Goal: Task Accomplishment & Management: Use online tool/utility

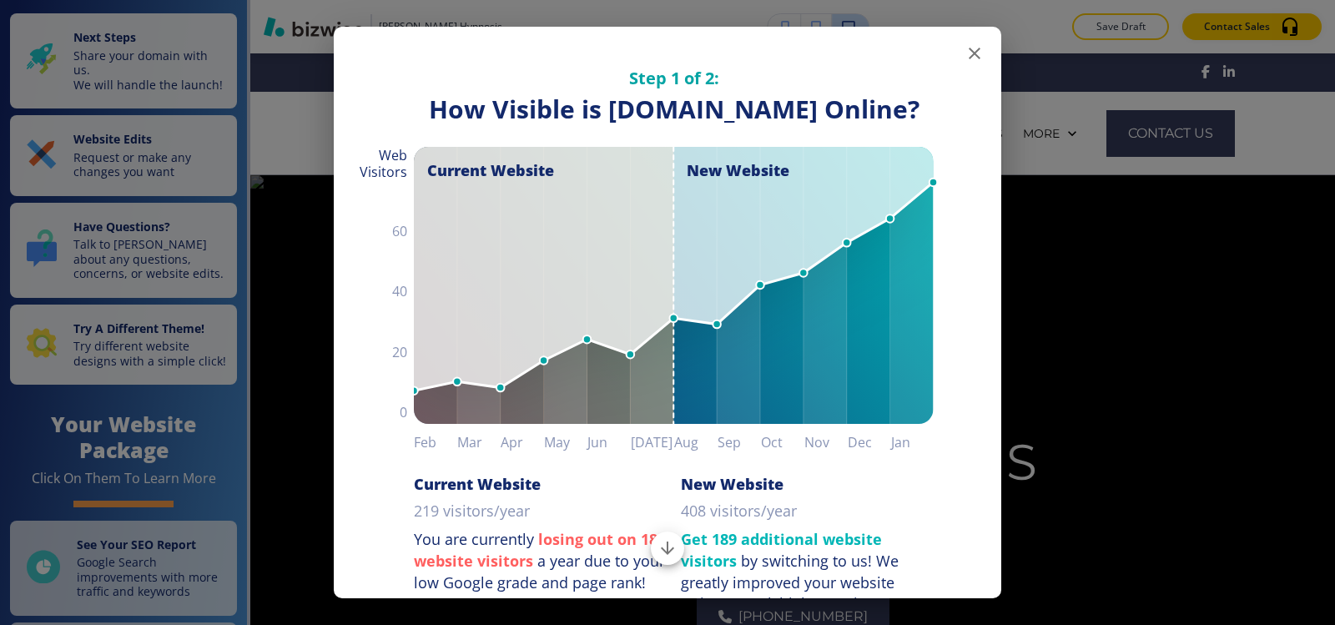
click at [964, 59] on icon "button" at bounding box center [974, 53] width 20 height 20
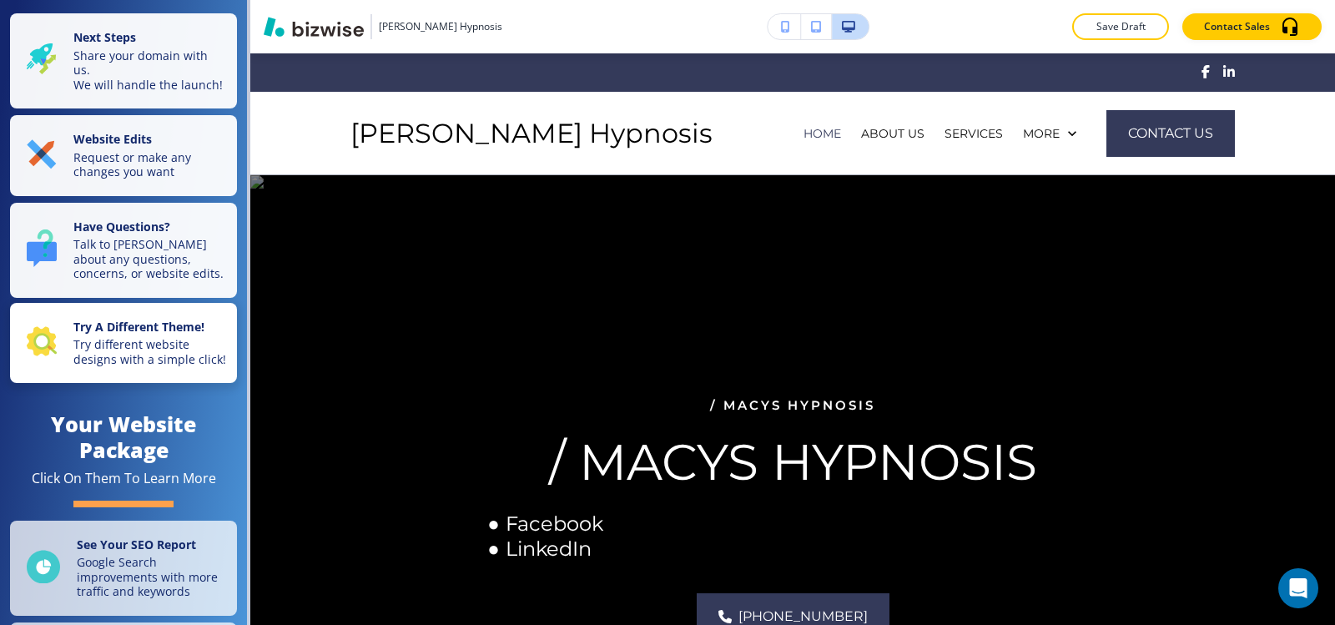
click at [118, 366] on p "Try different website designs with a simple click!" at bounding box center [149, 351] width 153 height 29
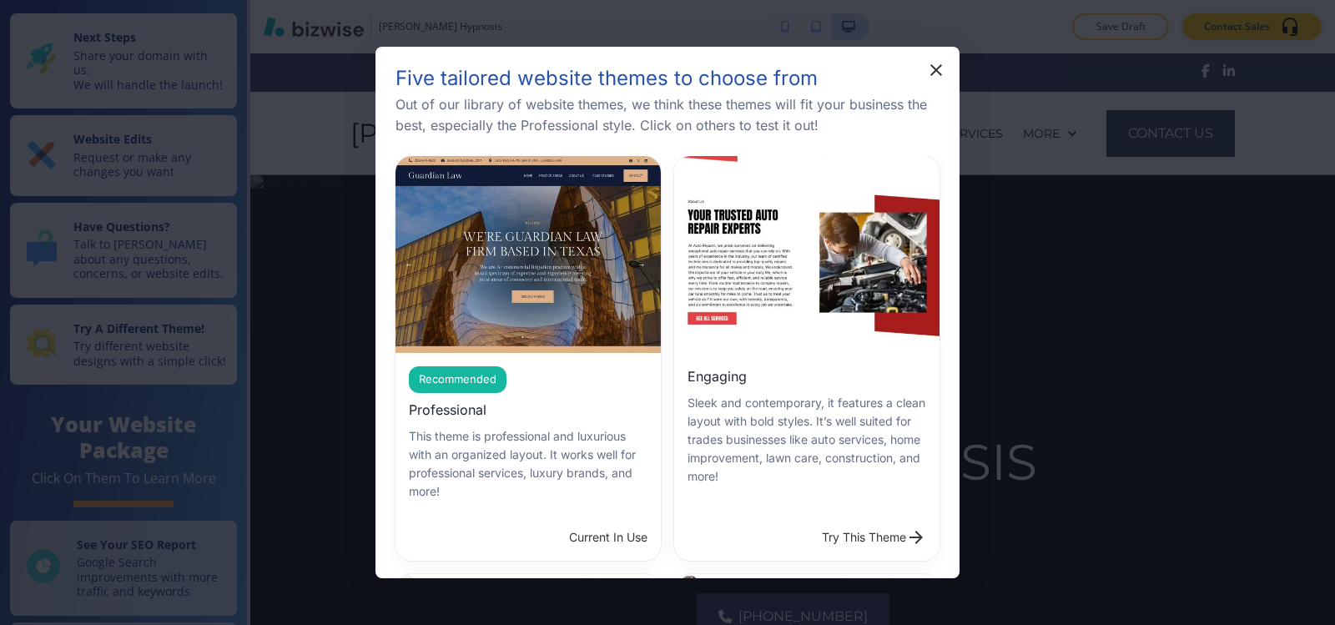
click at [935, 74] on icon "button" at bounding box center [936, 70] width 20 height 20
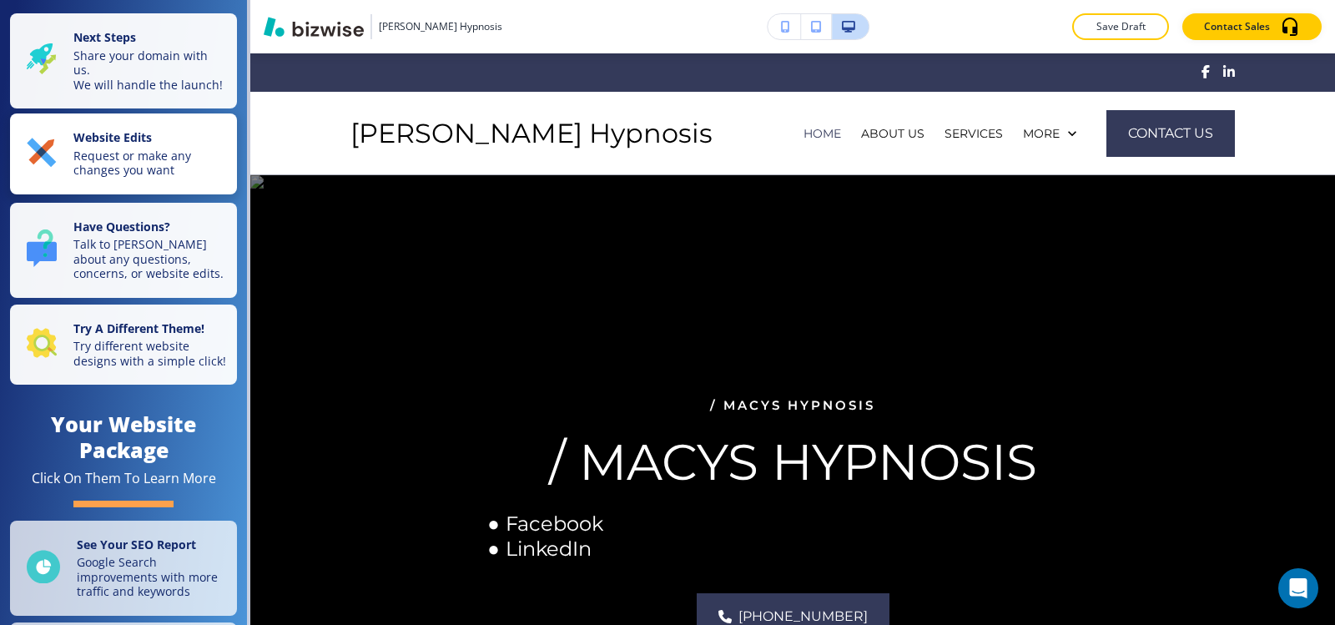
click at [135, 175] on p "Request or make any changes you want" at bounding box center [149, 162] width 153 height 29
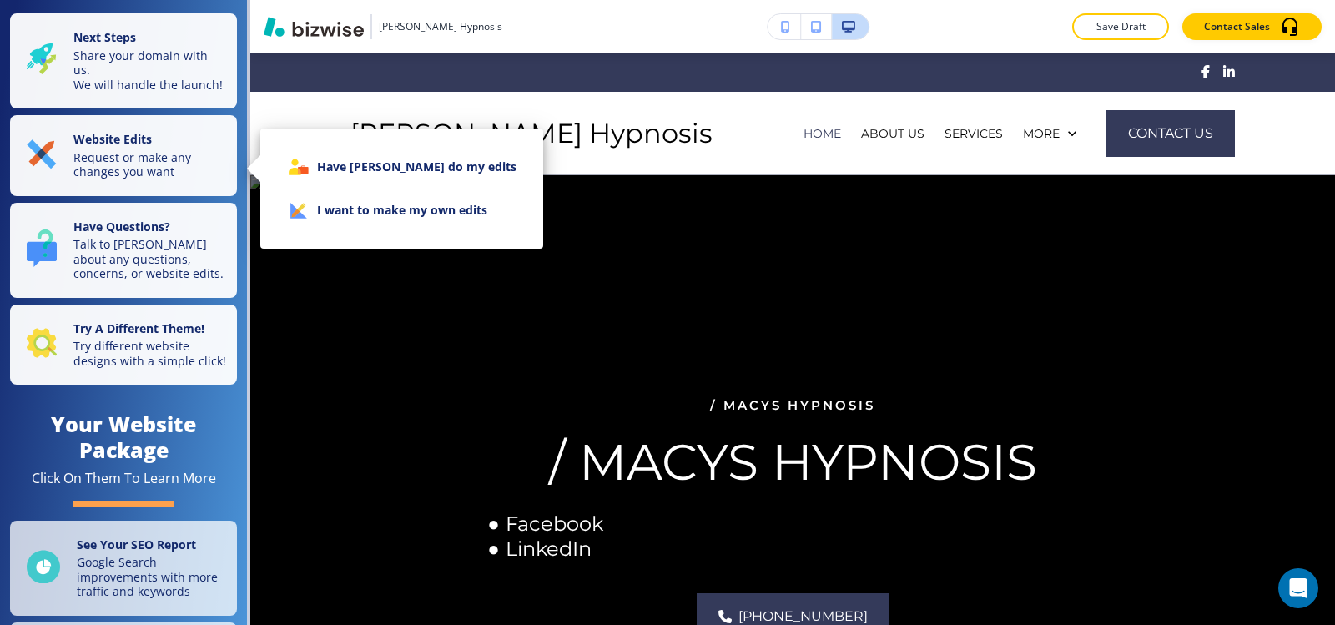
click at [322, 209] on li "I want to make my own edits" at bounding box center [402, 210] width 256 height 43
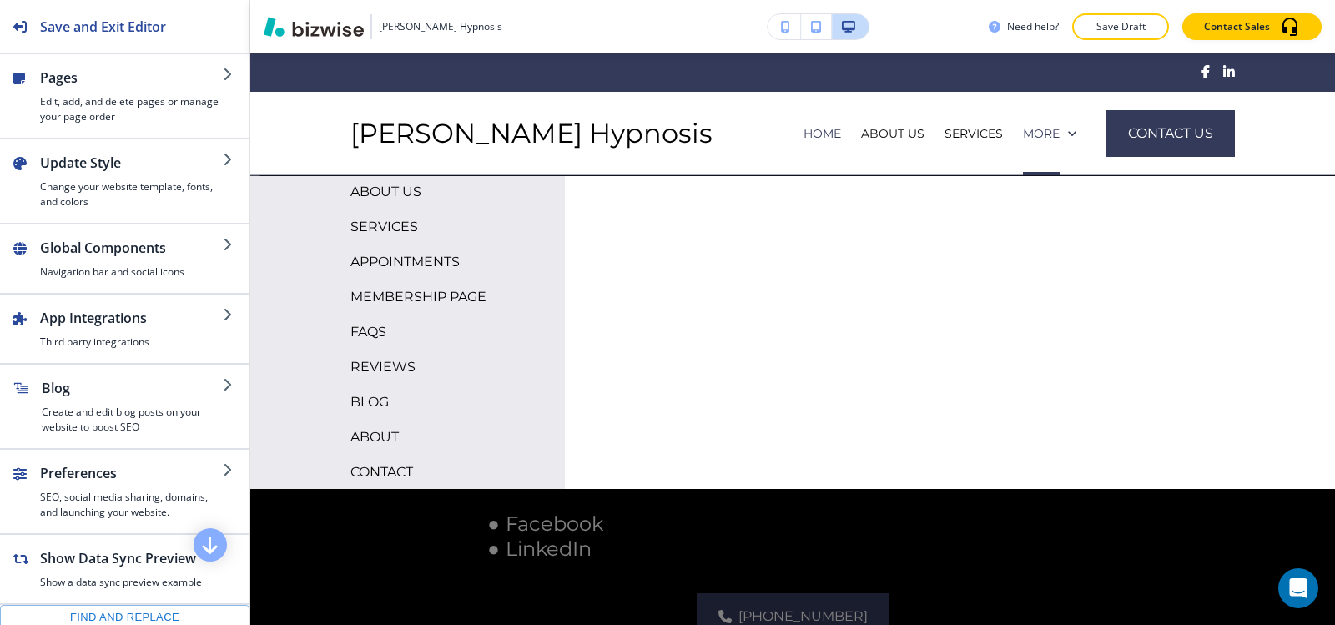
scroll to position [103, 0]
click at [381, 467] on p "CONTACT" at bounding box center [381, 471] width 63 height 25
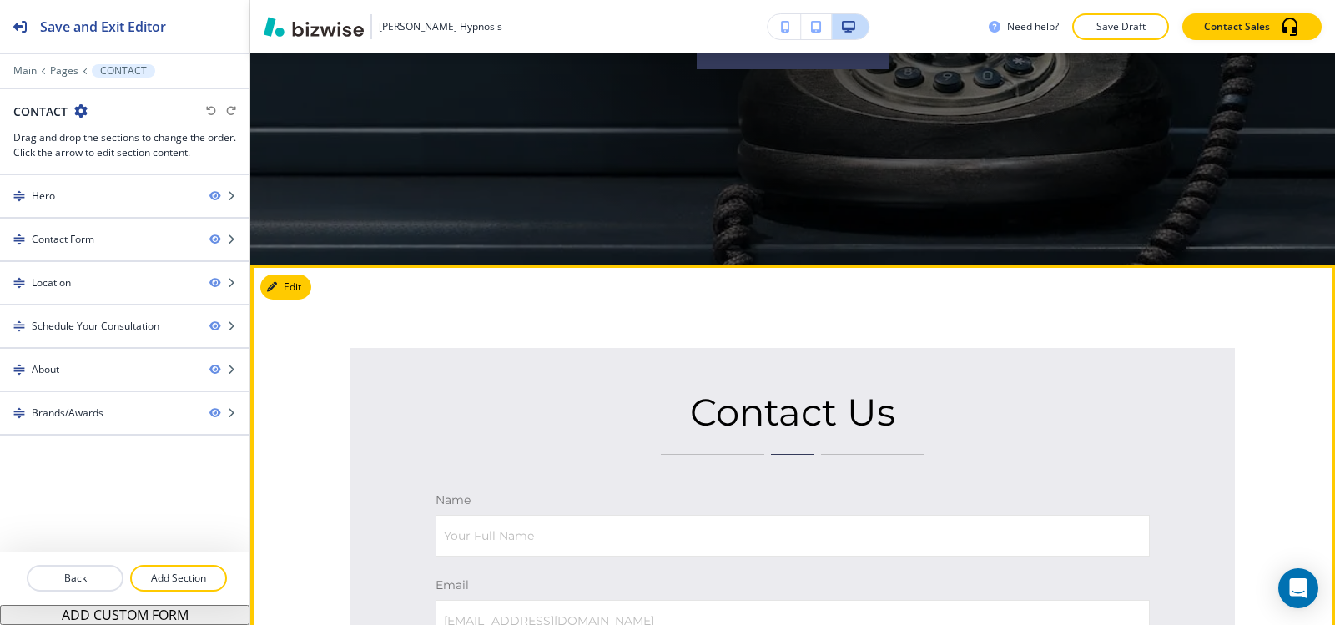
scroll to position [584, 0]
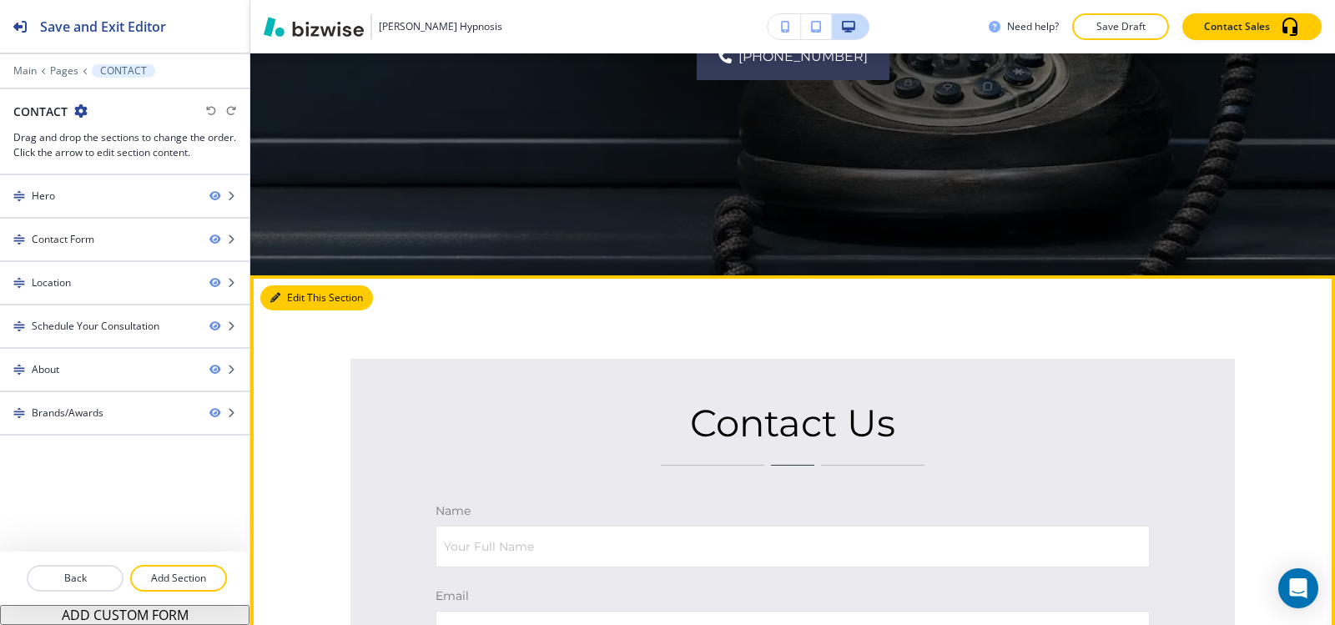
click at [304, 302] on button "Edit This Section" at bounding box center [316, 297] width 113 height 25
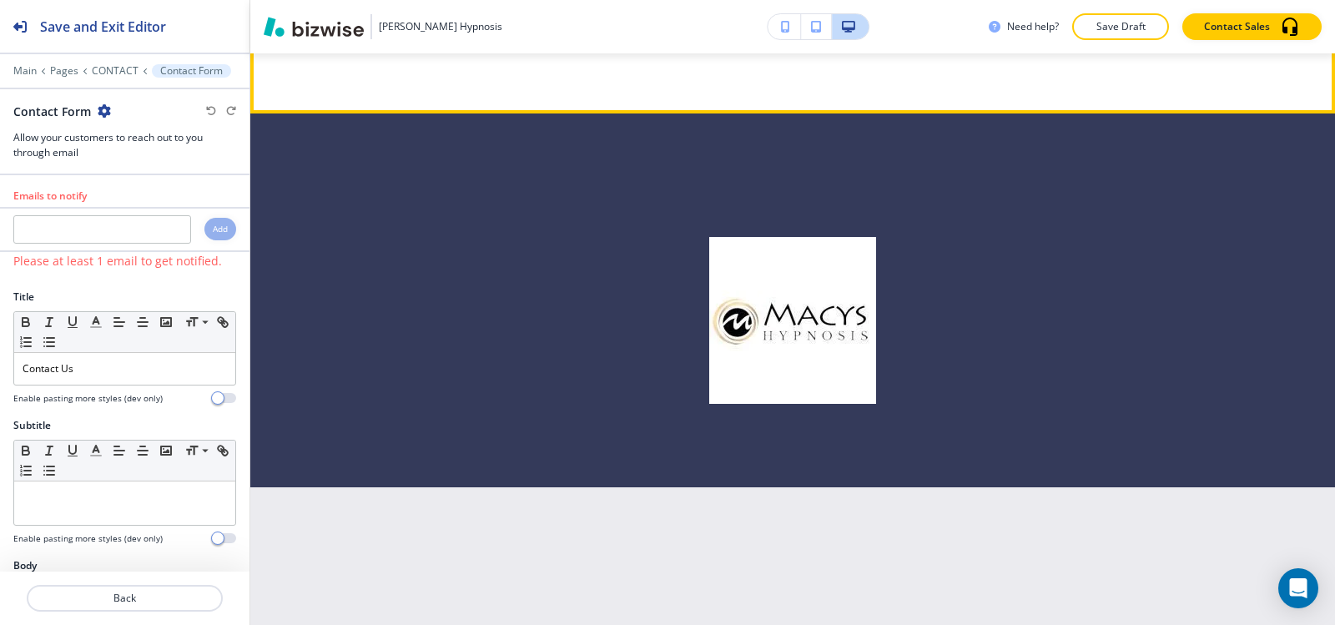
scroll to position [3490, 0]
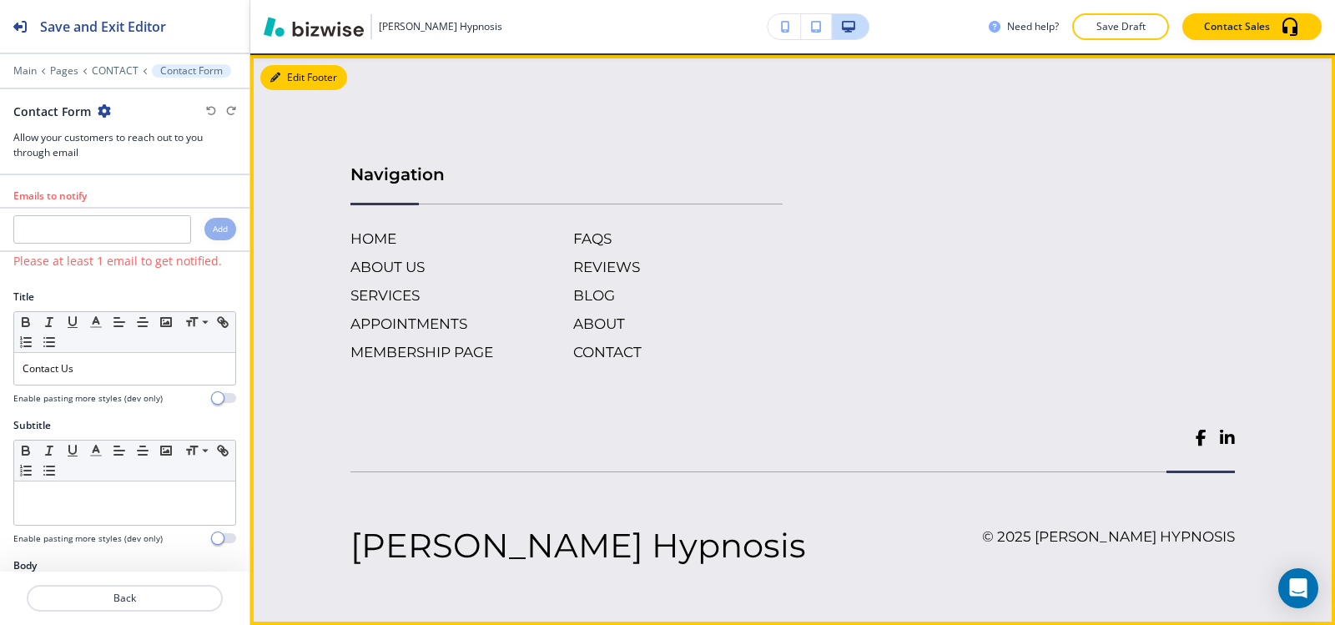
click at [304, 78] on button "Edit Footer" at bounding box center [303, 77] width 87 height 25
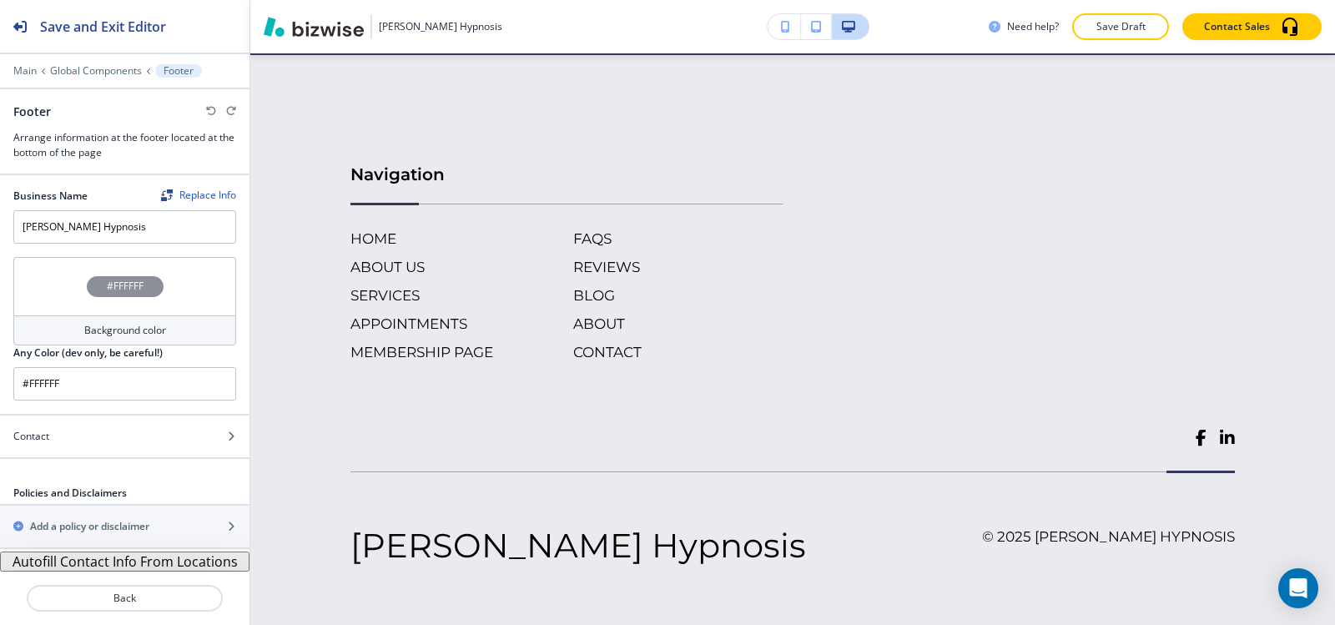
click at [102, 562] on button "Autofill Contact Info From Locations" at bounding box center [124, 561] width 249 height 20
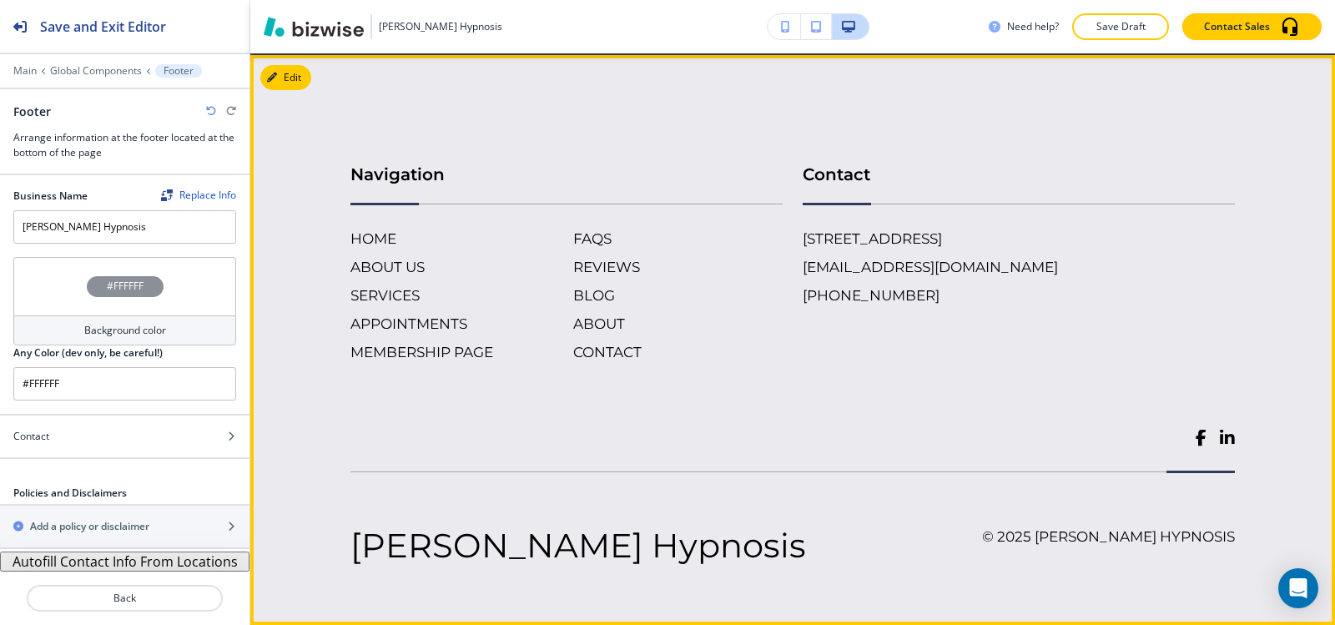
drag, startPoint x: 767, startPoint y: 268, endPoint x: 1014, endPoint y: 258, distance: 248.0
click at [1014, 258] on div "Navigation HOME ABOUT US SERVICES APPOINTMENTS MEMBERSHIP PAGE FAQS REVIEWS BLO…" at bounding box center [782, 245] width 904 height 234
click at [1009, 294] on div "[STREET_ADDRESS] [EMAIL_ADDRESS][DOMAIN_NAME] [PHONE_NUMBER]" at bounding box center [1018, 267] width 432 height 78
copy h6 "[EMAIL_ADDRESS][DOMAIN_NAME]"
drag, startPoint x: 1007, startPoint y: 277, endPoint x: 777, endPoint y: 279, distance: 229.4
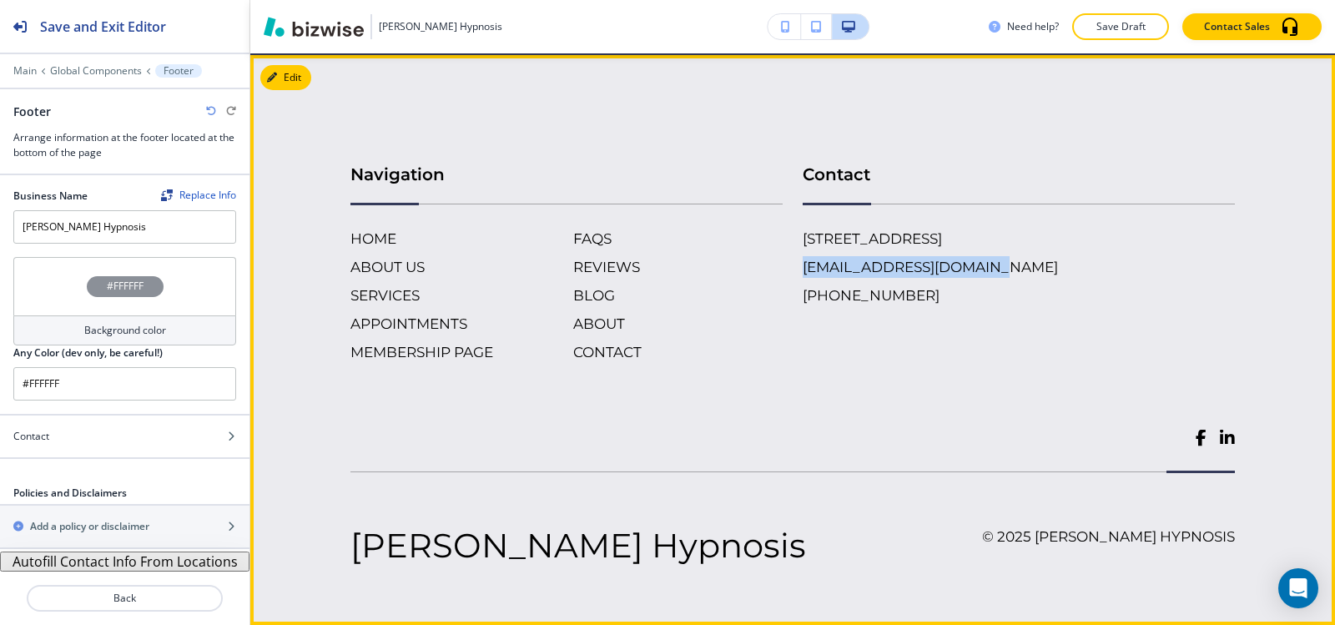
click at [782, 279] on div "Contact [STREET_ADDRESS][PHONE_NUMBER] [EMAIL_ADDRESS][DOMAIN_NAME] [PHONE_NUMB…" at bounding box center [1008, 245] width 452 height 234
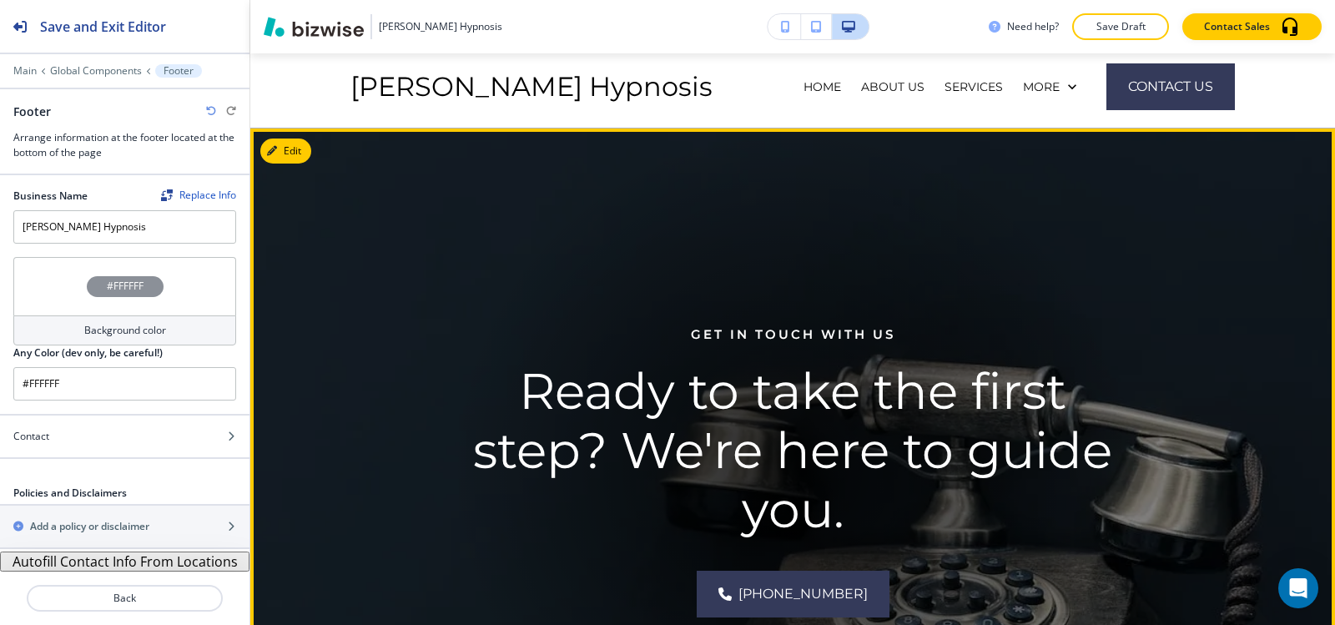
scroll to position [0, 0]
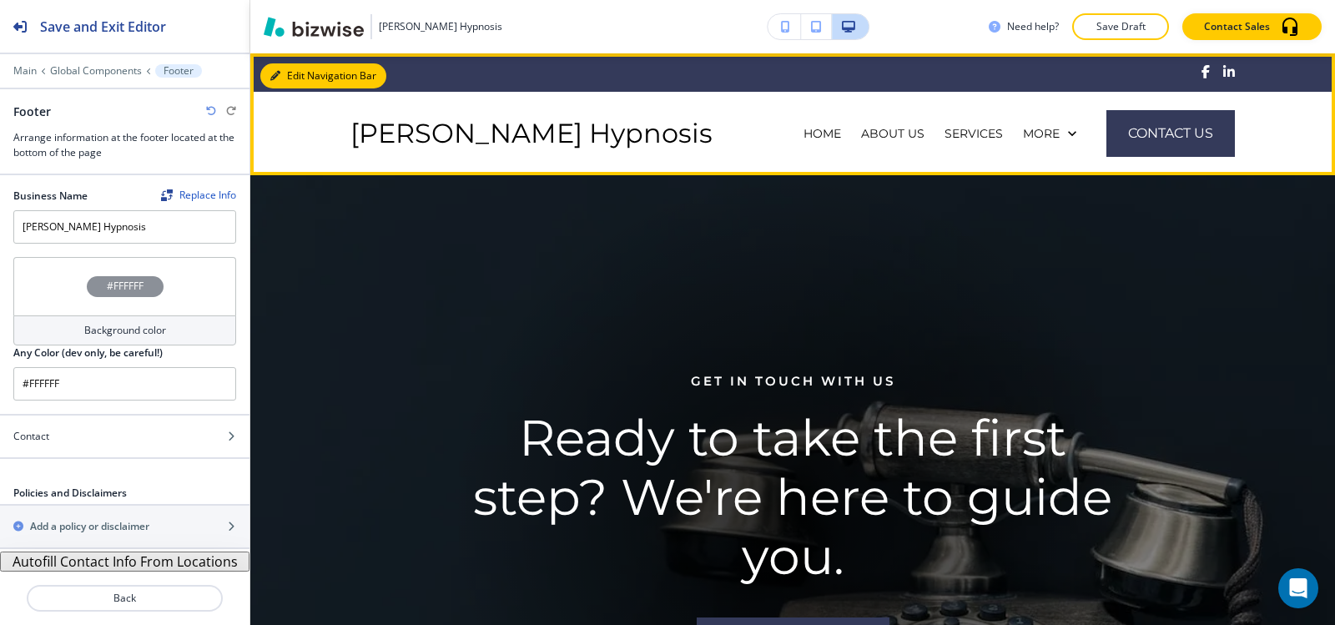
click at [279, 63] on button "Edit Navigation Bar" at bounding box center [323, 75] width 126 height 25
click at [278, 78] on icon "button" at bounding box center [275, 76] width 10 height 10
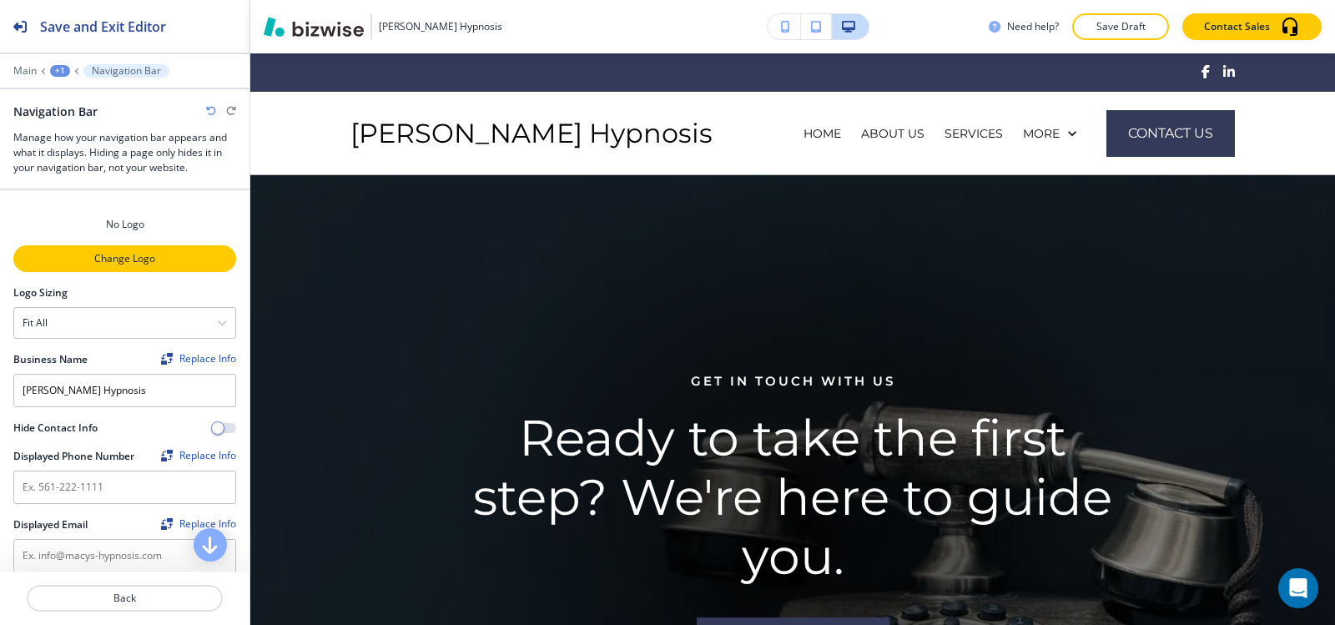
click at [114, 260] on p "Change Logo" at bounding box center [124, 258] width 219 height 15
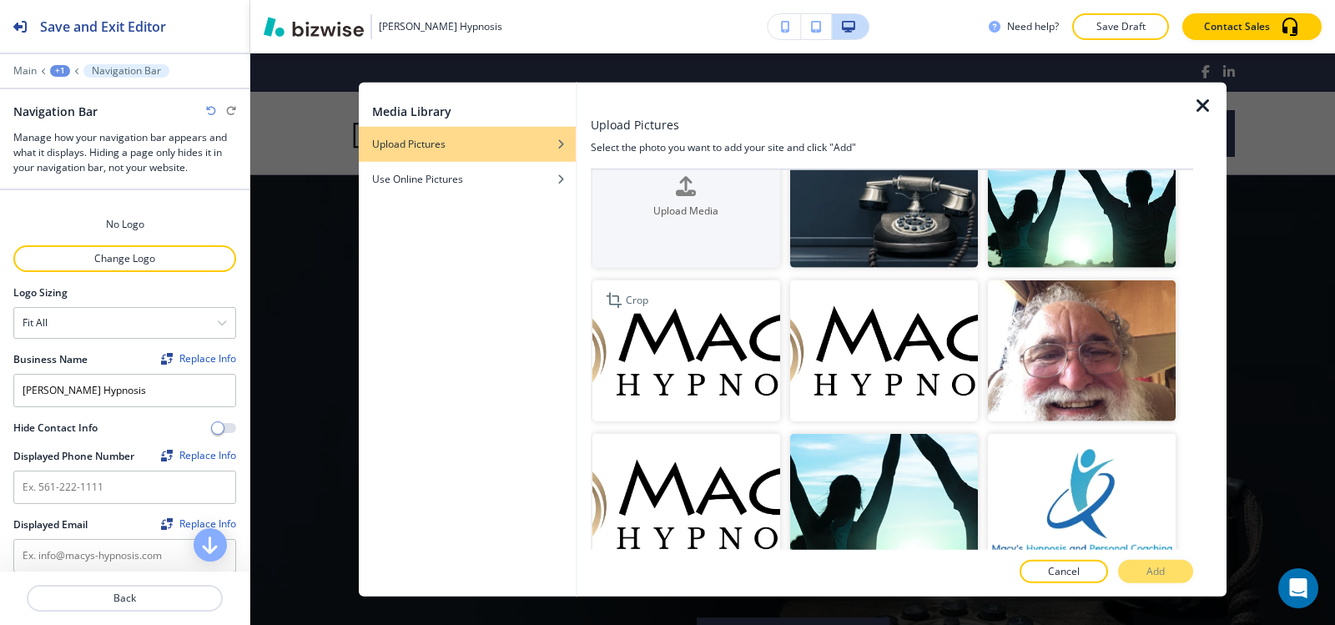
scroll to position [83, 0]
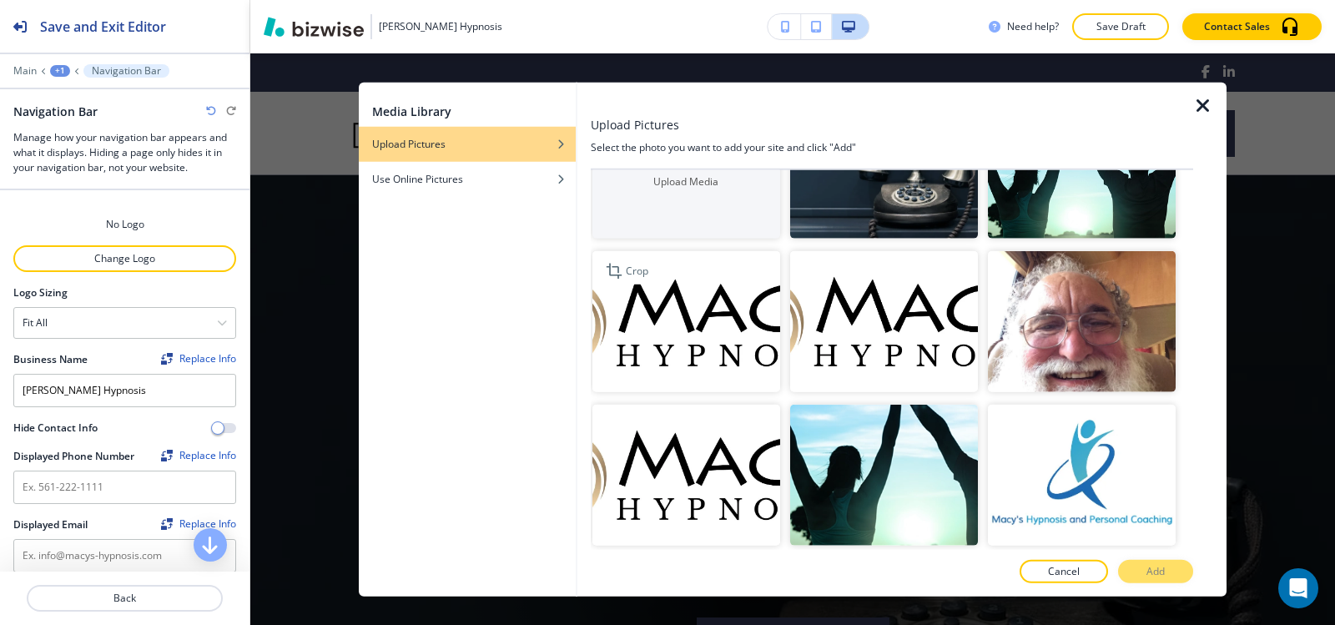
click at [681, 334] on img "button" at bounding box center [686, 321] width 188 height 141
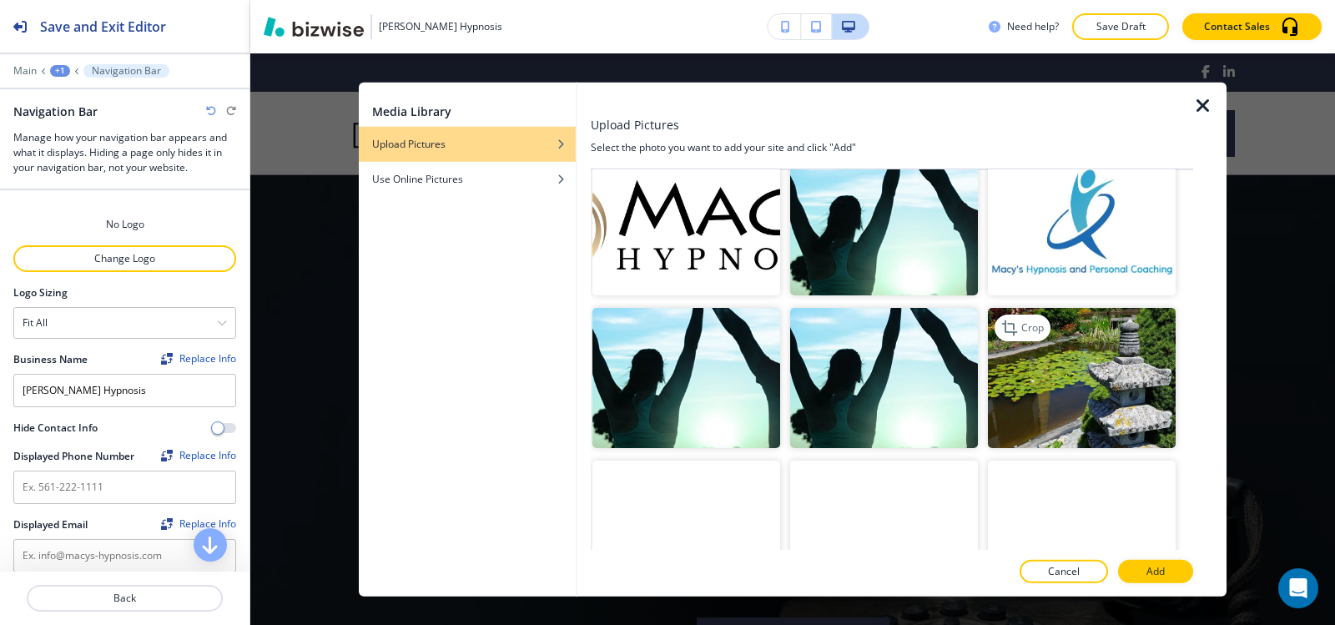
scroll to position [501, 0]
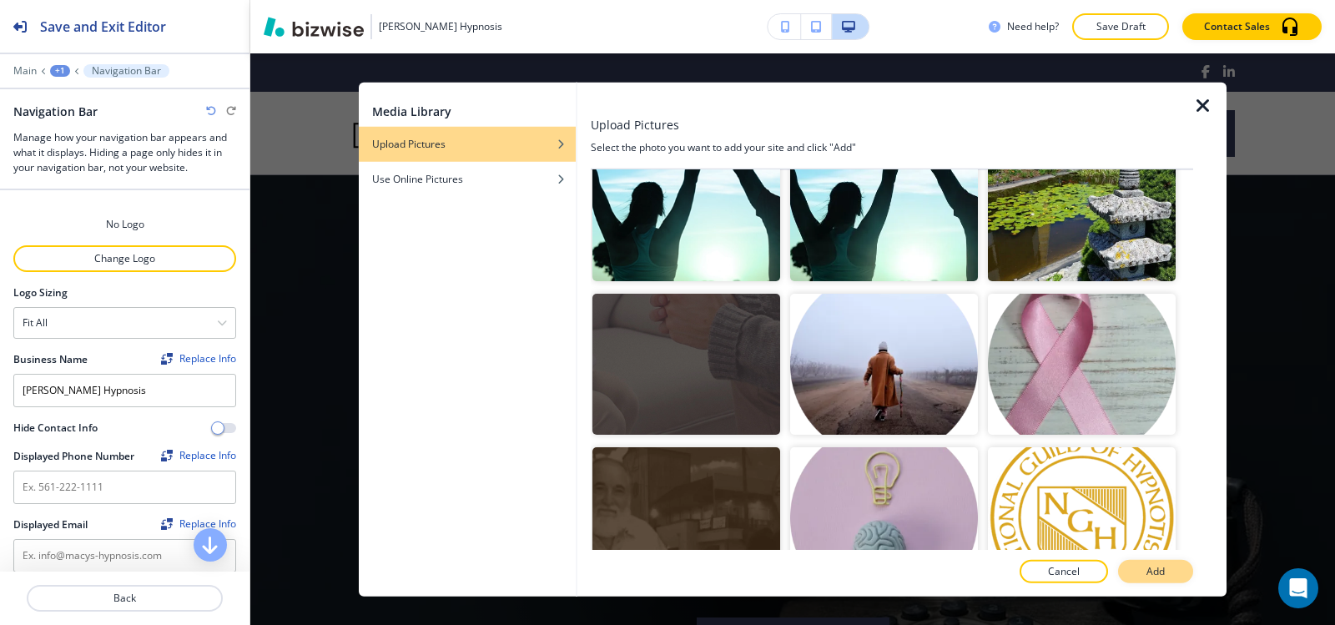
click at [1171, 565] on button "Add" at bounding box center [1155, 571] width 75 height 23
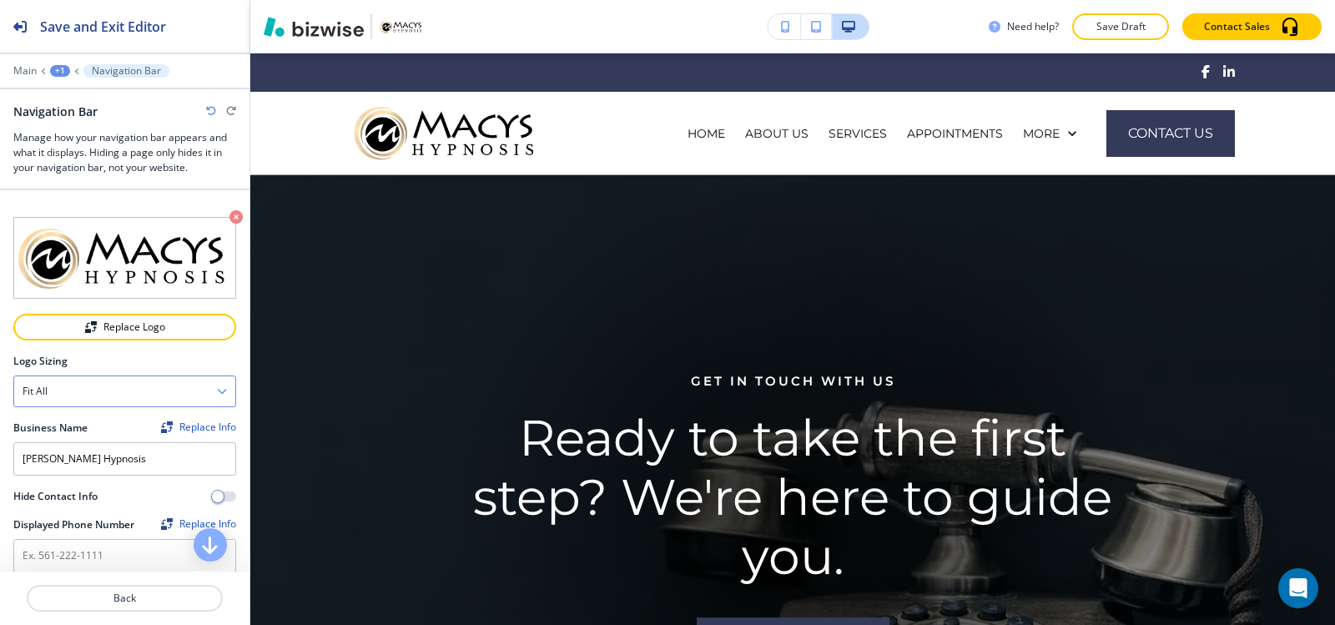
scroll to position [83, 0]
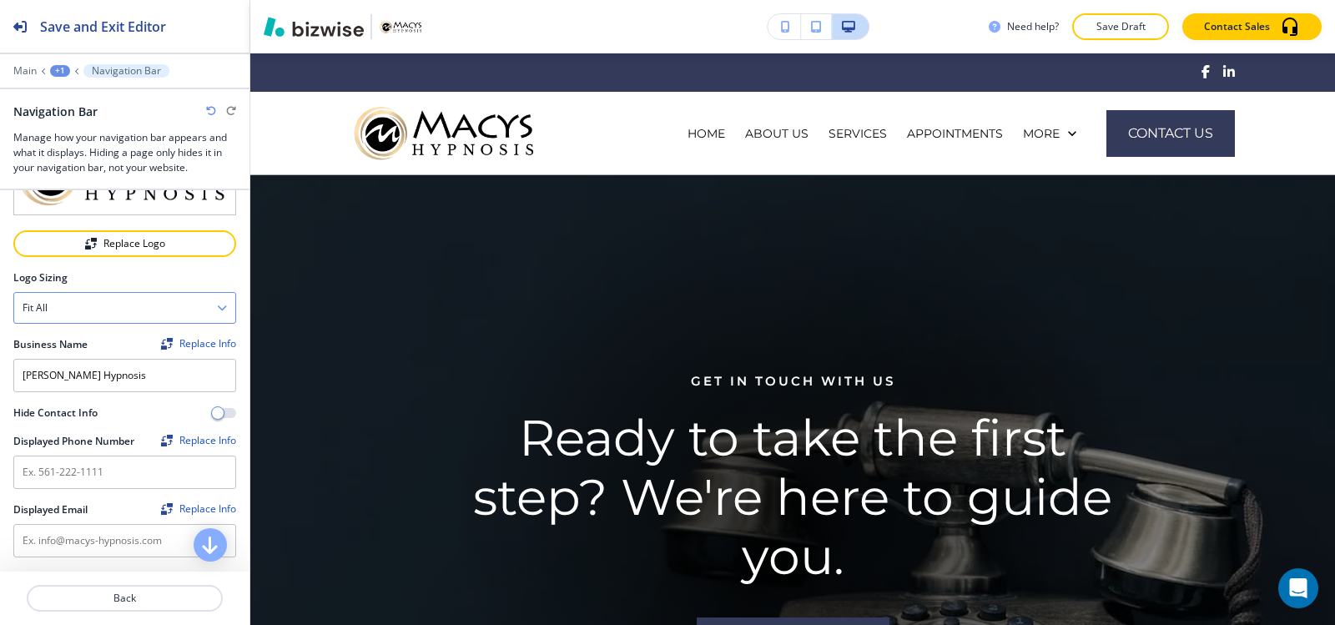
click at [118, 304] on div "Fit all" at bounding box center [124, 308] width 221 height 30
click at [116, 362] on h4 "Fit to length" at bounding box center [125, 365] width 204 height 15
click at [112, 311] on div "Fit to length" at bounding box center [124, 308] width 221 height 30
click at [105, 340] on div "Fit all" at bounding box center [124, 337] width 221 height 28
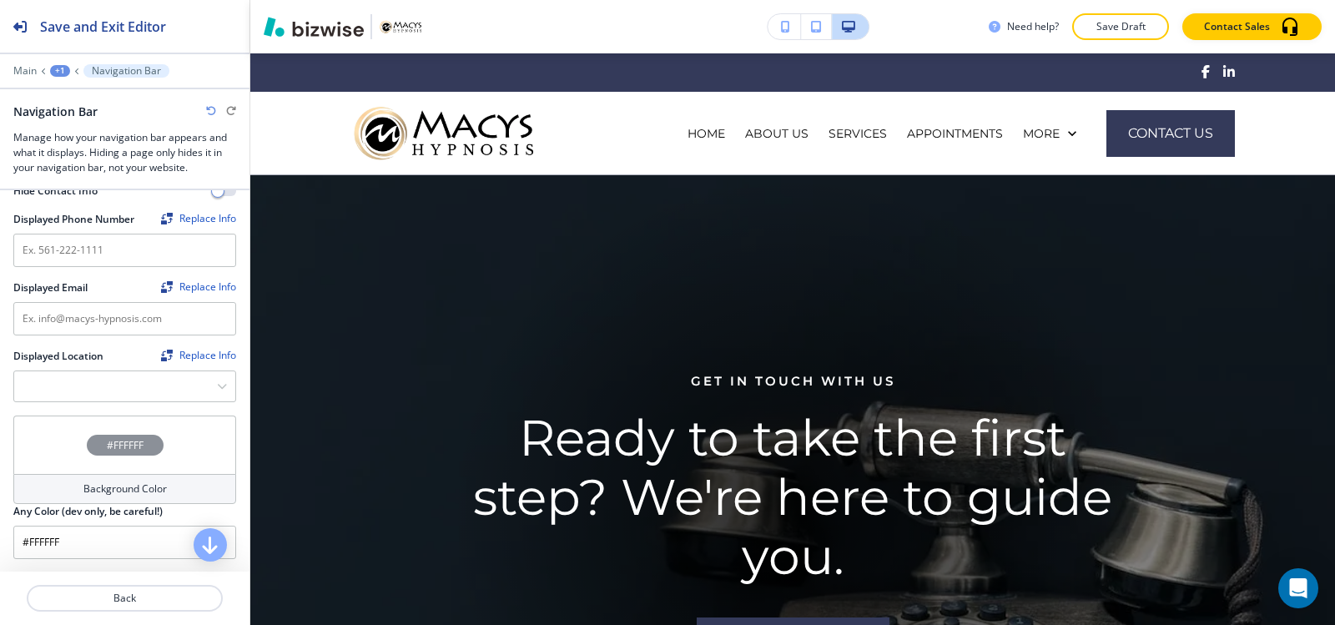
scroll to position [334, 0]
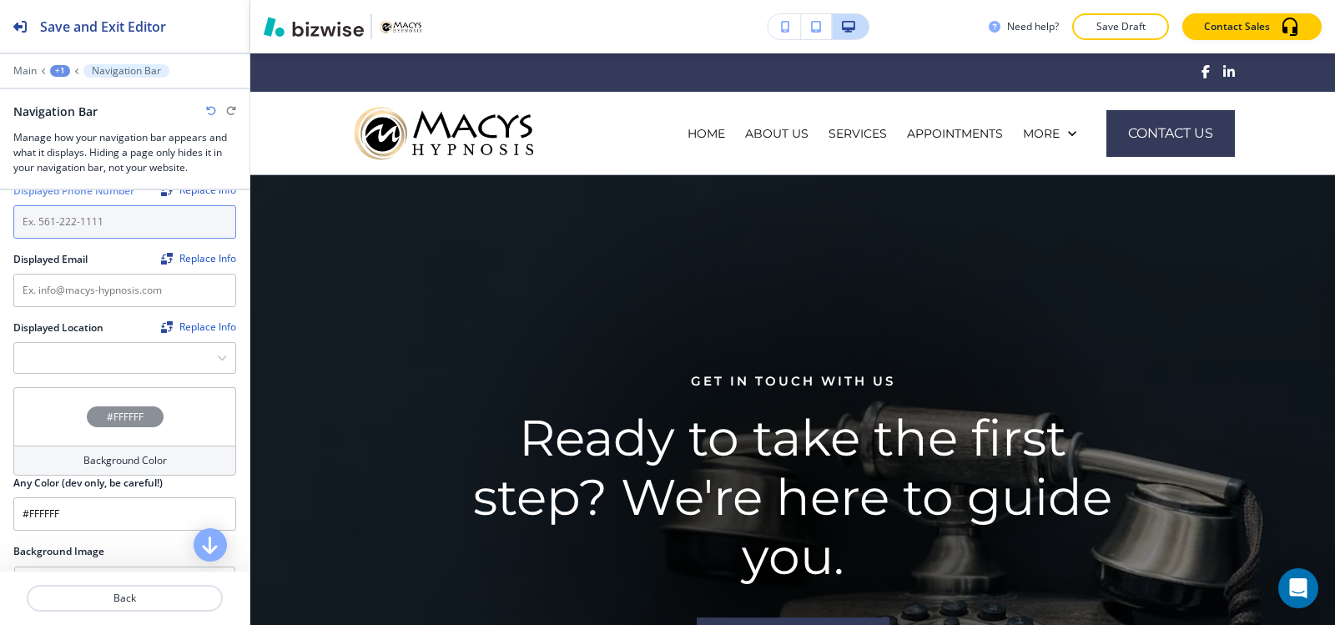
click at [87, 222] on input "text" at bounding box center [124, 221] width 223 height 33
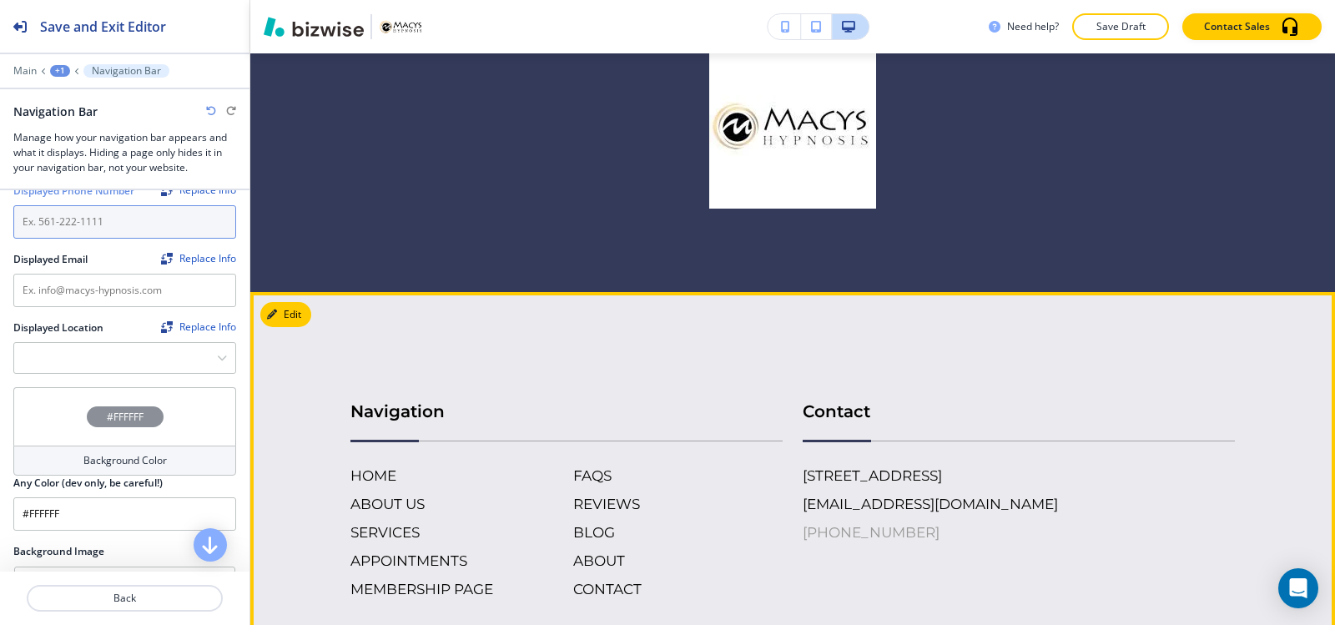
scroll to position [3529, 0]
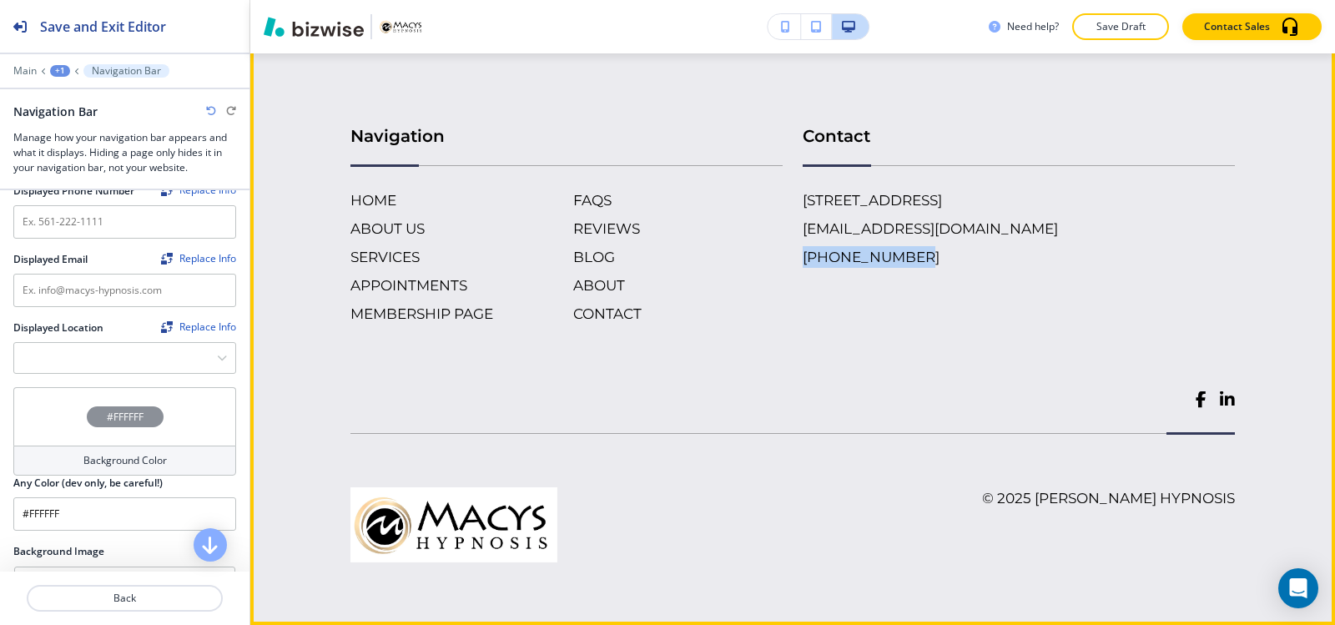
copy h6 "(559) 344-500"
drag, startPoint x: 782, startPoint y: 260, endPoint x: 873, endPoint y: 276, distance: 92.3
click at [895, 271] on div "Contact [STREET_ADDRESS][PHONE_NUMBER] [EMAIL_ADDRESS][DOMAIN_NAME] [PHONE_NUMB…" at bounding box center [1008, 207] width 452 height 234
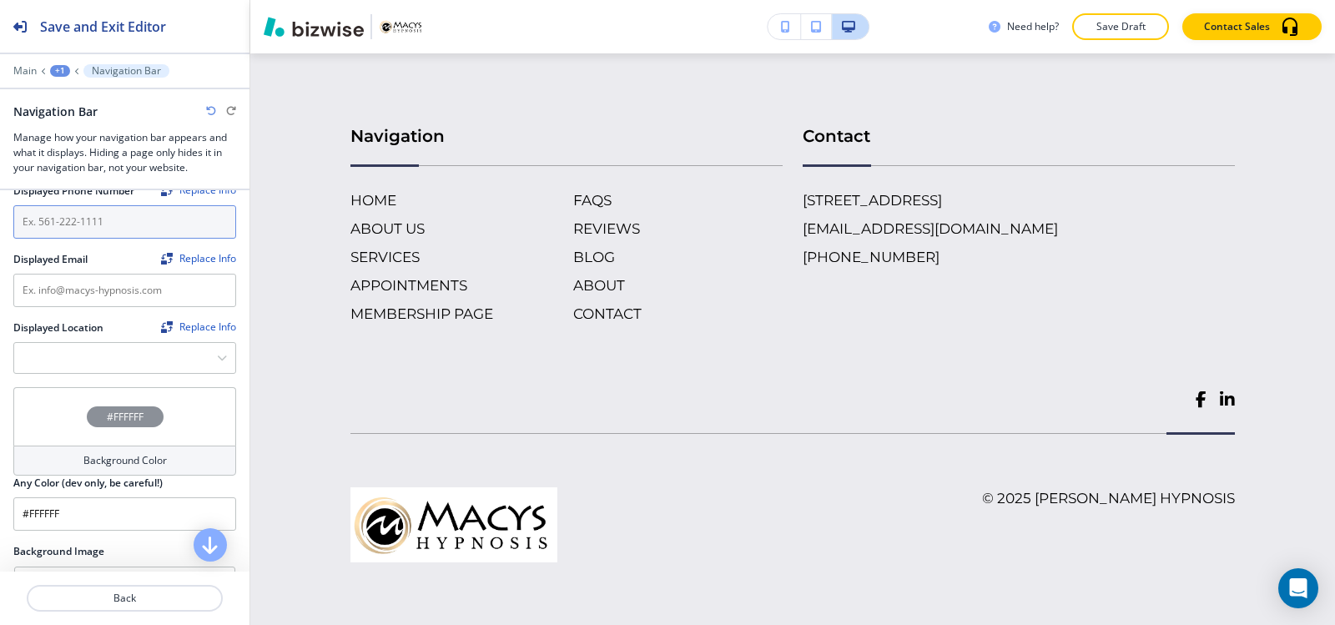
click at [87, 211] on input "text" at bounding box center [124, 221] width 223 height 33
paste input "(559) 344-500"
type input "(559) 344-500"
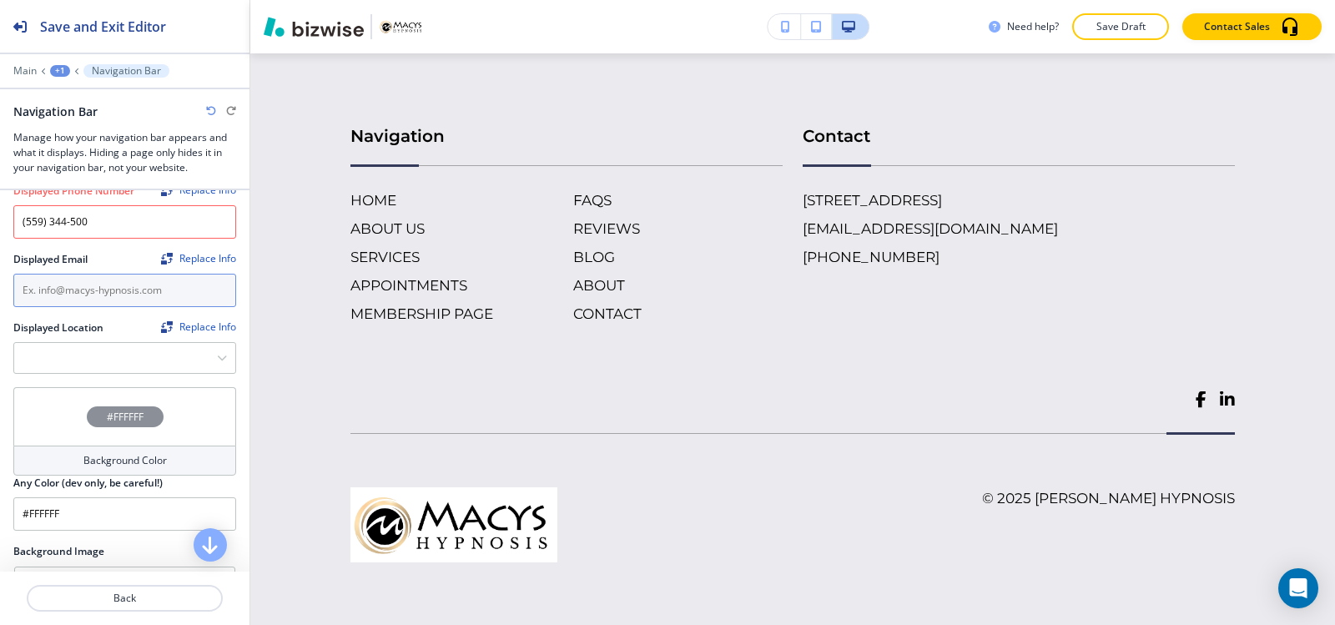
click at [91, 296] on input "text" at bounding box center [124, 290] width 223 height 33
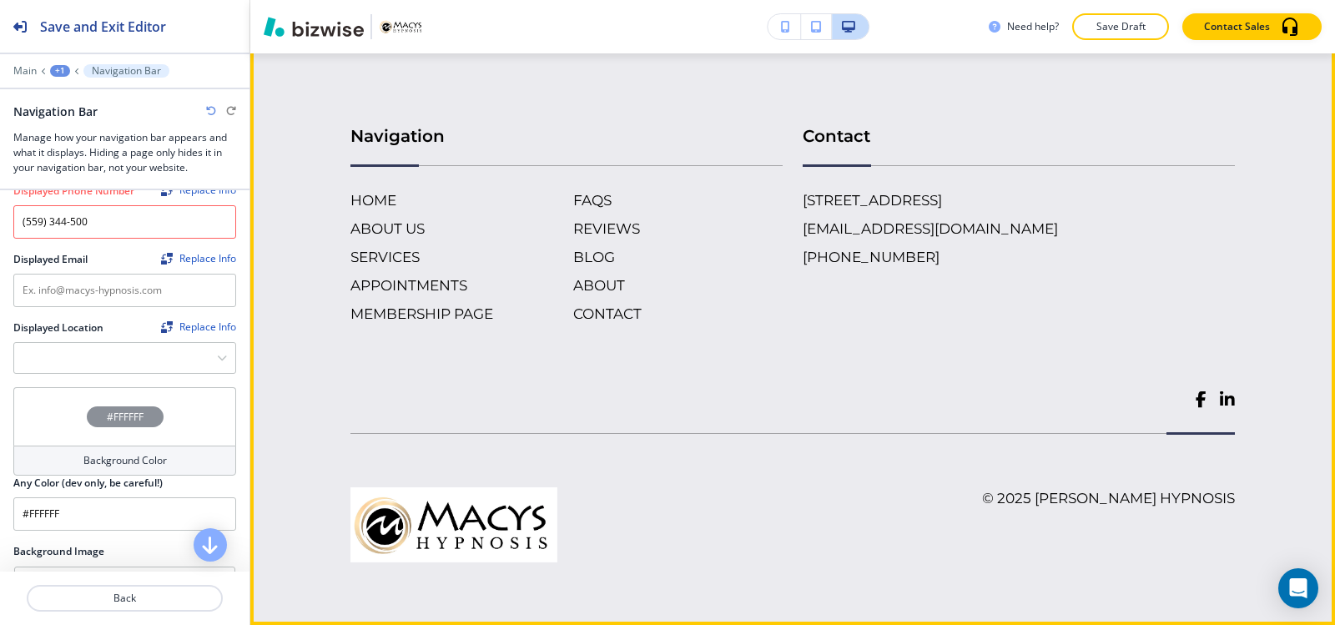
drag, startPoint x: 1010, startPoint y: 230, endPoint x: 1027, endPoint y: 234, distance: 17.0
click at [1027, 234] on div "[STREET_ADDRESS] [EMAIL_ADDRESS][DOMAIN_NAME] [PHONE_NUMBER]" at bounding box center [1018, 228] width 432 height 78
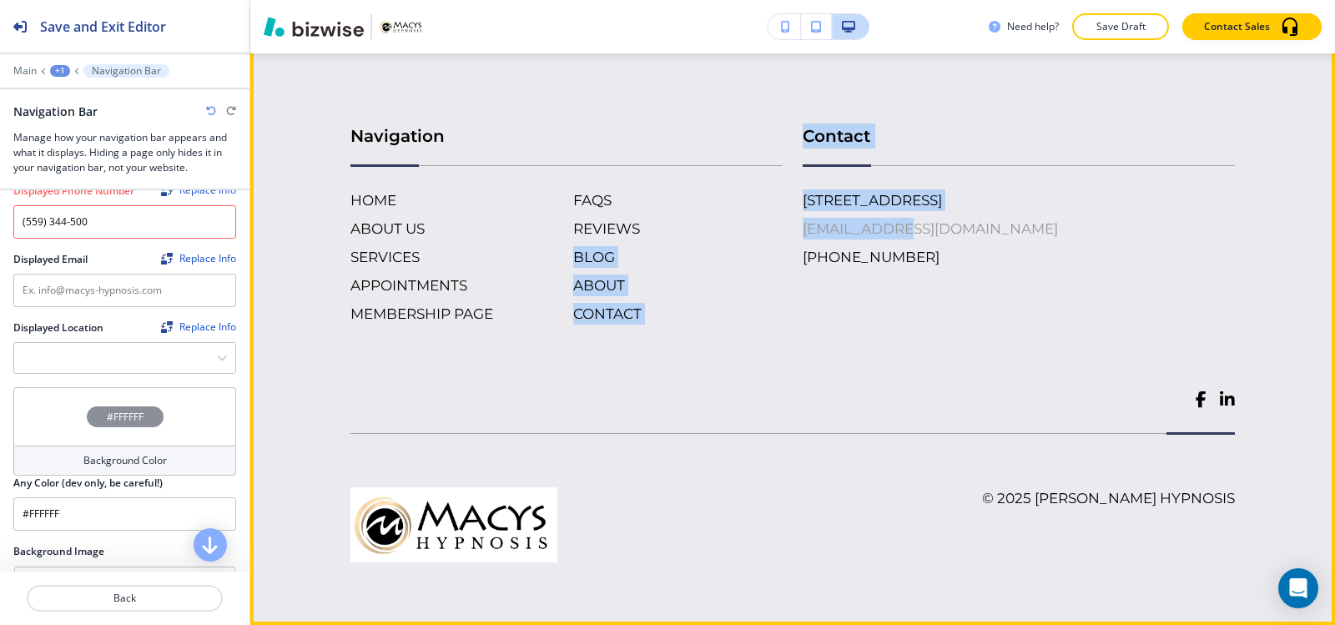
drag, startPoint x: 772, startPoint y: 232, endPoint x: 901, endPoint y: 227, distance: 128.6
click at [901, 227] on div "Navigation HOME ABOUT US SERVICES APPOINTMENTS MEMBERSHIP PAGE FAQS REVIEWS BLO…" at bounding box center [782, 207] width 904 height 234
click at [1050, 237] on div "[STREET_ADDRESS] [EMAIL_ADDRESS][DOMAIN_NAME] [PHONE_NUMBER]" at bounding box center [1018, 228] width 432 height 78
drag, startPoint x: 1005, startPoint y: 224, endPoint x: 1014, endPoint y: 243, distance: 20.5
click at [1014, 243] on div "[STREET_ADDRESS] [EMAIL_ADDRESS][DOMAIN_NAME] [PHONE_NUMBER]" at bounding box center [1018, 228] width 432 height 78
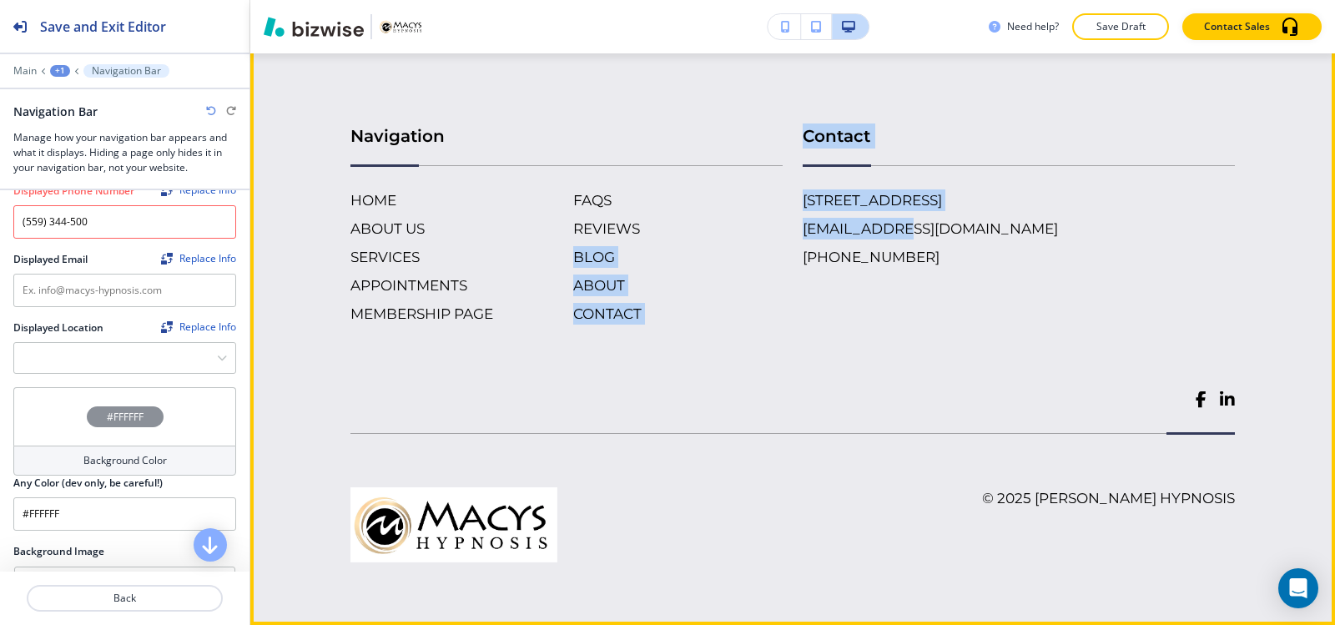
click at [1019, 244] on div "[STREET_ADDRESS] [EMAIL_ADDRESS][DOMAIN_NAME] [PHONE_NUMBER]" at bounding box center [1018, 228] width 432 height 78
drag, startPoint x: 1043, startPoint y: 261, endPoint x: 1034, endPoint y: 246, distance: 17.2
click at [1034, 246] on div "[STREET_ADDRESS] [EMAIL_ADDRESS][DOMAIN_NAME] [PHONE_NUMBER]" at bounding box center [1018, 228] width 432 height 78
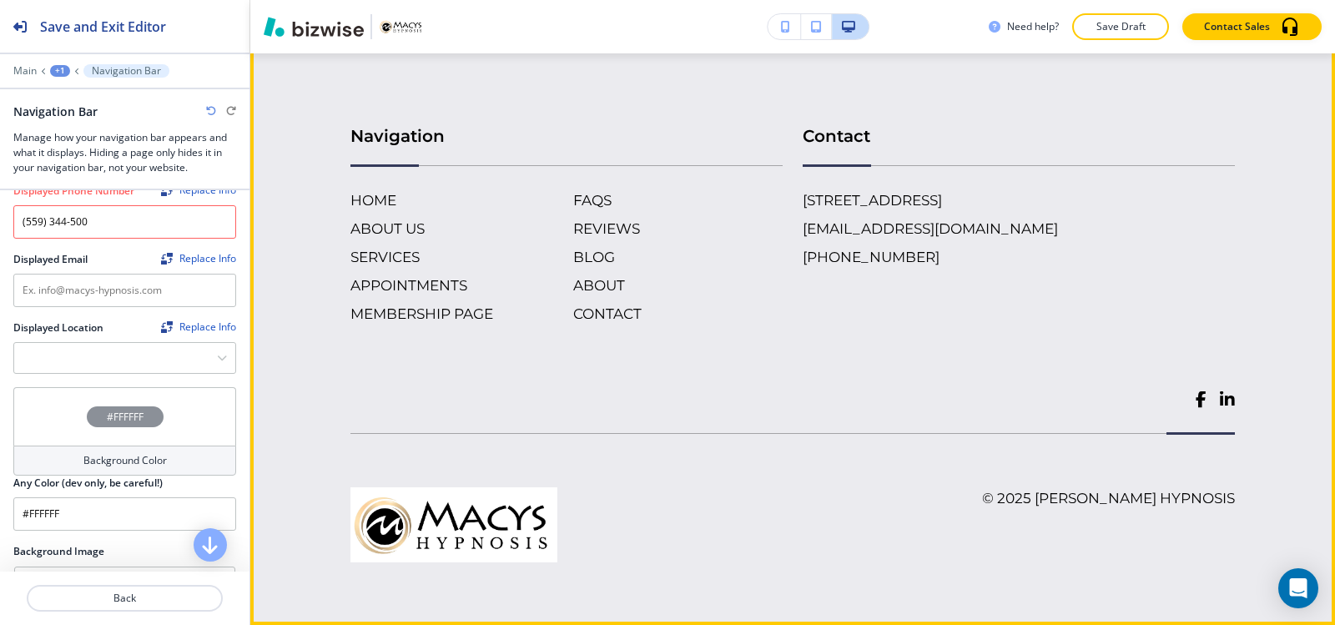
click at [998, 231] on div "[STREET_ADDRESS] [EMAIL_ADDRESS][DOMAIN_NAME] [PHONE_NUMBER]" at bounding box center [1018, 228] width 432 height 78
copy h6 "[EMAIL_ADDRESS][DOMAIN_NAME]"
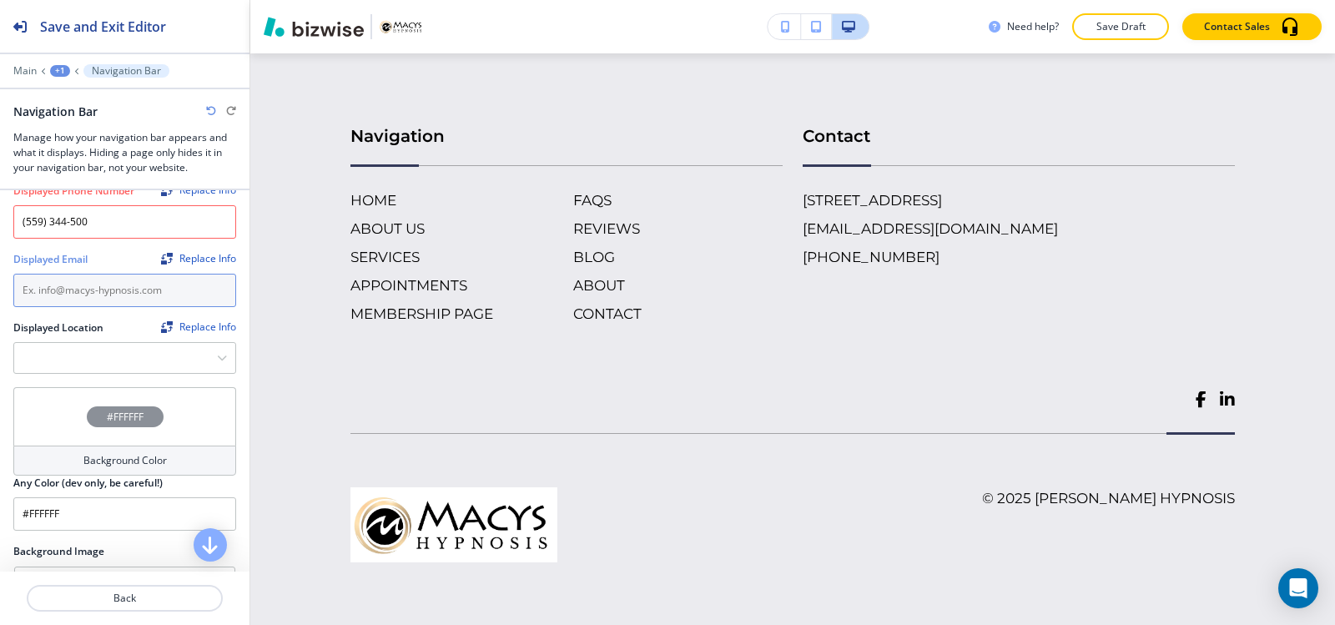
click at [118, 294] on input "text" at bounding box center [124, 290] width 223 height 33
paste input "[EMAIL_ADDRESS][DOMAIN_NAME]"
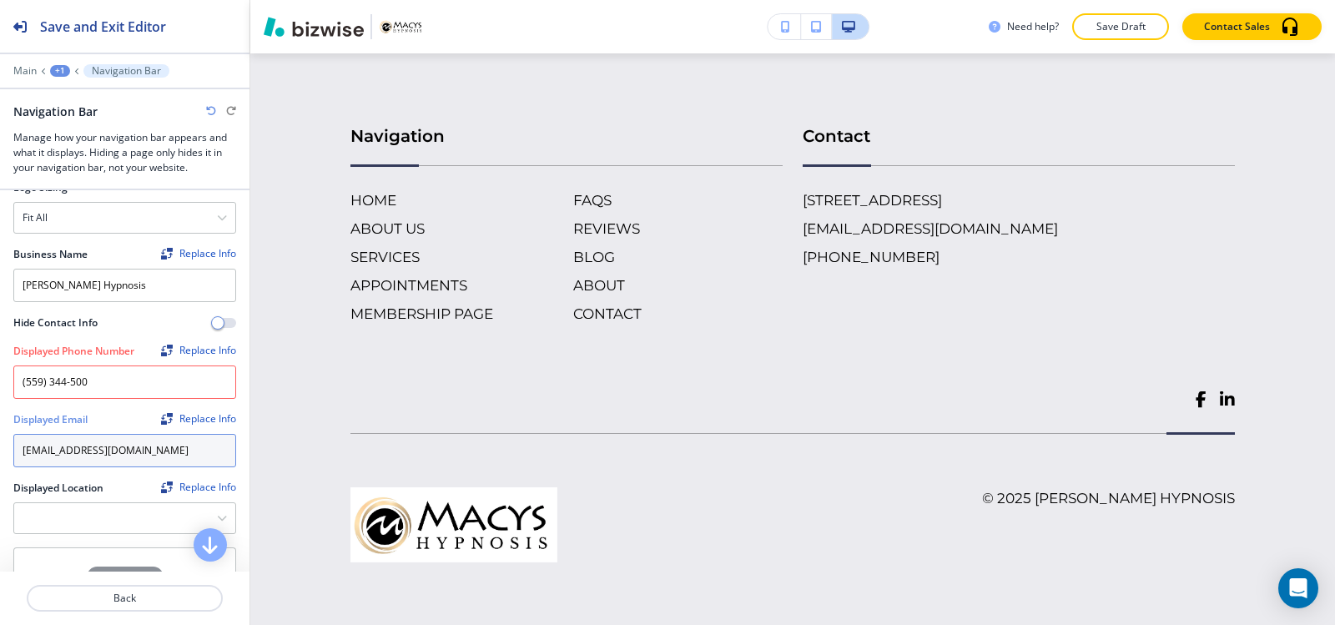
scroll to position [167, 0]
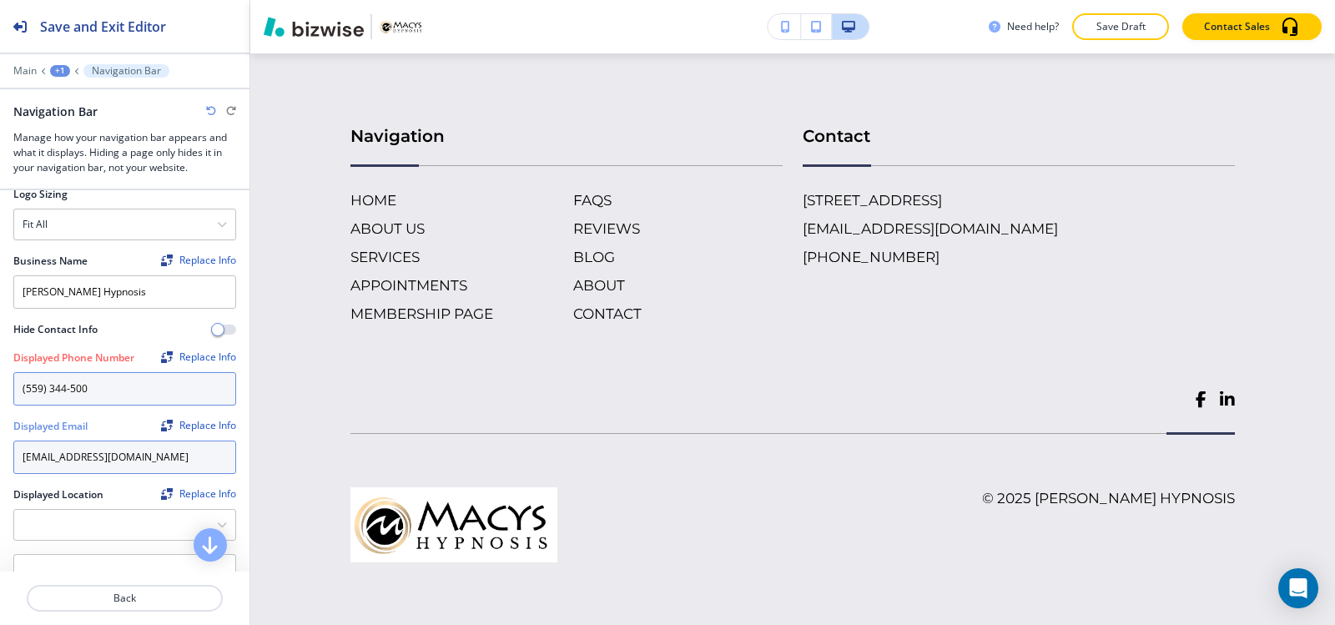
type input "[EMAIL_ADDRESS][DOMAIN_NAME]"
click at [118, 390] on input "(559) 344-500" at bounding box center [124, 388] width 223 height 33
drag, startPoint x: 118, startPoint y: 390, endPoint x: 0, endPoint y: 376, distance: 118.5
click at [0, 376] on div "Crop Replace Logo Logo Sizing Fit all Fit all Fit to length Business Name Repla…" at bounding box center [124, 288] width 249 height 531
click at [151, 382] on input "(559) 344-500" at bounding box center [124, 388] width 223 height 33
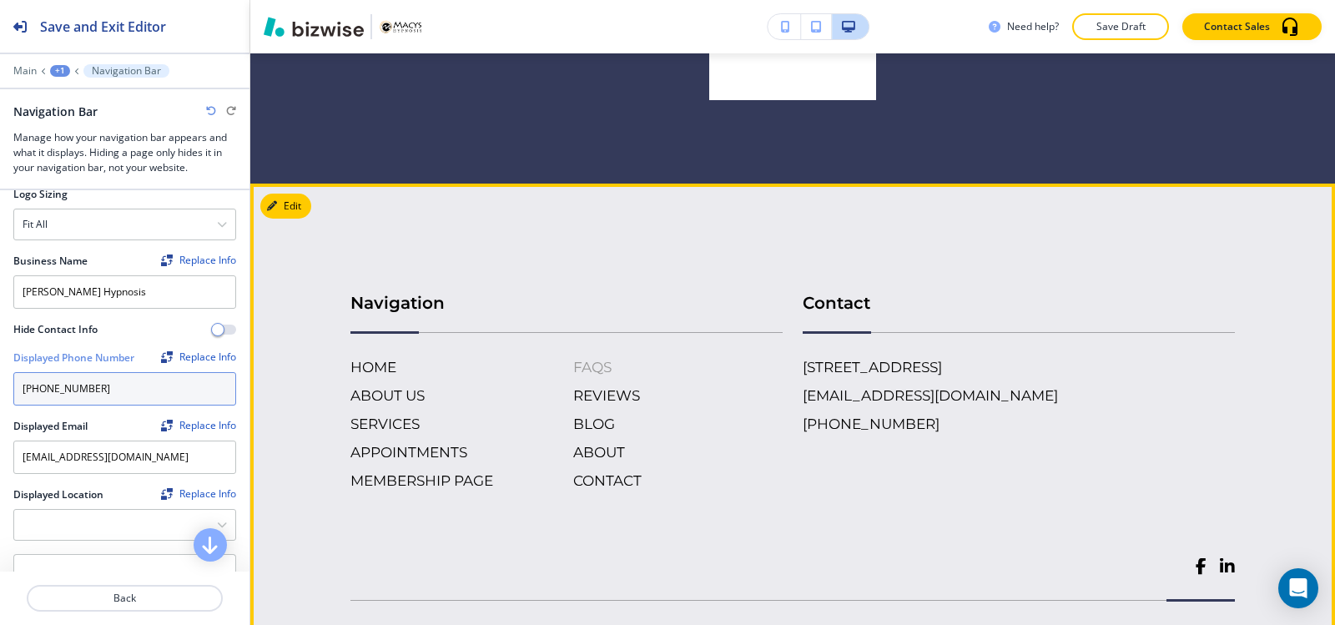
scroll to position [3529, 0]
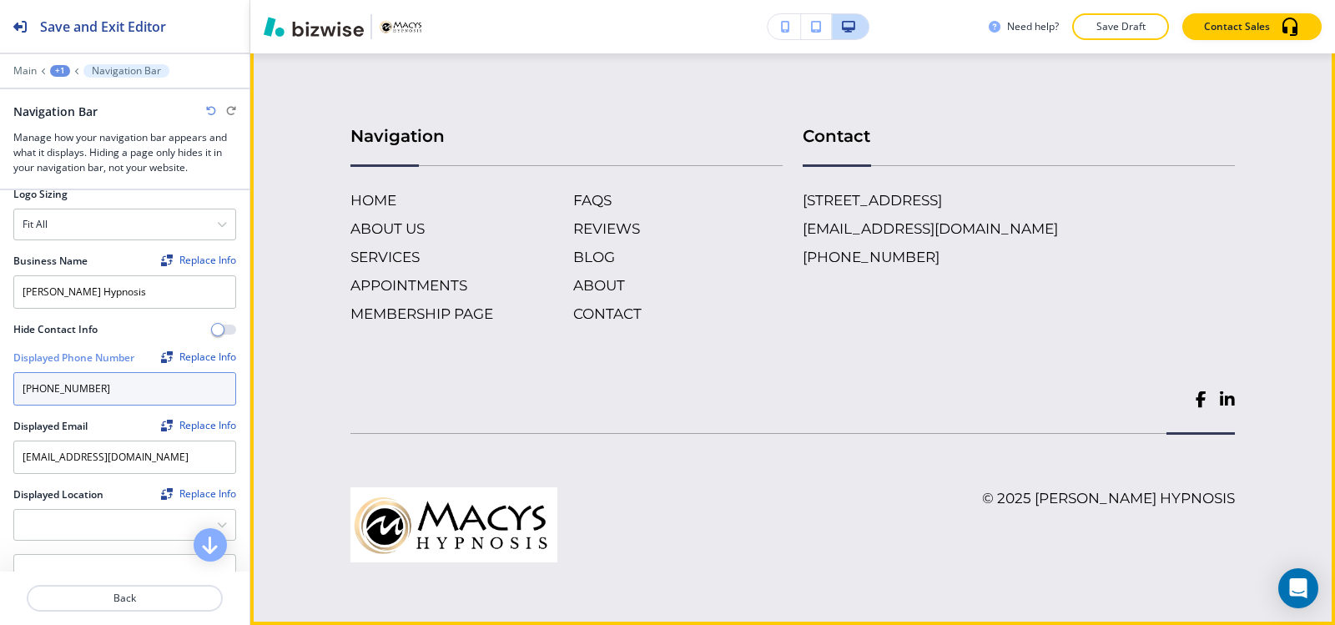
type input "[PHONE_NUMBER]"
drag, startPoint x: 1184, startPoint y: 192, endPoint x: 782, endPoint y: 201, distance: 401.3
click at [782, 201] on div "Contact [STREET_ADDRESS][PHONE_NUMBER] [EMAIL_ADDRESS][DOMAIN_NAME] [PHONE_NUMB…" at bounding box center [1008, 207] width 452 height 234
copy h6 "[STREET_ADDRESS]"
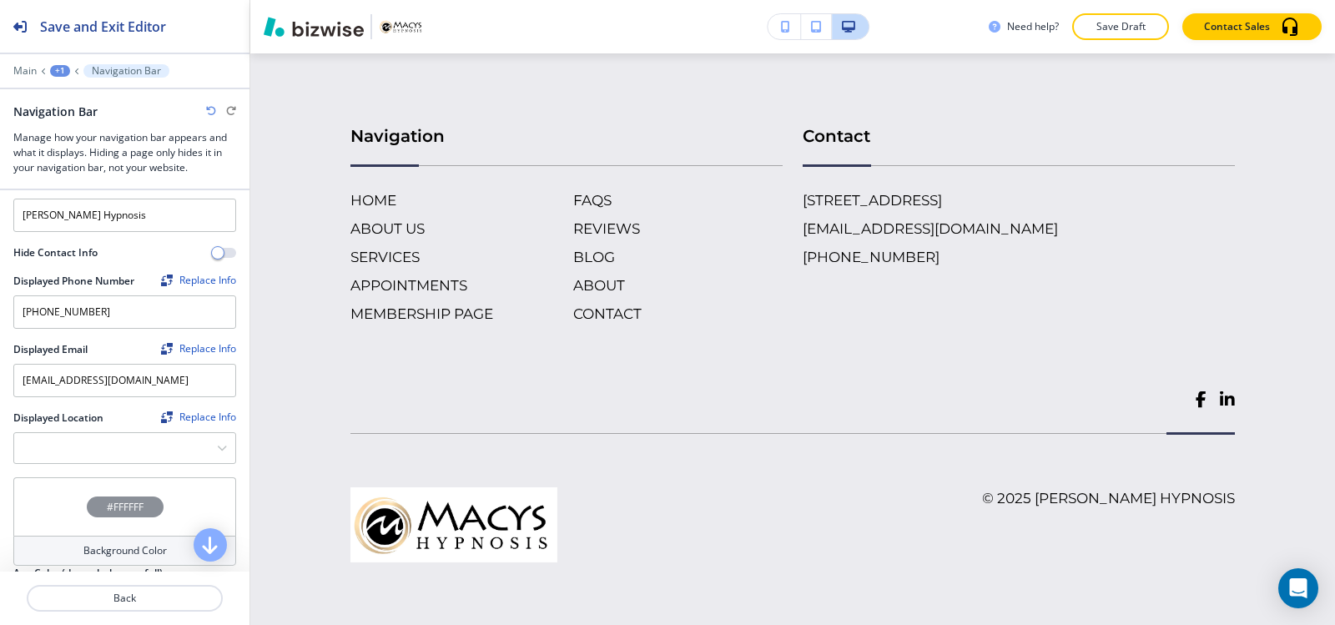
scroll to position [334, 0]
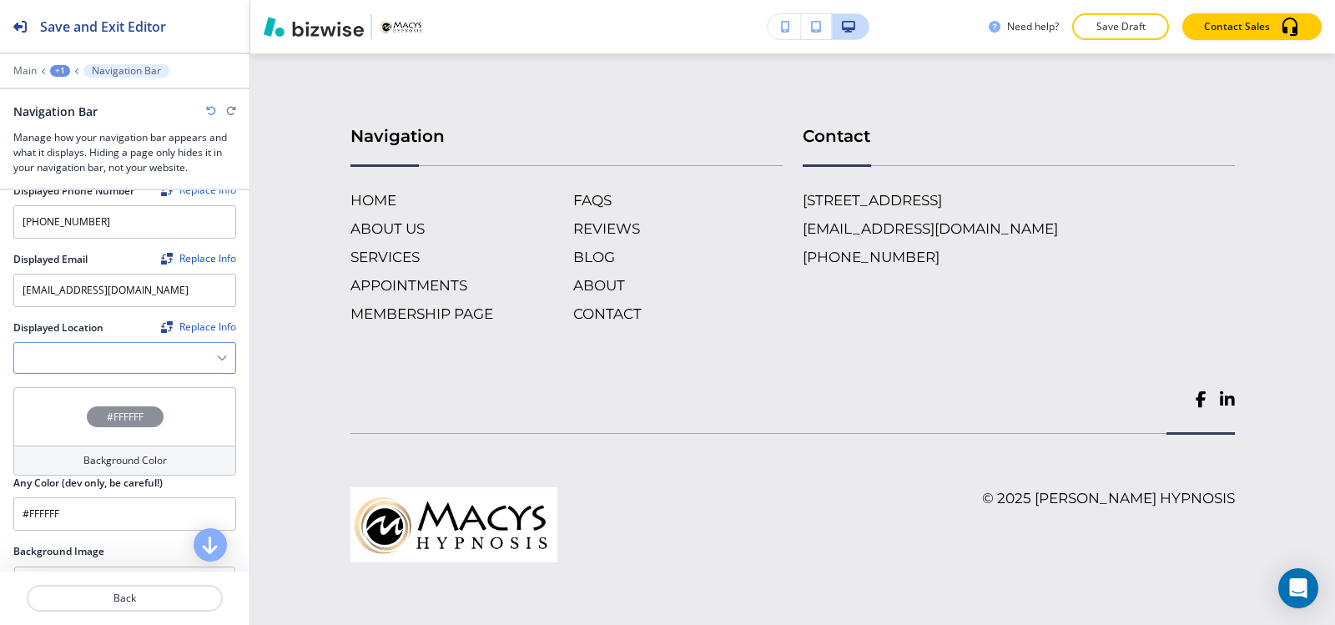
click at [72, 359] on Location "Manual Input" at bounding box center [115, 358] width 203 height 28
paste Location "[STREET_ADDRESS]"
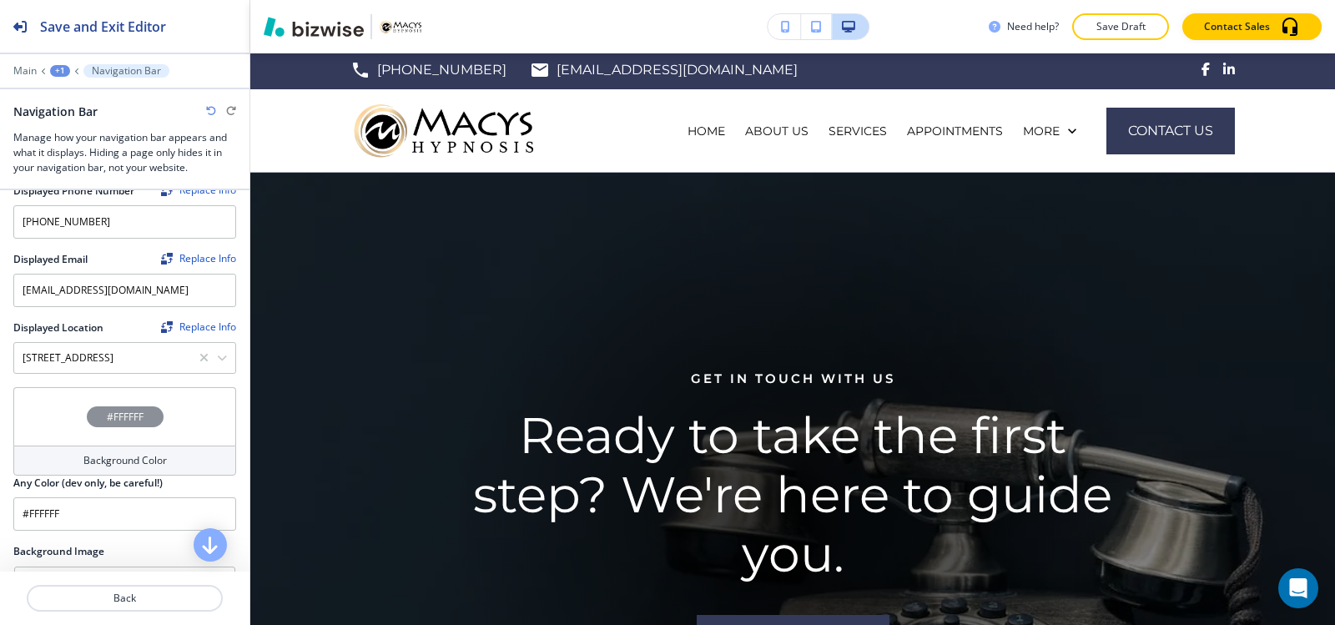
scroll to position [0, 0]
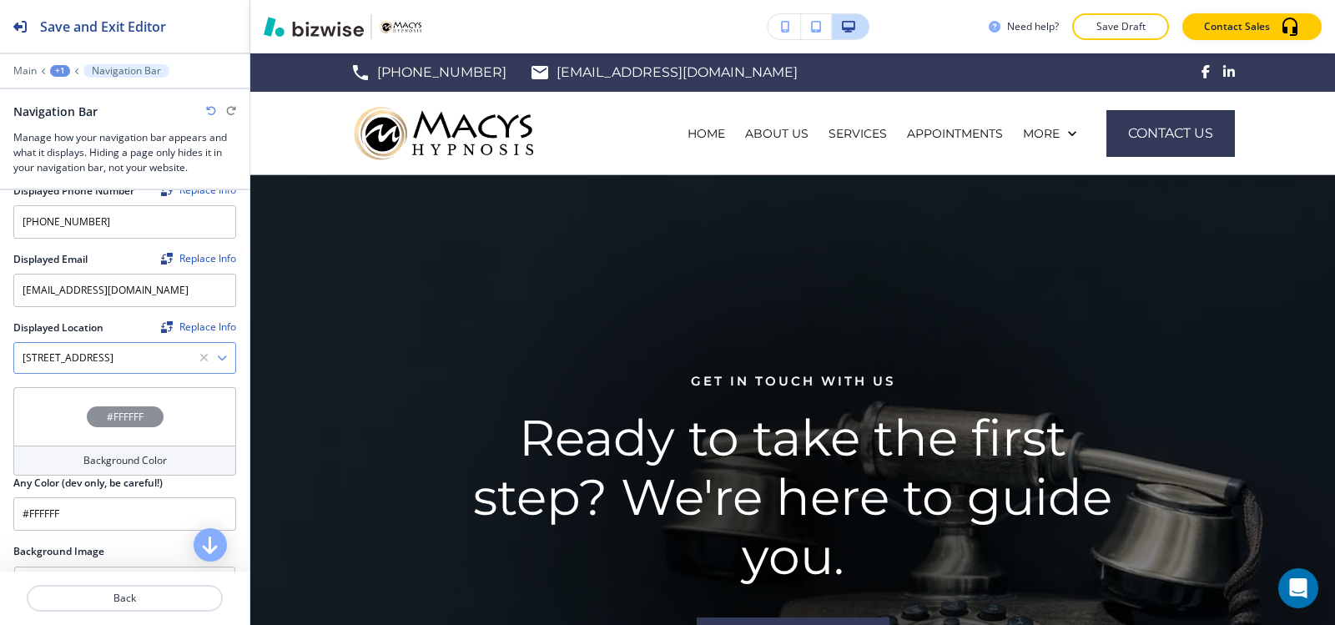
type Location "[STREET_ADDRESS]"
click at [217, 355] on icon "button" at bounding box center [222, 358] width 10 height 10
click at [184, 395] on h4 "[STREET_ADDRESS]" at bounding box center [125, 387] width 204 height 15
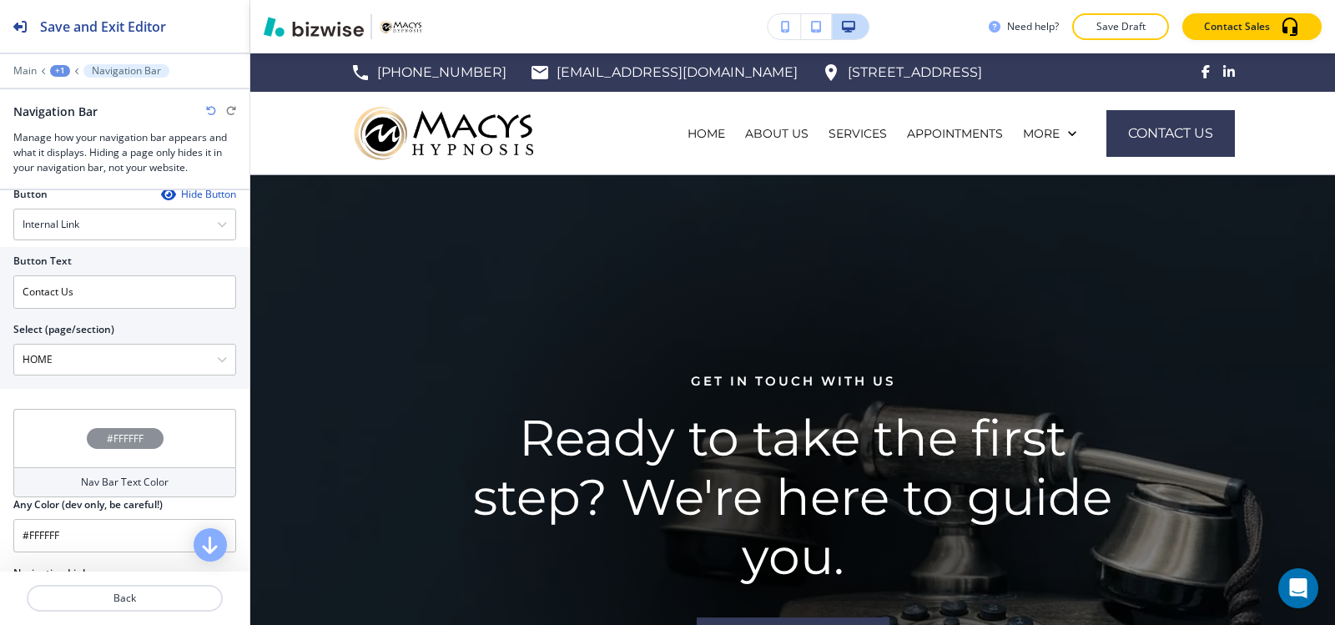
scroll to position [751, 0]
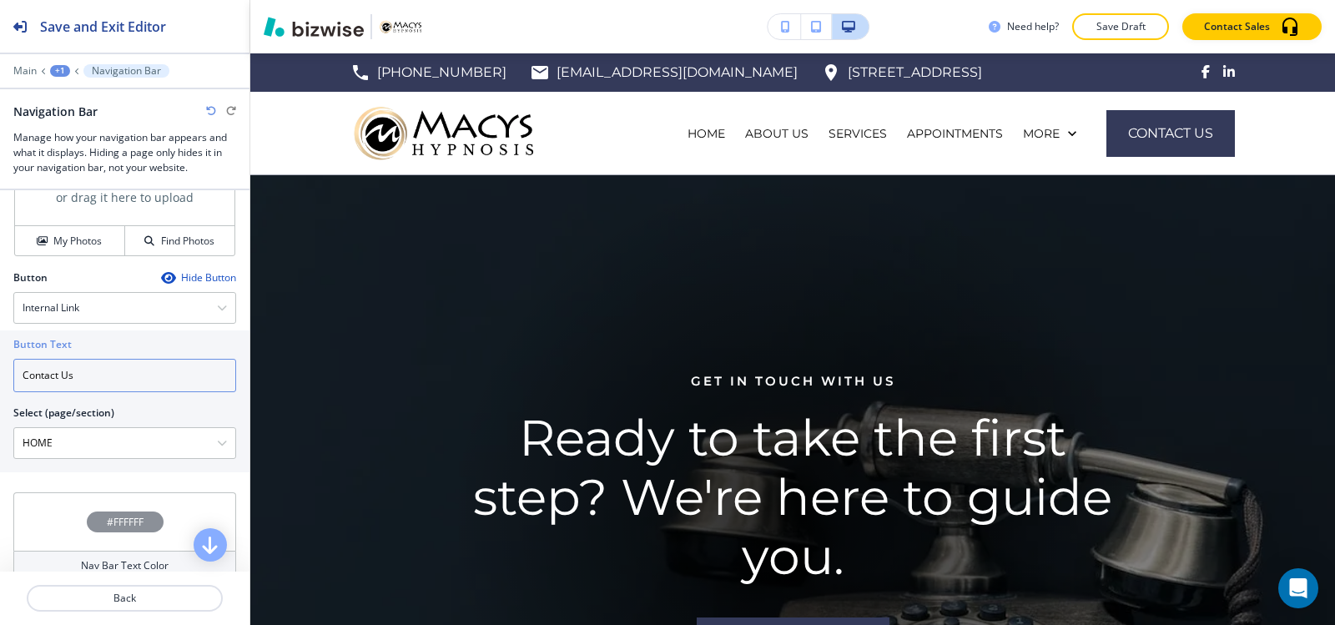
drag, startPoint x: 140, startPoint y: 370, endPoint x: 128, endPoint y: 371, distance: 12.6
click at [128, 371] on input "Contact Us" at bounding box center [124, 375] width 223 height 33
click at [169, 306] on div "Internal Link" at bounding box center [124, 308] width 221 height 30
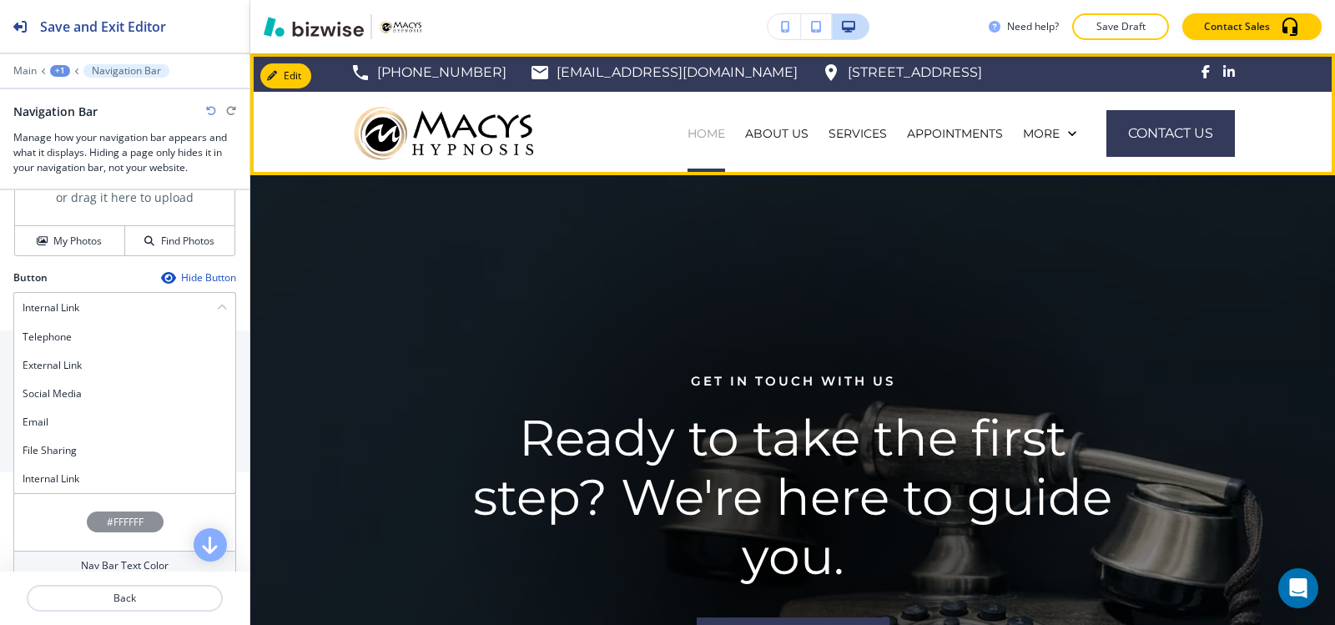
click at [687, 136] on p "HOME" at bounding box center [706, 133] width 38 height 17
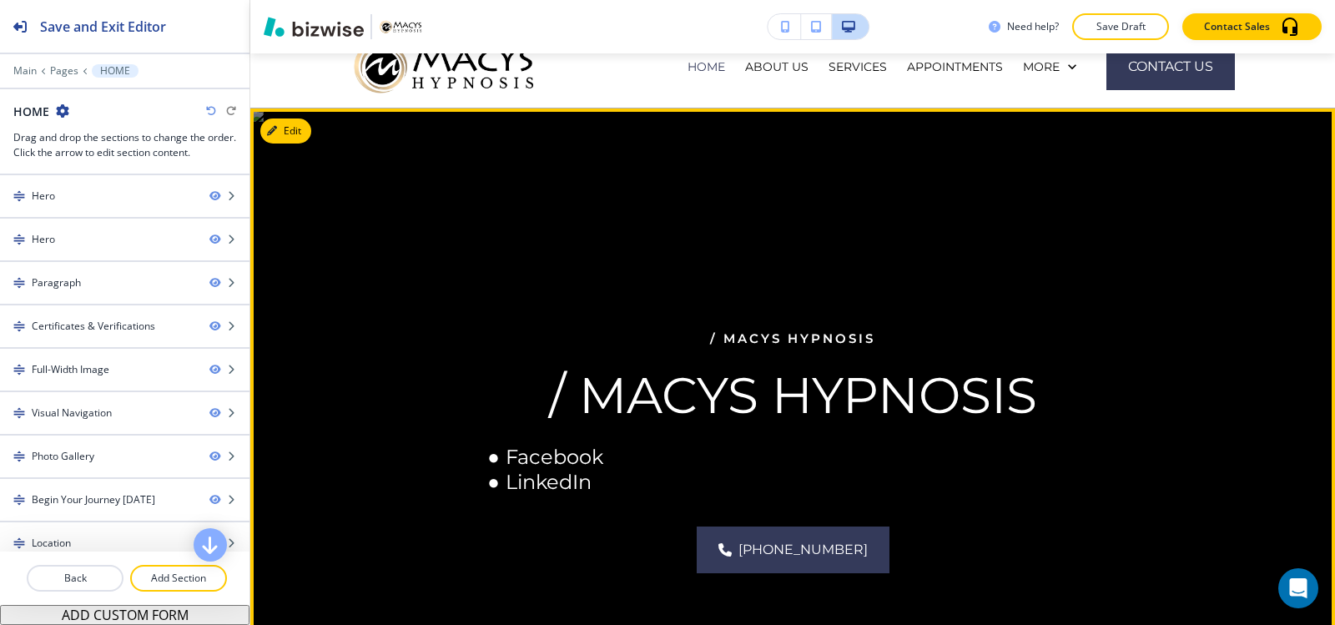
scroll to position [0, 0]
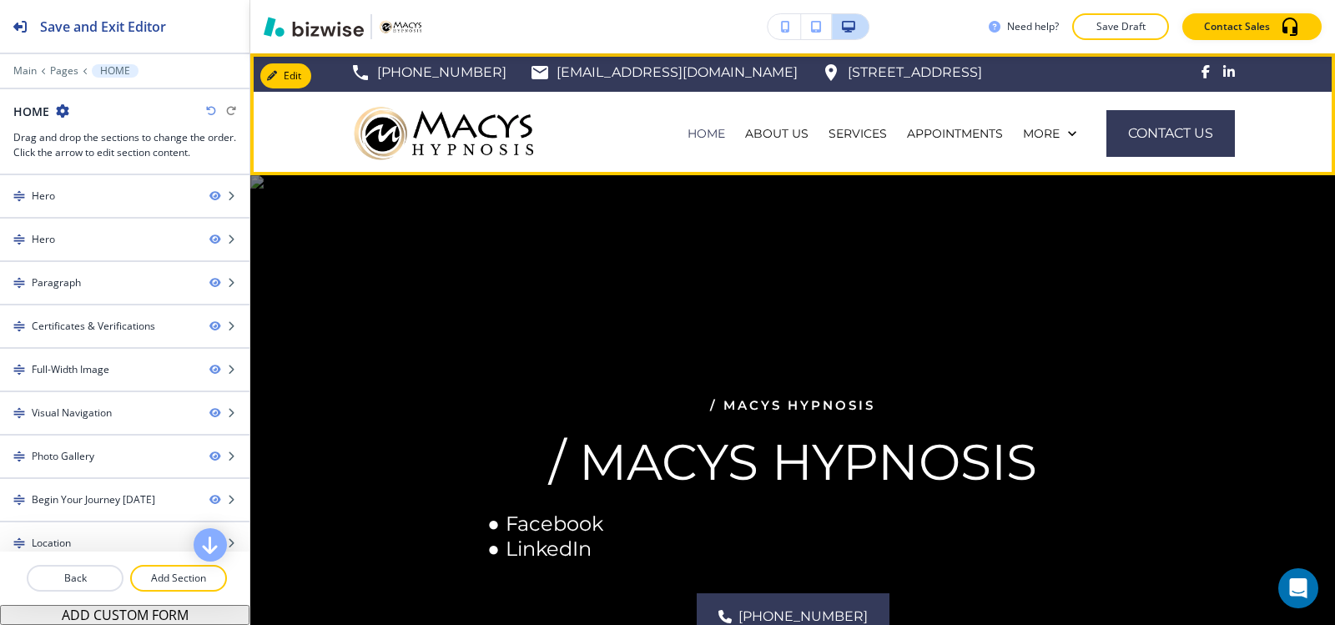
click at [435, 156] on img at bounding box center [446, 133] width 193 height 70
click at [698, 139] on p "HOME" at bounding box center [706, 133] width 38 height 17
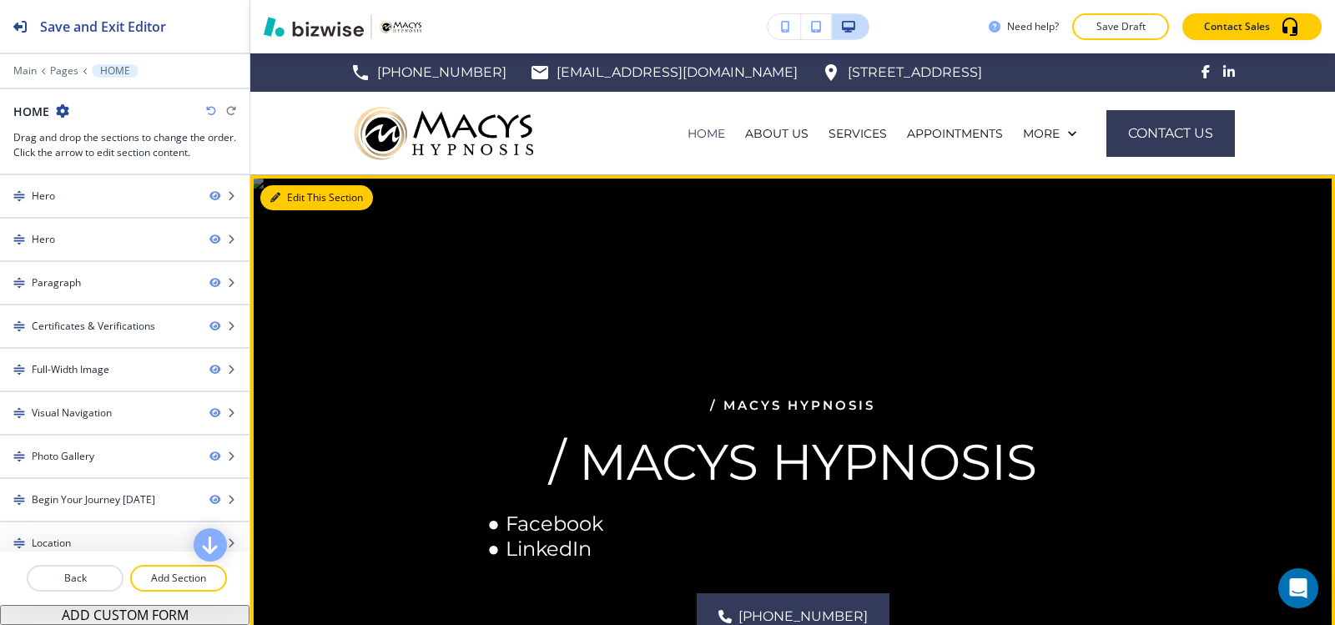
click at [294, 192] on button "Edit This Section" at bounding box center [316, 197] width 113 height 25
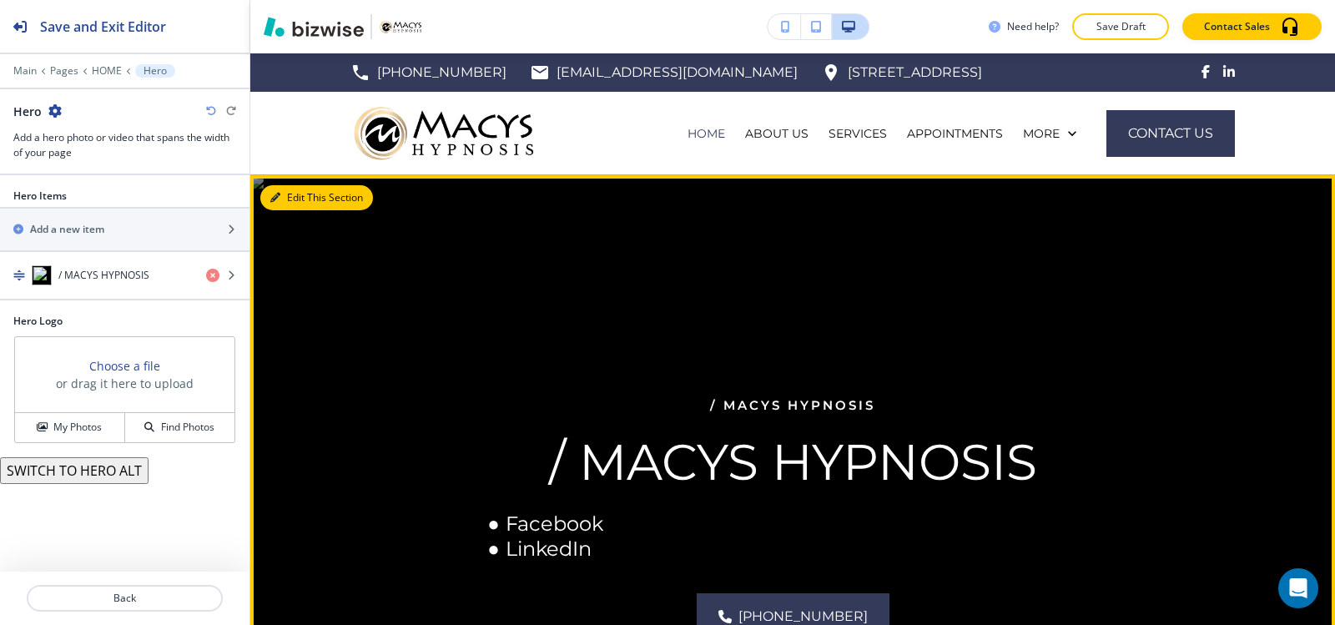
scroll to position [122, 0]
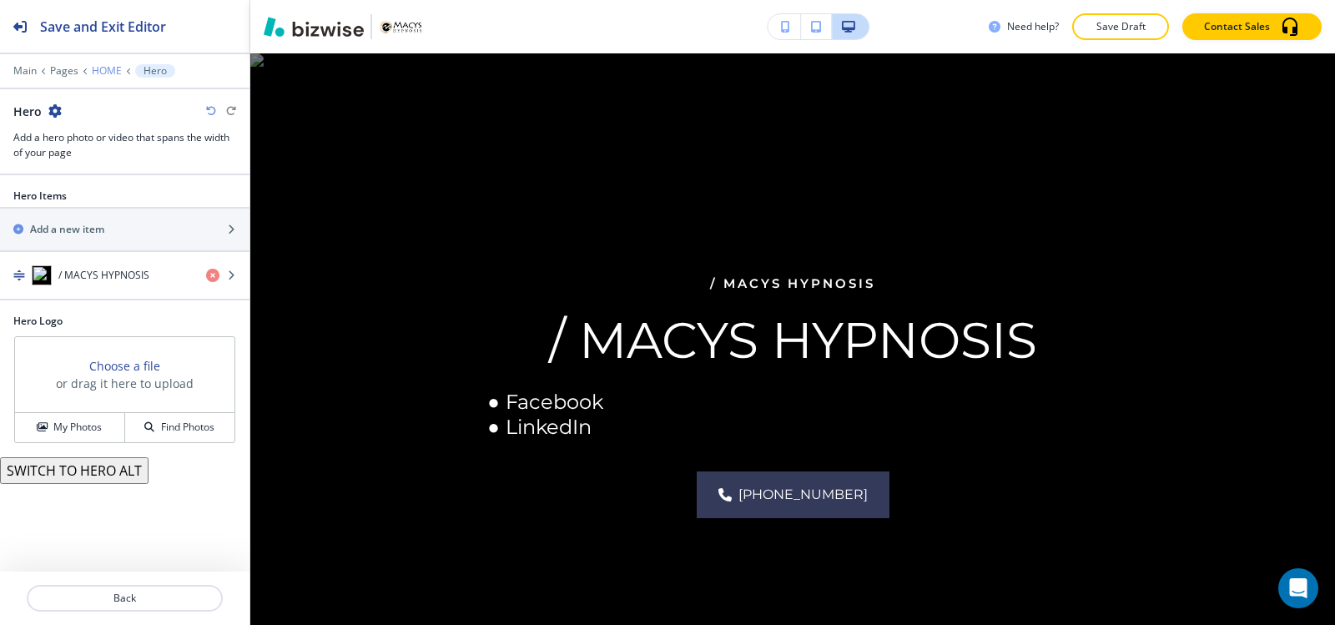
click at [106, 65] on p "HOME" at bounding box center [107, 71] width 30 height 12
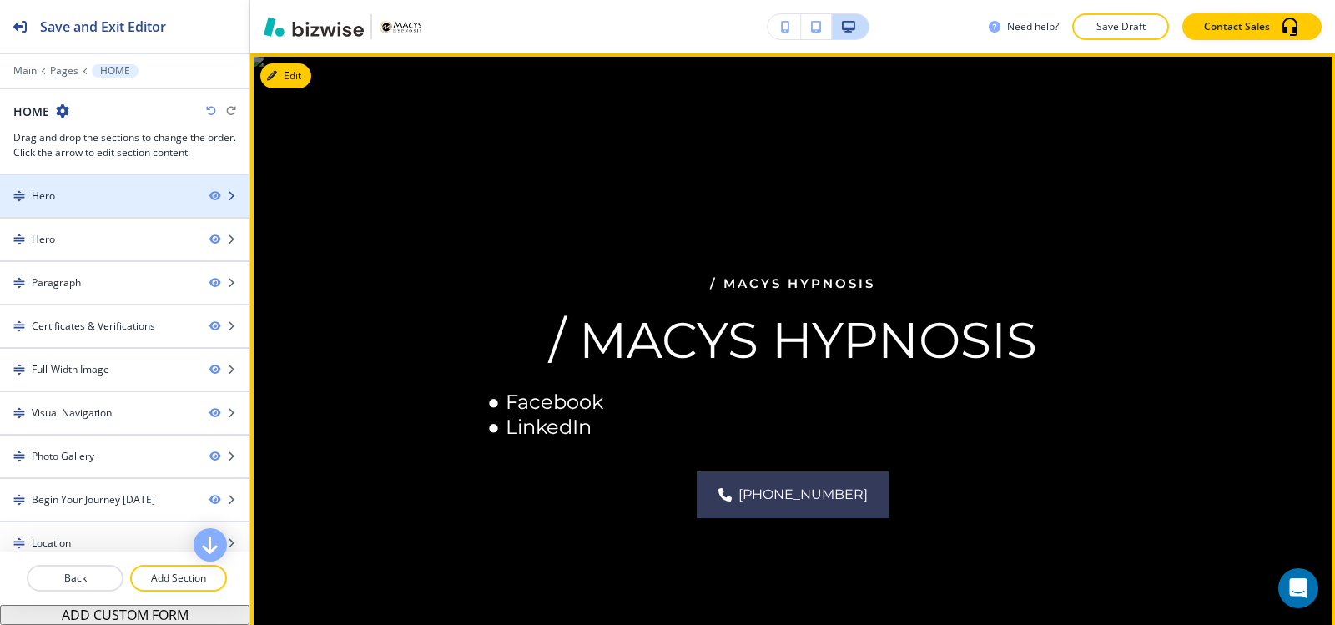
click at [159, 202] on div "Hero" at bounding box center [98, 196] width 196 height 15
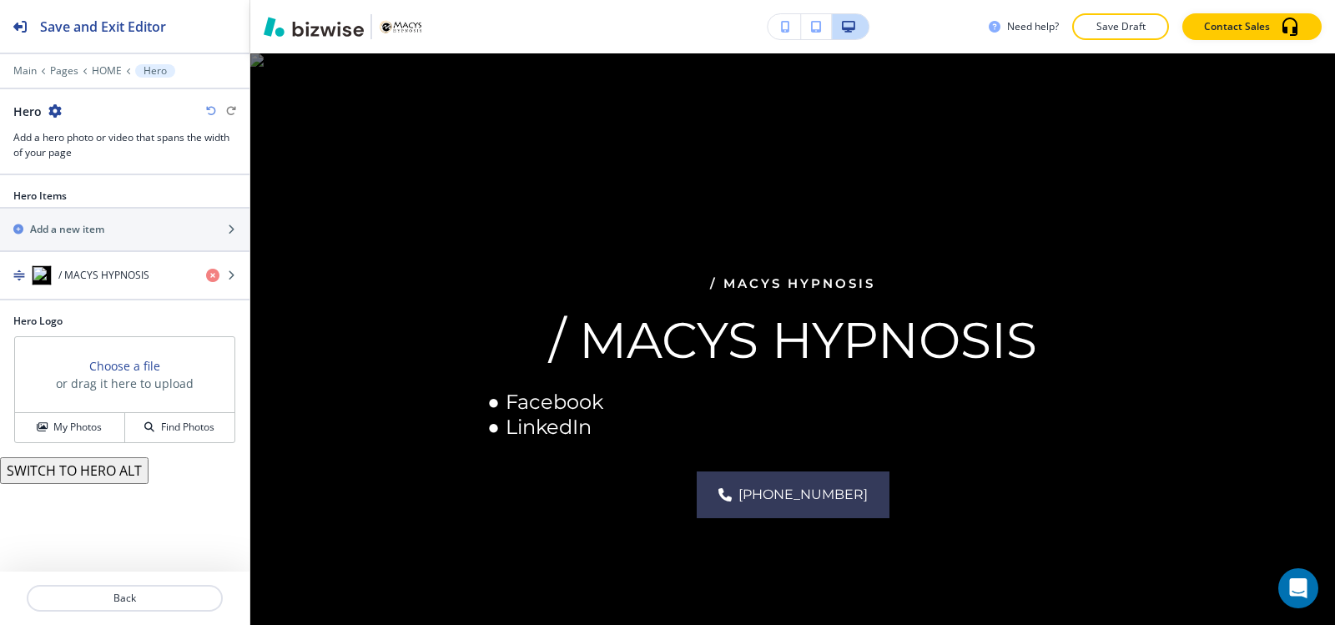
click at [58, 113] on icon "button" at bounding box center [54, 110] width 13 height 13
click at [76, 201] on p "Delete Section" at bounding box center [100, 198] width 85 height 15
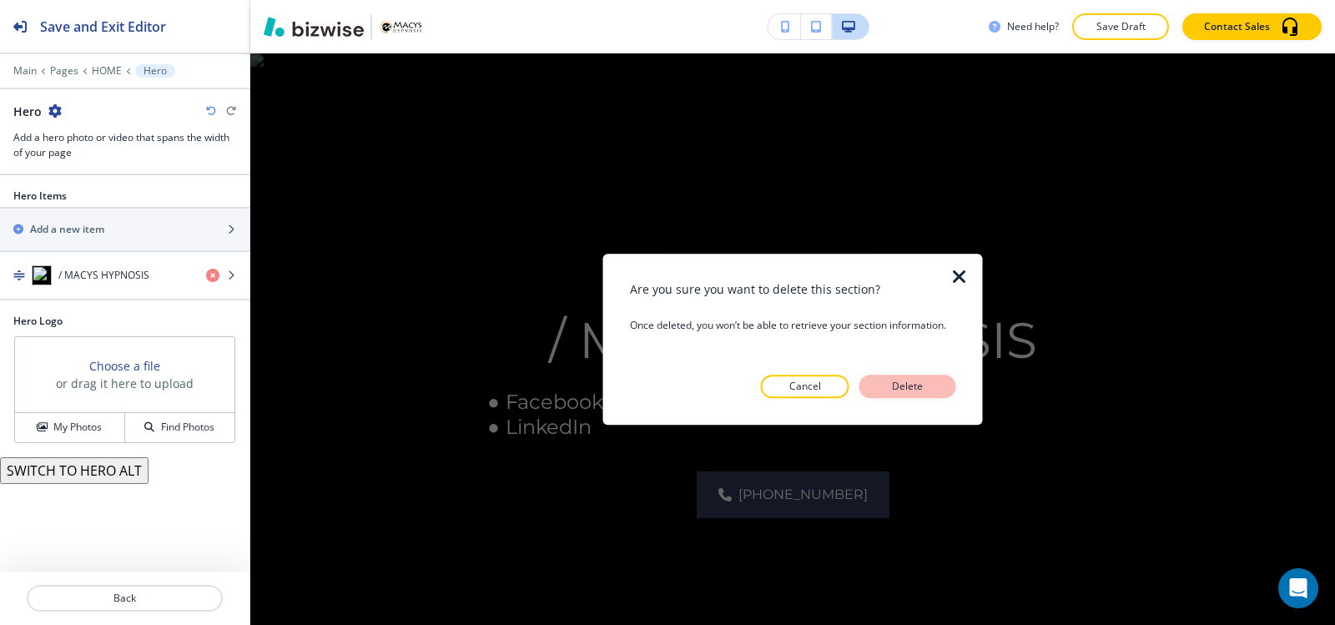
click at [903, 377] on button "Delete" at bounding box center [907, 386] width 97 height 23
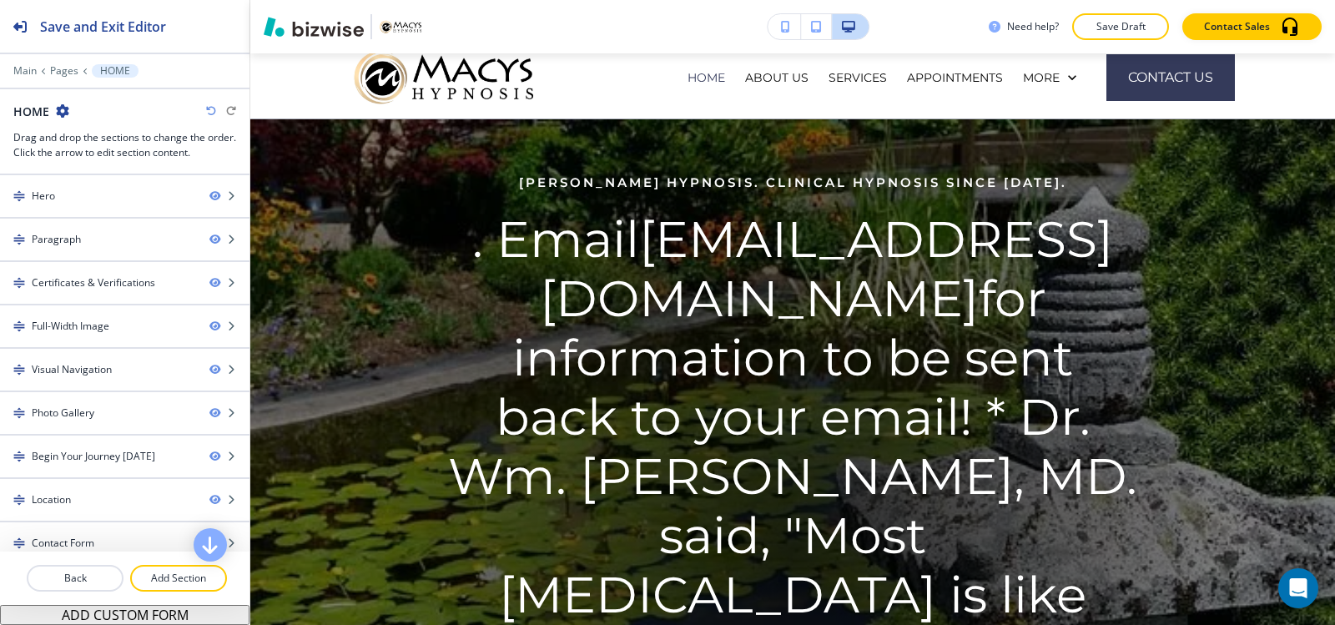
scroll to position [0, 0]
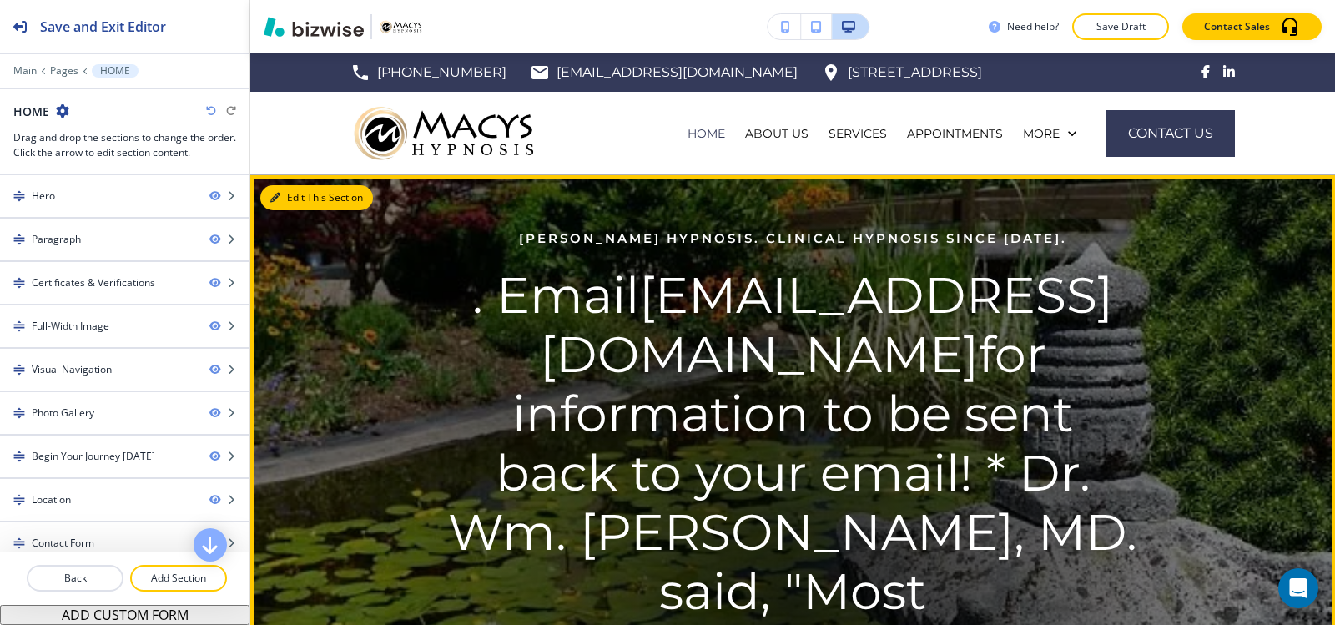
click at [298, 199] on button "Edit This Section" at bounding box center [316, 197] width 113 height 25
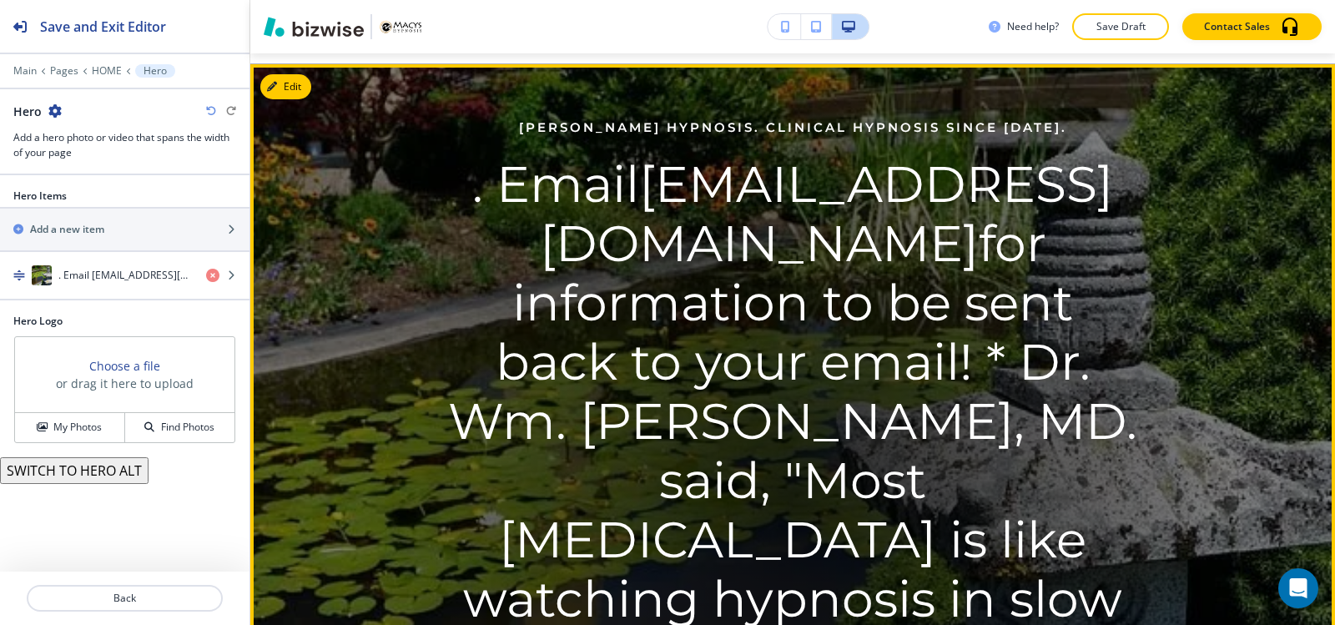
scroll to position [122, 0]
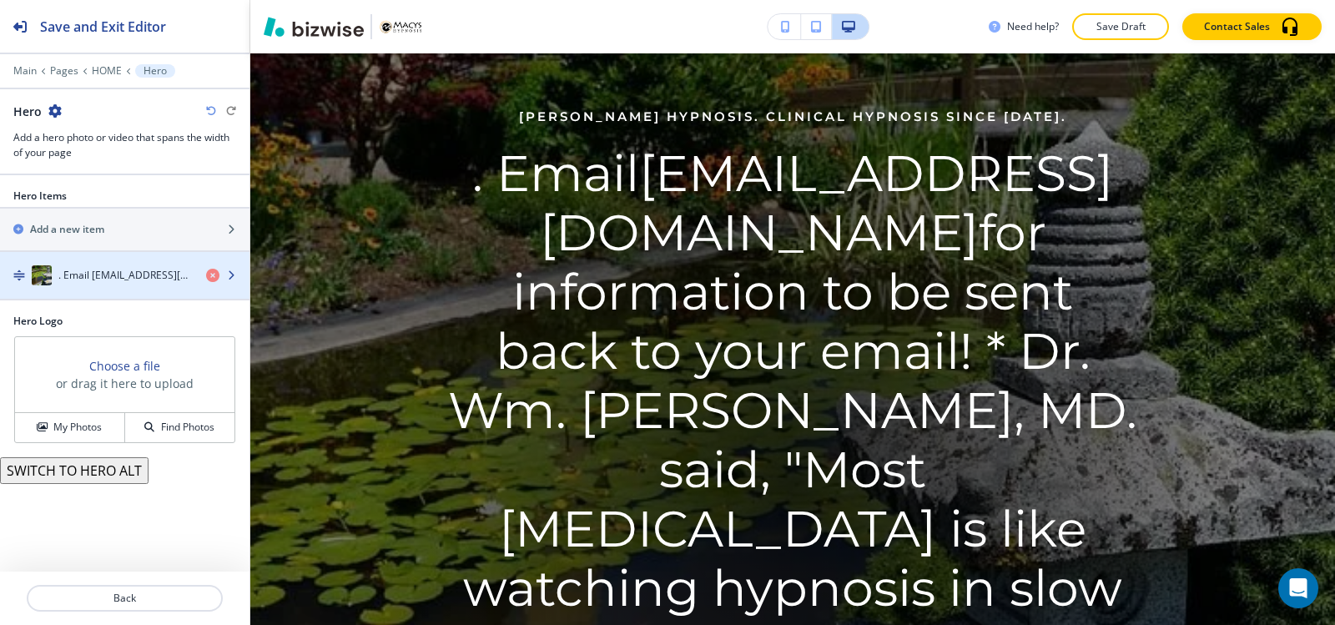
click at [93, 274] on h4 ". Email info@macys-hypnosis.com for information to be sent back to your email! …" at bounding box center [125, 275] width 134 height 15
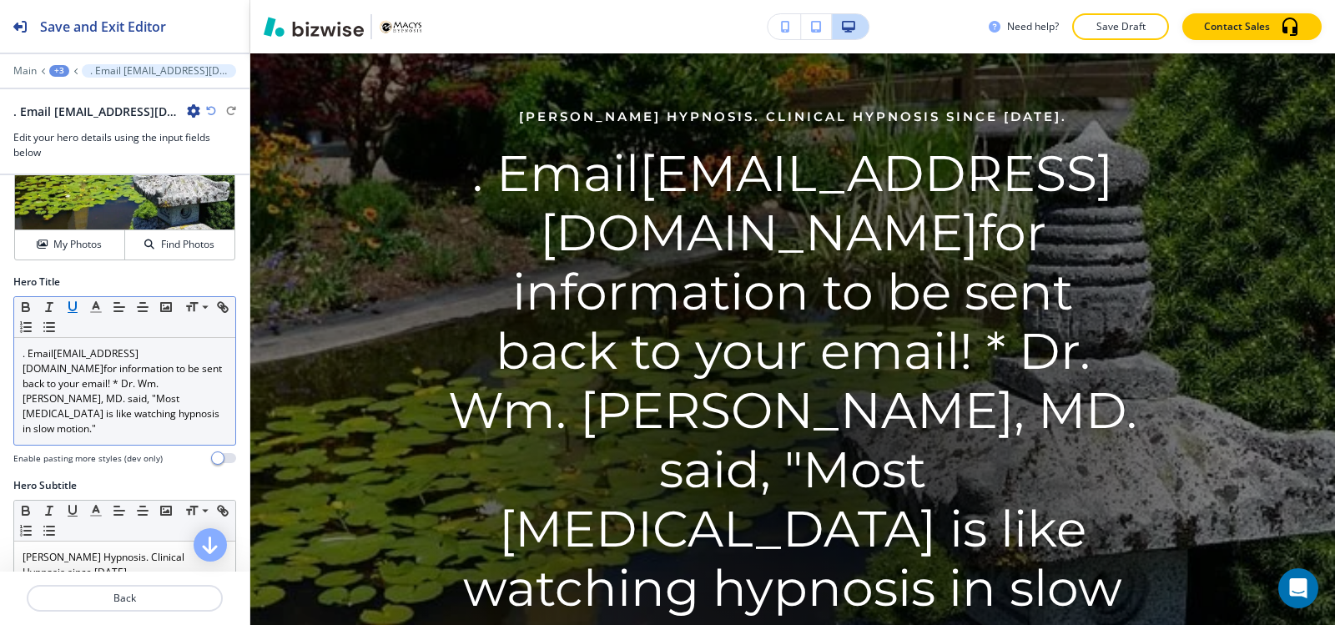
scroll to position [83, 0]
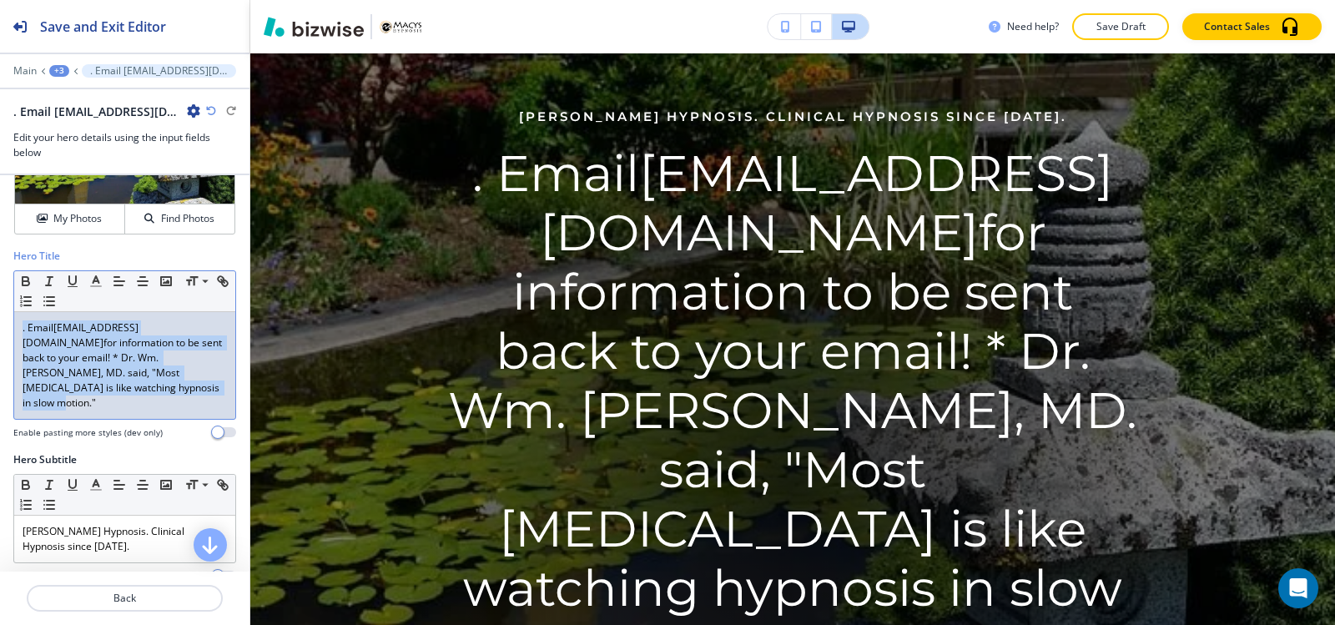
drag, startPoint x: 148, startPoint y: 391, endPoint x: 0, endPoint y: 294, distance: 177.0
click at [0, 294] on div "Hero Title Small Normal Large Huge . Email info@macys-hypnosis.com for informat…" at bounding box center [124, 351] width 249 height 204
copy p ". Email info@macys-hypnosis.com for information to be sent back to your email! …"
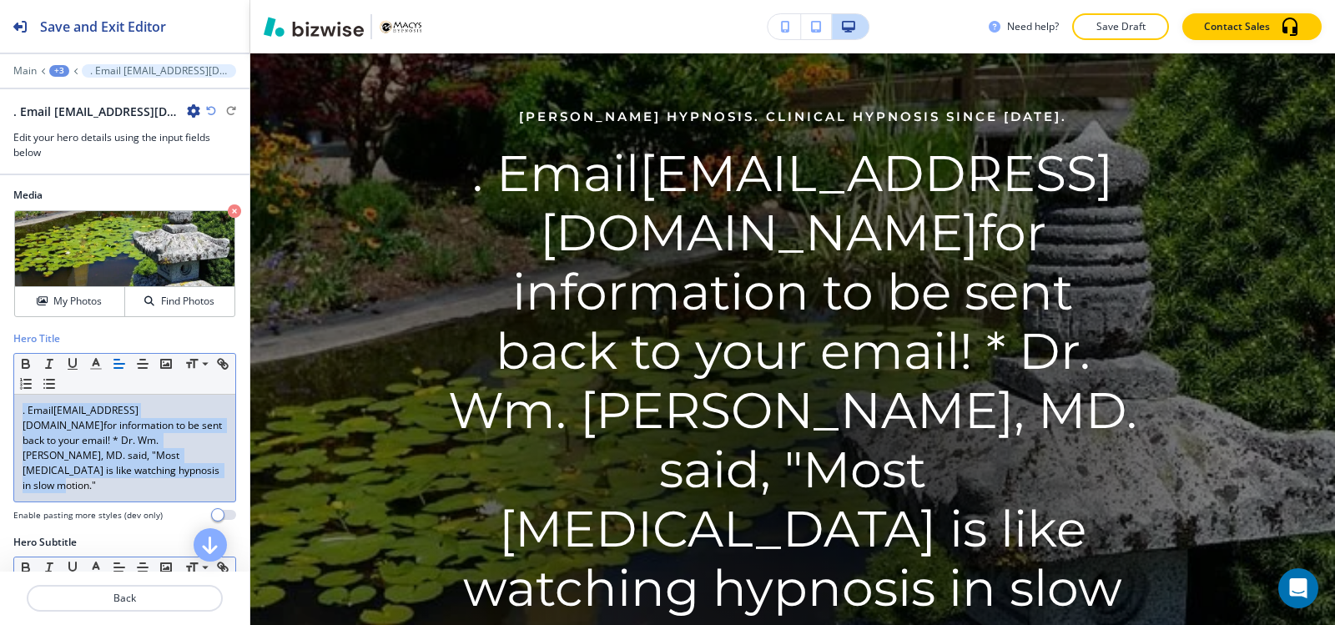
scroll to position [0, 0]
click at [73, 301] on h4 "My Photos" at bounding box center [77, 301] width 48 height 15
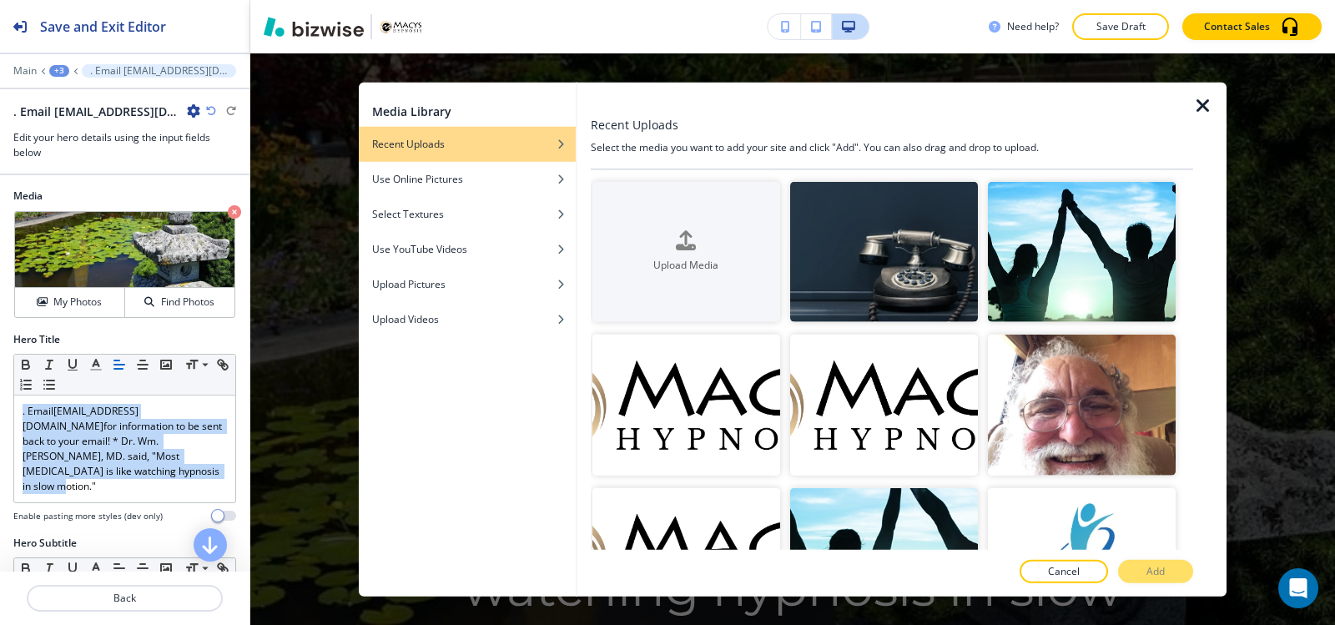
click at [1205, 106] on icon "button" at bounding box center [1203, 105] width 20 height 20
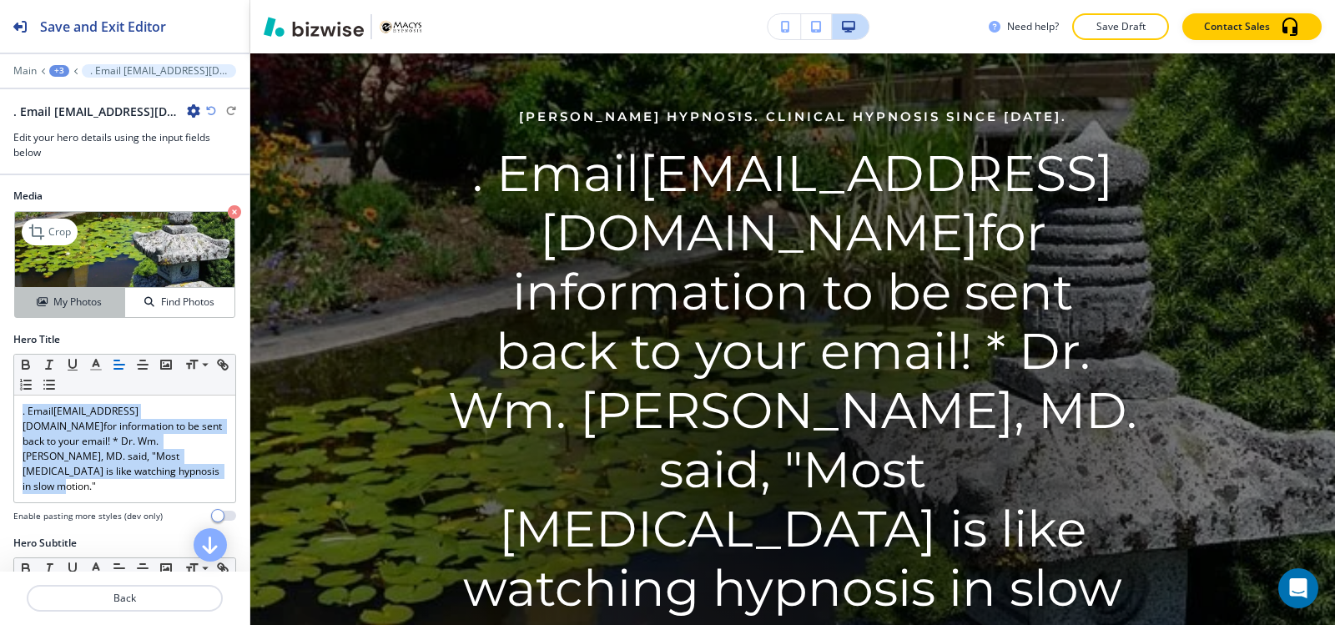
click at [88, 307] on h4 "My Photos" at bounding box center [77, 301] width 48 height 15
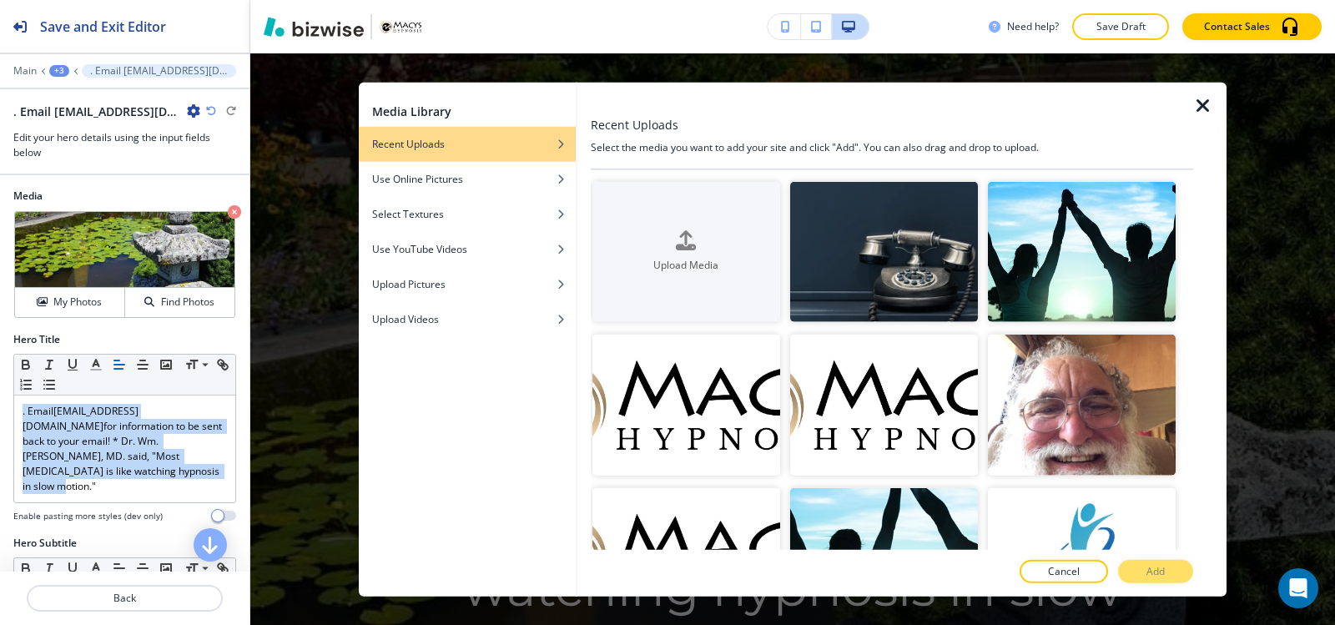
click at [1204, 108] on icon "button" at bounding box center [1203, 105] width 20 height 20
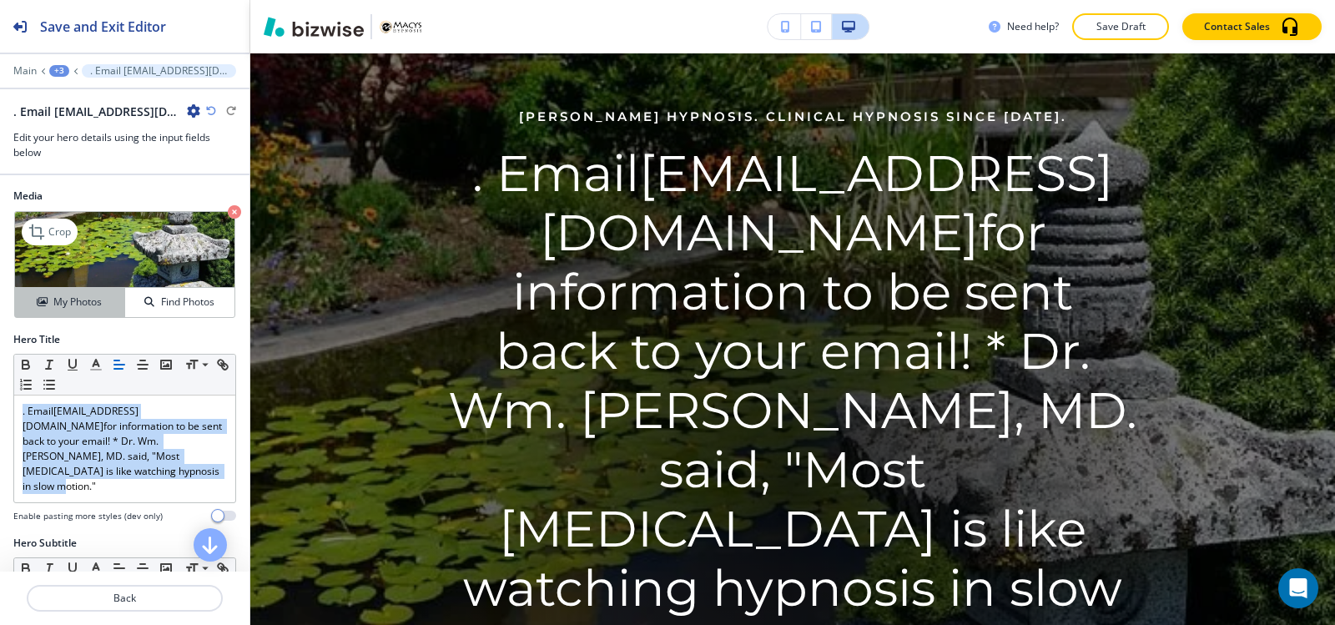
click at [73, 306] on h4 "My Photos" at bounding box center [77, 301] width 48 height 15
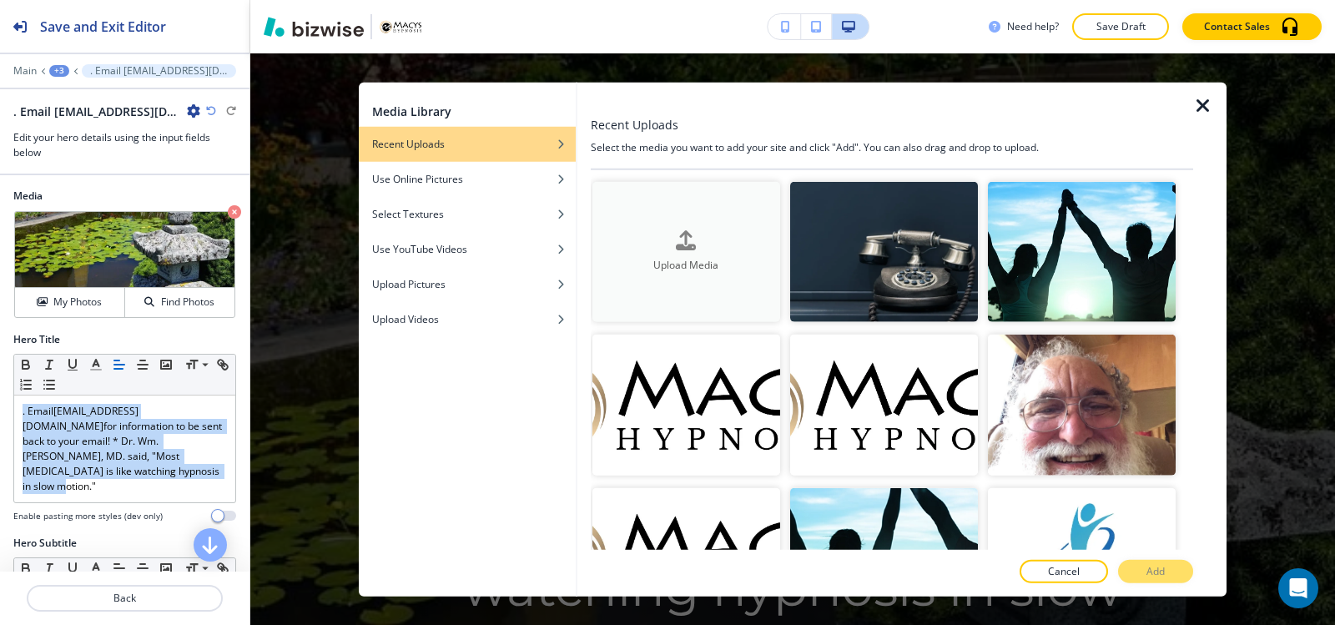
click at [716, 311] on button "Upload Media" at bounding box center [686, 251] width 188 height 141
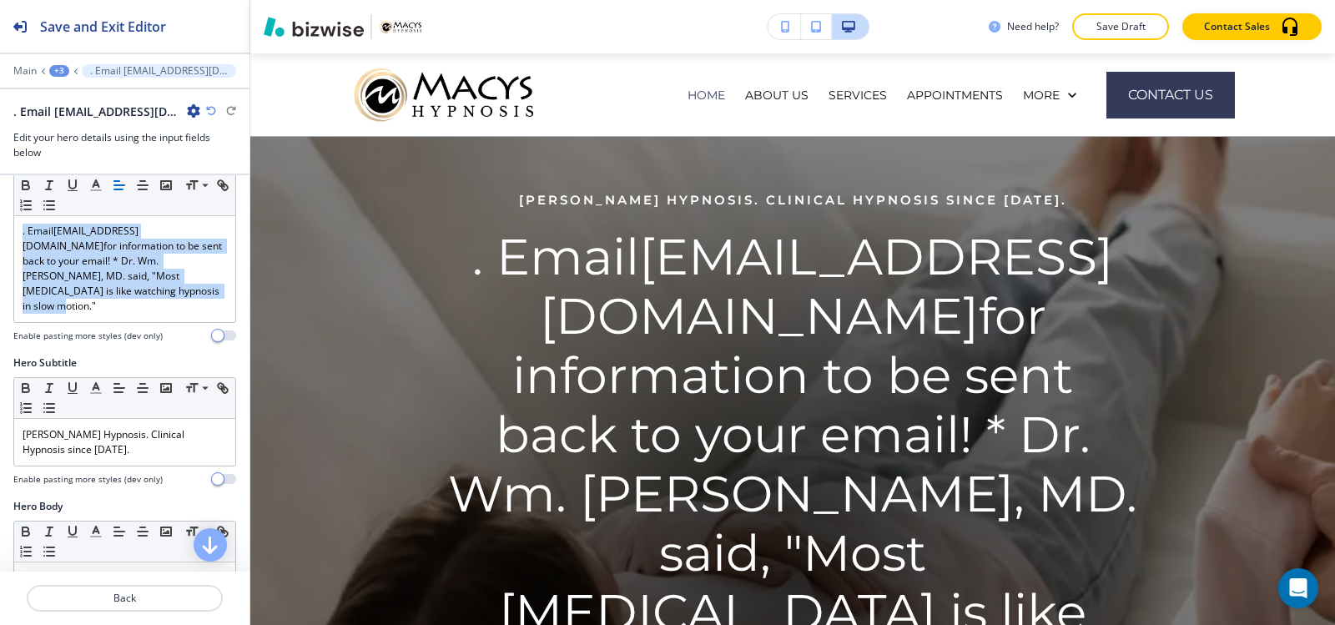
scroll to position [167, 0]
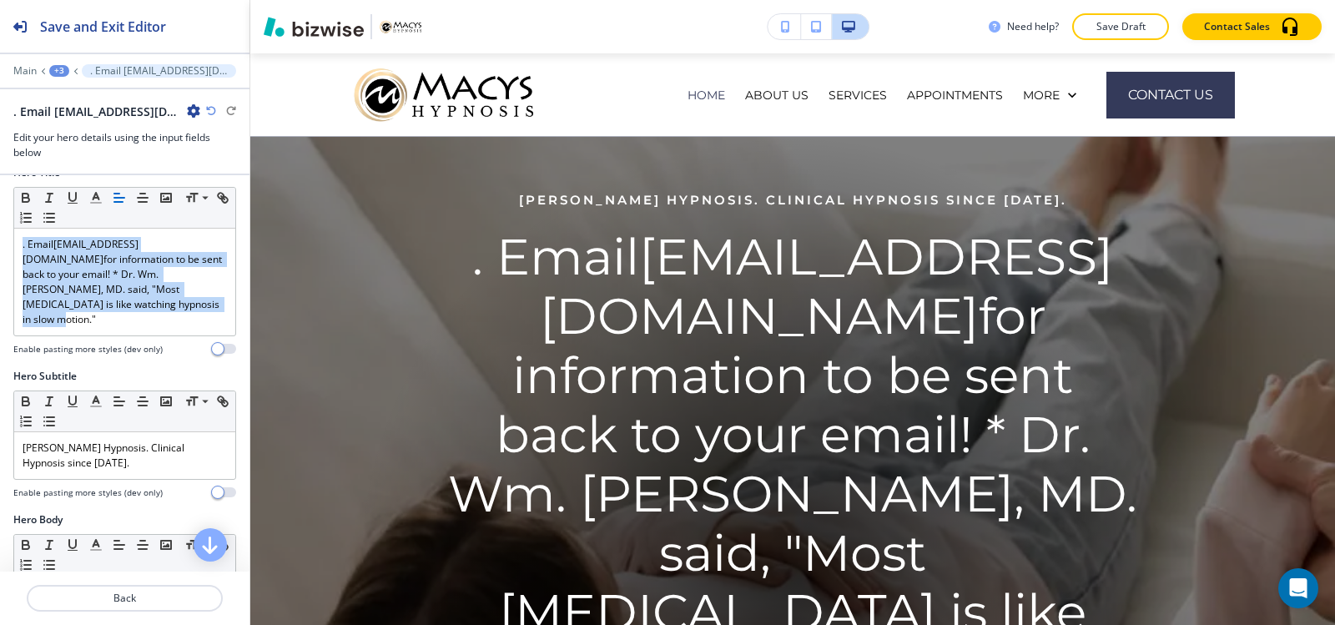
click at [59, 66] on div "+3" at bounding box center [59, 71] width 20 height 12
click at [93, 149] on p "Hero" at bounding box center [102, 156] width 85 height 15
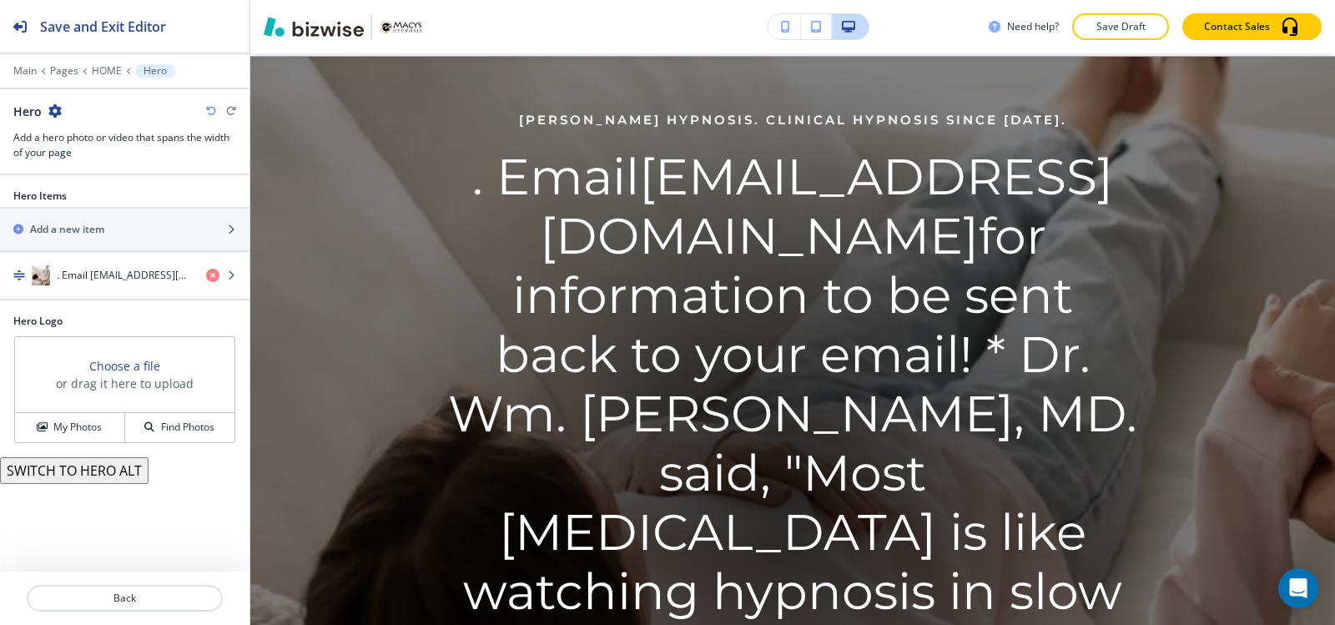
scroll to position [122, 0]
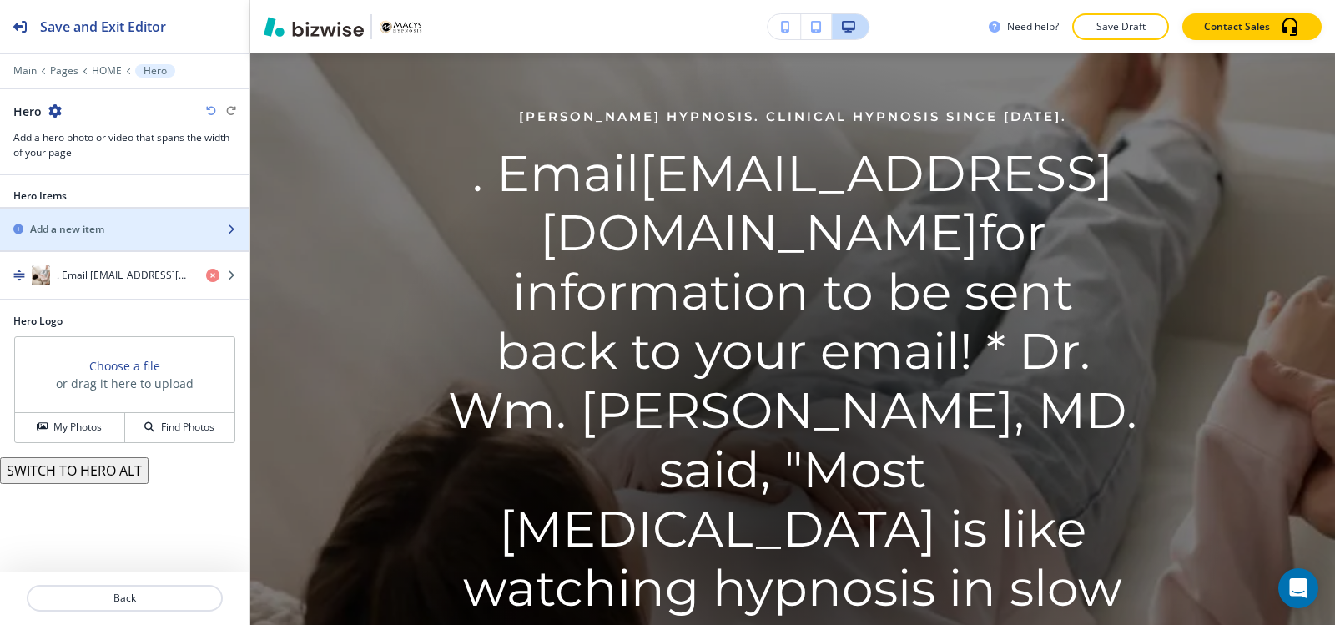
click at [112, 233] on div "Add a new item" at bounding box center [106, 229] width 213 height 15
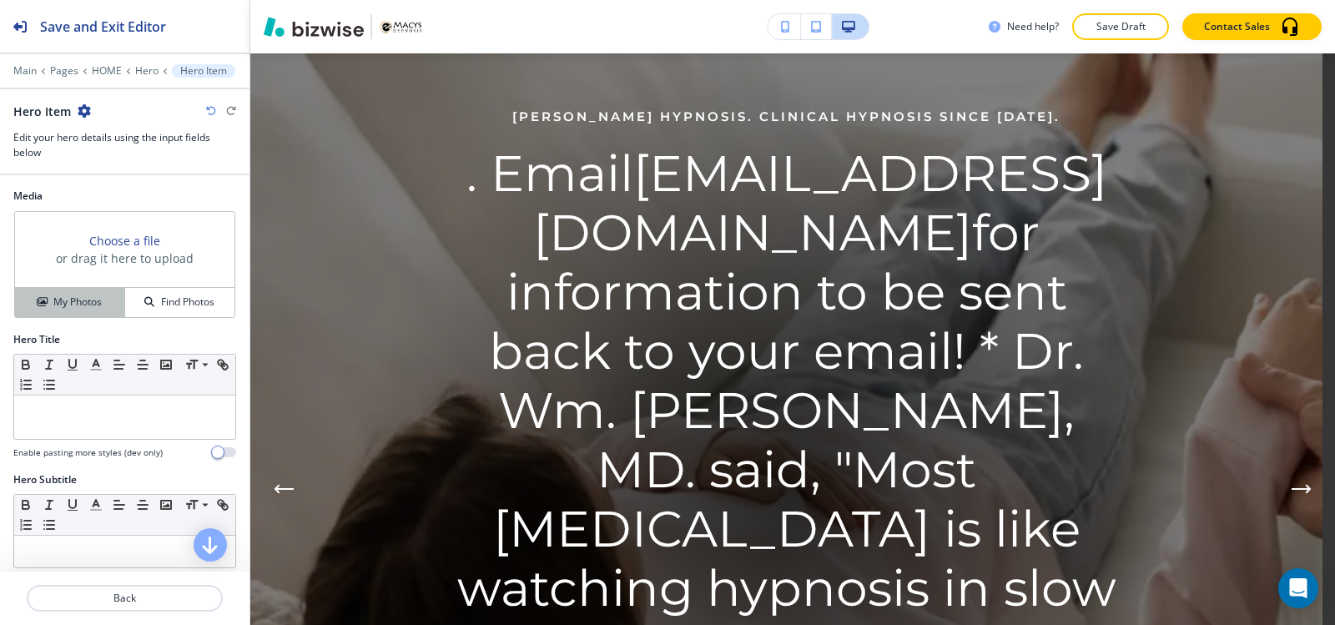
click at [82, 306] on h4 "My Photos" at bounding box center [77, 301] width 48 height 15
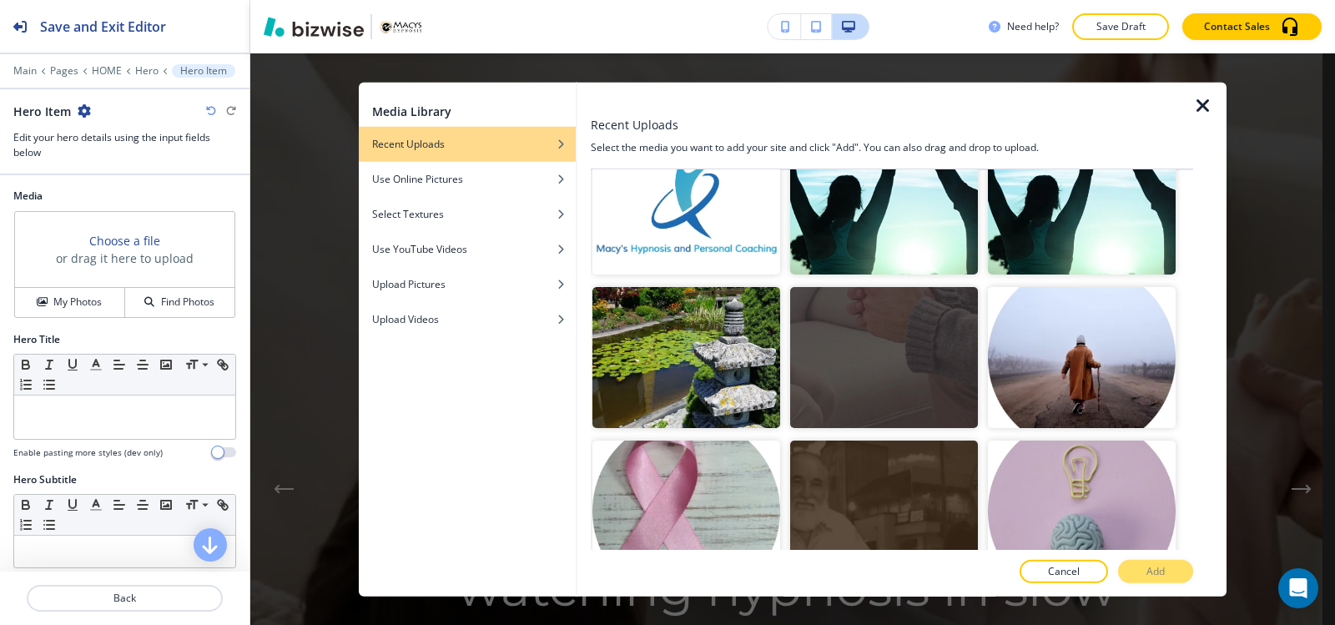
scroll to position [501, 0]
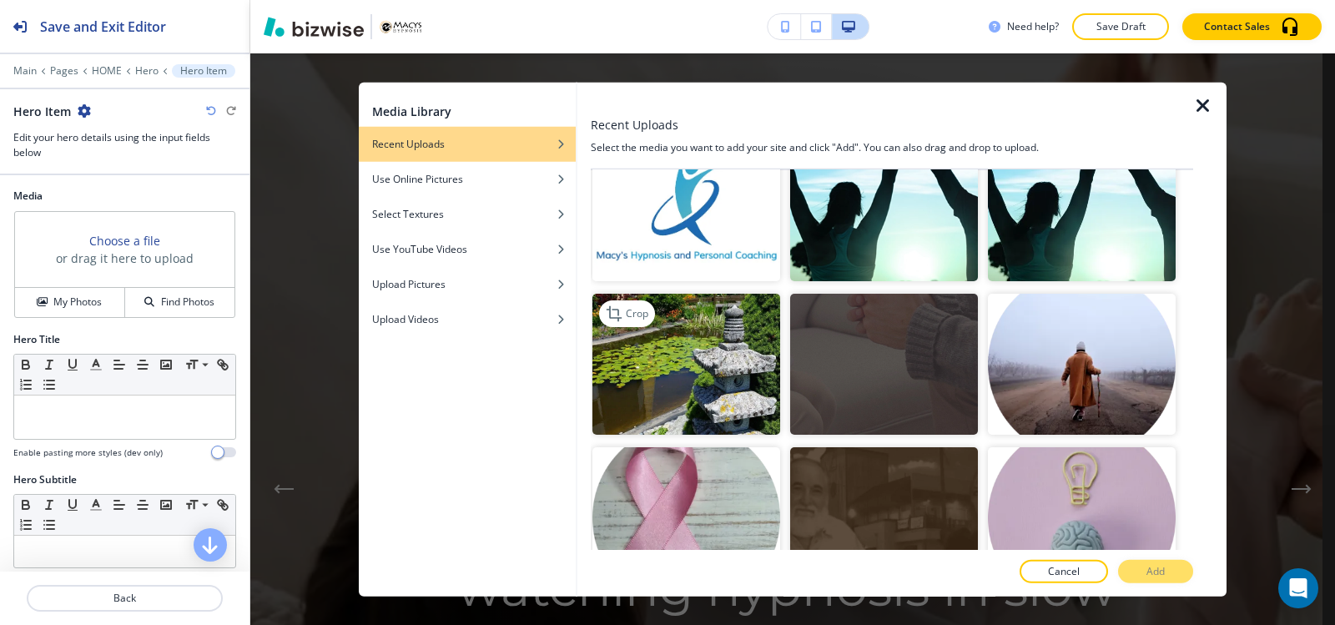
click at [702, 355] on img "button" at bounding box center [686, 364] width 188 height 141
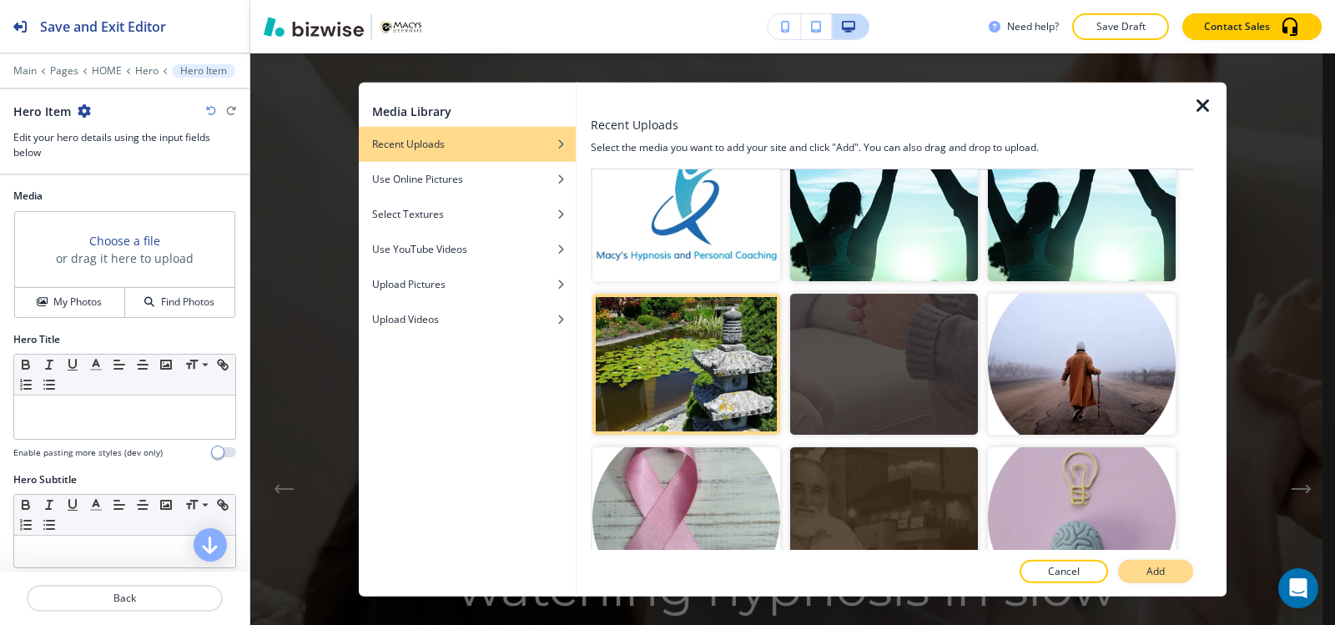
click at [1145, 574] on button "Add" at bounding box center [1155, 571] width 75 height 23
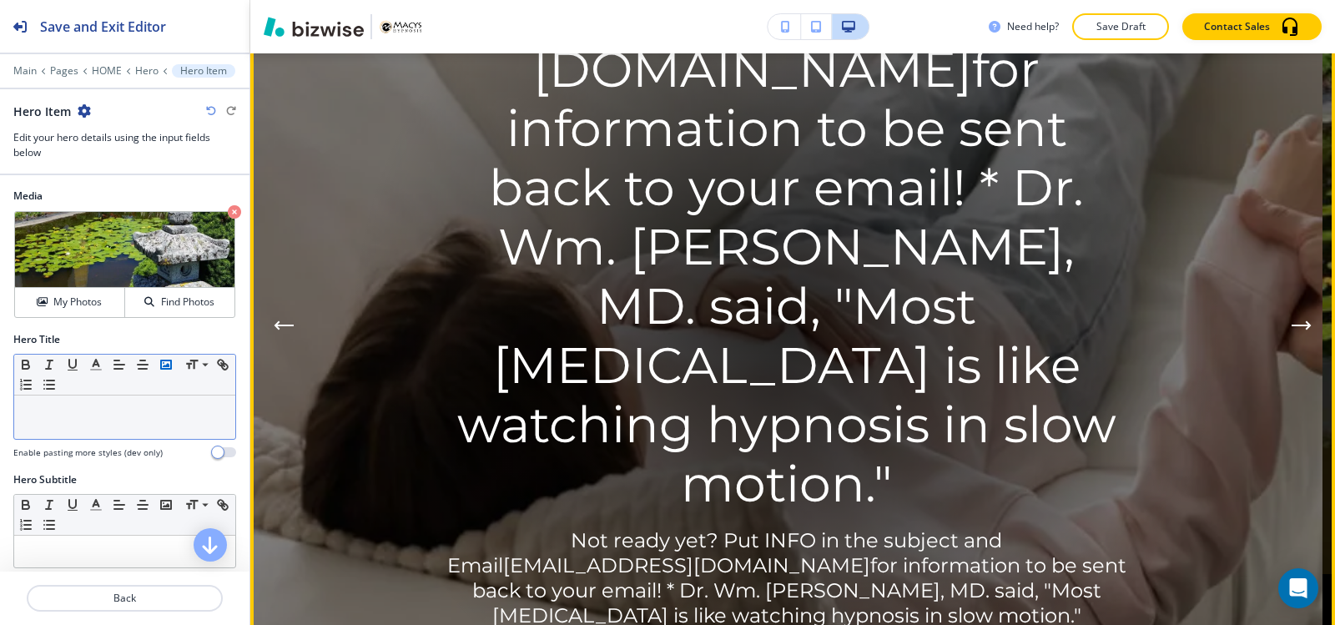
scroll to position [289, 0]
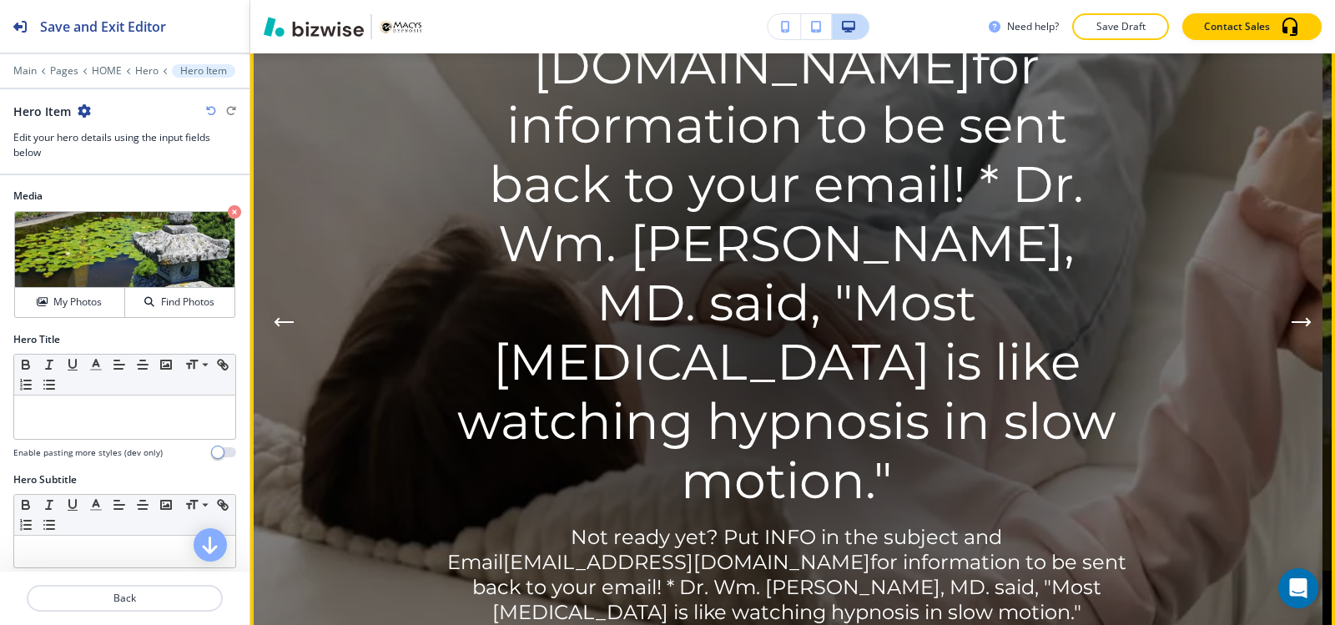
click at [1292, 305] on button "Next Hero Image" at bounding box center [1301, 321] width 33 height 33
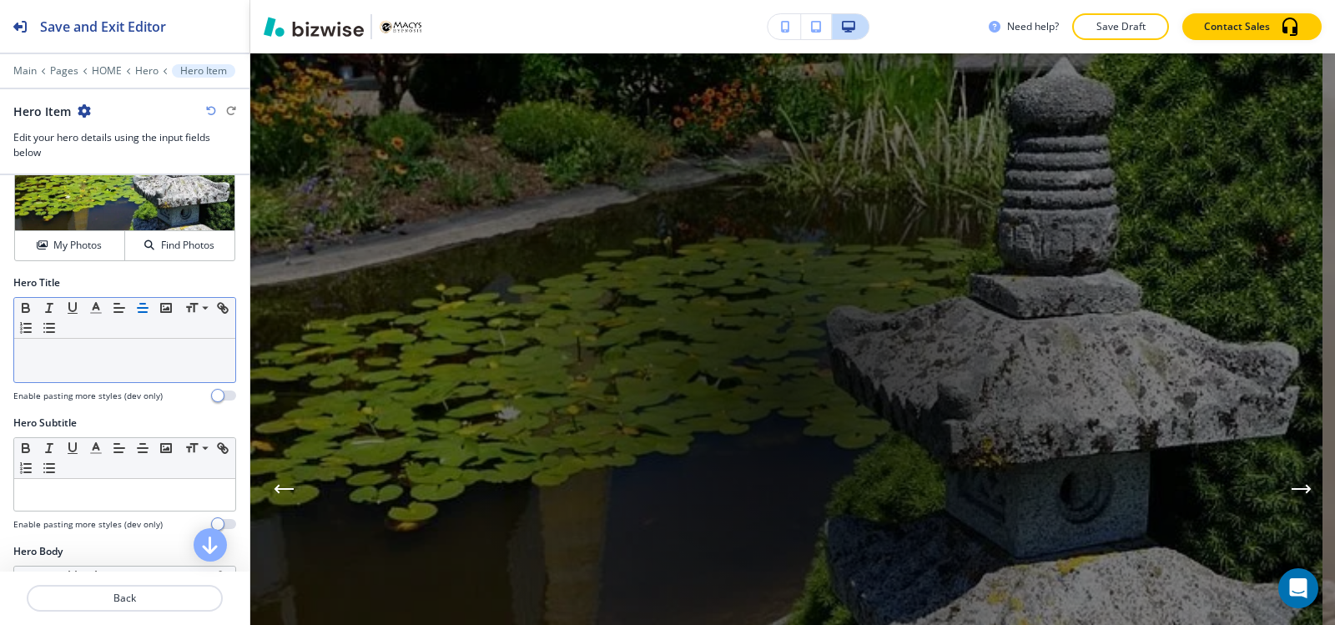
scroll to position [83, 0]
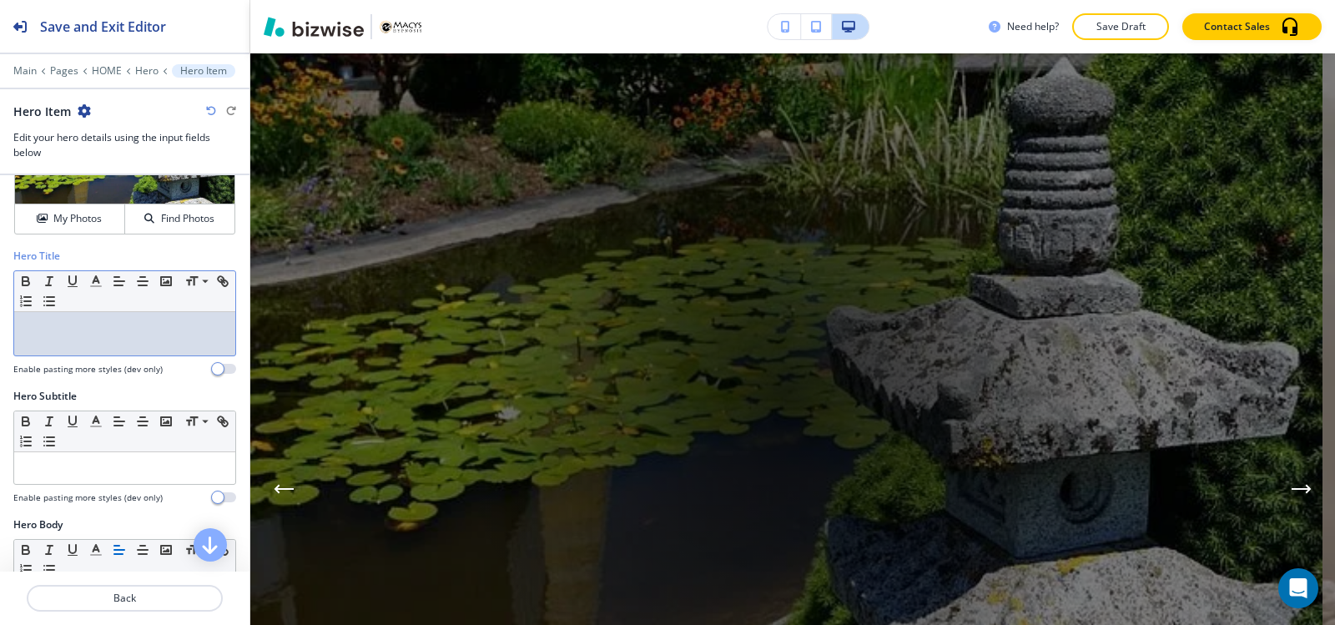
click at [148, 327] on p at bounding box center [125, 327] width 204 height 15
click at [144, 71] on p "Hero" at bounding box center [146, 71] width 23 height 12
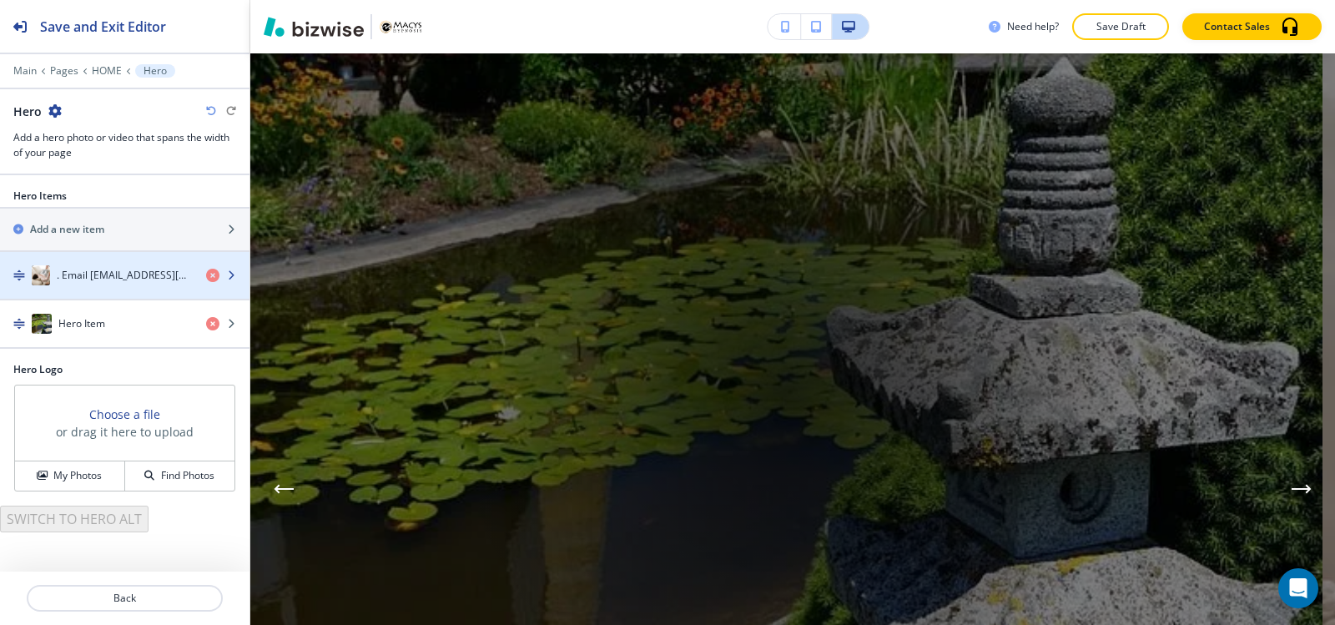
click at [123, 274] on h4 ". Email info@macys-hypnosis.com for information to be sent back to your email! …" at bounding box center [125, 275] width 136 height 15
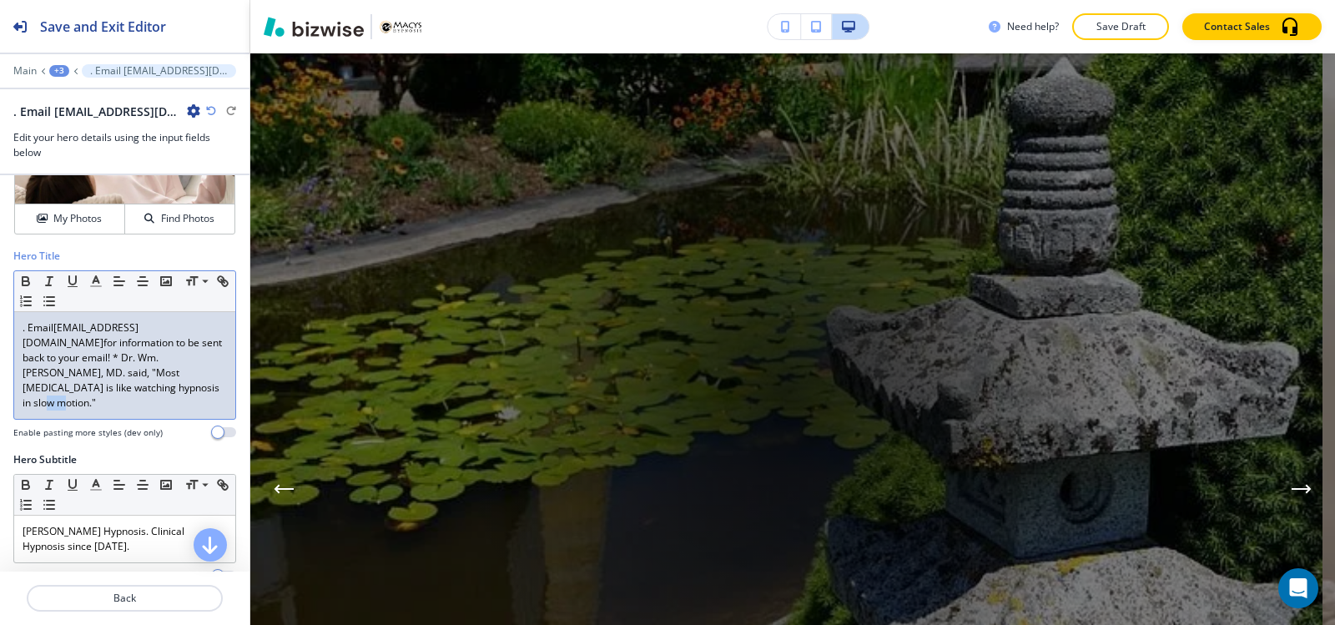
drag, startPoint x: 111, startPoint y: 403, endPoint x: 83, endPoint y: 381, distance: 35.0
click at [83, 381] on div ". Email info@macys-hypnosis.com for information to be sent back to your email! …" at bounding box center [124, 365] width 221 height 107
click at [108, 385] on p ". Email info@macys-hypnosis.com for information to be sent back to your email! …" at bounding box center [125, 365] width 204 height 90
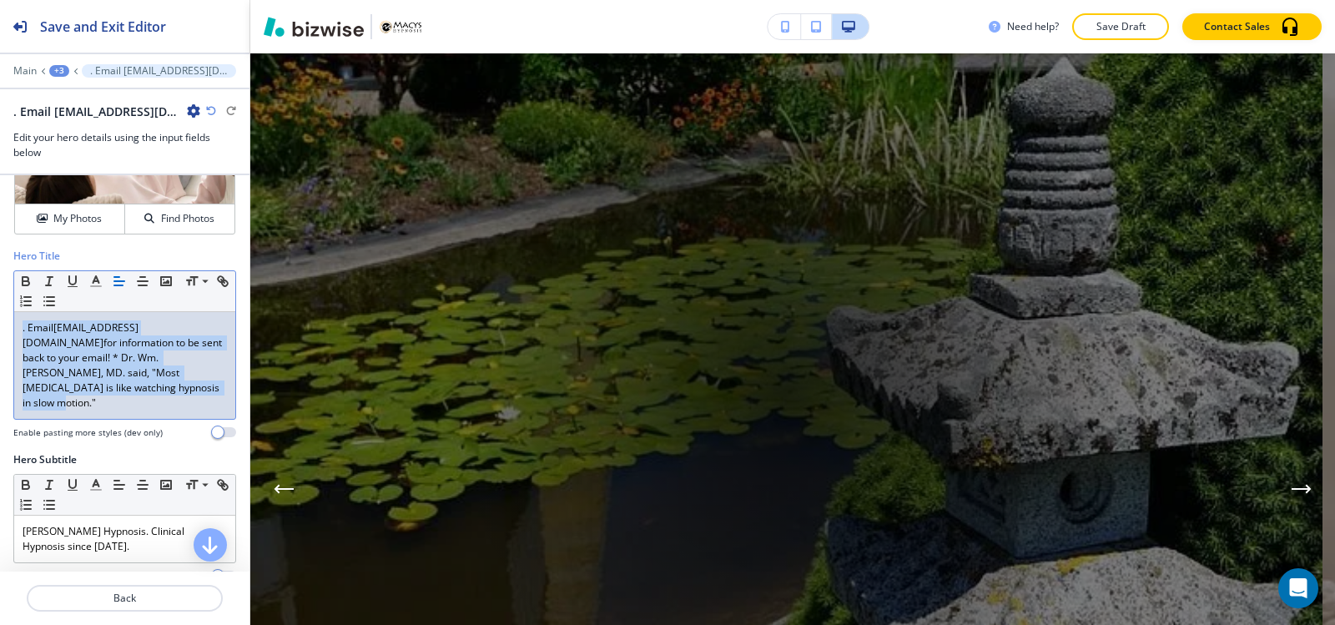
drag, startPoint x: 108, startPoint y: 385, endPoint x: 0, endPoint y: 306, distance: 133.8
click at [0, 306] on div "Hero Title Small Normal Large Huge . Email info@macys-hypnosis.com for informat…" at bounding box center [124, 351] width 249 height 204
drag, startPoint x: 125, startPoint y: 410, endPoint x: 0, endPoint y: 296, distance: 169.5
click at [0, 296] on div "Hero Title Small Normal Large Huge * Email info@macys-hypnosis.com for informat…" at bounding box center [124, 351] width 249 height 204
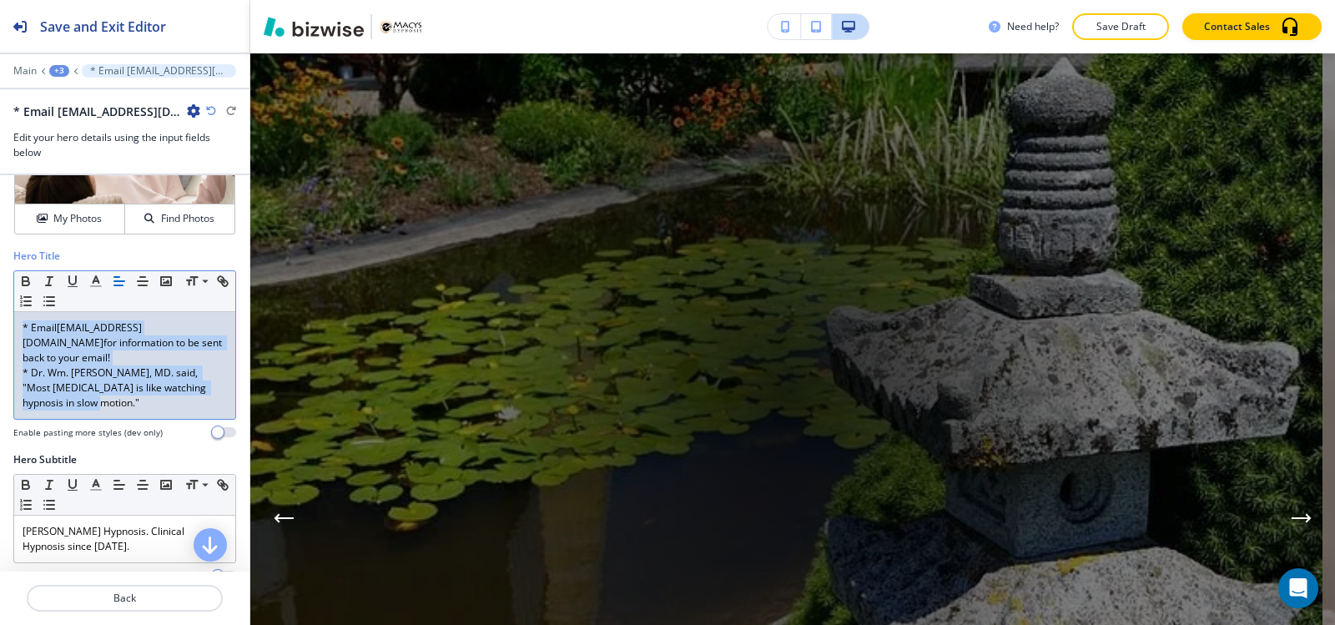
drag, startPoint x: 133, startPoint y: 416, endPoint x: 0, endPoint y: 299, distance: 177.4
click at [0, 299] on div "Hero Title Small Normal Large Huge * Email info@macys-hypnosis.com for informat…" at bounding box center [124, 351] width 249 height 204
copy div "* Email info@macys-hypnosis.com for information to be sent back to your email! …"
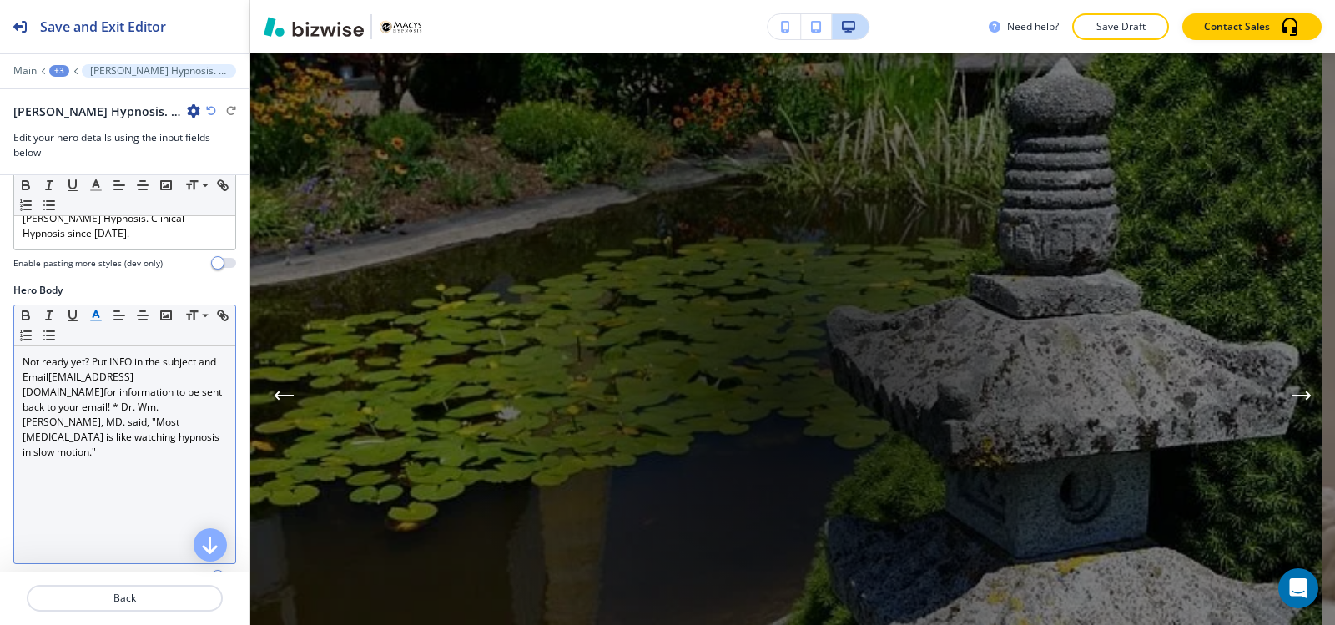
scroll to position [334, 0]
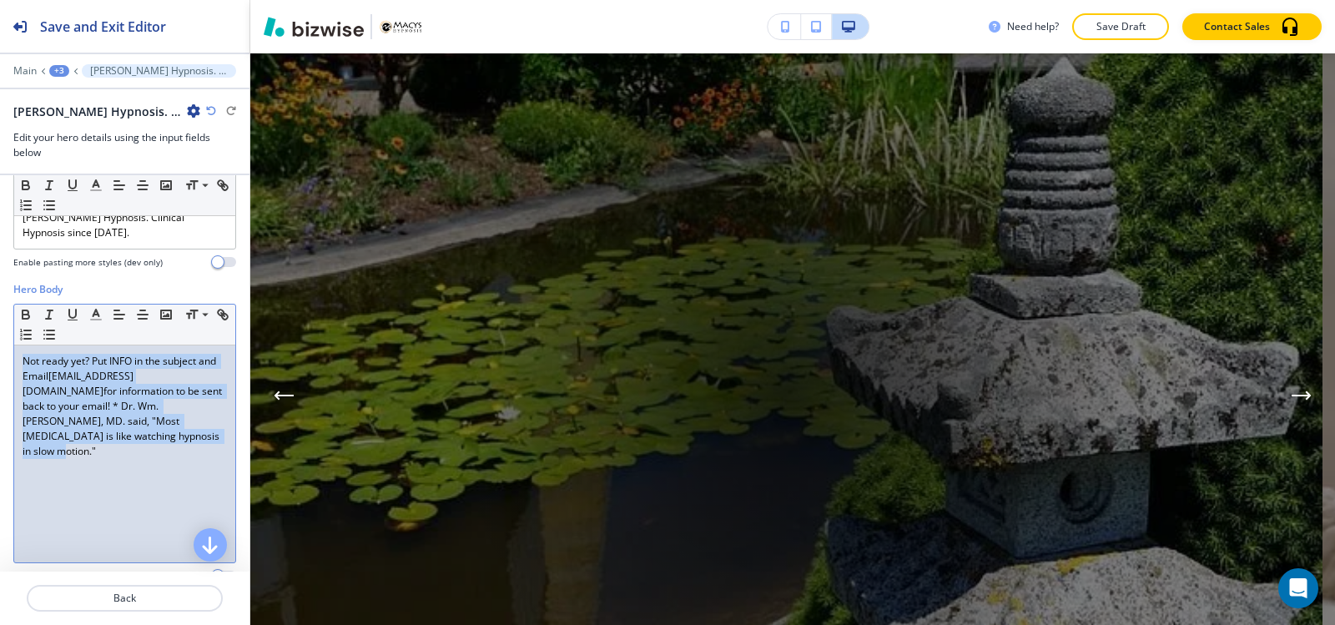
drag, startPoint x: 118, startPoint y: 448, endPoint x: 0, endPoint y: 345, distance: 156.7
click at [0, 345] on div "Hero Body Small Normal Large Huge Not ready yet? Put INFO in the subject and Em…" at bounding box center [124, 439] width 249 height 314
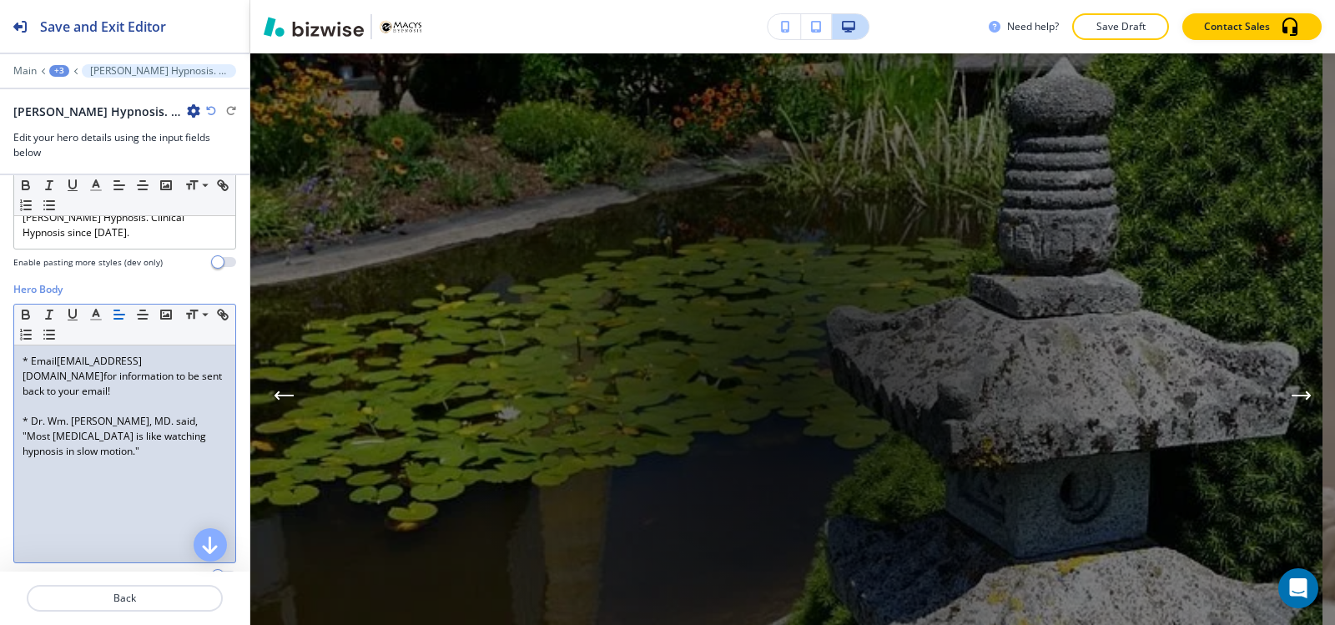
scroll to position [0, 0]
click at [23, 422] on p "* Dr. Wm. [PERSON_NAME], MD. said, "Most [MEDICAL_DATA] is like watching hypnos…" at bounding box center [125, 436] width 204 height 45
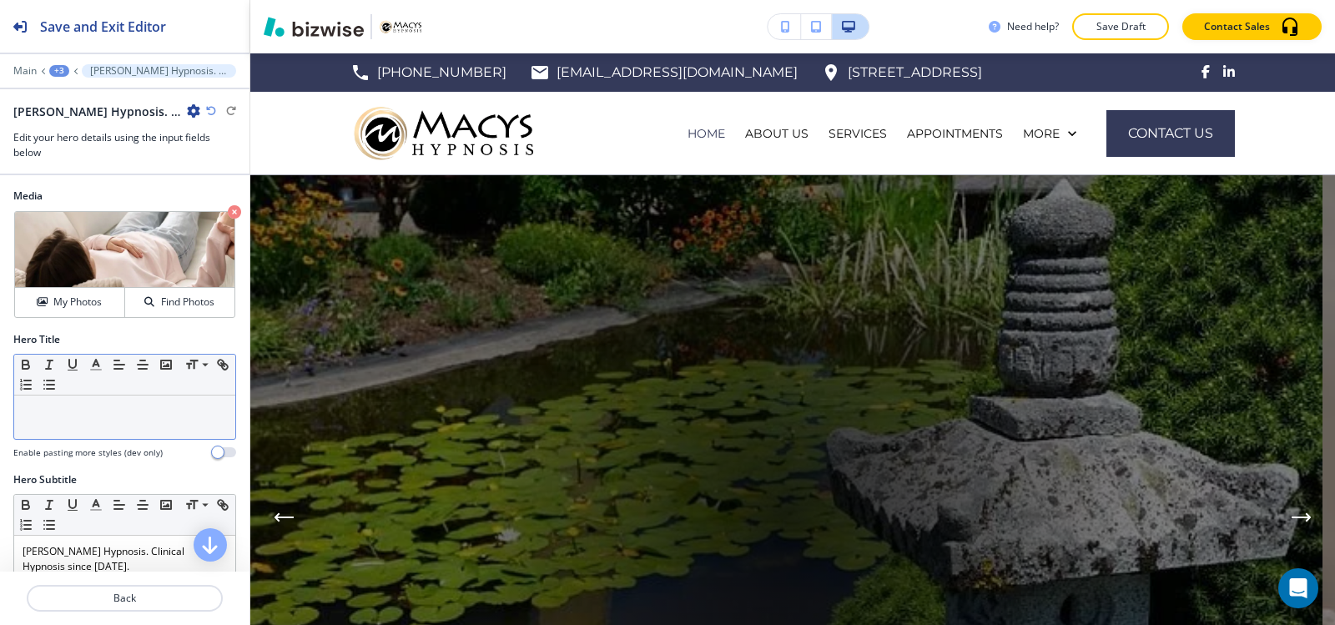
click at [68, 424] on div at bounding box center [124, 416] width 221 height 43
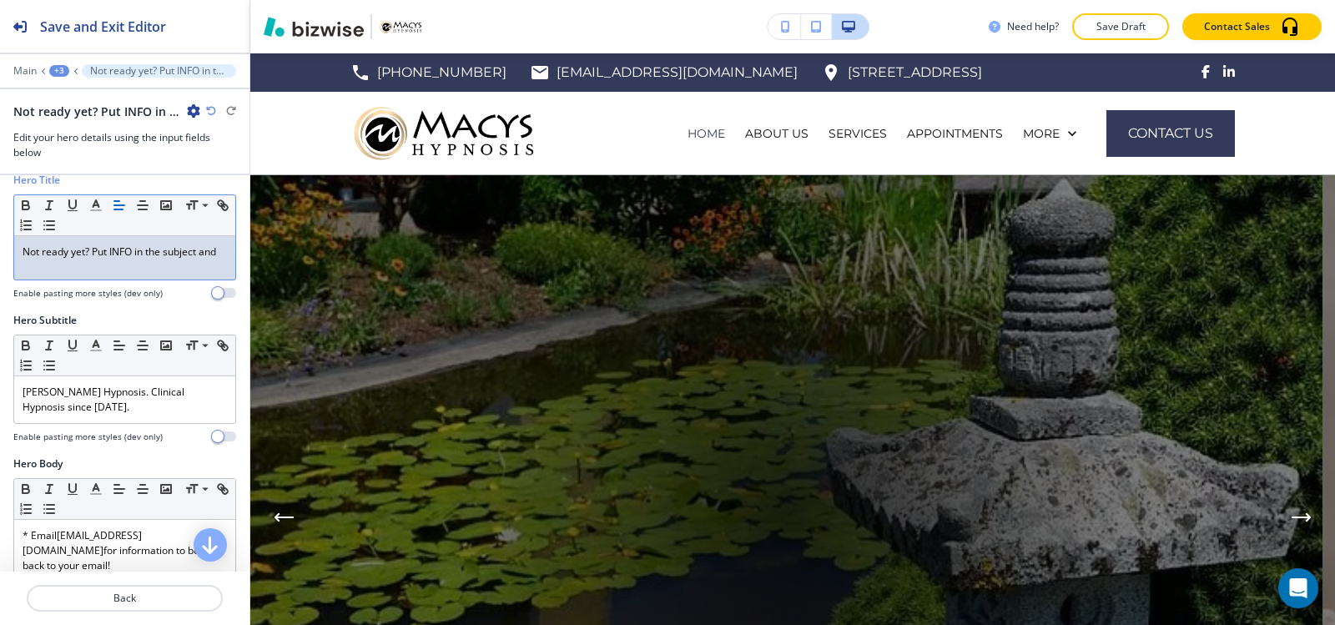
scroll to position [167, 0]
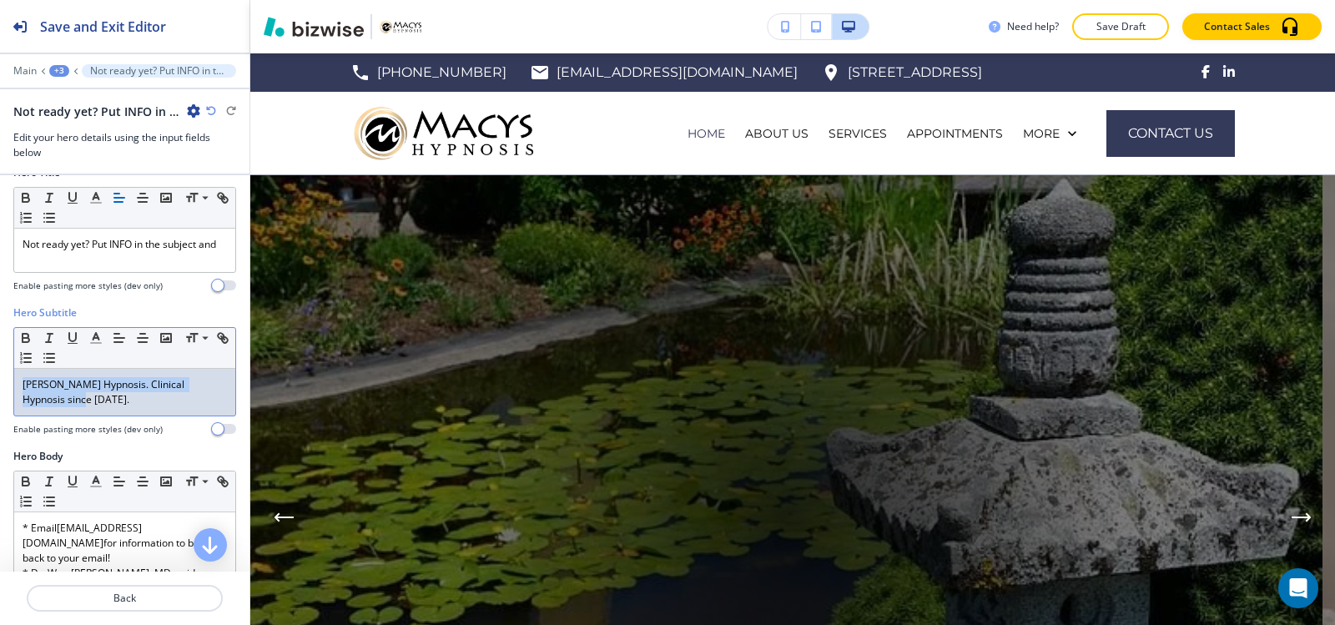
drag, startPoint x: 71, startPoint y: 410, endPoint x: 0, endPoint y: 379, distance: 77.3
click at [0, 380] on div "Hero Subtitle Small Normal Large Huge Macy's Hypnosis. Clinical Hypnosis since …" at bounding box center [124, 376] width 249 height 143
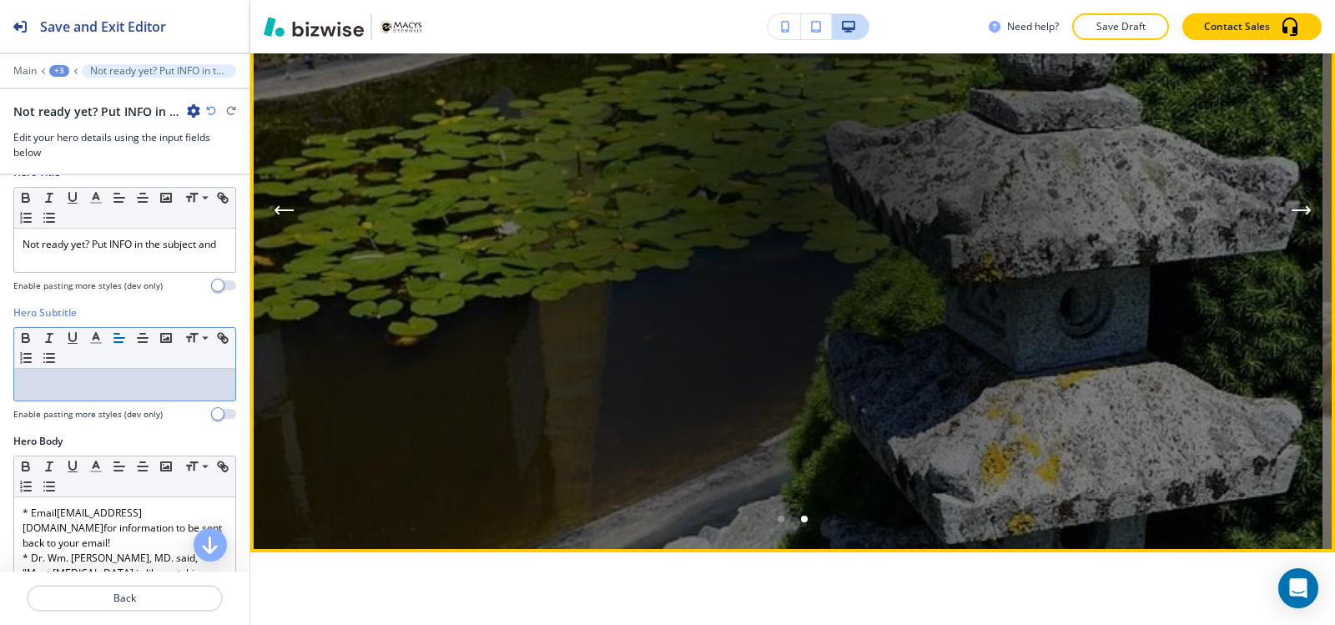
scroll to position [334, 0]
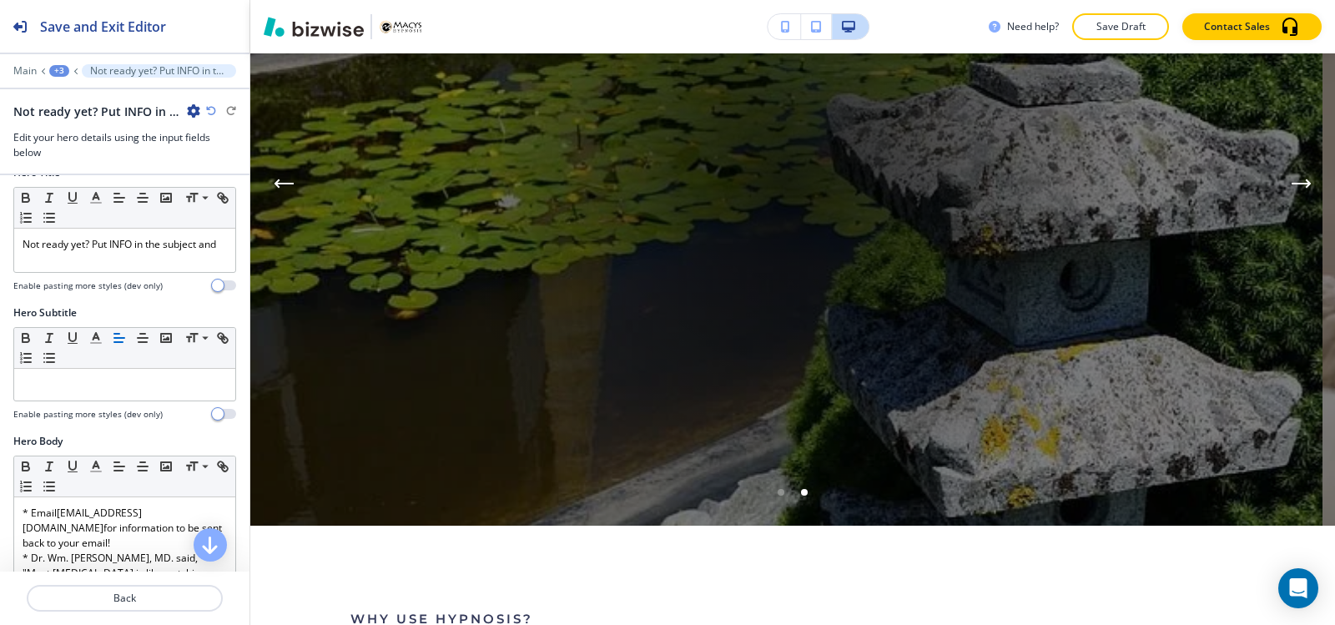
click at [65, 68] on div "+3" at bounding box center [59, 71] width 20 height 12
click at [85, 158] on p "Hero" at bounding box center [102, 156] width 85 height 15
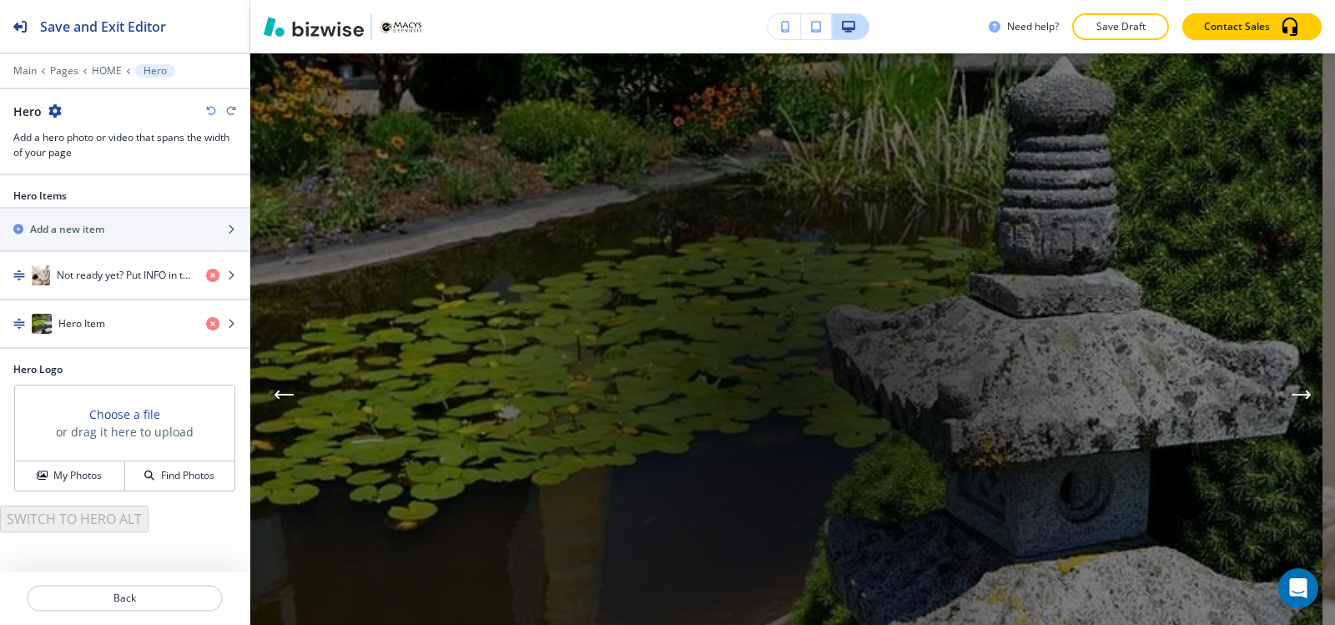
scroll to position [122, 0]
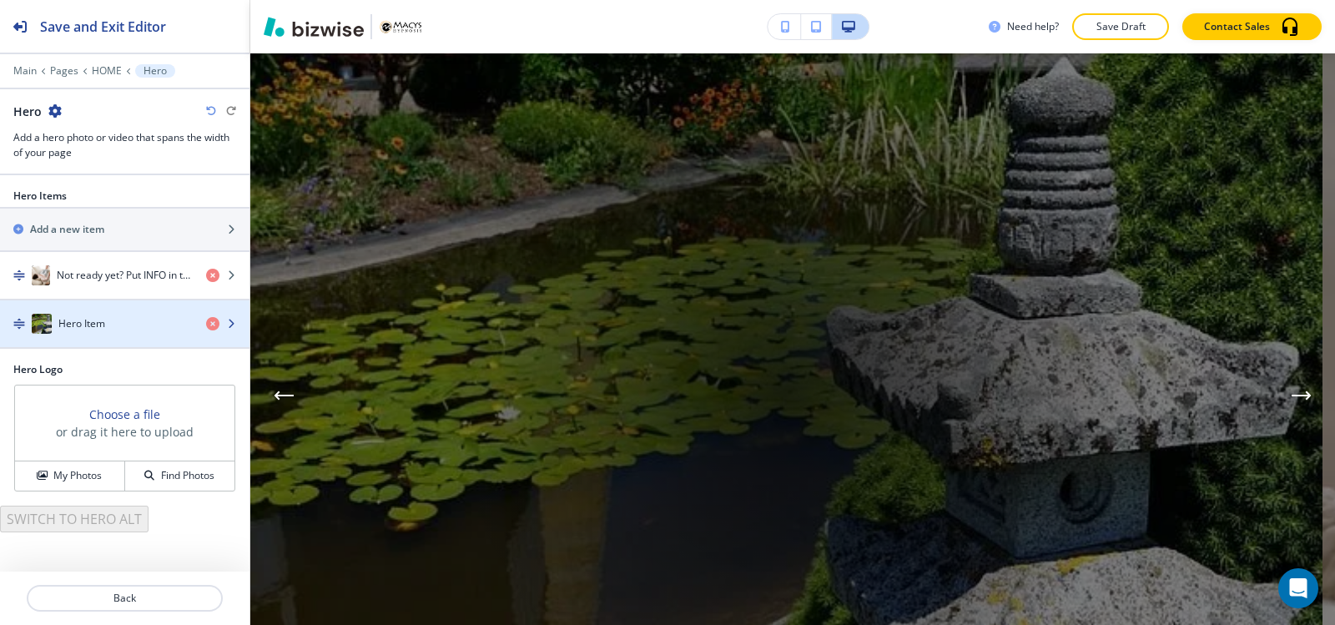
click at [116, 334] on div "button" at bounding box center [124, 340] width 249 height 13
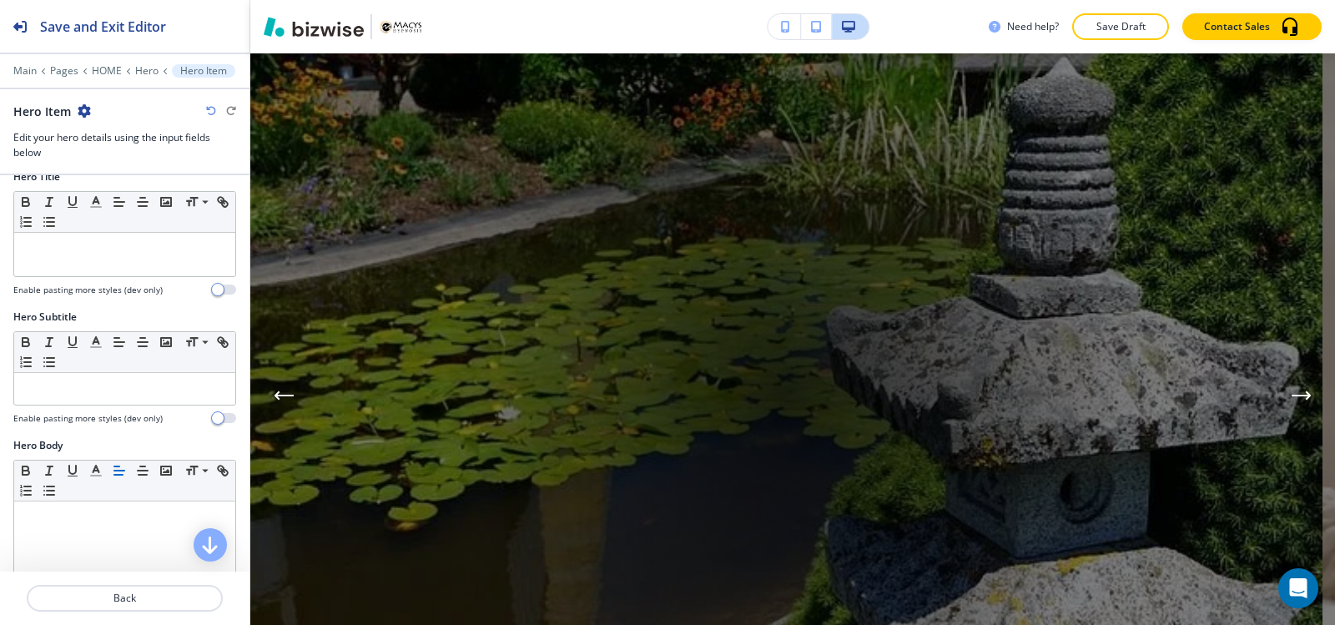
scroll to position [167, 0]
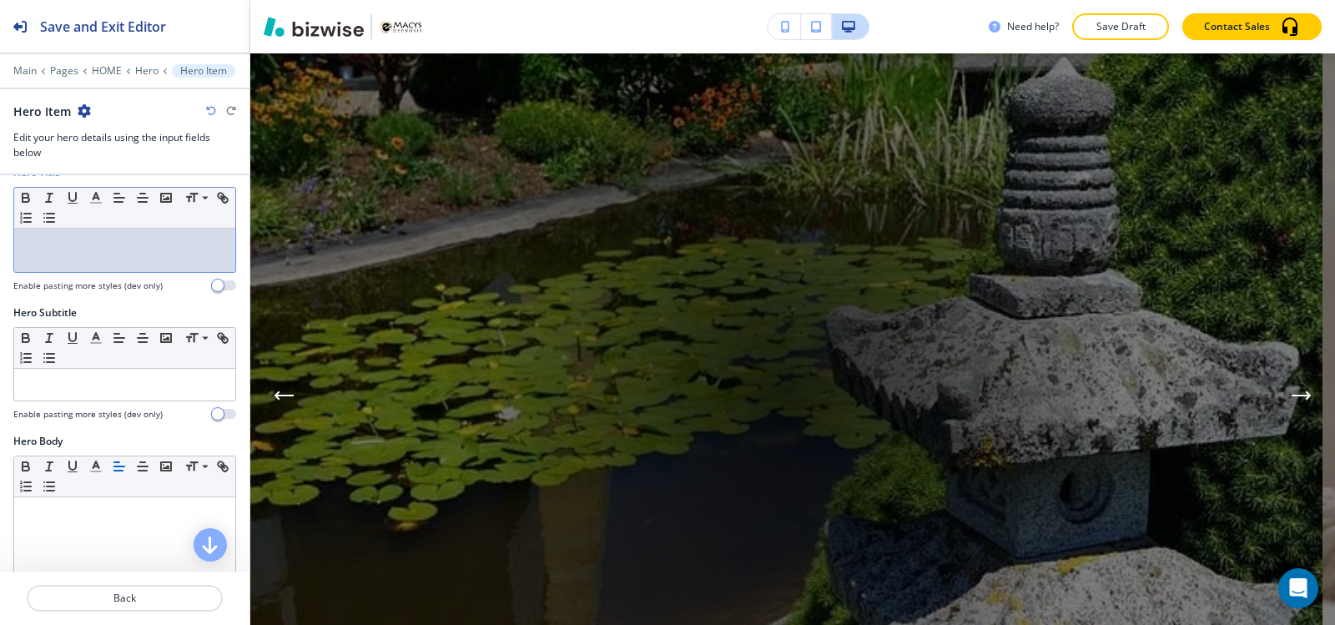
click at [98, 244] on p at bounding box center [125, 244] width 204 height 15
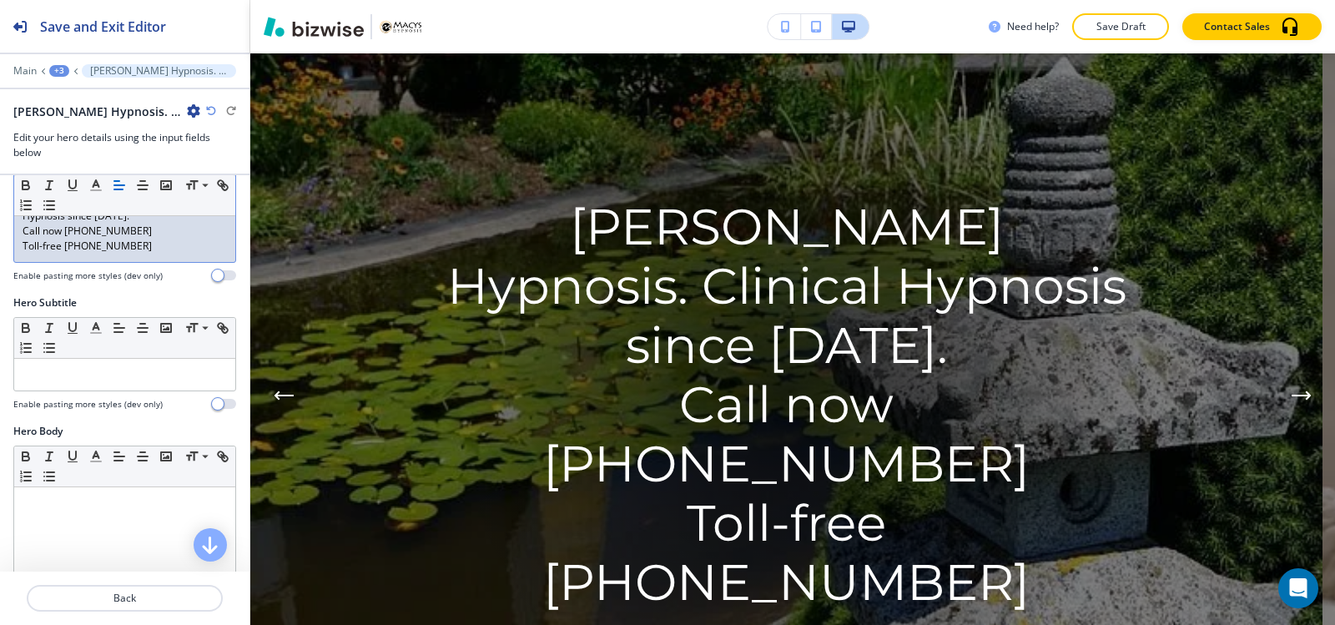
scroll to position [250, 0]
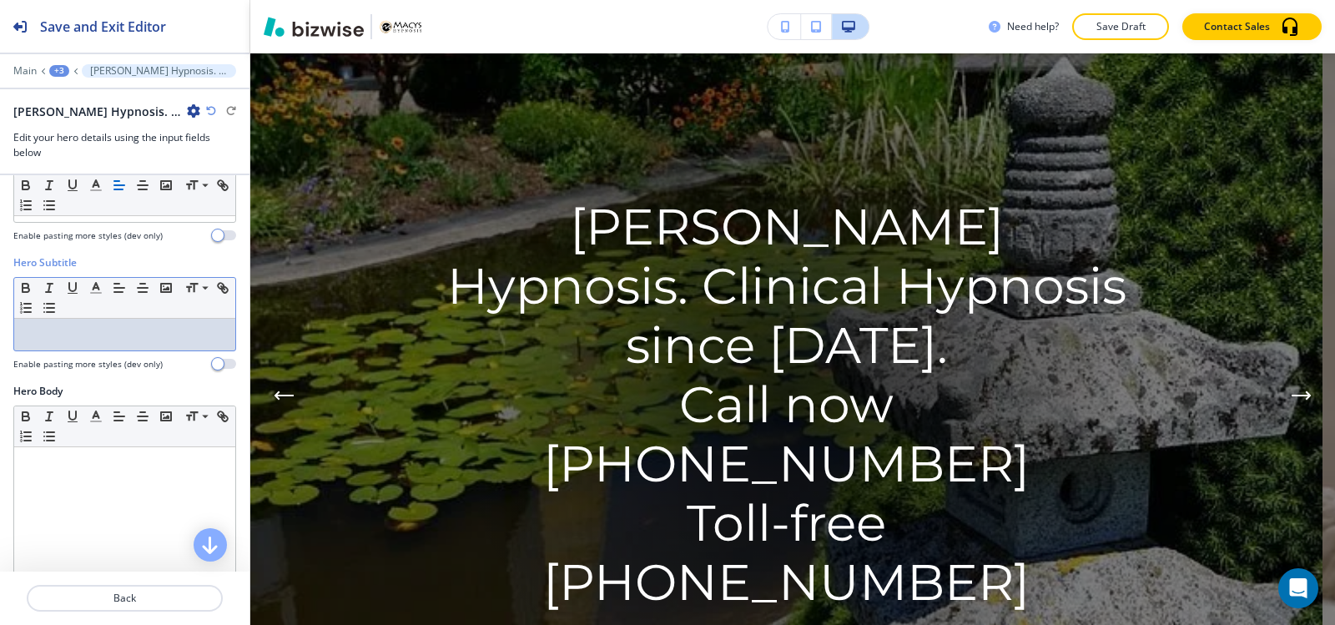
click at [87, 349] on div at bounding box center [124, 335] width 221 height 32
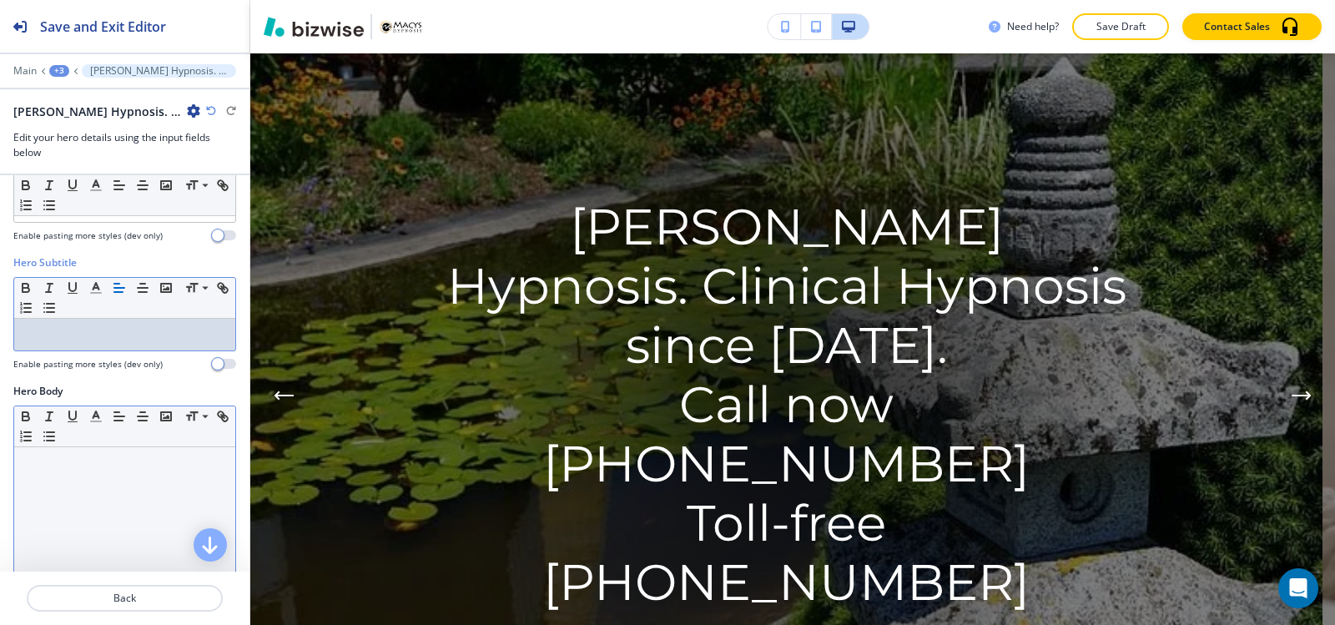
click at [69, 471] on div at bounding box center [124, 555] width 221 height 217
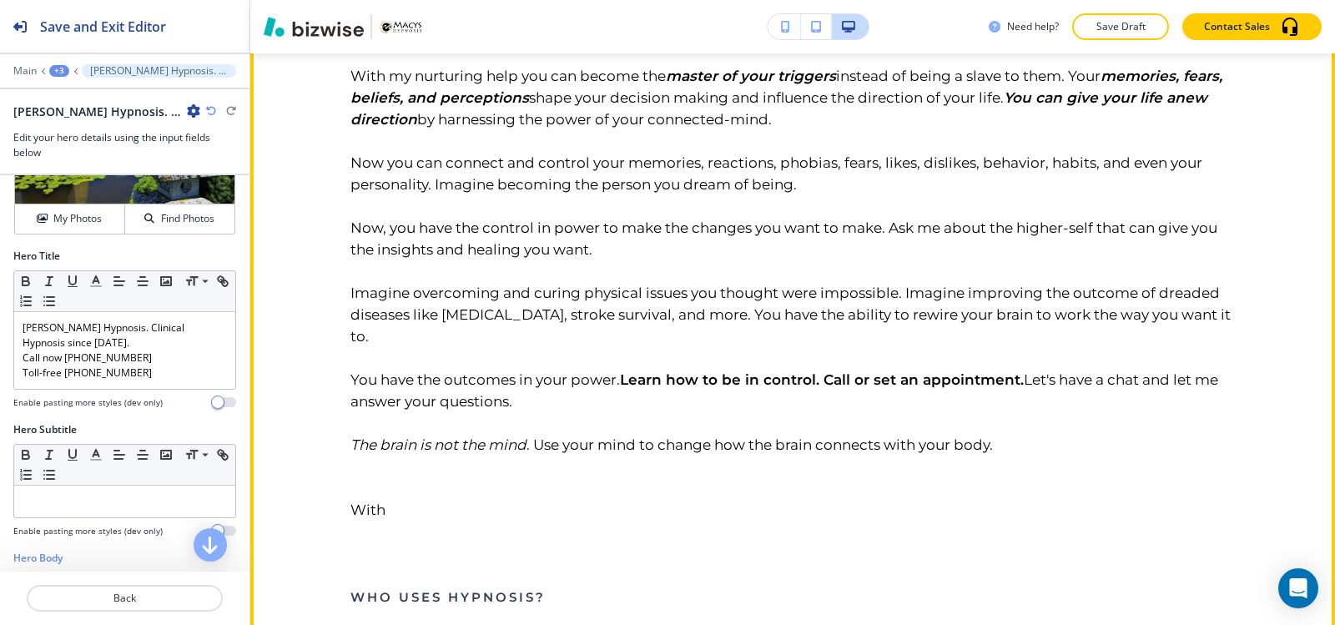
scroll to position [706, 0]
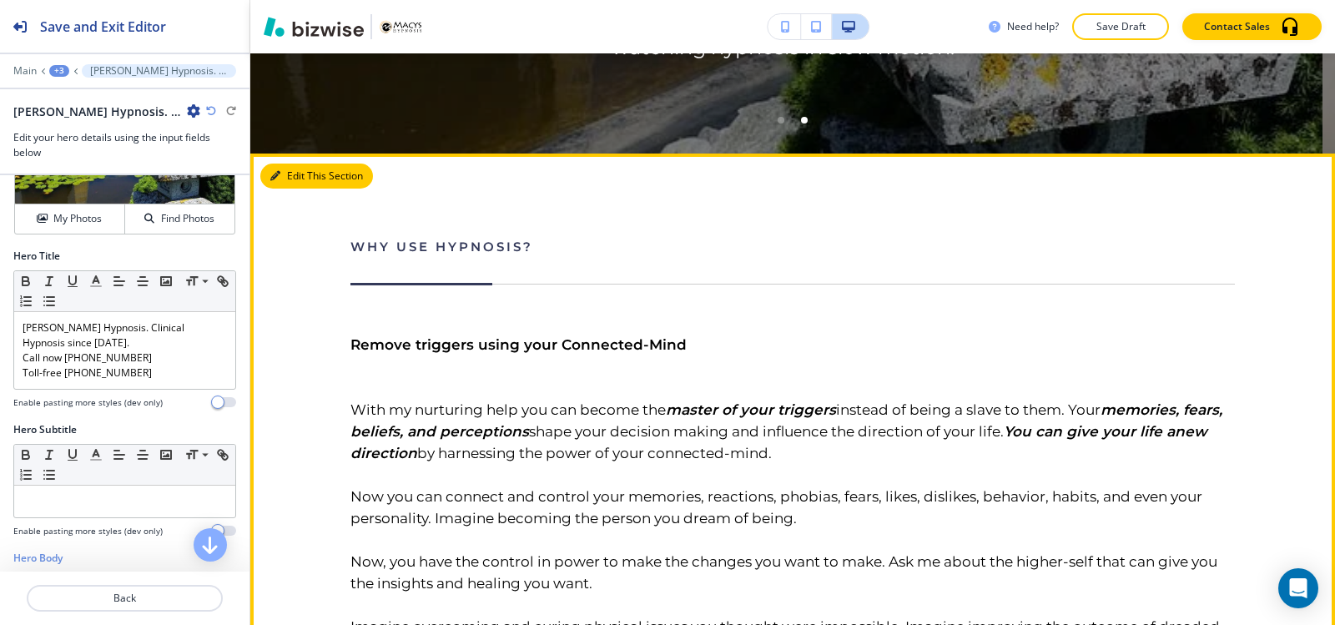
click at [290, 179] on button "Edit This Section" at bounding box center [316, 176] width 113 height 25
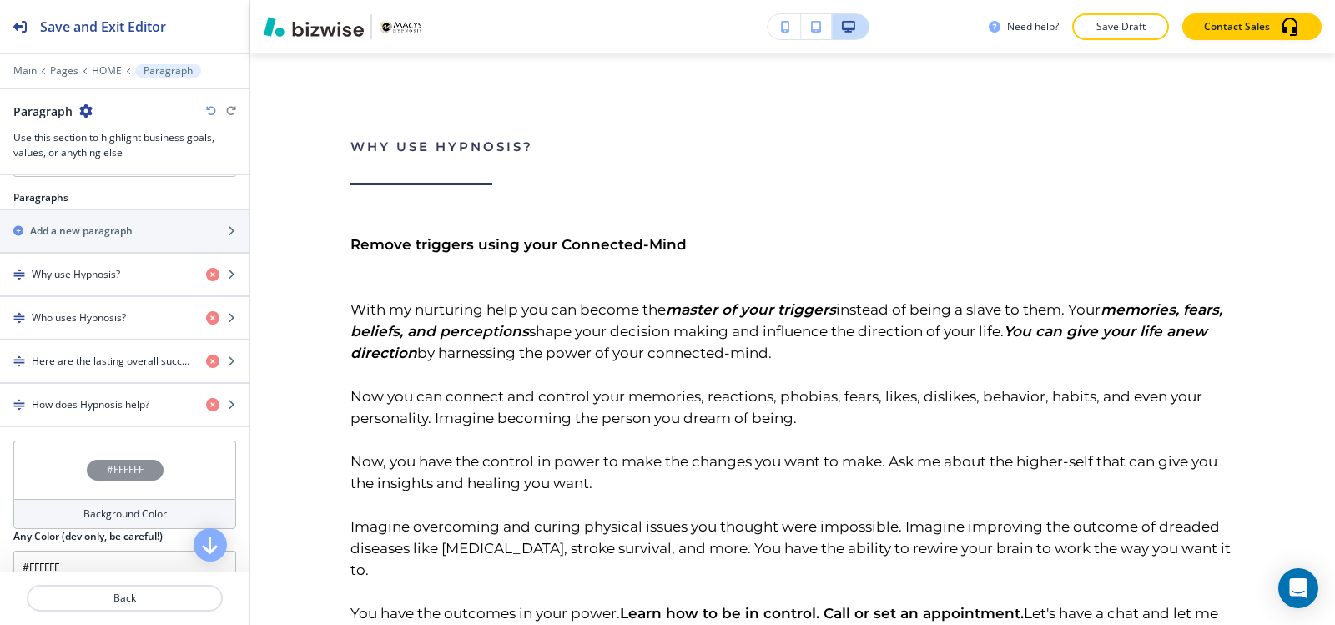
scroll to position [1001, 0]
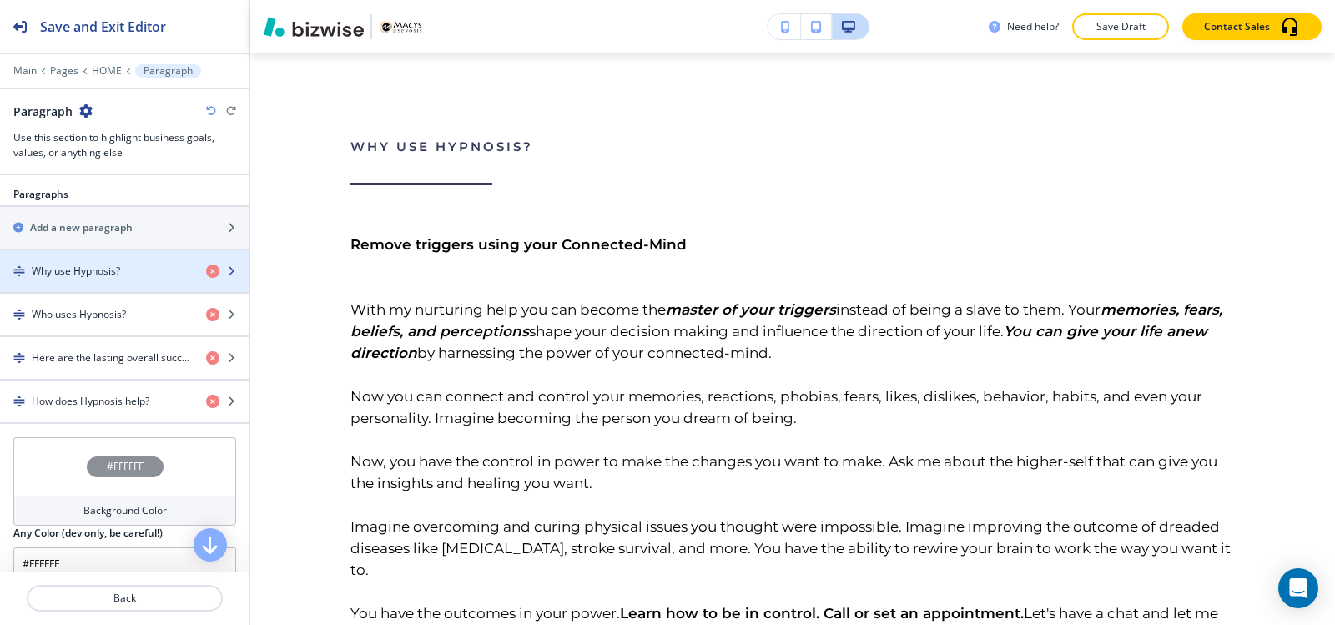
click at [91, 265] on h4 "Why use Hypnosis?" at bounding box center [76, 271] width 88 height 15
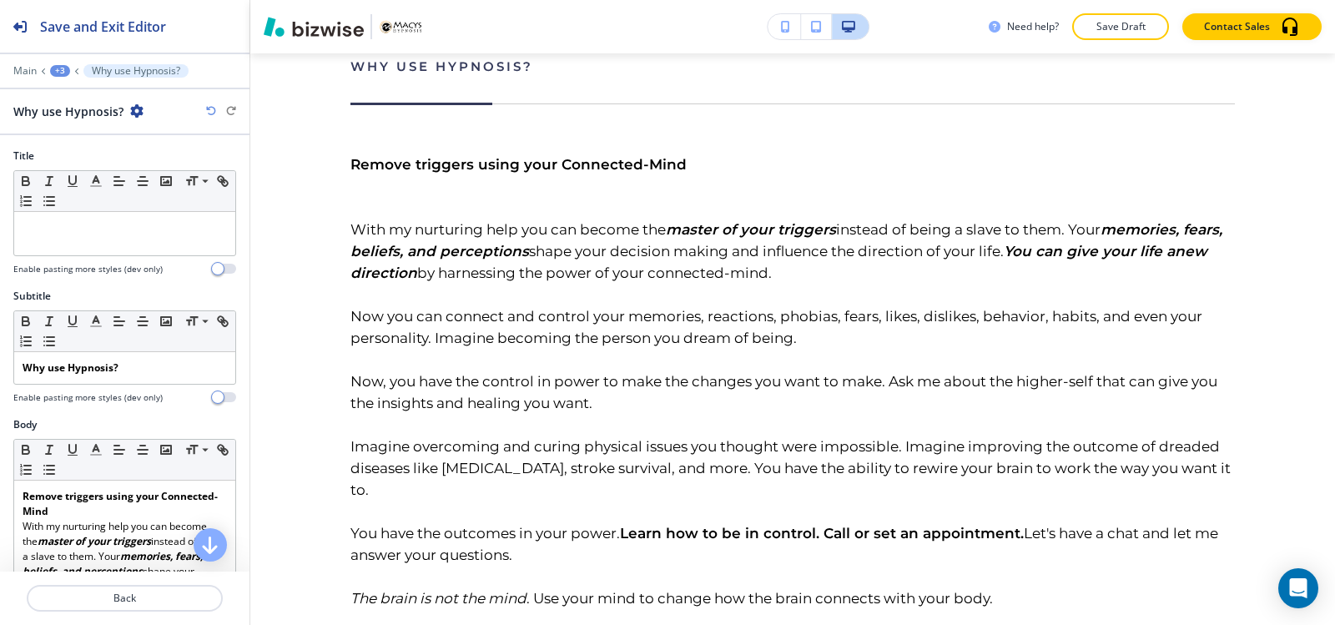
scroll to position [889, 0]
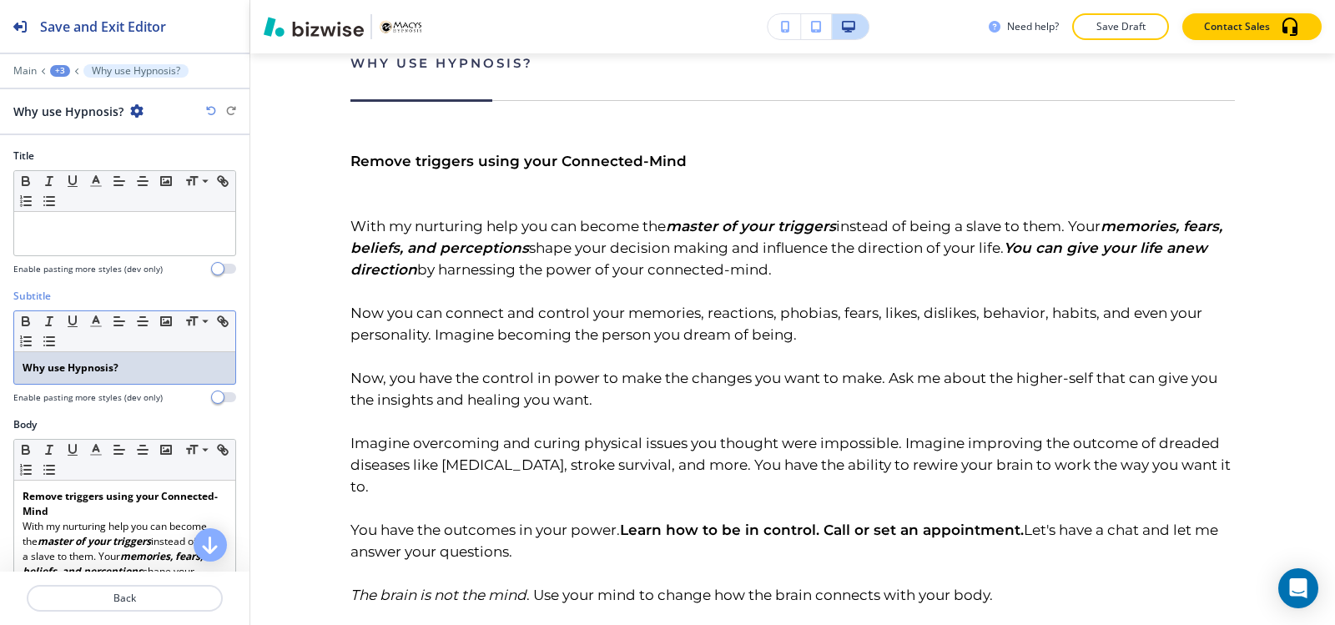
drag, startPoint x: 137, startPoint y: 361, endPoint x: 0, endPoint y: 364, distance: 136.8
click at [0, 364] on div "Subtitle Small Normal Large Huge Why use Hypnosis? Enable pasting more styles (…" at bounding box center [124, 353] width 249 height 128
copy strong "Why use Hypnosis?"
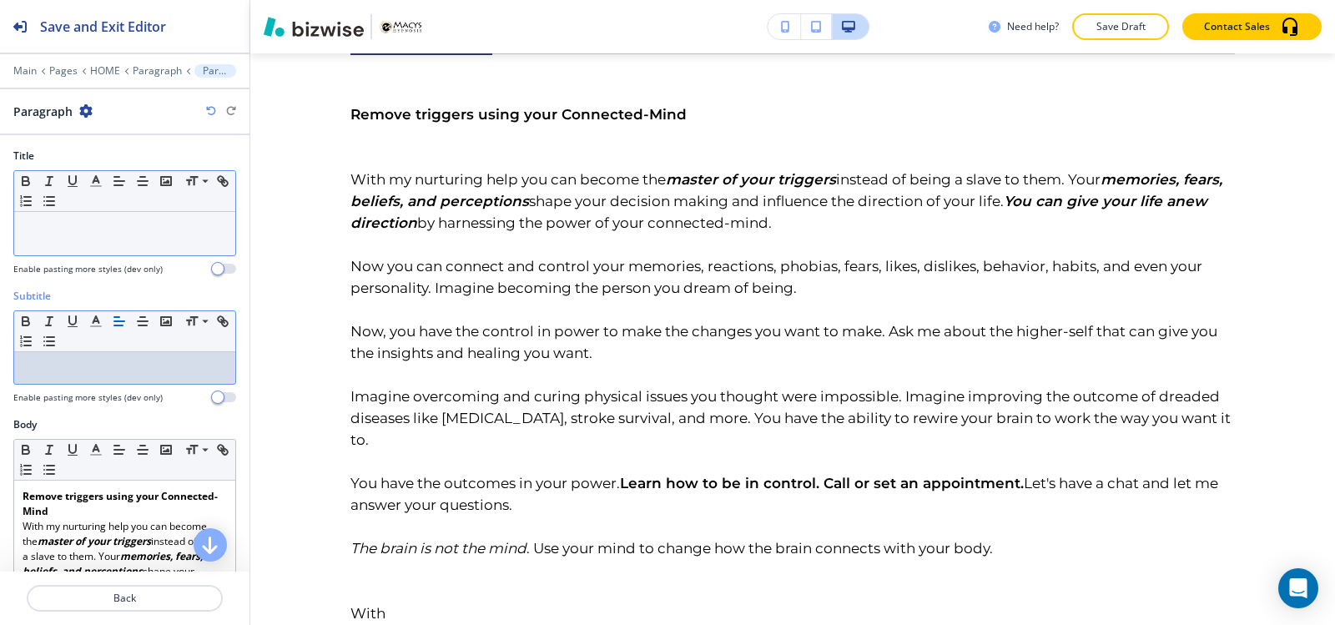
click at [148, 249] on div at bounding box center [124, 233] width 221 height 43
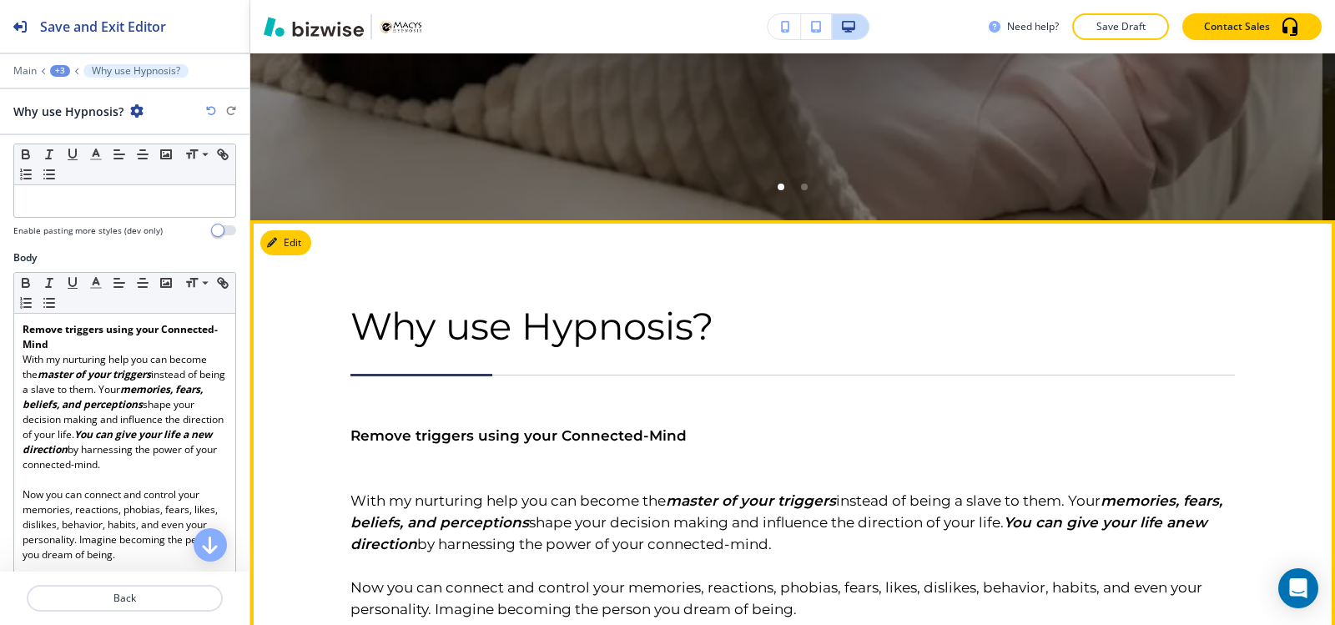
scroll to position [806, 0]
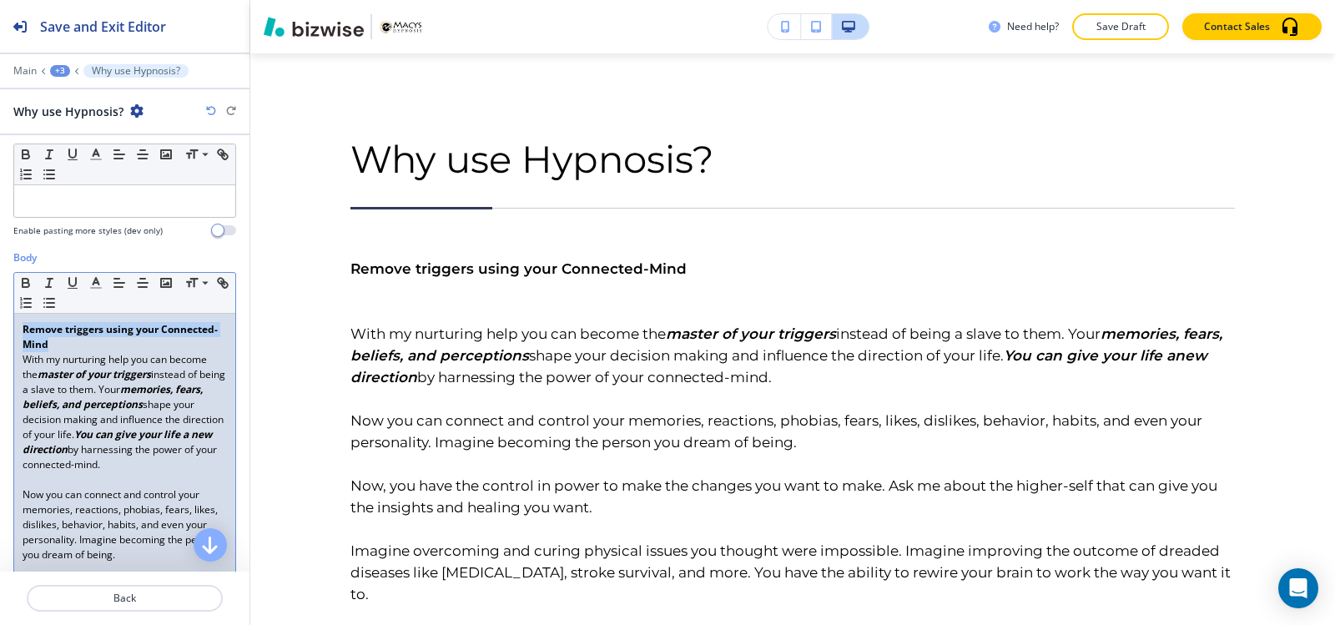
drag, startPoint x: 118, startPoint y: 341, endPoint x: 0, endPoint y: 316, distance: 120.3
click at [0, 316] on div "Body Small Normal Large Huge Remove triggers using your Connected-Mind With my …" at bounding box center [124, 599] width 249 height 699
click at [23, 283] on icon "button" at bounding box center [26, 285] width 7 height 4
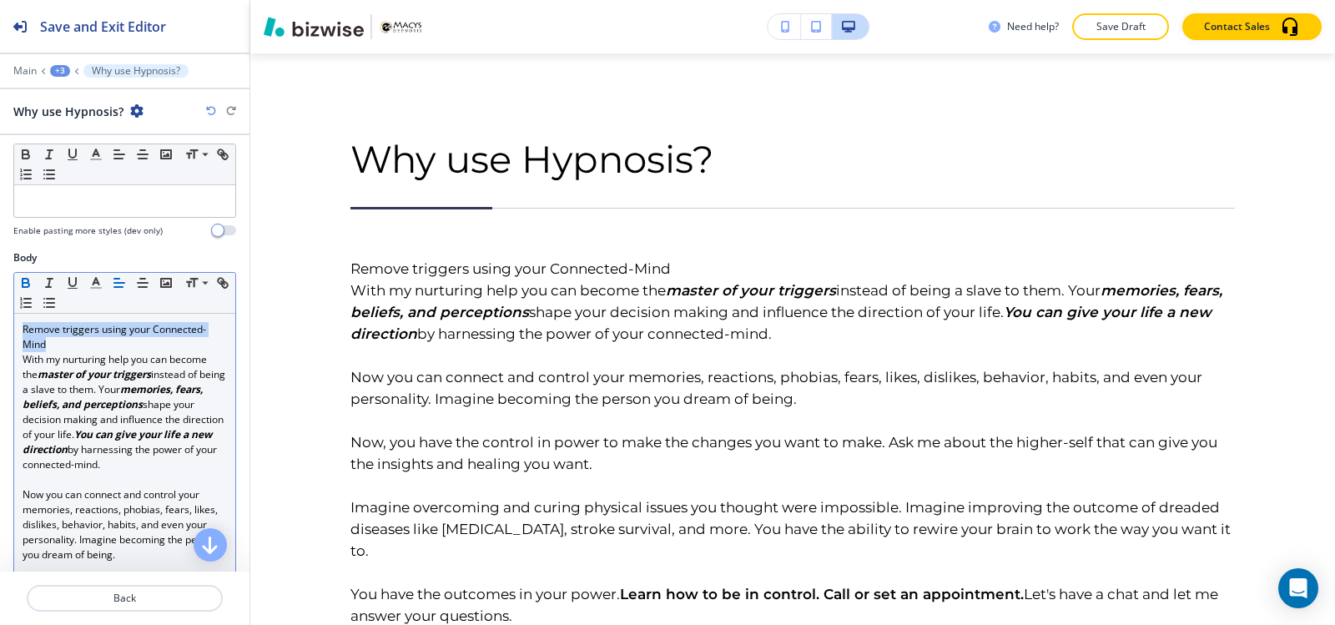
click at [23, 283] on icon "button" at bounding box center [26, 285] width 7 height 4
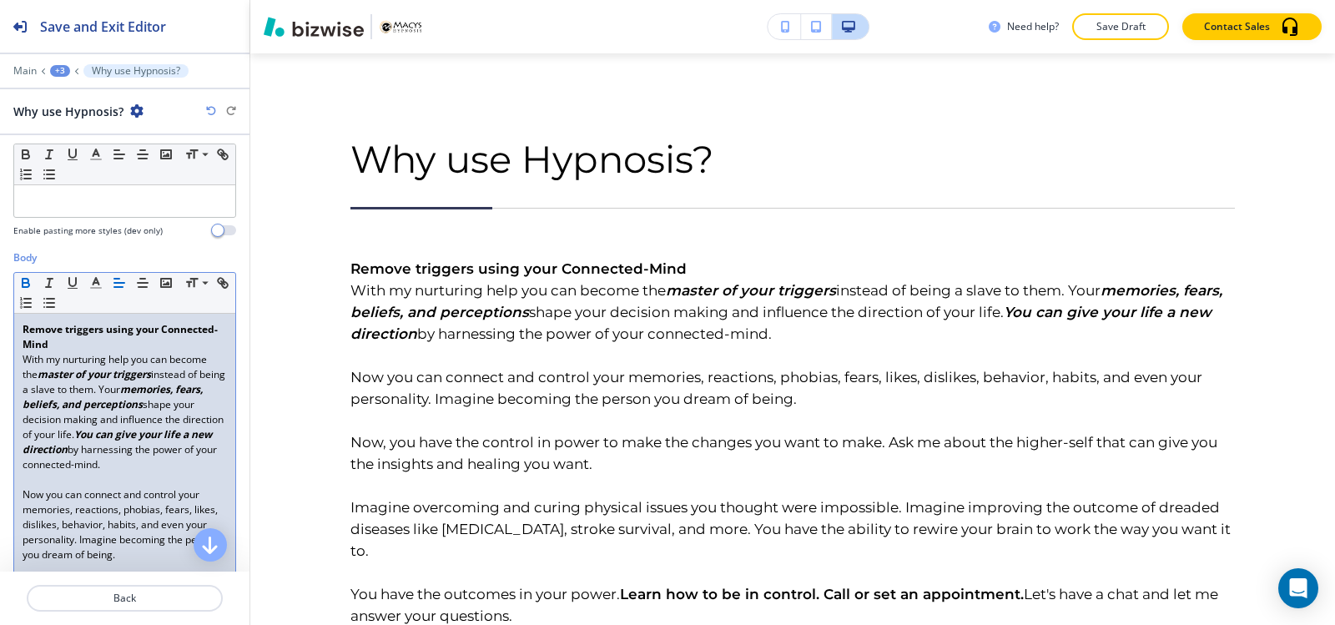
click at [105, 338] on p "Remove triggers using your Connected-Mind" at bounding box center [125, 337] width 204 height 30
drag, startPoint x: 18, startPoint y: 331, endPoint x: 124, endPoint y: 346, distance: 107.0
click at [124, 346] on div "Remove triggers using your Connected-Mind With my nurturing help you can become…" at bounding box center [124, 615] width 221 height 602
click at [144, 280] on icon "button" at bounding box center [142, 282] width 15 height 15
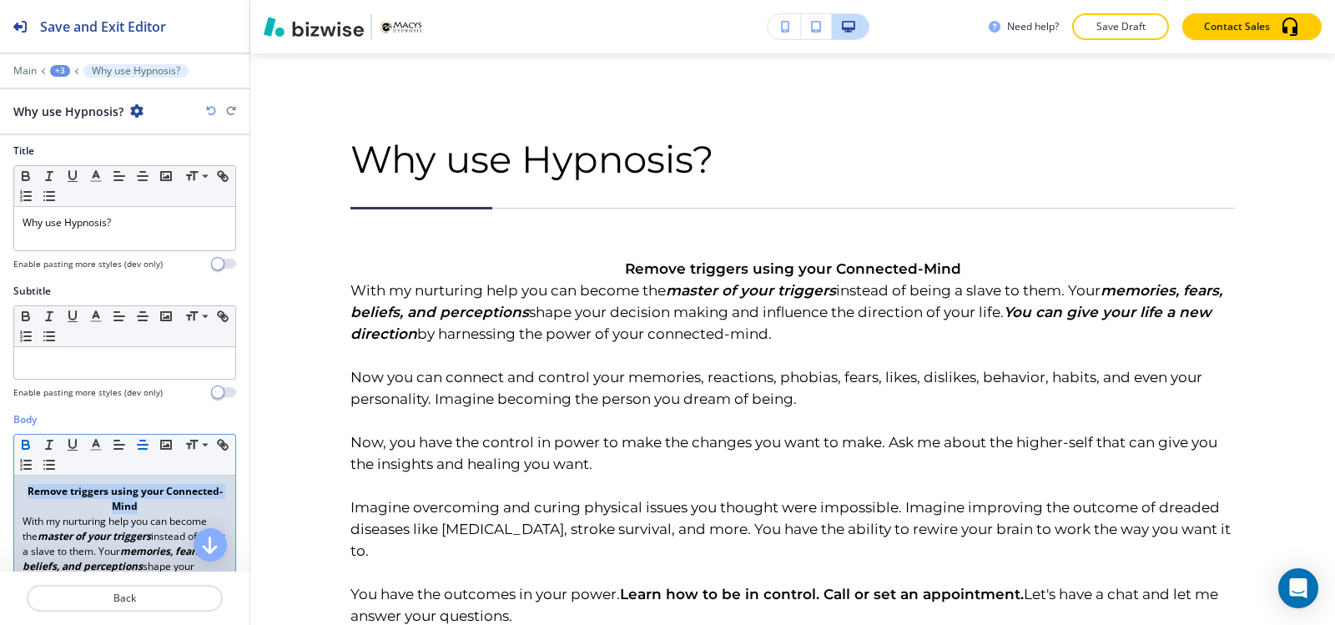
scroll to position [0, 0]
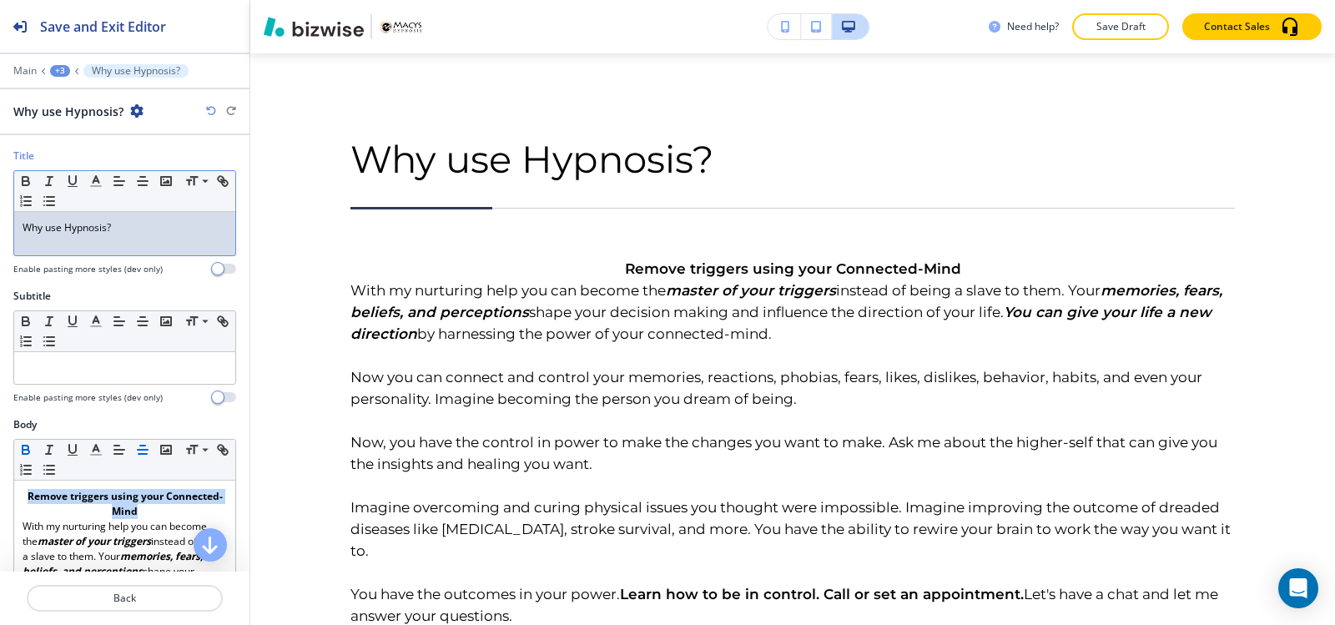
drag, startPoint x: 125, startPoint y: 230, endPoint x: 0, endPoint y: 220, distance: 125.5
click at [0, 220] on div "Title Small Normal Large Huge Why use Hypnosis? Enable pasting more styles (dev…" at bounding box center [124, 218] width 249 height 140
click at [141, 185] on line "button" at bounding box center [142, 185] width 8 height 0
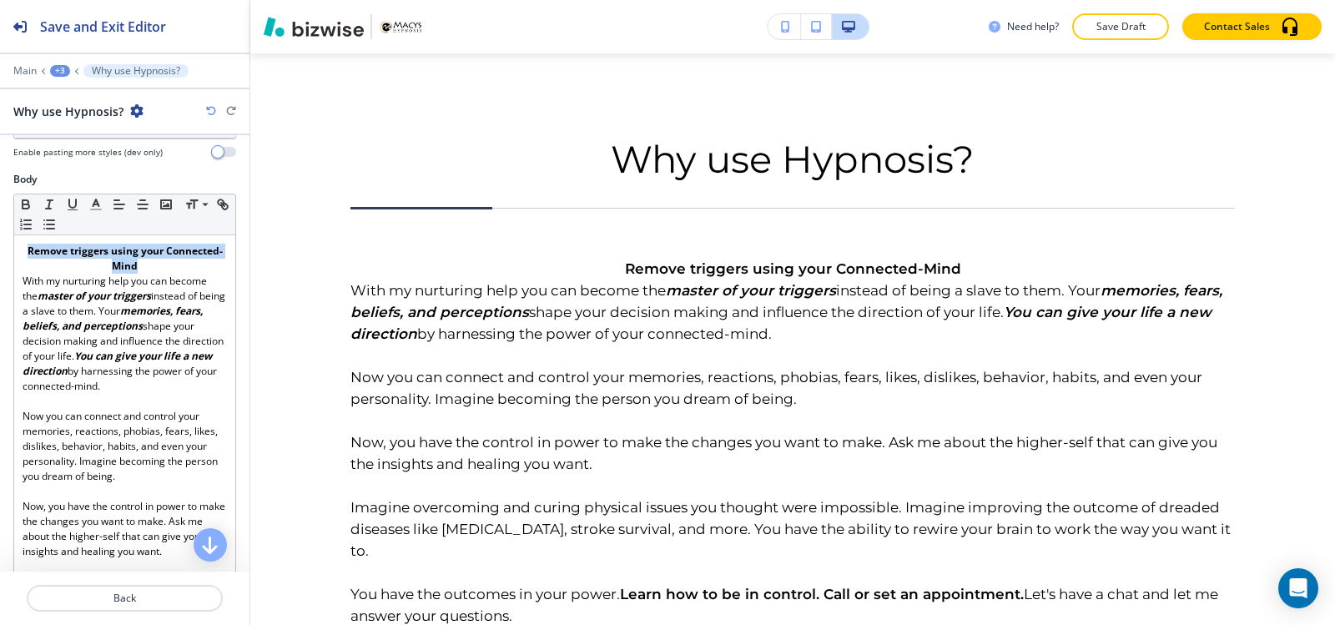
scroll to position [250, 0]
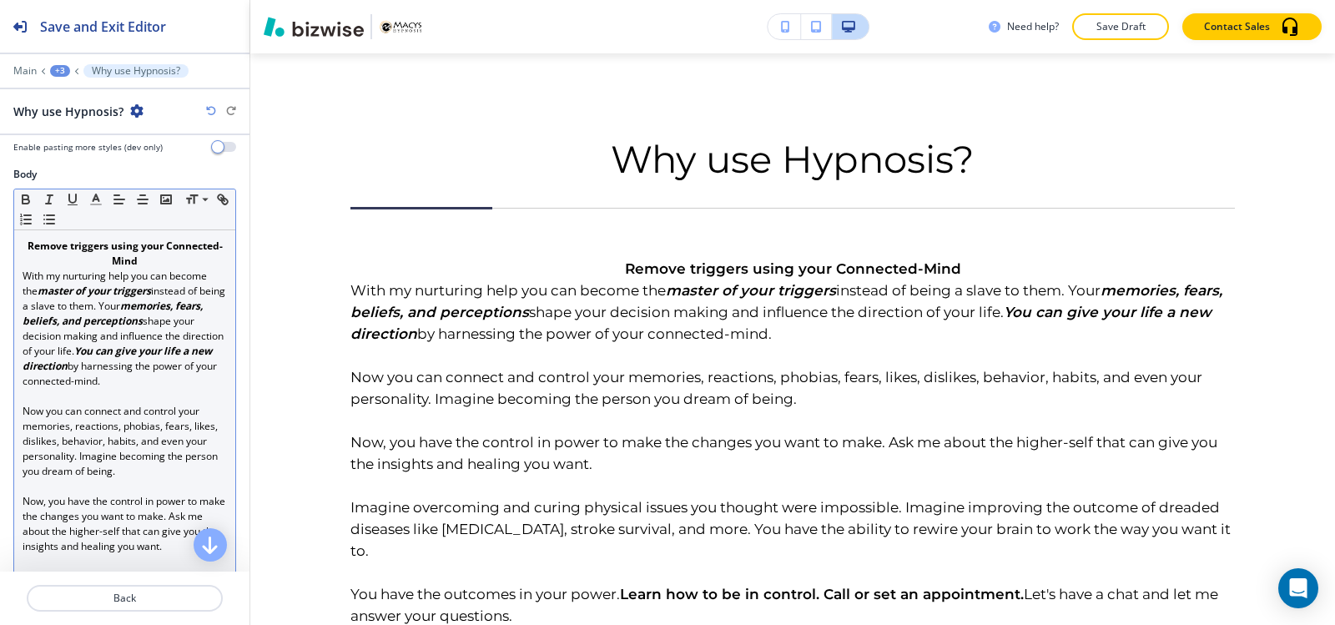
click at [38, 289] on em "master of your triggers" at bounding box center [94, 291] width 113 height 14
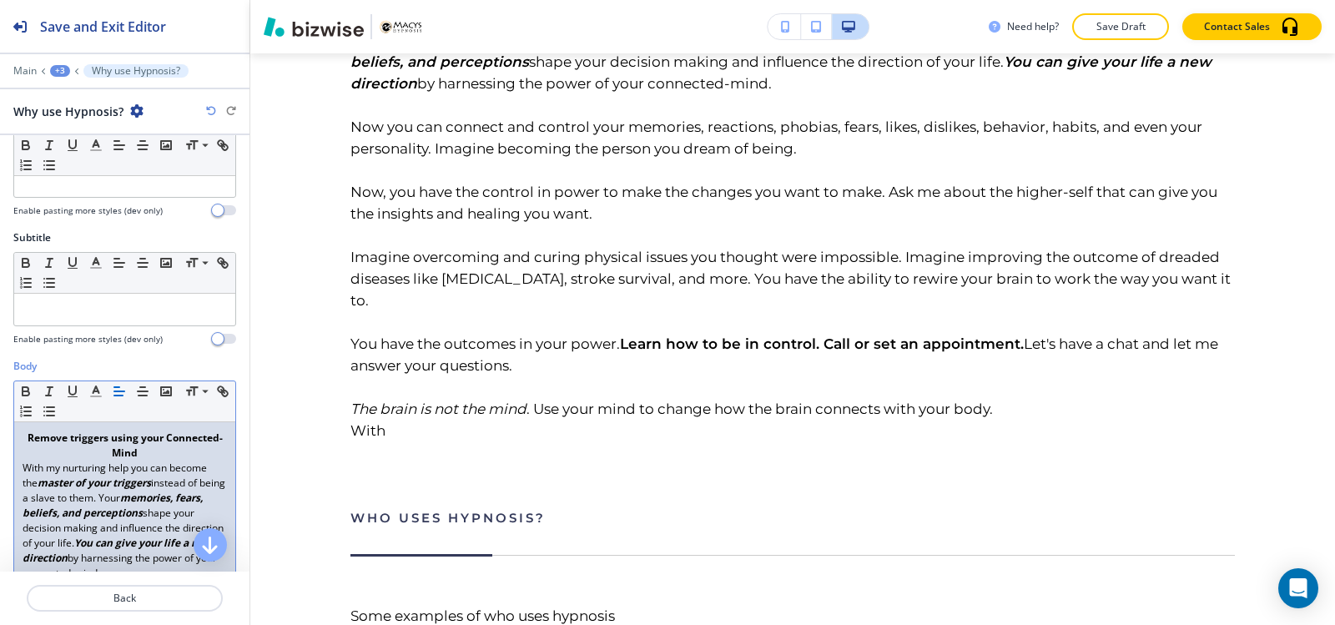
scroll to position [83, 0]
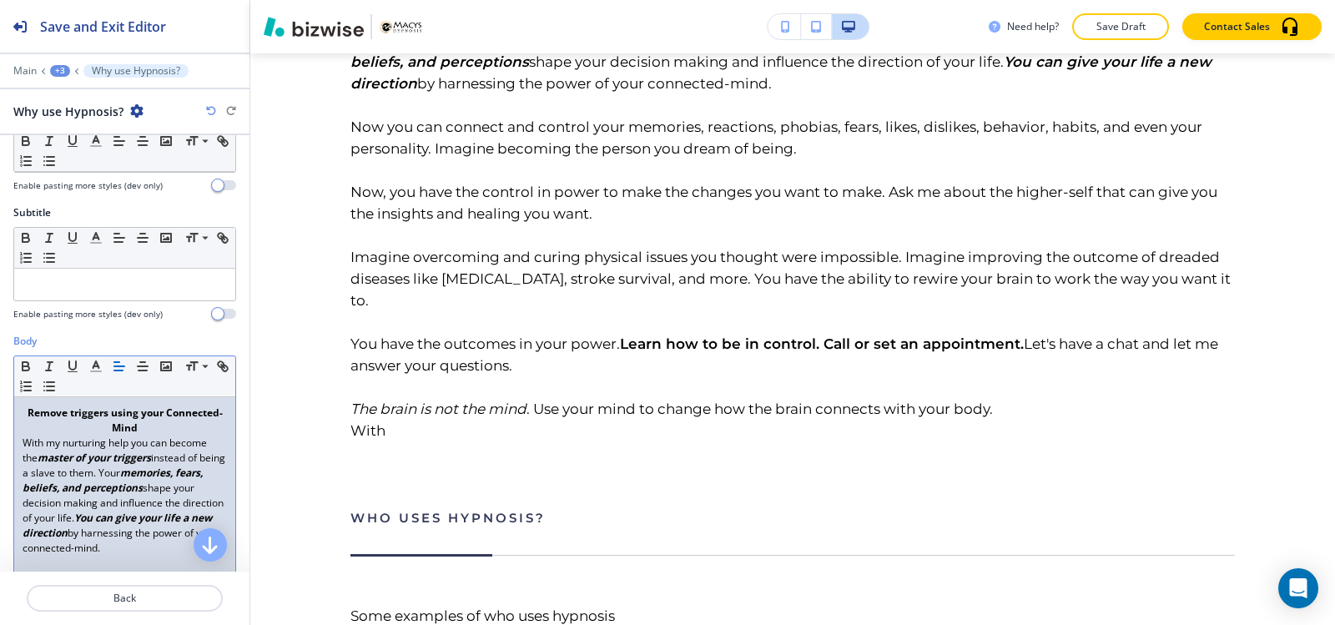
click at [74, 430] on p "Remove triggers using your Connected-Mind" at bounding box center [125, 420] width 204 height 30
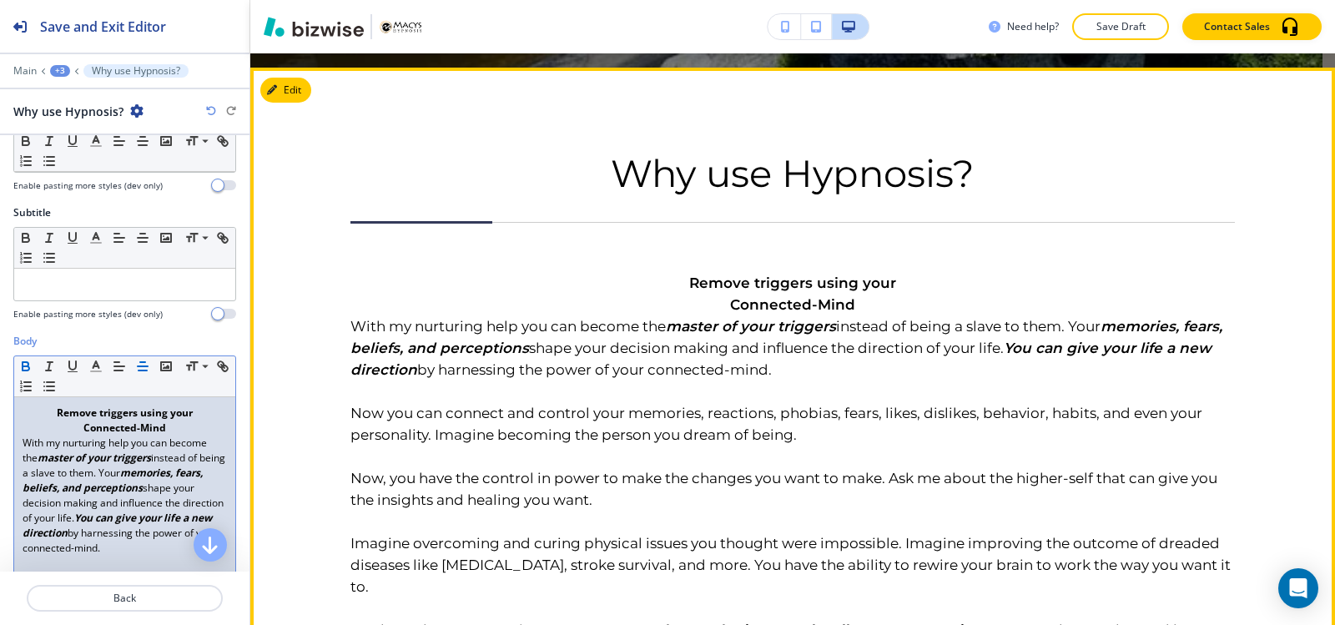
scroll to position [722, 0]
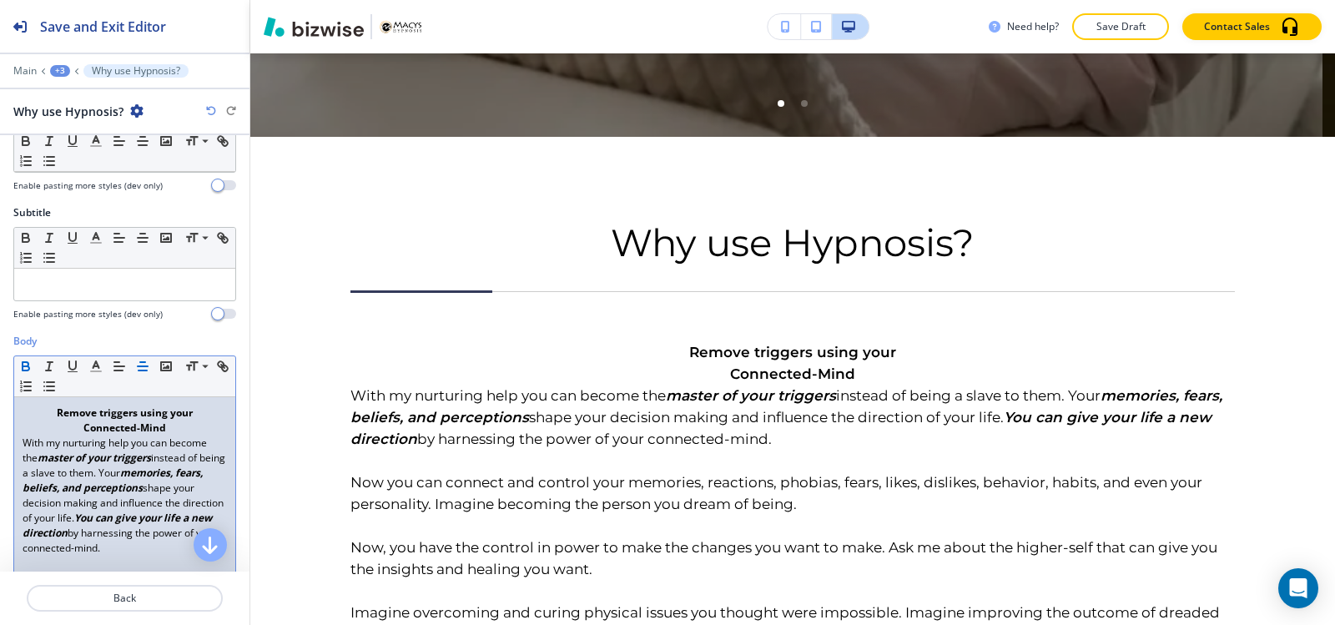
click at [164, 430] on p "﻿ Connected-Mind" at bounding box center [125, 427] width 204 height 15
click at [23, 440] on p "With my nurturing help you can become the master of your triggers instead of be…" at bounding box center [125, 495] width 204 height 120
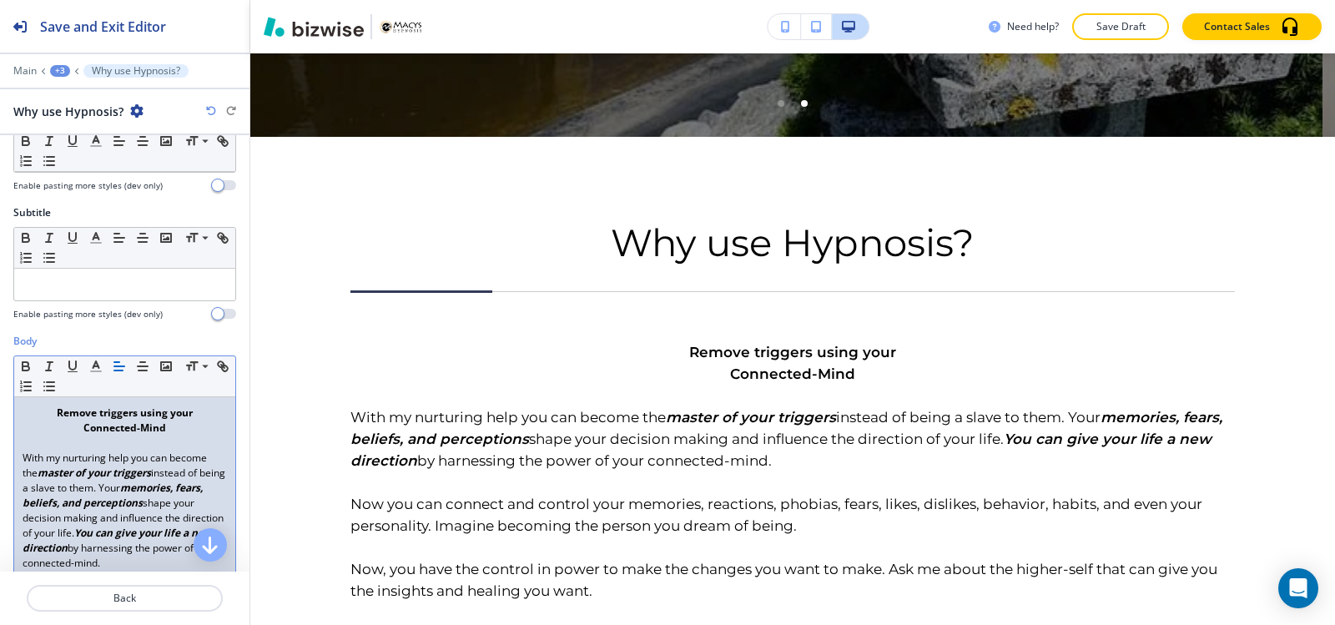
click at [76, 426] on p "Connected-Mind" at bounding box center [125, 427] width 204 height 15
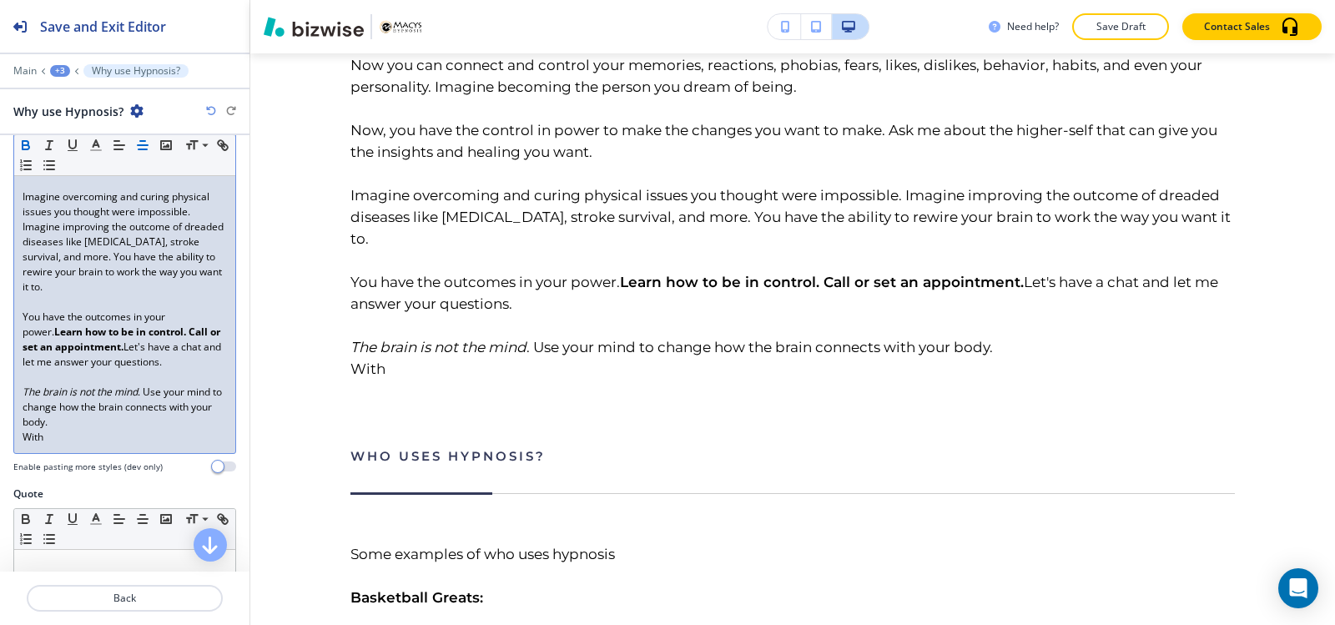
scroll to position [736, 0]
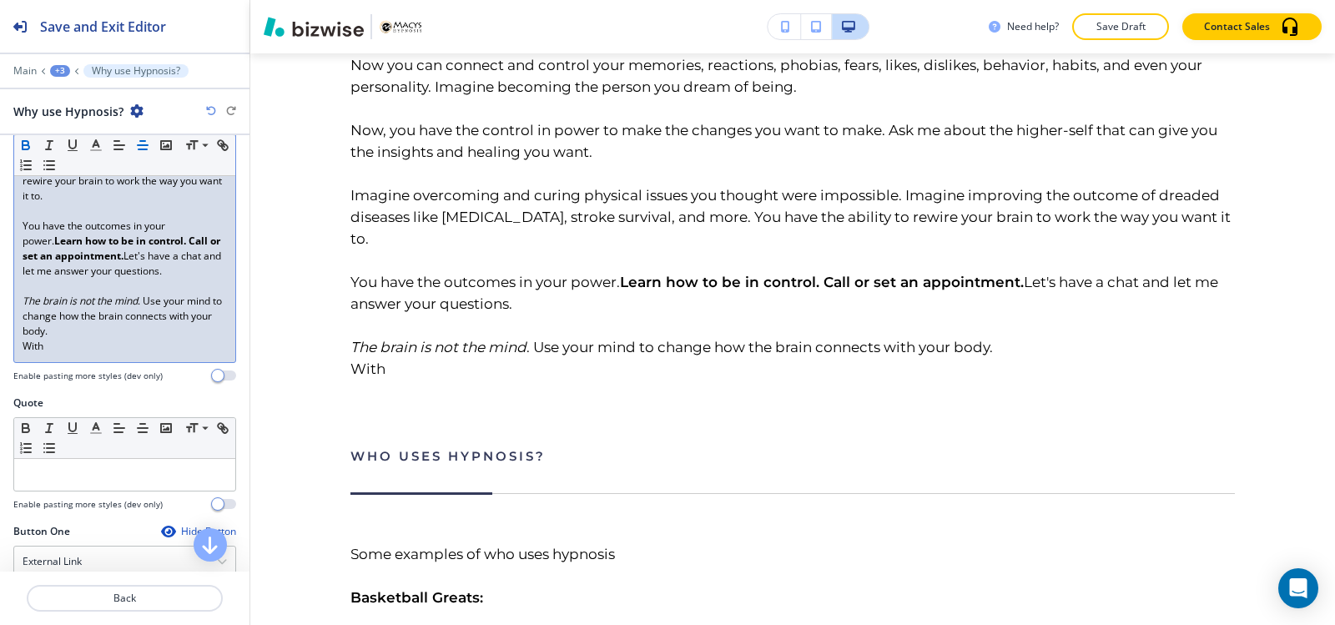
drag, startPoint x: 52, startPoint y: 366, endPoint x: 1, endPoint y: 305, distance: 79.4
click at [1, 305] on div "Body Small Normal Large Huge Remove triggers using your Connected-Mind With my …" at bounding box center [124, 38] width 249 height 714
click at [73, 354] on p "With" at bounding box center [125, 346] width 204 height 15
drag, startPoint x: 65, startPoint y: 368, endPoint x: 2, endPoint y: 325, distance: 76.3
click at [2, 325] on div "Body Small Normal Large Huge Remove triggers using your Connected-Mind With my …" at bounding box center [124, 38] width 249 height 714
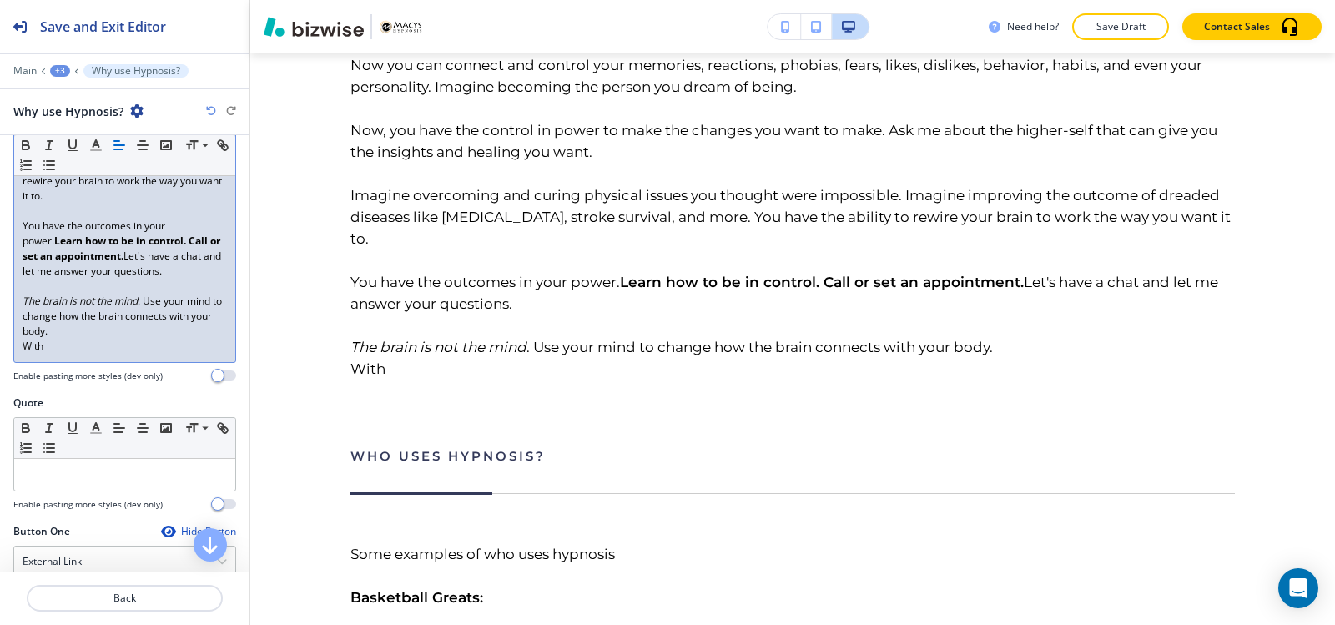
click at [63, 354] on p "With" at bounding box center [125, 346] width 204 height 15
drag, startPoint x: 61, startPoint y: 360, endPoint x: 1, endPoint y: 315, distance: 75.1
click at [1, 315] on div "Body Small Normal Large Huge Remove triggers using your Connected-Mind With my …" at bounding box center [124, 38] width 249 height 714
click at [143, 151] on icon "button" at bounding box center [142, 145] width 15 height 15
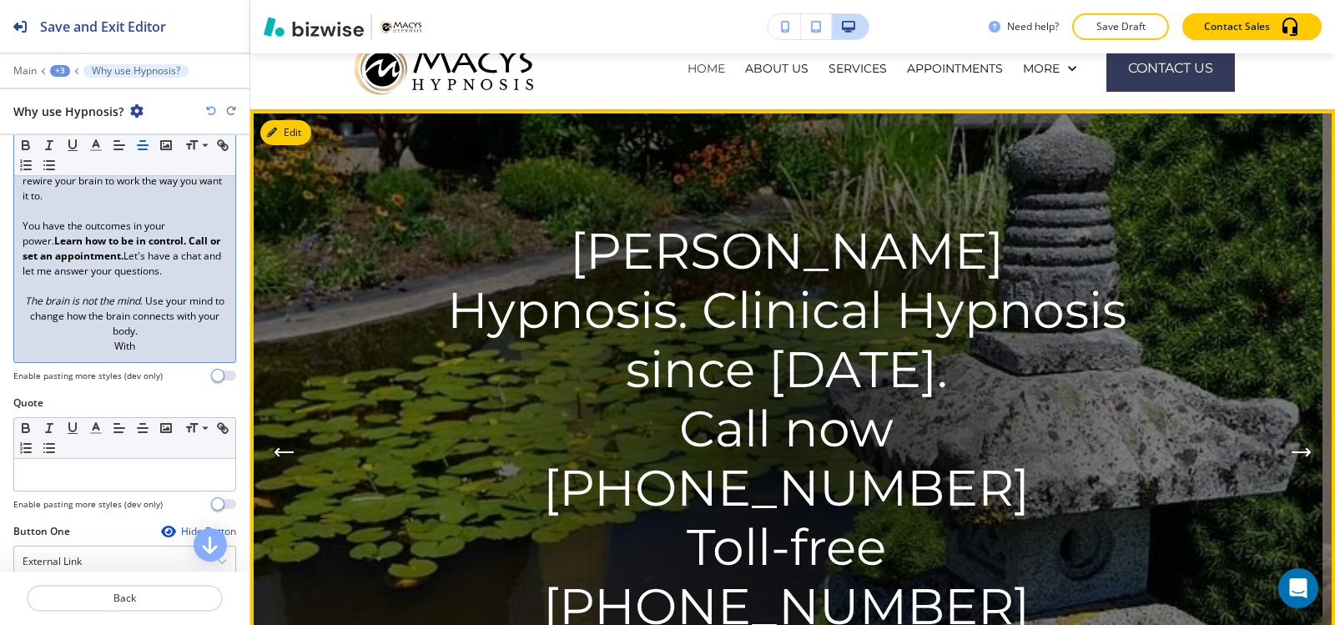
scroll to position [55, 0]
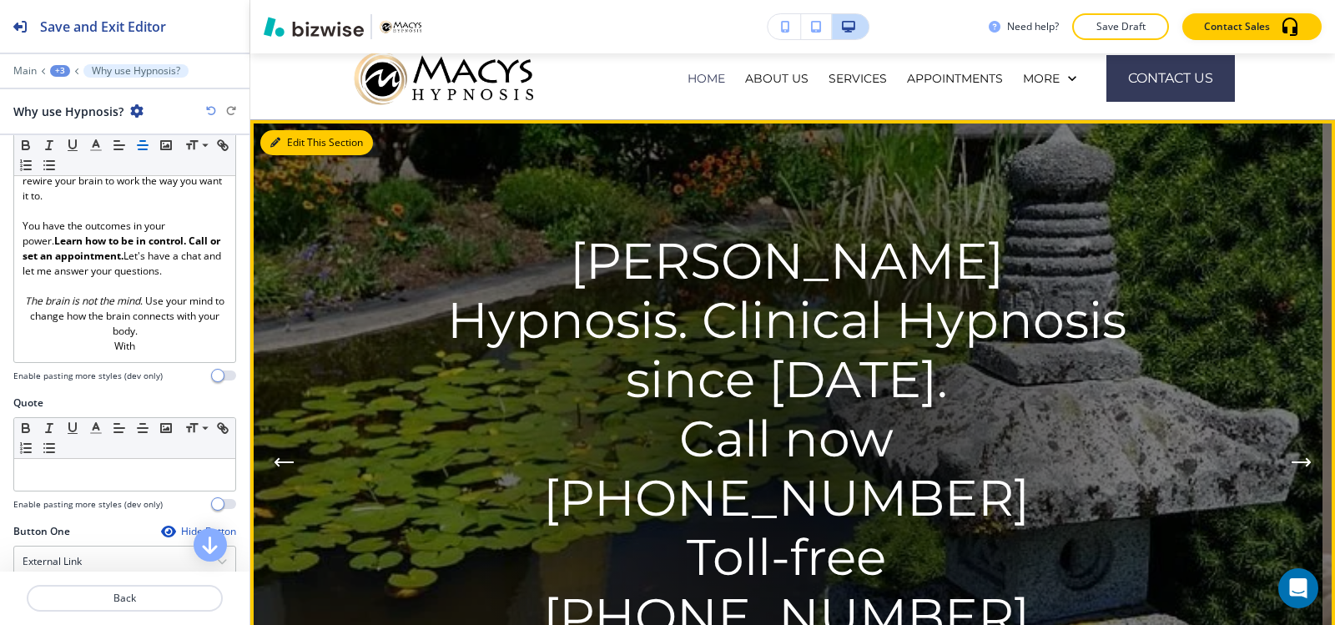
click at [292, 141] on button "Edit This Section" at bounding box center [316, 142] width 113 height 25
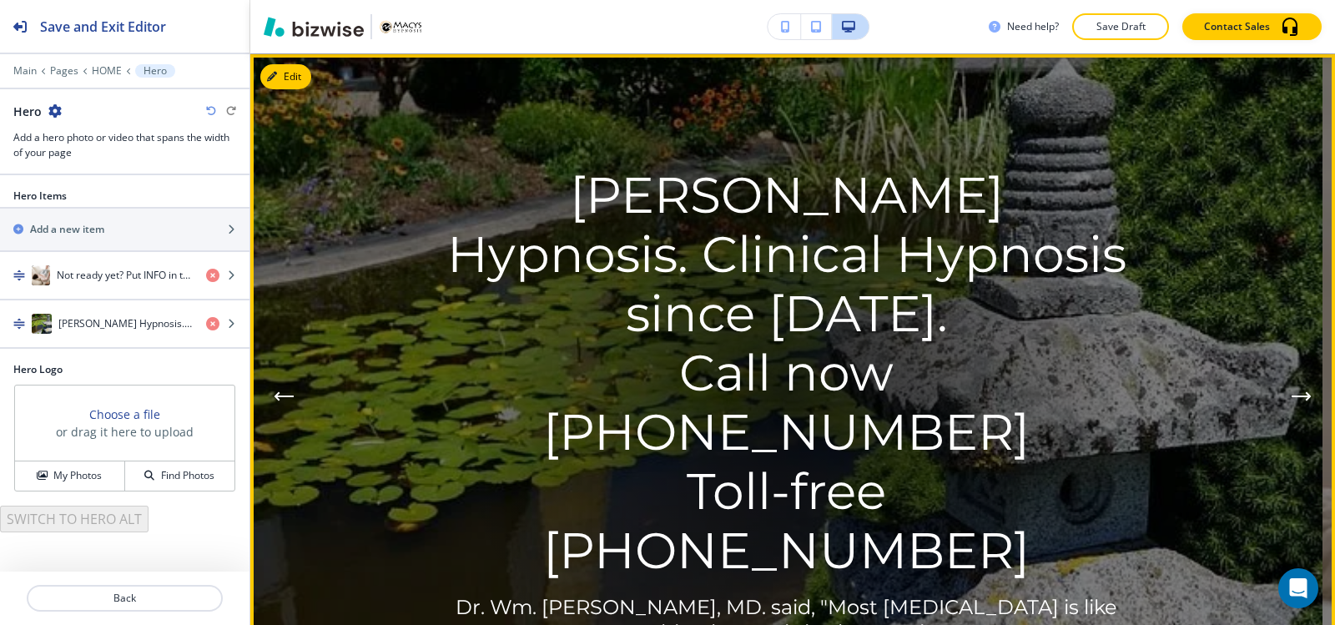
scroll to position [122, 0]
click at [284, 390] on icon "Previous Hero Image" at bounding box center [284, 395] width 20 height 10
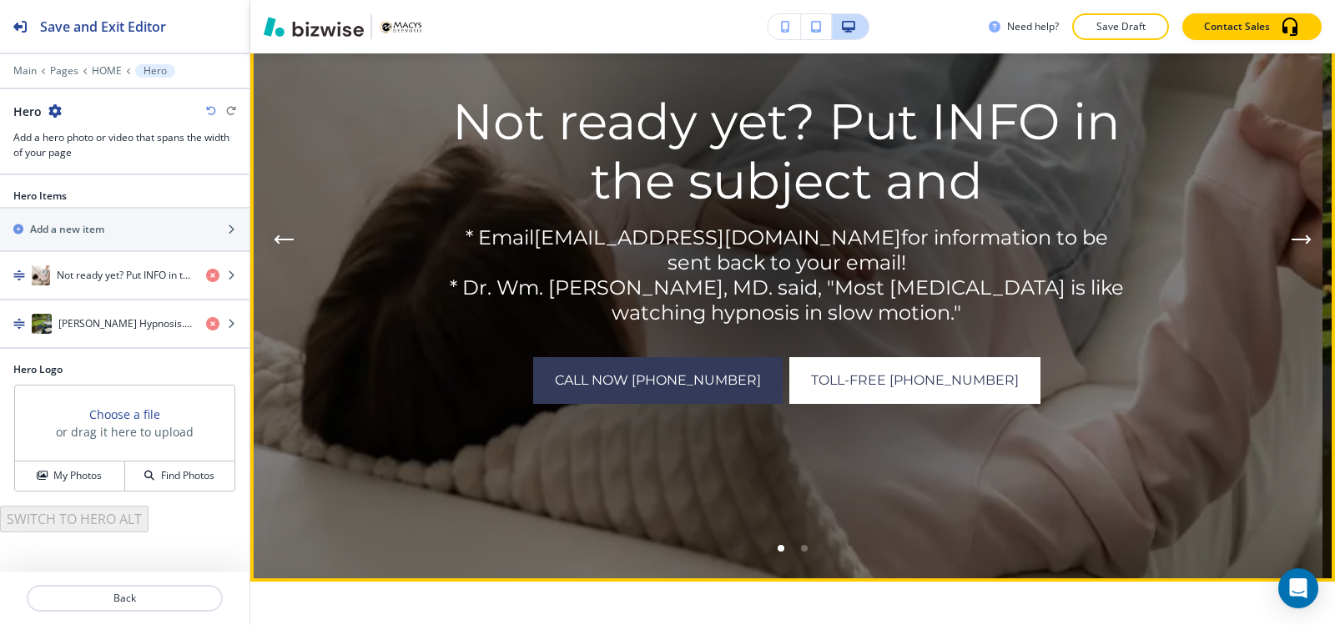
scroll to position [289, 0]
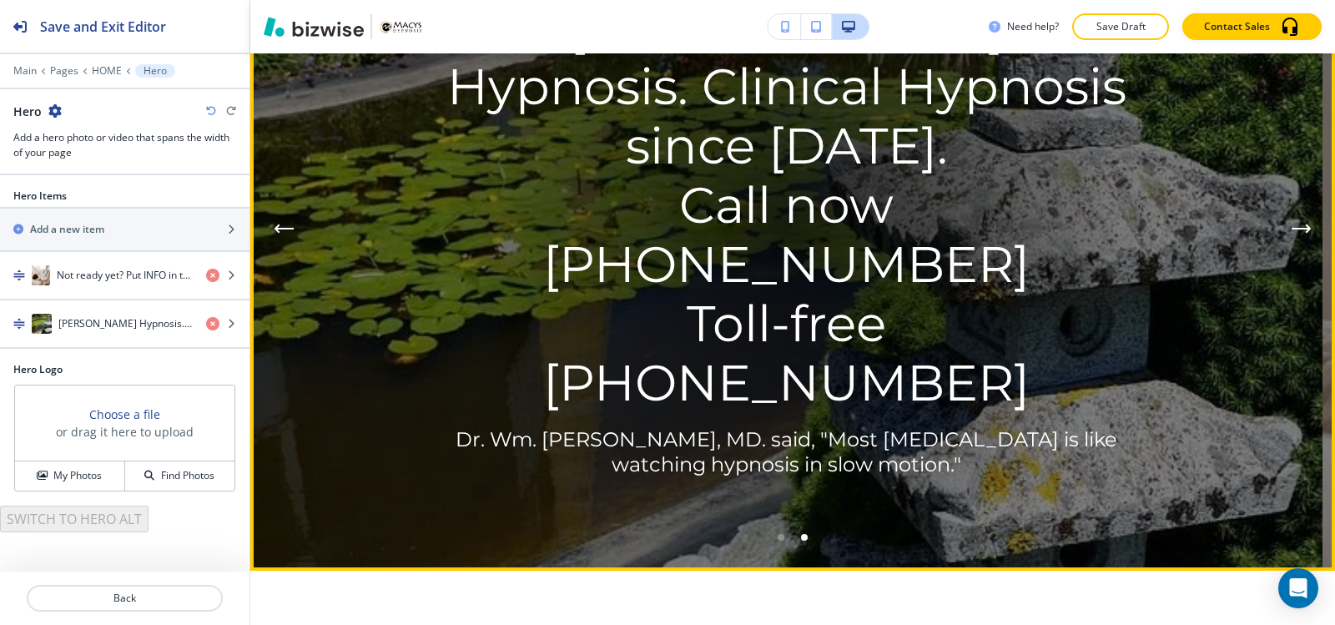
click at [287, 226] on icon "Previous Hero Image" at bounding box center [284, 229] width 20 height 10
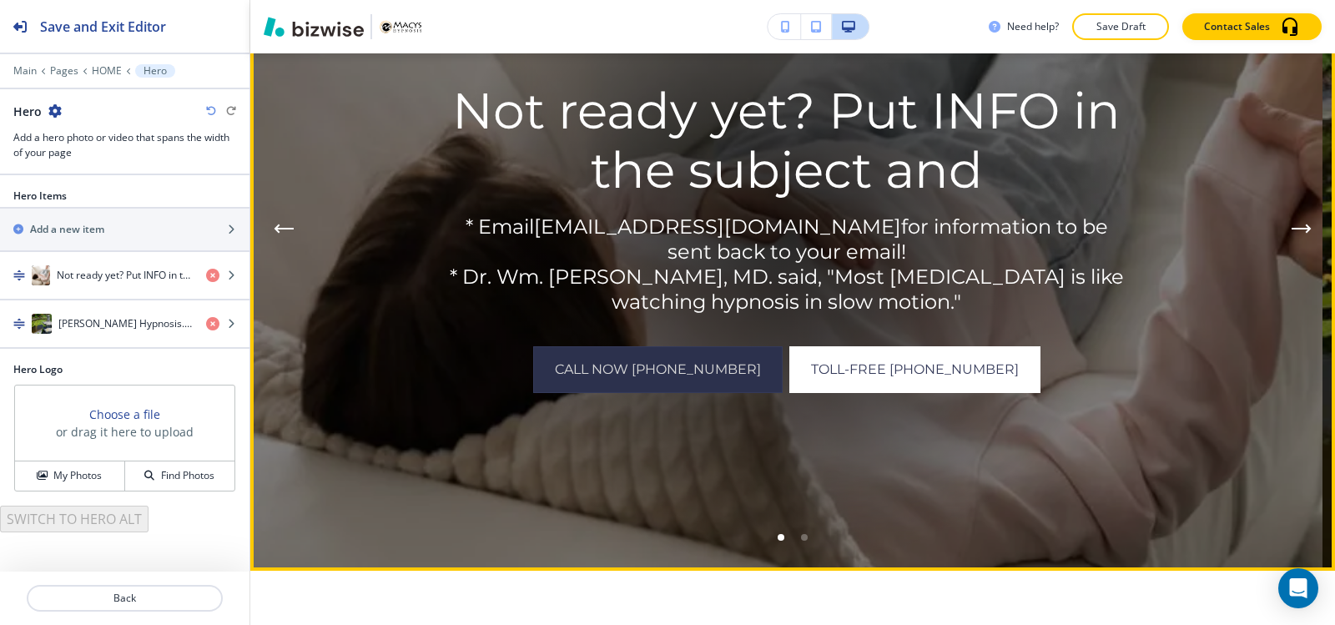
click at [679, 377] on link "Call now [PHONE_NUMBER]" at bounding box center [657, 369] width 249 height 47
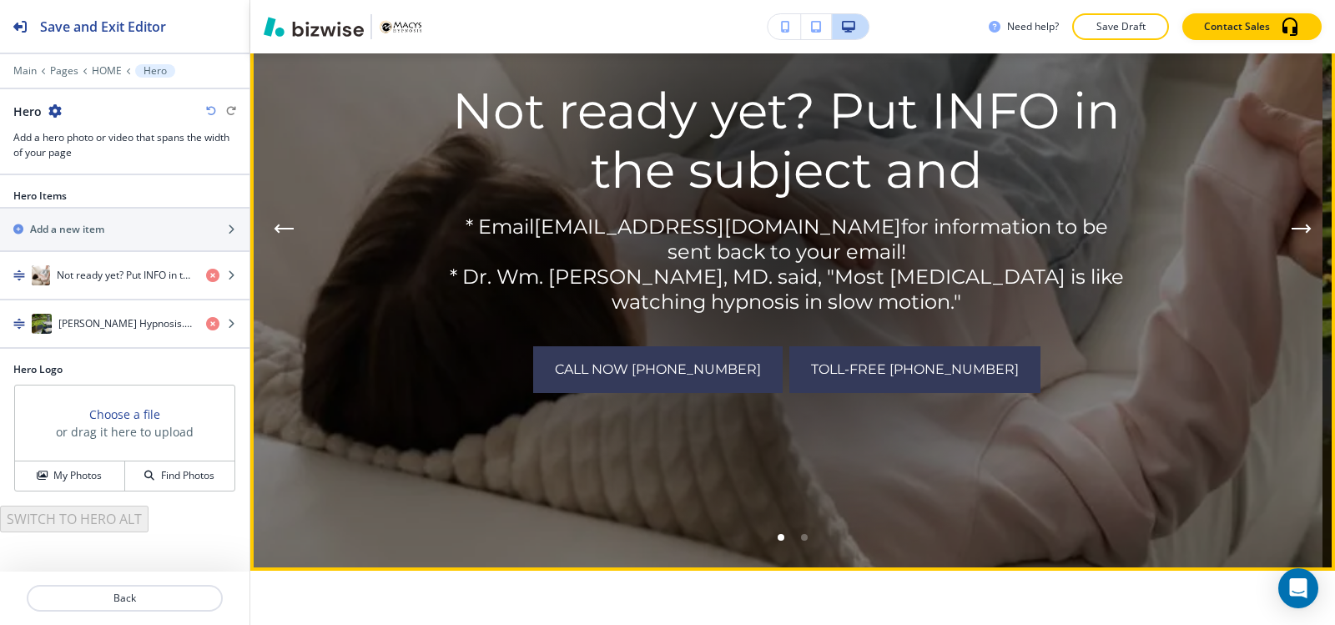
click at [867, 373] on span "Toll-free [PHONE_NUMBER]" at bounding box center [915, 370] width 208 height 20
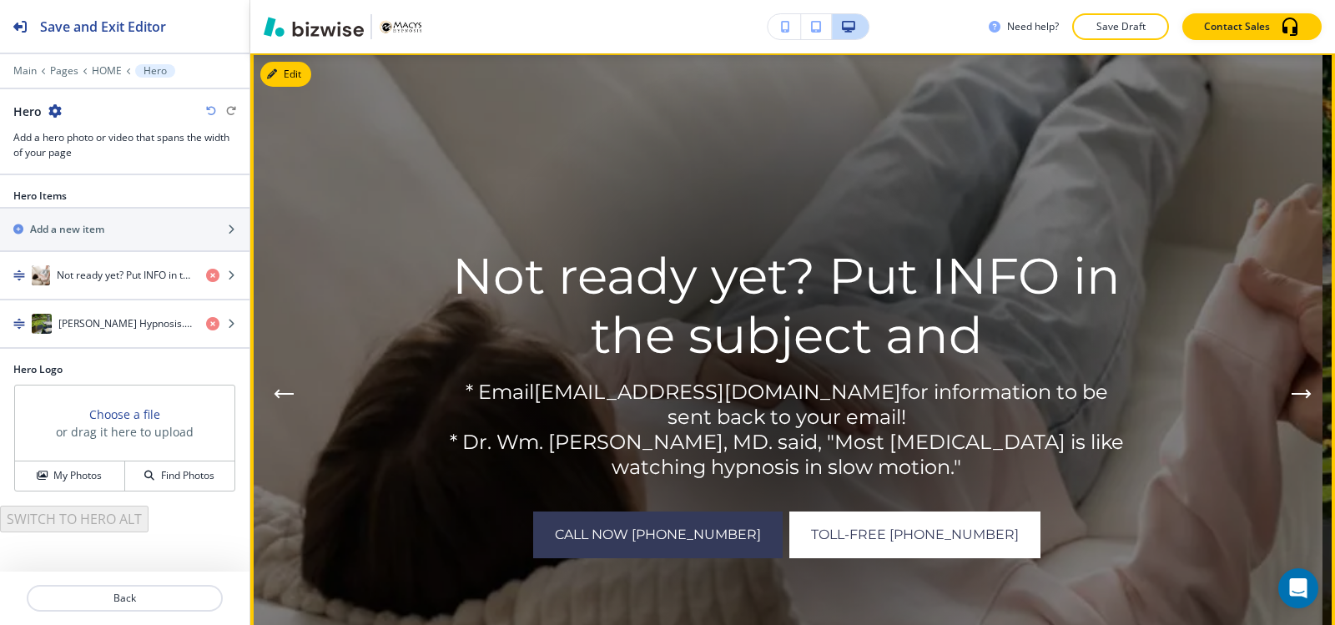
scroll to position [122, 0]
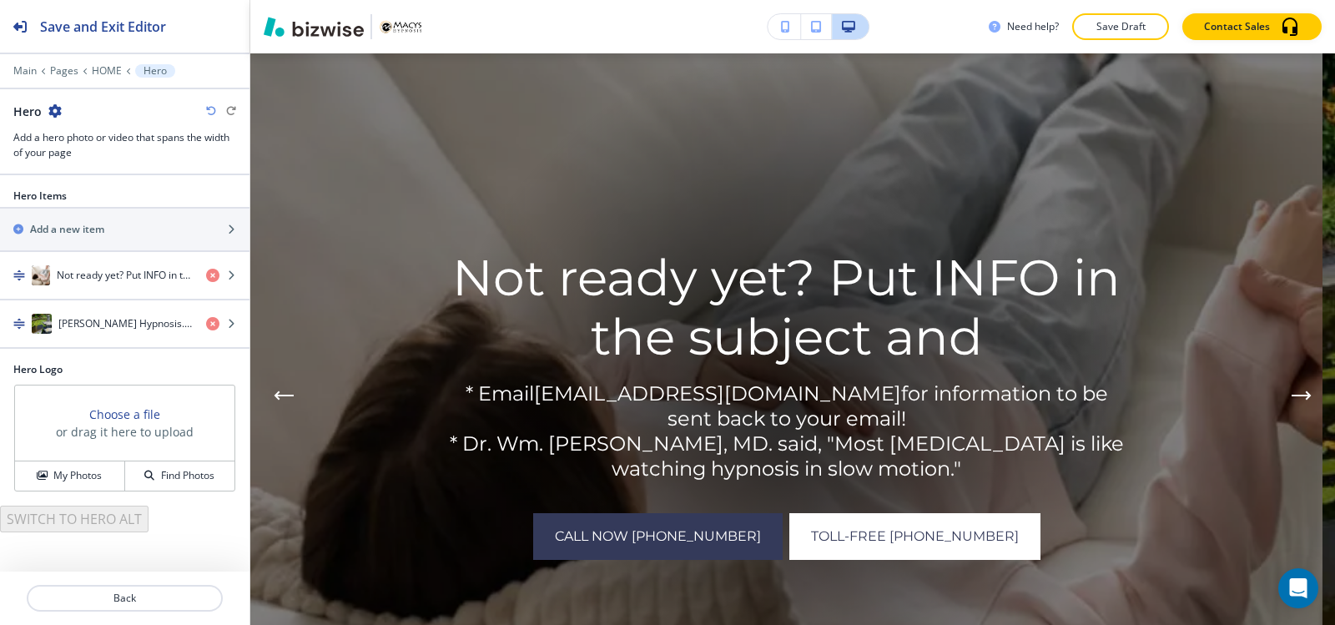
click at [292, 74] on div "Edit Macy's Hypnosis. Clinical Hypnosis since 1998. Call now 559-344-5004 Toll-…" at bounding box center [792, 395] width 1084 height 684
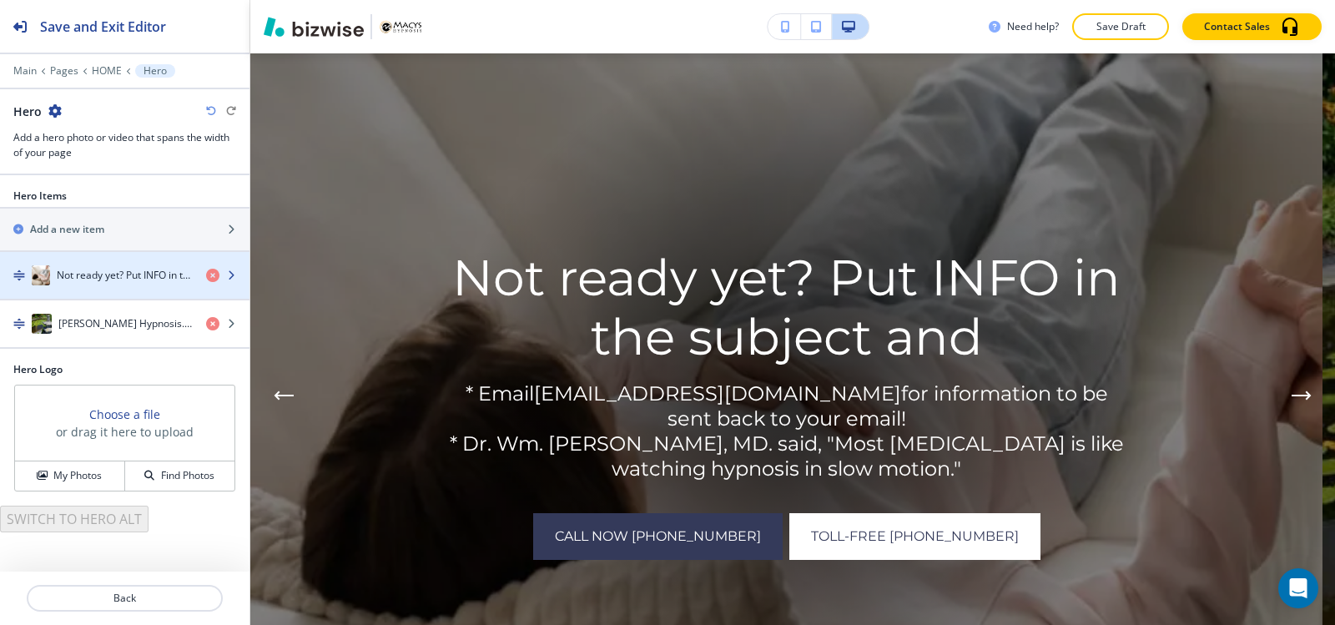
click at [98, 268] on h4 "Not ready yet? Put INFO in the subject and" at bounding box center [125, 275] width 136 height 15
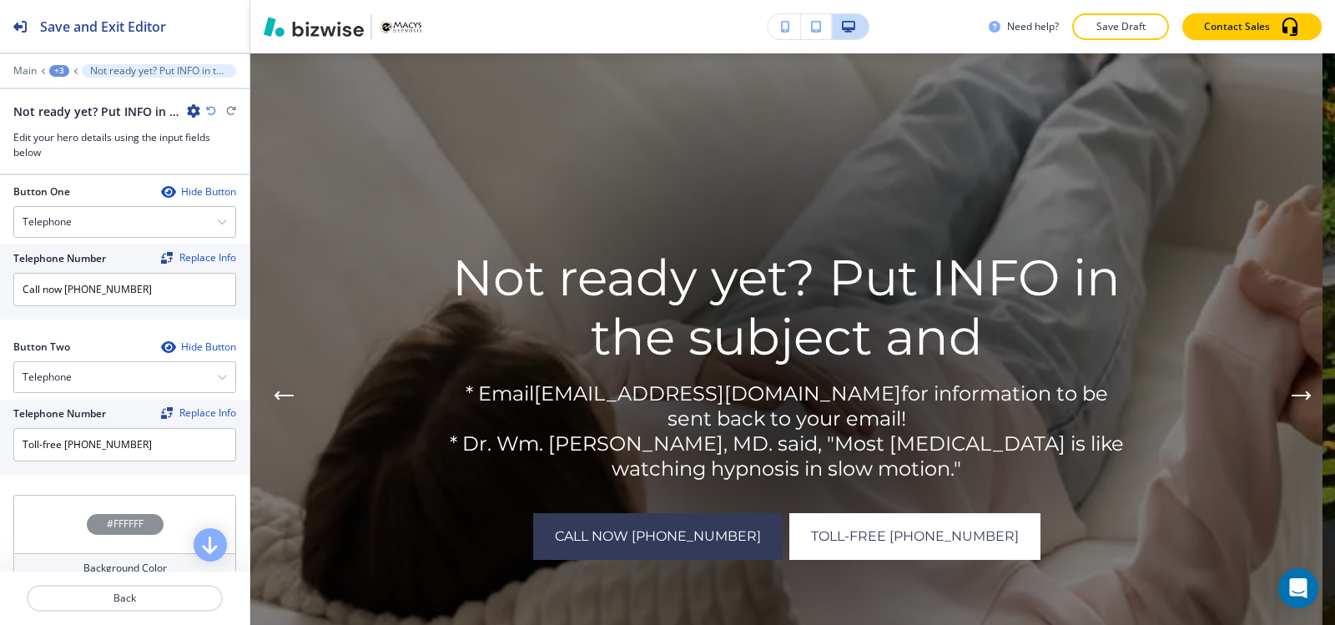
scroll to position [646, 0]
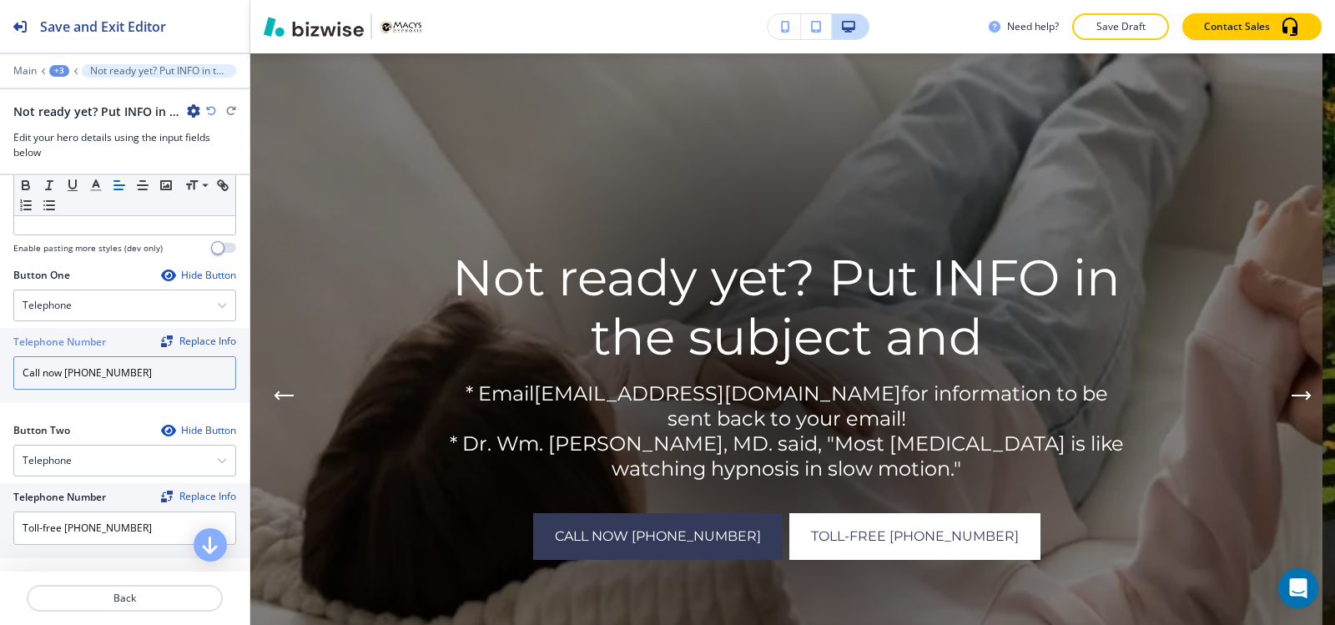
drag, startPoint x: 63, startPoint y: 376, endPoint x: 0, endPoint y: 380, distance: 63.5
click at [0, 380] on div "Telephone Number Replace Info Call now 559-344-5004" at bounding box center [124, 365] width 249 height 75
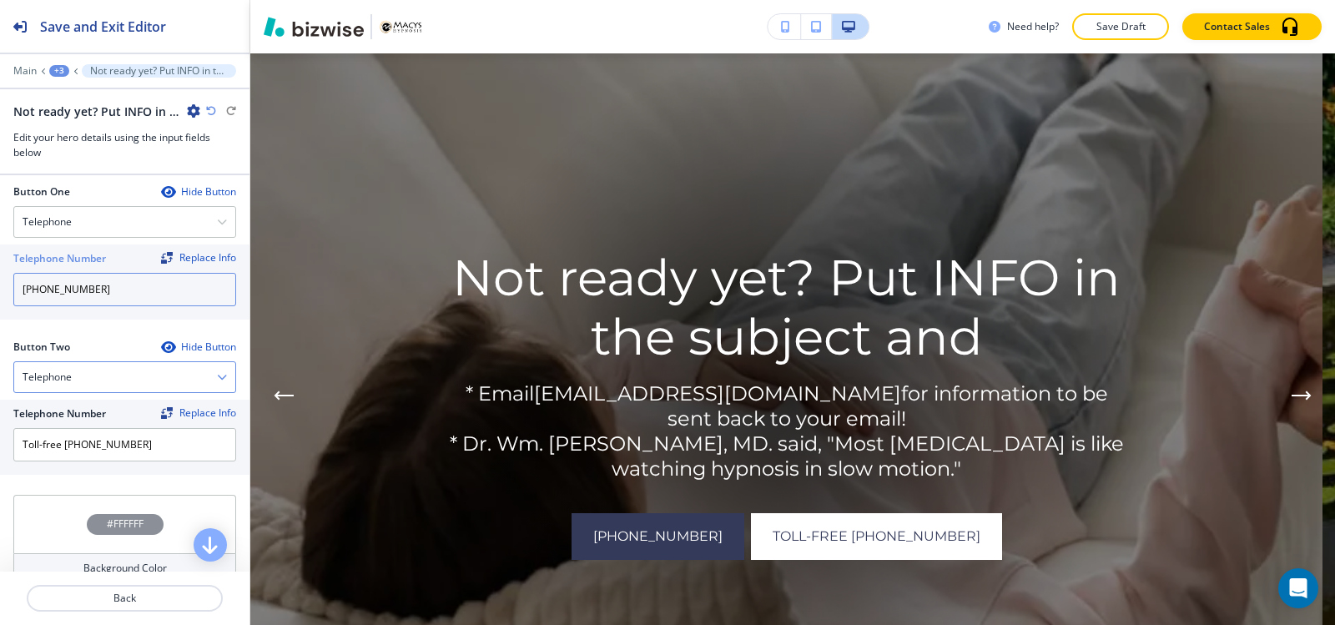
scroll to position [813, 0]
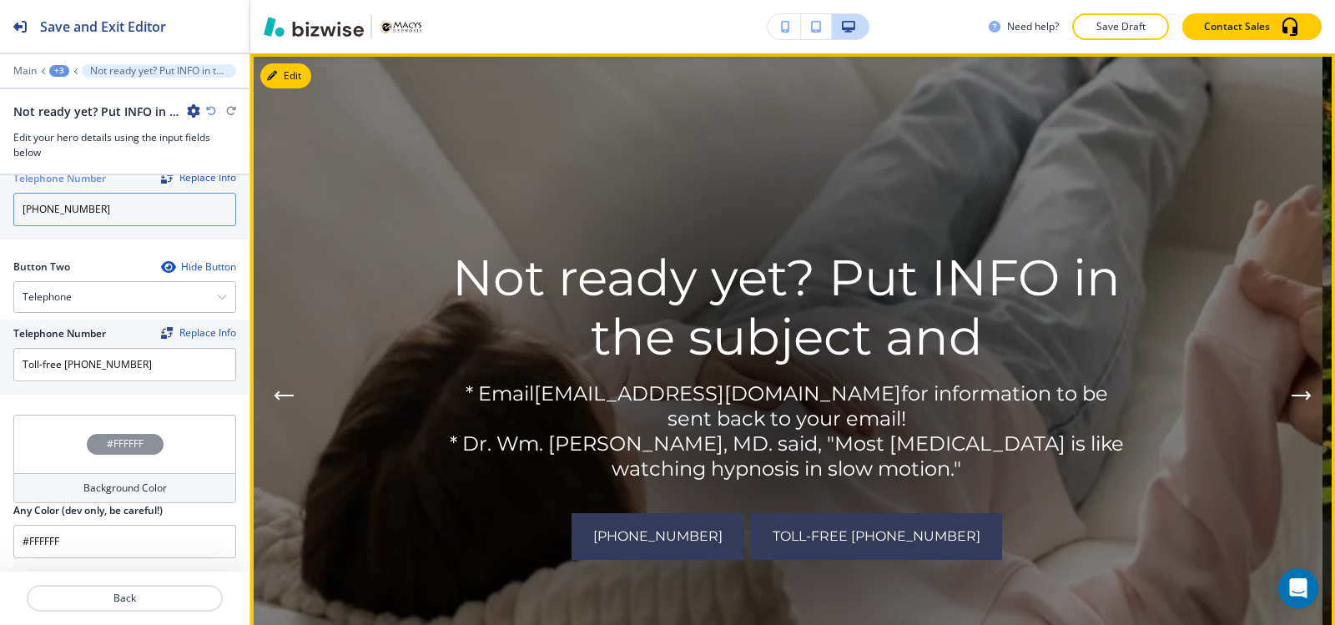
type input "[PHONE_NUMBER]"
click at [855, 550] on link "Toll-free [PHONE_NUMBER]" at bounding box center [876, 536] width 251 height 47
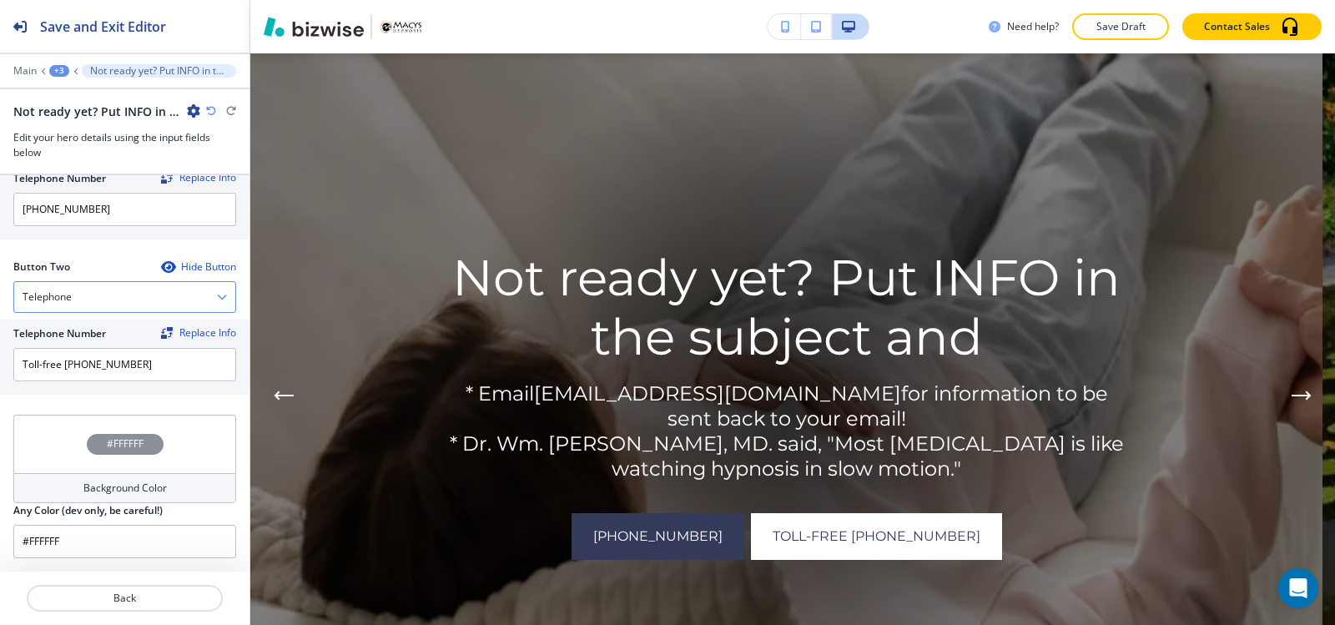
click at [137, 302] on div "Telephone" at bounding box center [124, 297] width 221 height 30
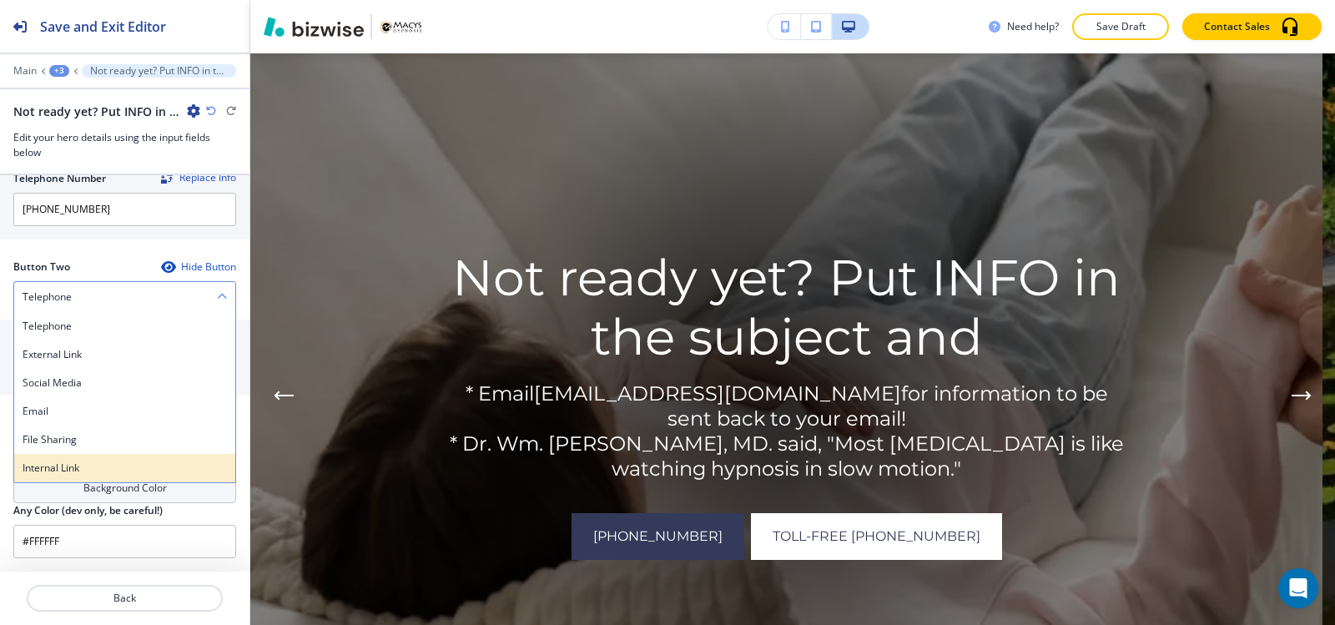
click at [107, 458] on div "Internal Link" at bounding box center [124, 468] width 221 height 28
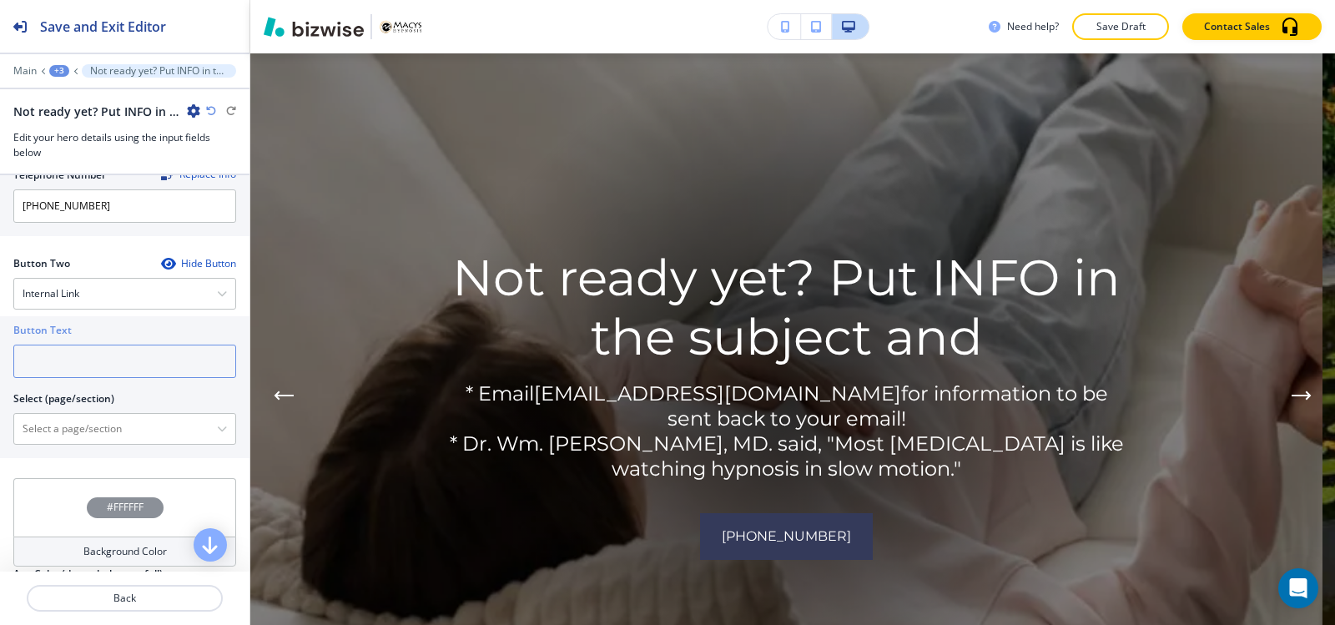
click at [82, 365] on input "text" at bounding box center [124, 361] width 223 height 33
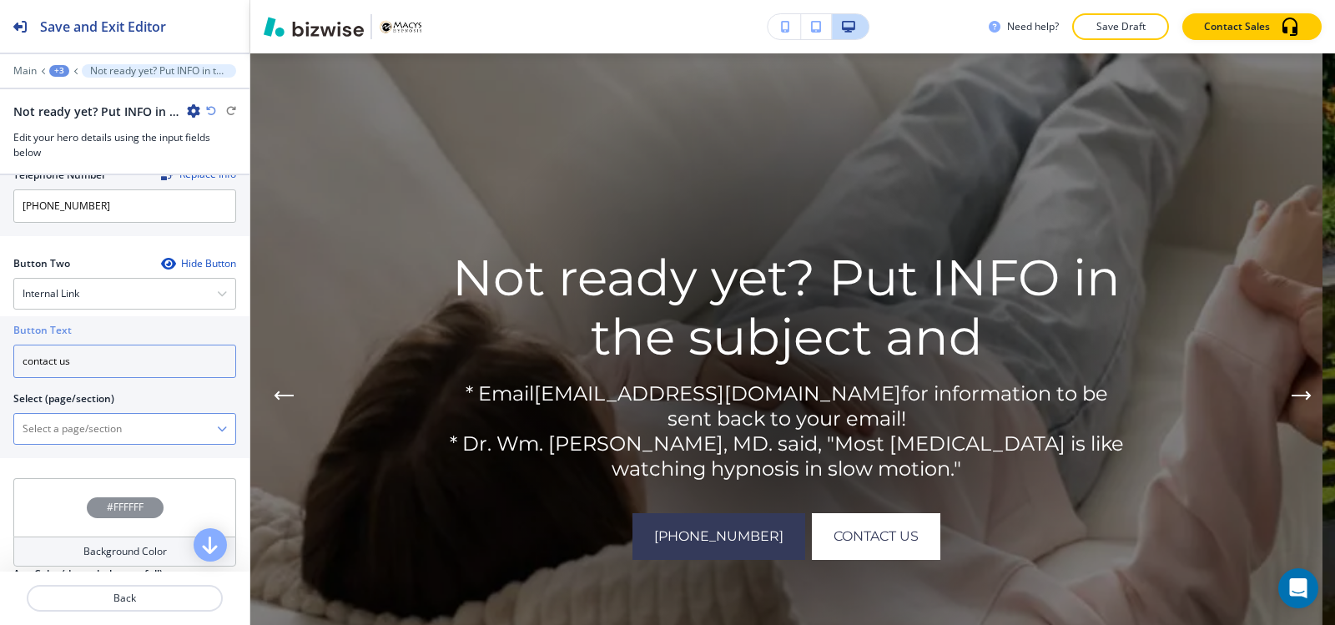
type input "contact us"
click at [69, 430] on \(page\/section\) "Manual Input" at bounding box center [115, 429] width 203 height 28
type \(page\/section\) "CONTACT | Contact Form"
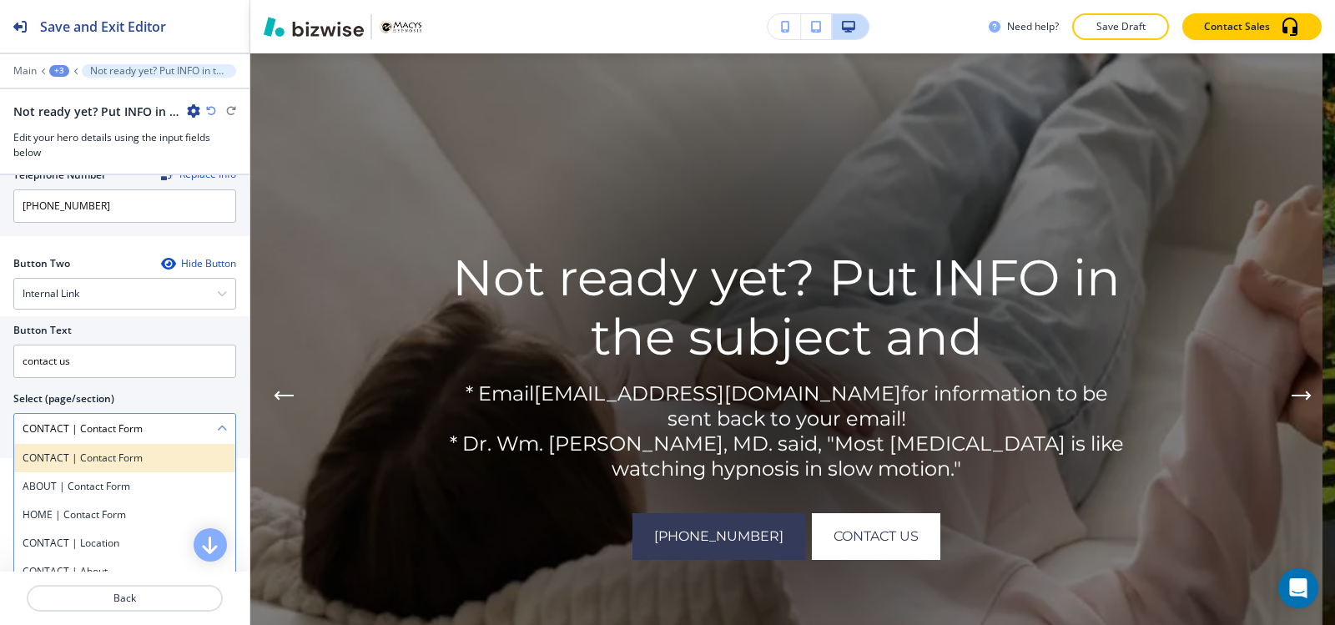
click at [98, 462] on h4 "CONTACT | Contact Form" at bounding box center [125, 457] width 204 height 15
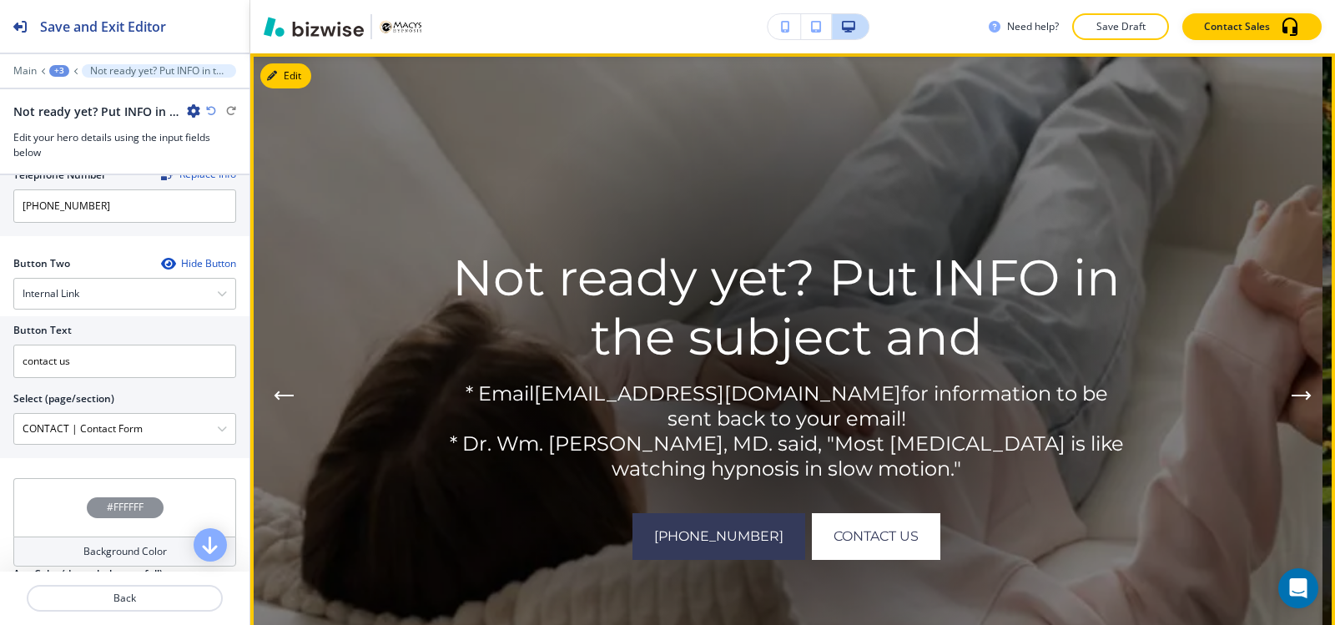
click at [1301, 388] on button "Next Hero Image" at bounding box center [1301, 395] width 33 height 33
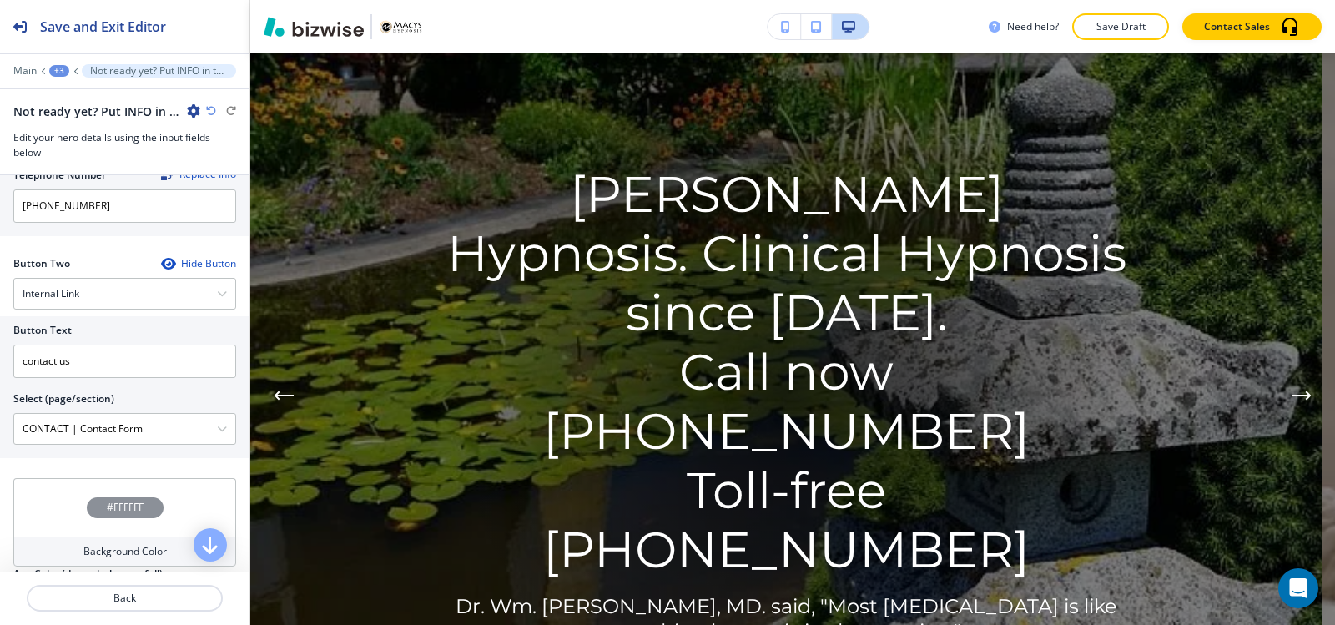
click at [53, 61] on div at bounding box center [124, 59] width 249 height 10
click at [60, 75] on div "+3" at bounding box center [59, 71] width 20 height 12
click at [87, 153] on p "Hero" at bounding box center [102, 156] width 85 height 15
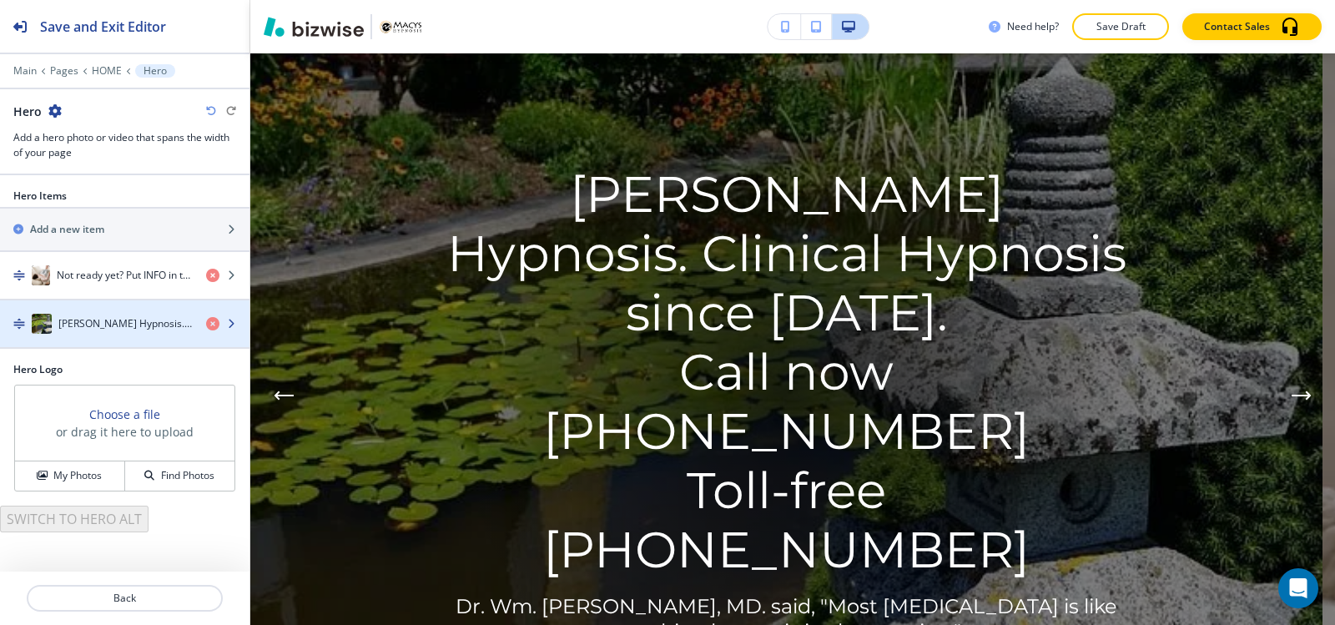
click at [93, 316] on h4 "Macy's Hypnosis. Clinical Hypnosis since 1998.Call now 559-344-5004Toll-free 87…" at bounding box center [125, 323] width 134 height 15
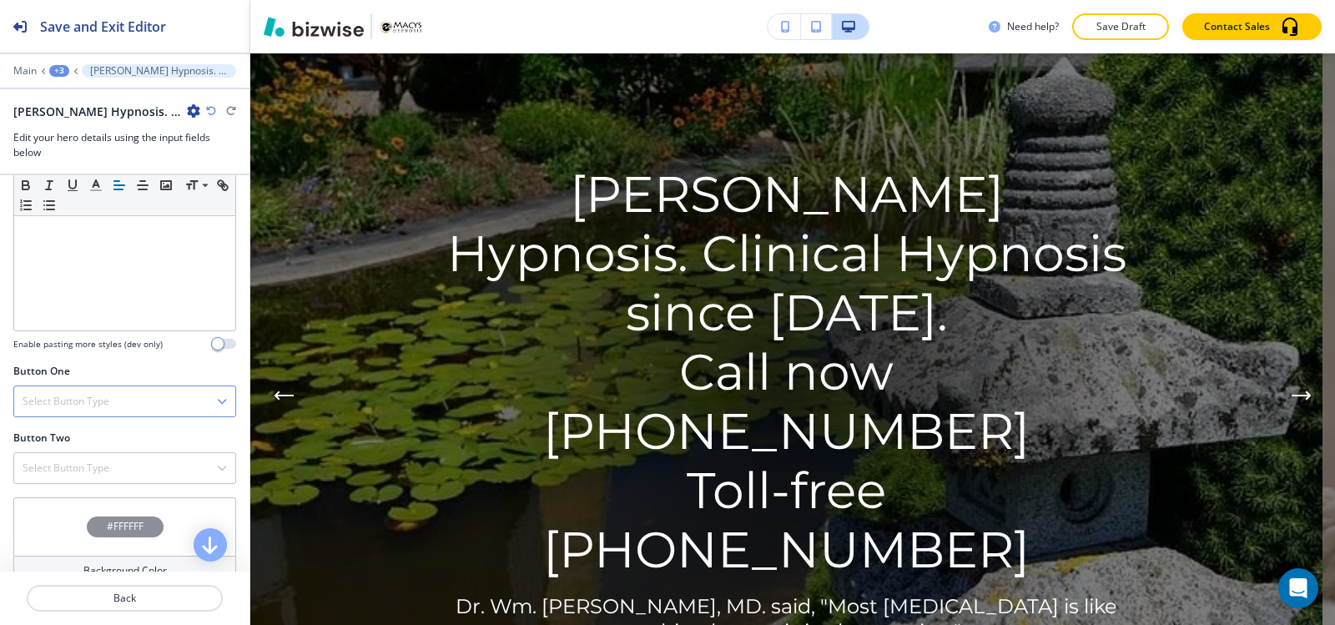
scroll to position [667, 0]
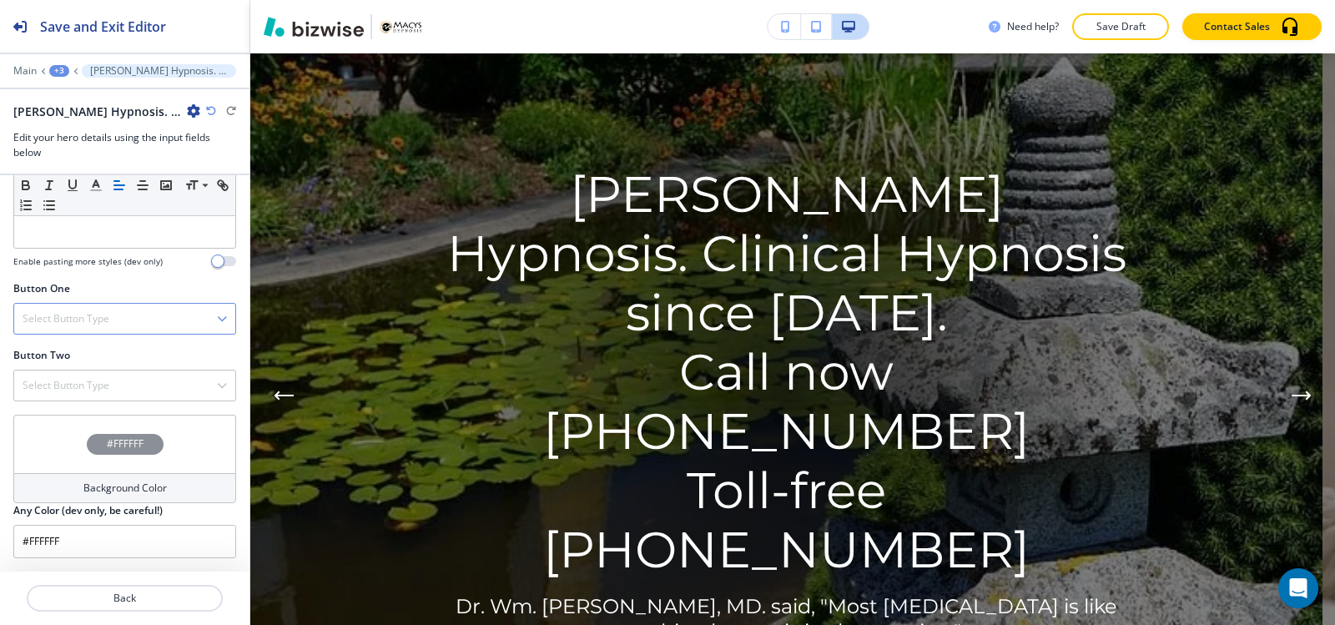
click at [96, 324] on h4 "Select Button Type" at bounding box center [66, 318] width 87 height 15
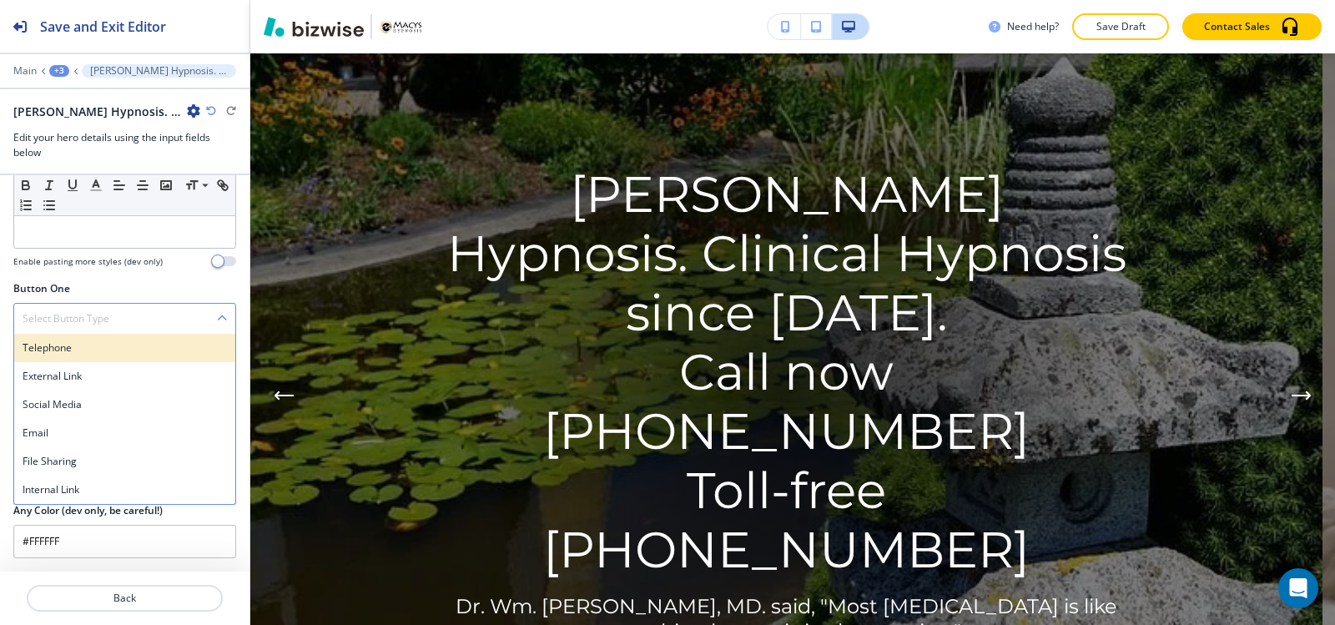
click at [73, 353] on h4 "Telephone" at bounding box center [125, 347] width 204 height 15
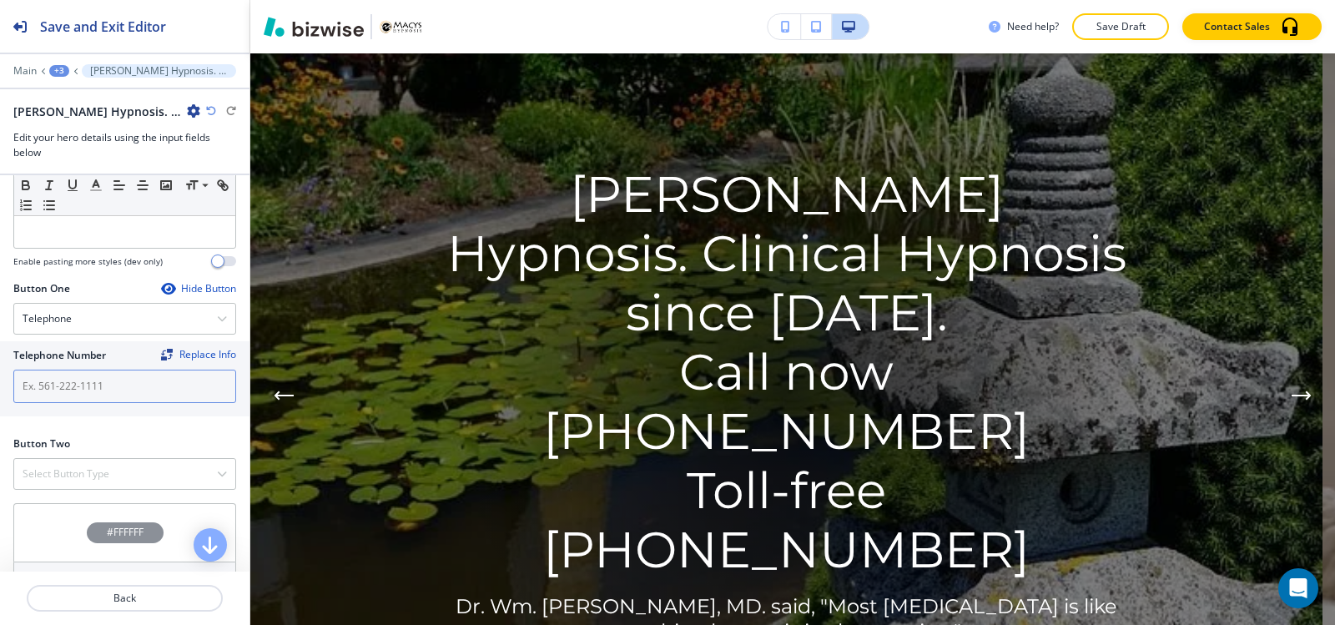
click at [83, 382] on input "text" at bounding box center [124, 386] width 223 height 33
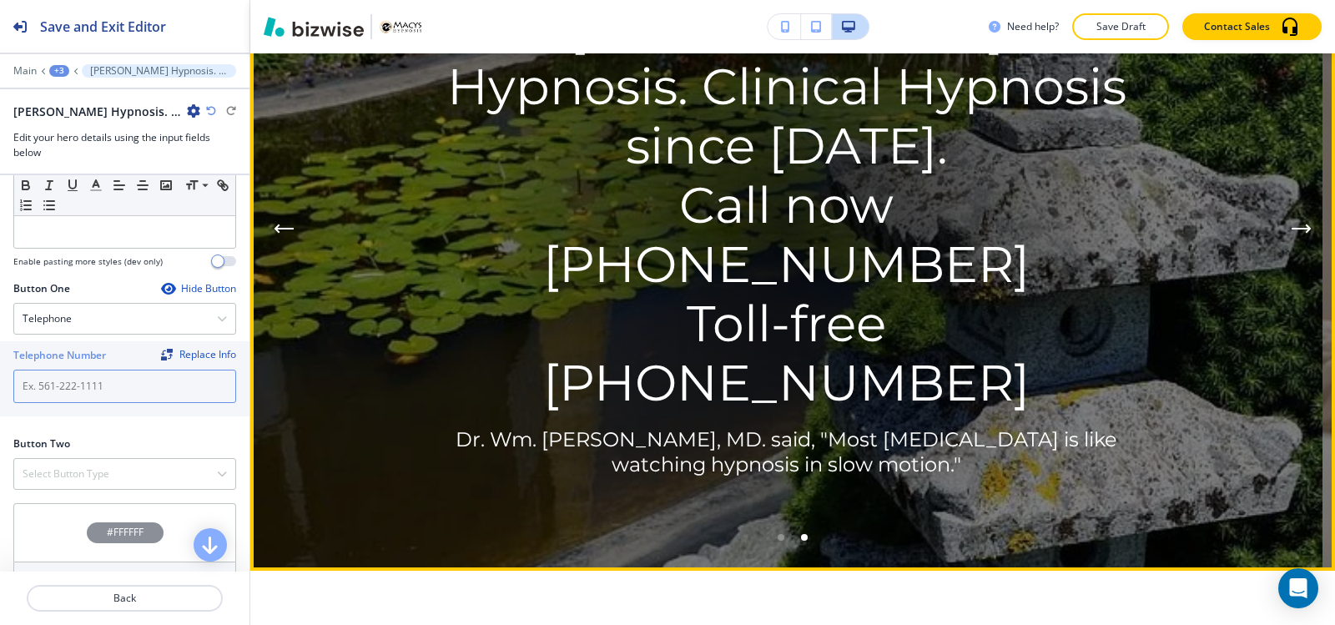
scroll to position [205, 0]
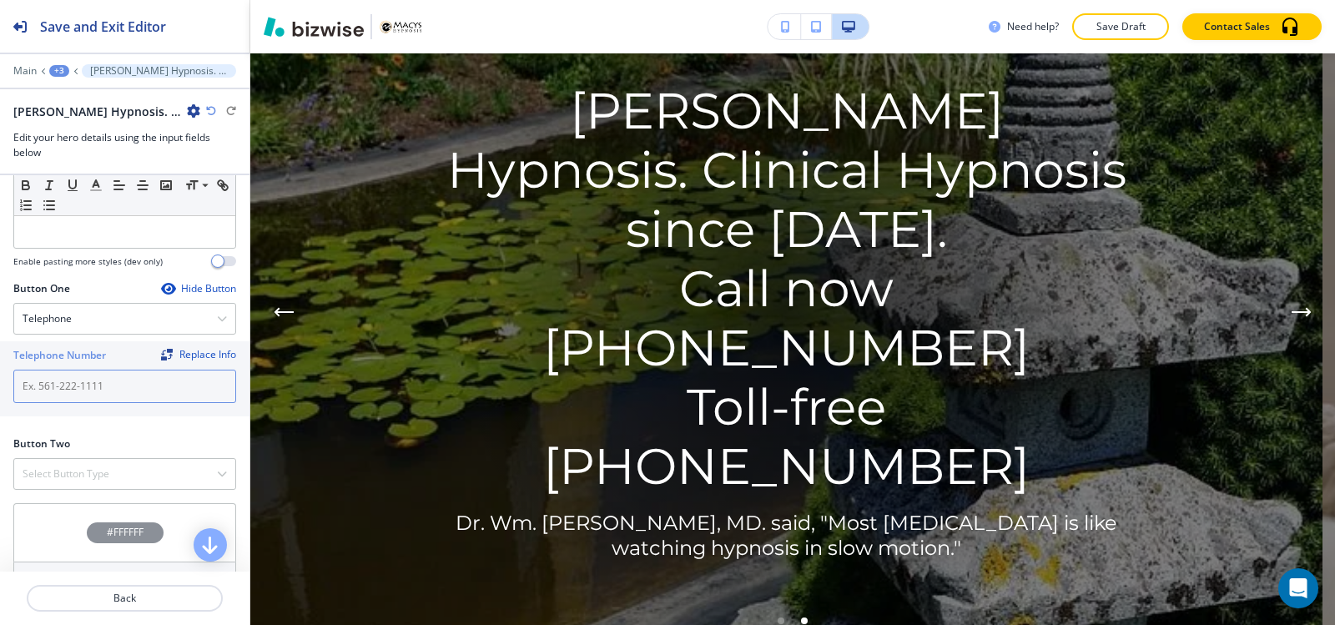
paste input "[PHONE_NUMBER]"
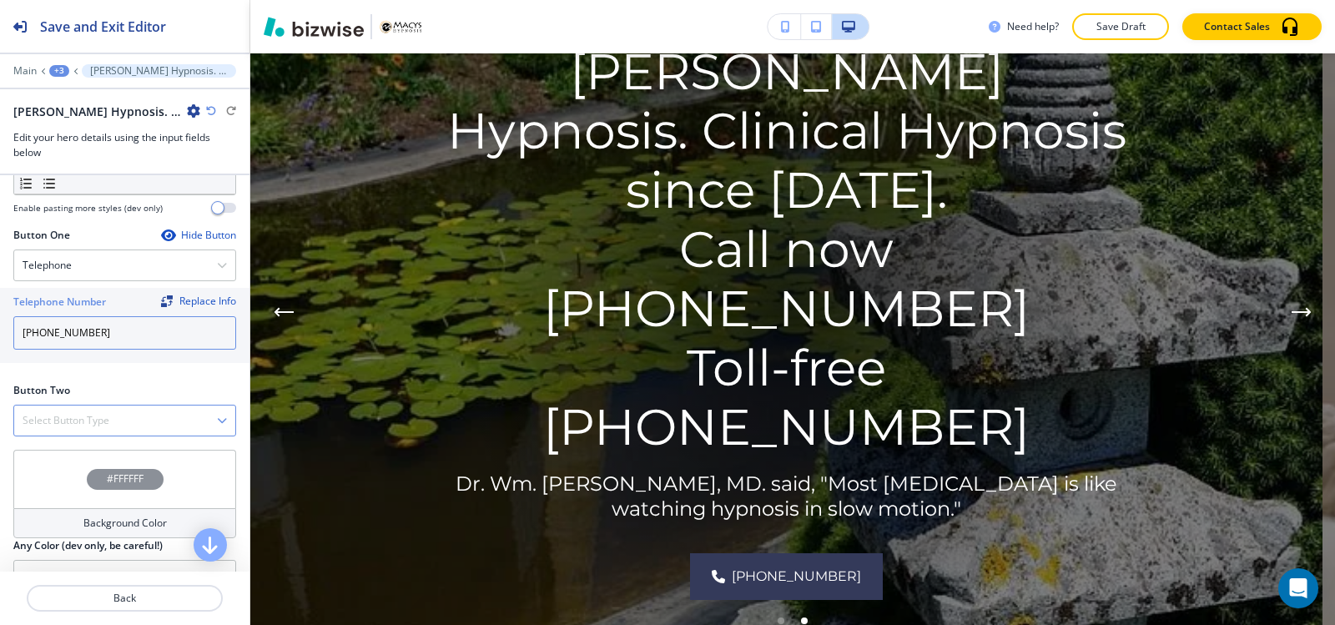
scroll to position [750, 0]
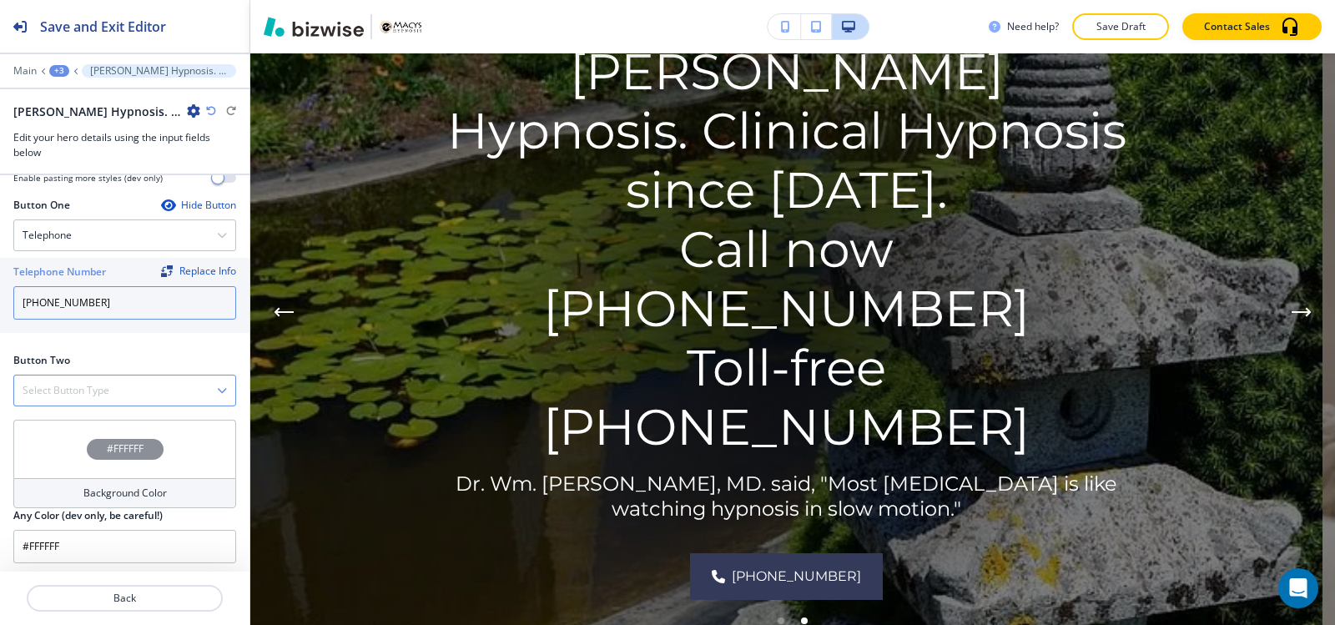
type input "[PHONE_NUMBER]"
click at [58, 393] on h4 "Select Button Type" at bounding box center [66, 390] width 87 height 15
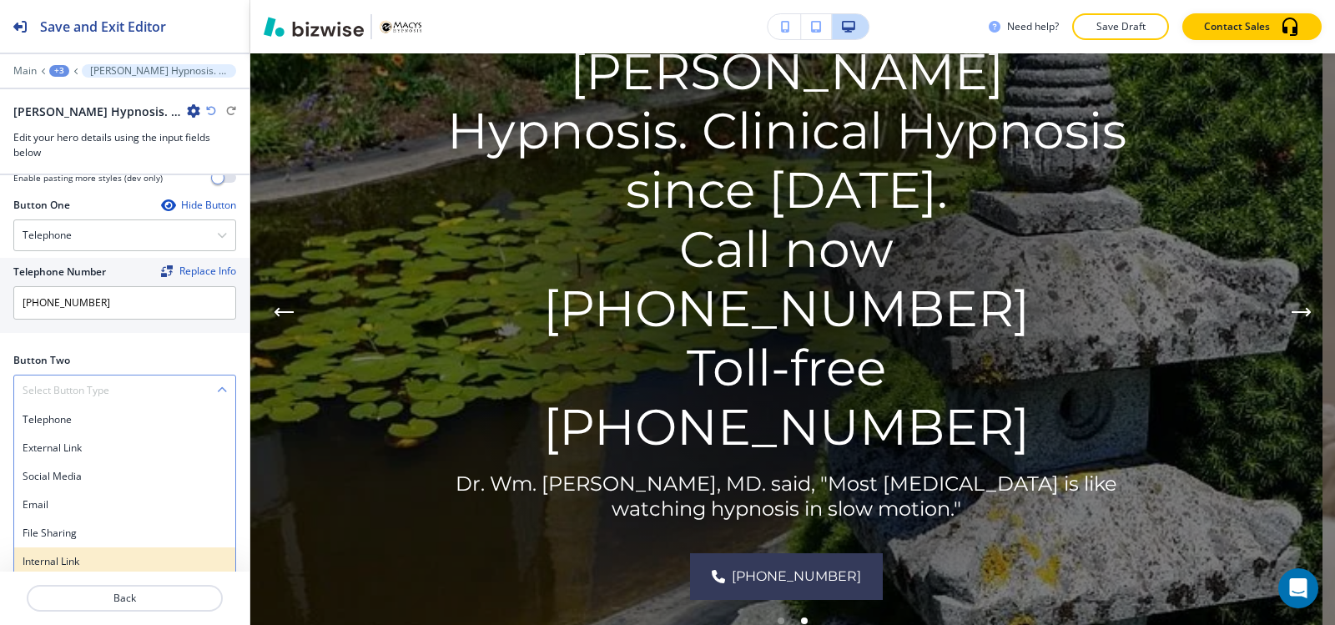
click at [72, 560] on h4 "Internal Link" at bounding box center [125, 561] width 204 height 15
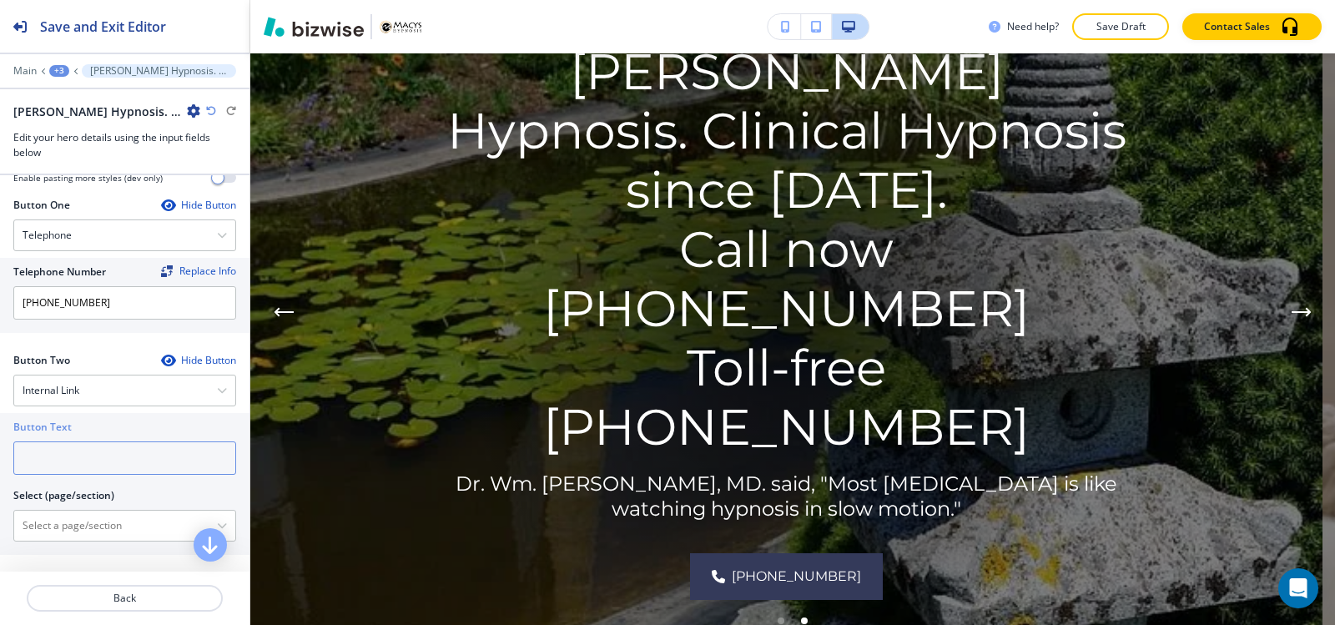
click at [72, 465] on input "text" at bounding box center [124, 457] width 223 height 33
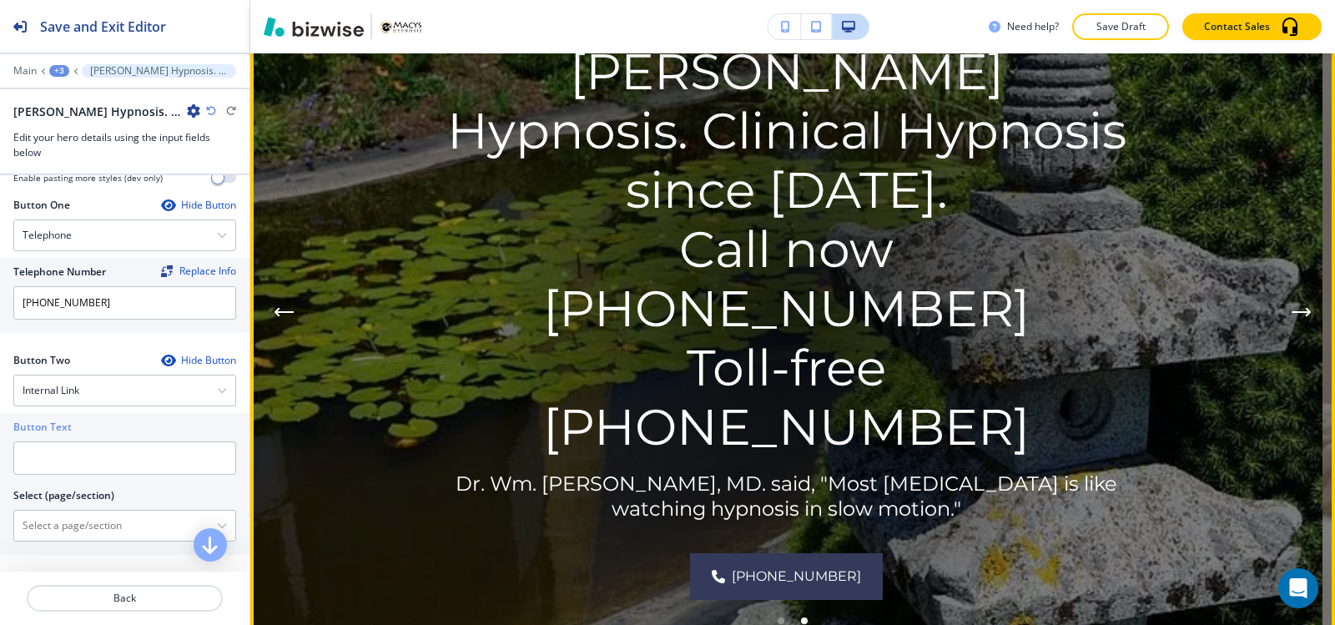
click at [286, 302] on button "Previous Hero Image" at bounding box center [283, 311] width 33 height 33
click at [285, 315] on icon "Previous Hero Image" at bounding box center [284, 312] width 20 height 10
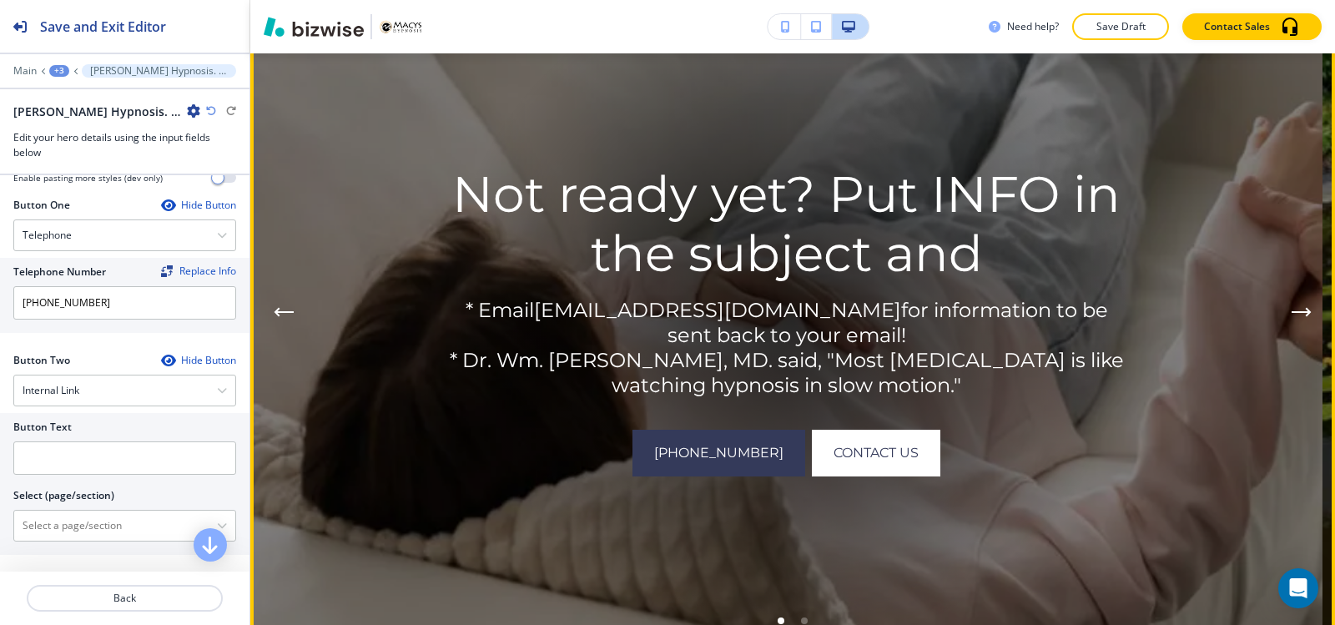
click at [1292, 312] on icon "Next Hero Image" at bounding box center [1300, 312] width 17 height 0
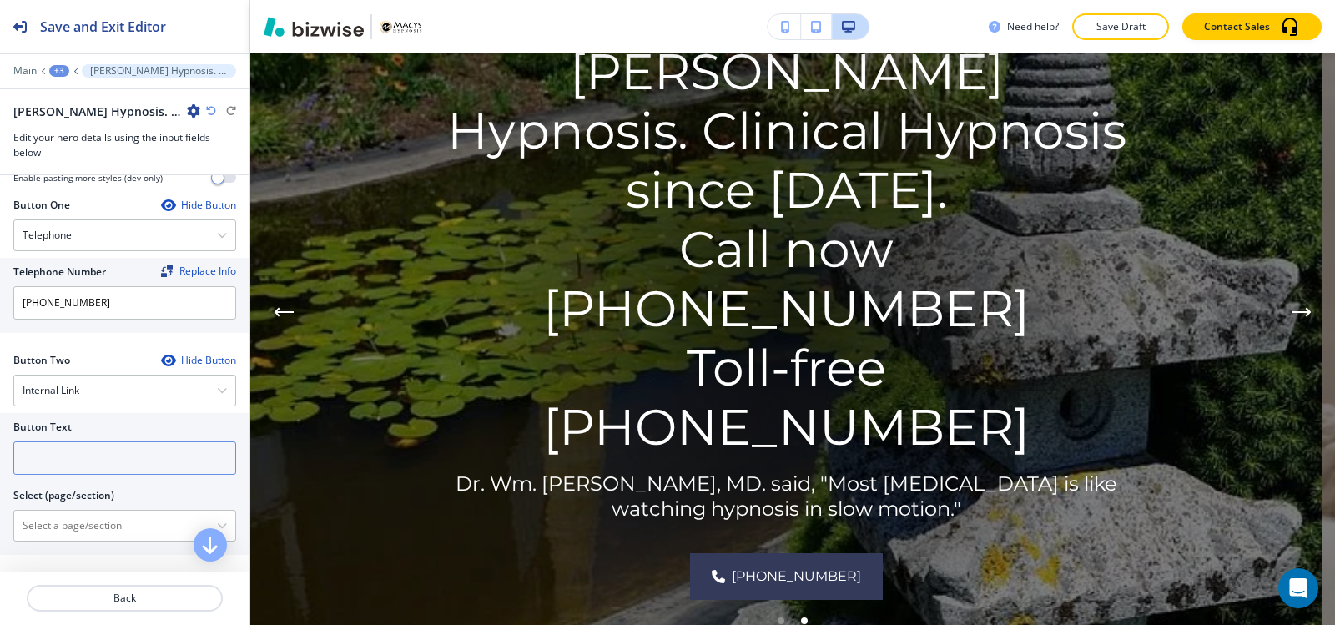
click at [73, 467] on input "text" at bounding box center [124, 457] width 223 height 33
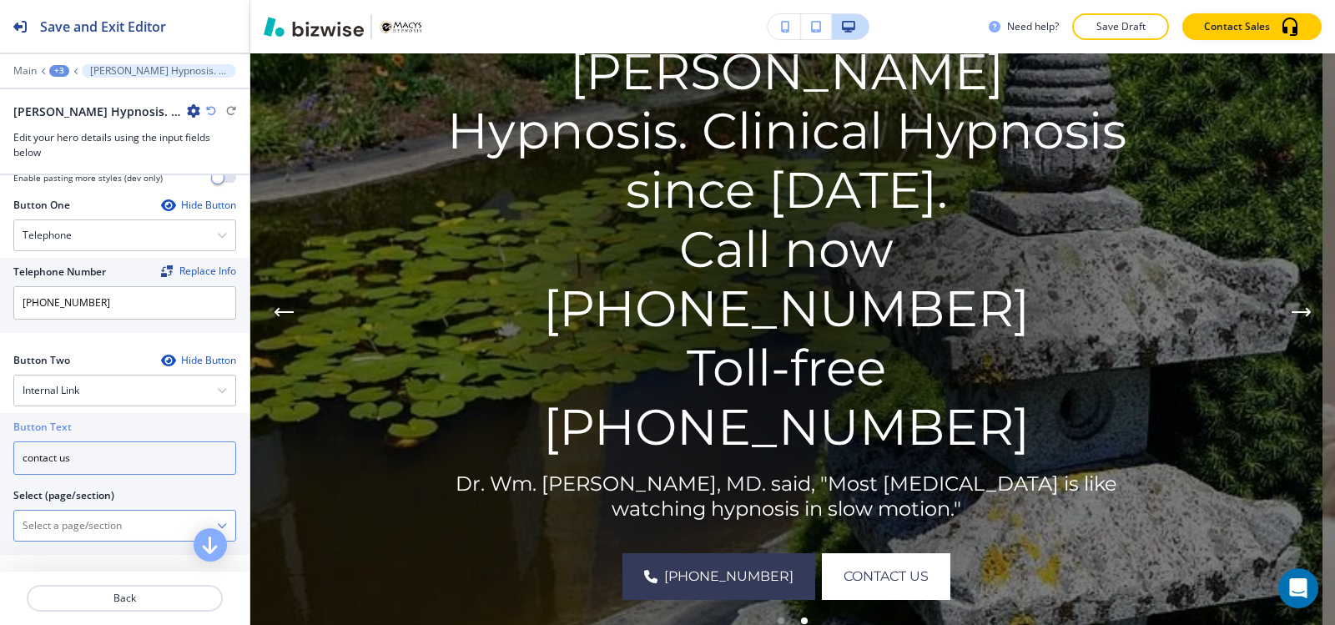
type input "contact us"
click at [56, 517] on \(page\/section\) "Manual Input" at bounding box center [115, 525] width 203 height 28
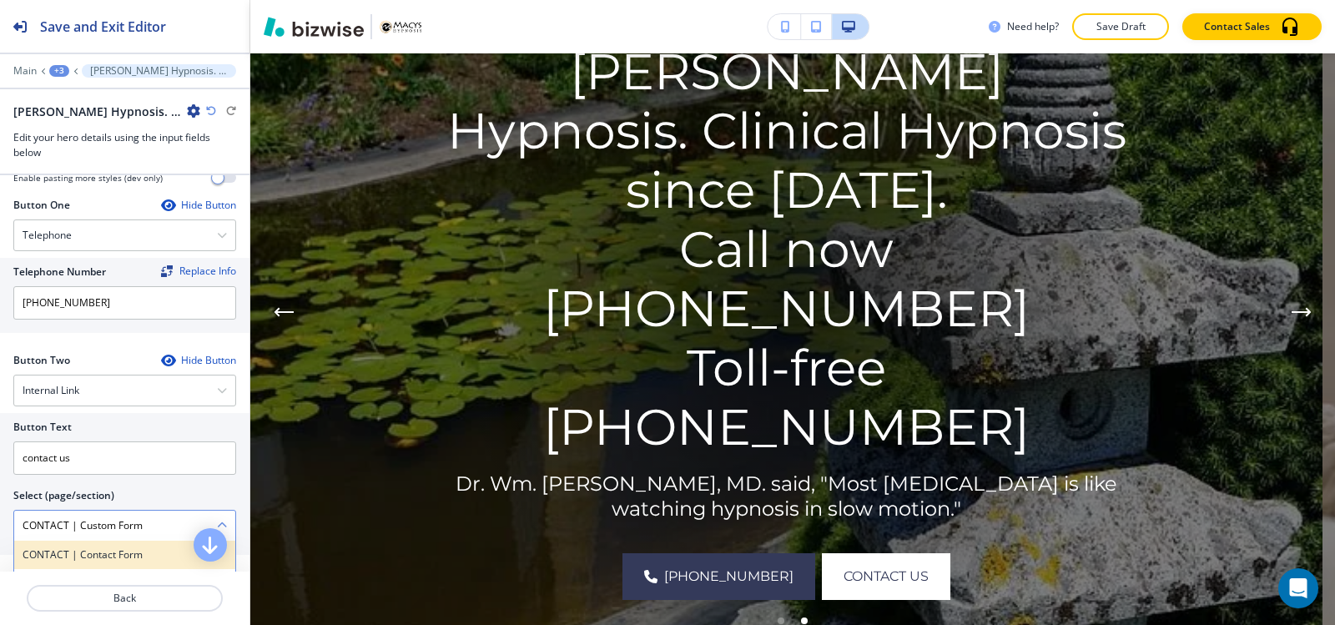
click at [57, 562] on div "CONTACT | Contact Form" at bounding box center [124, 555] width 221 height 28
type \(page\/section\) "CONTACT | Contact Form"
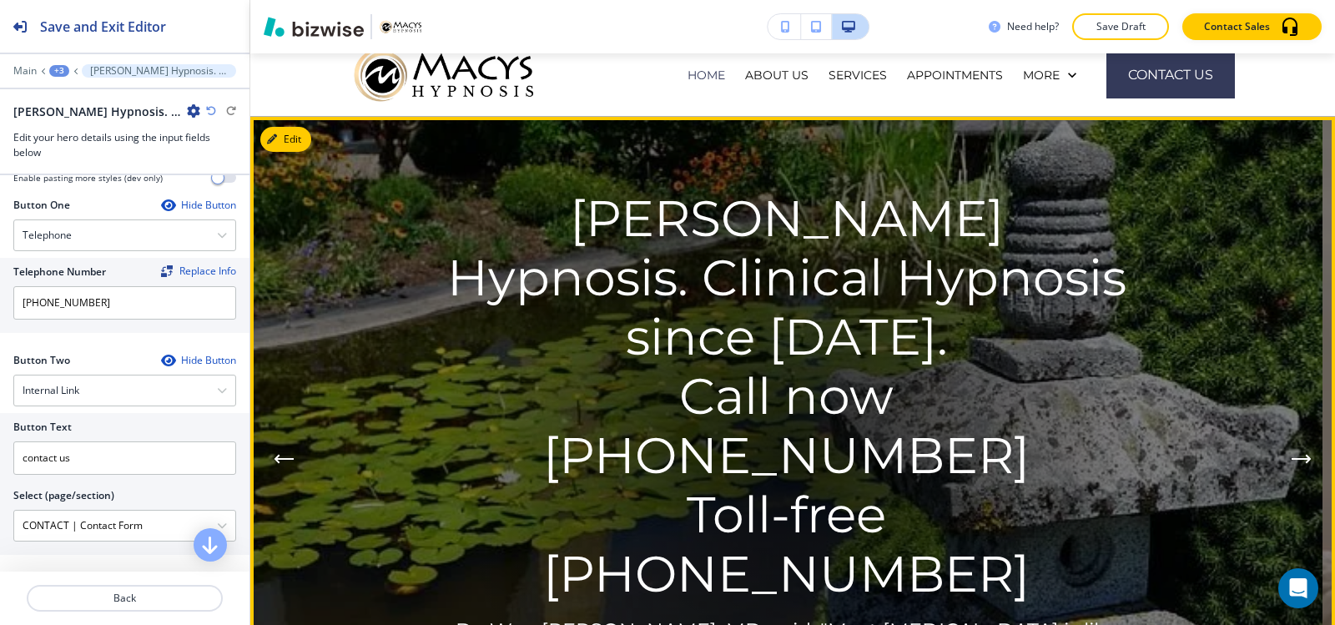
scroll to position [0, 0]
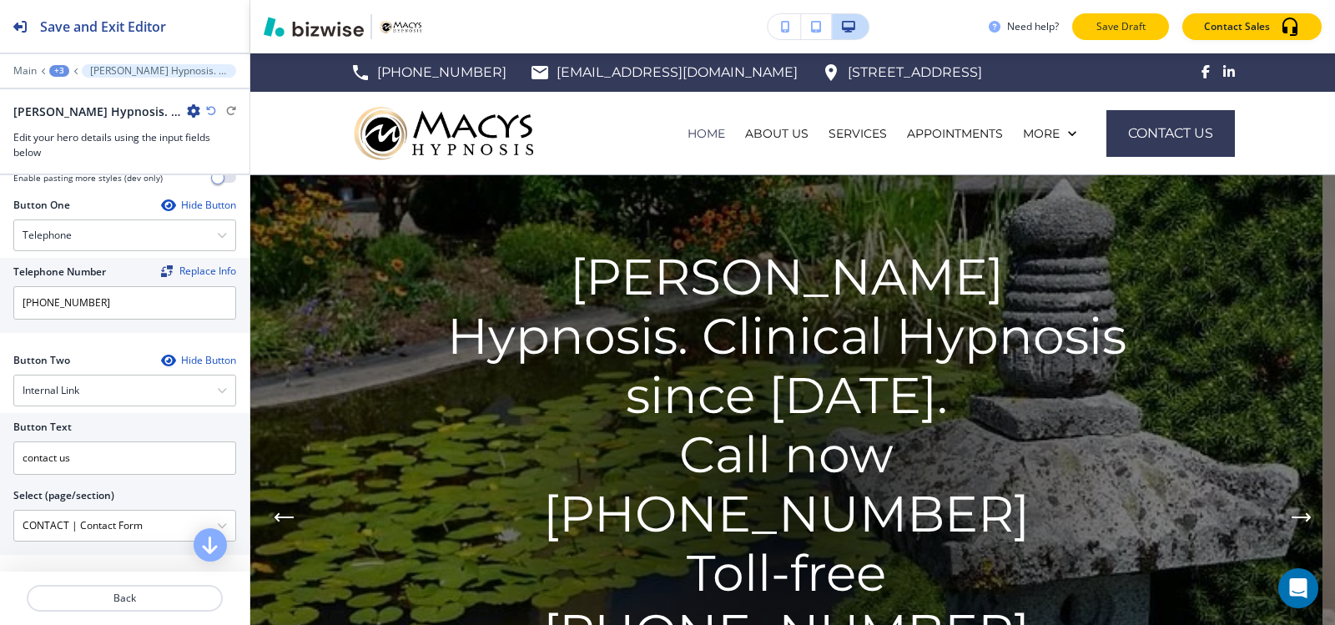
click at [1111, 34] on button "Save Draft" at bounding box center [1120, 26] width 97 height 27
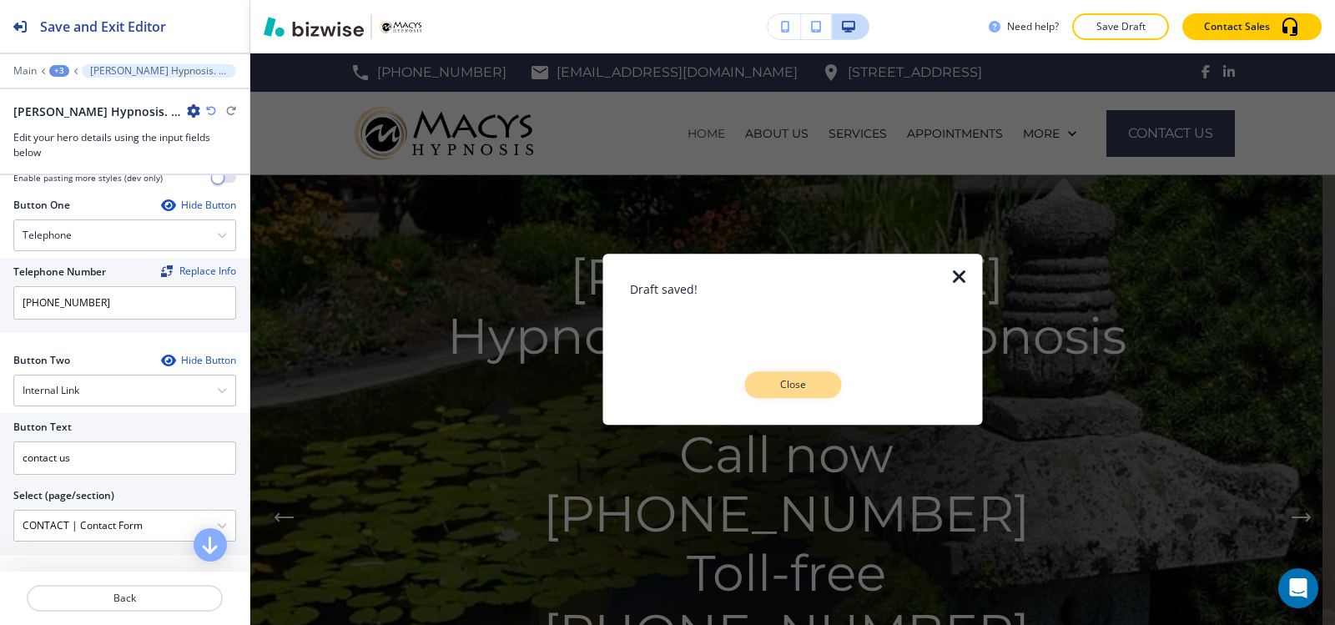
click at [776, 380] on p "Close" at bounding box center [792, 384] width 53 height 15
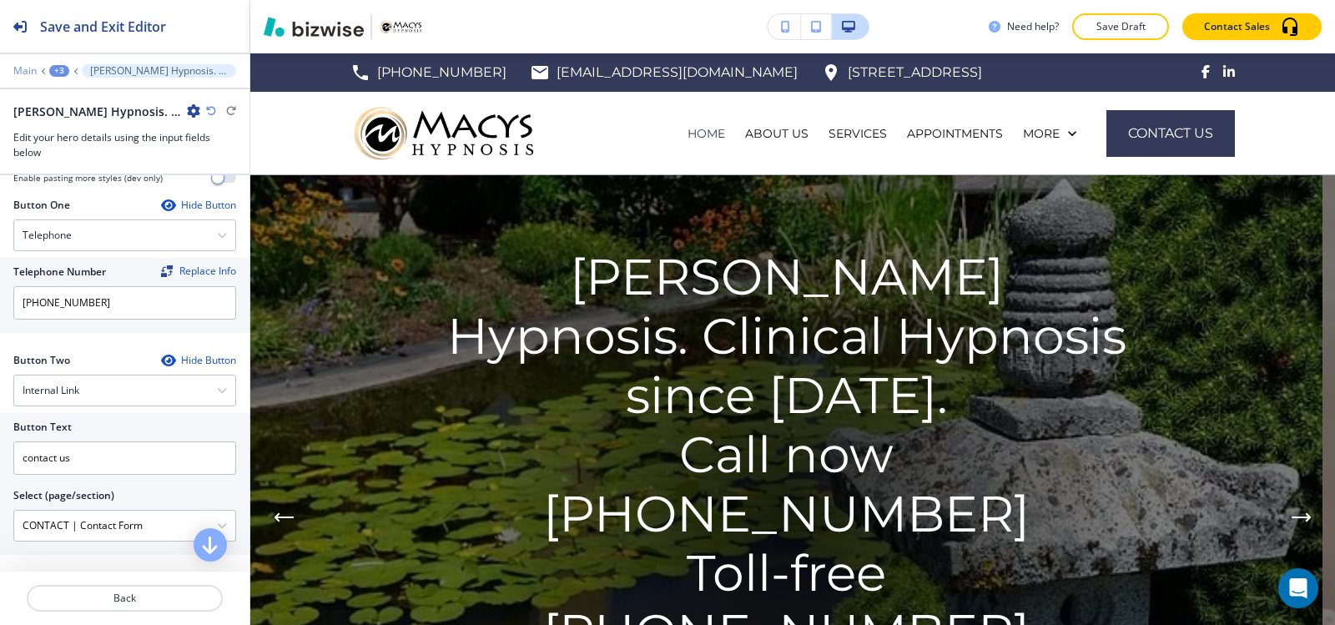
click at [23, 65] on p "Main" at bounding box center [24, 71] width 23 height 12
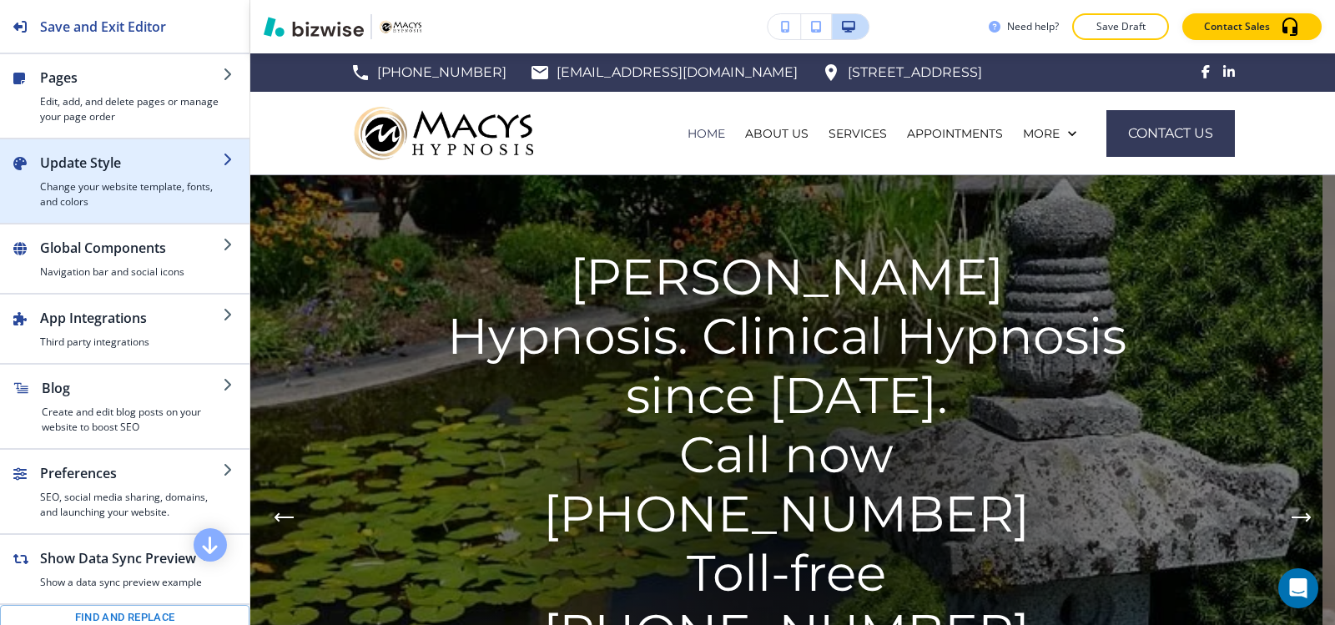
click at [124, 162] on h2 "Update Style" at bounding box center [131, 163] width 183 height 20
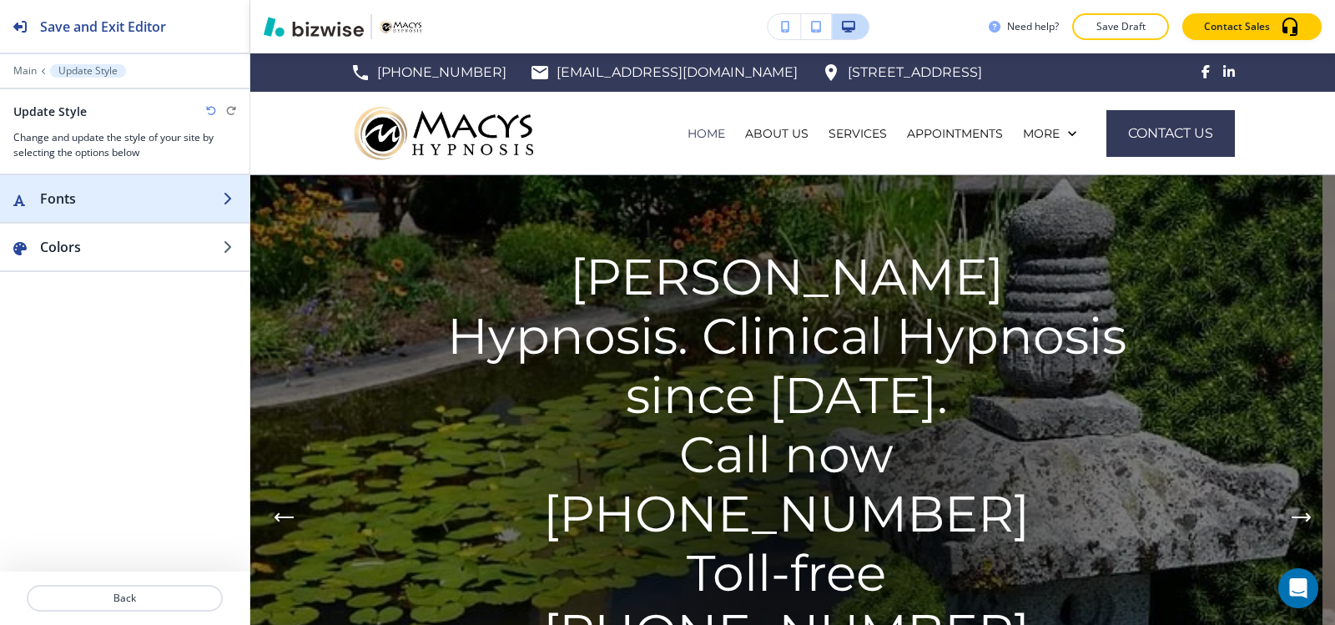
click at [99, 214] on div "button" at bounding box center [124, 215] width 249 height 13
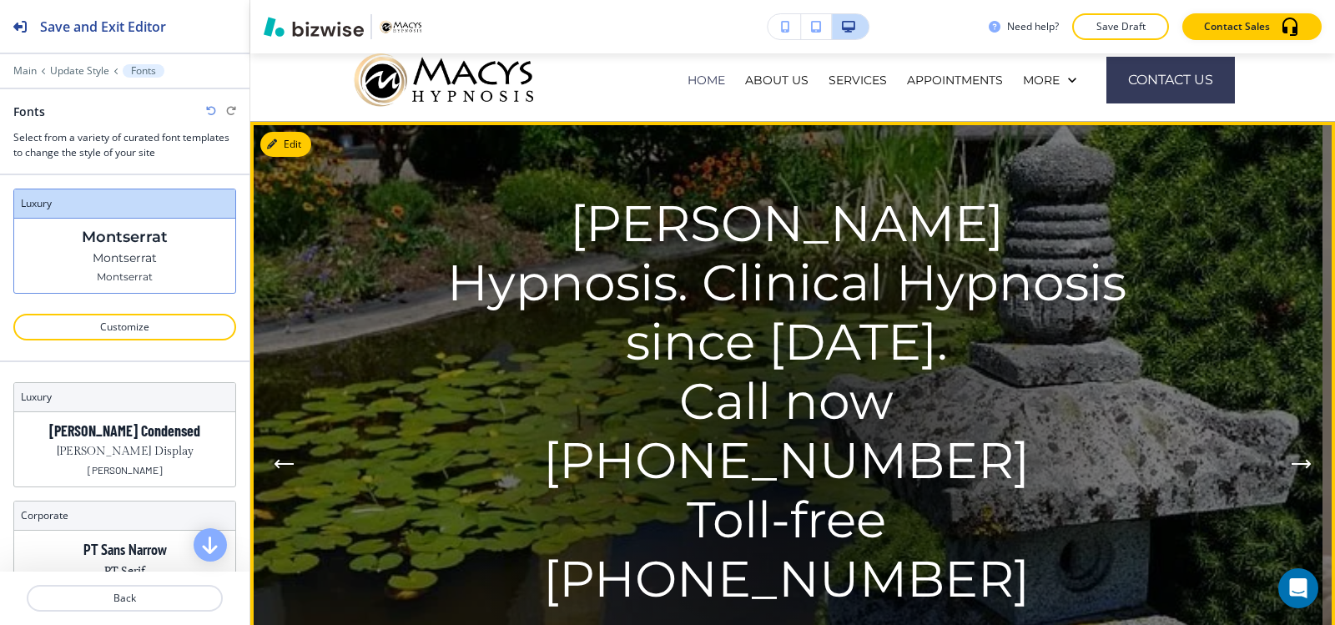
scroll to position [83, 0]
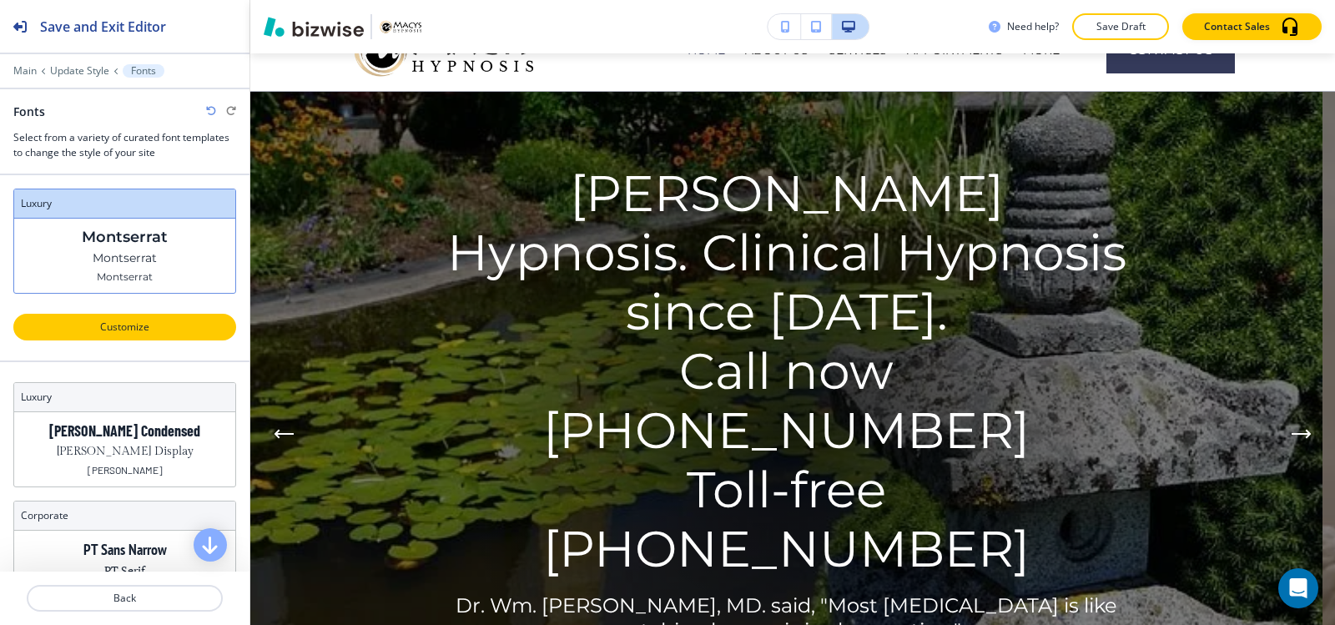
click at [123, 333] on p "Customize" at bounding box center [124, 326] width 179 height 15
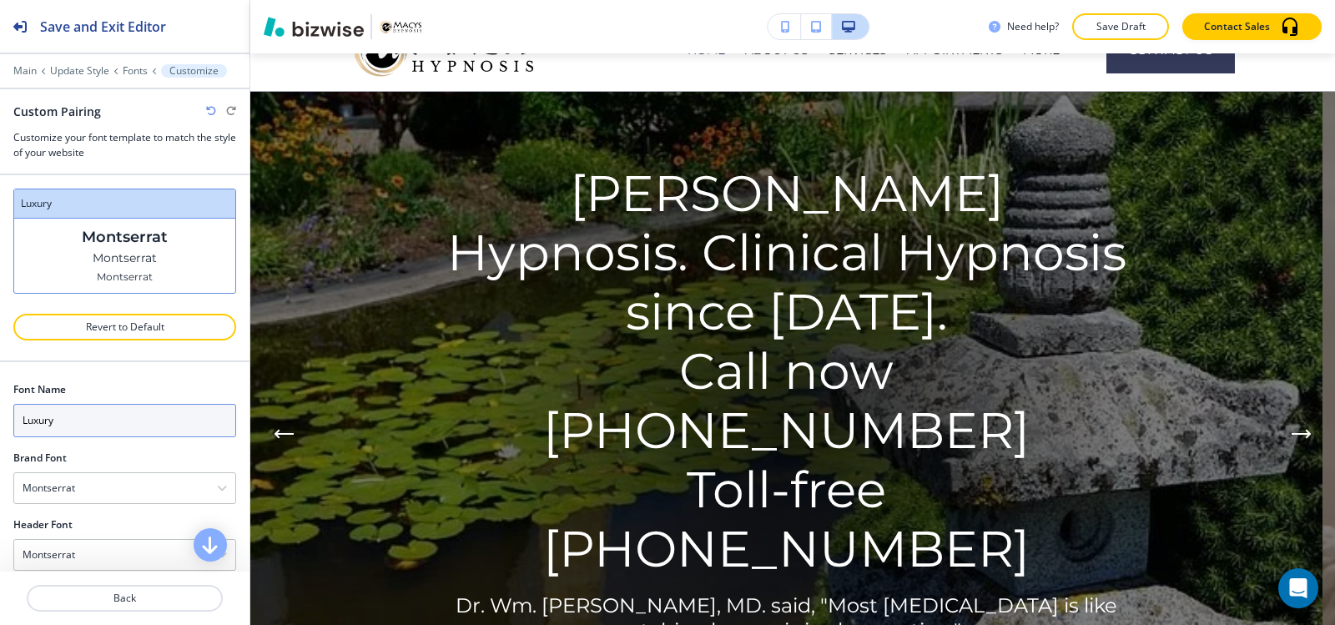
scroll to position [86, 0]
click at [154, 410] on div "Montserrat" at bounding box center [124, 402] width 221 height 30
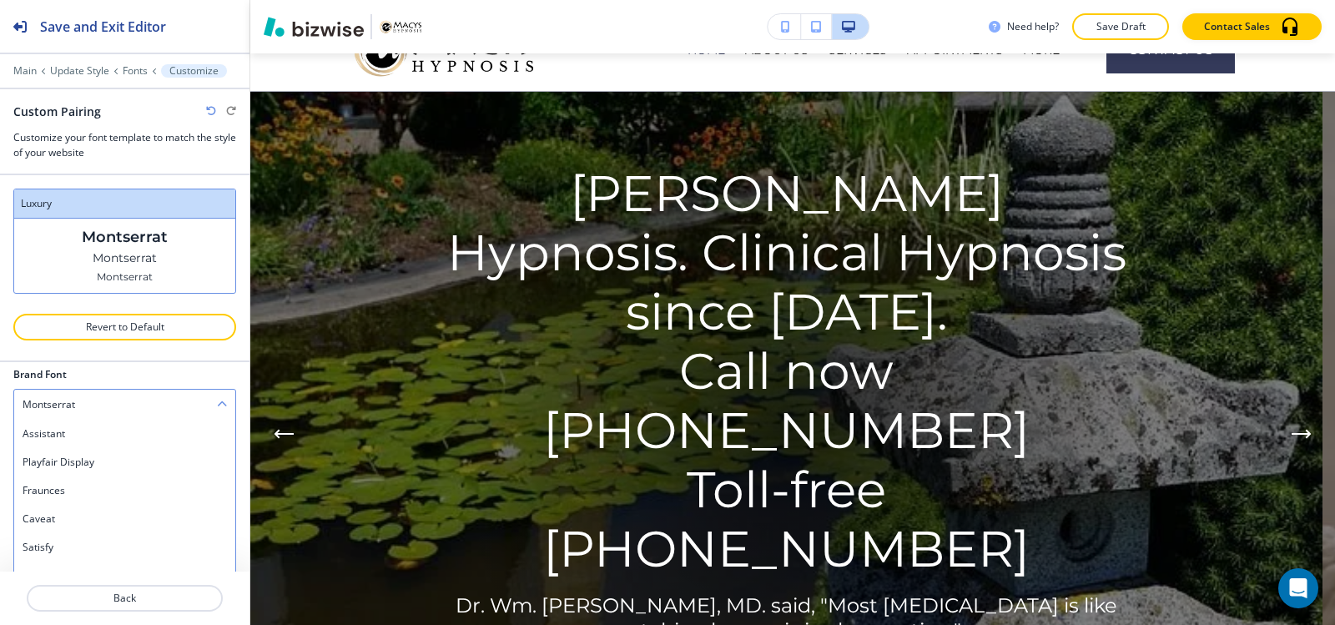
click at [125, 404] on div "Montserrat" at bounding box center [124, 405] width 221 height 30
click at [131, 72] on p "Fonts" at bounding box center [135, 71] width 25 height 12
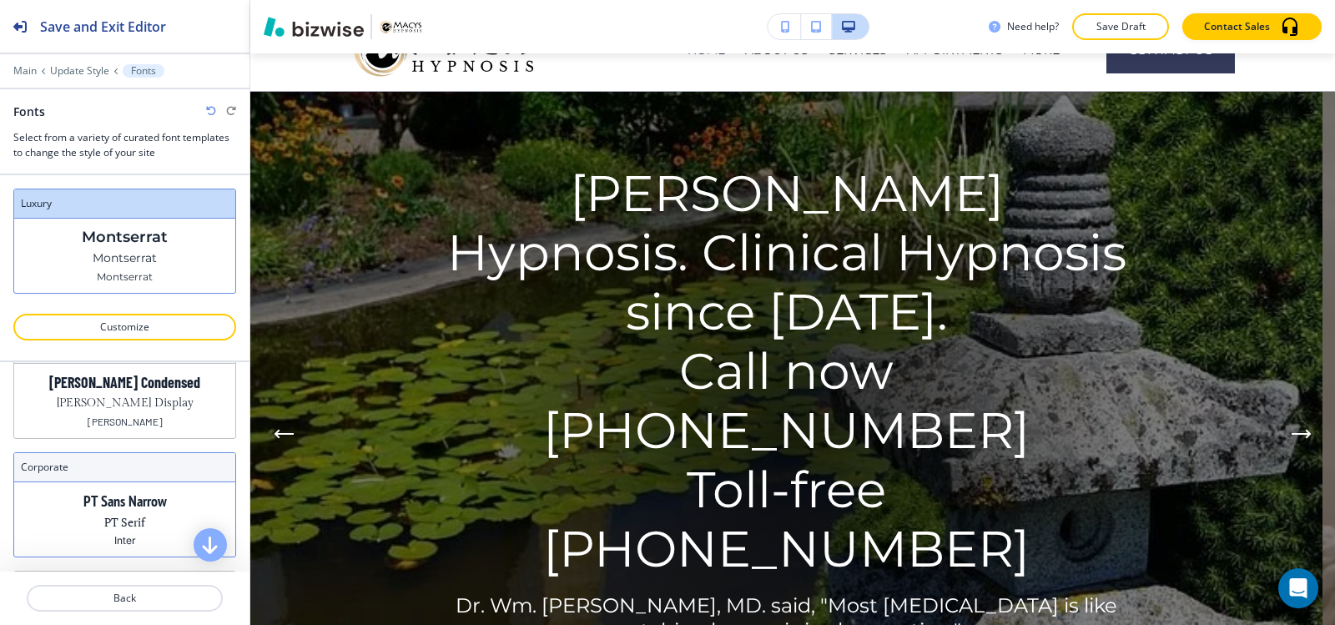
scroll to position [19, 0]
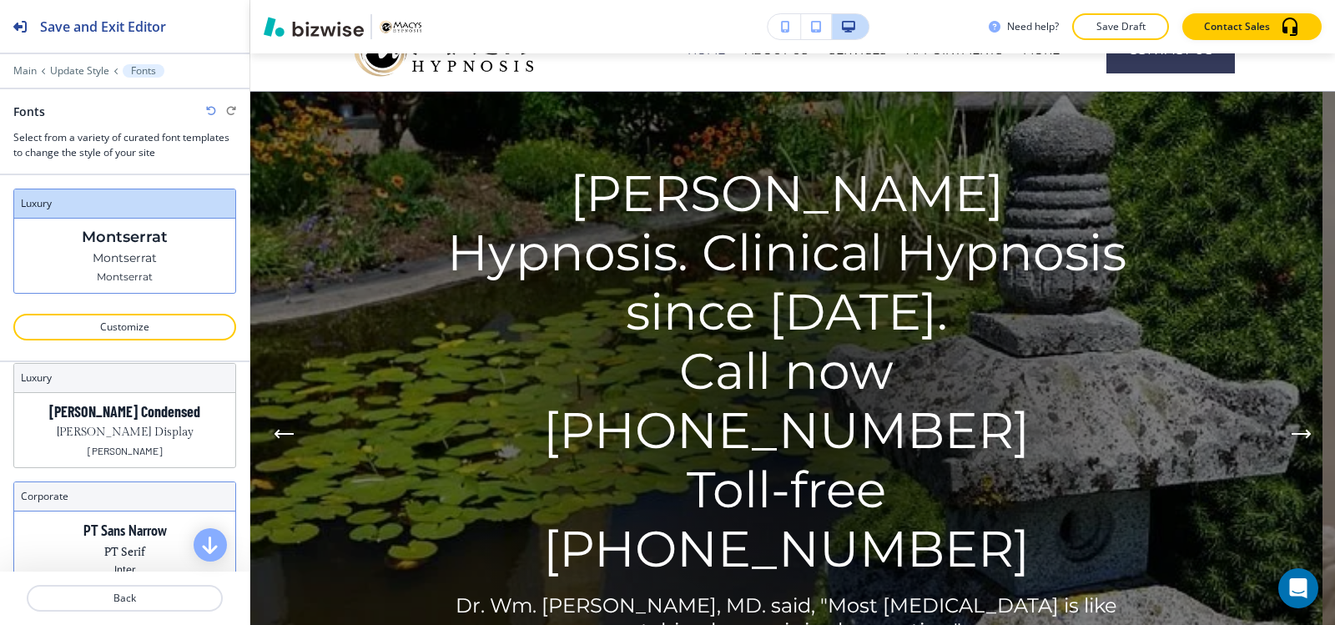
click at [148, 432] on p "[PERSON_NAME] Display" at bounding box center [125, 433] width 137 height 18
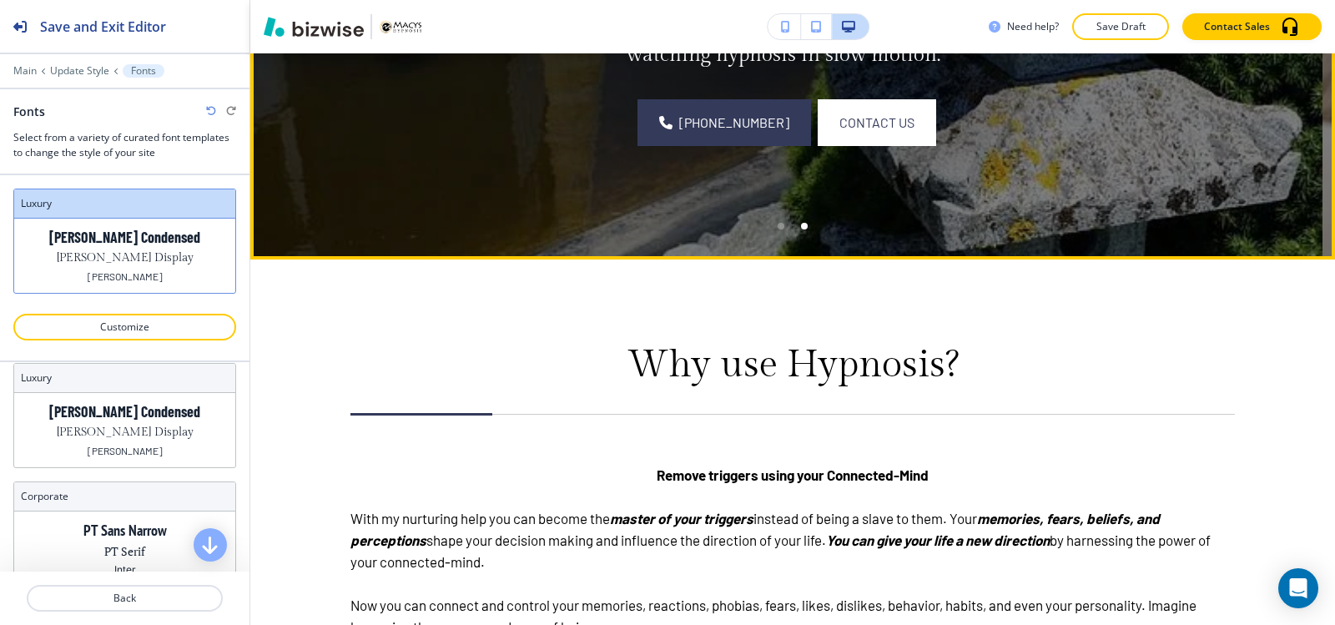
scroll to position [751, 0]
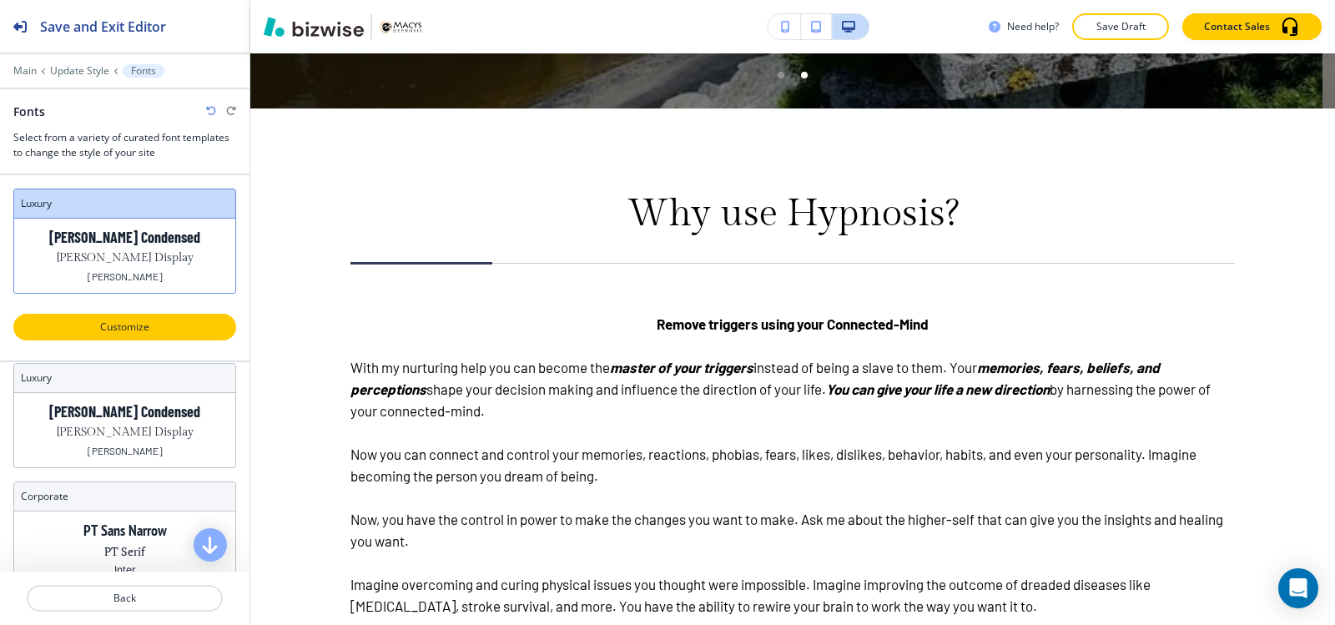
click at [137, 330] on p "Customize" at bounding box center [124, 326] width 179 height 15
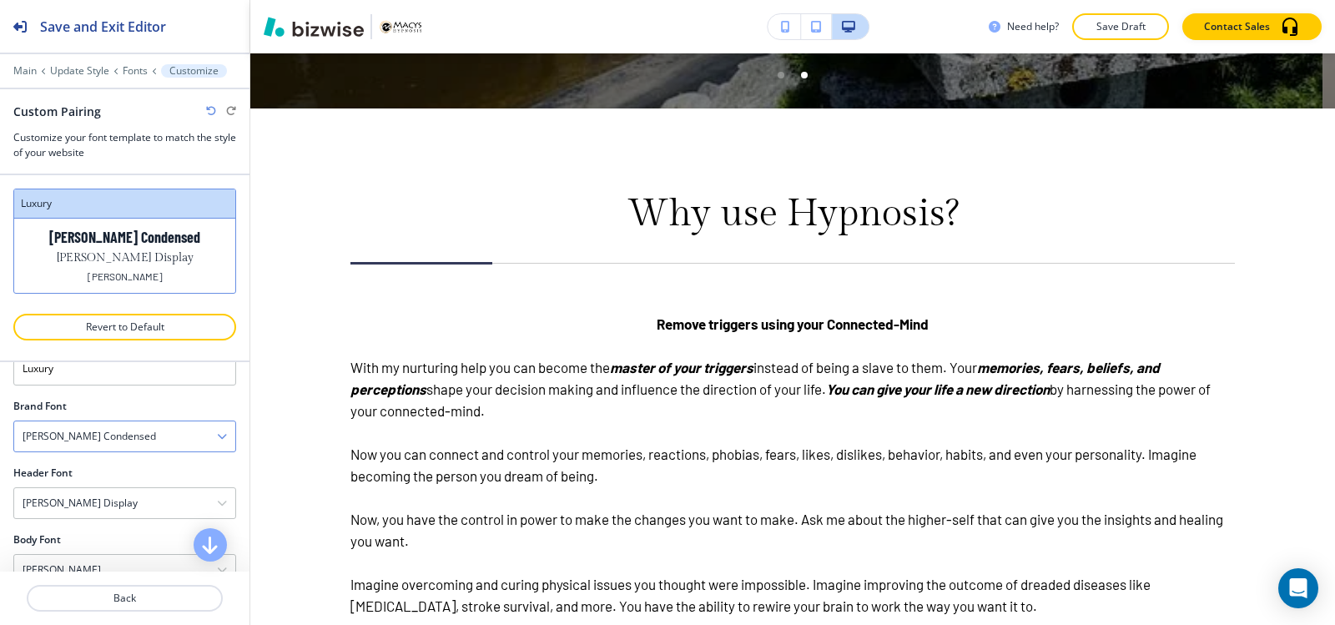
scroll to position [86, 0]
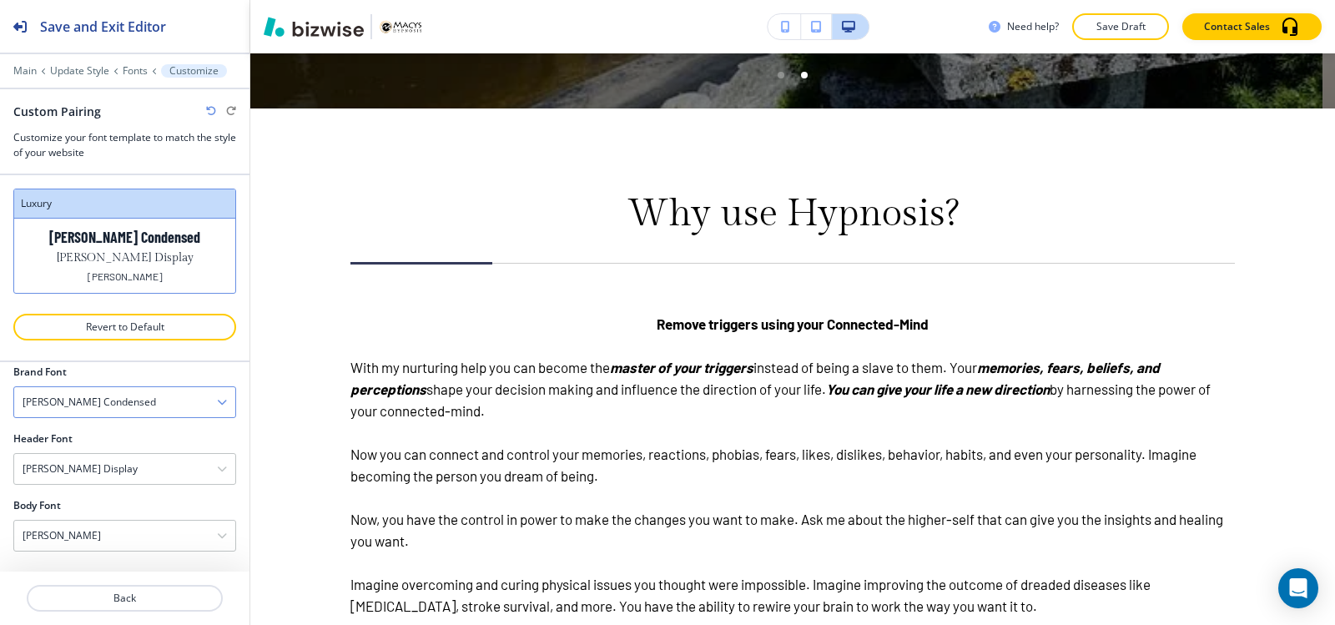
click at [80, 402] on h4 "[PERSON_NAME] Condensed" at bounding box center [89, 402] width 133 height 15
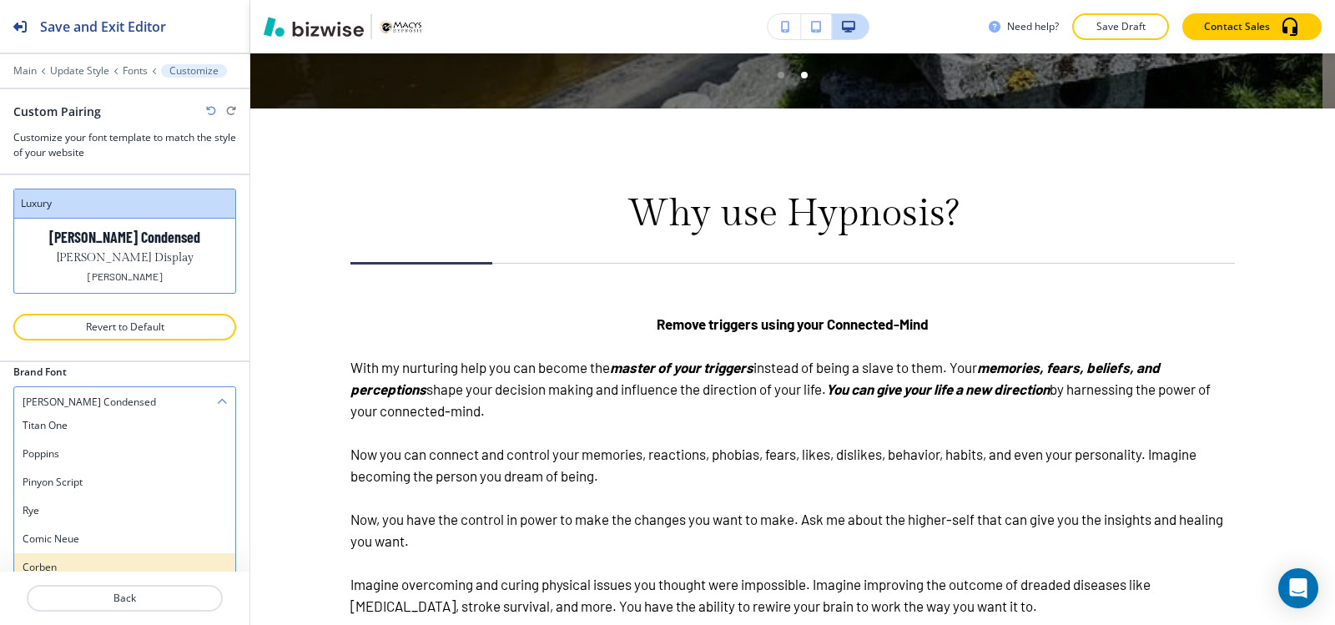
scroll to position [182, 0]
click at [68, 556] on h4 "[PERSON_NAME] Serif" at bounding box center [125, 556] width 204 height 15
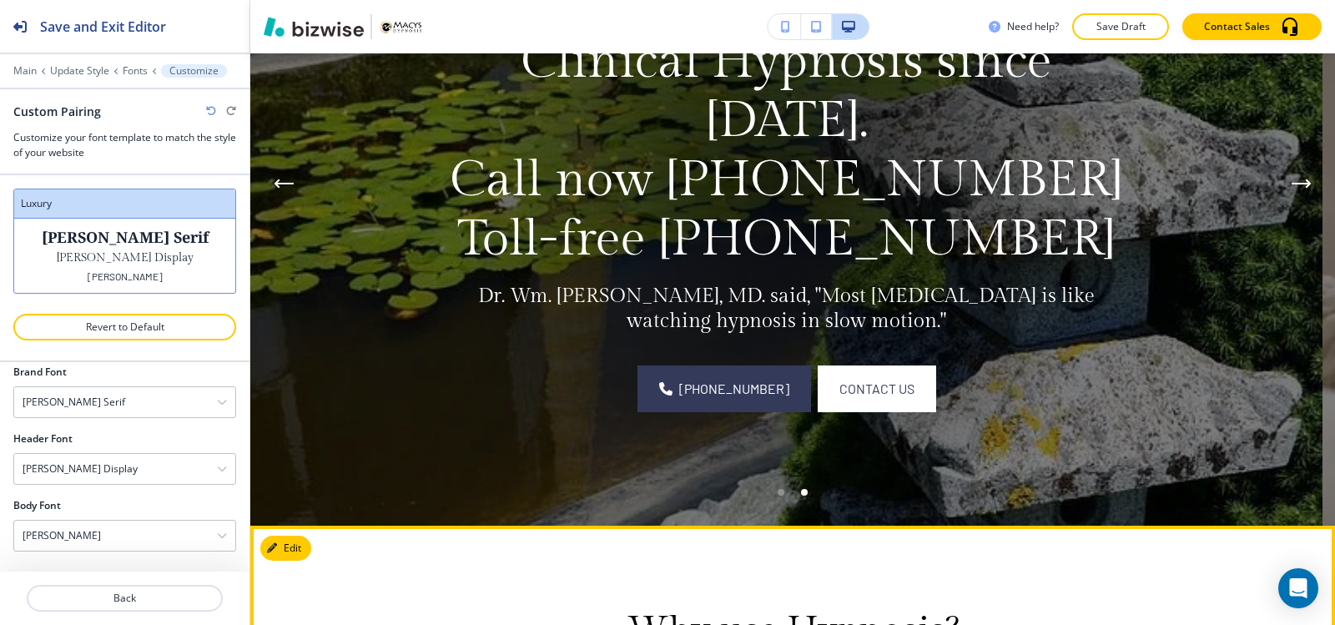
scroll to position [0, 0]
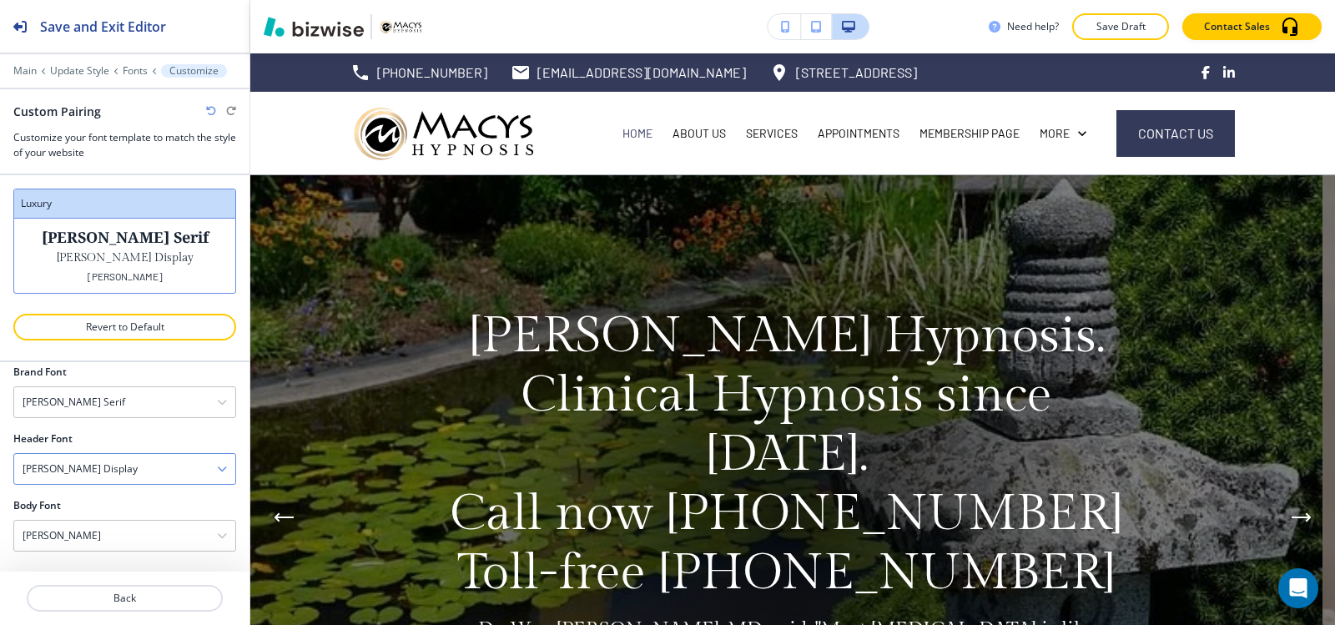
click at [92, 475] on div "[PERSON_NAME] Display" at bounding box center [124, 469] width 221 height 30
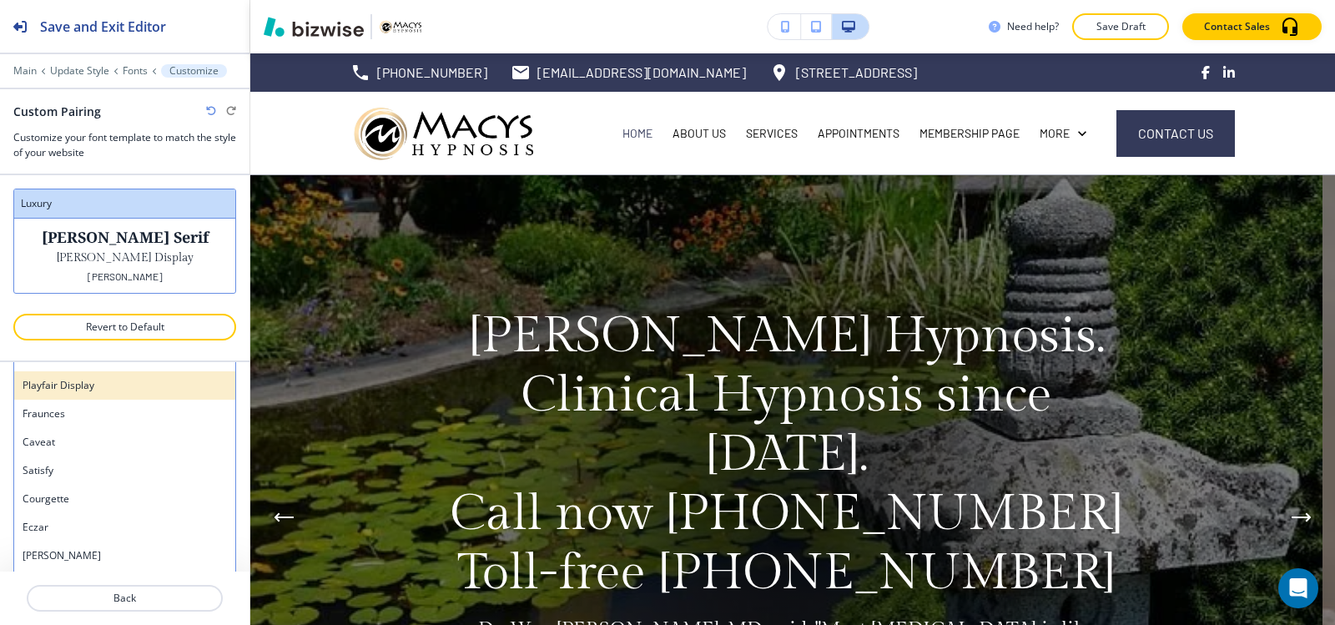
click at [102, 388] on h4 "Playfair Display" at bounding box center [125, 385] width 204 height 15
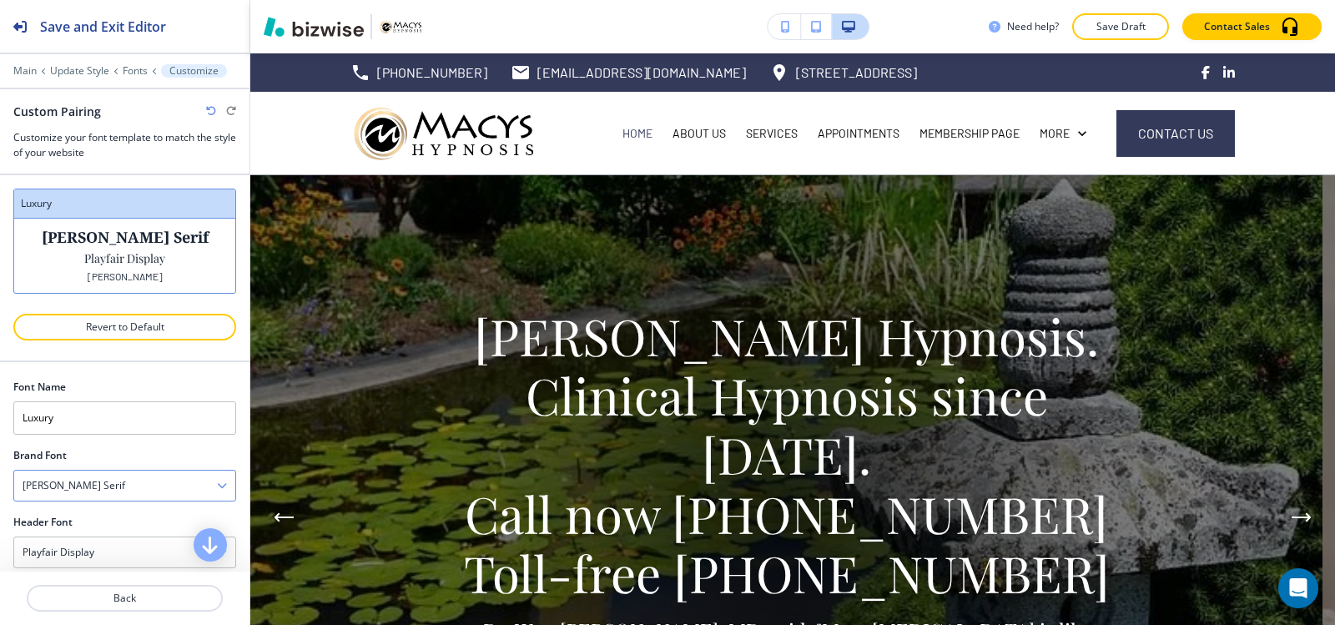
scroll to position [86, 0]
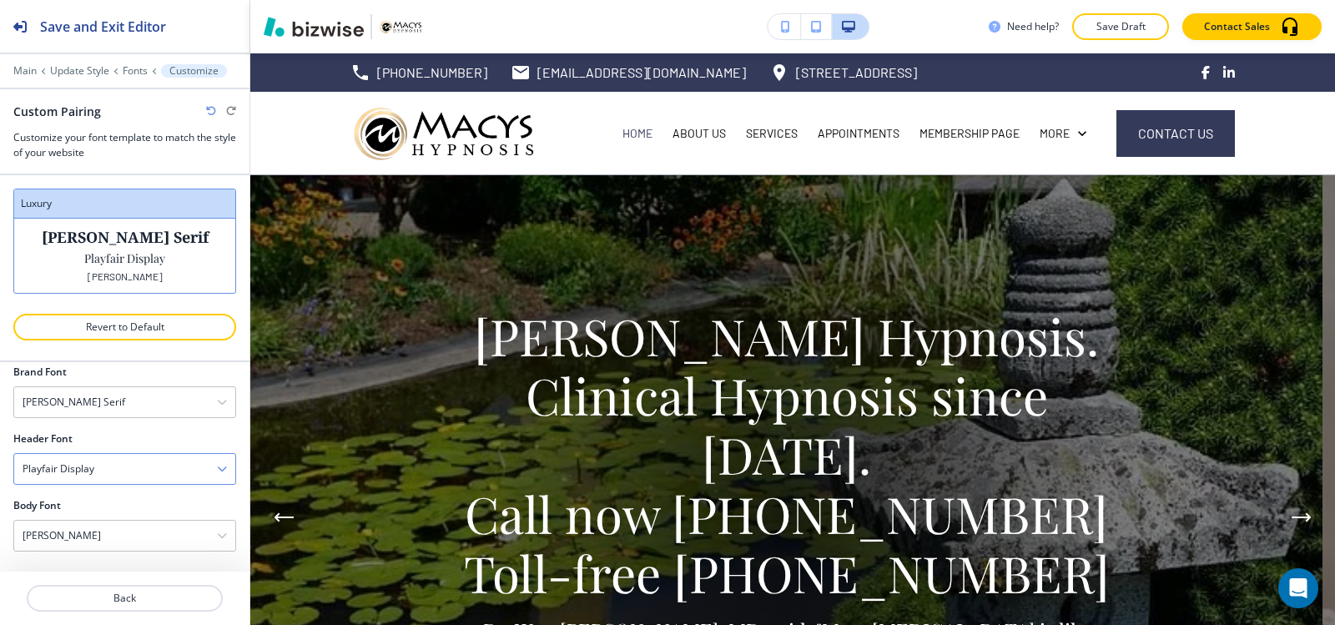
click at [102, 455] on div "Playfair Display" at bounding box center [124, 469] width 221 height 30
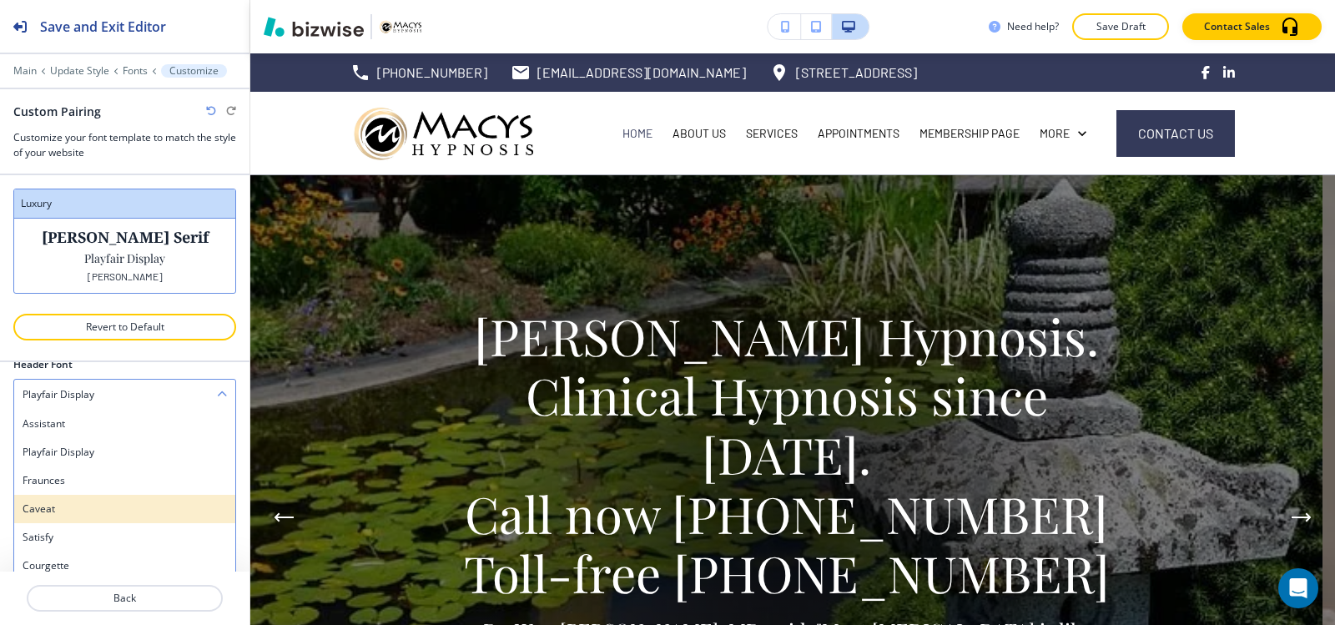
scroll to position [167, 0]
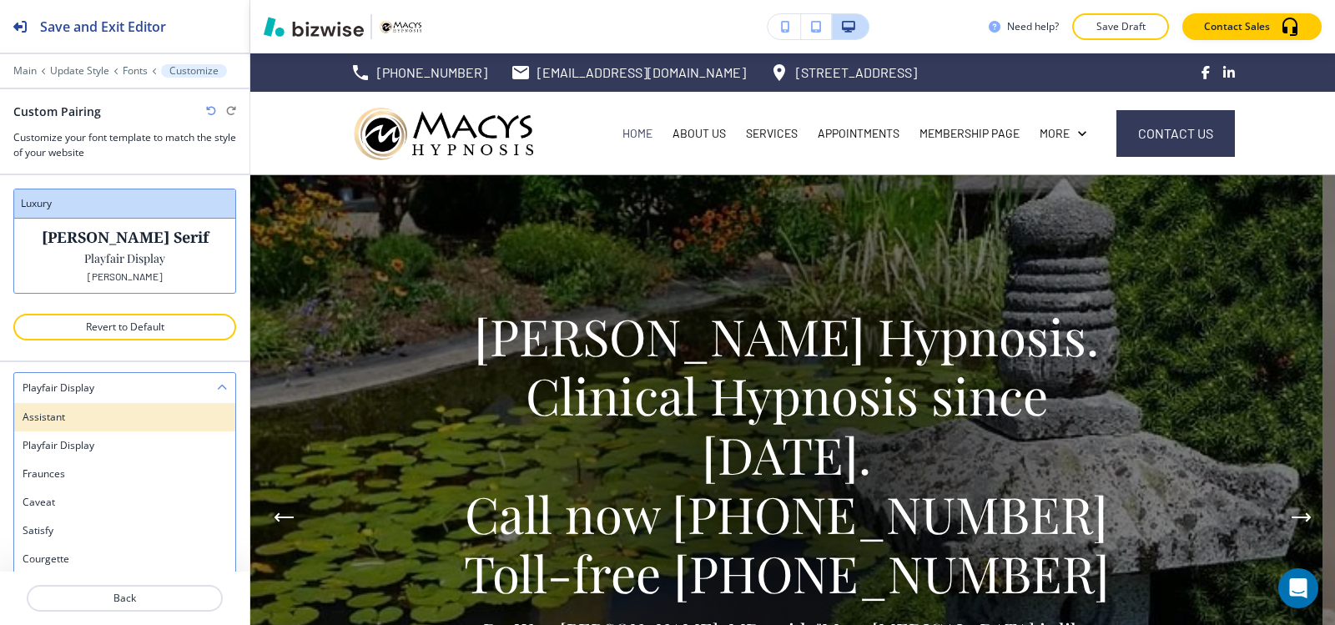
click at [95, 425] on div "Assistant" at bounding box center [124, 417] width 221 height 28
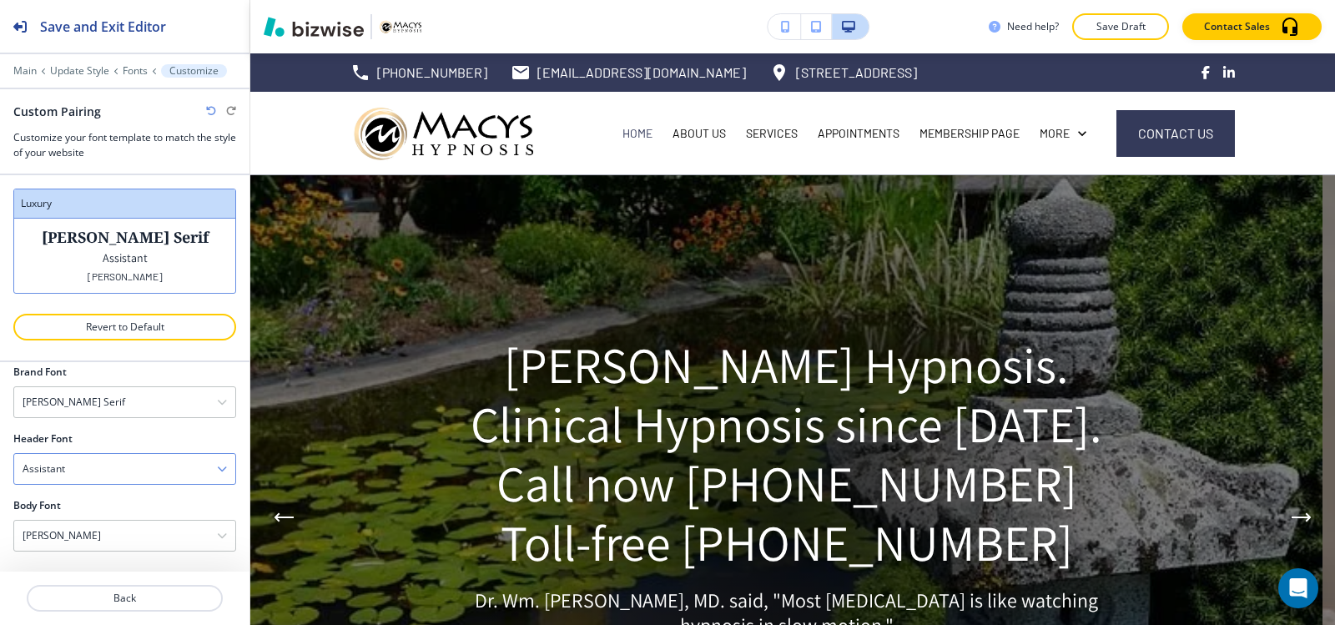
scroll to position [86, 0]
click at [92, 486] on div at bounding box center [124, 491] width 223 height 13
click at [124, 403] on div "[PERSON_NAME] Serif" at bounding box center [124, 402] width 221 height 30
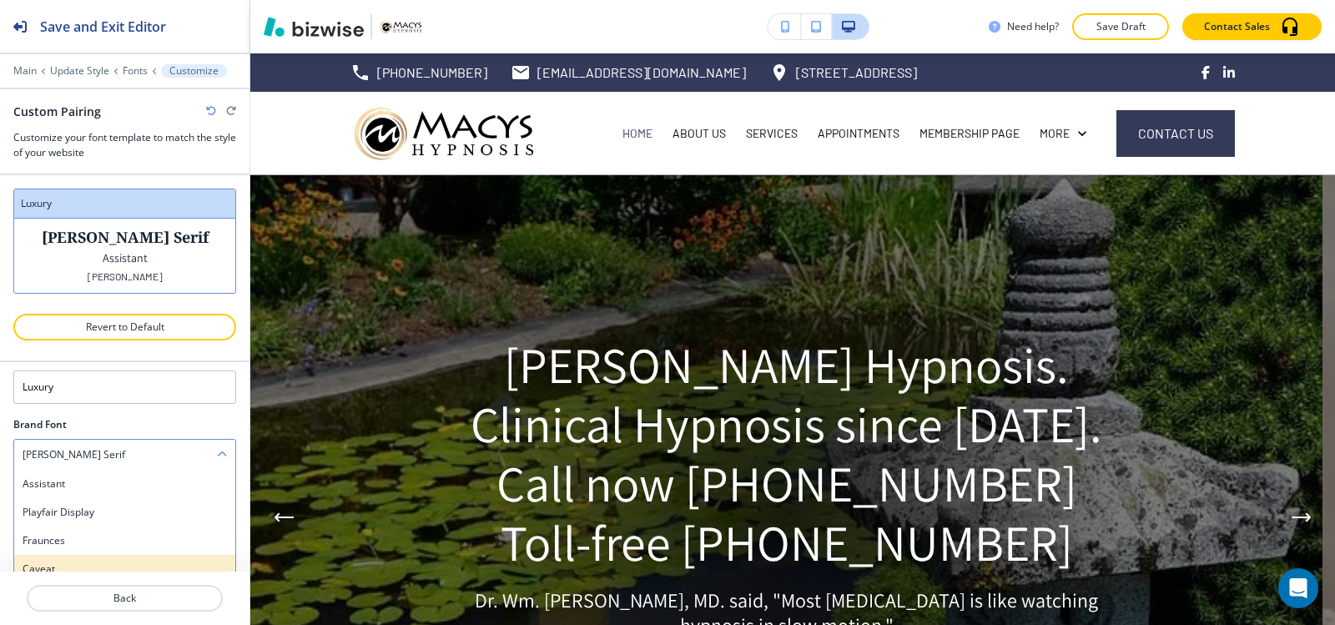
scroll to position [15, 0]
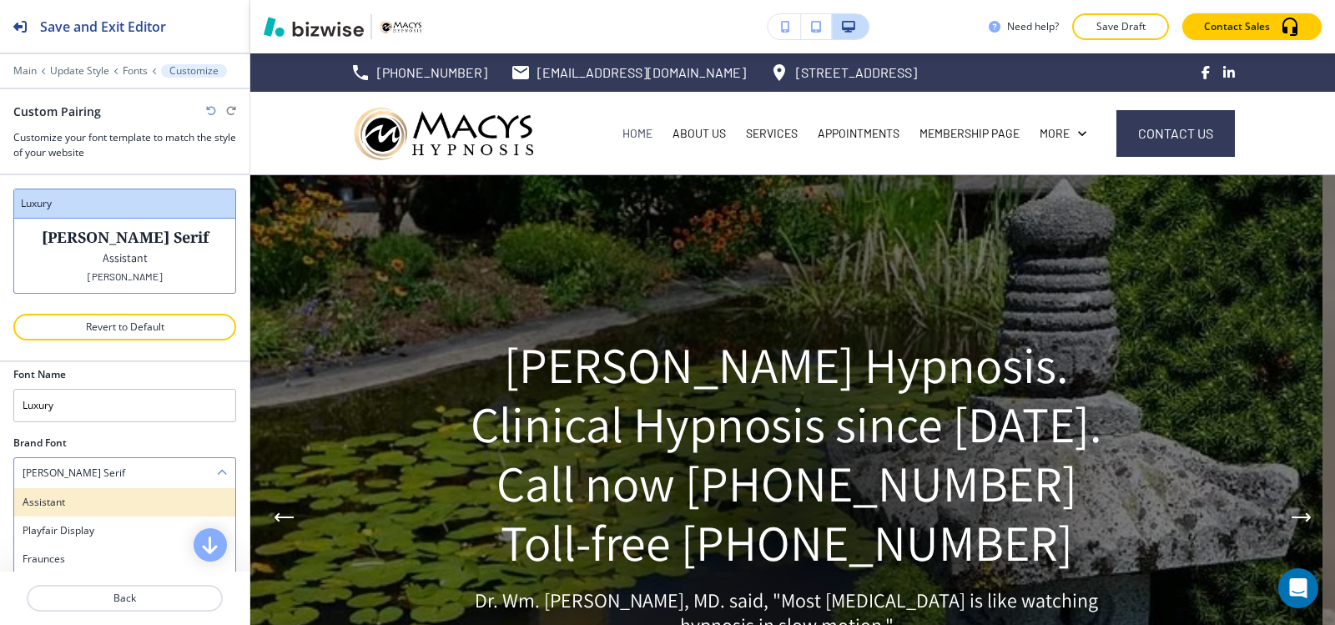
click at [86, 507] on h4 "Assistant" at bounding box center [125, 502] width 204 height 15
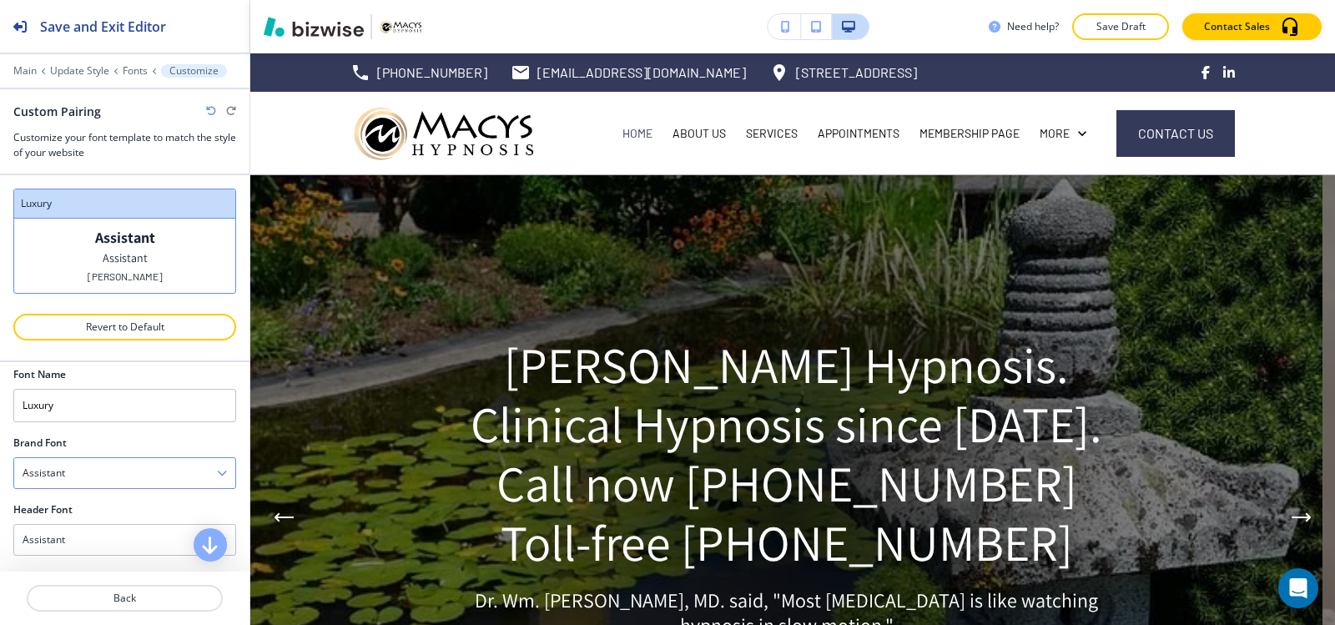
click at [92, 477] on div "Assistant" at bounding box center [124, 473] width 221 height 30
click at [87, 512] on div "Caveat" at bounding box center [124, 504] width 221 height 28
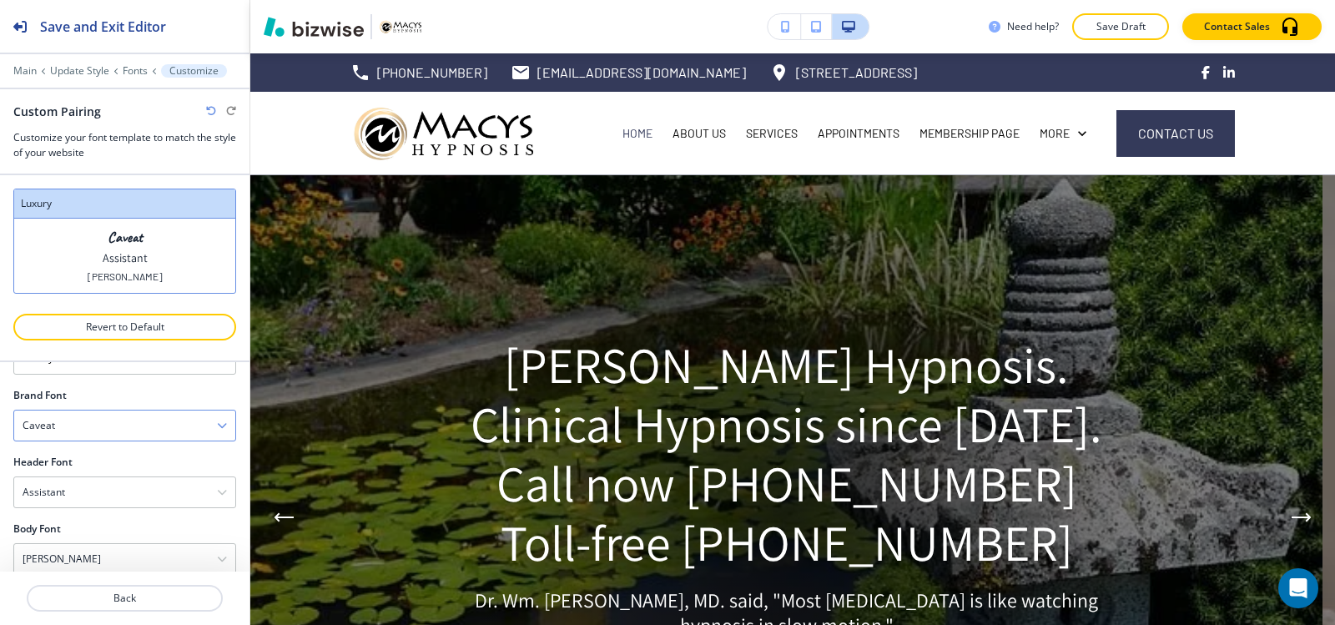
scroll to position [86, 0]
click at [110, 408] on div "Caveat" at bounding box center [124, 402] width 221 height 30
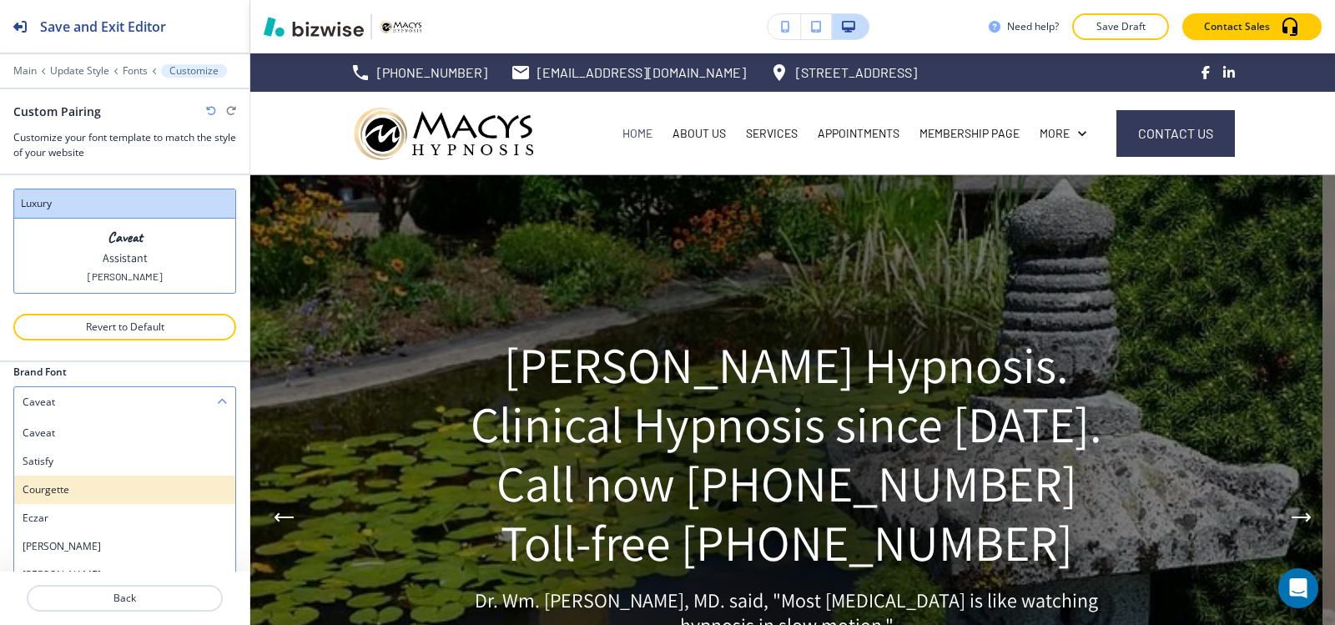
click at [88, 491] on h4 "Courgette" at bounding box center [125, 489] width 204 height 15
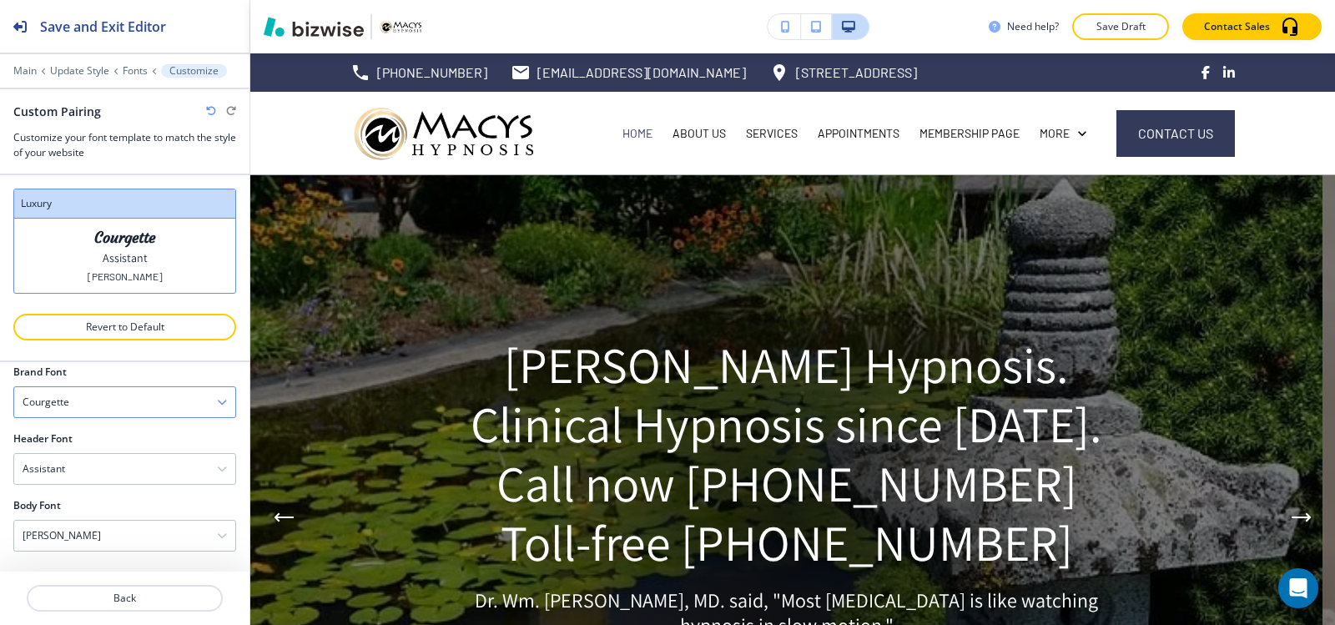
click at [87, 405] on div "Courgette" at bounding box center [124, 402] width 221 height 30
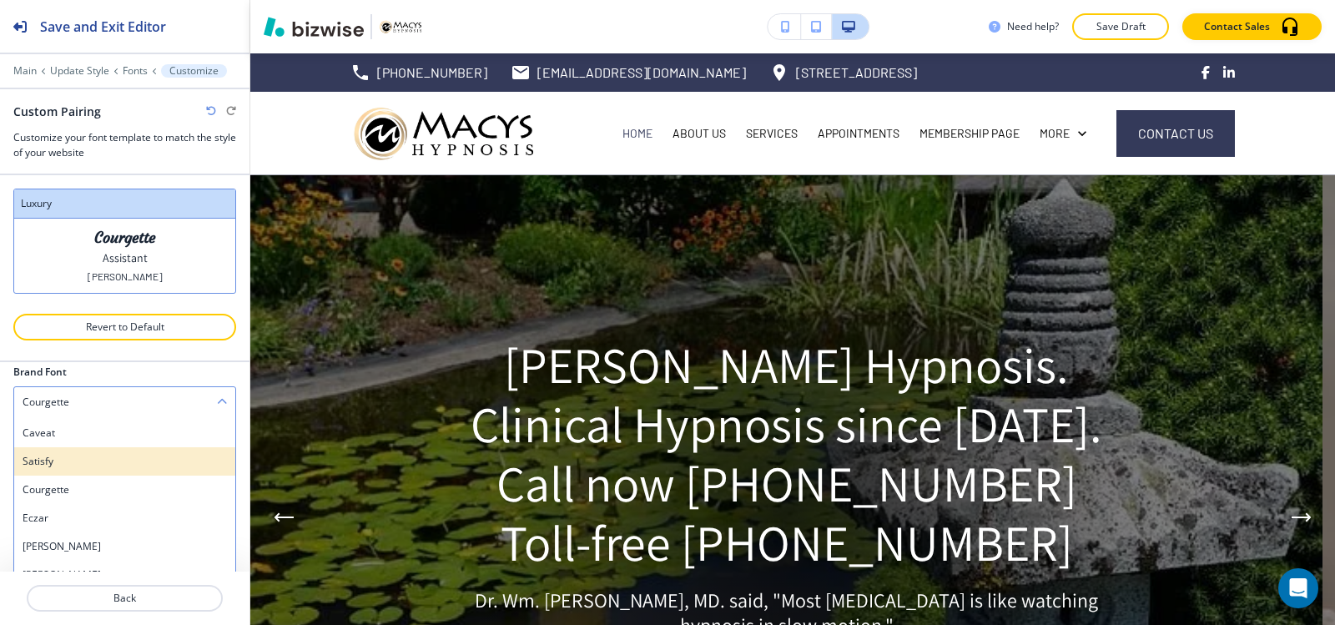
click at [78, 448] on div "Satisfy" at bounding box center [124, 461] width 221 height 28
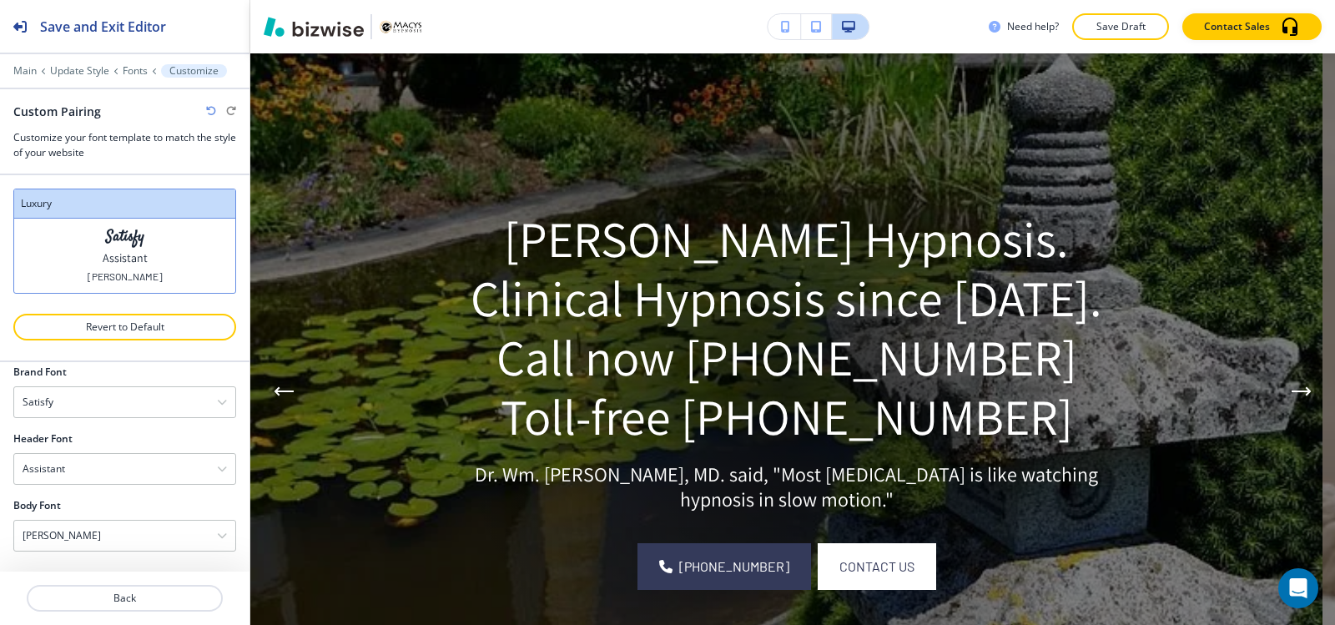
scroll to position [0, 0]
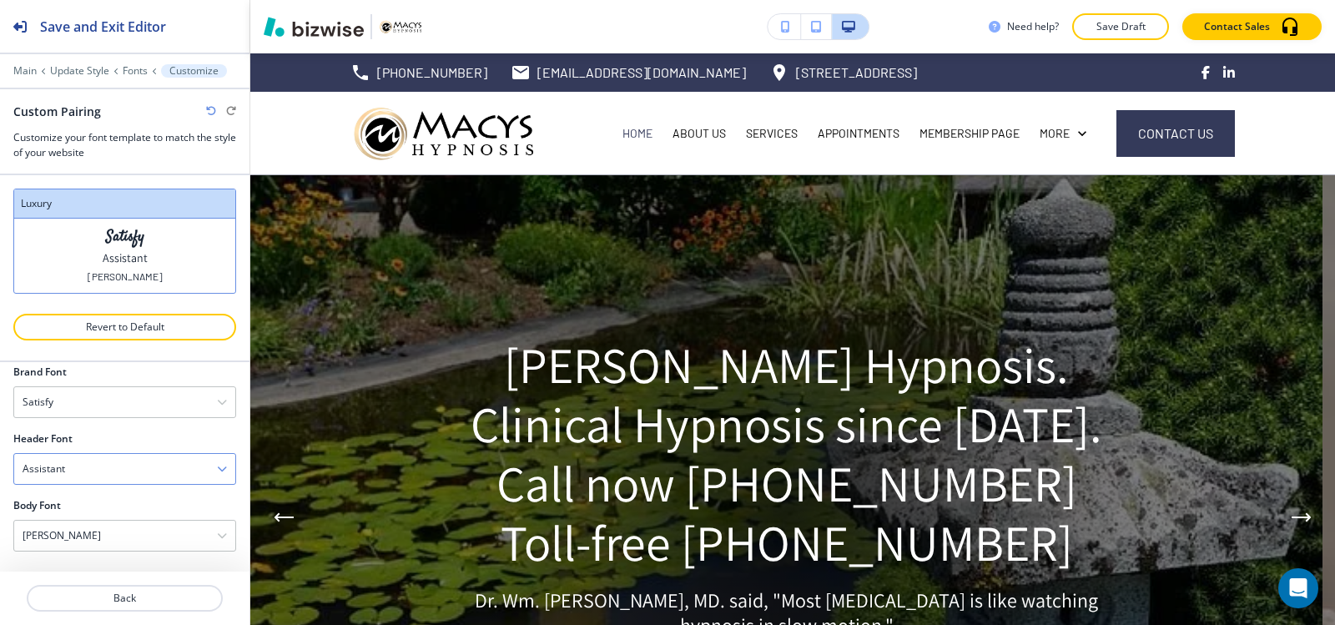
click at [121, 462] on div "Assistant" at bounding box center [124, 469] width 221 height 30
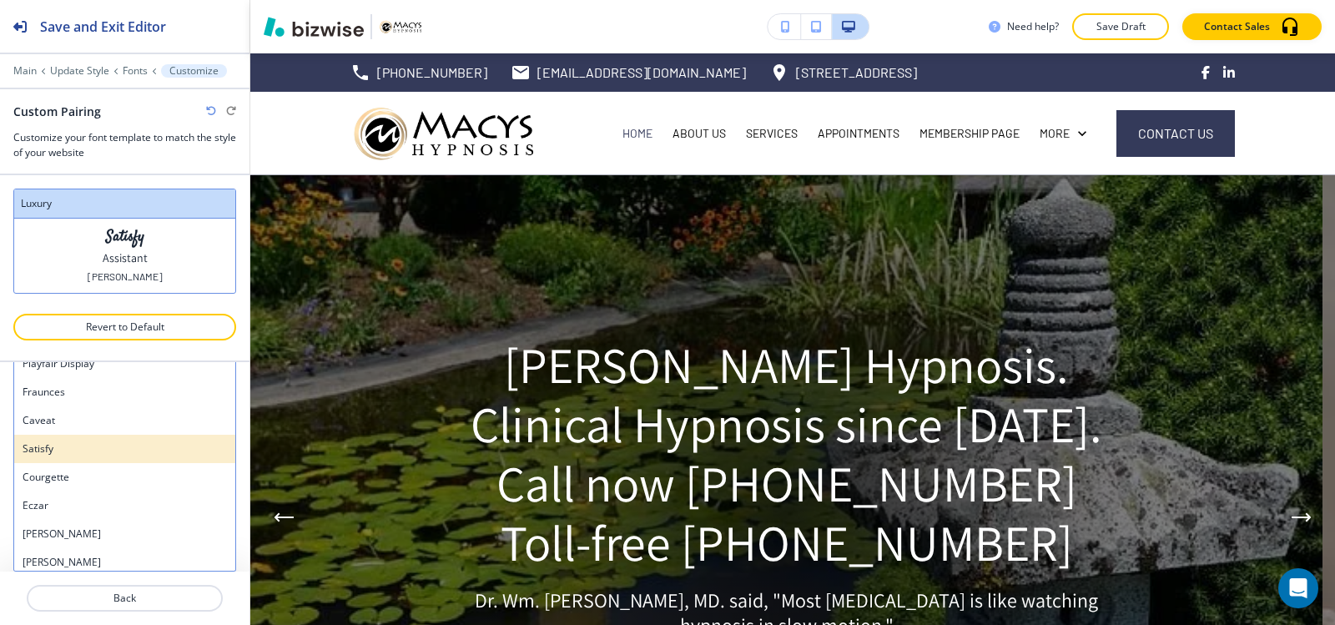
click at [121, 446] on h4 "Satisfy" at bounding box center [125, 448] width 204 height 15
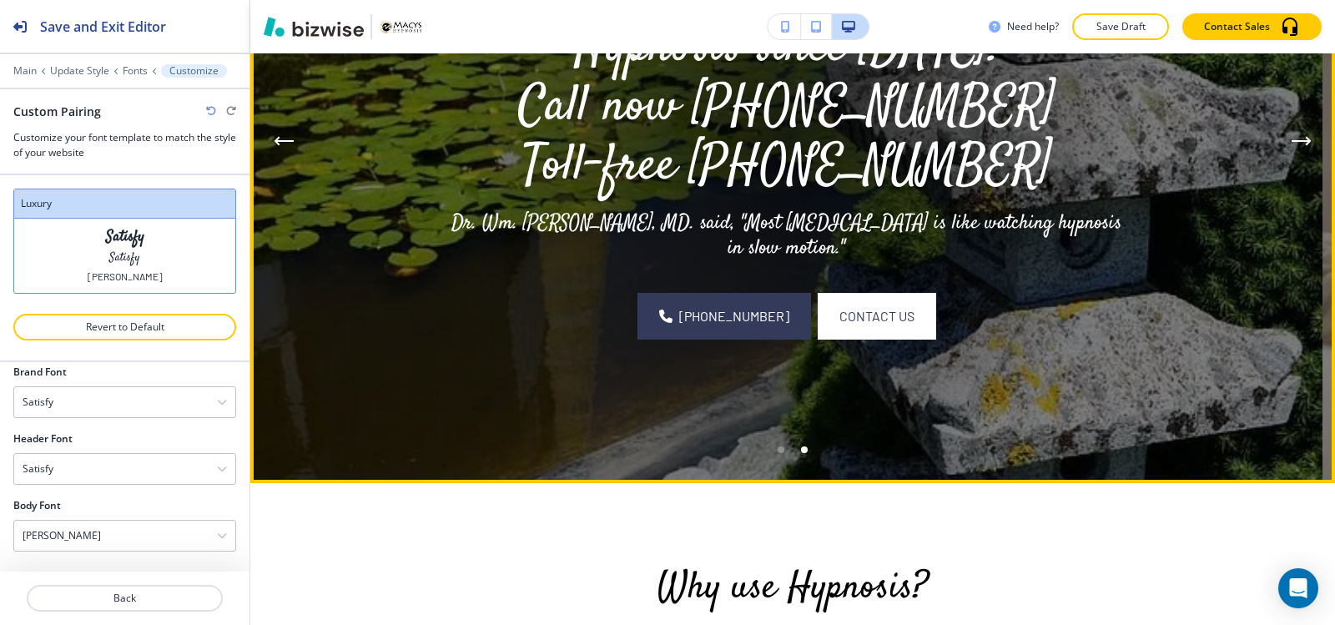
scroll to position [584, 0]
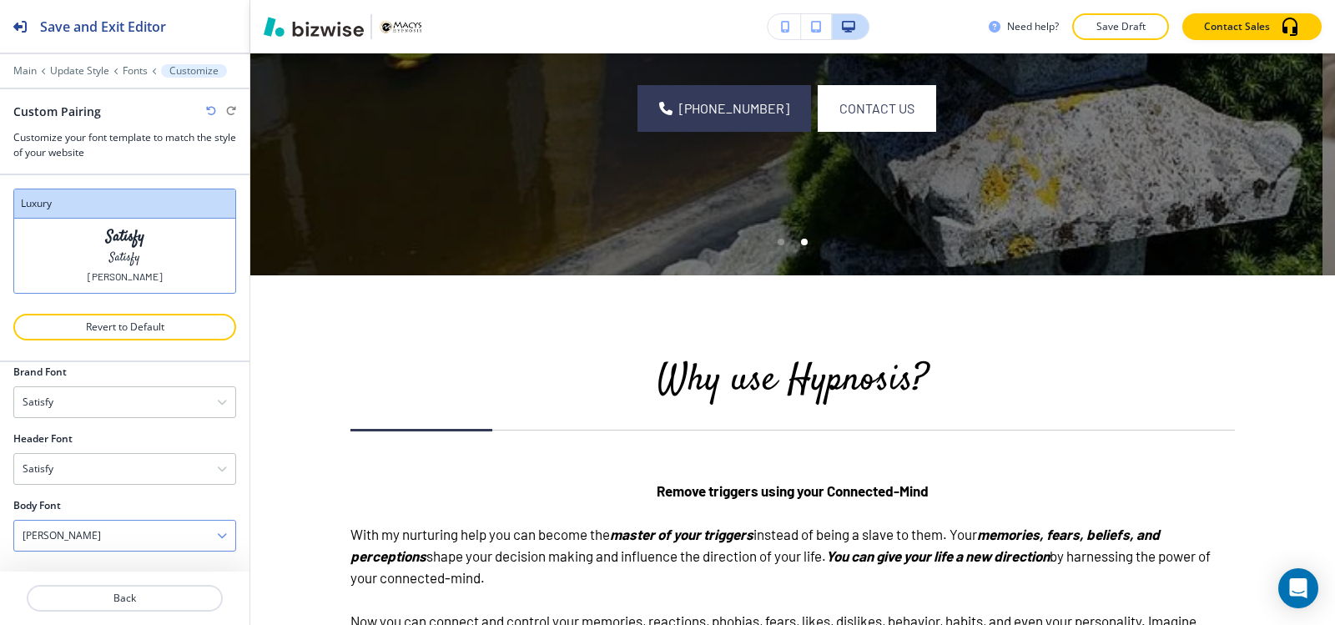
click at [81, 538] on div "[PERSON_NAME]" at bounding box center [124, 536] width 221 height 30
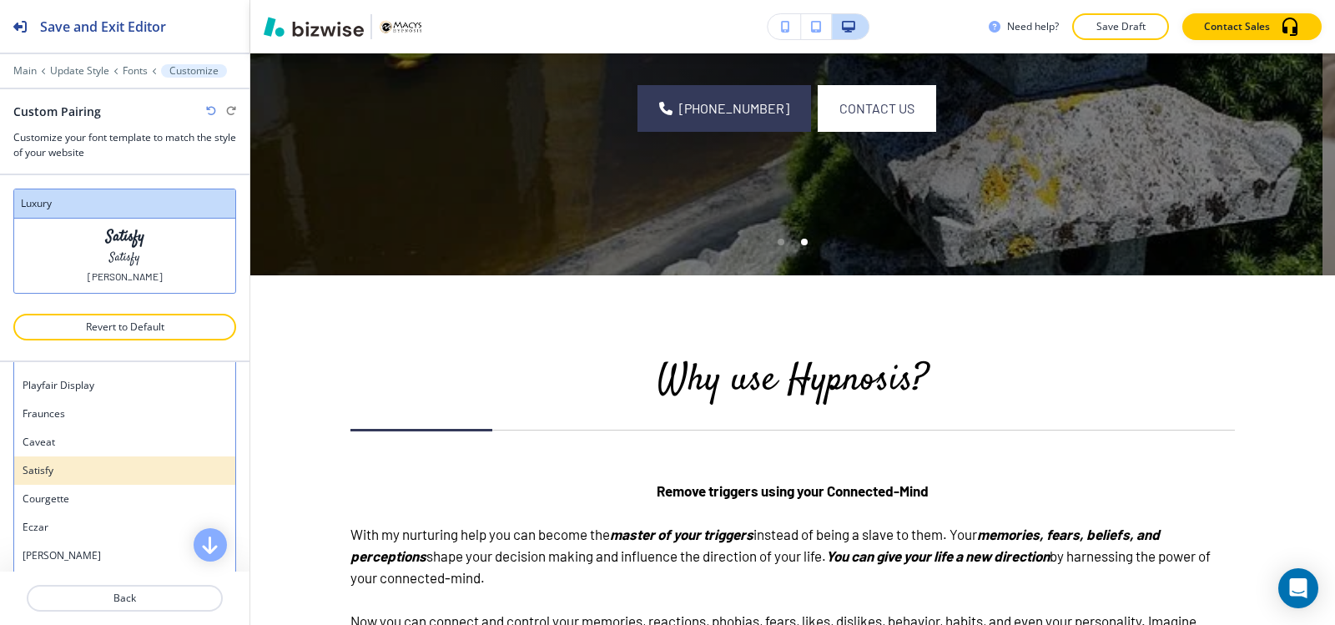
click at [92, 465] on h4 "Satisfy" at bounding box center [125, 470] width 204 height 15
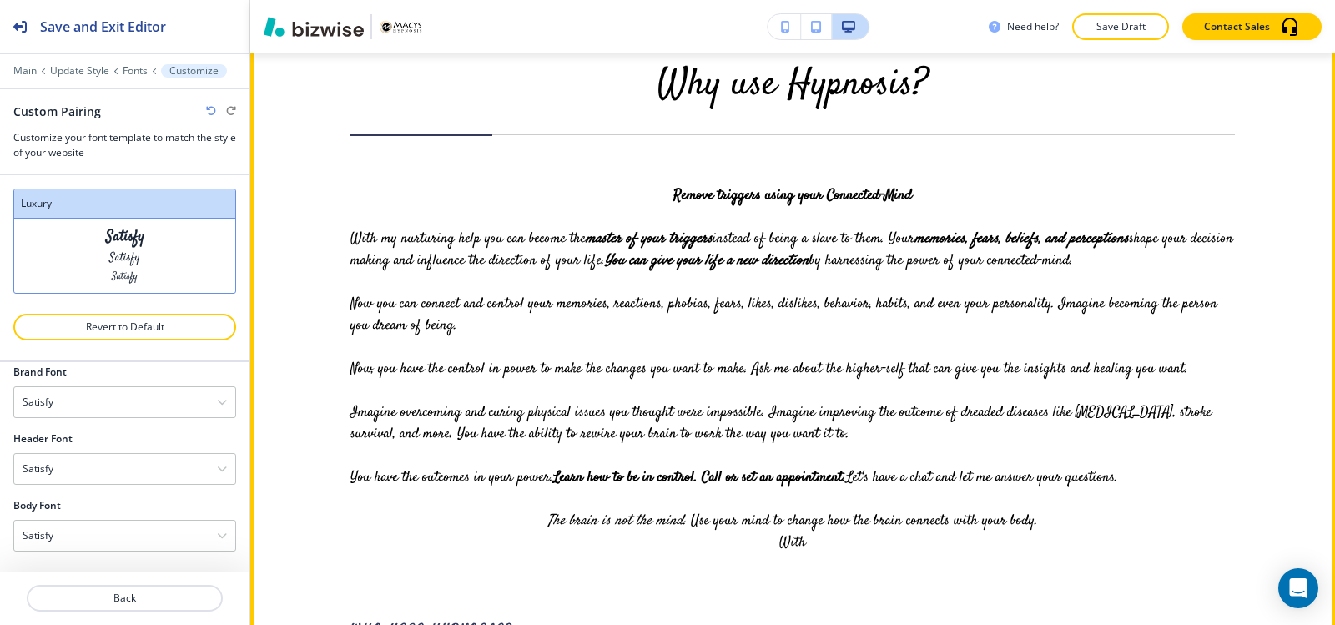
scroll to position [834, 0]
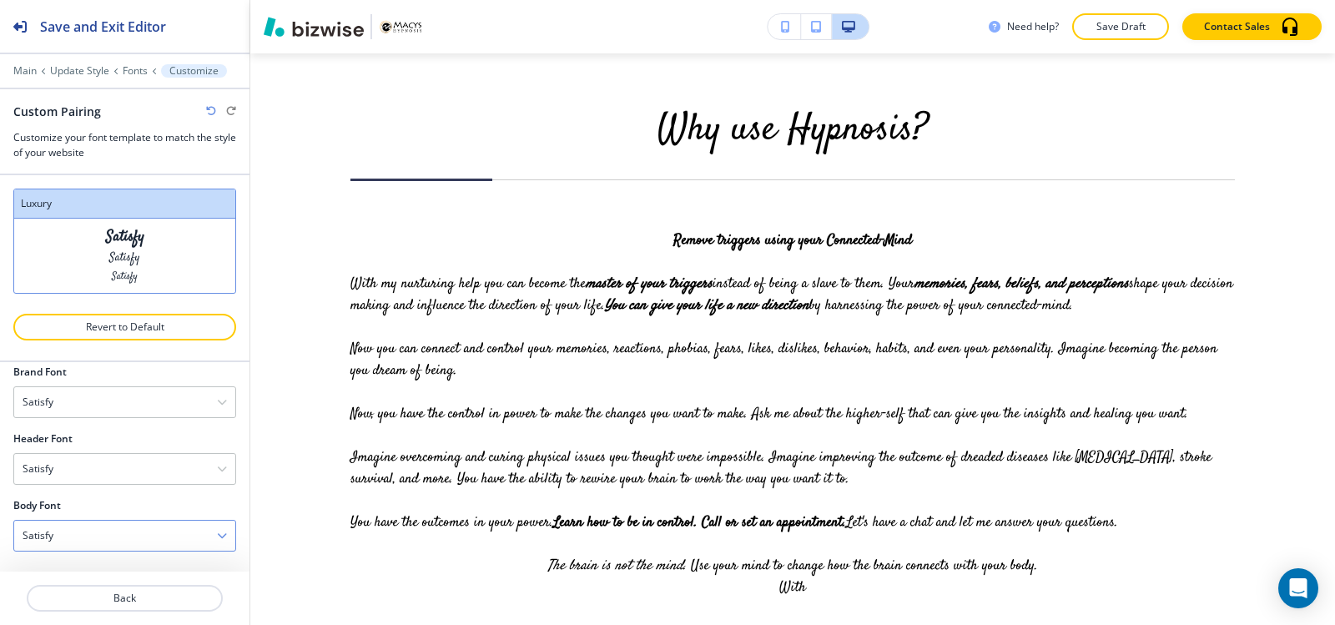
click at [131, 533] on div "Satisfy" at bounding box center [124, 536] width 221 height 30
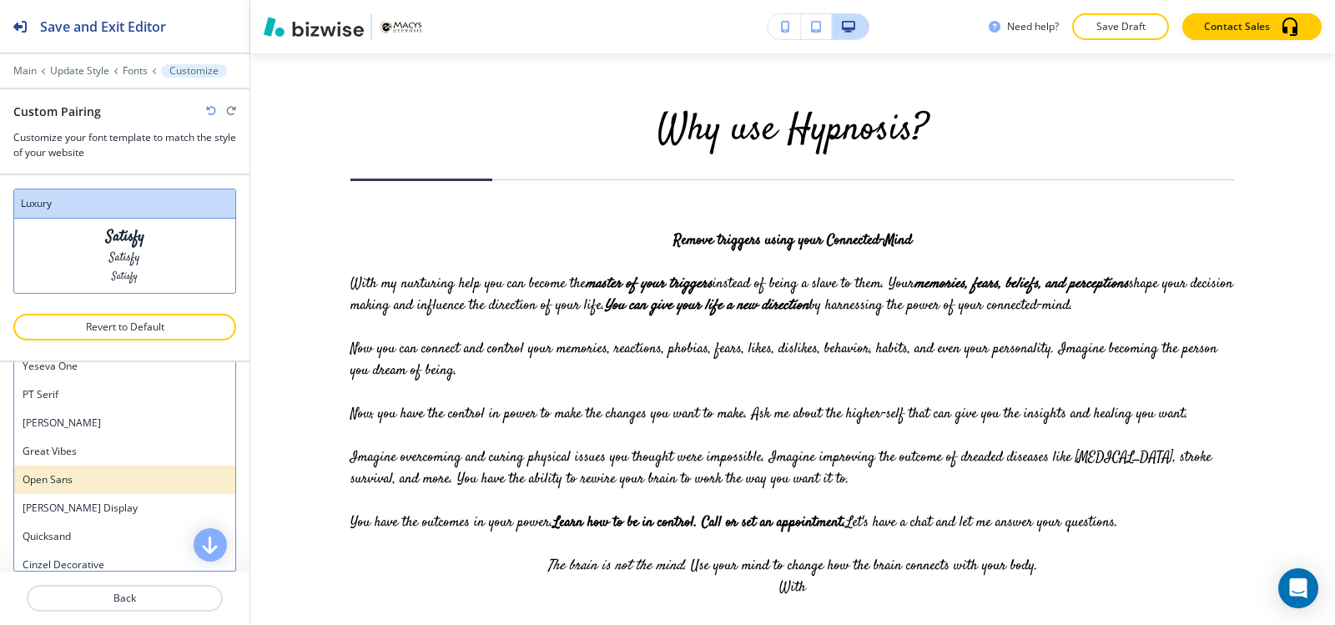
click at [98, 480] on h4 "Open Sans" at bounding box center [125, 479] width 204 height 15
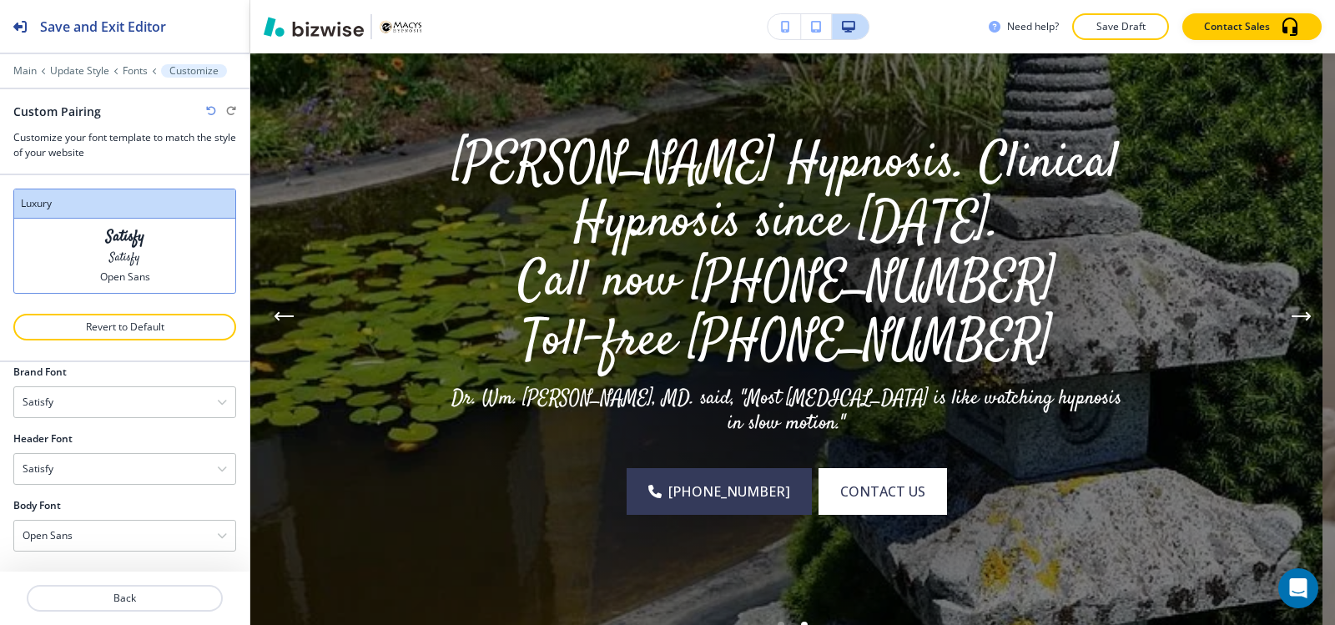
scroll to position [167, 0]
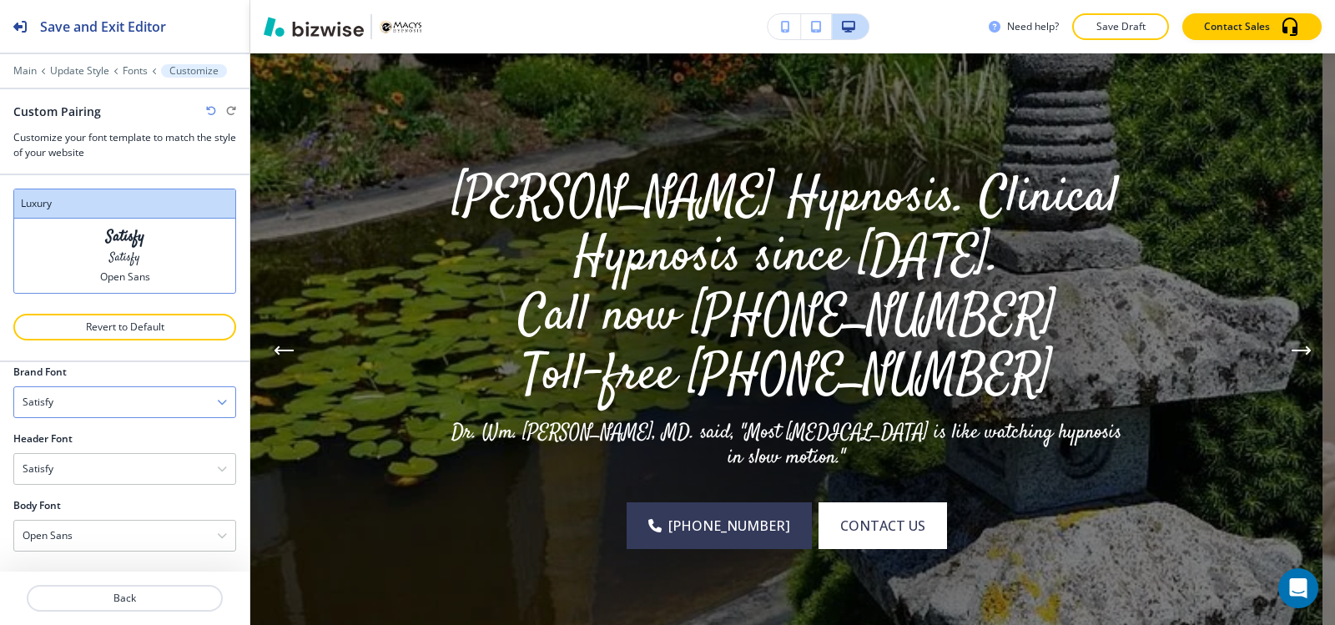
click at [98, 409] on div "Satisfy" at bounding box center [124, 402] width 221 height 30
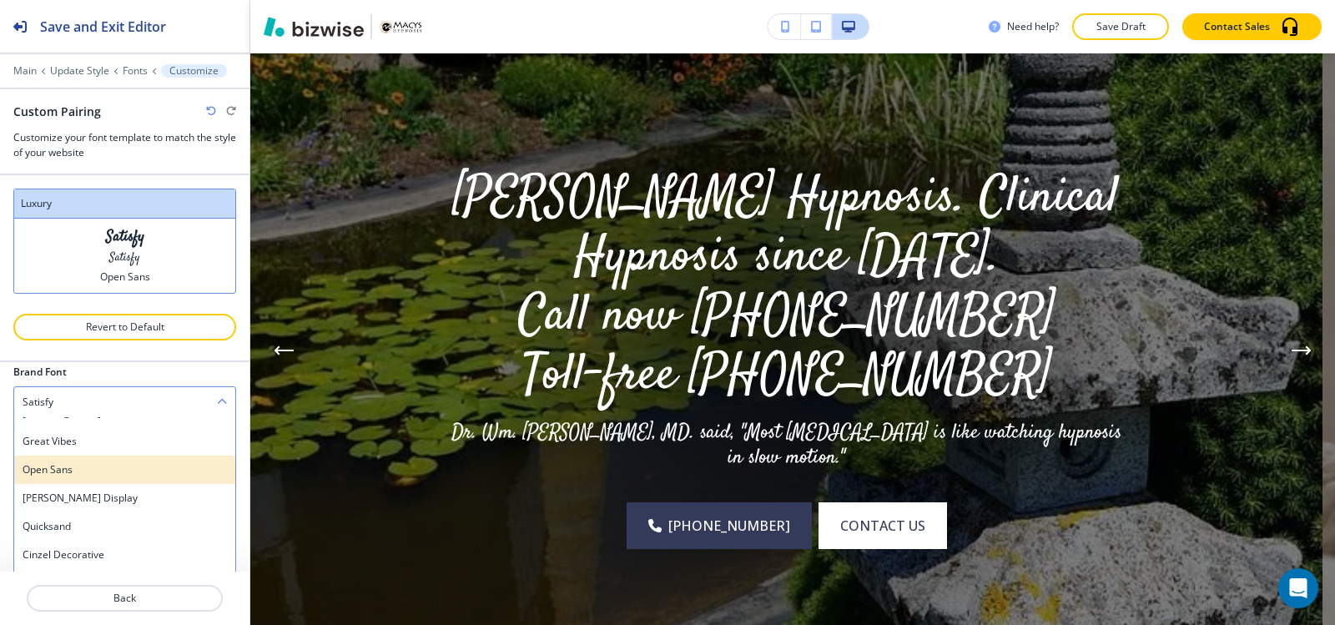
click at [105, 463] on h4 "Open Sans" at bounding box center [125, 469] width 204 height 15
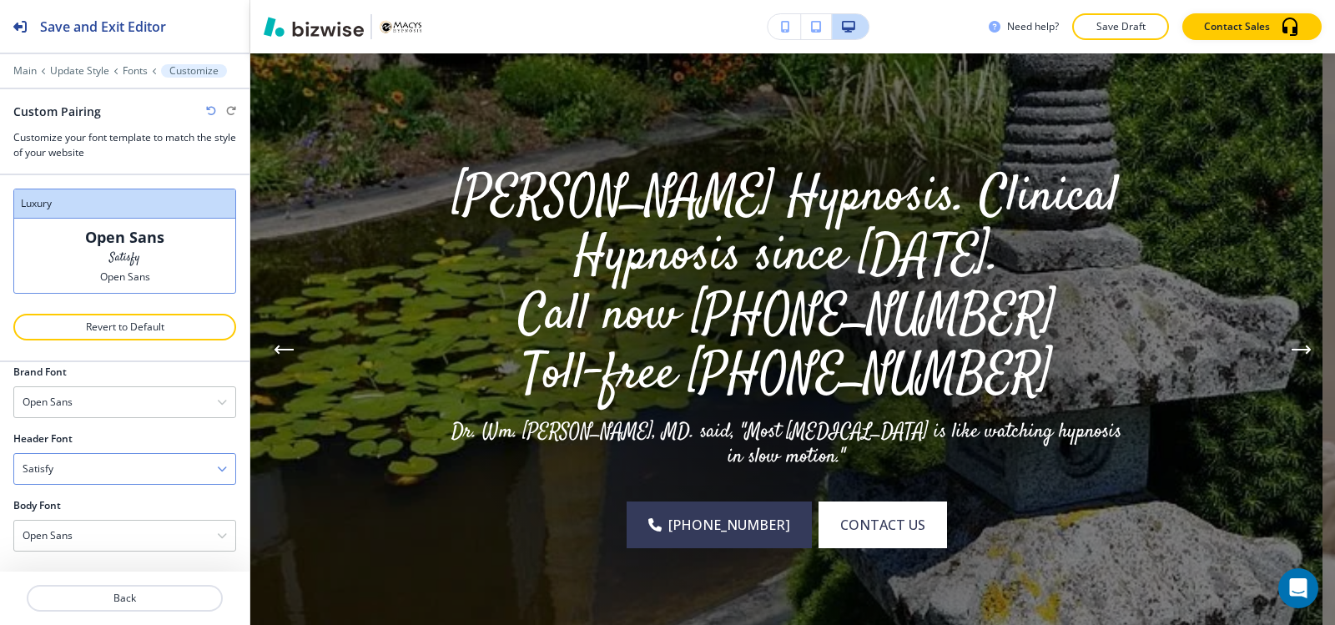
scroll to position [167, 0]
click at [102, 470] on div "Satisfy" at bounding box center [124, 469] width 221 height 30
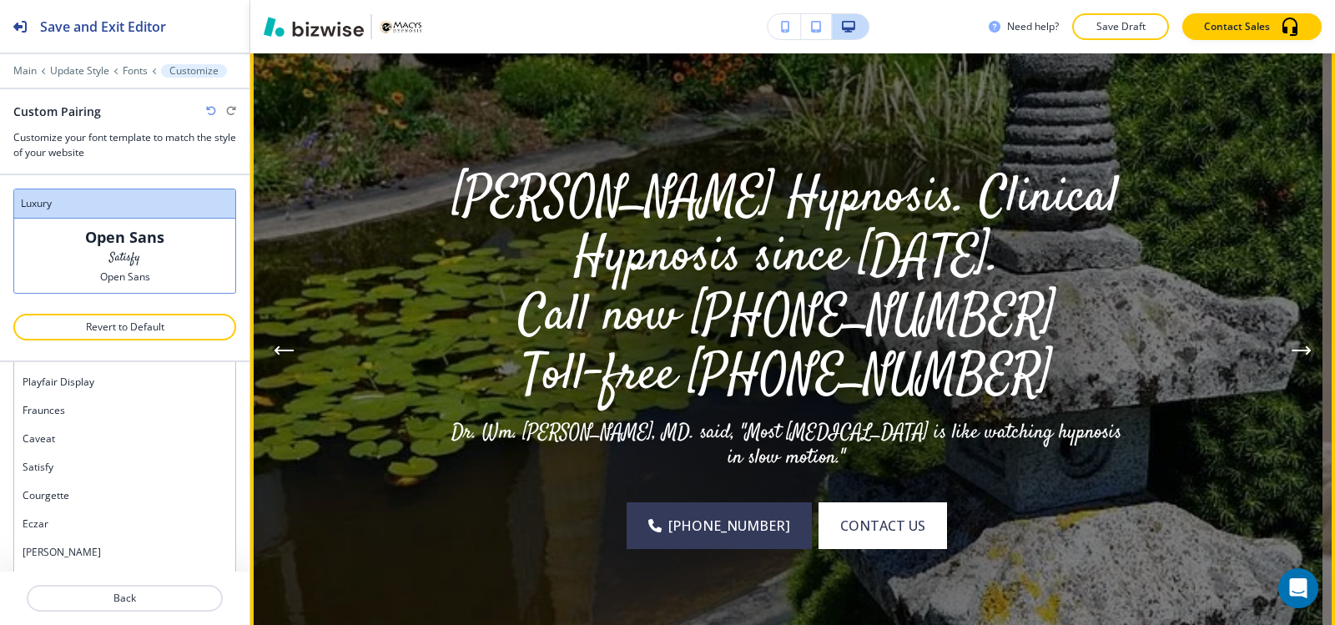
scroll to position [86, 0]
click at [273, 349] on button "Previous Hero Image" at bounding box center [283, 350] width 33 height 33
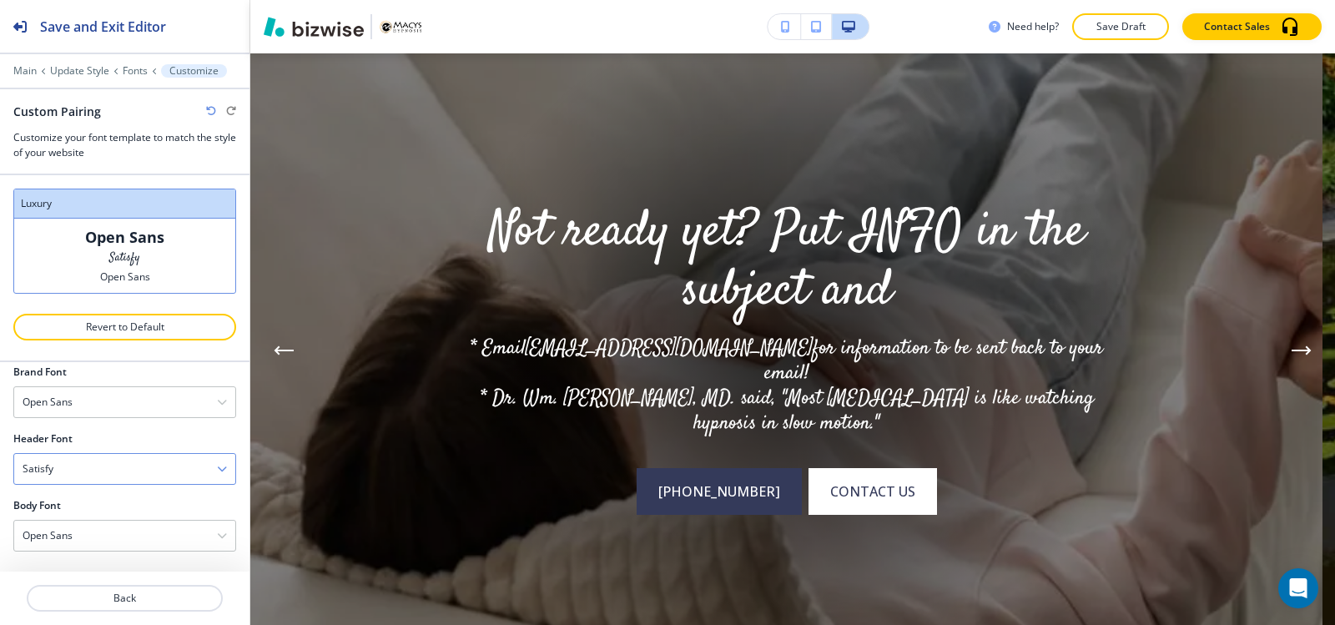
click at [78, 475] on div "Satisfy" at bounding box center [124, 469] width 221 height 30
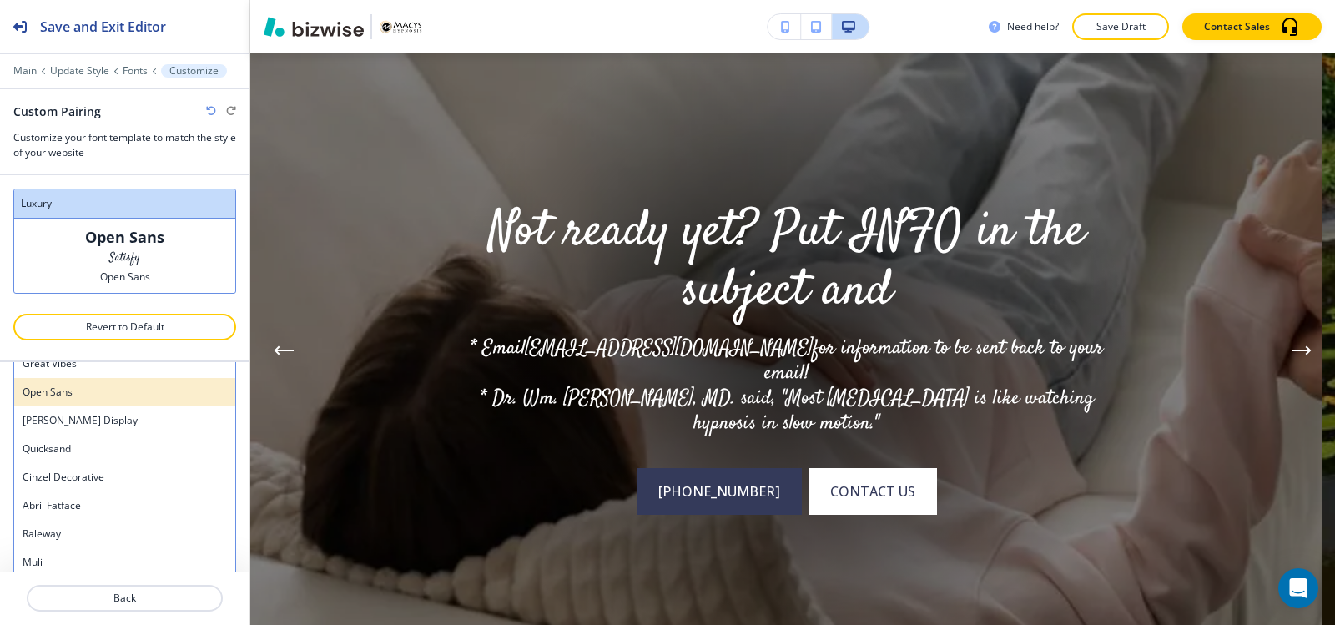
click at [104, 382] on div "Open Sans" at bounding box center [124, 392] width 221 height 28
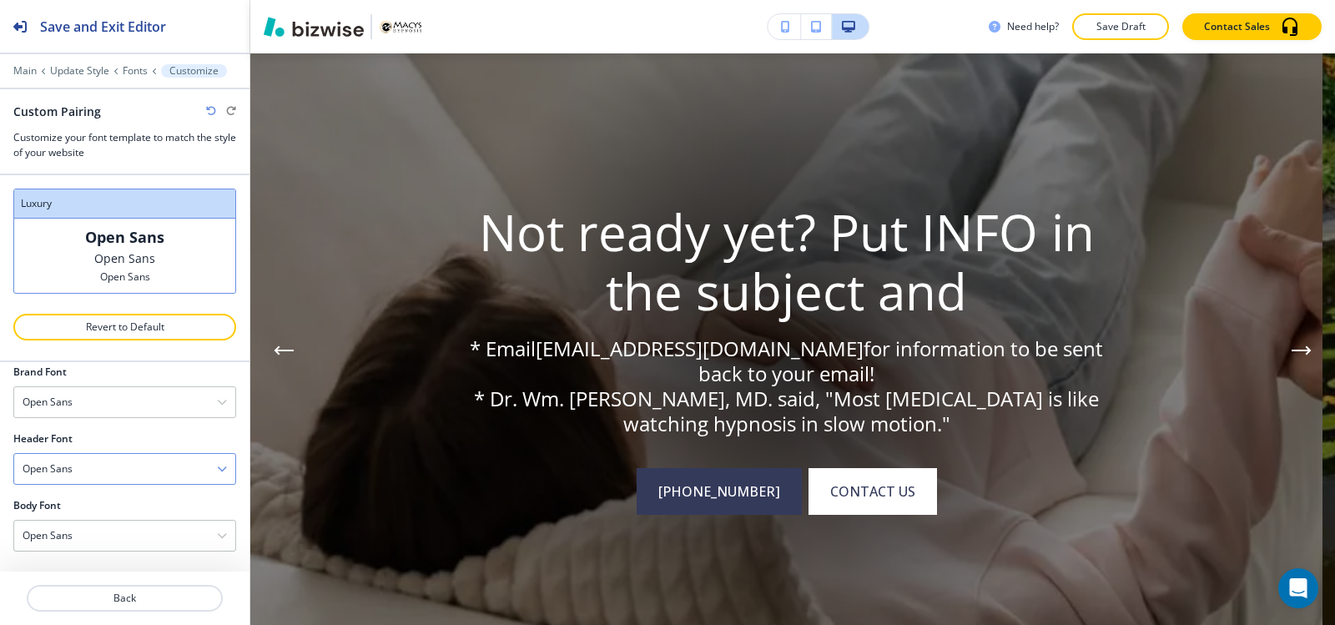
scroll to position [86, 0]
click at [156, 467] on div "Open Sans" at bounding box center [124, 469] width 221 height 30
click at [137, 535] on h4 "Satisfy" at bounding box center [125, 528] width 204 height 15
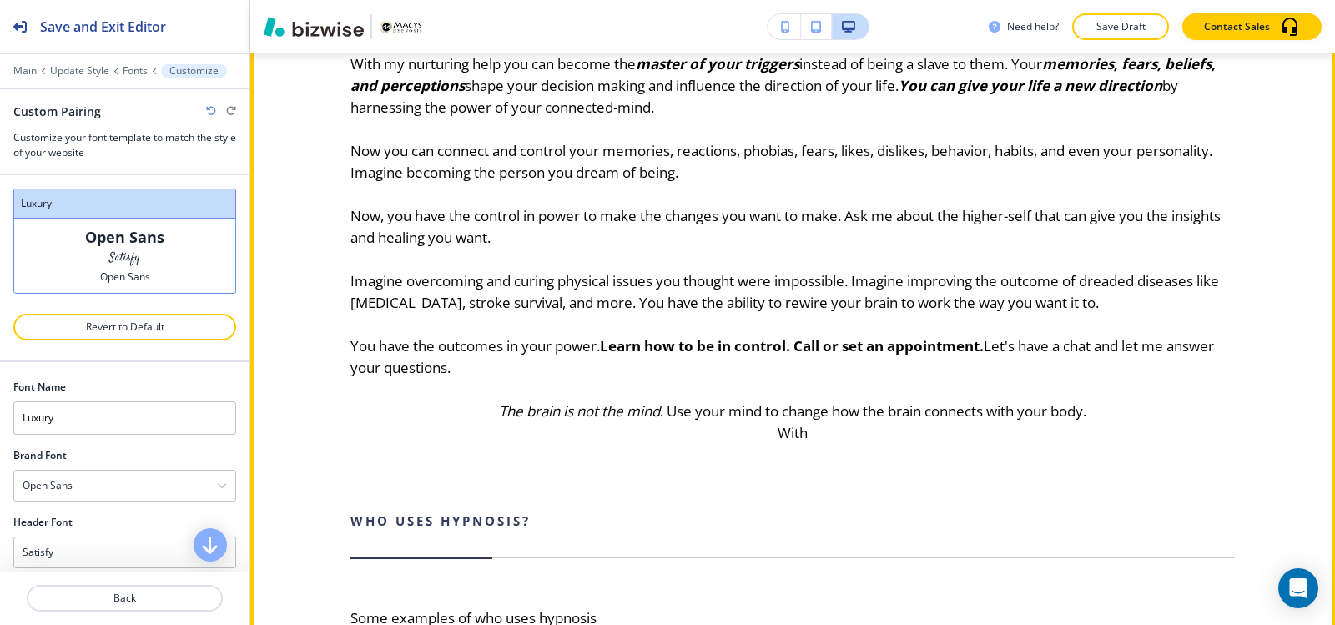
scroll to position [834, 0]
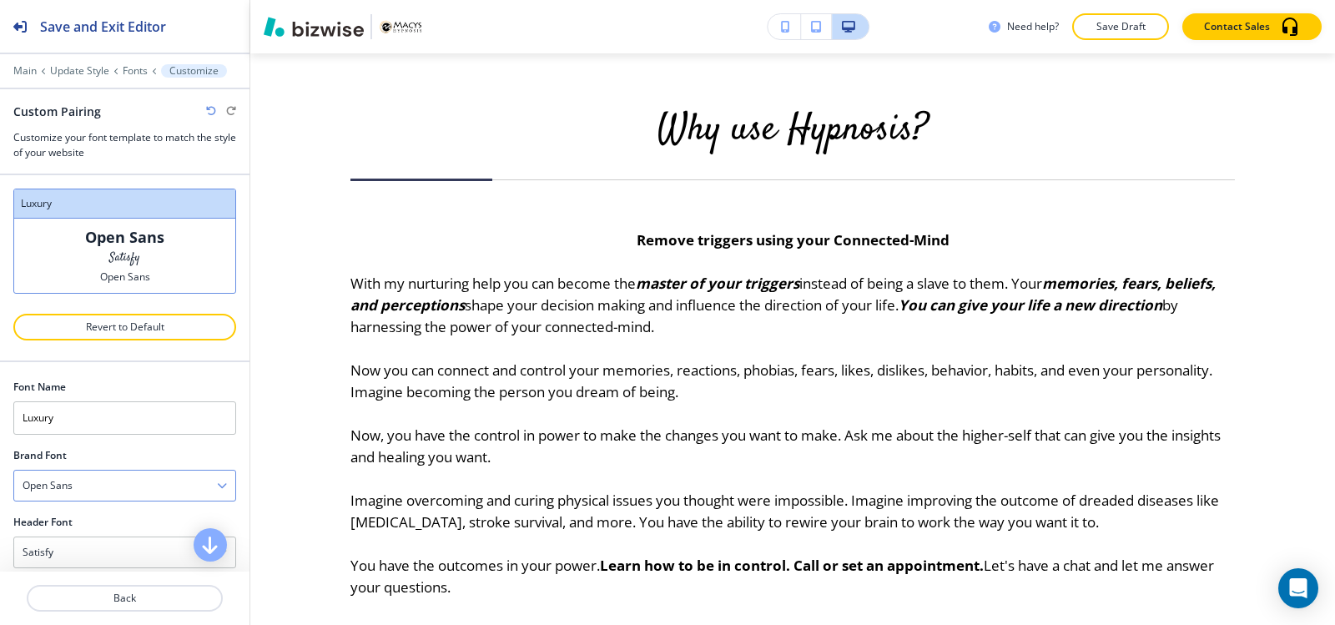
click at [142, 488] on div "Open Sans" at bounding box center [124, 485] width 221 height 30
click at [122, 536] on div "Satisfy" at bounding box center [124, 545] width 221 height 28
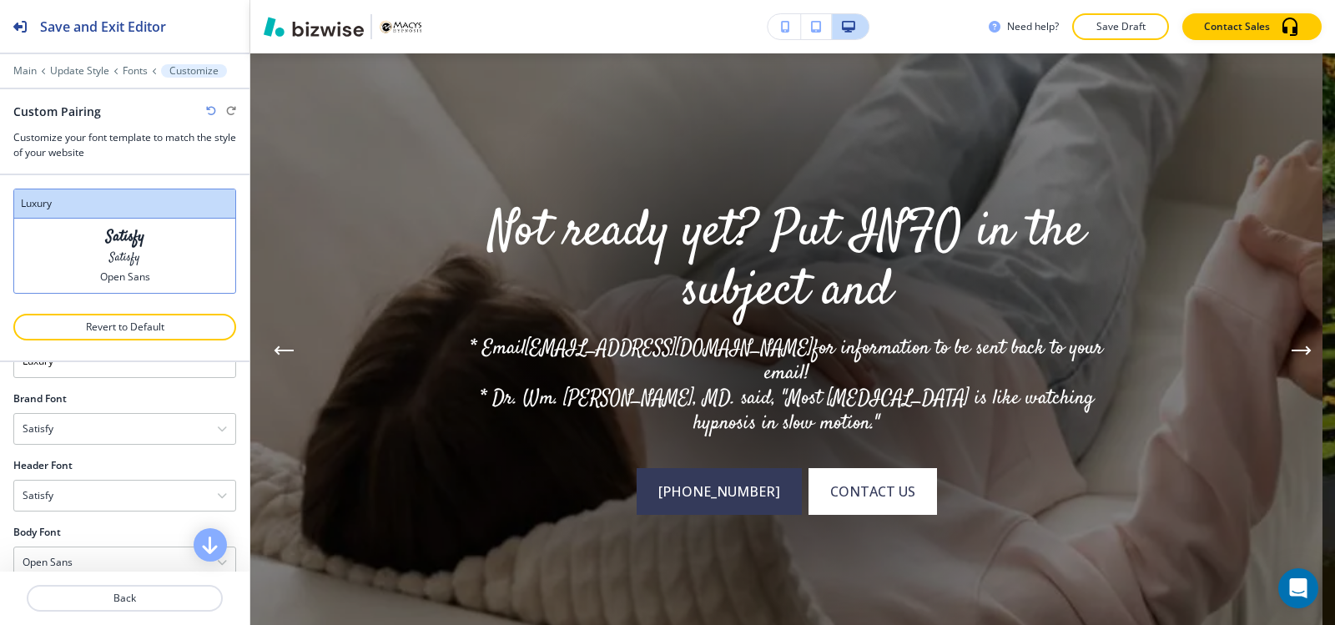
scroll to position [86, 0]
click at [128, 409] on div "Satisfy" at bounding box center [124, 402] width 221 height 30
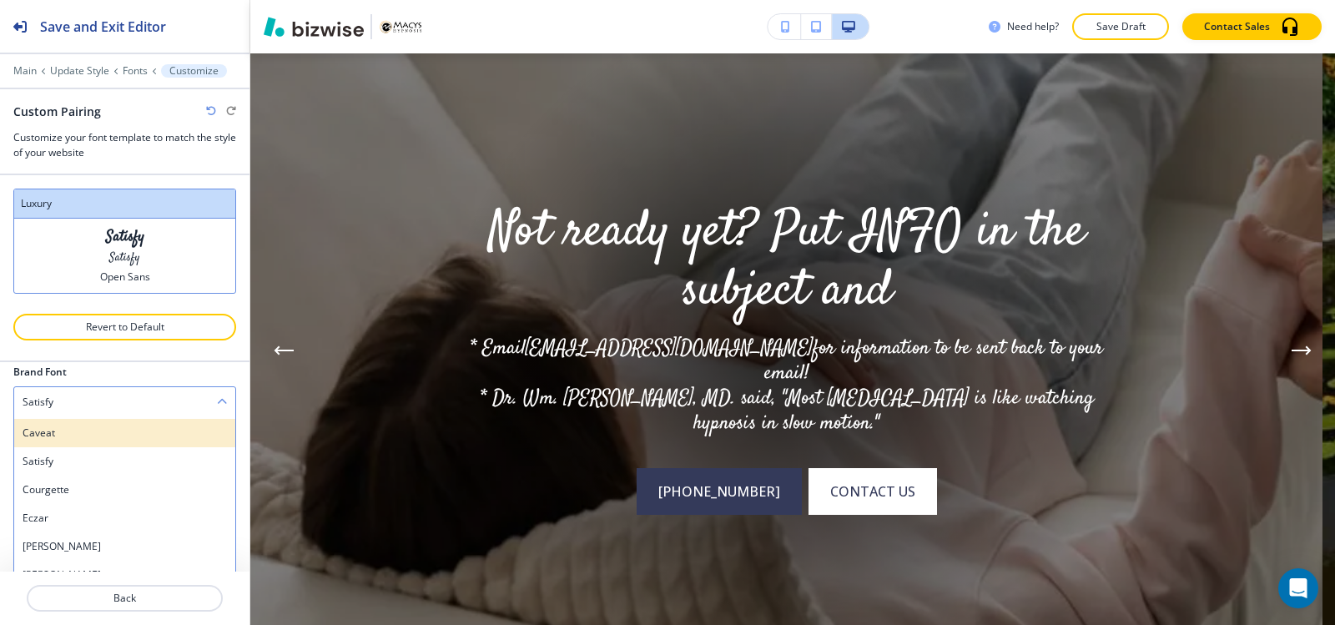
click at [116, 442] on div "Caveat" at bounding box center [124, 433] width 221 height 28
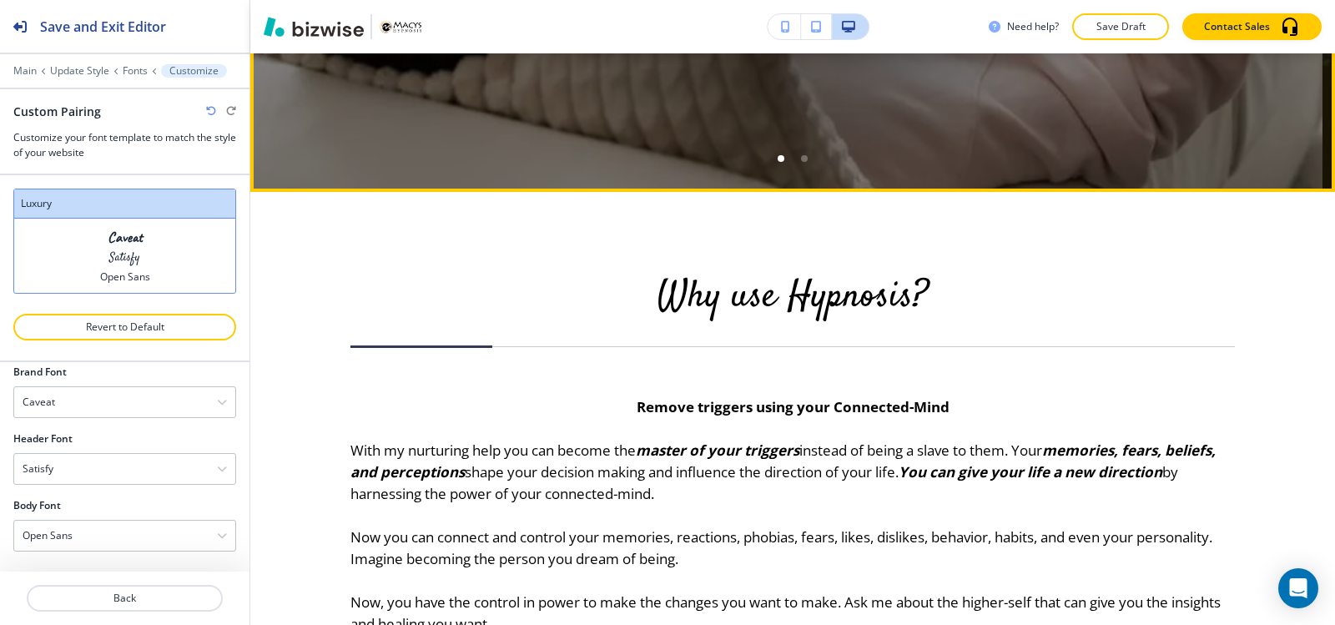
scroll to position [751, 0]
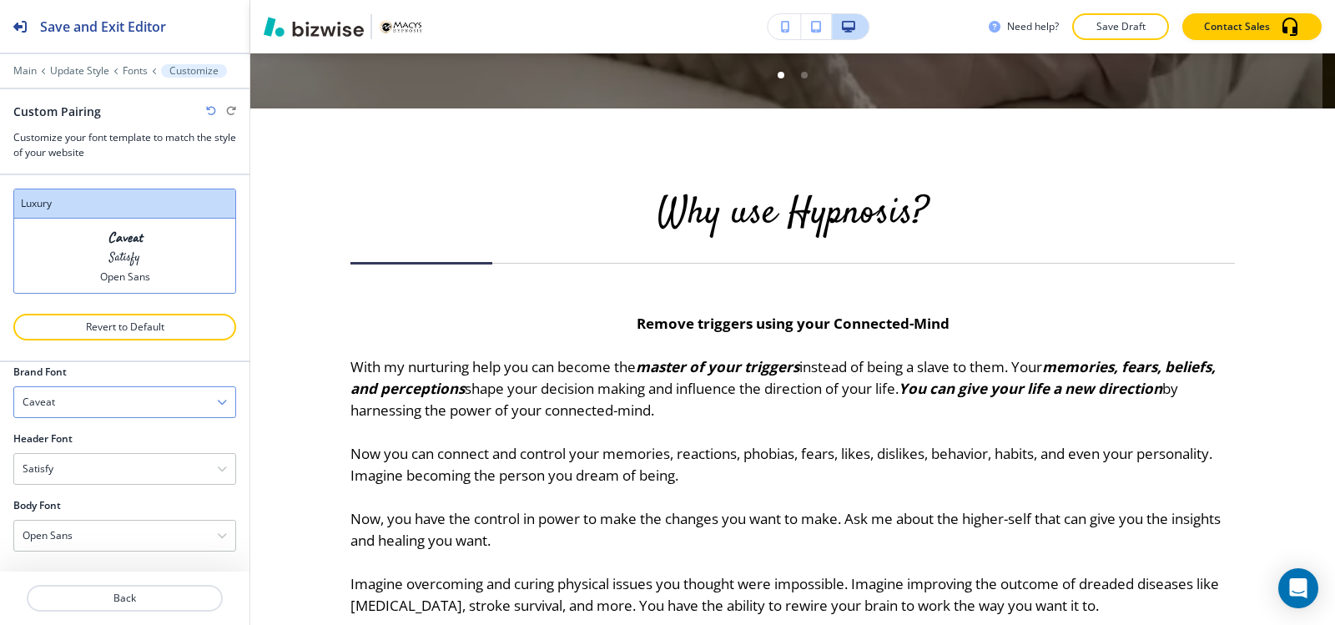
click at [113, 410] on div "Caveat" at bounding box center [124, 402] width 221 height 30
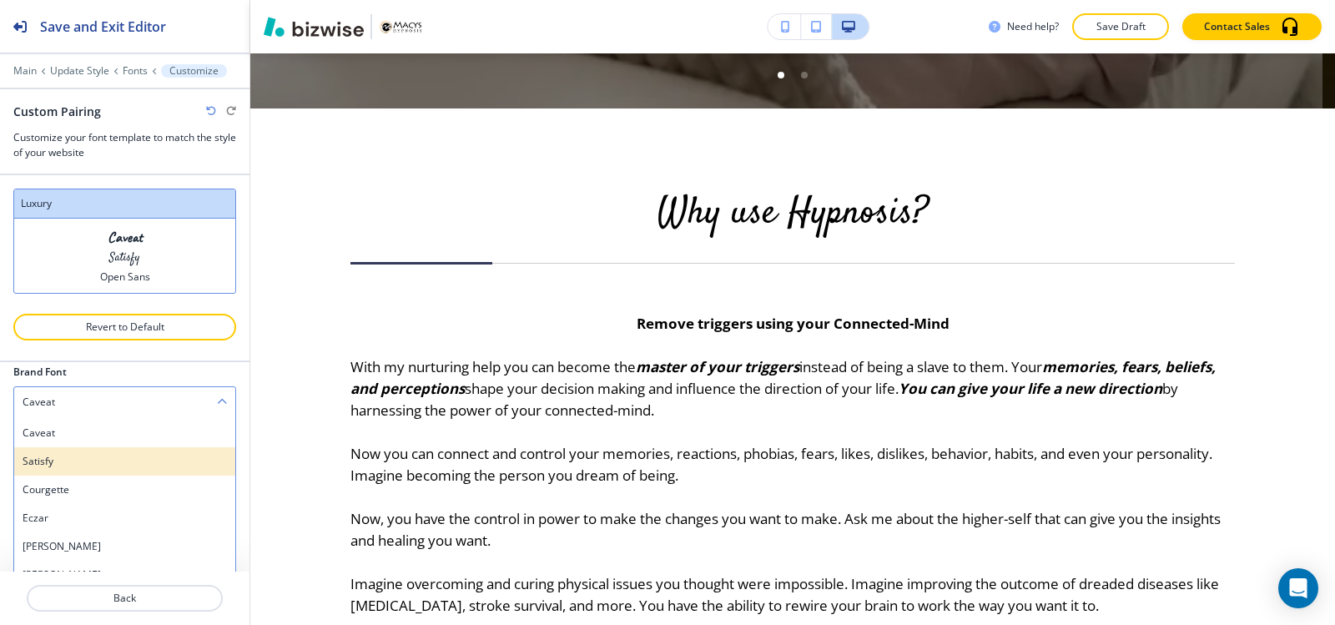
click at [94, 467] on h4 "Satisfy" at bounding box center [125, 461] width 204 height 15
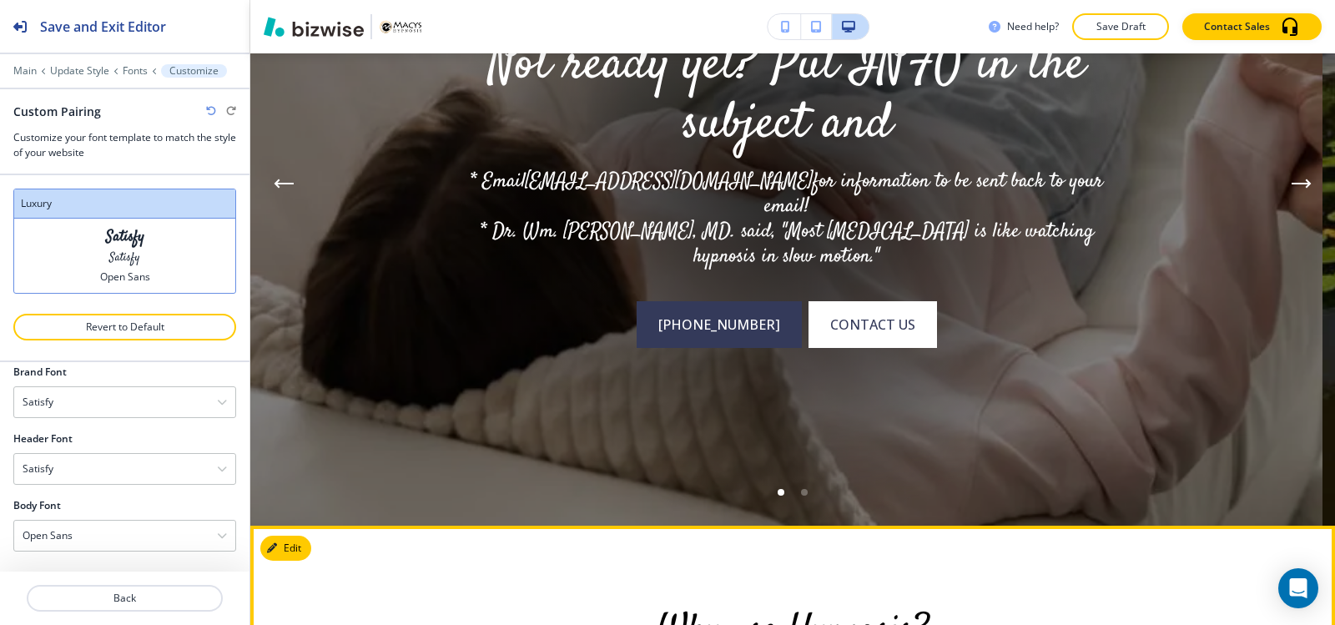
scroll to position [167, 0]
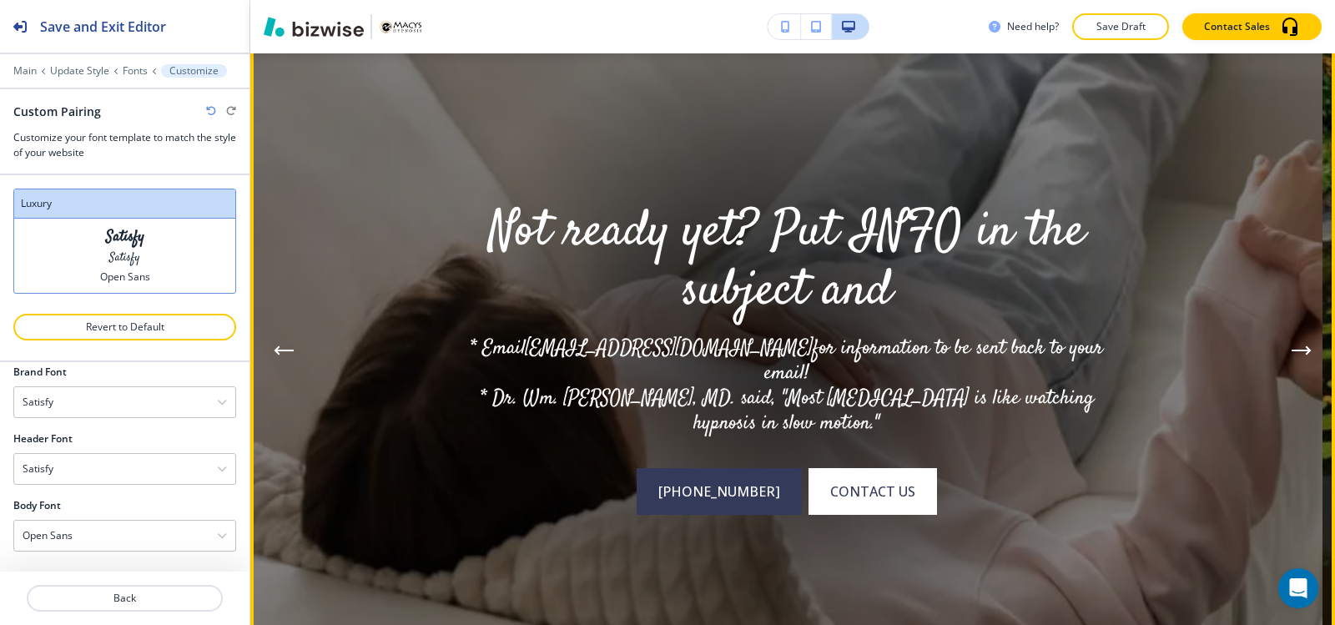
click at [282, 350] on icon "Previous Hero Image" at bounding box center [284, 350] width 17 height 0
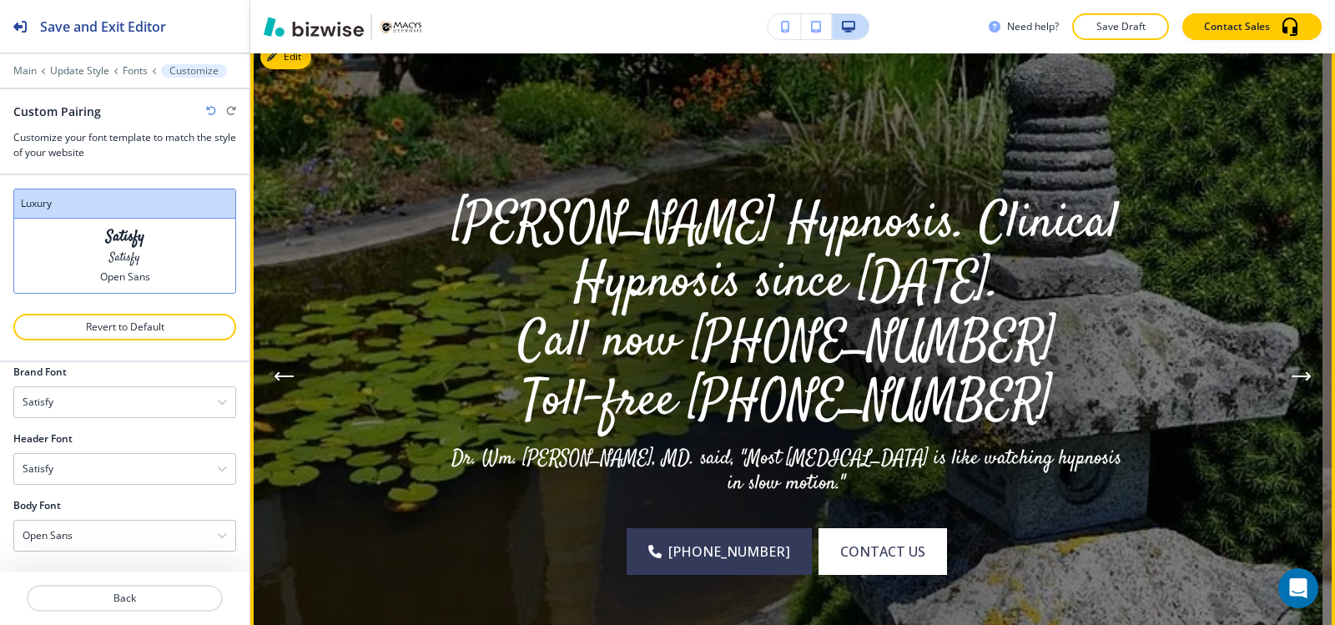
scroll to position [83, 0]
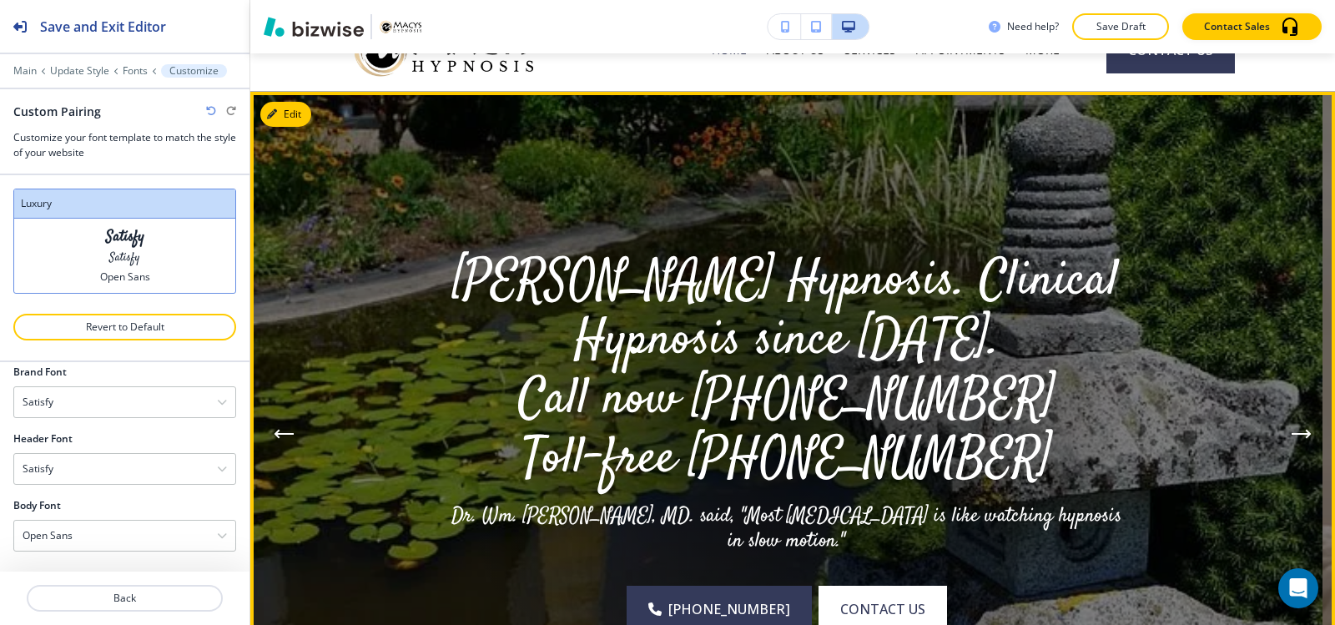
click at [1292, 434] on icon "Next Hero Image" at bounding box center [1300, 434] width 17 height 0
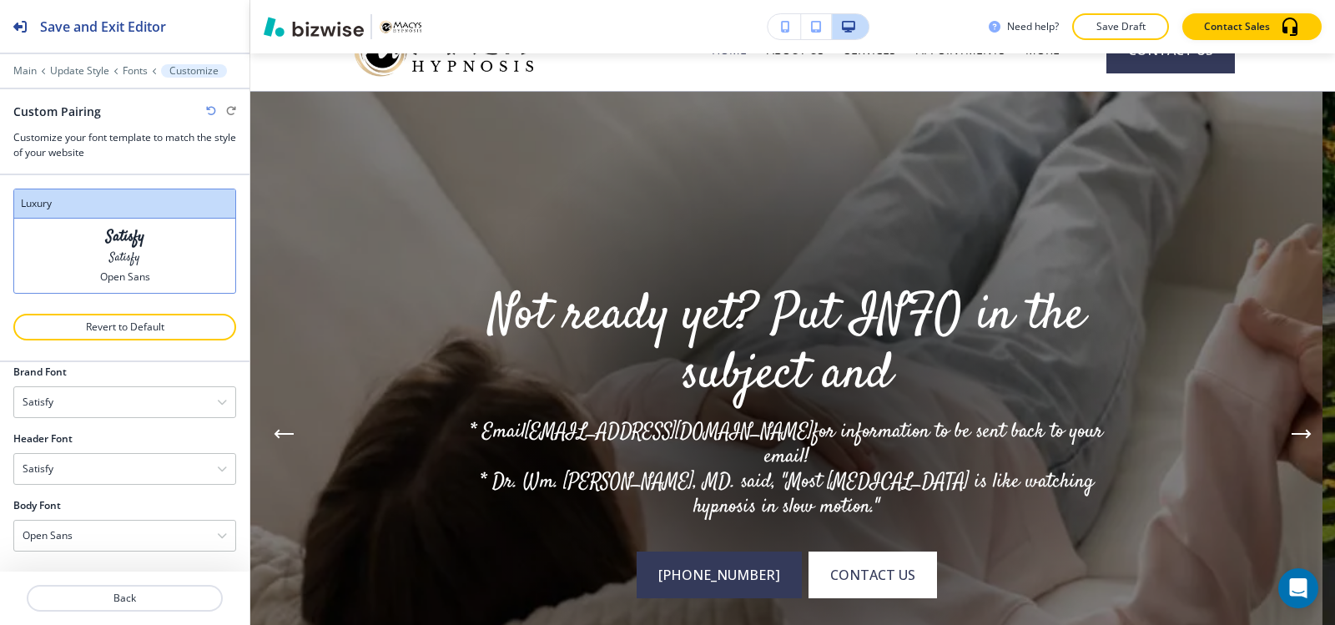
click at [291, 114] on div "Edit Macy's Hypnosis. Clinical Hypnosis since 1998. Call now 559-344-5004 Toll-…" at bounding box center [792, 434] width 1084 height 684
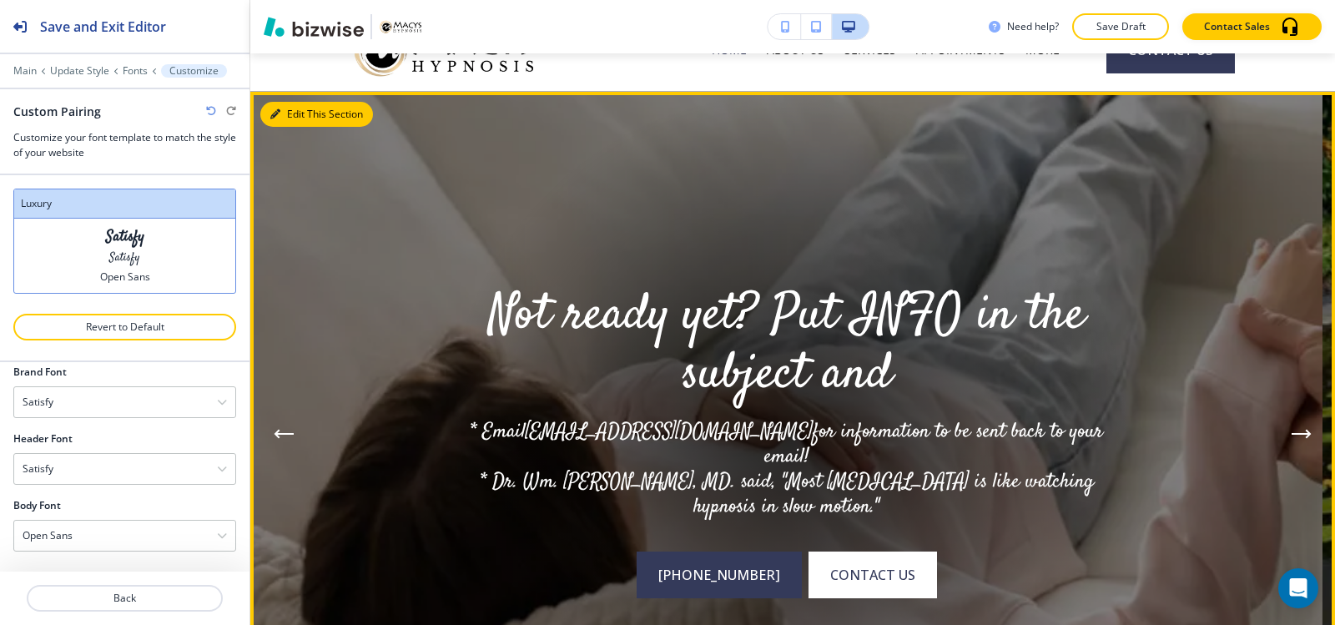
click at [281, 113] on button "Edit This Section" at bounding box center [316, 114] width 113 height 25
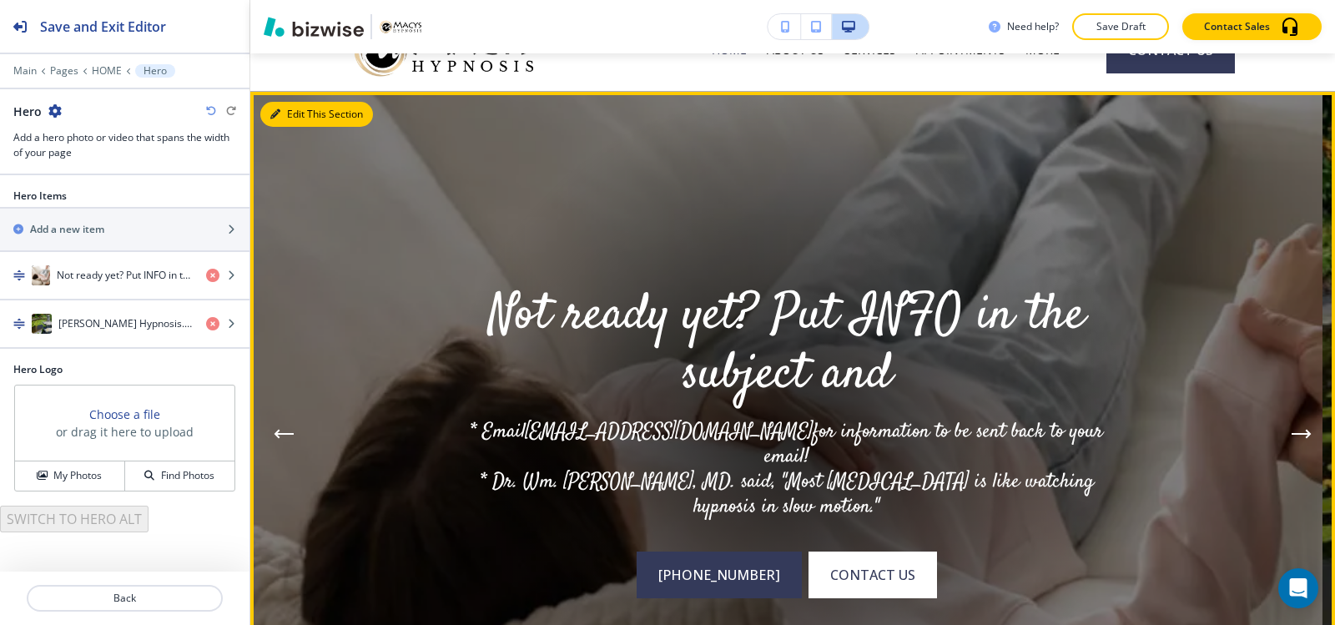
scroll to position [122, 0]
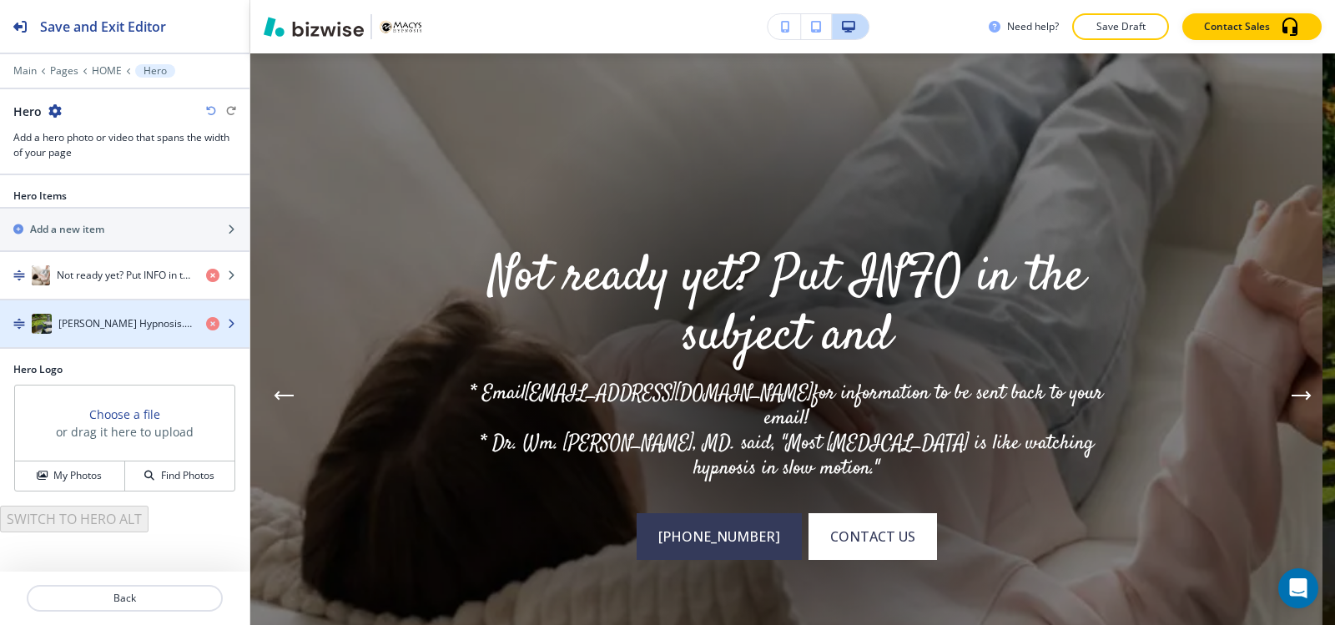
click at [78, 317] on h4 "Macy's Hypnosis. Clinical Hypnosis since 1998.Call now 559-344-5004Toll-free 87…" at bounding box center [125, 323] width 134 height 15
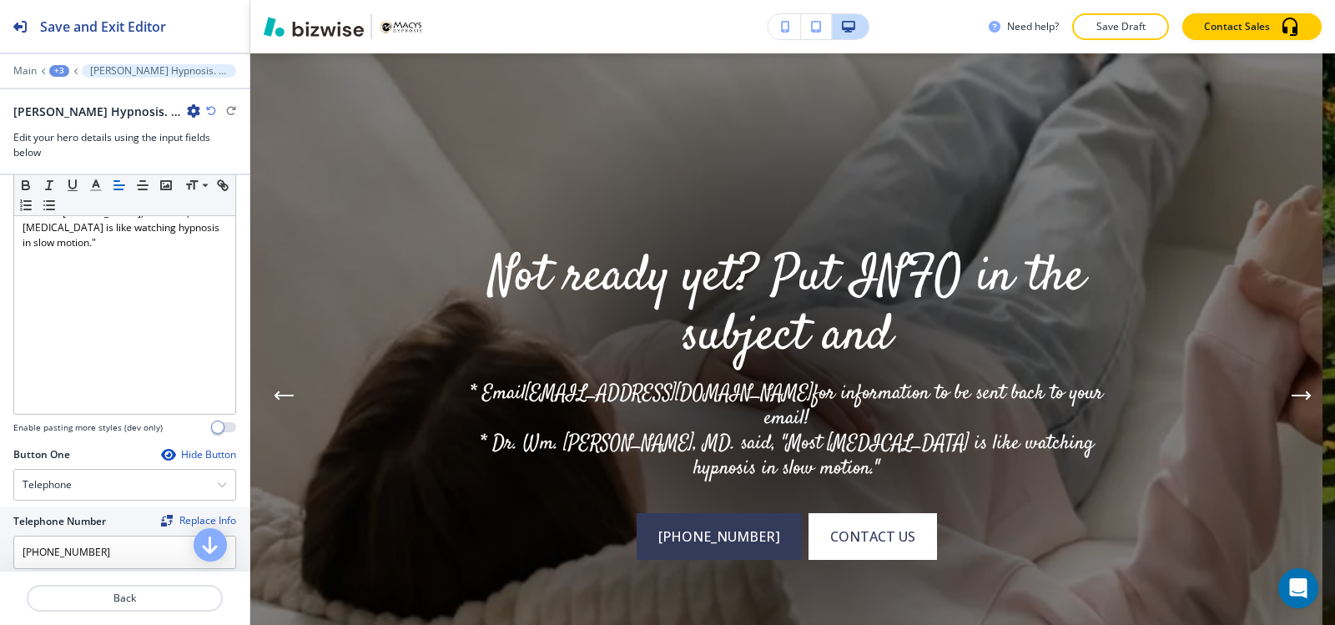
scroll to position [667, 0]
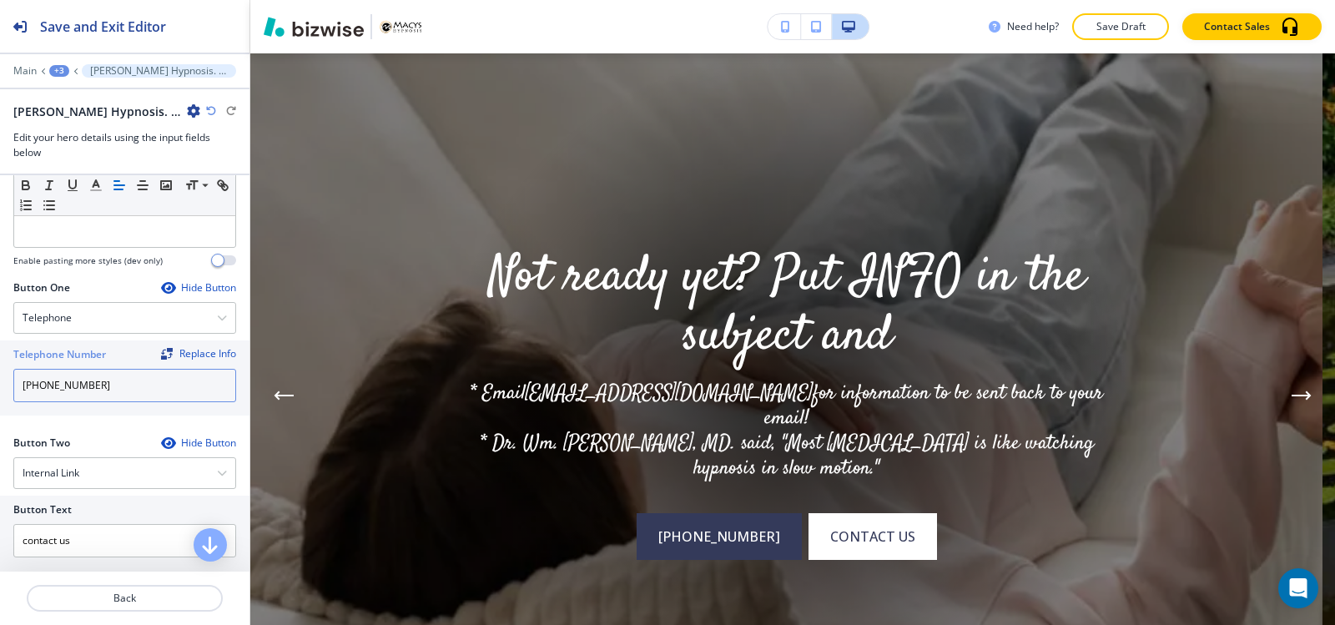
drag, startPoint x: 106, startPoint y: 385, endPoint x: 0, endPoint y: 354, distance: 110.3
click at [0, 354] on div "Telephone Number Replace Info 559-344-5004" at bounding box center [124, 377] width 249 height 75
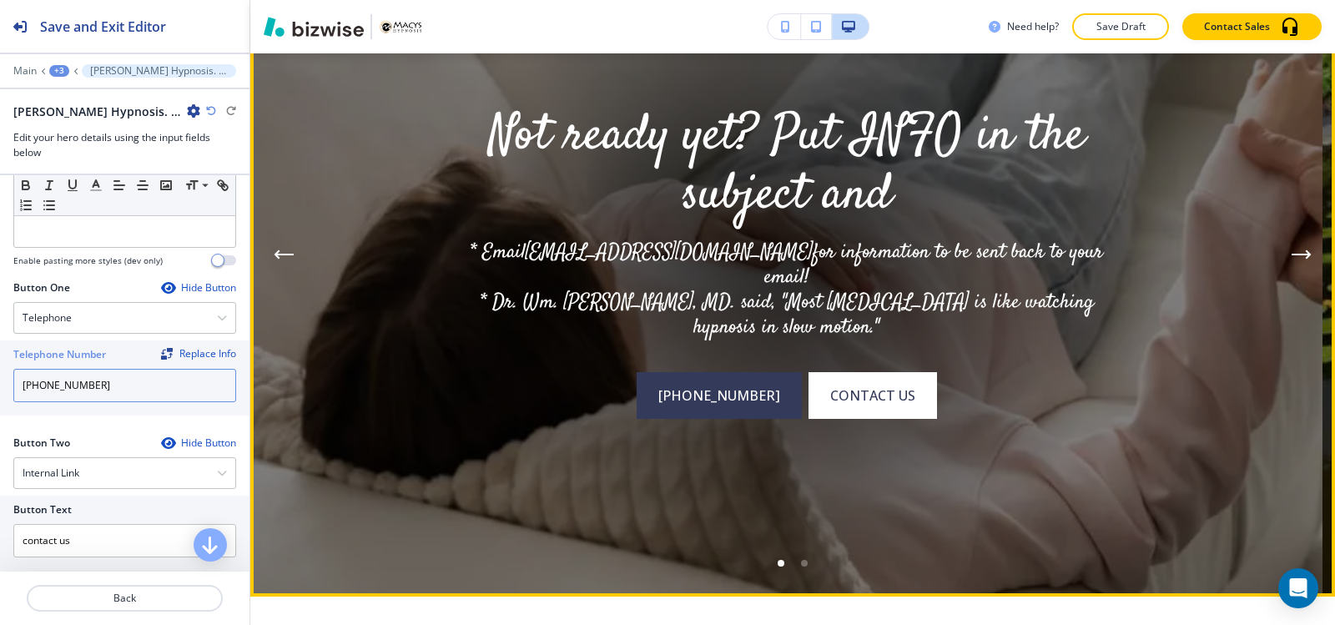
scroll to position [289, 0]
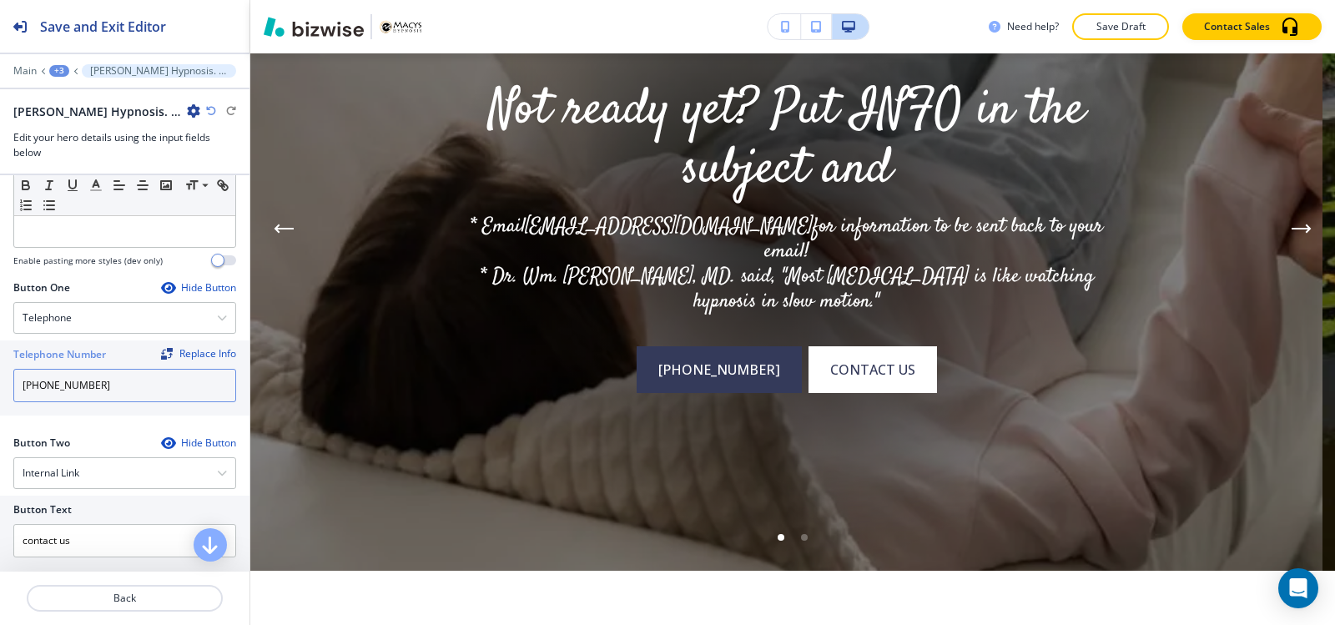
click at [20, 381] on input "[PHONE_NUMBER]" at bounding box center [124, 385] width 223 height 33
type input "[PHONE_NUMBER]"
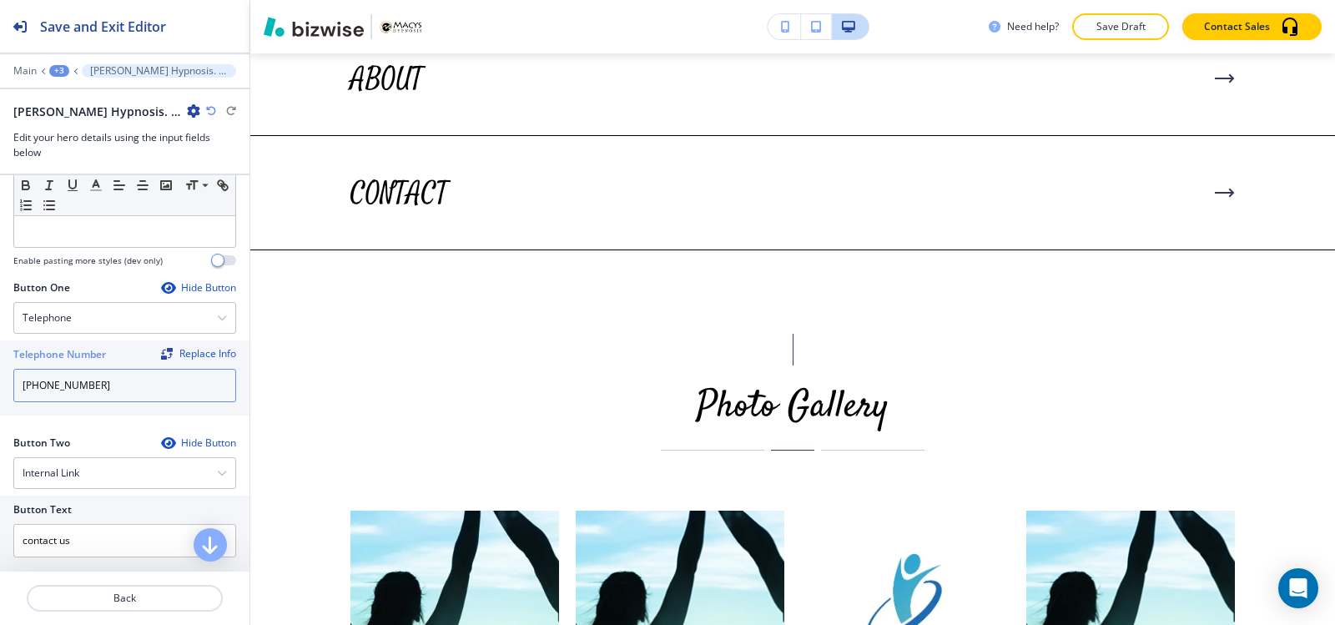
scroll to position [7714, 0]
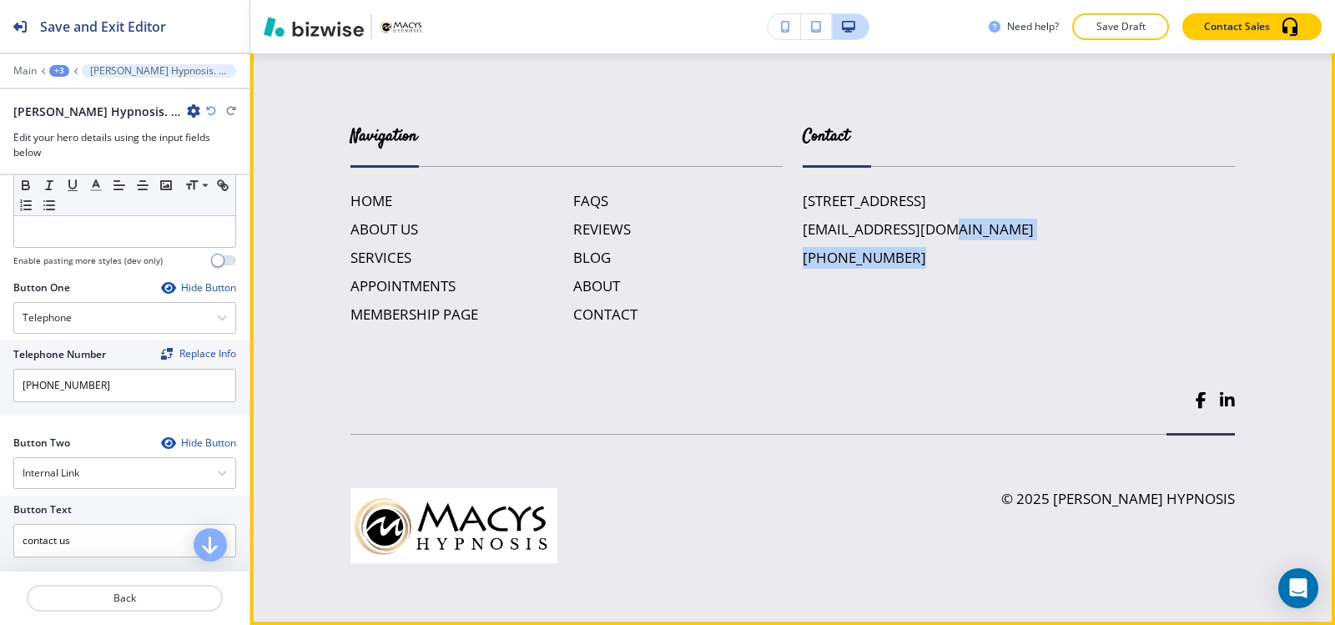
drag, startPoint x: 937, startPoint y: 268, endPoint x: 911, endPoint y: 262, distance: 26.5
click at [911, 262] on div "[STREET_ADDRESS] [EMAIL_ADDRESS][DOMAIN_NAME] [PHONE_NUMBER]" at bounding box center [1018, 229] width 432 height 78
click at [956, 270] on div "Contact [STREET_ADDRESS][PHONE_NUMBER] [EMAIL_ADDRESS][DOMAIN_NAME] [PHONE_NUMB…" at bounding box center [1008, 208] width 452 height 234
drag, startPoint x: 956, startPoint y: 270, endPoint x: 928, endPoint y: 272, distance: 28.4
click at [928, 272] on div "Contact [STREET_ADDRESS][PHONE_NUMBER] [EMAIL_ADDRESS][DOMAIN_NAME] [PHONE_NUMB…" at bounding box center [1008, 208] width 452 height 234
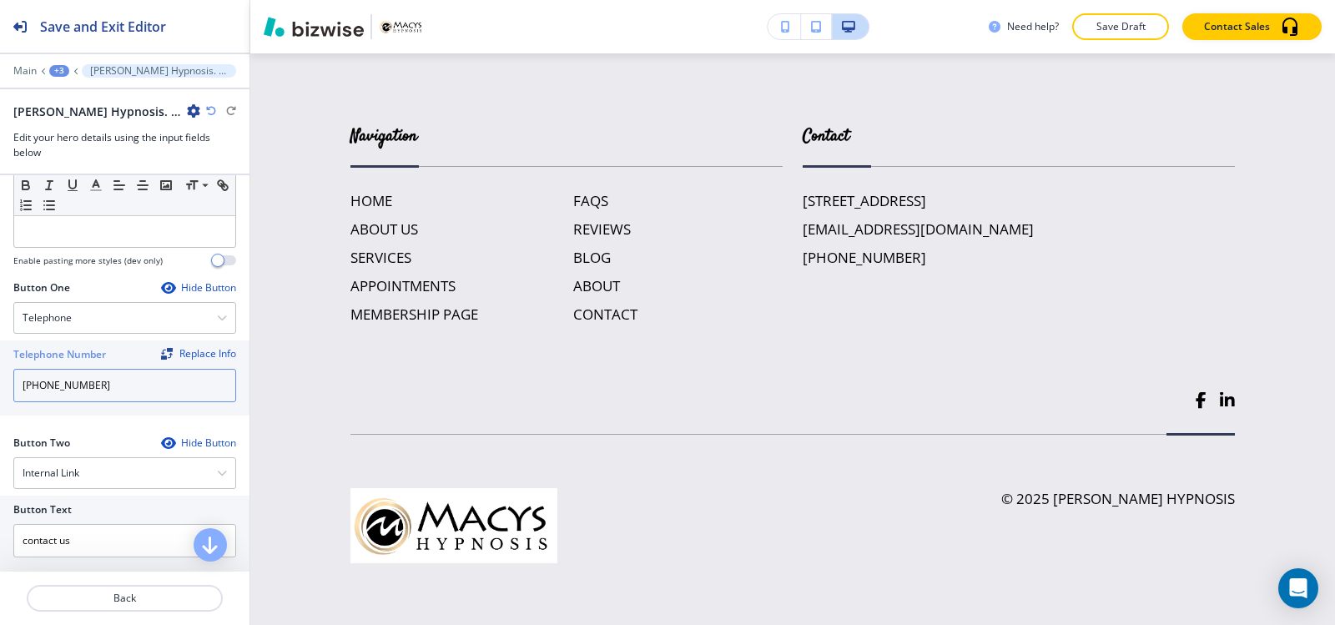
drag, startPoint x: 108, startPoint y: 392, endPoint x: 0, endPoint y: 384, distance: 108.8
click at [0, 384] on div "Telephone Number Replace Info 559-344-5004" at bounding box center [124, 377] width 249 height 75
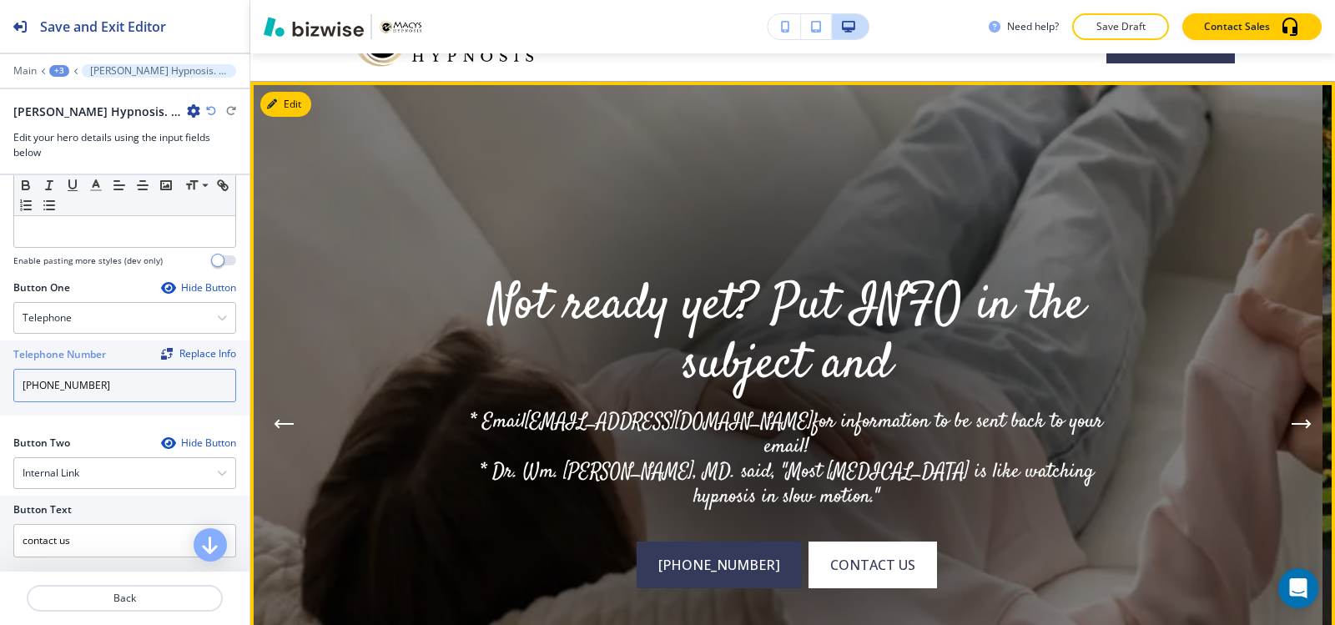
scroll to position [250, 0]
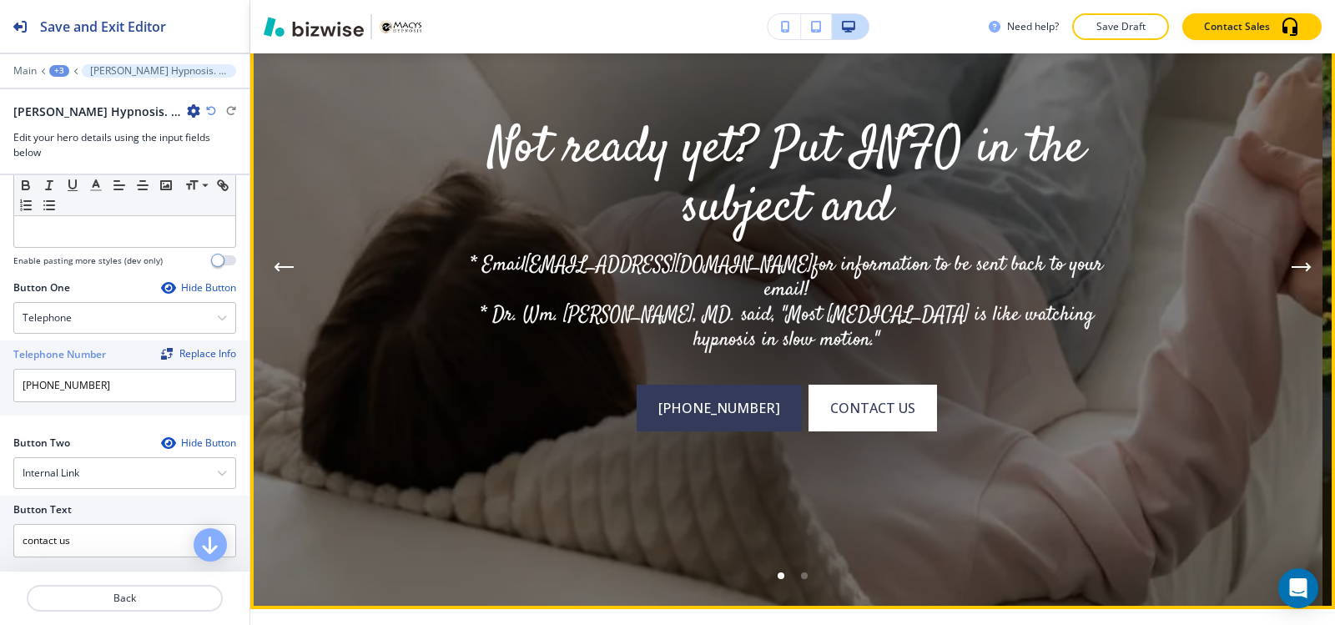
click at [1292, 267] on icon "Next Hero Image" at bounding box center [1300, 267] width 17 height 0
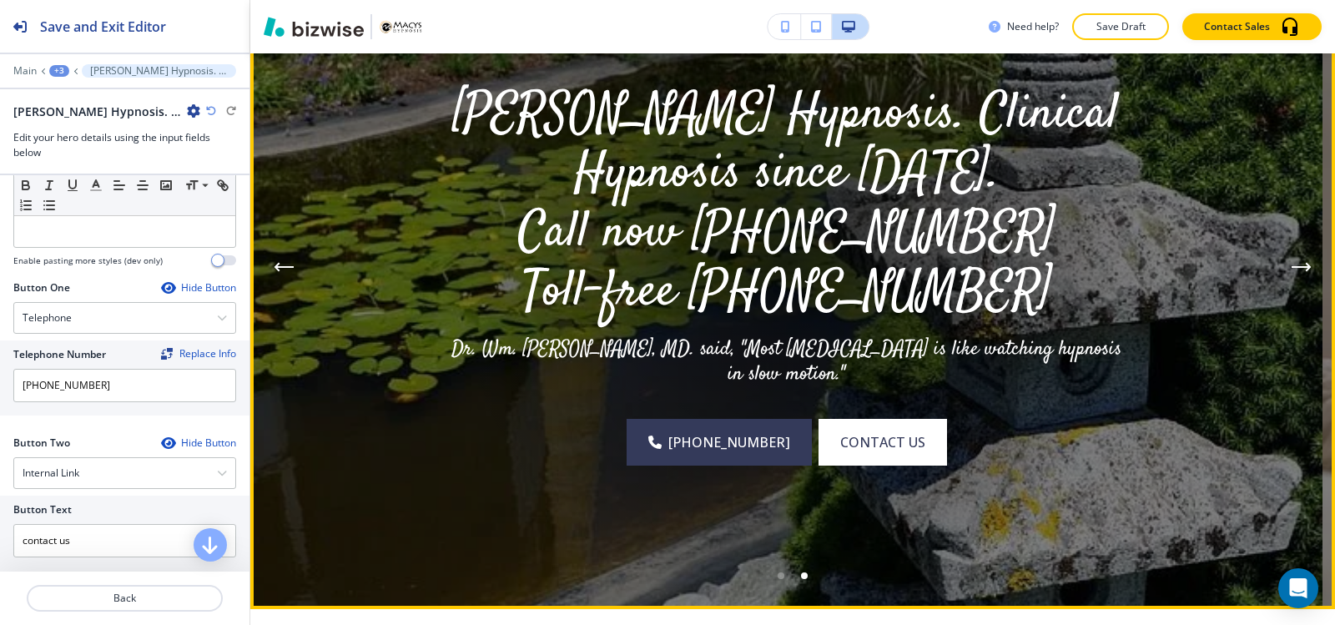
click at [285, 267] on icon "Previous Hero Image" at bounding box center [284, 267] width 17 height 0
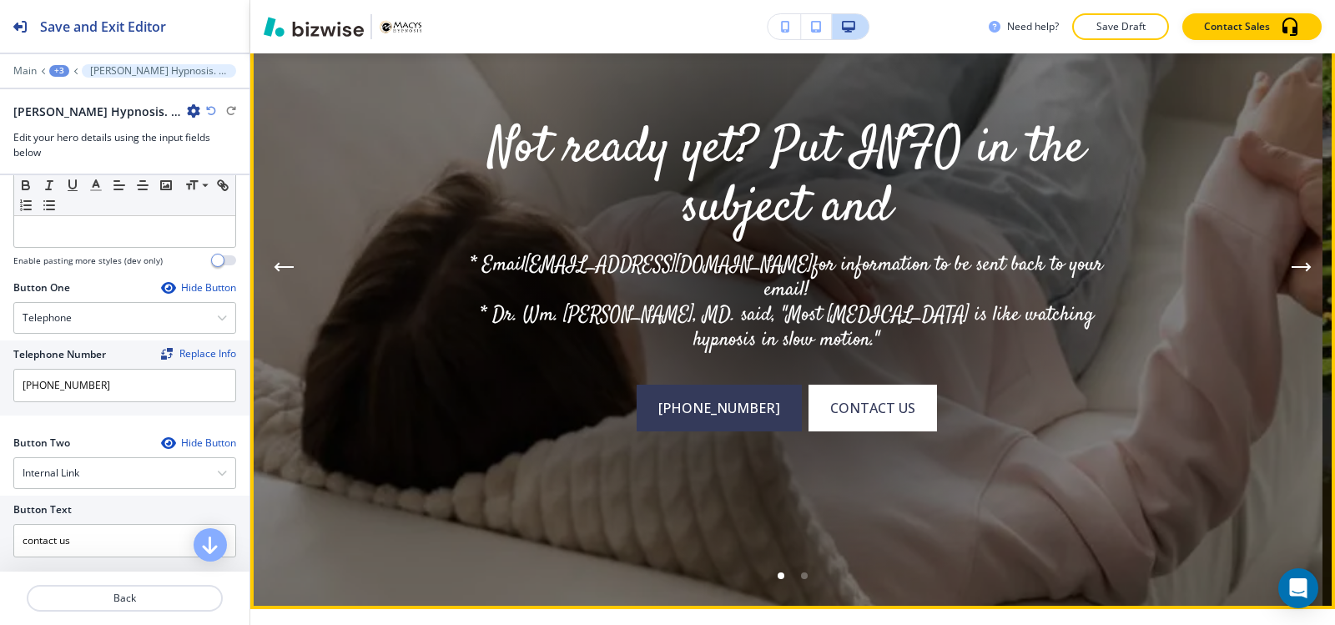
click at [285, 267] on icon "Previous Hero Image" at bounding box center [284, 267] width 17 height 0
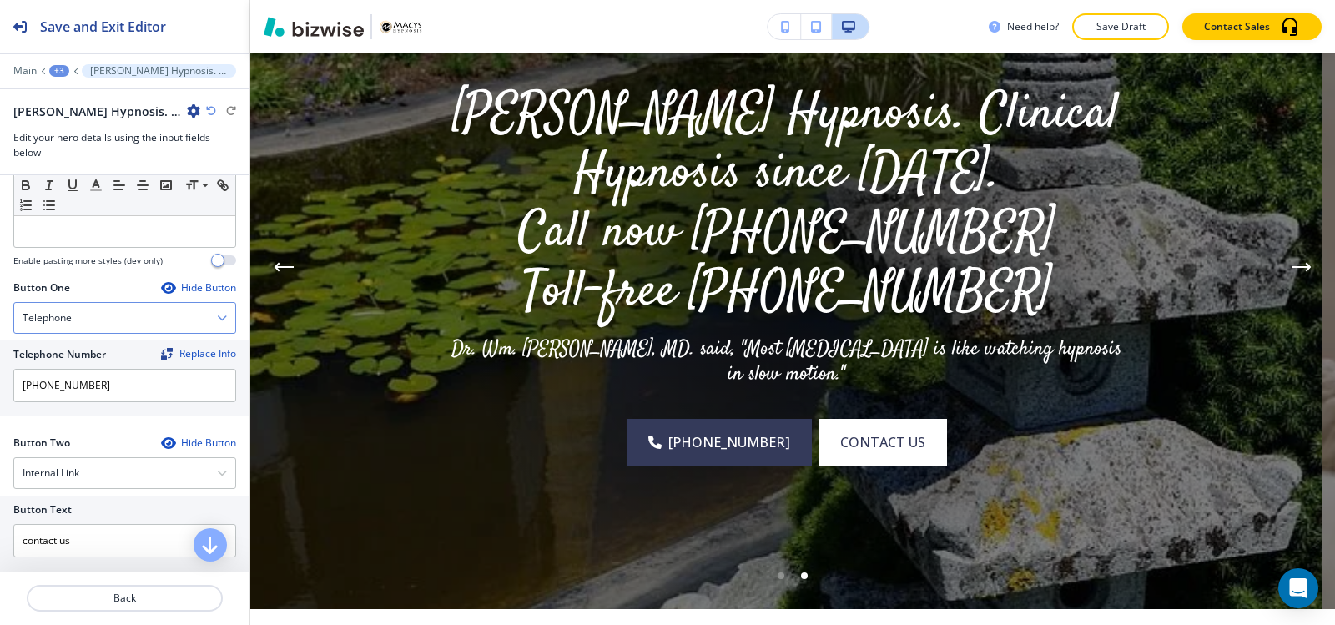
click at [94, 316] on div "Telephone" at bounding box center [124, 318] width 221 height 30
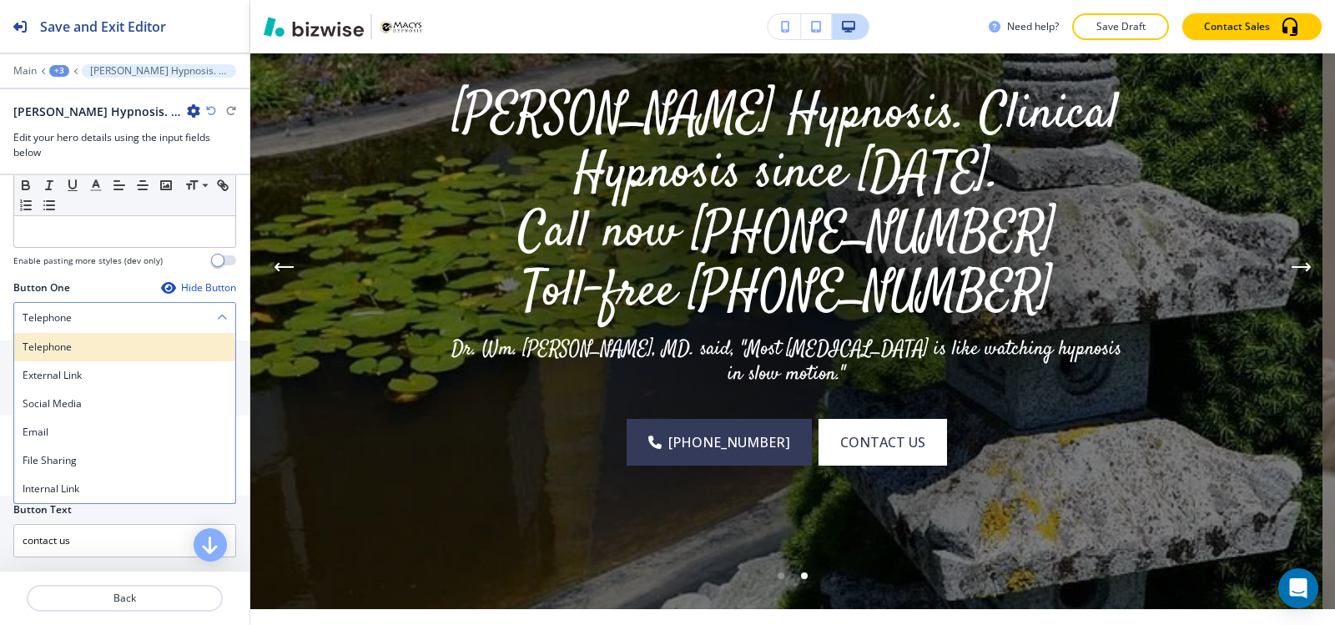
click at [86, 350] on h4 "Telephone" at bounding box center [125, 347] width 204 height 15
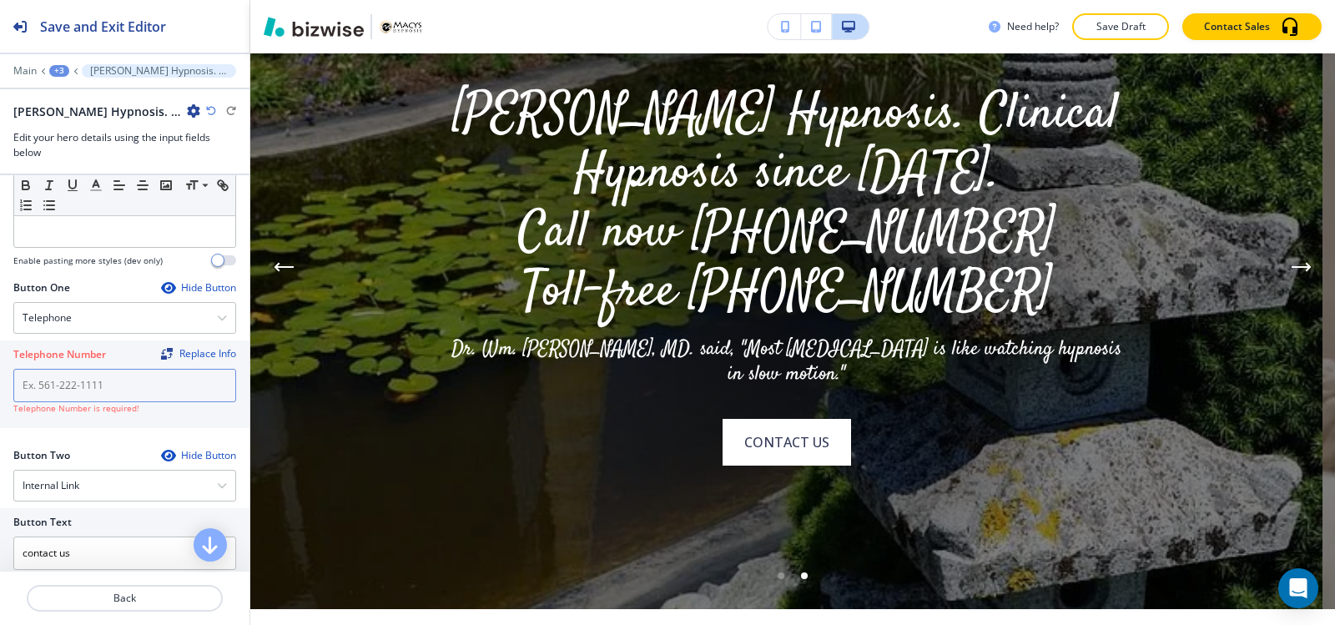
drag, startPoint x: 142, startPoint y: 385, endPoint x: 0, endPoint y: 390, distance: 141.9
click at [0, 390] on div "Telephone Number Replace Info Telephone Number is required!" at bounding box center [124, 384] width 249 height 88
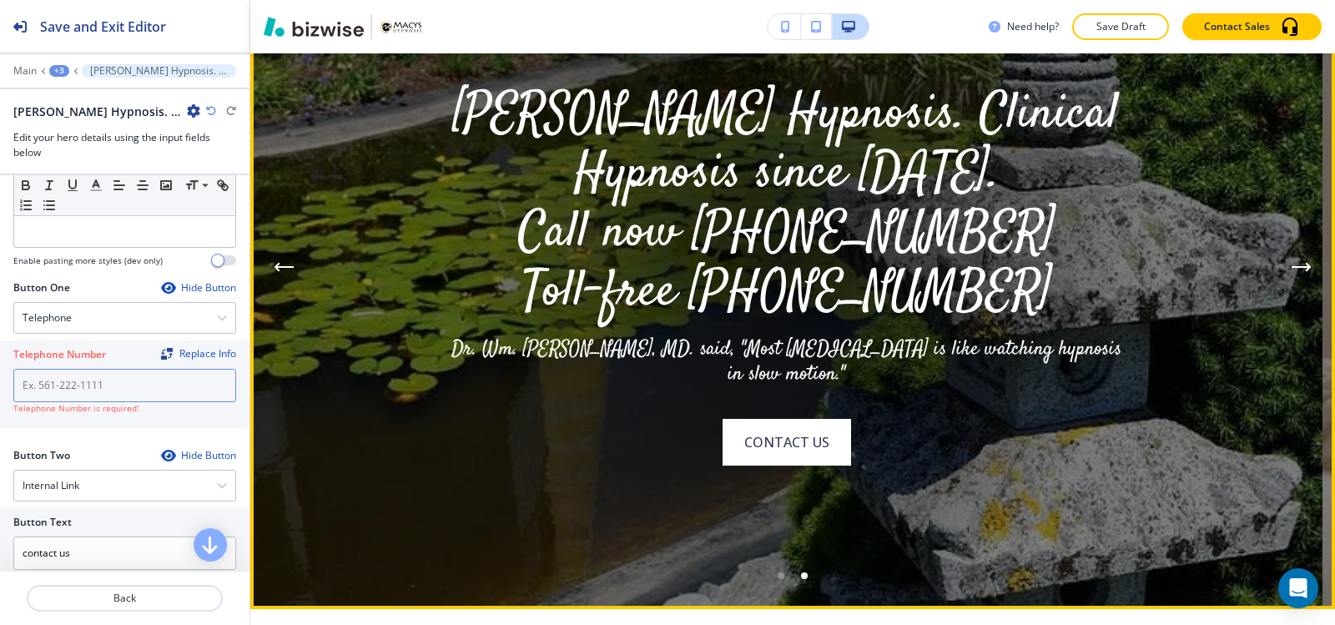
paste input "[PHONE_NUMBER]"
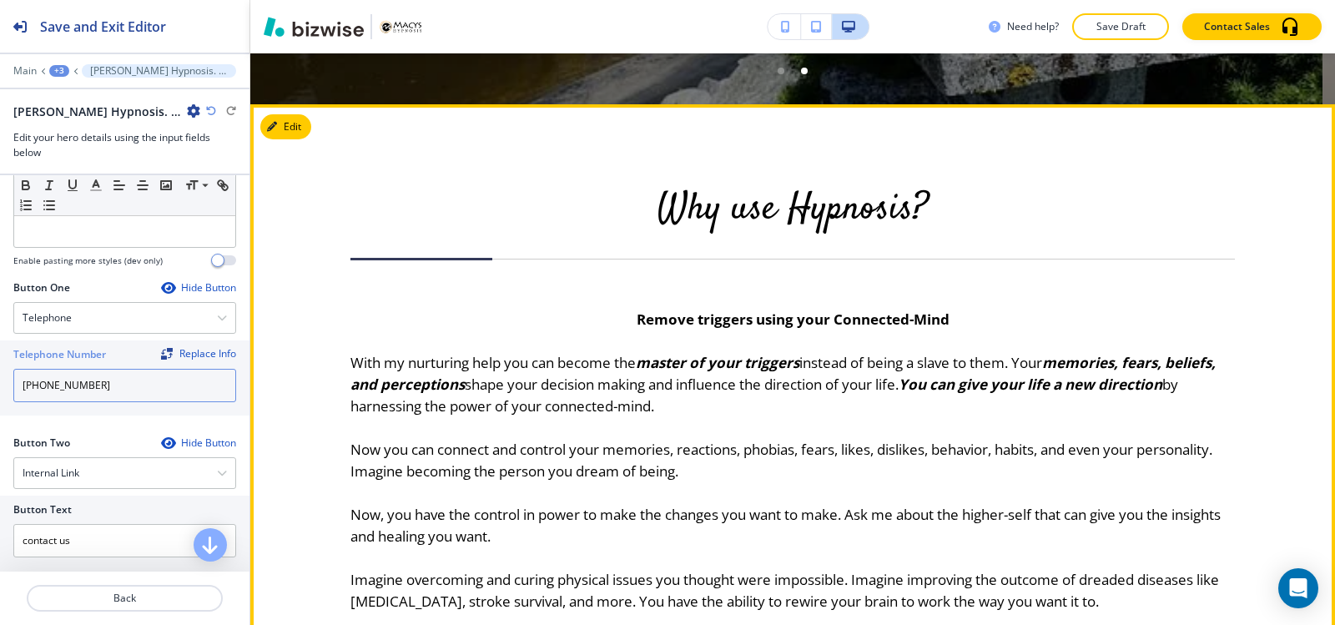
scroll to position [584, 0]
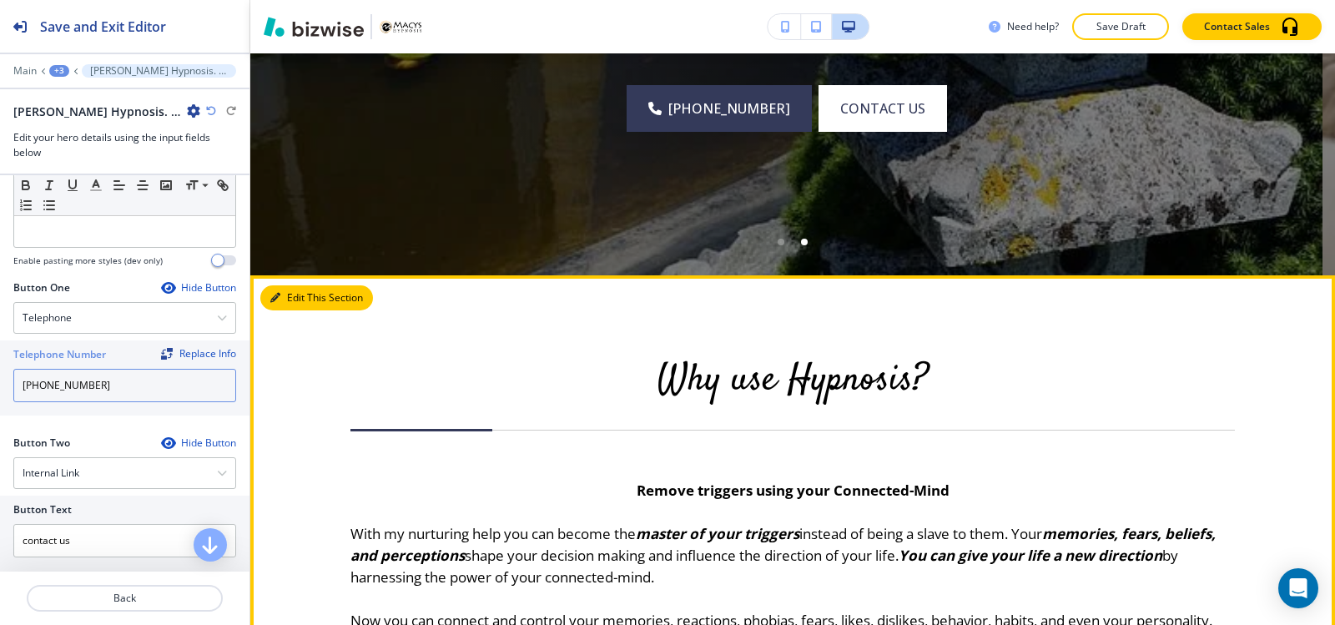
type input "[PHONE_NUMBER]"
click at [300, 300] on button "Edit This Section" at bounding box center [316, 297] width 113 height 25
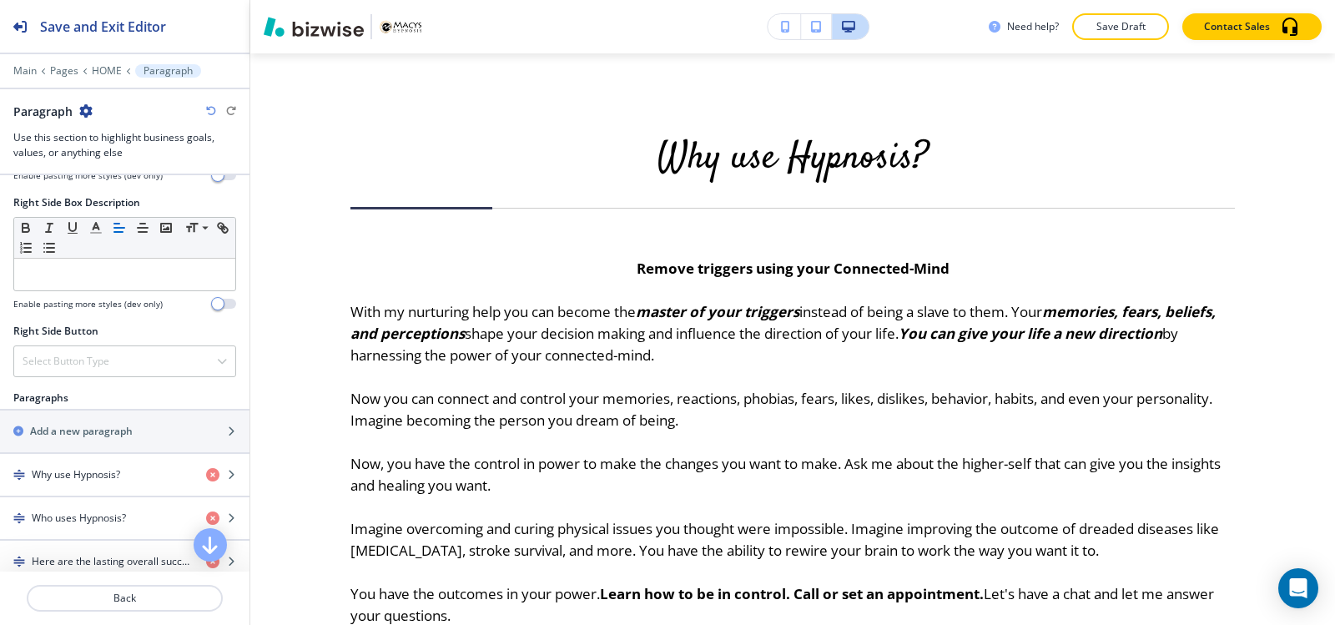
scroll to position [918, 0]
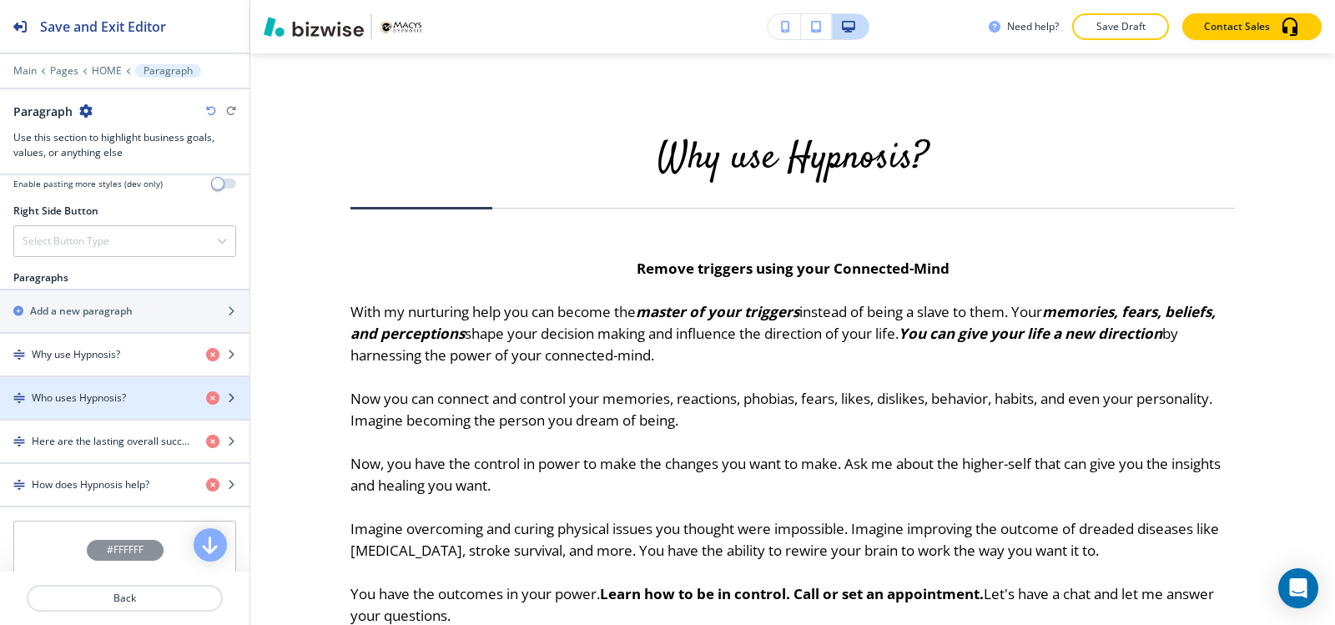
click at [84, 406] on div "button" at bounding box center [124, 411] width 249 height 13
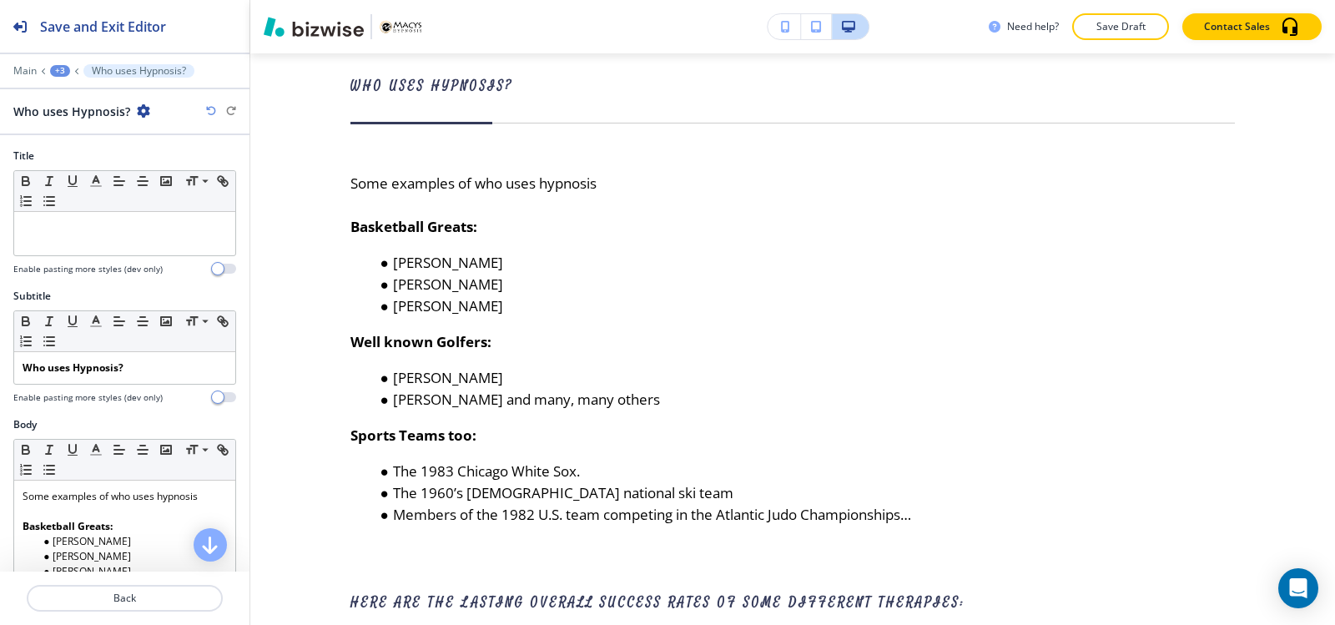
scroll to position [1511, 0]
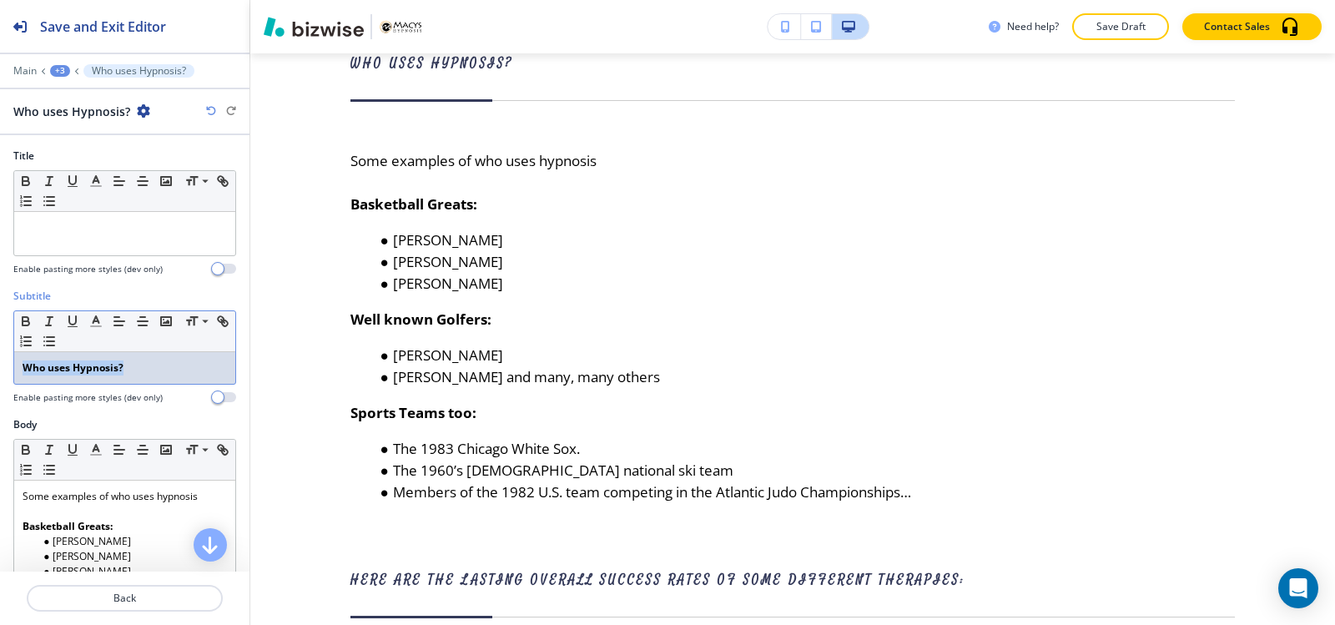
drag, startPoint x: 128, startPoint y: 376, endPoint x: 0, endPoint y: 393, distance: 128.7
click at [0, 393] on div "Subtitle Small Normal Large Huge Who uses Hypnosis? Enable pasting more styles …" at bounding box center [124, 353] width 249 height 128
copy strong "Who uses Hypnosis?"
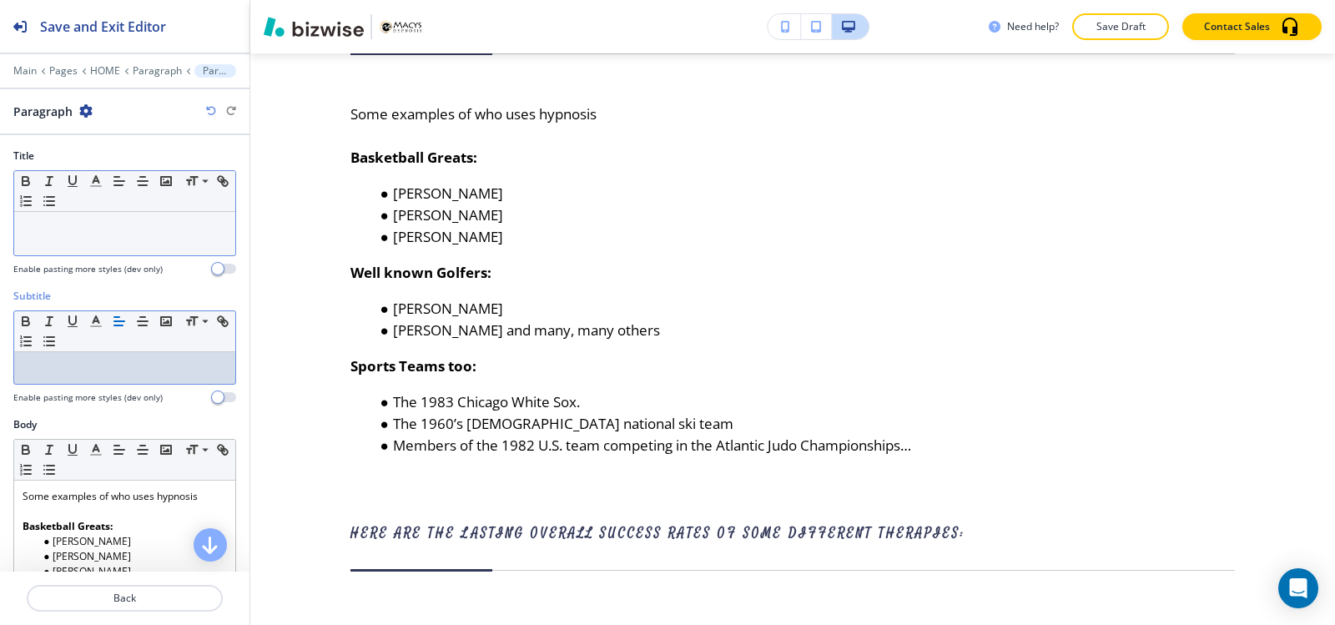
click at [74, 239] on div at bounding box center [124, 233] width 221 height 43
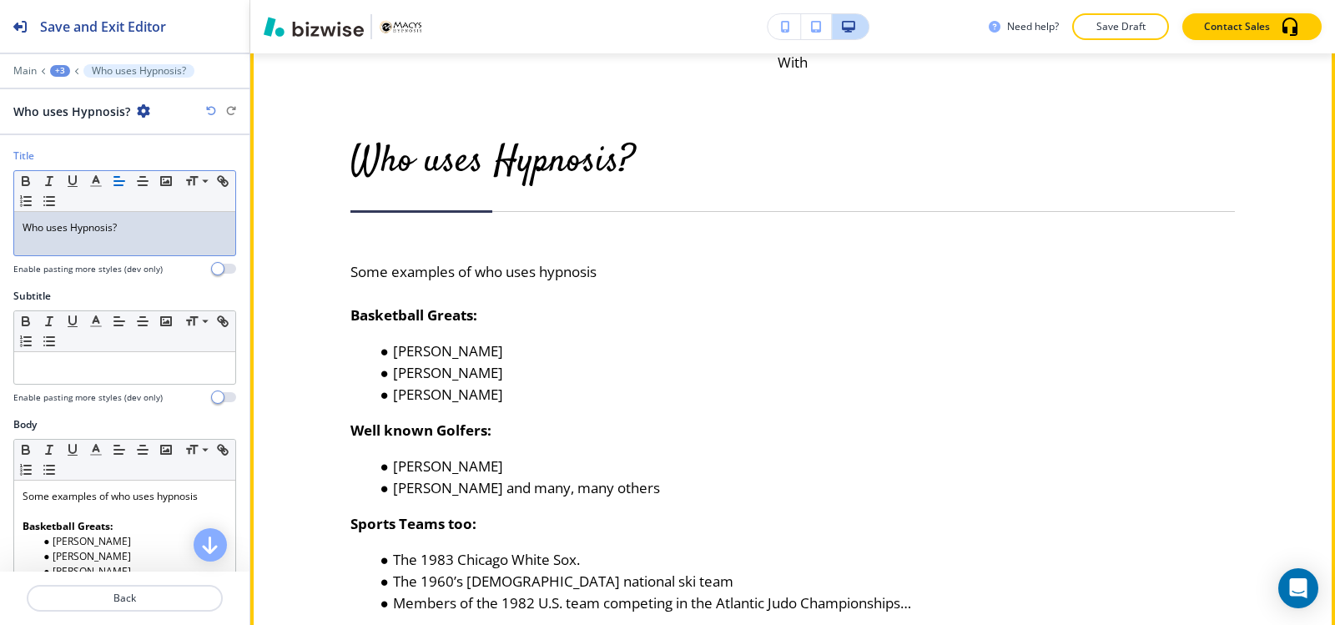
scroll to position [1344, 0]
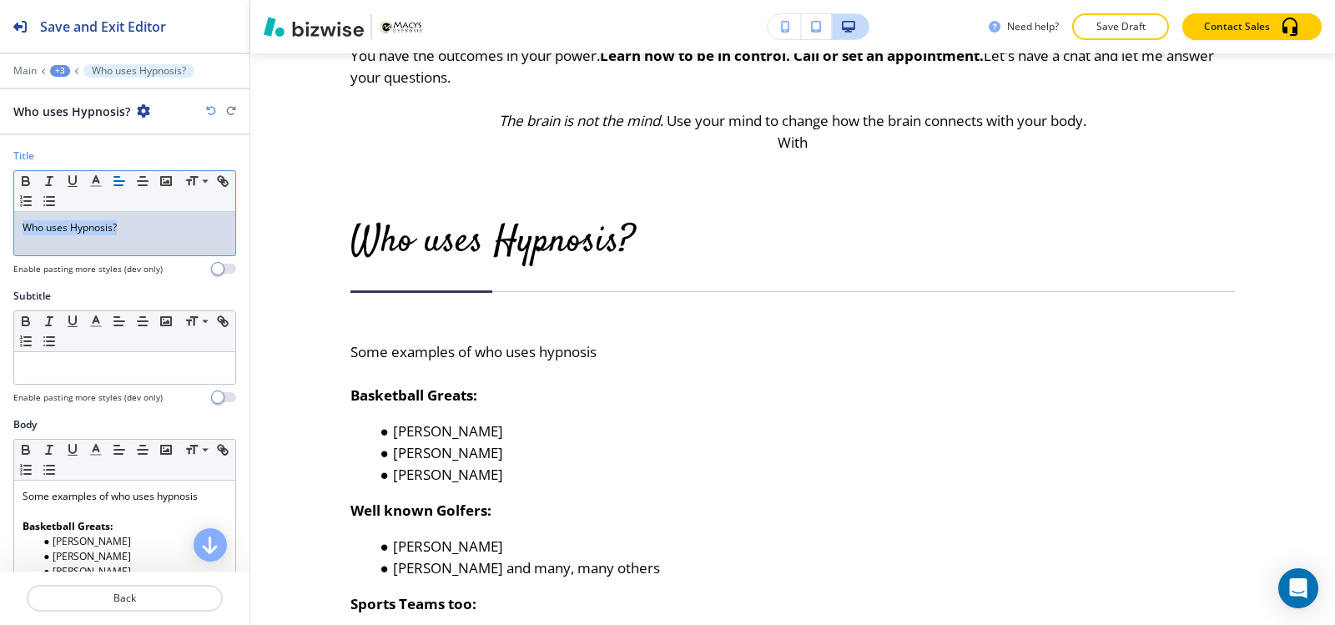
drag, startPoint x: 141, startPoint y: 229, endPoint x: 0, endPoint y: 228, distance: 141.0
click at [0, 228] on div "Title Small Normal Large Huge Who uses Hypnosis? Enable pasting more styles (de…" at bounding box center [124, 218] width 249 height 140
click at [143, 187] on icon "button" at bounding box center [142, 181] width 15 height 15
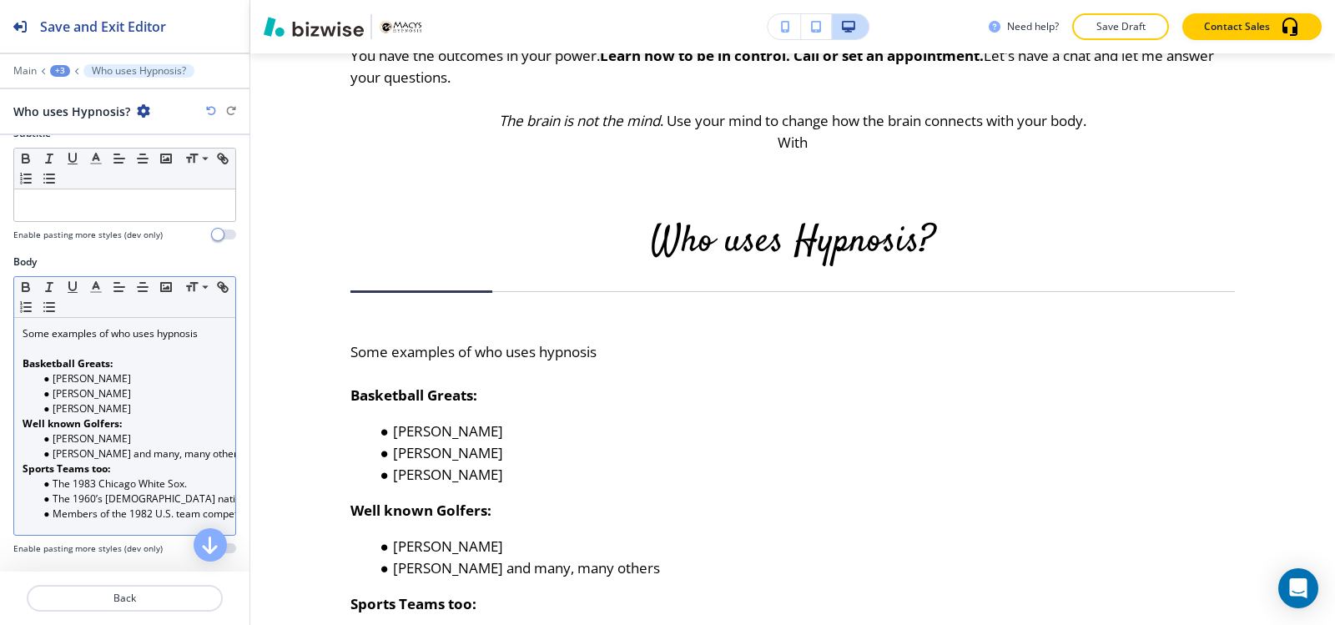
scroll to position [167, 0]
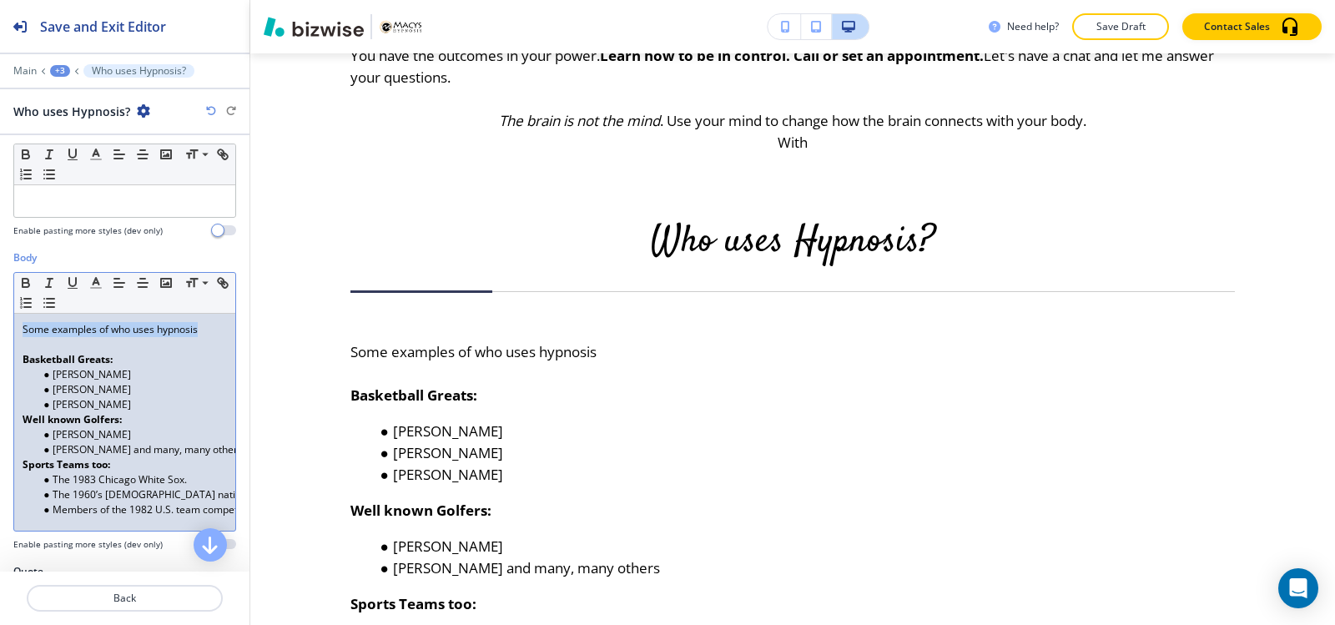
drag, startPoint x: 213, startPoint y: 330, endPoint x: 0, endPoint y: 327, distance: 212.7
click at [0, 327] on div "Body Small Normal Large Huge Some examples of who uses hypnosis Basketball Grea…" at bounding box center [124, 407] width 249 height 314
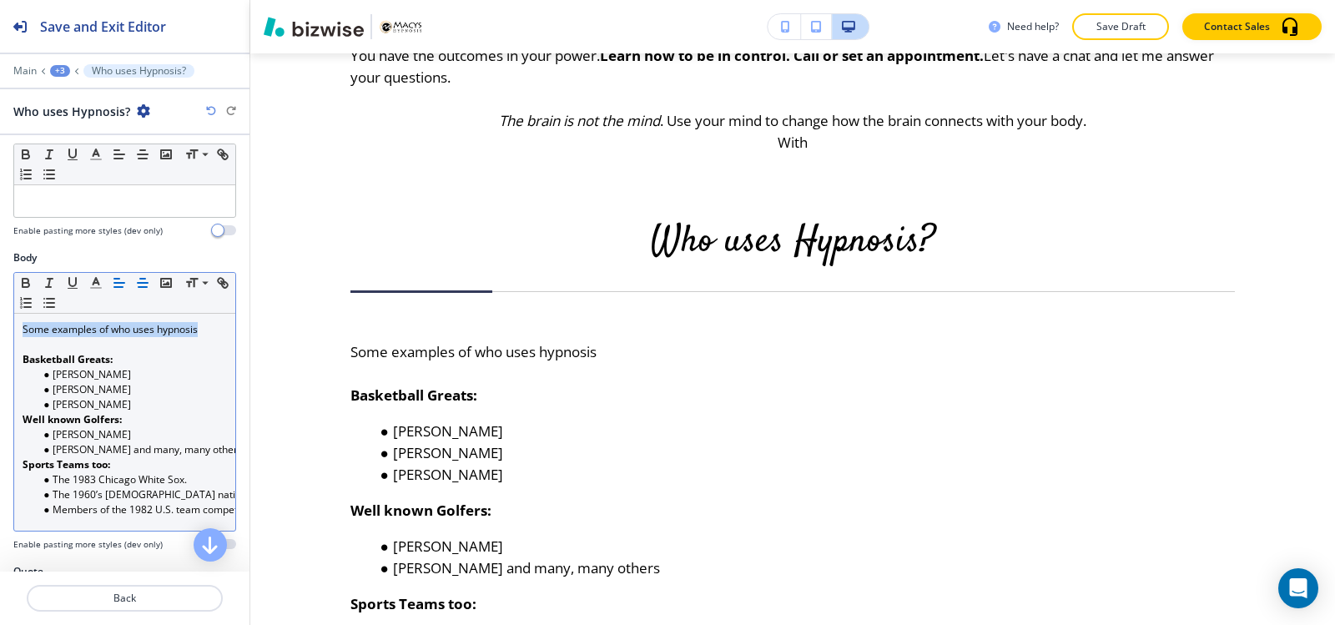
click at [139, 287] on line "button" at bounding box center [142, 287] width 8 height 0
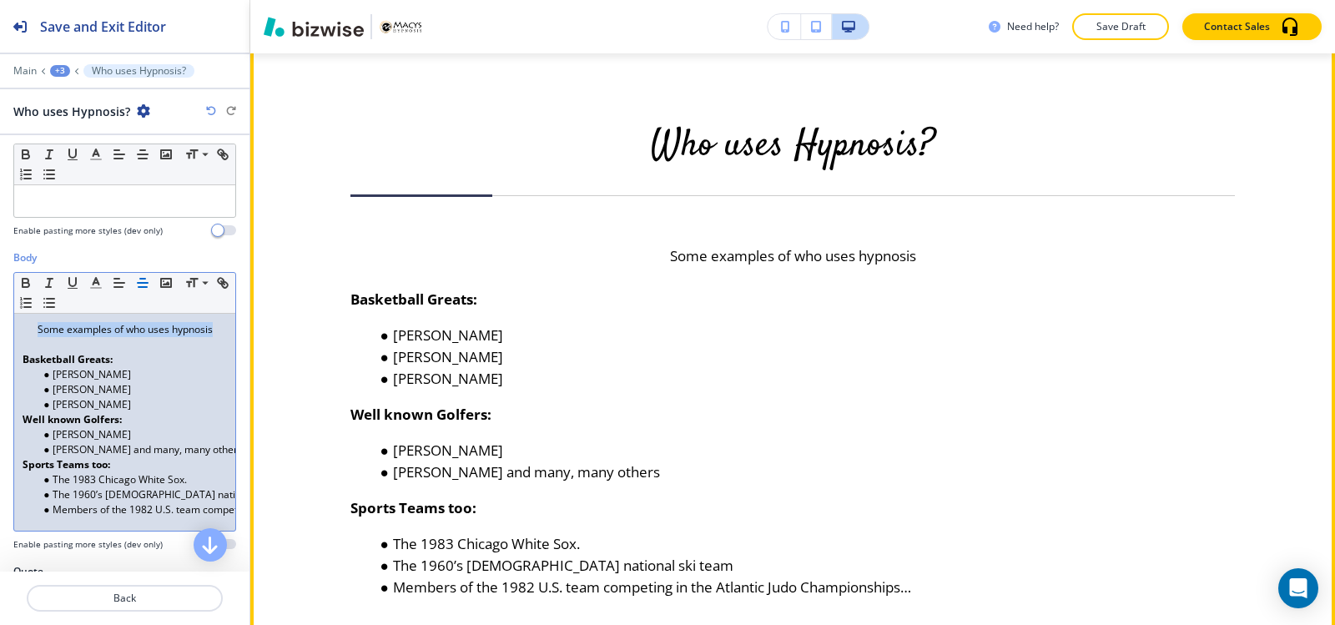
scroll to position [1427, 0]
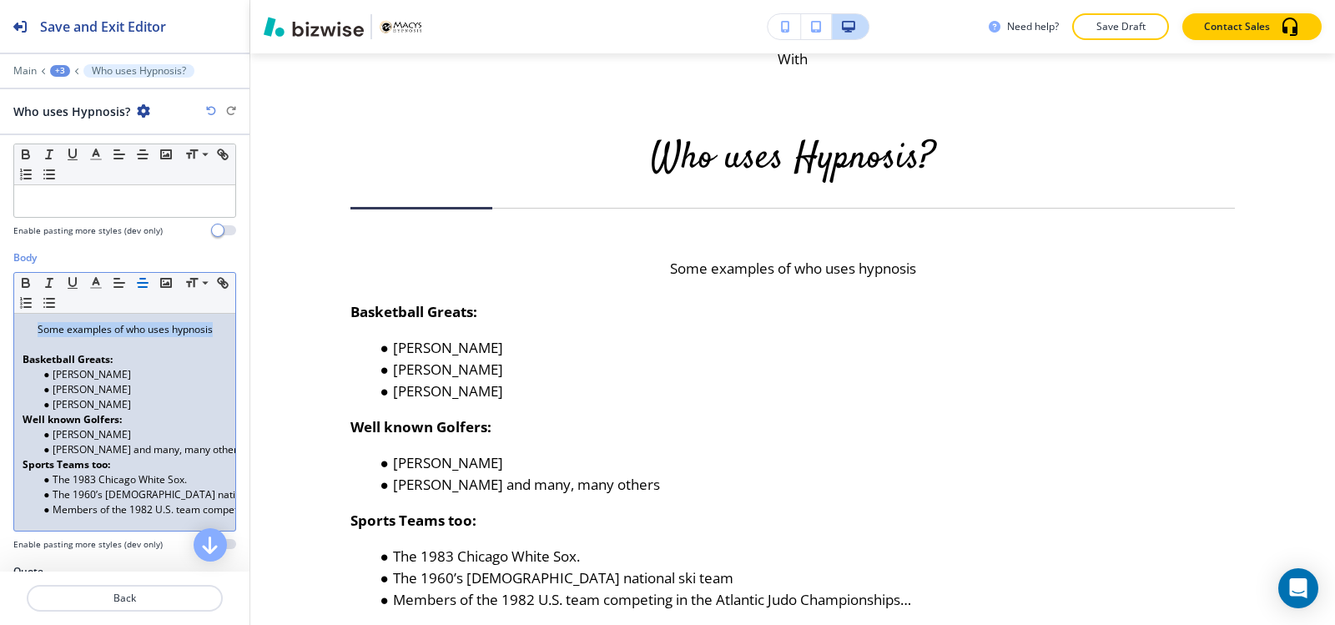
drag, startPoint x: 16, startPoint y: 360, endPoint x: 155, endPoint y: 380, distance: 140.9
click at [151, 384] on div "Some examples of who uses hypnosis Basketball Greats: Kobe Bryant Shaquille O’N…" at bounding box center [124, 422] width 221 height 217
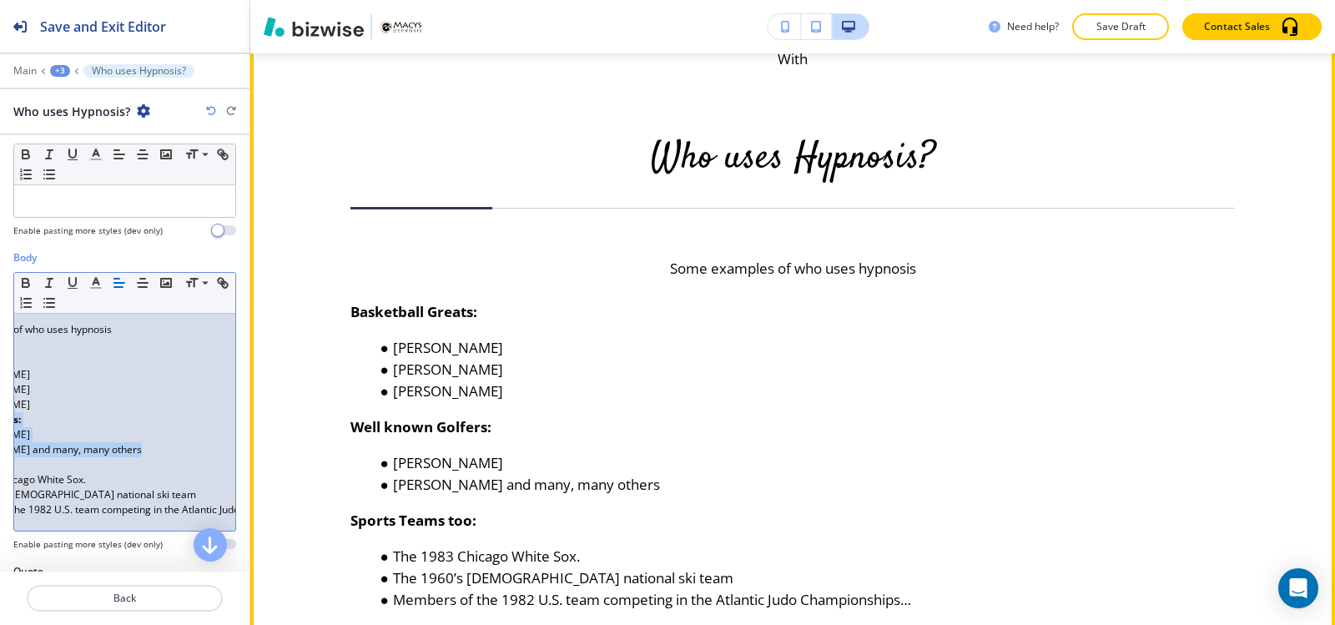
scroll to position [0, 203]
drag, startPoint x: 13, startPoint y: 414, endPoint x: 254, endPoint y: 456, distance: 244.8
click at [254, 456] on div "Save and Exit Editor Main +3 Who uses Hypnosis? Who uses Hypnosis? Title Small …" at bounding box center [667, 312] width 1335 height 625
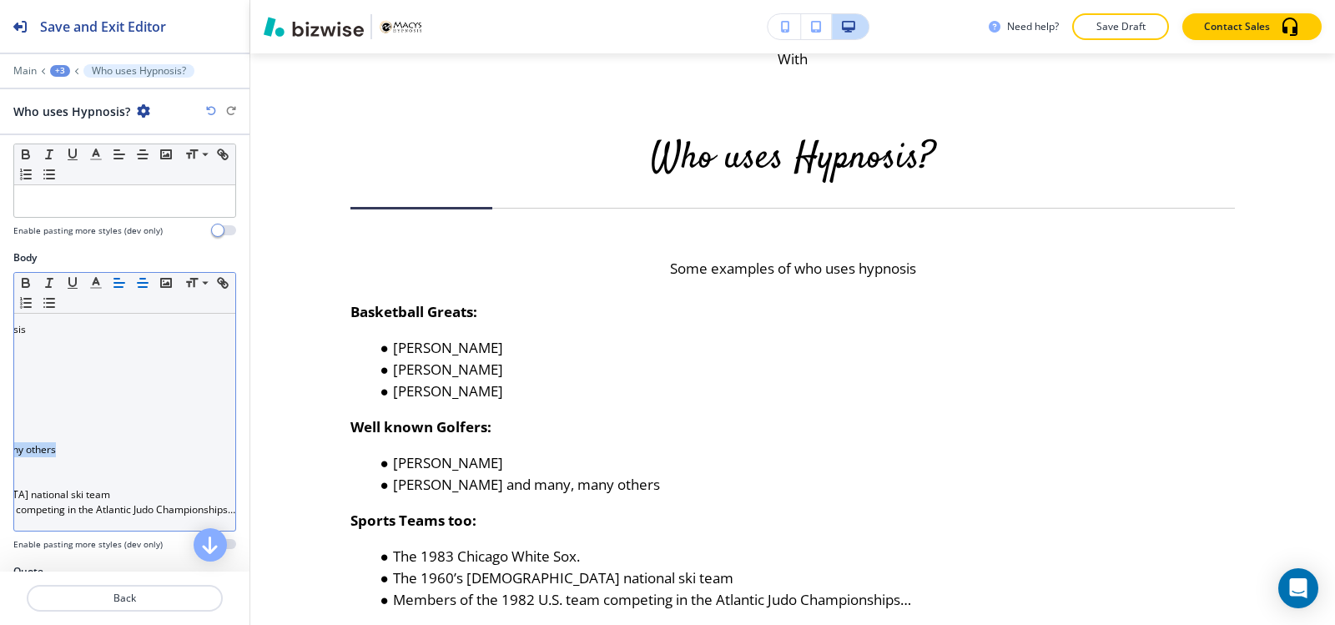
click at [141, 284] on icon "button" at bounding box center [142, 282] width 15 height 15
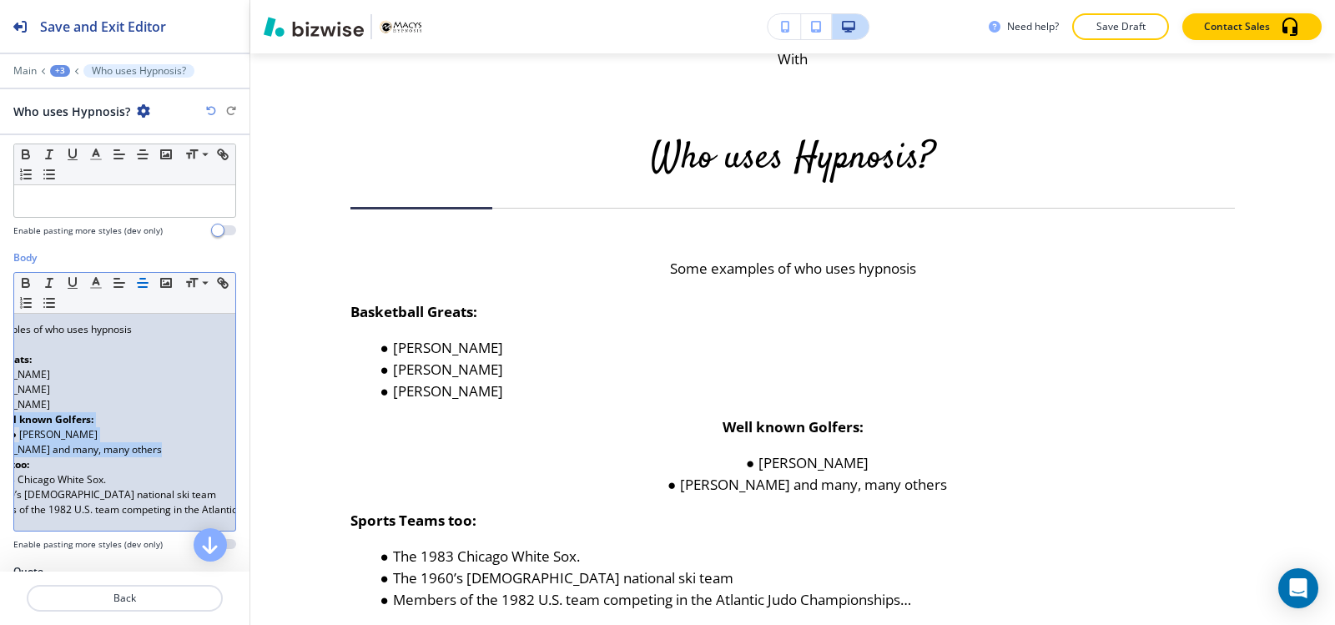
scroll to position [0, 110]
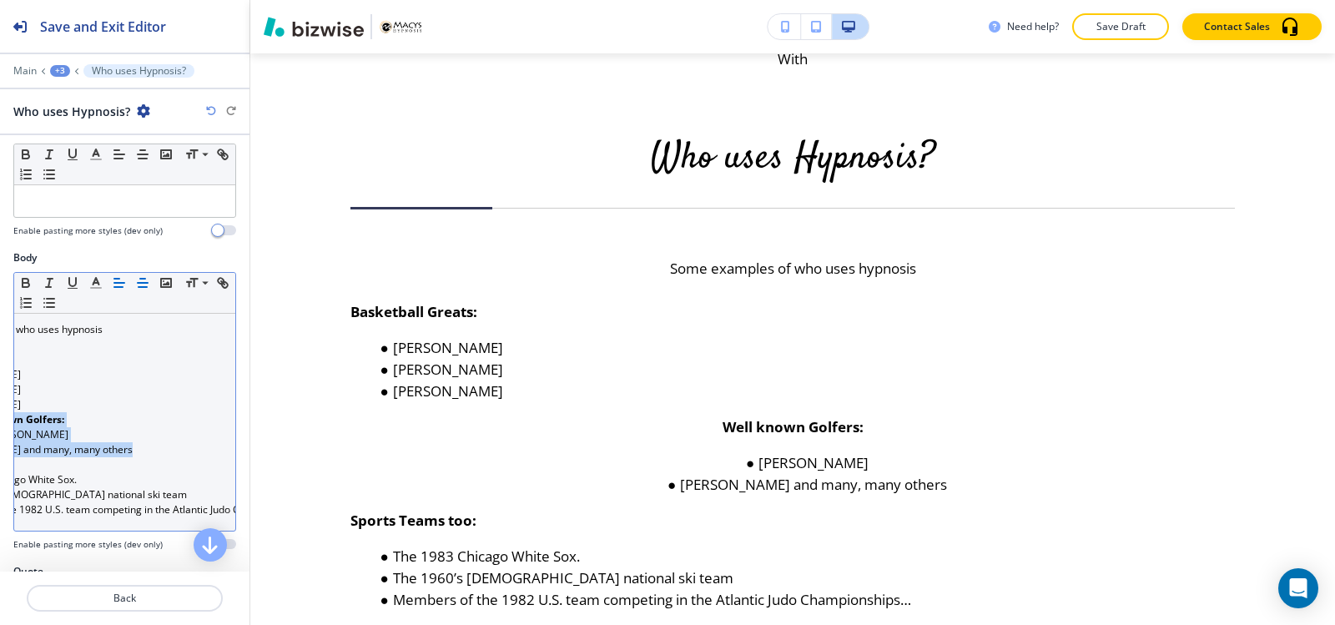
click at [116, 284] on icon "button" at bounding box center [119, 282] width 15 height 15
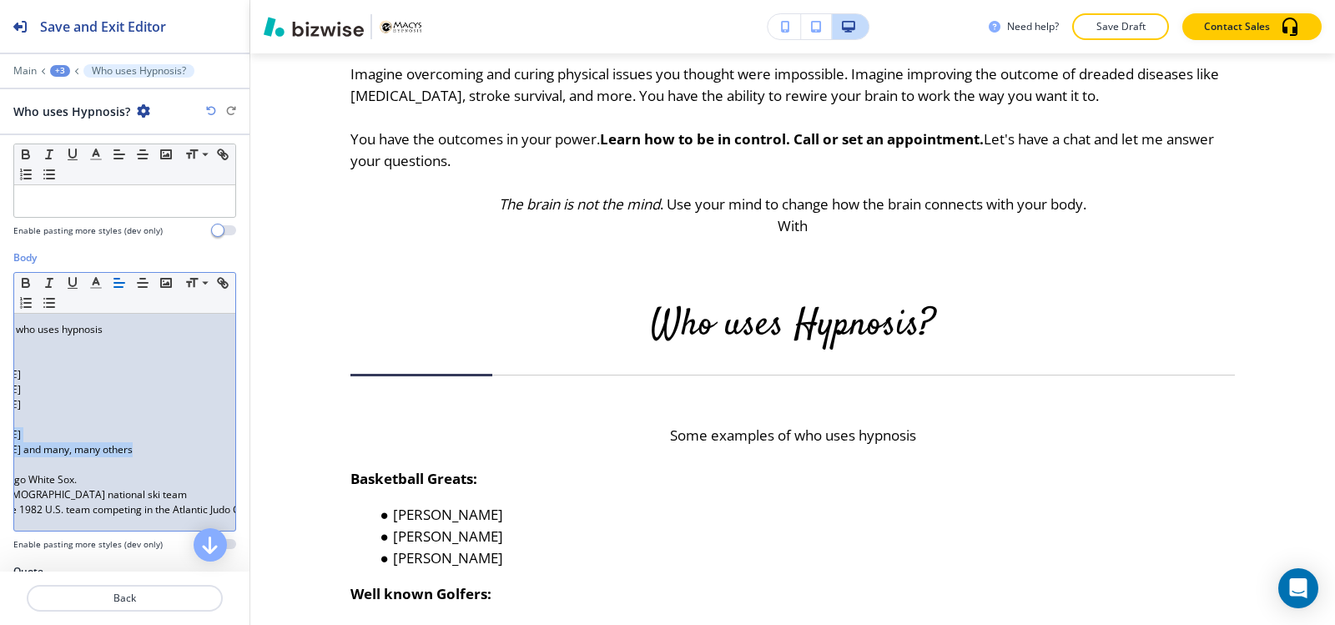
scroll to position [0, 0]
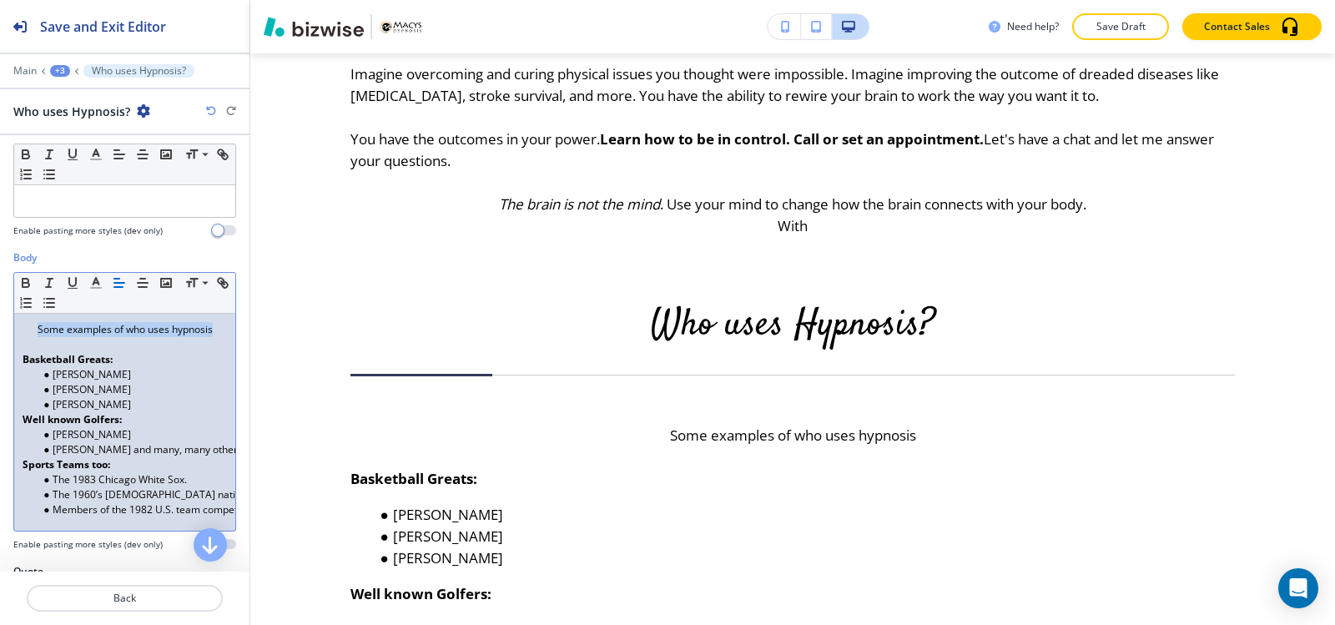
drag, startPoint x: 215, startPoint y: 335, endPoint x: 2, endPoint y: 331, distance: 213.6
click at [0, 333] on div "Body Small Normal Large Huge Some examples of who uses hypnosis Basketball Grea…" at bounding box center [124, 407] width 249 height 314
click at [114, 281] on icon "button" at bounding box center [119, 282] width 15 height 15
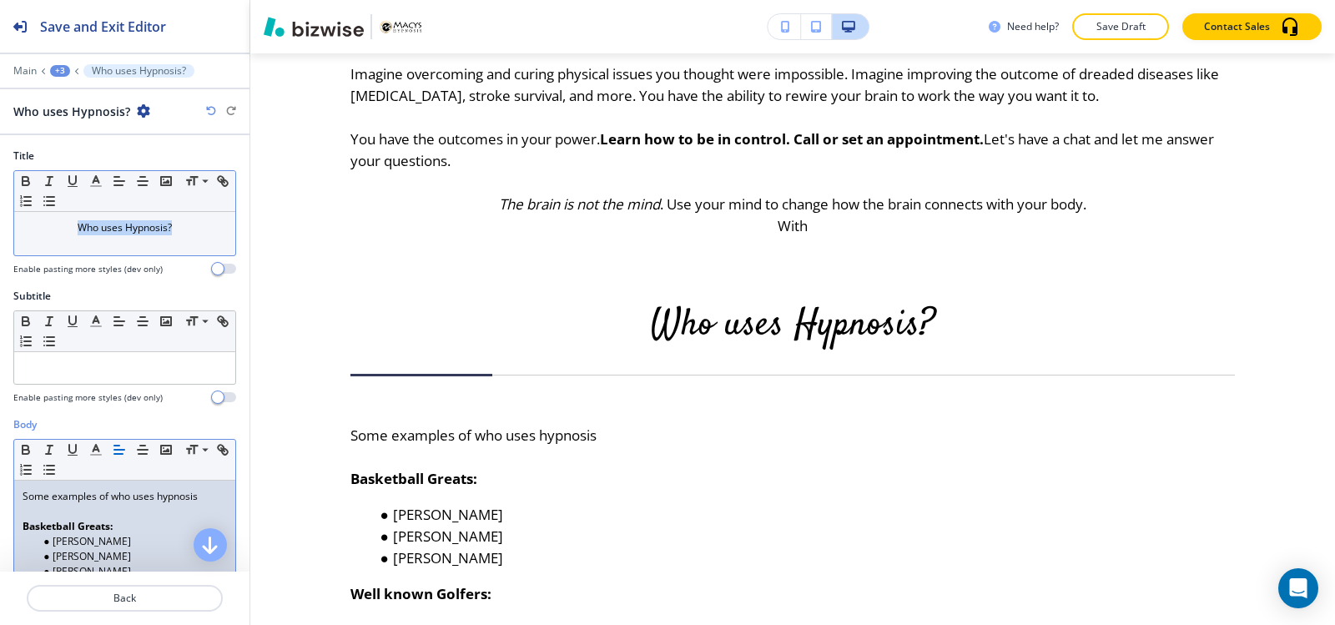
drag, startPoint x: 179, startPoint y: 236, endPoint x: 46, endPoint y: 230, distance: 133.6
click at [46, 230] on div "Who uses Hypnosis?" at bounding box center [124, 233] width 221 height 43
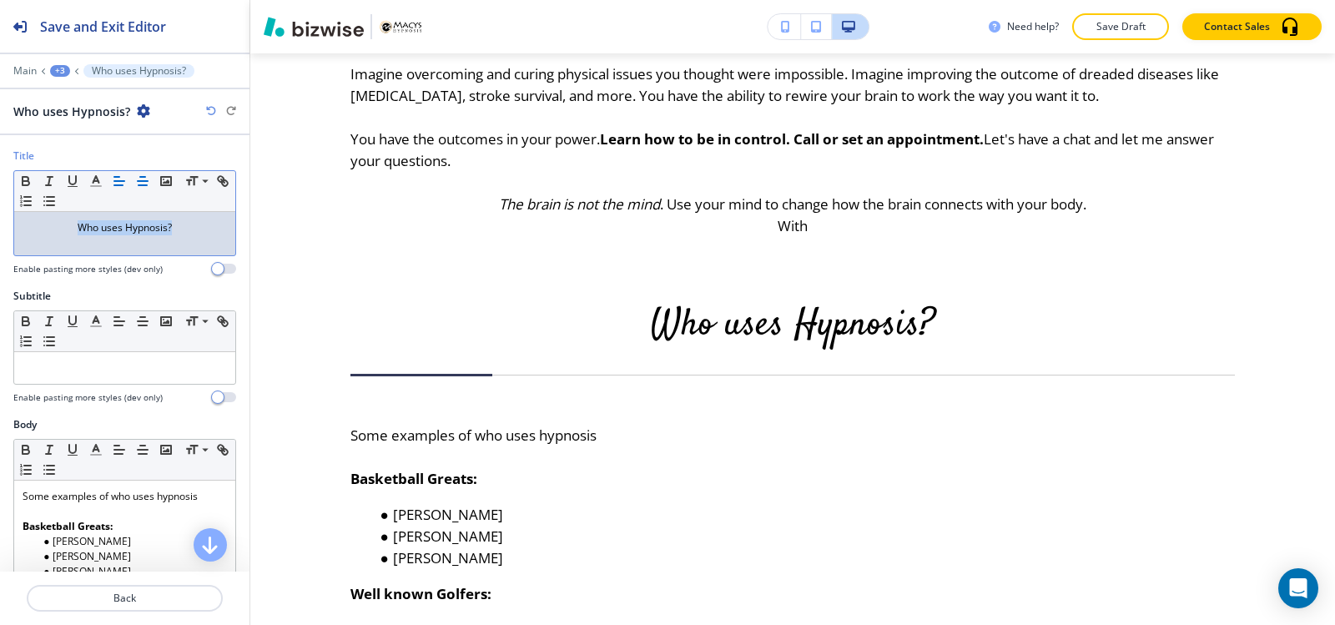
click at [121, 184] on icon "button" at bounding box center [119, 181] width 15 height 15
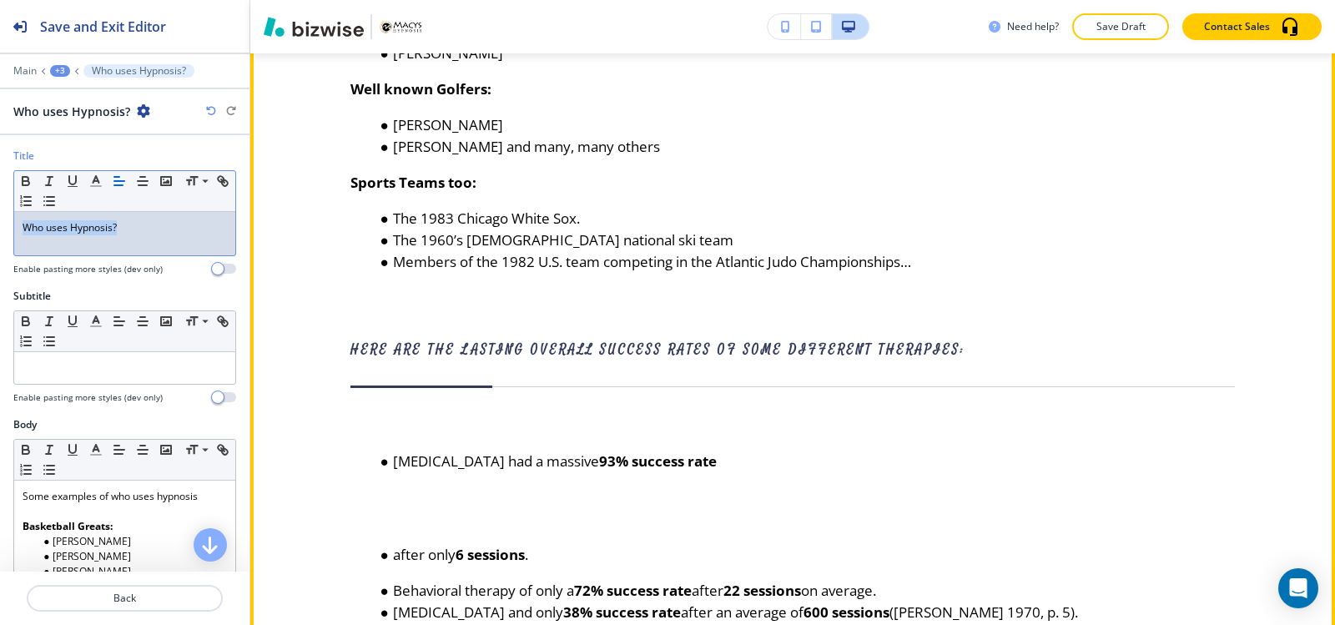
scroll to position [1761, 0]
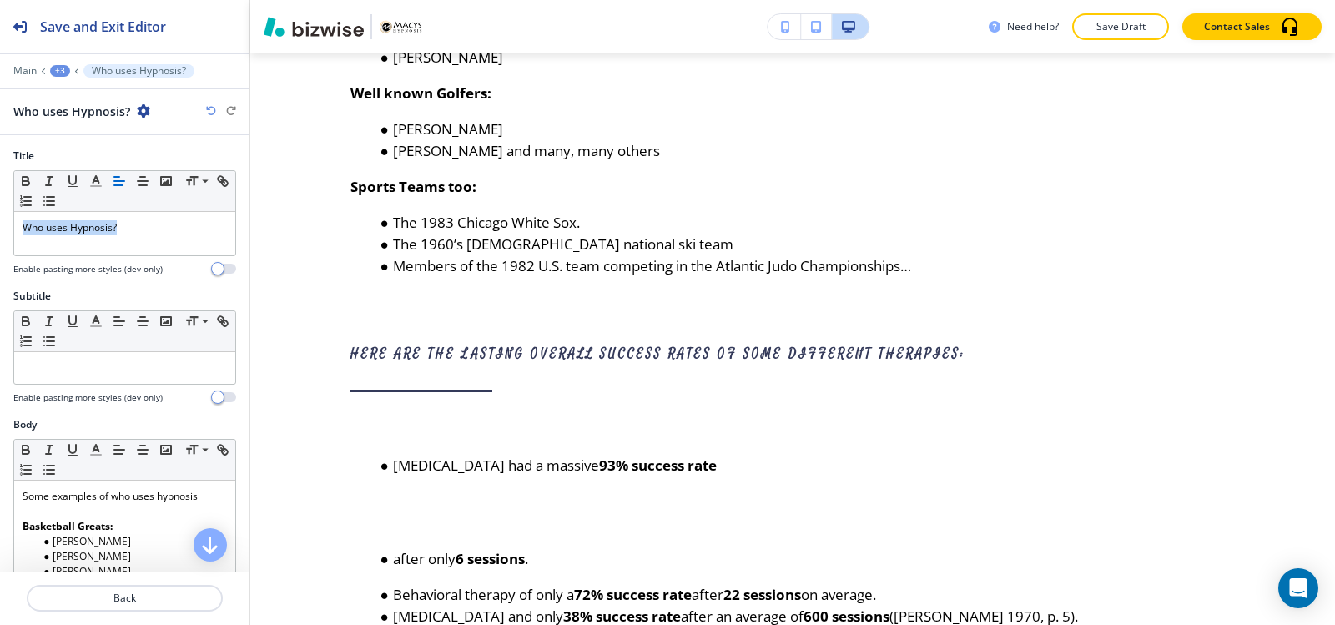
click at [54, 70] on div "+3" at bounding box center [60, 71] width 20 height 12
click at [104, 164] on p "Paragraph" at bounding box center [103, 156] width 85 height 15
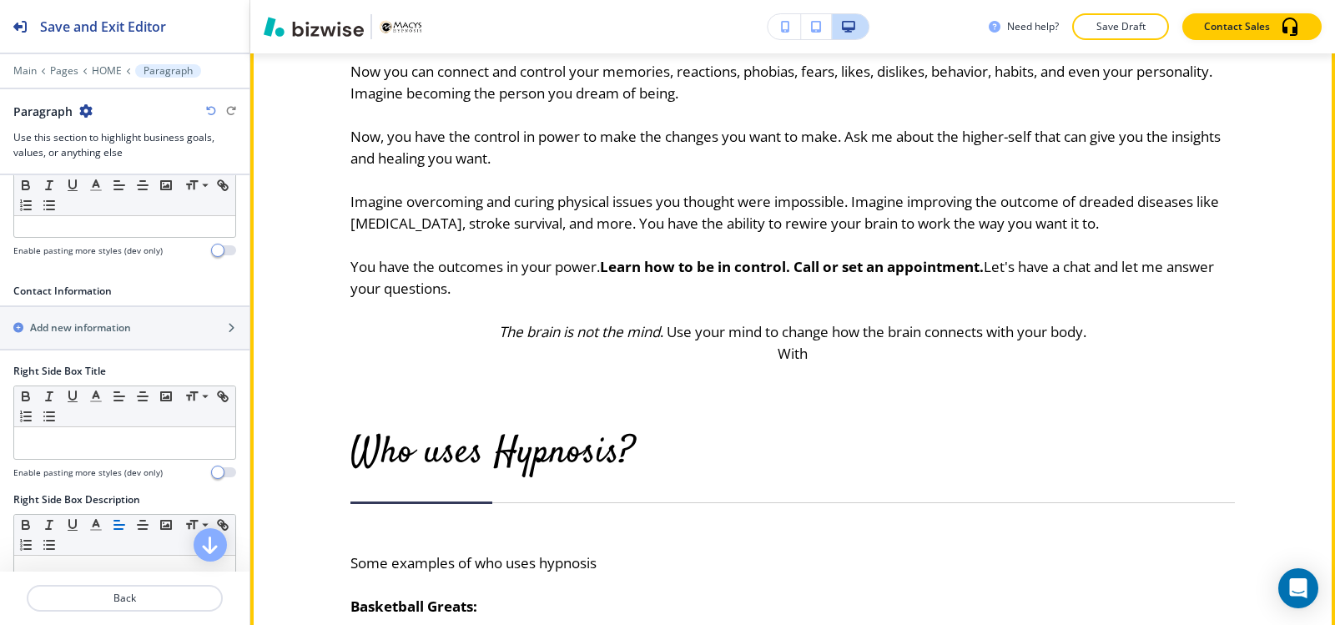
scroll to position [1139, 0]
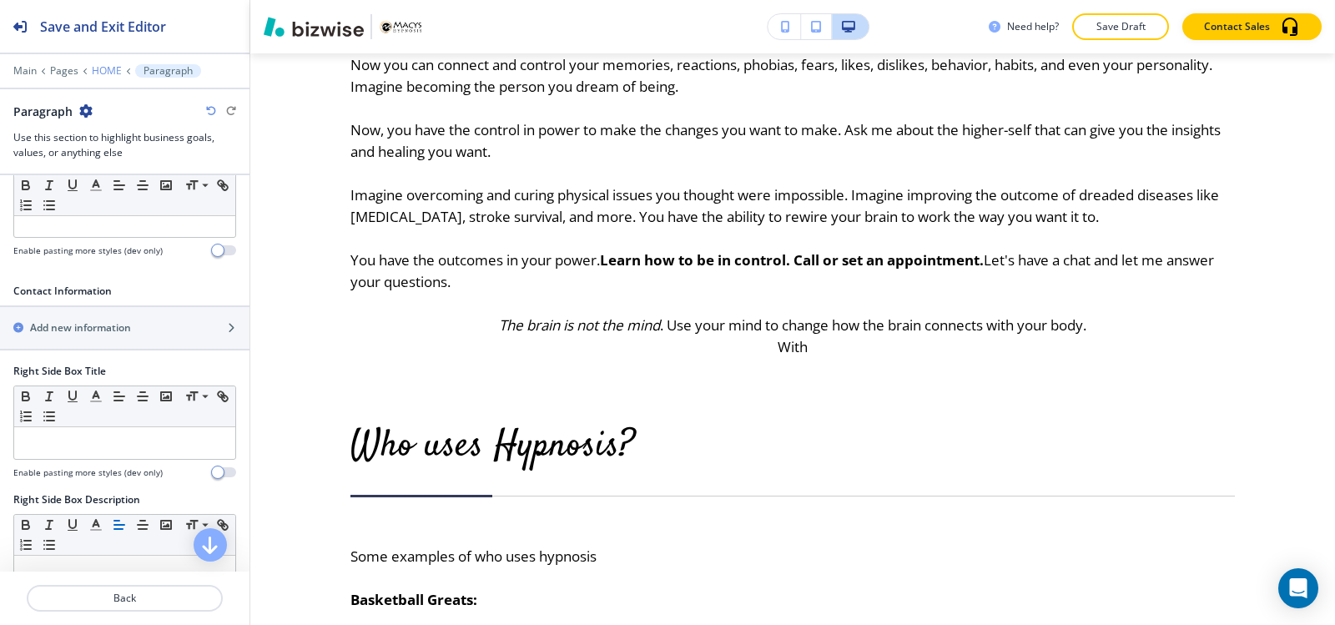
click at [112, 70] on p "HOME" at bounding box center [107, 71] width 30 height 12
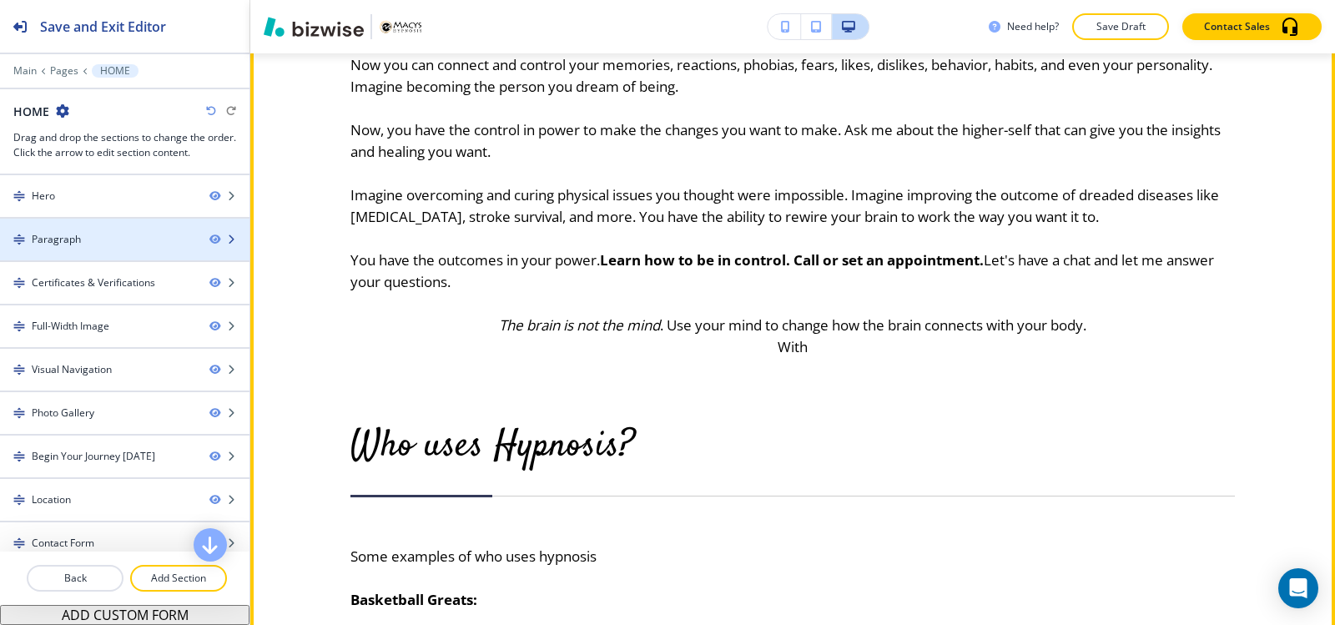
click at [123, 244] on div "Paragraph" at bounding box center [98, 239] width 196 height 15
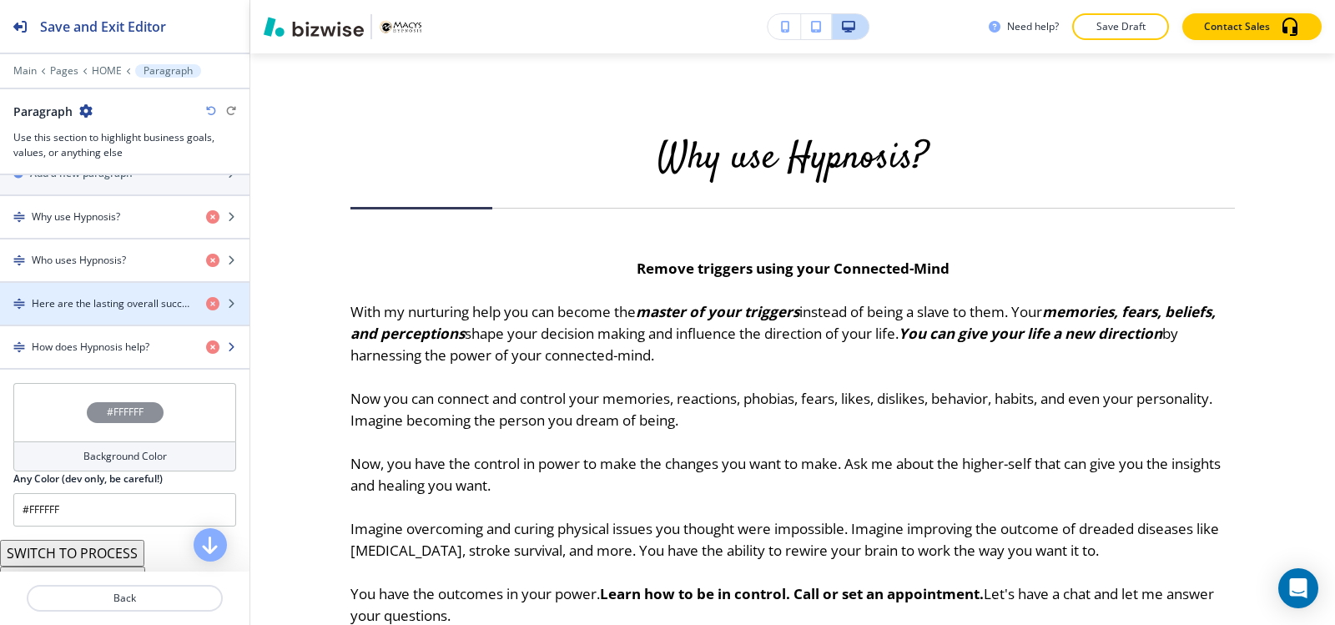
scroll to position [1084, 0]
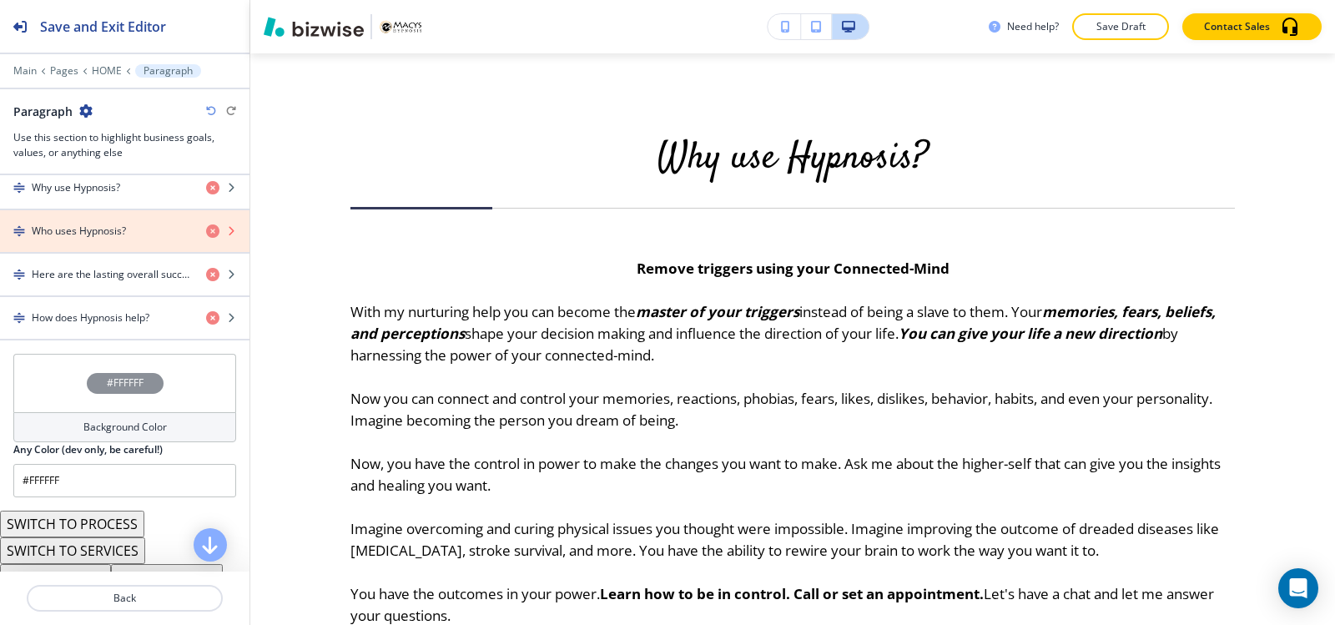
click at [206, 232] on icon "button" at bounding box center [212, 230] width 13 height 13
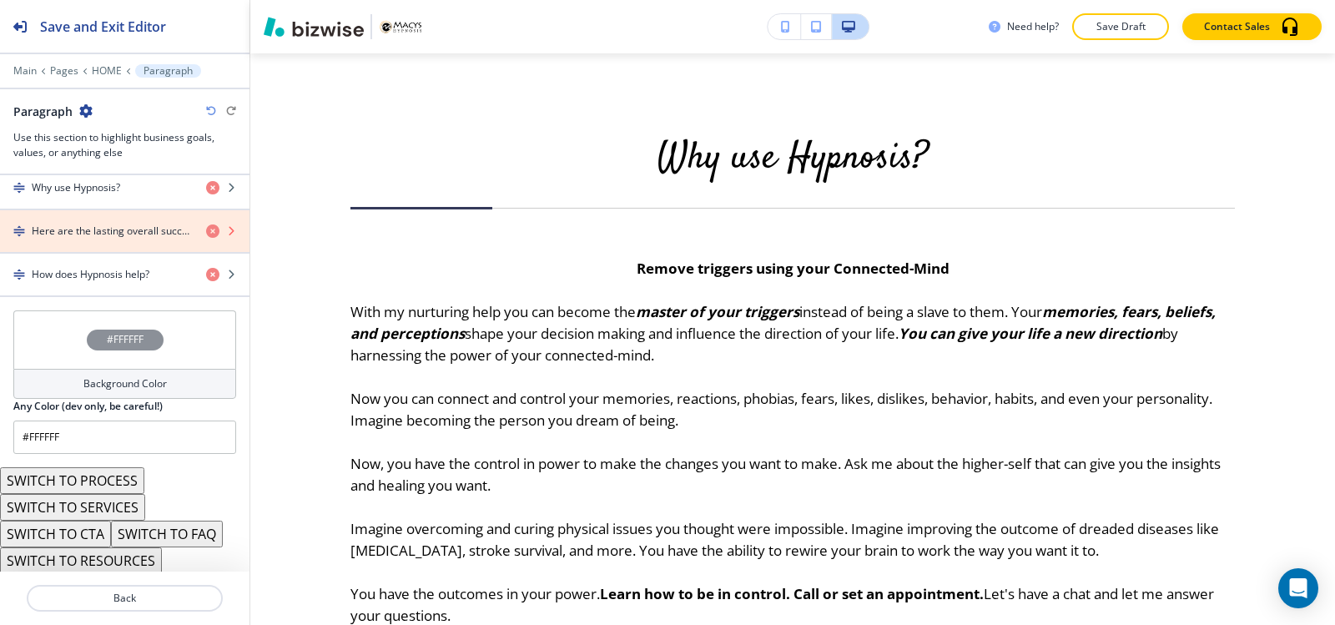
click at [206, 234] on icon "button" at bounding box center [212, 230] width 13 height 13
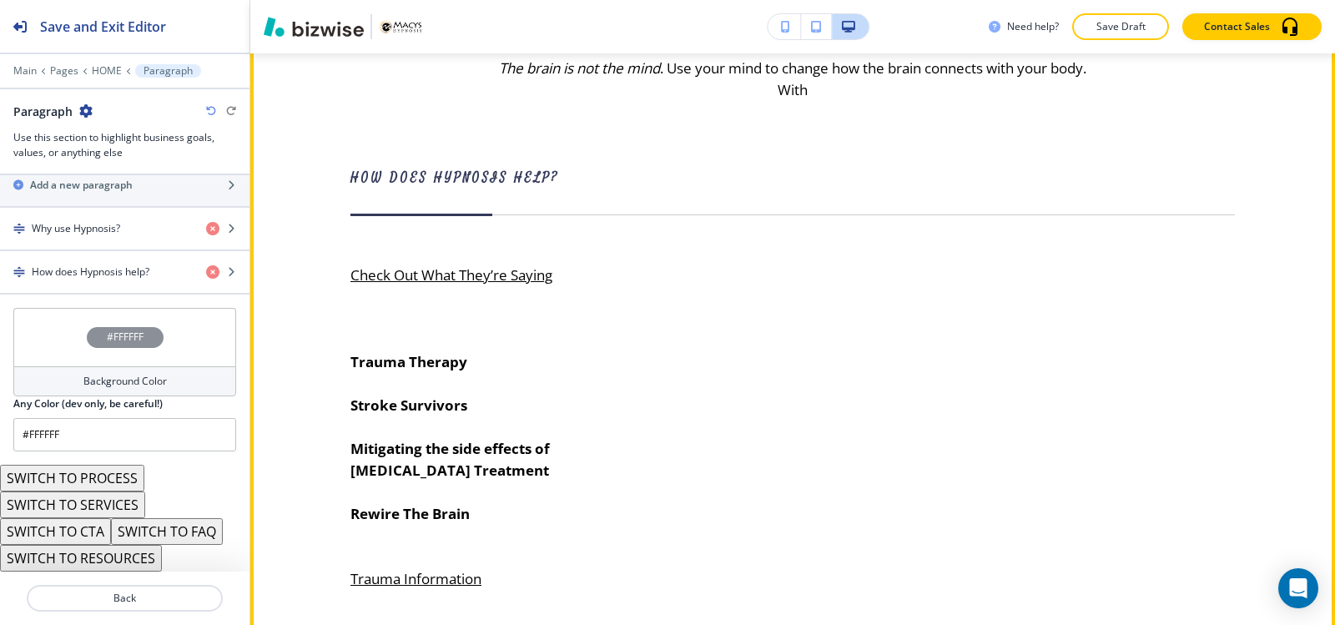
scroll to position [1390, 0]
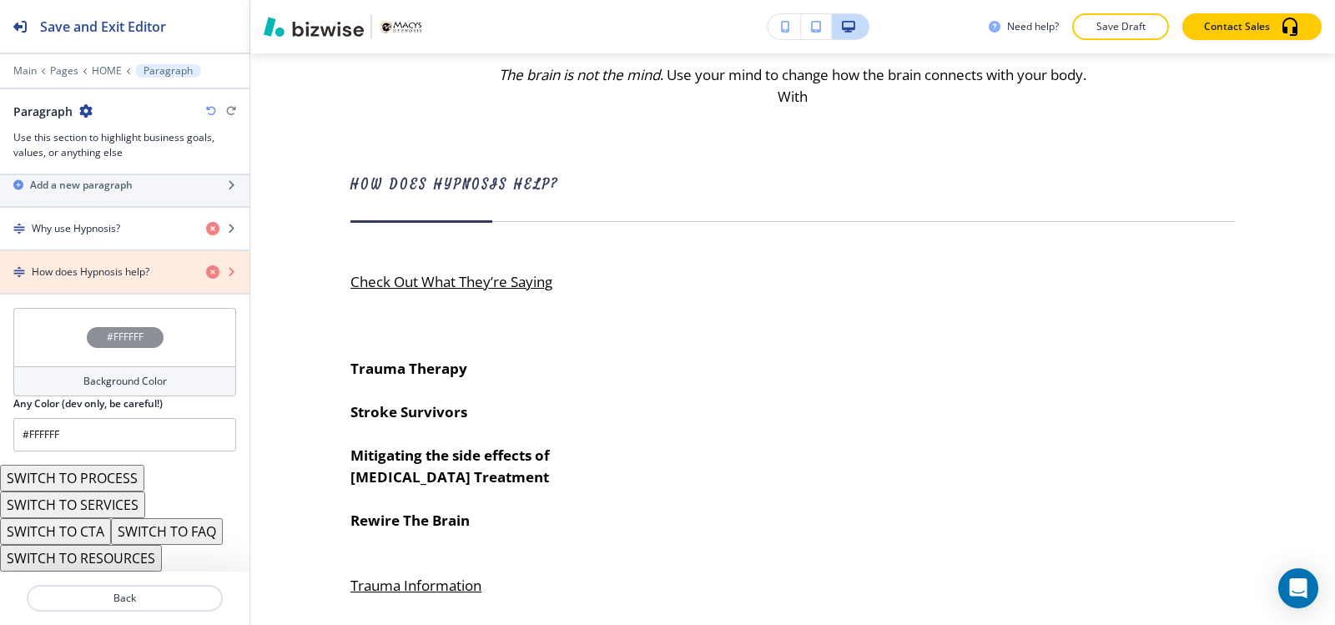
click at [206, 276] on icon "button" at bounding box center [212, 271] width 13 height 13
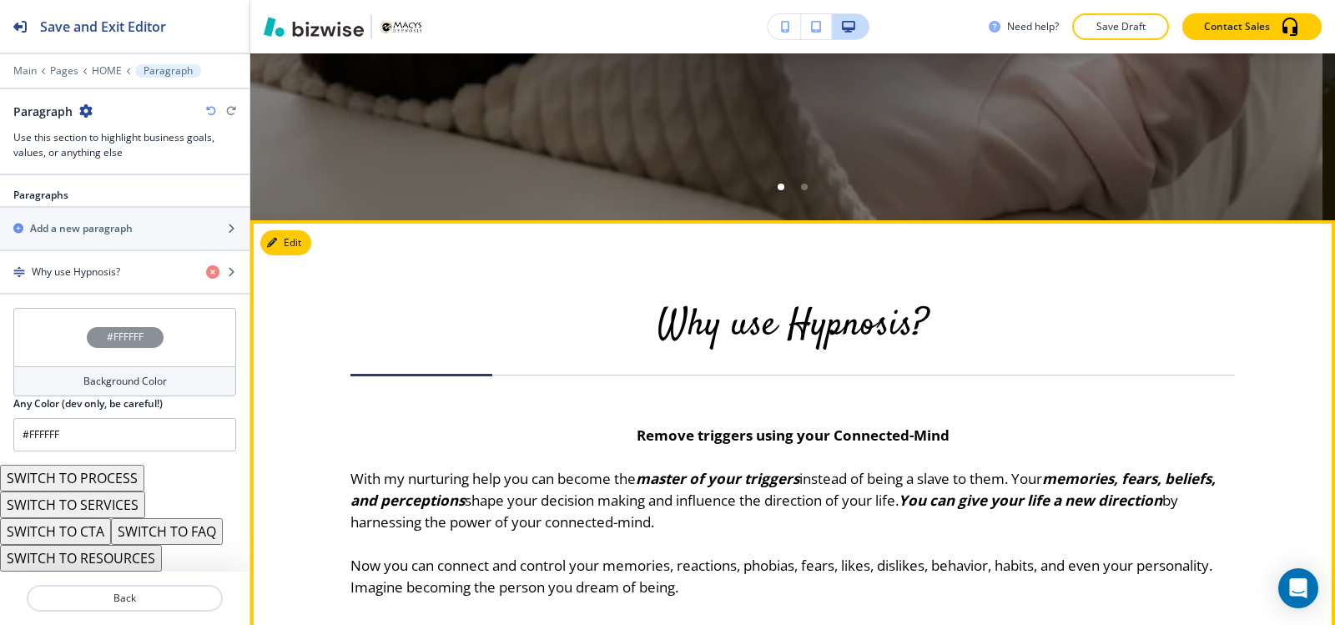
scroll to position [973, 0]
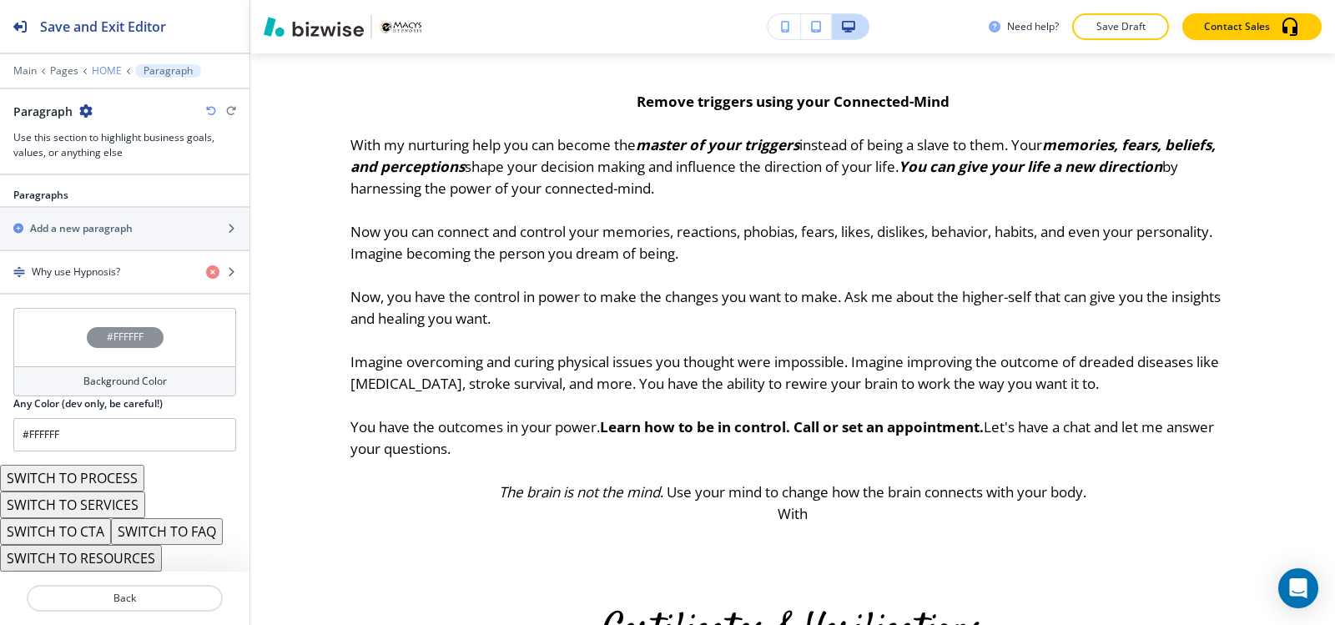
click at [103, 65] on p "HOME" at bounding box center [107, 71] width 30 height 12
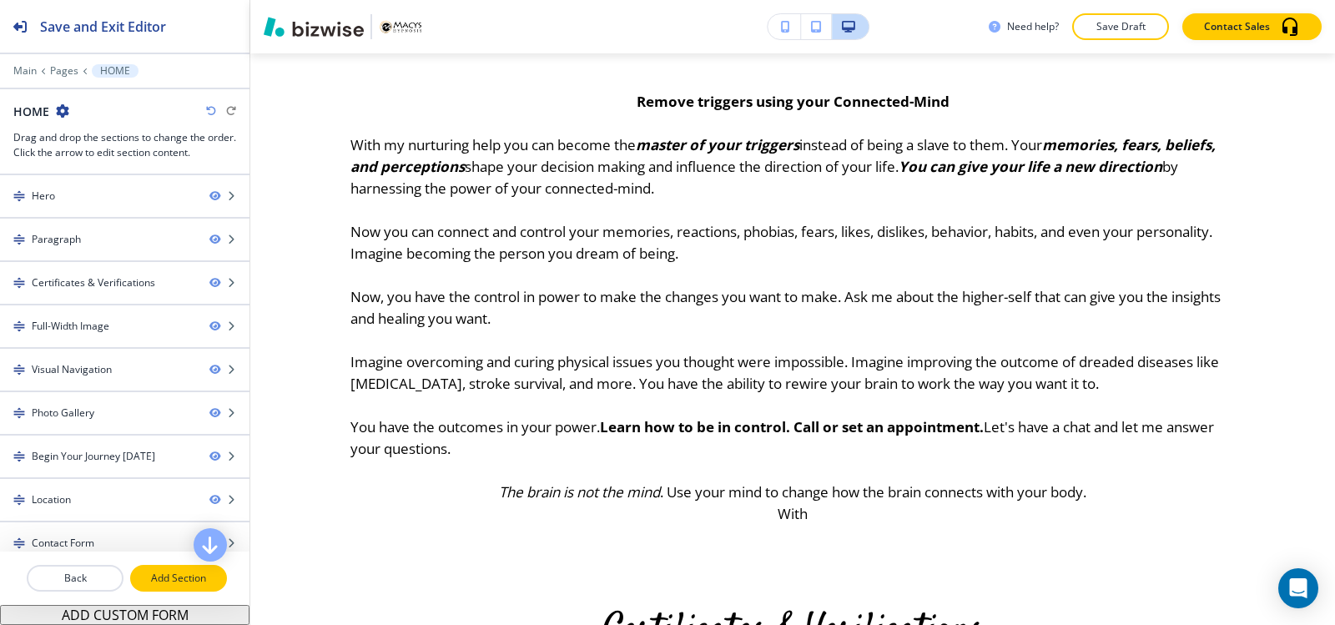
click at [172, 584] on p "Add Section" at bounding box center [178, 578] width 93 height 15
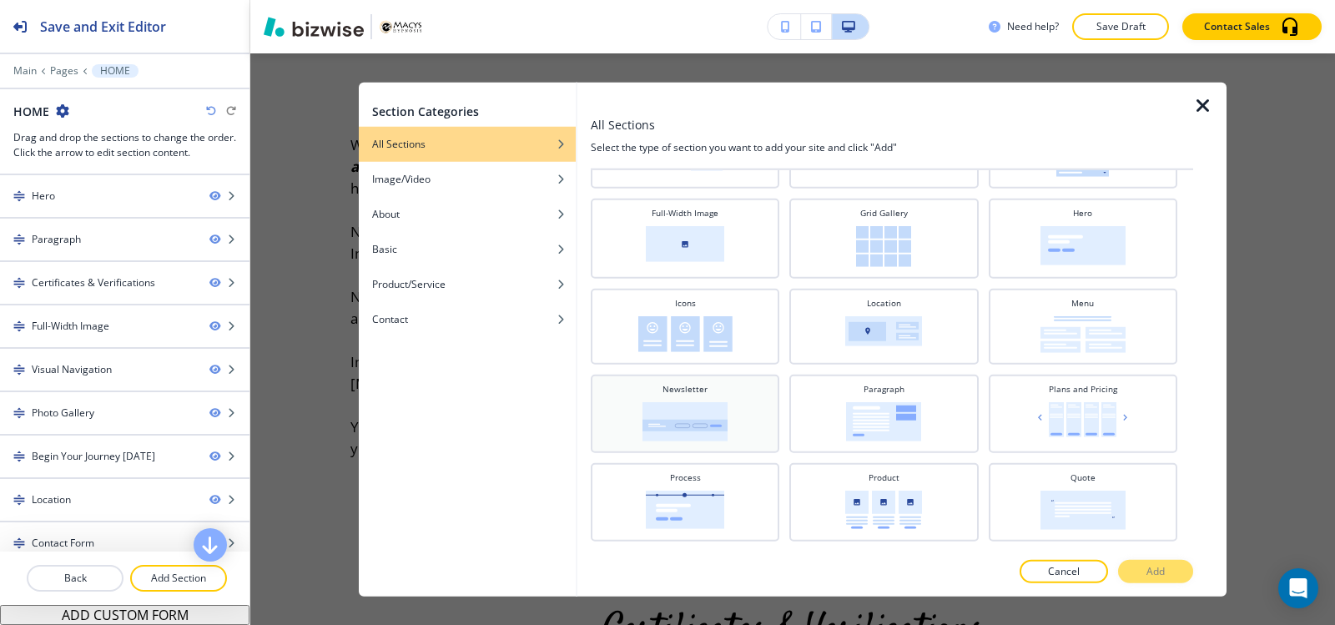
scroll to position [385, 0]
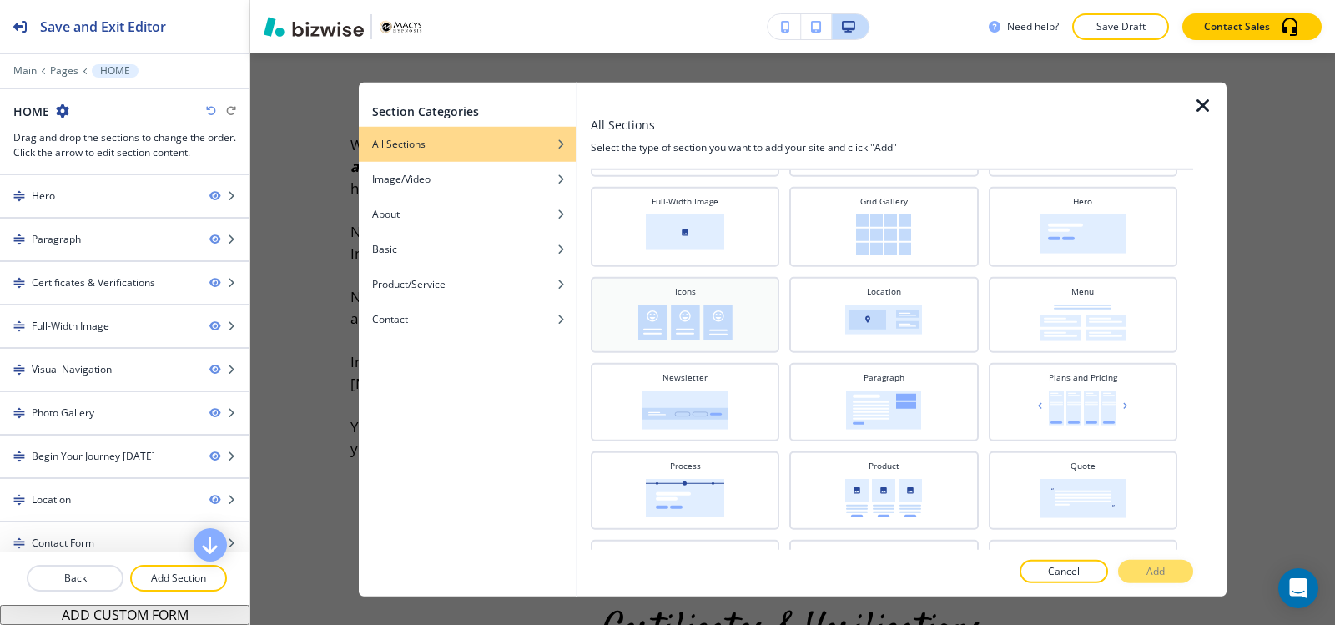
click at [662, 304] on img at bounding box center [685, 322] width 94 height 36
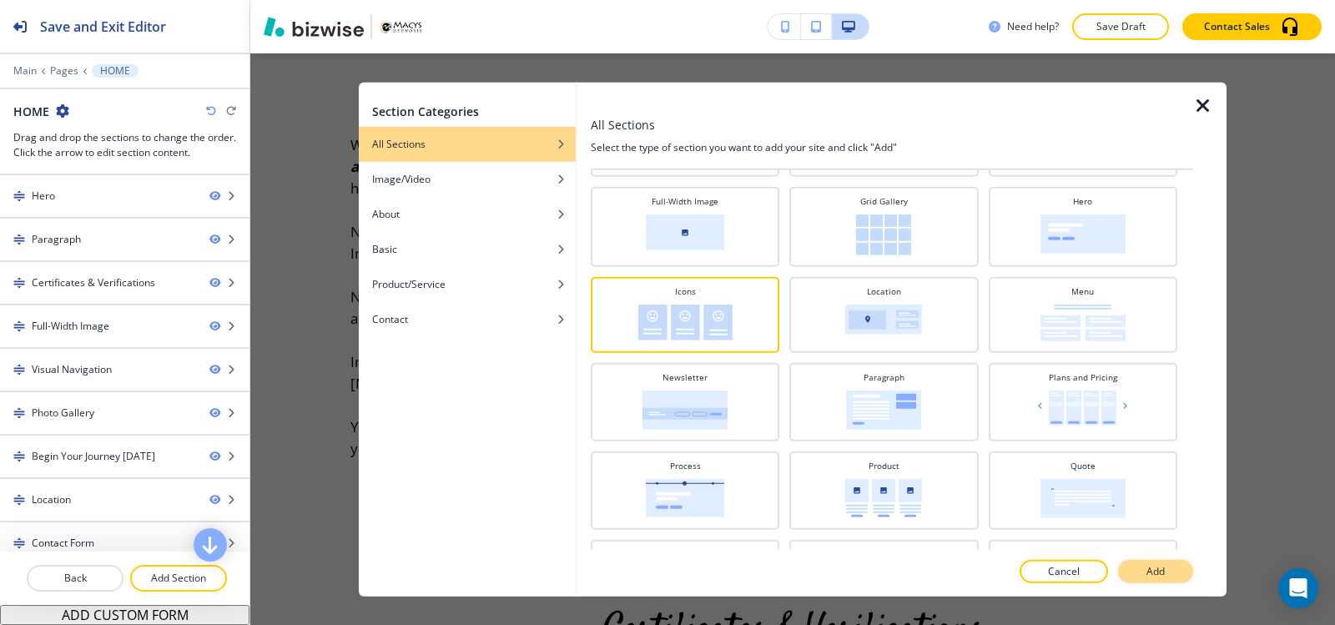
click at [1166, 565] on button "Add" at bounding box center [1155, 571] width 75 height 23
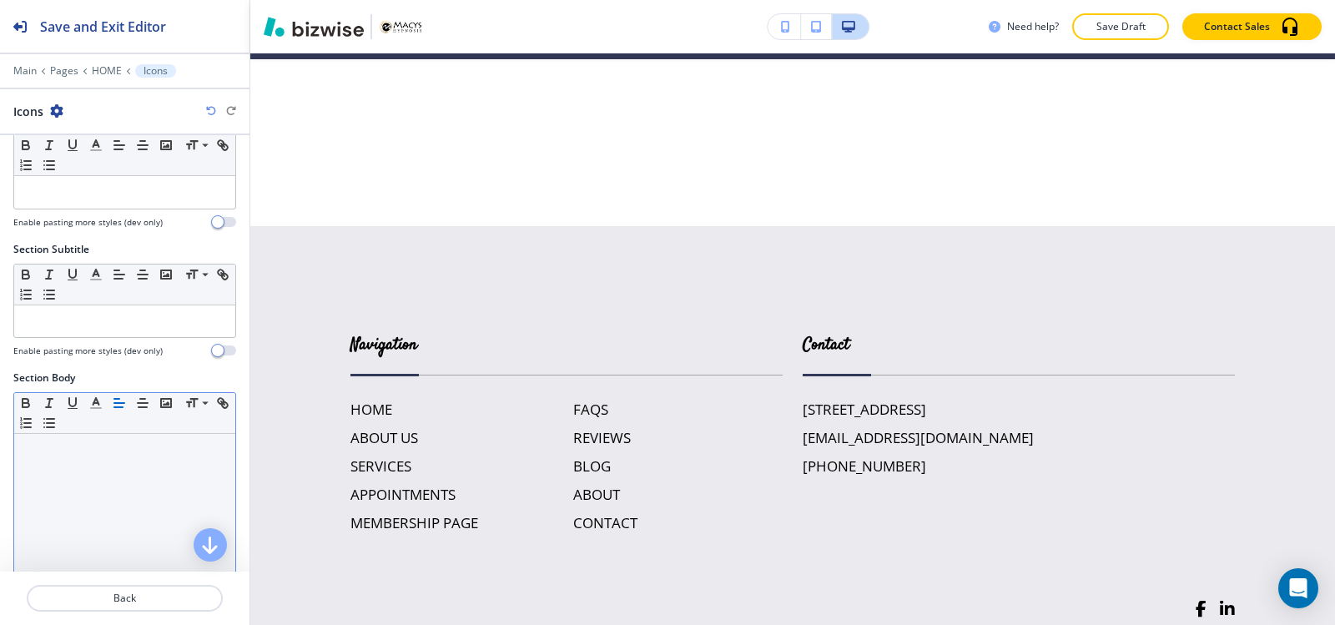
scroll to position [0, 0]
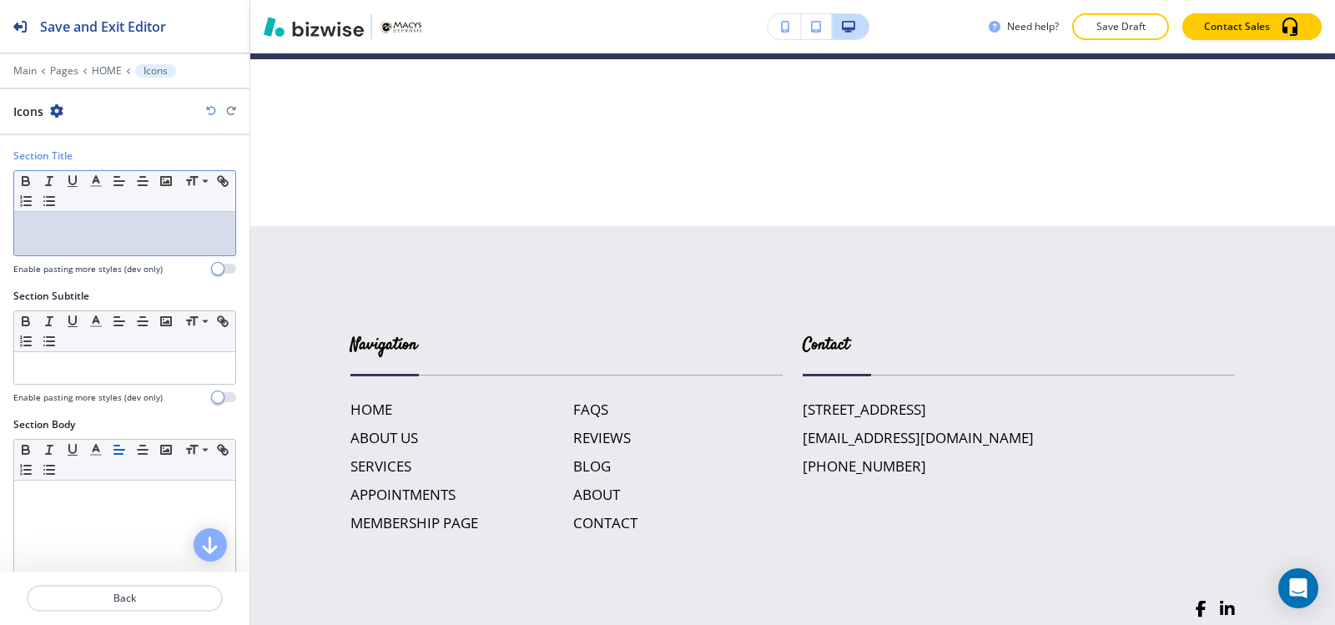
click at [132, 245] on div at bounding box center [124, 233] width 221 height 43
paste div
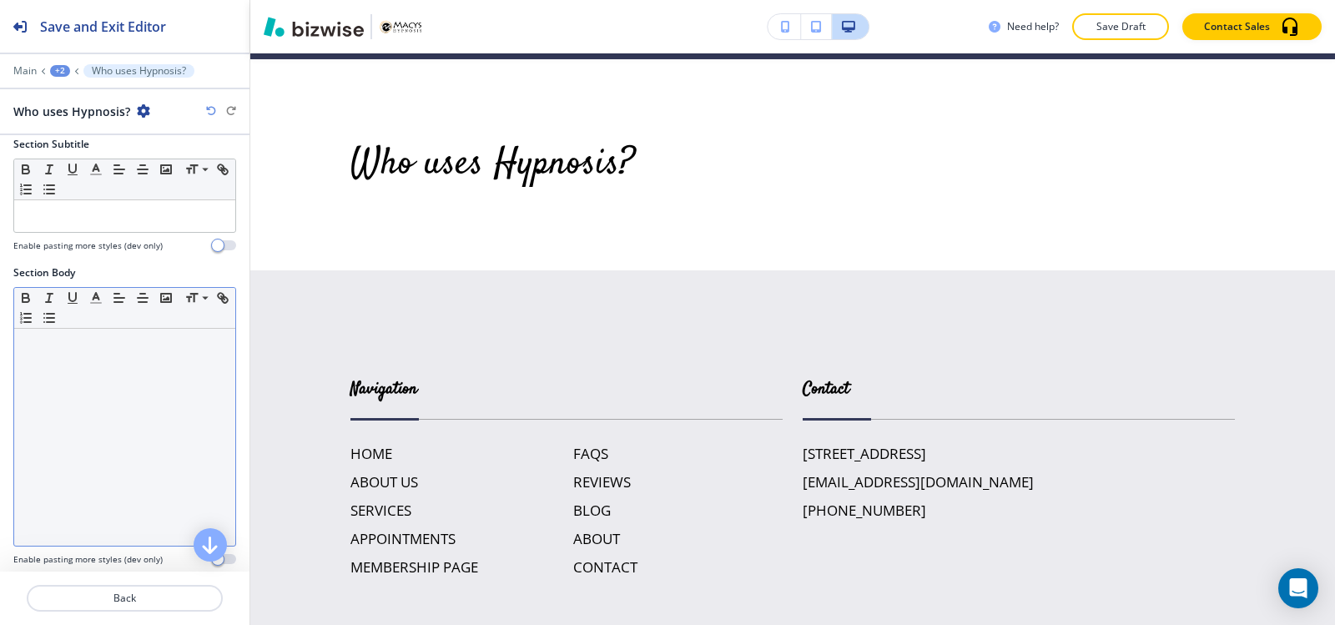
scroll to position [167, 0]
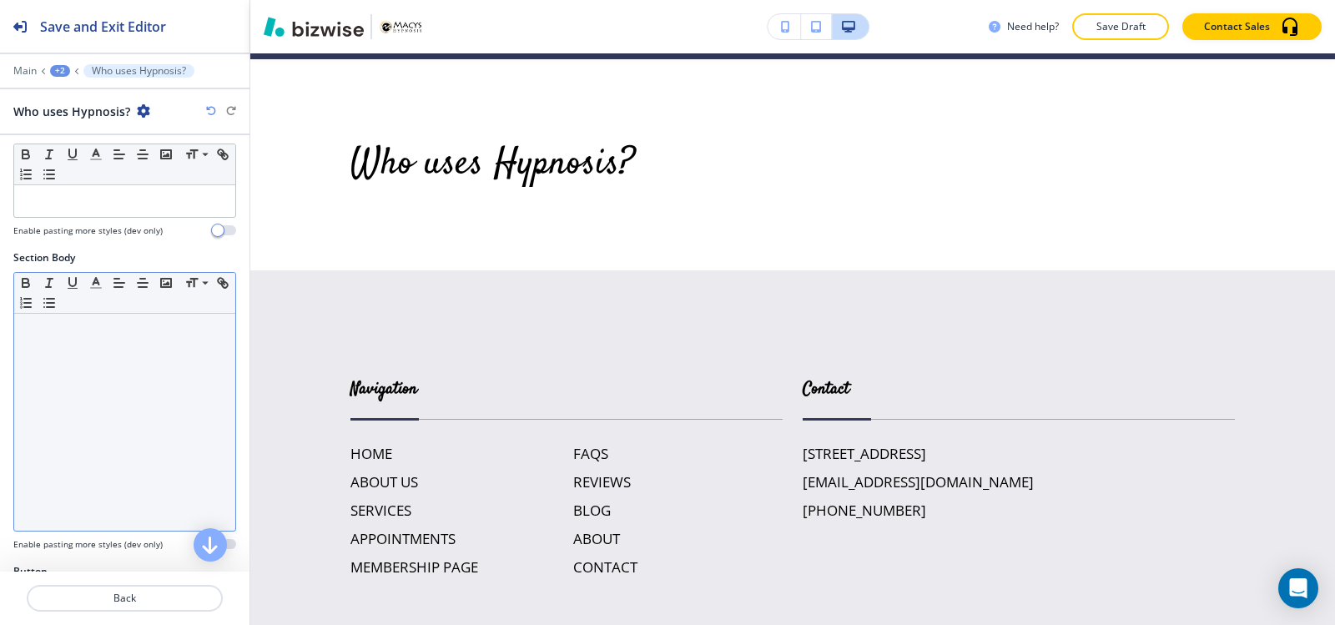
click at [115, 395] on div at bounding box center [124, 422] width 221 height 217
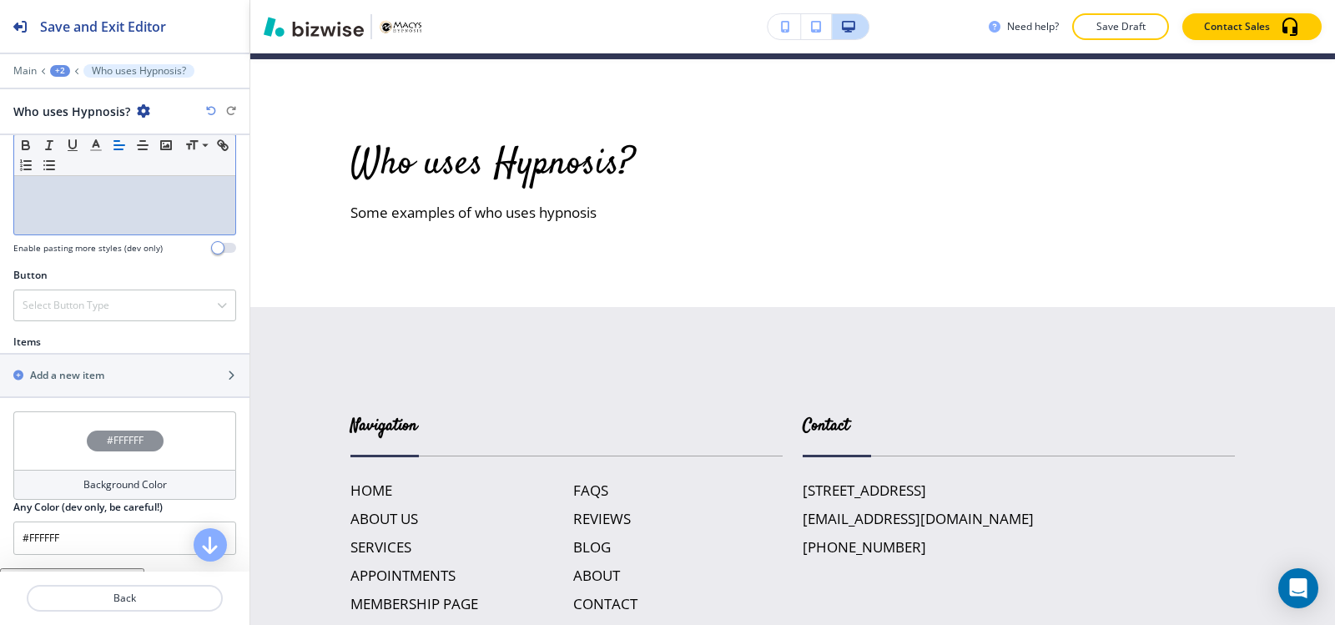
scroll to position [501, 0]
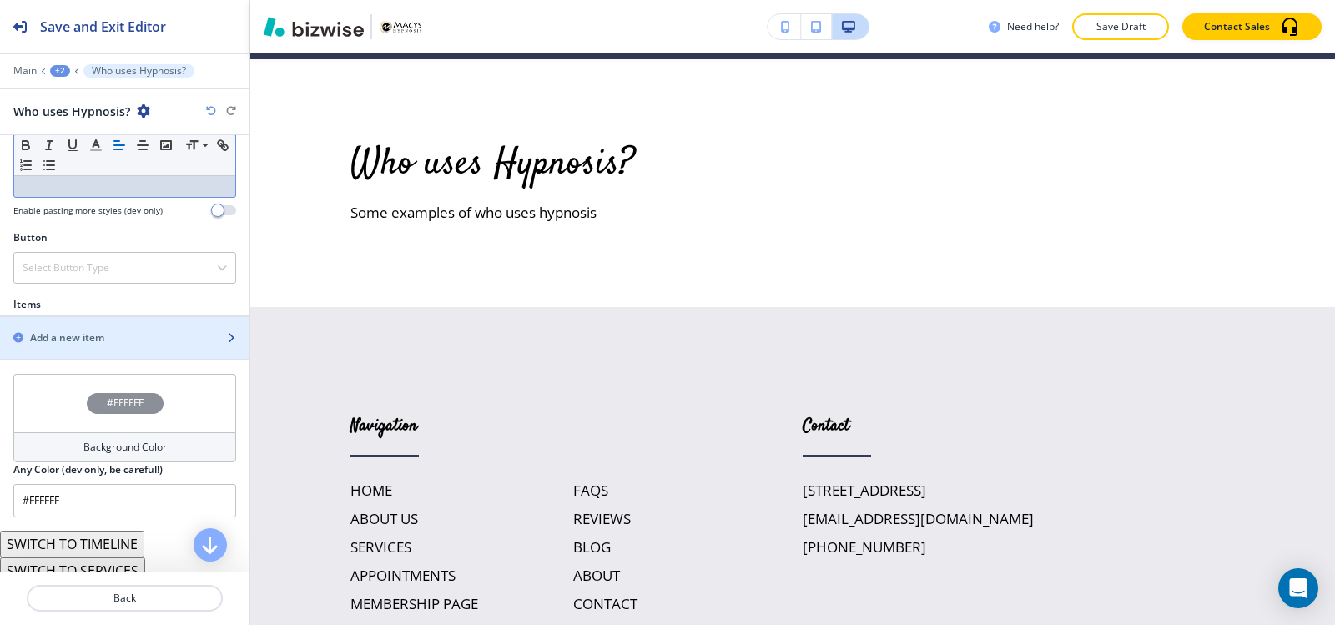
click at [124, 338] on div "Add a new item" at bounding box center [106, 337] width 213 height 15
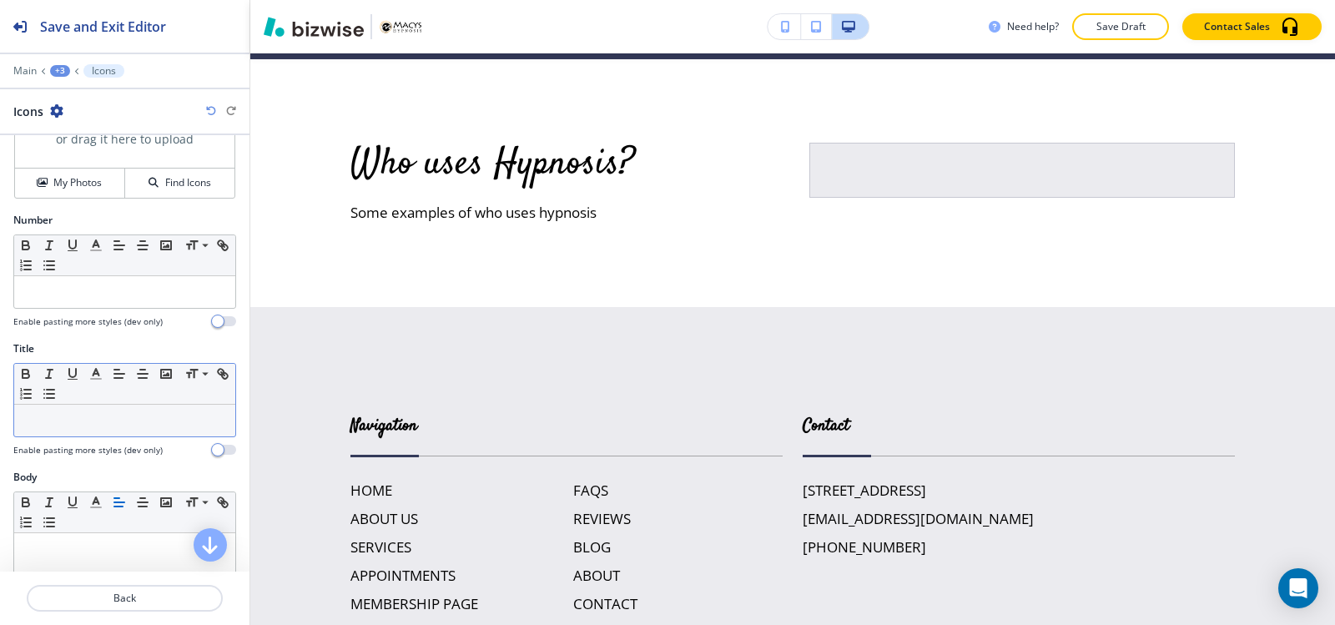
scroll to position [167, 0]
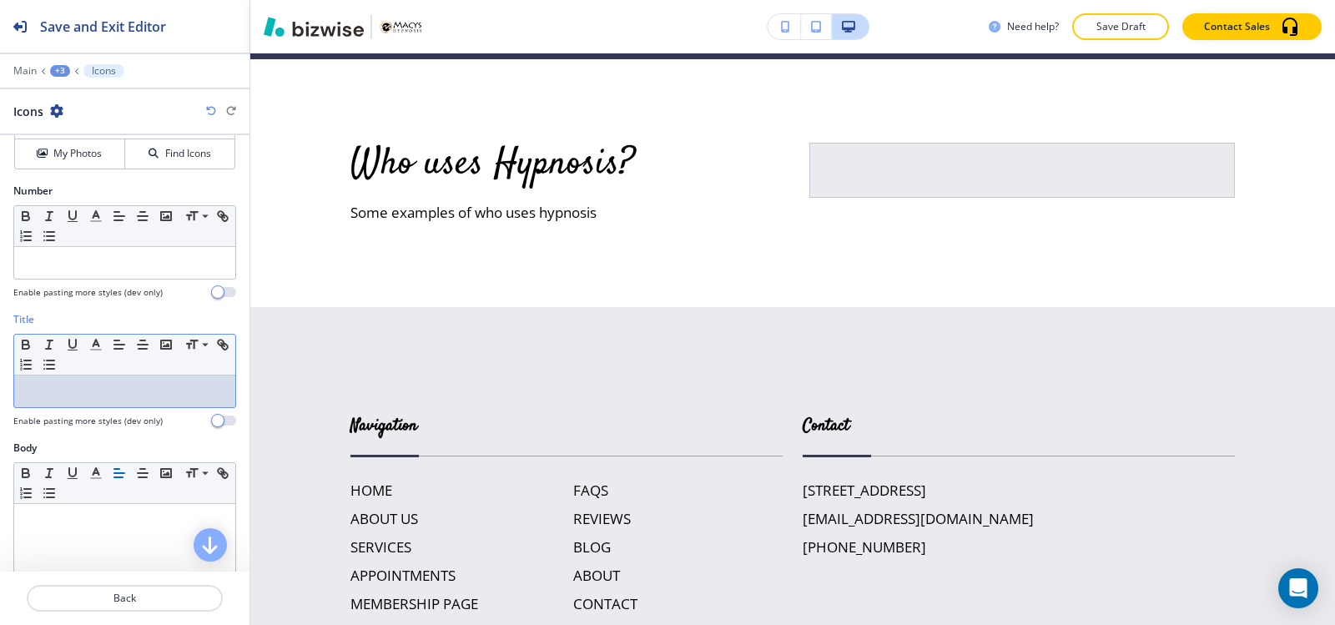
click at [94, 392] on p at bounding box center [125, 391] width 204 height 15
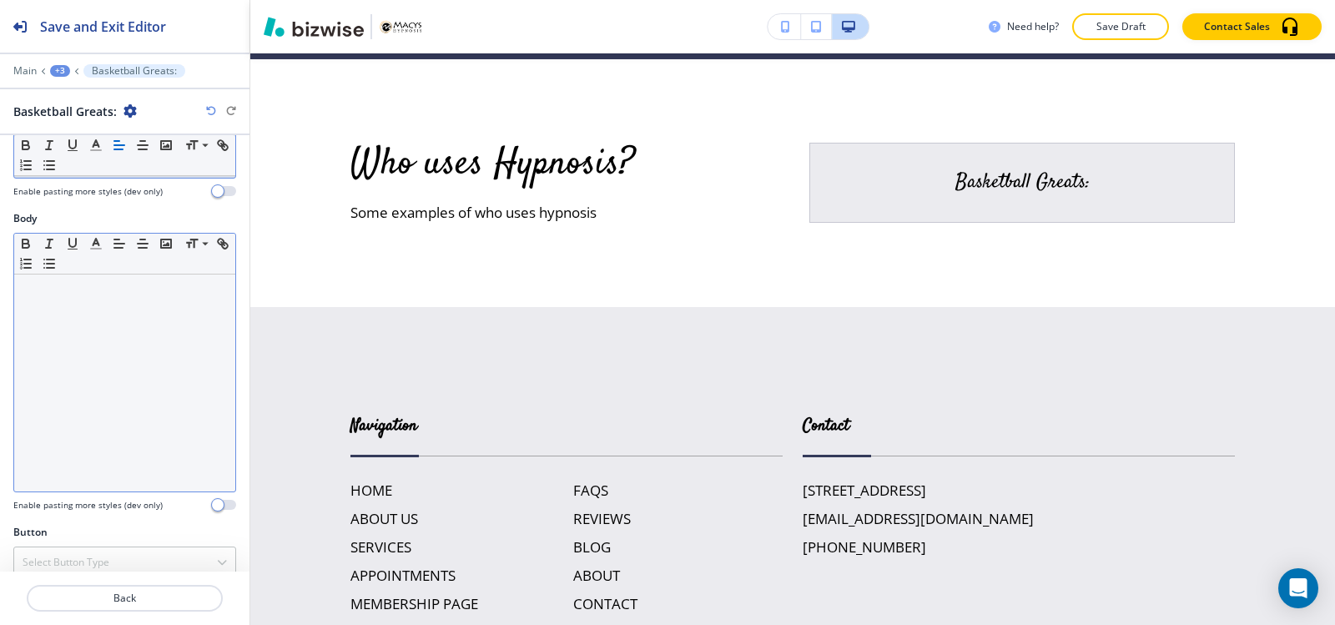
scroll to position [416, 0]
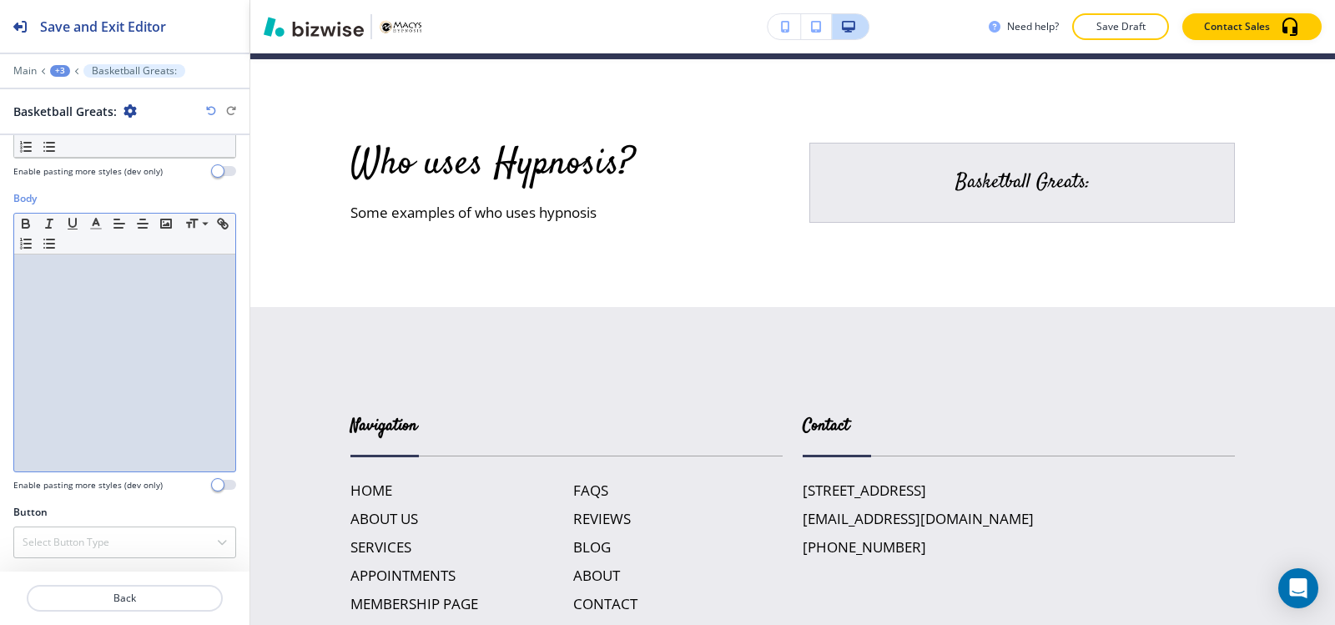
drag, startPoint x: 73, startPoint y: 302, endPoint x: 71, endPoint y: 211, distance: 90.9
click at [74, 299] on div at bounding box center [124, 362] width 221 height 217
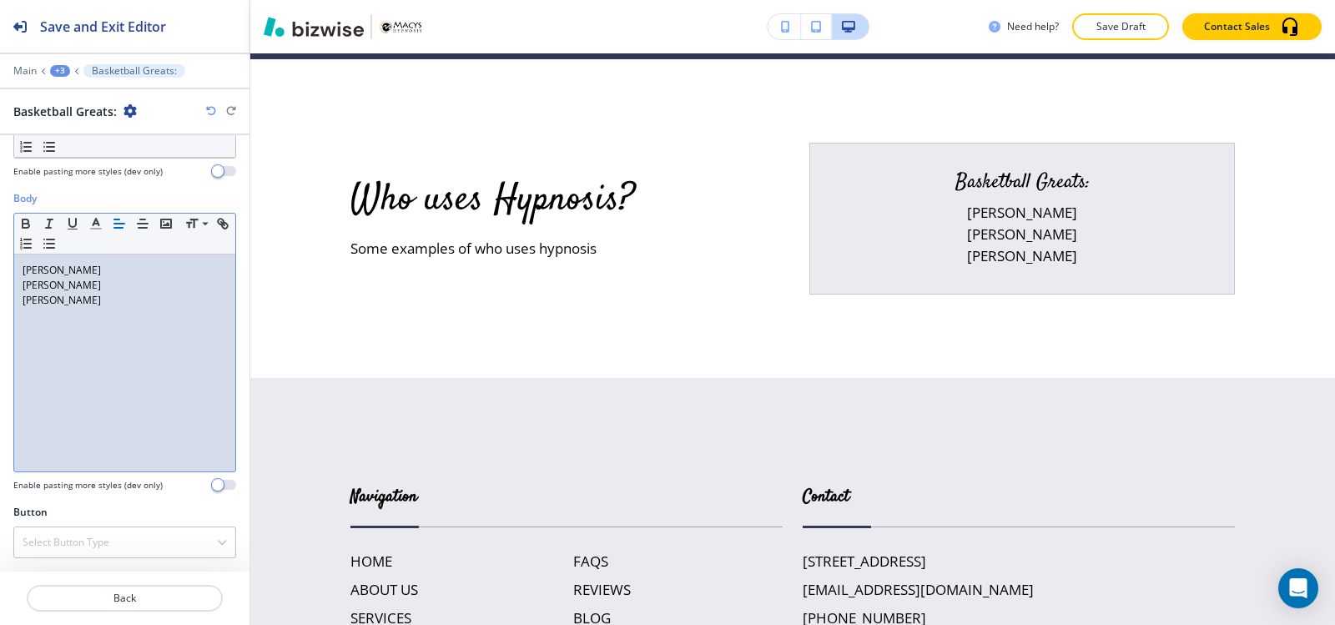
drag, startPoint x: 101, startPoint y: 303, endPoint x: 0, endPoint y: 262, distance: 108.9
click at [0, 262] on div "Body Small Normal Large Huge Kobe Bryant Shaquille O’Neal Michael Jordan Enable…" at bounding box center [124, 348] width 249 height 314
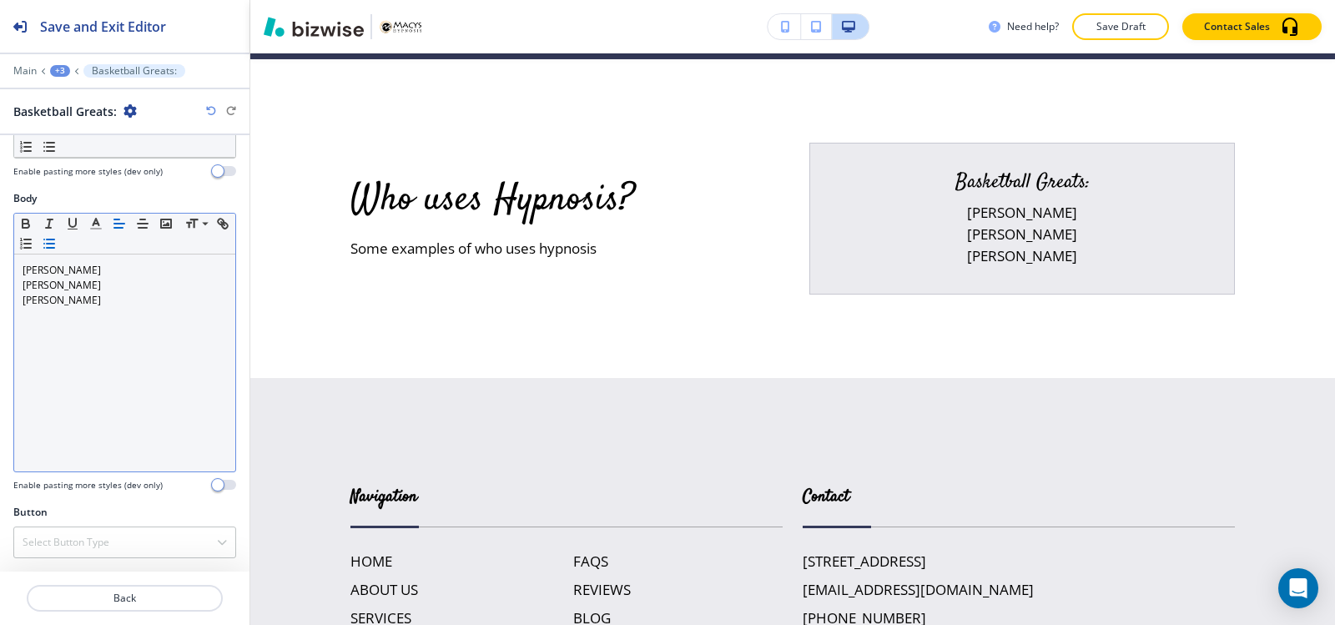
click at [57, 249] on icon "button" at bounding box center [49, 243] width 15 height 15
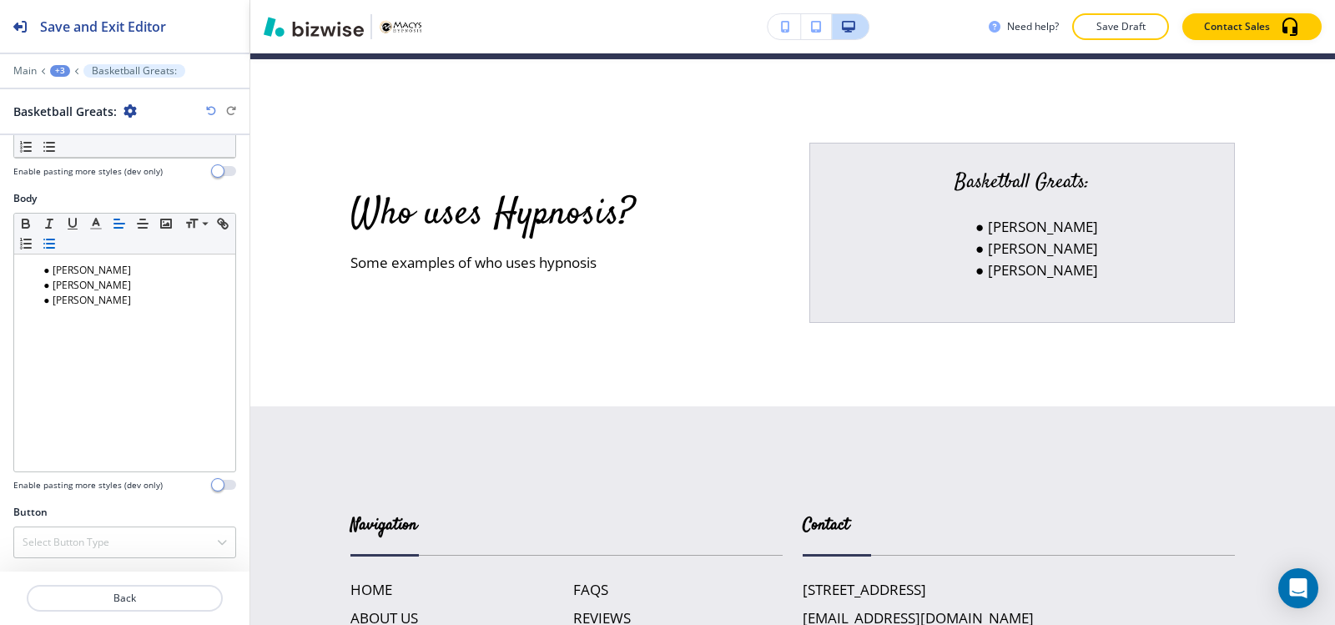
click at [58, 76] on div "+3" at bounding box center [60, 71] width 20 height 12
click at [92, 156] on p "Who uses Hypnosis?" at bounding box center [103, 156] width 85 height 15
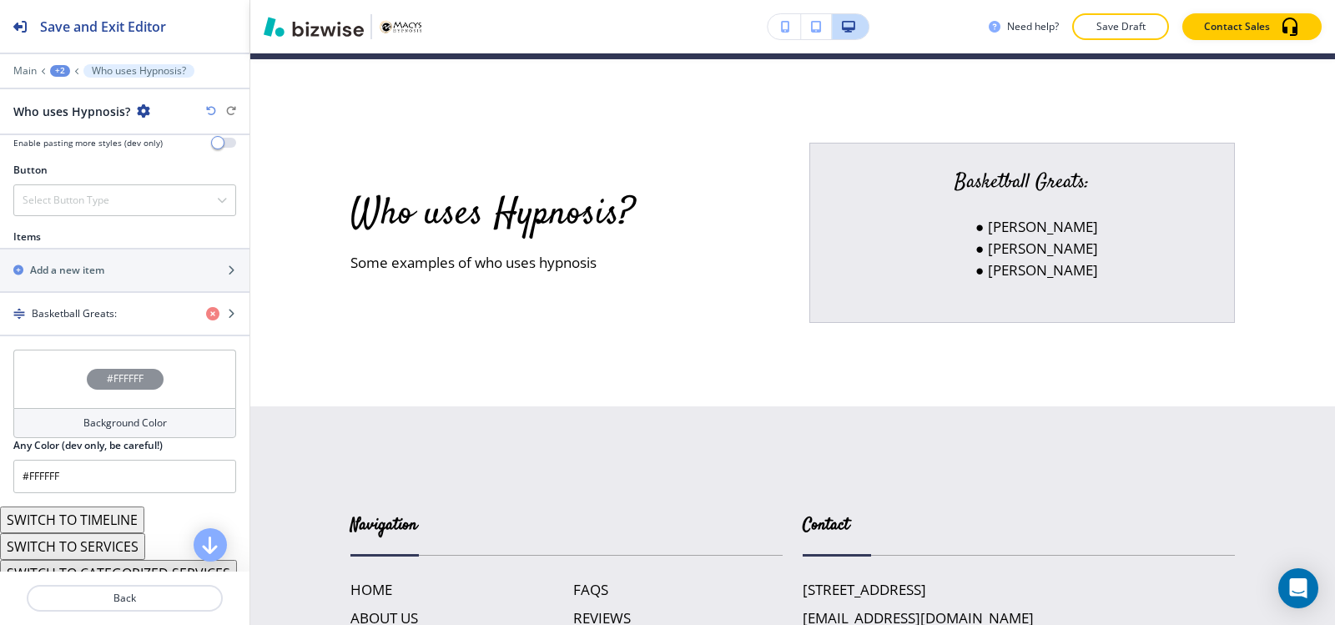
scroll to position [584, 0]
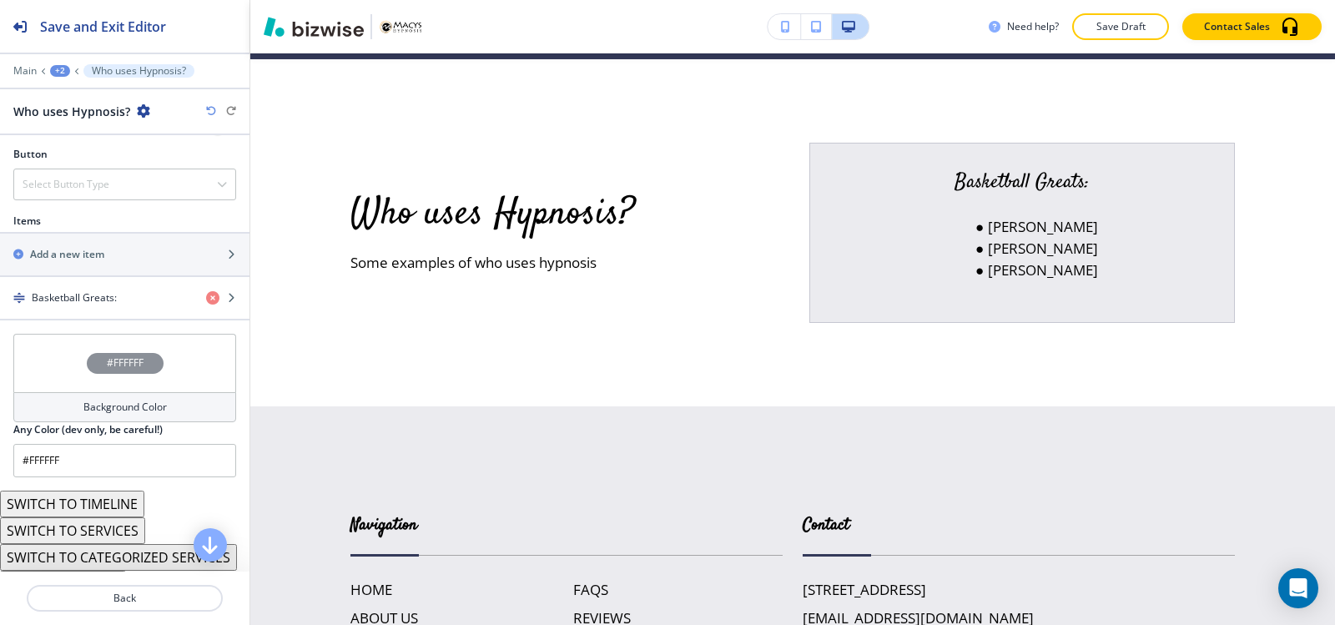
drag, startPoint x: 113, startPoint y: 275, endPoint x: 117, endPoint y: 264, distance: 12.1
click at [114, 273] on div "Items Add a new item Basketball Greats:" at bounding box center [124, 267] width 249 height 107
click at [117, 264] on div "button" at bounding box center [124, 268] width 249 height 13
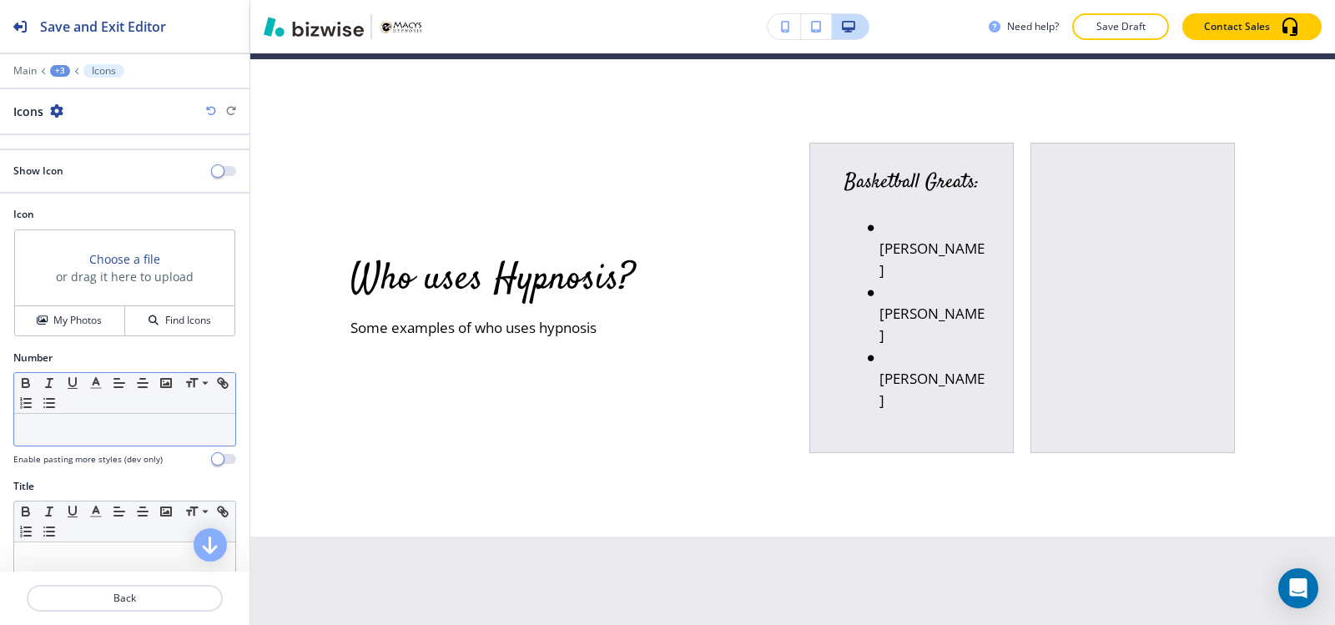
scroll to position [167, 0]
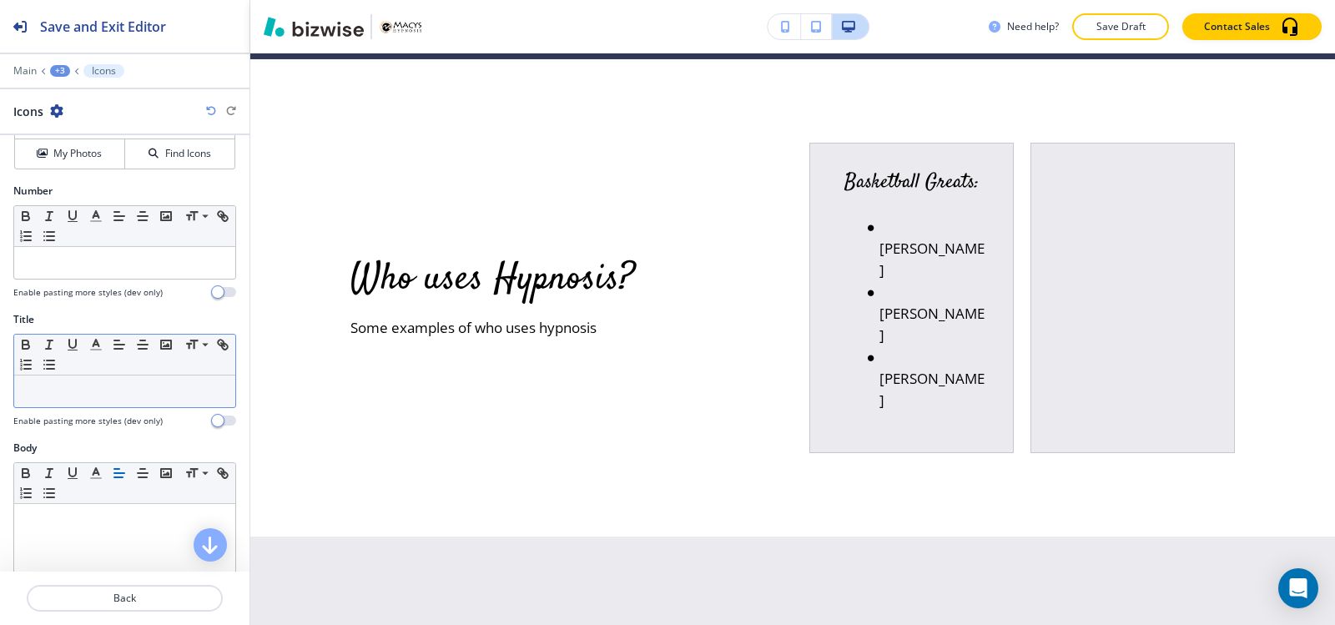
click at [73, 398] on p at bounding box center [125, 391] width 204 height 15
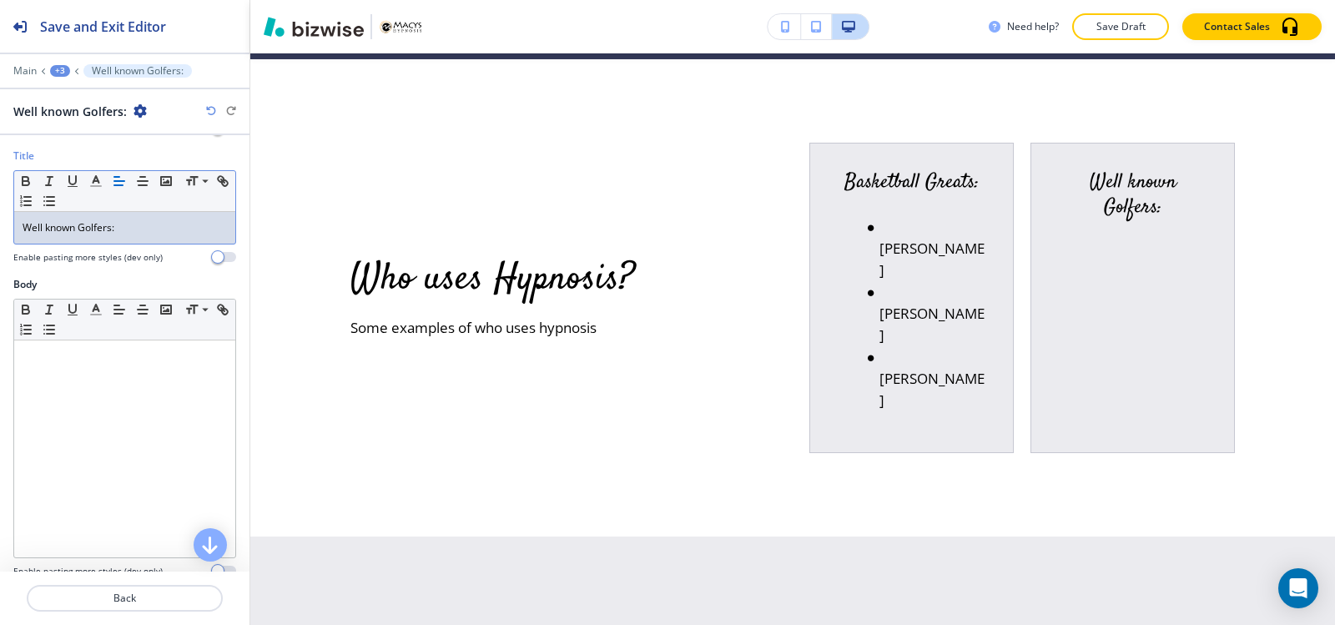
scroll to position [334, 0]
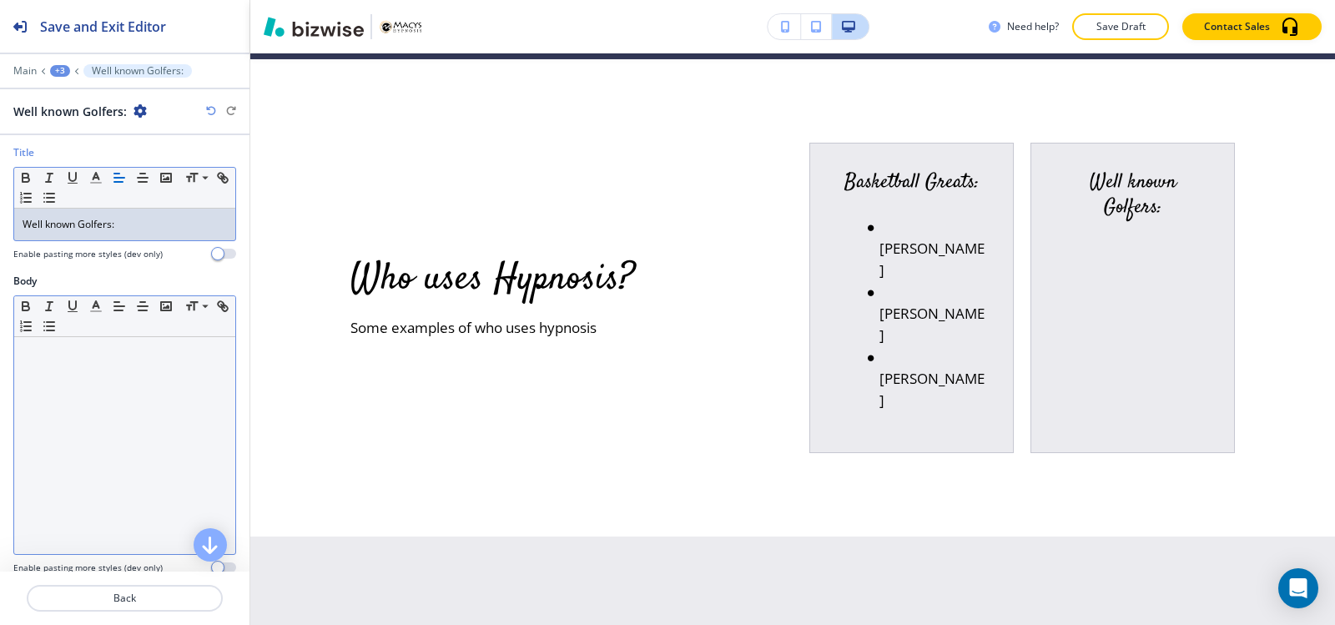
drag, startPoint x: 82, startPoint y: 425, endPoint x: 204, endPoint y: 37, distance: 407.4
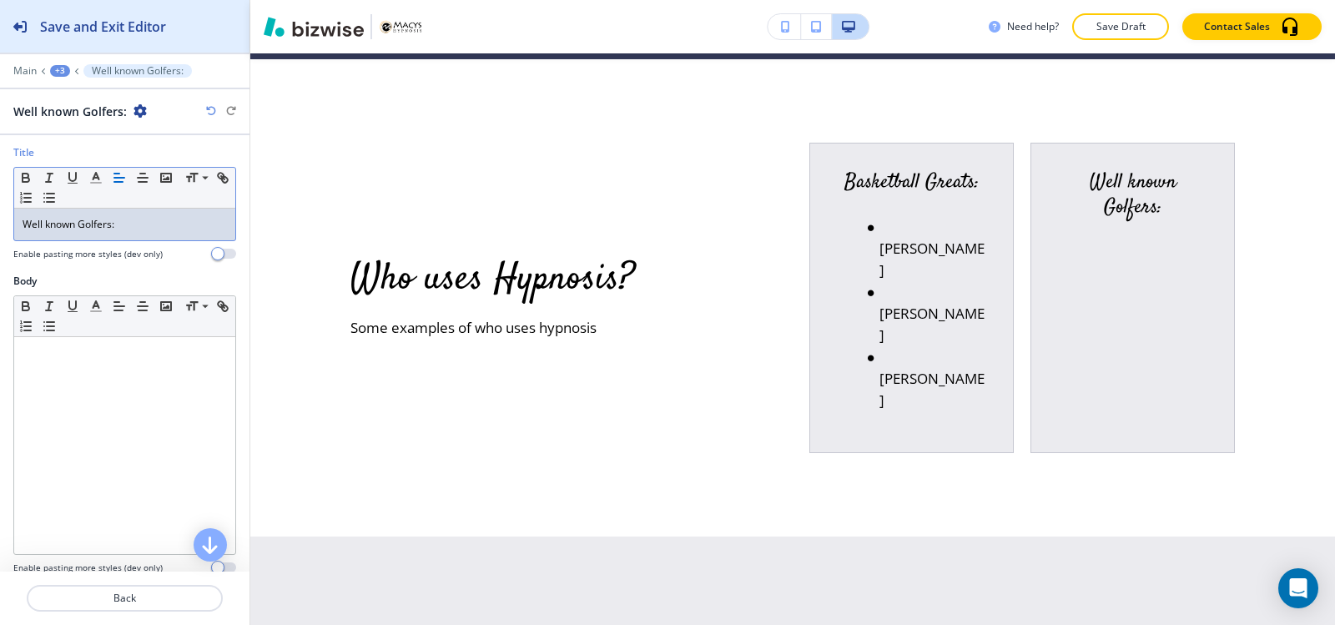
click at [82, 422] on div at bounding box center [124, 445] width 221 height 217
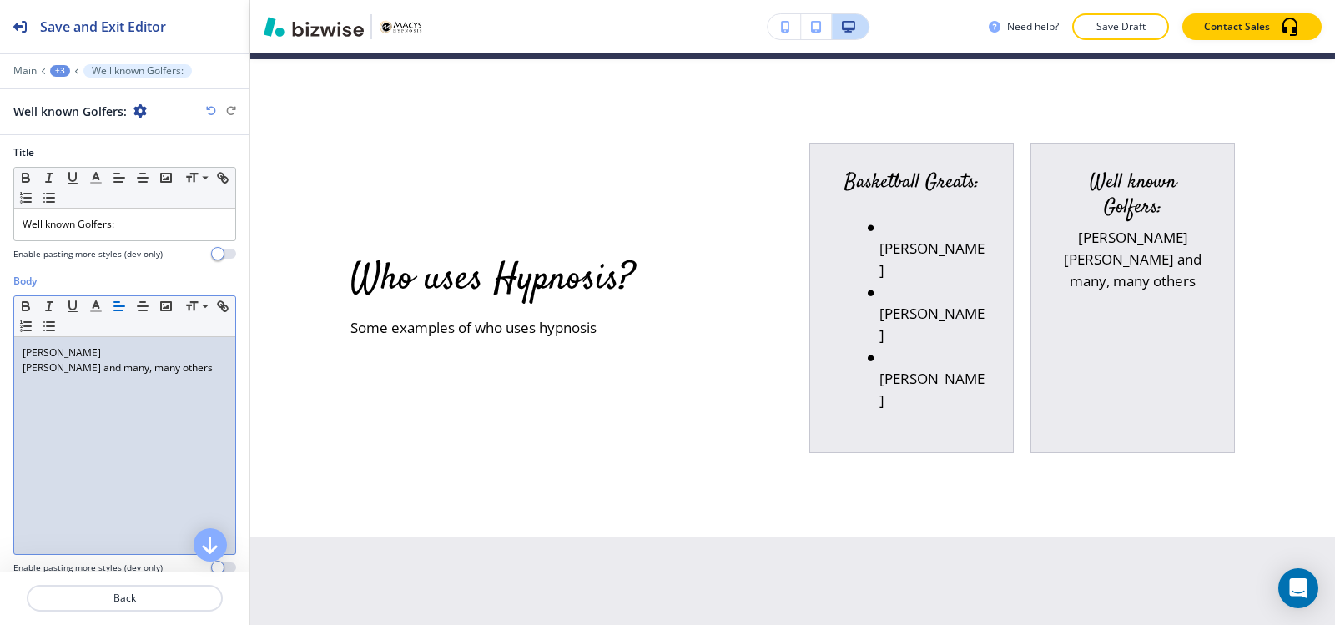
scroll to position [0, 0]
drag, startPoint x: 199, startPoint y: 370, endPoint x: 0, endPoint y: 324, distance: 204.6
click at [0, 324] on div "Body Small Normal Large Huge Tiger Woods Jack Nicklaus and many, many others En…" at bounding box center [124, 431] width 249 height 314
click at [57, 327] on icon "button" at bounding box center [49, 326] width 15 height 15
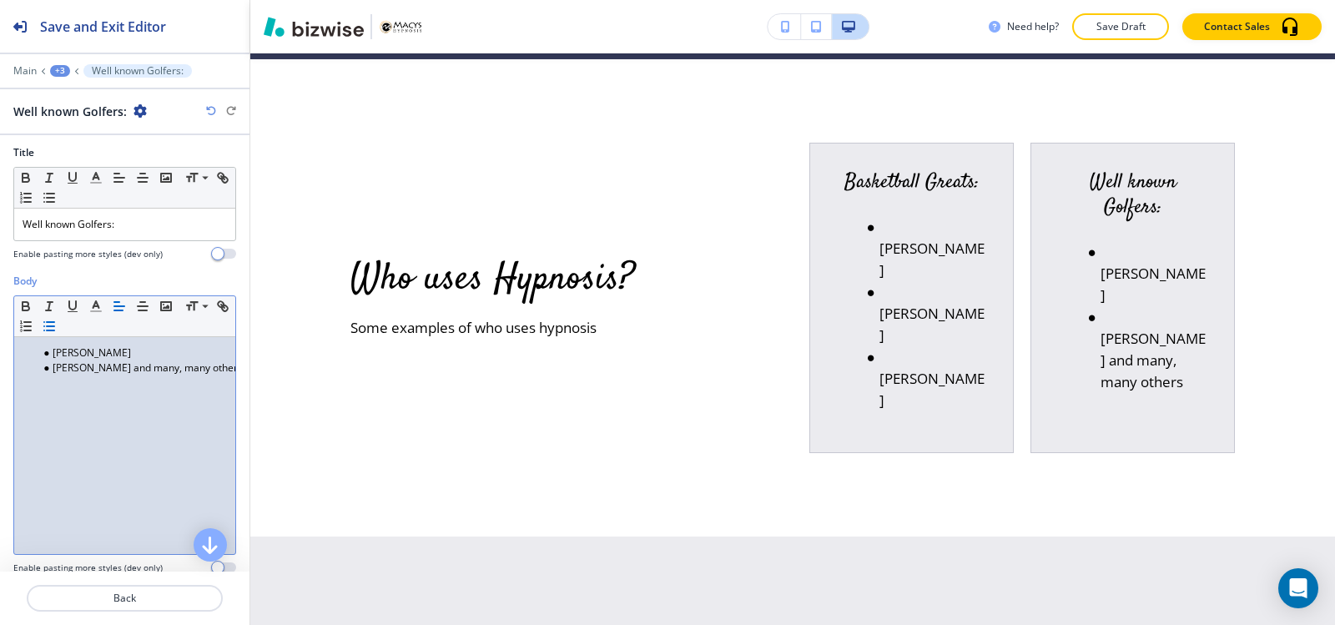
click at [56, 63] on div at bounding box center [124, 59] width 249 height 10
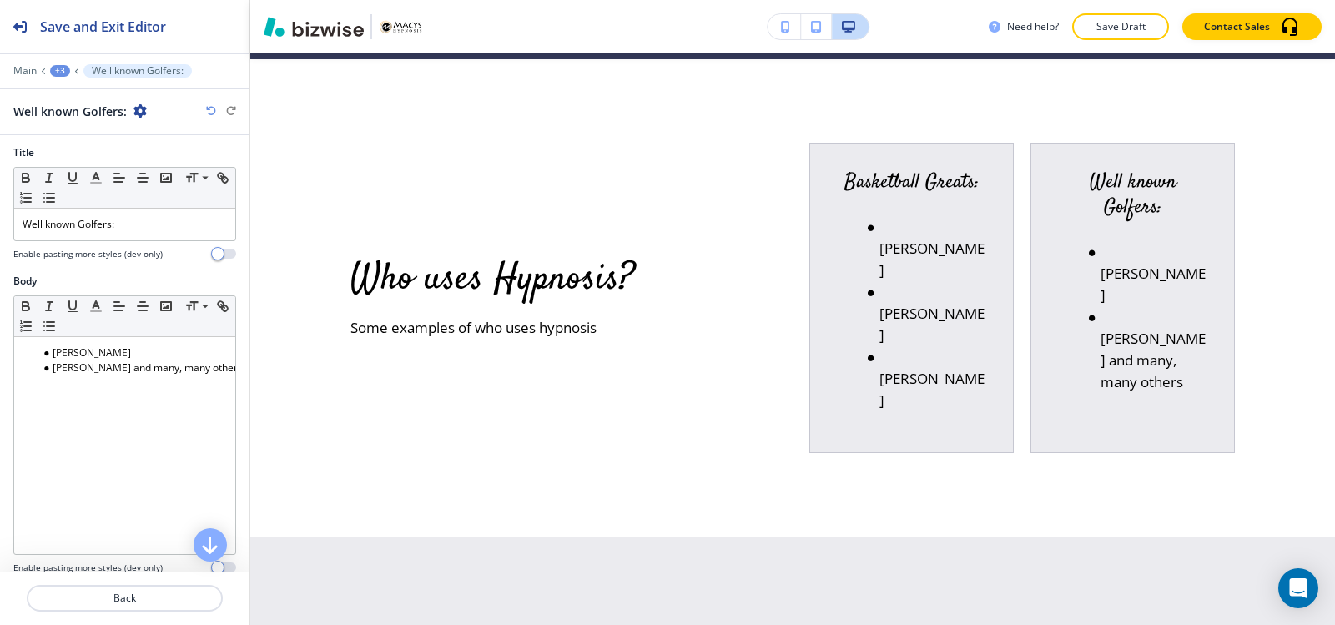
click at [58, 71] on div "+3" at bounding box center [60, 71] width 20 height 12
click at [103, 158] on p "Who uses Hypnosis?" at bounding box center [103, 156] width 85 height 15
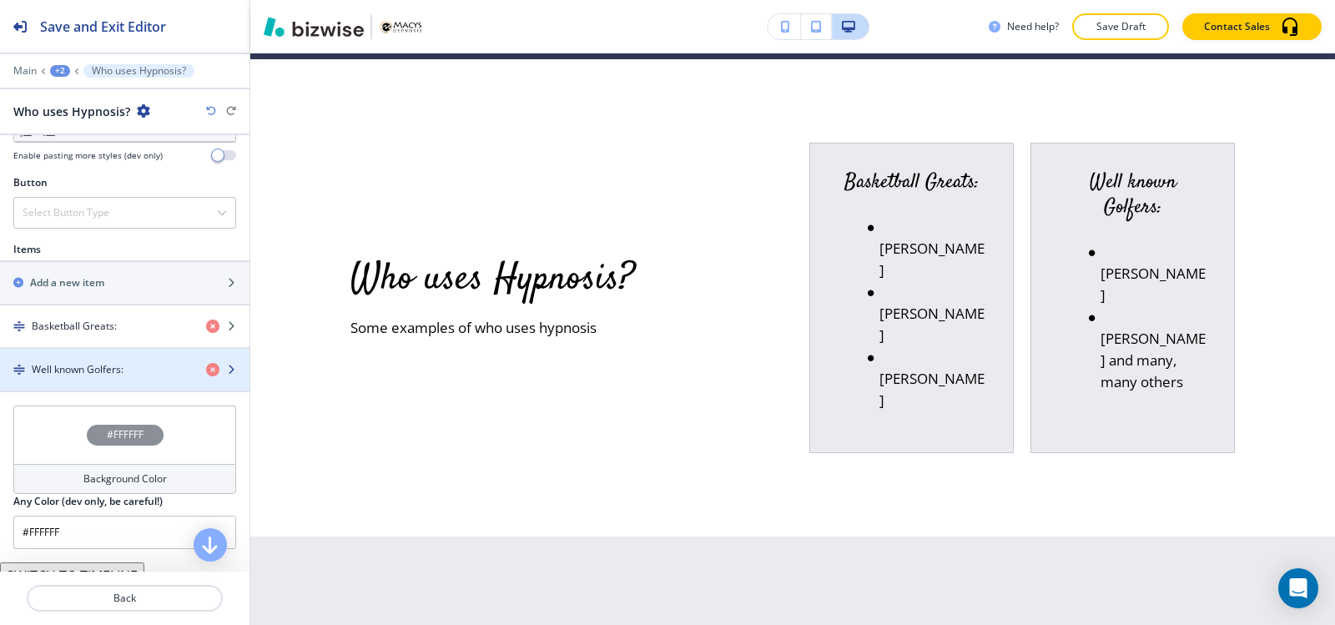
scroll to position [584, 0]
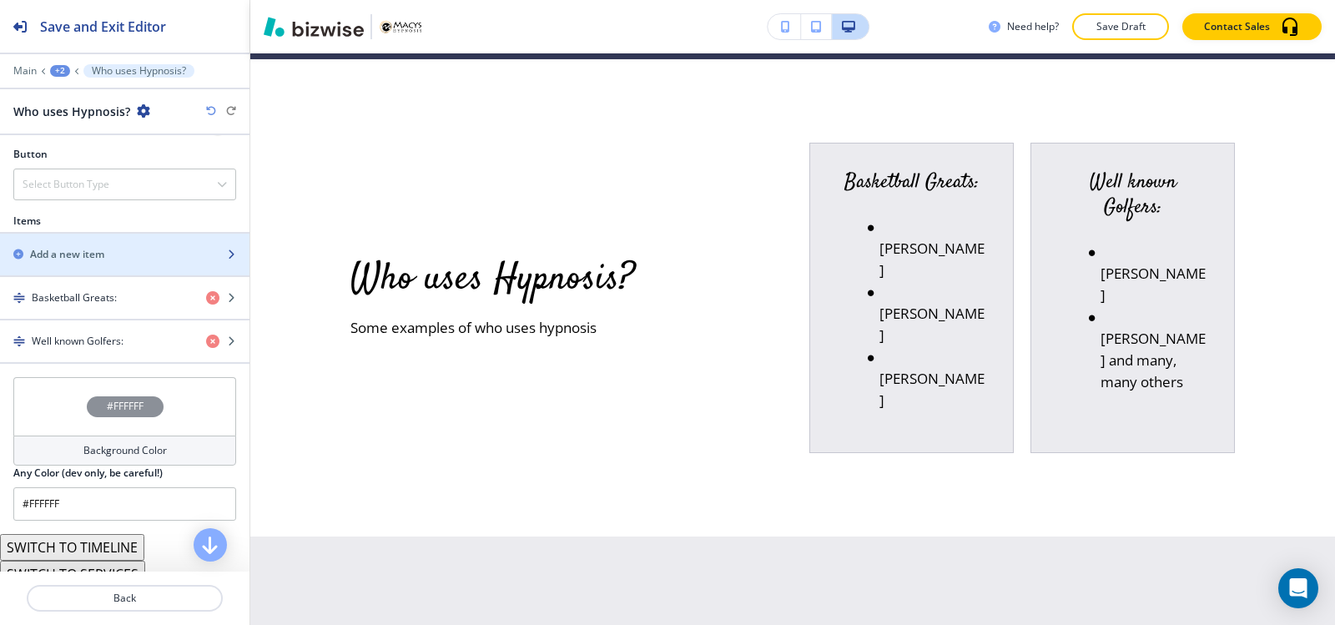
click at [137, 252] on div "Add a new item" at bounding box center [106, 254] width 213 height 15
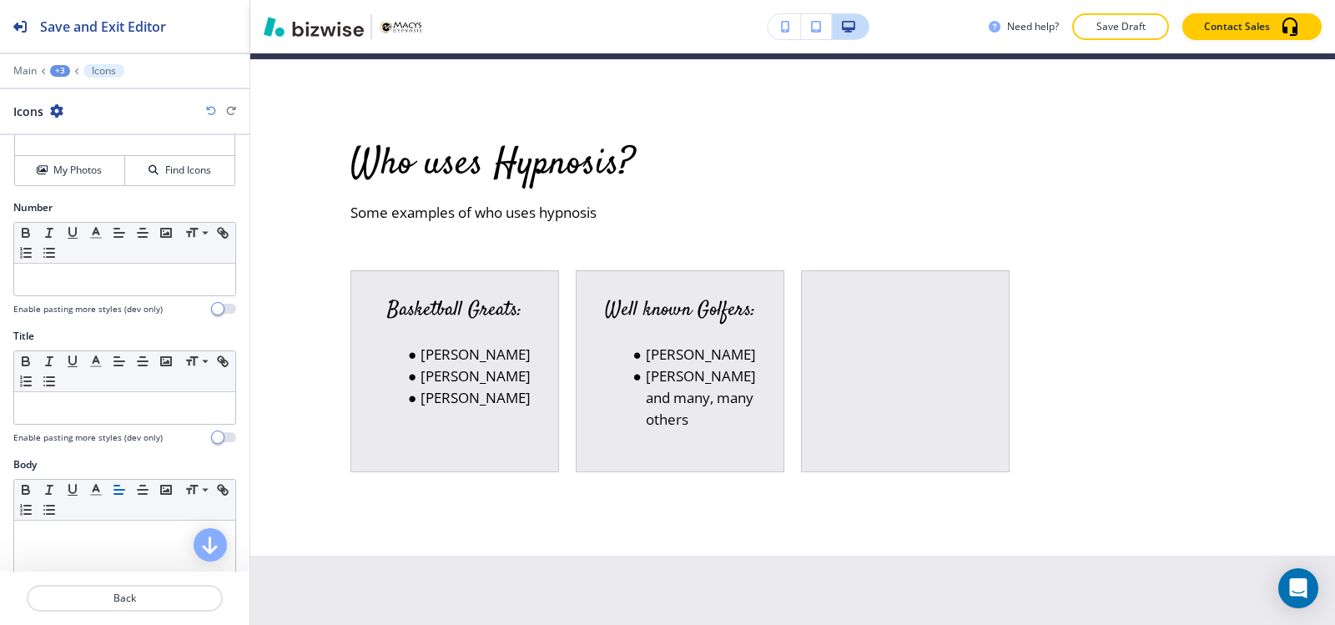
scroll to position [167, 0]
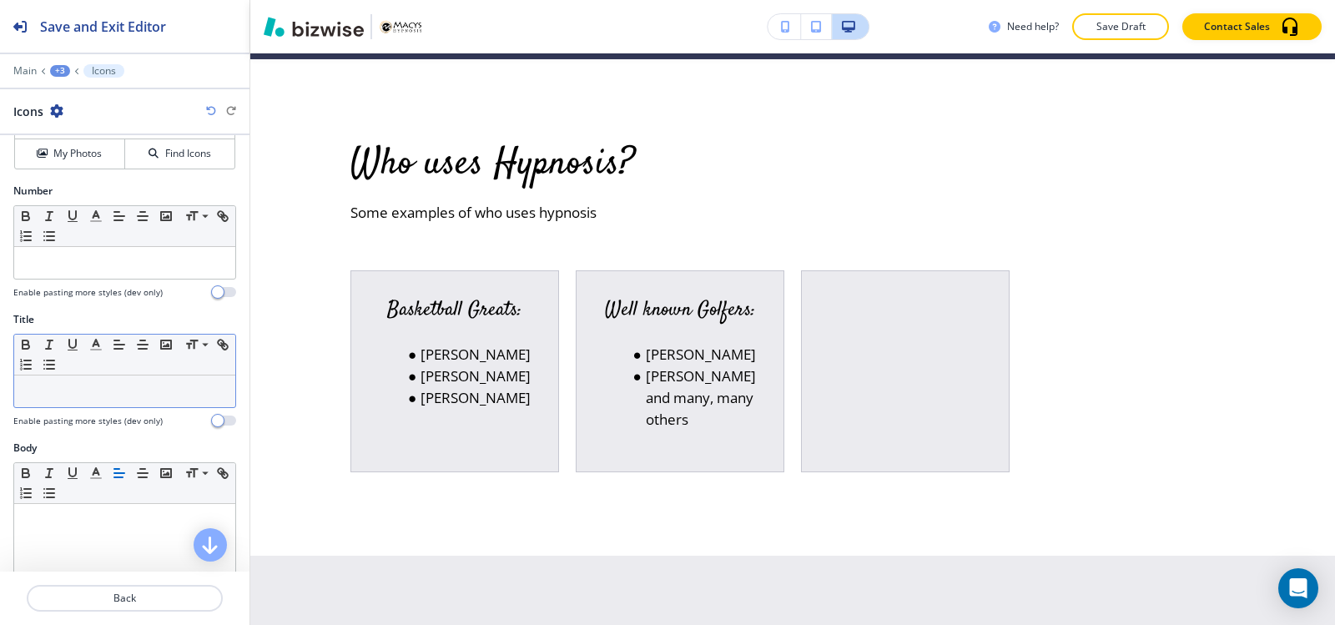
click at [97, 397] on p at bounding box center [125, 391] width 204 height 15
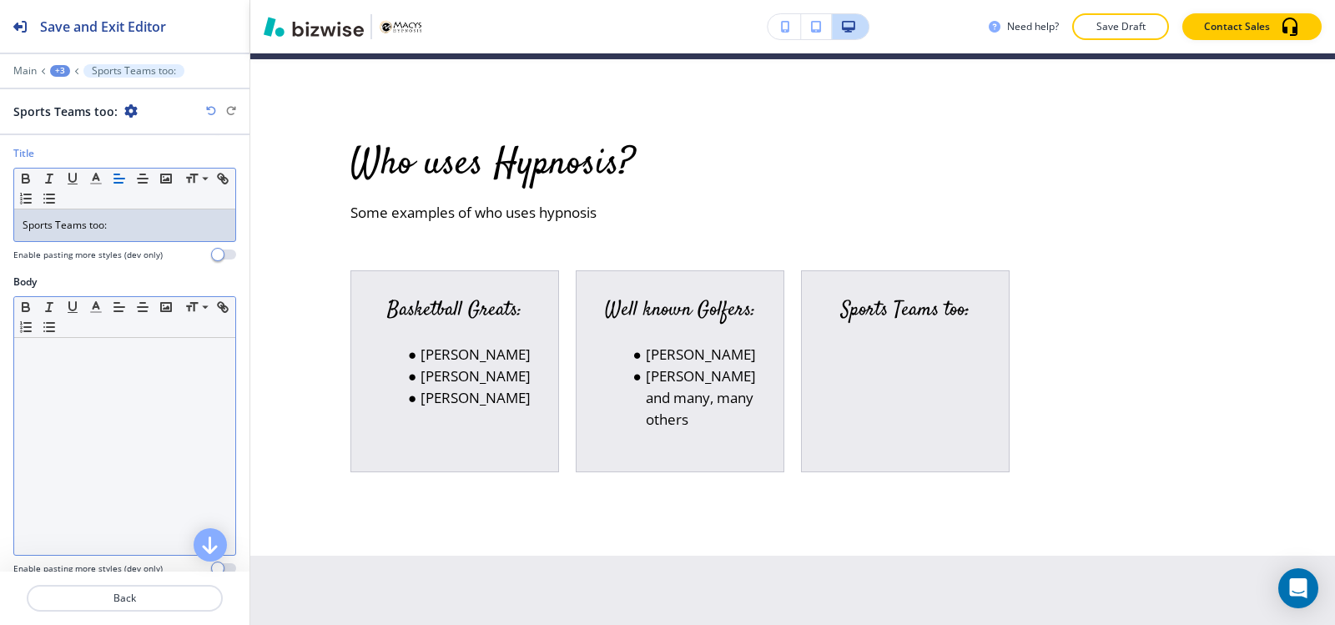
scroll to position [334, 0]
click at [123, 380] on div at bounding box center [124, 445] width 221 height 217
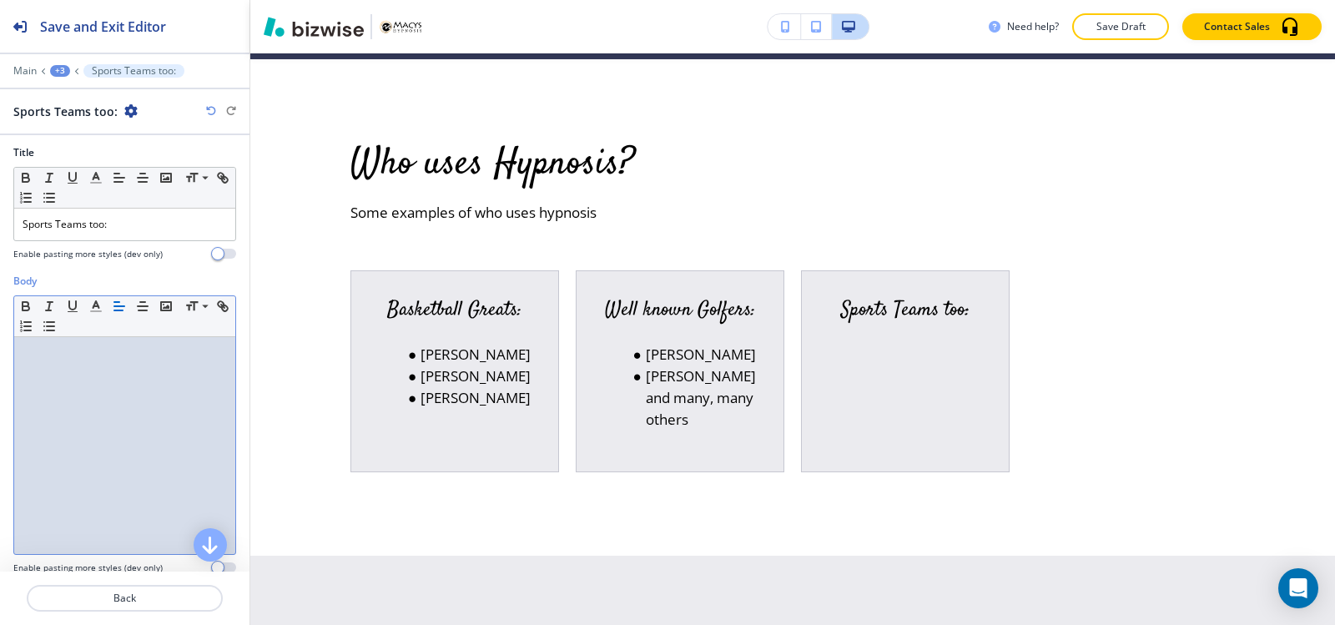
scroll to position [0, 0]
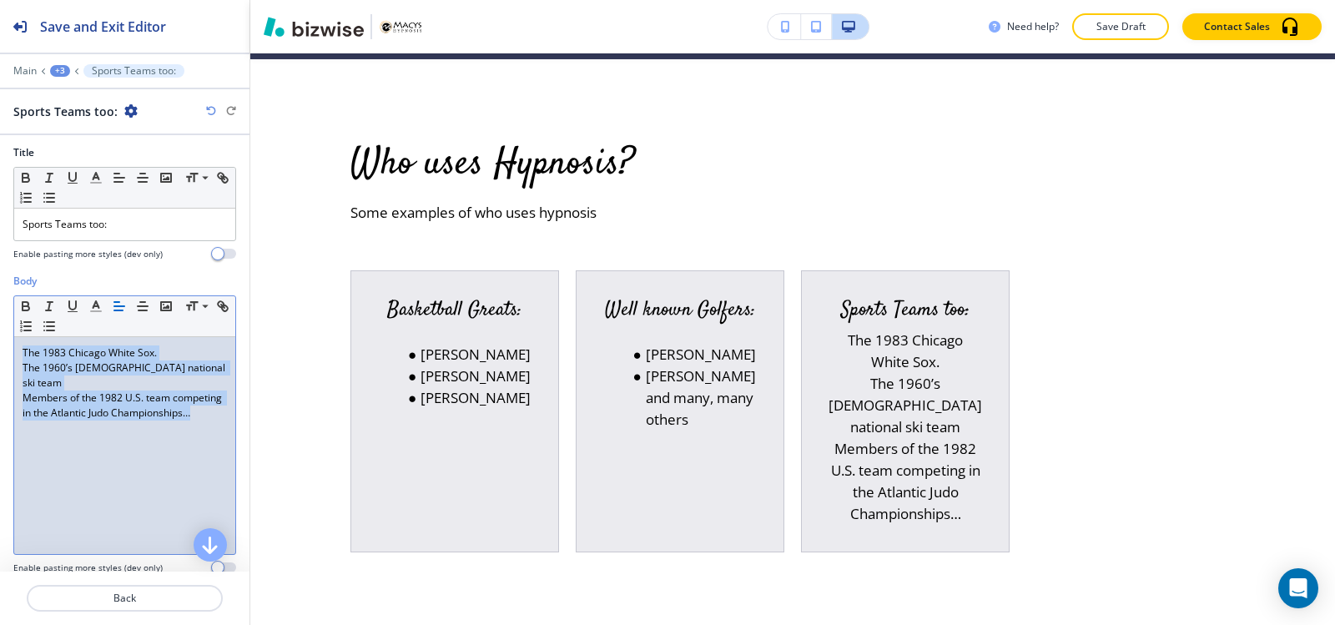
drag, startPoint x: 132, startPoint y: 414, endPoint x: 0, endPoint y: 322, distance: 160.6
click at [0, 322] on div "Body Small Normal Large Huge The 1983 Chicago White Sox. The 1960’s Swiss natio…" at bounding box center [124, 431] width 249 height 314
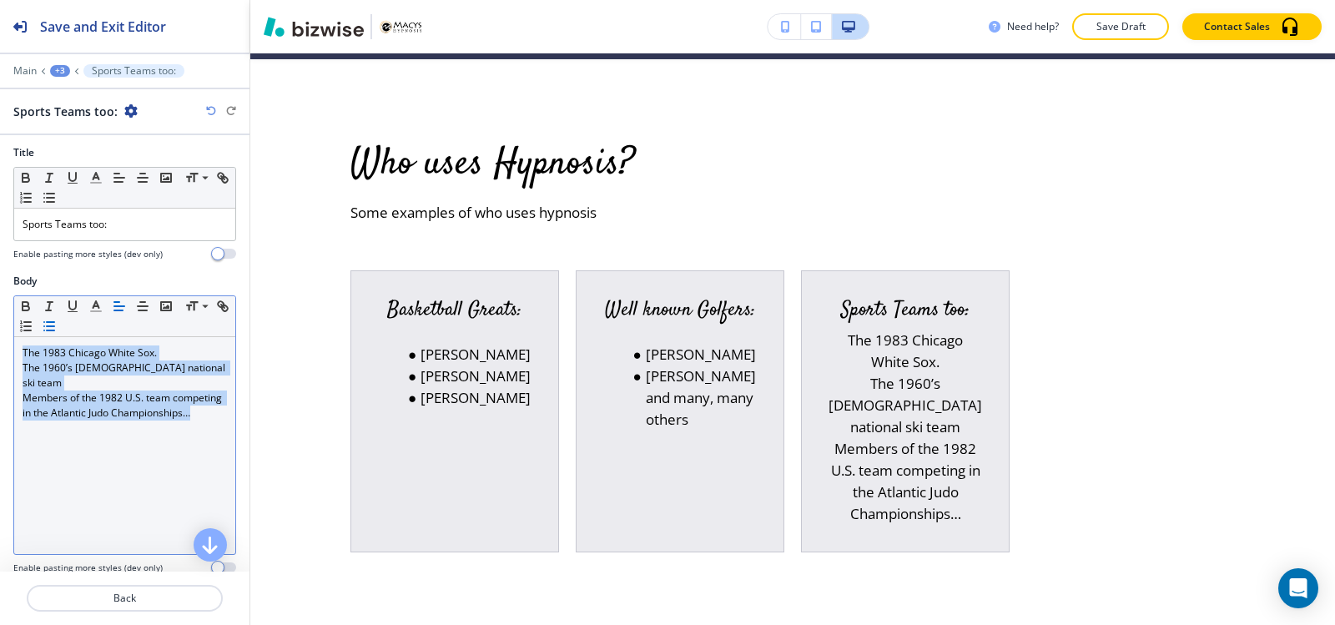
click at [57, 332] on icon "button" at bounding box center [49, 326] width 15 height 15
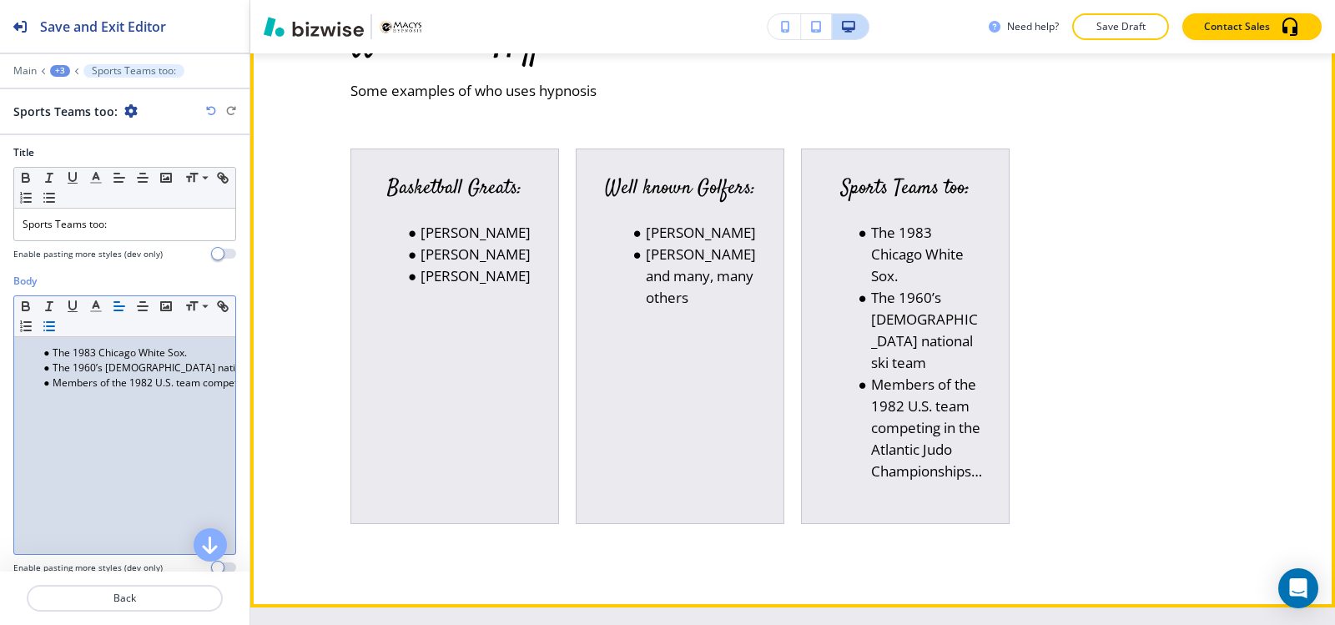
scroll to position [6066, 0]
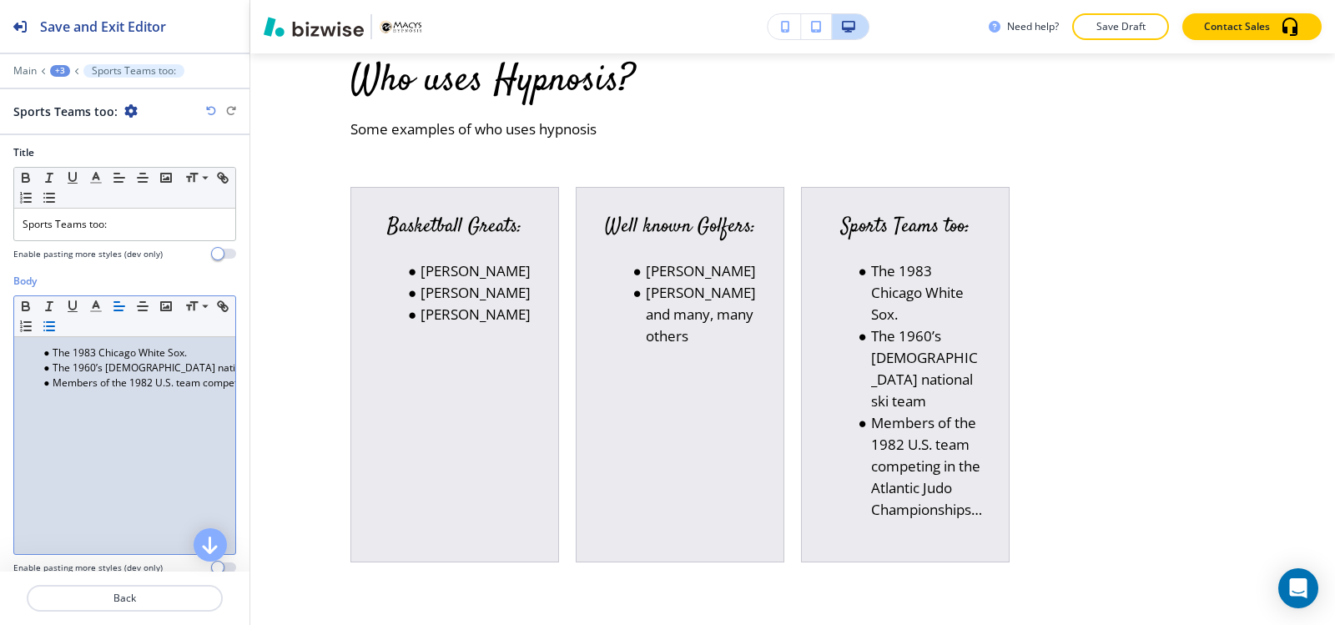
click at [33, 352] on ul "The 1983 Chicago White Sox. The 1960’s Swiss national ski team Members of the 1…" at bounding box center [125, 367] width 204 height 45
click at [37, 347] on ul "The 1983 Chicago White Sox. The 1960’s Swiss national ski team Members of the 1…" at bounding box center [125, 367] width 204 height 45
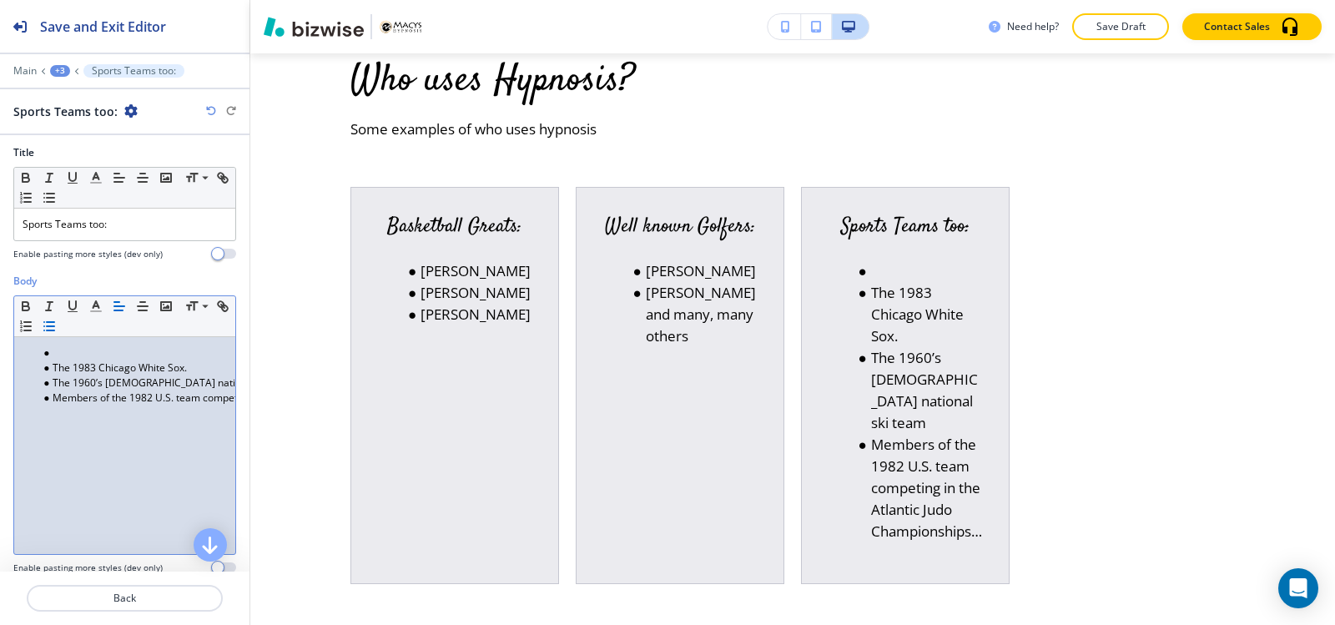
drag, startPoint x: 59, startPoint y: 350, endPoint x: 0, endPoint y: 350, distance: 59.2
click at [0, 350] on div "Body Small Normal Large Huge The 1983 Chicago White Sox. The 1960’s Swiss natio…" at bounding box center [124, 431] width 249 height 314
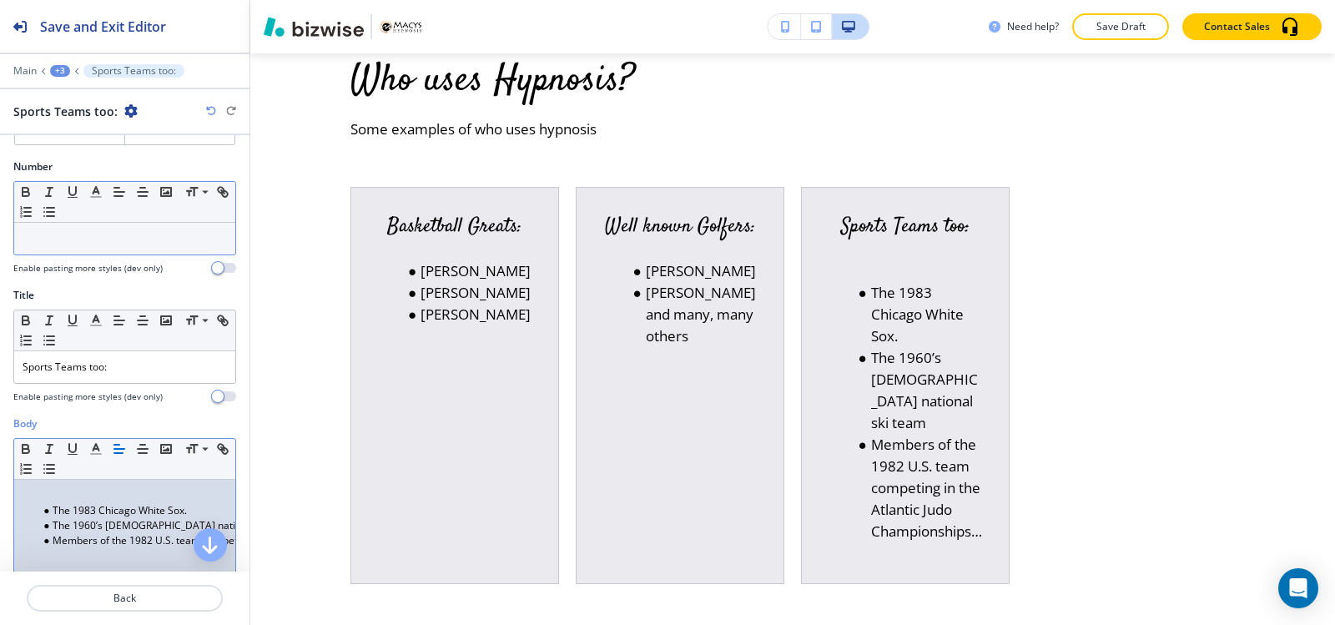
scroll to position [167, 0]
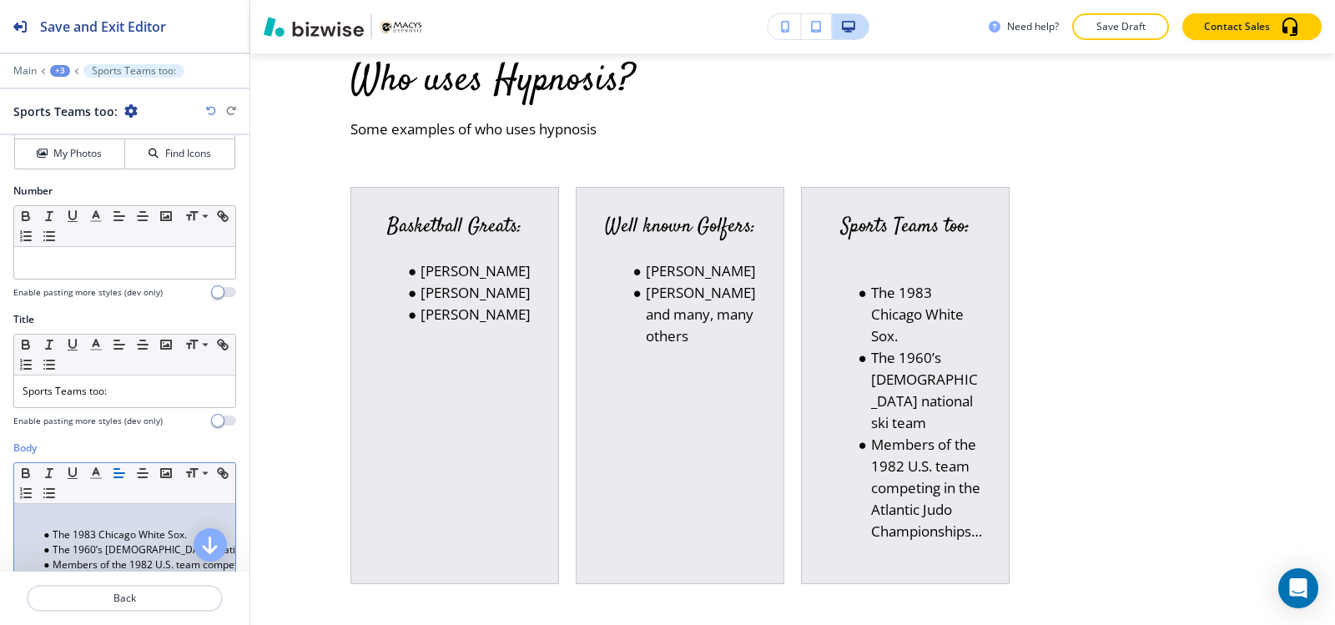
click at [54, 68] on div "+3" at bounding box center [60, 71] width 20 height 12
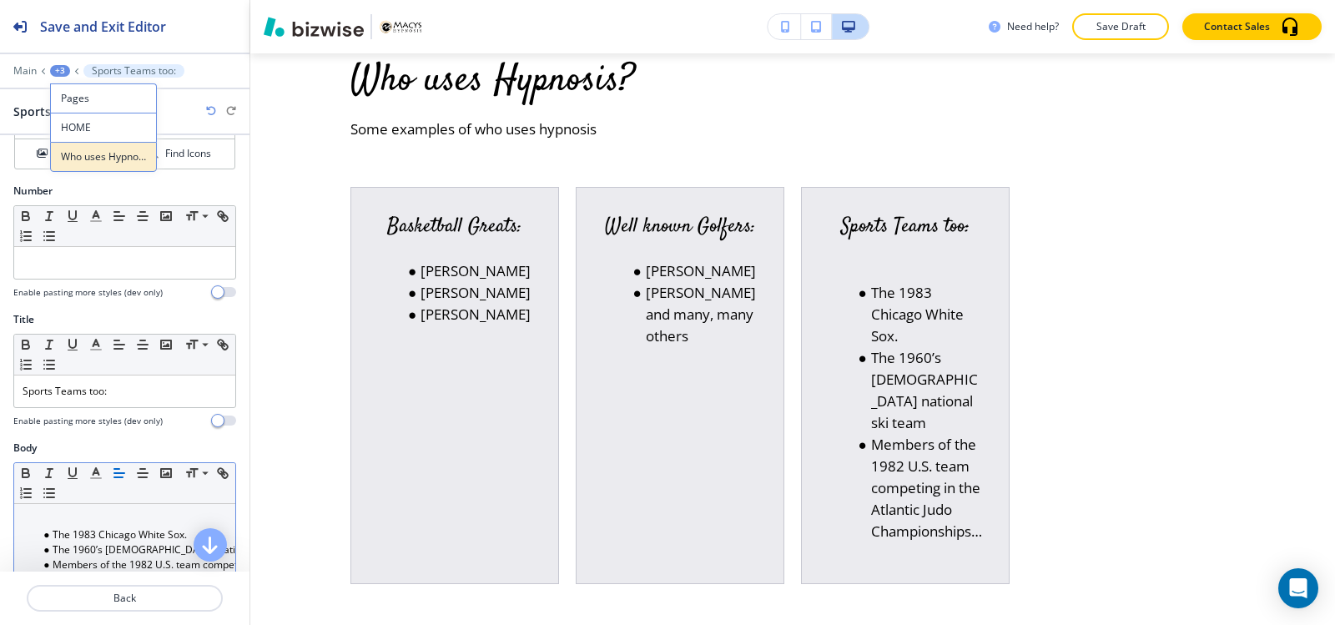
click at [103, 154] on p "Who uses Hypnosis?" at bounding box center [103, 156] width 85 height 15
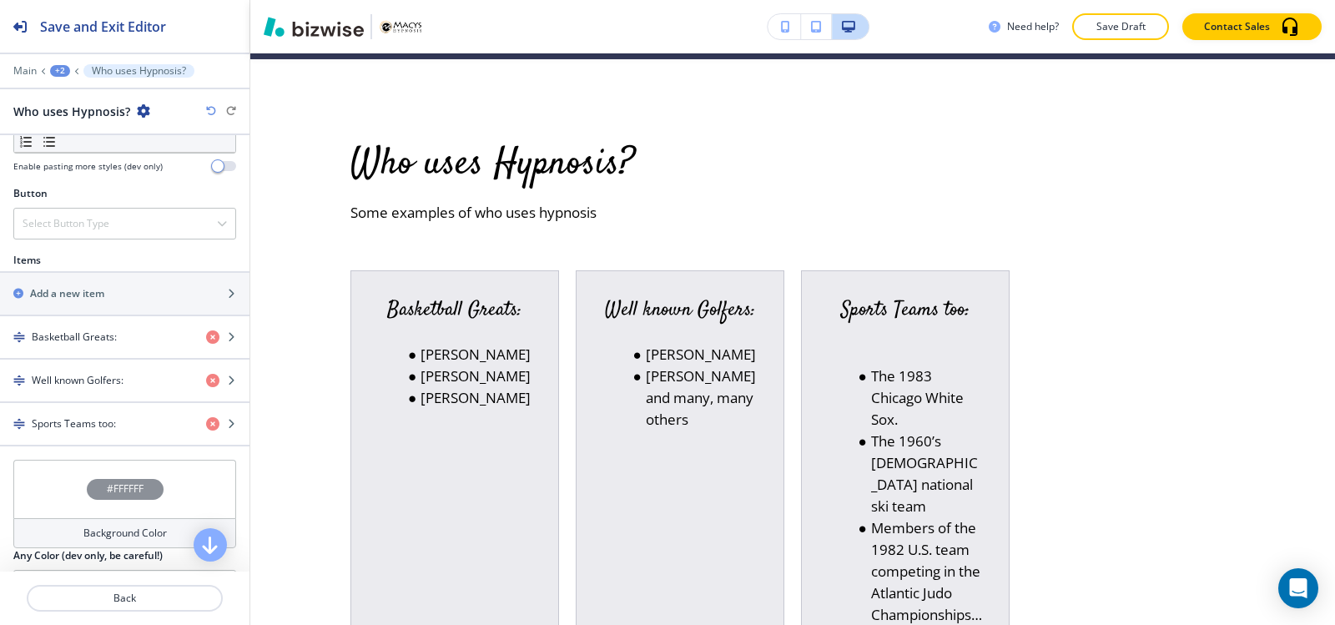
scroll to position [584, 0]
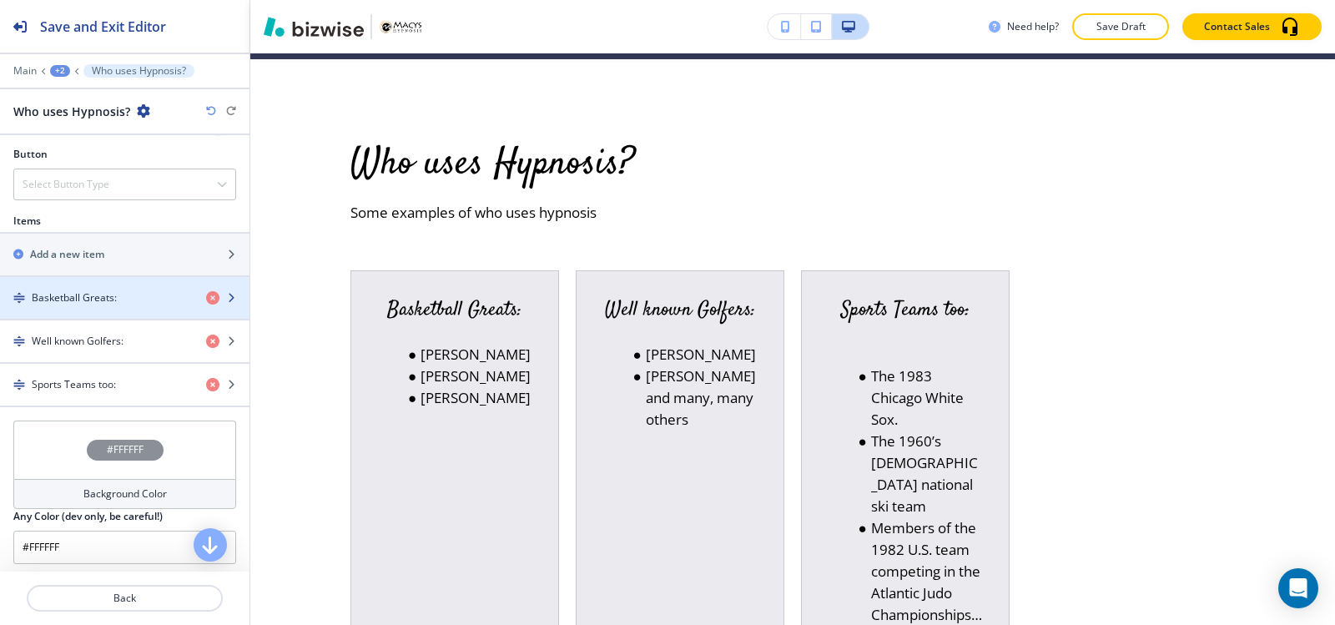
click at [122, 307] on div "button" at bounding box center [124, 311] width 249 height 13
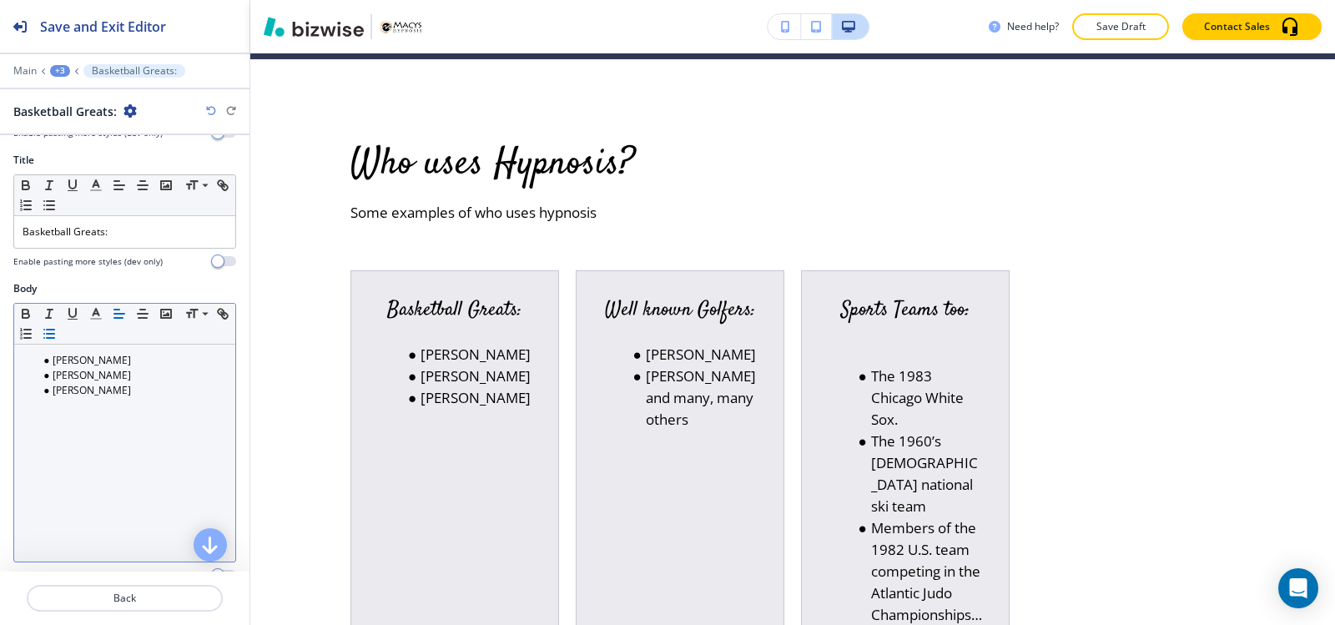
scroll to position [334, 0]
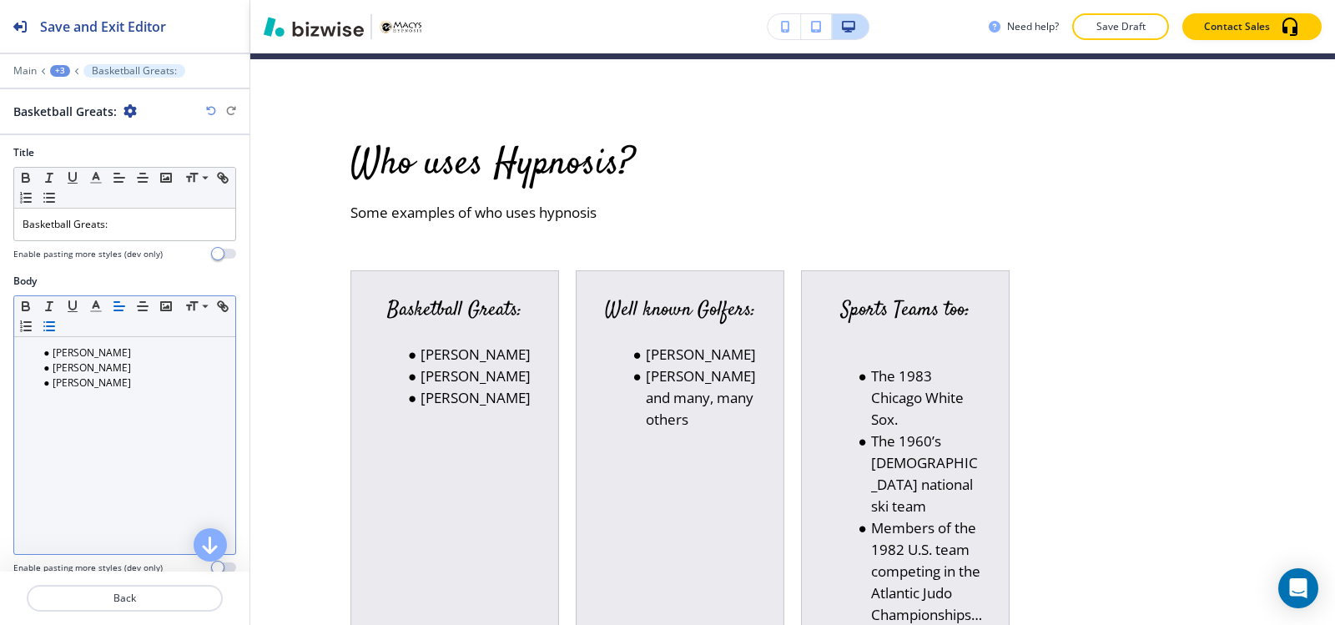
click at [52, 353] on li "[PERSON_NAME]" at bounding box center [132, 352] width 189 height 15
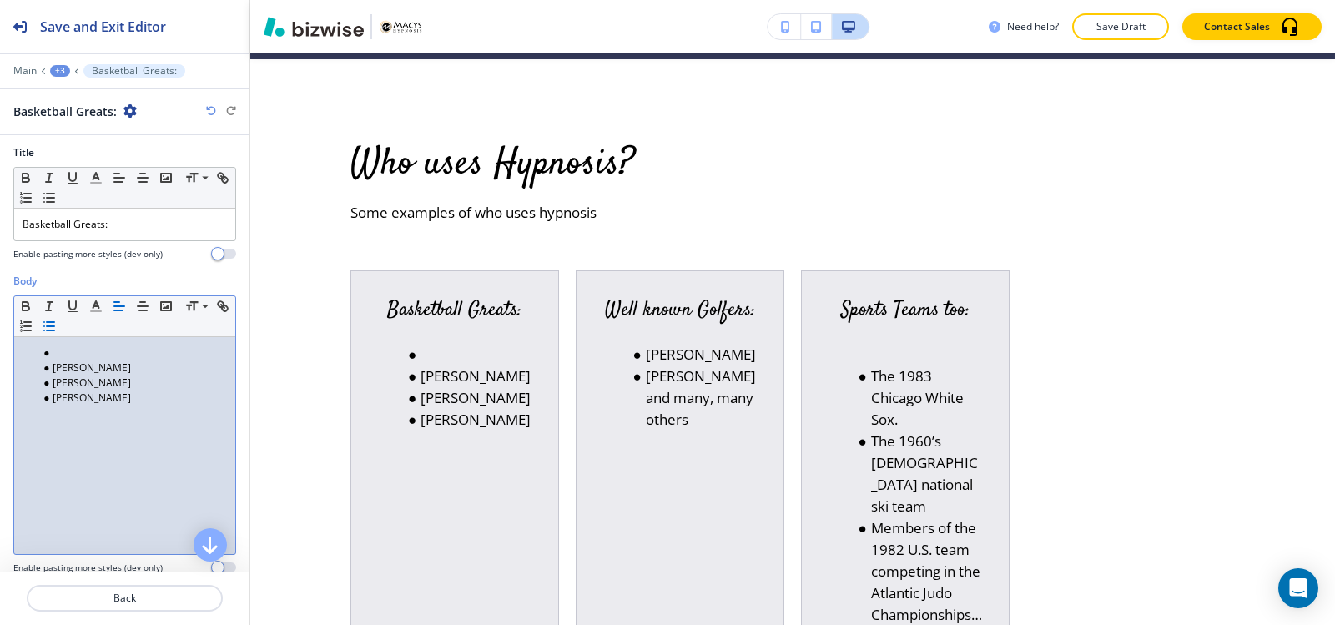
click at [53, 350] on li at bounding box center [132, 352] width 189 height 15
click at [60, 72] on div "+3" at bounding box center [60, 71] width 20 height 12
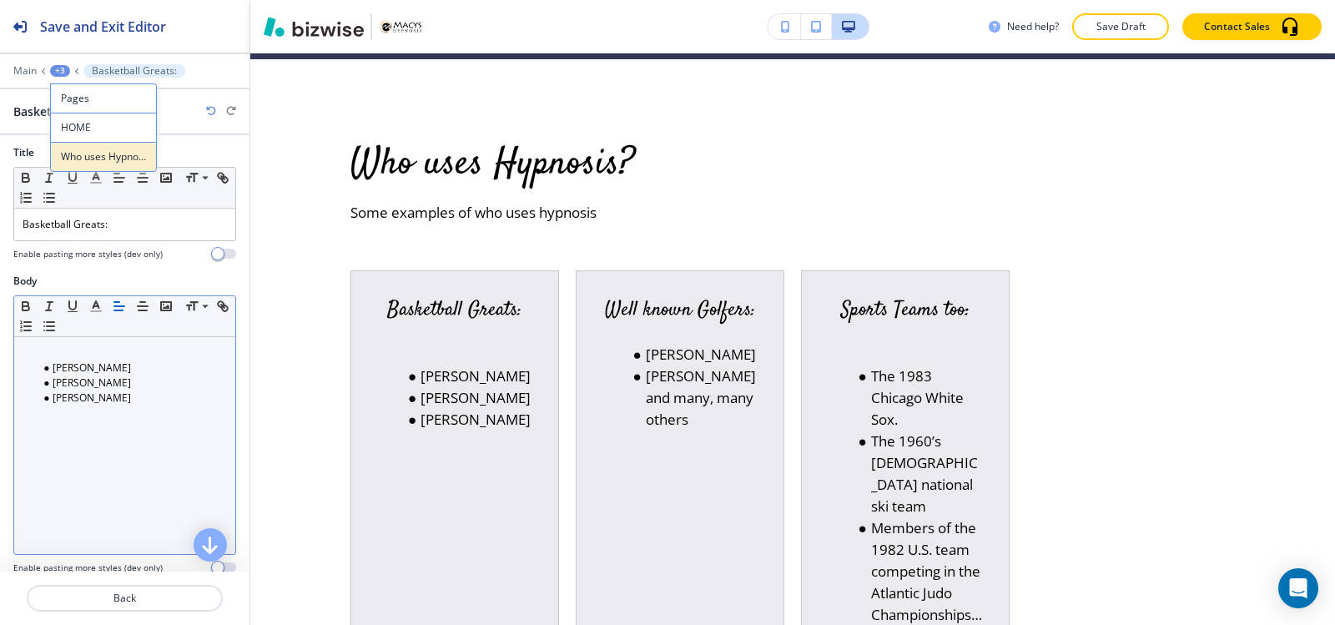
click at [99, 155] on p "Who uses Hypnosis?" at bounding box center [103, 156] width 85 height 15
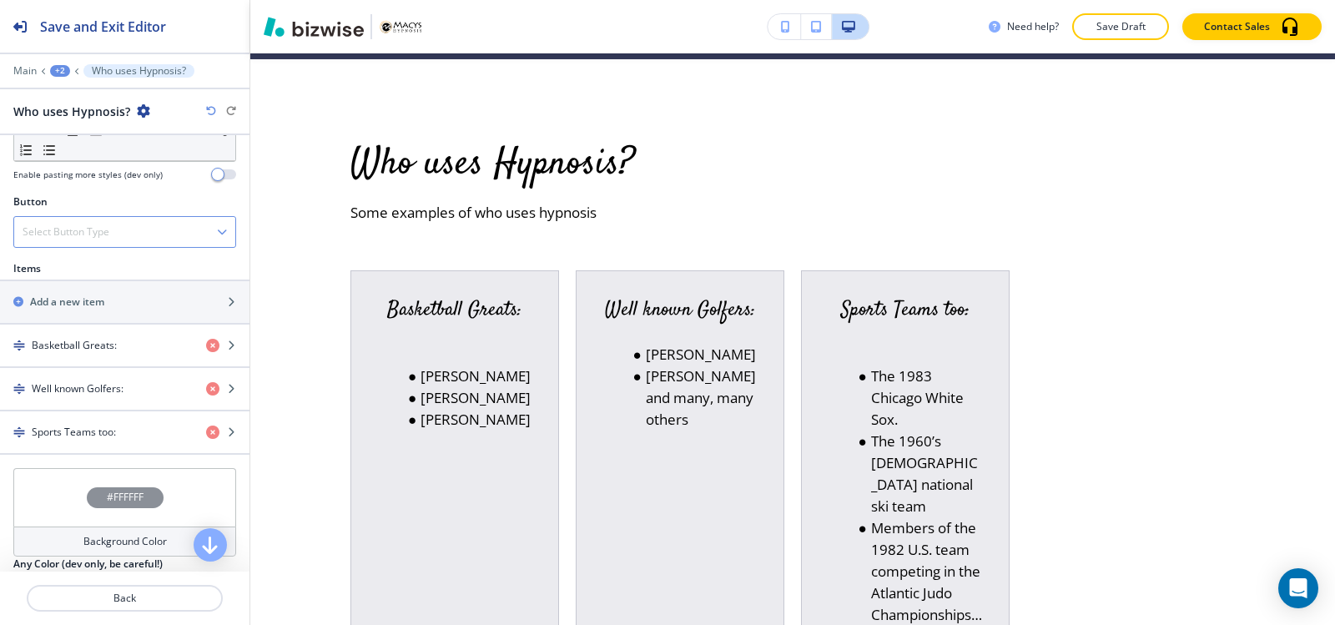
scroll to position [584, 0]
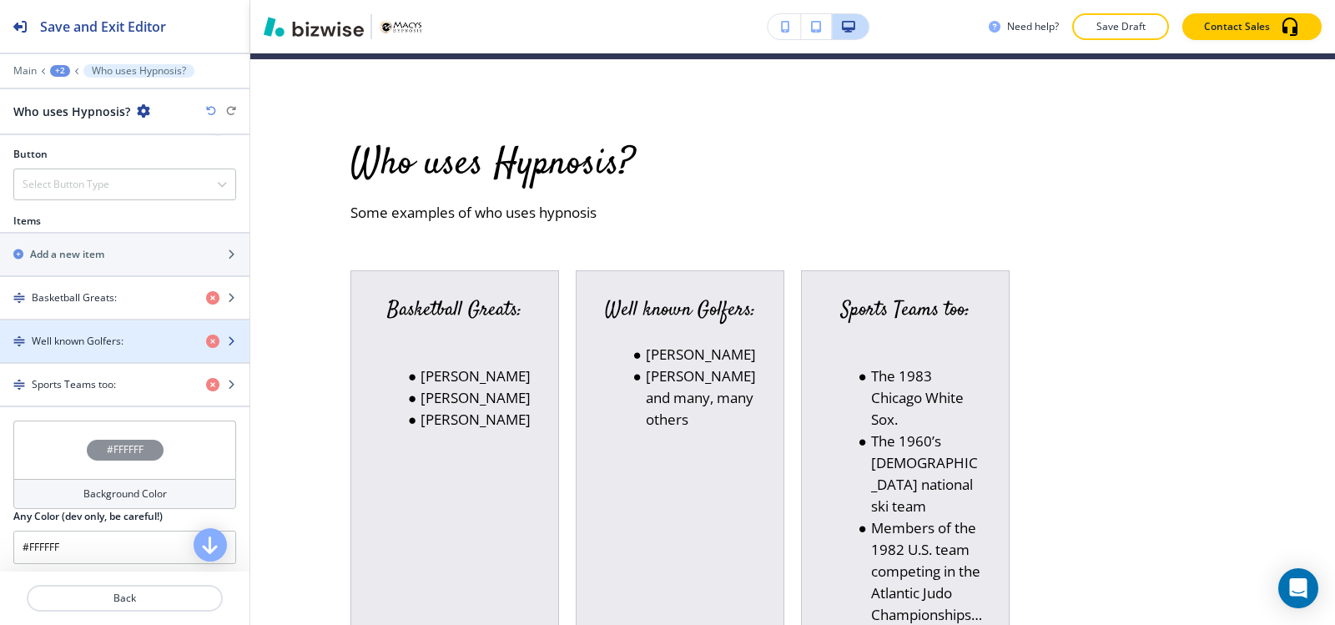
click at [91, 345] on h4 "Well known Golfers:" at bounding box center [78, 341] width 92 height 15
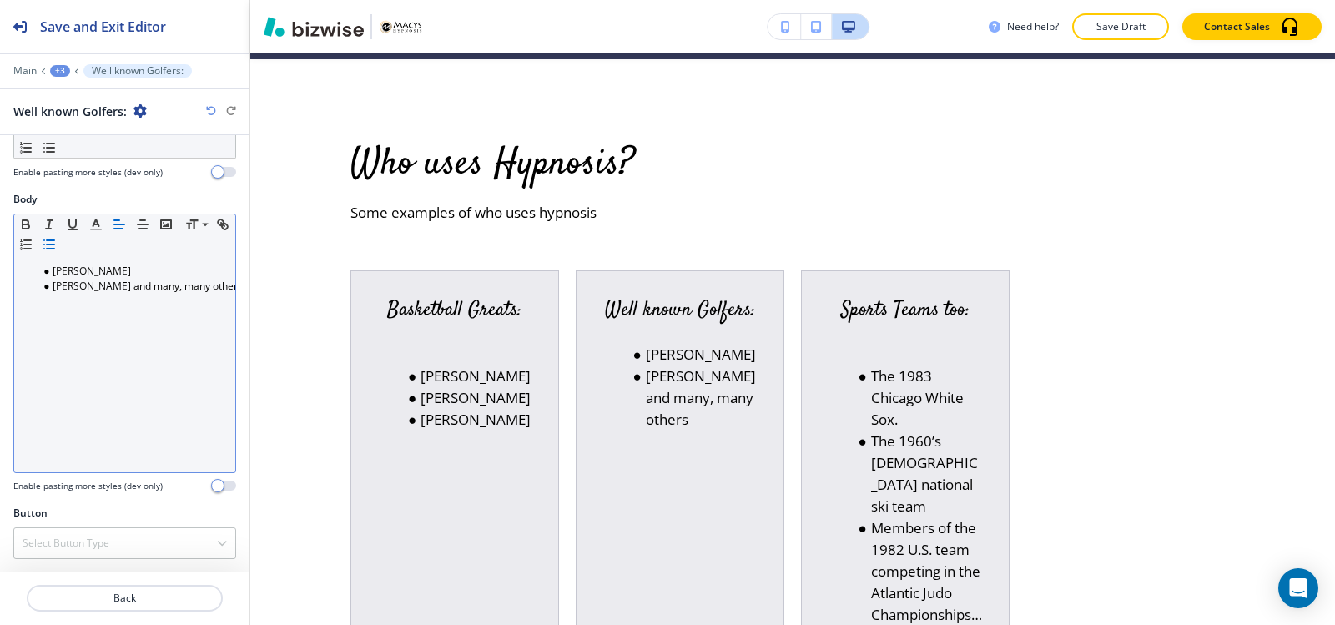
scroll to position [416, 0]
click at [50, 269] on li "[PERSON_NAME]" at bounding box center [132, 270] width 189 height 15
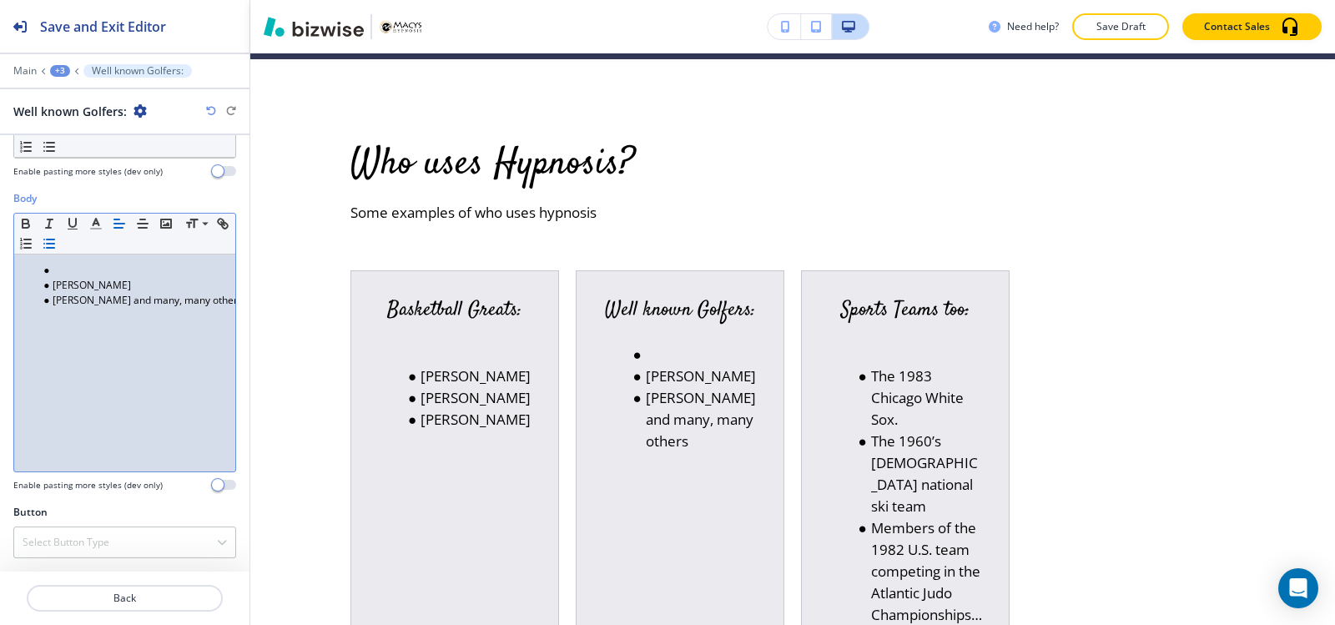
click at [68, 271] on li at bounding box center [132, 270] width 189 height 15
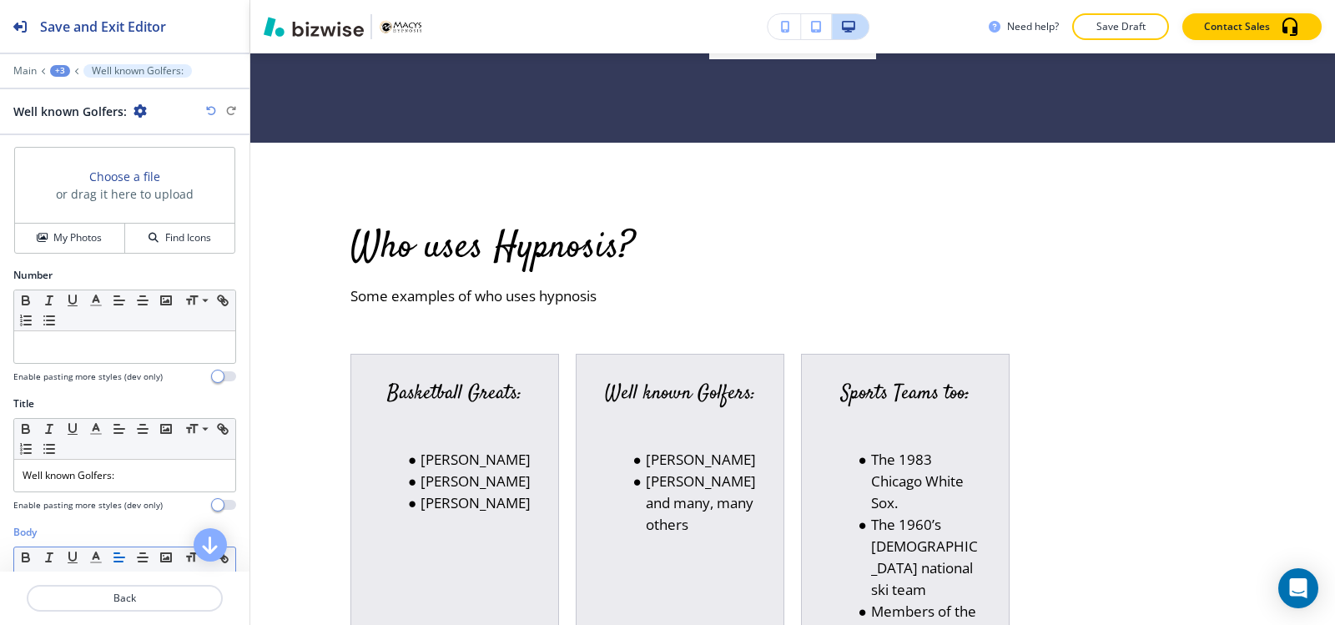
scroll to position [0, 0]
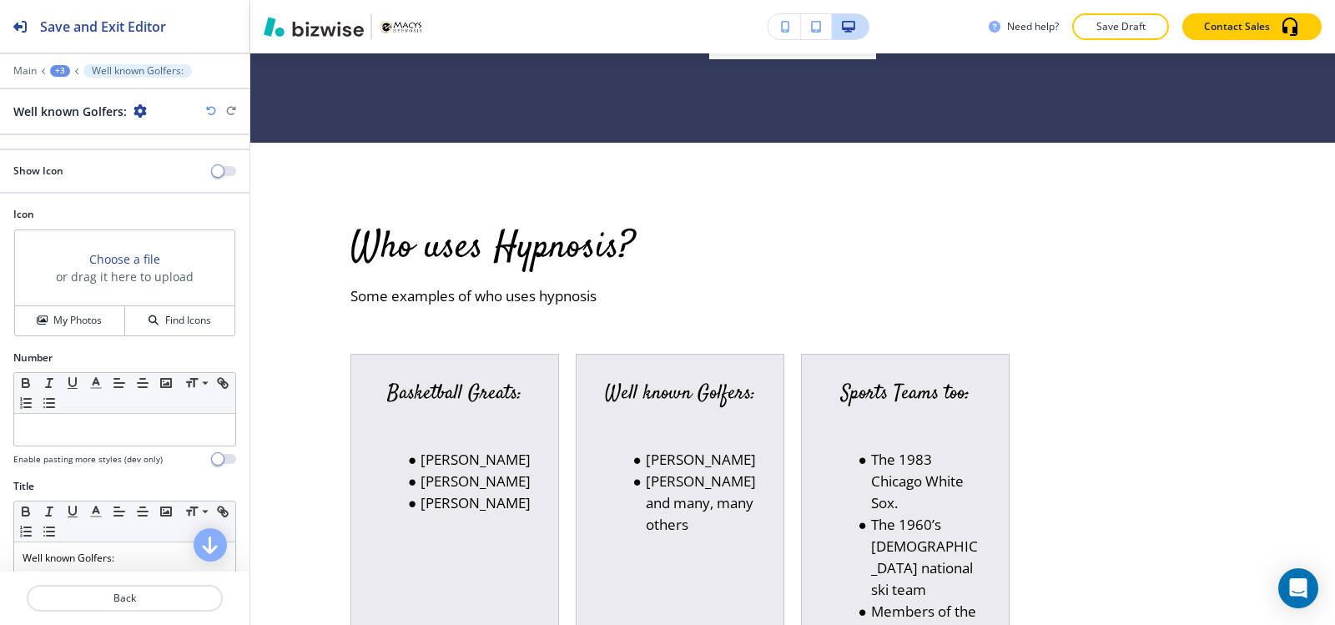
click at [56, 70] on div "+3" at bounding box center [60, 71] width 20 height 12
click at [113, 149] on p "Who uses Hypnosis?" at bounding box center [103, 156] width 85 height 15
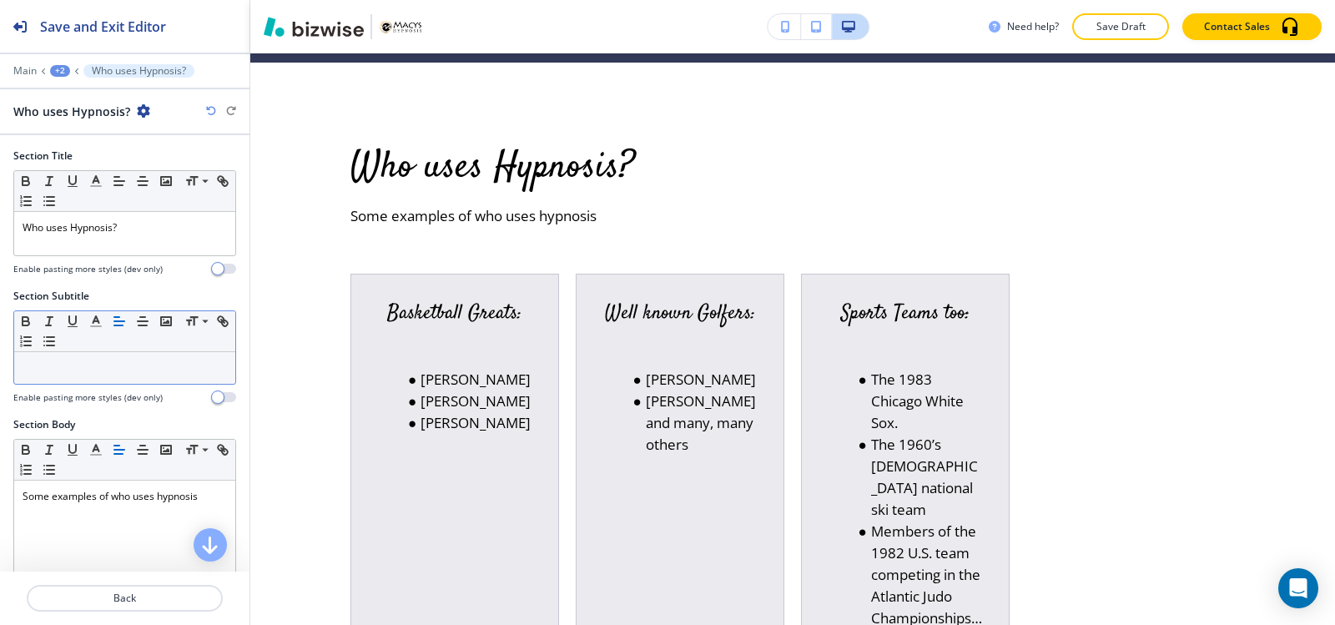
scroll to position [5983, 0]
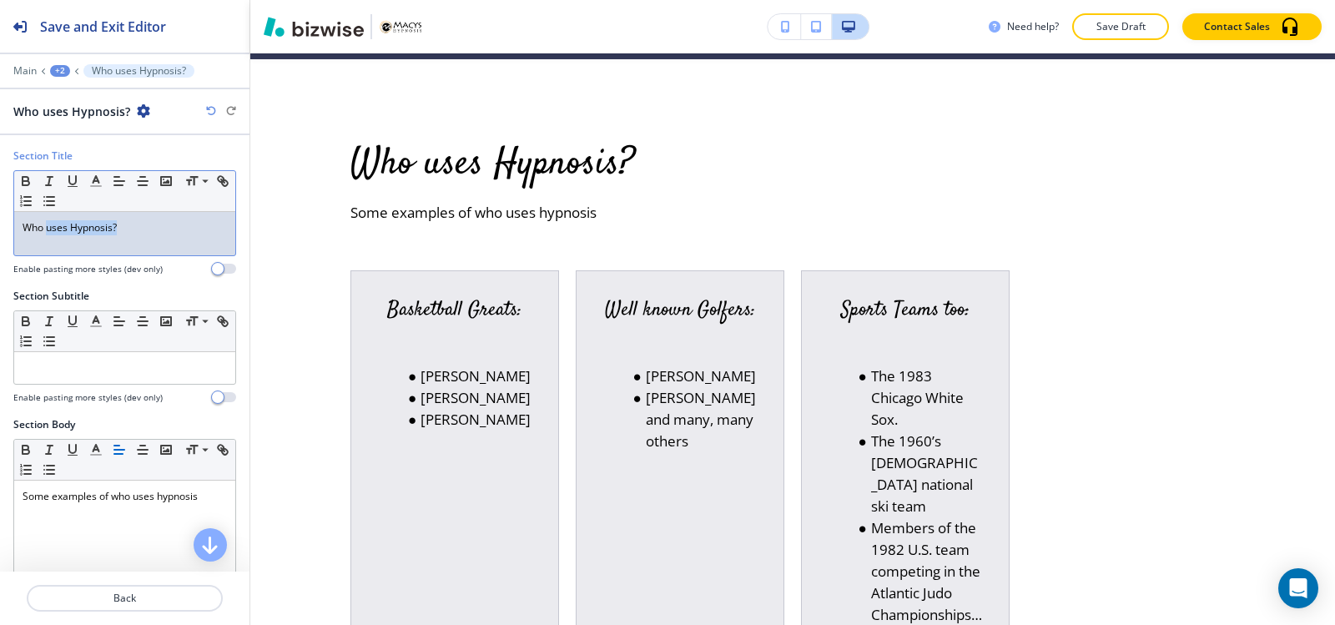
drag, startPoint x: 141, startPoint y: 220, endPoint x: 0, endPoint y: 227, distance: 141.1
click at [0, 230] on div "Section Title Small Normal Large Huge Who uses Hypnosis? Enable pasting more st…" at bounding box center [124, 218] width 249 height 140
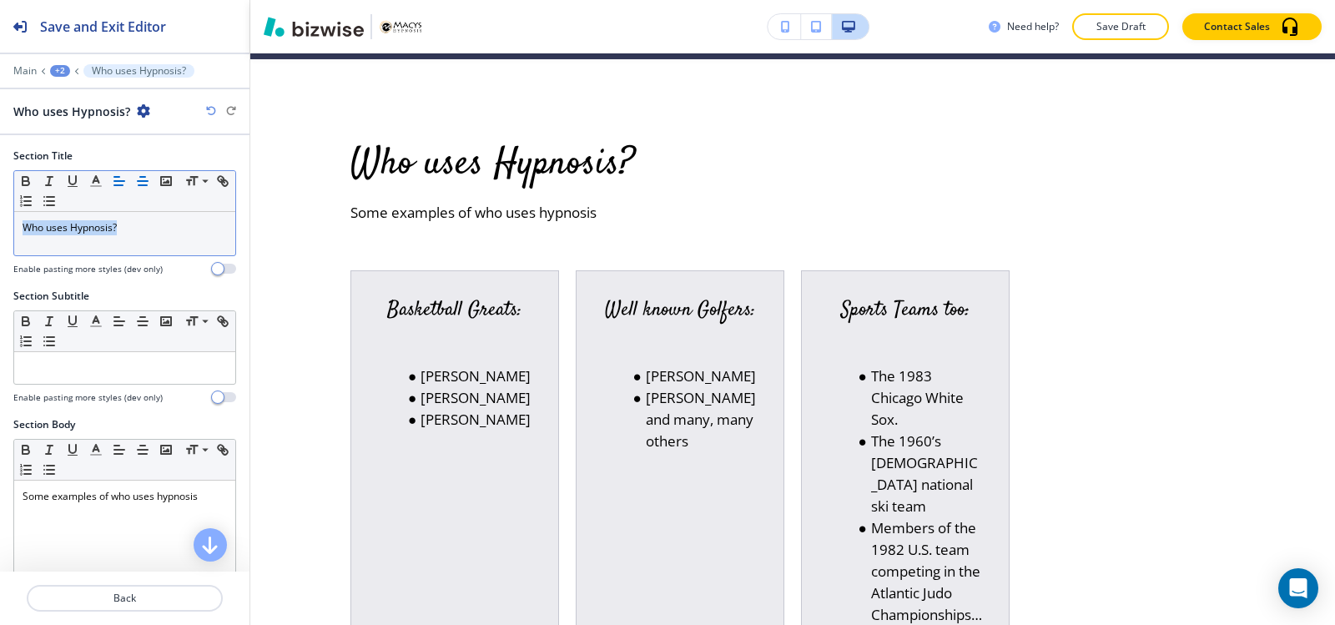
click at [135, 182] on icon "button" at bounding box center [142, 181] width 15 height 15
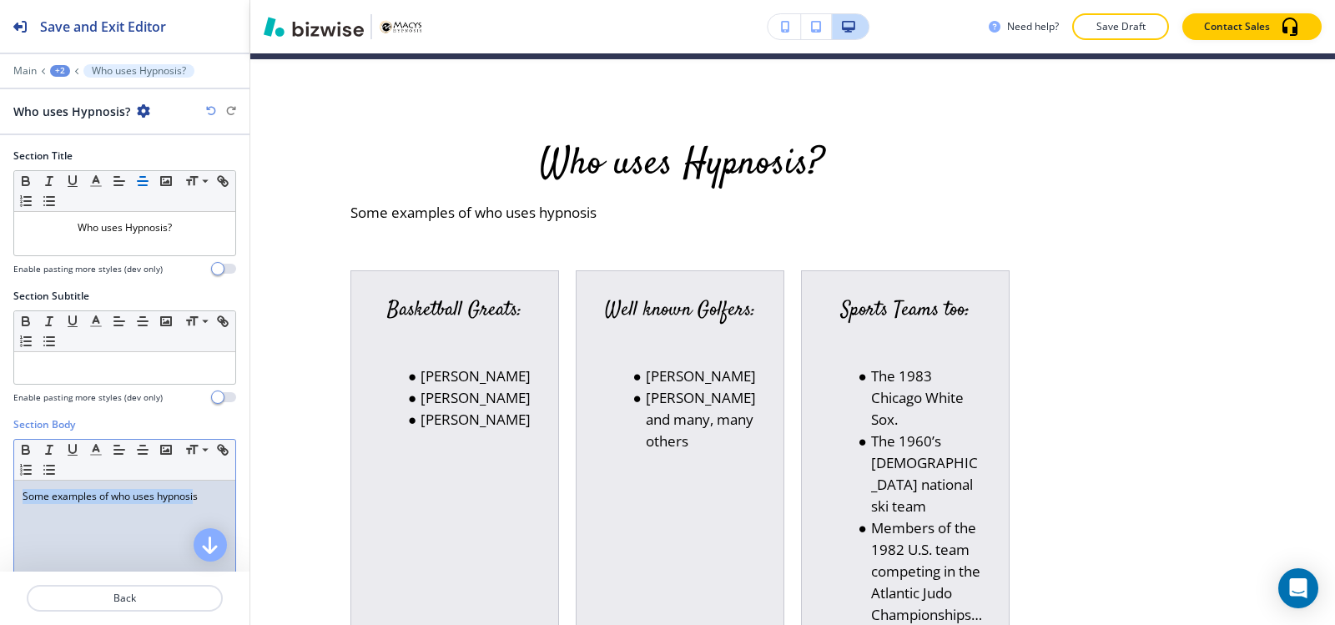
drag, startPoint x: 116, startPoint y: 491, endPoint x: 0, endPoint y: 487, distance: 116.0
click at [0, 487] on div "Section Body Small Normal Large Huge Some examples of who uses hypnosis Enable …" at bounding box center [124, 574] width 249 height 314
click at [143, 450] on line "button" at bounding box center [143, 450] width 10 height 0
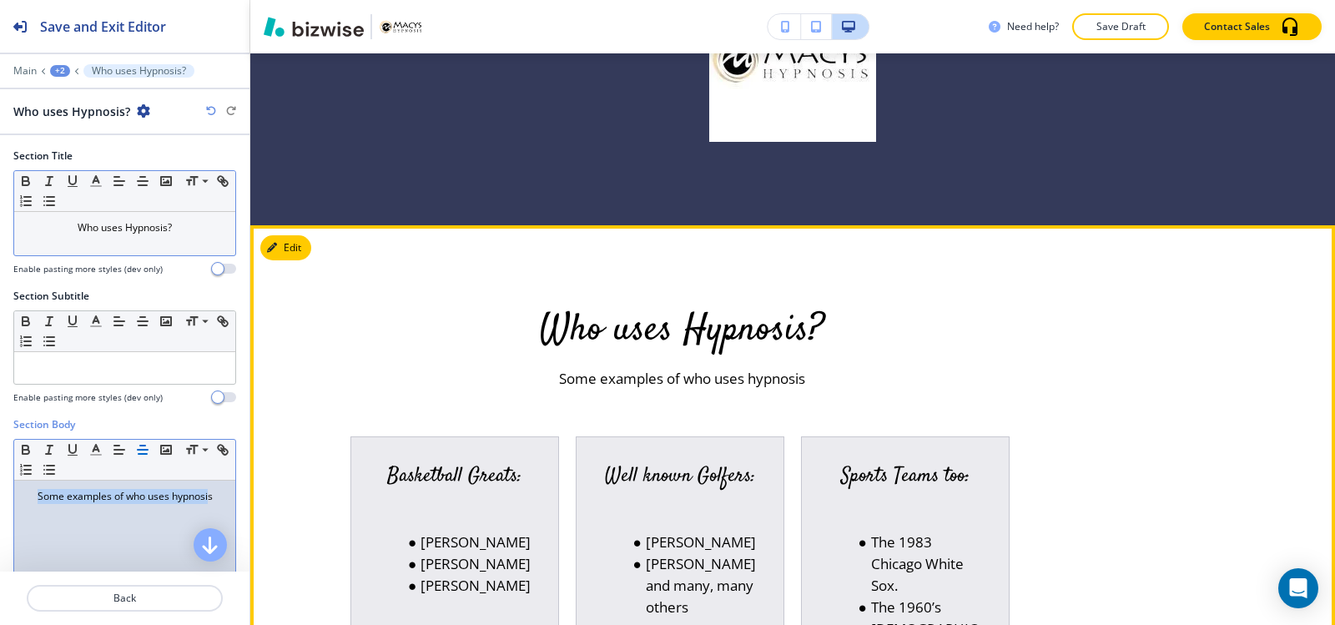
scroll to position [5816, 0]
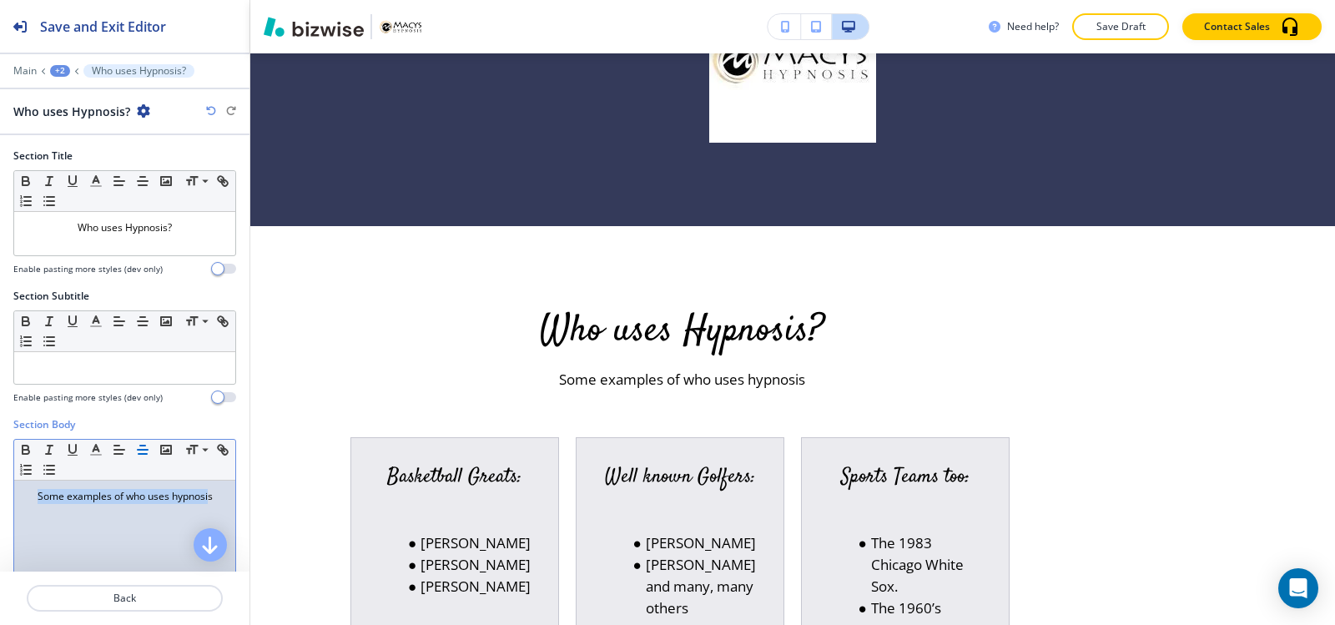
click at [61, 75] on div "+2" at bounding box center [60, 71] width 20 height 12
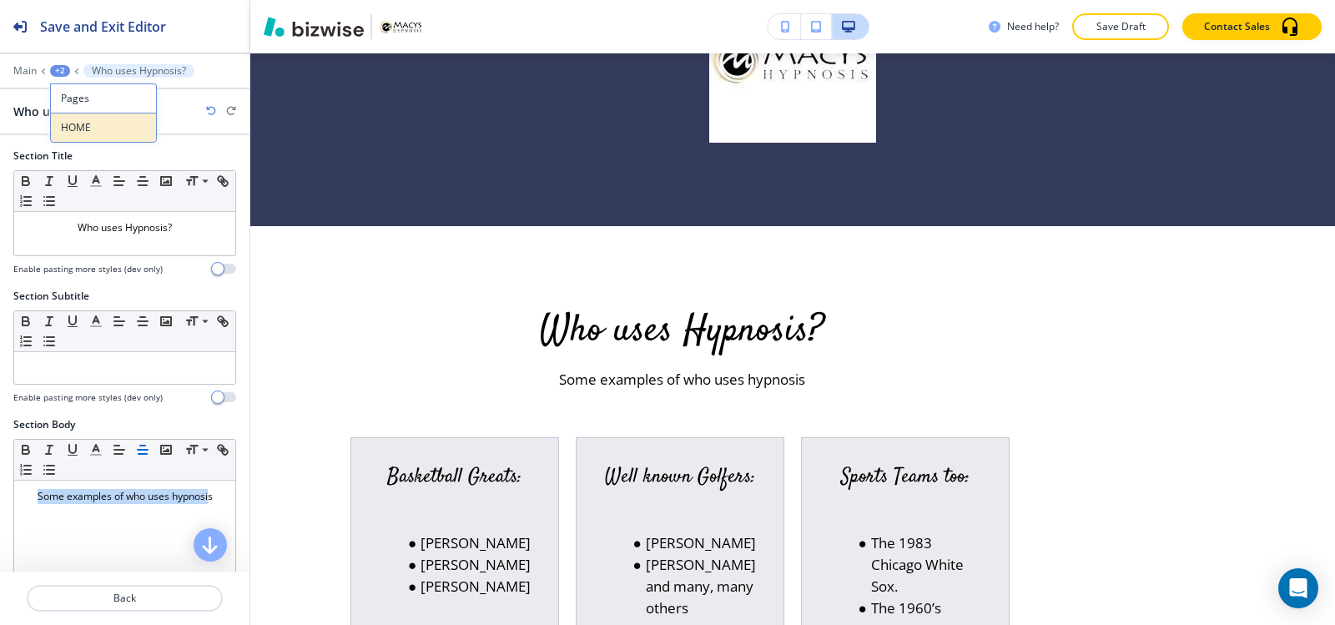
click at [119, 130] on p "HOME" at bounding box center [103, 127] width 85 height 15
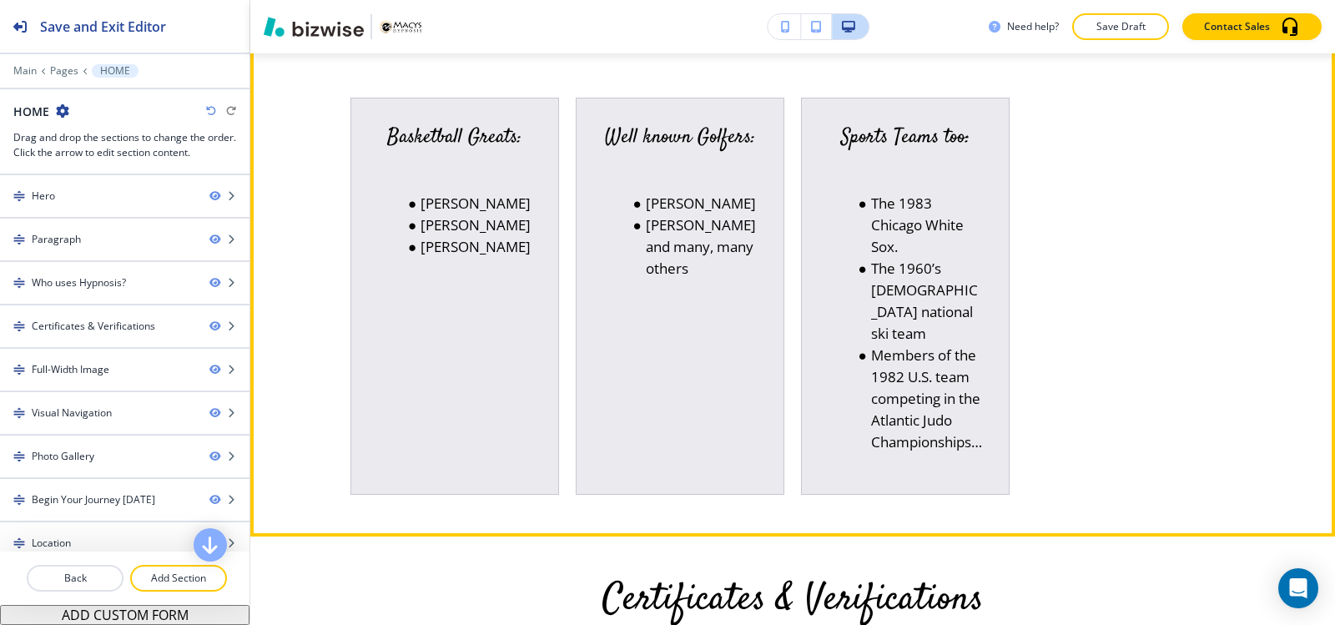
scroll to position [1569, 0]
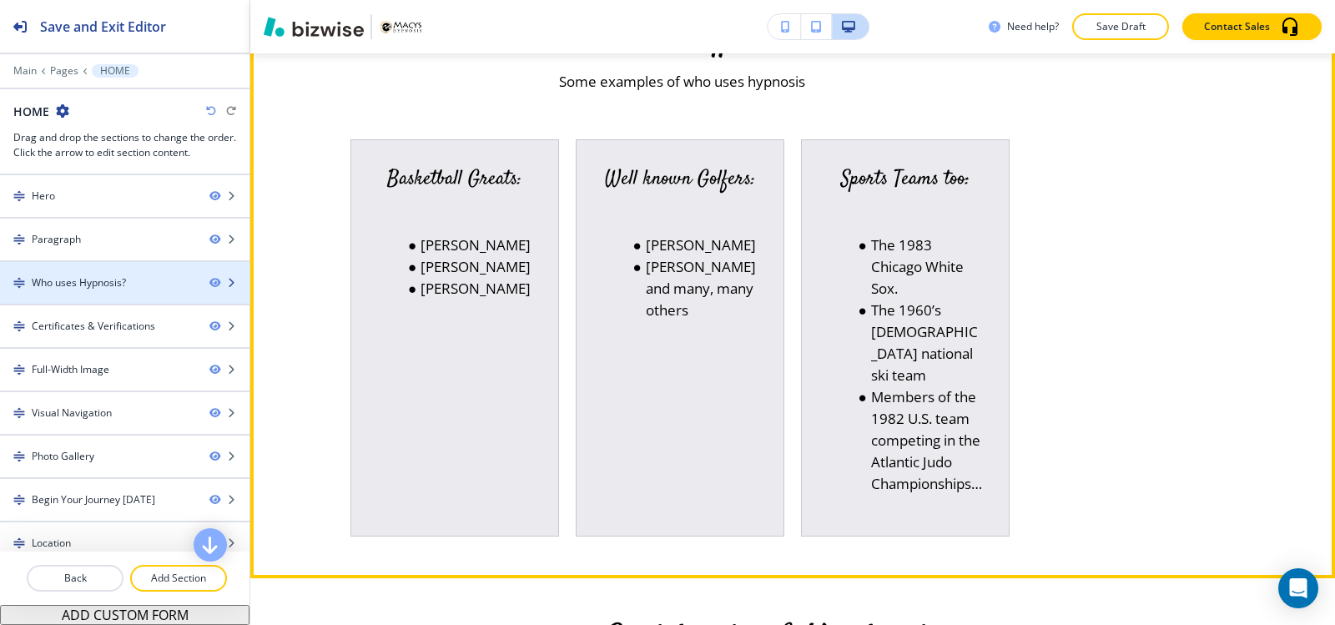
click at [48, 276] on div "Who uses Hypnosis?" at bounding box center [79, 282] width 94 height 15
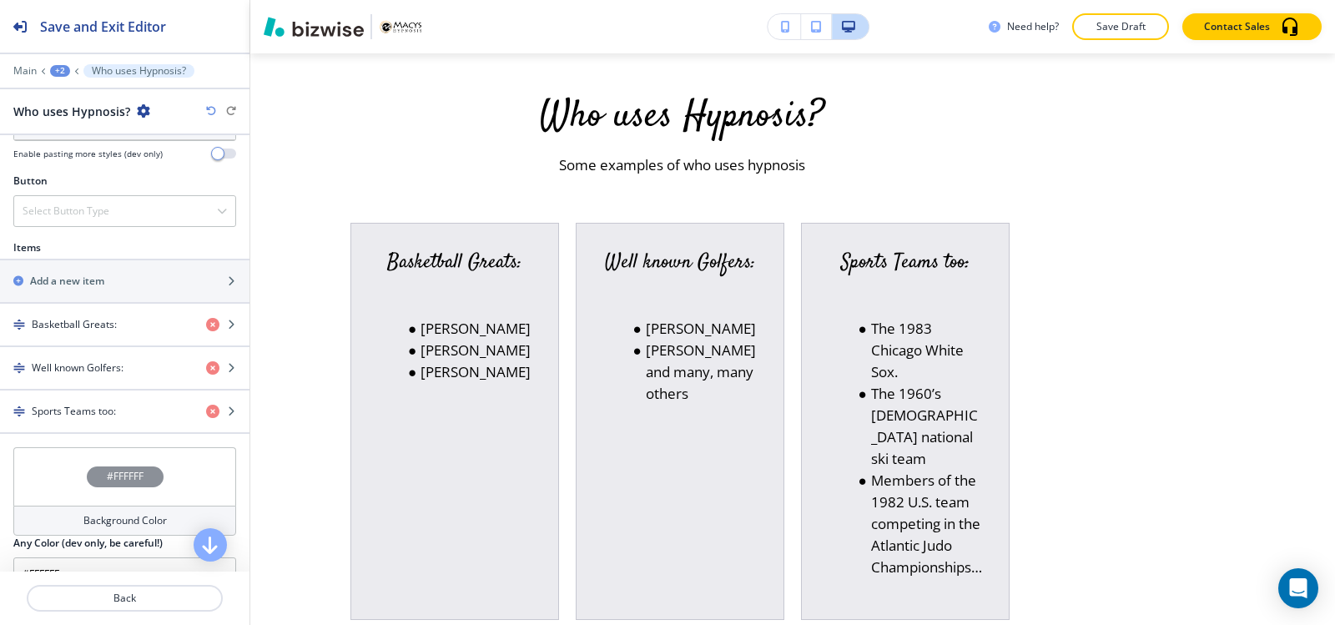
scroll to position [584, 0]
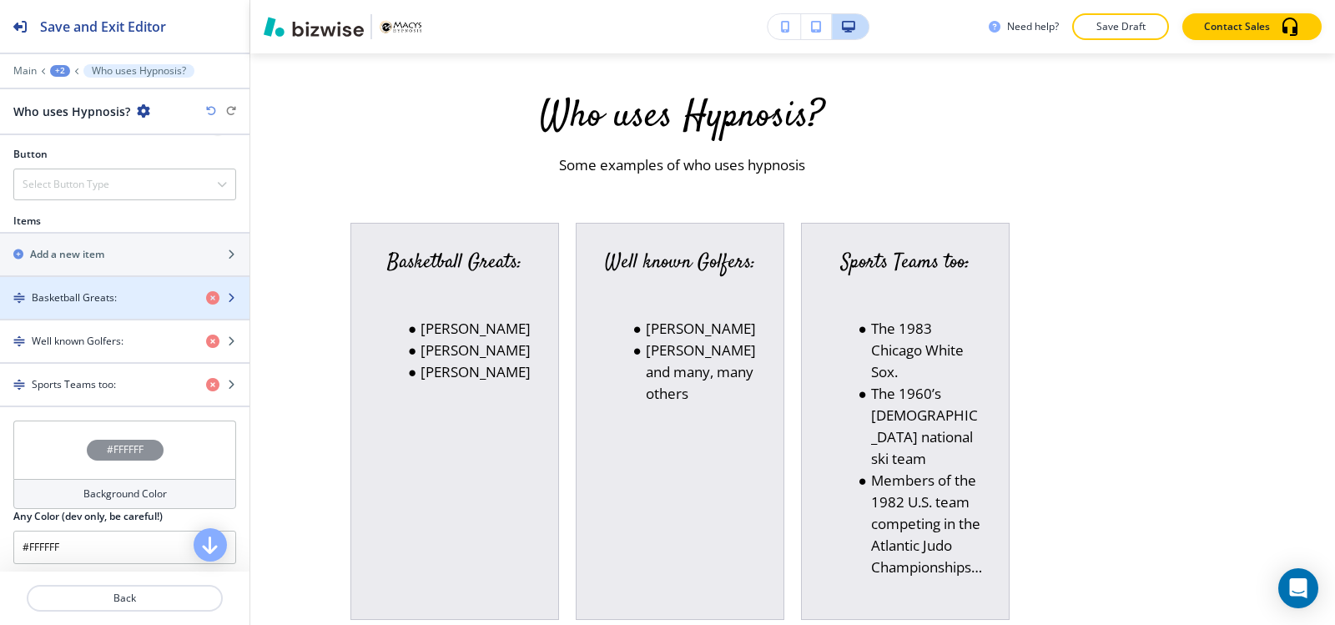
click at [74, 312] on div "button" at bounding box center [124, 311] width 249 height 13
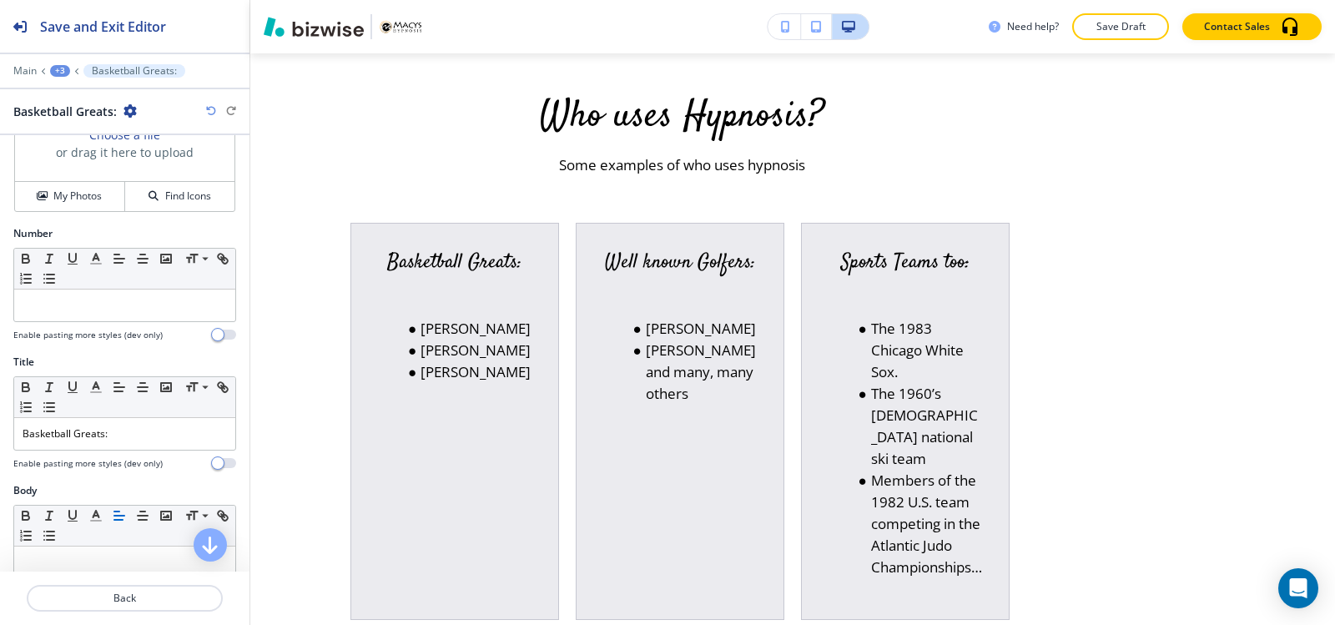
scroll to position [250, 0]
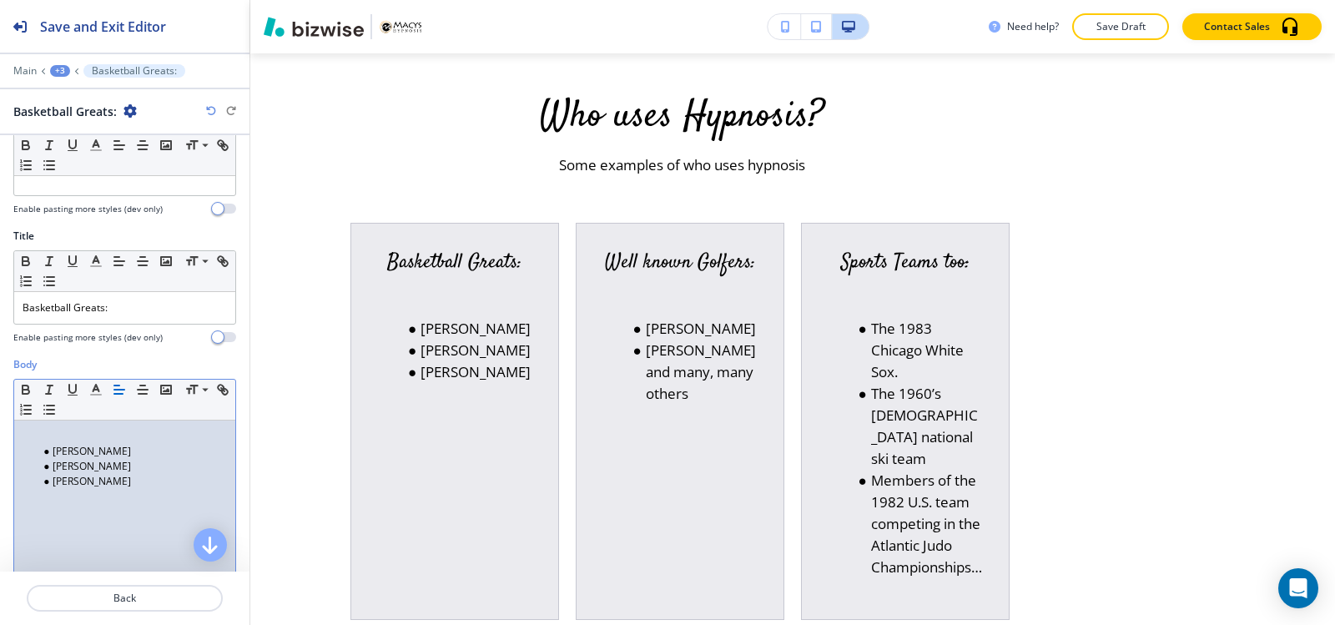
click at [50, 468] on li "[PERSON_NAME]" at bounding box center [132, 466] width 189 height 15
click at [55, 462] on li at bounding box center [132, 466] width 189 height 15
click at [43, 462] on li "[PERSON_NAME]" at bounding box center [132, 466] width 189 height 15
click at [118, 446] on li "[PERSON_NAME]" at bounding box center [132, 451] width 189 height 15
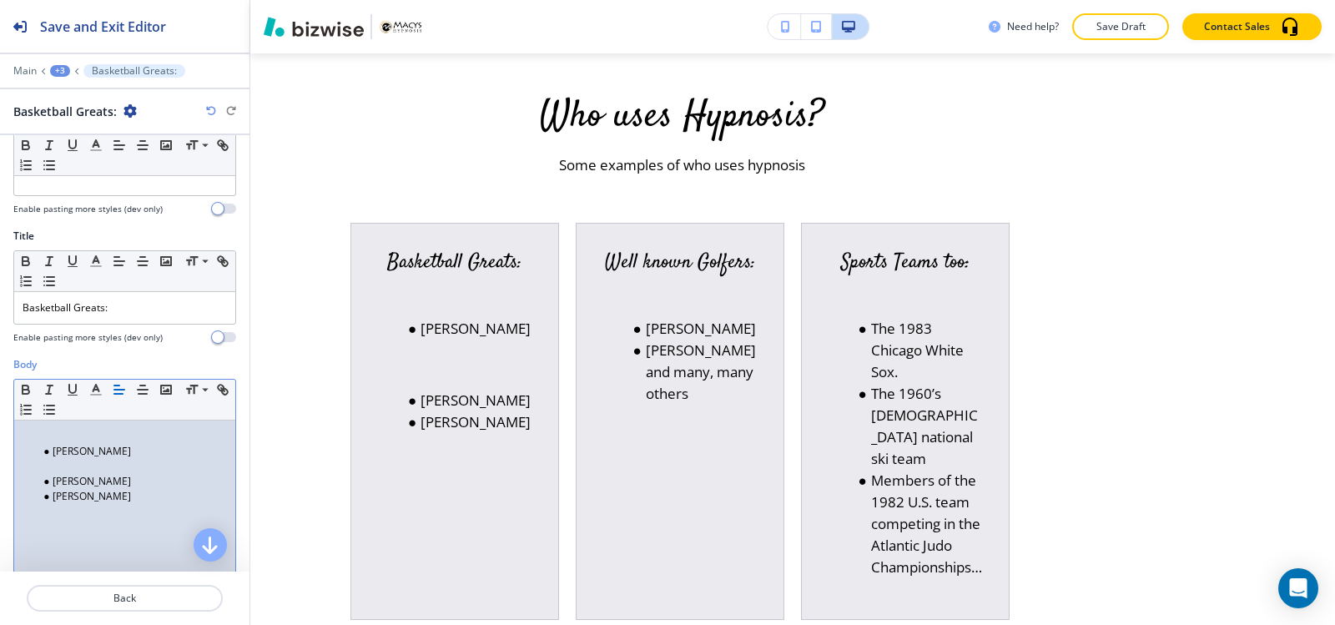
click at [28, 466] on p at bounding box center [125, 466] width 204 height 15
click at [47, 463] on p at bounding box center [125, 466] width 204 height 15
click at [209, 108] on icon "button" at bounding box center [211, 111] width 10 height 10
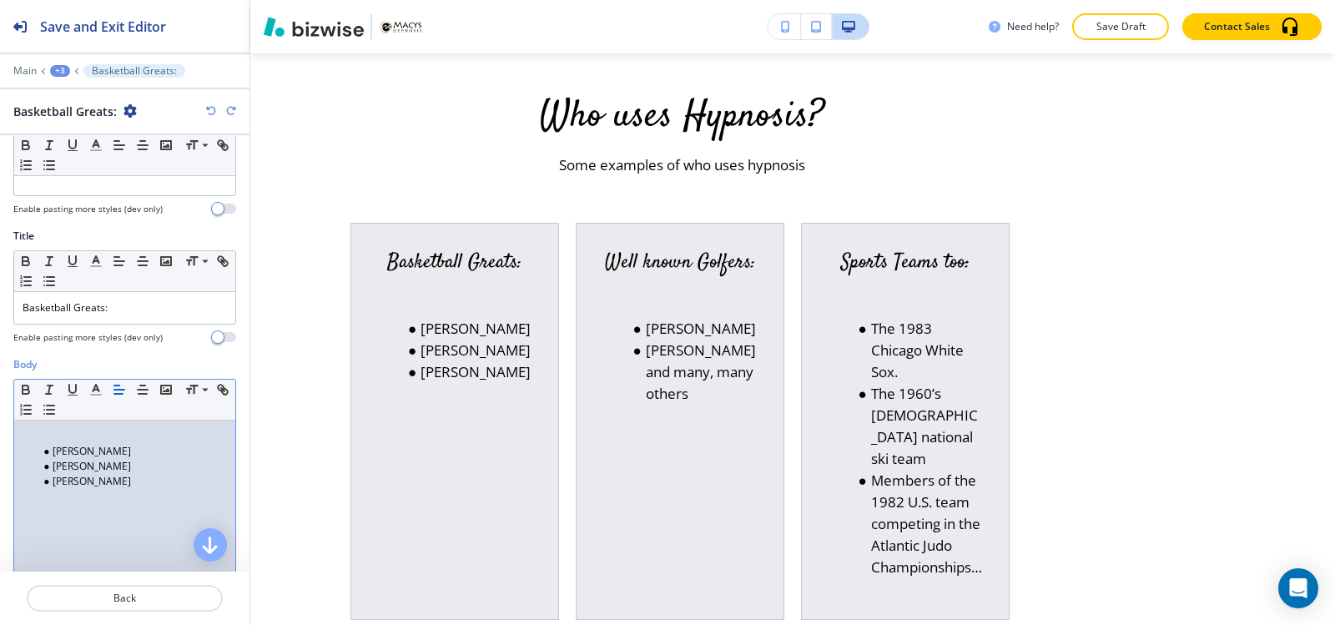
drag, startPoint x: 35, startPoint y: 480, endPoint x: 164, endPoint y: 481, distance: 129.3
click at [164, 481] on ul "Kobe Bryant Shaquille O’Neal Michael Jordan" at bounding box center [125, 466] width 204 height 45
click at [164, 482] on li "[PERSON_NAME]" at bounding box center [132, 481] width 189 height 15
click at [50, 479] on li "[PERSON_NAME]" at bounding box center [132, 481] width 189 height 15
drag, startPoint x: 49, startPoint y: 480, endPoint x: 0, endPoint y: 480, distance: 49.2
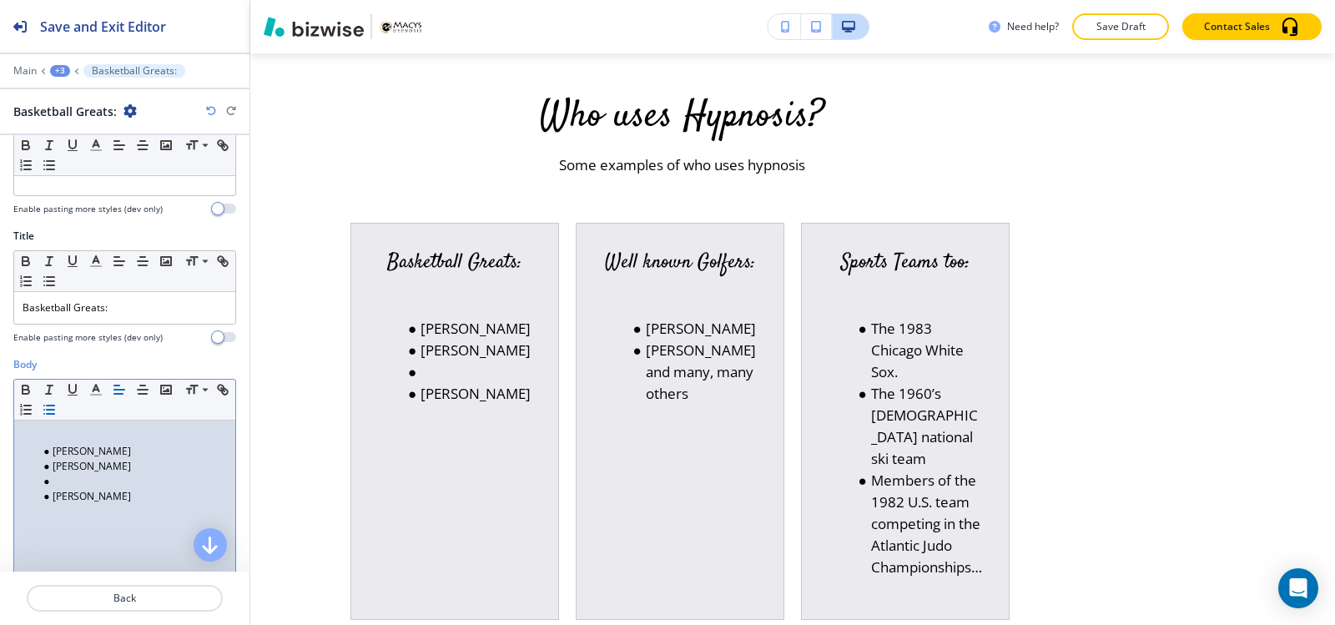
click at [0, 480] on div "Body Small Normal Large Huge Kobe Bryant Shaquille O’Neal Michael Jordan Enable…" at bounding box center [124, 514] width 249 height 314
click at [48, 455] on li "[PERSON_NAME]" at bounding box center [132, 451] width 189 height 15
click at [53, 452] on li at bounding box center [132, 451] width 189 height 15
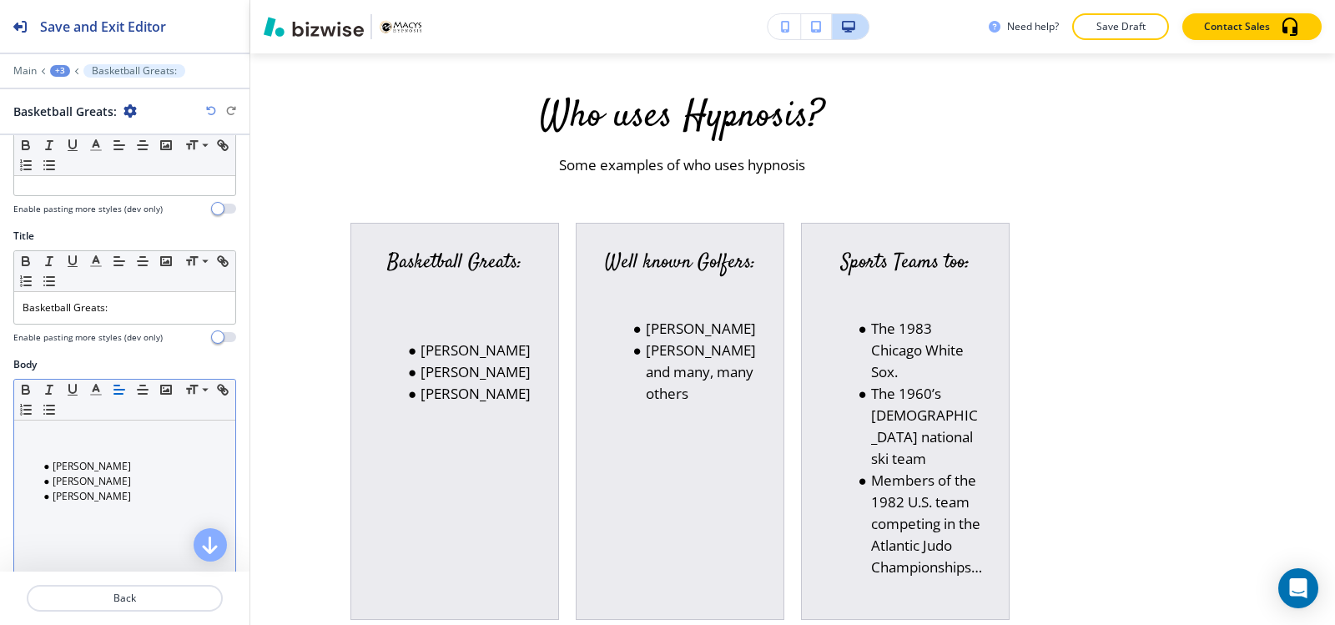
click at [54, 77] on div "Main +3 Basketball Greats:" at bounding box center [124, 70] width 223 height 13
click at [58, 71] on div "+3" at bounding box center [60, 71] width 20 height 12
click at [78, 151] on p "Who uses Hypnosis?" at bounding box center [103, 156] width 85 height 15
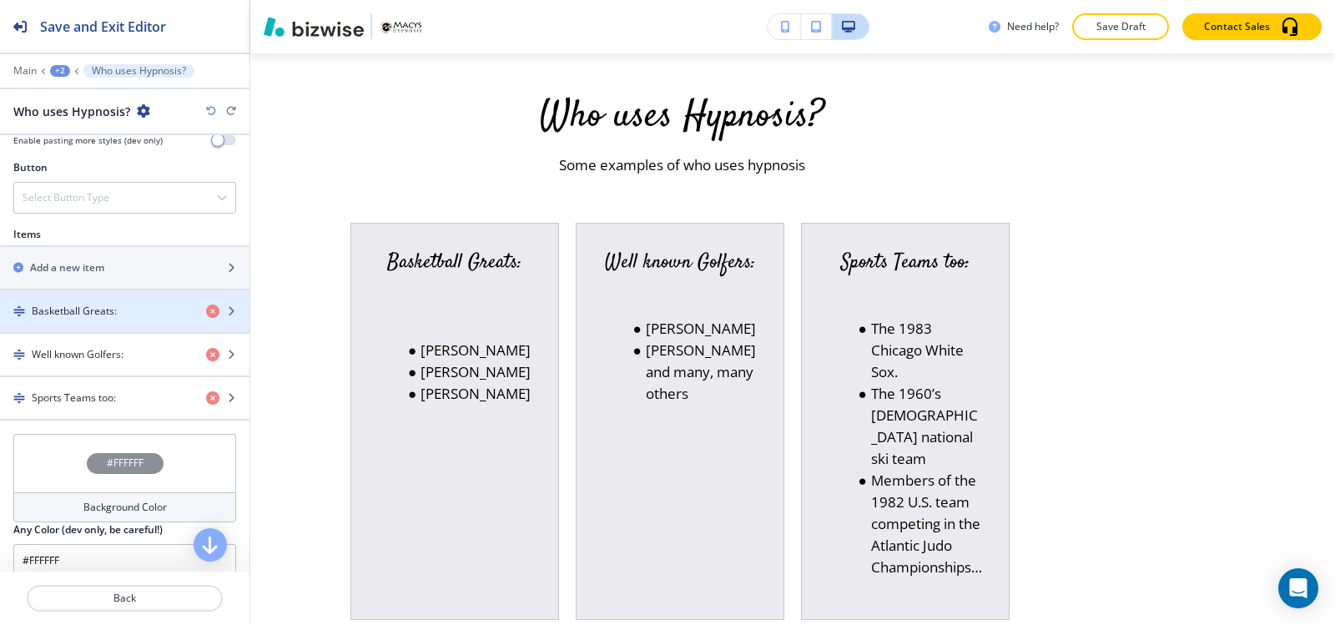
scroll to position [584, 0]
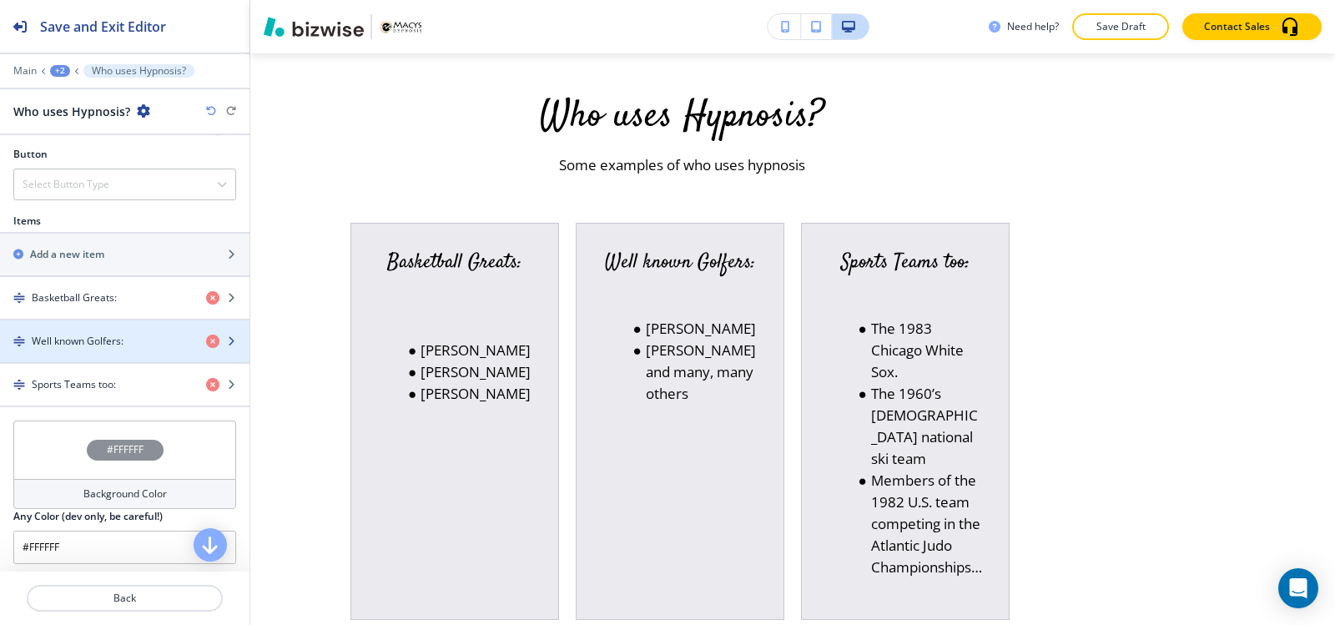
click at [83, 353] on div "button" at bounding box center [124, 355] width 249 height 13
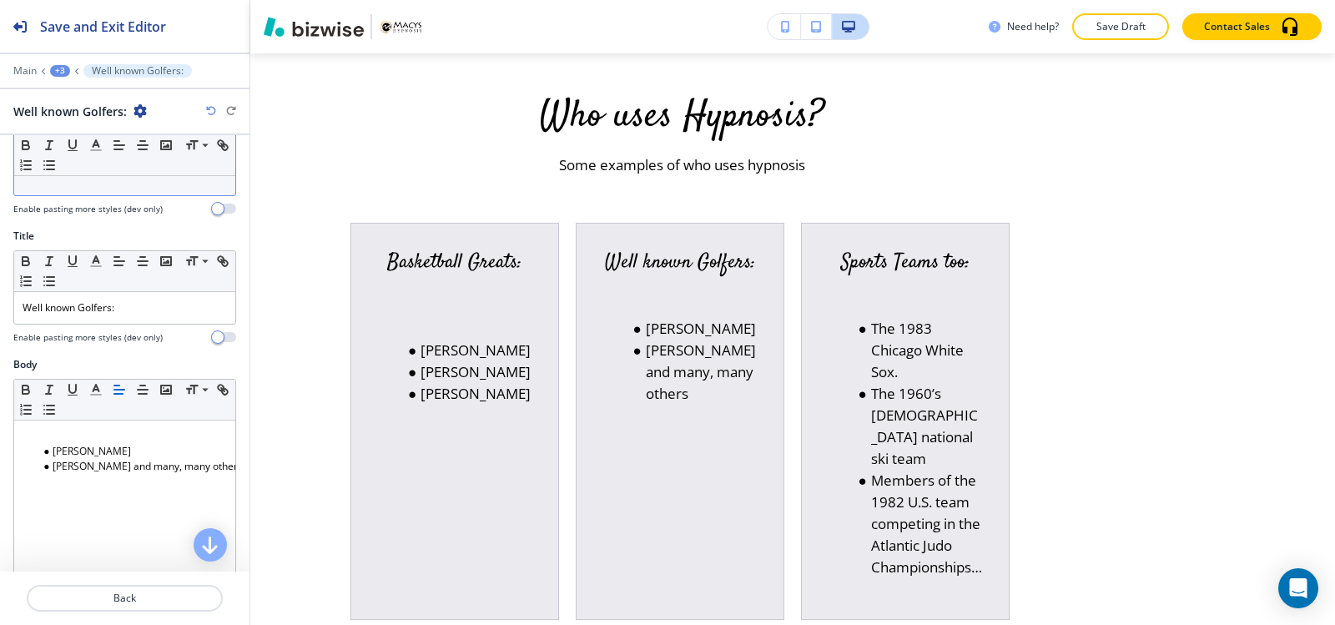
scroll to position [334, 0]
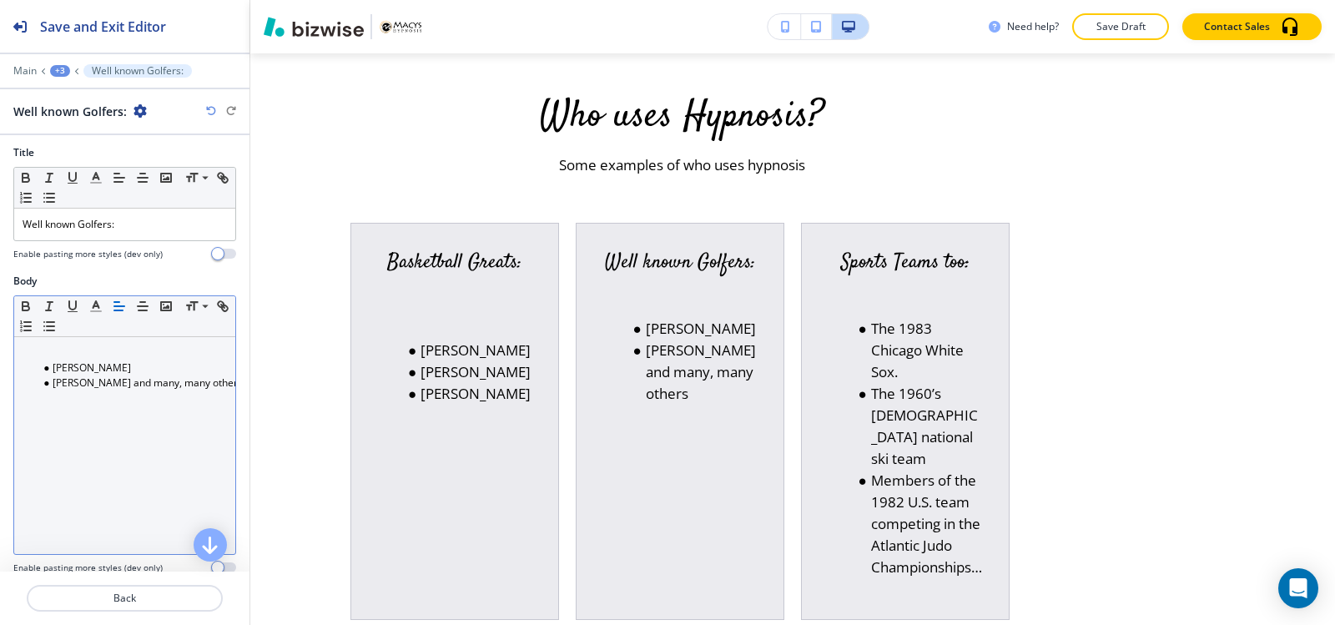
click at [52, 366] on li "[PERSON_NAME]" at bounding box center [132, 367] width 189 height 15
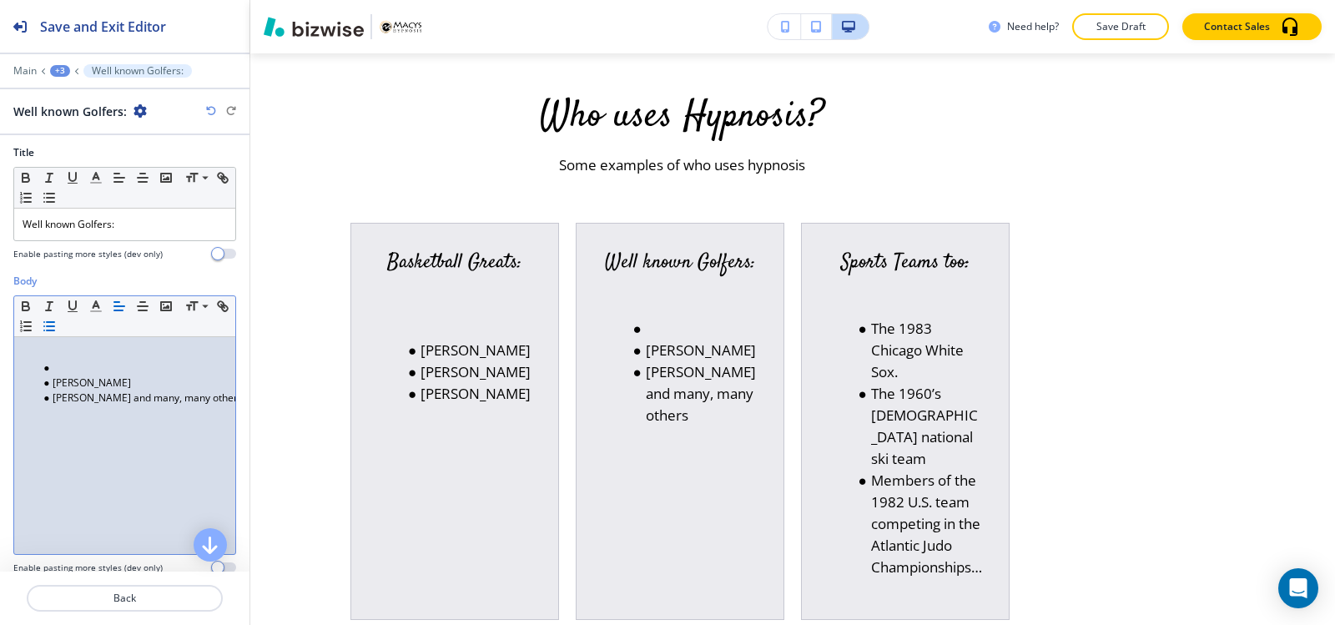
click at [49, 371] on li at bounding box center [132, 367] width 189 height 15
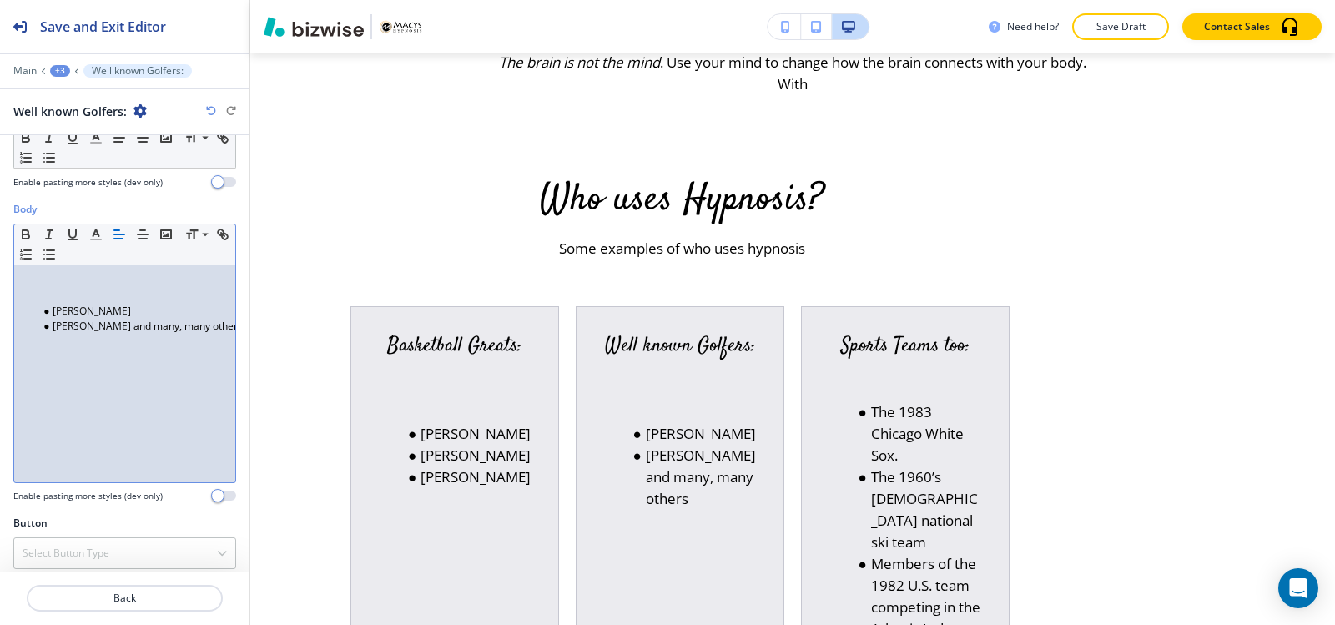
scroll to position [416, 0]
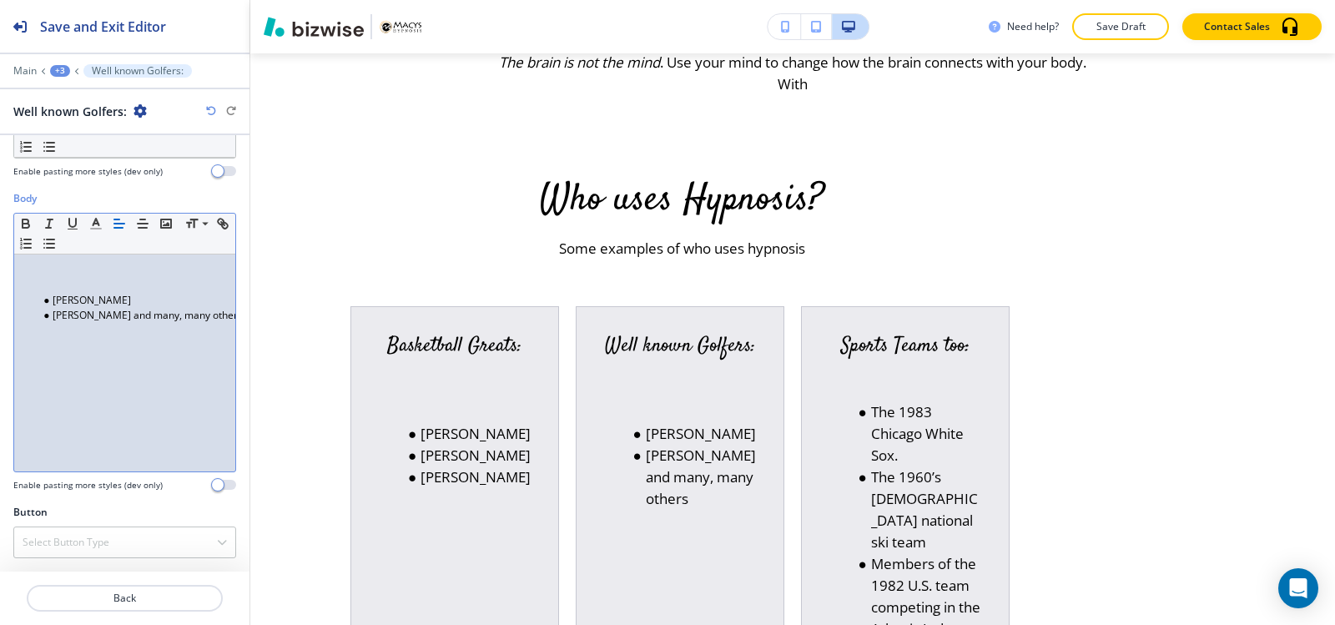
click at [58, 66] on div "+3" at bounding box center [60, 71] width 20 height 12
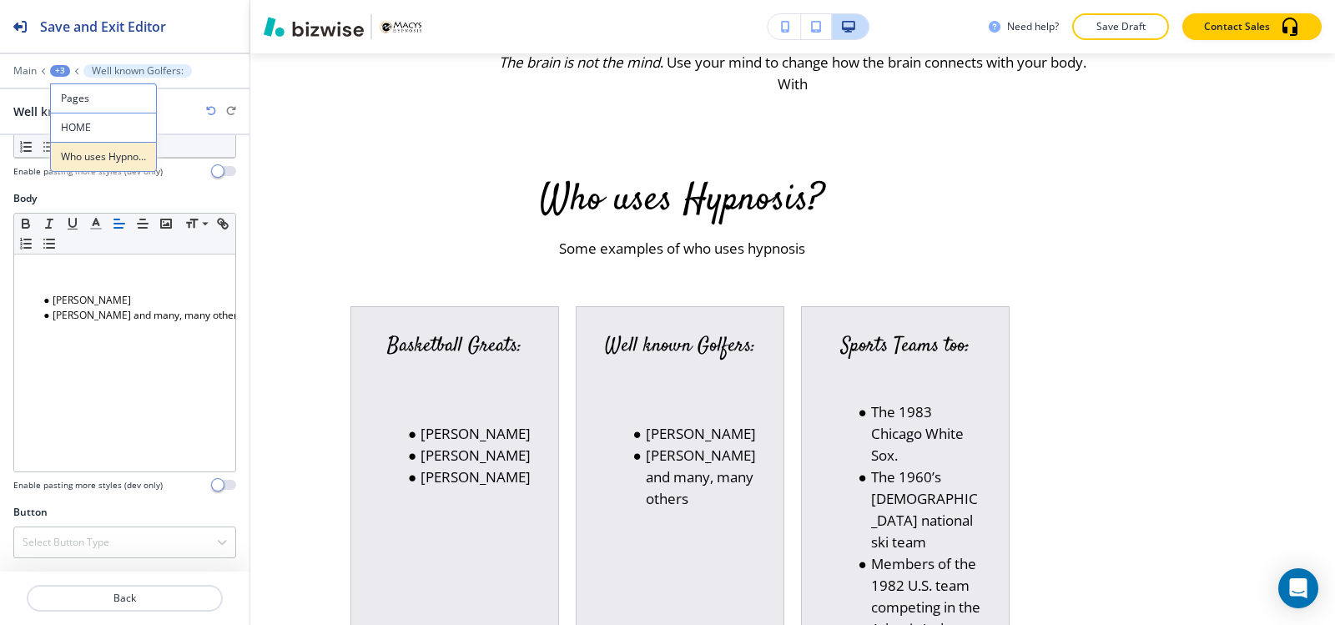
click at [136, 155] on p "Who uses Hypnosis?" at bounding box center [103, 156] width 85 height 15
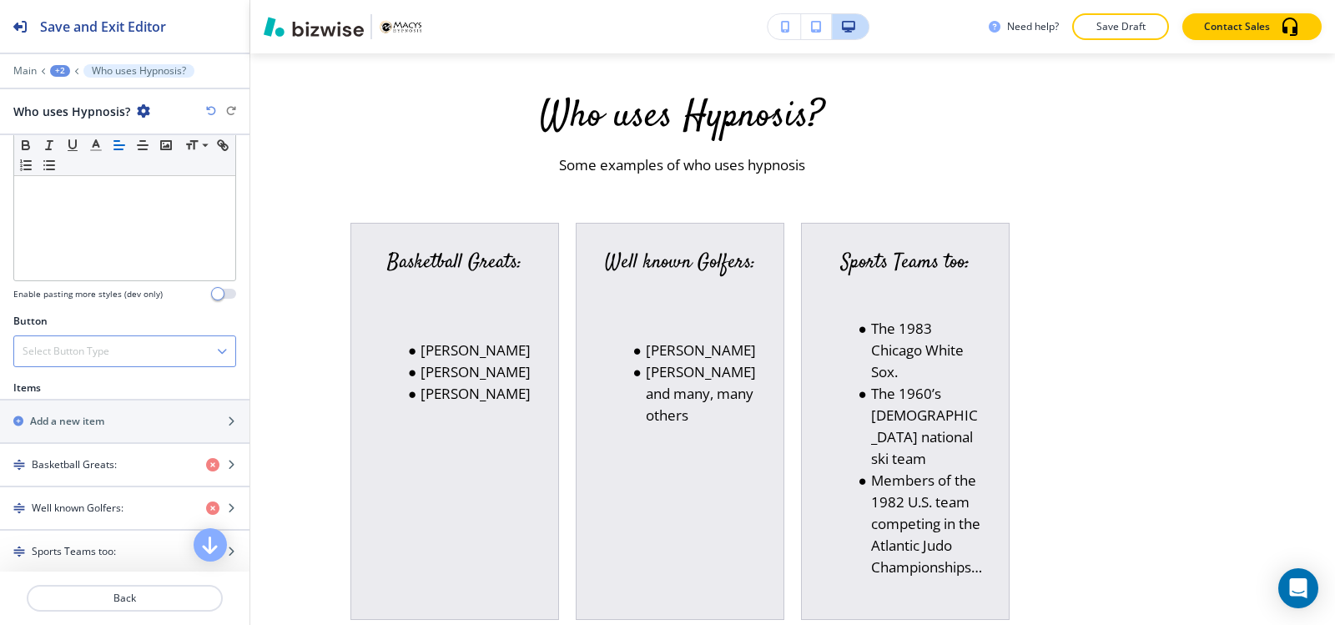
scroll to position [697, 0]
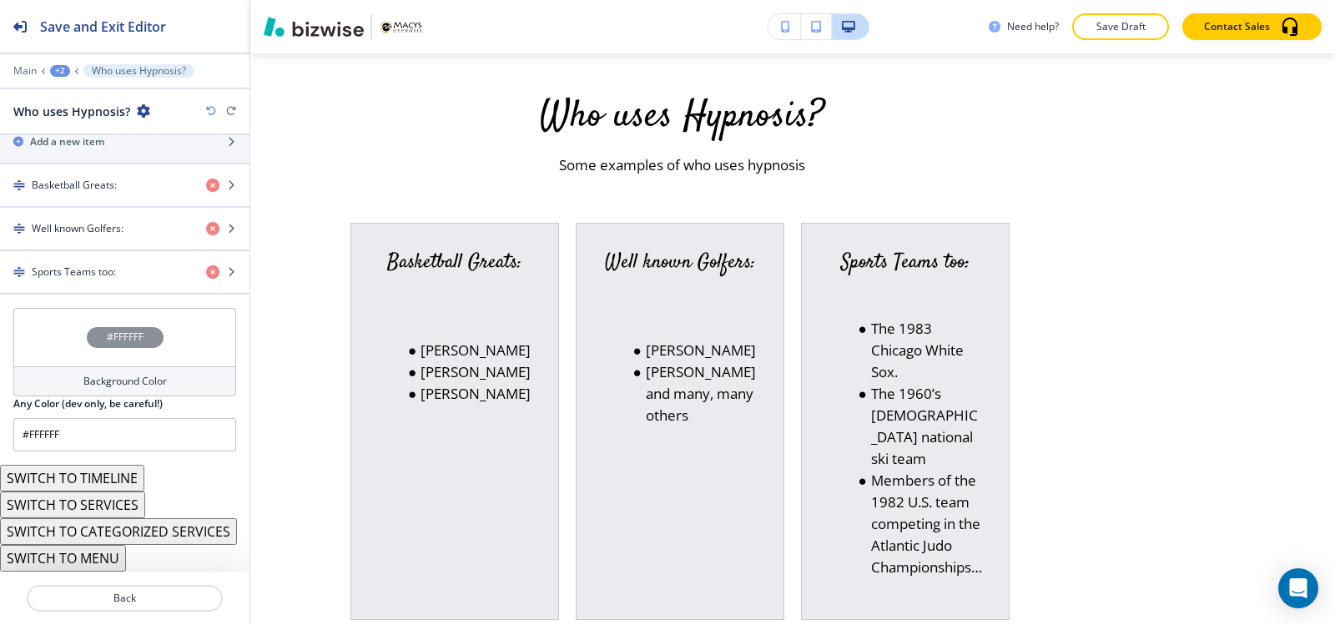
click at [83, 375] on h4 "Background Color" at bounding box center [124, 381] width 83 height 15
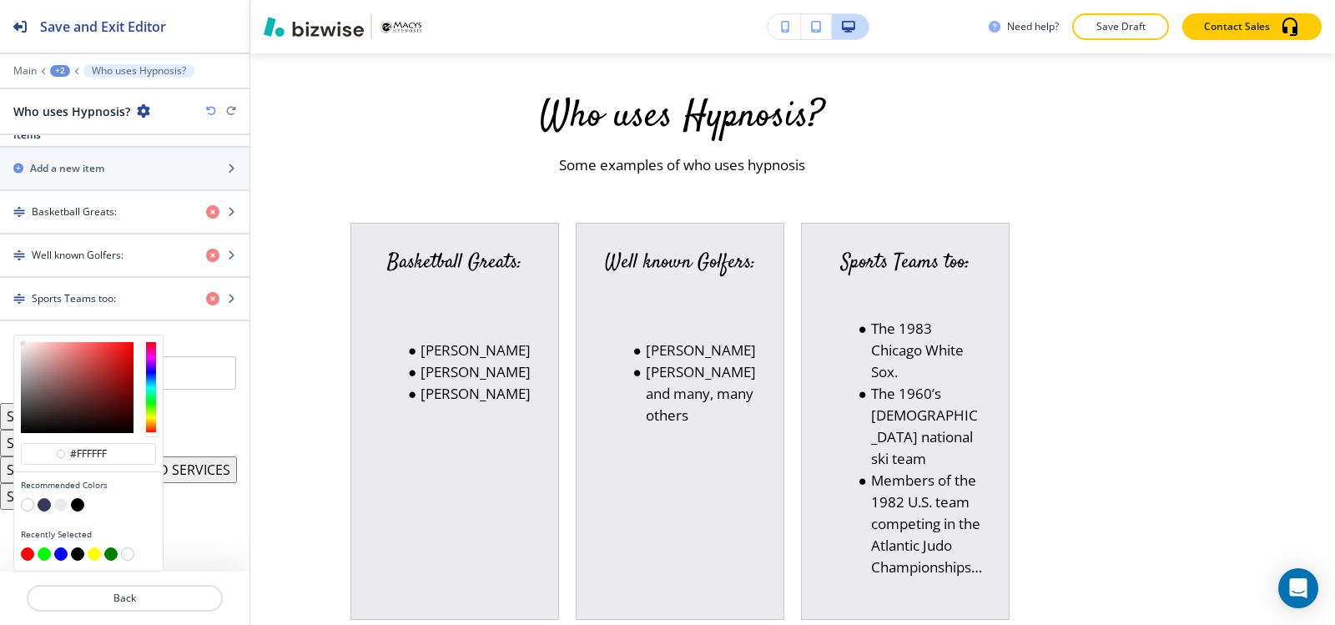
scroll to position [670, 0]
click at [60, 501] on button "button" at bounding box center [60, 504] width 13 height 13
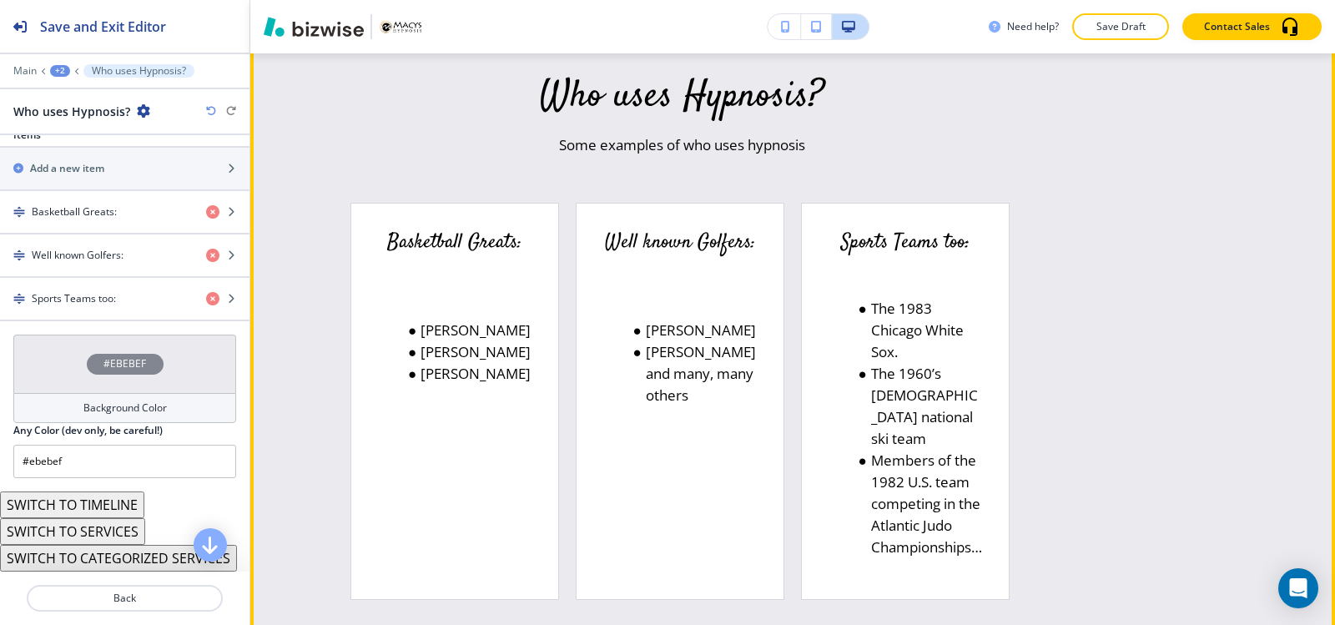
scroll to position [1694, 0]
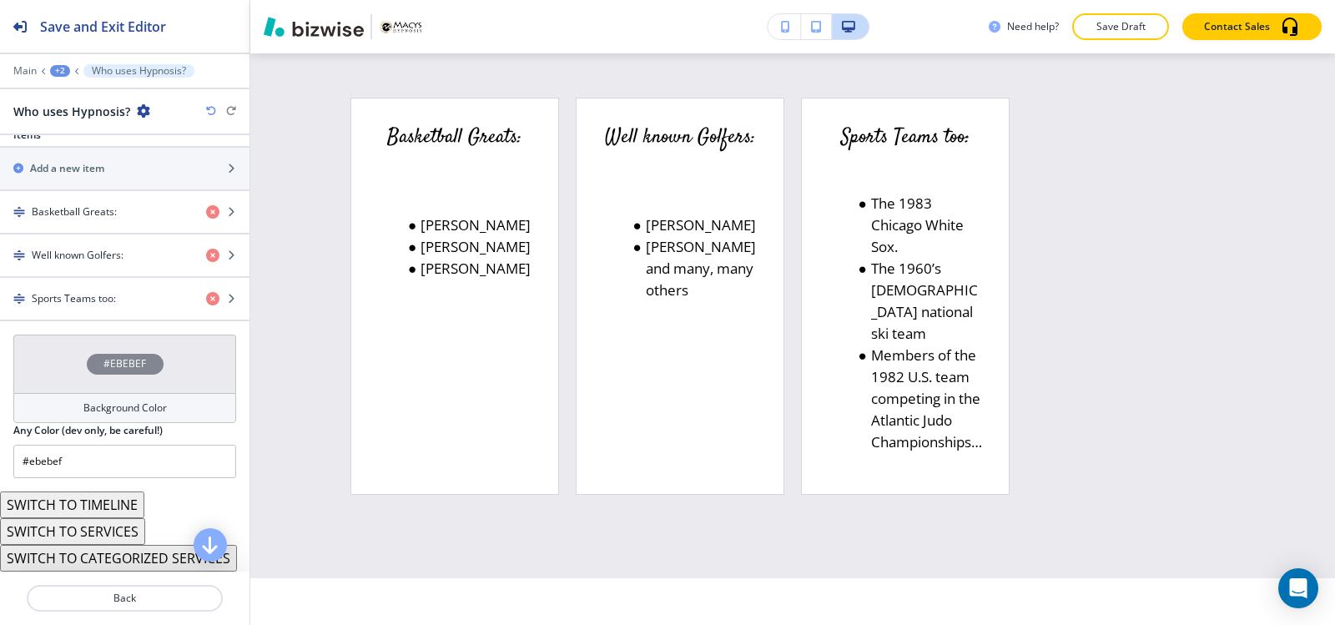
click at [129, 398] on div "Background Color" at bounding box center [124, 408] width 223 height 30
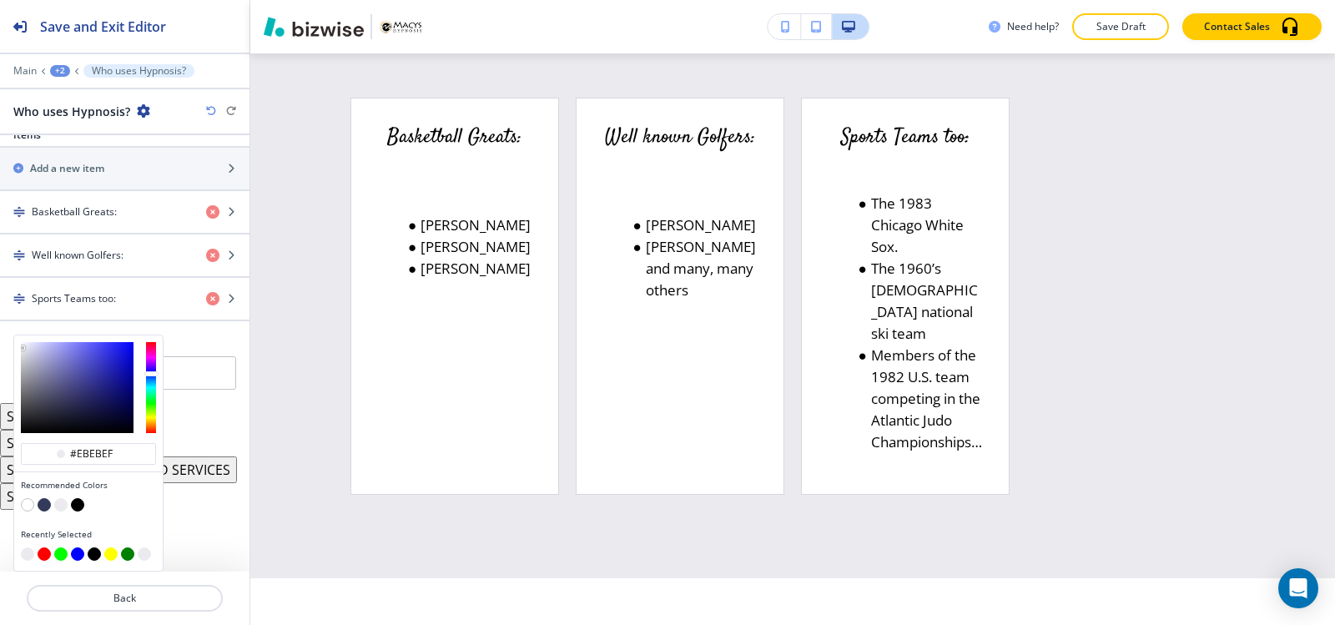
click at [43, 505] on button "button" at bounding box center [44, 504] width 13 height 13
type input "#343a5a"
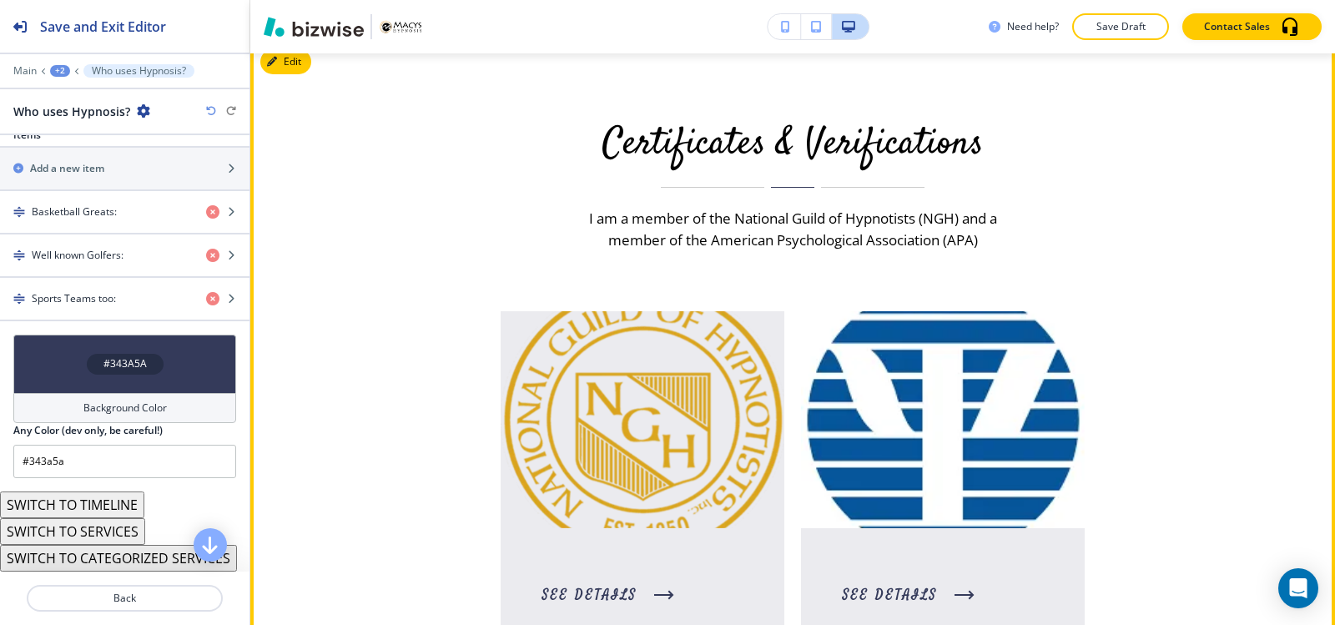
scroll to position [2362, 0]
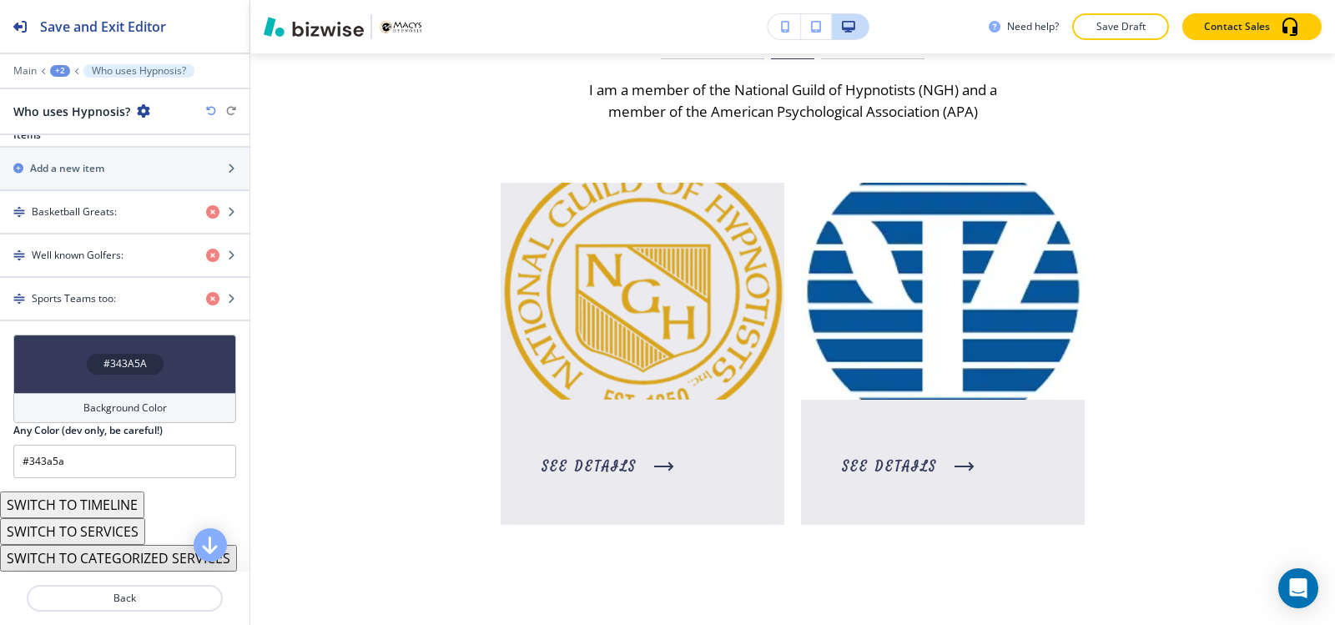
click at [55, 70] on div "+2" at bounding box center [60, 71] width 20 height 12
click at [88, 118] on button "HOME" at bounding box center [103, 128] width 107 height 30
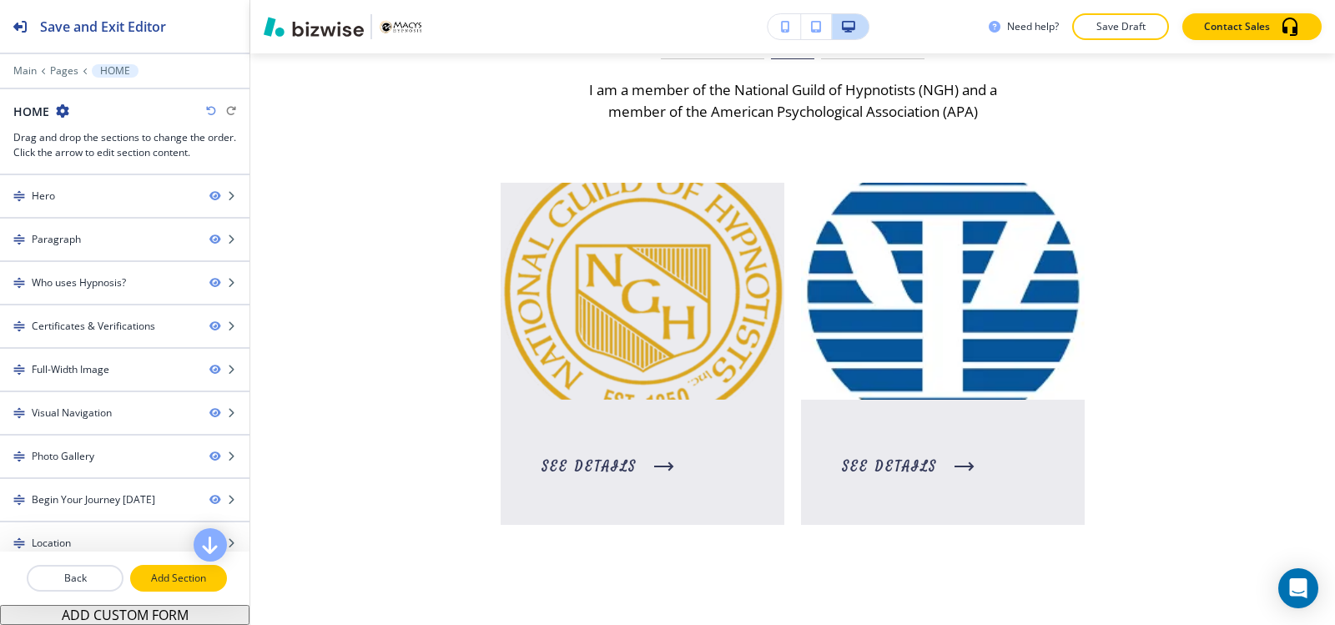
click at [166, 573] on p "Add Section" at bounding box center [178, 578] width 93 height 15
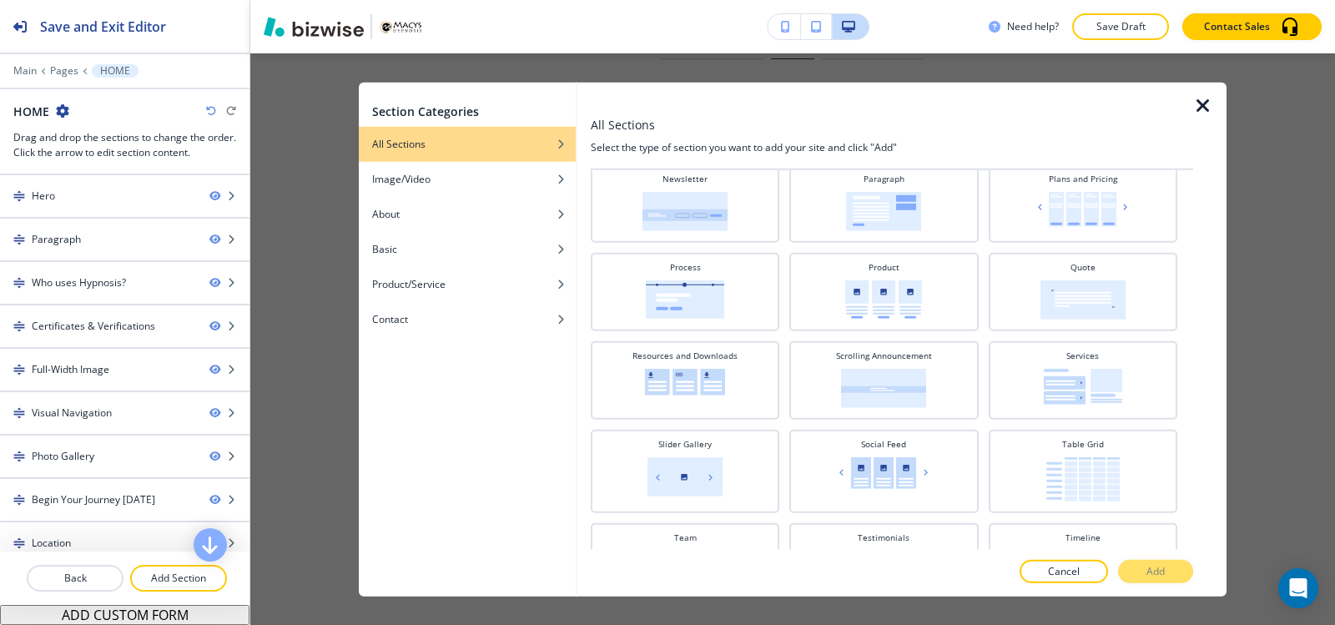
scroll to position [584, 0]
click at [904, 226] on img at bounding box center [883, 209] width 75 height 39
click at [1162, 569] on p "Add" at bounding box center [1155, 571] width 18 height 15
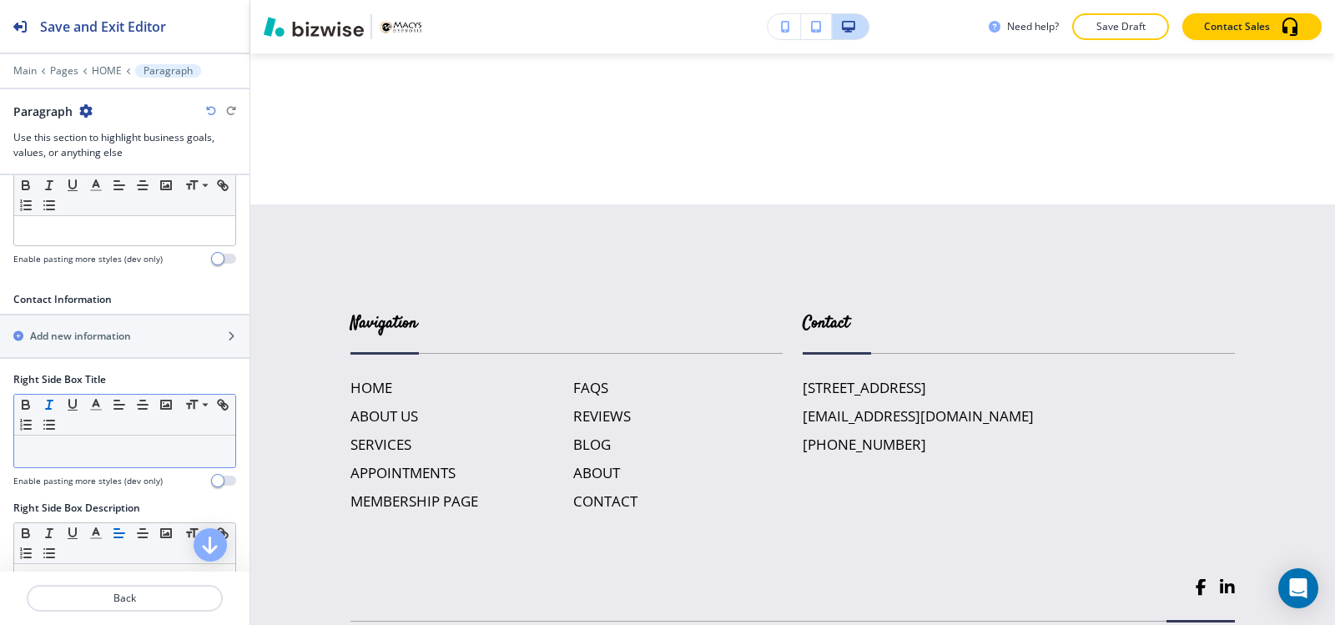
scroll to position [501, 0]
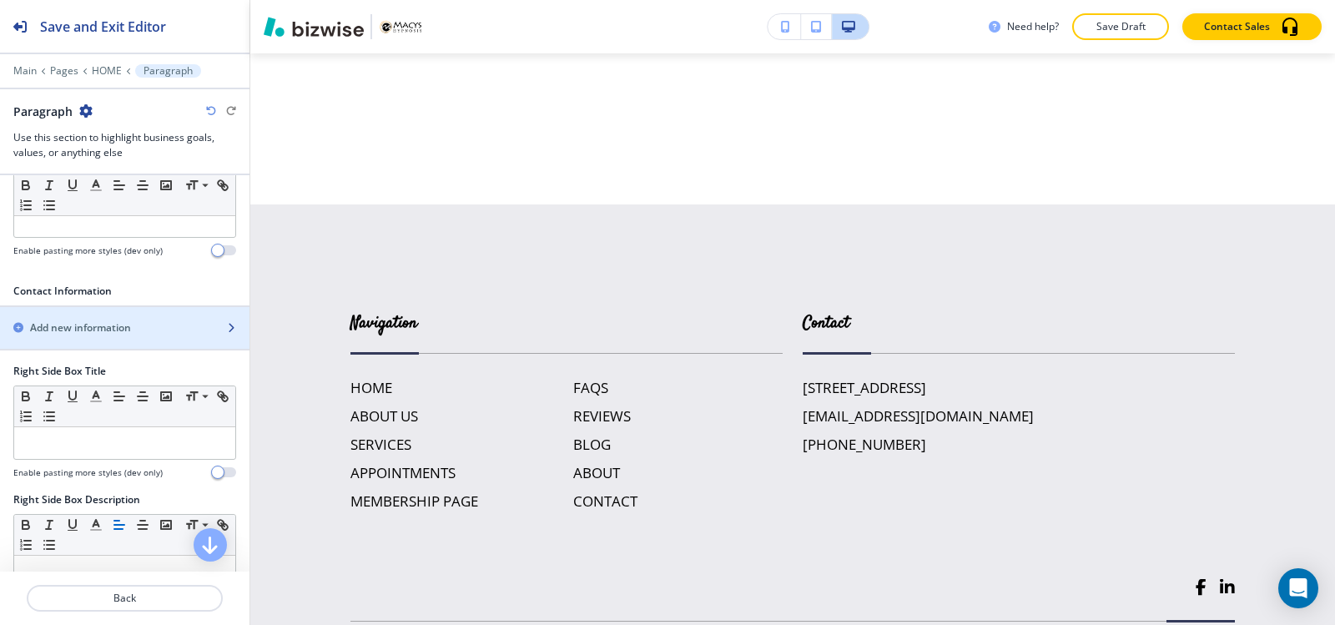
click at [55, 328] on h2 "Add new information" at bounding box center [80, 327] width 101 height 15
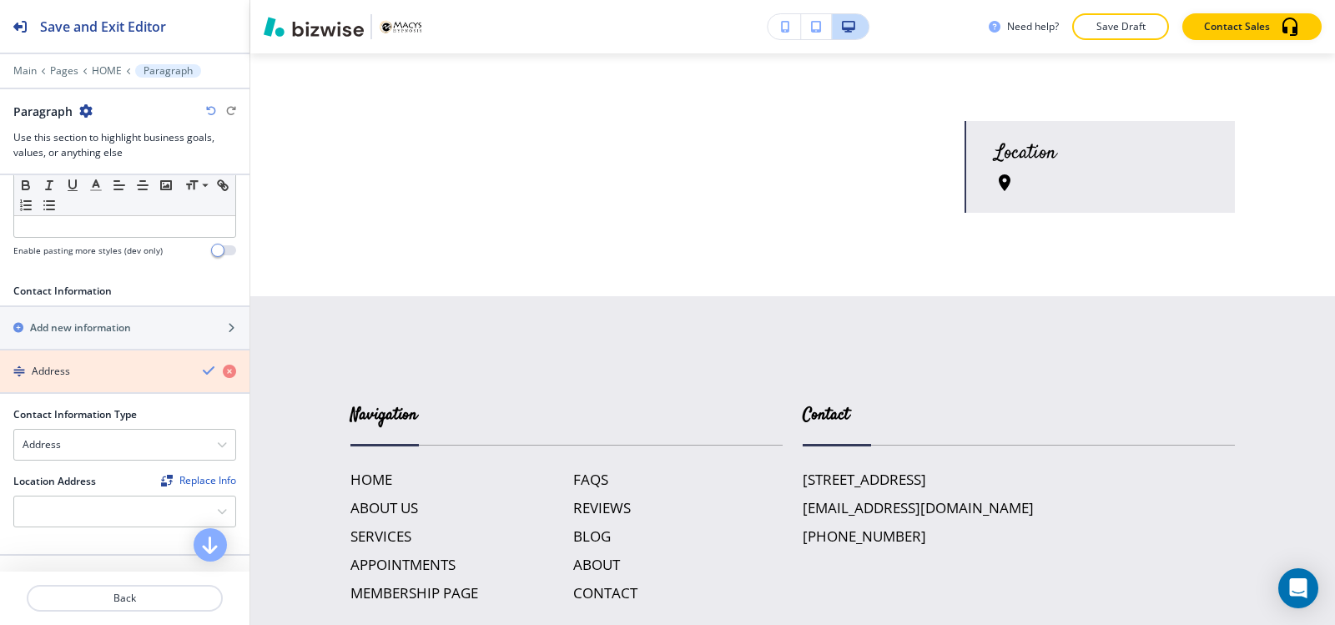
click at [223, 371] on icon "button" at bounding box center [229, 371] width 13 height 13
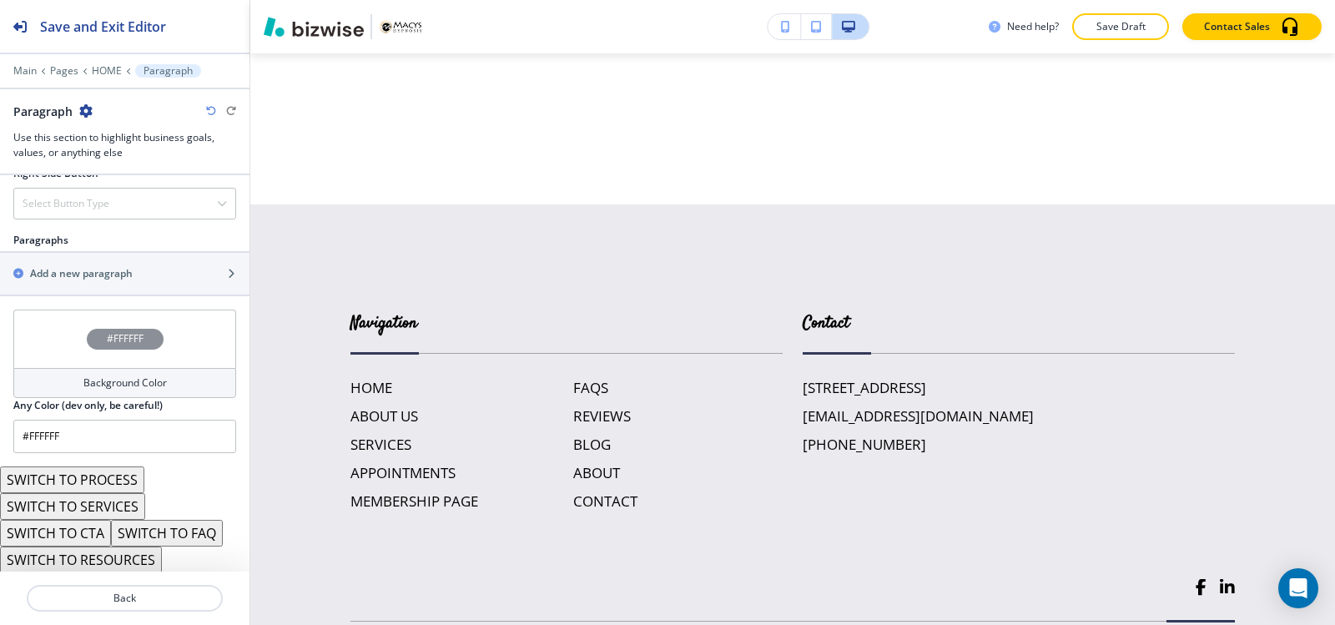
scroll to position [957, 0]
click at [72, 273] on h2 "Add a new paragraph" at bounding box center [81, 271] width 103 height 15
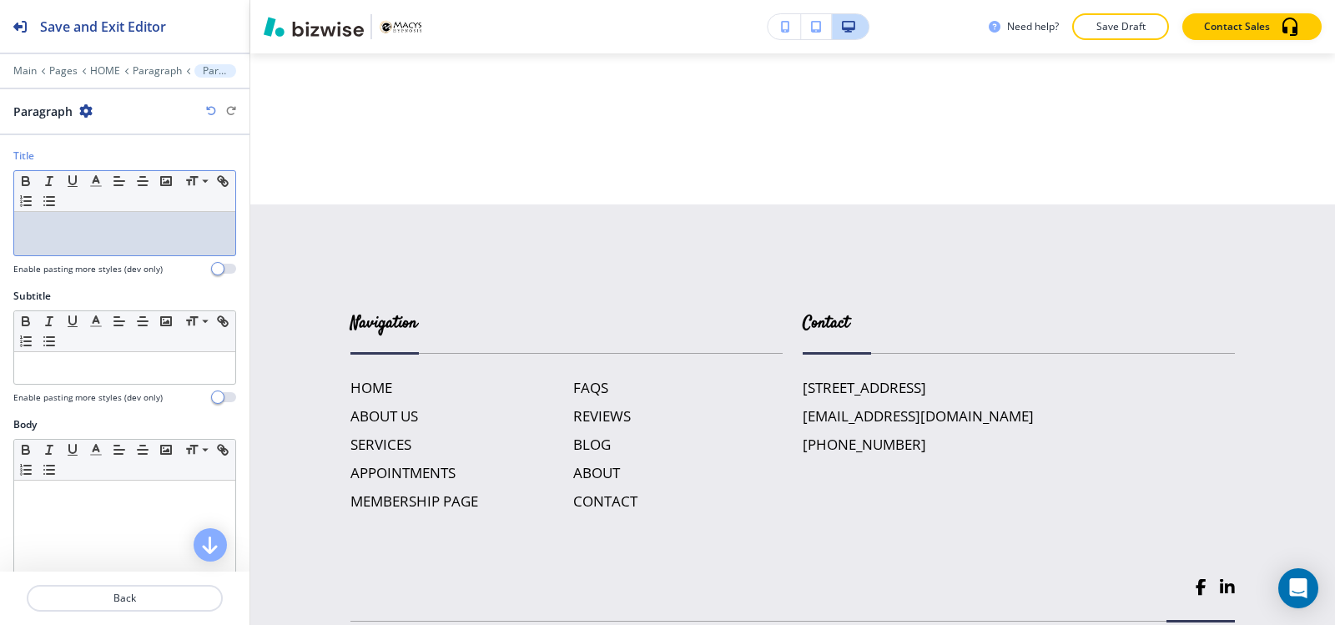
click at [83, 237] on div at bounding box center [124, 233] width 221 height 43
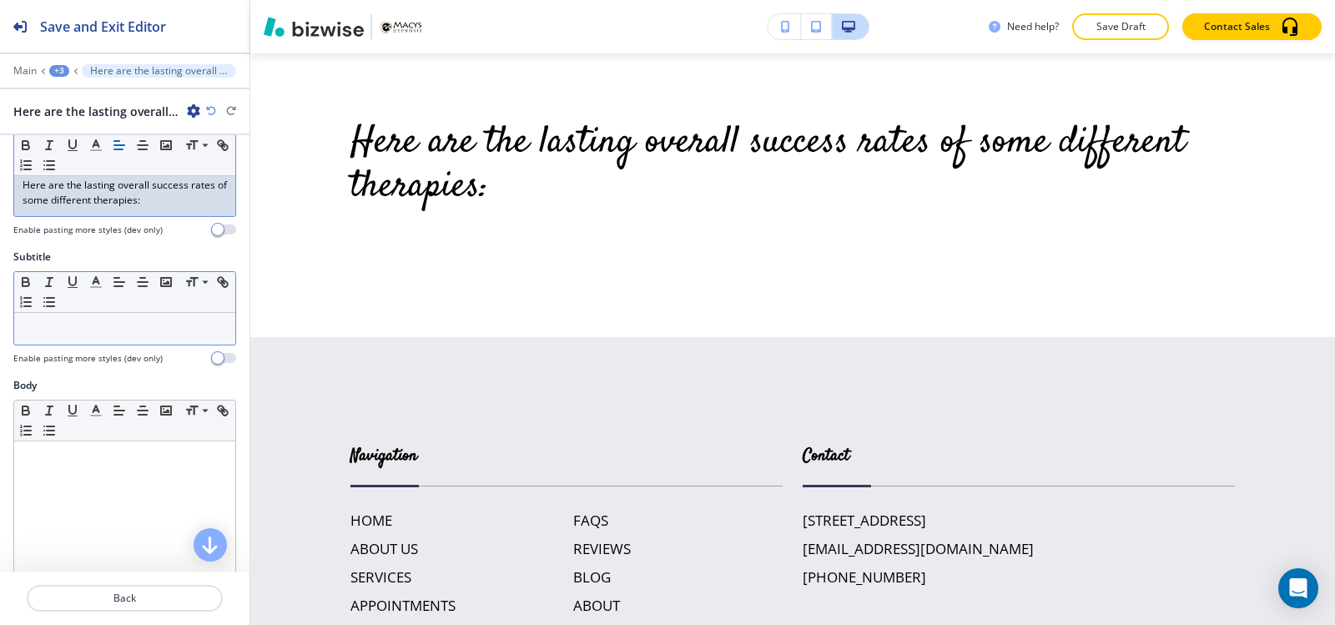
scroll to position [83, 0]
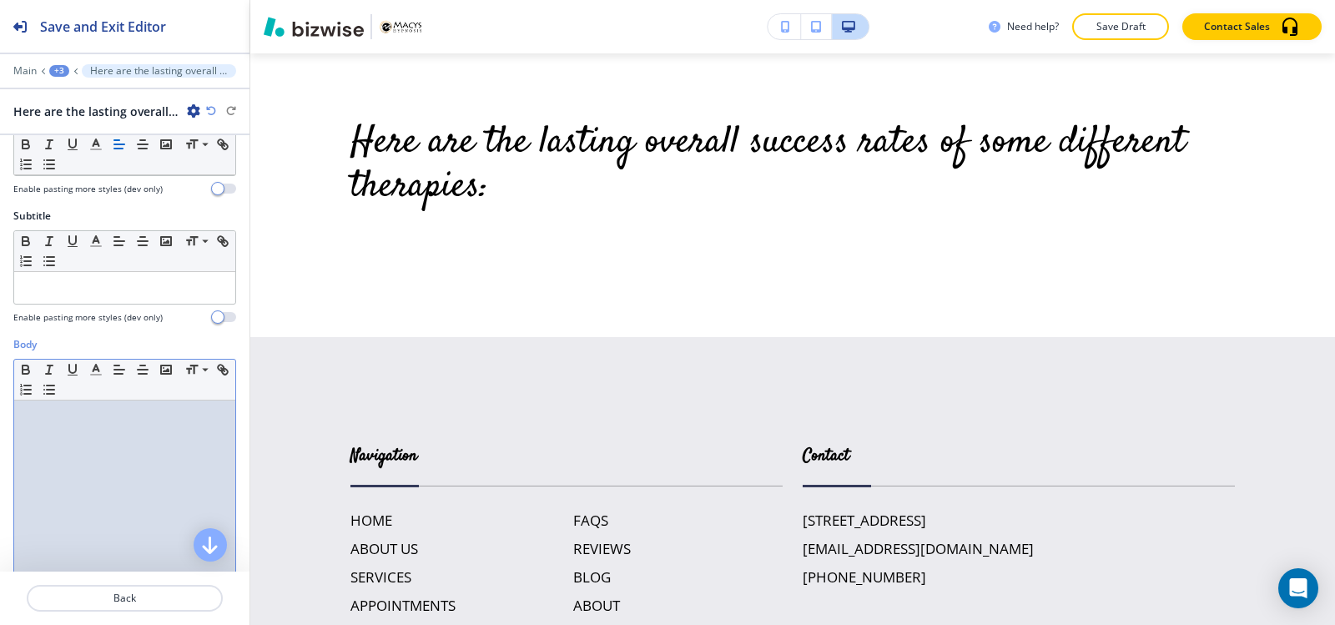
click at [93, 467] on div at bounding box center [124, 508] width 221 height 217
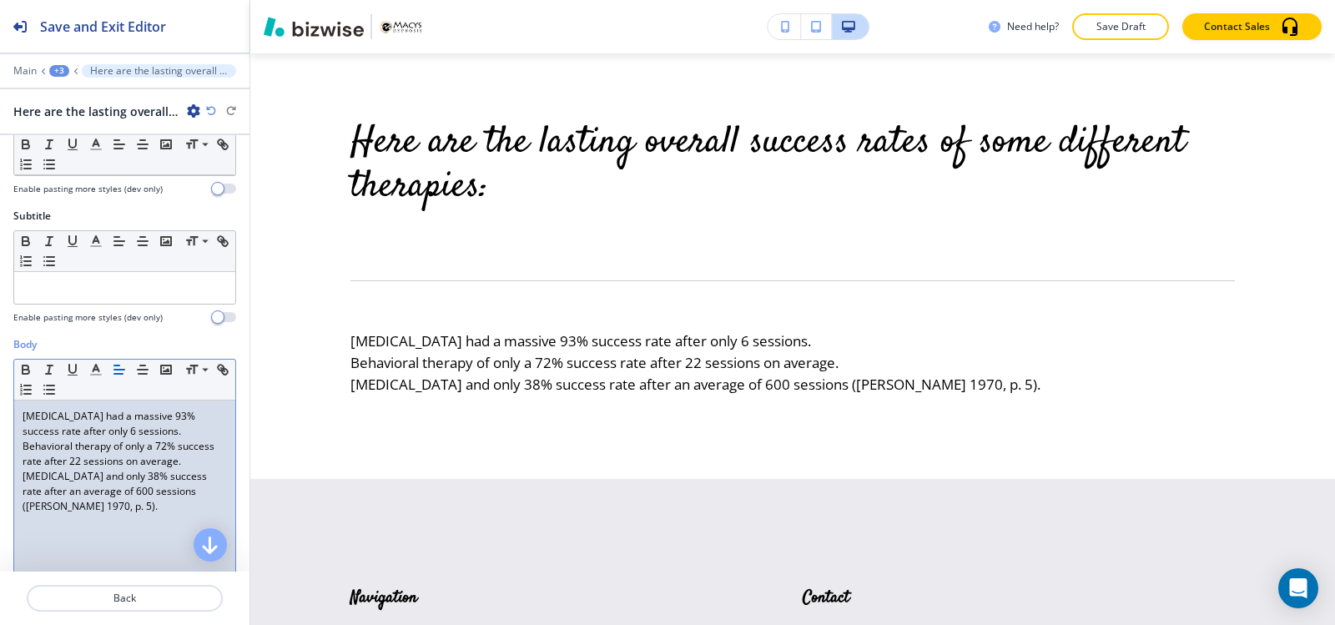
scroll to position [0, 0]
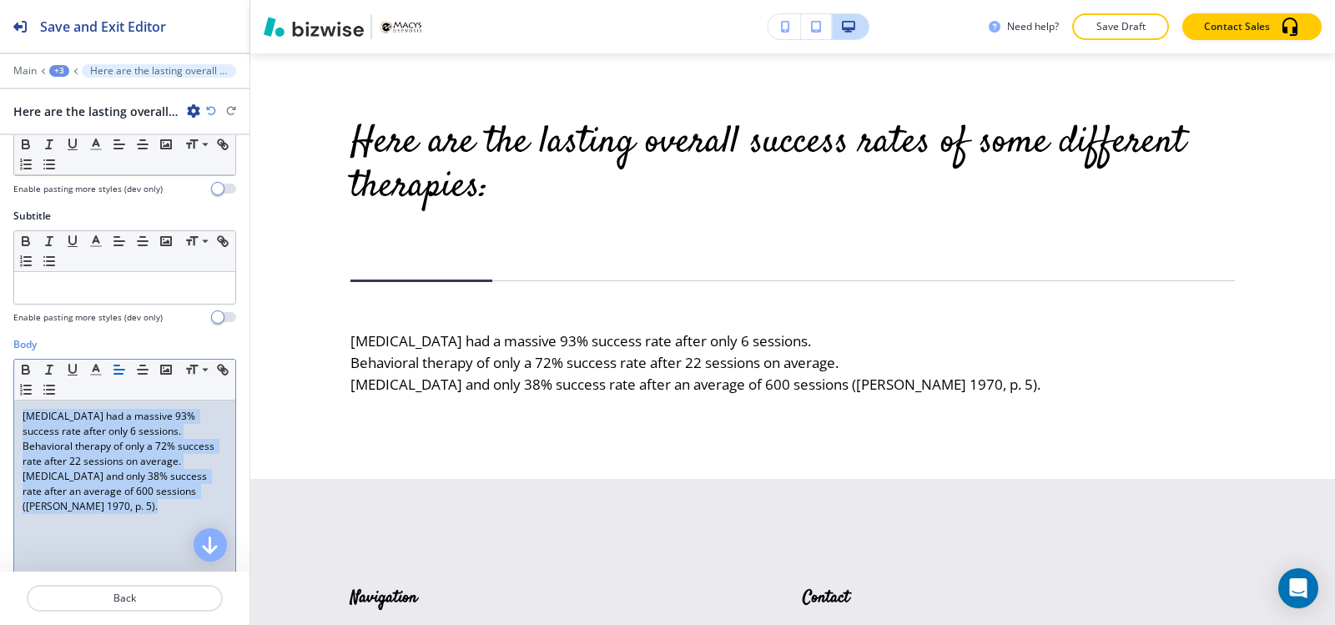
drag, startPoint x: 72, startPoint y: 501, endPoint x: 0, endPoint y: 400, distance: 123.8
click at [0, 400] on div "Body Small Normal Large Huge Hypnotherapy had a massive 93% success rate after …" at bounding box center [124, 494] width 249 height 314
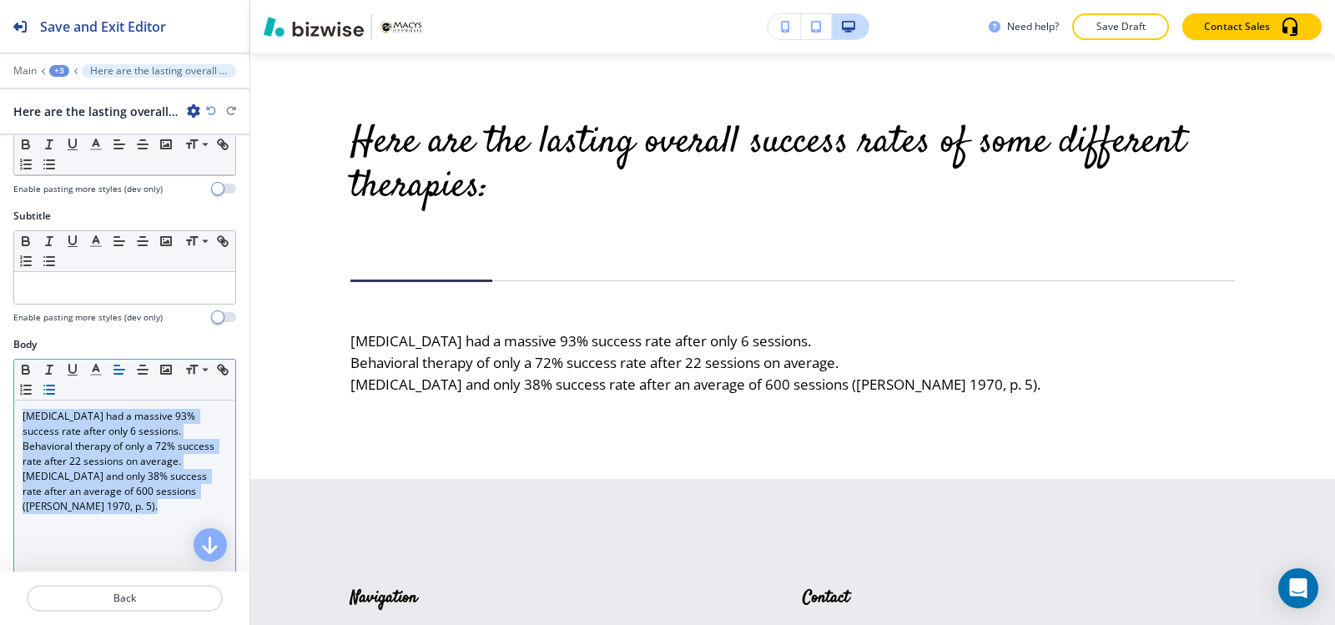
click at [44, 394] on line "button" at bounding box center [44, 394] width 0 height 0
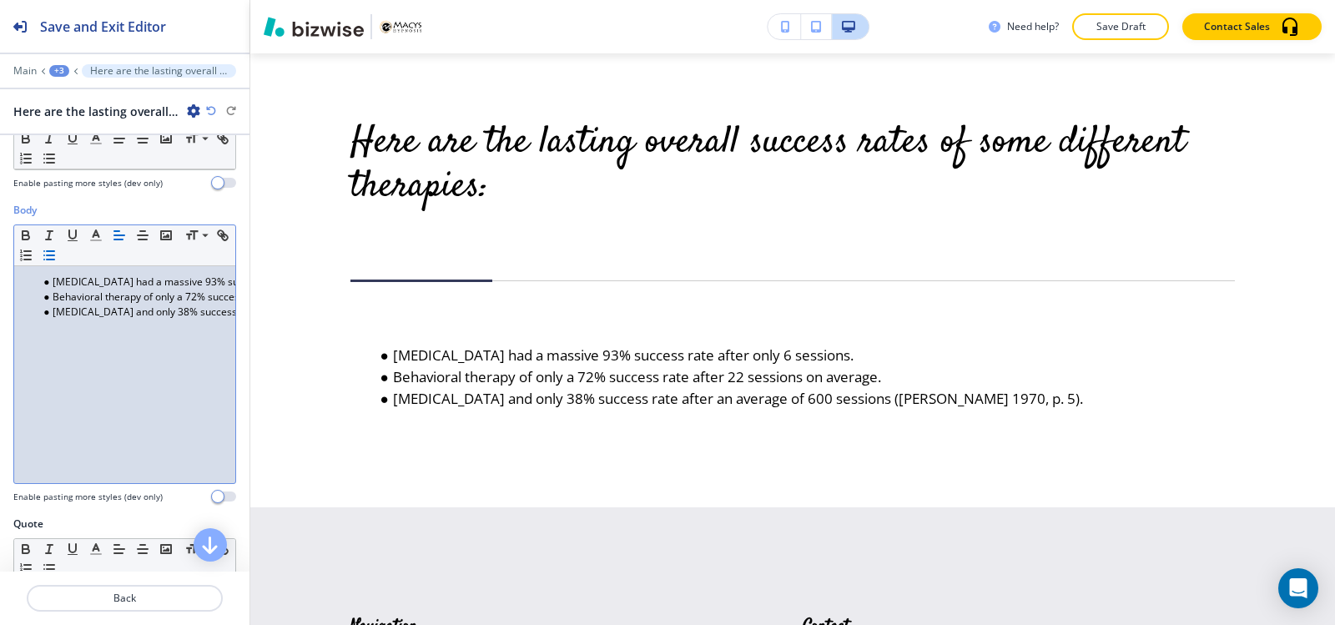
scroll to position [250, 0]
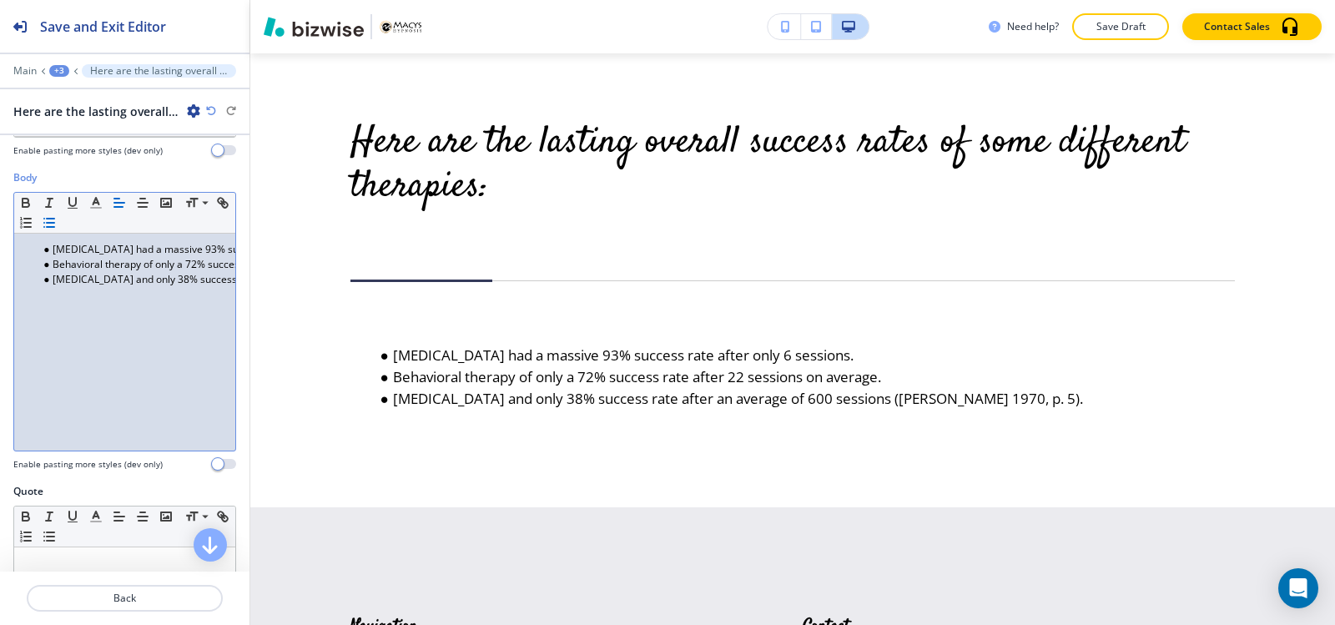
click at [93, 334] on div "Hypnotherapy had a massive 93% success rate after only 6 sessions. Behavioral t…" at bounding box center [124, 342] width 221 height 217
click at [57, 322] on div "Hypnotherapy had a massive 93% success rate after only 6 sessions. Behavioral t…" at bounding box center [124, 342] width 221 height 217
click at [32, 311] on div "Hypnotherapy had a massive 93% success rate after only 6 sessions. Behavioral t…" at bounding box center [124, 342] width 221 height 217
click at [24, 305] on div "Hypnotherapy had a massive 93% success rate after only 6 sessions. Behavioral t…" at bounding box center [124, 342] width 221 height 217
click at [23, 304] on div "Hypnotherapy had a massive 93% success rate after only 6 sessions. Behavioral t…" at bounding box center [124, 342] width 221 height 217
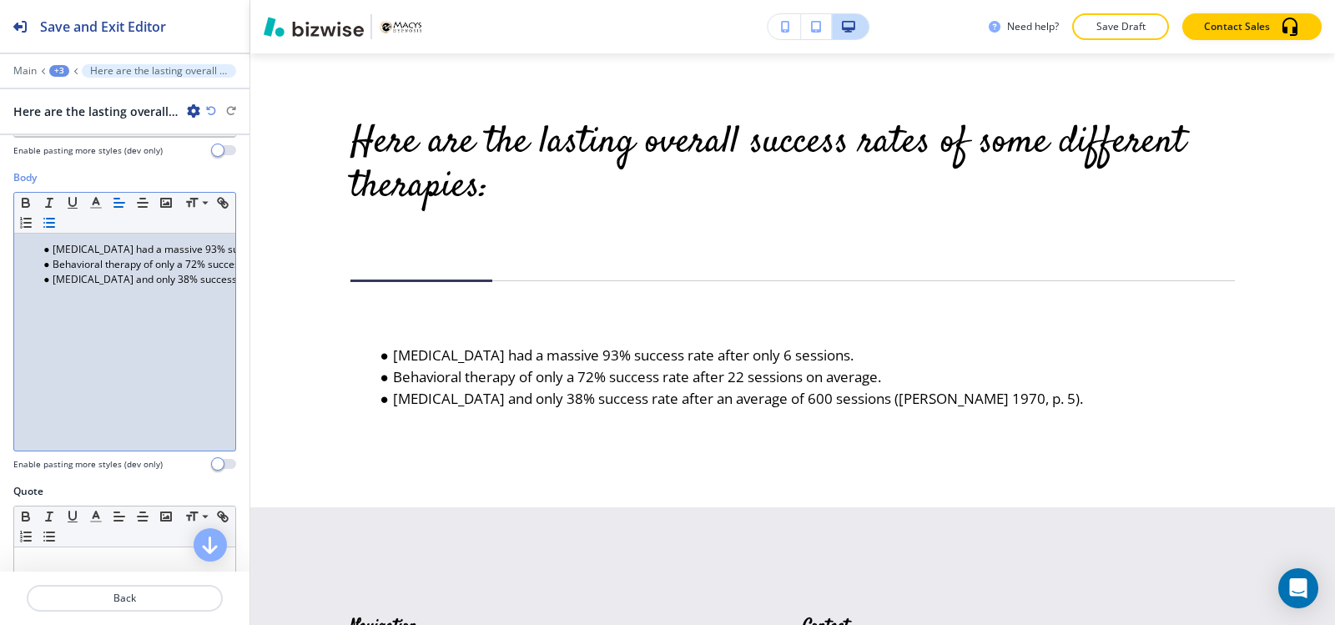
click at [146, 308] on div "Hypnotherapy had a massive 93% success rate after only 6 sessions. Behavioral t…" at bounding box center [124, 342] width 221 height 217
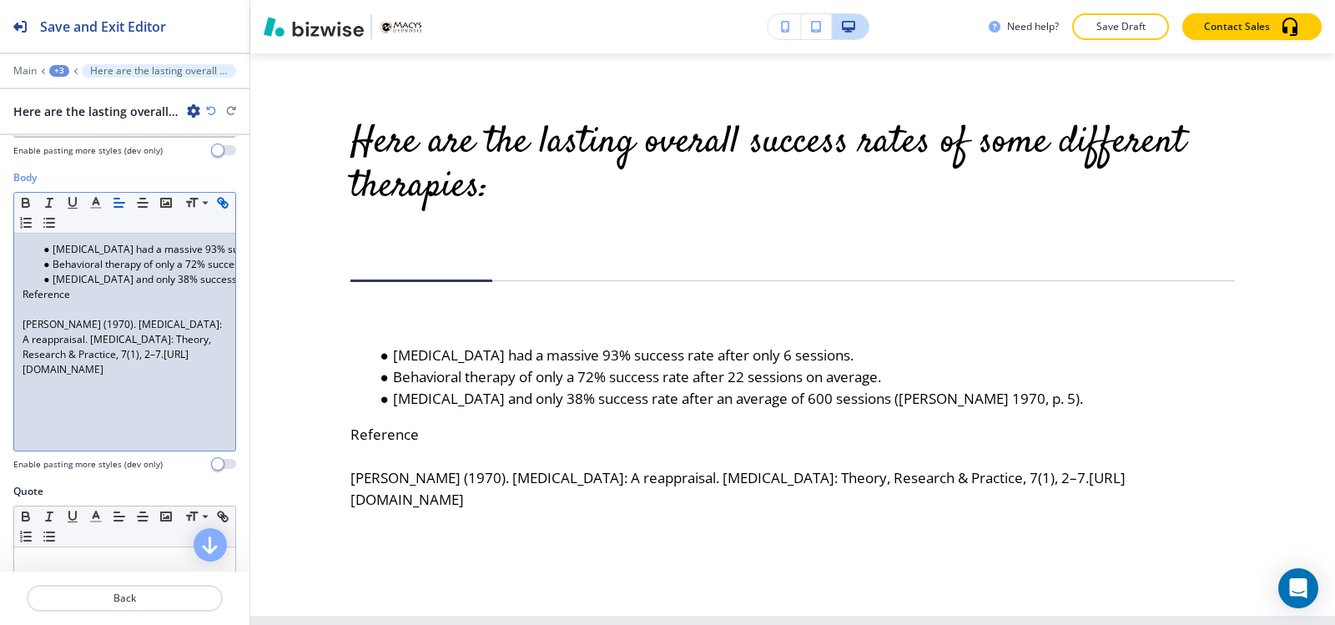
scroll to position [0, 0]
drag, startPoint x: 95, startPoint y: 289, endPoint x: 0, endPoint y: 297, distance: 95.5
click at [0, 297] on div "Body Small Normal Large Huge Hypnotherapy had a massive 93% success rate after …" at bounding box center [124, 327] width 249 height 314
click at [146, 199] on icon "button" at bounding box center [142, 202] width 15 height 15
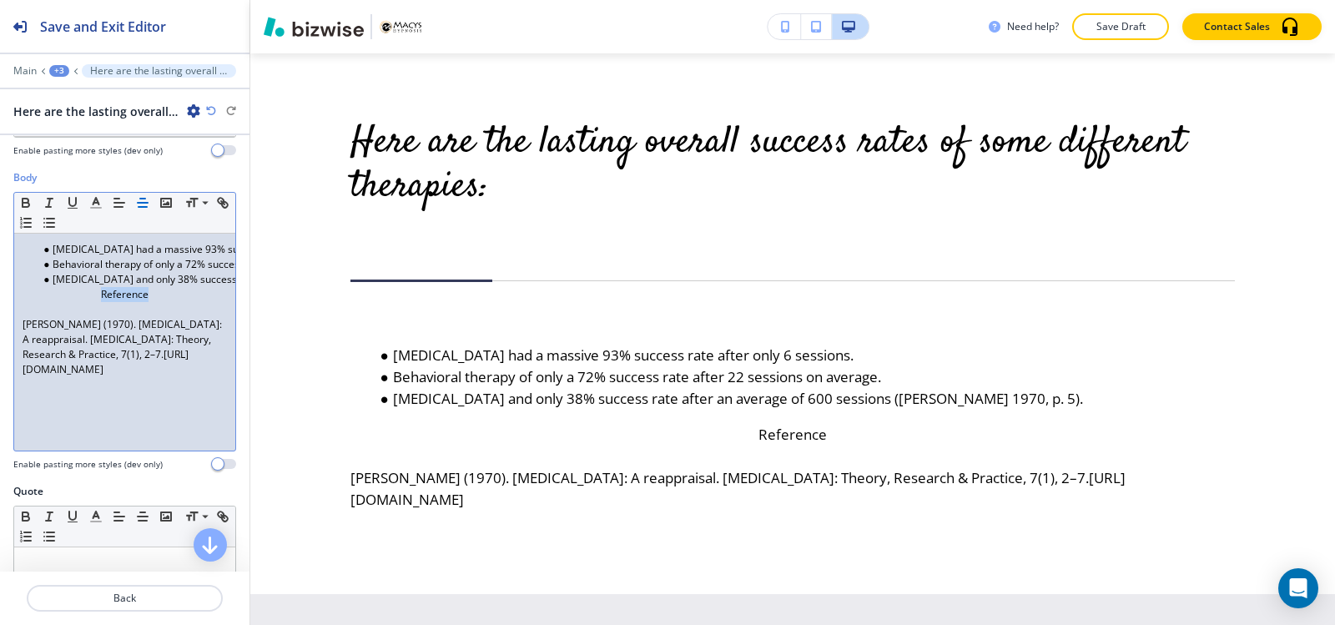
drag, startPoint x: 194, startPoint y: 362, endPoint x: 91, endPoint y: 283, distance: 130.3
click at [0, 300] on div "Body Small Normal Large Huge Hypnotherapy had a massive 93% success rate after …" at bounding box center [124, 327] width 249 height 314
click at [166, 385] on div "Hypnotherapy had a massive 93% success rate after only 6 sessions. Behavioral t…" at bounding box center [124, 342] width 221 height 217
drag, startPoint x: 186, startPoint y: 370, endPoint x: 3, endPoint y: 320, distance: 189.4
click at [3, 320] on div "Body Small Normal Large Huge Hypnotherapy had a massive 93% success rate after …" at bounding box center [124, 327] width 249 height 314
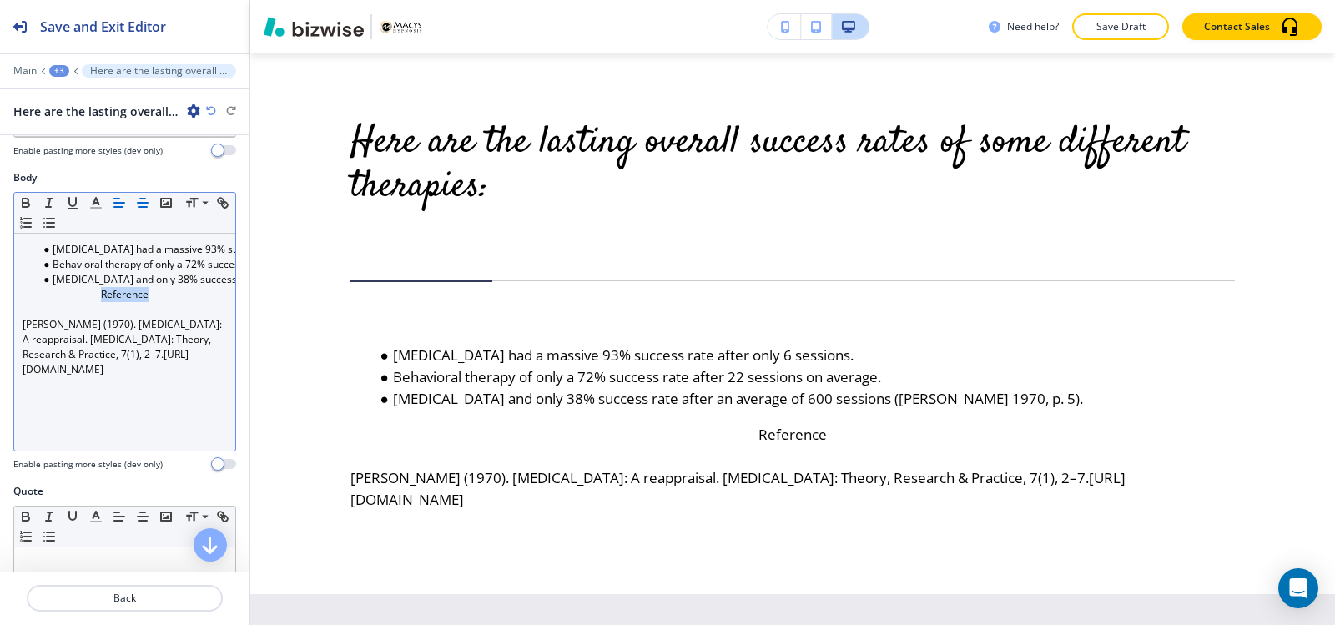
click at [153, 207] on button "button" at bounding box center [142, 203] width 23 height 20
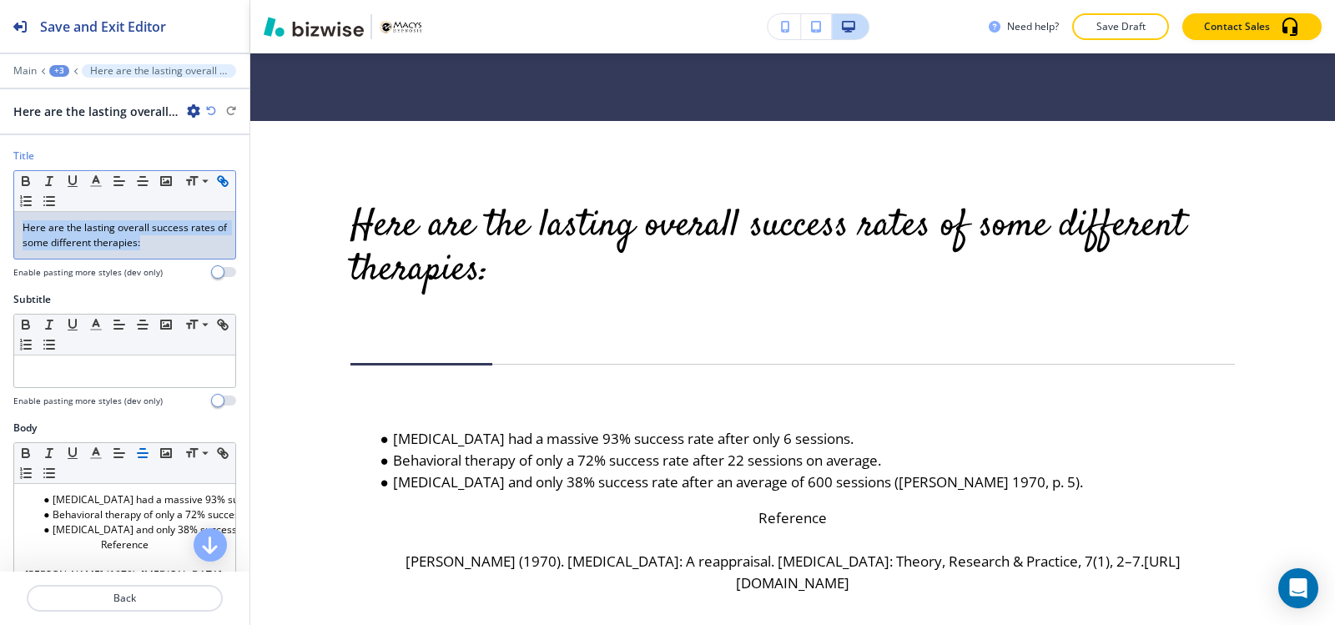
drag, startPoint x: 169, startPoint y: 244, endPoint x: 18, endPoint y: 208, distance: 155.4
click at [2, 212] on div "Title Small Normal Large Huge Here are the lasting overall success rates of som…" at bounding box center [124, 219] width 249 height 143
click at [142, 184] on icon "button" at bounding box center [142, 181] width 15 height 15
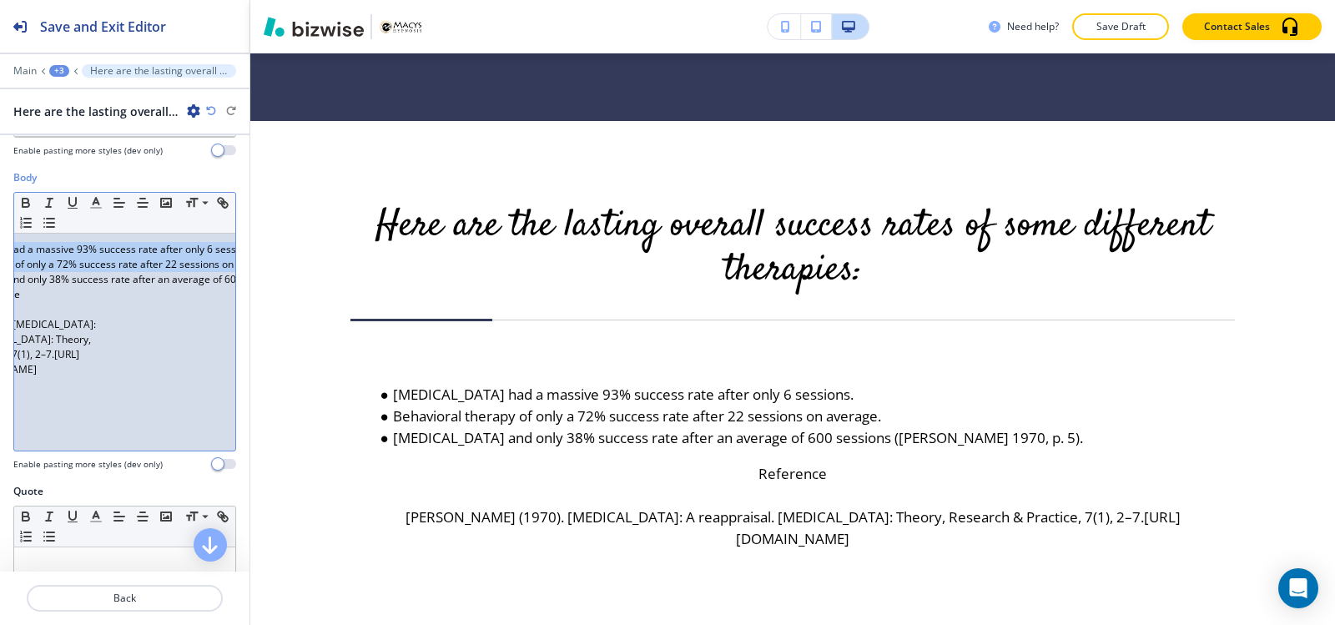
scroll to position [0, 294]
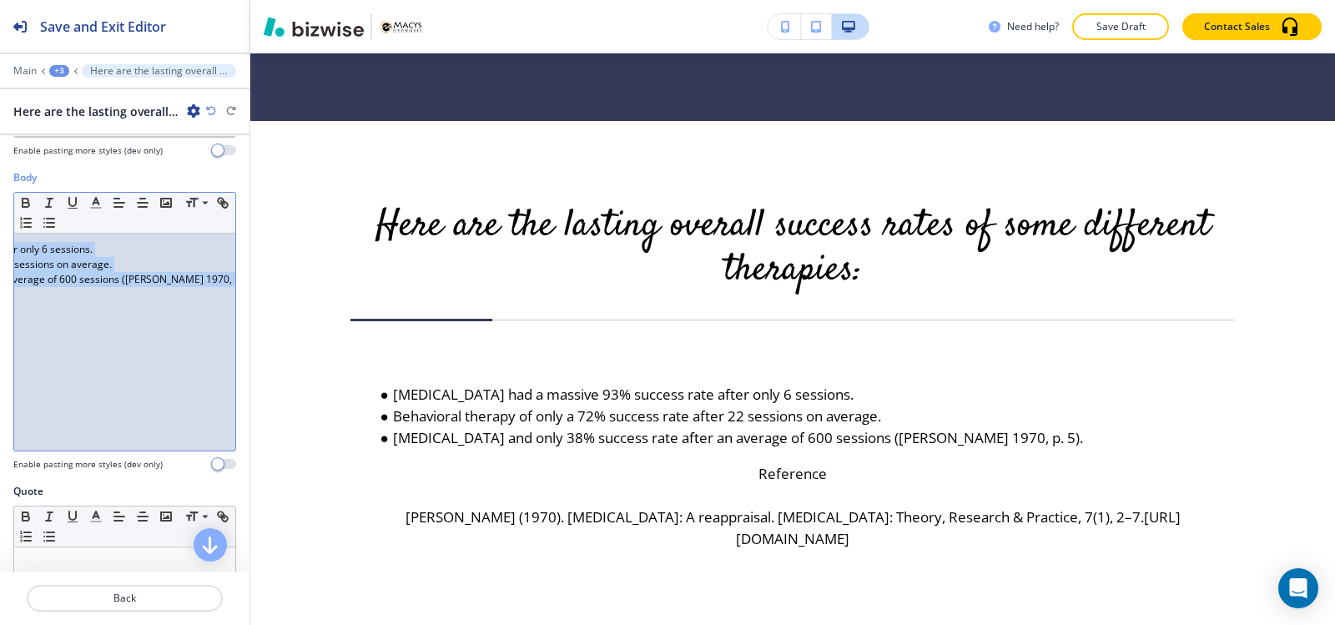
drag, startPoint x: 37, startPoint y: 240, endPoint x: 223, endPoint y: 280, distance: 190.3
click at [223, 280] on div "Small Normal Large Huge Hypnotherapy had a massive 93% success rate after only …" at bounding box center [124, 321] width 223 height 259
click at [146, 207] on line "button" at bounding box center [142, 207] width 8 height 0
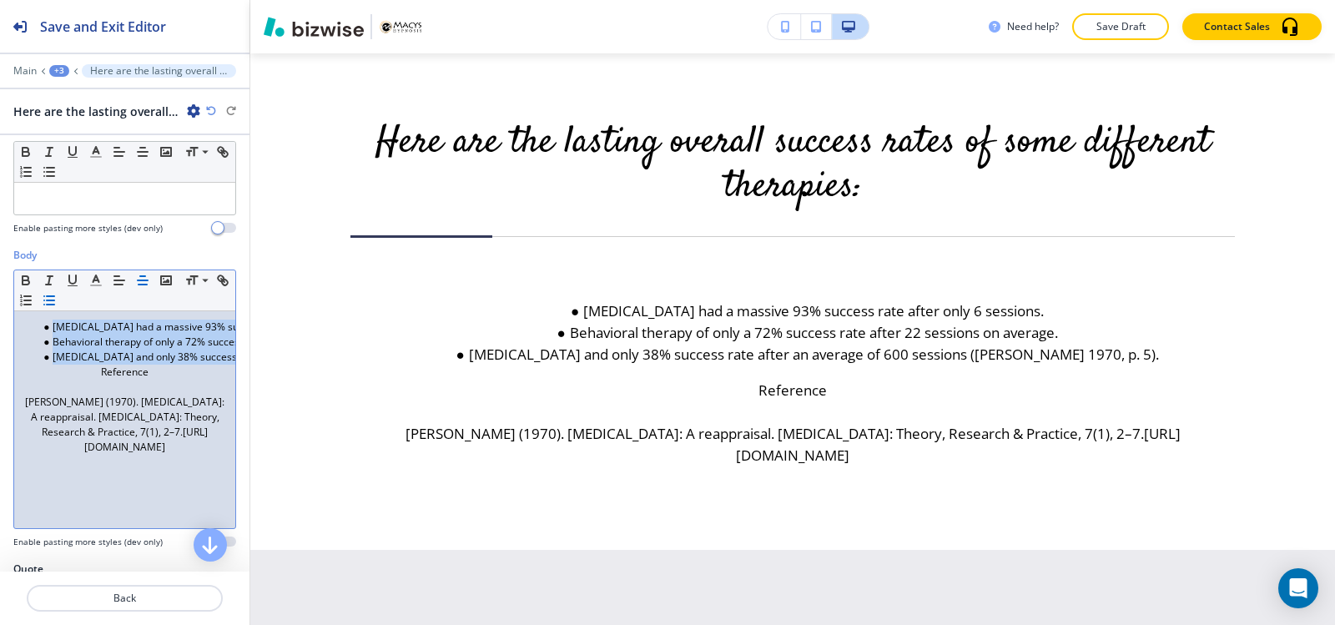
scroll to position [167, 0]
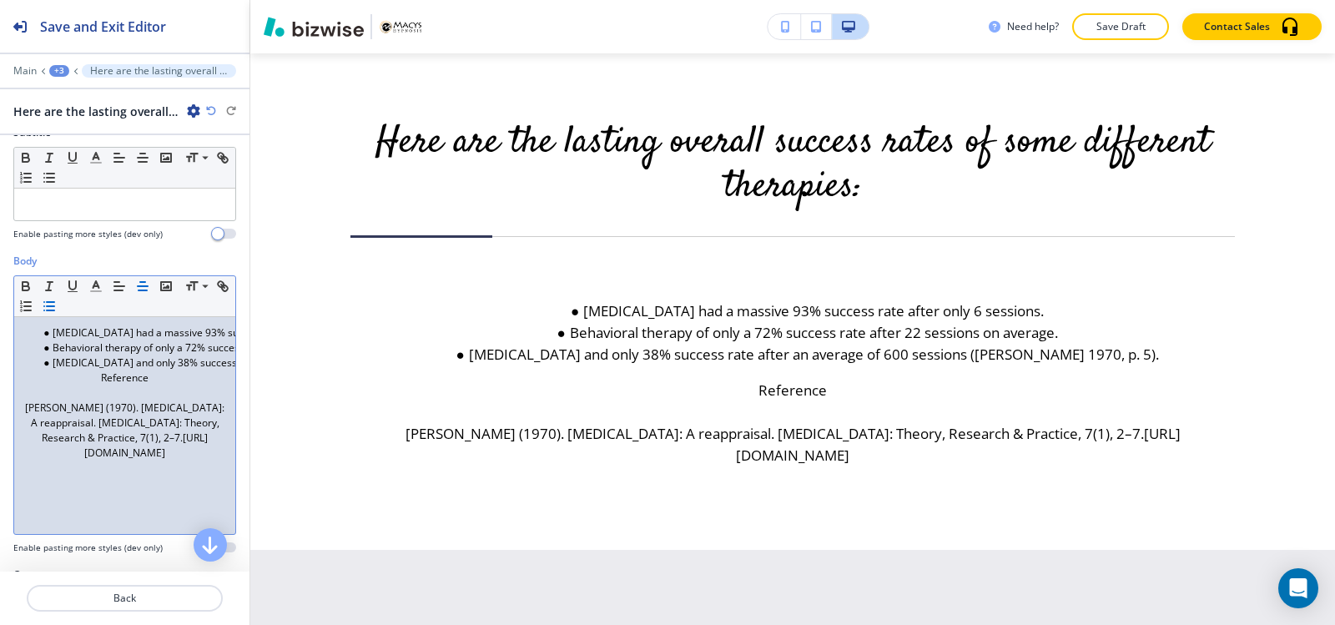
click at [88, 380] on p "Reference" at bounding box center [125, 377] width 204 height 15
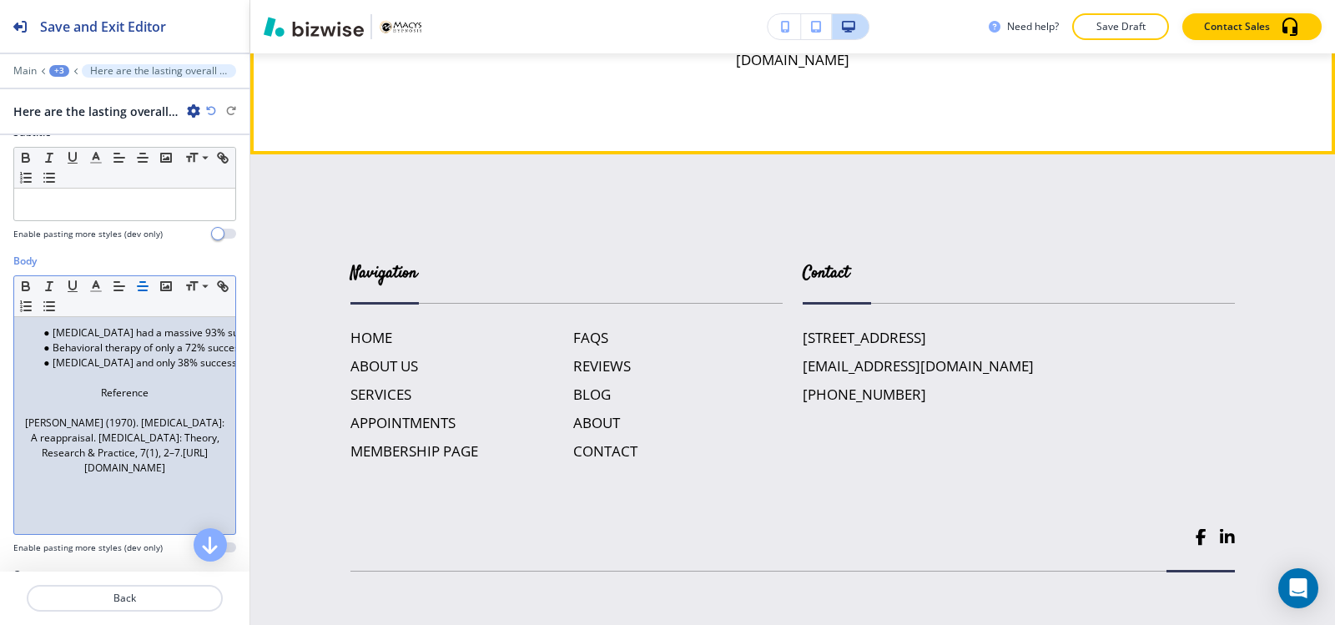
scroll to position [6779, 0]
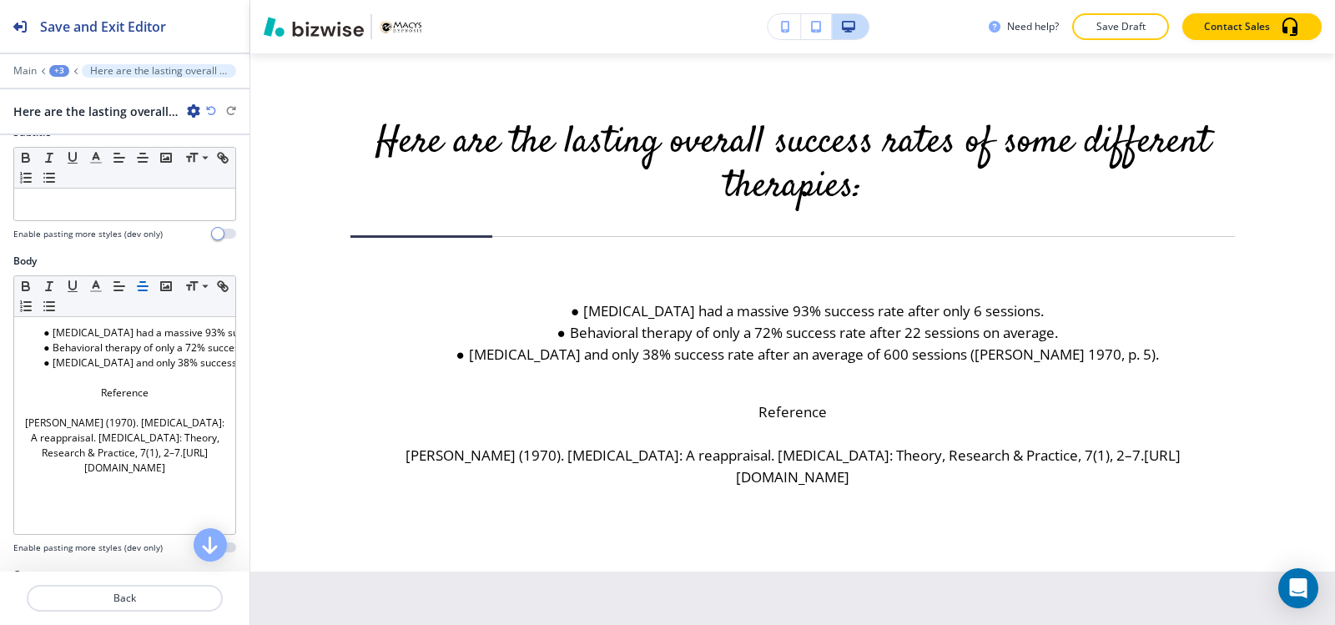
click at [67, 73] on div "+3" at bounding box center [59, 71] width 20 height 12
click at [91, 161] on p "Paragraph" at bounding box center [102, 156] width 85 height 15
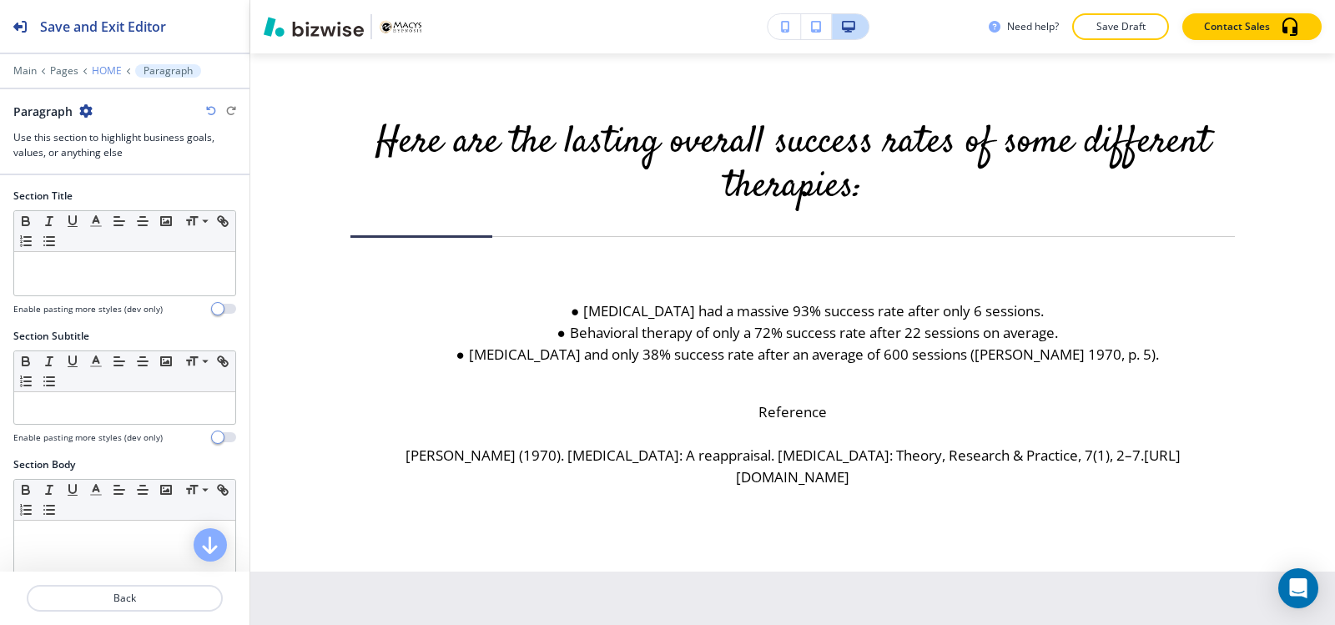
click at [107, 68] on p "HOME" at bounding box center [107, 71] width 30 height 12
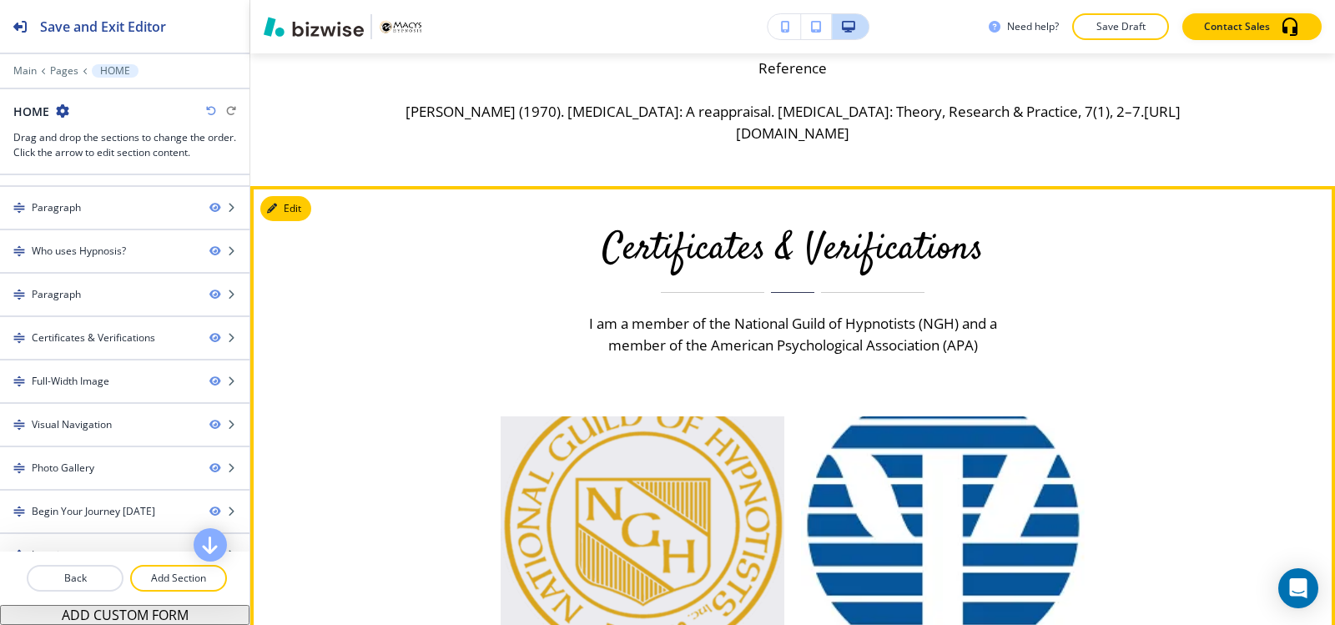
scroll to position [2574, 0]
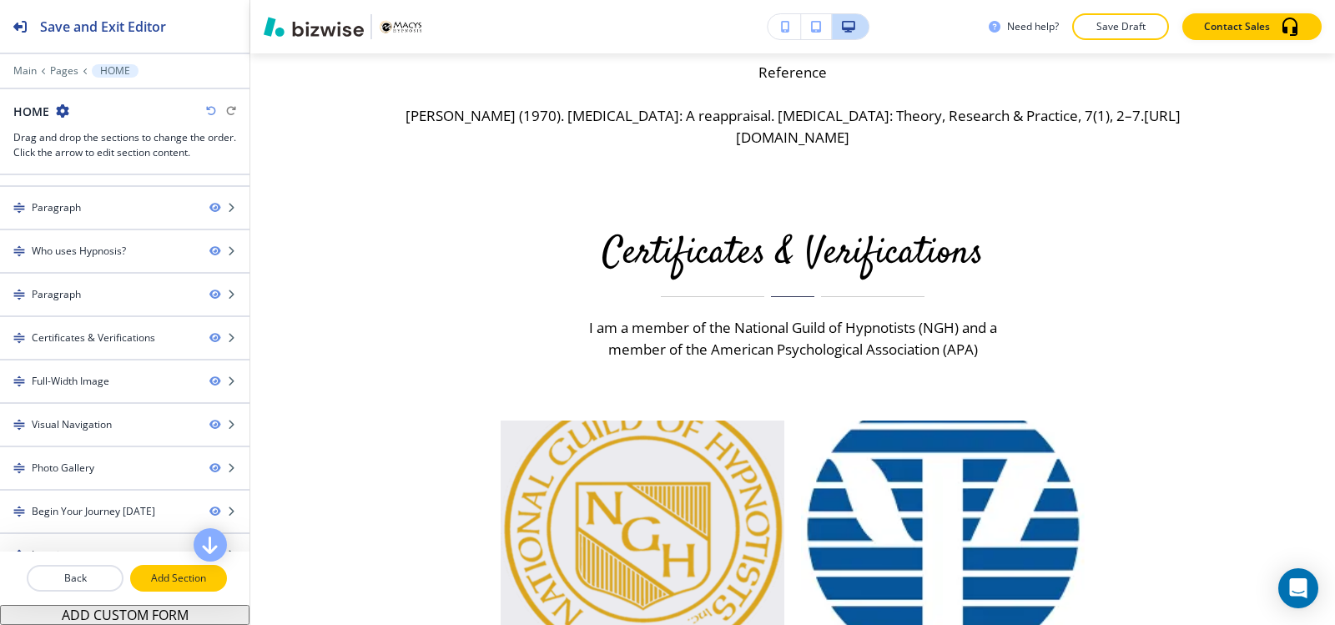
click at [184, 585] on p "Add Section" at bounding box center [178, 578] width 93 height 15
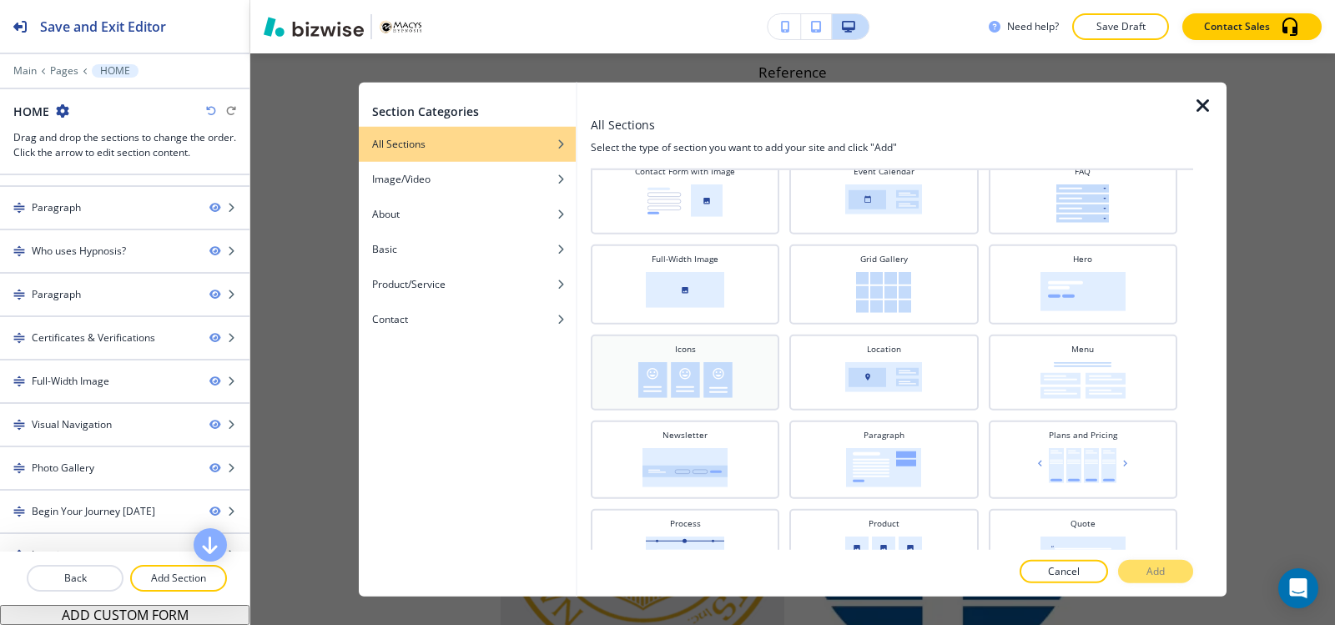
scroll to position [334, 0]
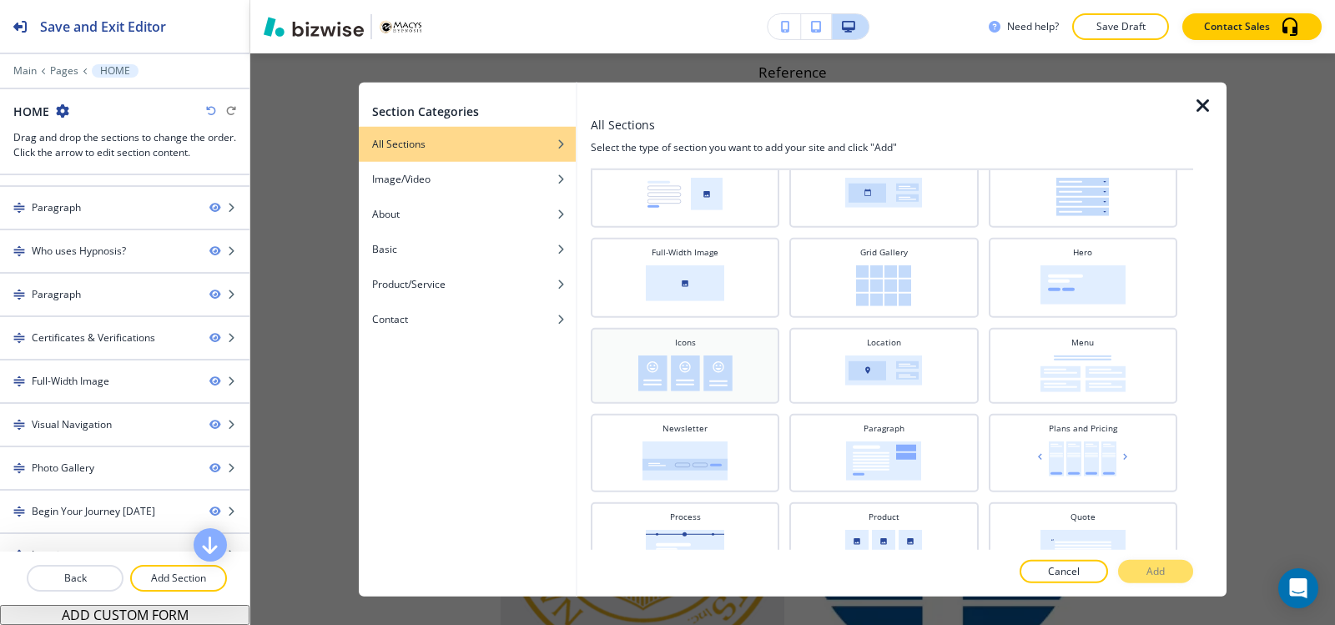
click at [707, 375] on img at bounding box center [685, 373] width 94 height 36
click at [1159, 569] on p "Add" at bounding box center [1155, 571] width 18 height 15
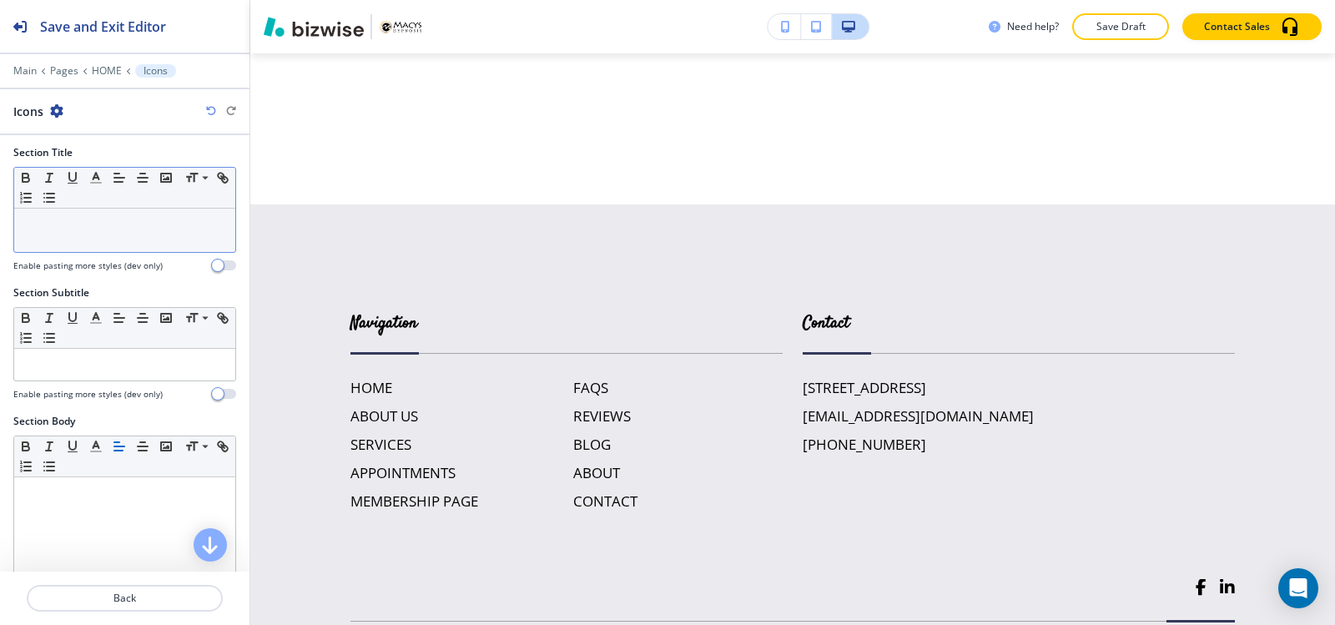
scroll to position [0, 0]
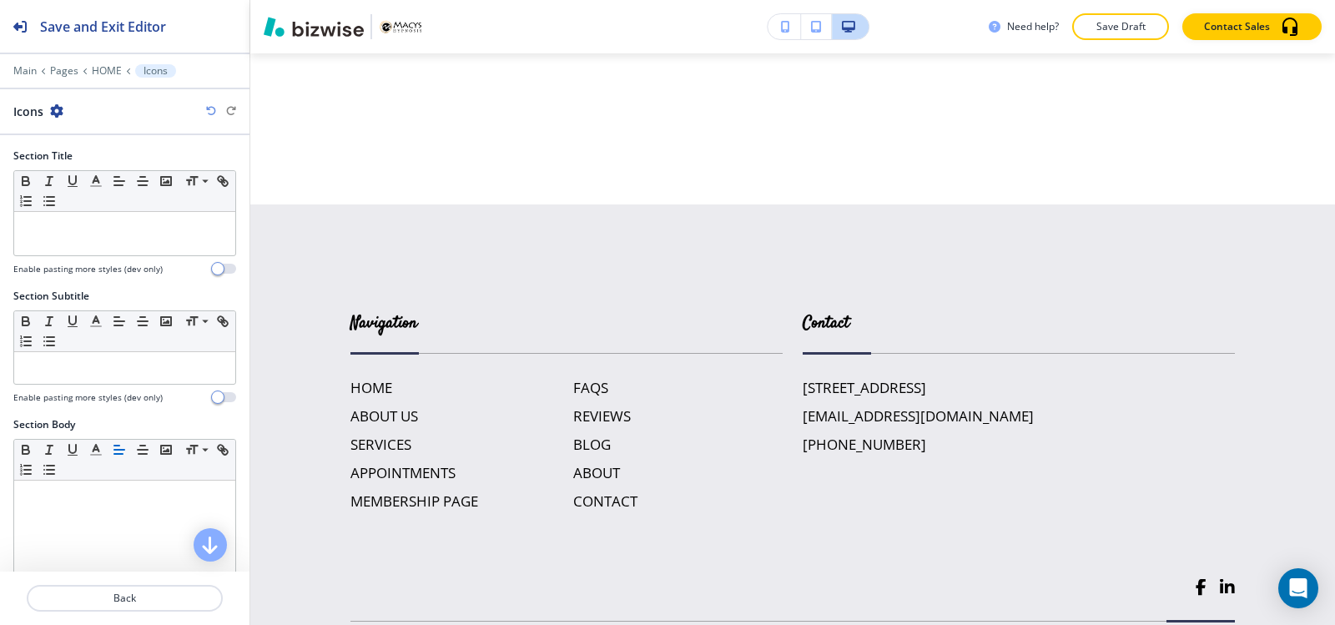
click at [108, 258] on div at bounding box center [124, 259] width 223 height 7
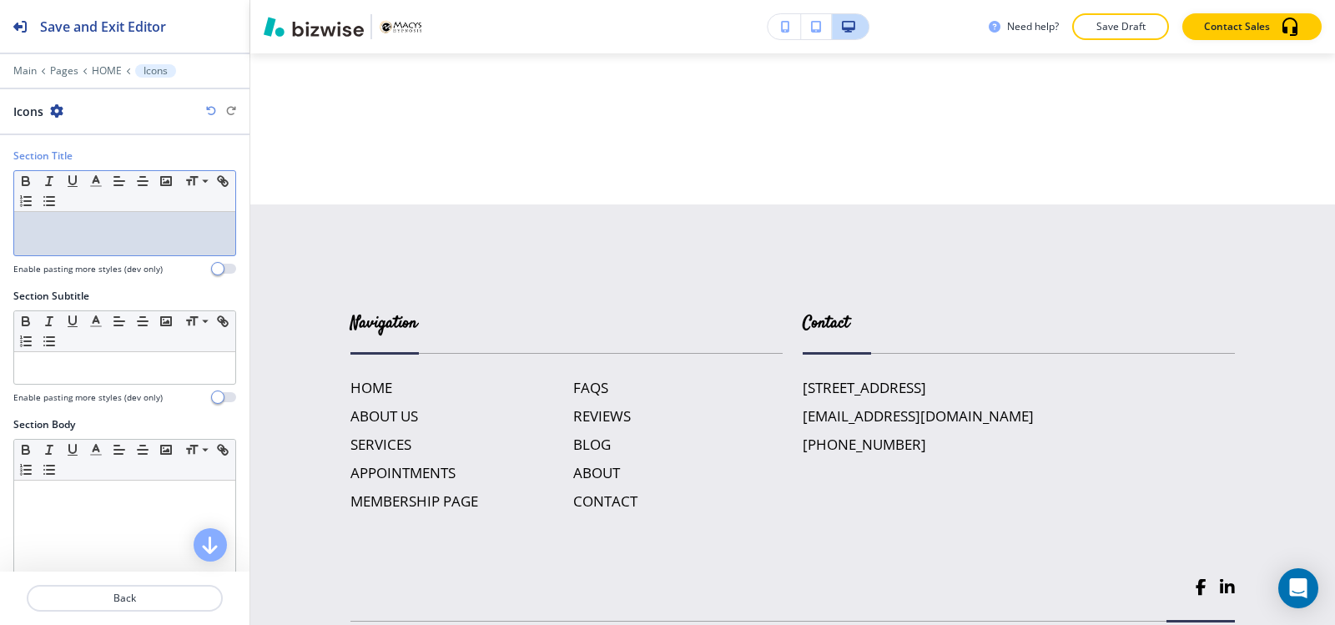
click at [93, 238] on div at bounding box center [124, 233] width 221 height 43
paste div
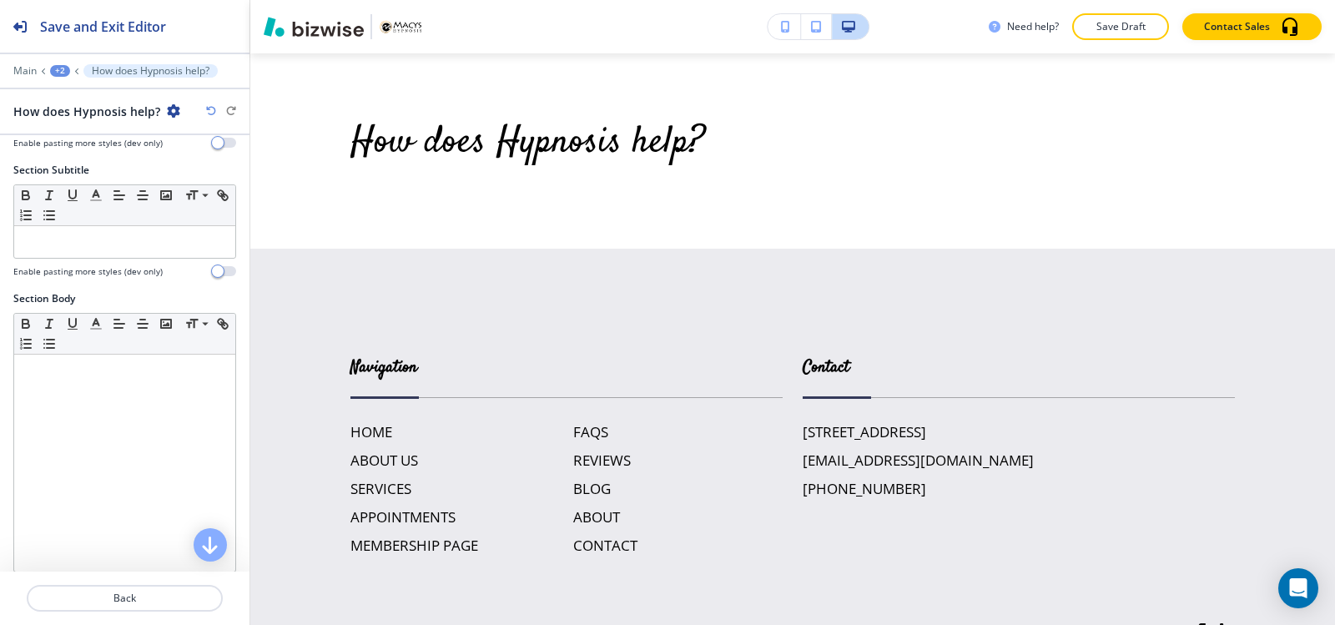
scroll to position [167, 0]
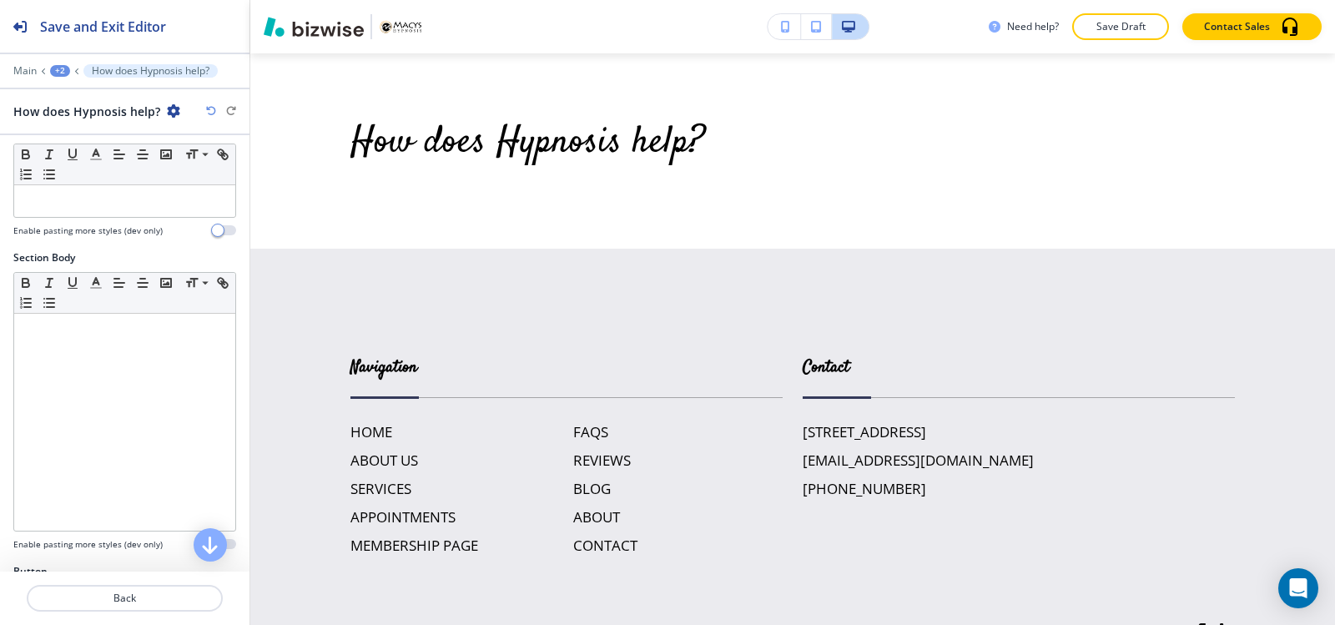
click at [139, 402] on div at bounding box center [124, 422] width 221 height 217
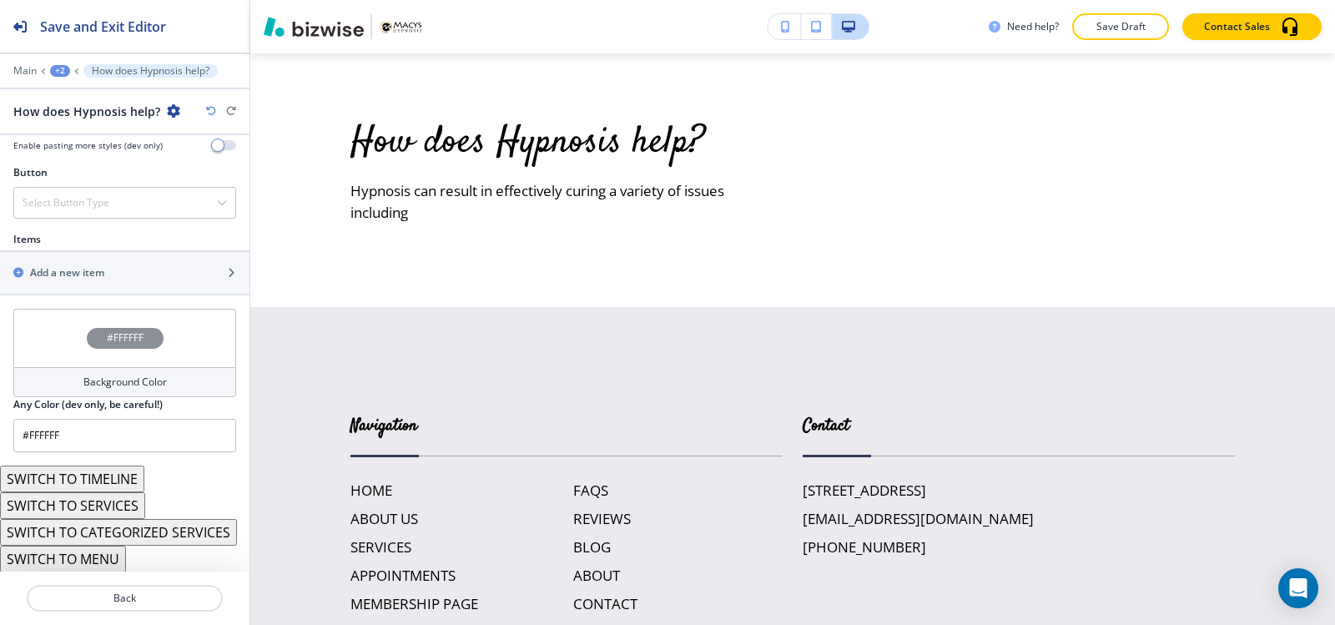
scroll to position [566, 0]
click at [78, 264] on h2 "Add a new item" at bounding box center [67, 271] width 74 height 15
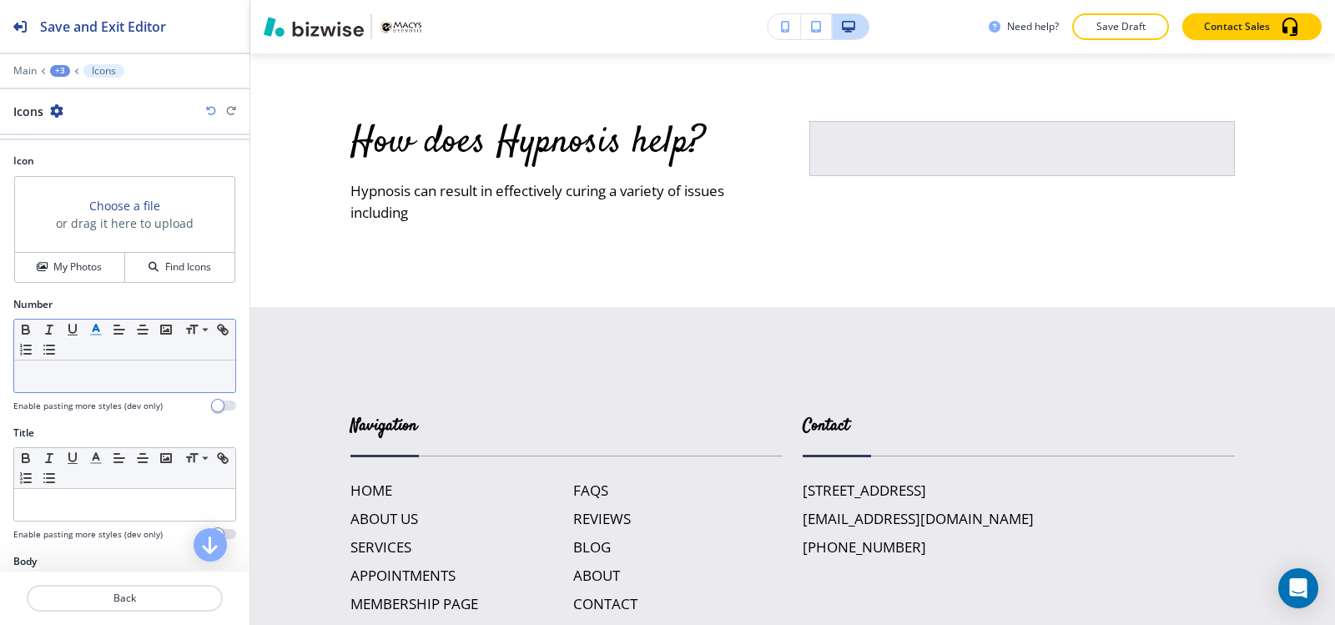
scroll to position [83, 0]
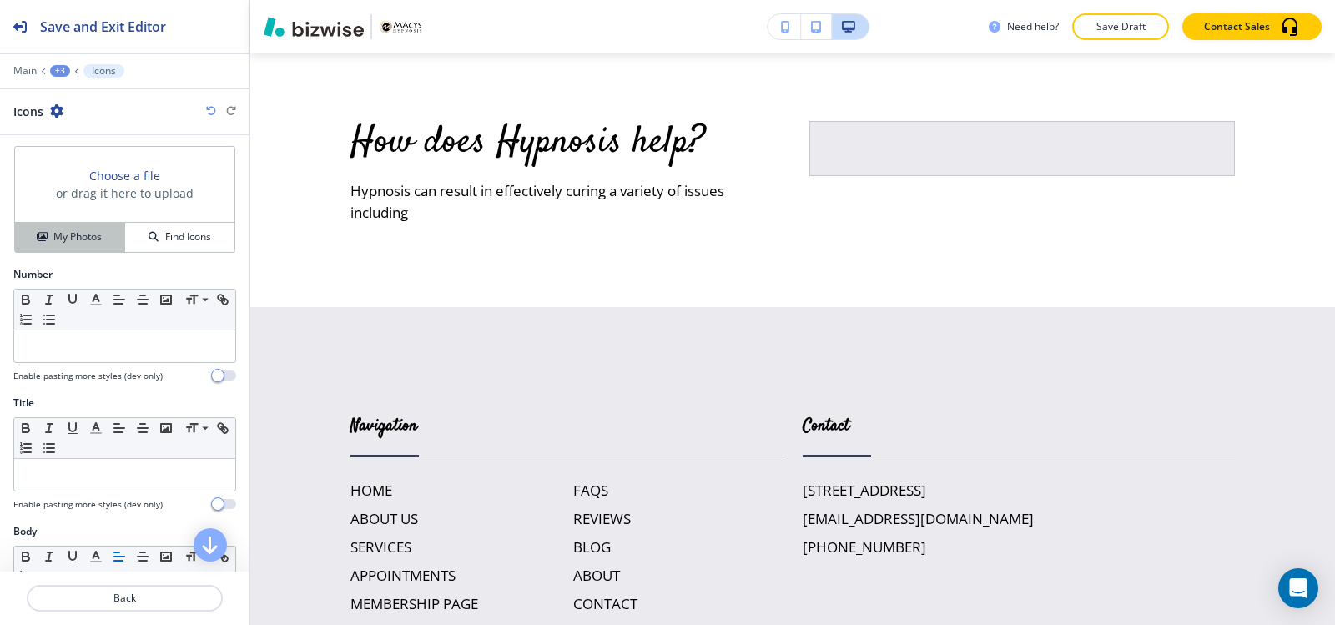
click at [106, 235] on div "My Photos" at bounding box center [69, 236] width 109 height 15
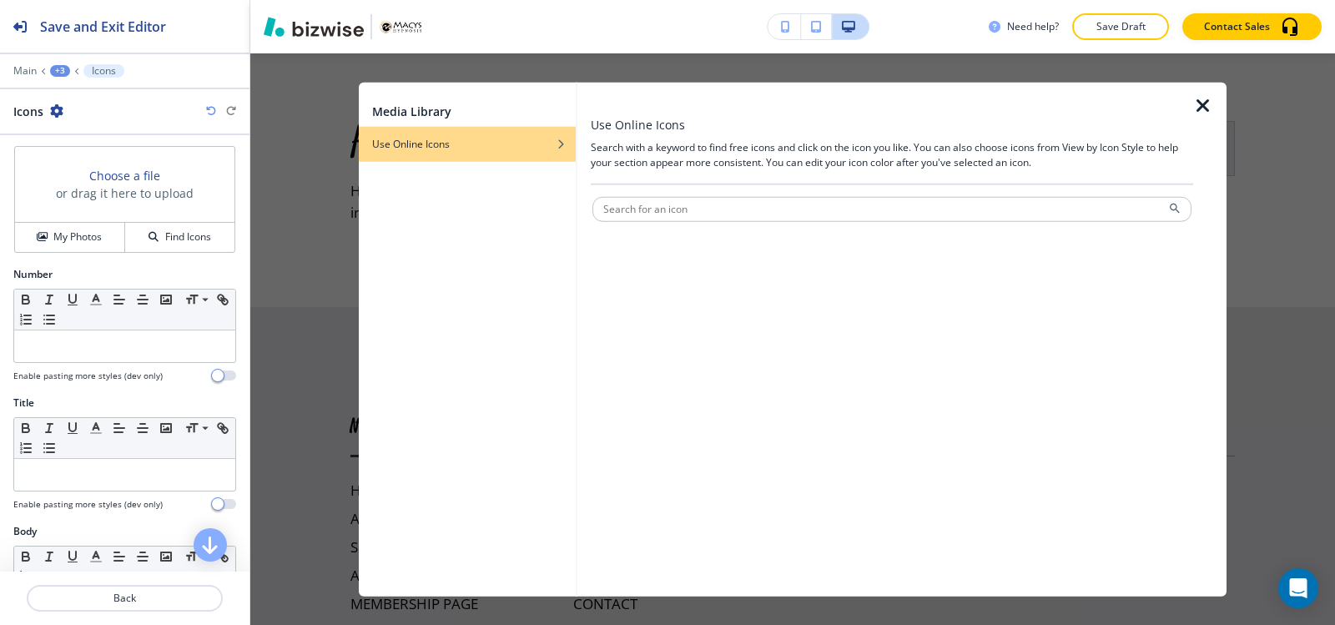
click at [466, 137] on div "Use Online Icons" at bounding box center [467, 143] width 217 height 15
click at [175, 235] on h4 "Find Icons" at bounding box center [188, 236] width 46 height 15
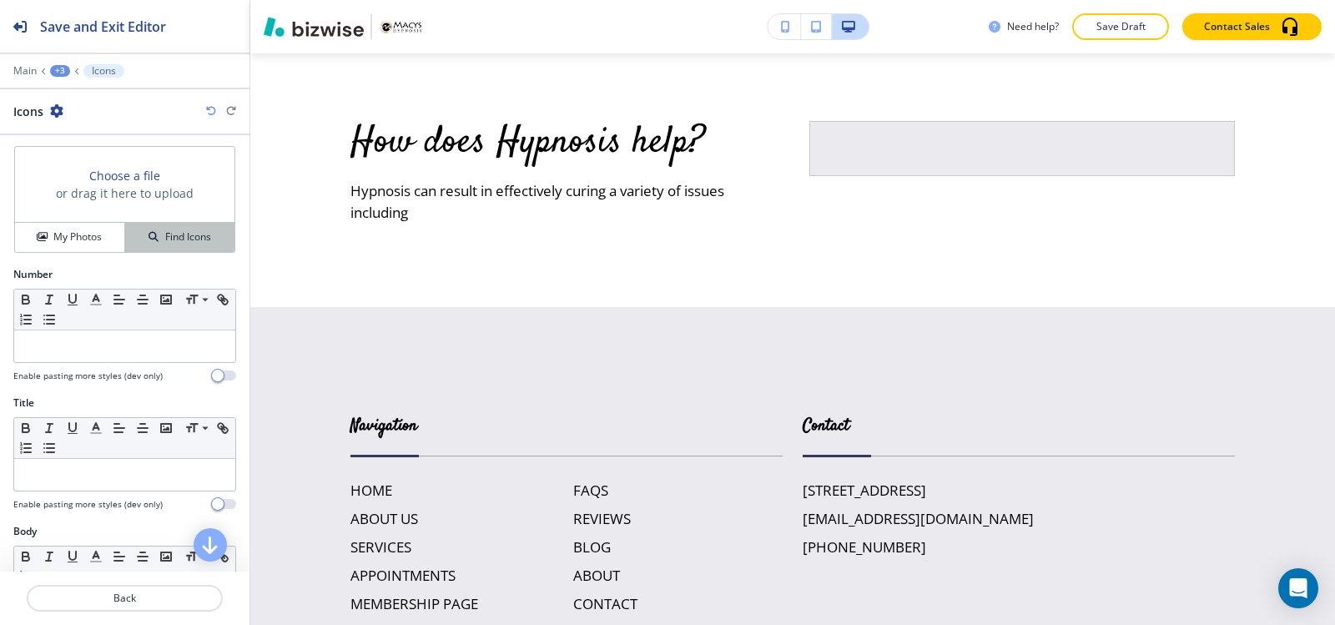
click at [203, 233] on div "Find Icons" at bounding box center [179, 236] width 109 height 15
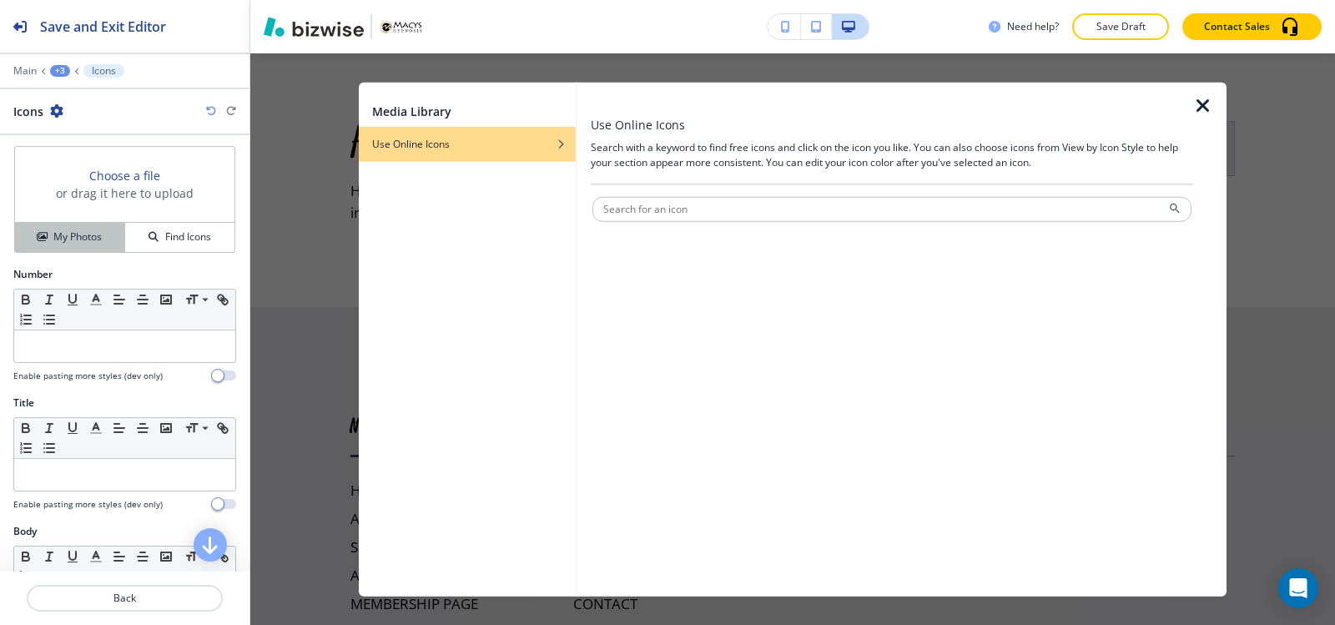
click at [88, 233] on h4 "My Photos" at bounding box center [77, 236] width 48 height 15
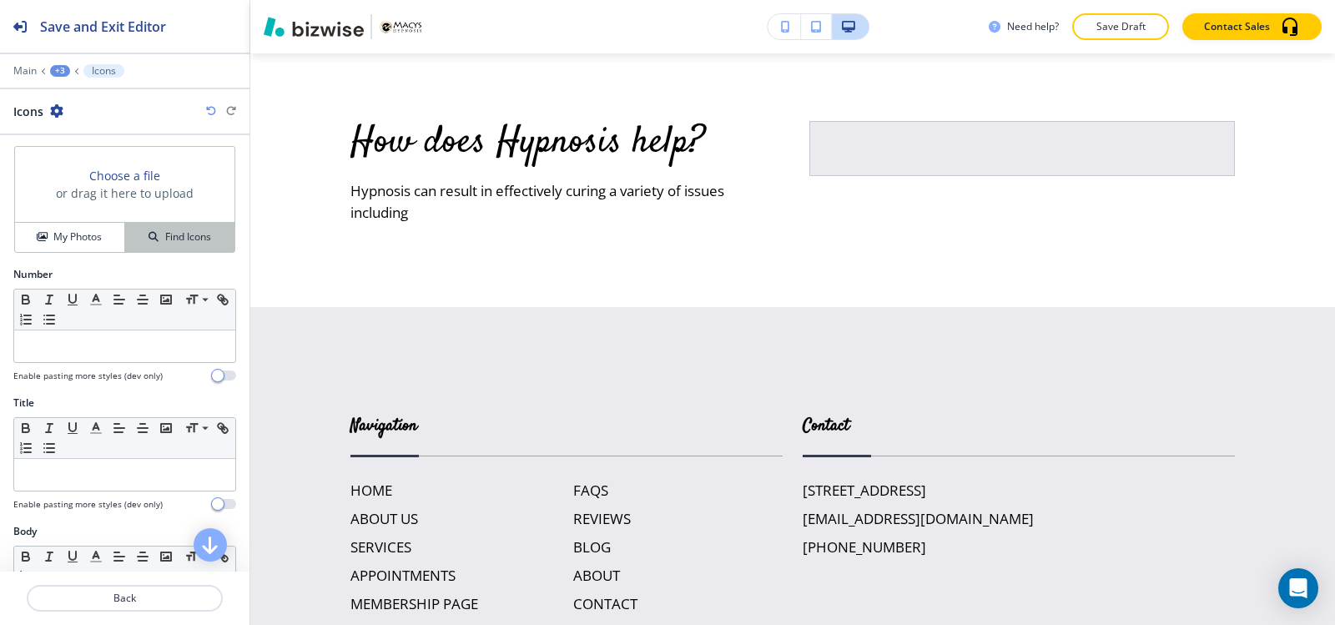
click at [211, 238] on div "Find Icons" at bounding box center [179, 236] width 109 height 15
click at [65, 239] on h4 "My Photos" at bounding box center [77, 236] width 48 height 15
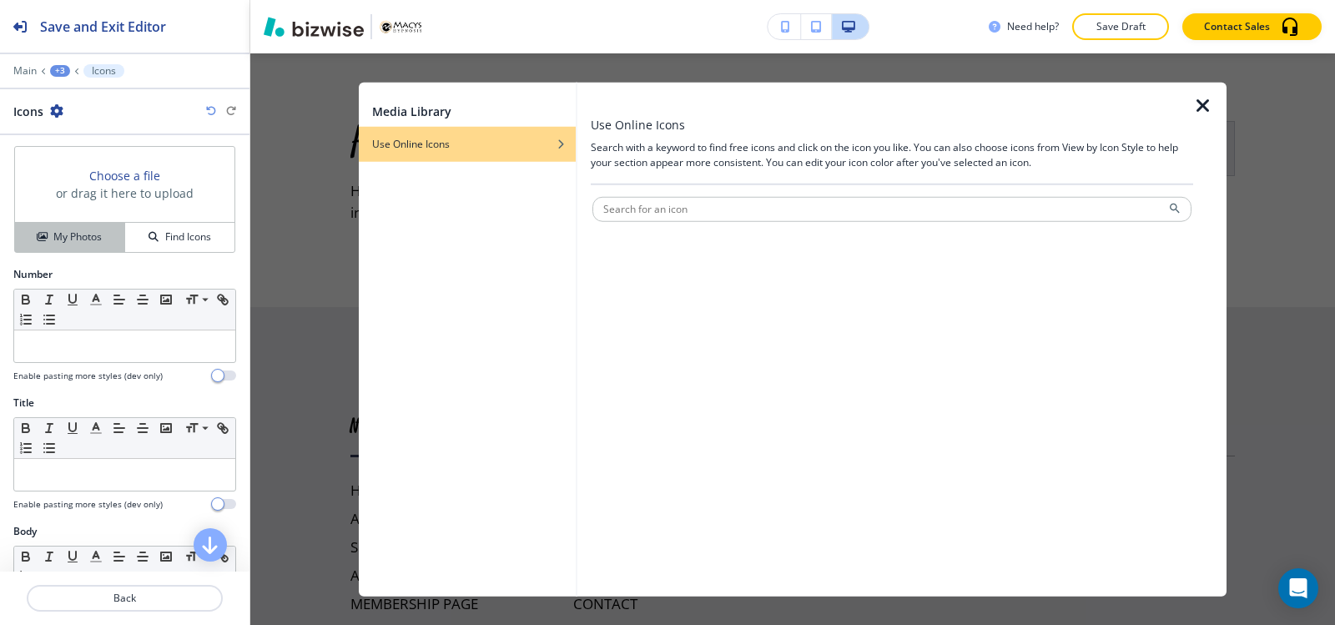
click at [53, 239] on h4 "My Photos" at bounding box center [77, 236] width 48 height 15
click at [56, 239] on h4 "My Photos" at bounding box center [77, 236] width 48 height 15
click at [633, 98] on div at bounding box center [892, 98] width 602 height 33
click at [507, 125] on div at bounding box center [467, 122] width 217 height 7
click at [558, 145] on icon "button" at bounding box center [561, 143] width 10 height 10
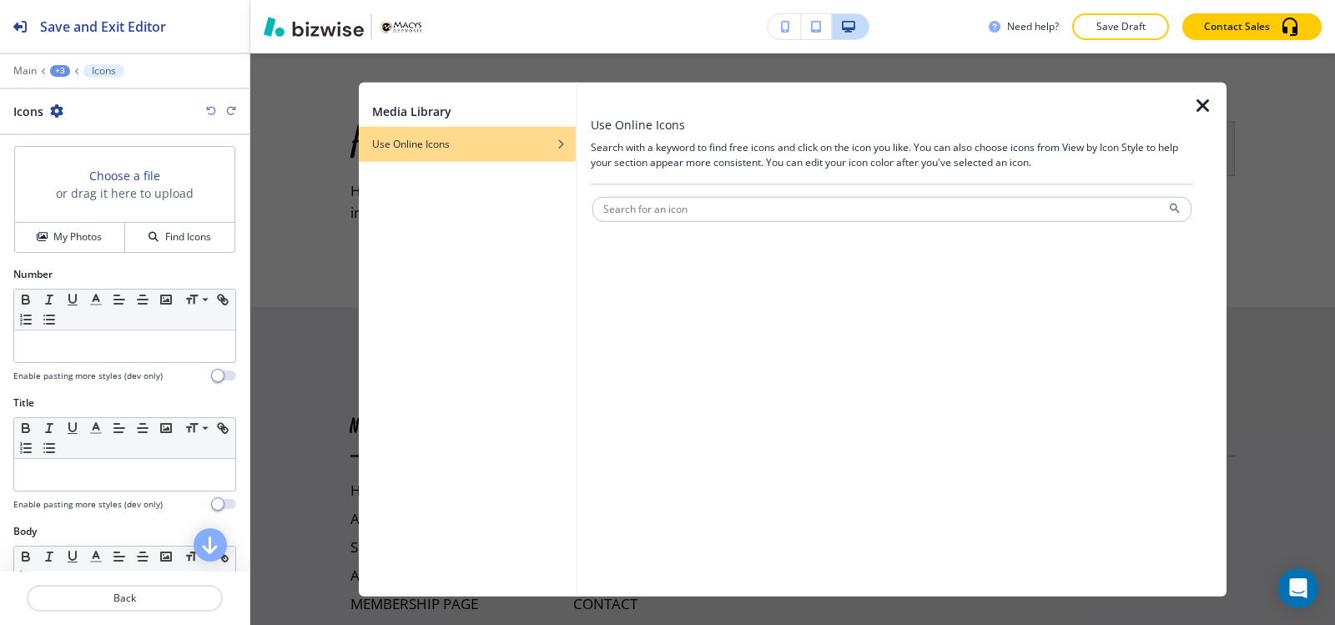
click at [558, 145] on icon "button" at bounding box center [561, 143] width 10 height 10
click at [566, 143] on div "button" at bounding box center [566, 143] width 20 height 10
click at [882, 135] on div at bounding box center [892, 136] width 602 height 7
drag, startPoint x: 967, startPoint y: 169, endPoint x: 975, endPoint y: 179, distance: 13.0
click at [972, 178] on div "Use Online Icons Search with a keyword to find free icons and click on the icon…" at bounding box center [892, 149] width 602 height 69
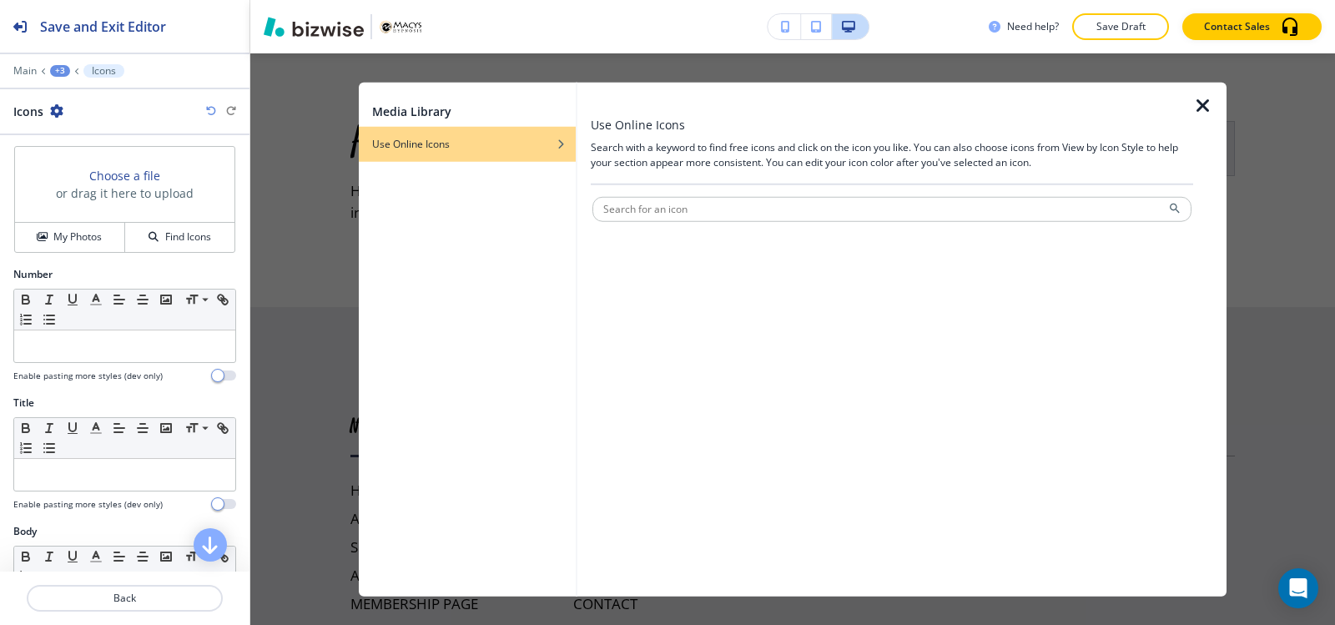
click at [1098, 189] on div at bounding box center [892, 189] width 602 height 10
click at [1200, 105] on icon "button" at bounding box center [1203, 105] width 20 height 20
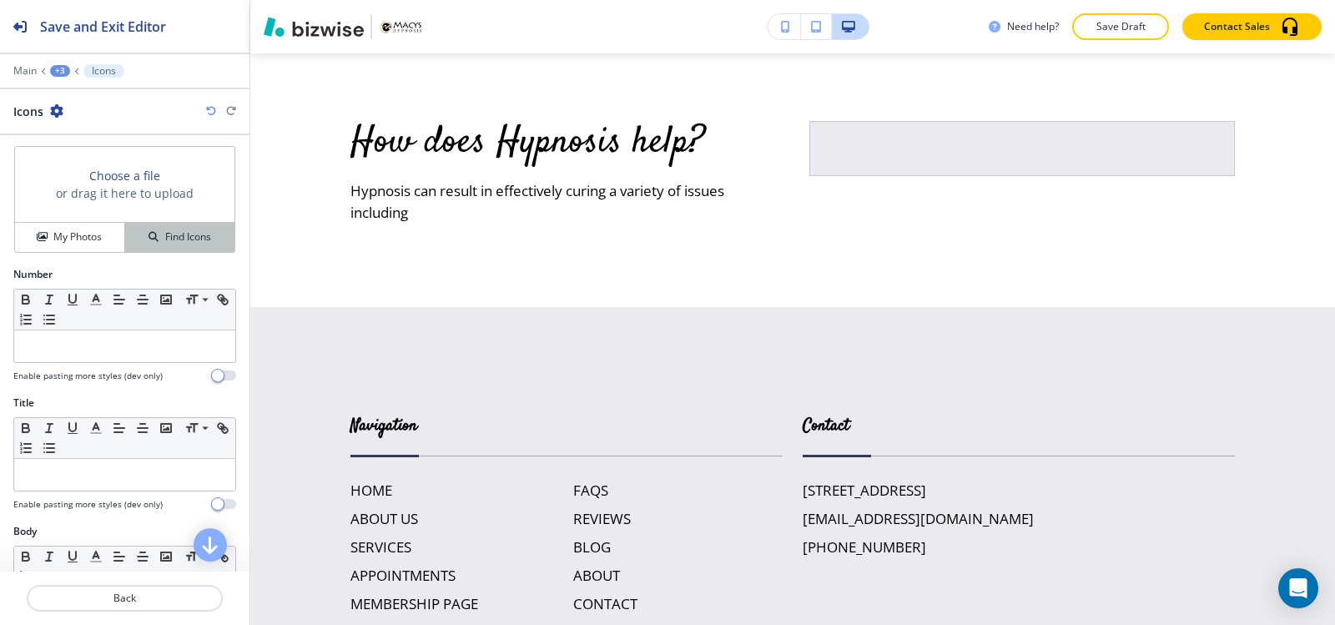
click at [148, 235] on icon "button" at bounding box center [153, 237] width 10 height 10
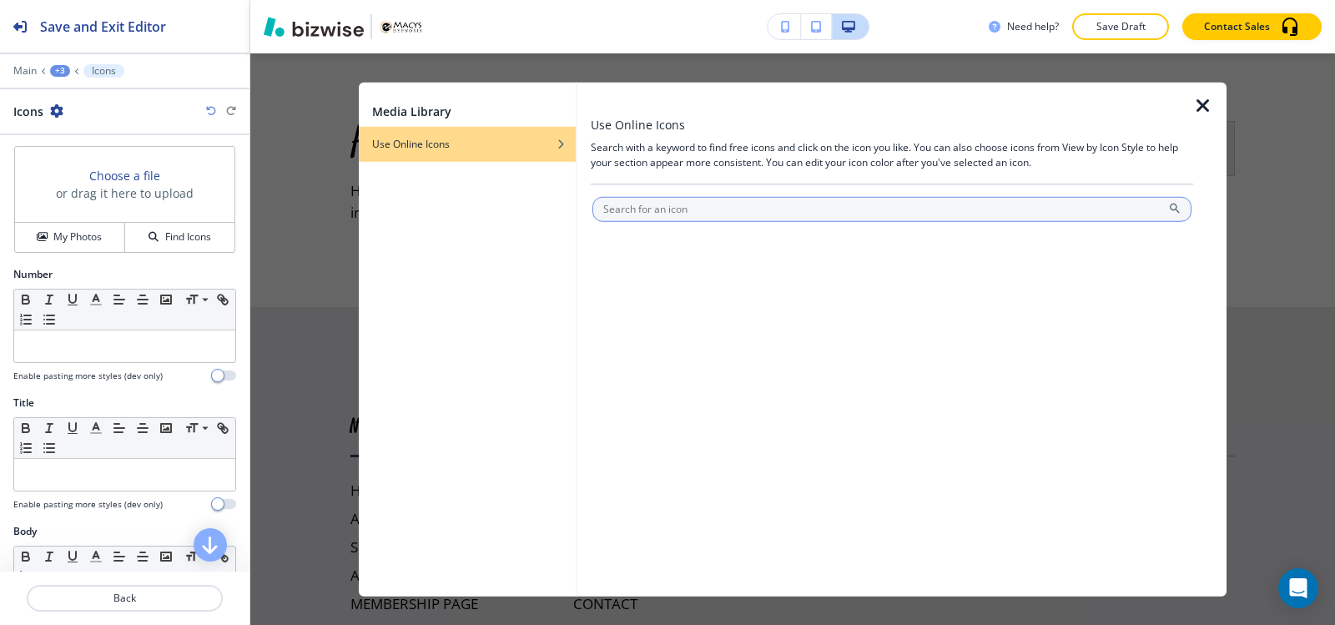
click at [701, 220] on input "text" at bounding box center [891, 208] width 599 height 25
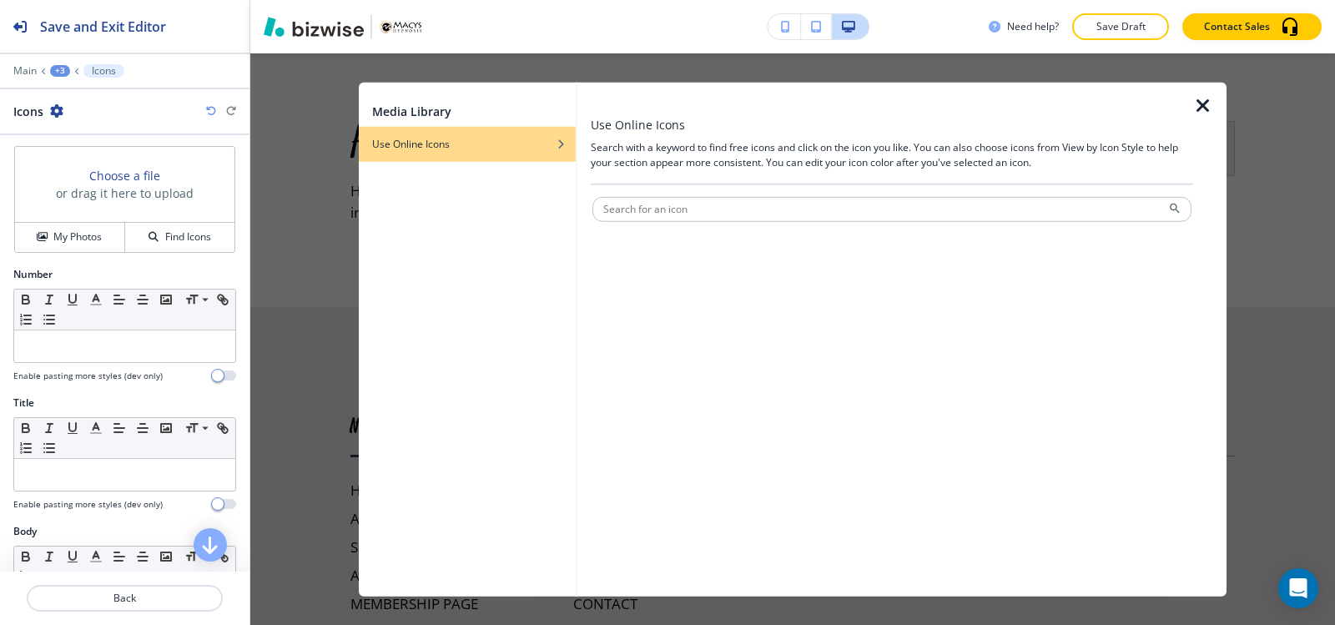
paste input "Trauma Therapy"
type input "Trauma Therapy"
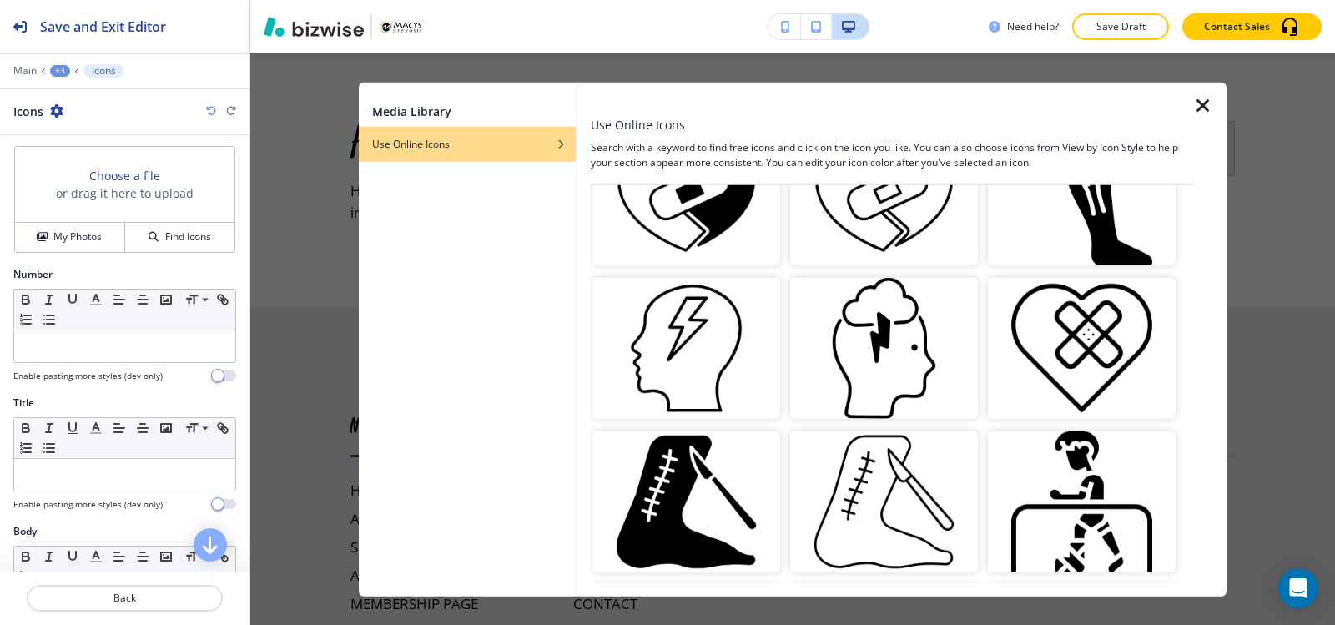
scroll to position [0, 0]
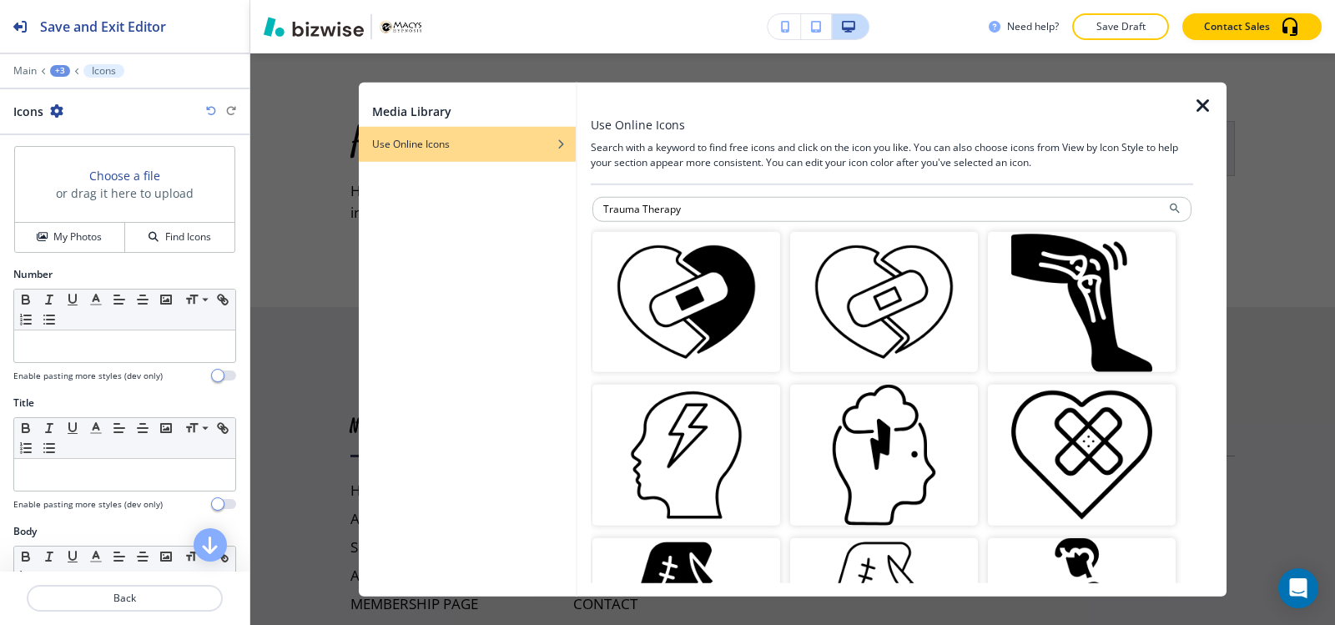
click at [1210, 108] on icon "button" at bounding box center [1203, 105] width 20 height 20
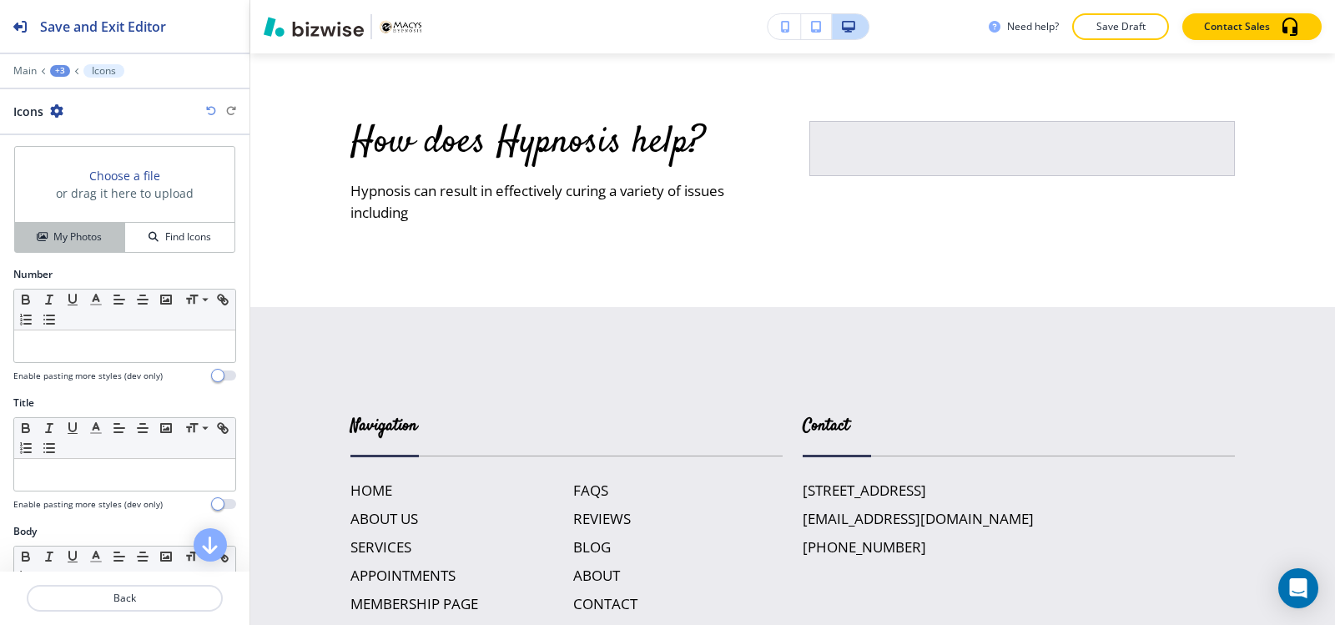
click at [63, 247] on button "My Photos" at bounding box center [70, 237] width 110 height 29
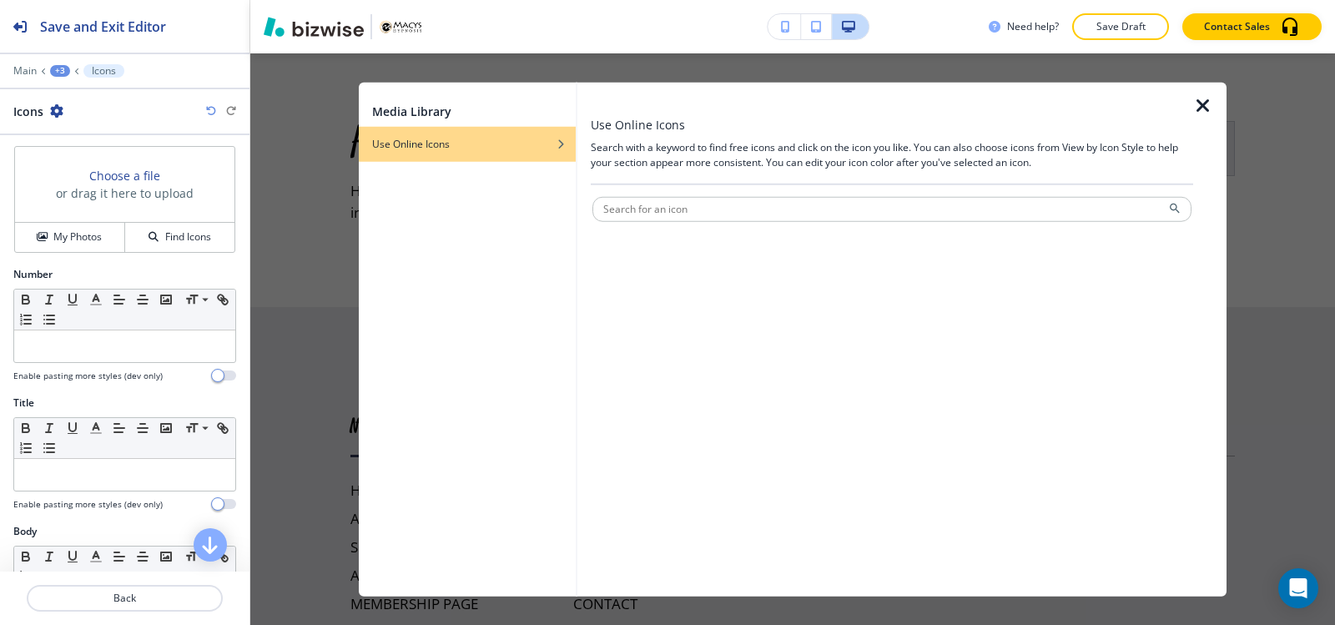
click at [511, 159] on div "button" at bounding box center [467, 156] width 217 height 10
click at [495, 189] on div "Media Library Use Online Icons" at bounding box center [467, 339] width 217 height 515
click at [491, 219] on div "Media Library Use Online Icons" at bounding box center [467, 339] width 217 height 515
click at [491, 221] on div "Media Library Use Online Icons" at bounding box center [467, 339] width 217 height 515
click at [597, 236] on div at bounding box center [892, 388] width 602 height 389
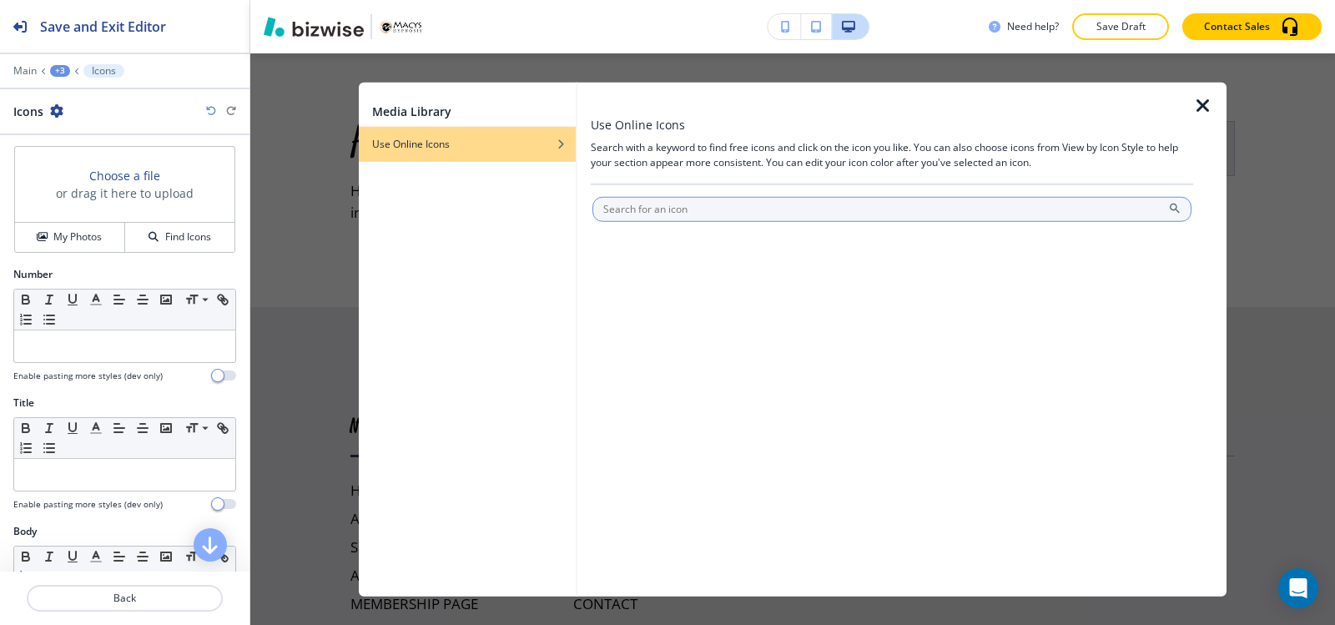
click at [807, 219] on input "text" at bounding box center [891, 208] width 599 height 25
click at [824, 215] on input "text" at bounding box center [891, 208] width 599 height 25
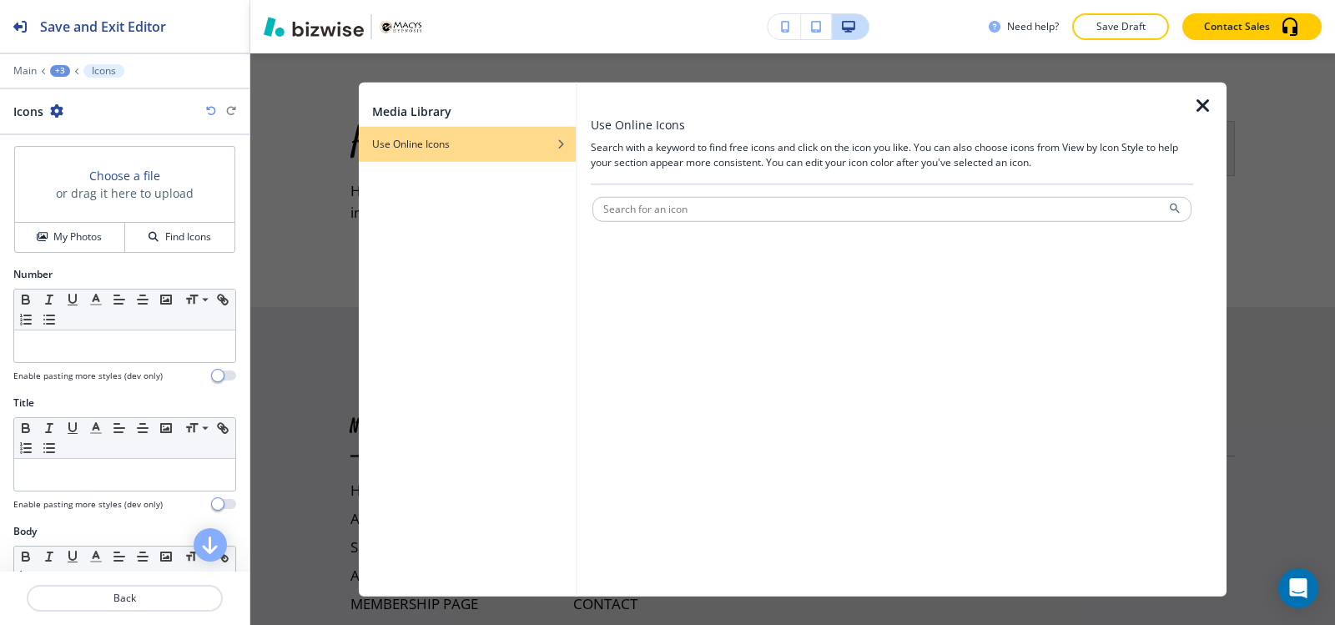
click at [1195, 100] on icon "button" at bounding box center [1203, 105] width 20 height 20
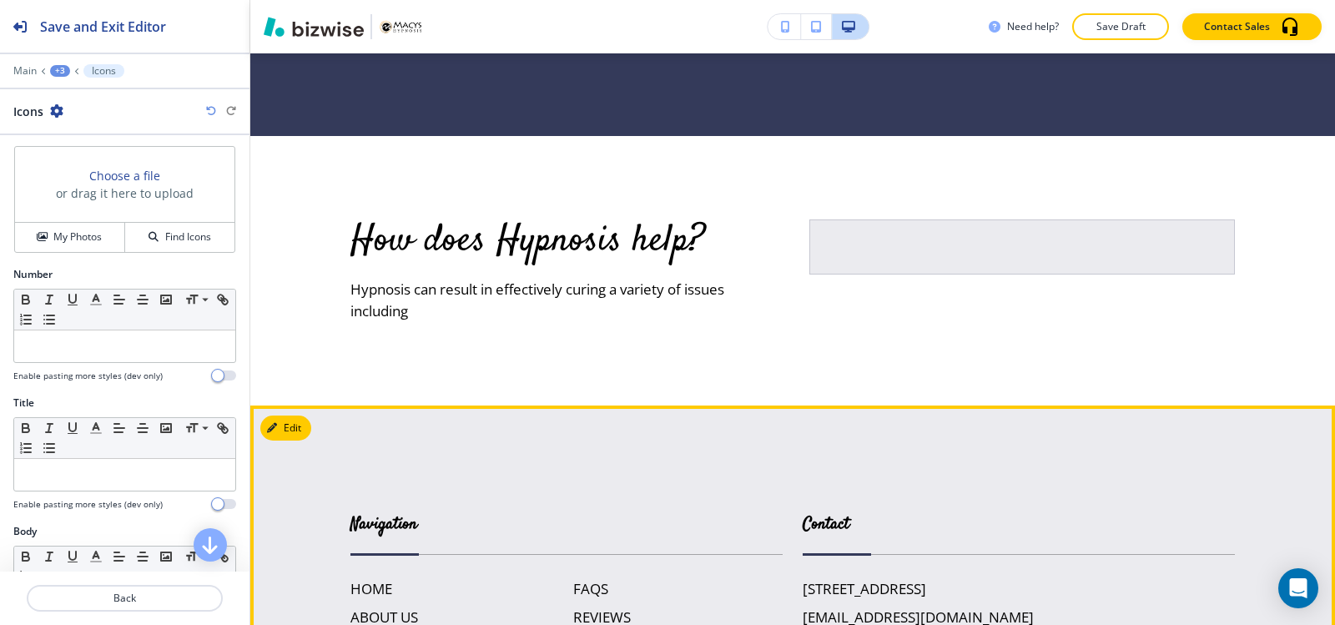
scroll to position [6980, 0]
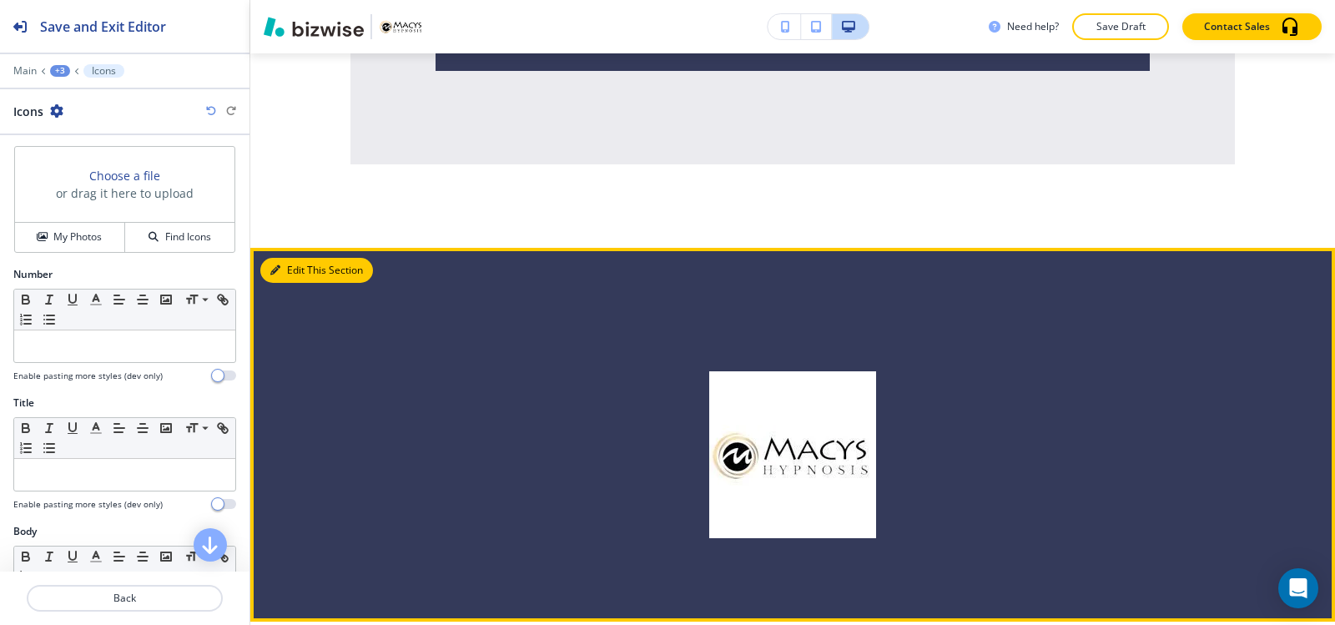
click at [284, 283] on button "Edit This Section" at bounding box center [316, 270] width 113 height 25
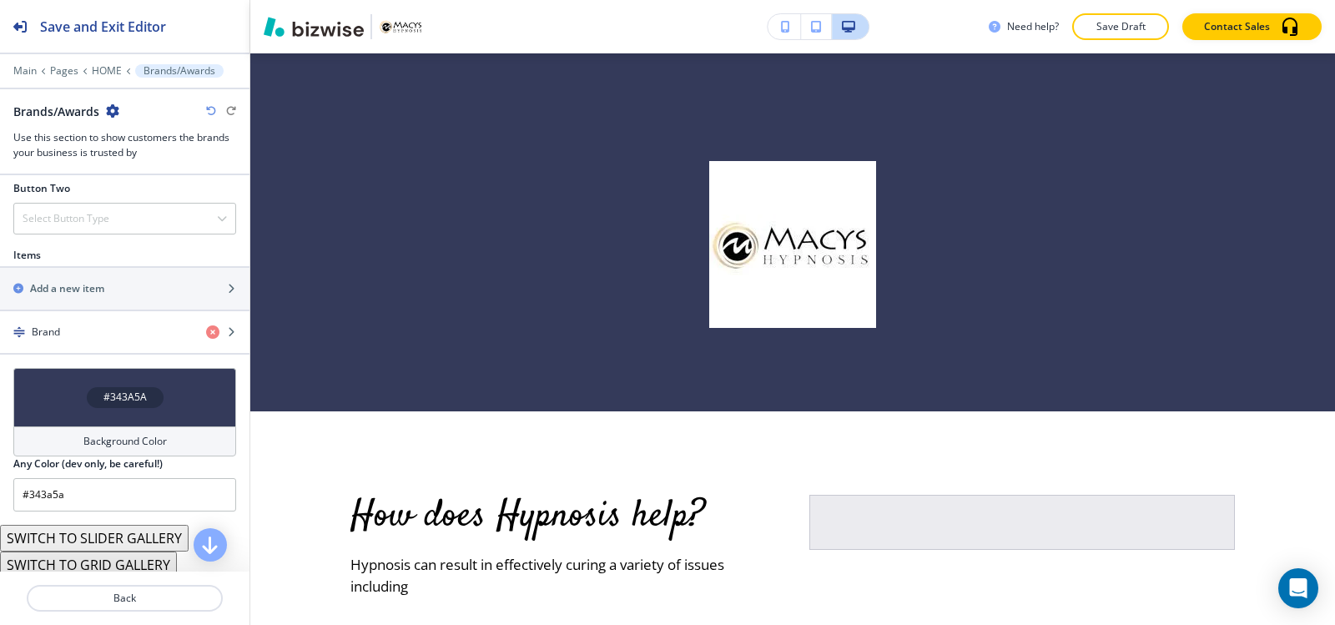
scroll to position [663, 0]
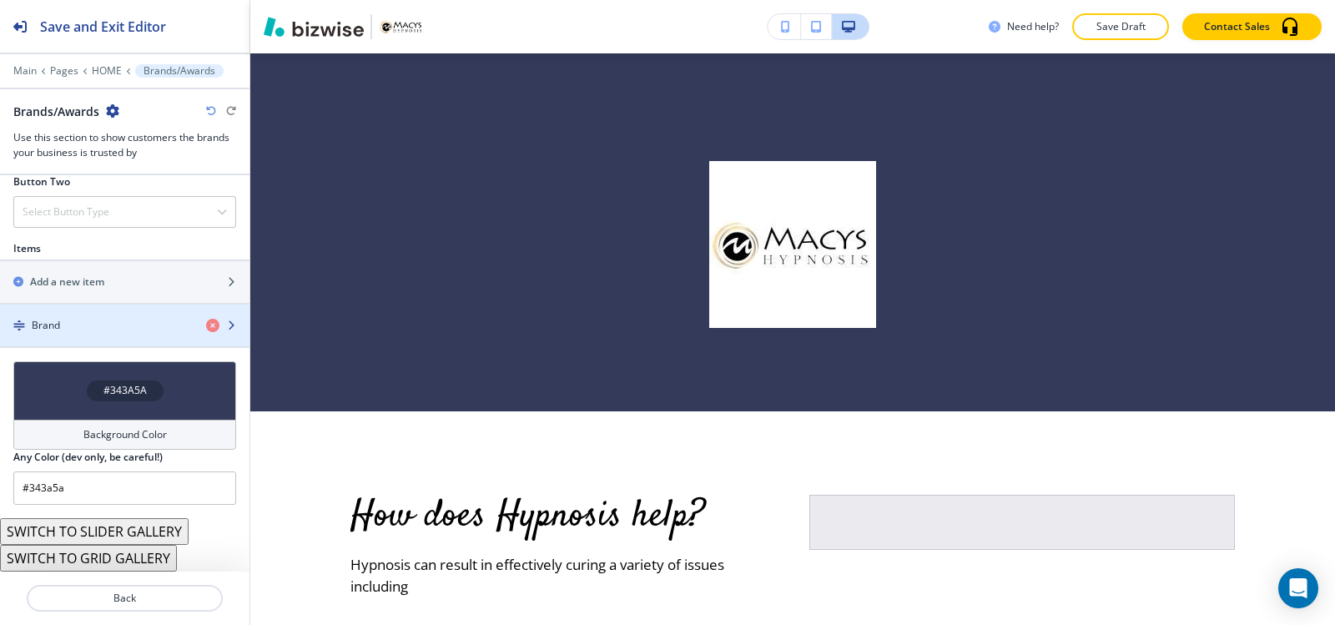
click at [99, 330] on div "Brand" at bounding box center [96, 325] width 193 height 15
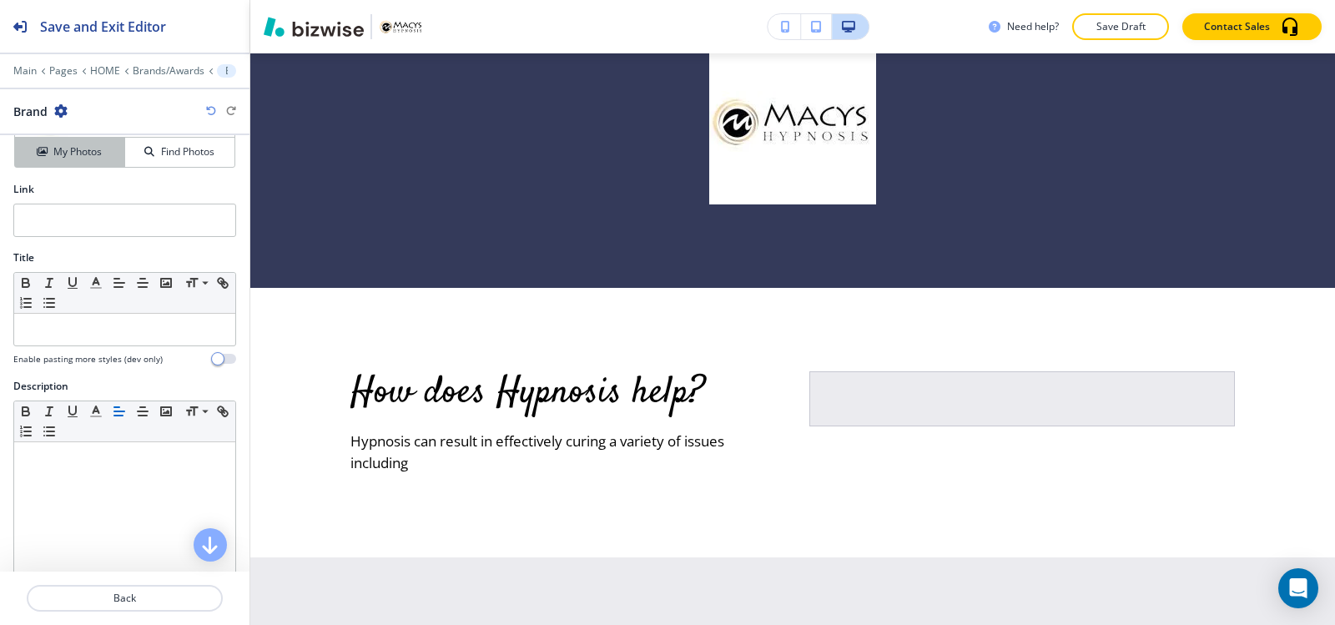
scroll to position [0, 0]
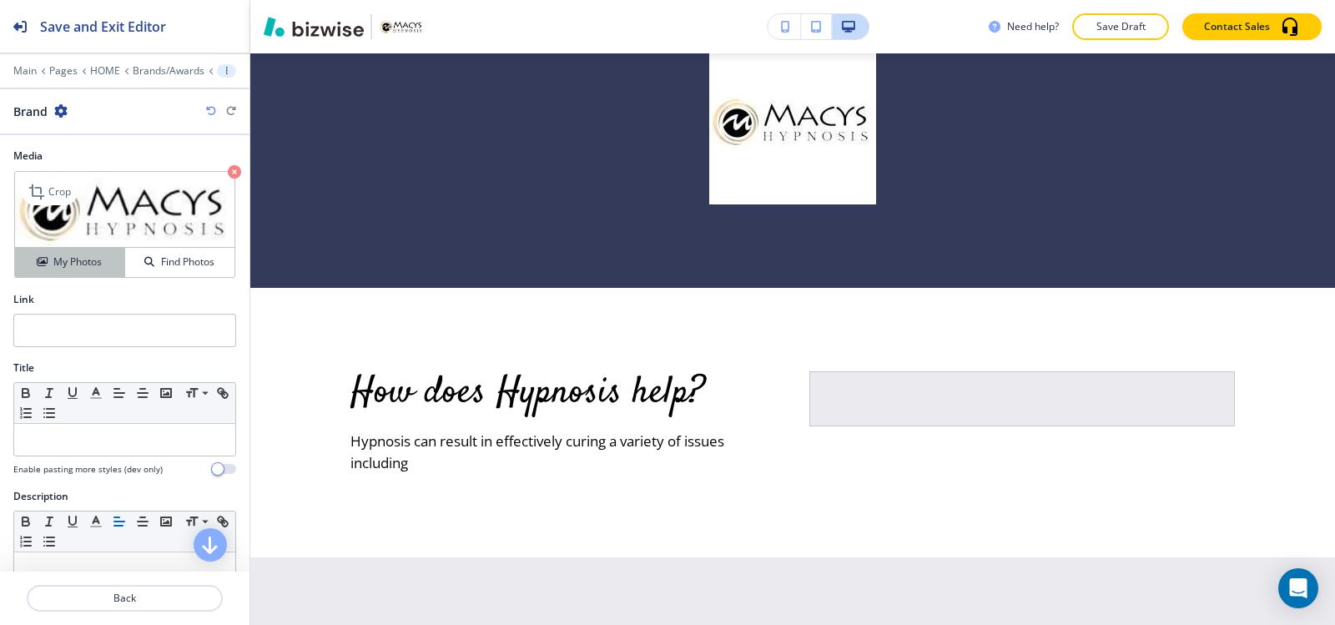
click at [72, 254] on button "My Photos" at bounding box center [70, 262] width 110 height 29
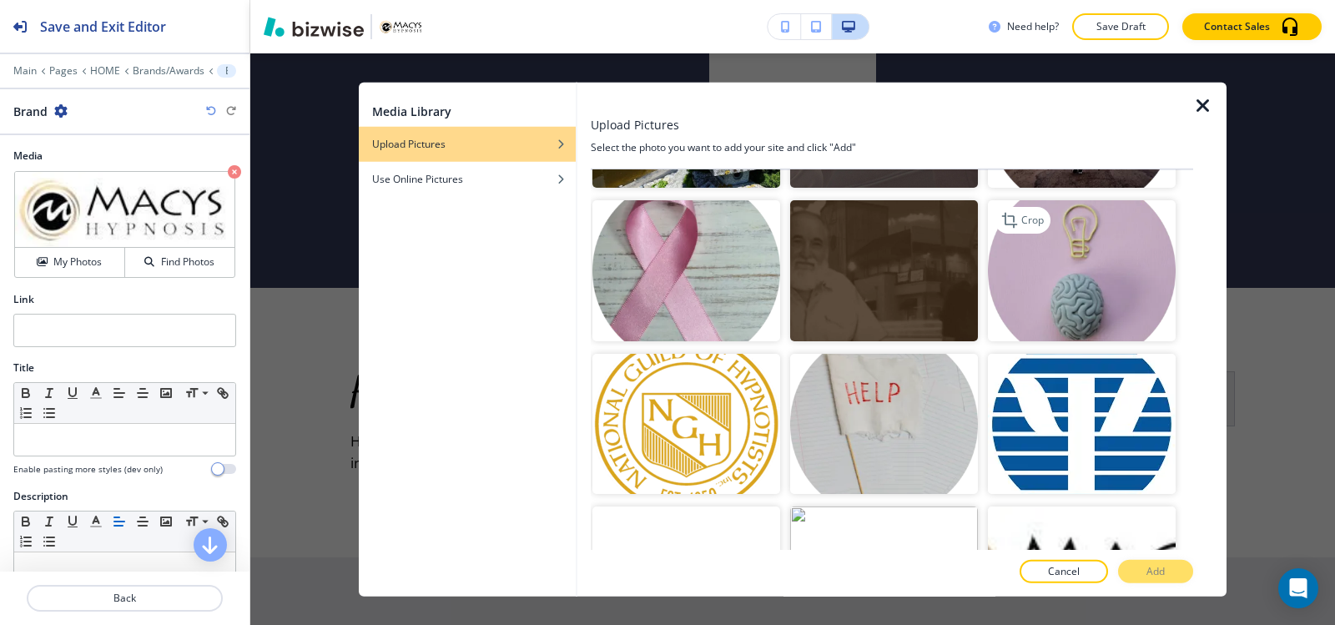
scroll to position [667, 0]
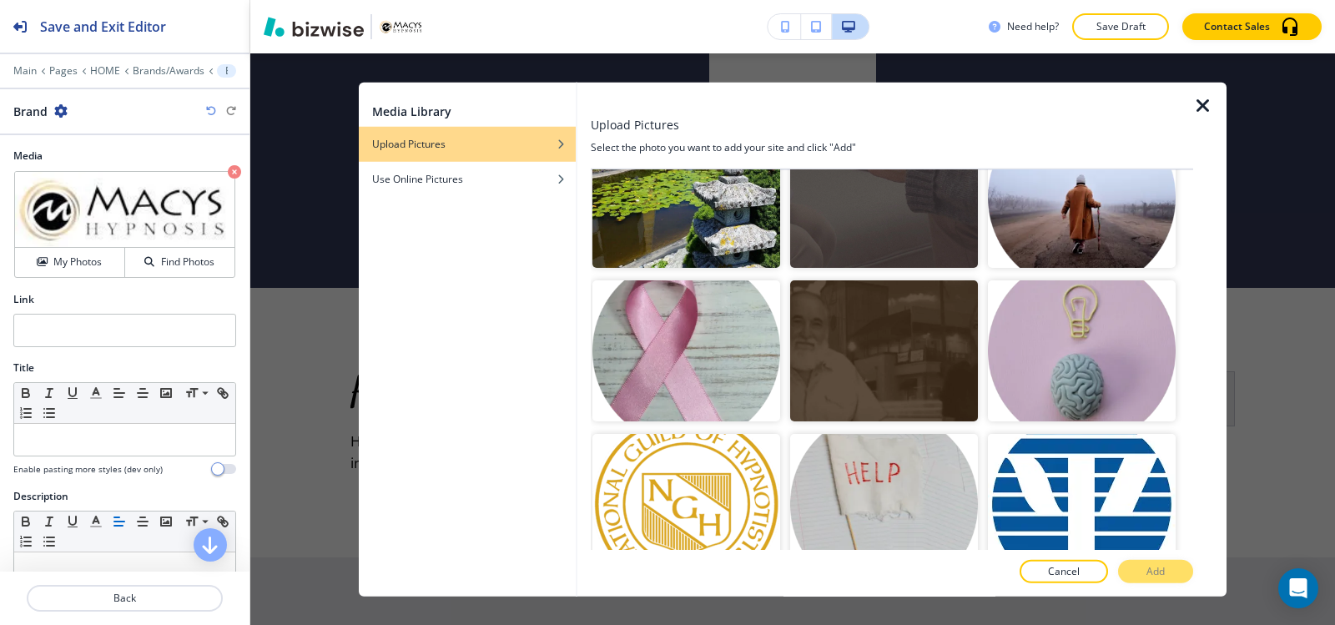
click at [1202, 103] on icon "button" at bounding box center [1203, 105] width 20 height 20
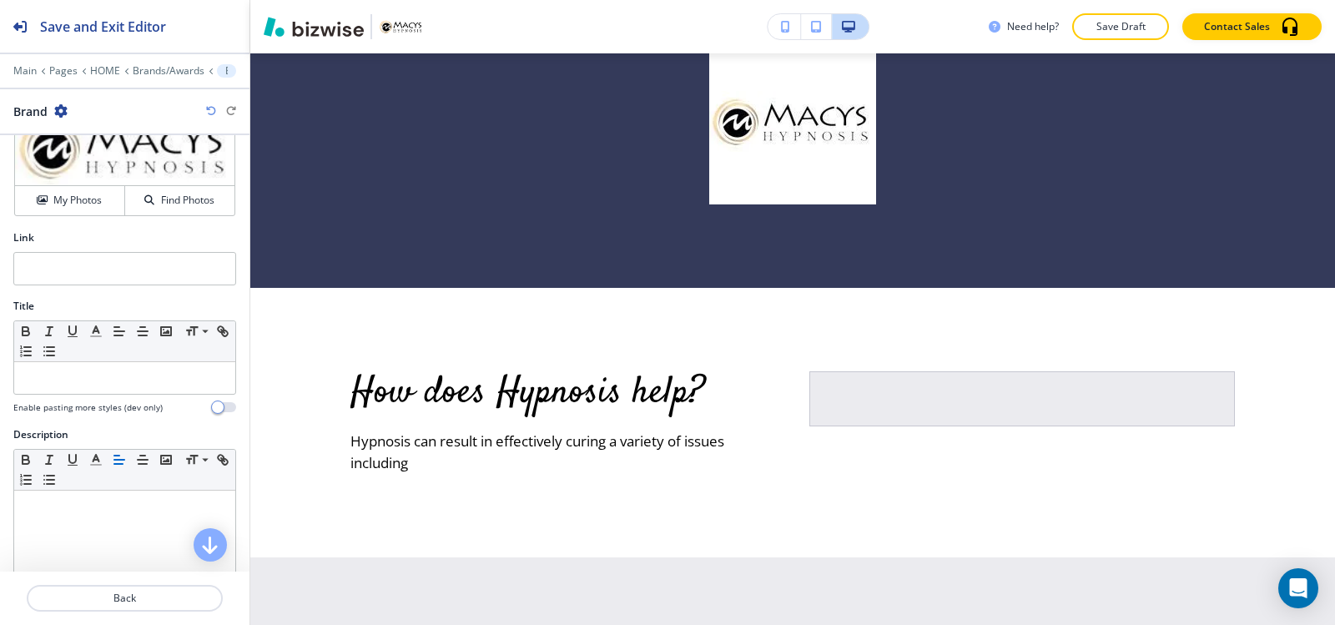
scroll to position [167, 0]
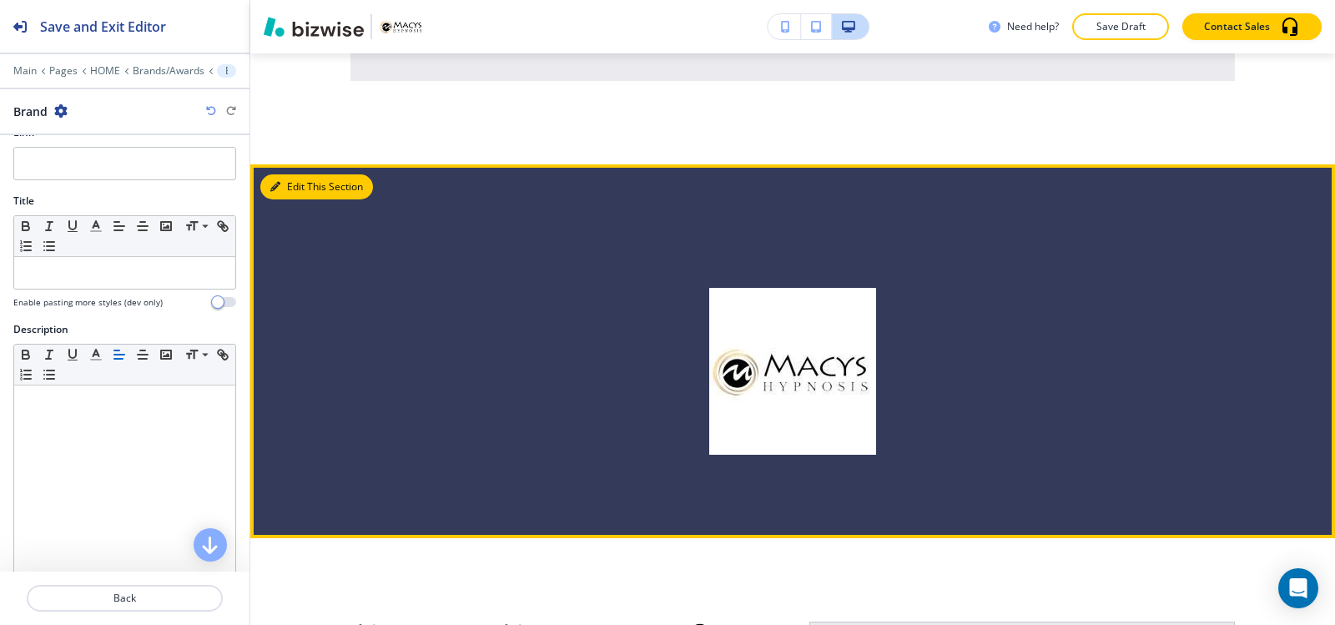
click at [289, 199] on button "Edit This Section" at bounding box center [316, 186] width 113 height 25
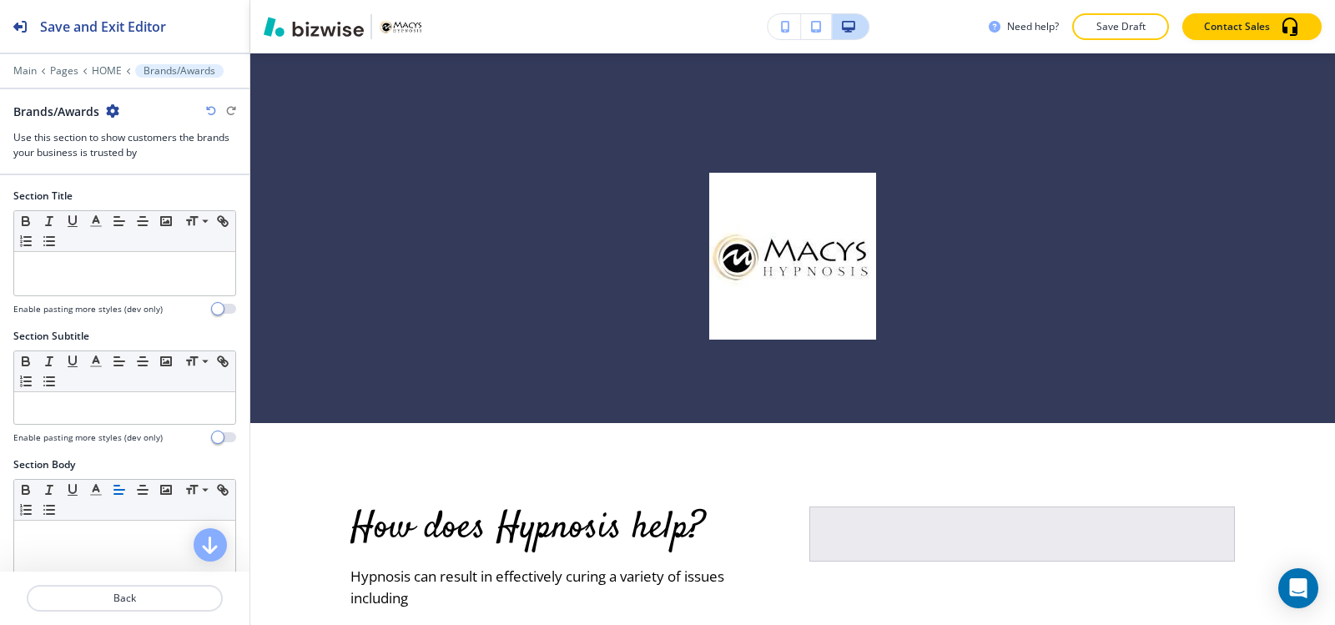
scroll to position [6856, 0]
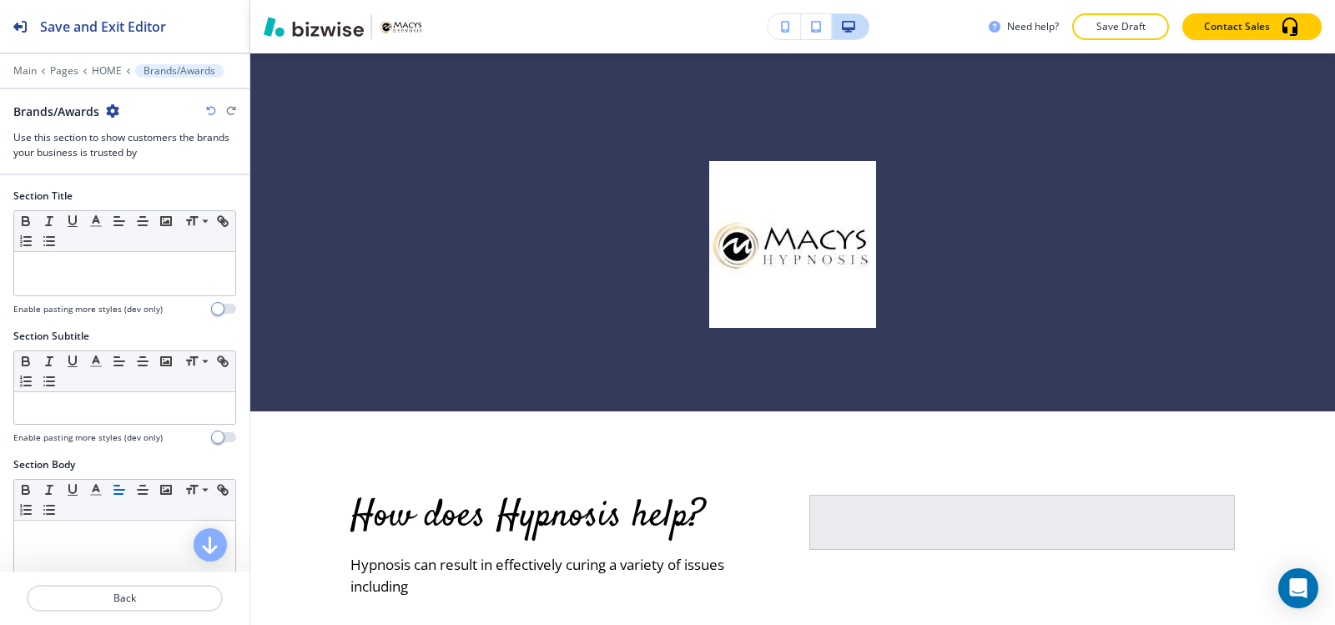
click at [113, 108] on icon "button" at bounding box center [112, 110] width 13 height 13
click at [145, 207] on button "Delete Section" at bounding box center [160, 199] width 107 height 30
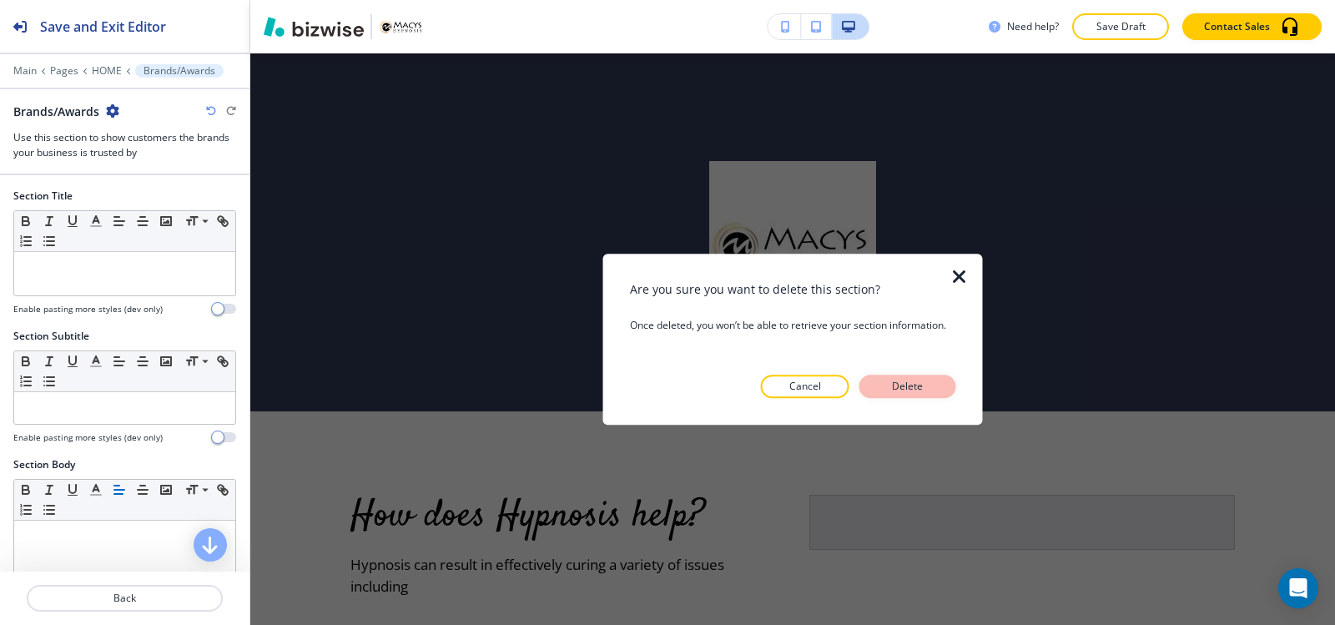
click at [903, 393] on p "Delete" at bounding box center [908, 386] width 40 height 15
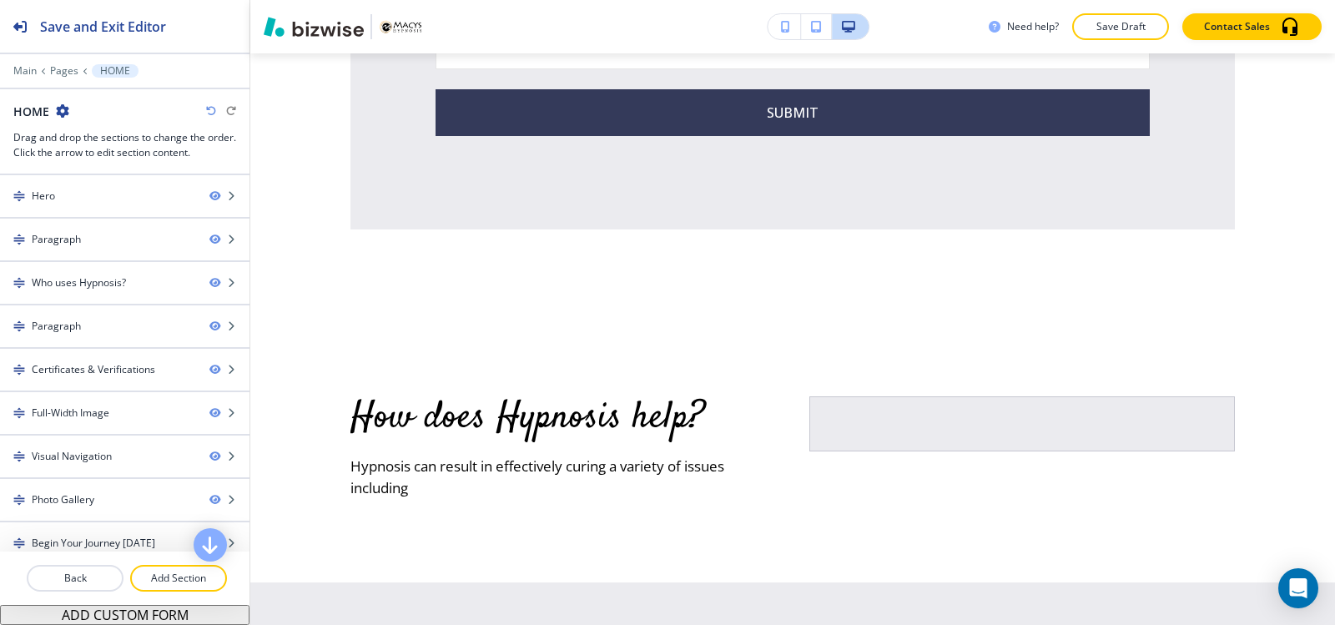
scroll to position [6733, 0]
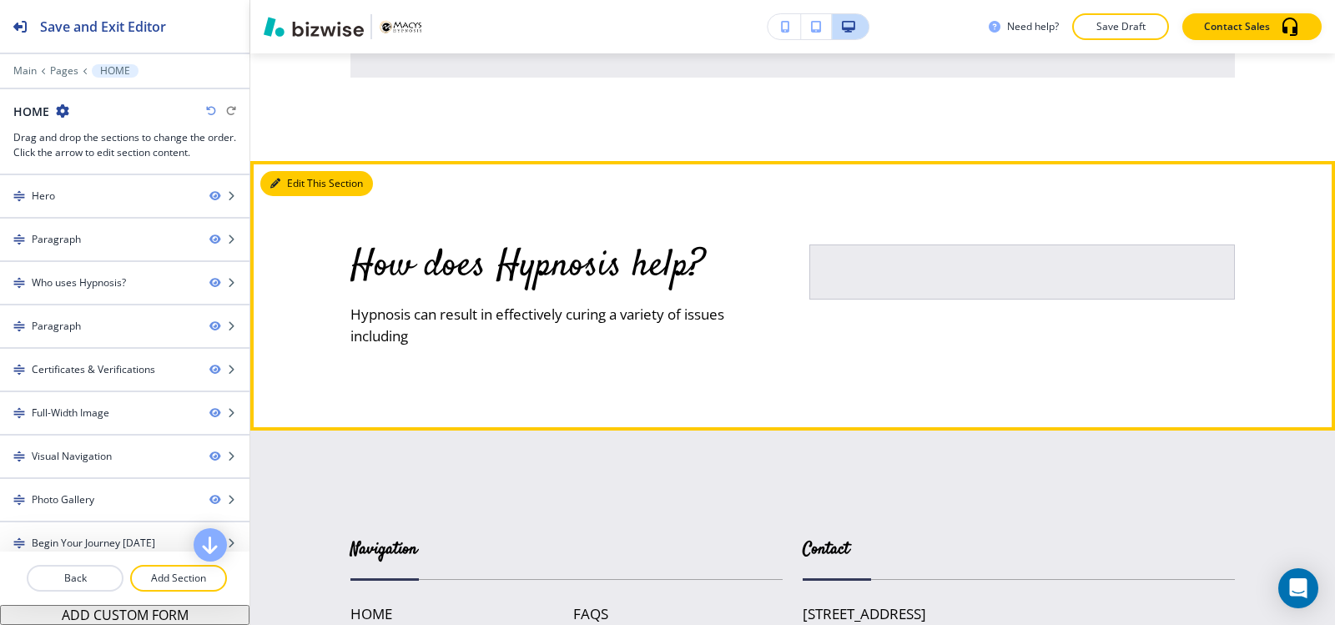
click at [267, 196] on button "Edit This Section" at bounding box center [316, 183] width 113 height 25
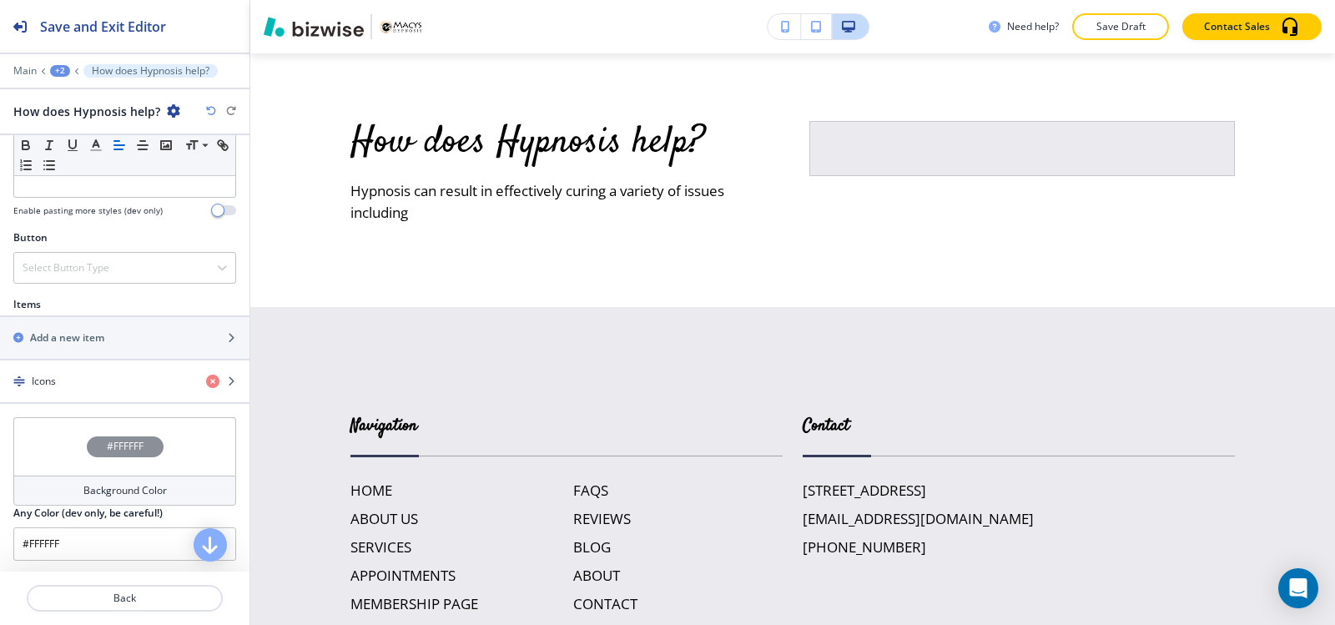
scroll to position [610, 0]
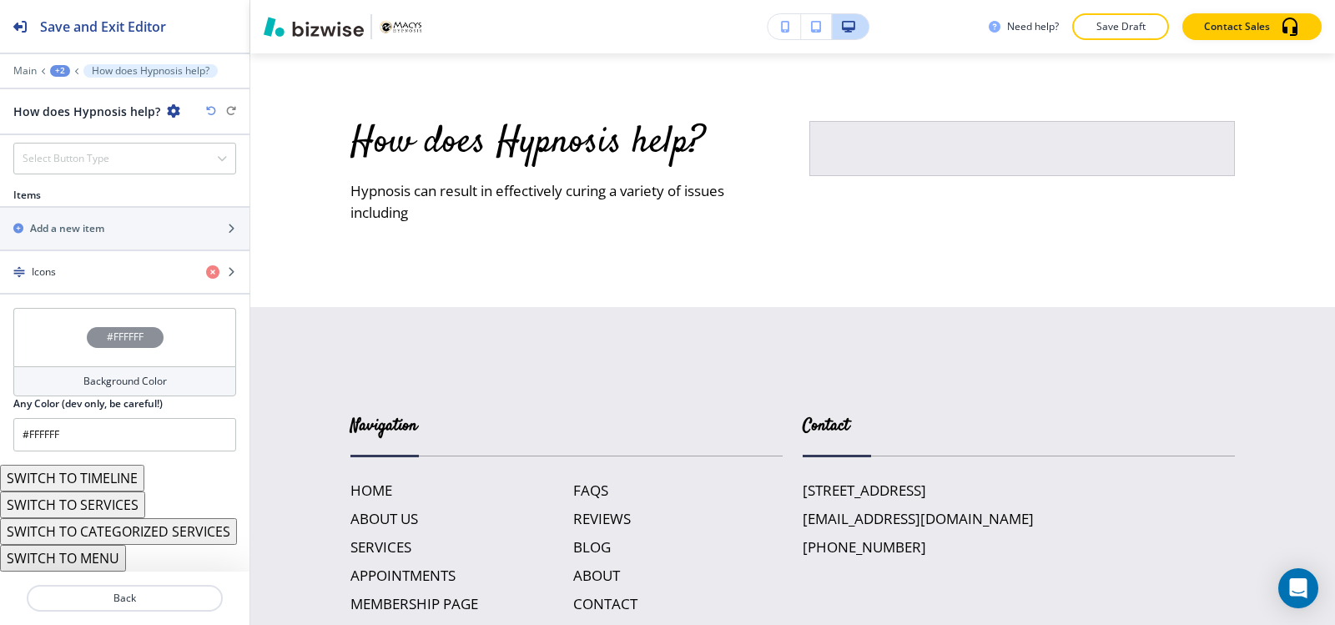
click at [69, 510] on button "SWITCH TO SERVICES" at bounding box center [72, 504] width 145 height 27
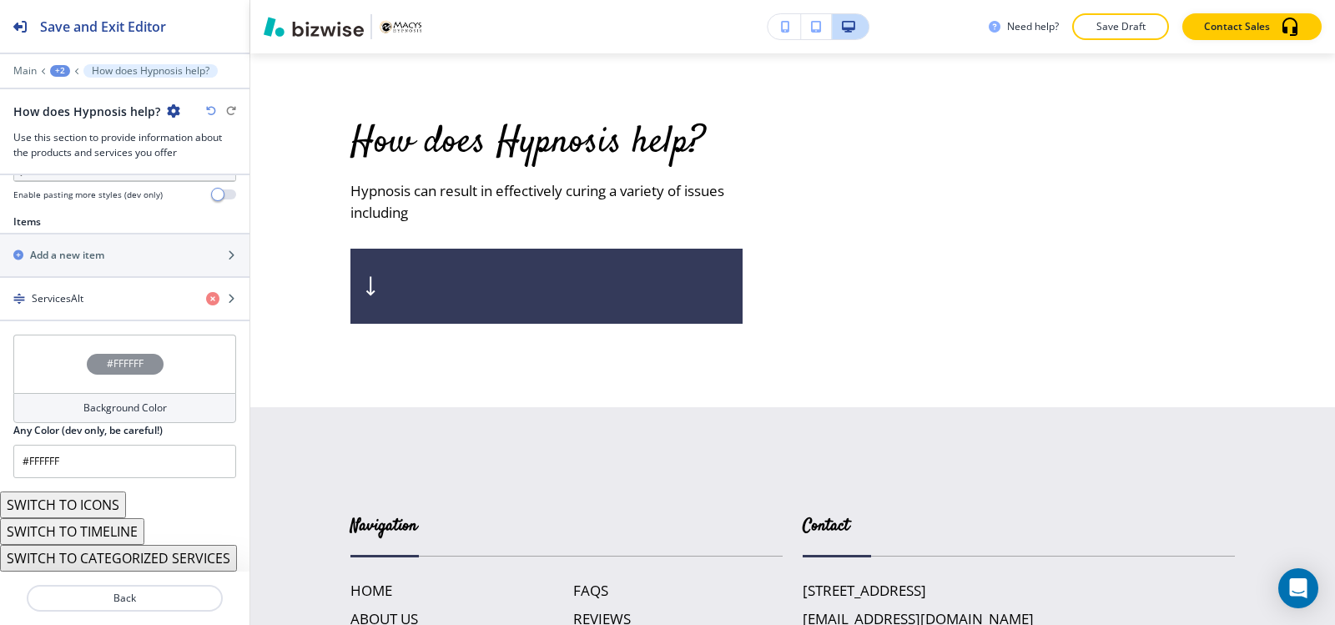
scroll to position [543, 0]
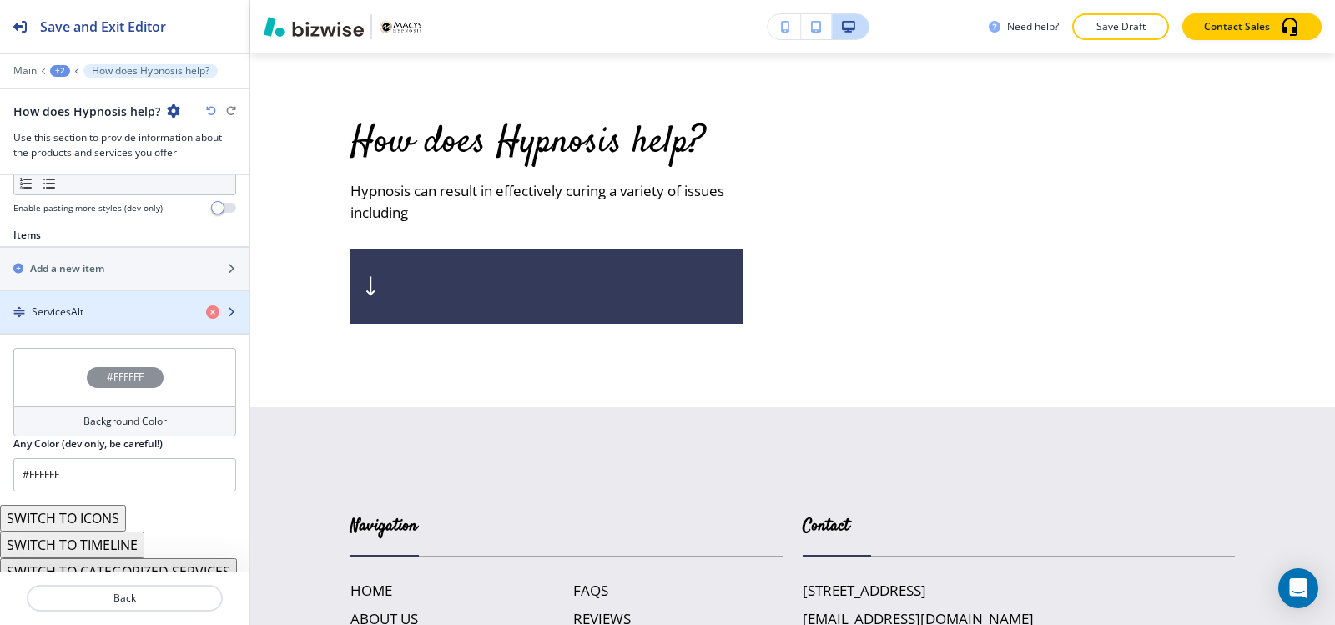
click at [59, 317] on h4 "ServicesAlt" at bounding box center [58, 311] width 52 height 15
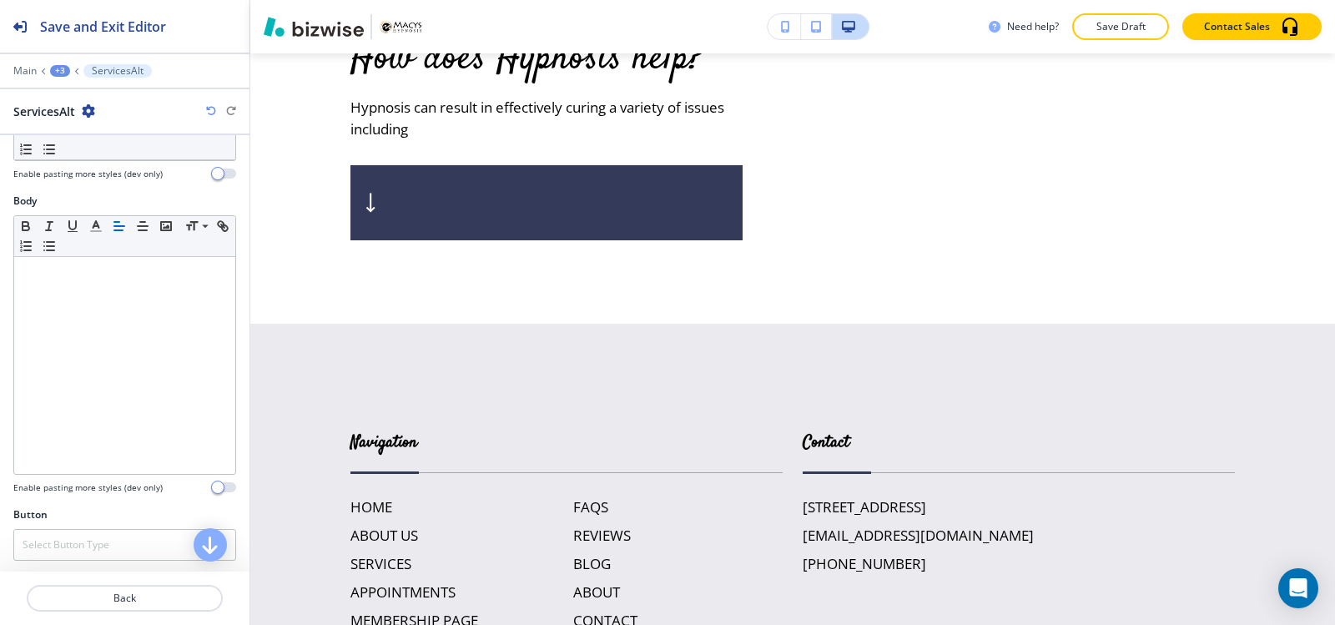
scroll to position [229, 0]
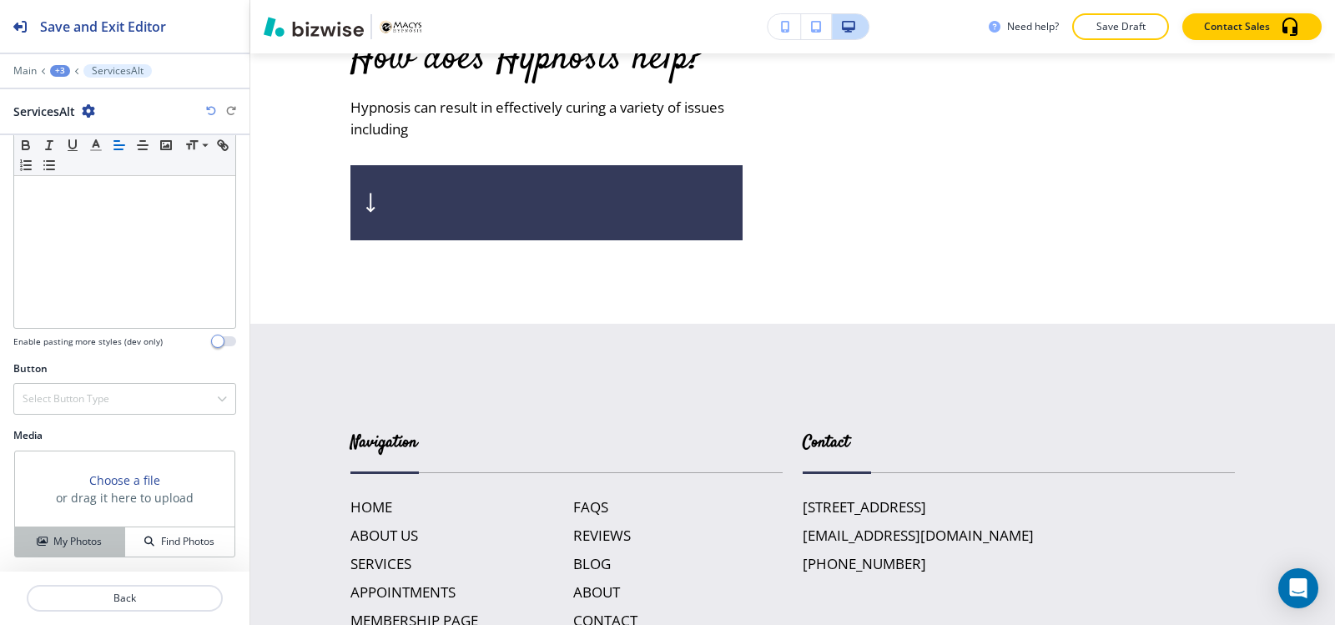
click at [49, 544] on div "My Photos" at bounding box center [69, 541] width 109 height 15
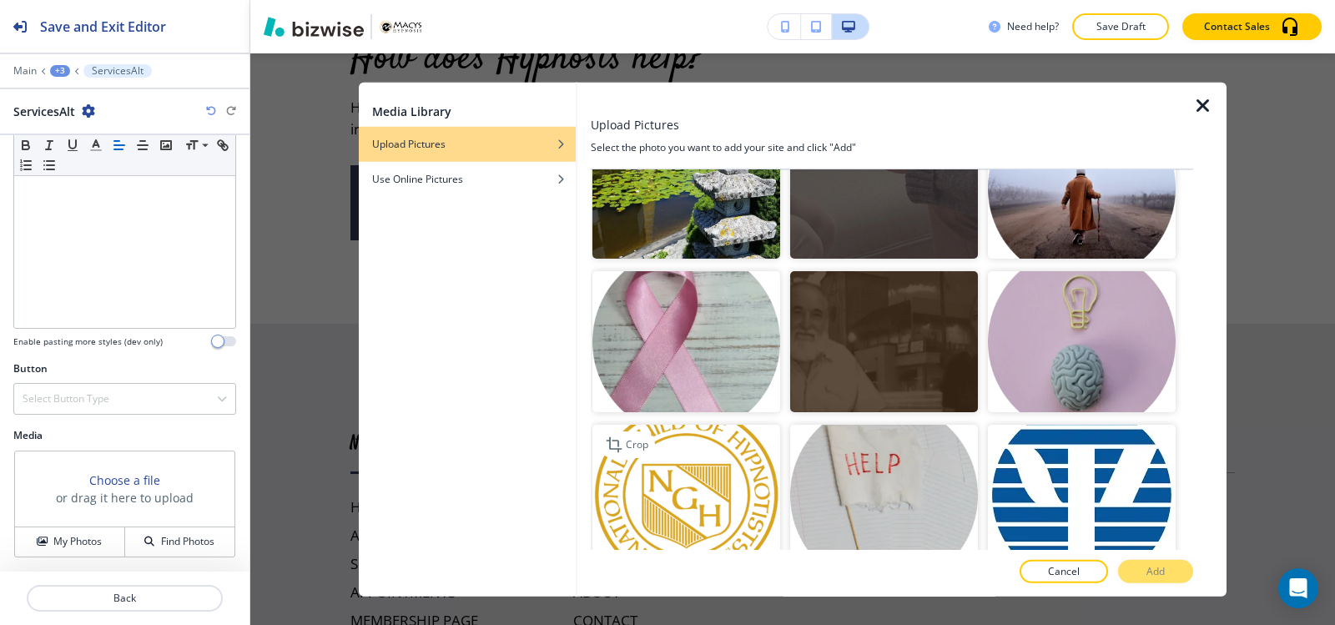
scroll to position [751, 0]
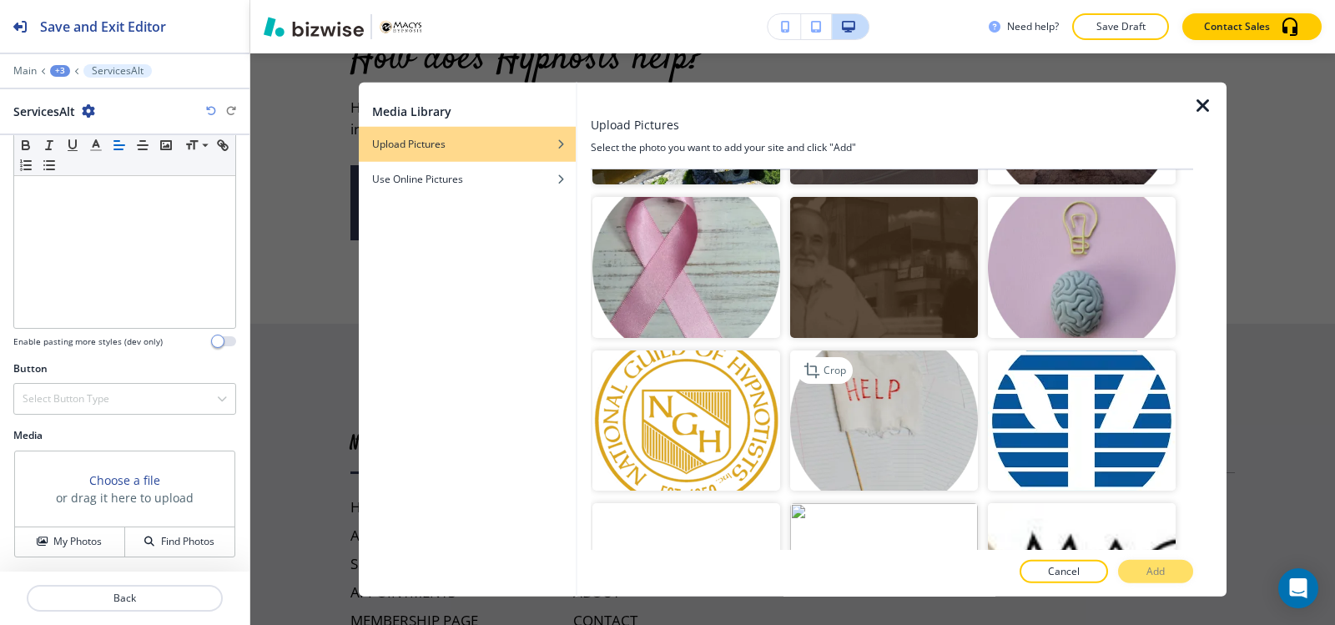
click at [883, 380] on img "button" at bounding box center [884, 420] width 188 height 141
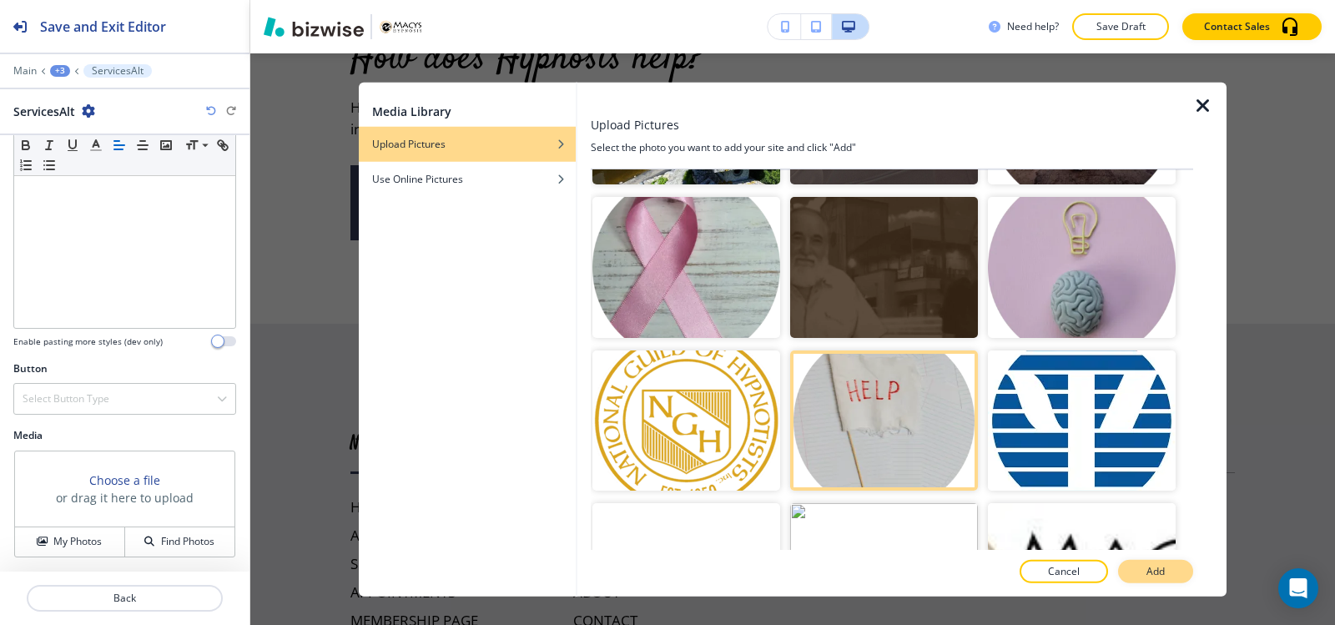
click at [1134, 574] on button "Add" at bounding box center [1155, 571] width 75 height 23
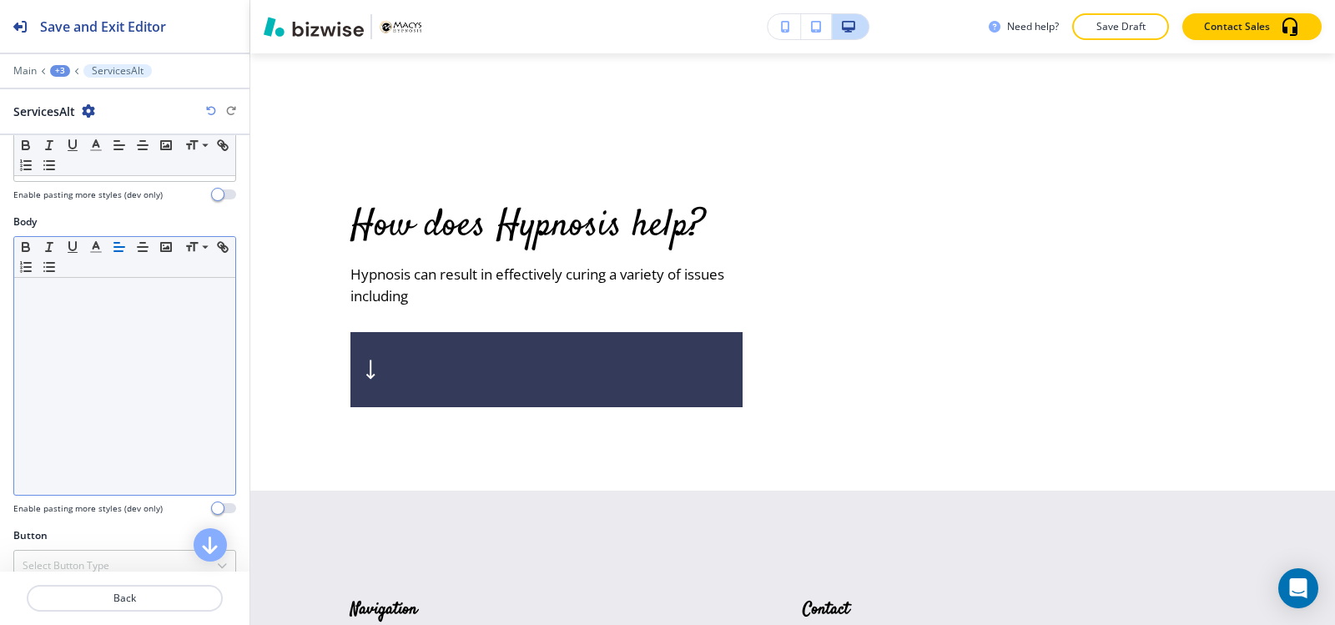
scroll to position [0, 0]
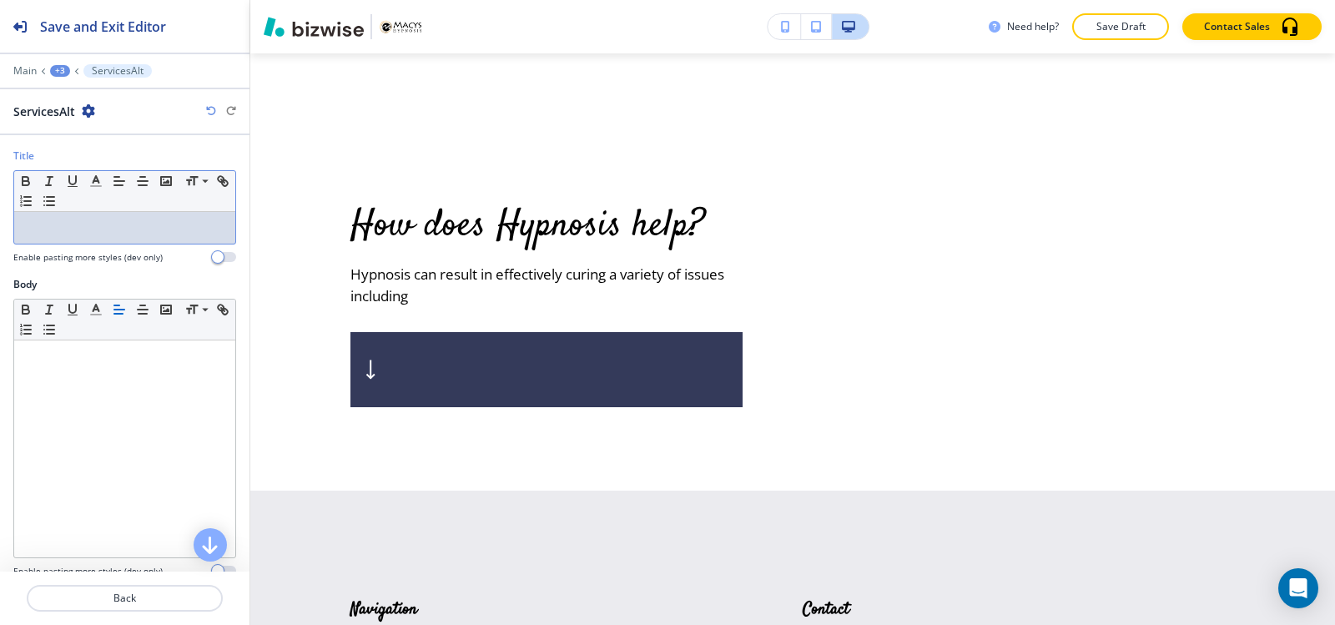
click at [100, 230] on p at bounding box center [125, 227] width 204 height 15
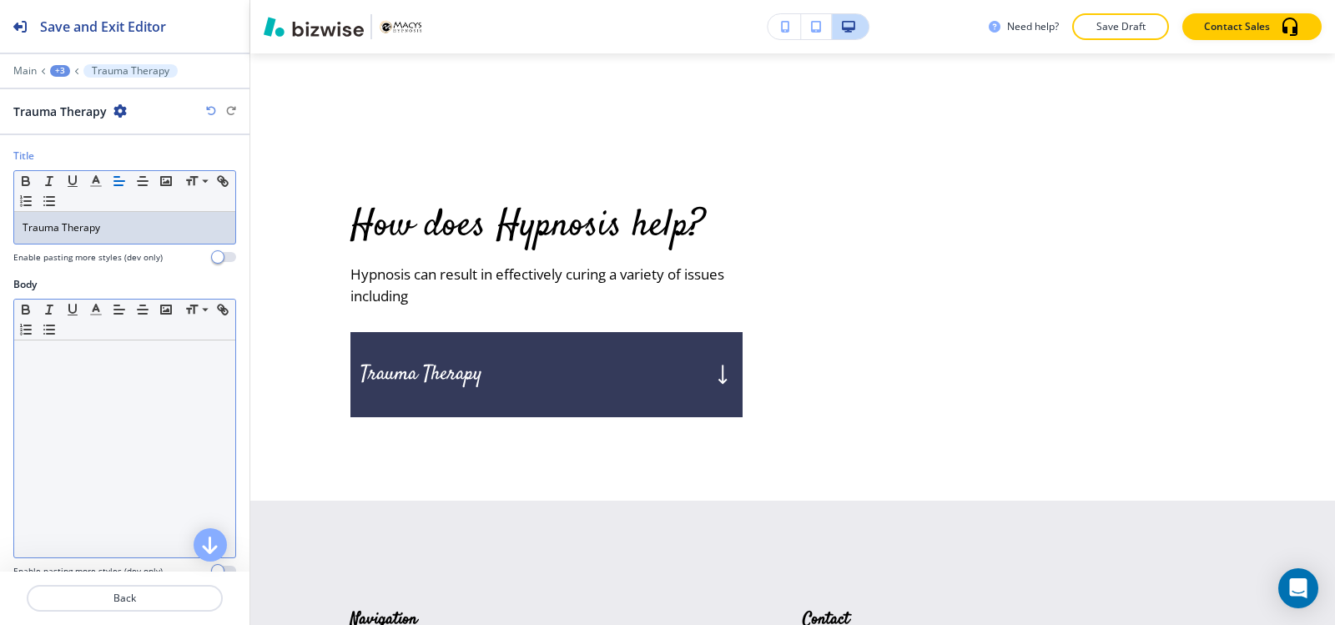
click at [123, 419] on div at bounding box center [124, 448] width 221 height 217
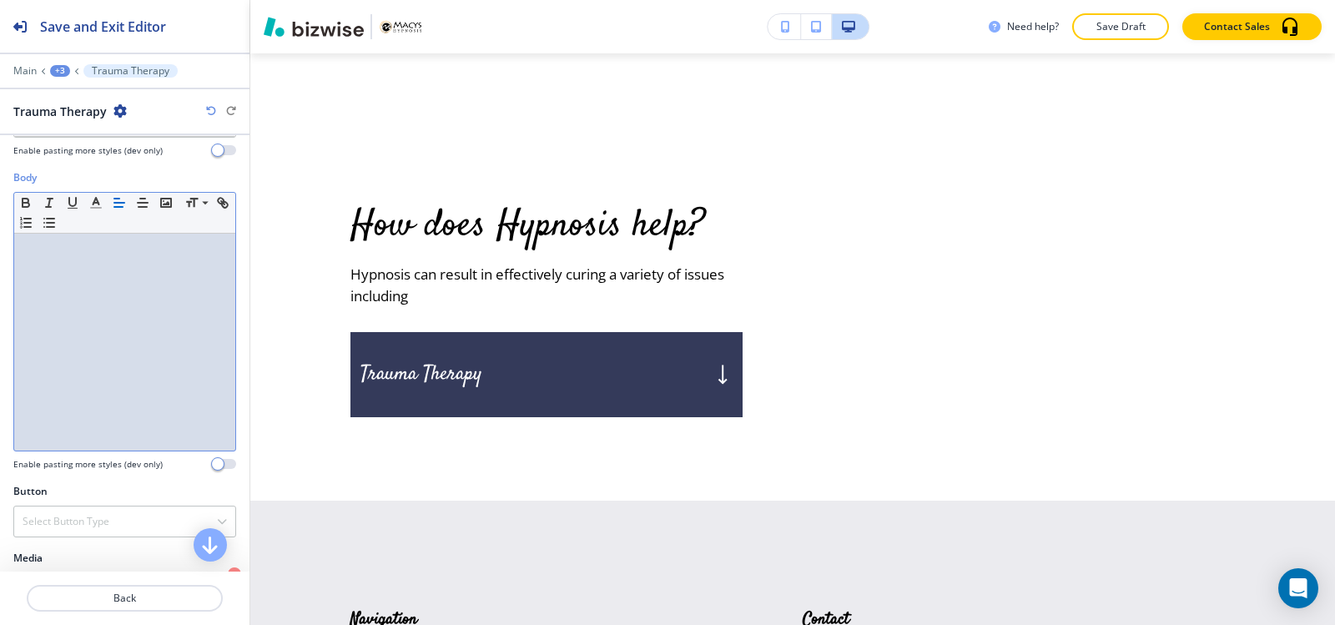
scroll to position [229, 0]
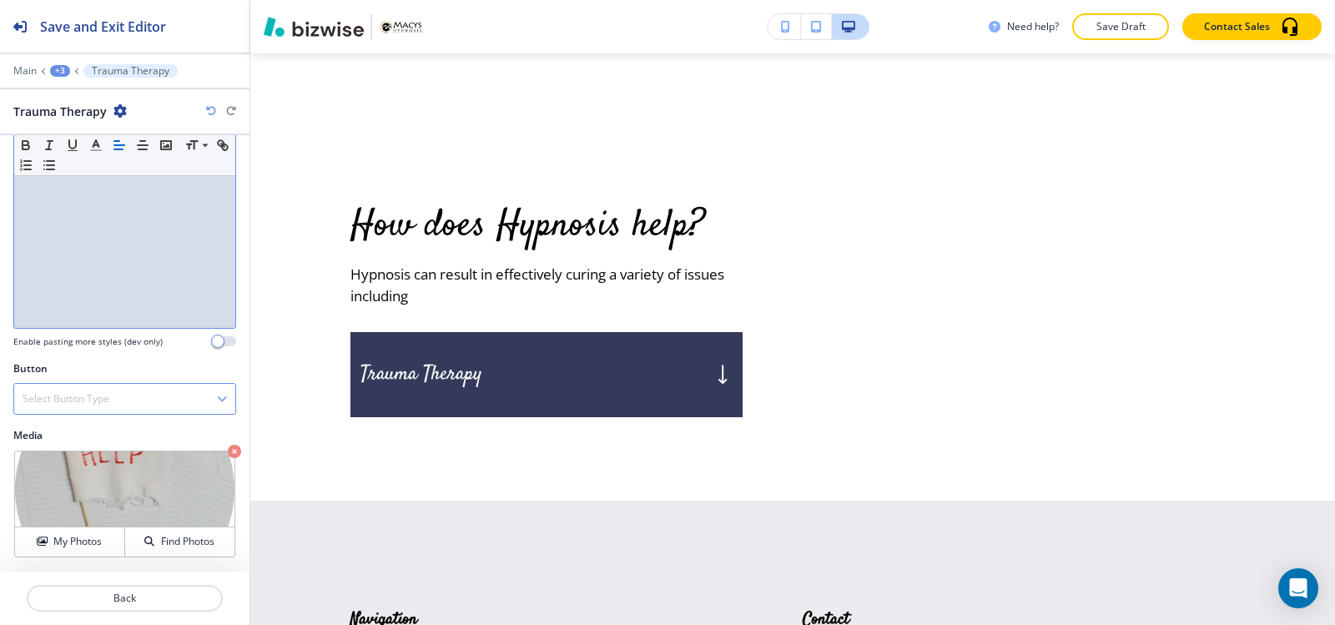
click at [124, 401] on div "Select Button Type" at bounding box center [124, 399] width 221 height 30
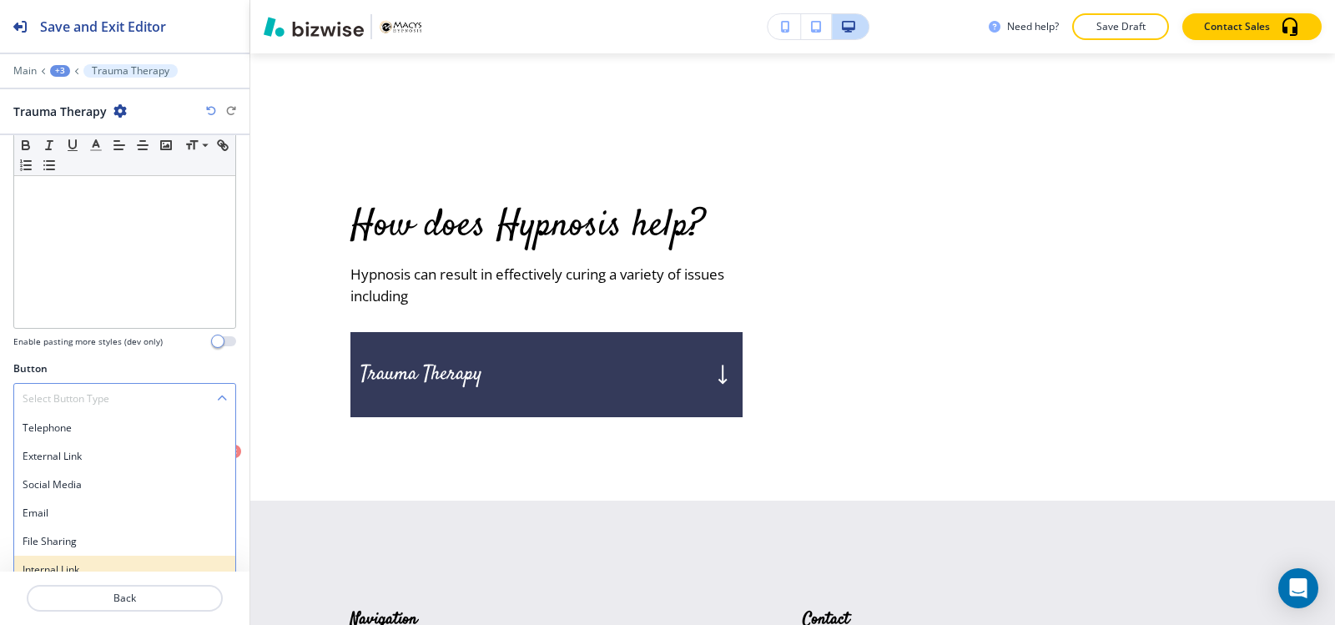
click at [115, 568] on h4 "Internal Link" at bounding box center [125, 569] width 204 height 15
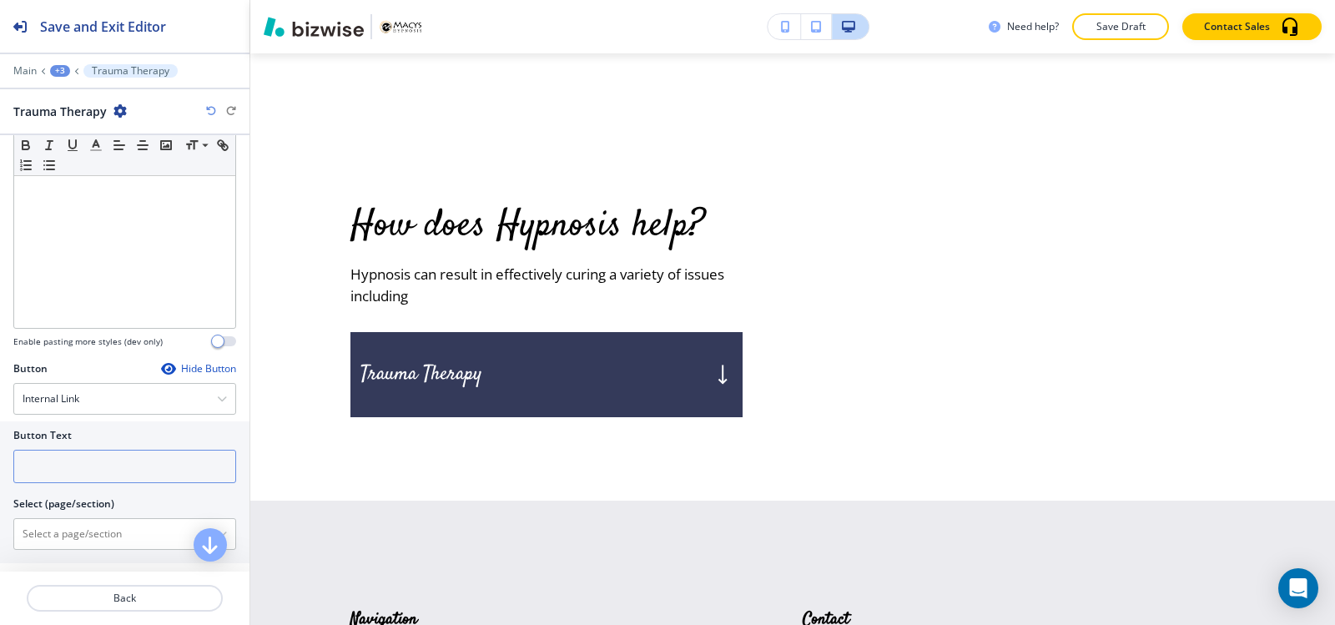
click at [105, 470] on input "text" at bounding box center [124, 466] width 223 height 33
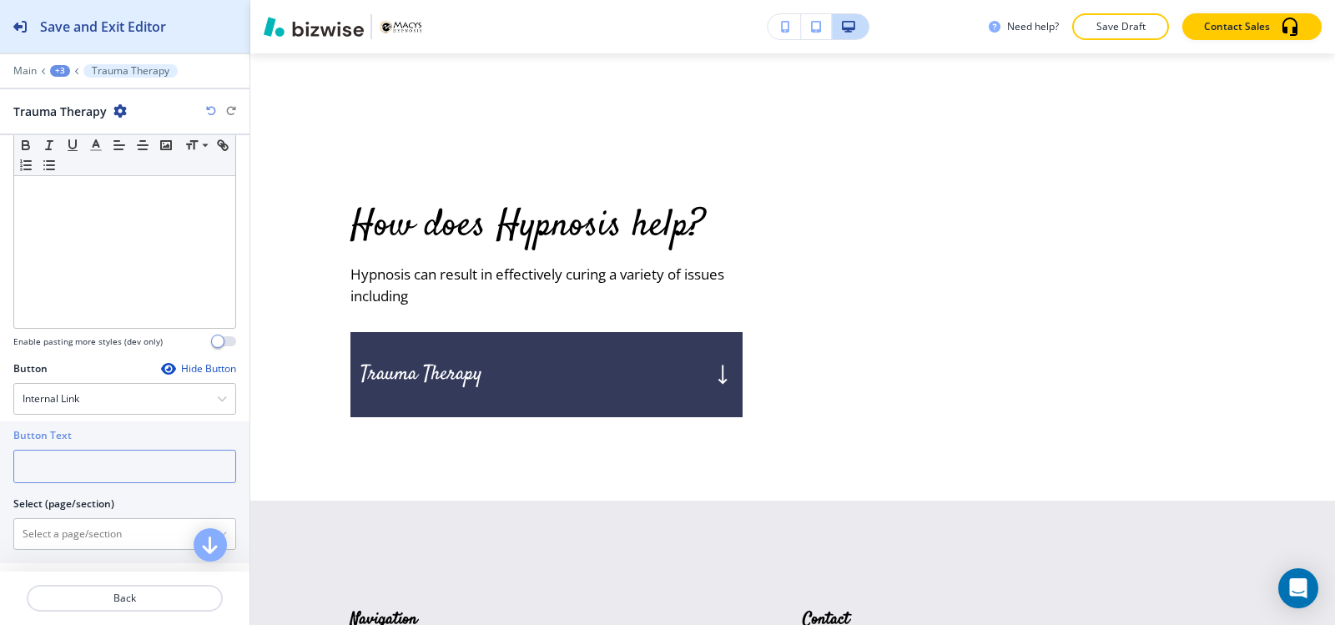
paste input "Trauma Information"
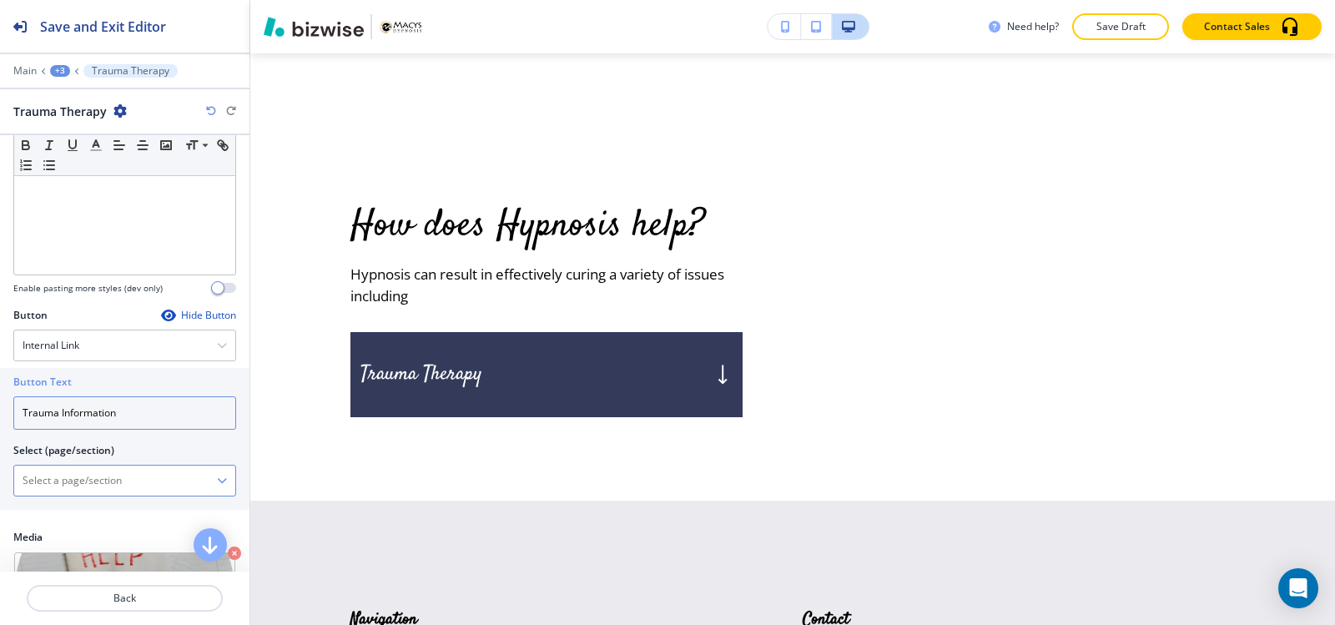
scroll to position [313, 0]
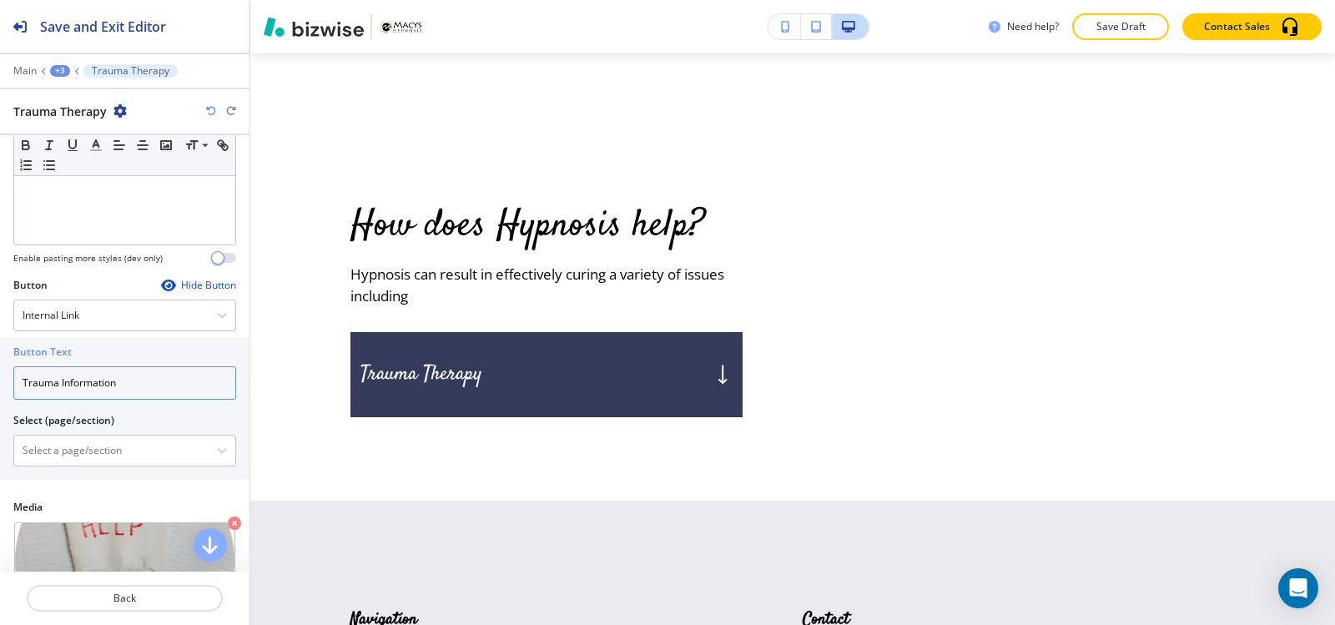
type input "Trauma Information"
click at [69, 443] on \(page\/section\) "Manual Input" at bounding box center [115, 450] width 203 height 28
paste \(page\/section\) "https://www.macys-hypnosis.com/trauma-small-to-large"
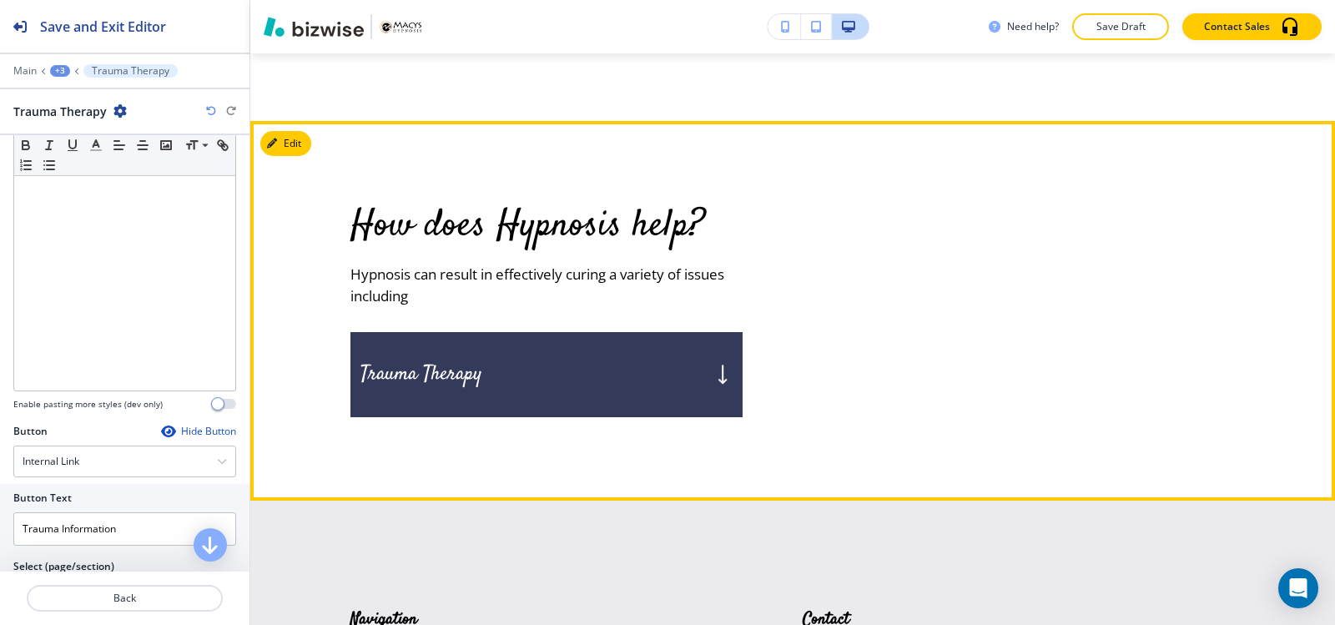
scroll to position [146, 0]
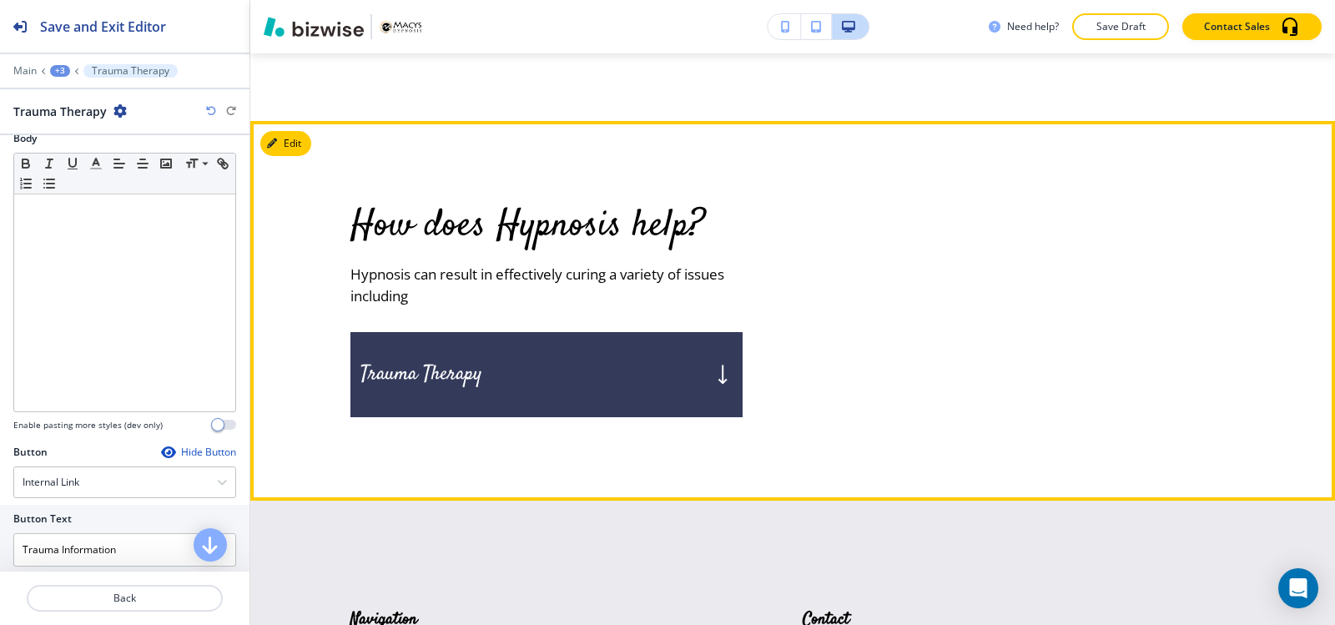
type \(page\/section\) "https://www.macys-hypnosis.com/trauma-small-to-large"
click at [428, 411] on div "Trauma Therapy" at bounding box center [546, 374] width 392 height 85
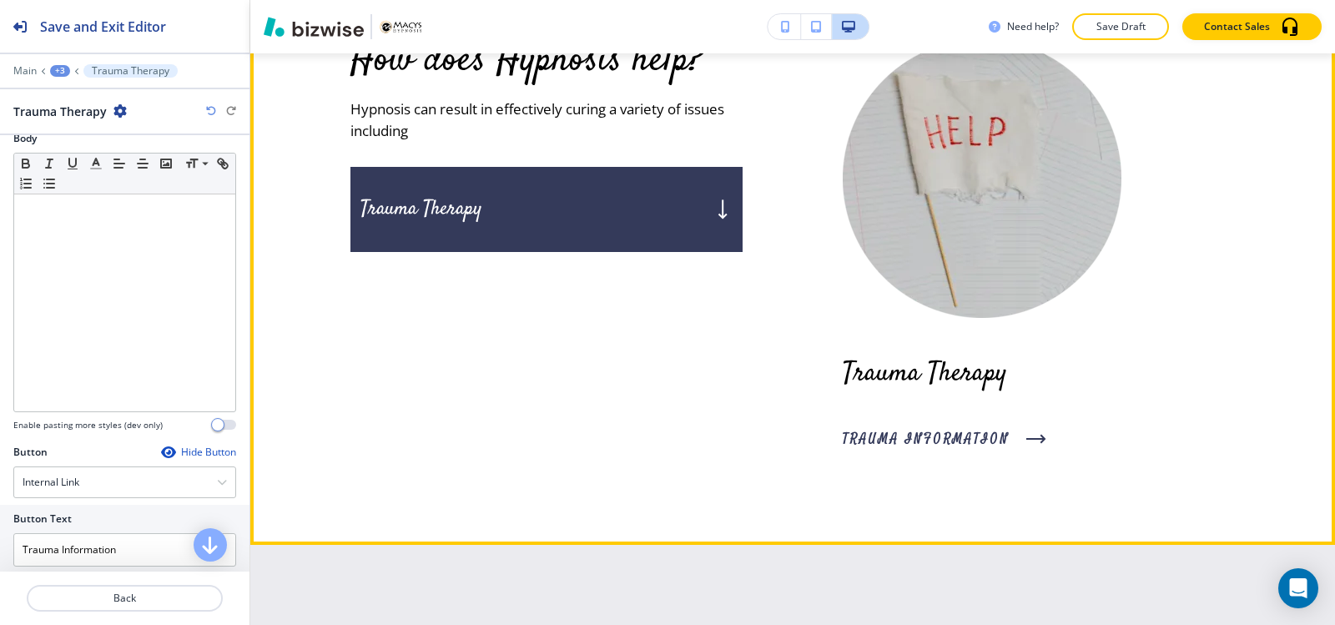
scroll to position [6940, 0]
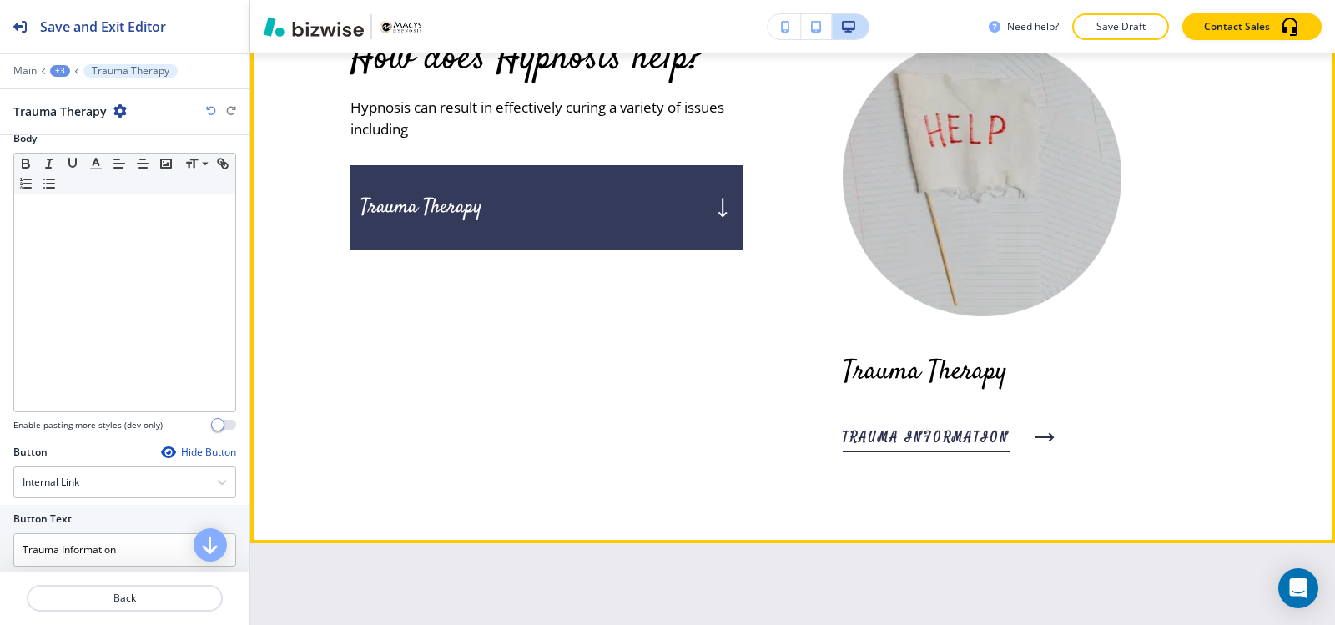
click at [955, 447] on span "Trauma Information" at bounding box center [926, 437] width 167 height 20
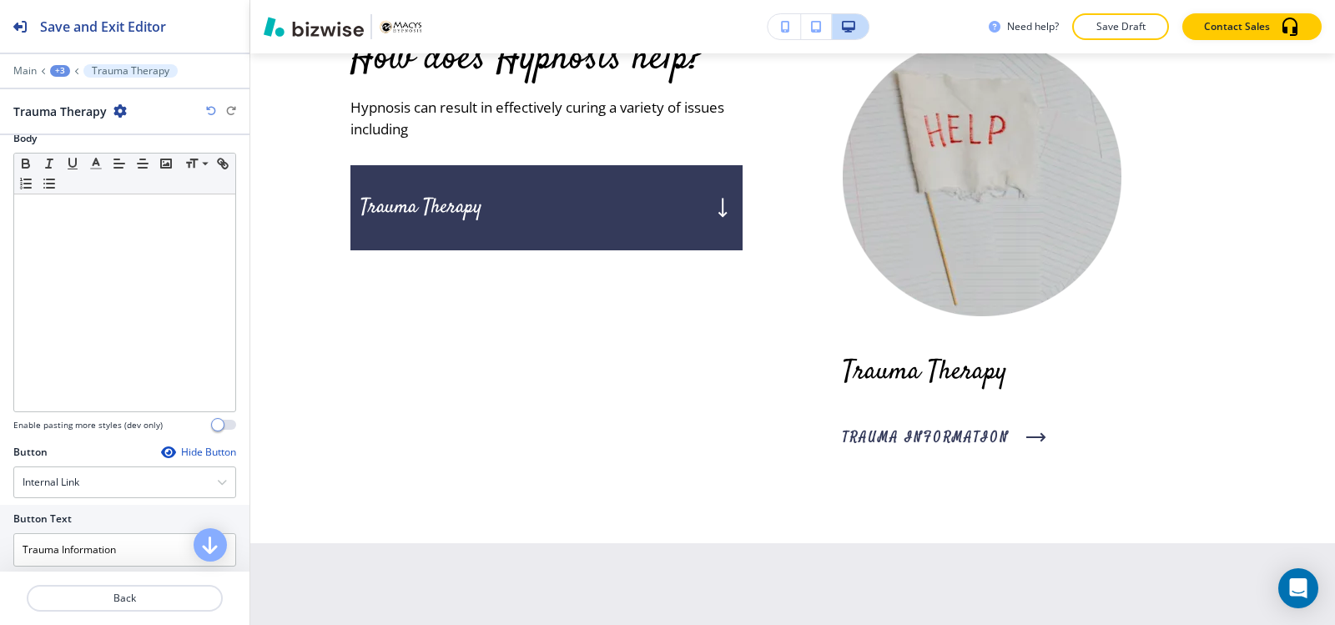
click at [68, 70] on div "+3" at bounding box center [60, 71] width 20 height 12
click at [113, 158] on p "How does Hypnosis help?" at bounding box center [103, 156] width 85 height 15
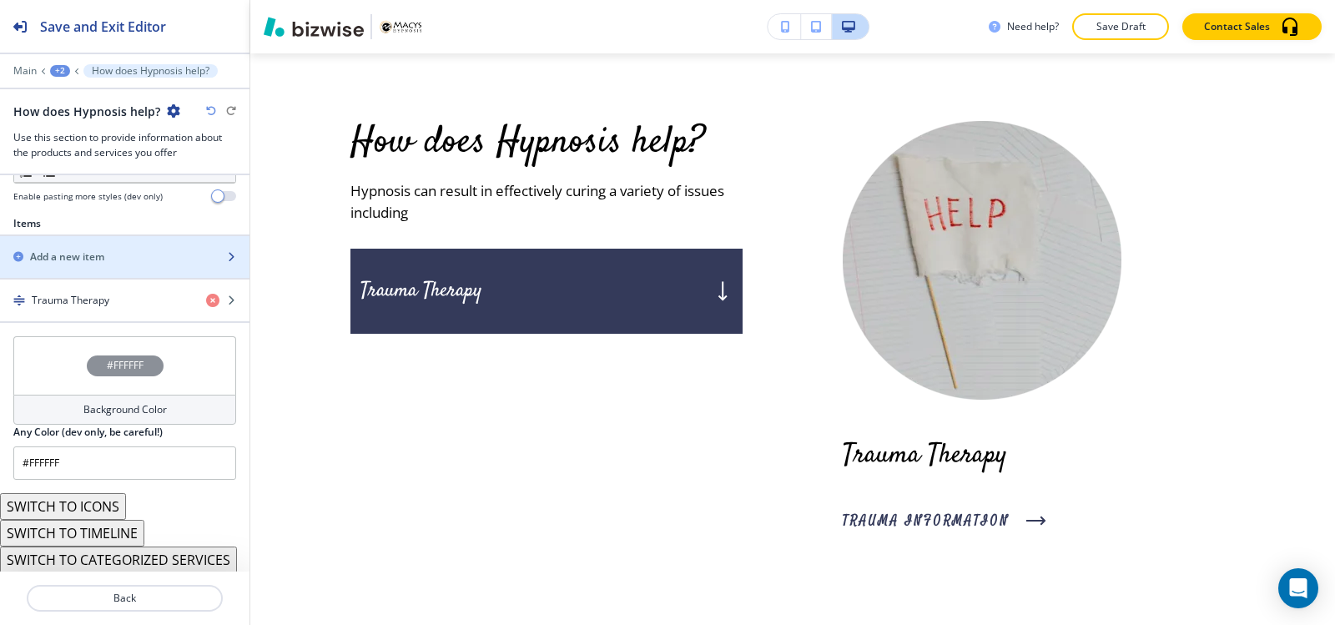
scroll to position [556, 0]
click at [100, 259] on h2 "Add a new item" at bounding box center [67, 255] width 74 height 15
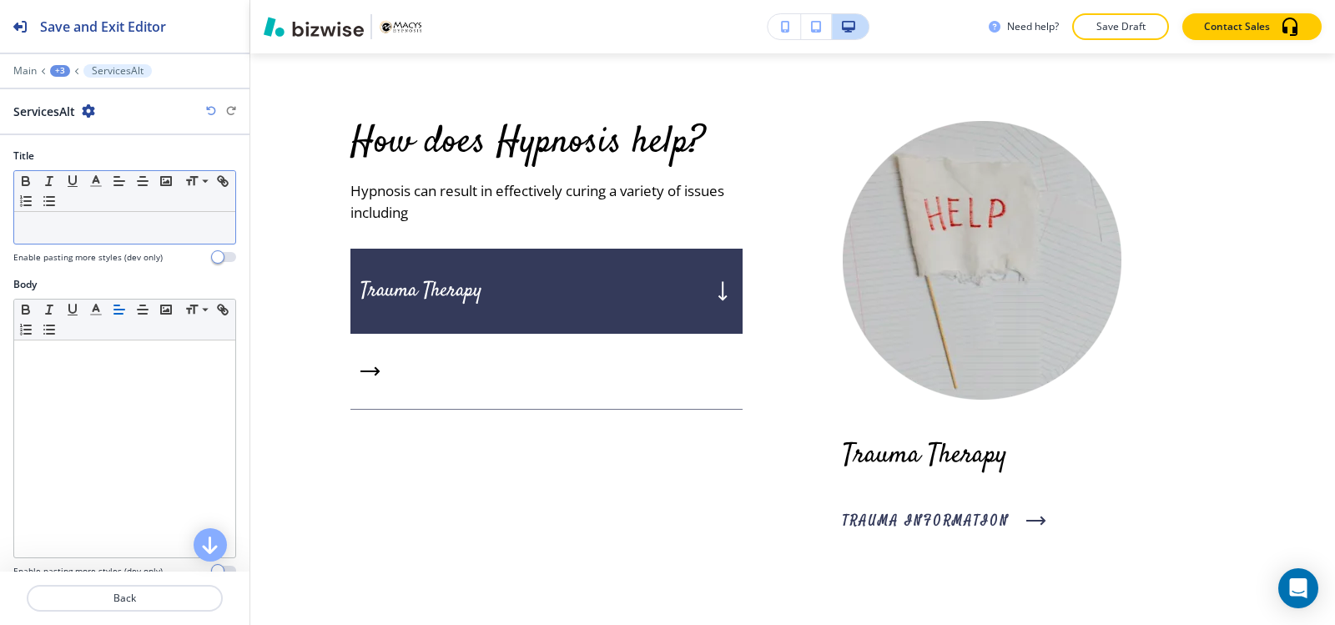
click at [94, 235] on div at bounding box center [124, 228] width 221 height 32
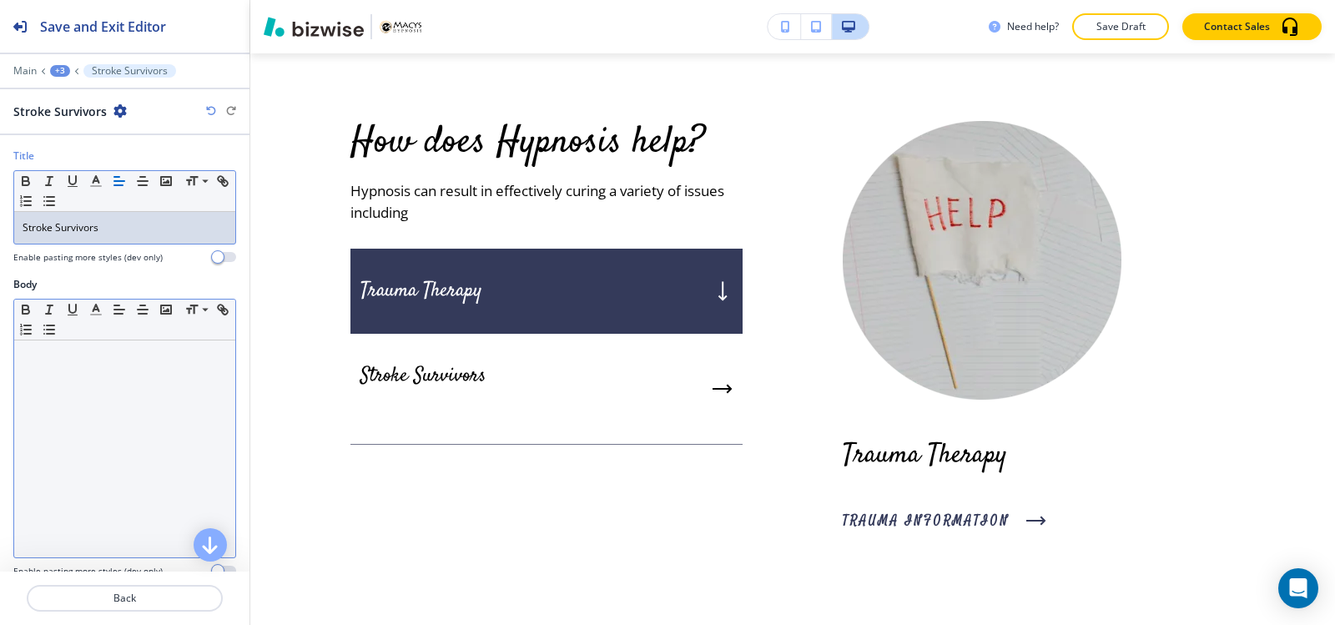
scroll to position [229, 0]
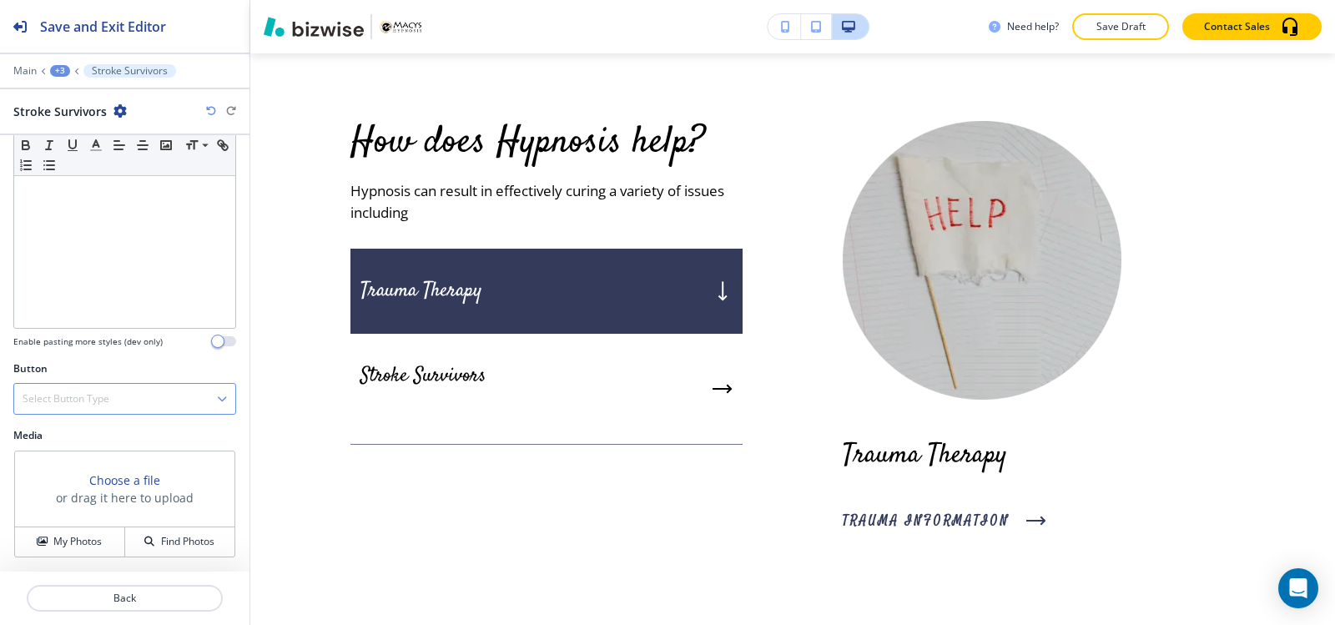
click at [93, 404] on h4 "Select Button Type" at bounding box center [66, 398] width 87 height 15
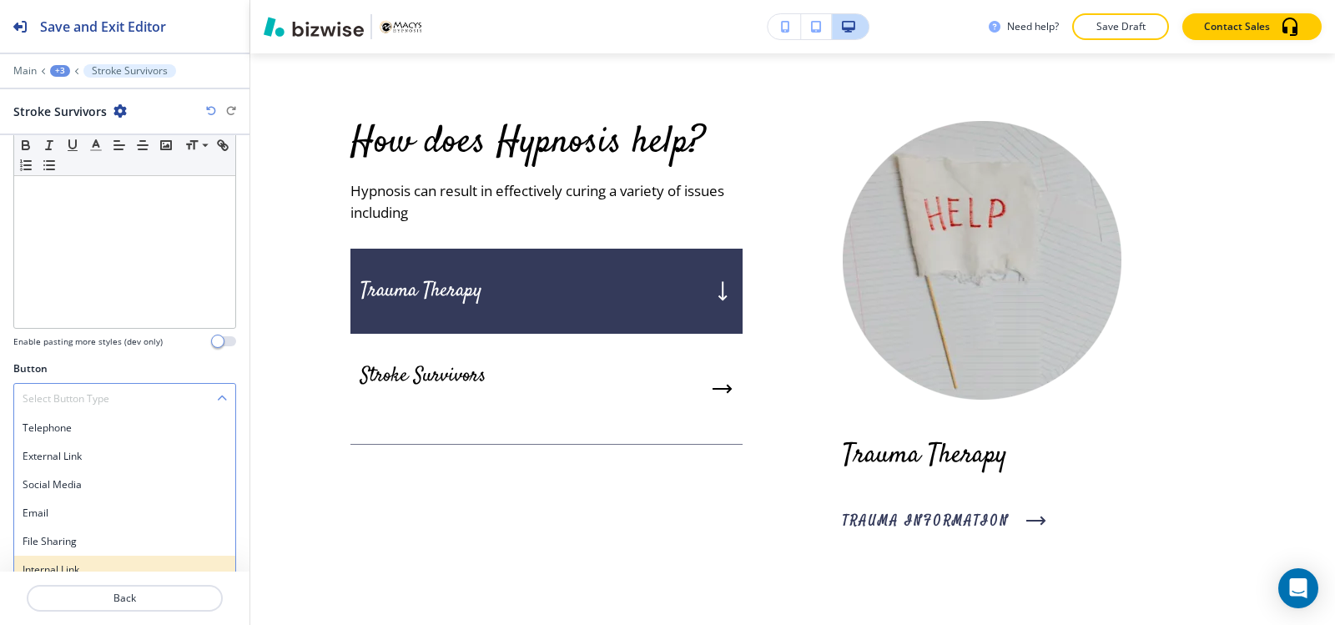
click at [83, 560] on div "Internal Link" at bounding box center [124, 570] width 221 height 28
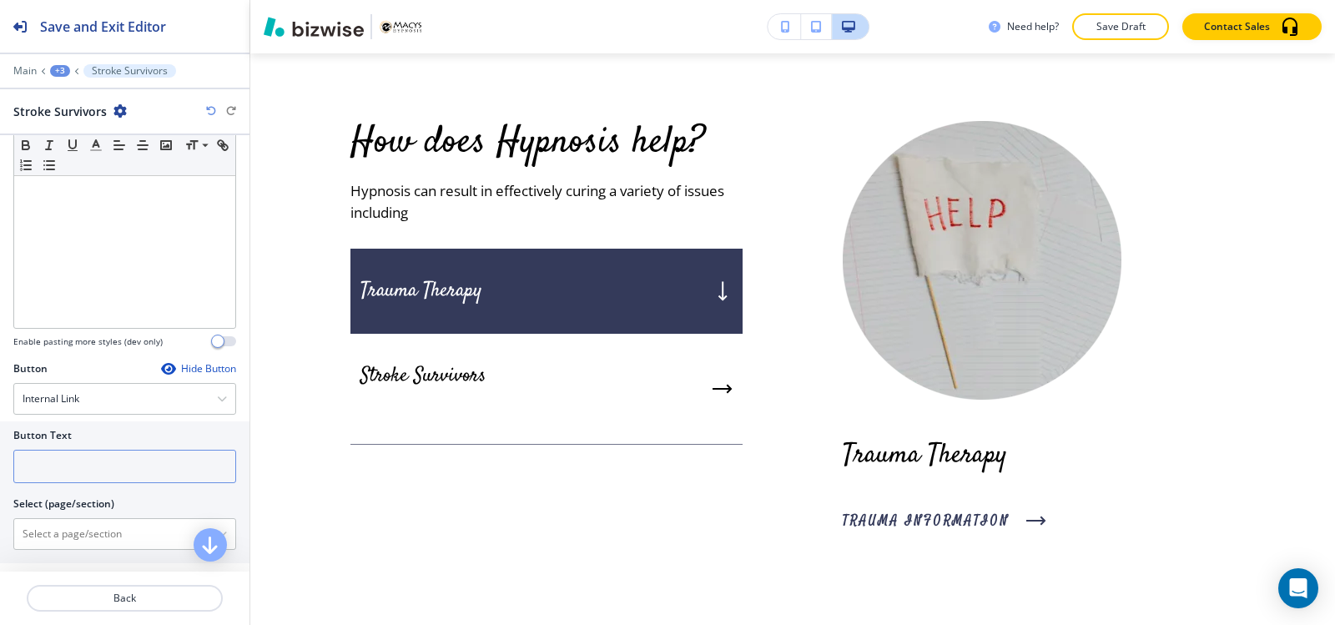
click at [80, 462] on input "text" at bounding box center [124, 466] width 223 height 33
paste input "MORE INORMATION"
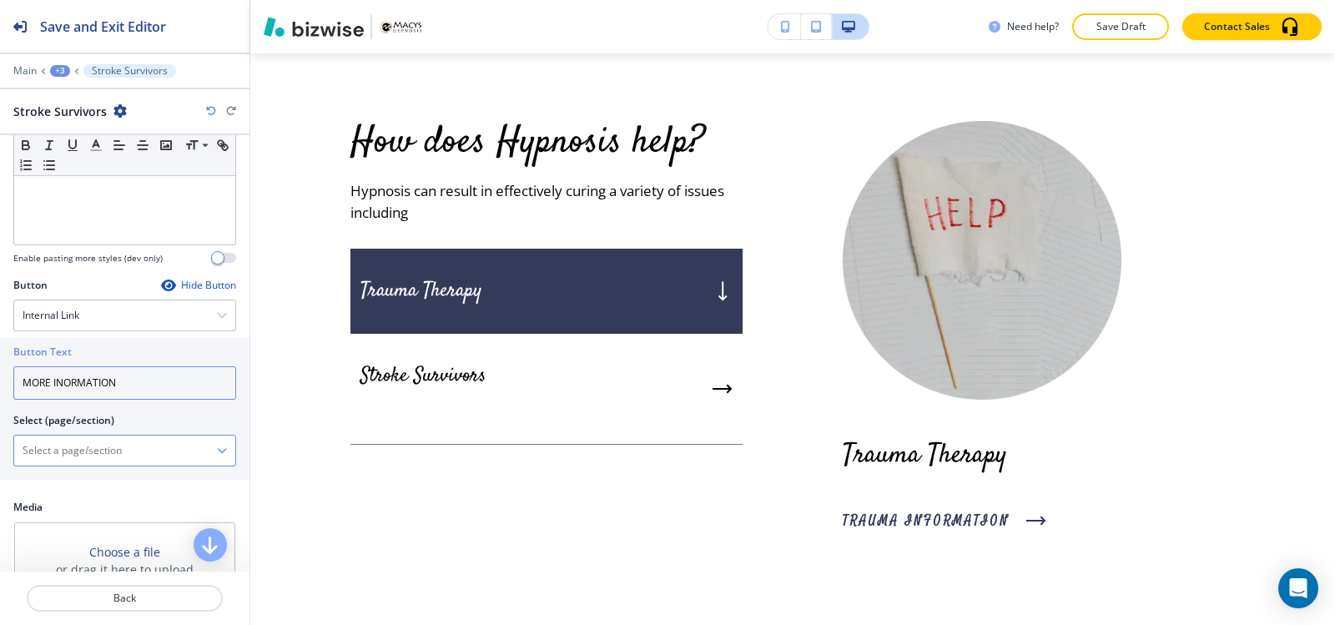
type input "MORE INORMATION"
click at [53, 451] on \(page\/section\) "Manual Input" at bounding box center [115, 450] width 203 height 28
paste \(page\/section\) "https://www.macys-hypnosis.com/stroke"
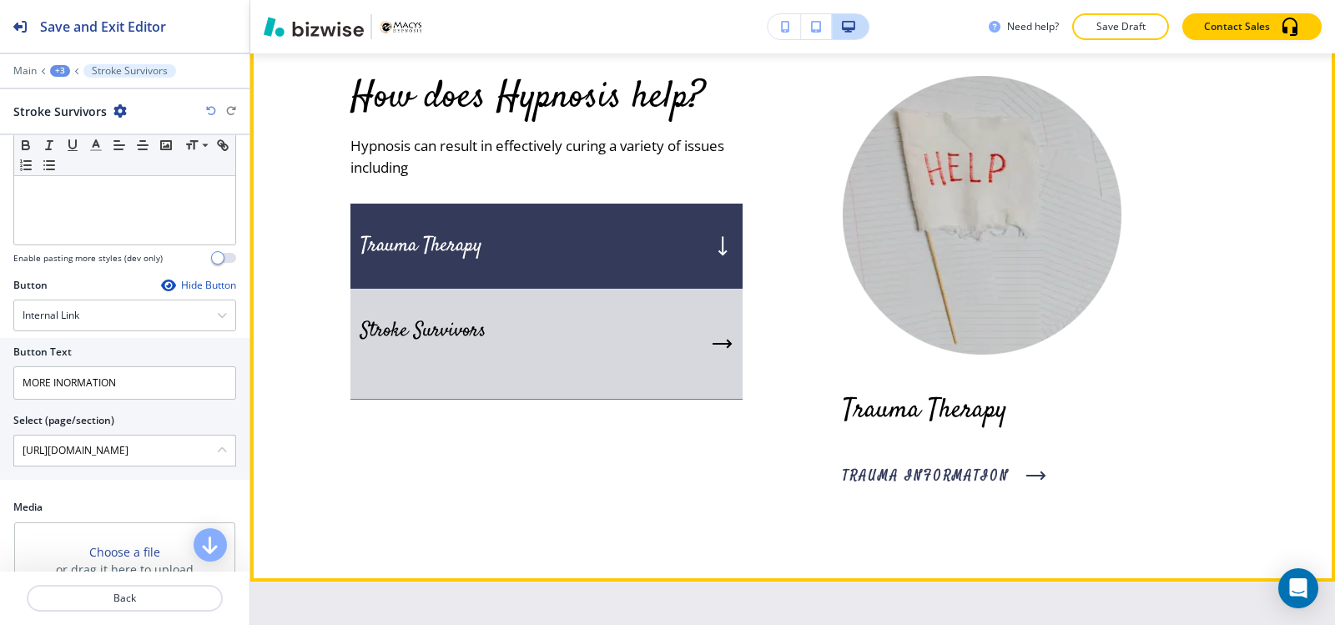
scroll to position [7023, 0]
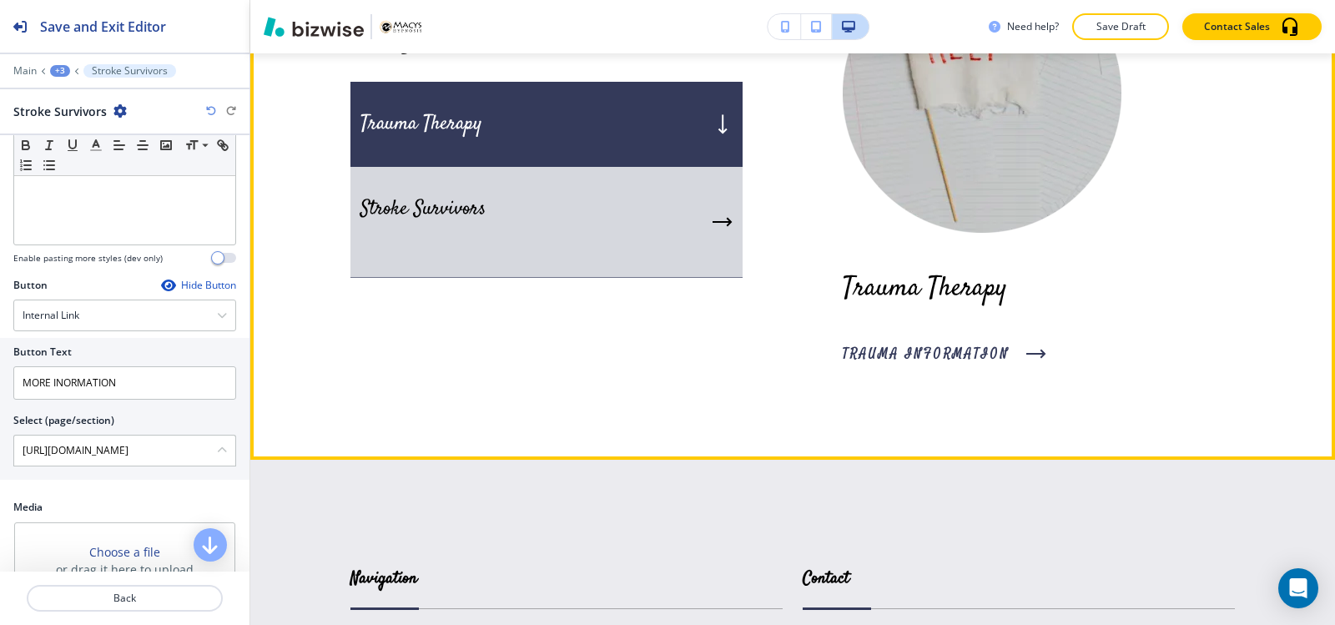
type \(page\/section\) "https://www.macys-hypnosis.com/stroke"
click at [553, 249] on div "Stroke Survivors" at bounding box center [546, 222] width 392 height 111
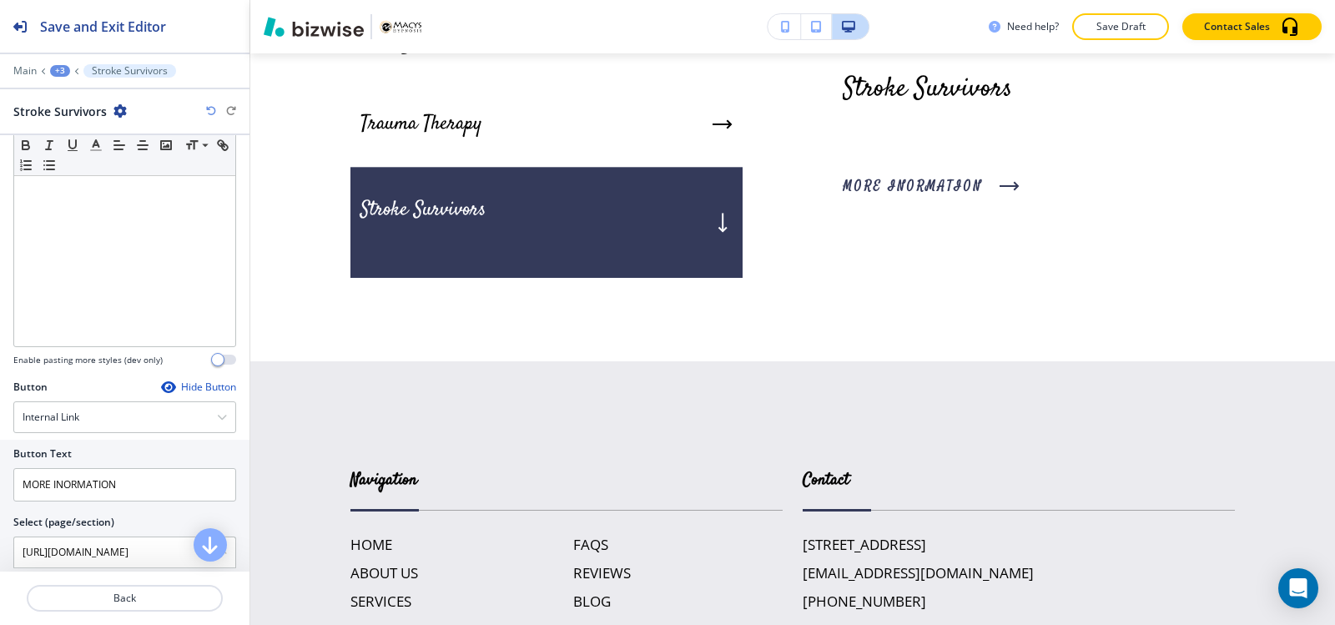
scroll to position [0, 0]
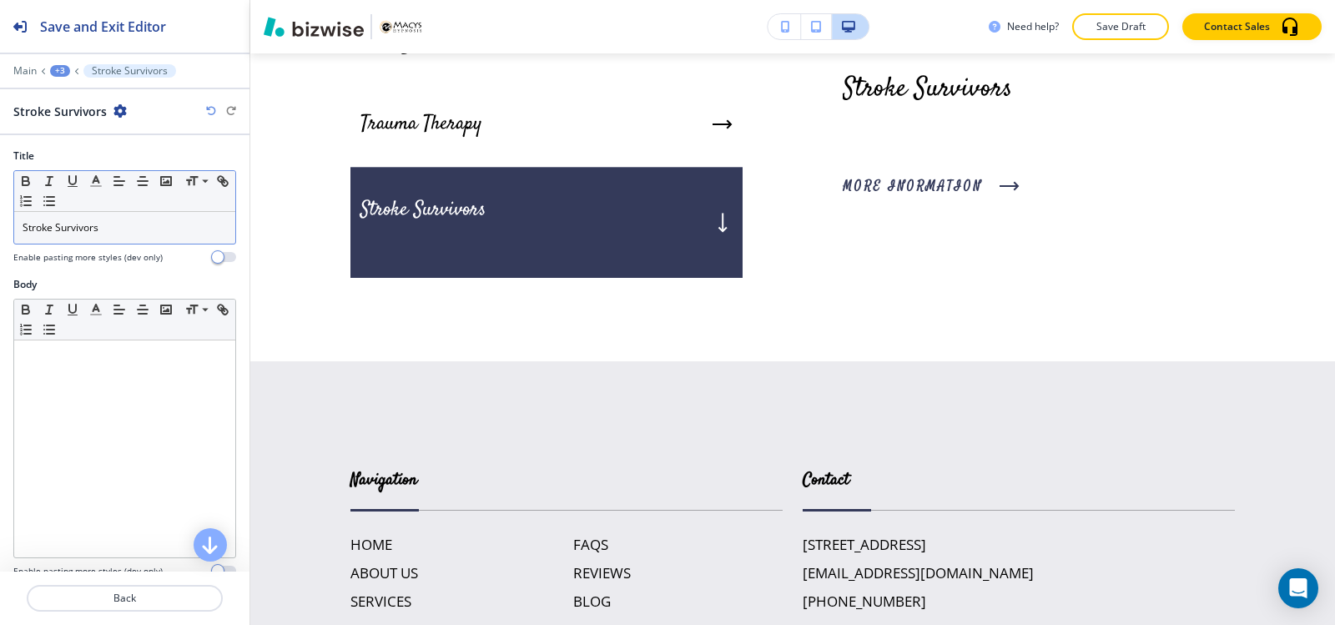
click at [108, 228] on p "Stroke Survivors" at bounding box center [125, 227] width 204 height 15
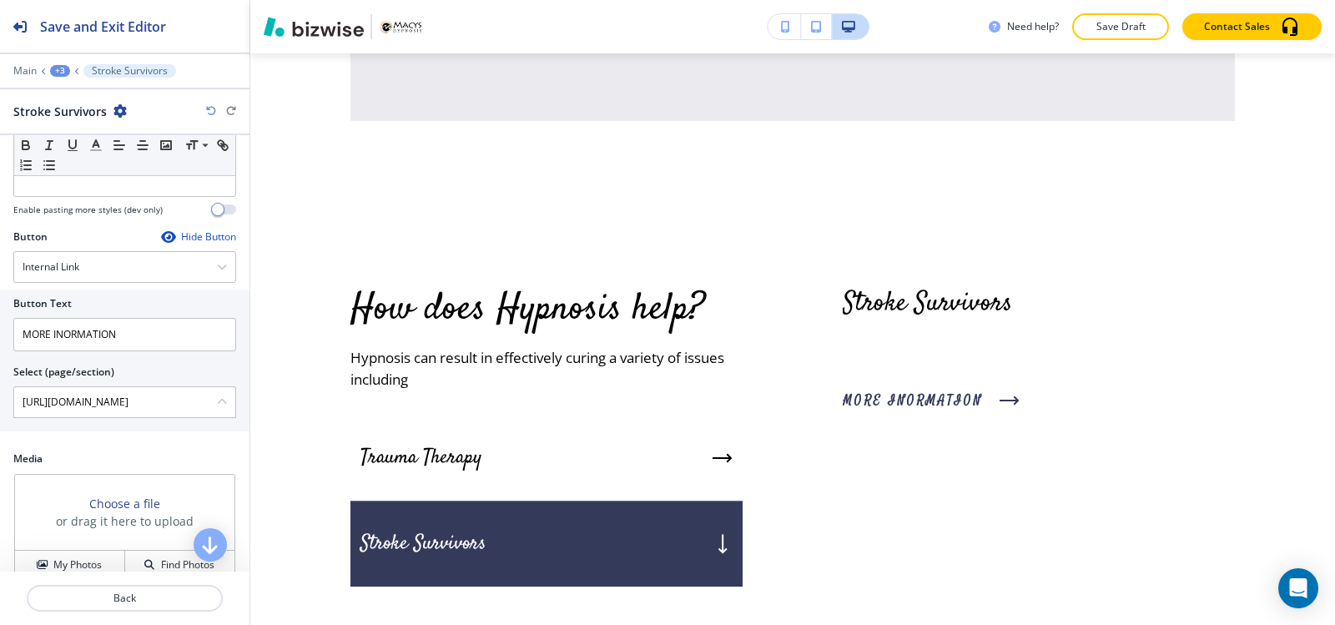
scroll to position [385, 0]
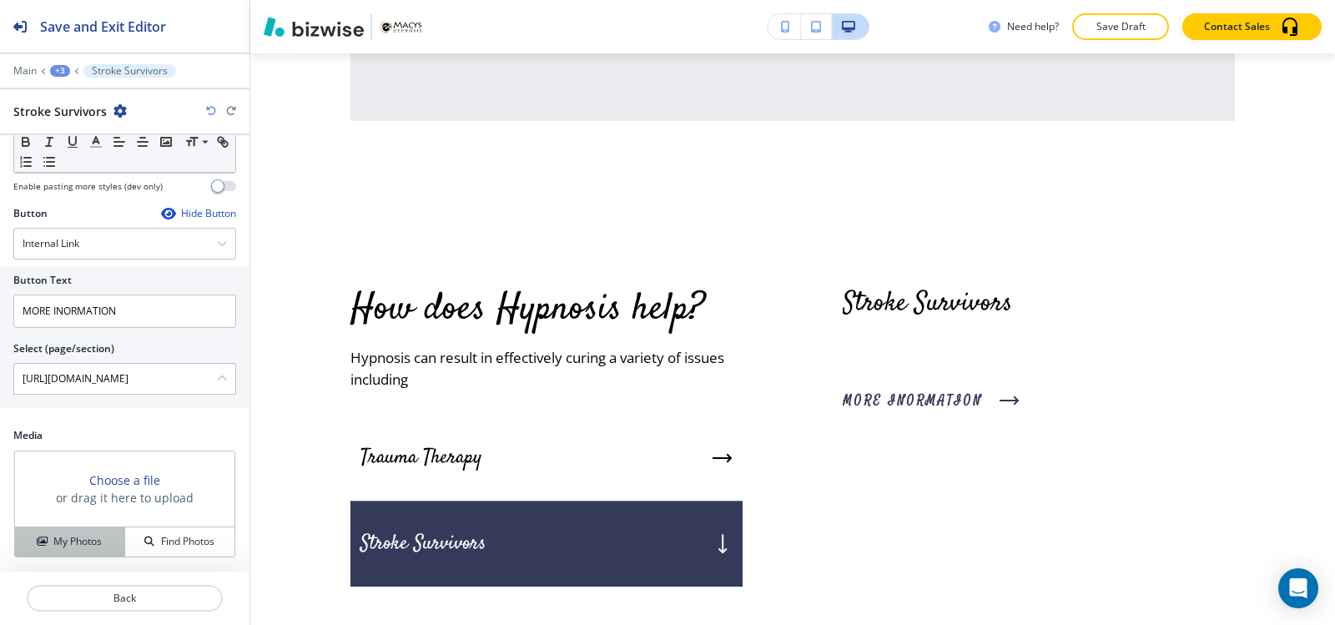
click at [48, 536] on div "My Photos" at bounding box center [69, 541] width 109 height 15
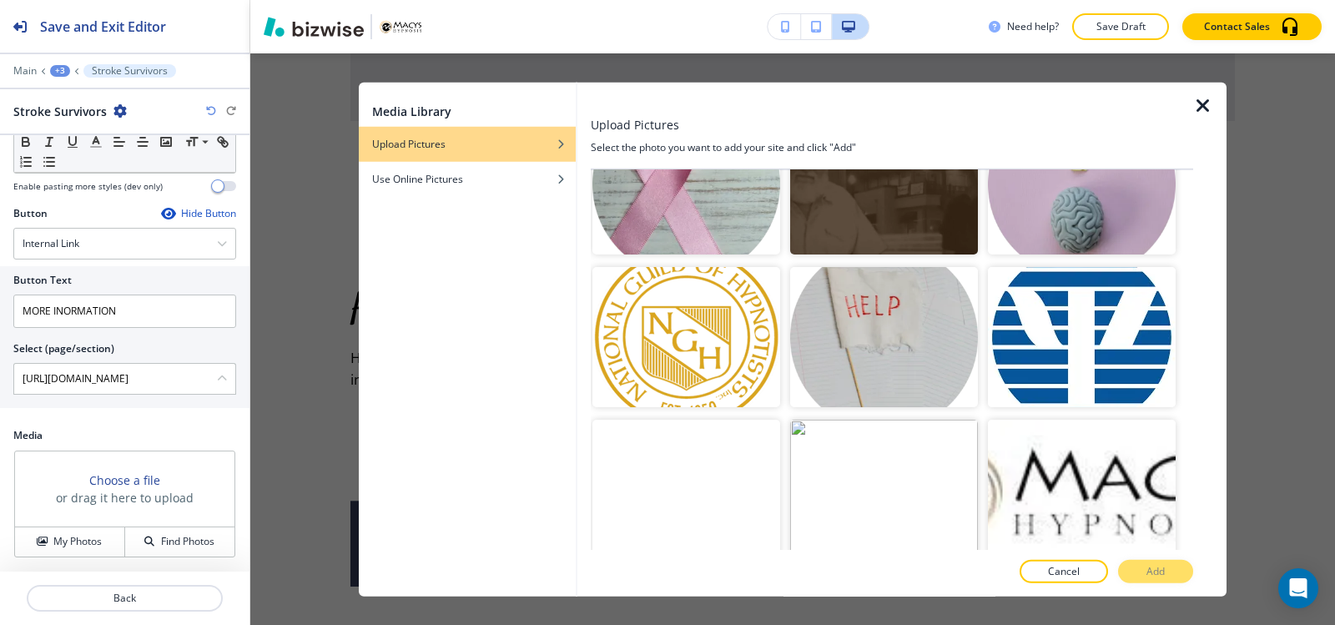
scroll to position [584, 0]
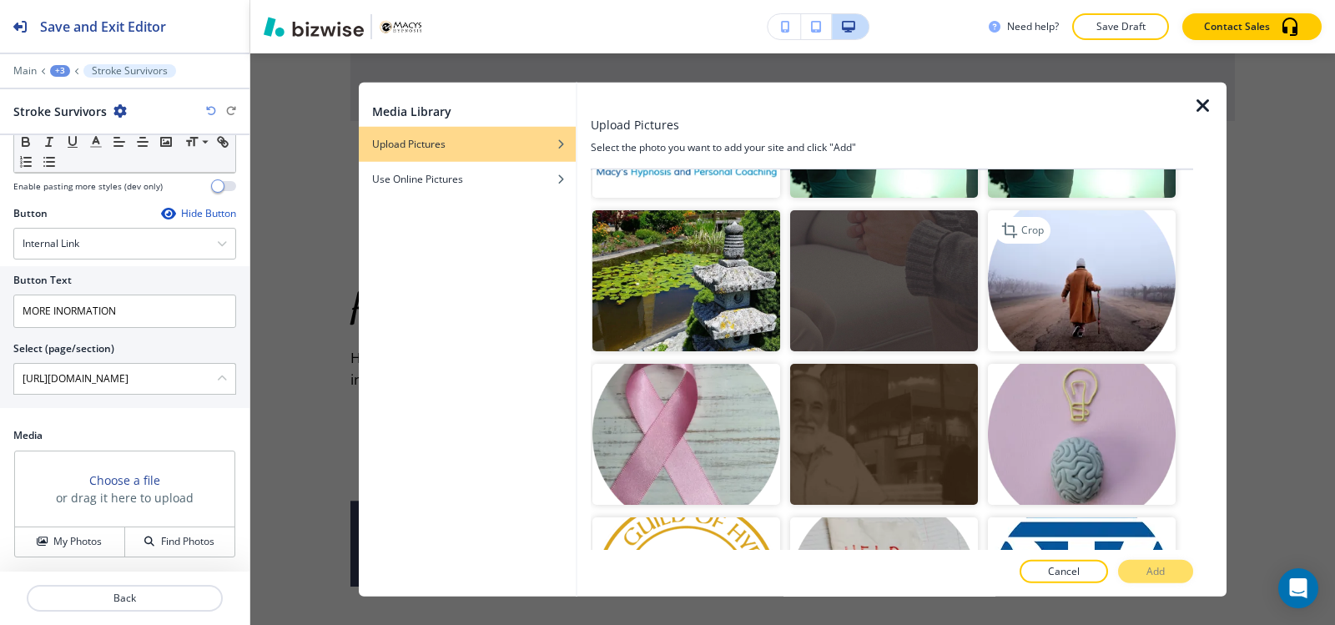
click at [1104, 298] on img "button" at bounding box center [1082, 280] width 188 height 141
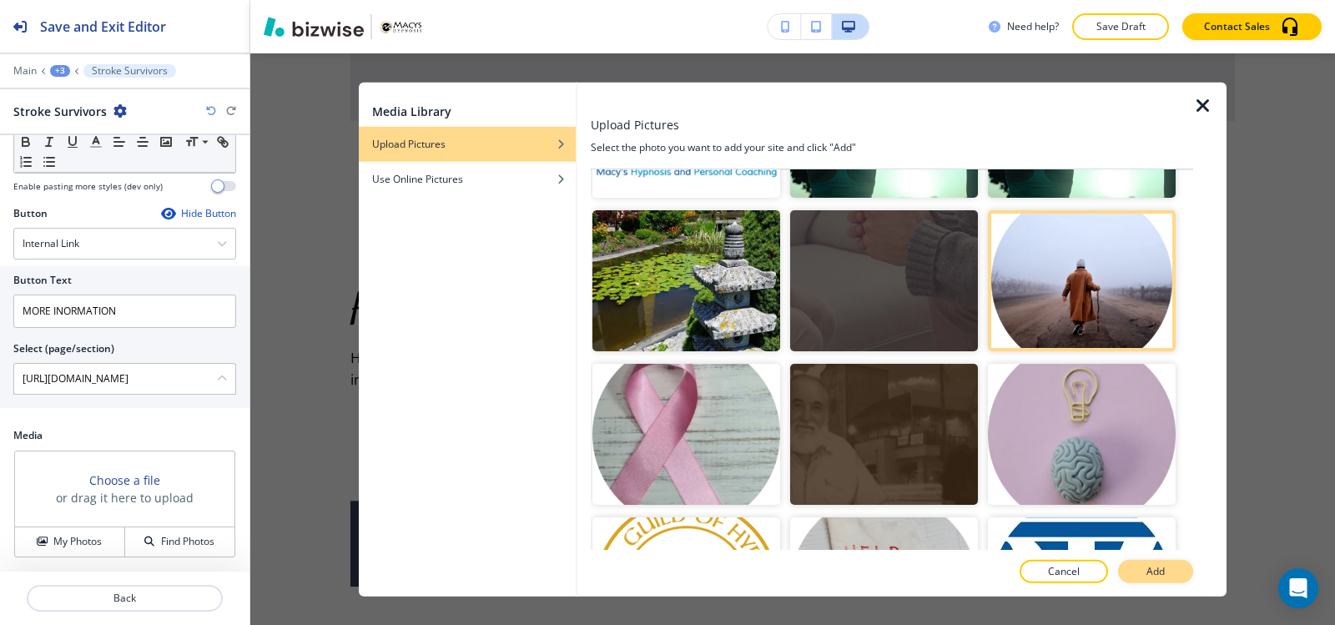
click at [1146, 573] on p "Add" at bounding box center [1155, 571] width 18 height 15
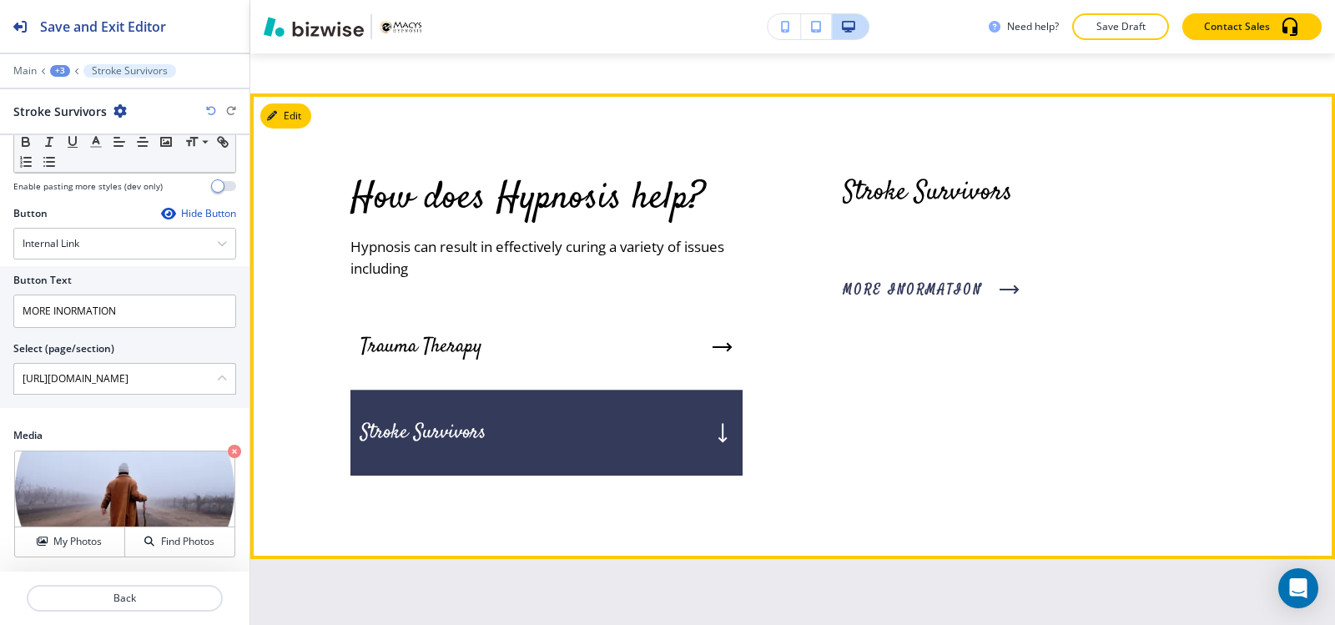
scroll to position [6940, 0]
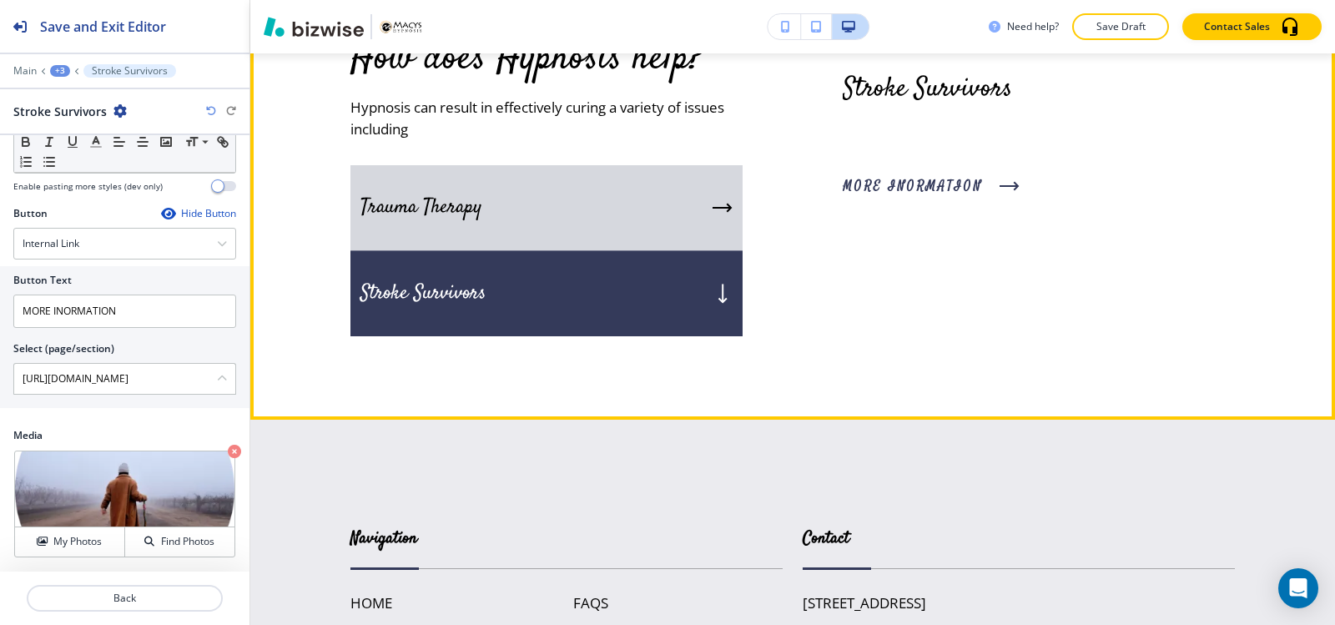
click at [551, 251] on div "Trauma Therapy" at bounding box center [546, 208] width 392 height 86
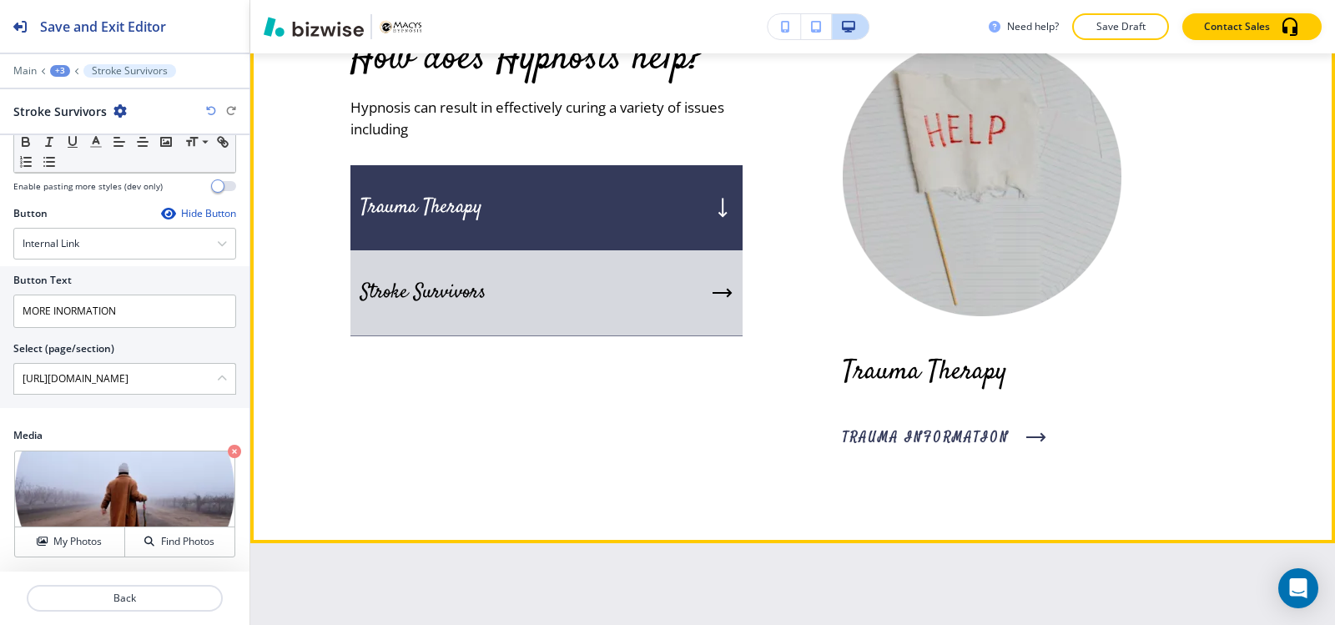
click at [561, 307] on div "Stroke Survivors" at bounding box center [546, 293] width 392 height 86
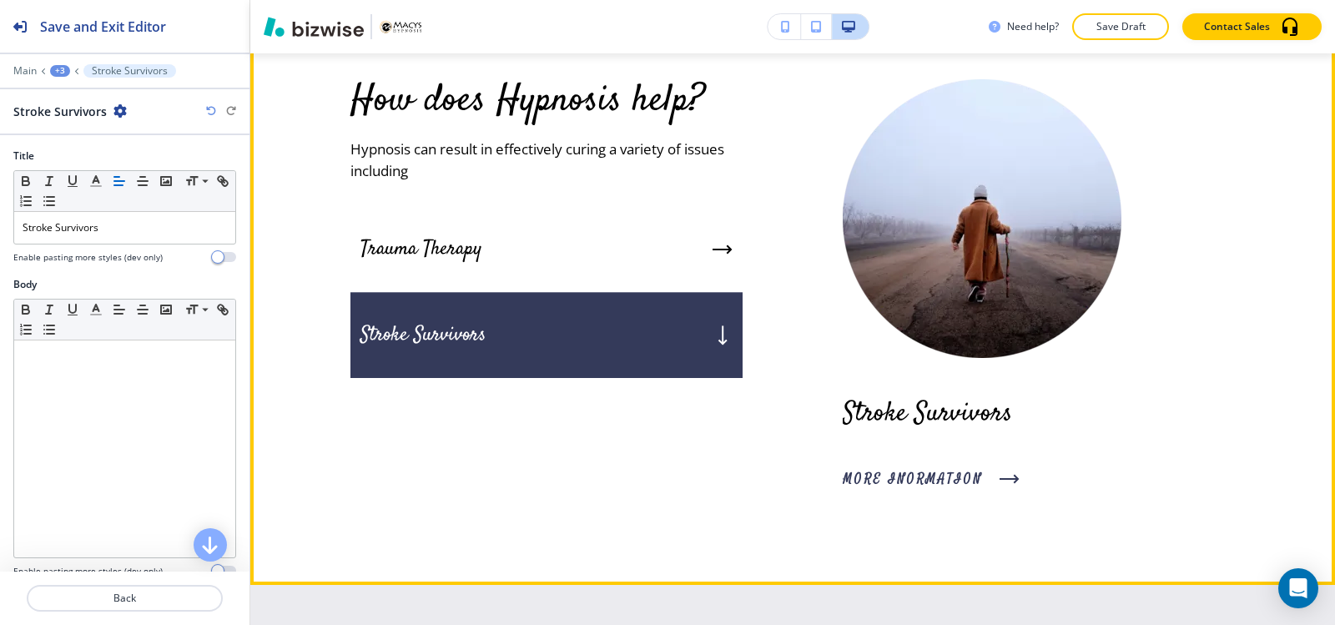
scroll to position [6856, 0]
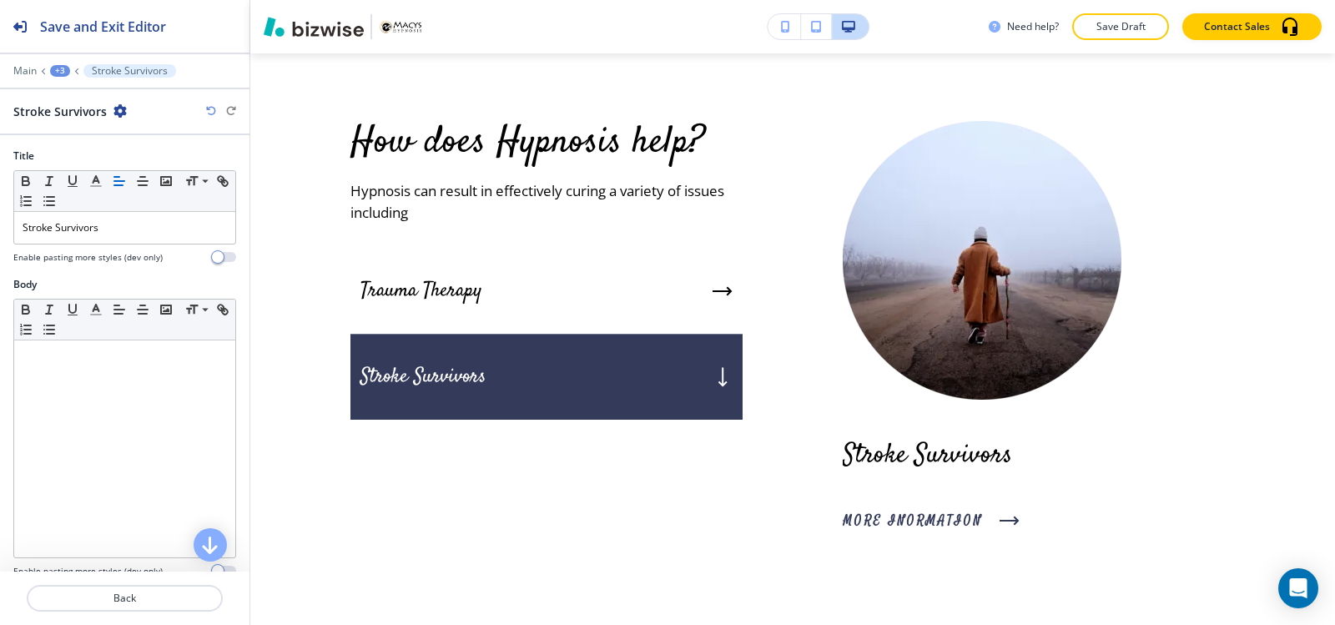
click at [63, 71] on div "+3" at bounding box center [60, 71] width 20 height 12
click at [103, 152] on p "How does Hypnosis help?" at bounding box center [103, 156] width 85 height 15
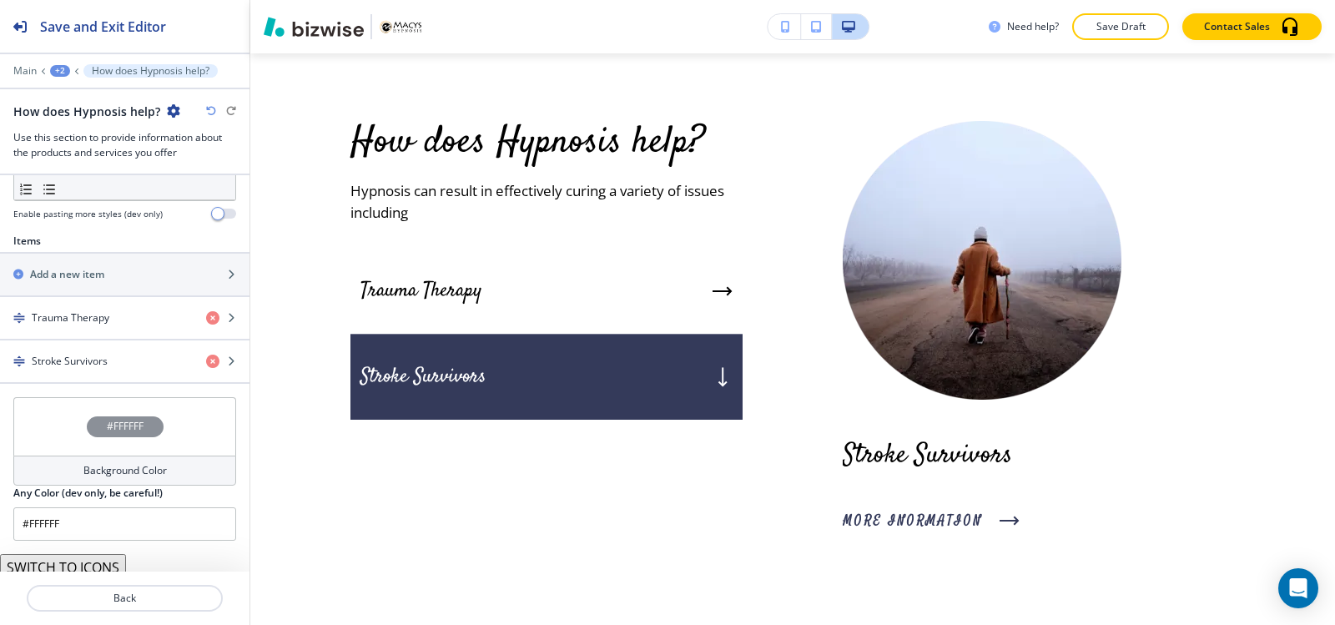
scroll to position [584, 0]
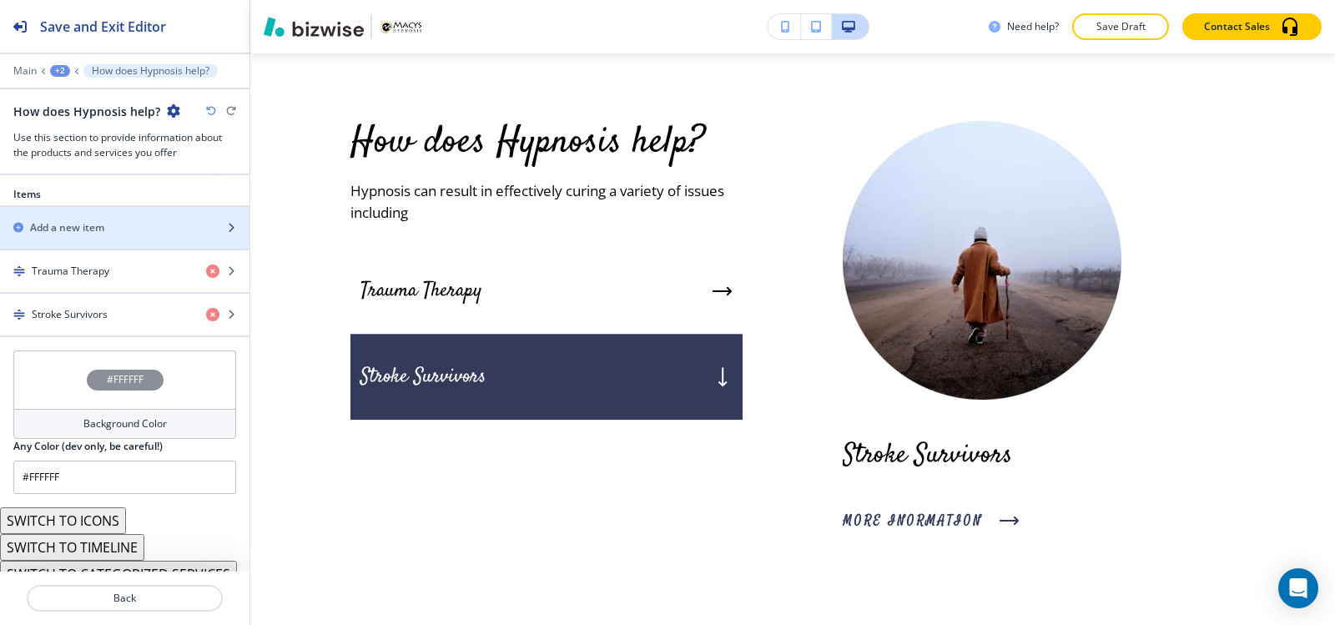
click at [85, 220] on h2 "Add a new item" at bounding box center [67, 227] width 74 height 15
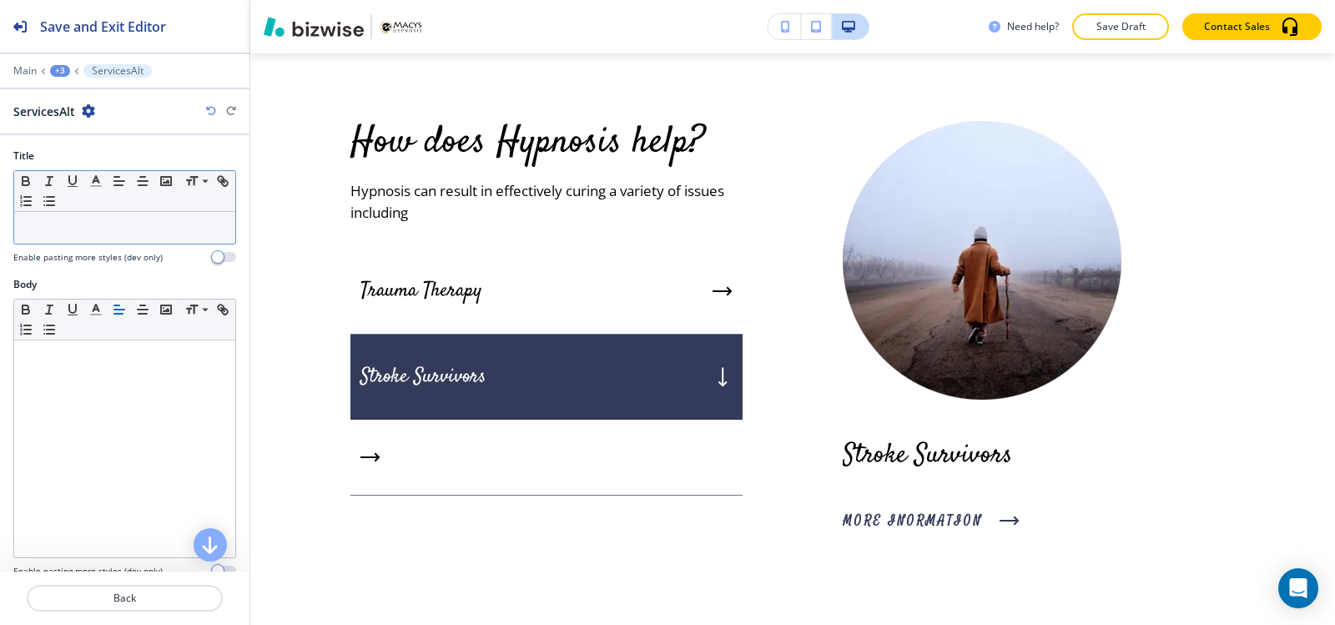
click at [79, 215] on div at bounding box center [124, 228] width 221 height 32
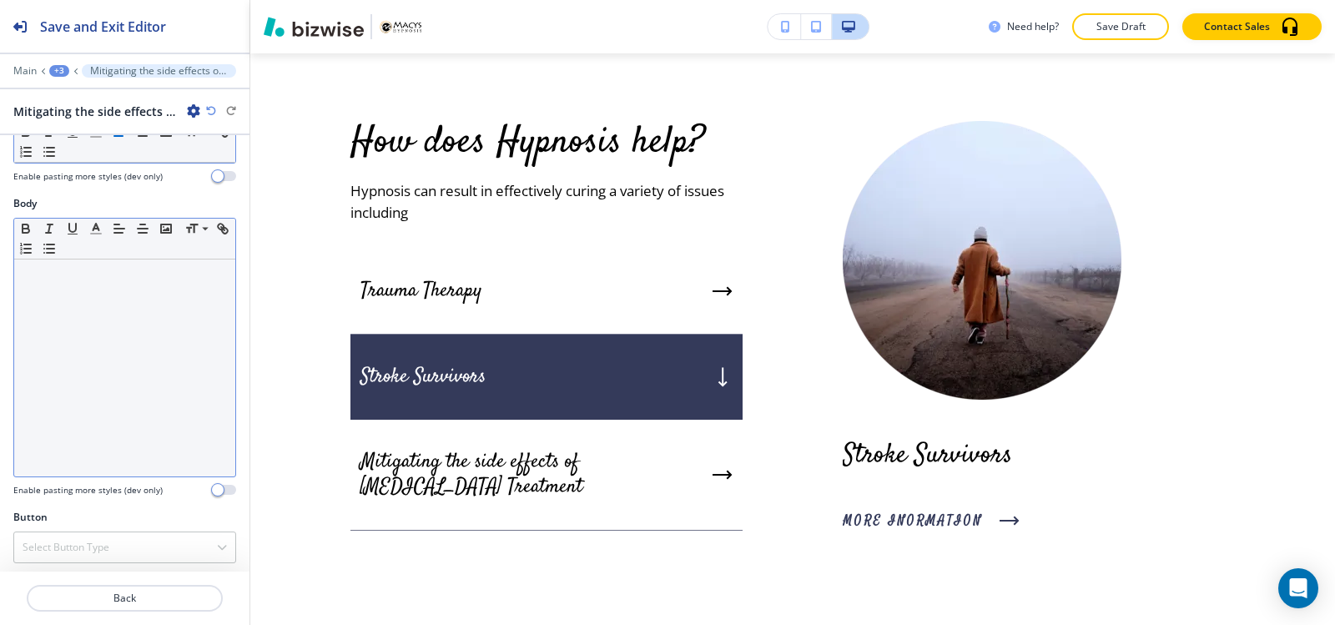
scroll to position [244, 0]
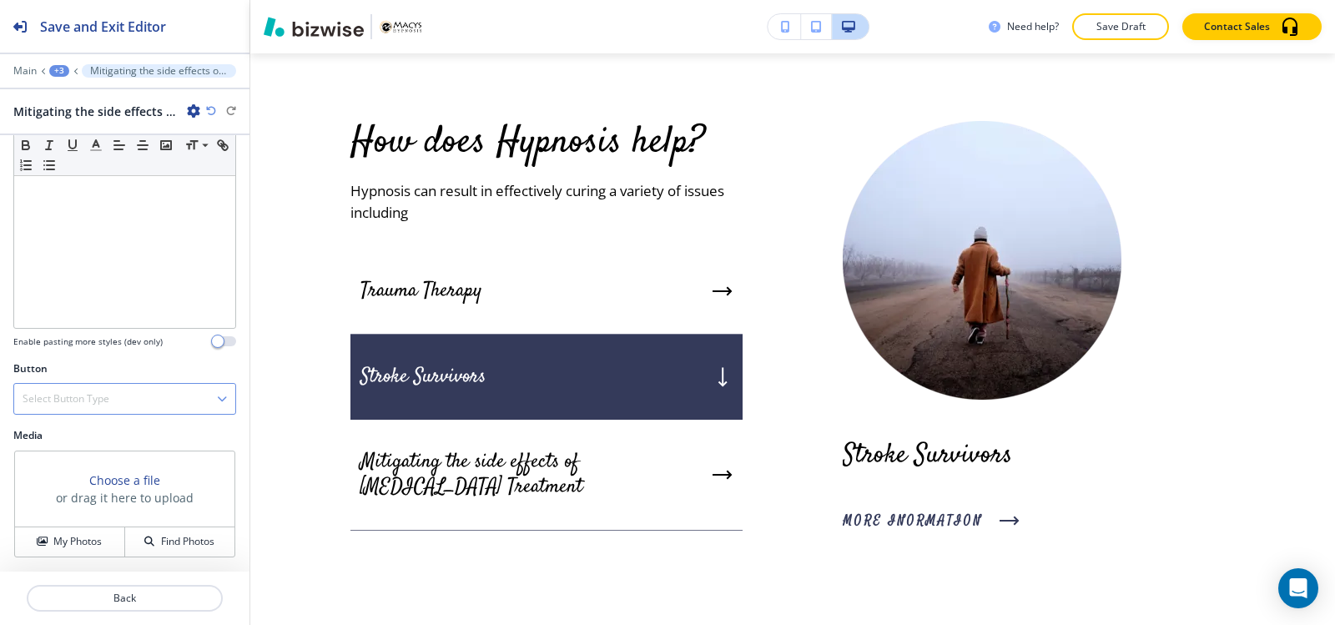
click at [72, 403] on h4 "Select Button Type" at bounding box center [66, 398] width 87 height 15
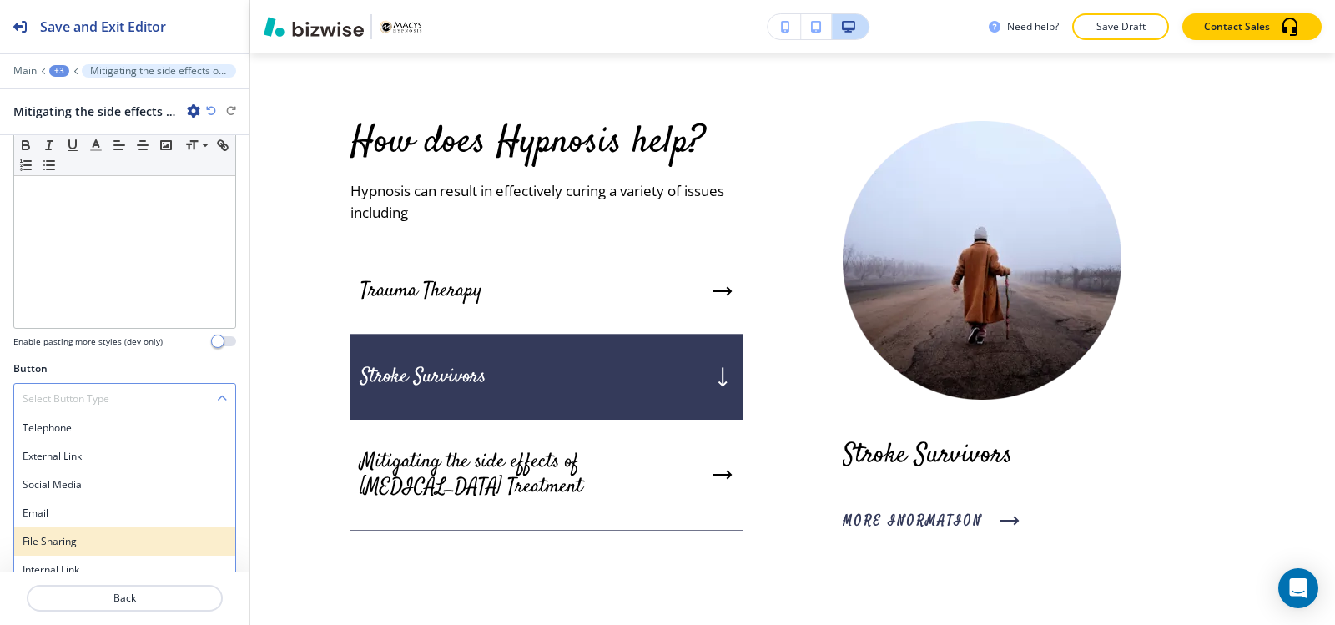
scroll to position [258, 0]
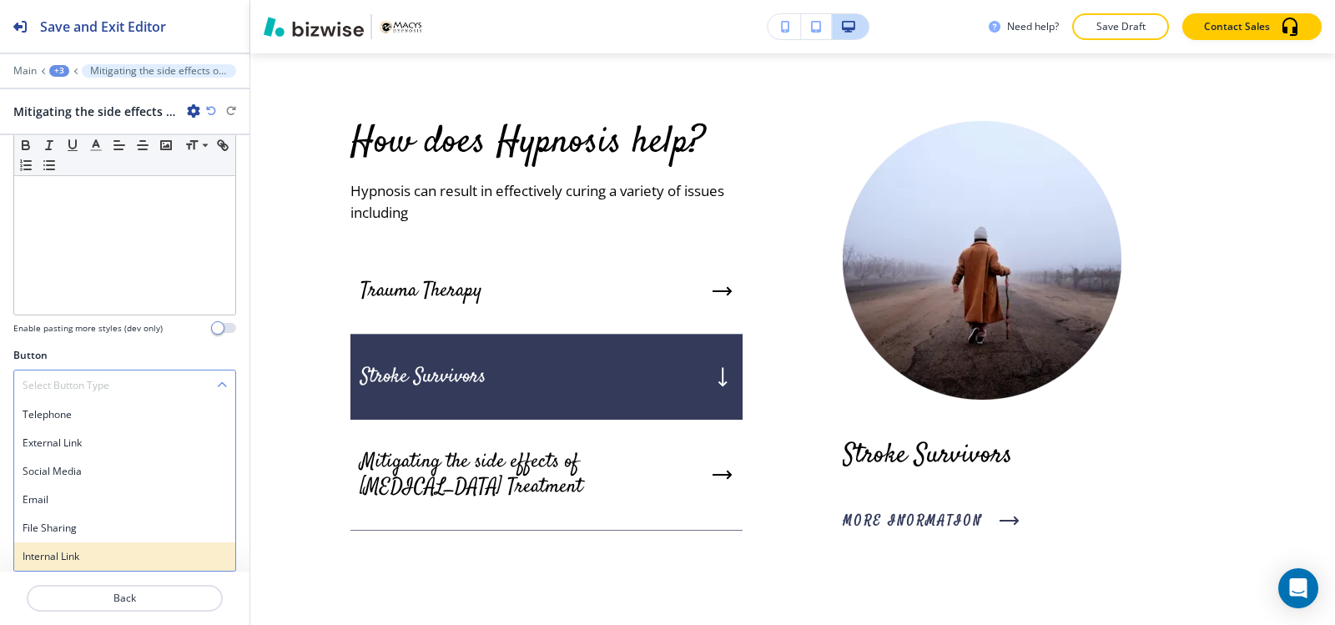
click at [53, 556] on h4 "Internal Link" at bounding box center [125, 556] width 204 height 15
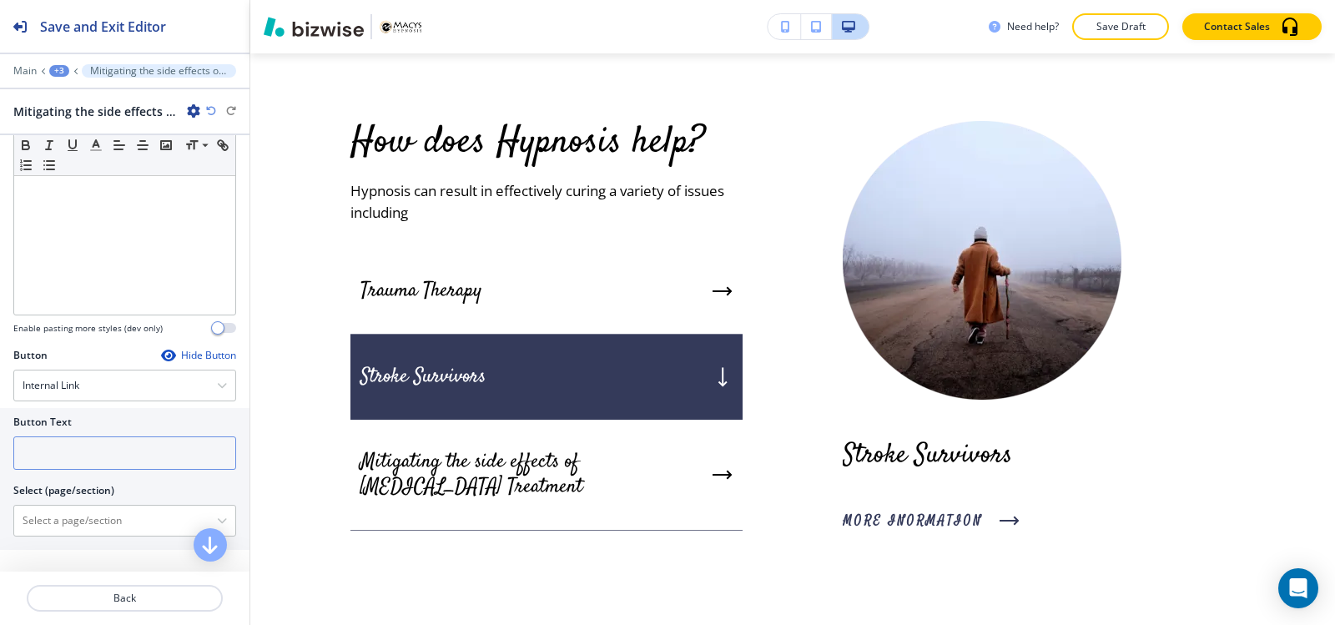
click at [60, 460] on input "text" at bounding box center [124, 452] width 223 height 33
paste input "MORE INFORMATION"
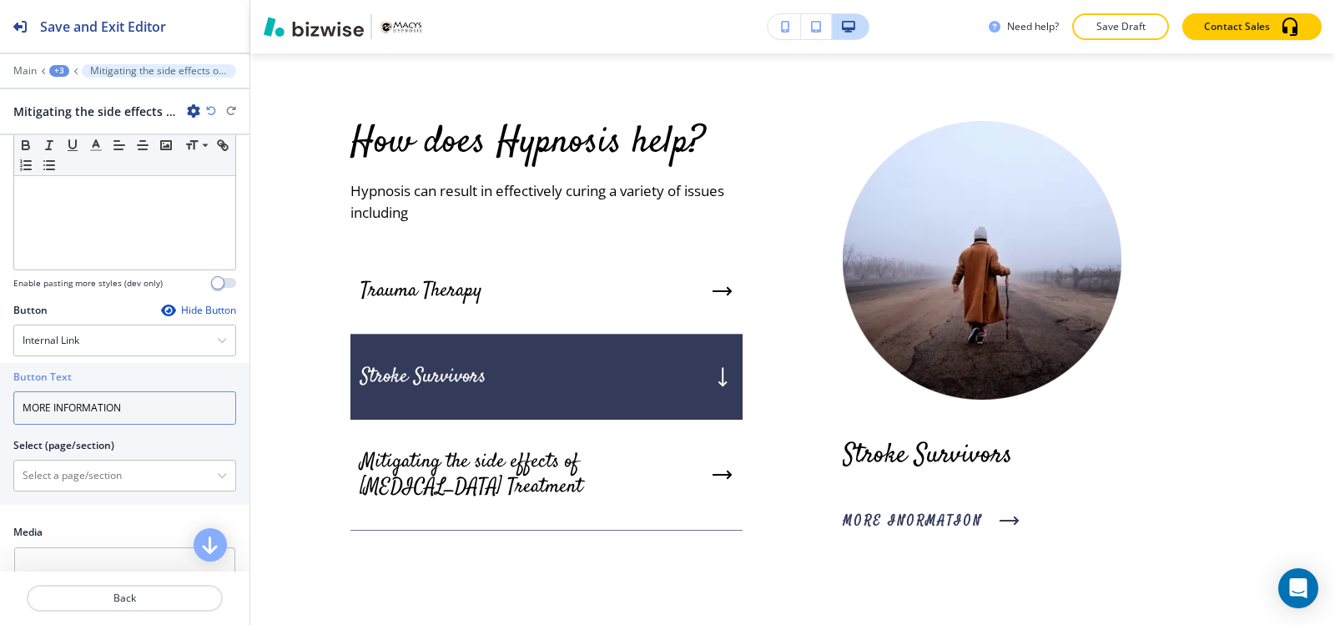
scroll to position [341, 0]
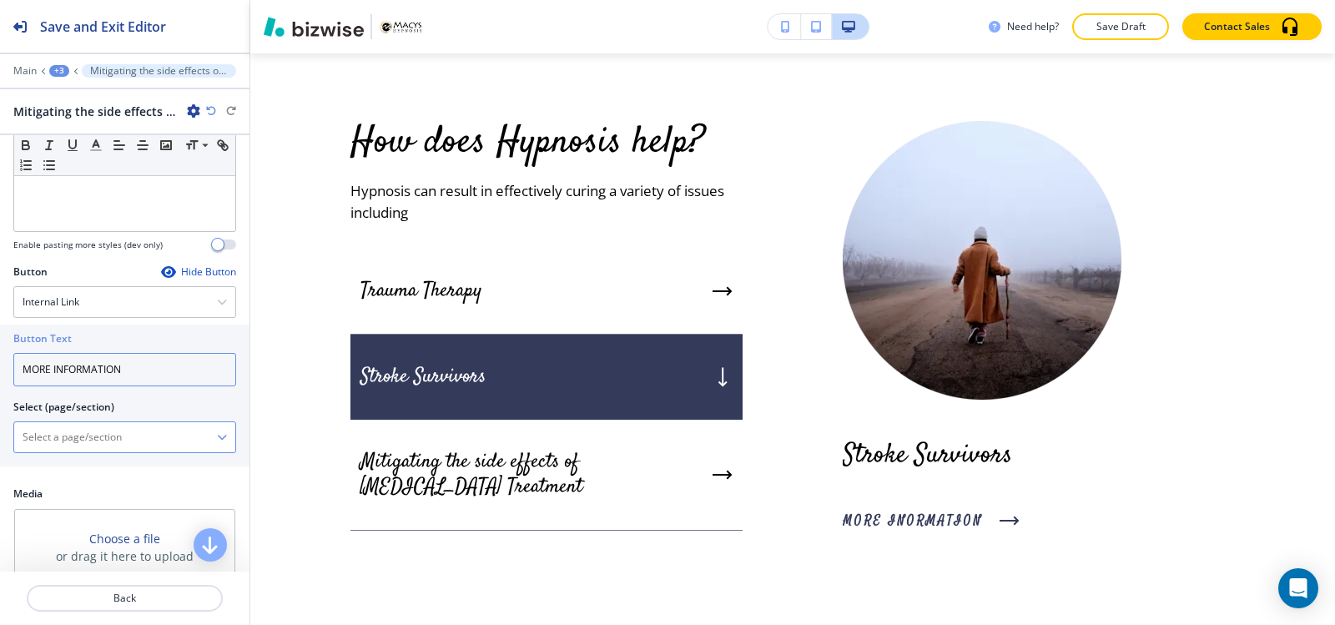
type input "MORE INFORMATION"
click at [70, 437] on \(page\/section\) "Manual Input" at bounding box center [115, 437] width 203 height 28
paste \(page\/section\) "https://www.macys-hypnosis.com/cancer"
type \(page\/section\) "https://www.macys-hypnosis.com/cancer"
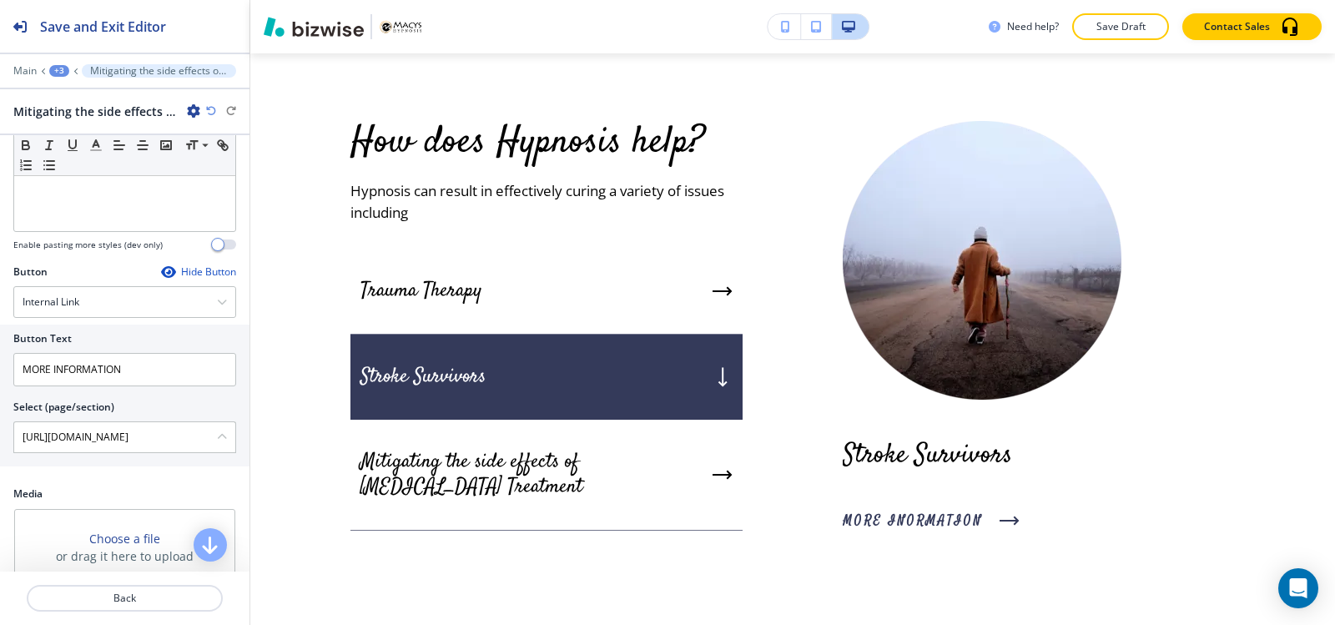
click at [51, 65] on button "+3" at bounding box center [59, 71] width 20 height 12
click at [117, 161] on p "How does Hypnosis help?" at bounding box center [102, 156] width 85 height 15
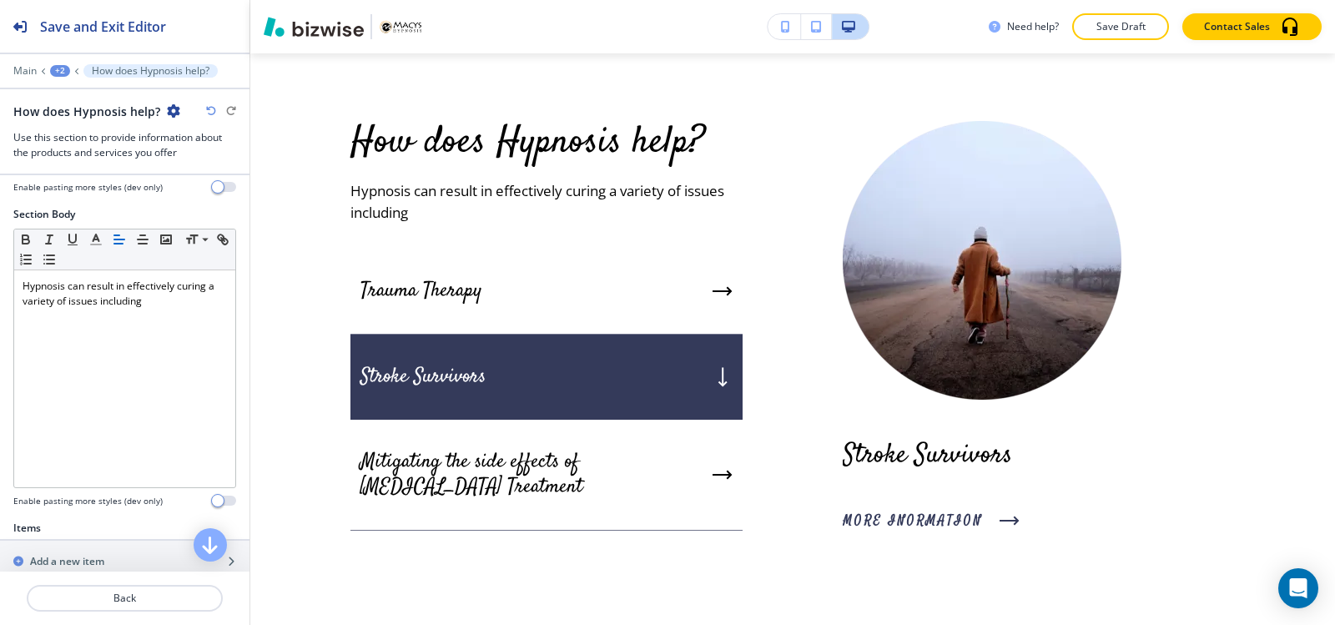
scroll to position [417, 0]
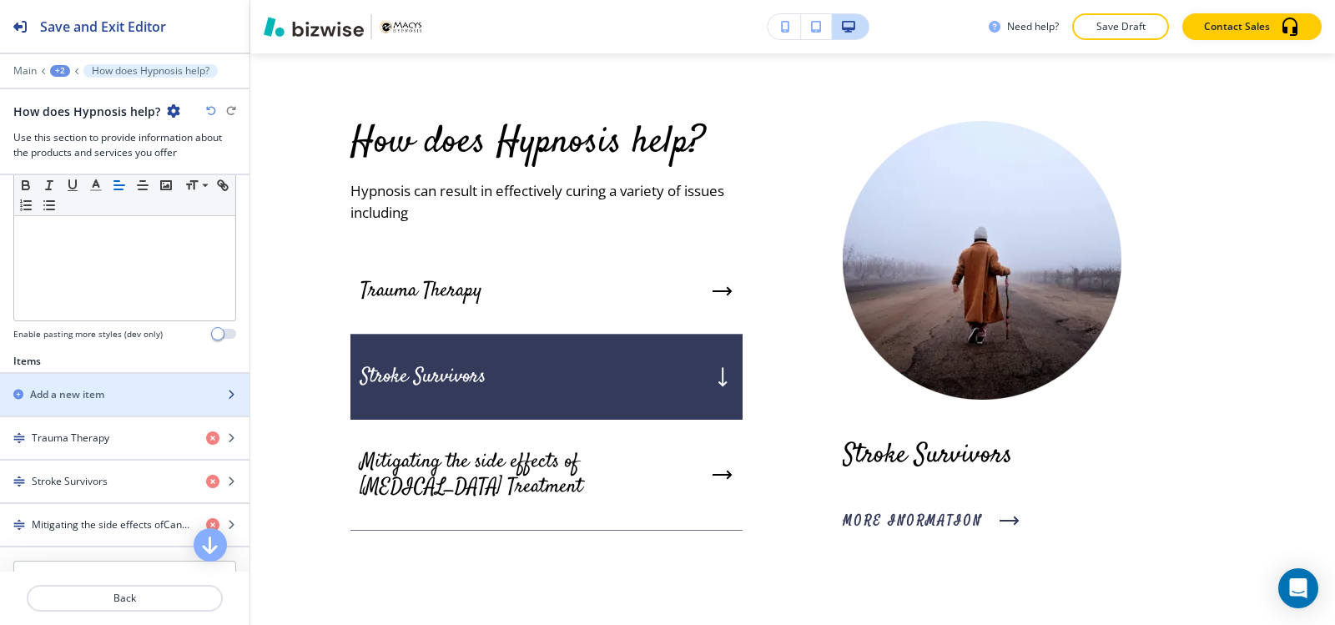
click at [84, 407] on div "button" at bounding box center [124, 408] width 249 height 13
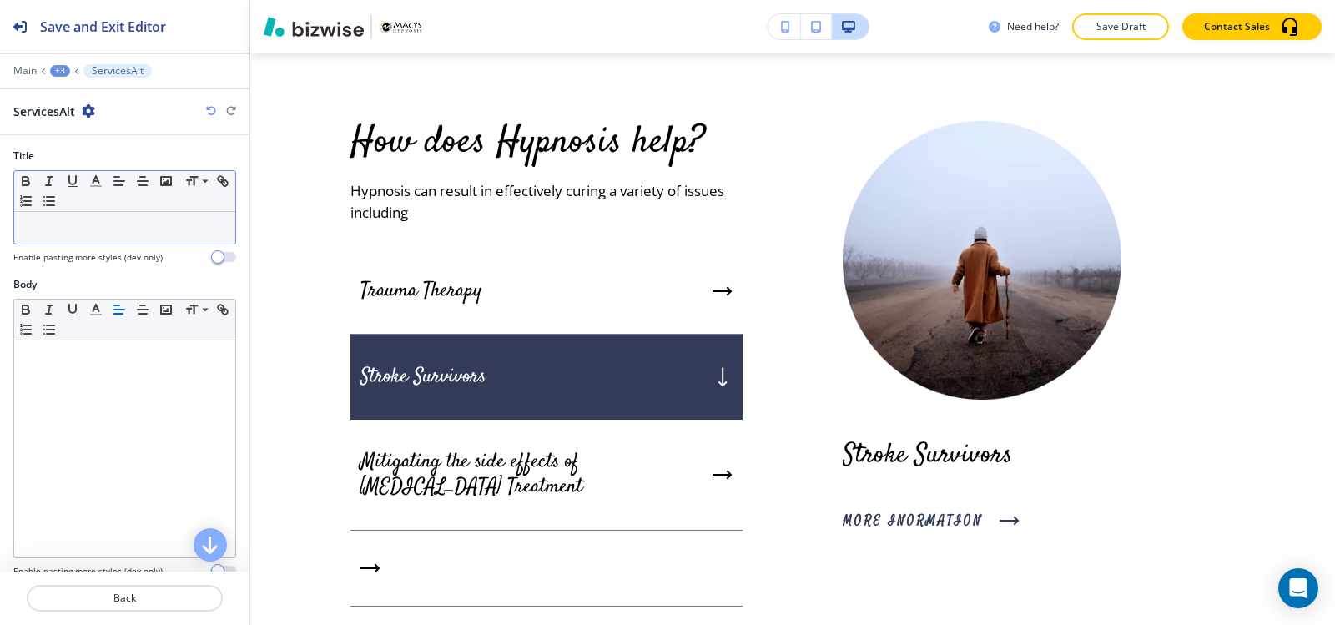
click at [100, 226] on p at bounding box center [125, 227] width 204 height 15
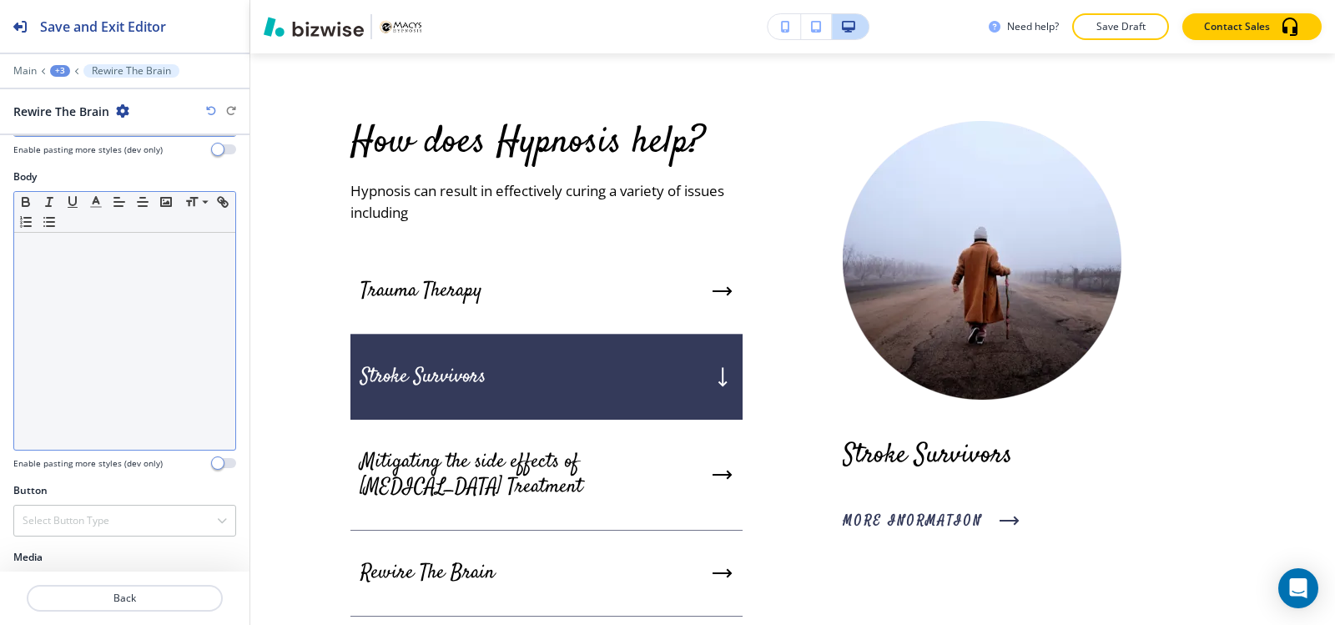
scroll to position [229, 0]
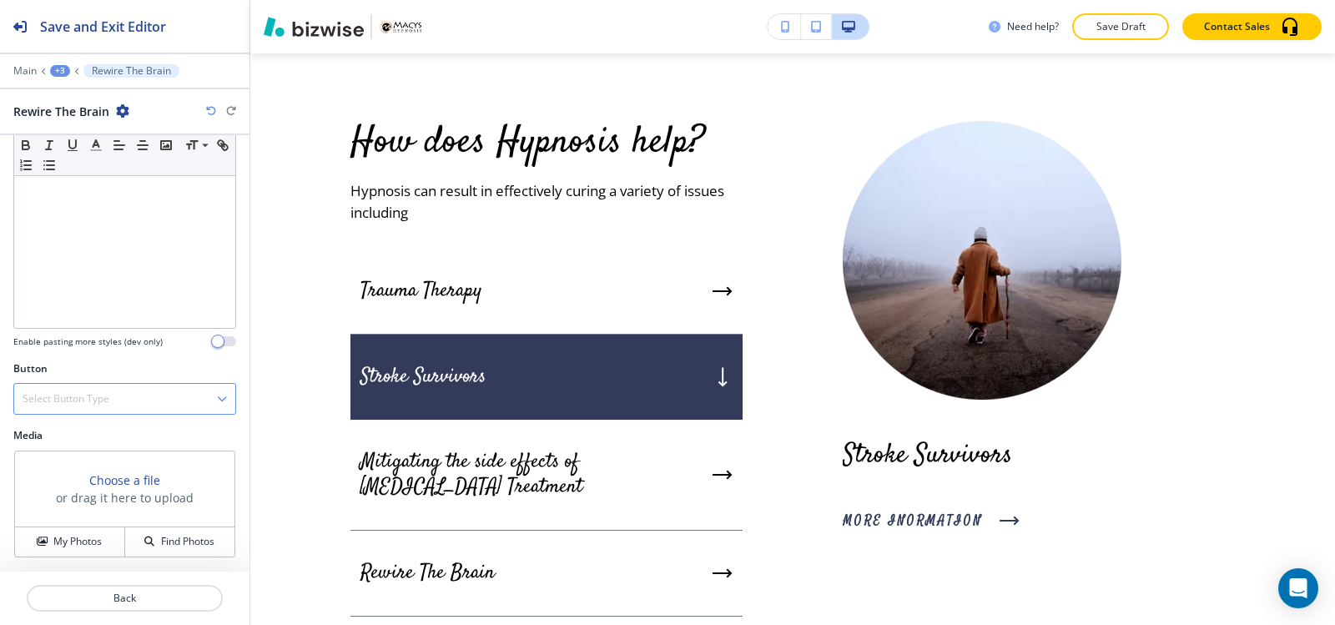
click at [86, 399] on h4 "Select Button Type" at bounding box center [66, 398] width 87 height 15
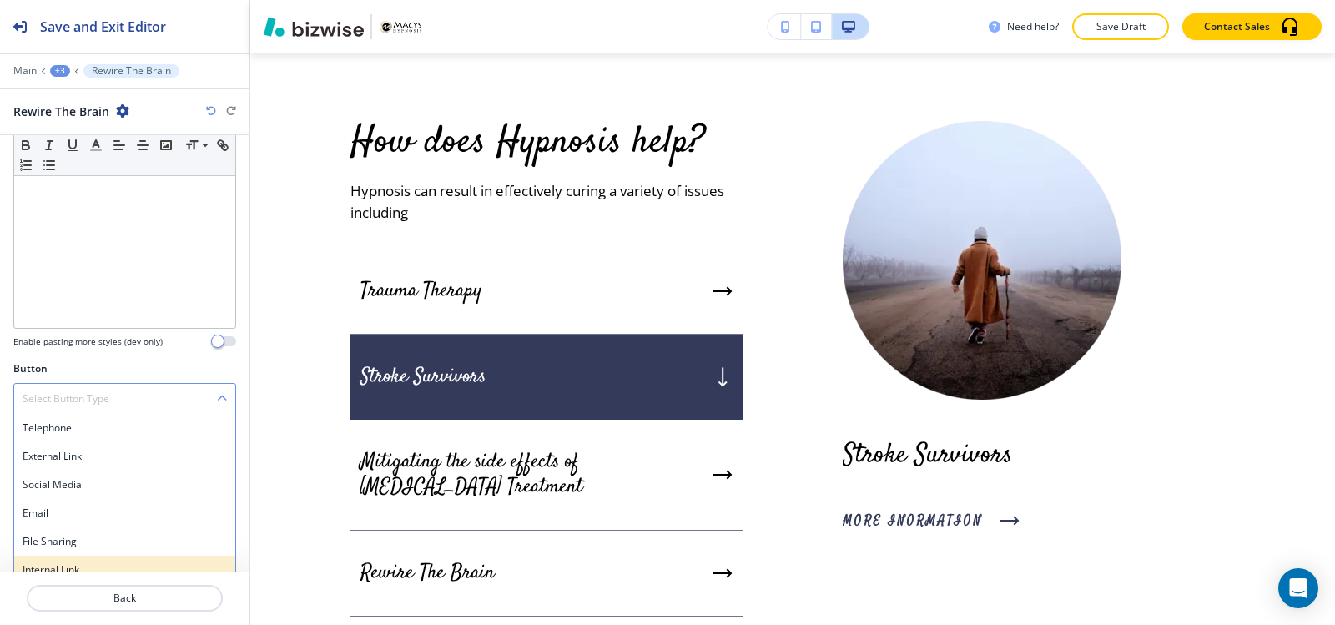
click at [76, 570] on h4 "Internal Link" at bounding box center [125, 569] width 204 height 15
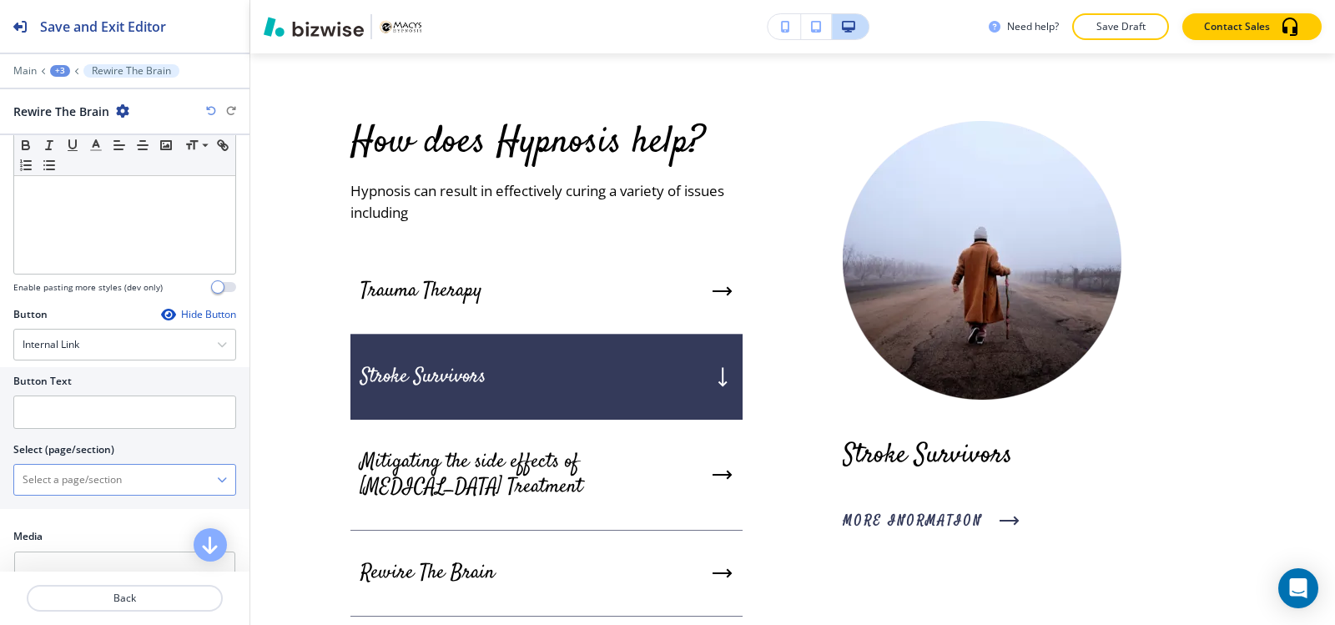
scroll to position [313, 0]
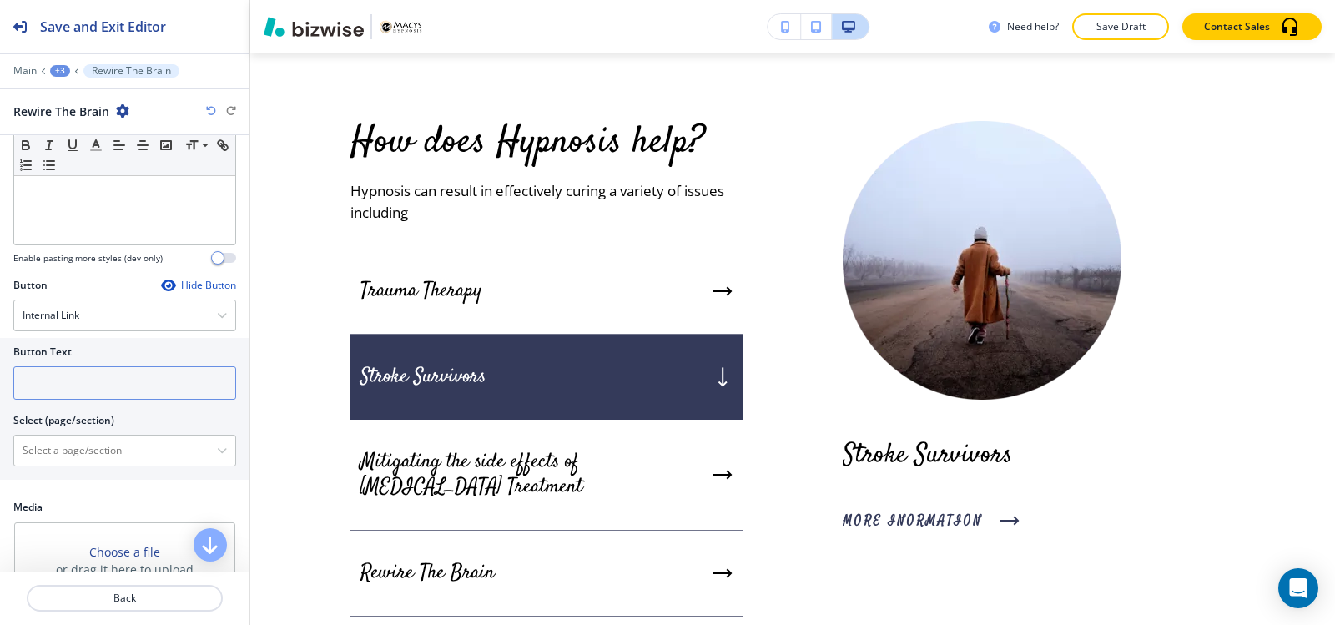
click at [74, 385] on input "text" at bounding box center [124, 382] width 223 height 33
paste input "Rewire The Brain"
type input "Rewire The Brain"
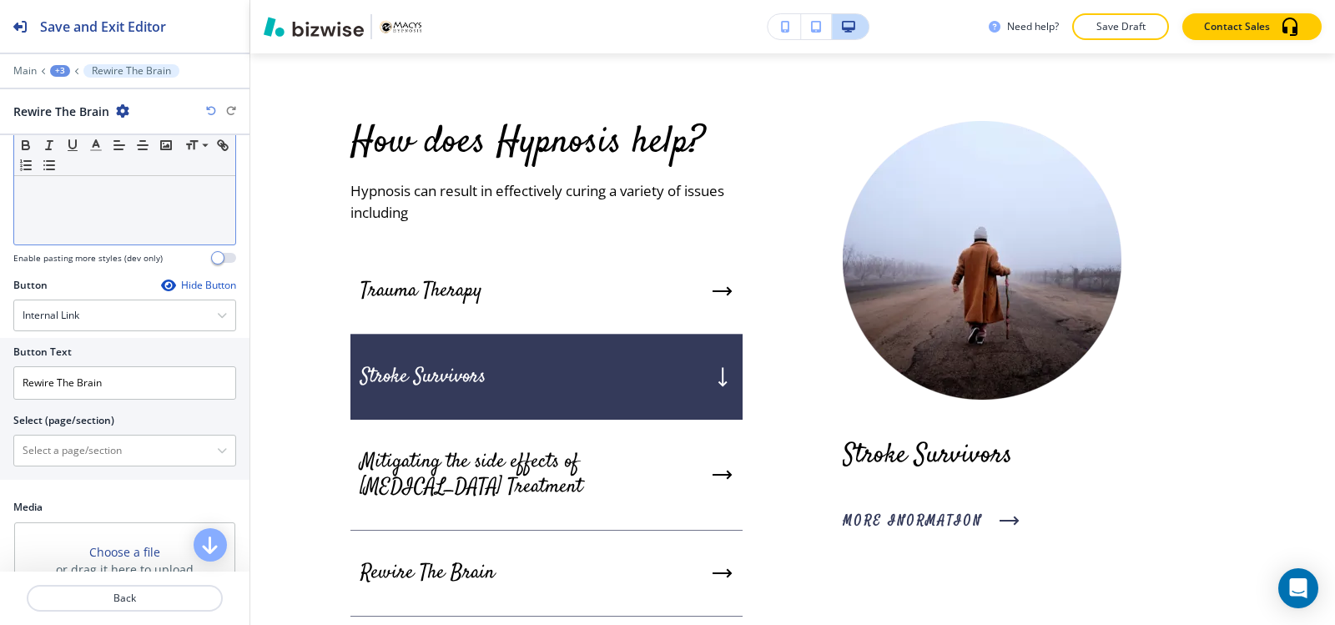
drag, startPoint x: 74, startPoint y: 463, endPoint x: 114, endPoint y: 209, distance: 257.6
click at [74, 463] on \(page\/section\) "Manual Input" at bounding box center [115, 450] width 203 height 28
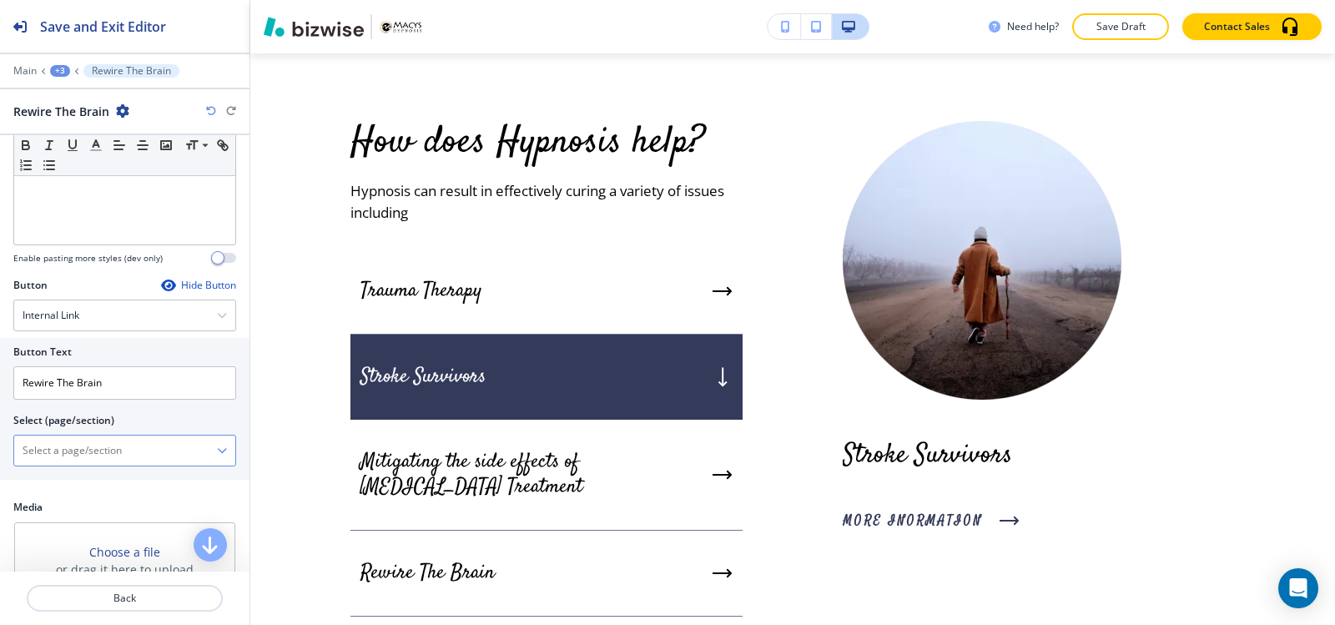
paste \(page\/section\) "https://www.macys-hypnosis.com/rewire"
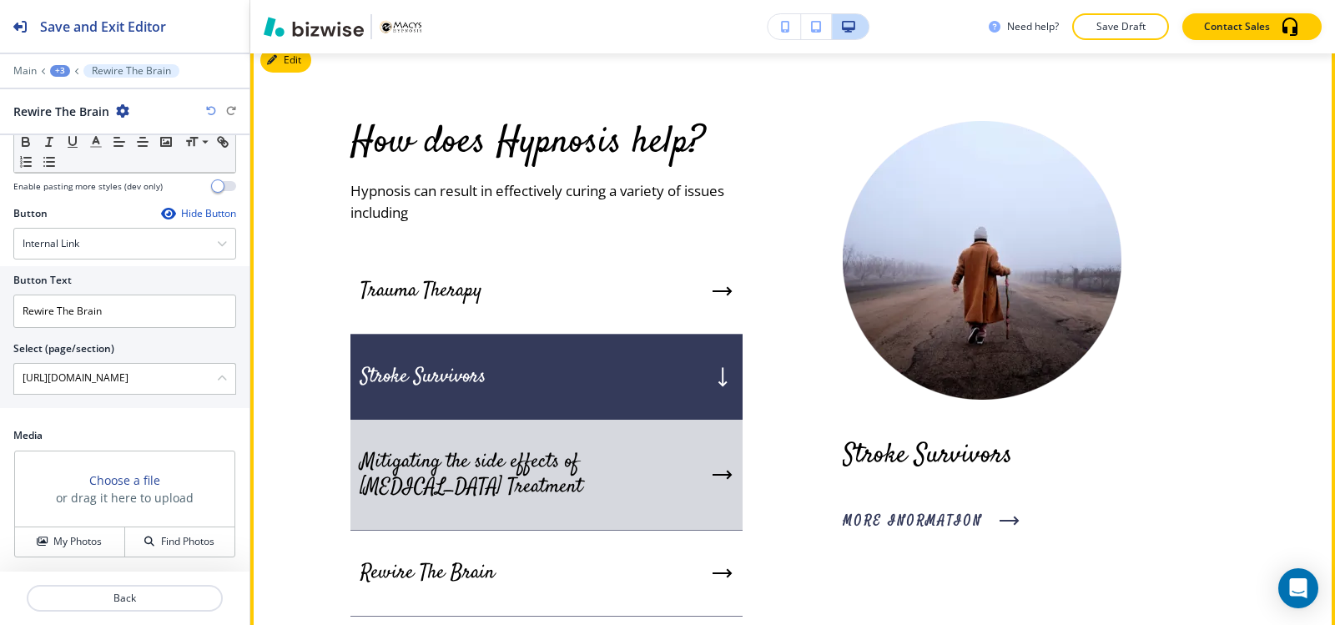
scroll to position [7106, 0]
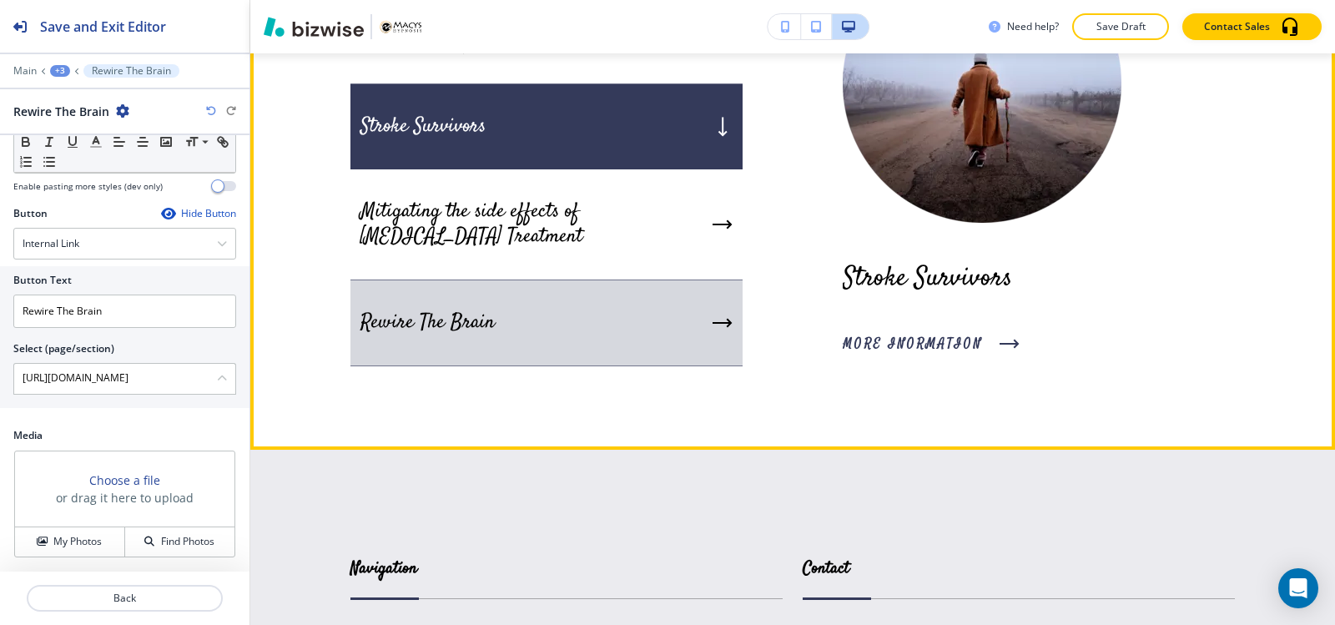
type \(page\/section\) "https://www.macys-hypnosis.com/rewire"
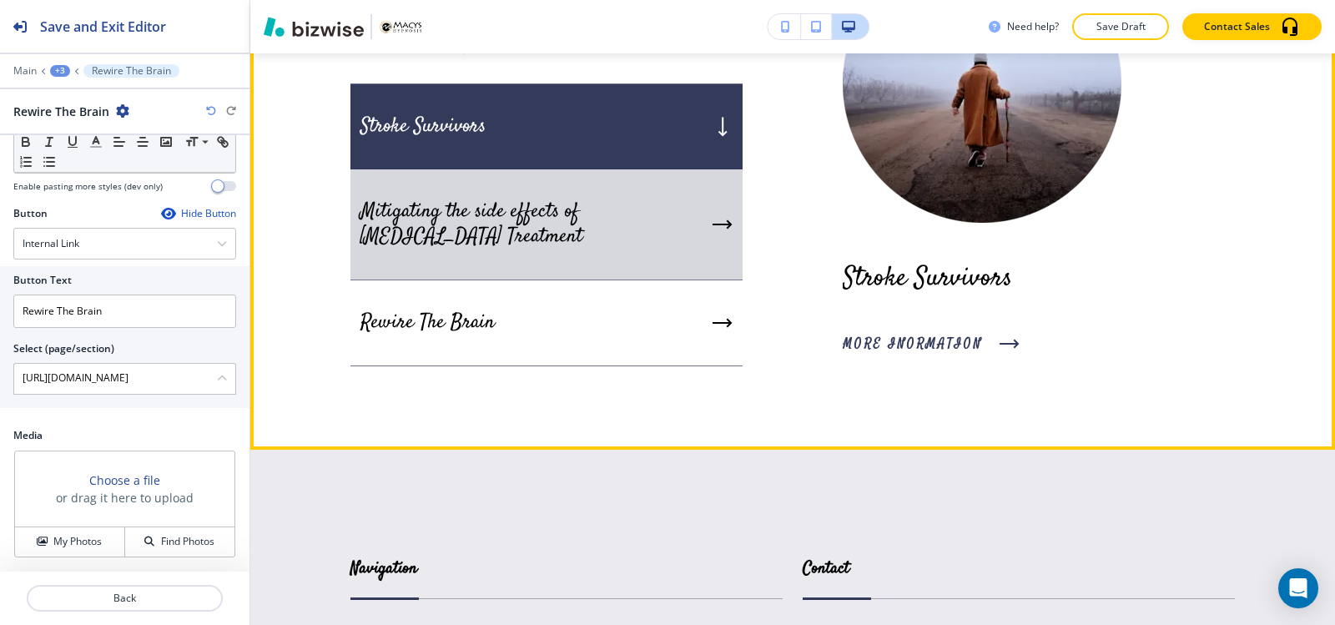
click at [497, 249] on p "[MEDICAL_DATA] Treatment" at bounding box center [471, 236] width 222 height 25
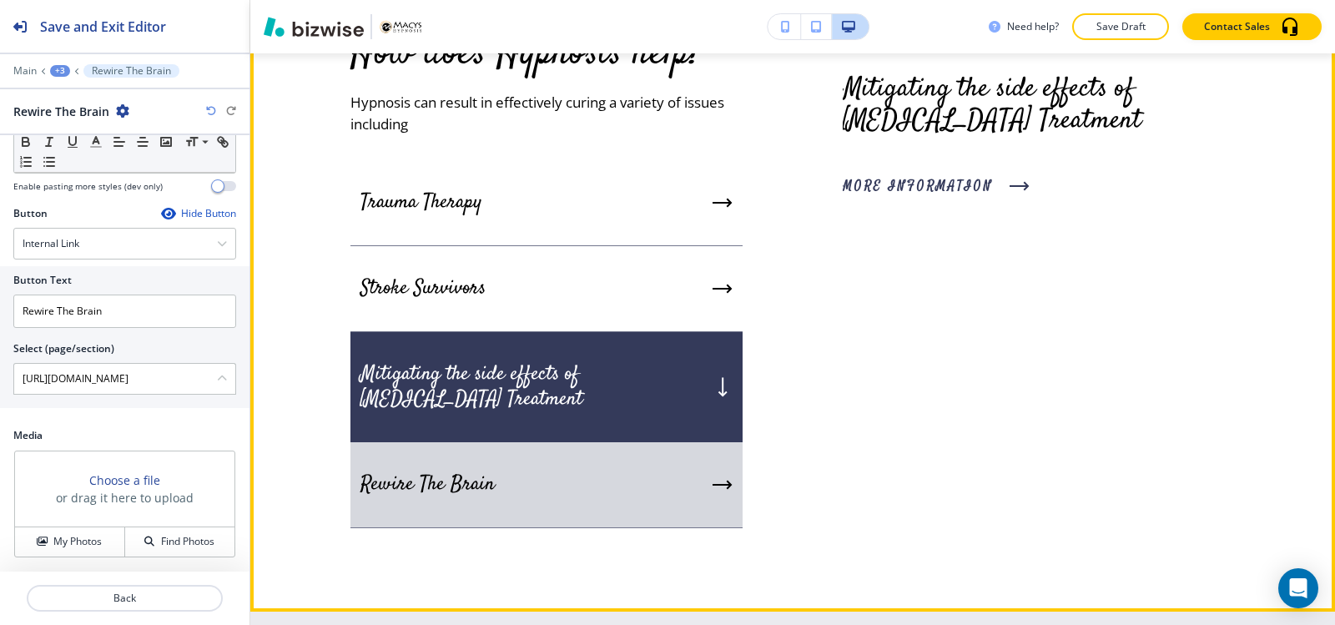
scroll to position [6940, 0]
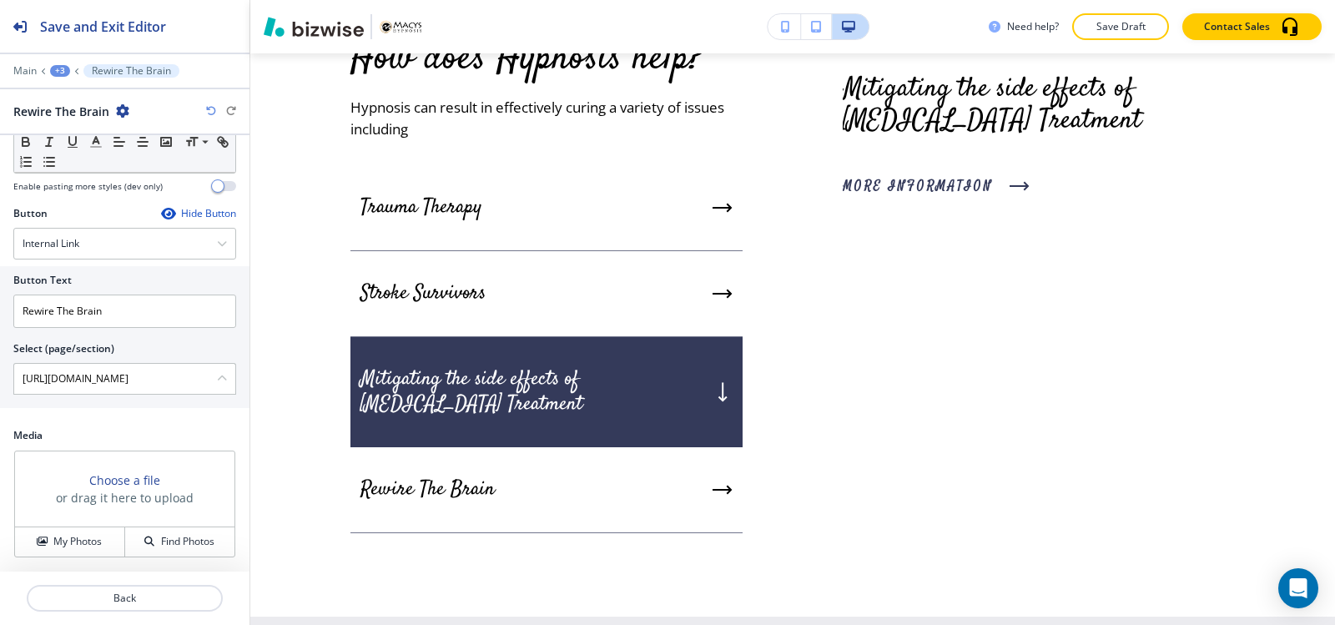
drag, startPoint x: 55, startPoint y: 537, endPoint x: 61, endPoint y: 486, distance: 51.2
click at [55, 538] on h4 "My Photos" at bounding box center [77, 541] width 48 height 15
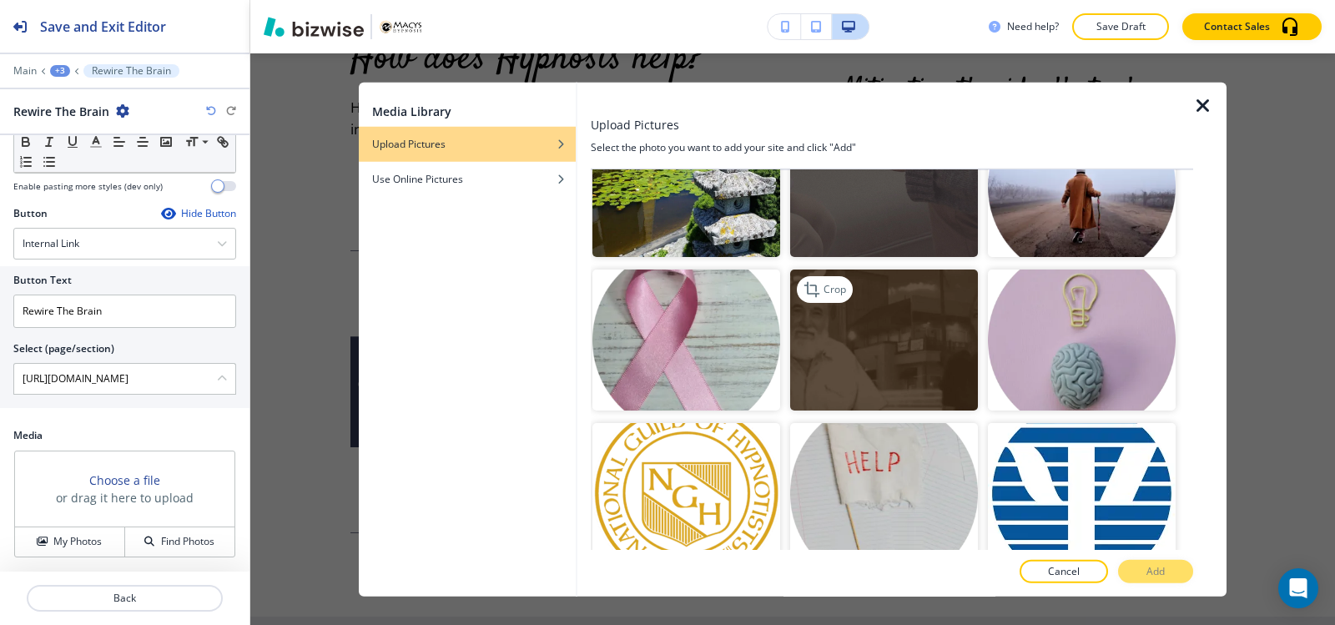
scroll to position [667, 0]
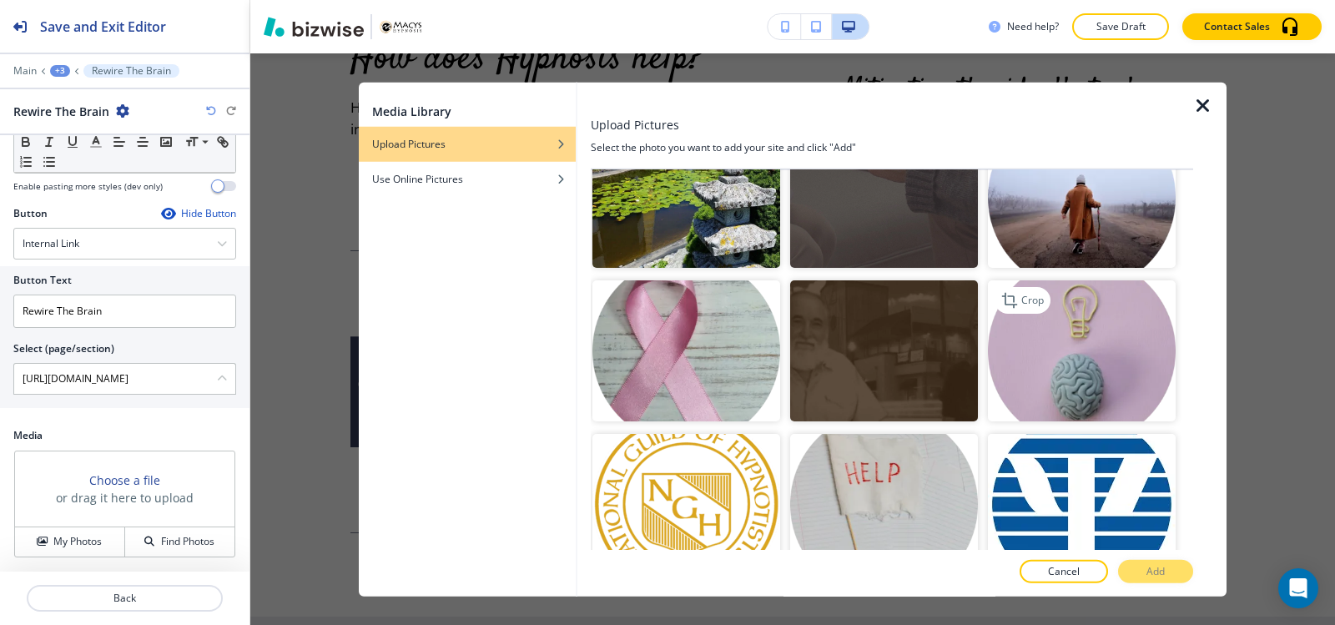
click at [1090, 370] on img "button" at bounding box center [1082, 350] width 188 height 141
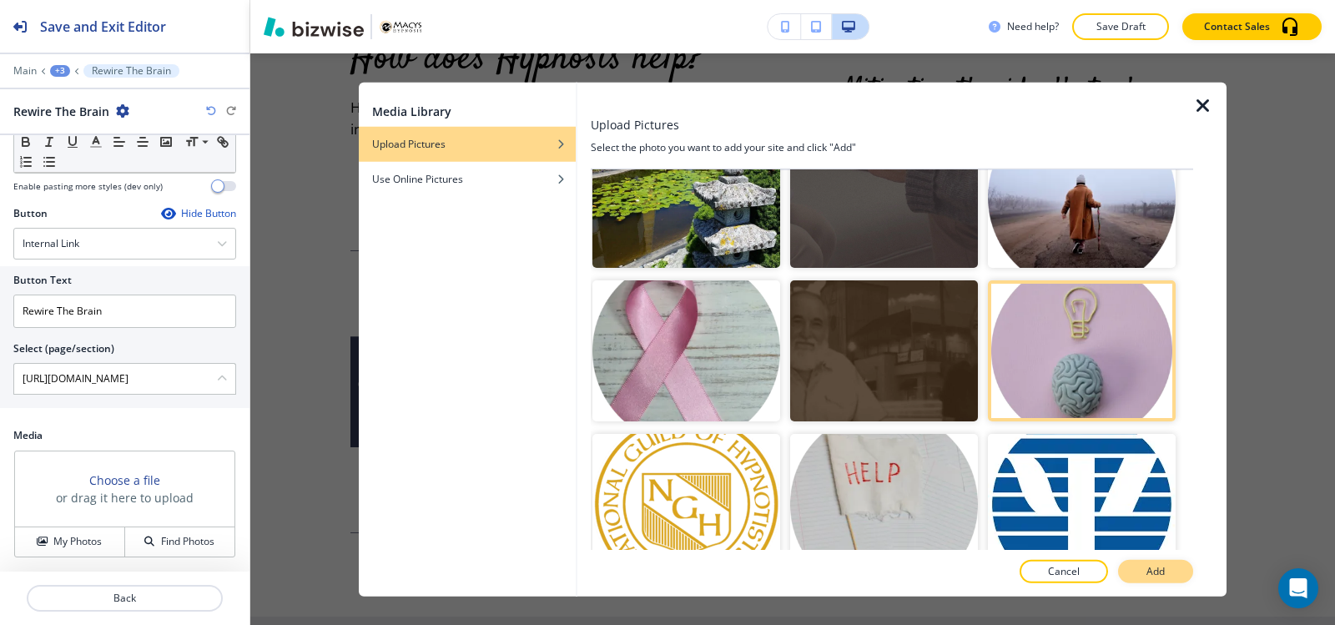
click at [1157, 572] on p "Add" at bounding box center [1155, 571] width 18 height 15
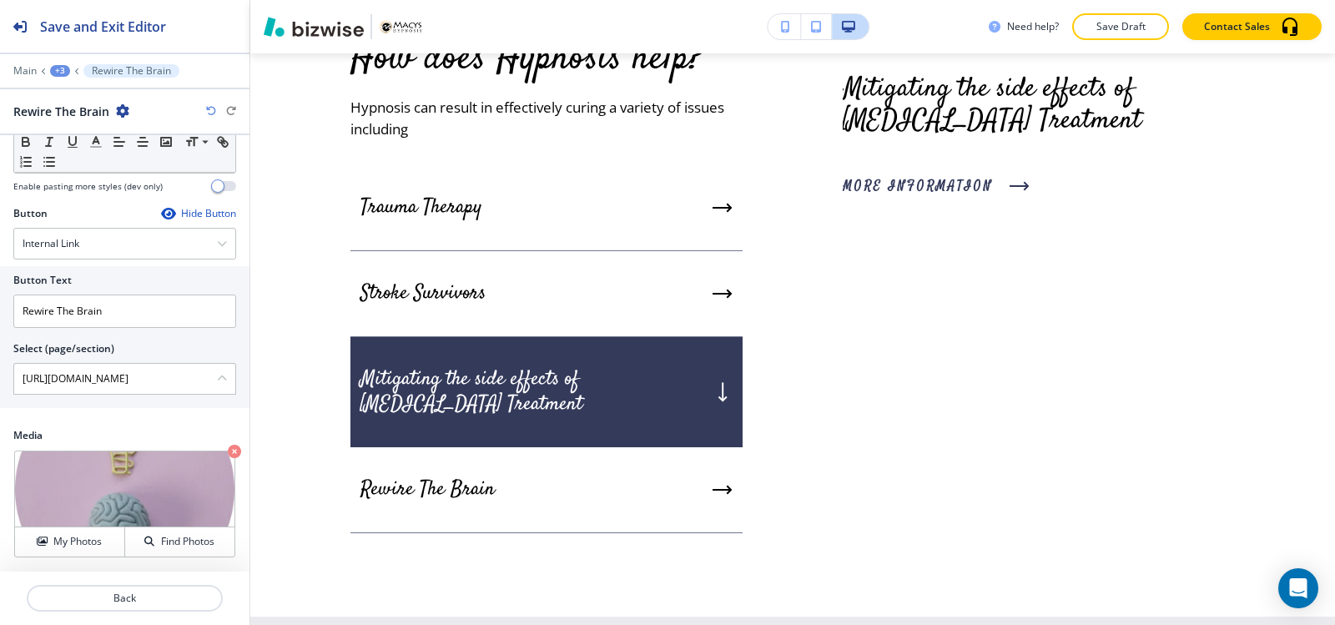
click at [62, 75] on div "+3" at bounding box center [60, 71] width 20 height 12
click at [91, 159] on p "How does Hypnosis help?" at bounding box center [103, 156] width 85 height 15
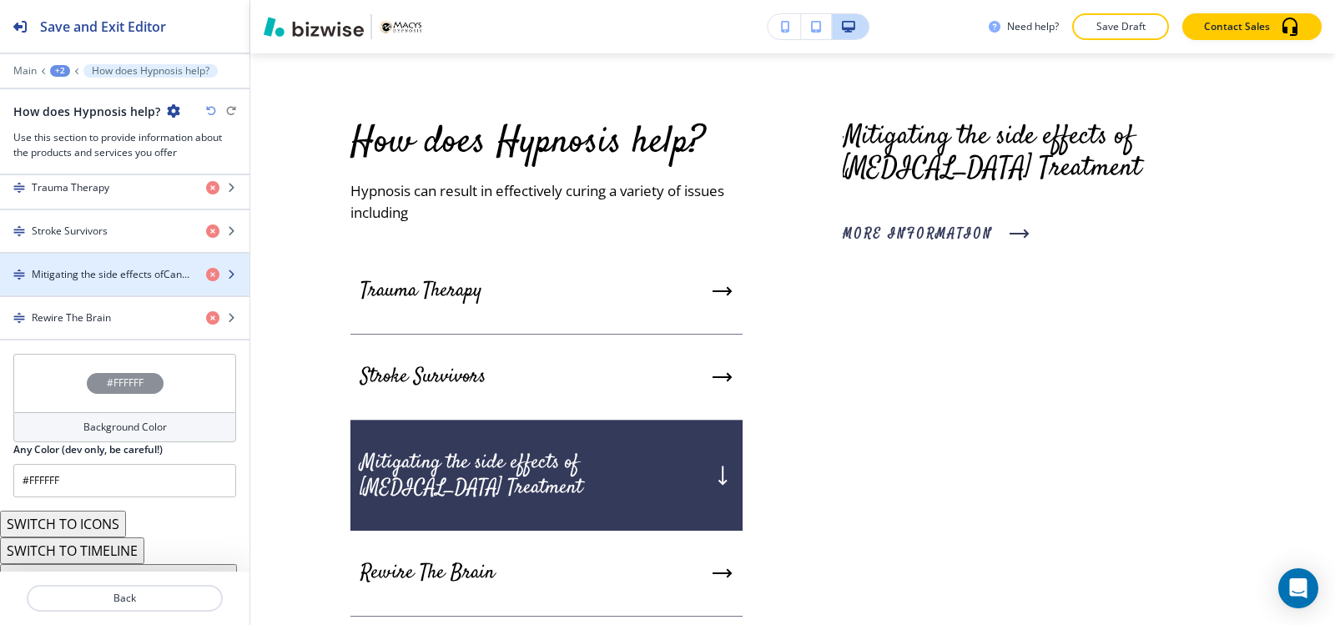
click at [104, 271] on h4 "Mitigating the side effects ofCancer Treatment" at bounding box center [112, 274] width 161 height 15
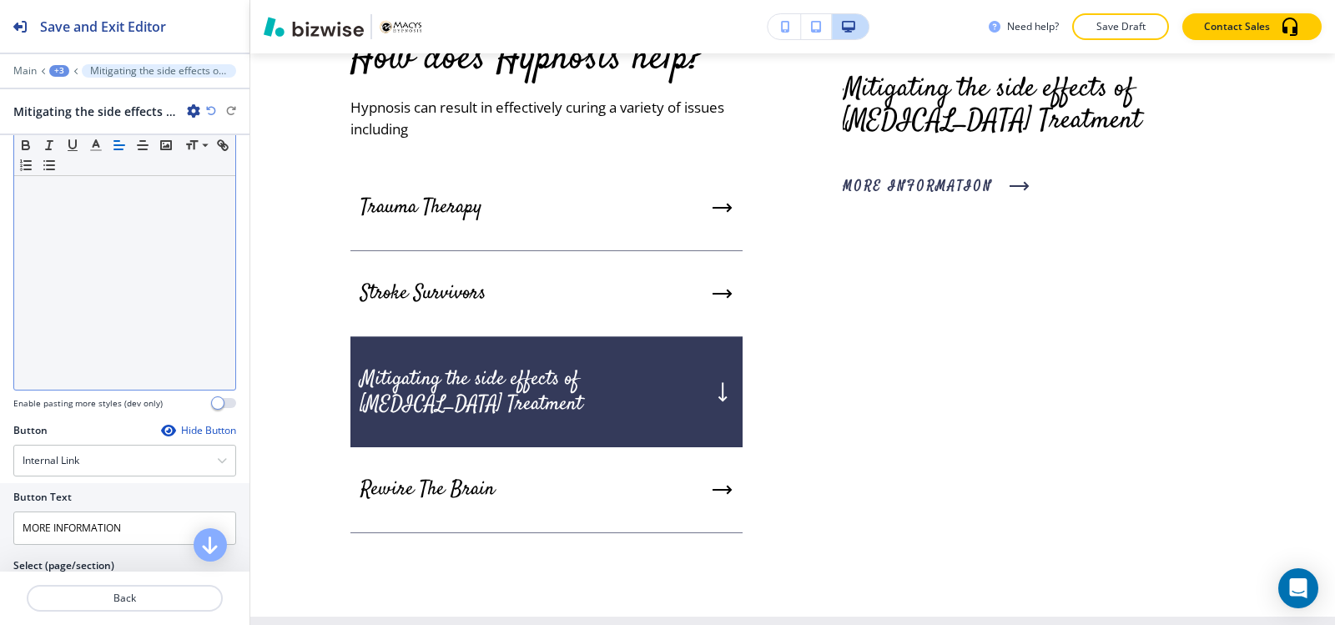
scroll to position [400, 0]
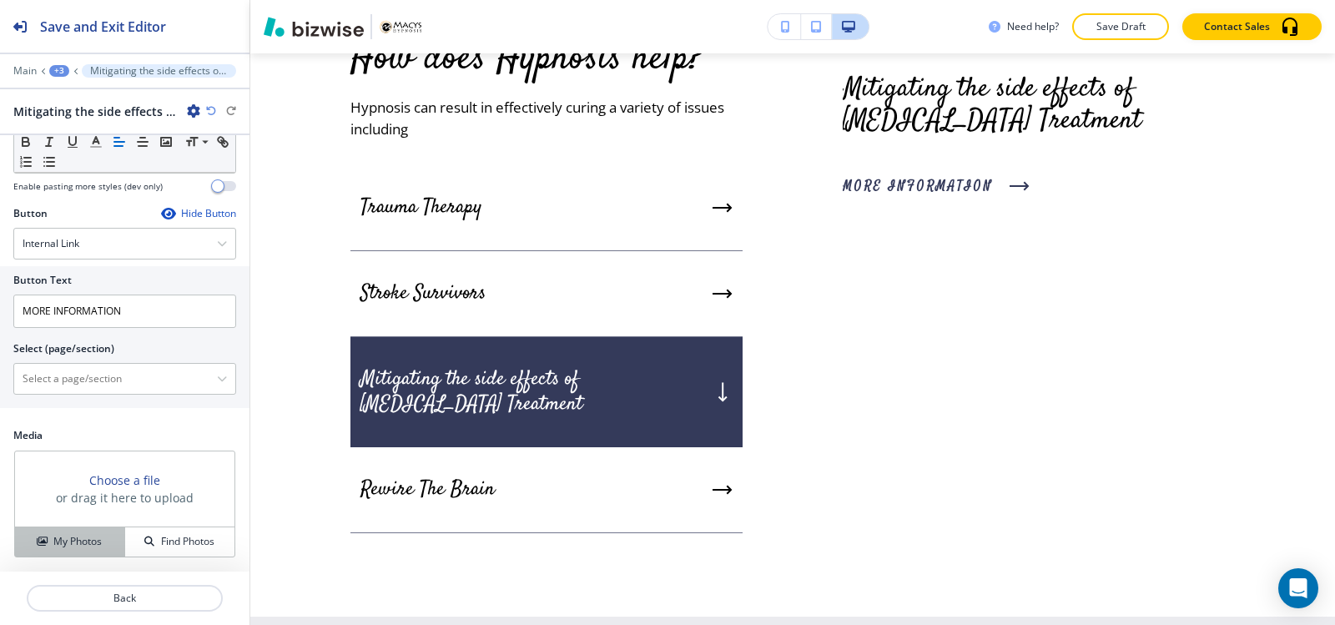
drag, startPoint x: 53, startPoint y: 545, endPoint x: 157, endPoint y: 538, distance: 103.7
click at [53, 544] on h4 "My Photos" at bounding box center [77, 541] width 48 height 15
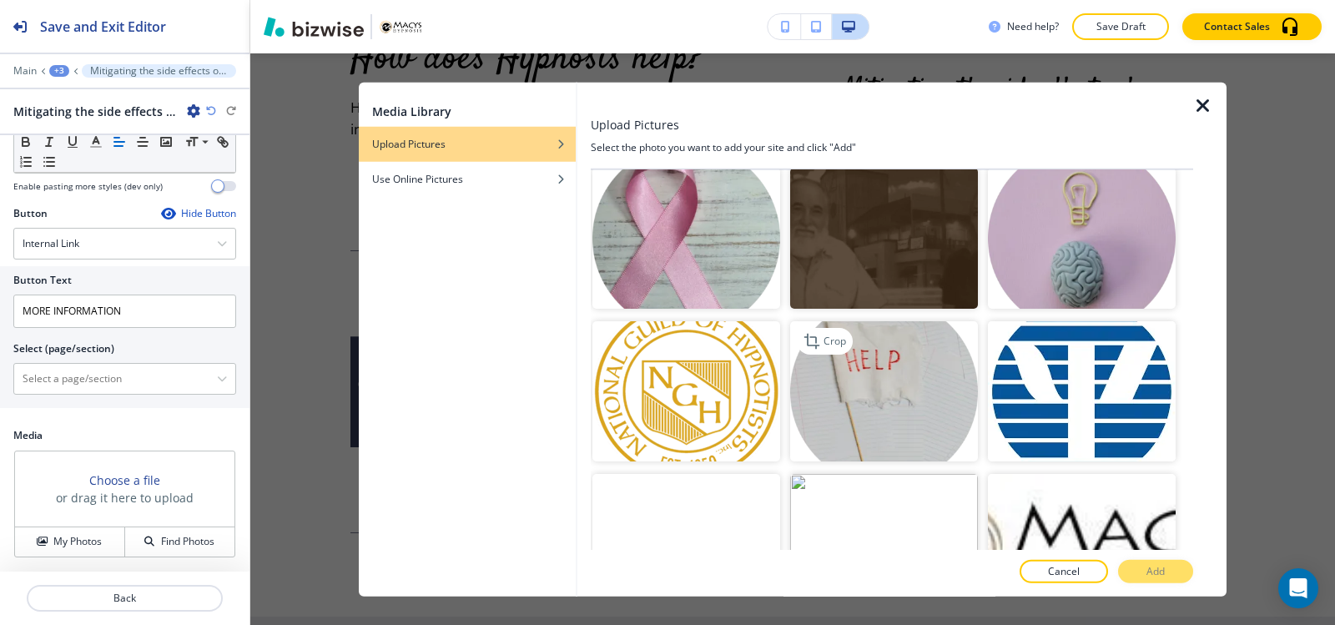
scroll to position [751, 0]
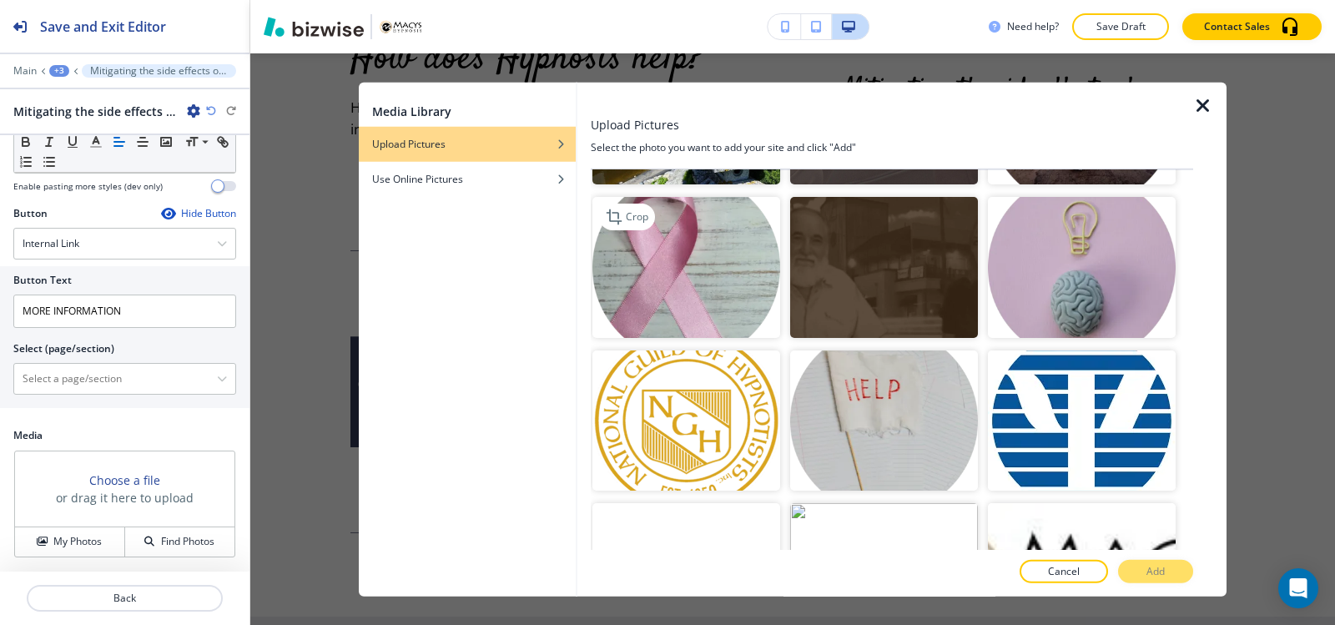
click at [724, 284] on img "button" at bounding box center [686, 267] width 188 height 141
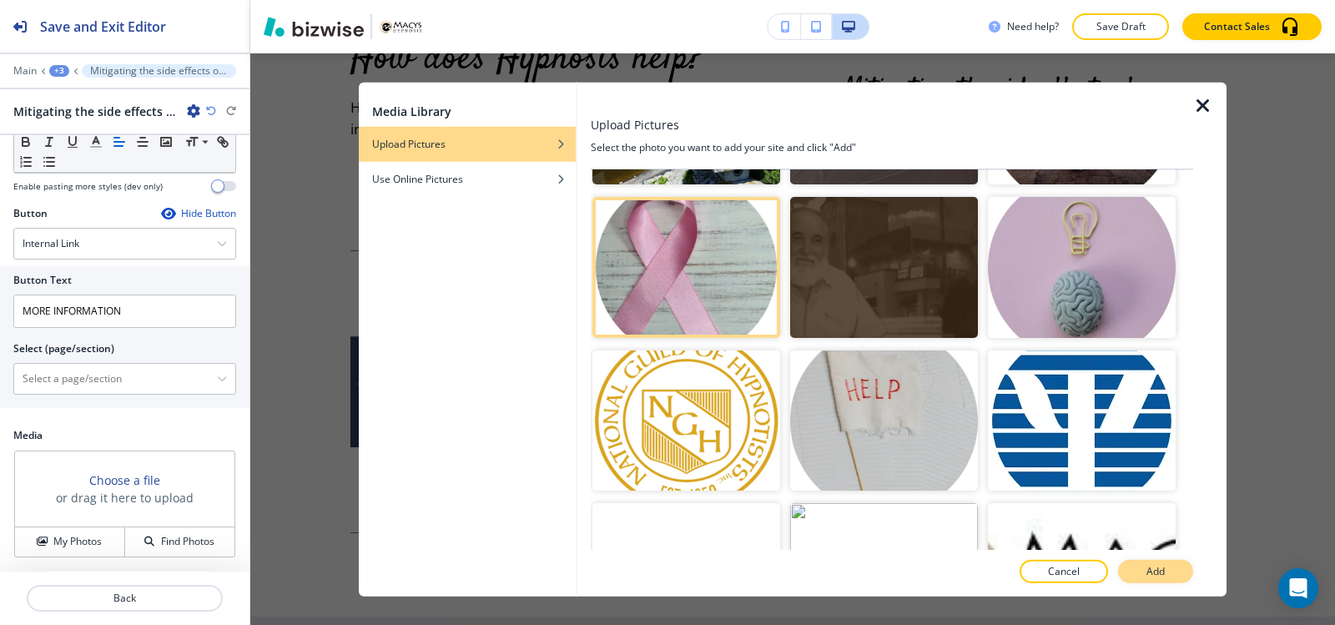
click at [1190, 574] on button "Add" at bounding box center [1155, 571] width 75 height 23
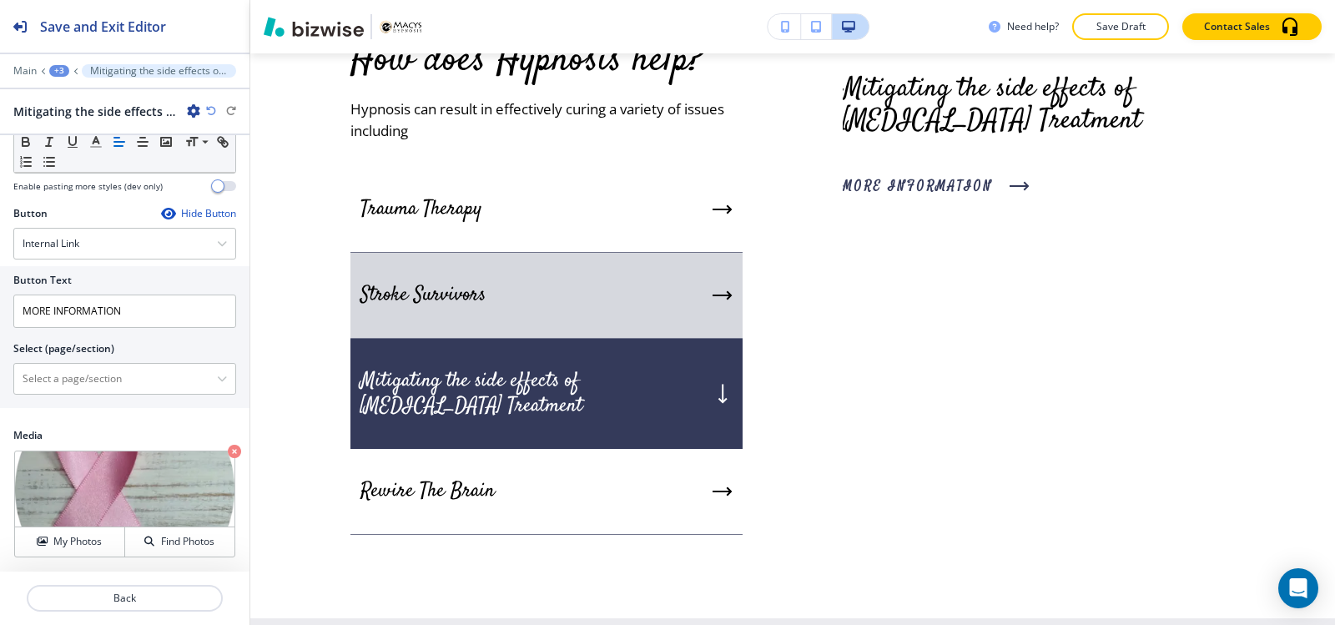
scroll to position [6940, 0]
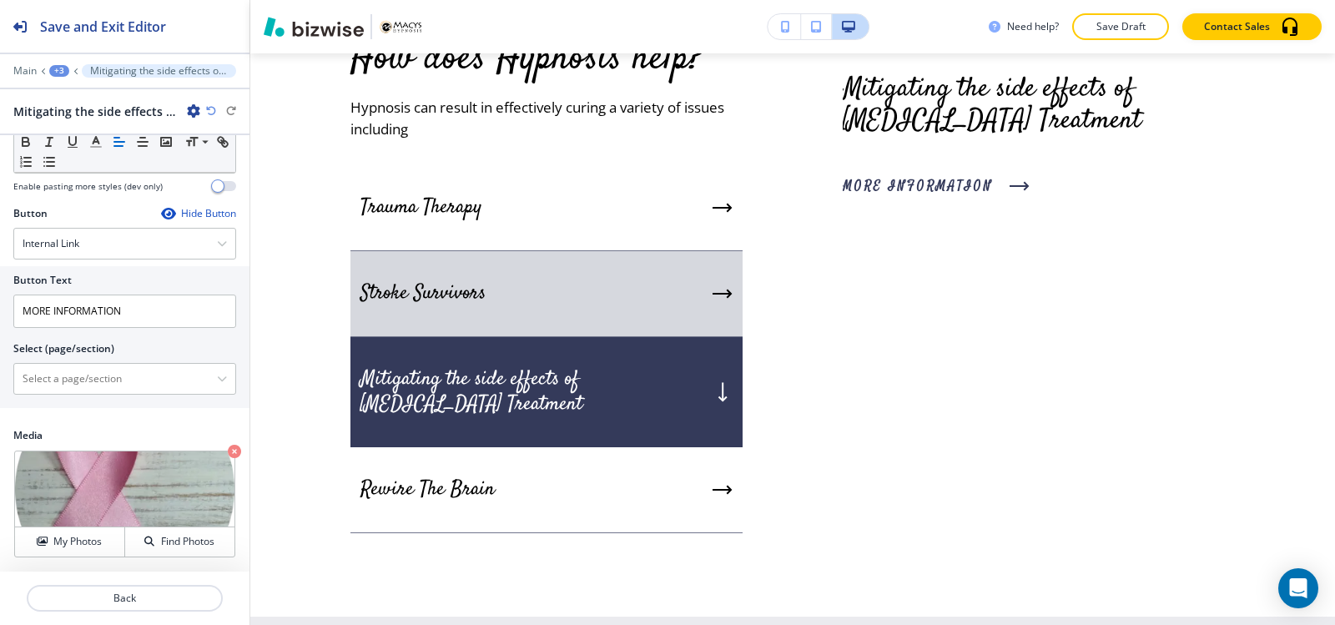
click at [622, 318] on div "Stroke Survivors" at bounding box center [546, 294] width 392 height 86
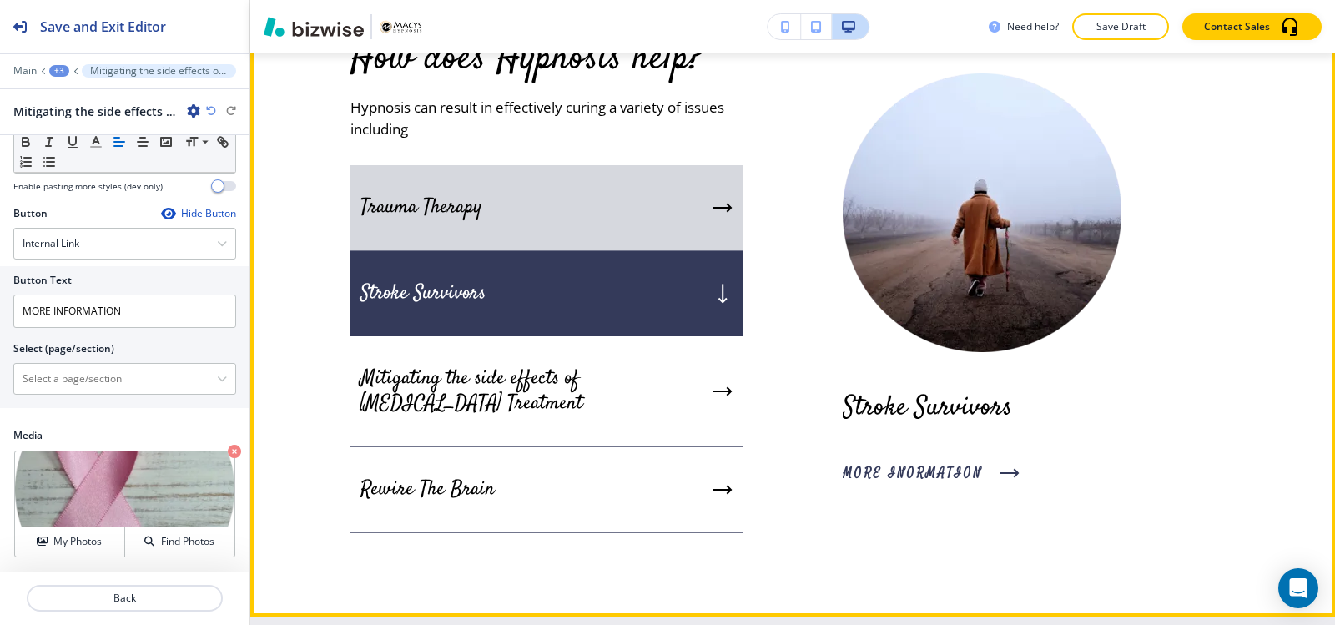
click at [598, 239] on div "Trauma Therapy" at bounding box center [546, 208] width 392 height 86
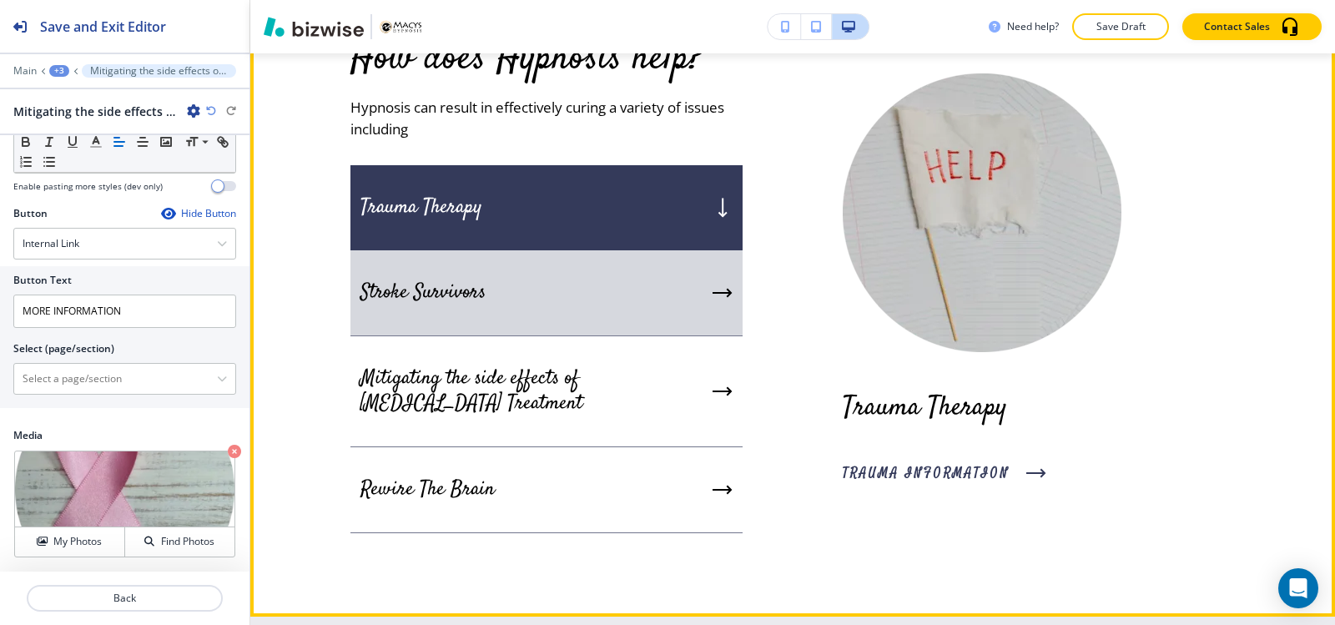
click at [596, 331] on div "Stroke Survivors" at bounding box center [546, 293] width 392 height 86
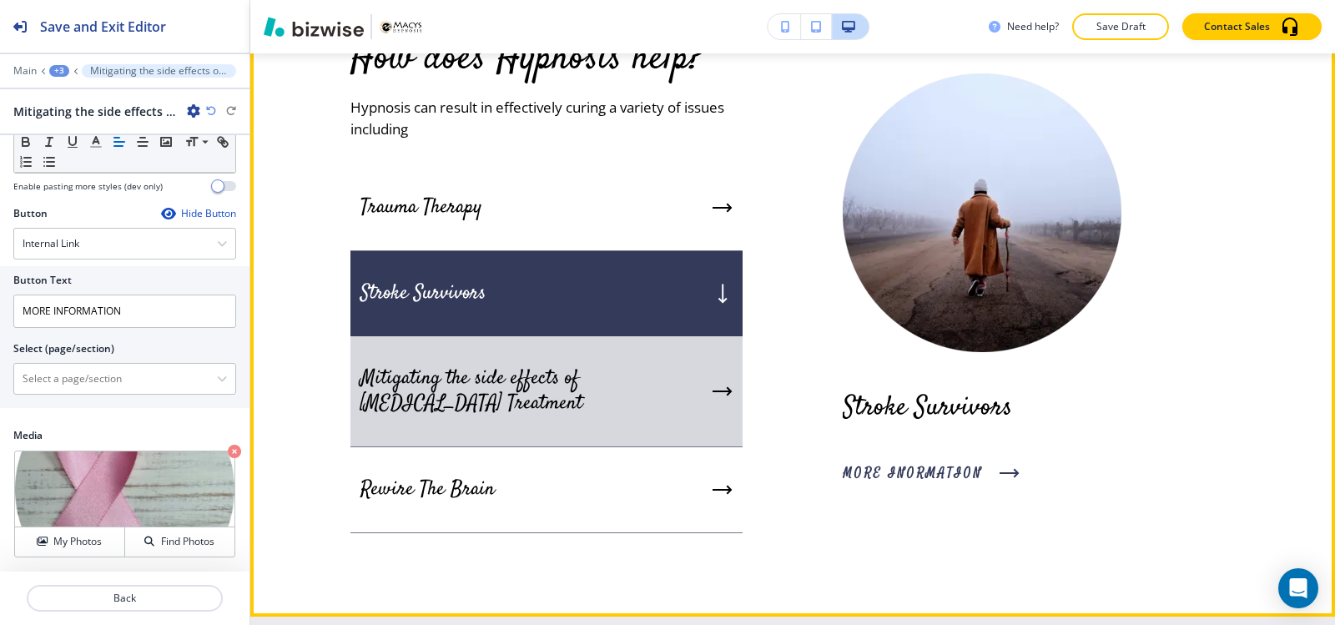
click at [607, 400] on div "Mitigating the side effects of Cancer Treatment" at bounding box center [546, 391] width 392 height 111
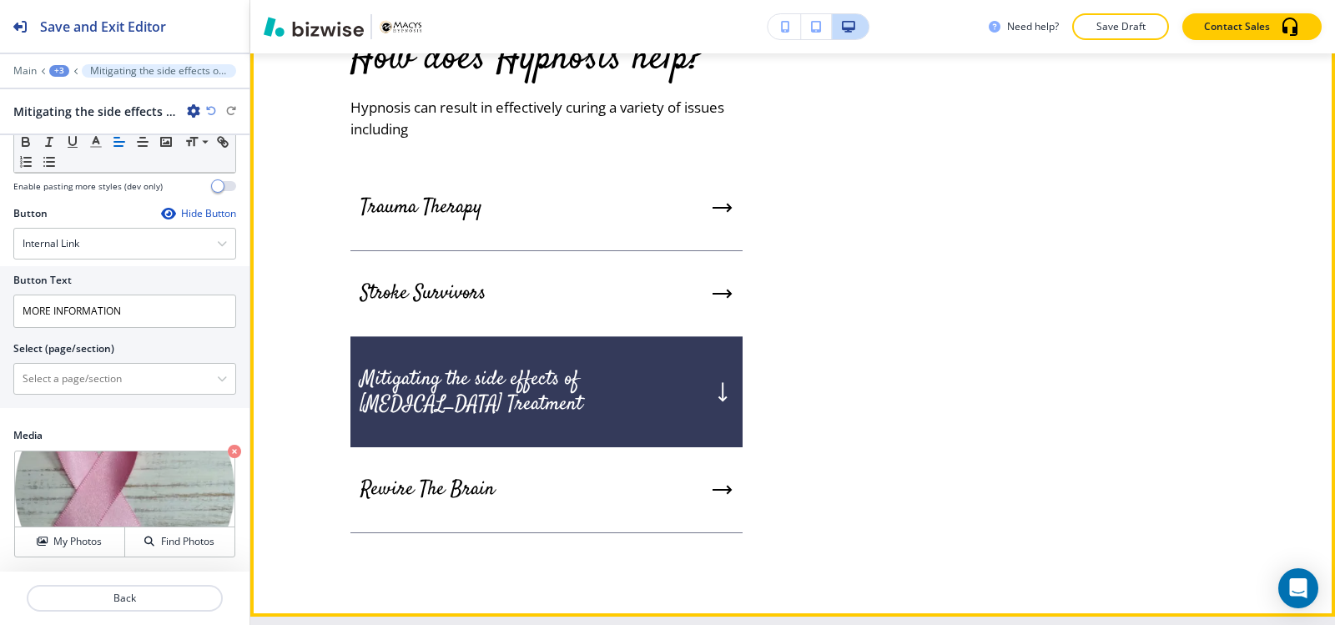
scroll to position [7023, 0]
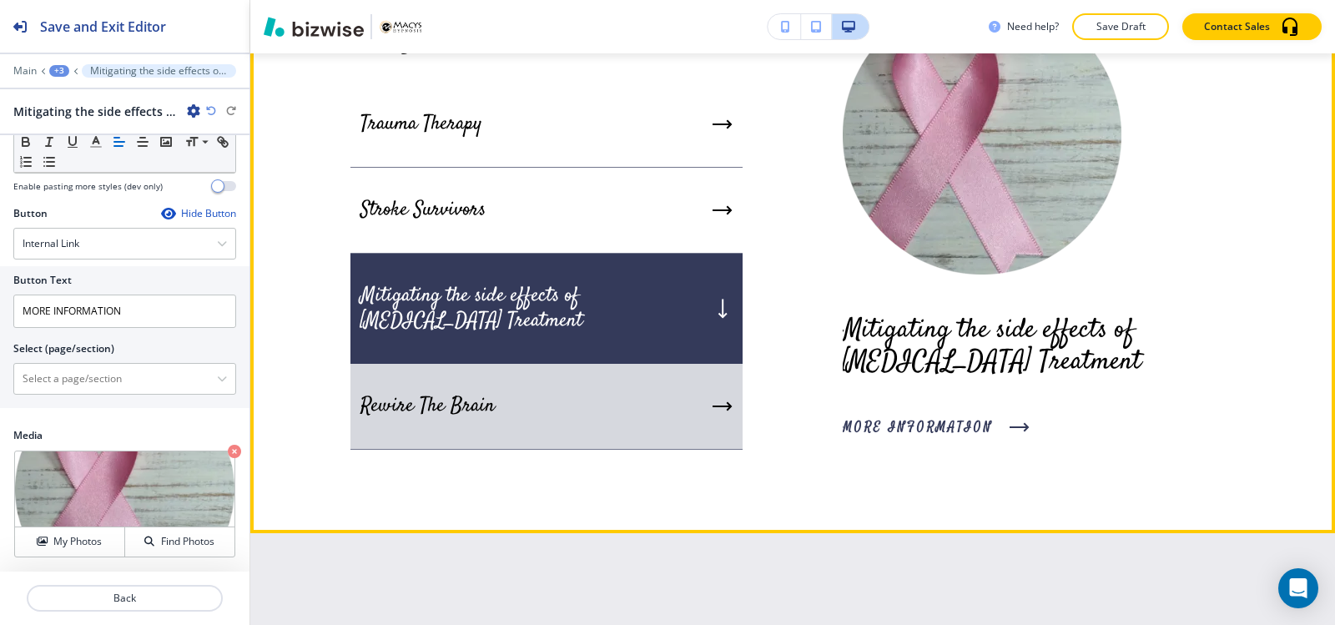
click at [584, 450] on div "Rewire The Brain" at bounding box center [546, 407] width 392 height 86
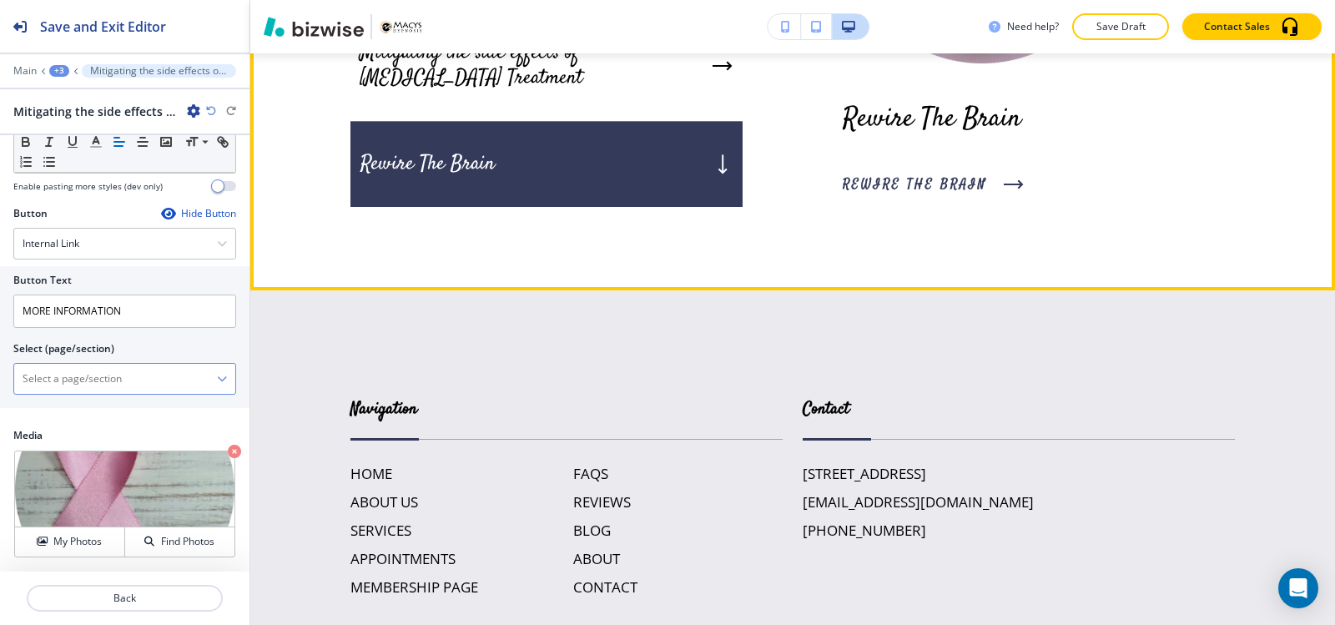
scroll to position [7137, 0]
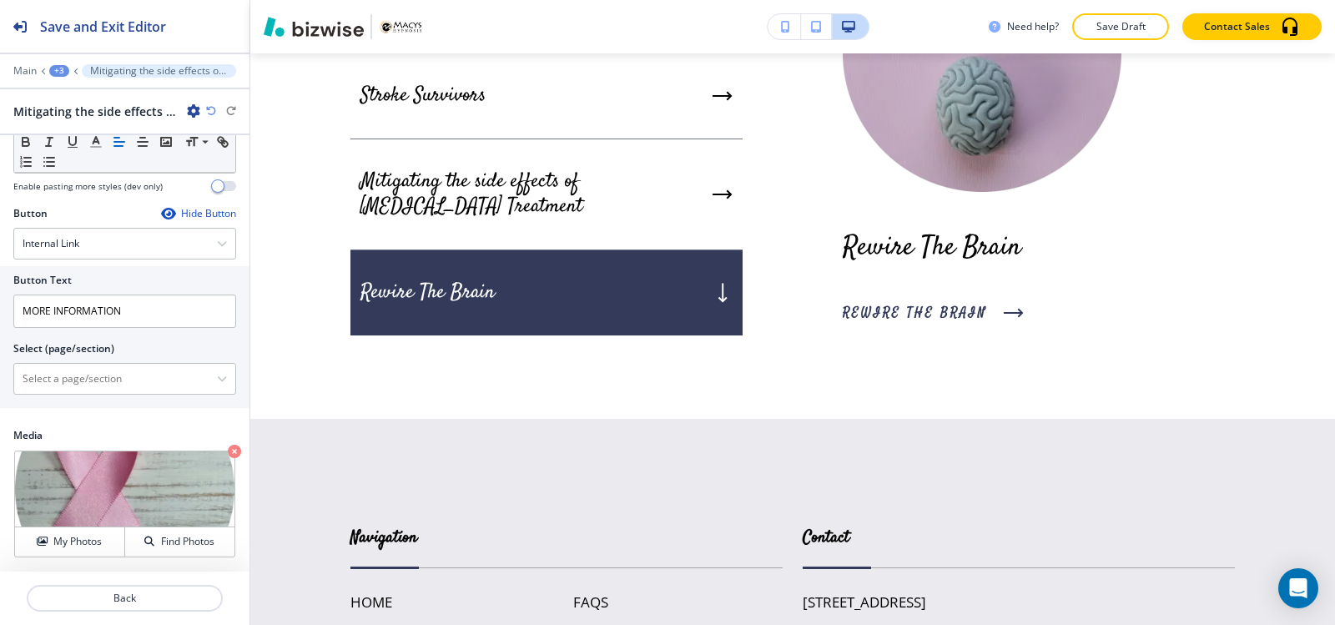
click at [54, 65] on div "+3" at bounding box center [59, 71] width 20 height 12
click at [89, 165] on button "How does Hypnosis help?" at bounding box center [102, 157] width 107 height 30
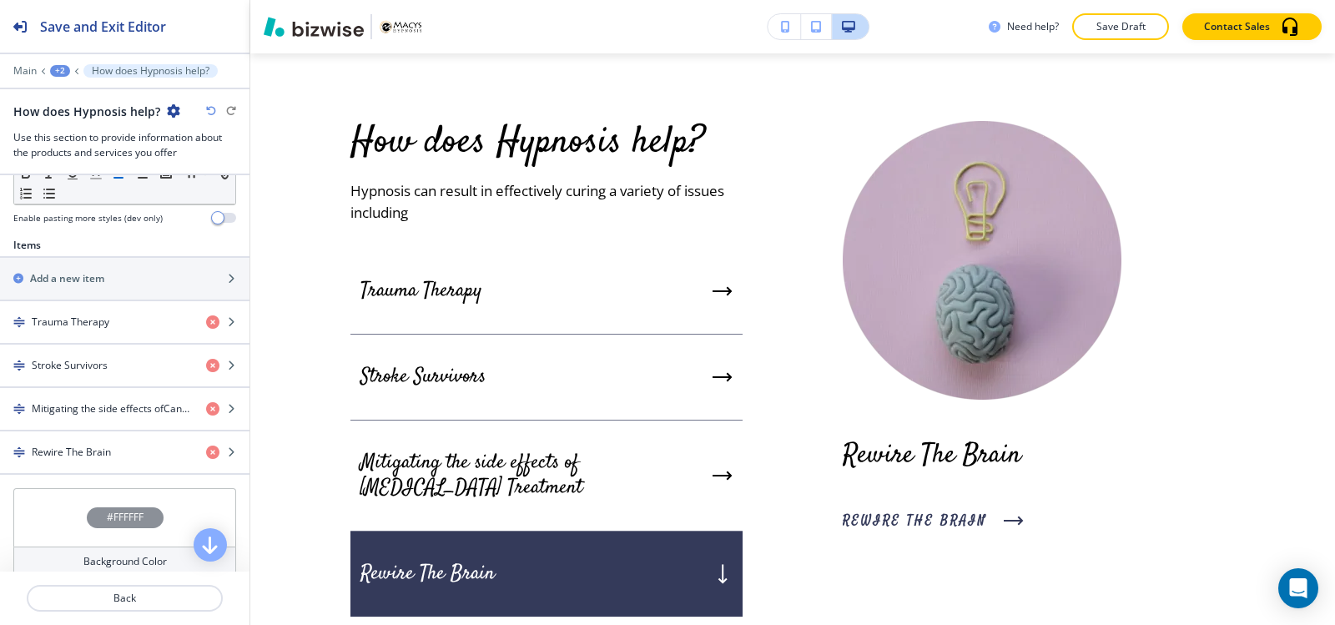
scroll to position [520, 0]
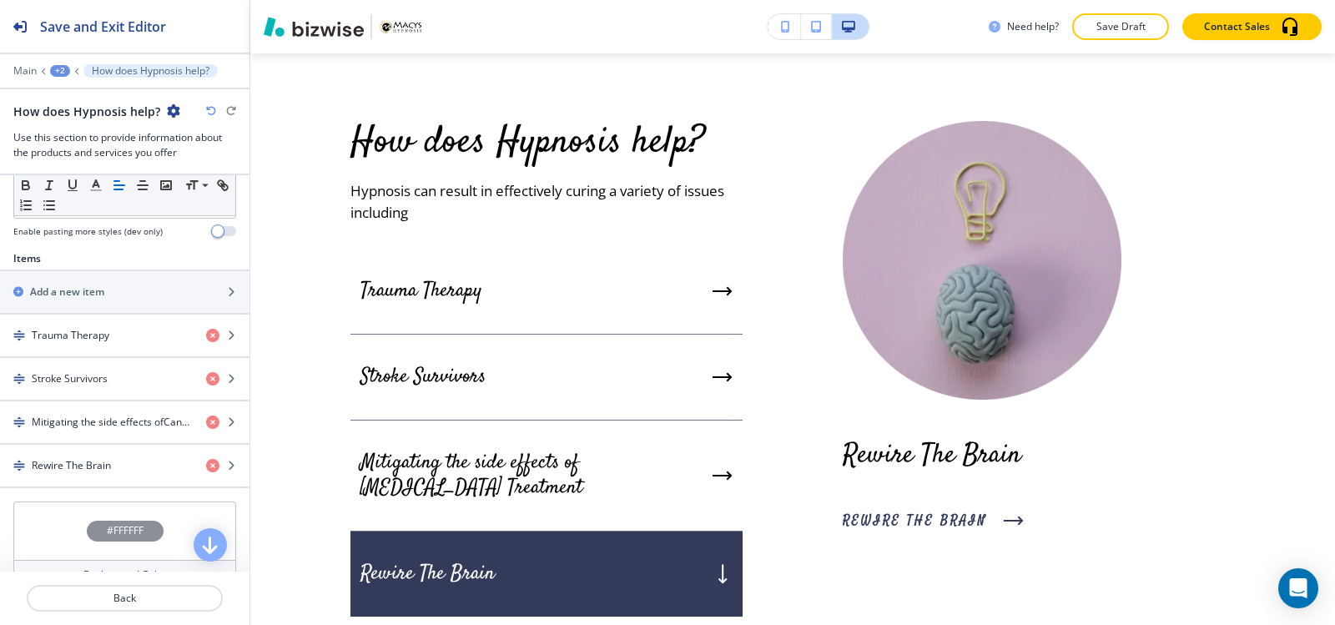
click at [58, 65] on div "+2" at bounding box center [60, 71] width 20 height 12
click at [105, 138] on button "HOME" at bounding box center [103, 128] width 107 height 30
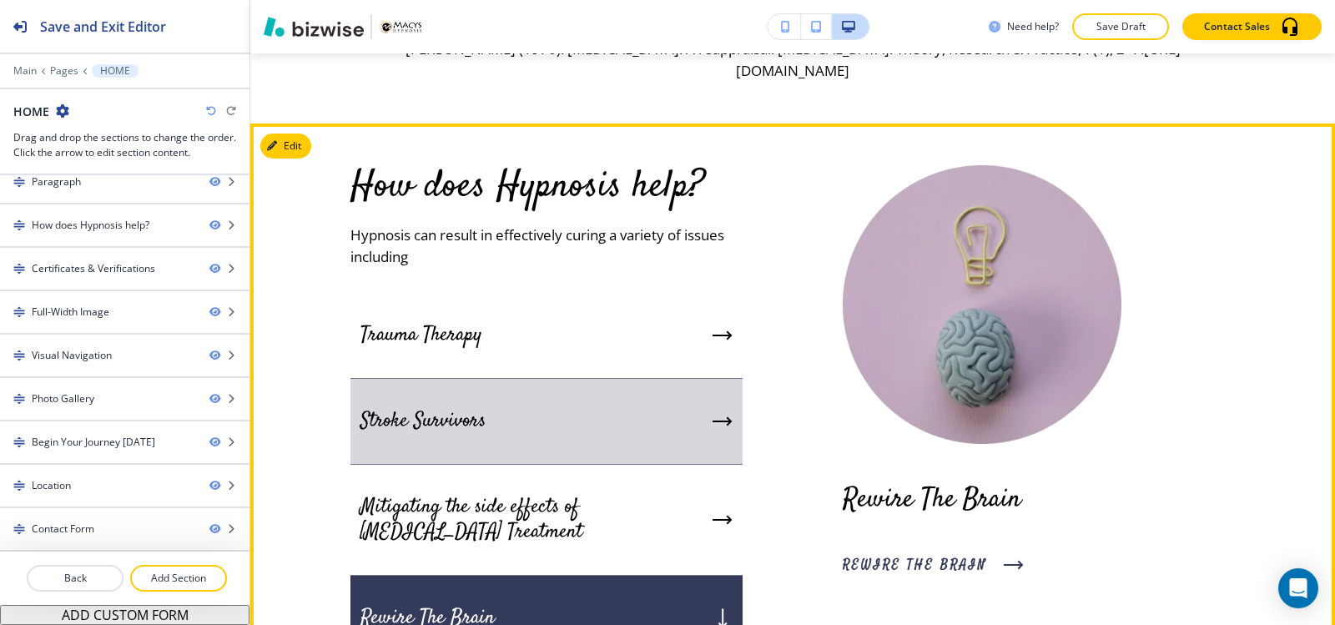
scroll to position [2649, 0]
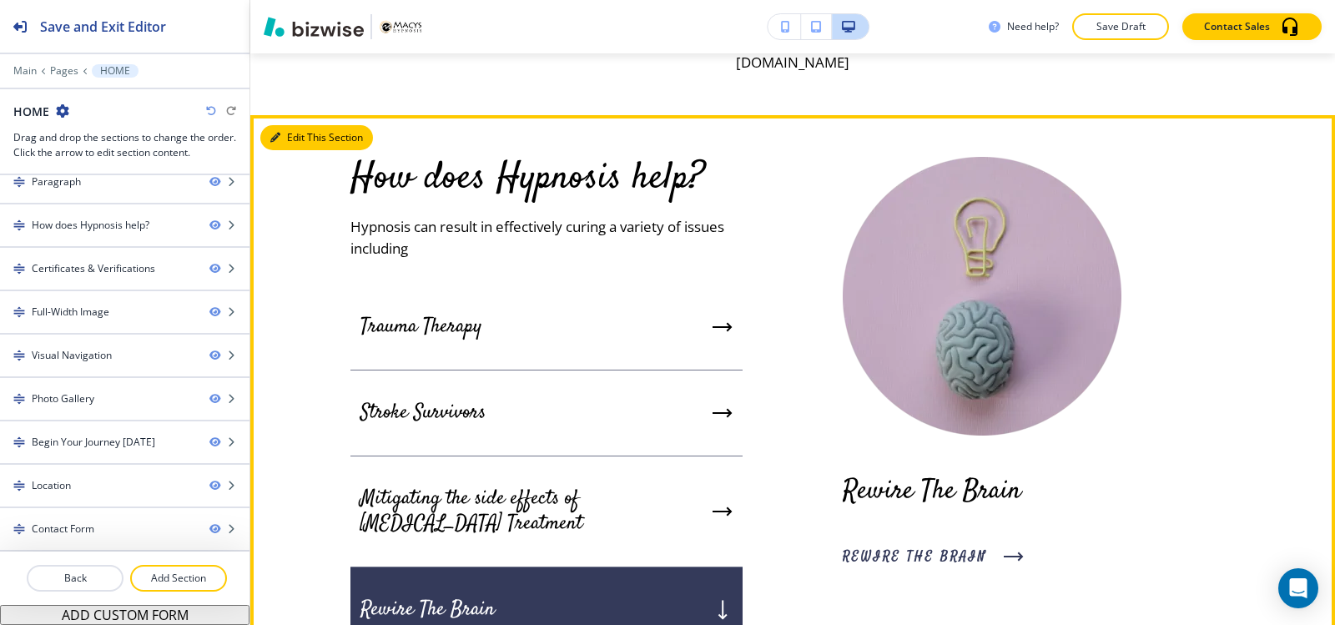
click at [291, 150] on button "Edit This Section" at bounding box center [316, 137] width 113 height 25
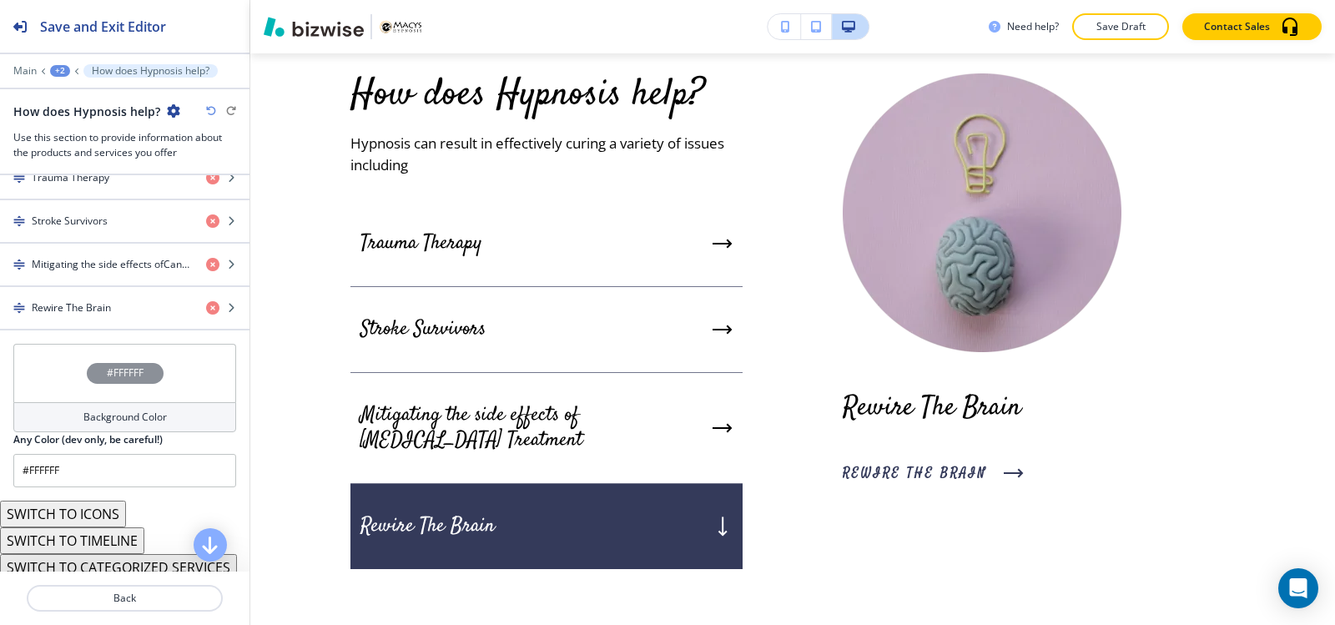
scroll to position [687, 0]
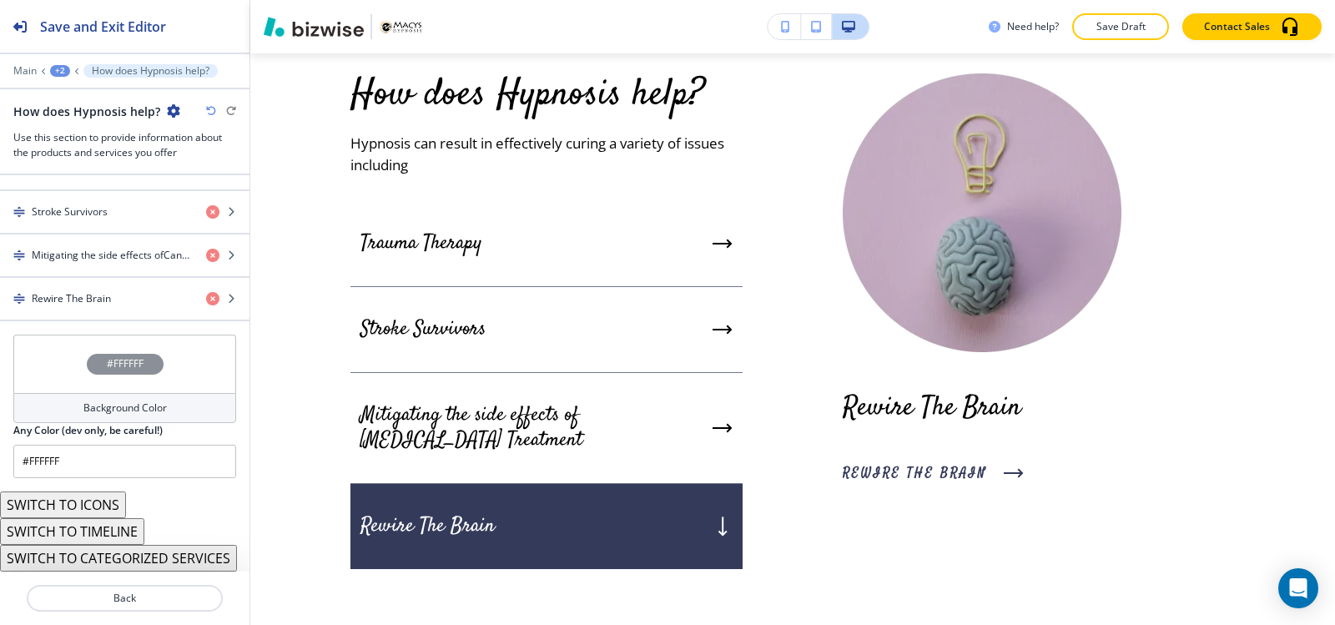
click at [83, 413] on h4 "Background Color" at bounding box center [124, 407] width 83 height 15
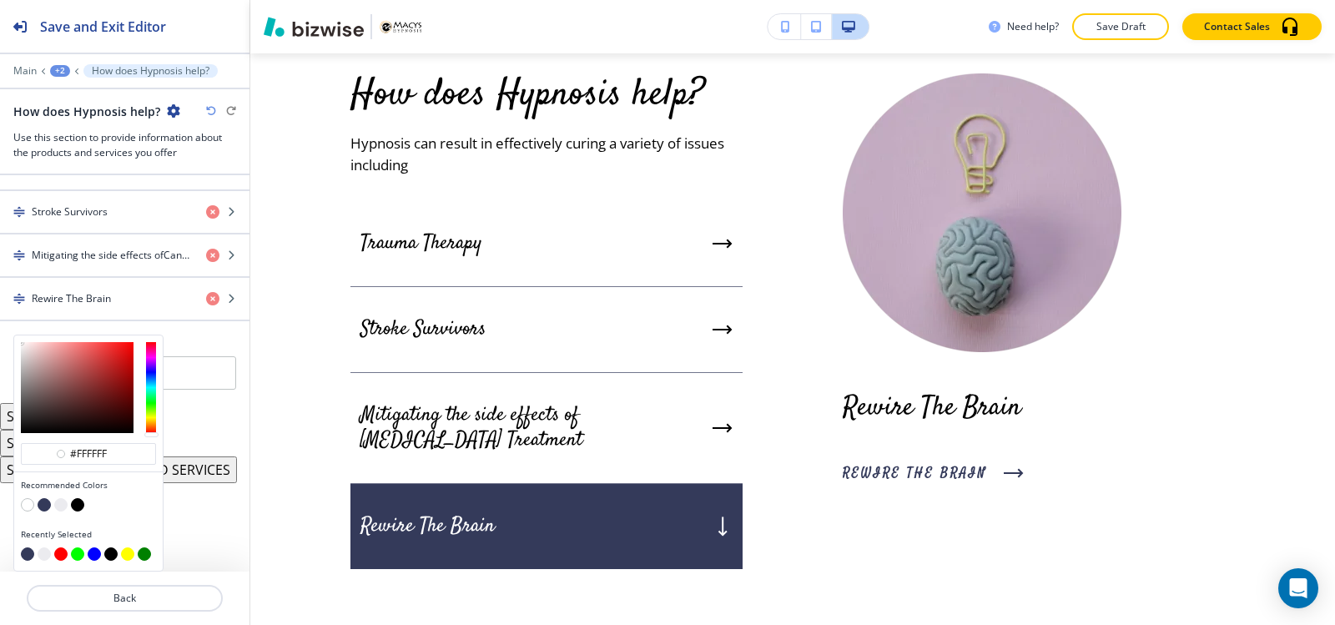
click at [56, 501] on button "button" at bounding box center [60, 504] width 13 height 13
type input "#ebebef"
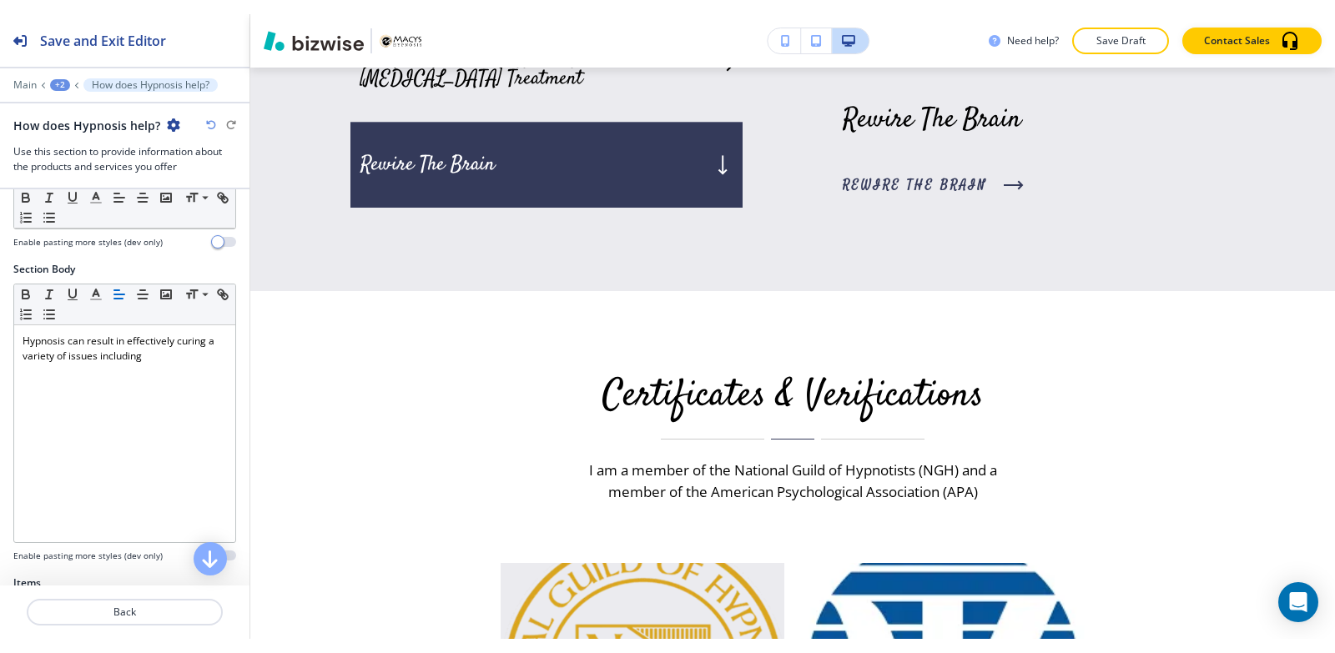
scroll to position [269, 0]
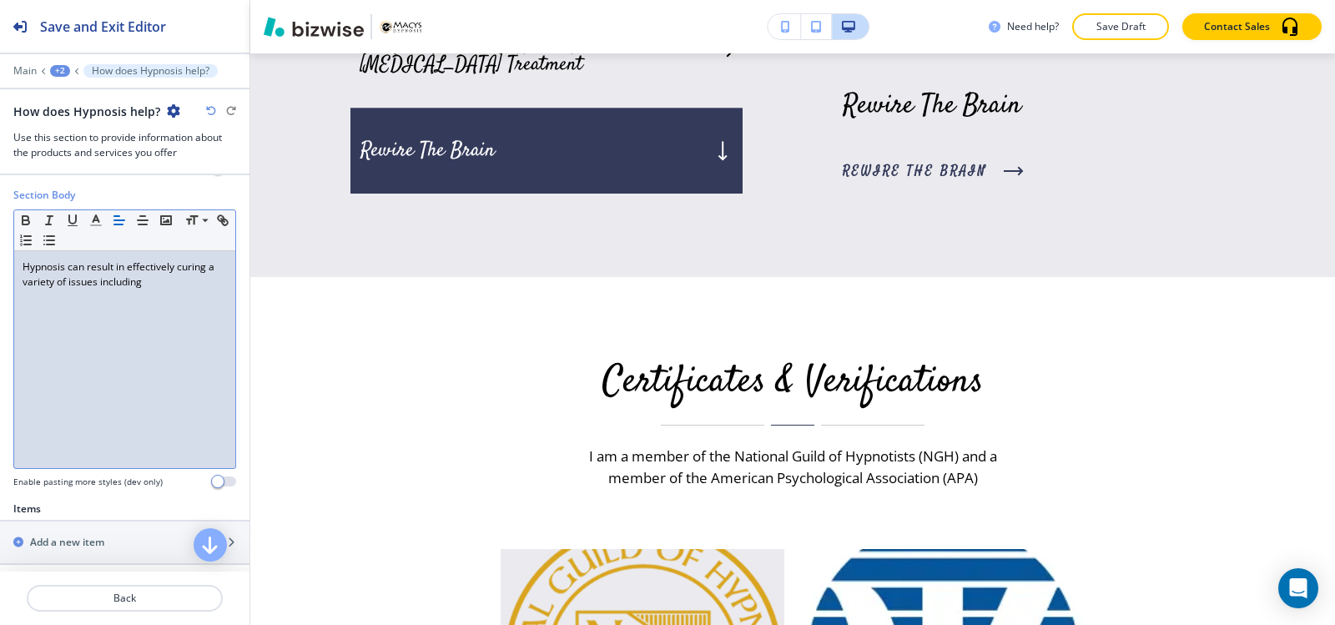
click at [171, 326] on div "Hypnosis can result in effectively curing a variety of issues including" at bounding box center [124, 359] width 221 height 217
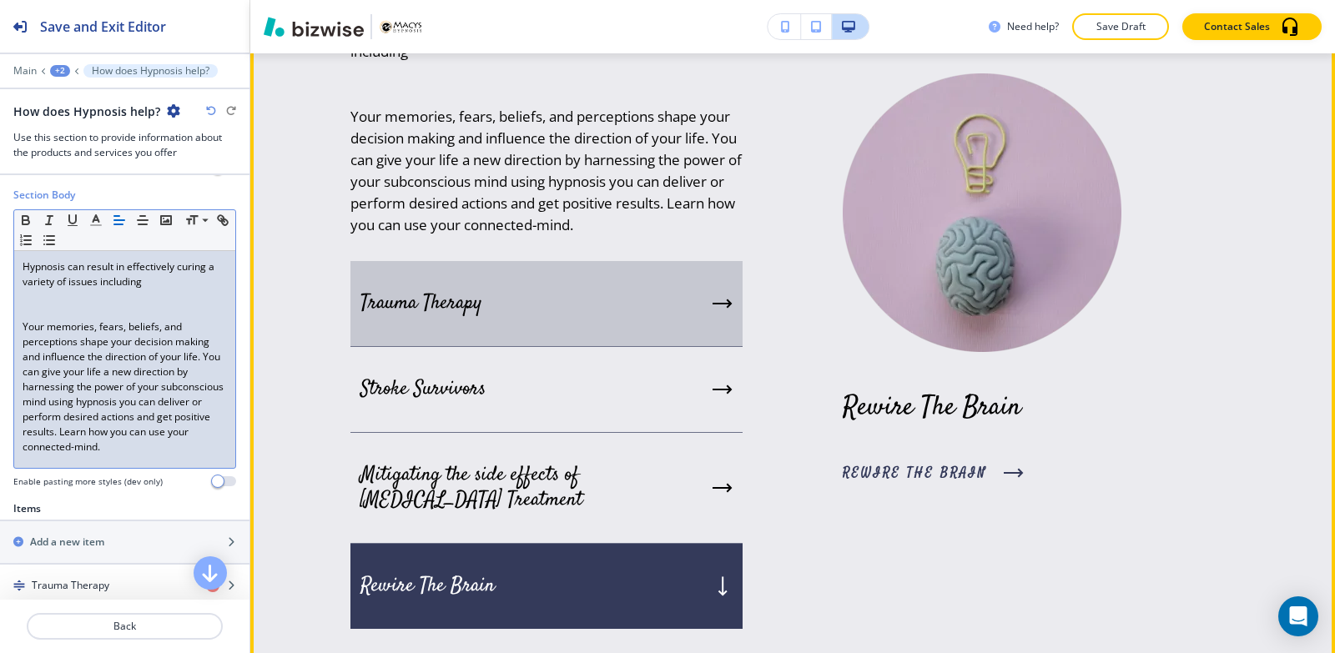
scroll to position [2774, 0]
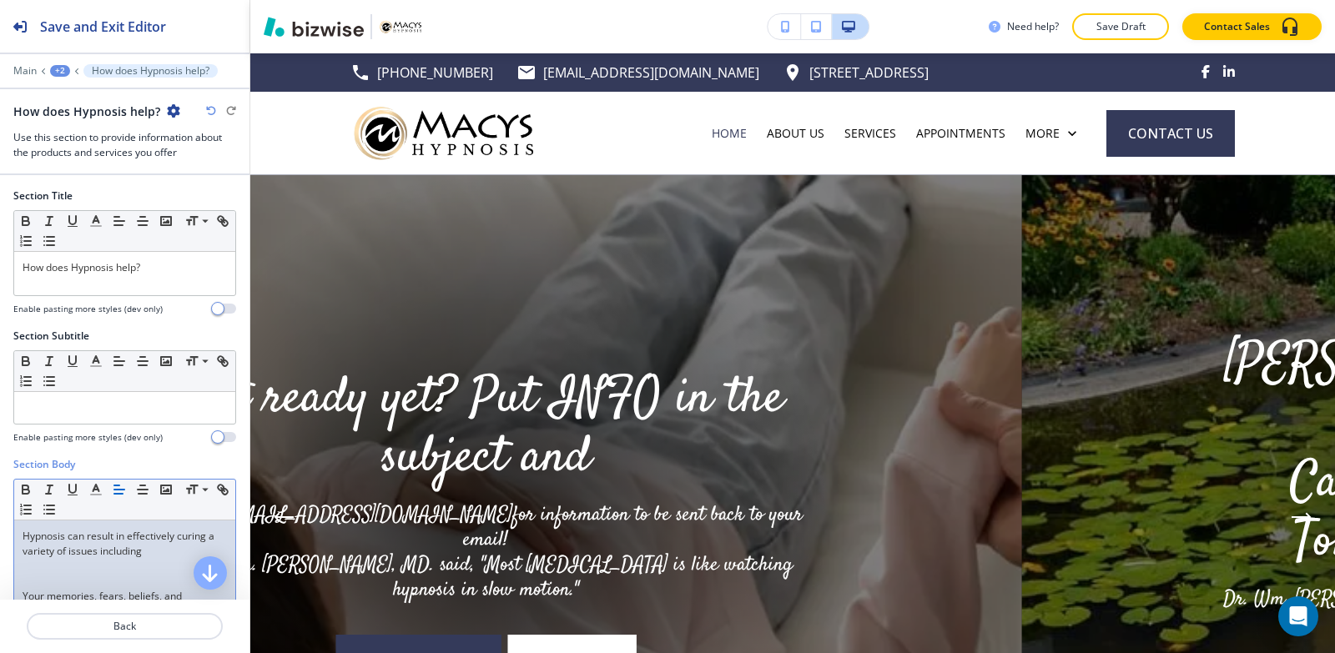
scroll to position [2774, 0]
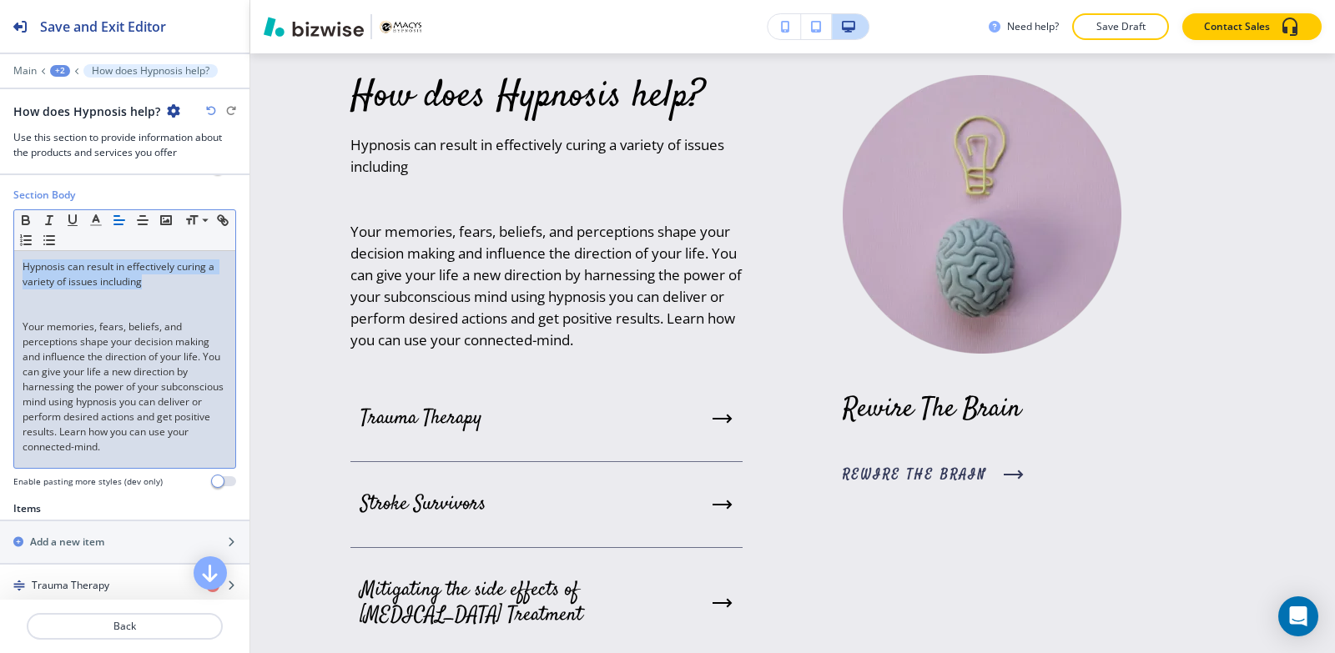
drag, startPoint x: 136, startPoint y: 286, endPoint x: 0, endPoint y: 264, distance: 137.8
click at [0, 264] on div "Section Body Small Normal Large Huge Hypnosis can result in effectively curing …" at bounding box center [124, 345] width 249 height 314
copy p "Hypnosis can result in effectively curing a variety of issues including"
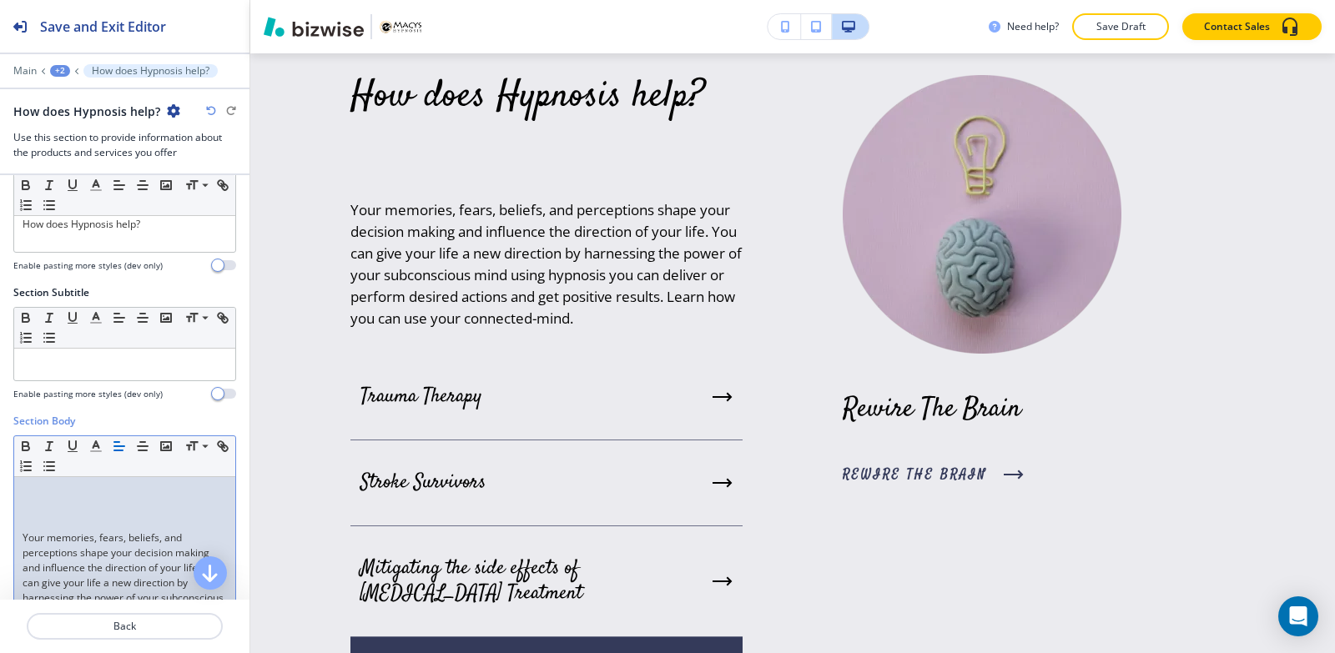
scroll to position [19, 0]
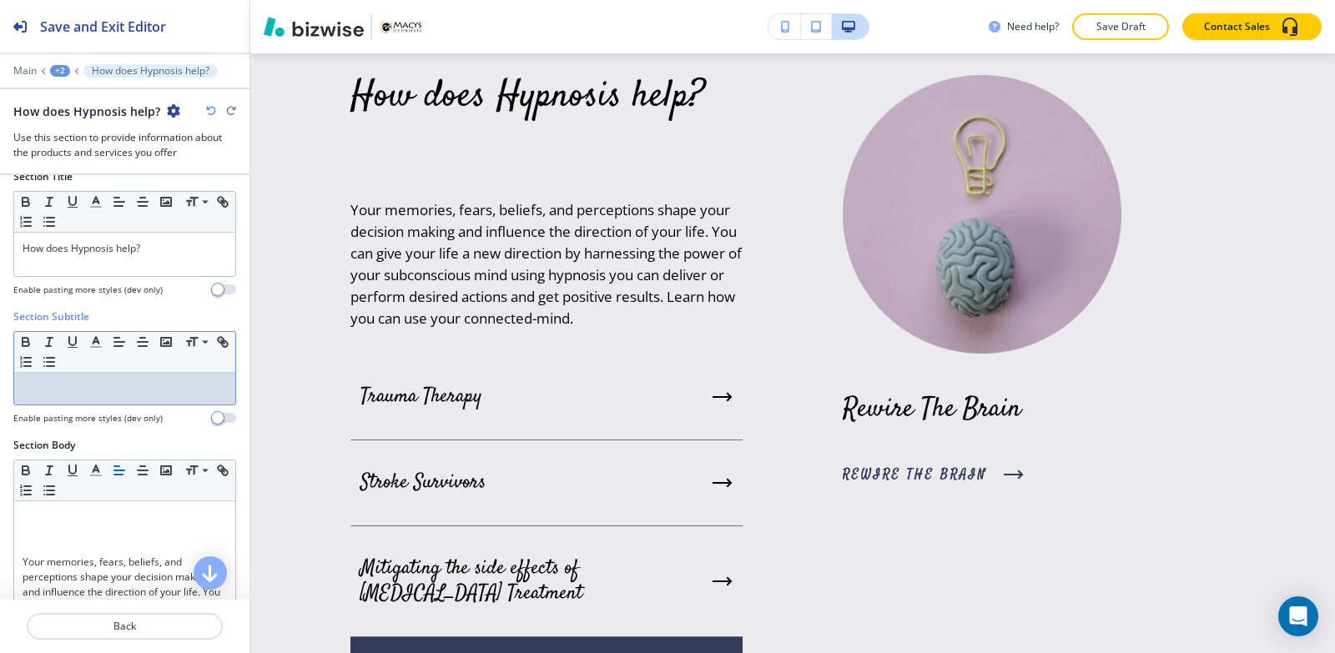
click at [79, 395] on p at bounding box center [125, 388] width 204 height 15
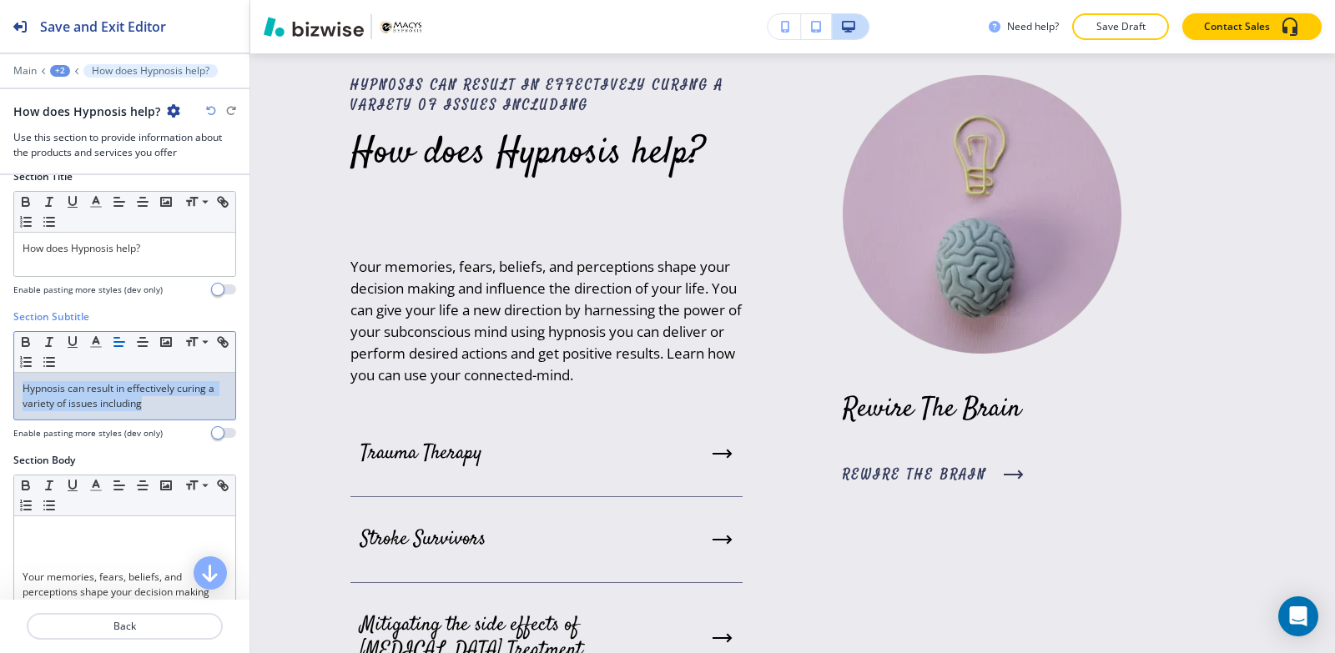
drag, startPoint x: 188, startPoint y: 400, endPoint x: 0, endPoint y: 386, distance: 188.2
click at [0, 386] on div "Section Subtitle Small Normal Large Huge Hypnosis can result in effectively cur…" at bounding box center [124, 380] width 249 height 143
copy p "Hypnosis can result in effectively curing a variety of issues including"
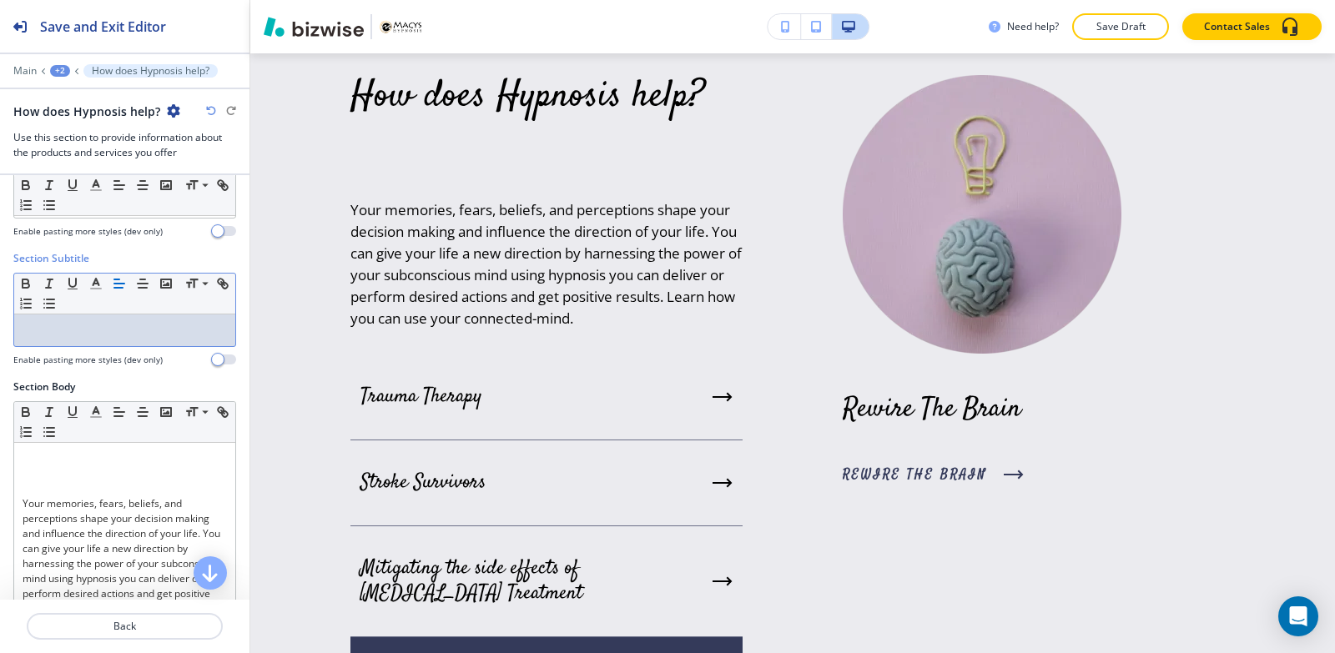
scroll to position [103, 0]
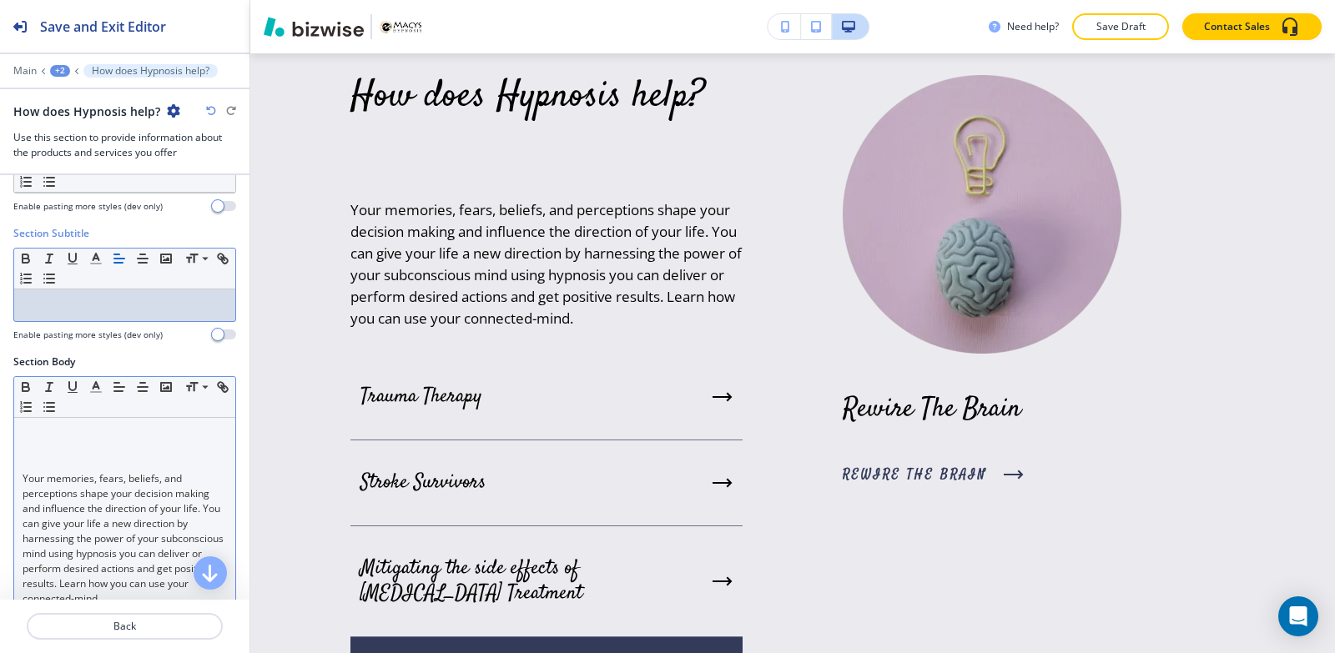
click at [35, 467] on p at bounding box center [125, 463] width 204 height 15
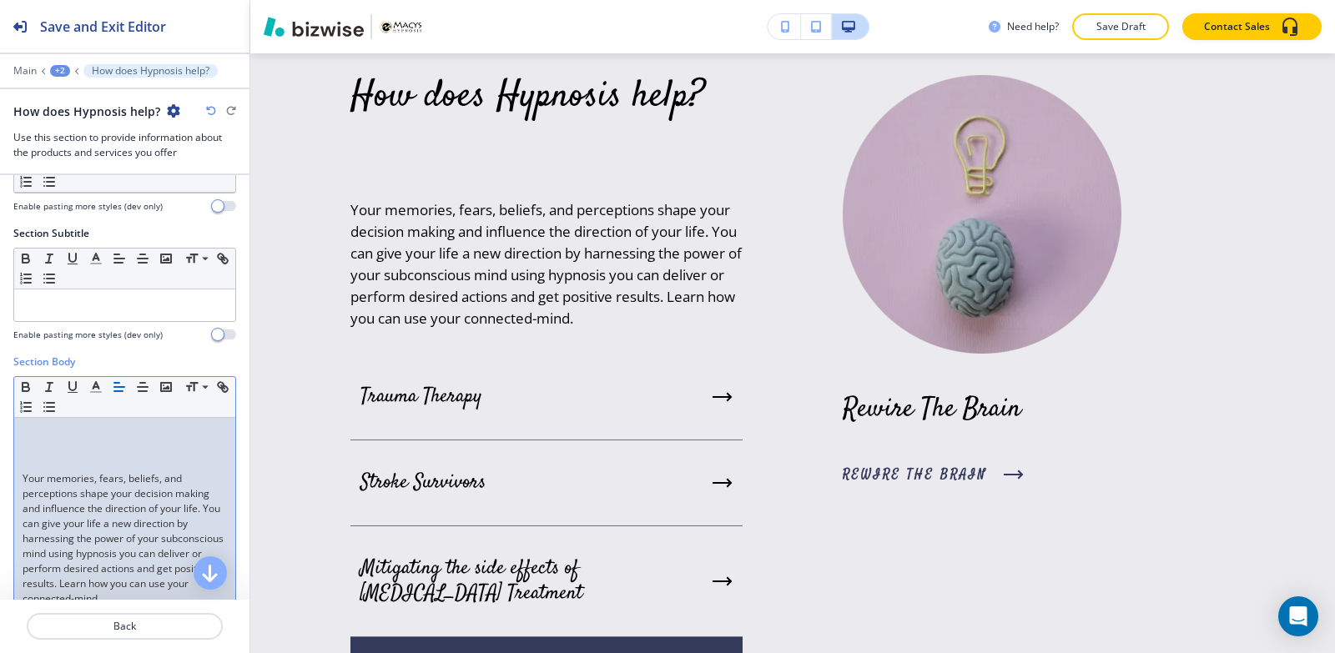
click at [23, 437] on p at bounding box center [125, 433] width 204 height 15
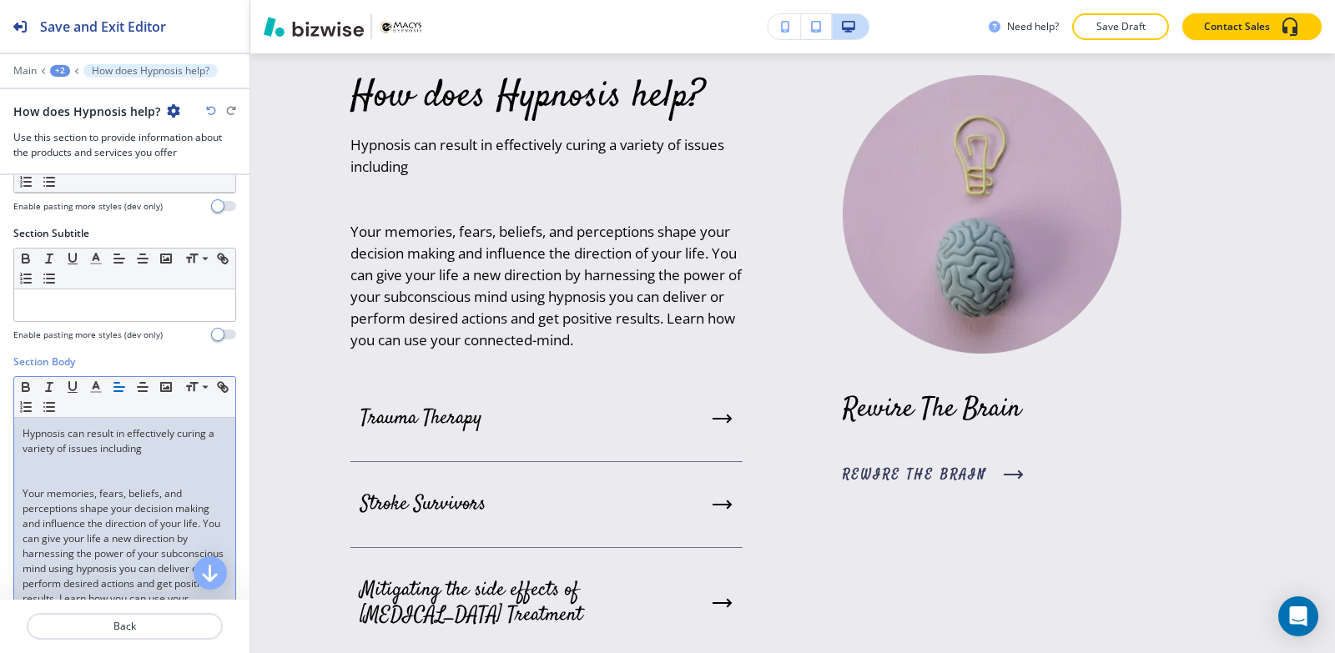
click at [31, 491] on p "Your memories, fears, beliefs, and perceptions shape your decision making and i…" at bounding box center [125, 553] width 204 height 135
click at [19, 491] on div "Hypnosis can result in effectively curing a variety of issues including Your me…" at bounding box center [124, 526] width 221 height 217
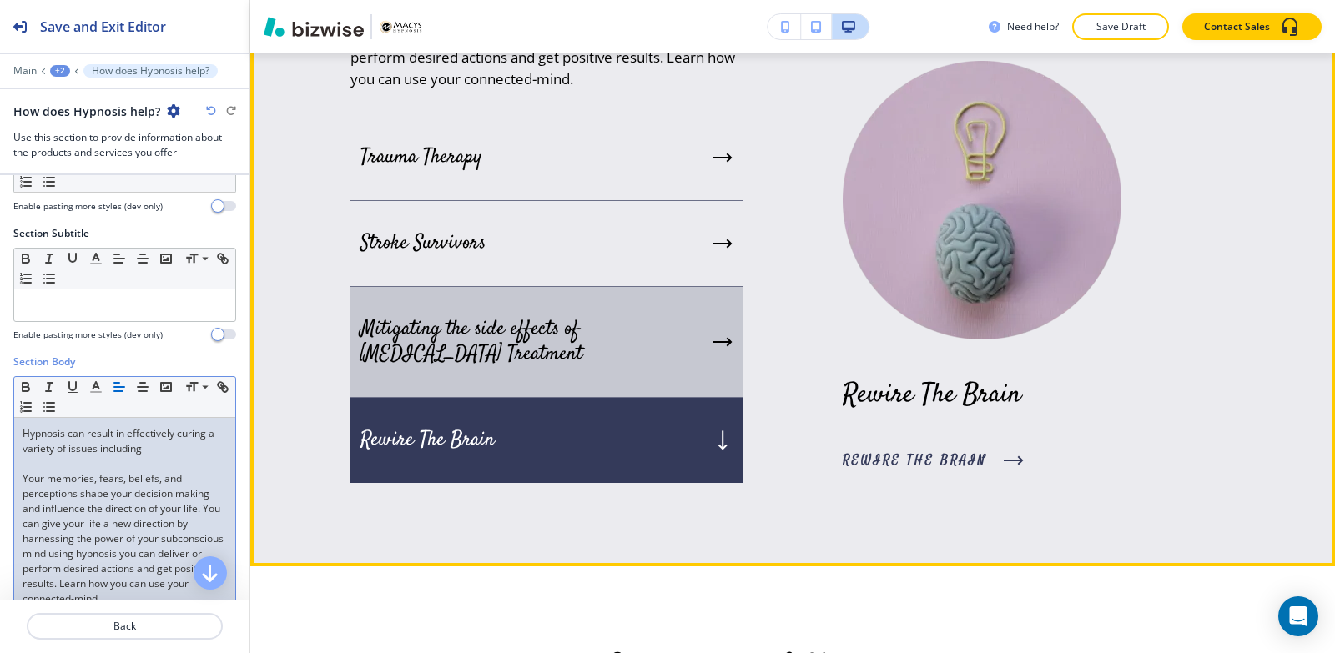
scroll to position [2941, 0]
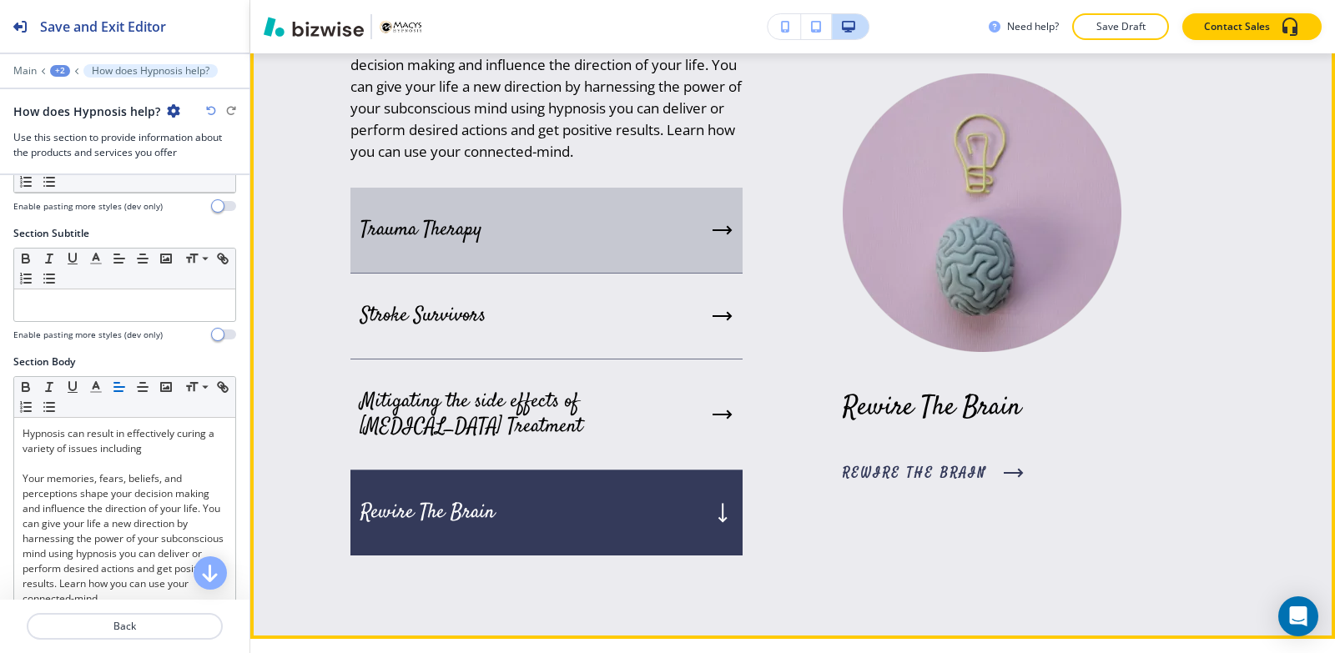
click at [568, 274] on div "Trauma Therapy" at bounding box center [546, 231] width 392 height 86
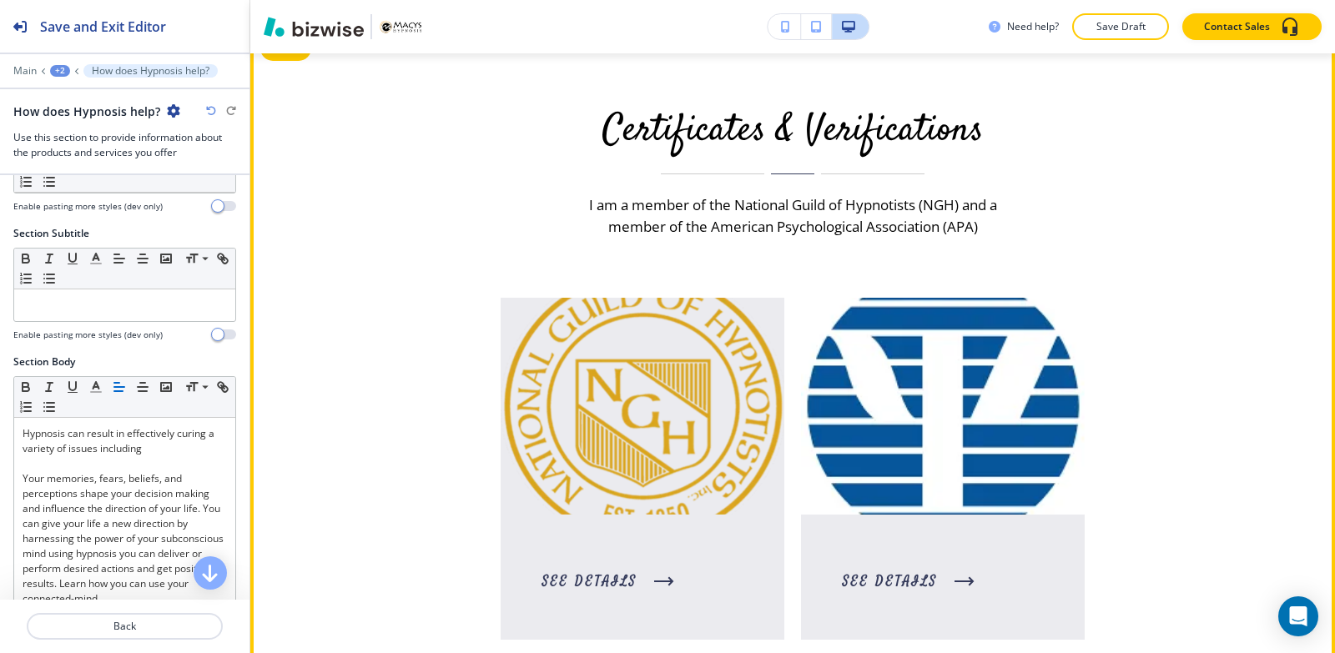
scroll to position [3525, 0]
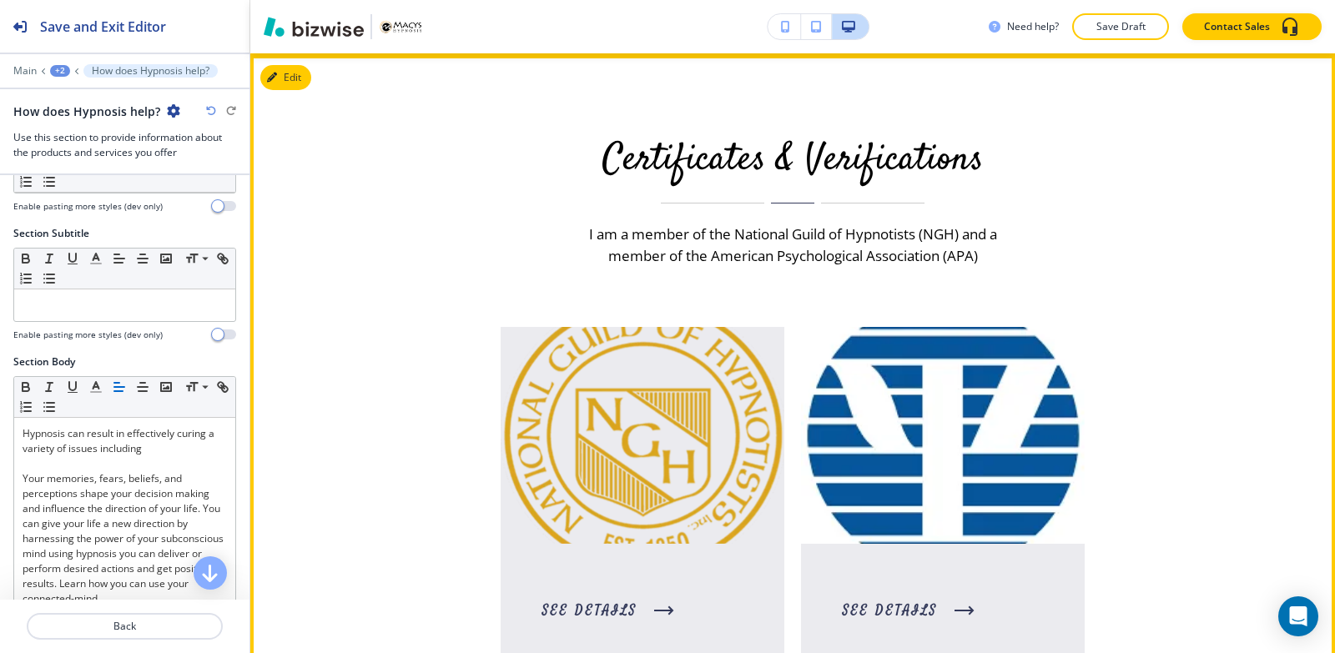
click at [634, 183] on h3 "Certificates & Verifications" at bounding box center [792, 160] width 442 height 44
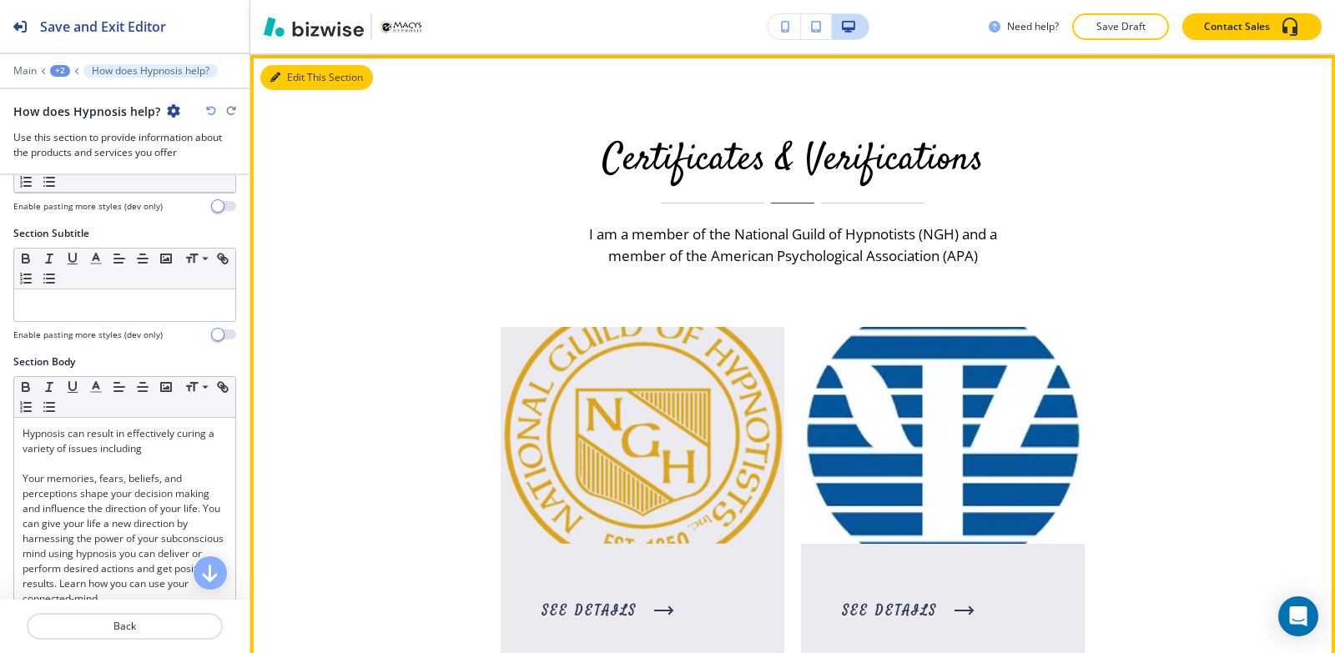
click at [302, 90] on button "Edit This Section" at bounding box center [316, 77] width 113 height 25
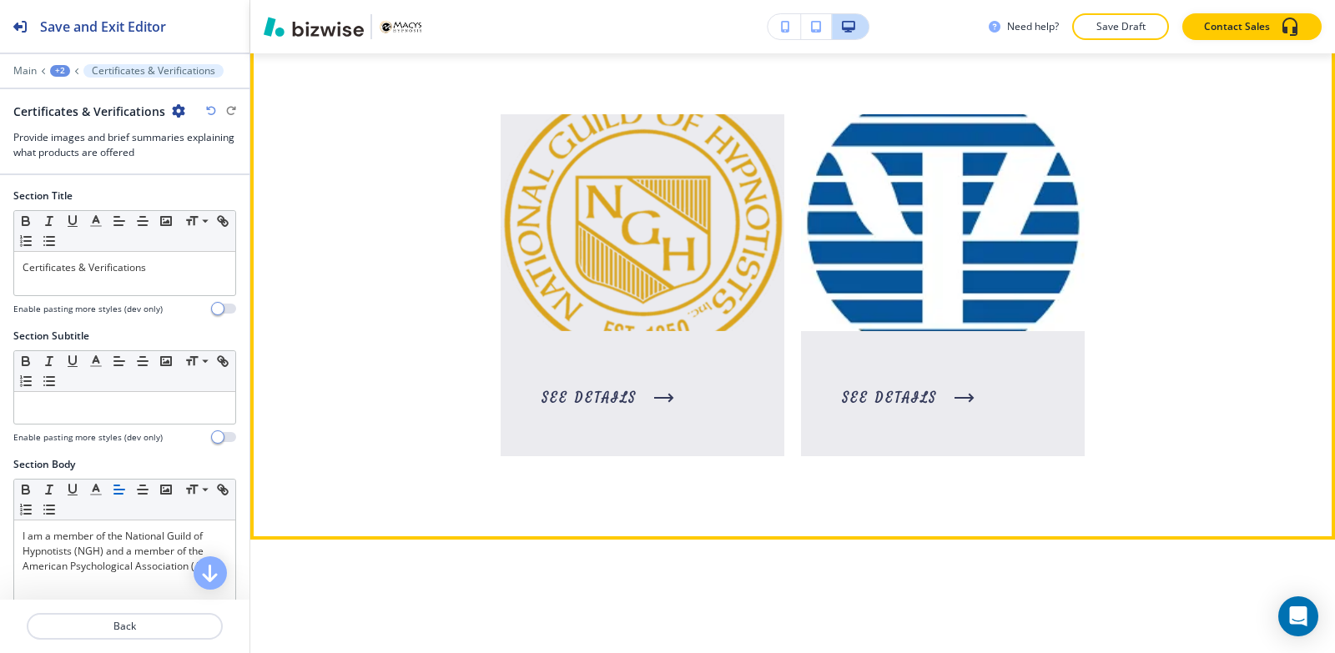
scroll to position [3589, 0]
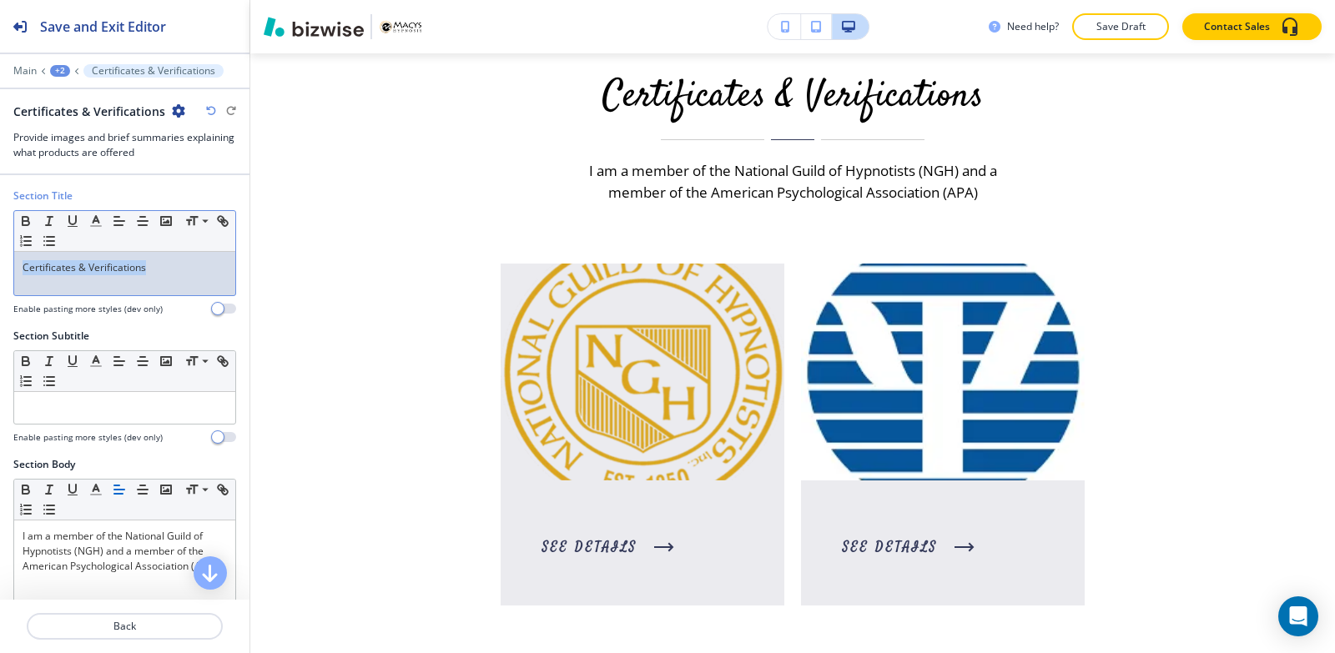
drag, startPoint x: 188, startPoint y: 262, endPoint x: 0, endPoint y: 281, distance: 188.7
click at [0, 281] on div "Section Title Small Normal Large Huge Certificates & Verifications Enable pasti…" at bounding box center [124, 259] width 249 height 140
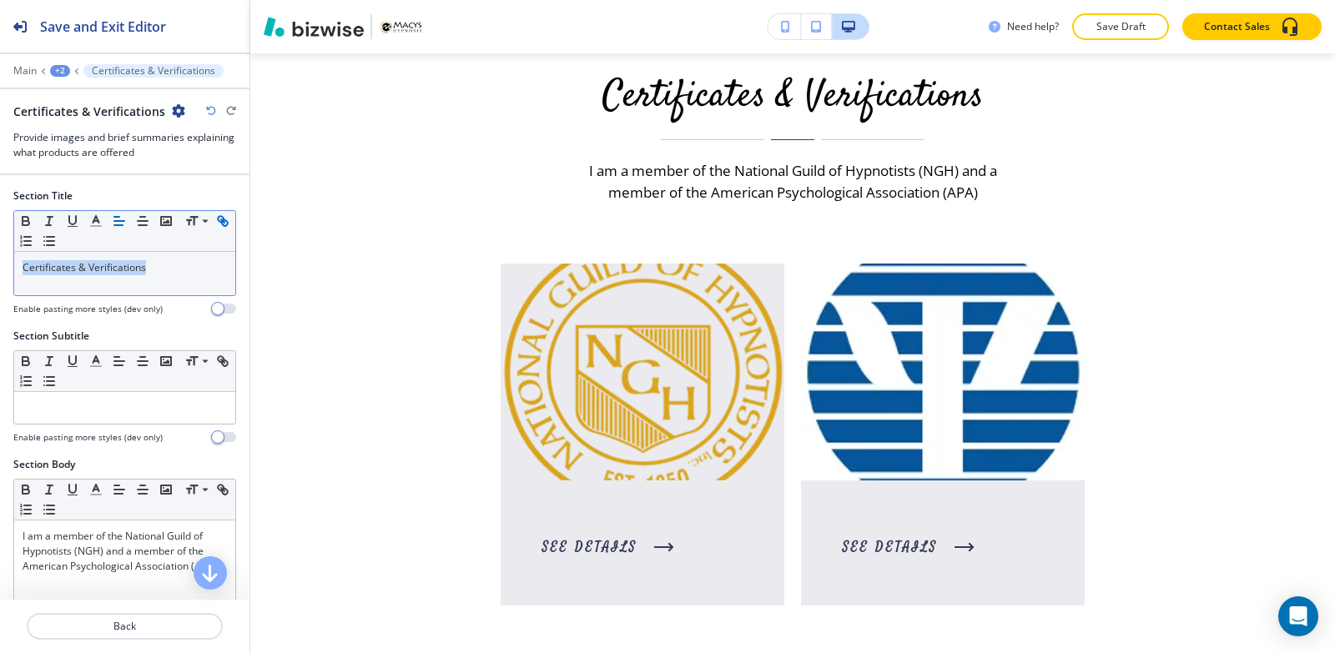
click at [215, 229] on icon "button" at bounding box center [222, 221] width 15 height 15
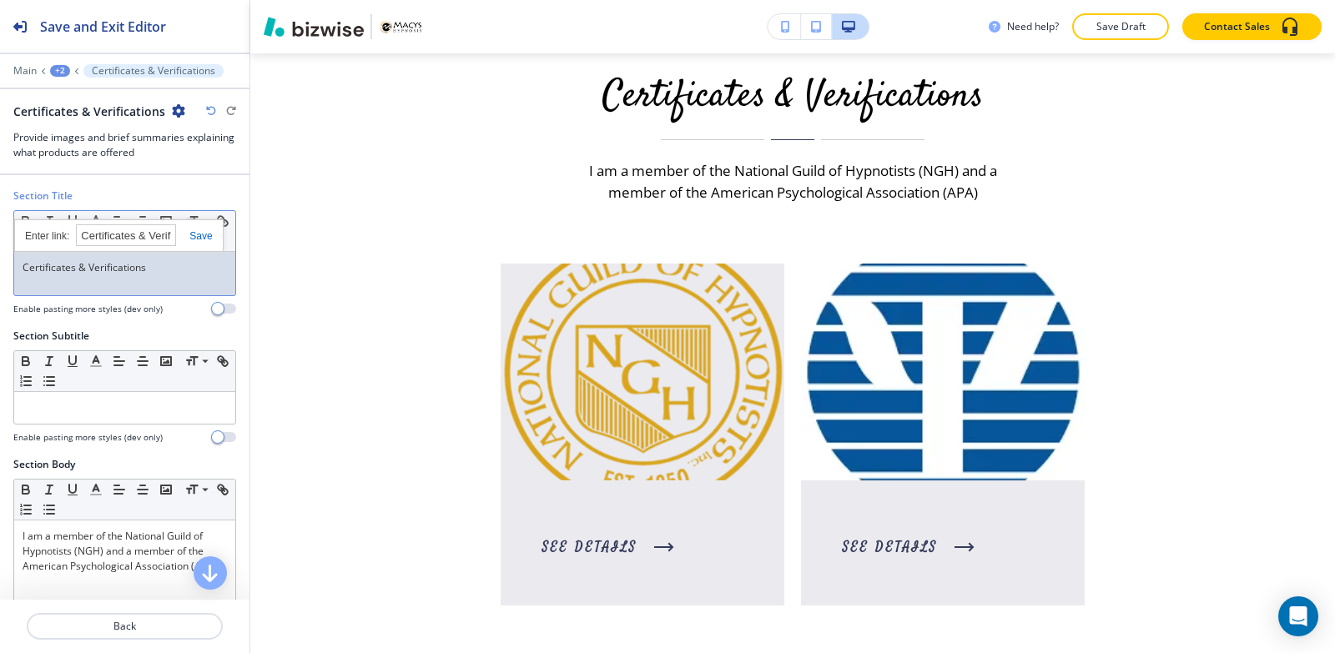
paste input "[URL][DOMAIN_NAME]"
type input "[URL][DOMAIN_NAME]"
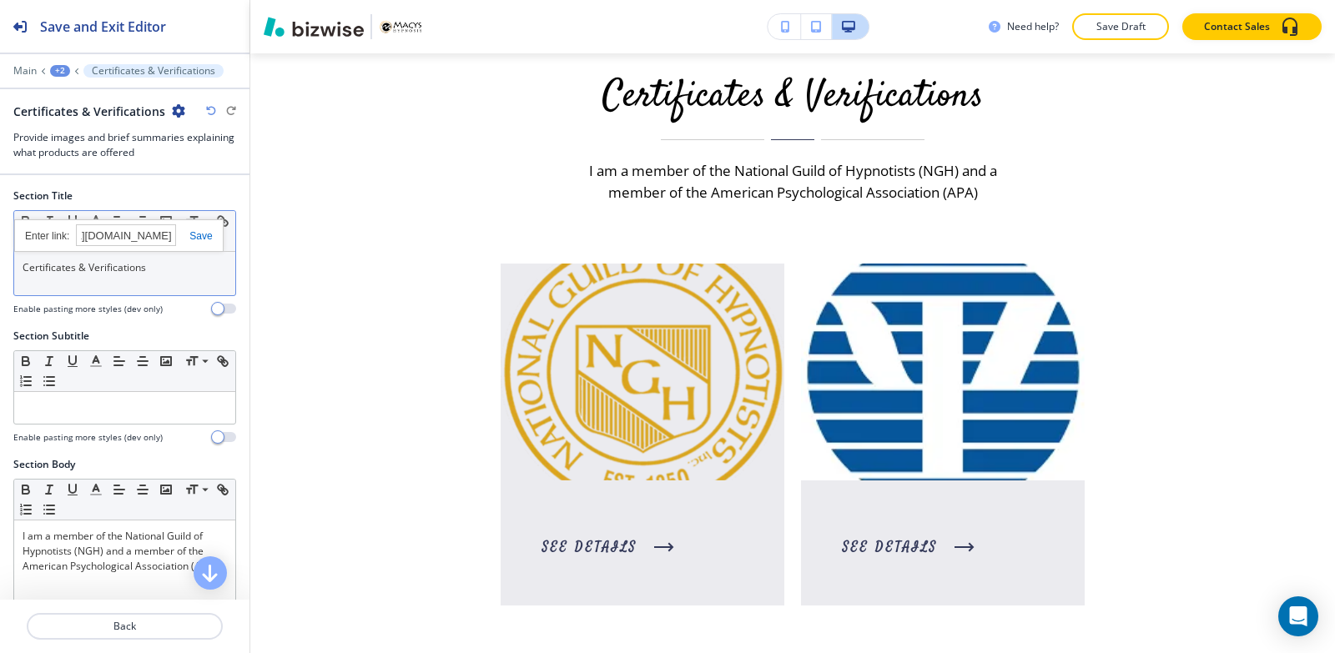
click at [192, 234] on link at bounding box center [194, 236] width 36 height 12
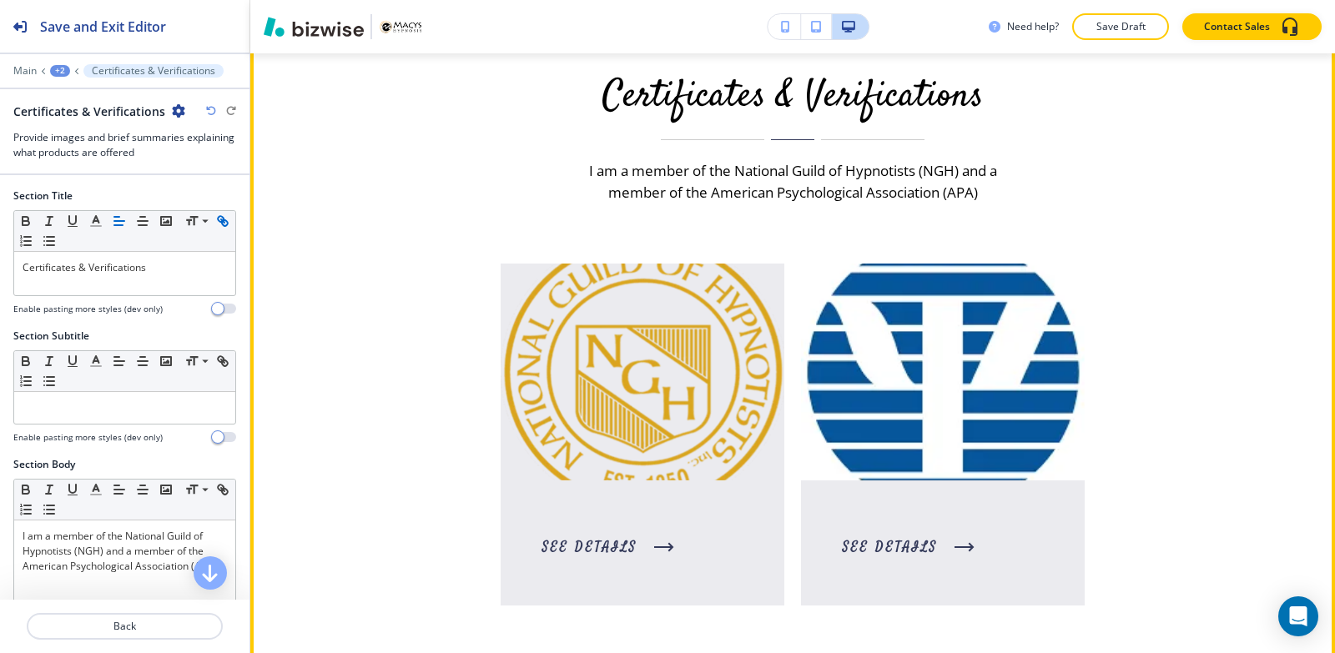
click at [739, 123] on link "Certificates & Verifications" at bounding box center [792, 96] width 381 height 53
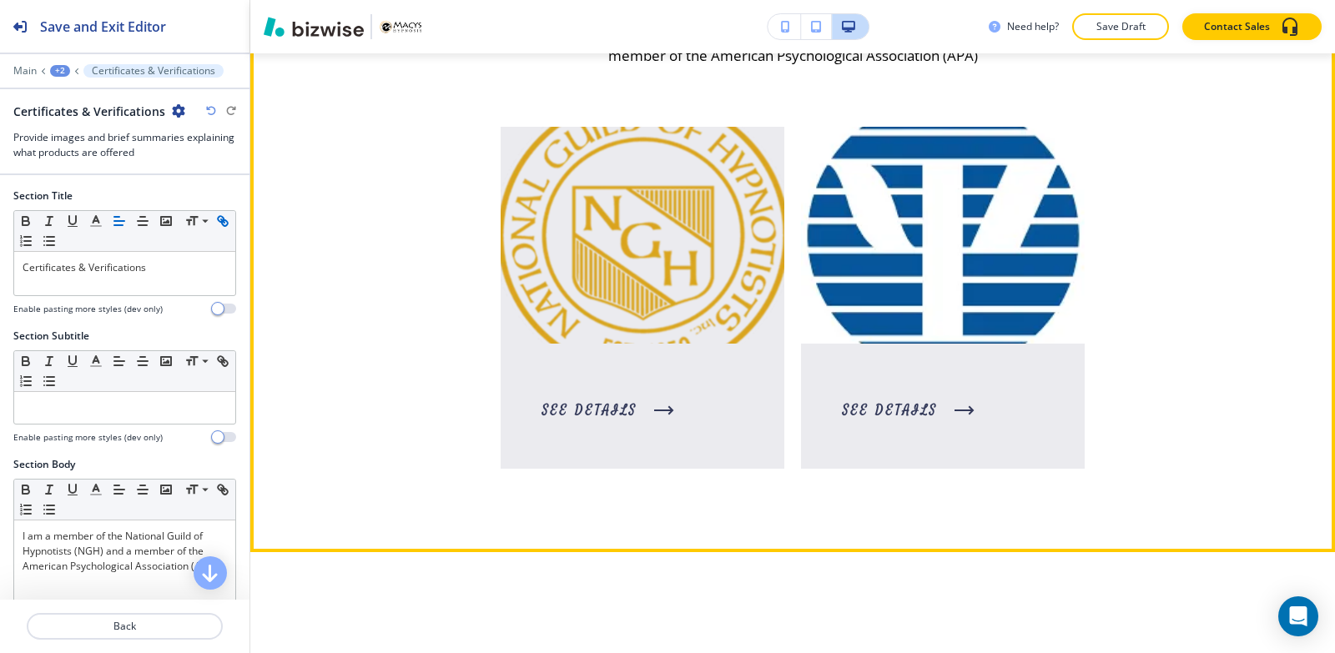
scroll to position [3756, 0]
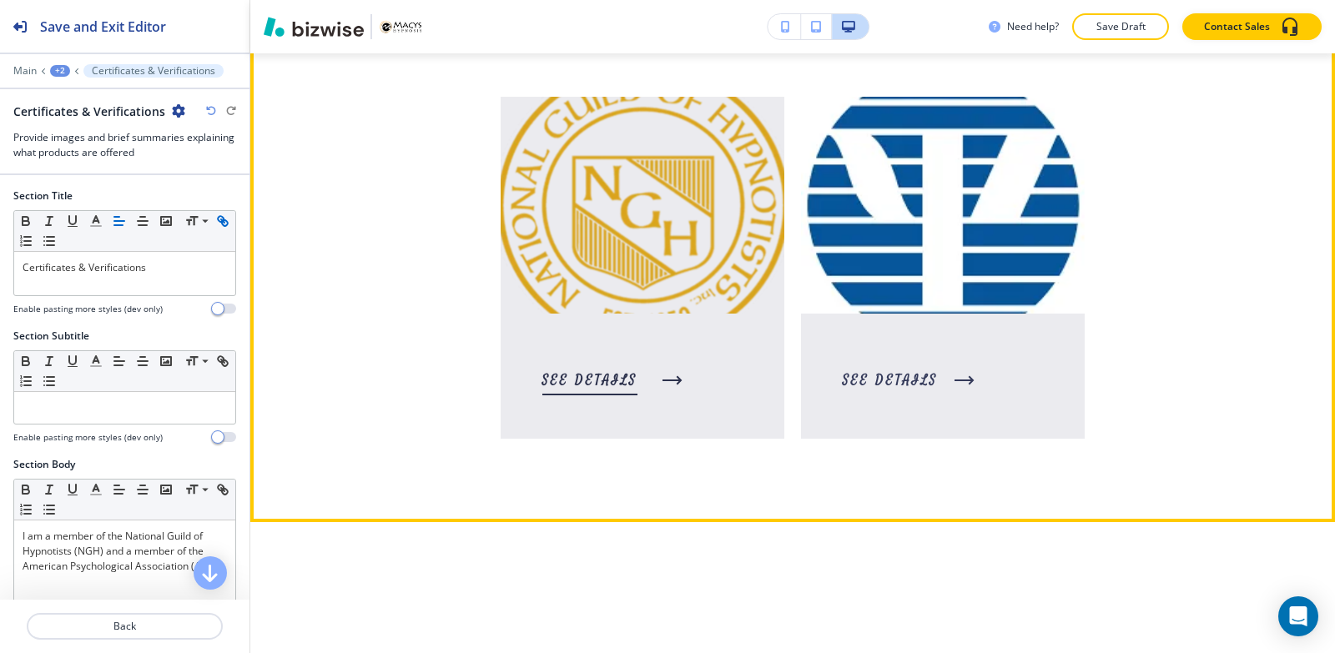
click at [608, 390] on span "See Details" at bounding box center [589, 380] width 95 height 20
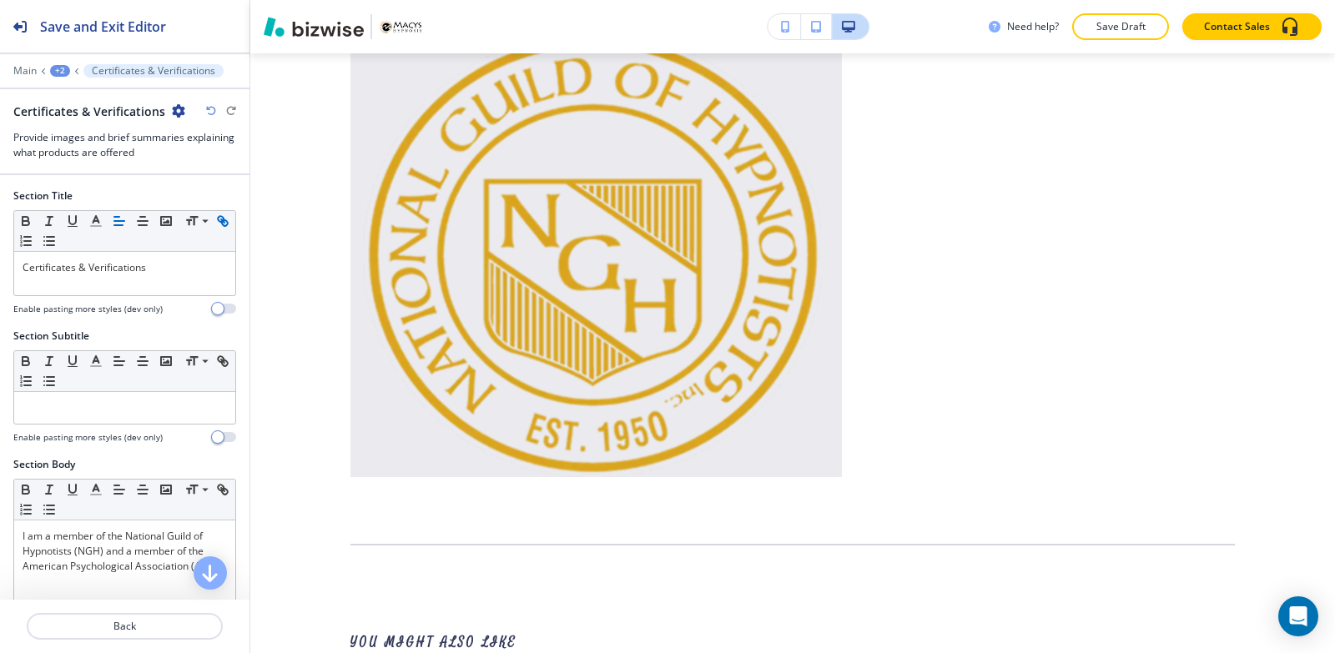
scroll to position [0, 0]
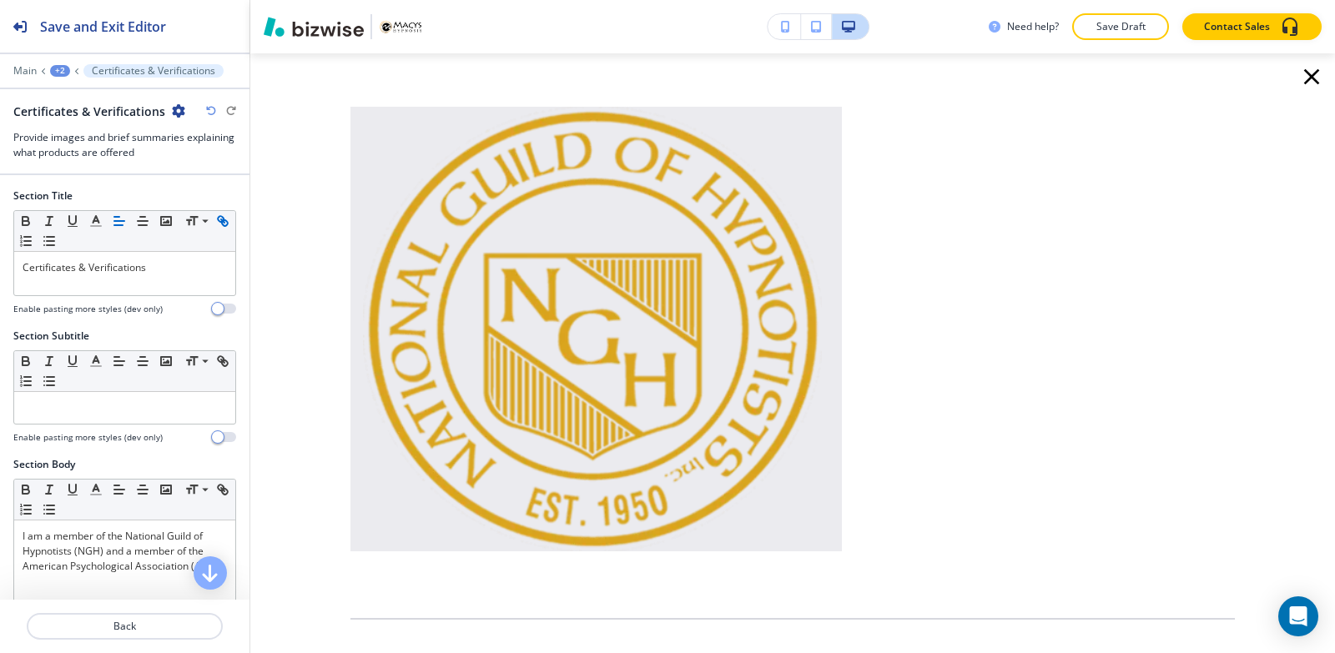
click at [1304, 78] on icon "button" at bounding box center [1311, 76] width 27 height 27
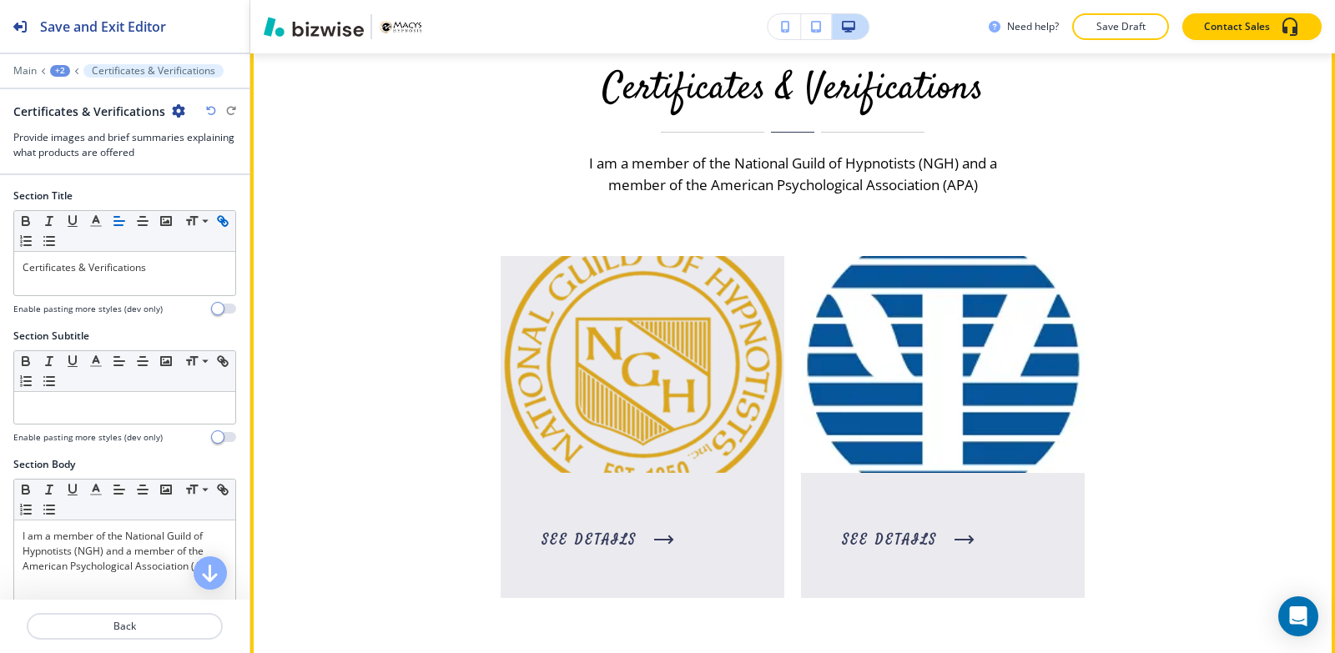
scroll to position [3505, 0]
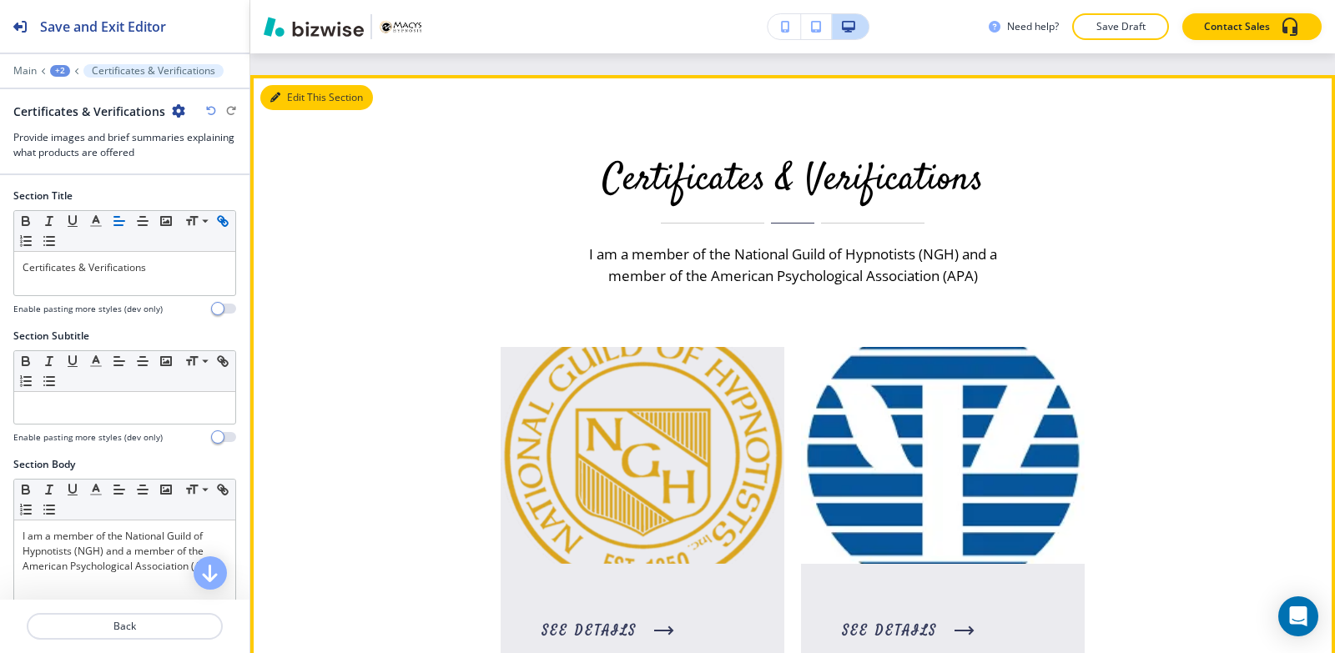
click at [288, 110] on button "Edit This Section" at bounding box center [316, 97] width 113 height 25
click at [284, 110] on button "Edit This Section" at bounding box center [316, 97] width 113 height 25
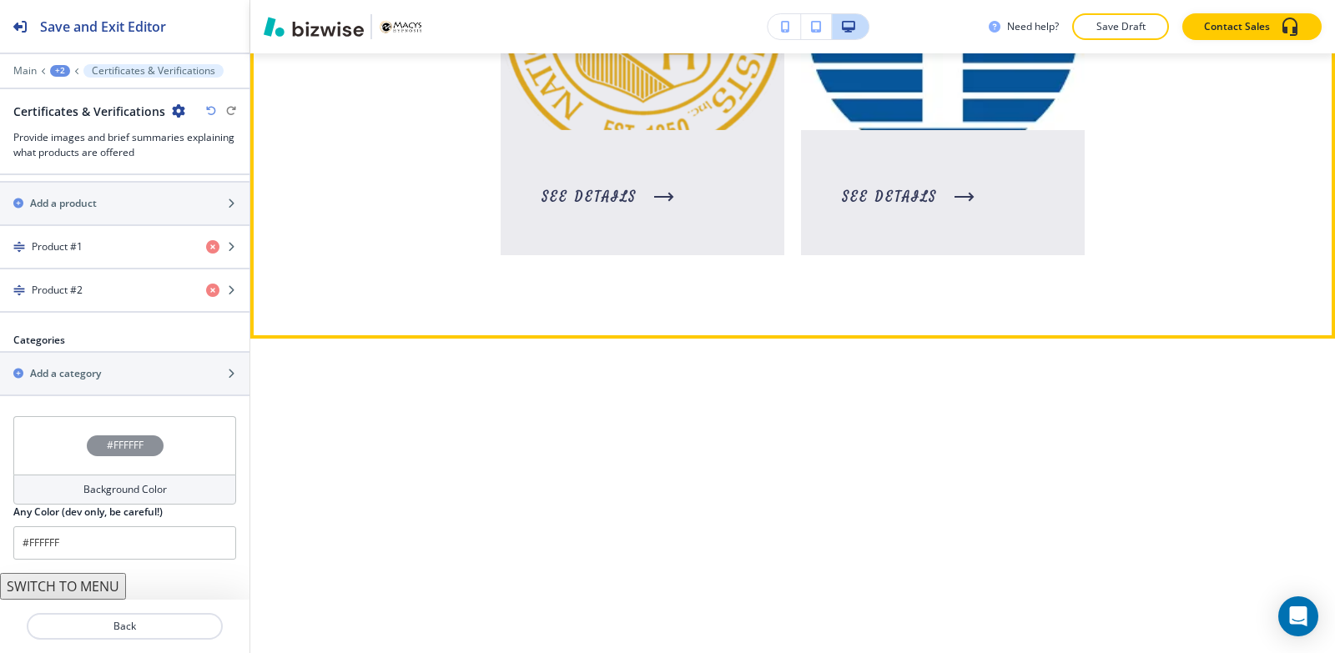
scroll to position [4256, 0]
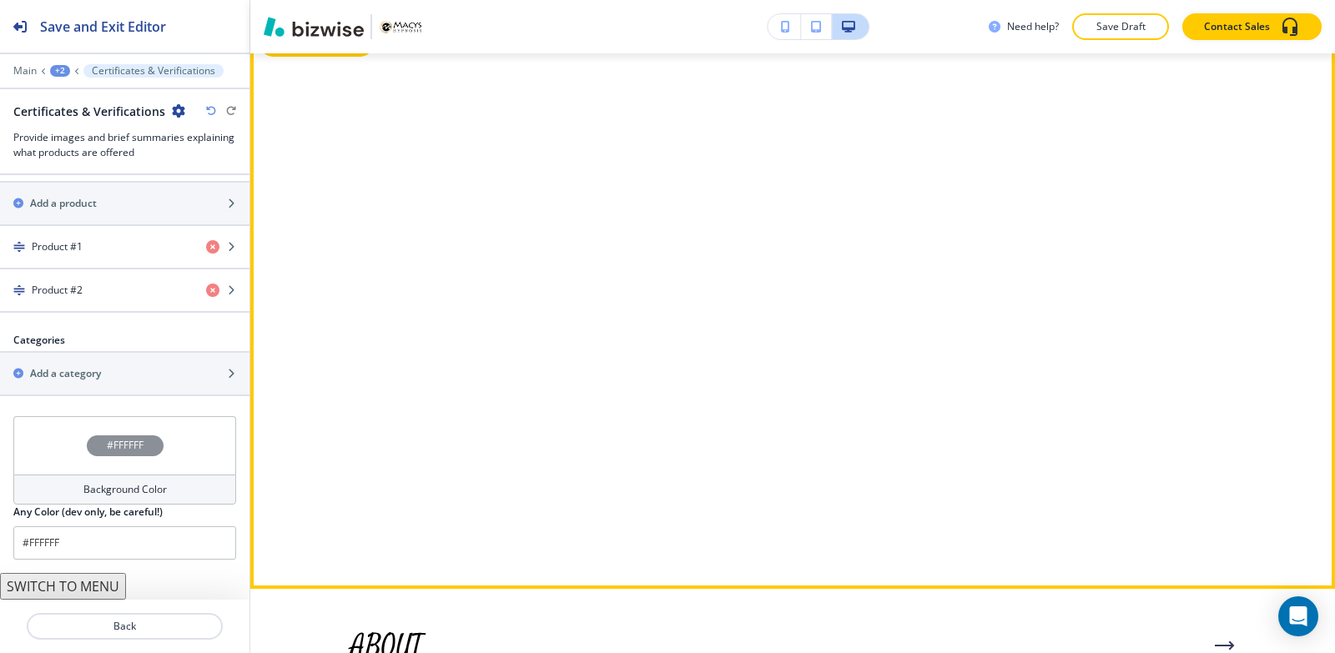
click at [294, 57] on button "Edit This Section" at bounding box center [316, 44] width 113 height 25
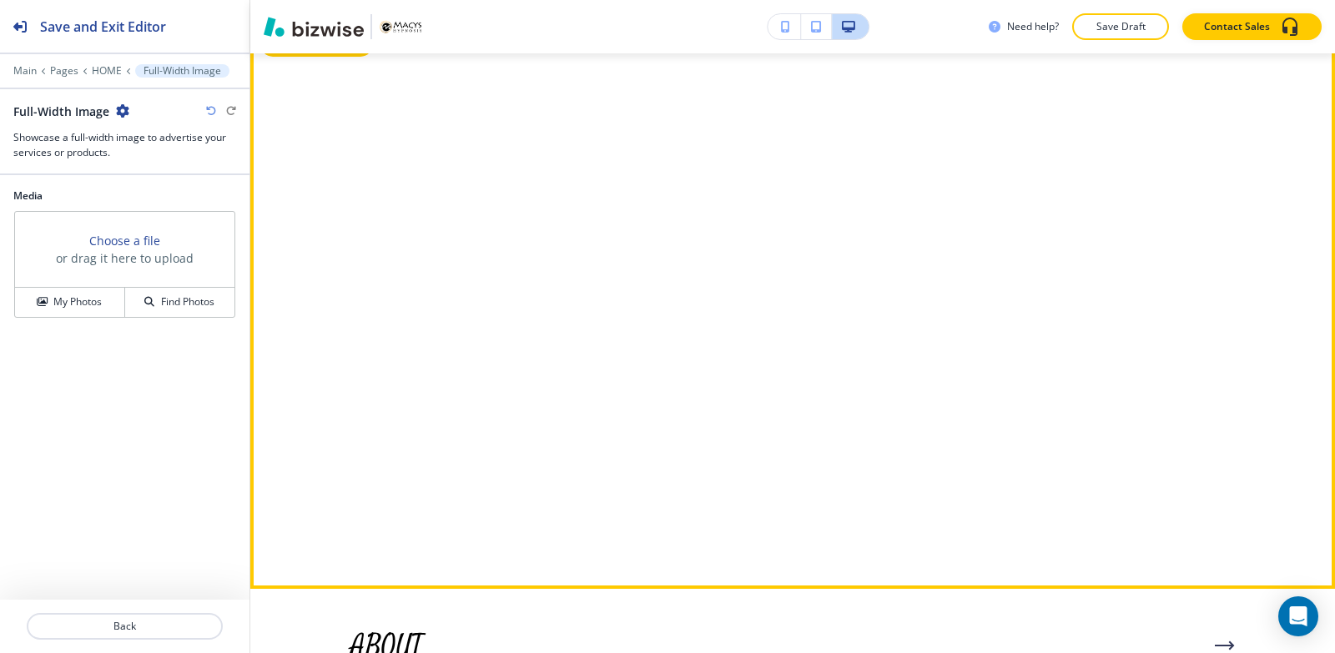
scroll to position [4286, 0]
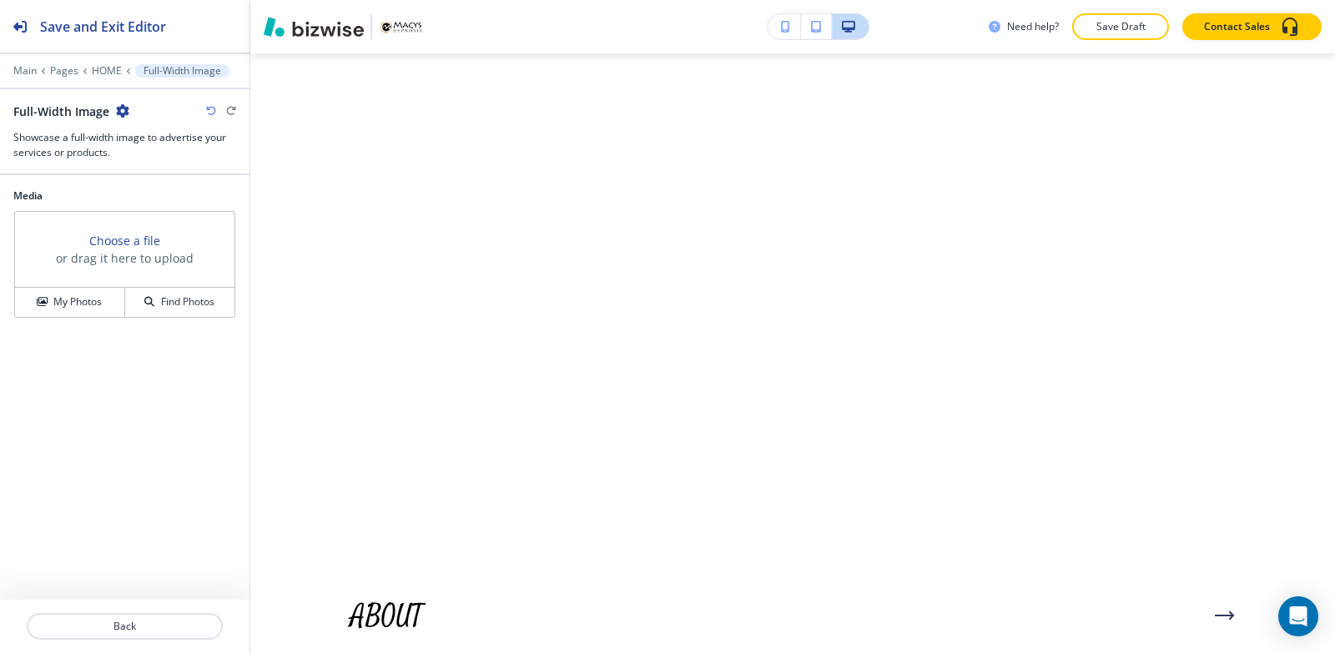
click at [127, 111] on icon "button" at bounding box center [122, 110] width 13 height 13
click at [148, 200] on p "Delete Section" at bounding box center [168, 198] width 85 height 15
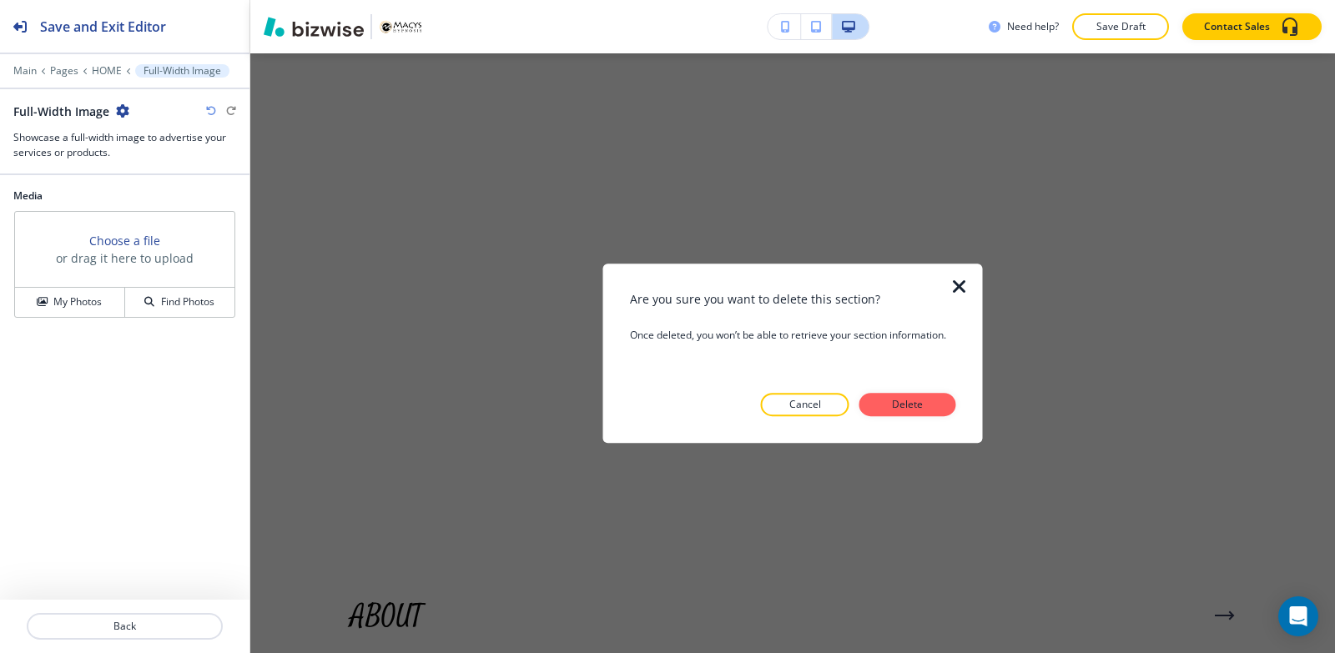
click at [930, 411] on button "Delete" at bounding box center [907, 404] width 97 height 23
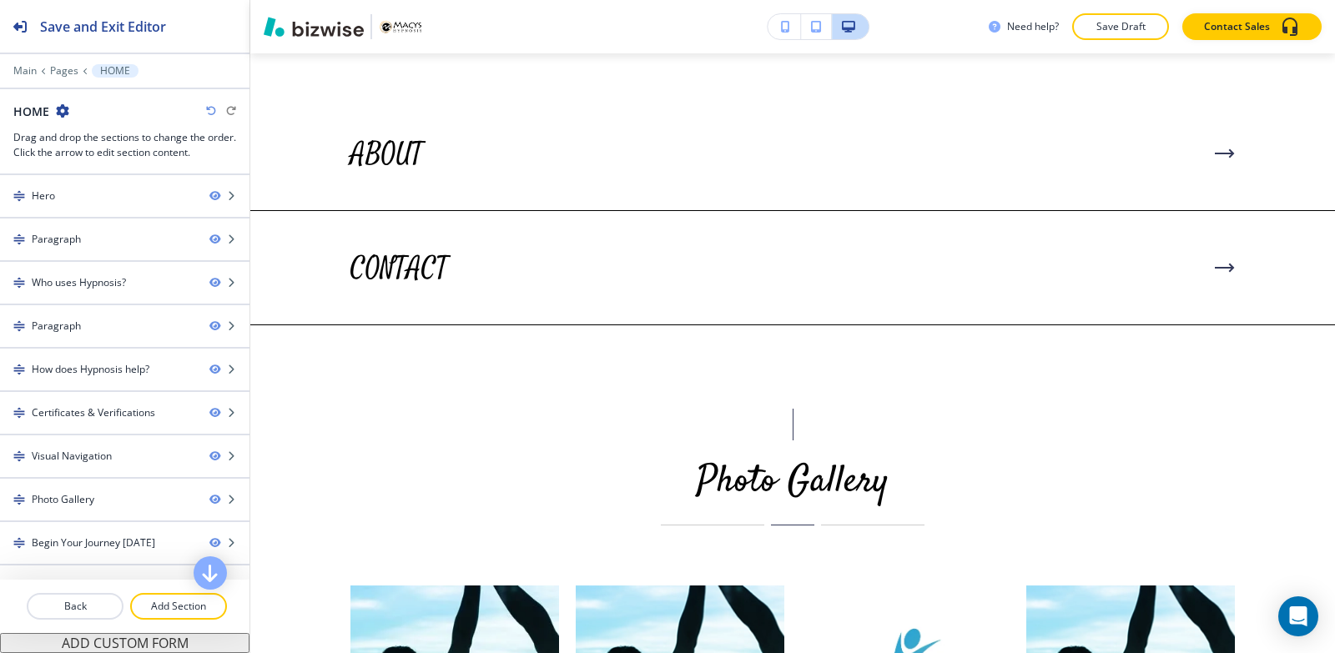
scroll to position [4136, 0]
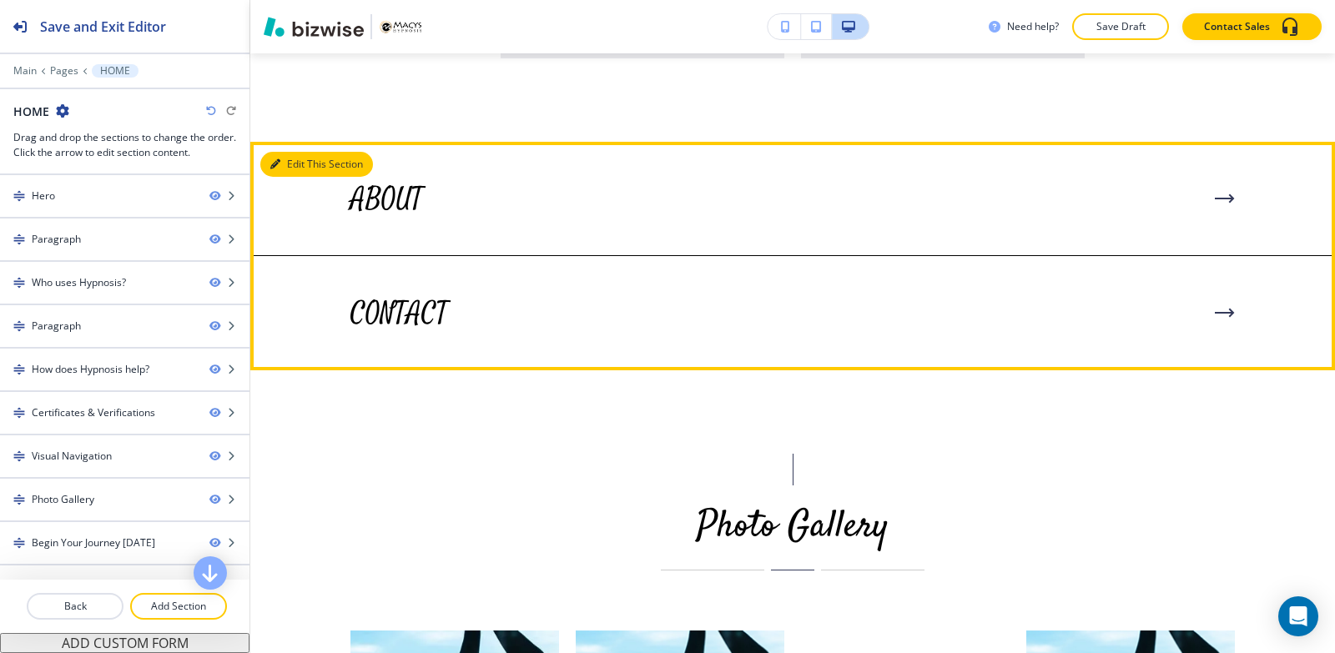
click at [279, 177] on button "Edit This Section" at bounding box center [316, 164] width 113 height 25
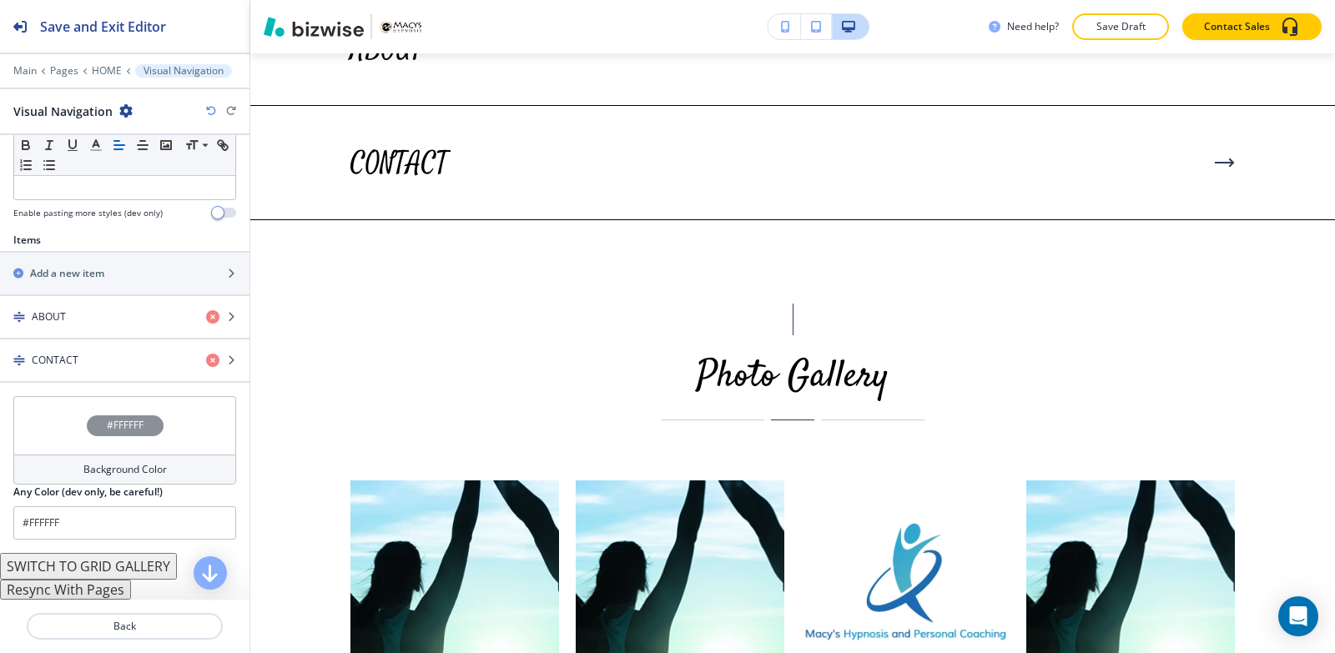
scroll to position [415, 0]
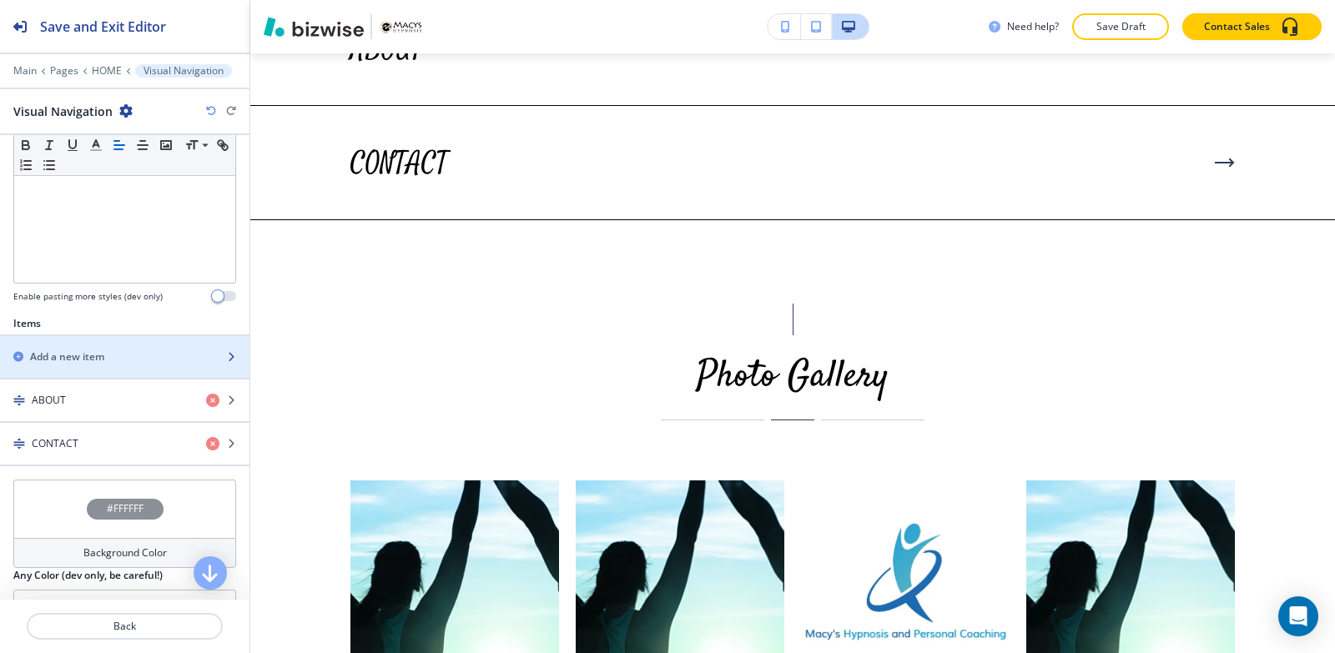
click at [111, 347] on div "button" at bounding box center [124, 342] width 249 height 13
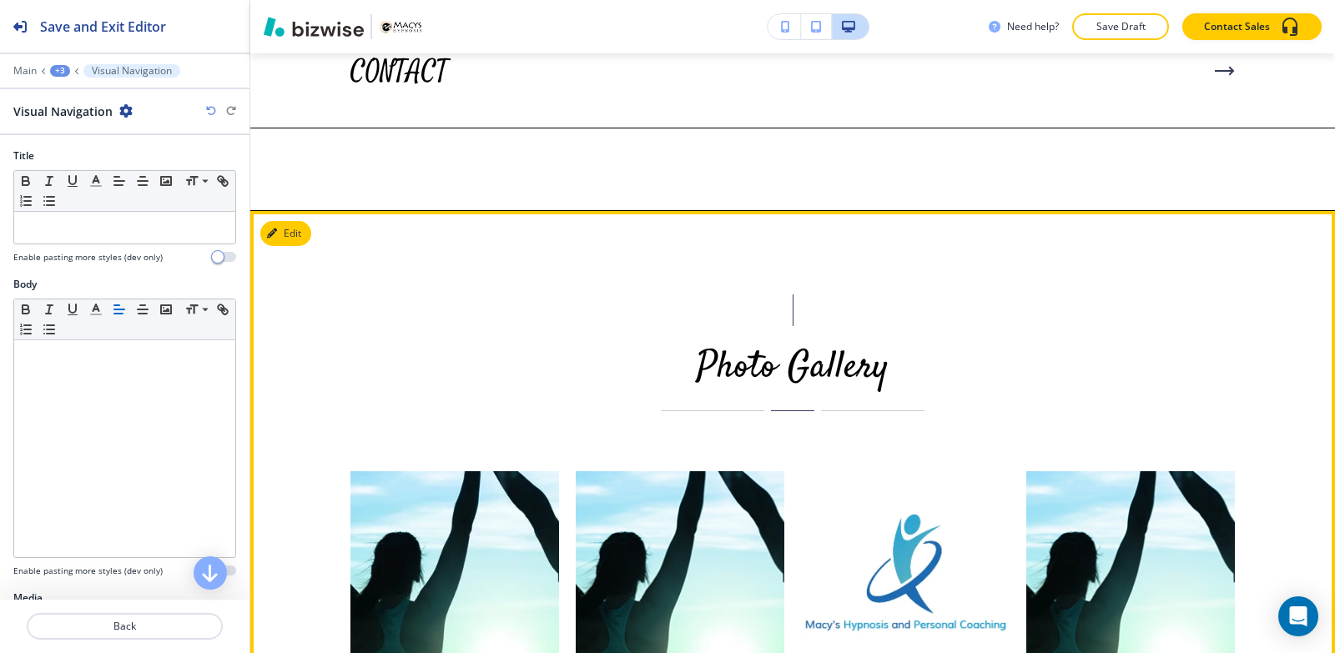
scroll to position [4181, 0]
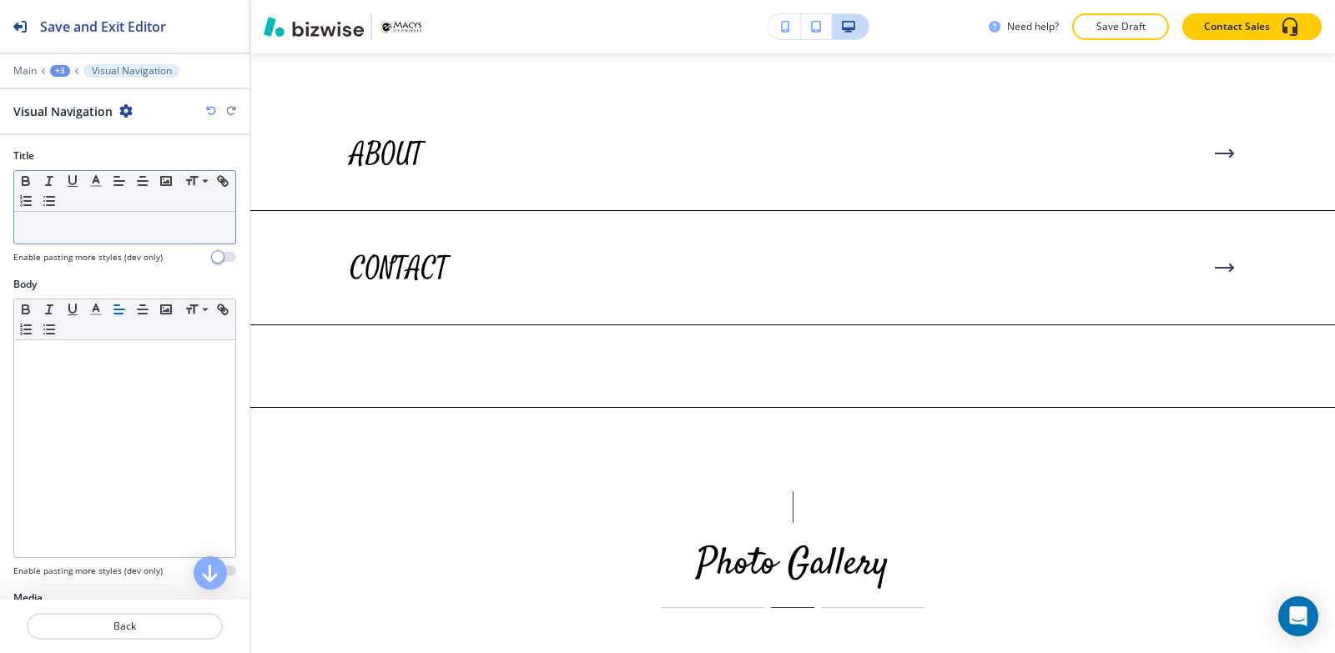
click at [78, 226] on p at bounding box center [125, 227] width 204 height 15
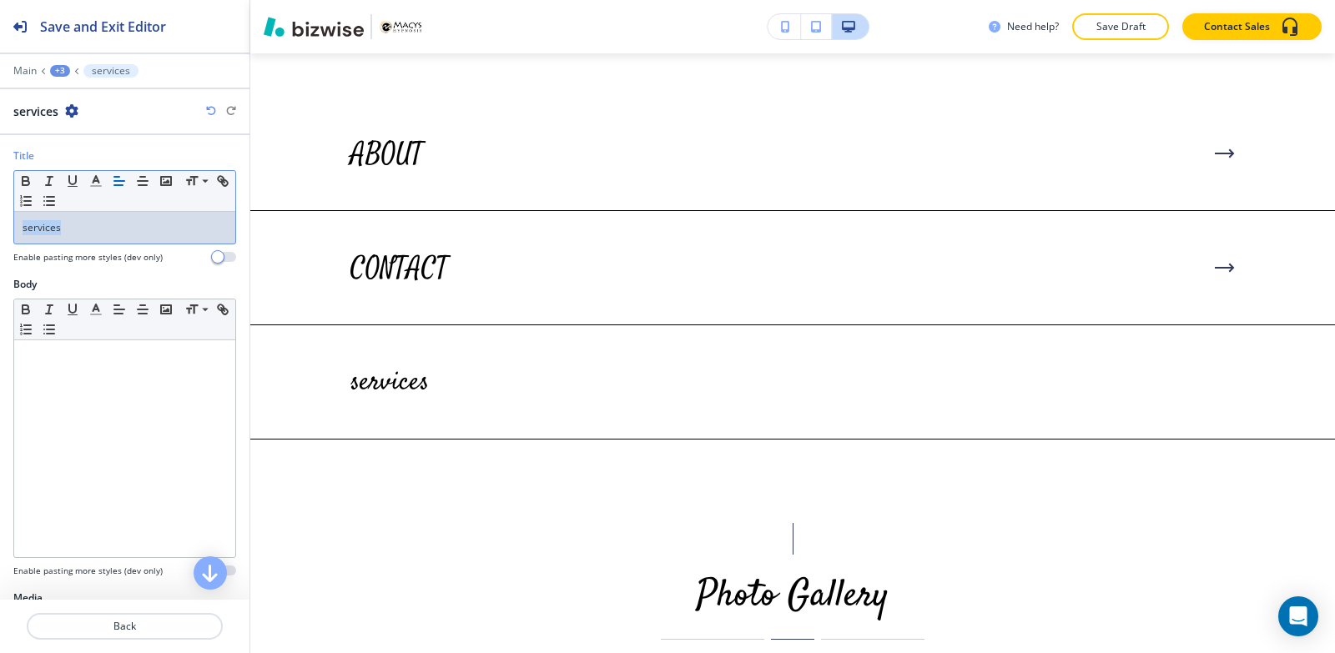
drag, startPoint x: 90, startPoint y: 230, endPoint x: 0, endPoint y: 226, distance: 90.2
click at [0, 226] on div "Title Small Normal Large Huge services Enable pasting more styles (dev only)" at bounding box center [124, 212] width 249 height 128
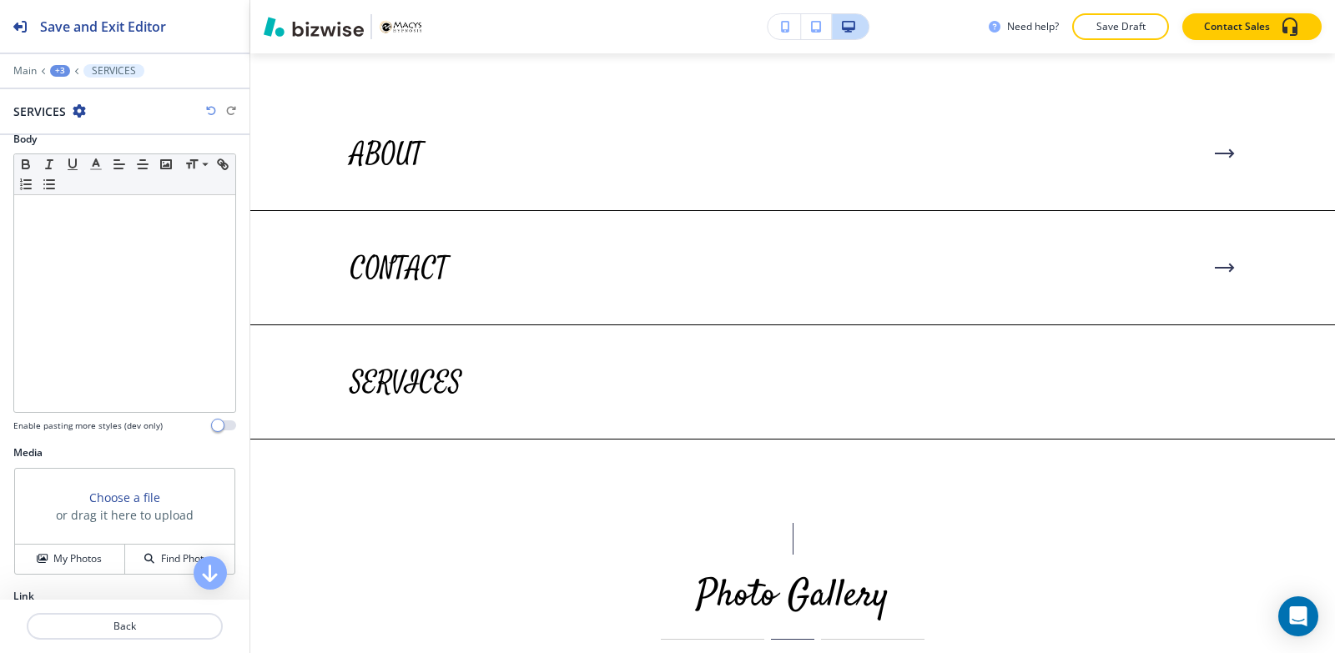
scroll to position [278, 0]
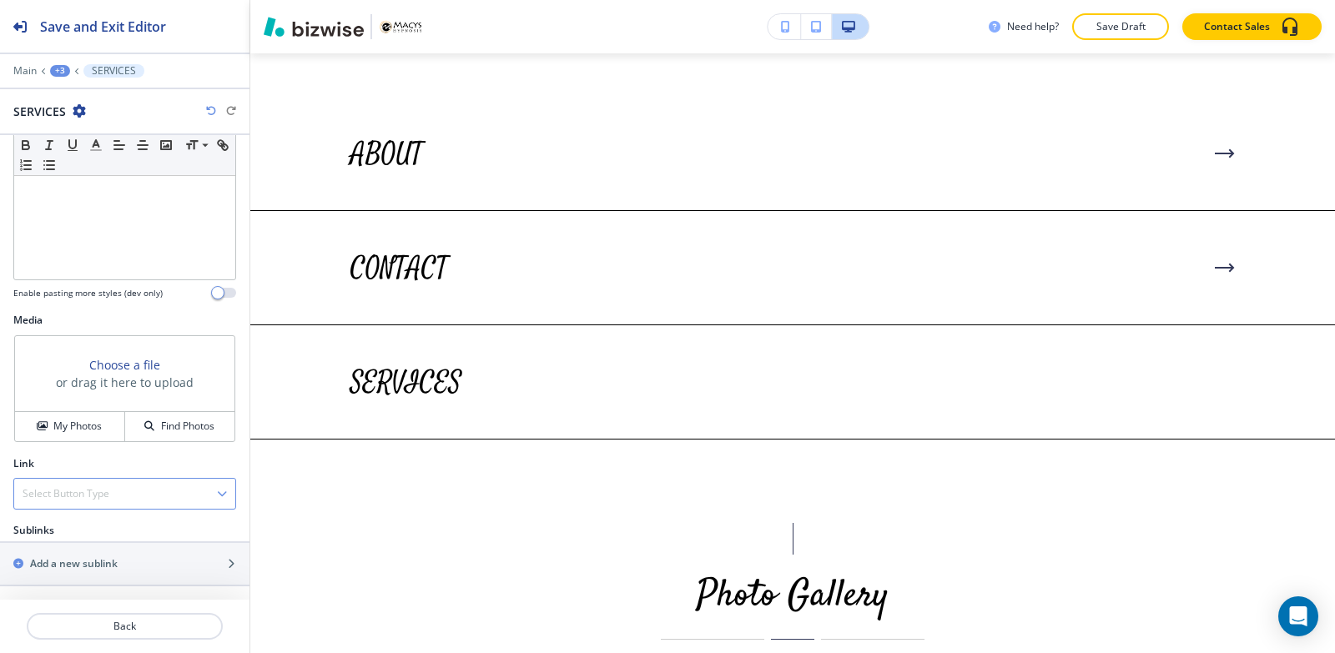
click at [87, 503] on div "Select Button Type" at bounding box center [124, 494] width 221 height 30
click at [73, 541] on div "Internal Link" at bounding box center [124, 551] width 221 height 28
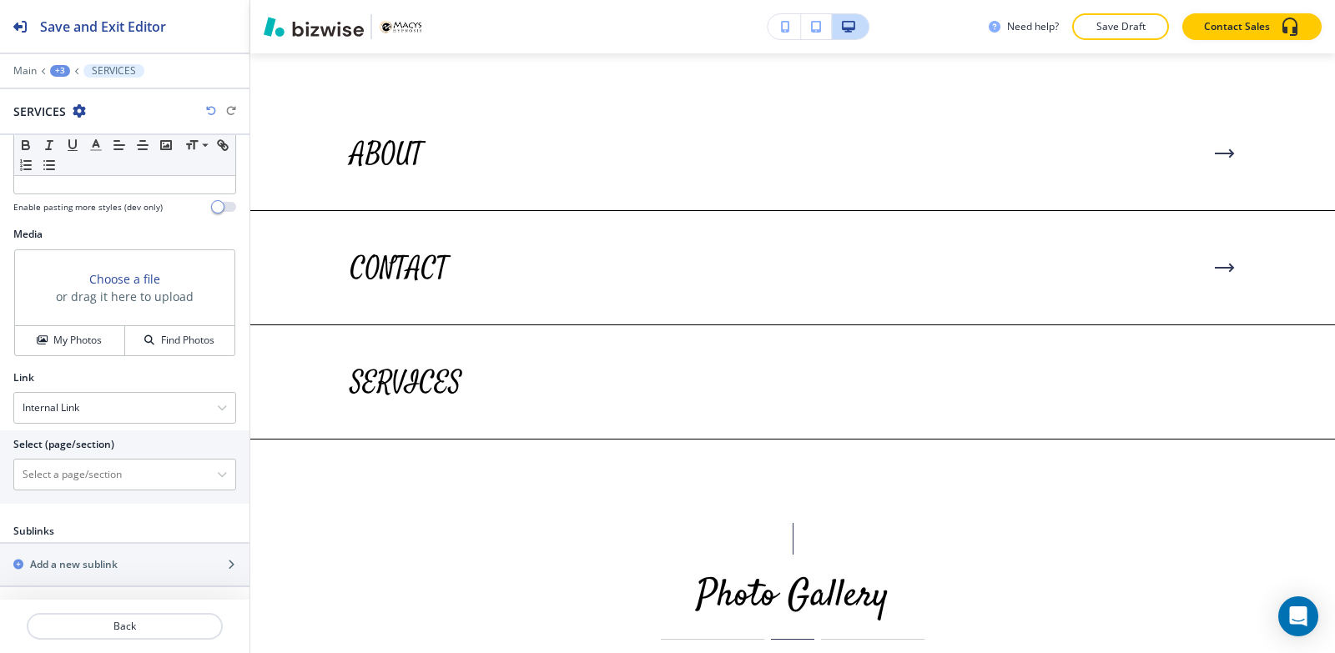
scroll to position [365, 0]
click at [81, 480] on \(page\/section\) "Manual Input" at bounding box center [115, 474] width 203 height 28
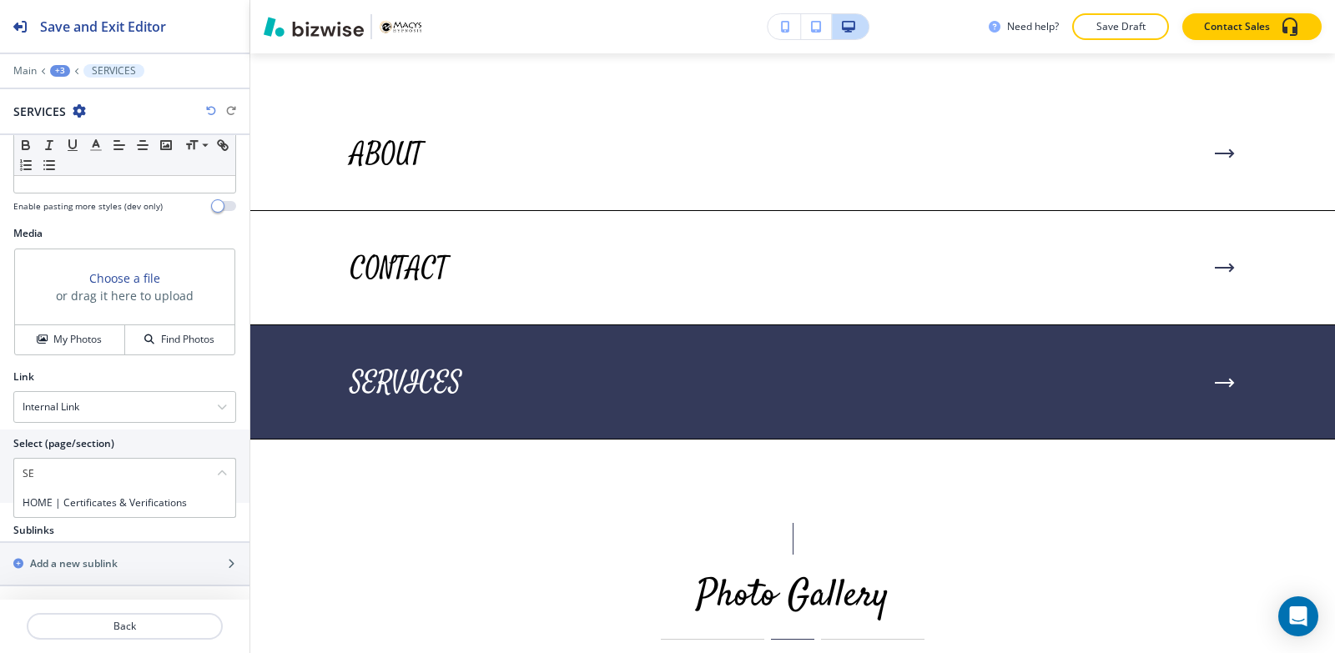
type \(page\/section\) "S"
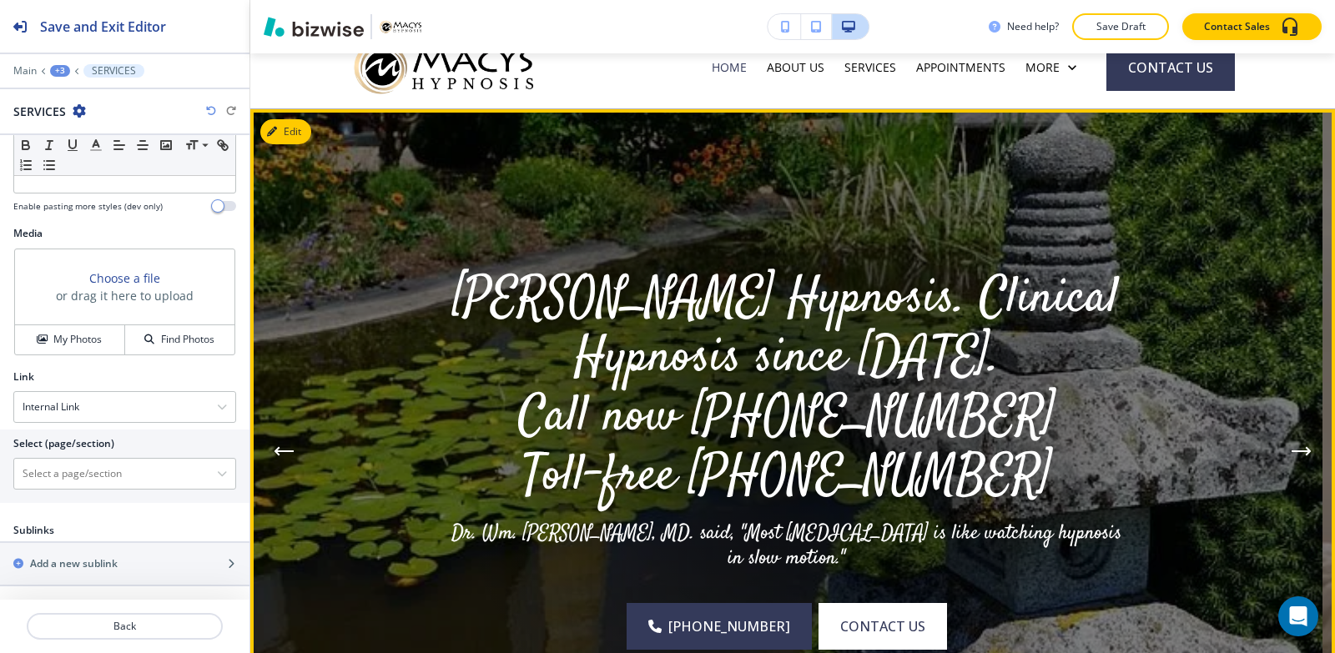
scroll to position [0, 0]
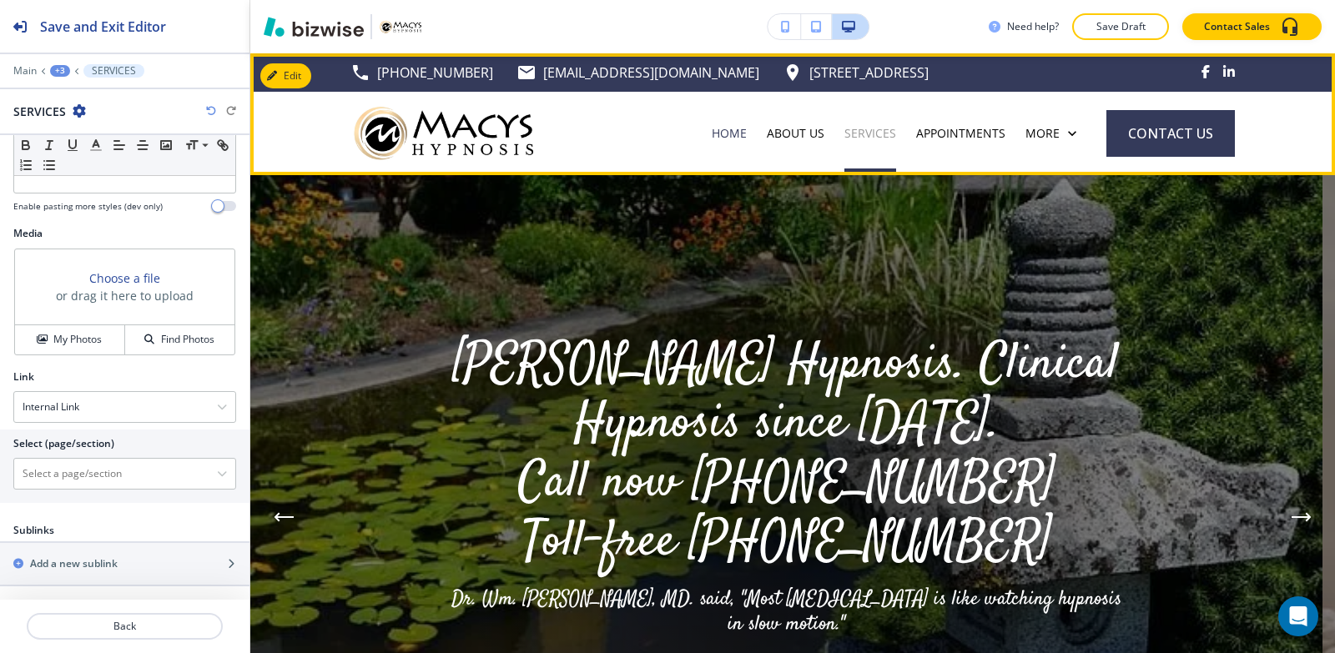
click at [875, 132] on p "SERVICES" at bounding box center [870, 133] width 52 height 17
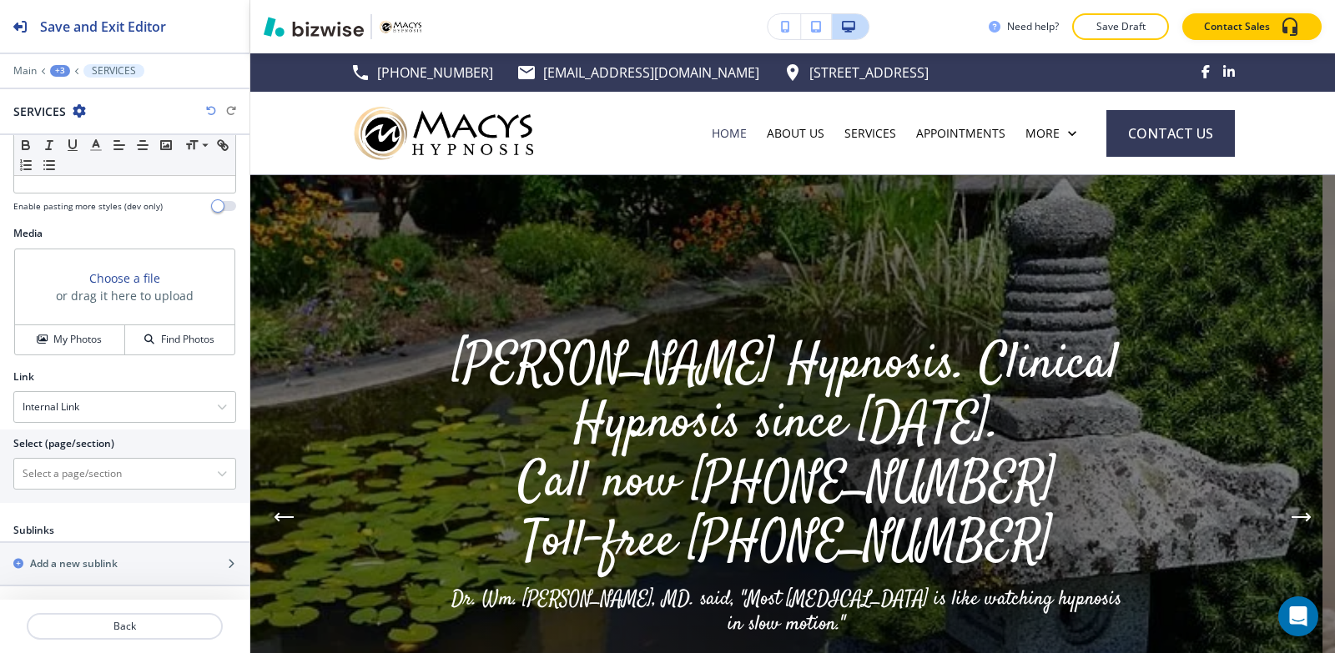
click at [59, 69] on div "+3" at bounding box center [60, 71] width 20 height 12
click at [88, 122] on p "HOME" at bounding box center [103, 127] width 85 height 15
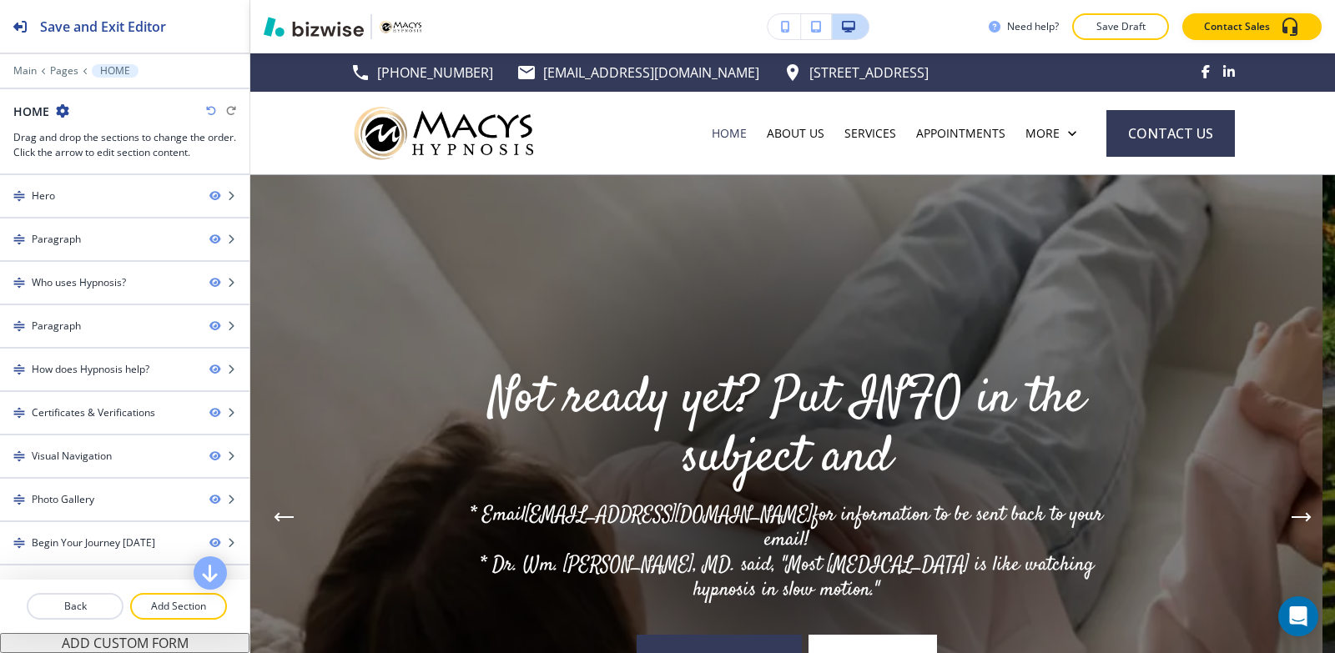
click at [78, 73] on div "Main Pages HOME" at bounding box center [124, 70] width 223 height 13
click at [68, 73] on p "Pages" at bounding box center [64, 71] width 28 height 12
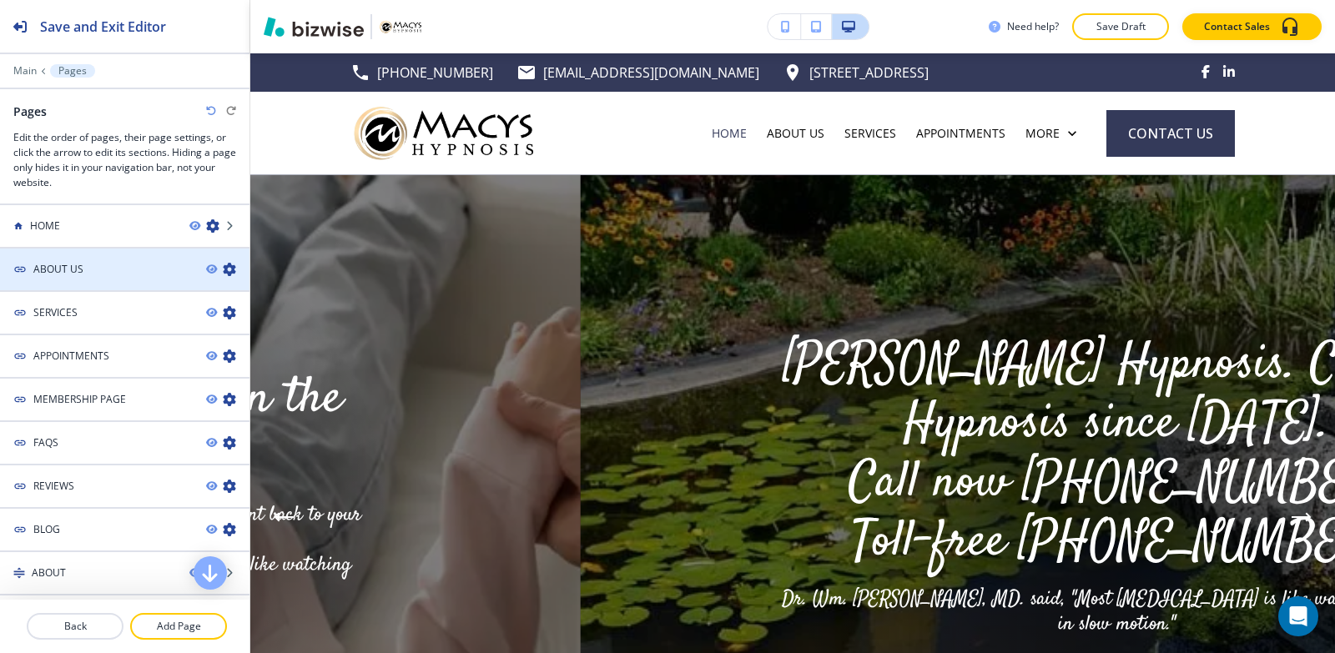
click at [80, 262] on h4 "ABOUT US" at bounding box center [58, 269] width 50 height 15
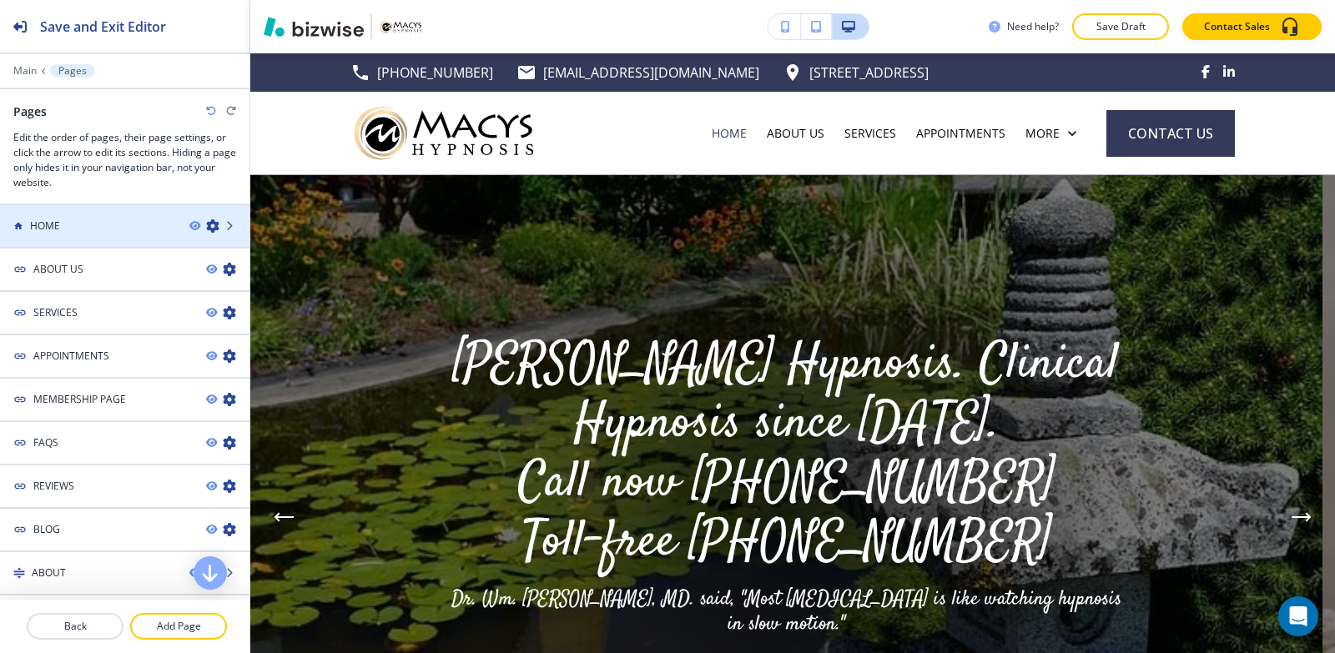
click at [63, 244] on div at bounding box center [124, 240] width 249 height 13
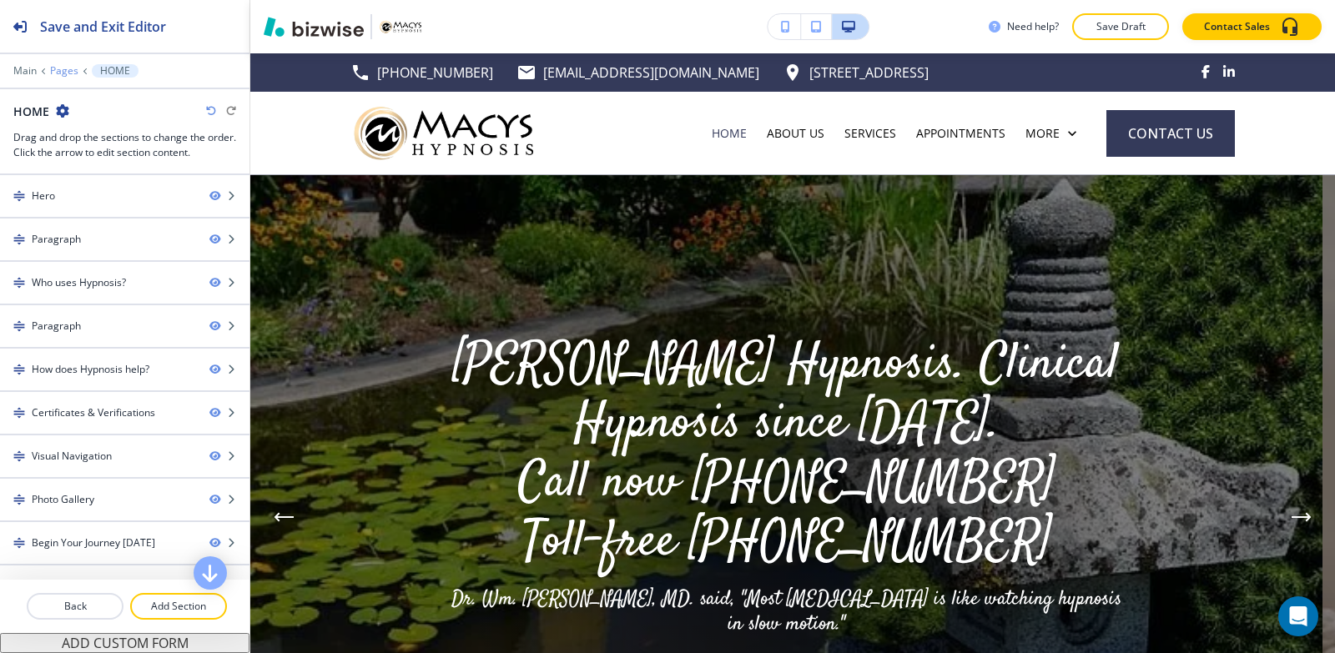
click at [66, 66] on p "Pages" at bounding box center [64, 71] width 28 height 12
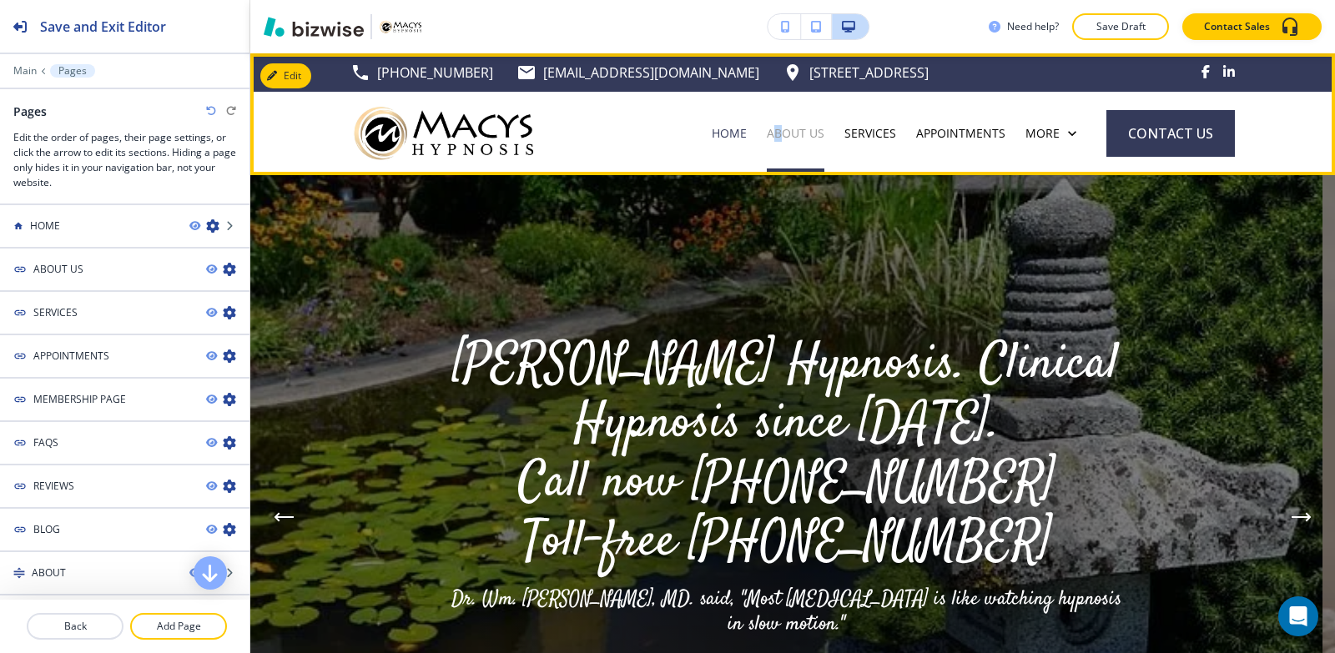
click at [773, 126] on p "ABOUT US" at bounding box center [796, 133] width 58 height 17
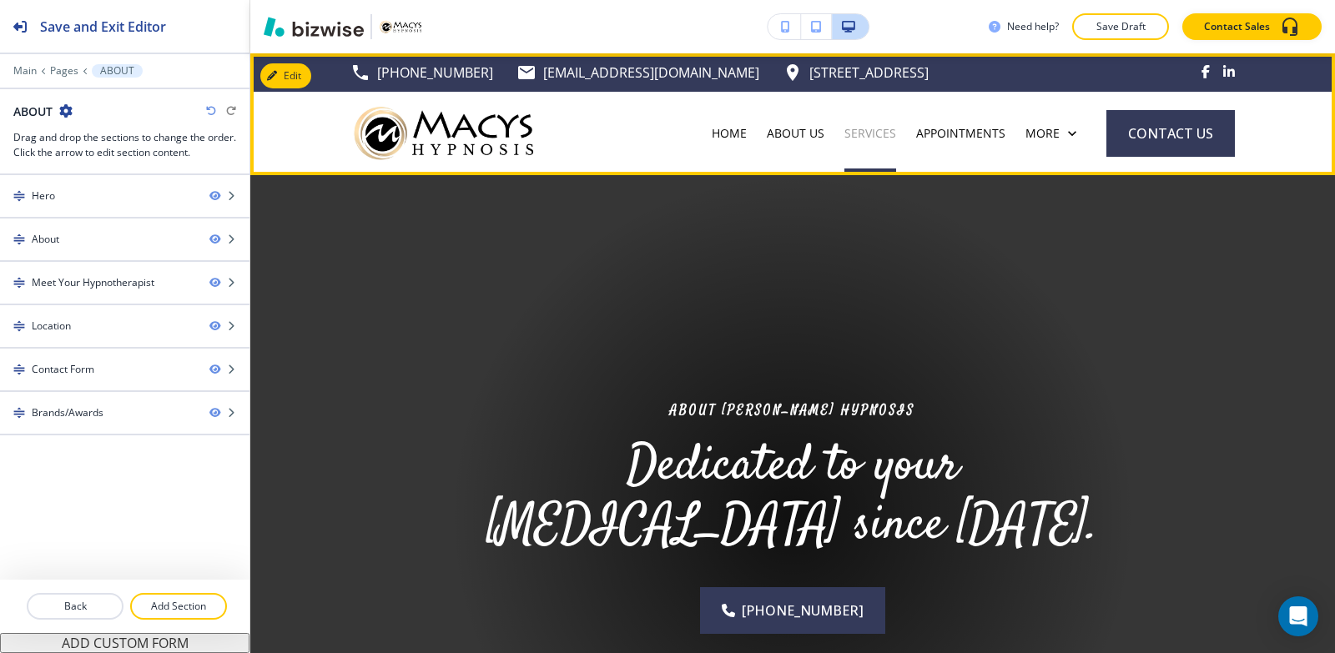
click at [849, 132] on p "SERVICES" at bounding box center [870, 133] width 52 height 17
click at [862, 128] on p "SERVICES" at bounding box center [870, 133] width 52 height 17
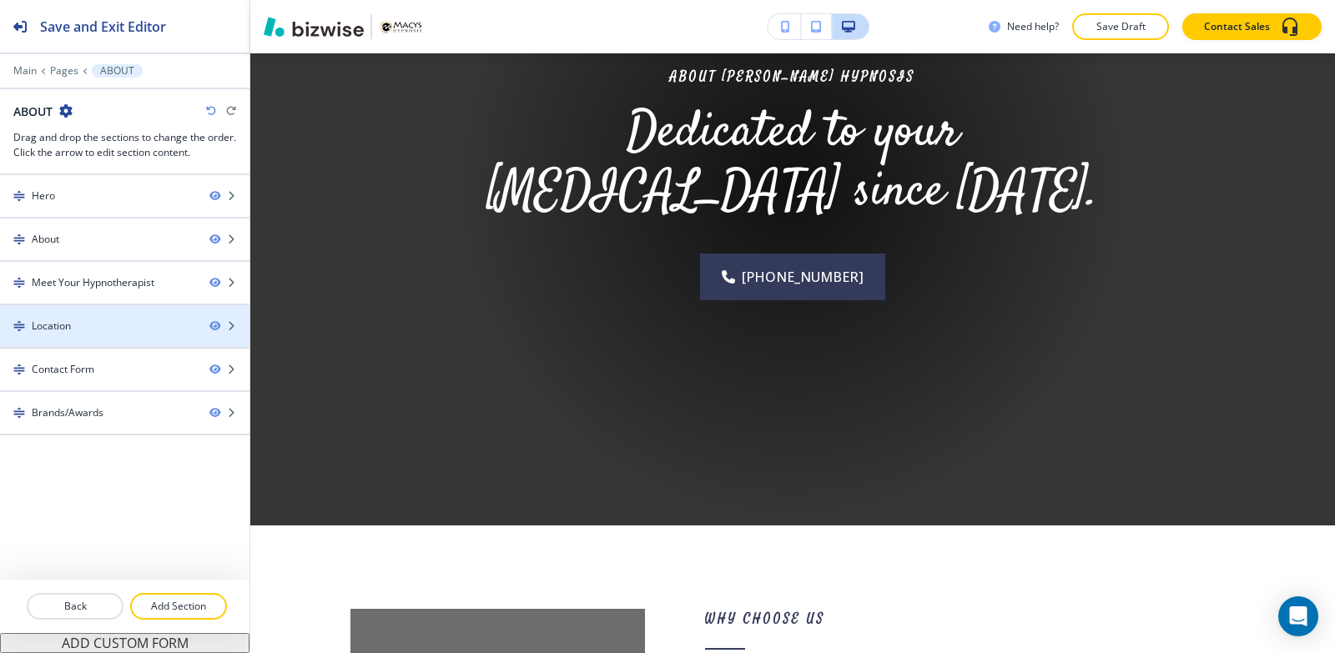
scroll to position [250, 0]
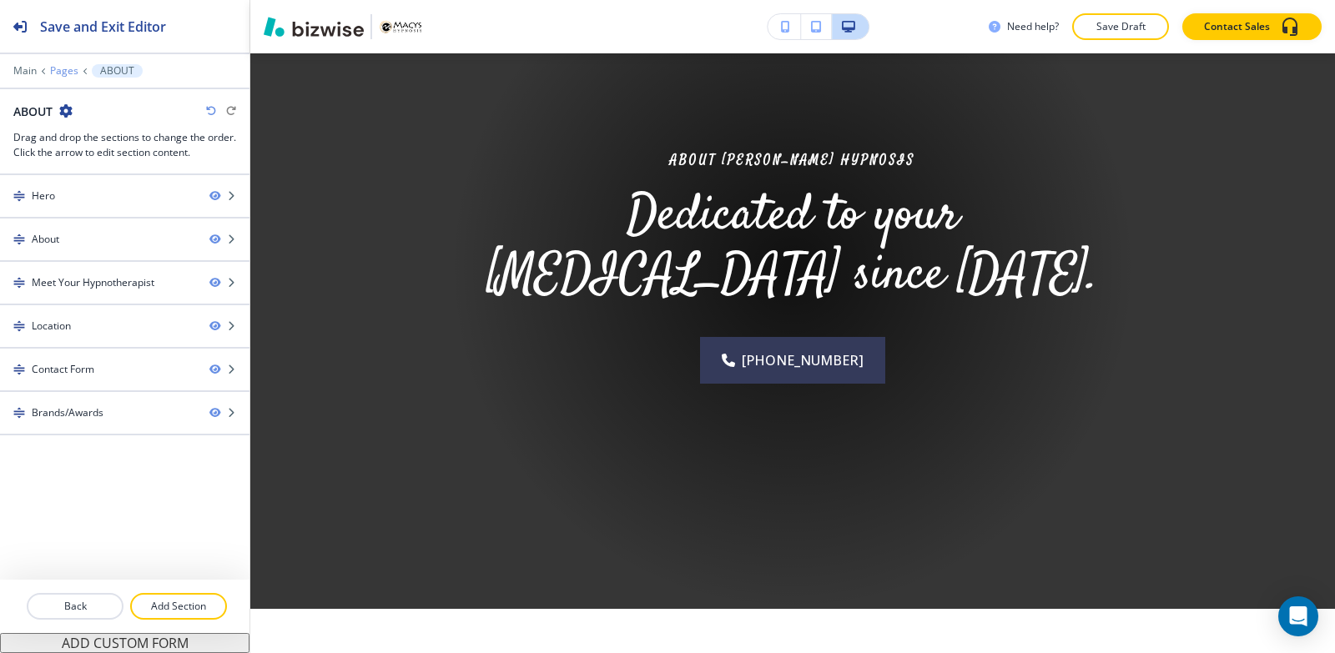
click at [64, 69] on p "Pages" at bounding box center [64, 71] width 28 height 12
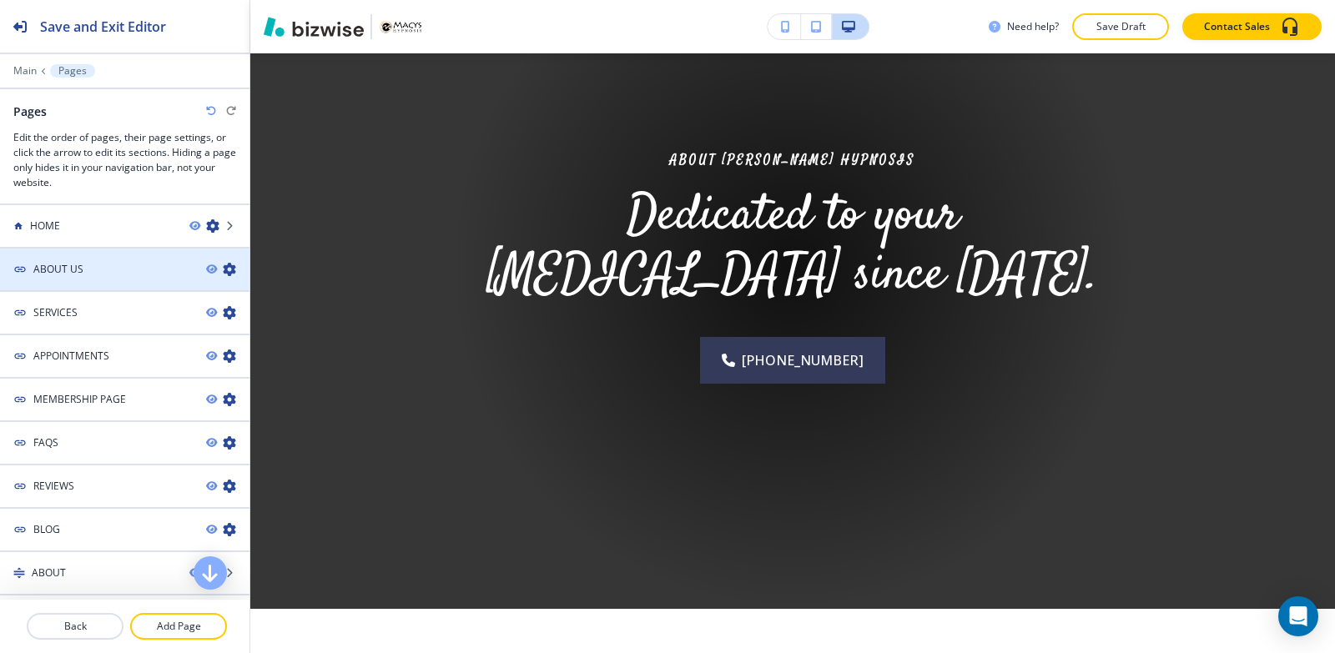
click at [223, 274] on icon "button" at bounding box center [229, 269] width 13 height 13
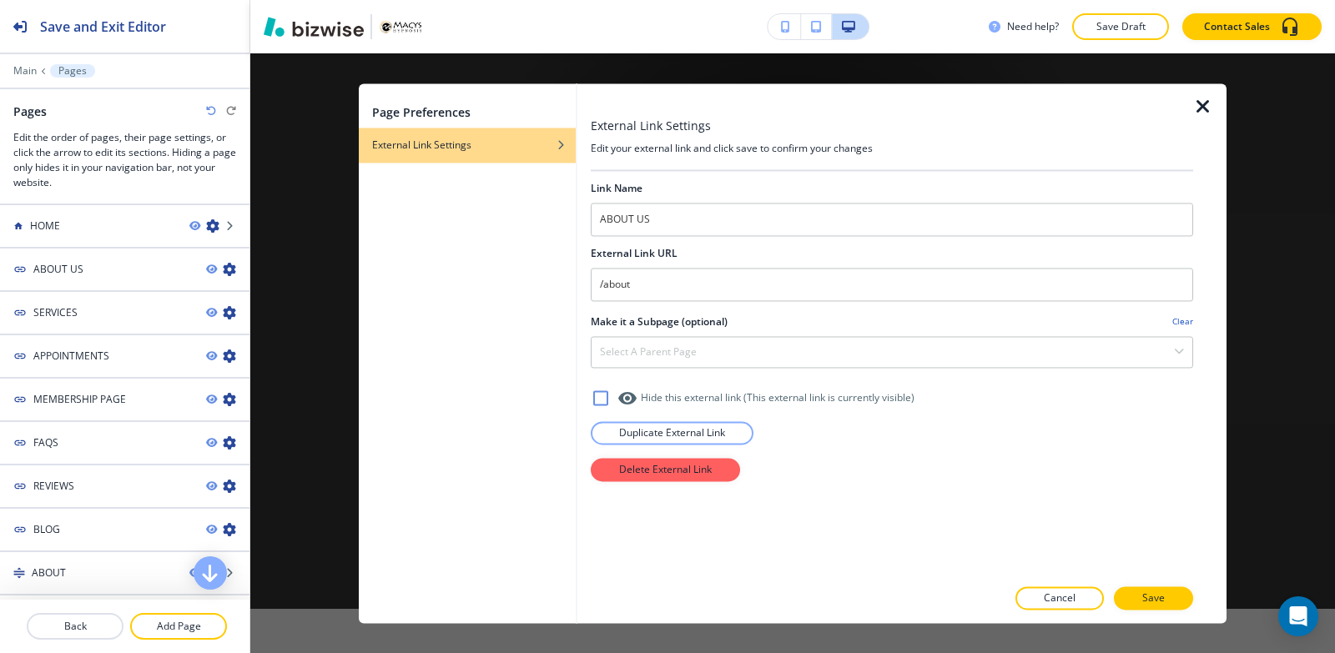
click at [1200, 107] on icon "button" at bounding box center [1203, 107] width 20 height 20
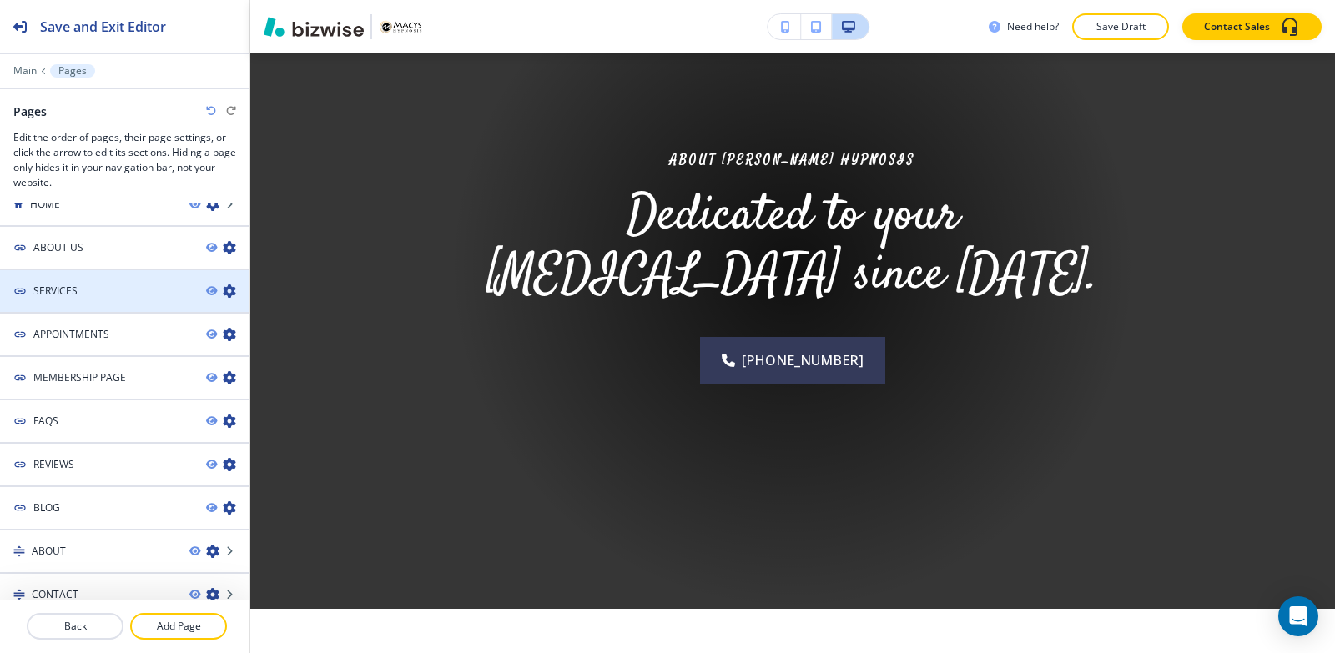
scroll to position [39, 0]
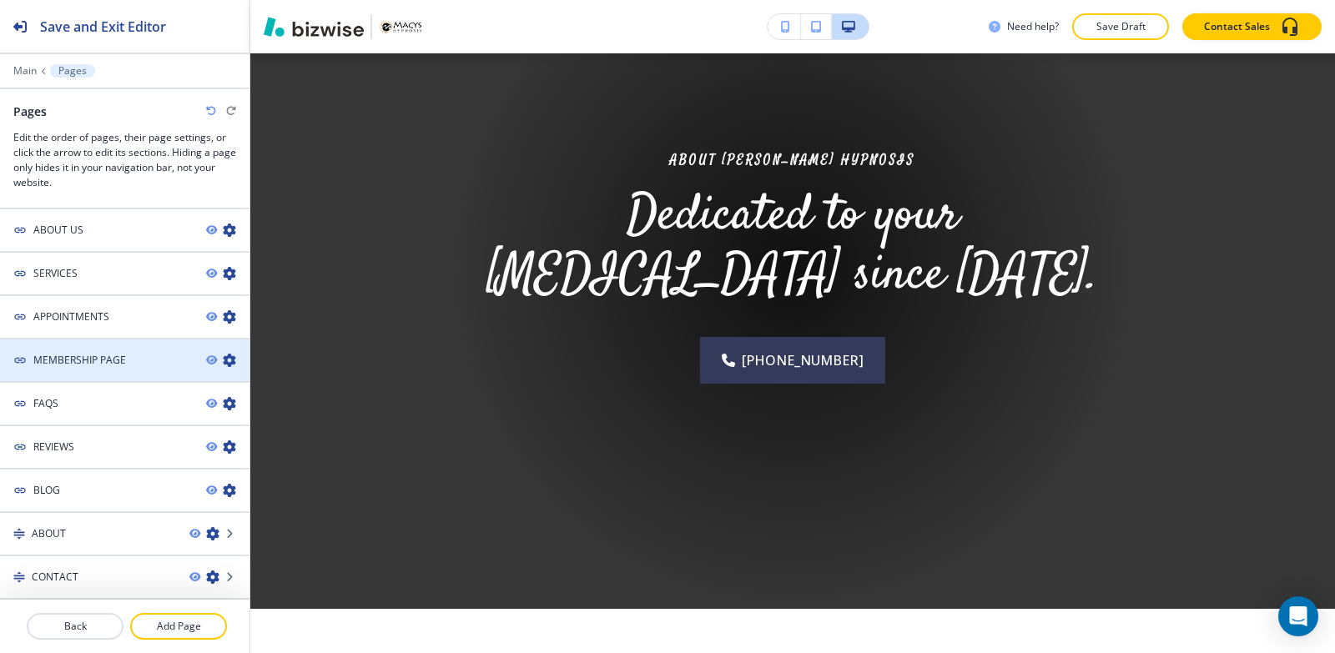
click at [223, 357] on icon "button" at bounding box center [229, 360] width 13 height 13
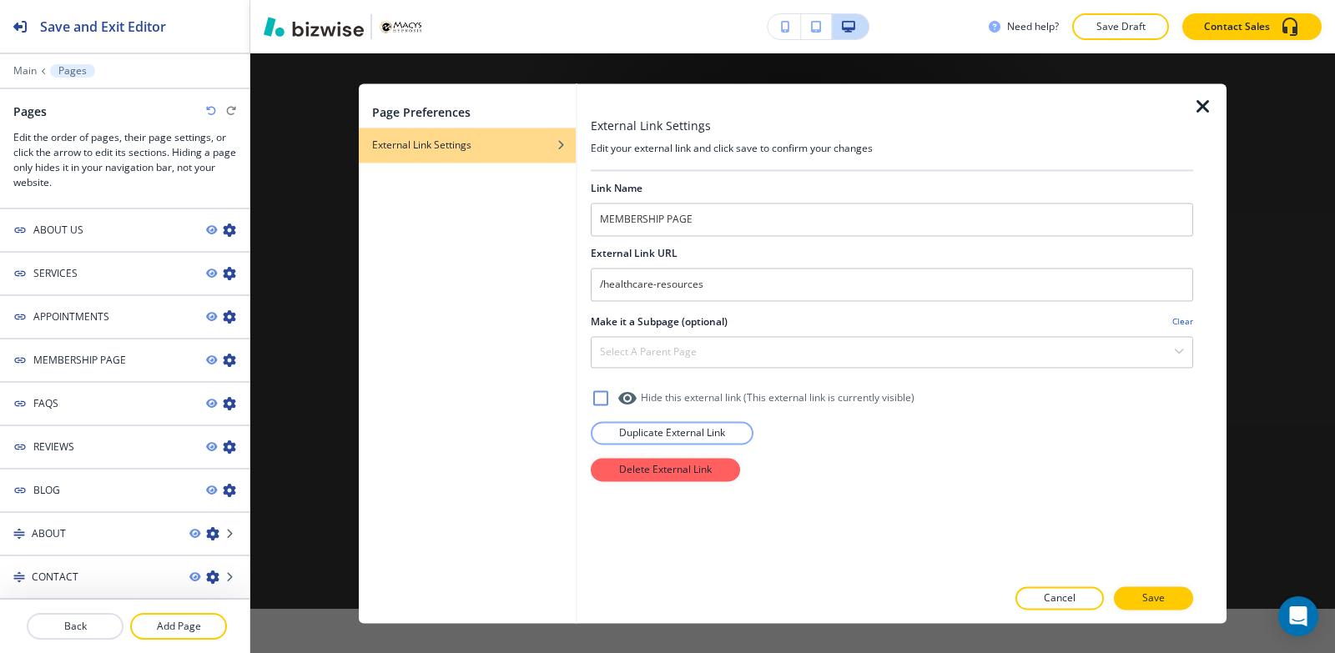
click at [1204, 108] on icon "button" at bounding box center [1203, 107] width 20 height 20
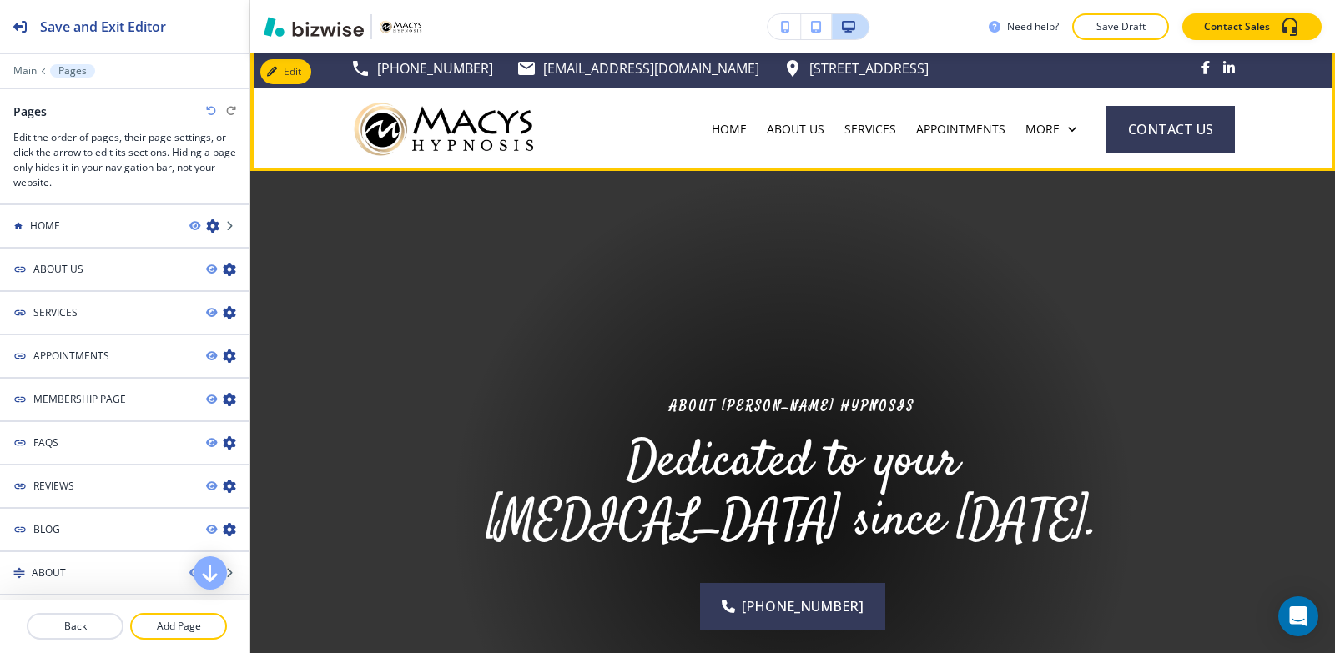
scroll to position [0, 0]
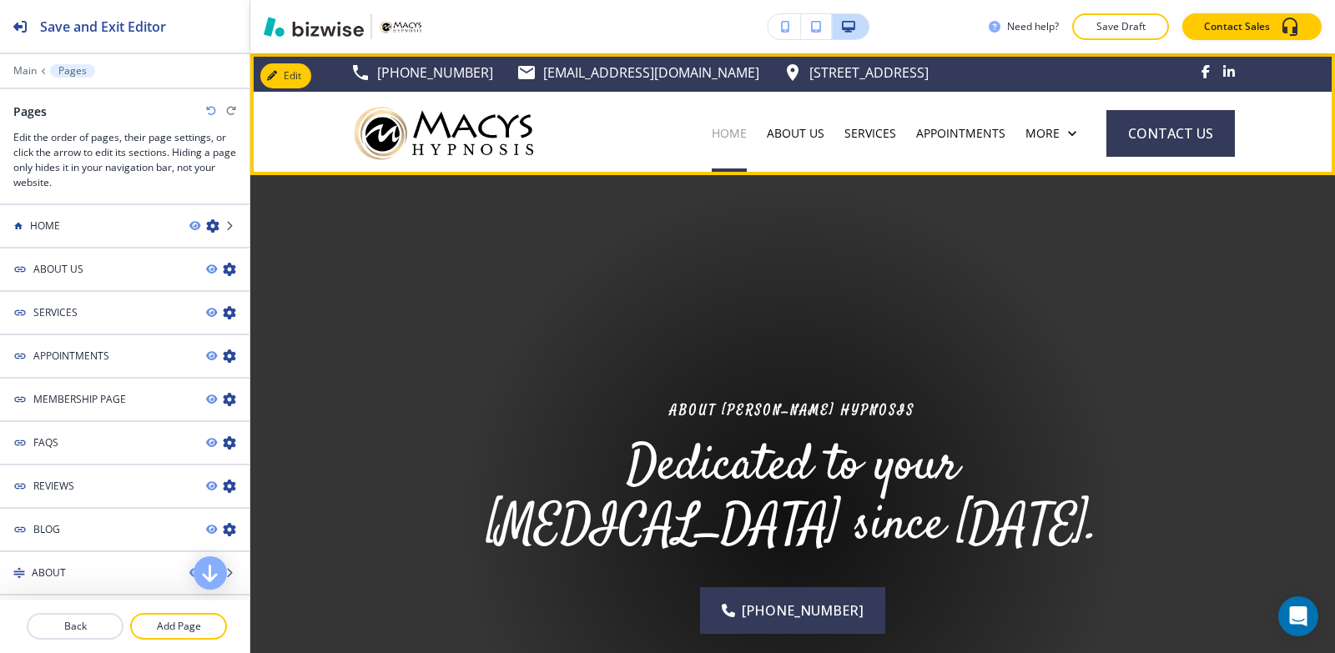
click at [724, 141] on p "HOME" at bounding box center [729, 133] width 35 height 17
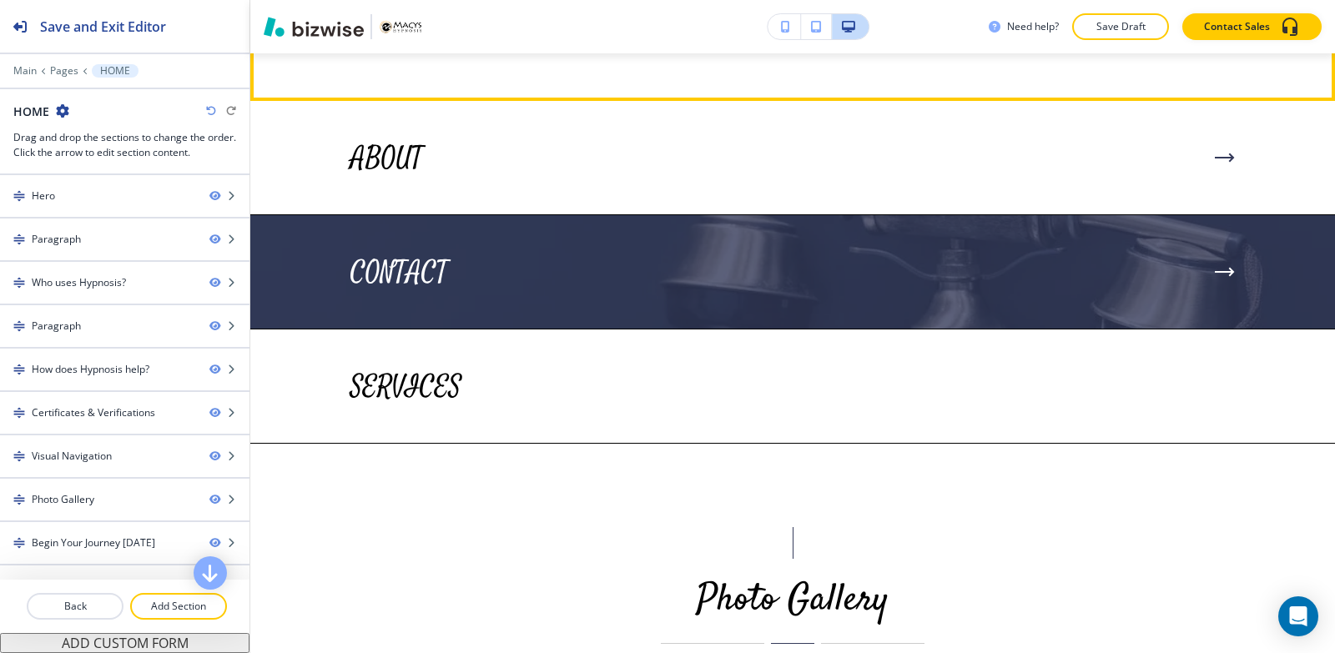
scroll to position [4171, 0]
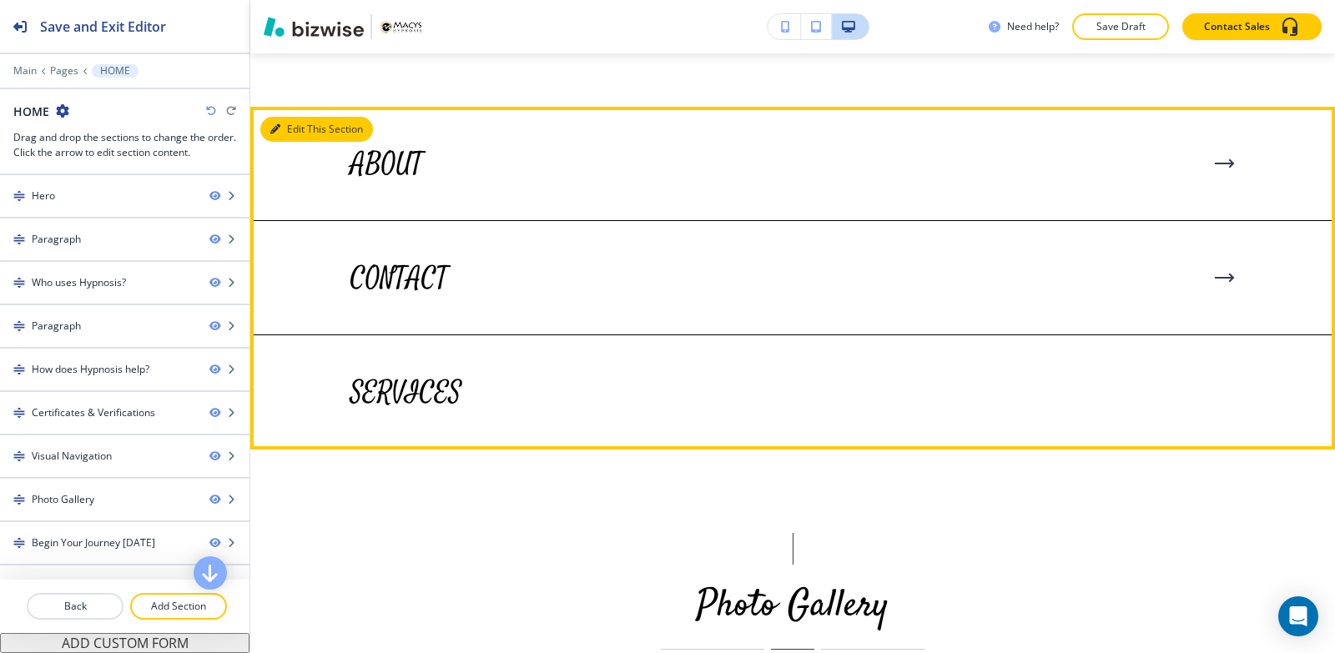
click at [293, 142] on button "Edit This Section" at bounding box center [316, 129] width 113 height 25
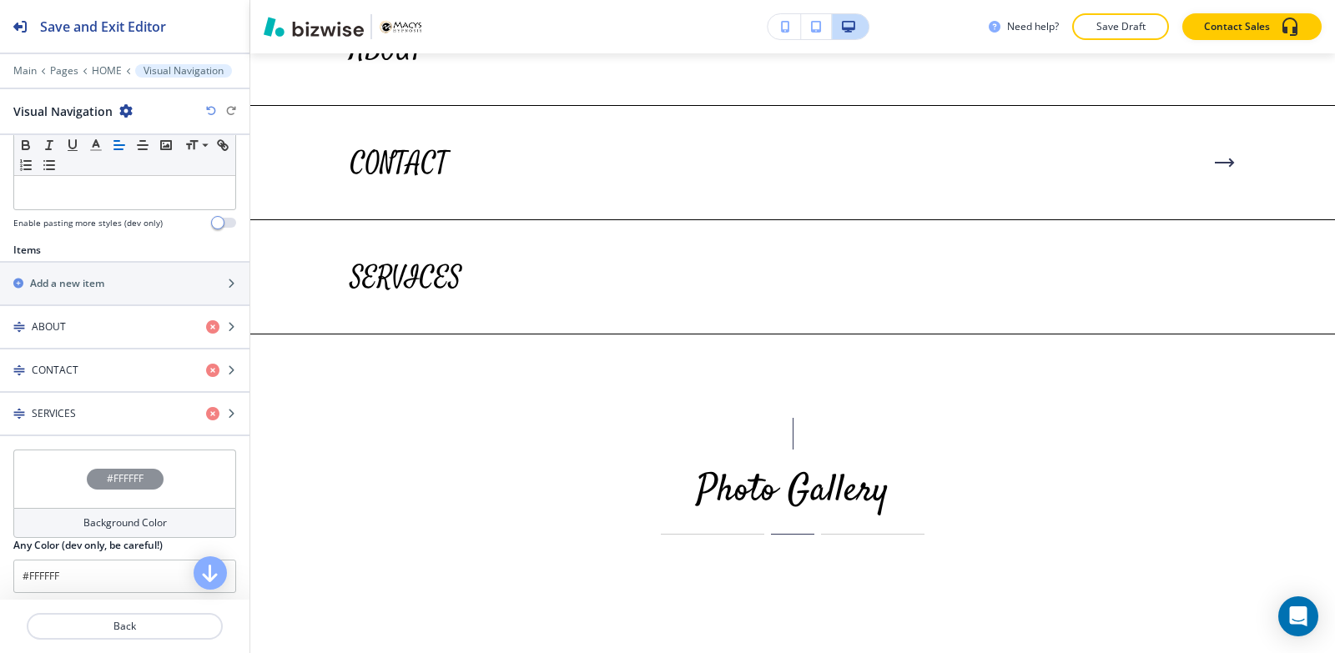
scroll to position [458, 0]
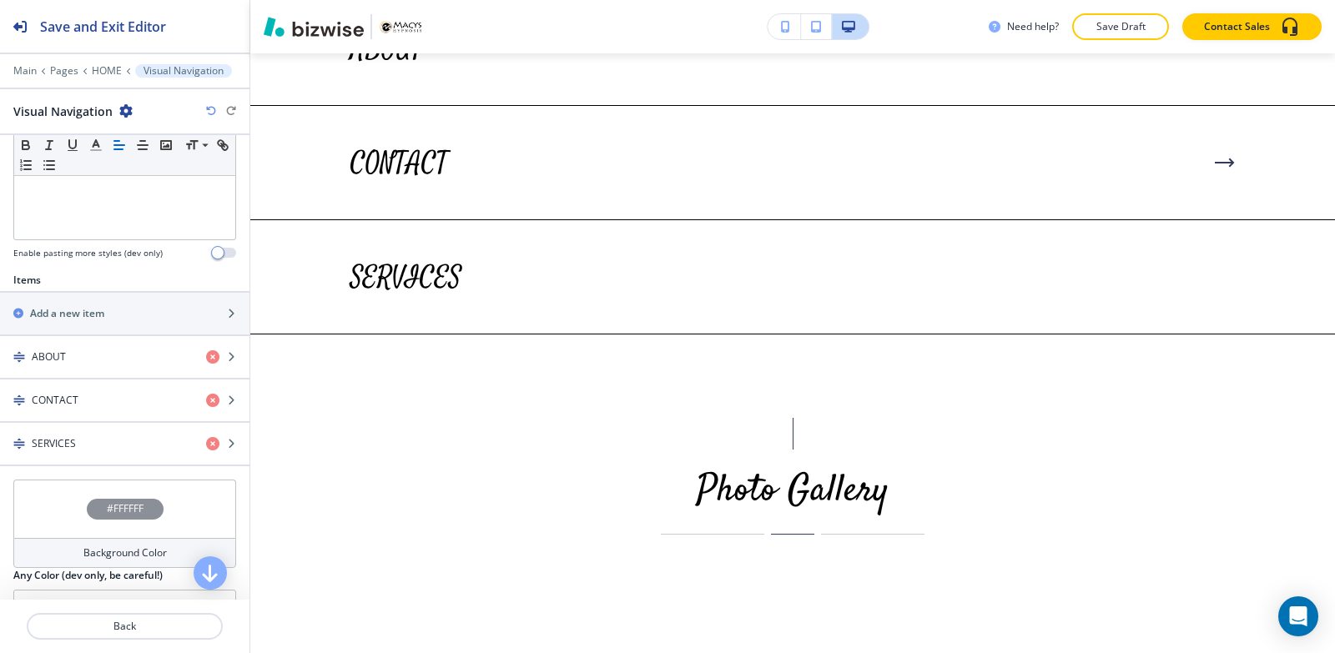
click at [73, 469] on div "Items Add a new item ABOUT CONTACT SERVICES" at bounding box center [124, 376] width 249 height 207
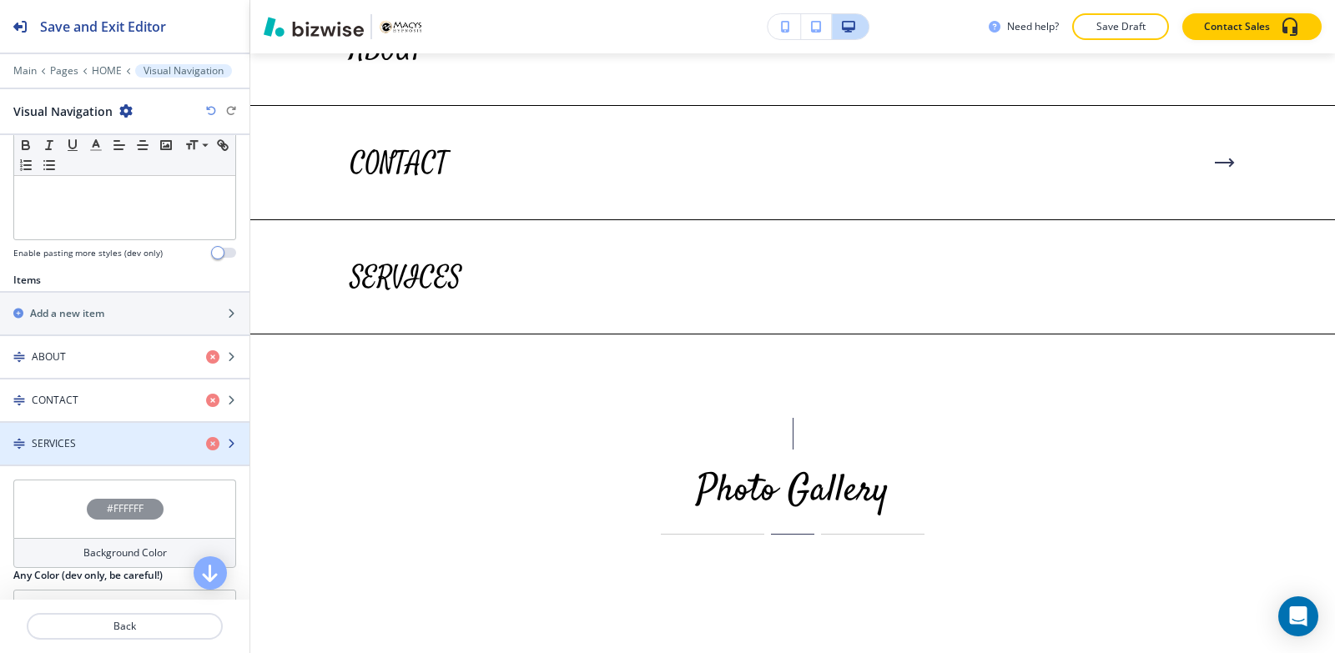
click at [73, 460] on div "button" at bounding box center [124, 457] width 249 height 13
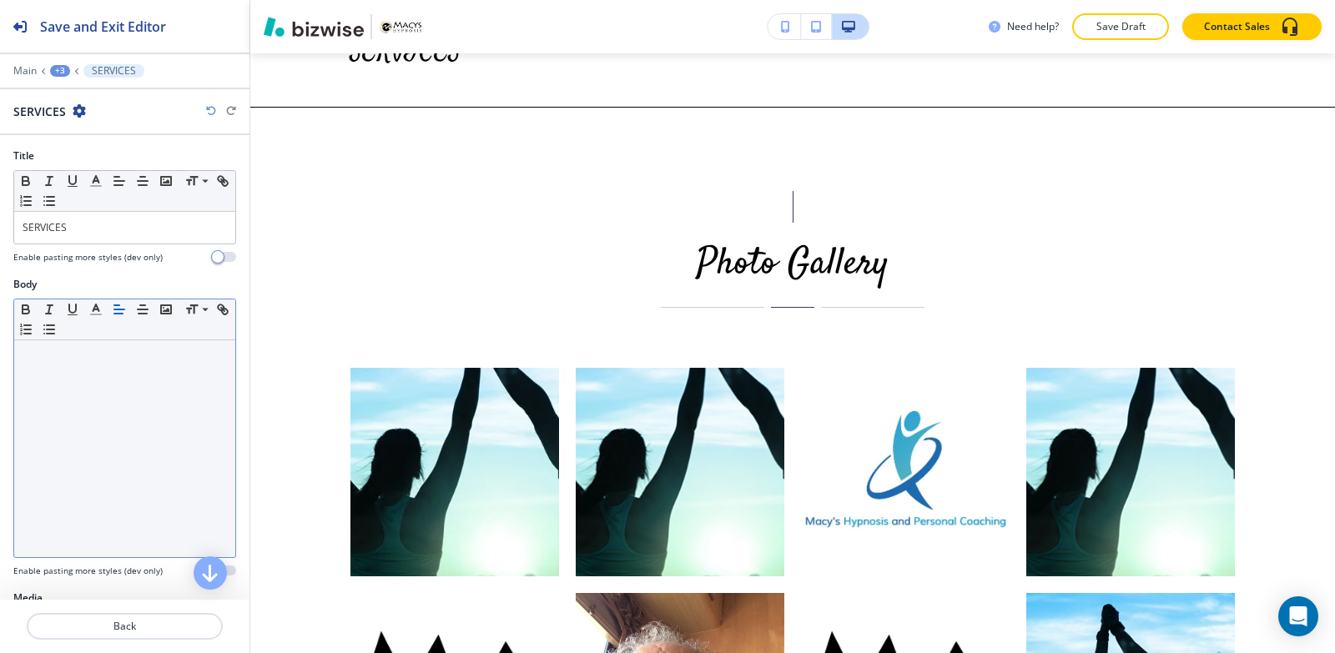
scroll to position [4515, 0]
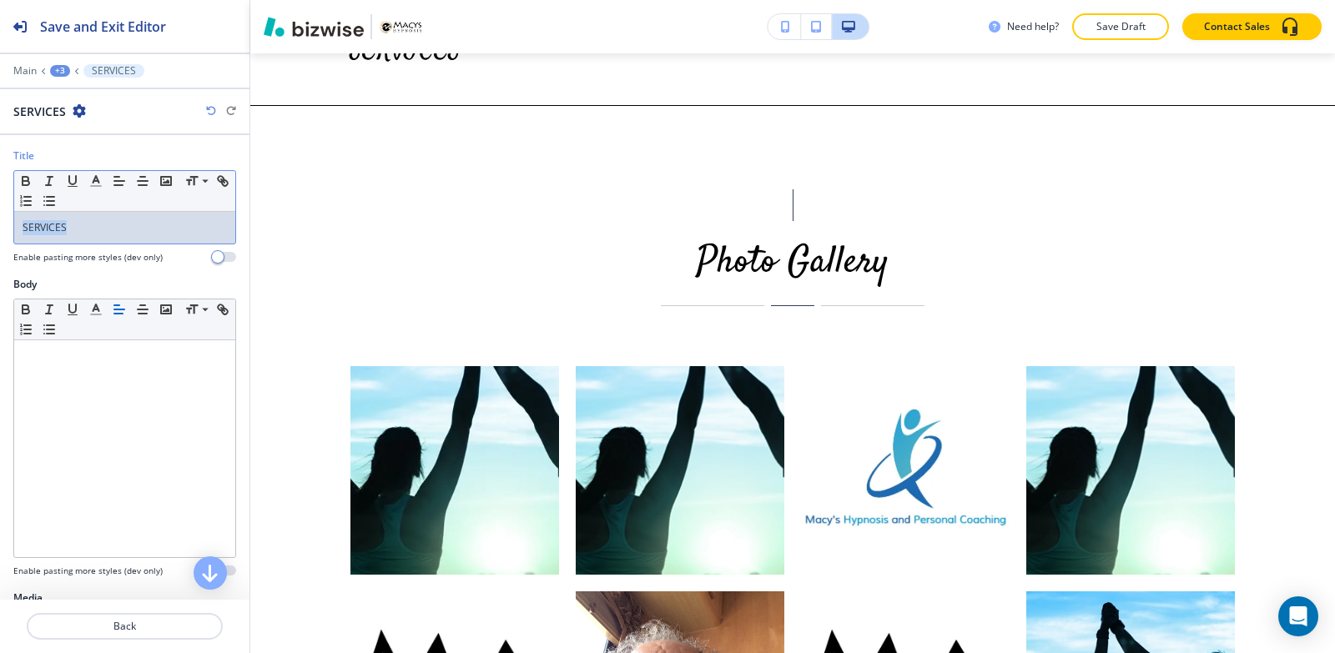
drag, startPoint x: 125, startPoint y: 229, endPoint x: 0, endPoint y: 242, distance: 125.8
click at [0, 242] on div "Title Small Normal Large Huge SERVICES Enable pasting more styles (dev only)" at bounding box center [124, 212] width 249 height 128
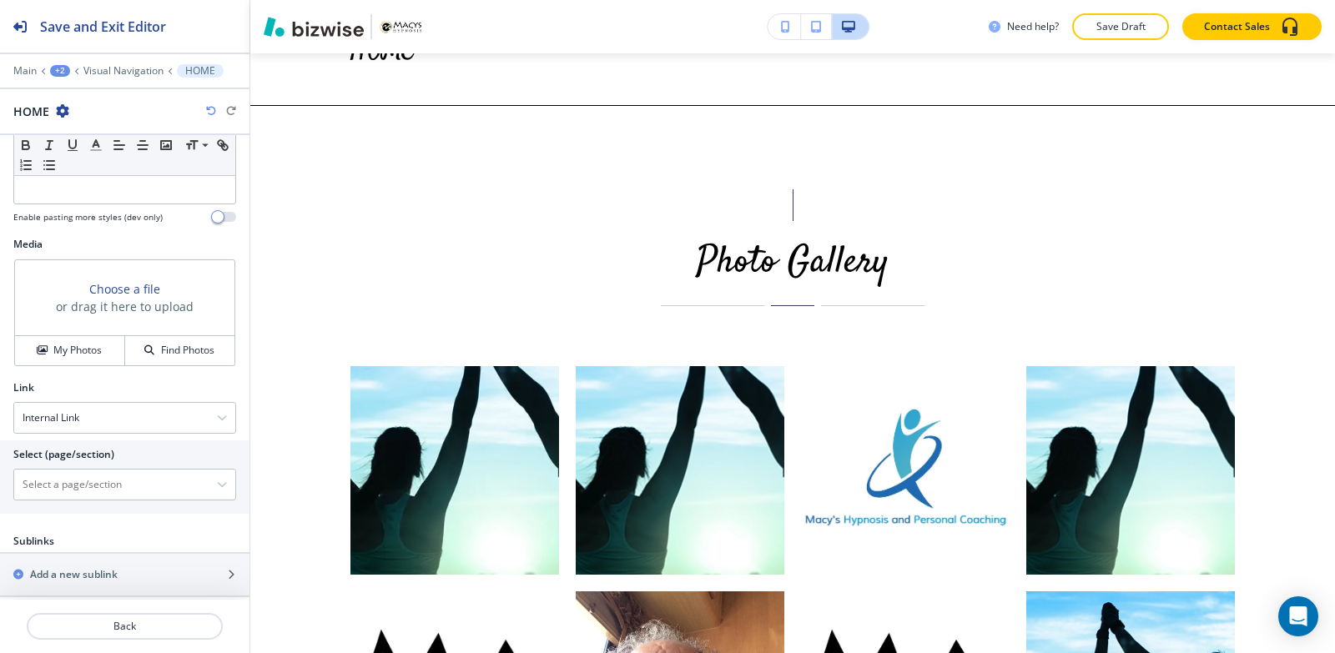
scroll to position [365, 0]
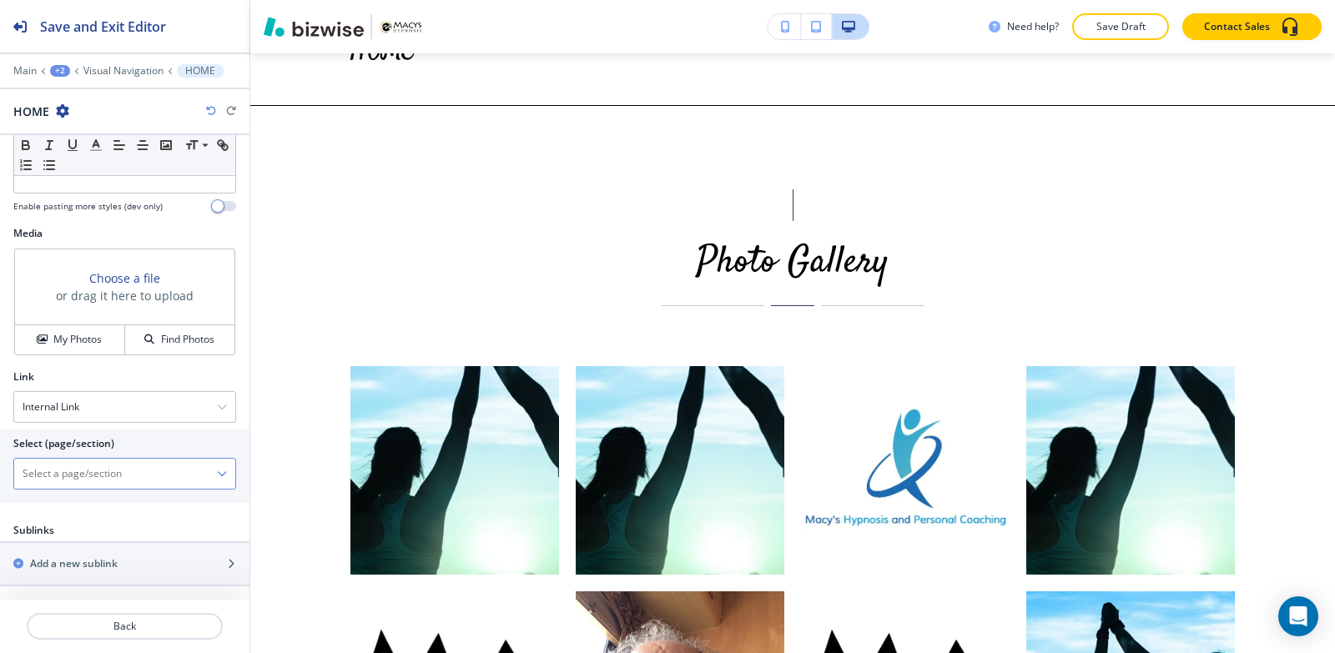
click at [80, 475] on \(page\/section\) "Manual Input" at bounding box center [115, 474] width 203 height 28
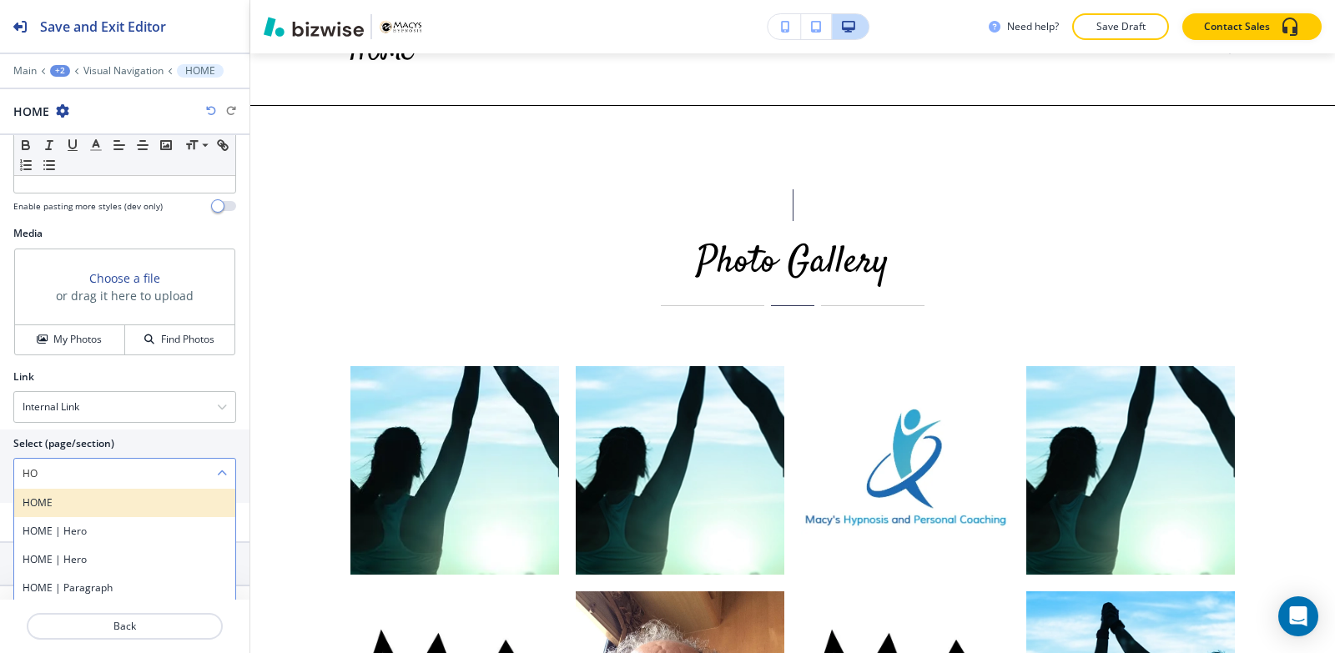
click at [72, 499] on h4 "HOME" at bounding box center [125, 503] width 204 height 15
type \(page\/section\) "HOME"
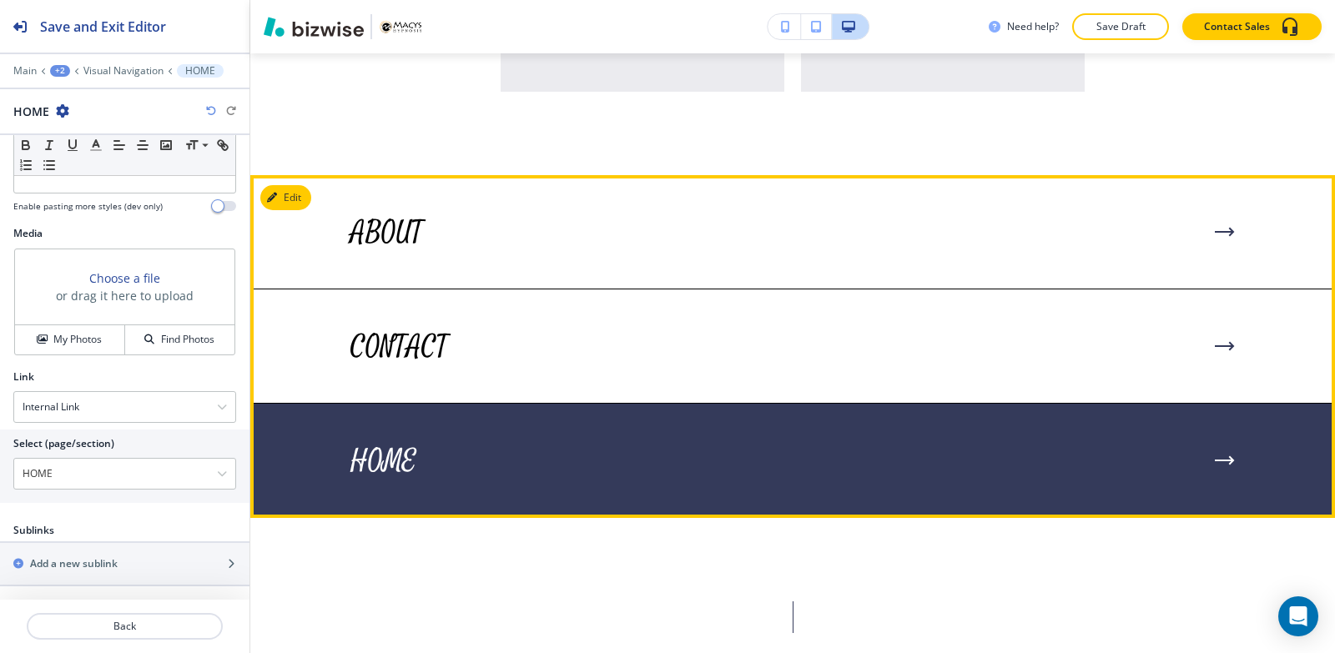
scroll to position [4181, 0]
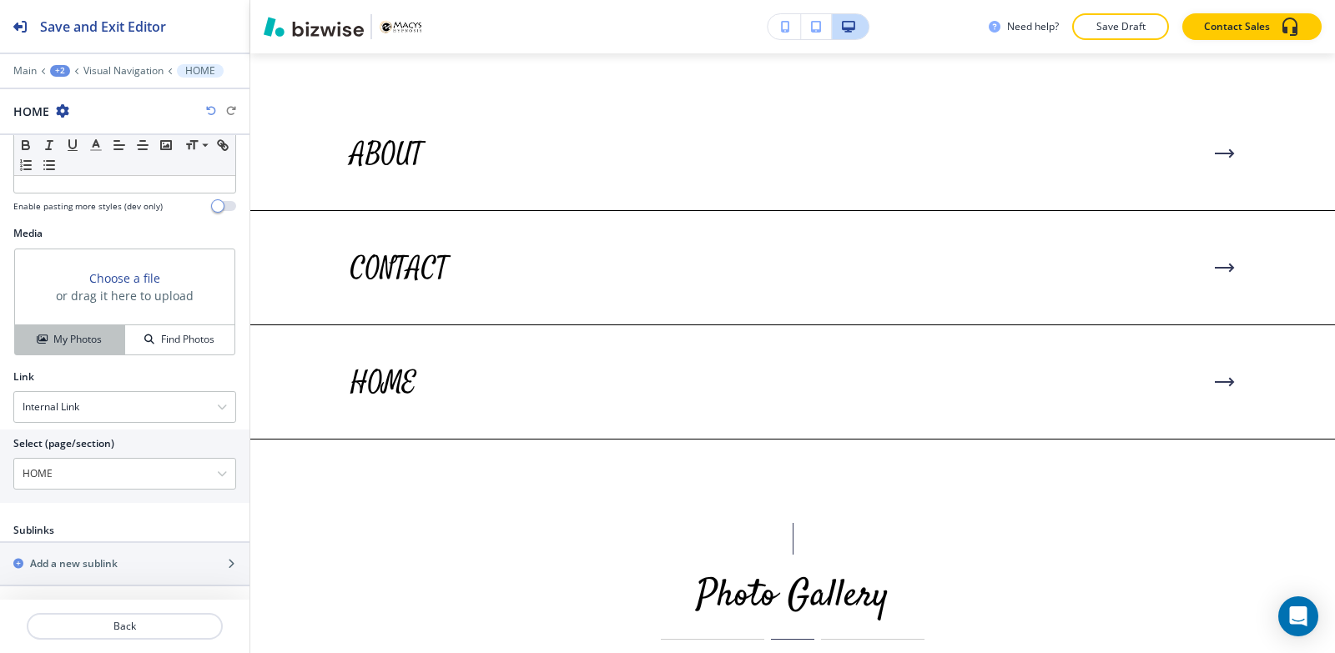
click at [64, 341] on h4 "My Photos" at bounding box center [77, 339] width 48 height 15
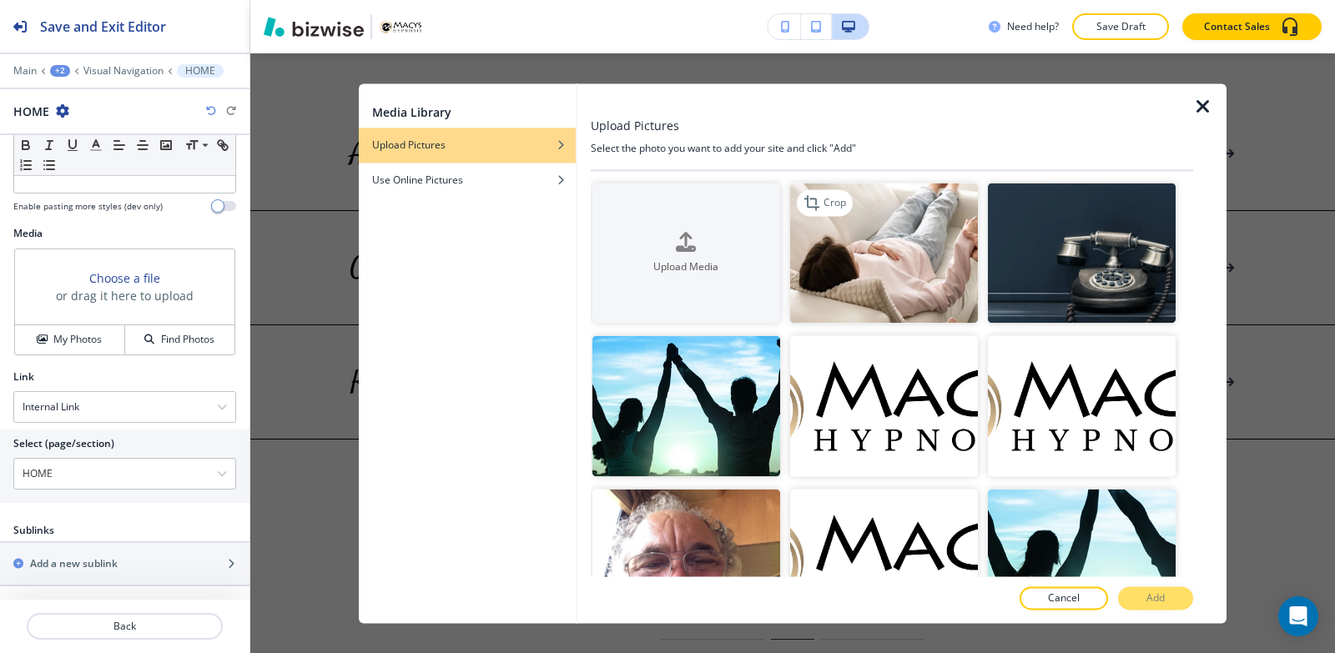
click at [903, 283] on img "button" at bounding box center [884, 253] width 188 height 141
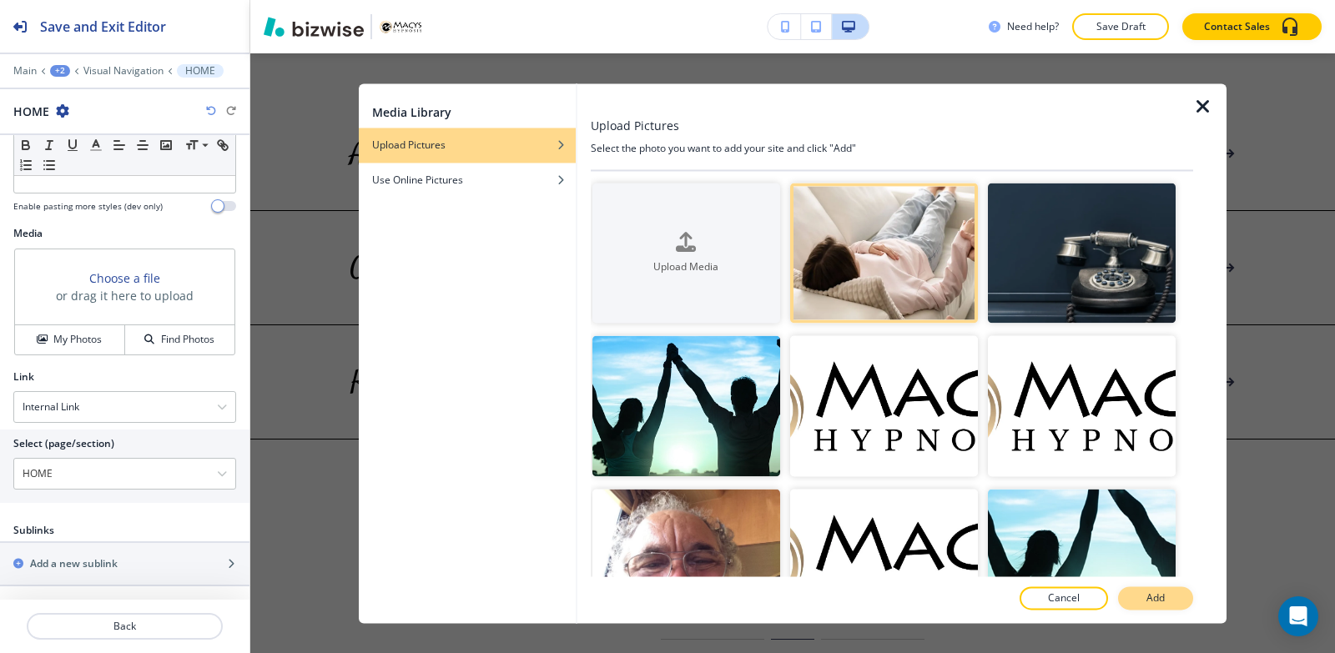
click at [1179, 601] on button "Add" at bounding box center [1155, 597] width 75 height 23
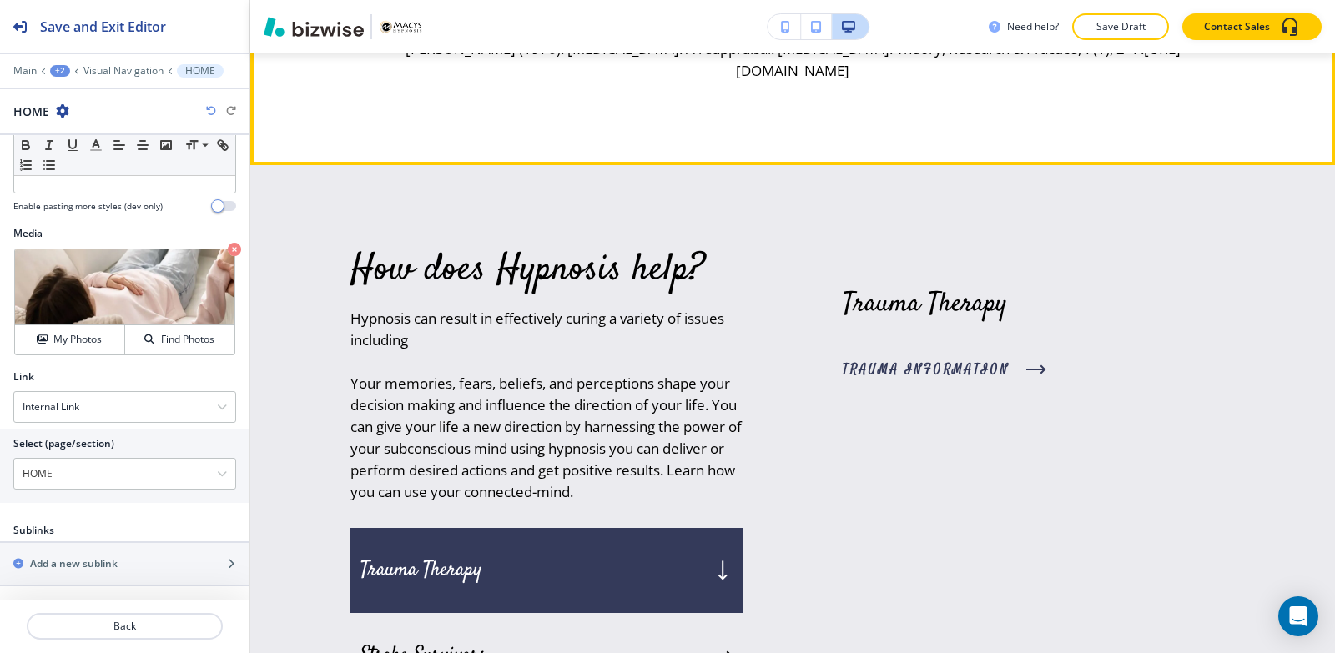
scroll to position [2596, 0]
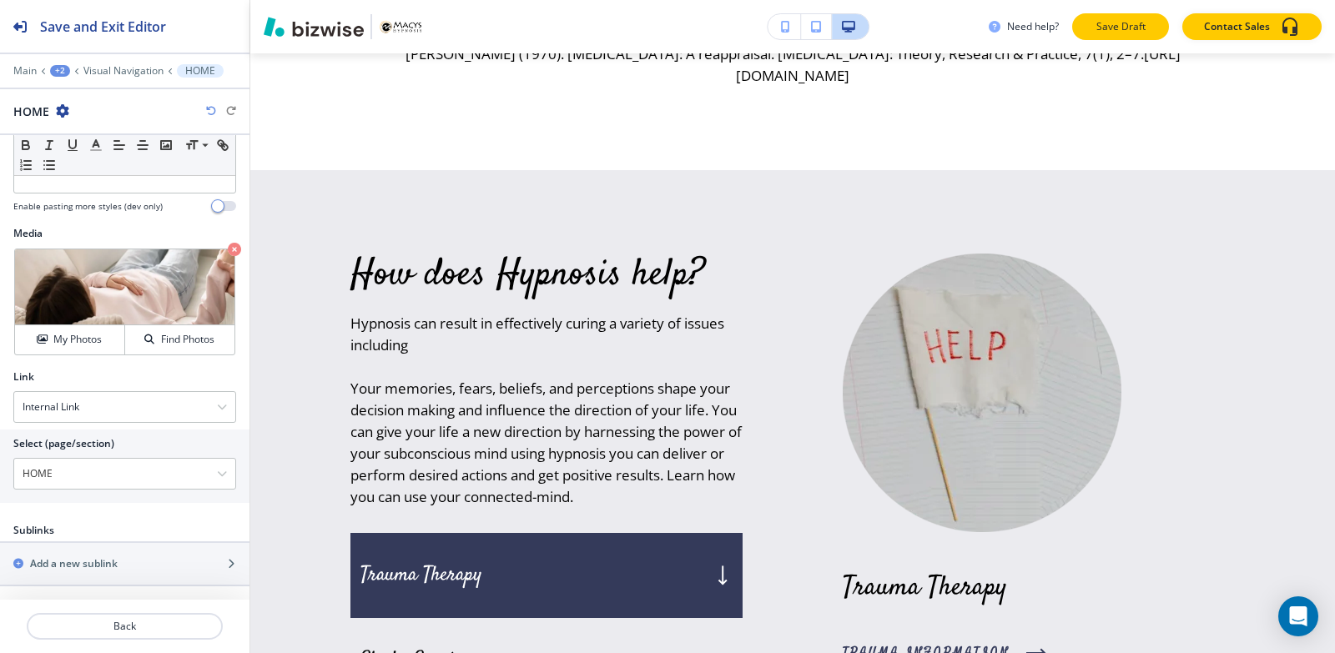
click at [1151, 34] on button "Save Draft" at bounding box center [1120, 26] width 97 height 27
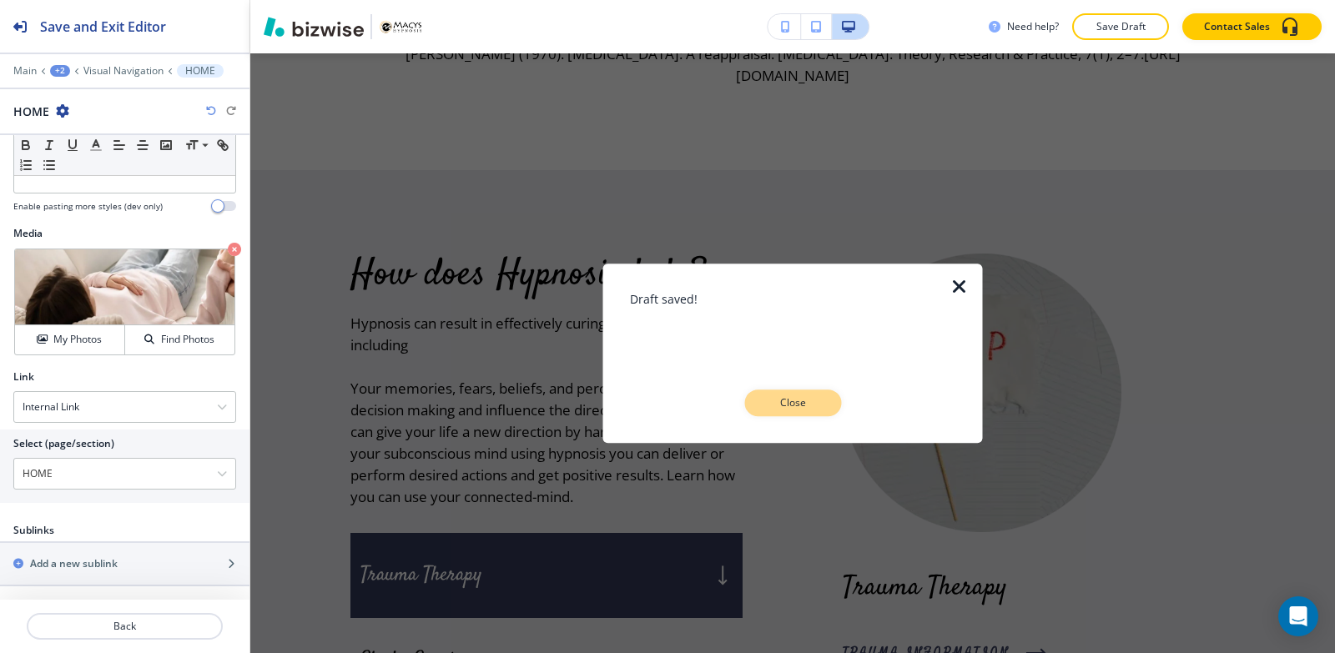
click at [806, 405] on p "Close" at bounding box center [792, 402] width 53 height 15
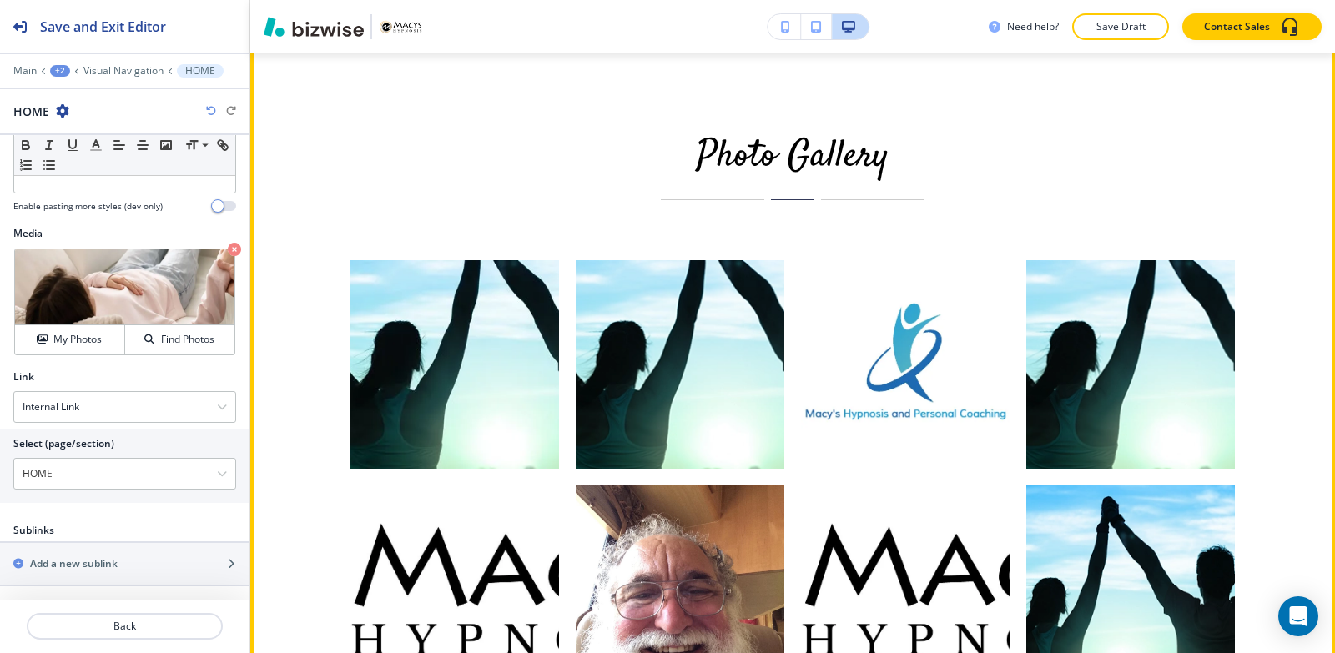
scroll to position [4598, 0]
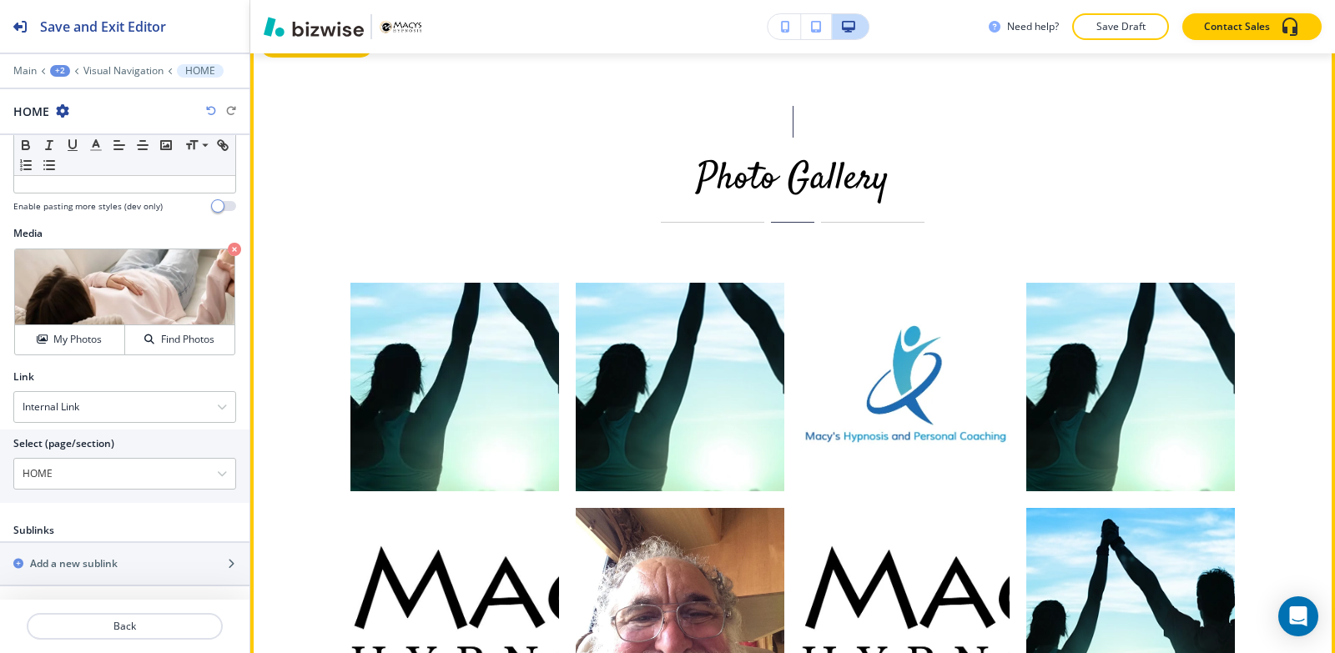
click at [304, 58] on button "Edit This Section" at bounding box center [316, 45] width 113 height 25
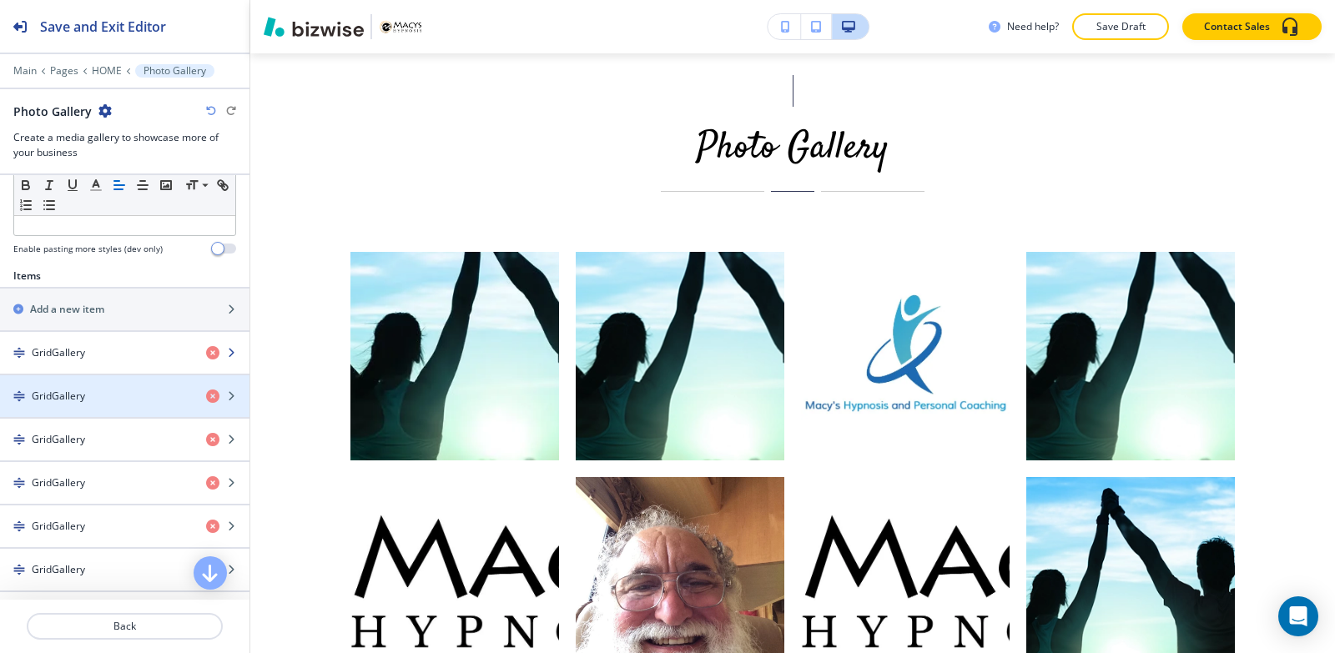
scroll to position [501, 0]
click at [206, 399] on icon "button" at bounding box center [212, 397] width 13 height 13
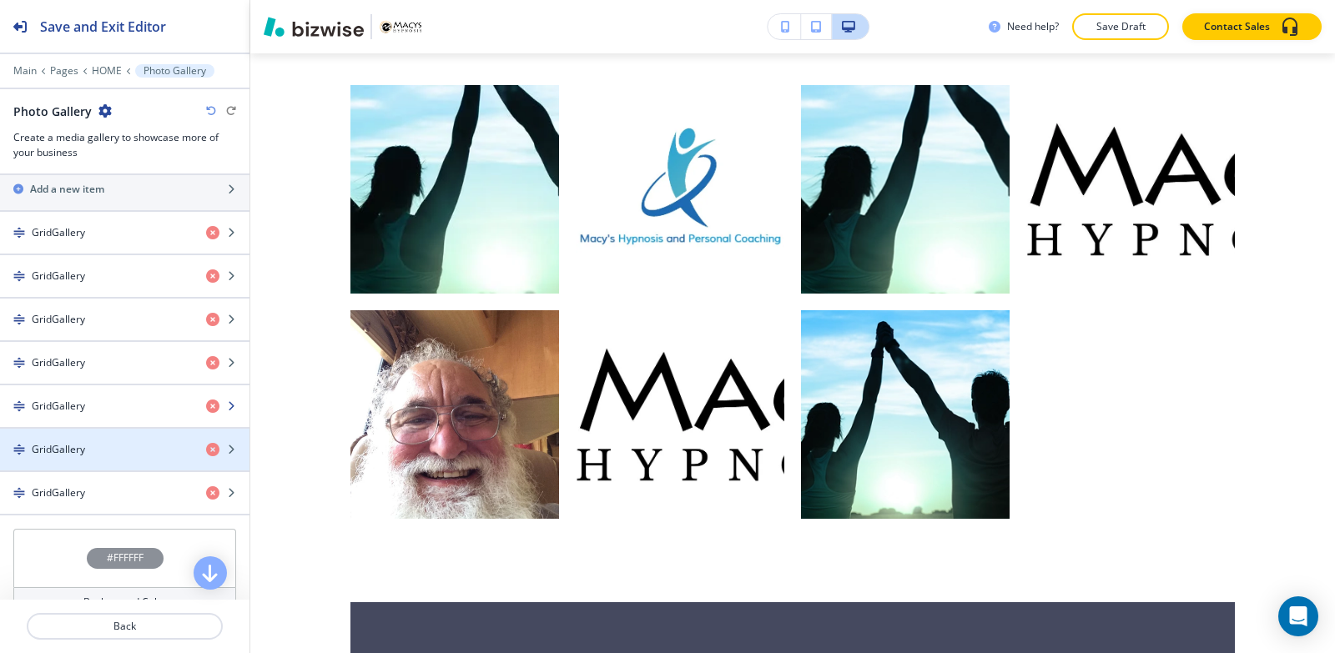
scroll to position [584, 0]
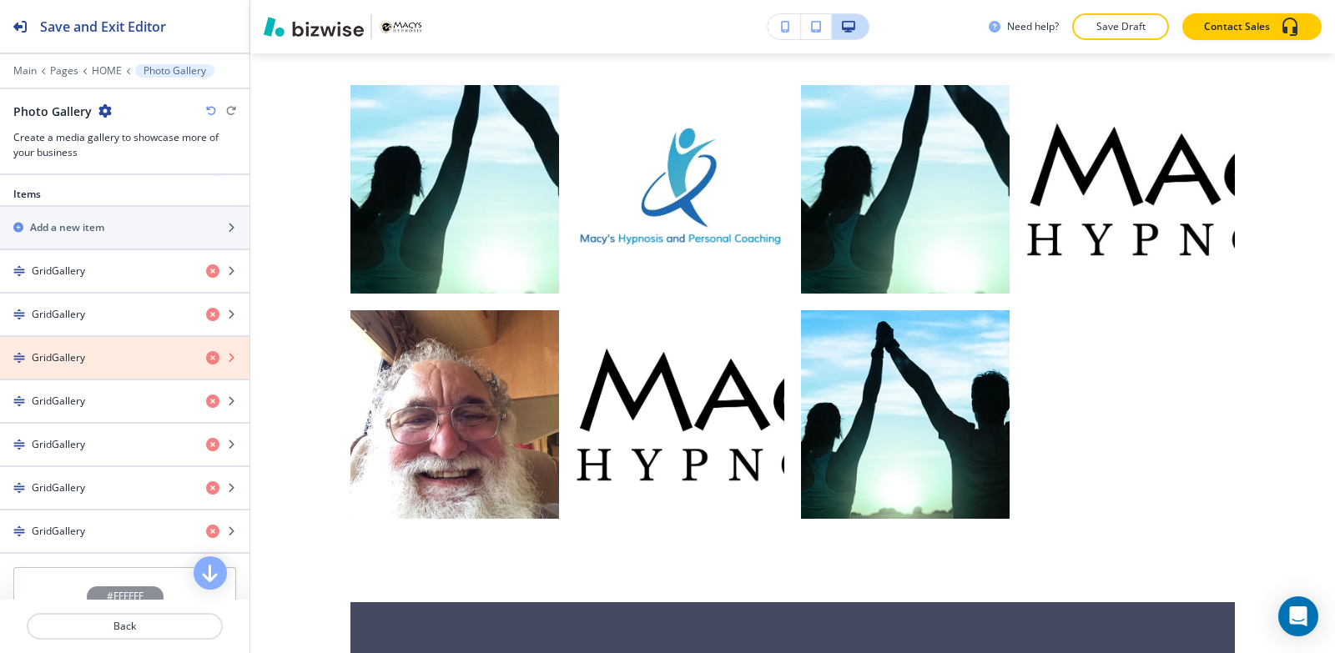
click at [206, 360] on icon "button" at bounding box center [212, 357] width 13 height 13
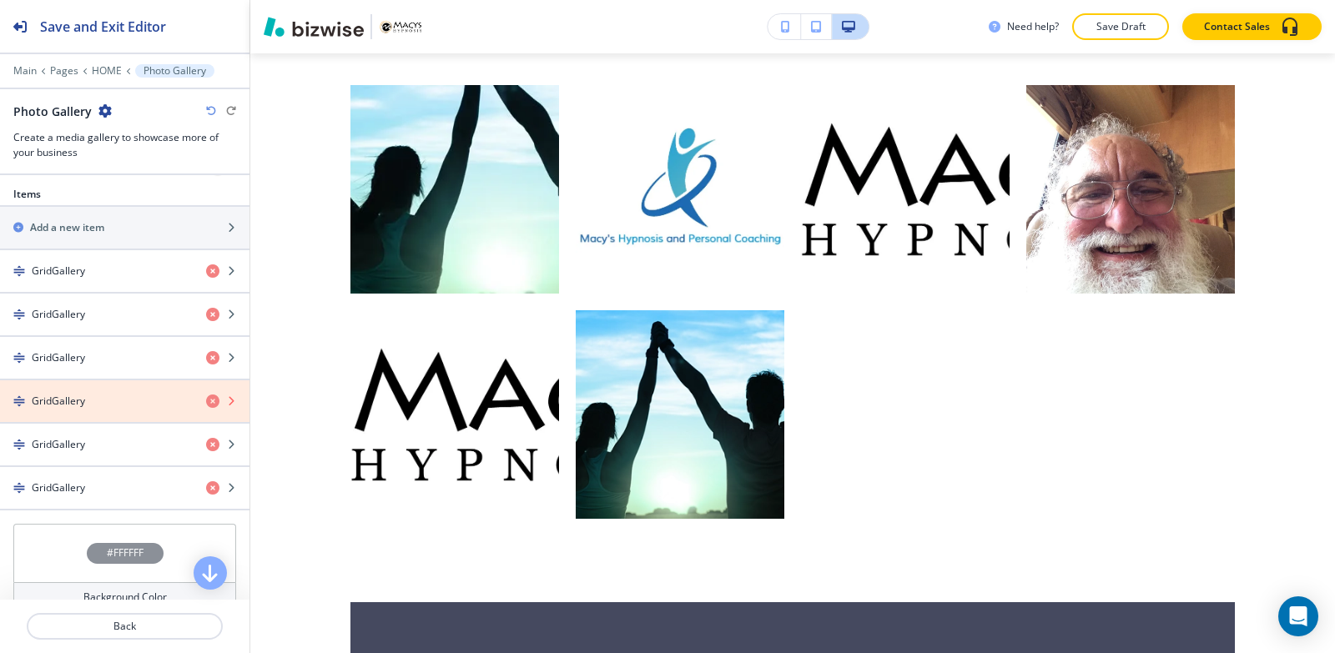
click at [206, 402] on icon "button" at bounding box center [212, 401] width 13 height 13
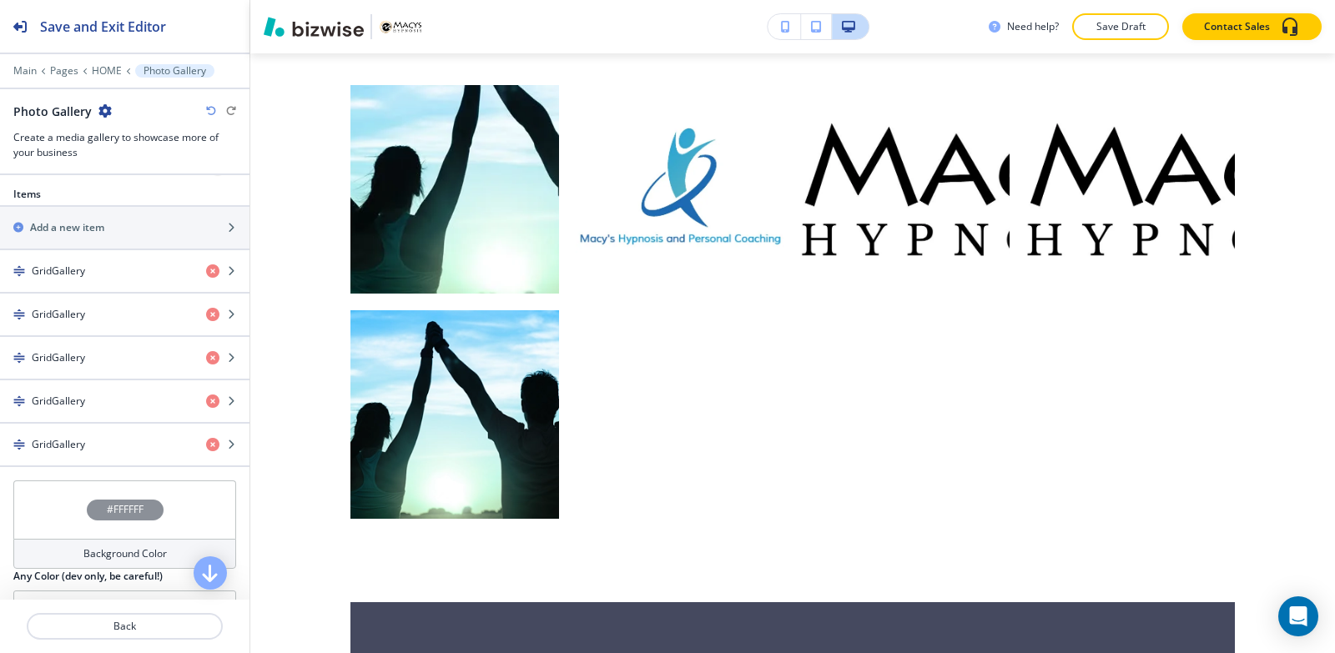
click at [213, 113] on icon "button" at bounding box center [211, 111] width 10 height 10
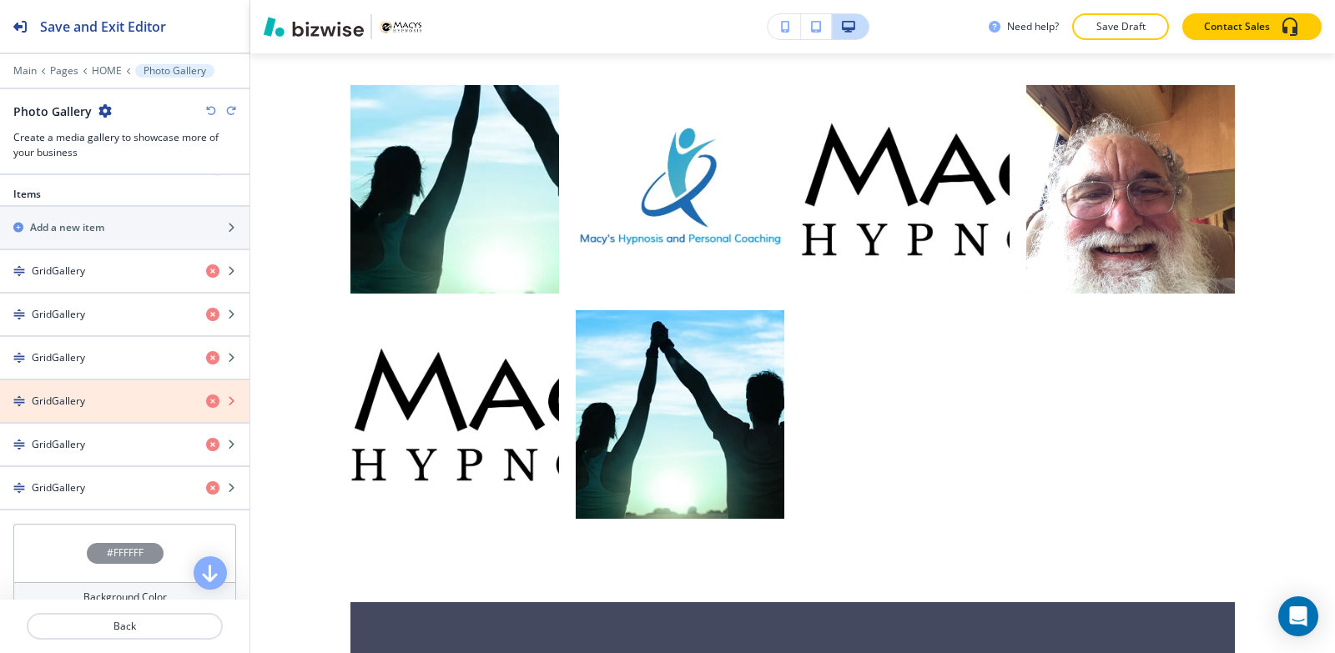
click at [206, 397] on icon "button" at bounding box center [212, 401] width 13 height 13
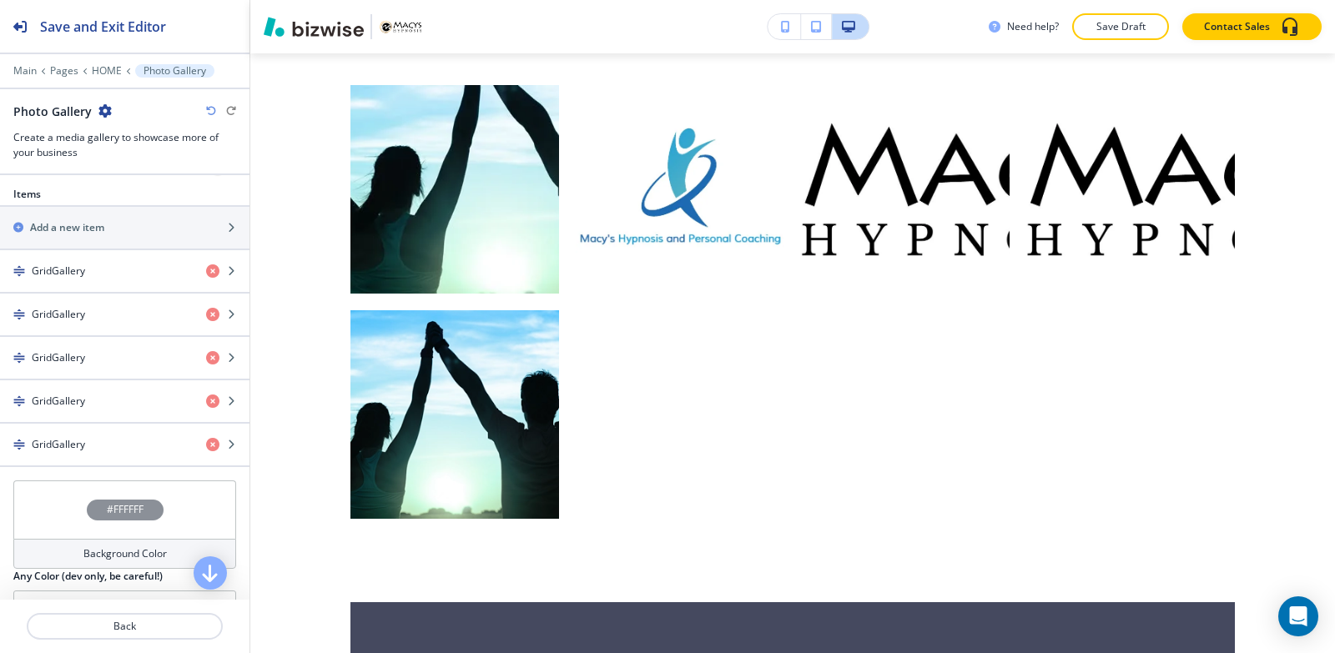
click at [207, 110] on icon "button" at bounding box center [211, 111] width 10 height 10
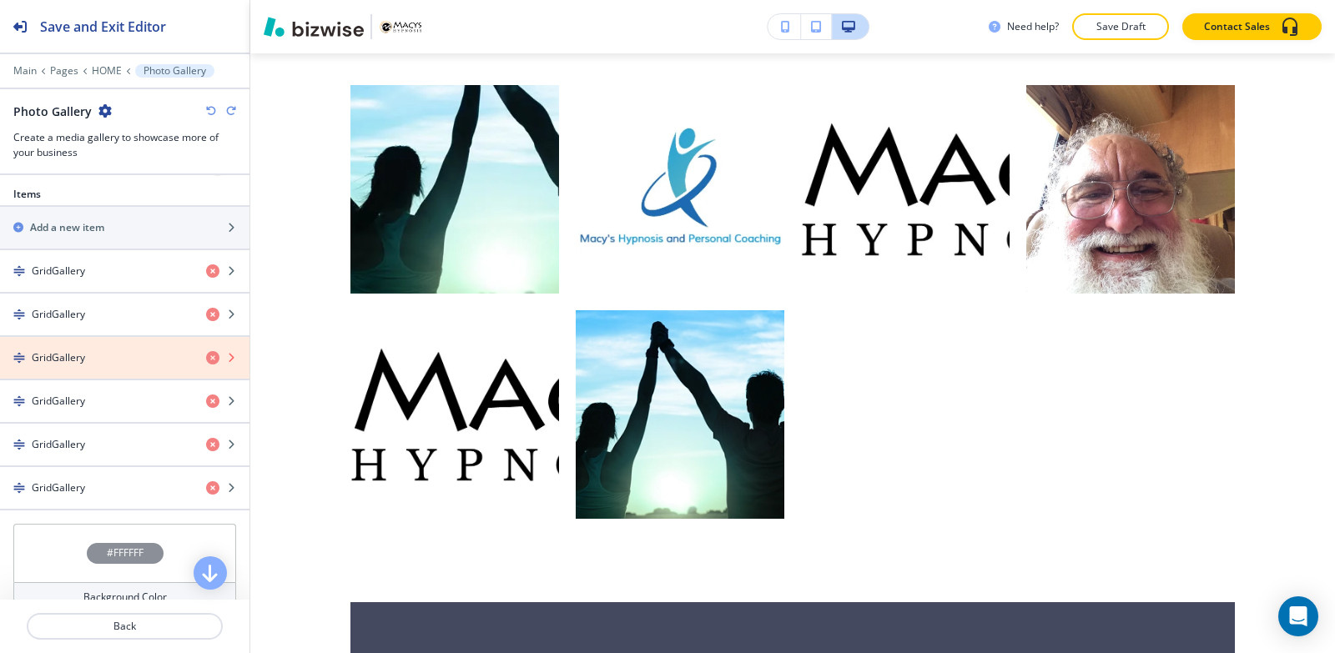
click at [206, 361] on icon "button" at bounding box center [212, 357] width 13 height 13
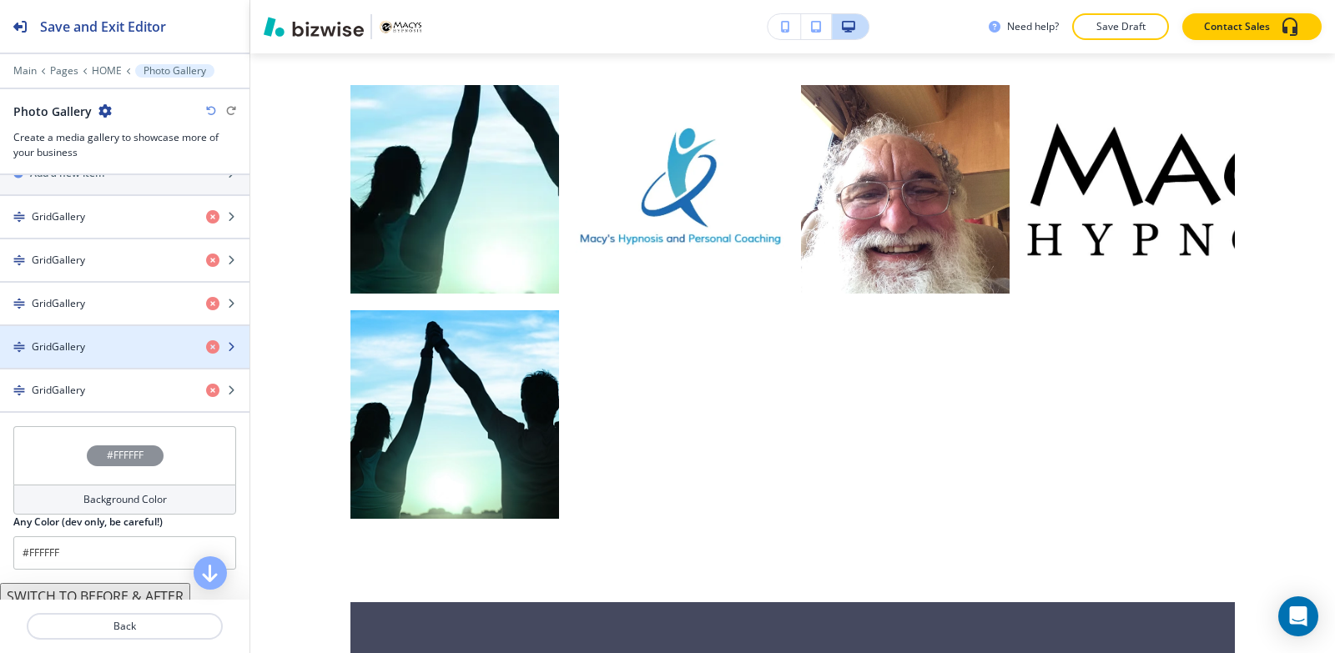
scroll to position [667, 0]
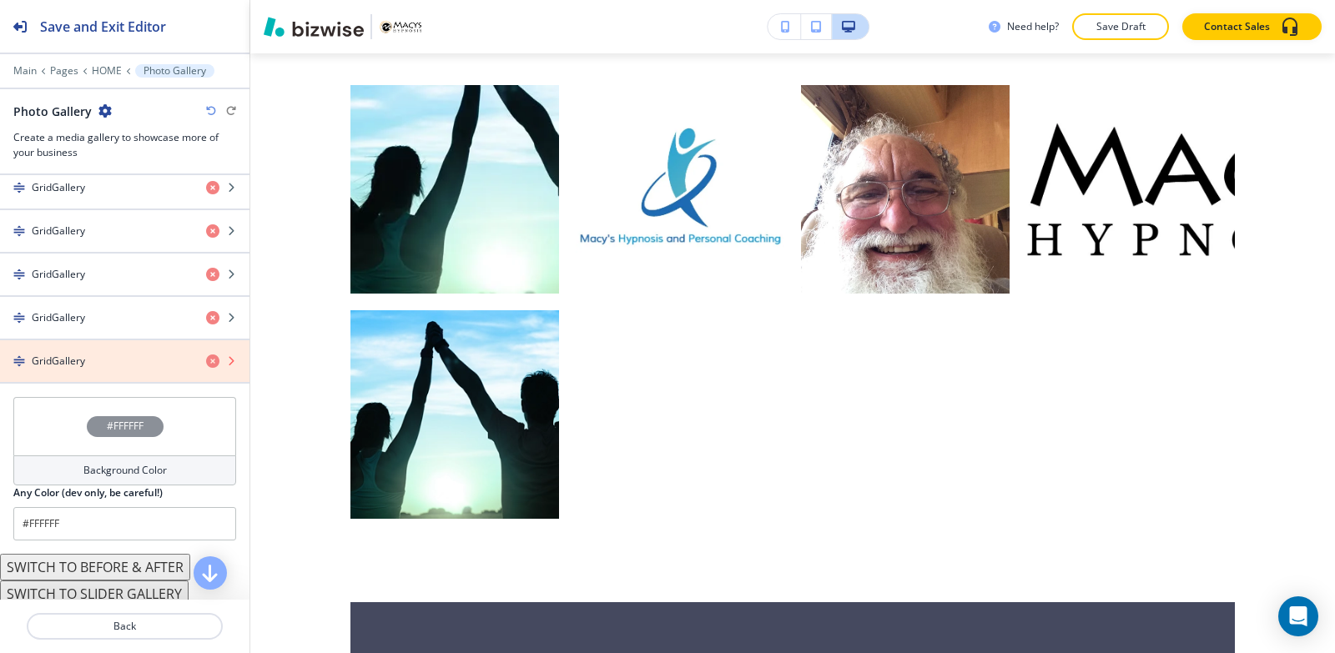
click at [206, 357] on icon "button" at bounding box center [212, 361] width 13 height 13
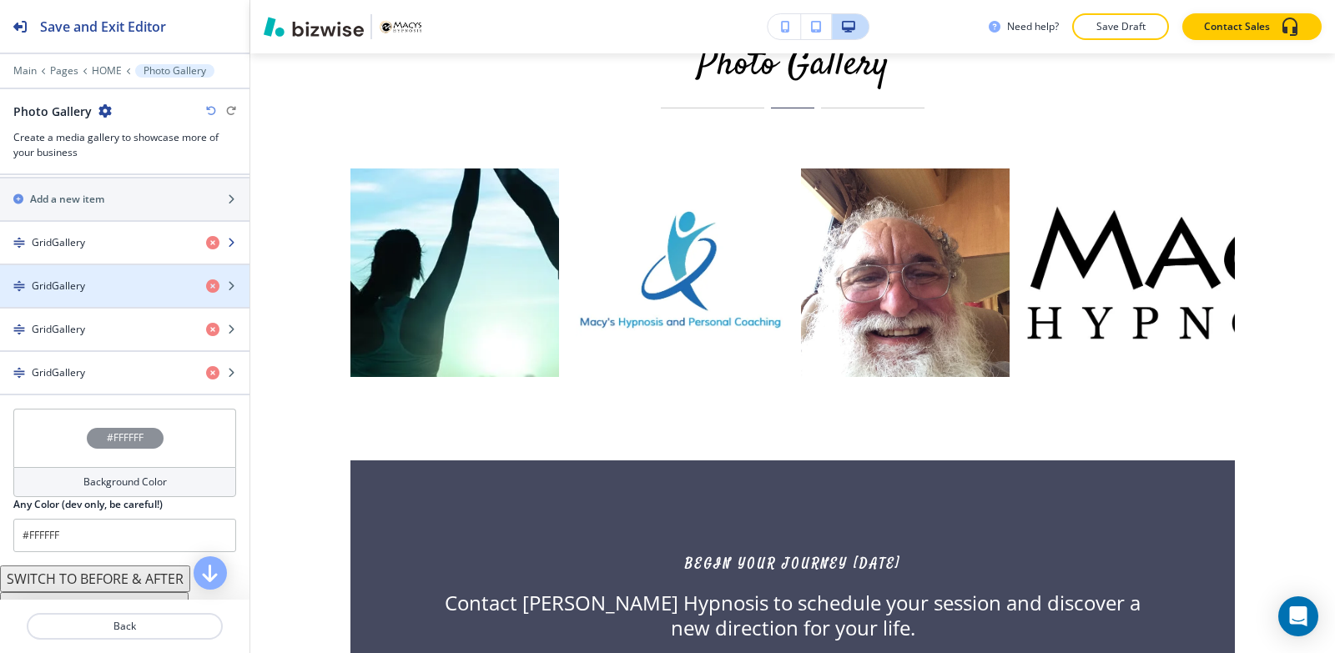
scroll to position [501, 0]
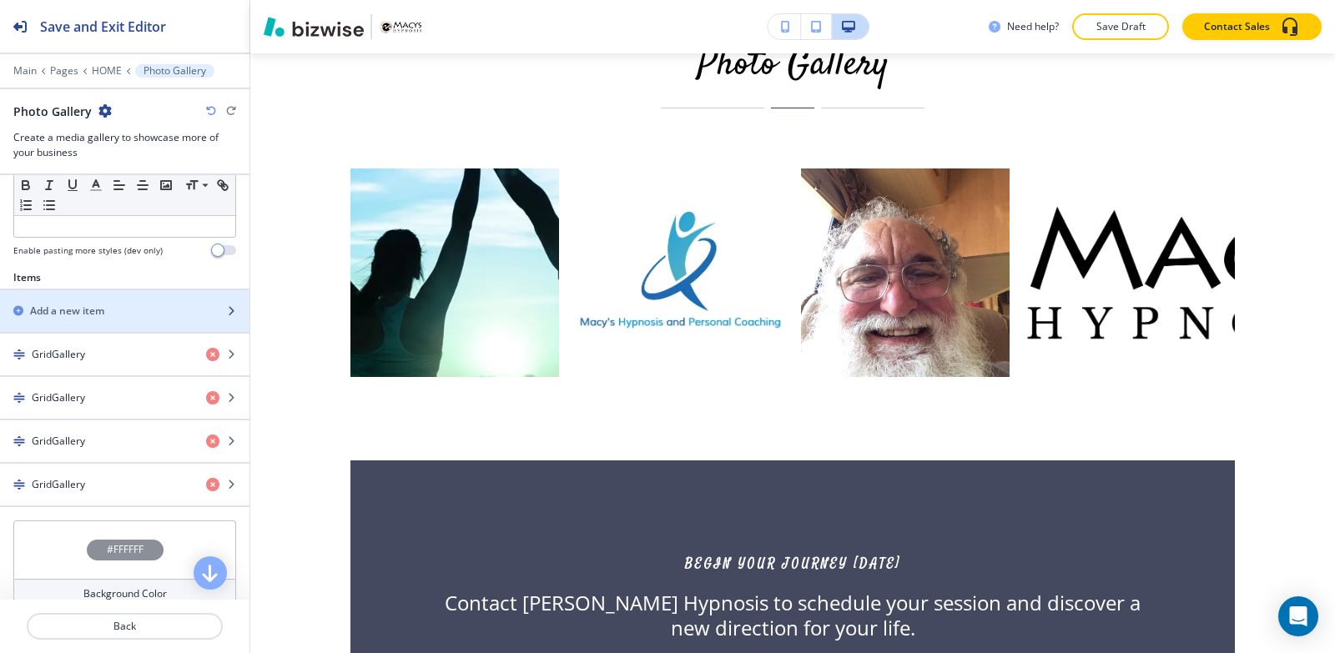
click at [91, 306] on h2 "Add a new item" at bounding box center [67, 311] width 74 height 15
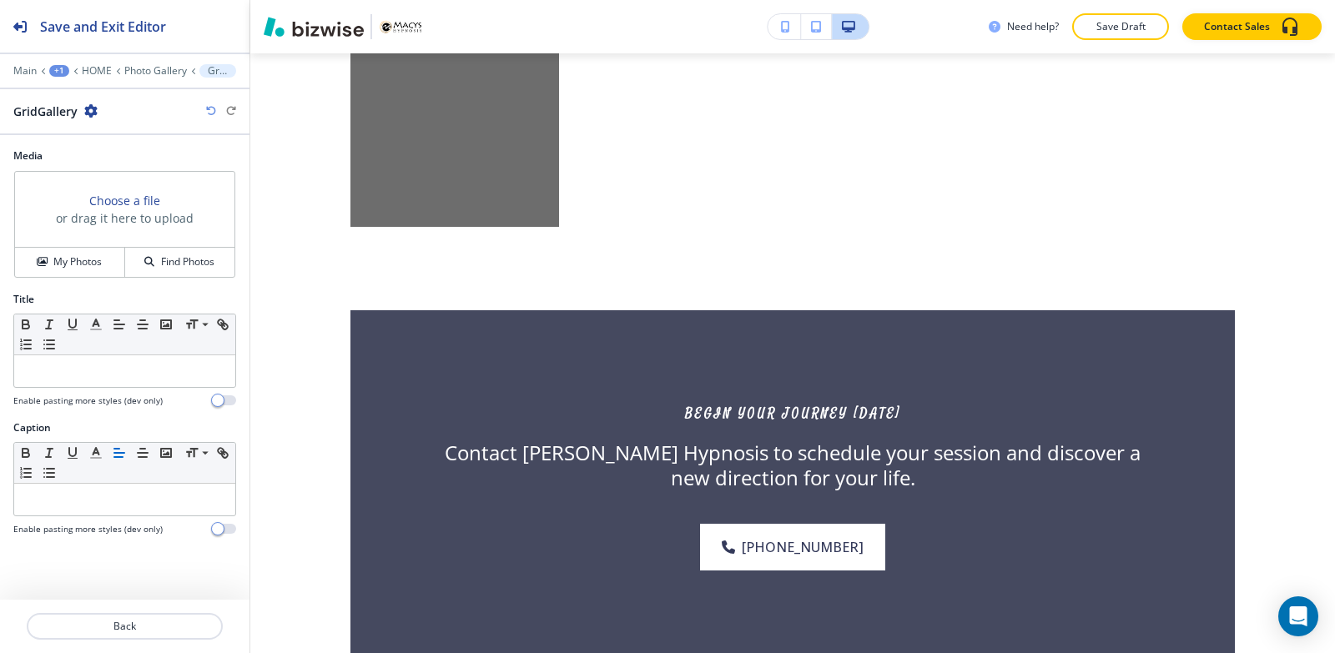
scroll to position [5111, 0]
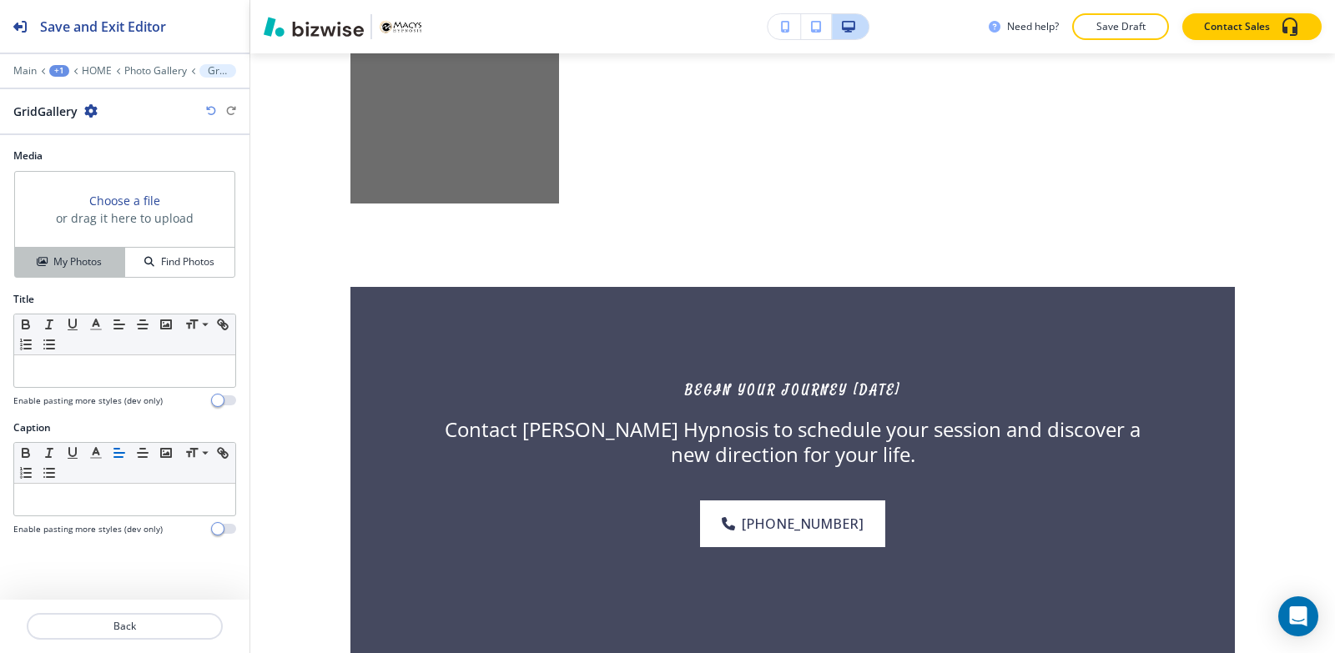
click at [86, 271] on button "My Photos" at bounding box center [70, 262] width 110 height 29
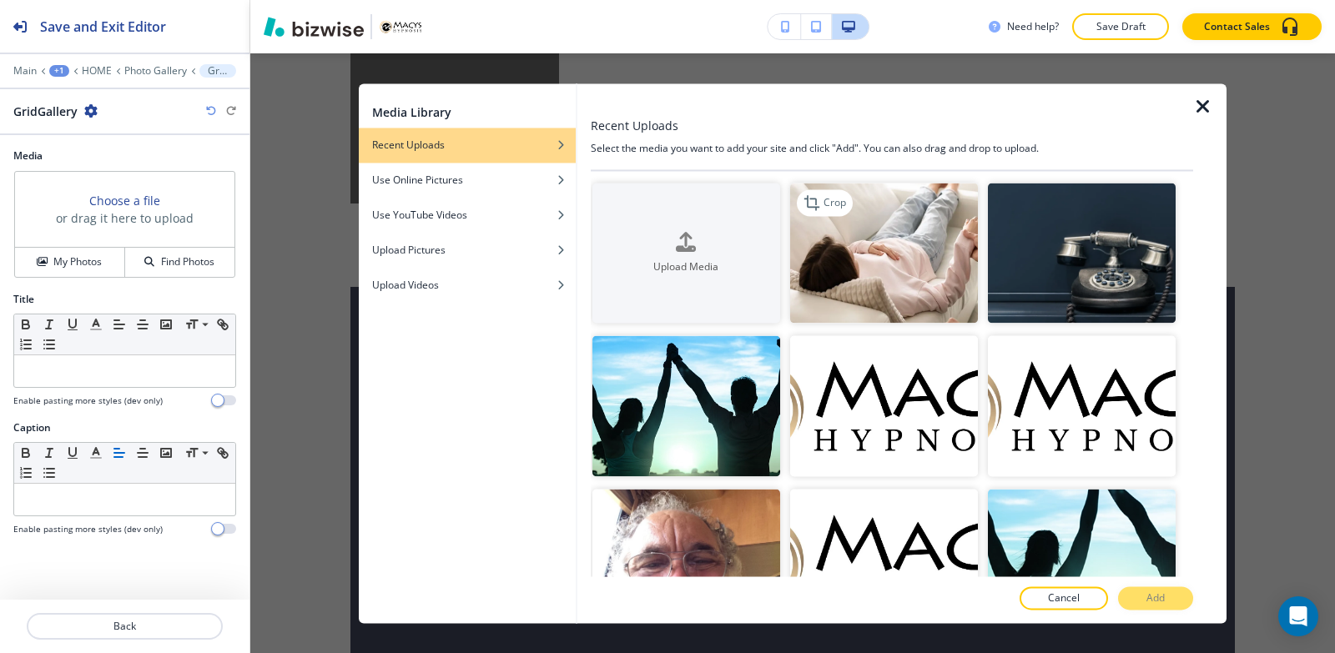
click at [913, 313] on img "button" at bounding box center [884, 253] width 188 height 141
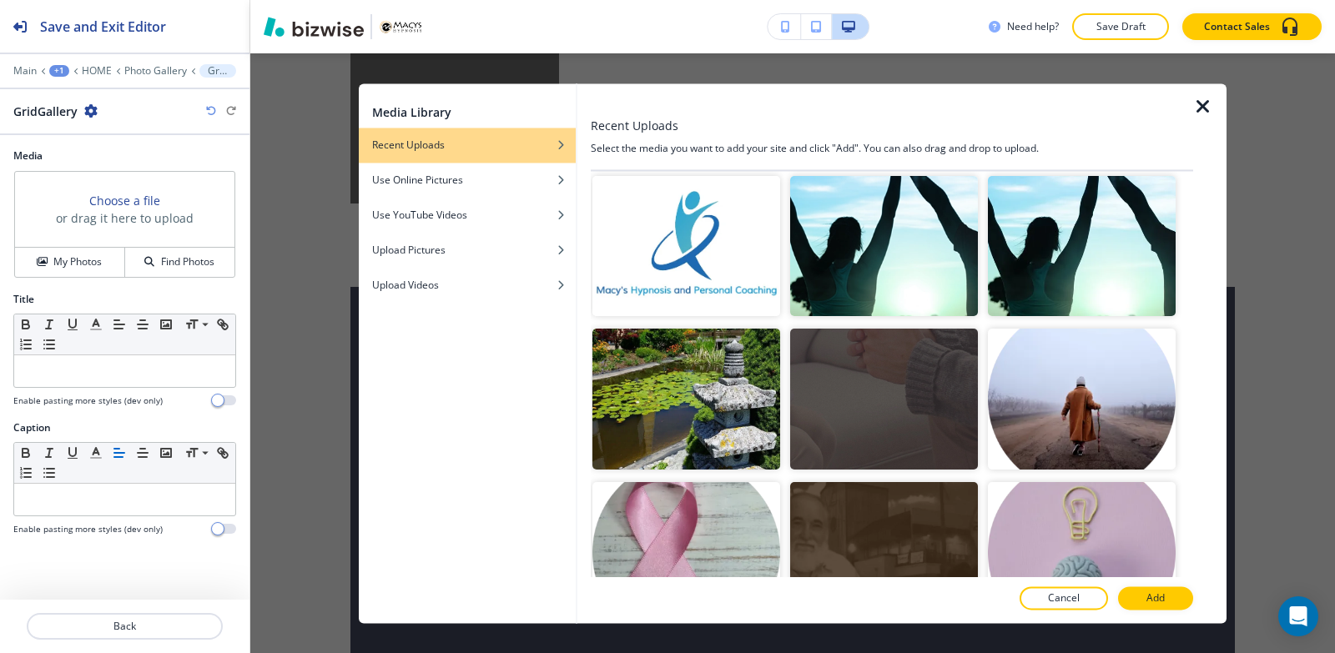
scroll to position [475, 0]
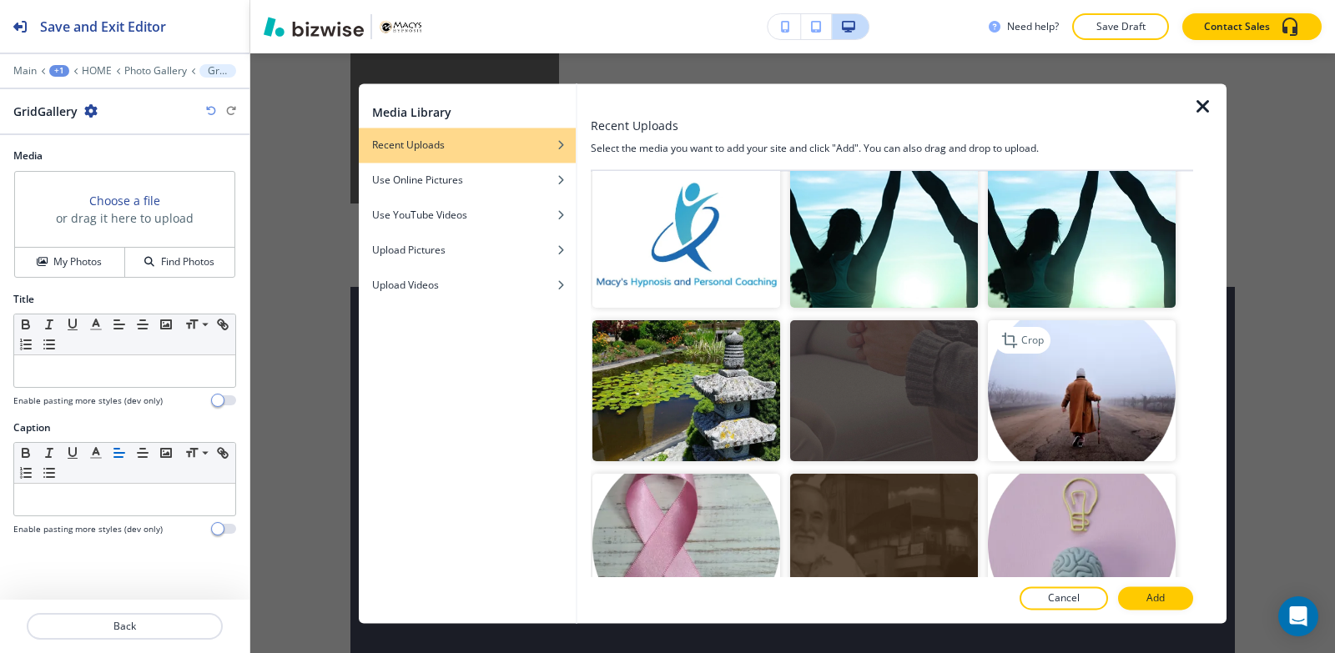
click at [1045, 413] on img "button" at bounding box center [1082, 391] width 188 height 141
click at [1023, 415] on img "button" at bounding box center [1082, 391] width 188 height 141
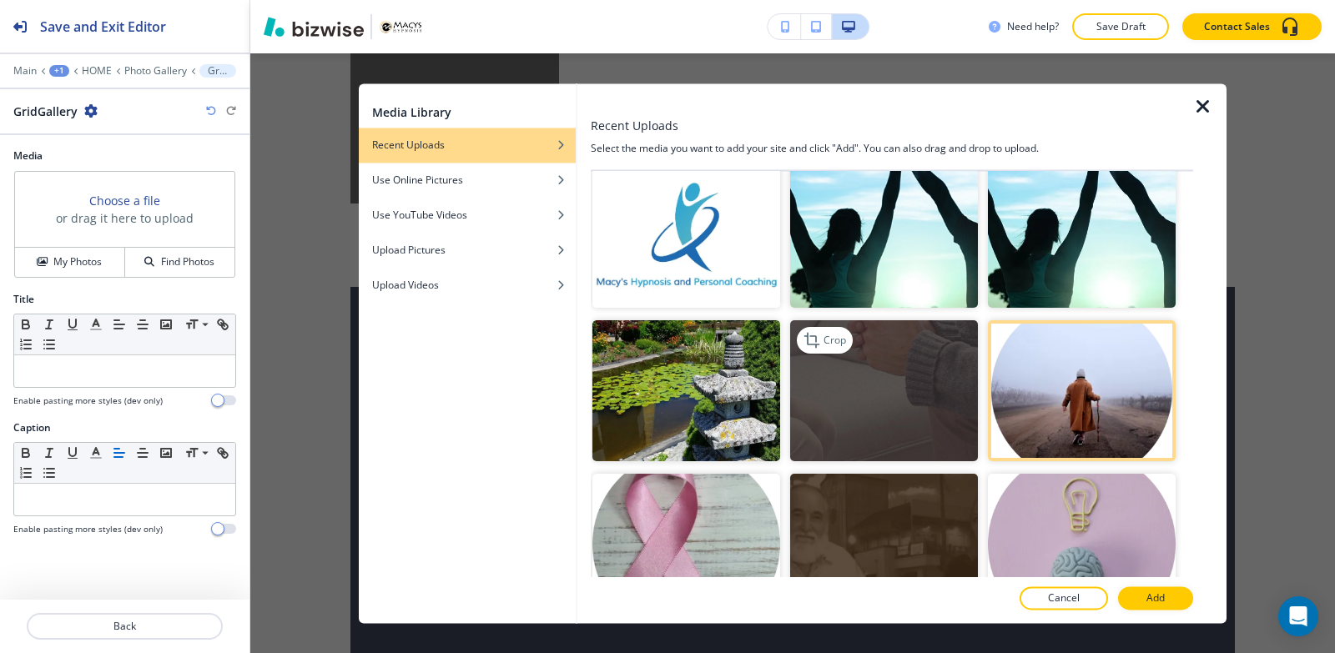
click at [925, 407] on img "button" at bounding box center [884, 391] width 188 height 141
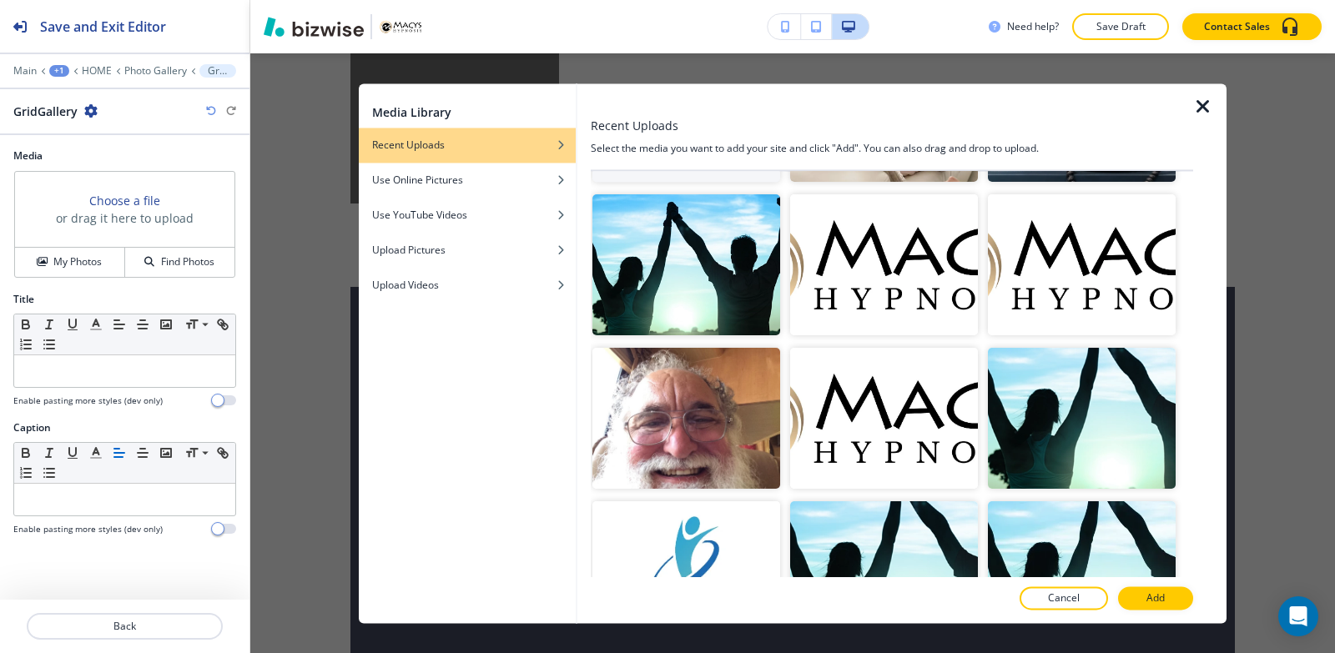
scroll to position [0, 0]
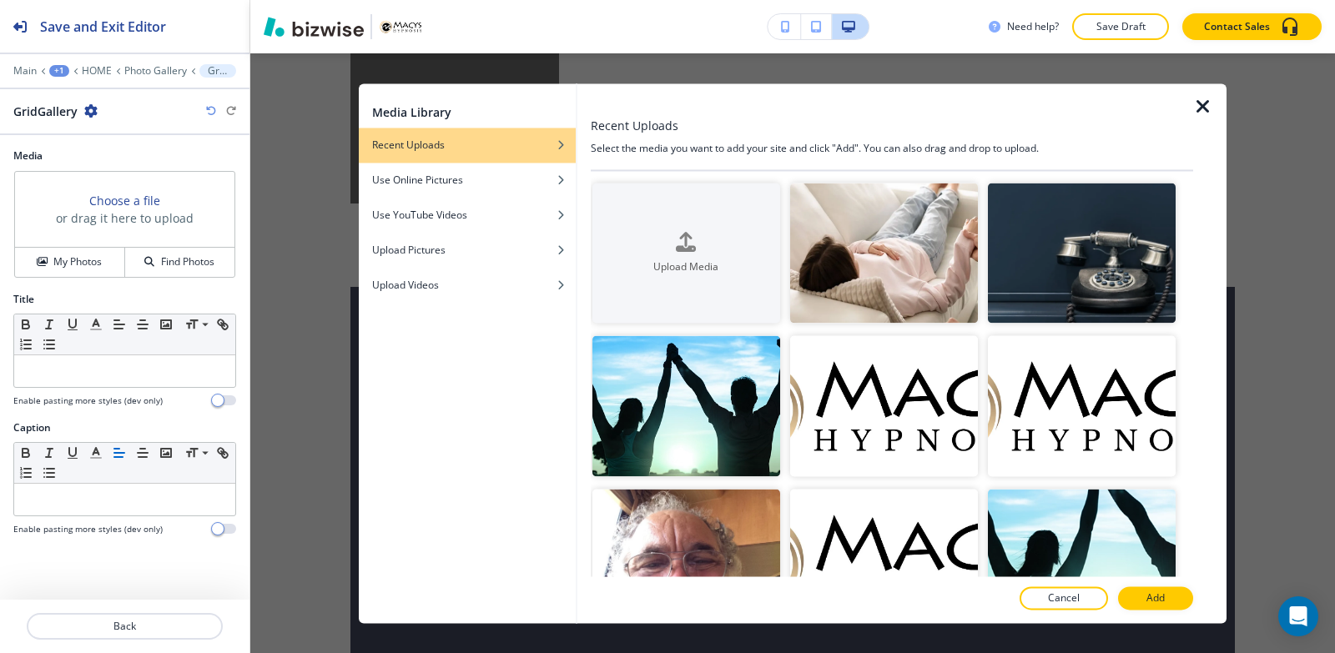
click at [1203, 109] on icon "button" at bounding box center [1203, 107] width 20 height 20
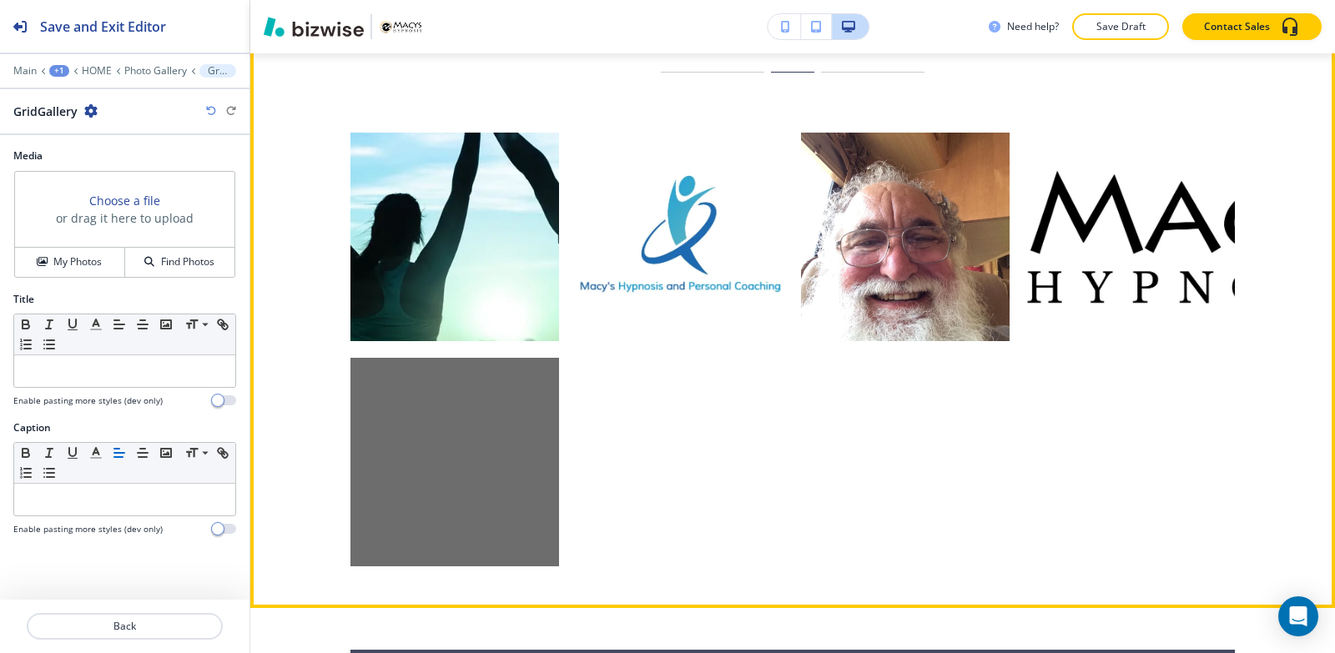
scroll to position [4777, 0]
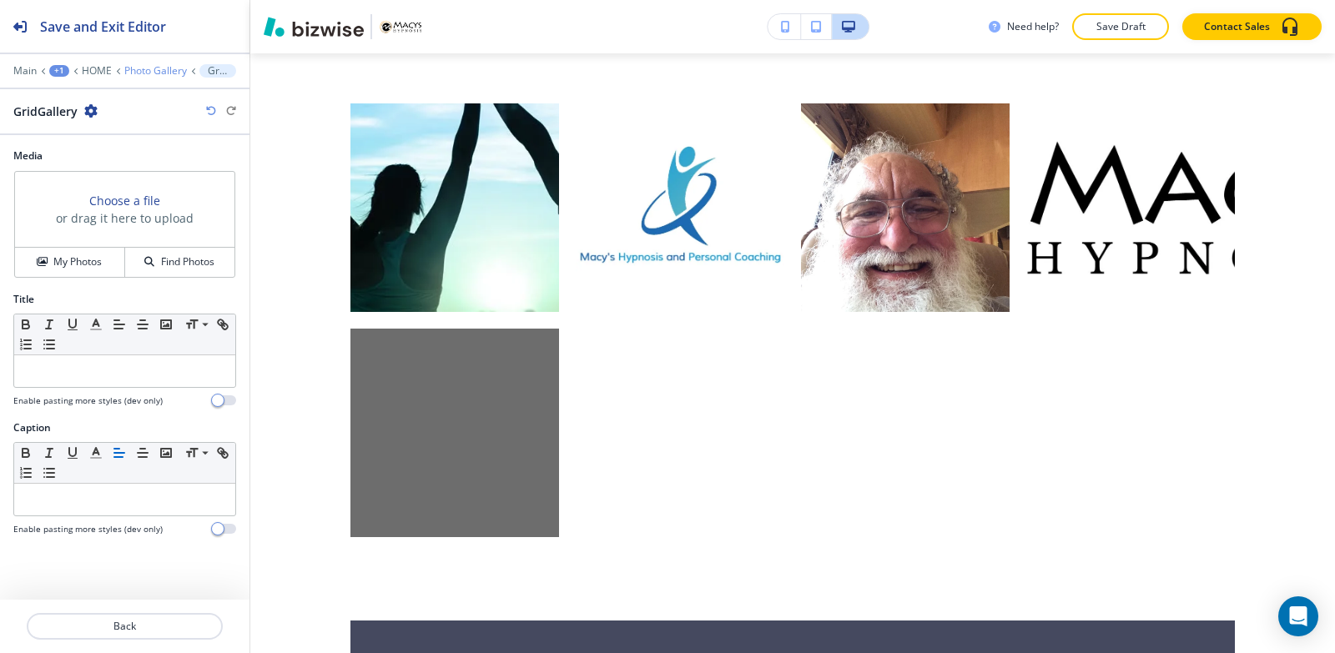
click at [162, 70] on p "Photo Gallery" at bounding box center [155, 71] width 63 height 12
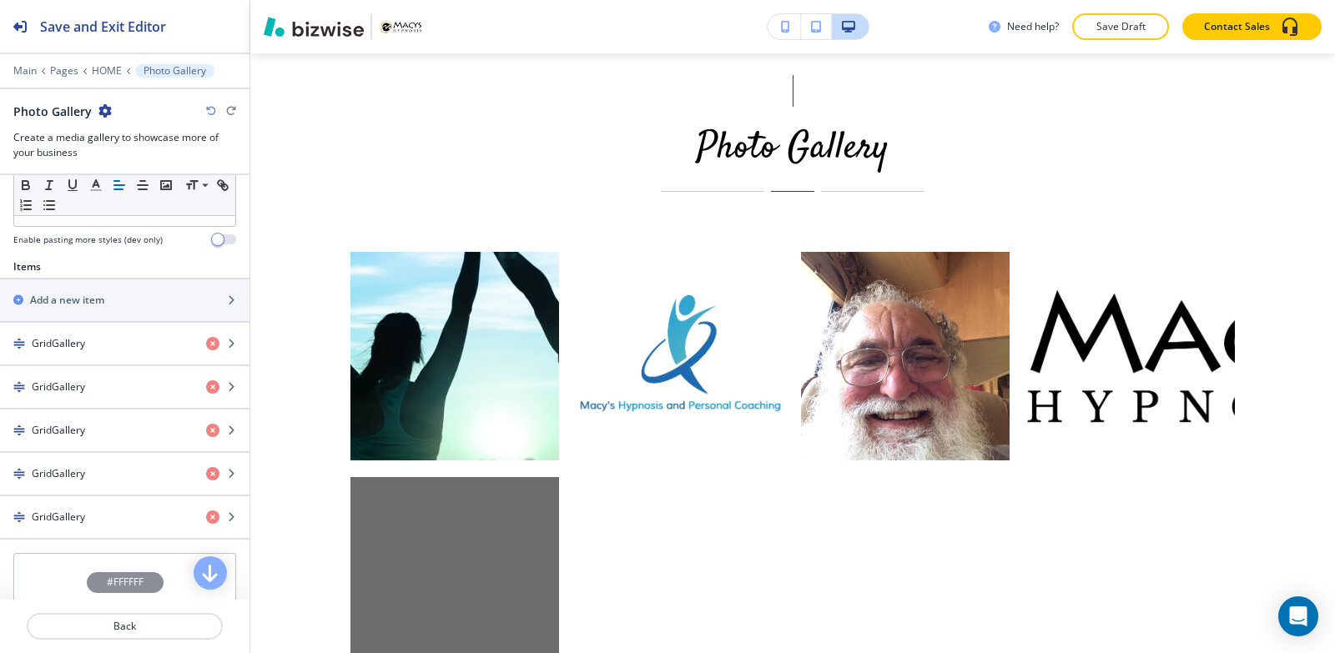
scroll to position [751, 0]
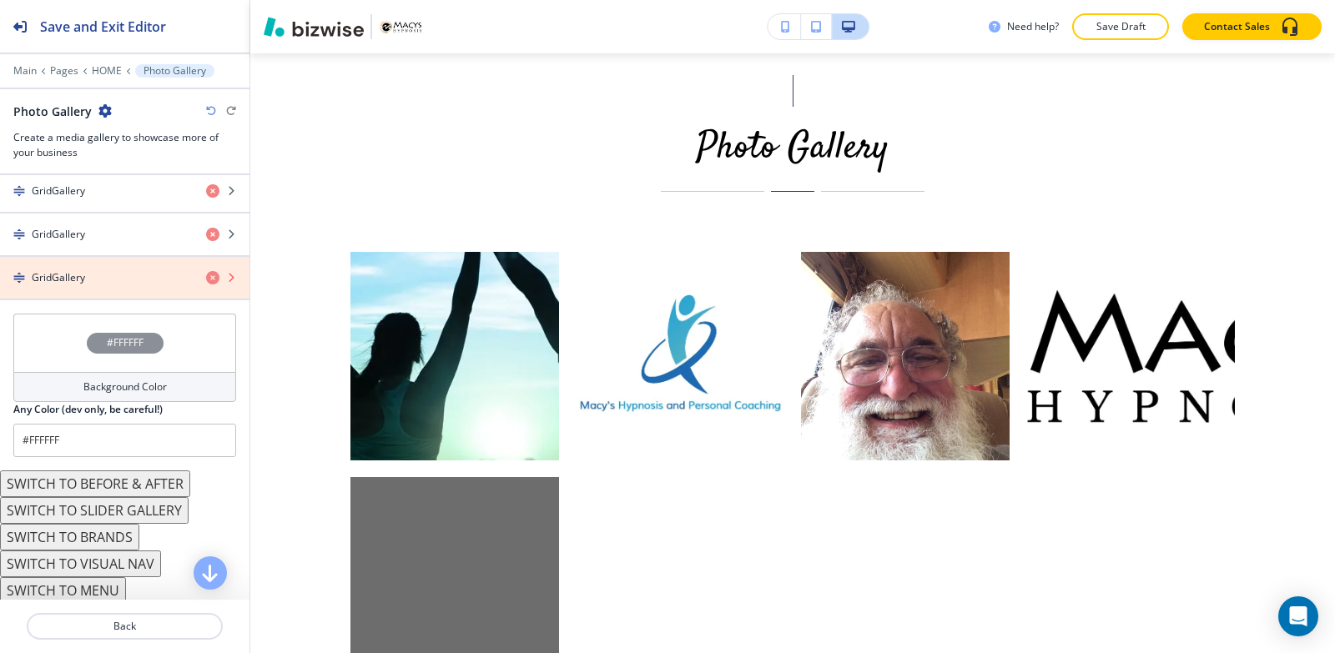
click at [206, 275] on icon "button" at bounding box center [212, 277] width 13 height 13
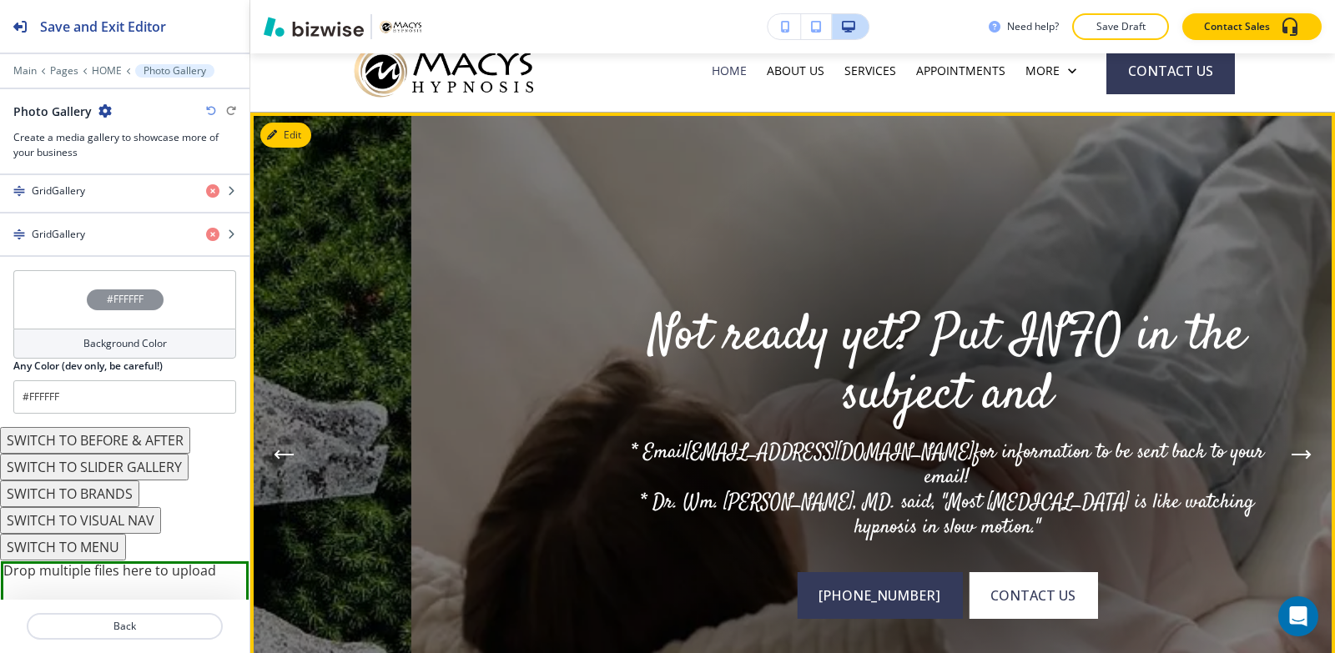
scroll to position [0, 0]
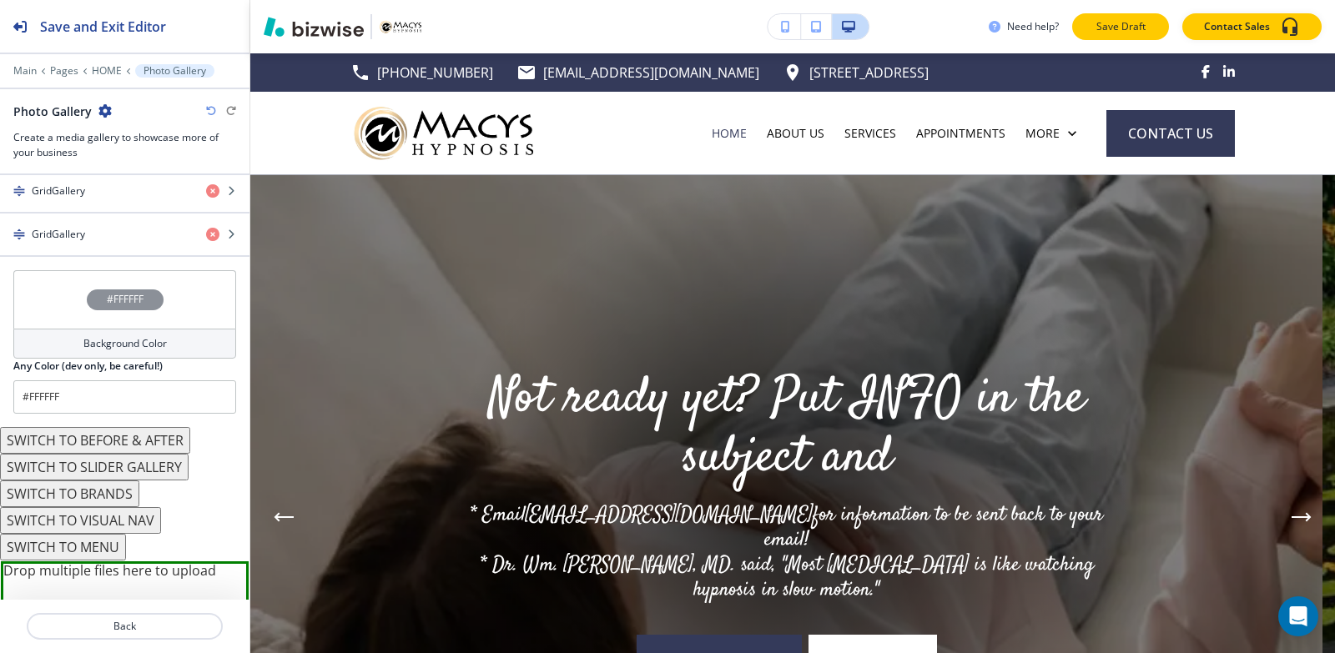
click at [1132, 27] on p "Save Draft" at bounding box center [1120, 26] width 53 height 15
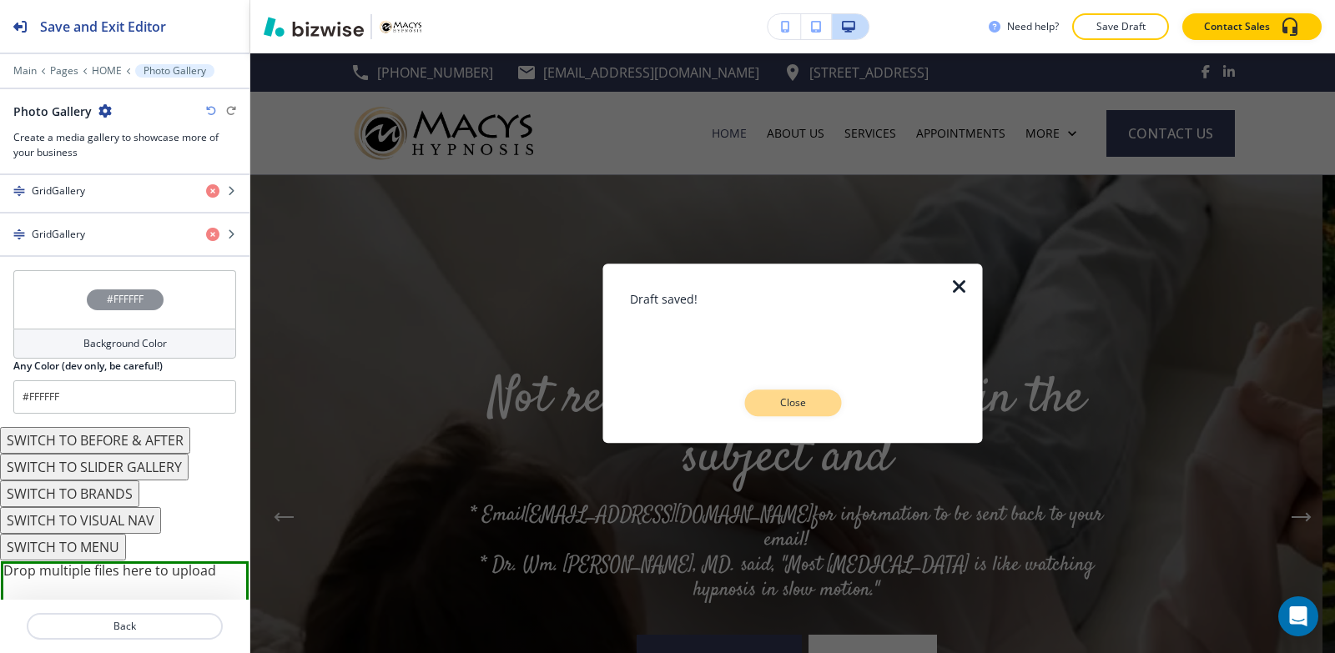
click at [780, 402] on p "Close" at bounding box center [792, 402] width 53 height 15
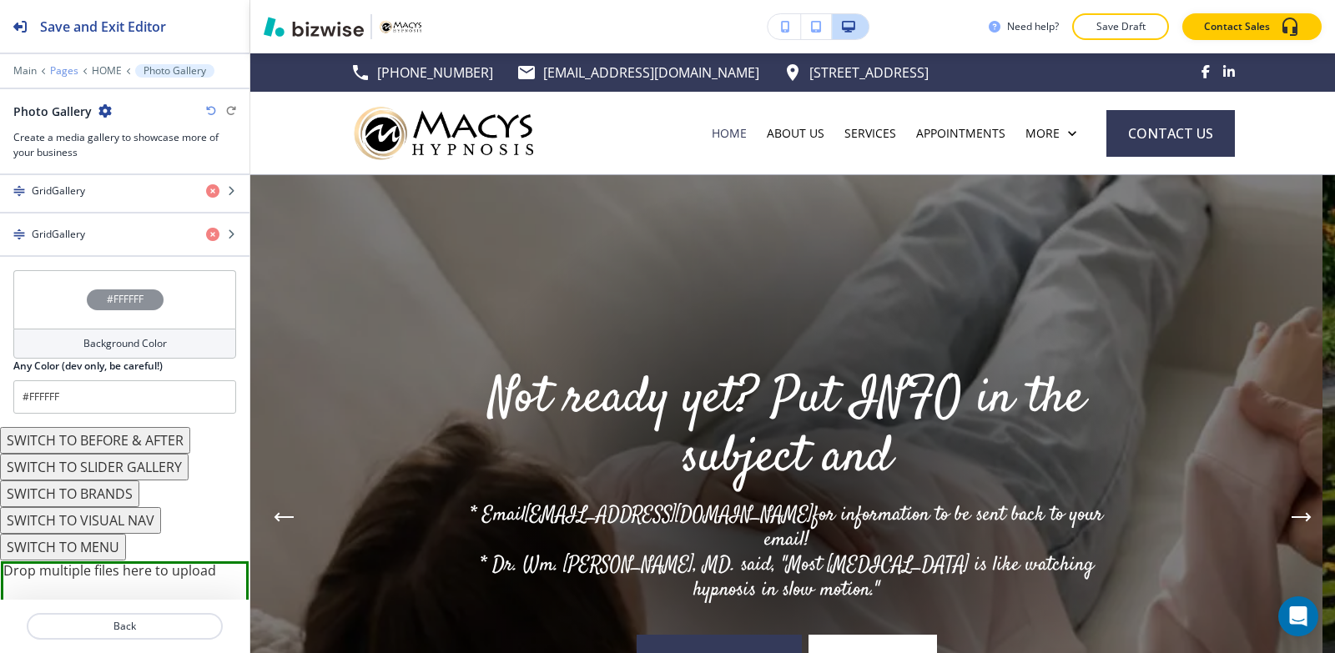
click at [55, 70] on p "Pages" at bounding box center [64, 71] width 28 height 12
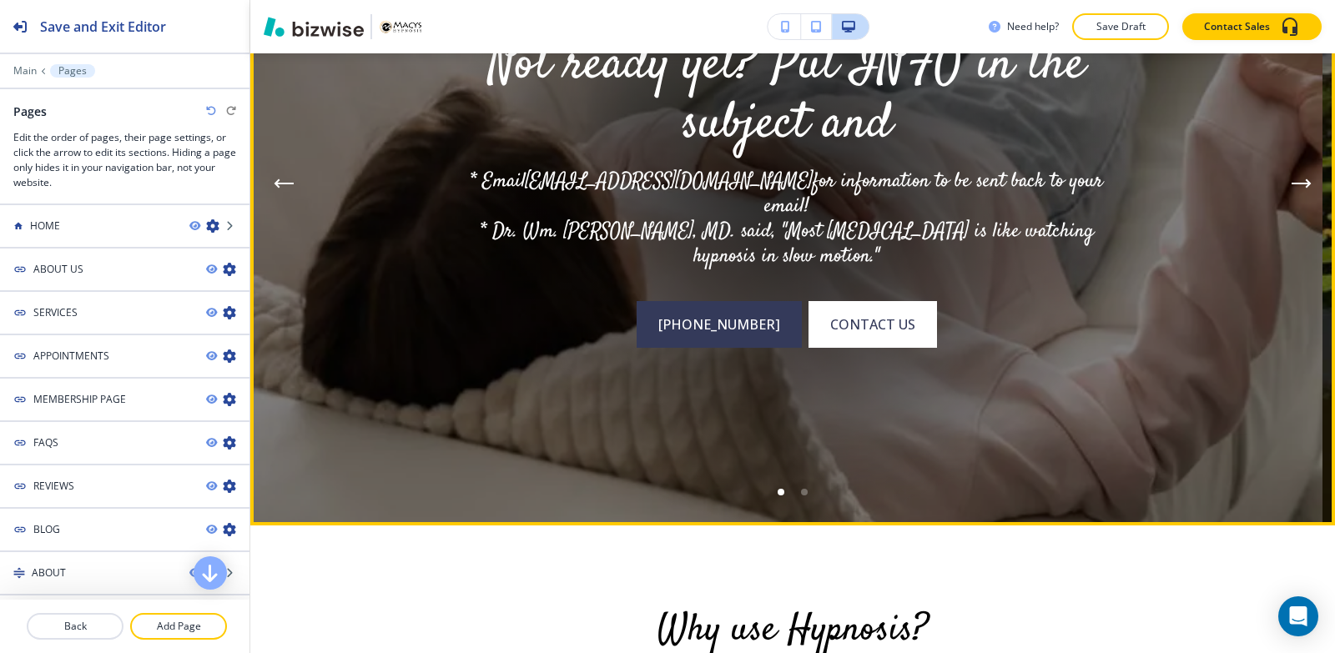
scroll to position [167, 0]
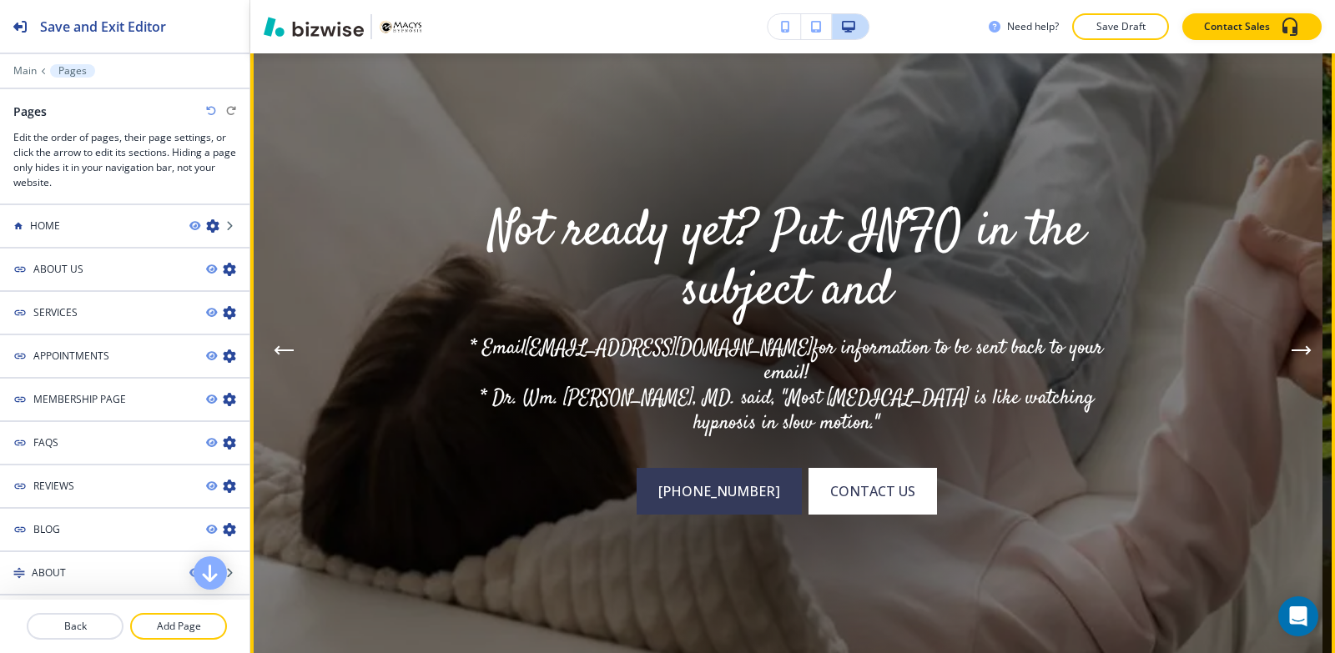
click at [1298, 345] on button "Next Hero Image" at bounding box center [1301, 350] width 33 height 33
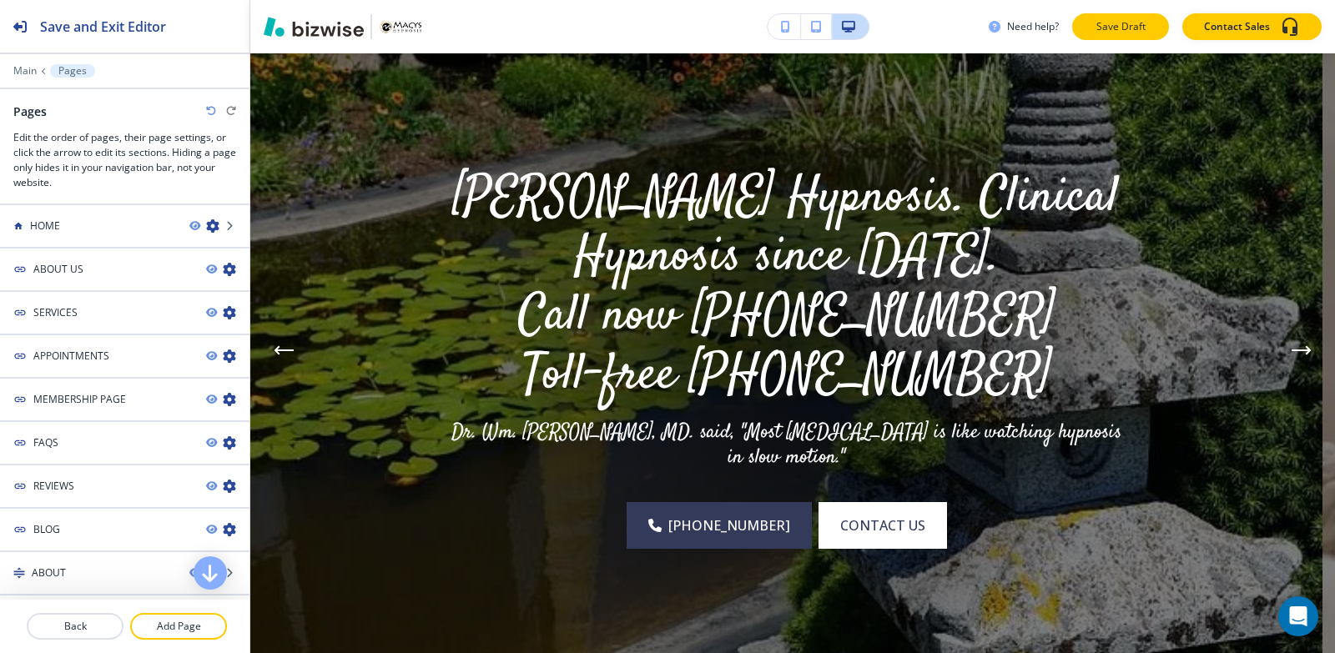
click at [1119, 19] on p "Save Draft" at bounding box center [1120, 26] width 53 height 15
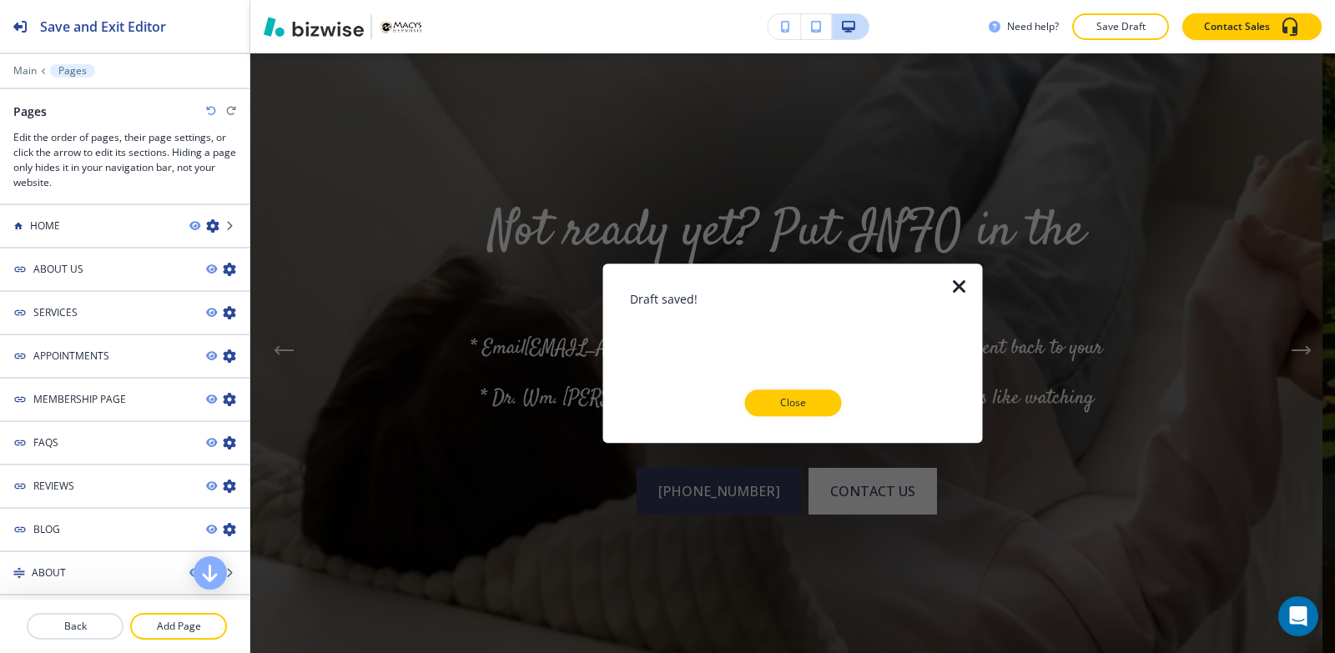
click at [812, 388] on div "Draft saved! Close" at bounding box center [793, 353] width 326 height 127
click at [810, 394] on button "Close" at bounding box center [792, 403] width 97 height 27
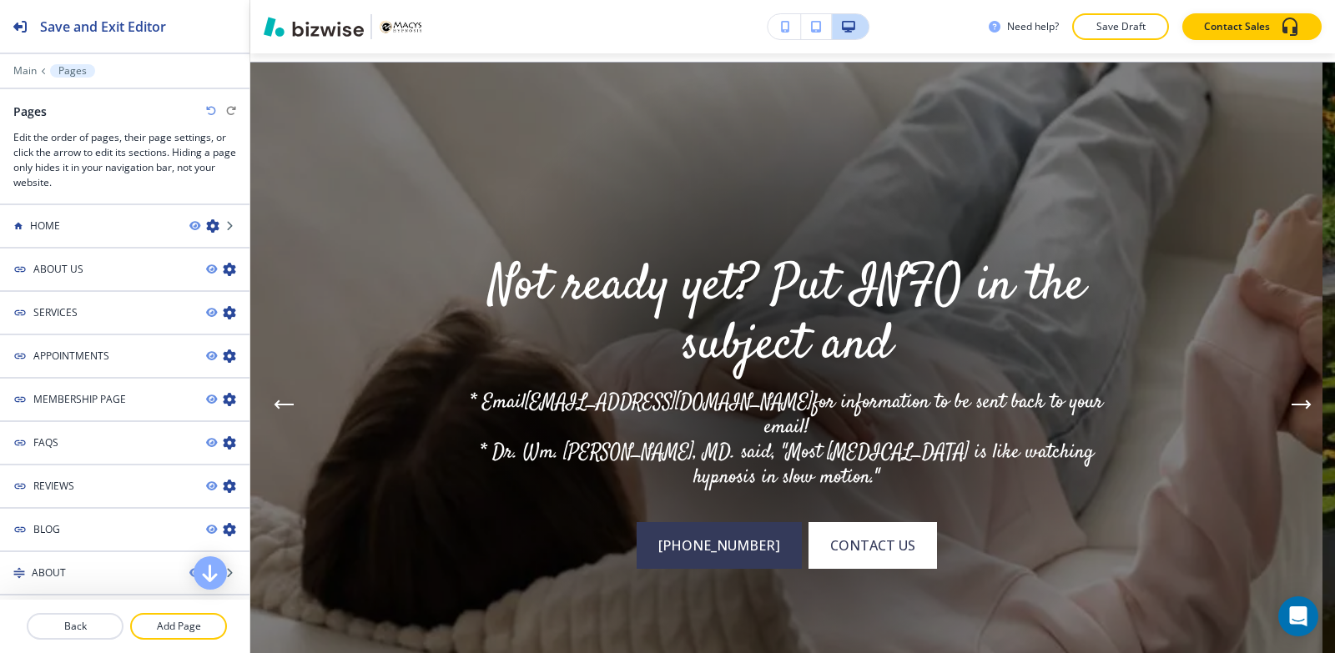
scroll to position [83, 0]
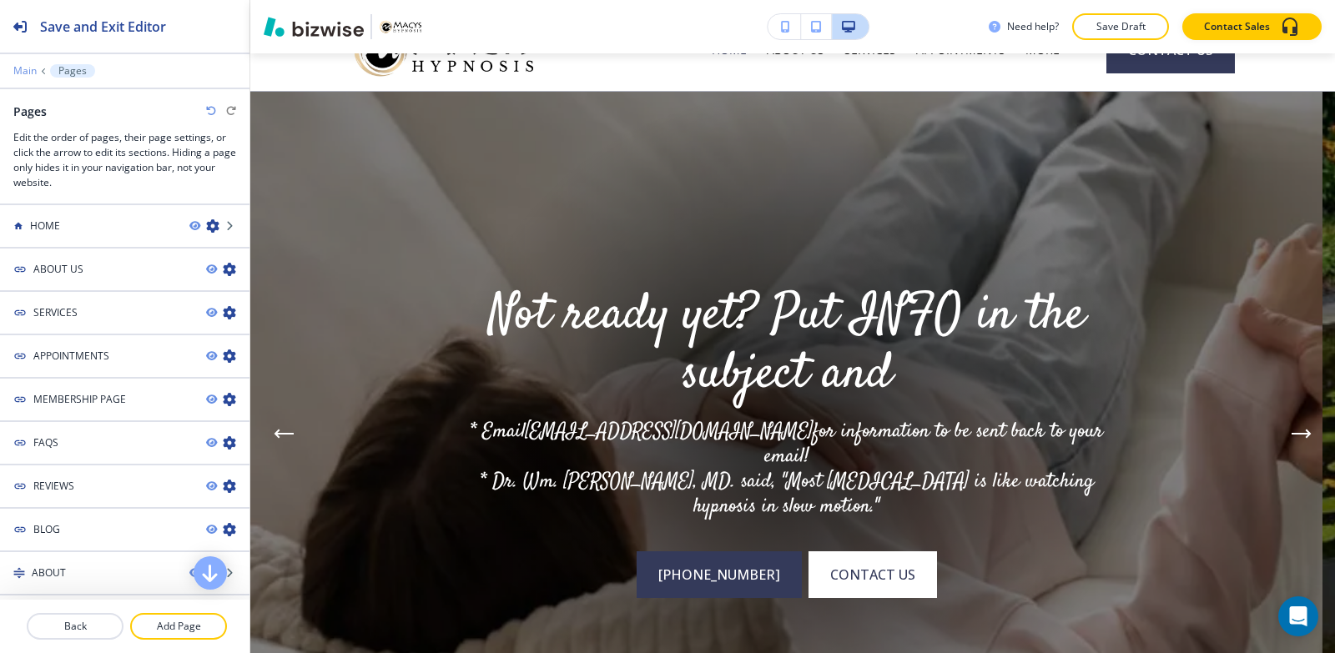
click at [23, 73] on p "Main" at bounding box center [24, 71] width 23 height 12
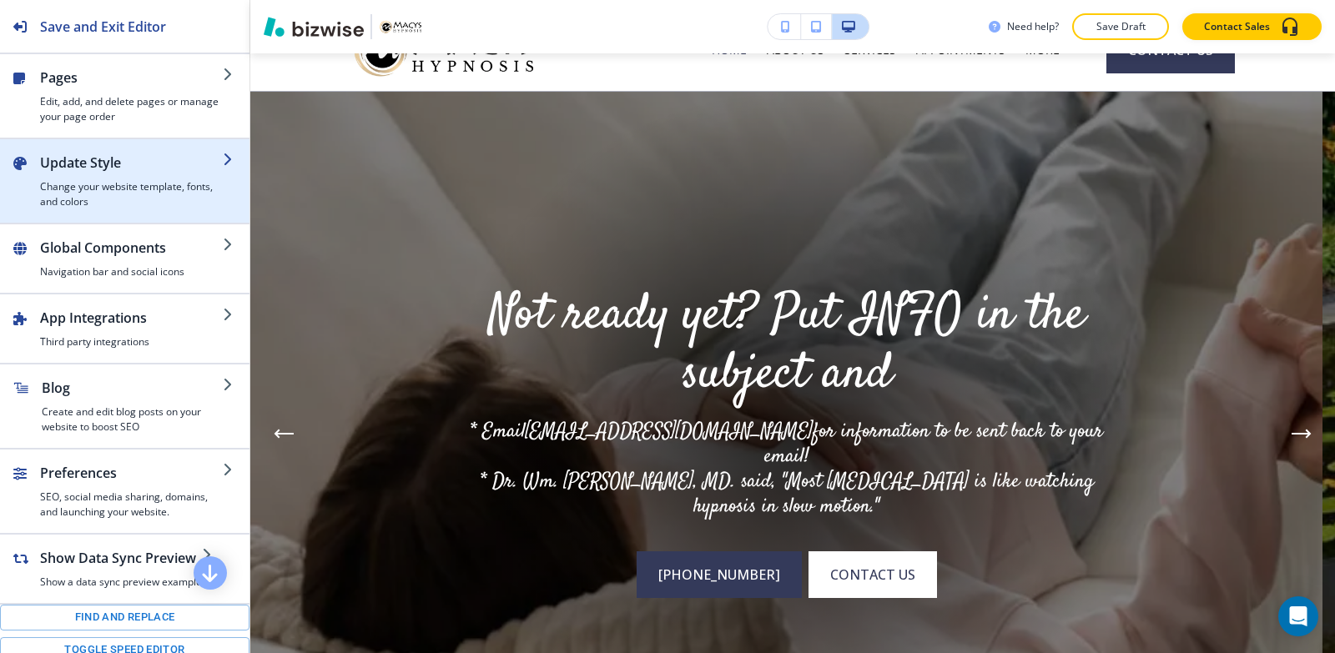
click at [108, 153] on h2 "Update Style" at bounding box center [131, 163] width 183 height 20
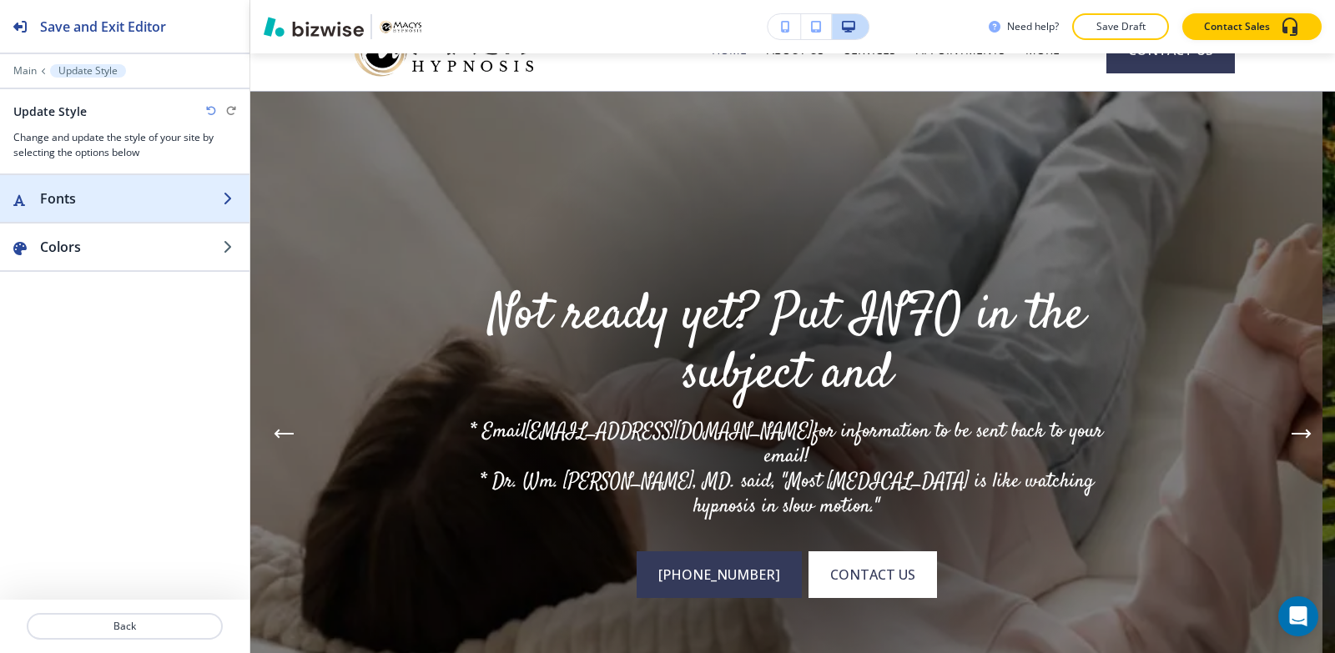
click at [131, 221] on div "button" at bounding box center [124, 215] width 249 height 13
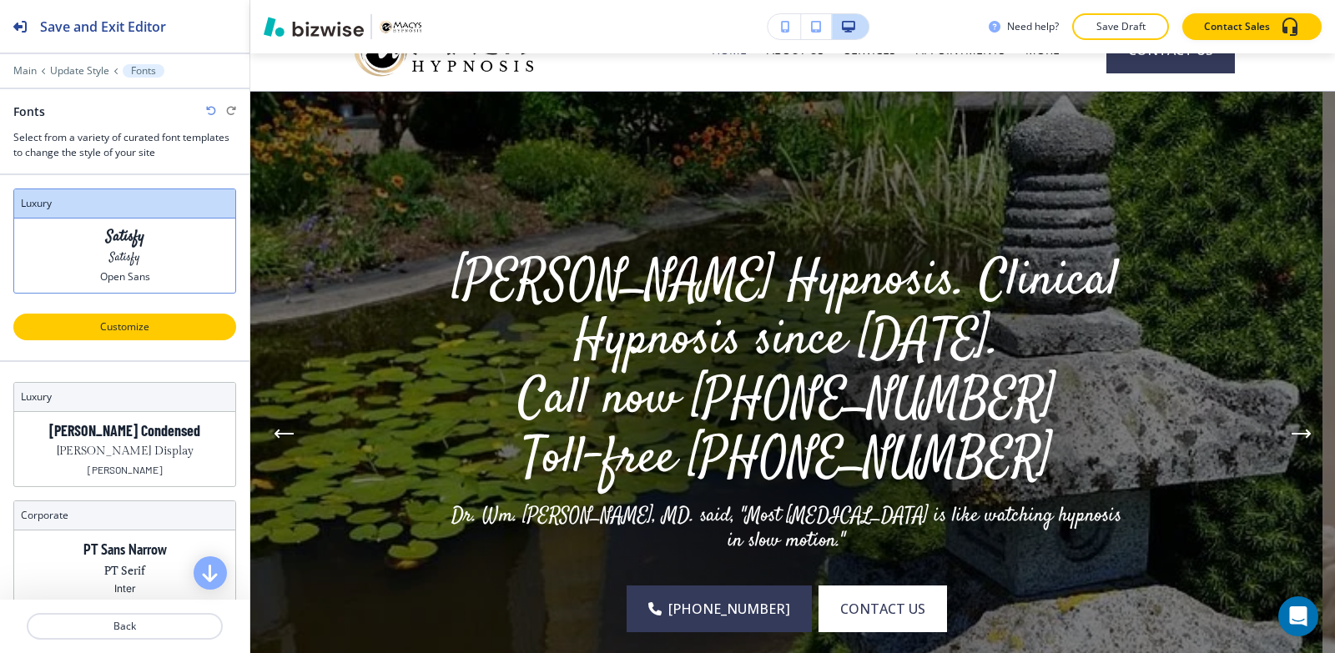
click at [127, 337] on button "Customize" at bounding box center [124, 327] width 223 height 27
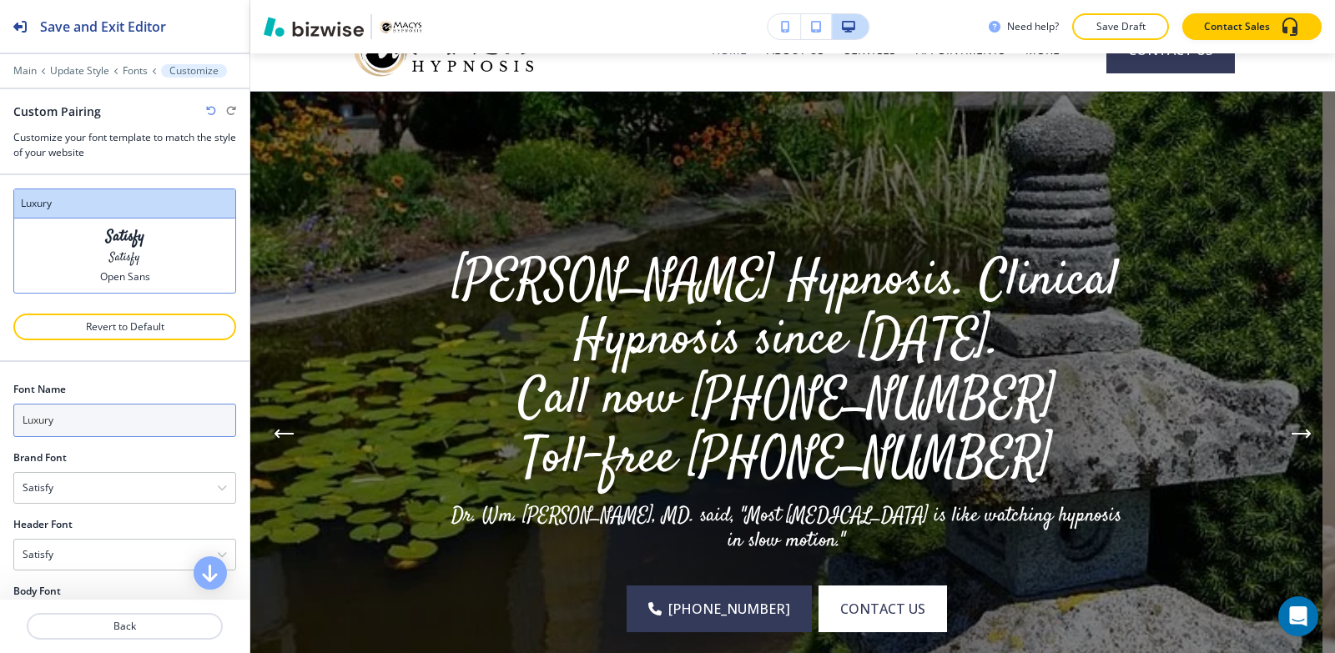
scroll to position [58, 0]
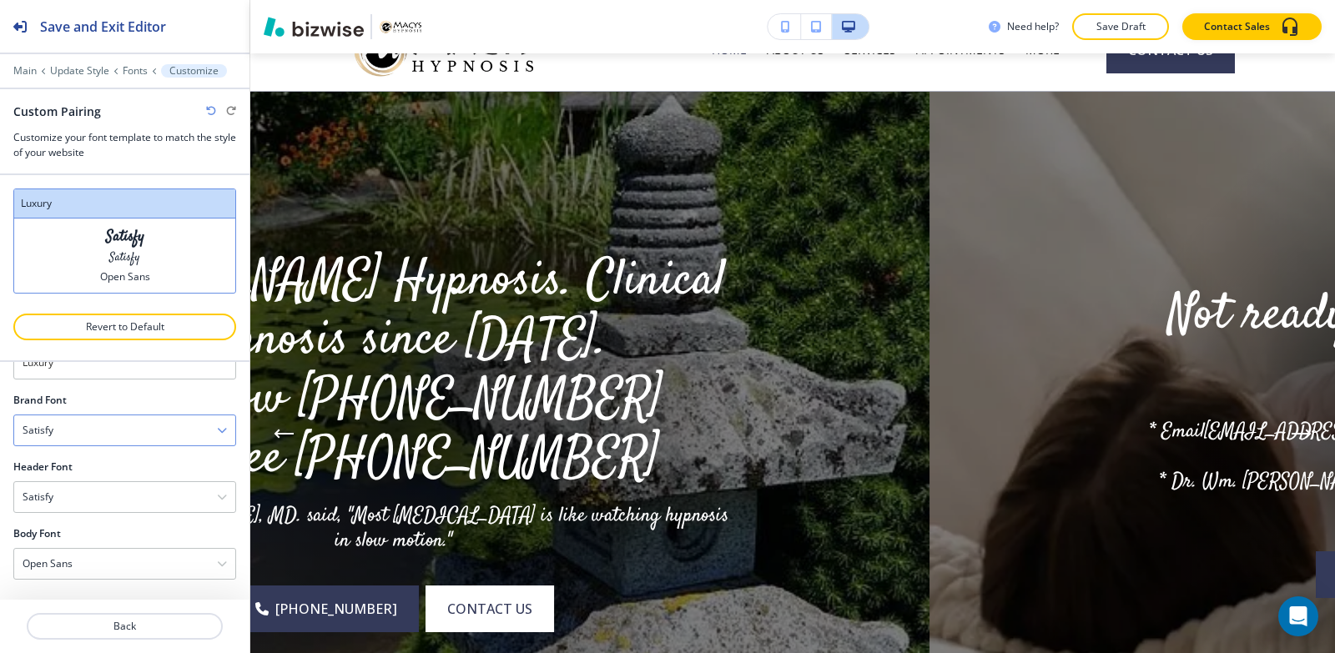
click at [81, 426] on div "Satisfy" at bounding box center [124, 430] width 221 height 30
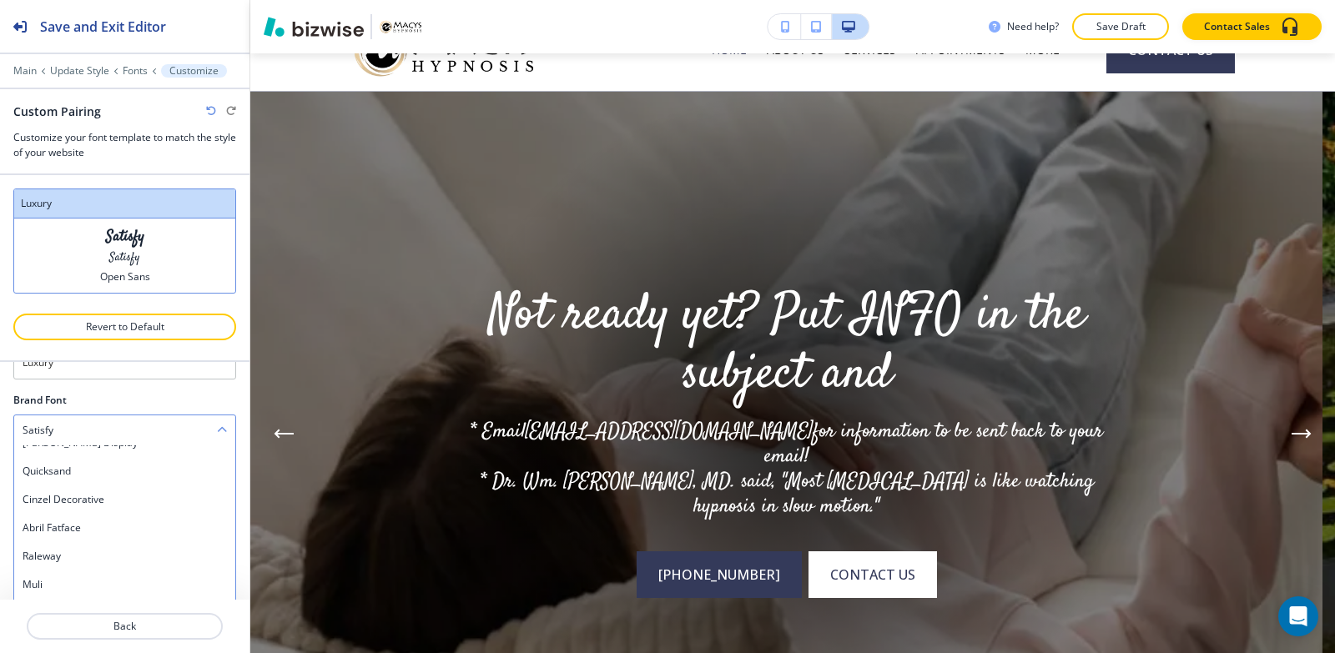
scroll to position [501, 0]
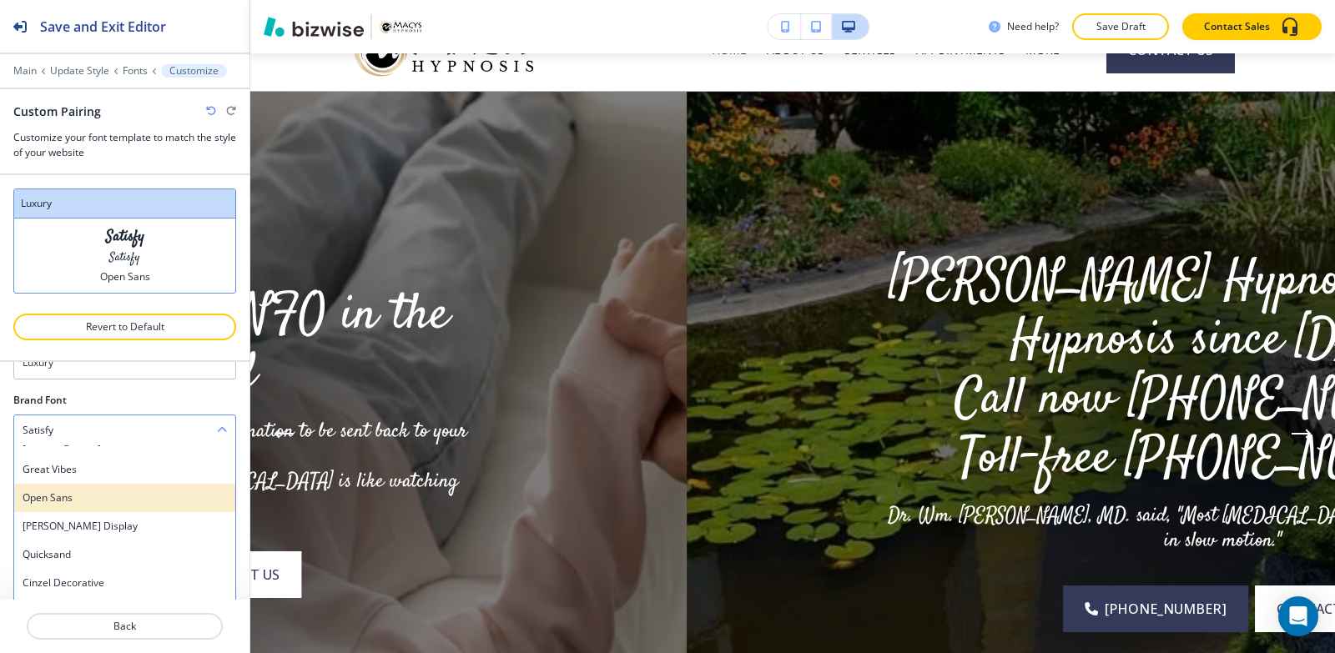
click at [68, 501] on h4 "Open Sans" at bounding box center [125, 498] width 204 height 15
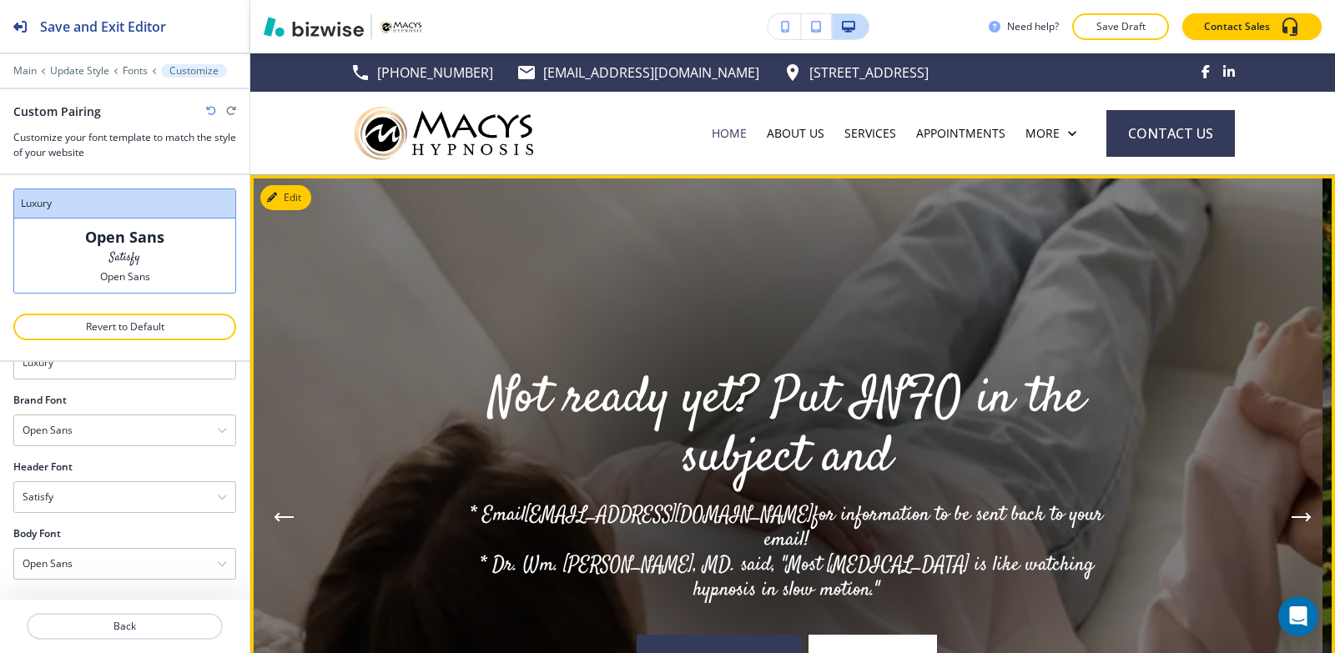
scroll to position [167, 0]
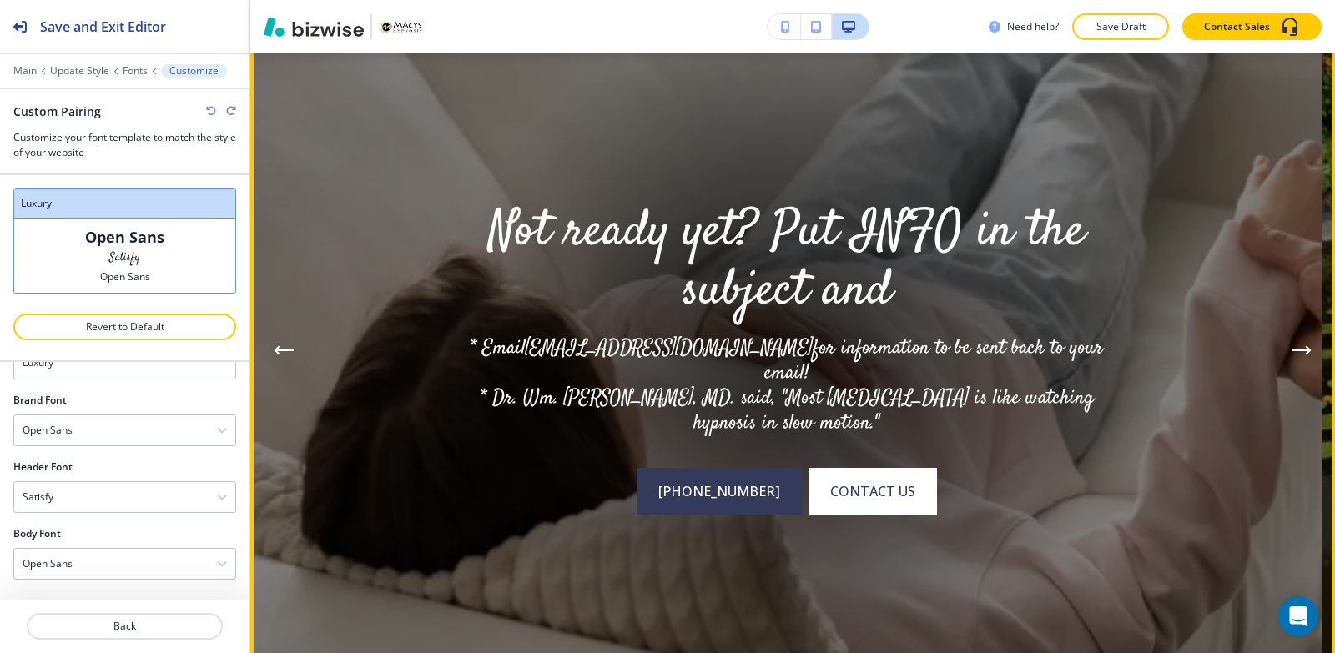
click at [1291, 349] on icon "Next Hero Image" at bounding box center [1301, 350] width 20 height 10
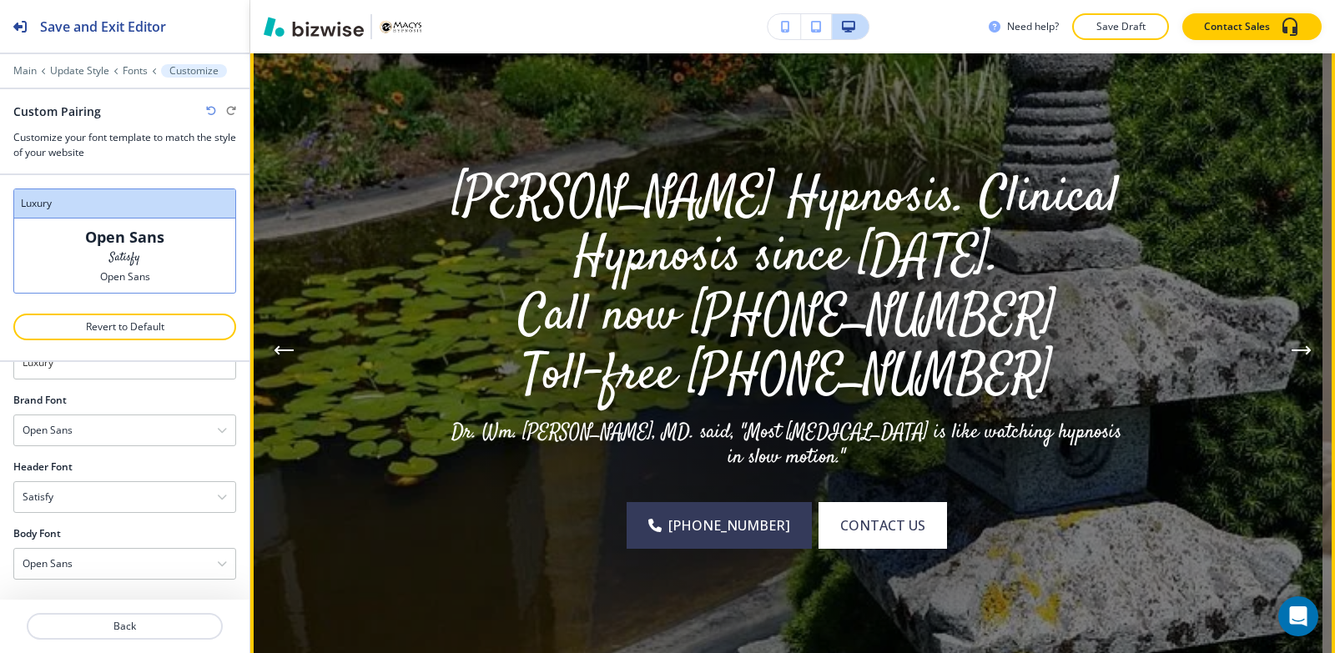
click at [1291, 349] on icon "Next Hero Image" at bounding box center [1301, 350] width 20 height 10
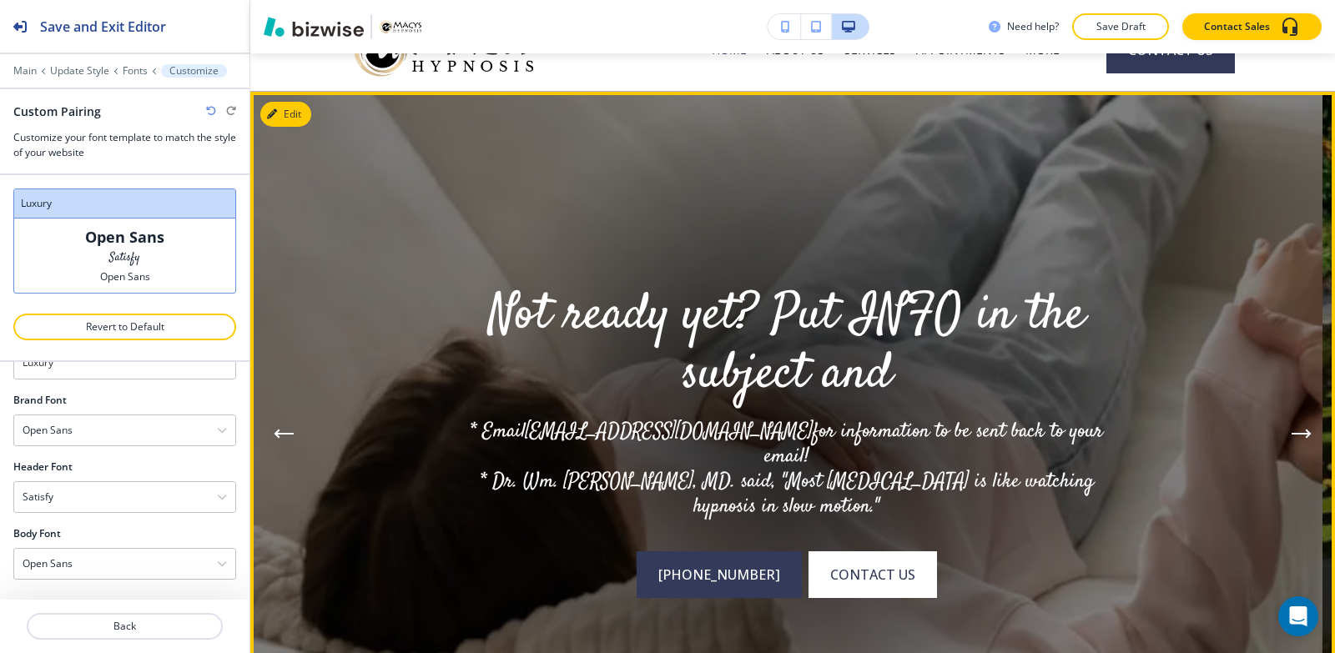
scroll to position [250, 0]
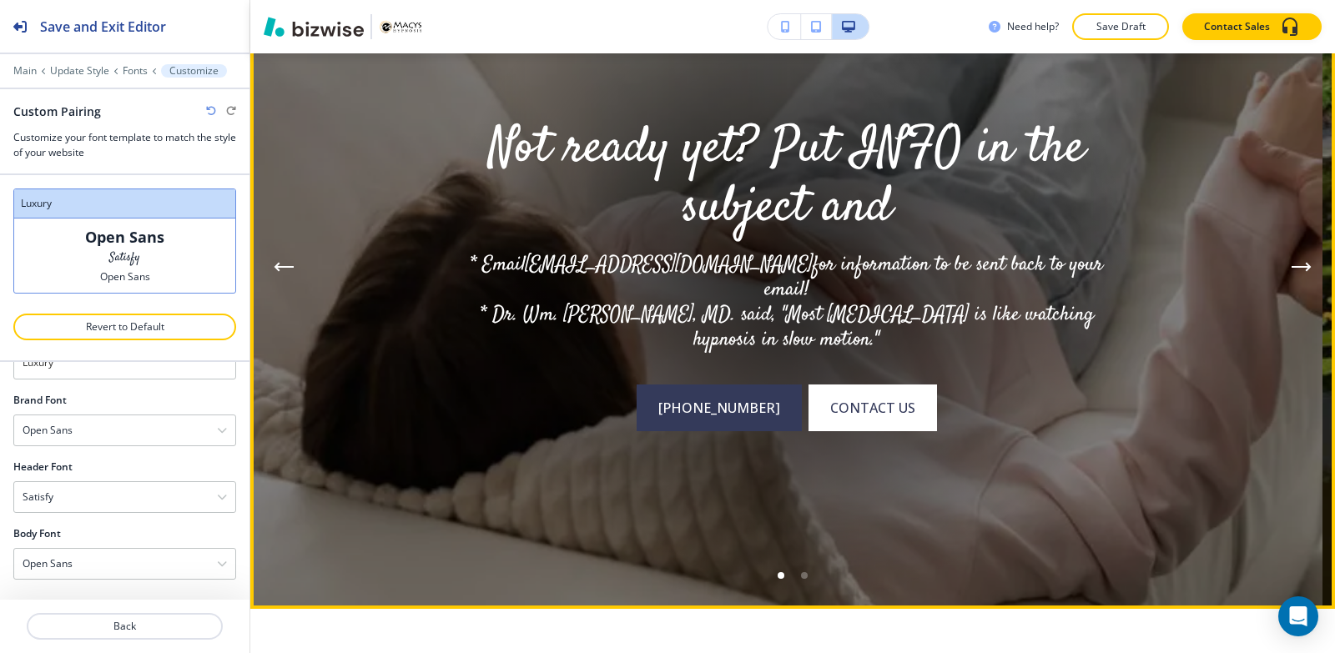
click at [1291, 270] on icon "Next Hero Image" at bounding box center [1301, 267] width 20 height 10
click at [1290, 254] on button "Next Hero Image" at bounding box center [1301, 266] width 33 height 33
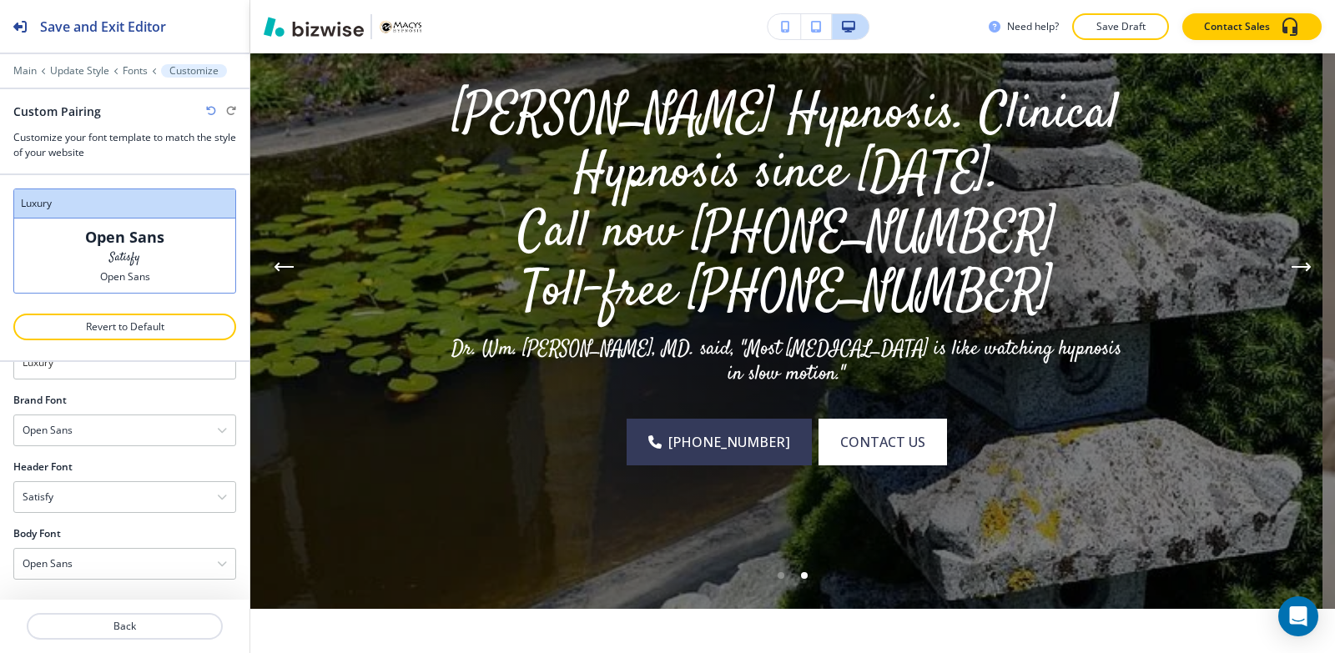
drag, startPoint x: 298, startPoint y: 254, endPoint x: 299, endPoint y: 237, distance: 17.5
click at [297, 254] on div "Previous Slide" at bounding box center [283, 267] width 33 height 60
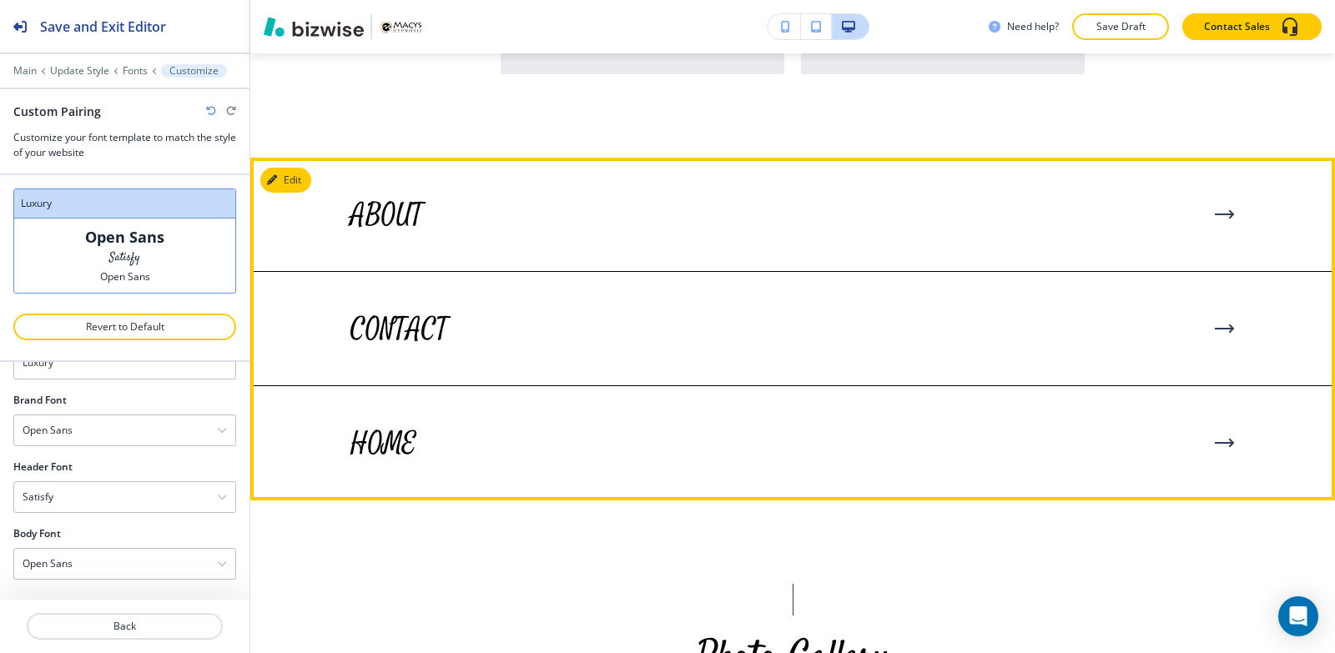
scroll to position [4088, 0]
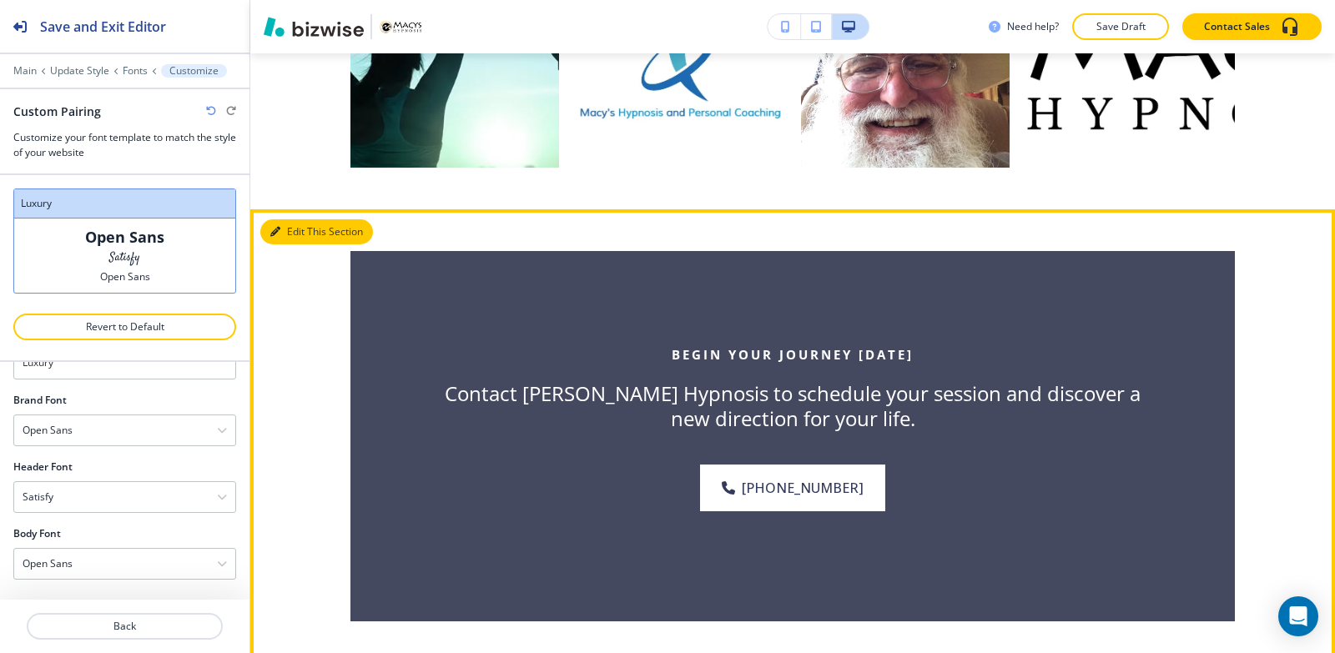
click at [319, 244] on button "Edit This Section" at bounding box center [316, 231] width 113 height 25
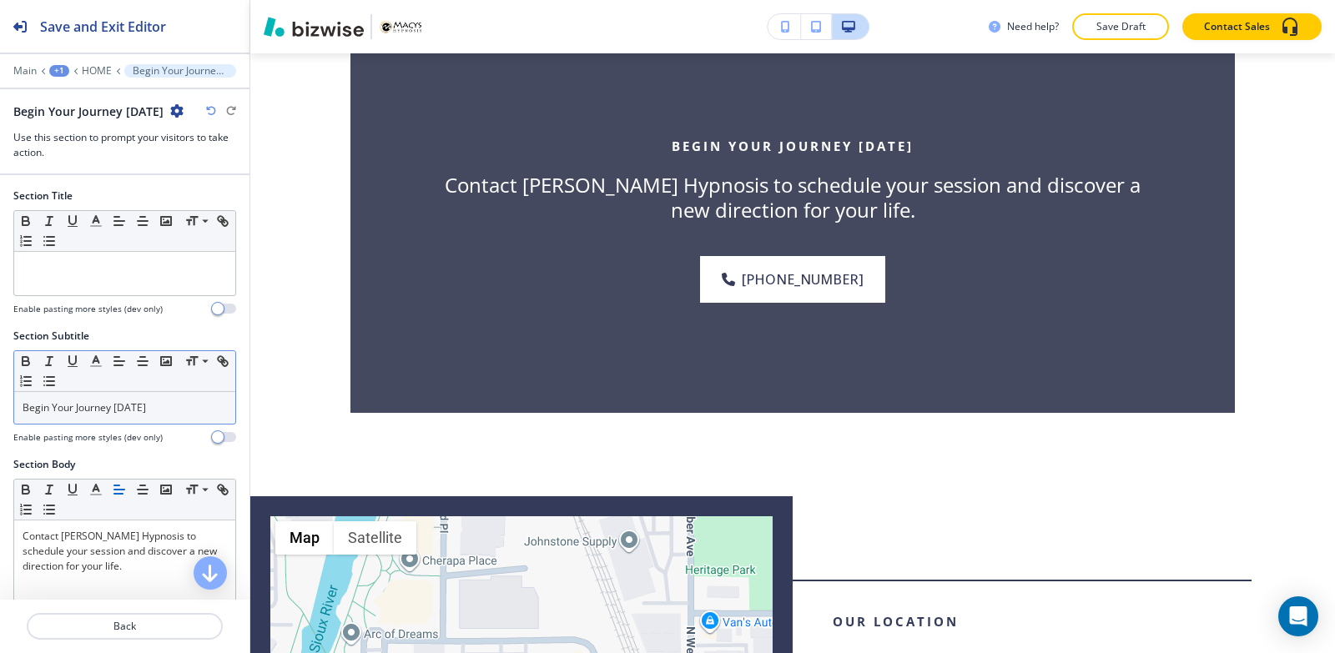
scroll to position [5136, 0]
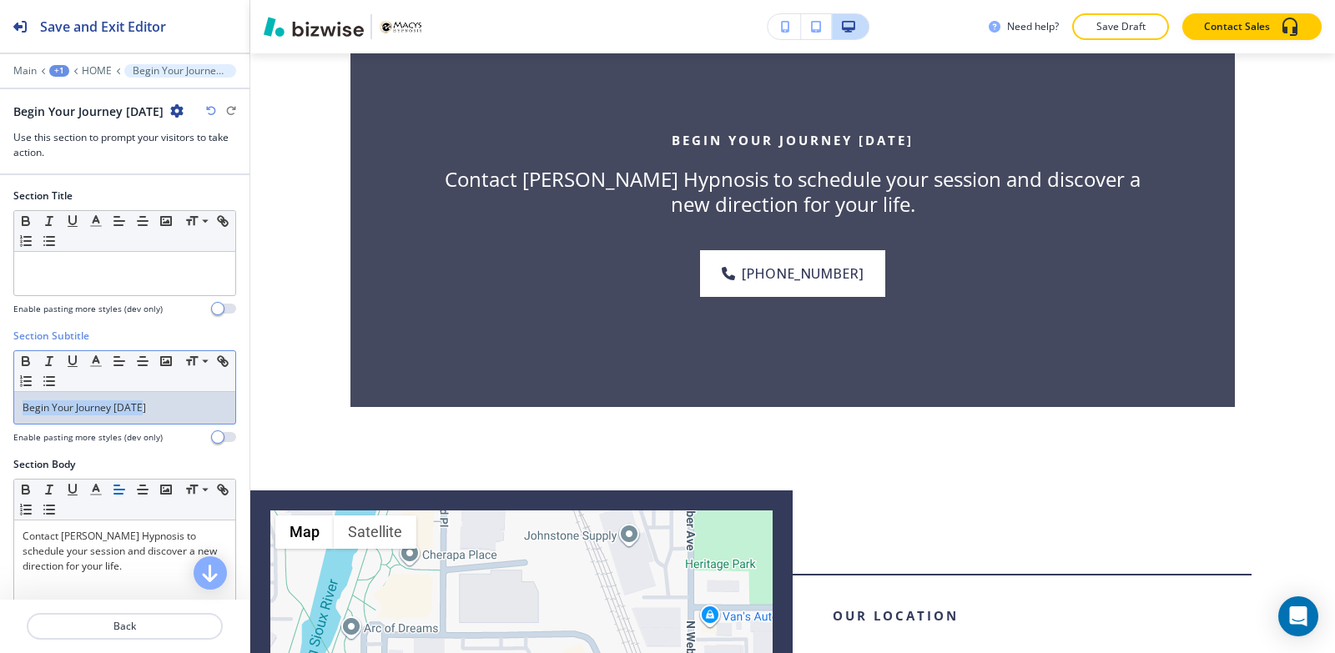
drag, startPoint x: 163, startPoint y: 404, endPoint x: 0, endPoint y: 400, distance: 162.7
click at [0, 400] on div "Section Subtitle Small Normal Large Huge Begin Your Journey [DATE] Enable pasti…" at bounding box center [124, 393] width 249 height 128
copy p "Begin Your Journey [DATE]"
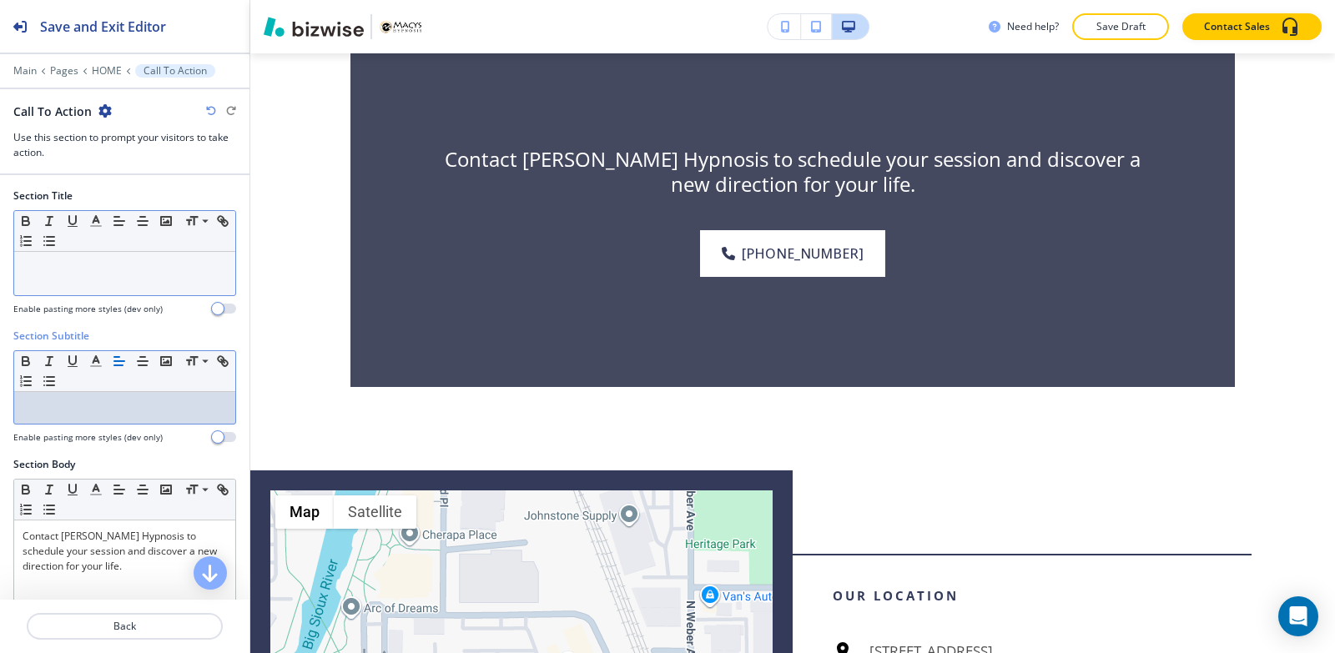
click at [106, 283] on div at bounding box center [124, 273] width 221 height 43
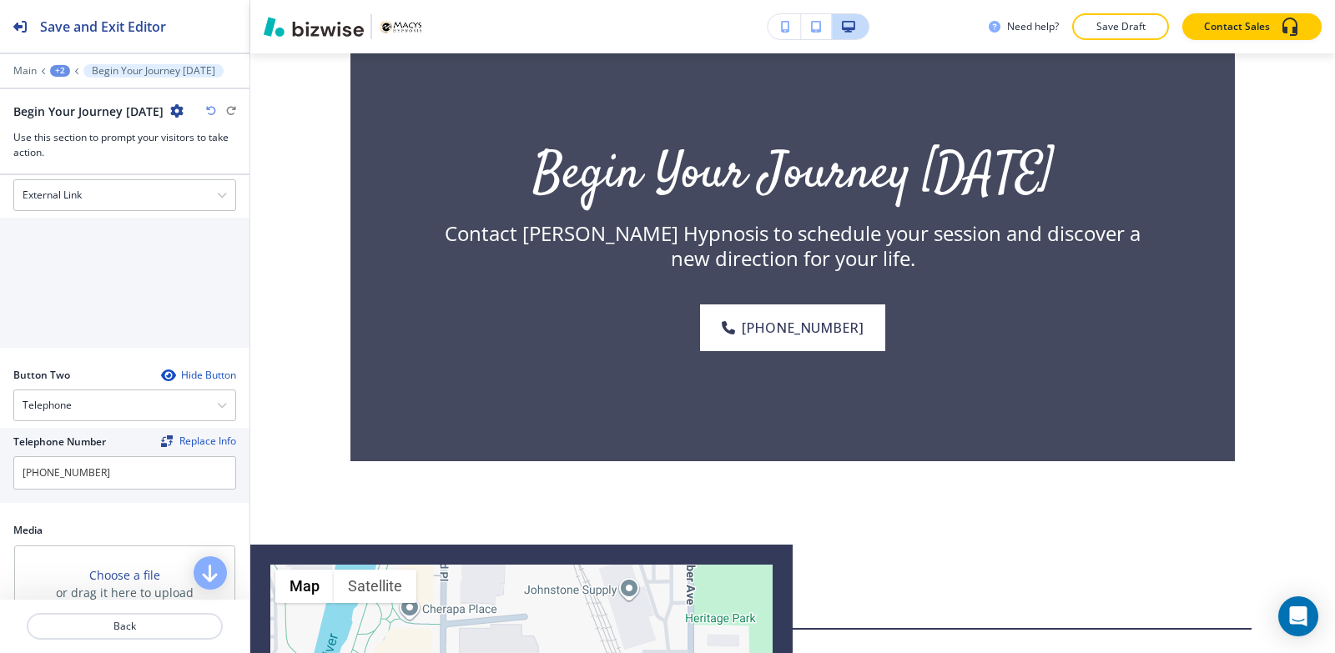
scroll to position [584, 0]
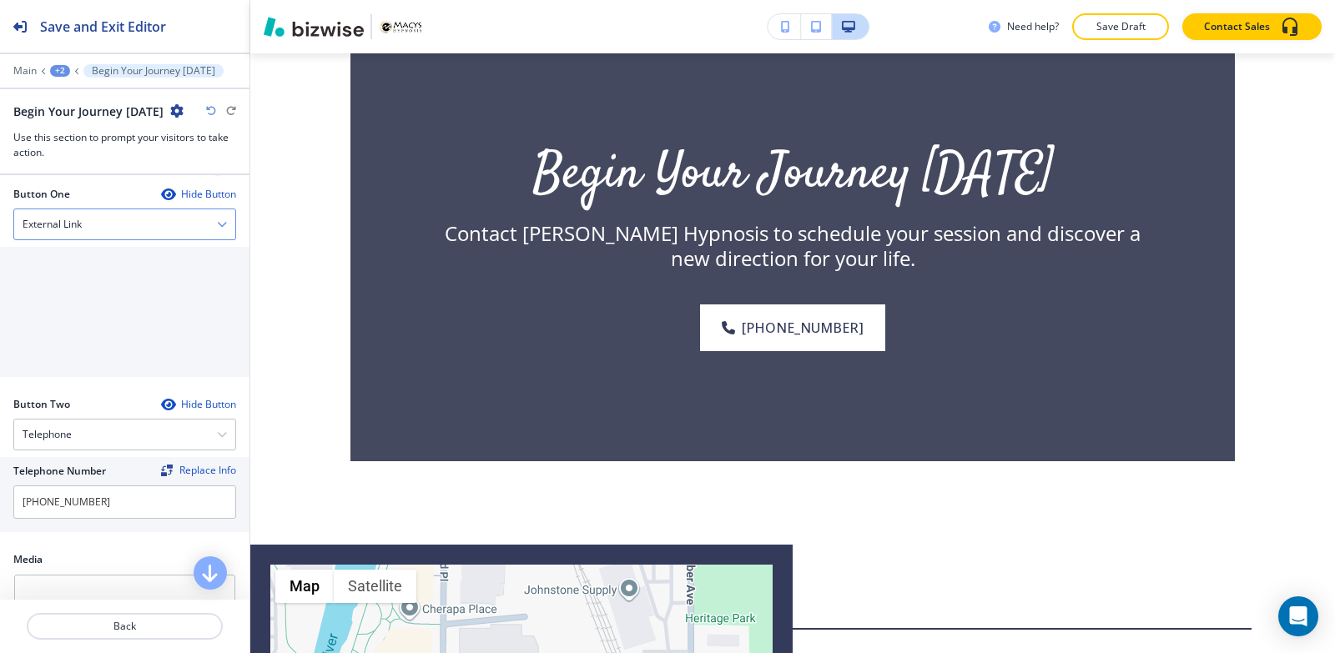
click at [117, 230] on div "External Link" at bounding box center [124, 224] width 221 height 30
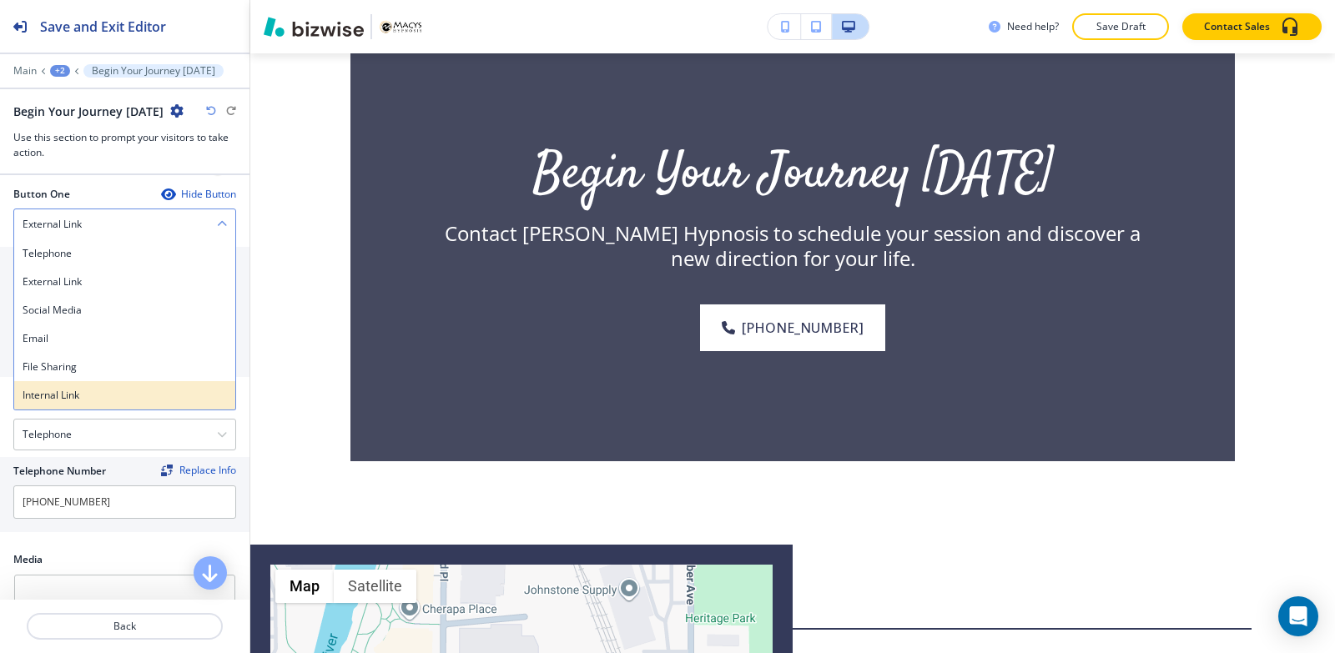
click at [89, 384] on div "Internal Link" at bounding box center [124, 395] width 221 height 28
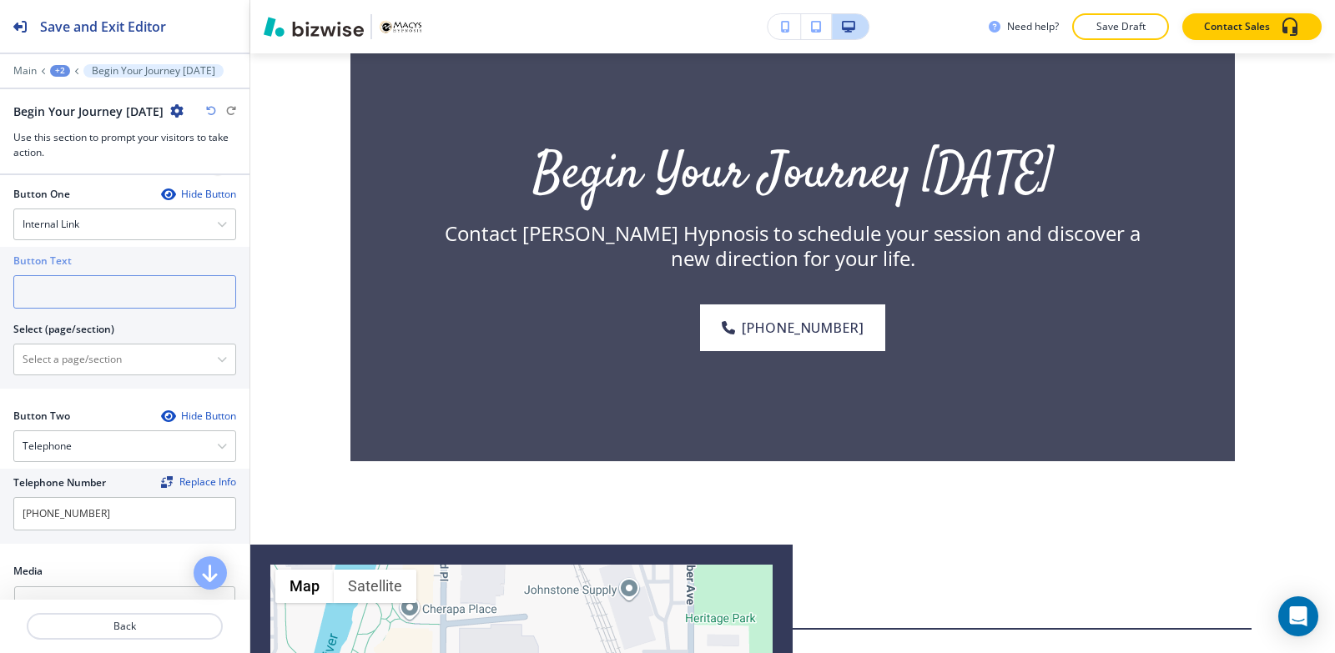
click at [103, 292] on input "text" at bounding box center [124, 291] width 223 height 33
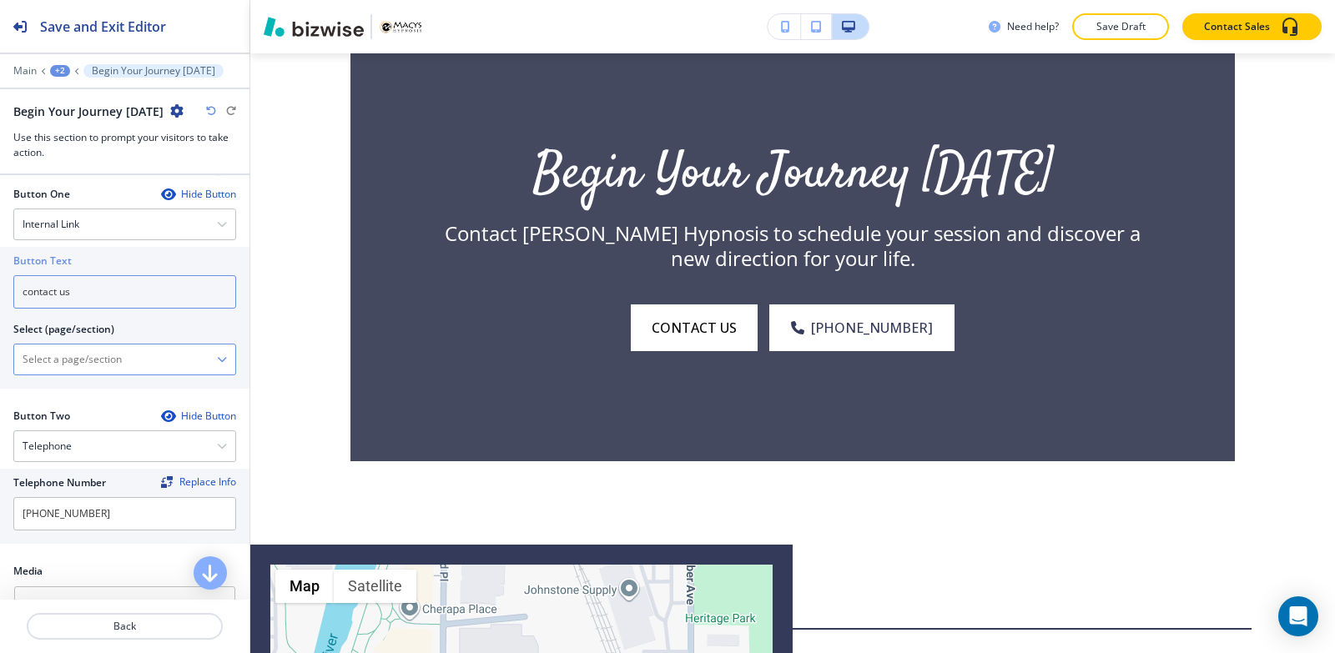
type input "contact us"
click at [65, 355] on \(page\/section\) "Manual Input" at bounding box center [115, 359] width 203 height 28
type \(page\/section\) "CONTACT | Contact Form"
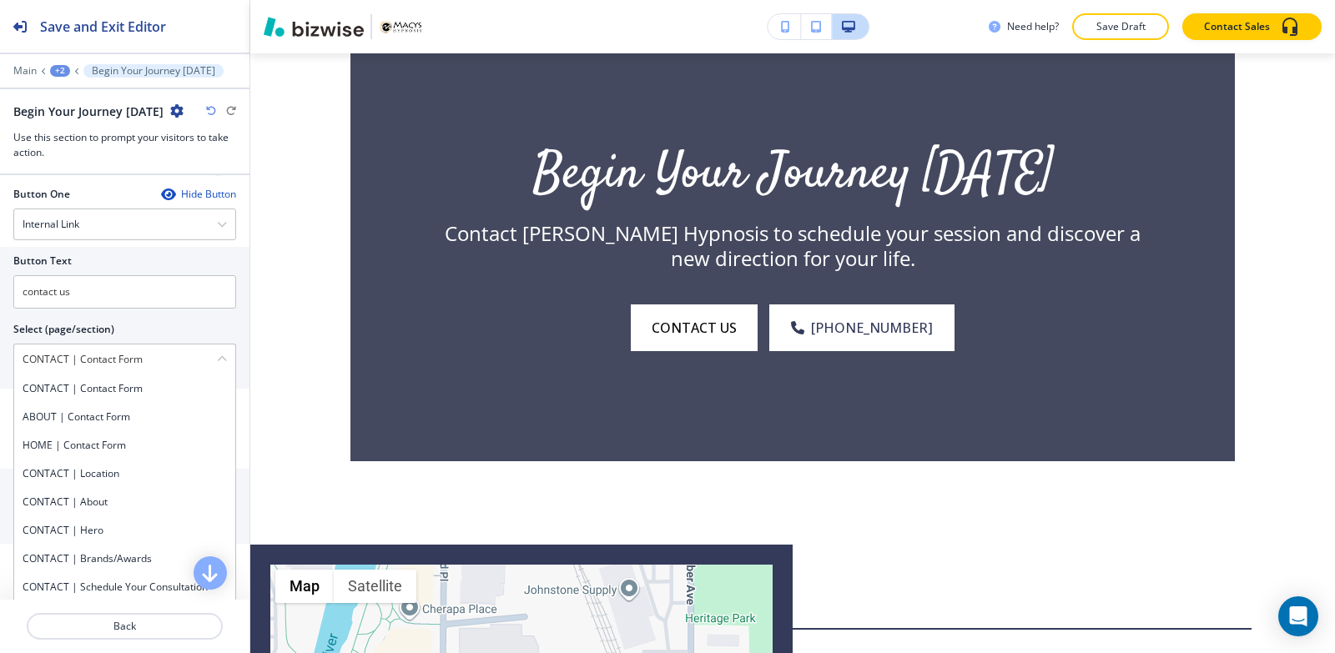
click at [145, 396] on div "CONTACT | Contact Form" at bounding box center [124, 389] width 221 height 28
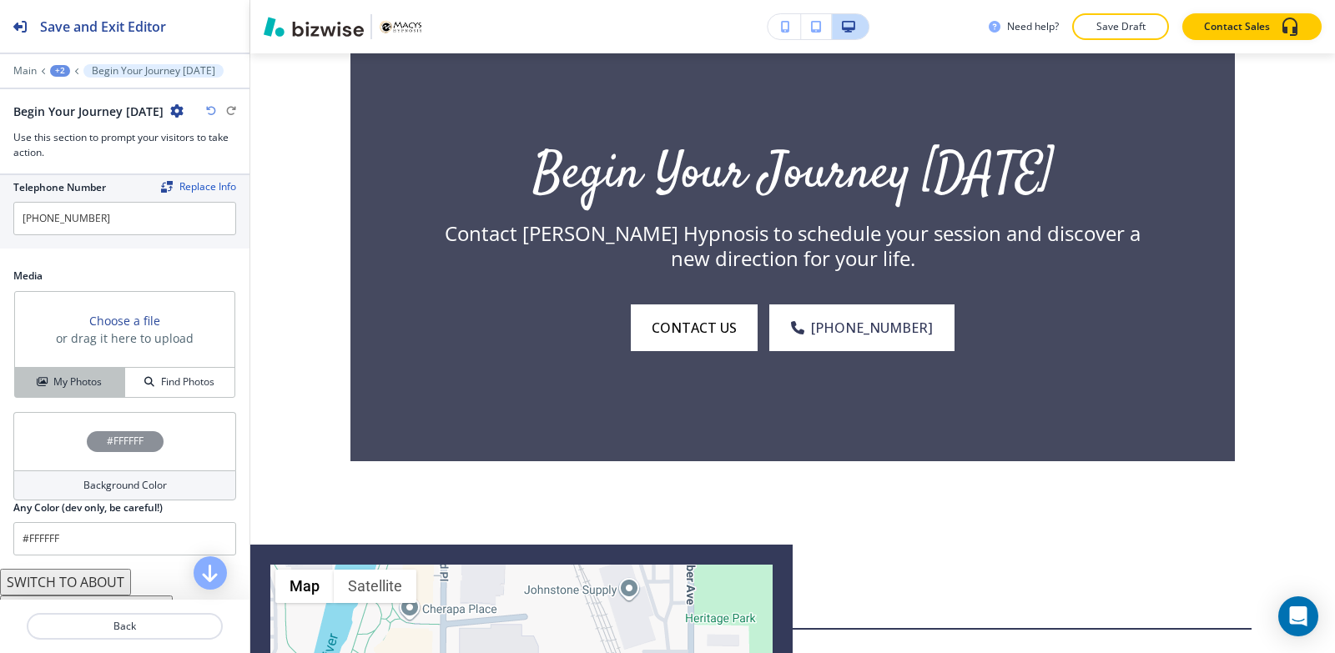
scroll to position [902, 0]
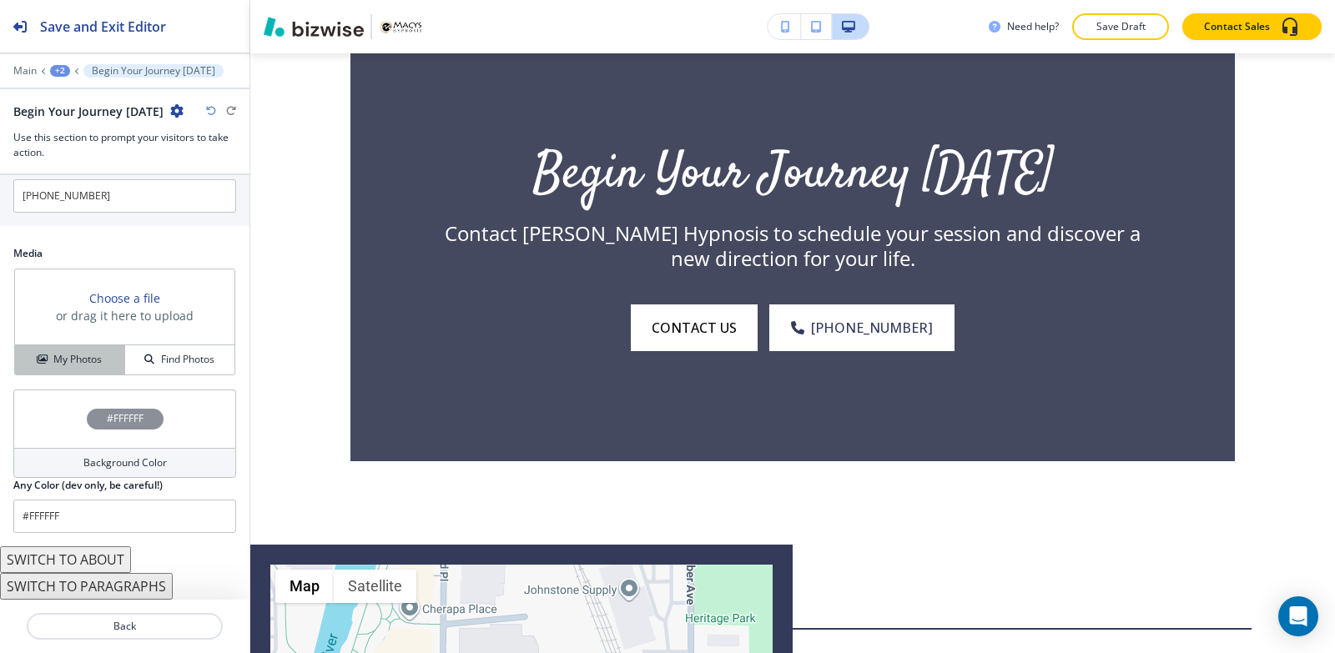
click at [61, 355] on h4 "My Photos" at bounding box center [77, 359] width 48 height 15
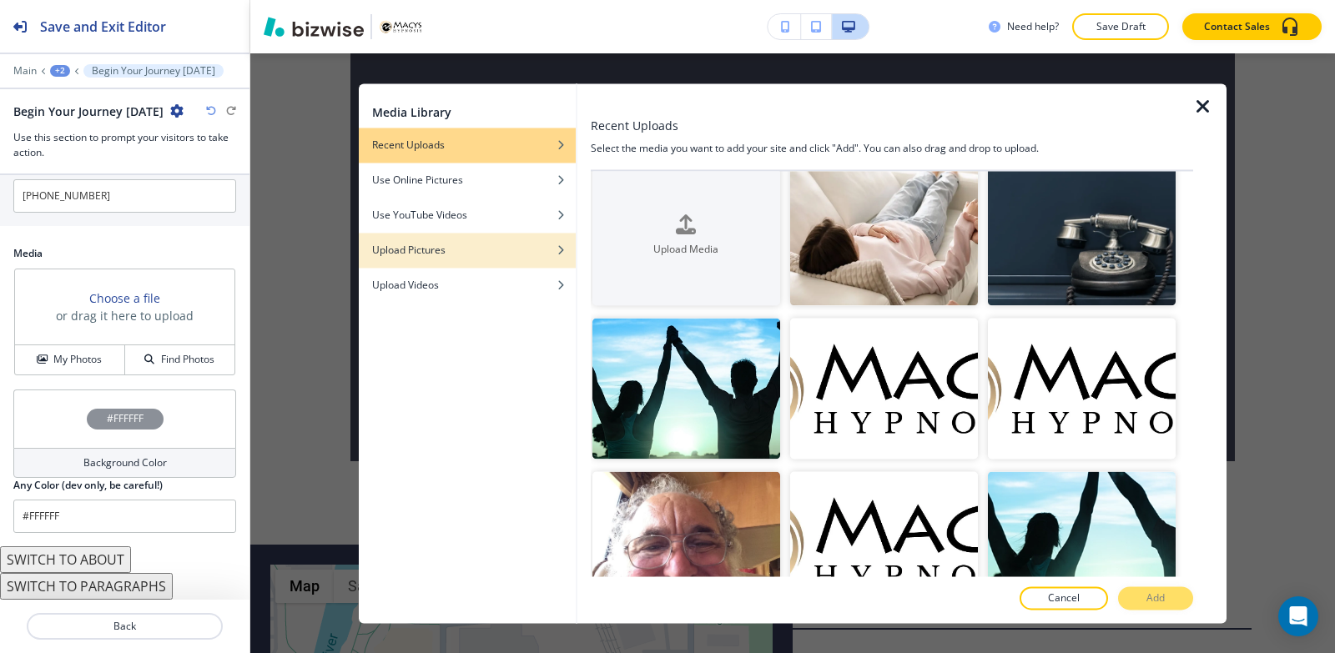
scroll to position [0, 0]
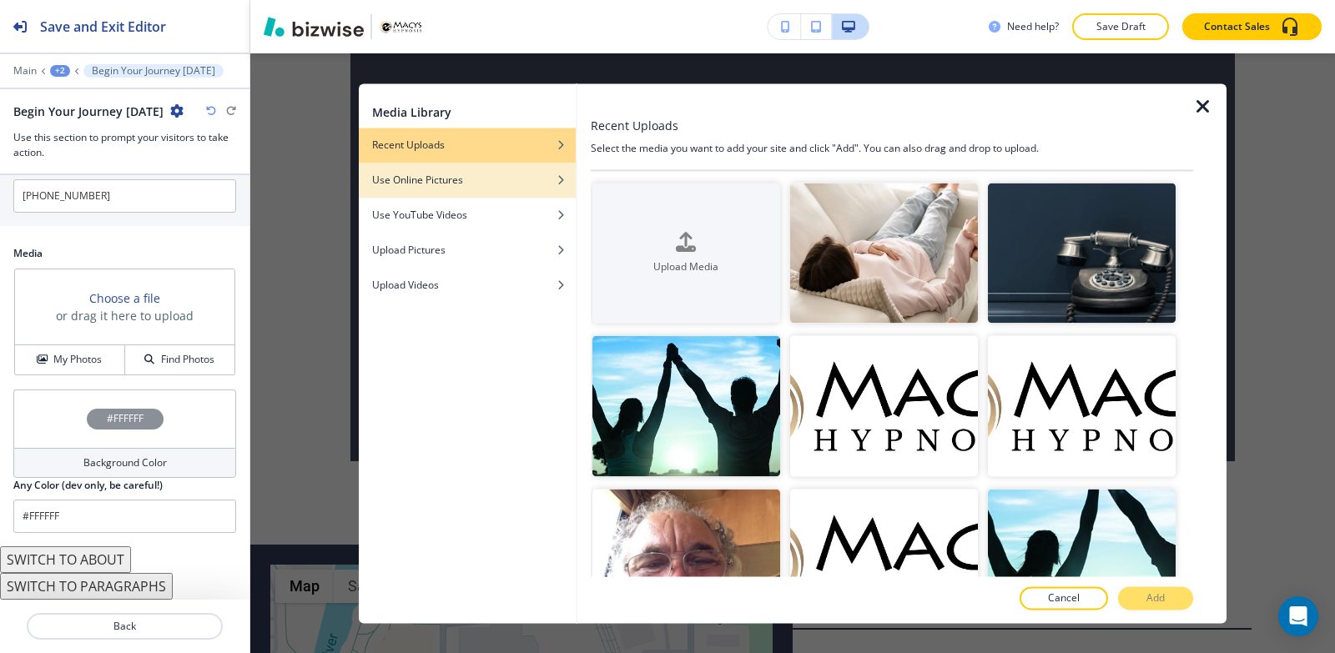
click at [459, 181] on h4 "Use Online Pictures" at bounding box center [417, 180] width 91 height 15
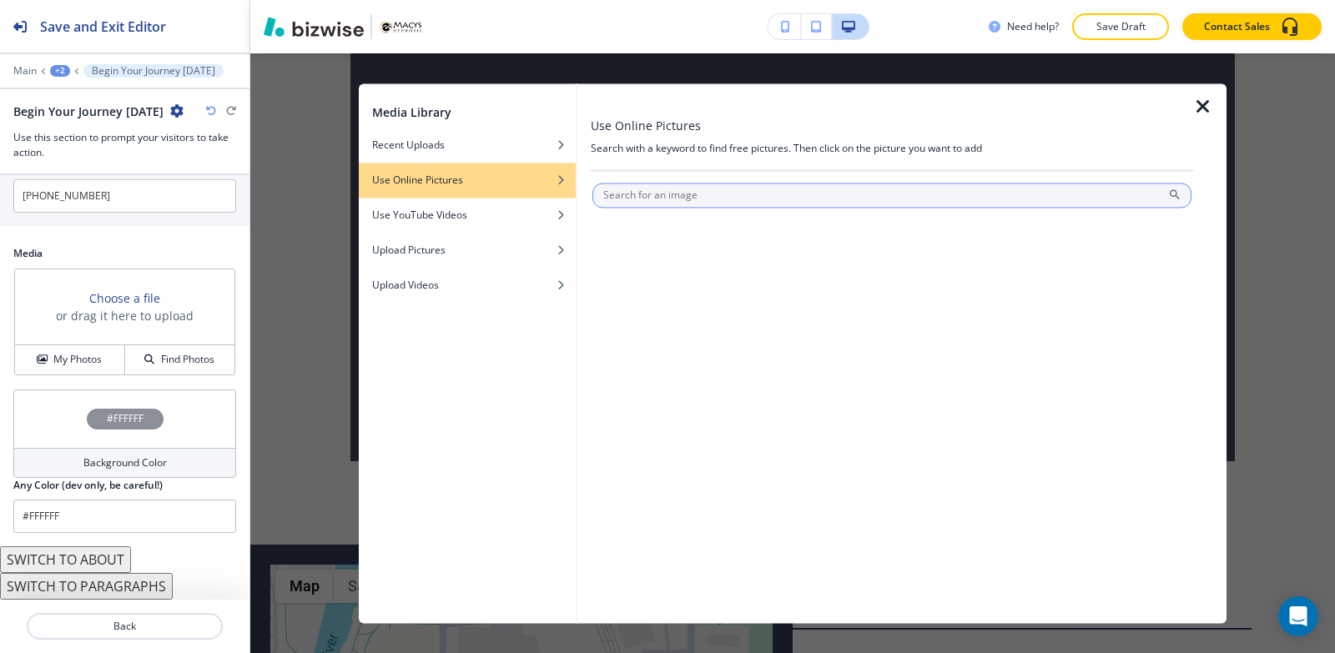
click at [731, 200] on input "text" at bounding box center [891, 195] width 599 height 25
type input "begin your journey [DATE]"
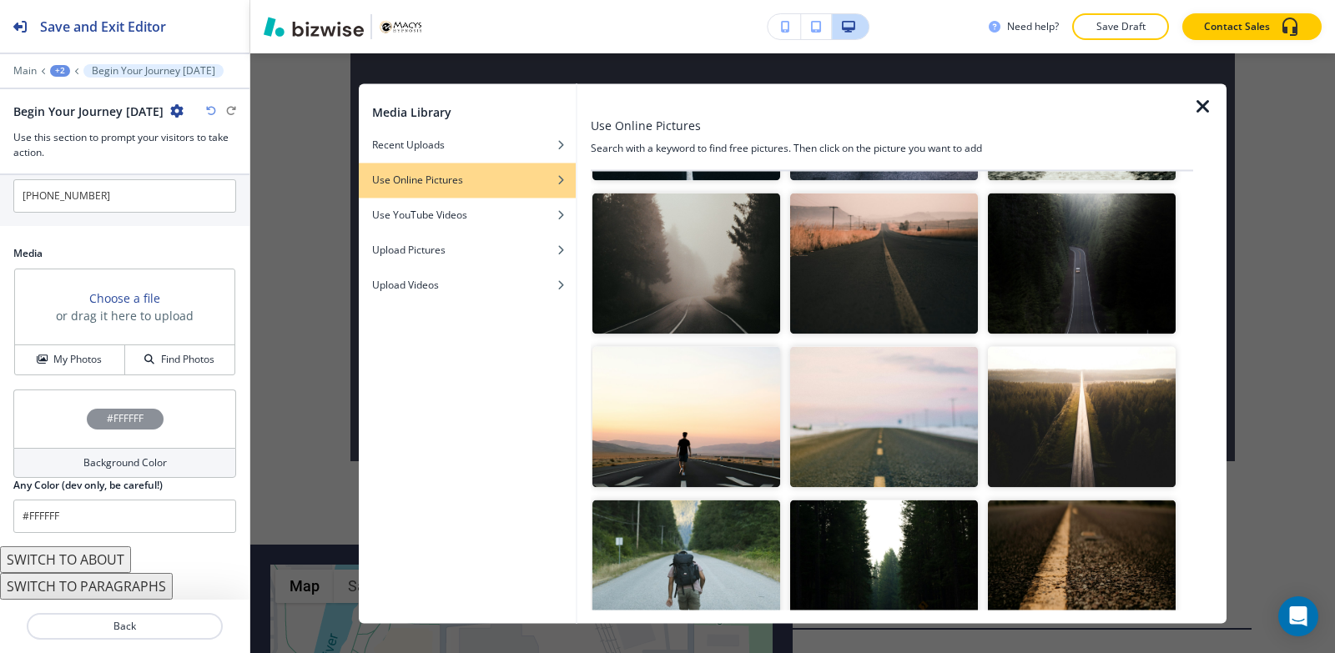
scroll to position [667, 0]
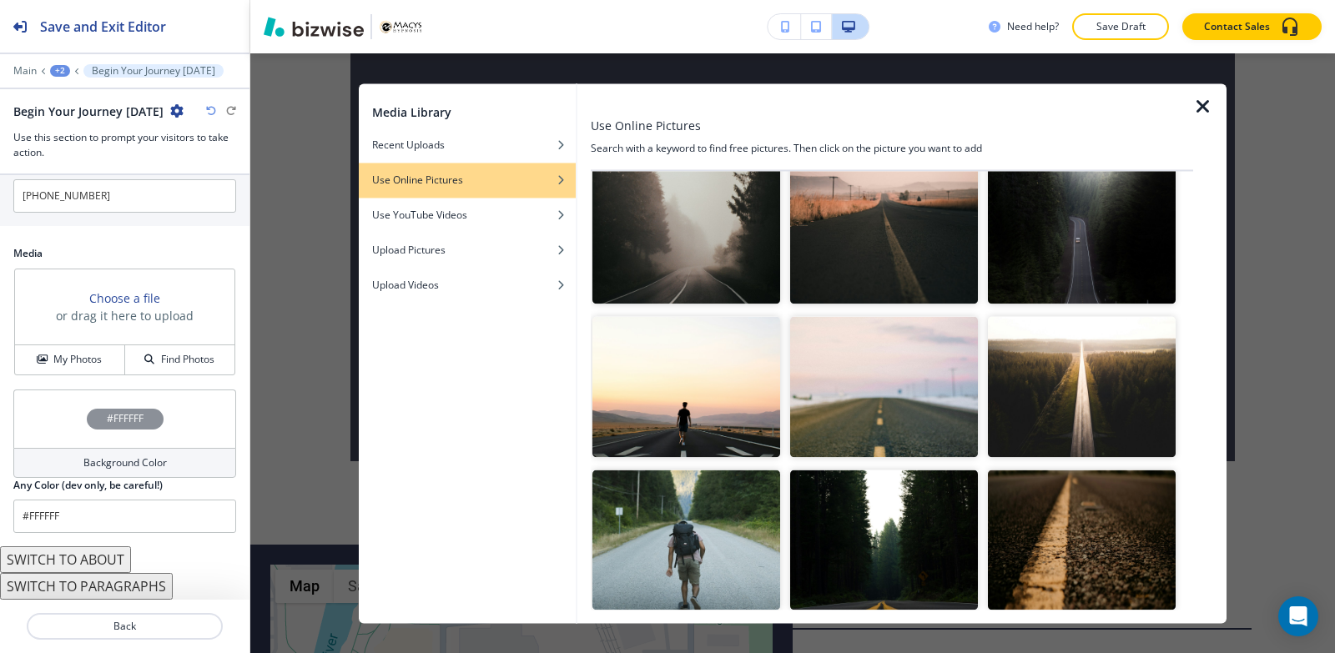
click at [1054, 526] on img "button" at bounding box center [1082, 540] width 188 height 141
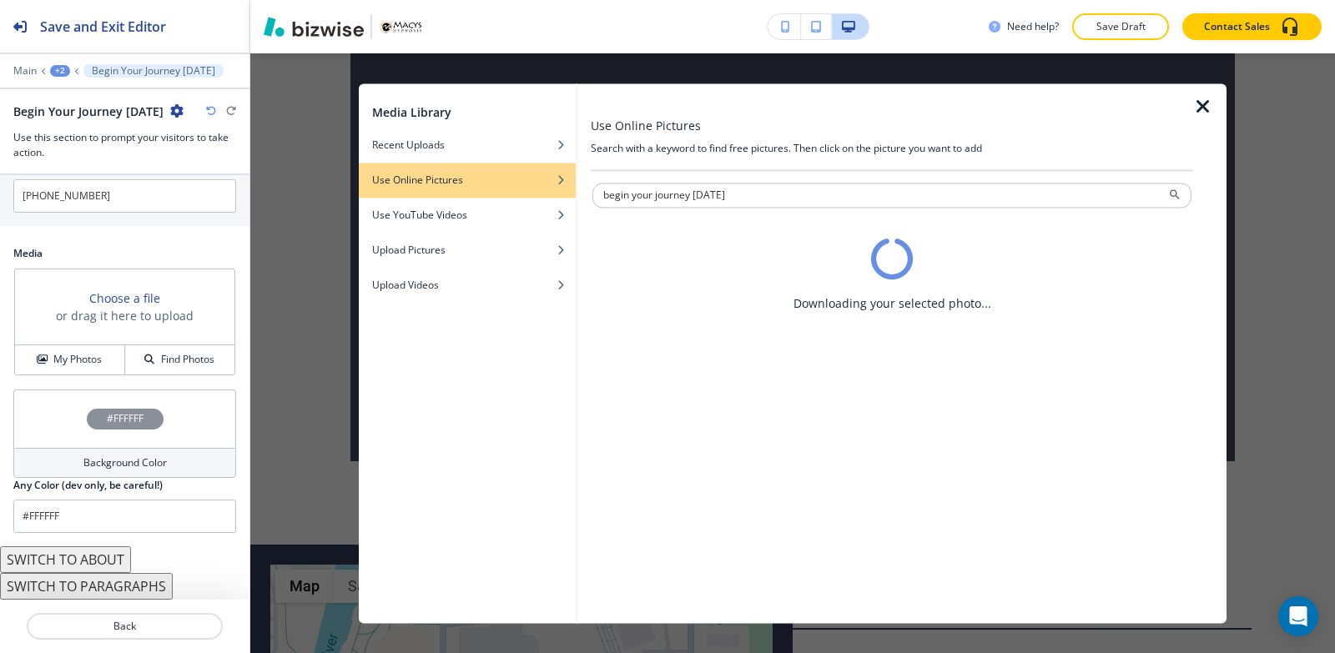
scroll to position [0, 0]
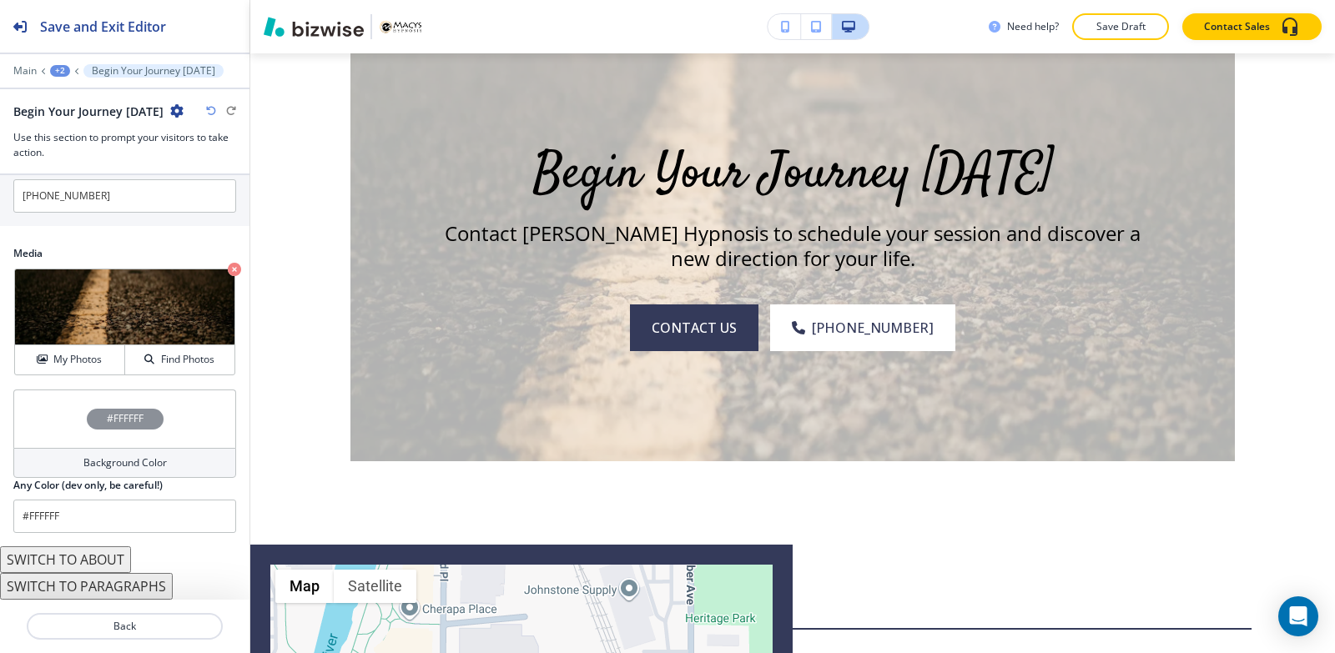
click at [89, 458] on h4 "Background Color" at bounding box center [124, 462] width 83 height 15
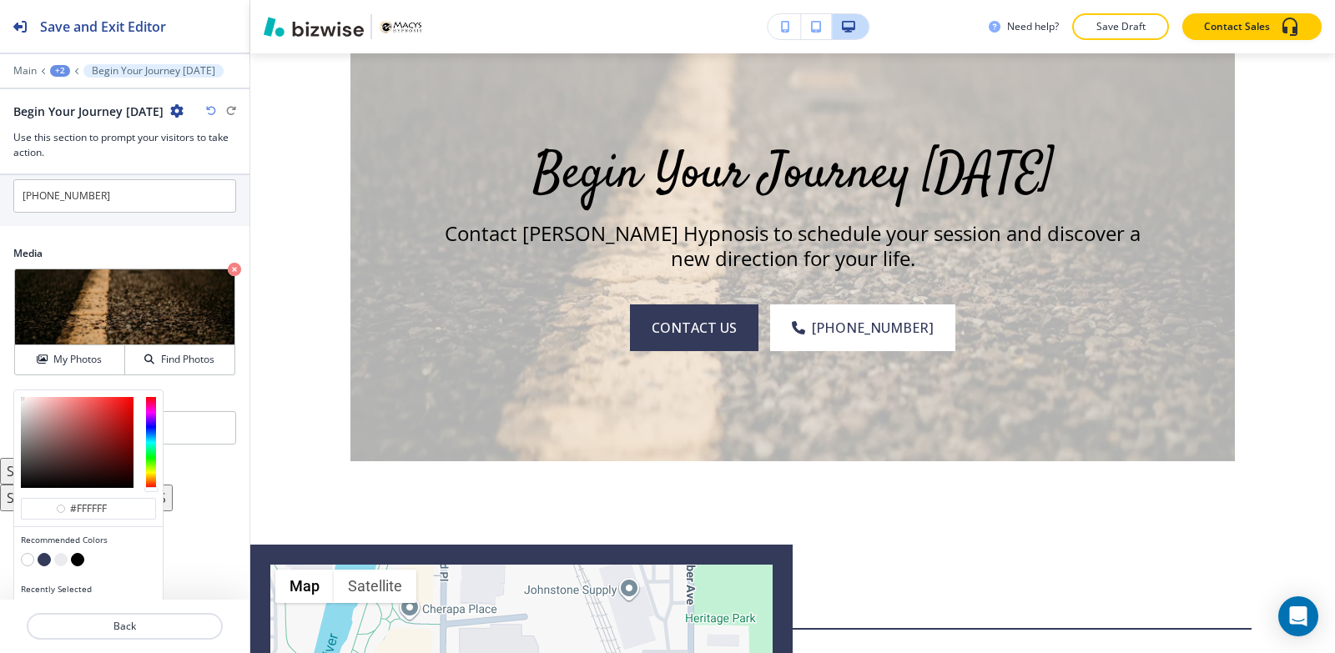
click at [77, 562] on button "button" at bounding box center [77, 559] width 13 height 13
type input "#000000"
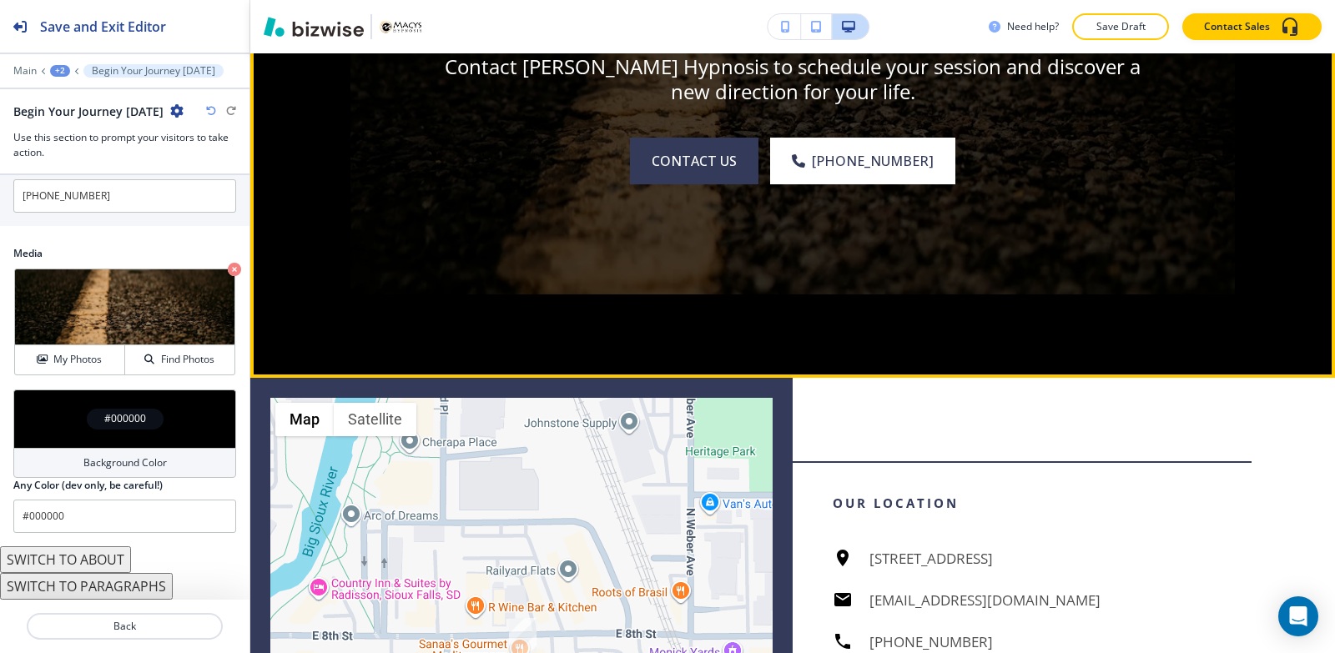
scroll to position [5470, 0]
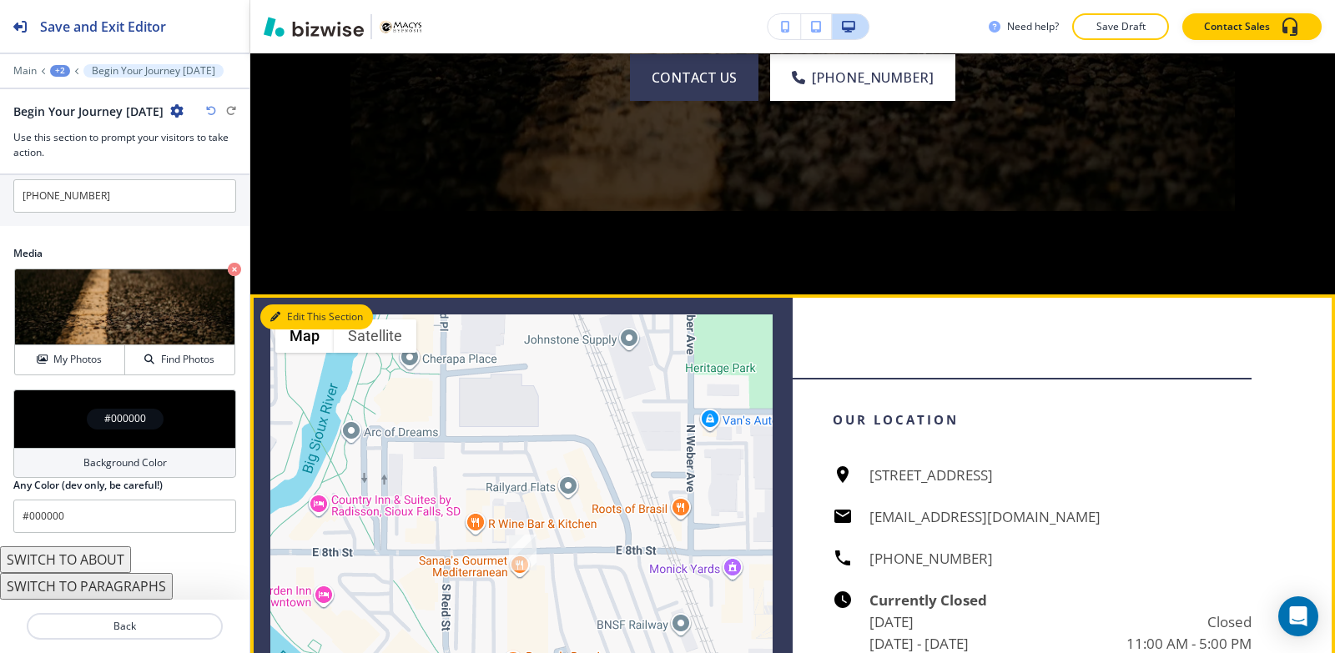
click at [267, 330] on button "Edit This Section" at bounding box center [316, 316] width 113 height 25
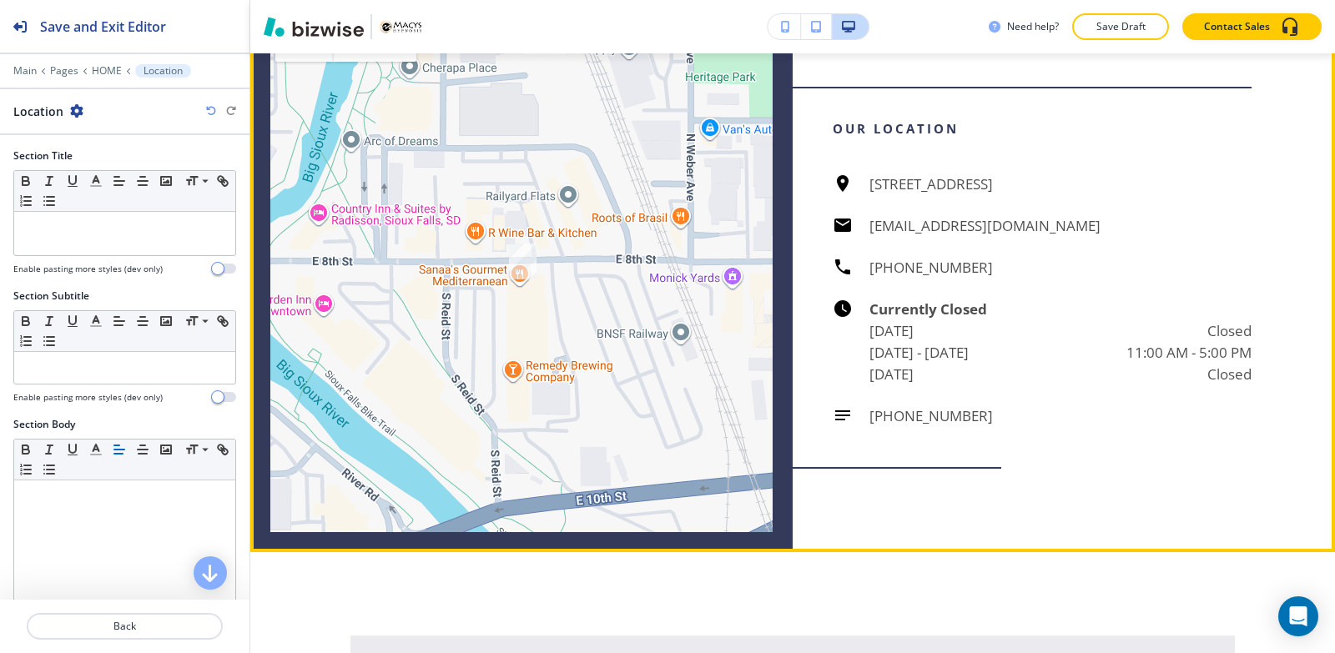
scroll to position [5769, 0]
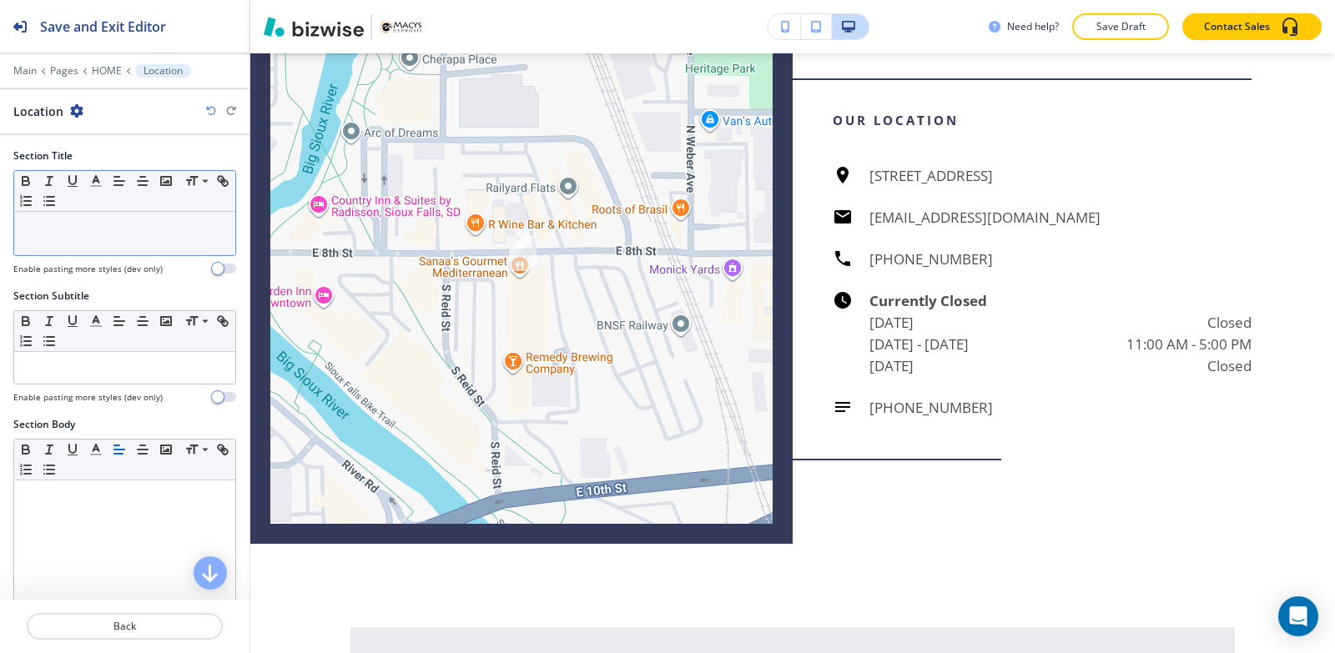
click at [116, 240] on div at bounding box center [124, 233] width 221 height 43
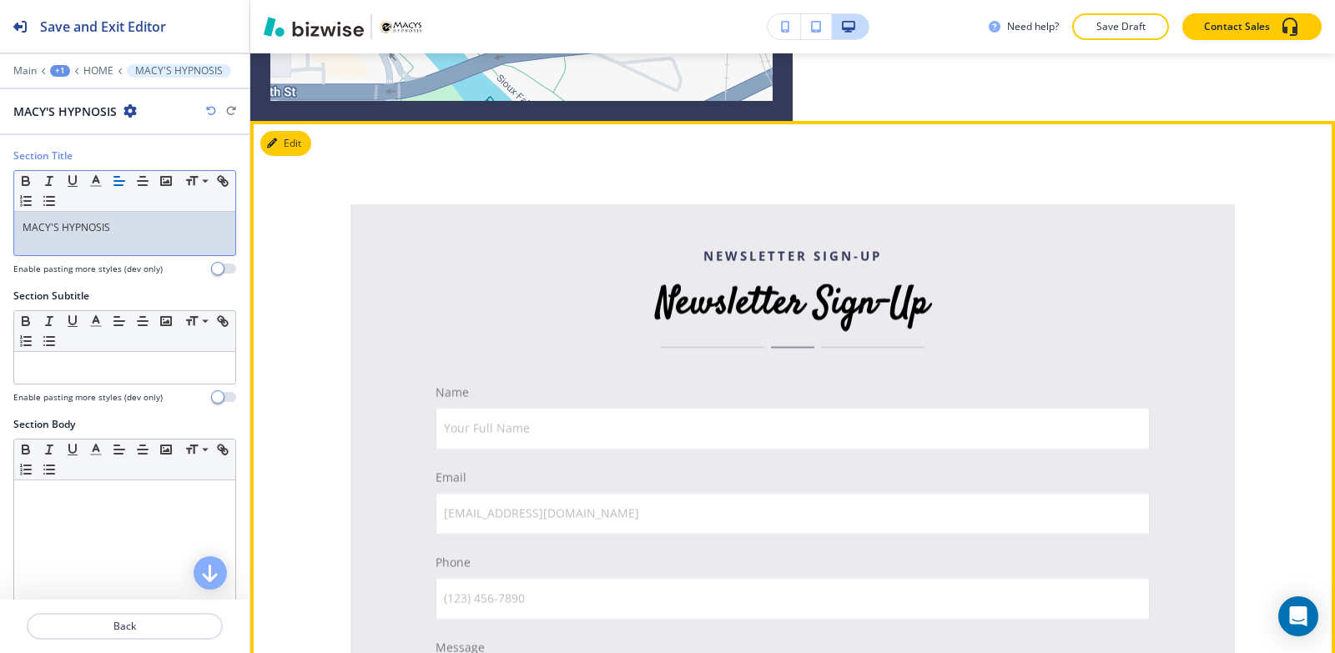
scroll to position [6270, 0]
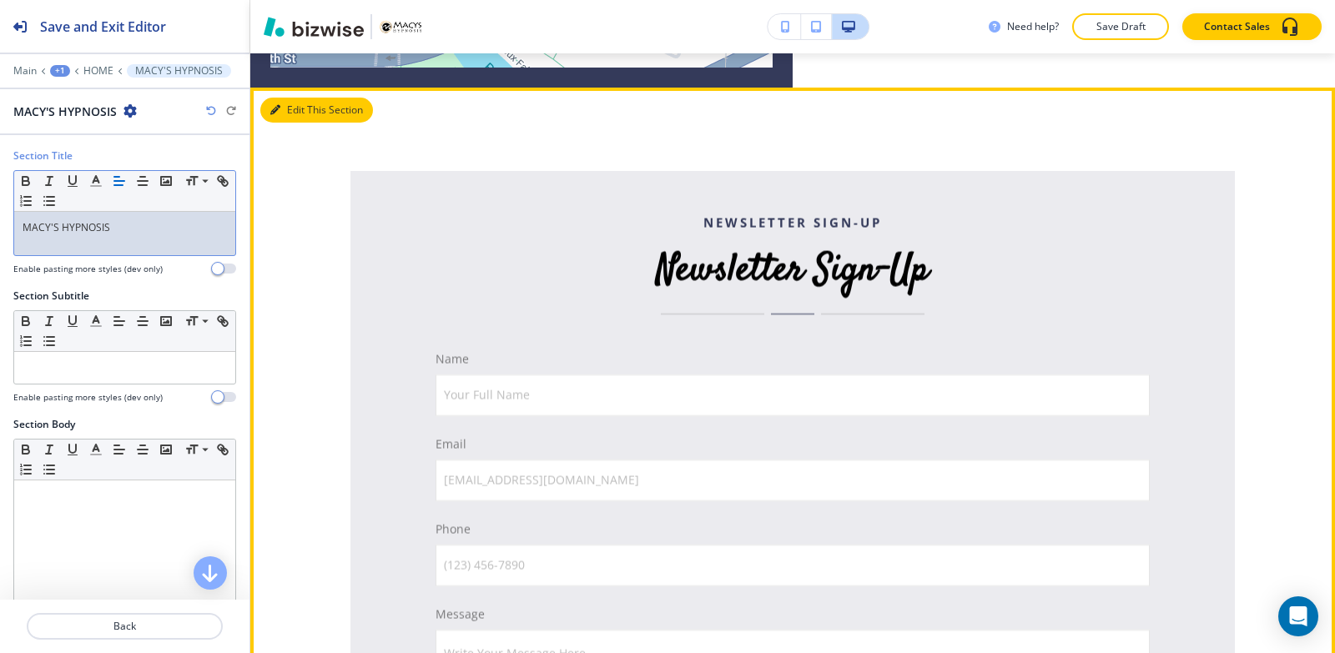
click at [276, 115] on icon "button" at bounding box center [275, 110] width 10 height 10
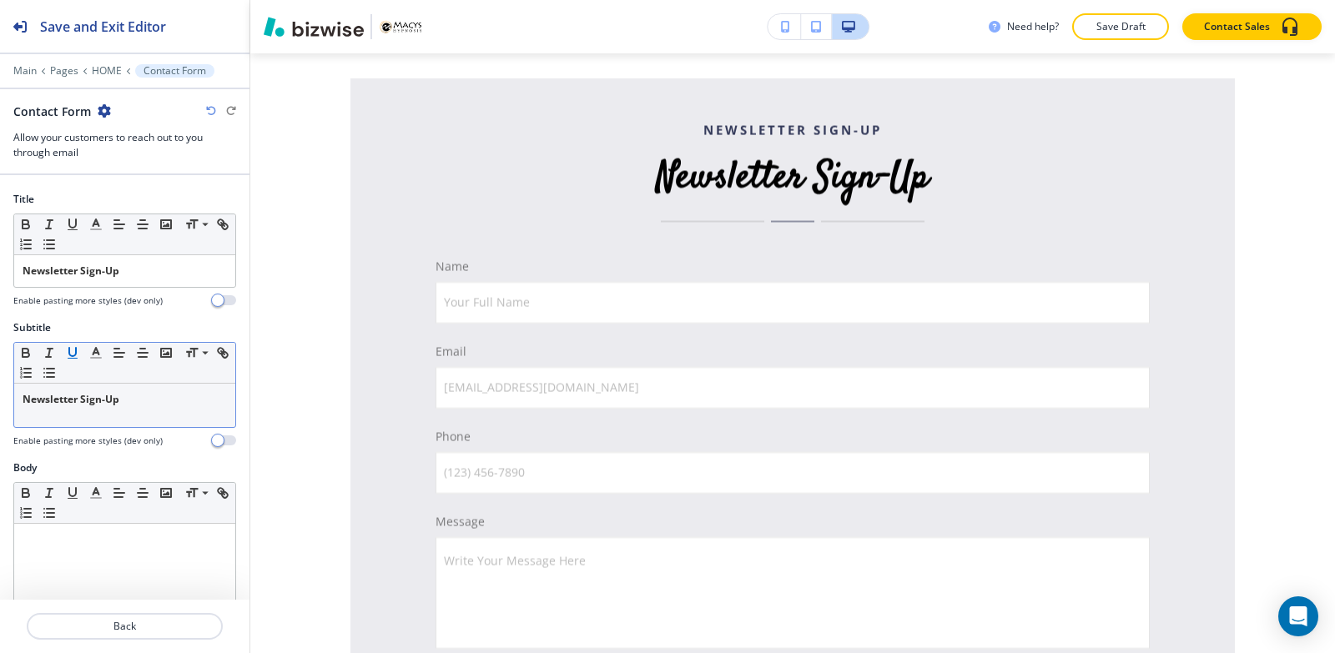
scroll to position [83, 0]
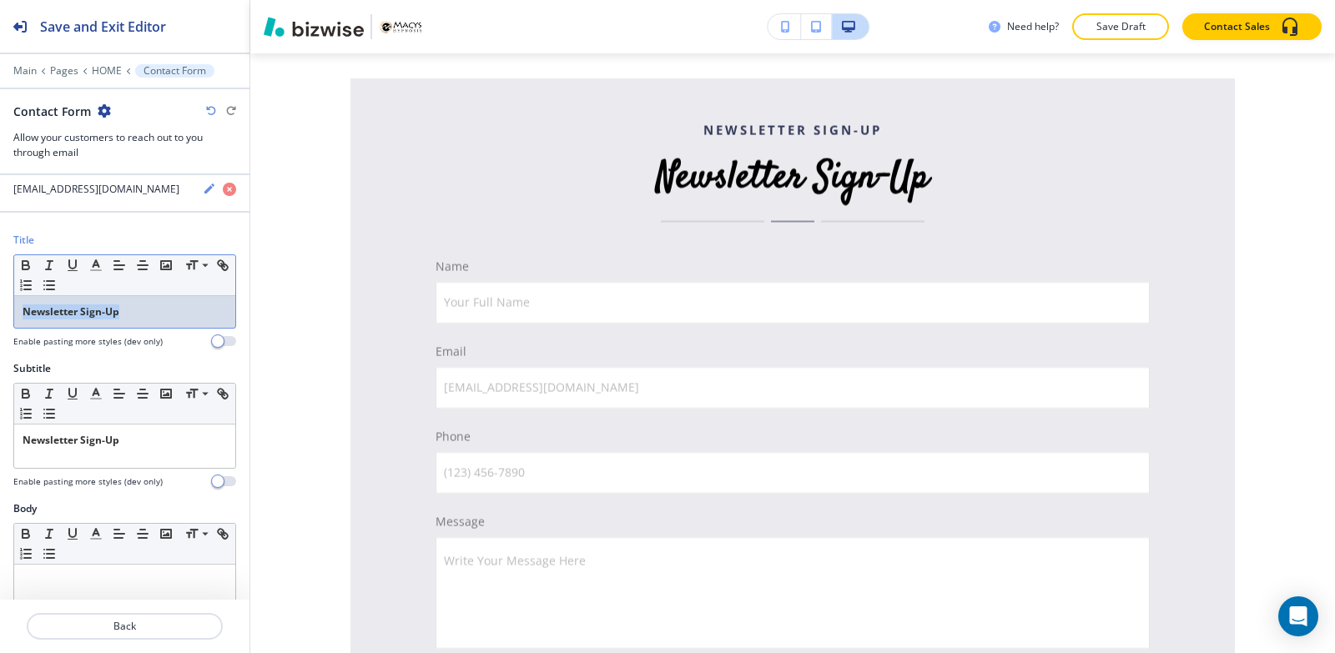
drag, startPoint x: 137, startPoint y: 309, endPoint x: 26, endPoint y: 313, distance: 111.0
click at [26, 313] on p "Newsletter Sign-Up" at bounding box center [125, 311] width 204 height 15
click at [26, 267] on icon "button" at bounding box center [25, 265] width 15 height 15
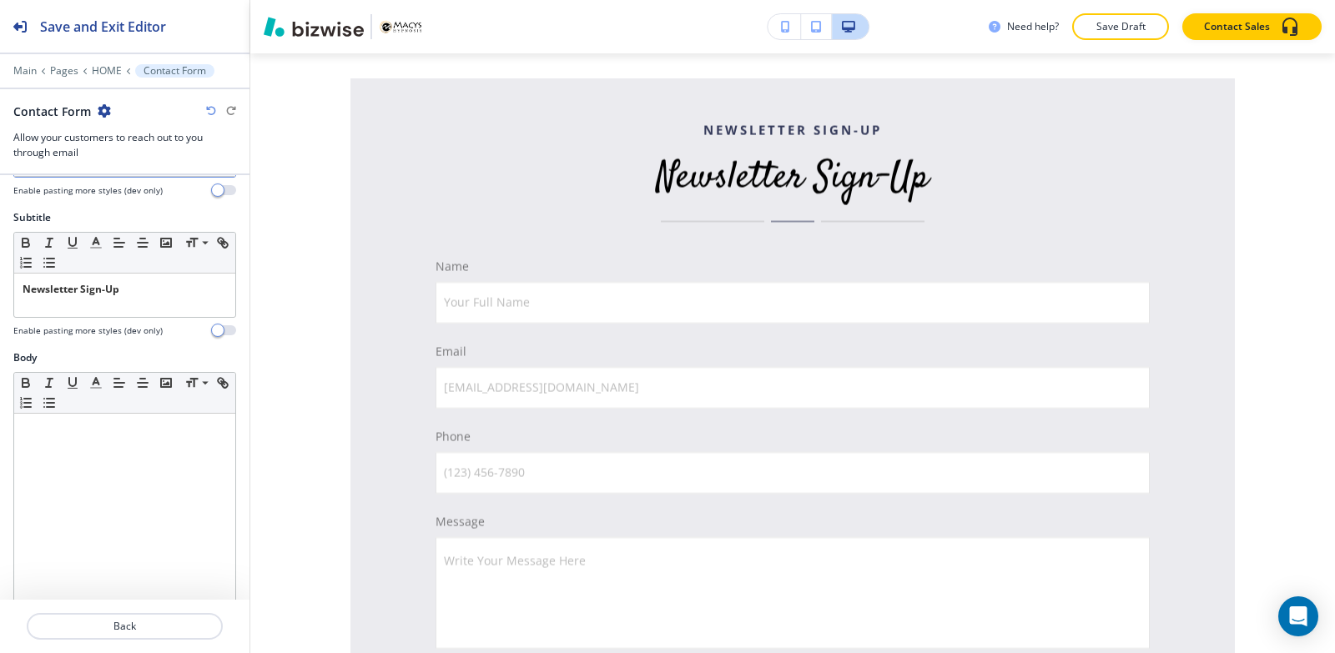
scroll to position [250, 0]
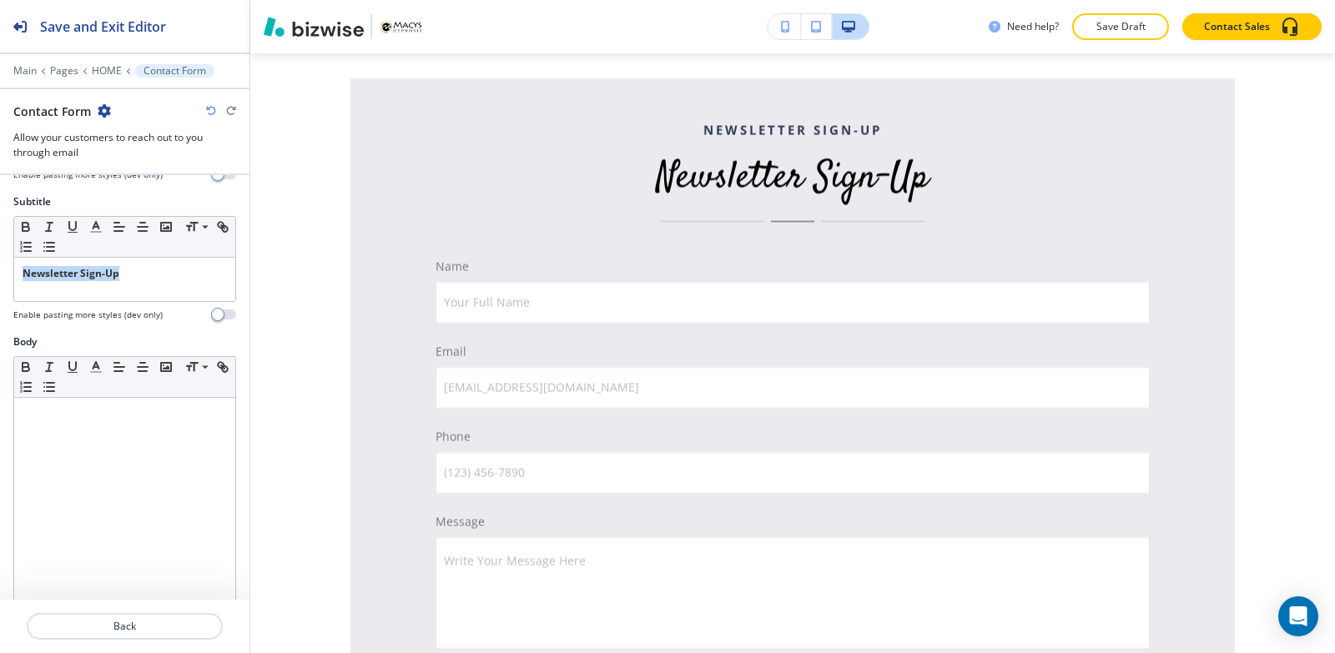
drag, startPoint x: 139, startPoint y: 285, endPoint x: 0, endPoint y: 276, distance: 139.6
click at [0, 276] on div "Subtitle Small Normal Large Huge Newsletter Sign-Up Enable pasting more styles …" at bounding box center [124, 264] width 249 height 140
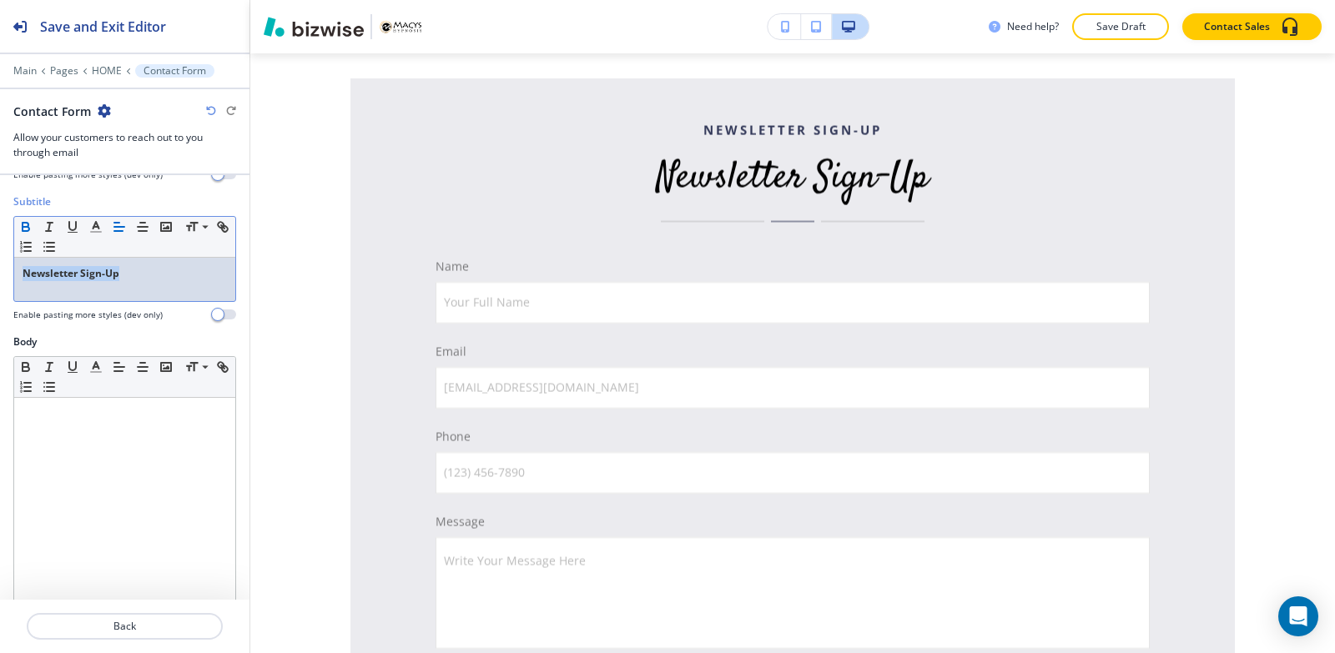
click at [28, 233] on icon "button" at bounding box center [25, 226] width 15 height 15
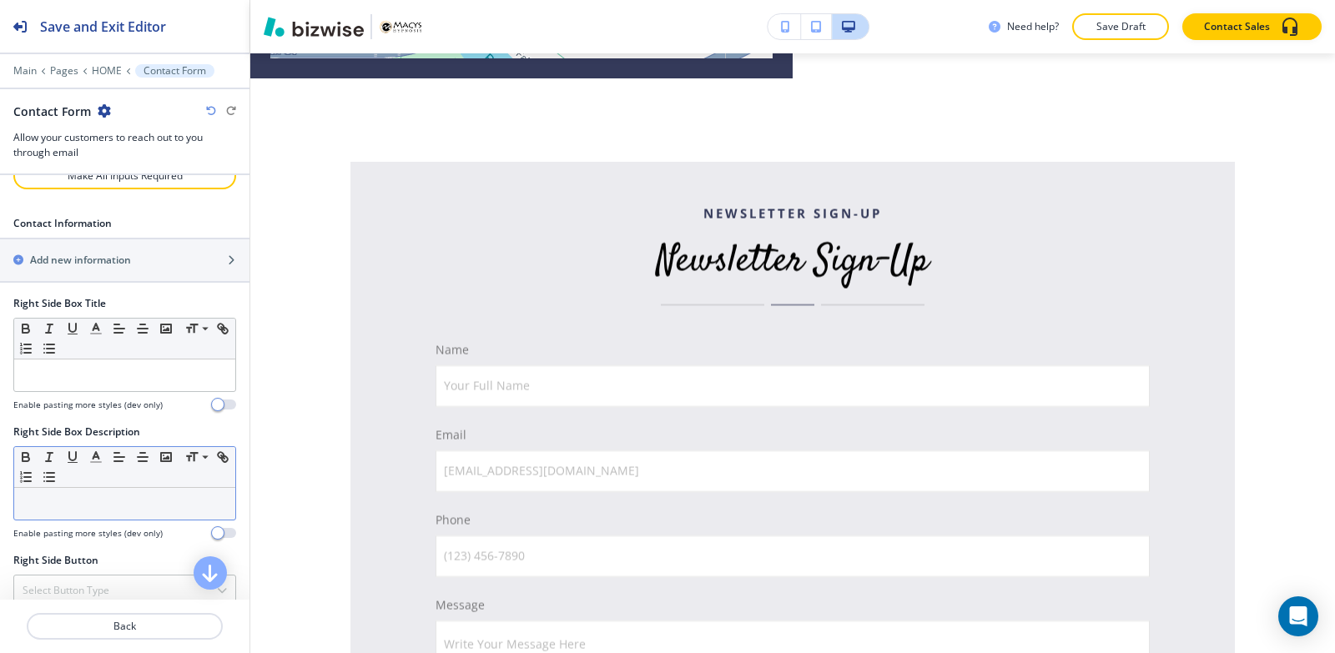
scroll to position [1212, 0]
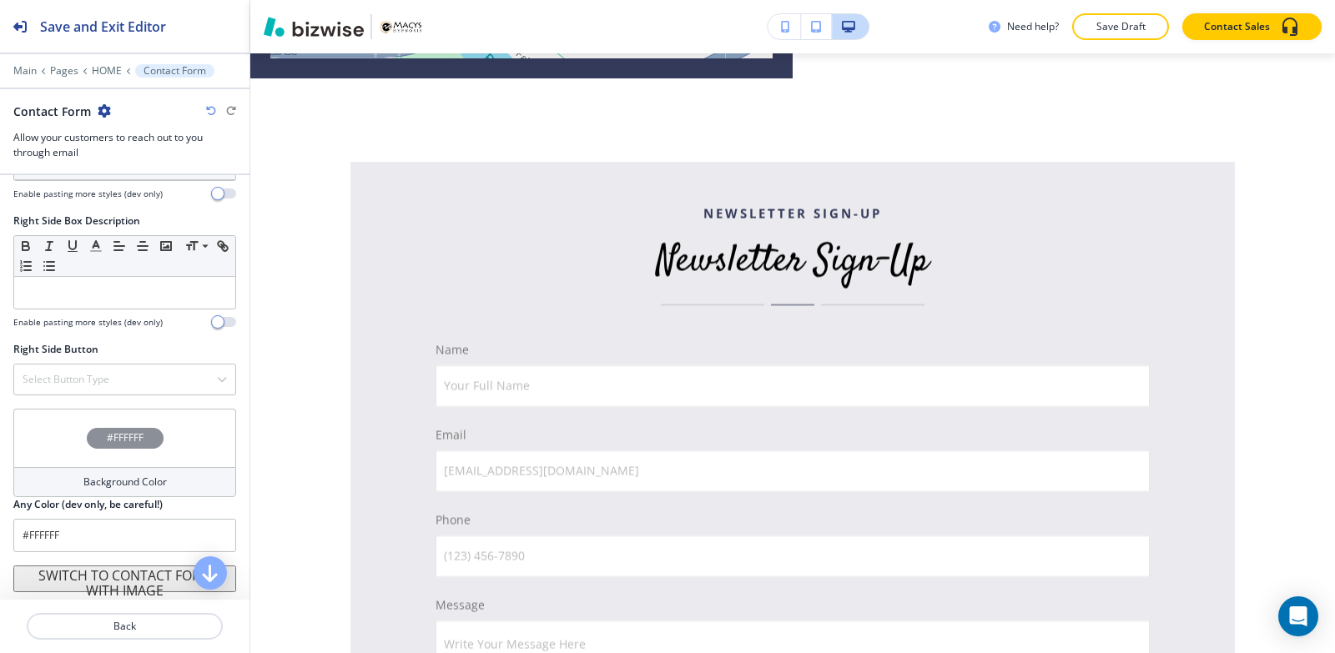
click at [99, 462] on div "#FFFFFF" at bounding box center [124, 438] width 223 height 58
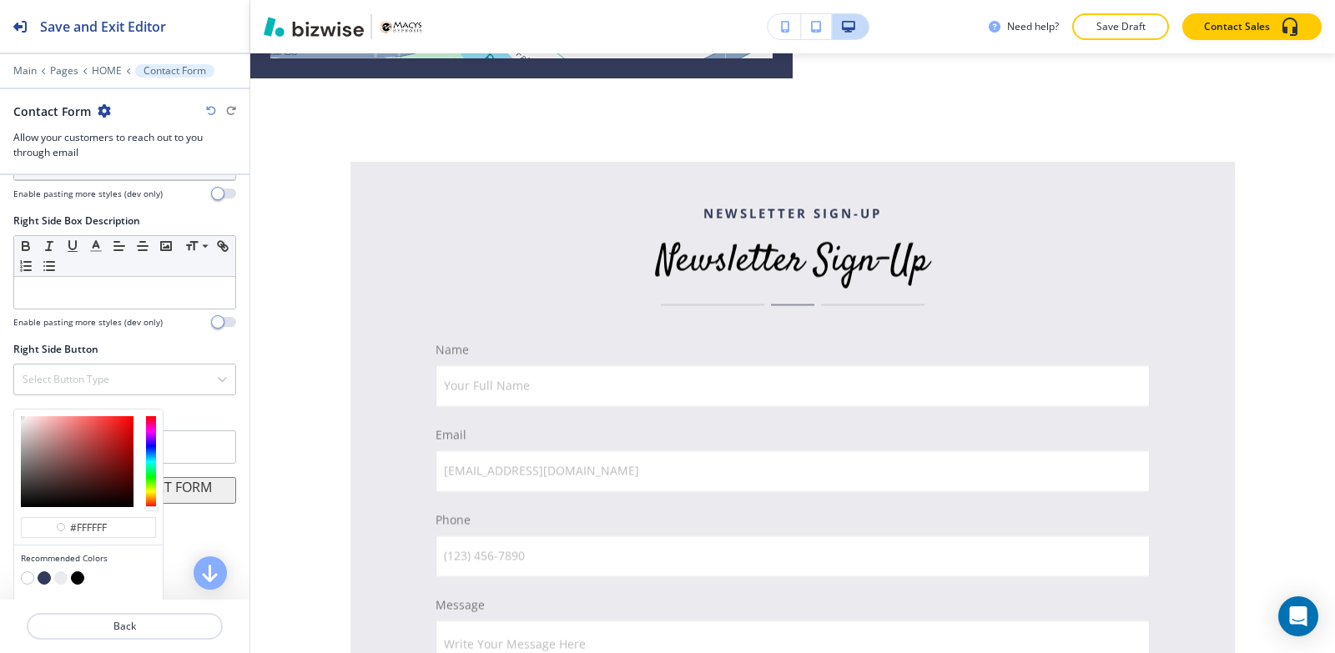
click at [57, 576] on button "button" at bounding box center [60, 577] width 13 height 13
type input "#ebebef"
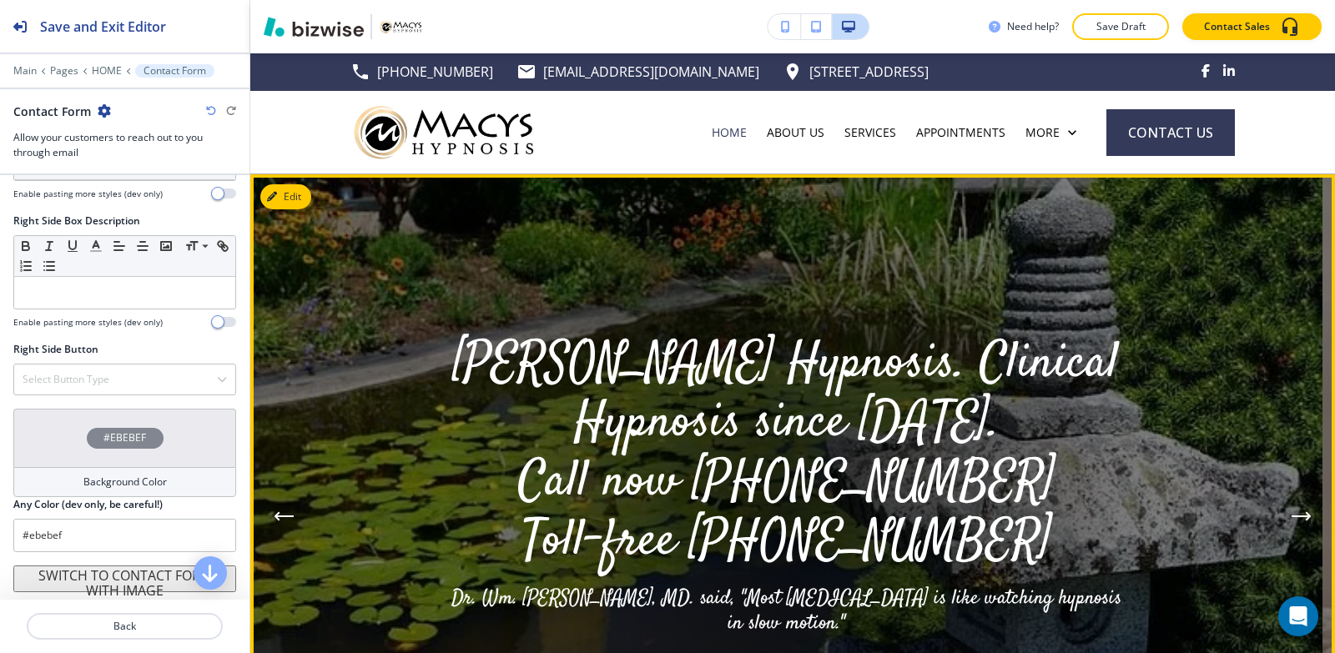
scroll to position [0, 0]
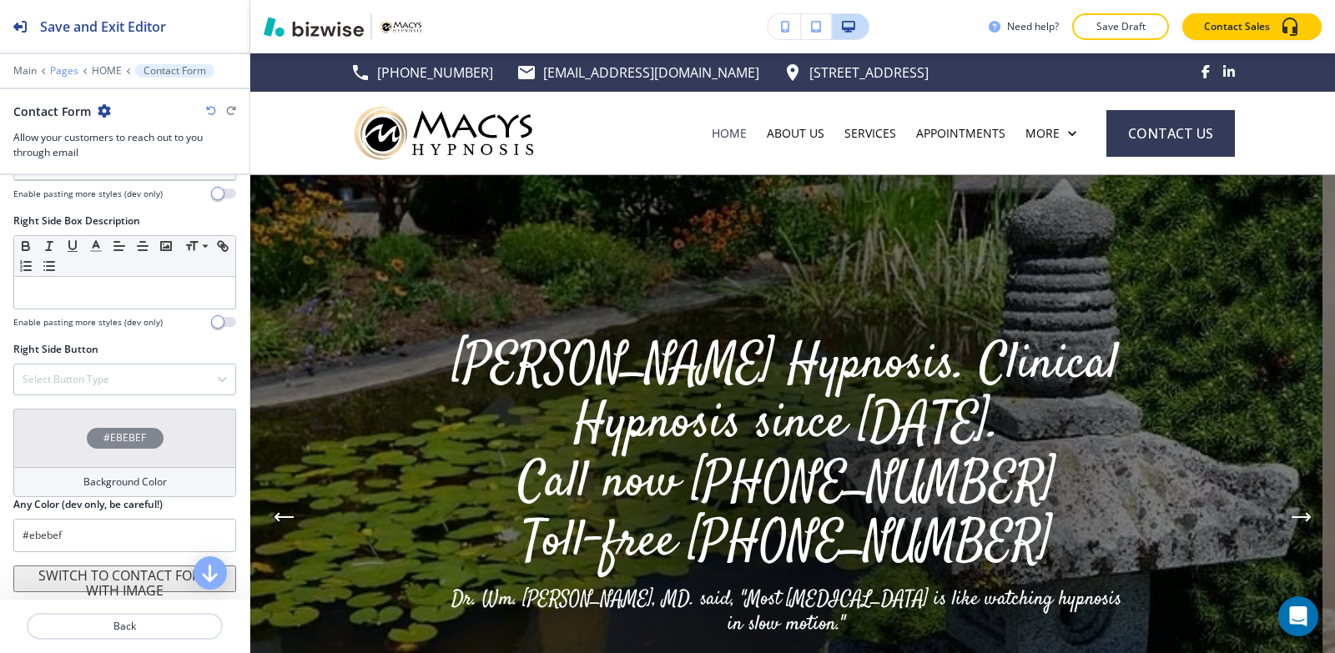
click at [68, 76] on p "Pages" at bounding box center [64, 71] width 28 height 12
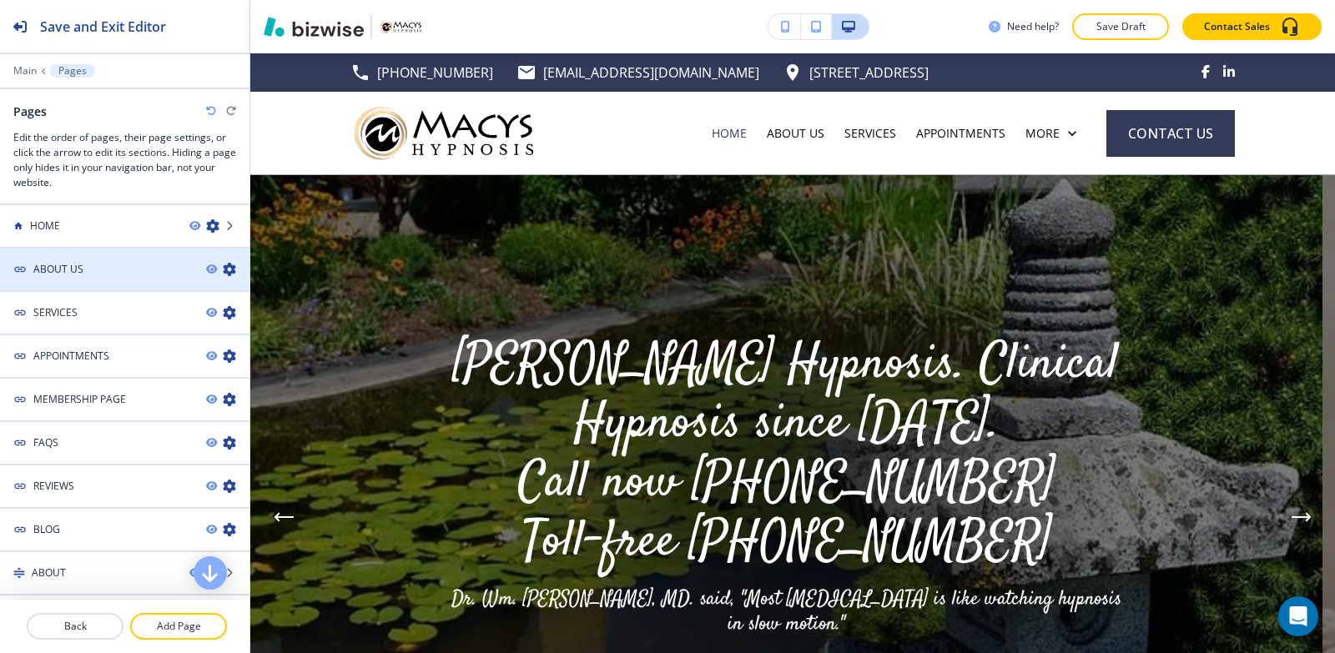
click at [223, 269] on icon "button" at bounding box center [229, 269] width 13 height 13
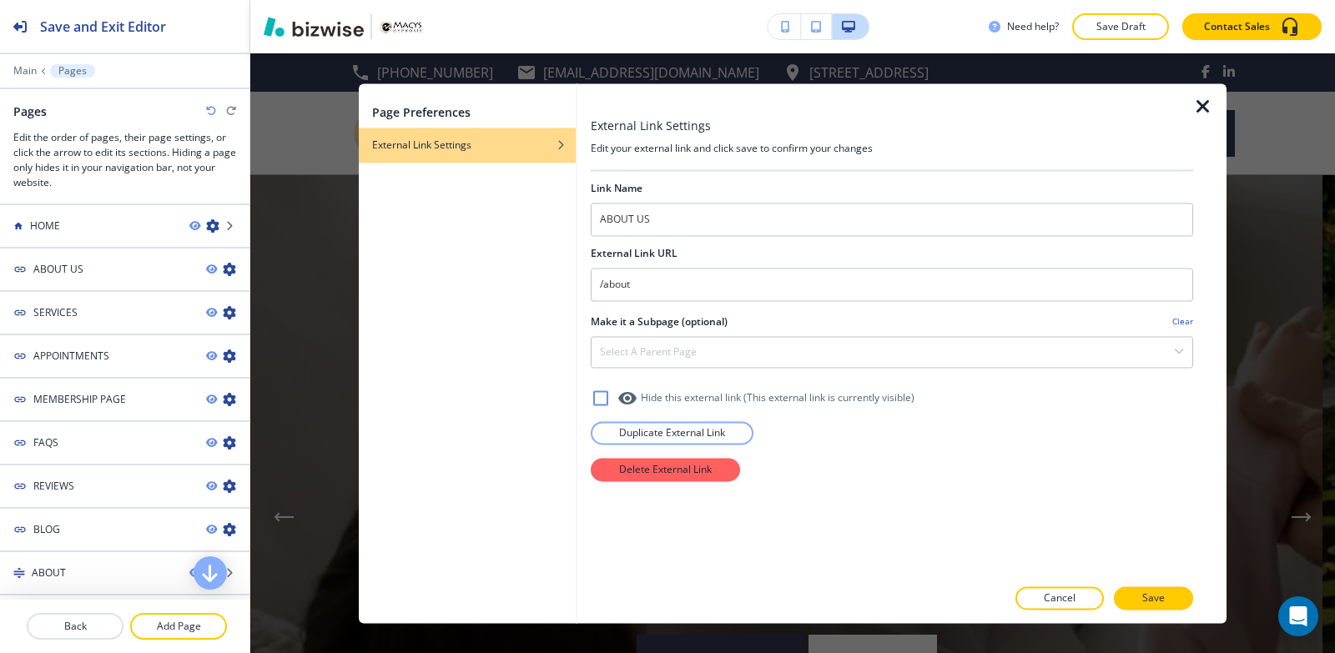
click at [559, 140] on icon "button" at bounding box center [561, 145] width 10 height 10
click at [600, 401] on icon at bounding box center [601, 398] width 20 height 20
click at [600, 401] on icon at bounding box center [600, 397] width 15 height 15
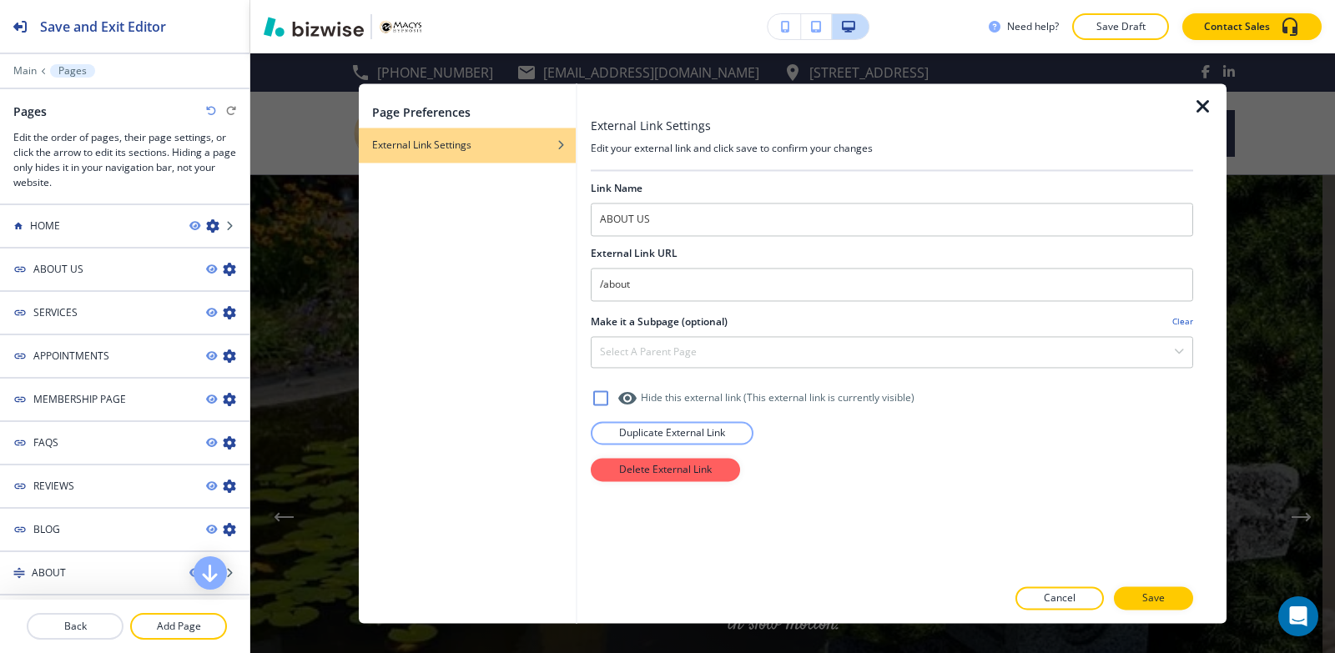
click at [492, 153] on div "button" at bounding box center [467, 158] width 217 height 10
click at [406, 147] on h4 "External Link Settings" at bounding box center [421, 145] width 99 height 15
click at [613, 189] on h2 "Link Name" at bounding box center [617, 188] width 52 height 15
click at [625, 196] on div at bounding box center [892, 199] width 602 height 7
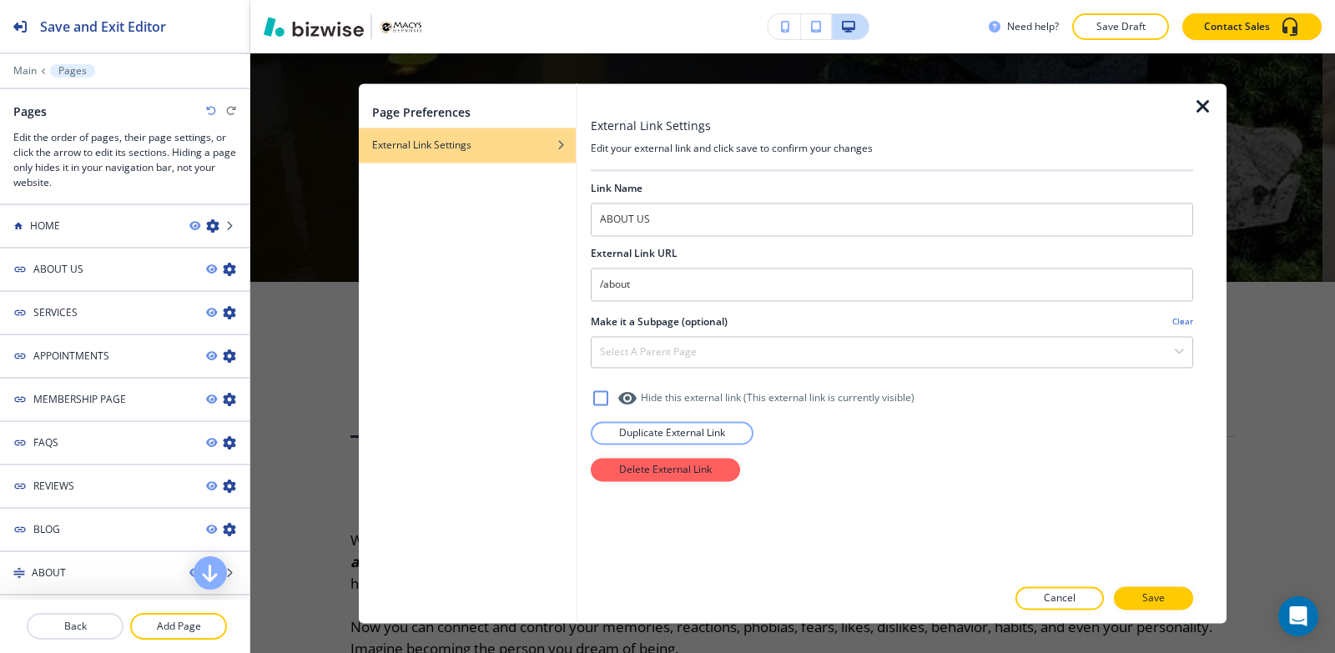
scroll to position [584, 0]
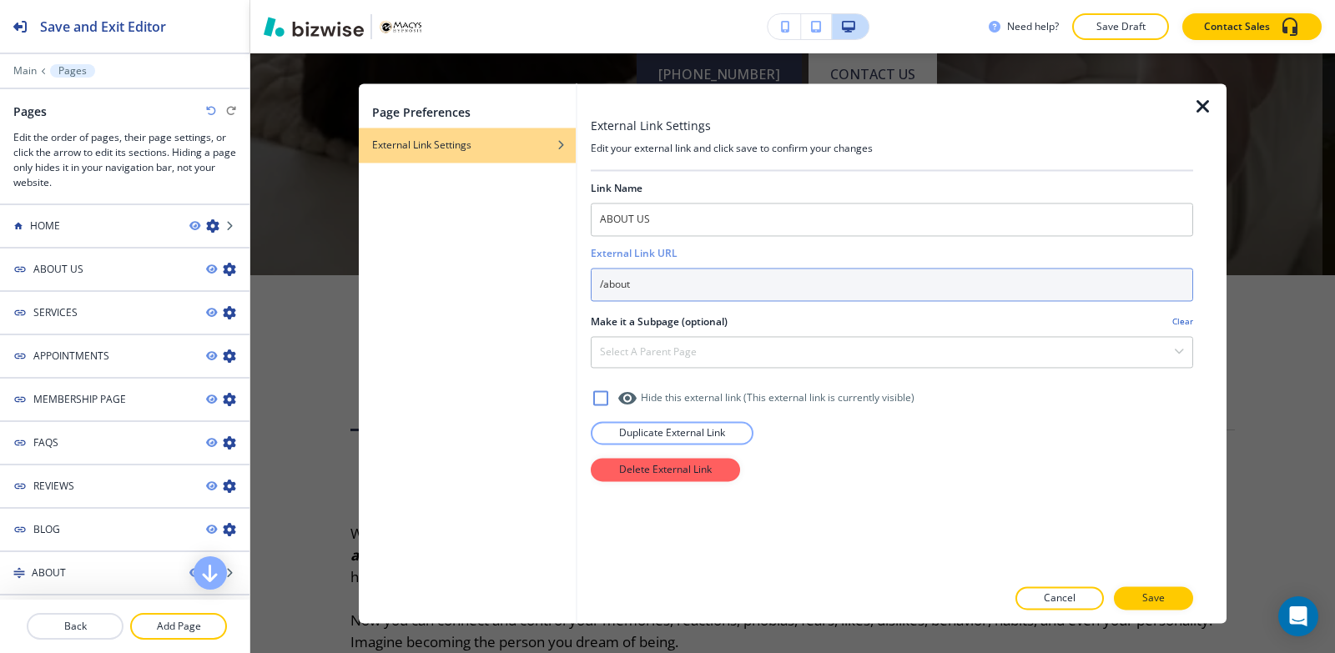
drag, startPoint x: 731, startPoint y: 290, endPoint x: 434, endPoint y: 287, distance: 297.0
click at [434, 287] on div "Page Preferences External Link Settings External Link Settings Edit your extern…" at bounding box center [793, 353] width 868 height 540
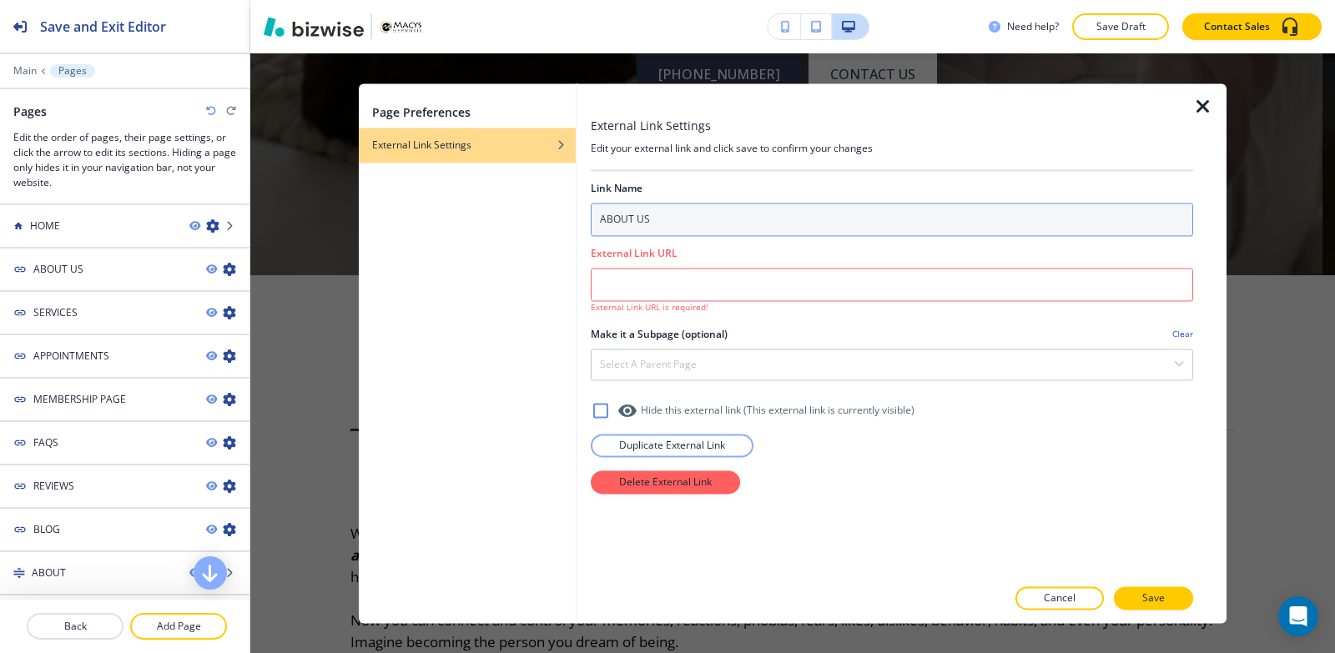
drag, startPoint x: 694, startPoint y: 224, endPoint x: 343, endPoint y: 189, distance: 352.9
click at [343, 189] on div "Page Preferences External Link Settings External Link Settings Edit your extern…" at bounding box center [792, 353] width 1084 height 600
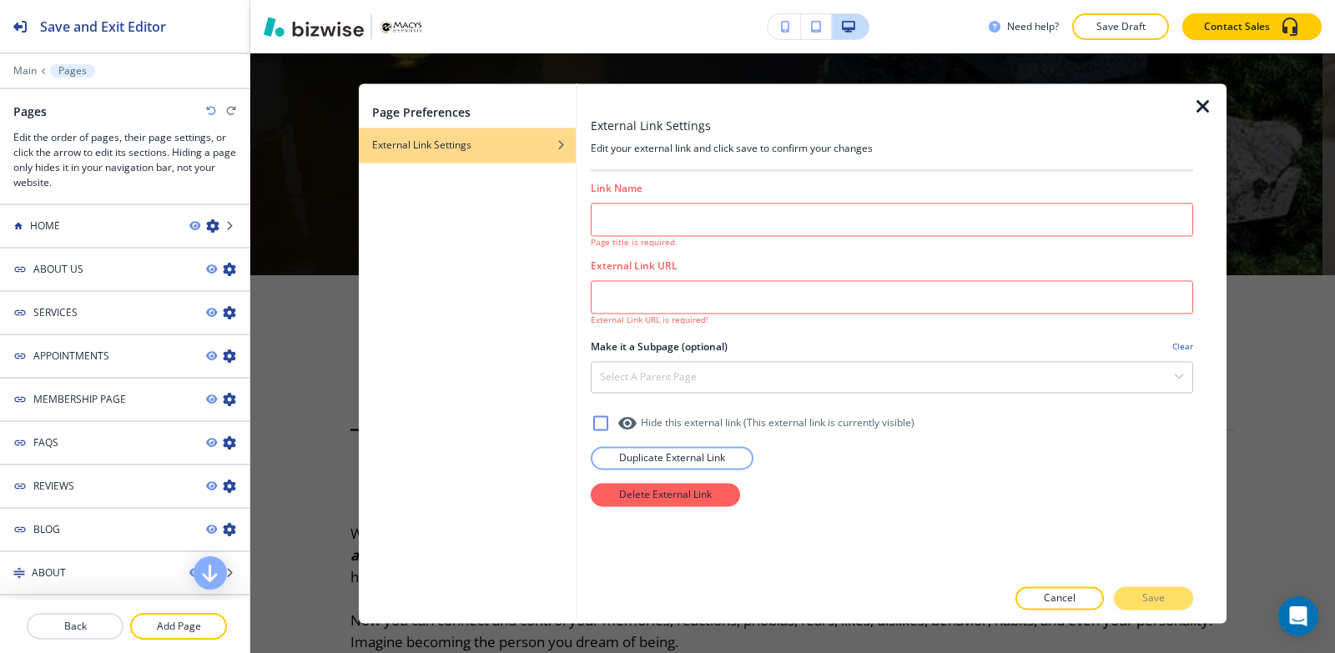
click at [1202, 98] on icon "button" at bounding box center [1203, 107] width 20 height 20
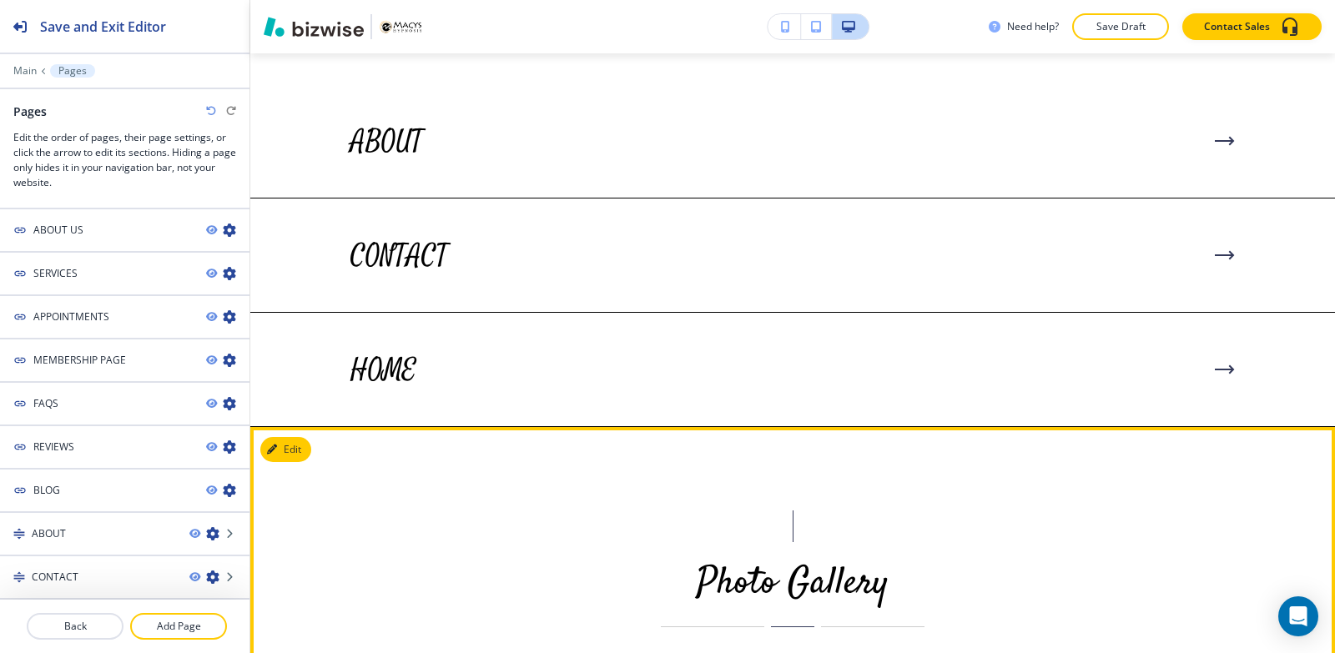
scroll to position [4088, 0]
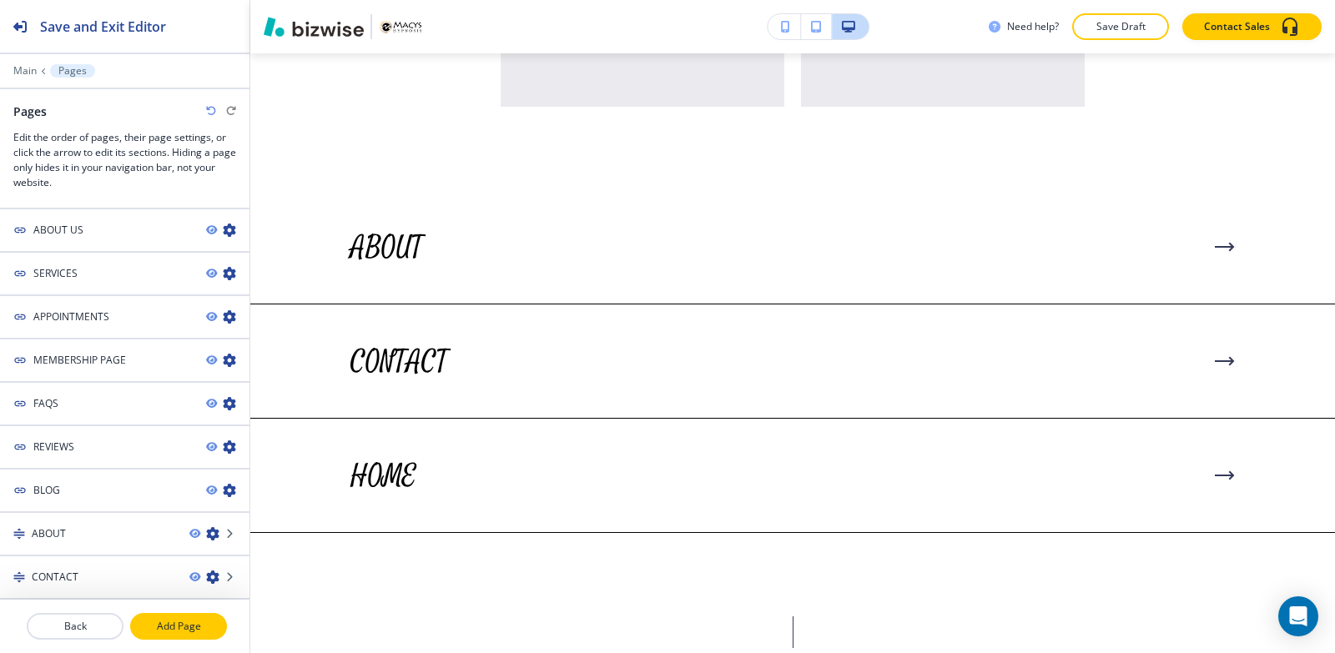
click at [173, 630] on p "Add Page" at bounding box center [178, 626] width 93 height 15
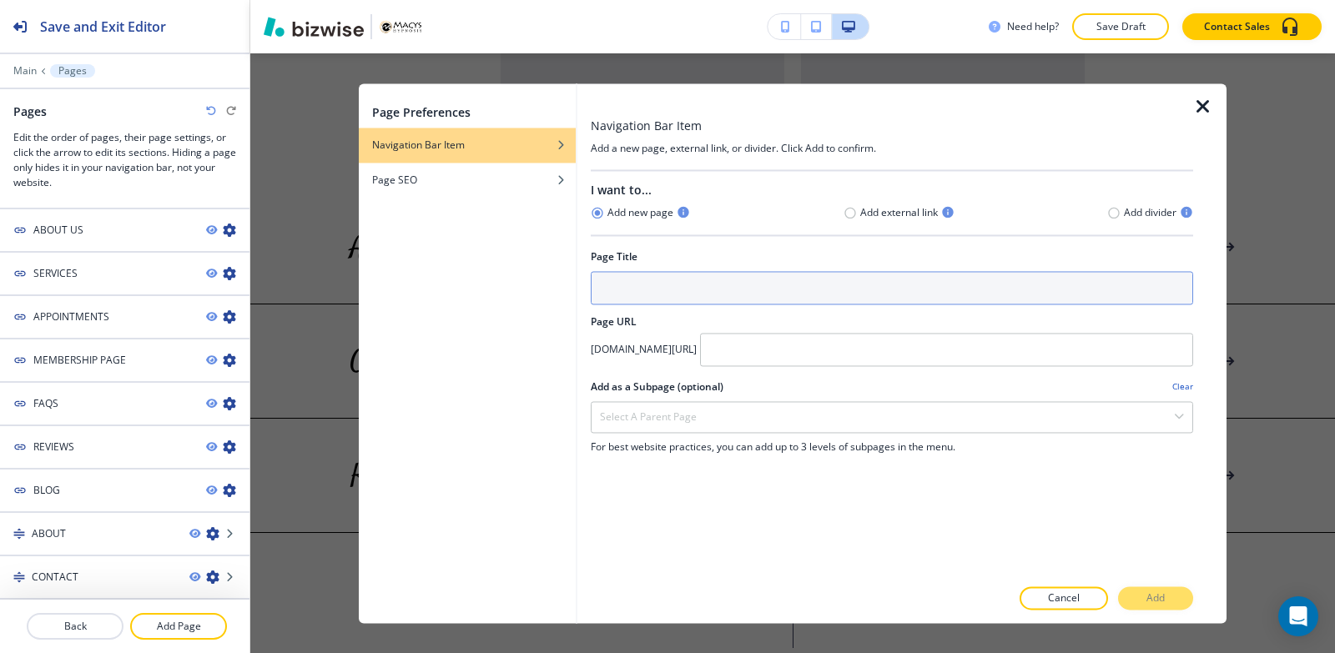
click at [651, 288] on input "text" at bounding box center [892, 287] width 602 height 33
type input "a"
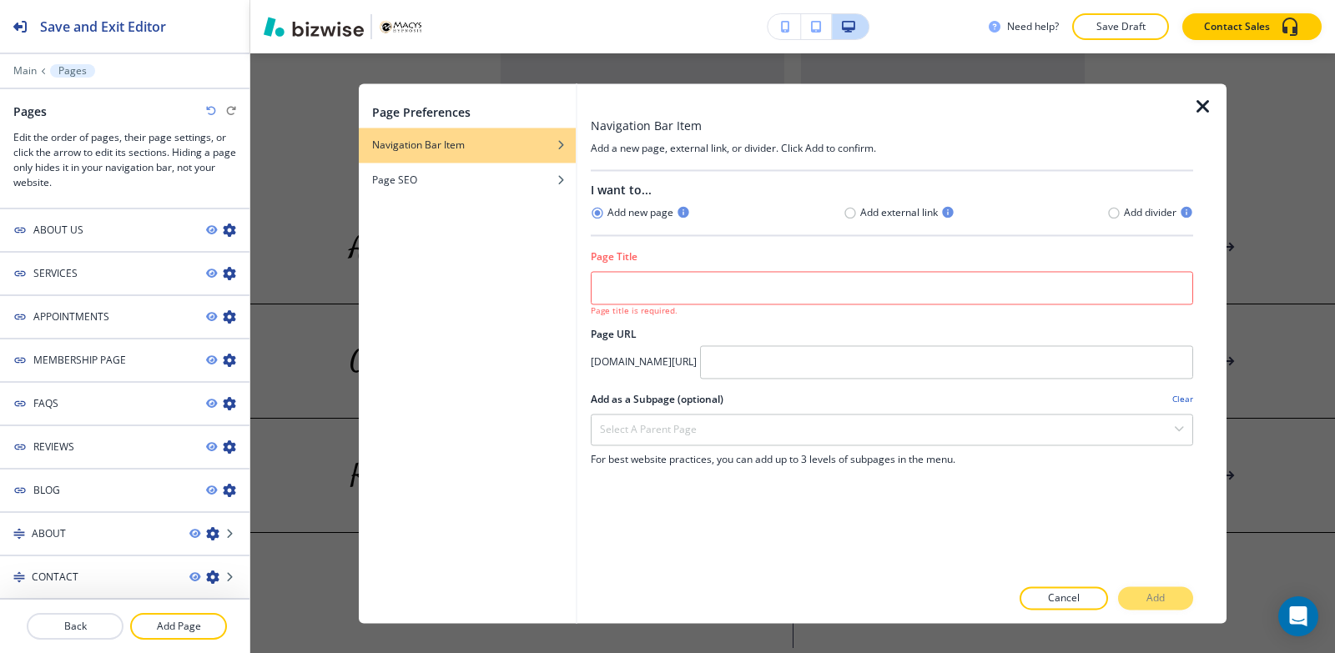
click at [1209, 105] on icon "button" at bounding box center [1203, 107] width 20 height 20
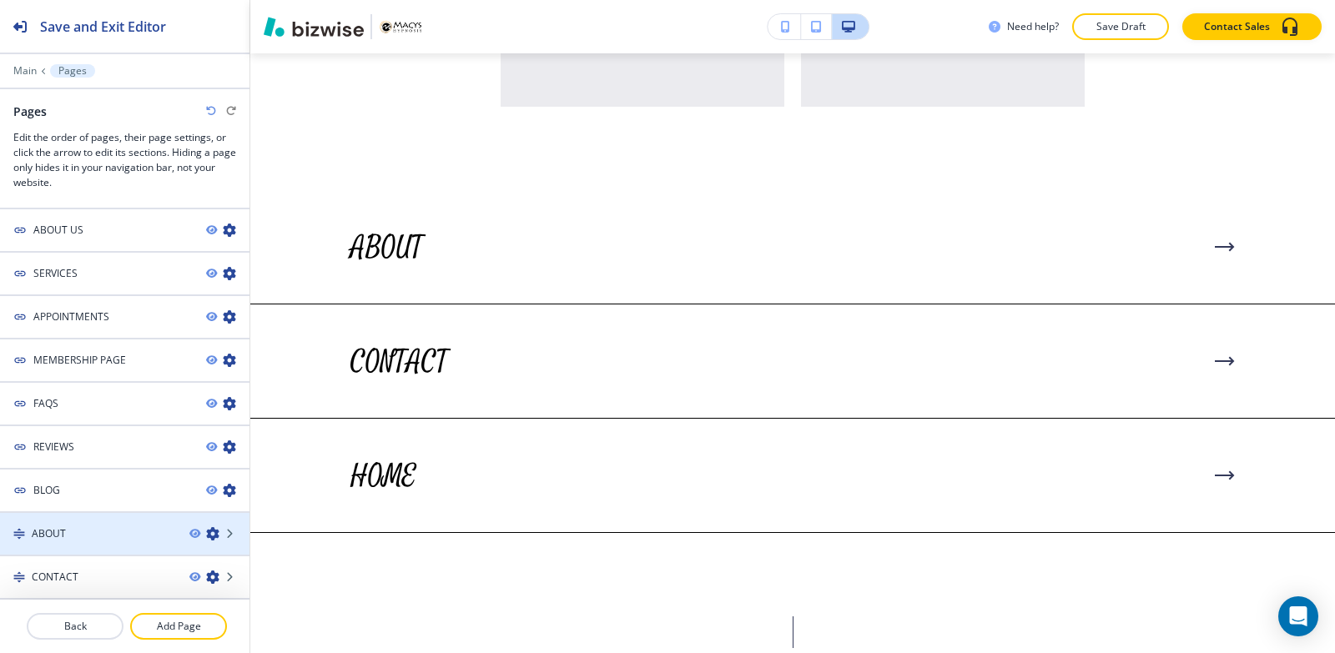
click at [49, 532] on h4 "ABOUT" at bounding box center [49, 533] width 34 height 15
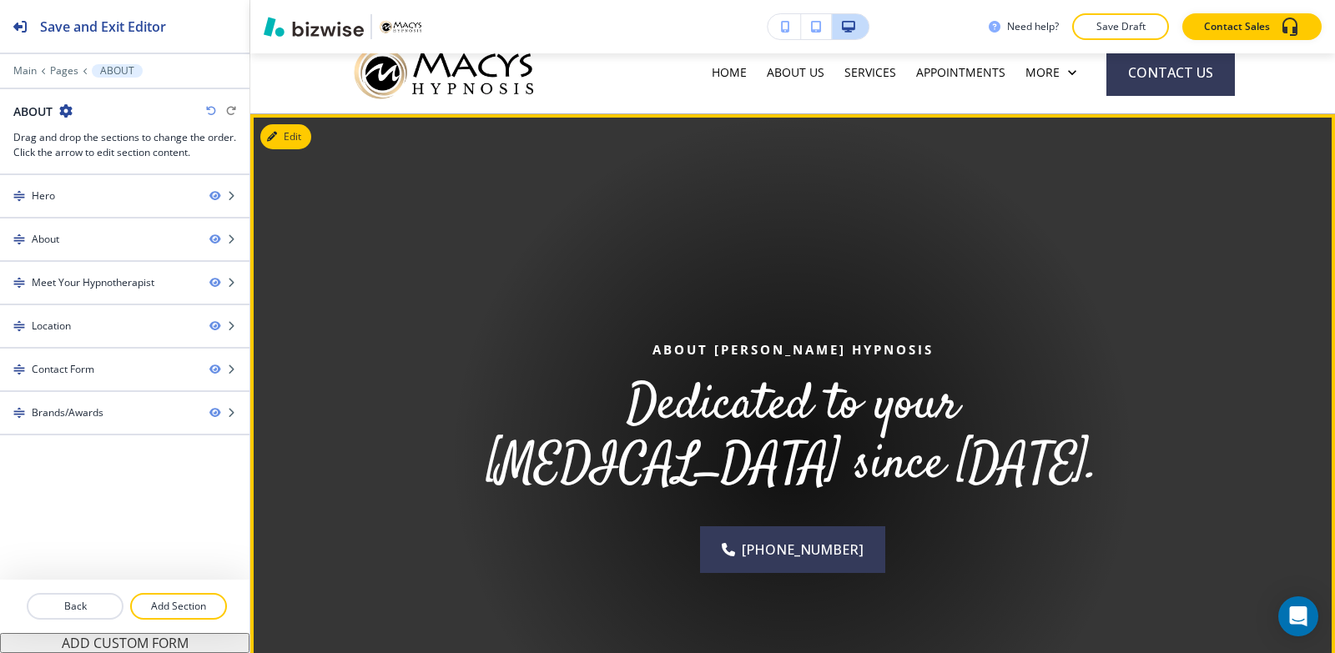
scroll to position [0, 0]
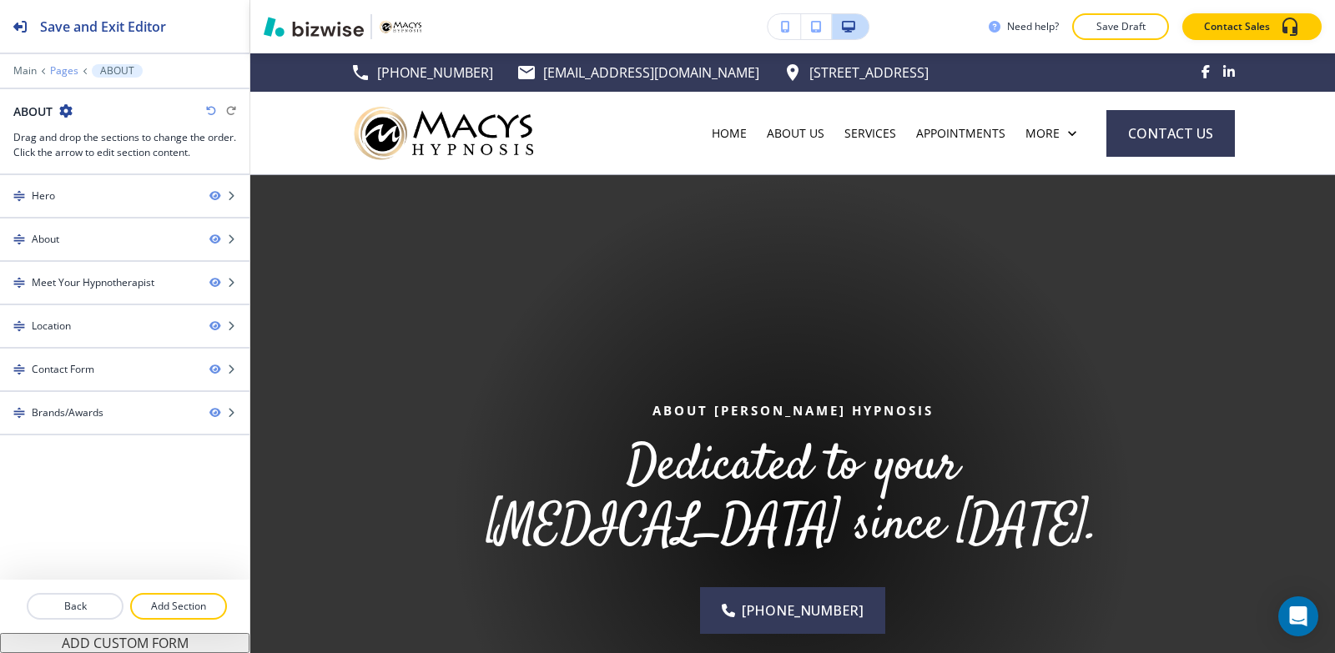
click at [60, 69] on p "Pages" at bounding box center [64, 71] width 28 height 12
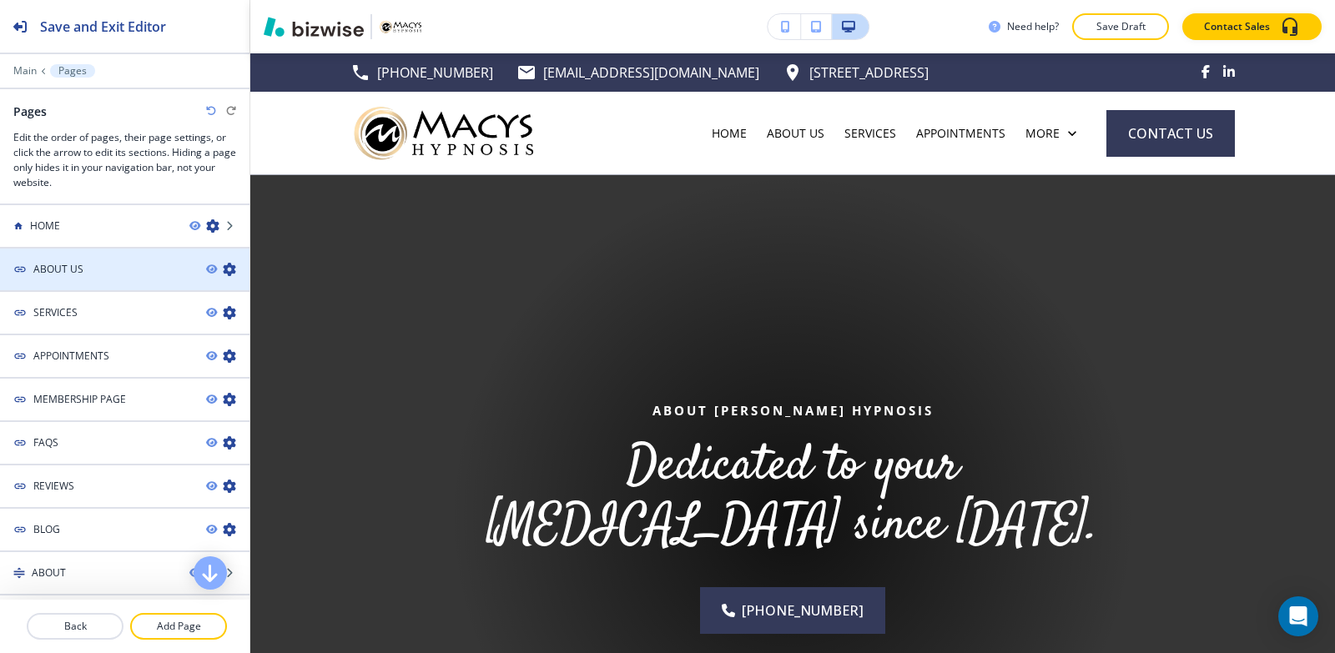
click at [102, 279] on div at bounding box center [124, 283] width 249 height 13
click at [103, 271] on div "ABOUT US" at bounding box center [96, 269] width 193 height 15
click at [49, 271] on h4 "ABOUT US" at bounding box center [58, 269] width 50 height 15
click at [48, 271] on h4 "ABOUT US" at bounding box center [58, 269] width 50 height 15
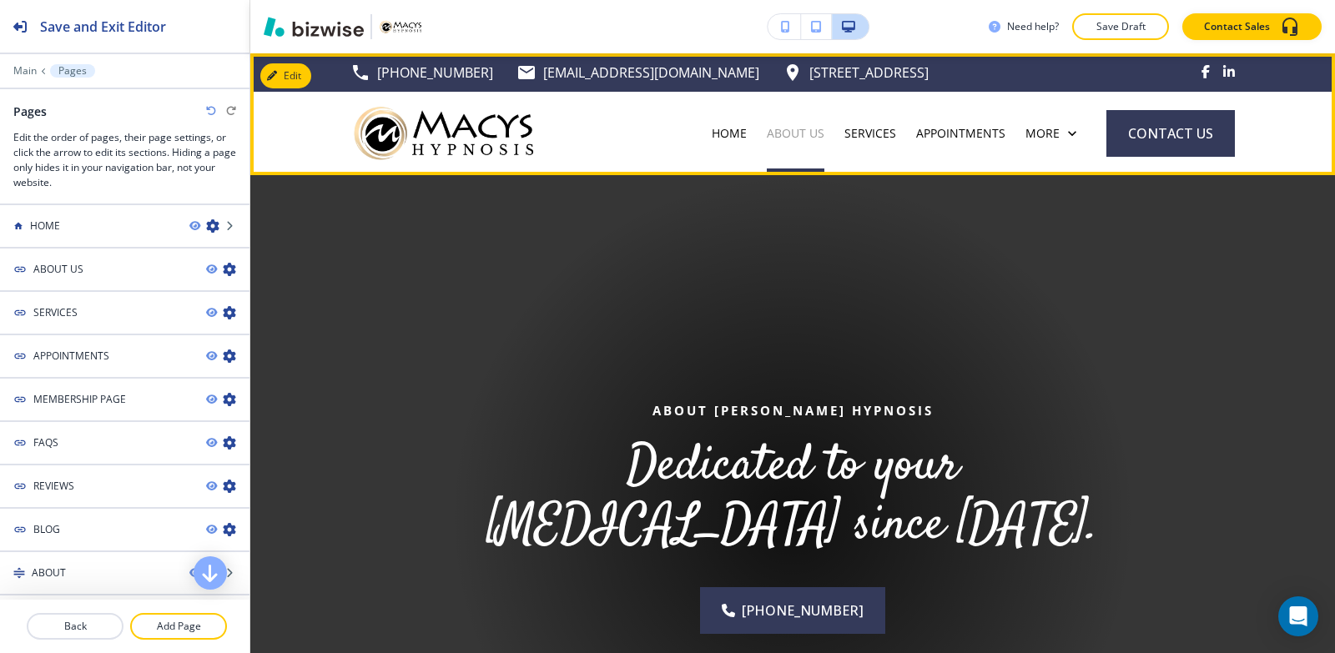
click at [782, 128] on p "ABOUT US" at bounding box center [796, 133] width 58 height 17
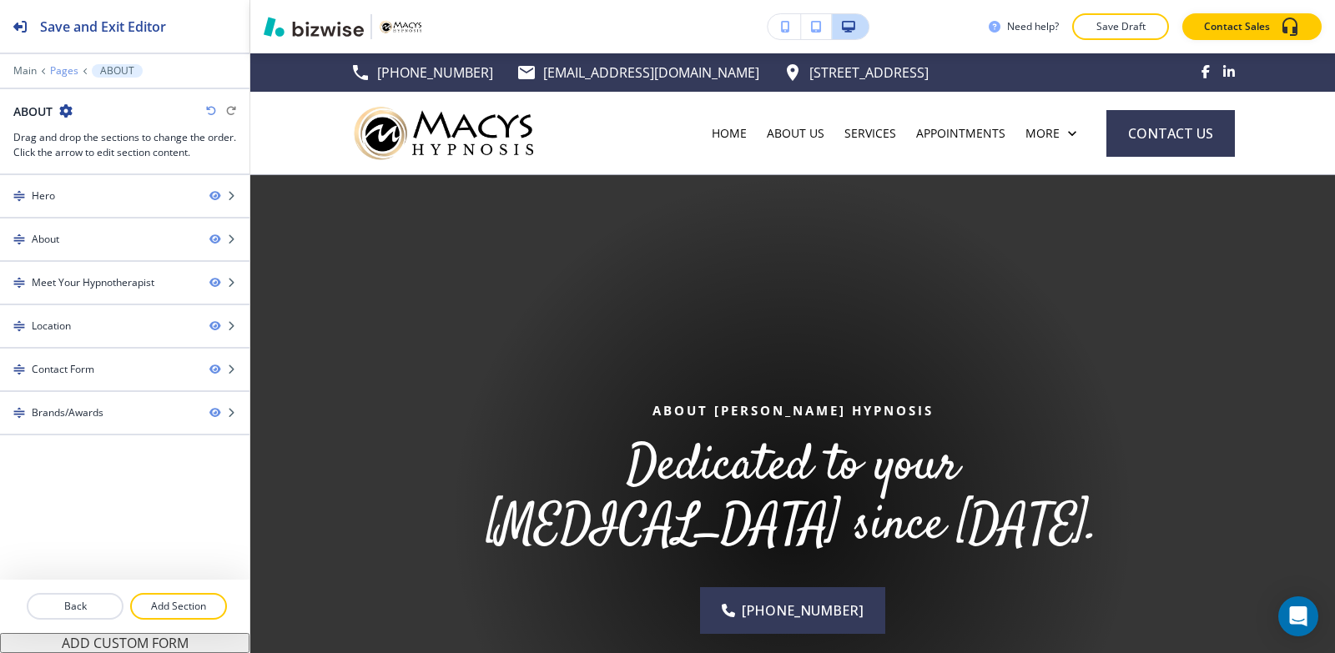
click at [60, 67] on p "Pages" at bounding box center [64, 71] width 28 height 12
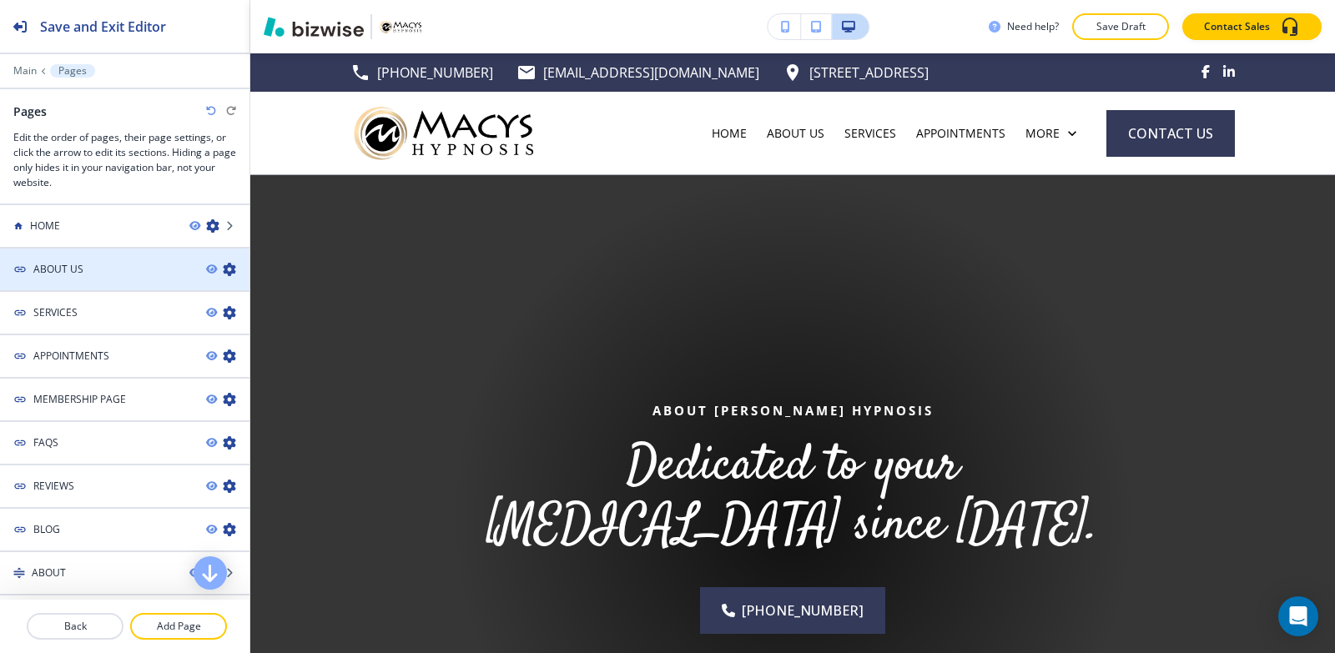
click at [50, 279] on div at bounding box center [124, 283] width 249 height 13
click at [77, 311] on div "SERVICES" at bounding box center [96, 312] width 193 height 15
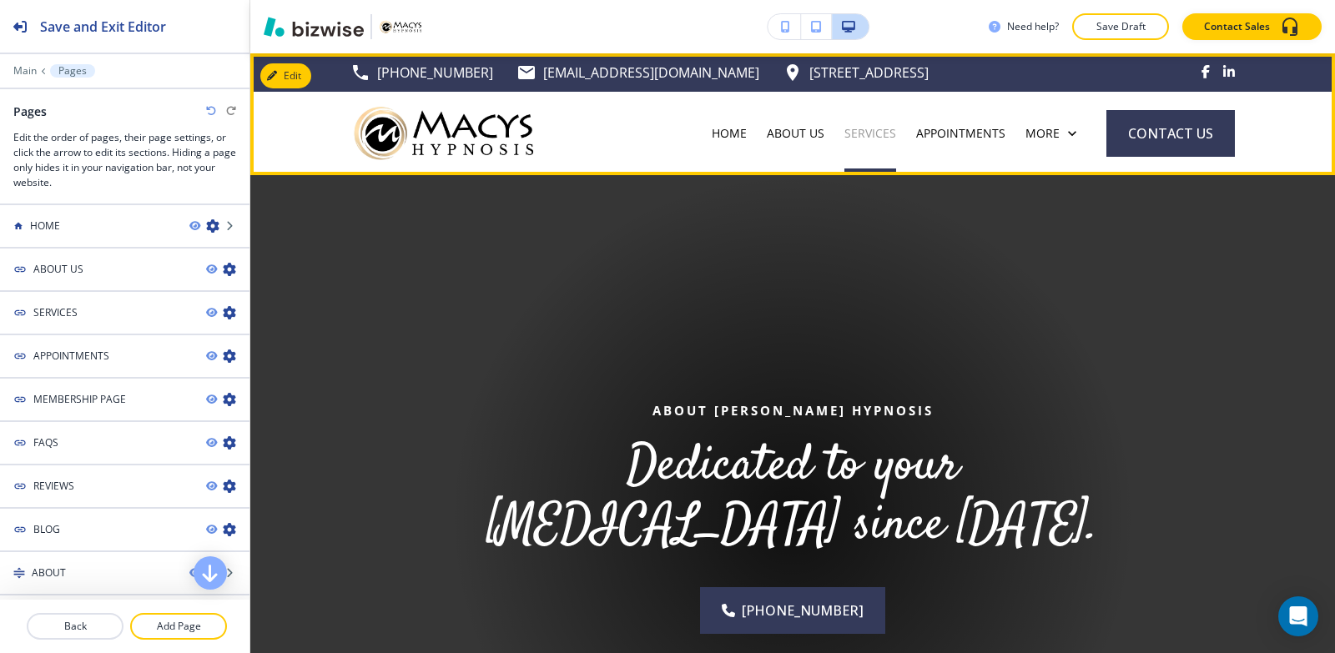
click at [858, 132] on p "SERVICES" at bounding box center [870, 133] width 52 height 17
click at [868, 131] on p "SERVICES" at bounding box center [870, 133] width 52 height 17
click at [941, 122] on div "APPOINTMENTS" at bounding box center [960, 133] width 109 height 83
click at [942, 128] on p "APPOINTMENTS" at bounding box center [960, 133] width 89 height 17
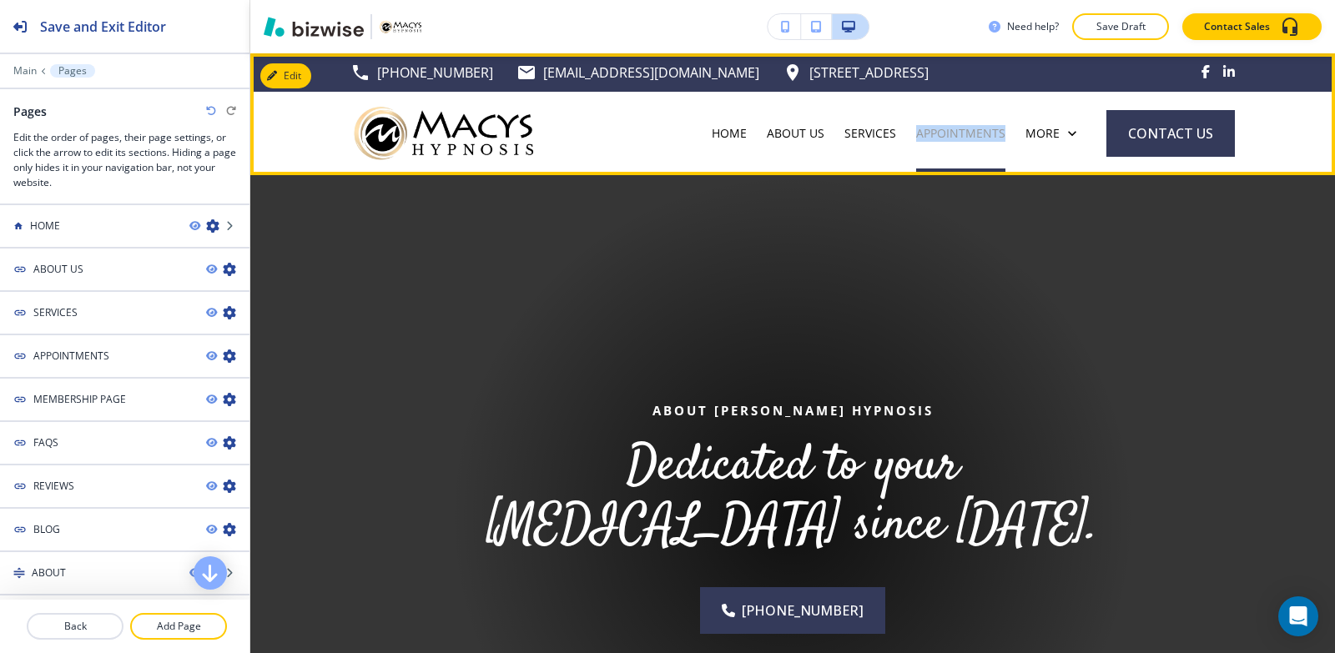
click at [942, 129] on p "APPOINTMENTS" at bounding box center [960, 133] width 89 height 17
click at [942, 130] on p "APPOINTMENTS" at bounding box center [960, 133] width 89 height 17
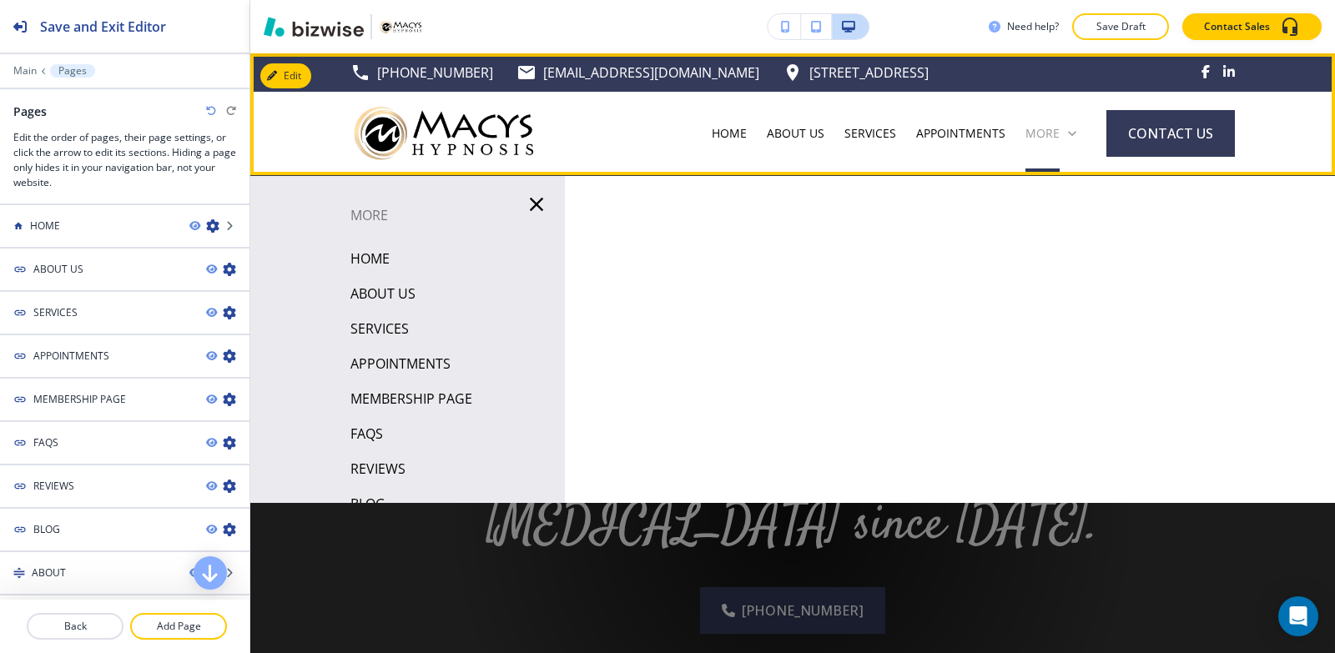
click at [1034, 134] on p "More" at bounding box center [1042, 133] width 34 height 17
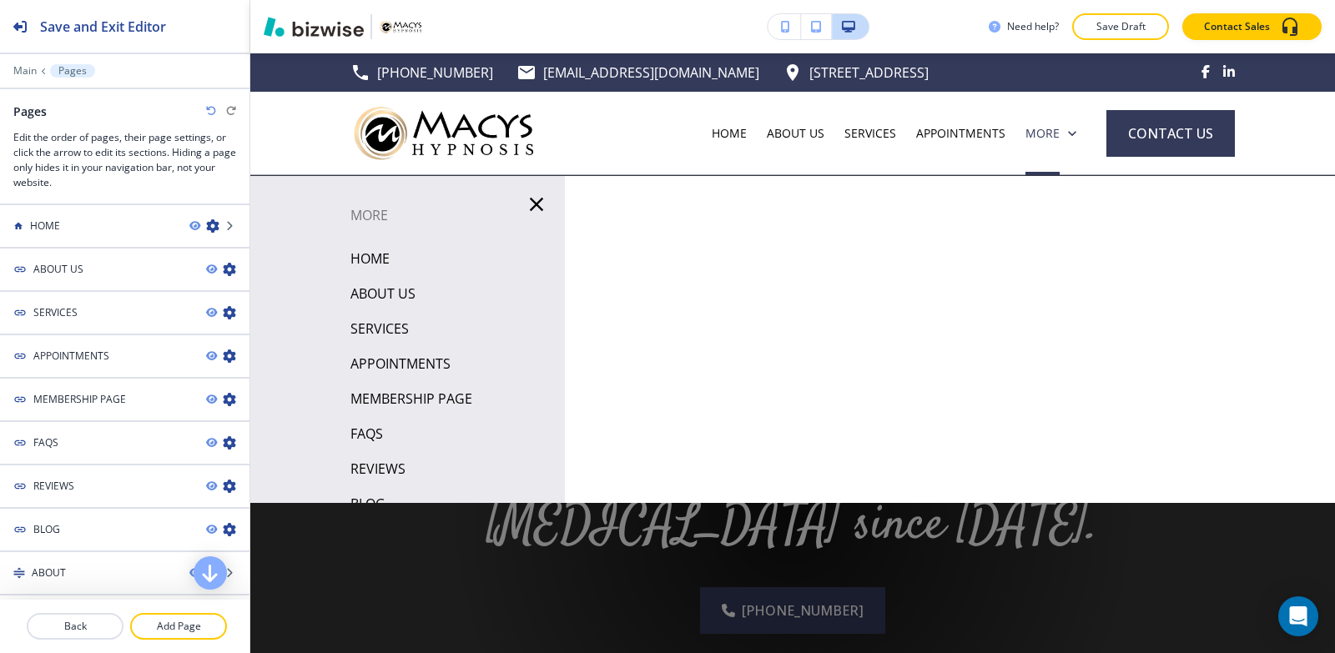
click at [367, 263] on p "HOME" at bounding box center [369, 258] width 39 height 25
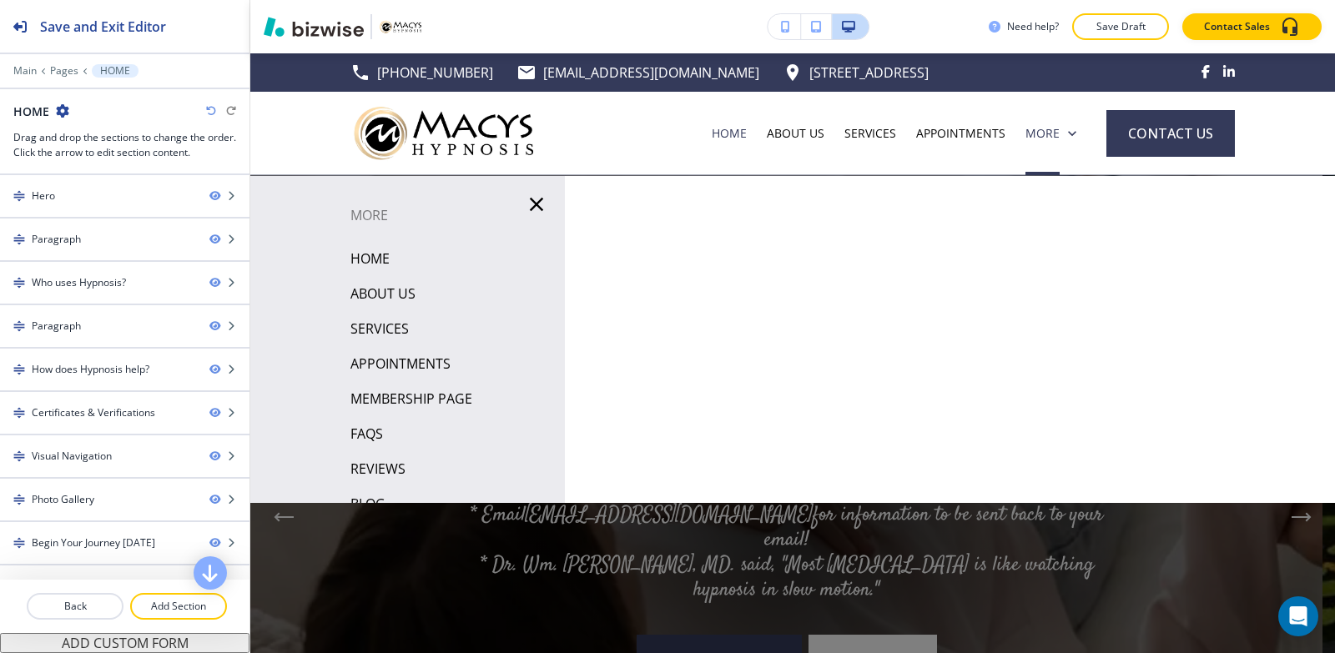
click at [372, 290] on p "ABOUT US" at bounding box center [382, 293] width 65 height 25
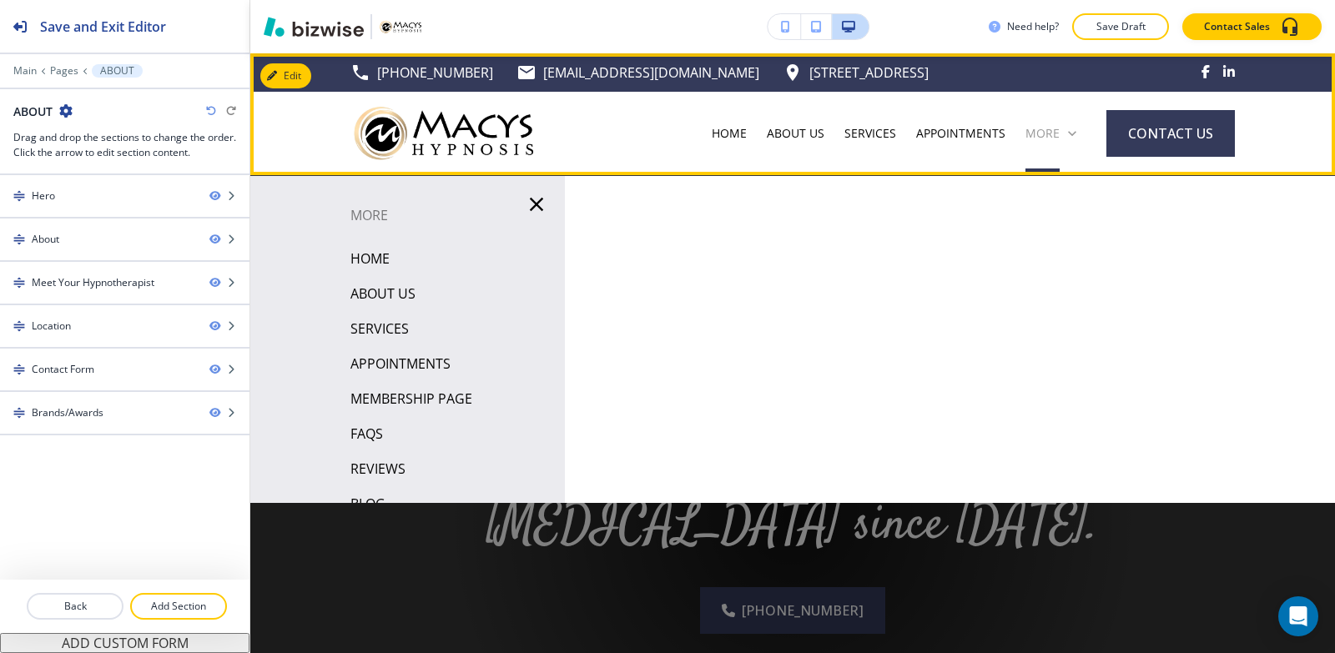
click at [1029, 138] on p "More" at bounding box center [1042, 133] width 34 height 17
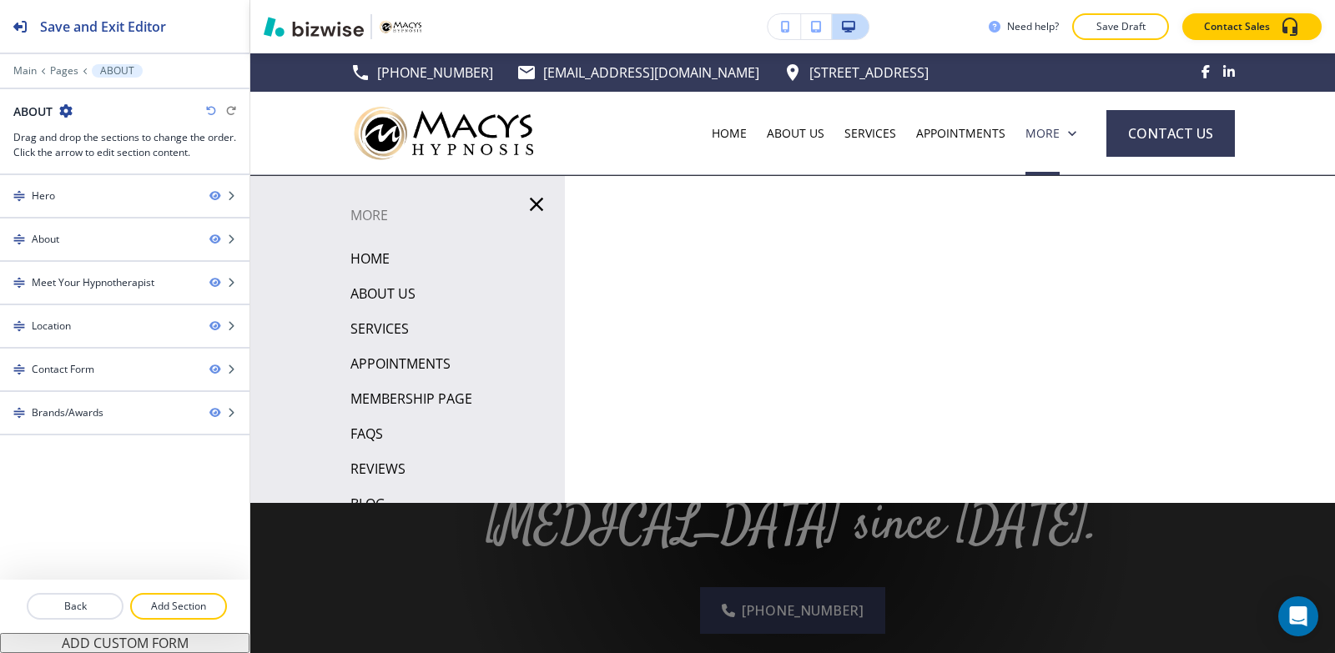
click at [395, 330] on p "SERVICES" at bounding box center [379, 328] width 58 height 25
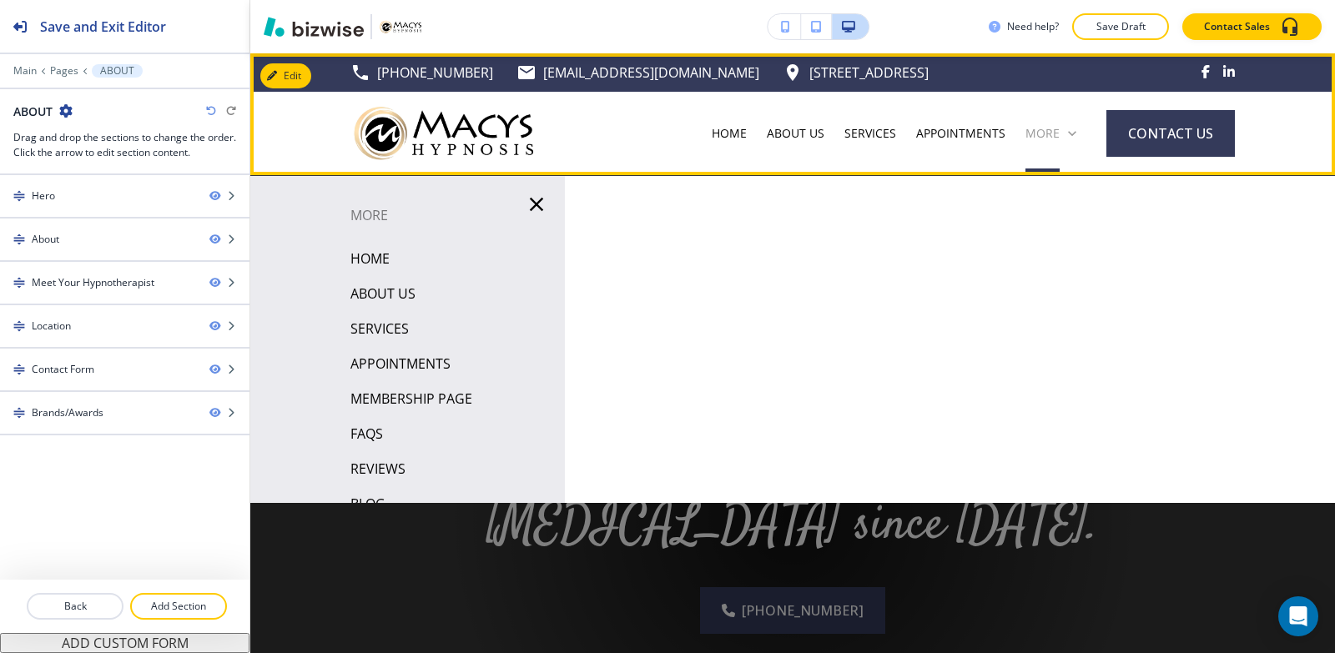
click at [1025, 137] on p "More" at bounding box center [1042, 133] width 34 height 17
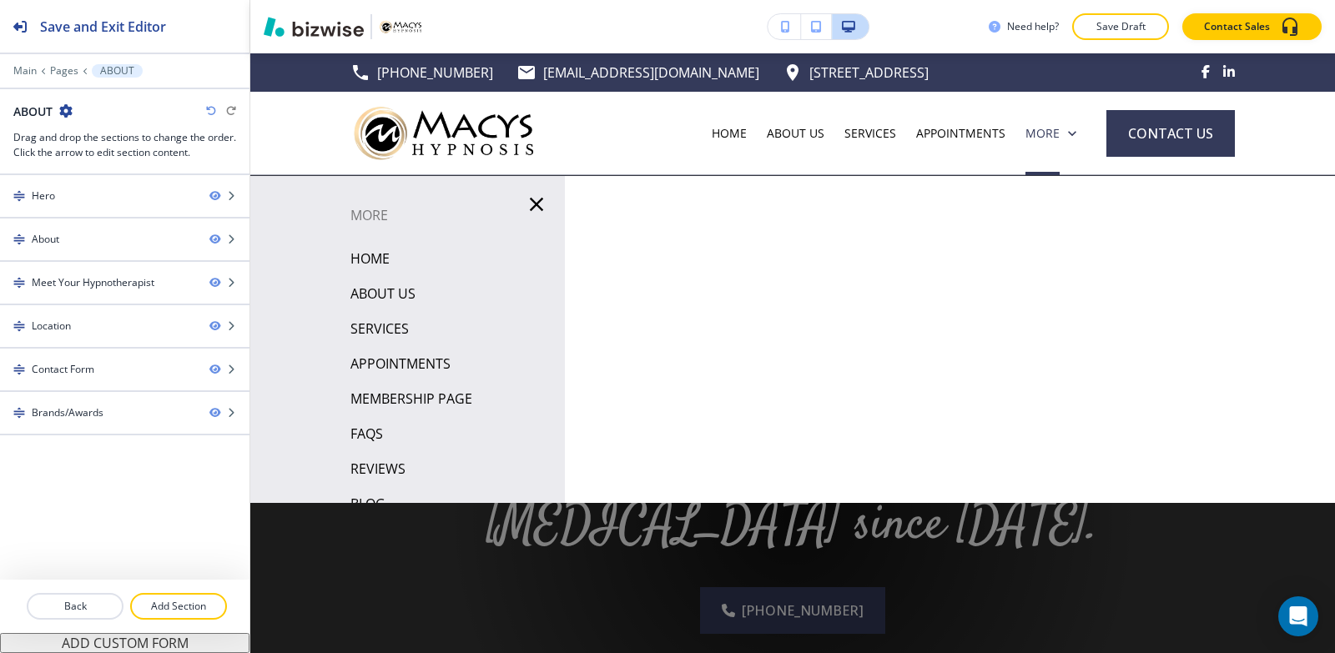
click at [380, 356] on p "APPOINTMENTS" at bounding box center [400, 363] width 100 height 25
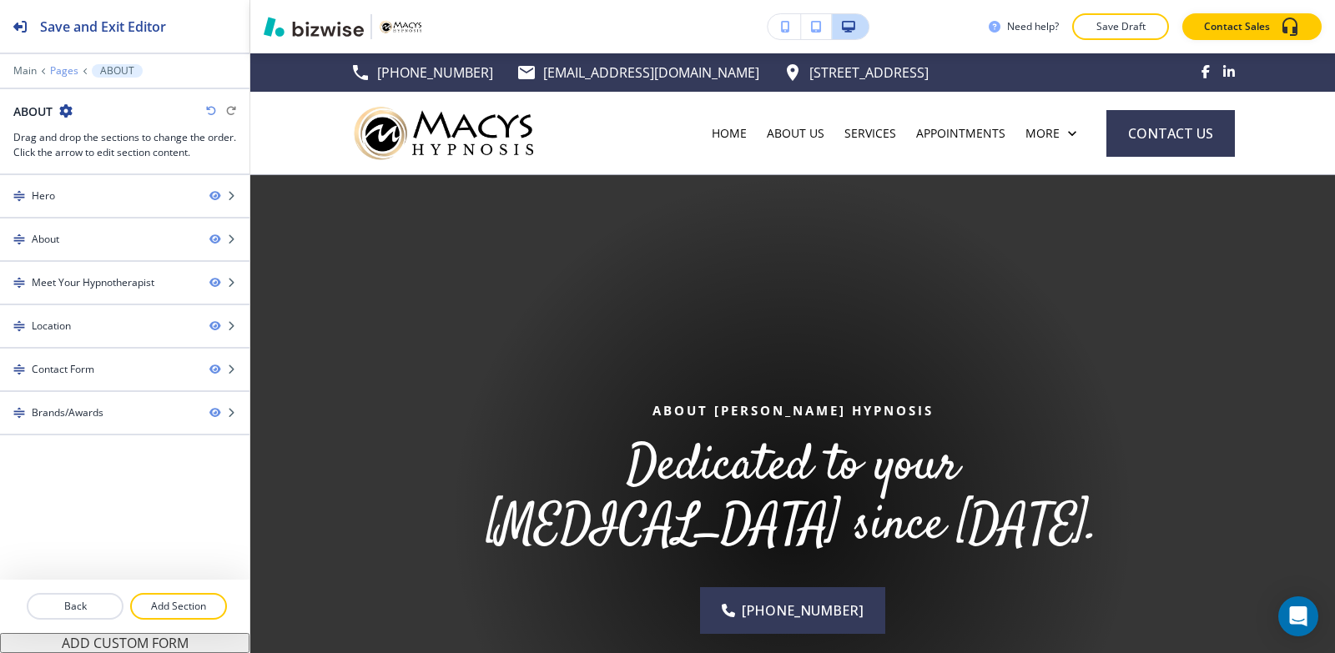
click at [61, 65] on p "Pages" at bounding box center [64, 71] width 28 height 12
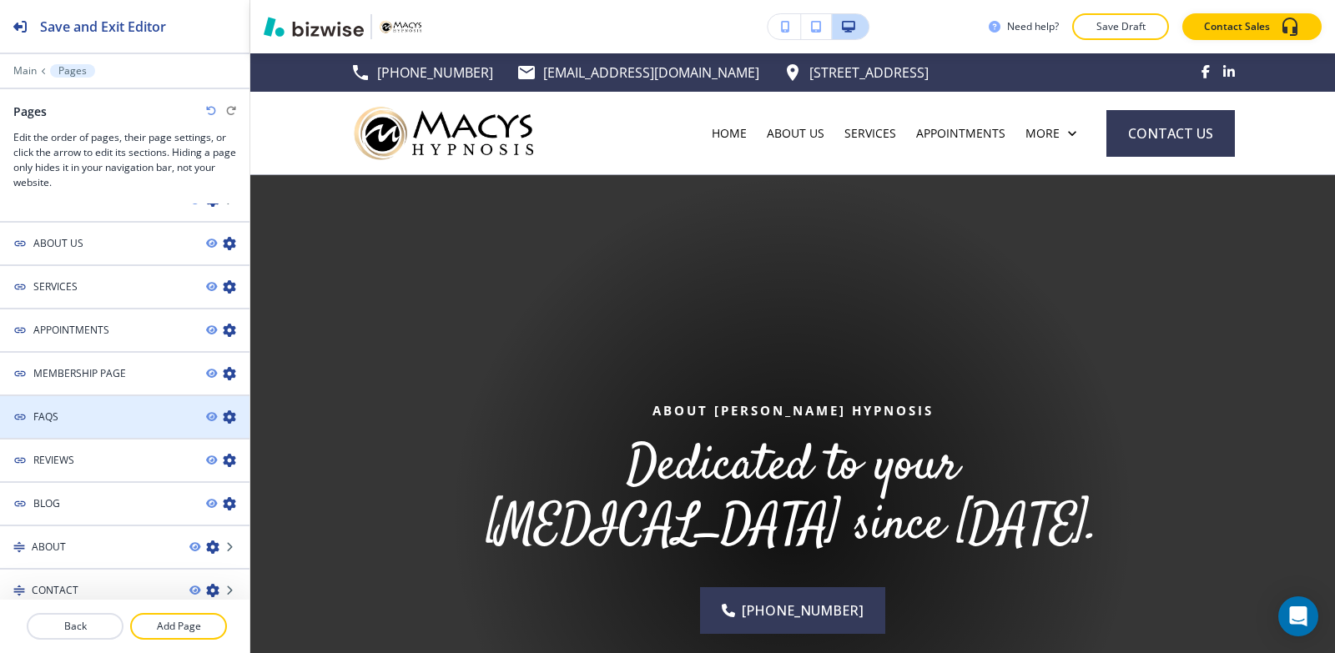
scroll to position [39, 0]
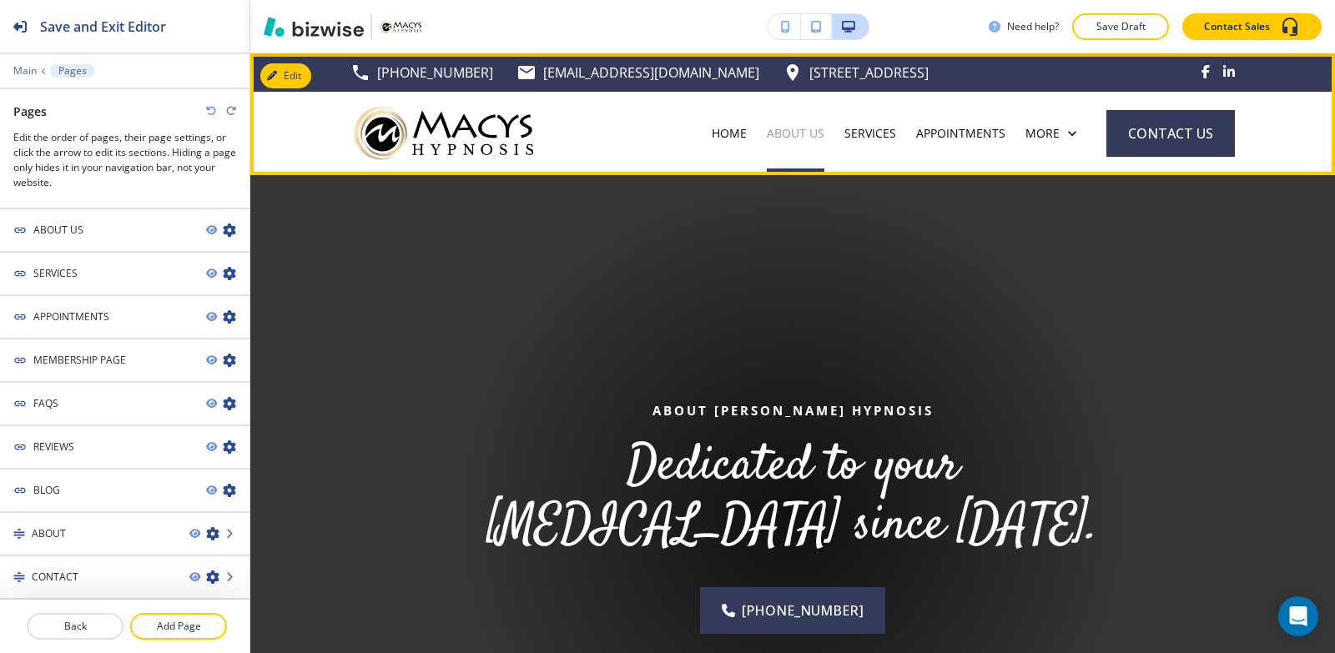
click at [812, 133] on p "ABOUT US" at bounding box center [796, 133] width 58 height 17
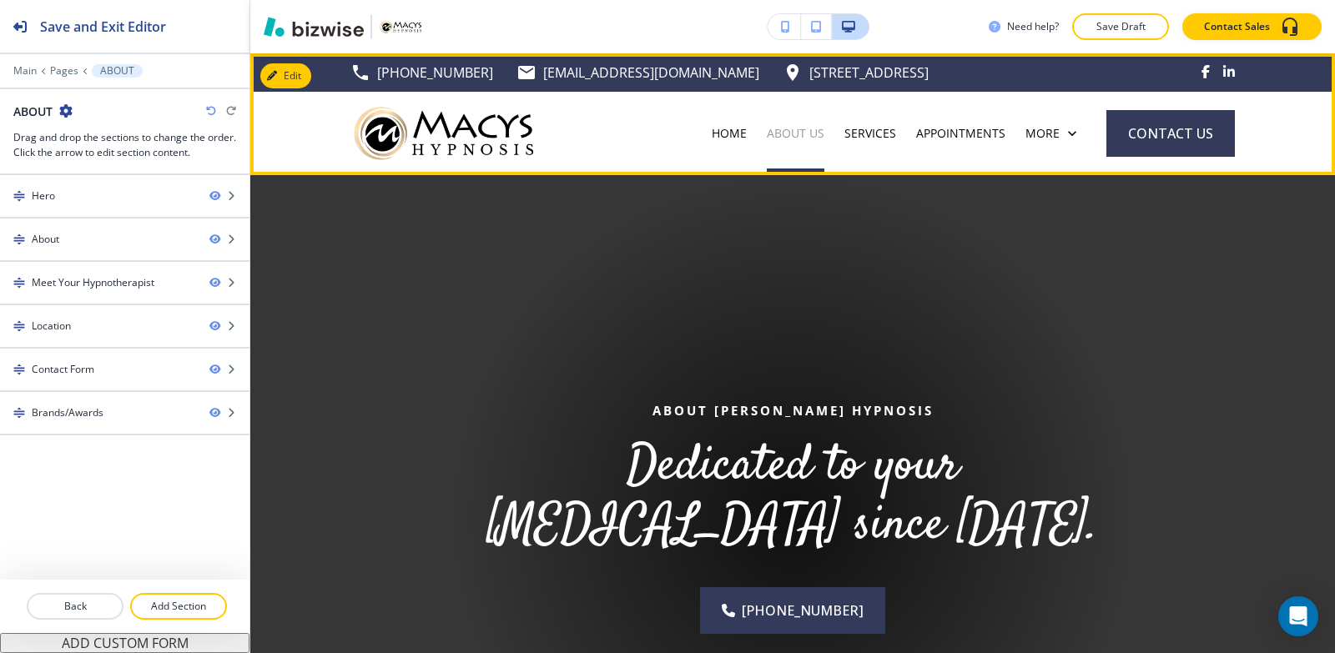
click at [810, 134] on p "ABOUT US" at bounding box center [796, 133] width 58 height 17
click at [865, 133] on p "SERVICES" at bounding box center [870, 133] width 52 height 17
click at [866, 133] on p "SERVICES" at bounding box center [870, 133] width 52 height 17
click at [867, 133] on p "SERVICES" at bounding box center [870, 133] width 52 height 17
click at [869, 138] on p "SERVICES" at bounding box center [870, 133] width 52 height 17
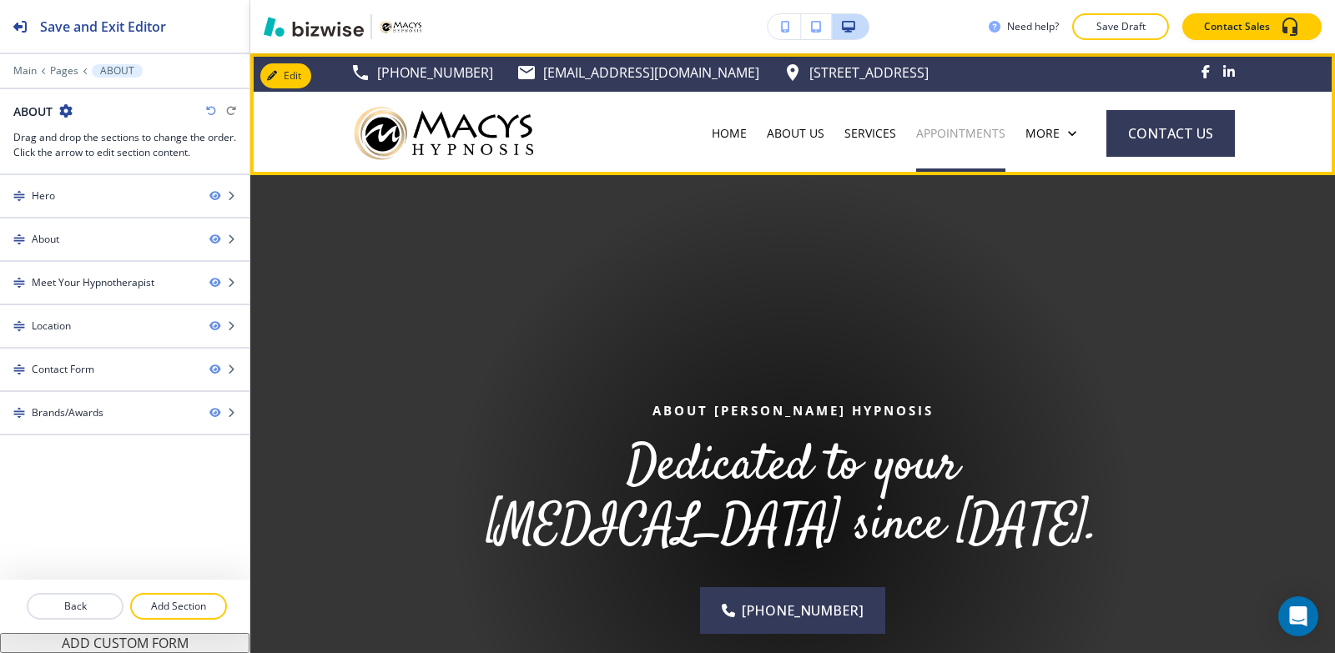
click at [943, 138] on p "APPOINTMENTS" at bounding box center [960, 133] width 89 height 17
click at [940, 134] on p "APPOINTMENTS" at bounding box center [960, 133] width 89 height 17
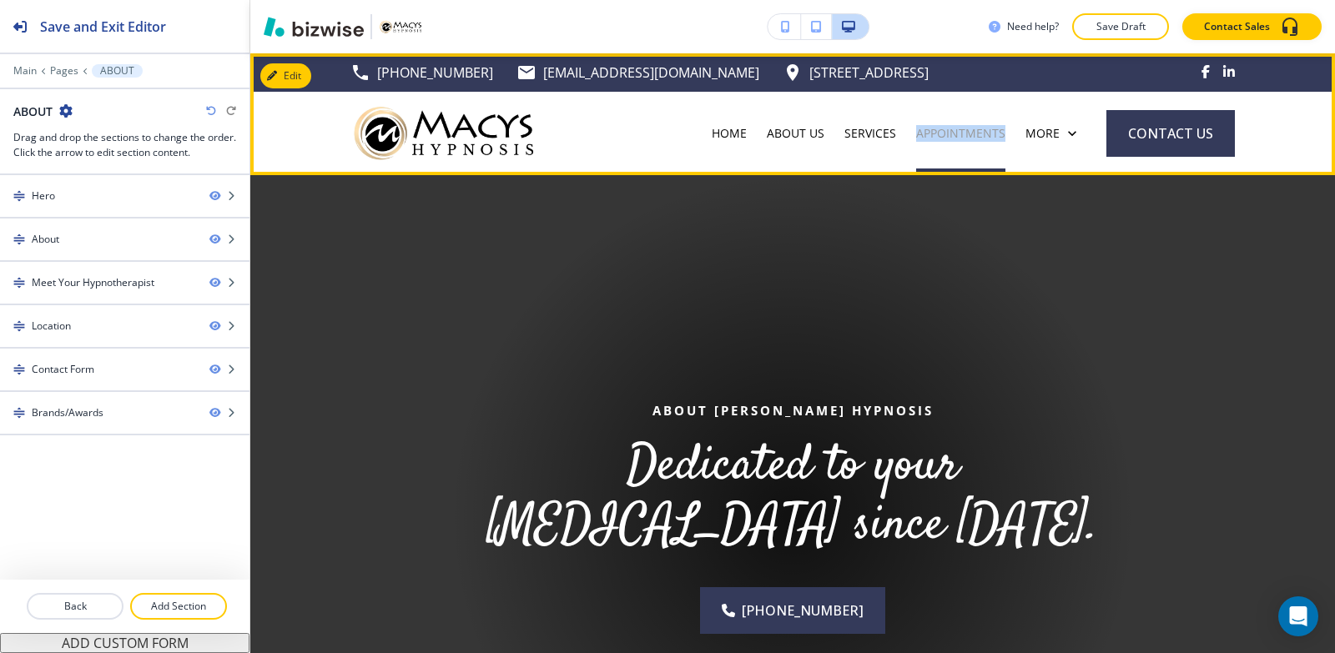
click at [940, 135] on p "APPOINTMENTS" at bounding box center [960, 133] width 89 height 17
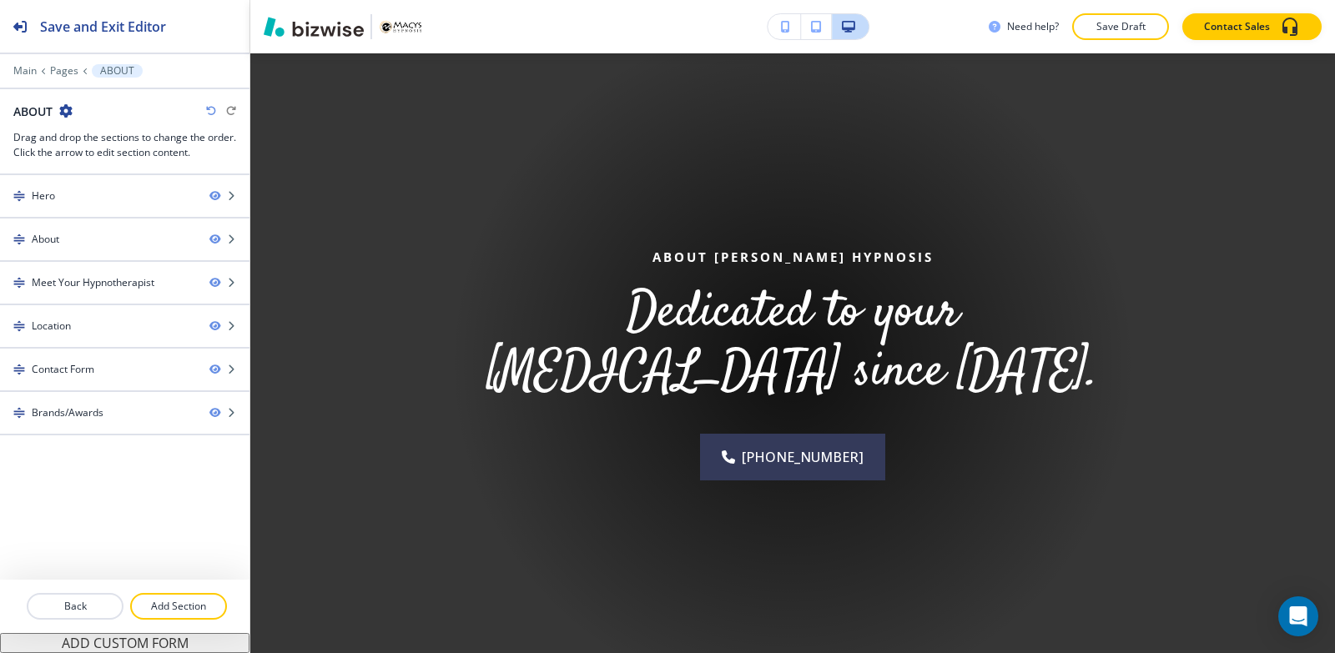
scroll to position [83, 0]
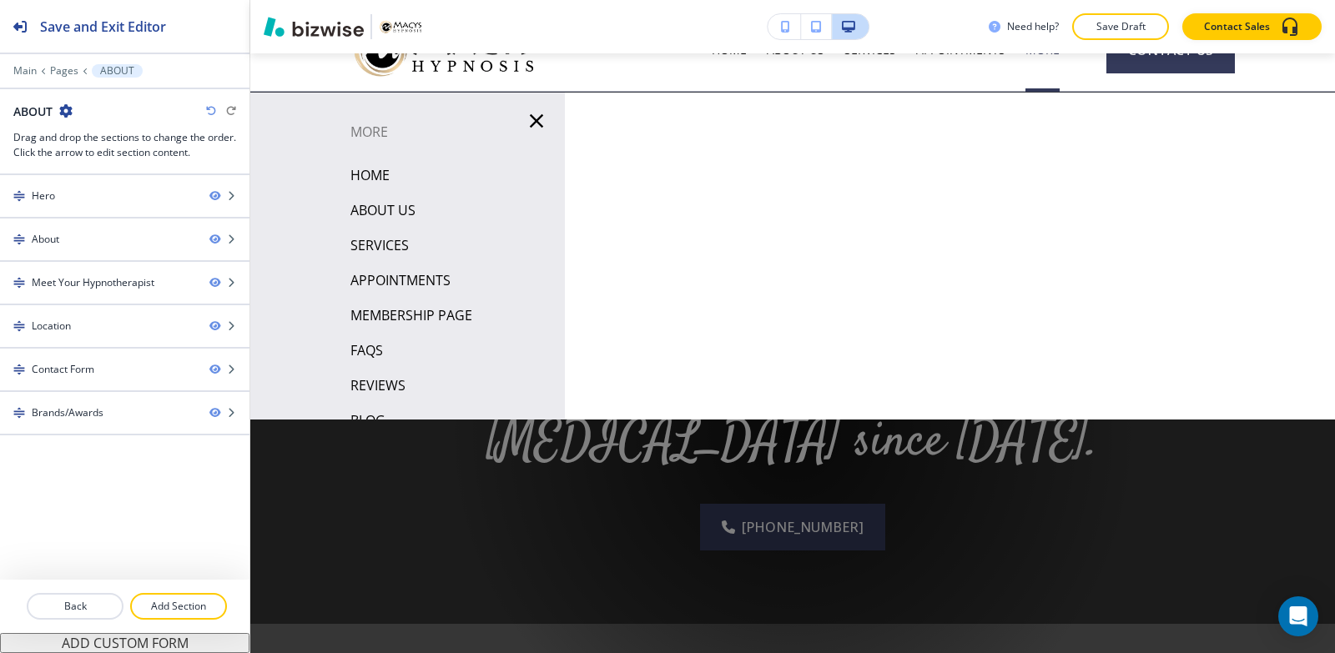
click at [384, 284] on p "APPOINTMENTS" at bounding box center [400, 280] width 100 height 25
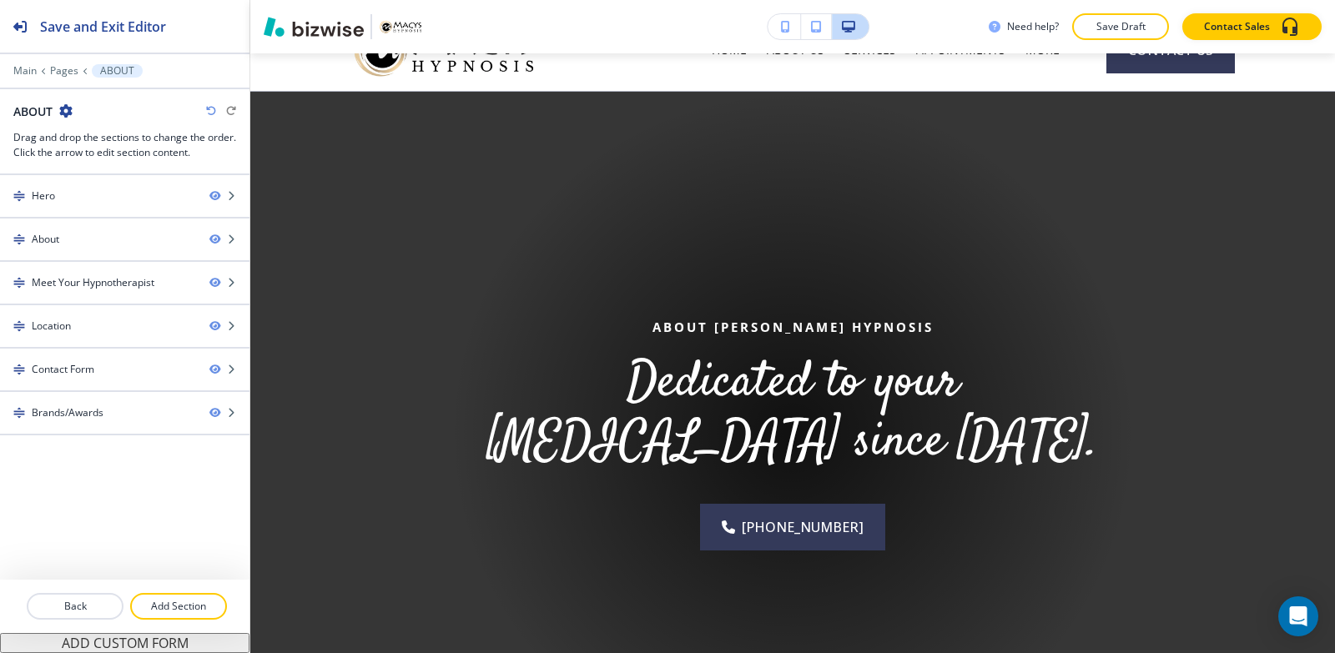
scroll to position [0, 0]
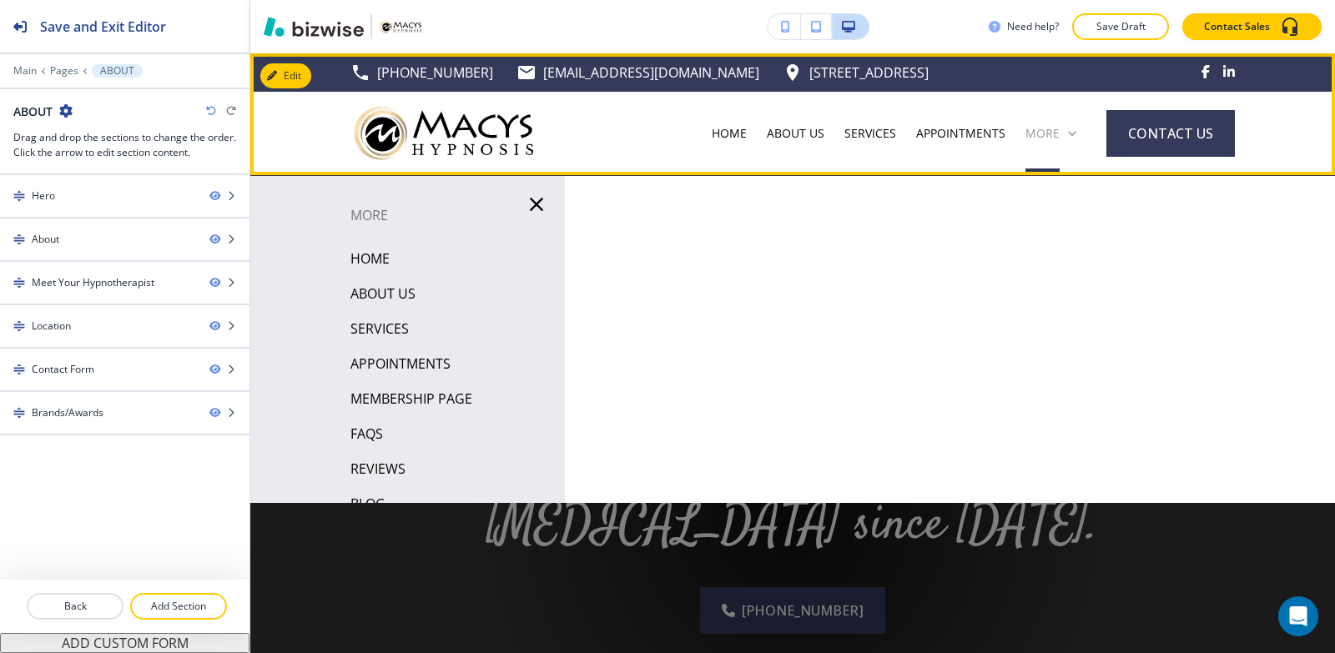
click at [1035, 133] on p "More" at bounding box center [1042, 133] width 34 height 17
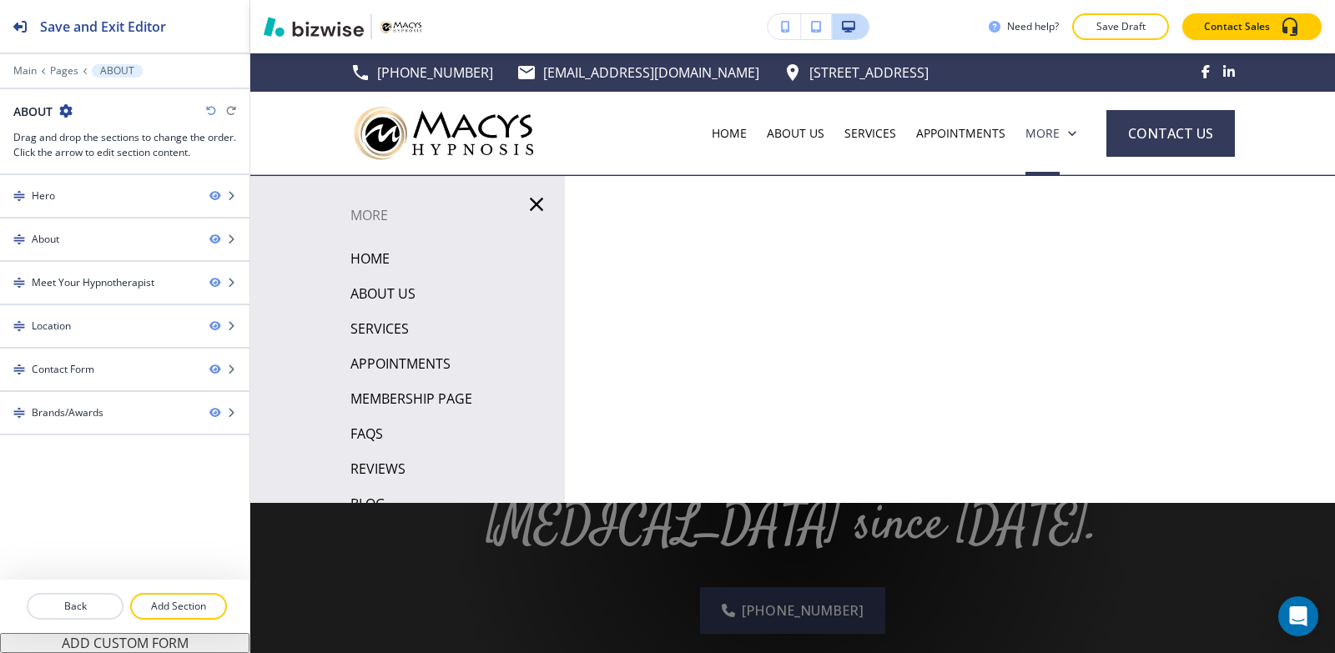
click at [365, 435] on p "FAQS" at bounding box center [366, 433] width 33 height 25
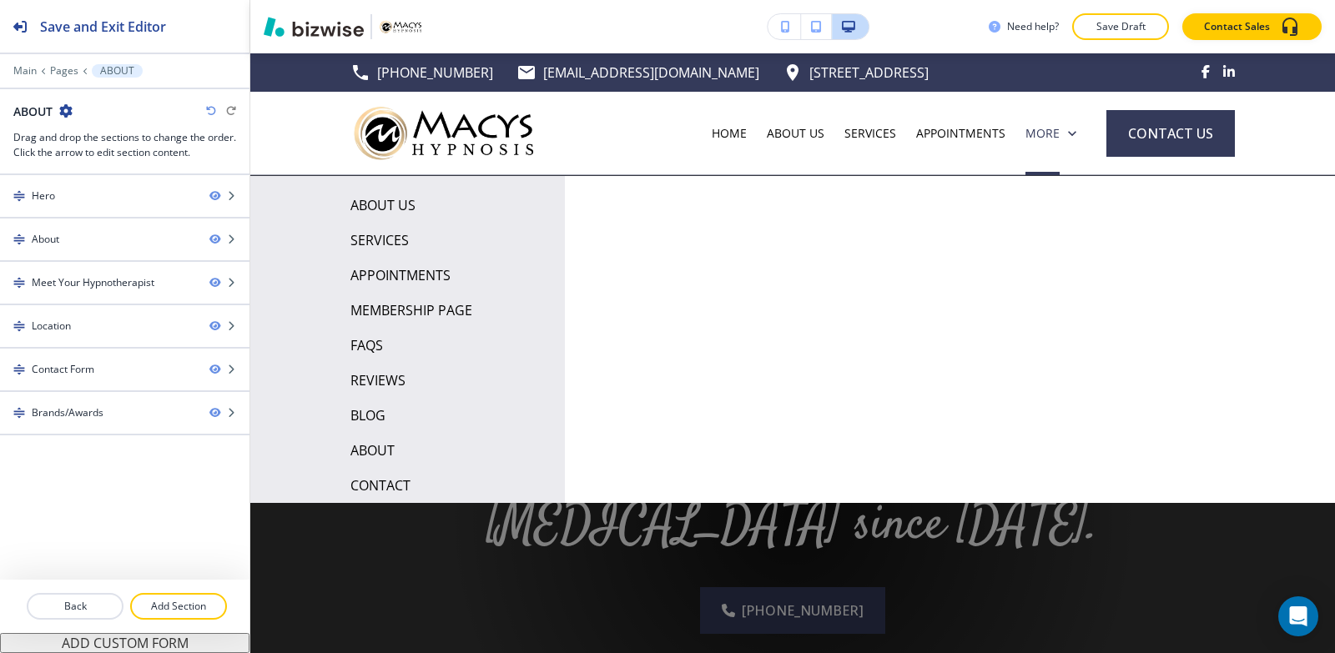
click at [387, 379] on p "REVIEWS" at bounding box center [377, 380] width 55 height 25
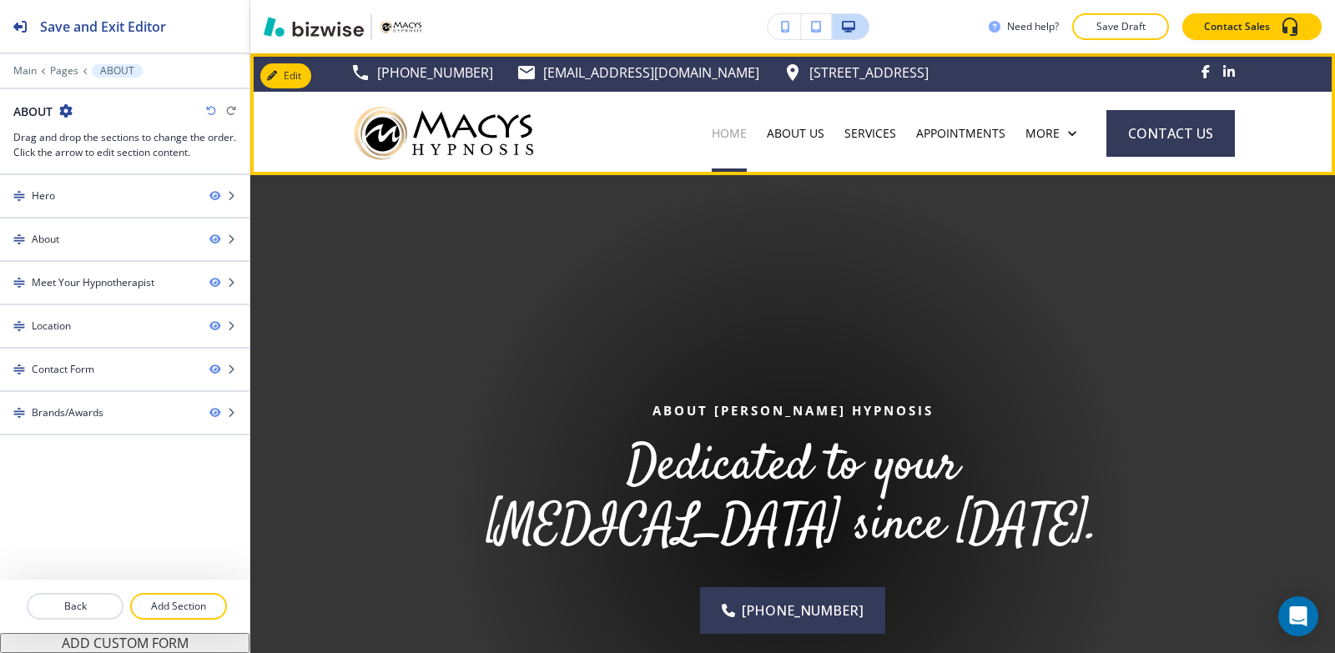
click at [725, 128] on p "HOME" at bounding box center [729, 133] width 35 height 17
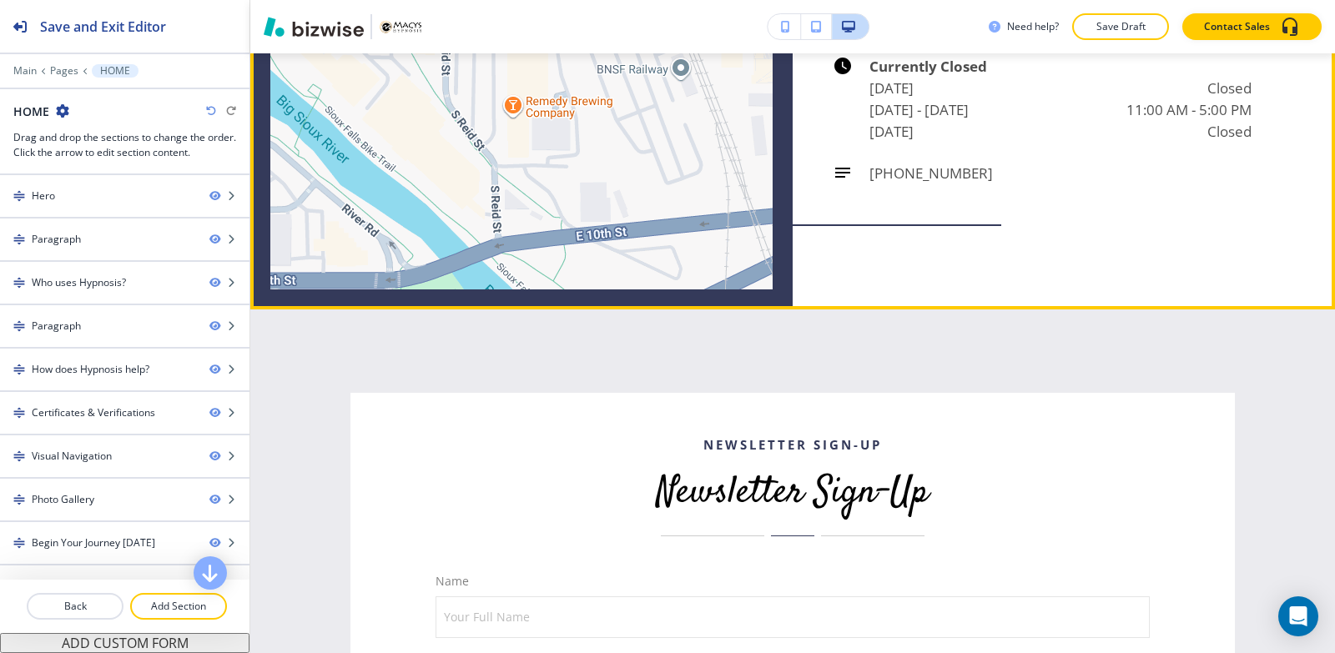
scroll to position [6090, 0]
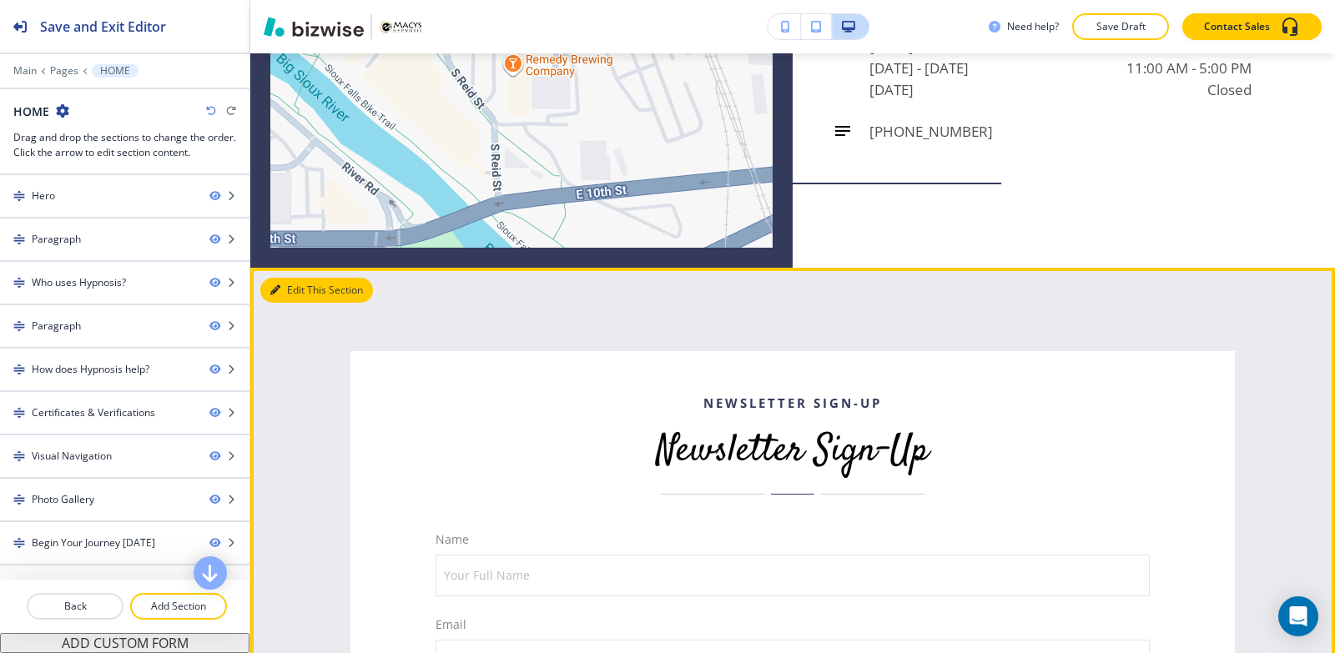
click at [295, 303] on button "Edit This Section" at bounding box center [316, 290] width 113 height 25
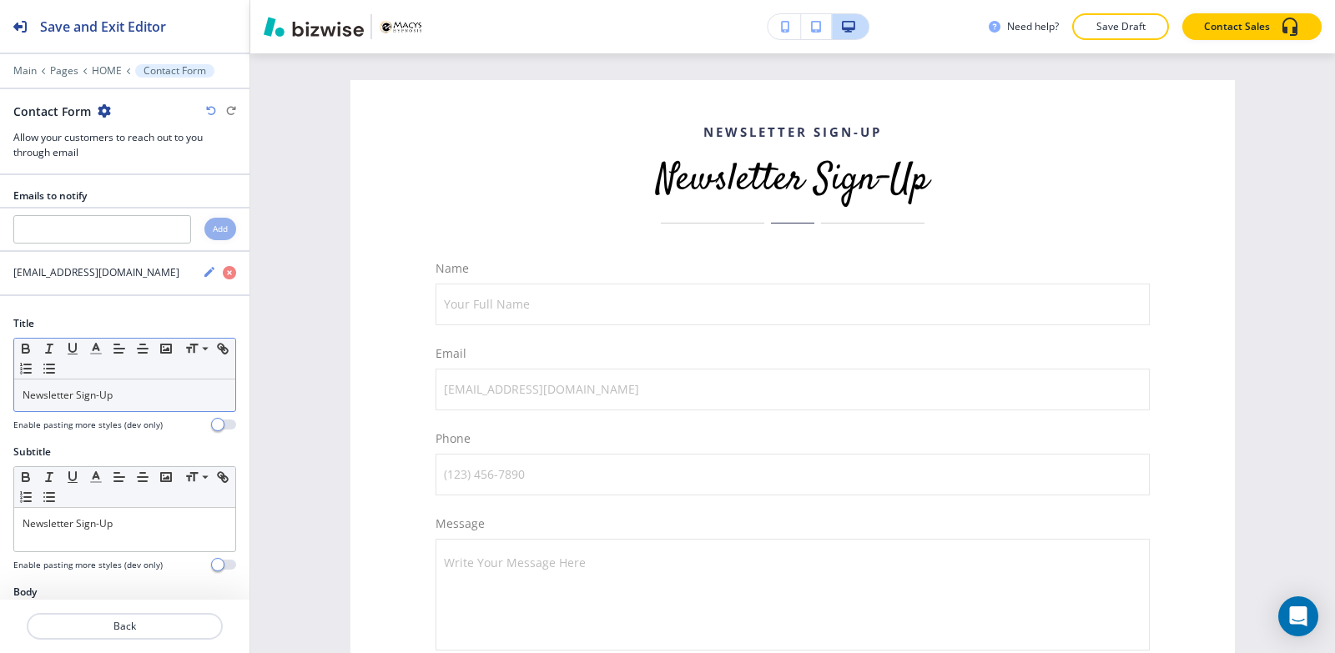
scroll to position [6362, 0]
click at [0, 526] on div "Subtitle Small Normal Large Huge Newsletter Sign-Up Enable pasting more styles …" at bounding box center [124, 515] width 249 height 140
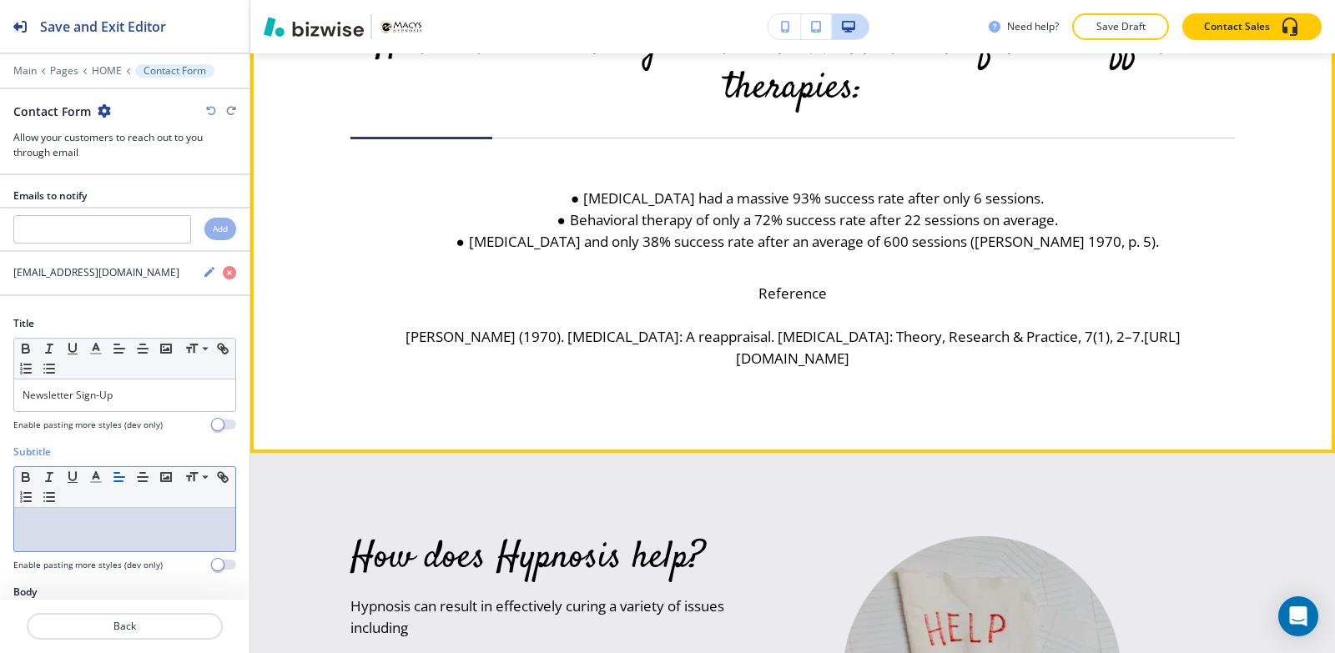
scroll to position [2275, 0]
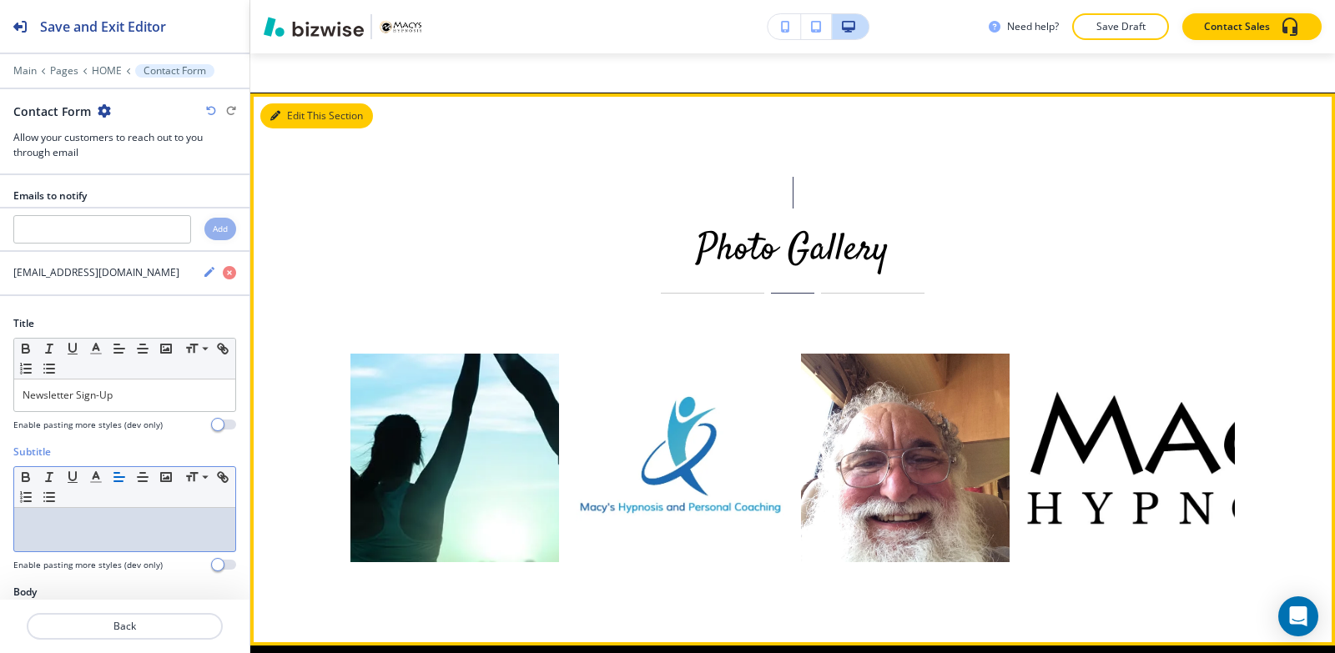
click at [308, 128] on button "Edit This Section" at bounding box center [316, 115] width 113 height 25
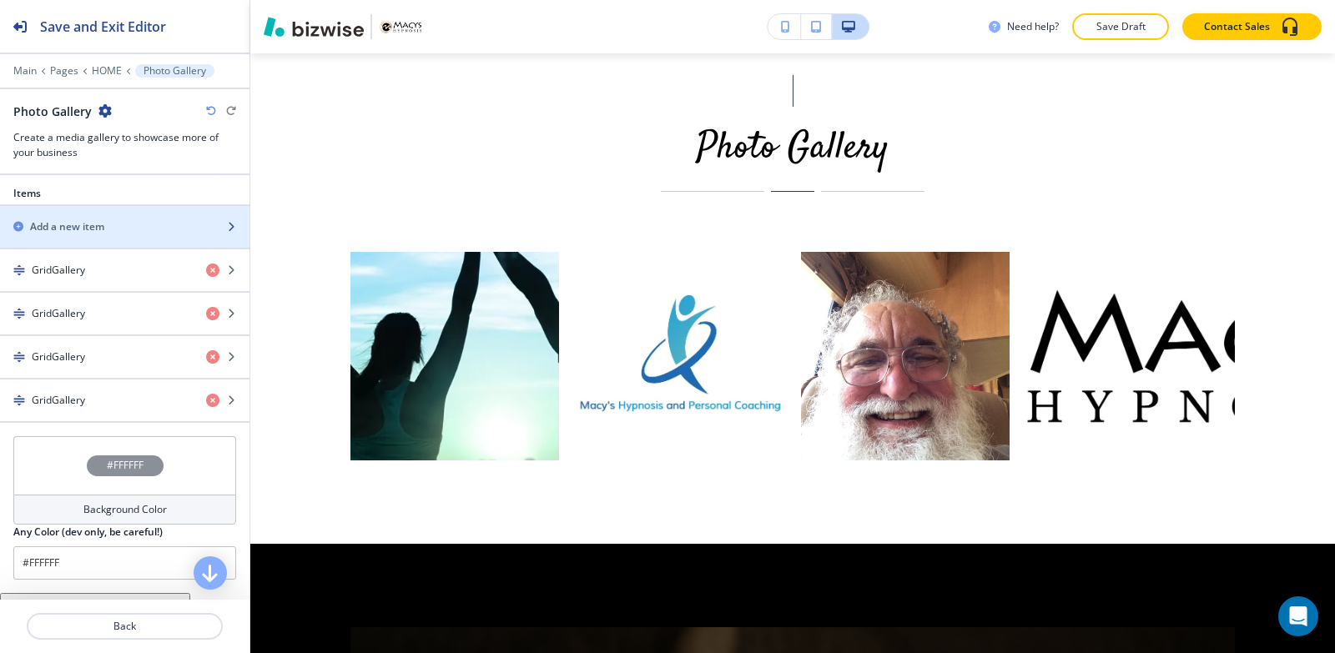
scroll to position [584, 0]
click at [90, 244] on div "button" at bounding box center [124, 241] width 249 height 13
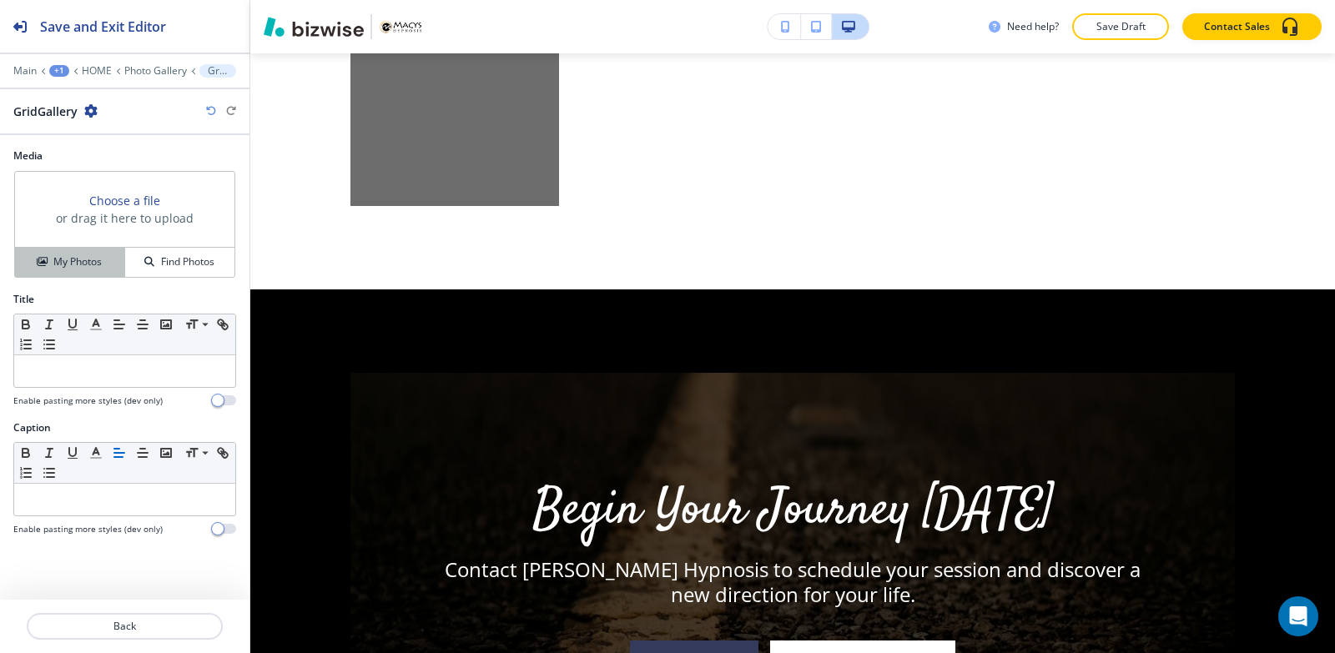
scroll to position [5111, 0]
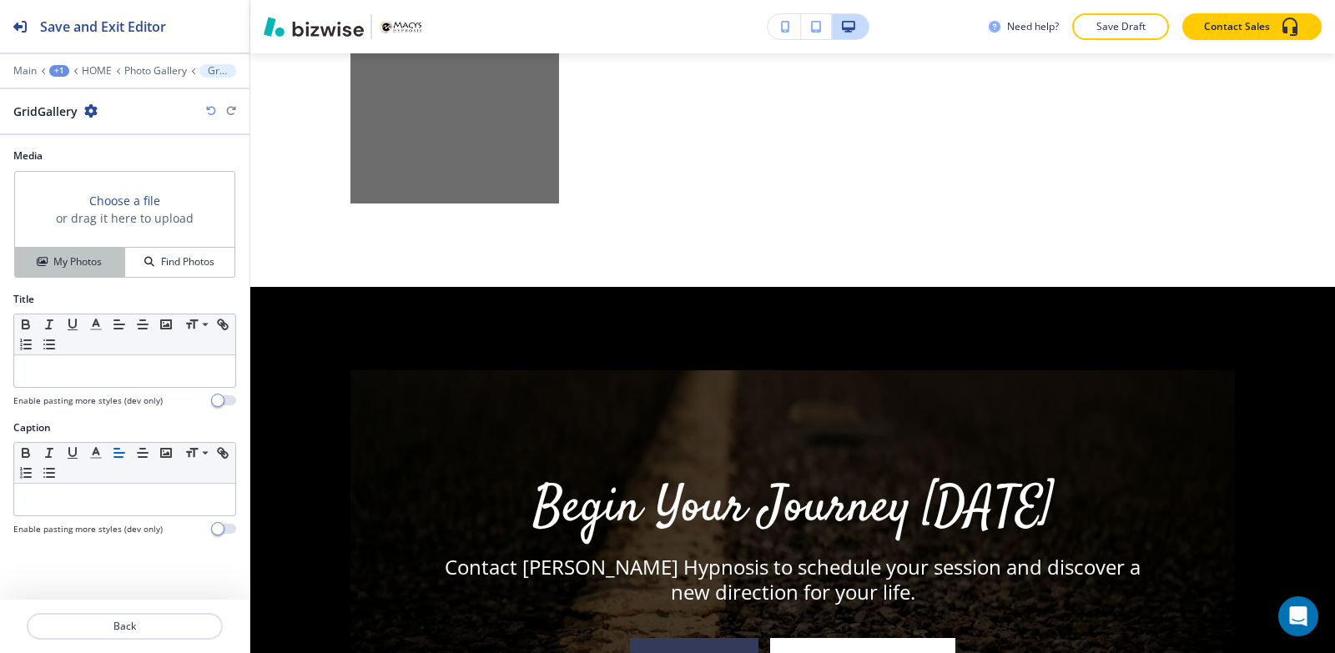
click at [44, 257] on icon "button" at bounding box center [42, 262] width 10 height 10
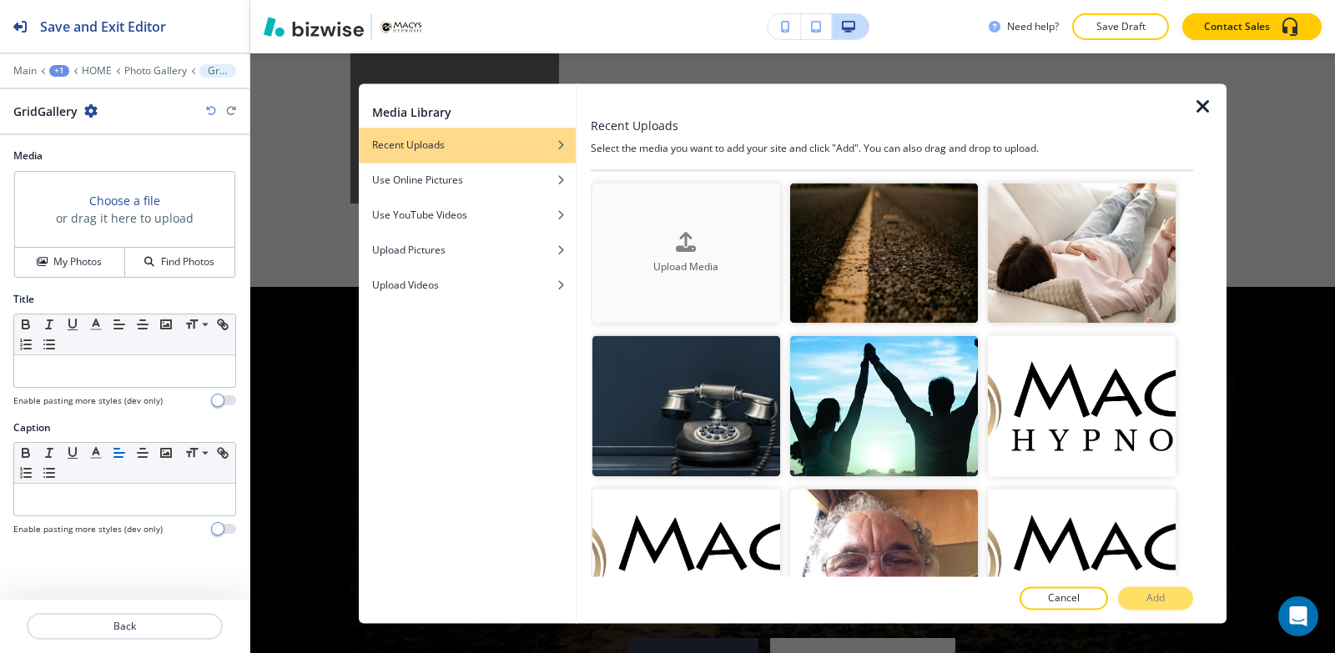
click at [693, 254] on div "button" at bounding box center [686, 256] width 188 height 7
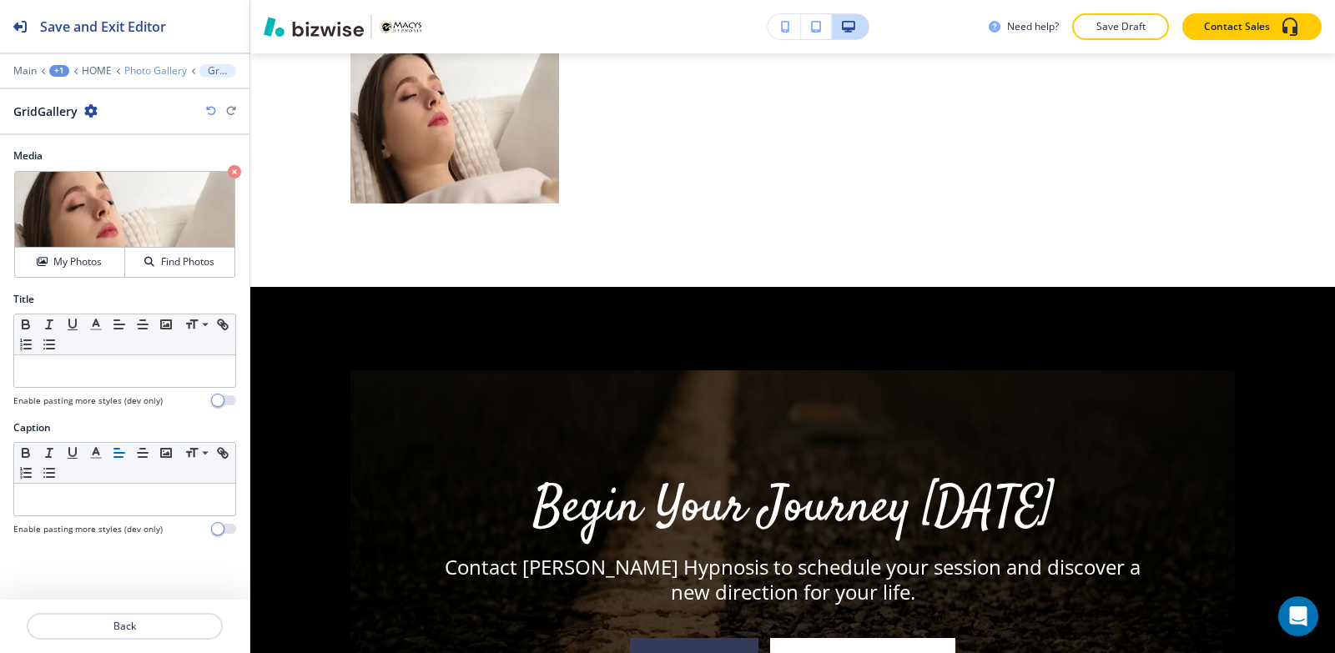
click at [146, 66] on p "Photo Gallery" at bounding box center [155, 71] width 63 height 12
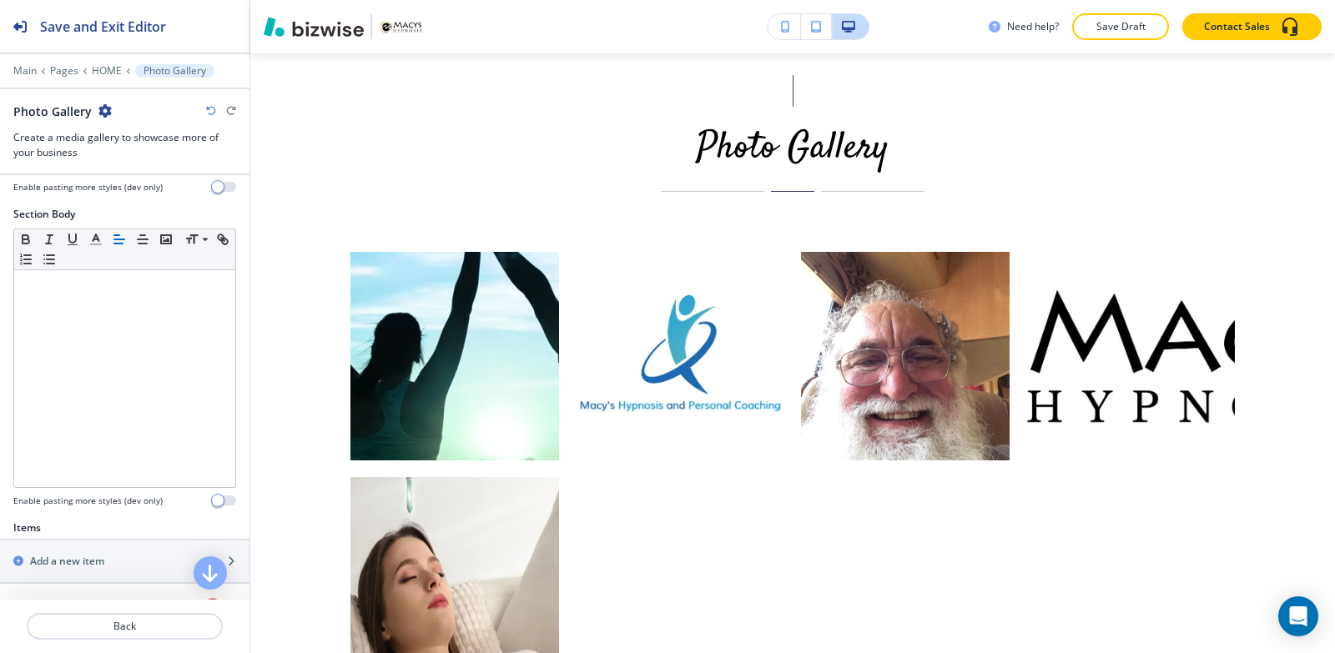
scroll to position [334, 0]
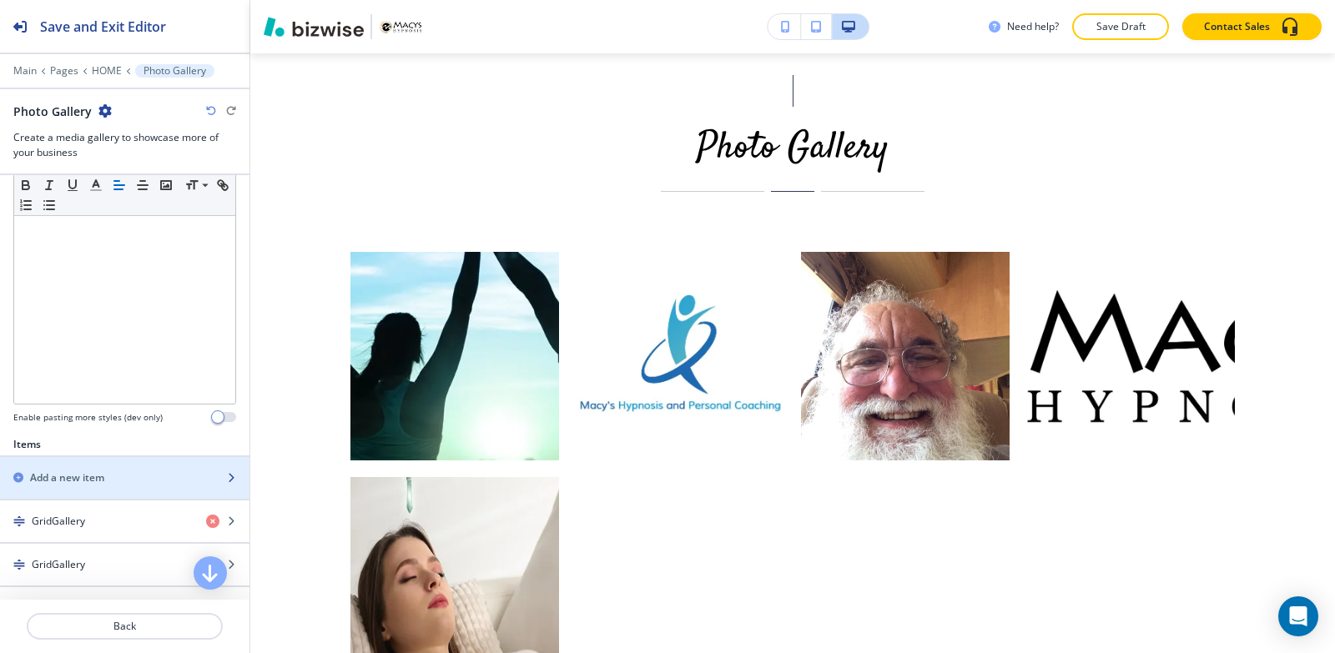
click at [72, 474] on h2 "Add a new item" at bounding box center [67, 477] width 74 height 15
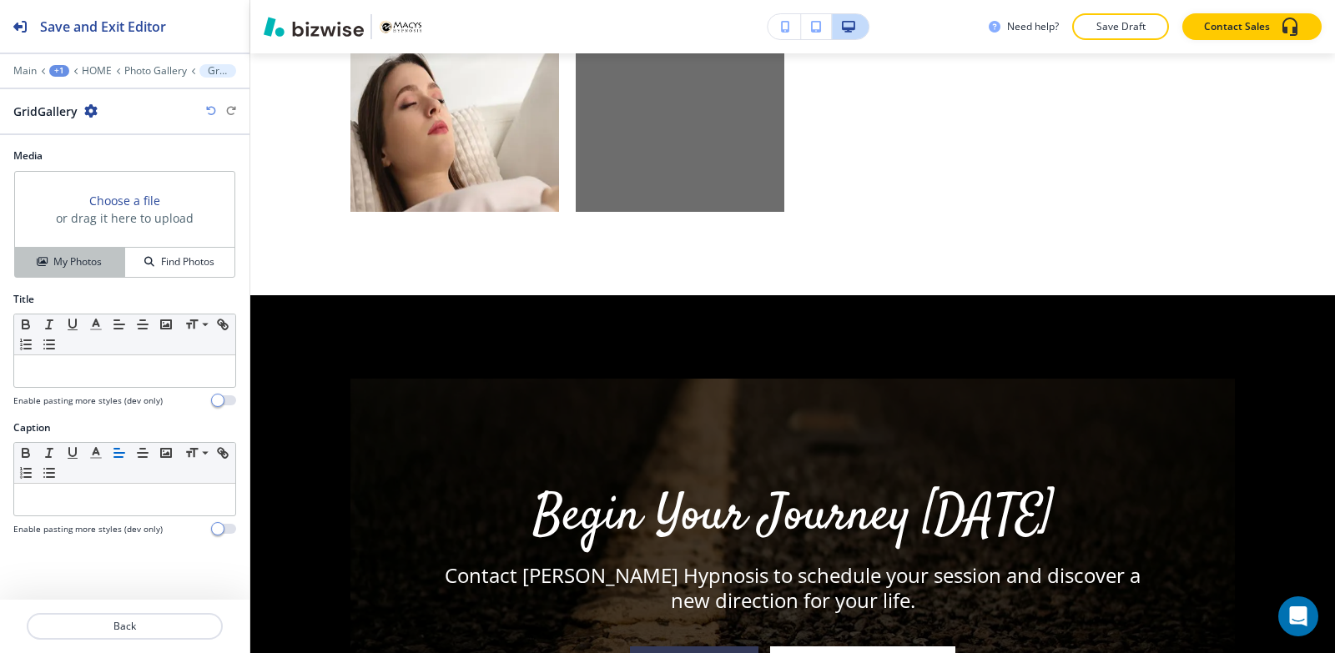
scroll to position [5111, 0]
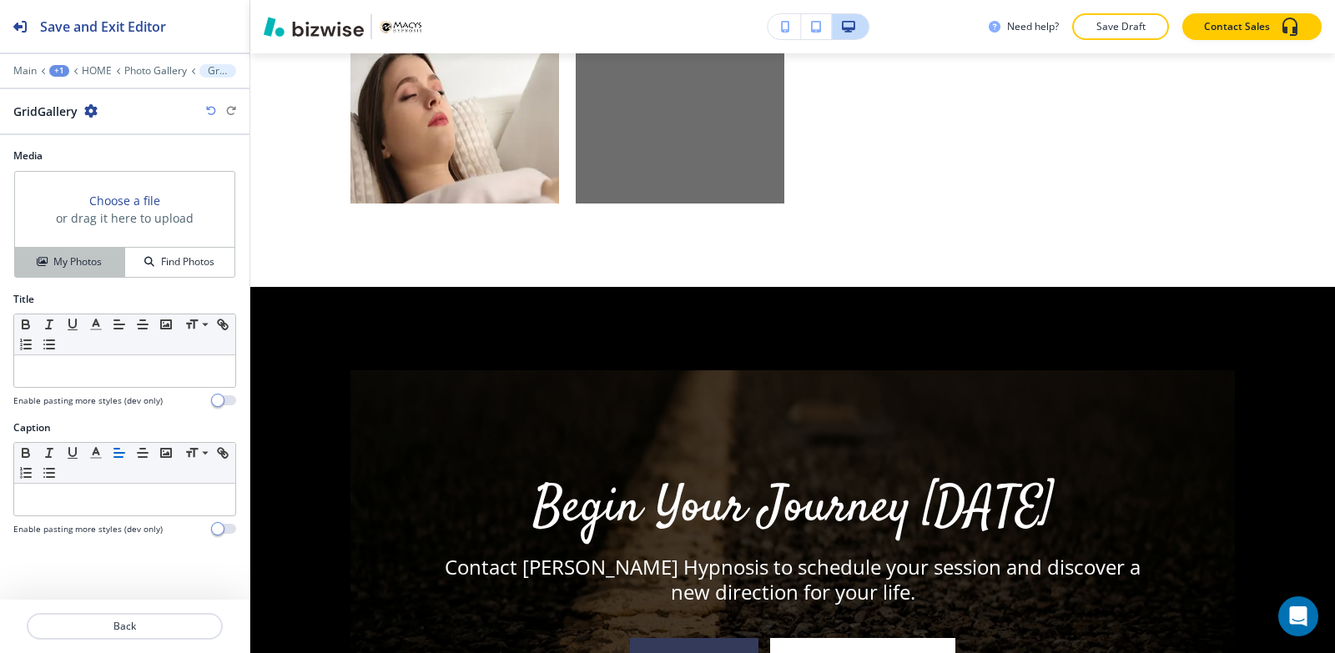
click at [39, 254] on div "My Photos" at bounding box center [69, 261] width 109 height 15
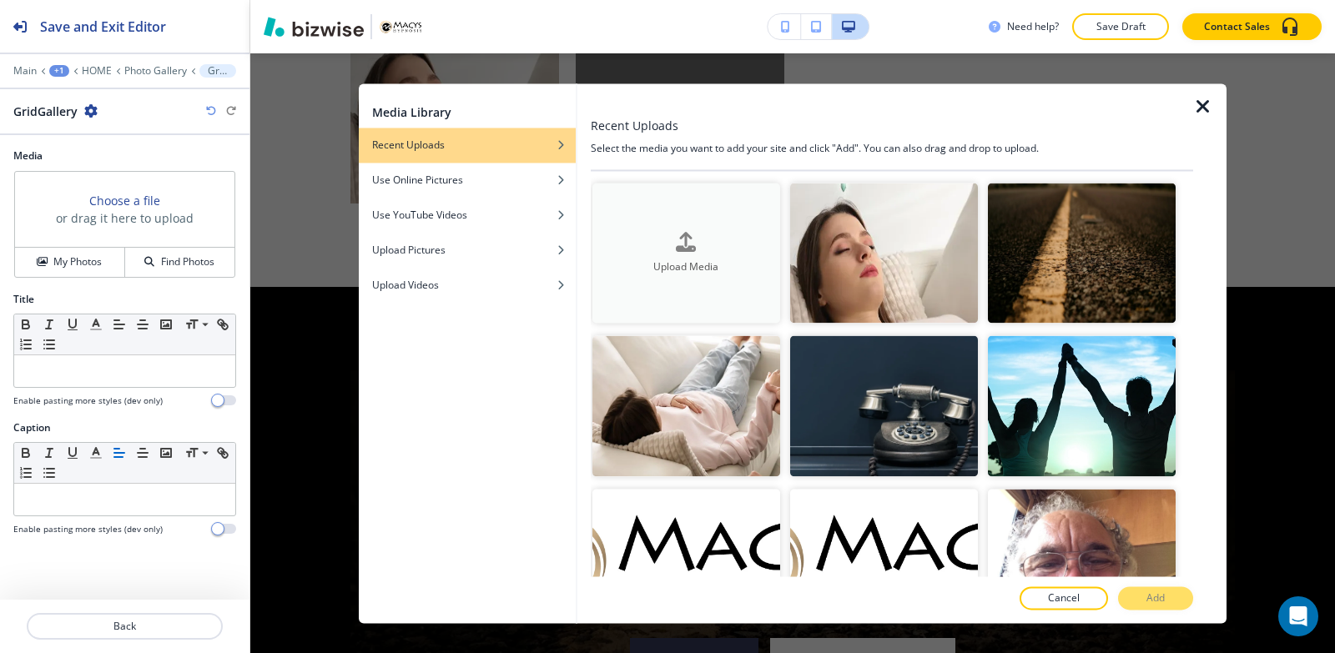
click at [689, 254] on div "button" at bounding box center [686, 256] width 188 height 7
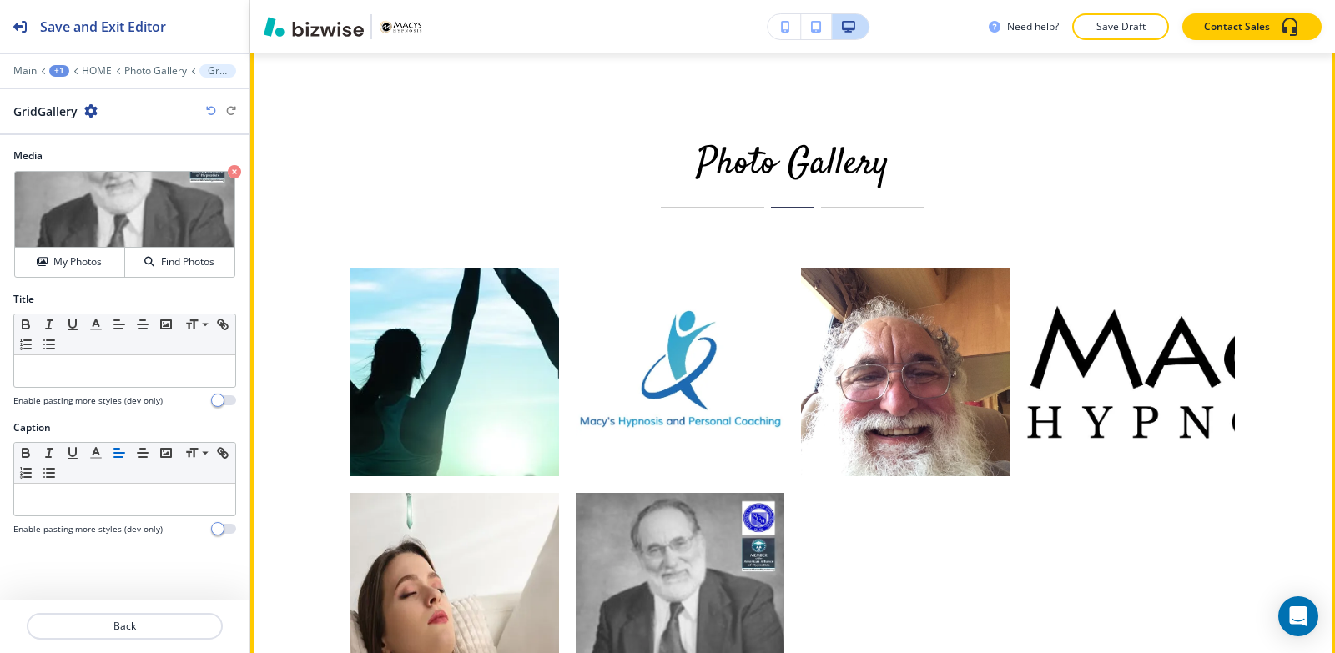
scroll to position [4611, 0]
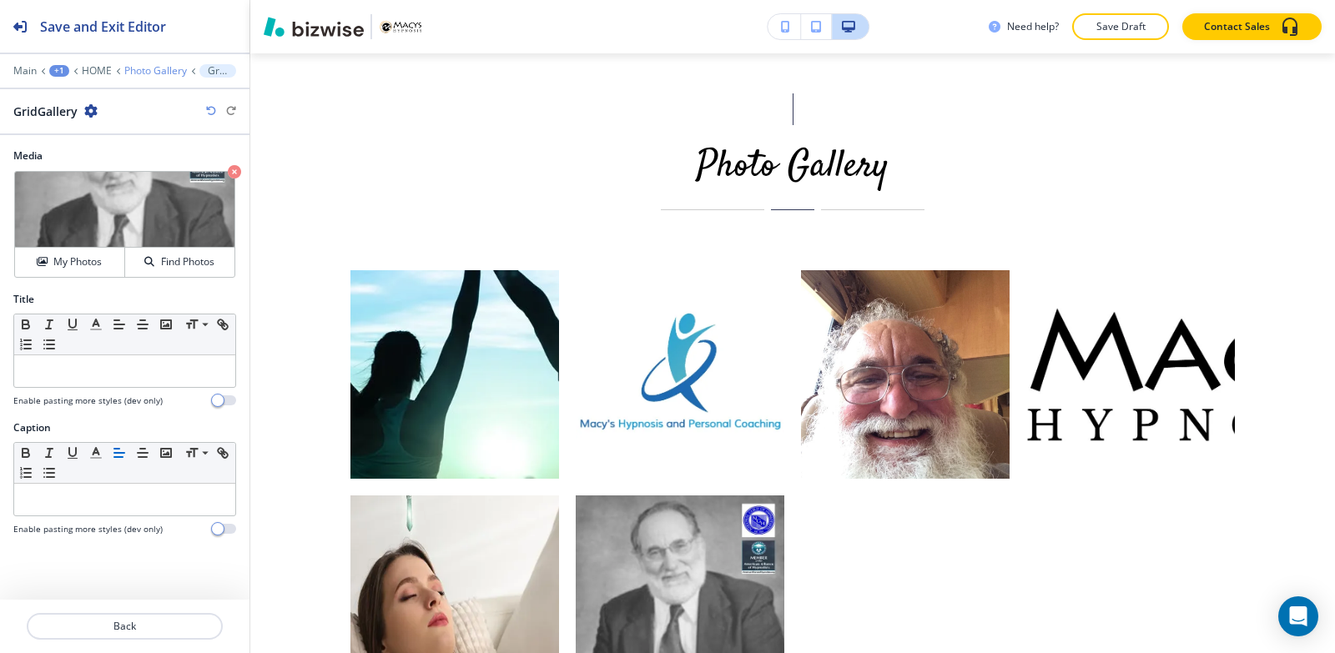
click at [138, 68] on p "Photo Gallery" at bounding box center [155, 71] width 63 height 12
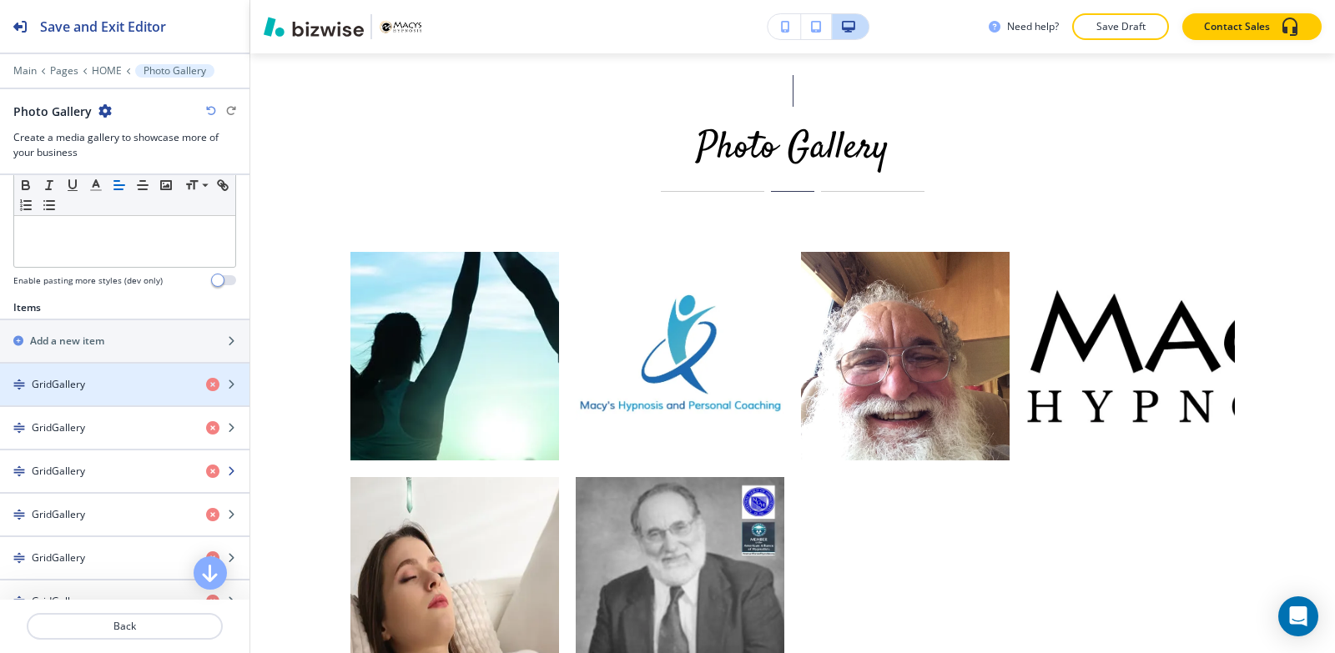
scroll to position [501, 0]
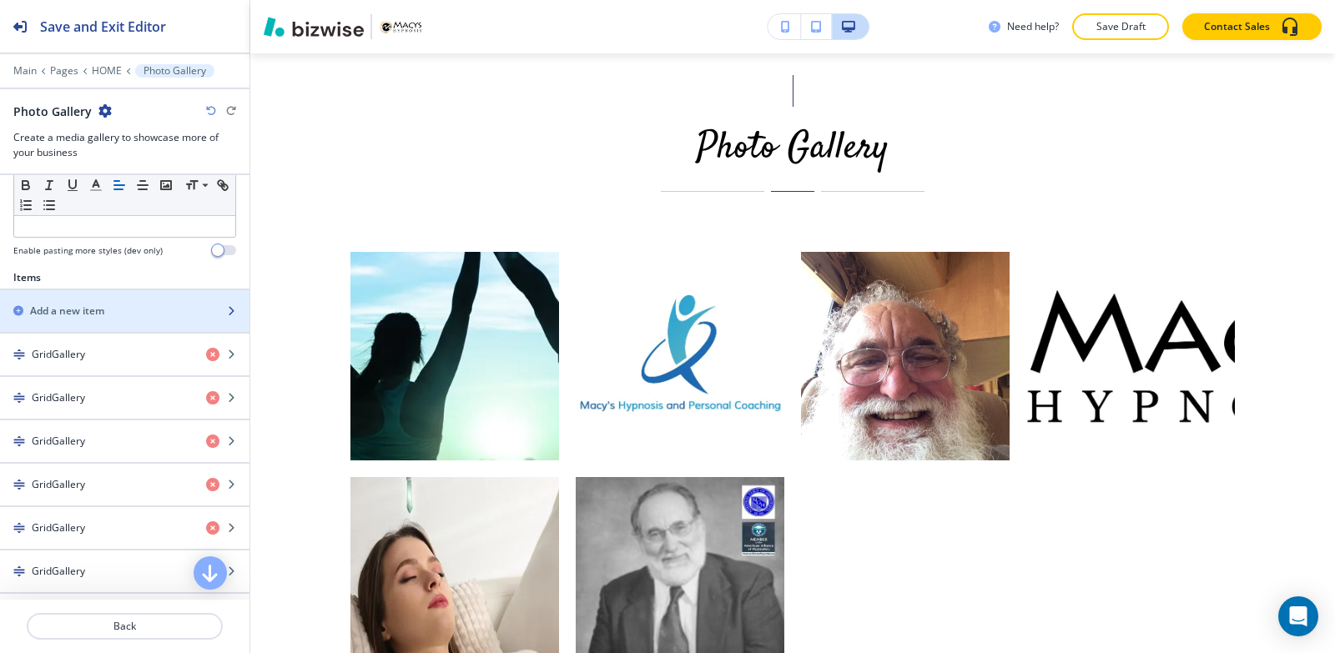
click at [100, 319] on div "button" at bounding box center [124, 325] width 249 height 13
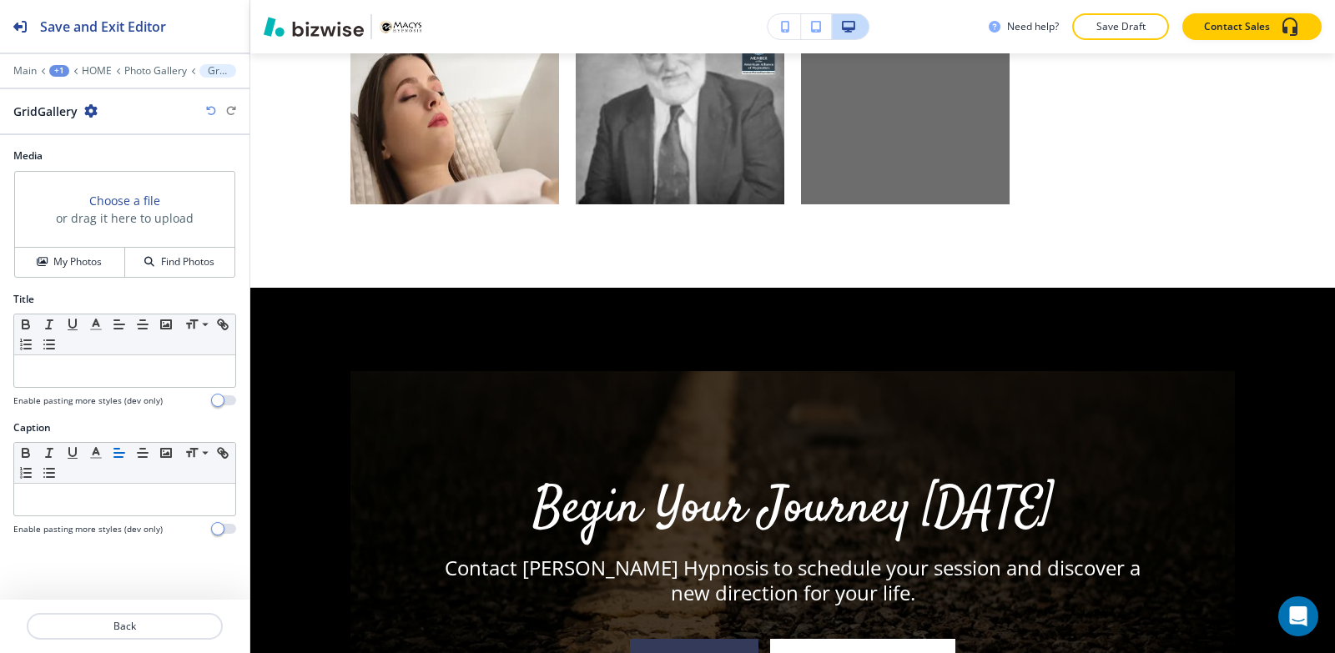
scroll to position [5111, 0]
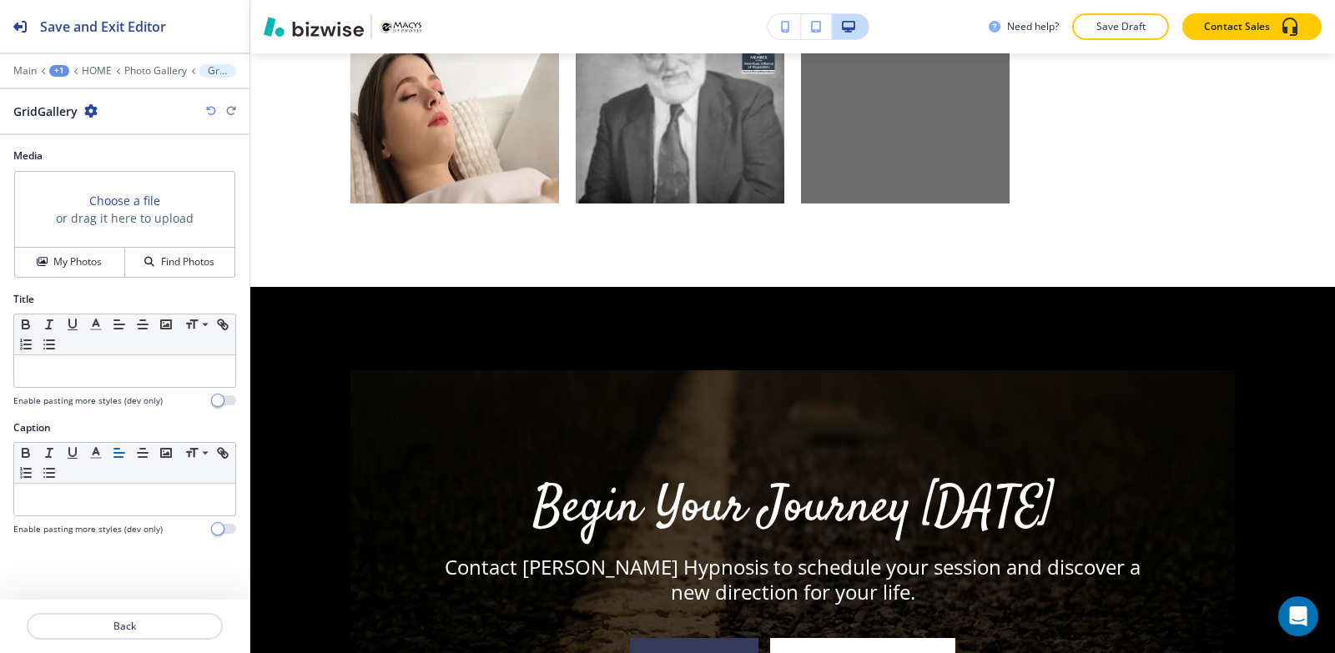
click at [66, 245] on div "Choose a file or drag it here to upload" at bounding box center [124, 210] width 219 height 76
click at [64, 265] on h4 "My Photos" at bounding box center [77, 261] width 48 height 15
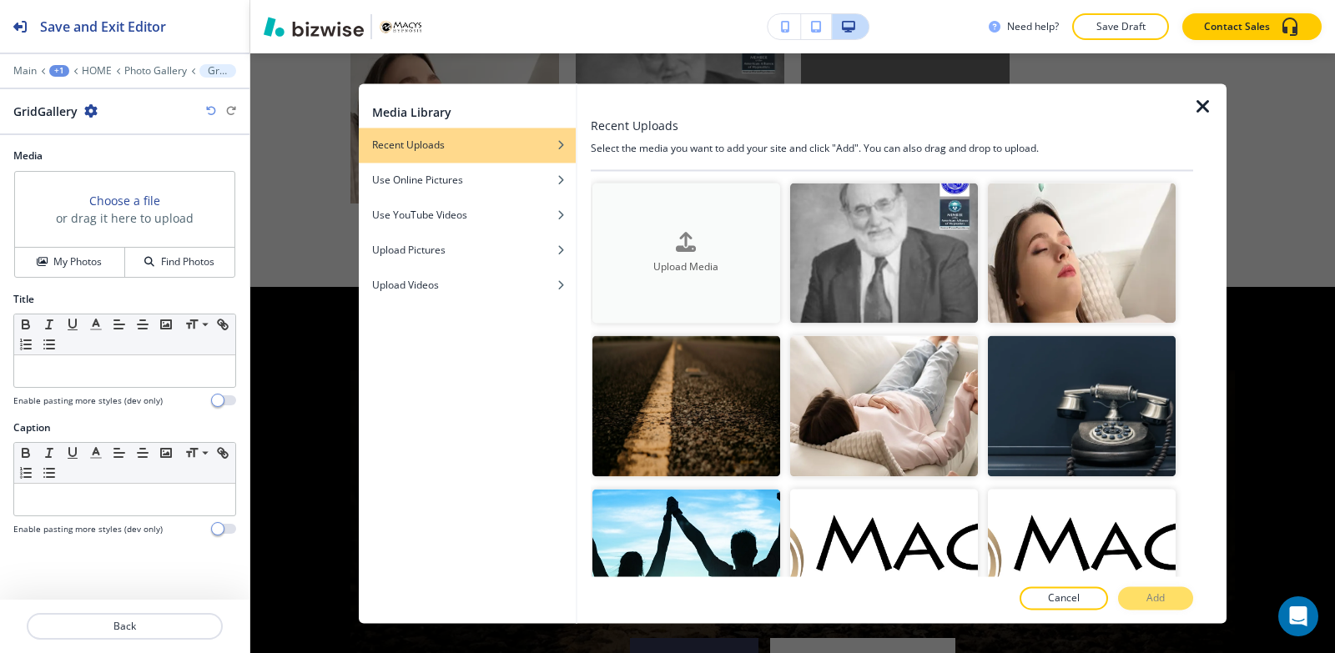
click at [697, 253] on div "button" at bounding box center [686, 256] width 188 height 7
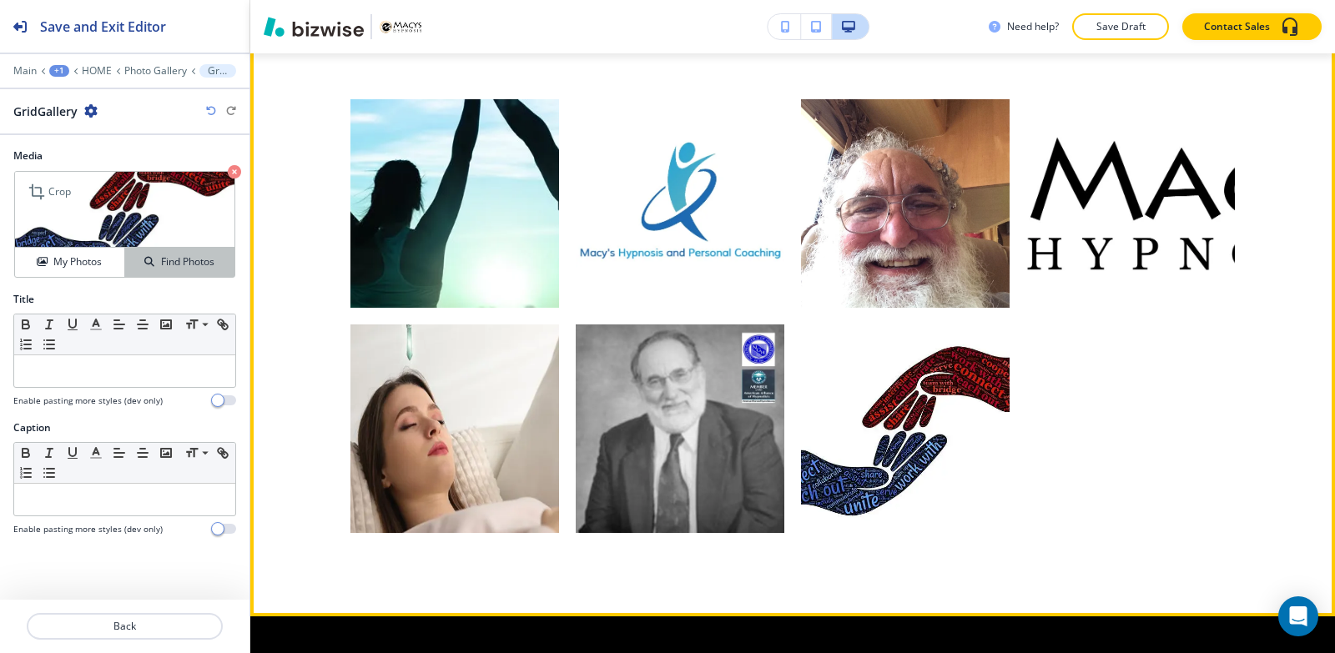
scroll to position [4777, 0]
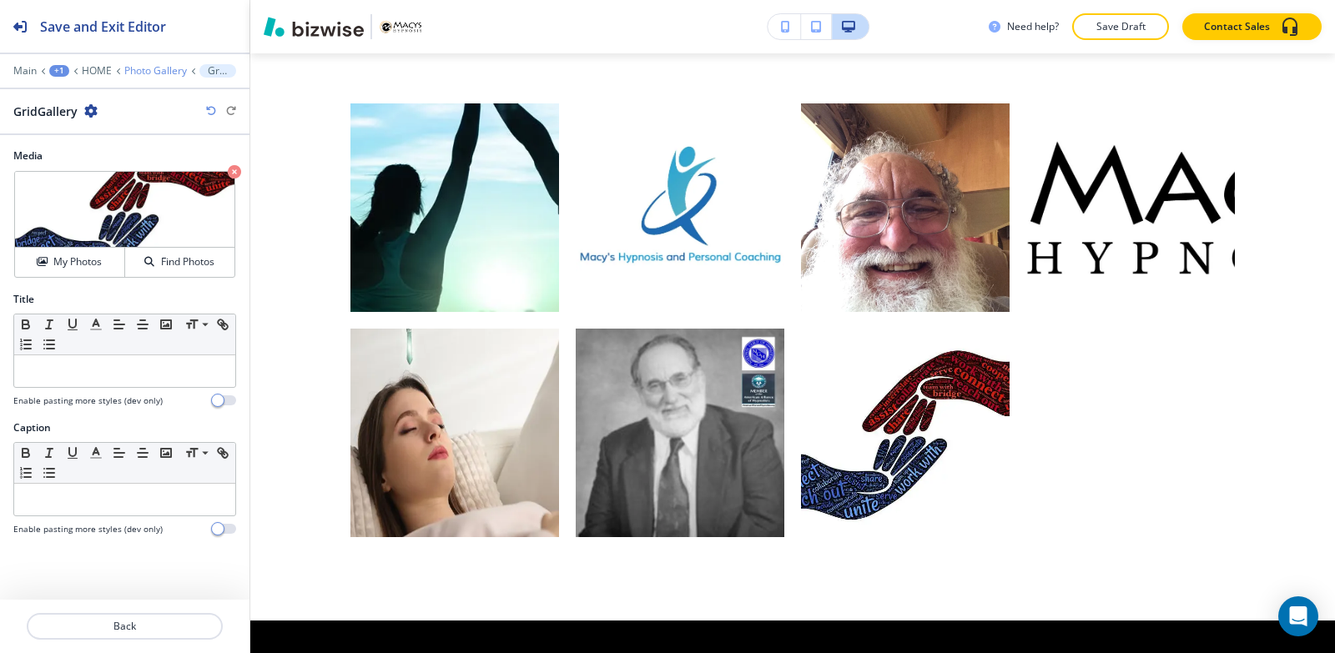
click at [152, 69] on p "Photo Gallery" at bounding box center [155, 71] width 63 height 12
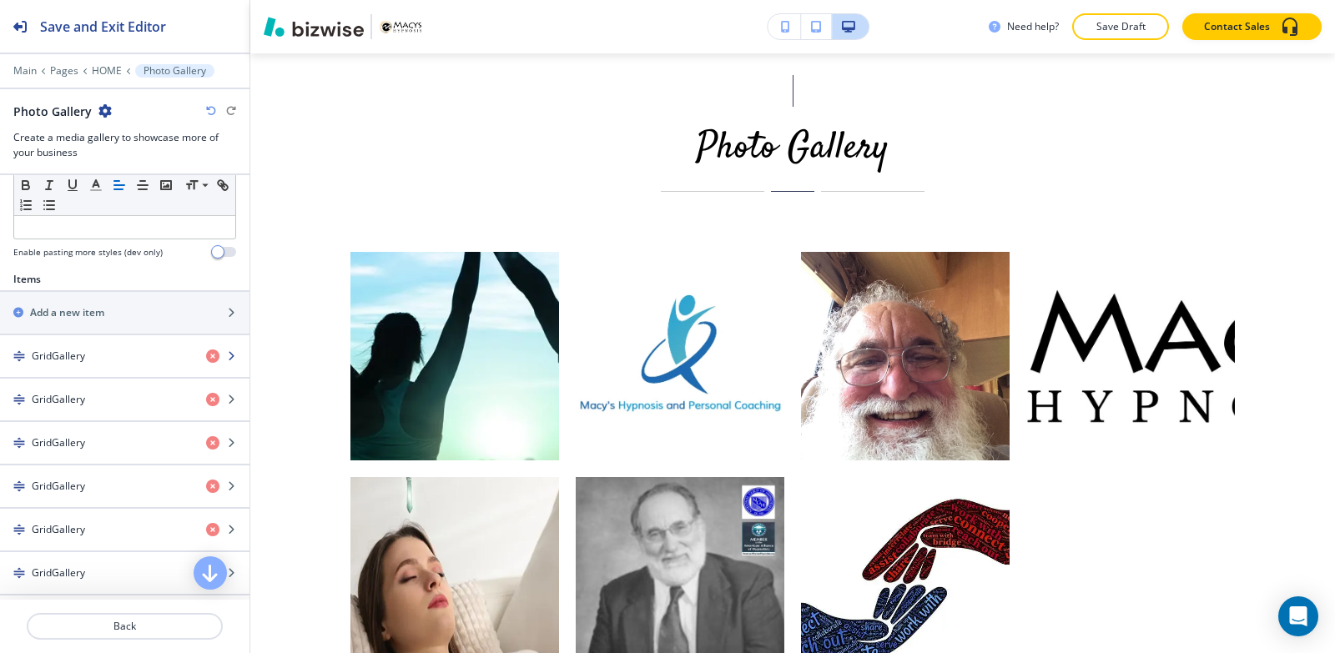
scroll to position [501, 0]
click at [96, 332] on div at bounding box center [124, 333] width 249 height 2
click at [87, 332] on div at bounding box center [124, 333] width 249 height 2
click at [83, 320] on div "button" at bounding box center [124, 325] width 249 height 13
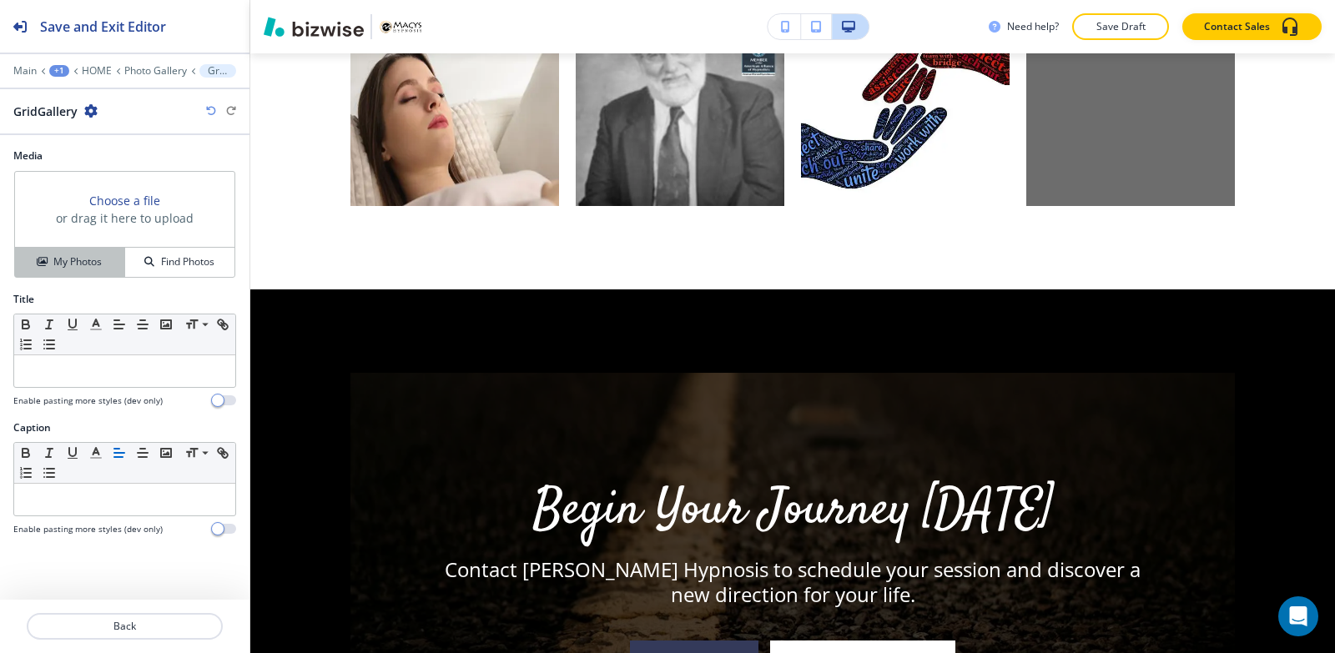
scroll to position [5111, 0]
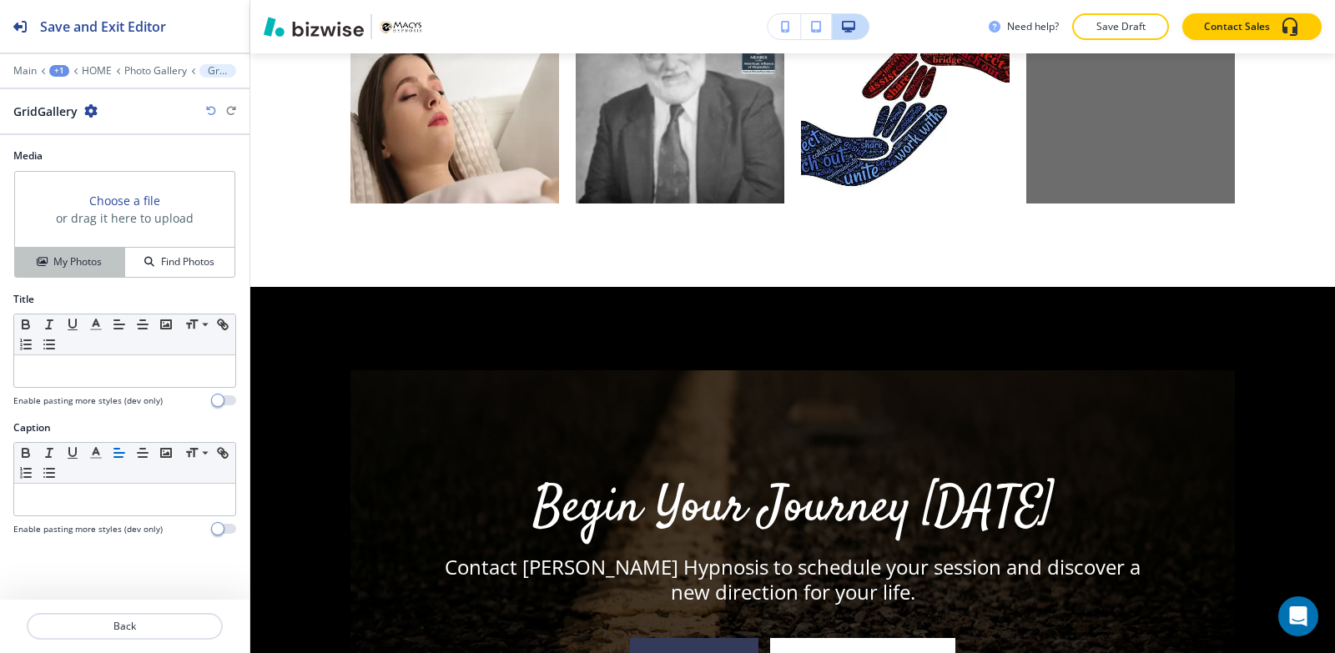
click at [60, 266] on h4 "My Photos" at bounding box center [77, 261] width 48 height 15
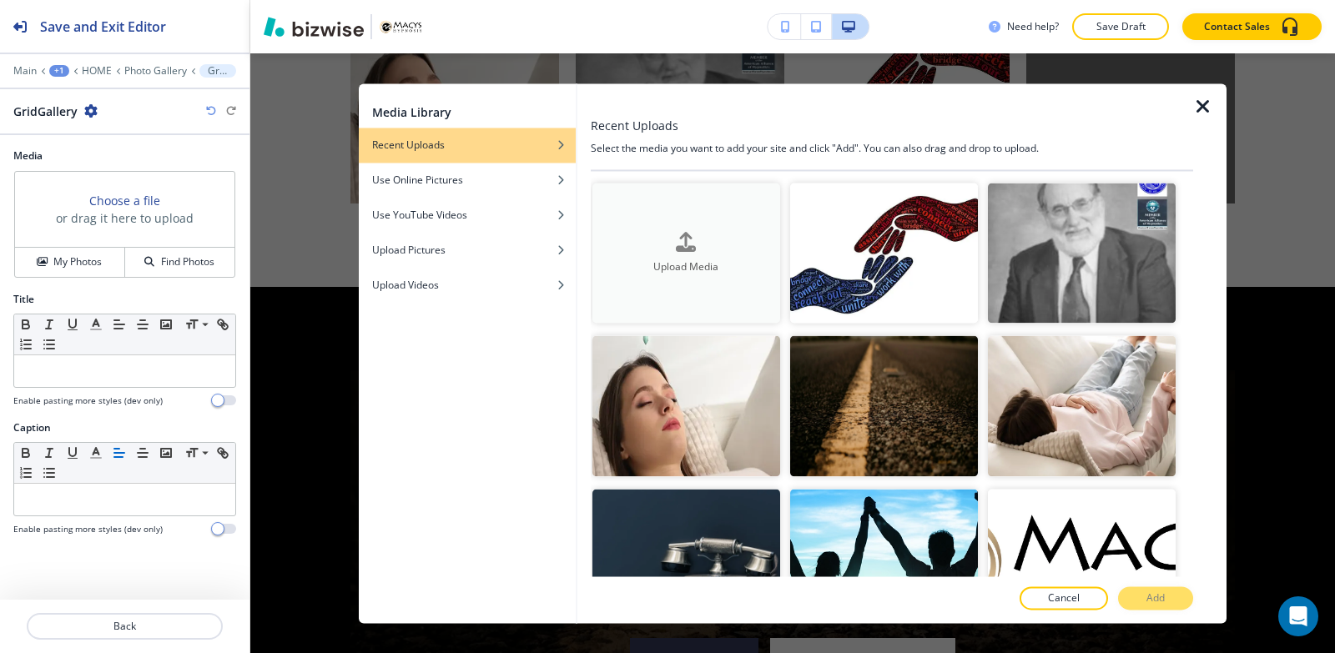
click at [704, 265] on h4 "Upload Media" at bounding box center [686, 266] width 188 height 15
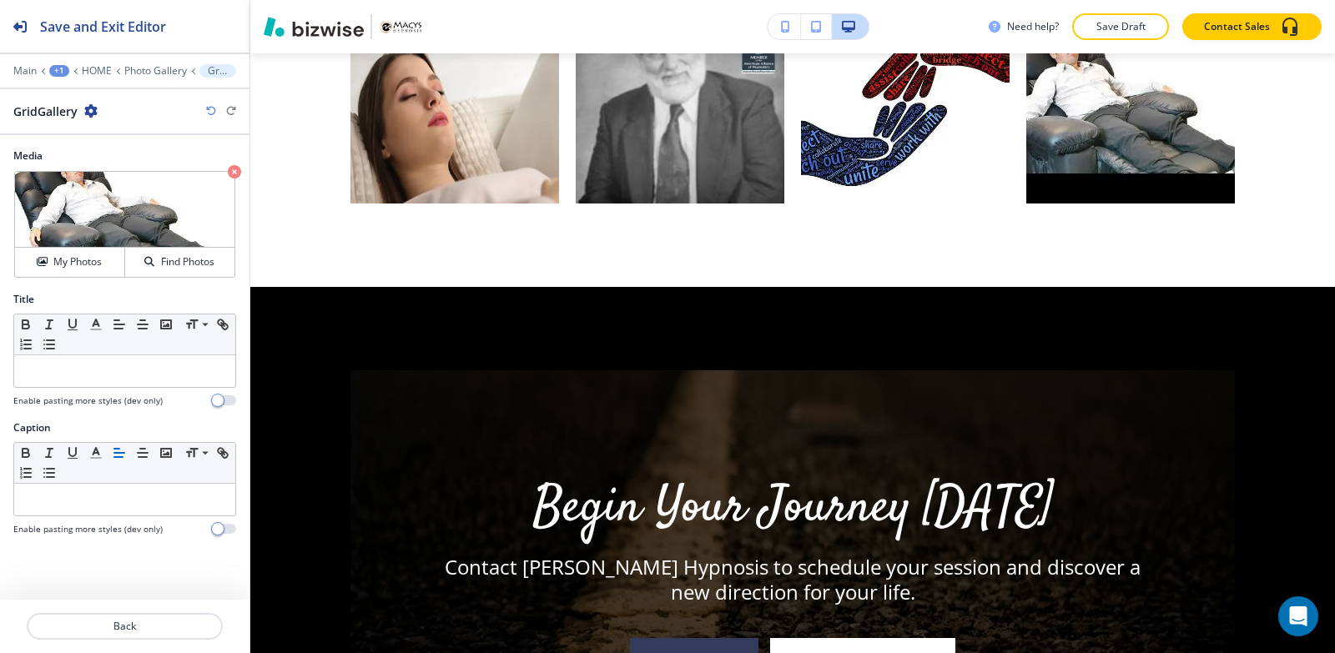
click at [63, 72] on div "+1" at bounding box center [59, 71] width 20 height 12
click at [82, 108] on button "Pages" at bounding box center [102, 98] width 107 height 30
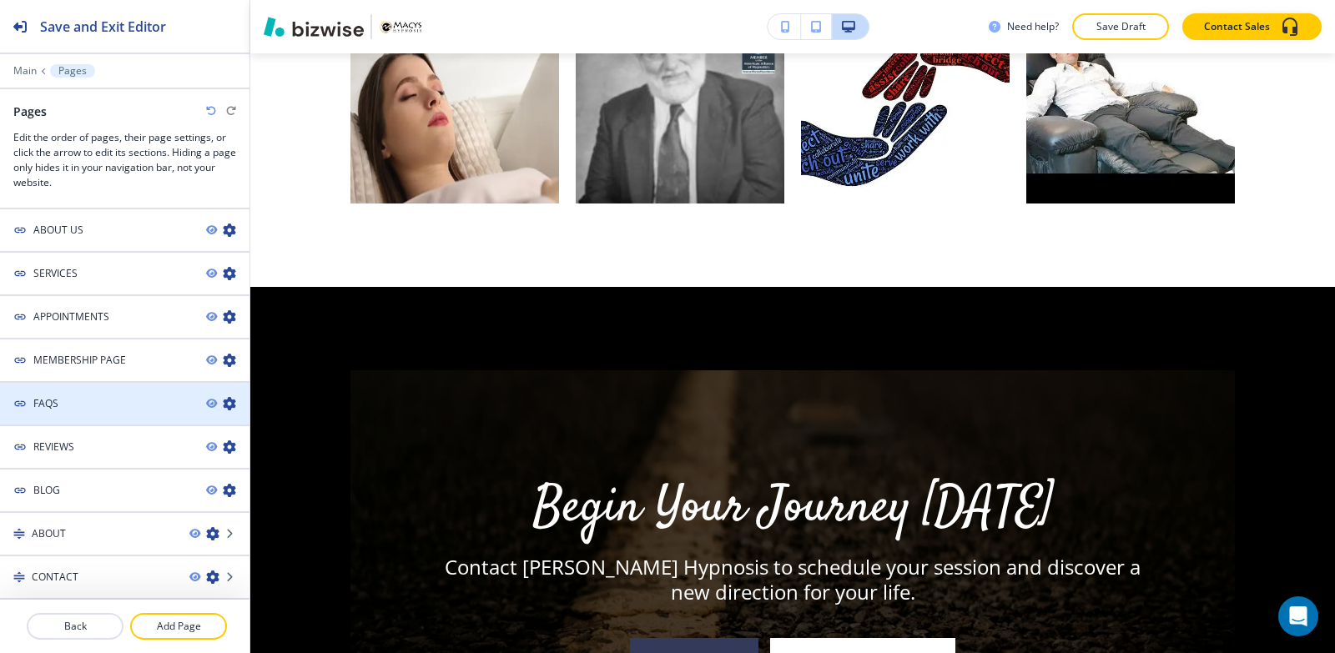
scroll to position [0, 0]
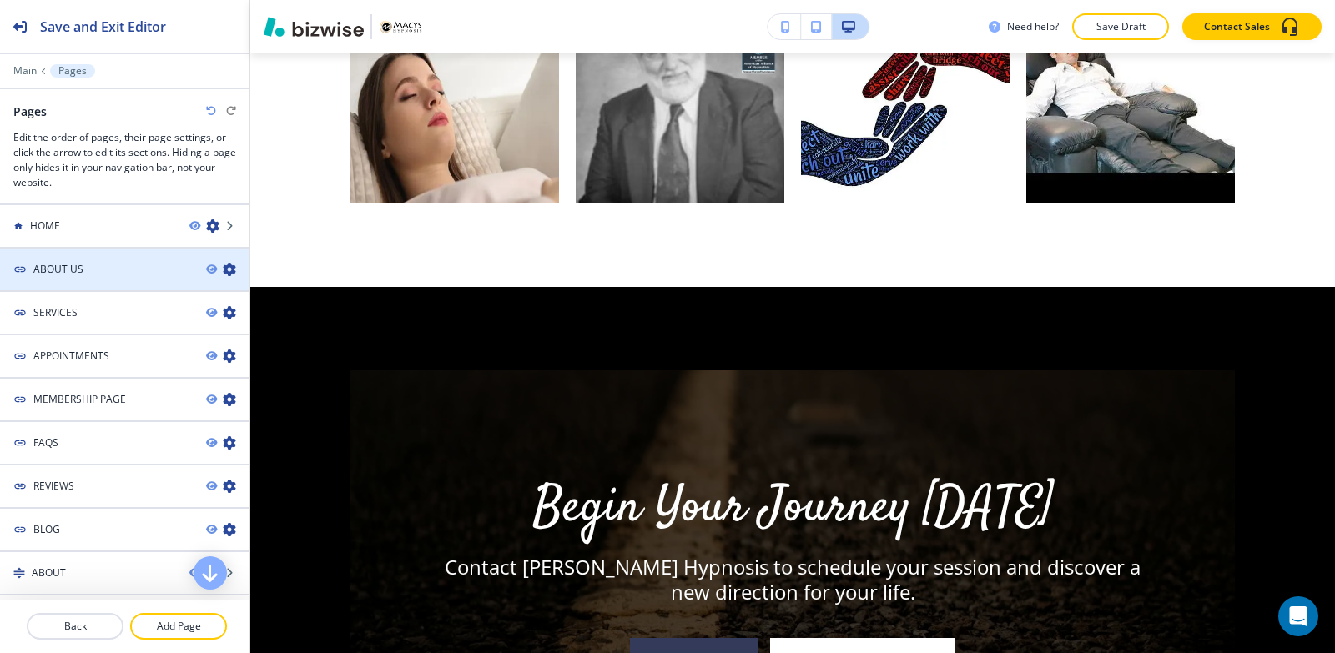
click at [223, 271] on icon "button" at bounding box center [229, 269] width 13 height 13
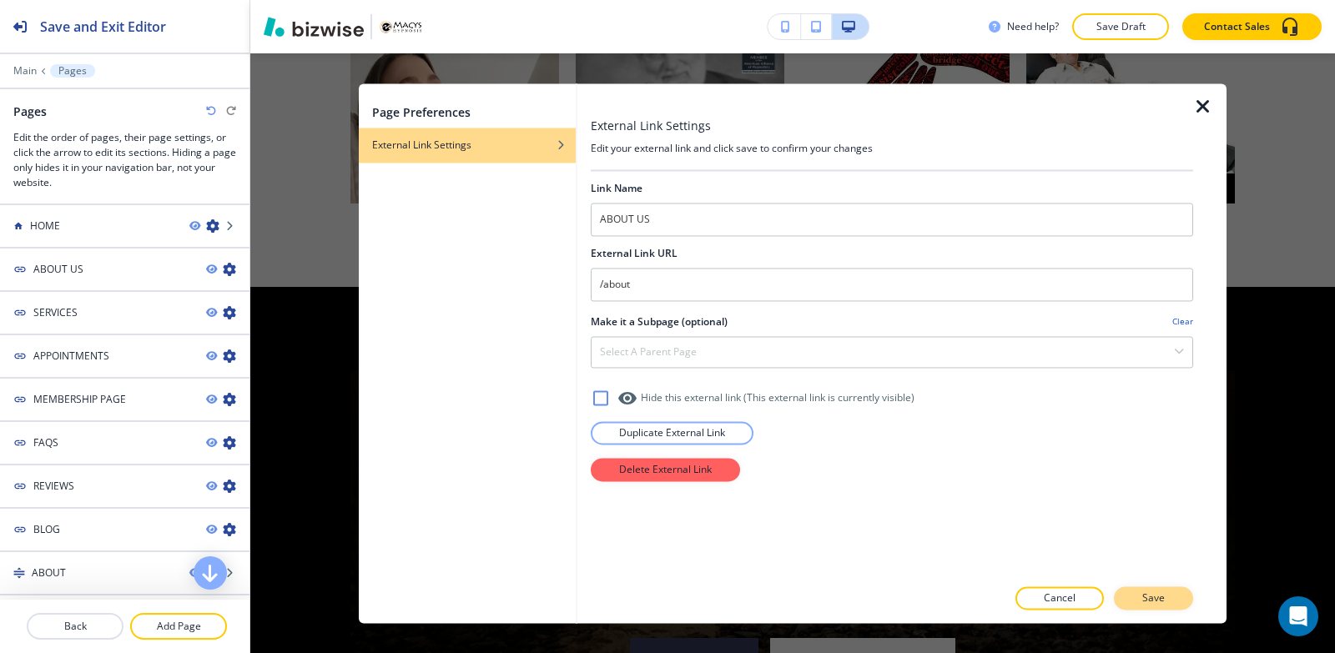
click at [1163, 603] on p "Save" at bounding box center [1153, 598] width 23 height 15
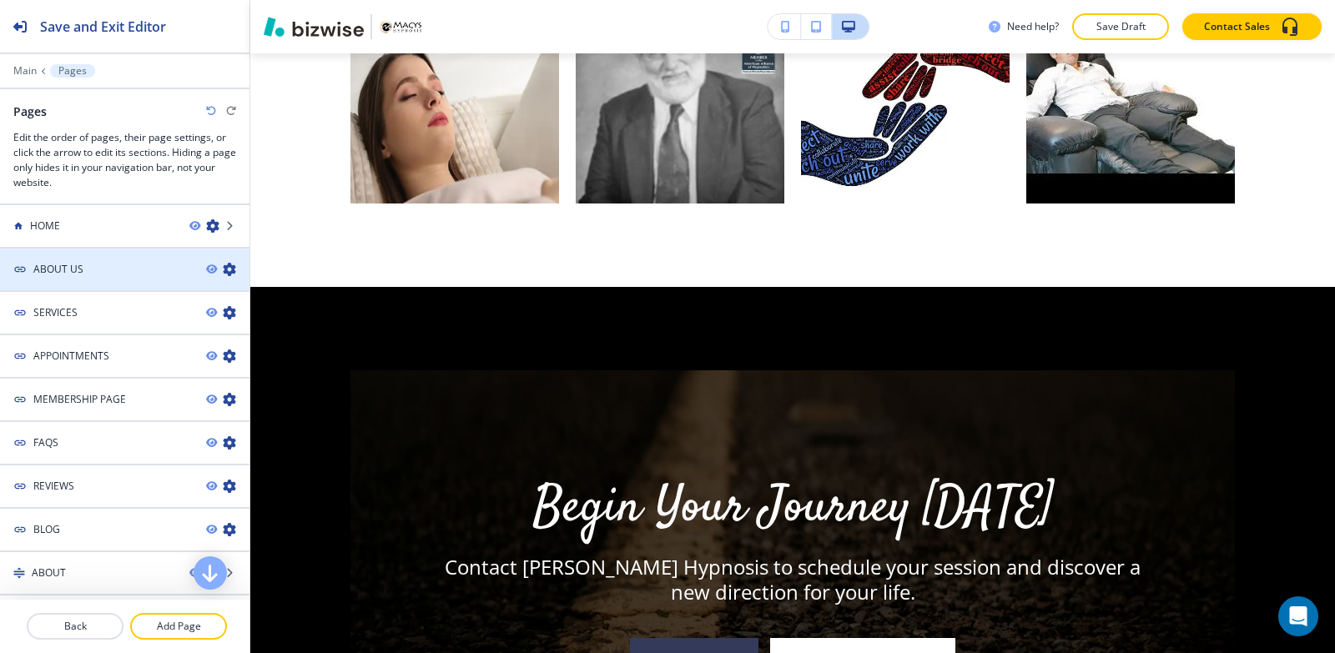
click at [223, 272] on icon "button" at bounding box center [229, 269] width 13 height 13
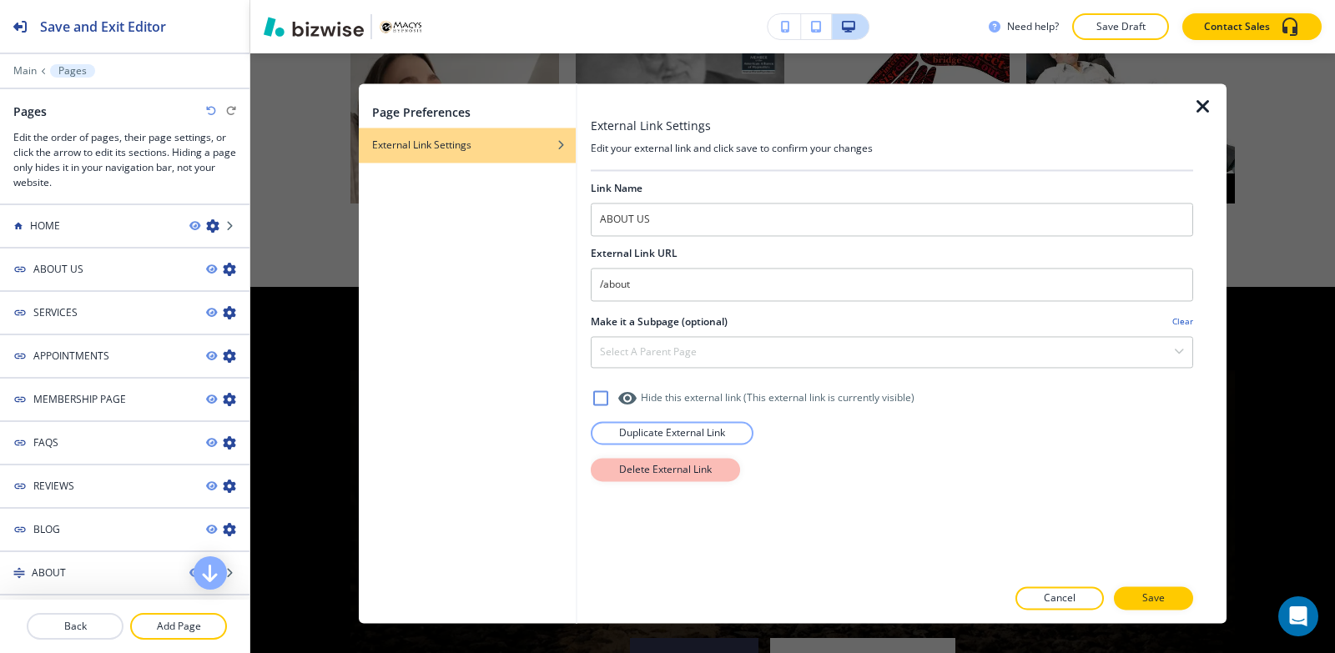
click at [692, 473] on p "Delete External Link" at bounding box center [665, 469] width 93 height 15
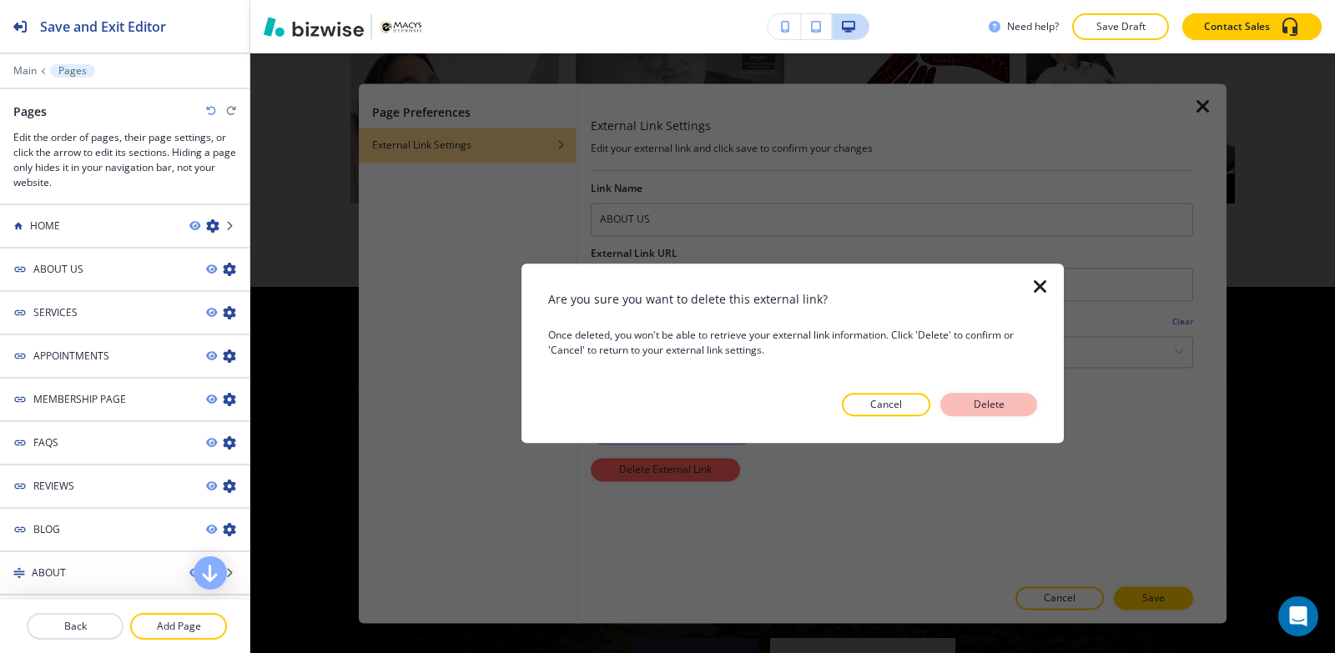
click at [1006, 407] on p "Delete" at bounding box center [988, 404] width 40 height 15
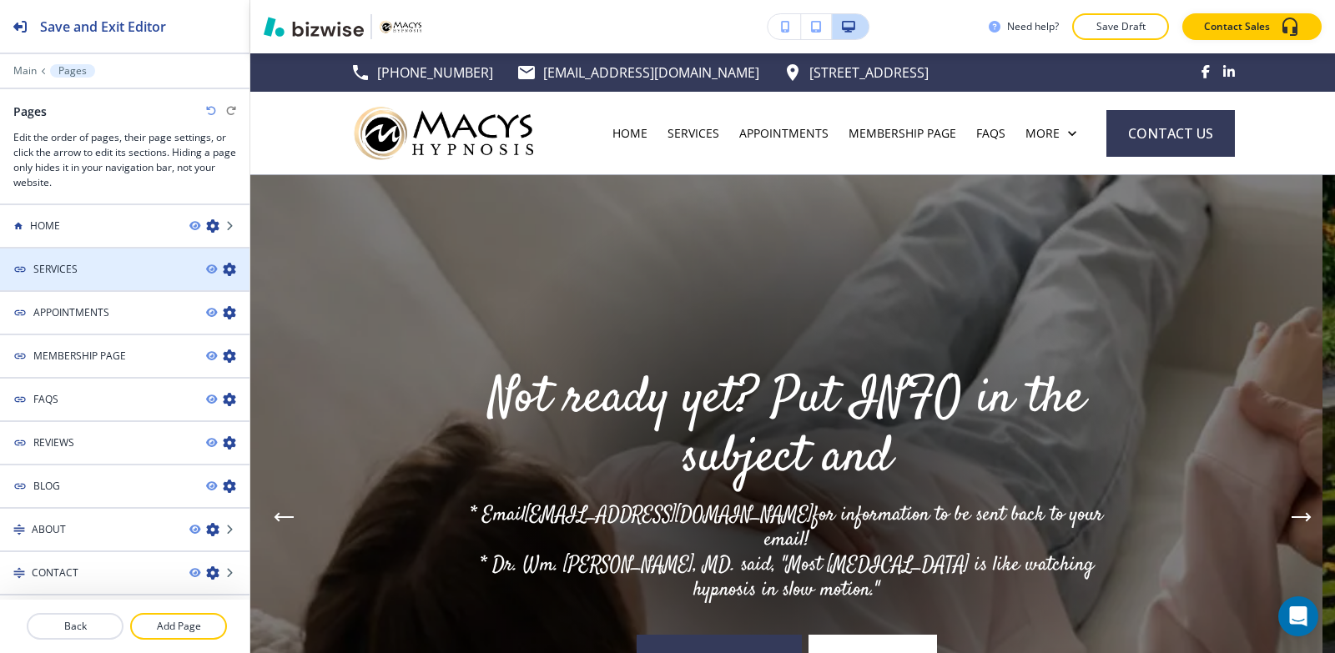
click at [223, 271] on icon "button" at bounding box center [229, 269] width 13 height 13
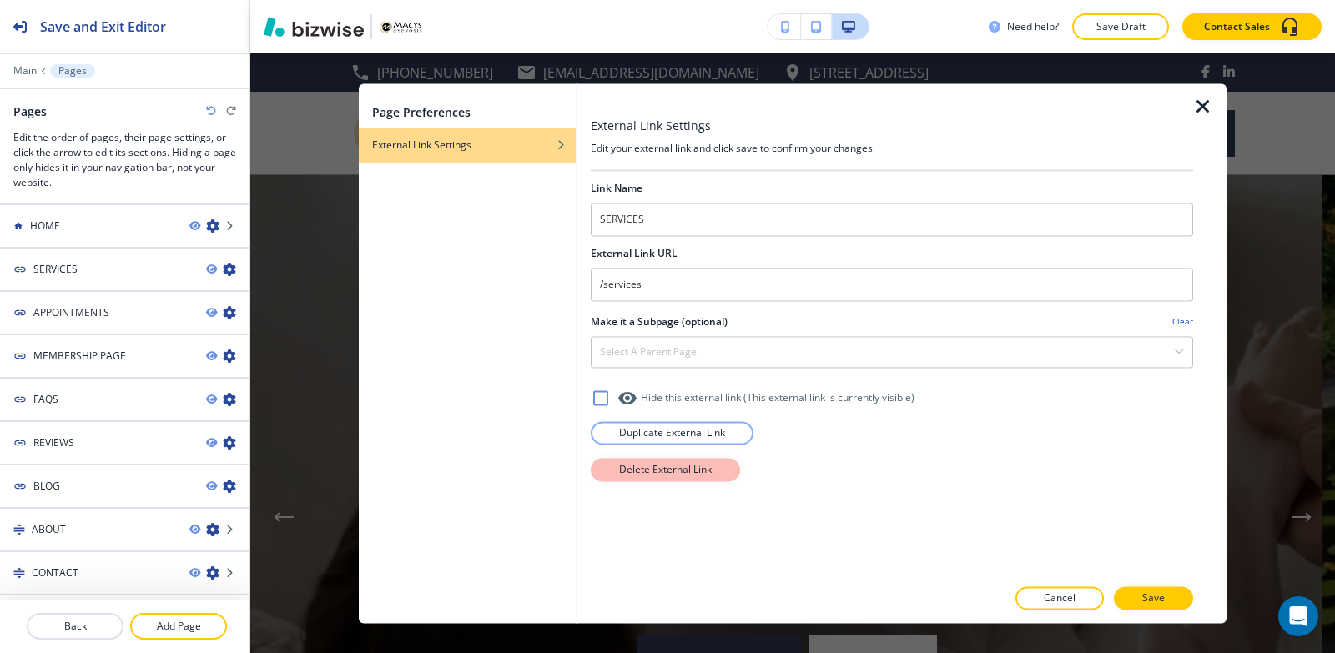
click at [644, 468] on p "Delete External Link" at bounding box center [665, 469] width 93 height 15
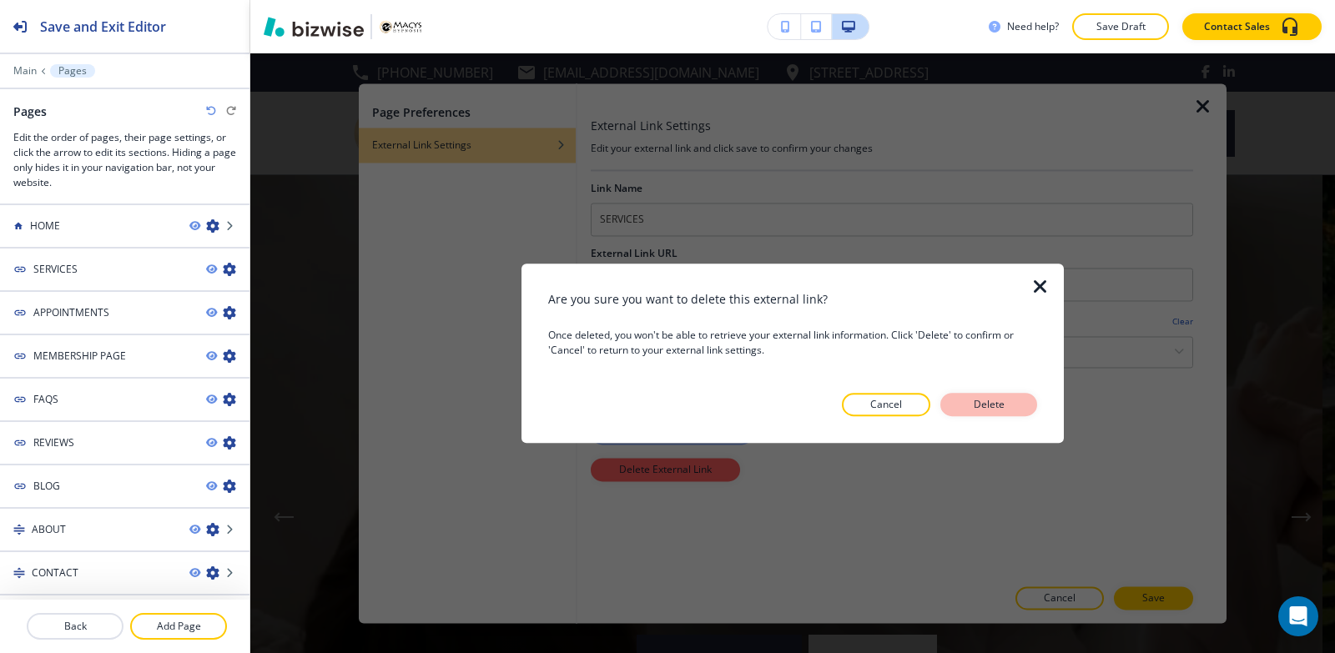
click at [1001, 414] on button "Delete" at bounding box center [988, 404] width 97 height 23
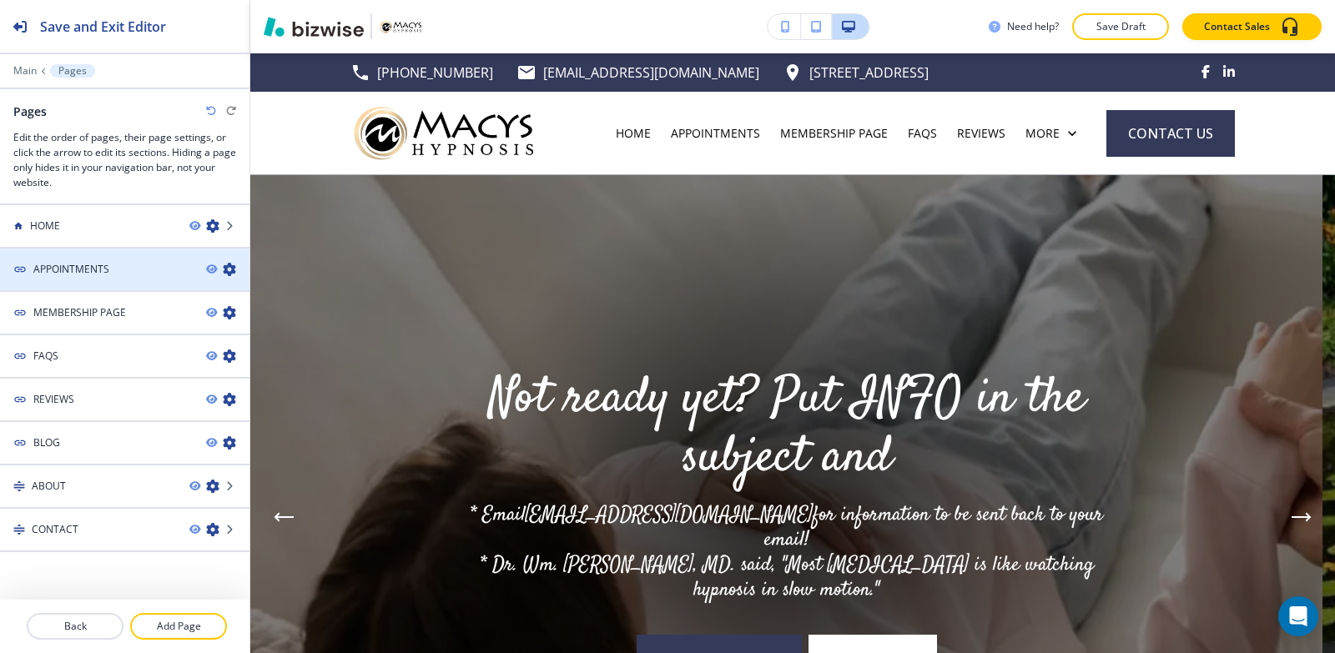
click at [223, 272] on icon "button" at bounding box center [229, 269] width 13 height 13
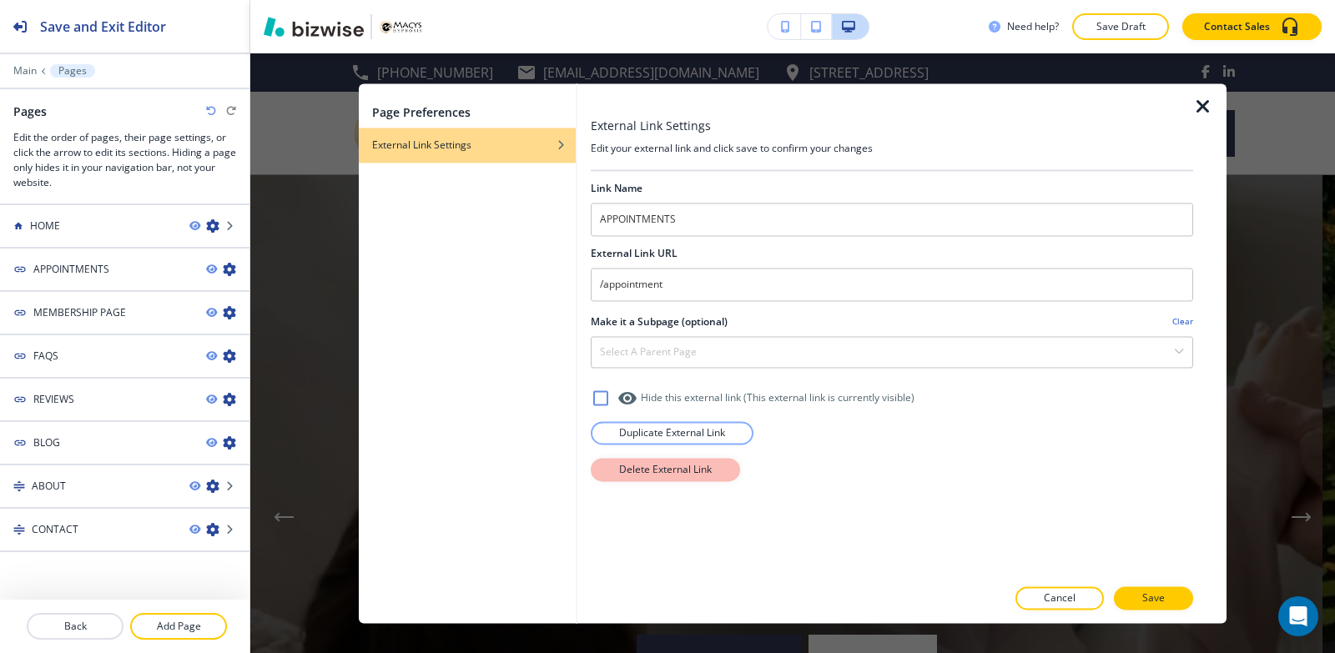
click at [682, 474] on p "Delete External Link" at bounding box center [665, 469] width 93 height 15
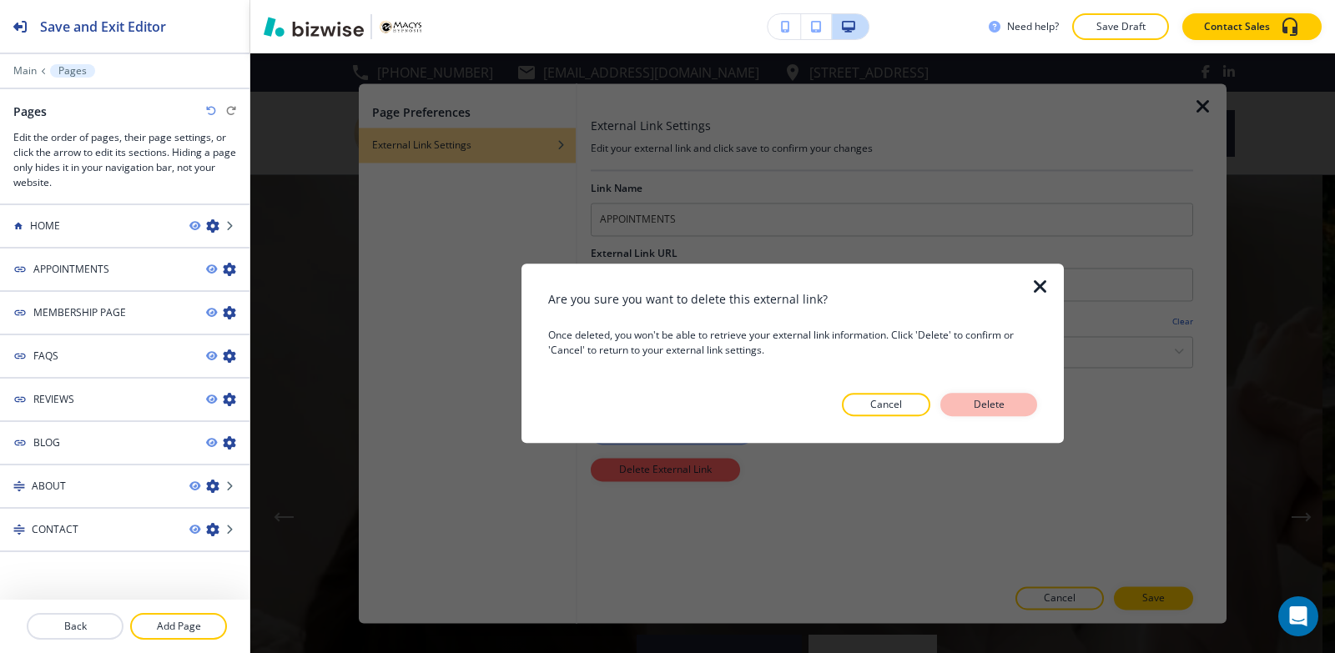
click at [1001, 412] on p "Delete" at bounding box center [988, 404] width 40 height 15
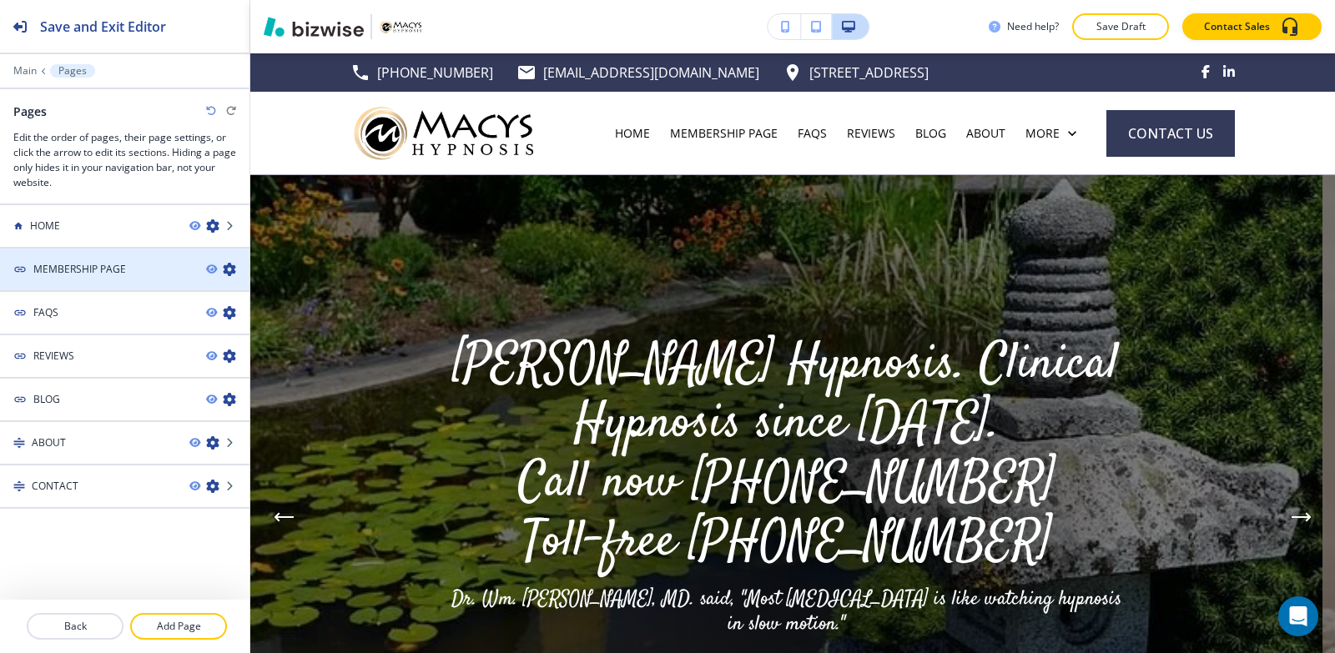
click at [231, 269] on icon "button" at bounding box center [229, 269] width 13 height 13
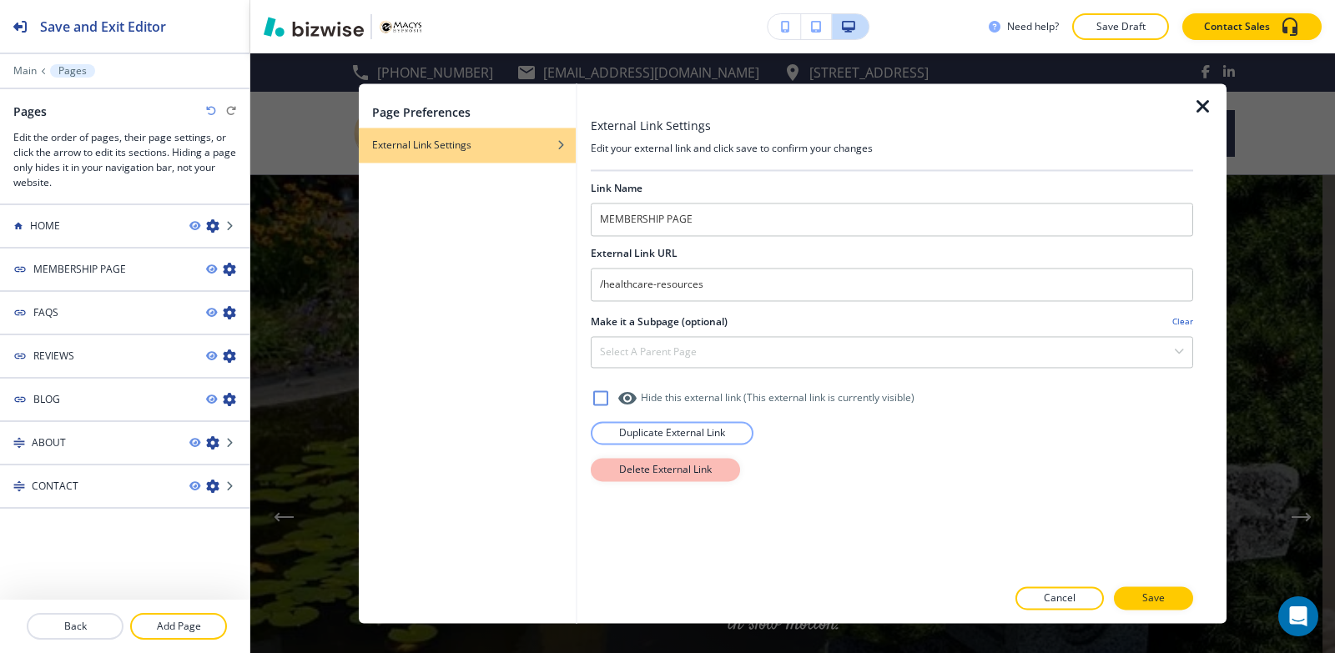
click at [707, 468] on p "Delete External Link" at bounding box center [665, 469] width 93 height 15
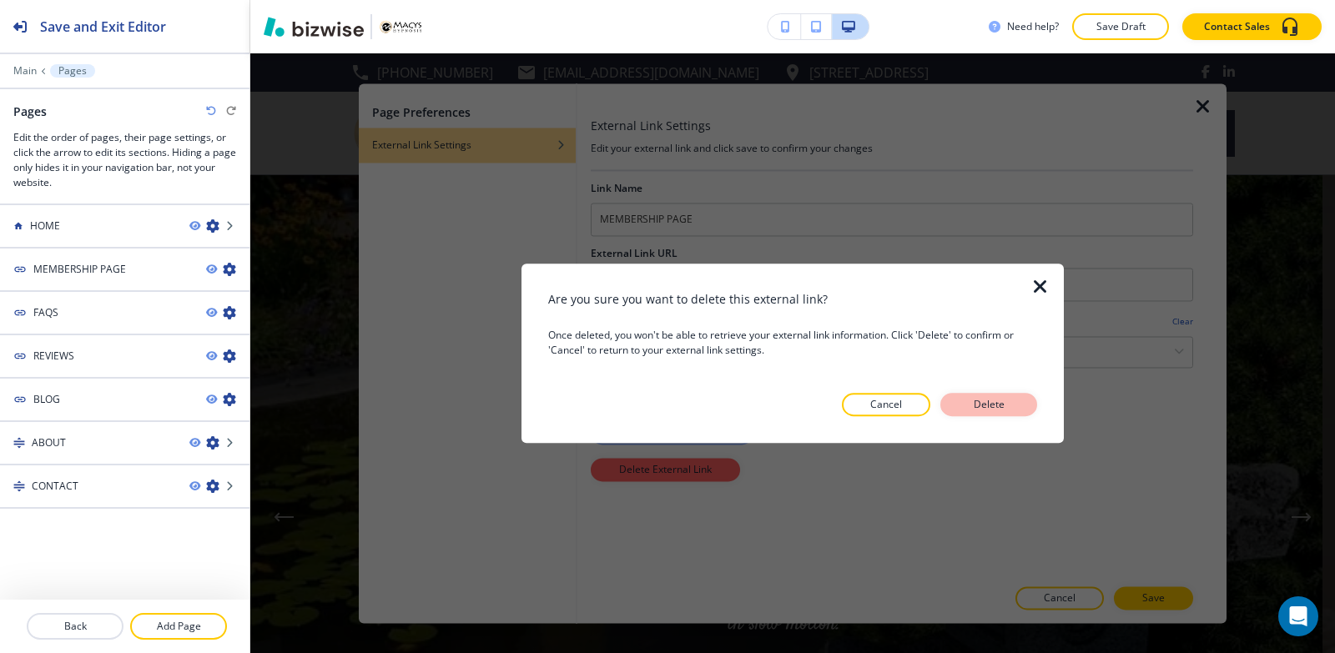
click at [1017, 401] on button "Delete" at bounding box center [988, 404] width 97 height 23
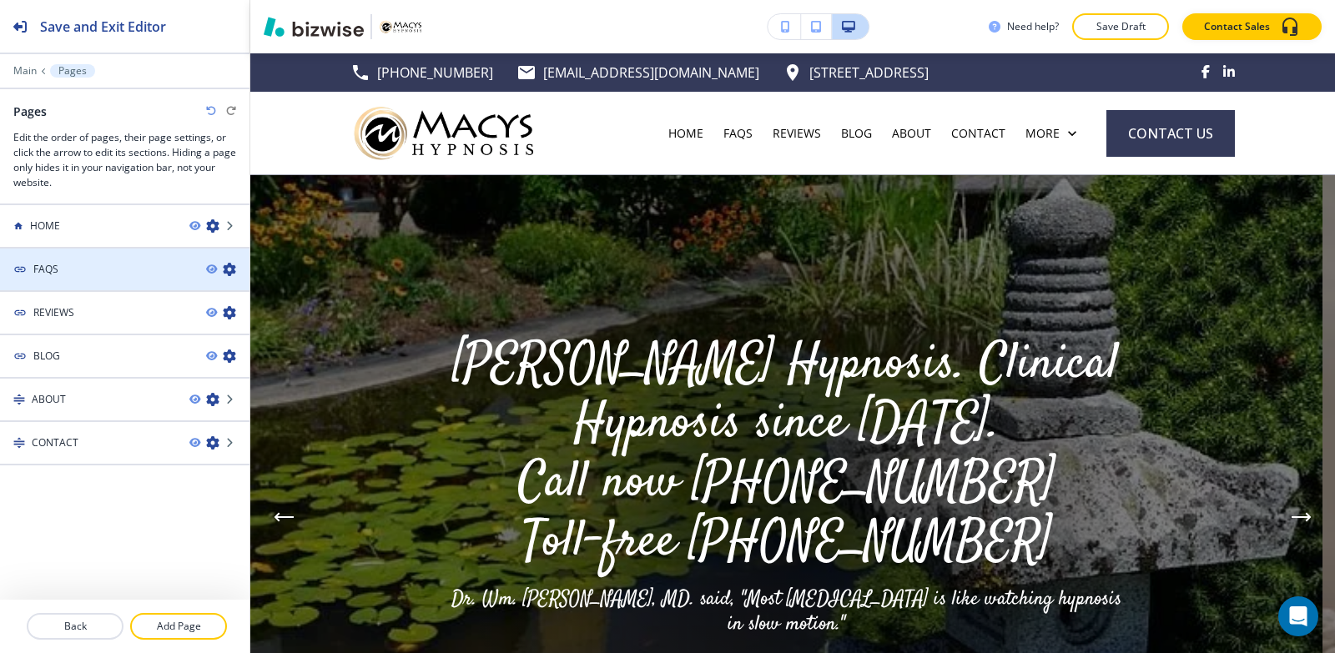
click at [229, 270] on icon "button" at bounding box center [229, 269] width 13 height 13
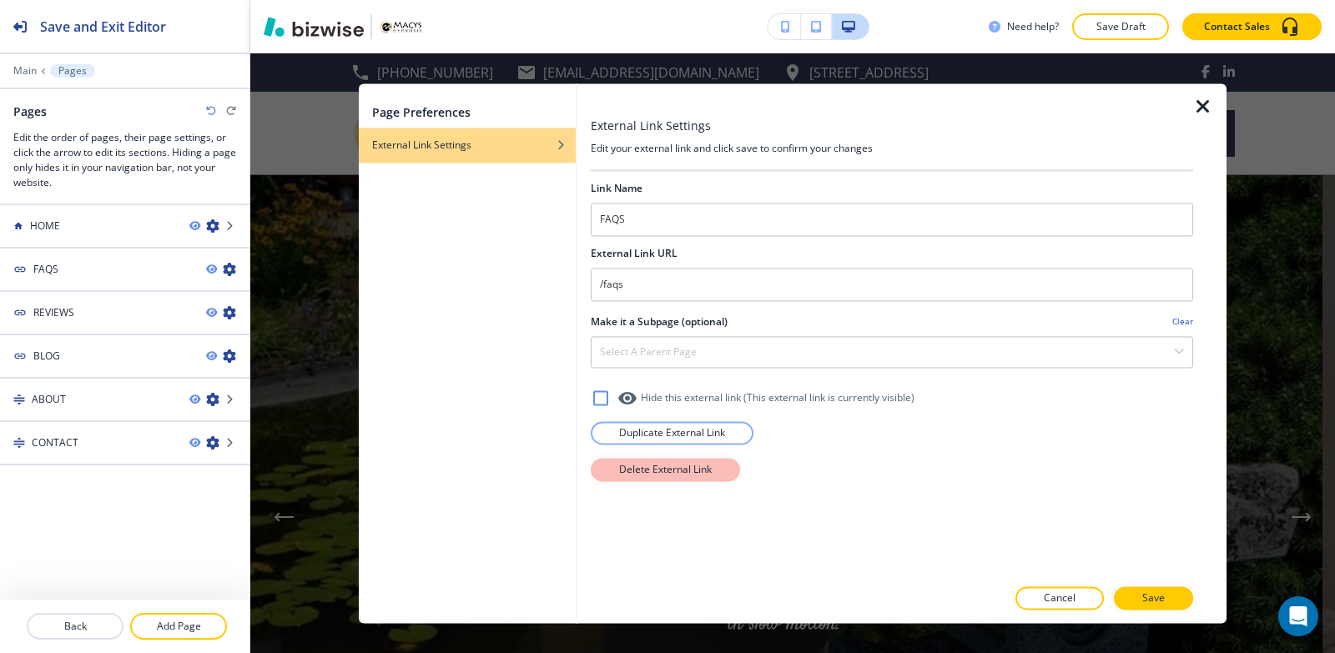
click at [646, 460] on button "Delete External Link" at bounding box center [665, 469] width 149 height 23
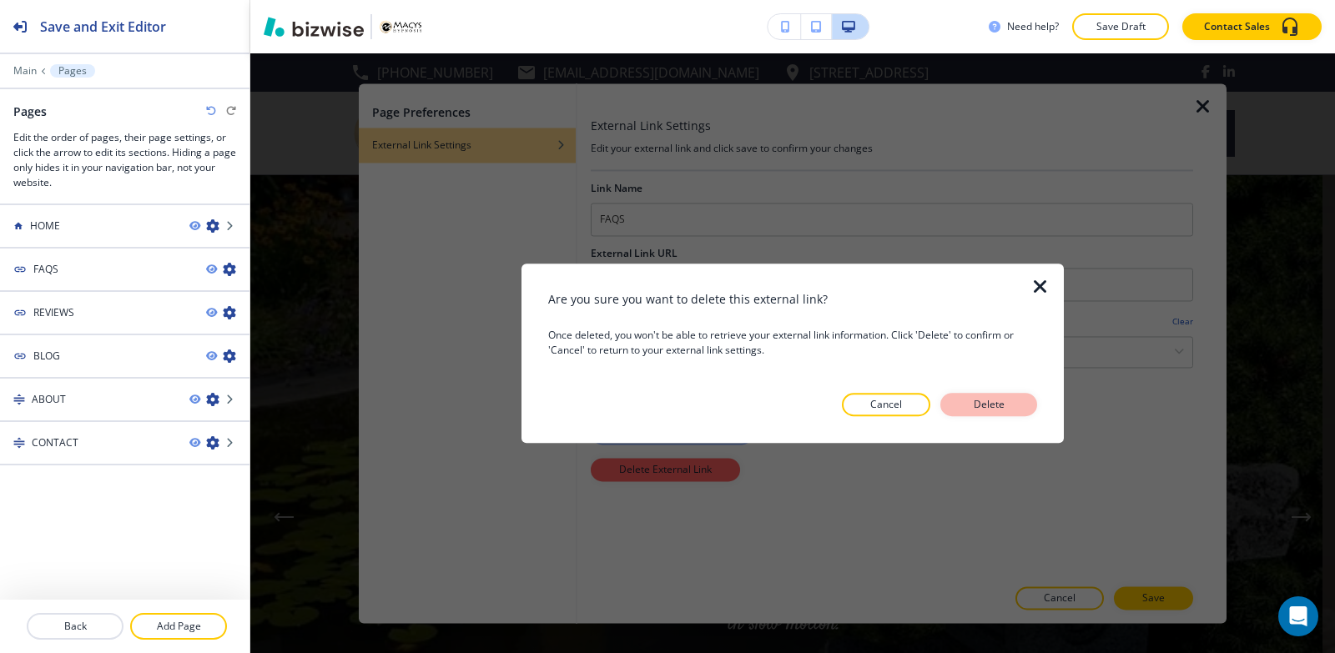
click at [994, 405] on p "Delete" at bounding box center [988, 404] width 40 height 15
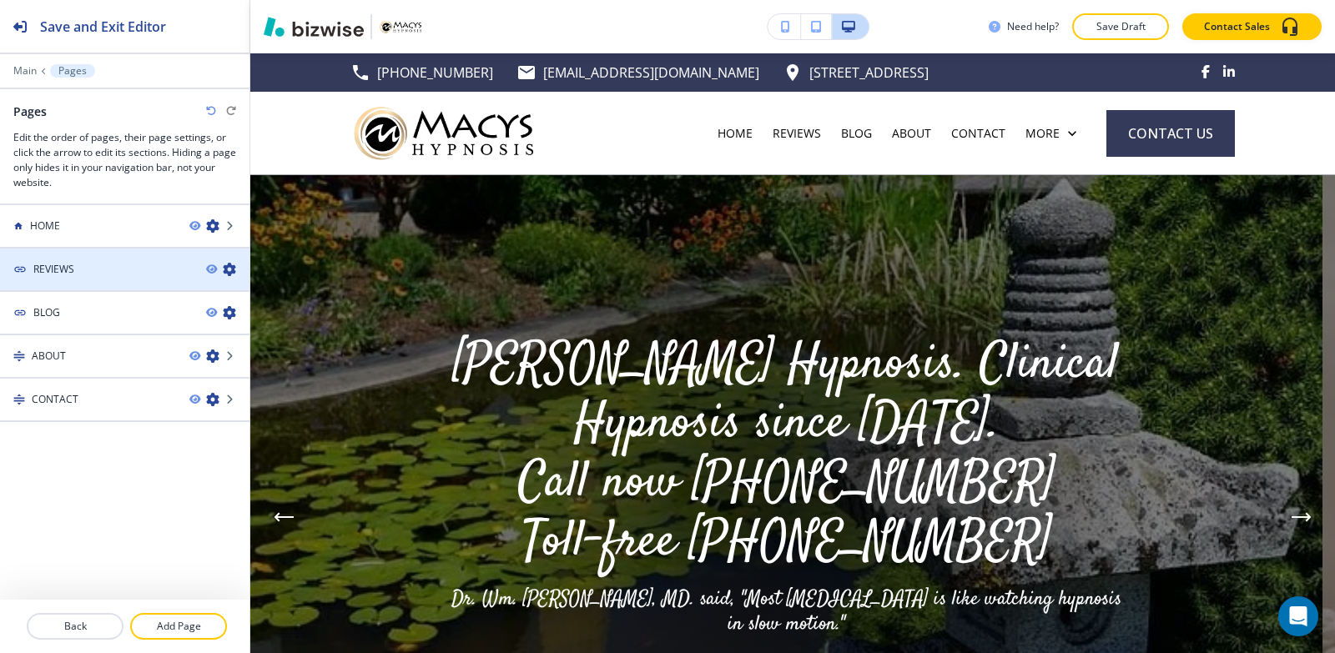
click at [231, 272] on icon "button" at bounding box center [229, 269] width 13 height 13
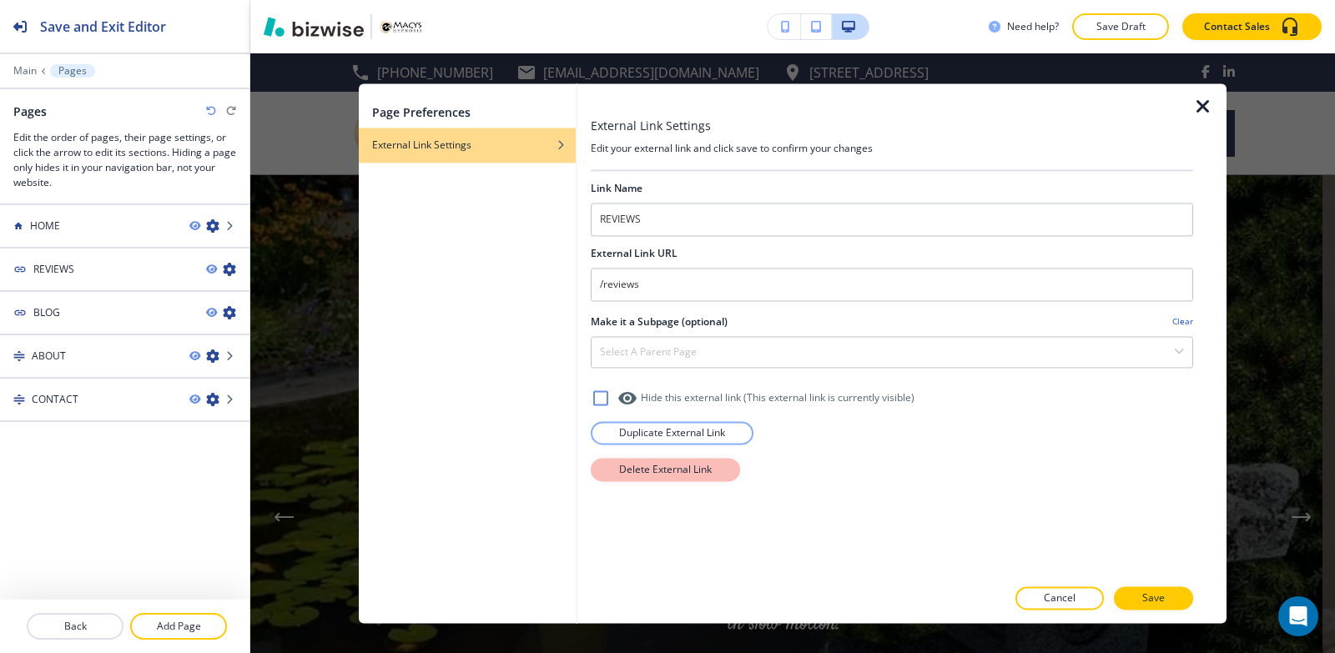
click at [667, 472] on p "Delete External Link" at bounding box center [665, 469] width 93 height 15
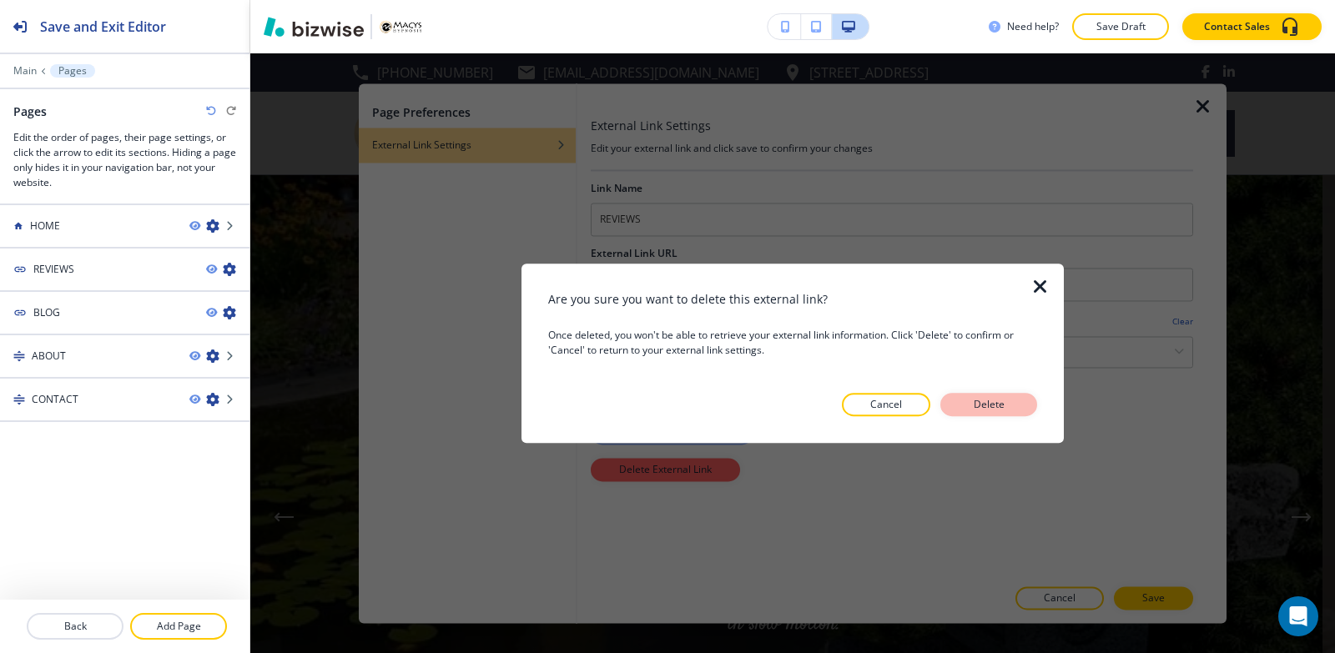
click at [1000, 409] on p "Delete" at bounding box center [988, 404] width 40 height 15
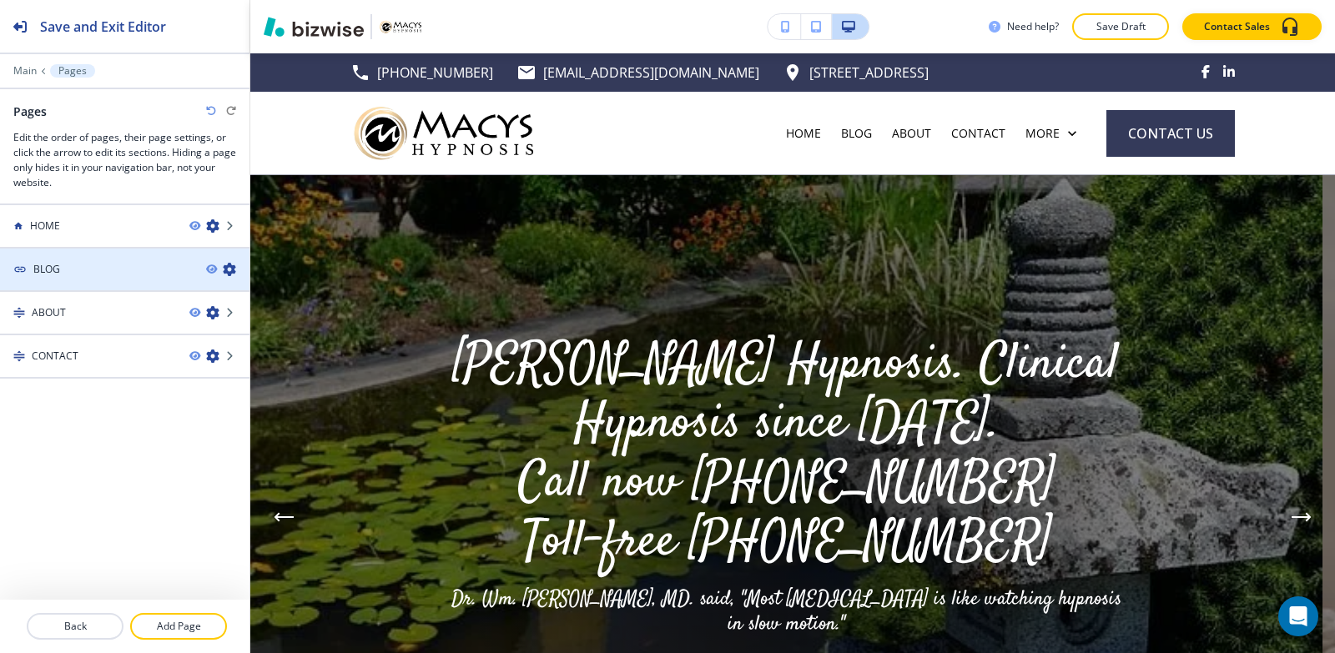
click at [225, 270] on icon "button" at bounding box center [229, 269] width 13 height 13
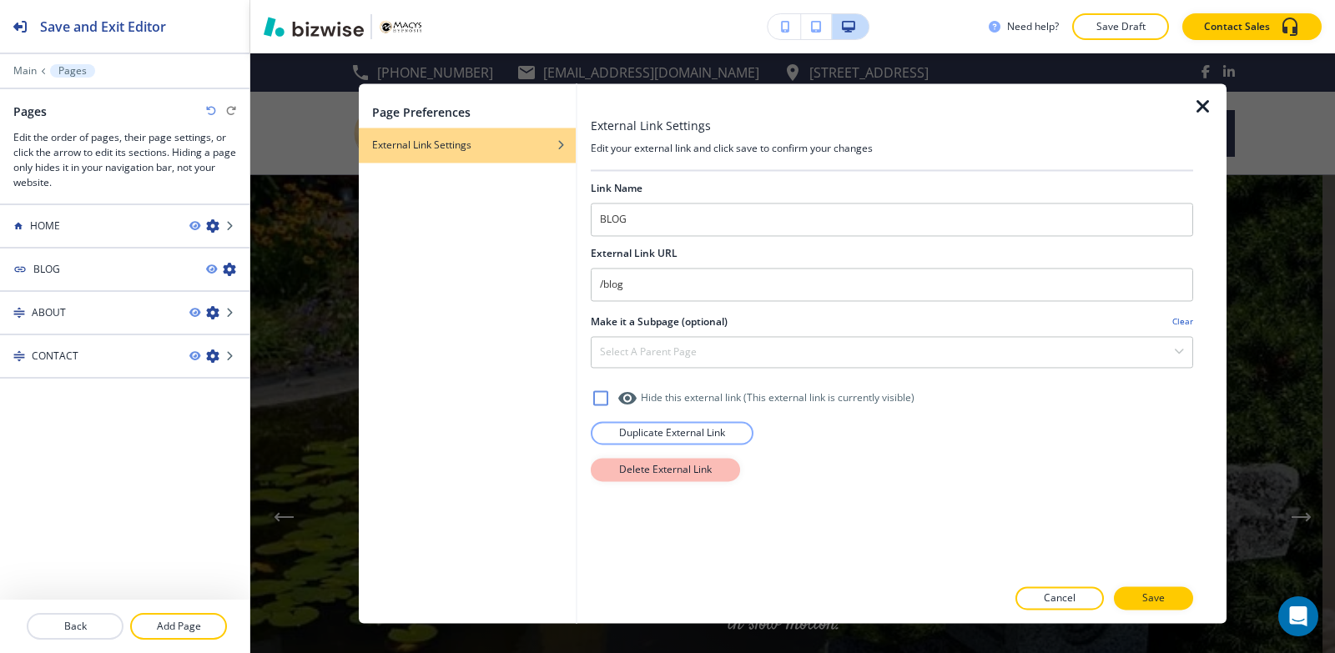
click at [676, 471] on p "Delete External Link" at bounding box center [665, 469] width 93 height 15
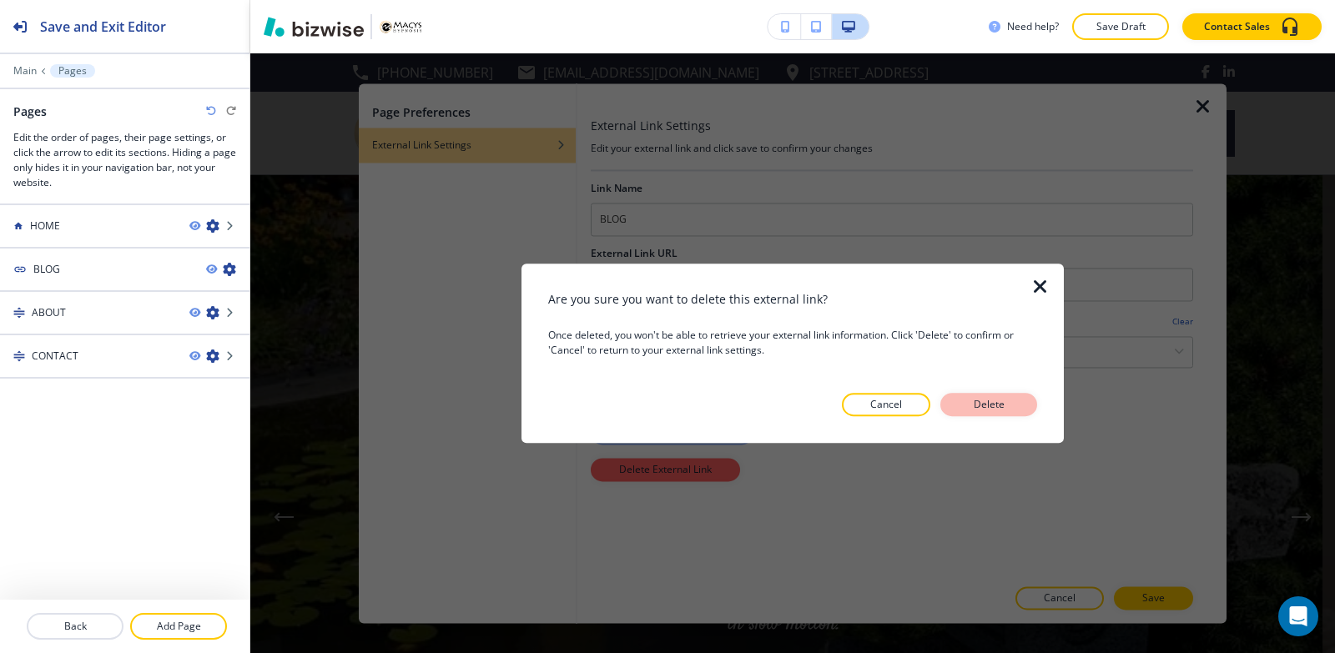
click at [989, 408] on p "Delete" at bounding box center [988, 404] width 40 height 15
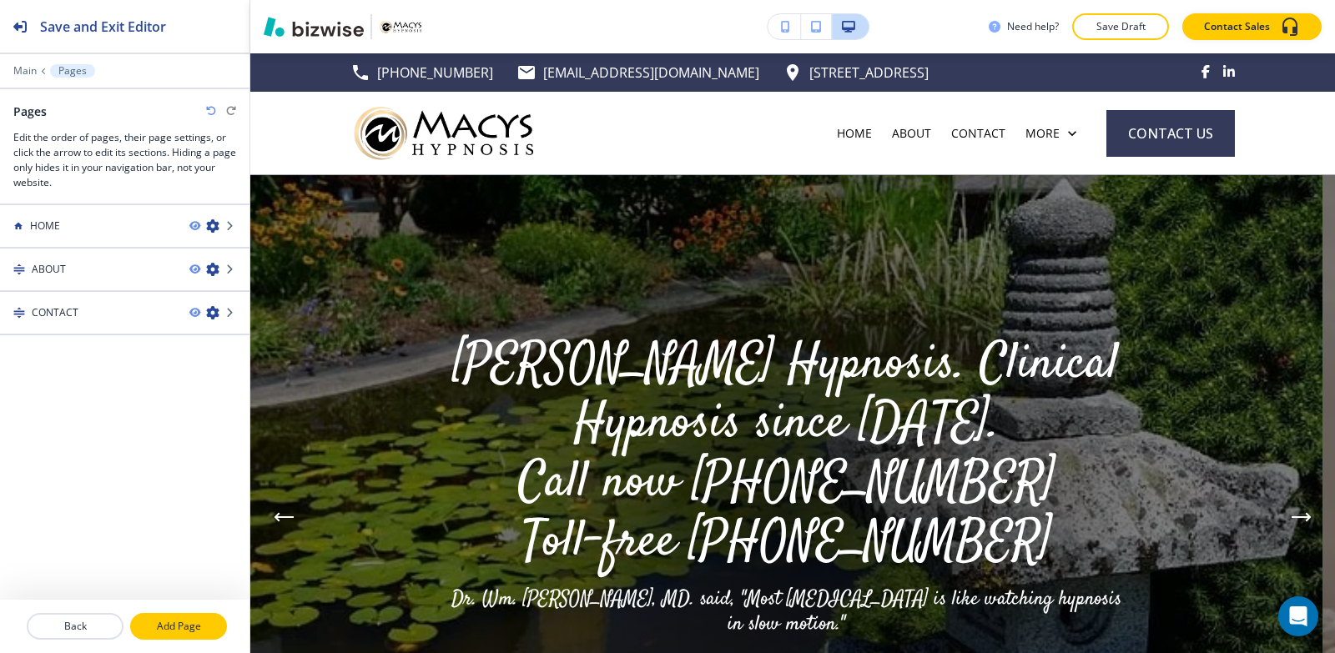
click at [169, 625] on p "Add Page" at bounding box center [178, 626] width 93 height 15
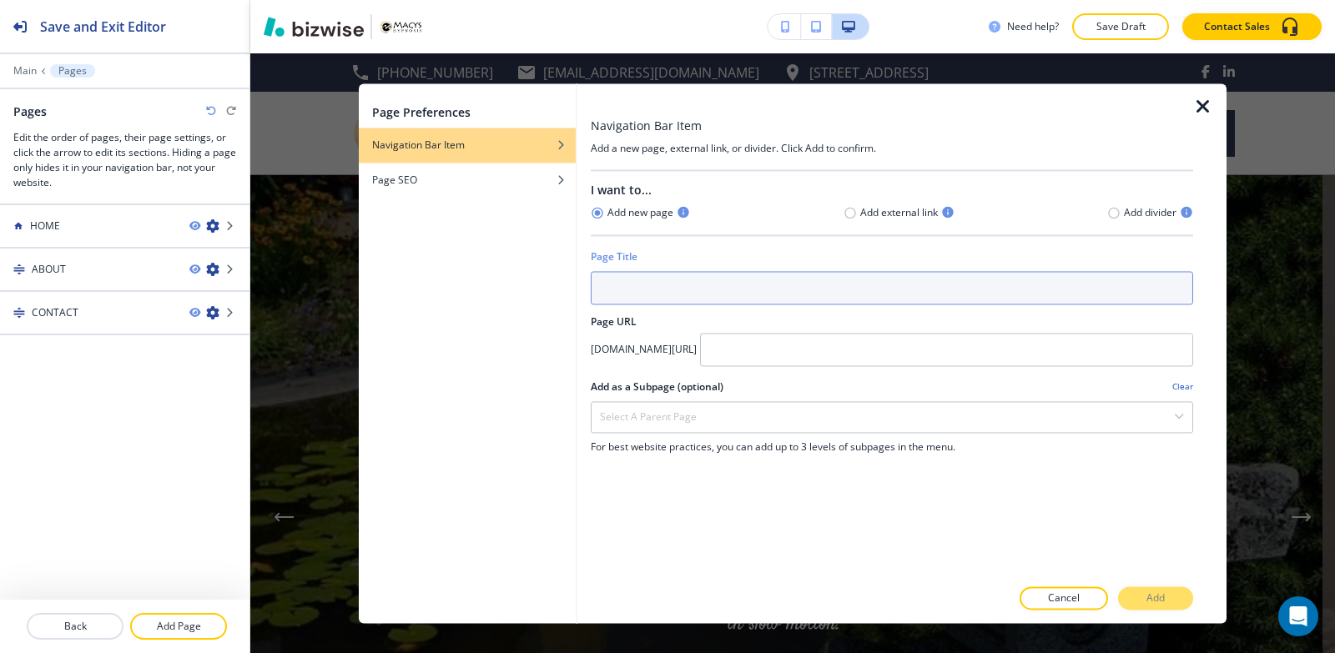
click at [733, 276] on input "text" at bounding box center [892, 287] width 602 height 33
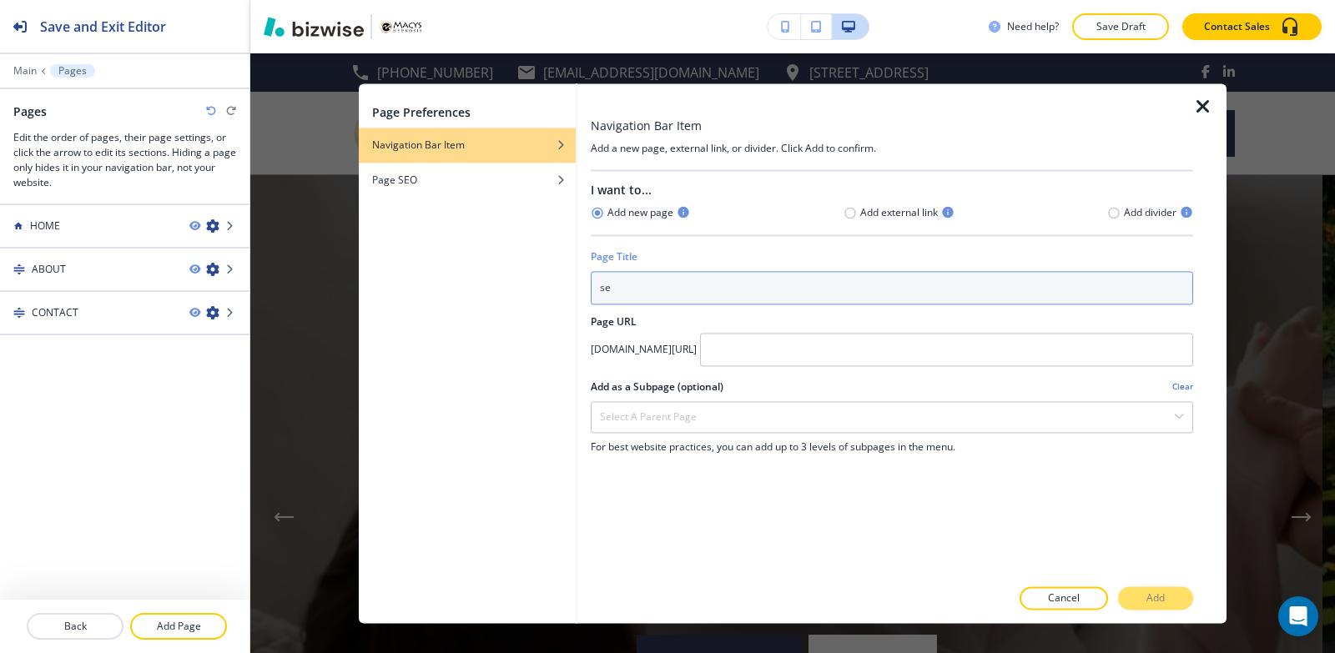
type input "s"
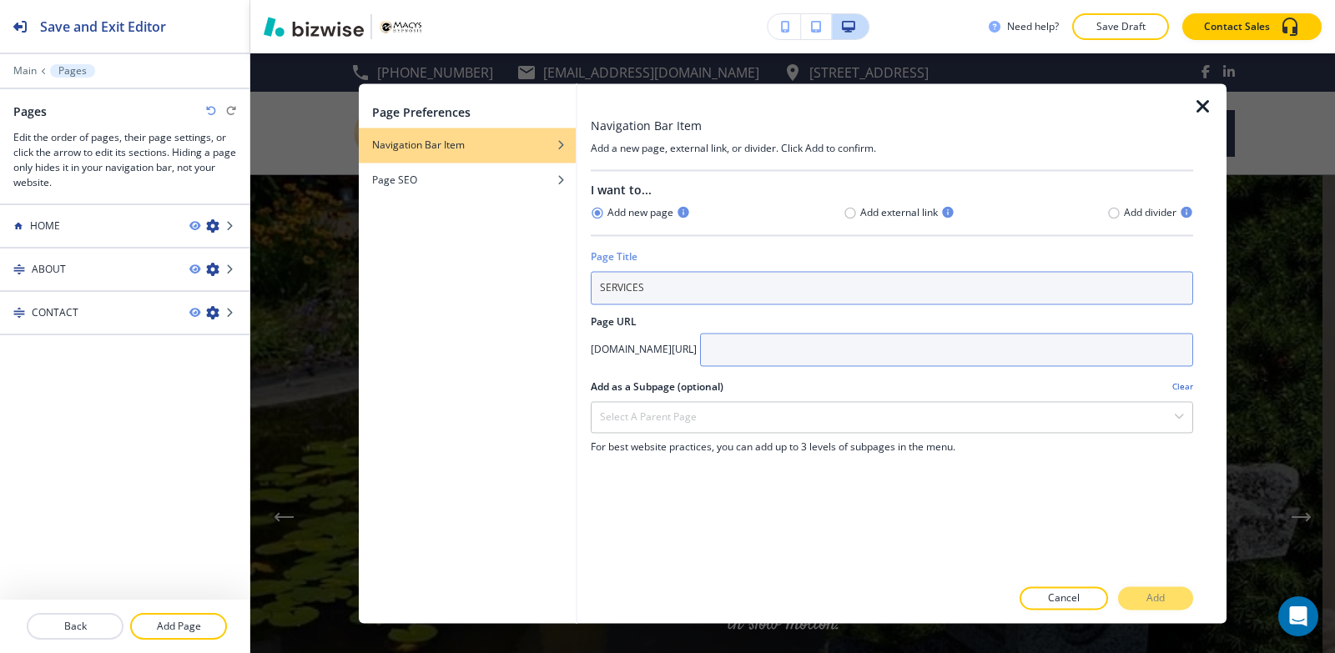
type input "SERVICES"
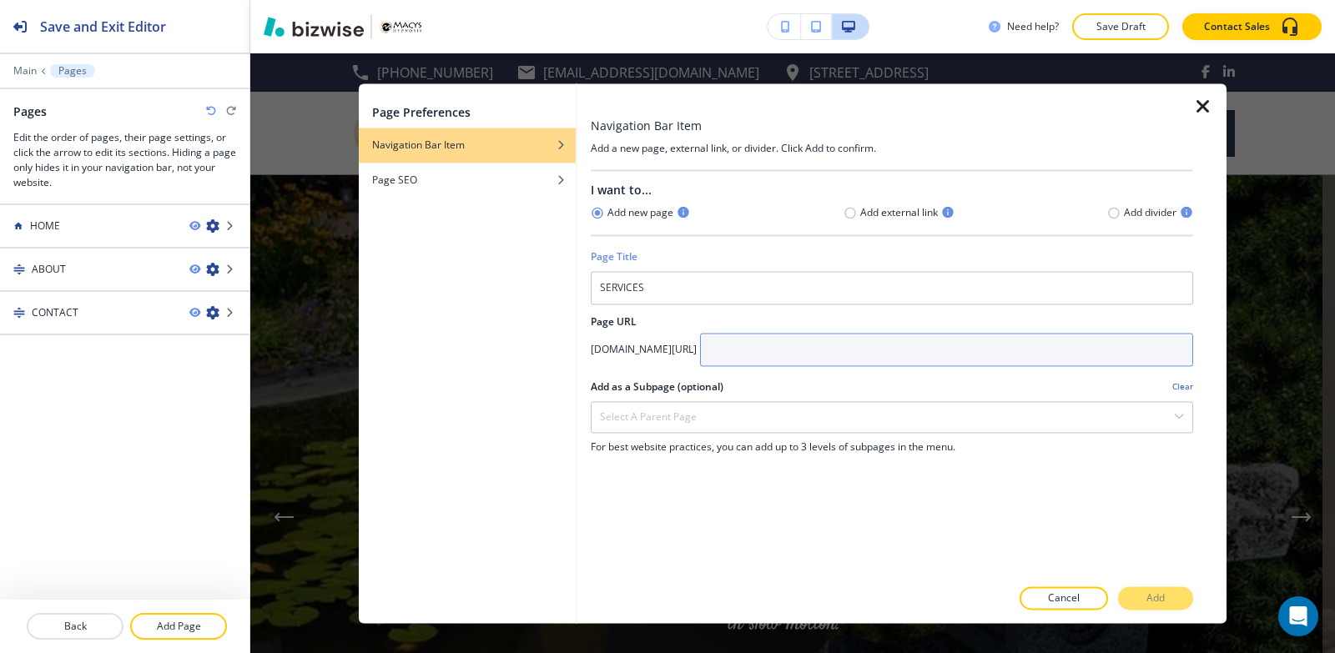
click at [809, 355] on input "text" at bounding box center [946, 349] width 493 height 33
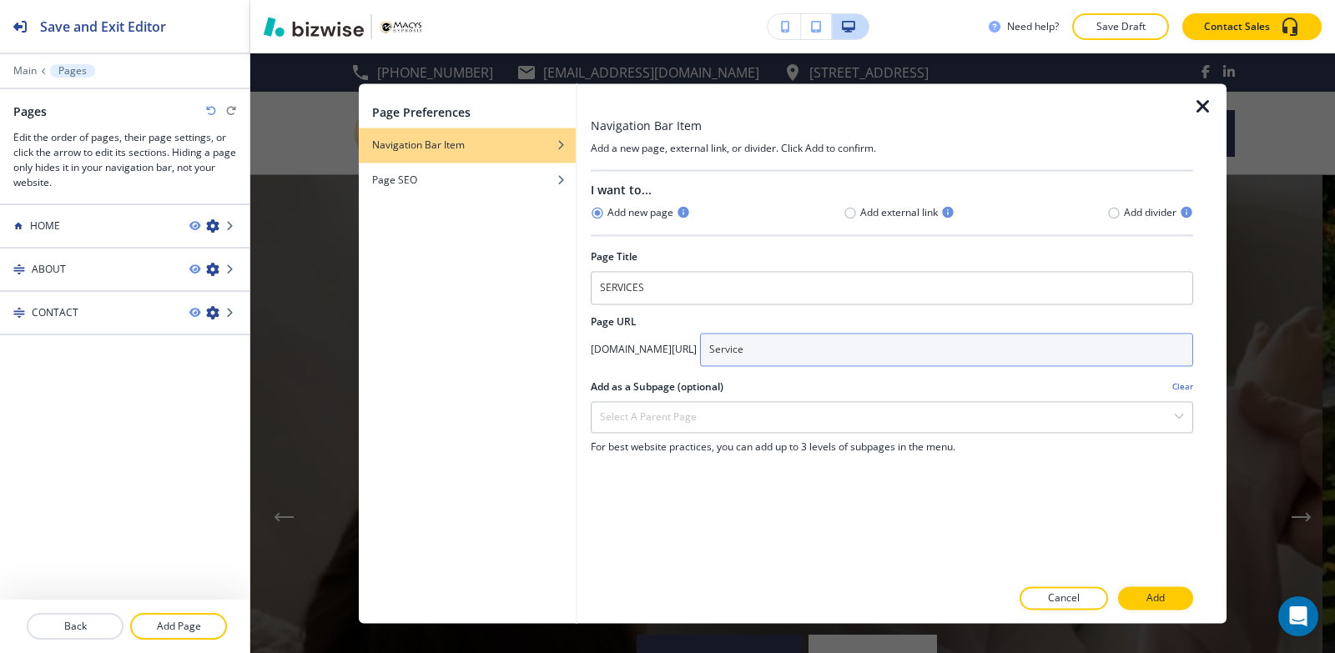
type input "Services"
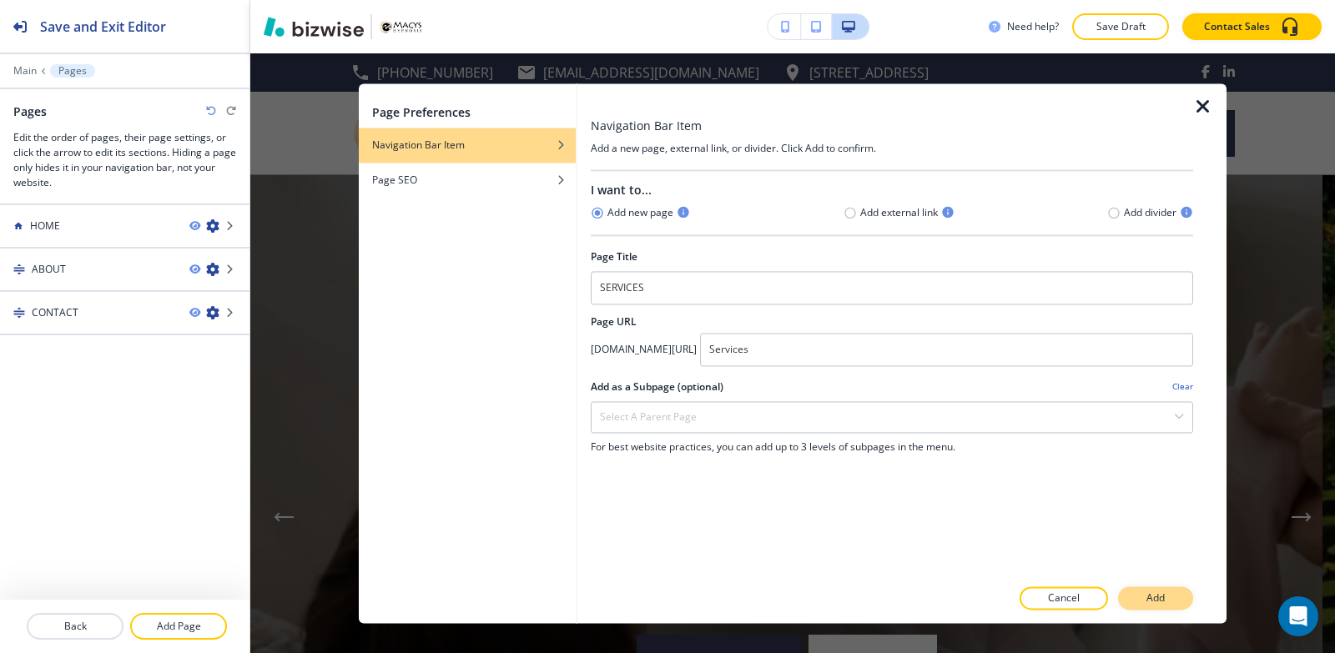
click at [1146, 595] on p "Add" at bounding box center [1155, 598] width 18 height 15
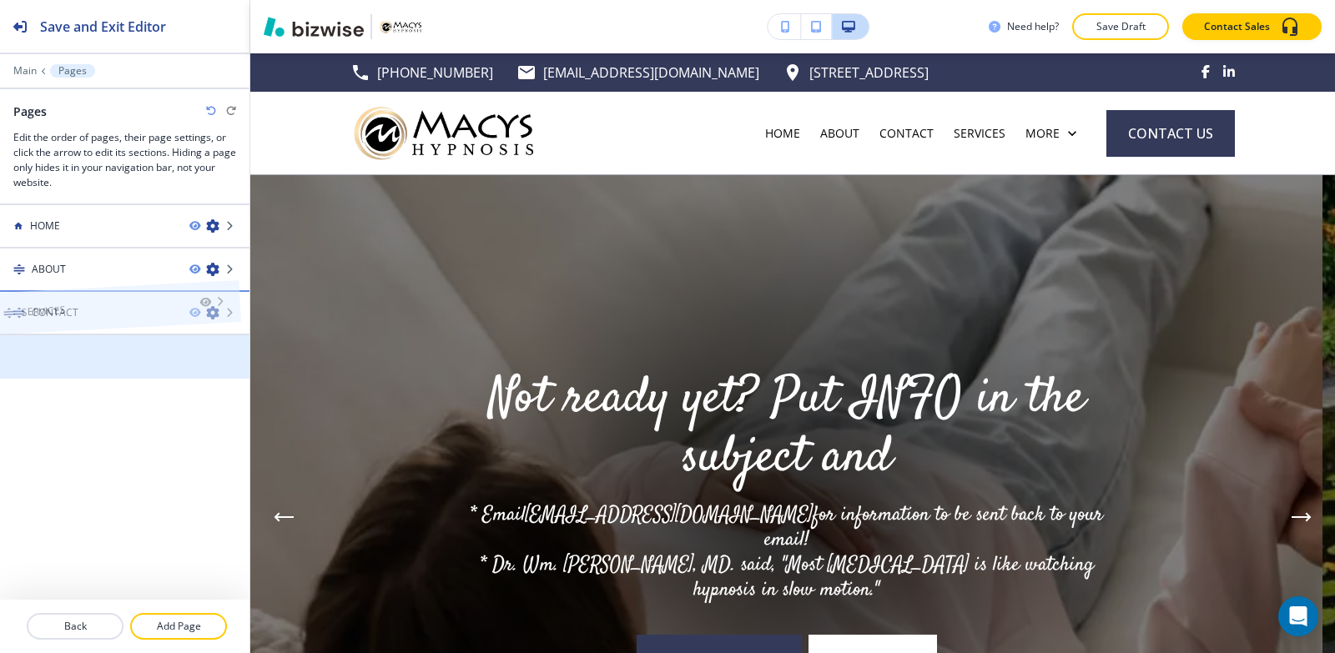
drag, startPoint x: 93, startPoint y: 360, endPoint x: 82, endPoint y: 284, distance: 77.5
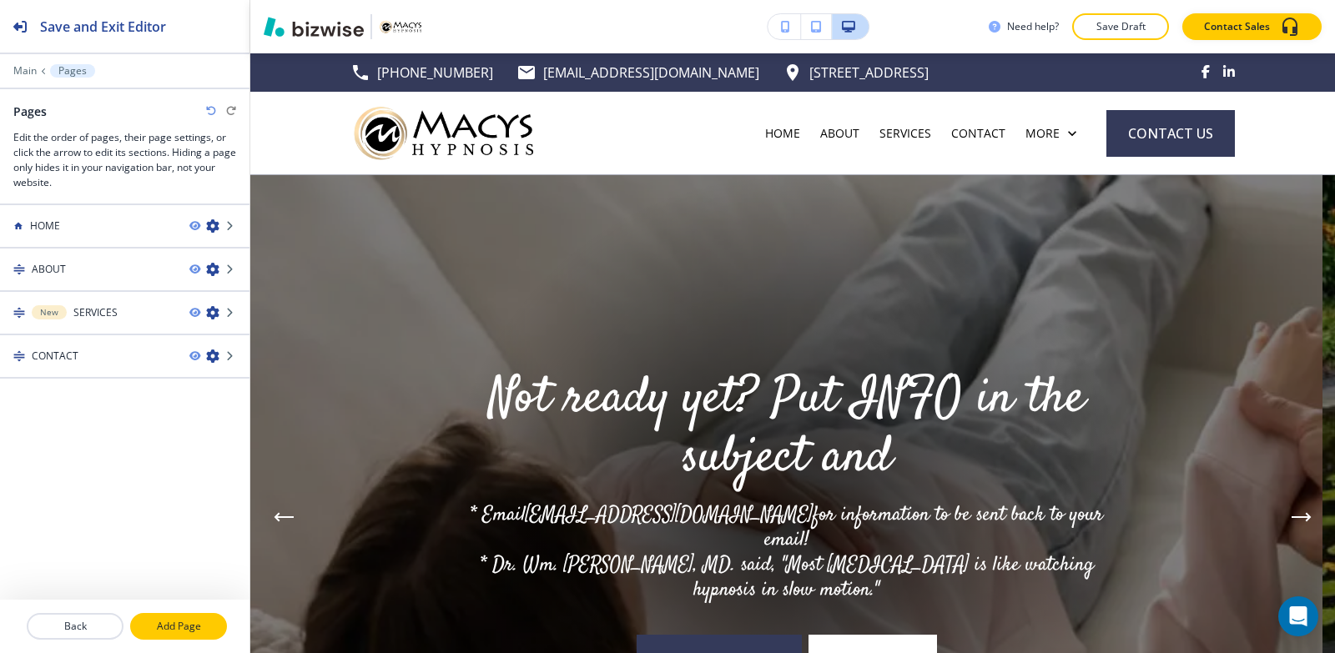
click at [172, 632] on p "Add Page" at bounding box center [178, 626] width 93 height 15
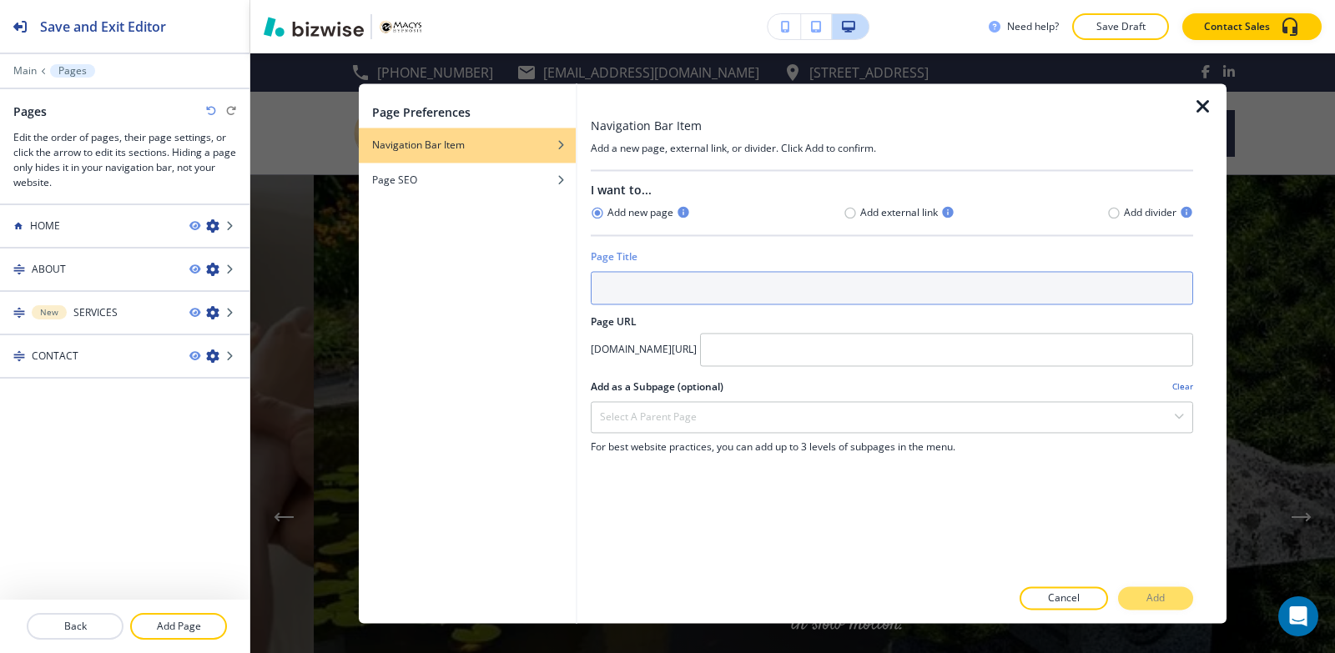
click at [676, 293] on input "text" at bounding box center [892, 287] width 602 height 33
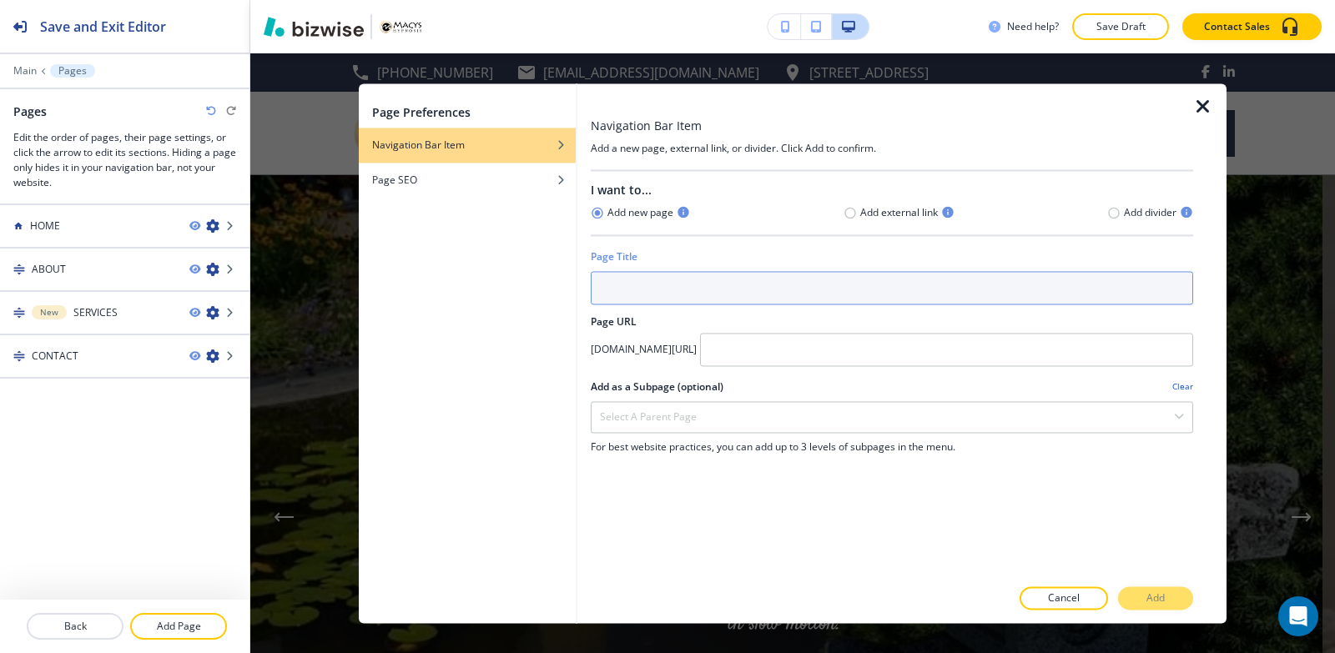
type input "a"
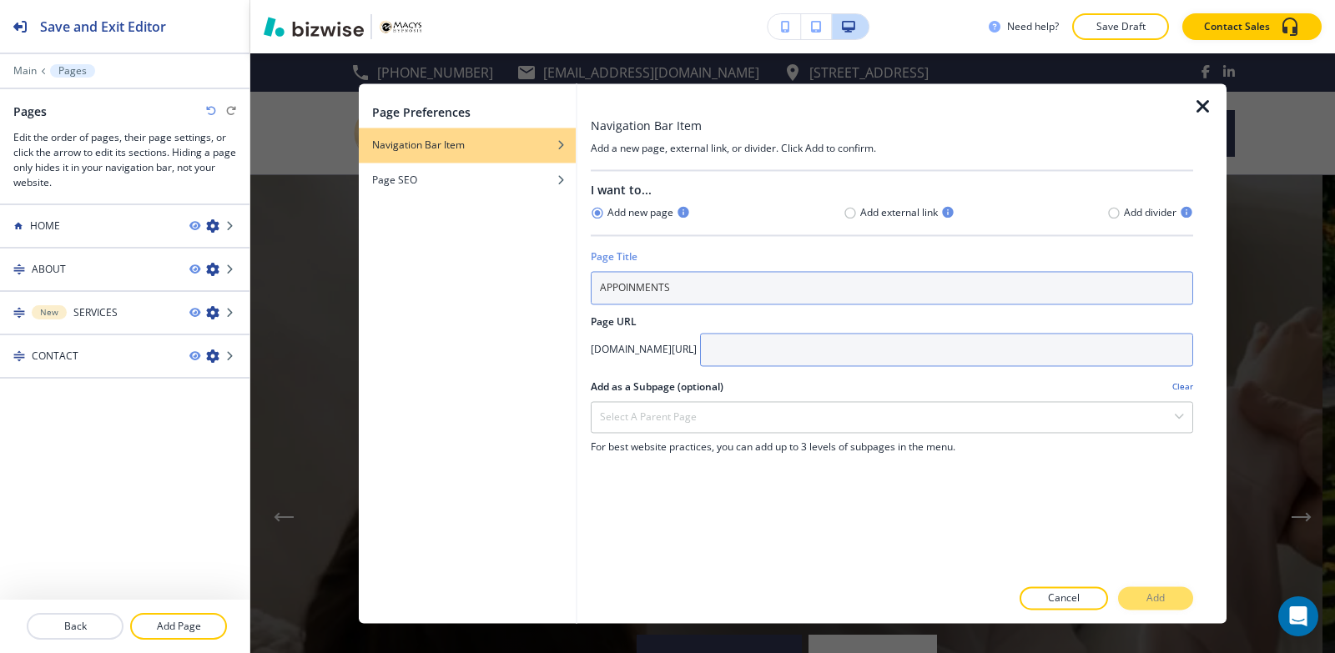
type input "APPOINMENTS"
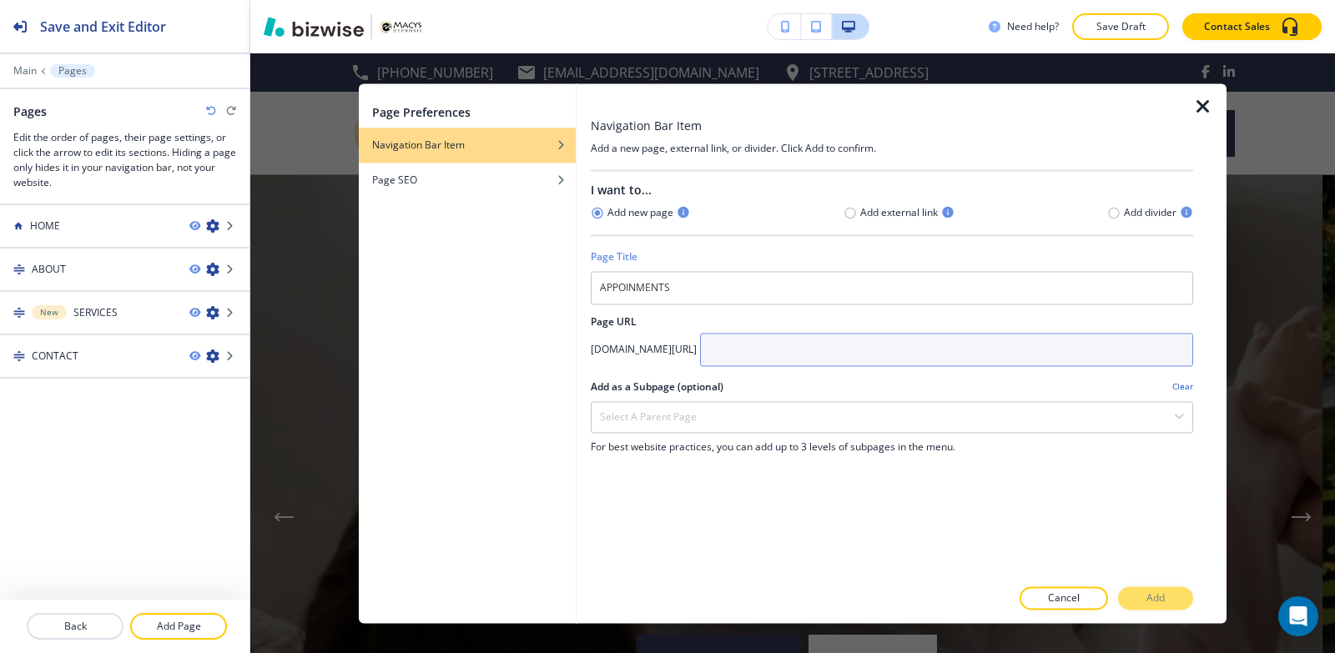
click at [825, 359] on input "text" at bounding box center [946, 349] width 493 height 33
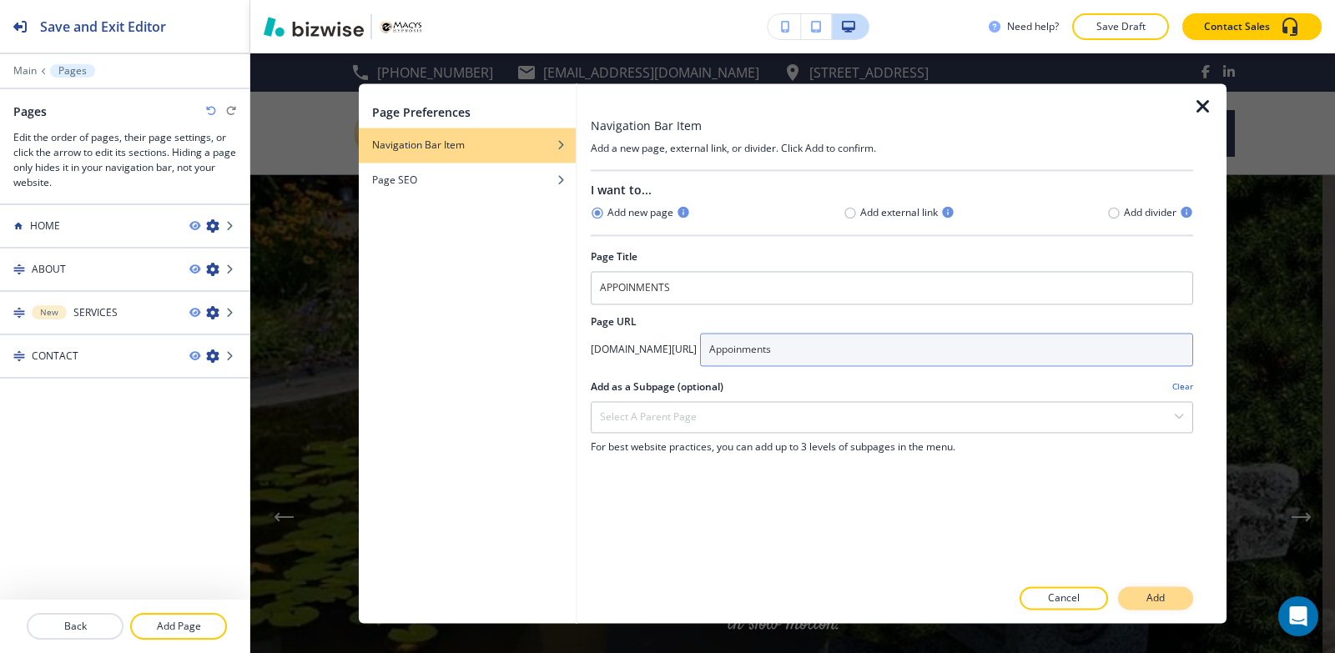
type input "Appoinments"
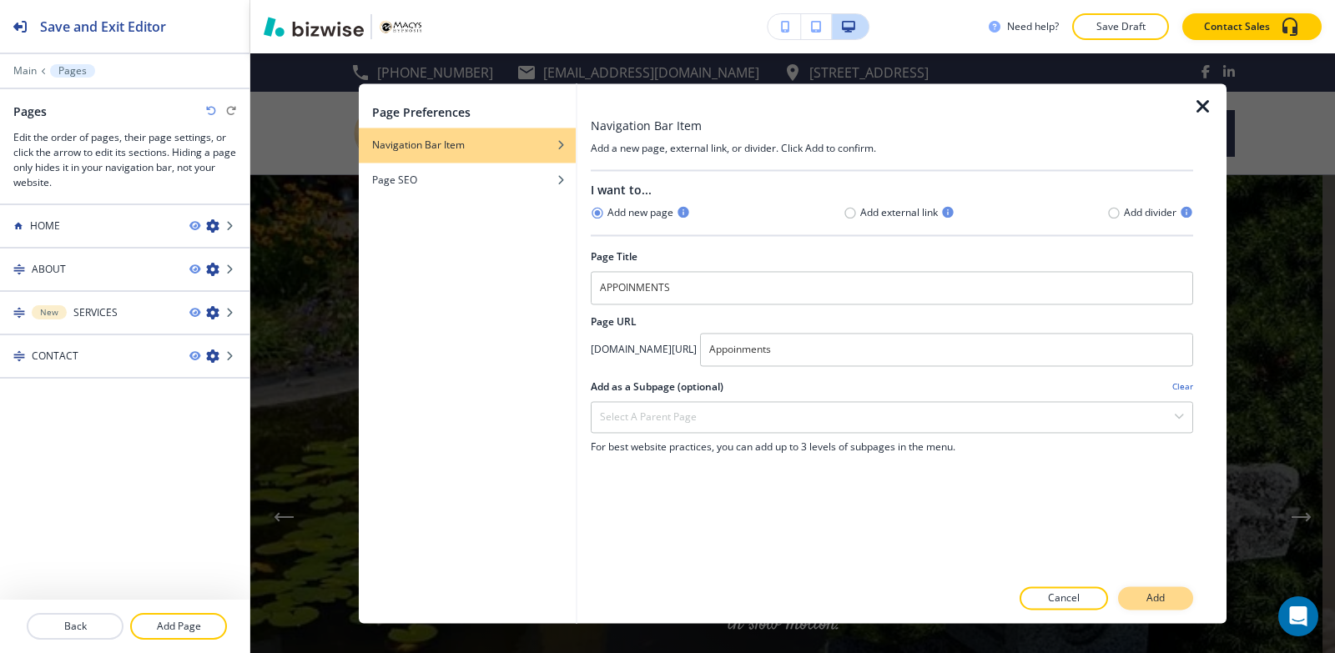
click at [1148, 592] on p "Add" at bounding box center [1155, 598] width 18 height 15
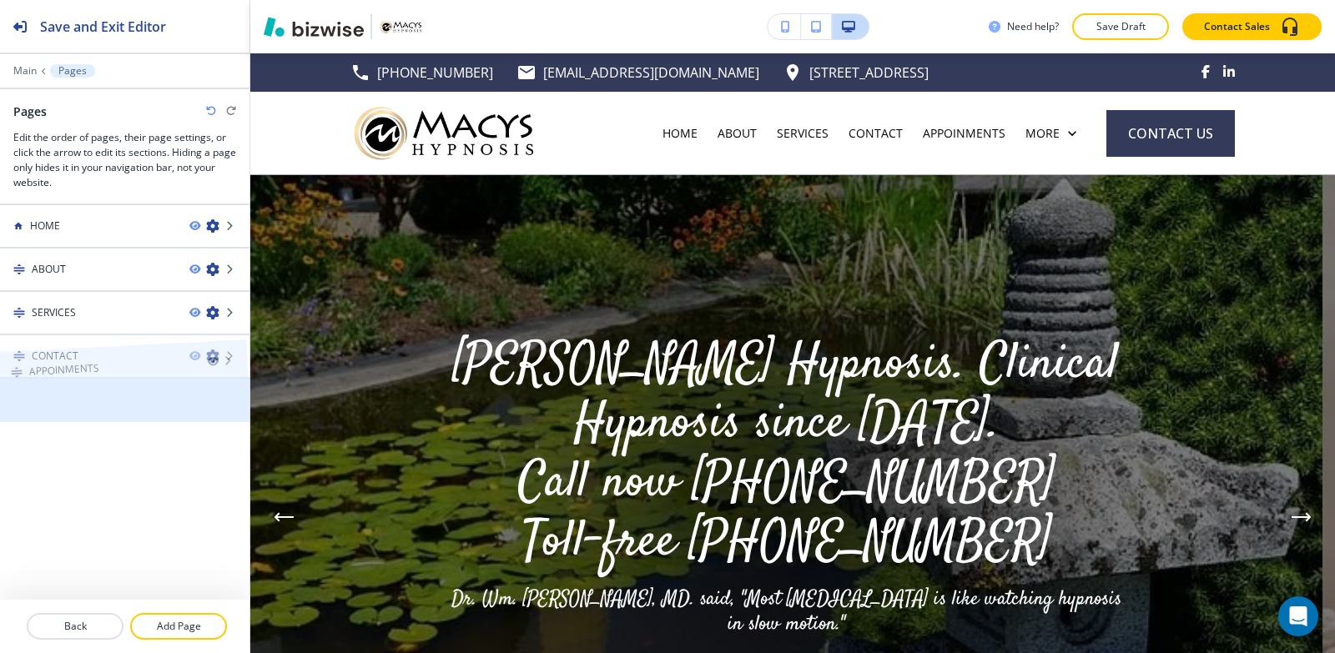
drag, startPoint x: 77, startPoint y: 393, endPoint x: 73, endPoint y: 332, distance: 61.0
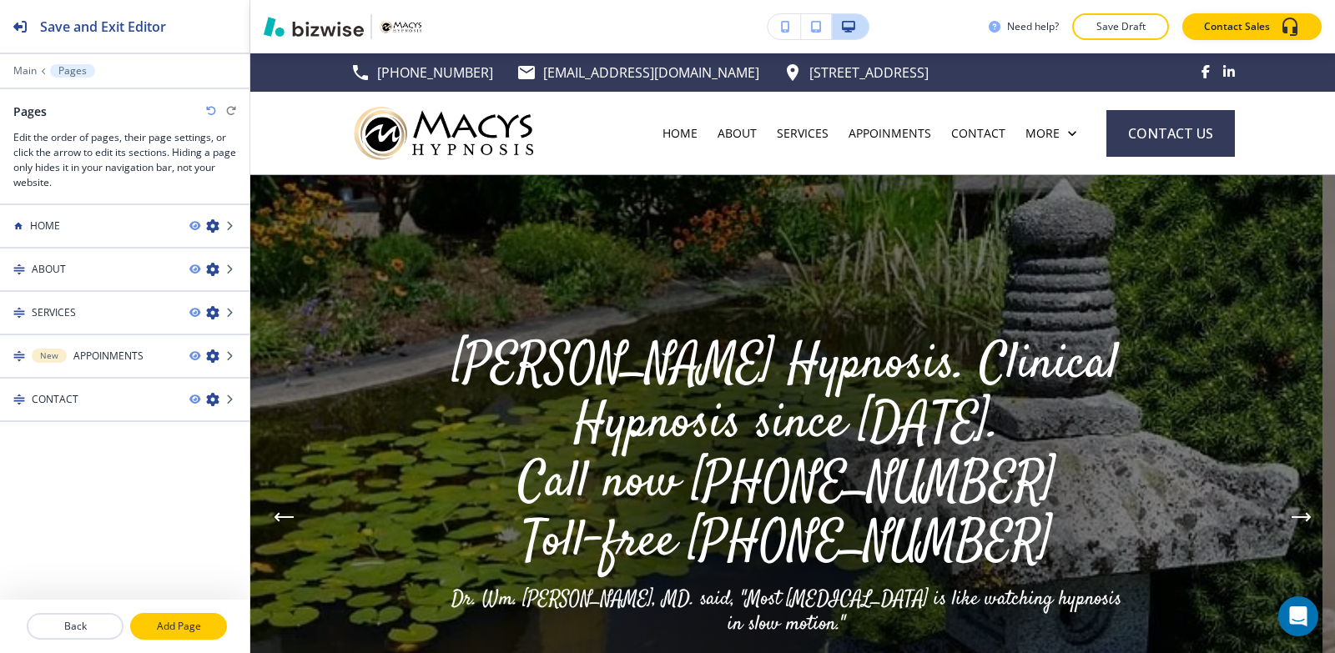
click at [194, 626] on p "Add Page" at bounding box center [178, 626] width 93 height 15
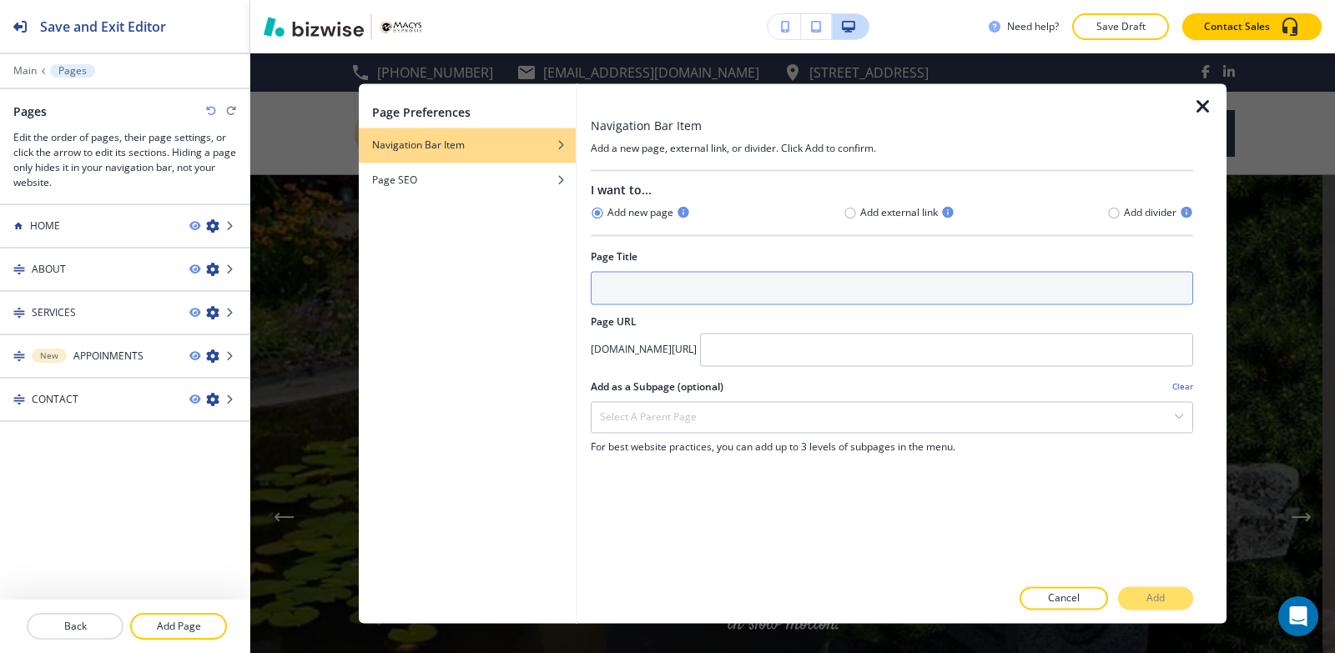
click at [682, 297] on input "text" at bounding box center [892, 287] width 602 height 33
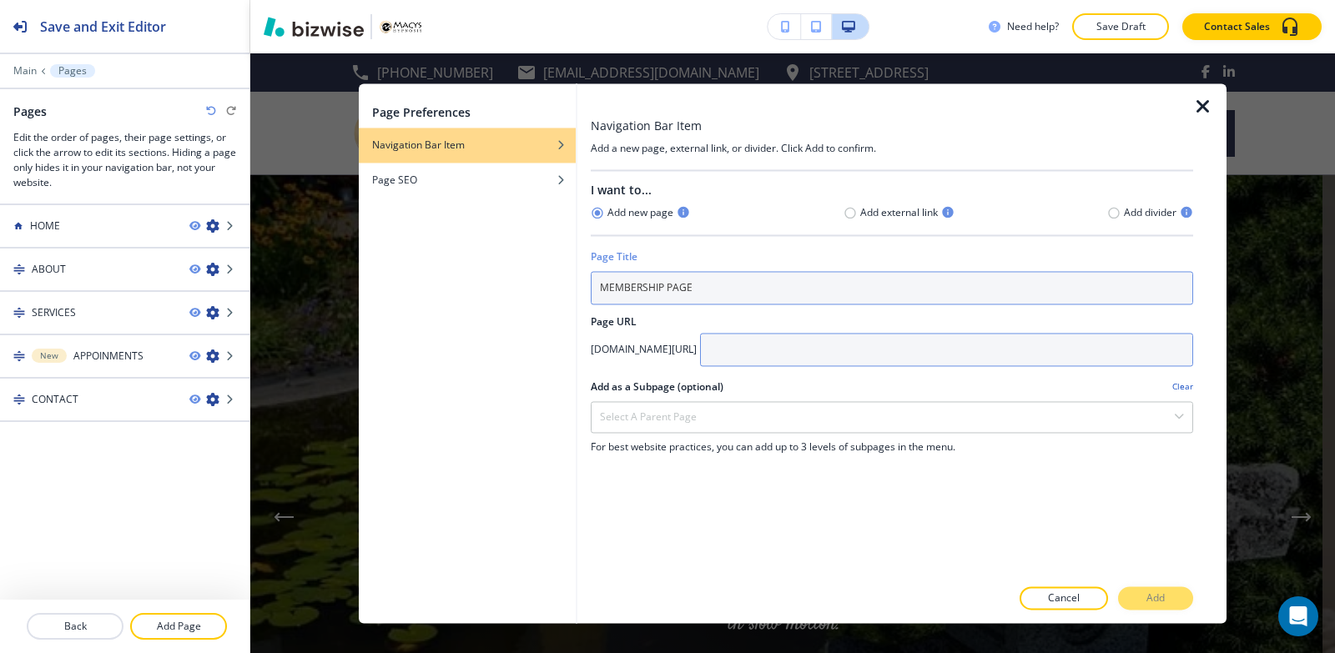
type input "MEMBERSHIP PAGE"
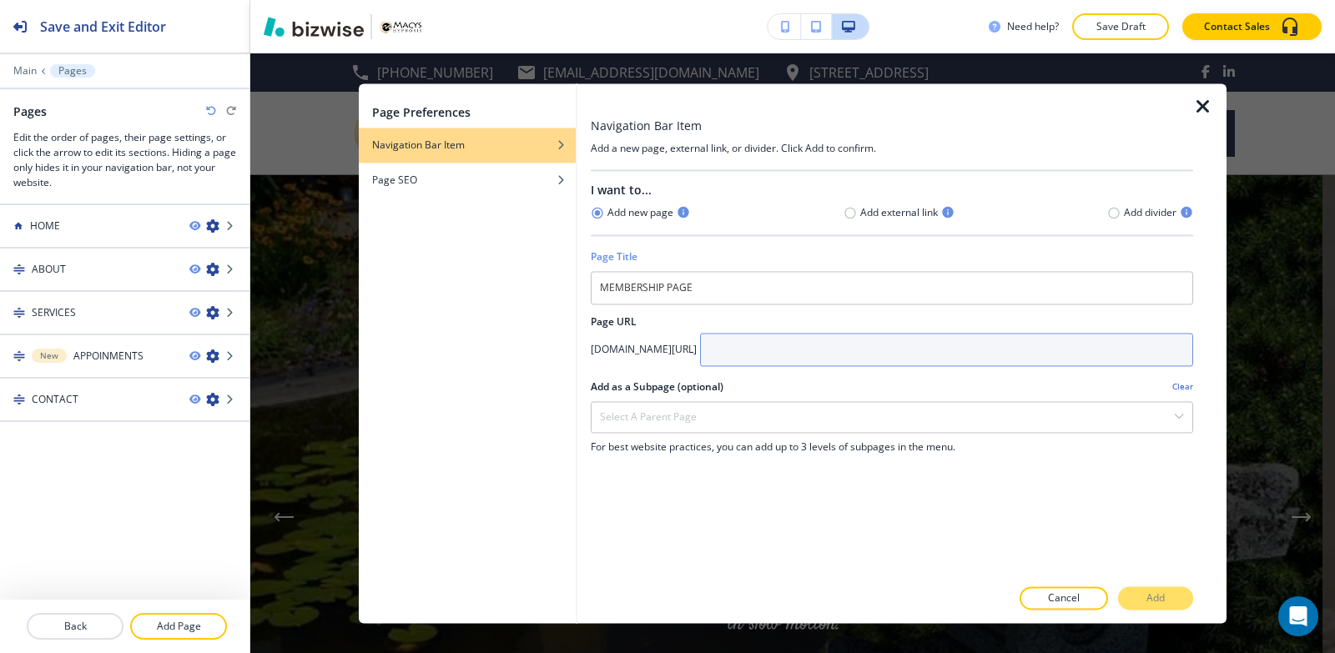
click at [874, 360] on input "text" at bounding box center [946, 349] width 493 height 33
type input "Membership-page"
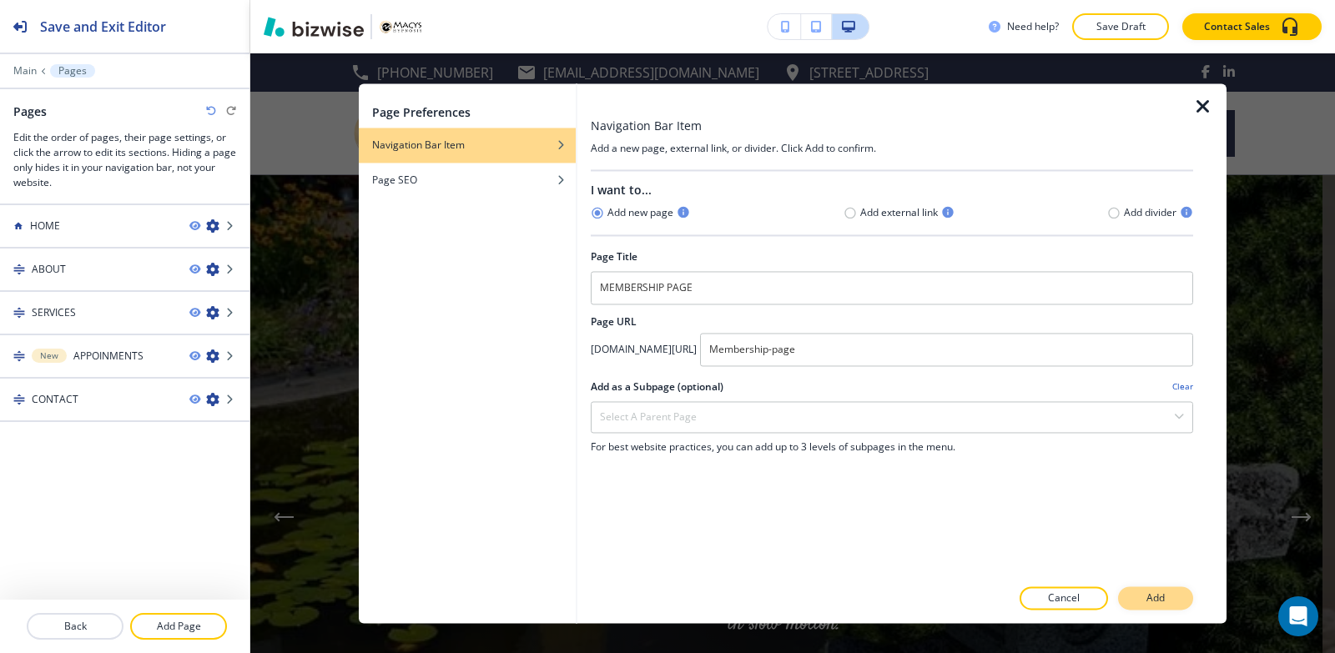
click at [1144, 597] on button "Add" at bounding box center [1155, 597] width 75 height 23
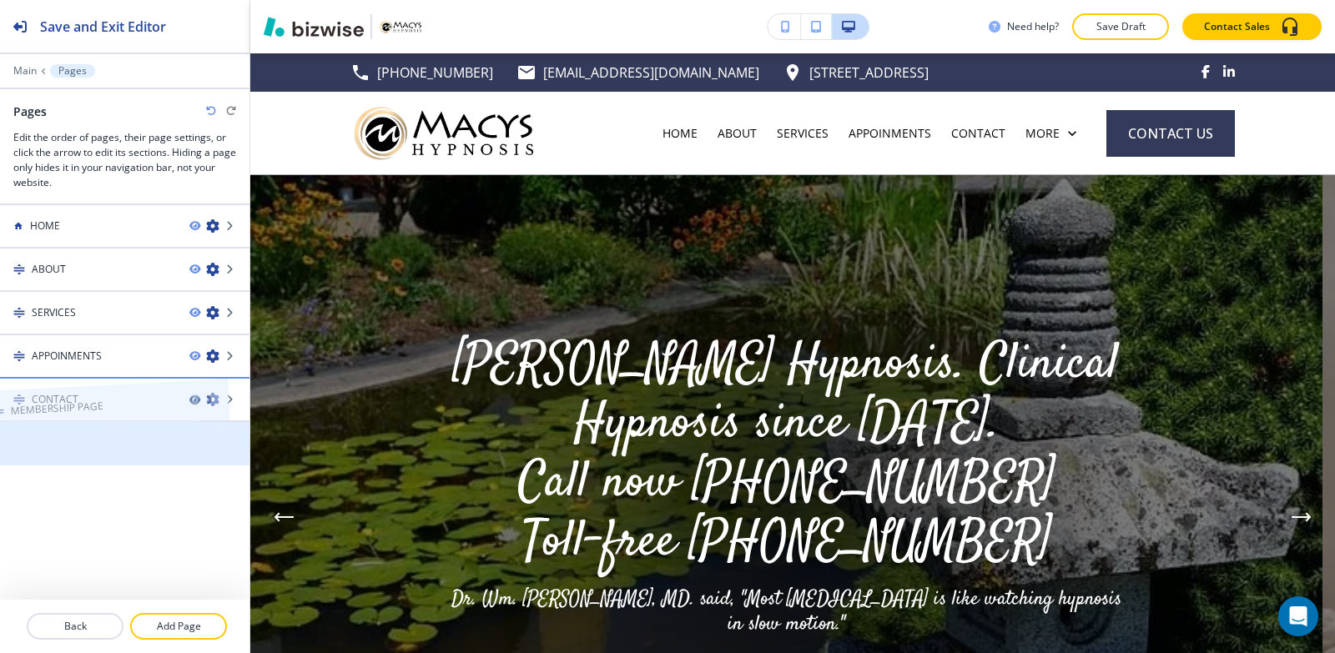
drag, startPoint x: 144, startPoint y: 453, endPoint x: 123, endPoint y: 386, distance: 70.2
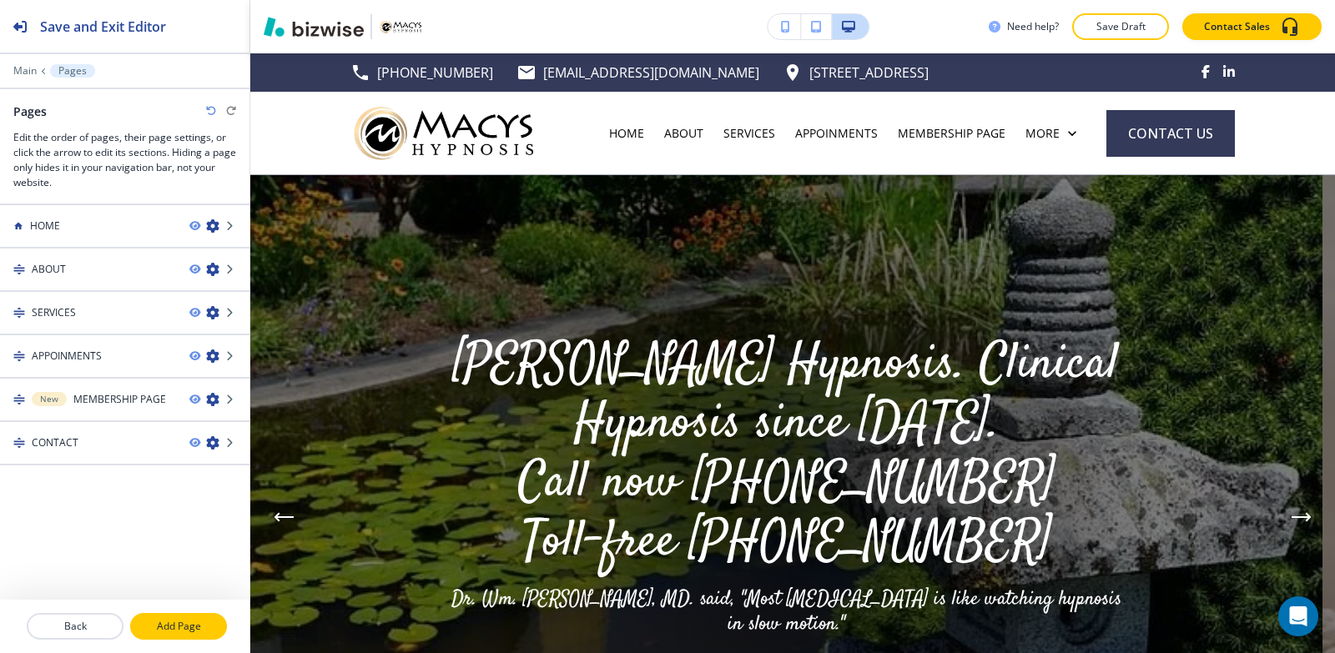
click at [188, 623] on p "Add Page" at bounding box center [178, 626] width 93 height 15
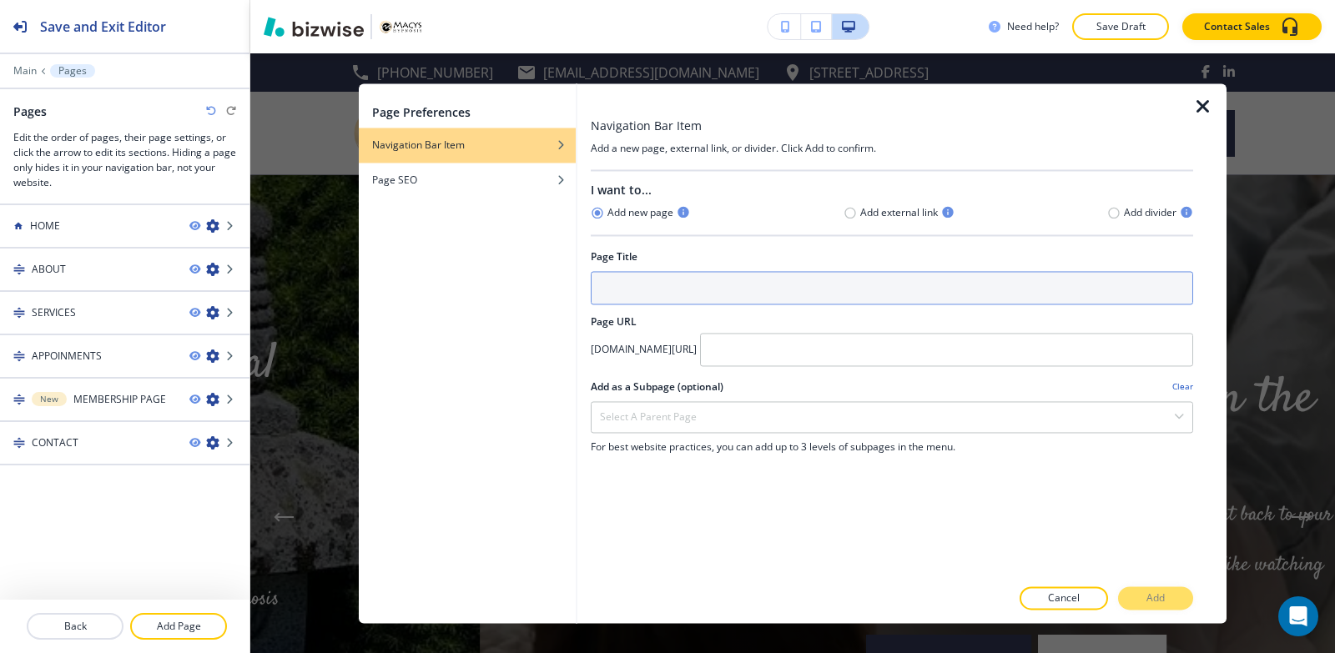
click at [733, 273] on input "text" at bounding box center [892, 287] width 602 height 33
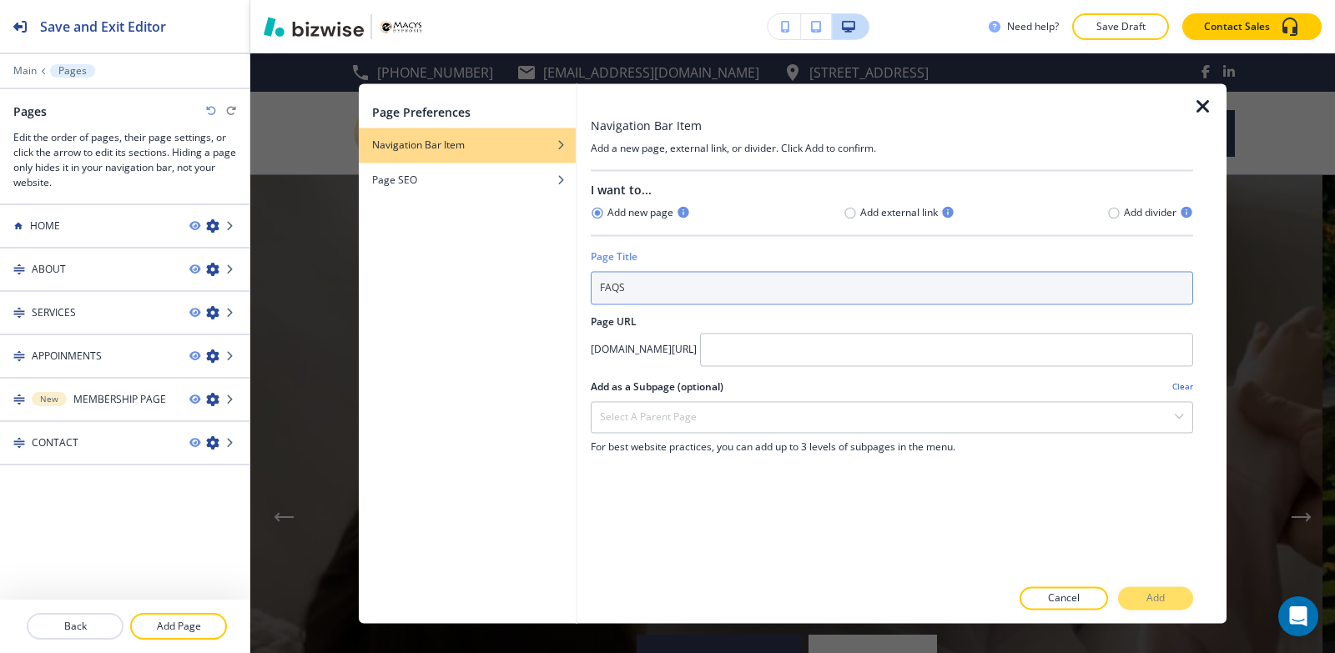
type input "FAQS"
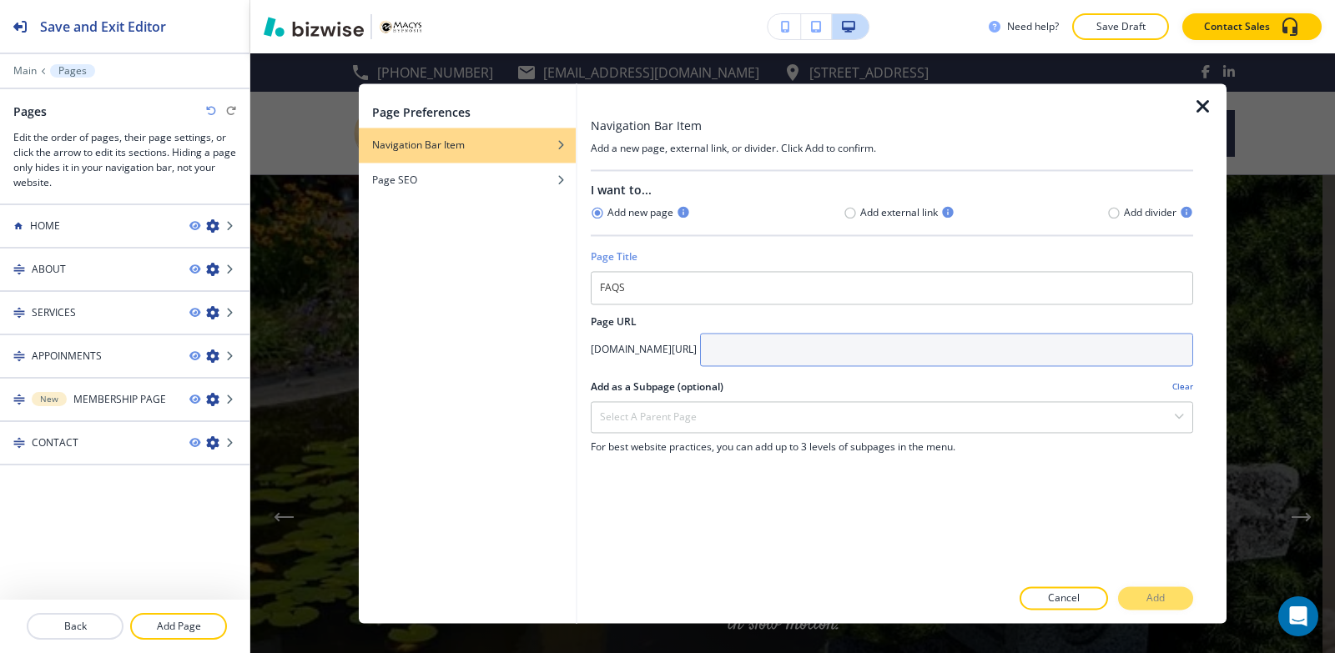
click at [857, 344] on input "text" at bounding box center [946, 349] width 493 height 33
type input "Faqs"
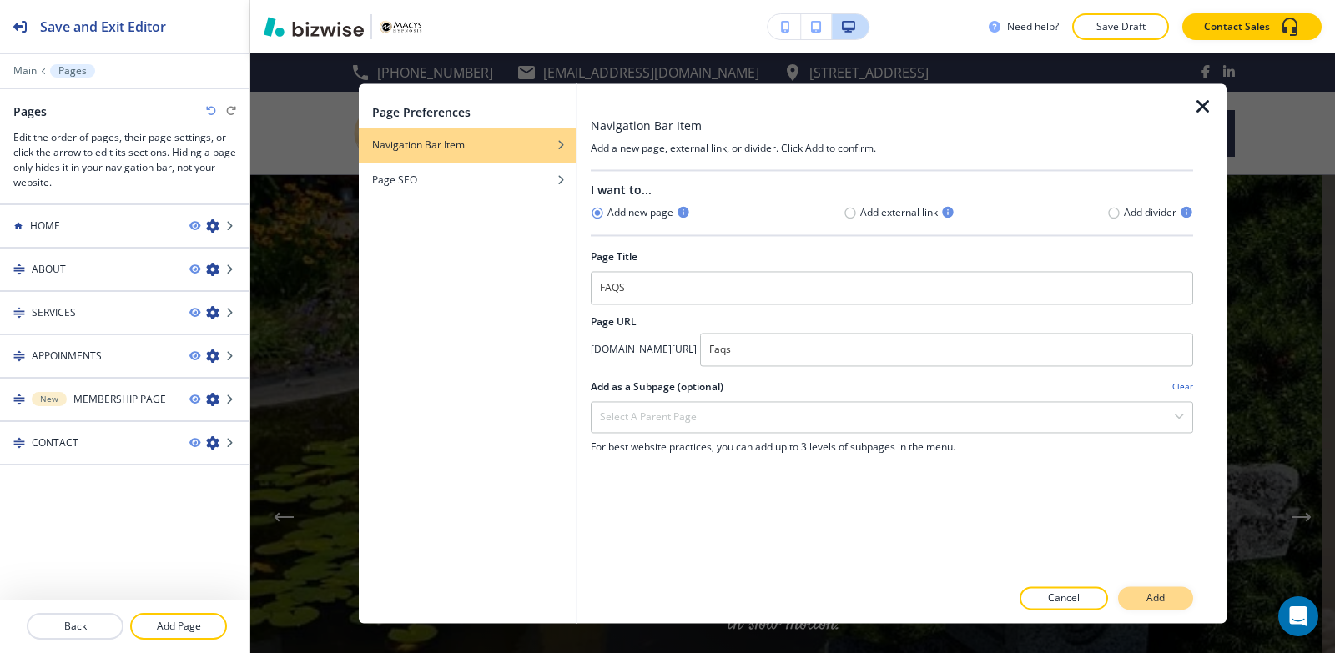
click at [1163, 593] on p "Add" at bounding box center [1155, 598] width 18 height 15
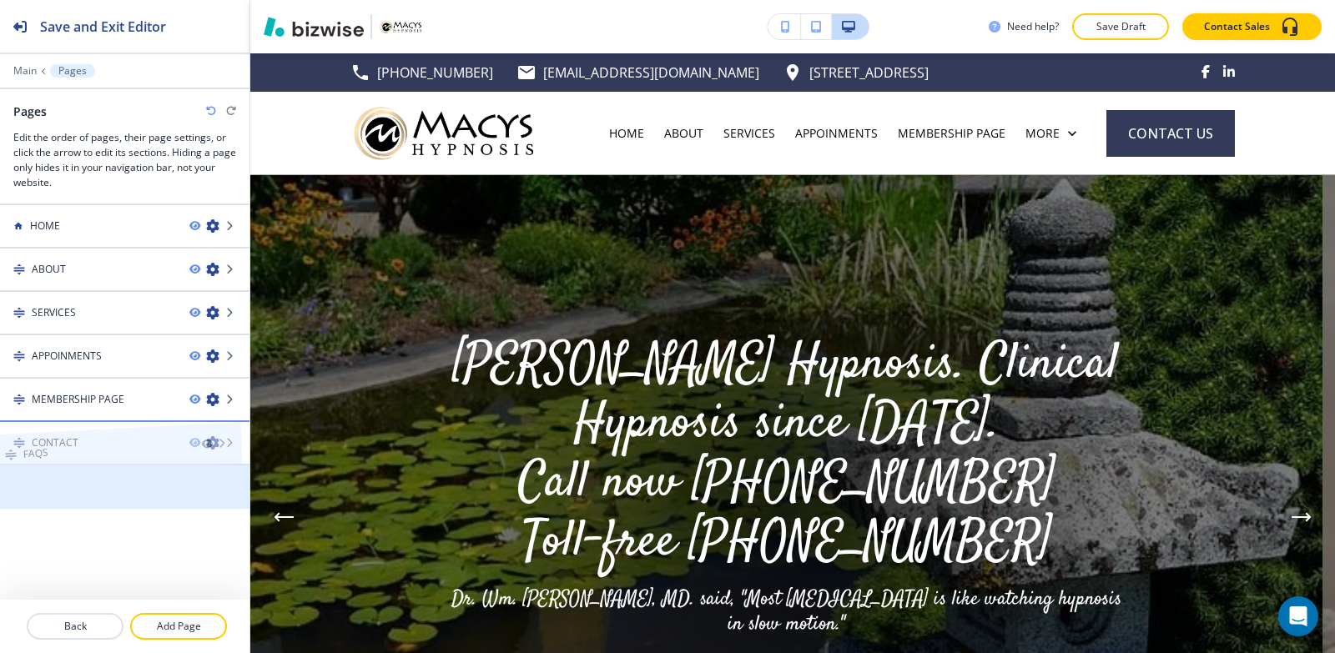
drag, startPoint x: 123, startPoint y: 502, endPoint x: 113, endPoint y: 437, distance: 65.7
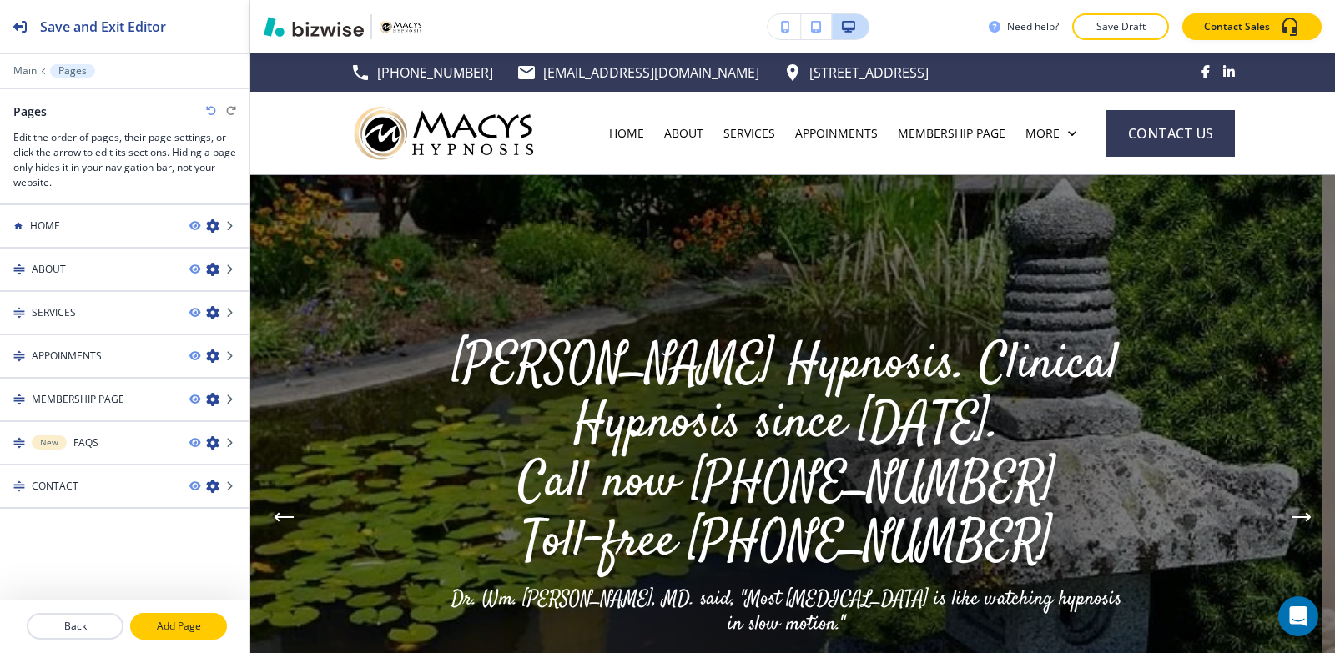
click at [194, 635] on button "Add Page" at bounding box center [178, 626] width 97 height 27
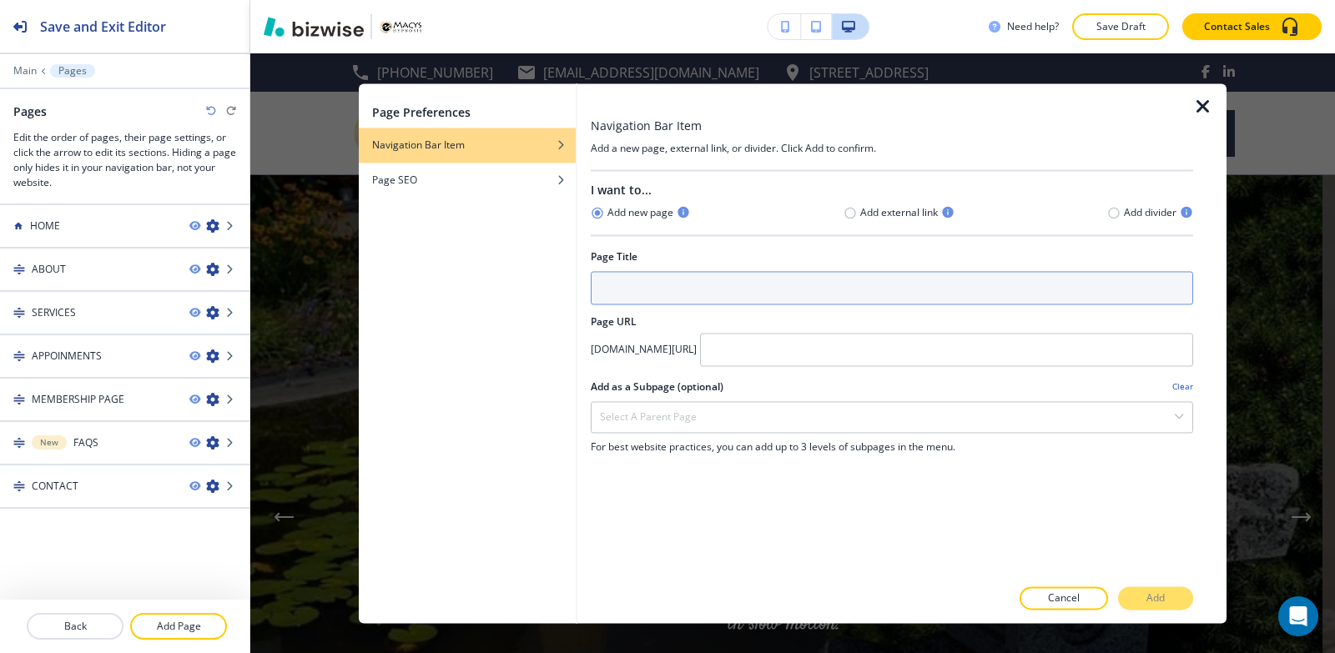
drag, startPoint x: 667, startPoint y: 310, endPoint x: 665, endPoint y: 275, distance: 35.1
click at [667, 300] on div "I want to... Add new page Add external link Add divider Page Title Page URL [DO…" at bounding box center [892, 373] width 602 height 405
click at [661, 279] on input "text" at bounding box center [892, 287] width 602 height 33
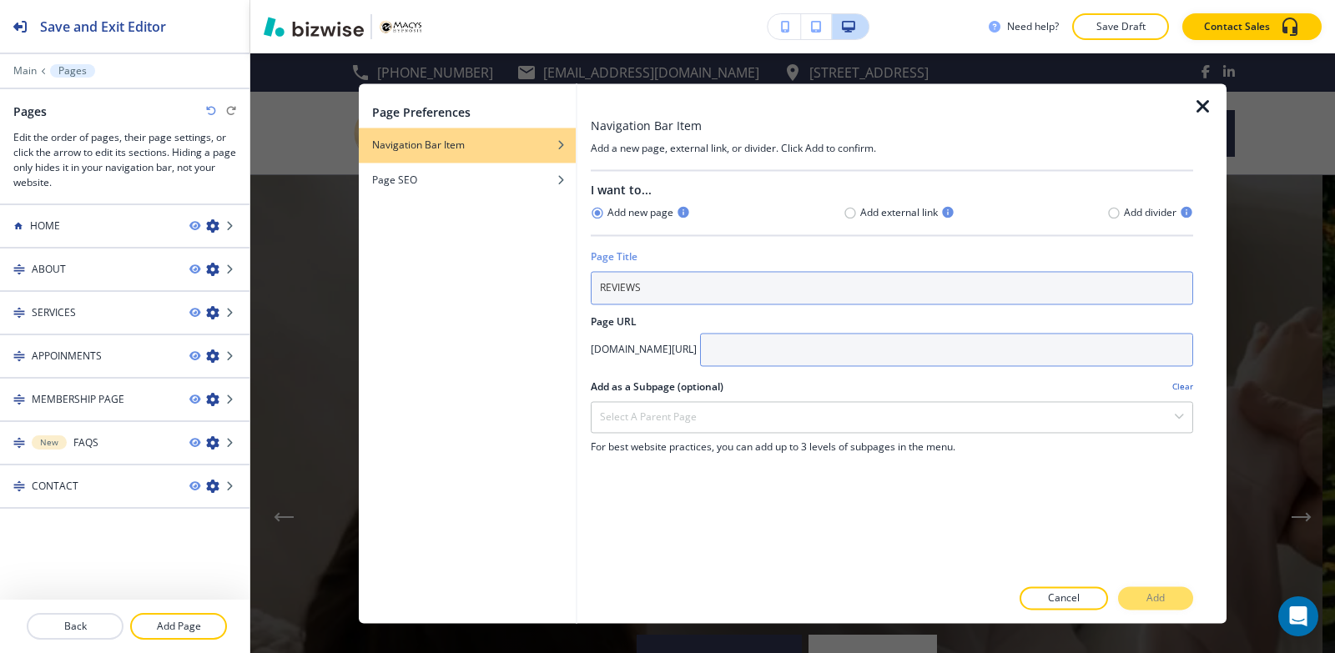
type input "REVIEWS"
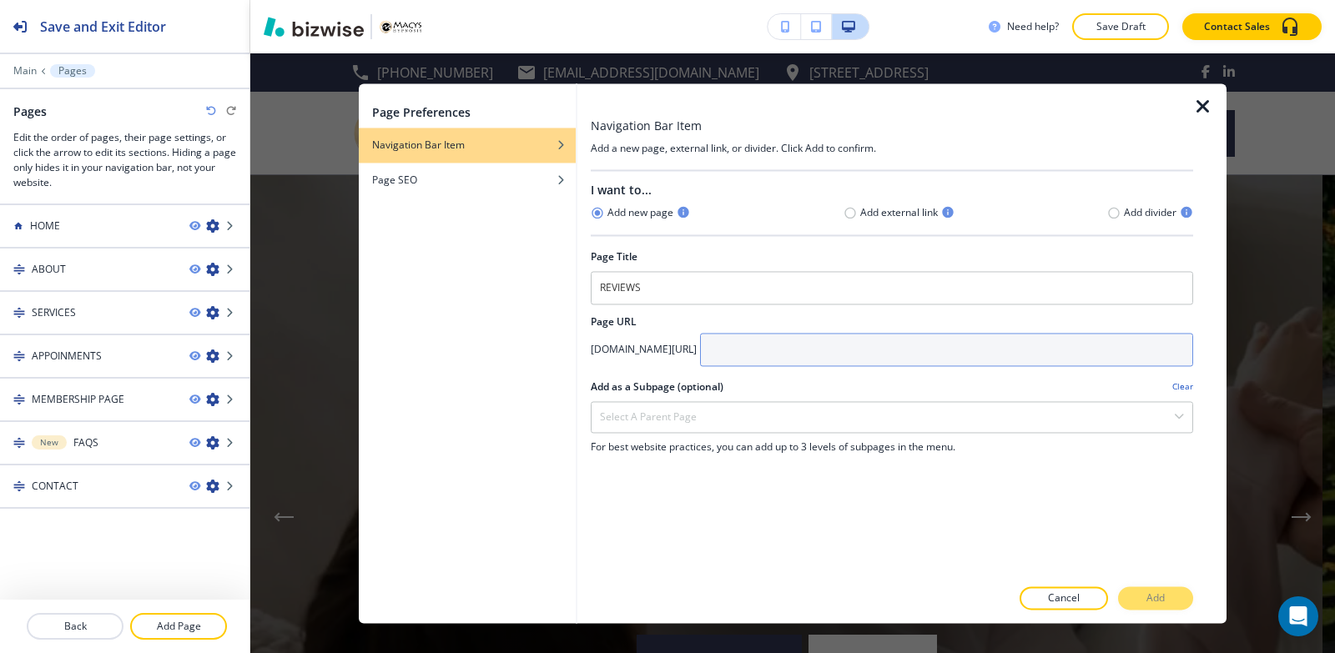
click at [821, 358] on input "text" at bounding box center [946, 349] width 493 height 33
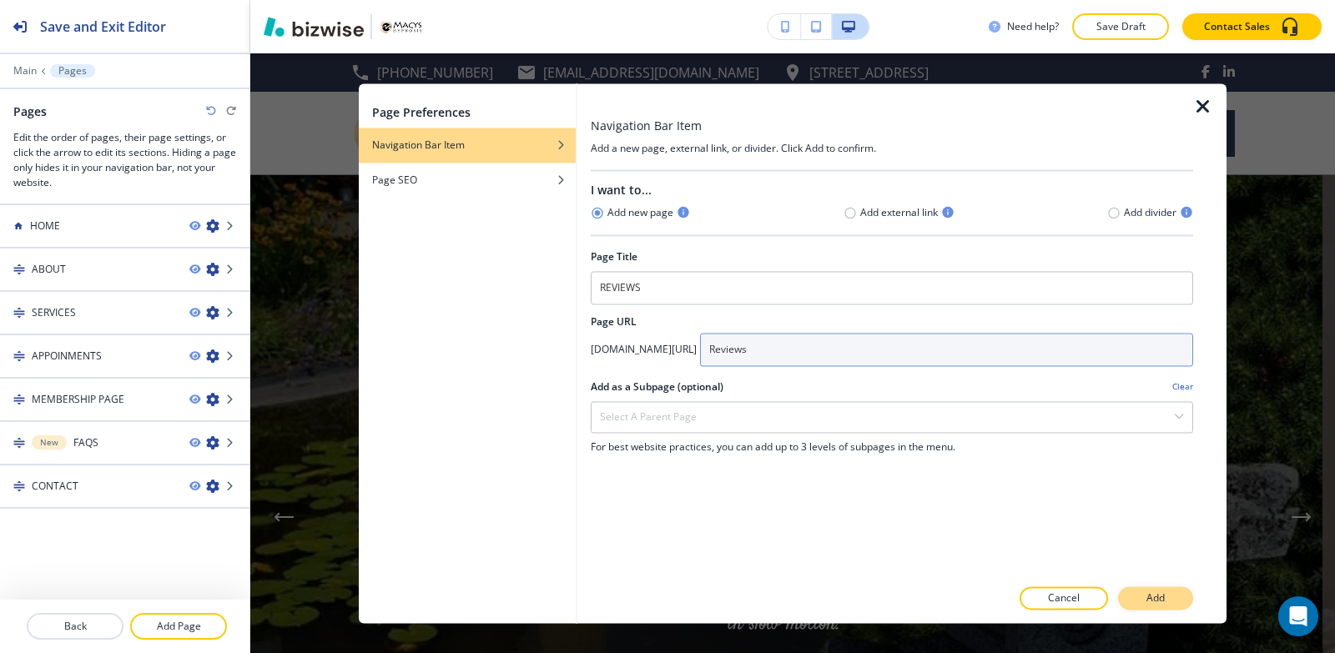
type input "Reviews"
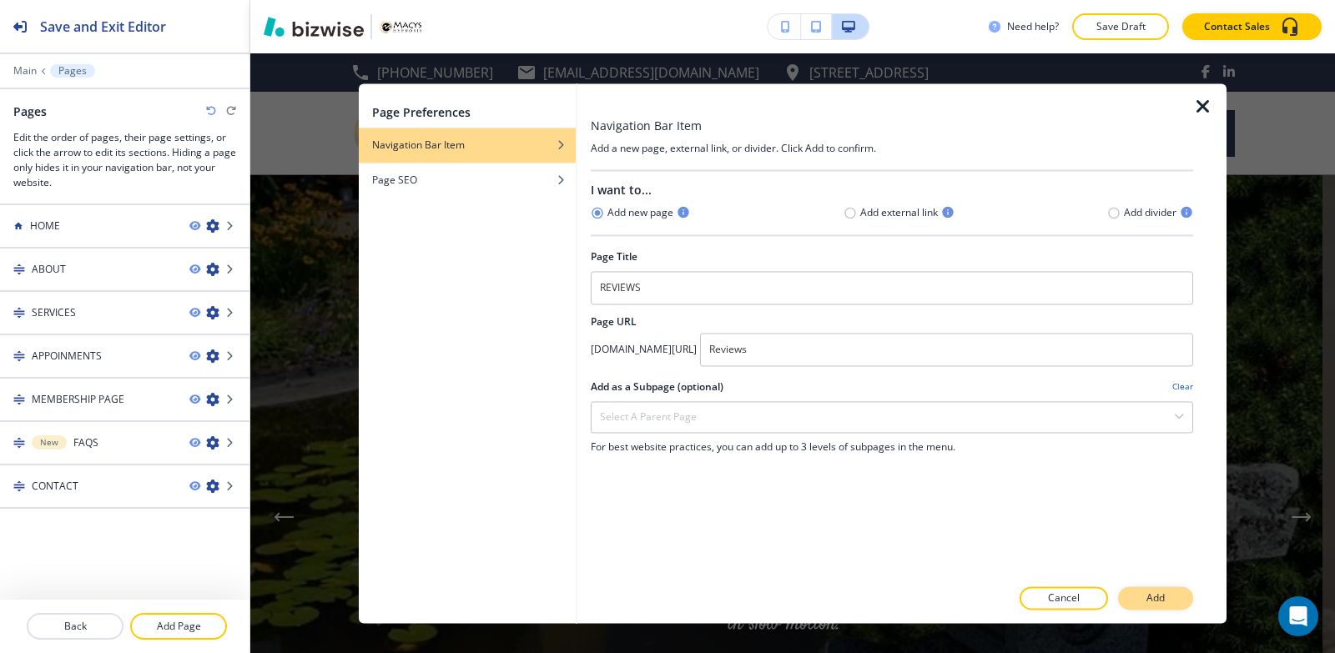
click at [1146, 591] on button "Add" at bounding box center [1155, 597] width 75 height 23
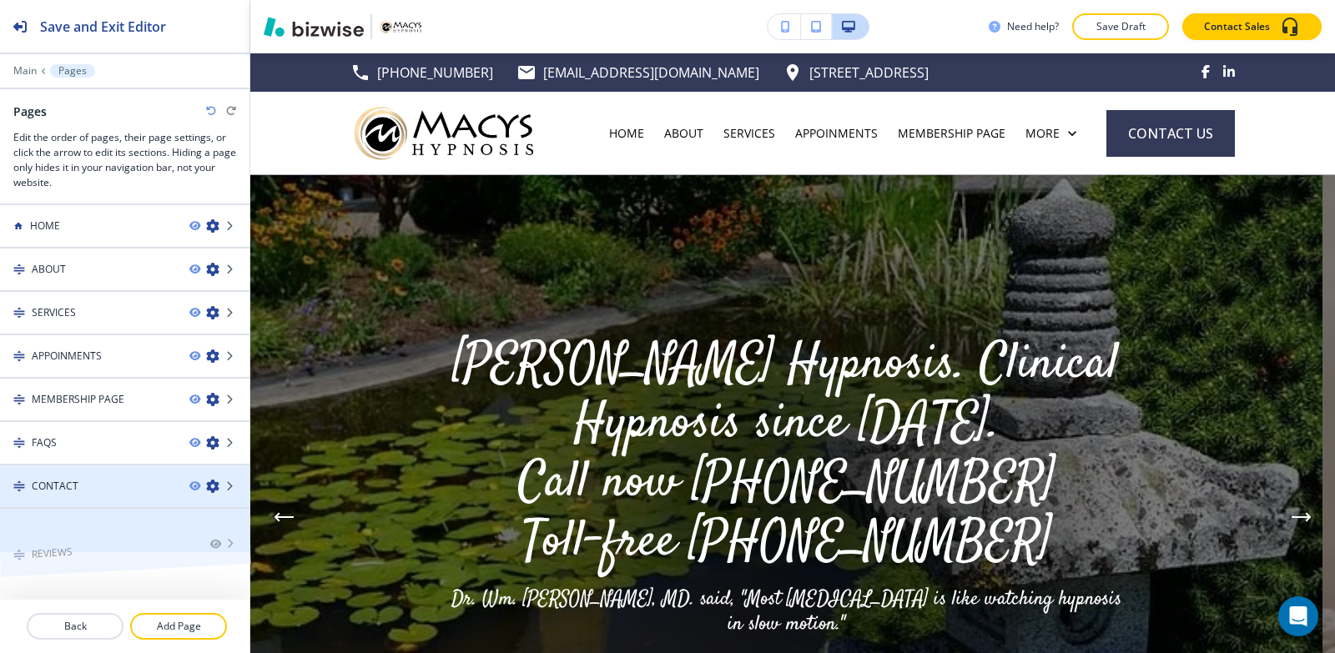
scroll to position [20, 0]
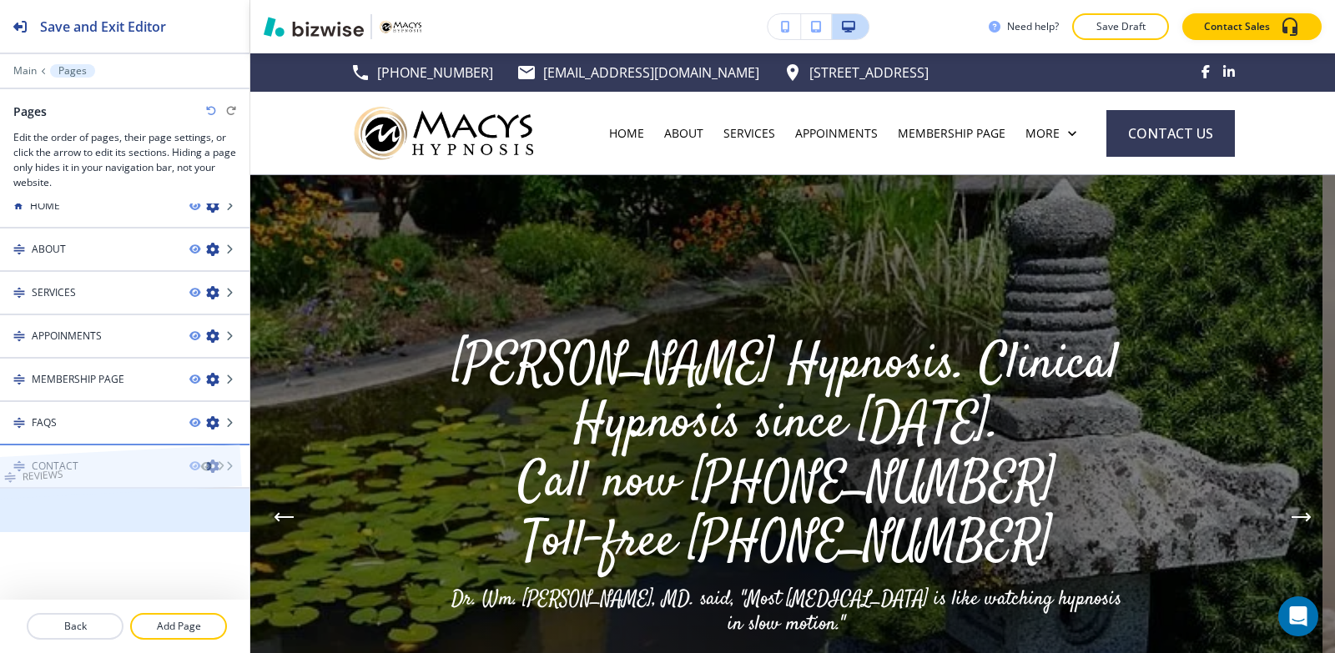
drag, startPoint x: 111, startPoint y: 541, endPoint x: 101, endPoint y: 455, distance: 85.7
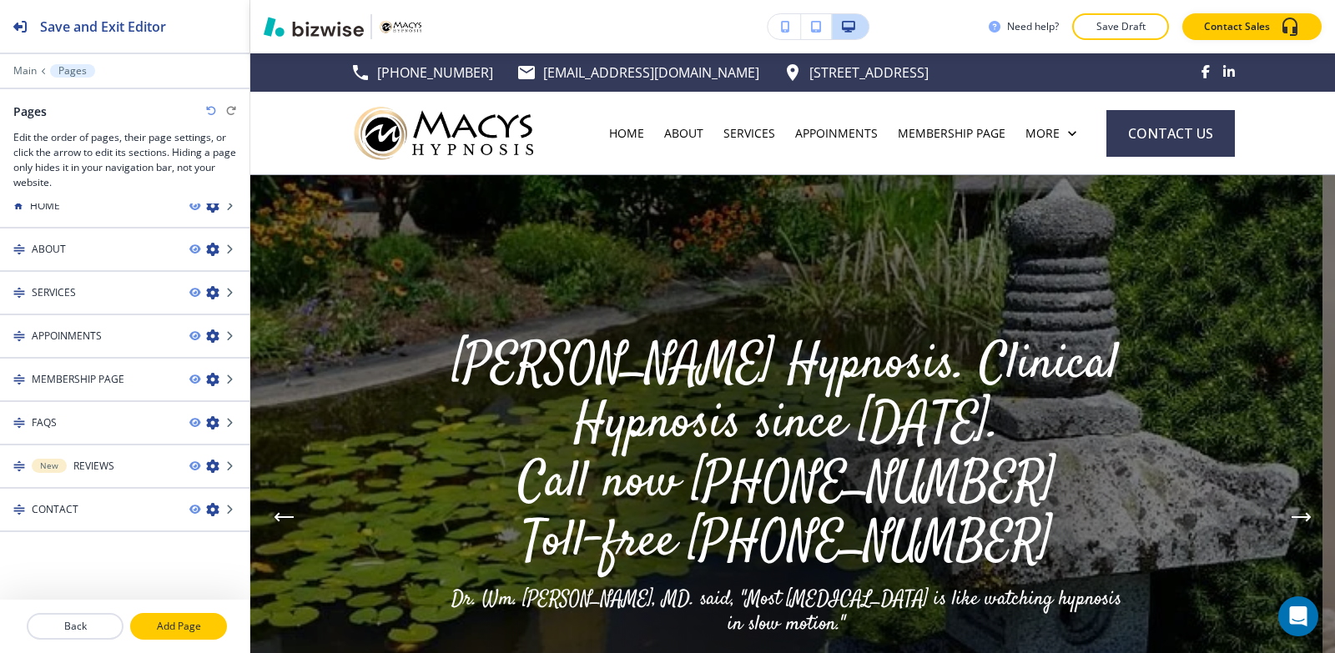
click at [194, 631] on p "Add Page" at bounding box center [178, 626] width 93 height 15
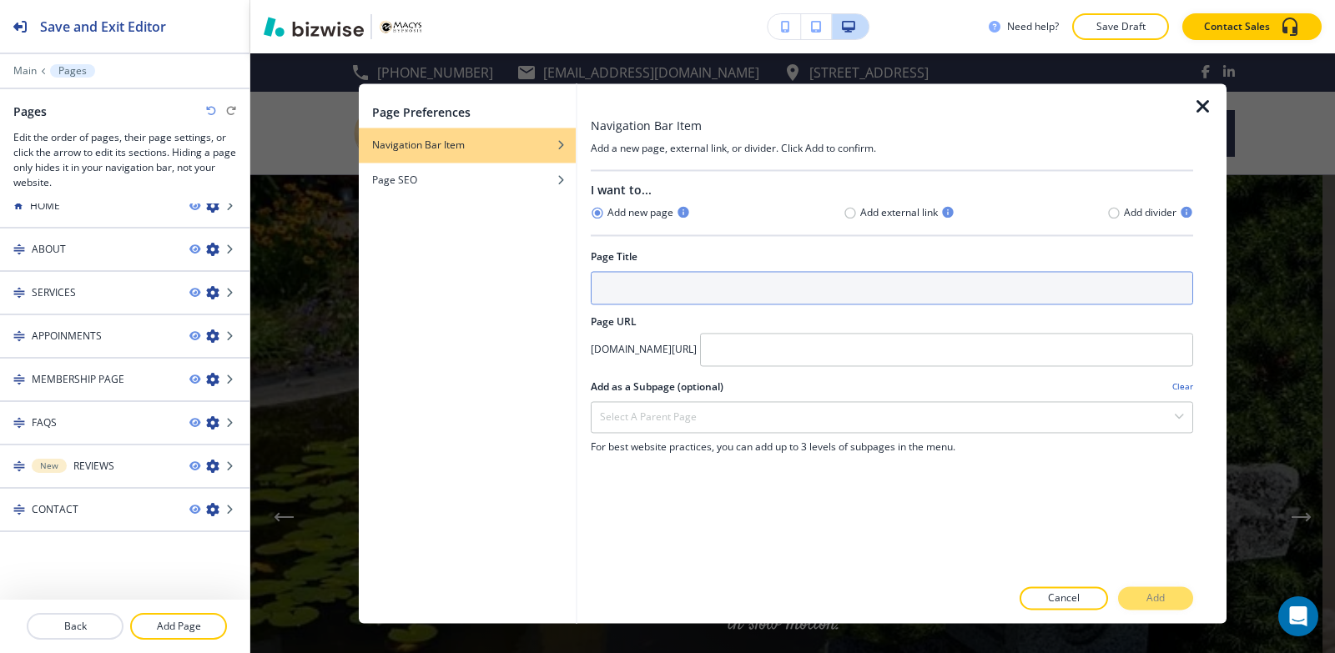
click at [781, 279] on input "text" at bounding box center [892, 287] width 602 height 33
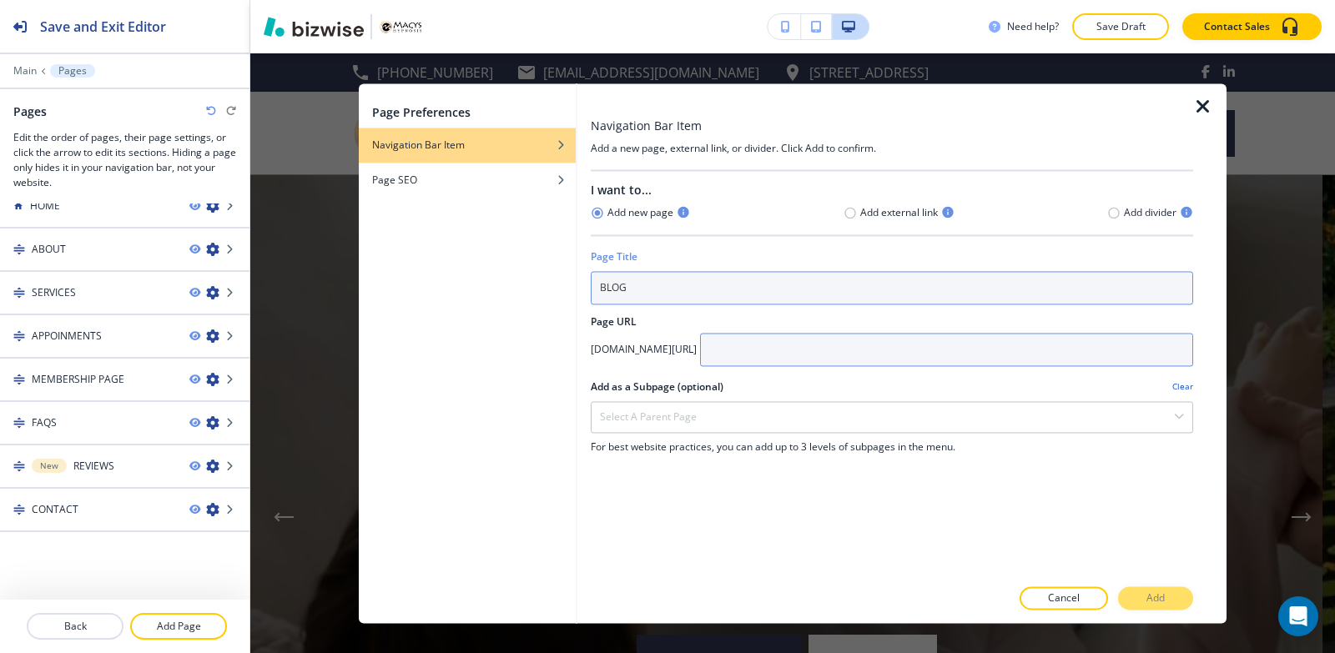
type input "BLOG"
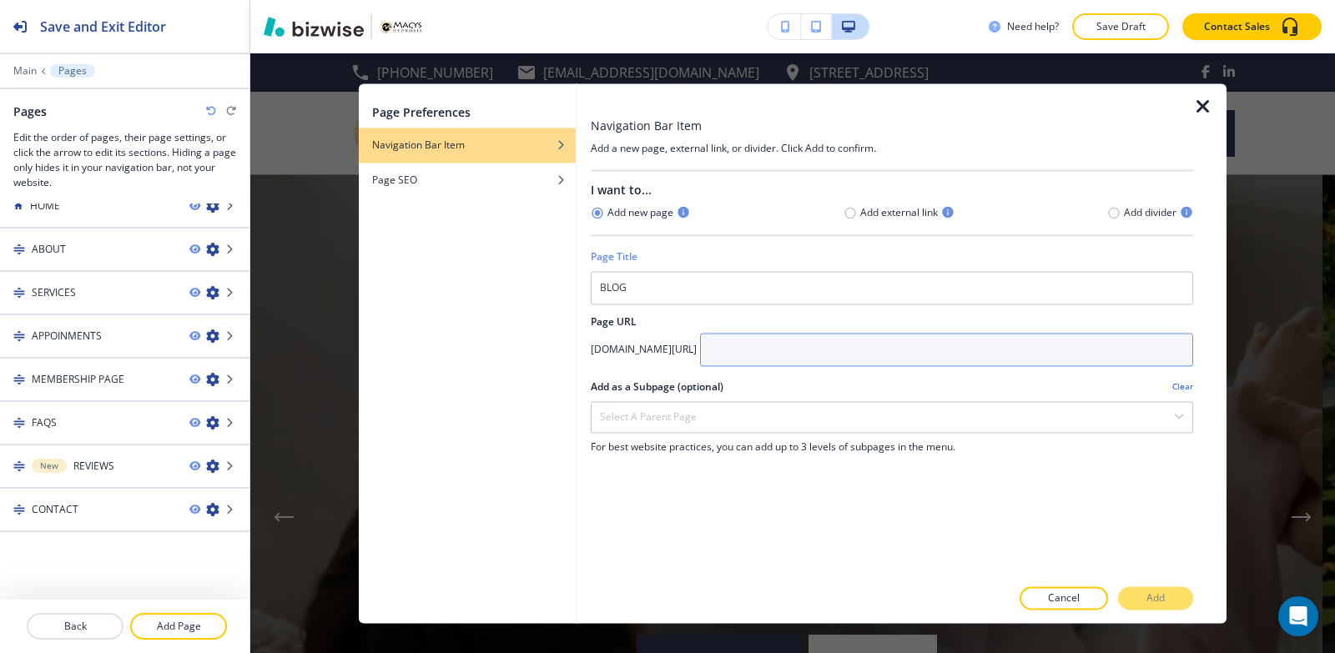
click at [839, 352] on input "text" at bounding box center [946, 349] width 493 height 33
type input "Blog"
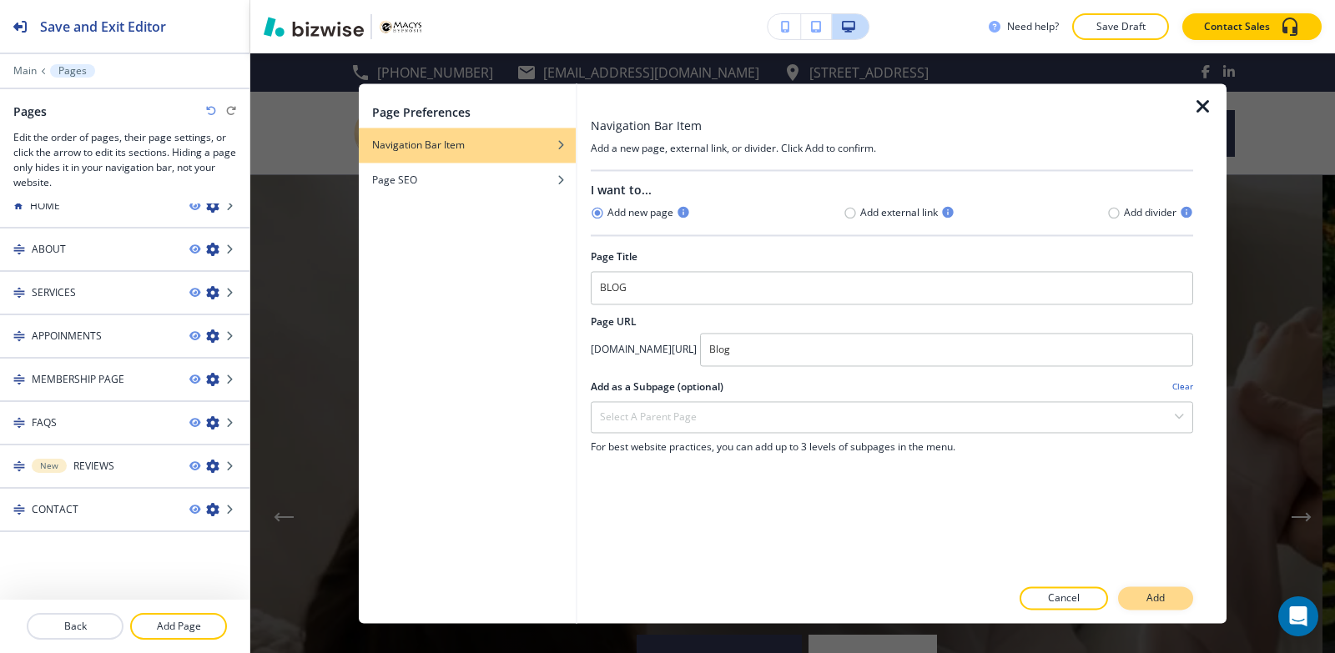
click at [1185, 605] on button "Add" at bounding box center [1155, 597] width 75 height 23
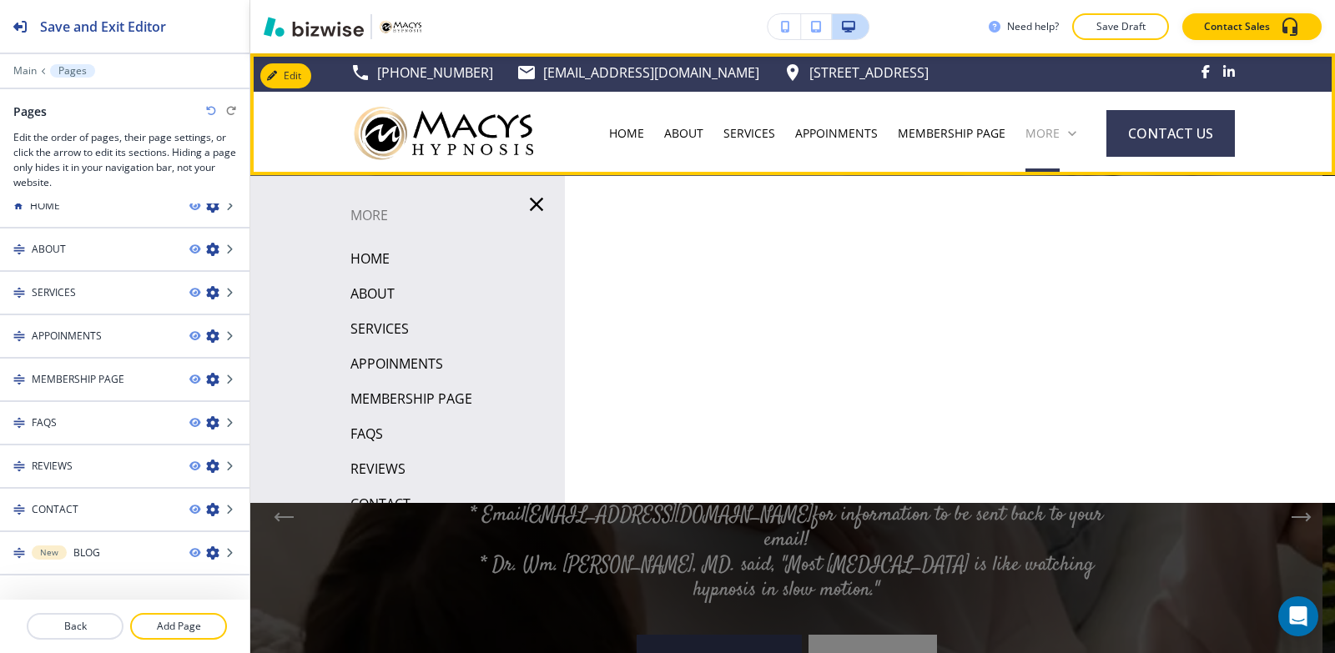
click at [1044, 127] on p "More" at bounding box center [1042, 133] width 34 height 17
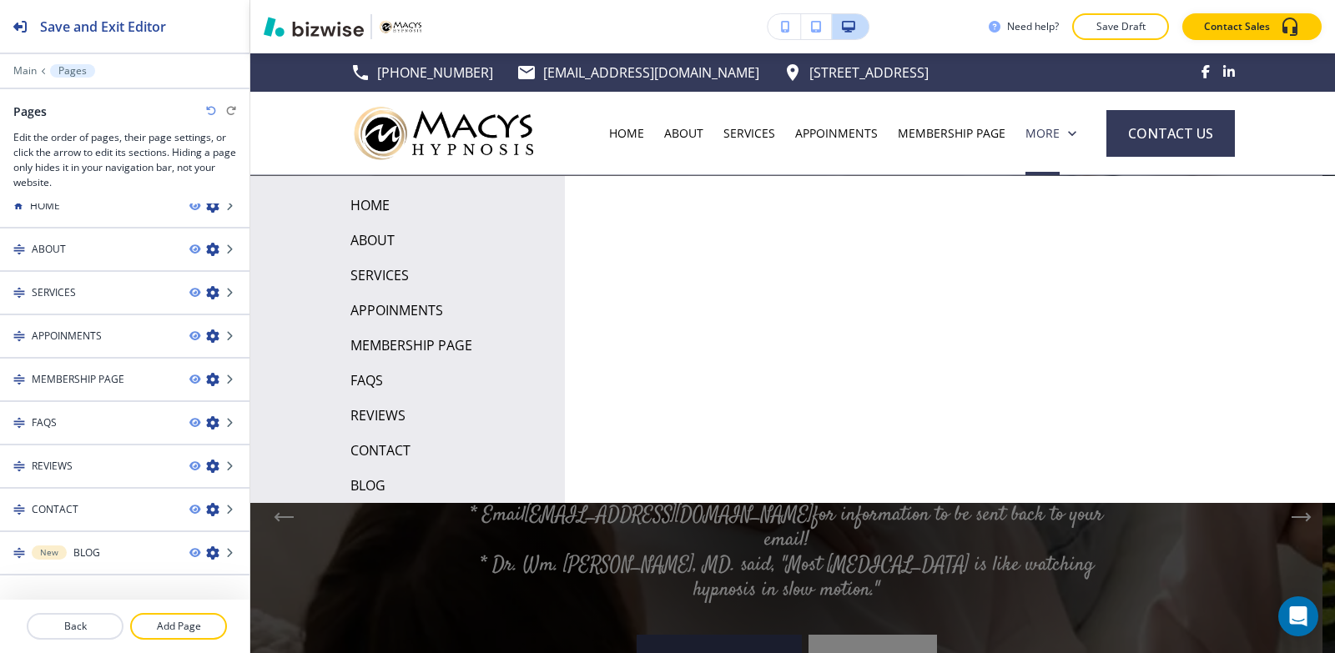
scroll to position [0, 0]
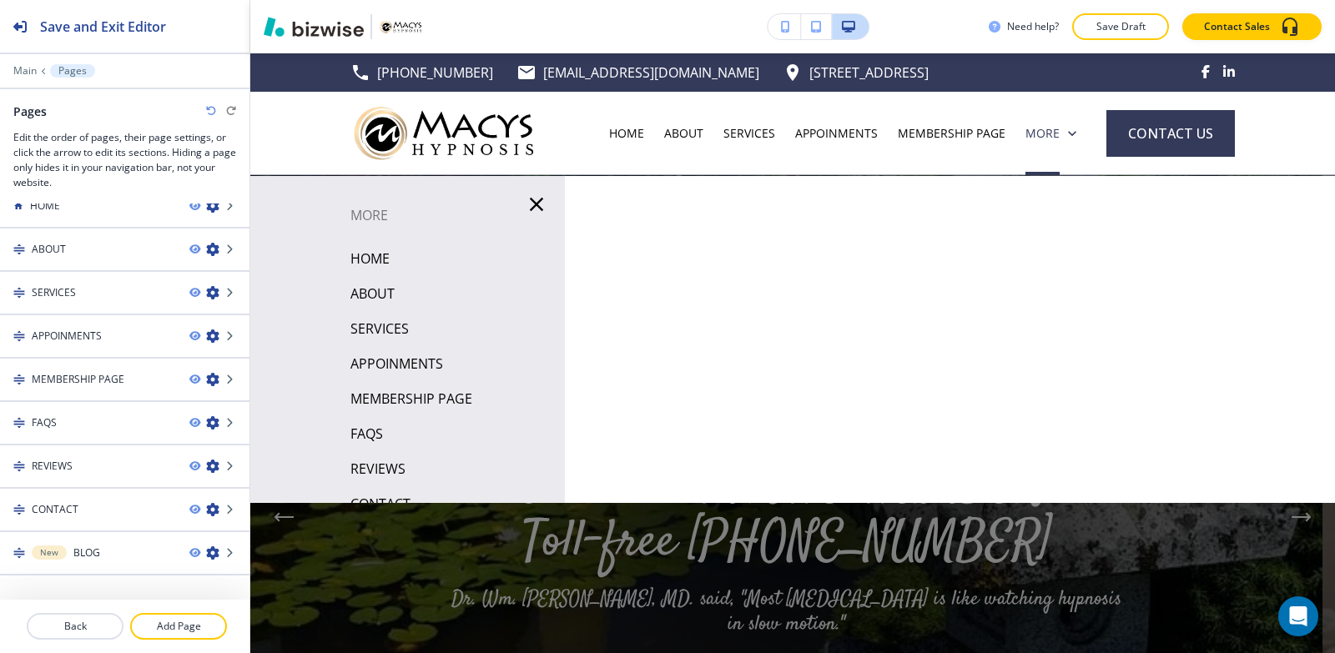
click at [530, 204] on icon "button" at bounding box center [536, 204] width 13 height 13
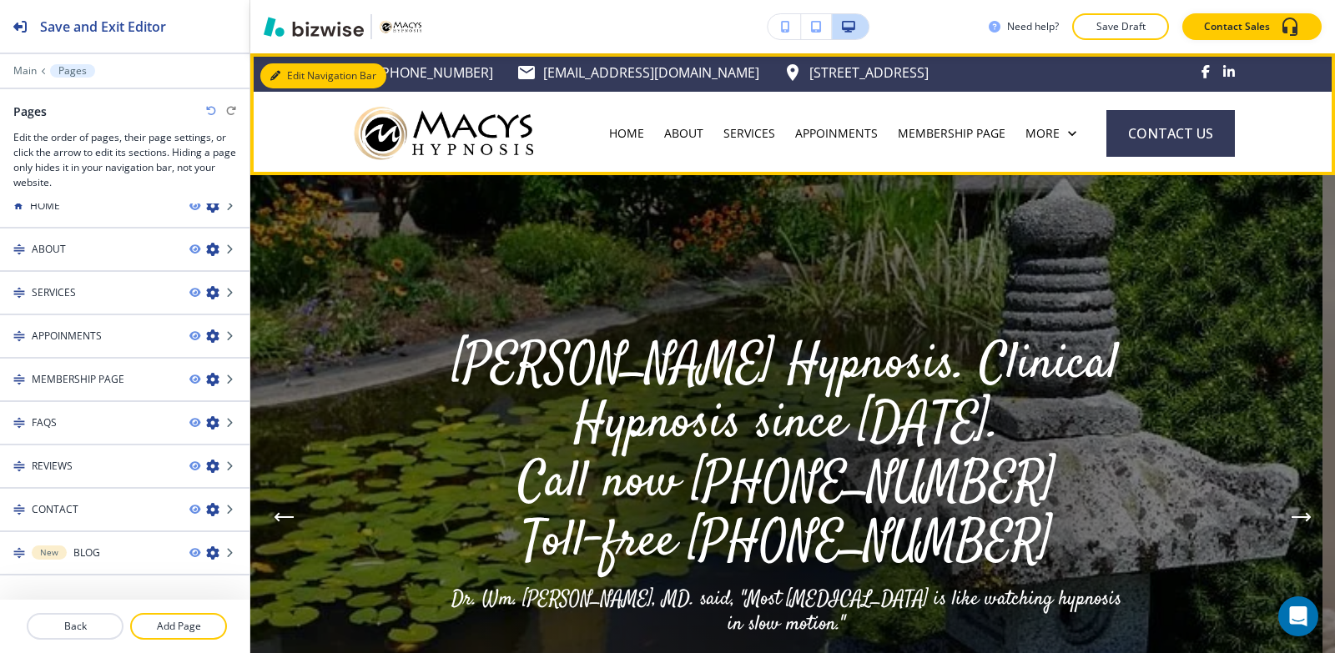
click at [301, 69] on button "Edit Navigation Bar" at bounding box center [323, 75] width 126 height 25
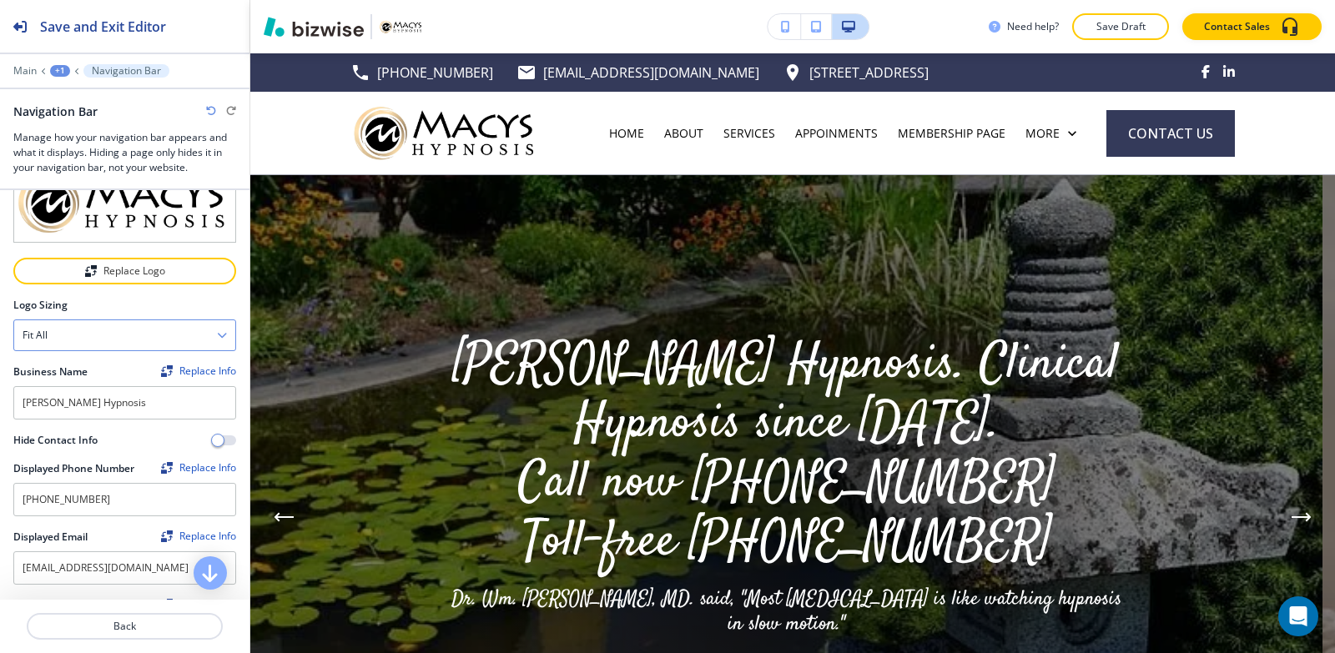
scroll to position [83, 0]
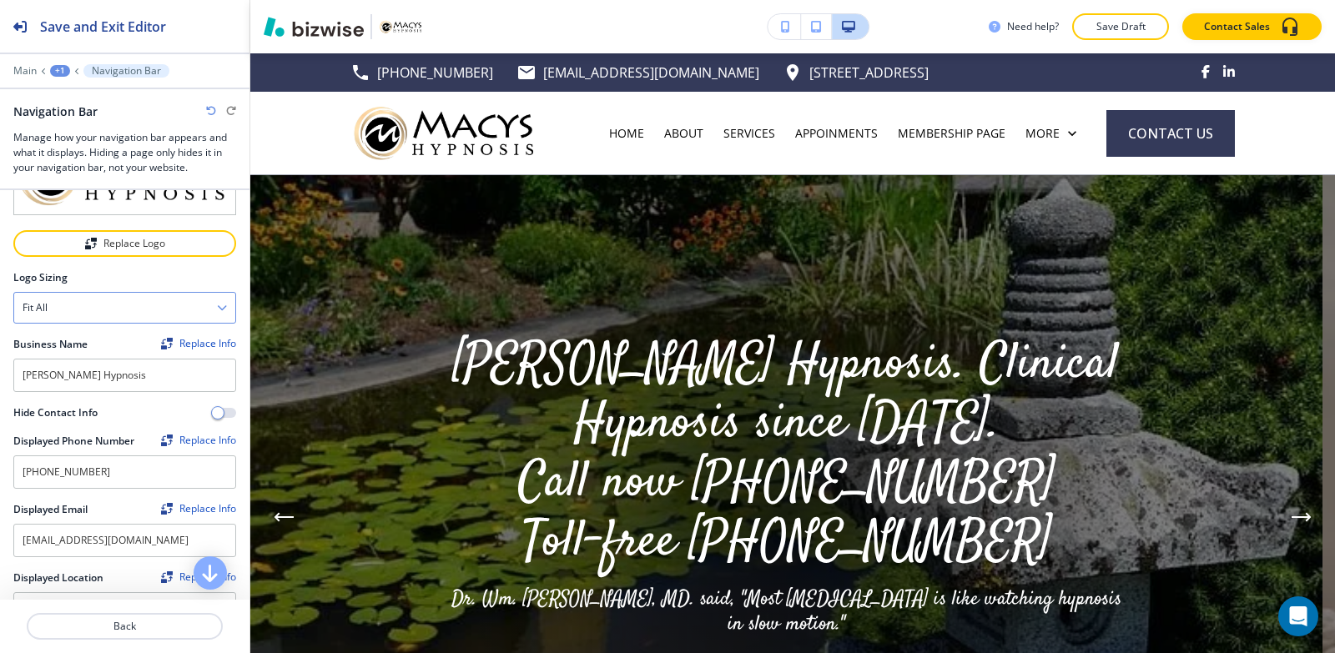
click at [74, 293] on div "Fit all" at bounding box center [124, 308] width 221 height 30
click at [74, 358] on h4 "Fit to length" at bounding box center [125, 365] width 204 height 15
click at [79, 303] on h4 "Fit to length" at bounding box center [52, 307] width 59 height 15
click at [78, 330] on h4 "Fit all" at bounding box center [125, 337] width 204 height 15
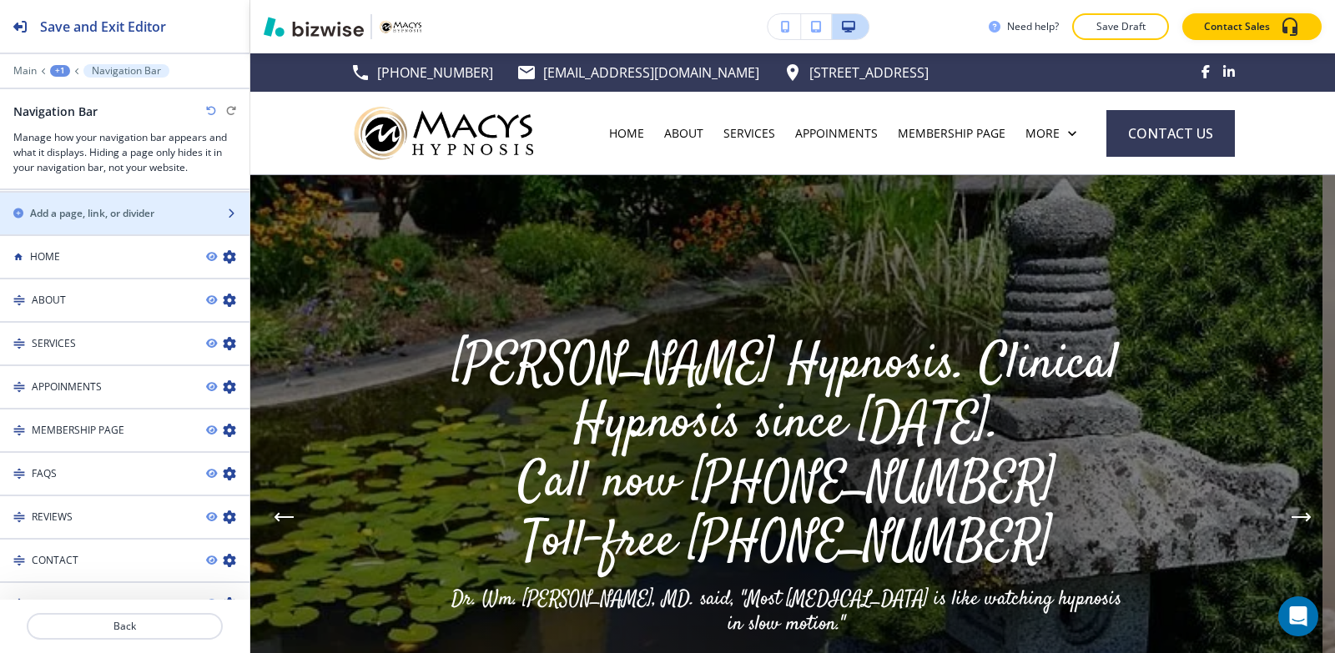
scroll to position [1306, 0]
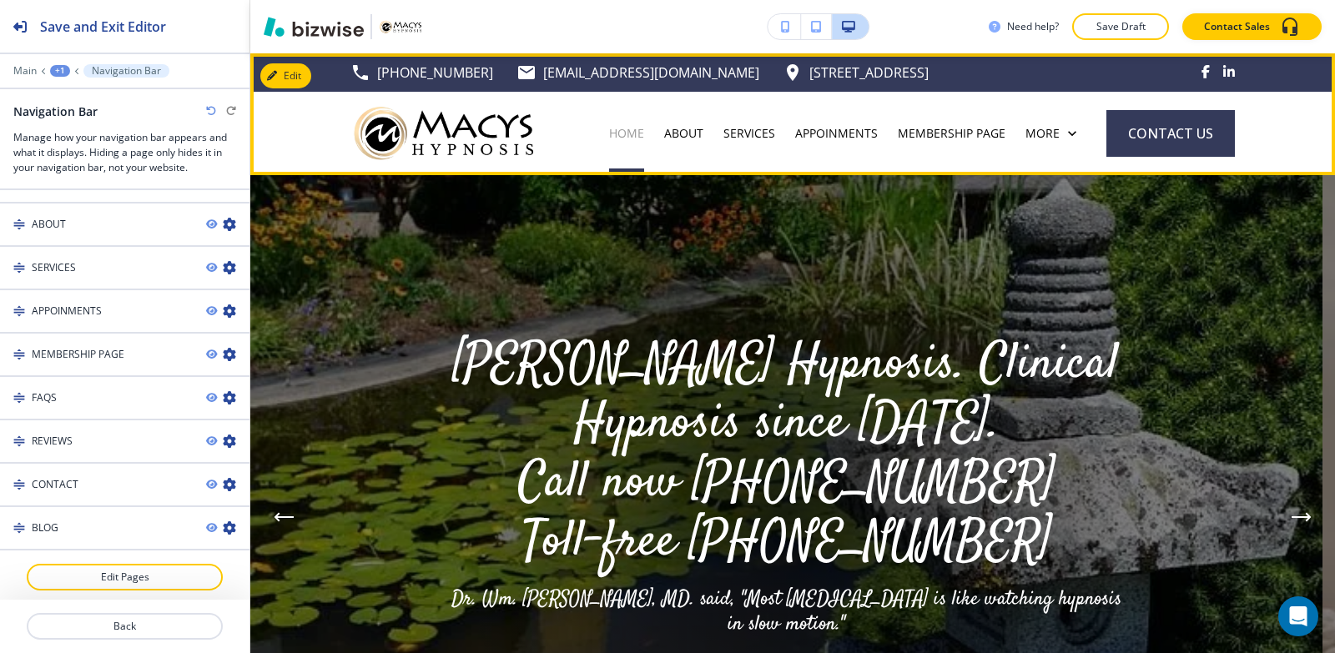
click at [644, 131] on p "HOME" at bounding box center [626, 133] width 35 height 17
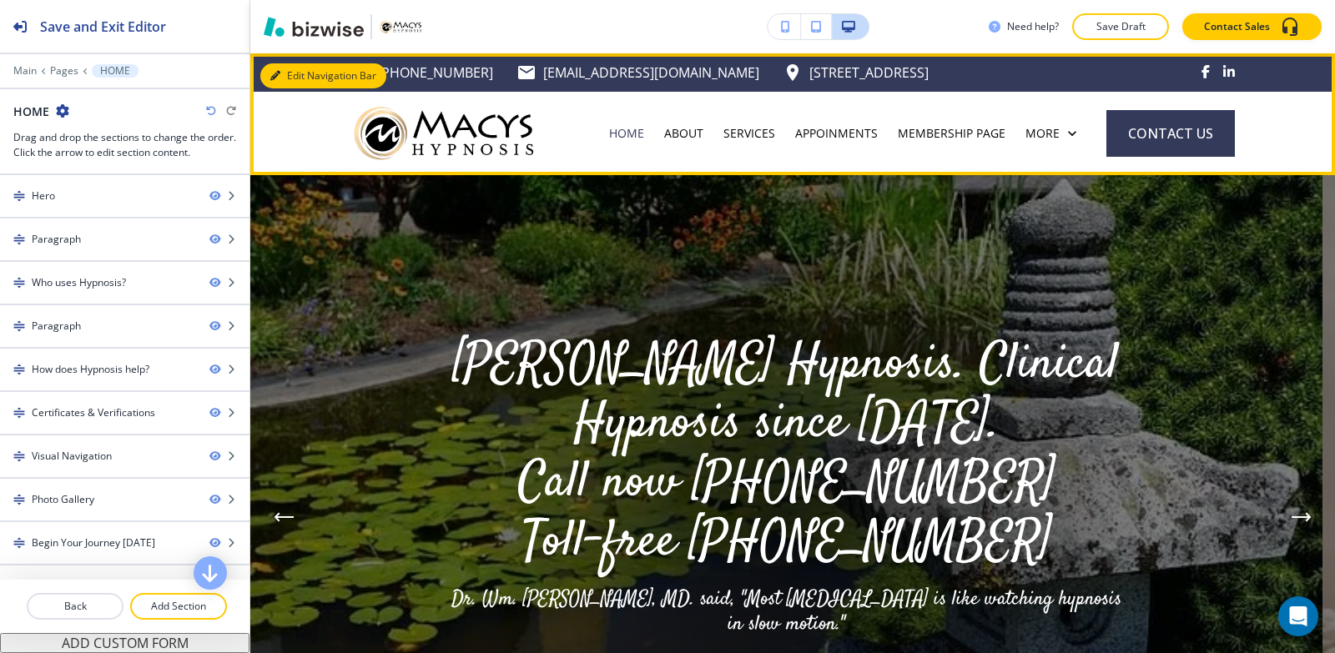
click at [299, 82] on button "Edit Navigation Bar" at bounding box center [323, 75] width 126 height 25
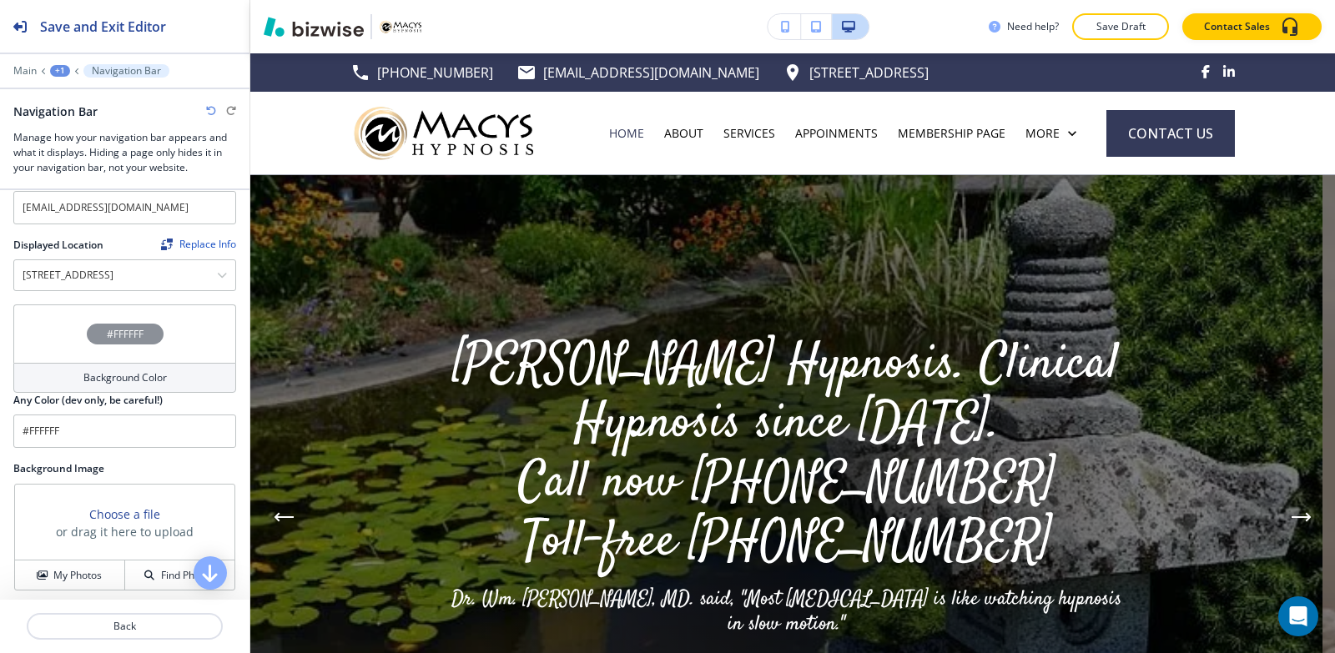
scroll to position [417, 0]
click at [56, 67] on div "+1" at bounding box center [60, 71] width 20 height 12
click at [105, 104] on p "Global Components" at bounding box center [103, 98] width 85 height 15
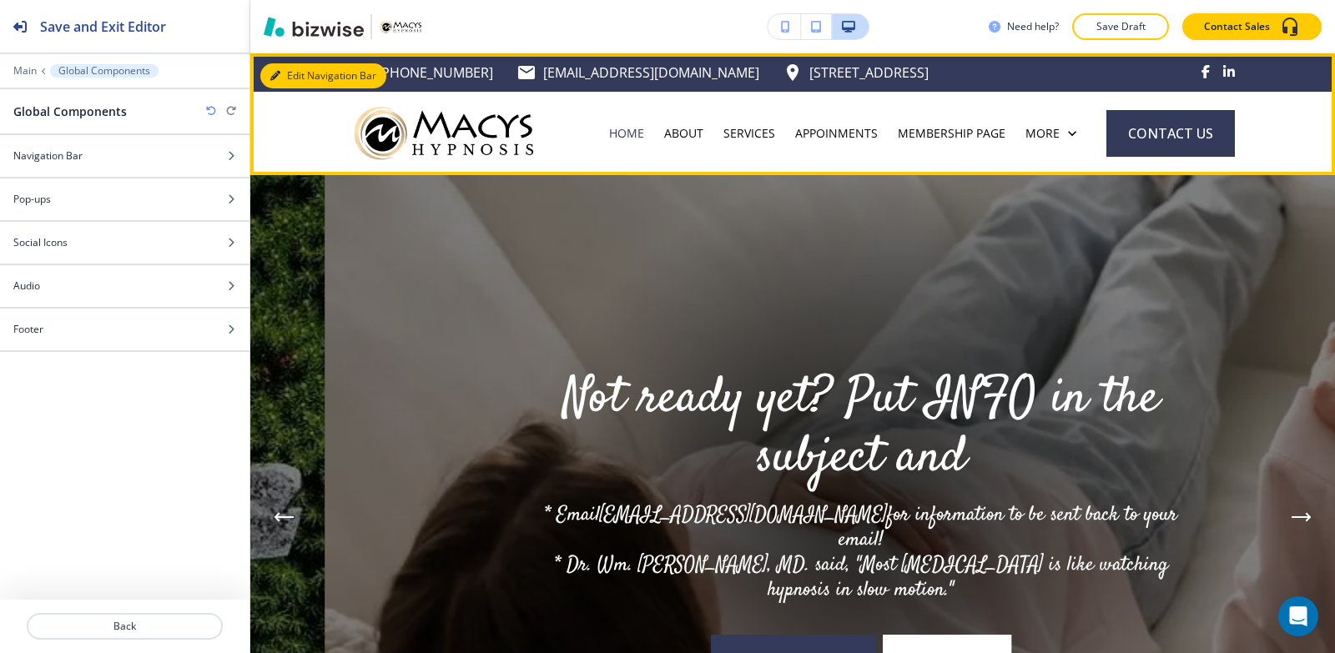
click at [289, 83] on button "Edit Navigation Bar" at bounding box center [323, 75] width 126 height 25
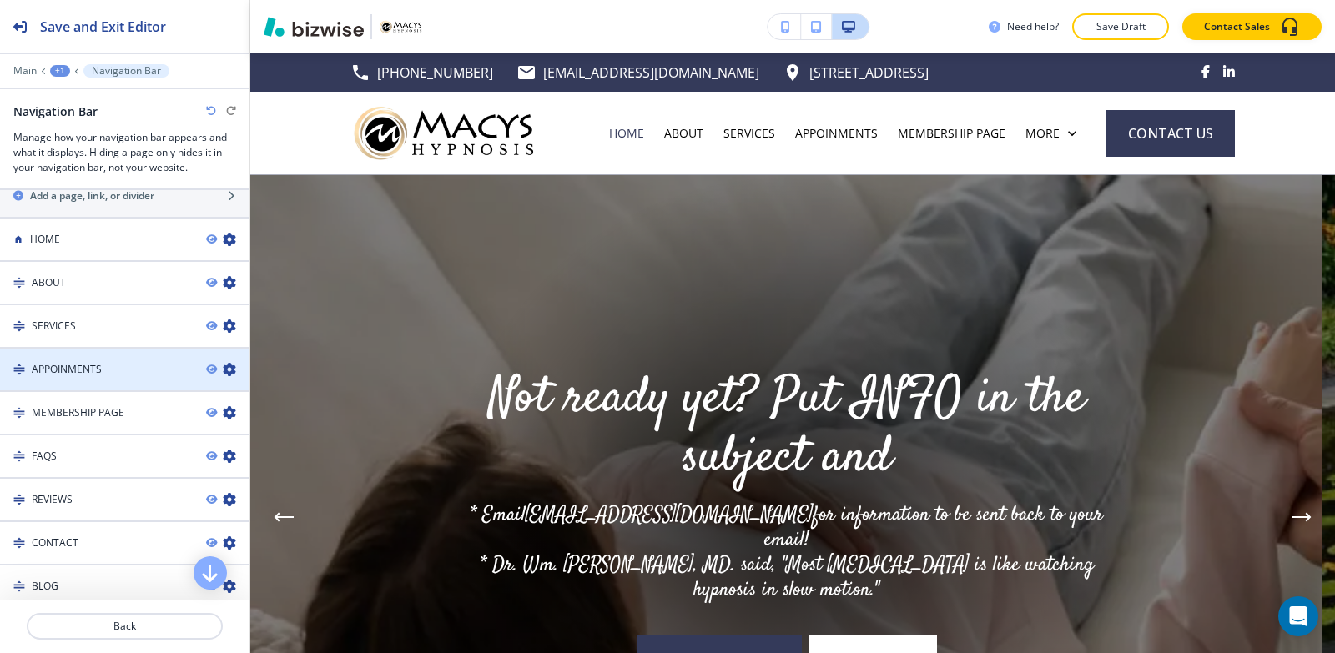
scroll to position [1251, 0]
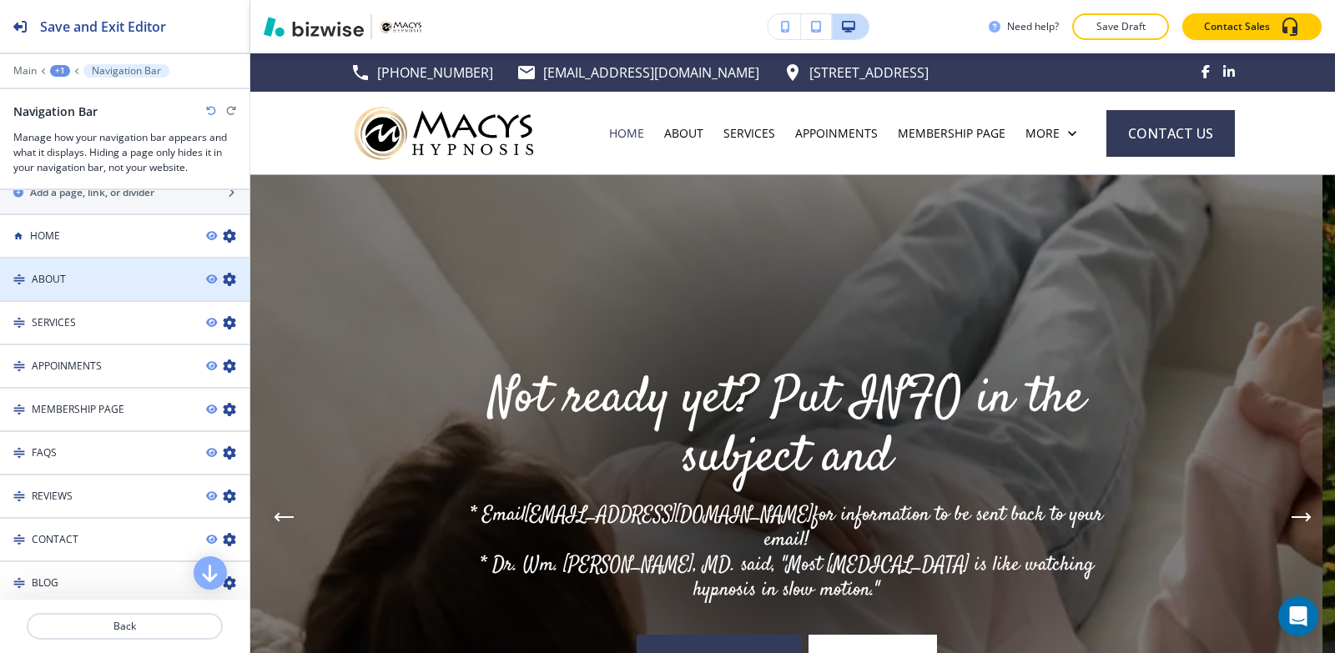
click at [95, 287] on div at bounding box center [124, 293] width 249 height 13
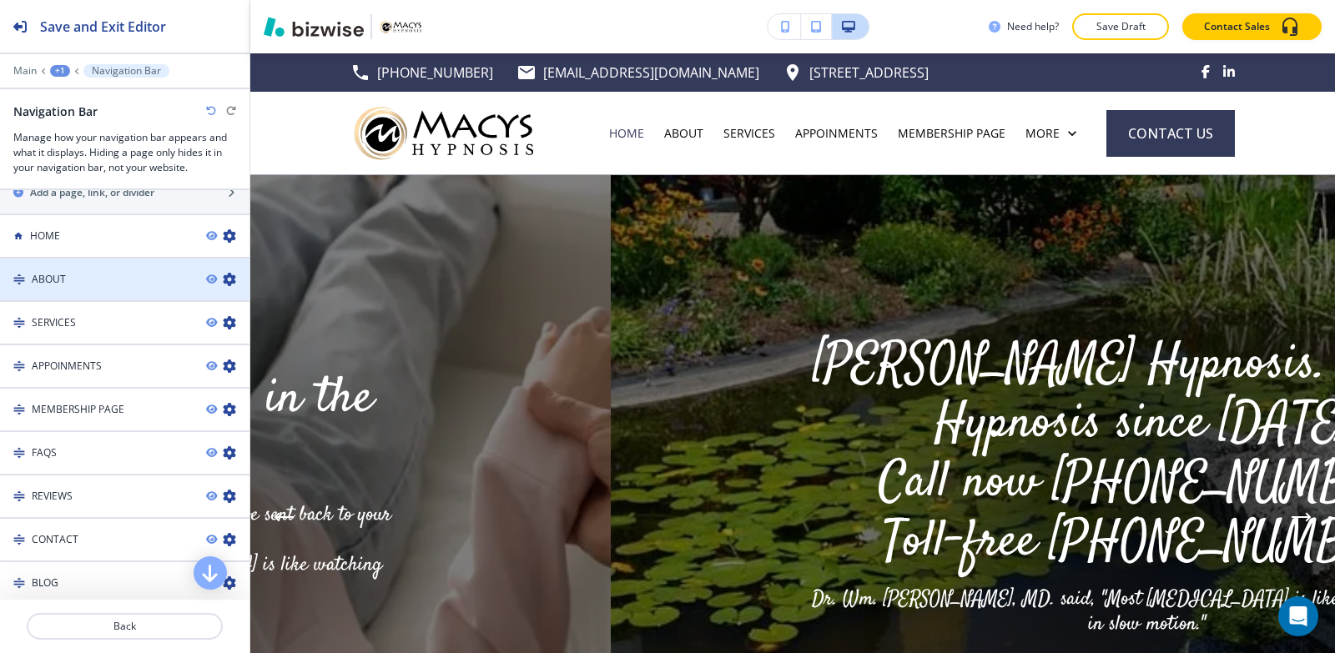
click at [95, 287] on div at bounding box center [124, 293] width 249 height 13
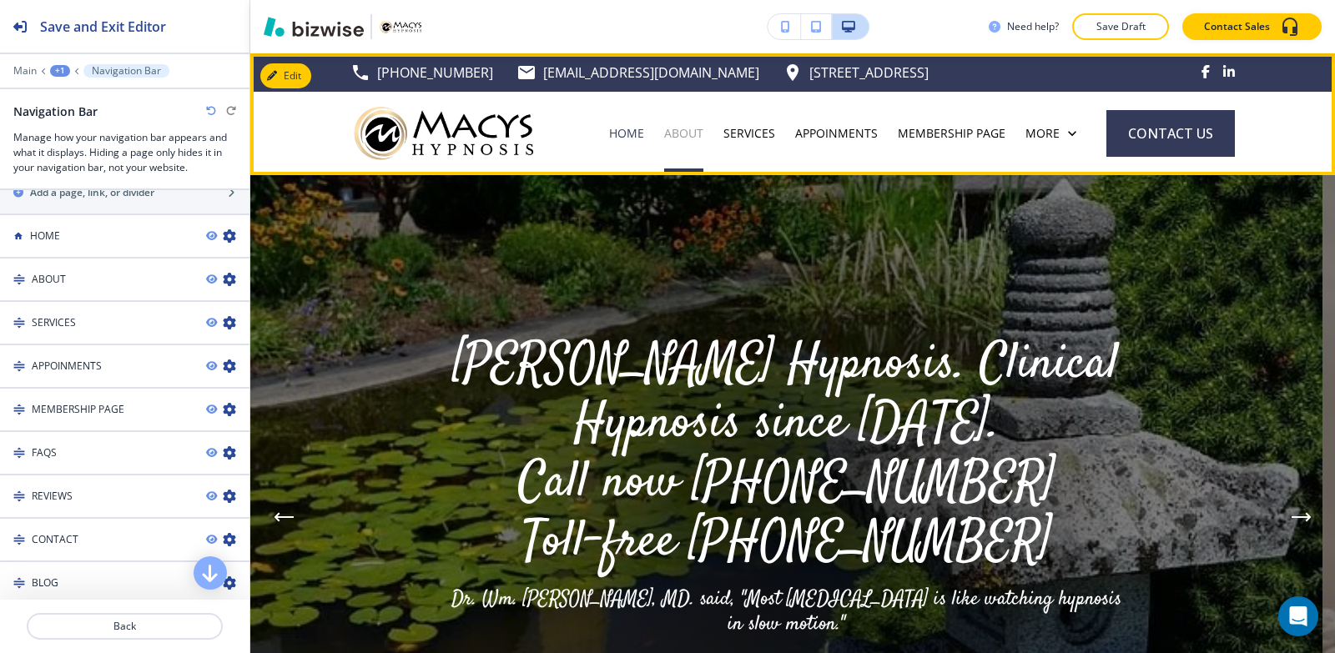
click at [703, 131] on p "ABOUT" at bounding box center [683, 133] width 39 height 17
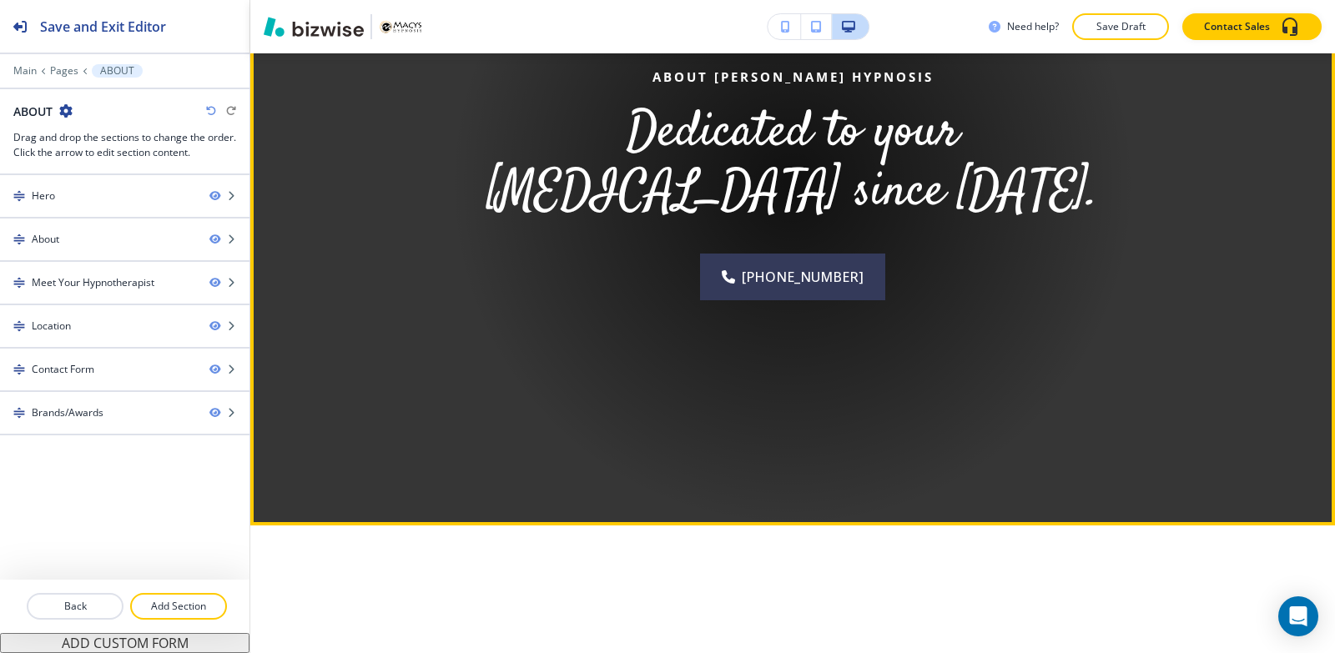
scroll to position [0, 0]
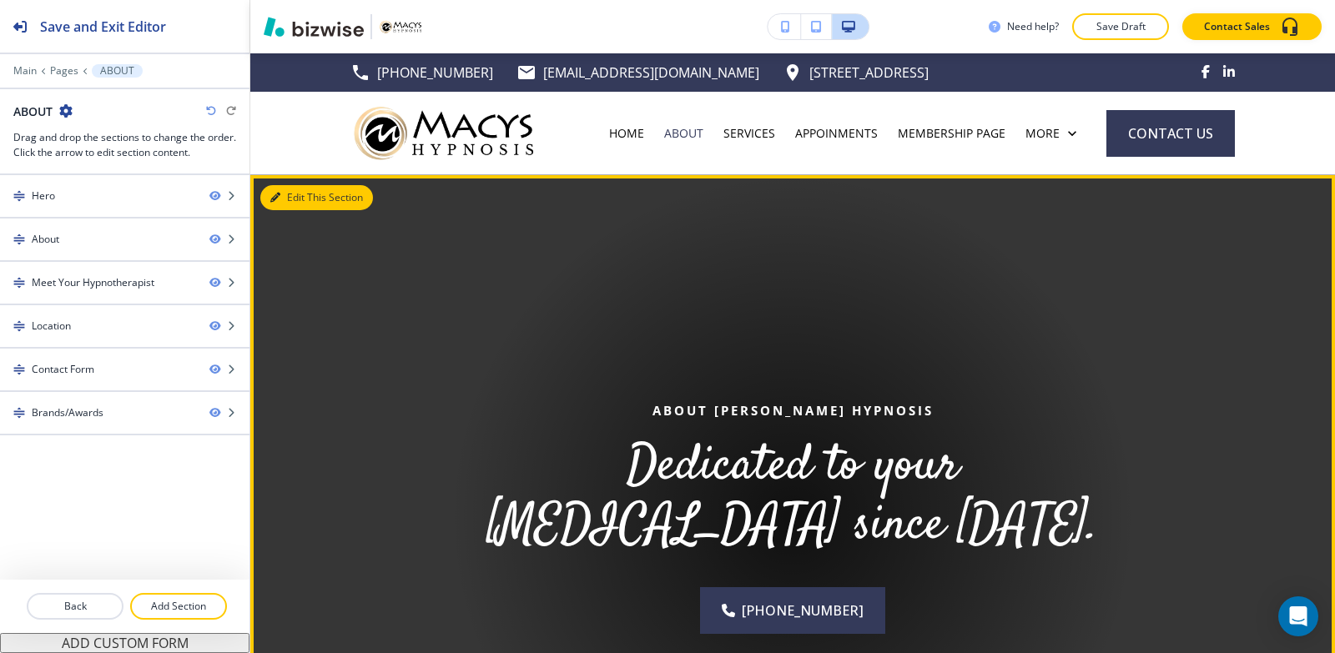
click at [289, 194] on button "Edit This Section" at bounding box center [316, 197] width 113 height 25
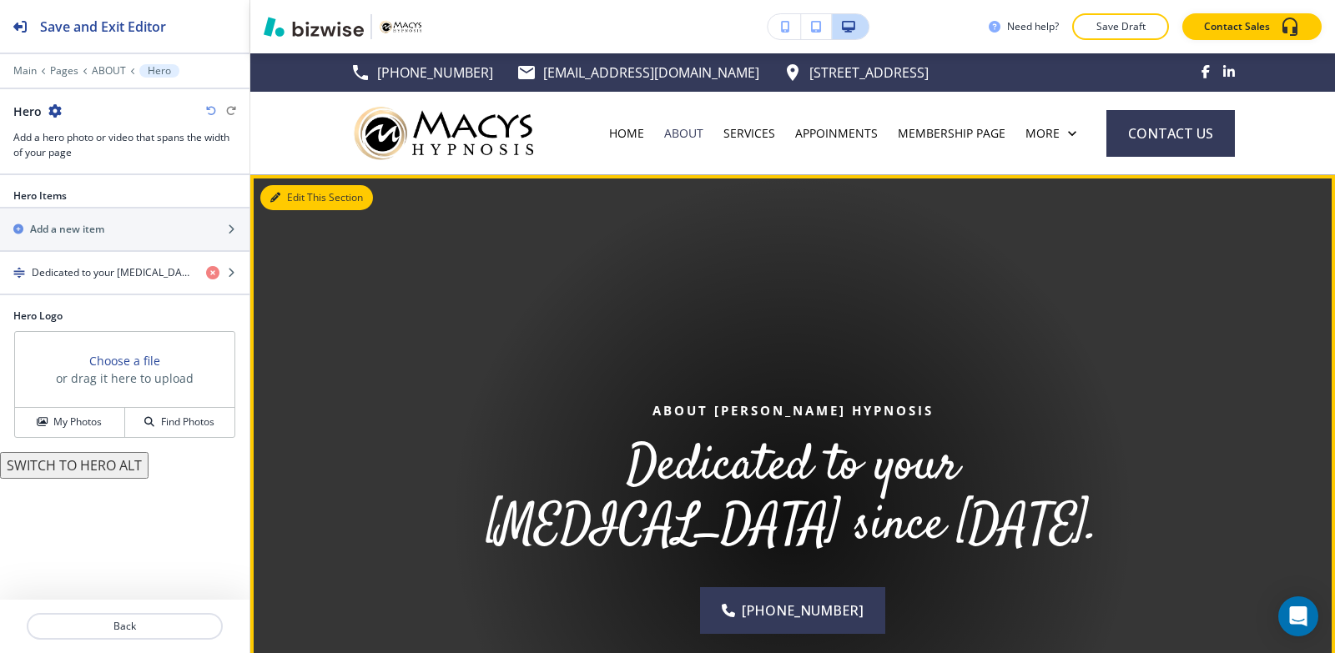
scroll to position [122, 0]
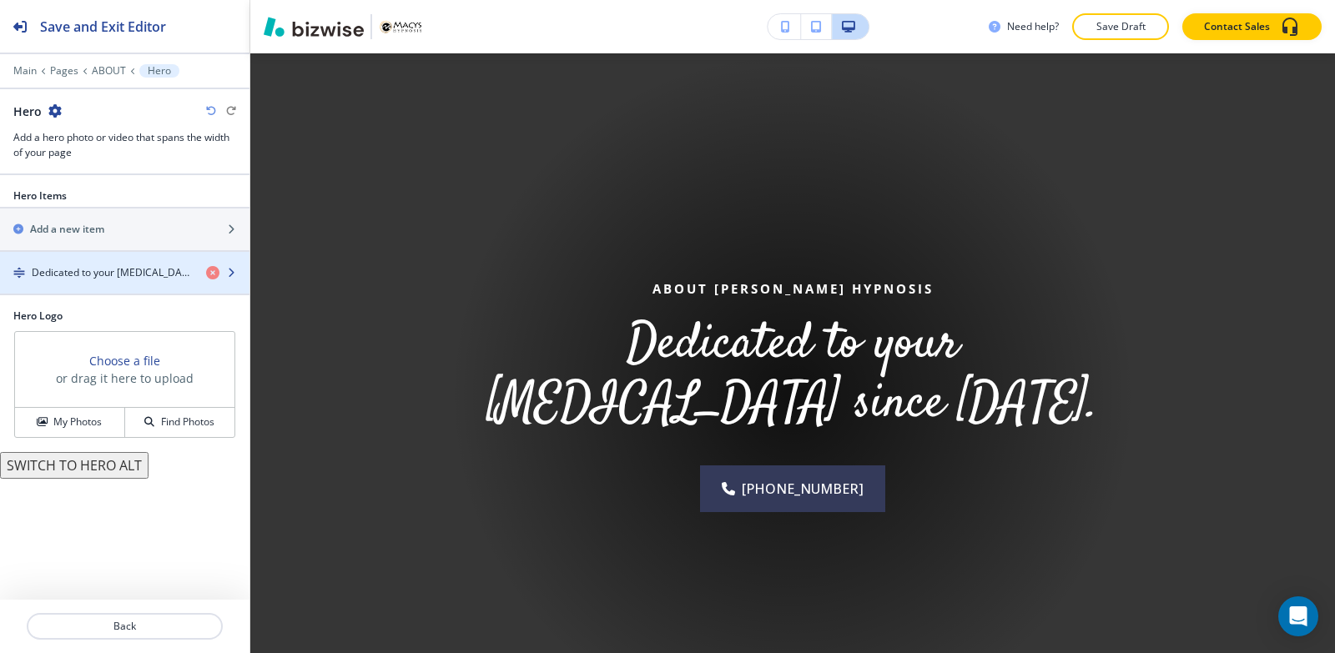
click at [57, 276] on h4 "Dedicated to your [MEDICAL_DATA] since [DATE]." at bounding box center [112, 272] width 161 height 15
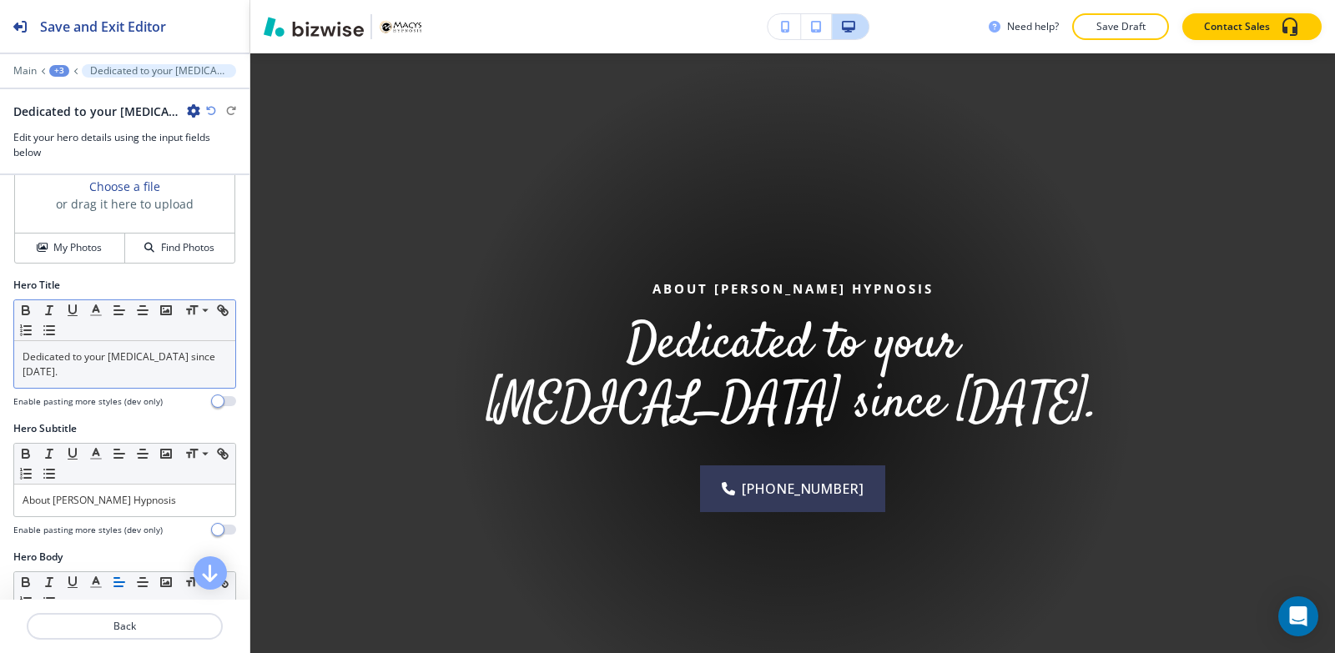
scroll to position [83, 0]
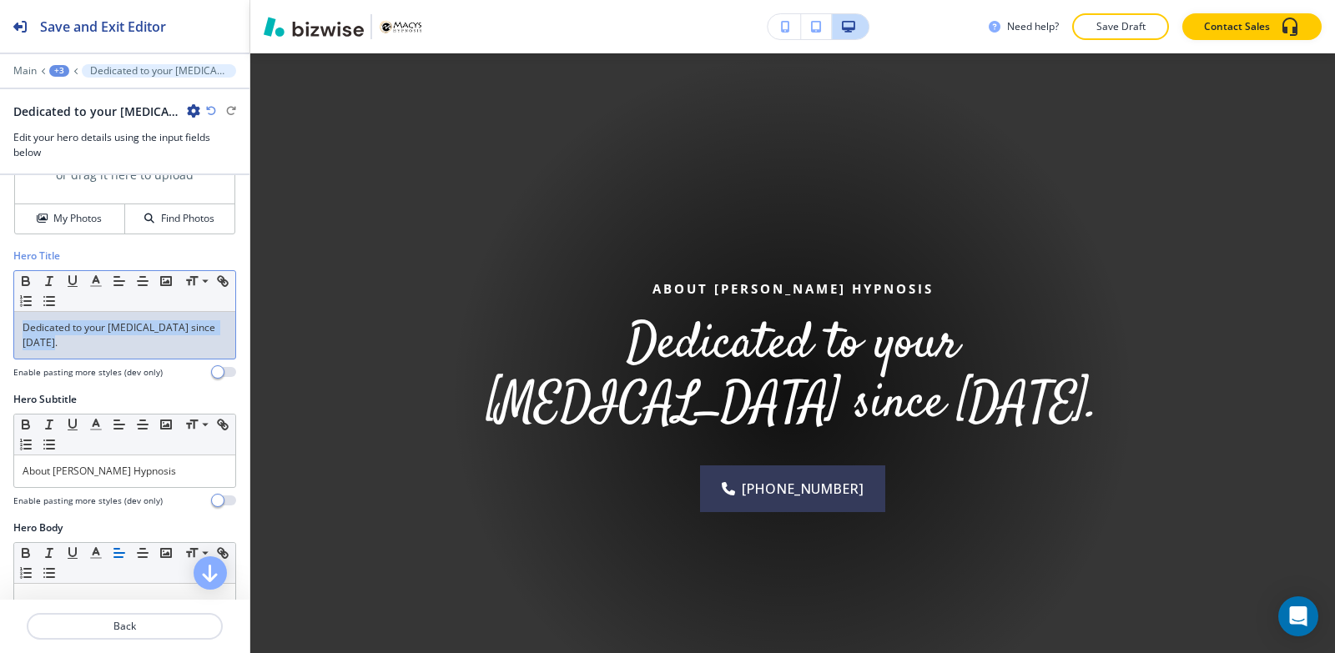
drag, startPoint x: 83, startPoint y: 346, endPoint x: 6, endPoint y: 292, distance: 94.0
click at [6, 292] on div "Hero Title Small Normal Large Huge Dedicated to your [MEDICAL_DATA] since [DATE…" at bounding box center [124, 320] width 249 height 143
copy p "Dedicated to your [MEDICAL_DATA] since [DATE]."
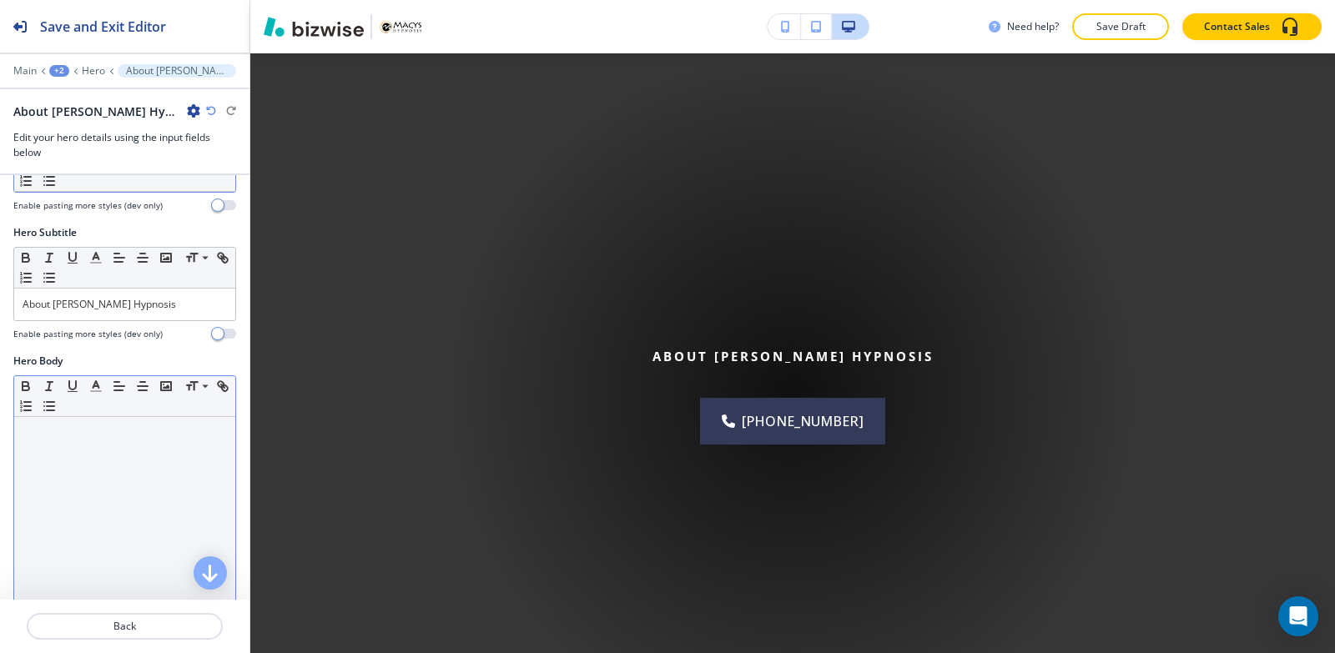
scroll to position [250, 0]
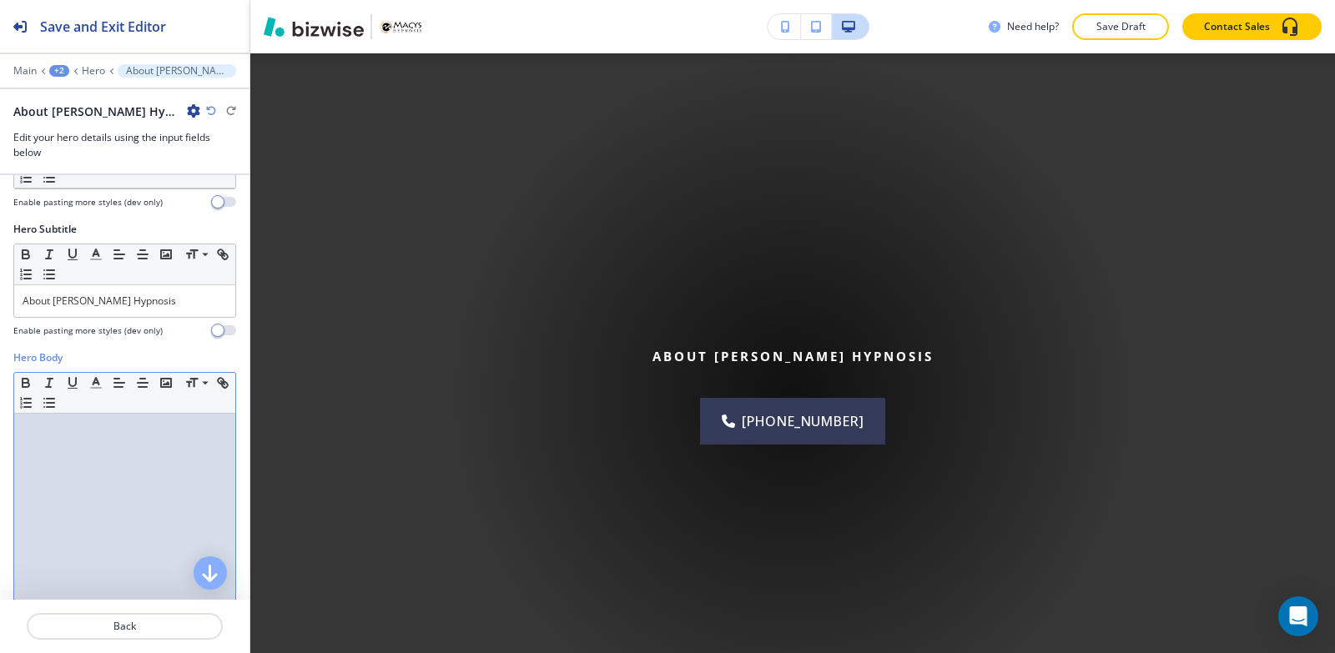
click at [115, 477] on div at bounding box center [124, 522] width 221 height 217
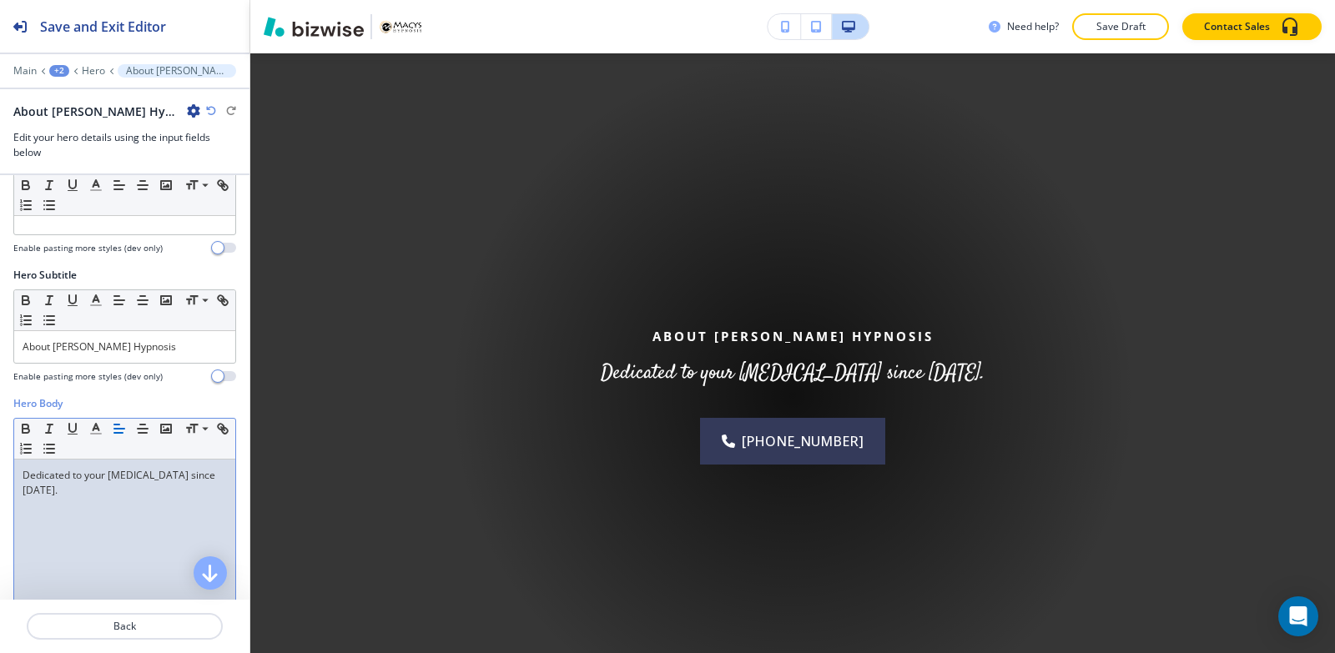
scroll to position [167, 0]
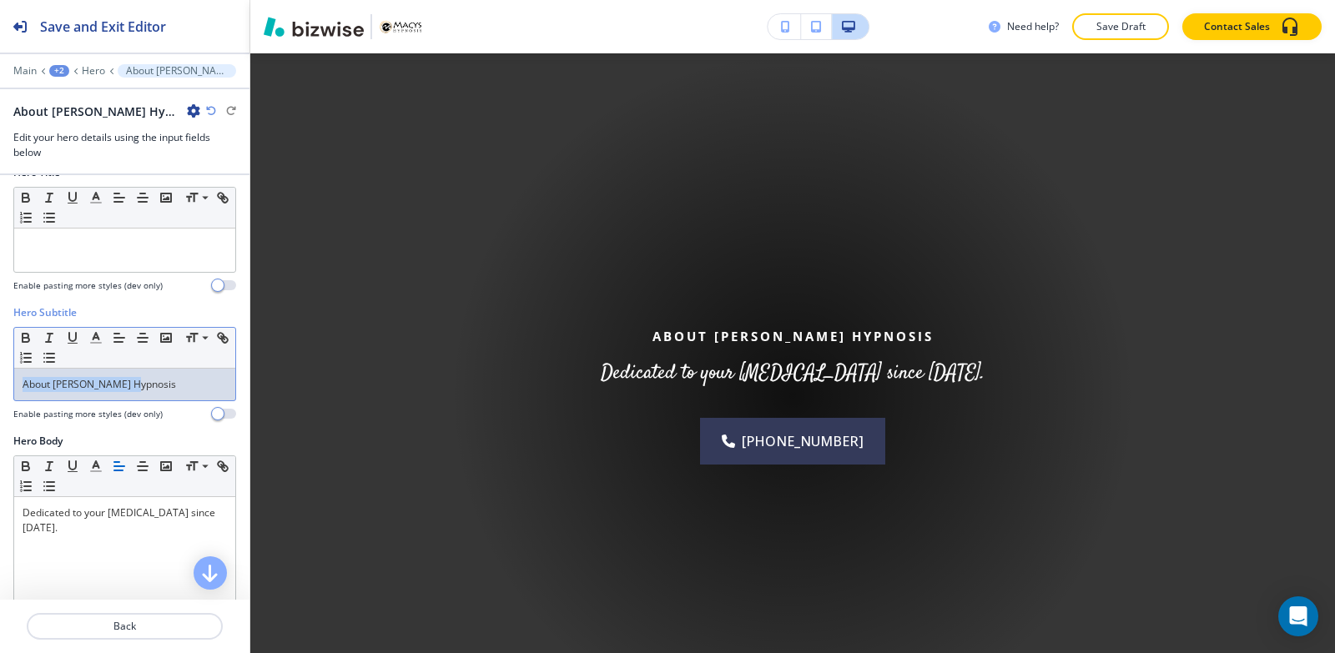
drag, startPoint x: 146, startPoint y: 387, endPoint x: 0, endPoint y: 390, distance: 146.0
click at [0, 390] on div "Hero Subtitle Small Normal Large Huge About [PERSON_NAME] Hypnosis Enable pasti…" at bounding box center [124, 369] width 249 height 128
copy p "About [PERSON_NAME] Hypnosis"
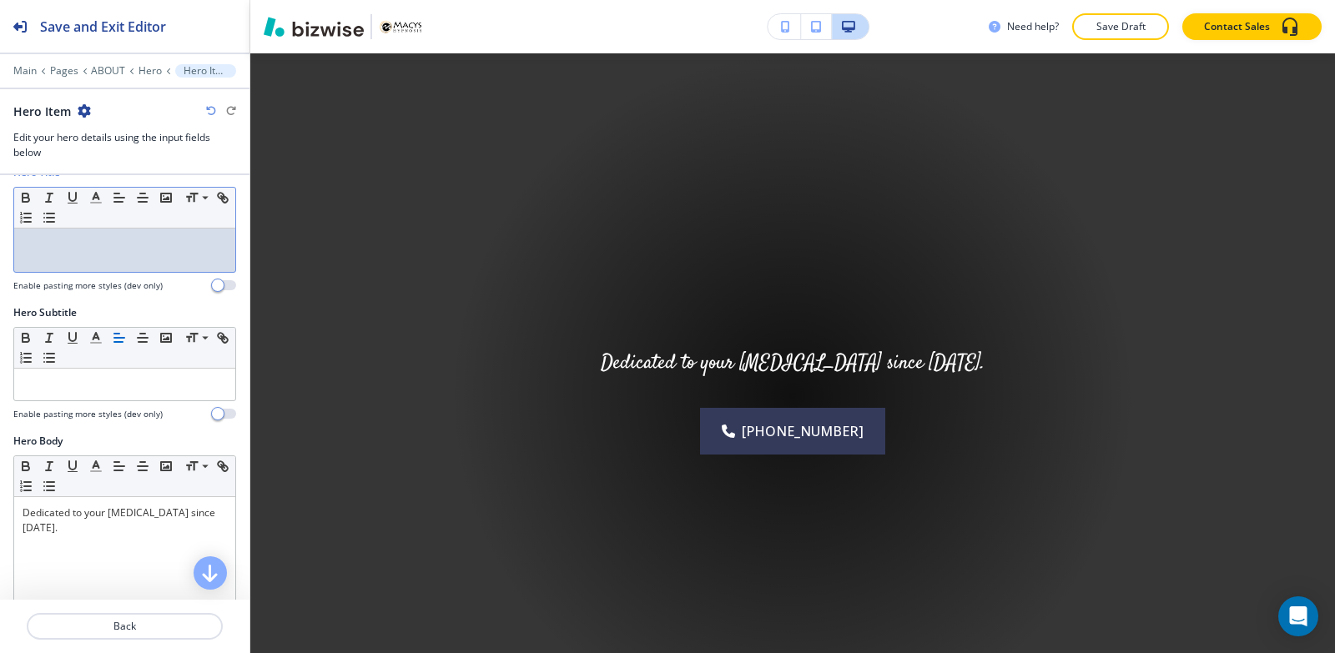
click at [100, 249] on p at bounding box center [125, 244] width 204 height 15
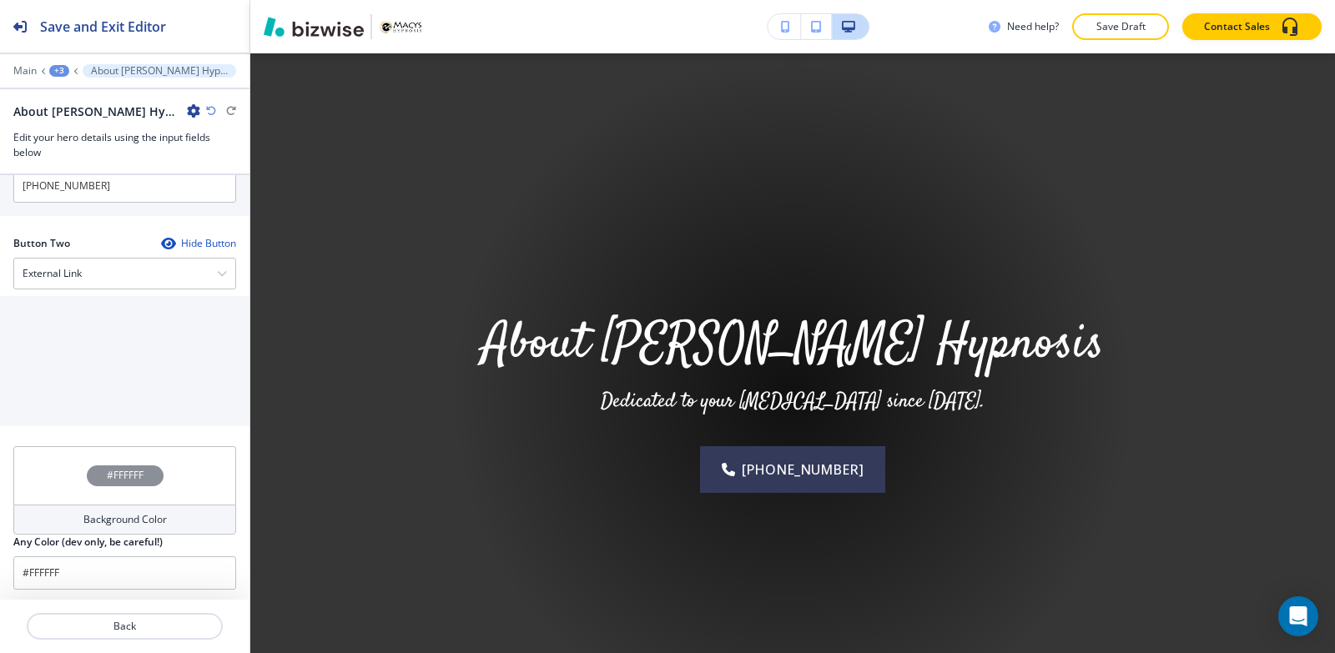
scroll to position [834, 0]
click at [123, 258] on div "External Link" at bounding box center [124, 273] width 221 height 30
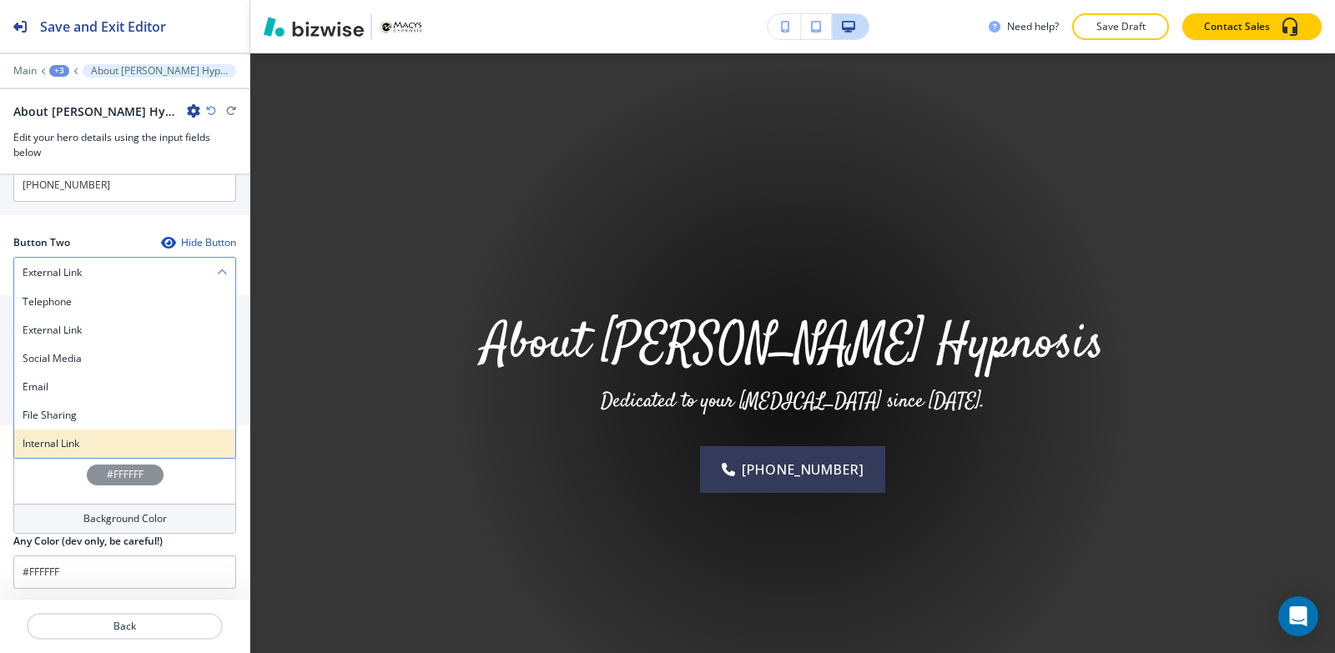
click at [107, 438] on h4 "Internal Link" at bounding box center [125, 443] width 204 height 15
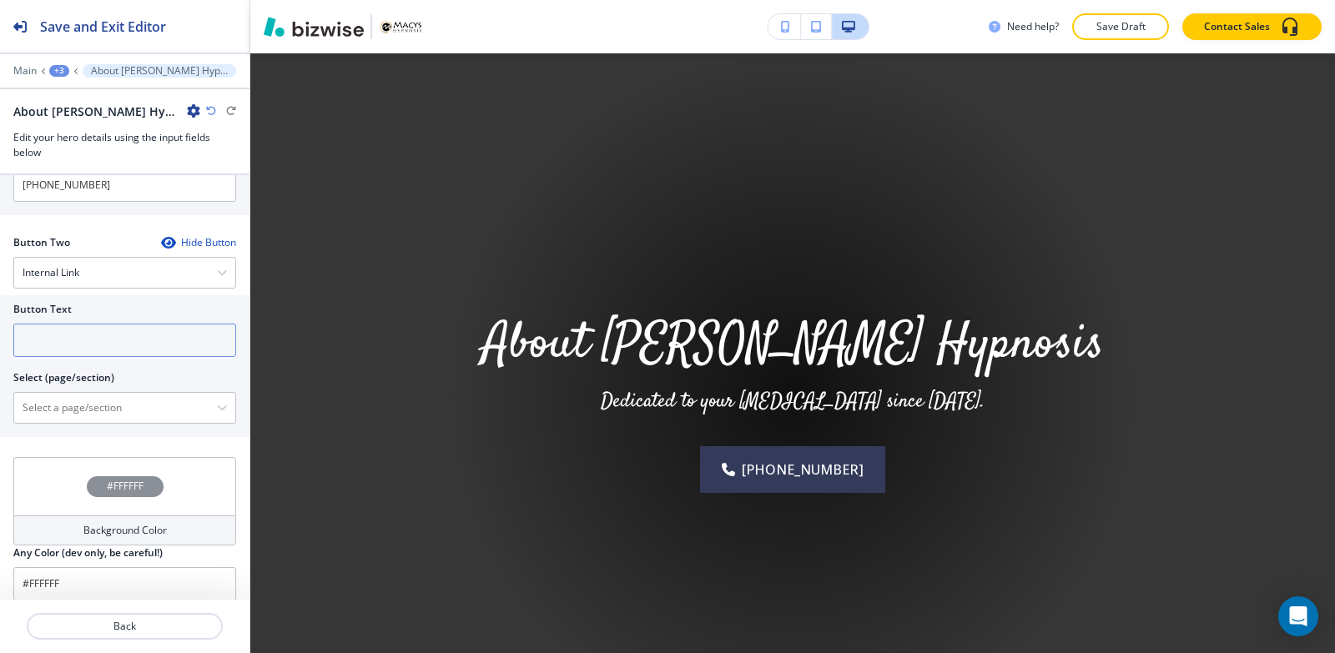
click at [111, 343] on input "text" at bounding box center [124, 340] width 223 height 33
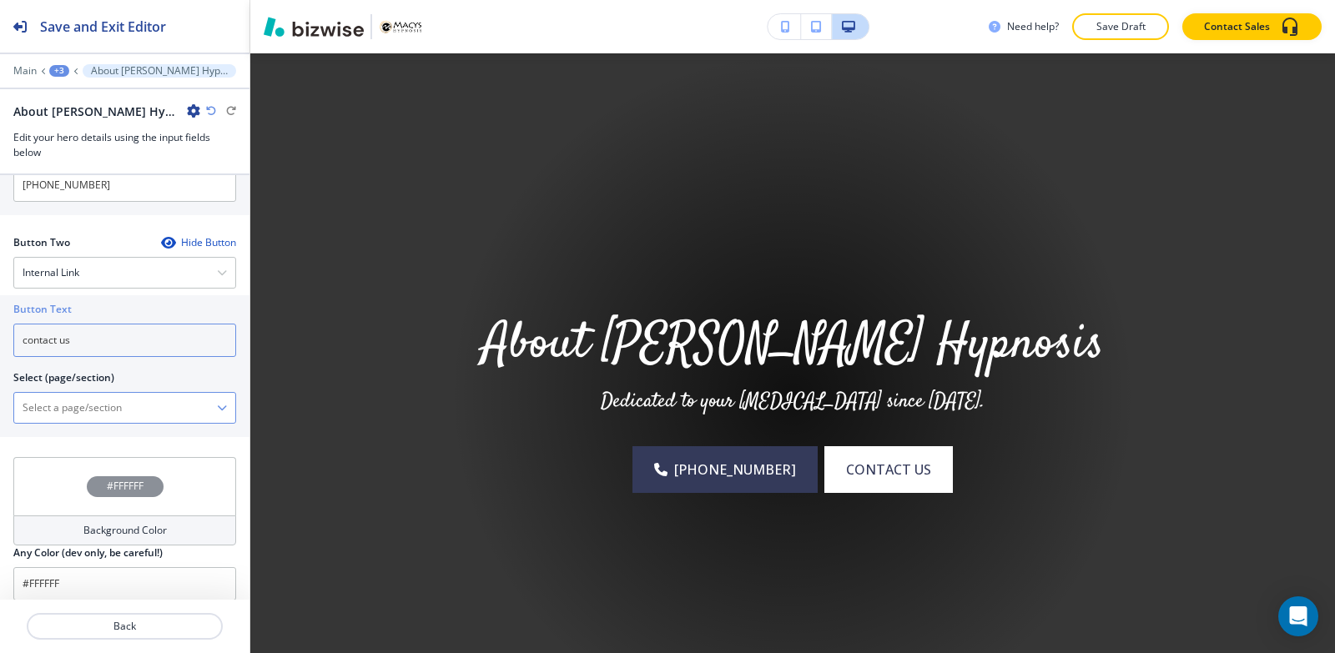
type input "contact us"
click at [38, 404] on \(page\/section\) "Manual Input" at bounding box center [115, 408] width 203 height 28
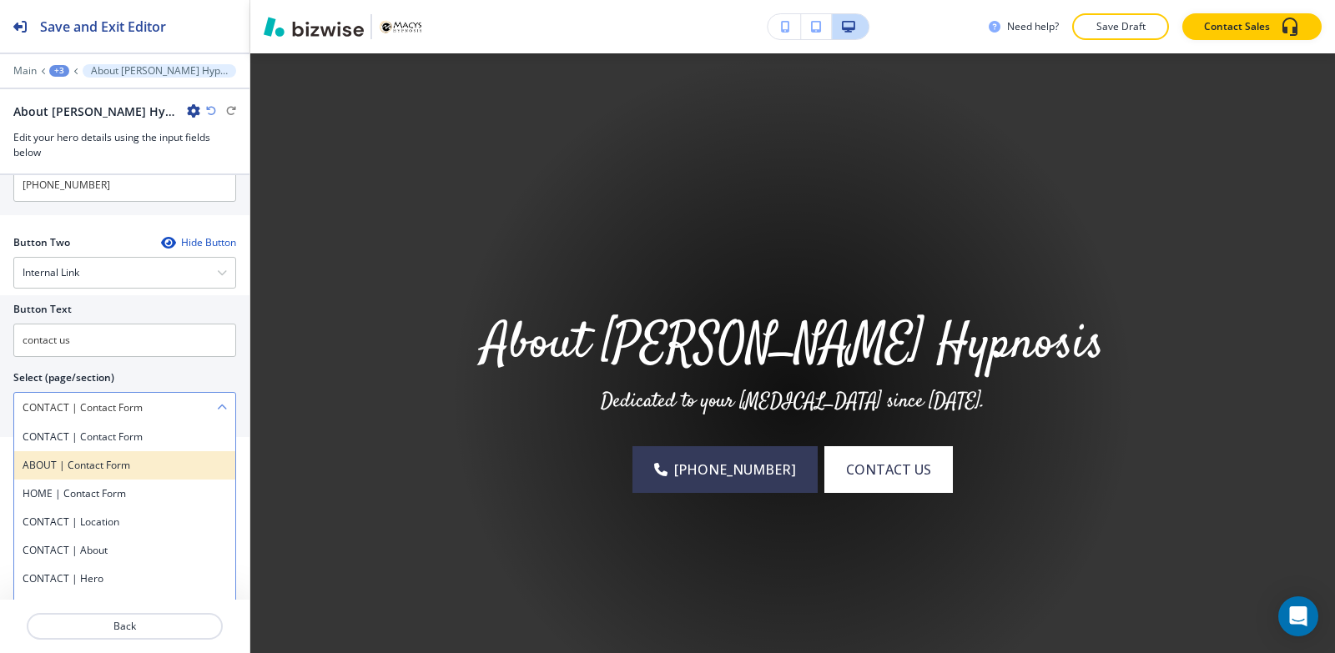
click at [93, 451] on div "ABOUT | Contact Form" at bounding box center [124, 465] width 221 height 28
type \(page\/section\) "ABOUT | Contact Form"
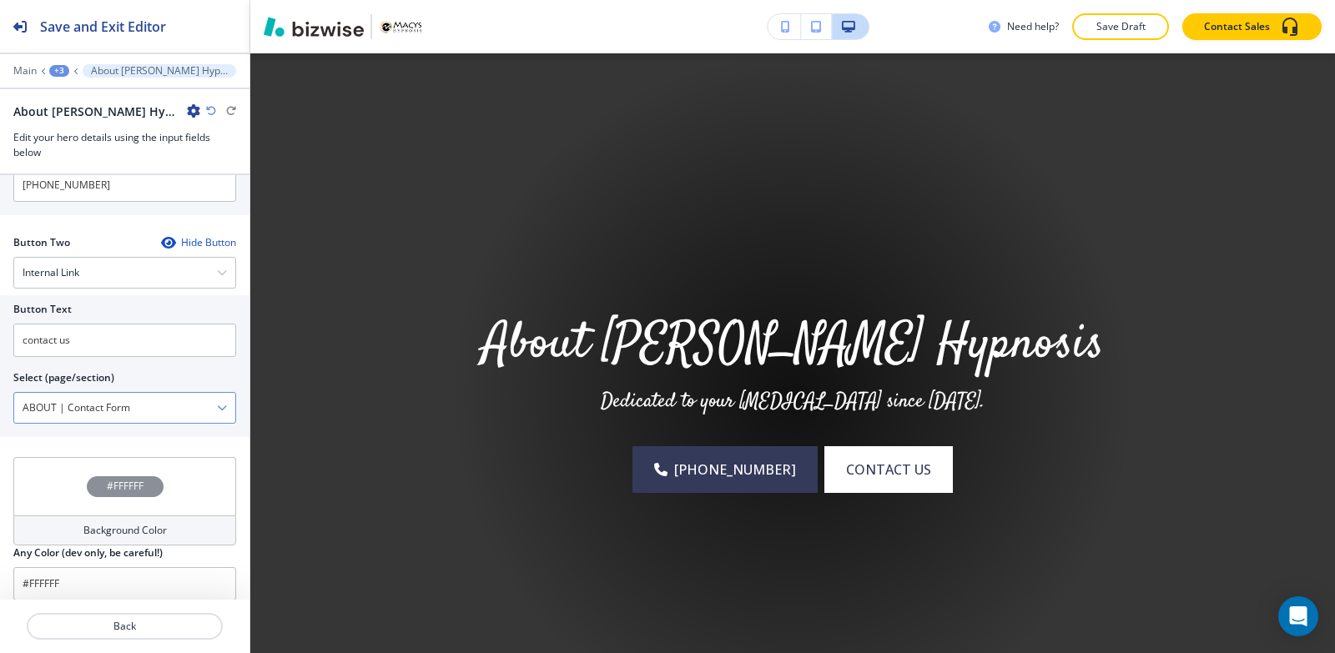
click at [139, 405] on \(page\/section\) "ABOUT | Contact Form" at bounding box center [115, 408] width 203 height 28
drag, startPoint x: 139, startPoint y: 405, endPoint x: 0, endPoint y: 421, distance: 140.2
click at [0, 421] on div "Button Text contact us Select (page/section) ABOUT | Contact Form CONTACT | Con…" at bounding box center [124, 366] width 249 height 142
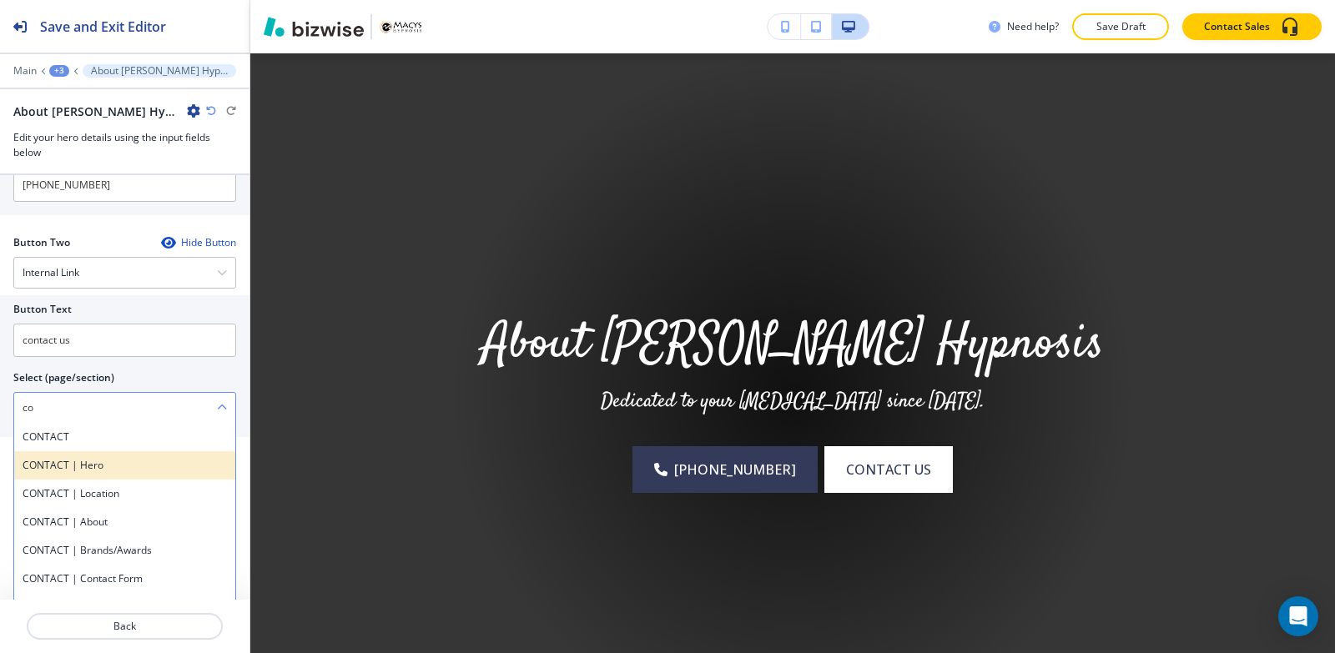
type \(page\/section\) "CONTACT | Contact Form"
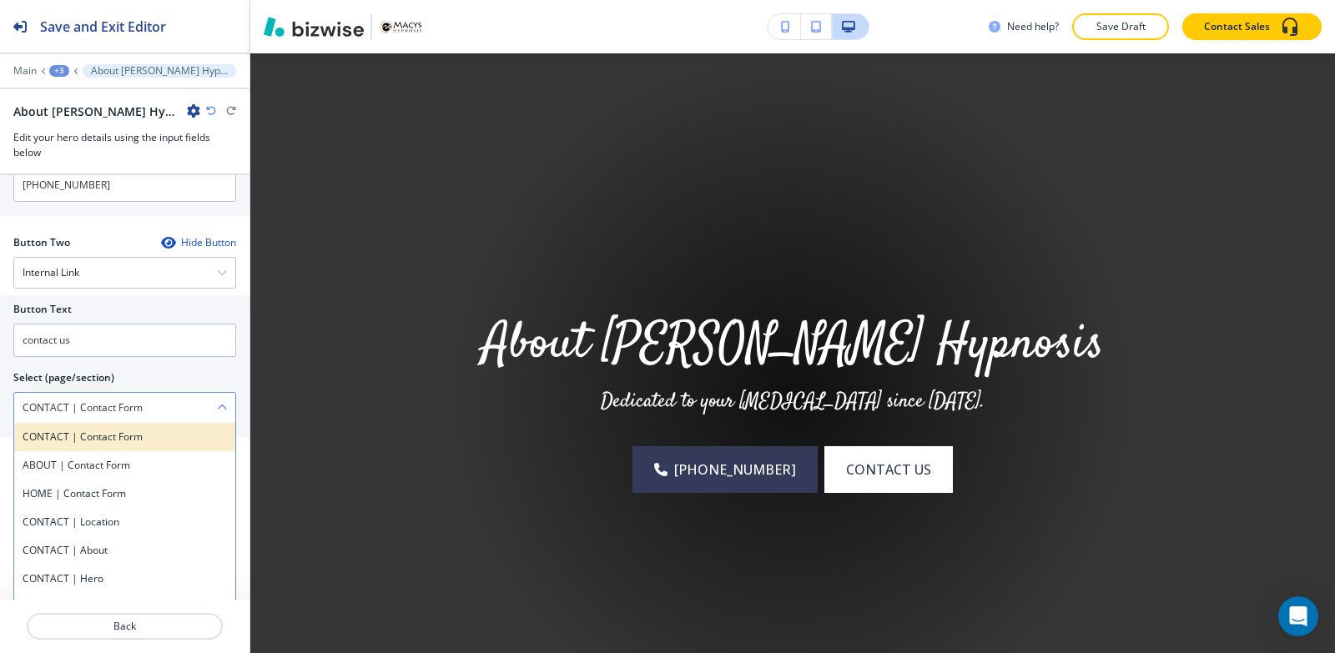
click at [122, 440] on h4 "CONTACT | Contact Form" at bounding box center [125, 437] width 204 height 15
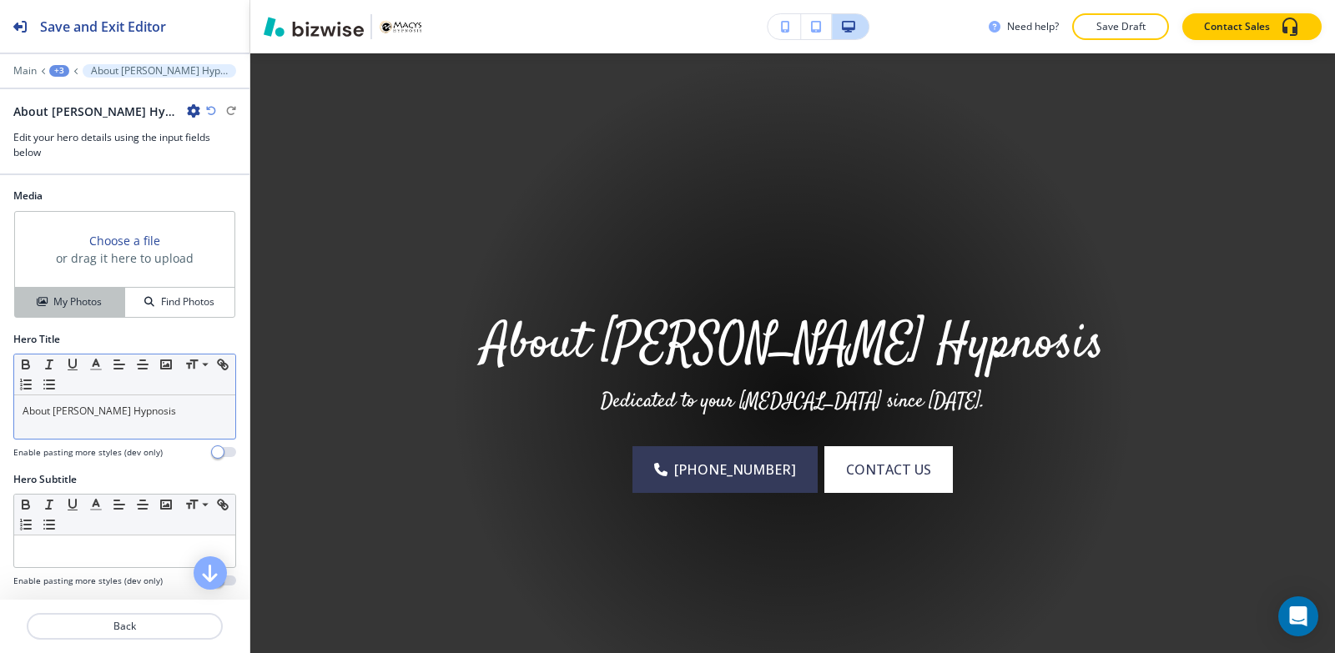
click at [68, 297] on h4 "My Photos" at bounding box center [77, 301] width 48 height 15
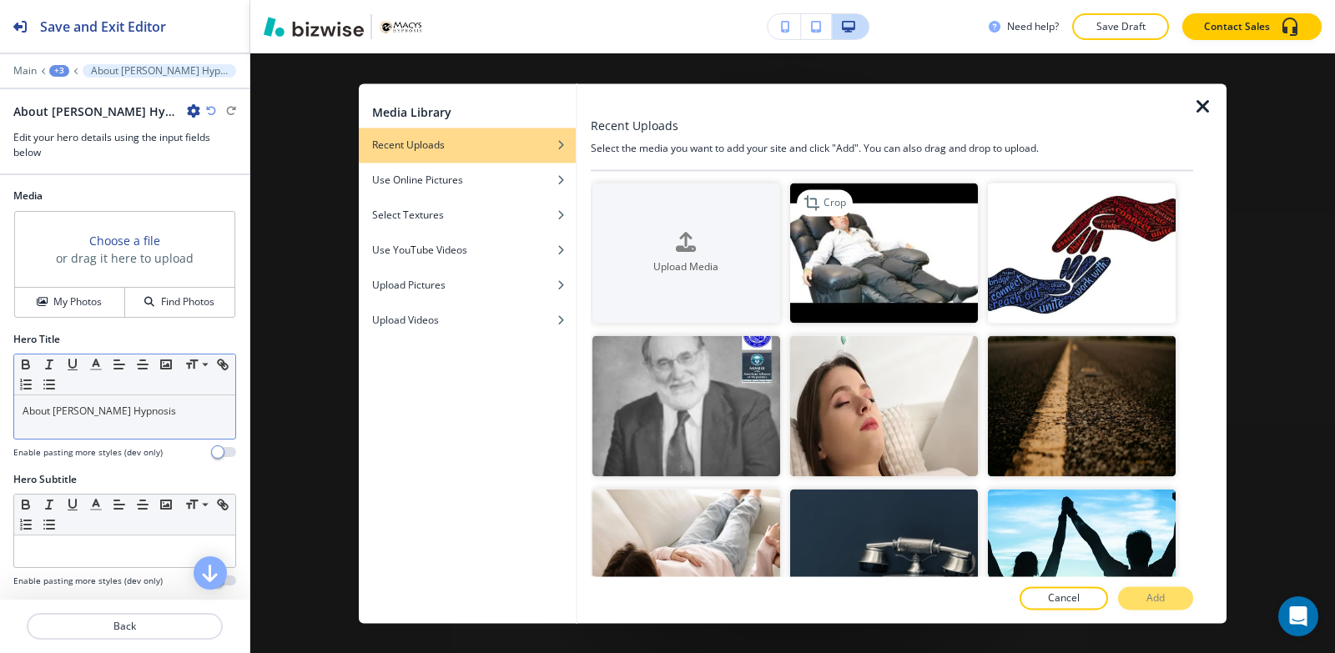
click at [901, 266] on img "button" at bounding box center [884, 253] width 188 height 141
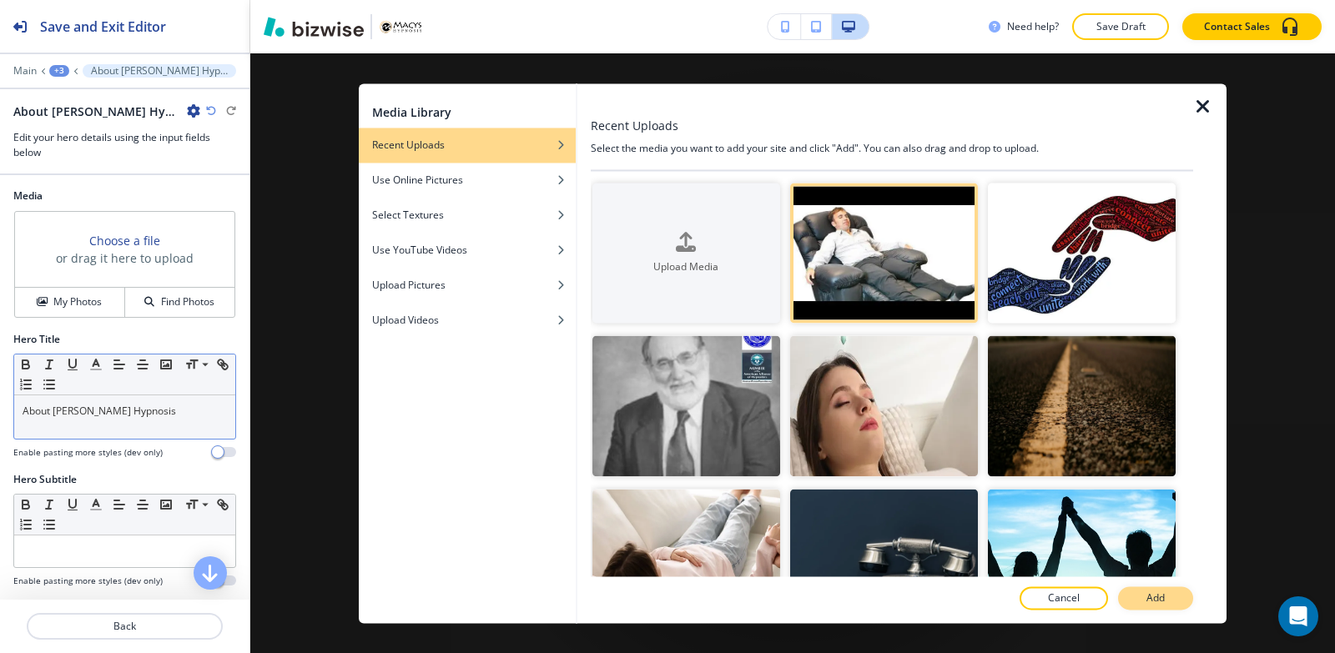
click at [1174, 603] on button "Add" at bounding box center [1155, 597] width 75 height 23
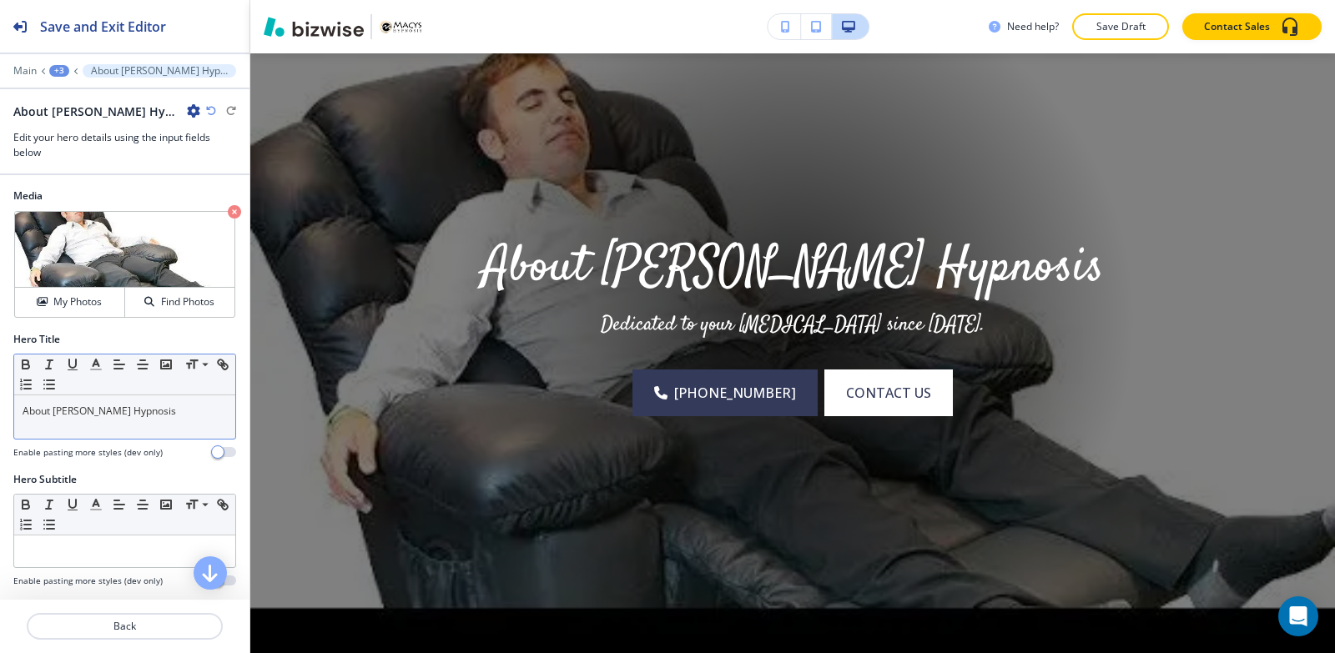
scroll to position [372, 0]
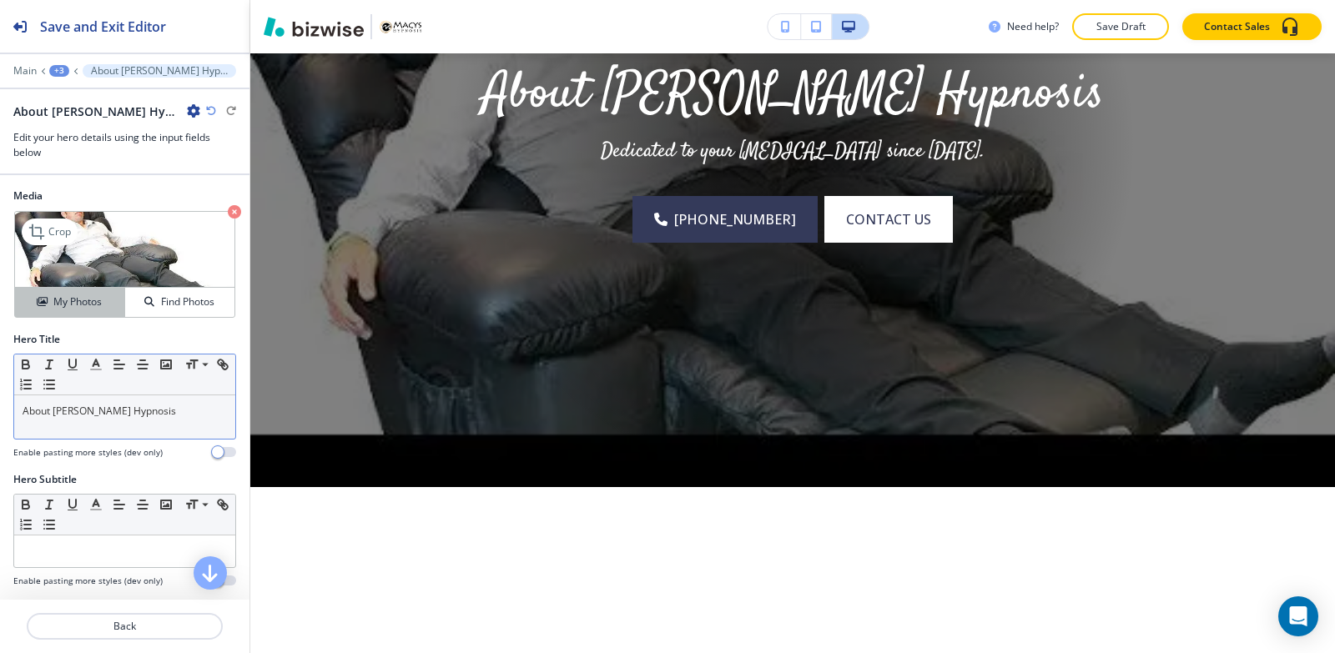
click at [38, 292] on button "My Photos" at bounding box center [70, 302] width 110 height 29
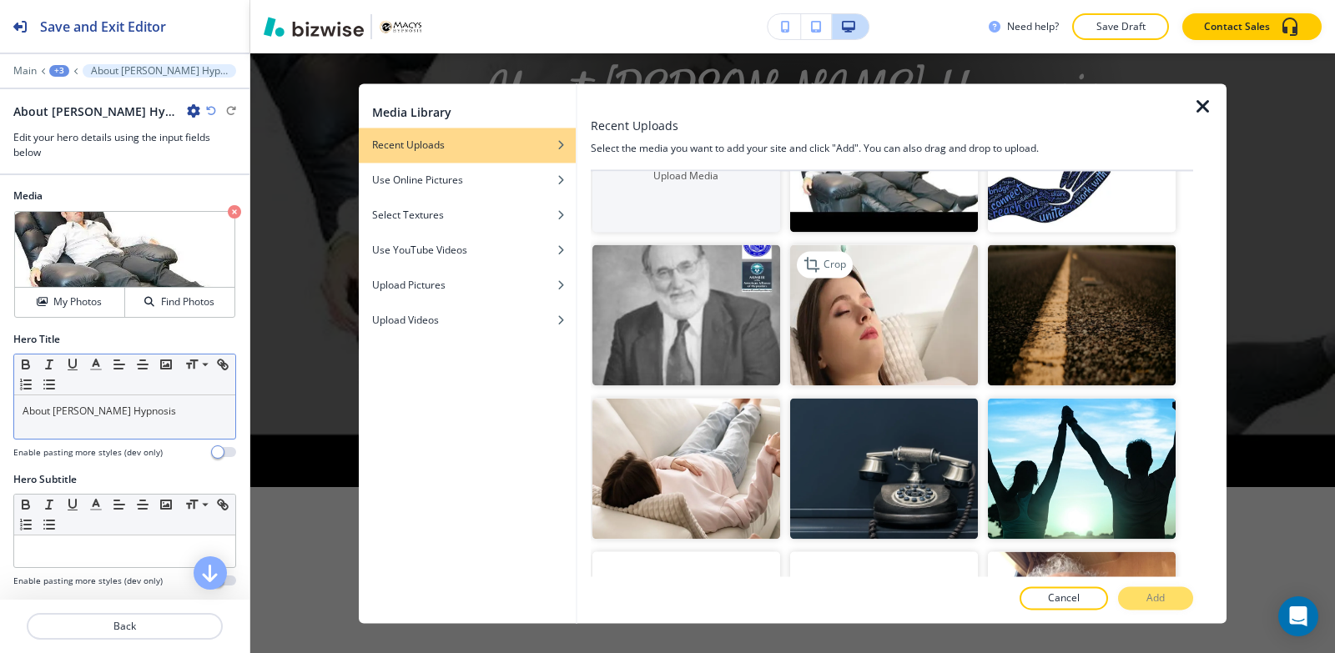
scroll to position [83, 0]
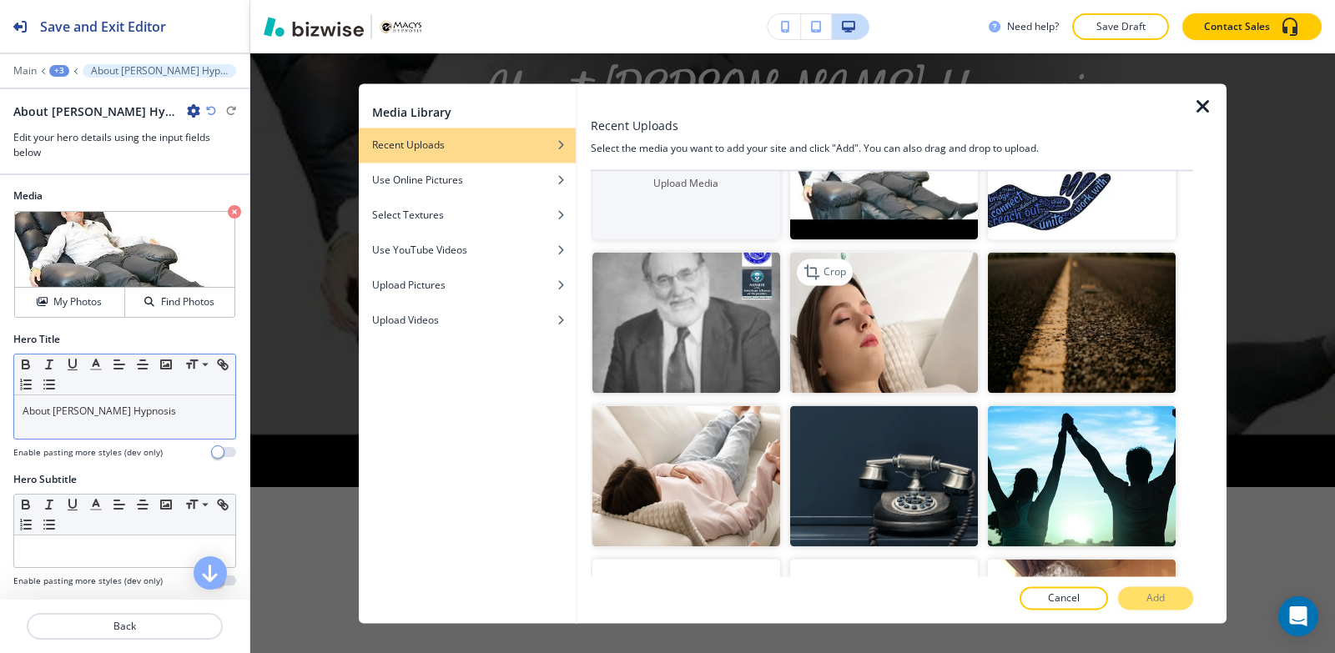
click at [888, 311] on img "button" at bounding box center [884, 323] width 188 height 141
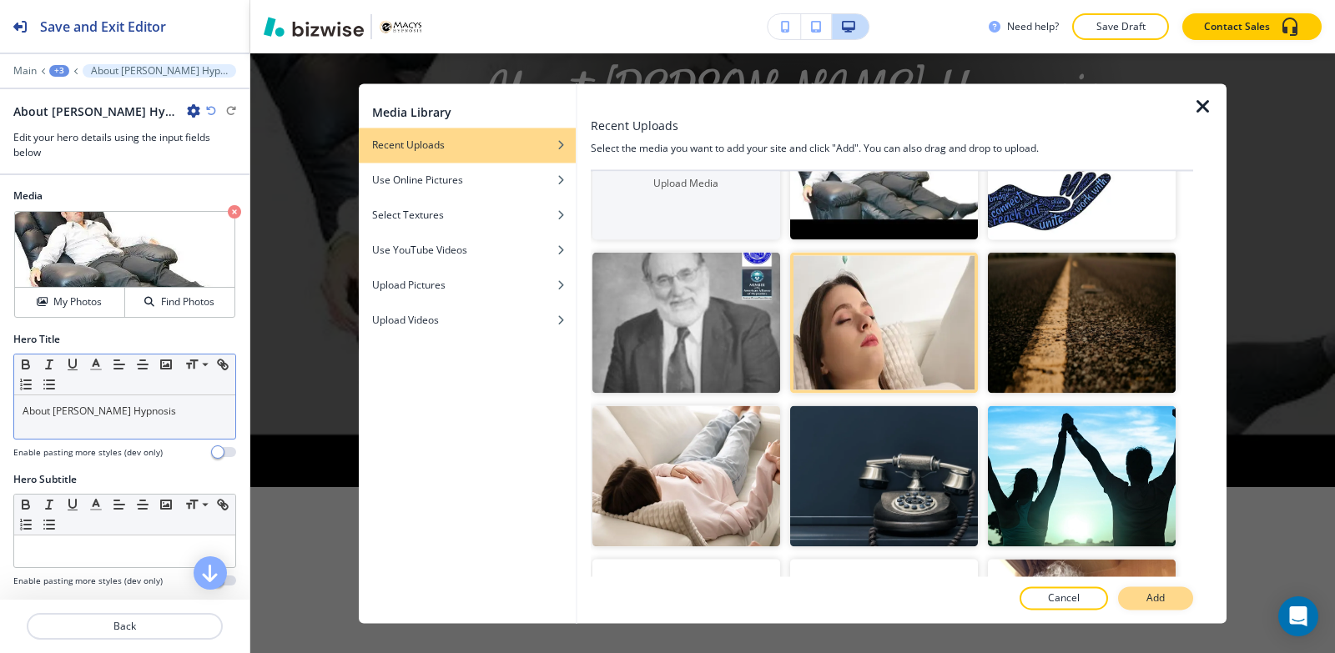
click at [1165, 600] on button "Add" at bounding box center [1155, 597] width 75 height 23
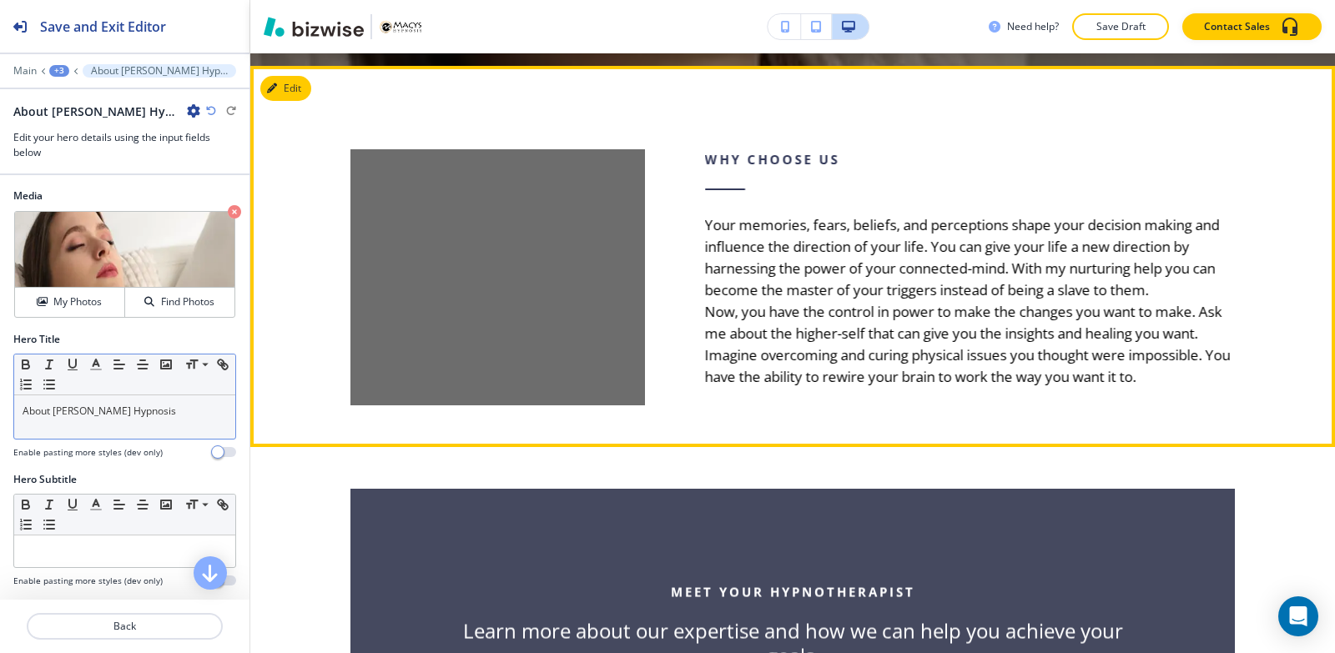
scroll to position [789, 0]
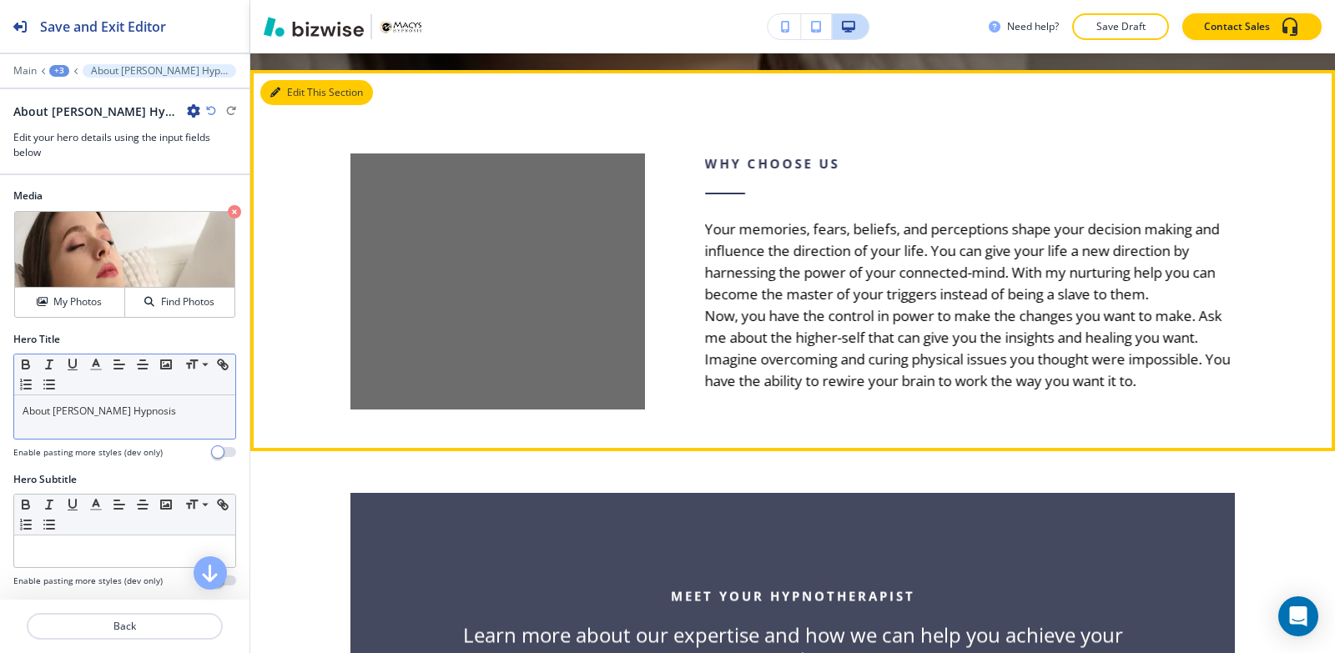
click at [297, 98] on button "Edit This Section" at bounding box center [316, 92] width 113 height 25
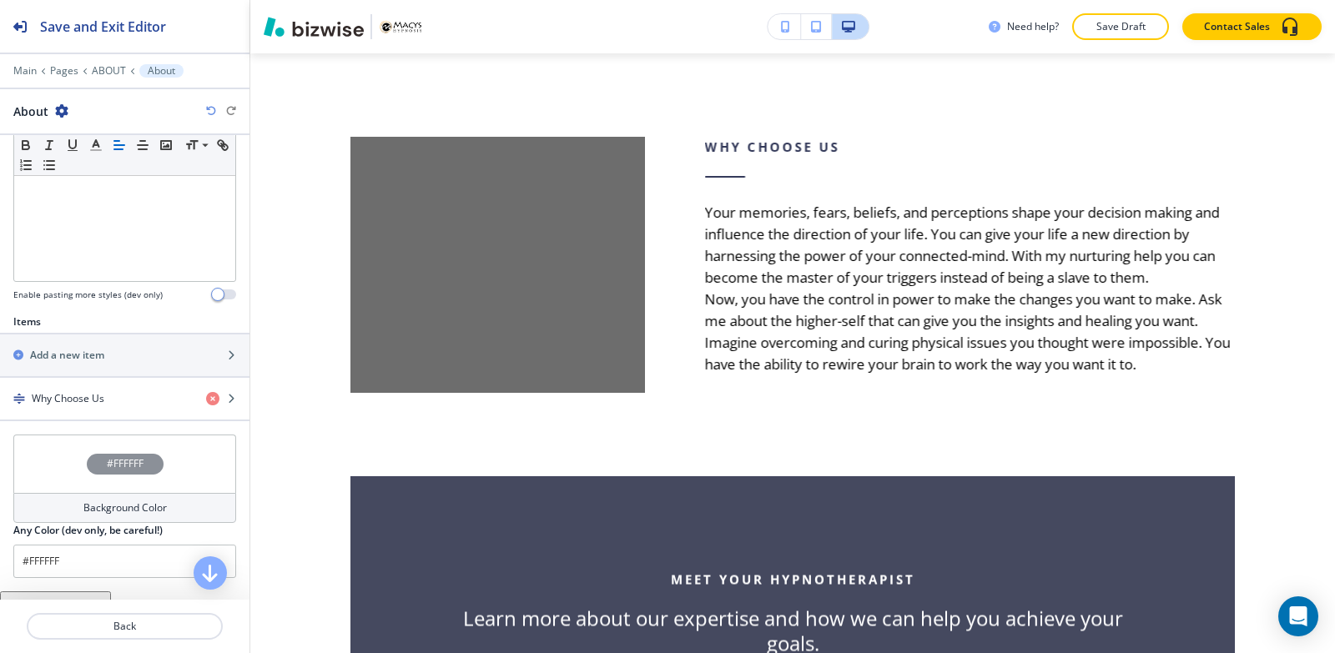
scroll to position [417, 0]
click at [103, 401] on h4 "Why Choose Us" at bounding box center [68, 397] width 73 height 15
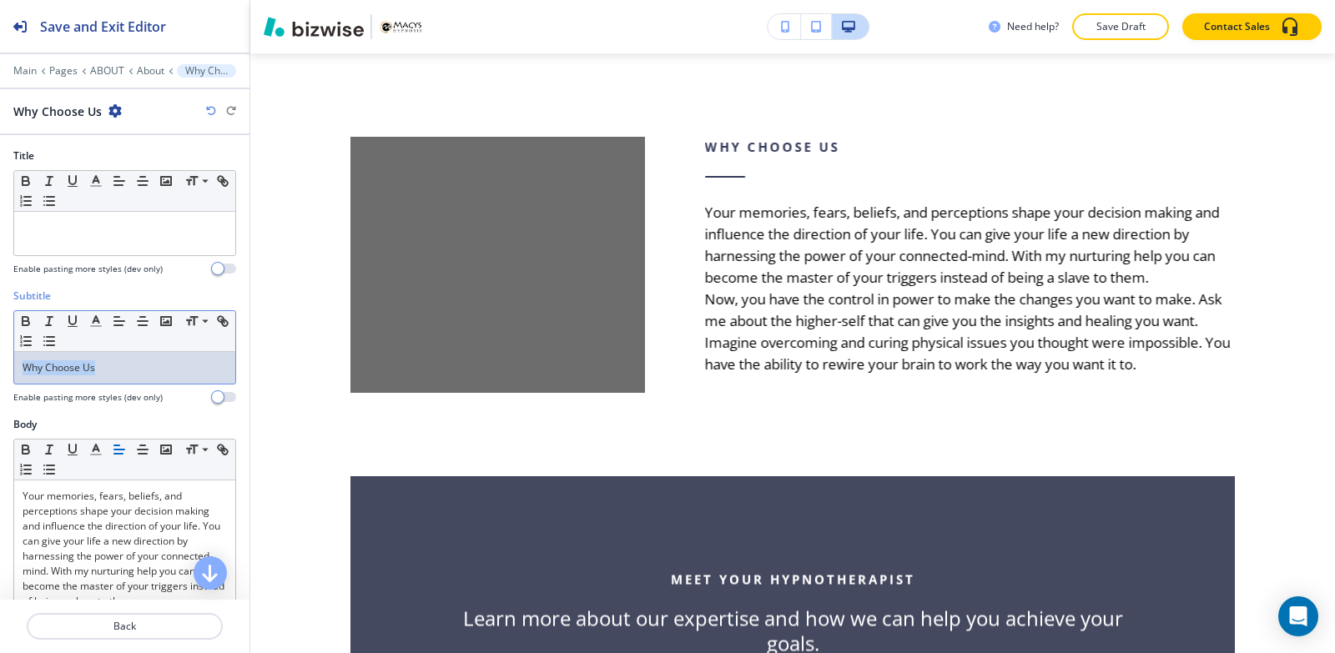
drag, startPoint x: 108, startPoint y: 362, endPoint x: 0, endPoint y: 395, distance: 112.4
click at [0, 395] on div "Subtitle Small Normal Large Huge Why Choose Us Enable pasting more styles (dev …" at bounding box center [124, 353] width 249 height 128
copy p "Why Choose Us"
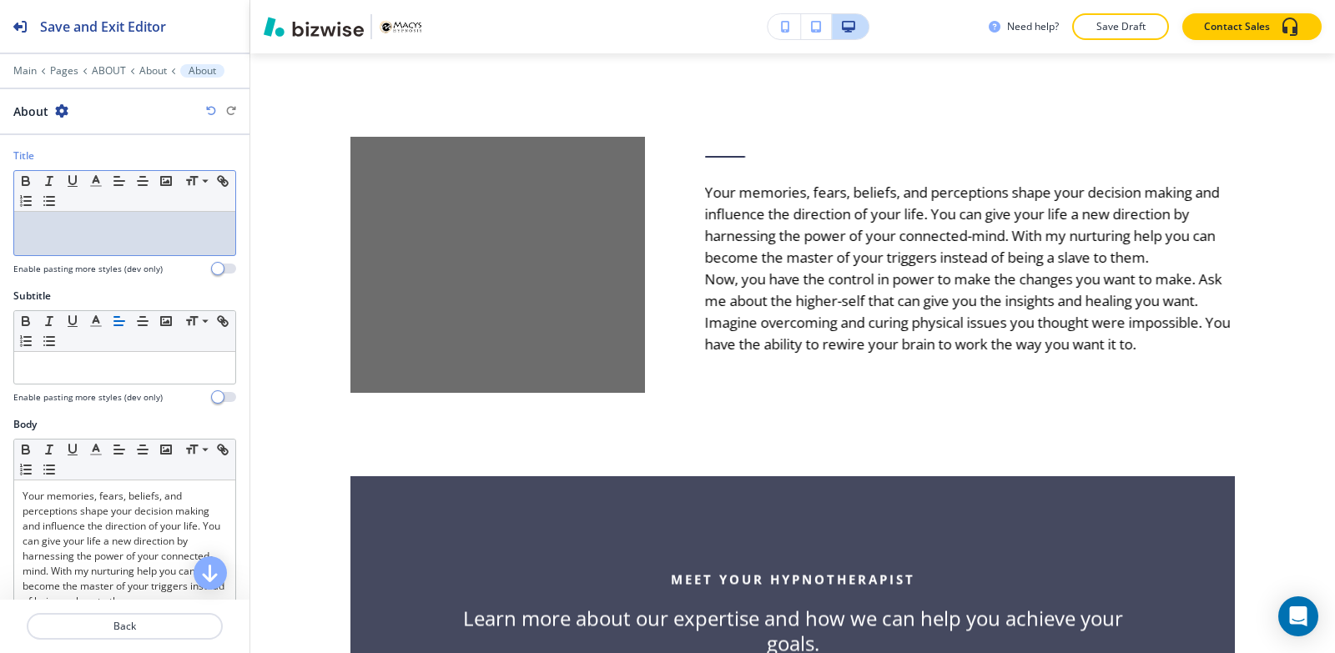
click at [54, 229] on p at bounding box center [125, 227] width 204 height 15
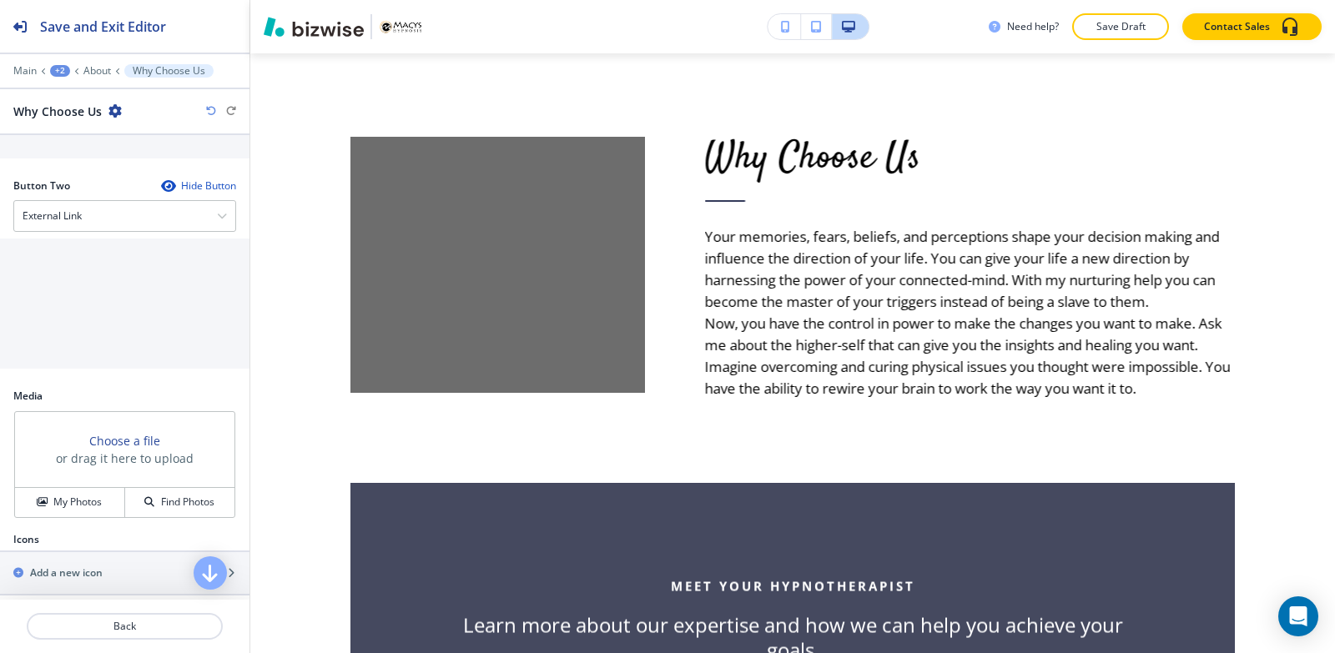
scroll to position [827, 0]
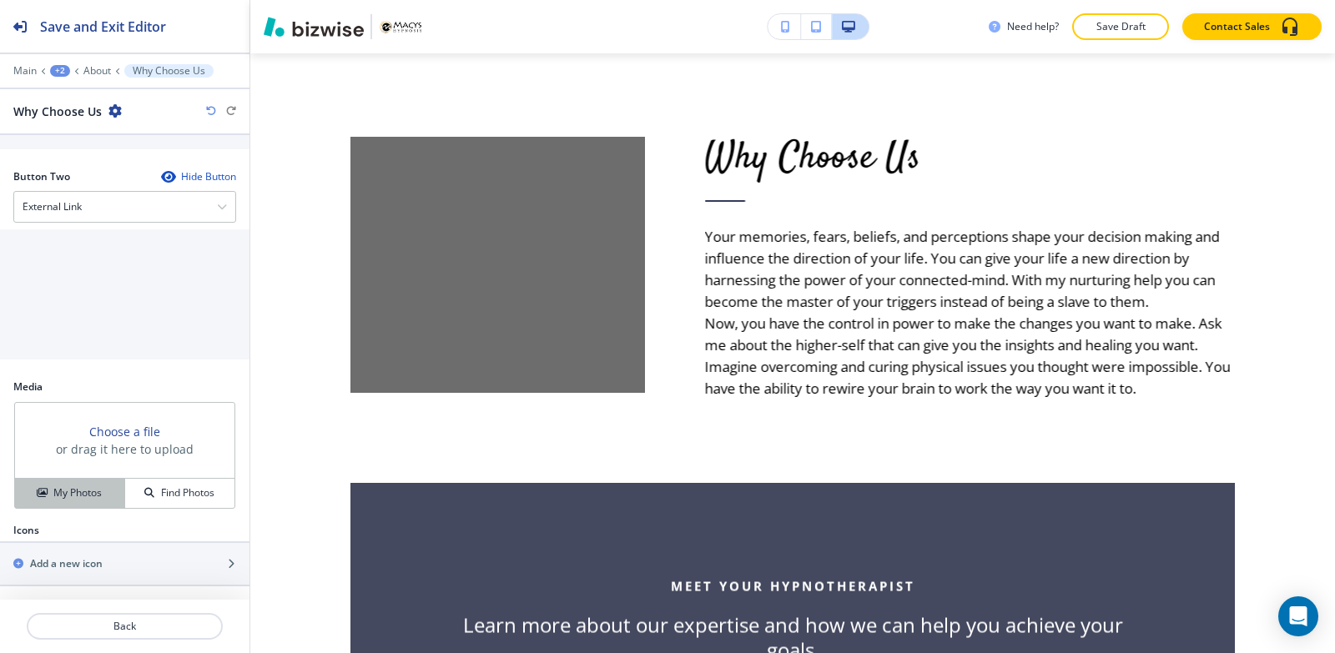
click at [77, 495] on h4 "My Photos" at bounding box center [77, 492] width 48 height 15
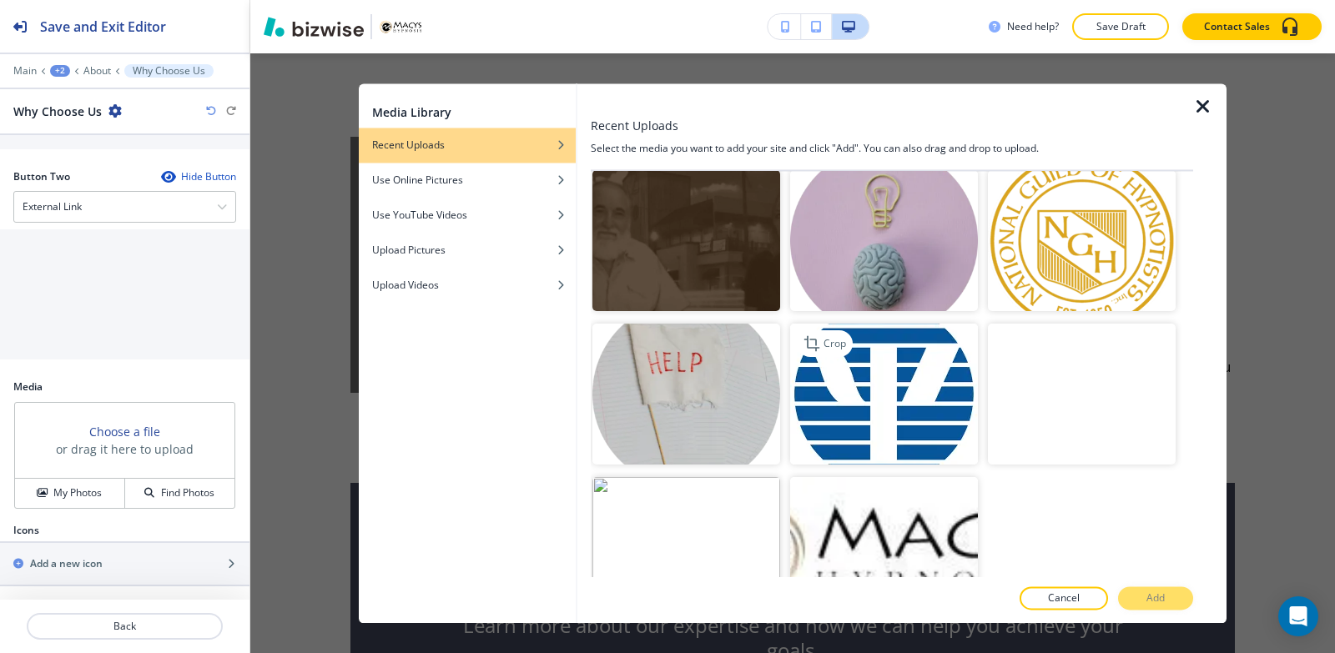
scroll to position [584, 0]
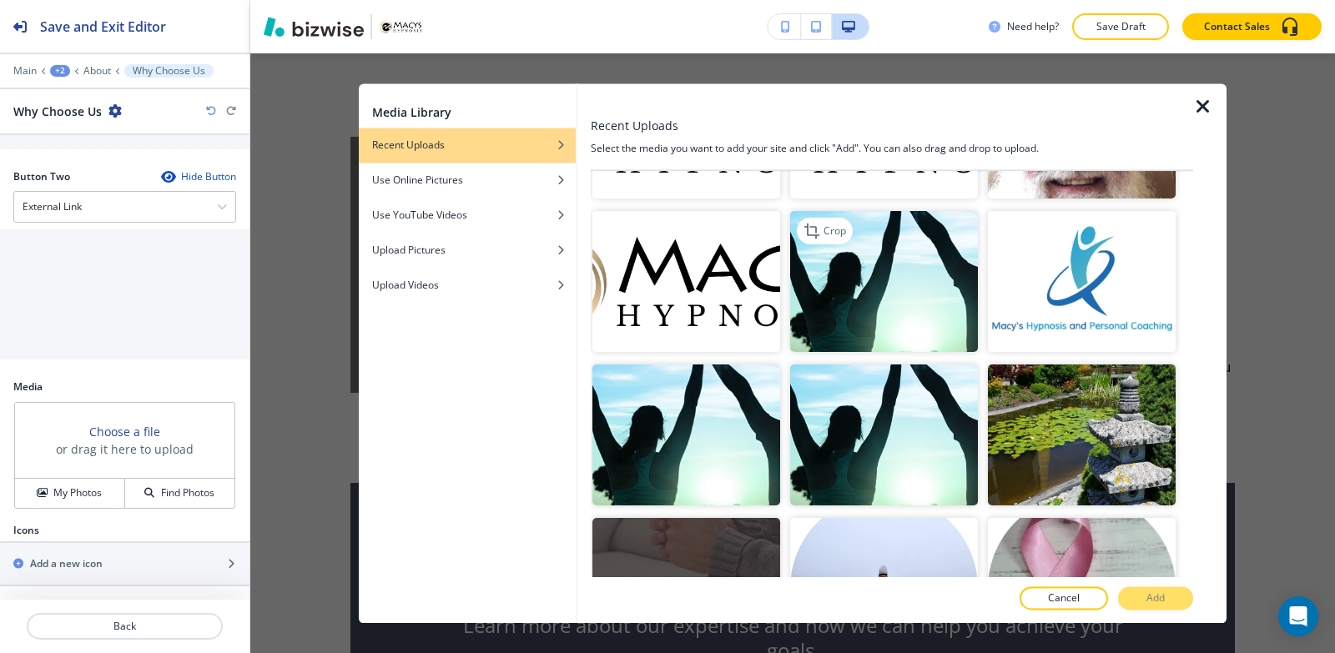
click at [914, 293] on img "button" at bounding box center [884, 282] width 188 height 141
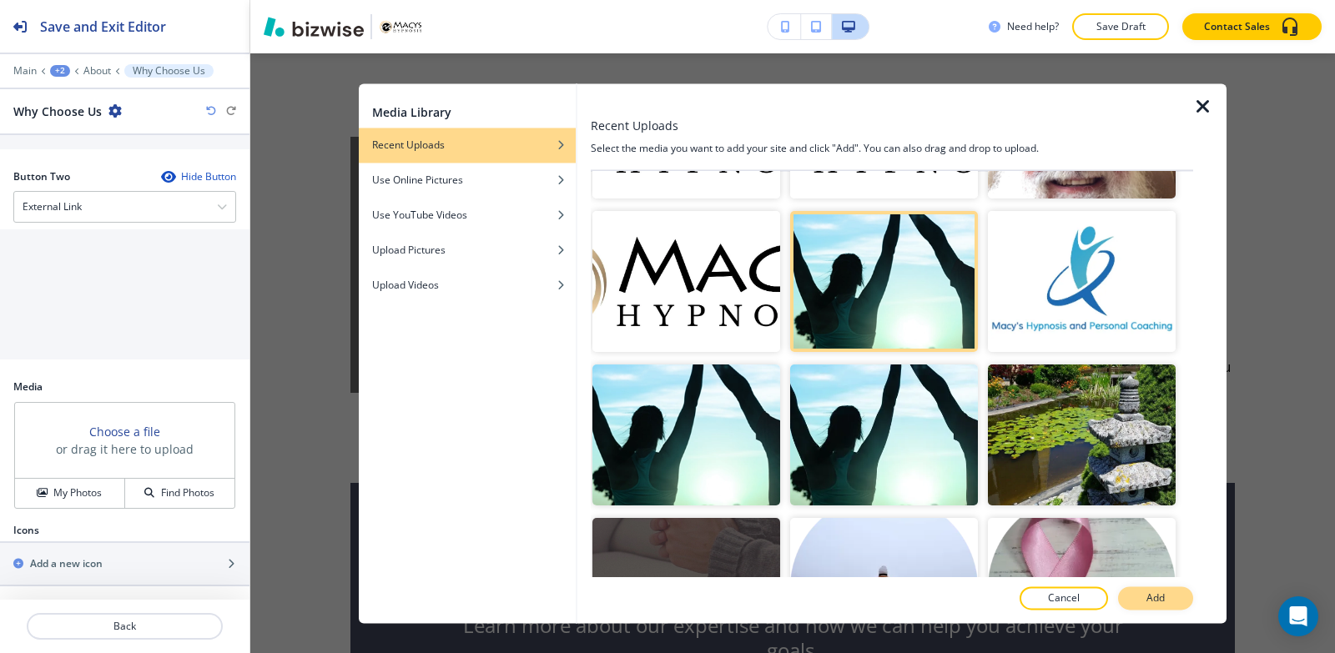
click at [1147, 594] on p "Add" at bounding box center [1155, 598] width 18 height 15
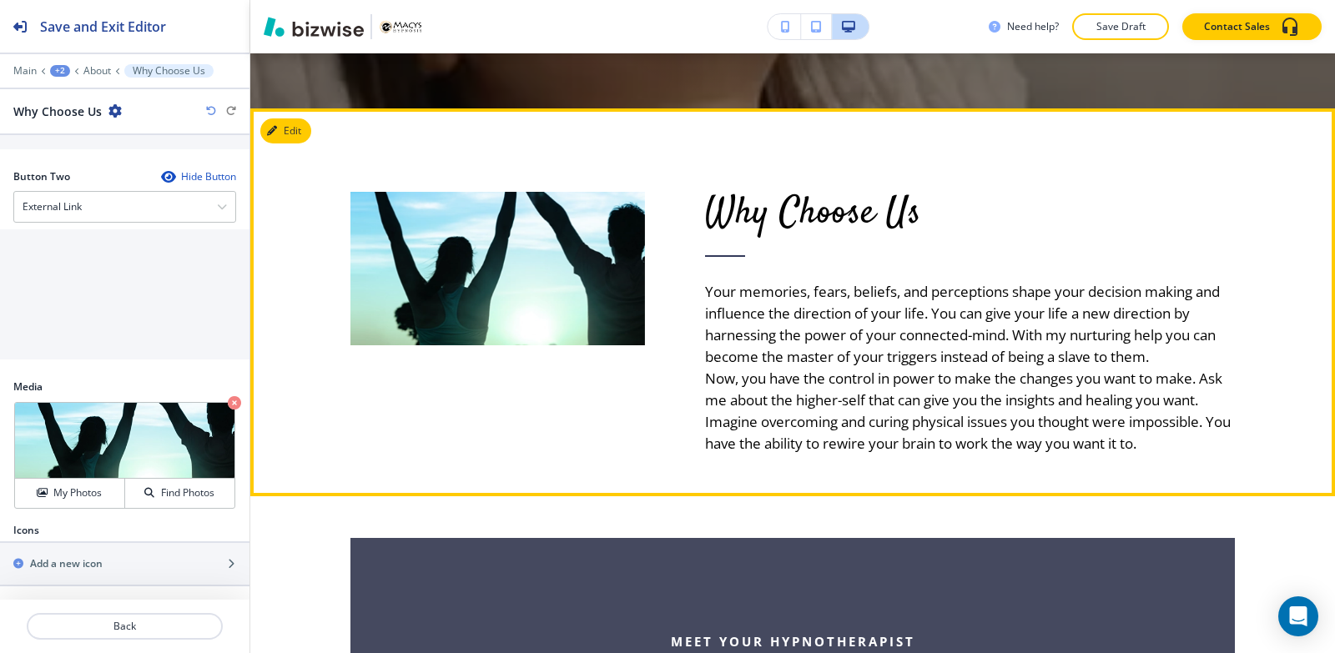
scroll to position [722, 0]
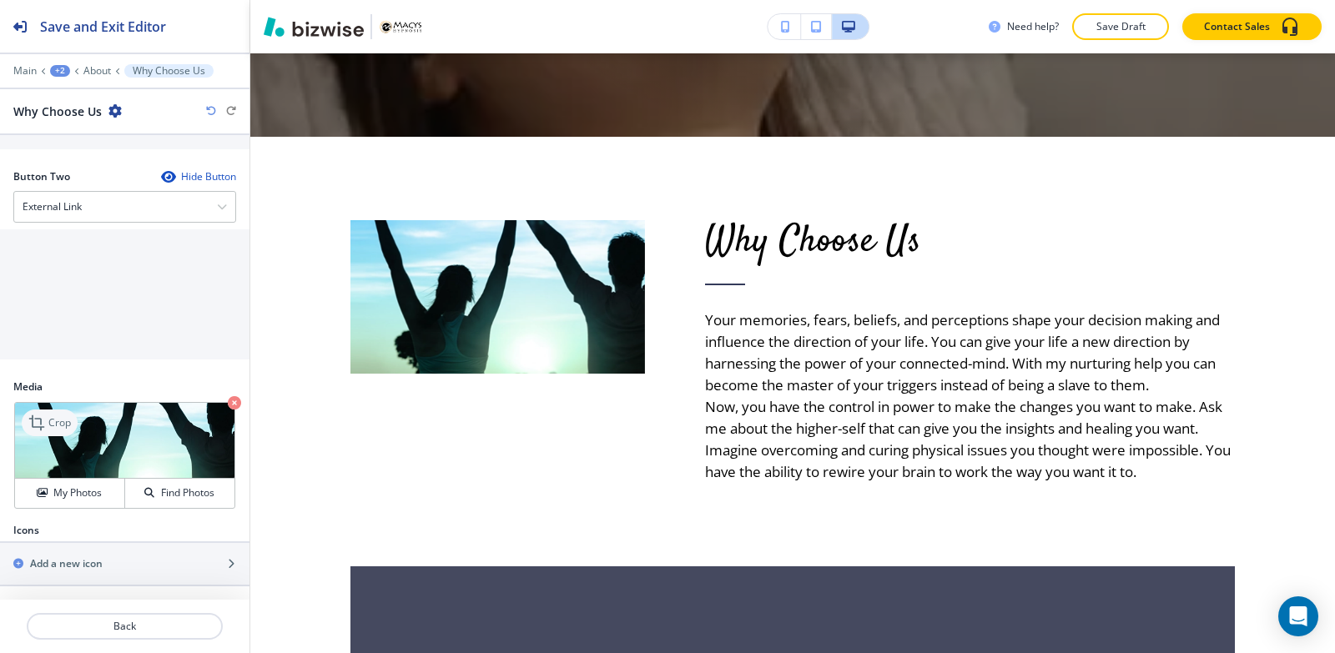
click at [30, 425] on icon at bounding box center [38, 423] width 20 height 20
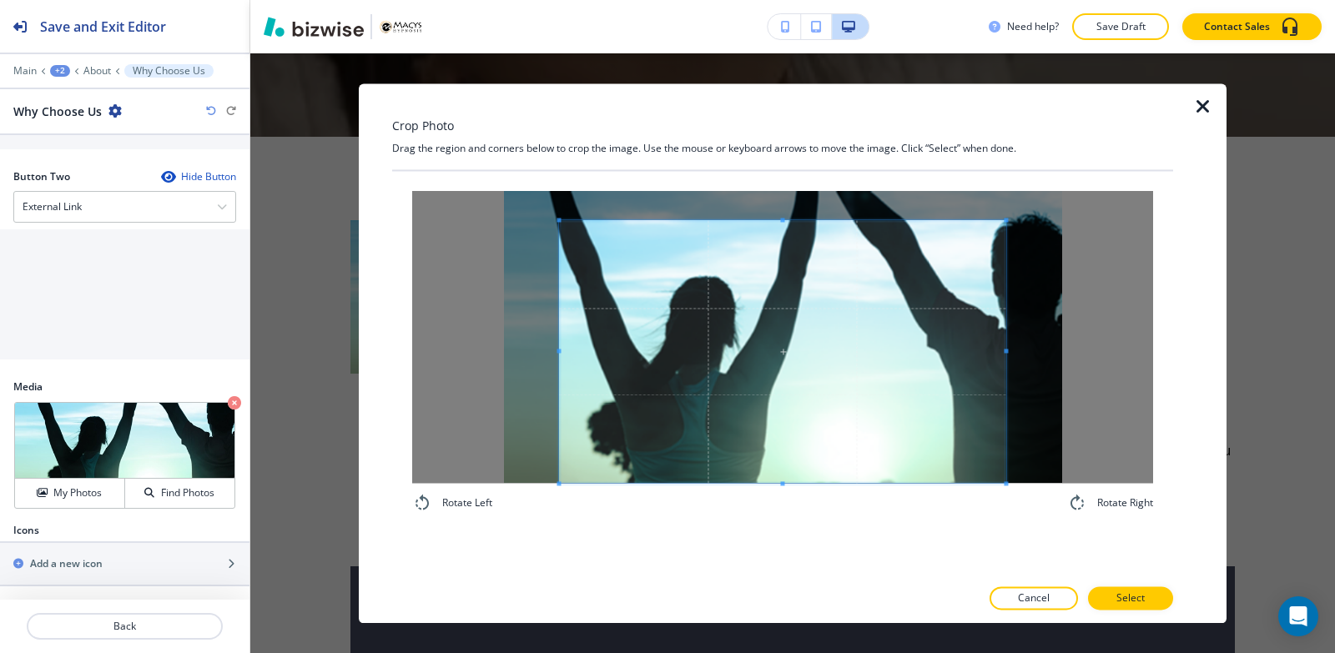
click at [768, 526] on div "Rotate Left Rotate Right" at bounding box center [782, 352] width 781 height 362
click at [778, 154] on div "Crop Photo Drag the region and corners below to crop the image. Use the mouse o…" at bounding box center [782, 353] width 781 height 540
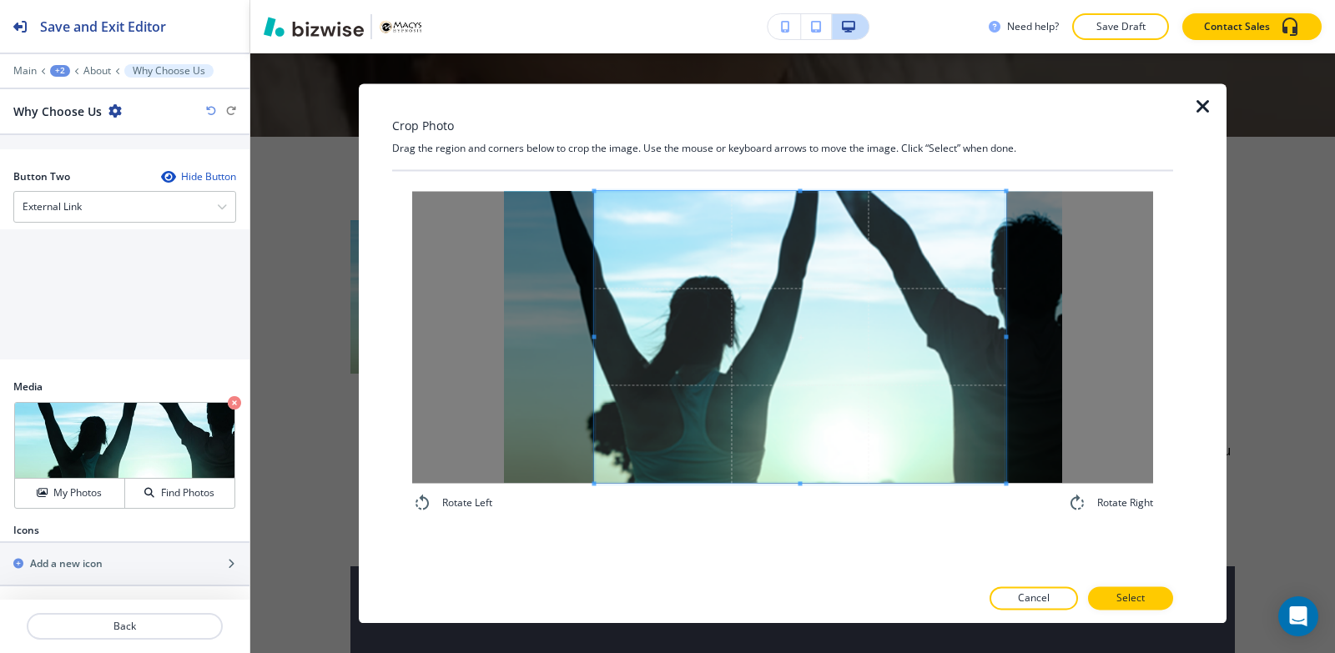
click at [593, 287] on span at bounding box center [593, 337] width 4 height 292
click at [1031, 352] on span at bounding box center [1032, 337] width 4 height 292
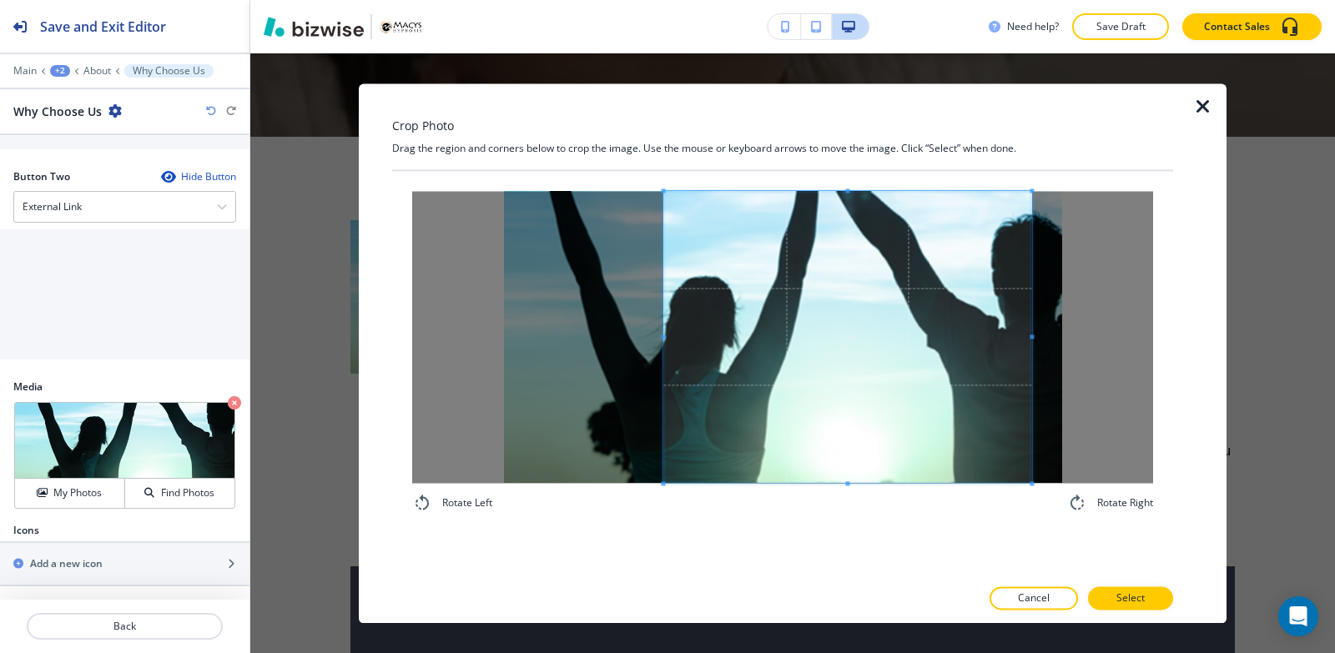
click at [663, 304] on div at bounding box center [847, 337] width 368 height 292
click at [1133, 595] on p "Select" at bounding box center [1130, 598] width 28 height 15
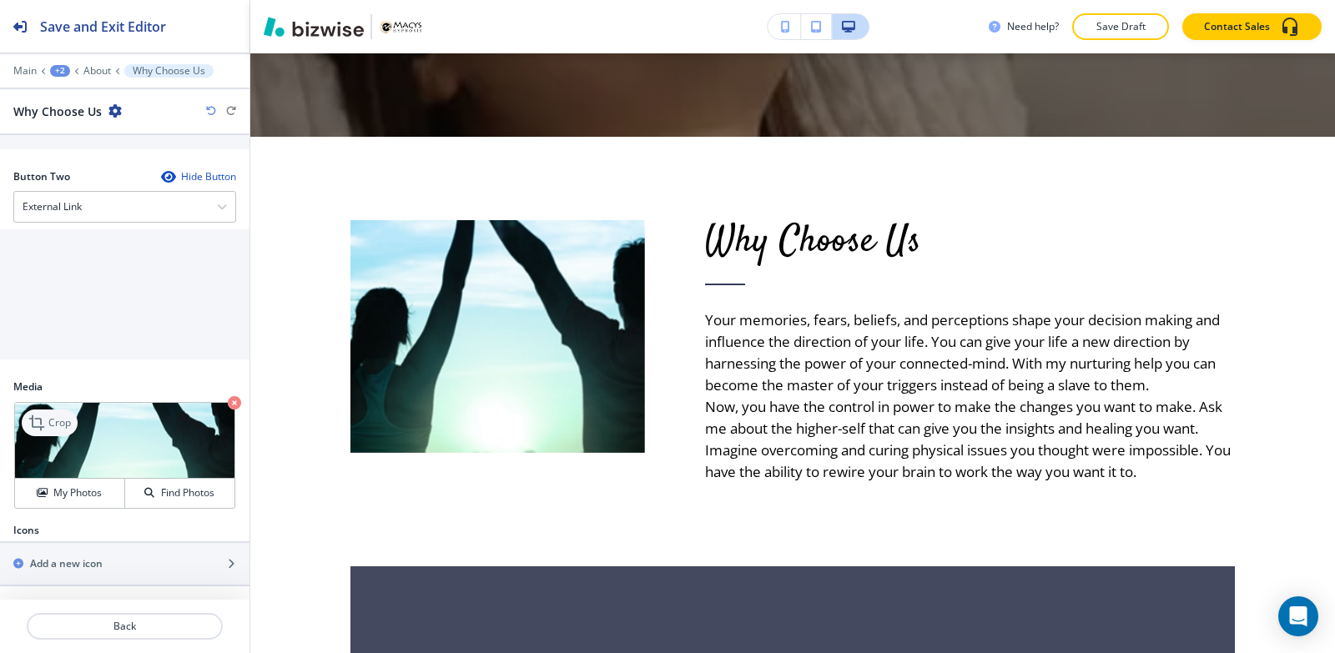
click at [42, 425] on icon at bounding box center [38, 423] width 20 height 20
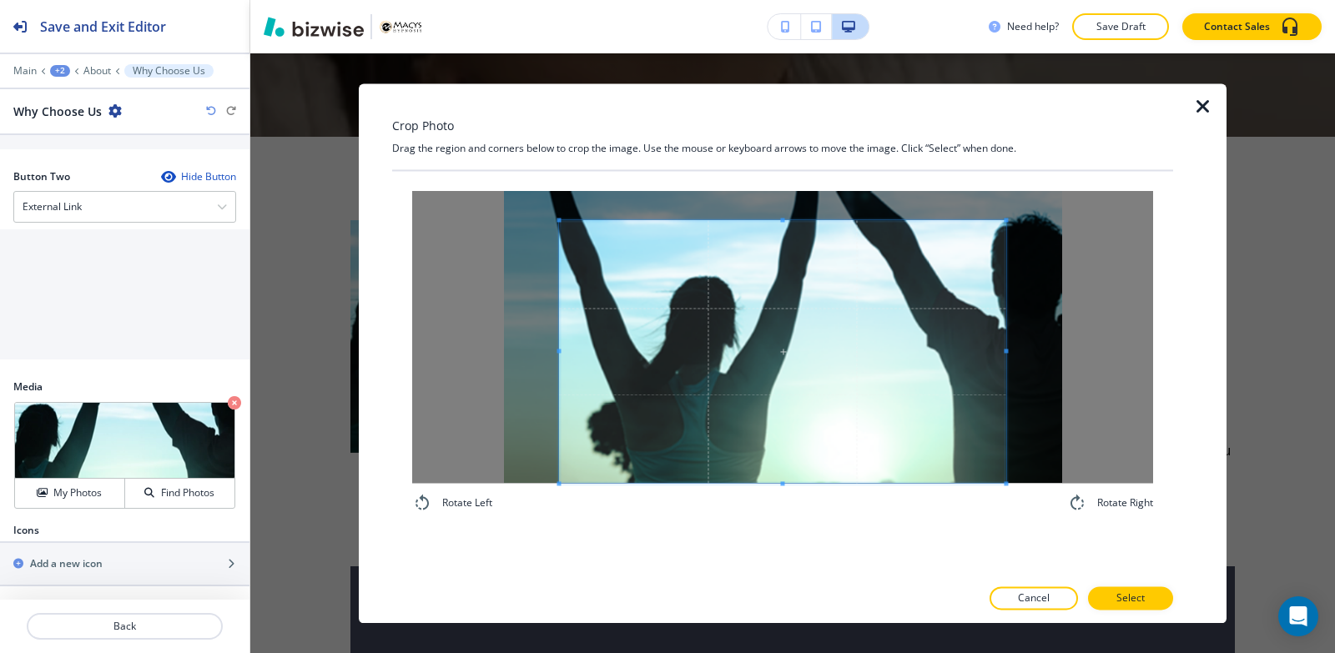
click at [775, 539] on div "Rotate Left Rotate Right" at bounding box center [782, 373] width 781 height 405
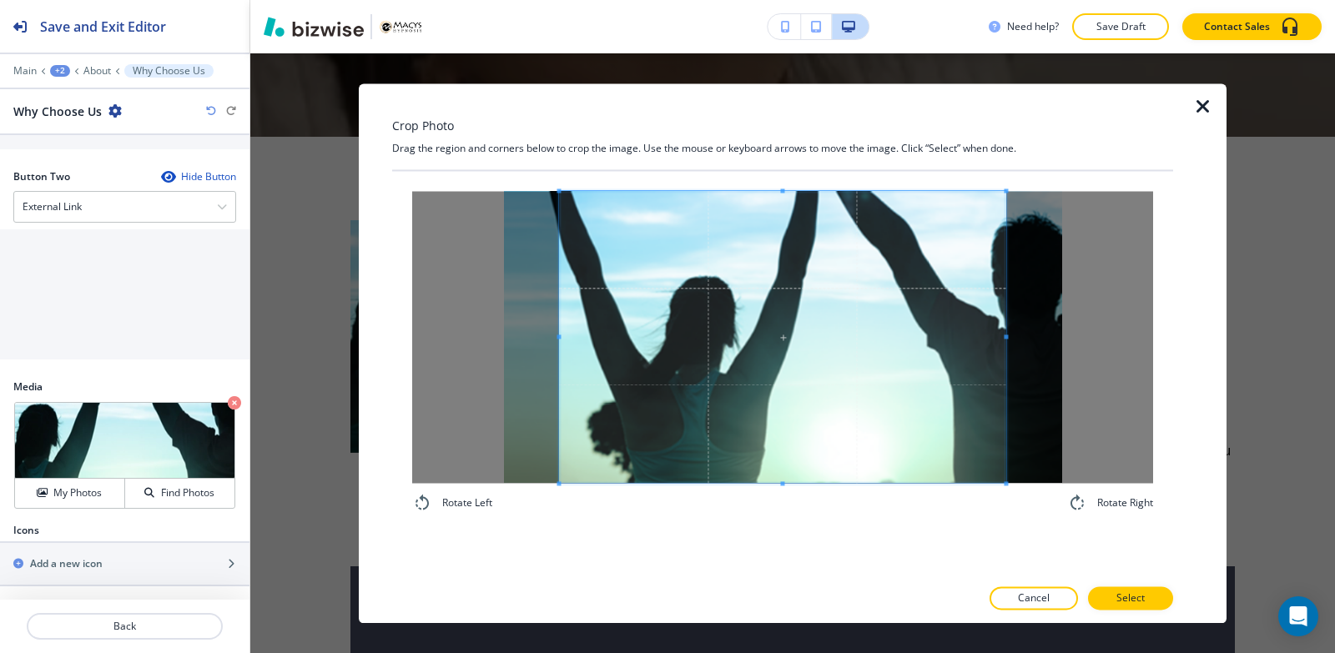
click at [793, 123] on div "Crop Photo Drag the region and corners below to crop the image. Use the mouse o…" at bounding box center [782, 353] width 781 height 540
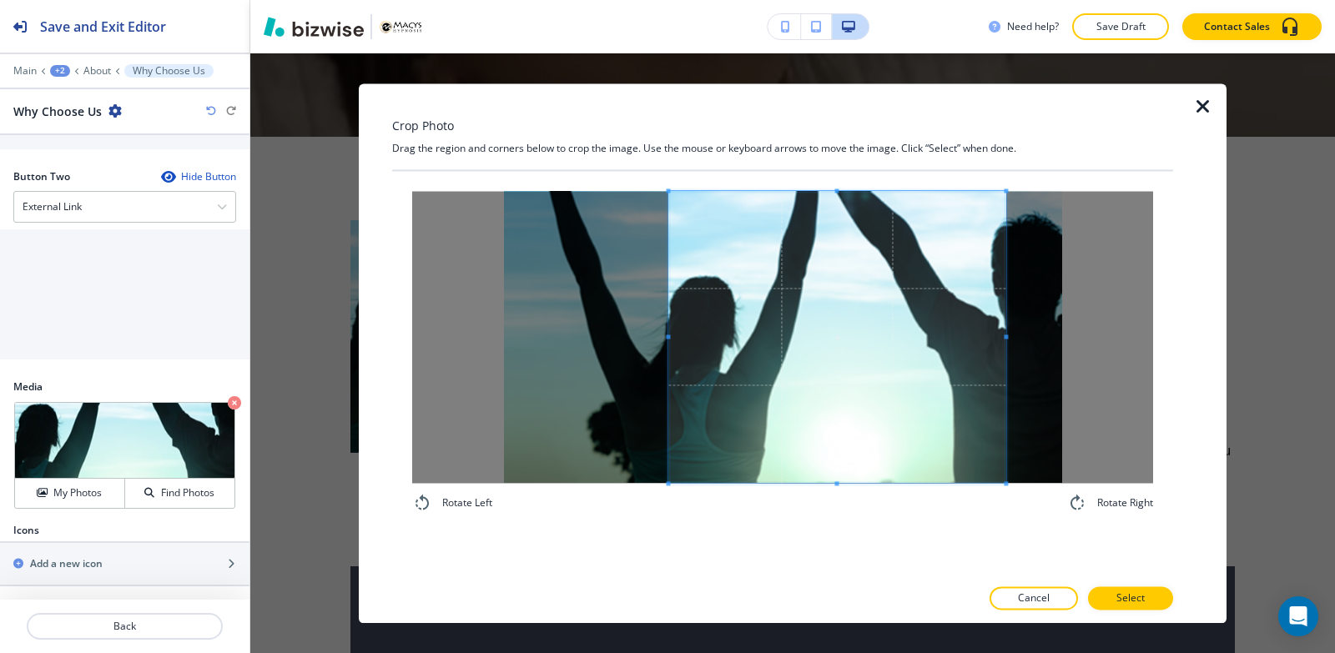
click at [667, 256] on span at bounding box center [668, 337] width 4 height 292
click at [1004, 326] on span at bounding box center [1003, 337] width 4 height 292
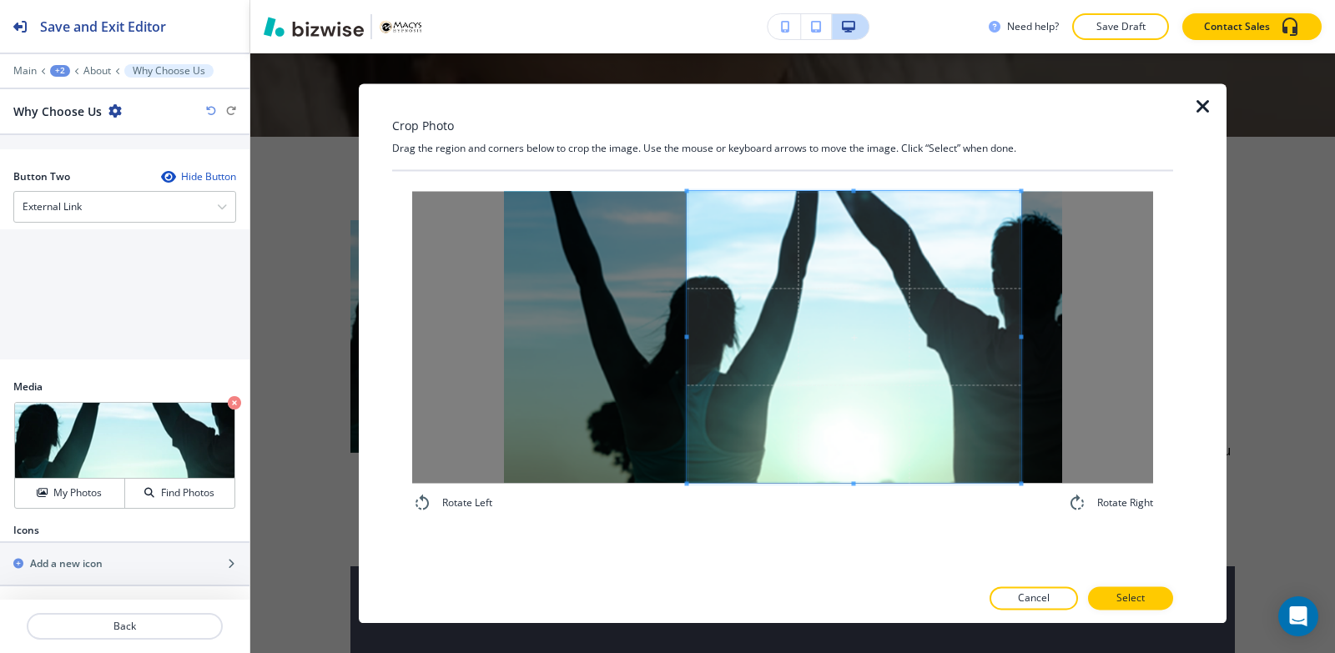
click at [953, 355] on span at bounding box center [854, 337] width 334 height 292
click at [709, 313] on span at bounding box center [711, 337] width 4 height 292
click at [828, 338] on span at bounding box center [861, 337] width 309 height 292
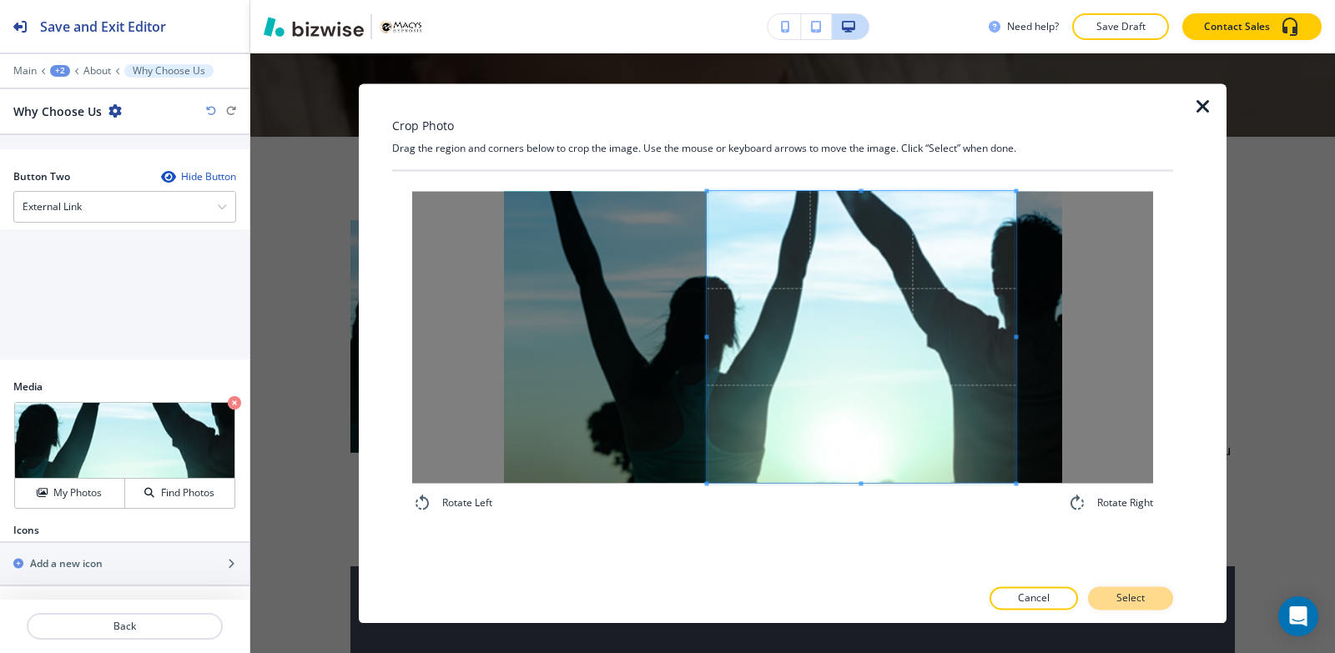
click at [1145, 599] on button "Select" at bounding box center [1130, 597] width 85 height 23
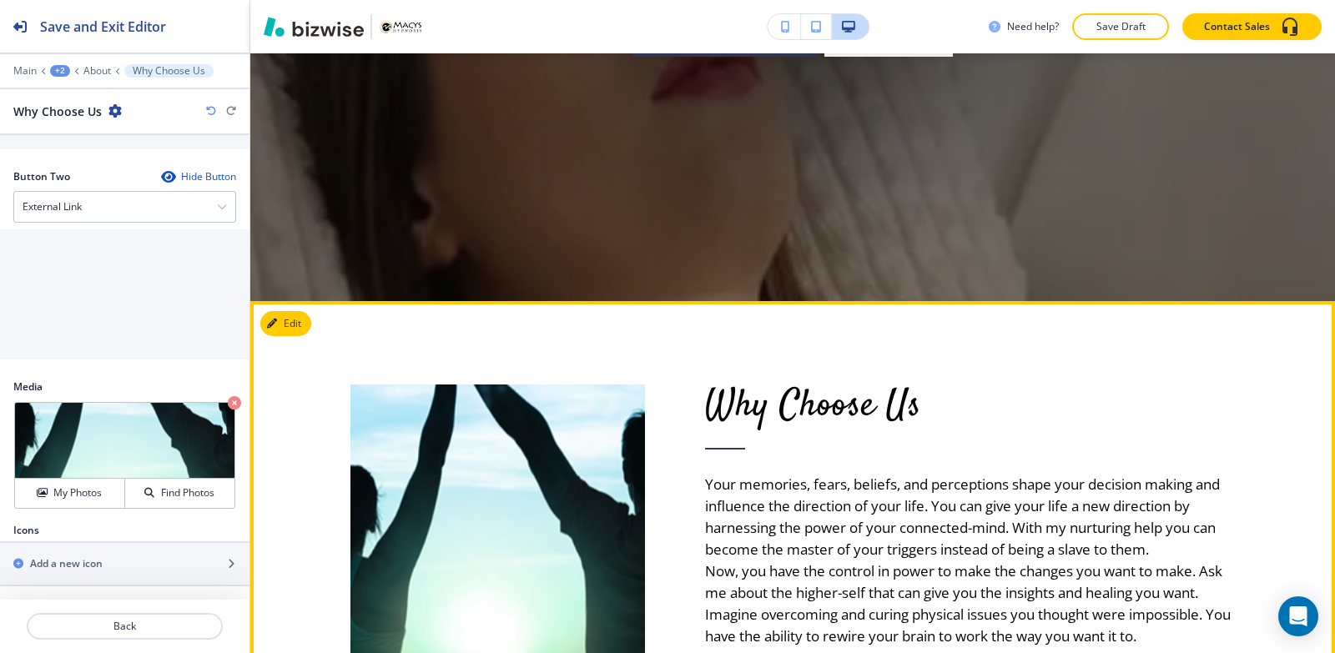
scroll to position [556, 0]
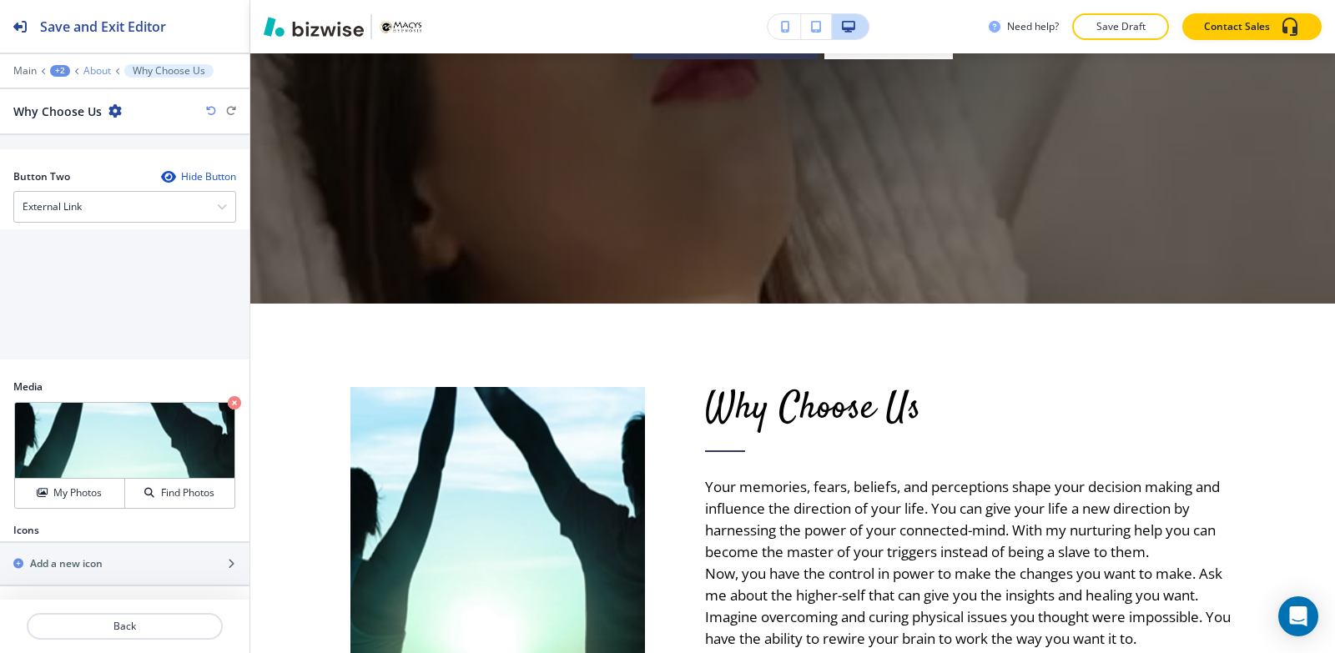
click at [103, 73] on p "About" at bounding box center [97, 71] width 28 height 12
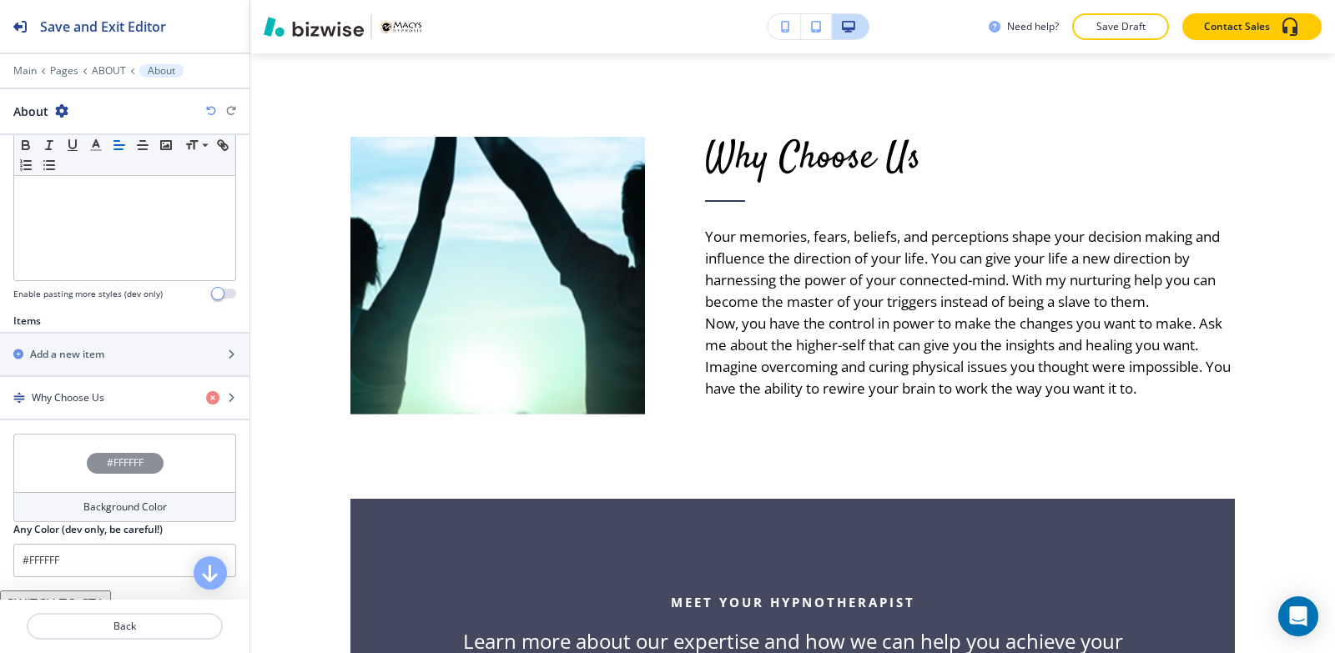
scroll to position [334, 0]
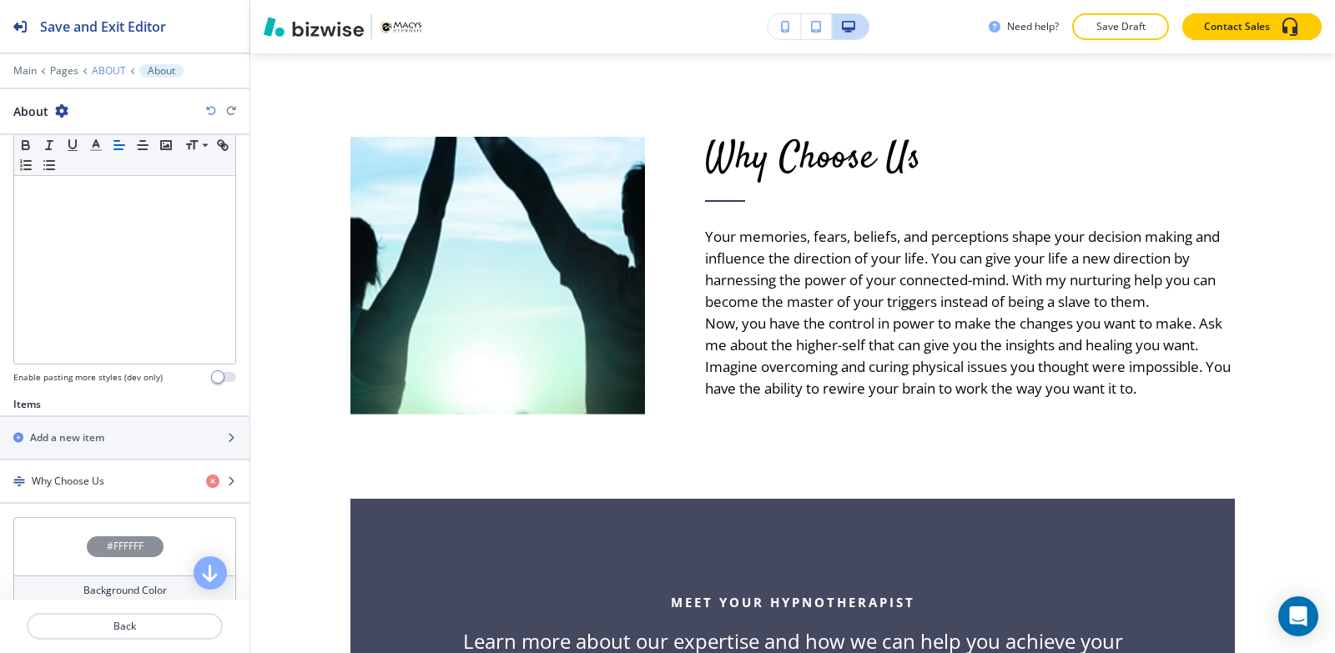
click at [113, 73] on p "ABOUT" at bounding box center [109, 71] width 34 height 12
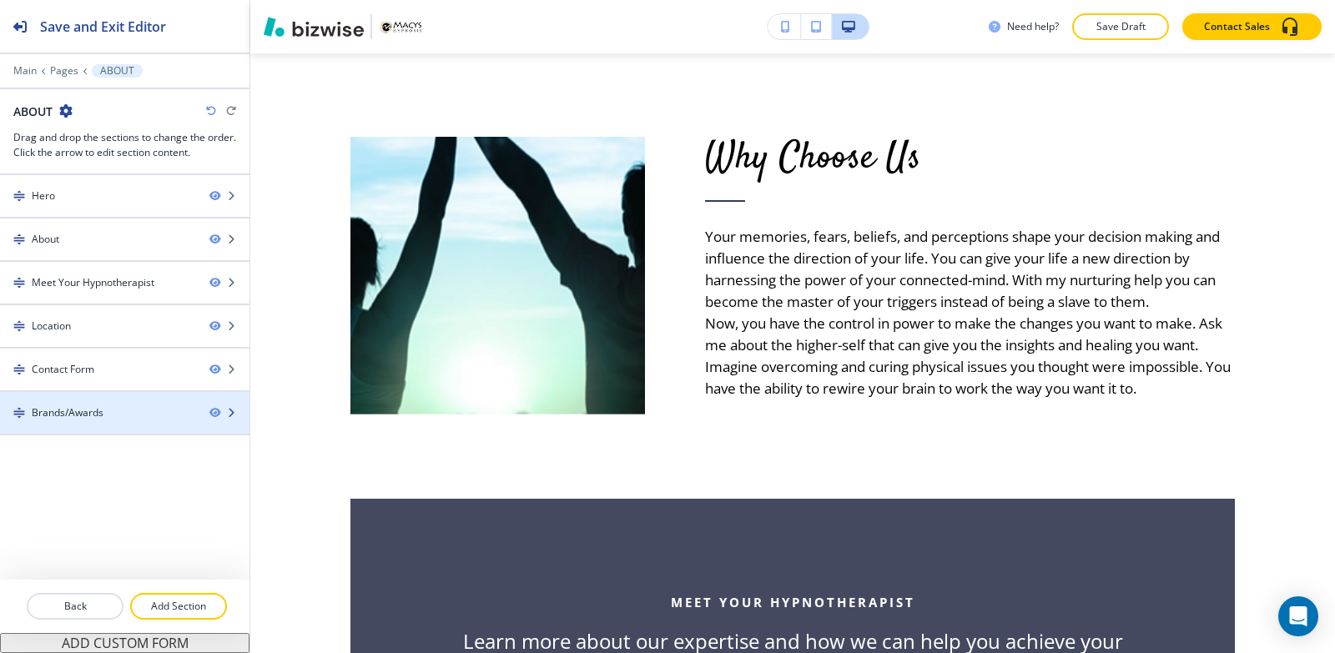
click at [87, 414] on div "Brands/Awards" at bounding box center [68, 412] width 72 height 15
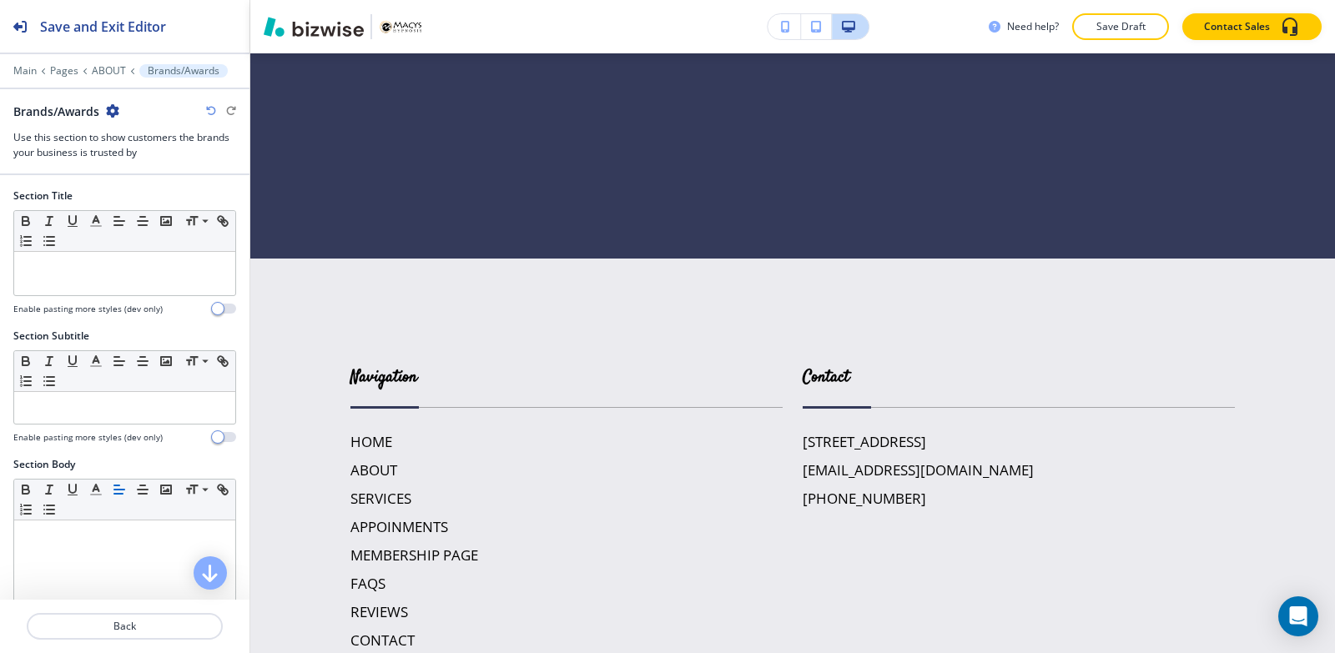
scroll to position [3121, 0]
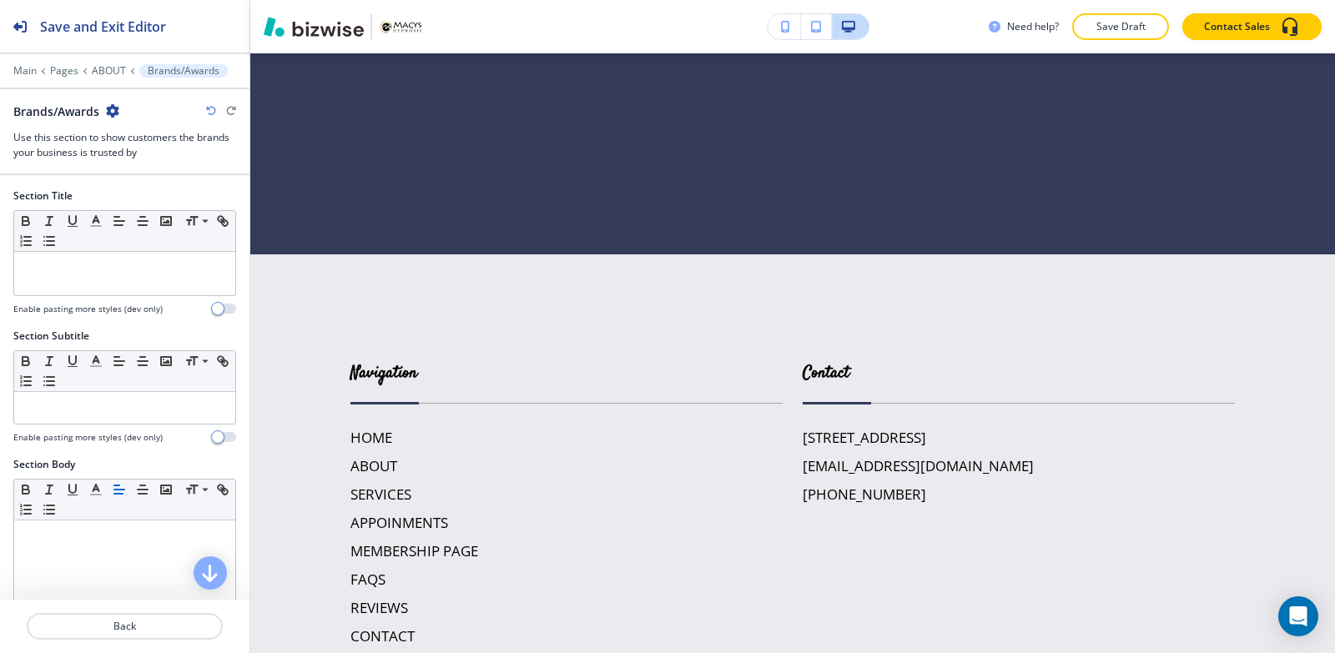
click at [113, 116] on icon "button" at bounding box center [112, 110] width 13 height 13
click at [142, 203] on p "Delete Section" at bounding box center [160, 198] width 85 height 15
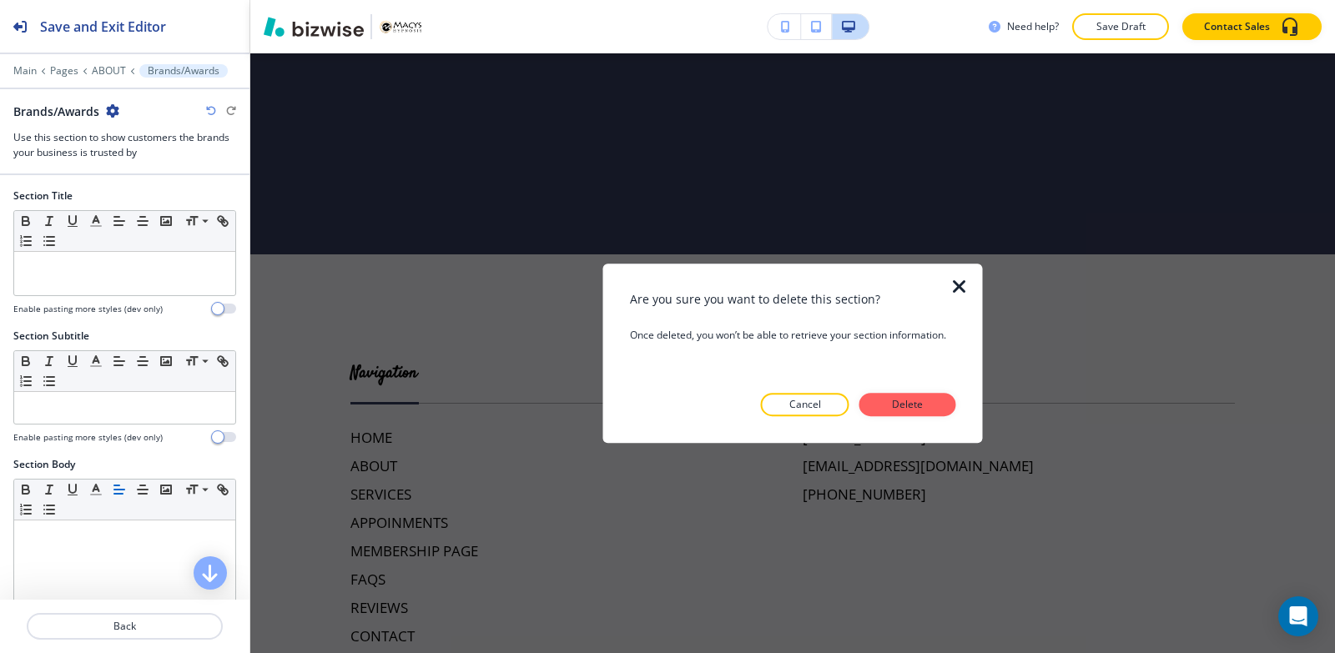
click at [911, 398] on p "Delete" at bounding box center [908, 404] width 40 height 15
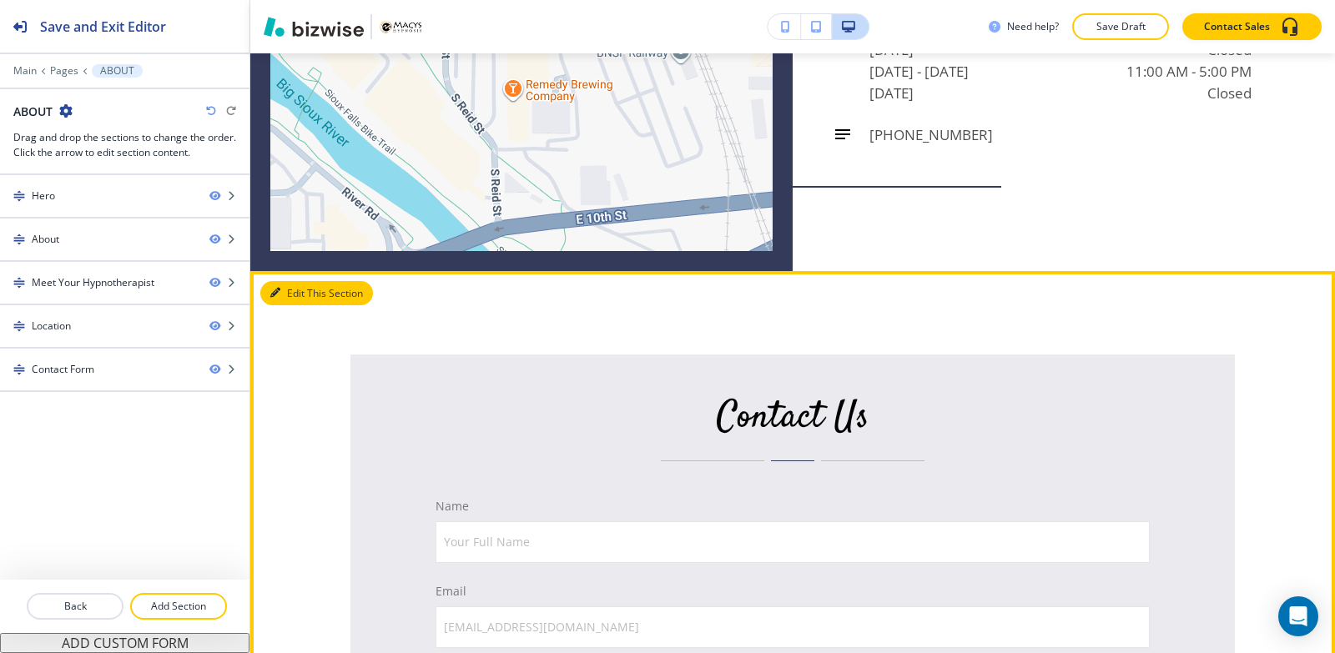
click at [269, 292] on button "Edit This Section" at bounding box center [316, 293] width 113 height 25
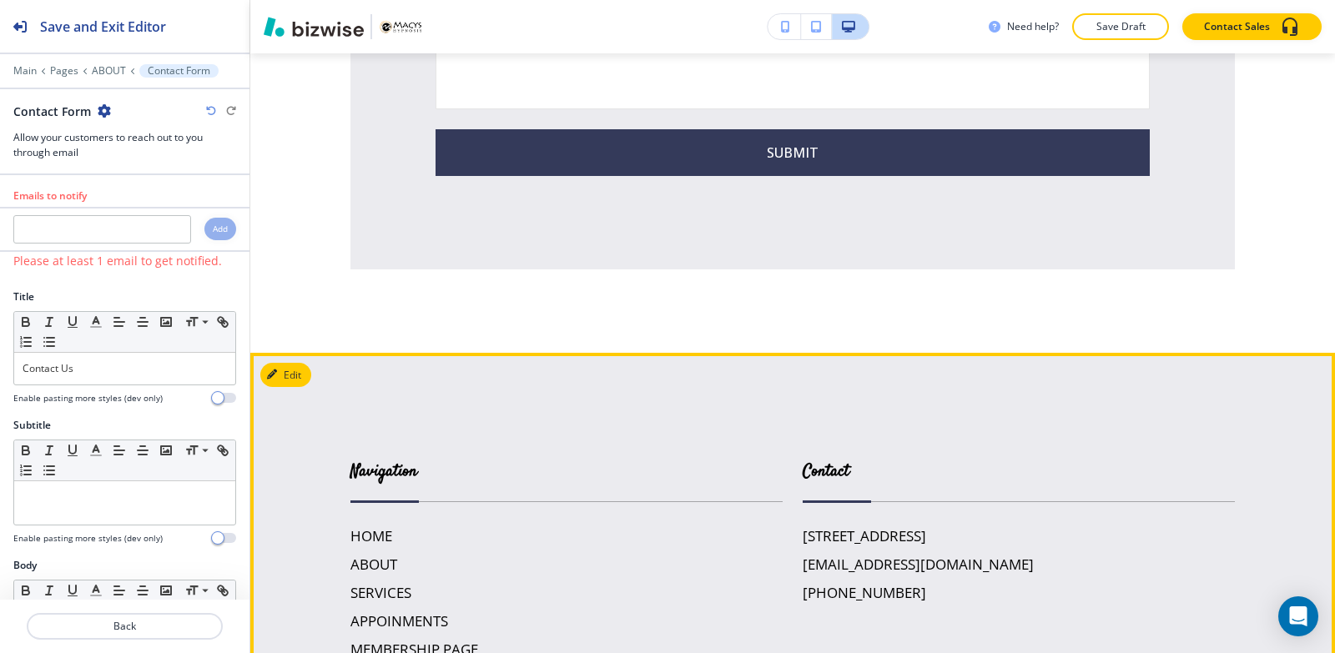
scroll to position [2927, 0]
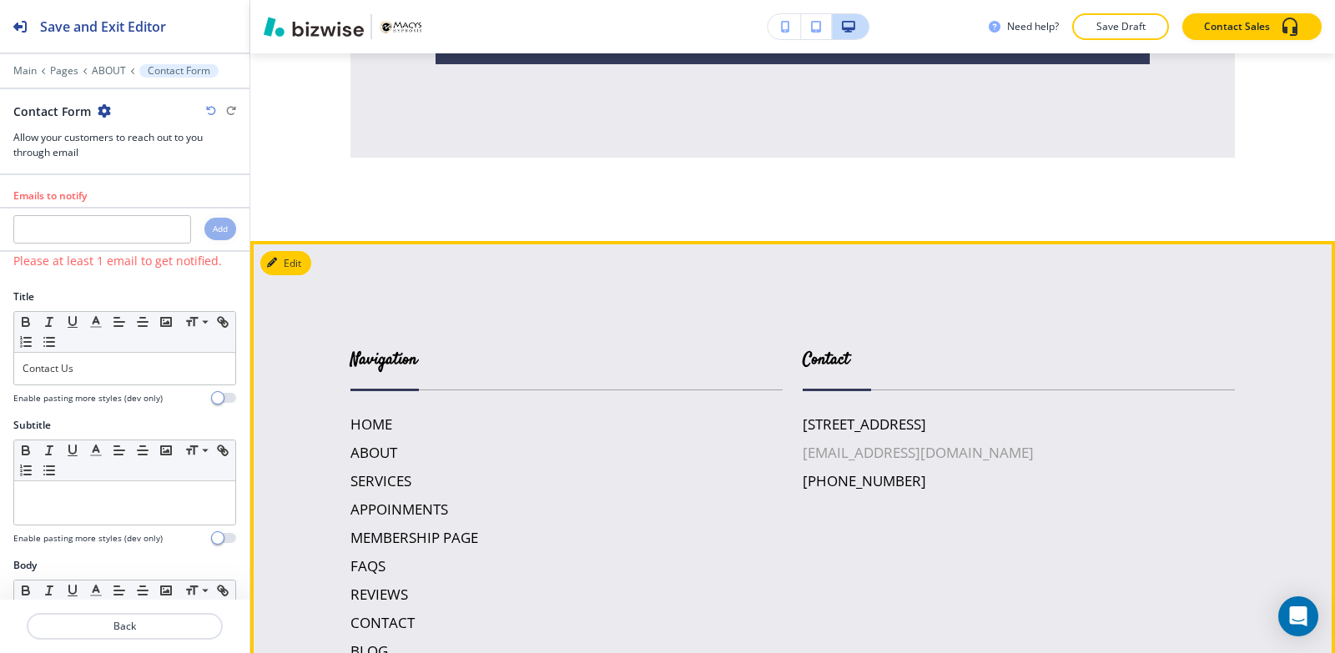
drag, startPoint x: 988, startPoint y: 457, endPoint x: 906, endPoint y: 460, distance: 81.8
click at [906, 460] on div "[STREET_ADDRESS] [EMAIL_ADDRESS][DOMAIN_NAME] [PHONE_NUMBER]" at bounding box center [1018, 453] width 432 height 78
click at [1032, 484] on div "[STREET_ADDRESS] [EMAIL_ADDRESS][DOMAIN_NAME] [PHONE_NUMBER]" at bounding box center [1018, 453] width 432 height 78
drag, startPoint x: 1032, startPoint y: 477, endPoint x: 970, endPoint y: 474, distance: 61.8
click at [970, 474] on div "[STREET_ADDRESS] [EMAIL_ADDRESS][DOMAIN_NAME] [PHONE_NUMBER]" at bounding box center [1018, 453] width 432 height 78
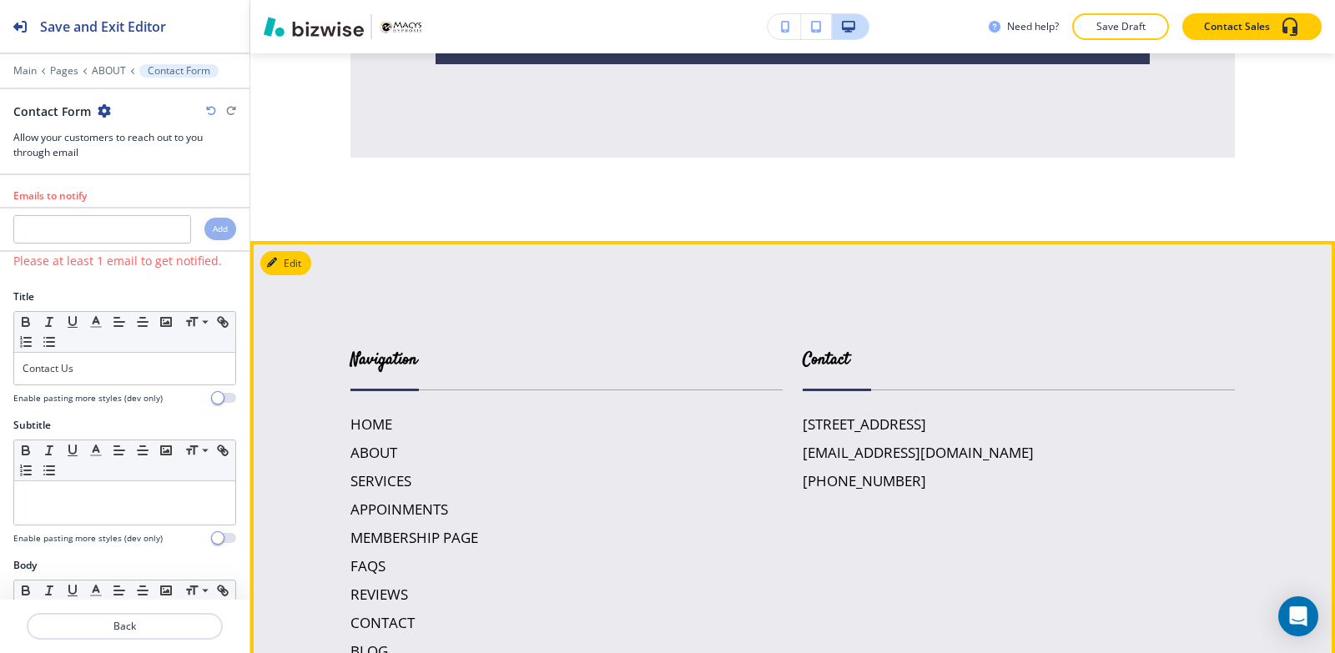
click at [1023, 476] on div "[STREET_ADDRESS] [EMAIL_ADDRESS][DOMAIN_NAME] [PHONE_NUMBER]" at bounding box center [1018, 453] width 432 height 78
click at [1024, 476] on div "[STREET_ADDRESS] [EMAIL_ADDRESS][DOMAIN_NAME] [PHONE_NUMBER]" at bounding box center [1018, 453] width 432 height 78
click at [1024, 472] on div "[STREET_ADDRESS] [EMAIL_ADDRESS][DOMAIN_NAME] [PHONE_NUMBER]" at bounding box center [1018, 453] width 432 height 78
click at [1024, 471] on div "[STREET_ADDRESS] [EMAIL_ADDRESS][DOMAIN_NAME] [PHONE_NUMBER]" at bounding box center [1018, 453] width 432 height 78
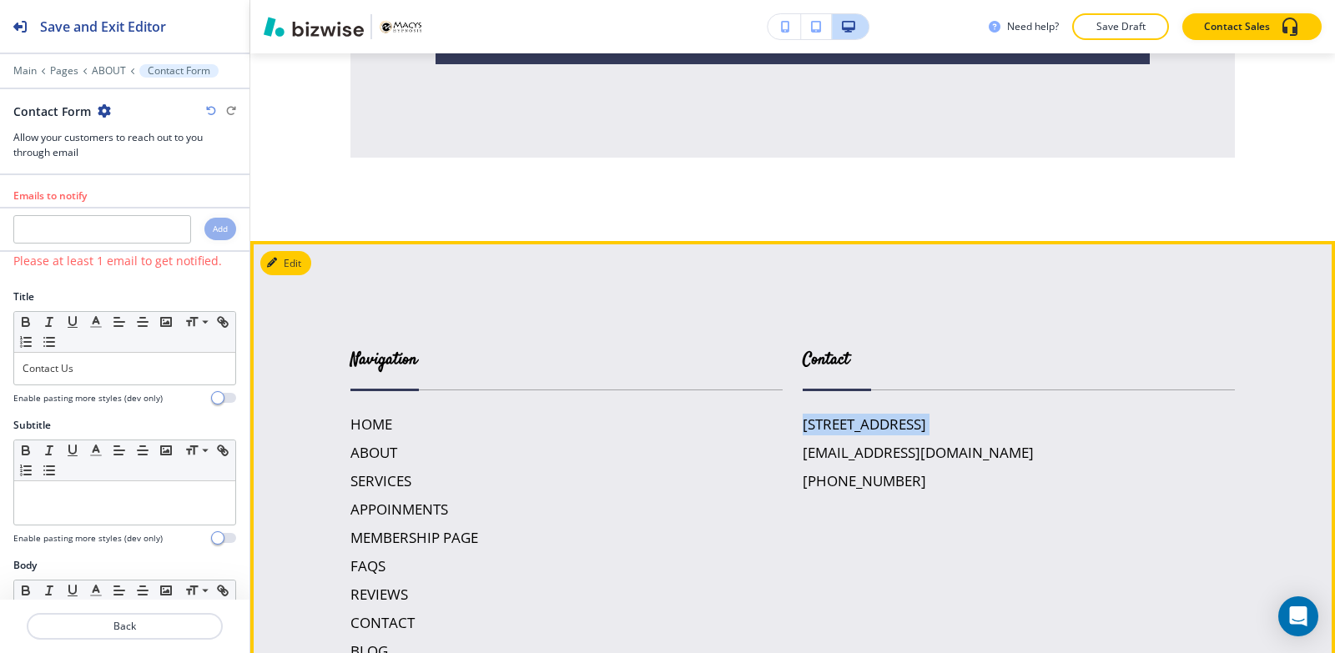
click at [1021, 469] on div "[STREET_ADDRESS] [EMAIL_ADDRESS][DOMAIN_NAME] [PHONE_NUMBER]" at bounding box center [1018, 453] width 432 height 78
drag, startPoint x: 974, startPoint y: 452, endPoint x: 790, endPoint y: 464, distance: 184.7
click at [790, 464] on div "Contact [STREET_ADDRESS][PHONE_NUMBER] [EMAIL_ADDRESS][DOMAIN_NAME] [PHONE_NUMB…" at bounding box center [1008, 488] width 452 height 348
copy h6 "[EMAIL_ADDRESS][DOMAIN_NAME]"
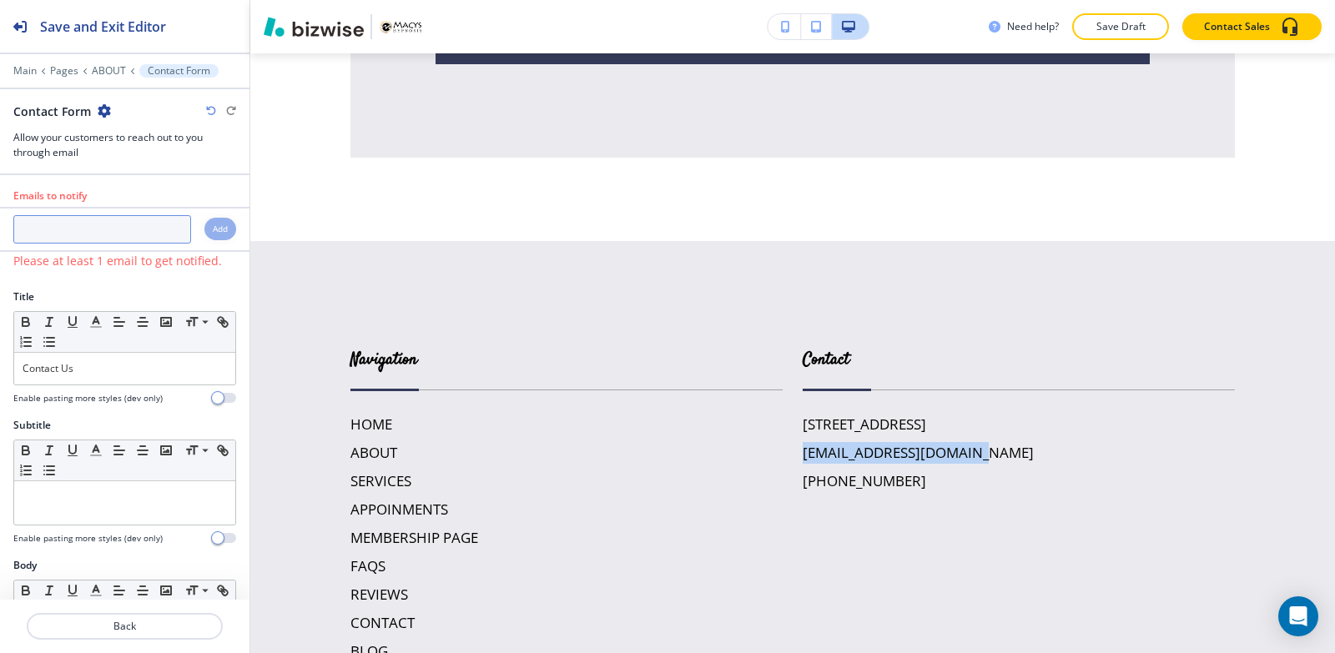
click at [102, 236] on input "text" at bounding box center [102, 229] width 178 height 28
paste input "[EMAIL_ADDRESS][DOMAIN_NAME]"
type input "[EMAIL_ADDRESS][DOMAIN_NAME]"
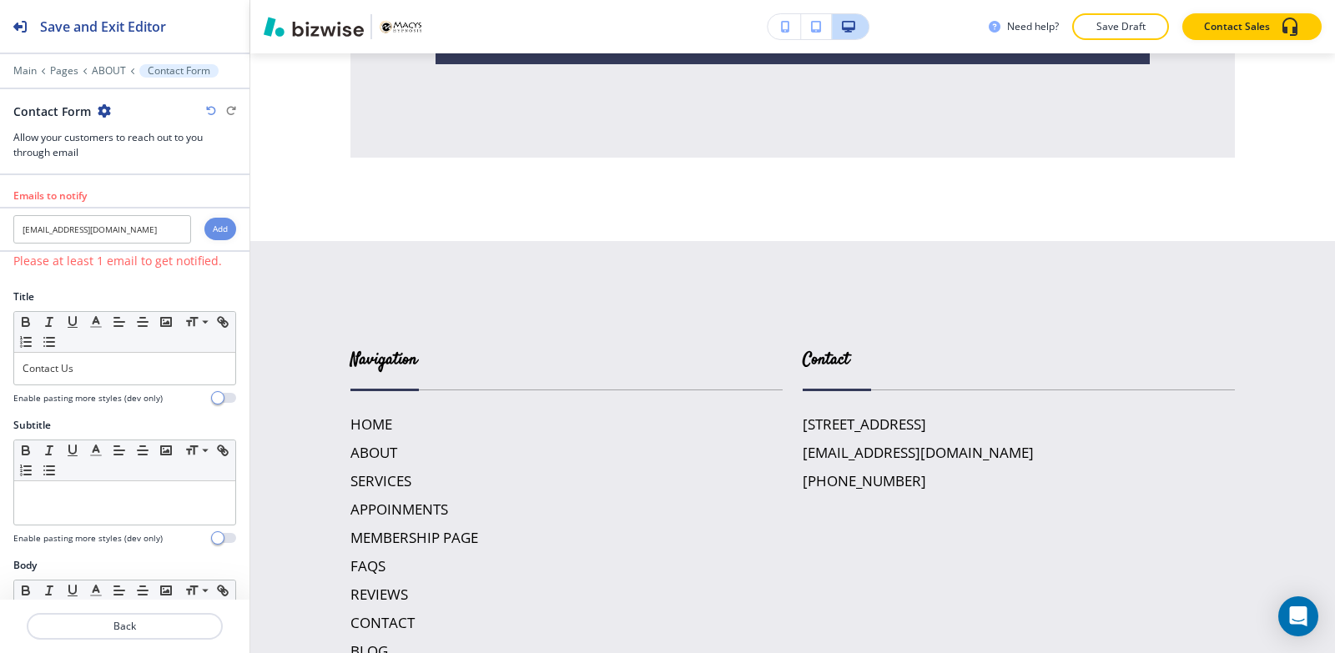
click at [213, 232] on h4 "Add" at bounding box center [220, 229] width 15 height 13
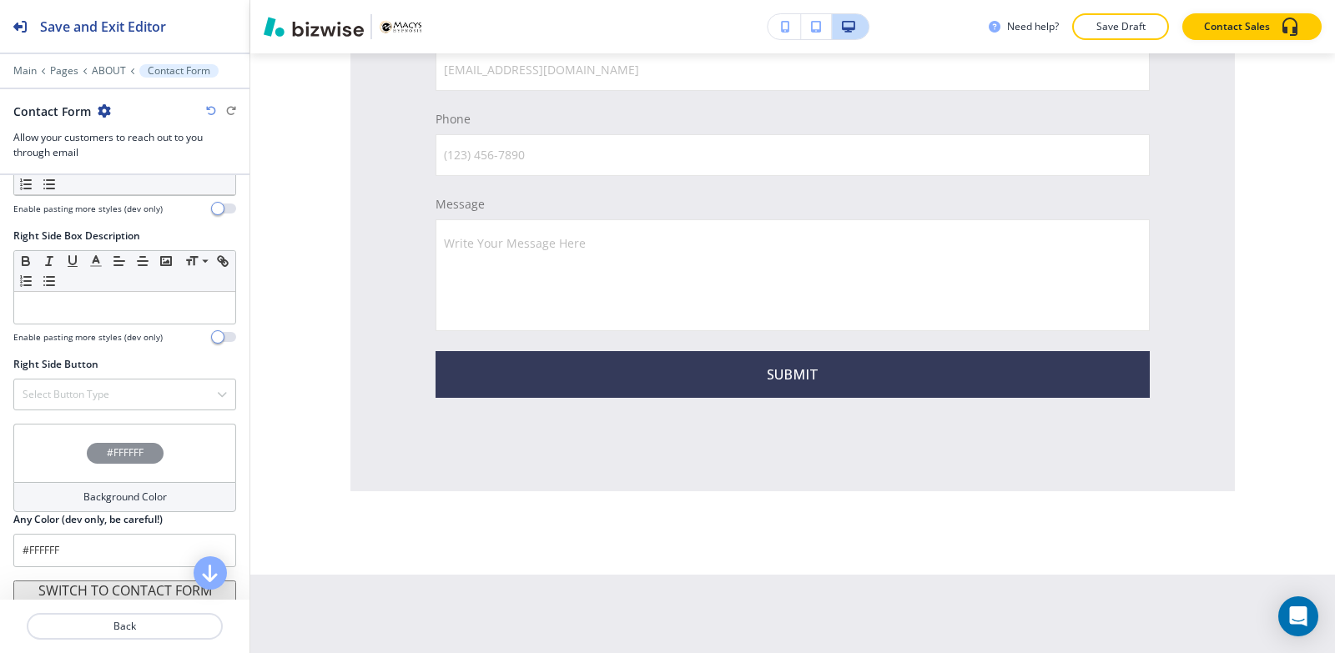
scroll to position [1212, 0]
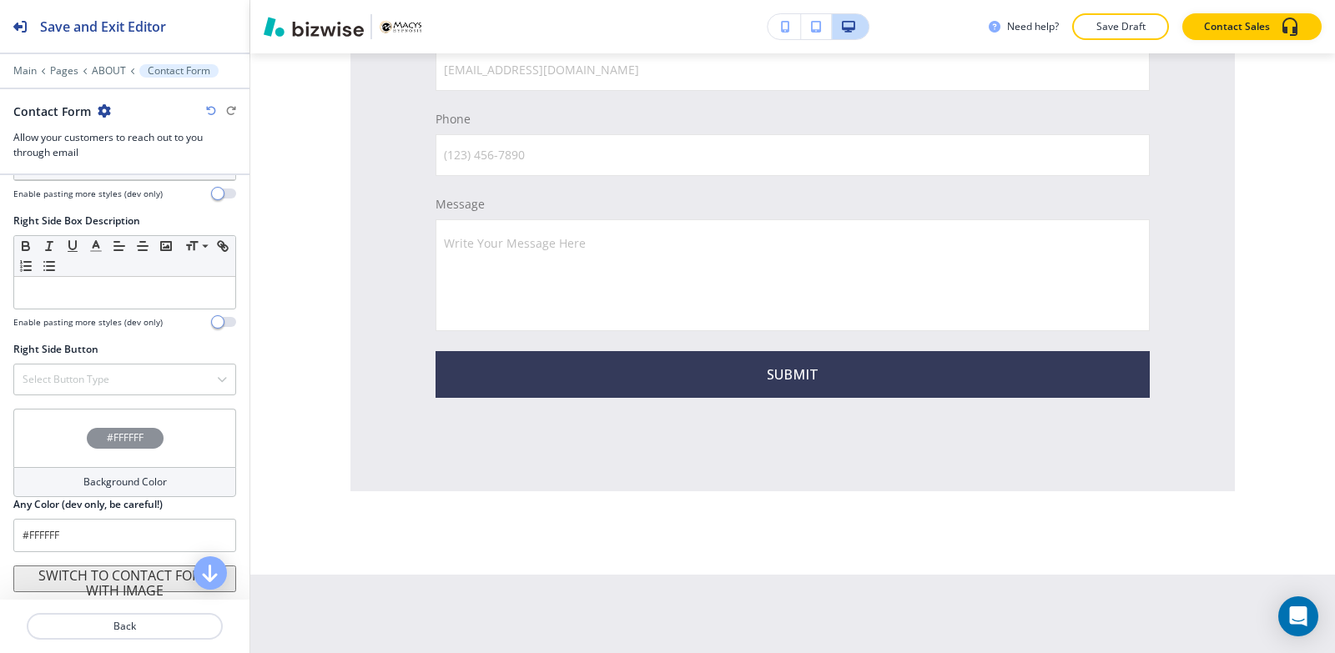
click at [57, 476] on div "Background Color" at bounding box center [124, 482] width 223 height 30
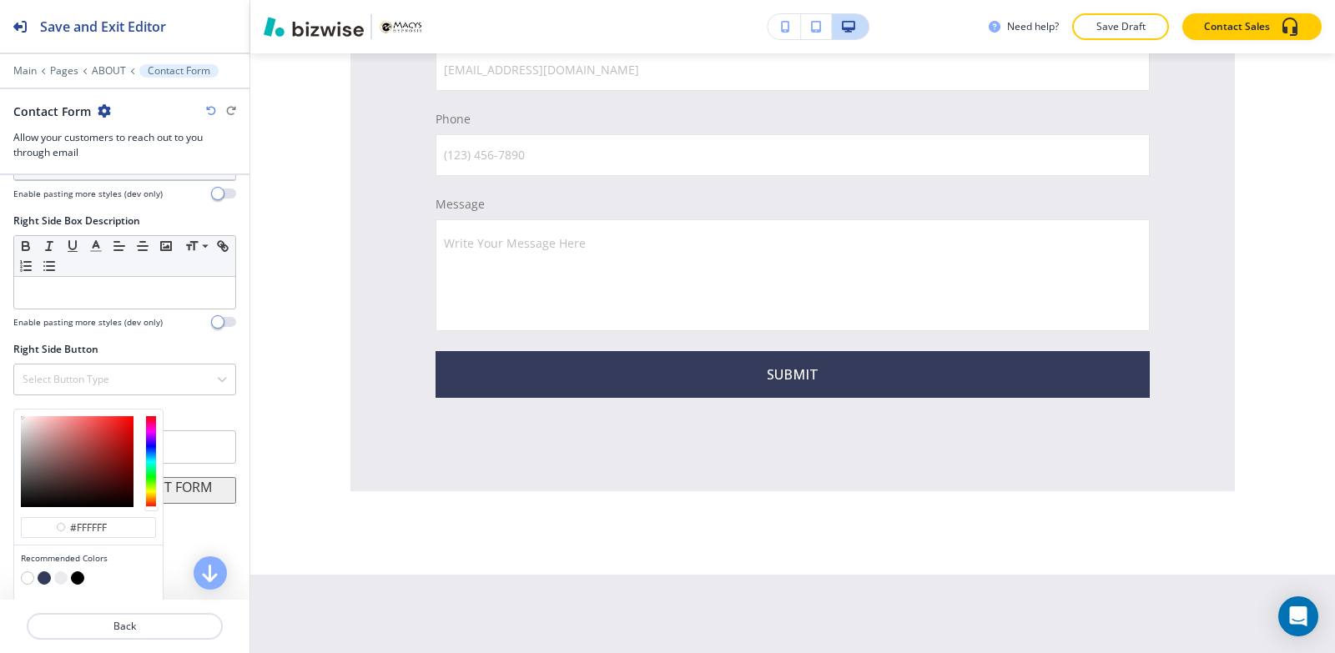
click at [63, 572] on button "button" at bounding box center [60, 577] width 13 height 13
type input "#ebebef"
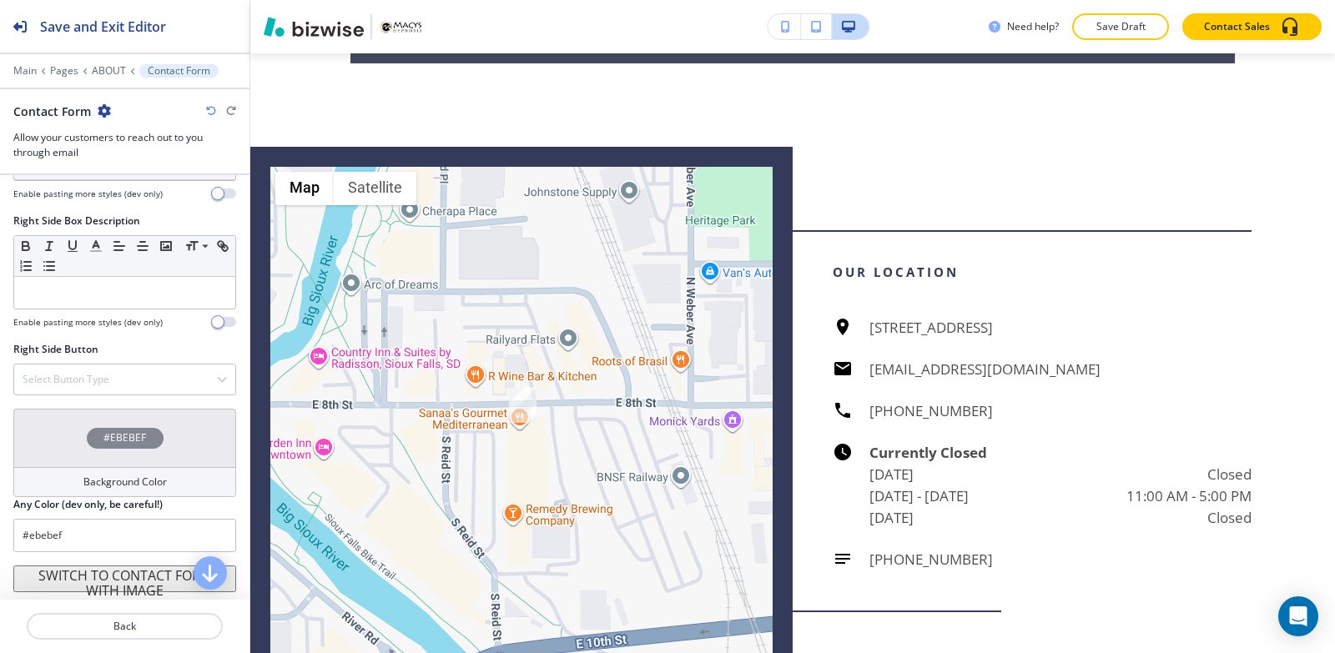
scroll to position [1426, 0]
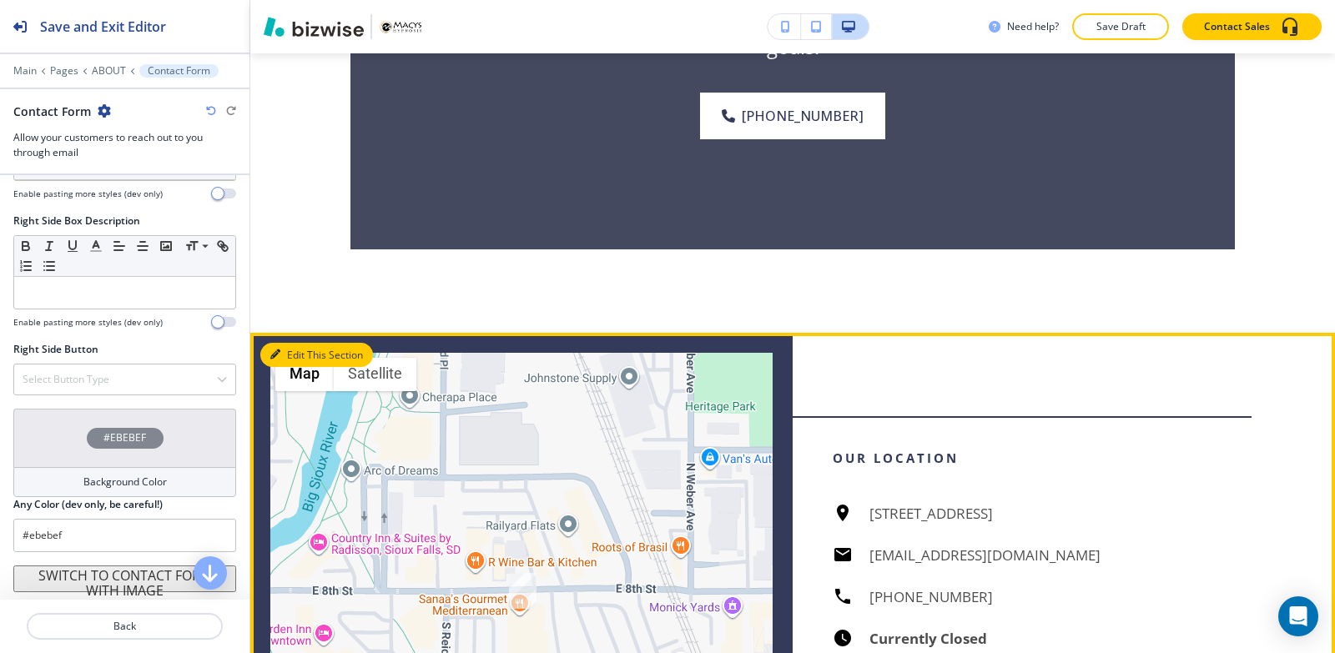
click at [297, 353] on button "Edit This Section" at bounding box center [316, 355] width 113 height 25
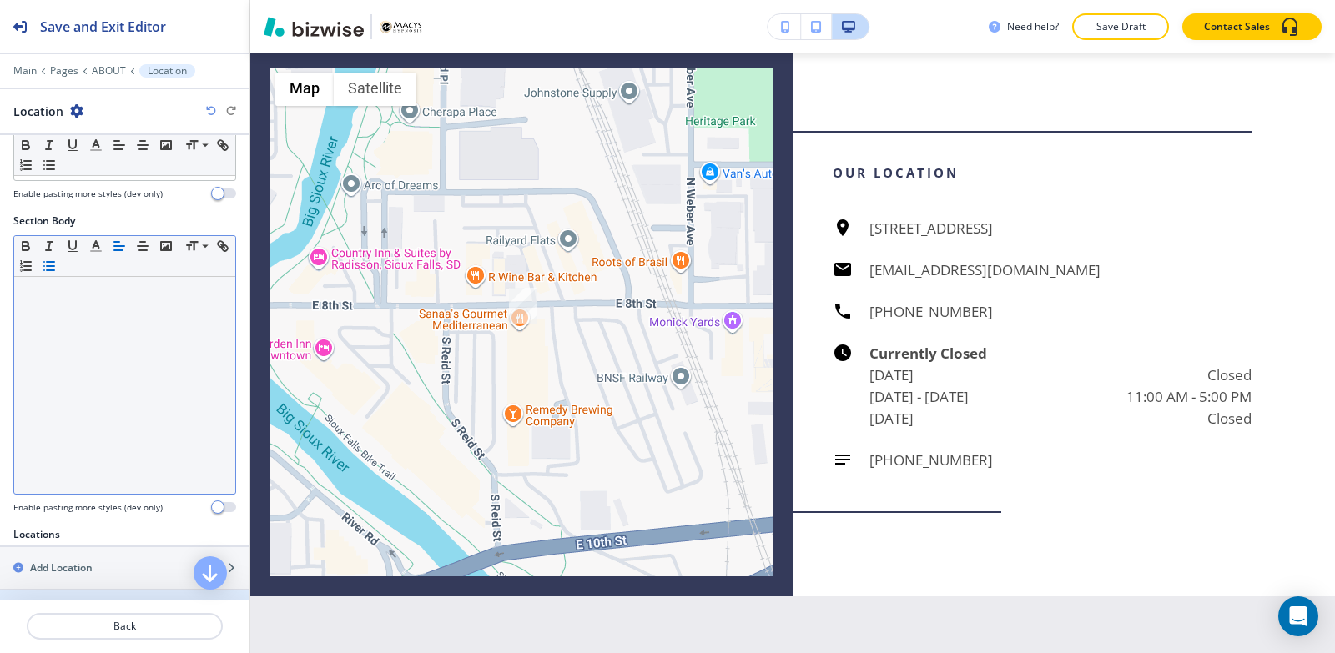
scroll to position [0, 0]
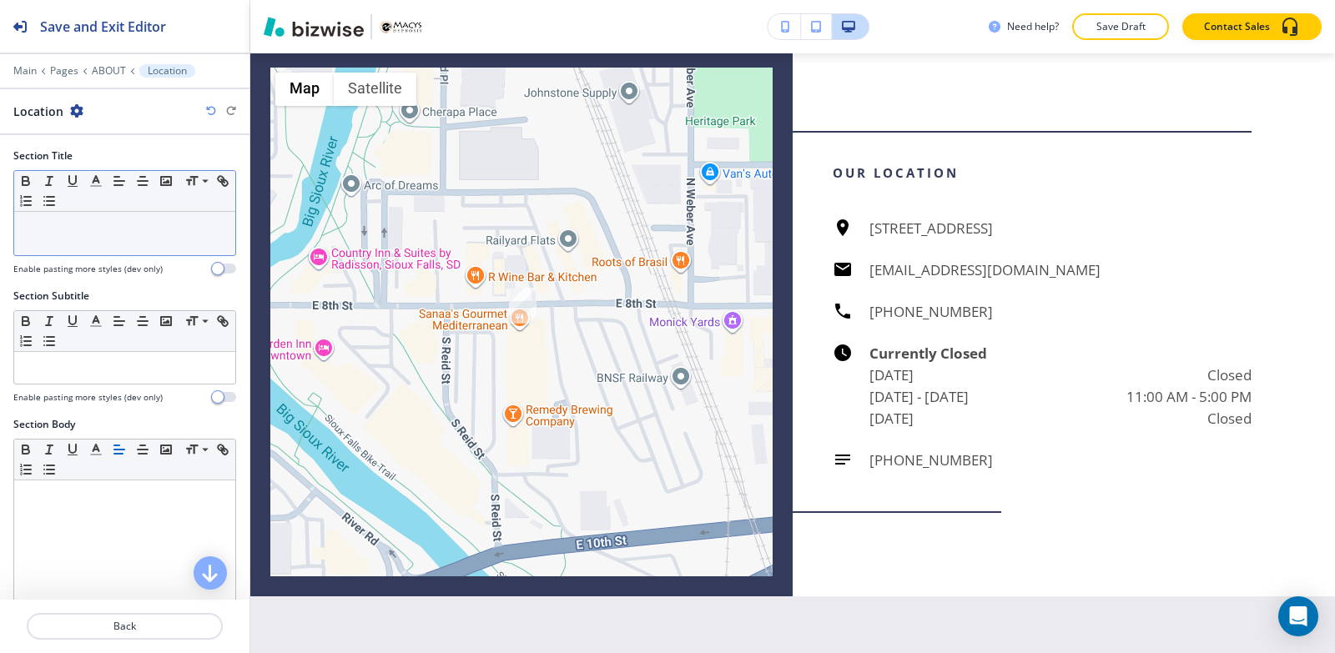
click at [87, 244] on div at bounding box center [124, 233] width 221 height 43
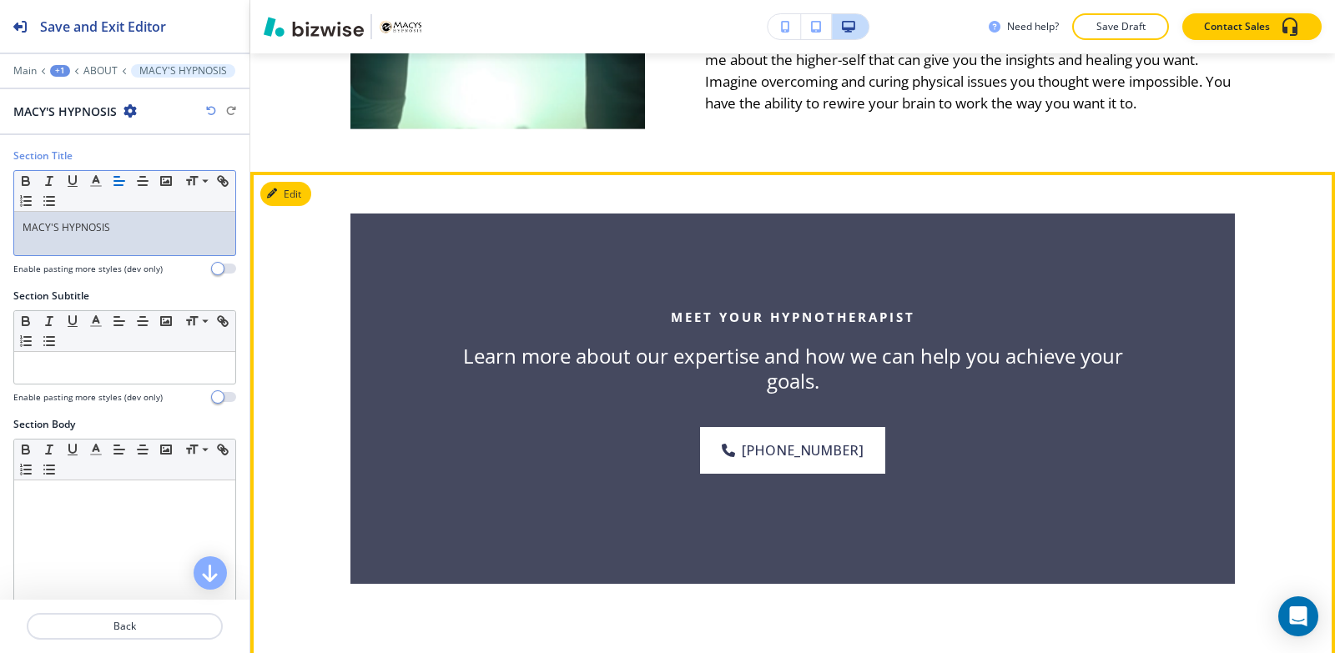
scroll to position [1044, 0]
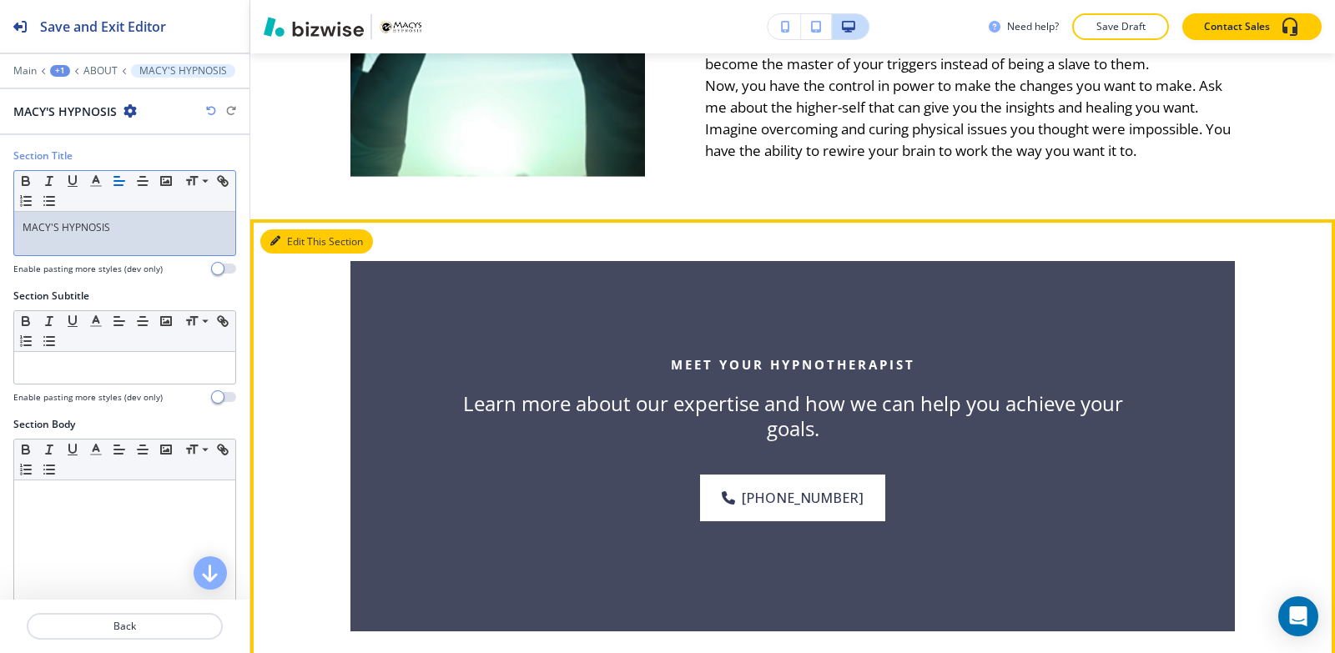
click at [287, 254] on button "Edit This Section" at bounding box center [316, 241] width 113 height 25
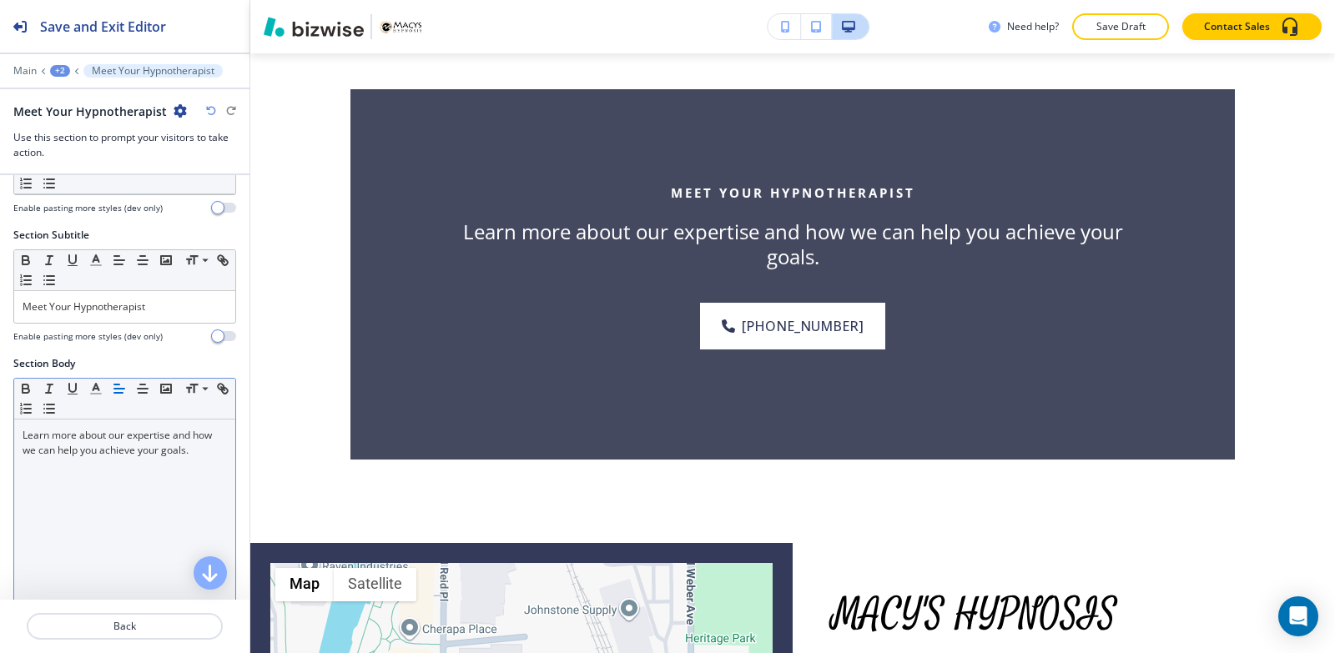
scroll to position [83, 0]
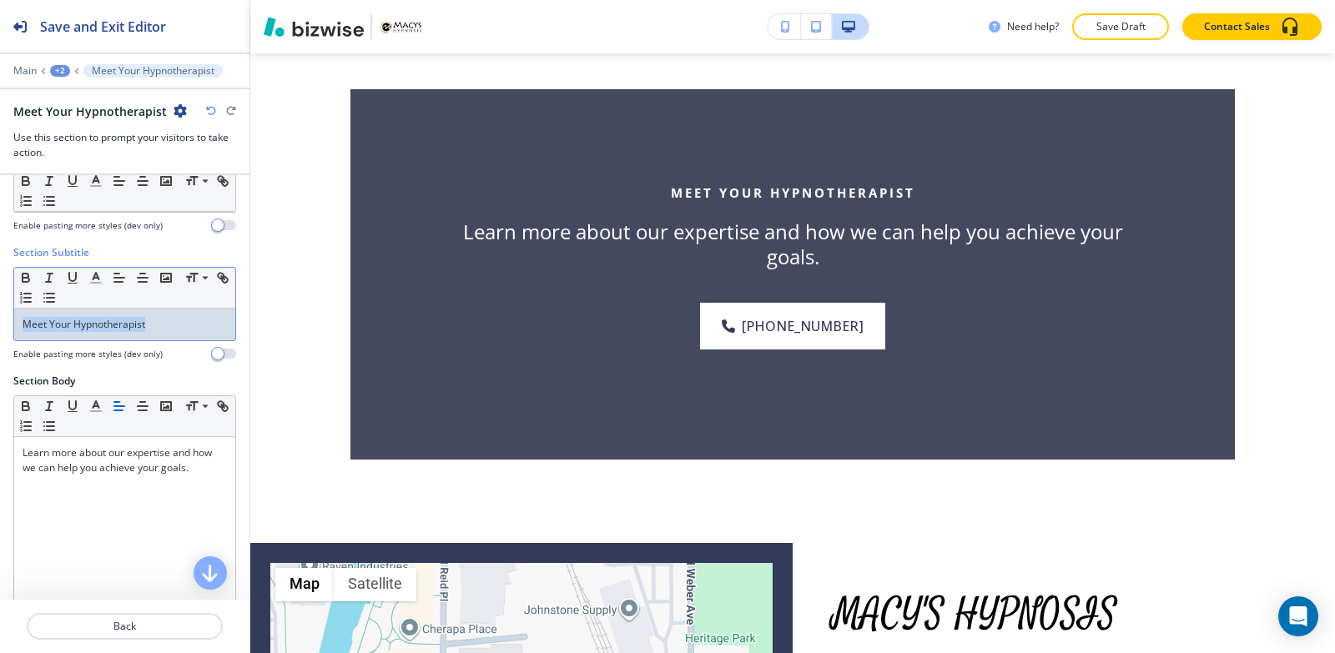
drag, startPoint x: 176, startPoint y: 319, endPoint x: 0, endPoint y: 330, distance: 176.3
click at [0, 330] on div "Section Subtitle Small Normal Large Huge Meet Your Hypnotherapist Enable pastin…" at bounding box center [124, 309] width 249 height 128
copy p "Meet Your Hypnotherapist"
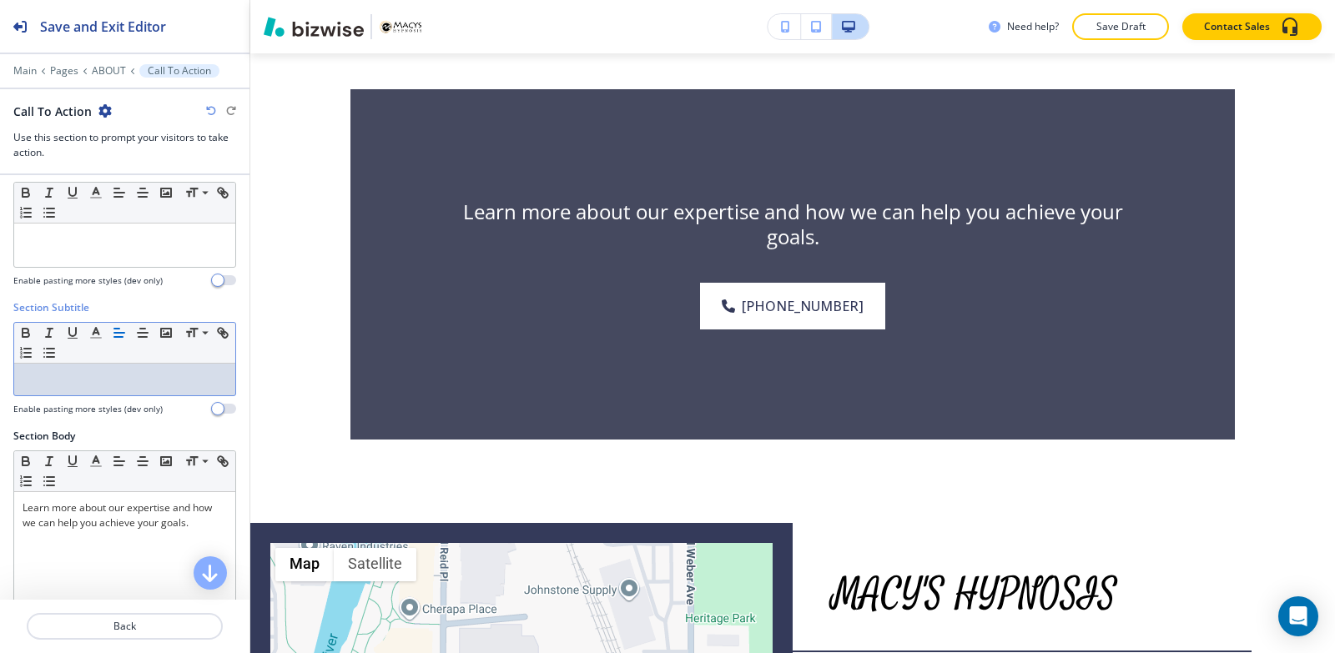
scroll to position [0, 0]
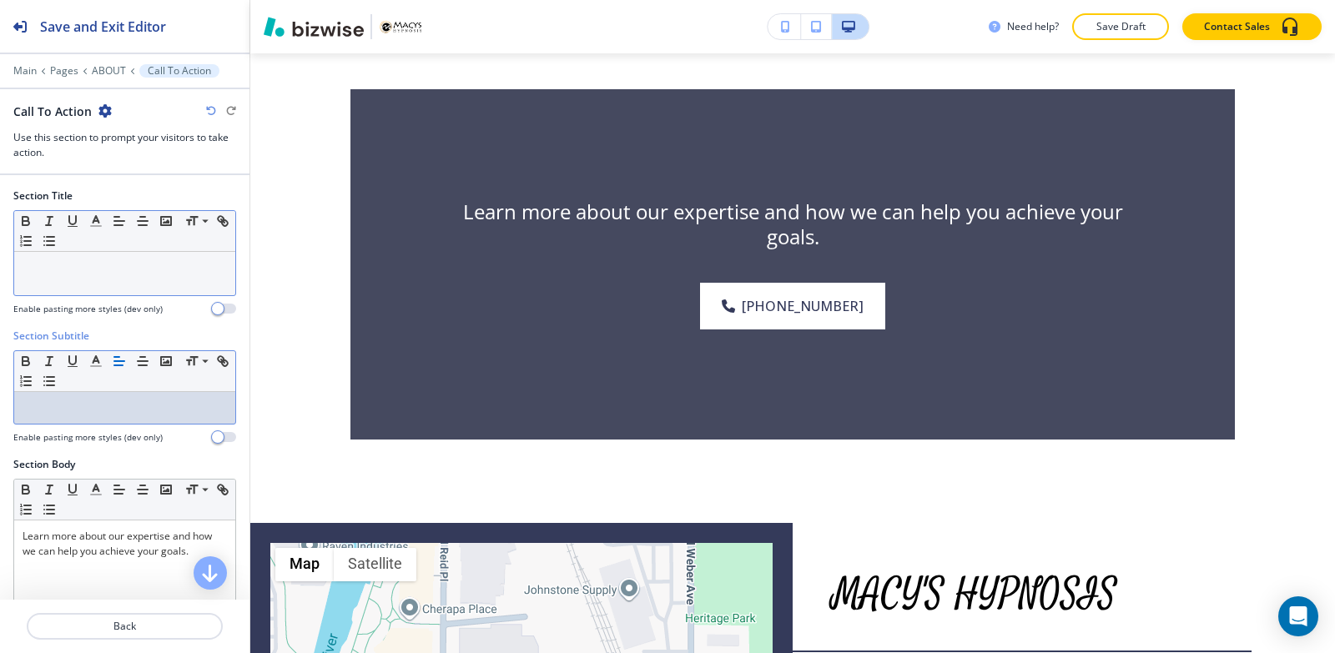
click at [95, 270] on p at bounding box center [125, 267] width 204 height 15
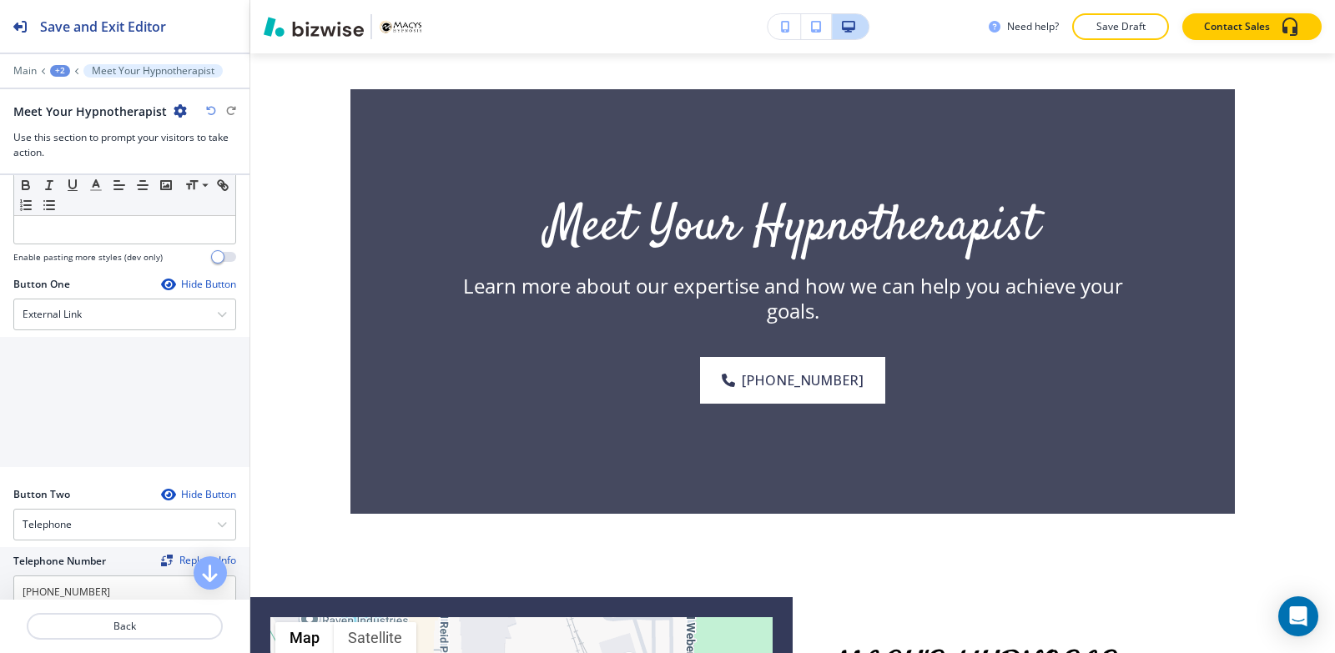
scroll to position [501, 0]
click at [126, 309] on div "External Link" at bounding box center [124, 308] width 221 height 30
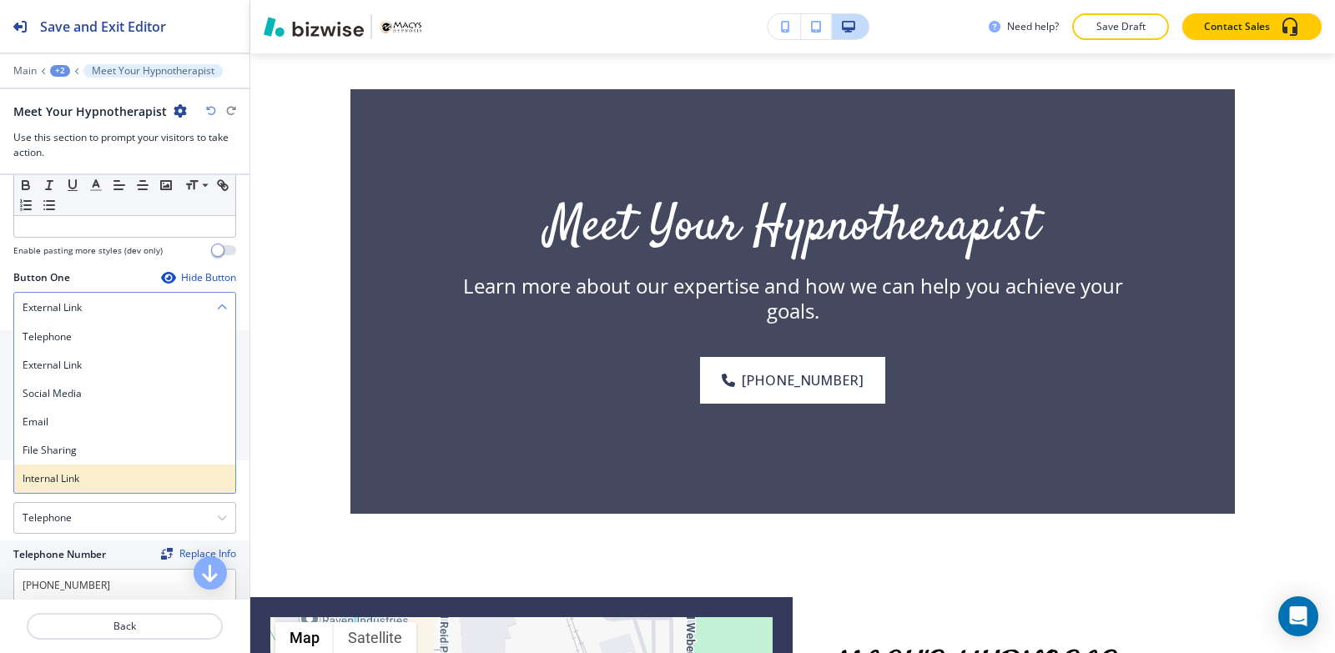
click at [64, 478] on h4 "Internal Link" at bounding box center [125, 478] width 204 height 15
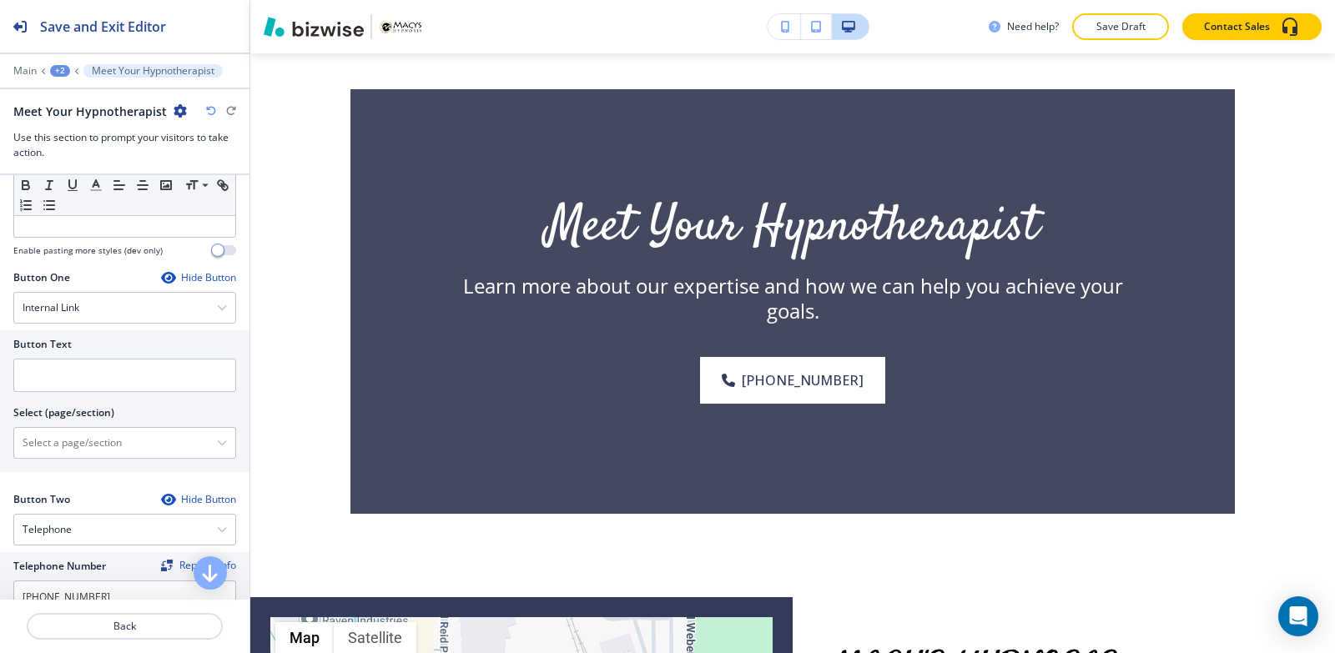
click at [79, 394] on div at bounding box center [124, 398] width 223 height 13
click at [80, 385] on input "text" at bounding box center [124, 375] width 223 height 33
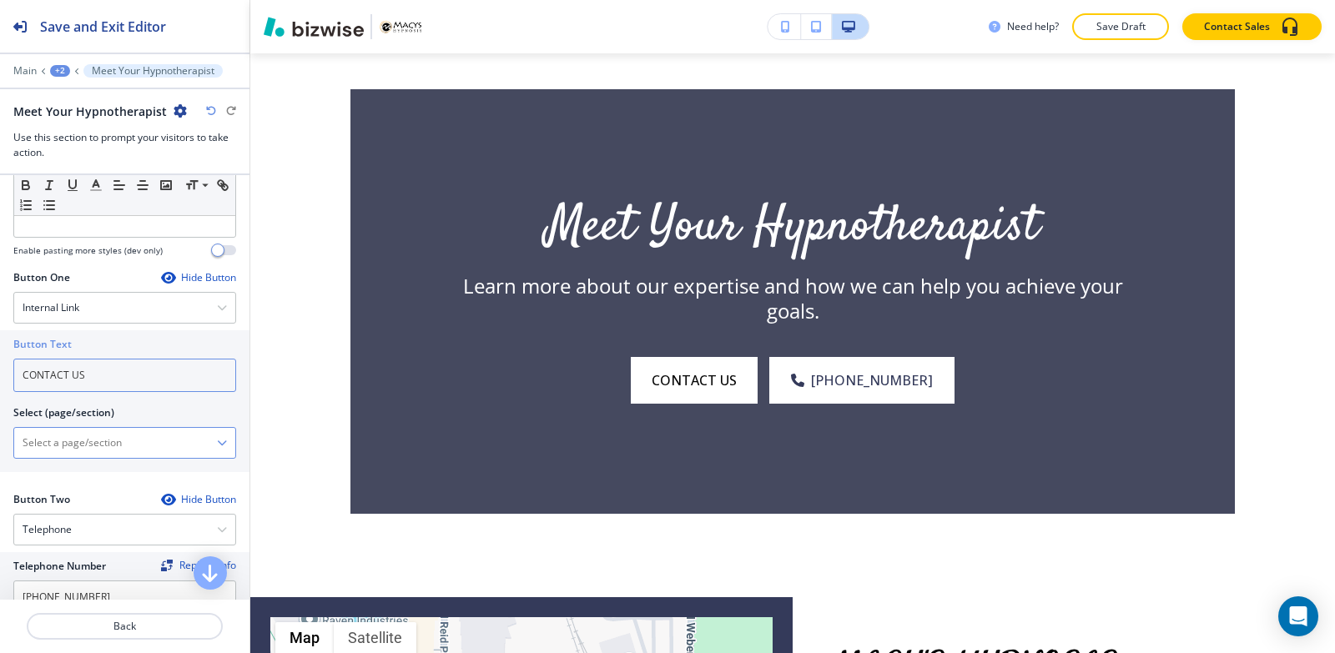
type input "CONTACT US"
click at [60, 449] on \(page\/section\) "Manual Input" at bounding box center [115, 443] width 203 height 28
type \(page\/section\) "CONTACT | Contact Form"
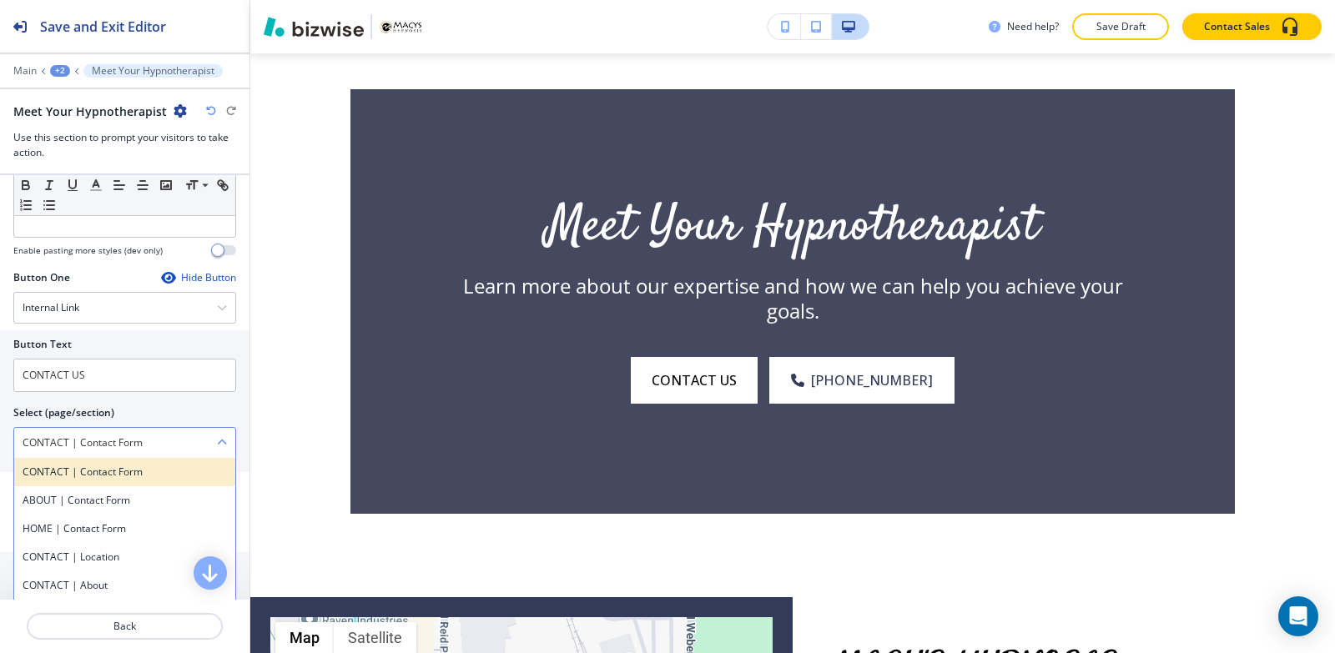
click at [68, 475] on h4 "CONTACT | Contact Form" at bounding box center [125, 472] width 204 height 15
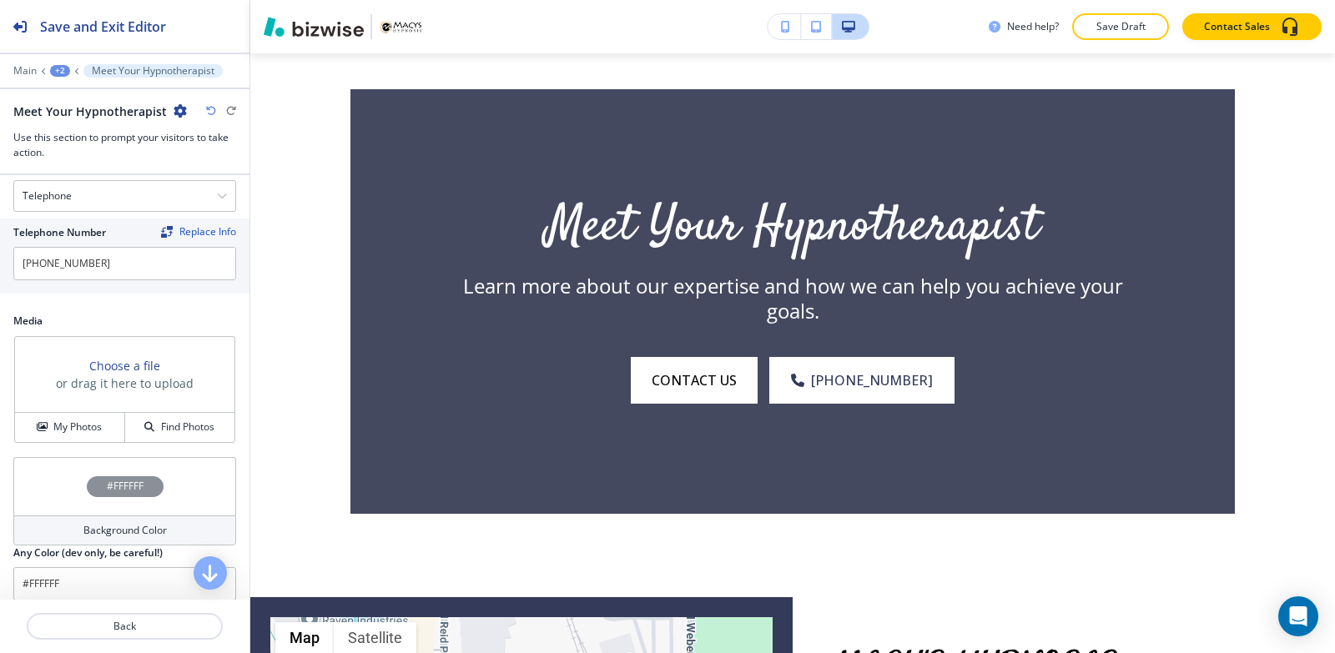
scroll to position [902, 0]
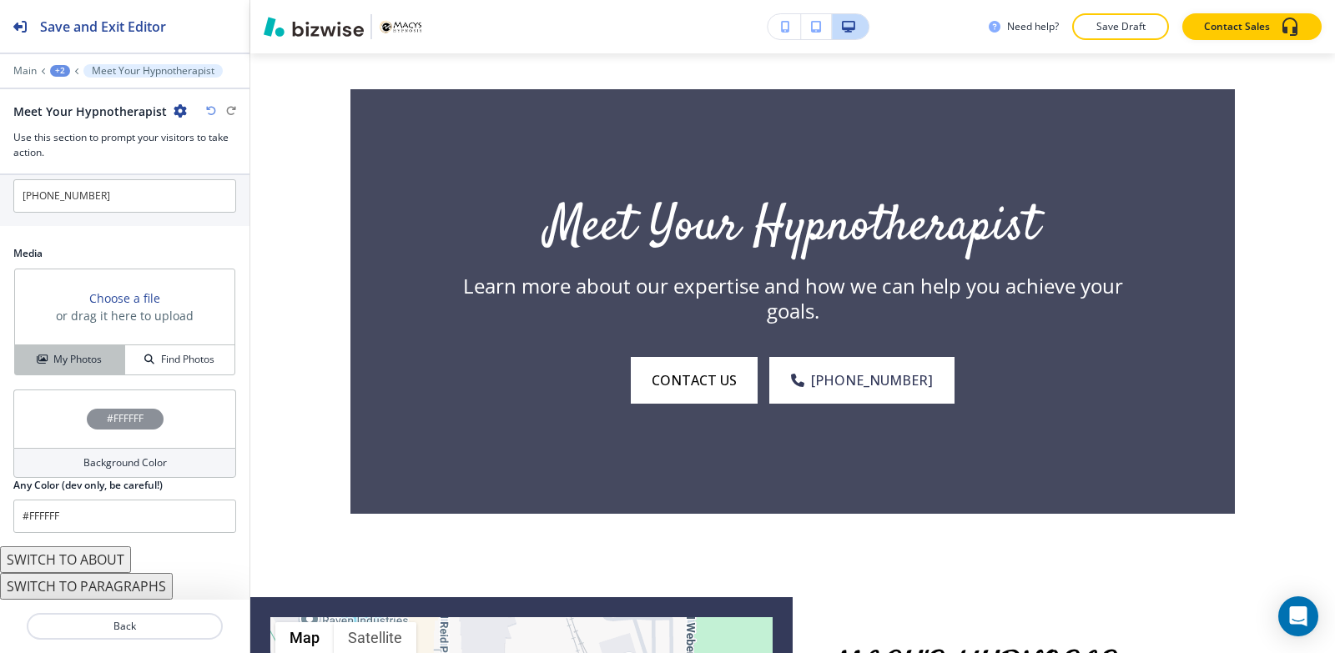
click at [60, 363] on h4 "My Photos" at bounding box center [77, 359] width 48 height 15
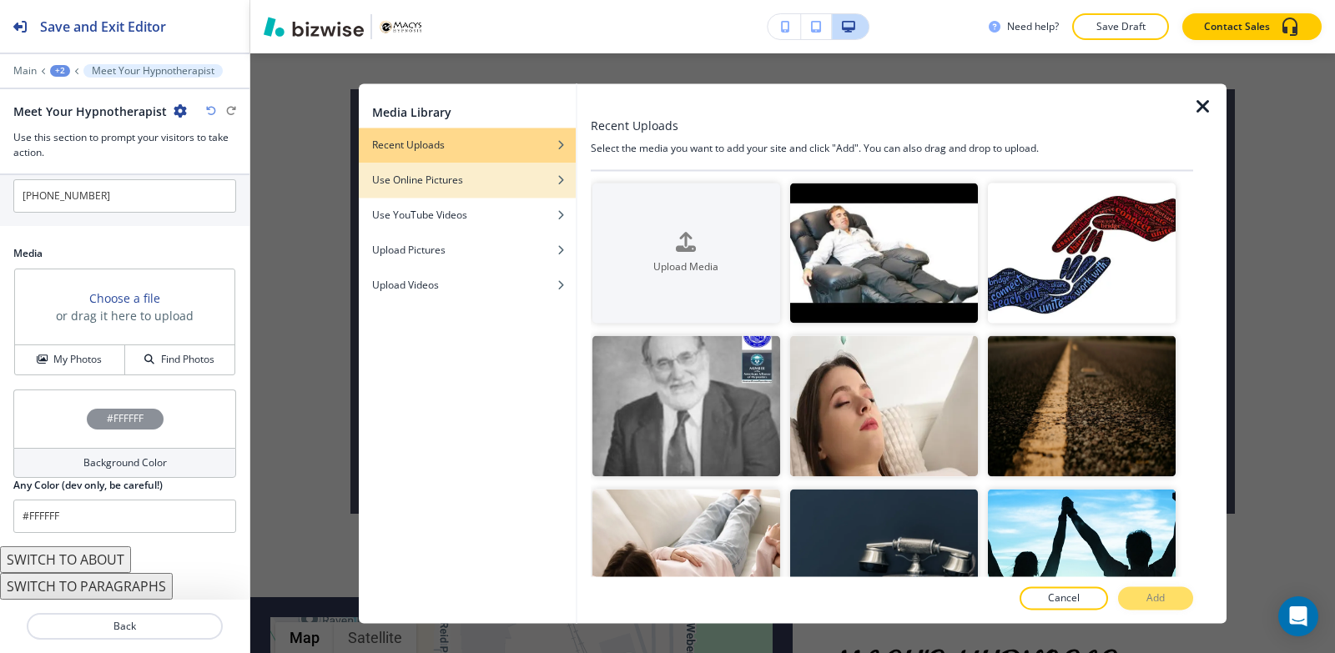
click at [484, 185] on div "Use Online Pictures" at bounding box center [467, 180] width 217 height 15
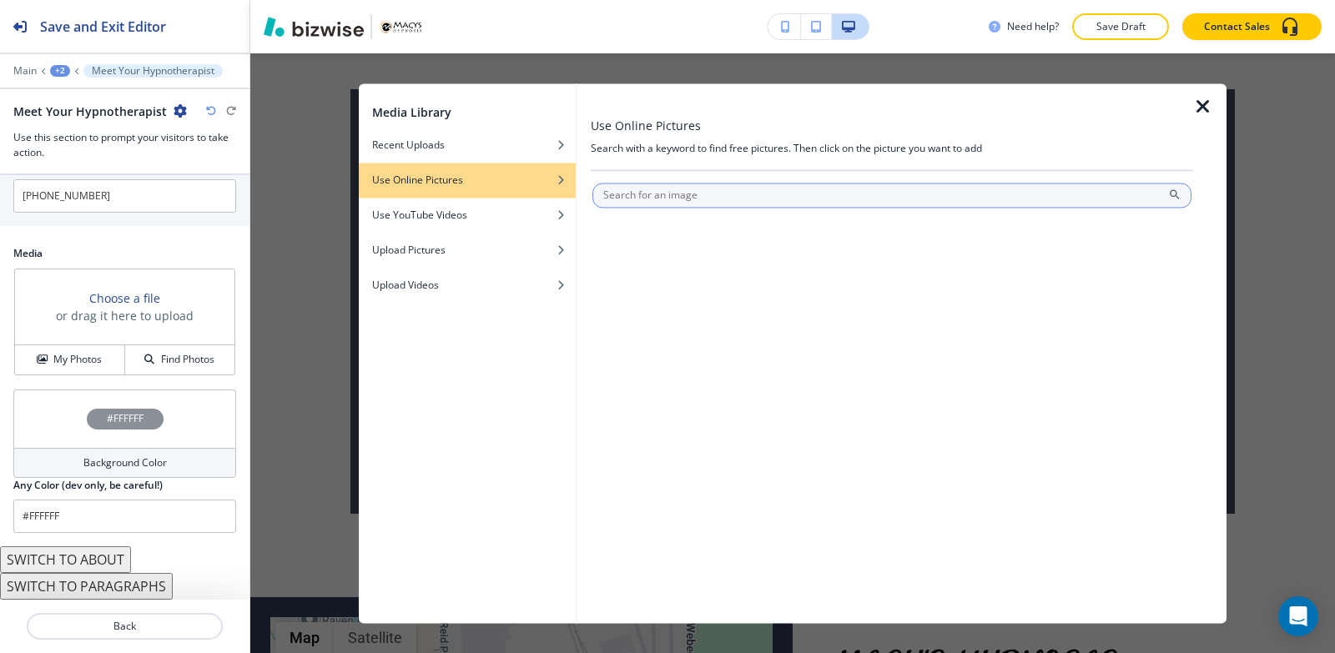
click at [676, 194] on input "text" at bounding box center [891, 195] width 599 height 25
type input "MEET YOUR HYPNOTHERAPIST"
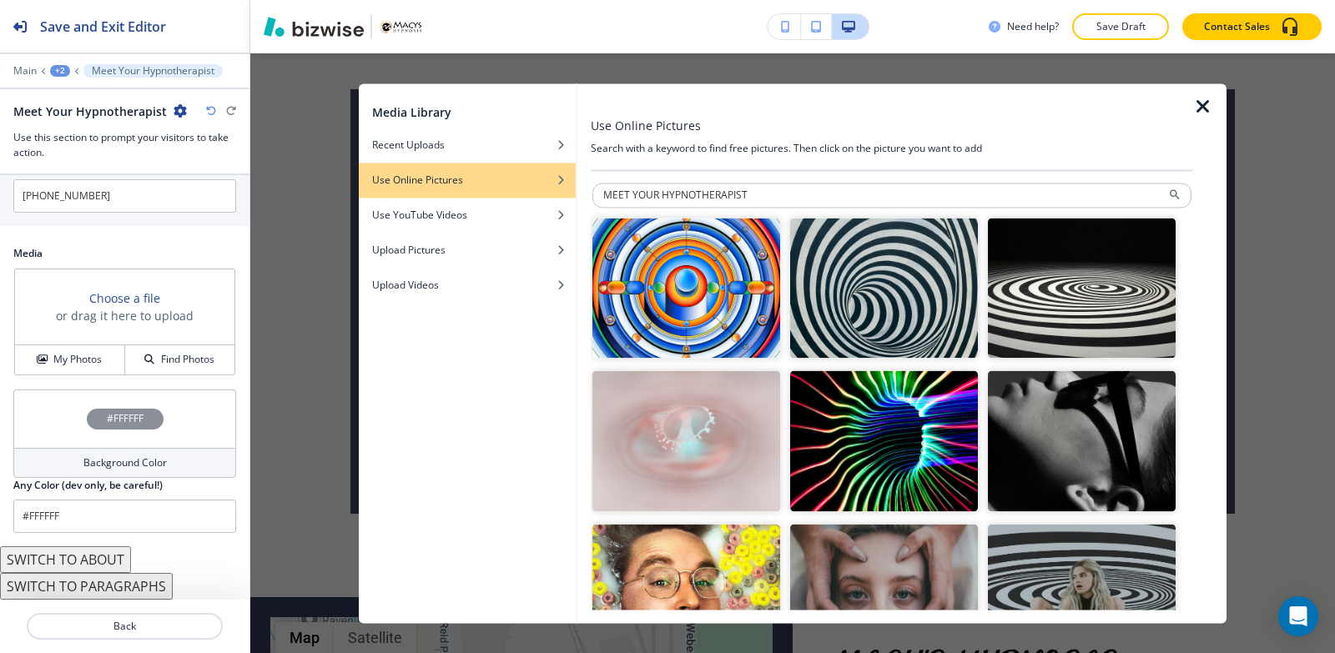
scroll to position [83, 0]
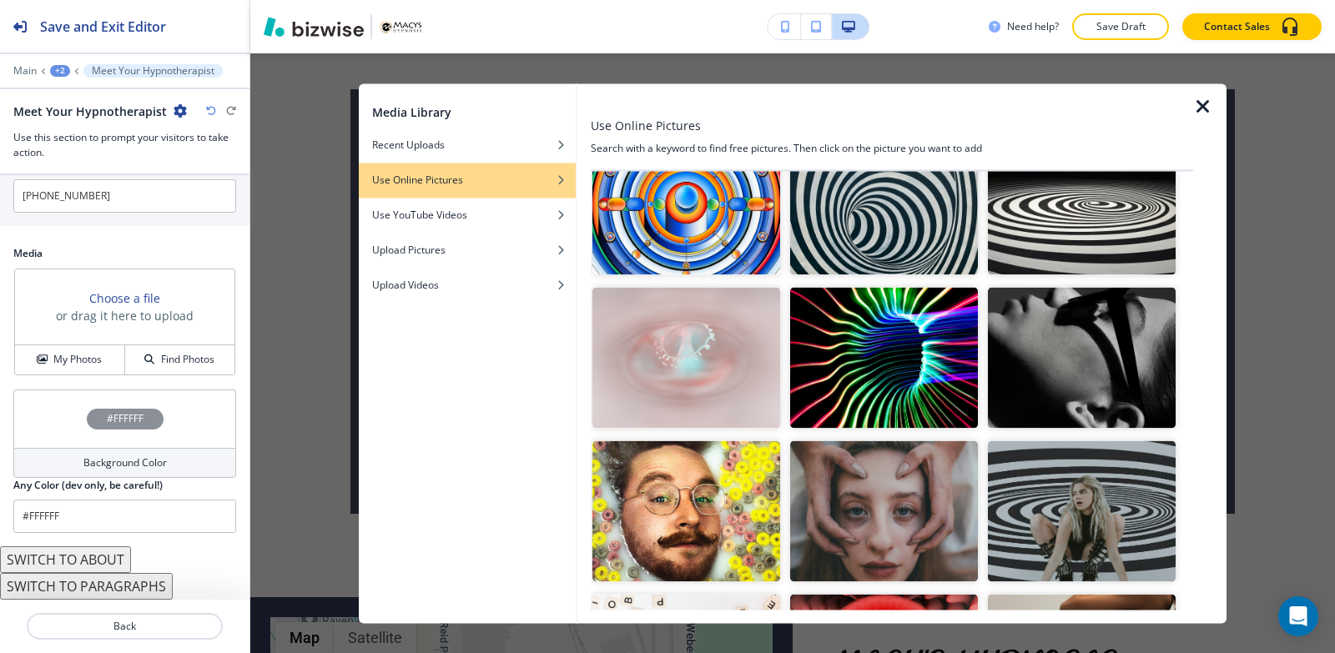
click at [918, 496] on img "button" at bounding box center [884, 510] width 188 height 141
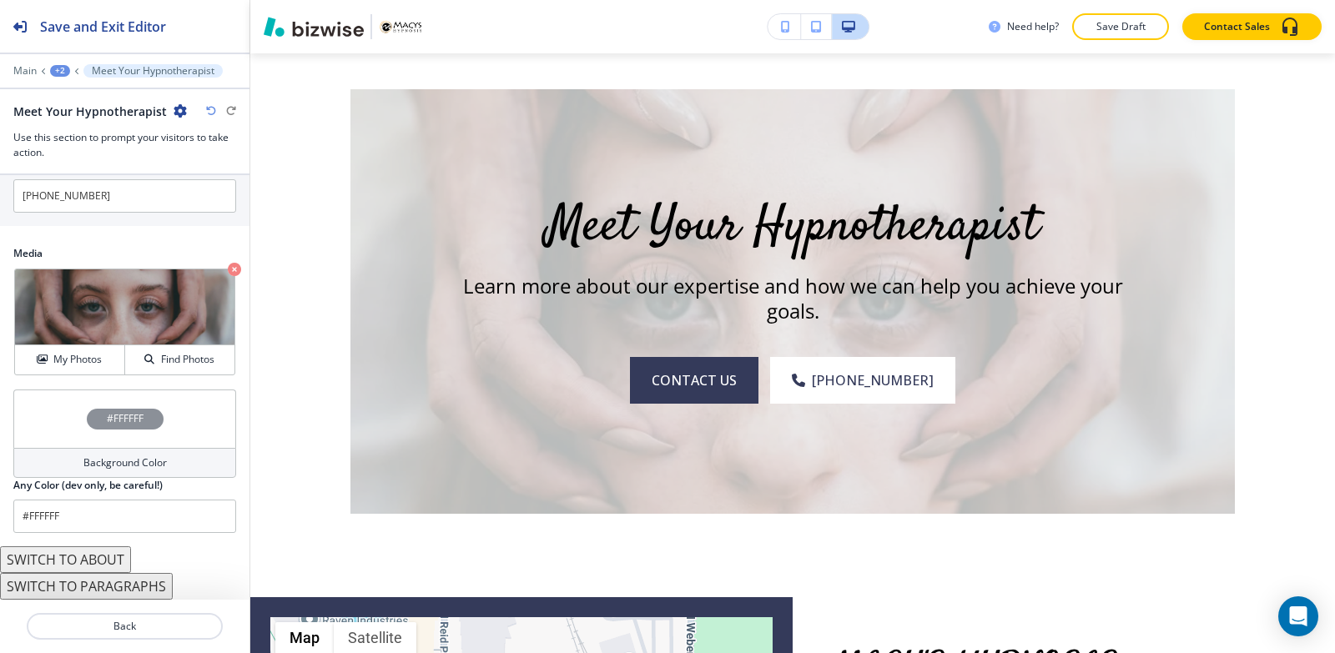
click at [93, 465] on h4 "Background Color" at bounding box center [124, 462] width 83 height 15
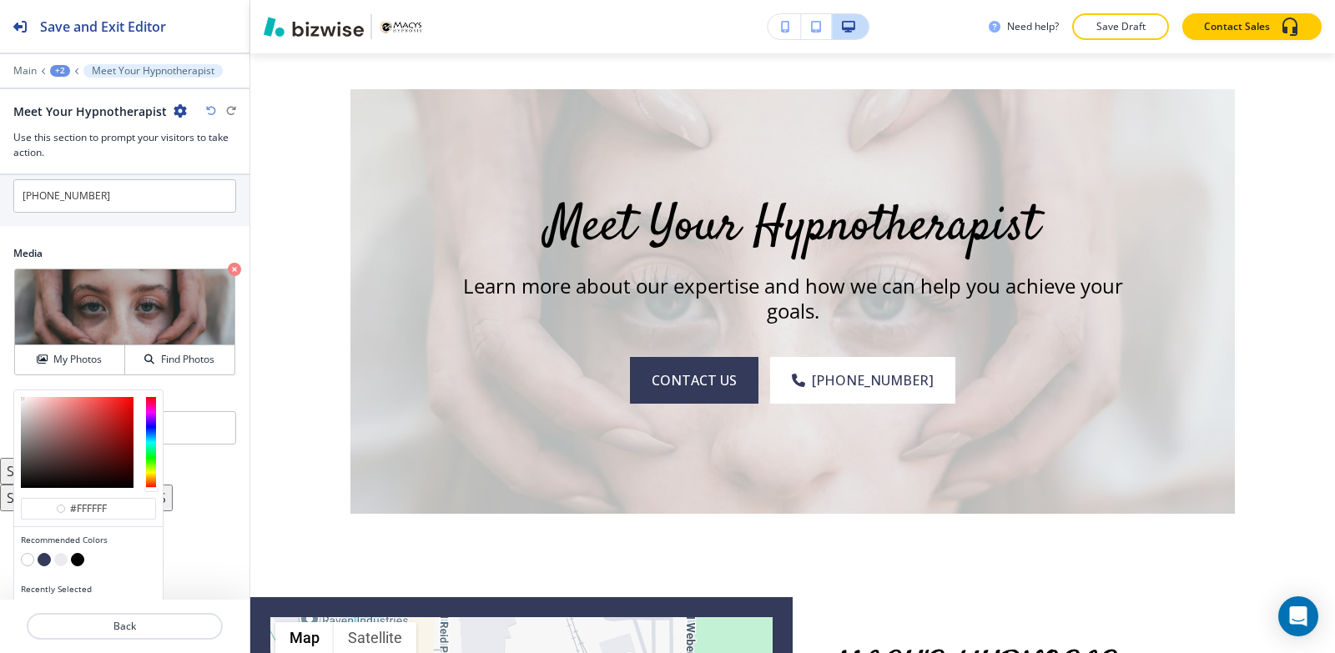
click at [78, 560] on button "button" at bounding box center [77, 559] width 13 height 13
type input "#000000"
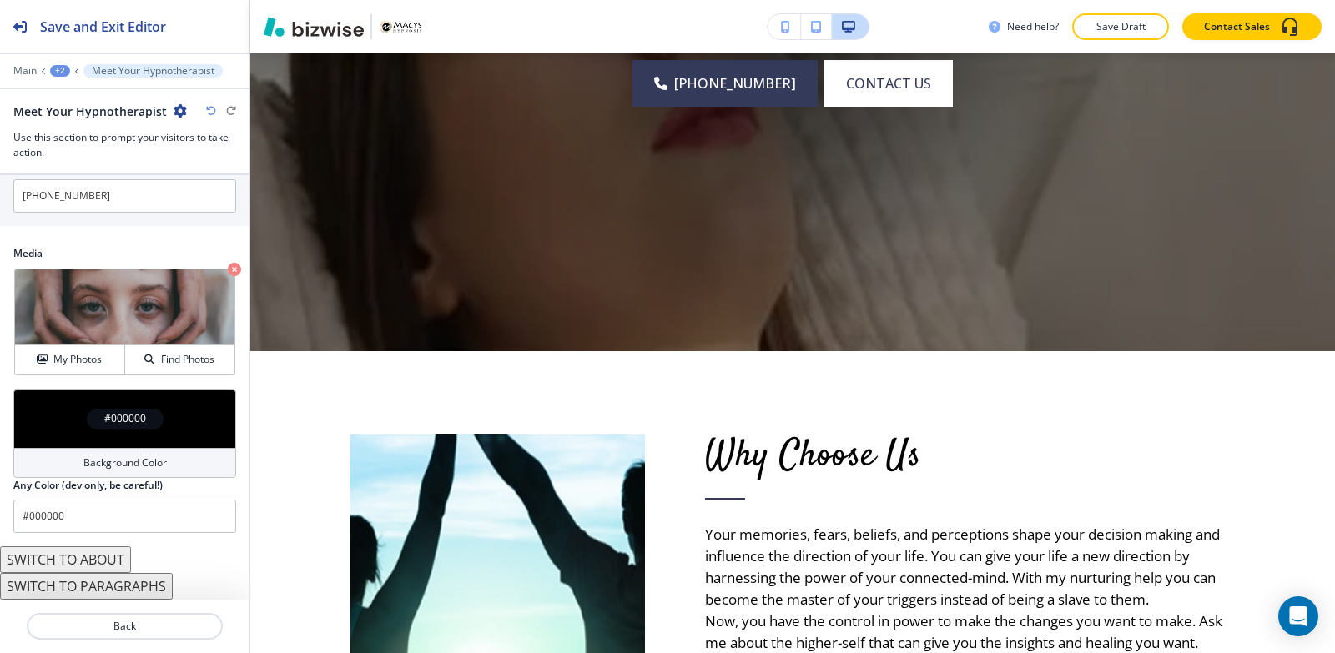
scroll to position [506, 0]
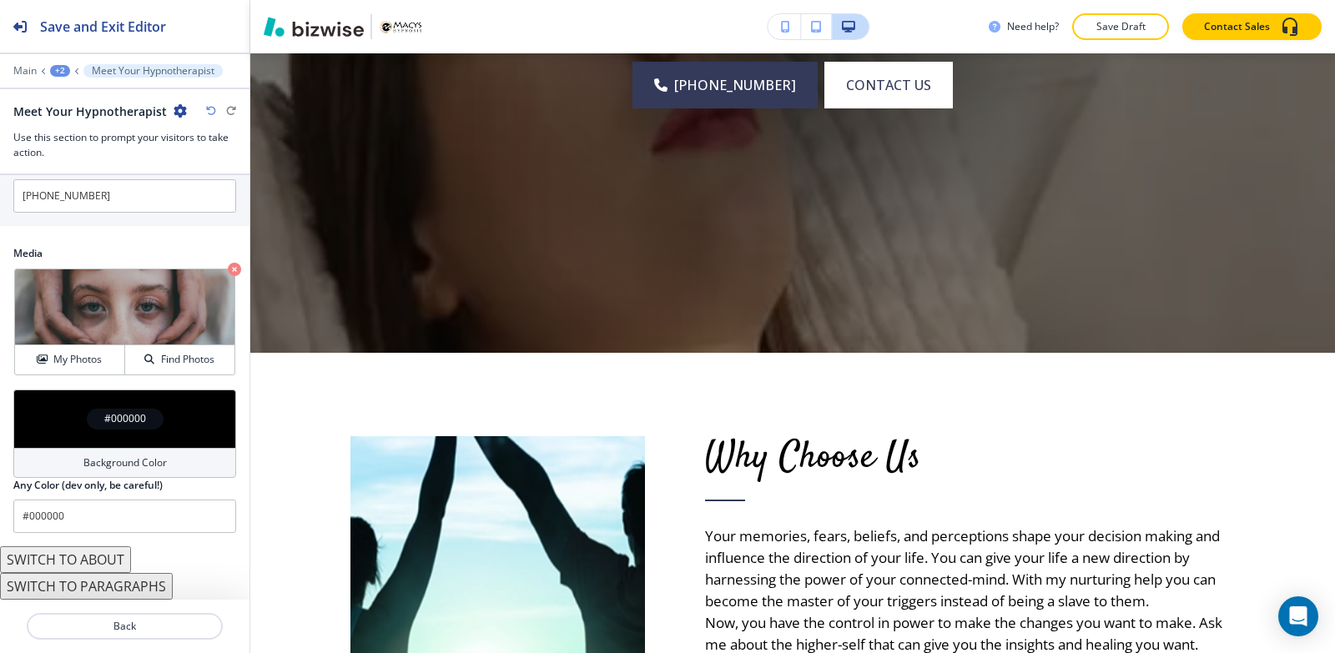
click at [58, 73] on div "+2" at bounding box center [60, 71] width 20 height 12
click at [99, 126] on p "ABOUT" at bounding box center [103, 127] width 85 height 15
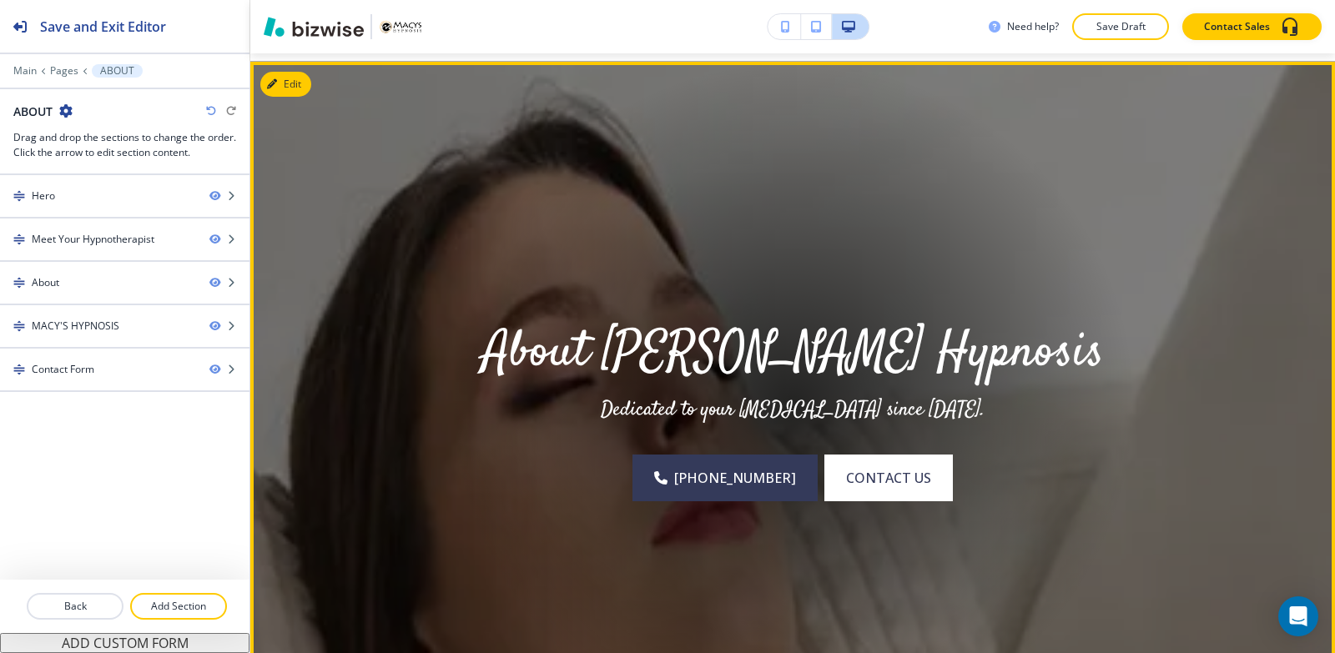
scroll to position [63, 0]
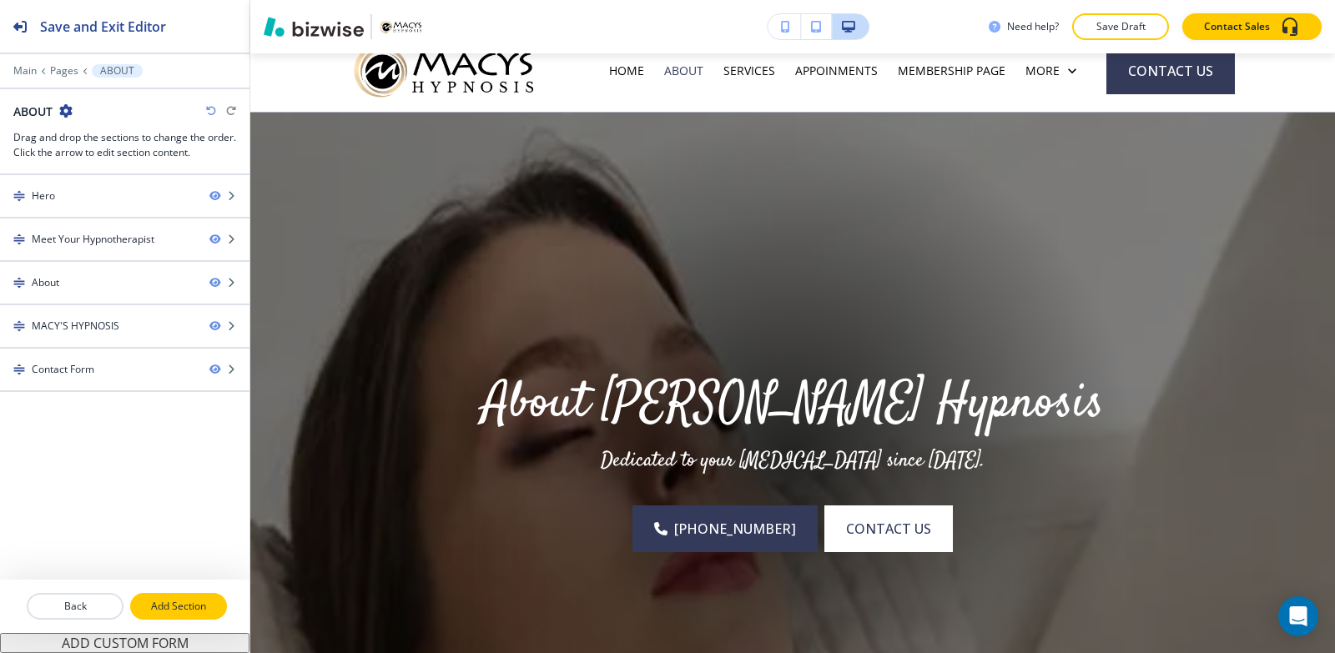
click at [184, 616] on button "Add Section" at bounding box center [178, 606] width 97 height 27
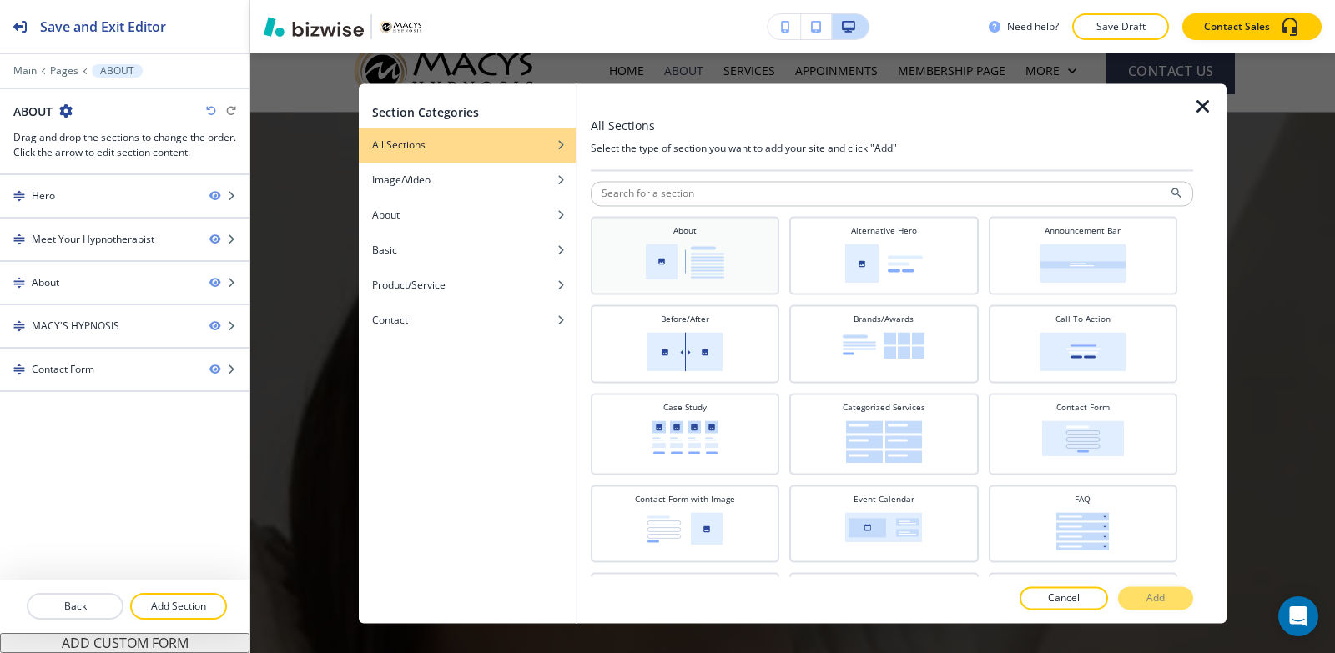
click at [729, 258] on div "About" at bounding box center [685, 253] width 172 height 58
click at [1137, 596] on button "Add" at bounding box center [1155, 597] width 75 height 23
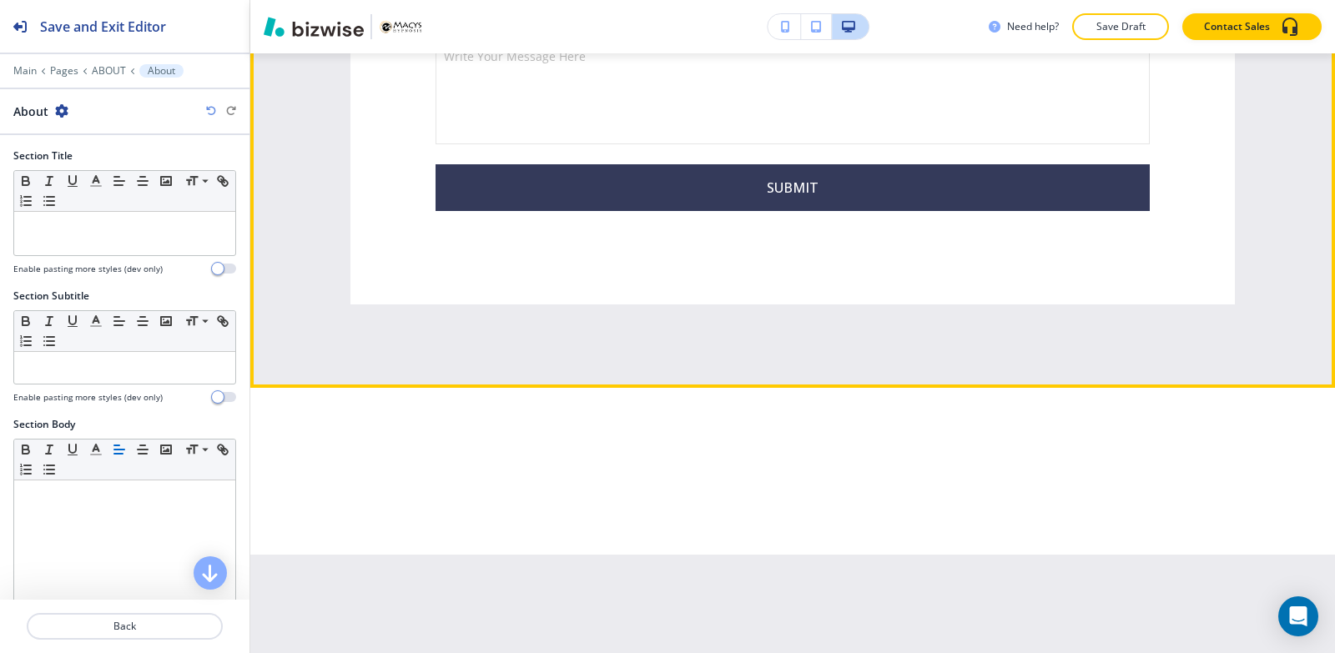
scroll to position [3136, 0]
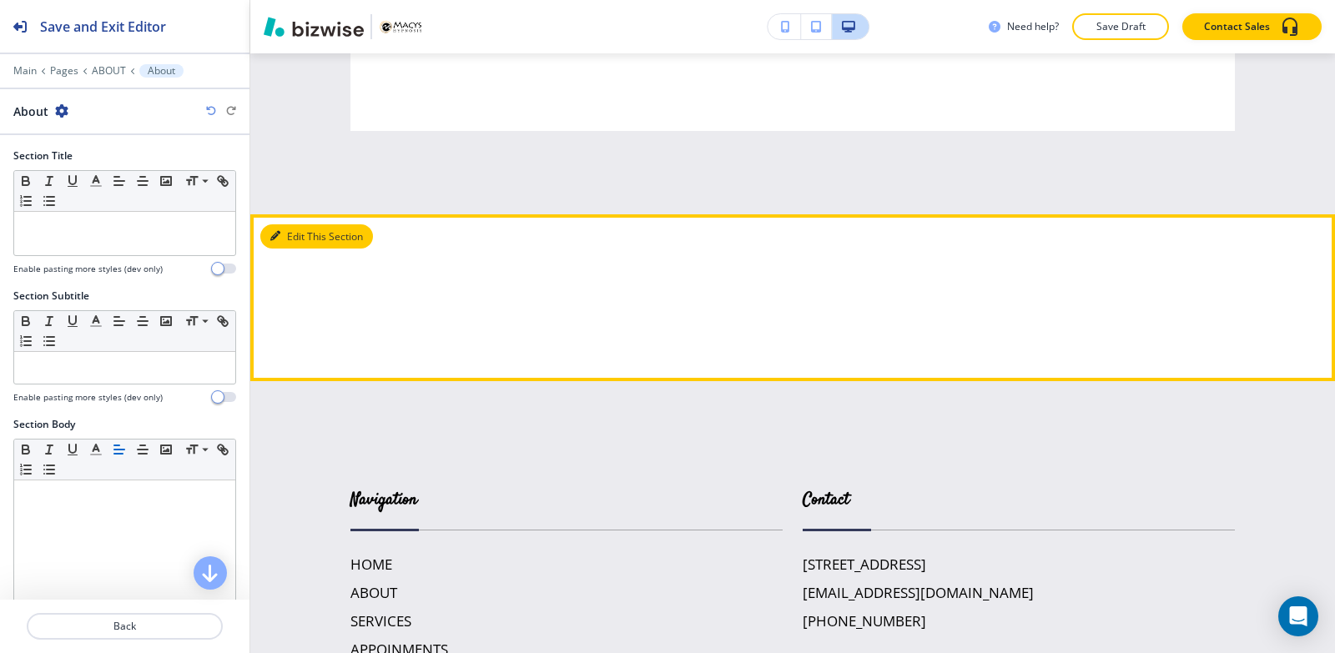
click at [281, 239] on button "Edit This Section" at bounding box center [316, 236] width 113 height 25
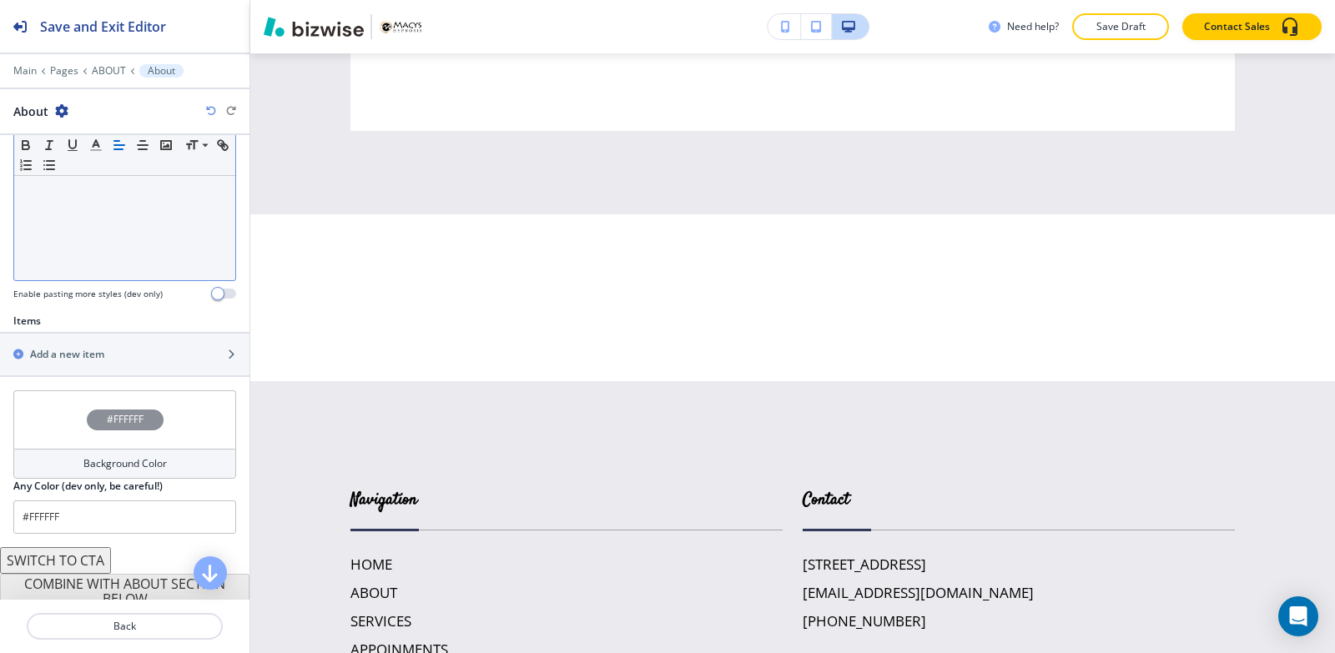
scroll to position [450, 0]
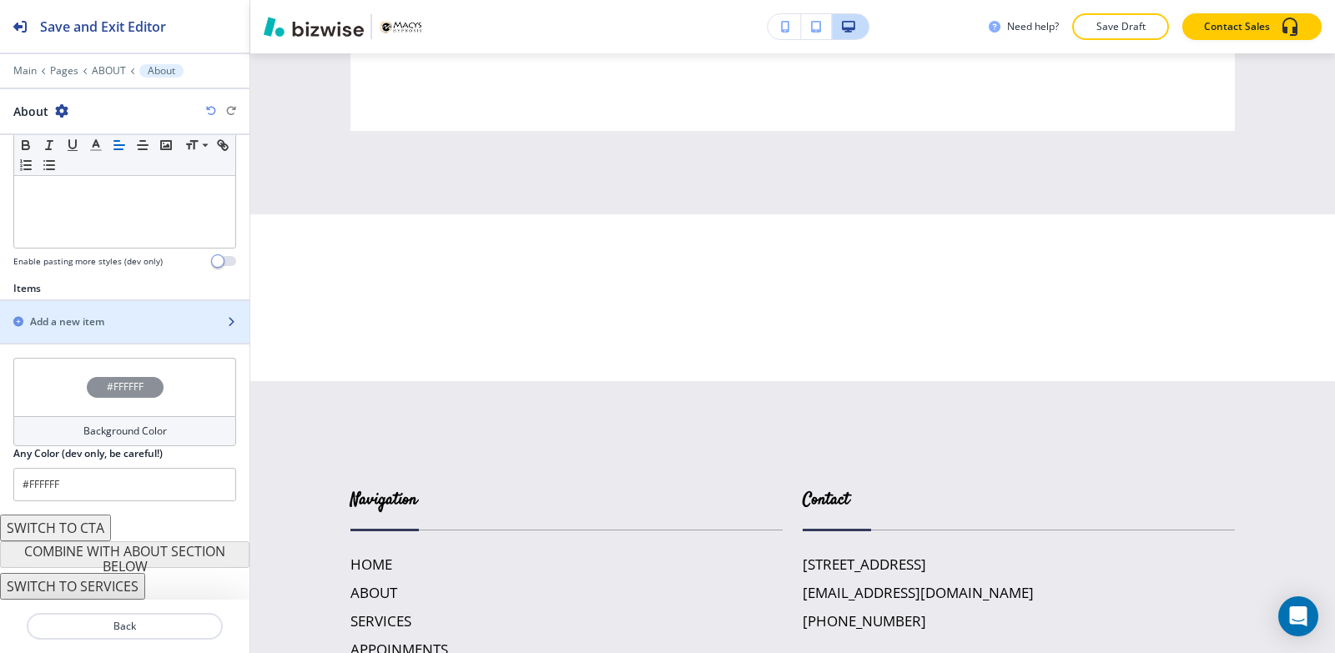
click at [72, 331] on div "button" at bounding box center [124, 336] width 249 height 13
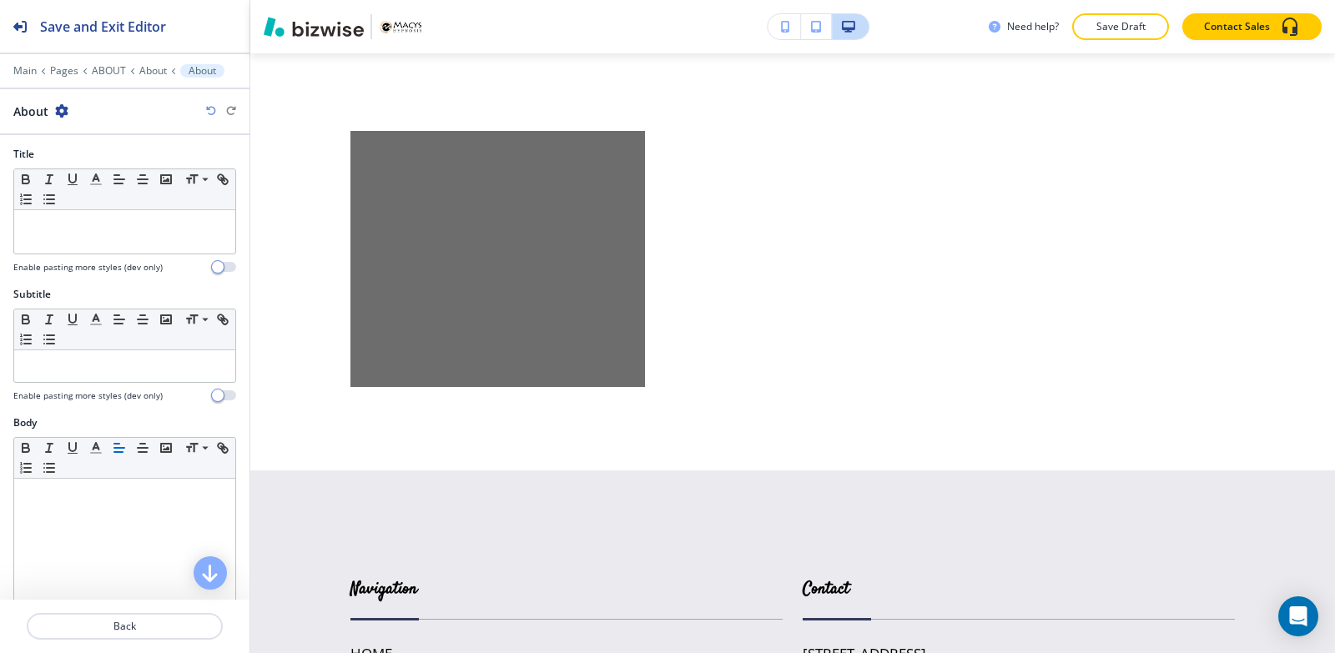
scroll to position [0, 0]
click at [74, 221] on p at bounding box center [125, 227] width 204 height 15
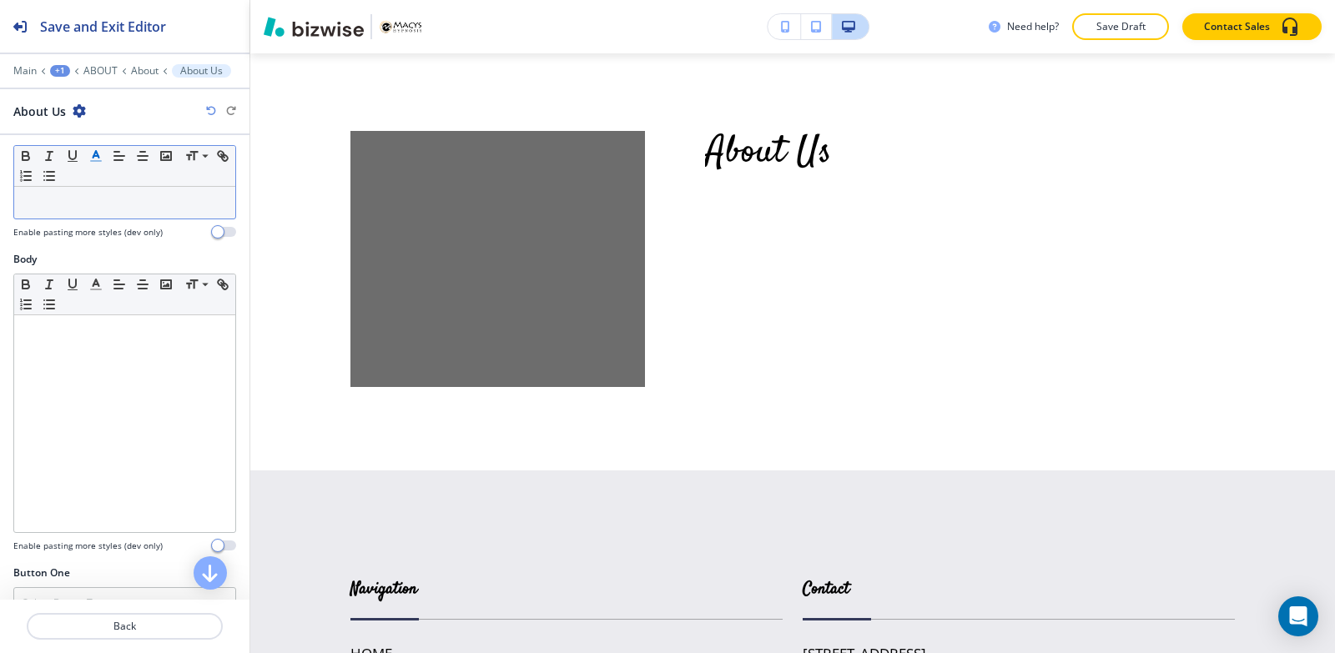
scroll to position [167, 0]
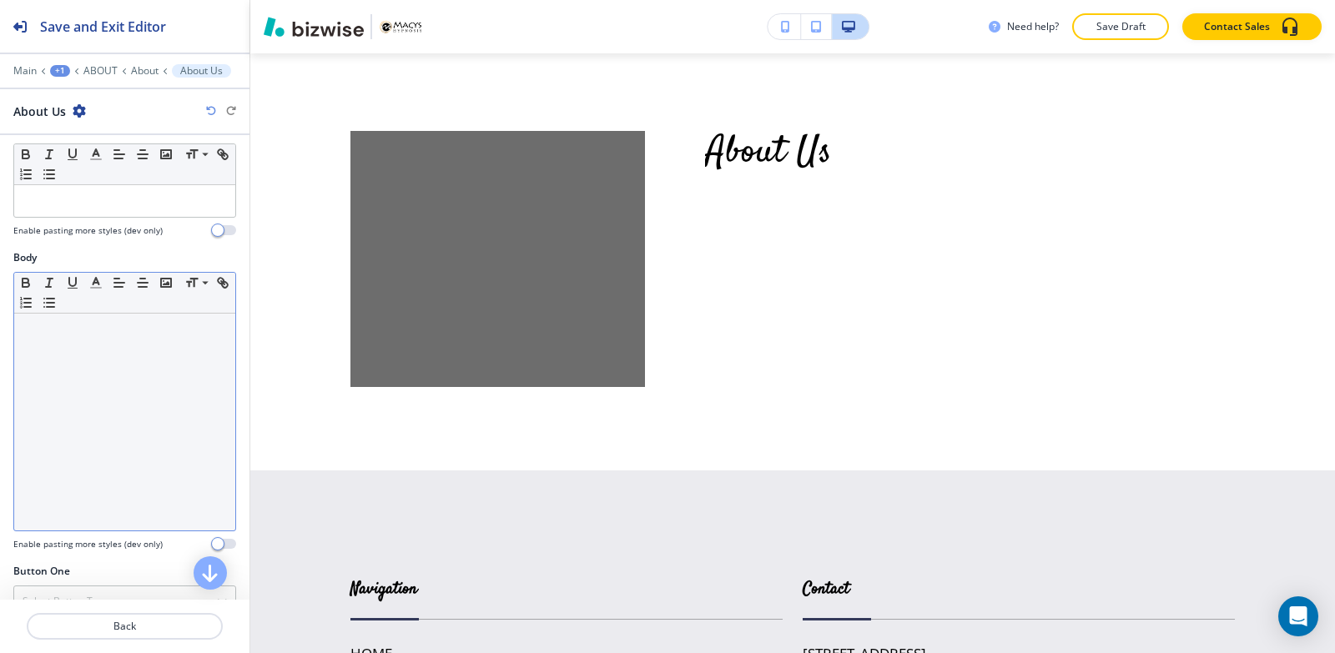
click at [107, 313] on div "Small Normal Large Huge" at bounding box center [124, 401] width 223 height 259
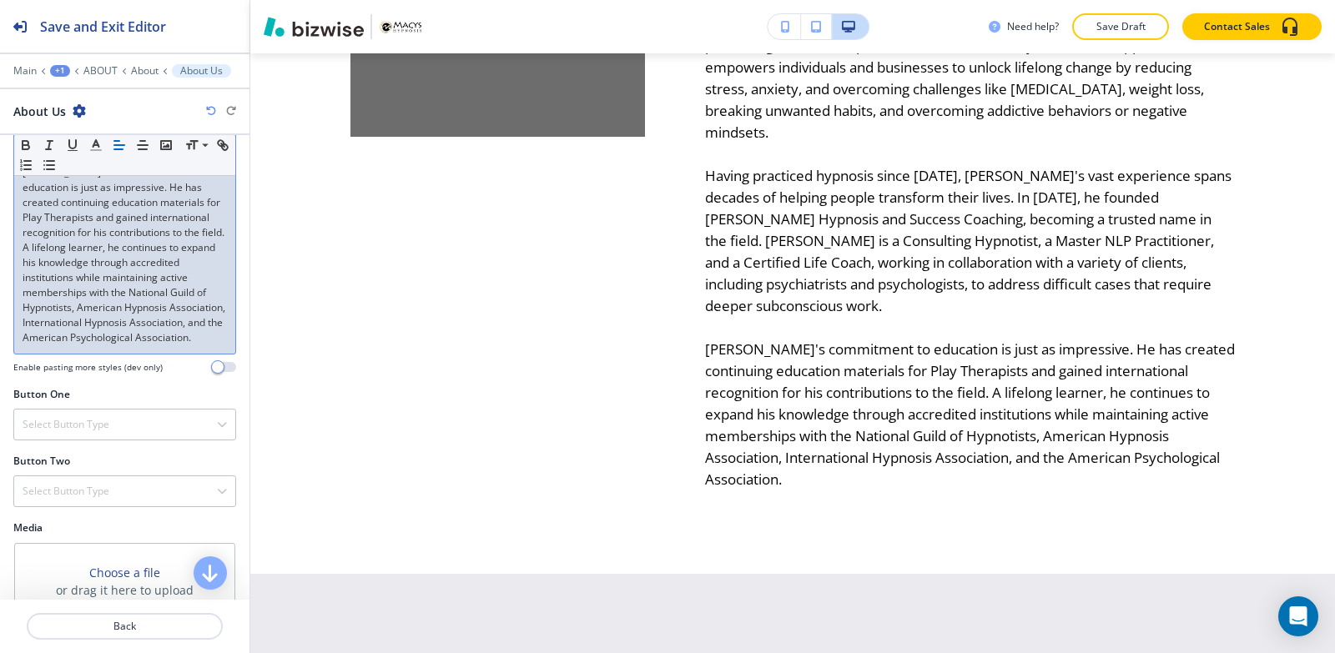
scroll to position [915, 0]
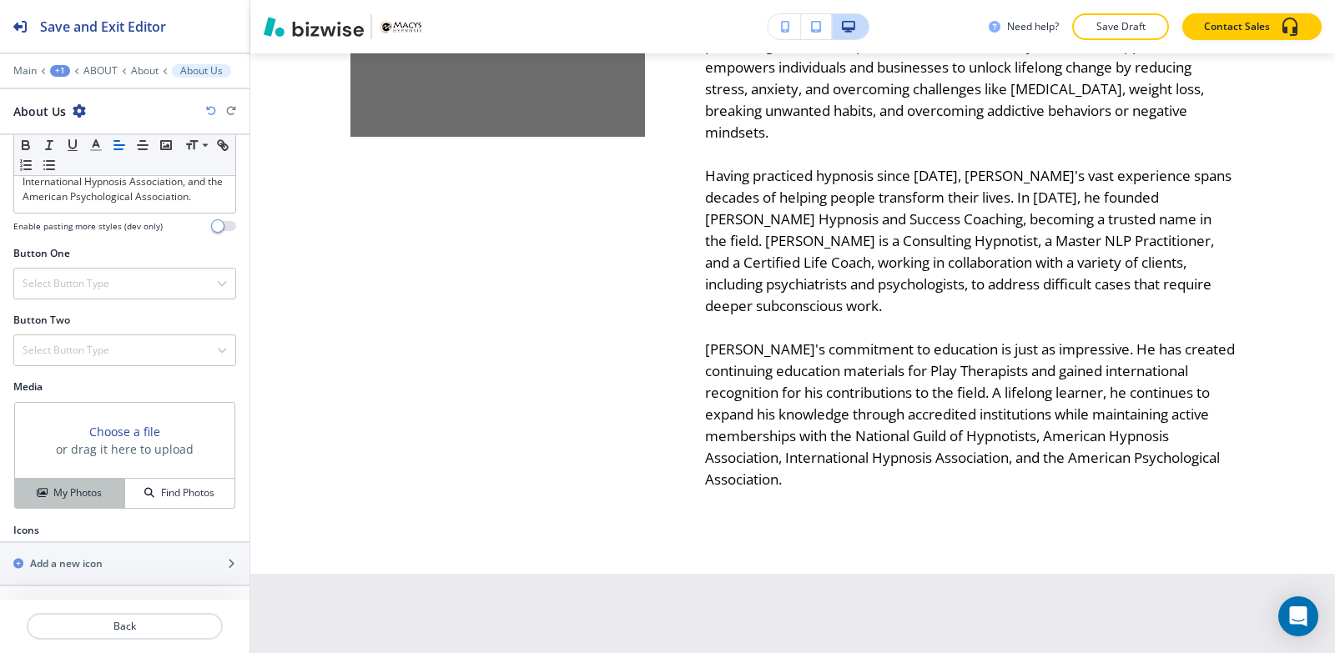
click at [45, 488] on div "My Photos" at bounding box center [69, 492] width 109 height 15
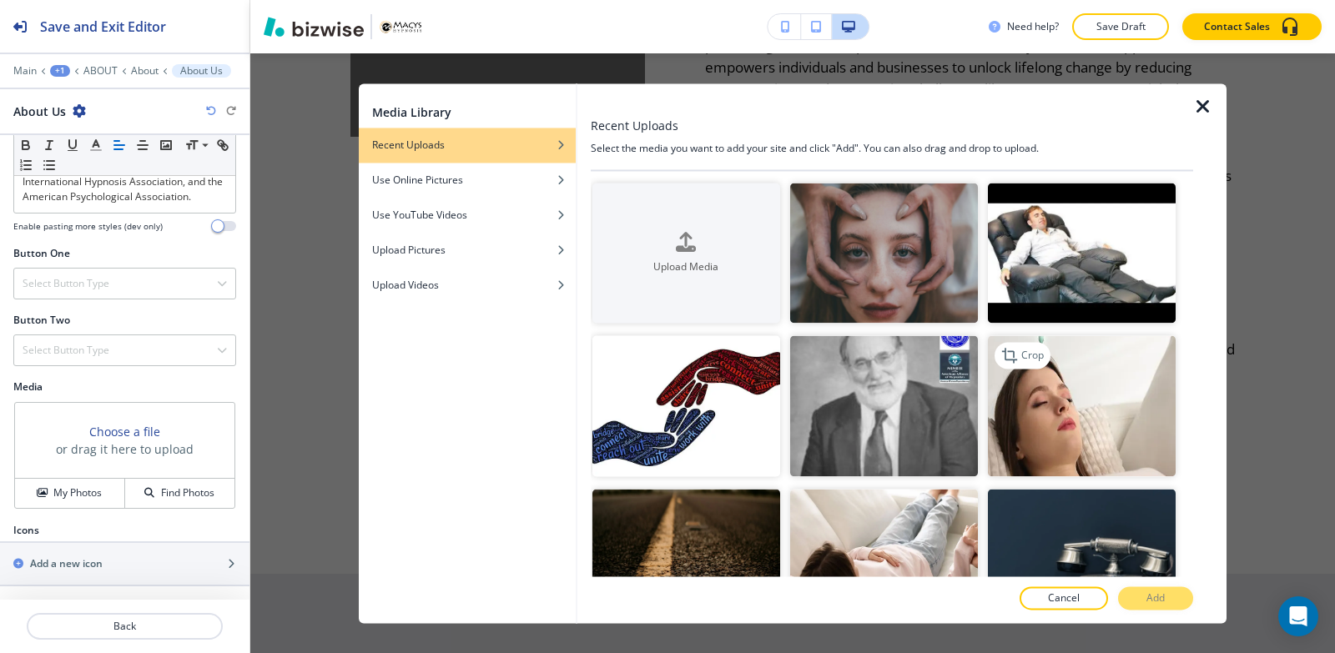
click at [1066, 400] on img "button" at bounding box center [1082, 406] width 188 height 141
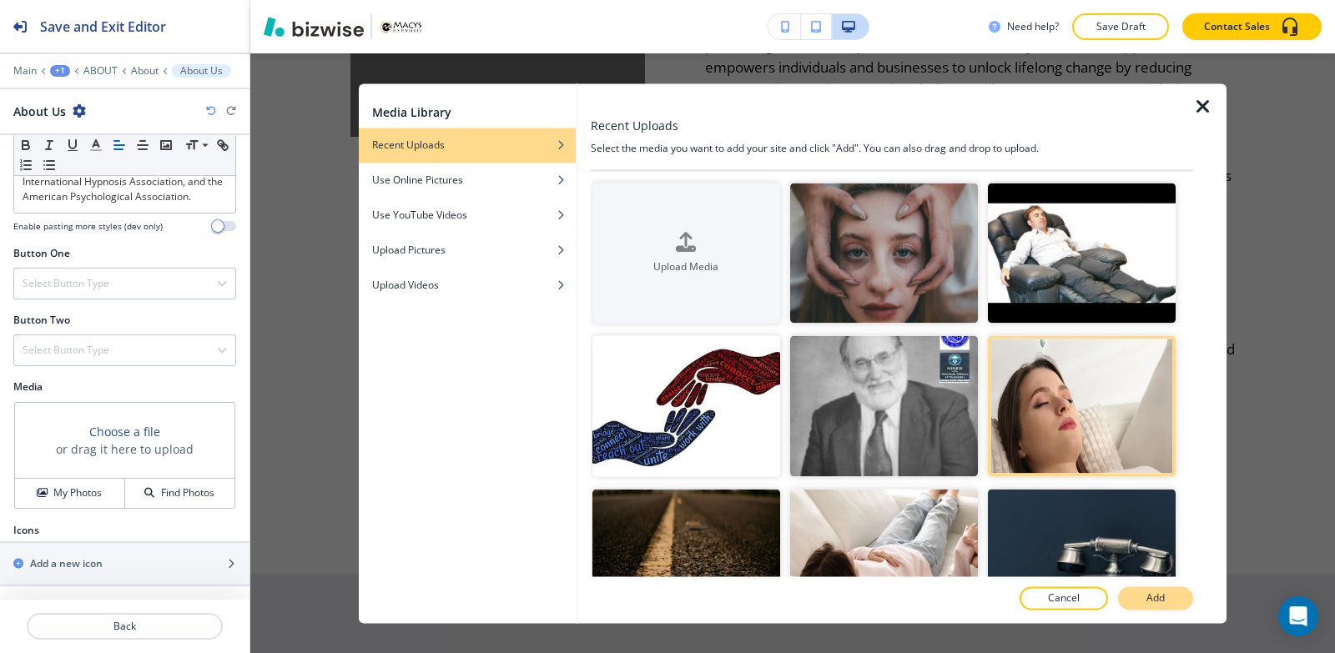
click at [1152, 600] on p "Add" at bounding box center [1155, 598] width 18 height 15
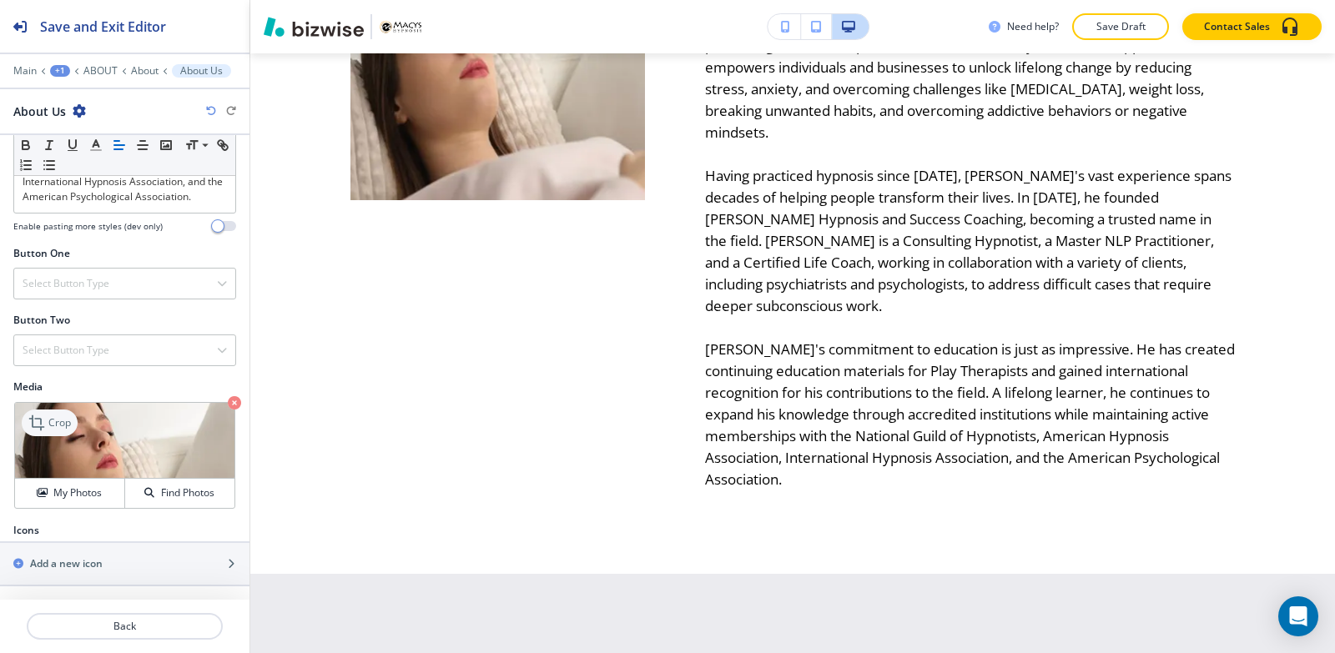
click at [43, 410] on div "Crop" at bounding box center [50, 423] width 56 height 27
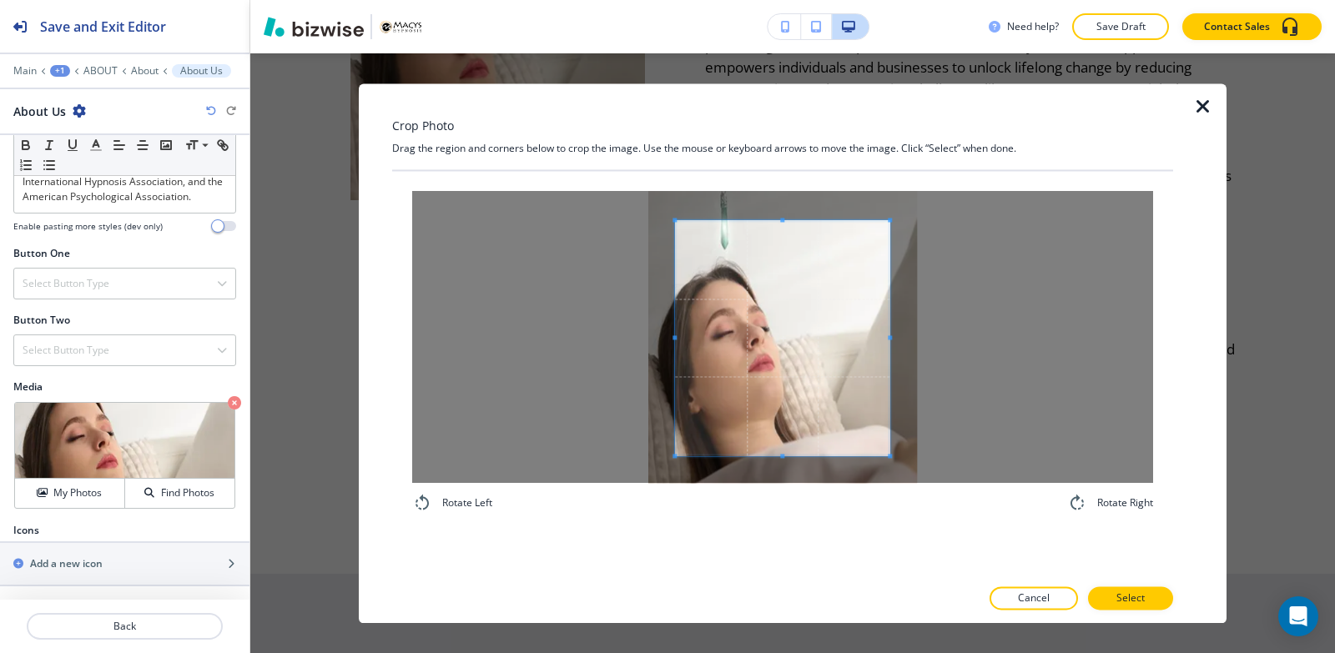
click at [775, 516] on div "Rotate Left Rotate Right" at bounding box center [782, 352] width 781 height 362
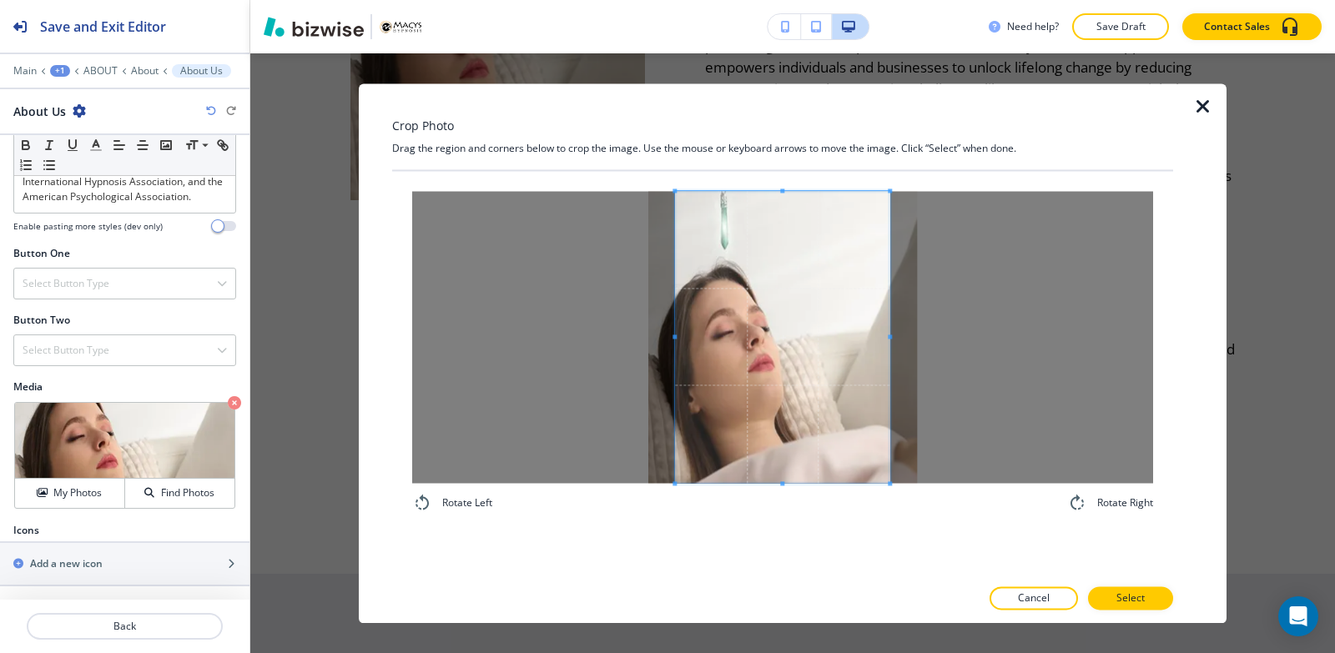
click at [782, 153] on div "Crop Photo Drag the region and corners below to crop the image. Use the mouse o…" at bounding box center [782, 353] width 781 height 540
click at [868, 356] on span at bounding box center [868, 337] width 4 height 292
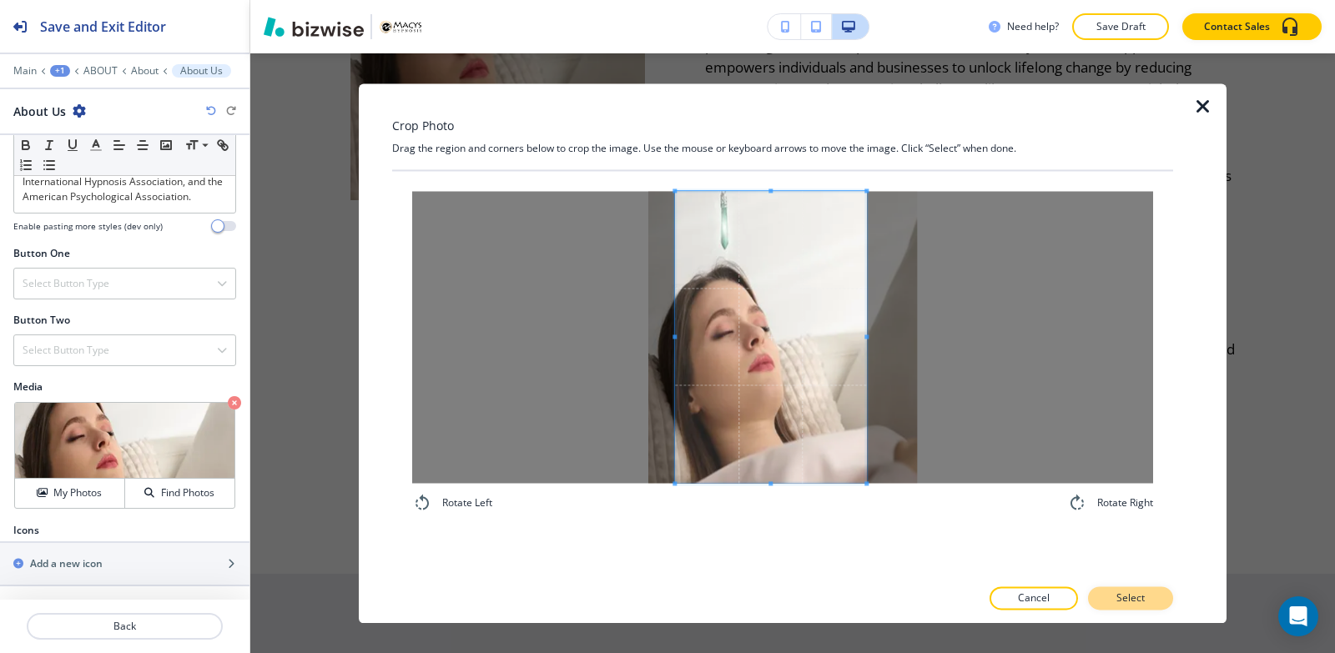
click at [1142, 599] on p "Select" at bounding box center [1130, 598] width 28 height 15
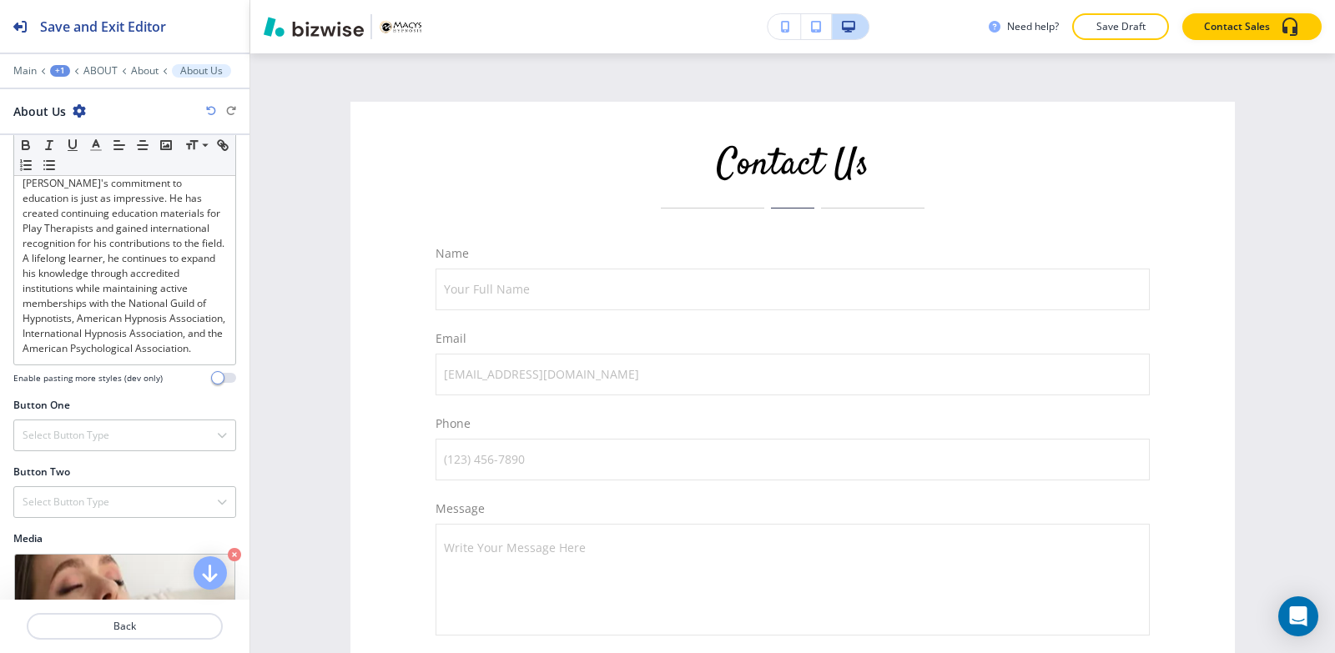
scroll to position [2468, 0]
click at [81, 71] on div "Main +1 ABOUT About About Us" at bounding box center [124, 70] width 223 height 13
click at [102, 68] on p "ABOUT" at bounding box center [100, 71] width 34 height 12
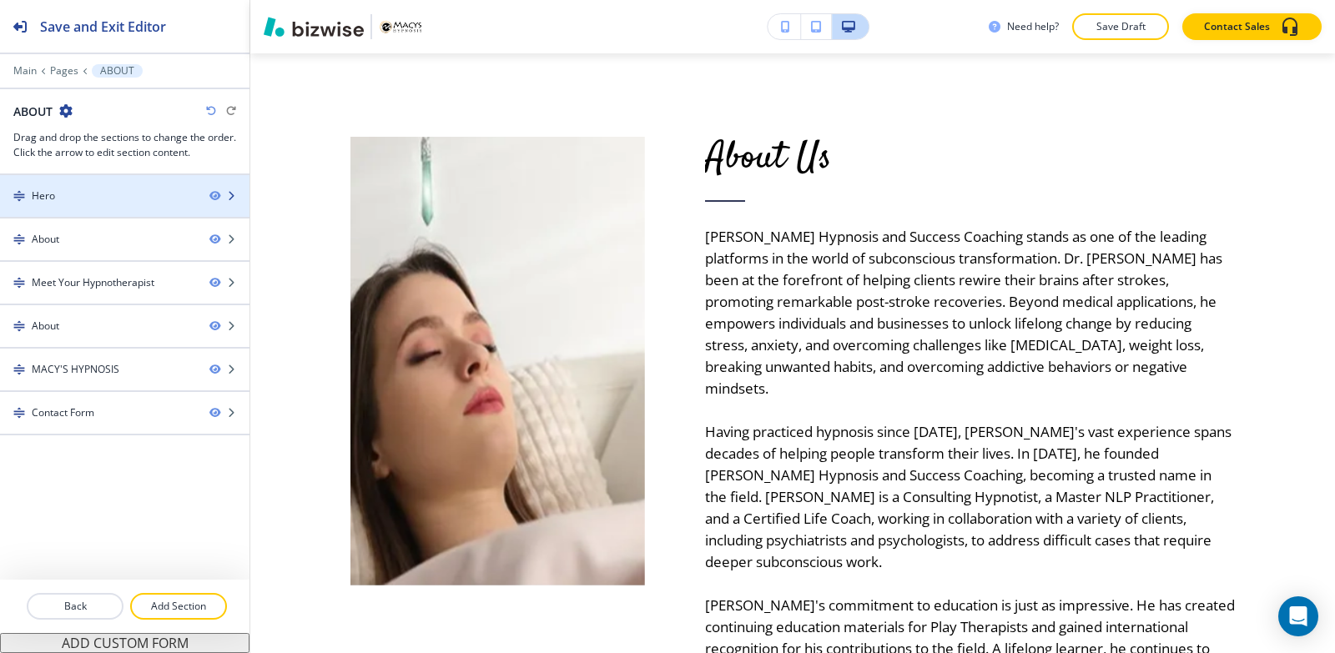
click at [73, 202] on div "Hero" at bounding box center [98, 196] width 196 height 15
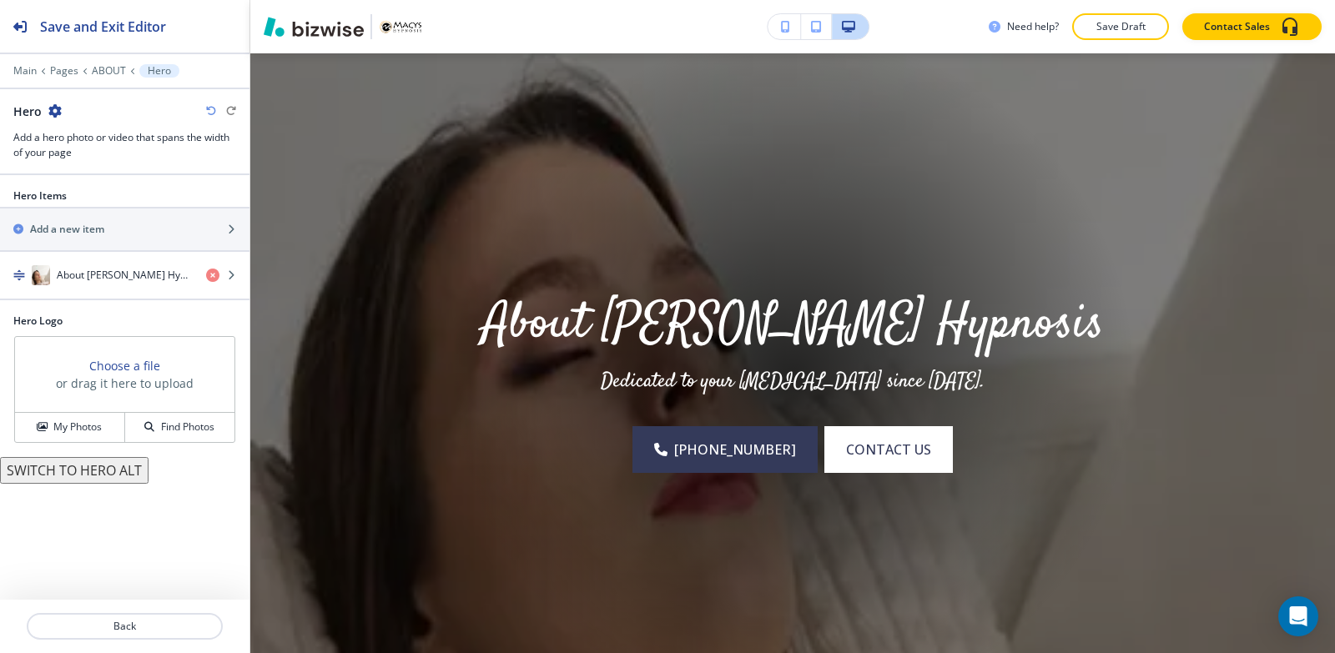
scroll to position [122, 0]
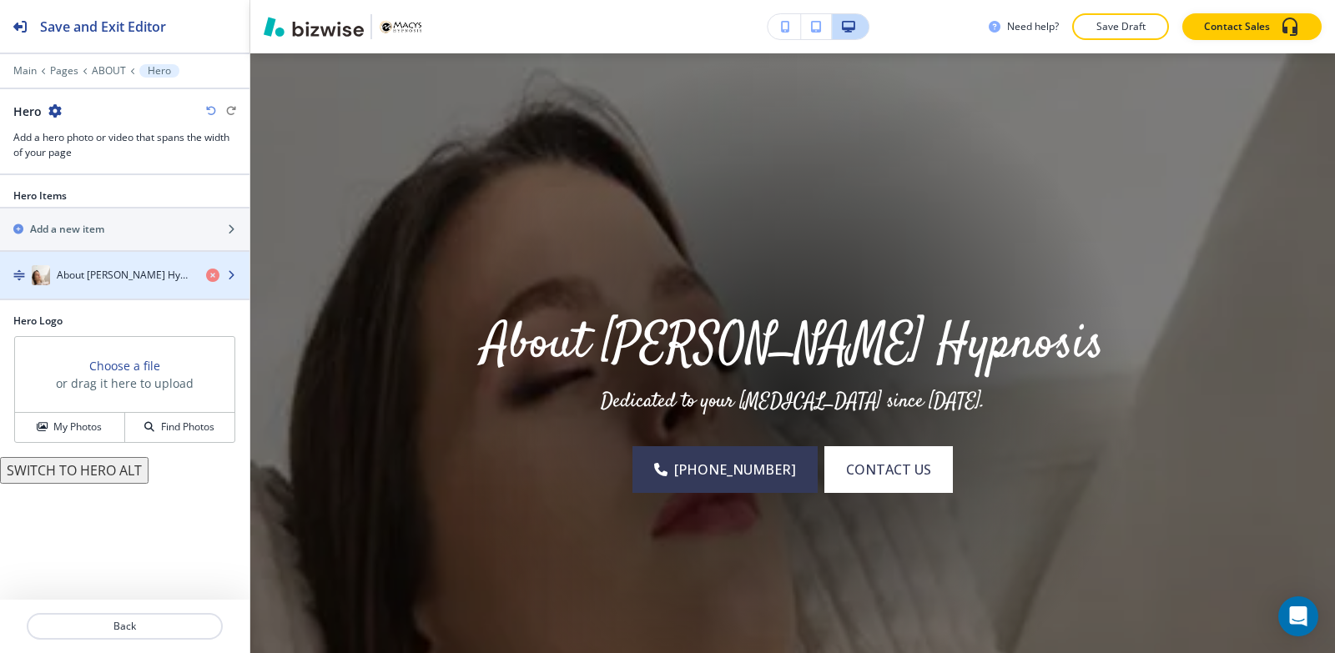
click at [103, 274] on h4 "About [PERSON_NAME] Hypnosis" at bounding box center [125, 275] width 136 height 15
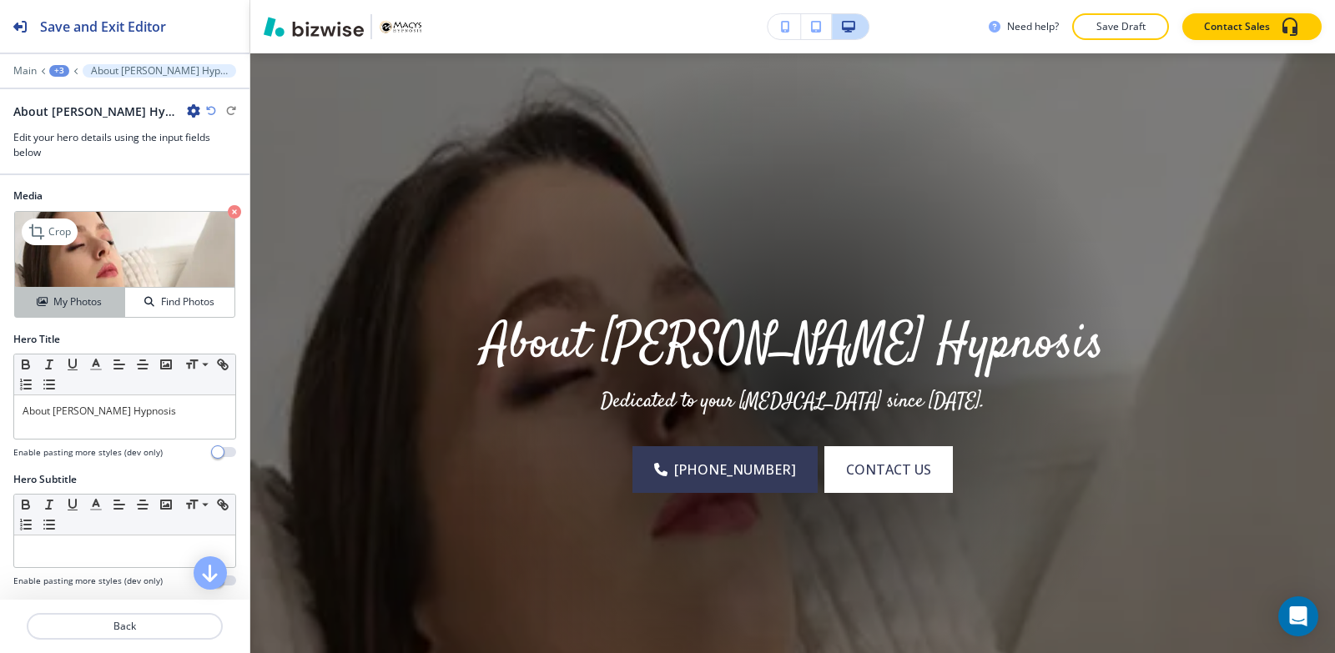
click at [59, 308] on h4 "My Photos" at bounding box center [77, 301] width 48 height 15
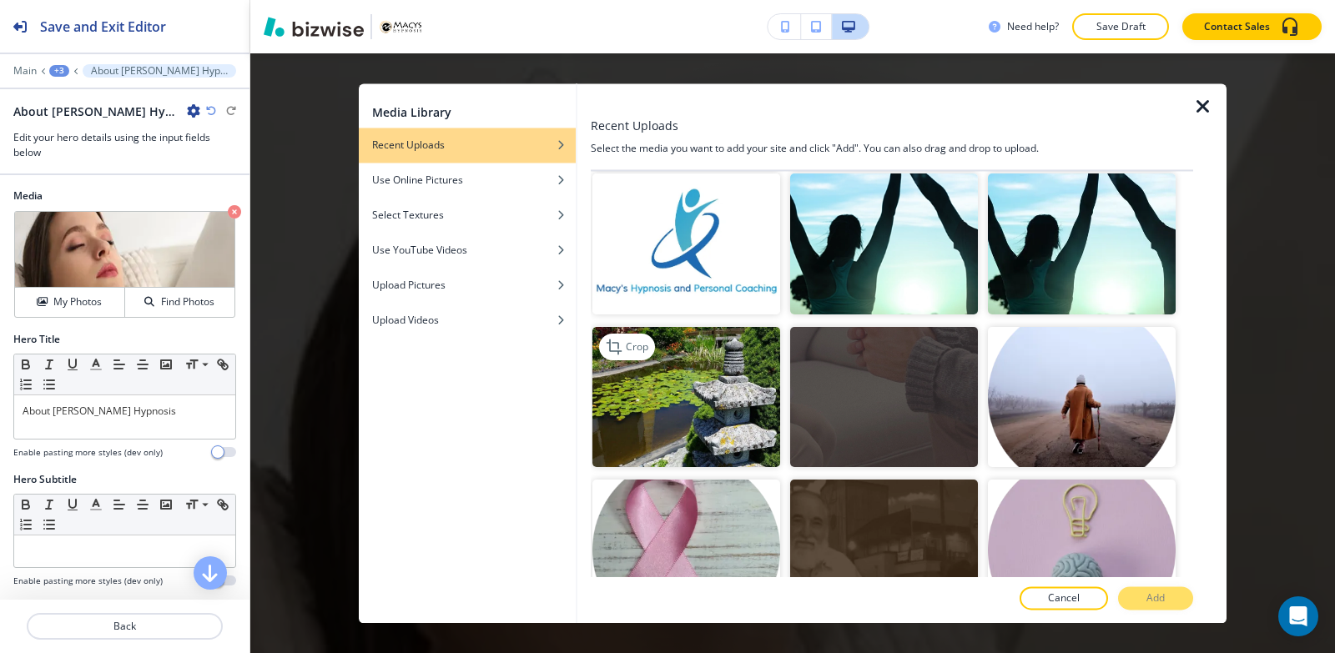
scroll to position [525, 0]
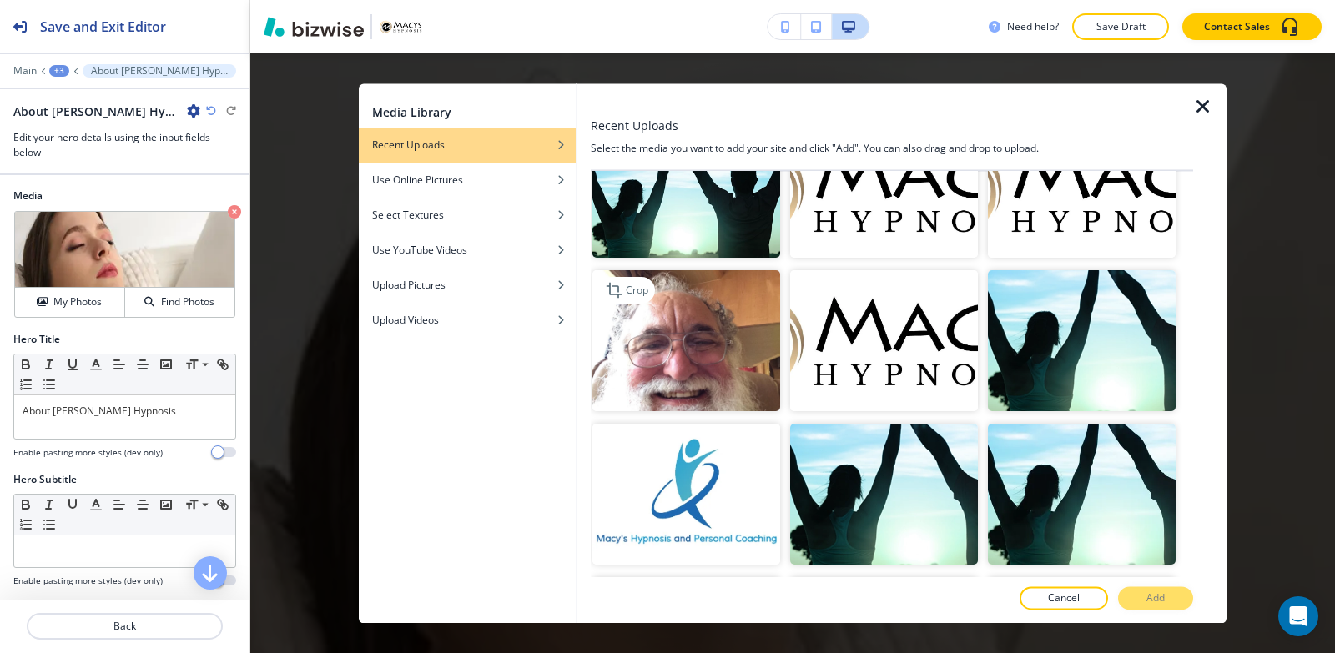
click at [703, 343] on img "button" at bounding box center [686, 341] width 188 height 141
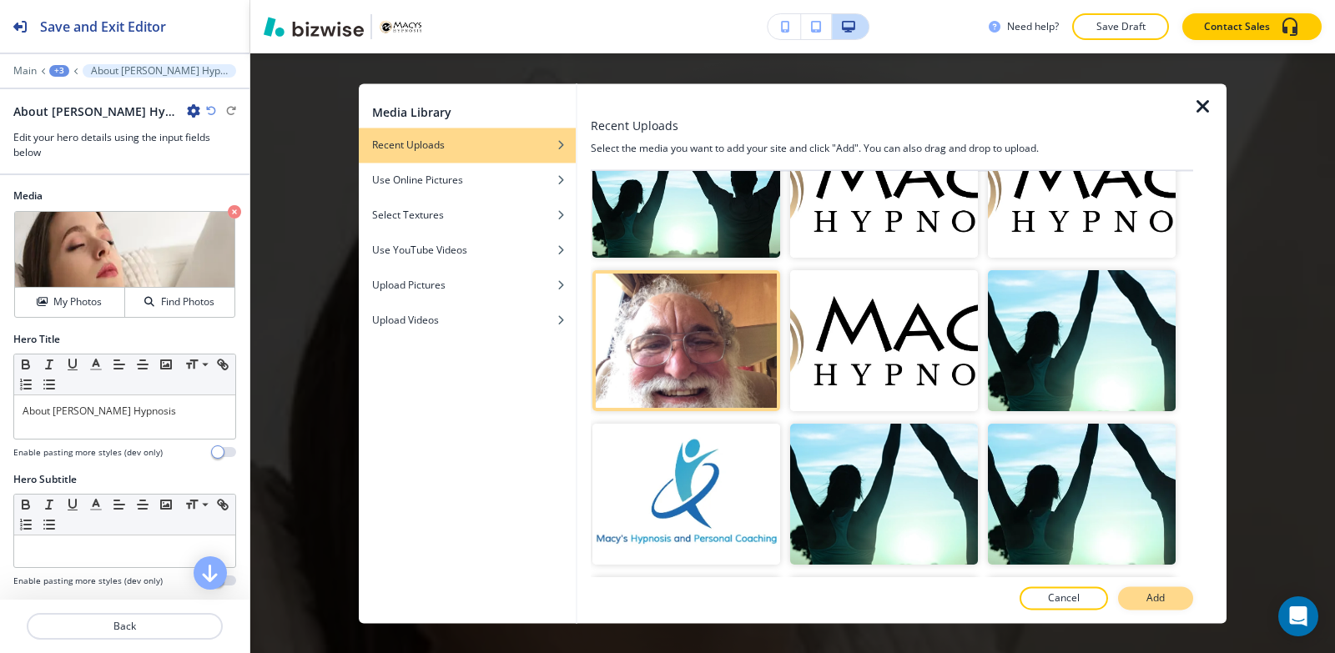
click at [1173, 592] on button "Add" at bounding box center [1155, 597] width 75 height 23
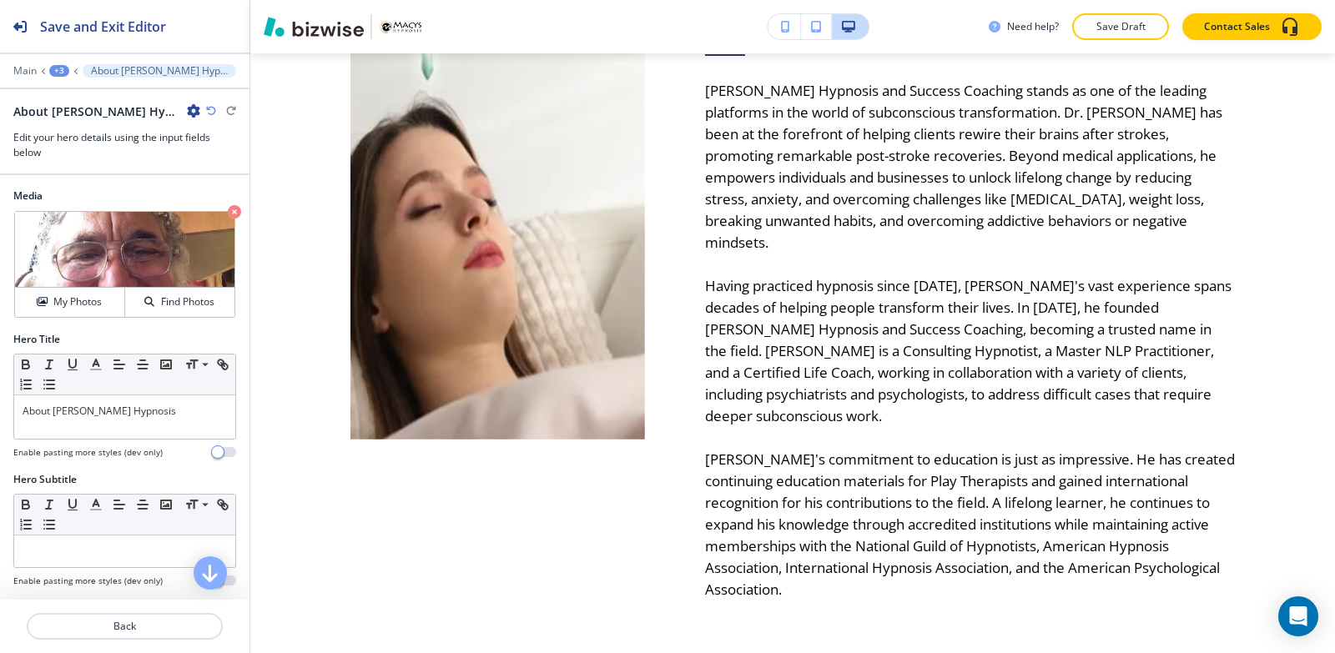
scroll to position [956, 0]
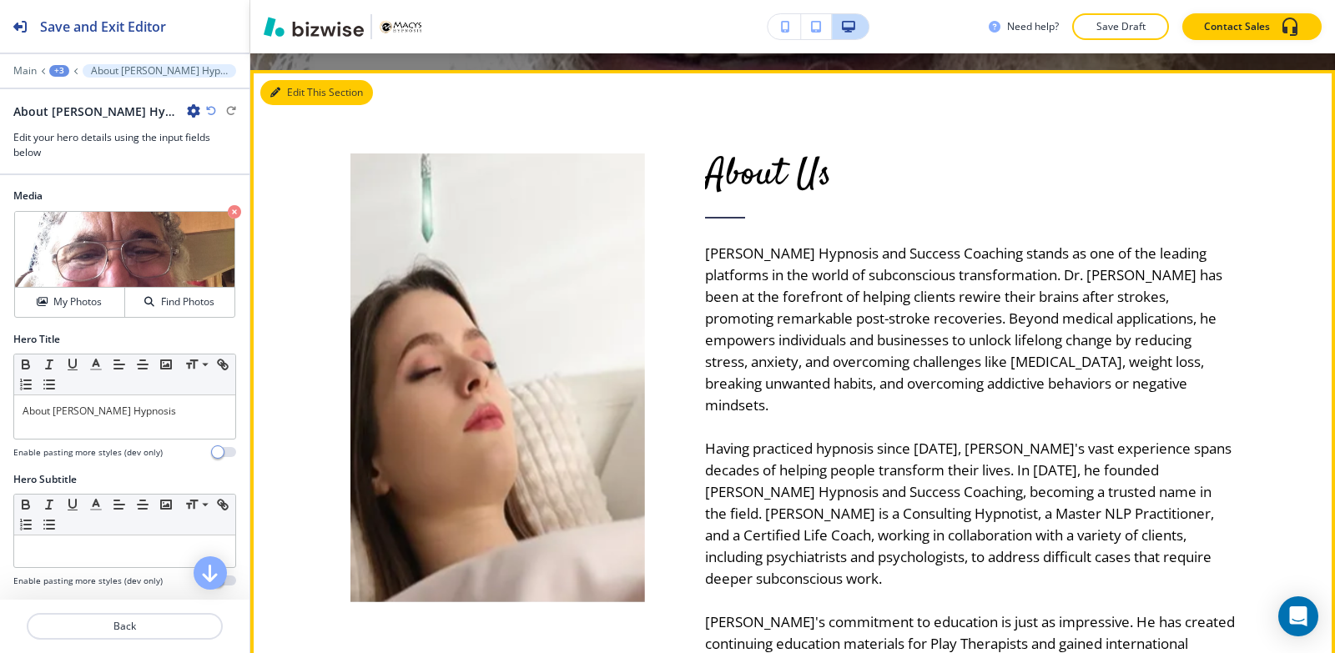
click at [293, 86] on button "Edit This Section" at bounding box center [316, 92] width 113 height 25
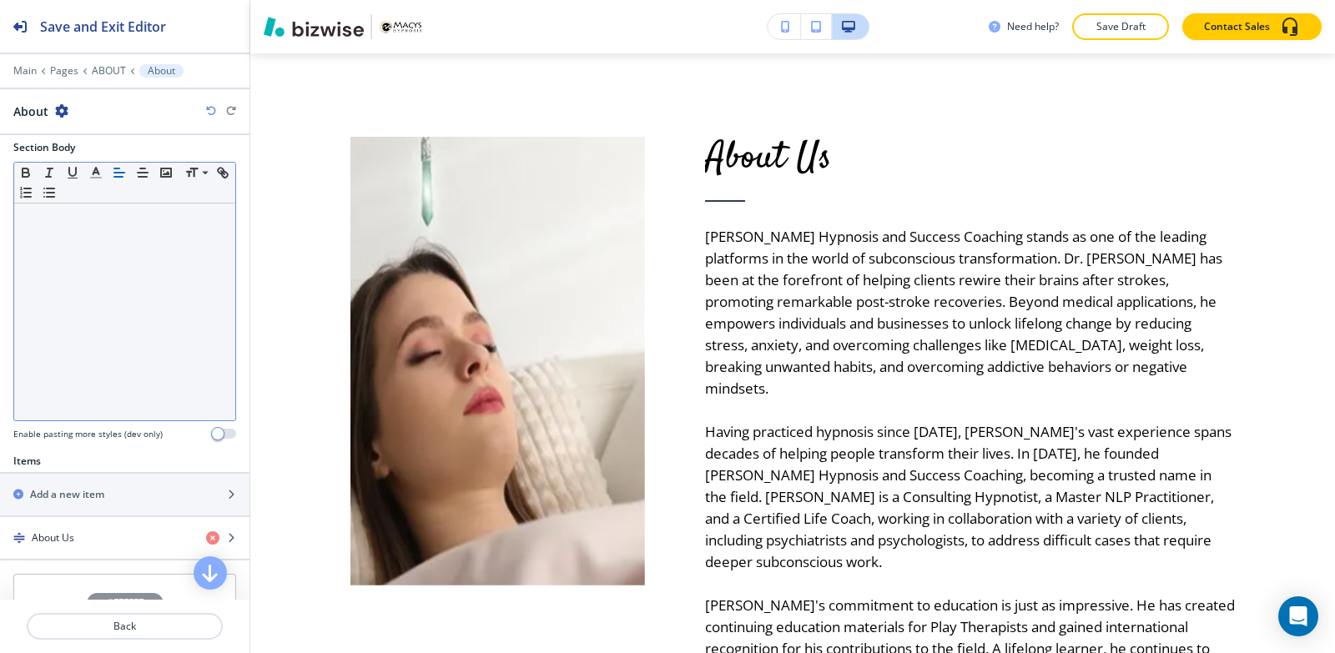
scroll to position [417, 0]
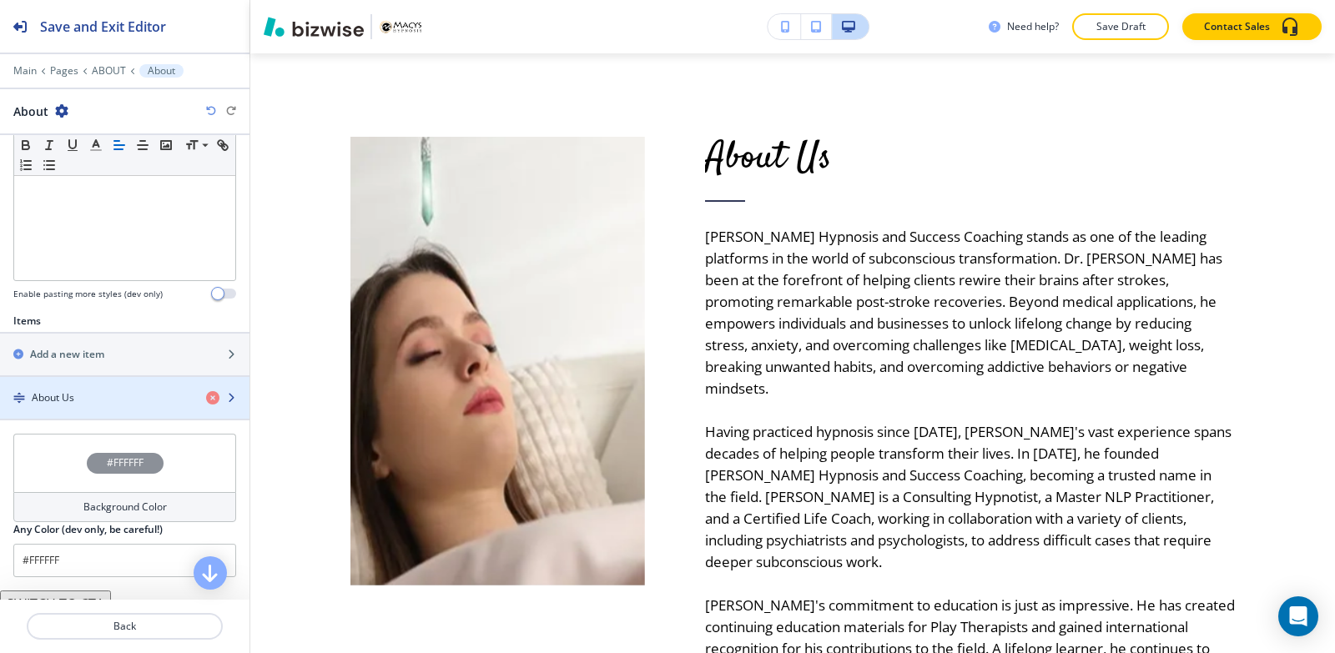
click at [69, 388] on div "button" at bounding box center [124, 383] width 249 height 13
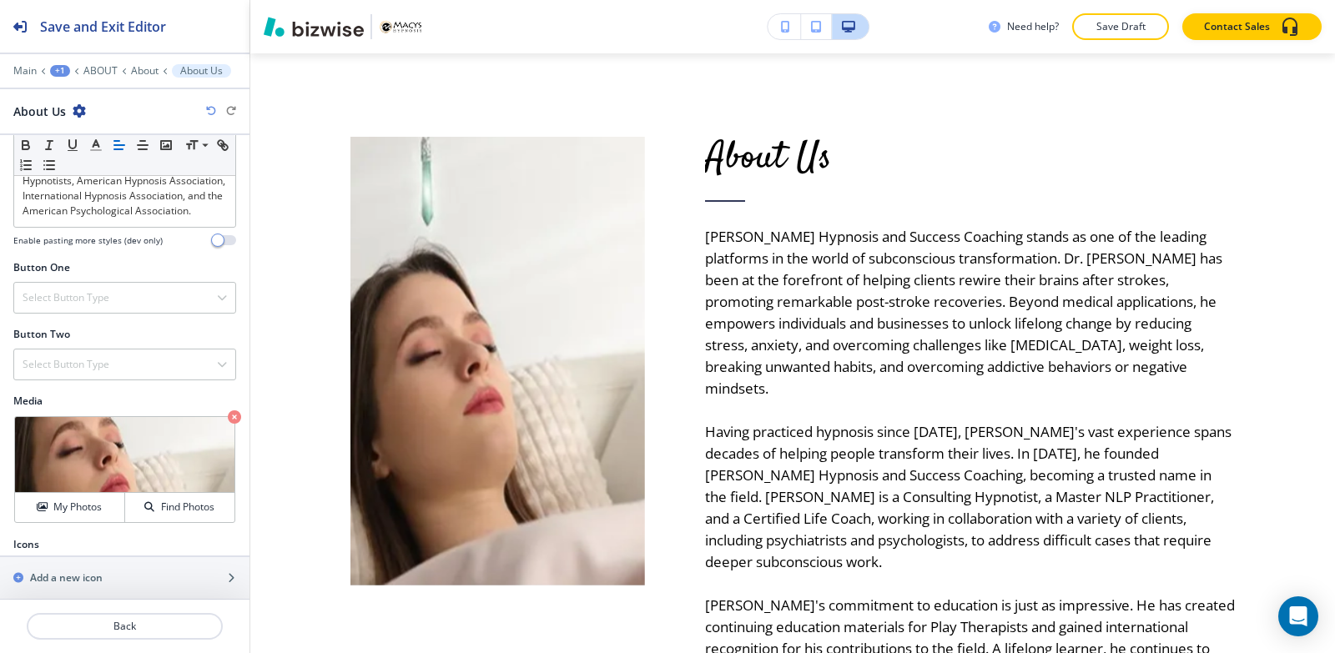
scroll to position [915, 0]
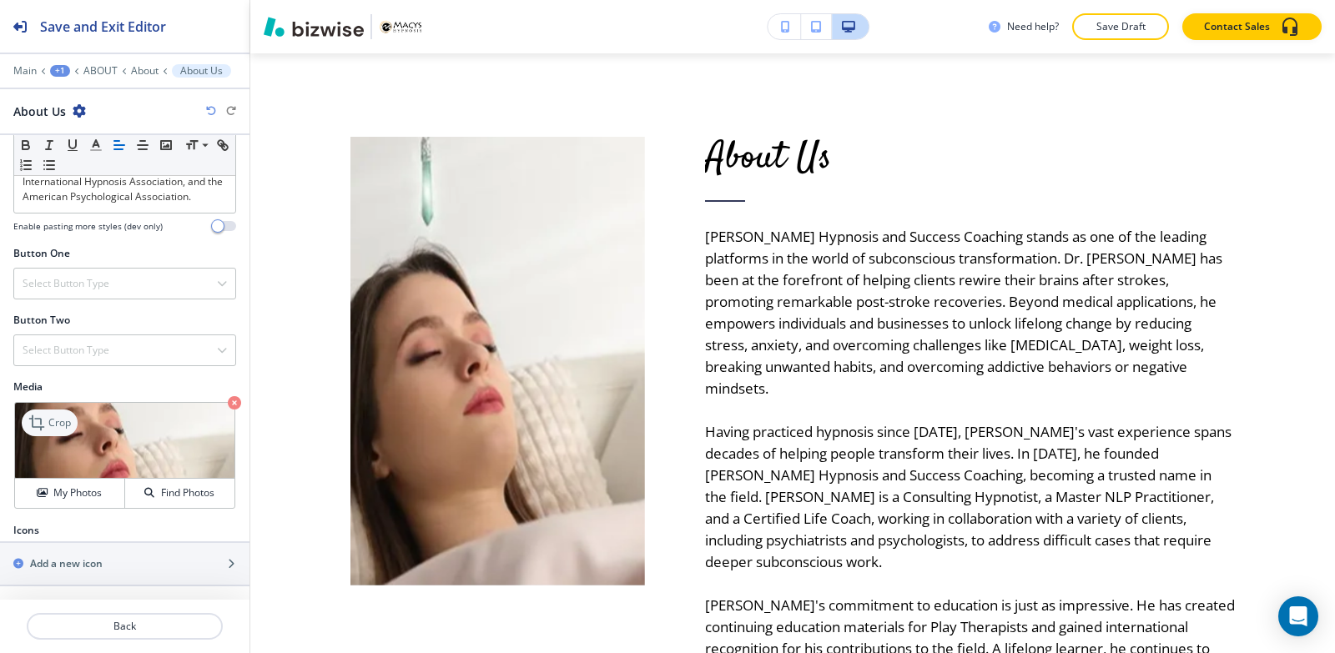
click at [53, 421] on p "Crop" at bounding box center [59, 422] width 23 height 15
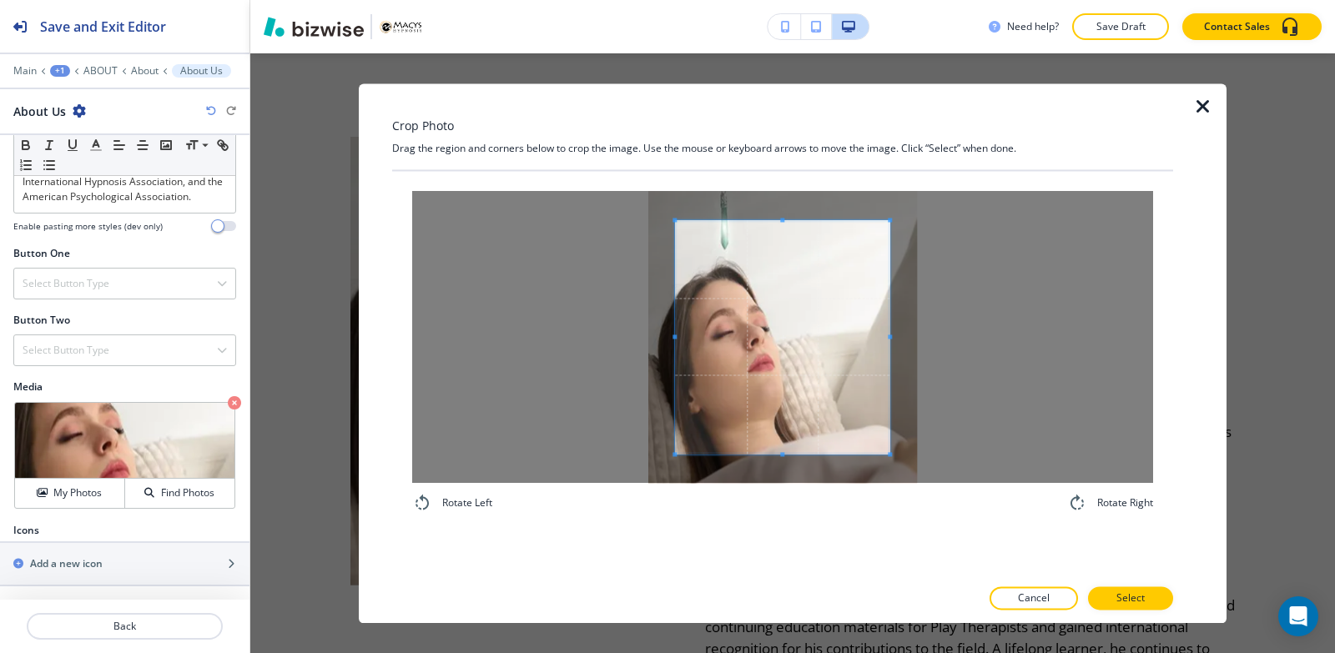
click at [764, 530] on div "Rotate Left Rotate Right" at bounding box center [782, 352] width 781 height 362
click at [783, 220] on span at bounding box center [782, 351] width 214 height 263
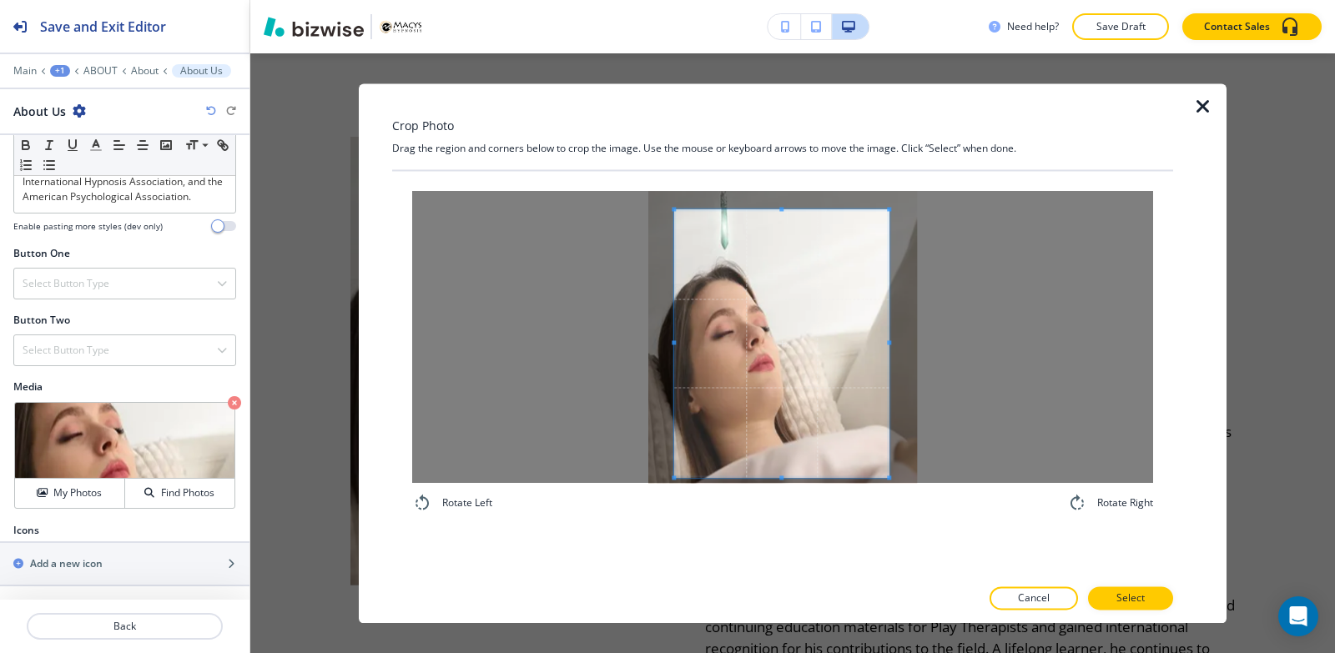
click at [783, 132] on div "Crop Photo Drag the region and corners below to crop the image. Use the mouse o…" at bounding box center [782, 353] width 781 height 540
click at [762, 567] on div "Rotate Left Rotate Right" at bounding box center [782, 373] width 781 height 405
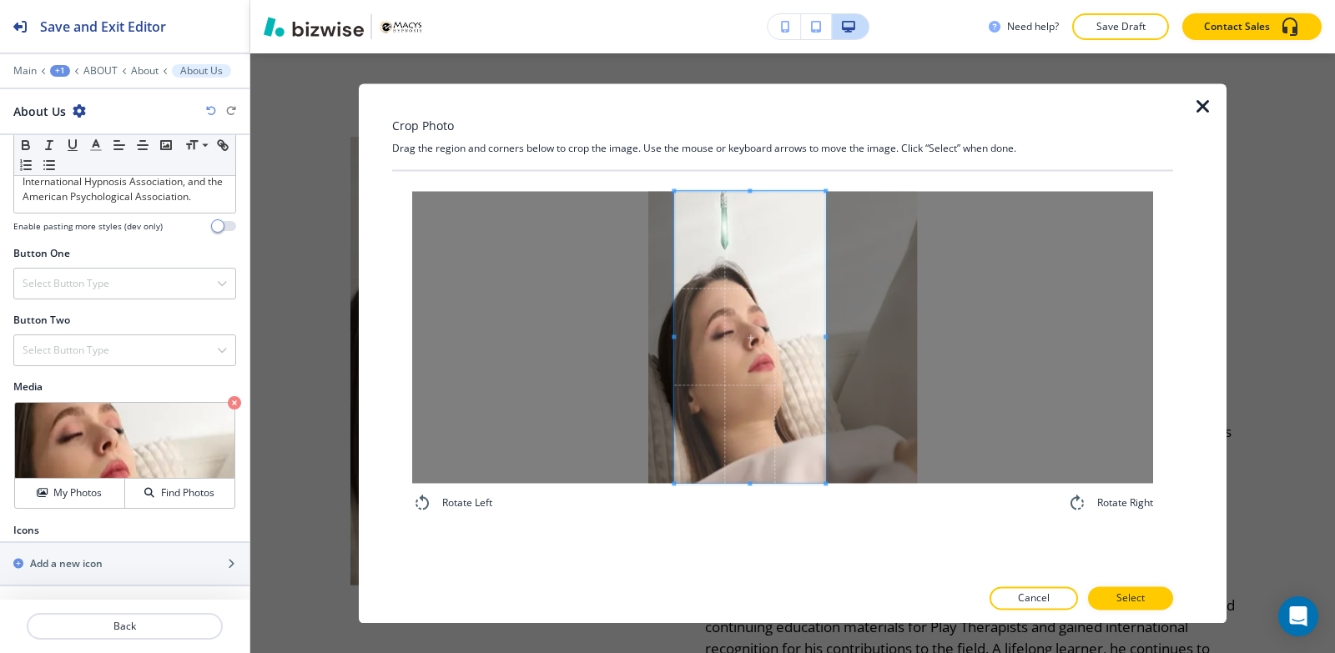
click at [824, 368] on span at bounding box center [826, 337] width 4 height 292
click at [1132, 599] on p "Select" at bounding box center [1130, 598] width 28 height 15
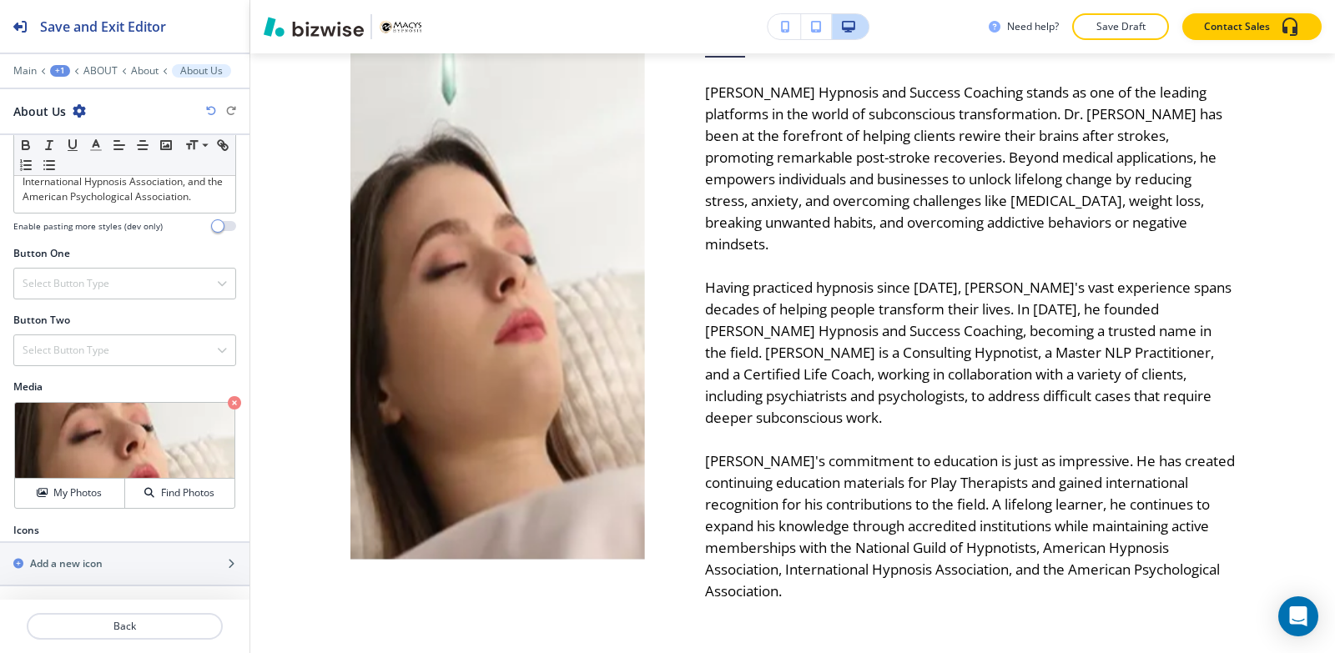
scroll to position [1223, 0]
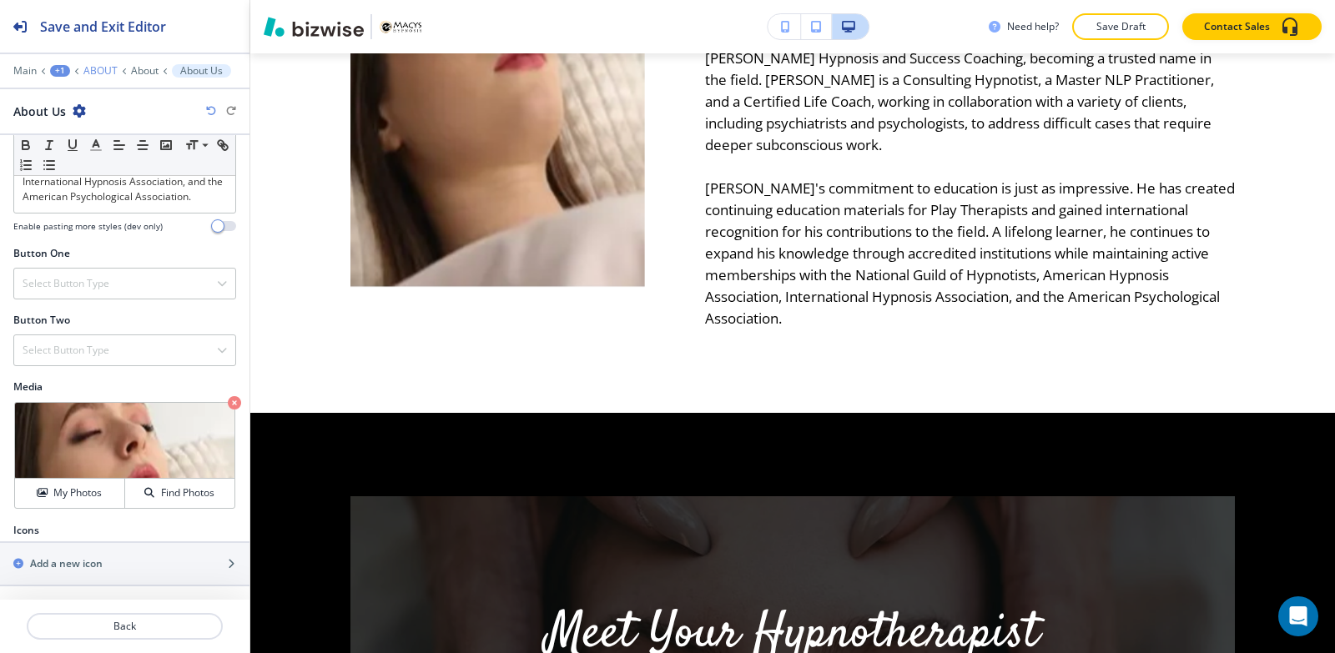
click at [103, 68] on p "ABOUT" at bounding box center [100, 71] width 34 height 12
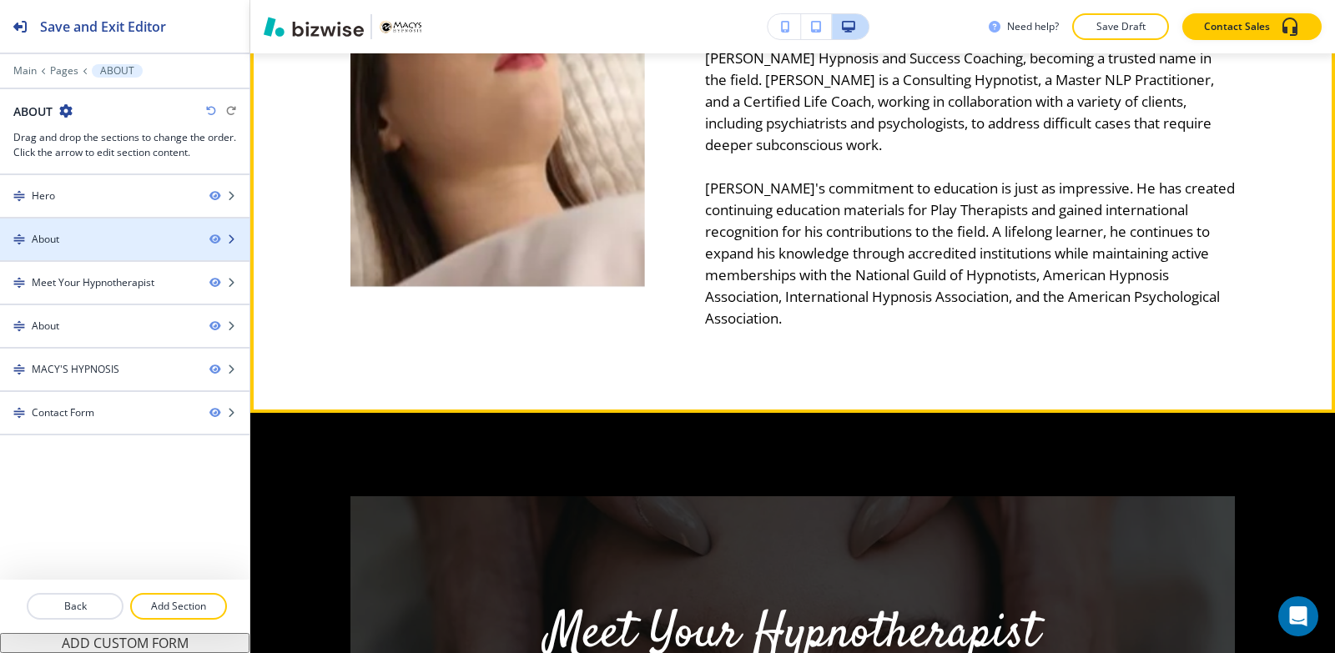
click at [108, 243] on div "About" at bounding box center [98, 239] width 196 height 15
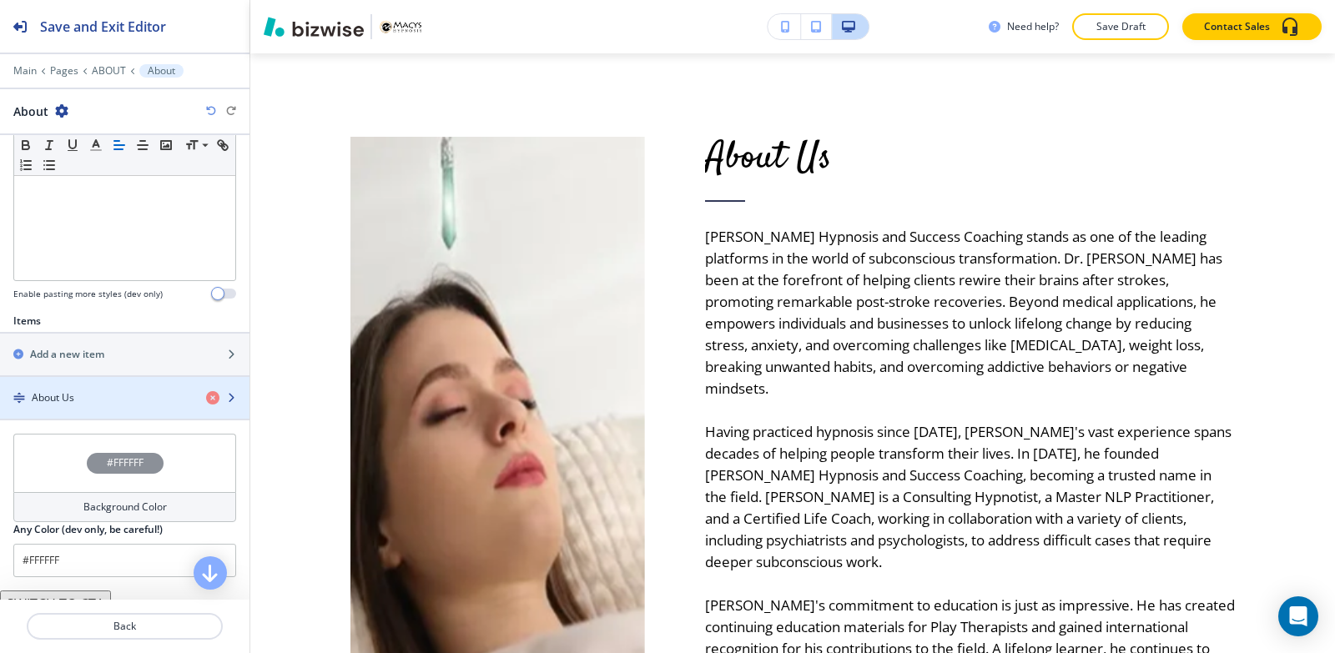
scroll to position [493, 0]
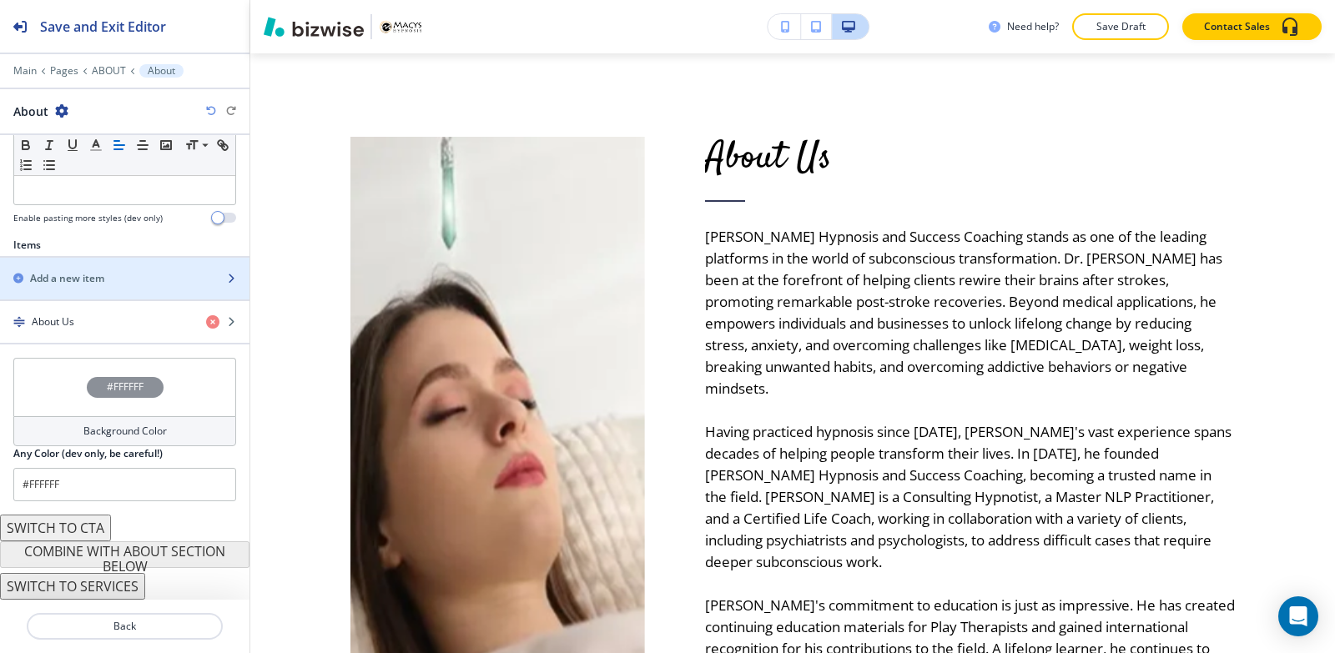
click at [94, 275] on h2 "Add a new item" at bounding box center [67, 278] width 74 height 15
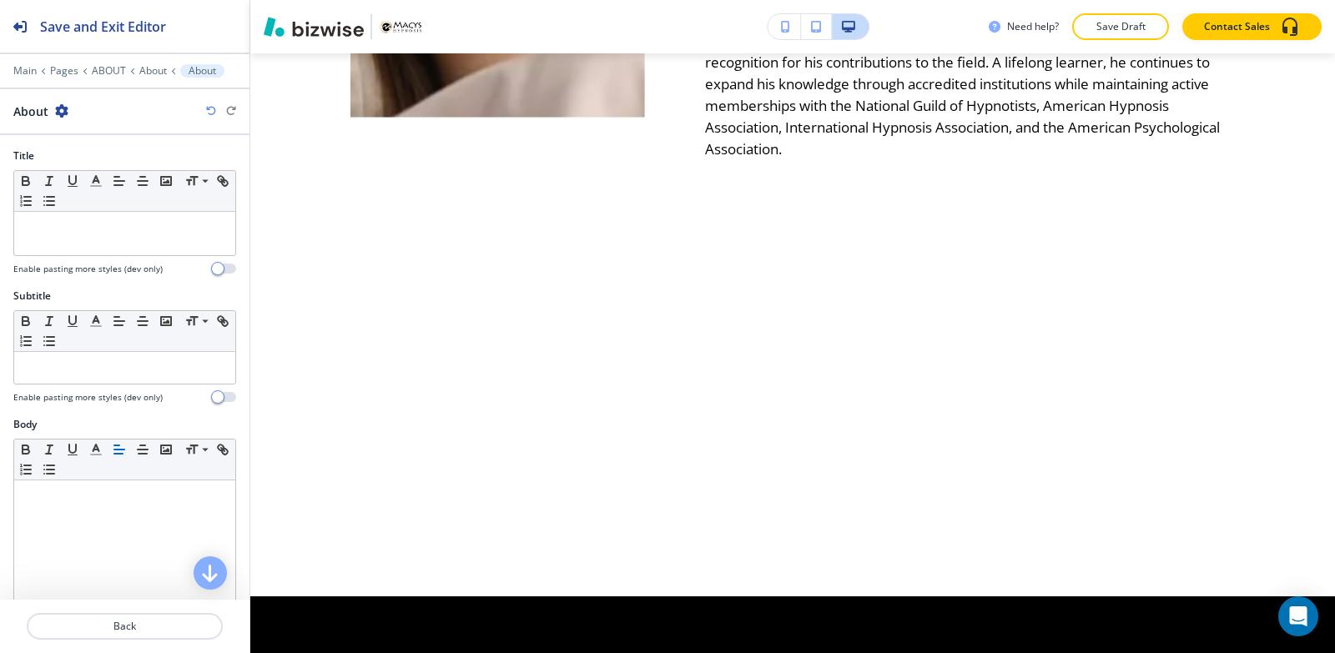
scroll to position [1469, 0]
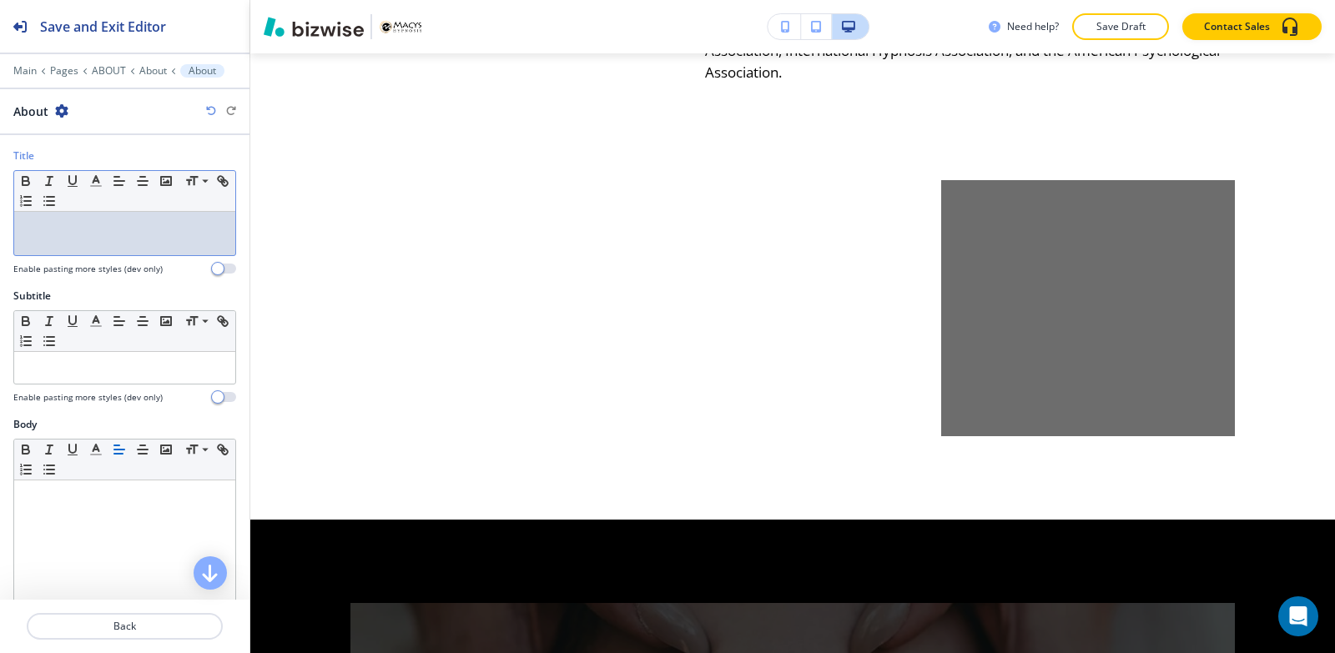
click at [92, 244] on div at bounding box center [124, 233] width 221 height 43
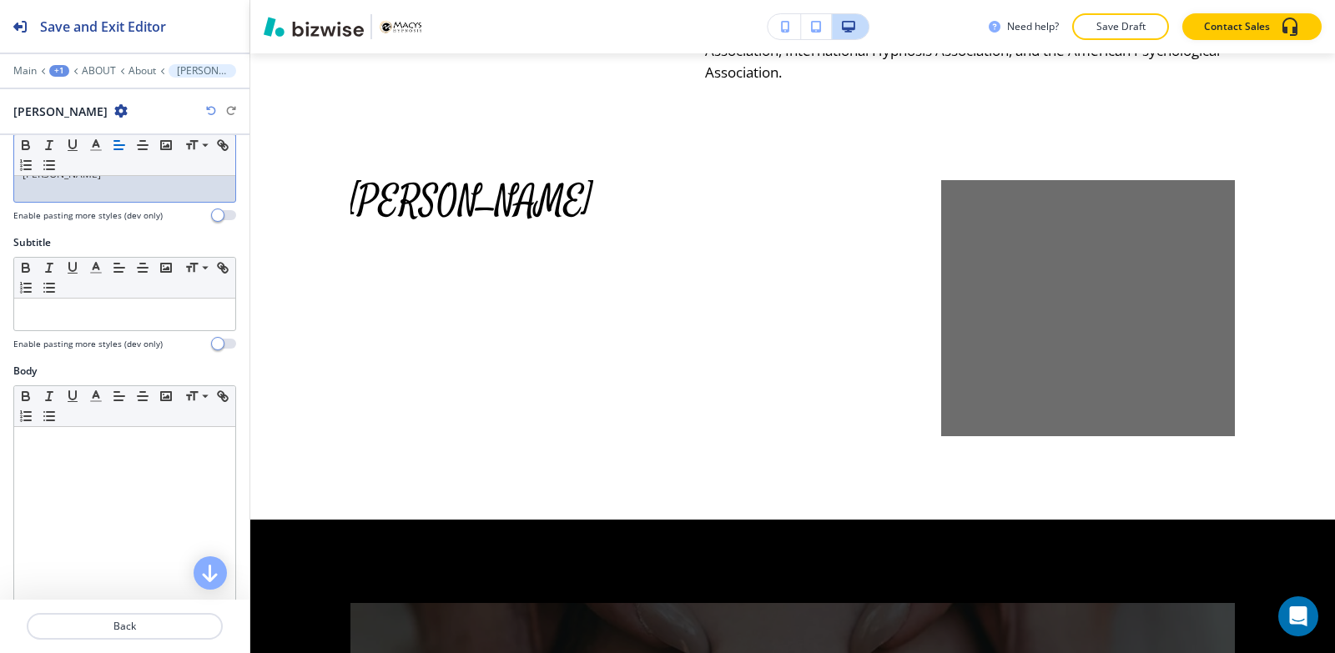
scroll to position [83, 0]
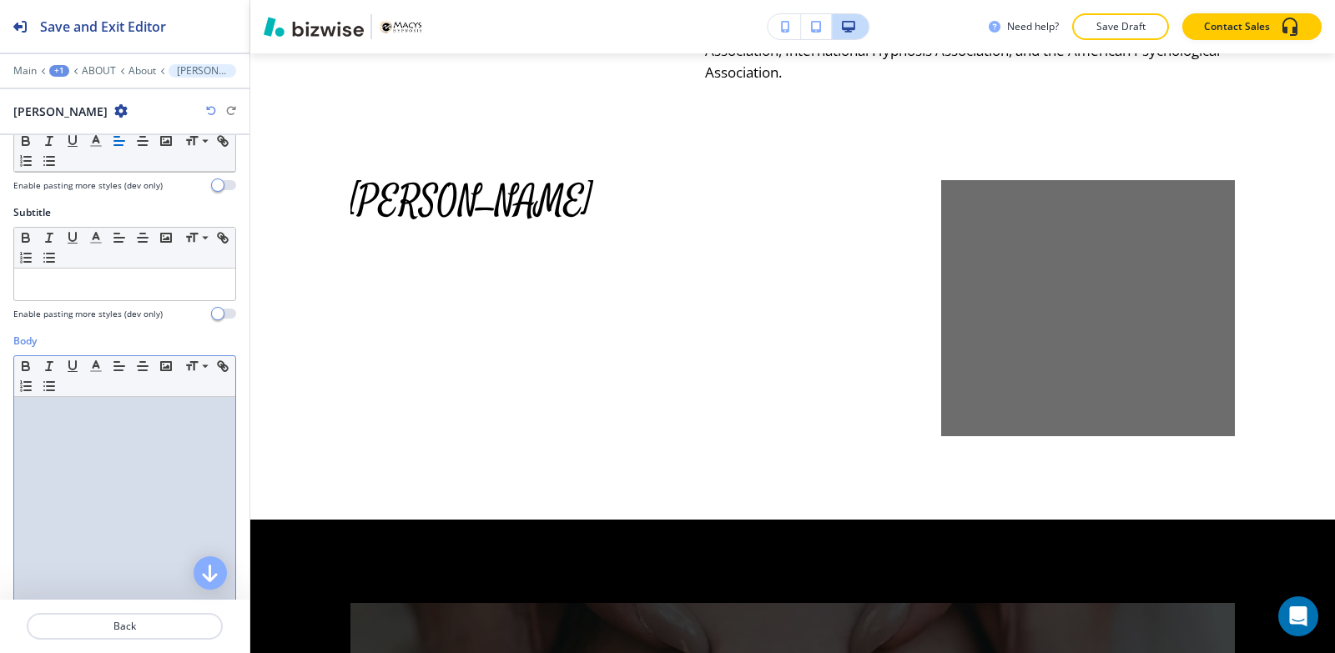
click at [72, 485] on div at bounding box center [124, 505] width 221 height 217
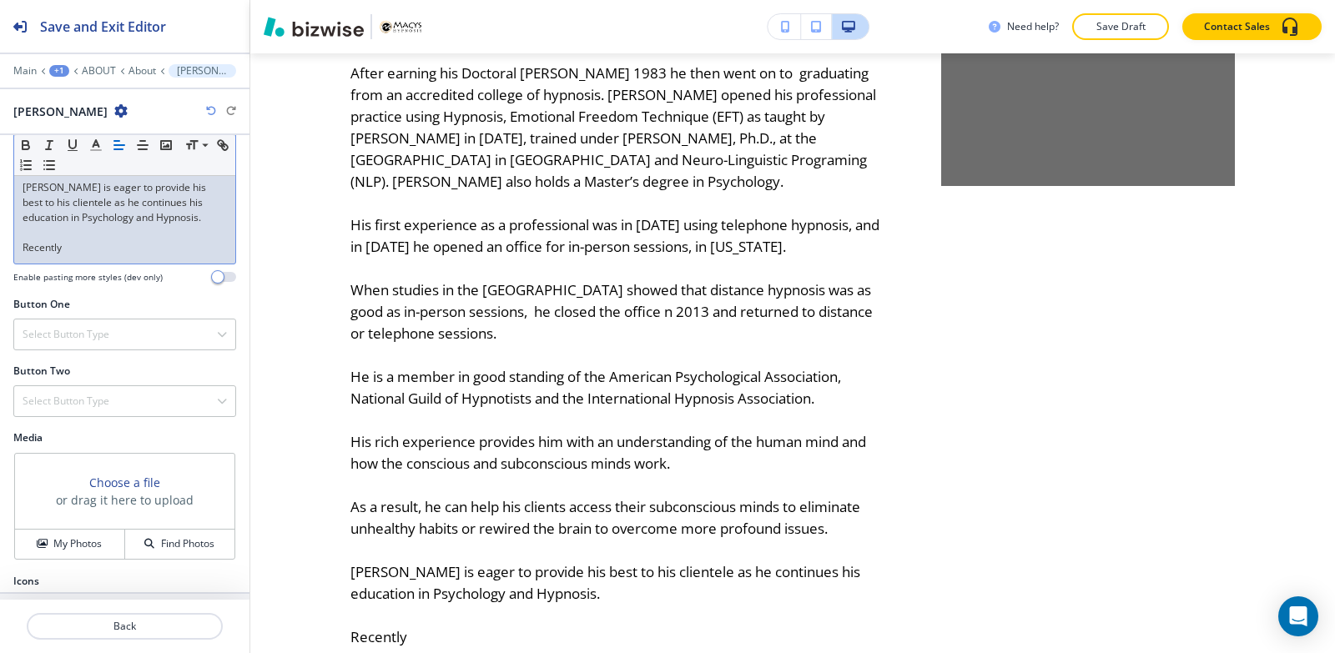
scroll to position [945, 0]
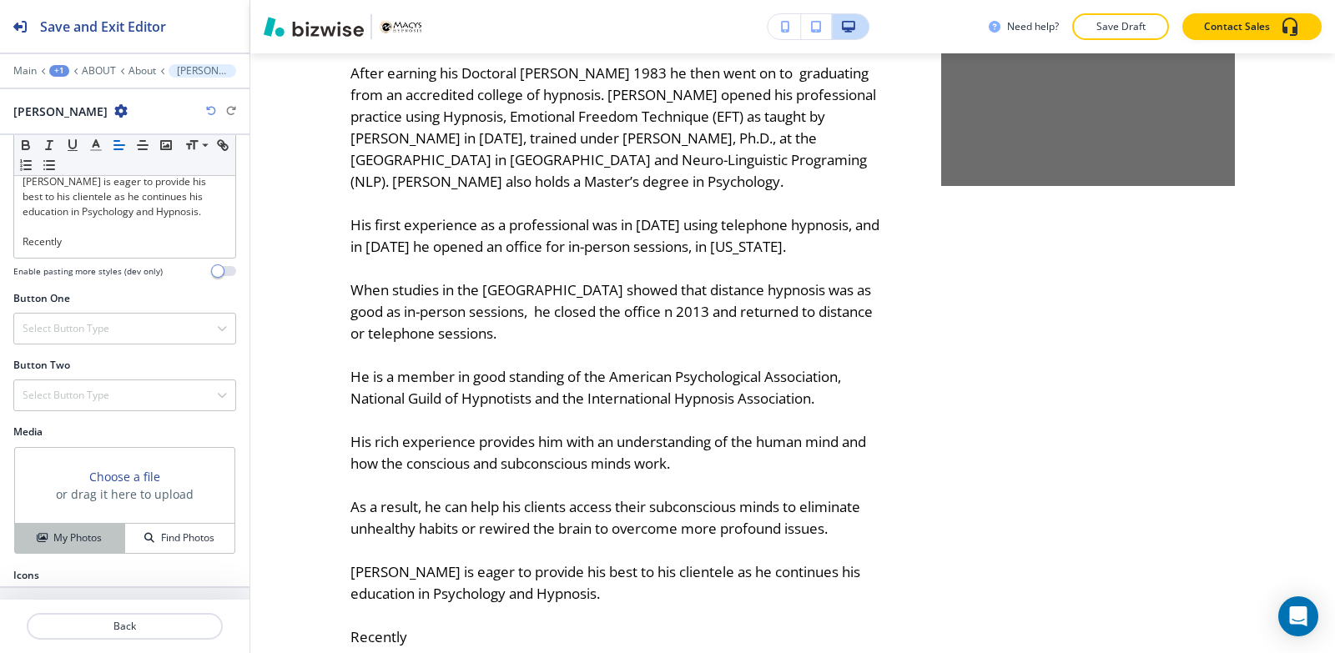
click at [58, 524] on button "My Photos" at bounding box center [70, 538] width 110 height 29
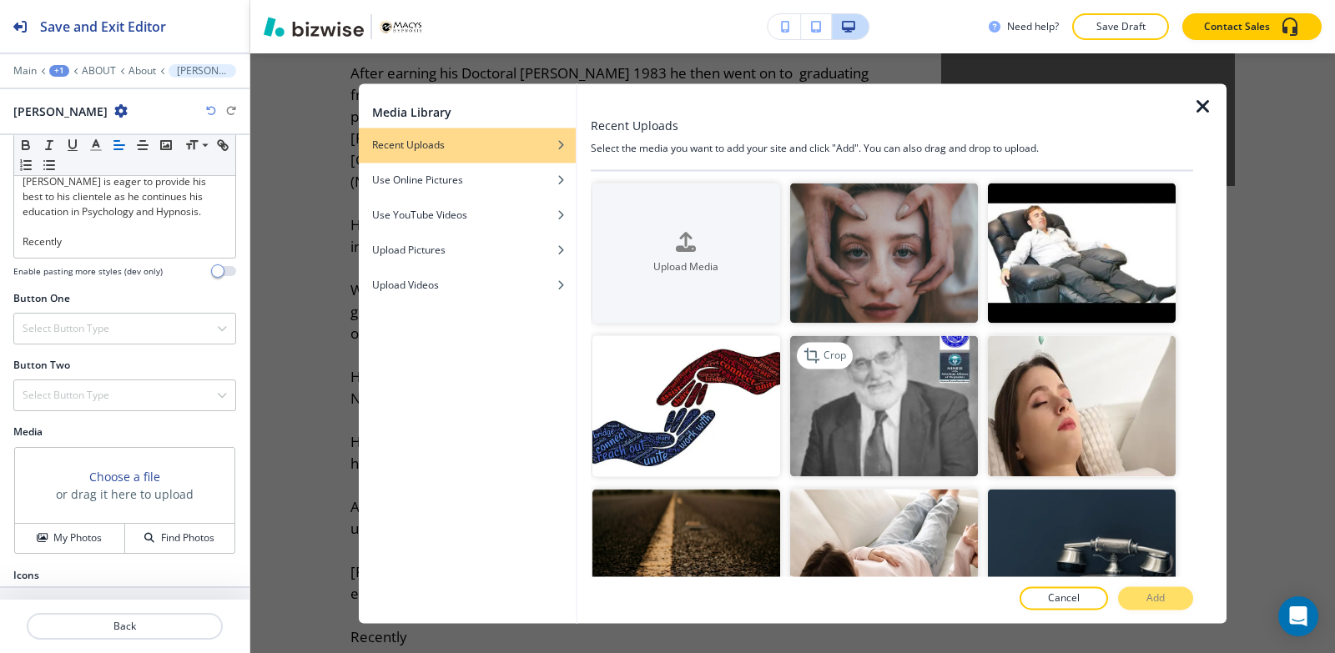
click at [907, 417] on img "button" at bounding box center [884, 406] width 188 height 141
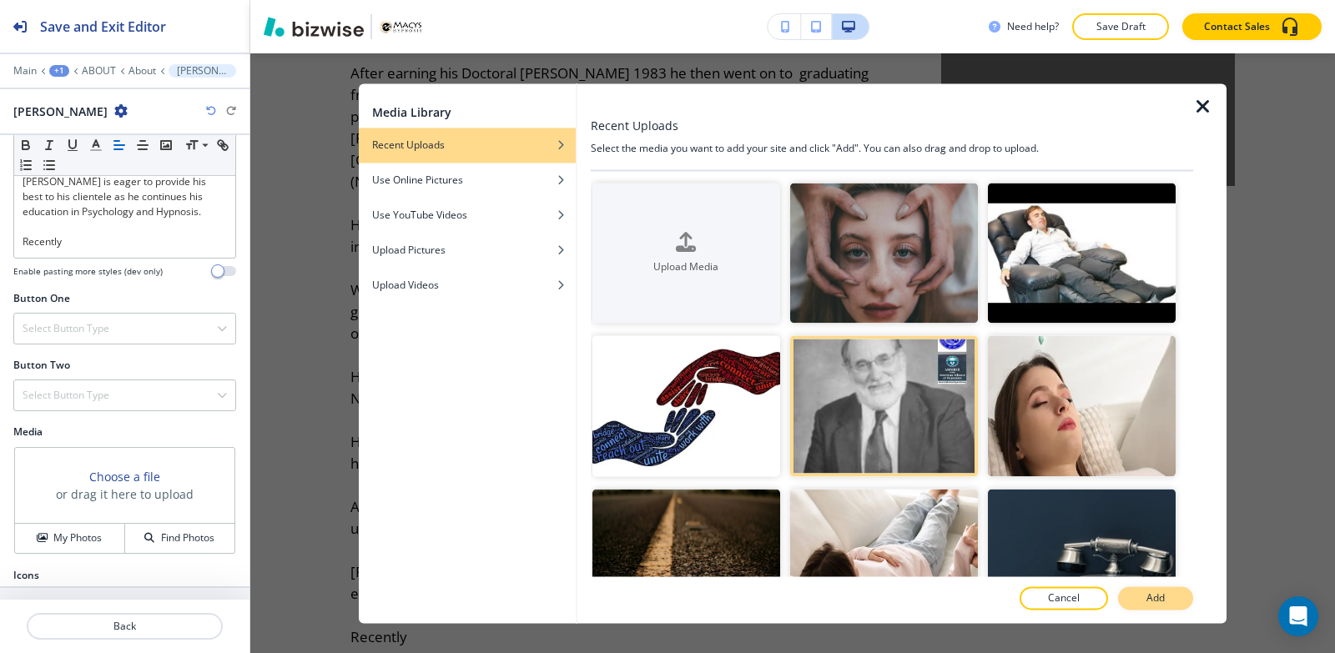
click at [1129, 596] on button "Add" at bounding box center [1155, 597] width 75 height 23
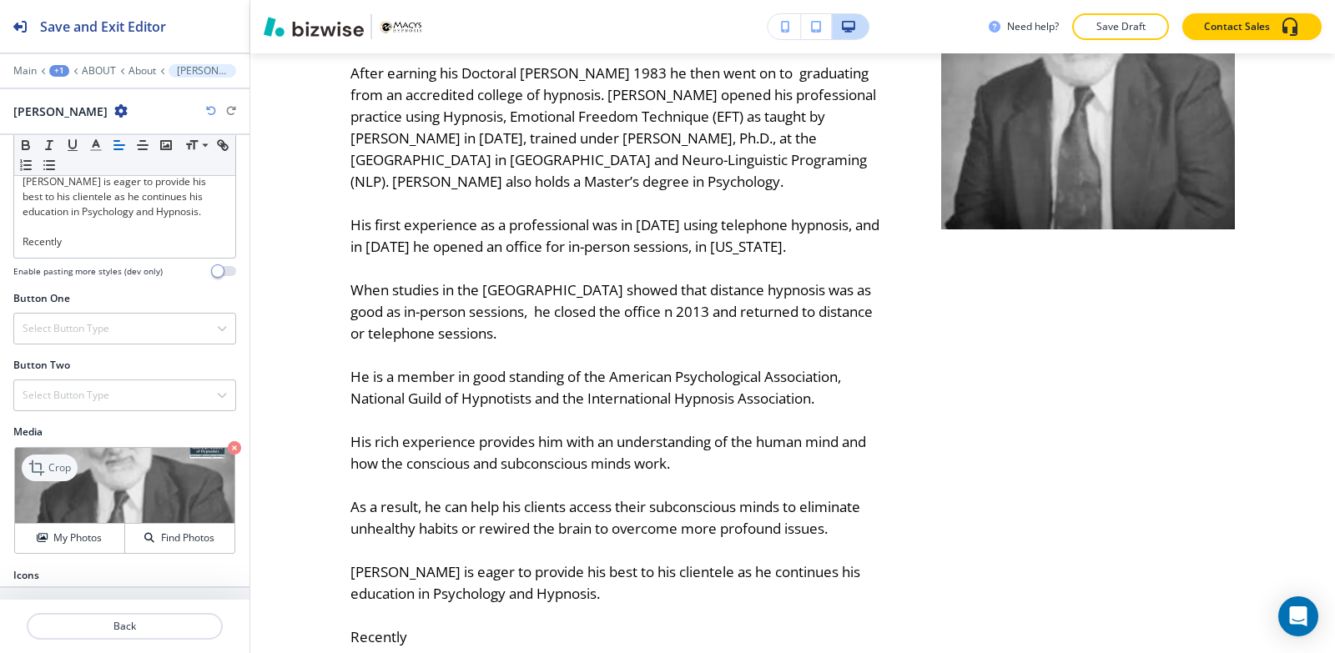
click at [51, 460] on p "Crop" at bounding box center [59, 467] width 23 height 15
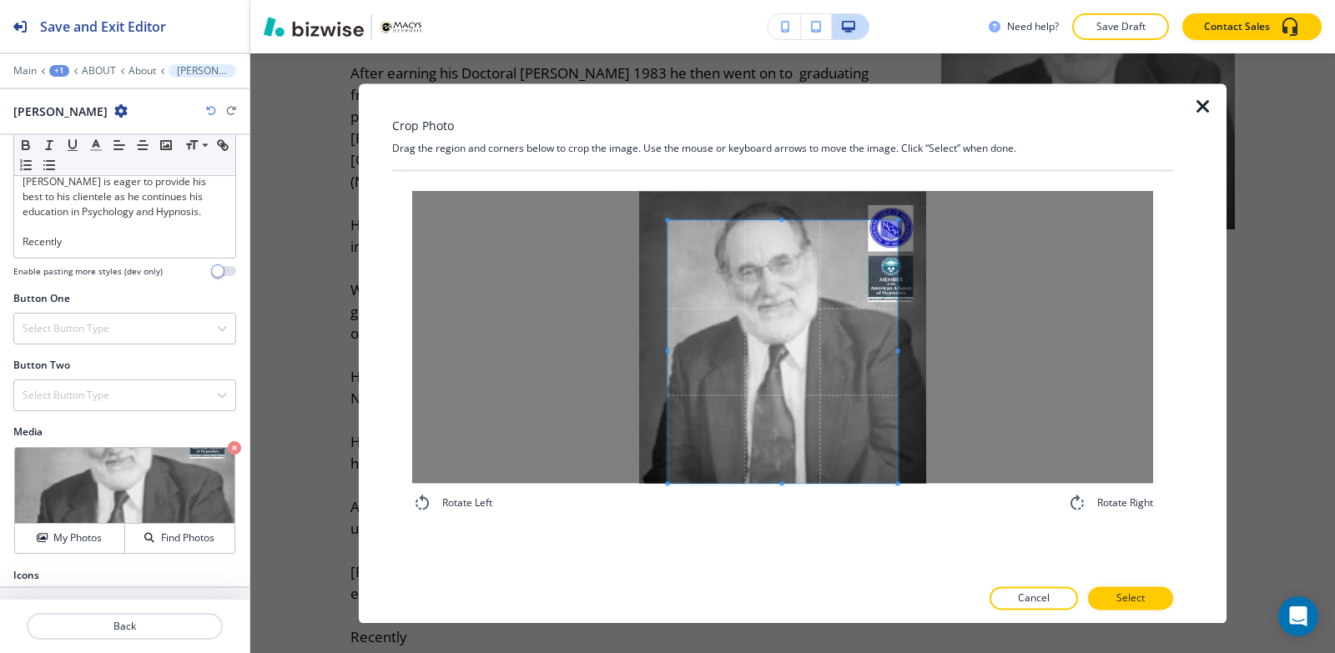
click at [774, 517] on div "Rotate Left Rotate Right" at bounding box center [782, 352] width 781 height 362
click at [771, 151] on div "Crop Photo Drag the region and corners below to crop the image. Use the mouse o…" at bounding box center [782, 353] width 781 height 540
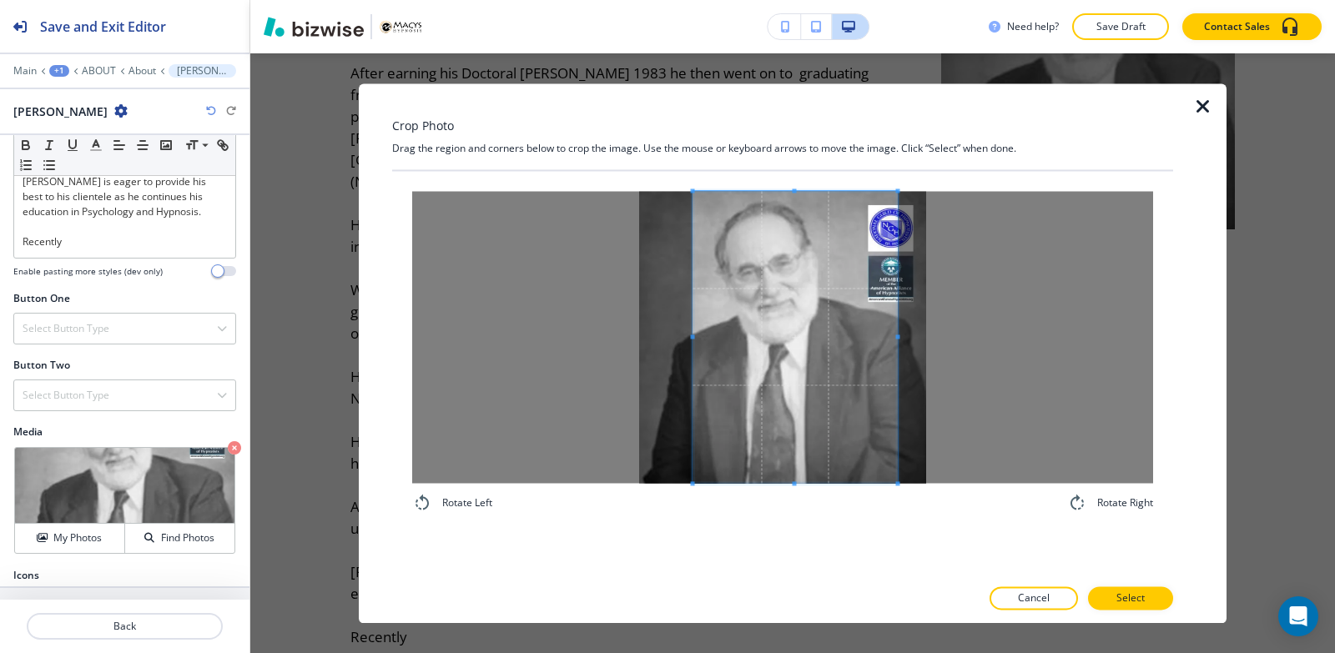
click at [692, 279] on span at bounding box center [693, 337] width 4 height 292
click at [883, 340] on span at bounding box center [885, 337] width 4 height 292
click at [1124, 593] on p "Select" at bounding box center [1130, 598] width 28 height 15
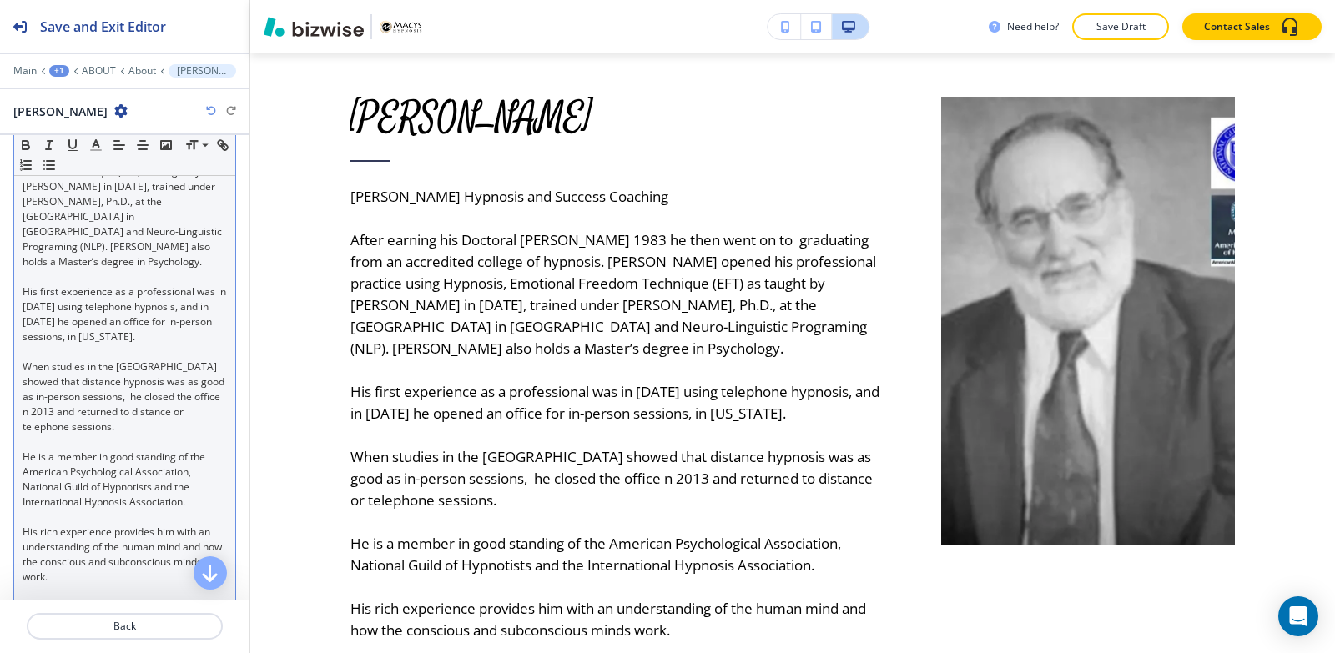
scroll to position [528, 0]
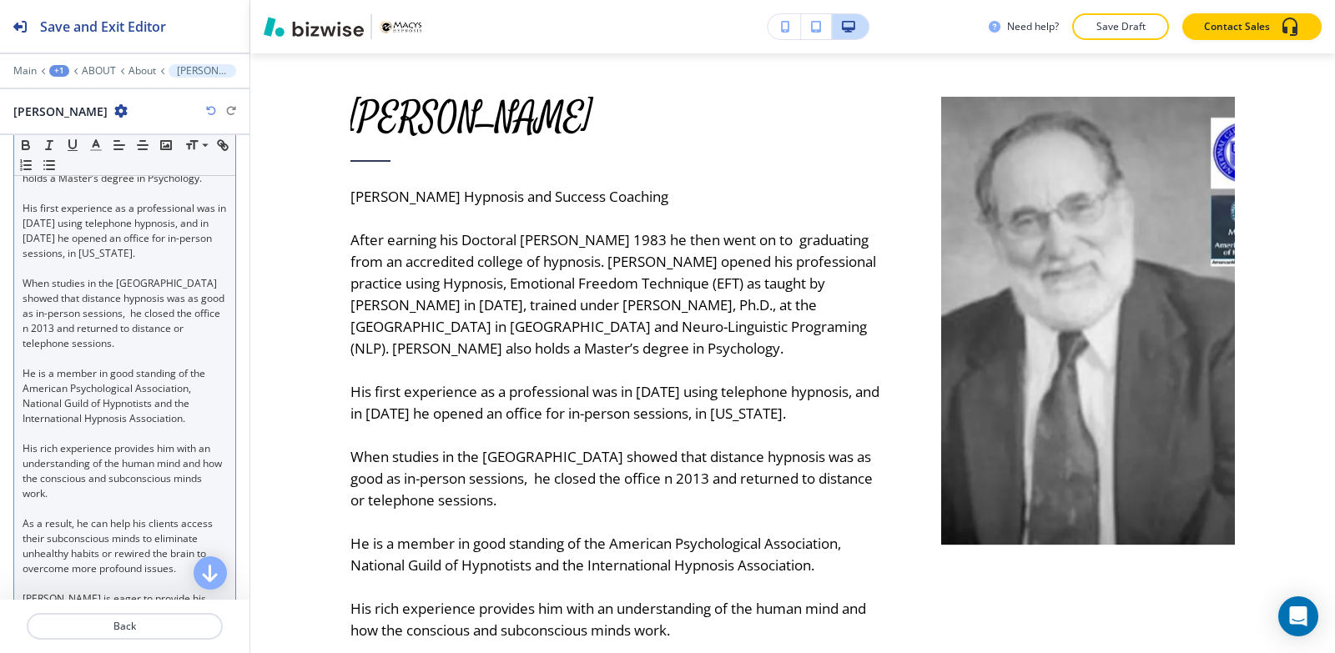
click at [19, 486] on div "[PERSON_NAME] Hypnosis and Success Coaching After earning his Doctoral [PERSON_…" at bounding box center [124, 313] width 221 height 722
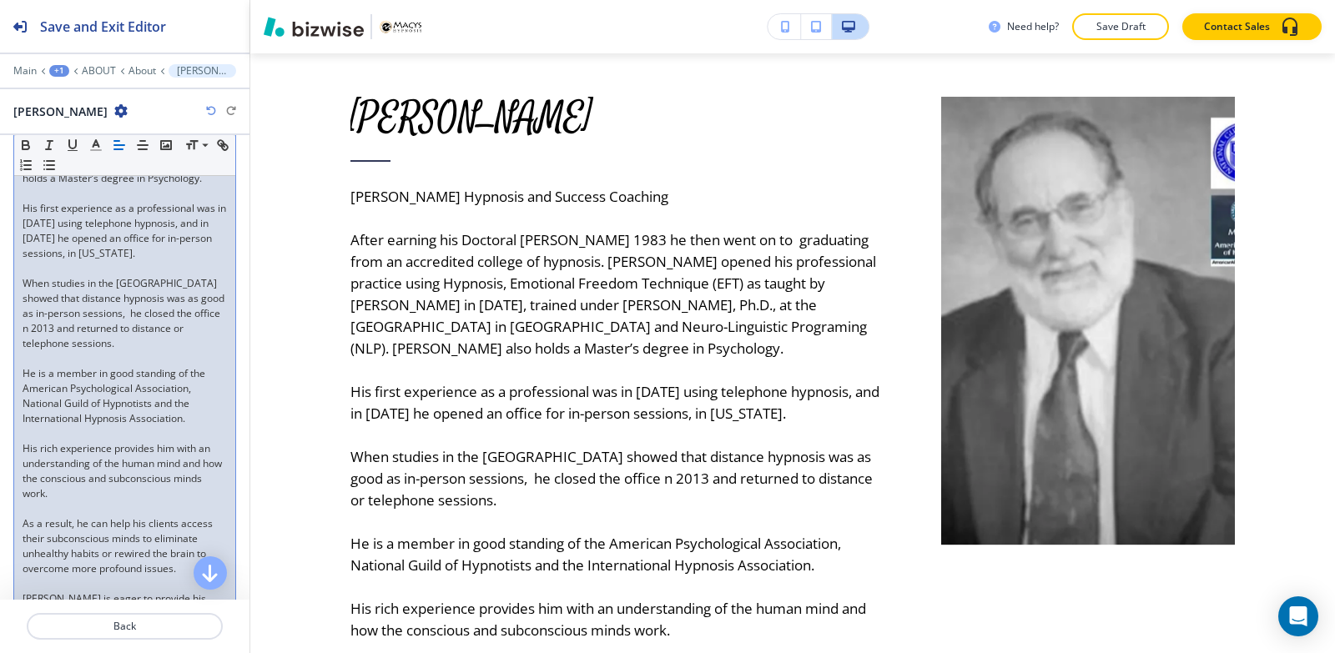
click at [21, 477] on div "[PERSON_NAME] Hypnosis and Success Coaching After earning his Doctoral [PERSON_…" at bounding box center [124, 313] width 221 height 722
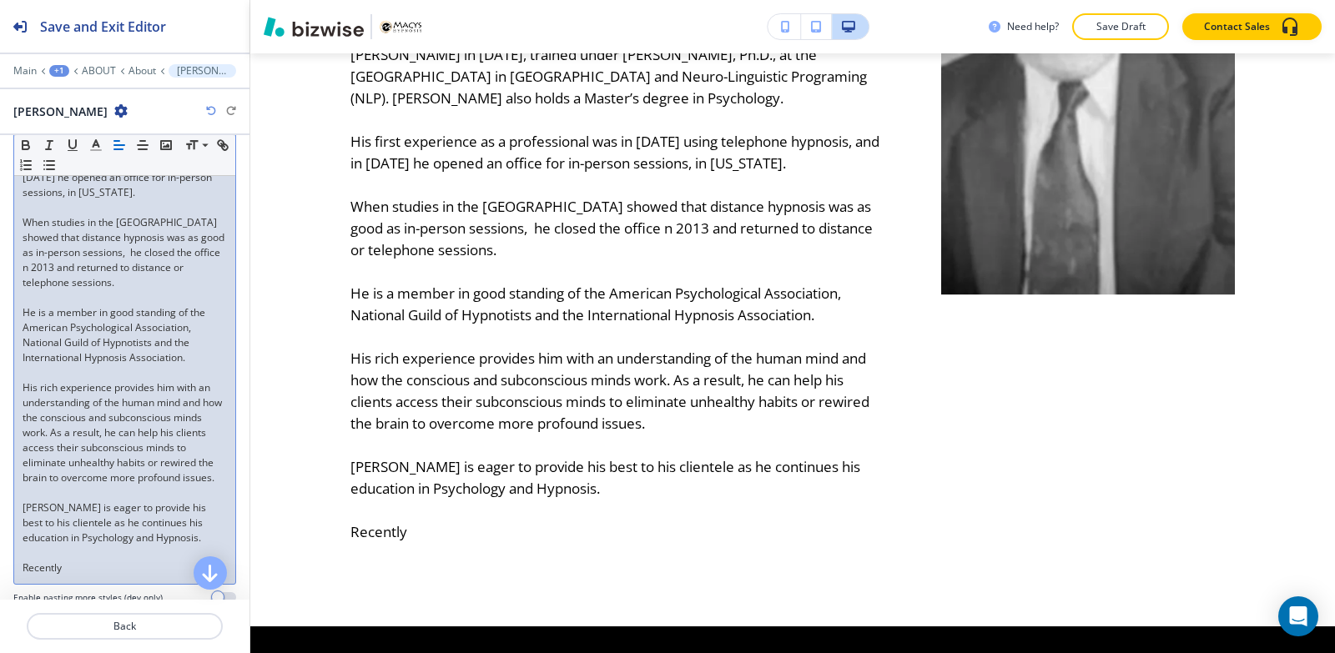
scroll to position [695, 0]
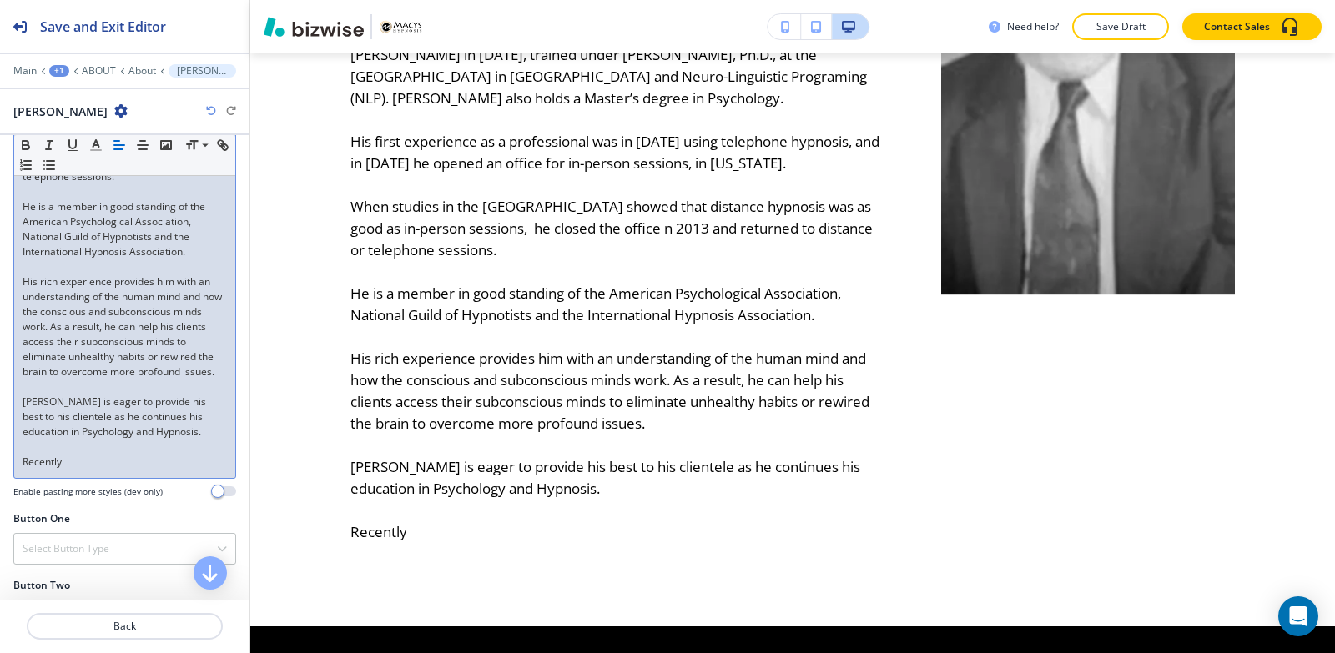
click at [21, 372] on div "[PERSON_NAME] Hypnosis and Success Coaching After earning his Doctoral [PERSON_…" at bounding box center [124, 132] width 221 height 692
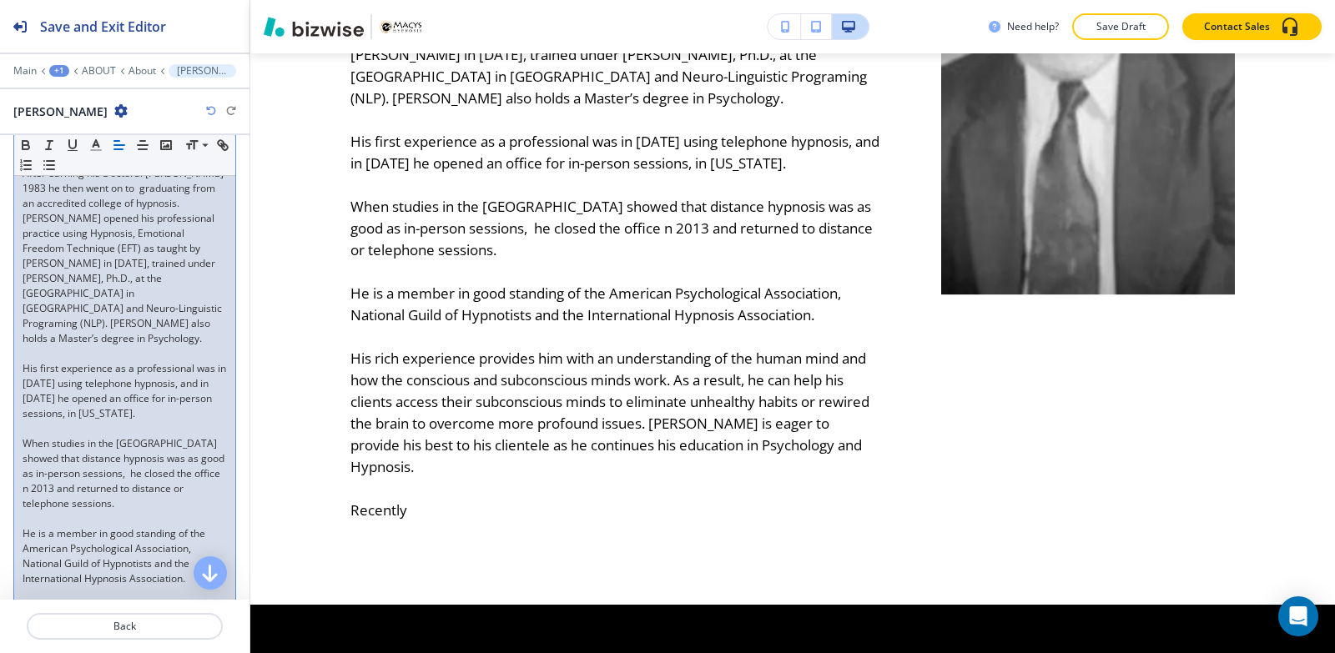
scroll to position [361, 0]
click at [21, 405] on div "[PERSON_NAME] Hypnosis and Success Coaching After earning his Doctoral [PERSON_…" at bounding box center [124, 457] width 221 height 677
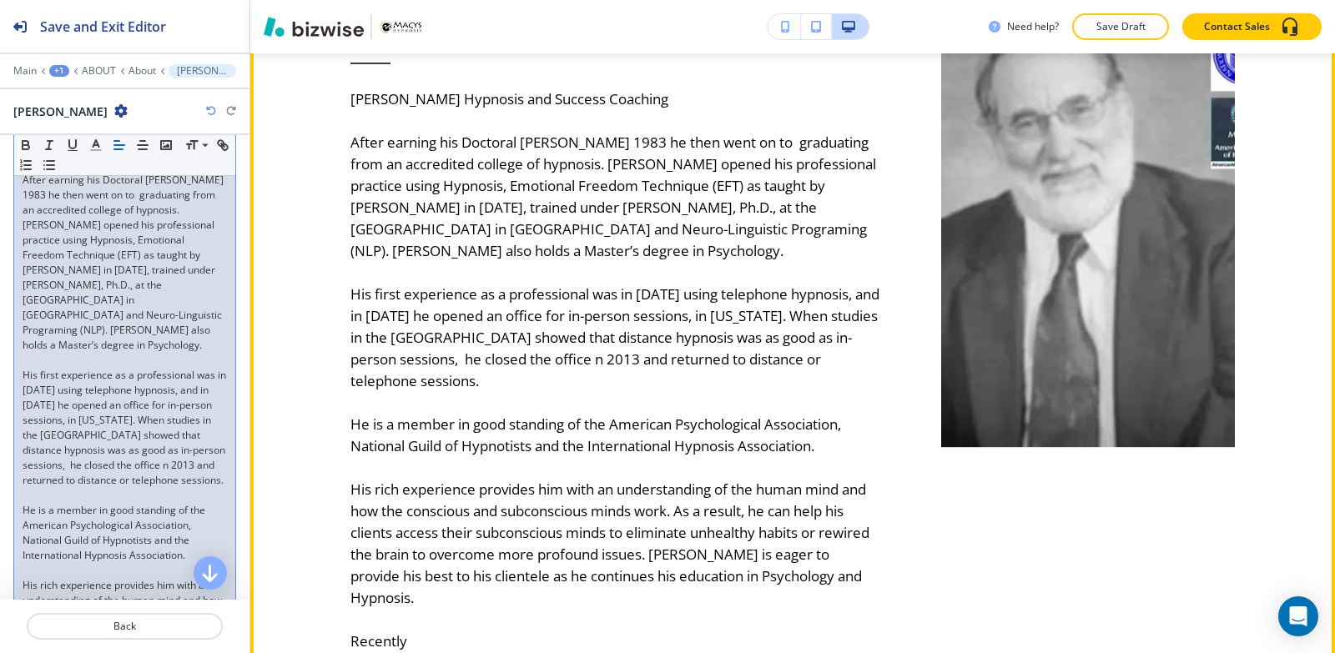
scroll to position [1636, 0]
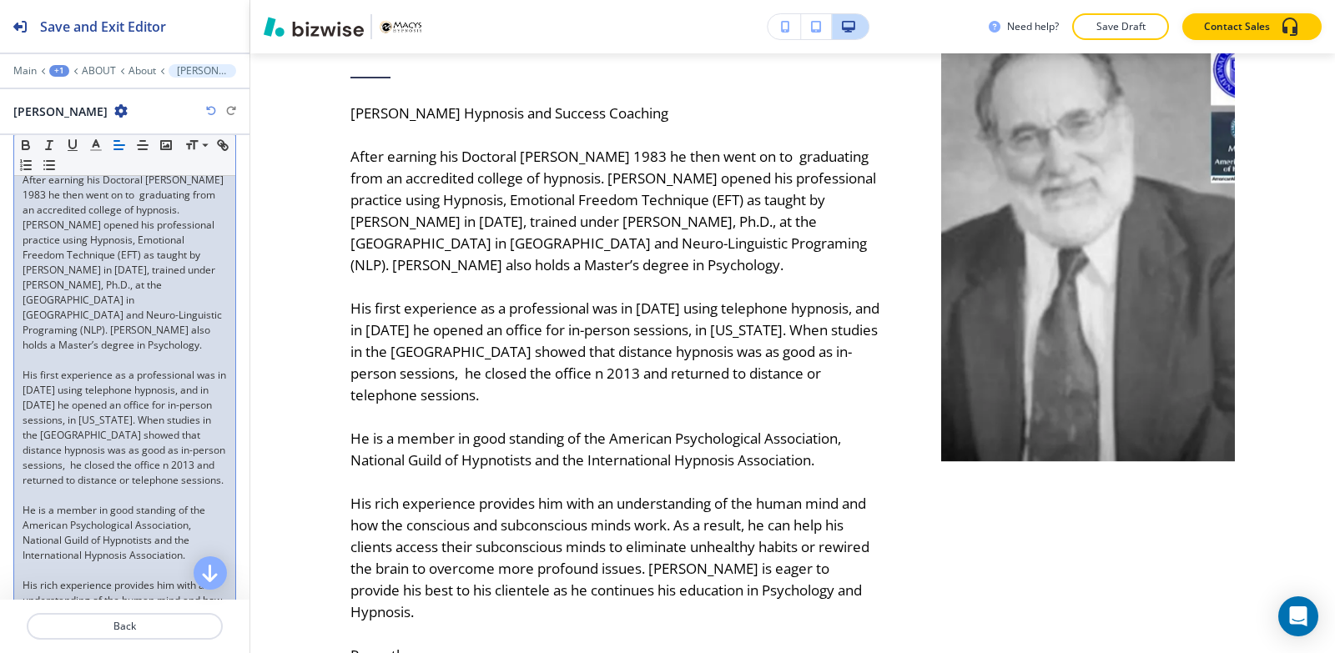
click at [18, 466] on div "[PERSON_NAME] Hypnosis and Success Coaching After earning his Doctoral [PERSON_…" at bounding box center [124, 442] width 221 height 647
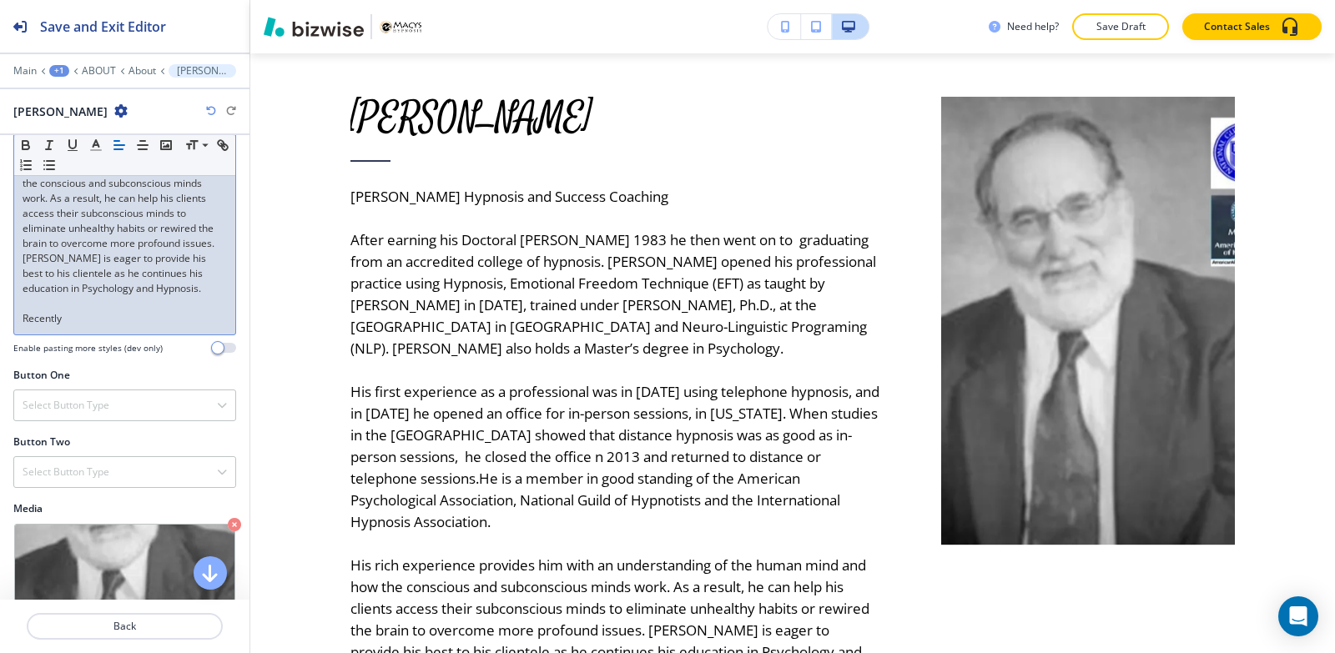
scroll to position [855, 0]
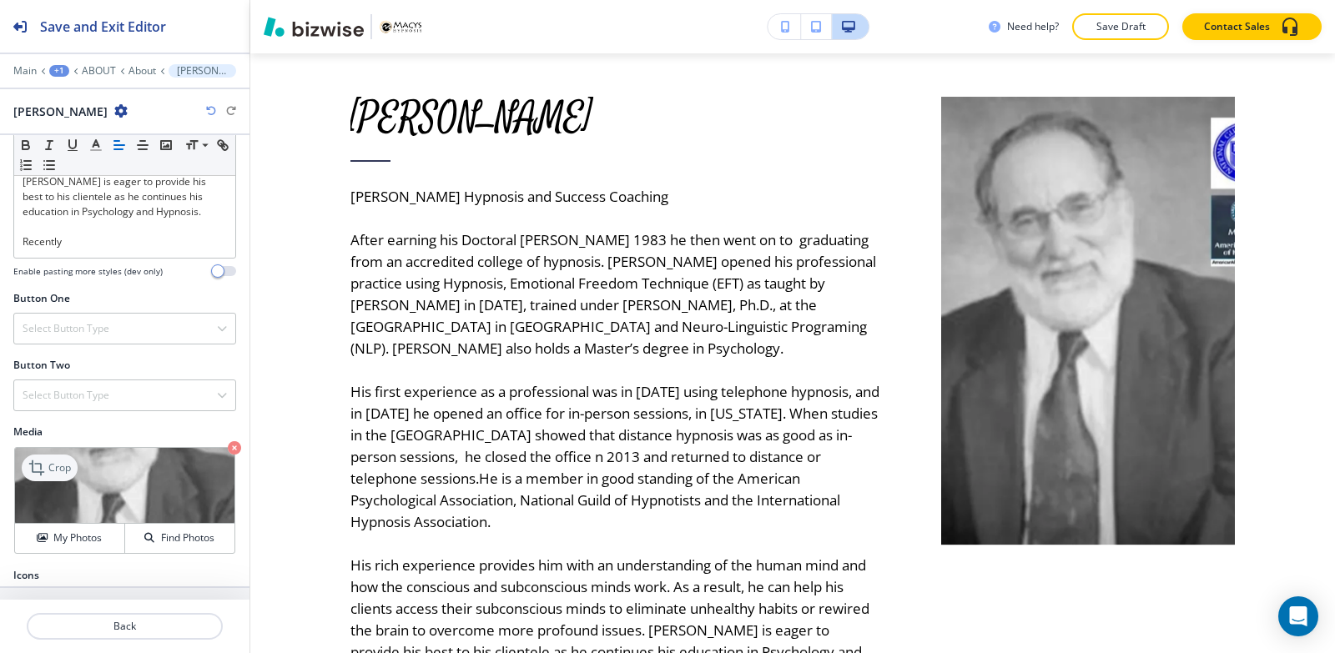
click at [35, 458] on icon at bounding box center [38, 468] width 20 height 20
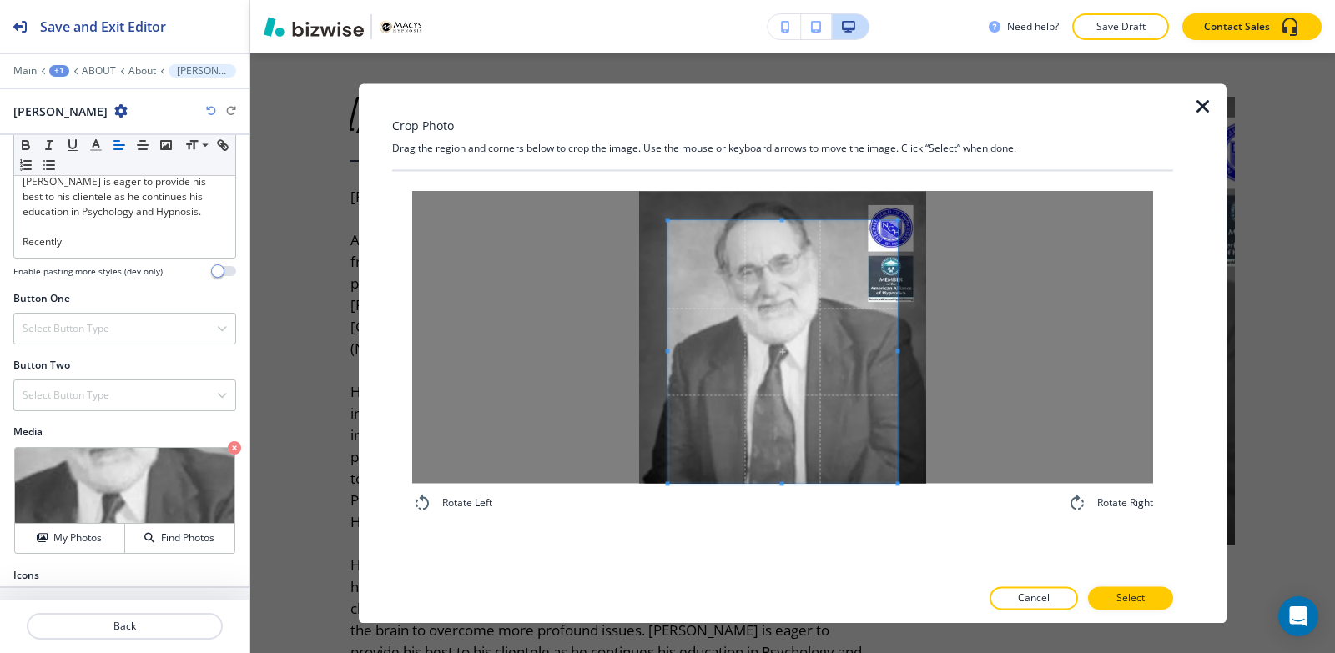
click at [766, 520] on div "Rotate Left Rotate Right" at bounding box center [782, 352] width 781 height 362
click at [777, 168] on div "Crop Photo Drag the region and corners below to crop the image. Use the mouse o…" at bounding box center [782, 353] width 781 height 540
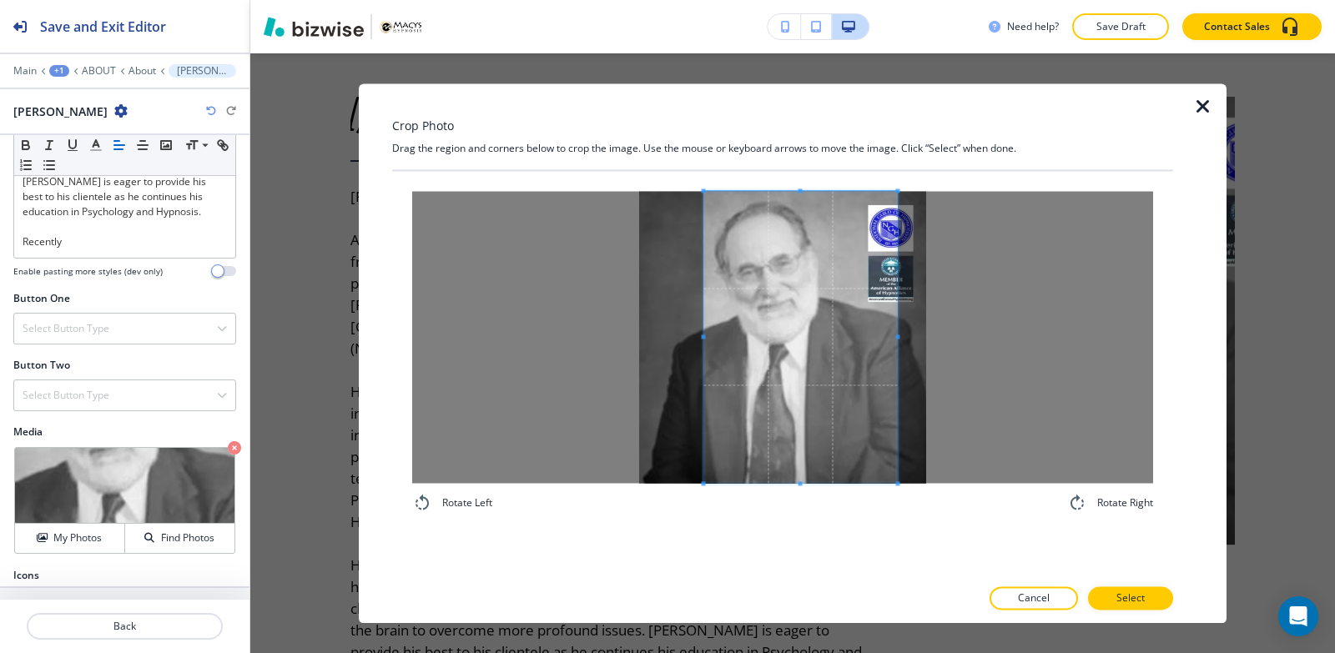
click at [705, 253] on span at bounding box center [704, 337] width 4 height 292
click at [871, 360] on span at bounding box center [870, 337] width 4 height 292
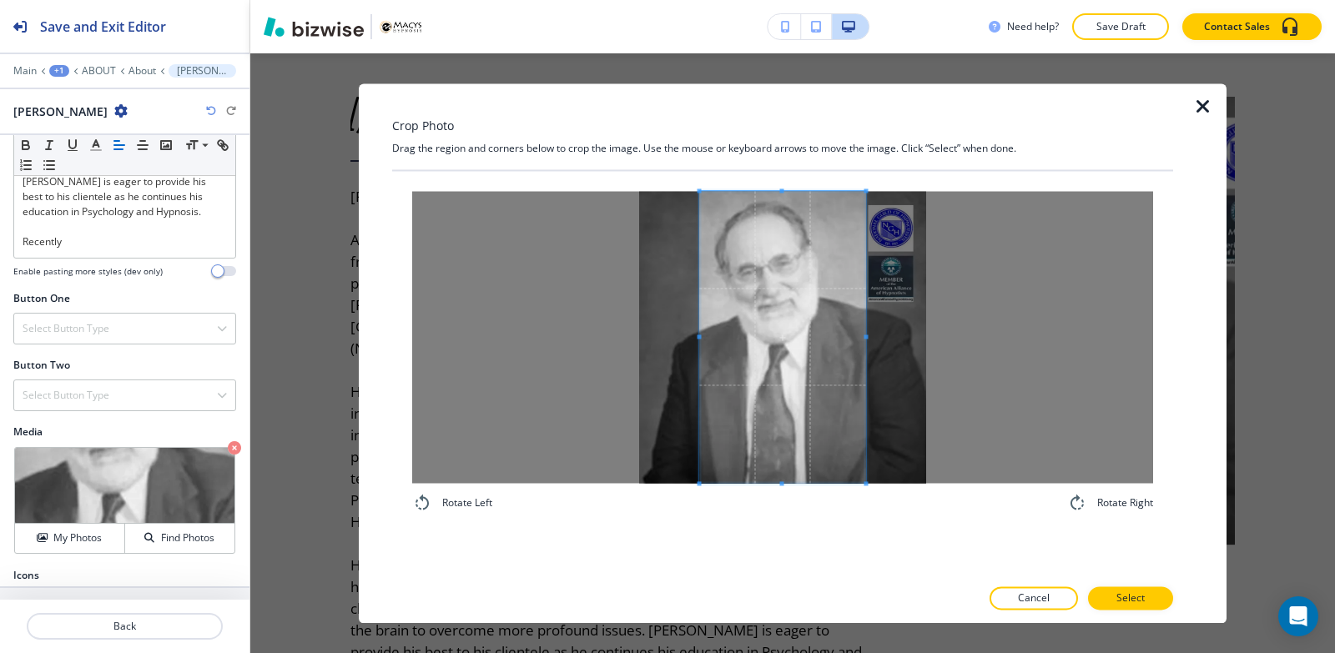
click at [809, 378] on span at bounding box center [783, 337] width 166 height 292
click at [862, 347] on span at bounding box center [863, 337] width 4 height 292
click at [1129, 597] on p "Select" at bounding box center [1130, 598] width 28 height 15
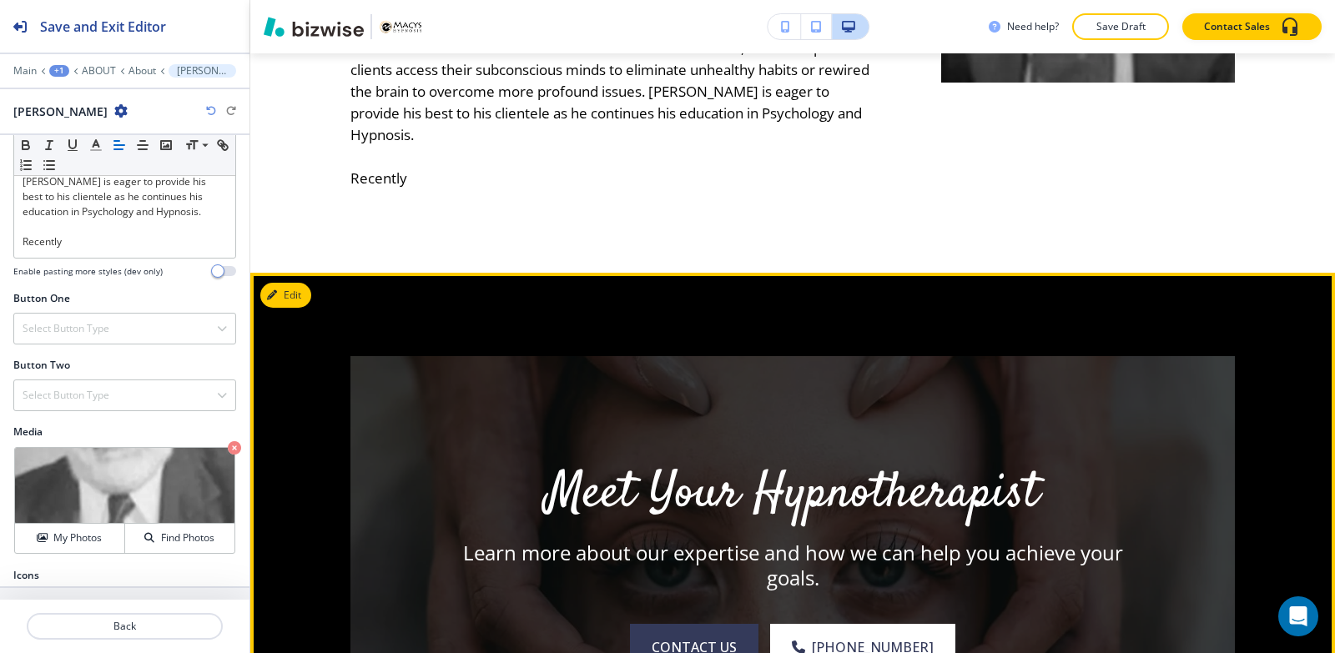
scroll to position [1803, 0]
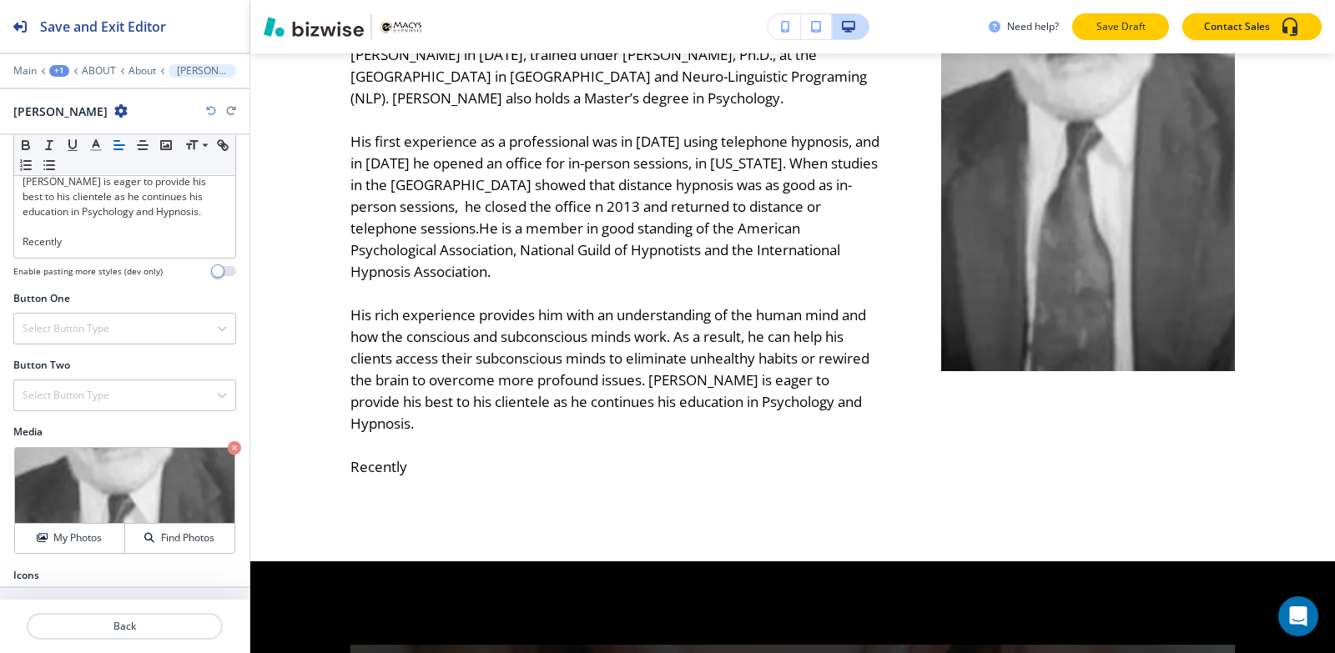
click at [1134, 33] on p "Save Draft" at bounding box center [1120, 26] width 53 height 15
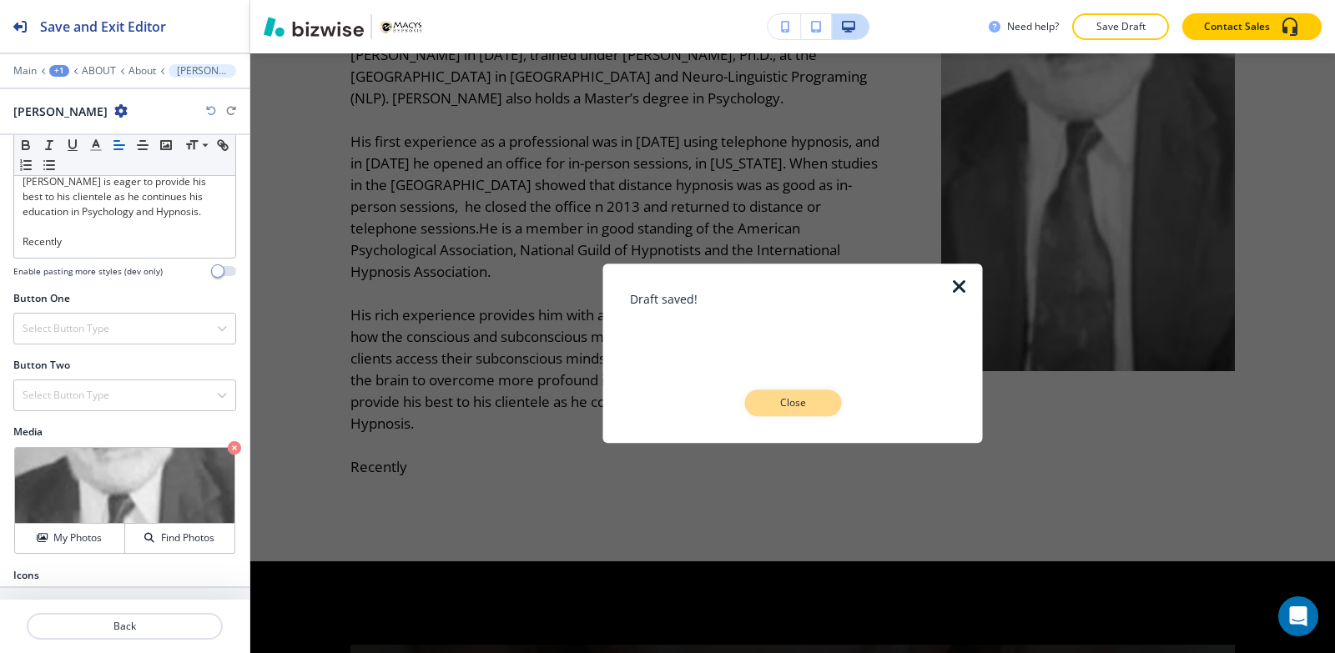
click at [813, 414] on button "Close" at bounding box center [792, 403] width 97 height 27
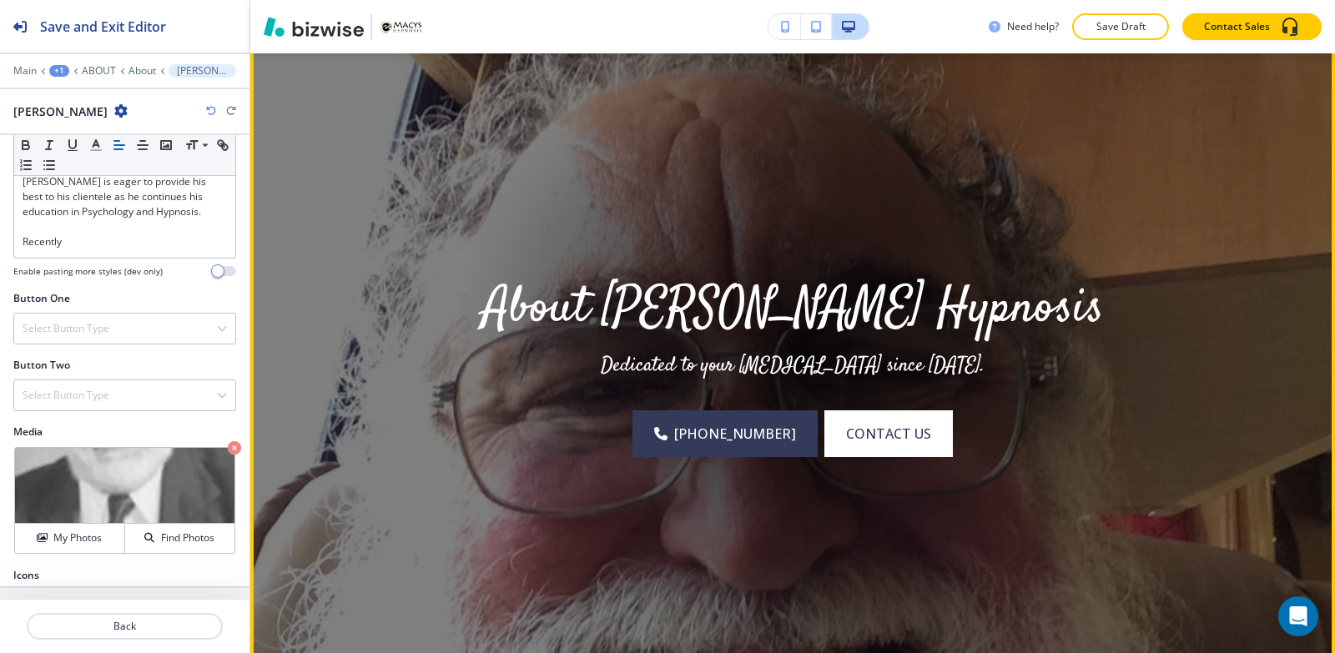
scroll to position [0, 0]
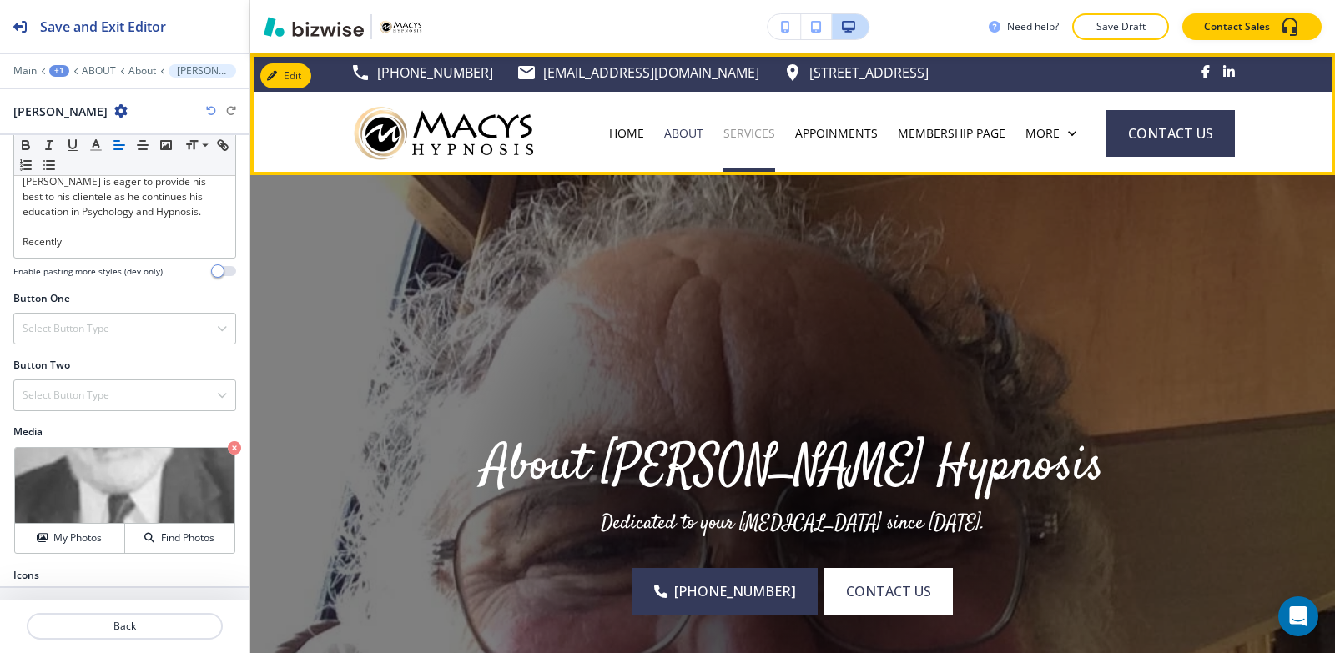
click at [775, 133] on p "SERVICES" at bounding box center [749, 133] width 52 height 17
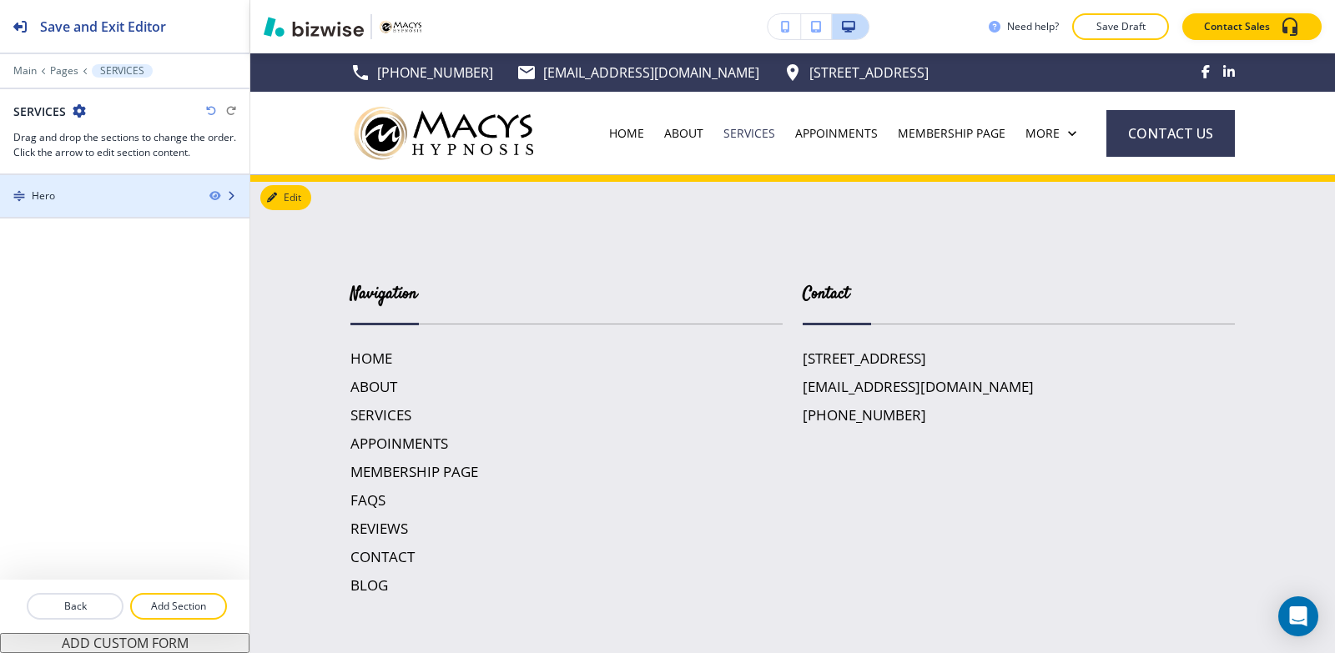
click at [62, 201] on div "Hero" at bounding box center [98, 196] width 196 height 15
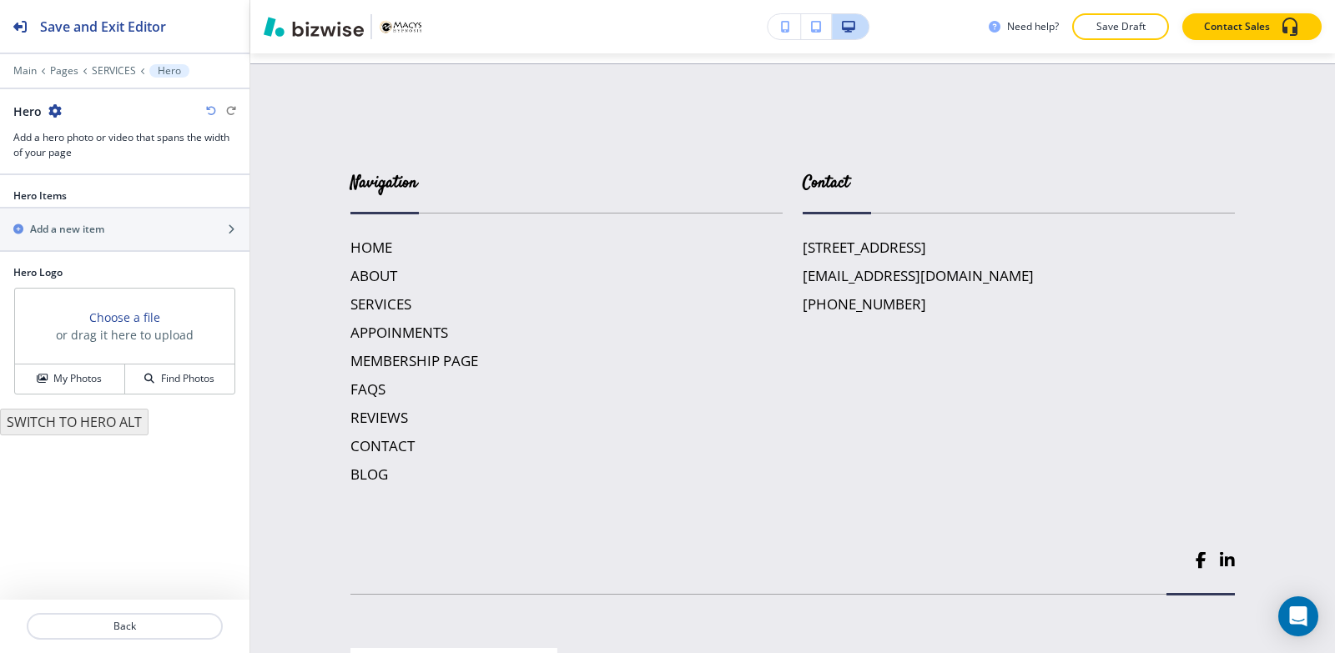
scroll to position [122, 0]
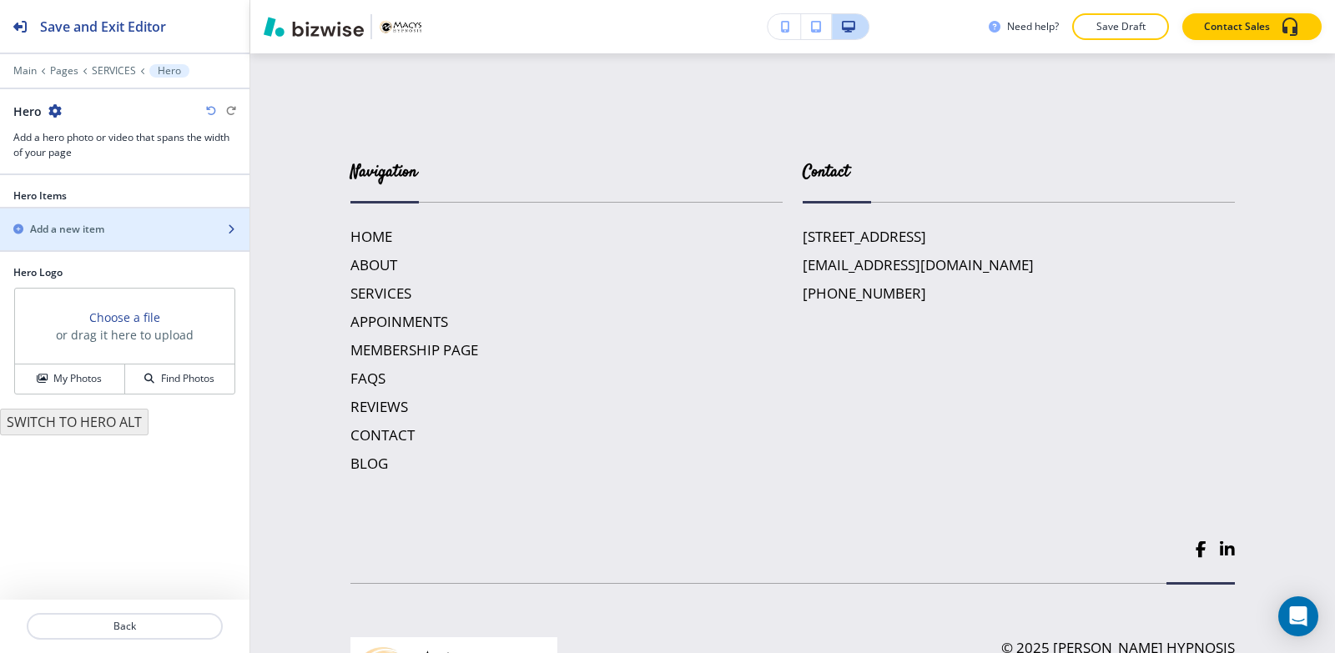
click at [74, 228] on h2 "Add a new item" at bounding box center [67, 229] width 74 height 15
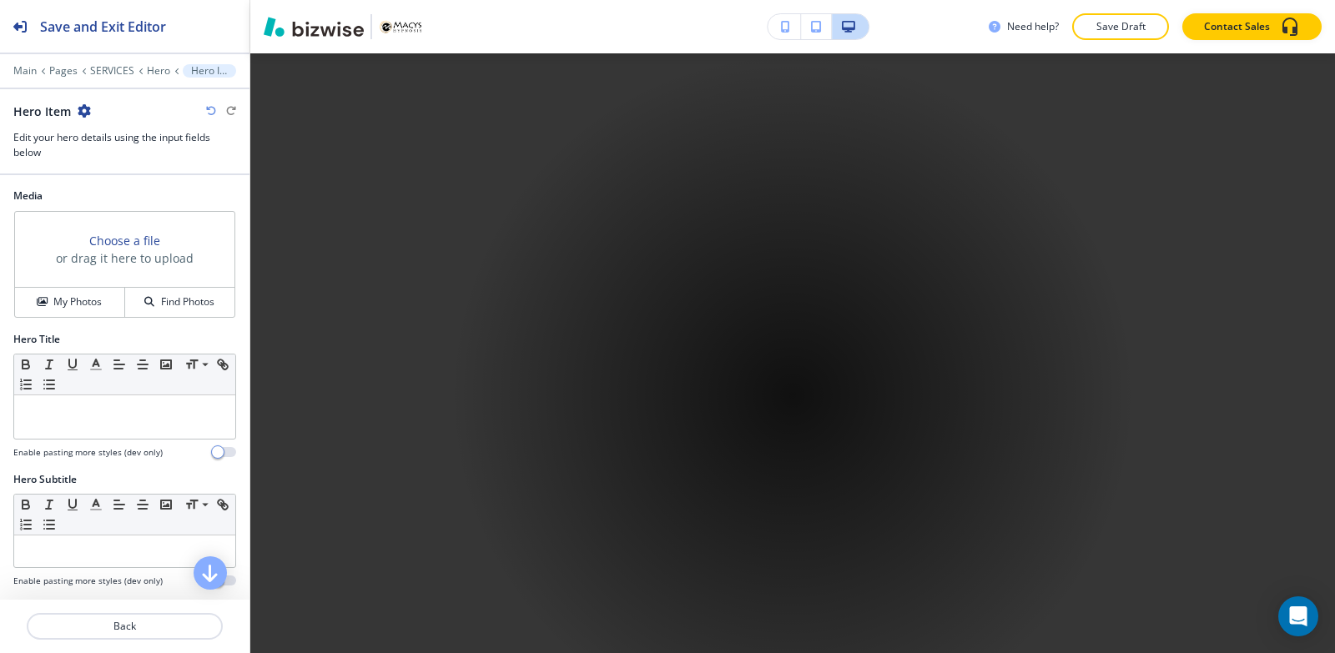
scroll to position [806, 0]
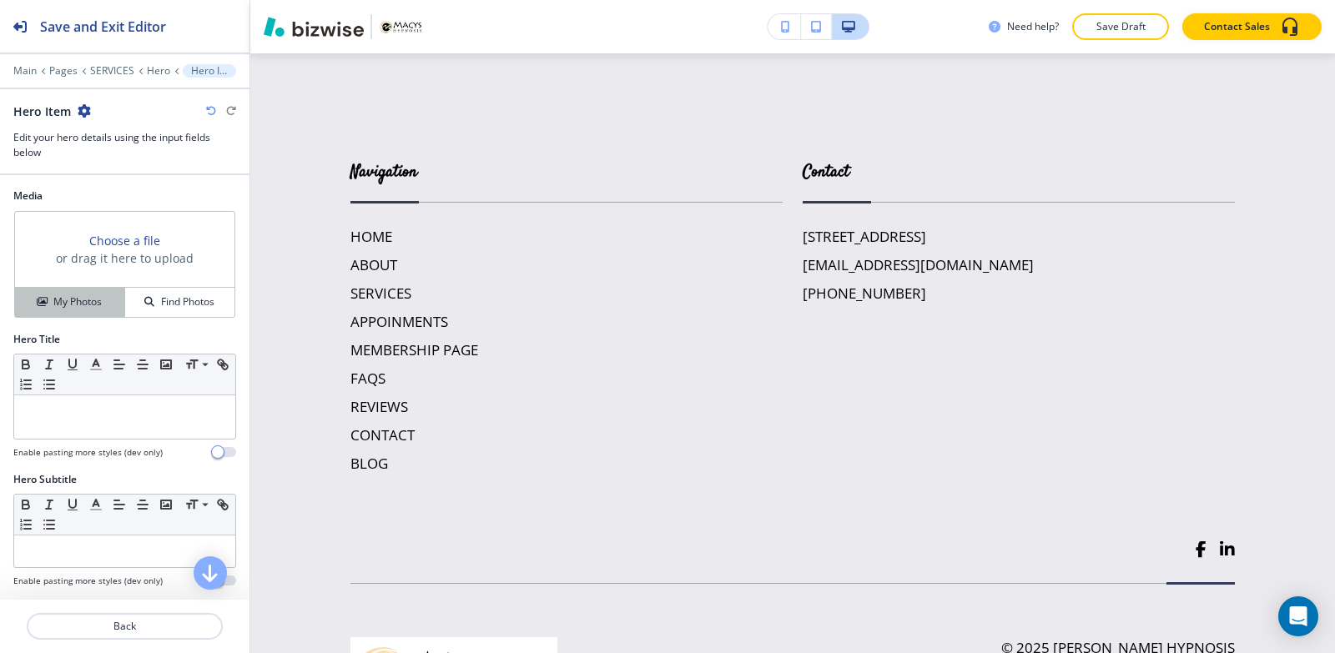
click at [82, 303] on h4 "My Photos" at bounding box center [77, 301] width 48 height 15
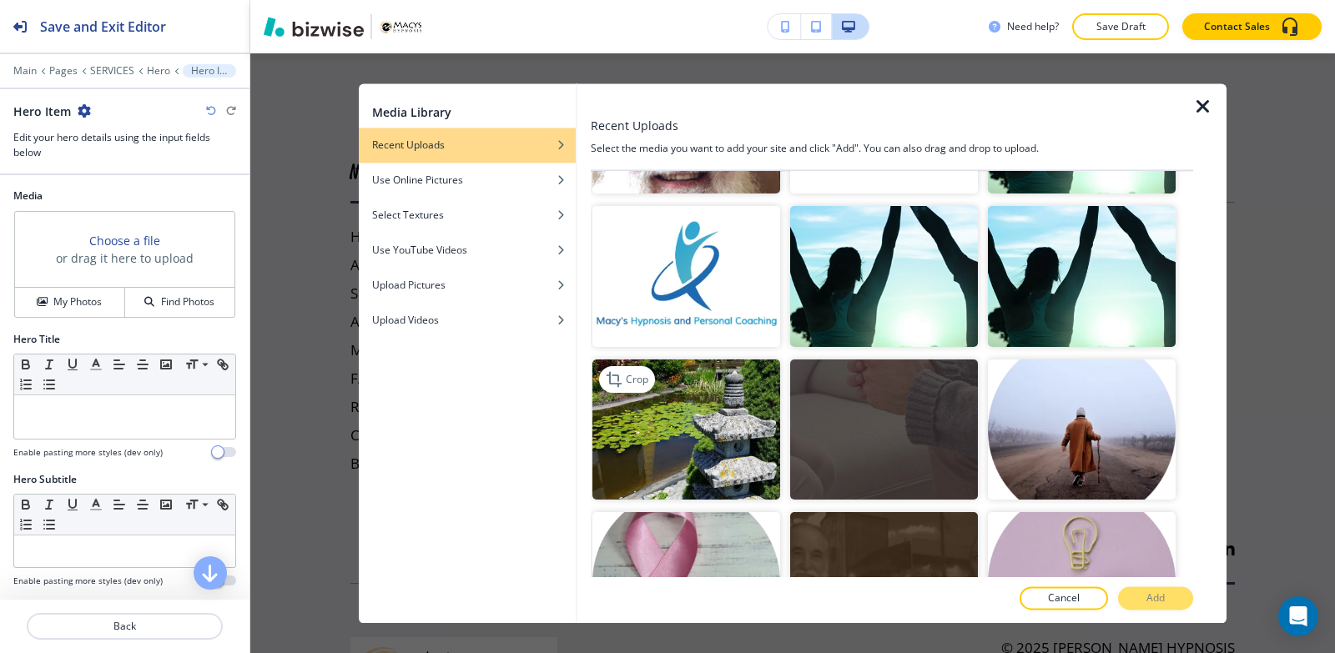
scroll to position [751, 0]
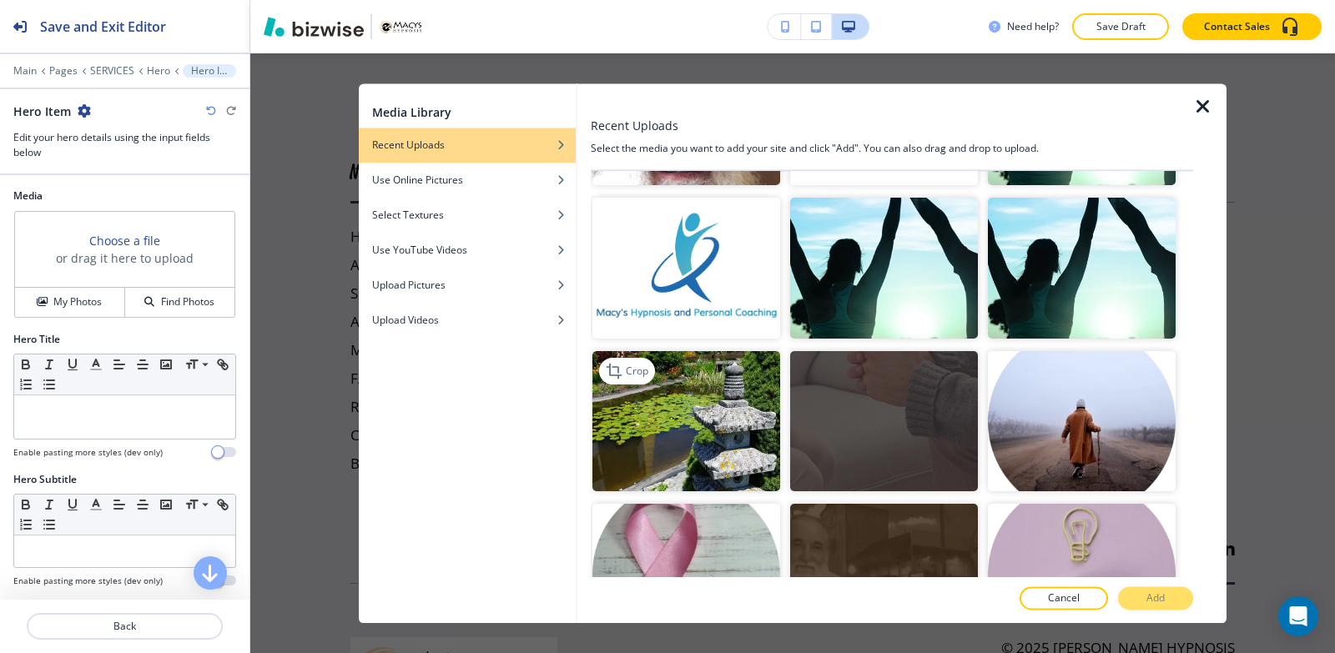
click at [656, 412] on img "button" at bounding box center [686, 421] width 188 height 141
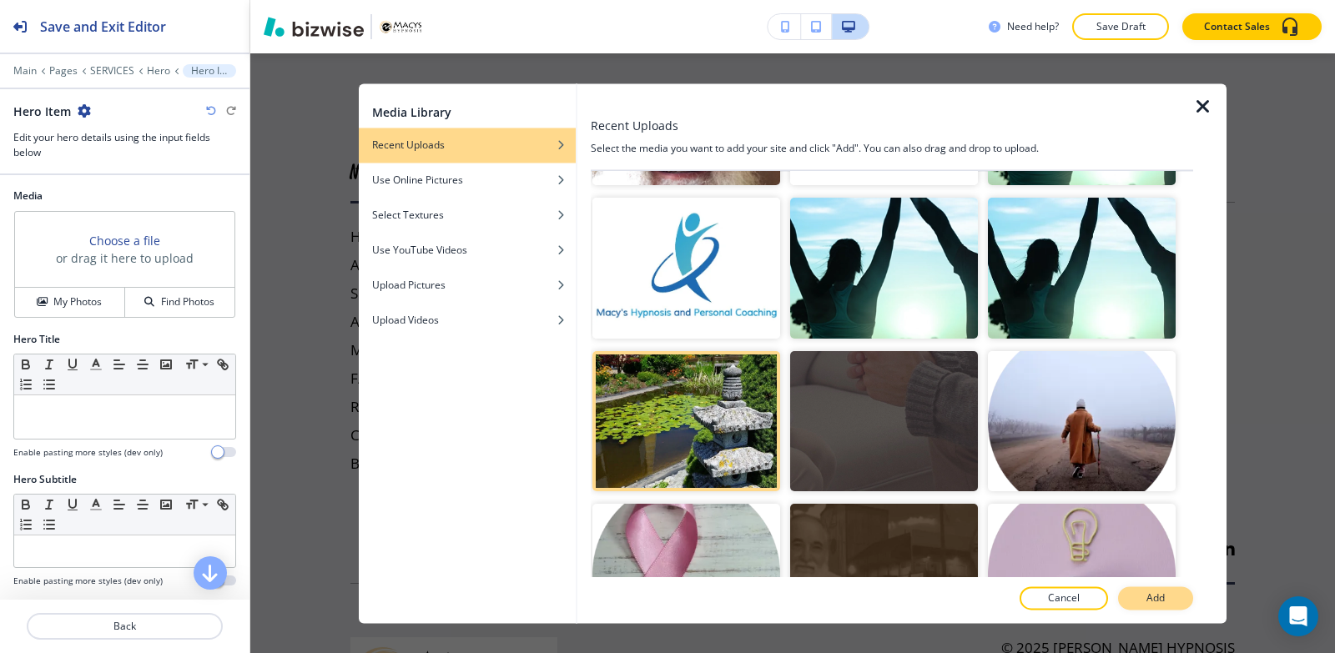
click at [1170, 601] on button "Add" at bounding box center [1155, 597] width 75 height 23
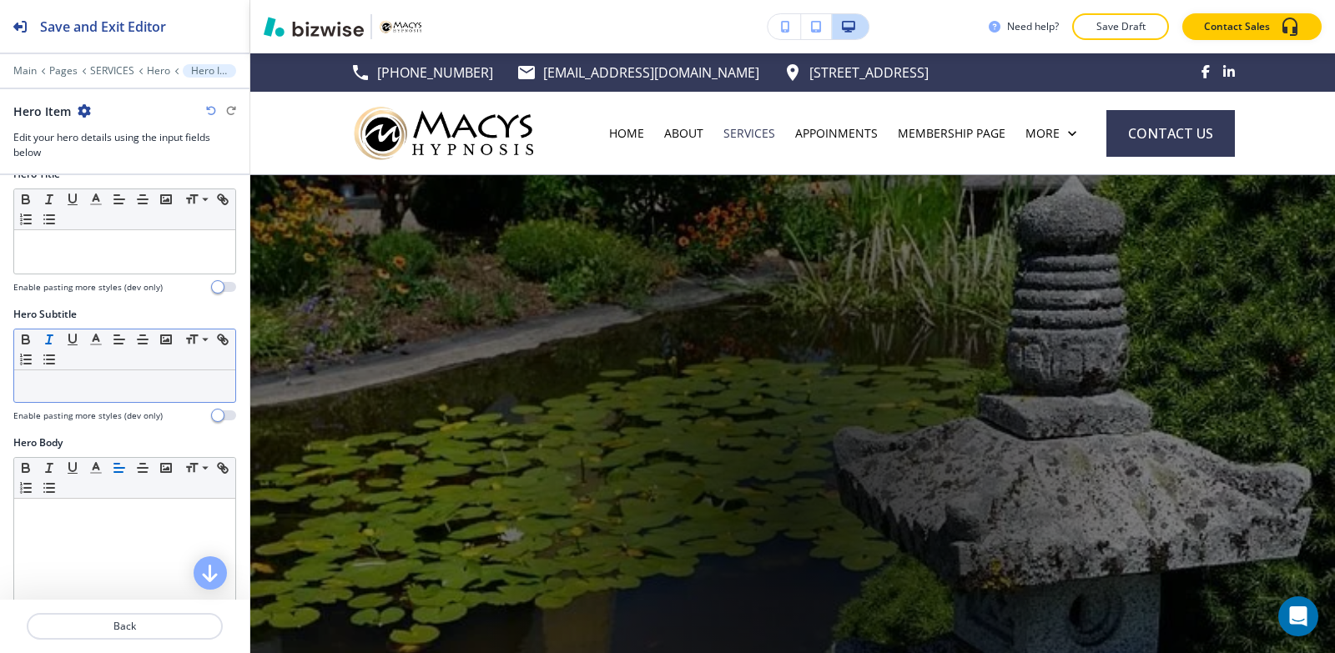
scroll to position [167, 0]
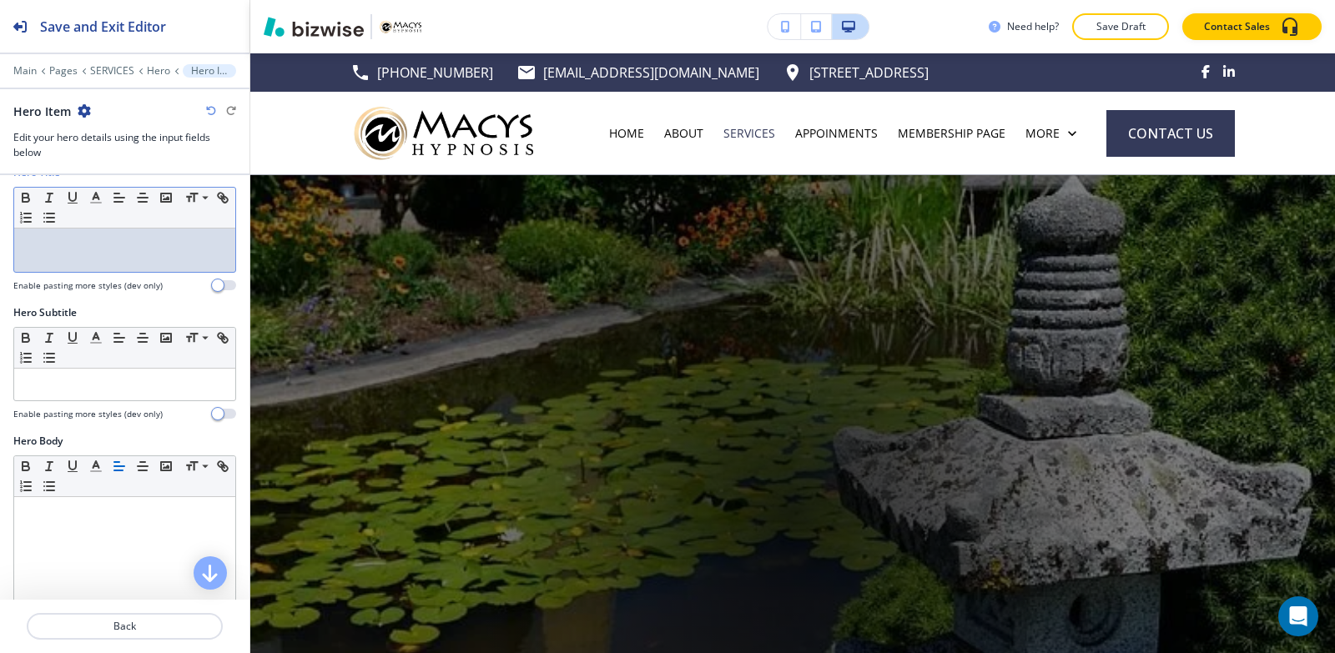
click at [128, 271] on div at bounding box center [124, 250] width 221 height 43
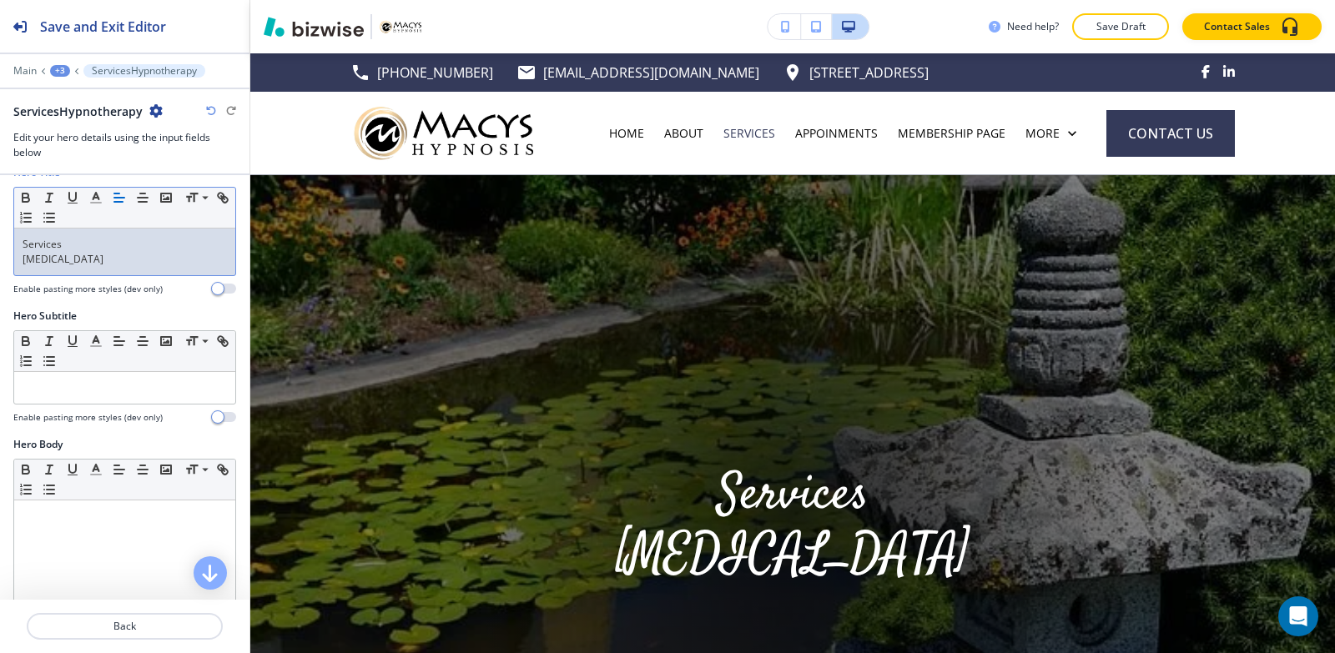
click at [18, 253] on div "Services [MEDICAL_DATA]" at bounding box center [124, 252] width 221 height 47
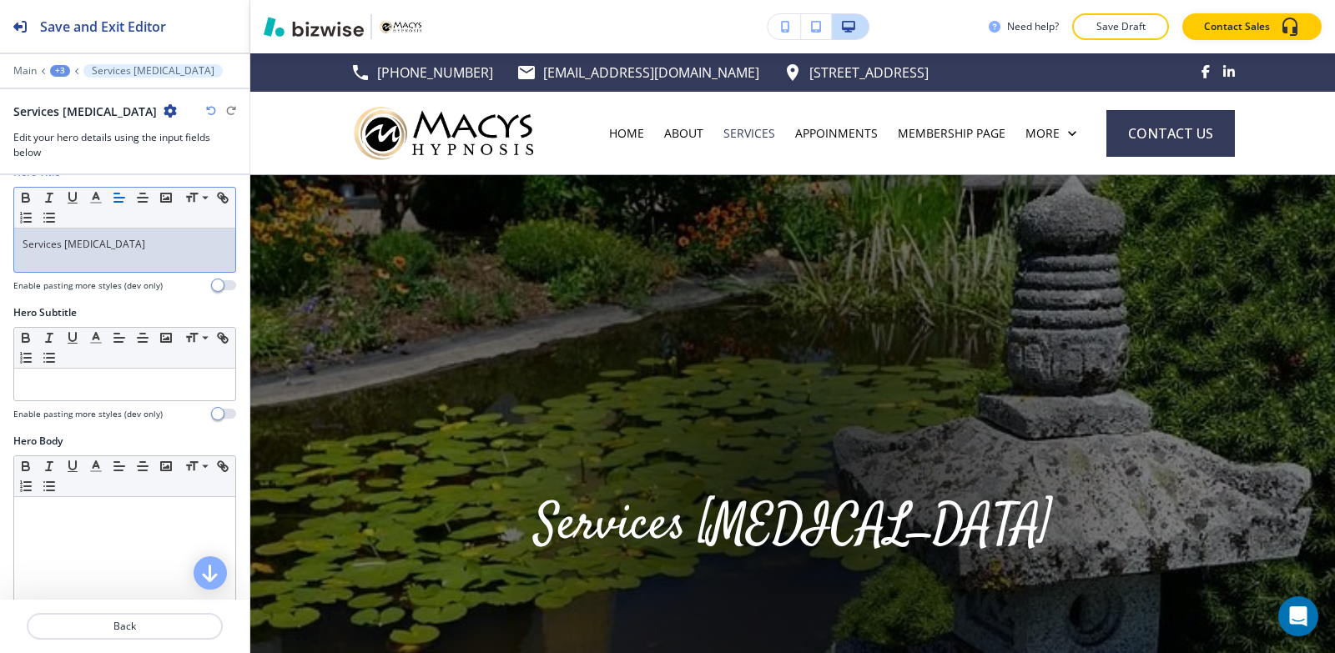
scroll to position [334, 0]
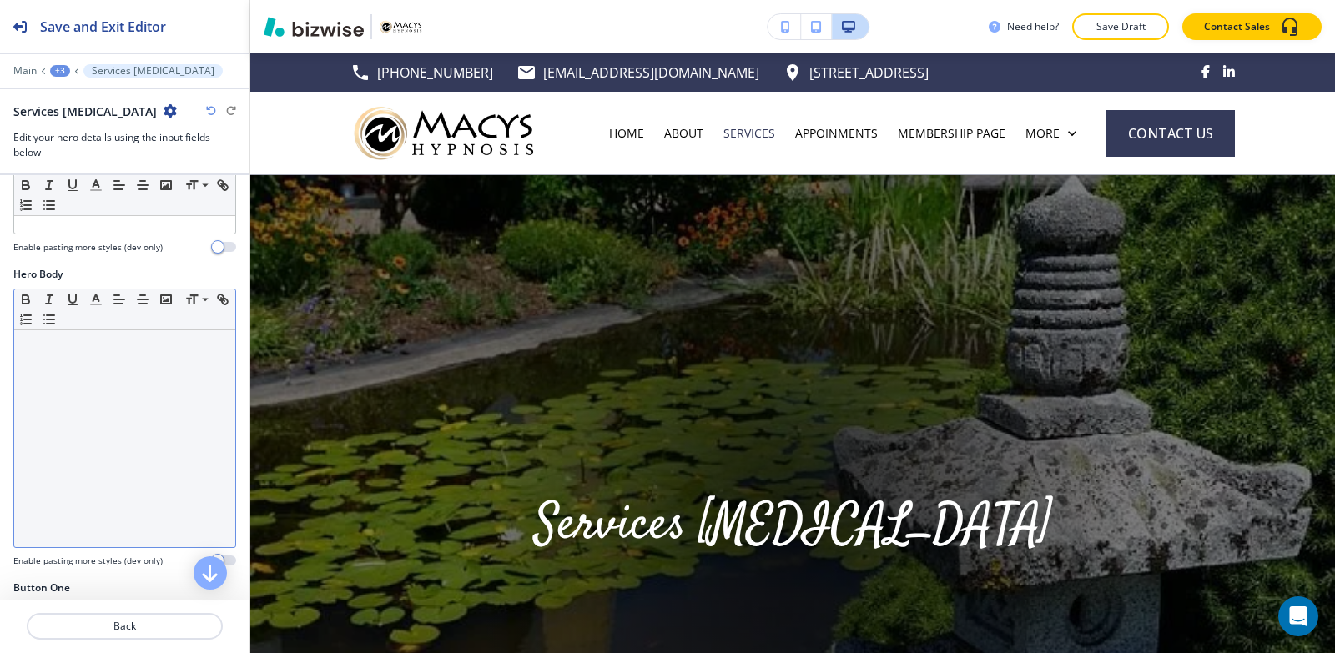
click at [164, 425] on div at bounding box center [124, 438] width 221 height 217
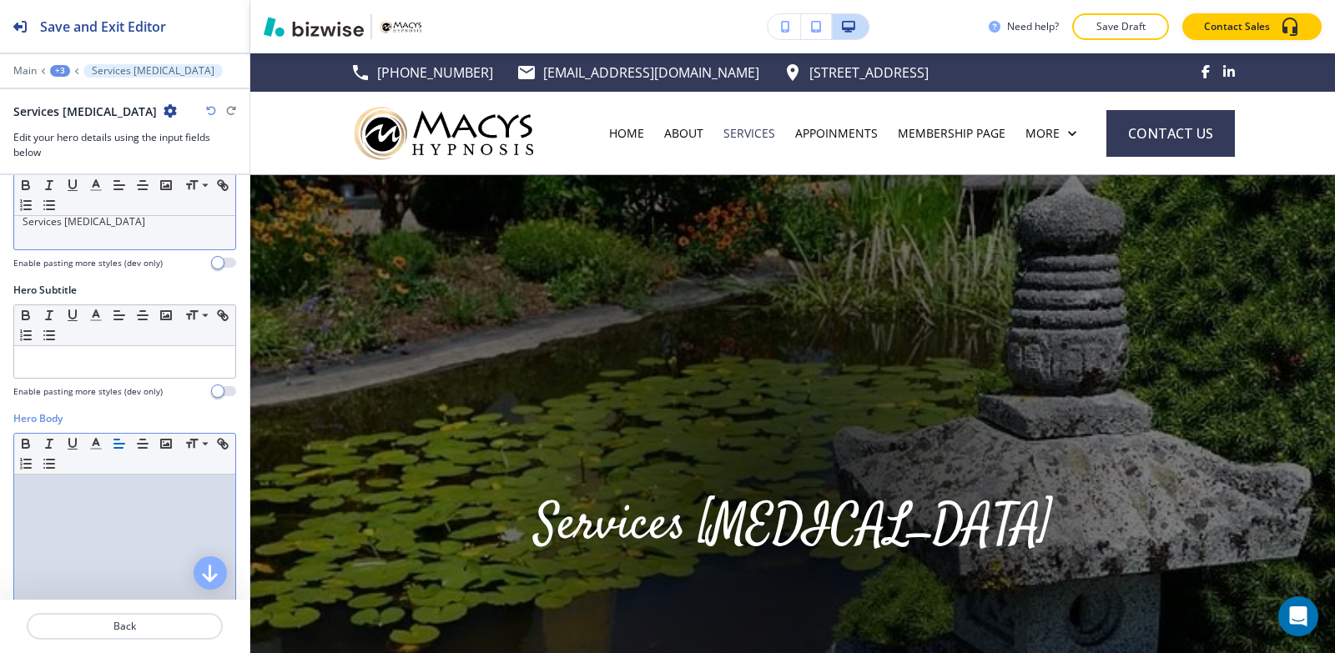
scroll to position [83, 0]
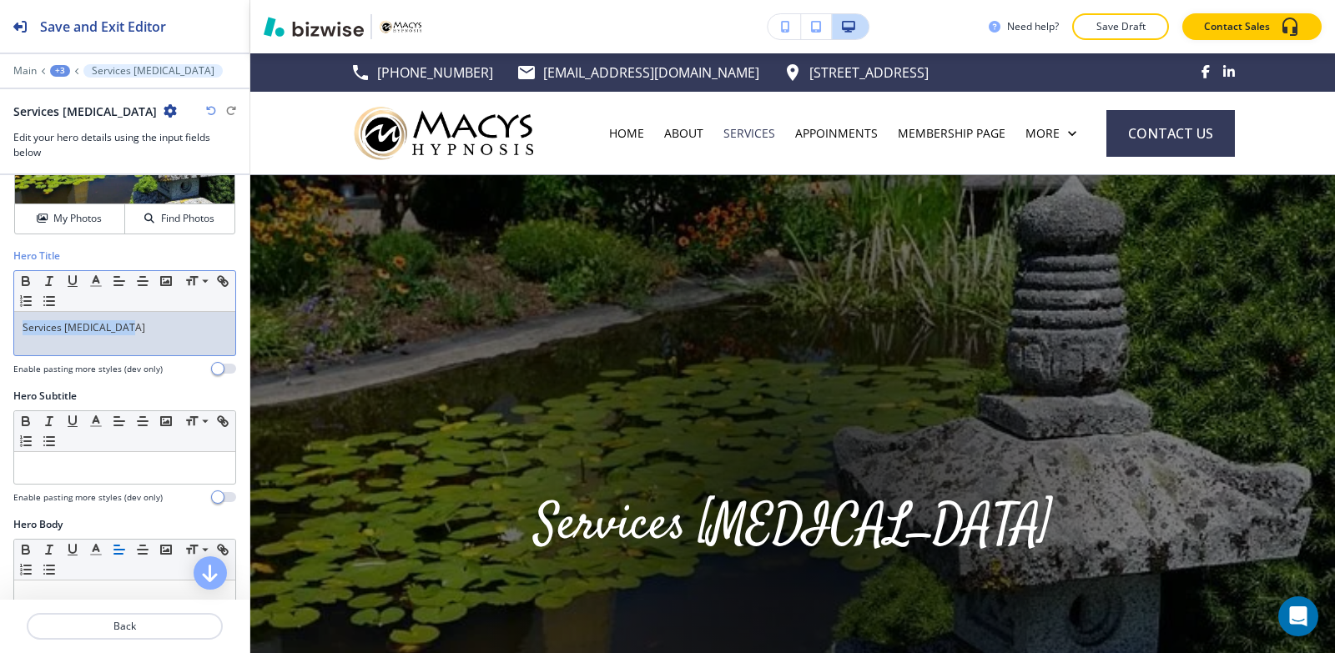
drag, startPoint x: 153, startPoint y: 331, endPoint x: 0, endPoint y: 334, distance: 153.5
click at [0, 336] on div "Hero Title Small Normal Large Huge Services [MEDICAL_DATA] Enable pasting more …" at bounding box center [124, 319] width 249 height 140
copy p "Services [MEDICAL_DATA]"
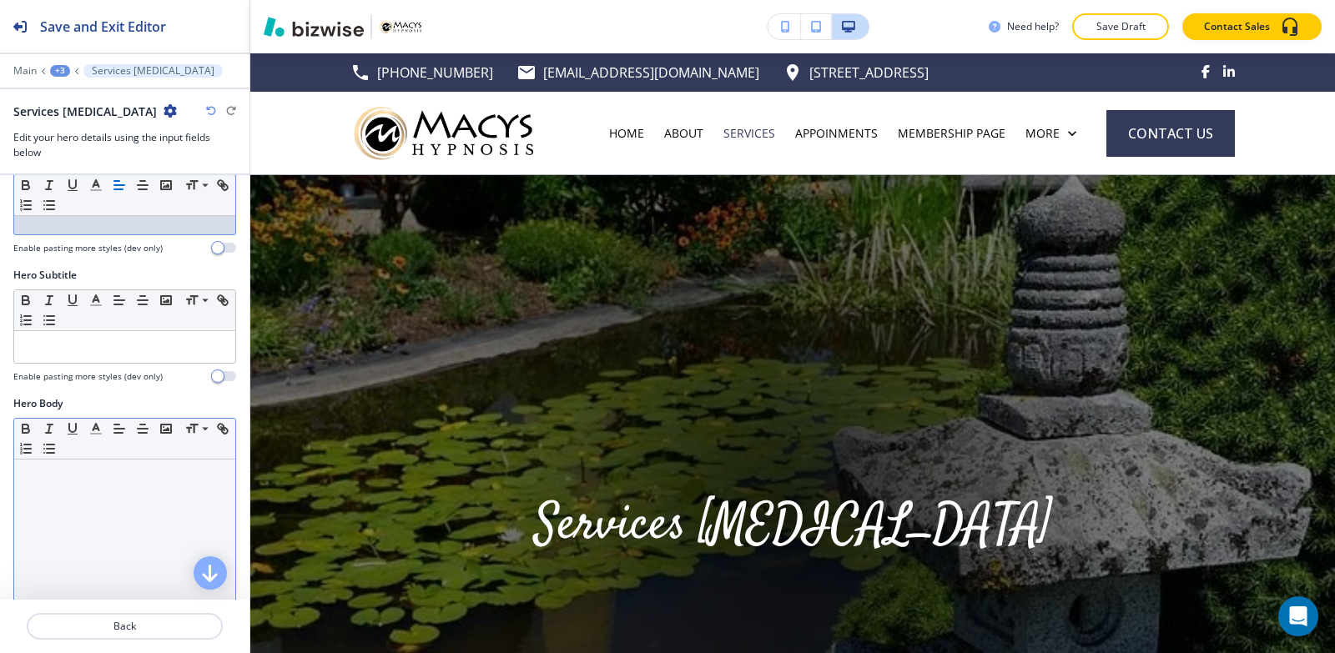
scroll to position [334, 0]
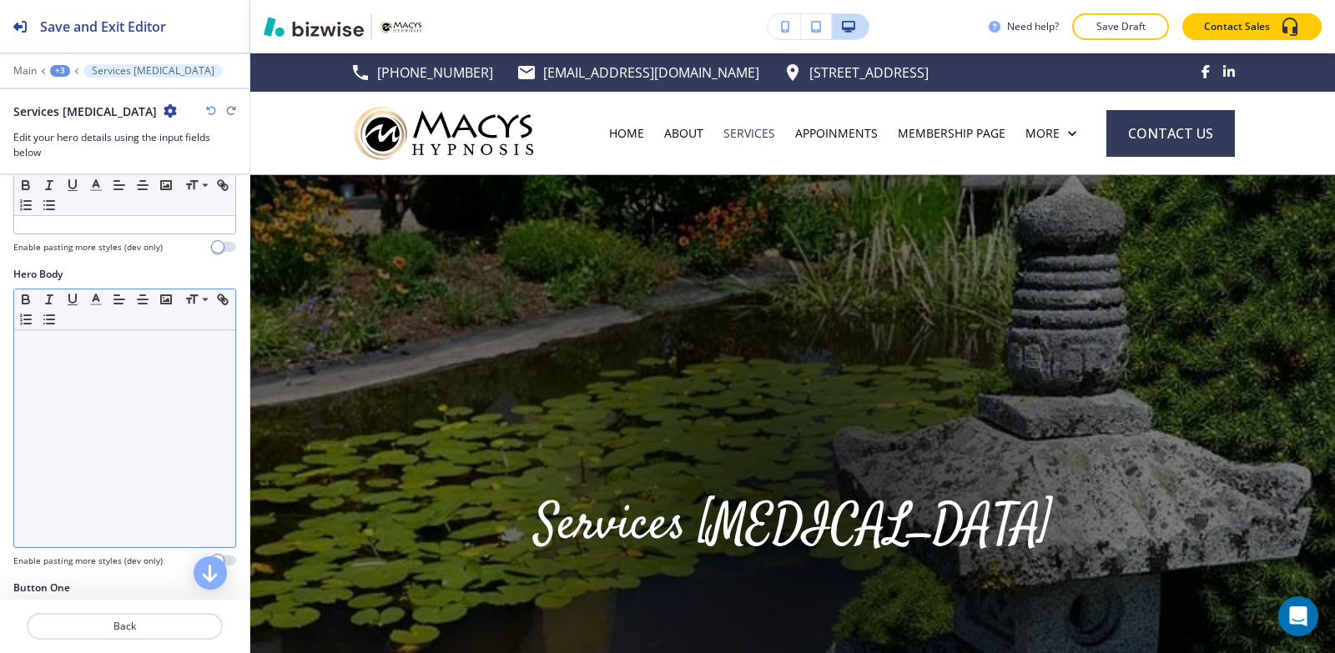
click at [58, 369] on div at bounding box center [124, 438] width 221 height 217
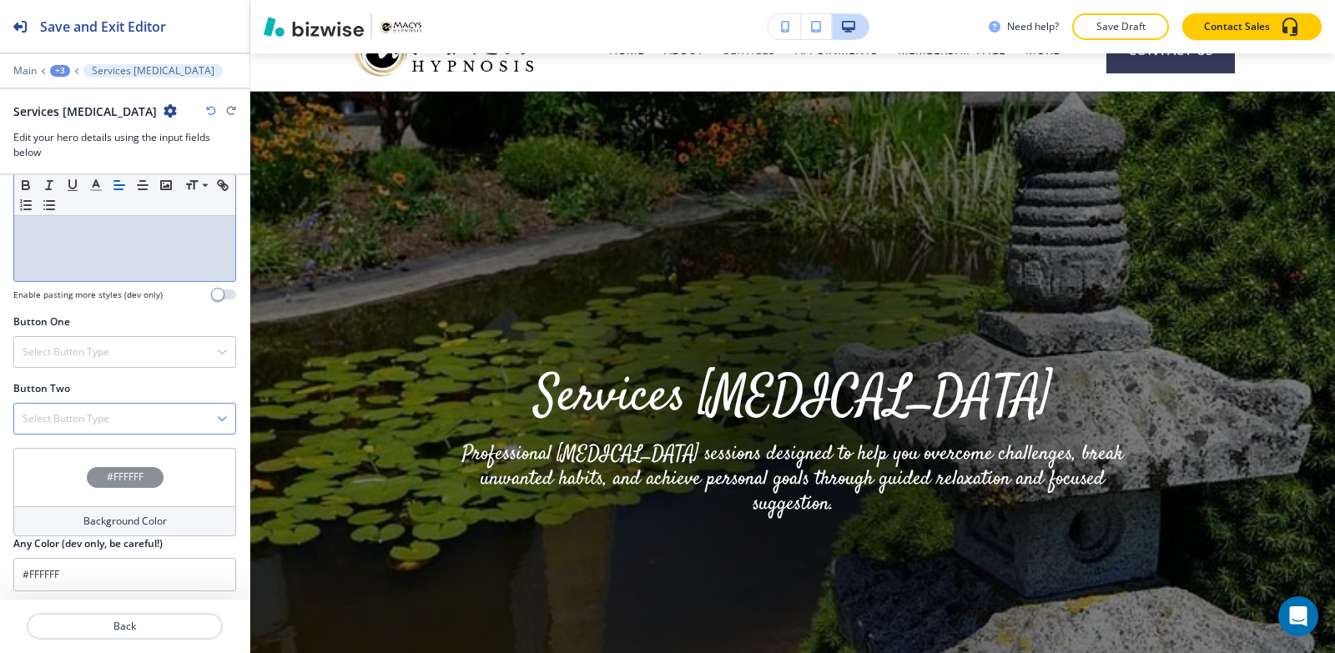
scroll to position [605, 0]
click at [96, 352] on h4 "Select Button Type" at bounding box center [66, 347] width 87 height 15
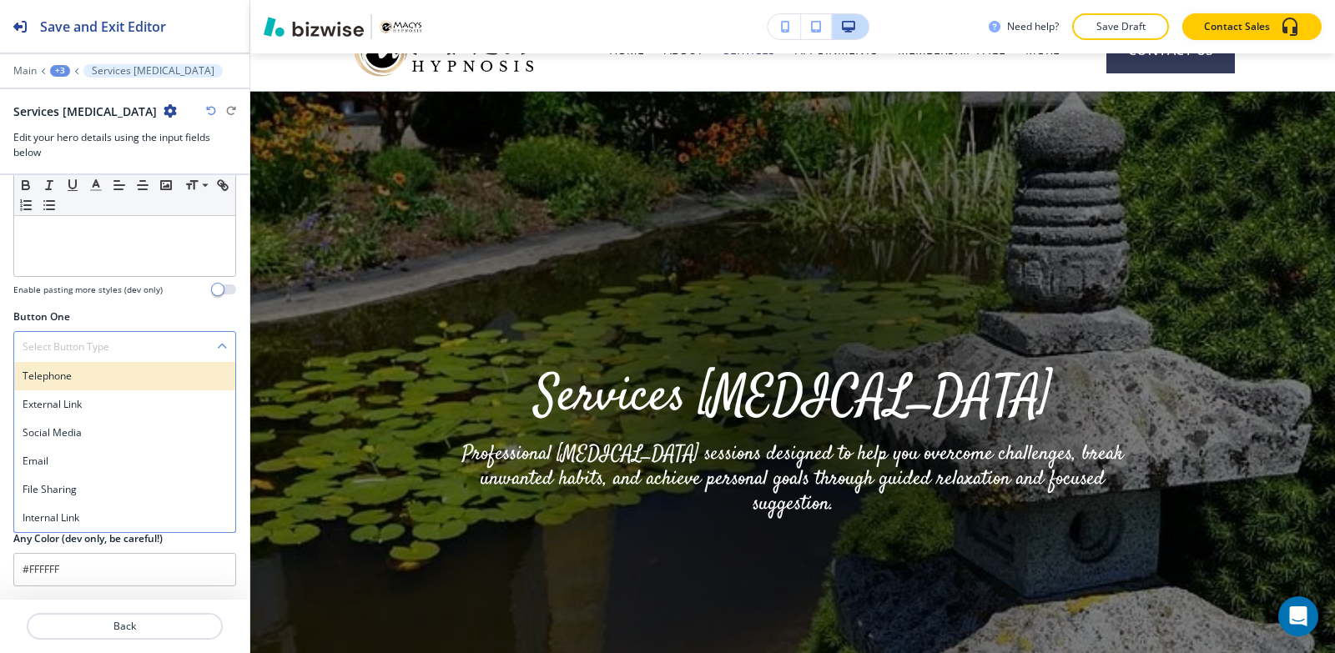
click at [93, 385] on div "Telephone" at bounding box center [124, 376] width 221 height 28
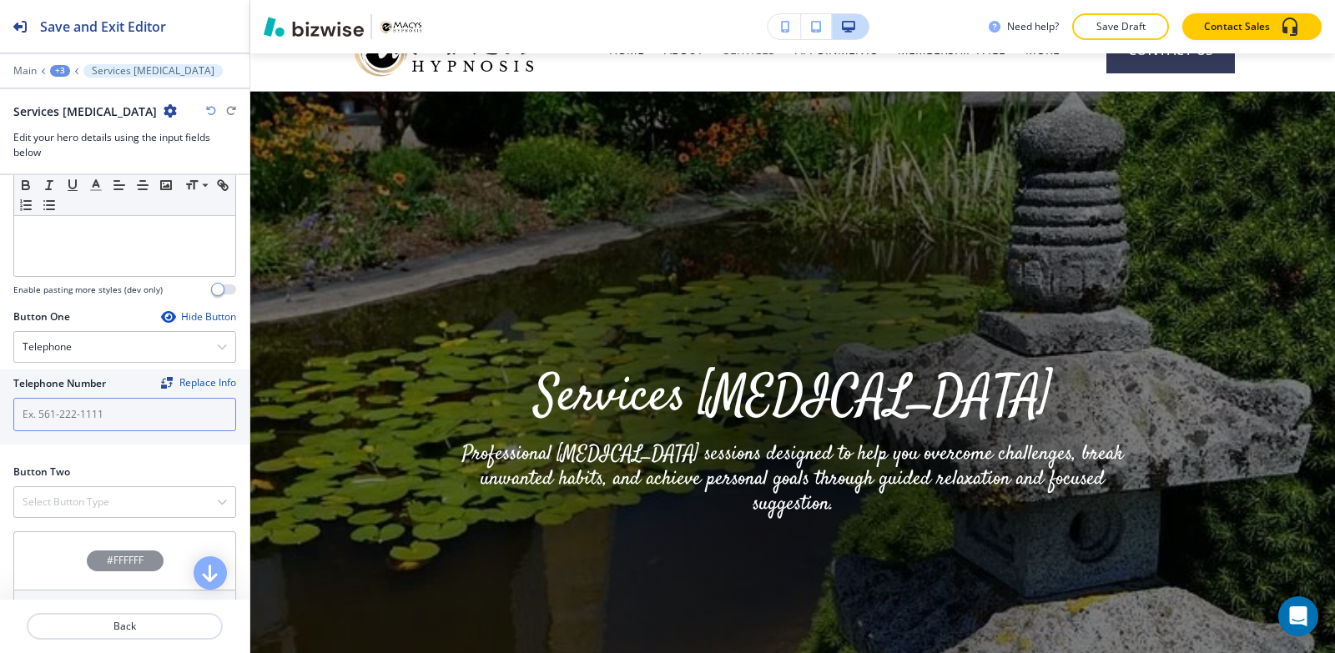
click at [85, 421] on input "text" at bounding box center [124, 414] width 223 height 33
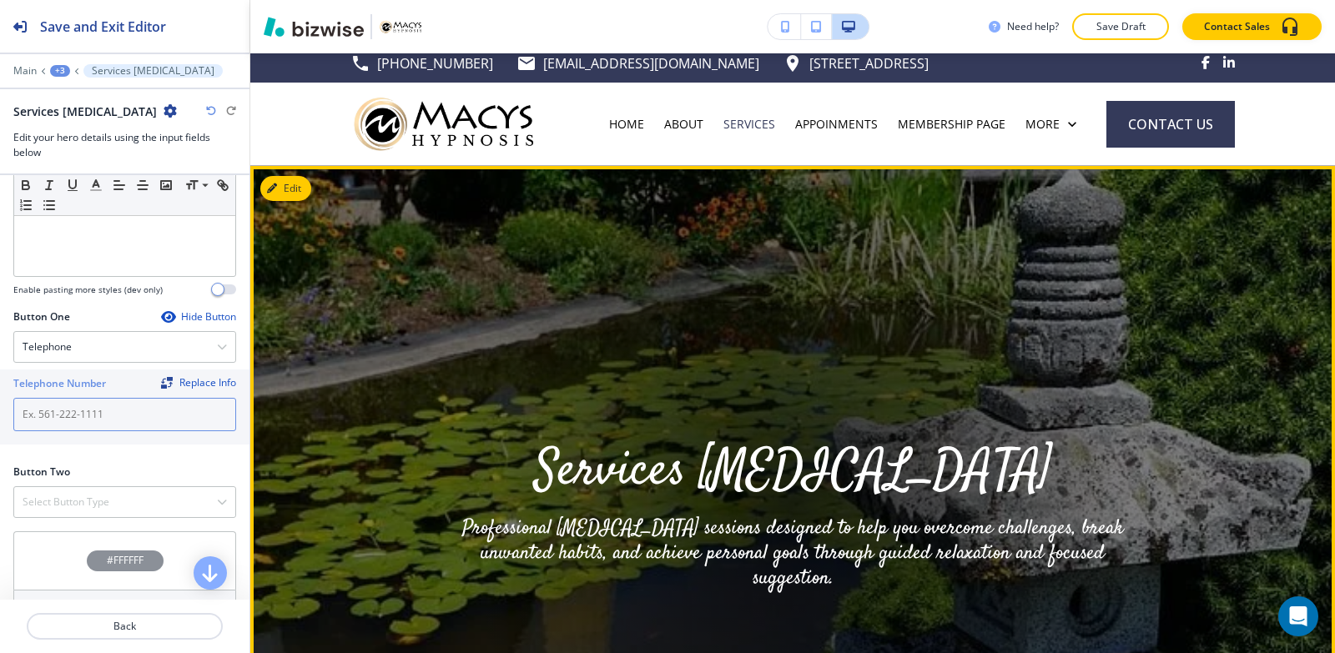
scroll to position [0, 0]
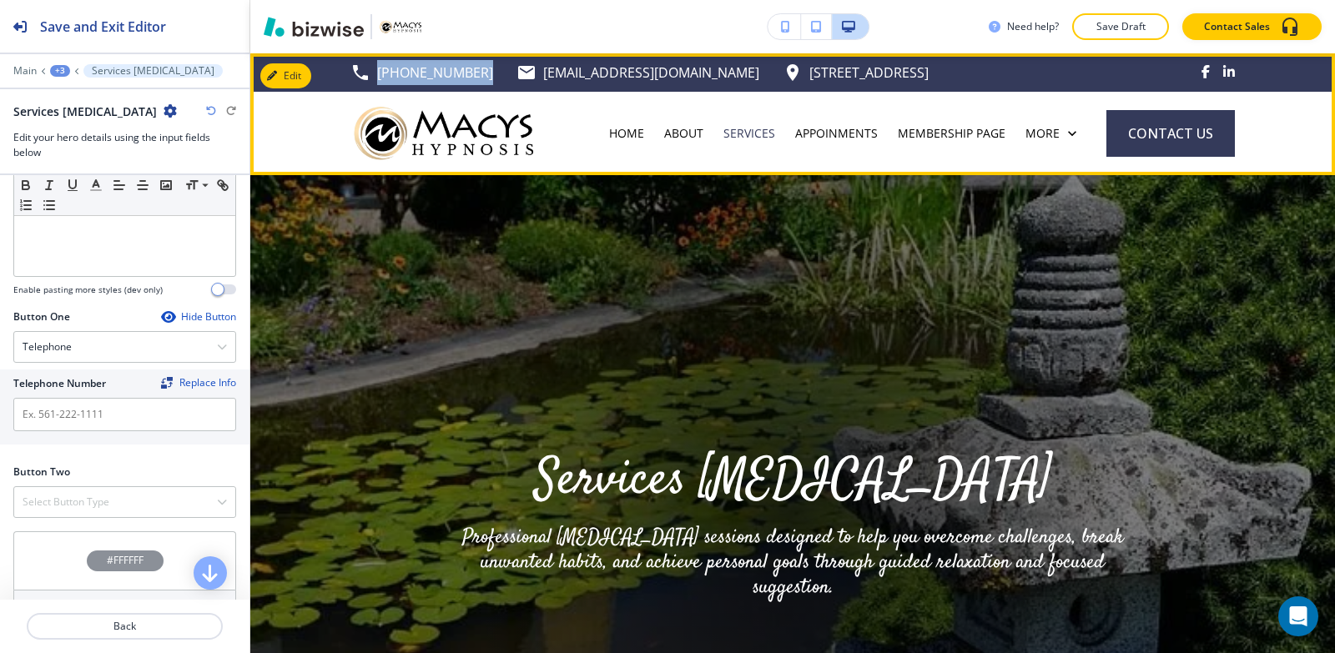
drag, startPoint x: 471, startPoint y: 76, endPoint x: 379, endPoint y: 83, distance: 92.9
click at [379, 83] on div "[PHONE_NUMBER] [EMAIL_ADDRESS][DOMAIN_NAME] [STREET_ADDRESS]" at bounding box center [639, 72] width 578 height 25
copy p "[PHONE_NUMBER]"
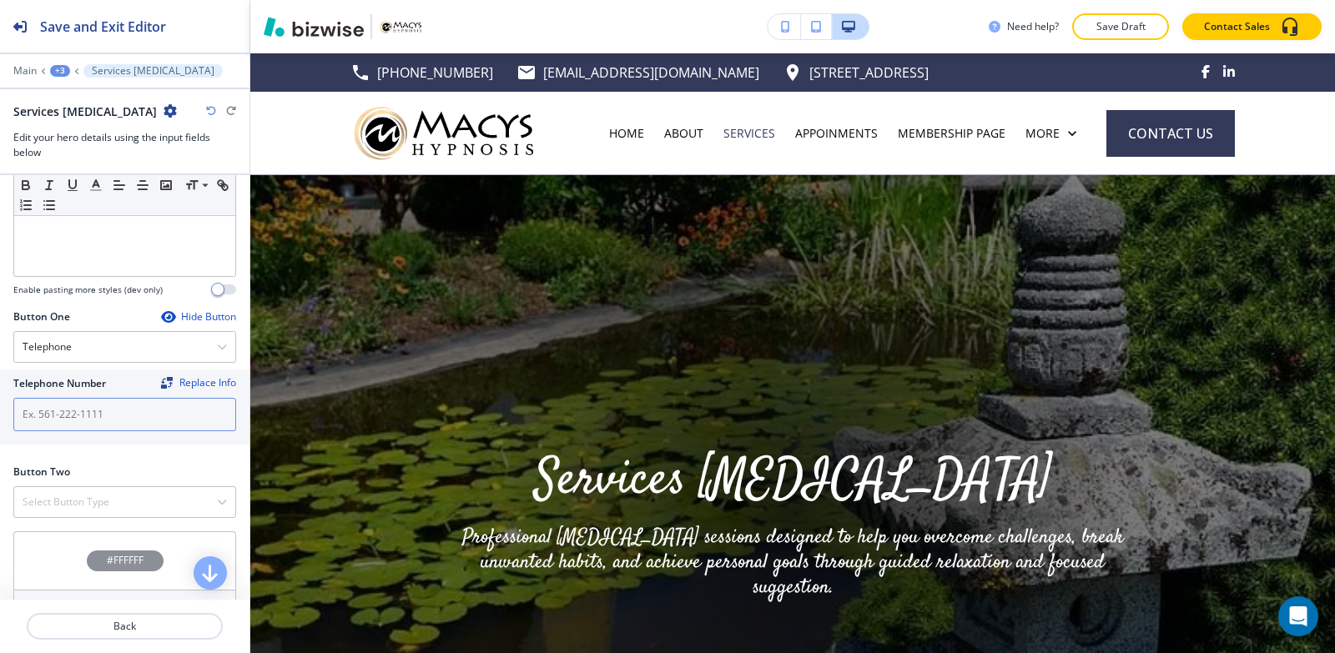
click at [108, 414] on input "text" at bounding box center [124, 414] width 223 height 33
paste input "[PHONE_NUMBER]"
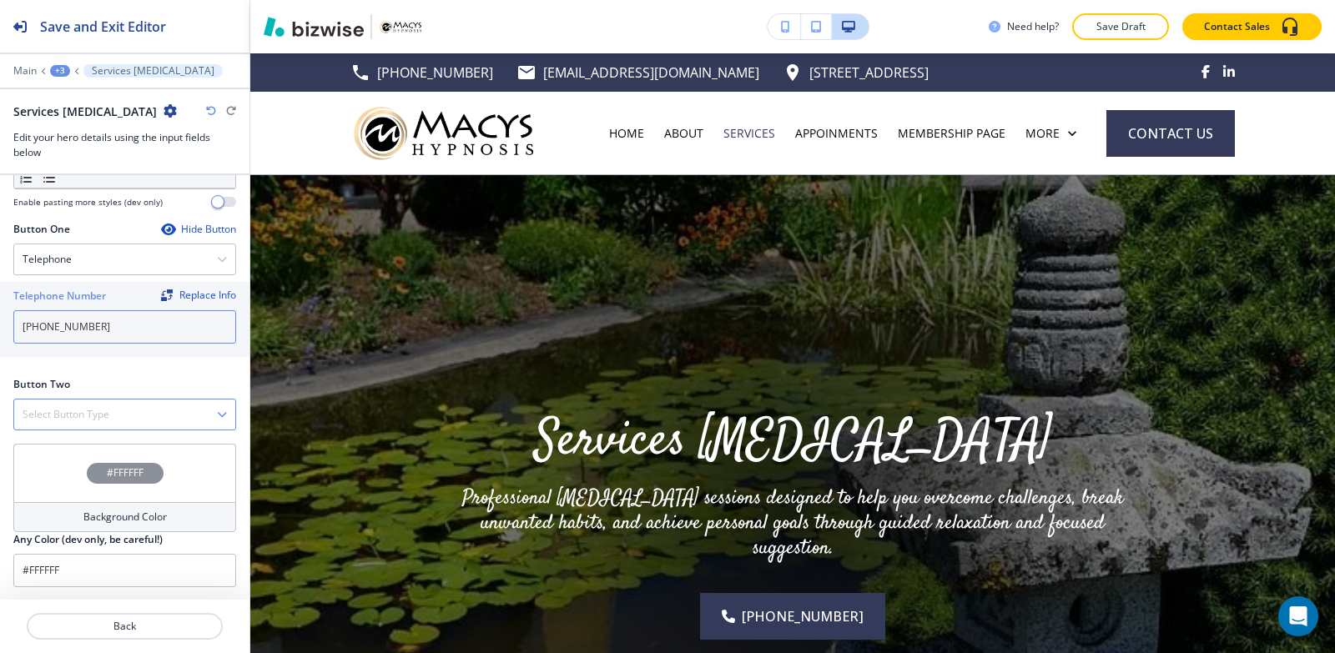
scroll to position [693, 0]
type input "[PHONE_NUMBER]"
click at [73, 426] on div "Select Button Type" at bounding box center [124, 414] width 221 height 30
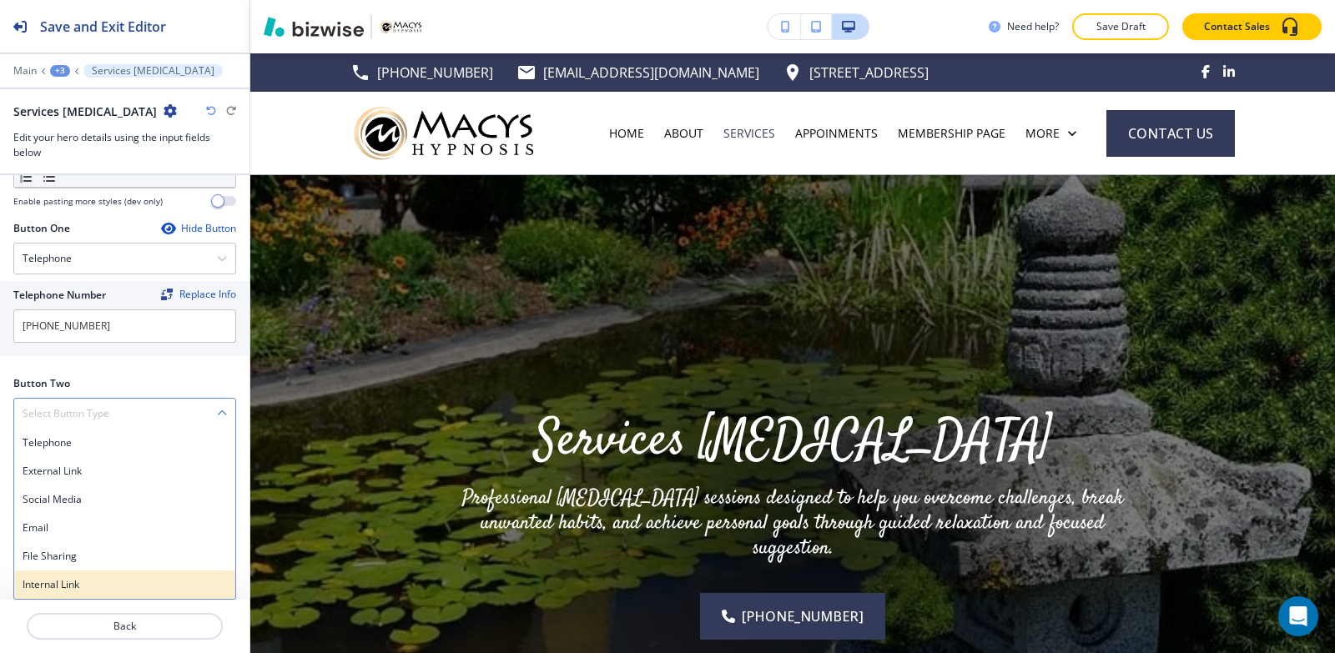
click at [70, 578] on h4 "Internal Link" at bounding box center [125, 584] width 204 height 15
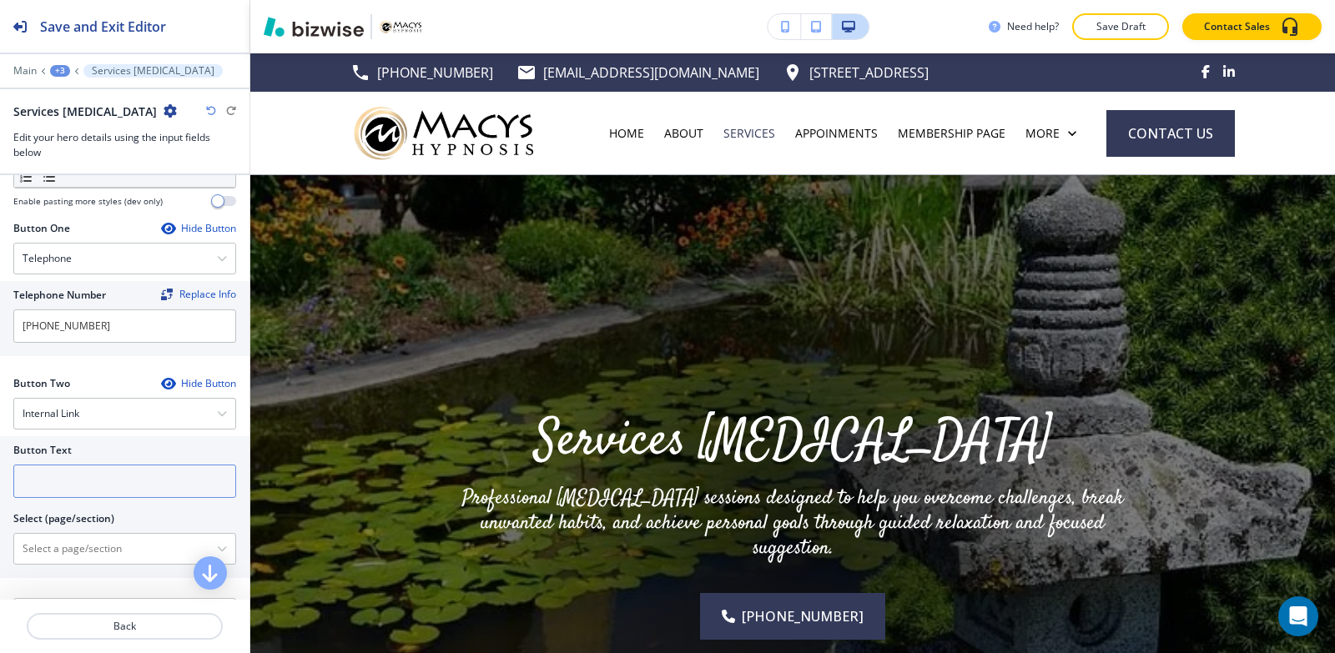
click at [62, 488] on input "text" at bounding box center [124, 481] width 223 height 33
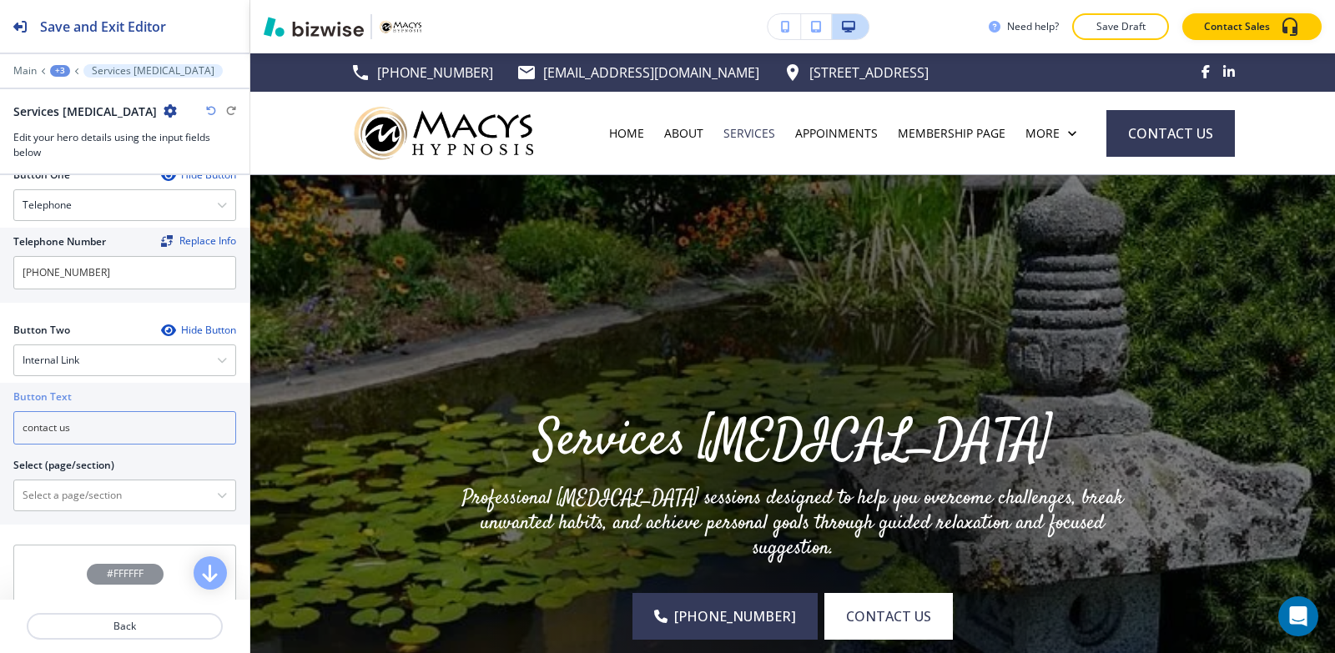
scroll to position [777, 0]
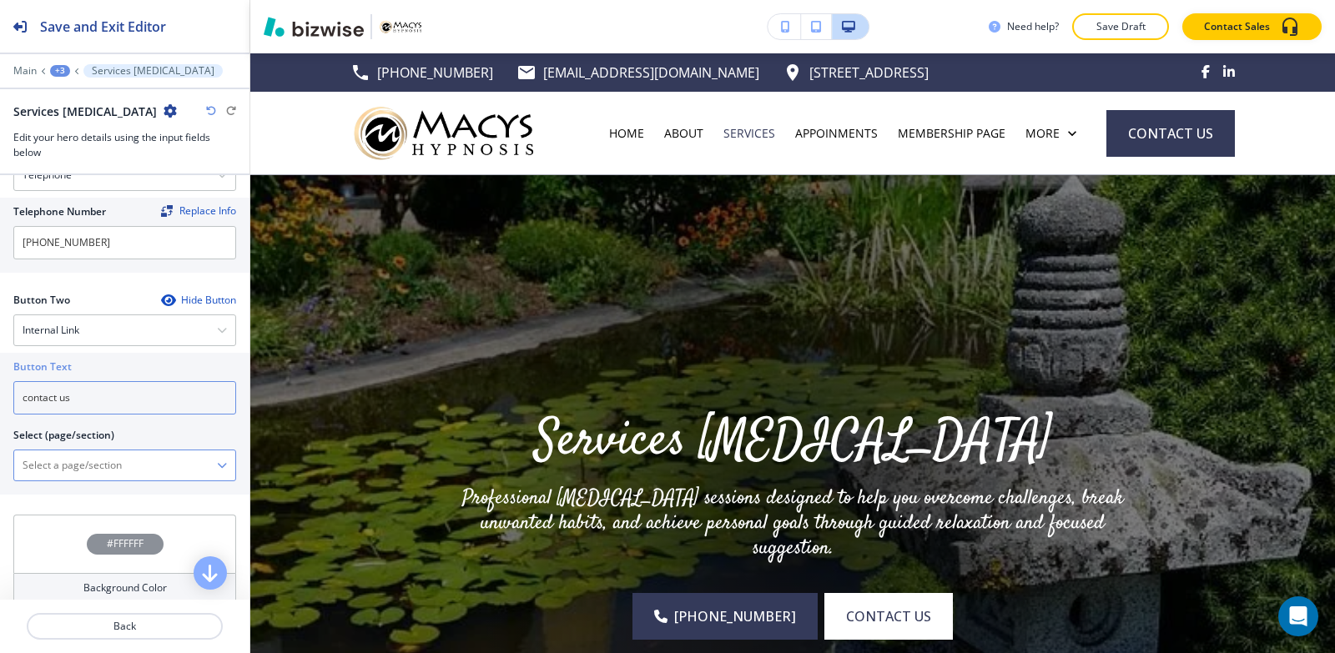
type input "contact us"
click at [53, 467] on \(page\/section\) "Manual Input" at bounding box center [115, 465] width 203 height 28
type \(page\/section\) "CONTACT | Contact Form"
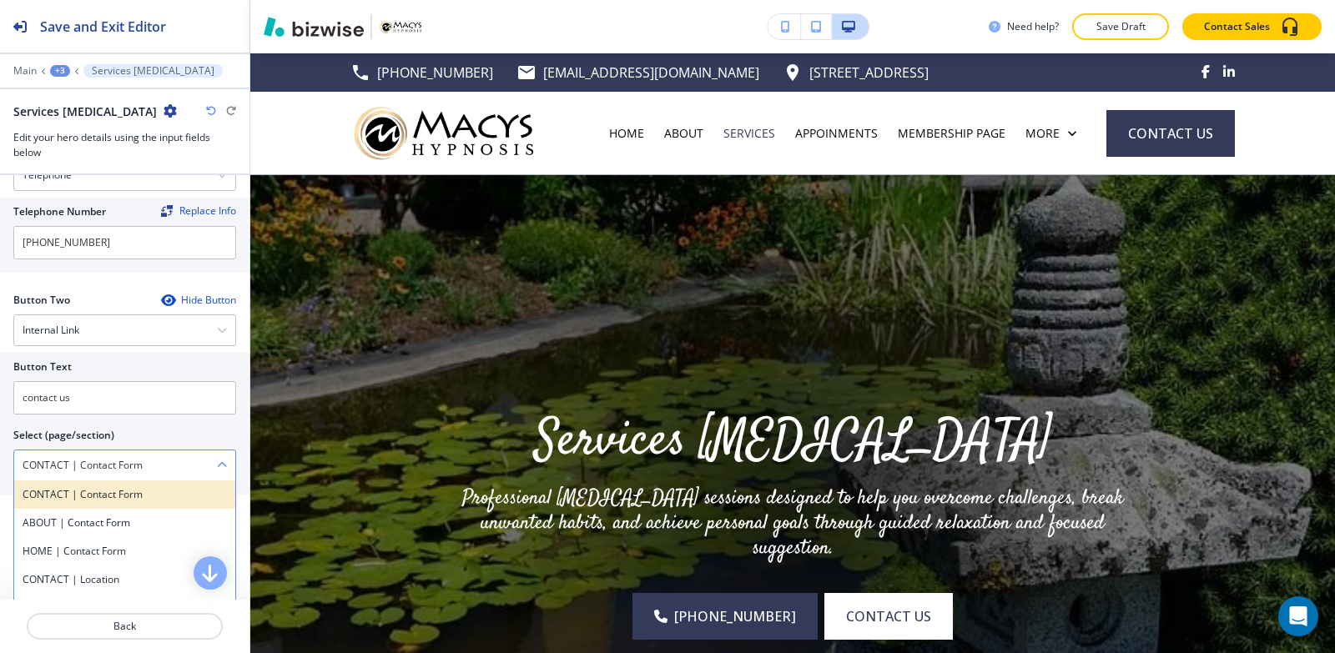
click at [66, 500] on h4 "CONTACT | Contact Form" at bounding box center [125, 494] width 204 height 15
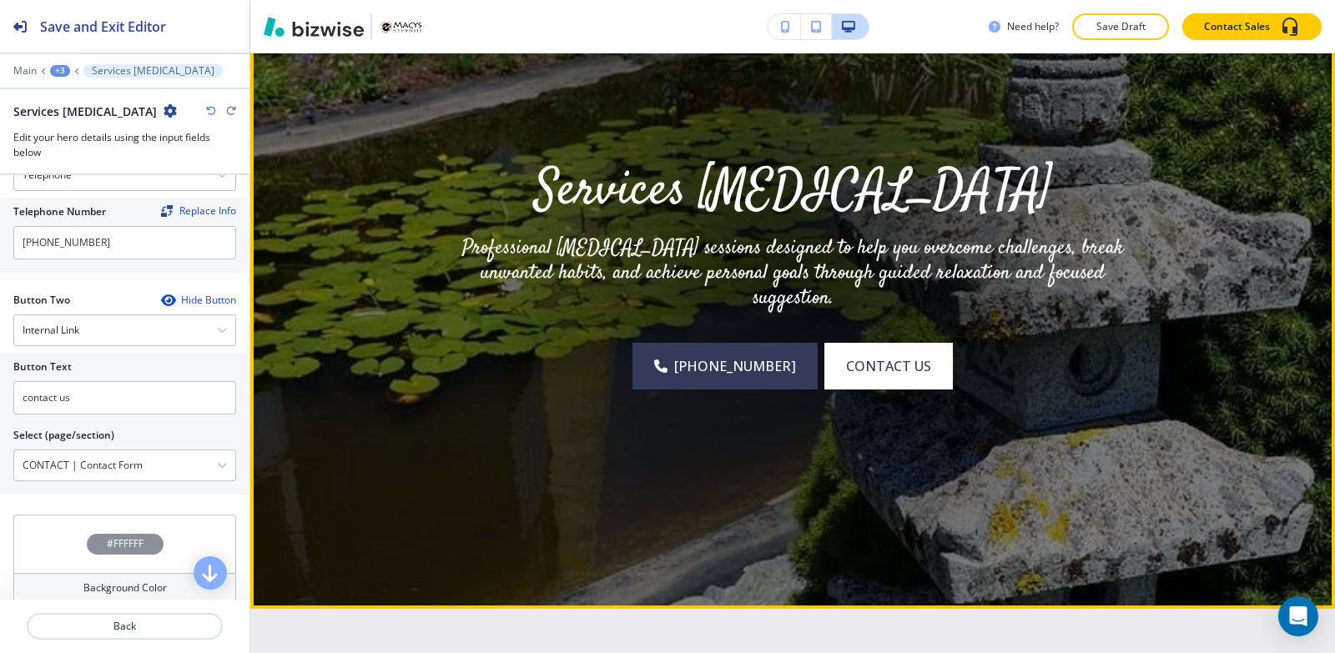
scroll to position [584, 0]
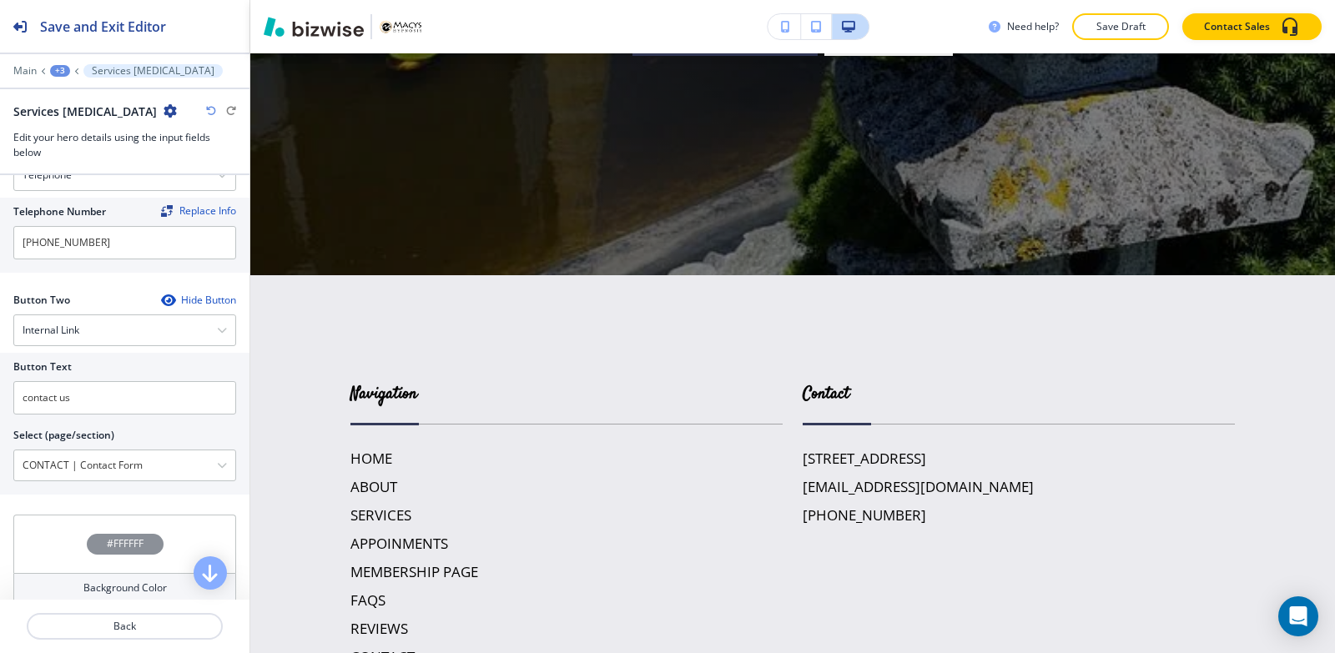
click at [63, 71] on div "+3" at bounding box center [60, 71] width 20 height 12
click at [91, 138] on button "SERVICES" at bounding box center [103, 127] width 107 height 29
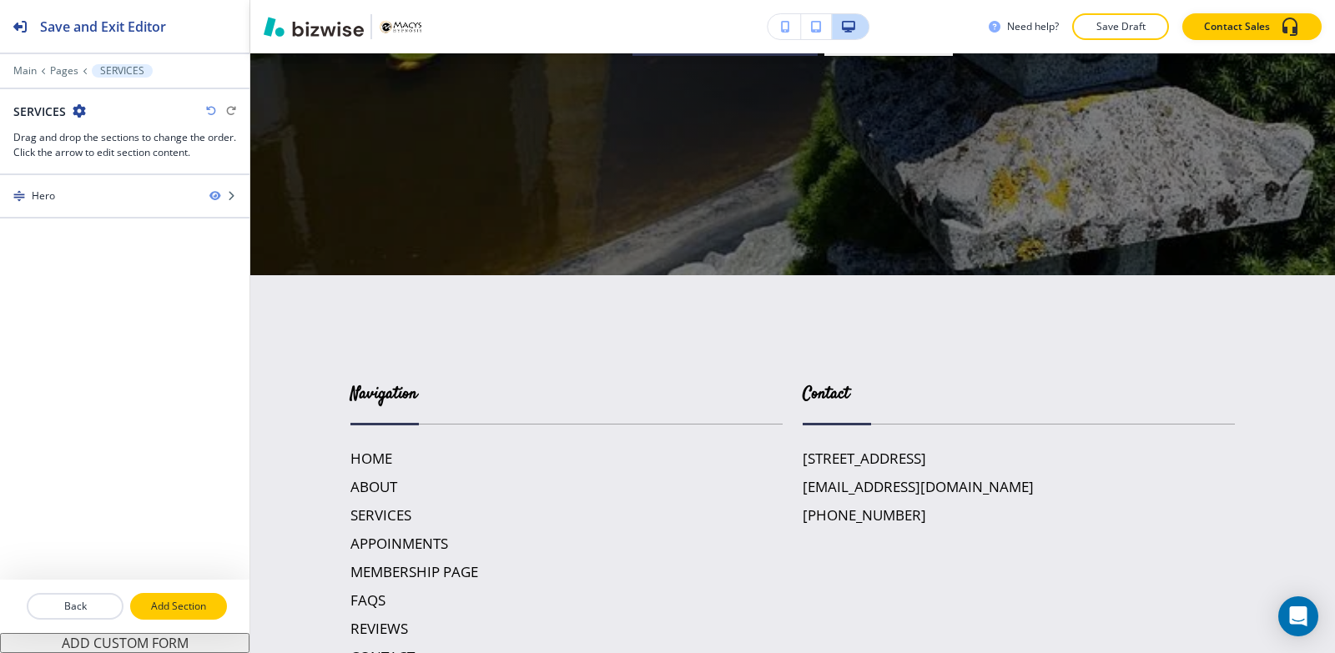
click at [185, 601] on p "Add Section" at bounding box center [178, 606] width 93 height 15
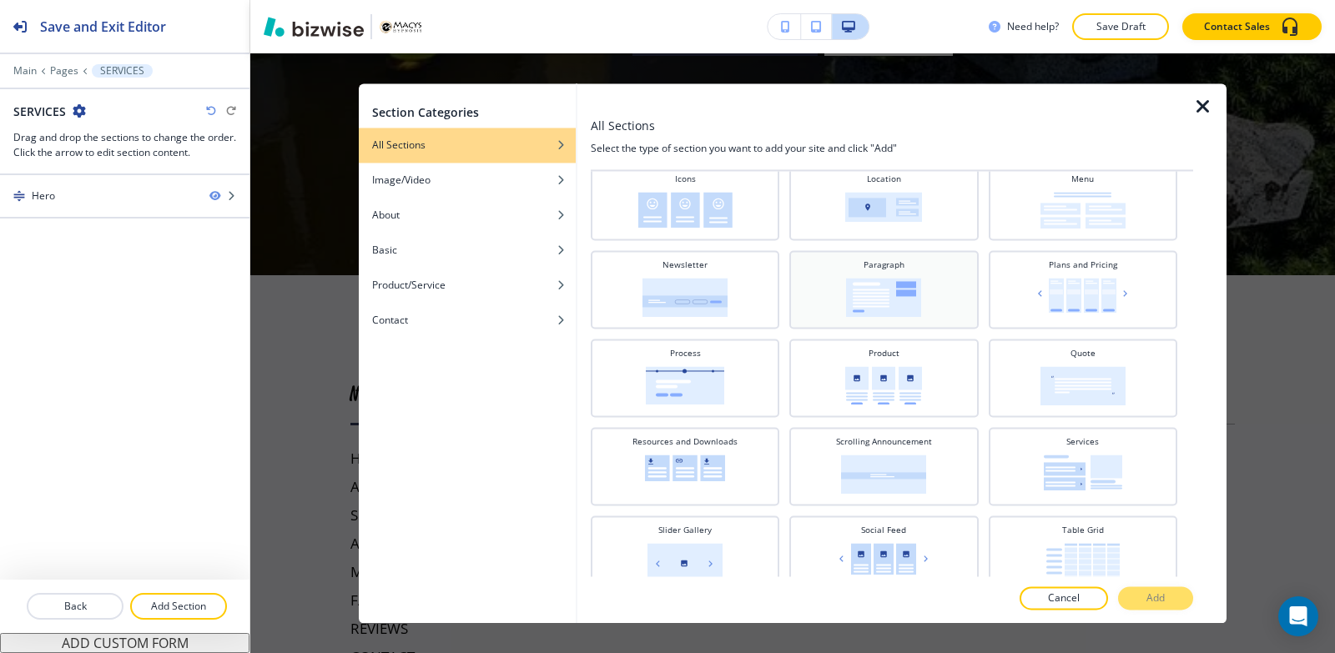
scroll to position [501, 0]
click at [863, 284] on img at bounding box center [883, 294] width 75 height 39
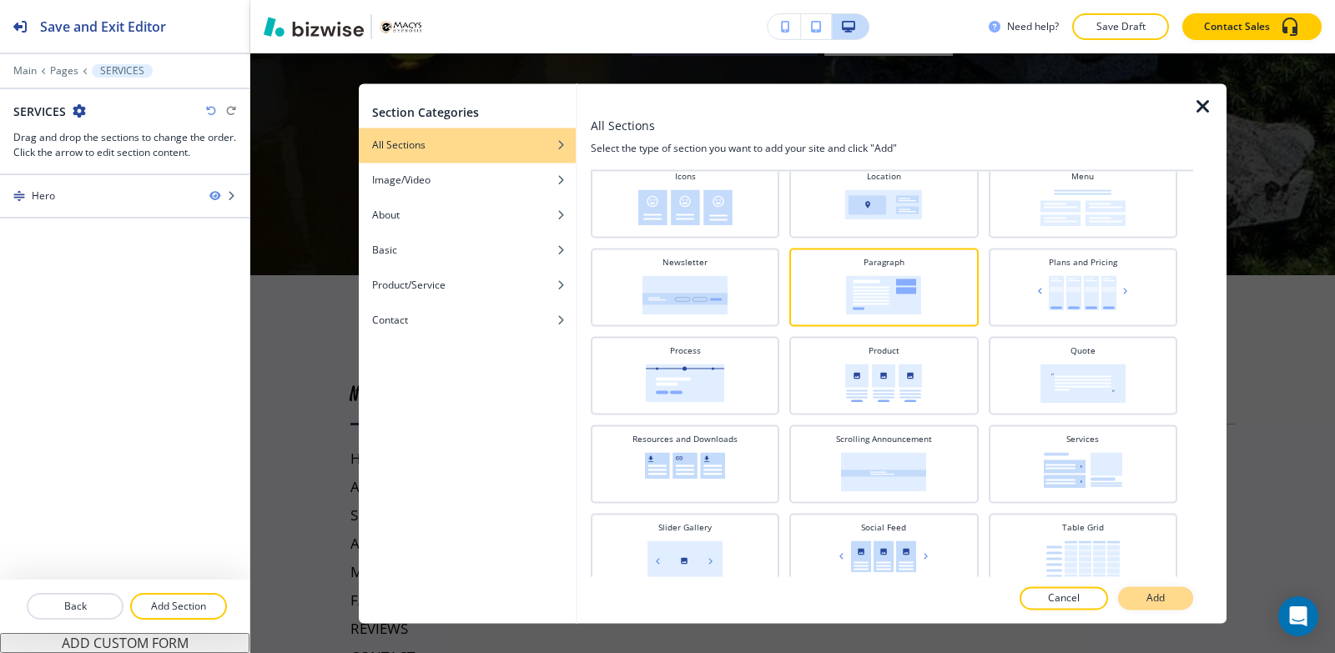
click at [1177, 599] on button "Add" at bounding box center [1155, 597] width 75 height 23
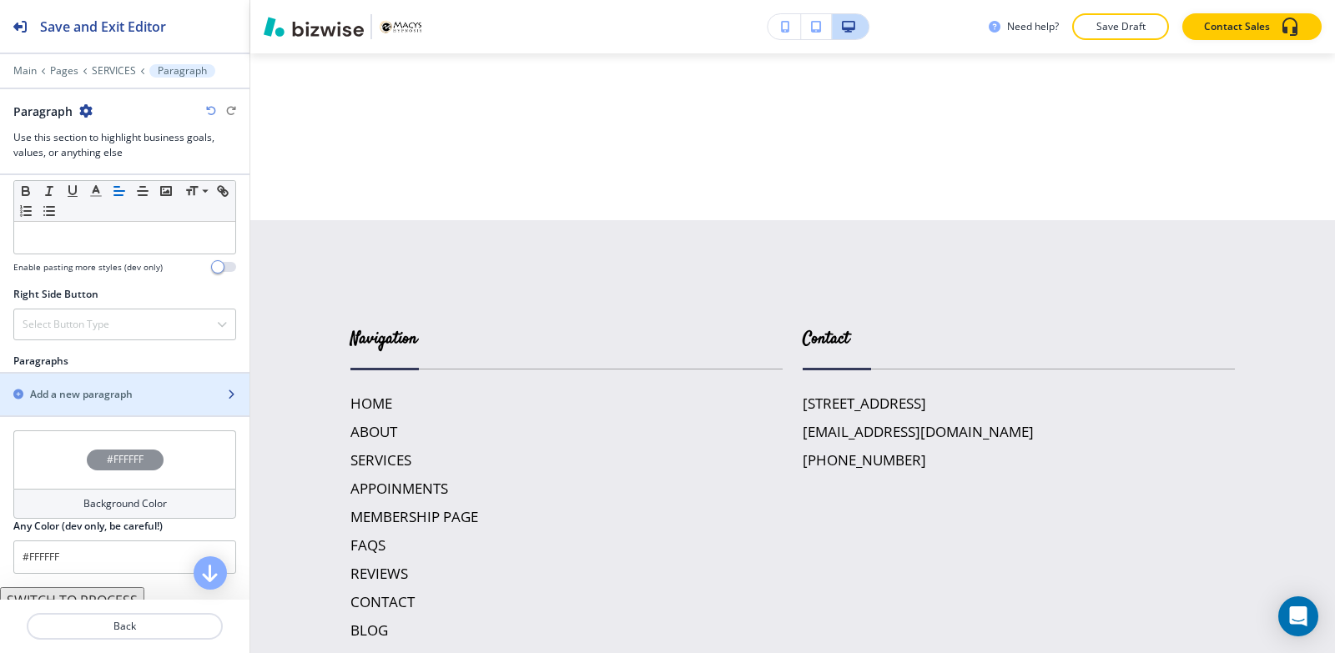
scroll to position [918, 0]
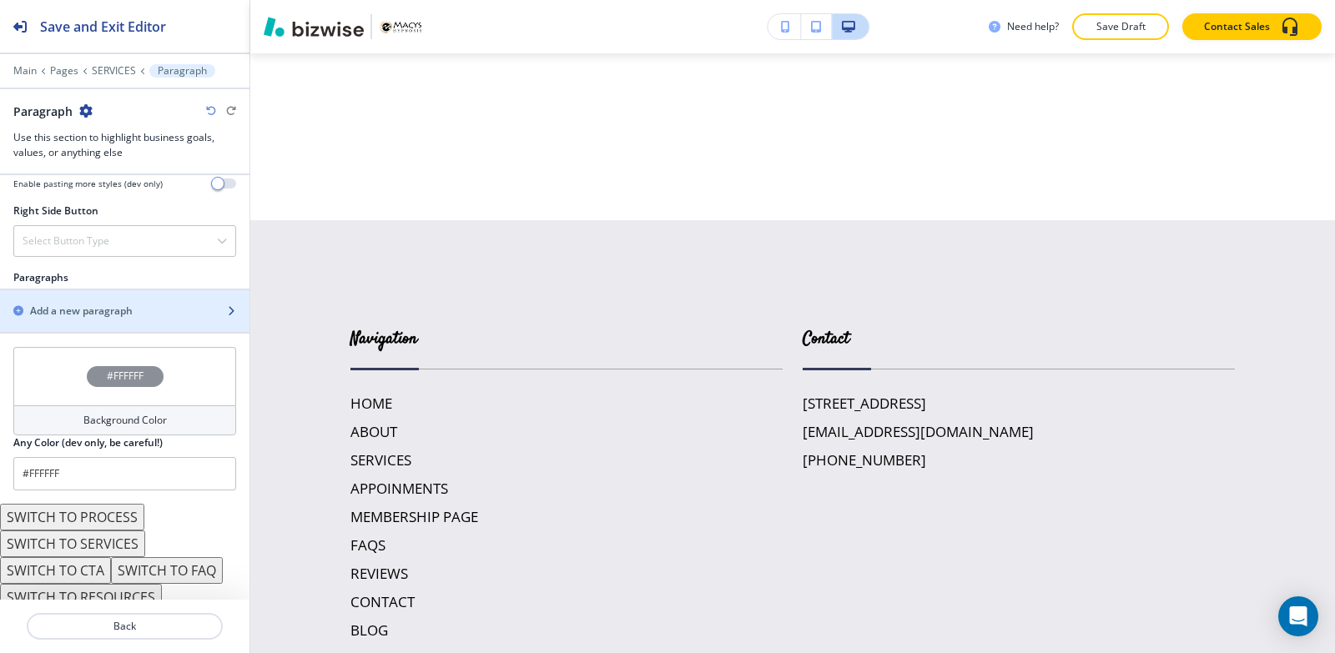
click at [103, 306] on h2 "Add a new paragraph" at bounding box center [81, 311] width 103 height 15
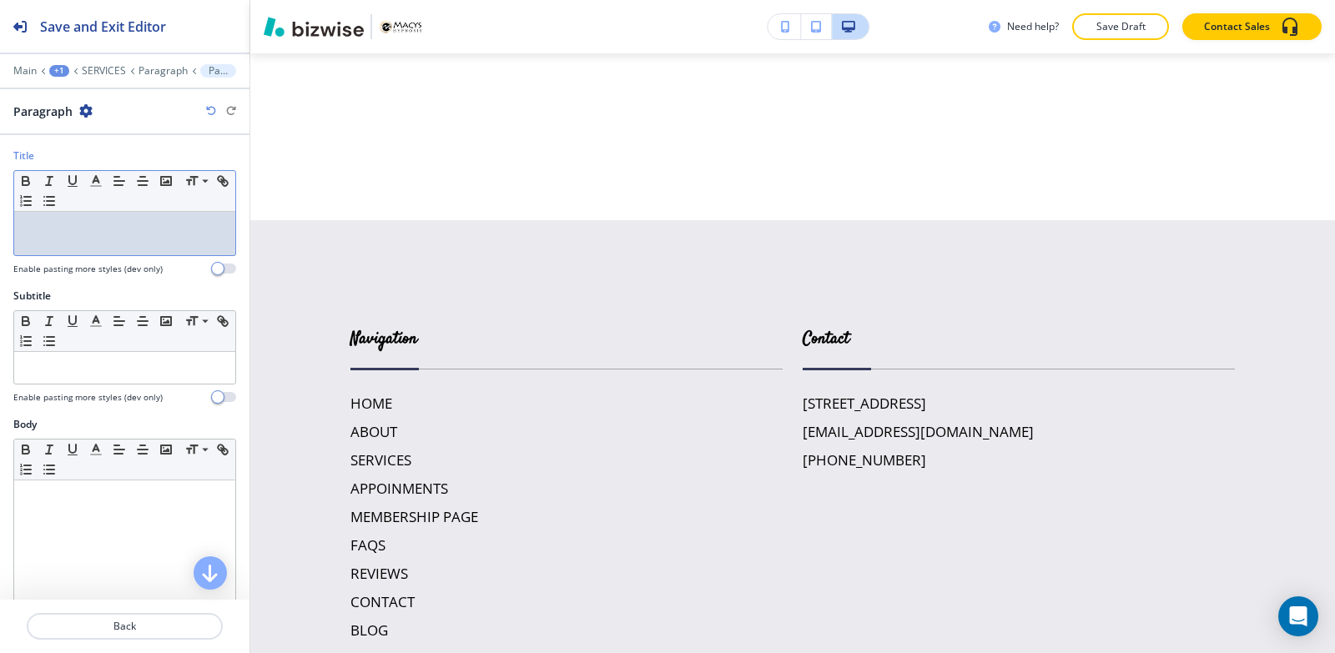
click at [102, 249] on div at bounding box center [124, 233] width 221 height 43
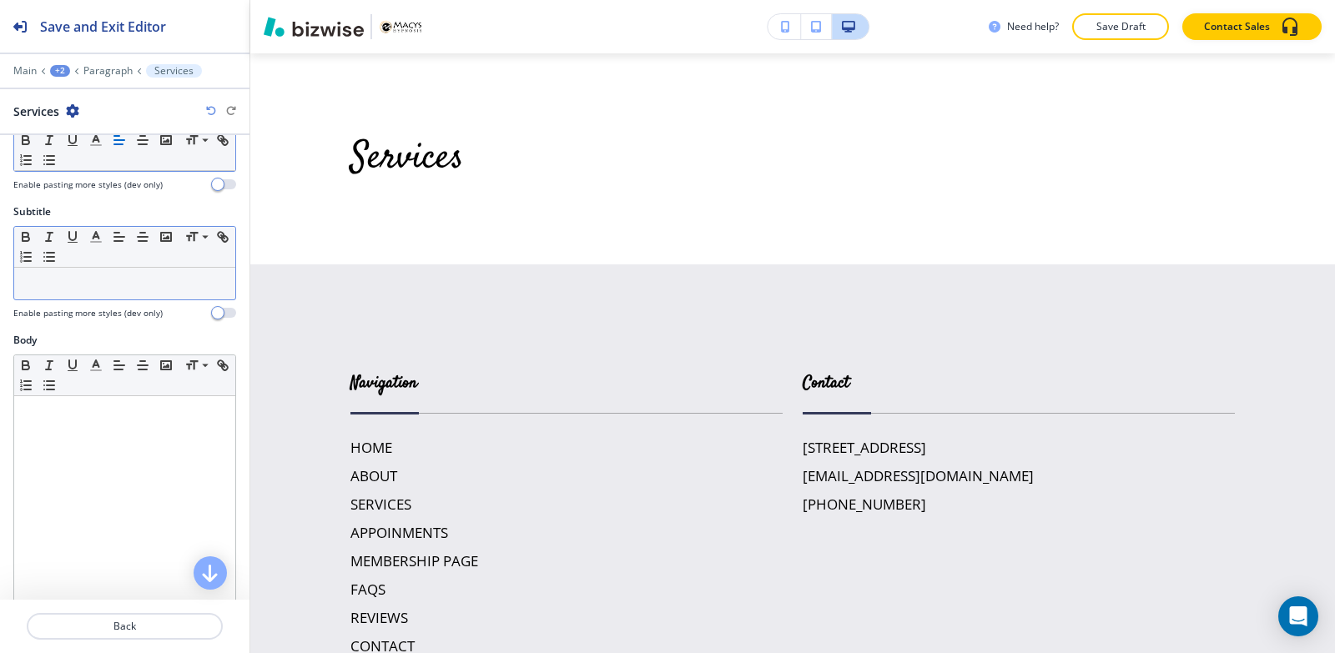
scroll to position [167, 0]
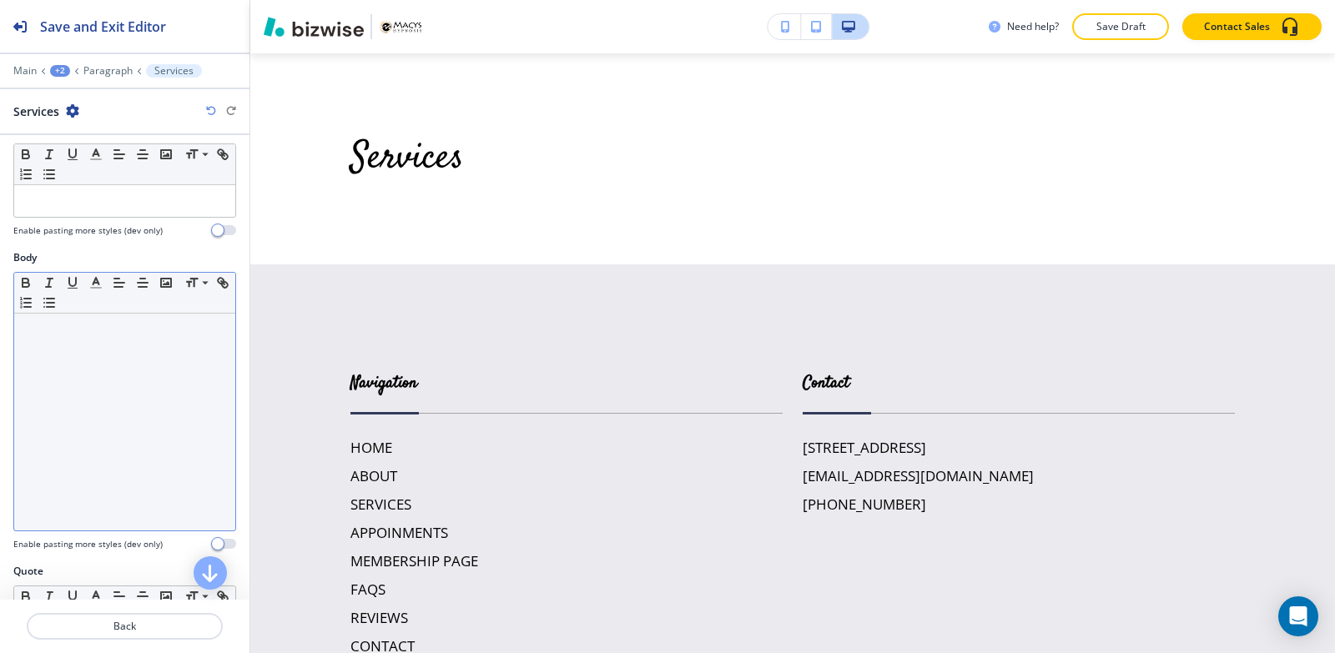
click at [130, 356] on div at bounding box center [124, 422] width 221 height 217
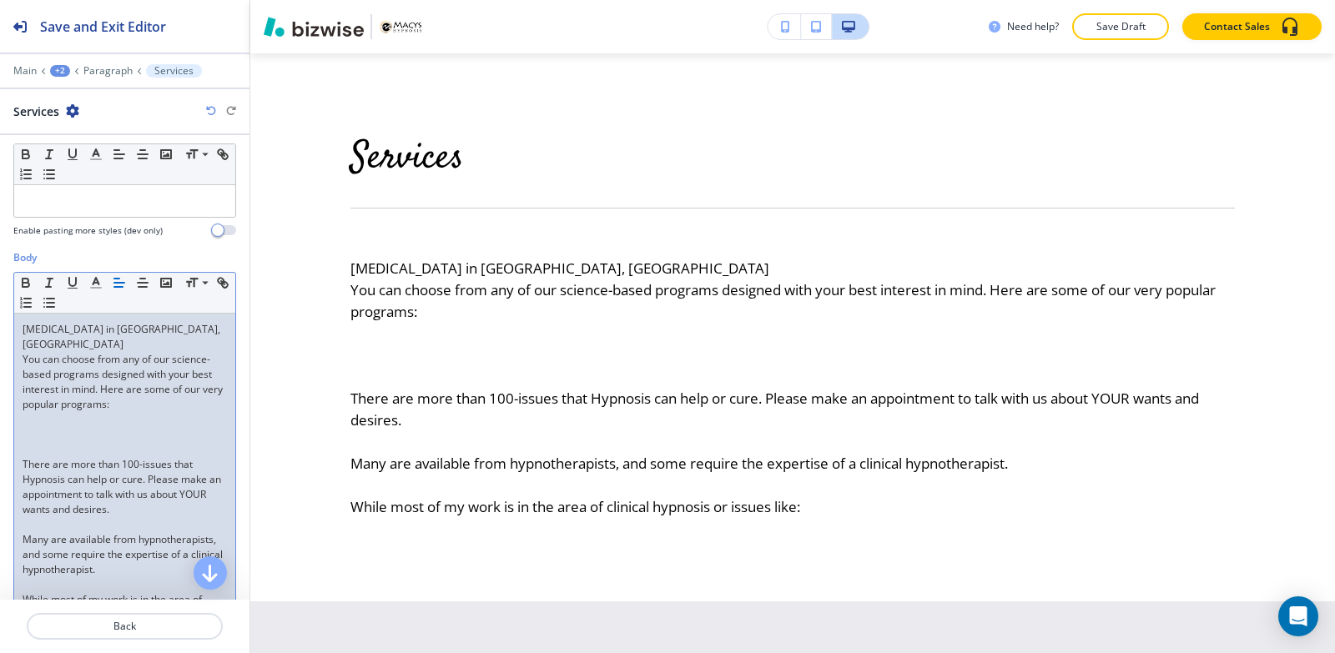
scroll to position [0, 0]
click at [18, 450] on div "[MEDICAL_DATA] in [GEOGRAPHIC_DATA], [GEOGRAPHIC_DATA] You can choose from any …" at bounding box center [124, 472] width 221 height 317
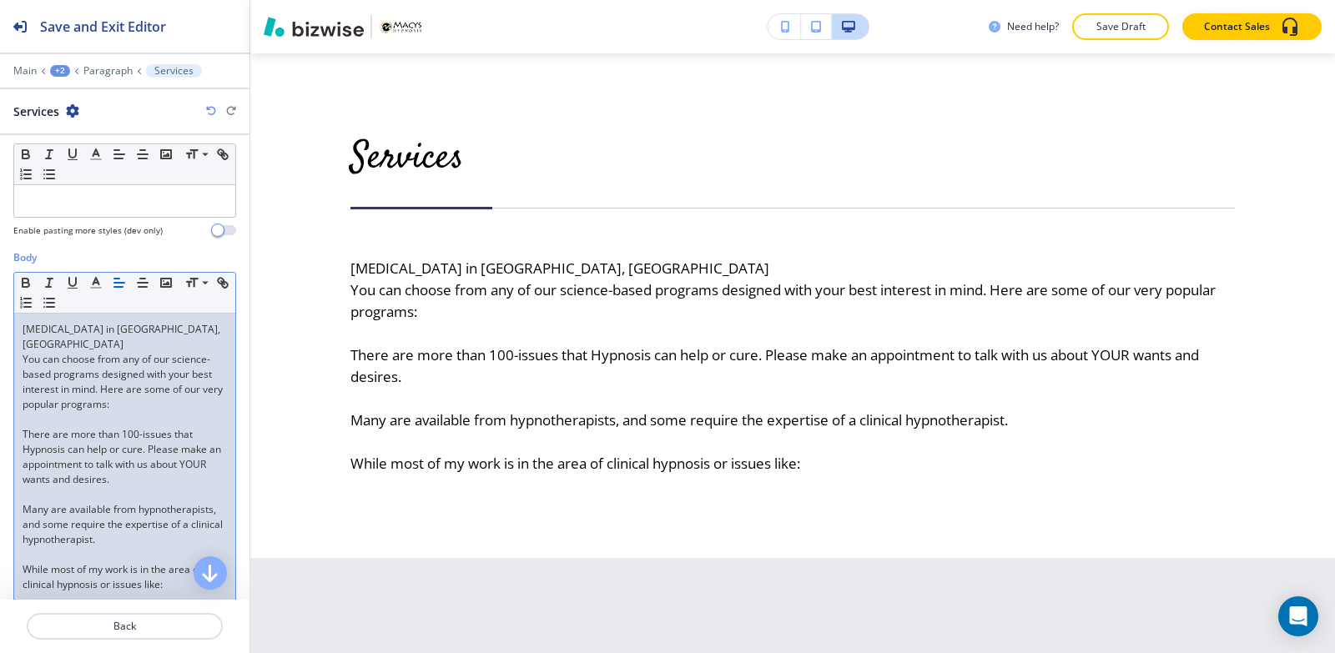
click at [18, 494] on div "[MEDICAL_DATA] in [GEOGRAPHIC_DATA], [GEOGRAPHIC_DATA] You can choose from any …" at bounding box center [124, 457] width 221 height 287
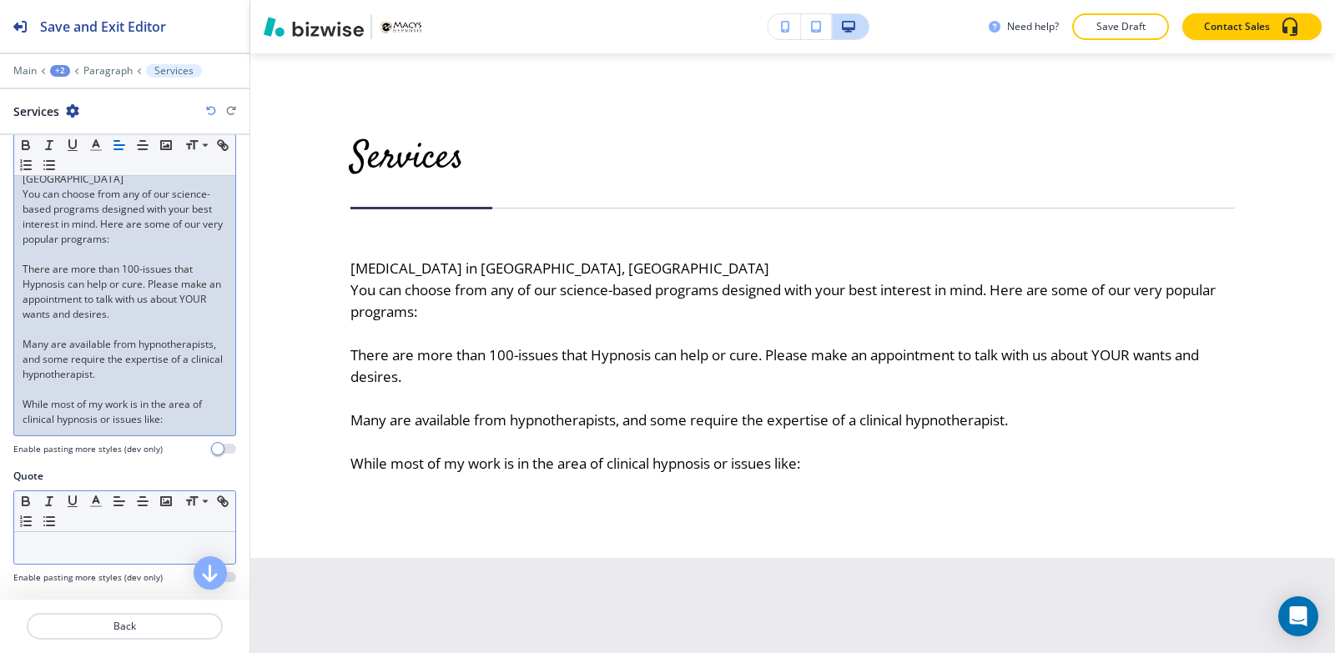
scroll to position [334, 0]
click at [183, 405] on p "While most of my work is in the area of clinical hypnosis or issues like:" at bounding box center [125, 410] width 204 height 30
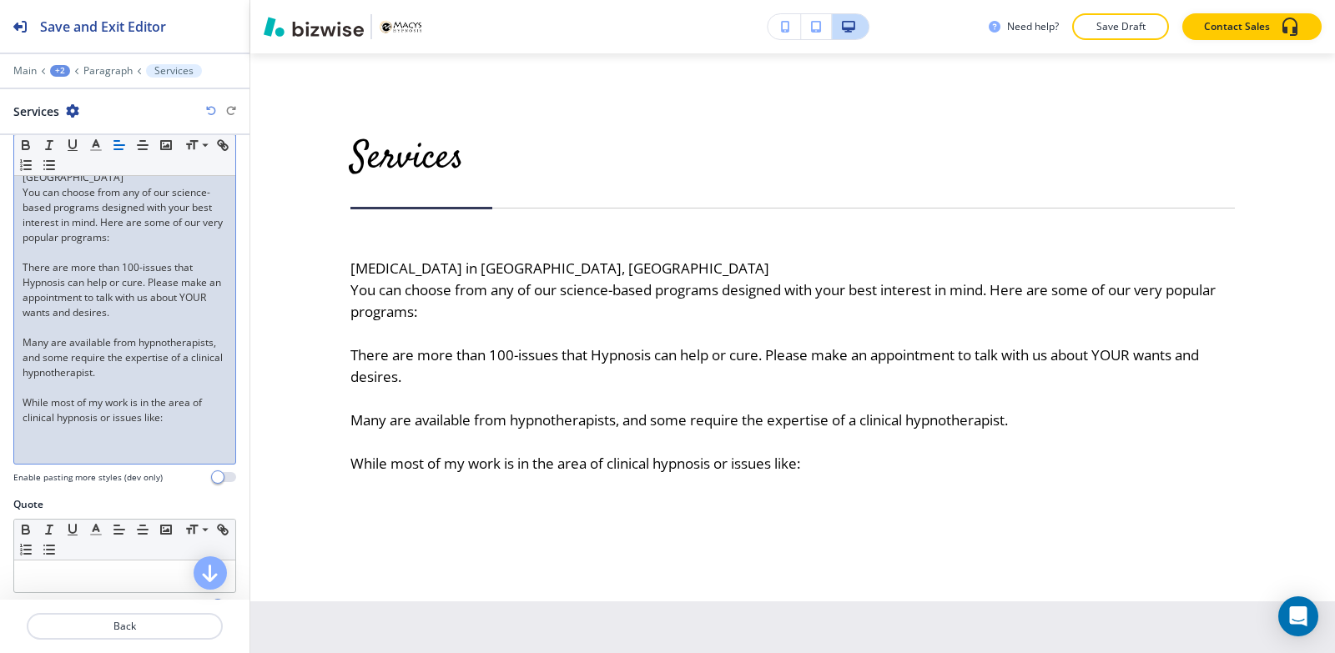
scroll to position [0, 0]
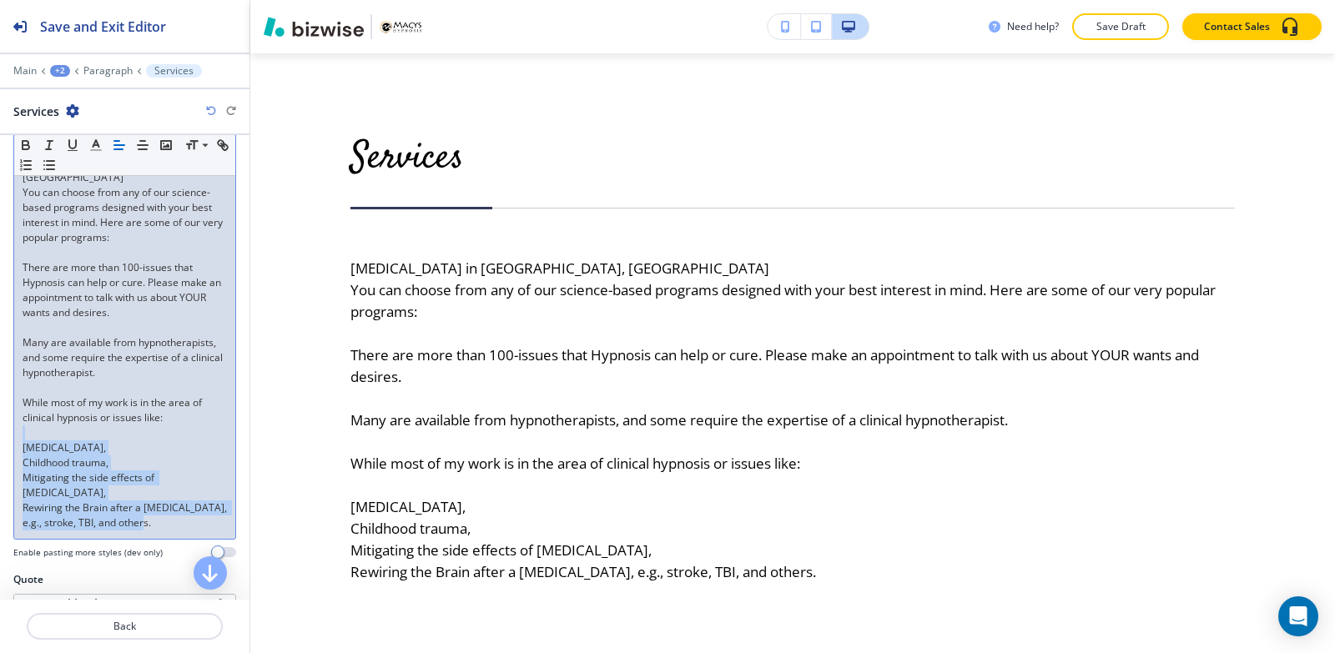
drag, startPoint x: 174, startPoint y: 513, endPoint x: 18, endPoint y: 392, distance: 196.7
click at [0, 422] on div "Body Small Normal Large Huge [MEDICAL_DATA] in [GEOGRAPHIC_DATA], [GEOGRAPHIC_D…" at bounding box center [124, 327] width 249 height 489
click at [162, 515] on p "Rewiring the Brain after a [MEDICAL_DATA], e.g., stroke, TBI, and others." at bounding box center [125, 516] width 204 height 30
drag, startPoint x: 101, startPoint y: 507, endPoint x: 1, endPoint y: 437, distance: 122.2
click at [1, 437] on div "Body Small Normal Large Huge [MEDICAL_DATA] in [GEOGRAPHIC_DATA], [GEOGRAPHIC_D…" at bounding box center [124, 327] width 249 height 489
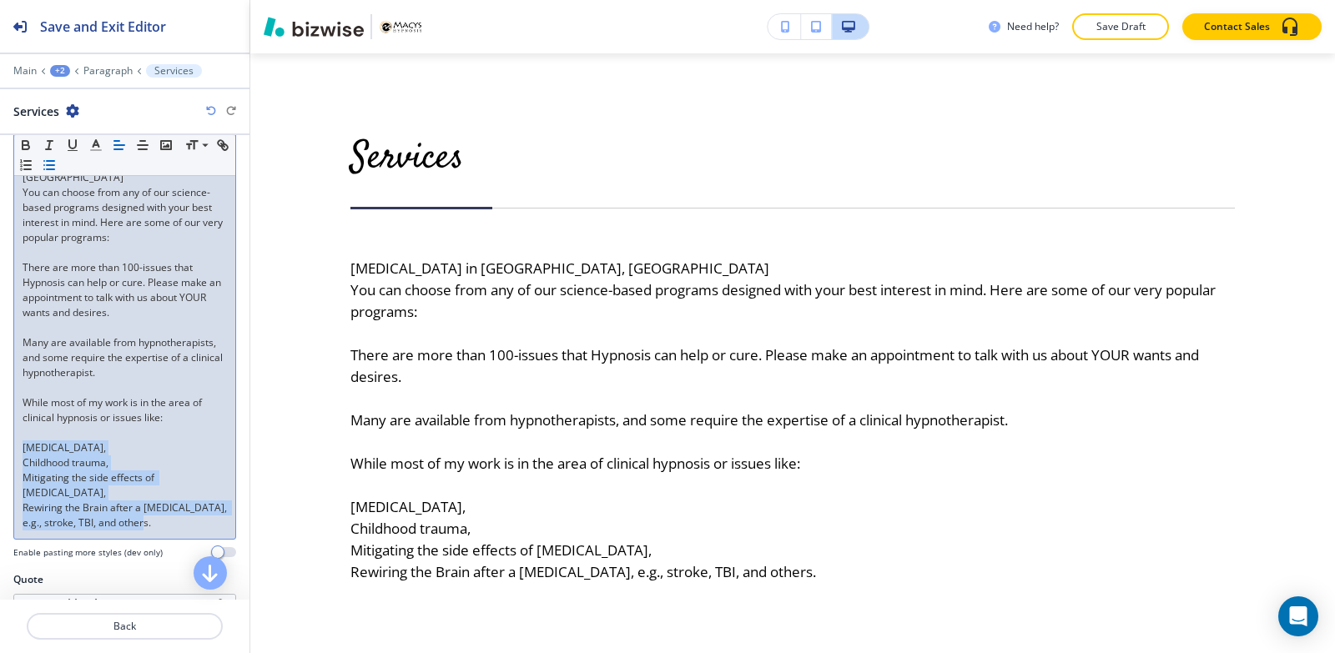
click at [57, 164] on icon "button" at bounding box center [49, 165] width 15 height 15
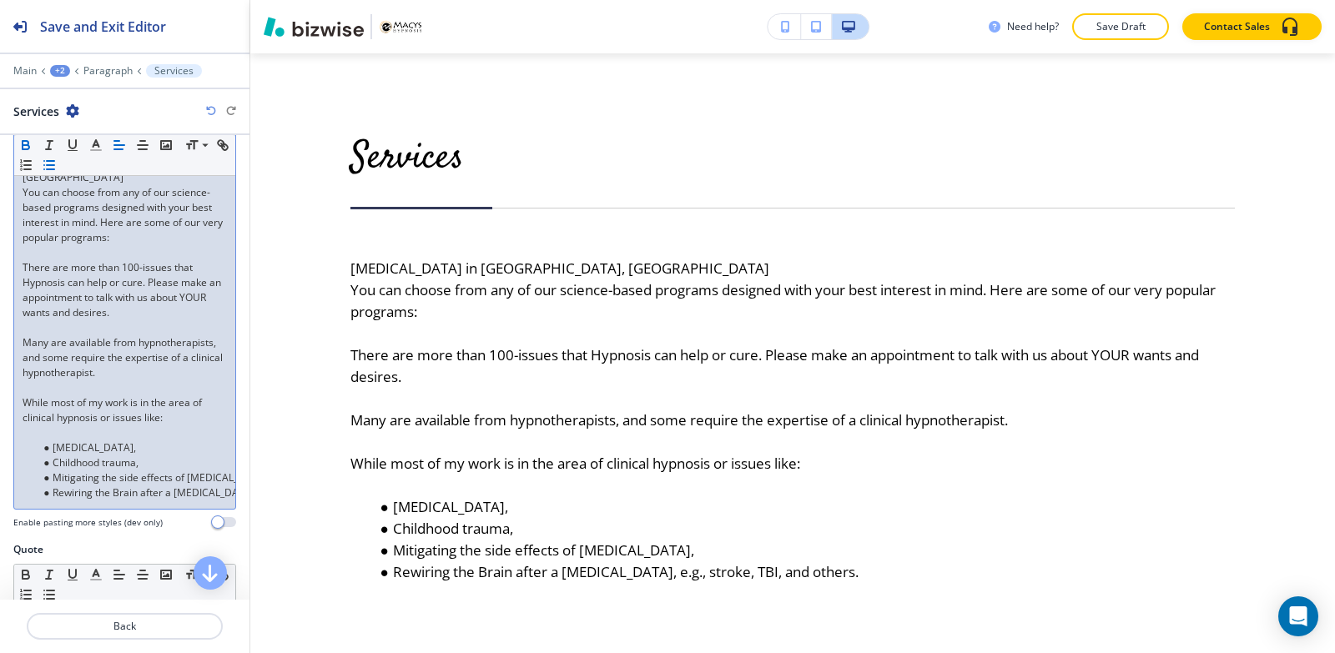
click at [29, 146] on icon "button" at bounding box center [26, 147] width 7 height 4
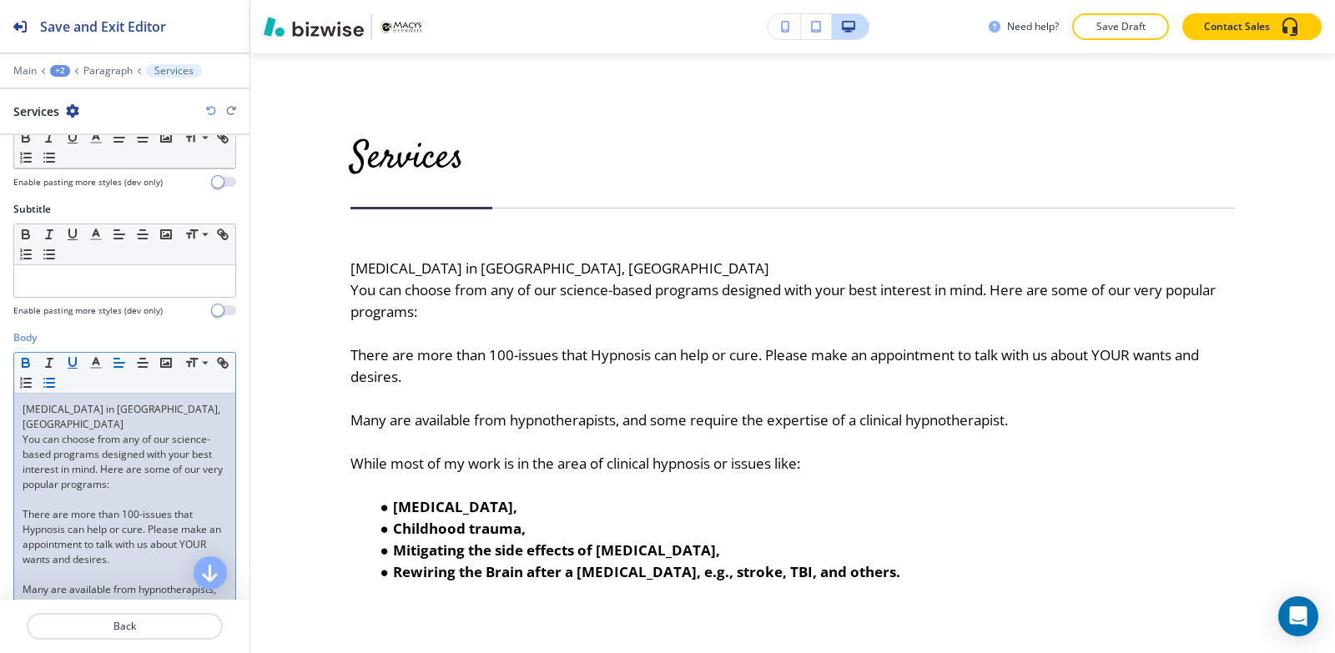
scroll to position [83, 0]
drag, startPoint x: 163, startPoint y: 410, endPoint x: 0, endPoint y: 405, distance: 162.8
click at [0, 405] on div "Body Small Normal Large Huge [MEDICAL_DATA] in [GEOGRAPHIC_DATA], [GEOGRAPHIC_D…" at bounding box center [124, 563] width 249 height 459
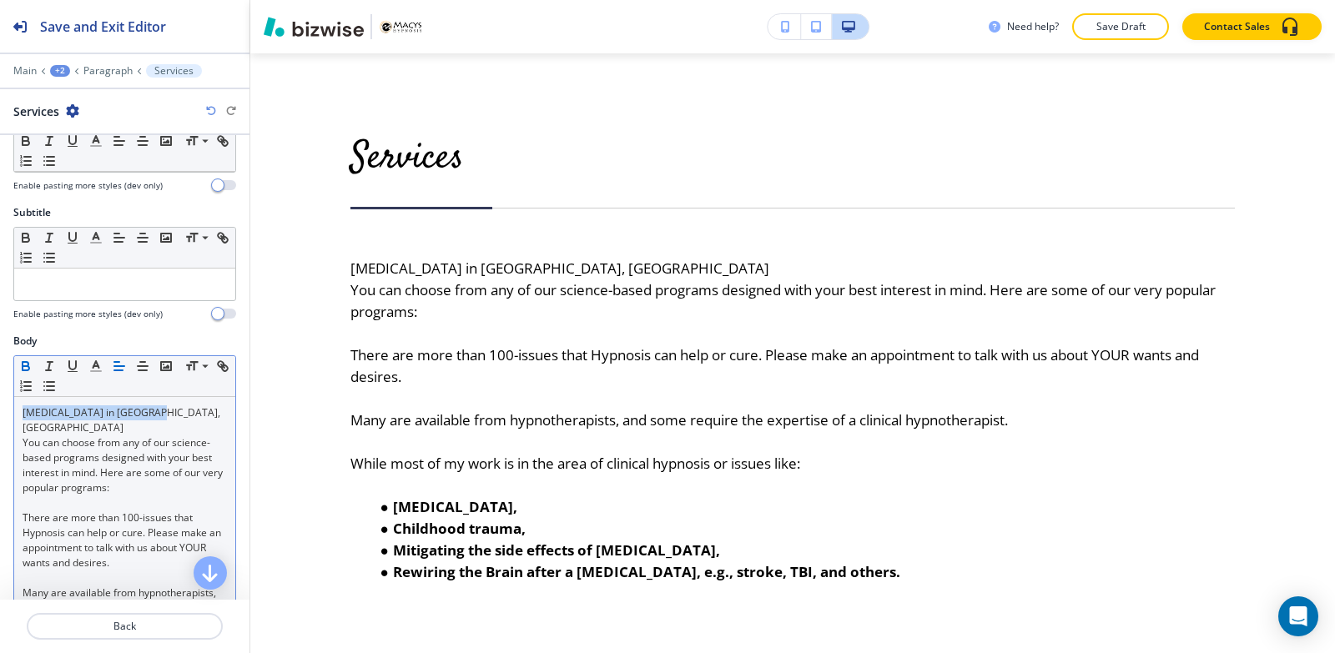
click at [23, 365] on icon "button" at bounding box center [26, 364] width 6 height 4
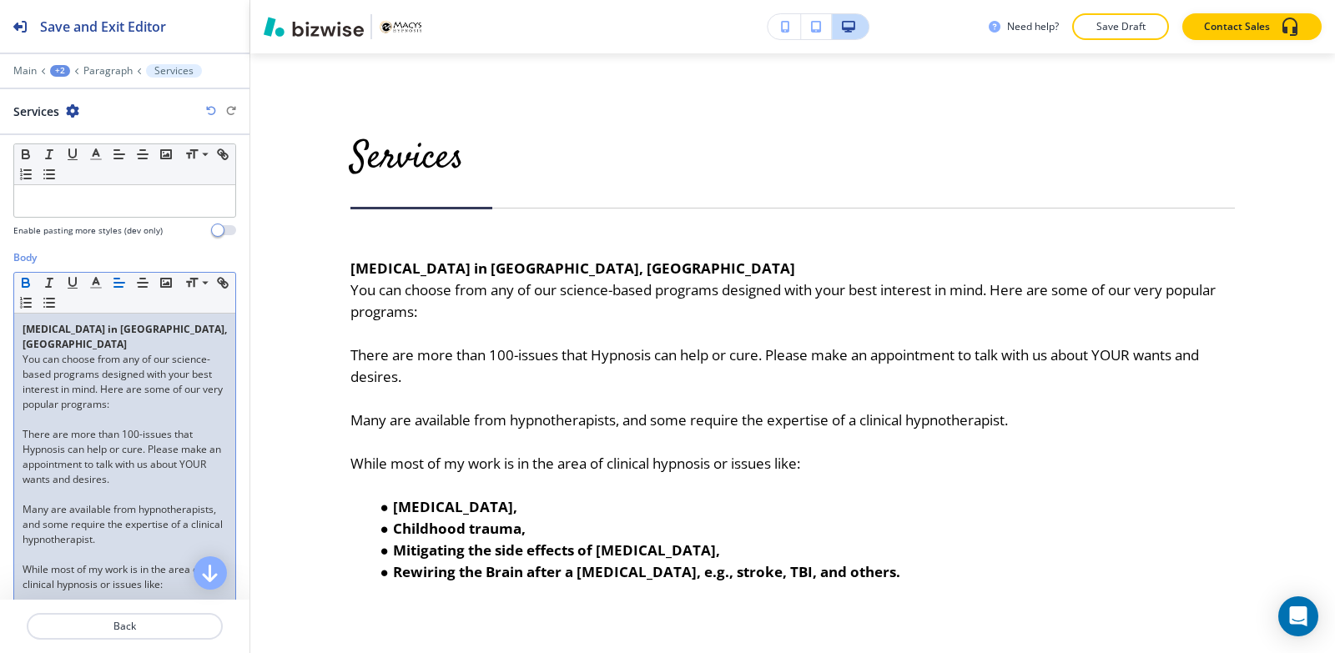
scroll to position [250, 0]
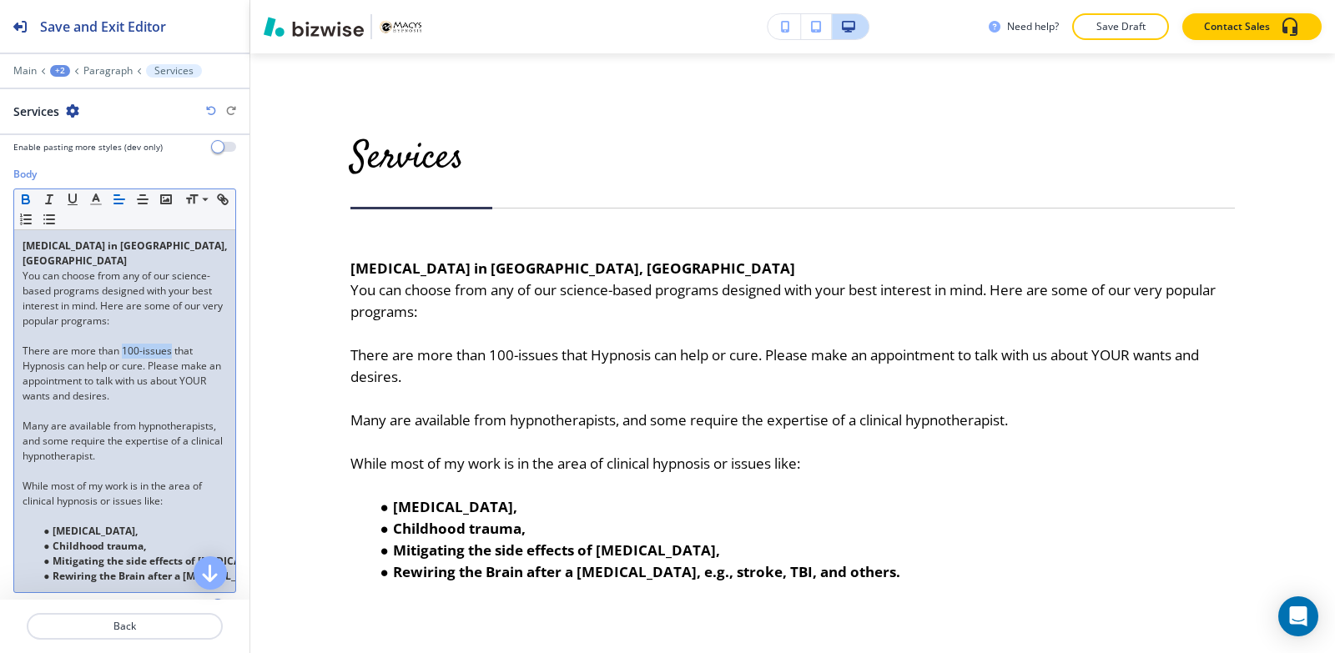
drag, startPoint x: 172, startPoint y: 334, endPoint x: 123, endPoint y: 340, distance: 49.7
click at [123, 344] on p "There are more than 100-issues that Hypnosis can help or cure. Please make an a…" at bounding box center [125, 374] width 204 height 60
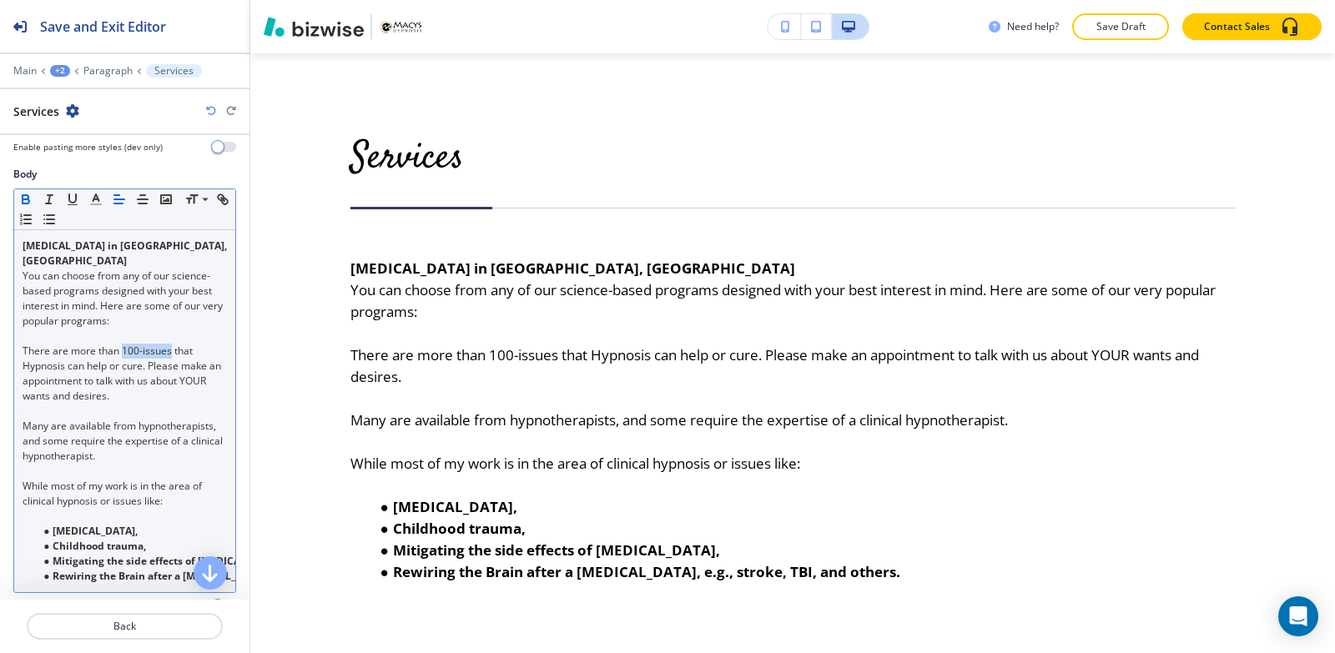
click at [26, 199] on icon "button" at bounding box center [26, 201] width 7 height 4
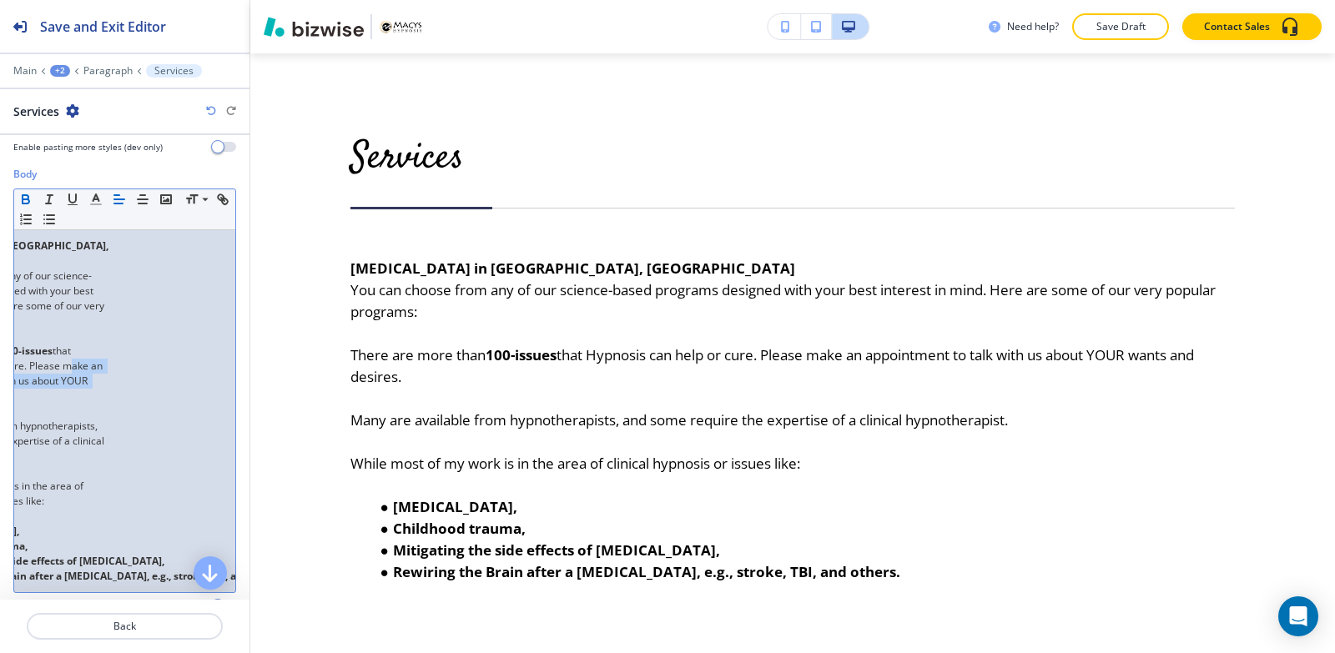
scroll to position [0, 0]
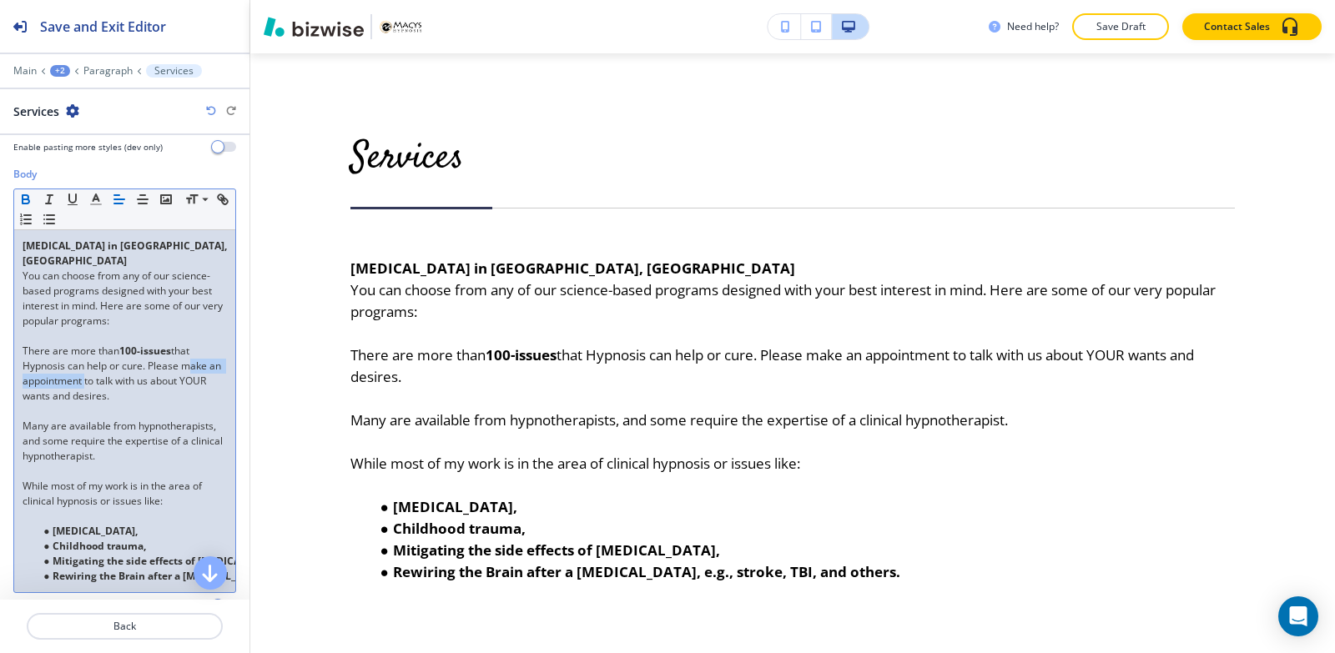
drag, startPoint x: 180, startPoint y: 351, endPoint x: 98, endPoint y: 361, distance: 83.2
click at [97, 362] on p "There are more than 100-issues that Hypnosis can help or cure. Please make an a…" at bounding box center [125, 374] width 204 height 60
click at [27, 202] on icon "button" at bounding box center [25, 199] width 15 height 15
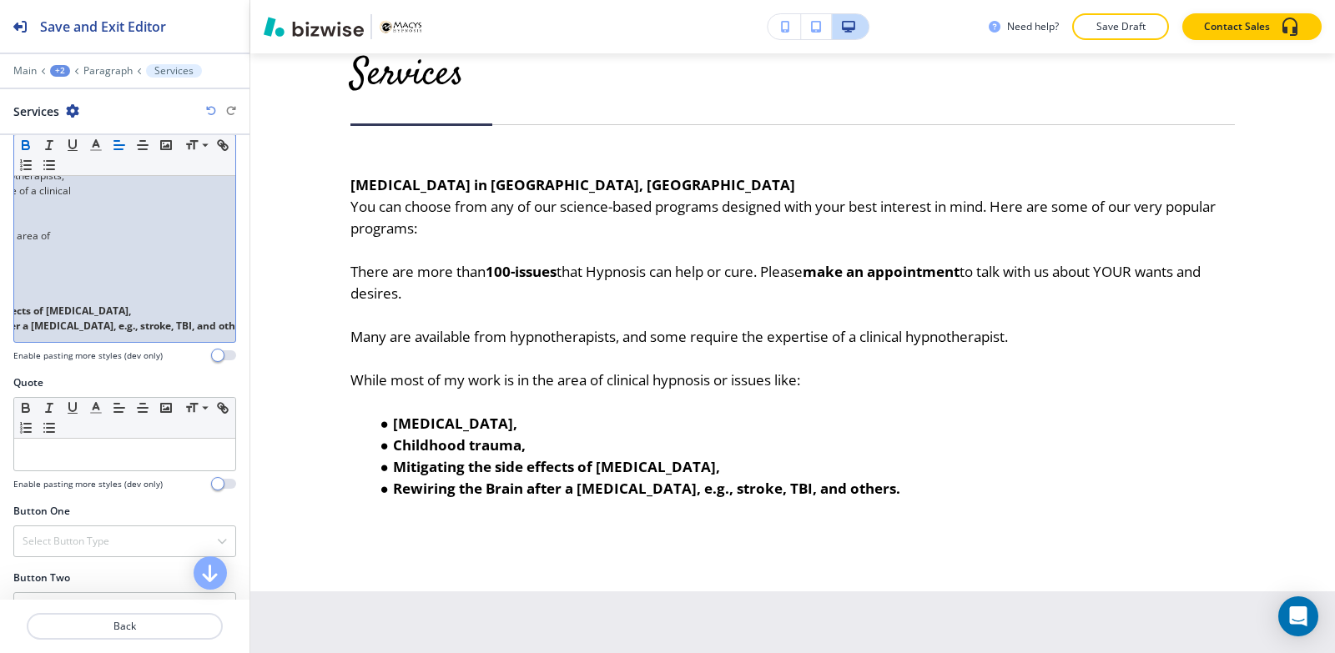
scroll to position [0, 164]
click at [222, 319] on strong "Rewiring the Brain after a [MEDICAL_DATA], e.g., stroke, TBI, and others." at bounding box center [64, 326] width 352 height 14
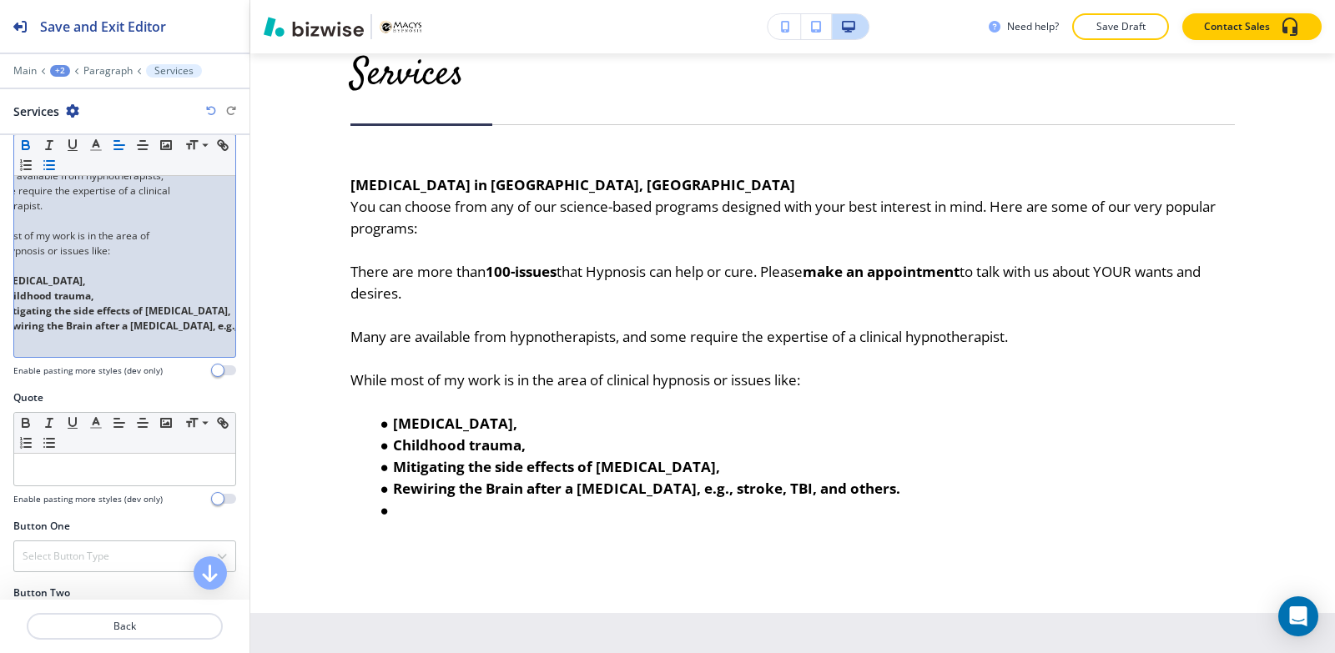
scroll to position [0, 0]
drag, startPoint x: 57, startPoint y: 330, endPoint x: 40, endPoint y: 327, distance: 16.9
click at [40, 334] on li "﻿" at bounding box center [132, 341] width 189 height 15
click at [51, 334] on li "﻿" at bounding box center [132, 341] width 189 height 15
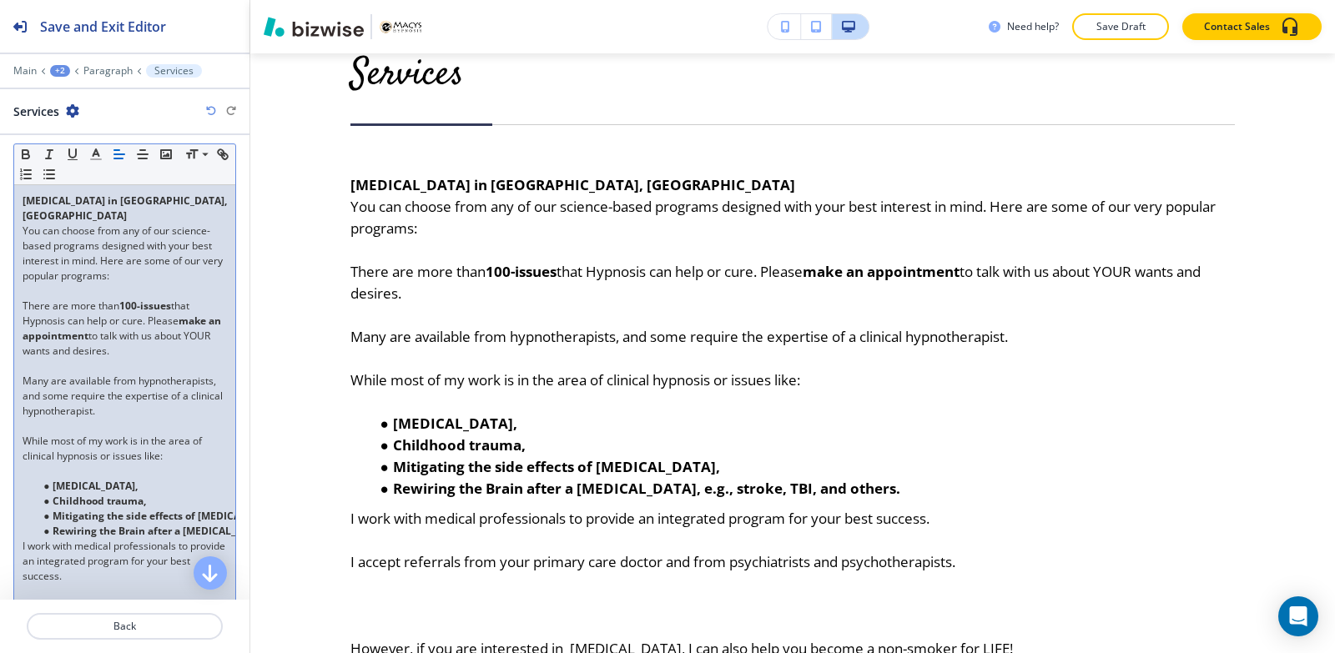
scroll to position [379, 0]
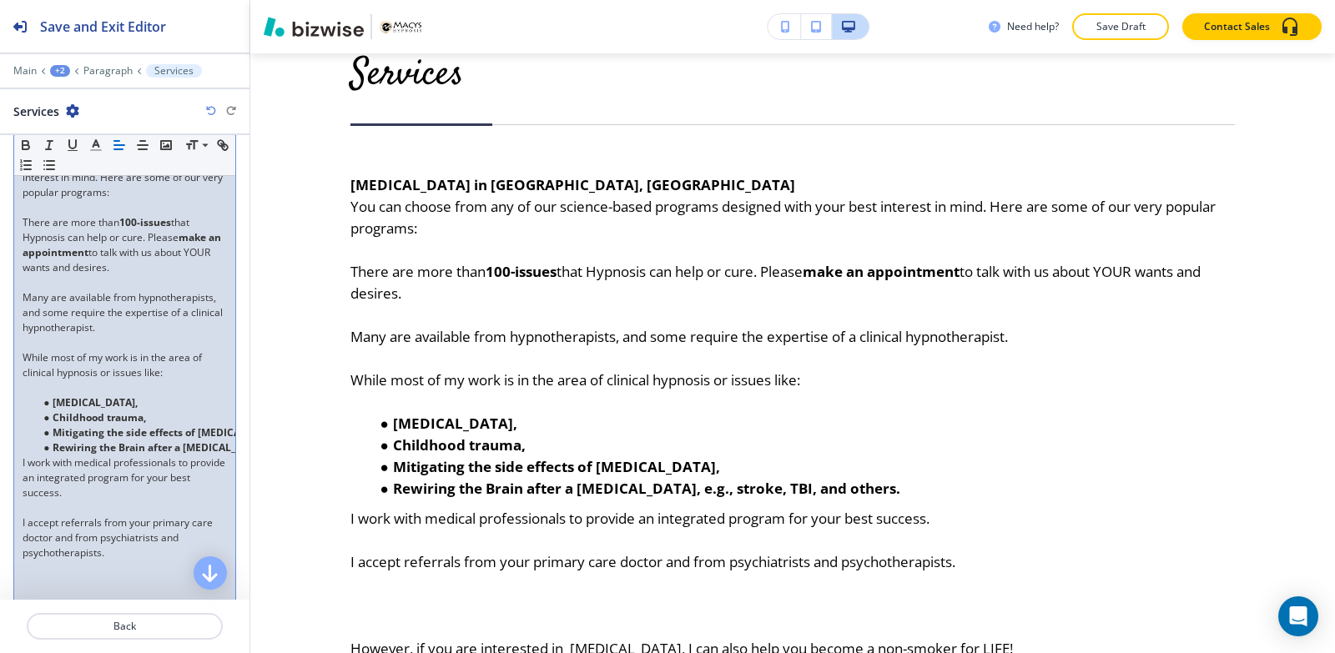
click at [16, 450] on div "[MEDICAL_DATA] in [GEOGRAPHIC_DATA], [GEOGRAPHIC_DATA] You can choose from any …" at bounding box center [124, 410] width 221 height 617
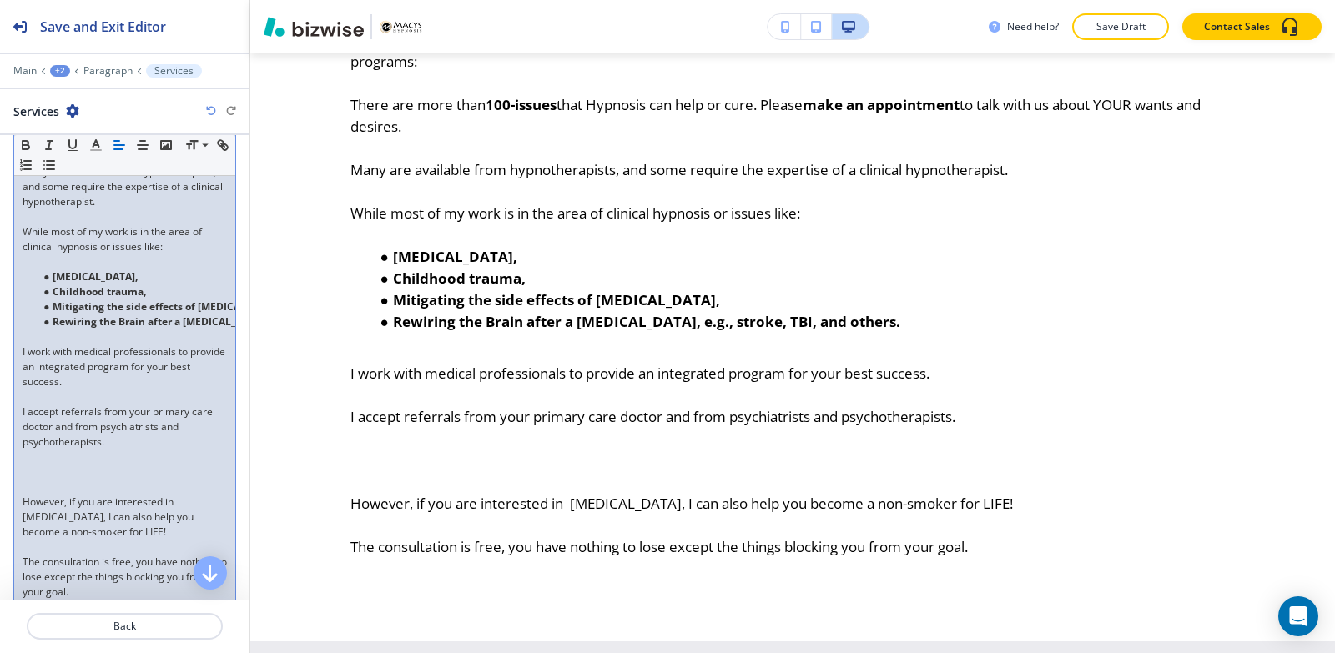
scroll to position [546, 0]
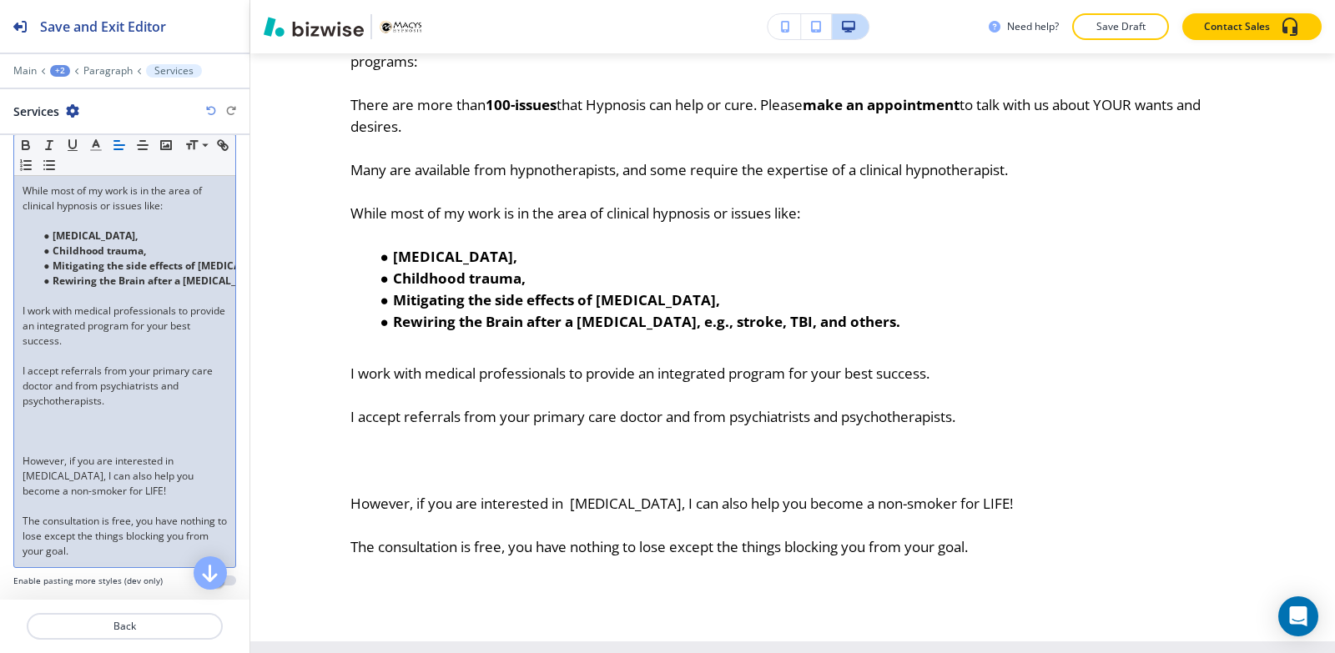
click at [23, 454] on p "However, if you are interested in [MEDICAL_DATA], I can also help you become a …" at bounding box center [125, 476] width 204 height 45
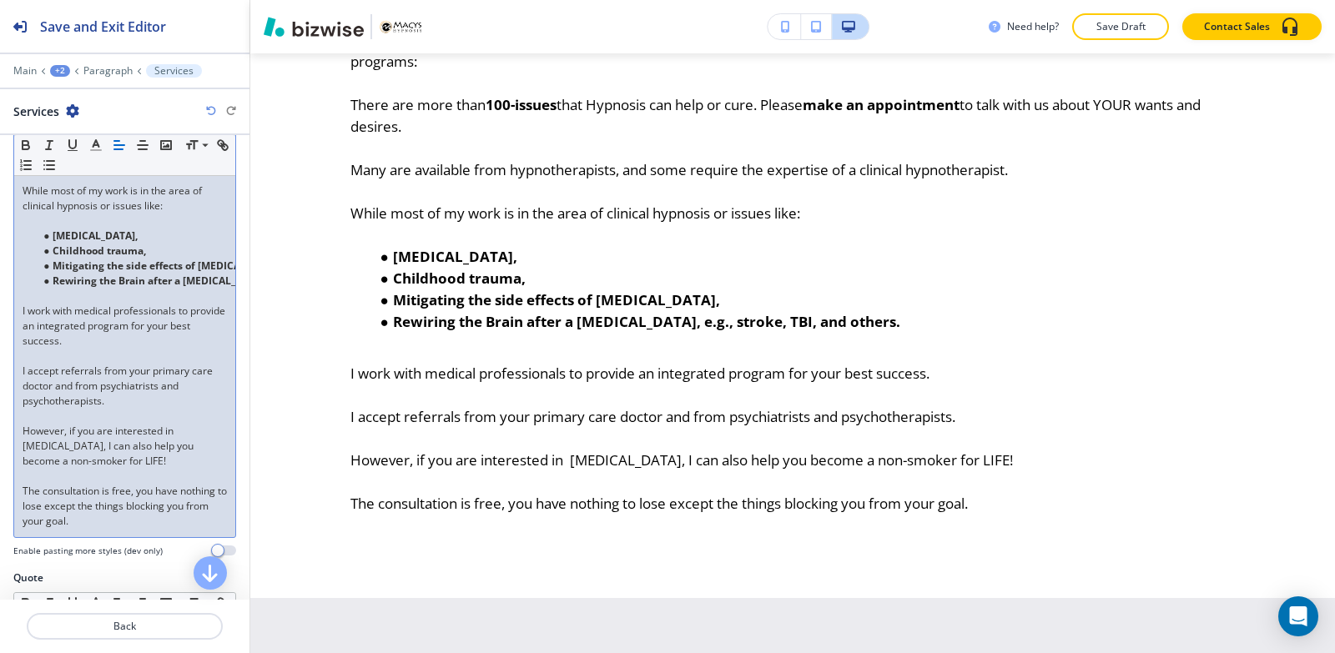
click at [16, 356] on div "[MEDICAL_DATA] in [GEOGRAPHIC_DATA], [GEOGRAPHIC_DATA] You can choose from any …" at bounding box center [124, 236] width 221 height 602
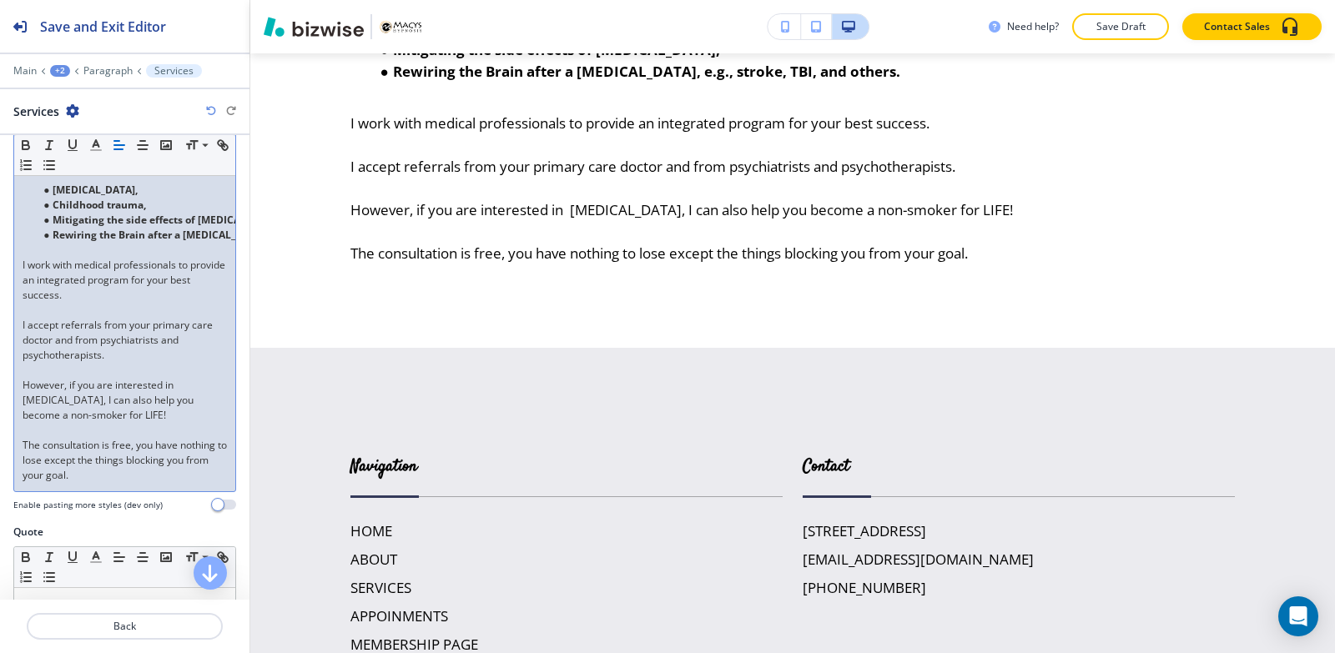
scroll to position [629, 0]
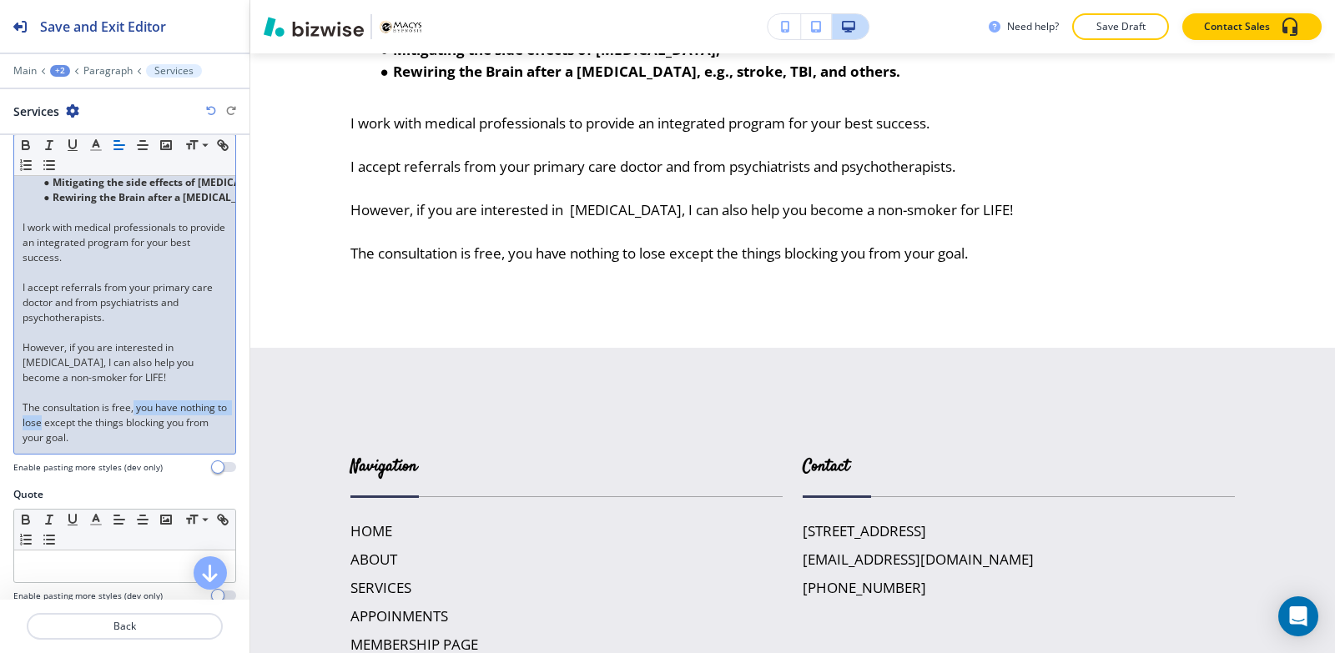
drag, startPoint x: 91, startPoint y: 407, endPoint x: 134, endPoint y: 395, distance: 44.9
click at [134, 400] on p "The consultation is free, you have nothing to lose except the things blocking y…" at bounding box center [125, 422] width 204 height 45
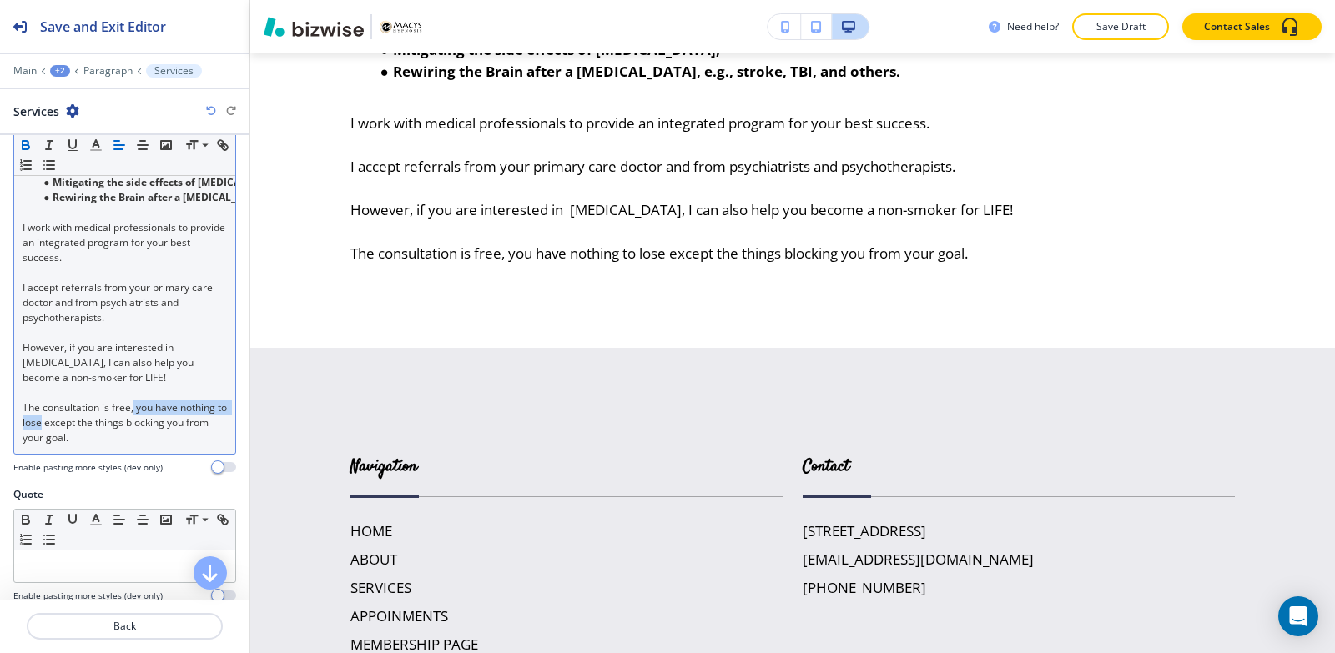
click at [28, 143] on icon "button" at bounding box center [26, 143] width 6 height 4
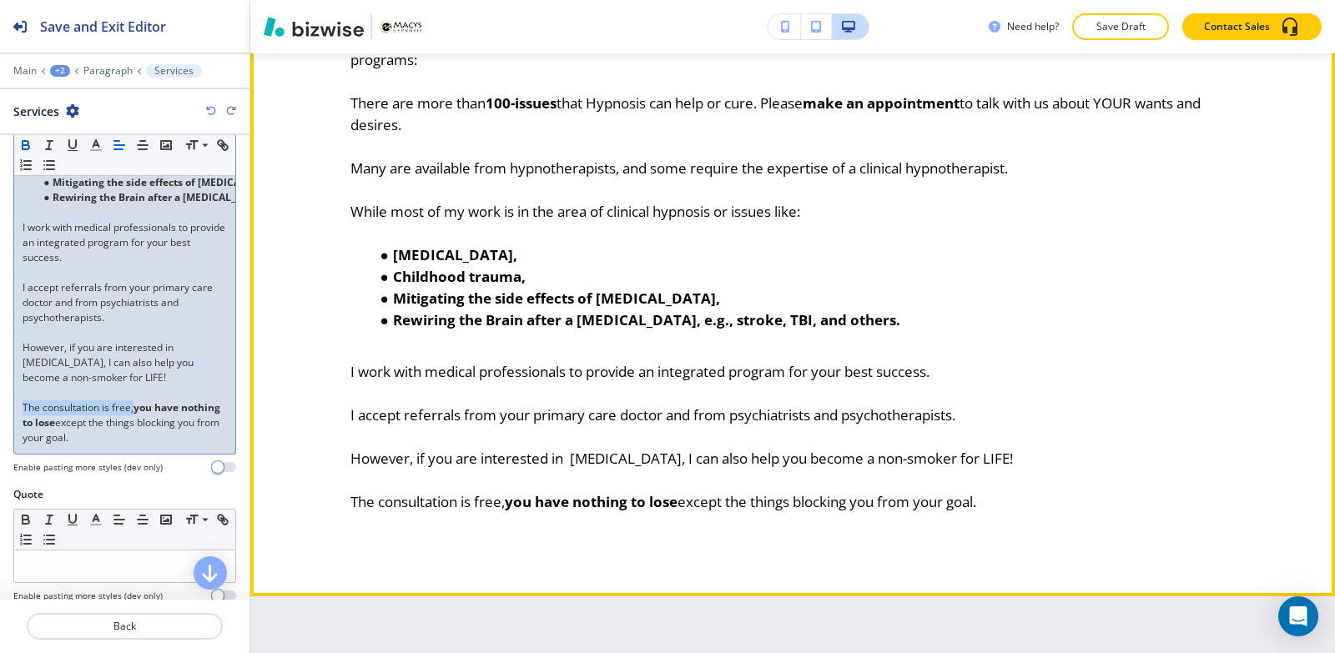
scroll to position [1056, 0]
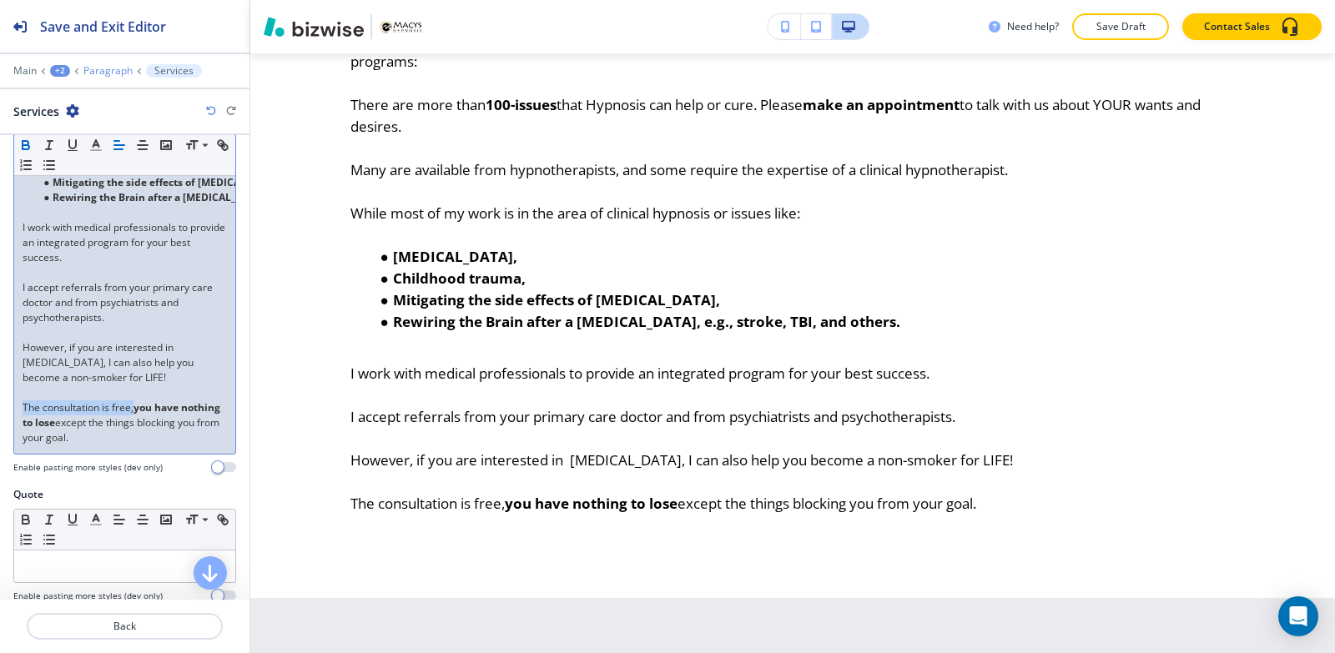
click at [98, 69] on p "Paragraph" at bounding box center [107, 71] width 49 height 12
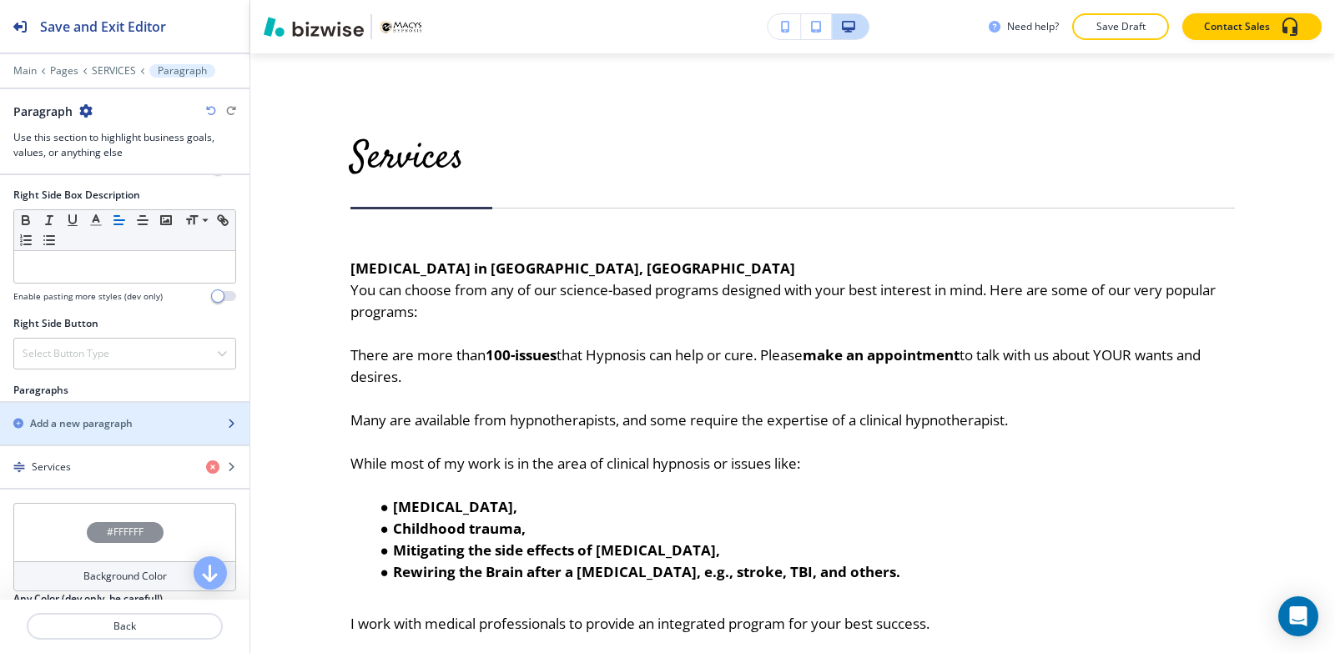
scroll to position [834, 0]
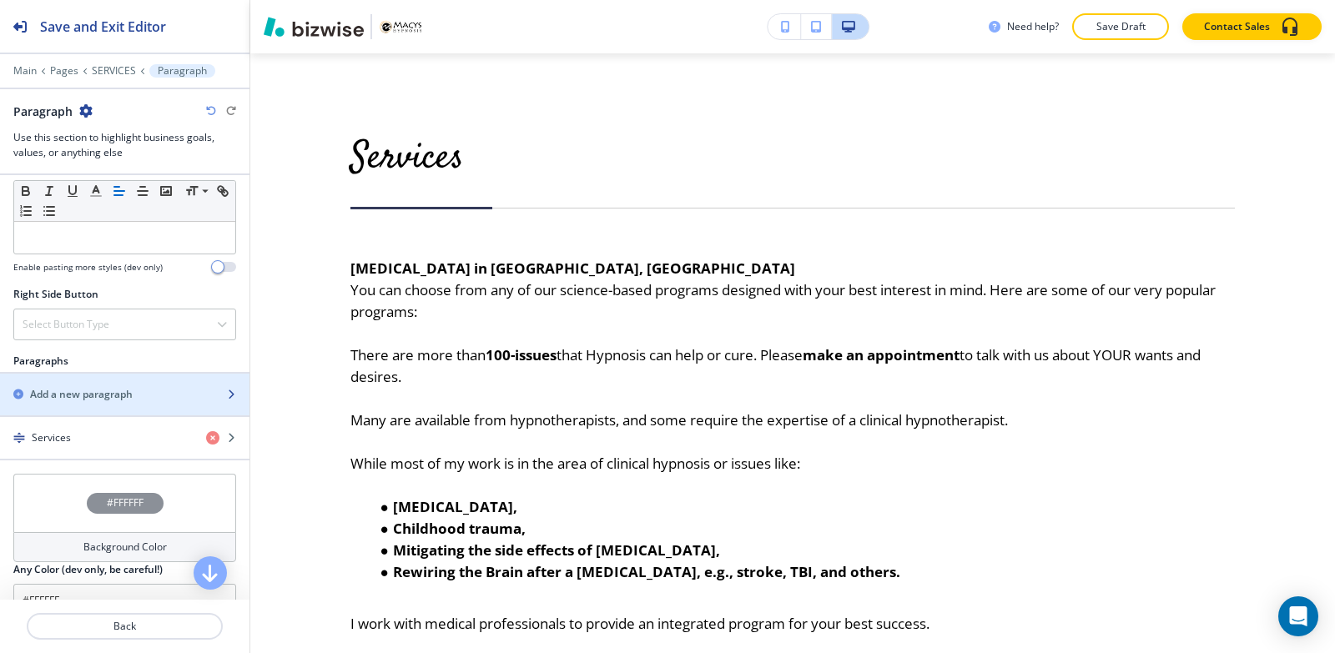
click at [90, 397] on h2 "Add a new paragraph" at bounding box center [81, 394] width 103 height 15
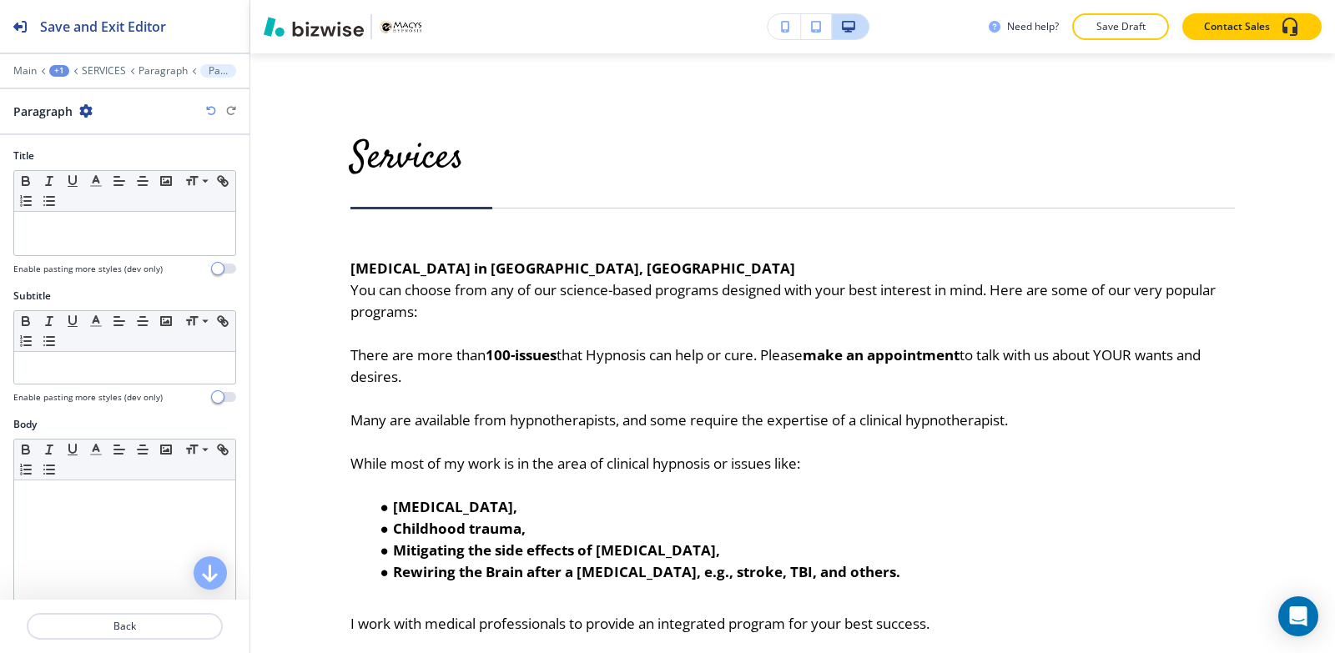
scroll to position [83, 0]
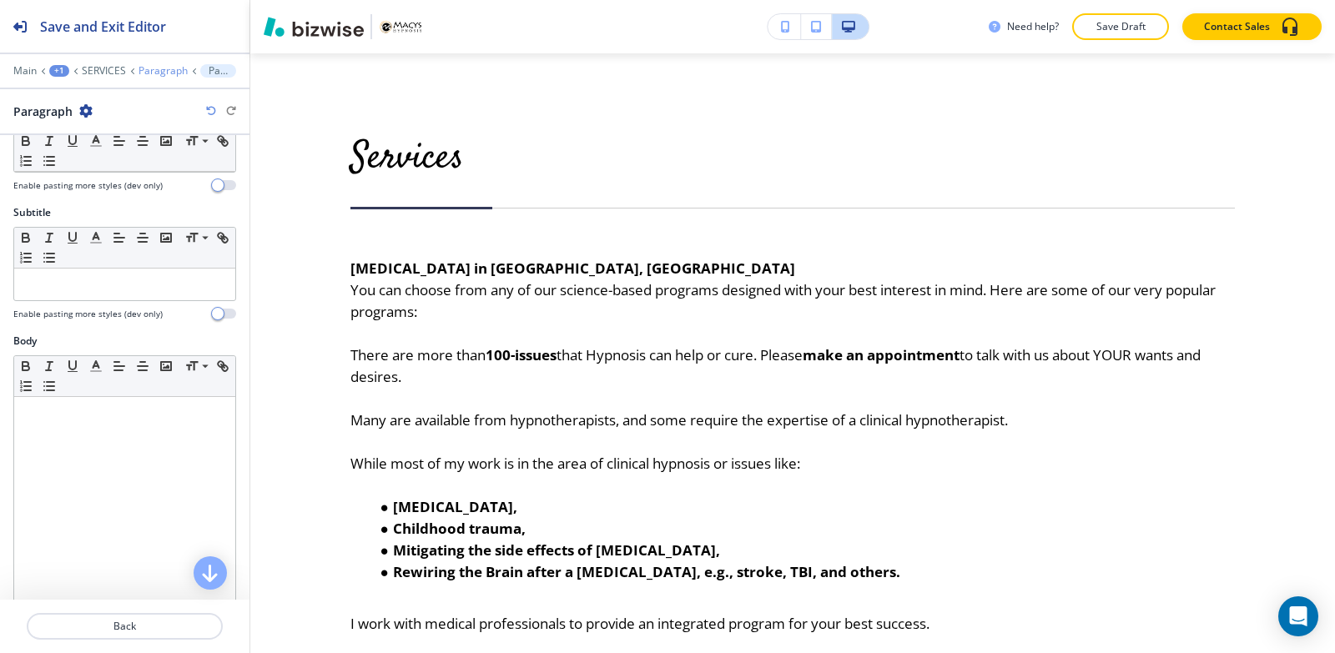
click at [173, 68] on p "Paragraph" at bounding box center [162, 71] width 49 height 12
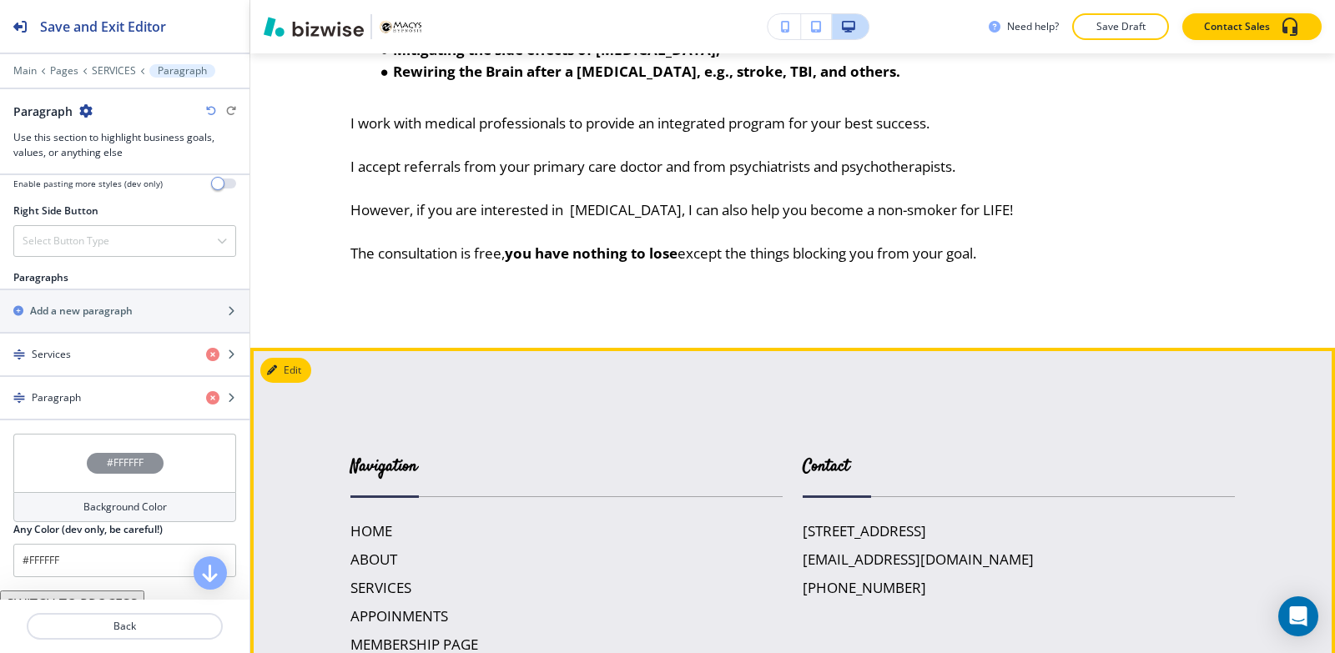
scroll to position [1223, 0]
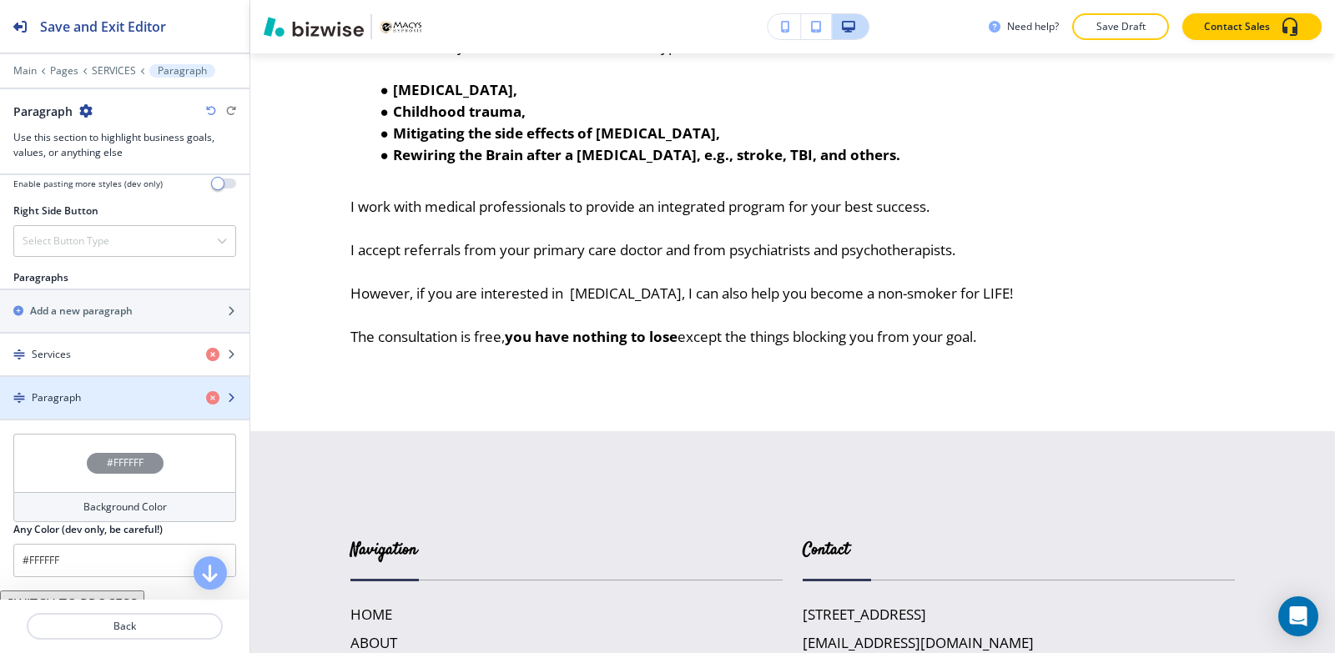
click at [99, 395] on div "Paragraph" at bounding box center [96, 397] width 193 height 15
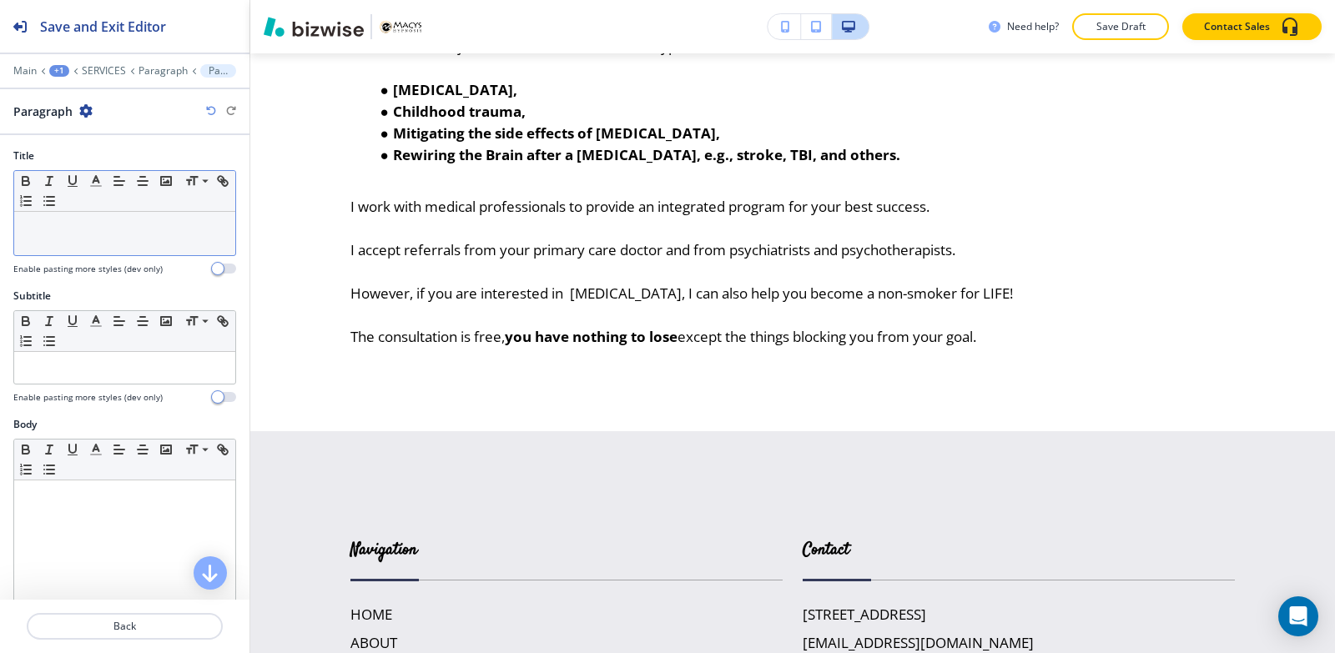
click at [73, 249] on div at bounding box center [124, 233] width 221 height 43
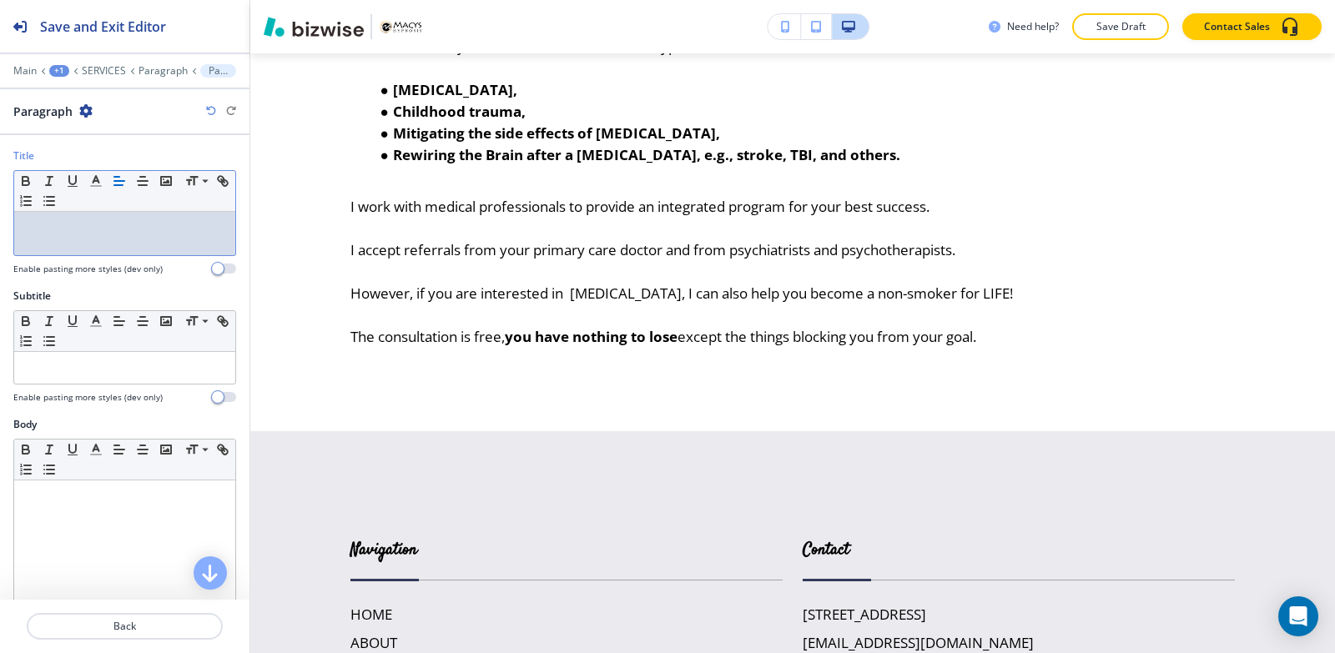
paste div
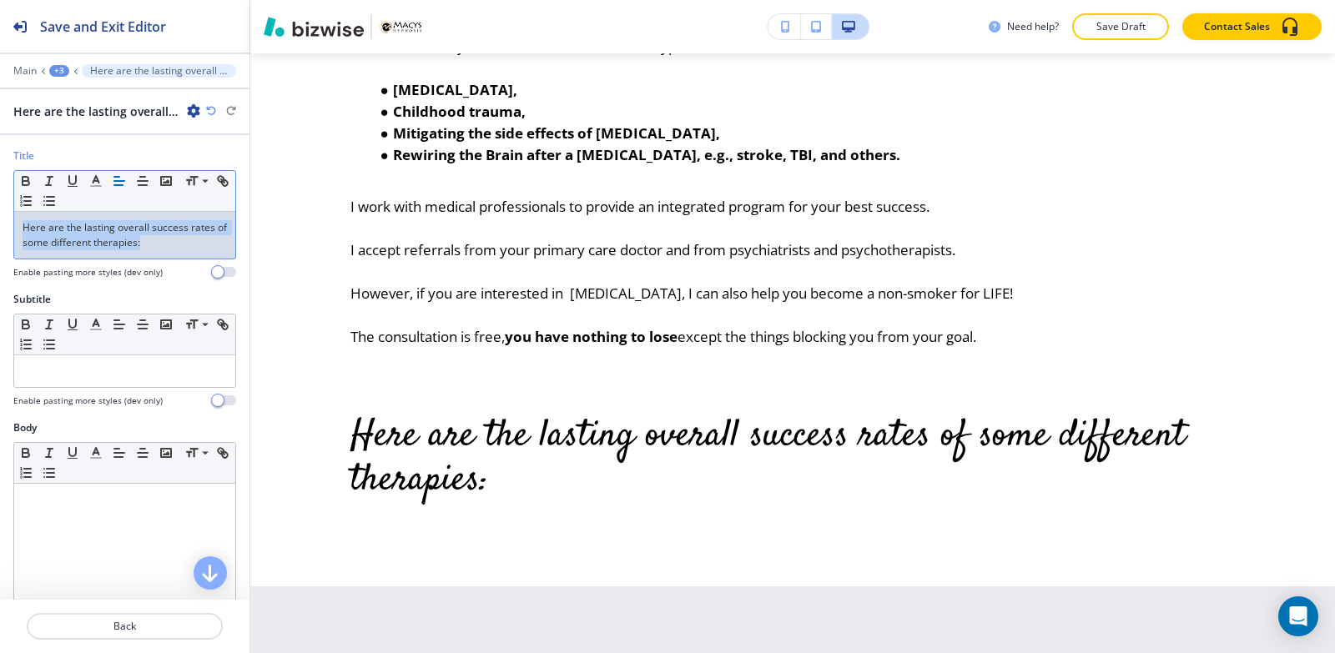
drag, startPoint x: 167, startPoint y: 242, endPoint x: 0, endPoint y: 199, distance: 172.2
click at [0, 199] on div "Title Small Normal Large Huge Here are the lasting overall success rates of som…" at bounding box center [124, 219] width 249 height 143
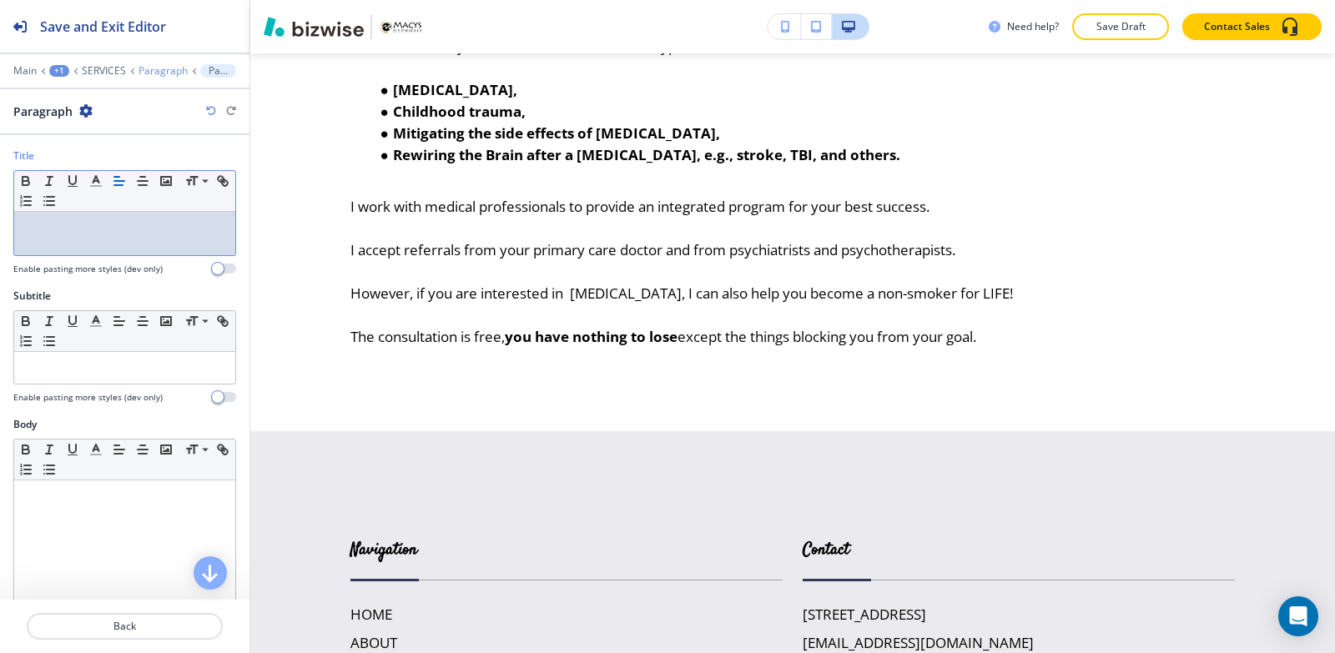
click at [148, 68] on p "Paragraph" at bounding box center [162, 71] width 49 height 12
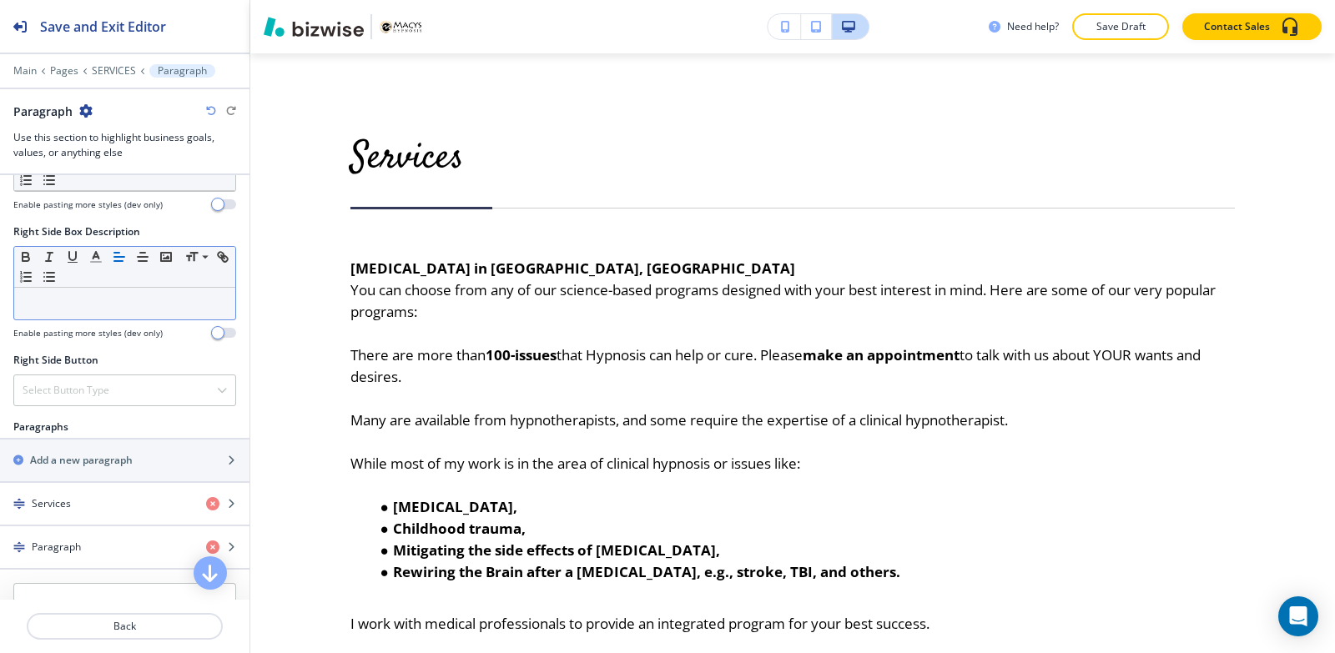
scroll to position [918, 0]
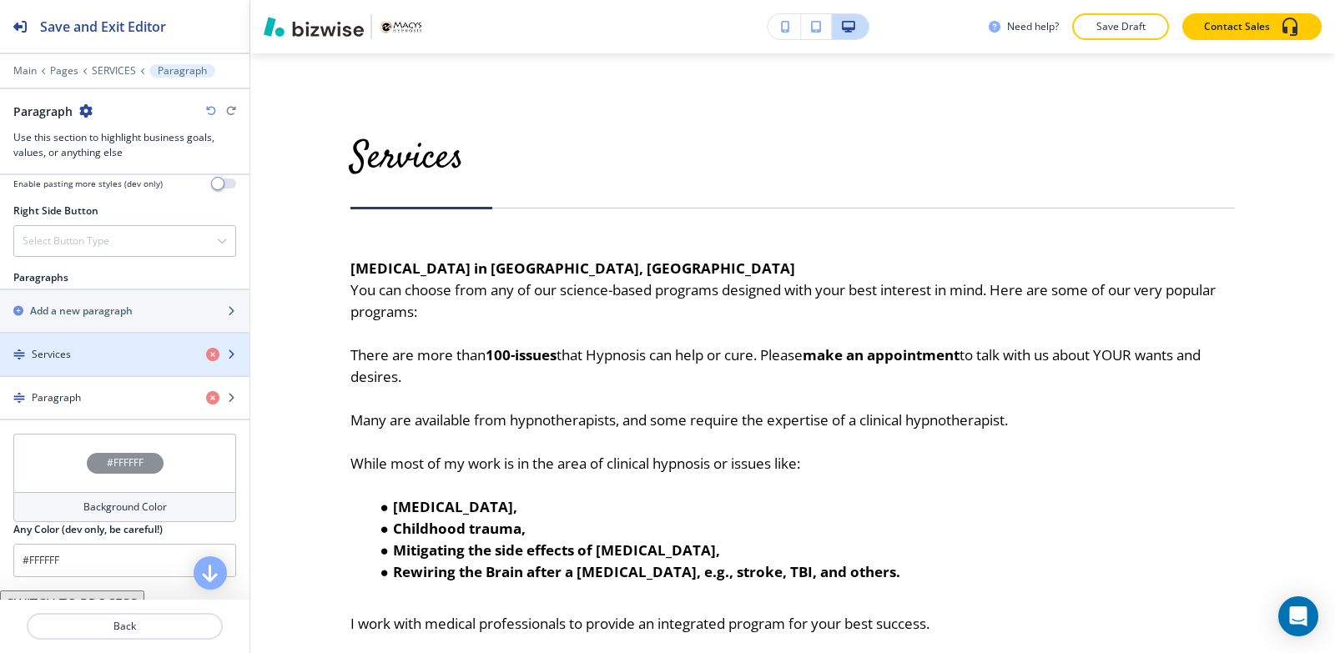
click at [98, 364] on div "button" at bounding box center [124, 368] width 249 height 13
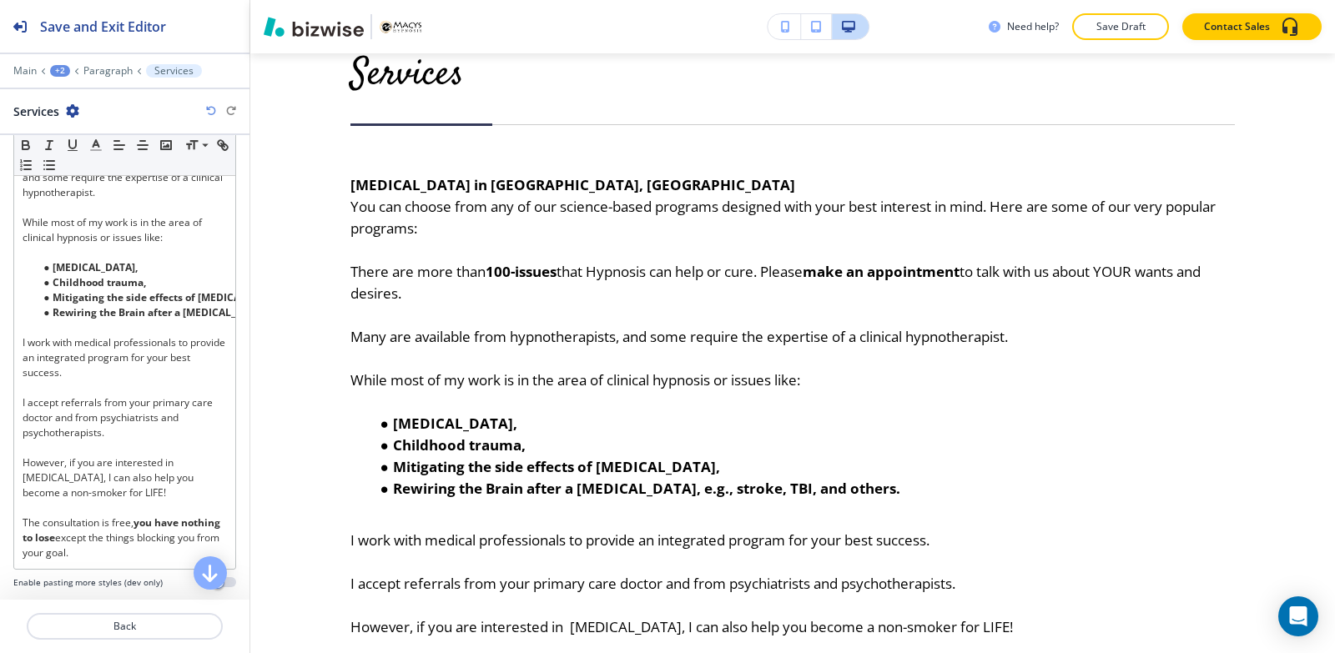
scroll to position [667, 0]
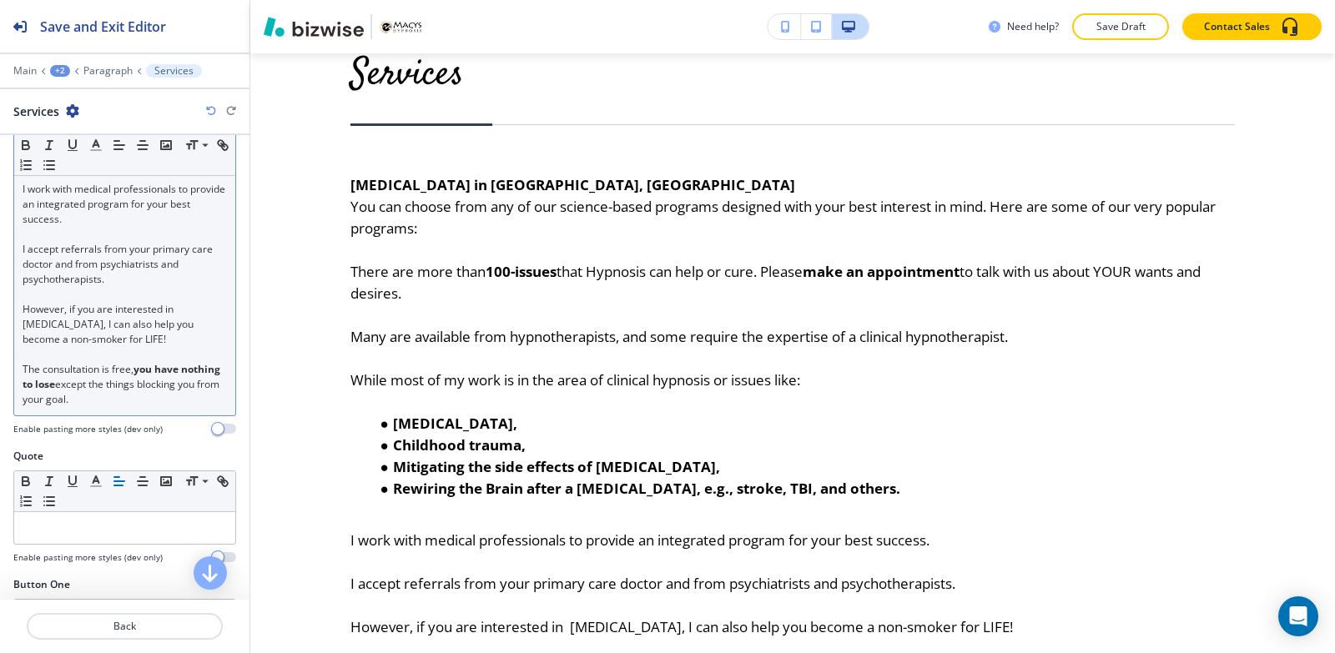
click at [158, 385] on p "The consultation is free, you have nothing to lose except the things blocking y…" at bounding box center [125, 384] width 204 height 45
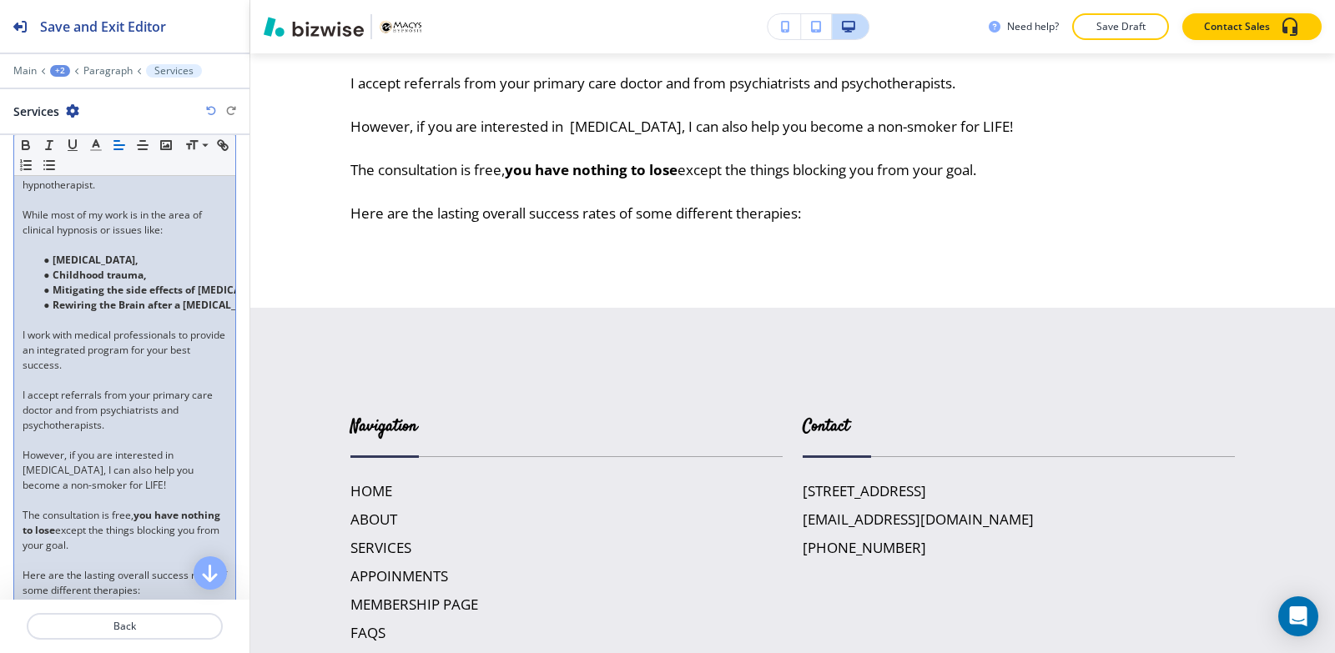
scroll to position [629, 0]
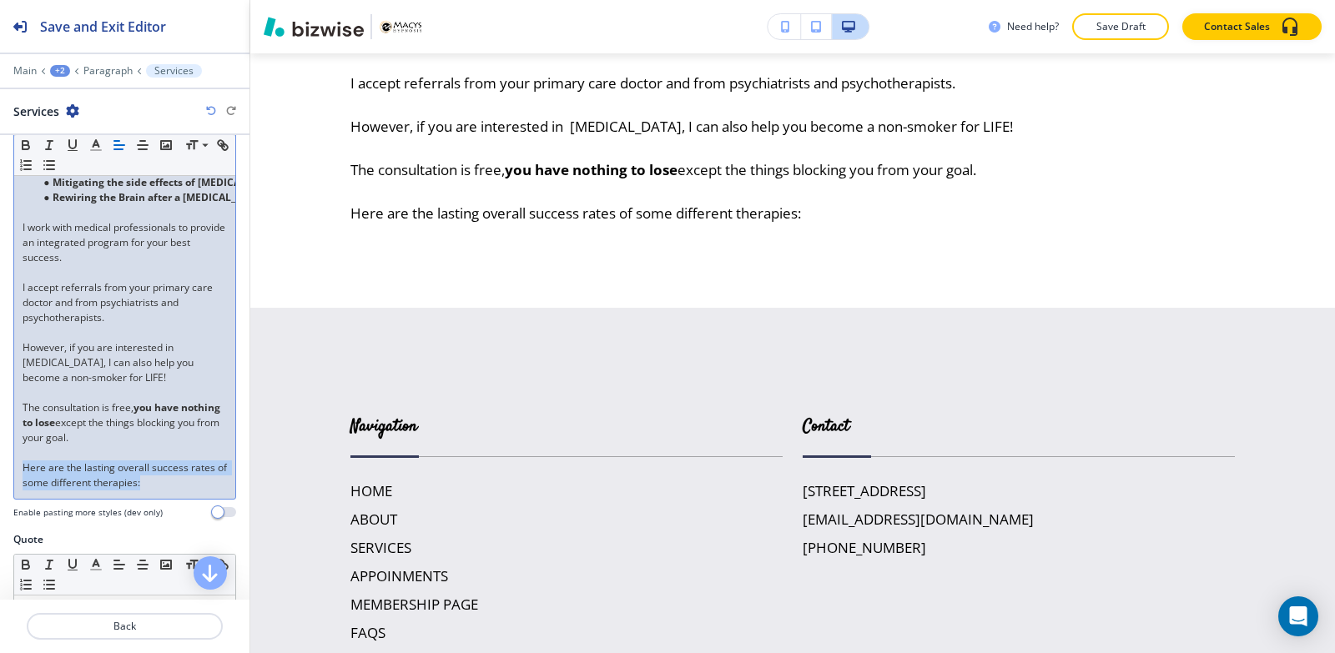
drag, startPoint x: 155, startPoint y: 465, endPoint x: 19, endPoint y: 450, distance: 136.8
click at [19, 450] on div "[MEDICAL_DATA] in [GEOGRAPHIC_DATA], [GEOGRAPHIC_DATA] You can choose from any …" at bounding box center [124, 175] width 221 height 647
click at [26, 148] on icon "button" at bounding box center [26, 147] width 7 height 4
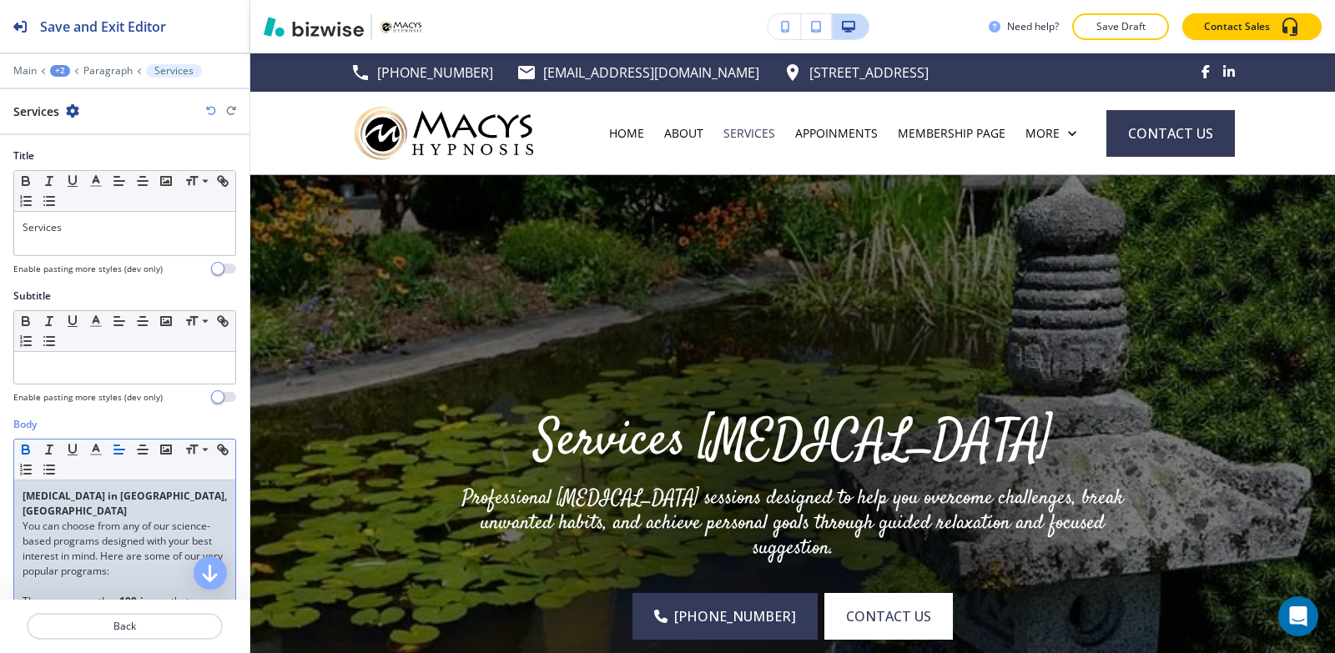
scroll to position [1390, 0]
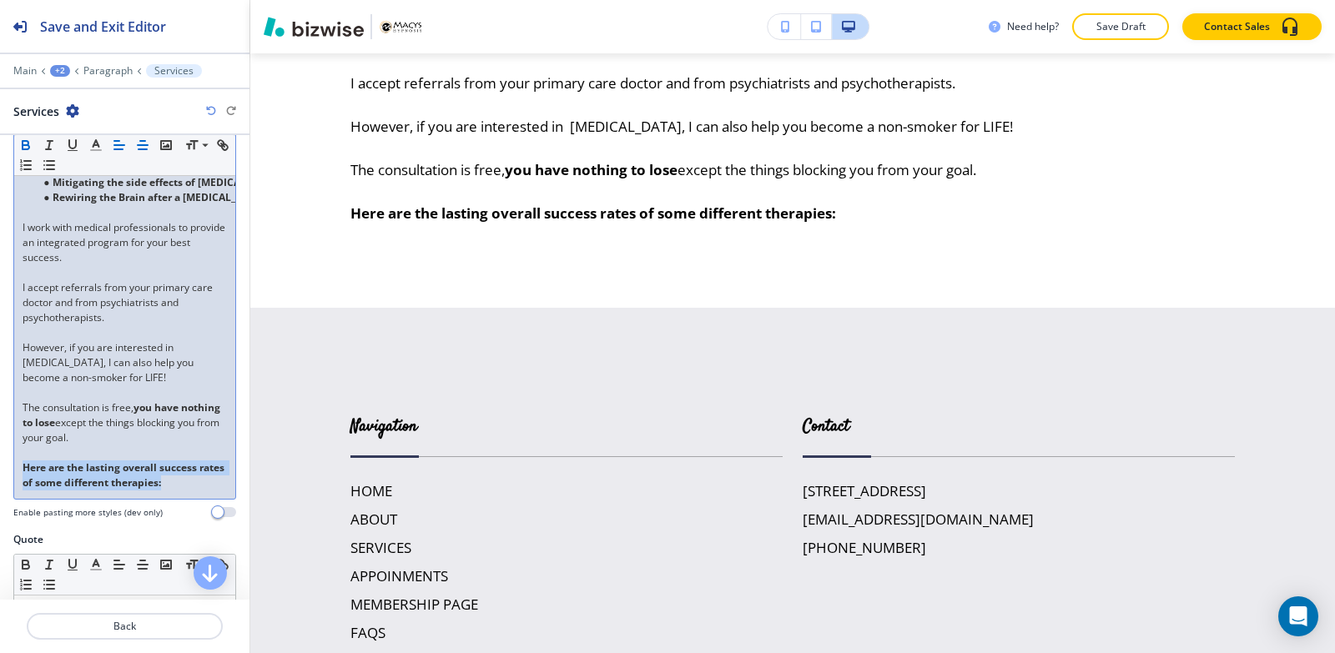
click at [145, 146] on icon "button" at bounding box center [142, 145] width 15 height 15
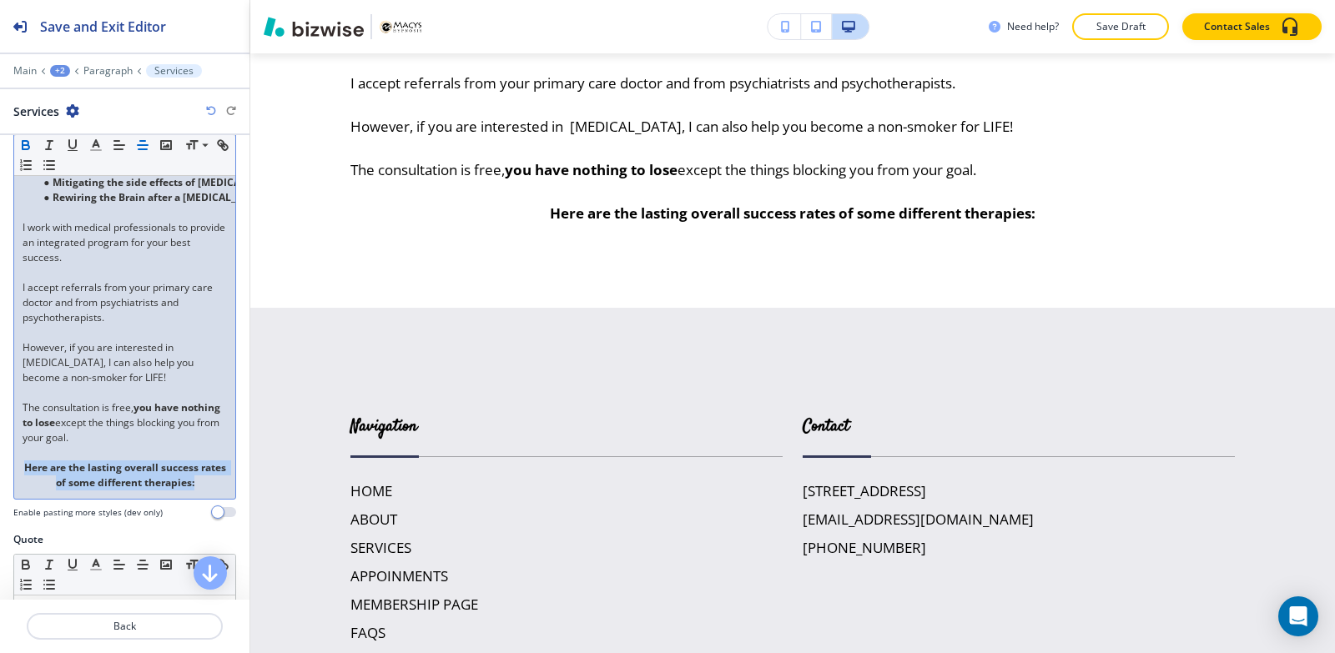
click at [215, 466] on div "[MEDICAL_DATA] in [GEOGRAPHIC_DATA], [GEOGRAPHIC_DATA] You can choose from any …" at bounding box center [124, 175] width 221 height 647
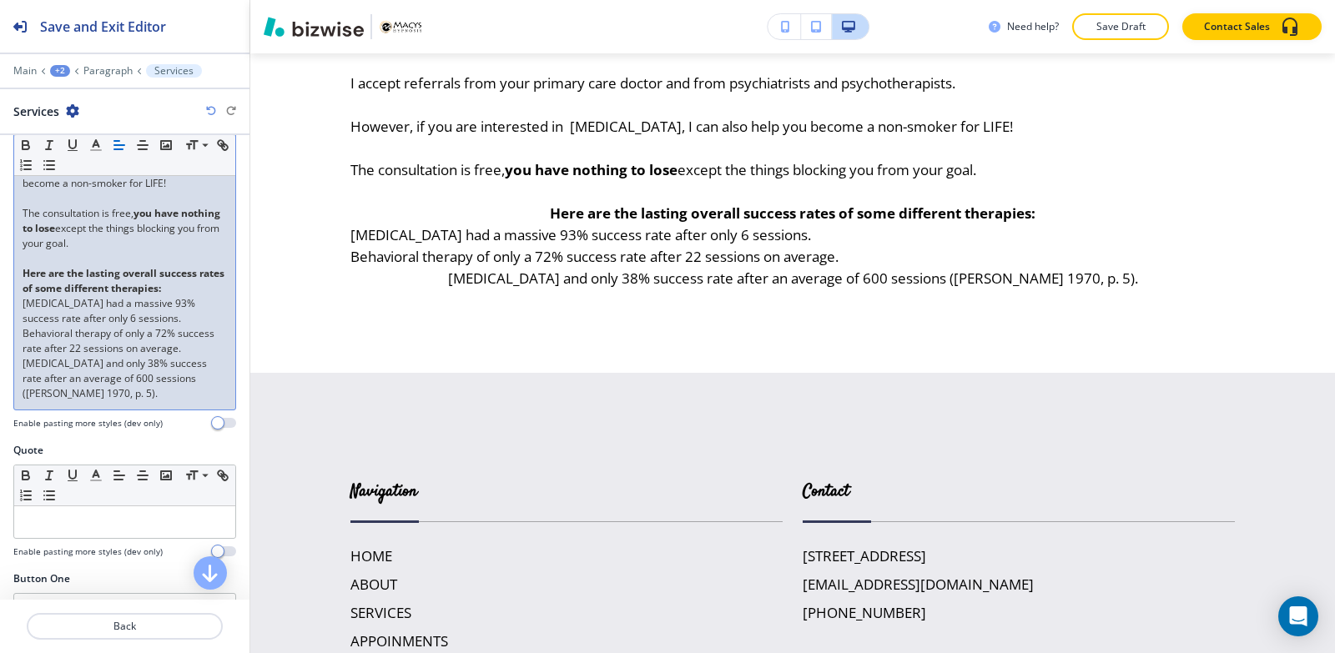
scroll to position [796, 0]
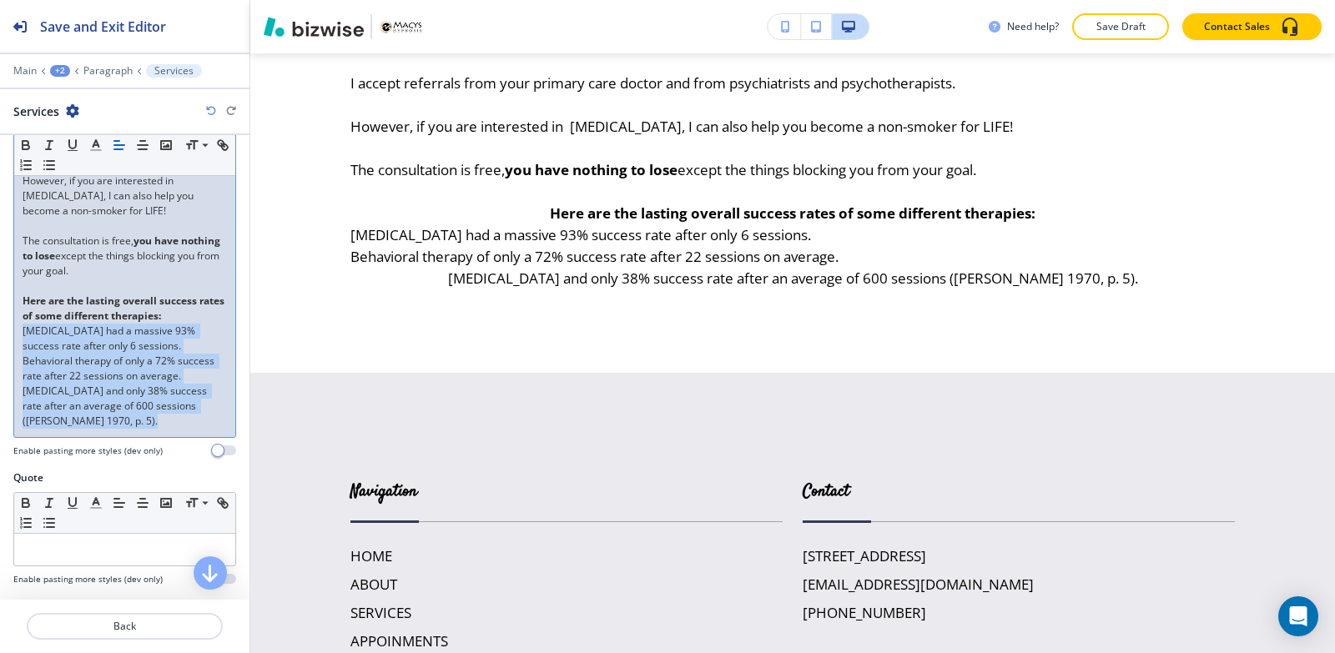
drag, startPoint x: 153, startPoint y: 406, endPoint x: 7, endPoint y: 310, distance: 175.4
click at [7, 310] on div "Body Small Normal Large Huge Hypnotherapy in Fresno, CA You can choose from any…" at bounding box center [124, 45] width 249 height 849
click at [57, 165] on icon "button" at bounding box center [49, 165] width 15 height 15
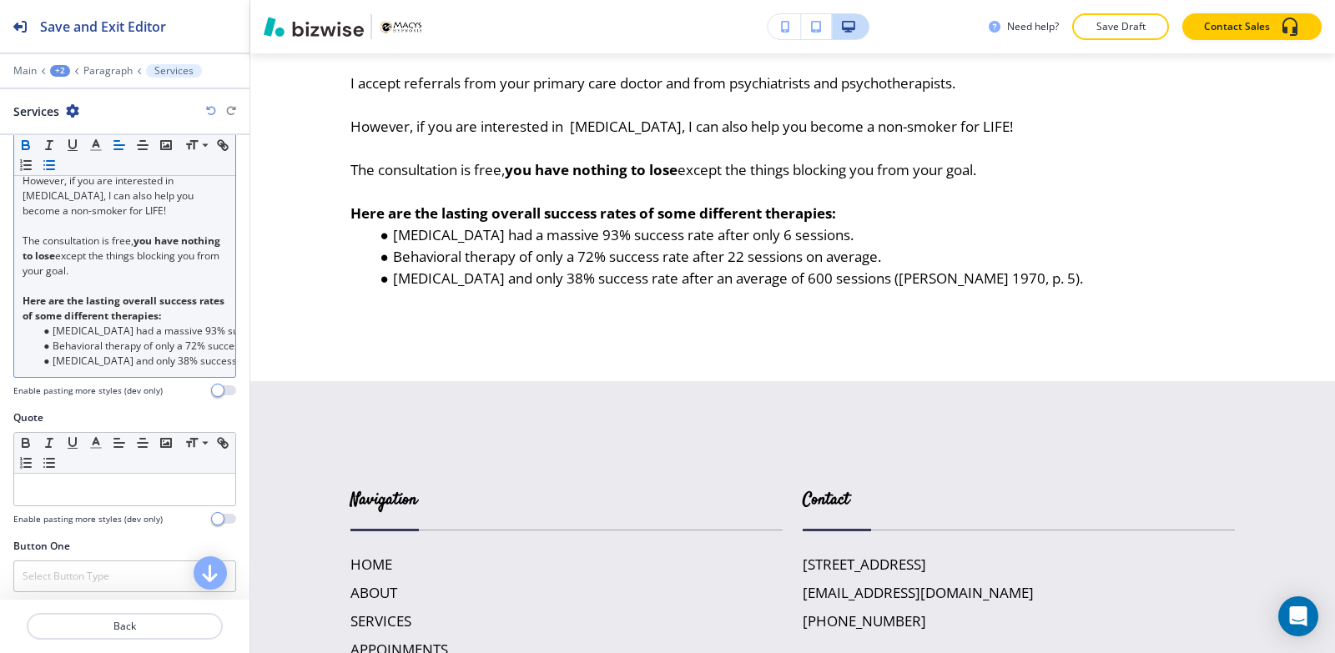
click at [28, 148] on icon "button" at bounding box center [26, 147] width 7 height 4
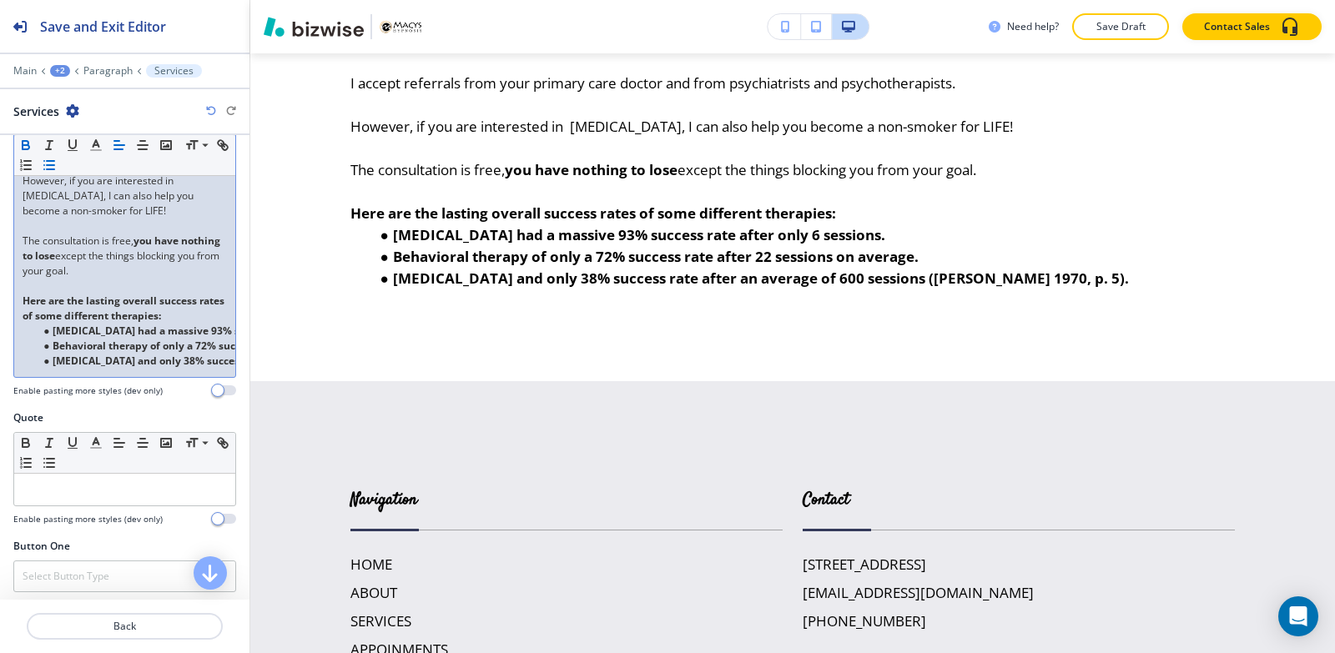
click at [23, 147] on icon "button" at bounding box center [26, 147] width 7 height 4
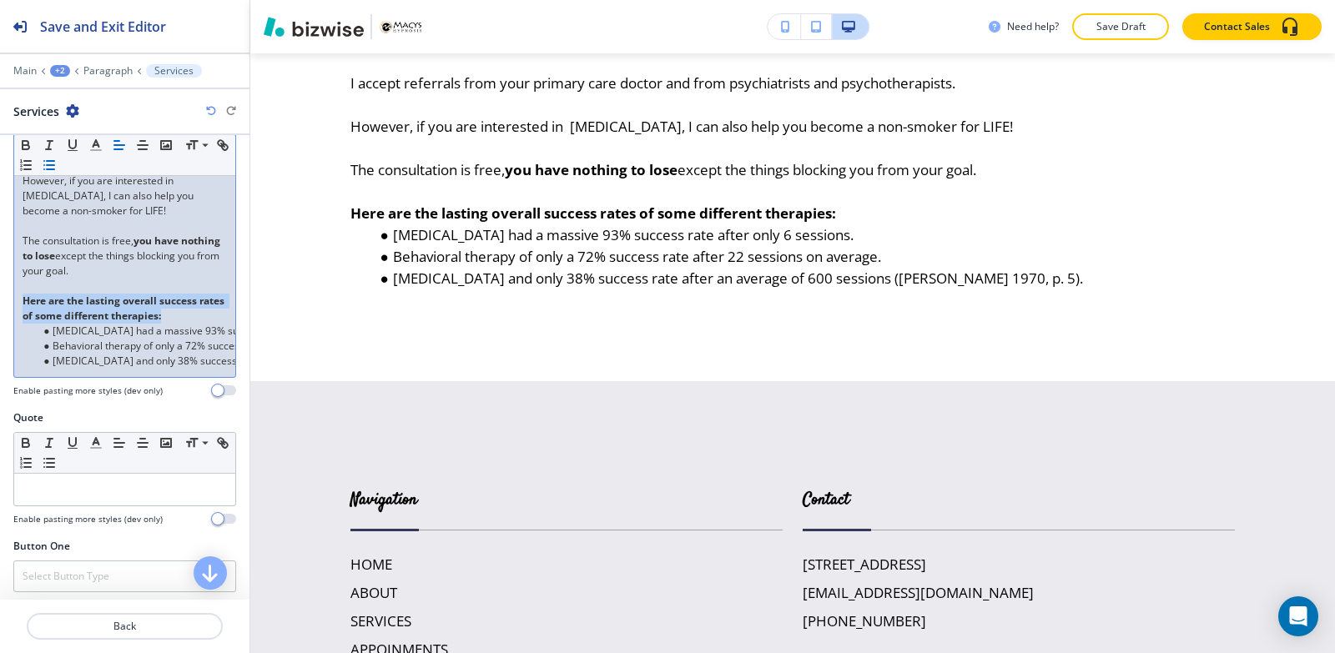
drag, startPoint x: 204, startPoint y: 298, endPoint x: 0, endPoint y: 284, distance: 204.8
click at [0, 285] on div "Body Small Normal Large Huge Hypnotherapy in Fresno, CA You can choose from any…" at bounding box center [124, 15] width 249 height 789
click at [138, 145] on line "button" at bounding box center [143, 145] width 10 height 0
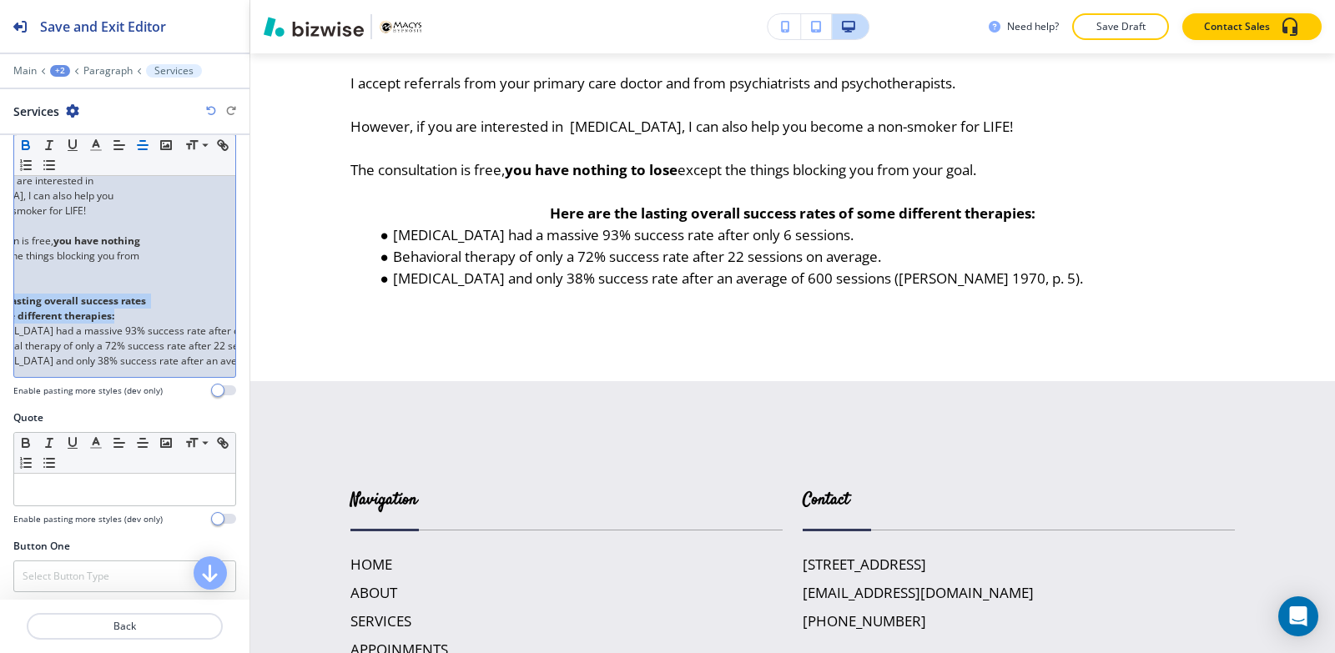
scroll to position [0, 103]
drag, startPoint x: 166, startPoint y: 314, endPoint x: 88, endPoint y: 314, distance: 78.4
click at [88, 324] on li "﻿Hypnotherapy had a massive 93% success rate after only 6 sessions." at bounding box center [28, 331] width 189 height 15
click at [28, 149] on icon "button" at bounding box center [26, 147] width 7 height 4
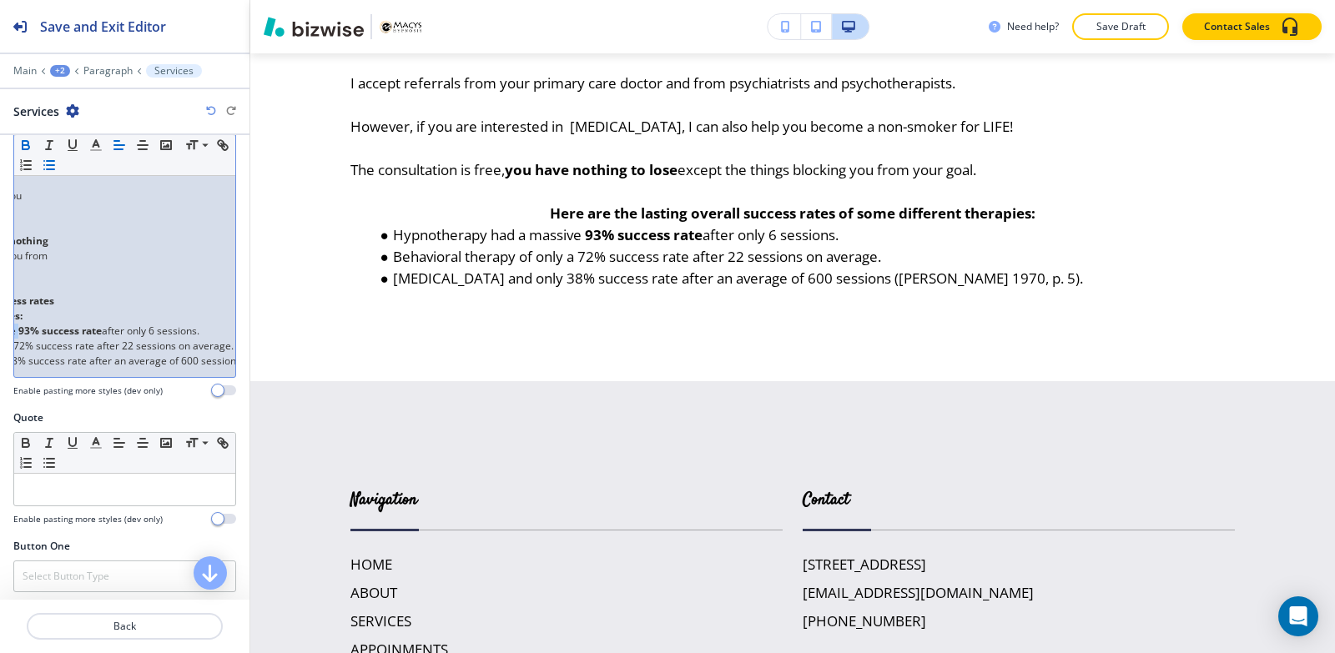
scroll to position [0, 179]
drag, startPoint x: 193, startPoint y: 316, endPoint x: 147, endPoint y: 314, distance: 45.9
click at [23, 147] on icon "button" at bounding box center [26, 147] width 7 height 4
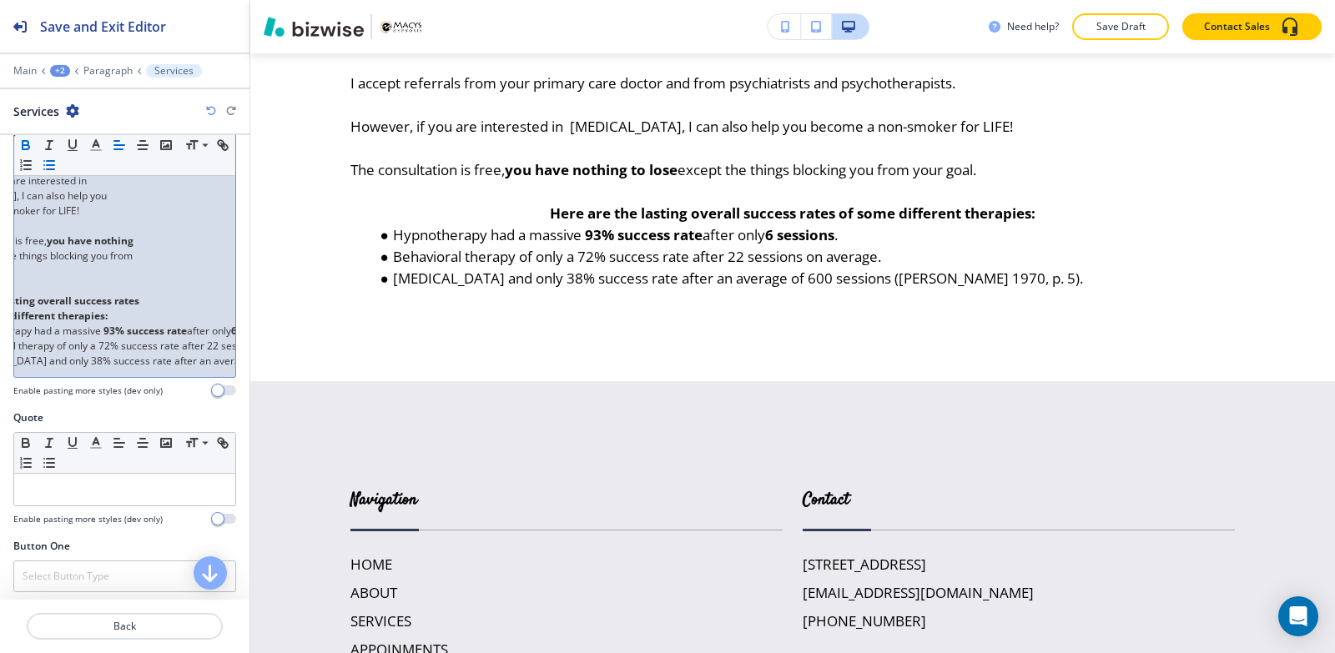
scroll to position [0, 92]
drag, startPoint x: 91, startPoint y: 330, endPoint x: 131, endPoint y: 333, distance: 40.2
click at [131, 339] on li "Behavioral therapy of only a 72% success rate after 22 sessions on average." at bounding box center [40, 346] width 189 height 15
drag, startPoint x: 136, startPoint y: 330, endPoint x: 58, endPoint y: 330, distance: 77.6
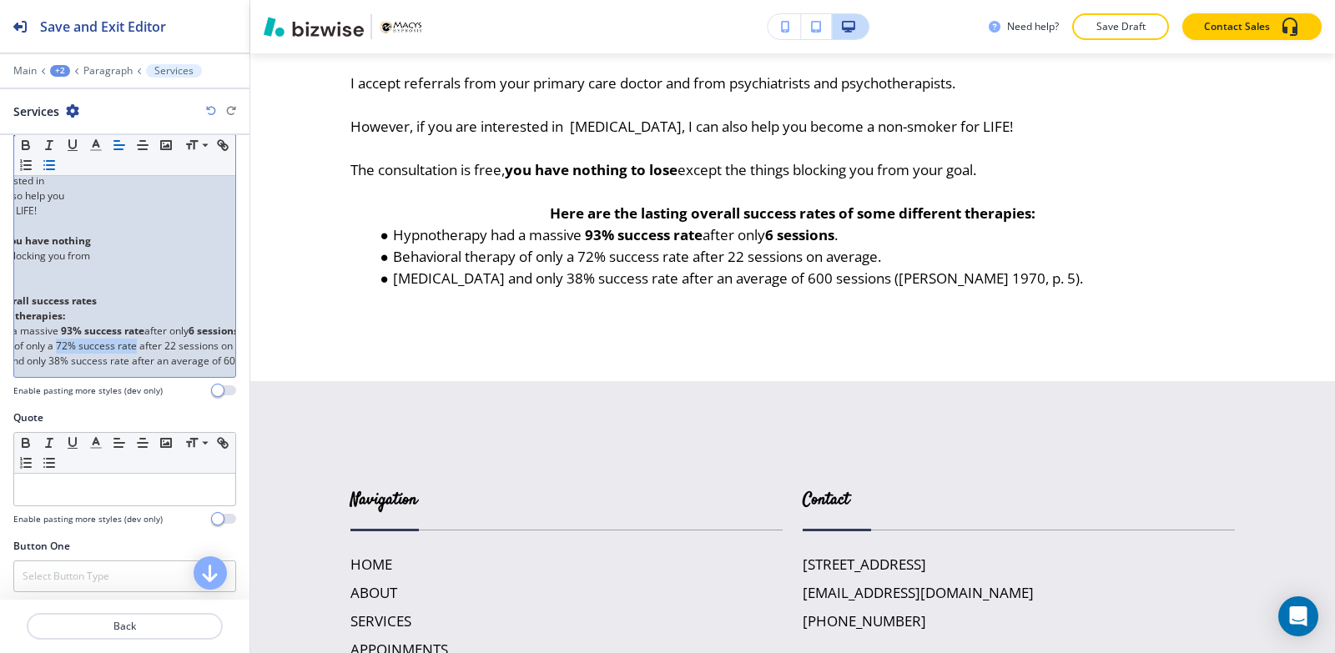
click at [58, 339] on li "Behavioral therapy of only a 72% success rate after 22 sessions on average." at bounding box center [2, 346] width 189 height 15
click at [26, 147] on icon "button" at bounding box center [25, 145] width 15 height 15
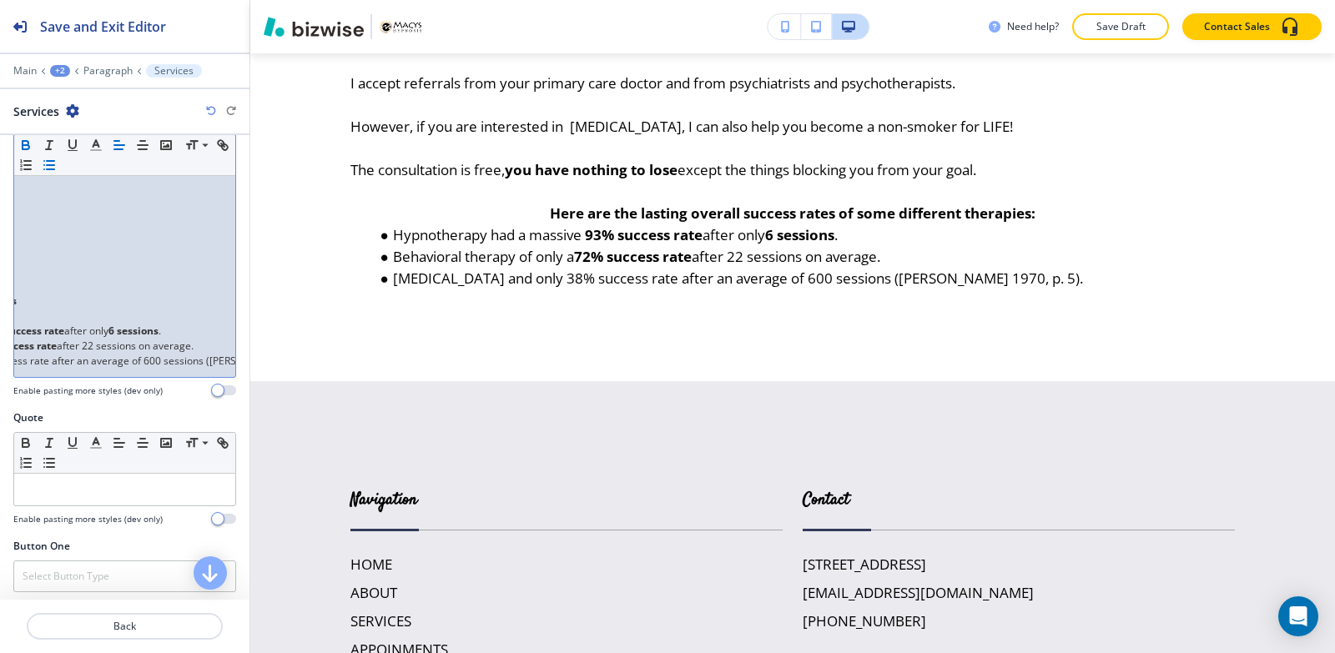
scroll to position [0, 211]
drag, startPoint x: 139, startPoint y: 330, endPoint x: 88, endPoint y: 335, distance: 51.1
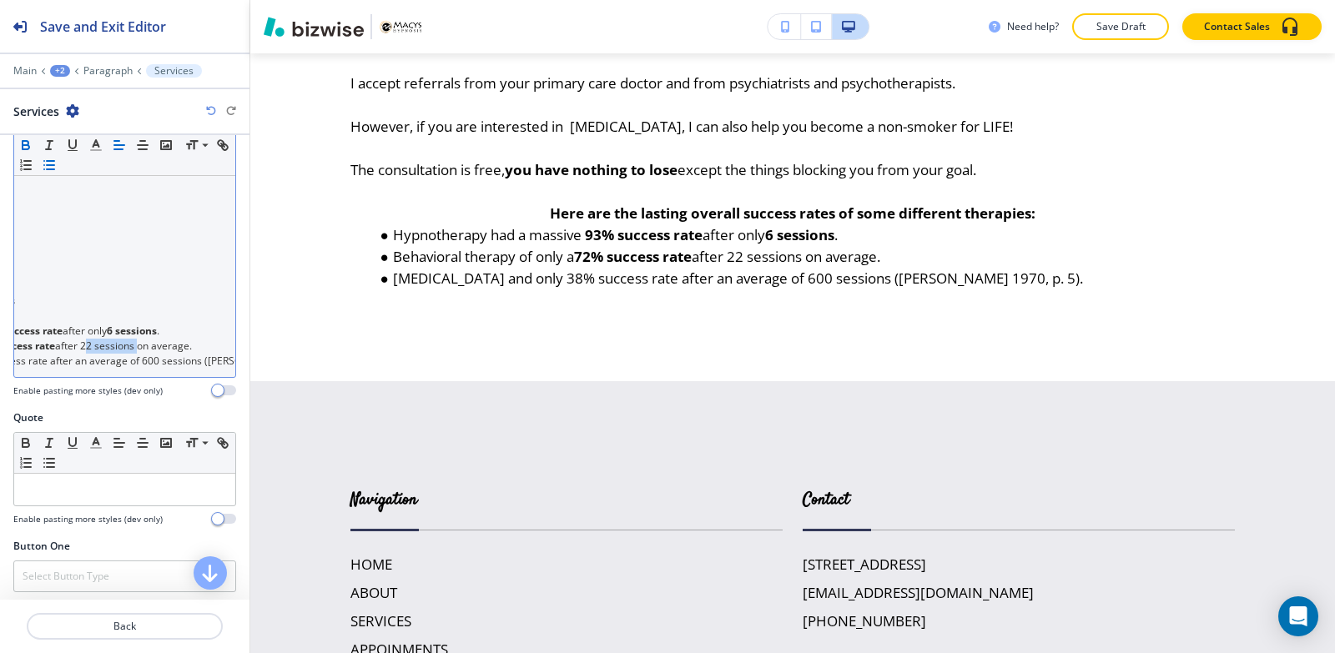
click at [25, 148] on icon "button" at bounding box center [25, 145] width 15 height 15
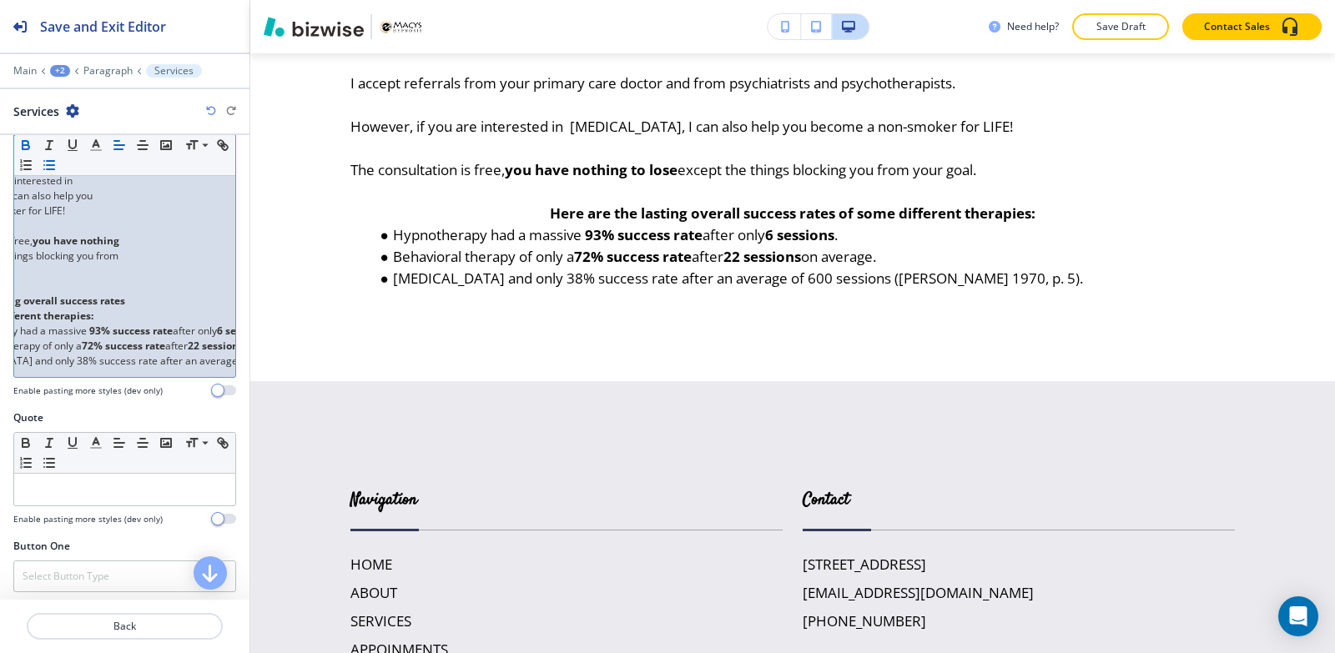
scroll to position [0, 89]
drag, startPoint x: 155, startPoint y: 346, endPoint x: 80, endPoint y: 348, distance: 75.1
click at [80, 354] on li "[MEDICAL_DATA] and only 38% success rate after an average of 600 sessions ([PER…" at bounding box center [42, 361] width 189 height 15
click at [23, 144] on icon "button" at bounding box center [26, 143] width 6 height 4
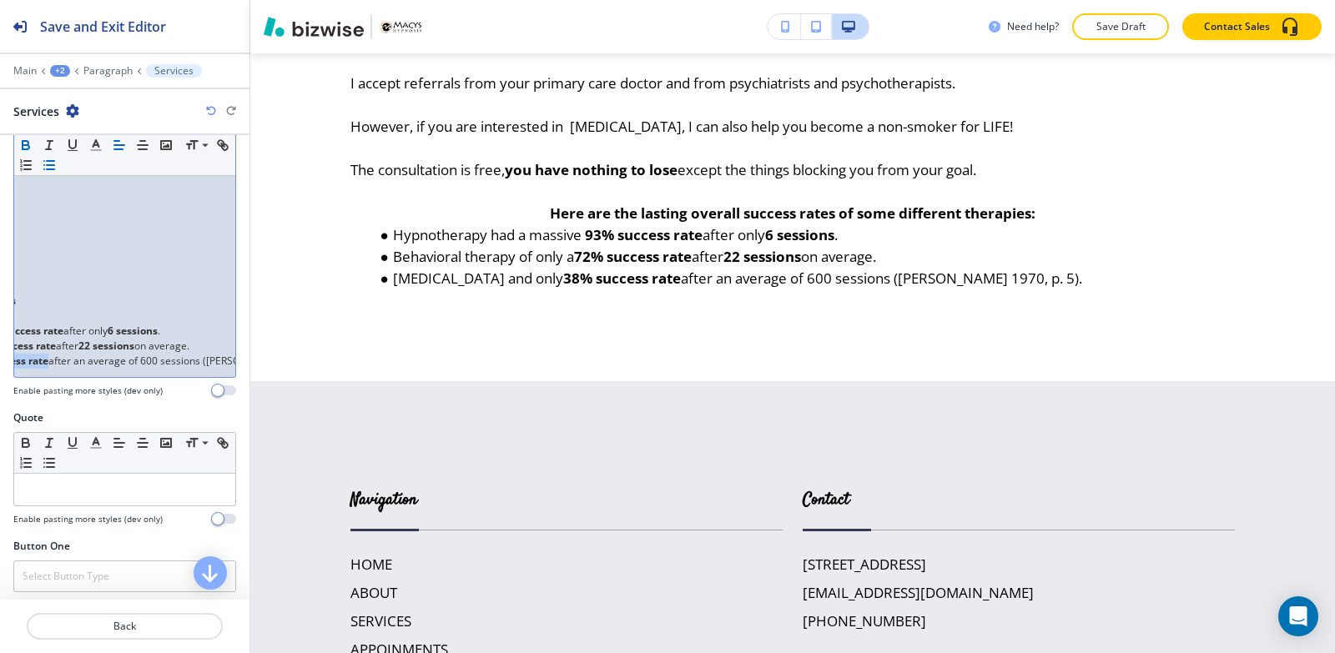
scroll to position [0, 213]
drag, startPoint x: 189, startPoint y: 349, endPoint x: 130, endPoint y: 344, distance: 59.4
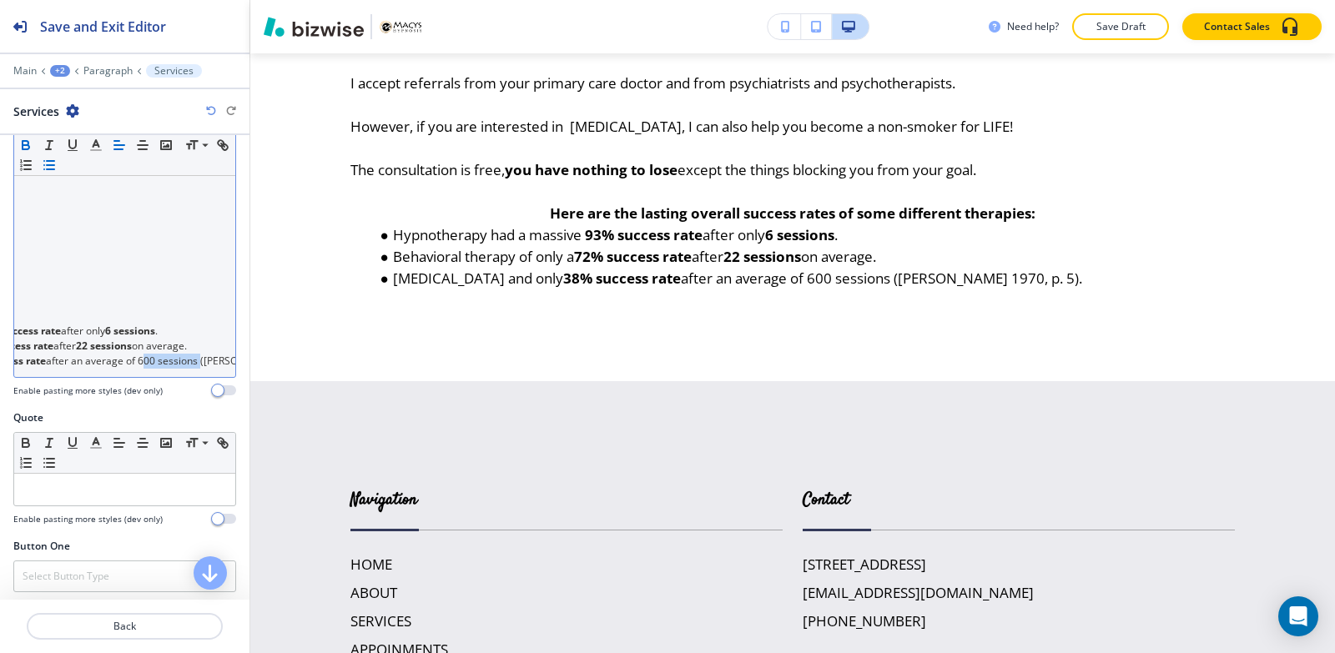
click at [29, 145] on icon "button" at bounding box center [26, 147] width 7 height 4
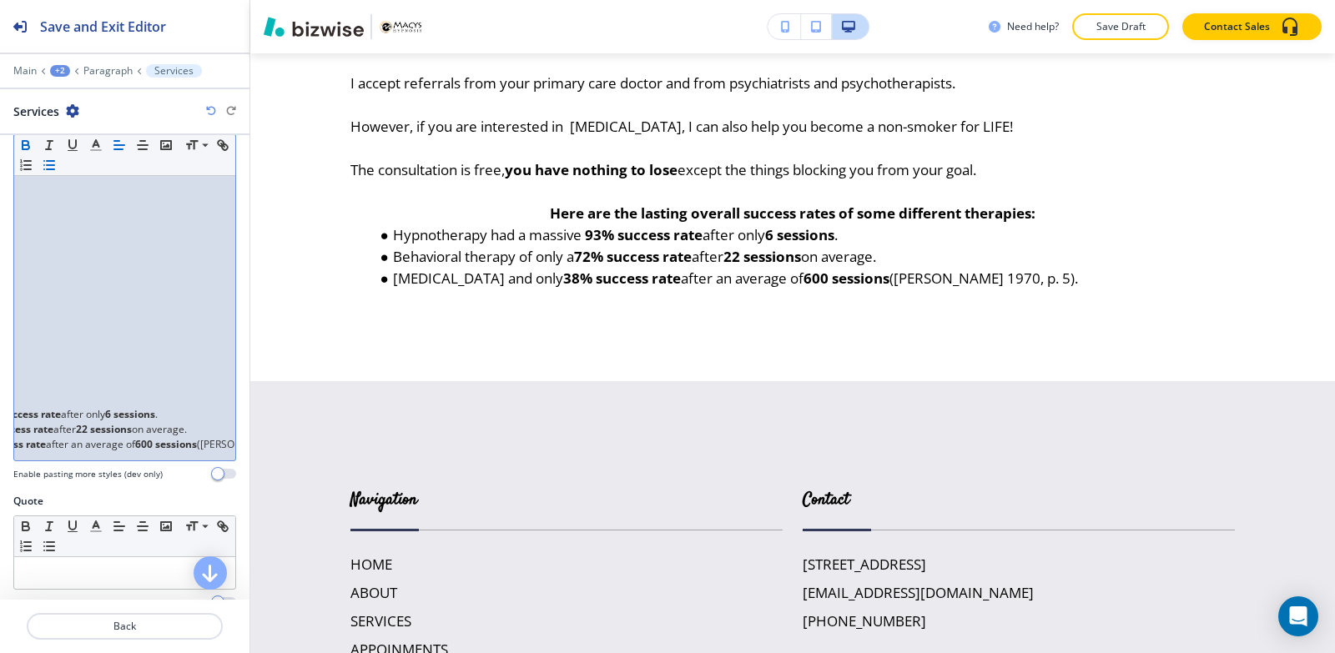
scroll to position [0, 301]
click at [223, 430] on div "Small Normal Large Huge Hypnotherapy in Fresno, CA You can choose from any of o…" at bounding box center [124, 93] width 223 height 735
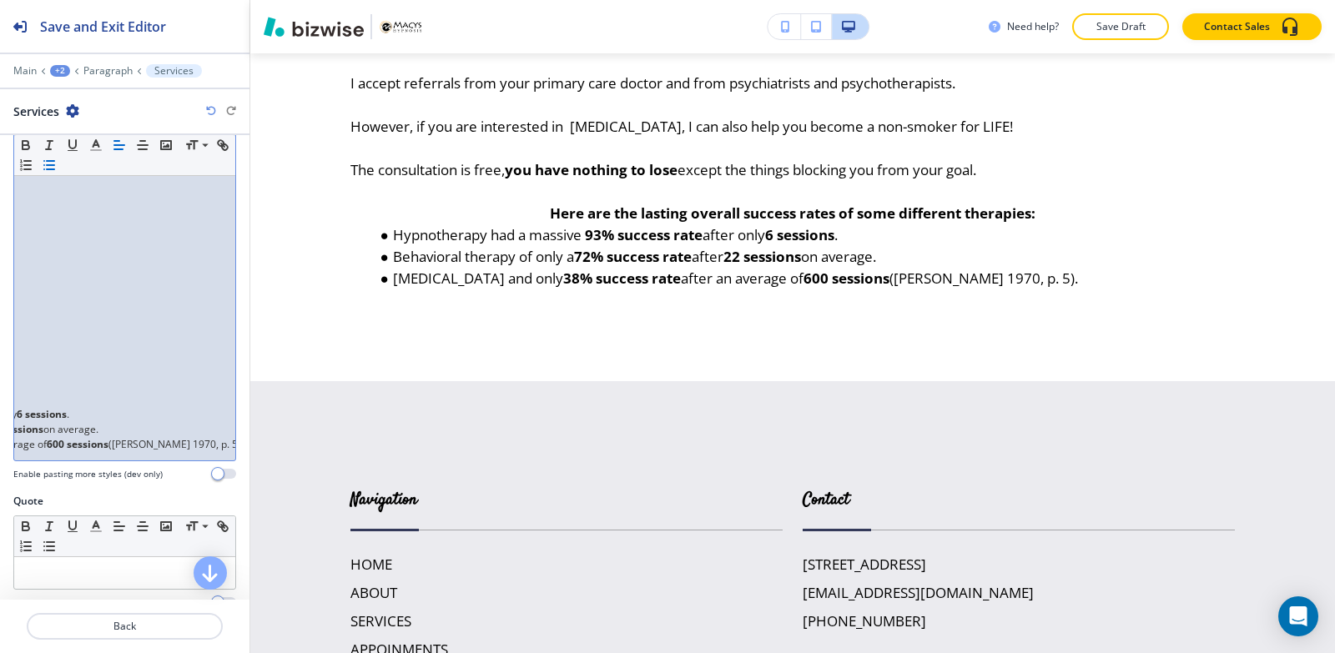
click at [226, 434] on div "Body Small Normal Large Huge Hypnotherapy in Fresno, CA You can choose from any…" at bounding box center [124, 99] width 249 height 789
click at [223, 425] on div "Small Normal Large Huge Hypnotherapy in Fresno, CA You can choose from any of o…" at bounding box center [124, 93] width 223 height 735
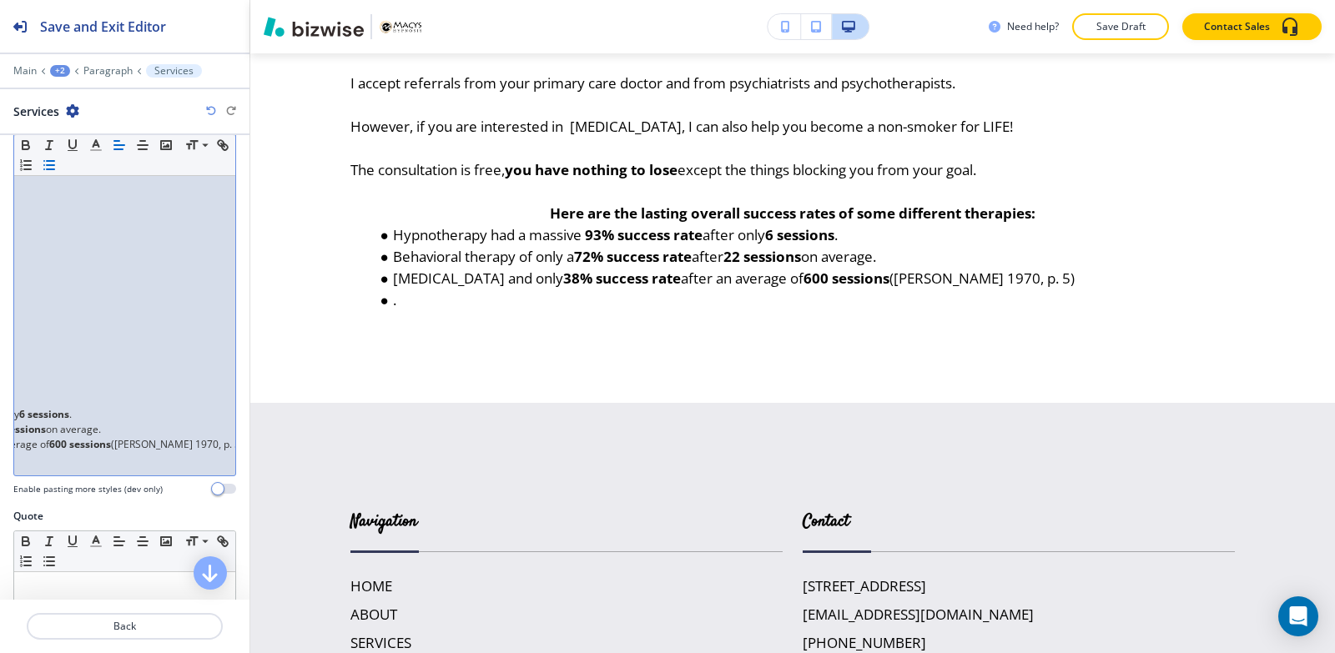
scroll to position [879, 0]
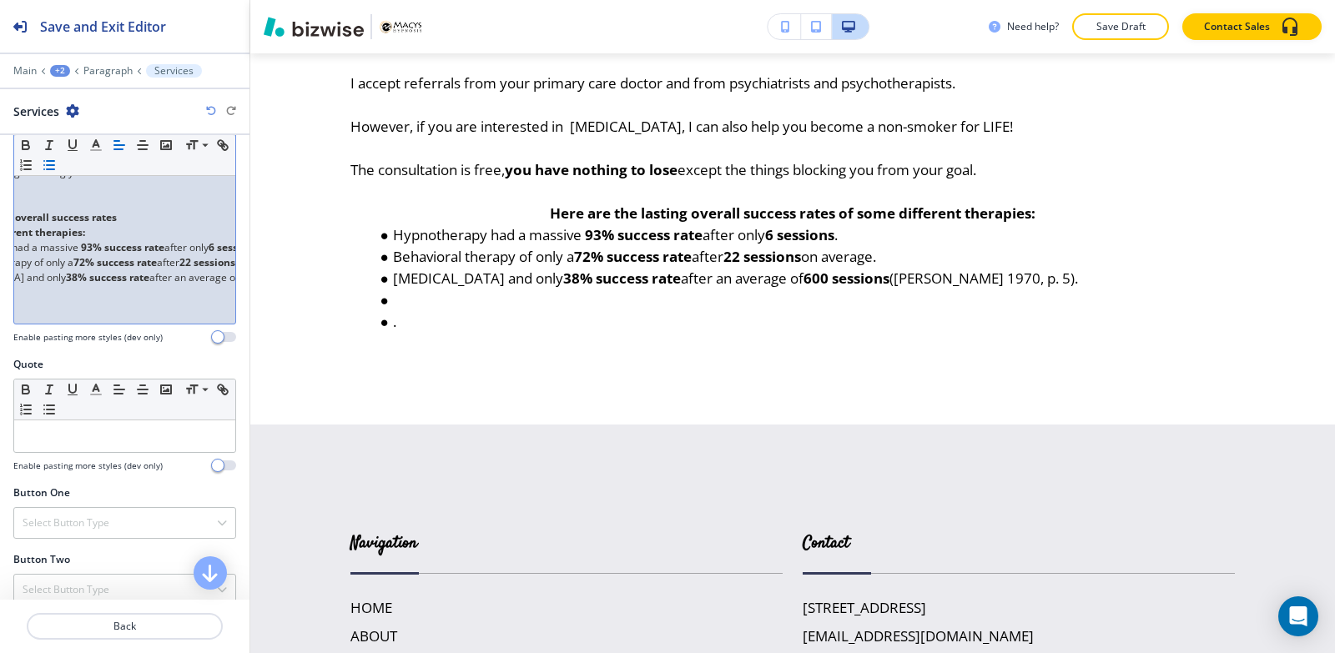
scroll to position [0, 0]
click at [64, 300] on li "." at bounding box center [132, 307] width 189 height 15
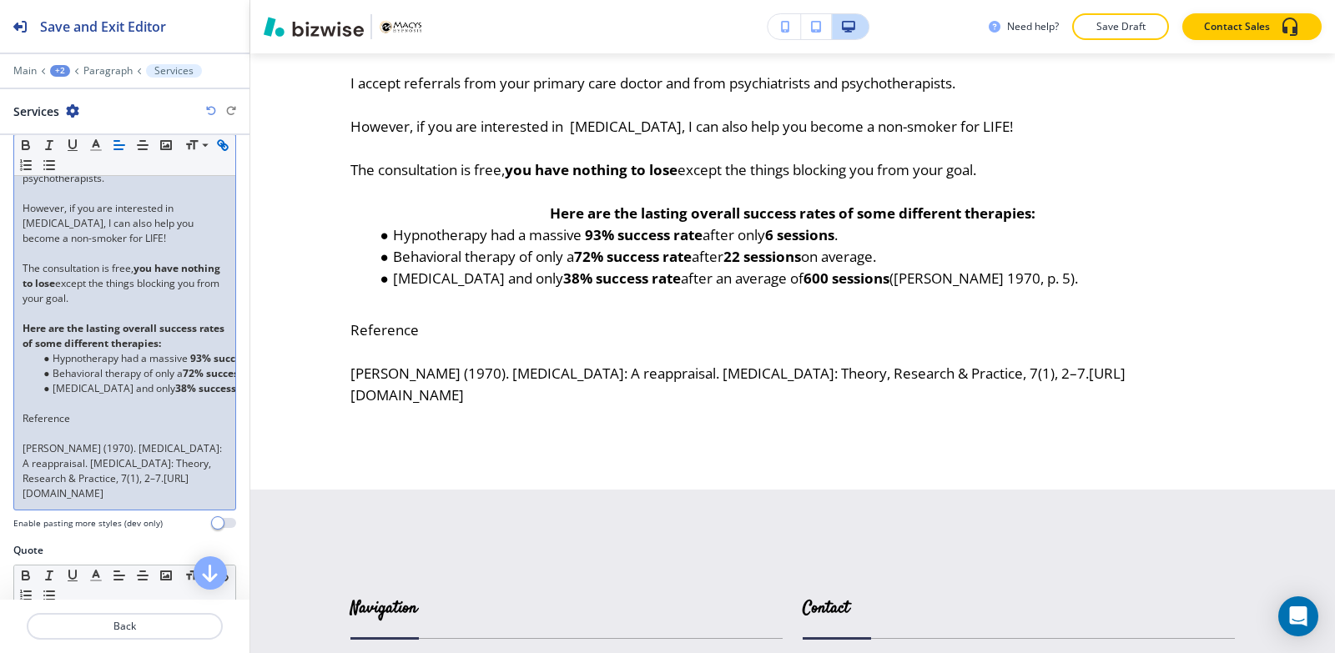
scroll to position [796, 0]
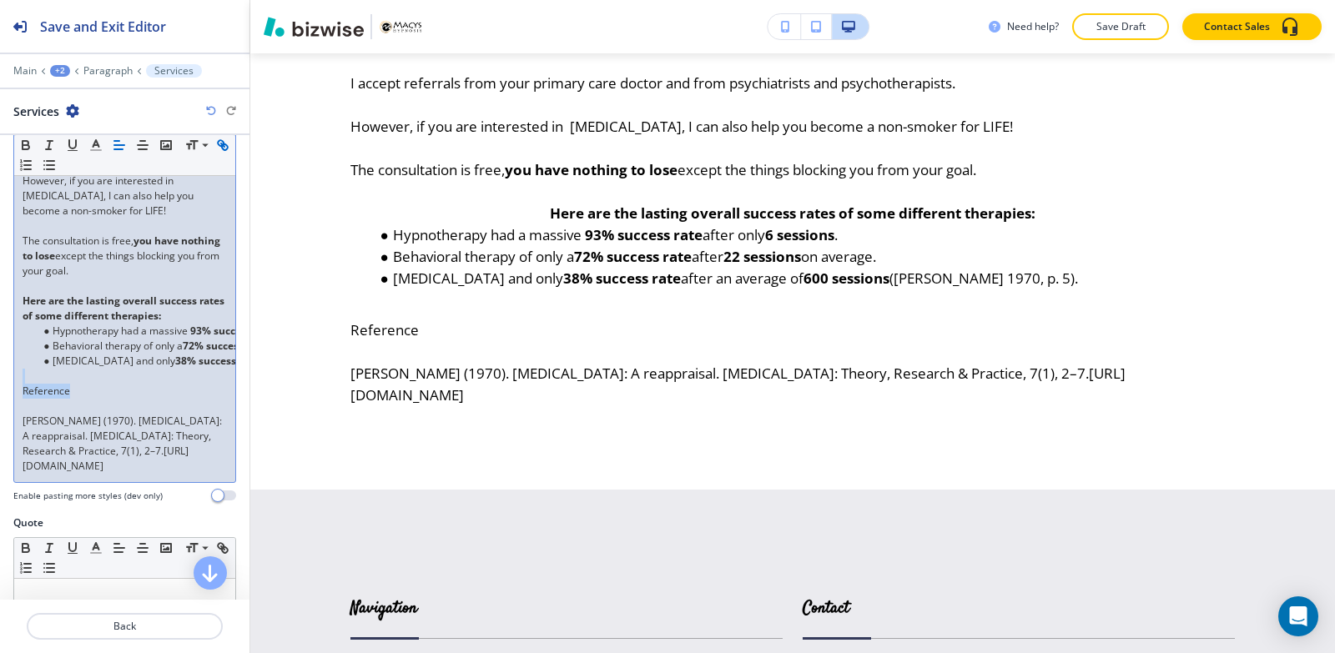
drag, startPoint x: 84, startPoint y: 373, endPoint x: 0, endPoint y: 365, distance: 84.7
click at [0, 366] on div "Body Small Normal Large Huge Hypnotherapy in Fresno, CA You can choose from any…" at bounding box center [124, 68] width 249 height 894
click at [78, 399] on p at bounding box center [125, 406] width 204 height 15
drag, startPoint x: 79, startPoint y: 380, endPoint x: 11, endPoint y: 377, distance: 68.4
click at [11, 377] on div "Body Small Normal Large Huge Hypnotherapy in Fresno, CA You can choose from any…" at bounding box center [124, 68] width 249 height 894
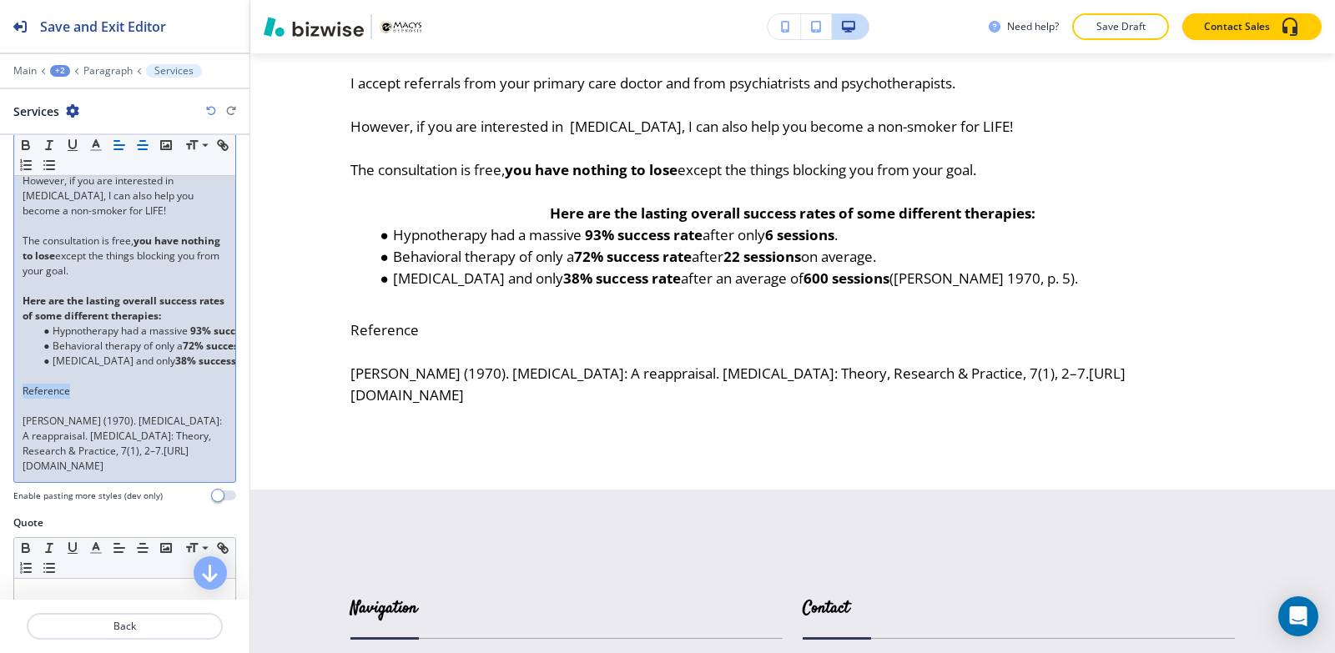
click at [135, 144] on button "button" at bounding box center [142, 145] width 23 height 20
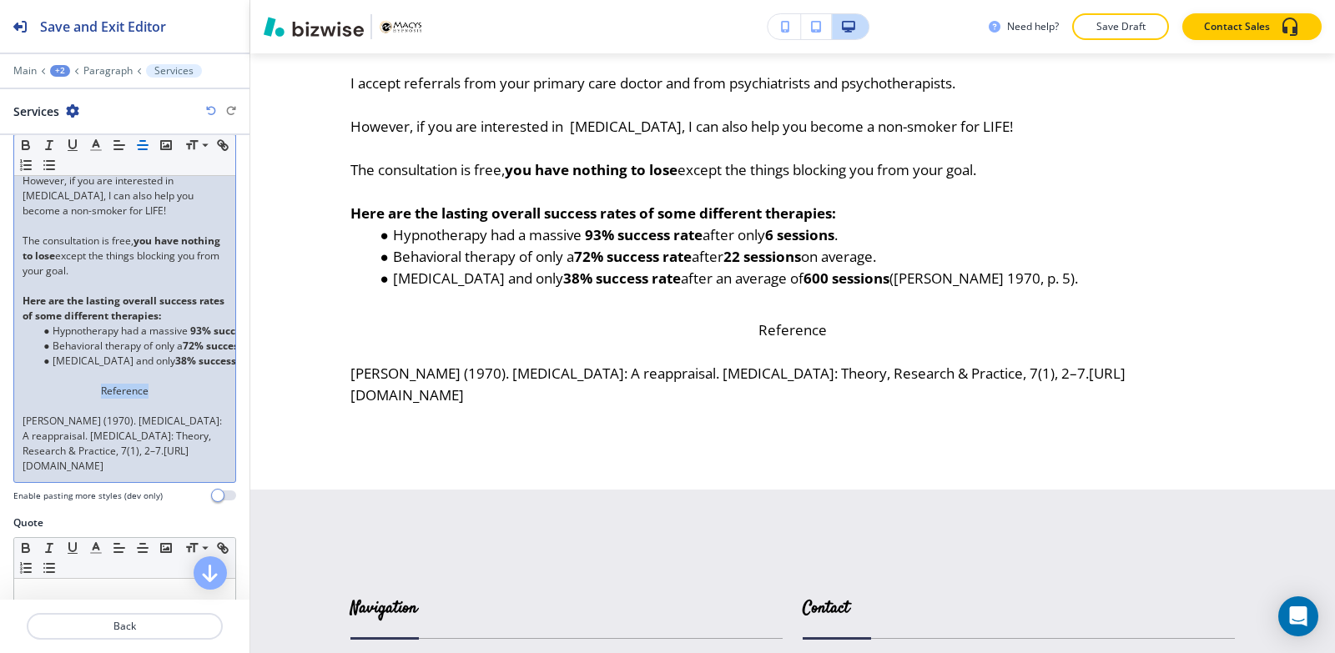
drag, startPoint x: 207, startPoint y: 450, endPoint x: 0, endPoint y: 401, distance: 212.7
click at [0, 401] on div "Body Small Normal Large Huge Hypnotherapy in Fresno, CA You can choose from any…" at bounding box center [124, 68] width 249 height 894
click at [143, 149] on line "button" at bounding box center [142, 149] width 8 height 0
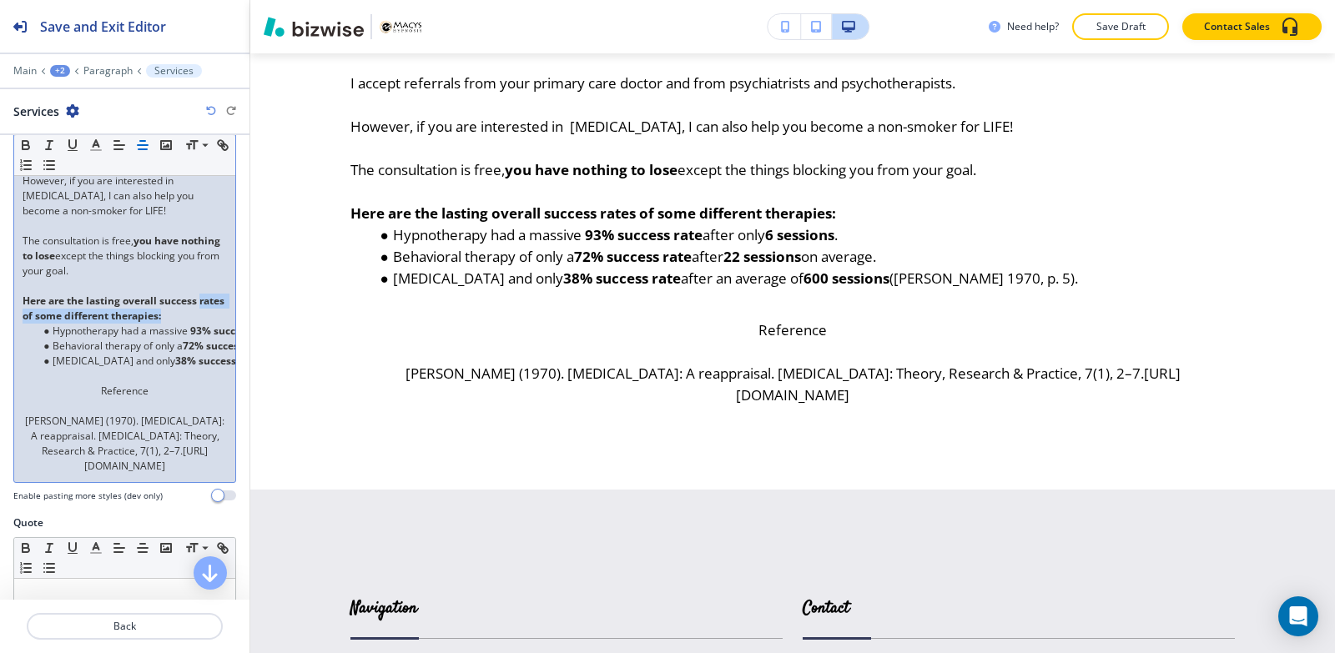
click at [210, 292] on div "Hypnotherapy in Fresno, CA You can choose from any of our science-based program…" at bounding box center [124, 83] width 221 height 797
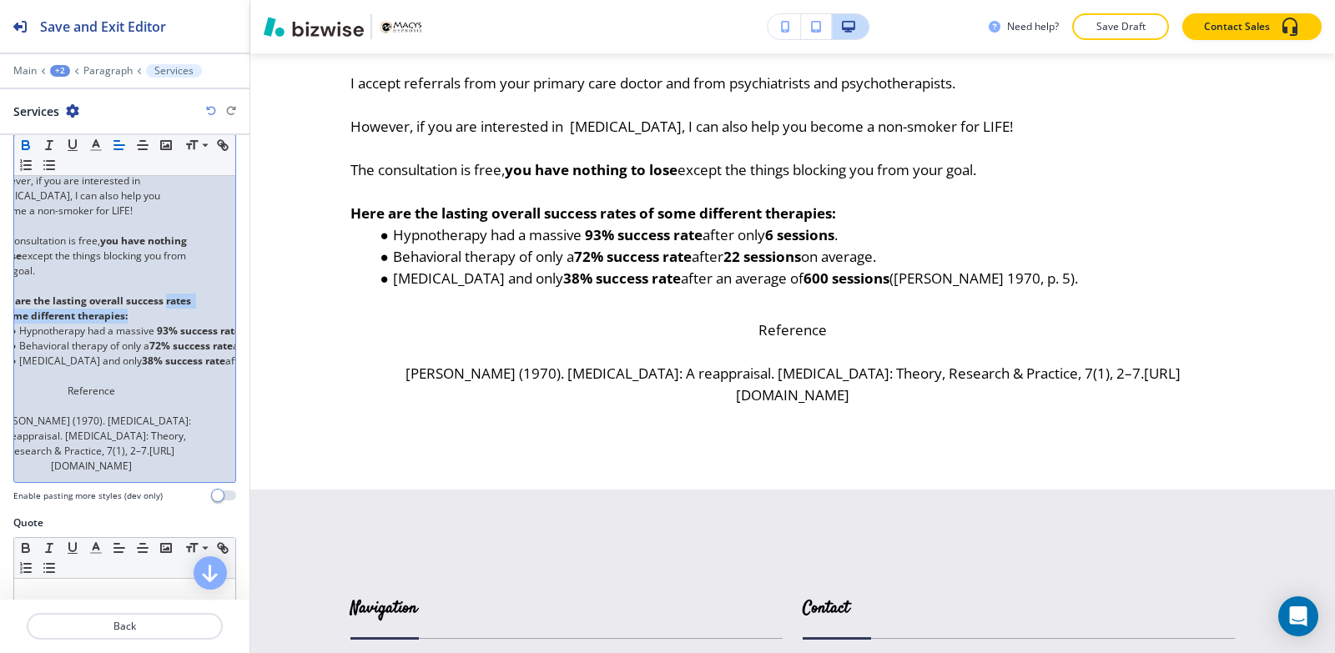
scroll to position [0, 0]
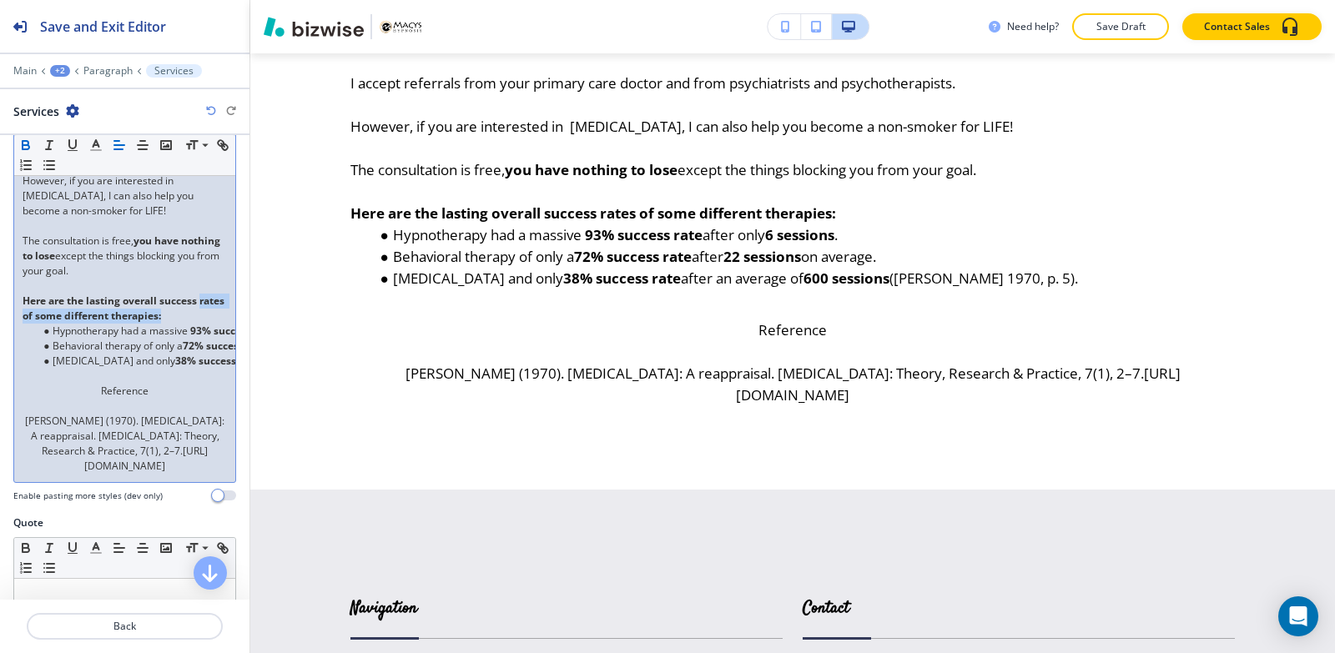
click at [196, 295] on p "Here are the lasting overall success rates of some different therapies:" at bounding box center [125, 309] width 204 height 30
drag, startPoint x: 196, startPoint y: 295, endPoint x: 13, endPoint y: 281, distance: 184.1
click at [13, 281] on div "Body Small Normal Large Huge Hypnotherapy in Fresno, CA You can choose from any…" at bounding box center [124, 68] width 249 height 894
click at [144, 145] on line "button" at bounding box center [143, 145] width 10 height 0
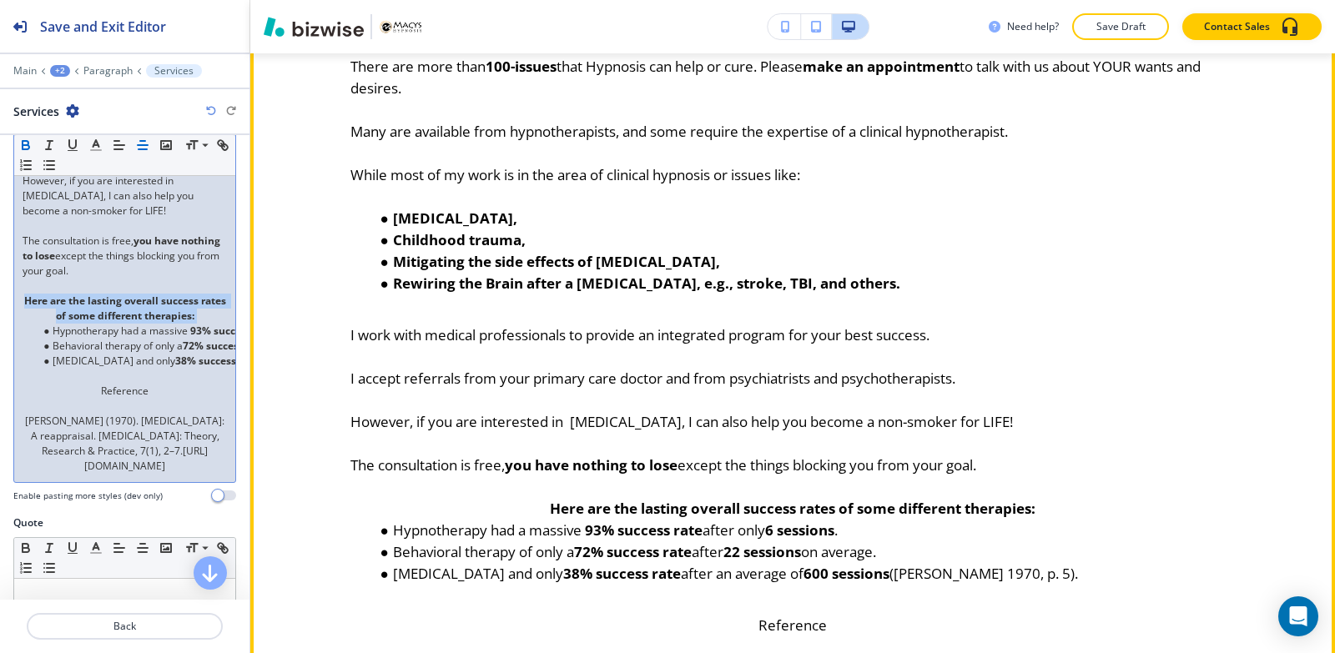
scroll to position [889, 0]
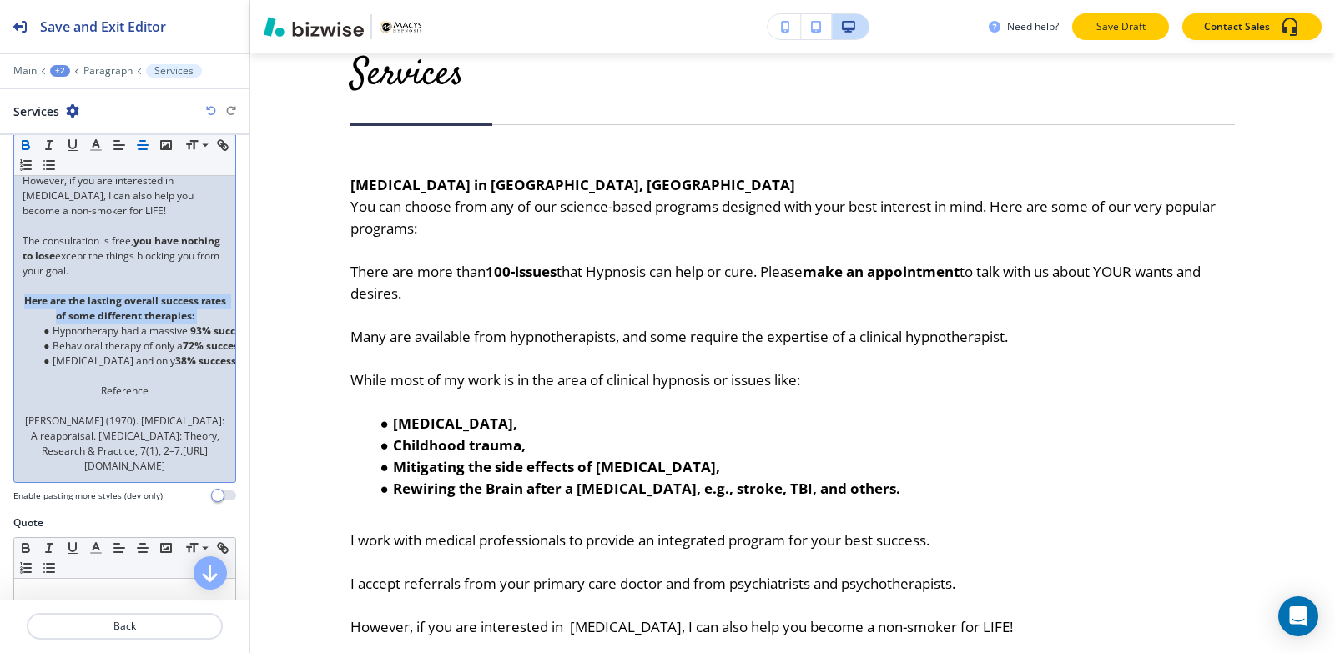
click at [1124, 16] on button "Save Draft" at bounding box center [1120, 26] width 97 height 27
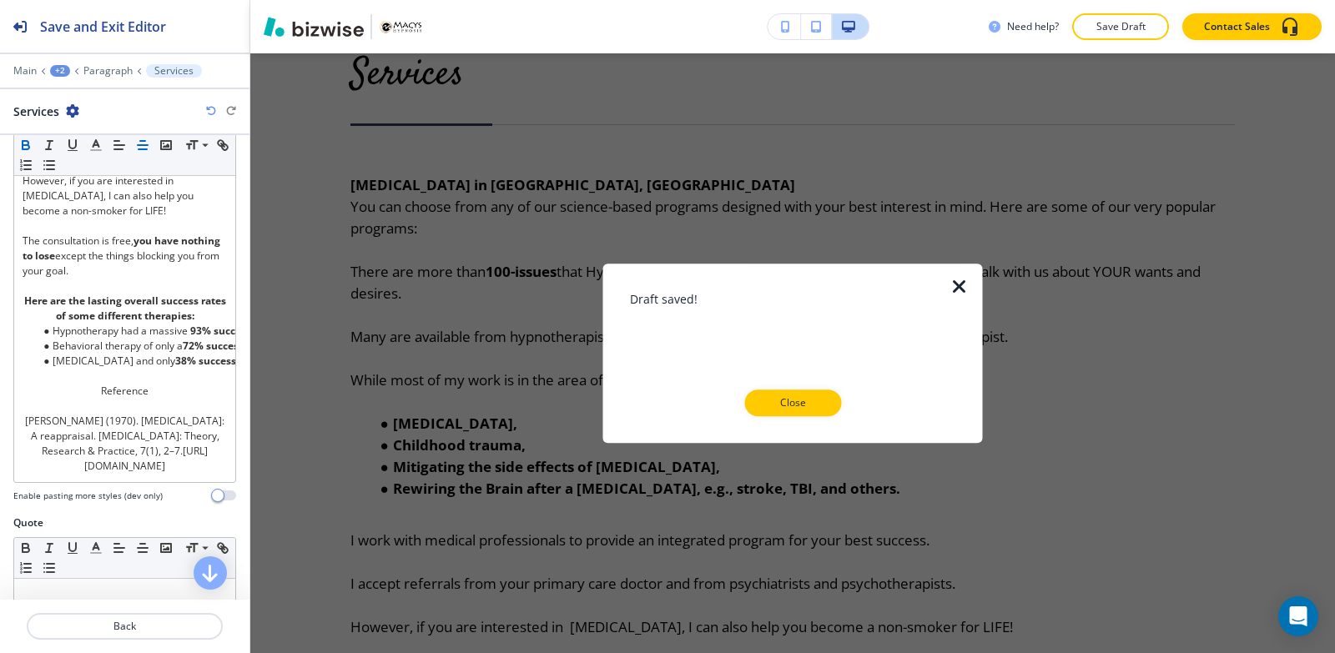
click at [840, 393] on div "Close" at bounding box center [793, 403] width 326 height 27
click at [754, 424] on div at bounding box center [793, 429] width 326 height 27
click at [775, 404] on p "Close" at bounding box center [792, 402] width 53 height 15
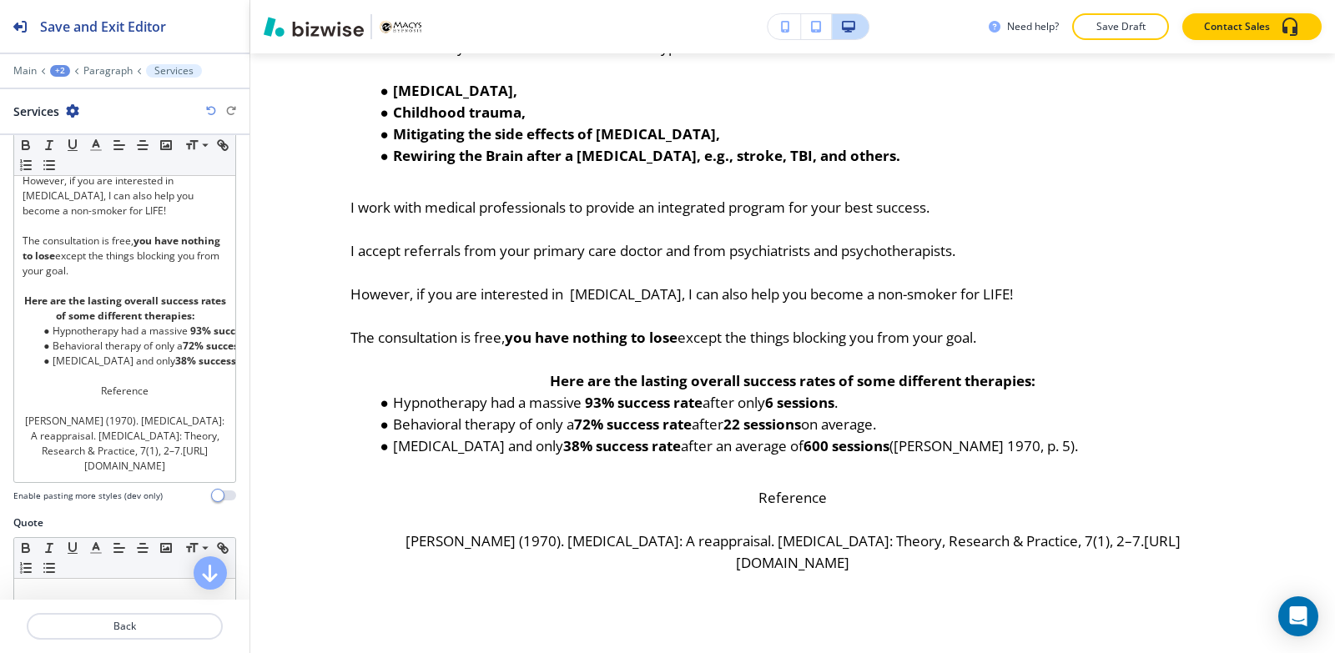
scroll to position [1223, 0]
click at [105, 77] on div "Main +2 Paragraph Services" at bounding box center [124, 70] width 223 height 13
click at [108, 71] on p "Paragraph" at bounding box center [107, 71] width 49 height 12
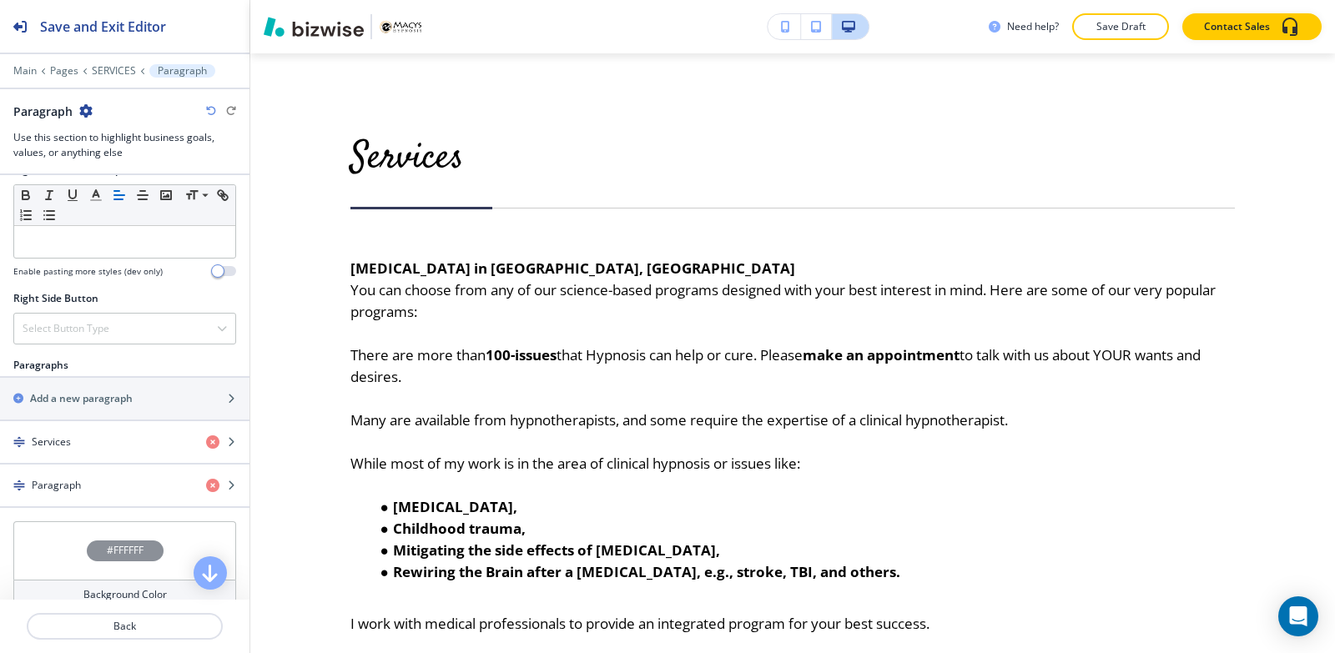
scroll to position [918, 0]
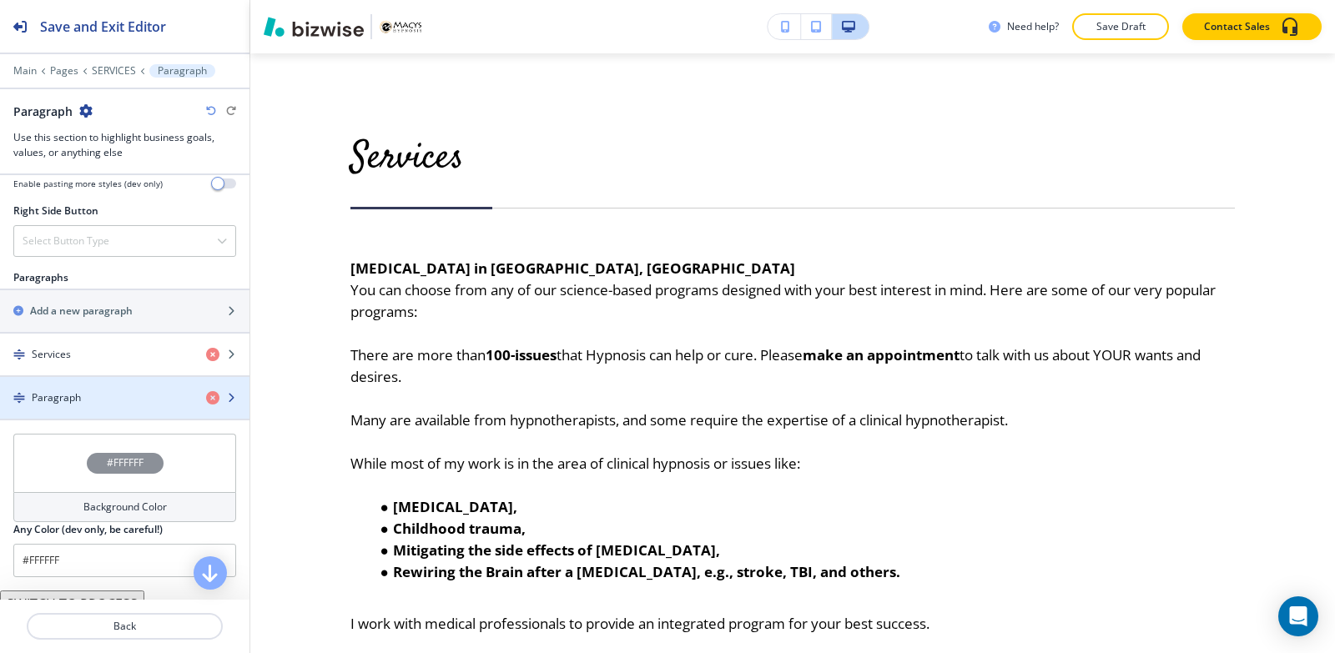
click at [130, 404] on div "Paragraph" at bounding box center [96, 397] width 193 height 15
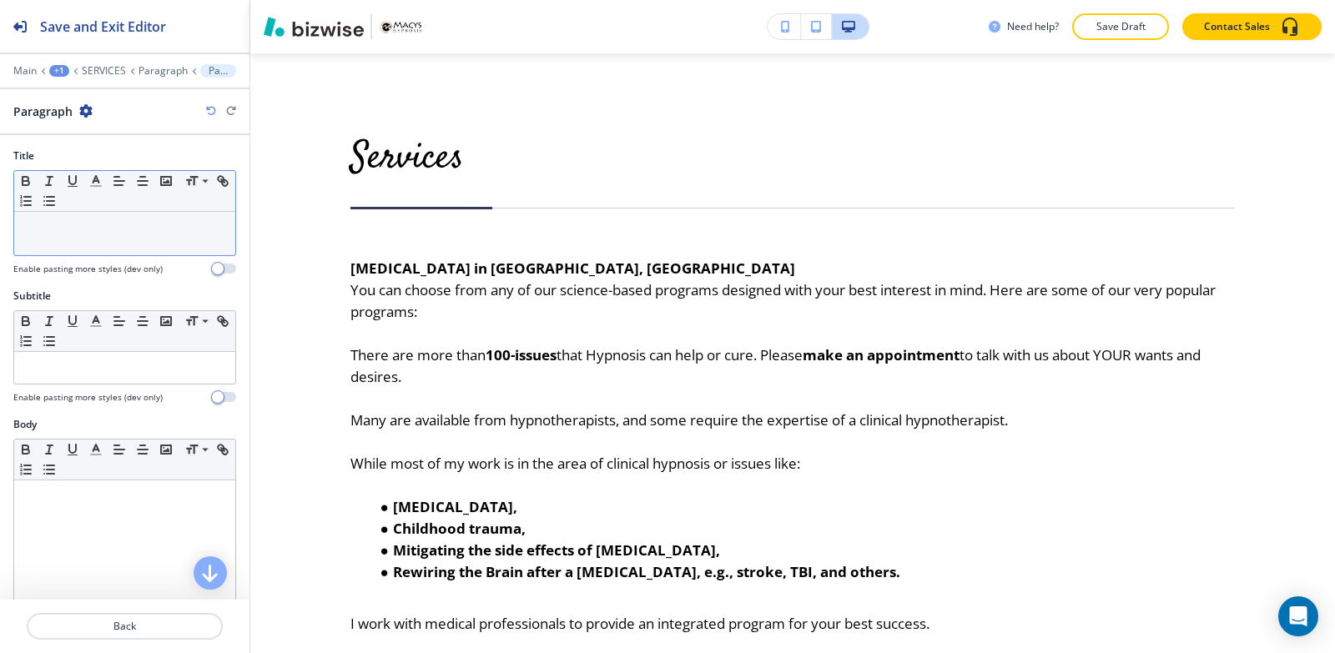
click at [108, 234] on p at bounding box center [125, 227] width 204 height 15
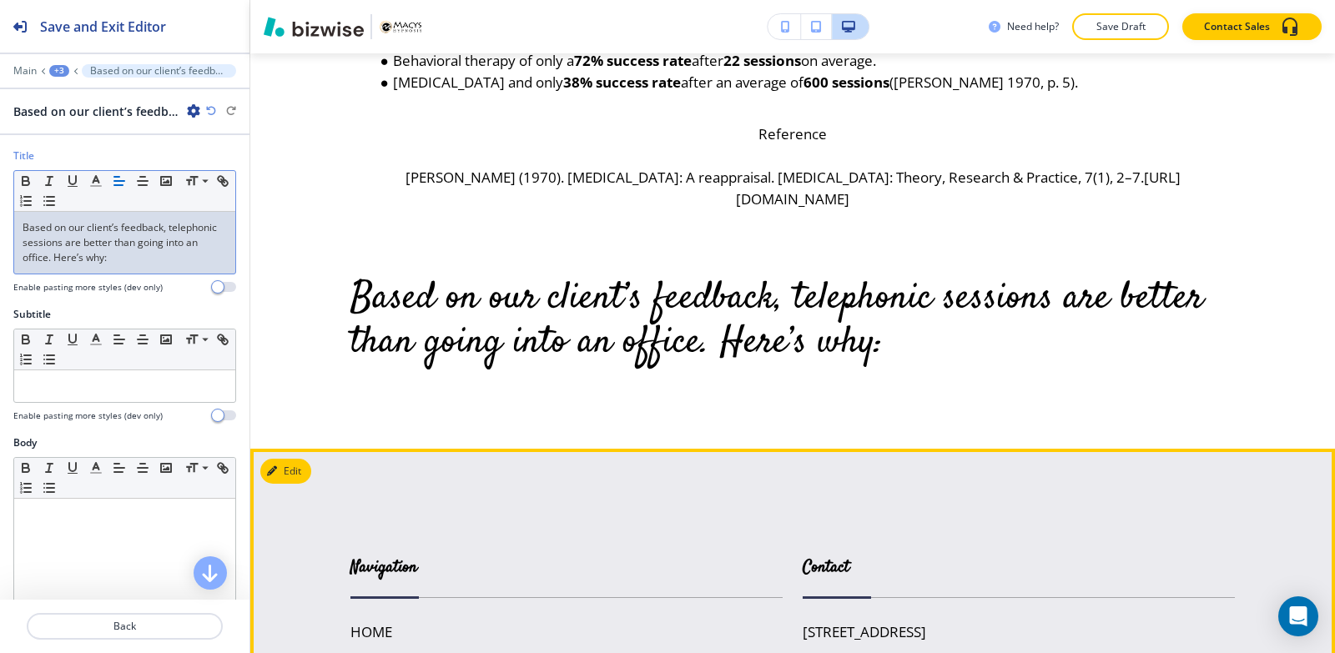
scroll to position [1557, 0]
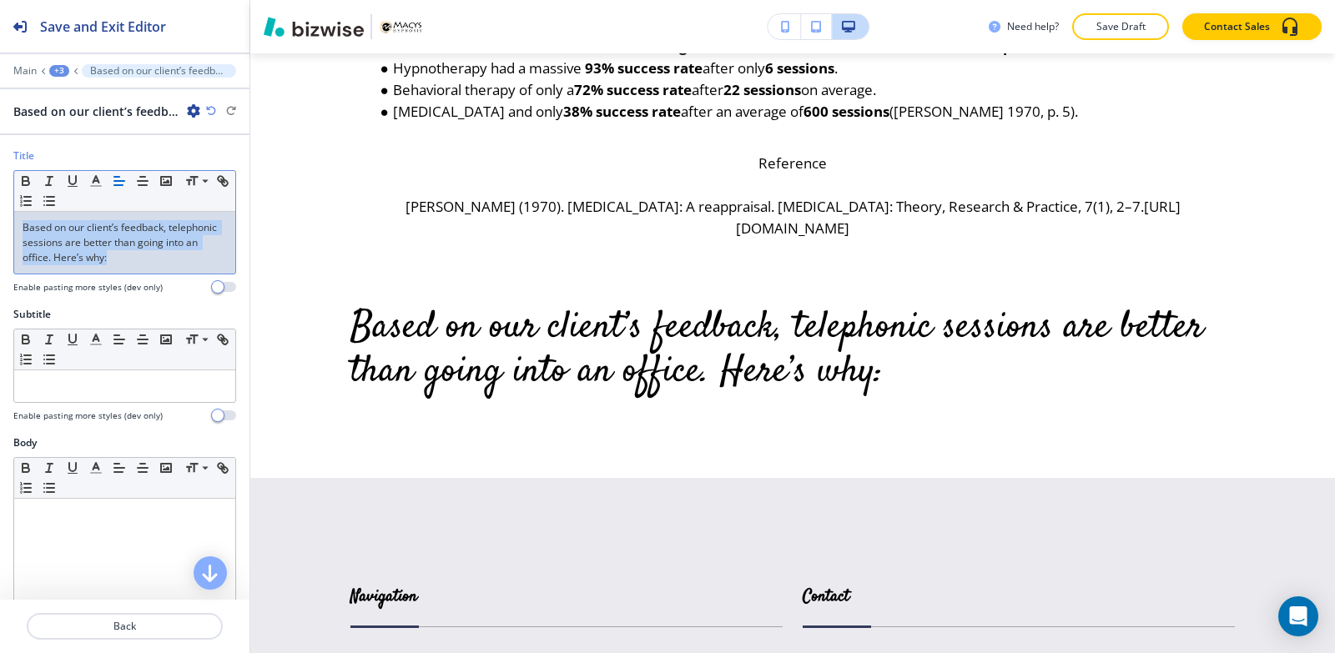
drag, startPoint x: 179, startPoint y: 254, endPoint x: 0, endPoint y: 199, distance: 187.1
click at [0, 199] on div "Title Small Normal Large Huge Based on our client’s feedback, telephonic sessio…" at bounding box center [124, 227] width 249 height 158
click at [97, 186] on line "button" at bounding box center [96, 186] width 10 height 0
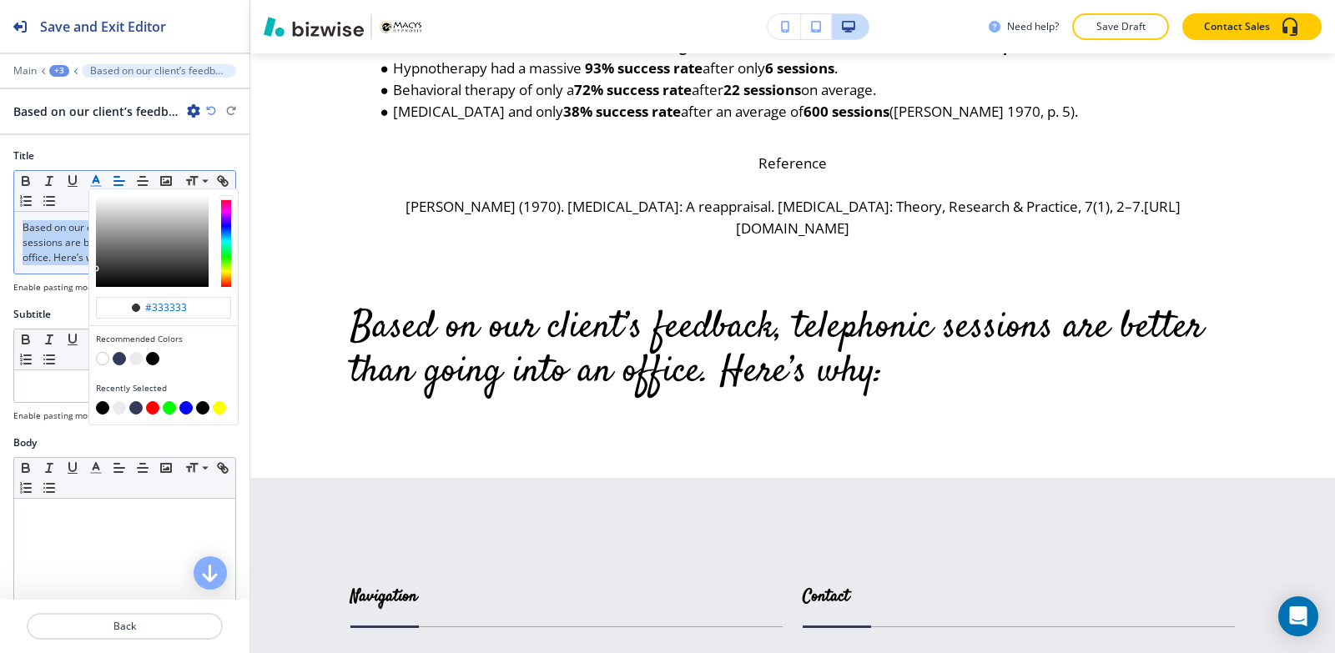
click at [97, 186] on line "button" at bounding box center [96, 186] width 10 height 0
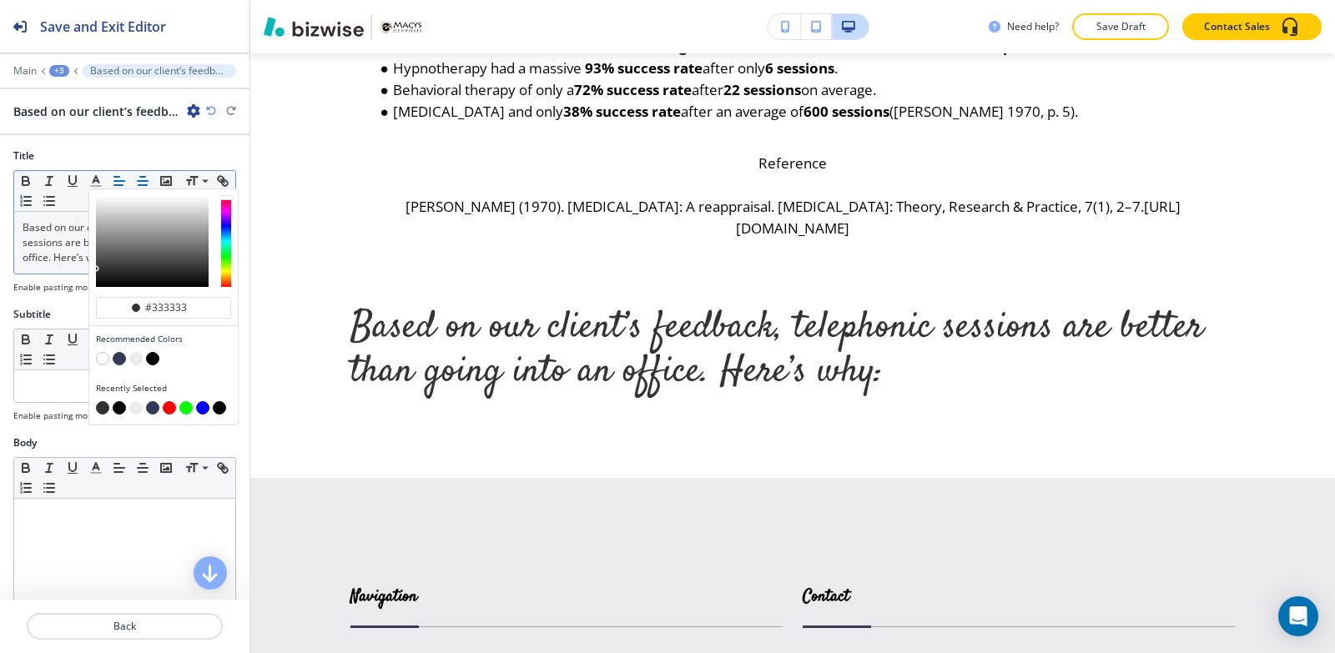
click at [148, 179] on icon "button" at bounding box center [142, 181] width 15 height 15
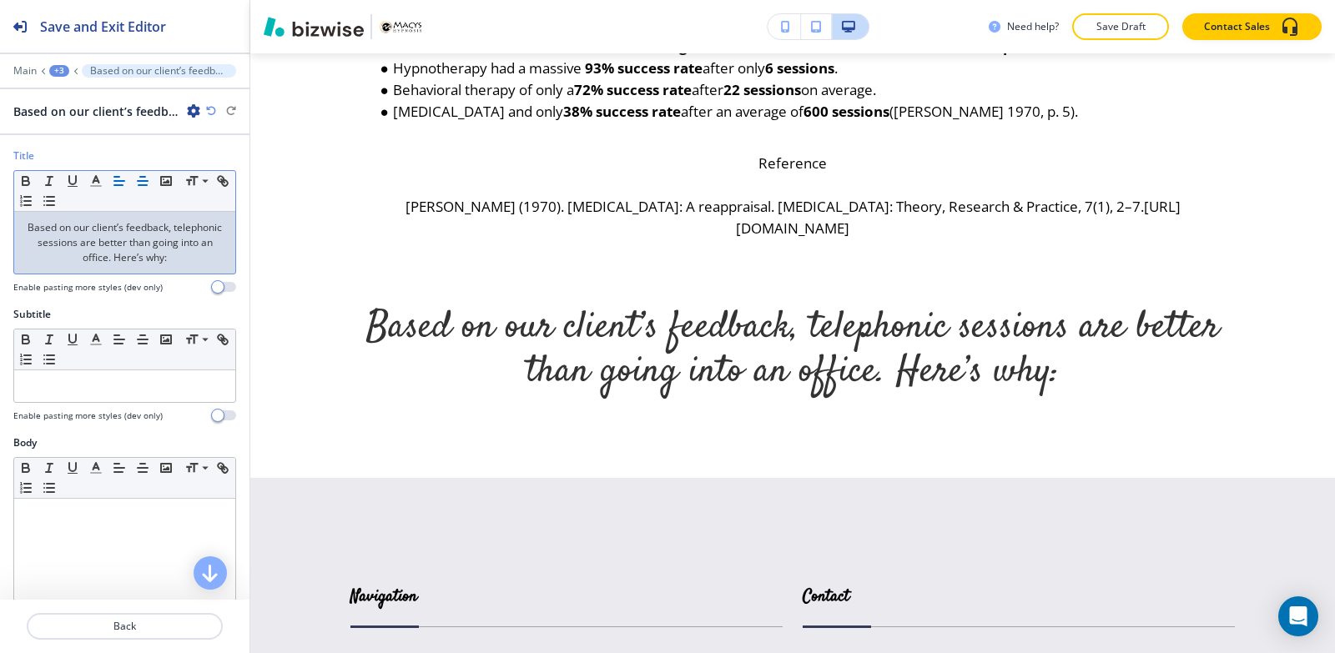
click at [118, 179] on icon "button" at bounding box center [119, 181] width 15 height 15
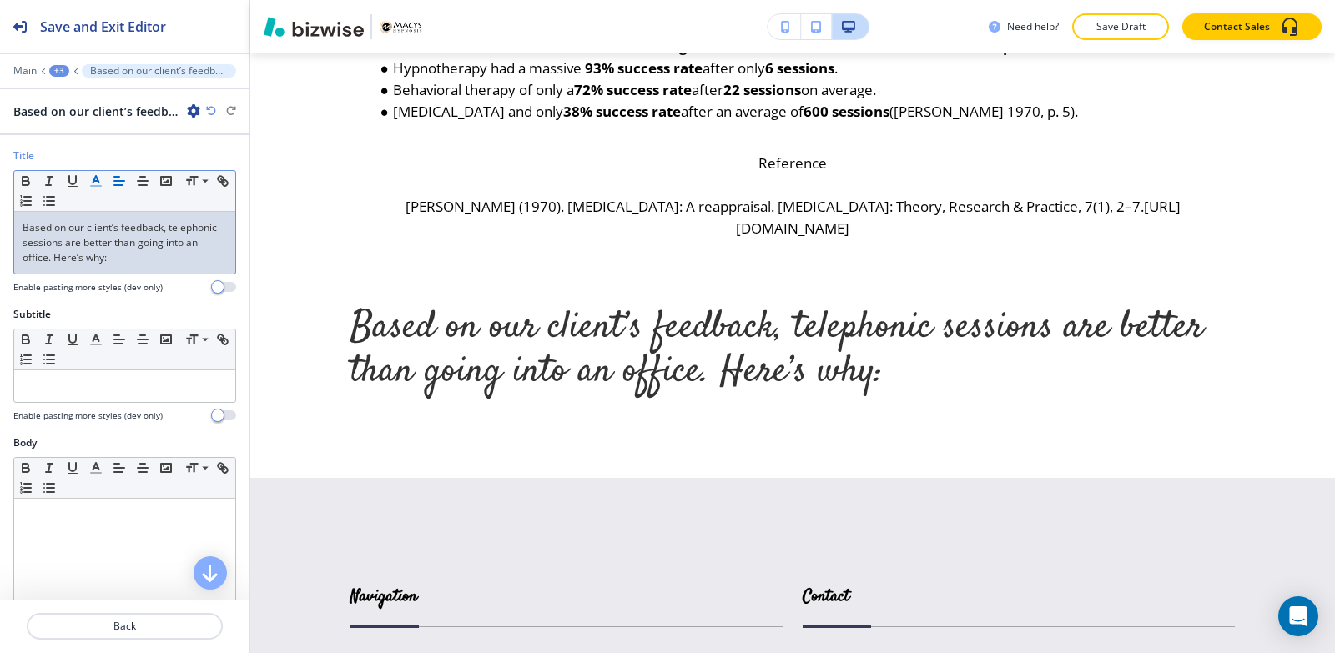
click at [97, 184] on icon "button" at bounding box center [95, 181] width 15 height 15
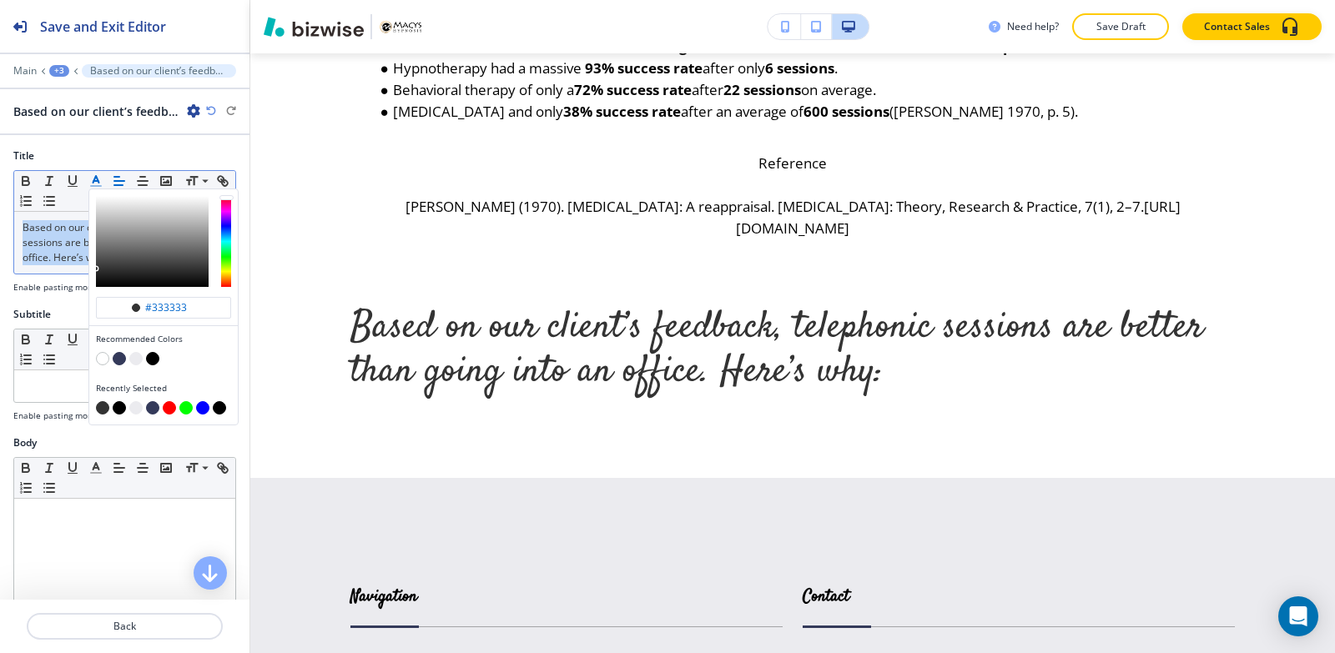
click at [153, 361] on button "button" at bounding box center [152, 358] width 13 height 13
type input "#000000"
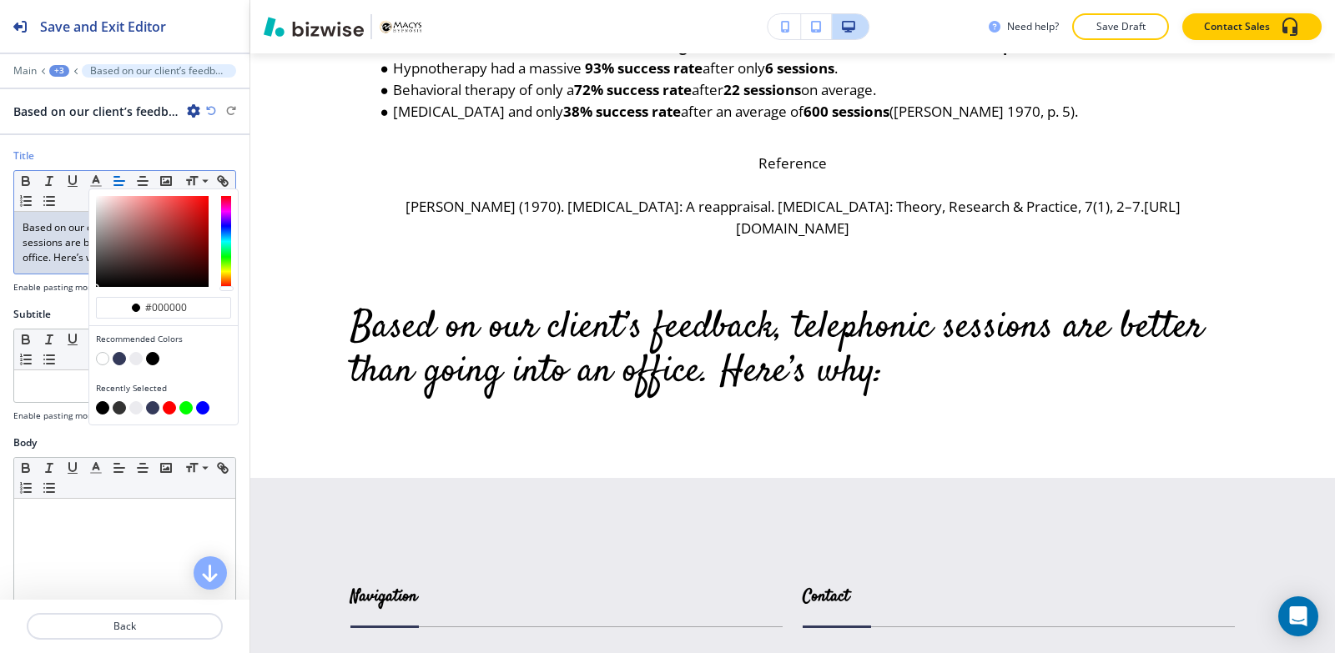
click at [67, 278] on div at bounding box center [124, 277] width 223 height 7
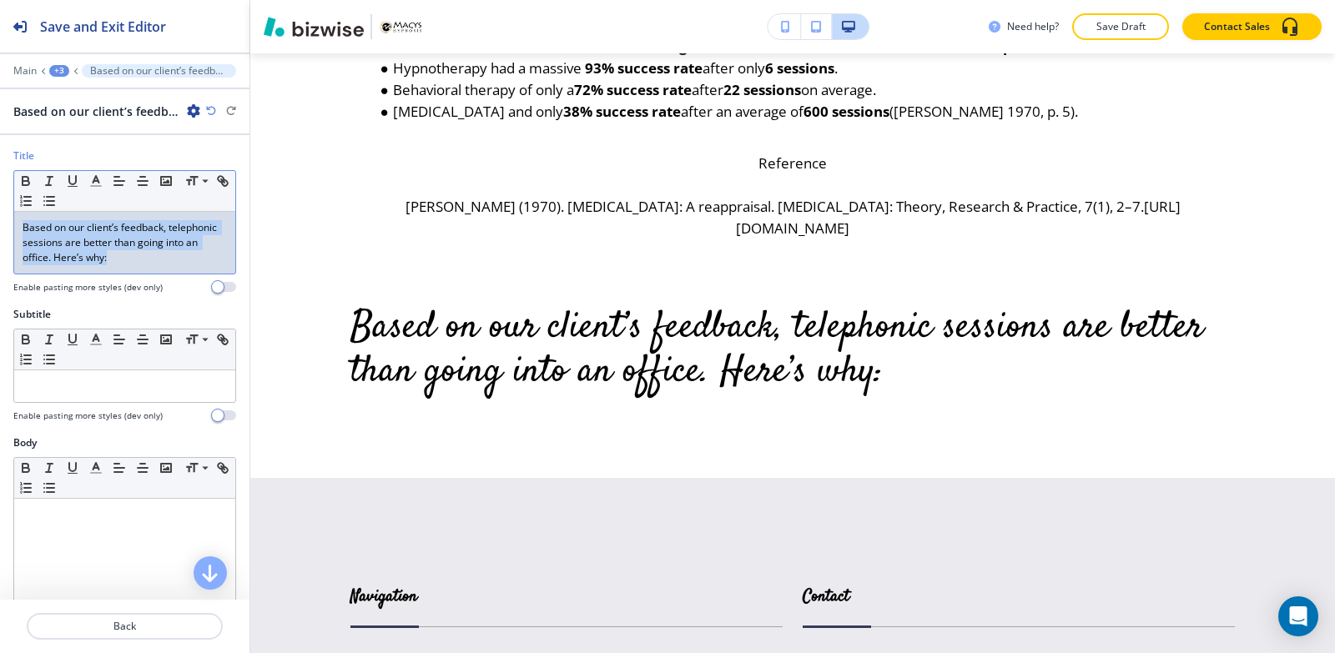
drag, startPoint x: 184, startPoint y: 255, endPoint x: 0, endPoint y: 202, distance: 191.1
click at [0, 202] on div "Title Small Normal Large Huge Based on our client’s feedback, telephonic sessio…" at bounding box center [124, 227] width 249 height 158
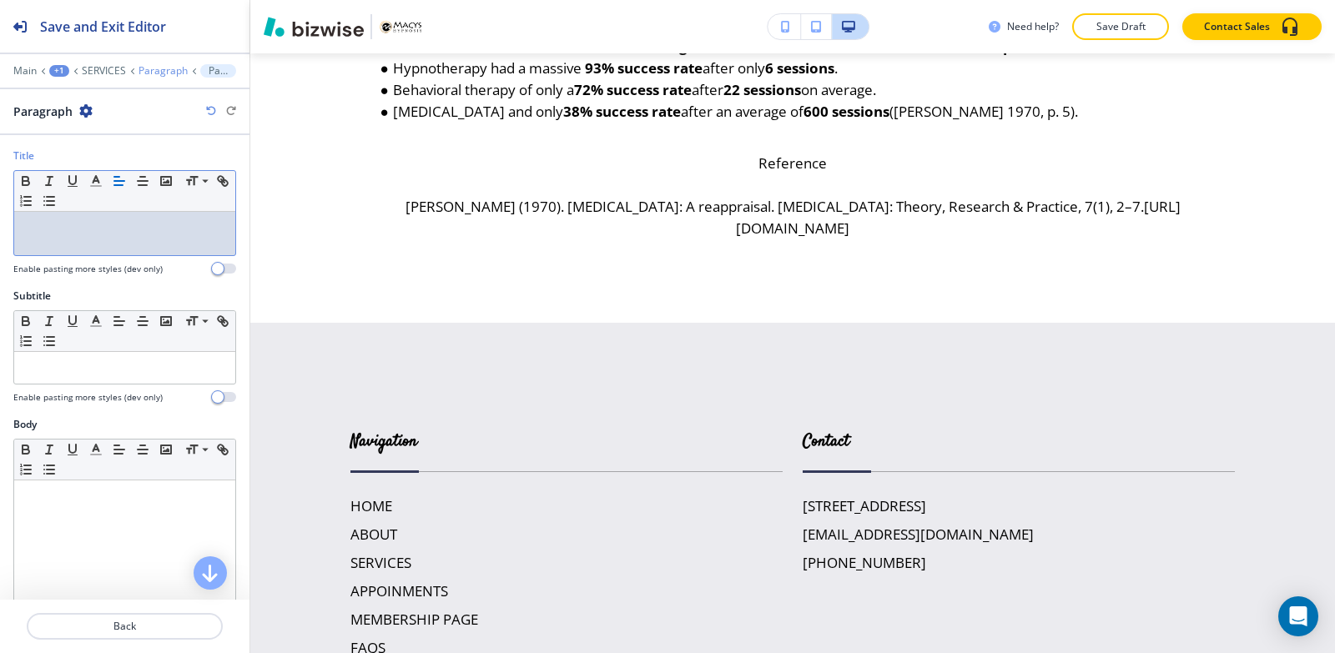
click at [173, 69] on p "Paragraph" at bounding box center [162, 71] width 49 height 12
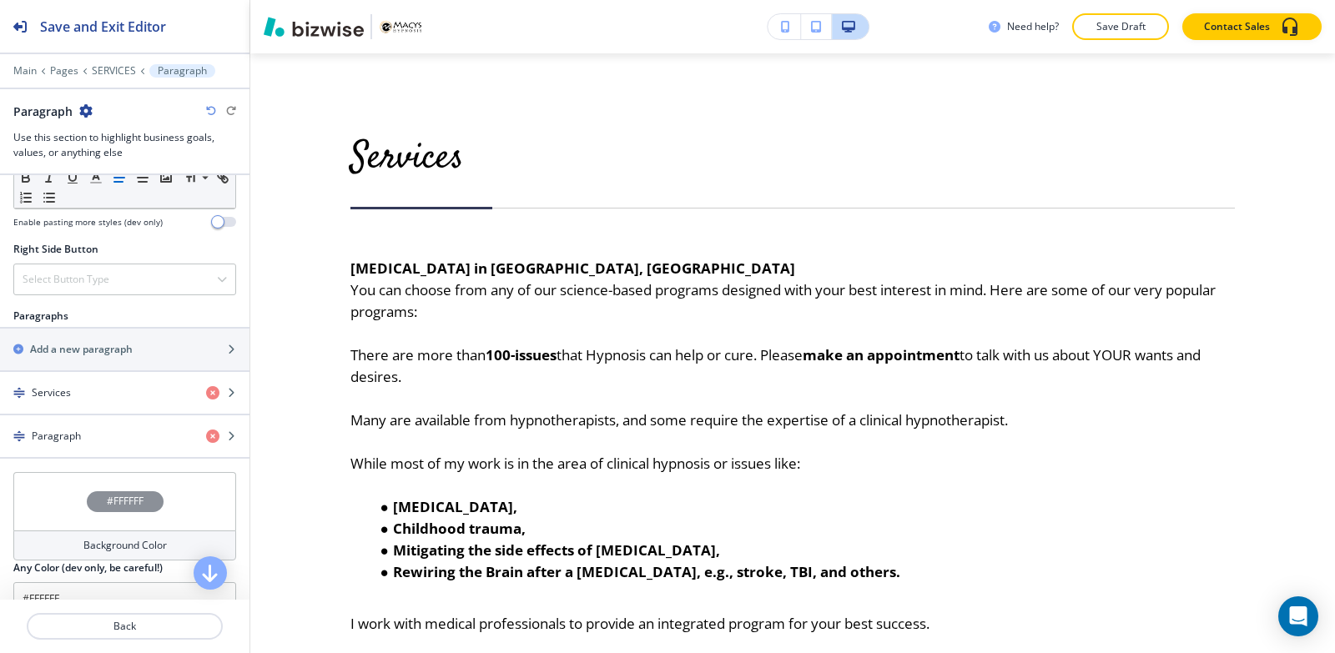
scroll to position [1001, 0]
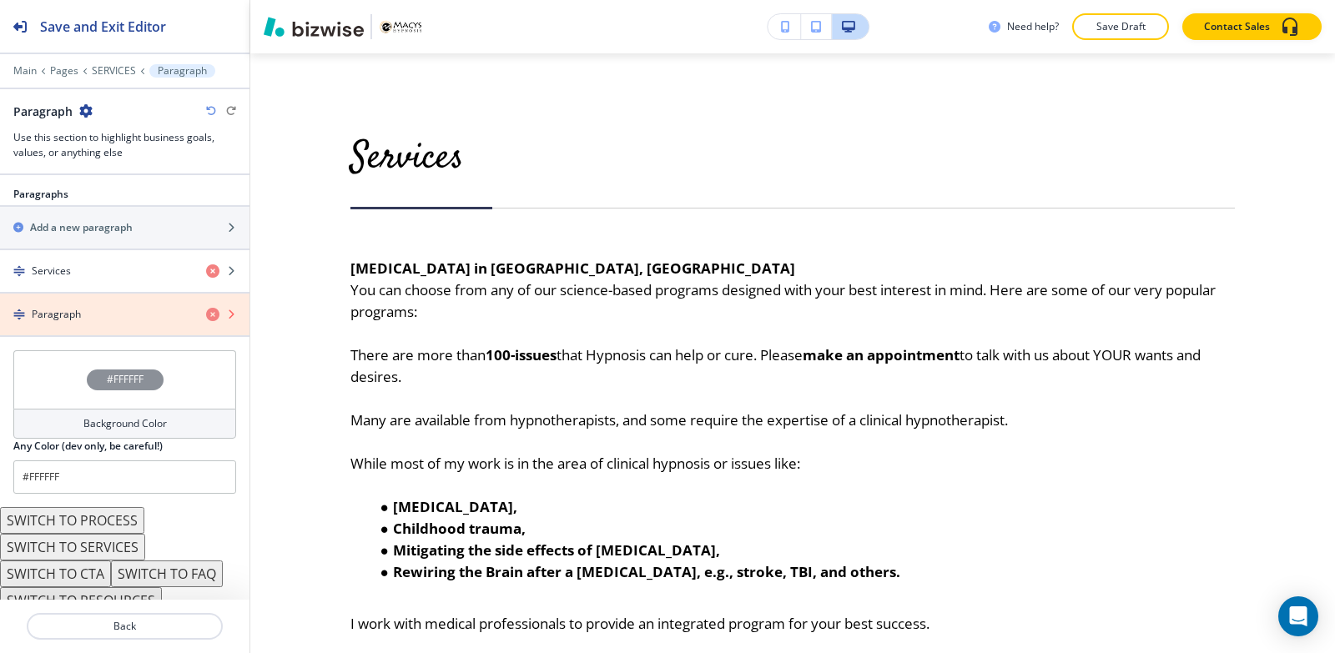
click at [206, 315] on icon "button" at bounding box center [212, 314] width 13 height 13
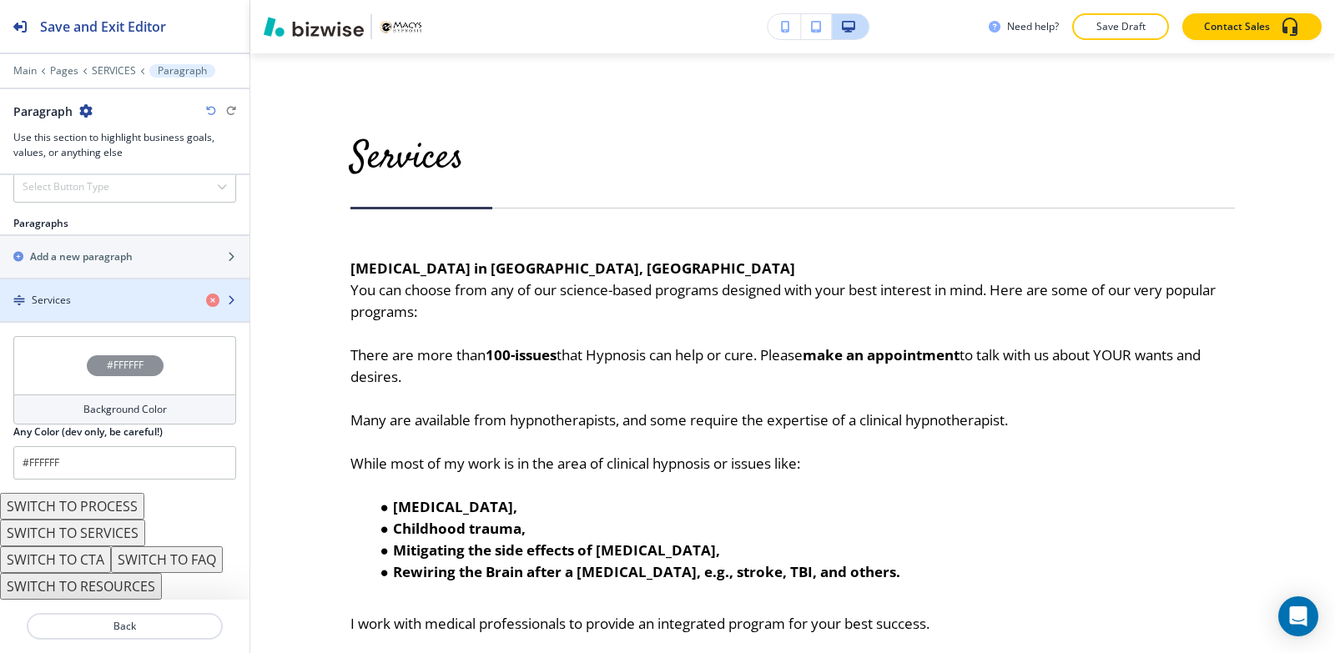
click at [78, 301] on div "Services" at bounding box center [96, 300] width 193 height 15
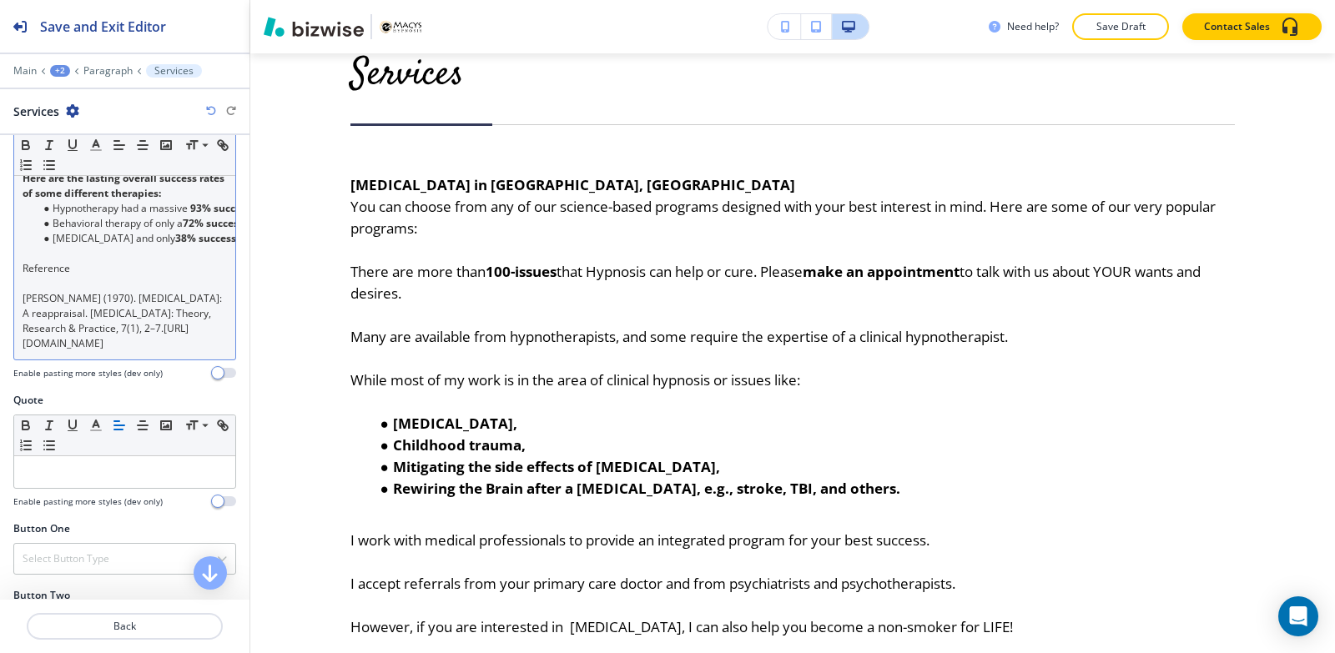
scroll to position [918, 0]
click at [186, 328] on p "Barrios, A. A. (1970). Hypnotherapy: A reappraisal. Psychotherapy: Theory, Rese…" at bounding box center [125, 322] width 204 height 60
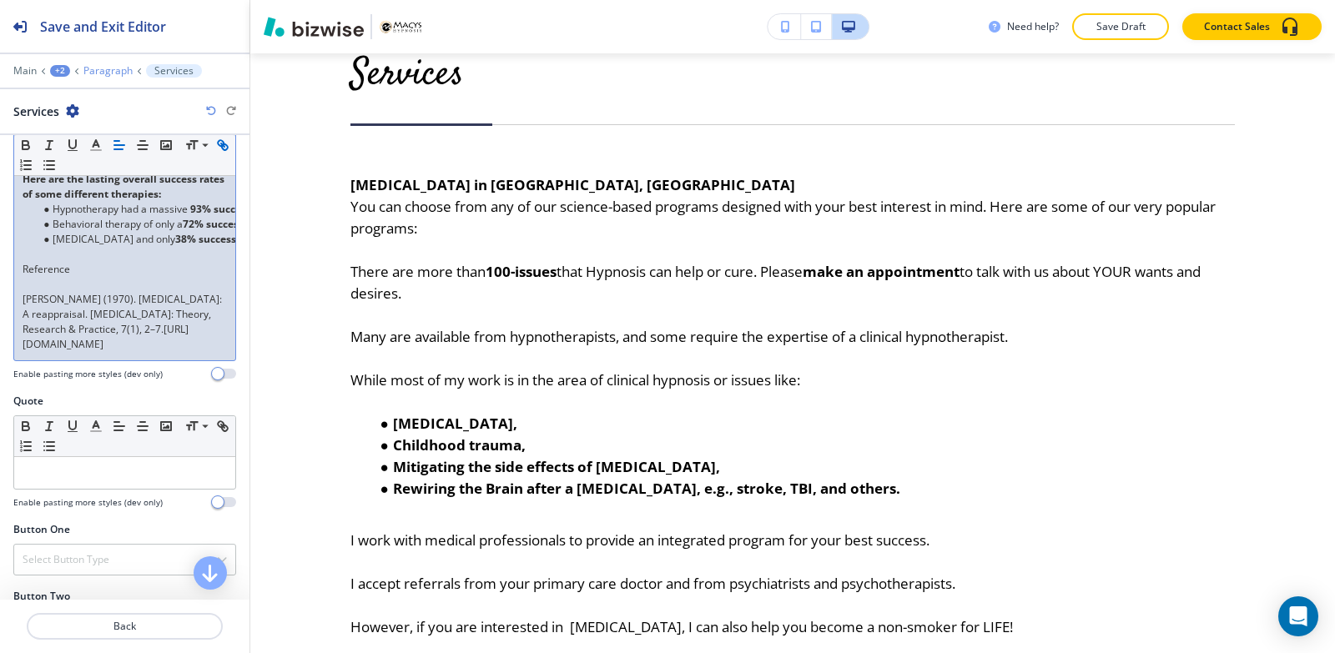
click at [124, 68] on p "Paragraph" at bounding box center [107, 71] width 49 height 12
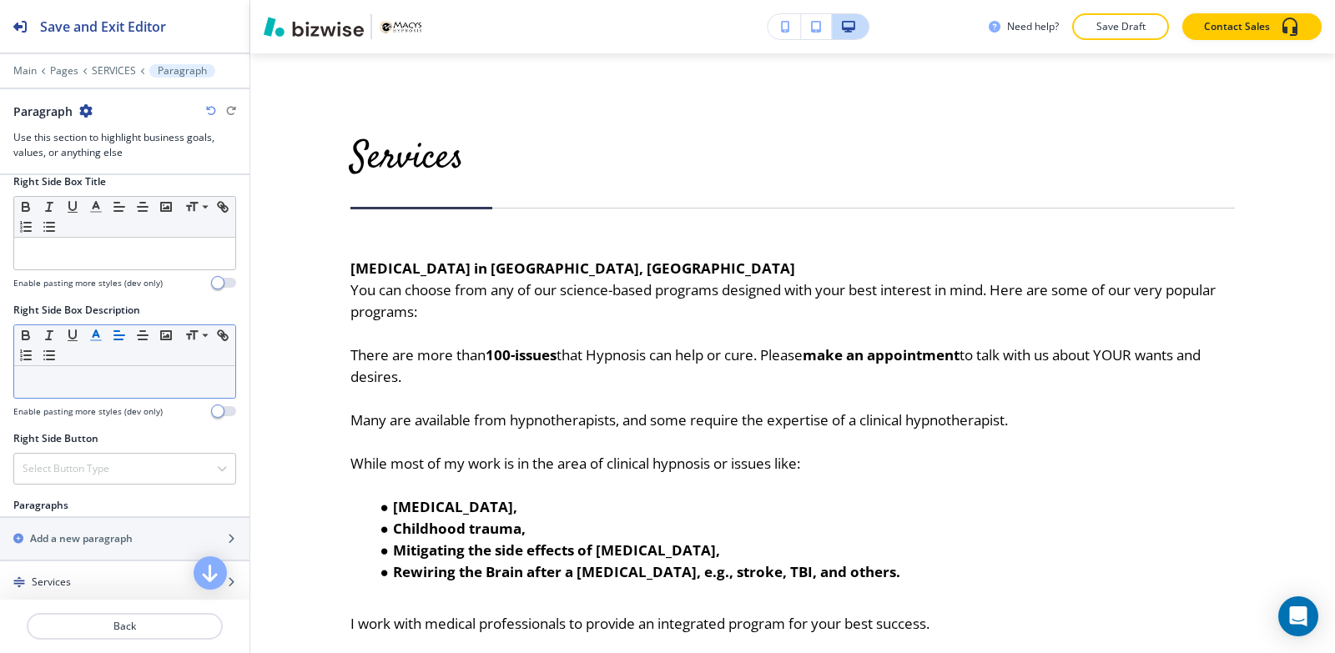
scroll to position [751, 0]
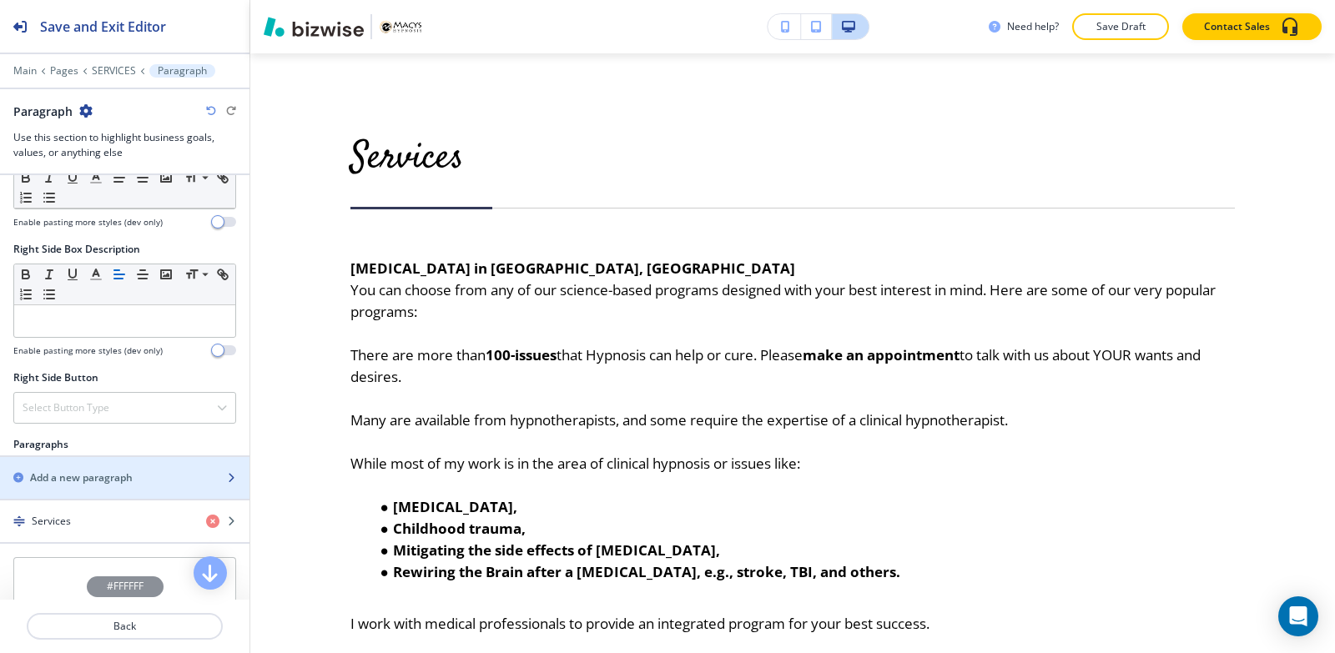
click at [90, 485] on div "button" at bounding box center [124, 491] width 249 height 13
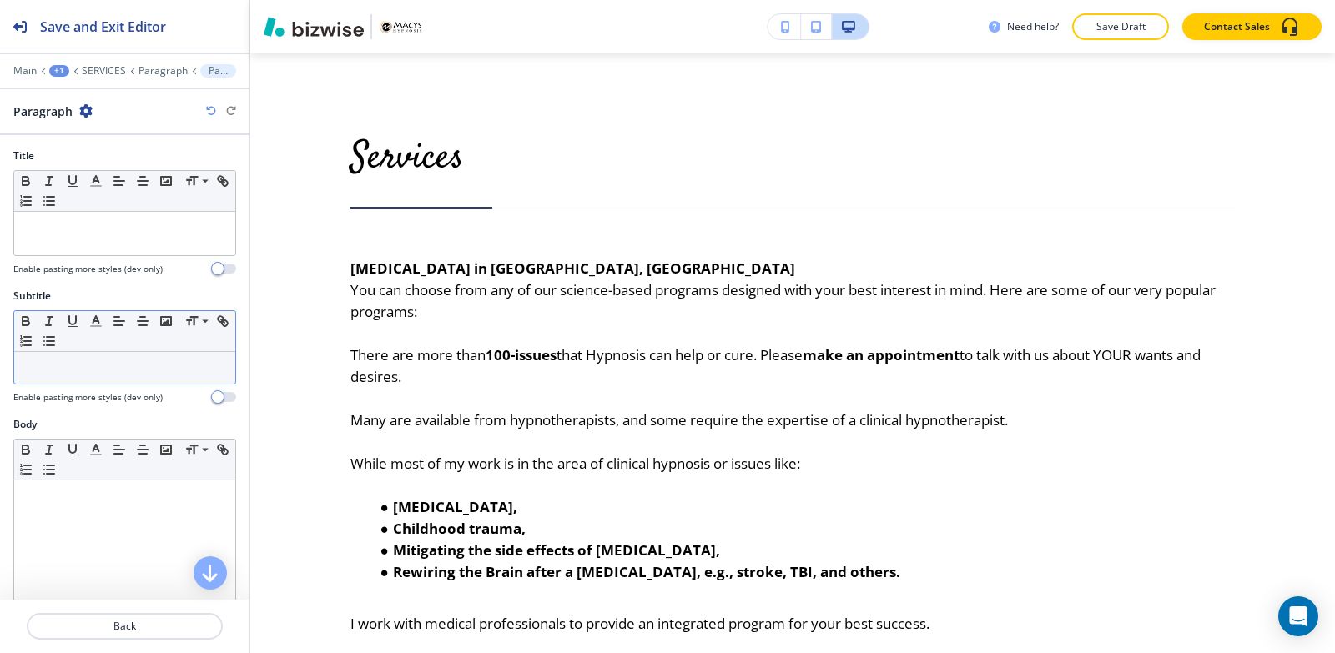
click at [91, 380] on div at bounding box center [124, 368] width 221 height 32
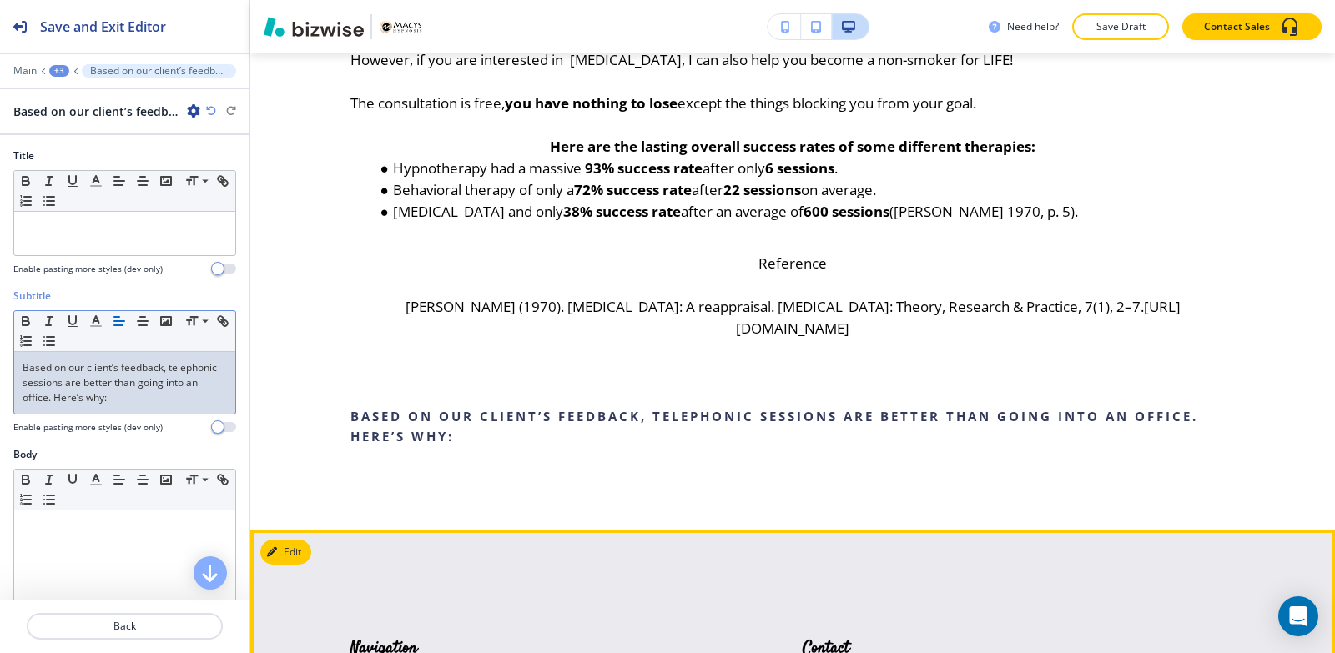
scroll to position [1390, 0]
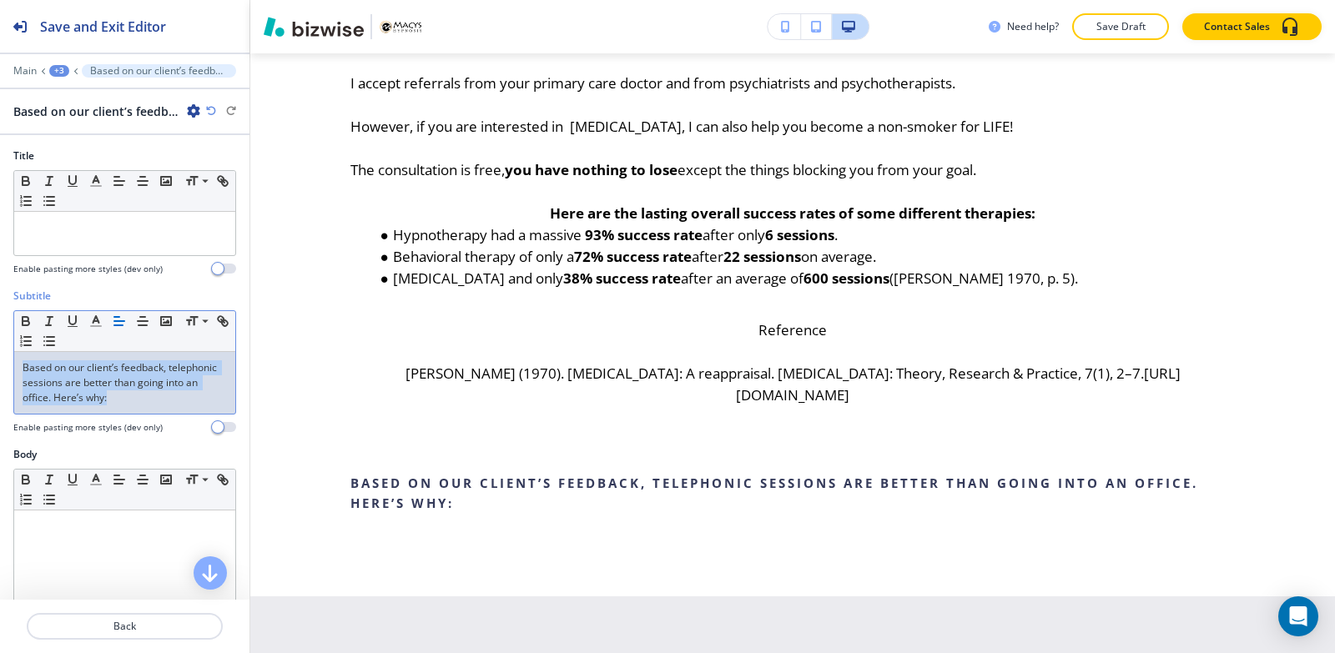
drag, startPoint x: 196, startPoint y: 395, endPoint x: 0, endPoint y: 334, distance: 205.5
click at [0, 334] on div "Subtitle Small Normal Large Huge Based on our client’s feedback, telephonic ses…" at bounding box center [124, 368] width 249 height 158
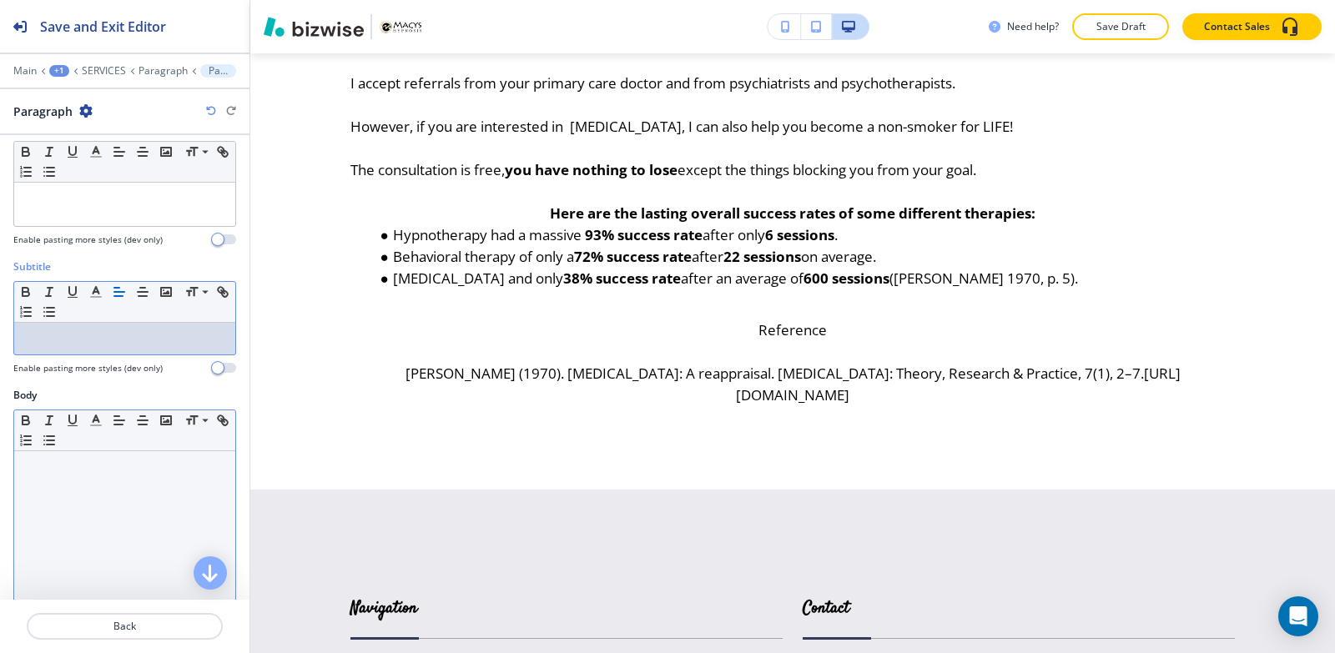
scroll to position [0, 0]
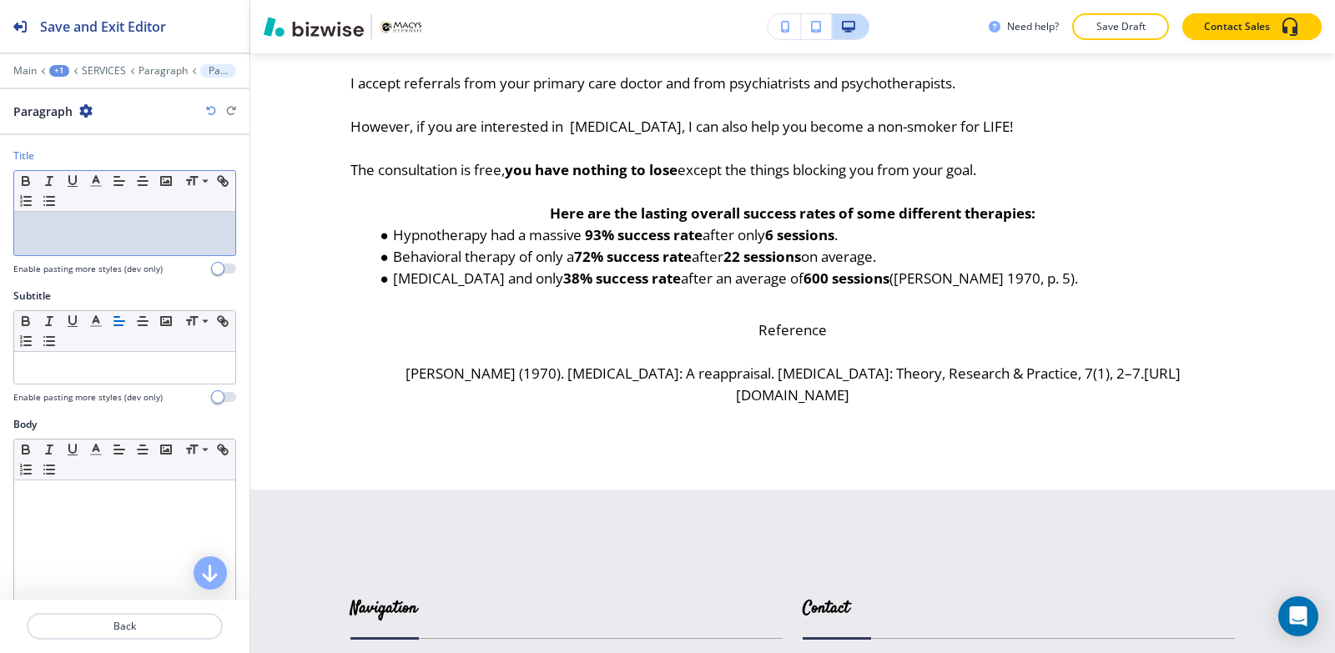
click at [113, 234] on p at bounding box center [125, 227] width 204 height 15
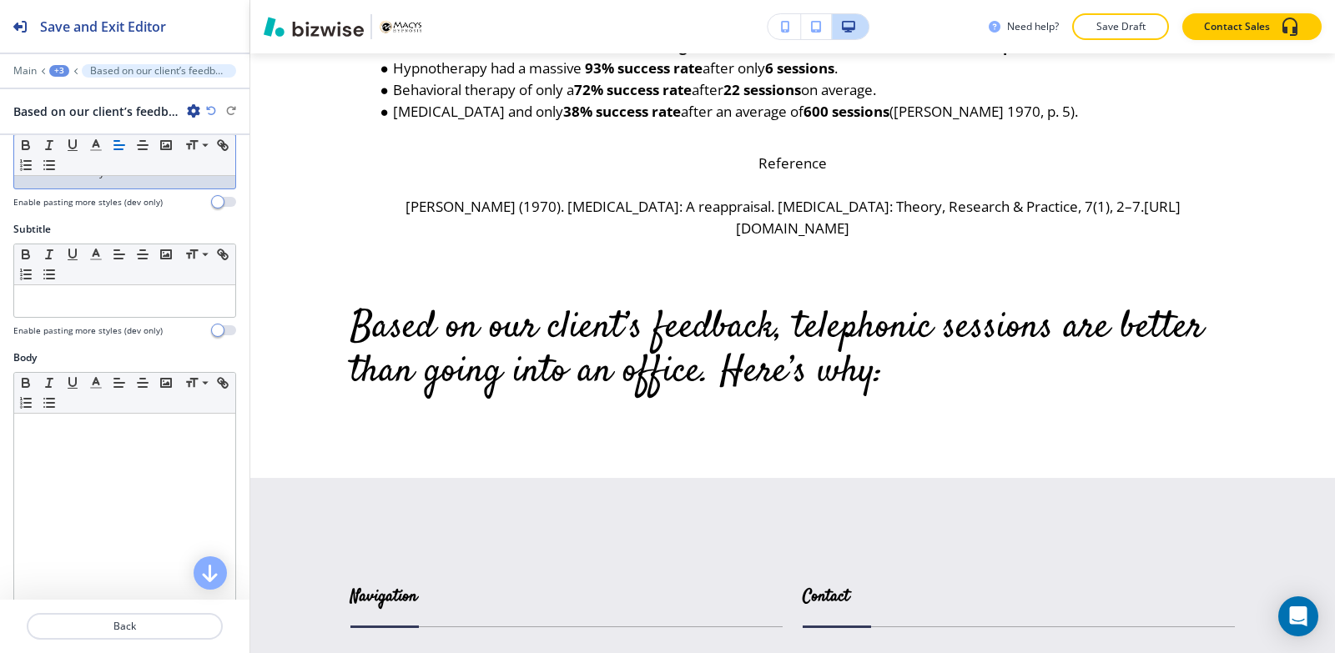
scroll to position [167, 0]
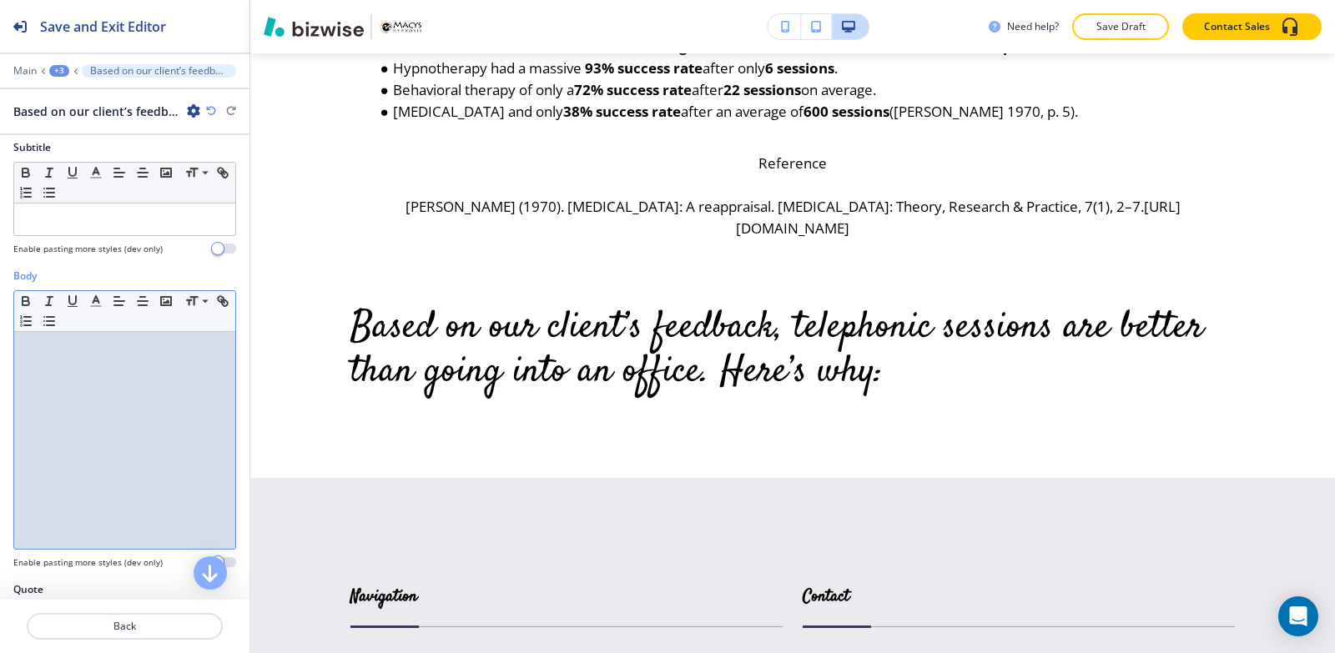
click at [108, 422] on div at bounding box center [124, 440] width 221 height 217
paste div
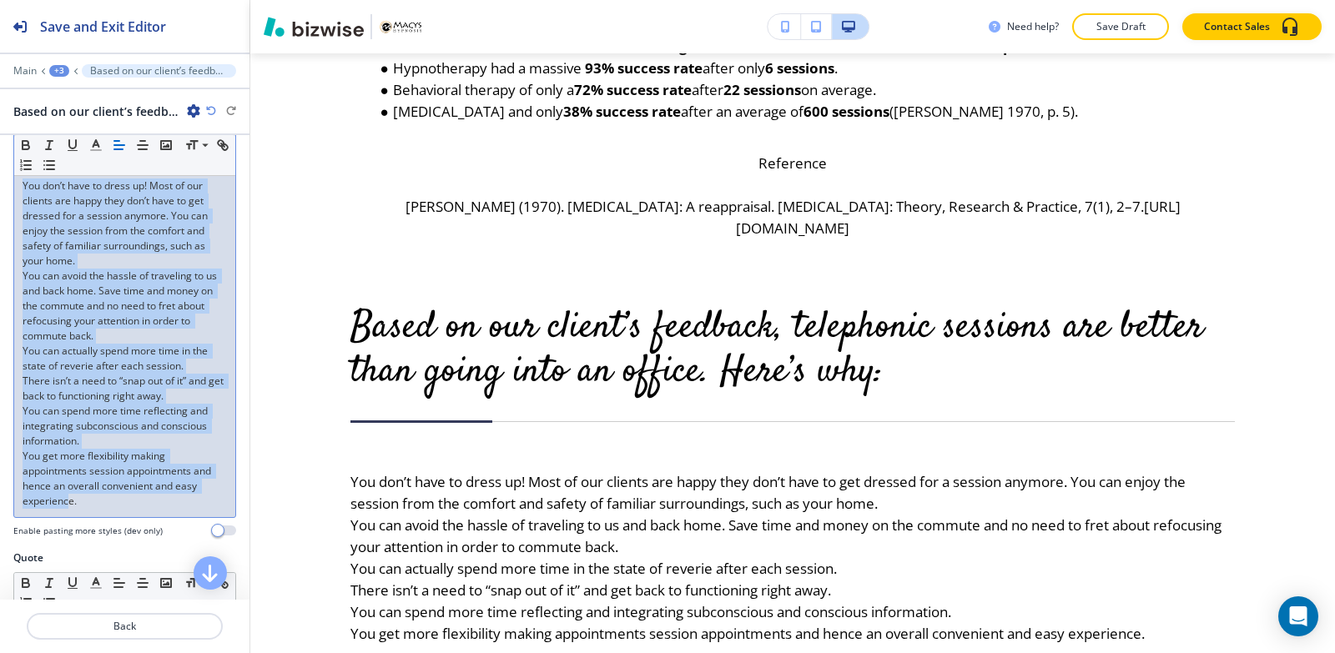
scroll to position [334, 0]
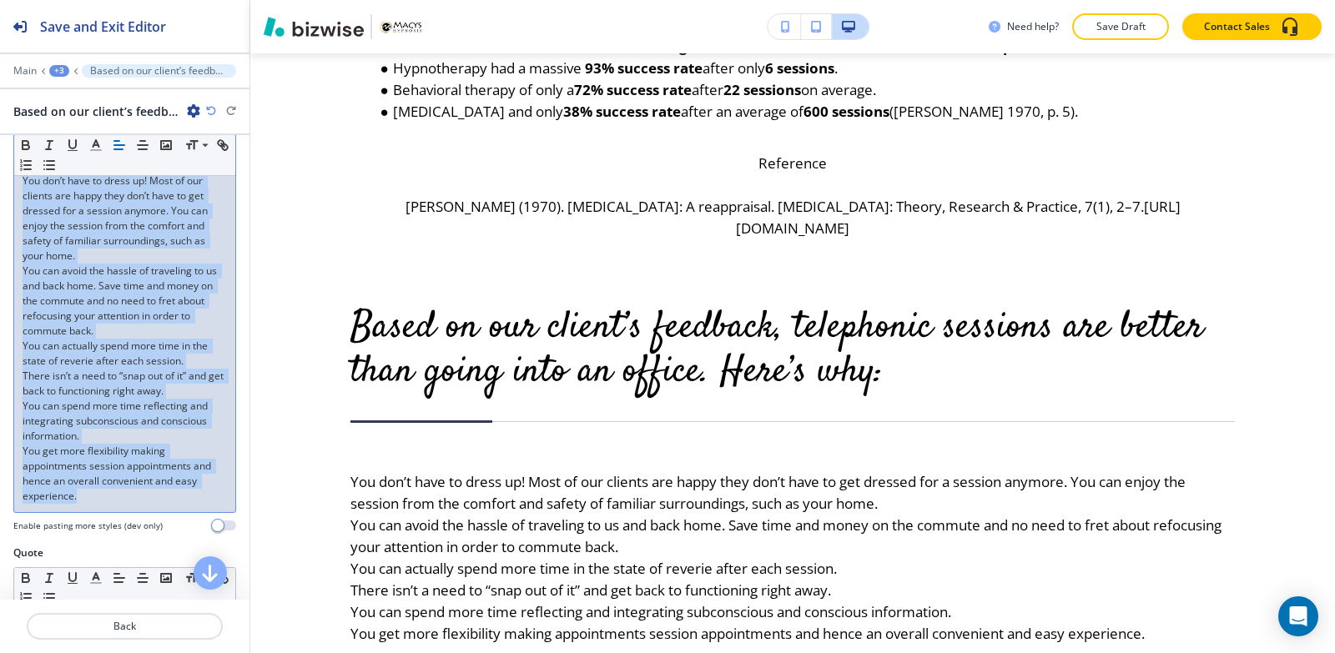
drag, startPoint x: 15, startPoint y: 344, endPoint x: 114, endPoint y: 497, distance: 182.8
click at [114, 497] on div "You don’t have to dress up! Most of our clients are happy they don’t have to ge…" at bounding box center [124, 338] width 221 height 347
click at [57, 165] on icon "button" at bounding box center [49, 165] width 15 height 15
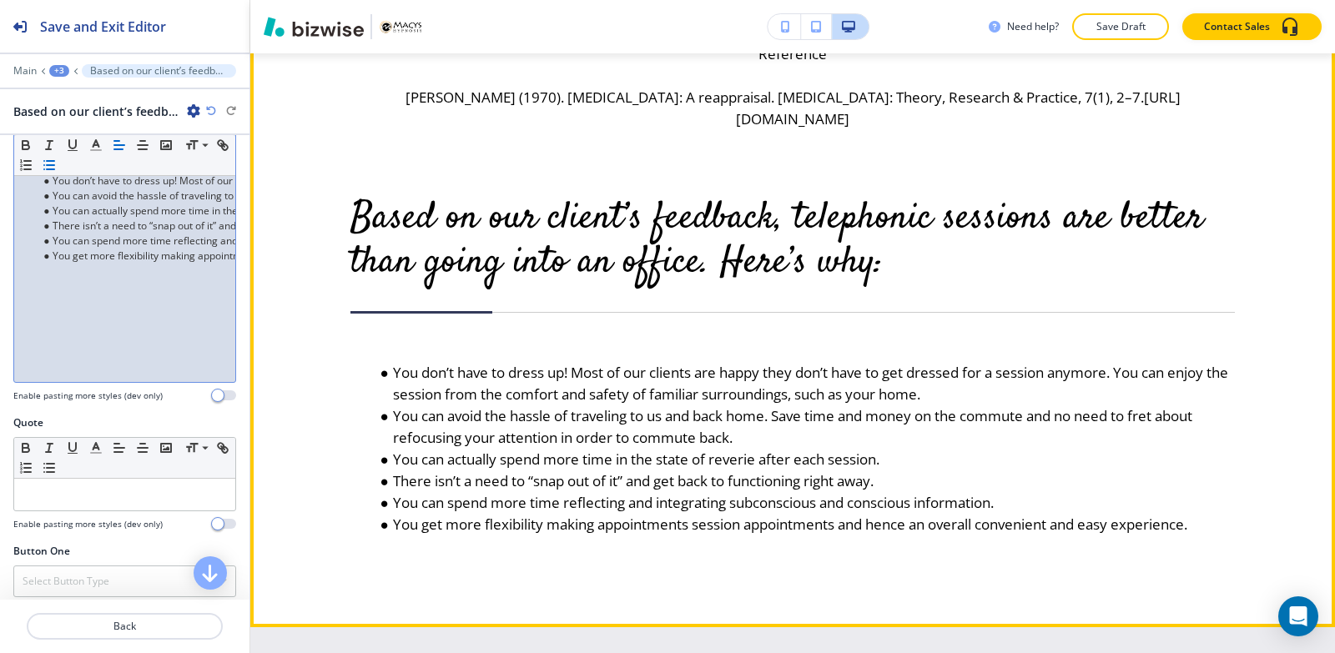
scroll to position [1807, 0]
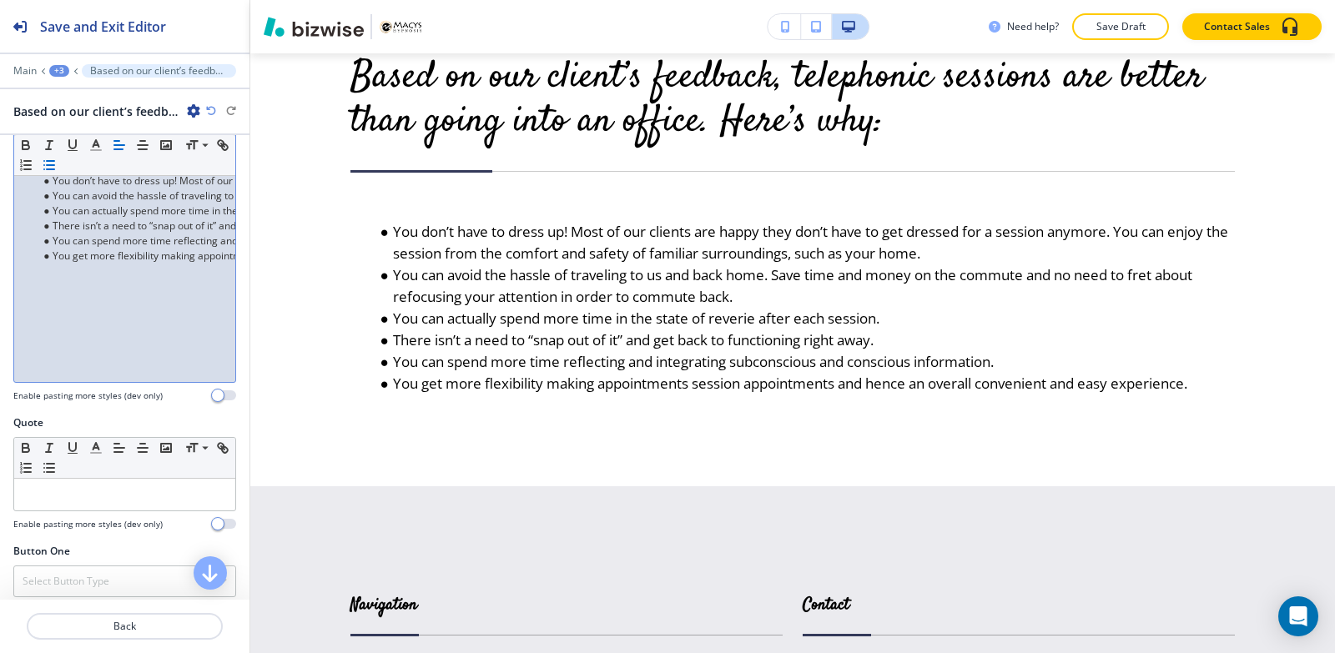
click at [128, 299] on div "You don’t have to dress up! Most of our clients are happy they don’t have to ge…" at bounding box center [124, 273] width 221 height 217
click at [183, 256] on div "You don’t have to dress up! Most of our clients are happy they don’t have to ge…" at bounding box center [124, 273] width 221 height 217
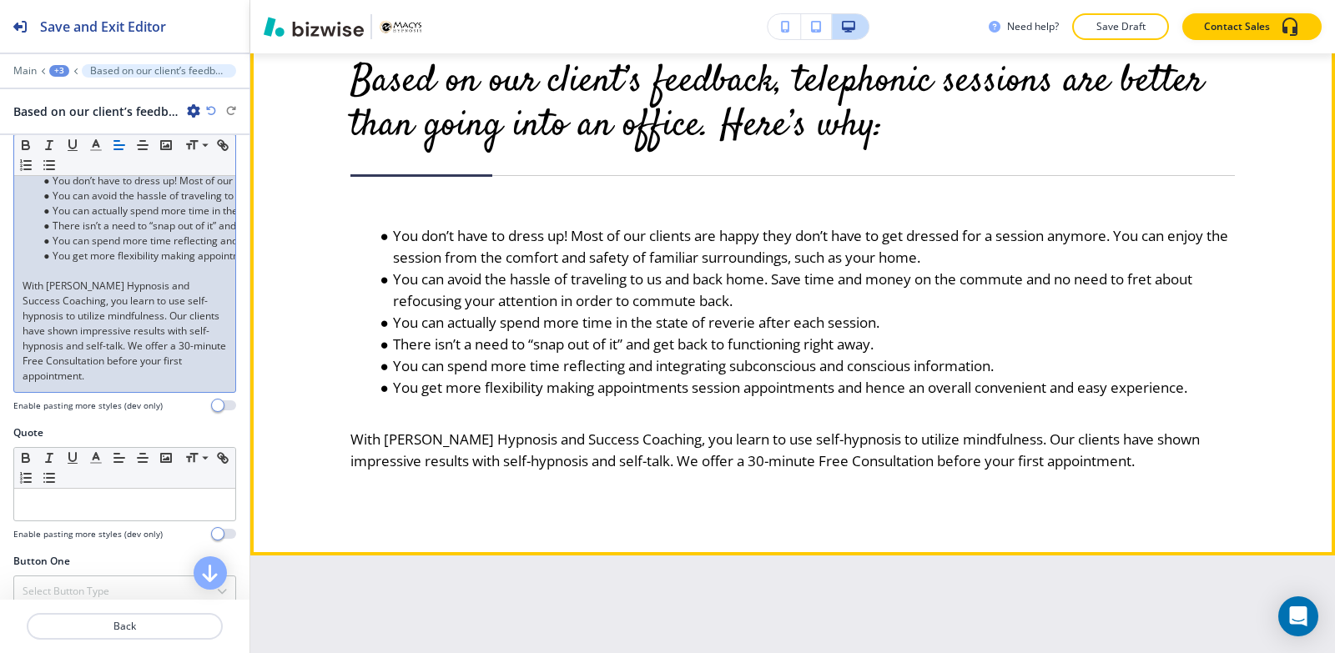
scroll to position [1807, 0]
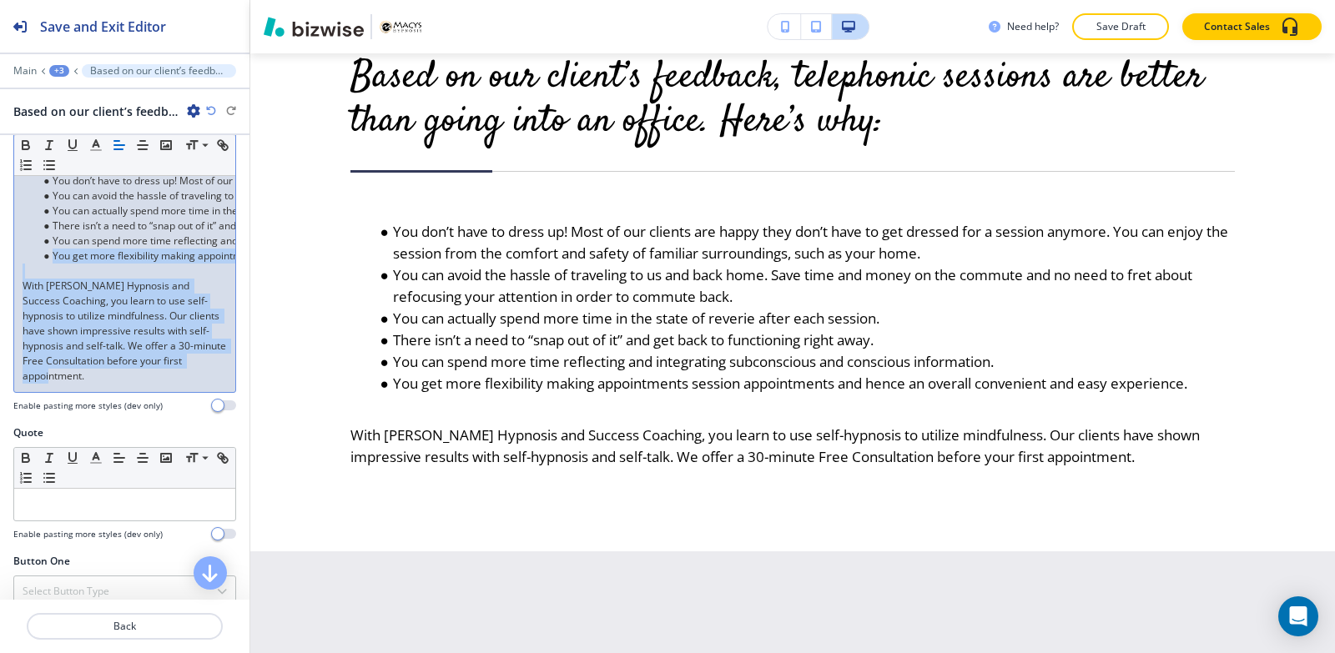
drag, startPoint x: 117, startPoint y: 373, endPoint x: 2, endPoint y: 258, distance: 162.8
click at [2, 258] on div "Body Small Normal Large Huge You don’t have to dress up! Most of our clients ar…" at bounding box center [124, 264] width 249 height 324
click at [126, 385] on div "You don’t have to dress up! Most of our clients are happy they don’t have to ge…" at bounding box center [124, 278] width 221 height 227
drag, startPoint x: 115, startPoint y: 378, endPoint x: 0, endPoint y: 289, distance: 145.7
click at [0, 289] on div "Body Small Normal Large Huge You don’t have to dress up! Most of our clients ar…" at bounding box center [124, 264] width 249 height 324
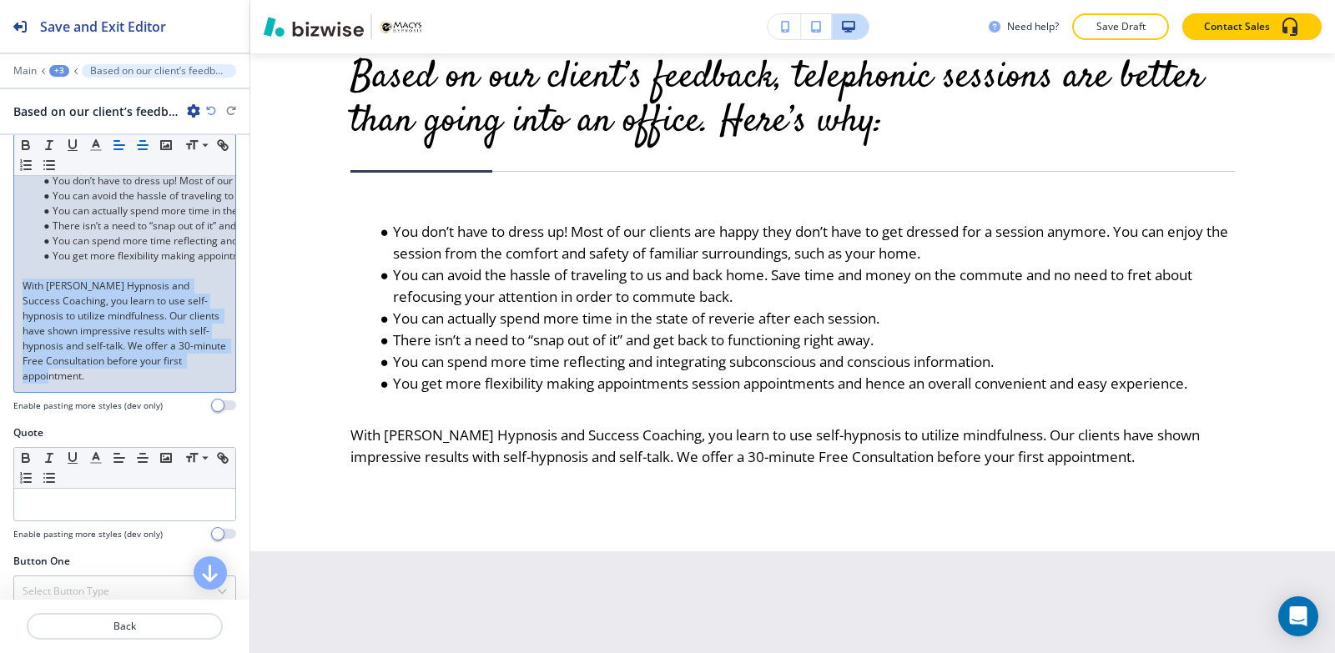
click at [147, 147] on icon "button" at bounding box center [142, 145] width 15 height 15
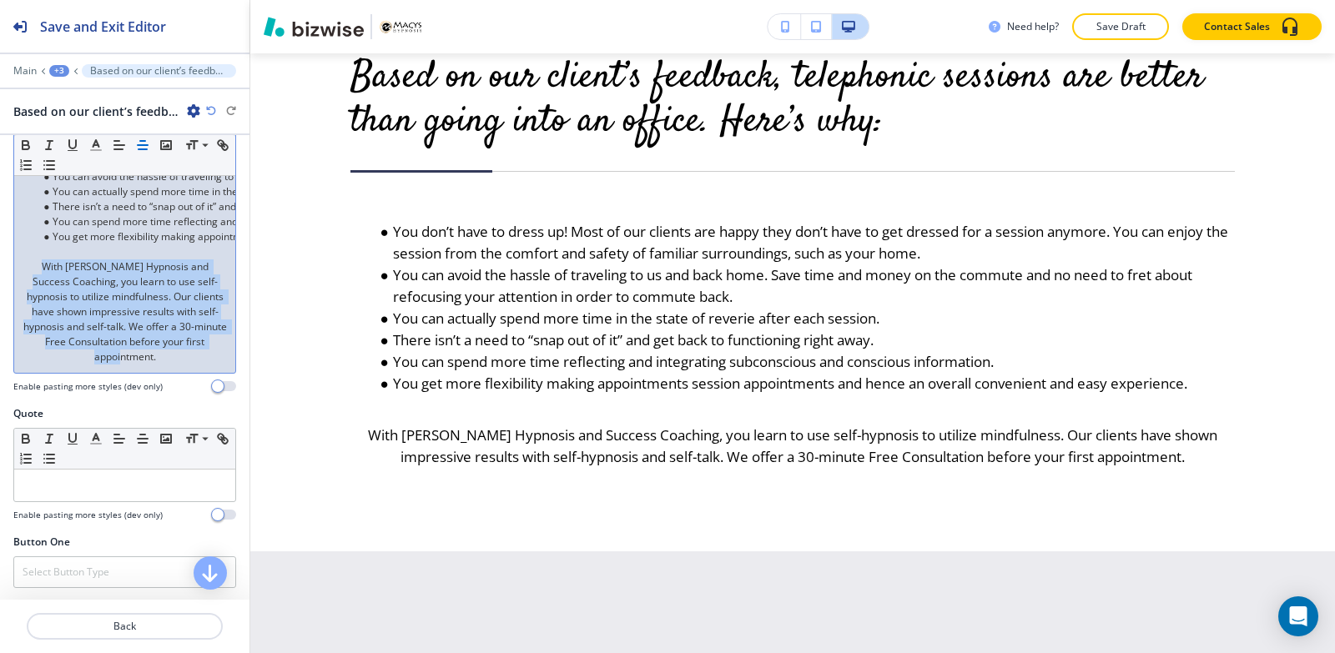
scroll to position [334, 0]
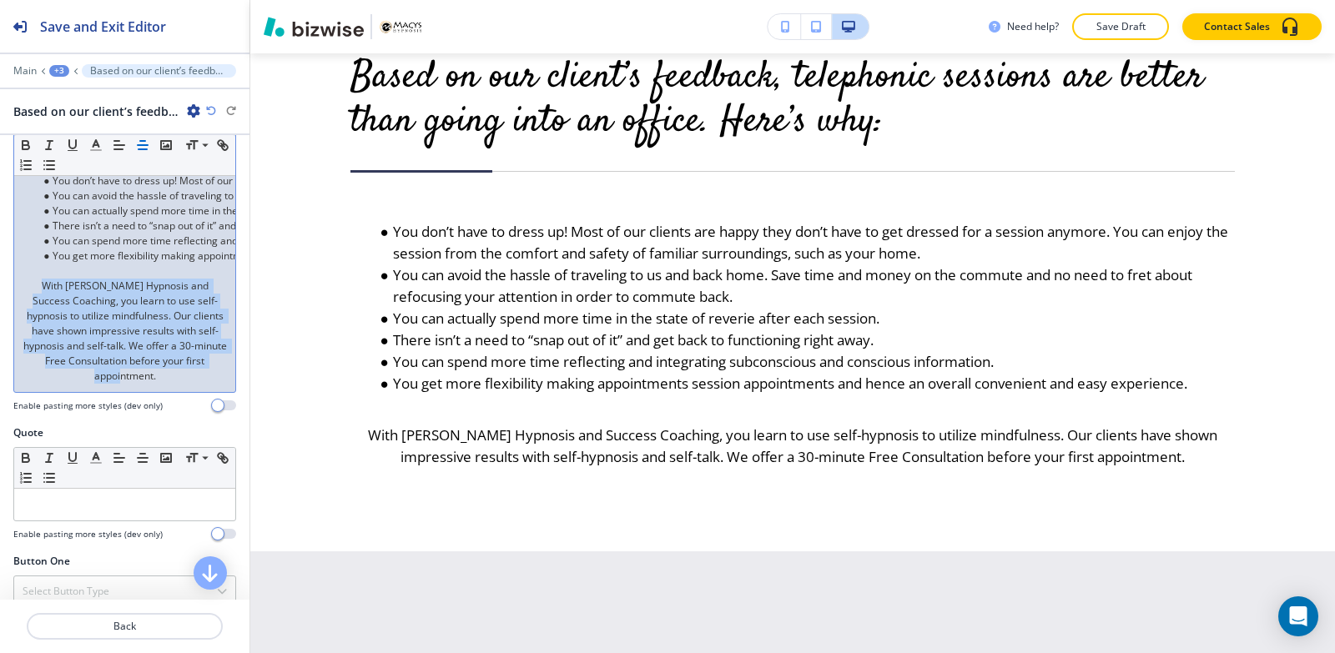
click at [179, 378] on p "With Macy’s Hypnosis and Success Coaching, you learn to use self-hypnosis to ut…" at bounding box center [125, 331] width 204 height 105
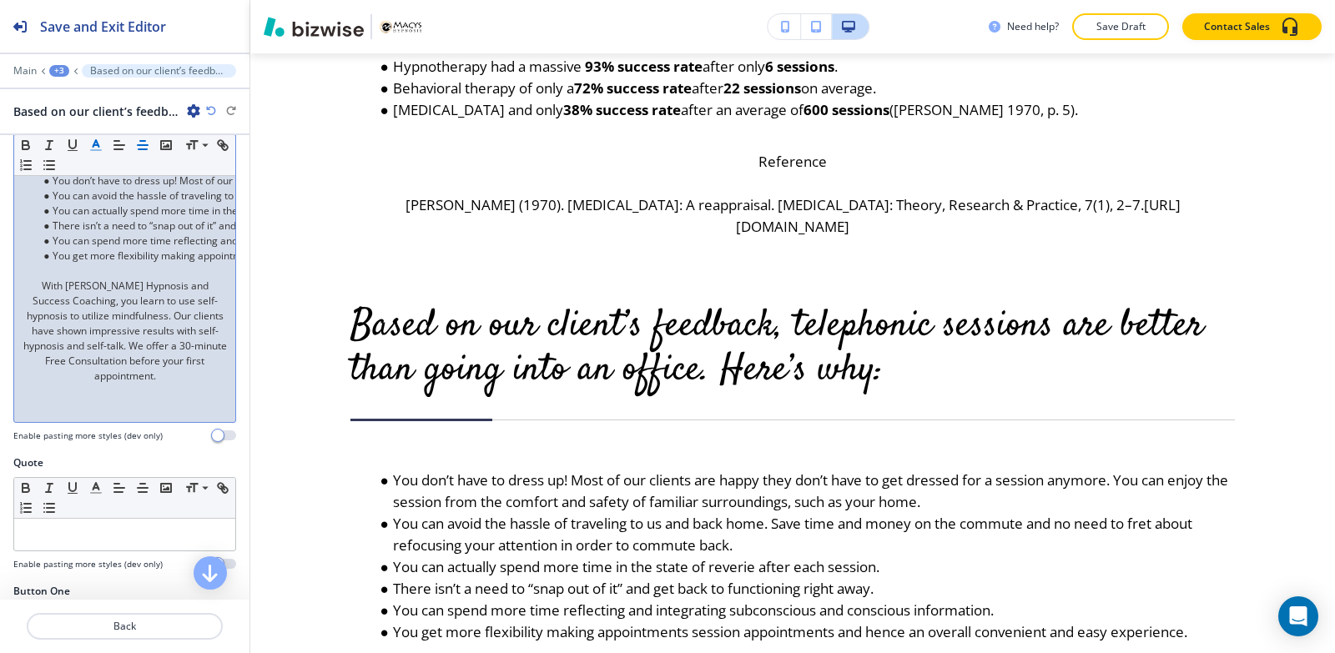
scroll to position [1557, 0]
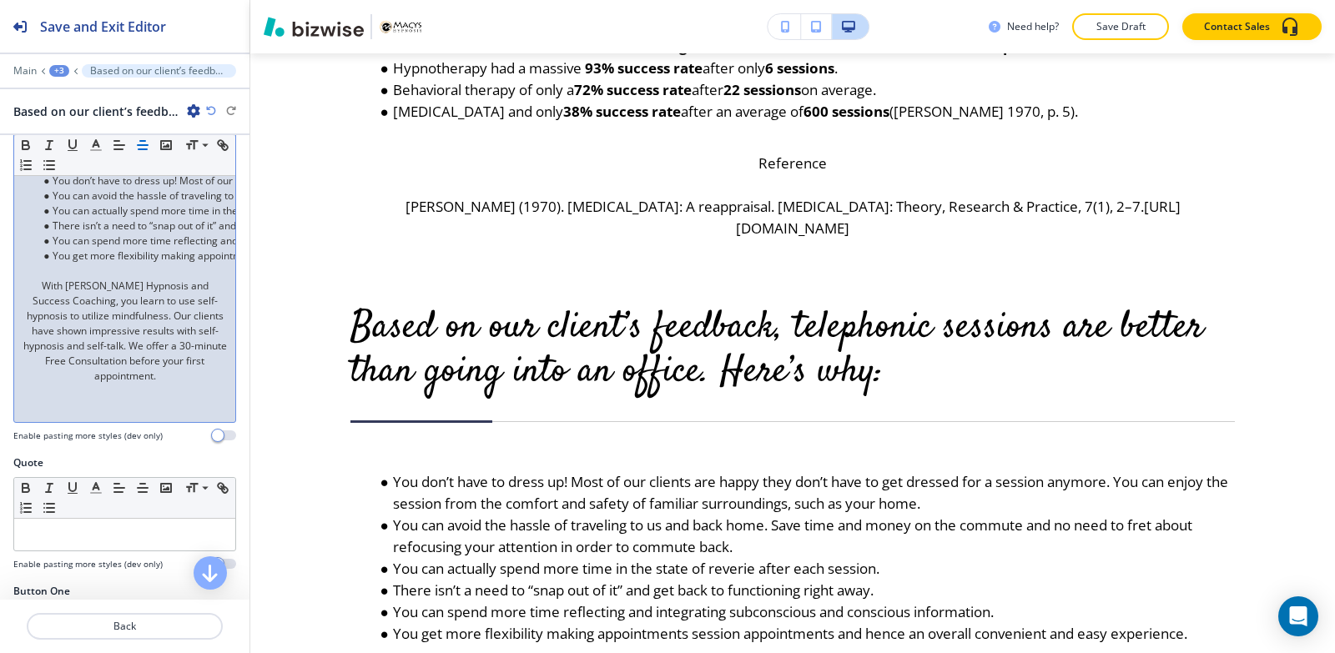
click at [63, 71] on div "+3" at bounding box center [59, 71] width 20 height 12
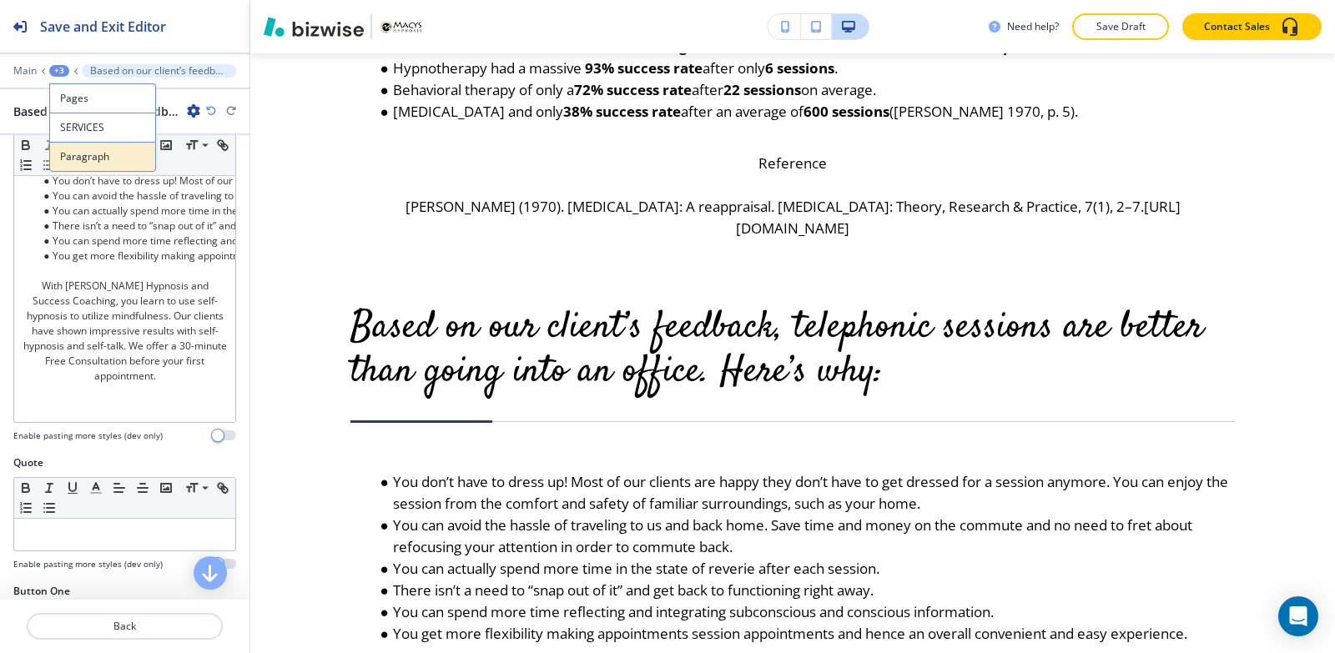
click at [111, 155] on p "Paragraph" at bounding box center [102, 156] width 85 height 15
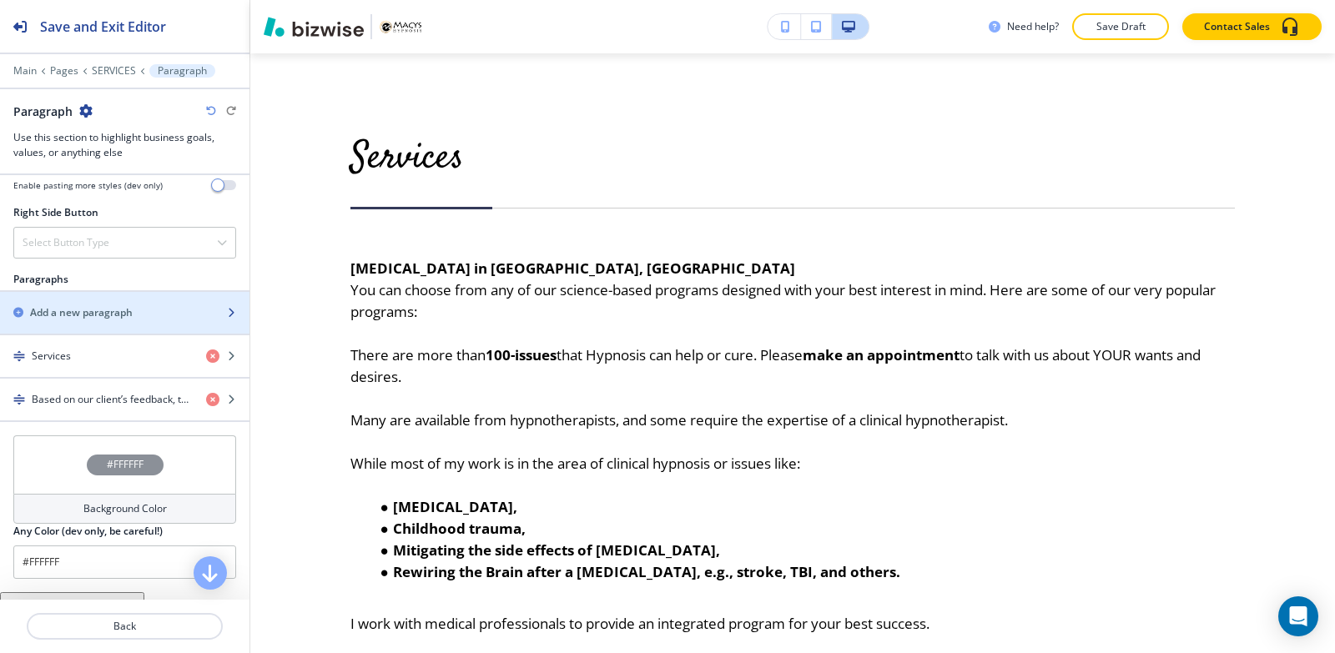
scroll to position [918, 0]
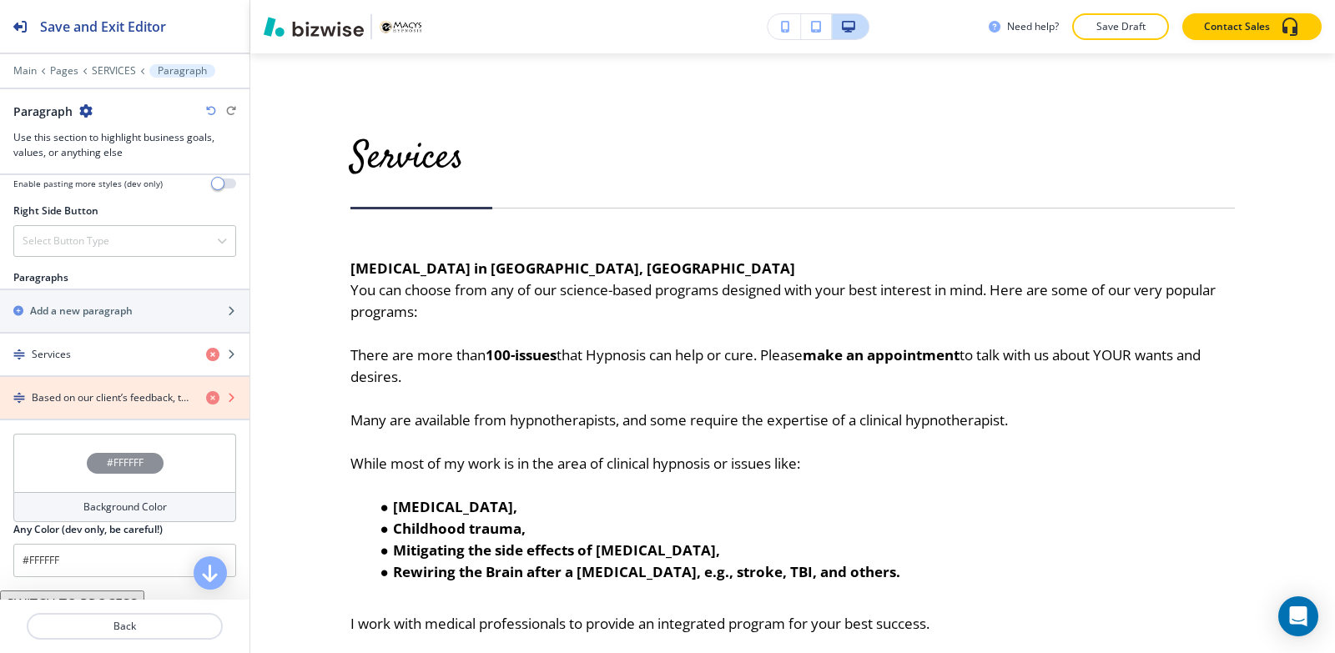
click at [206, 399] on icon "button" at bounding box center [212, 397] width 13 height 13
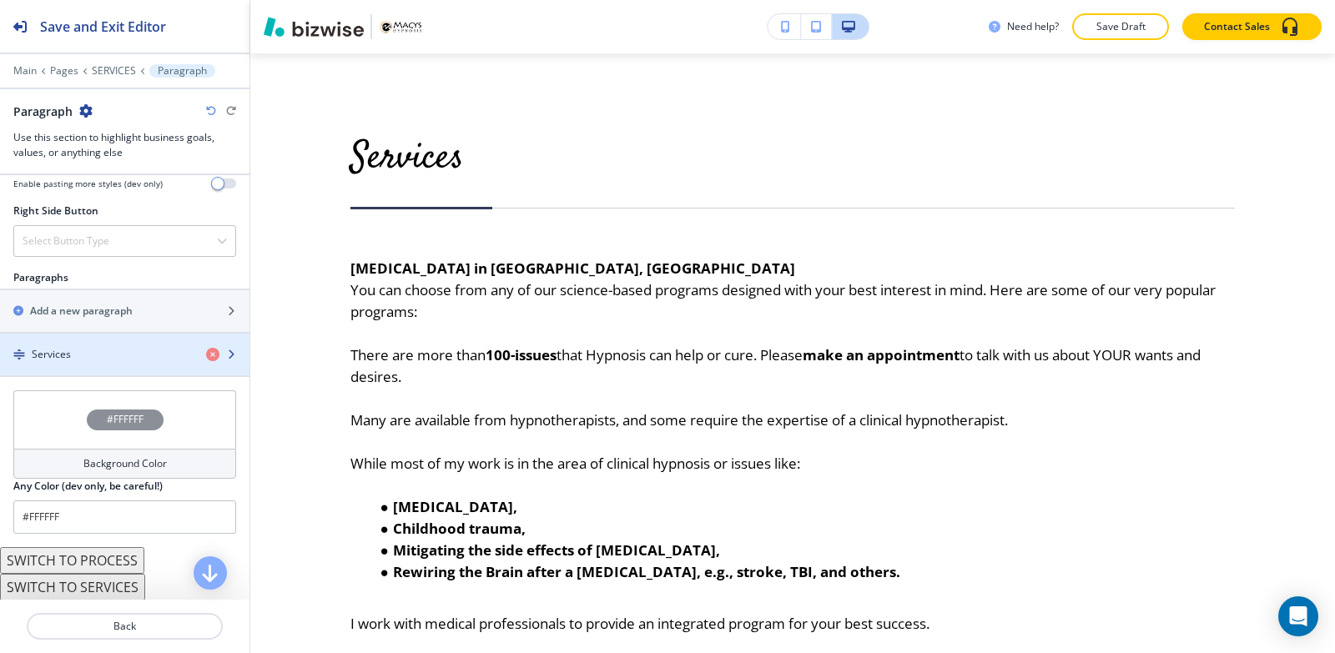
click at [107, 356] on div "Services" at bounding box center [96, 354] width 193 height 15
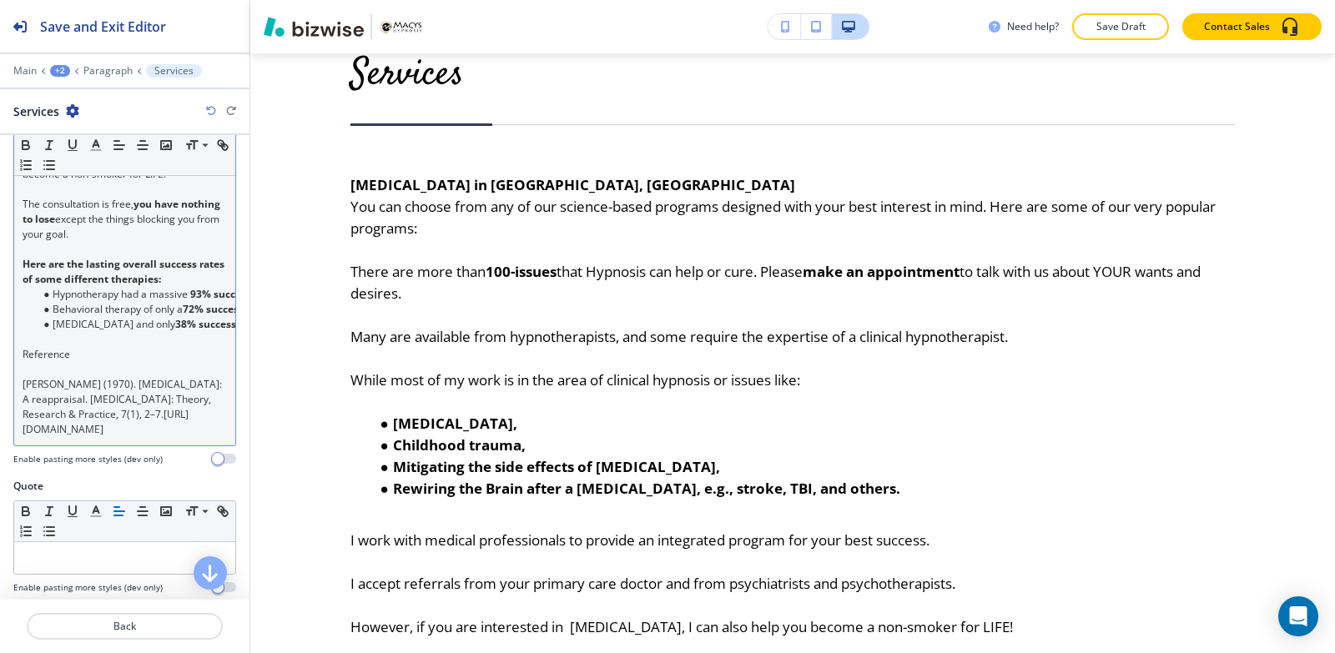
scroll to position [834, 0]
click at [194, 413] on p "Barrios, A. A. (1970). Hypnotherapy: A reappraisal. Psychotherapy: Theory, Rese…" at bounding box center [125, 405] width 204 height 60
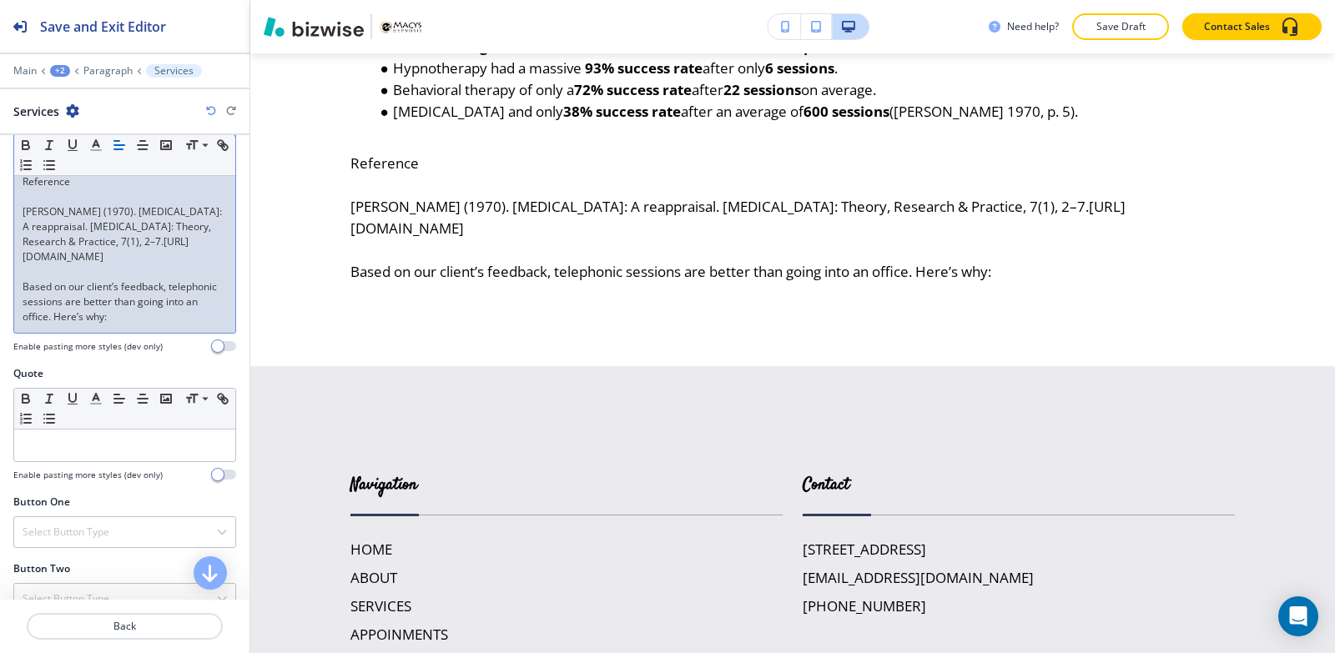
scroll to position [1046, 0]
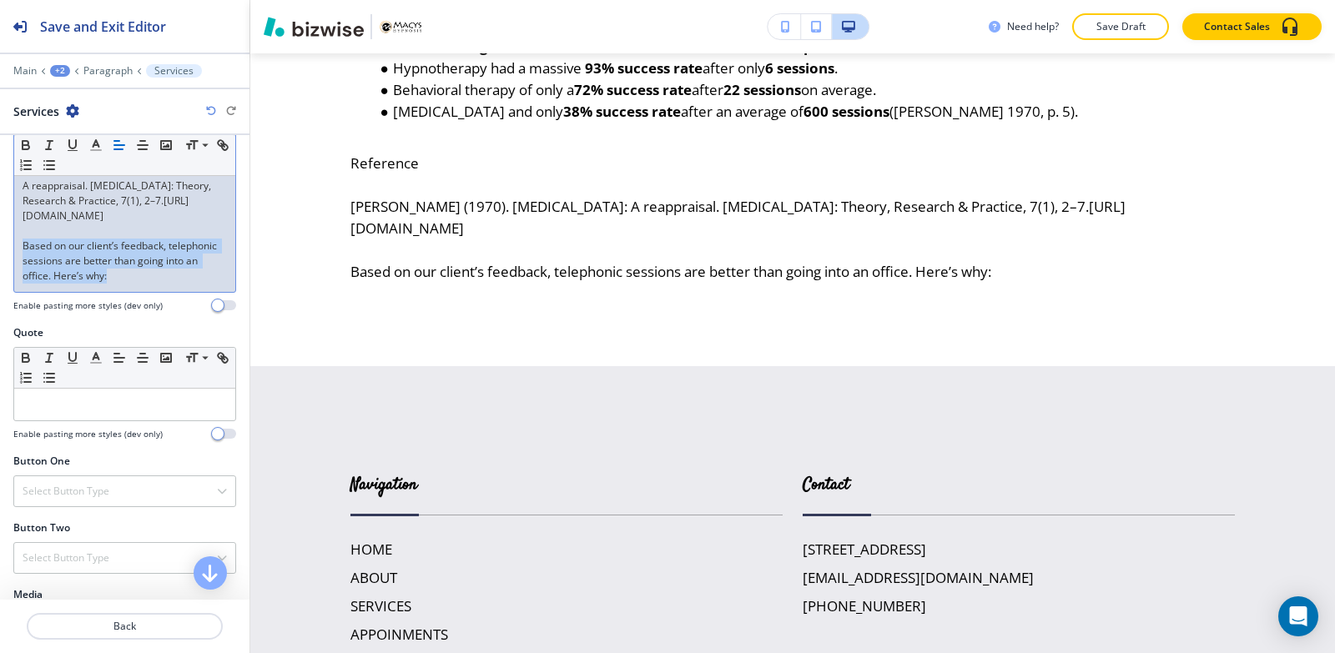
drag, startPoint x: 179, startPoint y: 256, endPoint x: 18, endPoint y: 234, distance: 162.5
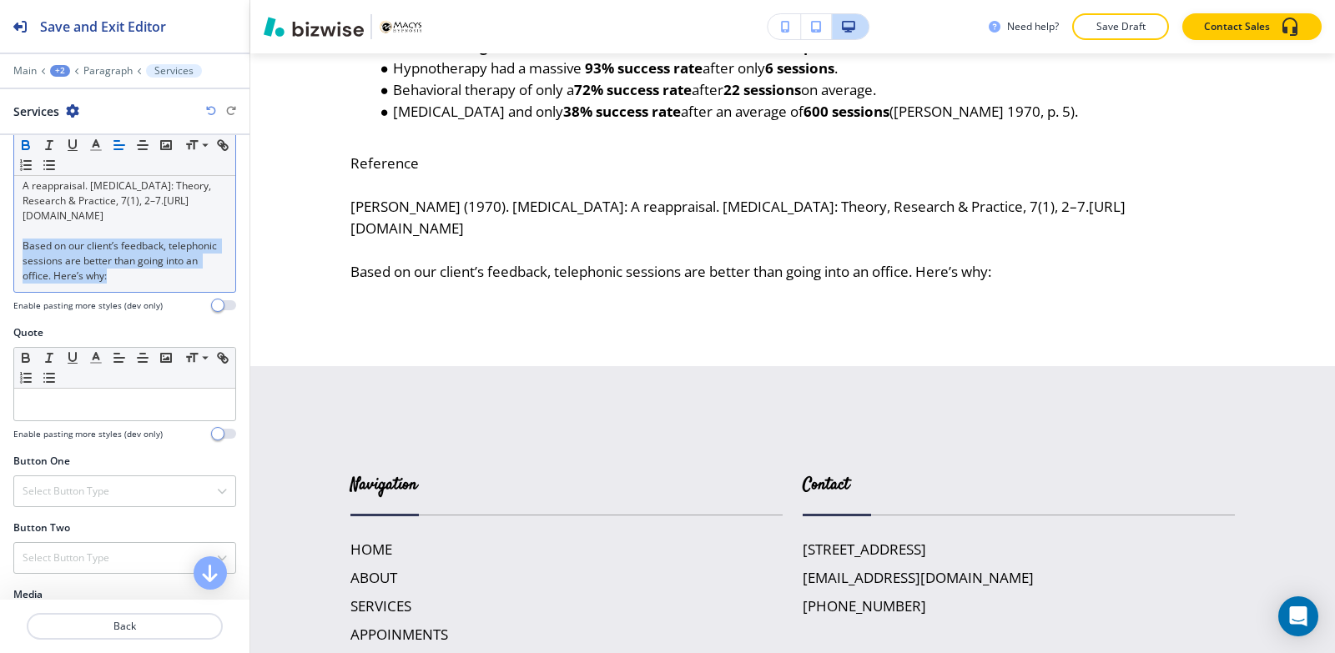
click at [21, 142] on icon "button" at bounding box center [25, 145] width 15 height 15
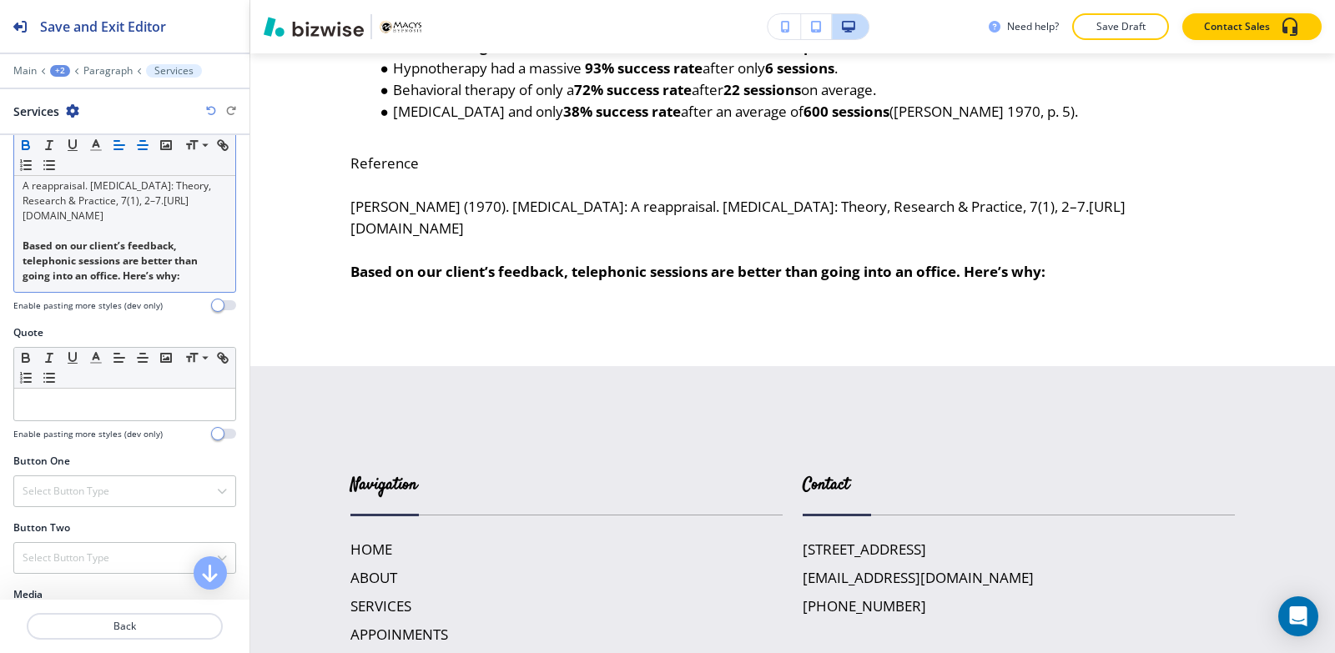
click at [144, 141] on line "button" at bounding box center [142, 141] width 5 height 0
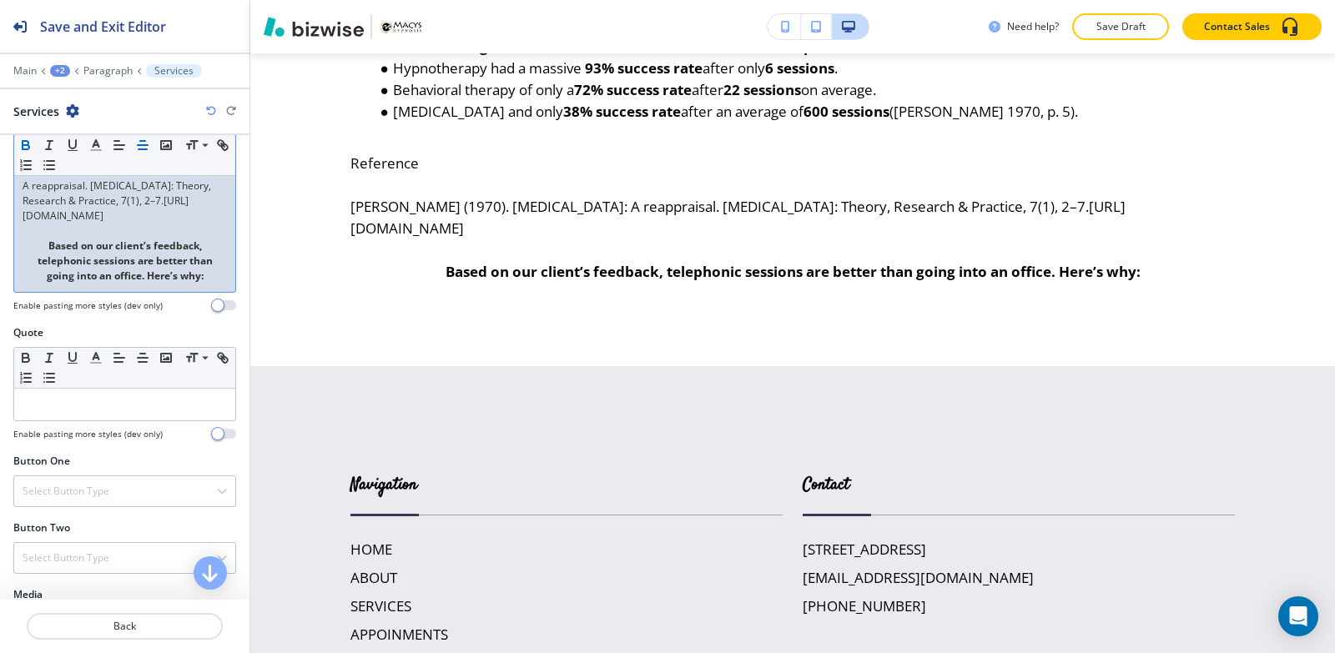
click at [204, 264] on p "Based on our client’s feedback, telephonic sessions are better than going into …" at bounding box center [125, 261] width 204 height 45
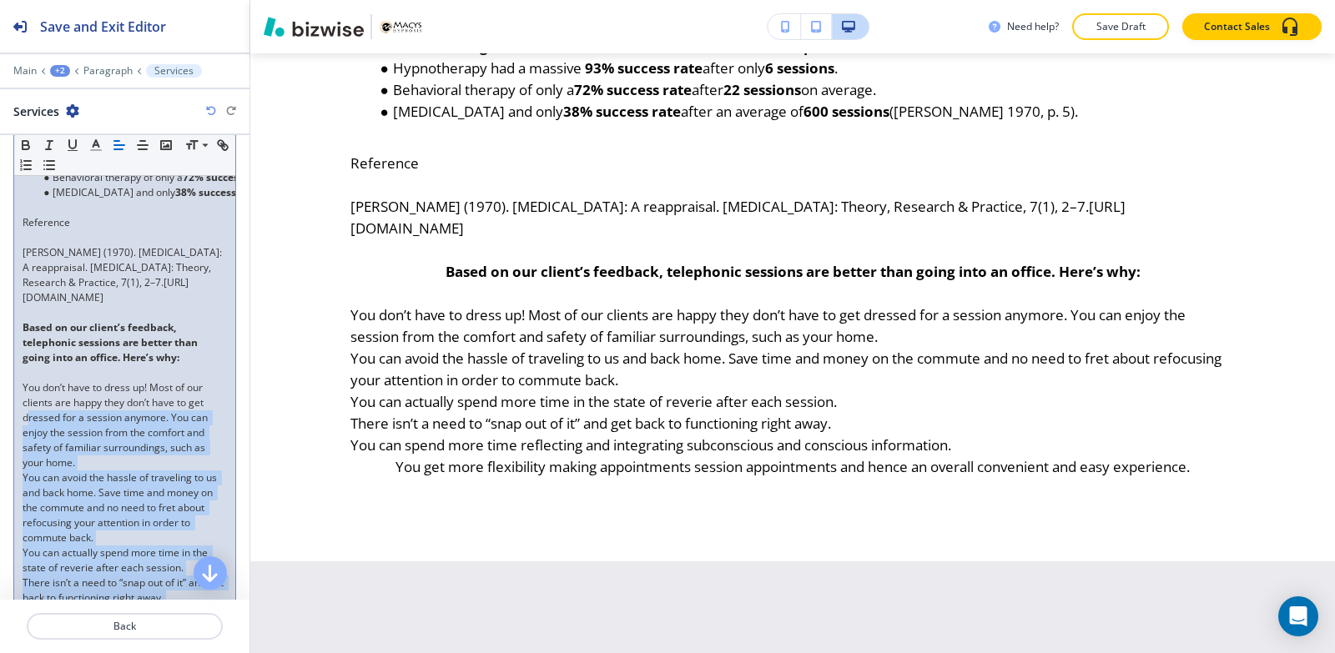
scroll to position [963, 0]
drag, startPoint x: 101, startPoint y: 527, endPoint x: 2, endPoint y: 375, distance: 181.4
click at [2, 375] on div "Body Small Normal Large Huge Hypnotherapy in Fresno, CA You can choose from any…" at bounding box center [124, 104] width 249 height 1300
click at [57, 162] on icon "button" at bounding box center [49, 165] width 15 height 15
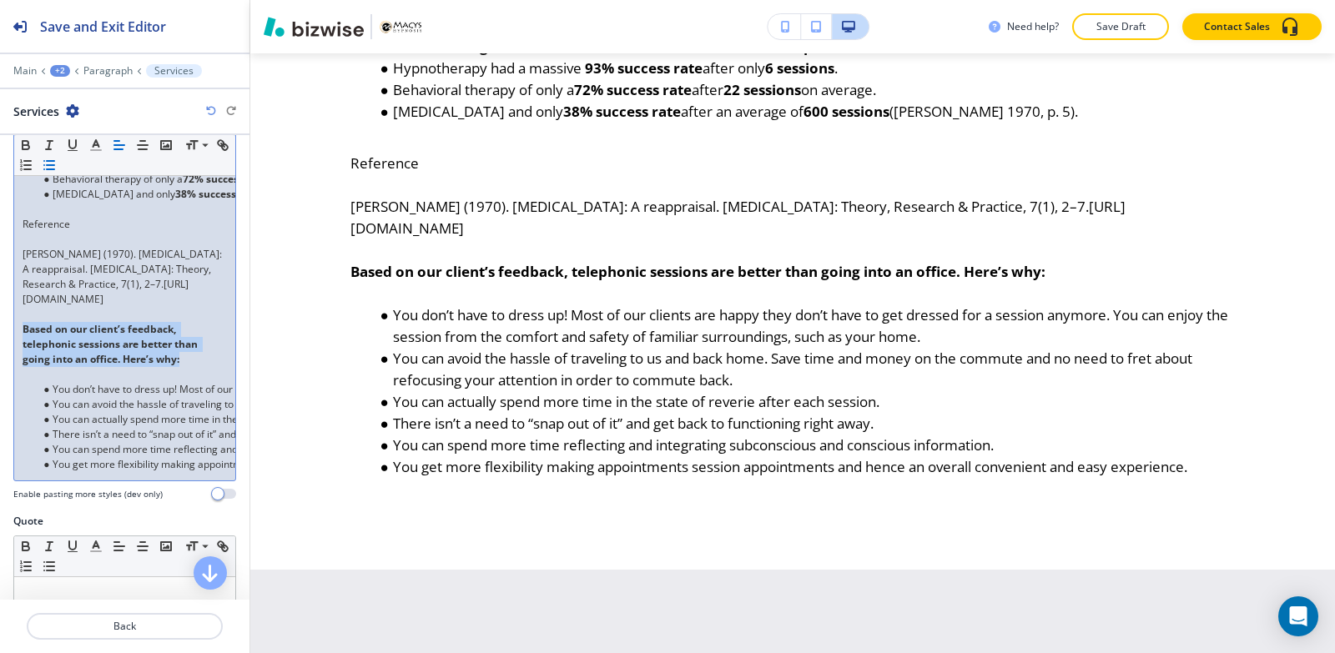
drag, startPoint x: 189, startPoint y: 345, endPoint x: 0, endPoint y: 311, distance: 192.3
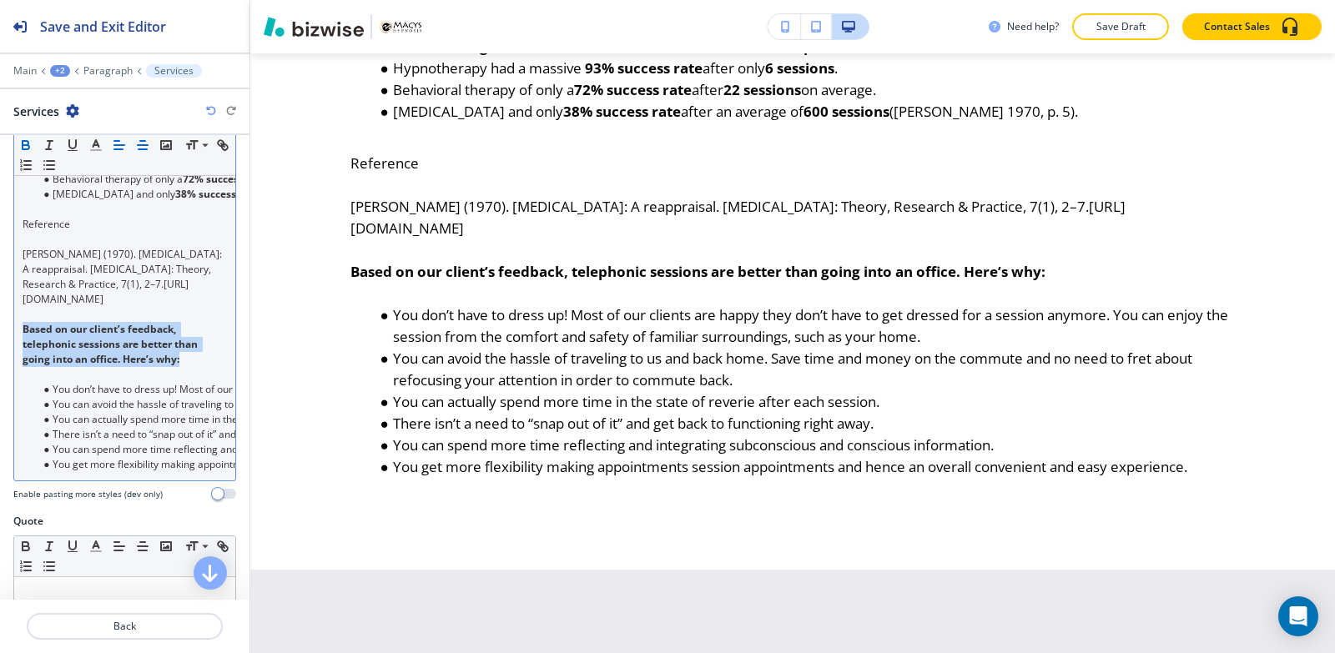
click at [138, 146] on icon "button" at bounding box center [142, 145] width 15 height 15
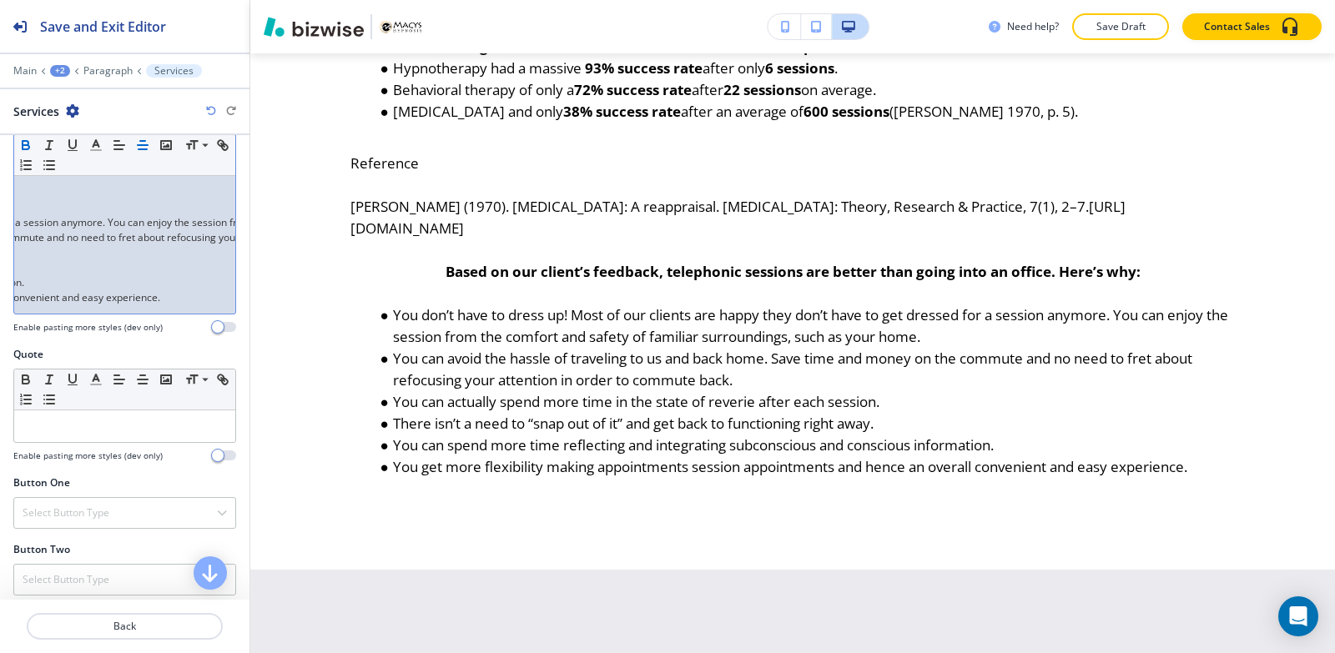
scroll to position [0, 484]
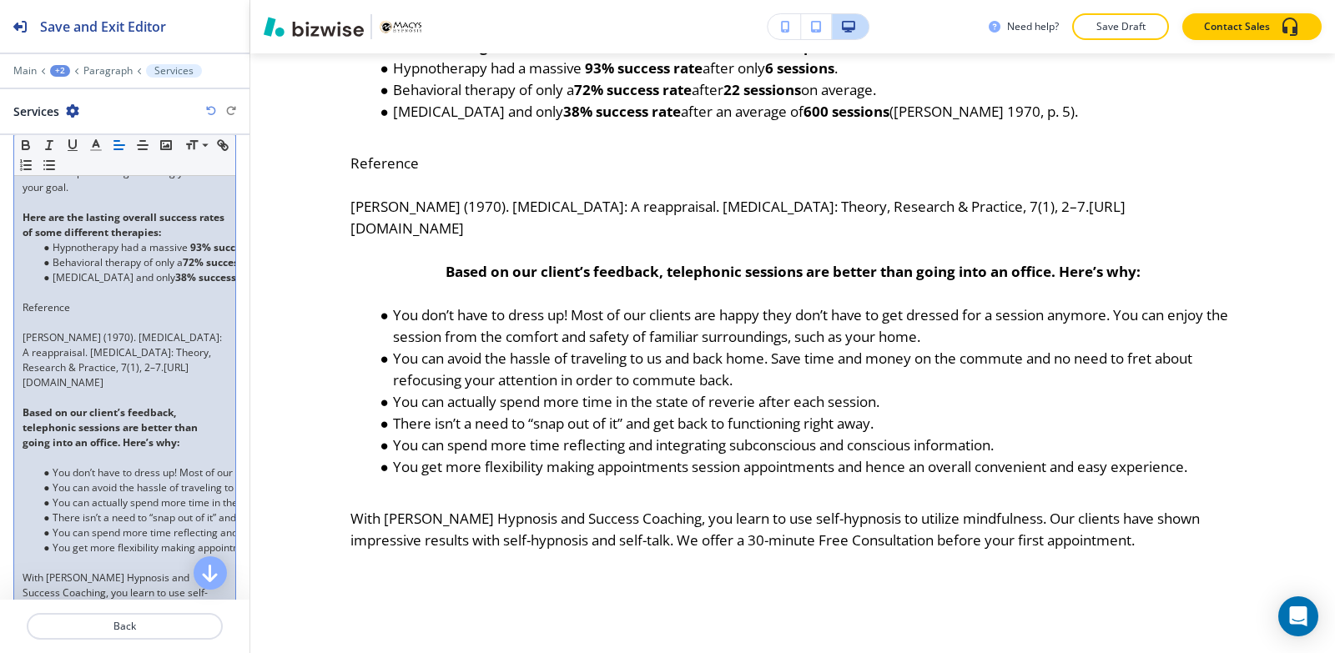
scroll to position [1046, 0]
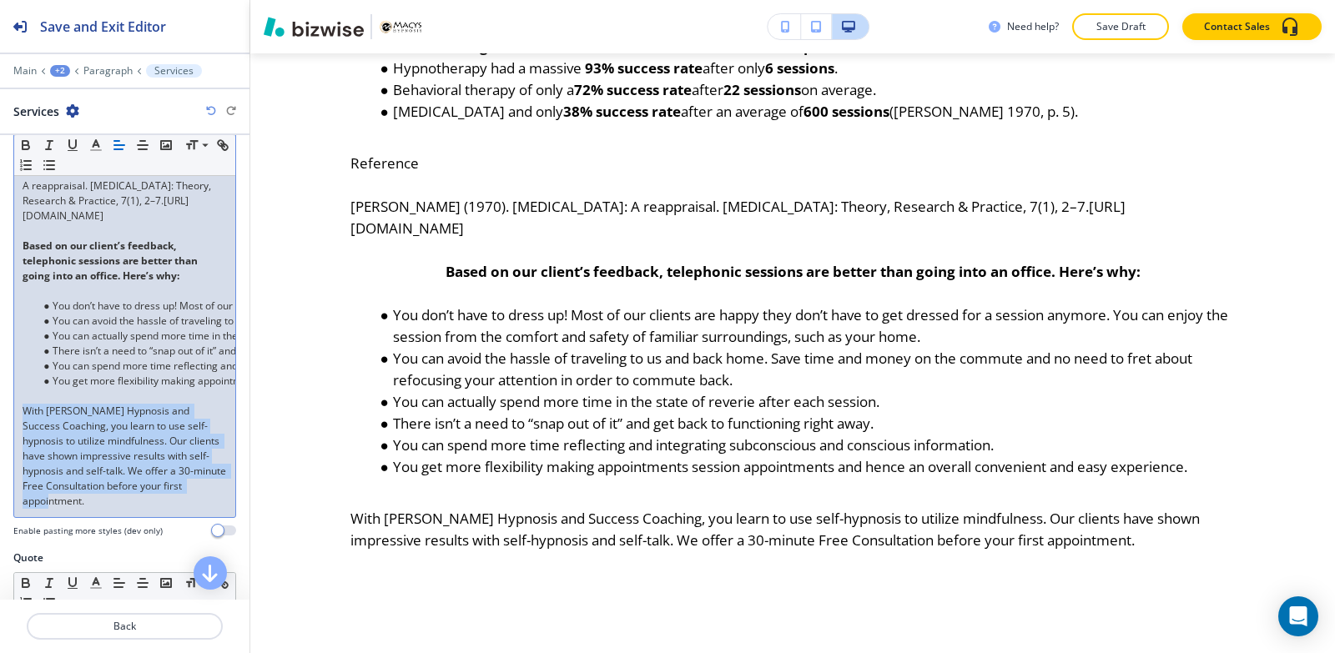
drag, startPoint x: 127, startPoint y: 485, endPoint x: 0, endPoint y: 390, distance: 159.0
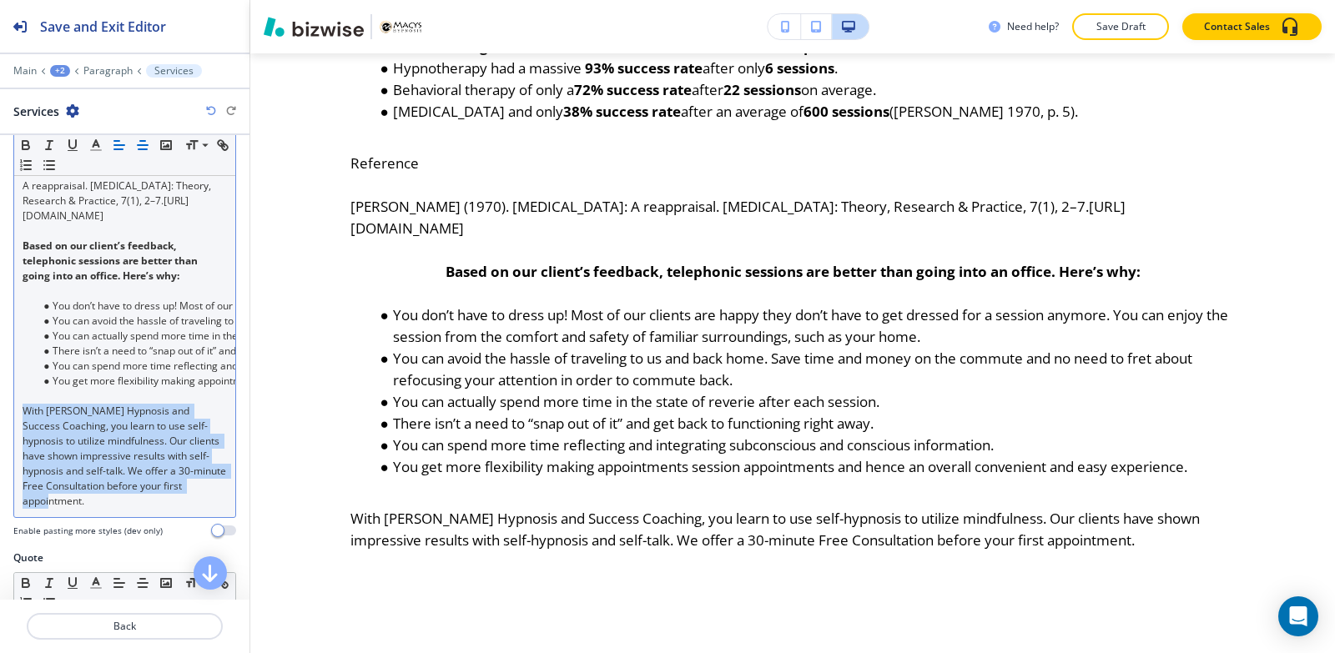
click at [139, 143] on icon "button" at bounding box center [142, 145] width 15 height 15
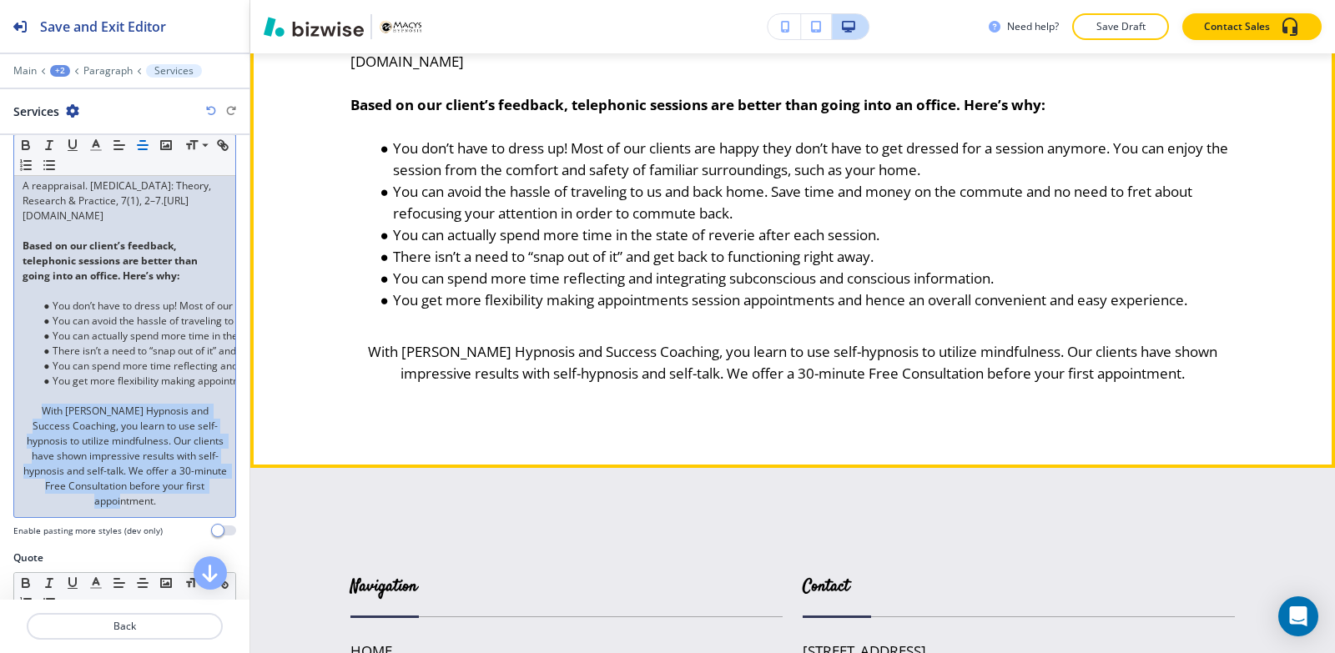
scroll to position [1640, 0]
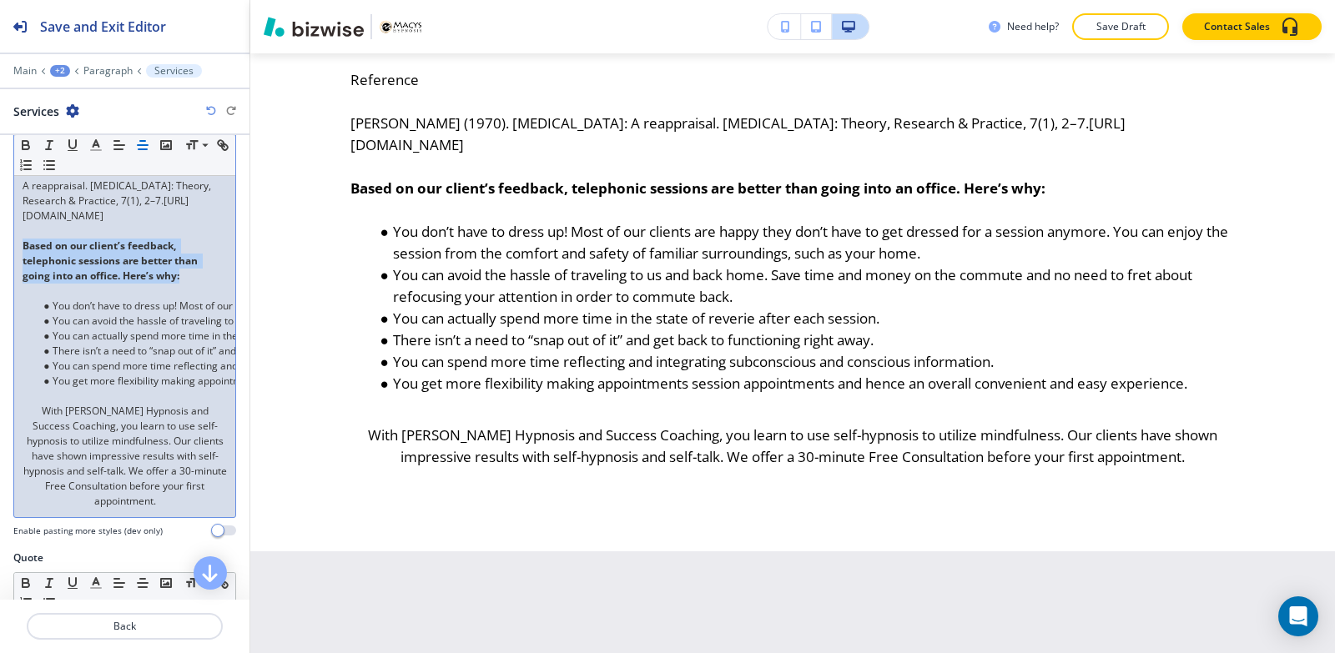
drag, startPoint x: 192, startPoint y: 262, endPoint x: 0, endPoint y: 234, distance: 193.8
click at [143, 145] on line "button" at bounding box center [143, 145] width 10 height 0
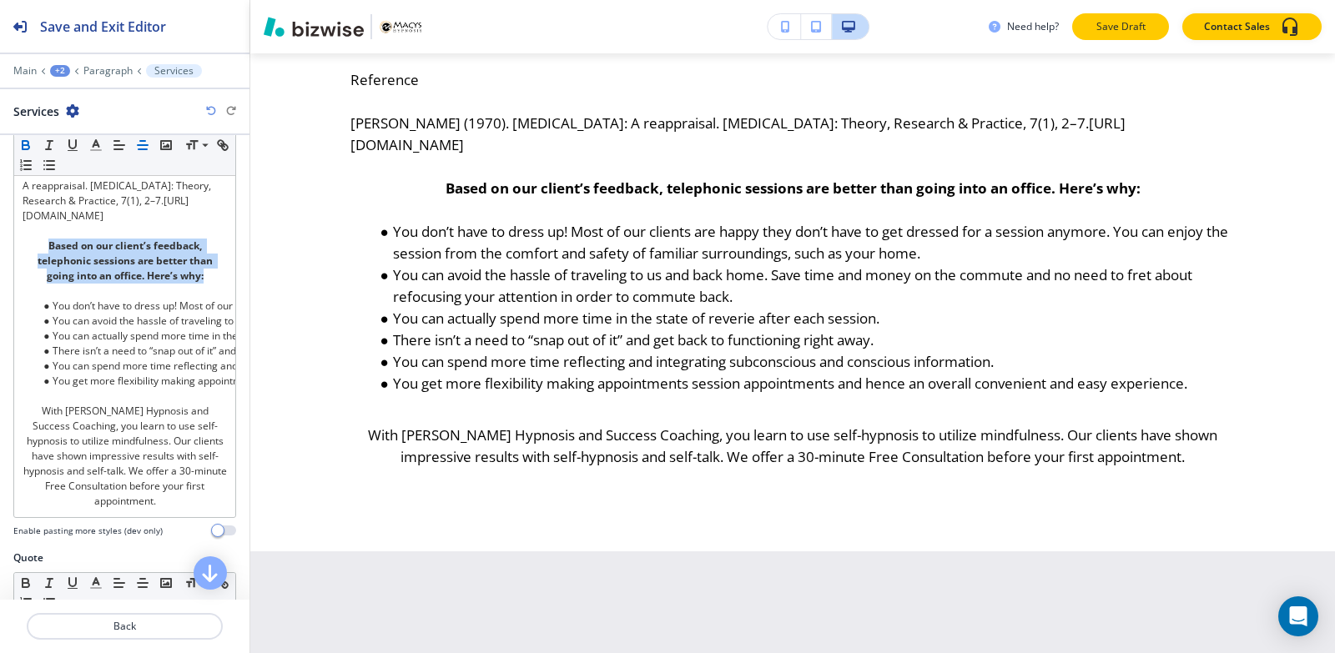
click at [1121, 28] on p "Save Draft" at bounding box center [1120, 26] width 53 height 15
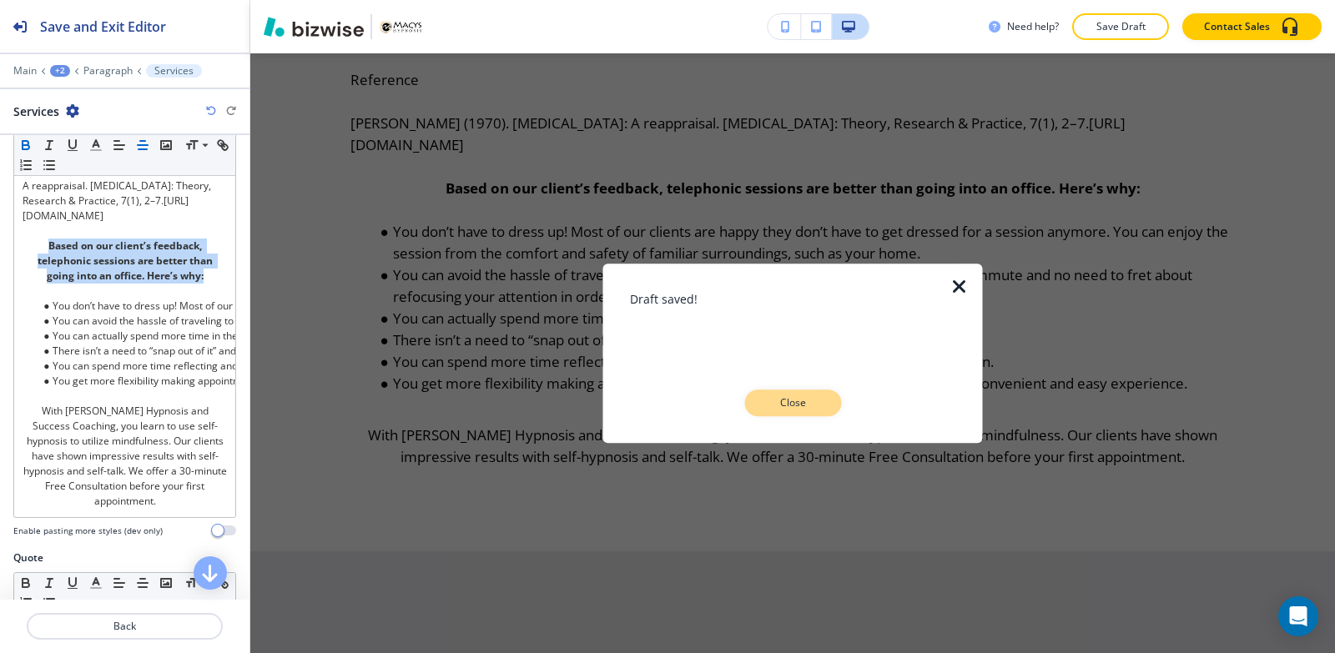
click at [796, 390] on button "Close" at bounding box center [792, 403] width 97 height 27
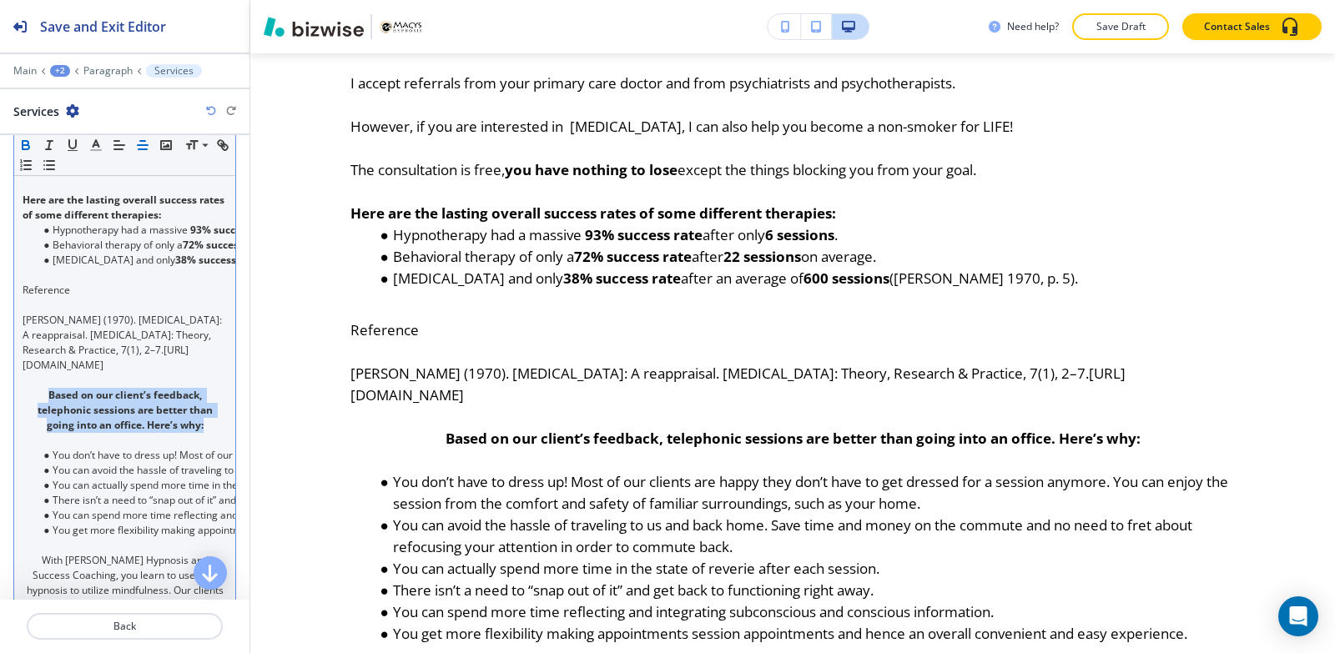
scroll to position [879, 0]
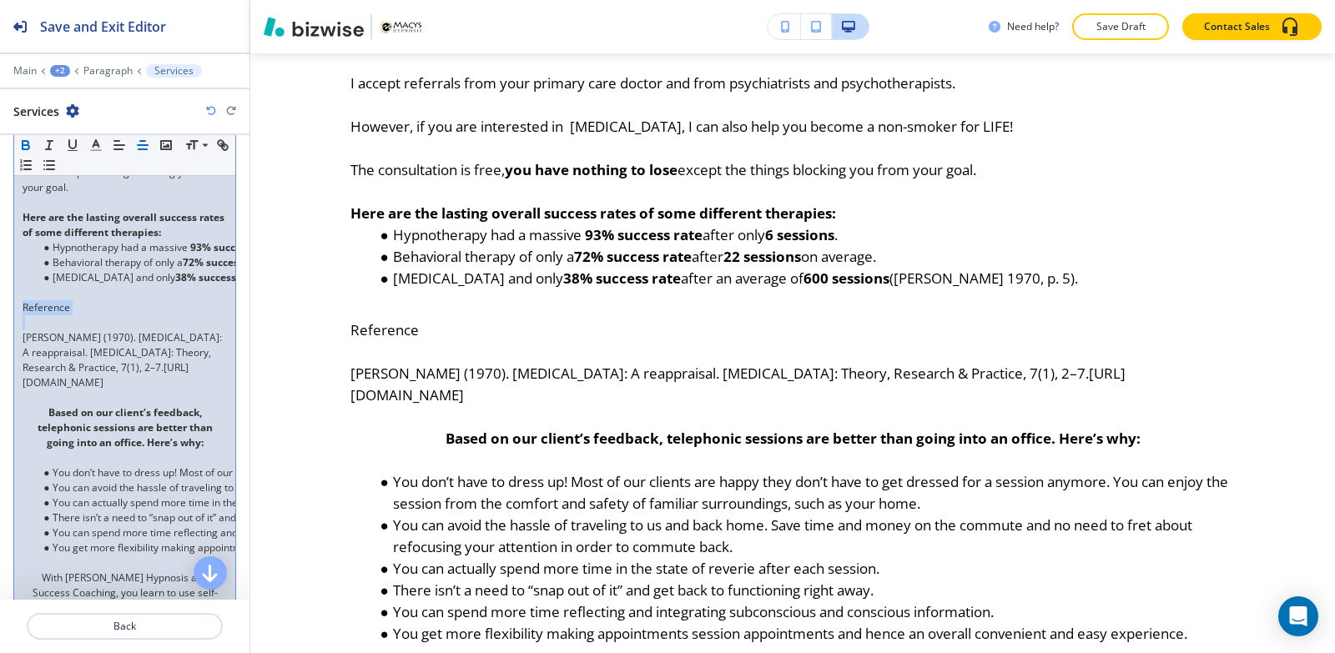
drag, startPoint x: 83, startPoint y: 298, endPoint x: 0, endPoint y: 287, distance: 83.3
click at [0, 287] on div "Body Small Normal Large Huge Hypnotherapy in Fresno, CA You can choose from any…" at bounding box center [124, 128] width 249 height 1180
click at [146, 145] on line "button" at bounding box center [143, 145] width 10 height 0
drag, startPoint x: 192, startPoint y: 362, endPoint x: 14, endPoint y: 316, distance: 183.5
click at [13, 319] on div "Small Normal Large Huge Hypnotherapy in Fresno, CA You can choose from any of o…" at bounding box center [124, 122] width 223 height 1125
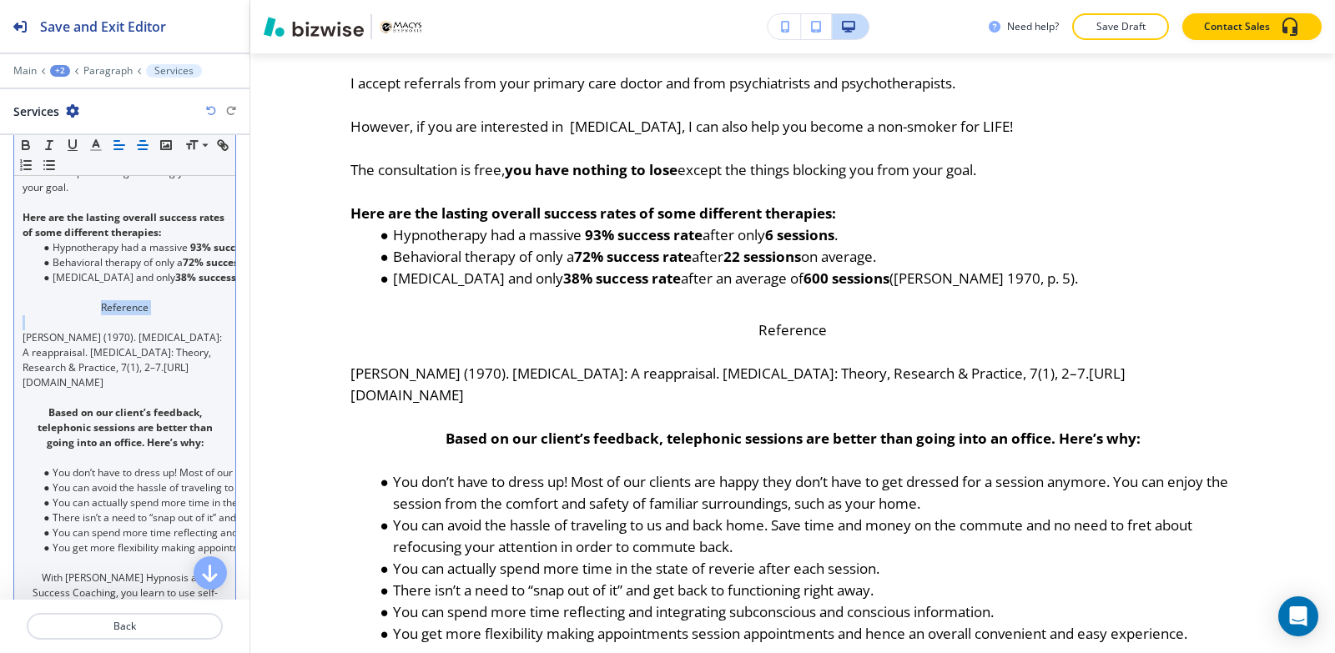
click at [137, 146] on icon "button" at bounding box center [142, 145] width 15 height 15
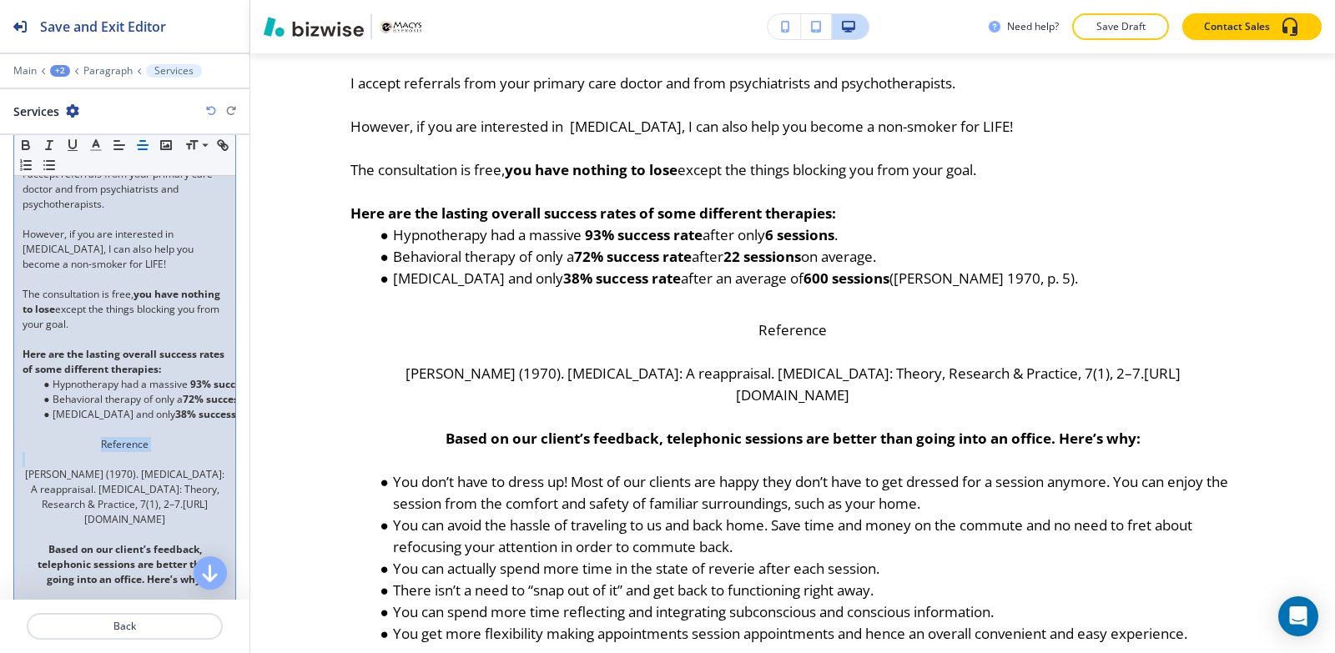
scroll to position [712, 0]
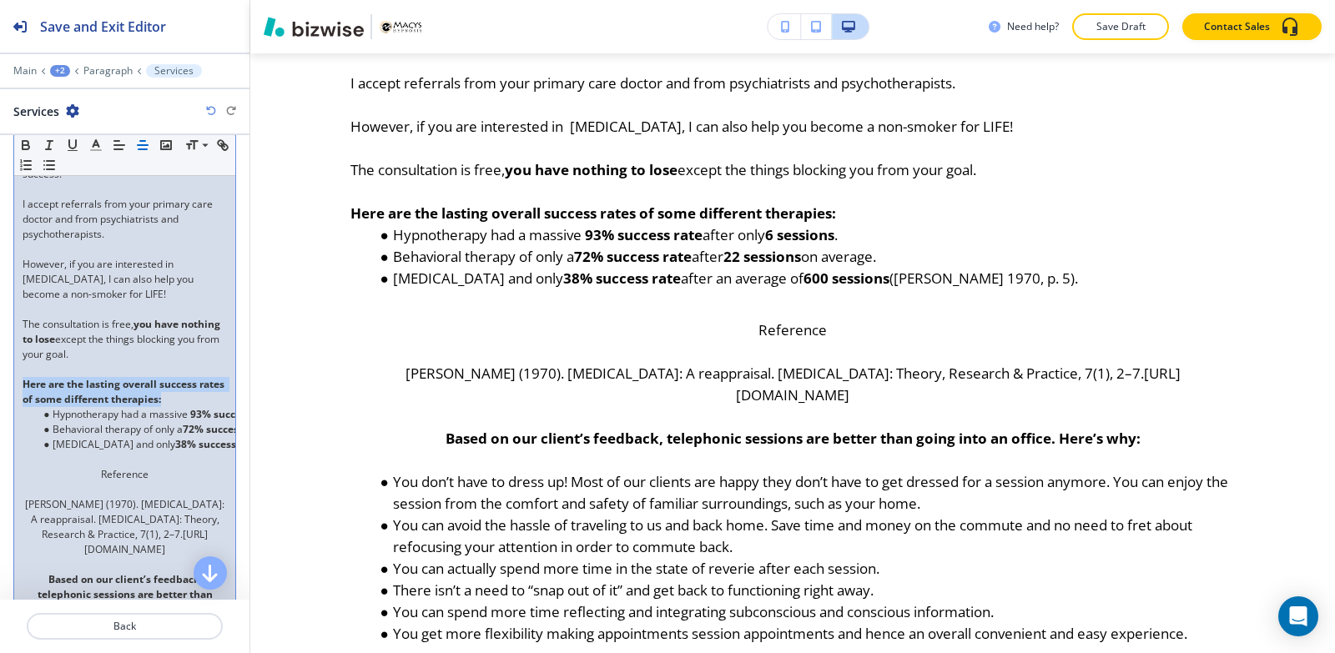
drag, startPoint x: 200, startPoint y: 386, endPoint x: 3, endPoint y: 364, distance: 198.2
click at [1, 370] on div "Body Small Normal Large Huge Hypnotherapy in Fresno, CA You can choose from any…" at bounding box center [124, 295] width 249 height 1180
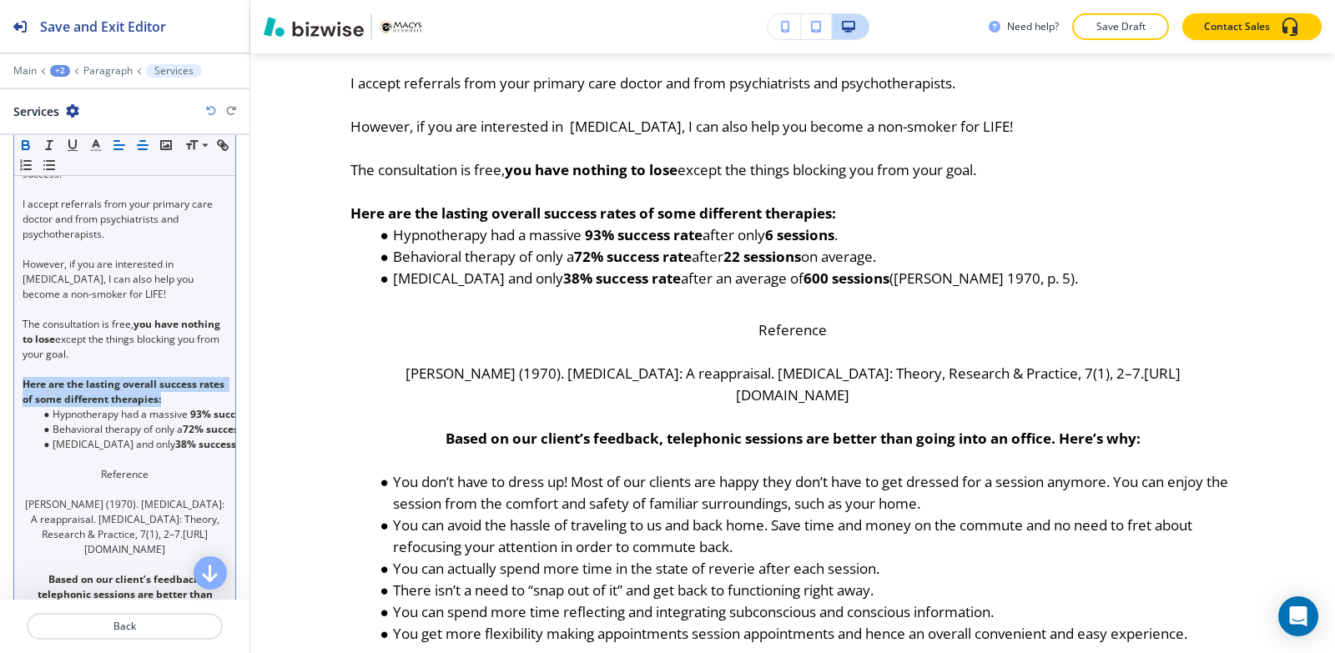
click at [136, 146] on icon "button" at bounding box center [142, 145] width 15 height 15
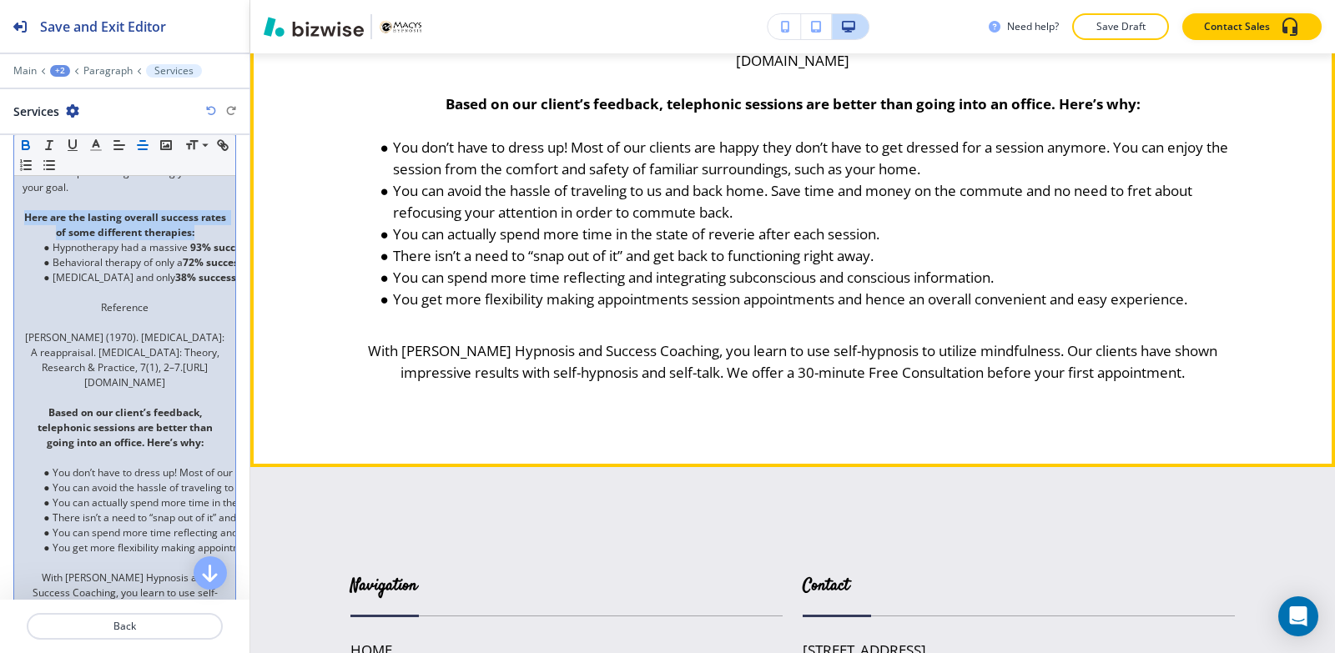
scroll to position [1723, 0]
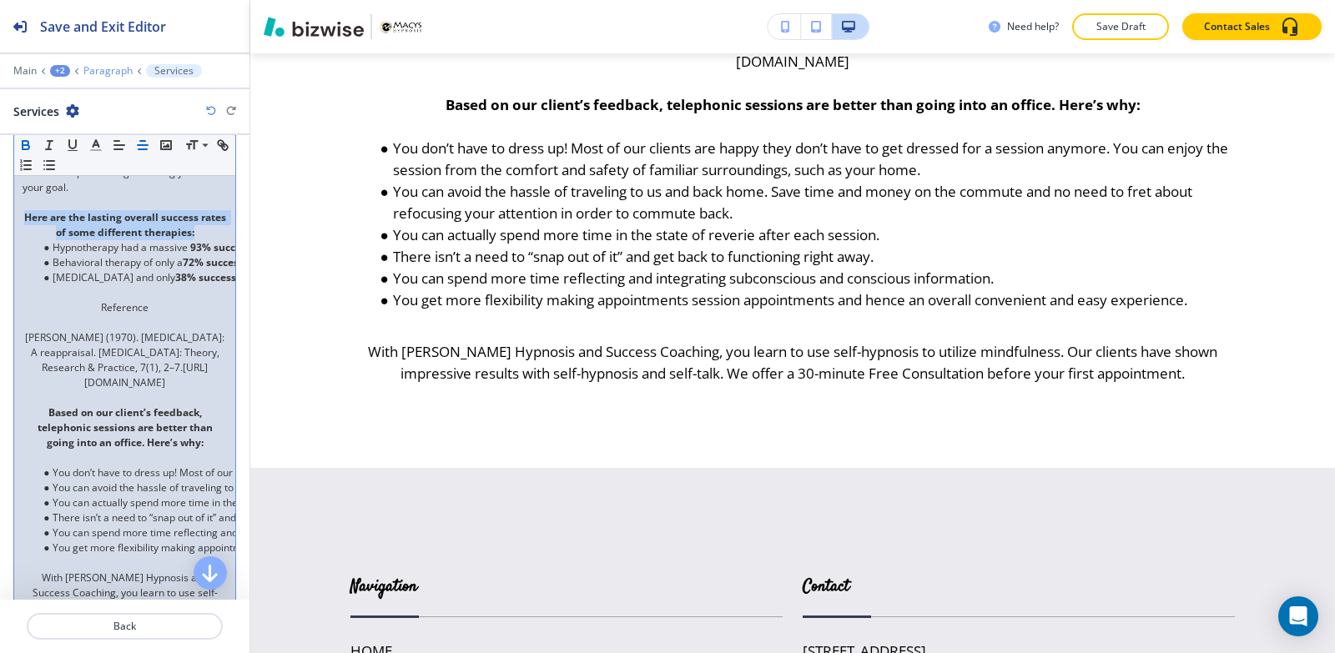
click at [88, 68] on p "Paragraph" at bounding box center [107, 71] width 49 height 12
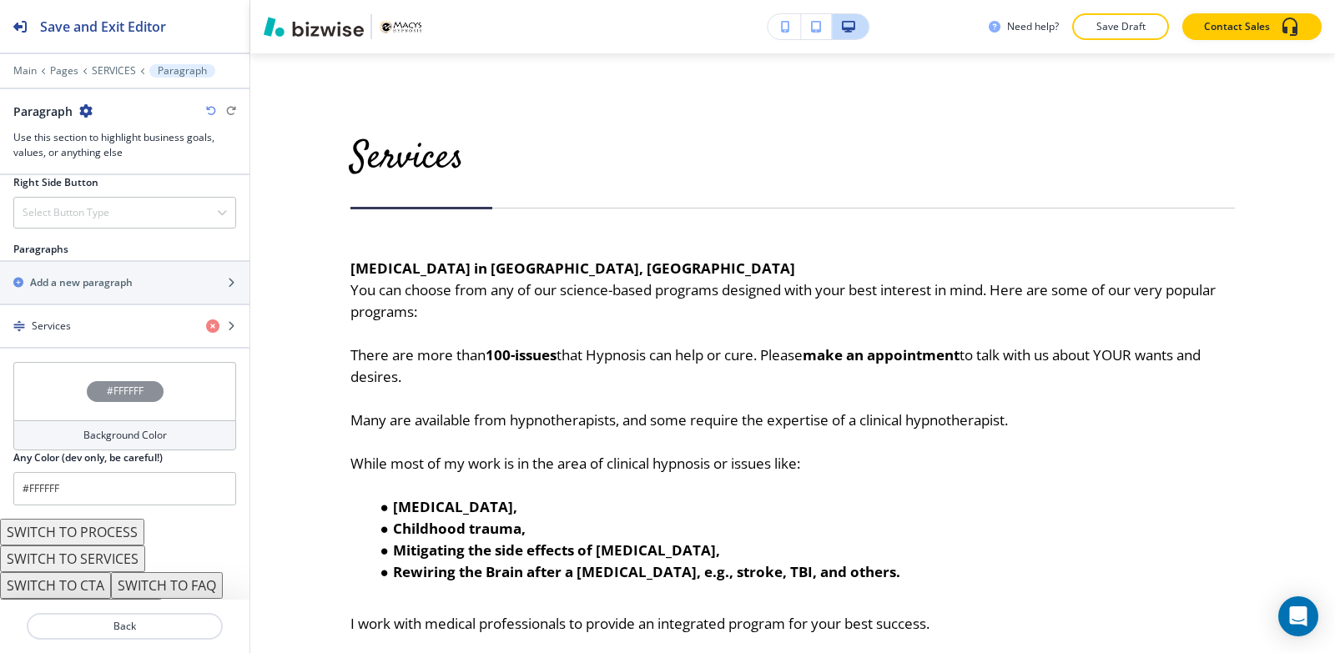
scroll to position [972, 0]
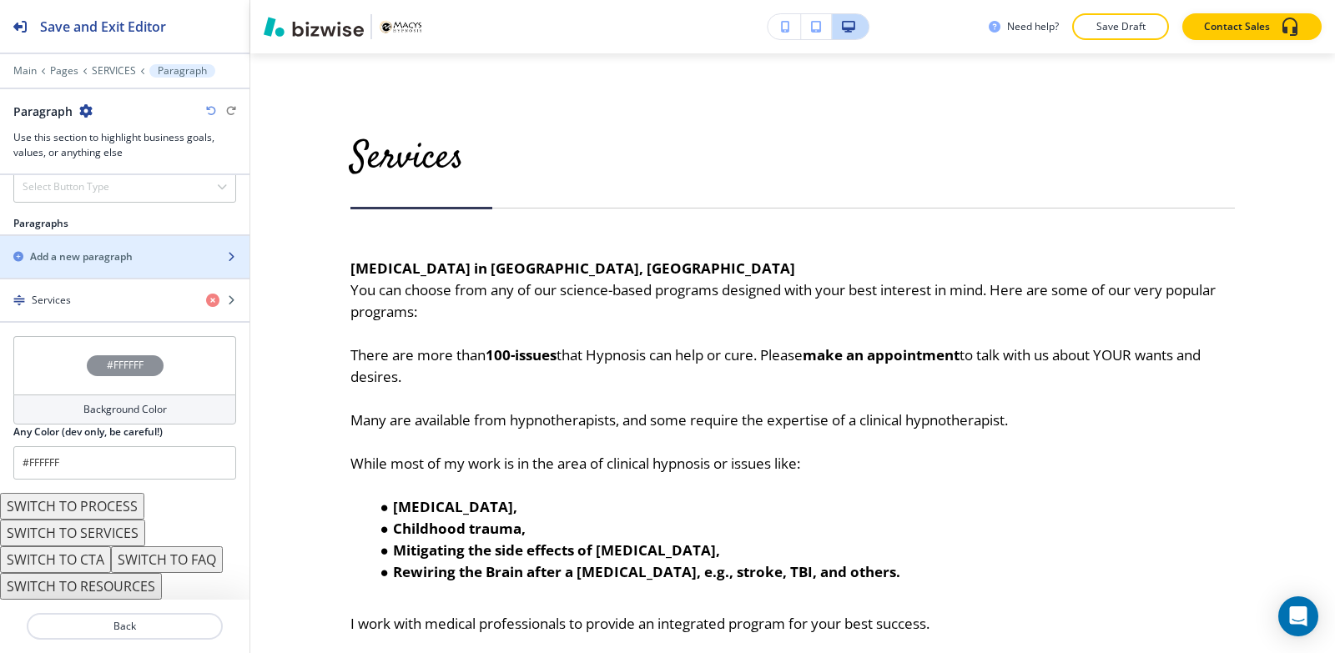
click at [96, 247] on div "button" at bounding box center [124, 242] width 249 height 13
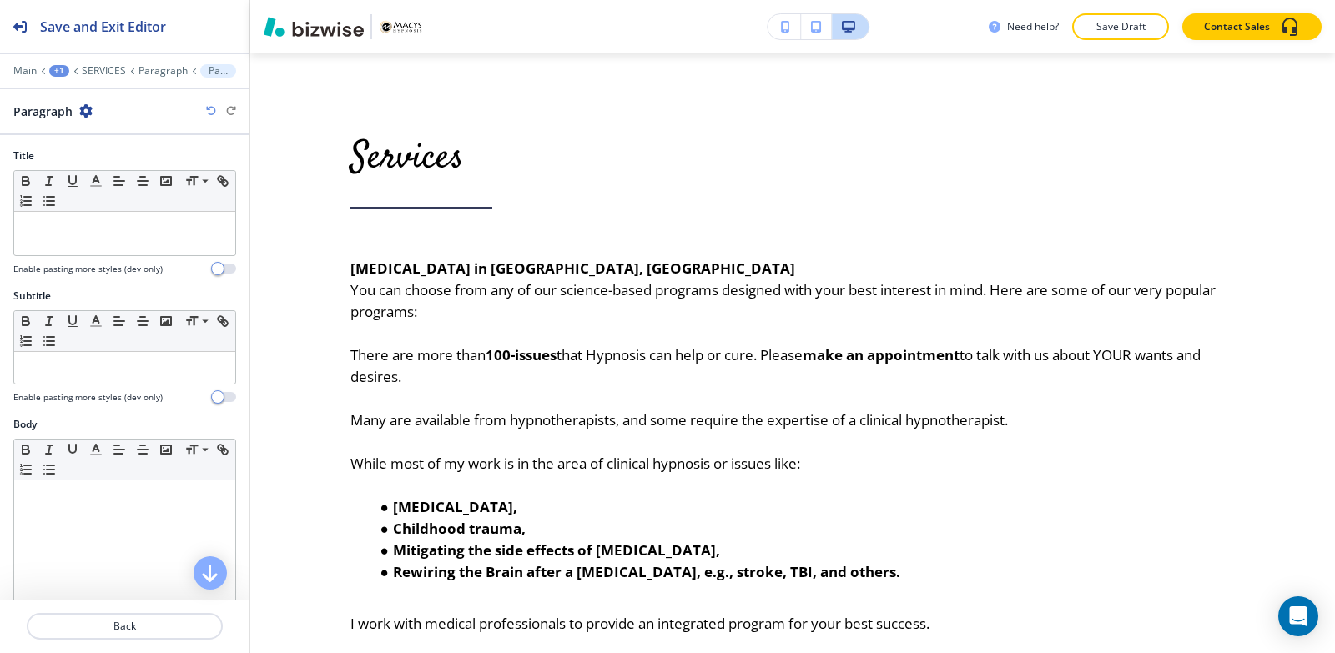
click at [100, 256] on div at bounding box center [124, 259] width 223 height 7
click at [132, 248] on div at bounding box center [124, 233] width 221 height 43
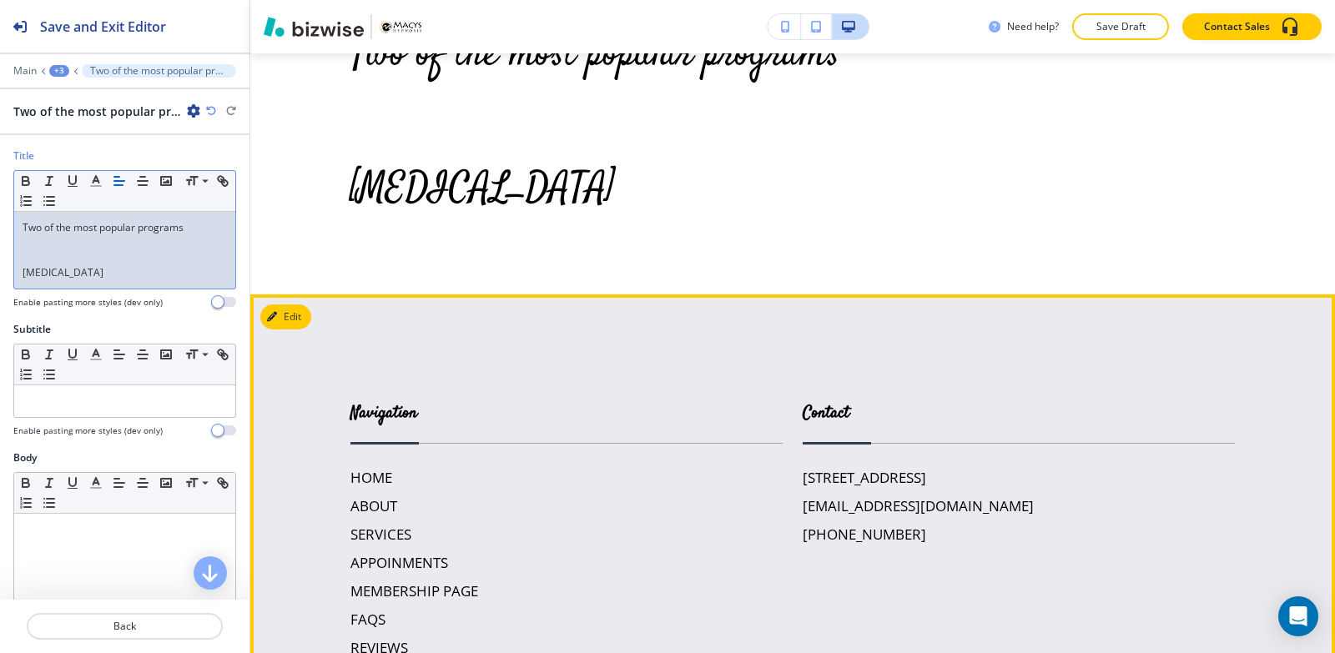
scroll to position [1974, 0]
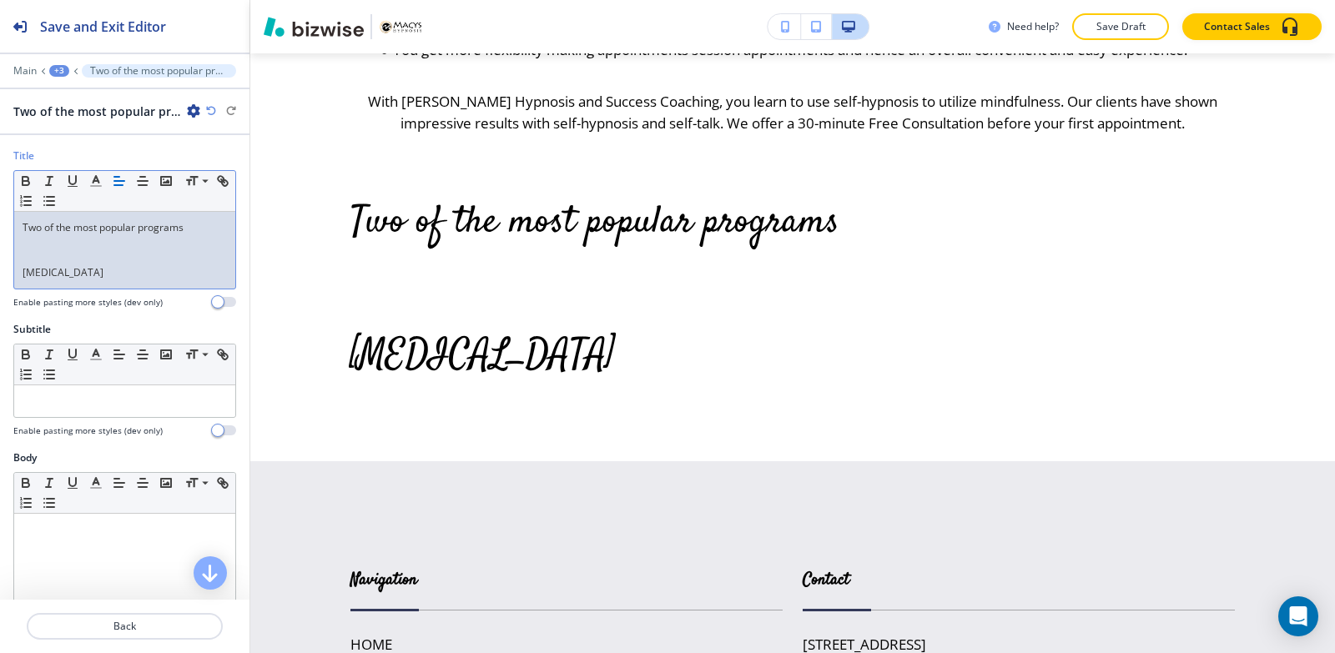
click at [20, 269] on div "Two of the most popular programs Stress Management" at bounding box center [124, 250] width 221 height 77
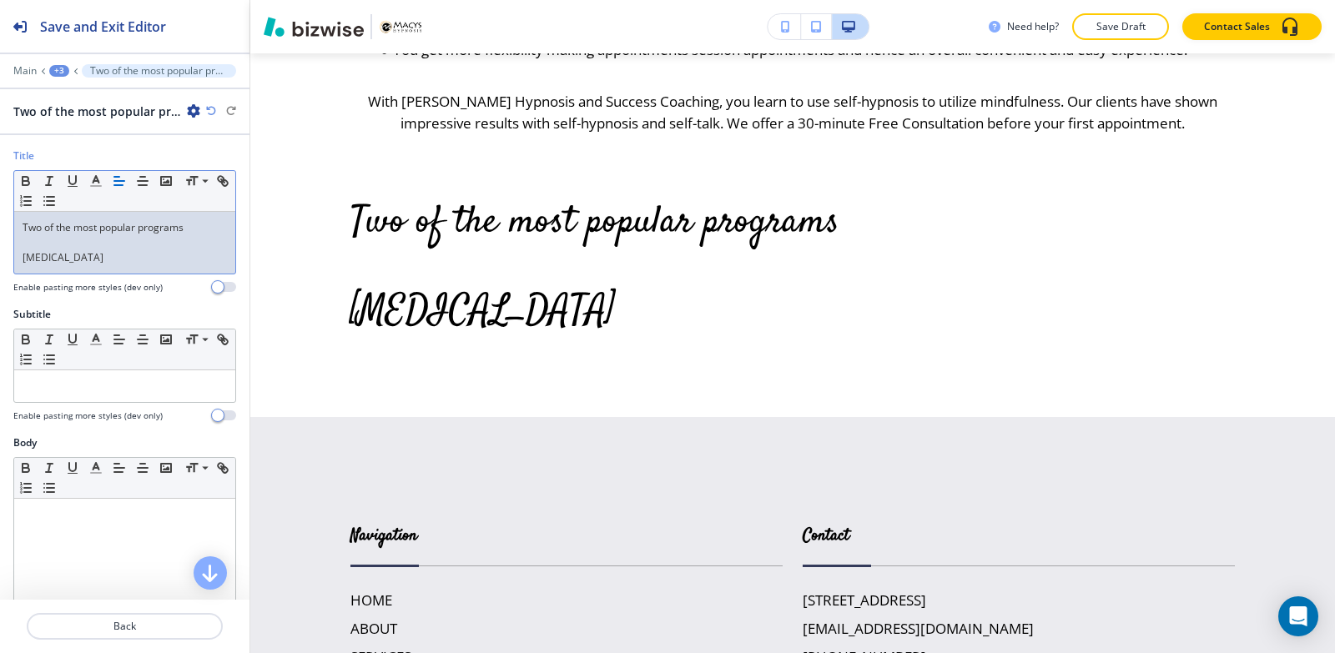
drag, startPoint x: 120, startPoint y: 255, endPoint x: 0, endPoint y: 209, distance: 128.6
click at [0, 209] on div "Title Small Normal Large Huge Two of the most popular programs Stress Managemen…" at bounding box center [124, 227] width 249 height 158
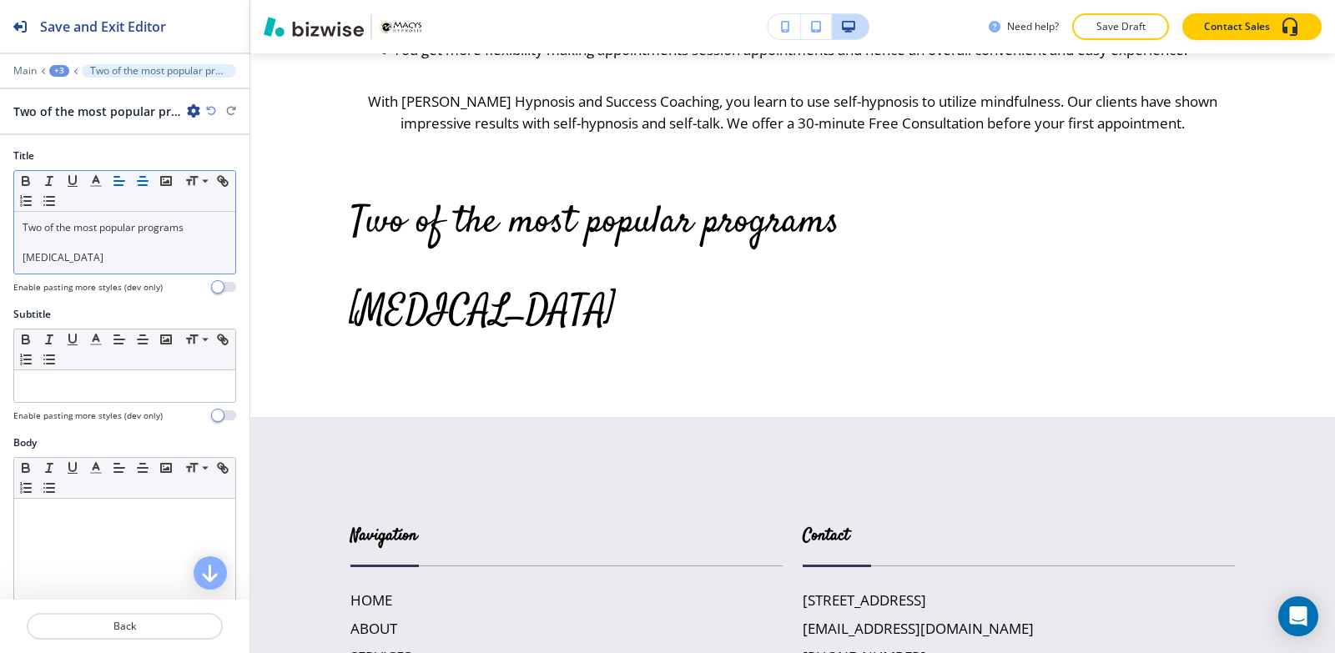
click at [148, 184] on icon "button" at bounding box center [142, 181] width 15 height 15
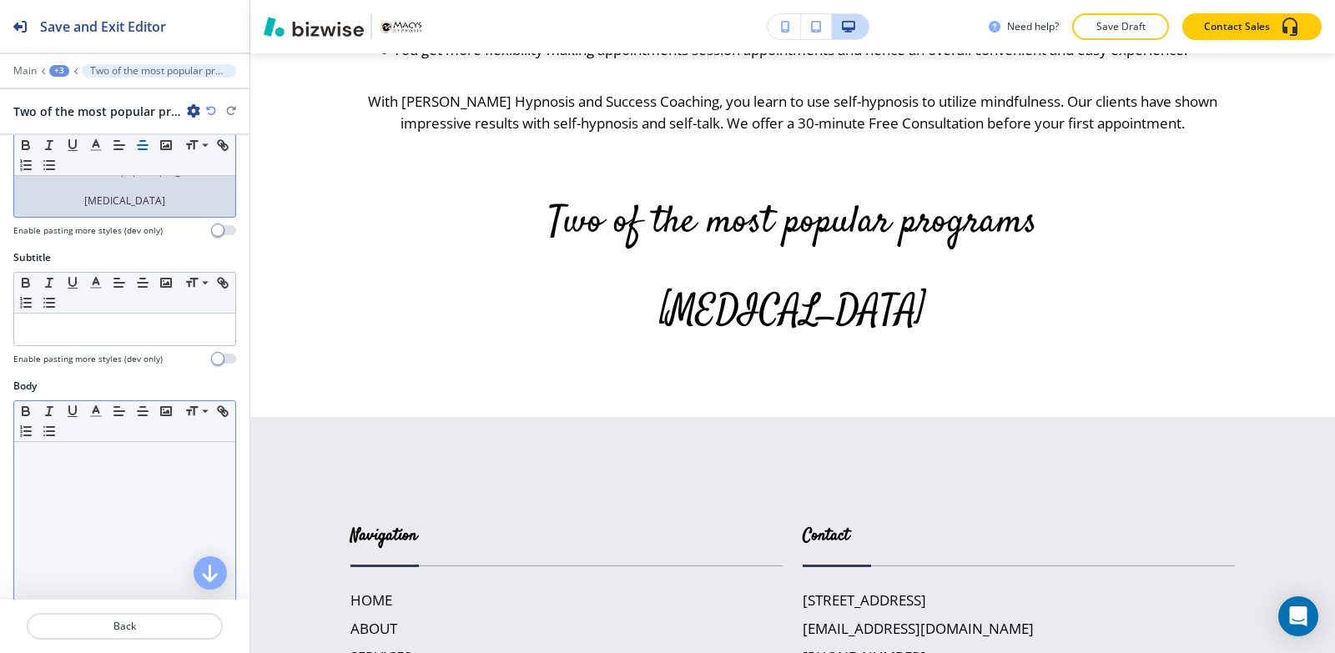
scroll to position [167, 0]
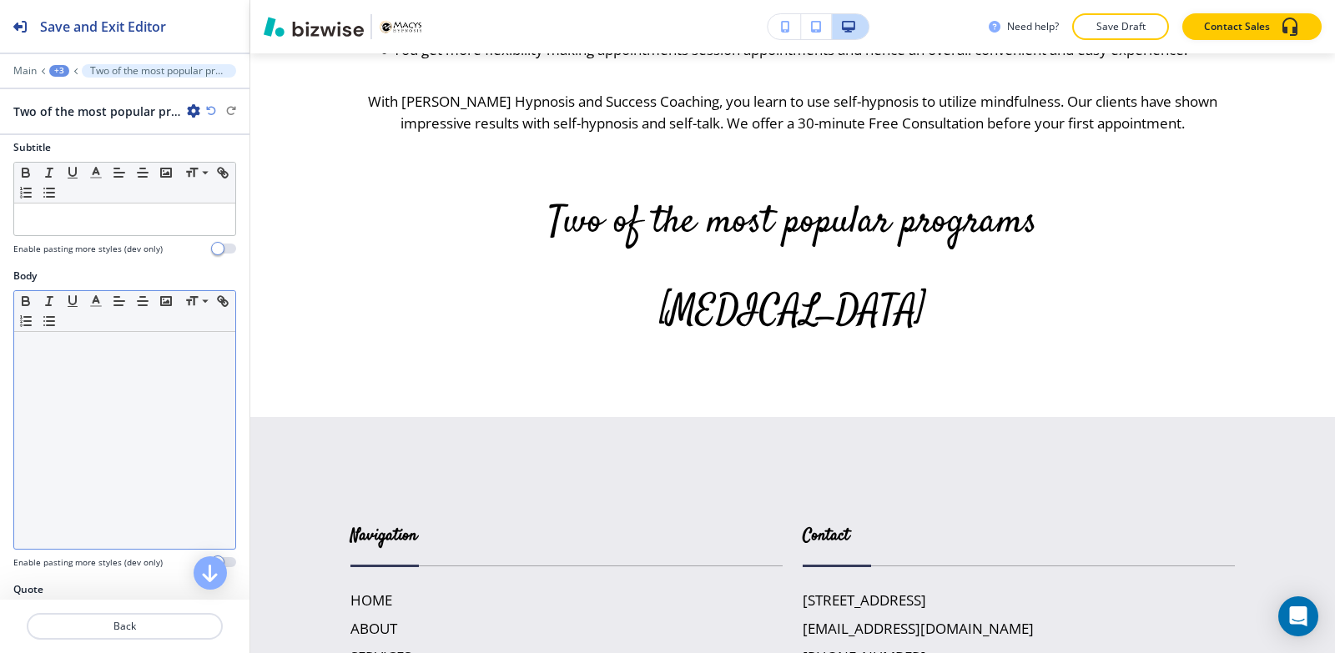
click at [118, 442] on div at bounding box center [124, 440] width 221 height 217
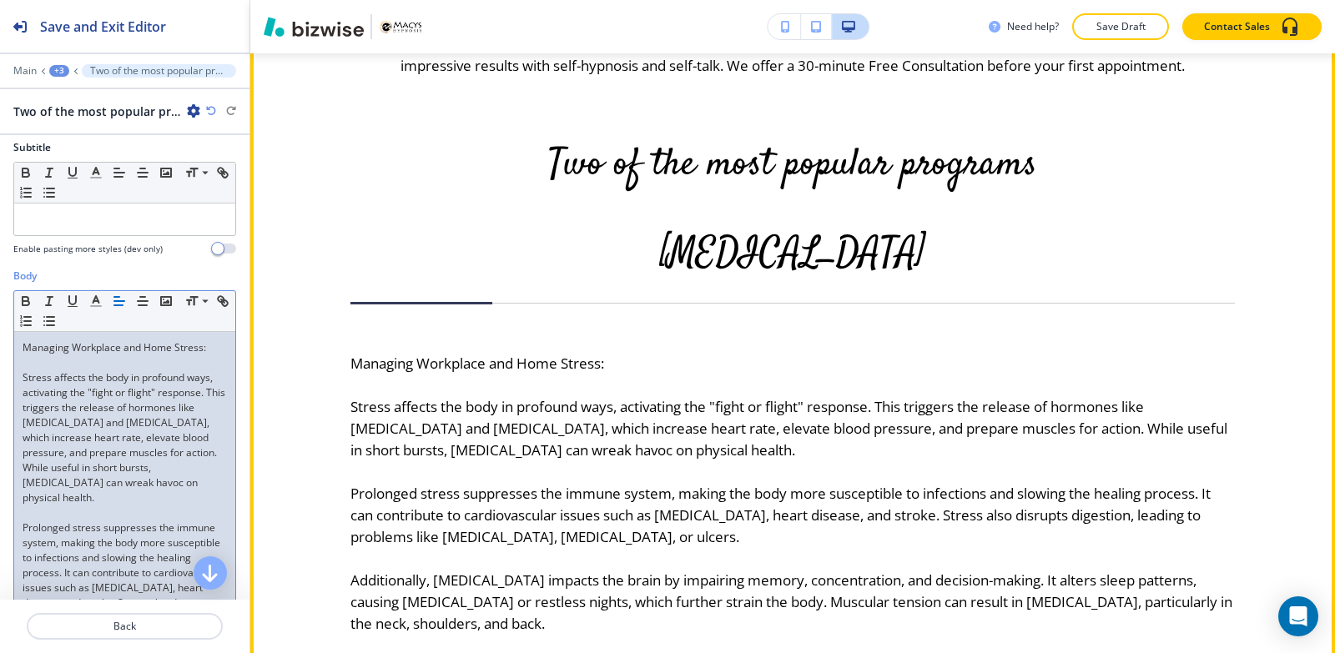
scroll to position [2057, 0]
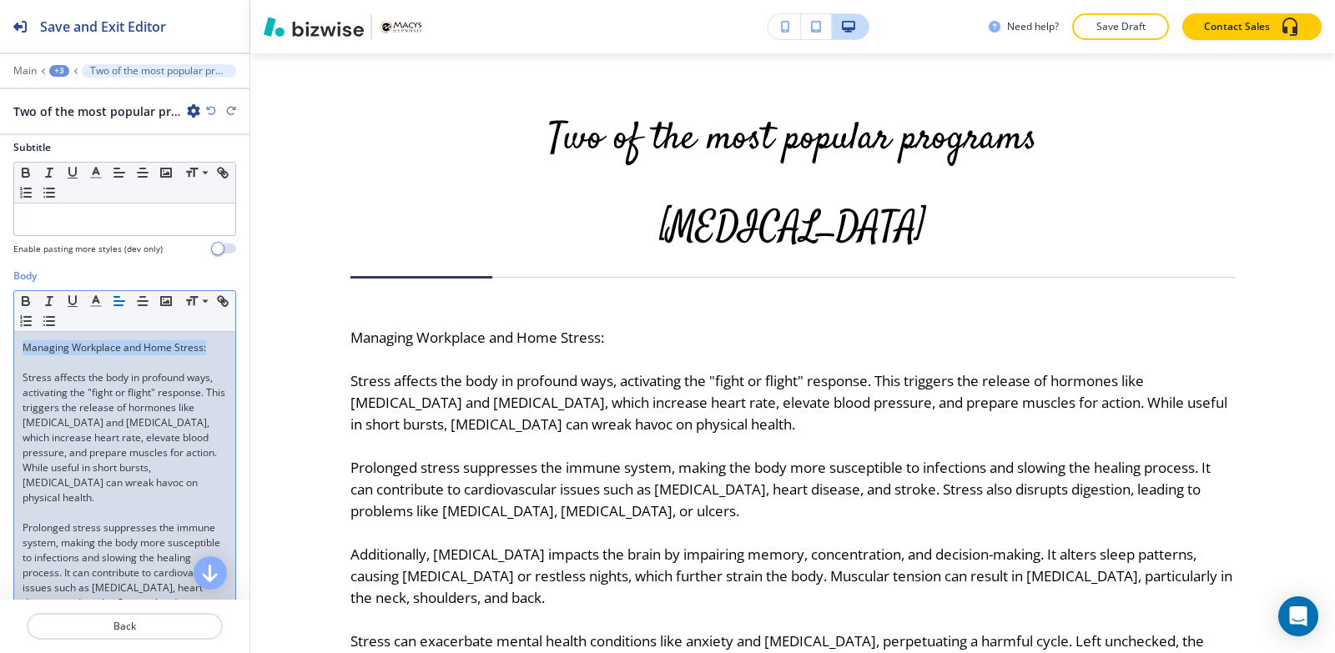
drag, startPoint x: 209, startPoint y: 348, endPoint x: 0, endPoint y: 348, distance: 209.4
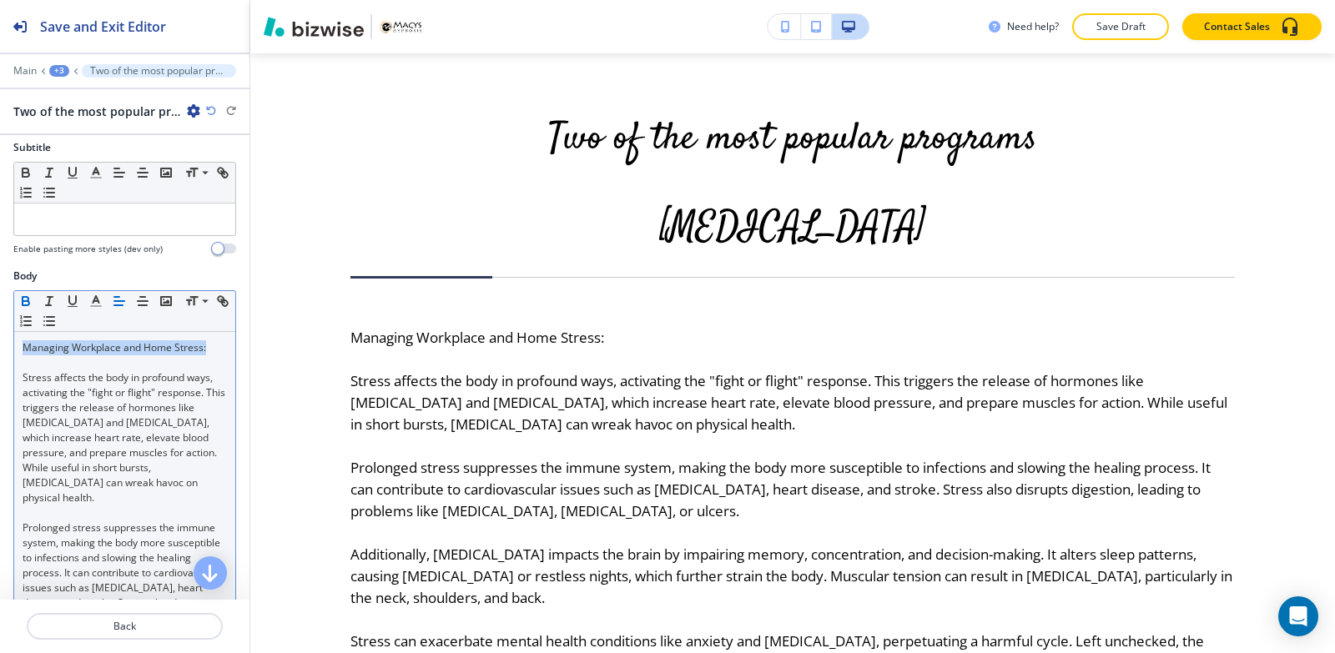
click at [20, 301] on icon "button" at bounding box center [25, 301] width 15 height 15
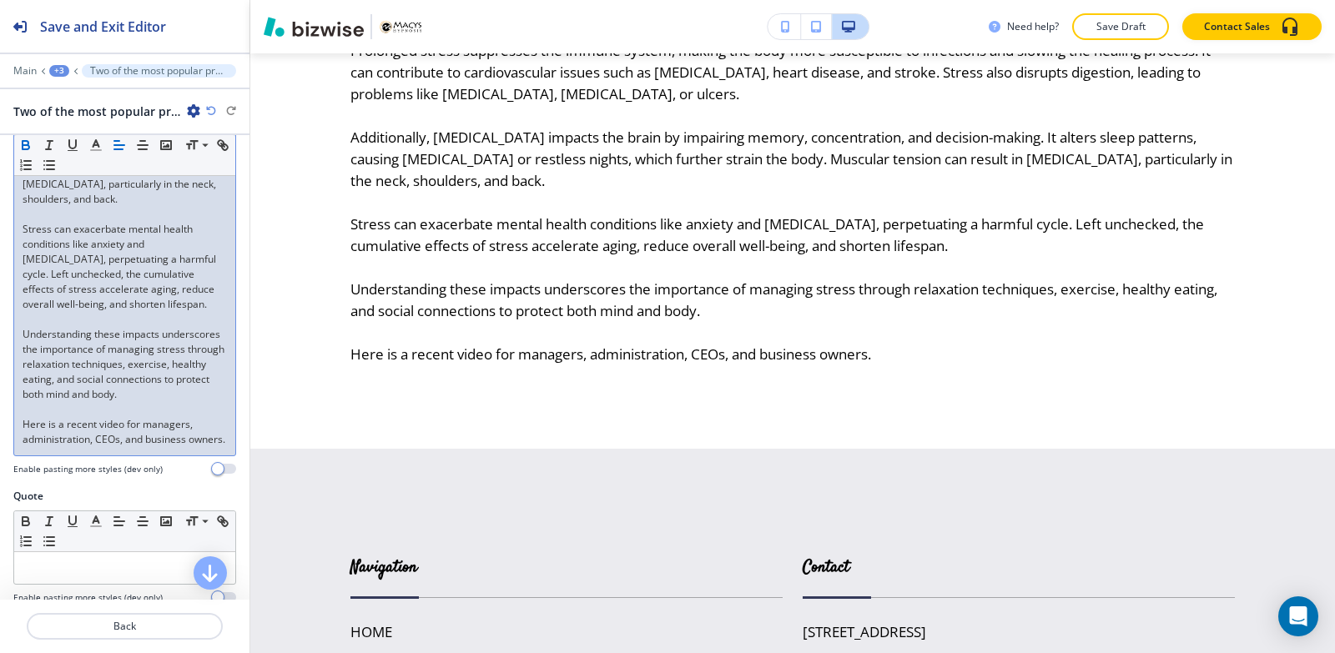
scroll to position [1090, 0]
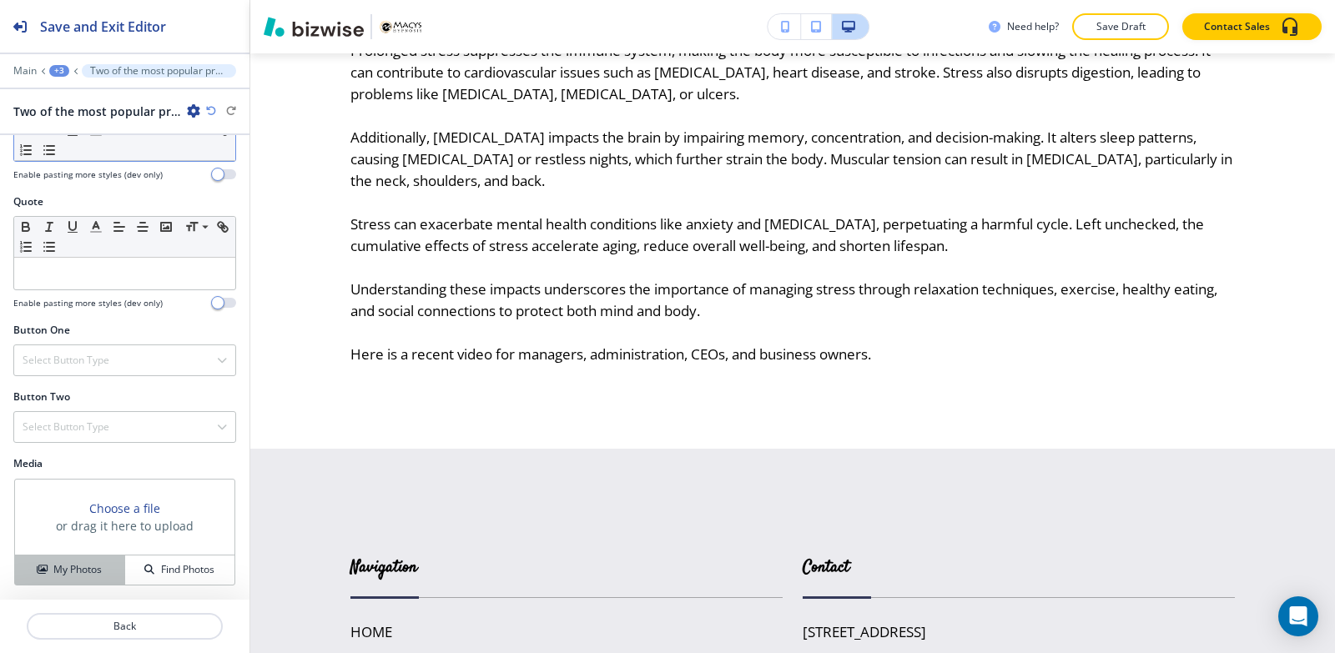
click at [75, 562] on h4 "My Photos" at bounding box center [77, 569] width 48 height 15
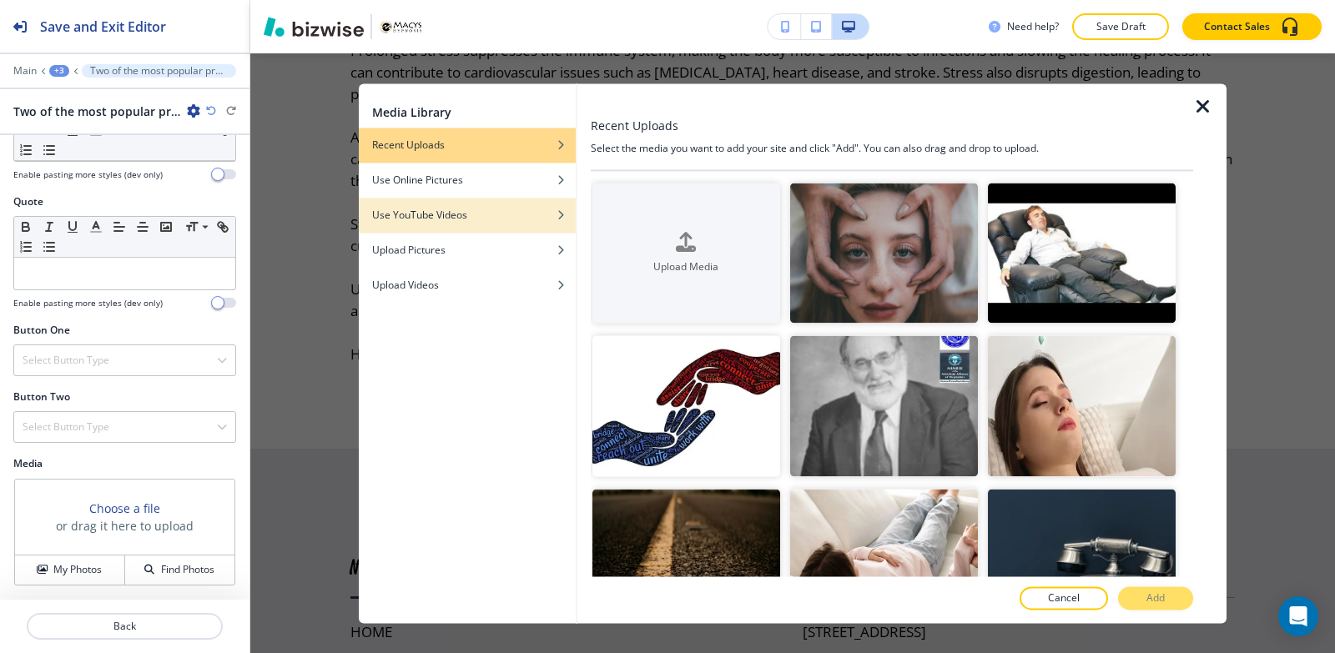
click at [445, 224] on div "button" at bounding box center [467, 228] width 217 height 10
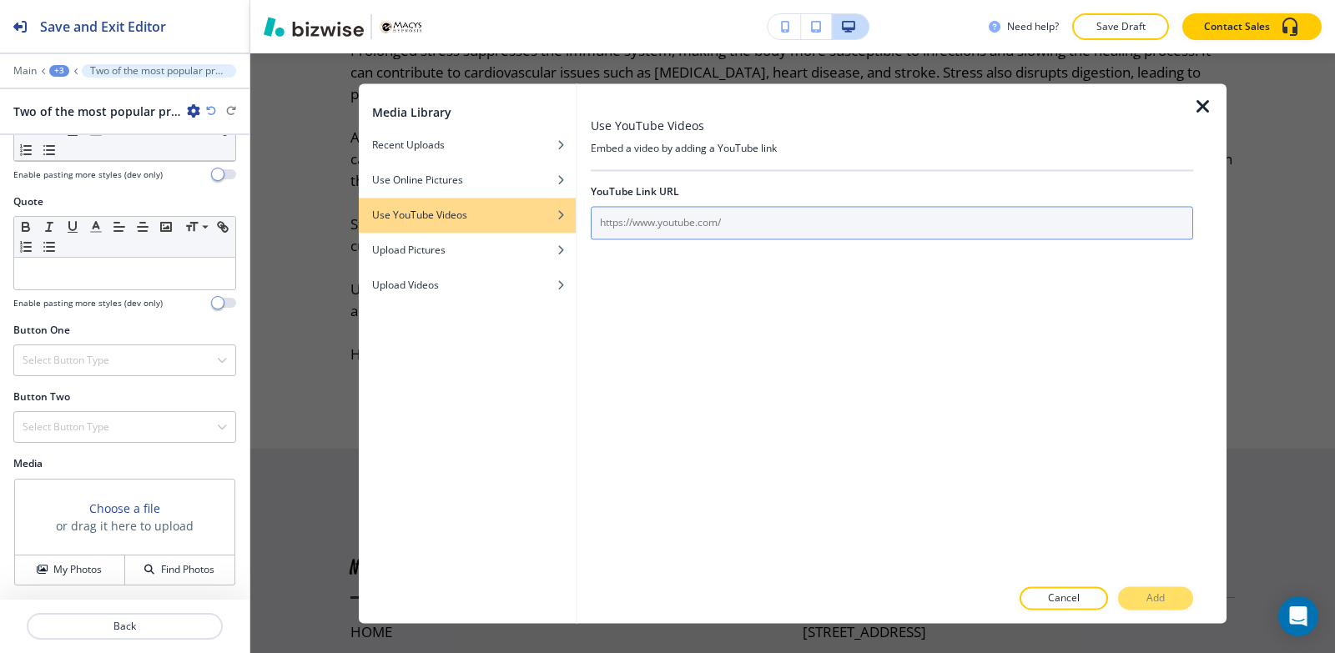
click at [764, 226] on input "text" at bounding box center [892, 222] width 602 height 33
paste input "https://youtu.be/Mol-_CWFZ70"
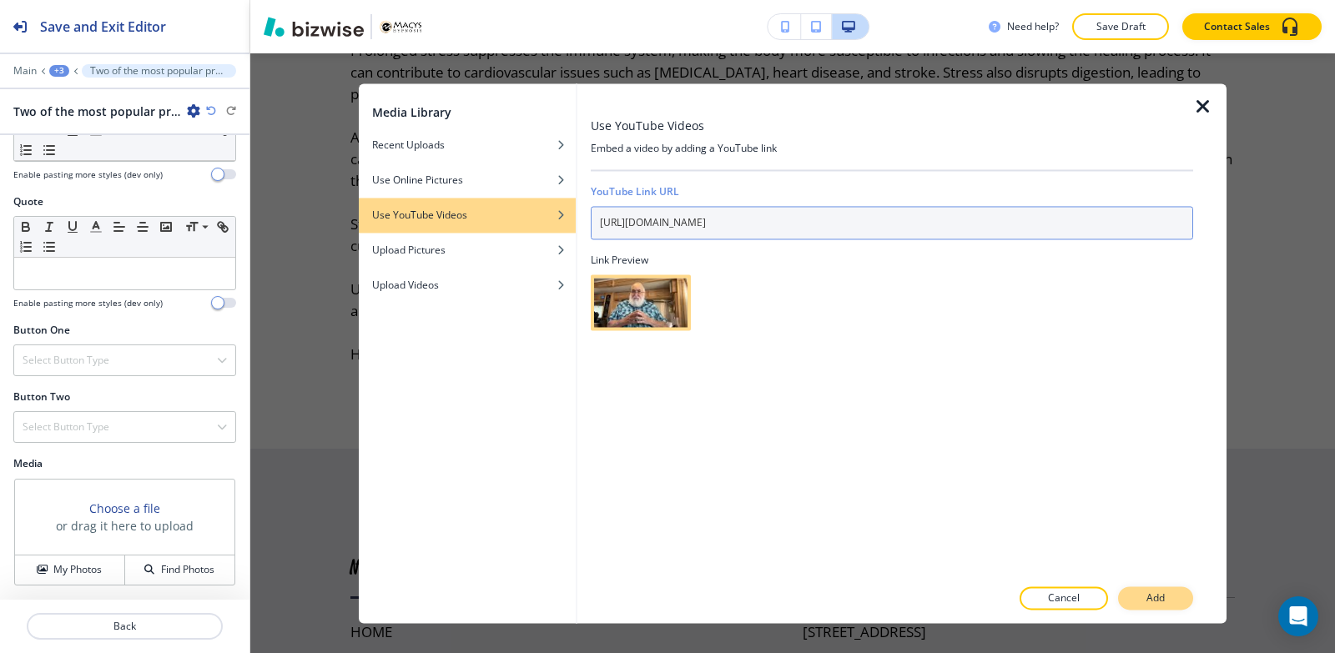
type input "https://youtu.be/Mol-_CWFZ70"
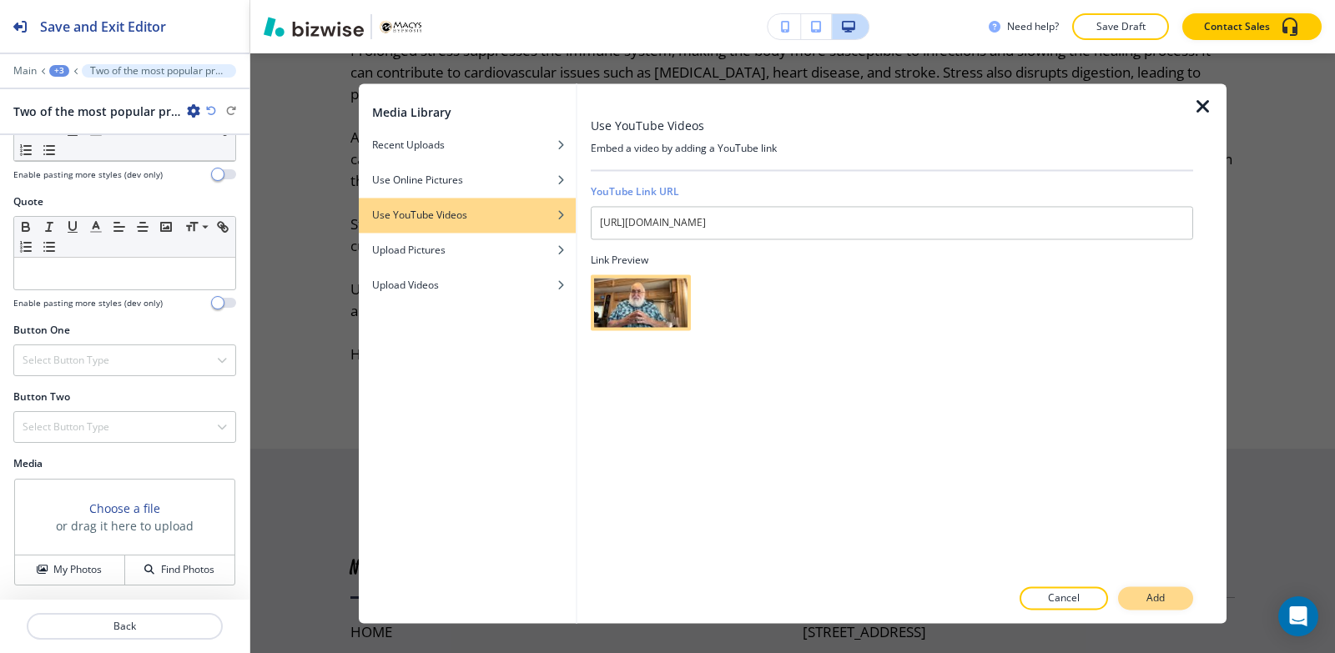
click at [1163, 596] on p "Add" at bounding box center [1155, 598] width 18 height 15
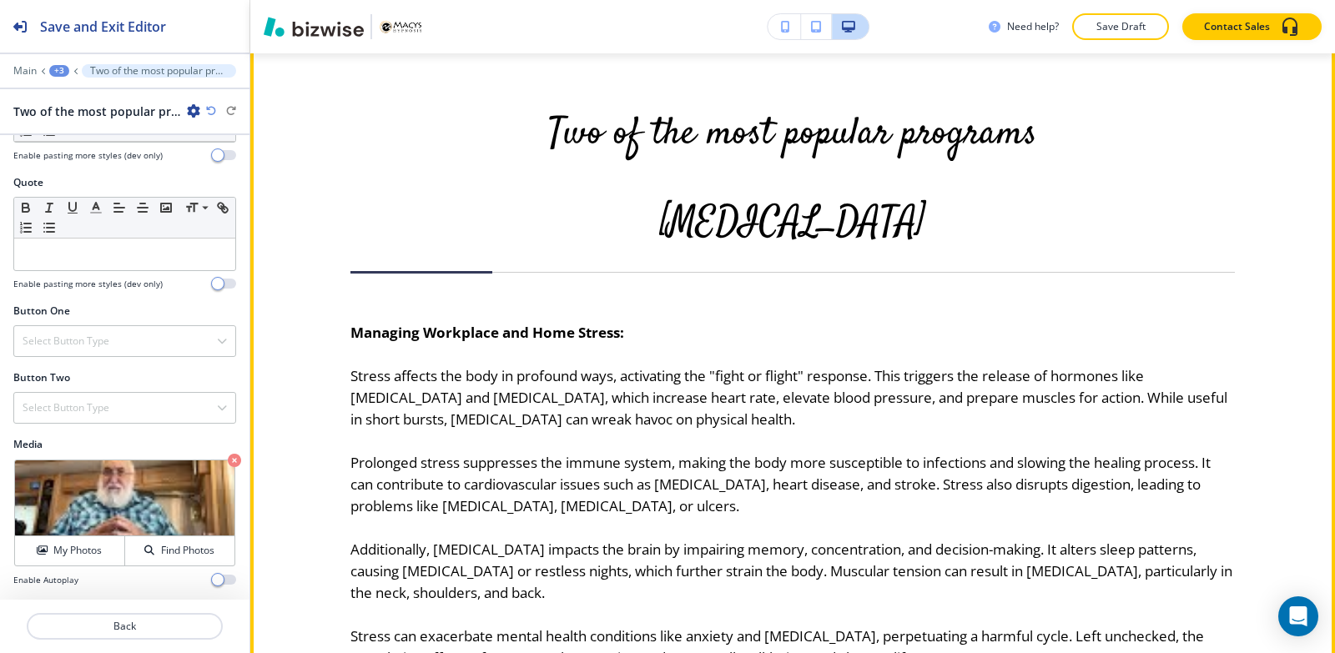
scroll to position [2057, 0]
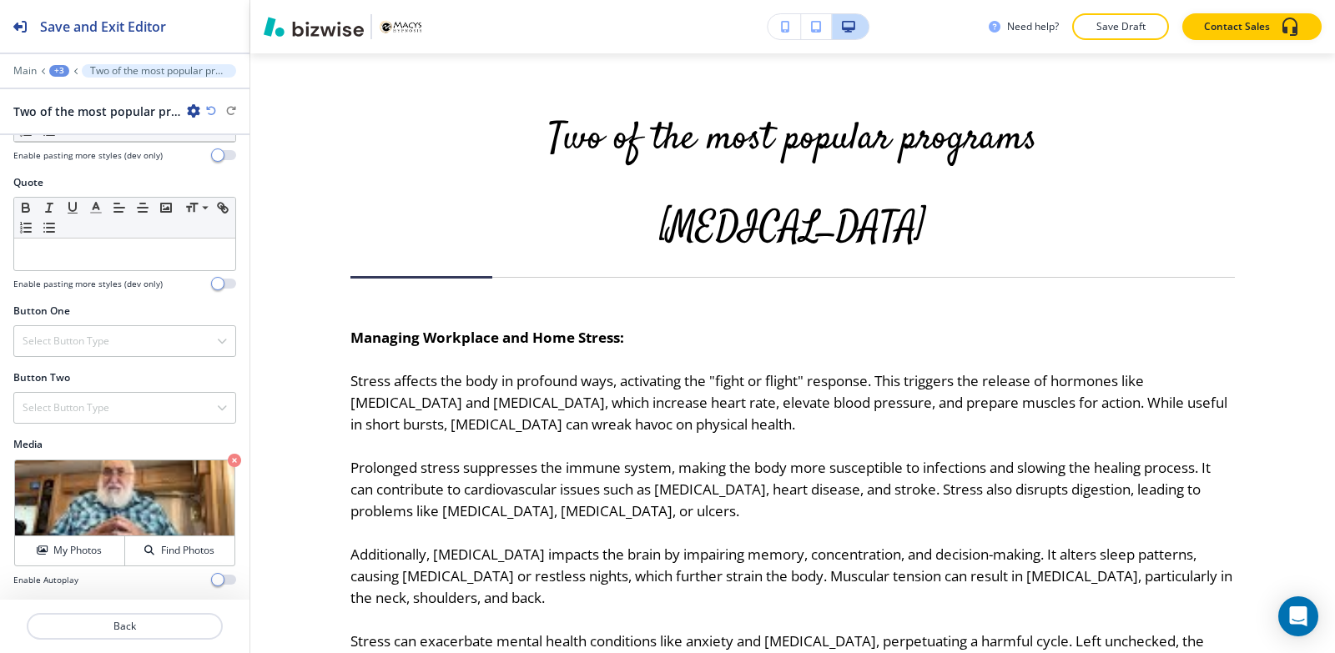
click at [59, 67] on div "+3" at bounding box center [59, 71] width 20 height 12
click at [100, 148] on button "Paragraph" at bounding box center [102, 157] width 107 height 30
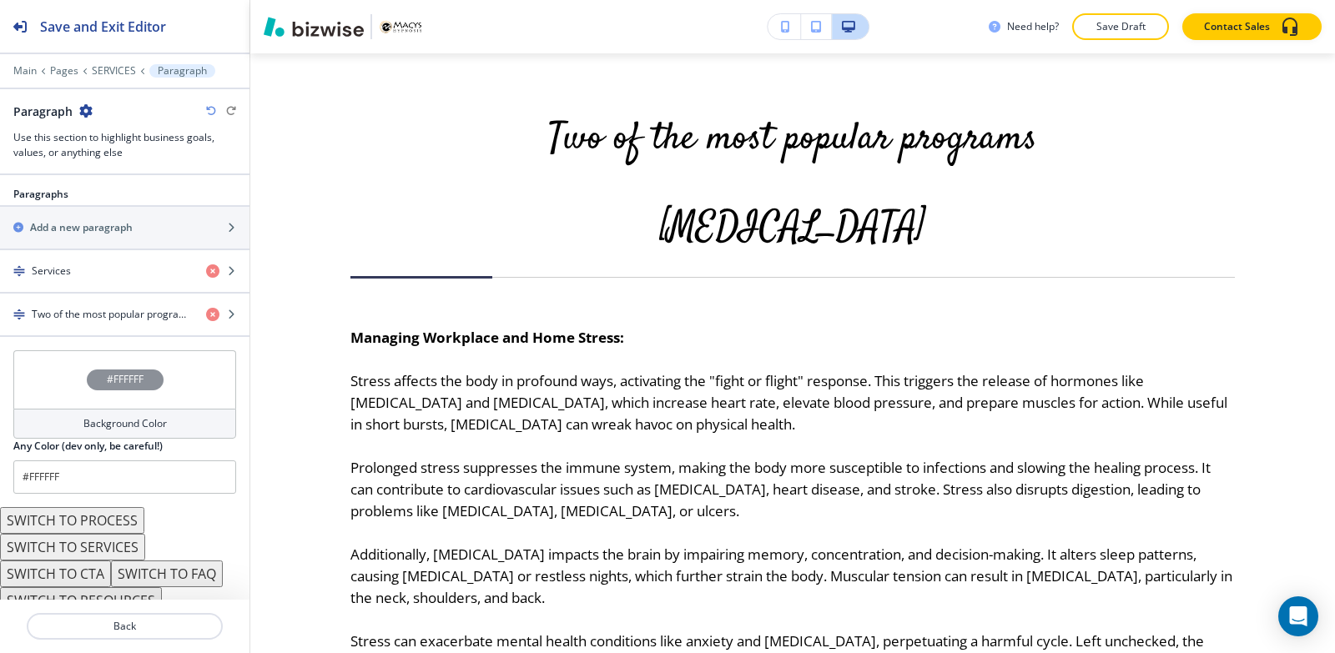
scroll to position [1015, 0]
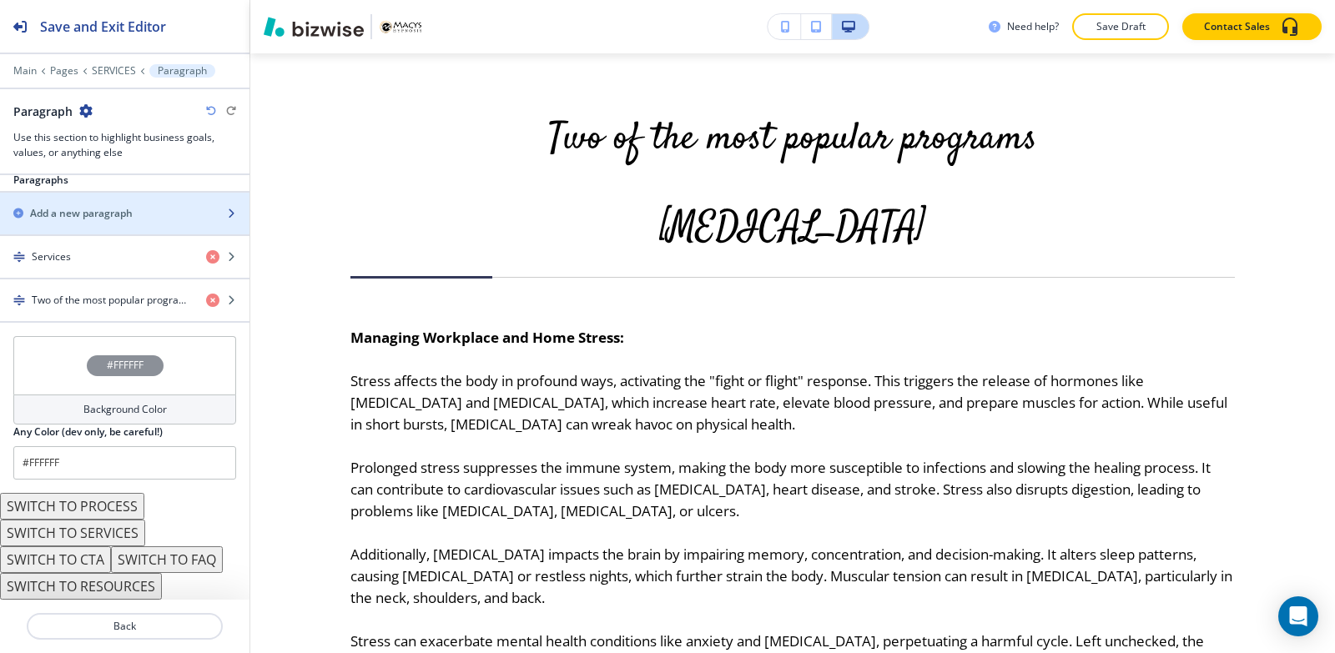
click at [75, 219] on h2 "Add a new paragraph" at bounding box center [81, 213] width 103 height 15
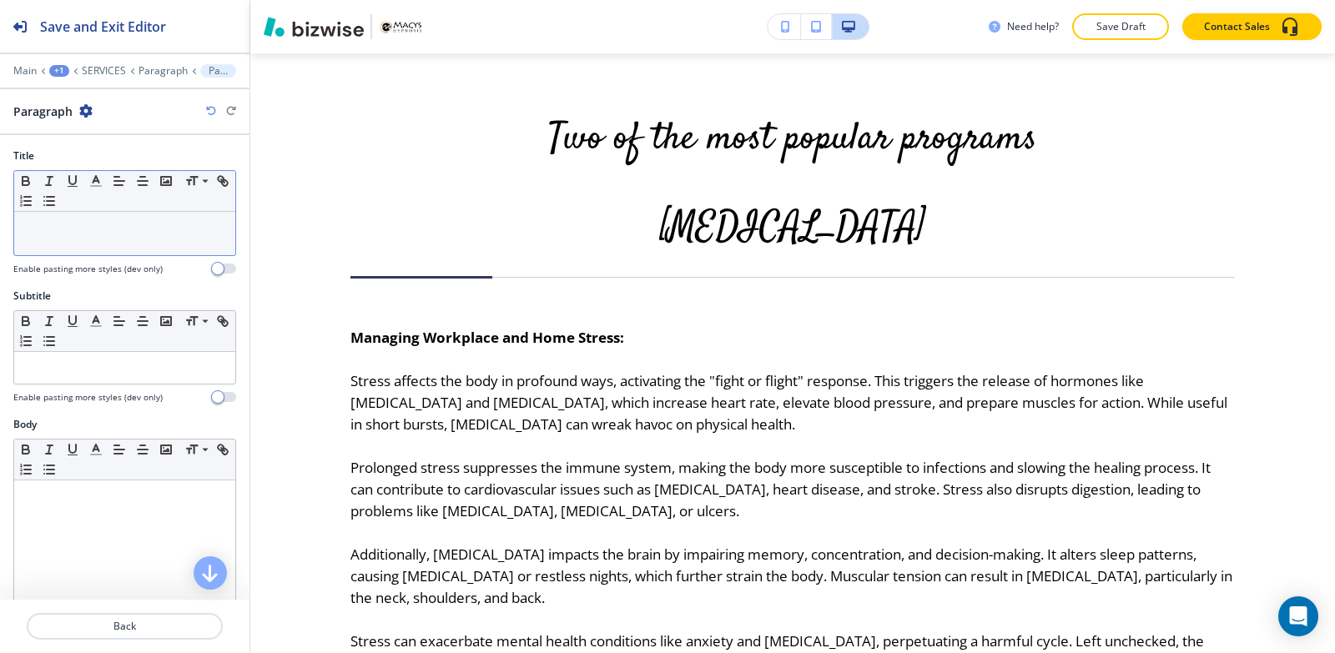
click at [83, 243] on div at bounding box center [124, 233] width 221 height 43
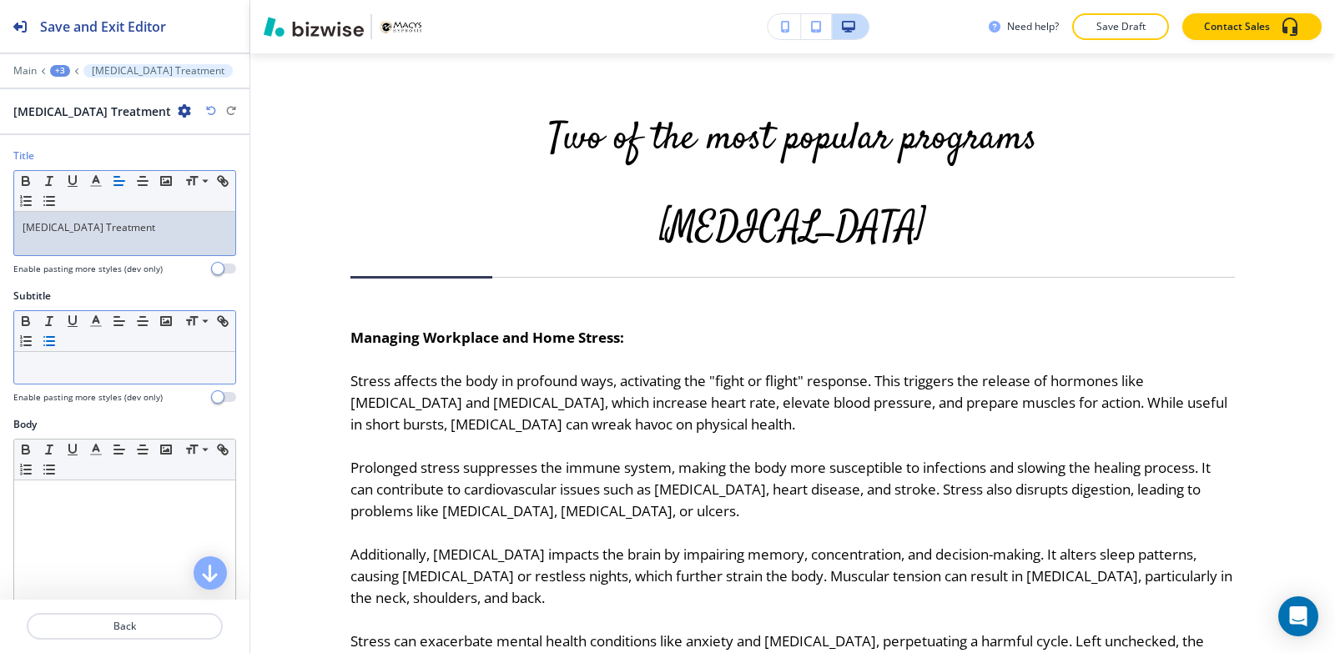
scroll to position [167, 0]
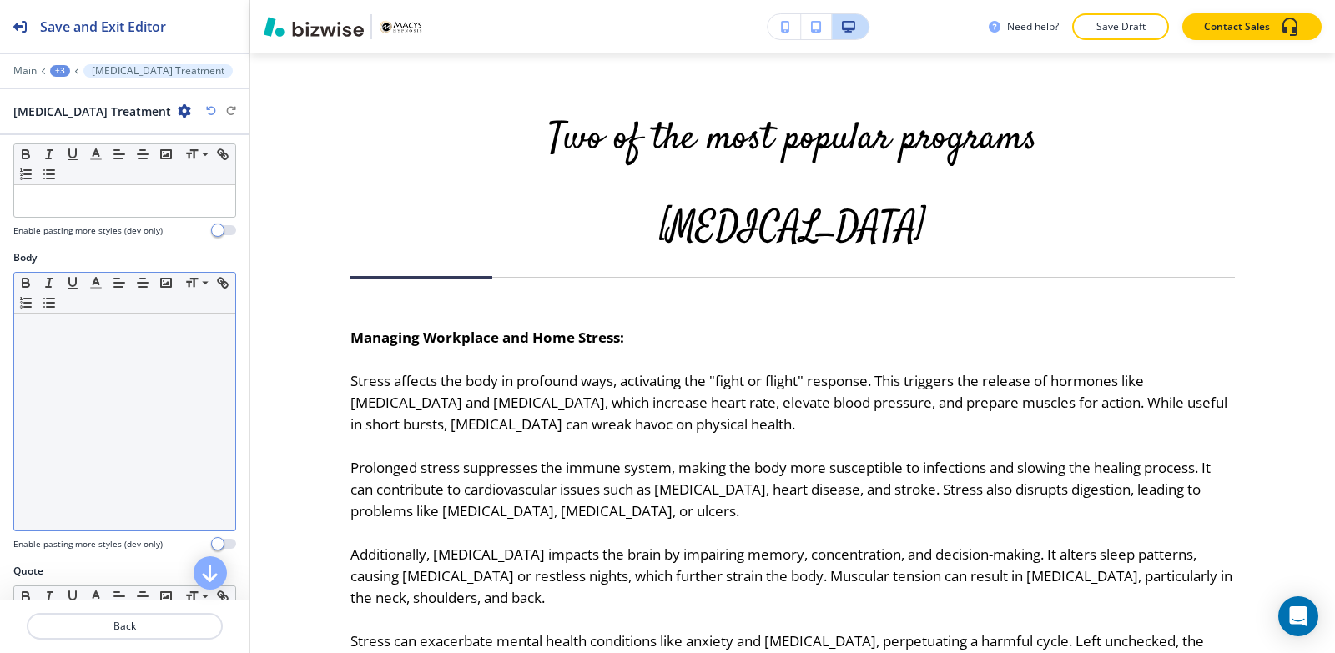
click at [128, 442] on div at bounding box center [124, 422] width 221 height 217
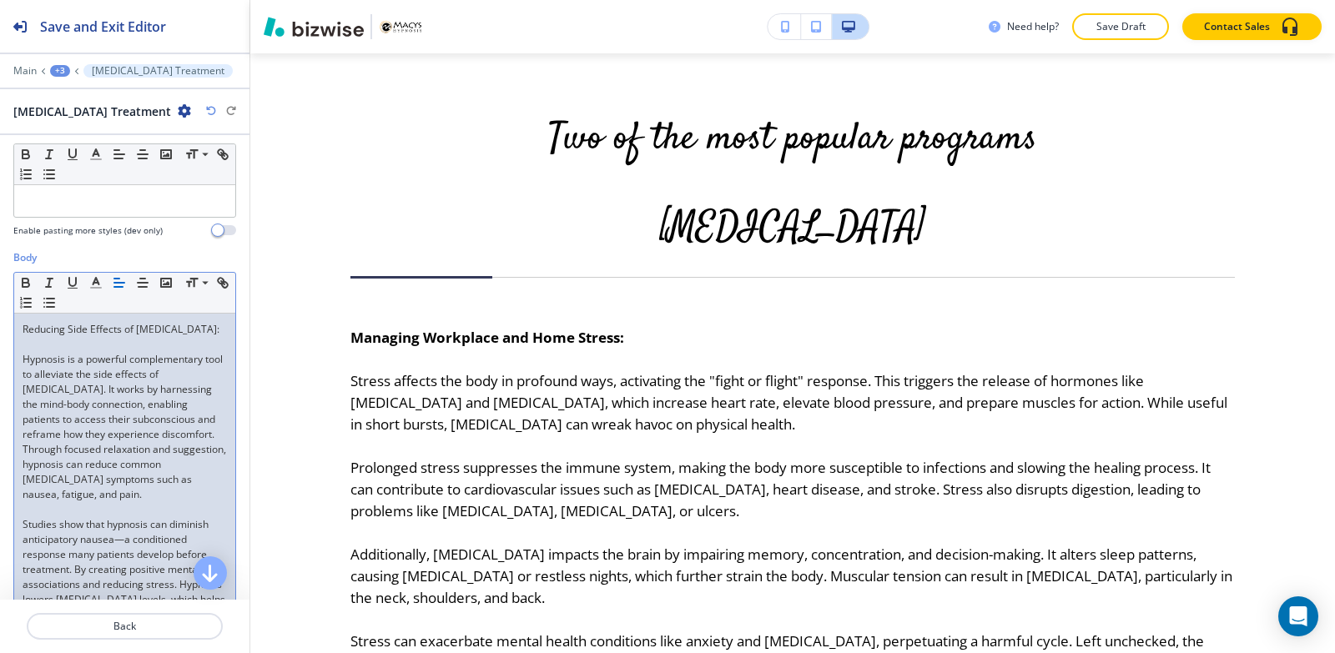
scroll to position [0, 0]
drag, startPoint x: 221, startPoint y: 330, endPoint x: 13, endPoint y: 329, distance: 208.6
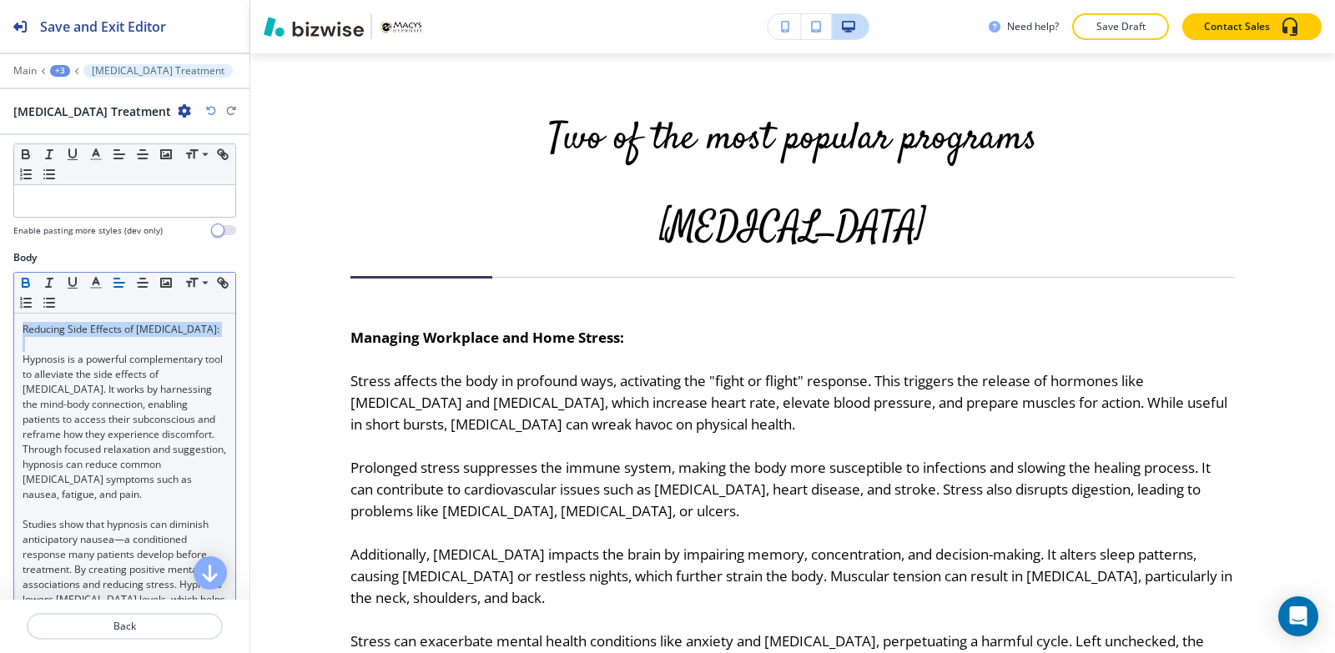
click at [23, 285] on icon "button" at bounding box center [26, 285] width 7 height 4
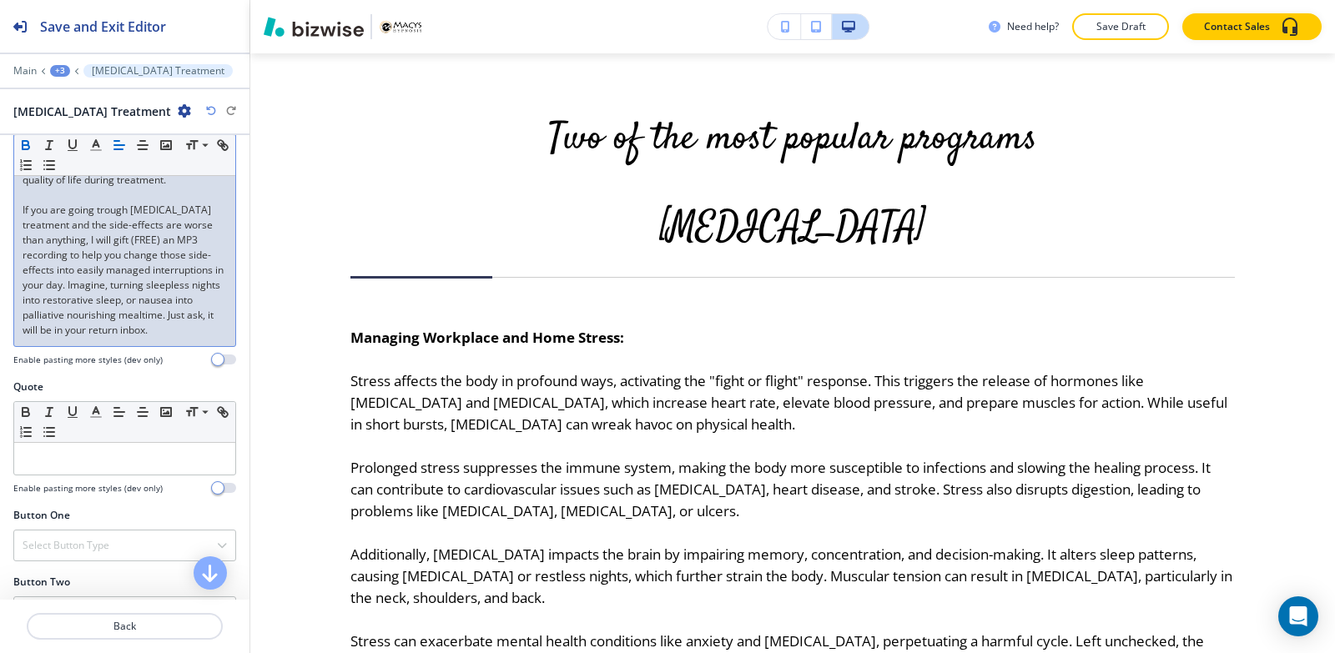
scroll to position [918, 0]
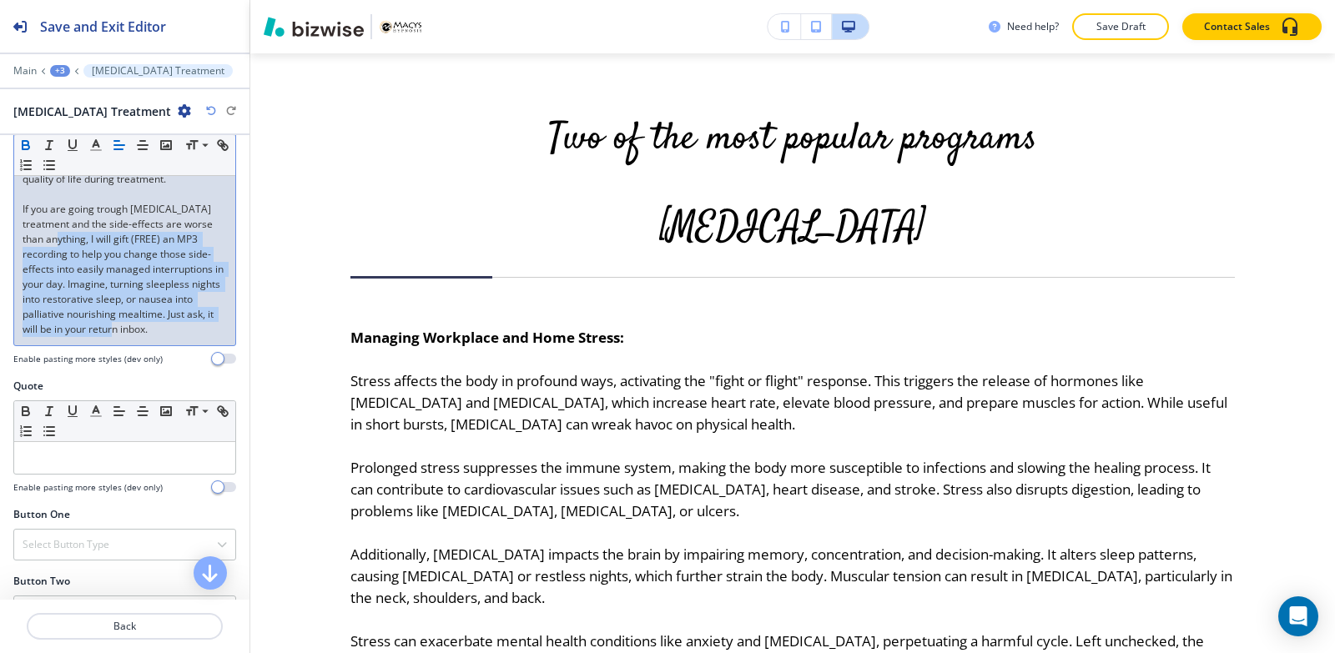
drag, startPoint x: 68, startPoint y: 264, endPoint x: 192, endPoint y: 332, distance: 141.9
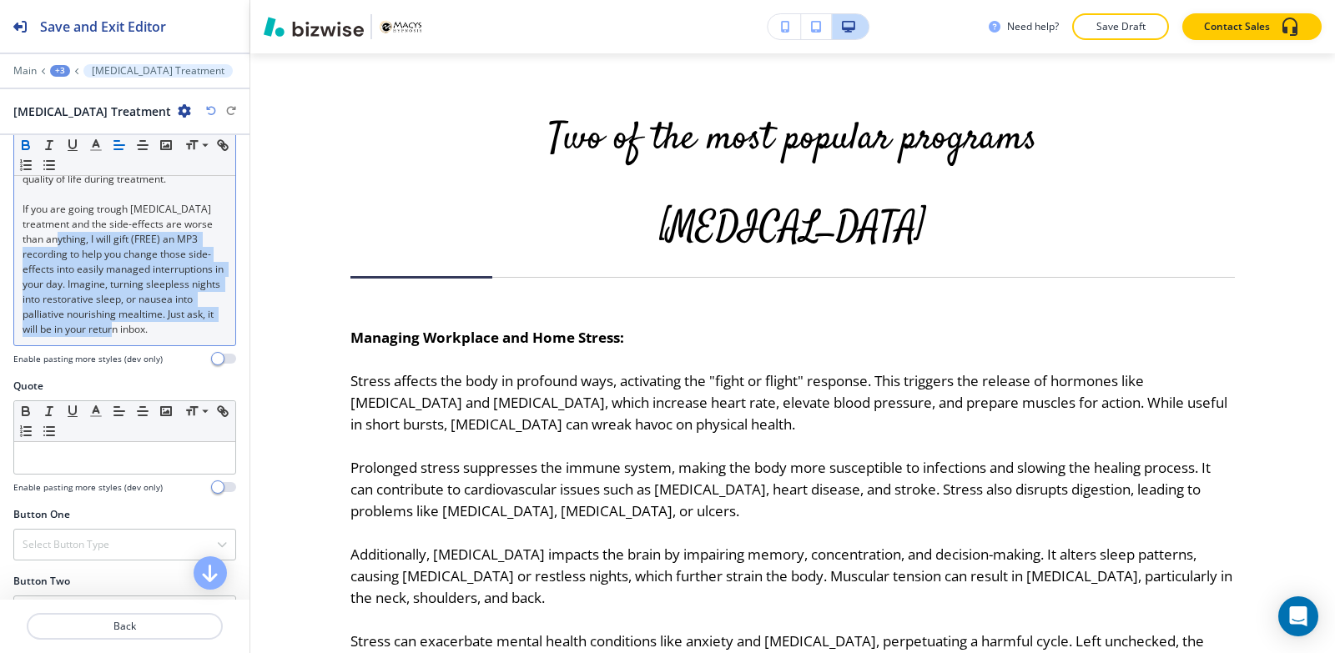
click at [23, 145] on icon "button" at bounding box center [26, 147] width 7 height 4
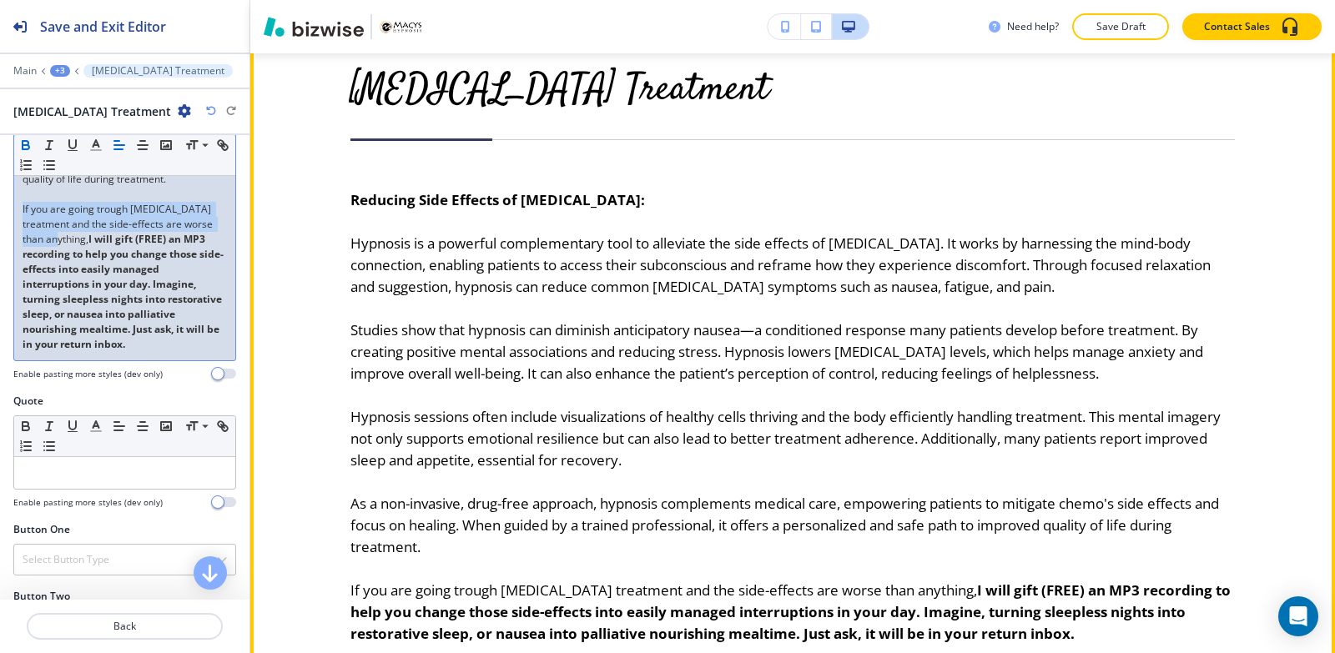
scroll to position [3475, 0]
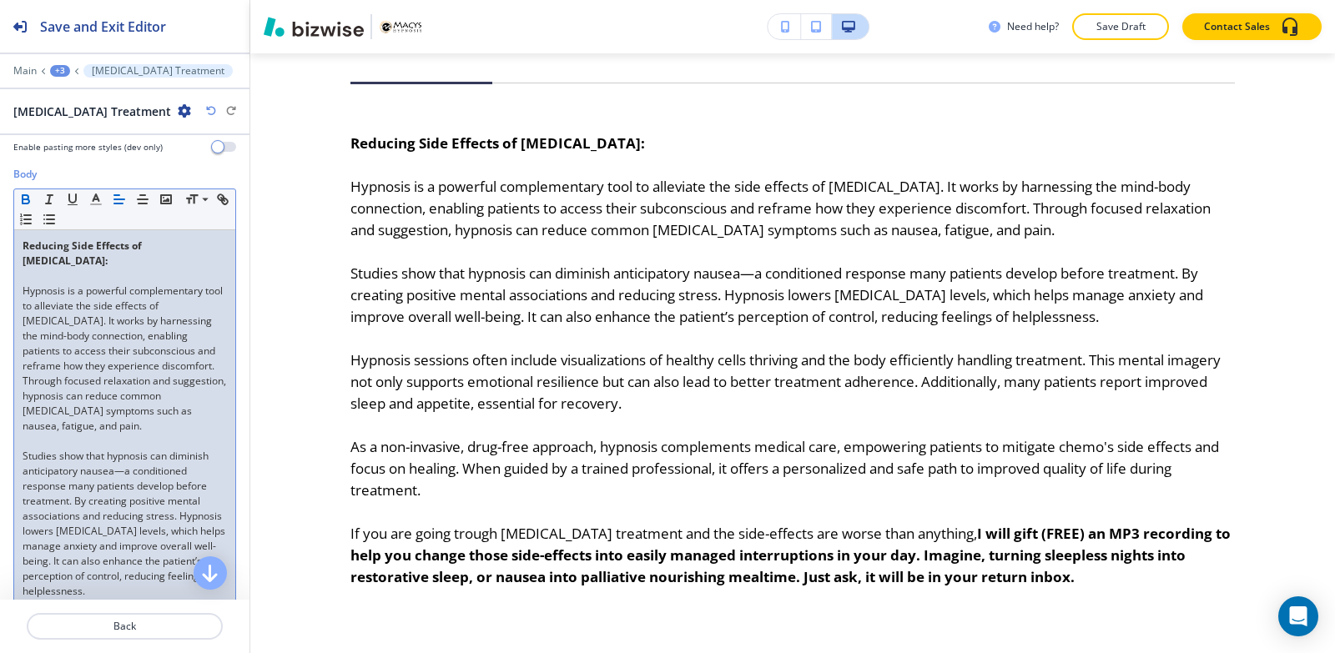
scroll to position [0, 0]
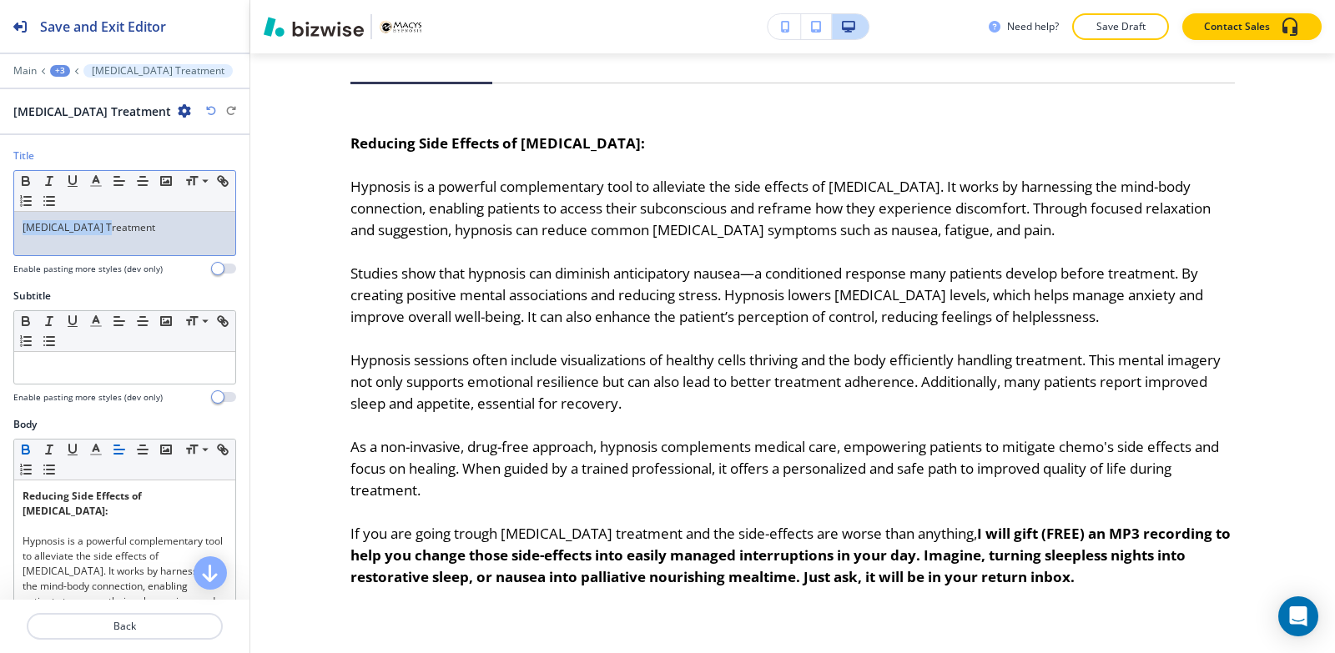
drag, startPoint x: 145, startPoint y: 233, endPoint x: 0, endPoint y: 223, distance: 145.5
click at [0, 223] on div "Title Small Normal Large Huge Cancer Treatment Enable pasting more styles (dev …" at bounding box center [124, 218] width 249 height 140
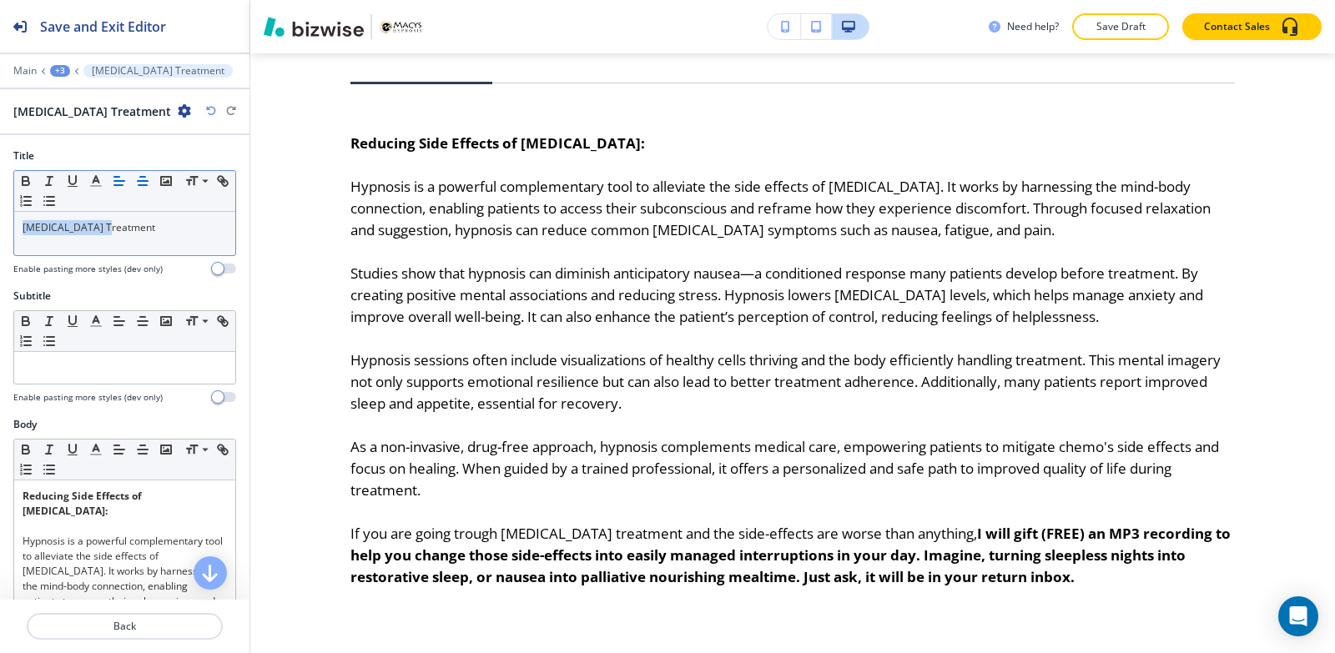
click at [138, 185] on icon "button" at bounding box center [142, 181] width 15 height 15
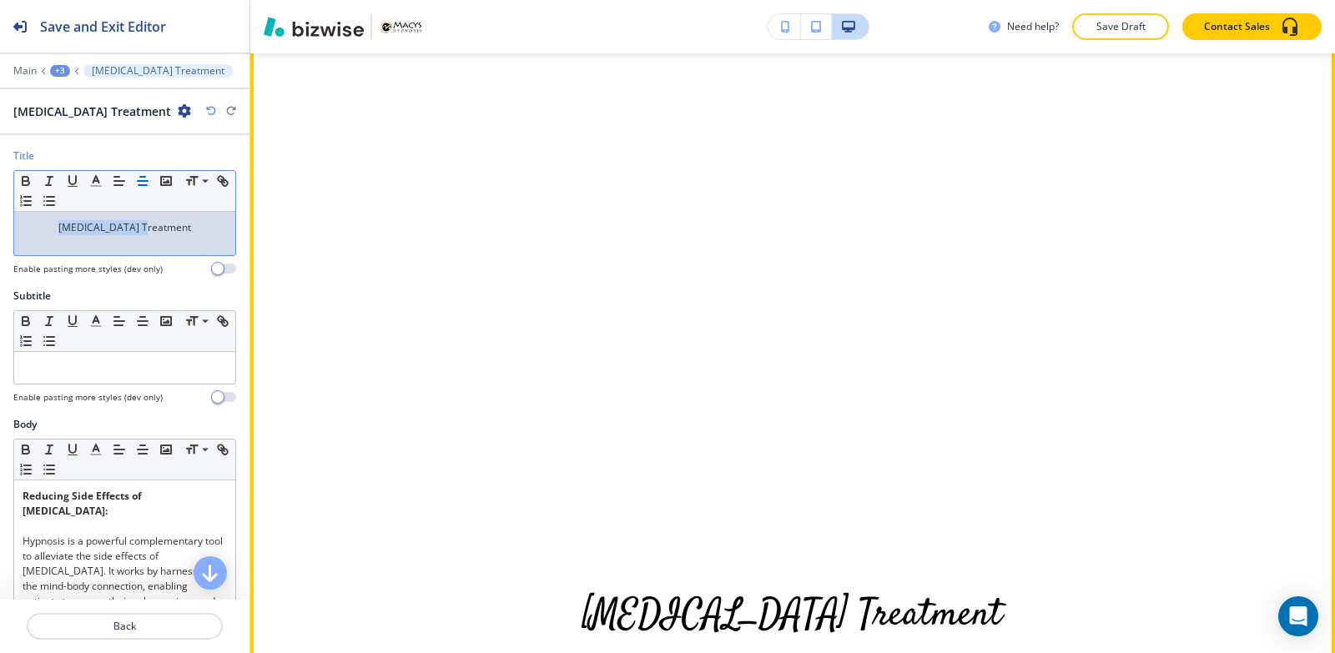
scroll to position [2850, 0]
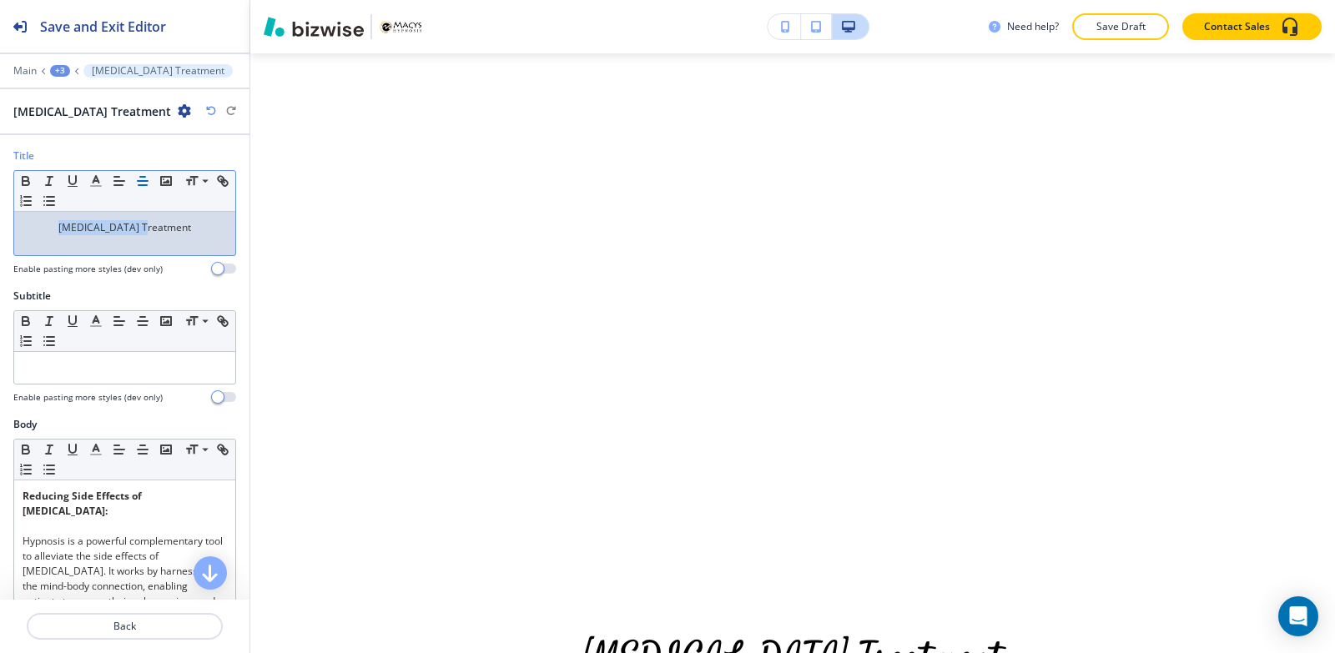
click at [64, 71] on div "+3" at bounding box center [60, 71] width 20 height 12
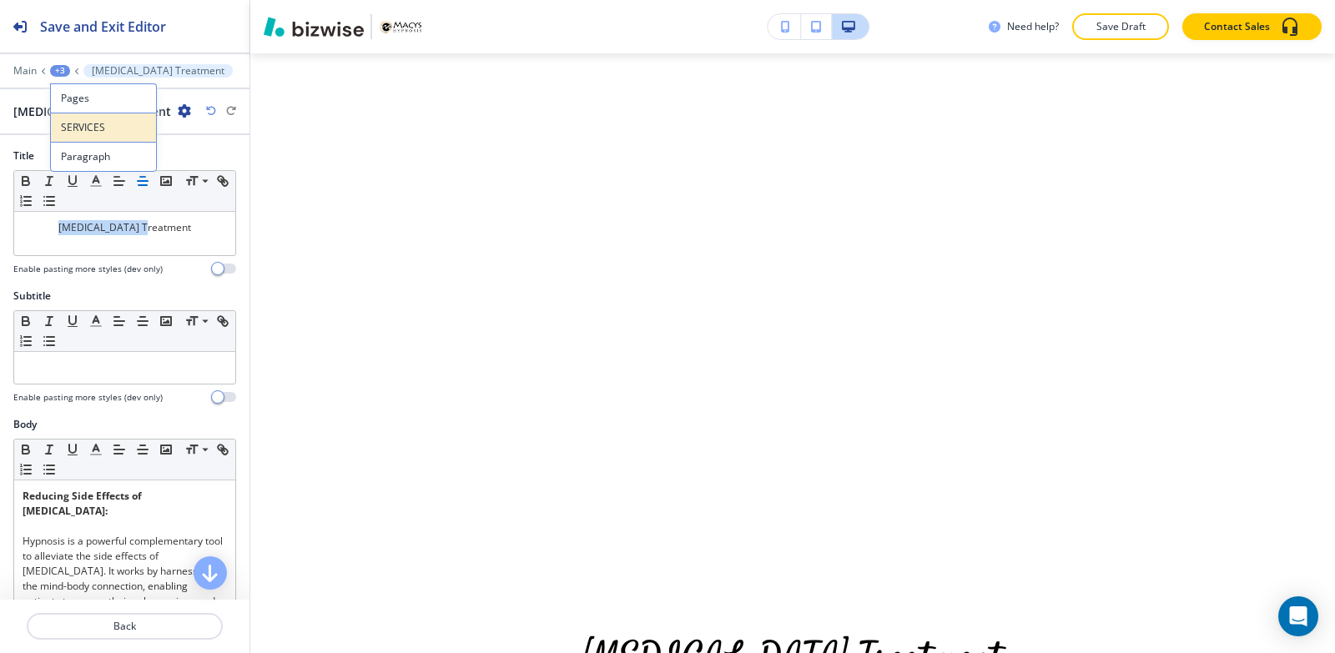
click at [109, 135] on button "SERVICES" at bounding box center [103, 127] width 107 height 29
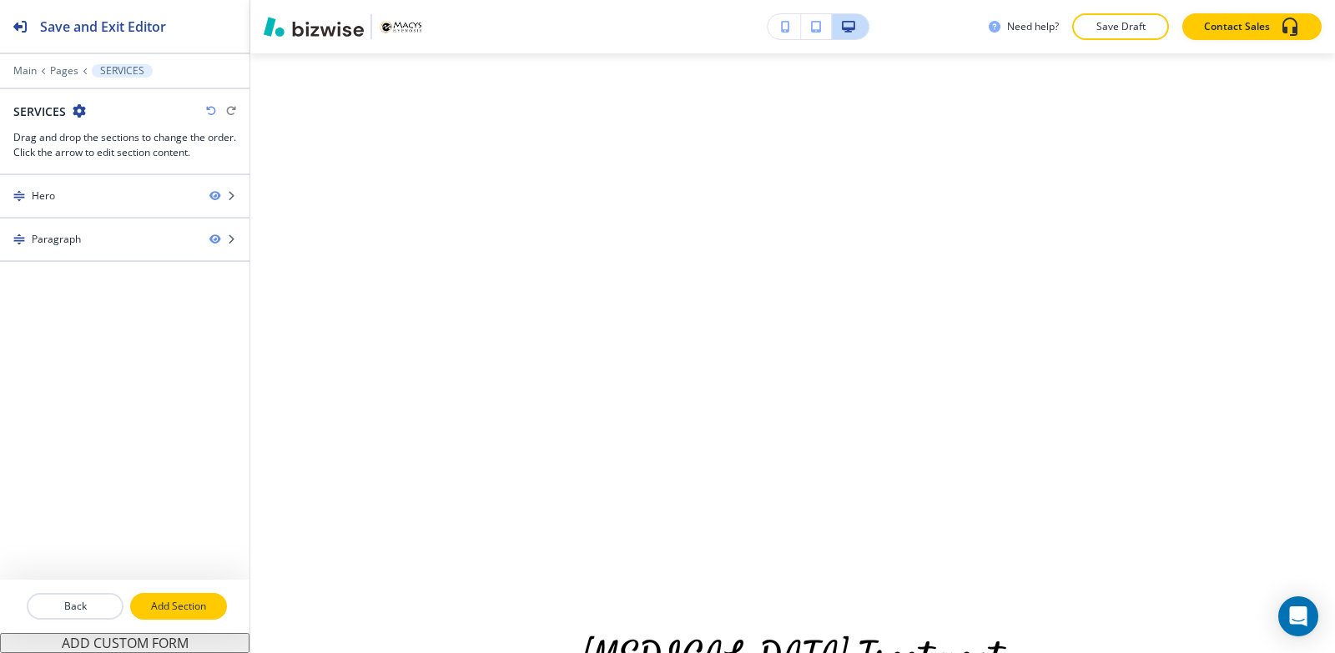
click at [155, 600] on p "Add Section" at bounding box center [178, 606] width 93 height 15
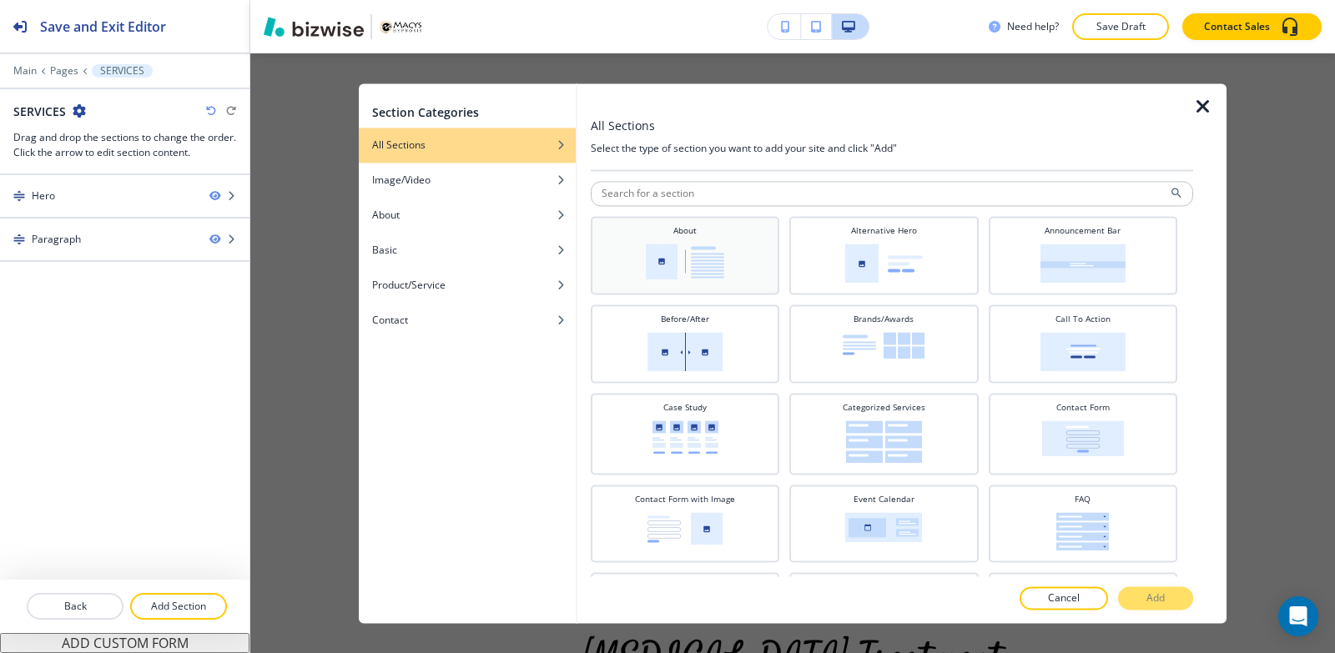
click at [698, 275] on img at bounding box center [685, 262] width 78 height 36
click at [1138, 599] on button "Add" at bounding box center [1155, 597] width 75 height 23
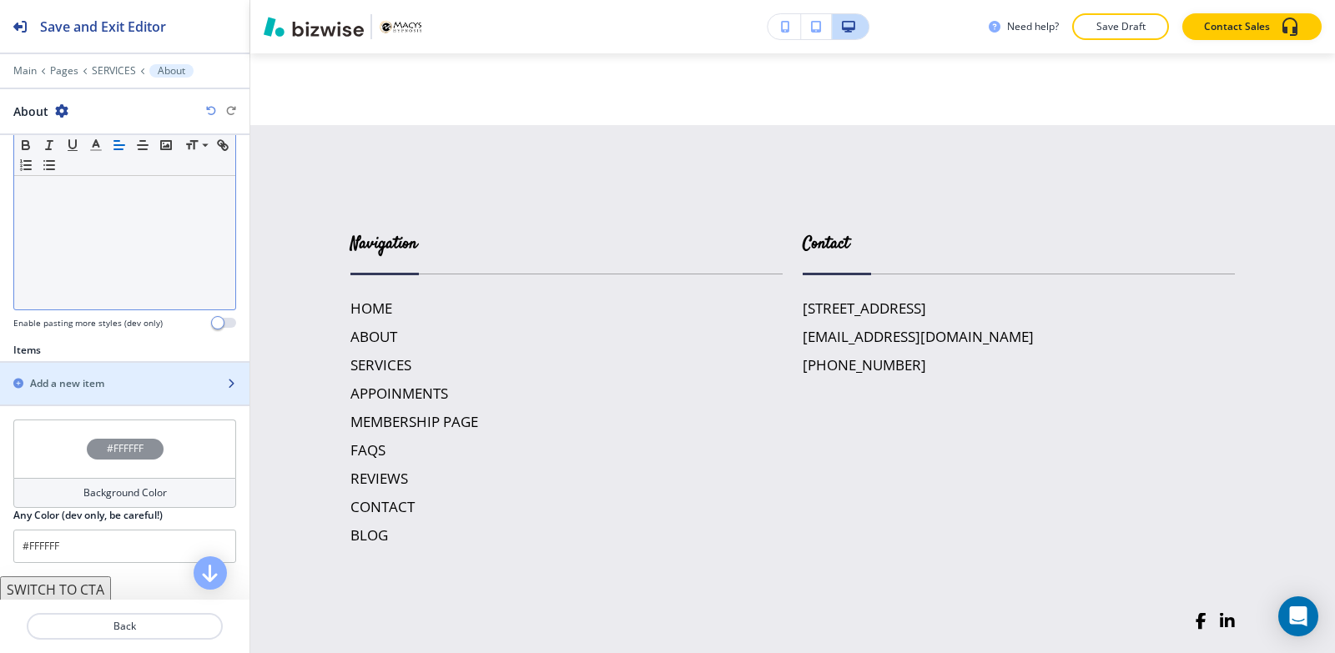
scroll to position [450, 0]
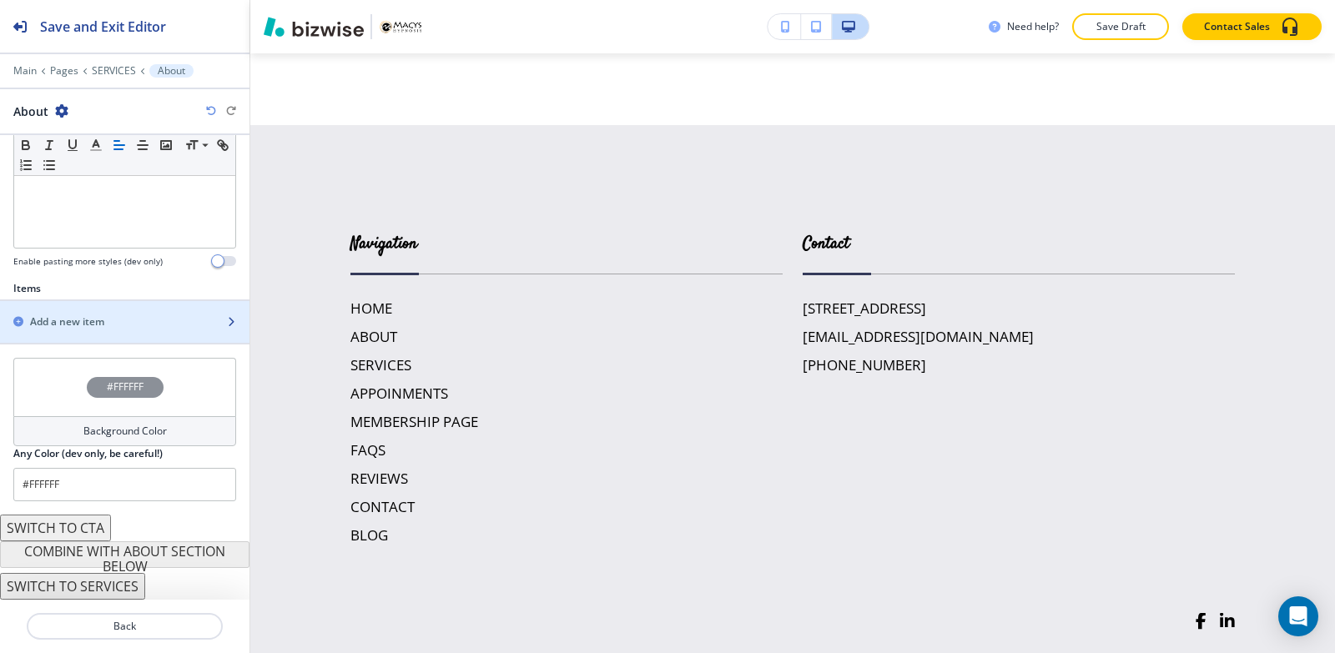
click at [83, 333] on div "button" at bounding box center [124, 336] width 249 height 13
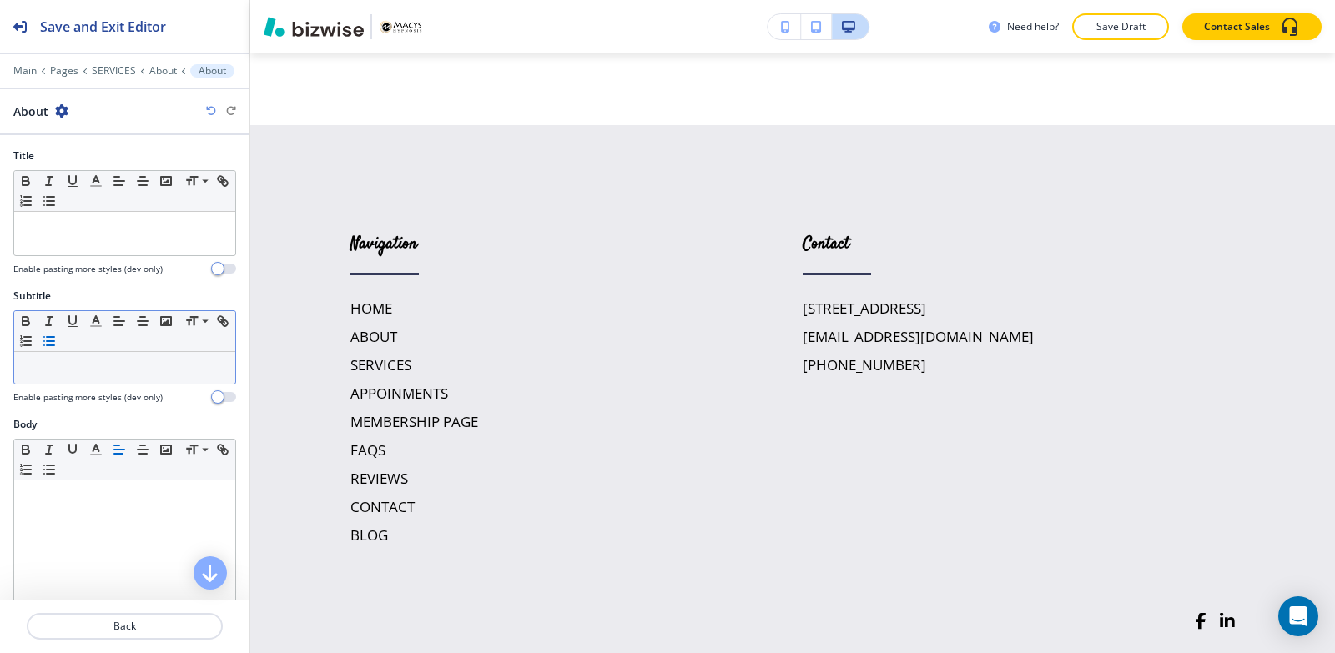
scroll to position [4063, 0]
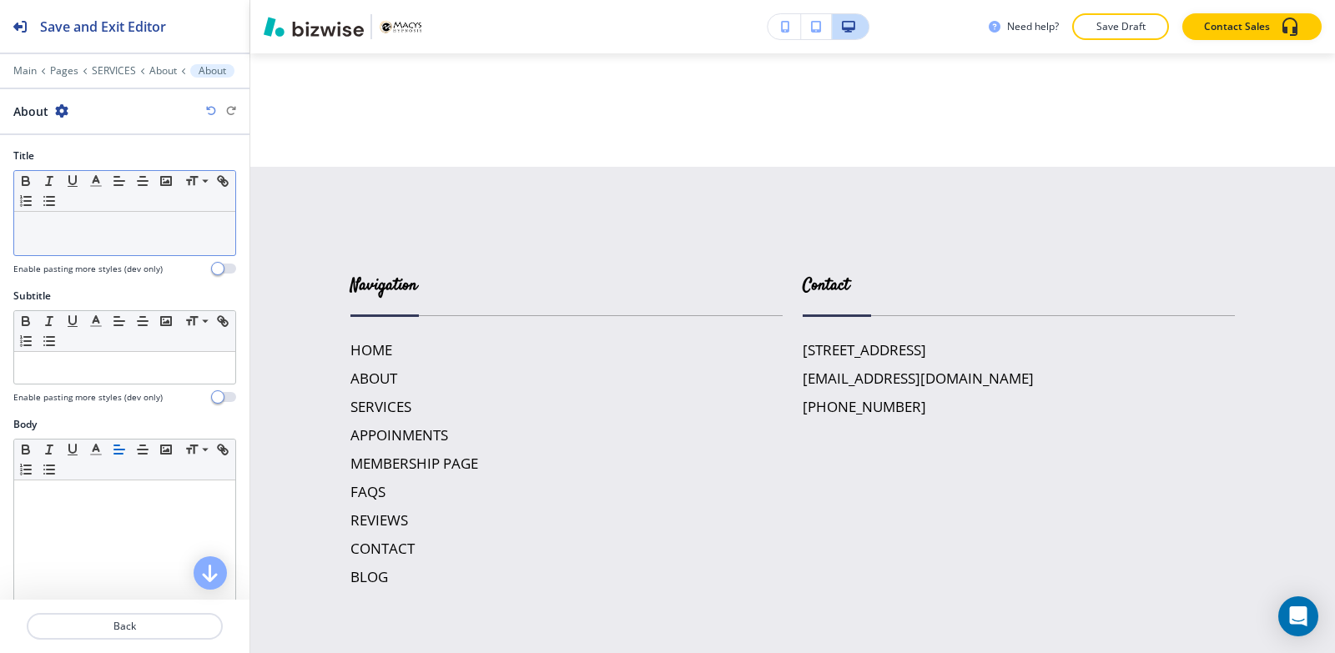
click at [68, 249] on div at bounding box center [124, 233] width 221 height 43
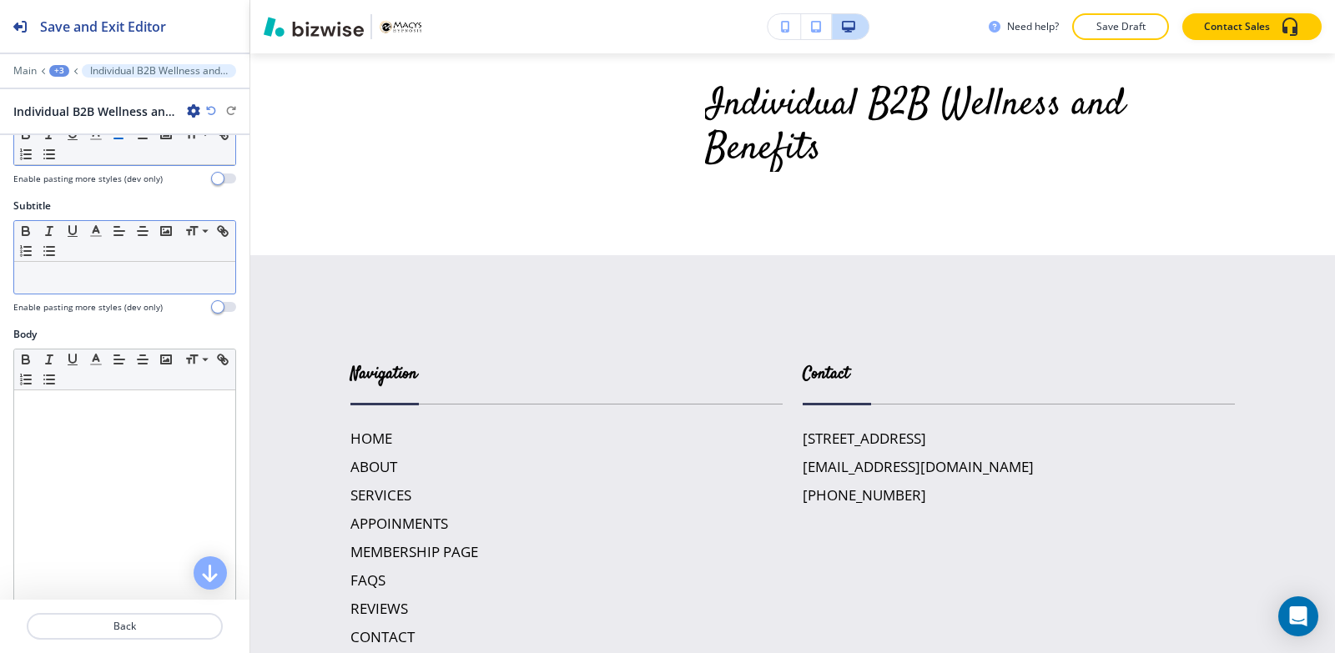
scroll to position [250, 0]
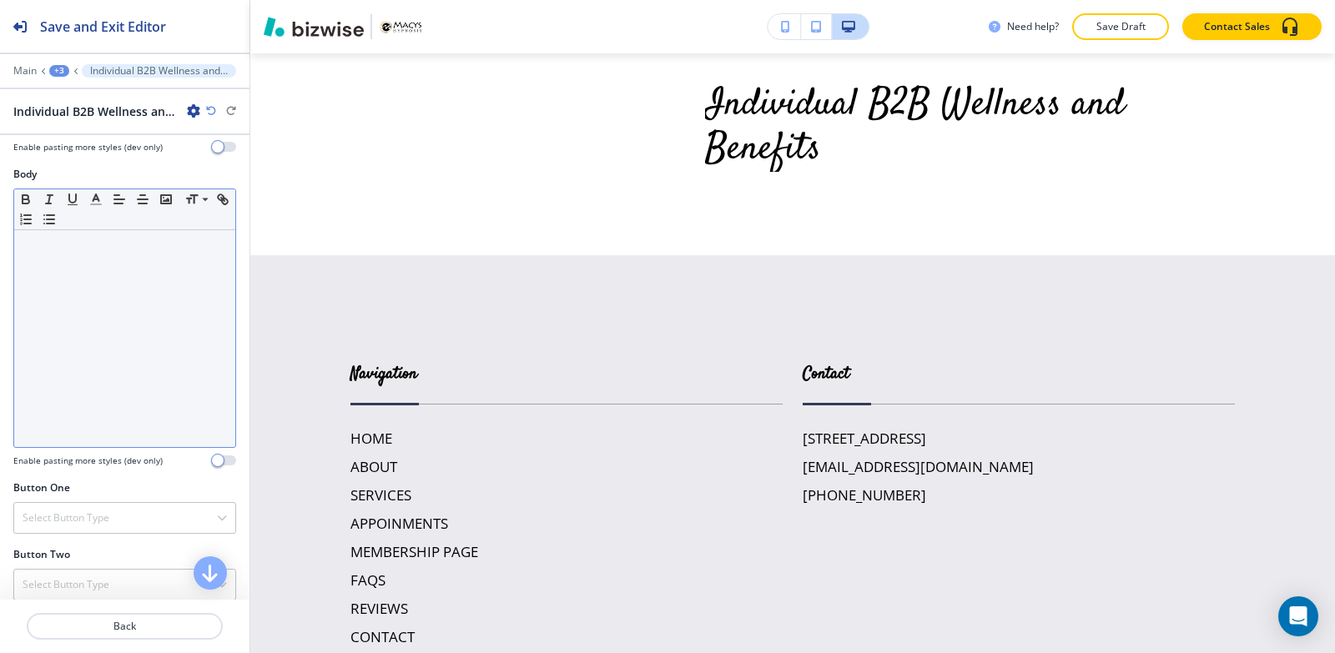
click at [143, 390] on div at bounding box center [124, 338] width 221 height 217
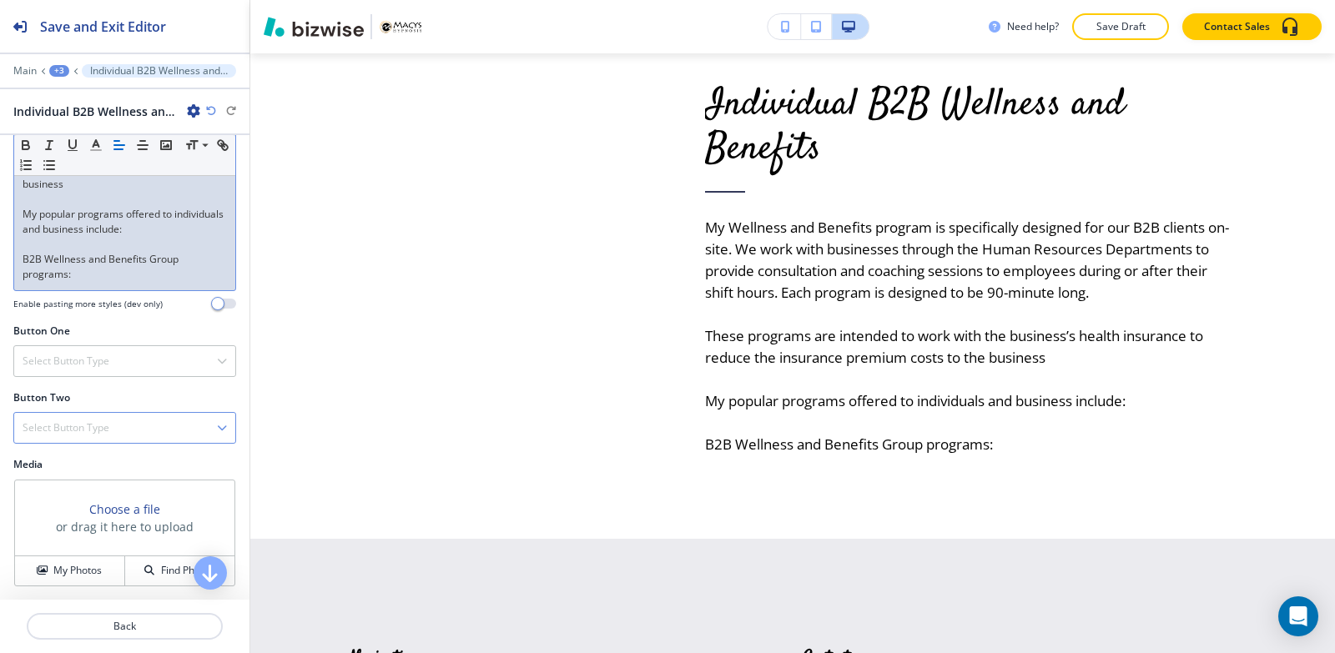
scroll to position [501, 0]
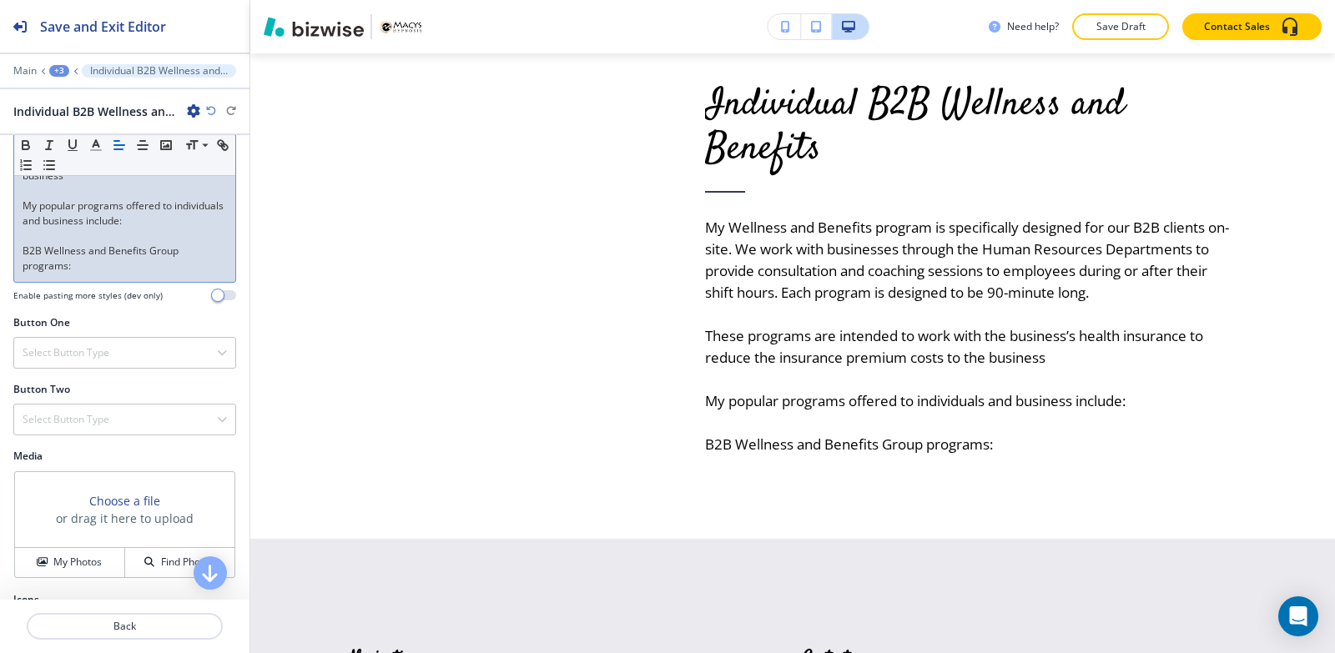
click at [18, 268] on div "My Wellness and Benefits program is specifically designed for our B2B clients o…" at bounding box center [124, 131] width 221 height 302
click at [83, 282] on div "My Wellness and Benefits program is specifically designed for our B2B clients o…" at bounding box center [124, 131] width 221 height 302
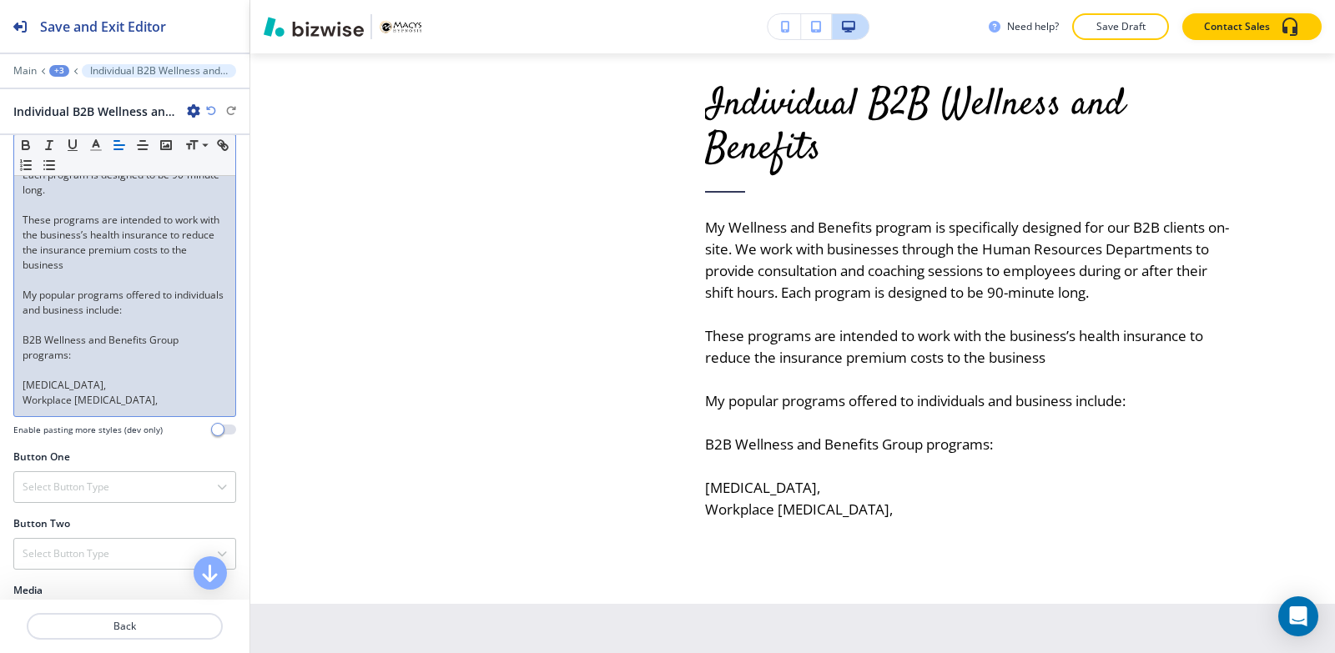
scroll to position [462, 0]
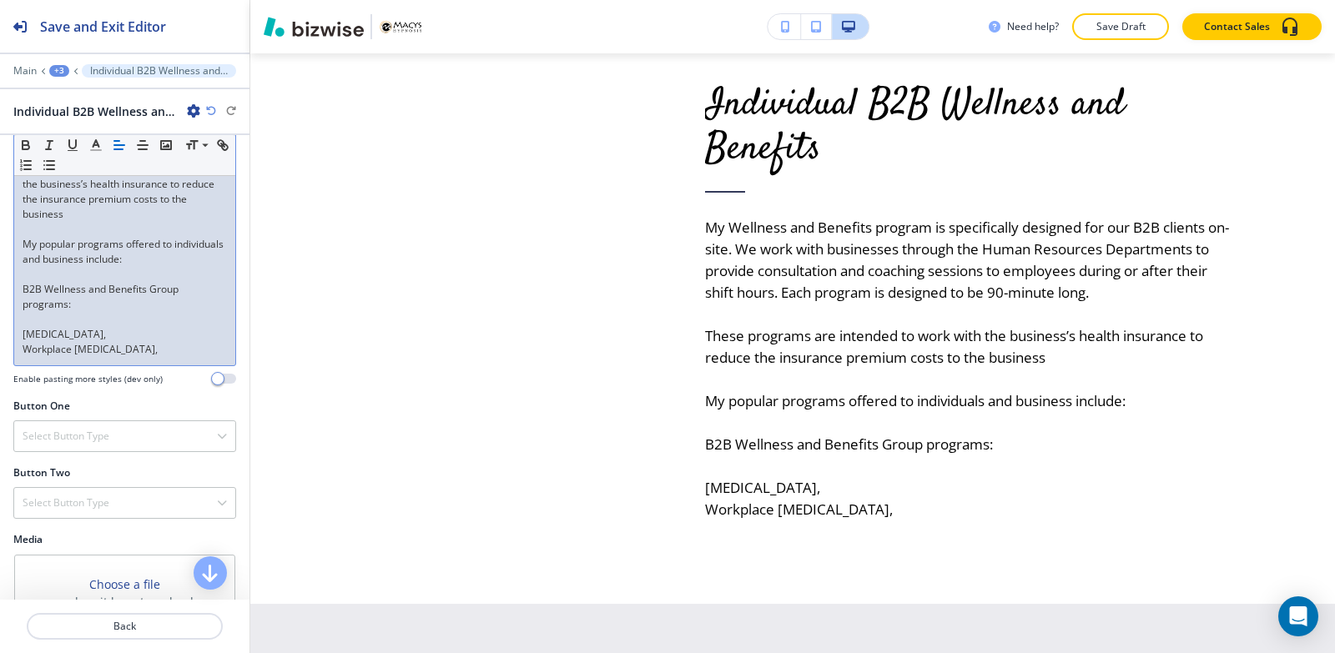
drag, startPoint x: 172, startPoint y: 362, endPoint x: 0, endPoint y: 349, distance: 172.4
click at [0, 349] on div "Body Small Normal Large Huge My Wellness and Benefits program is specifically d…" at bounding box center [124, 177] width 249 height 444
click at [44, 165] on line "button" at bounding box center [44, 165] width 0 height 0
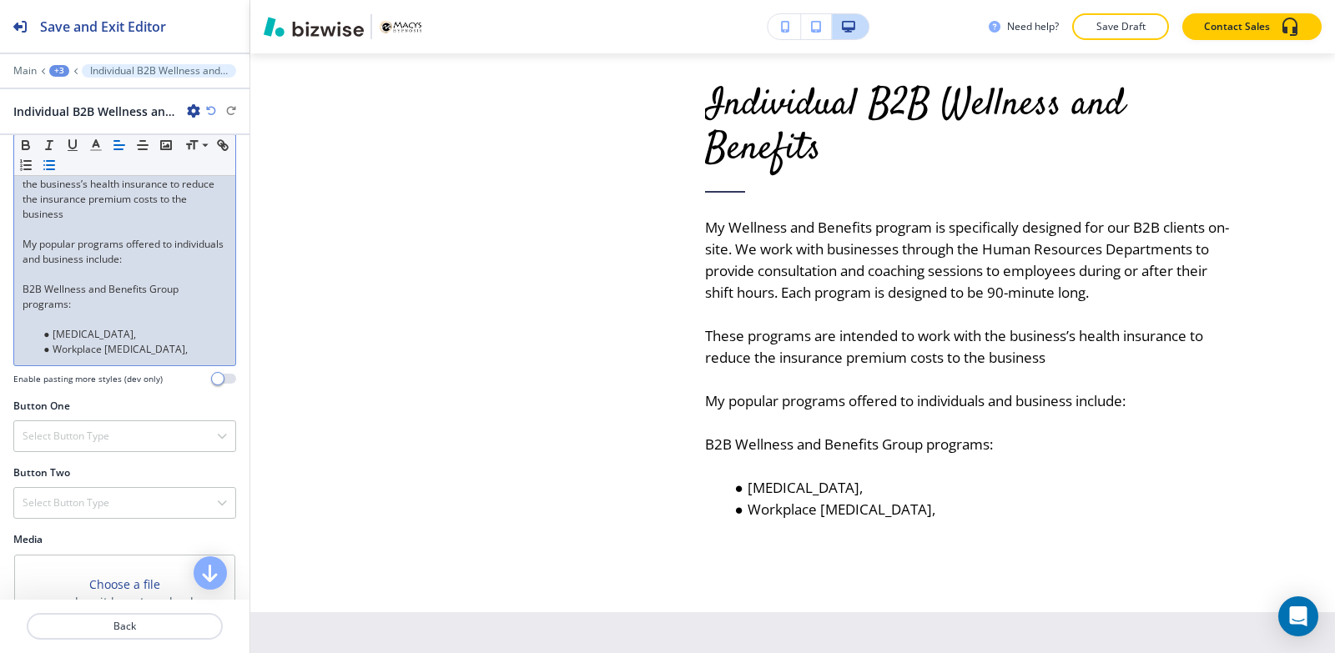
click at [211, 357] on li "Workplace Stress Management," at bounding box center [132, 349] width 189 height 15
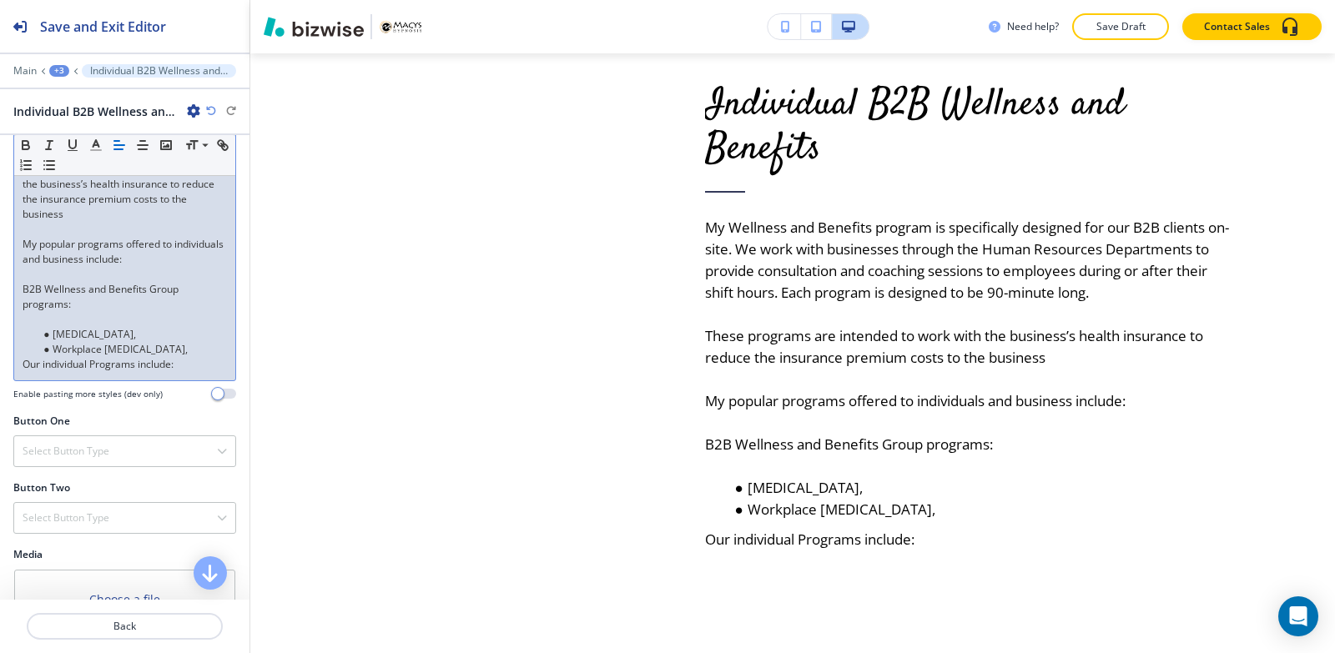
click at [23, 372] on p "Our individual Programs include:" at bounding box center [125, 364] width 204 height 15
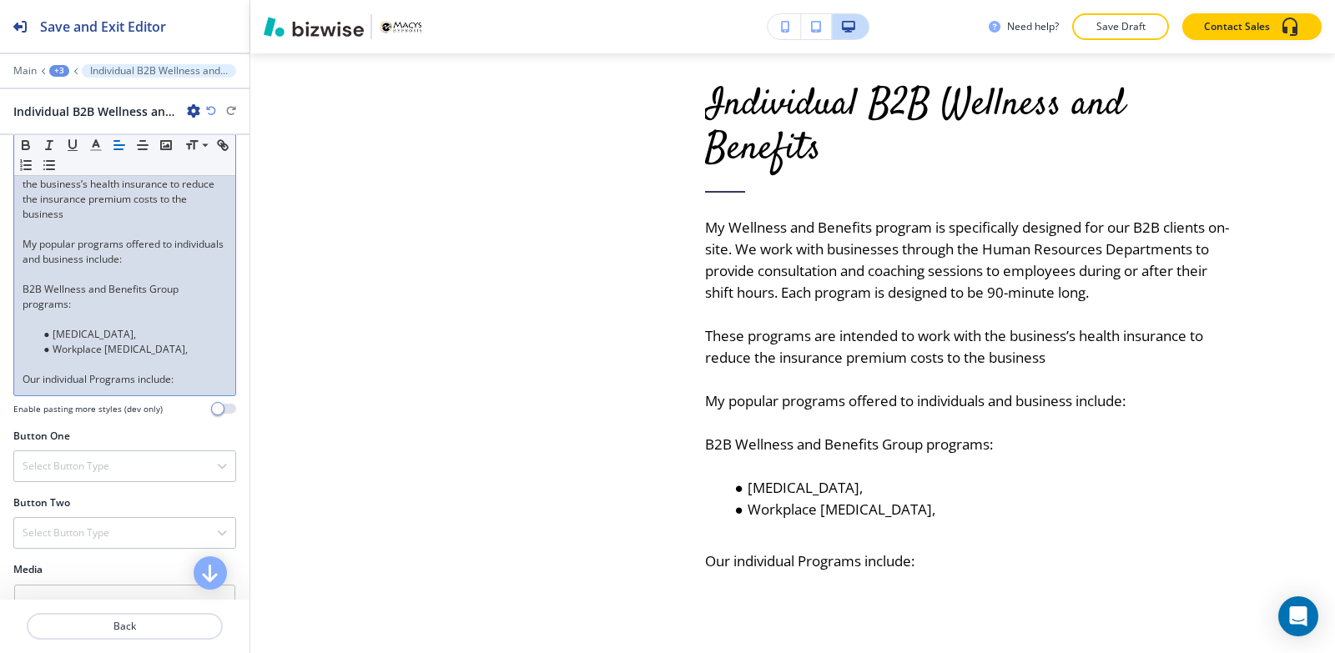
click at [191, 387] on p "Our individual Programs include:" at bounding box center [125, 379] width 204 height 15
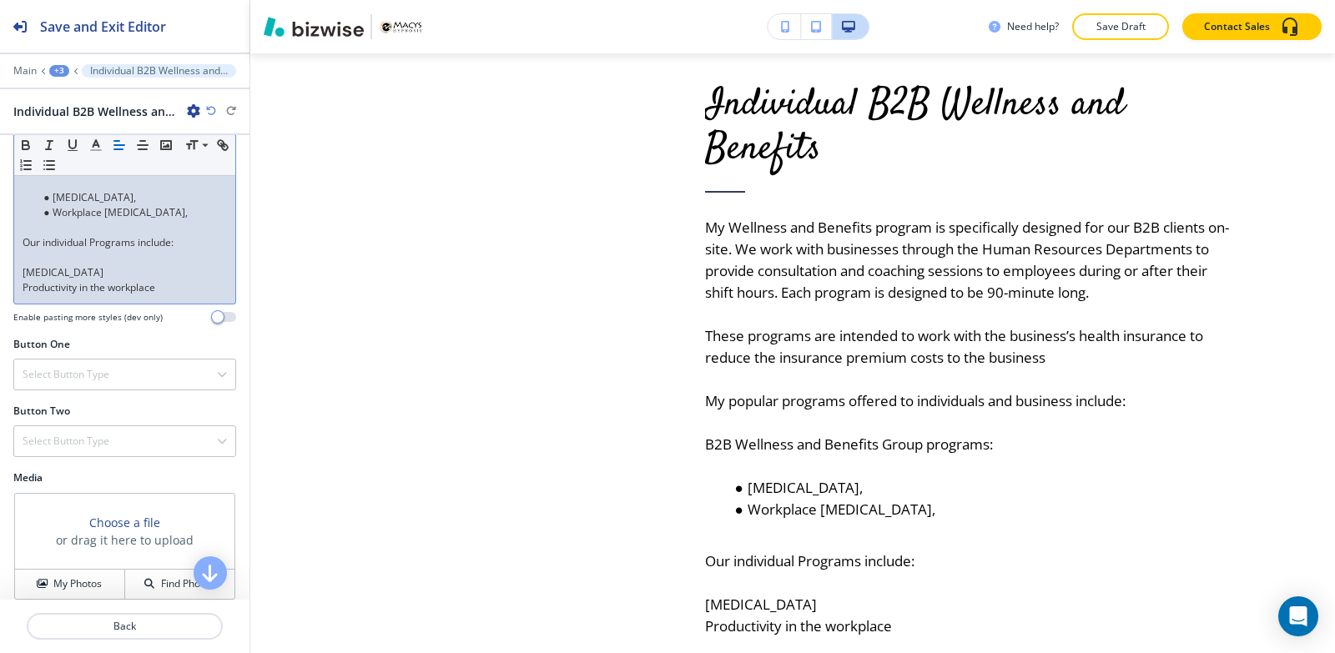
scroll to position [546, 0]
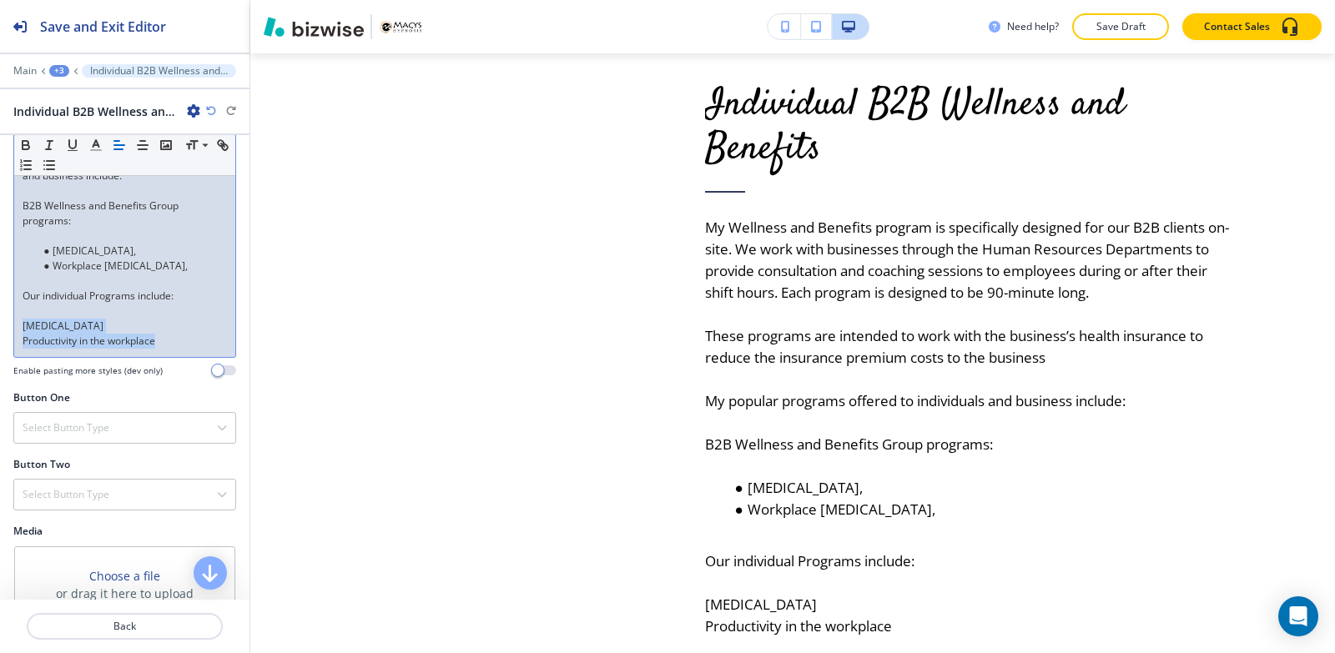
drag, startPoint x: 189, startPoint y: 361, endPoint x: 22, endPoint y: 337, distance: 168.6
click at [22, 337] on div "My Wellness and Benefits program is specifically designed for our B2B clients o…" at bounding box center [124, 146] width 221 height 422
click at [54, 161] on line "button" at bounding box center [51, 161] width 8 height 0
click at [210, 349] on li "Productivity in the workplace" at bounding box center [132, 341] width 189 height 15
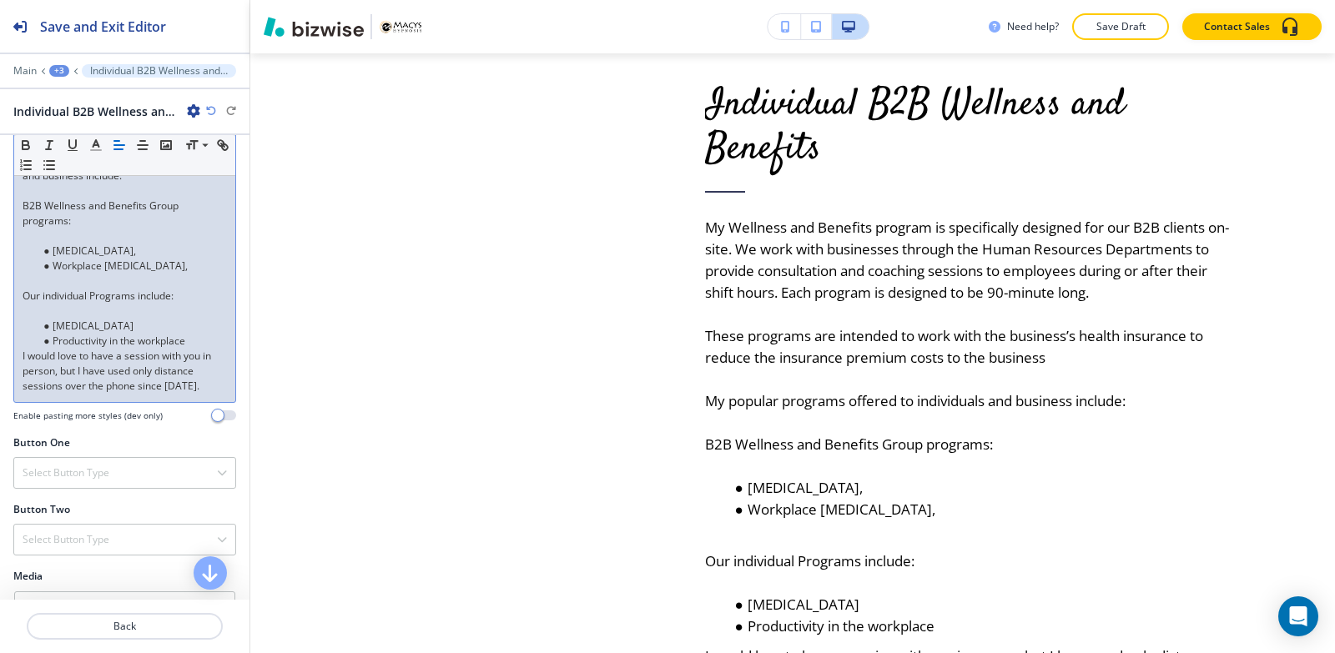
click at [18, 374] on div "My Wellness and Benefits program is specifically designed for our B2B clients o…" at bounding box center [124, 168] width 221 height 467
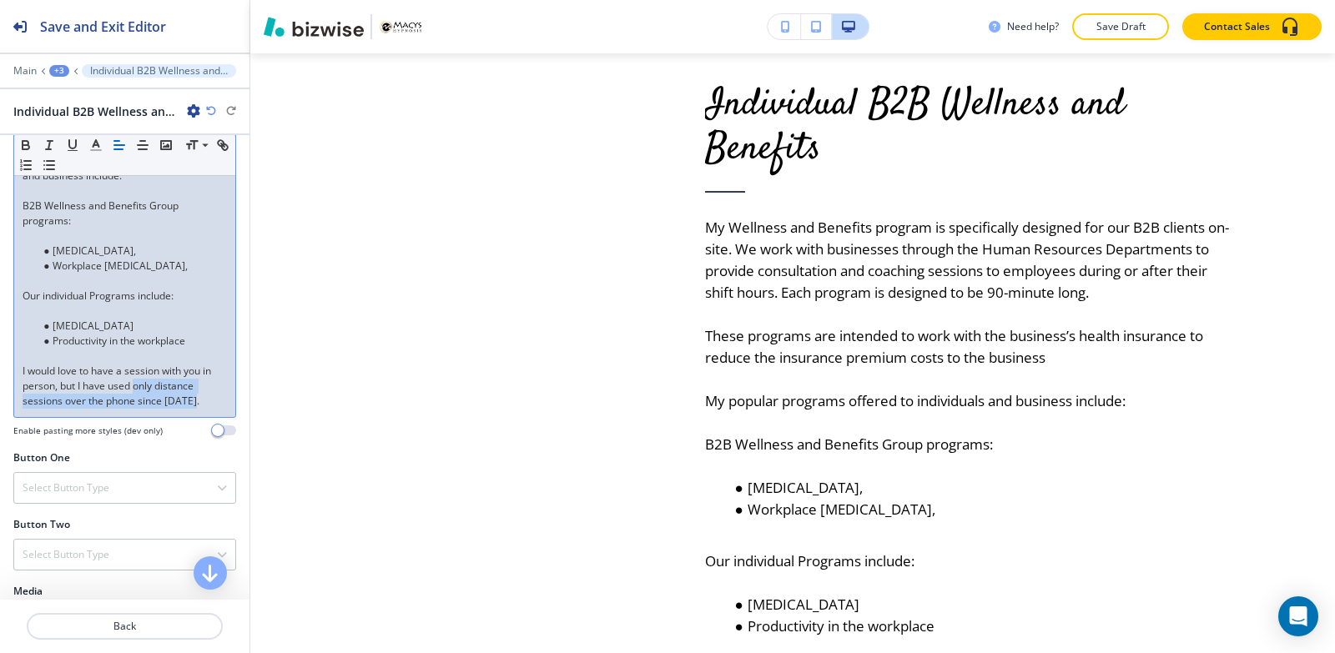
drag, startPoint x: 134, startPoint y: 402, endPoint x: 220, endPoint y: 417, distance: 87.2
click at [220, 417] on div "My Wellness and Benefits program is specifically designed for our B2B clients o…" at bounding box center [124, 176] width 221 height 482
click at [26, 145] on icon "button" at bounding box center [26, 147] width 7 height 4
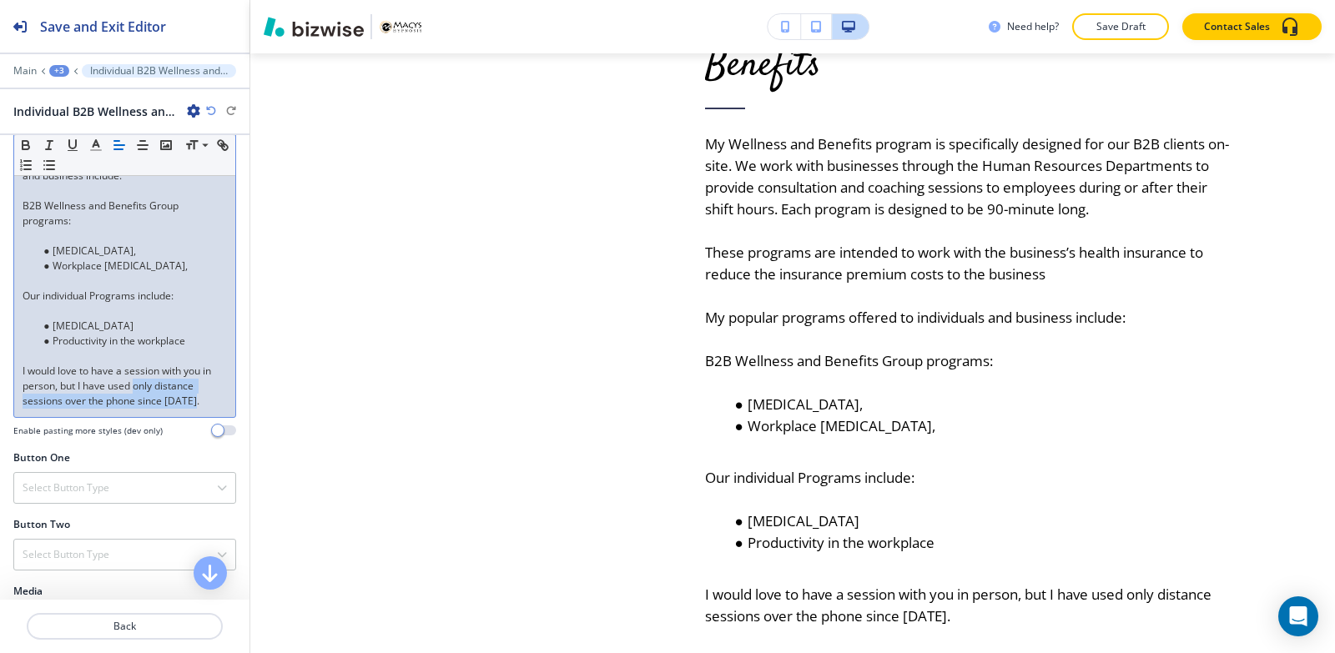
drag, startPoint x: 195, startPoint y: 415, endPoint x: 136, endPoint y: 402, distance: 60.7
click at [136, 402] on p "I would love to have a session with you in person, but I have used only distanc…" at bounding box center [125, 386] width 204 height 45
click at [23, 145] on icon "button" at bounding box center [26, 147] width 7 height 4
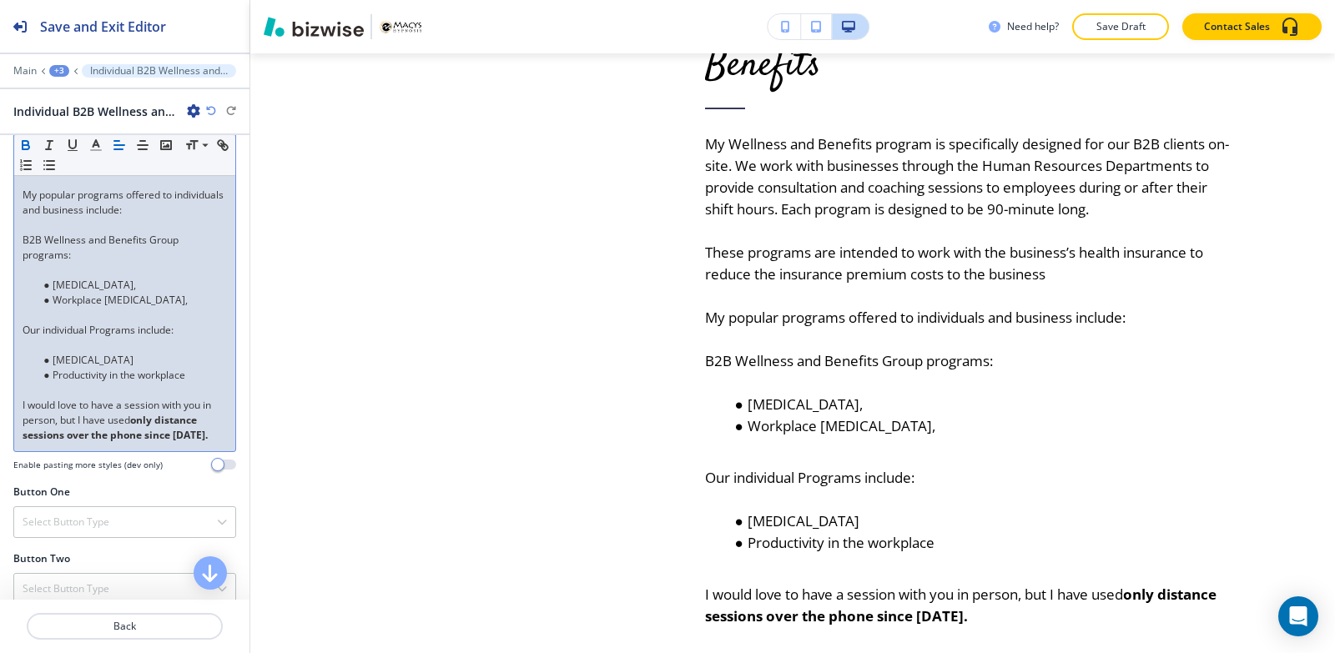
scroll to position [765, 0]
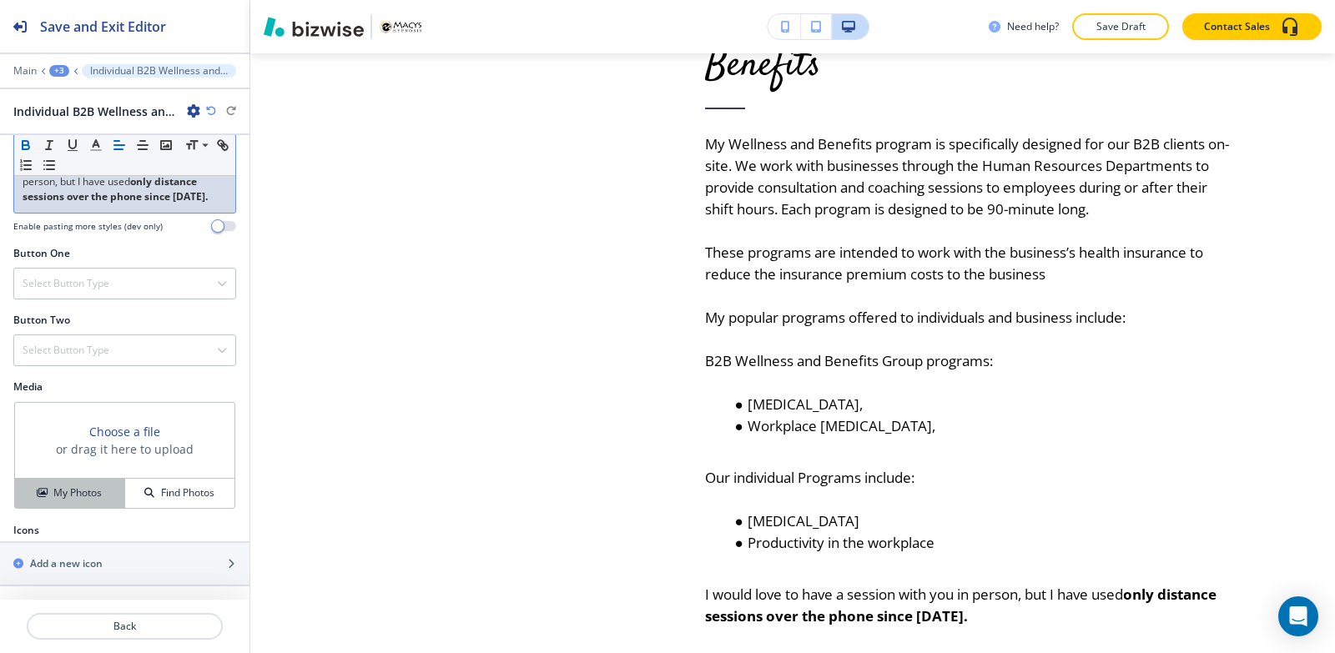
click at [73, 485] on button "My Photos" at bounding box center [70, 493] width 110 height 29
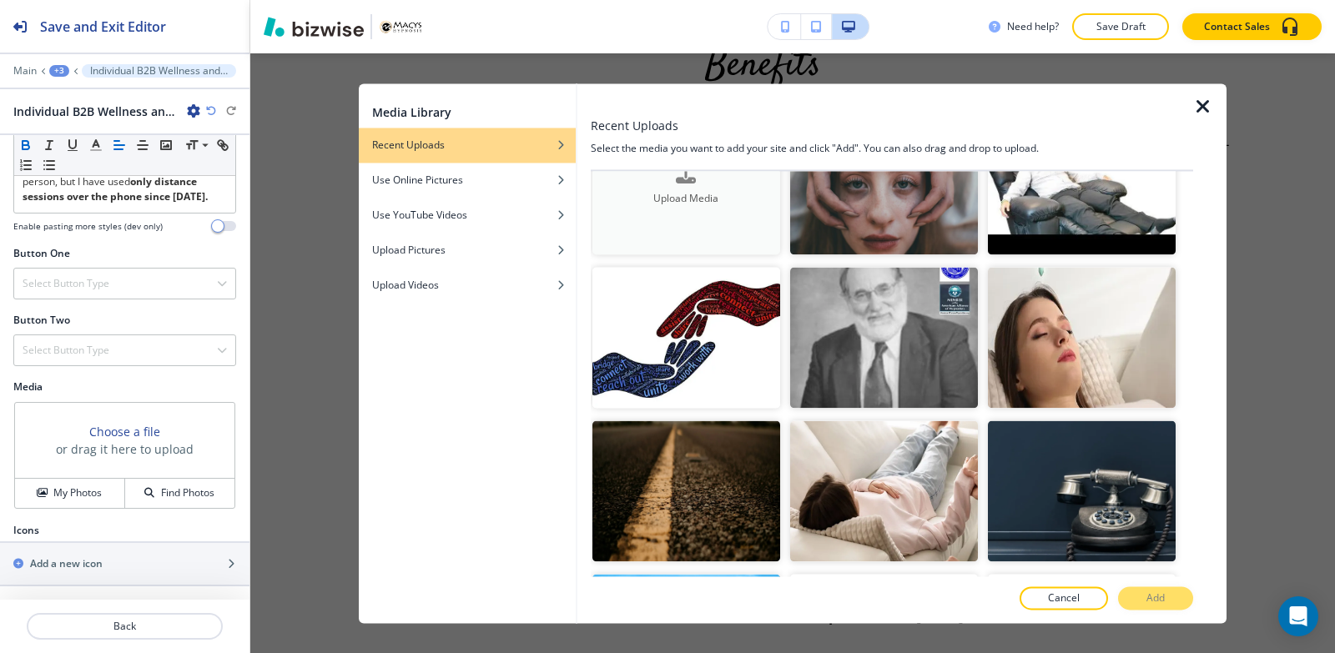
scroll to position [0, 0]
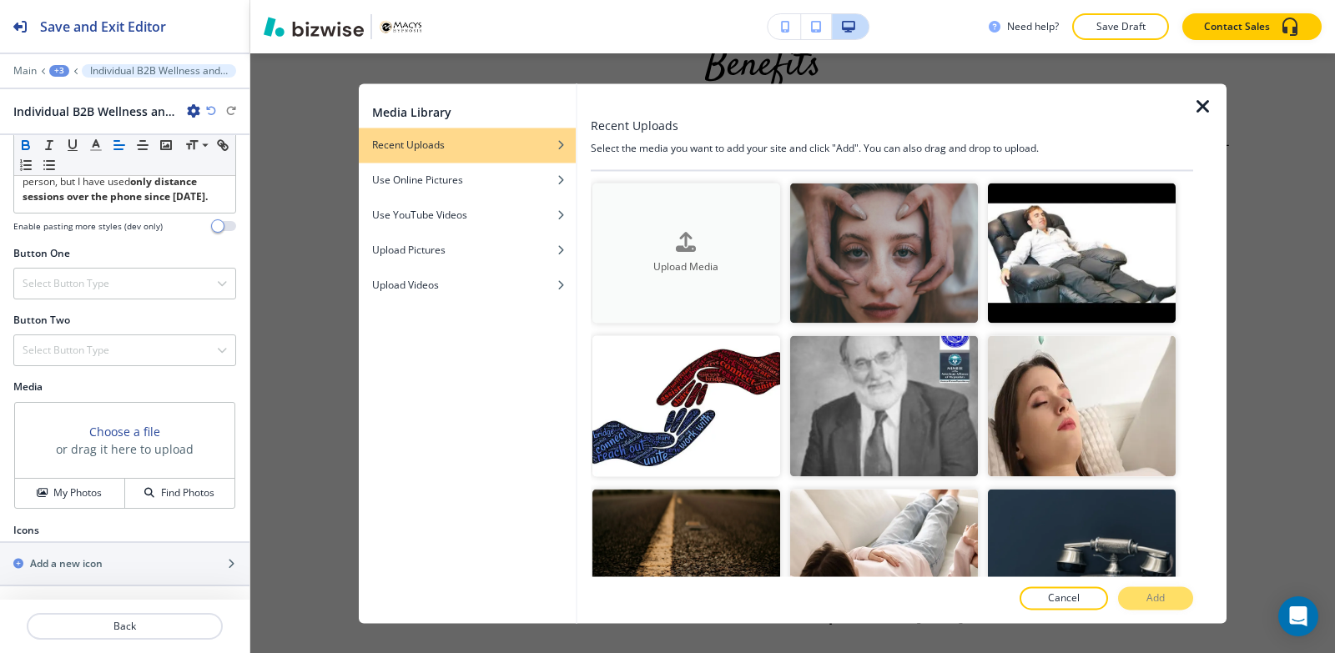
click at [707, 281] on button "Upload Media" at bounding box center [686, 253] width 188 height 141
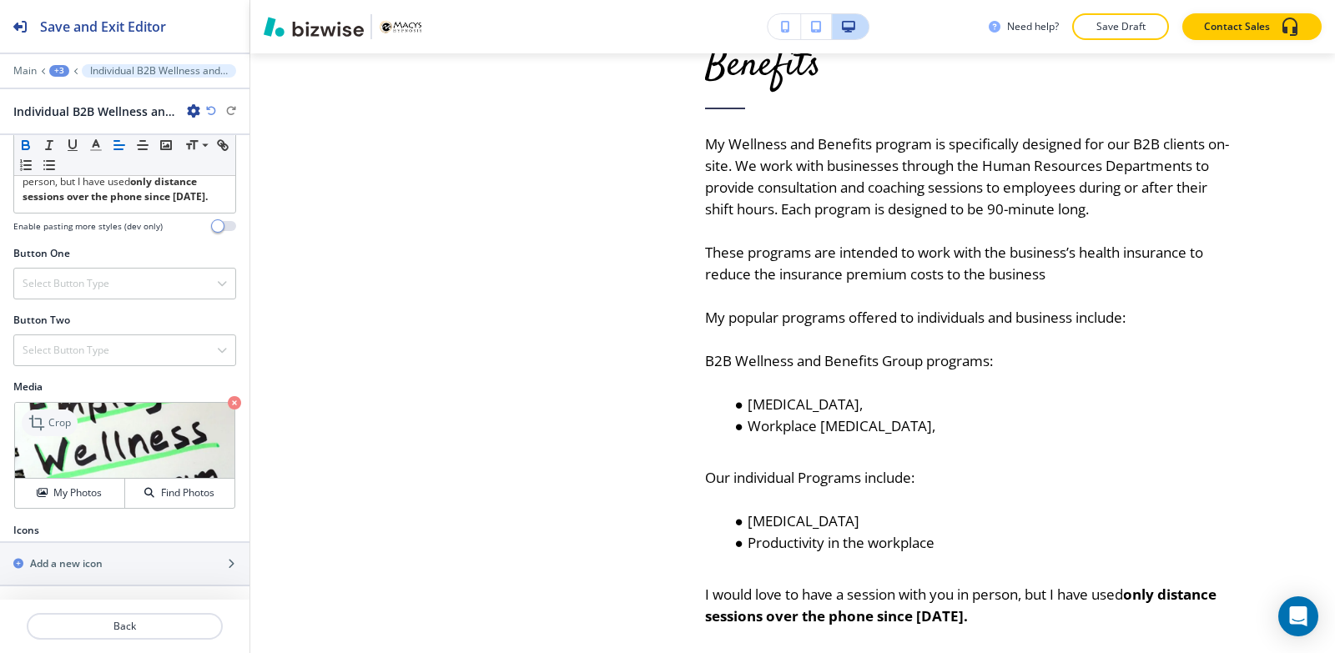
click at [63, 425] on p "Crop" at bounding box center [59, 422] width 23 height 15
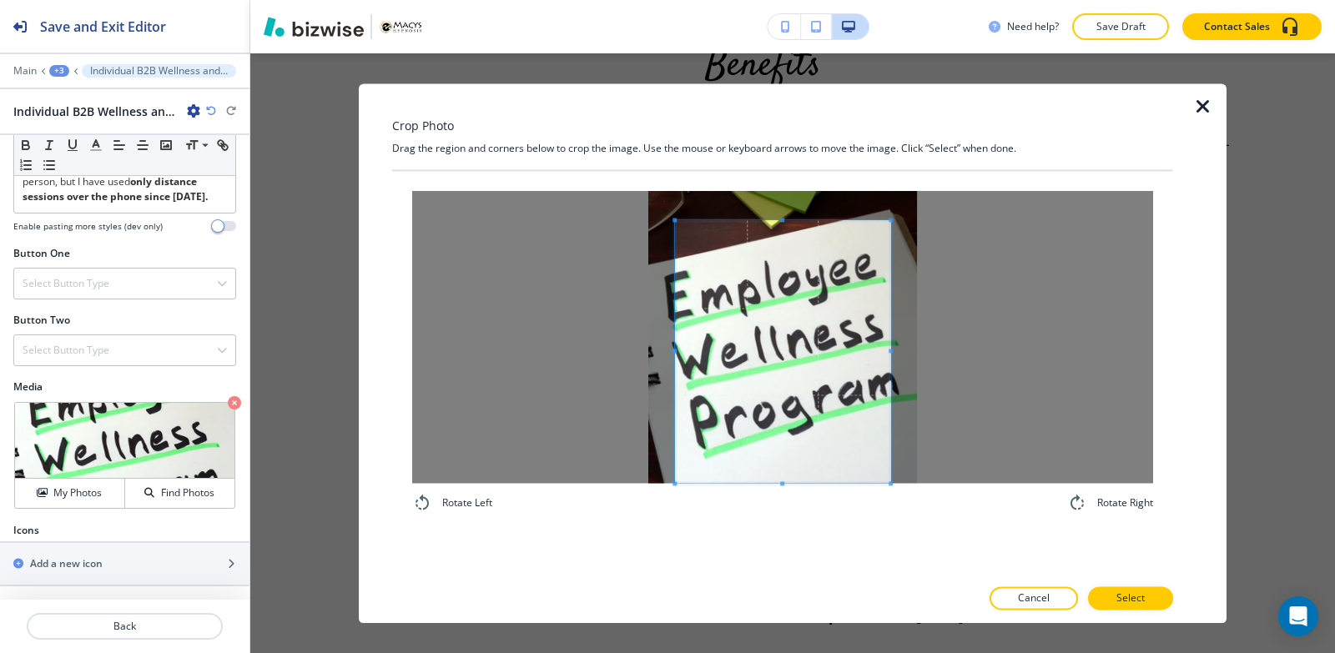
click at [786, 516] on div "Rotate Left Rotate Right" at bounding box center [782, 352] width 781 height 362
click at [777, 153] on div "Crop Photo Drag the region and corners below to crop the image. Use the mouse o…" at bounding box center [782, 353] width 781 height 540
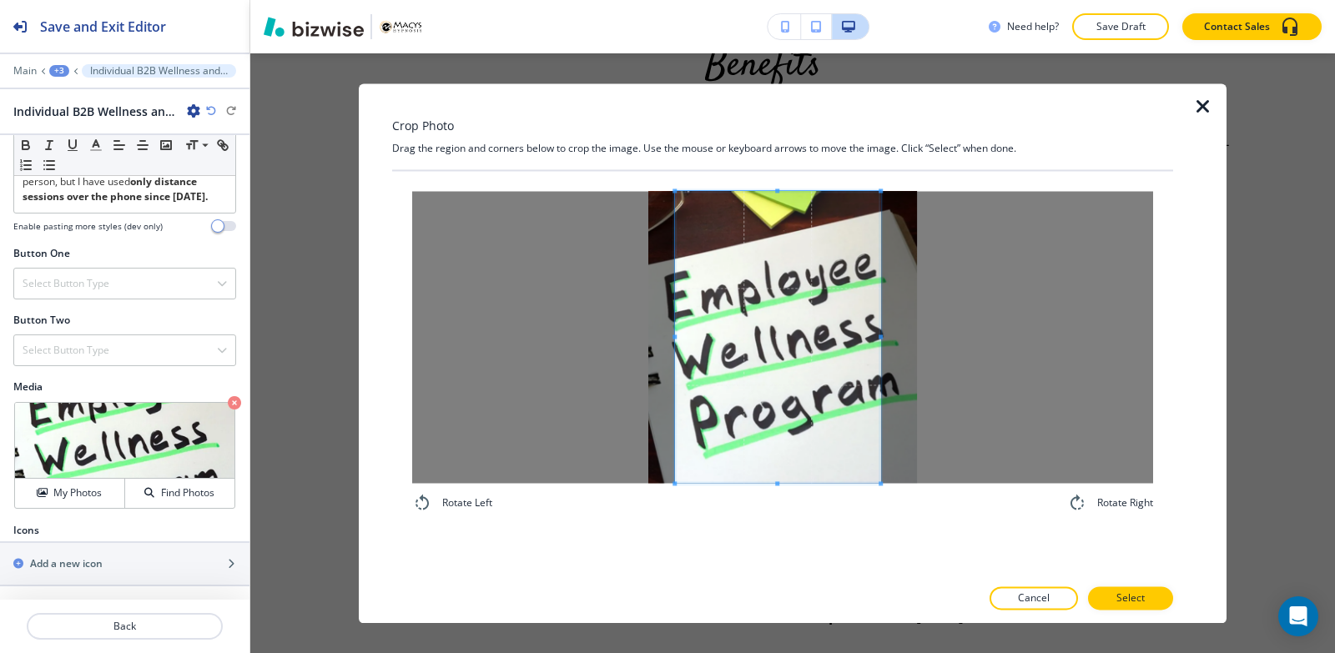
click at [878, 324] on span at bounding box center [880, 337] width 4 height 292
click at [682, 334] on div at bounding box center [781, 337] width 199 height 292
click at [1129, 606] on p "Select" at bounding box center [1130, 598] width 28 height 15
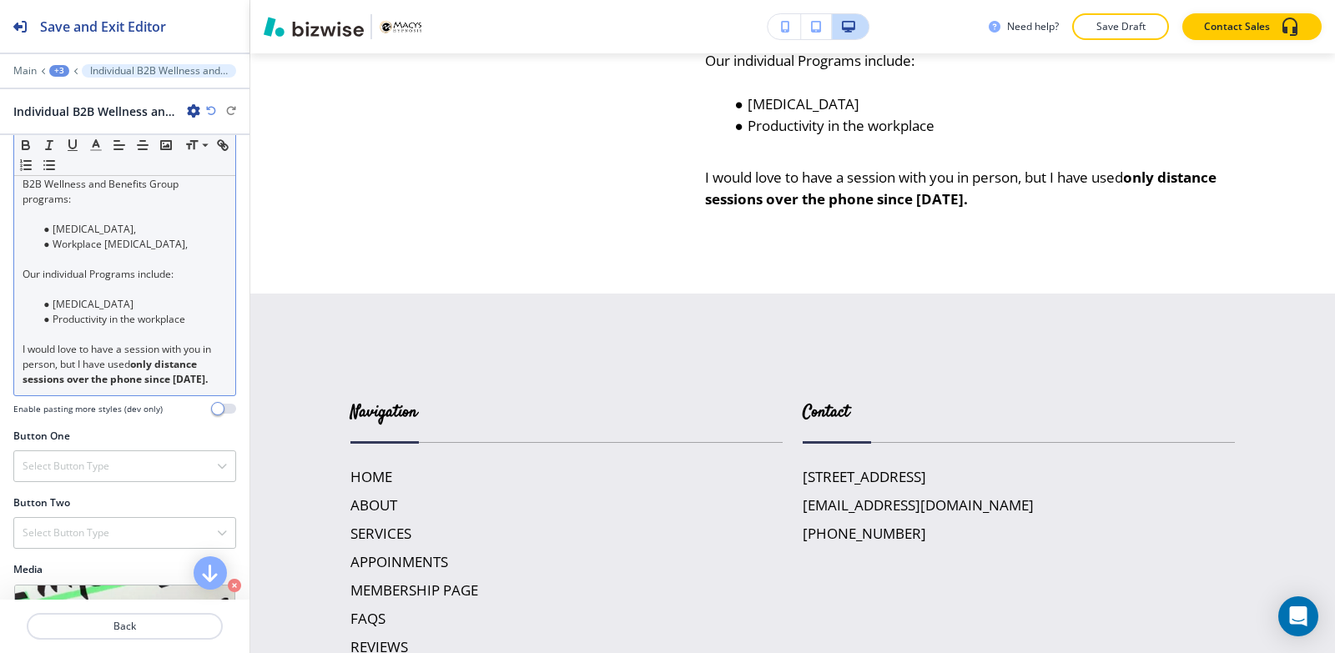
scroll to position [515, 0]
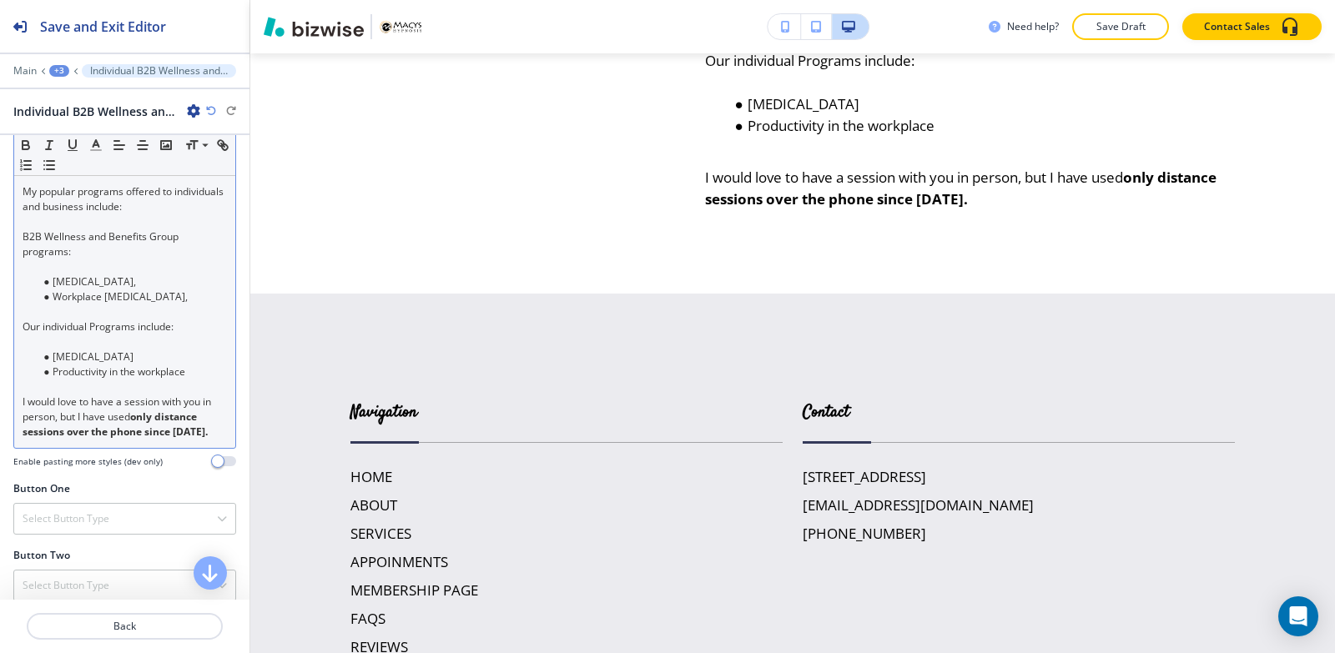
click at [27, 370] on ul "Smoking Cessation Productivity in the workplace" at bounding box center [125, 365] width 204 height 30
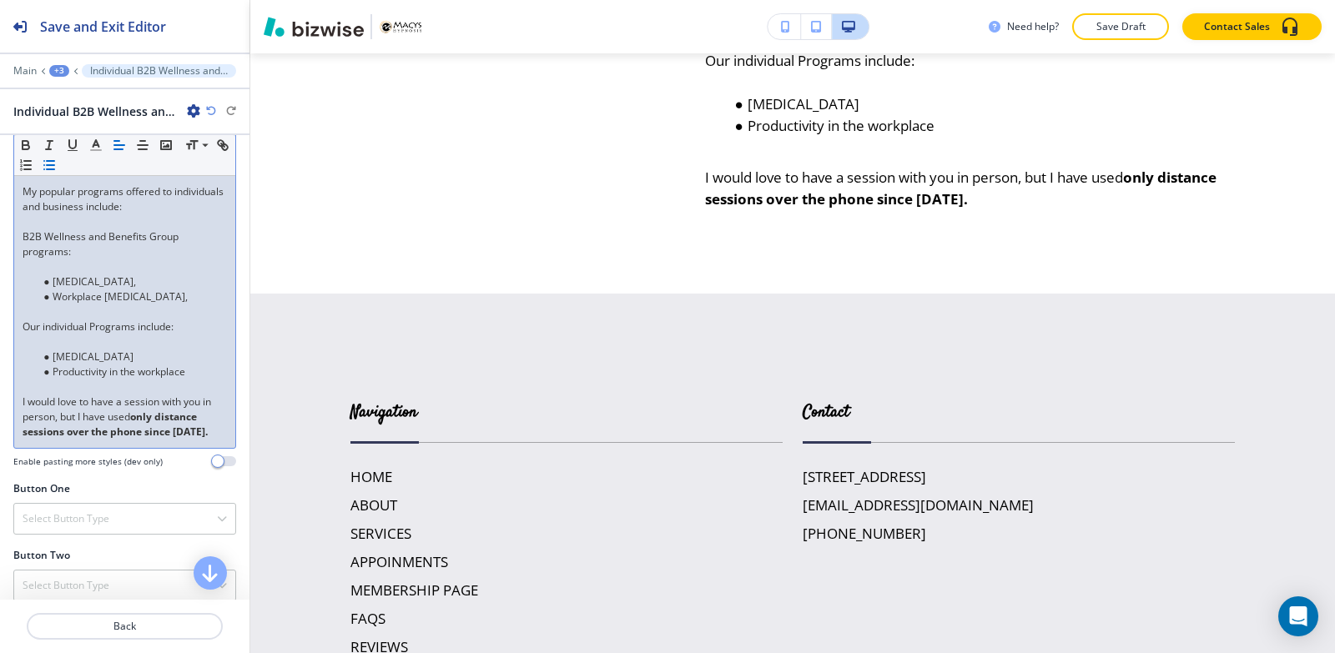
click at [33, 366] on ul "Smoking Cessation Productivity in the workplace" at bounding box center [125, 365] width 204 height 30
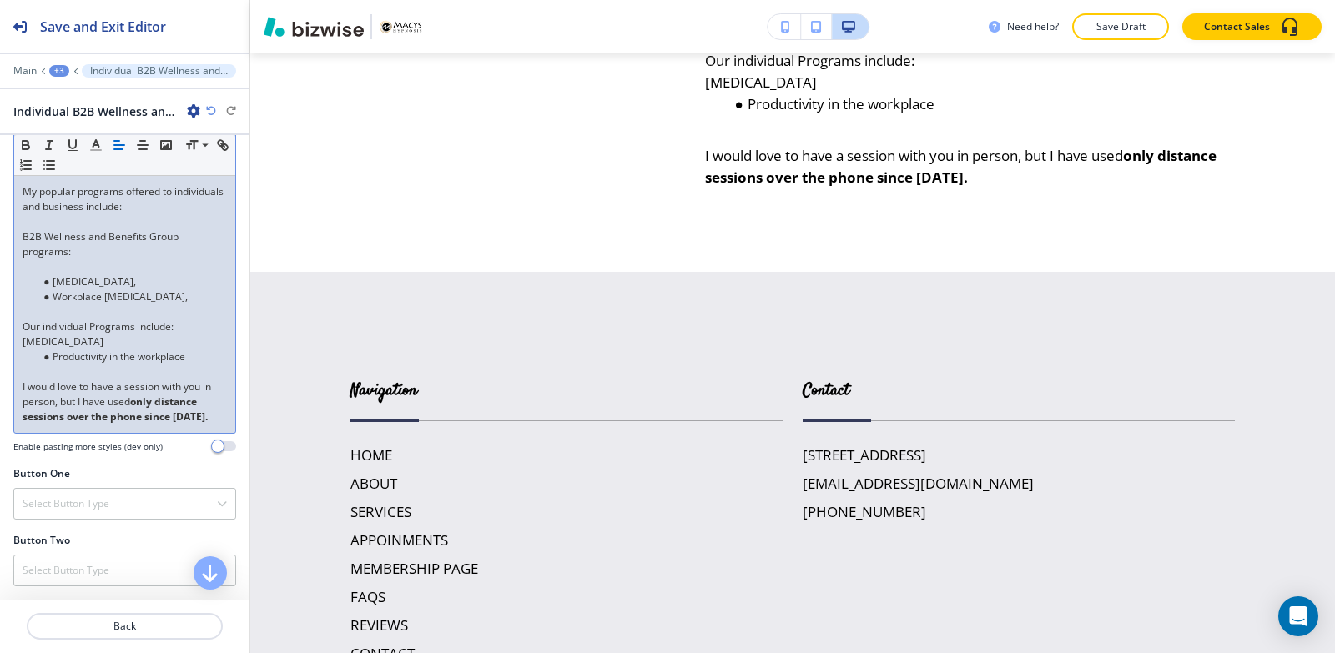
click at [53, 365] on li "Productivity in the workplace" at bounding box center [132, 357] width 189 height 15
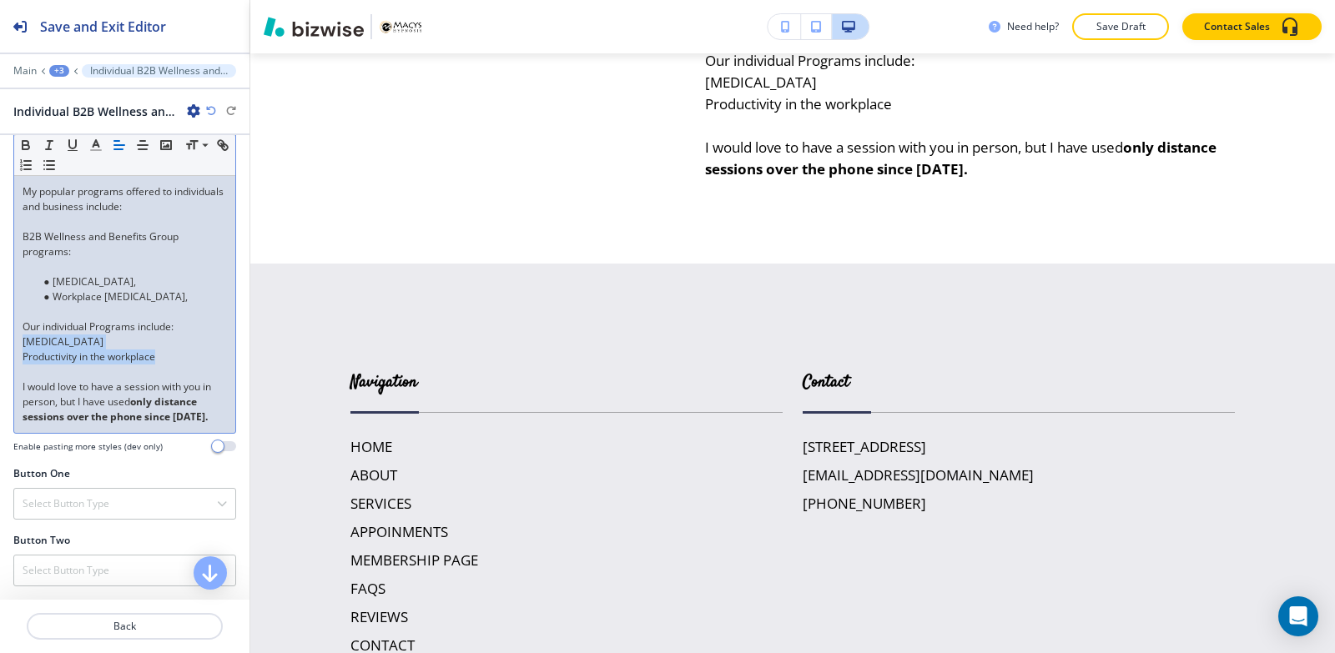
drag, startPoint x: 20, startPoint y: 356, endPoint x: 176, endPoint y: 372, distance: 156.8
click at [165, 372] on div "My Wellness and Benefits program is specifically designed for our B2B clients o…" at bounding box center [124, 199] width 221 height 467
click at [57, 164] on icon "button" at bounding box center [49, 165] width 15 height 15
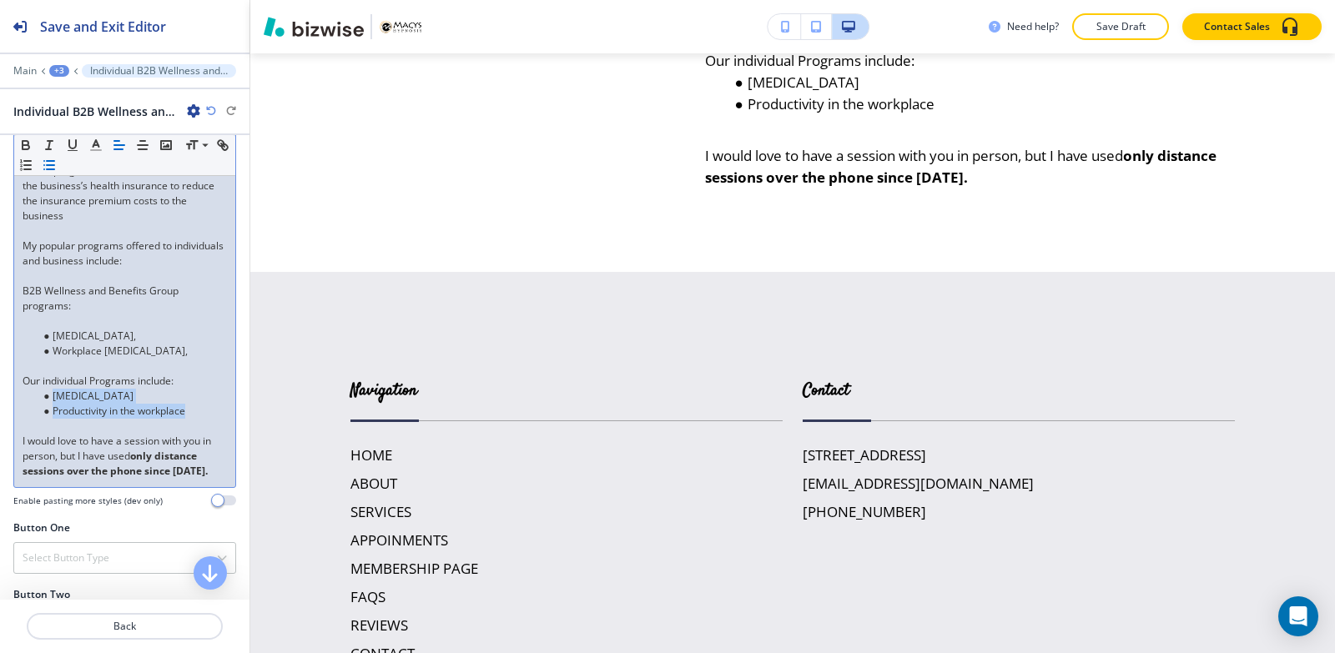
scroll to position [431, 0]
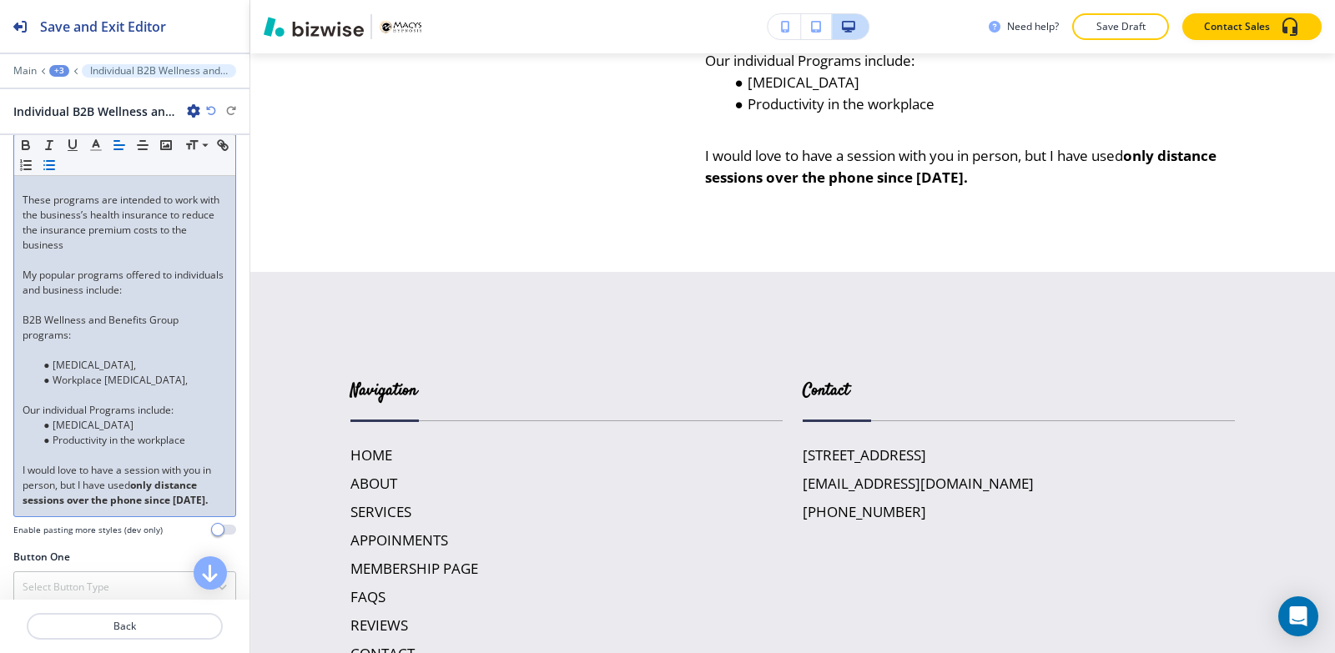
click at [22, 425] on div "My Wellness and Benefits program is specifically designed for our B2B clients o…" at bounding box center [124, 282] width 221 height 467
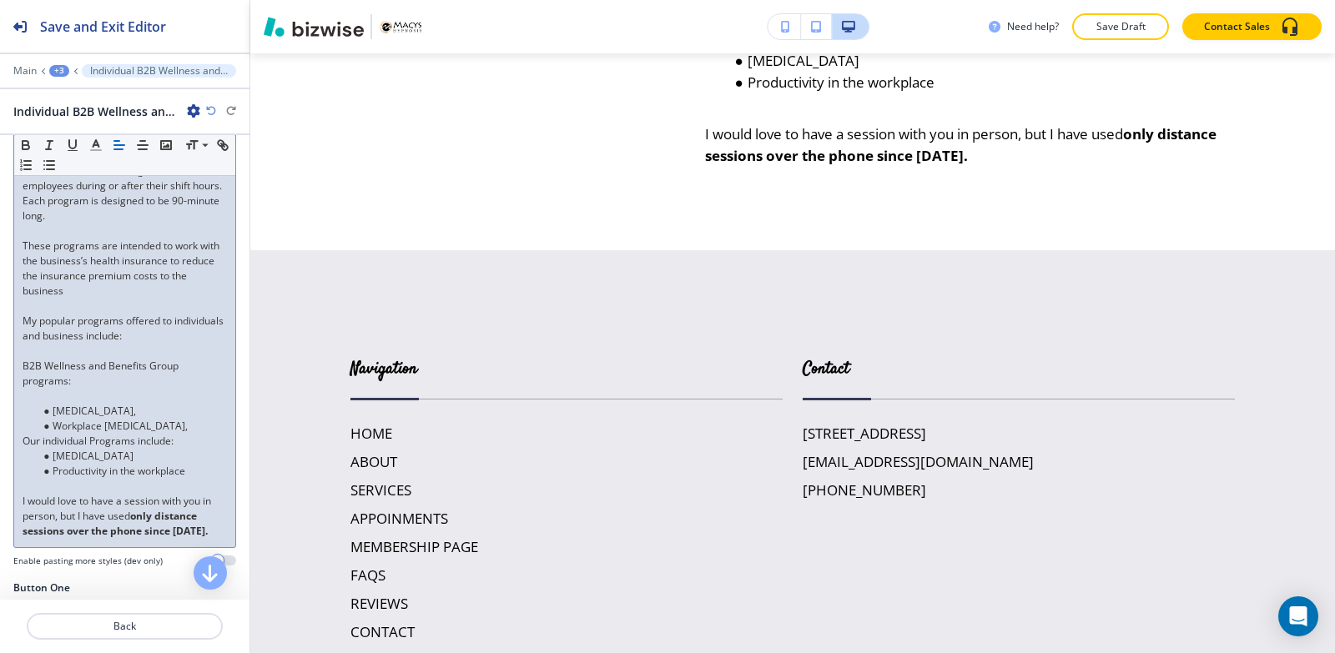
scroll to position [348, 0]
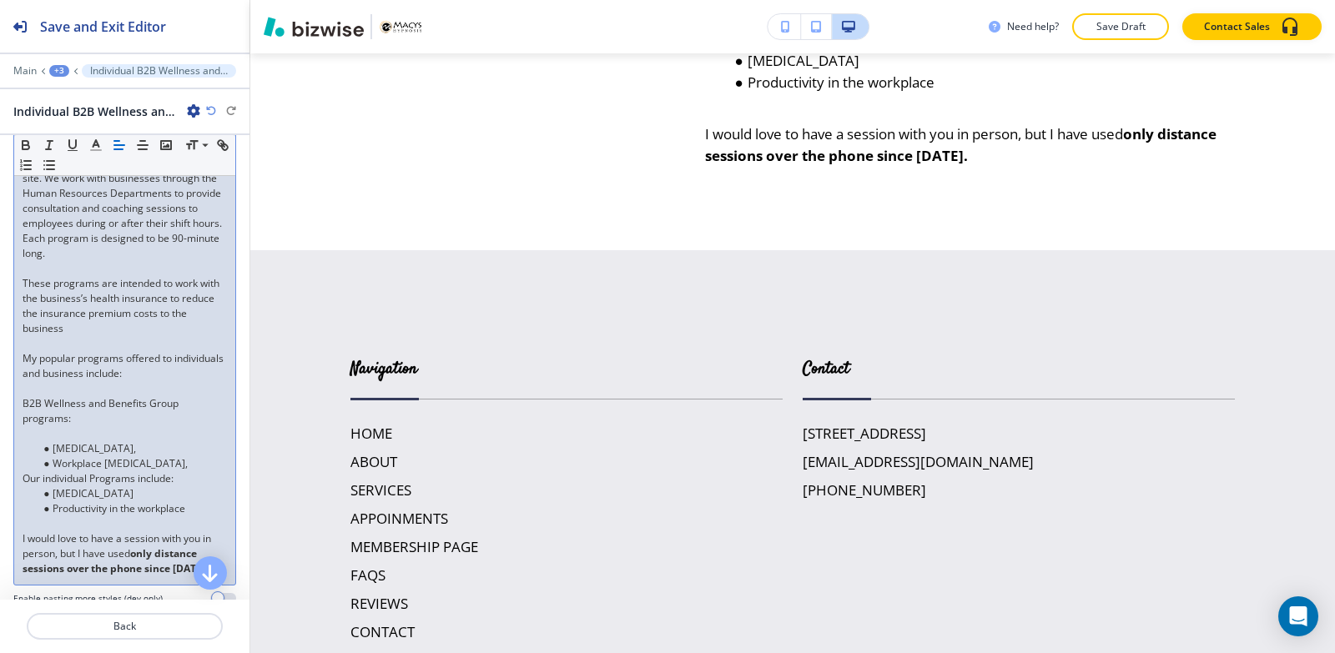
click at [25, 455] on ul "Smoking Cessation, Workplace Stress Management," at bounding box center [125, 456] width 204 height 30
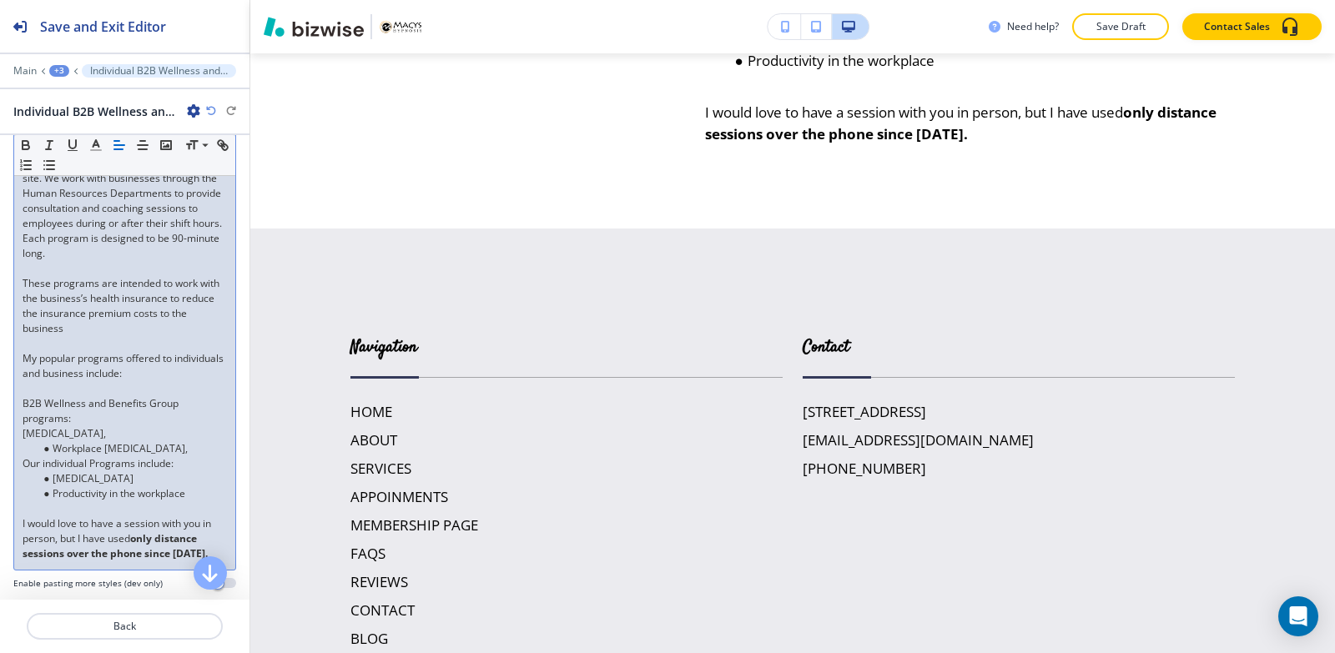
drag, startPoint x: 20, startPoint y: 451, endPoint x: 209, endPoint y: 454, distance: 189.4
click at [208, 460] on div "My Wellness and Benefits program is specifically designed for our B2B clients o…" at bounding box center [124, 351] width 221 height 437
click at [57, 158] on icon "button" at bounding box center [49, 165] width 15 height 15
click at [170, 441] on li "Smoking Cessation," at bounding box center [132, 433] width 189 height 15
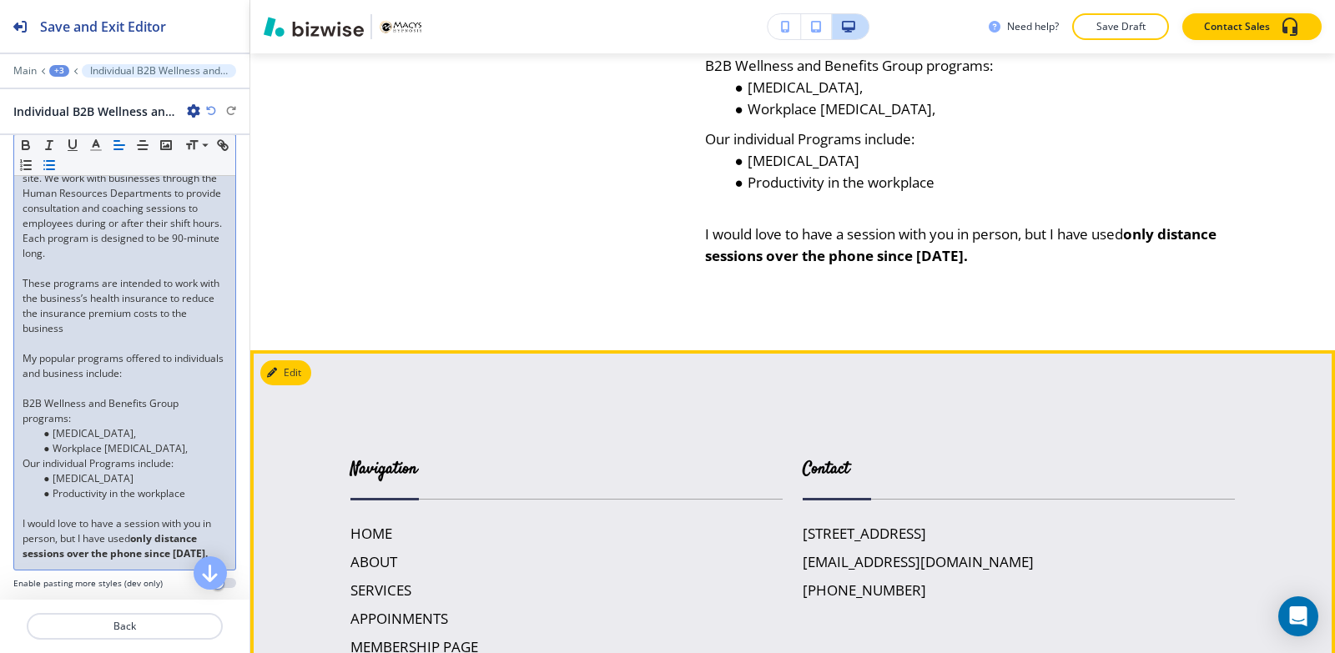
scroll to position [4314, 0]
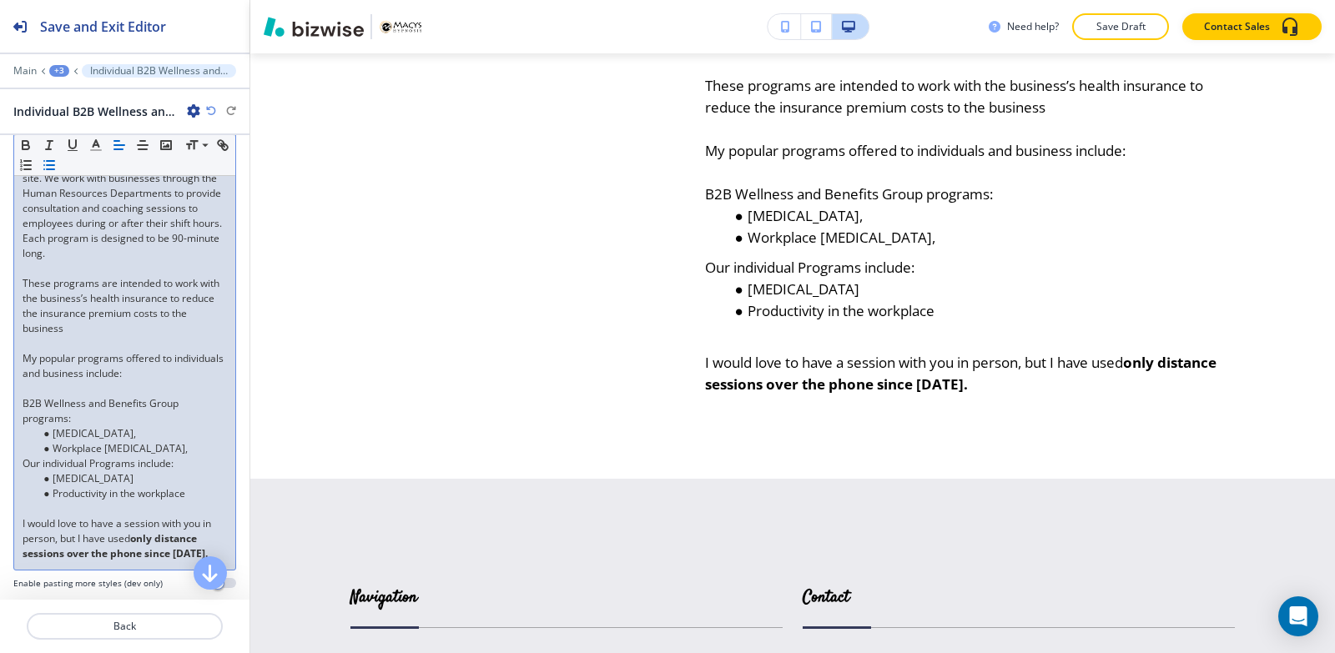
click at [18, 418] on div "My Wellness and Benefits program is specifically designed for our B2B clients o…" at bounding box center [124, 351] width 221 height 437
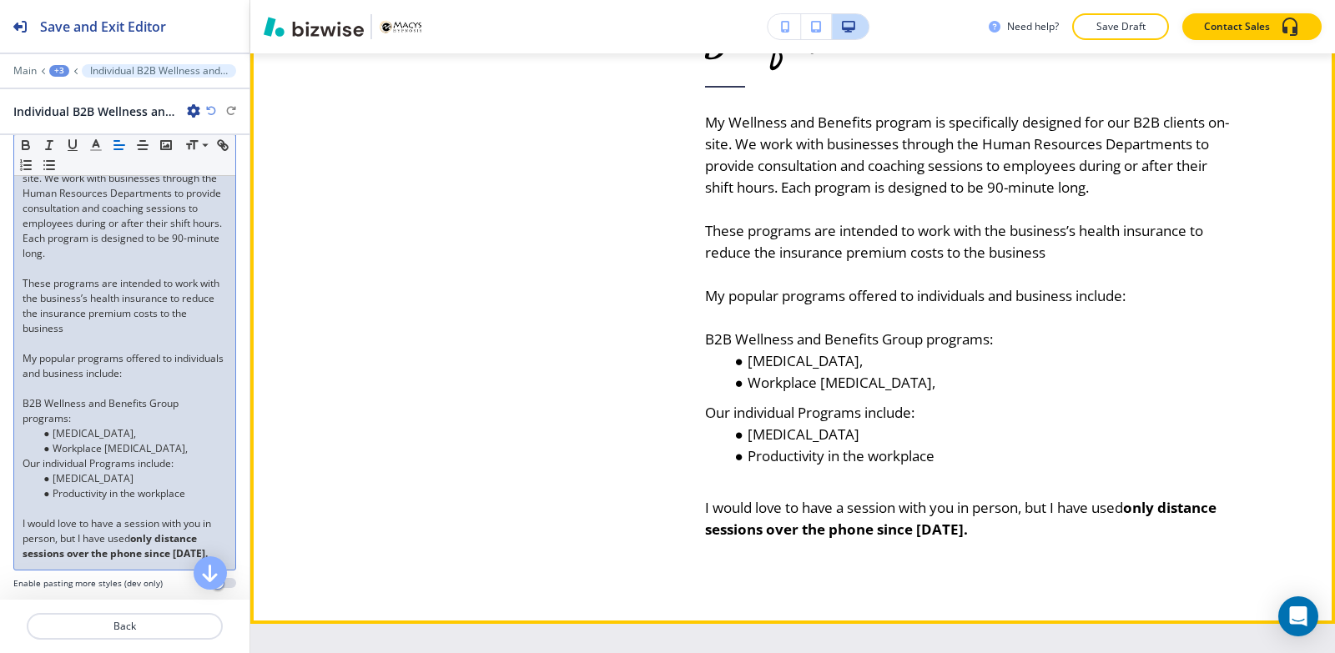
scroll to position [4147, 0]
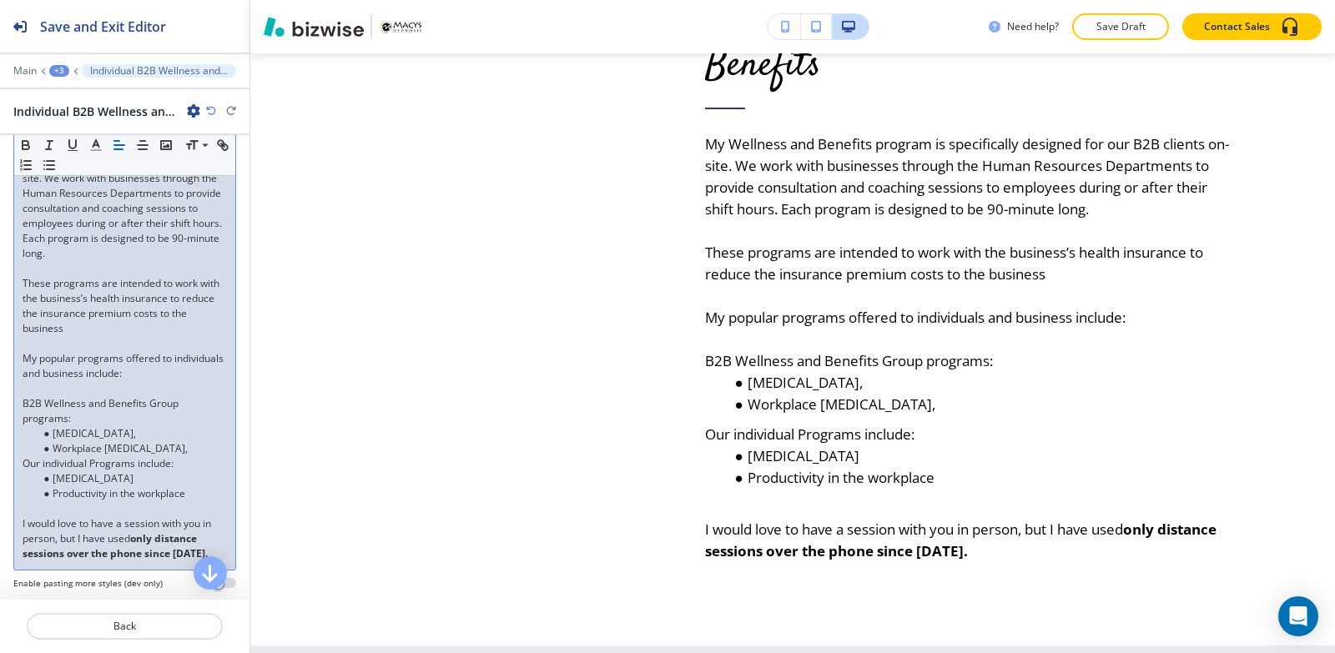
click at [23, 297] on p "These programs are intended to work with the business’s health insurance to red…" at bounding box center [125, 306] width 204 height 60
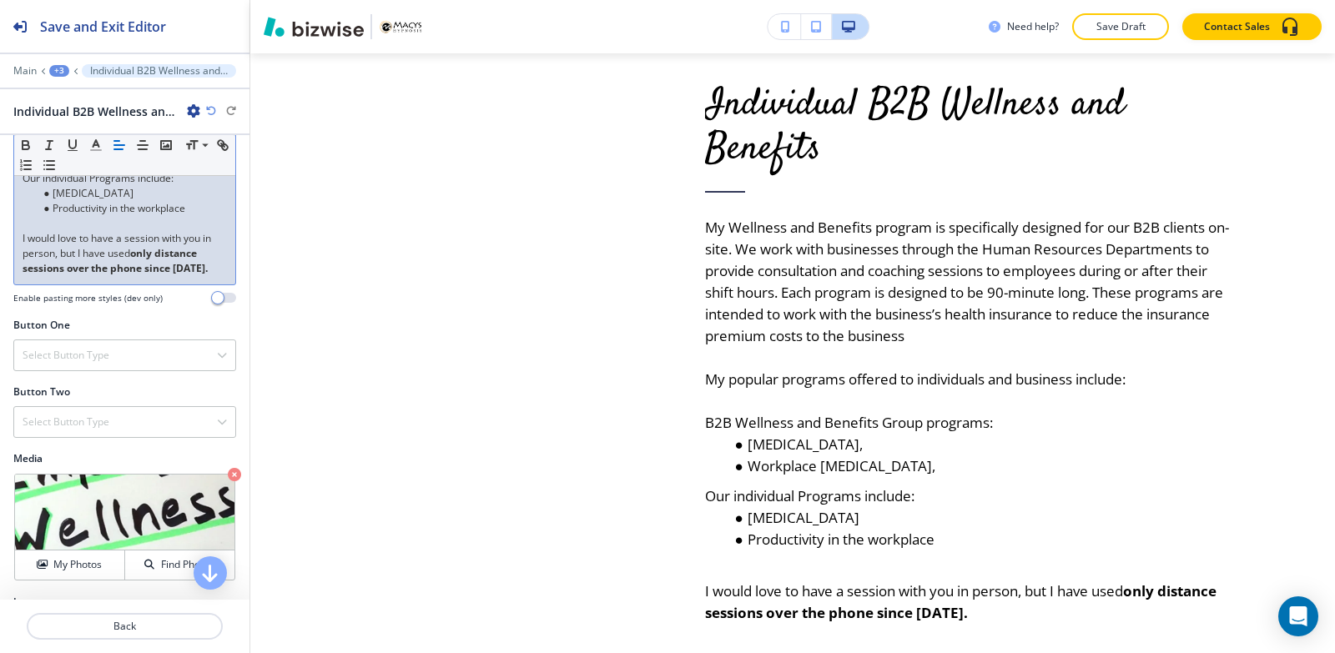
scroll to position [690, 0]
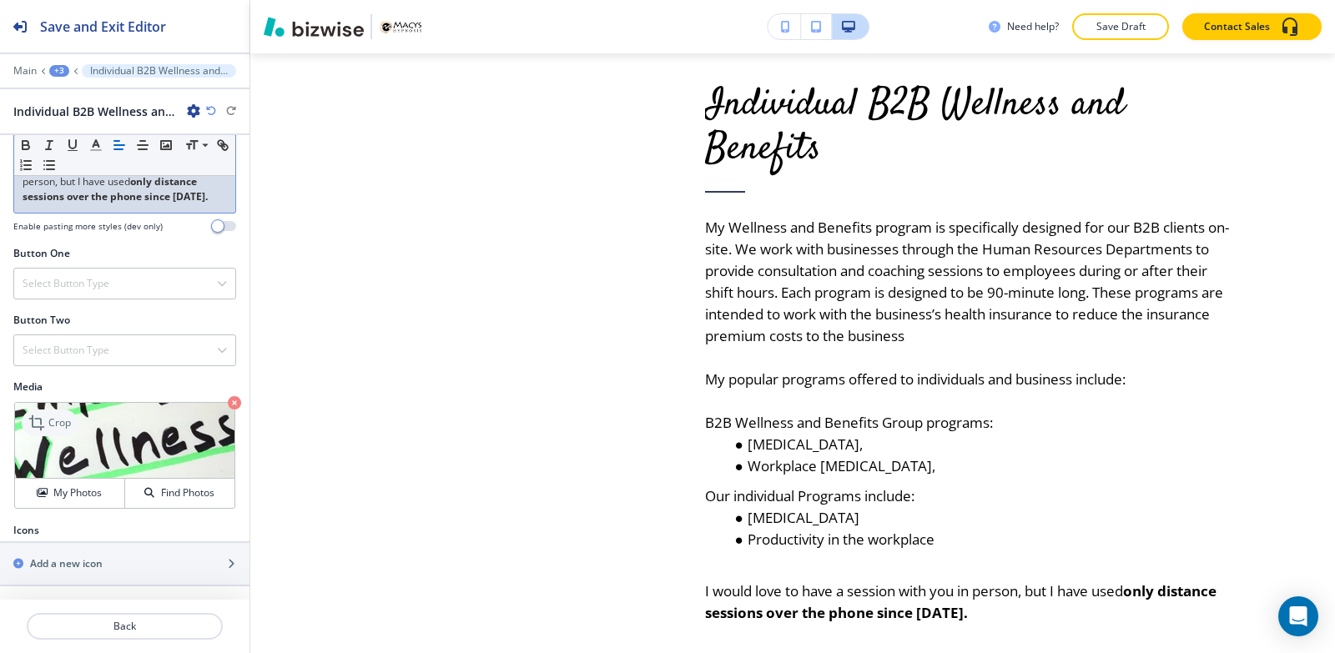
click at [57, 426] on p "Crop" at bounding box center [59, 422] width 23 height 15
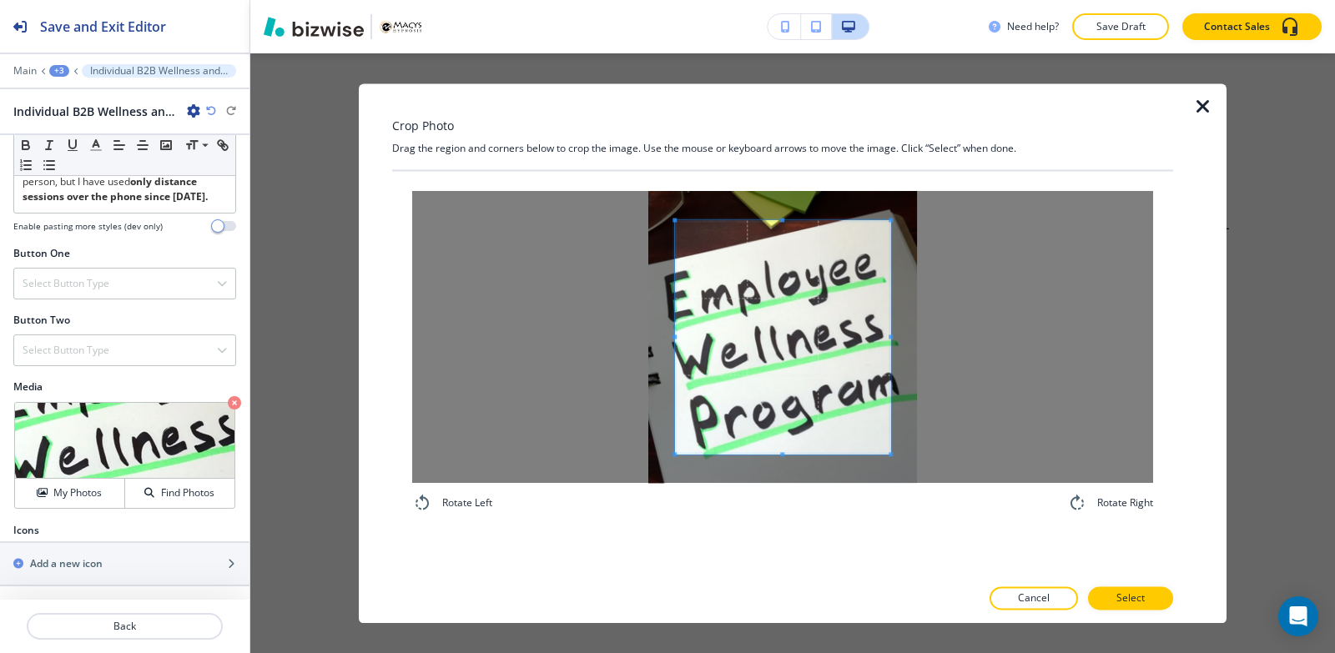
click at [752, 510] on div "Rotate Left Rotate Right" at bounding box center [782, 352] width 741 height 322
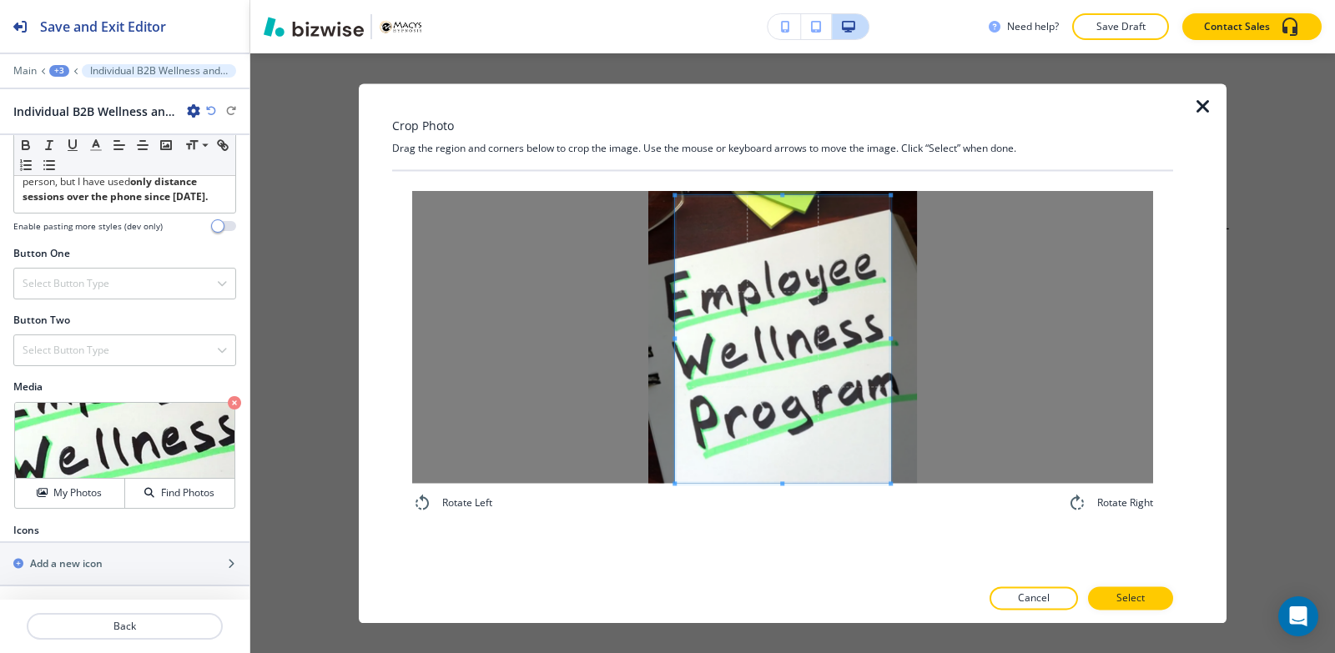
click at [774, 179] on div "Rotate Left Rotate Right" at bounding box center [782, 352] width 781 height 362
click at [684, 319] on div at bounding box center [786, 337] width 208 height 292
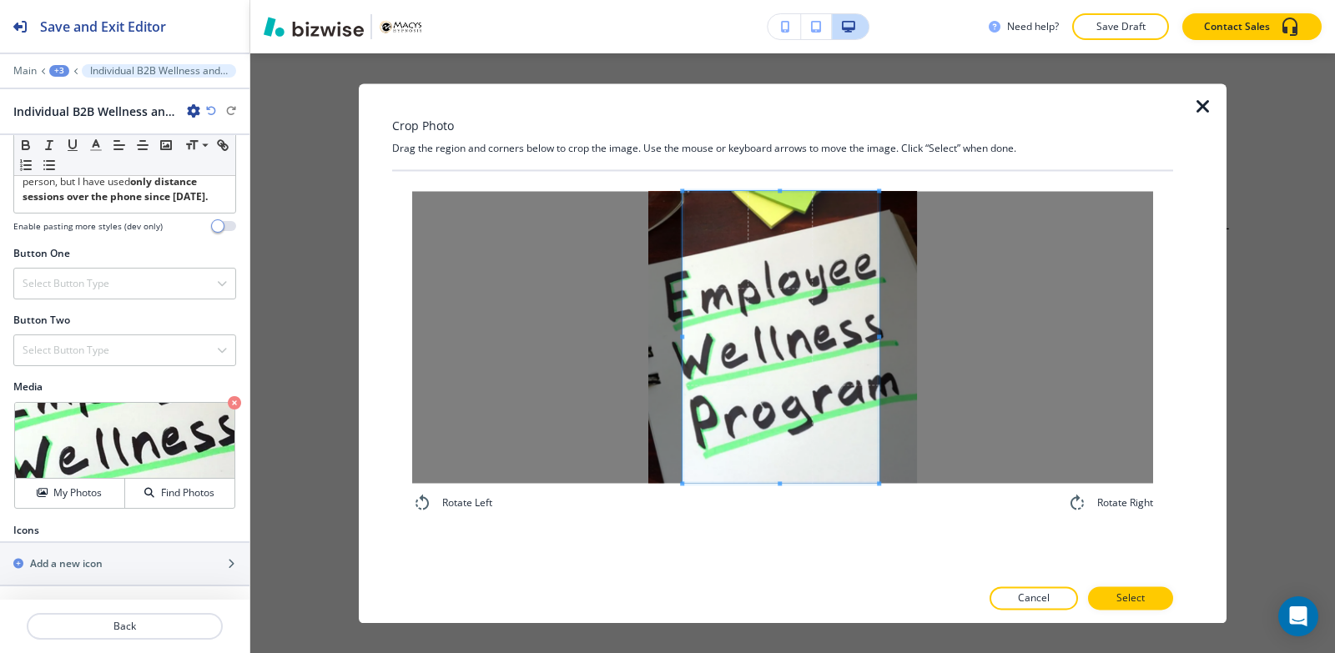
click at [878, 342] on div at bounding box center [780, 337] width 196 height 292
click at [872, 341] on div at bounding box center [776, 337] width 189 height 292
click at [1123, 599] on p "Select" at bounding box center [1130, 598] width 28 height 15
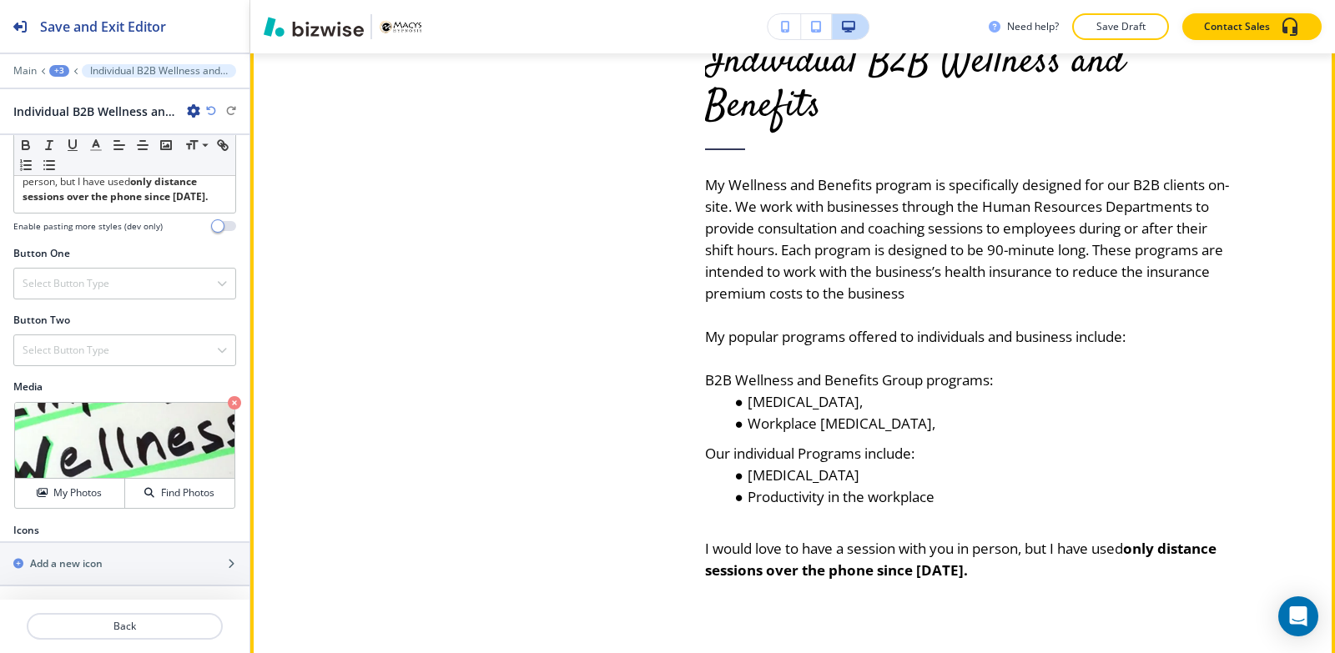
scroll to position [4063, 0]
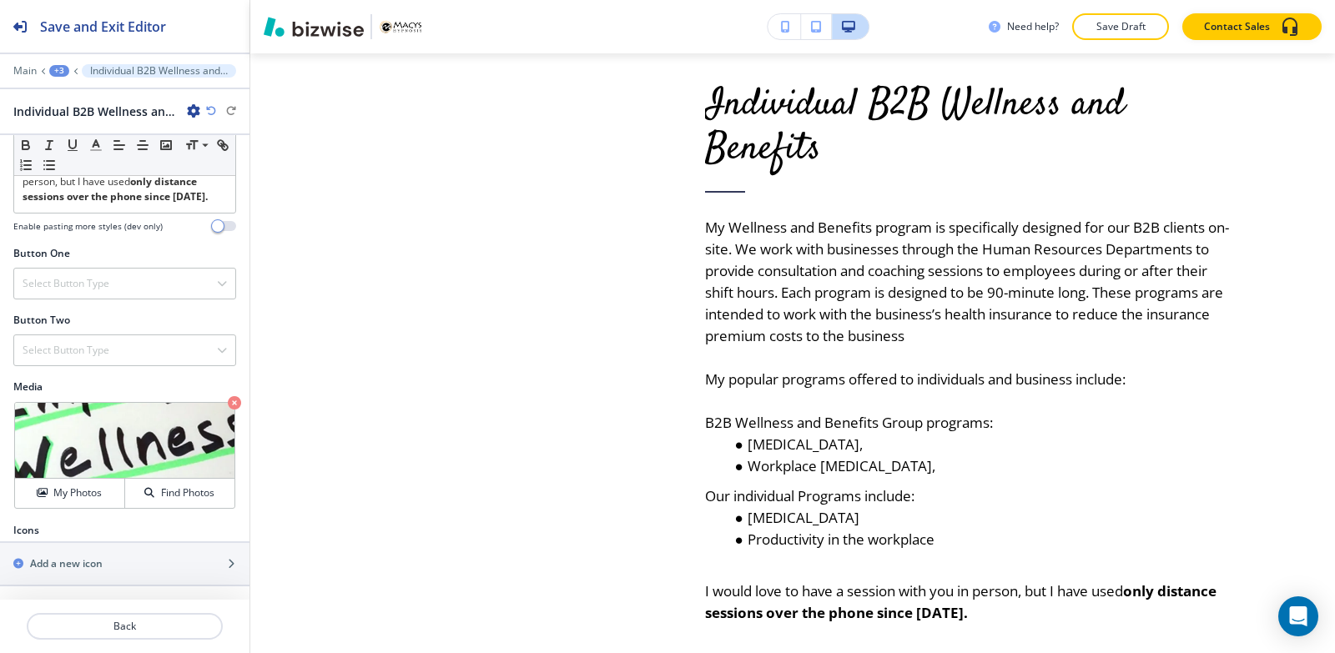
click at [59, 69] on div "+3" at bounding box center [59, 71] width 20 height 12
click at [111, 165] on button "About" at bounding box center [102, 157] width 107 height 30
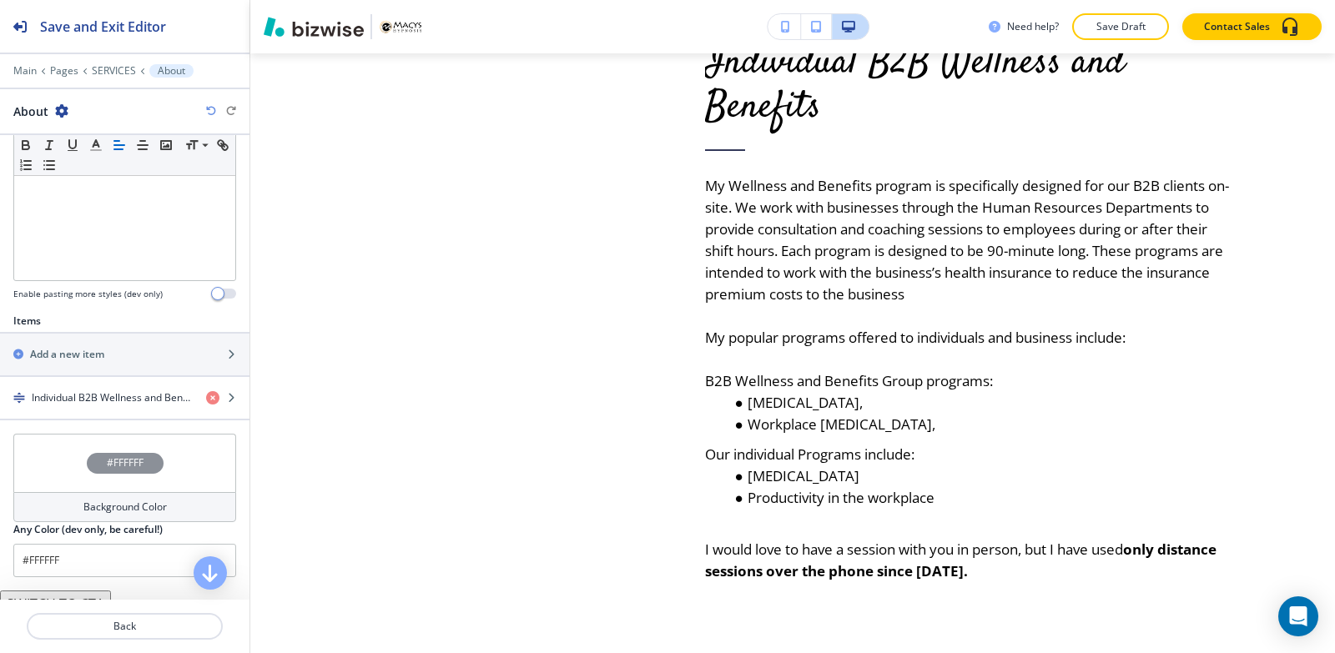
scroll to position [493, 0]
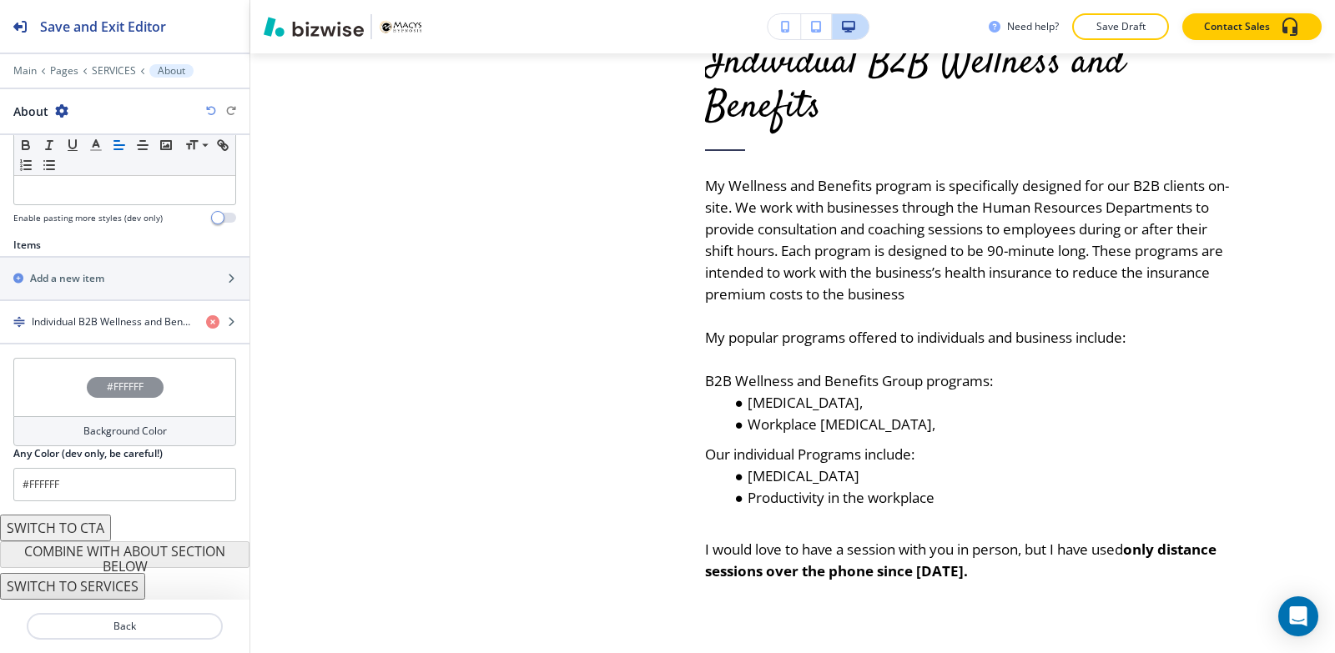
click at [88, 427] on h4 "Background Color" at bounding box center [124, 431] width 83 height 15
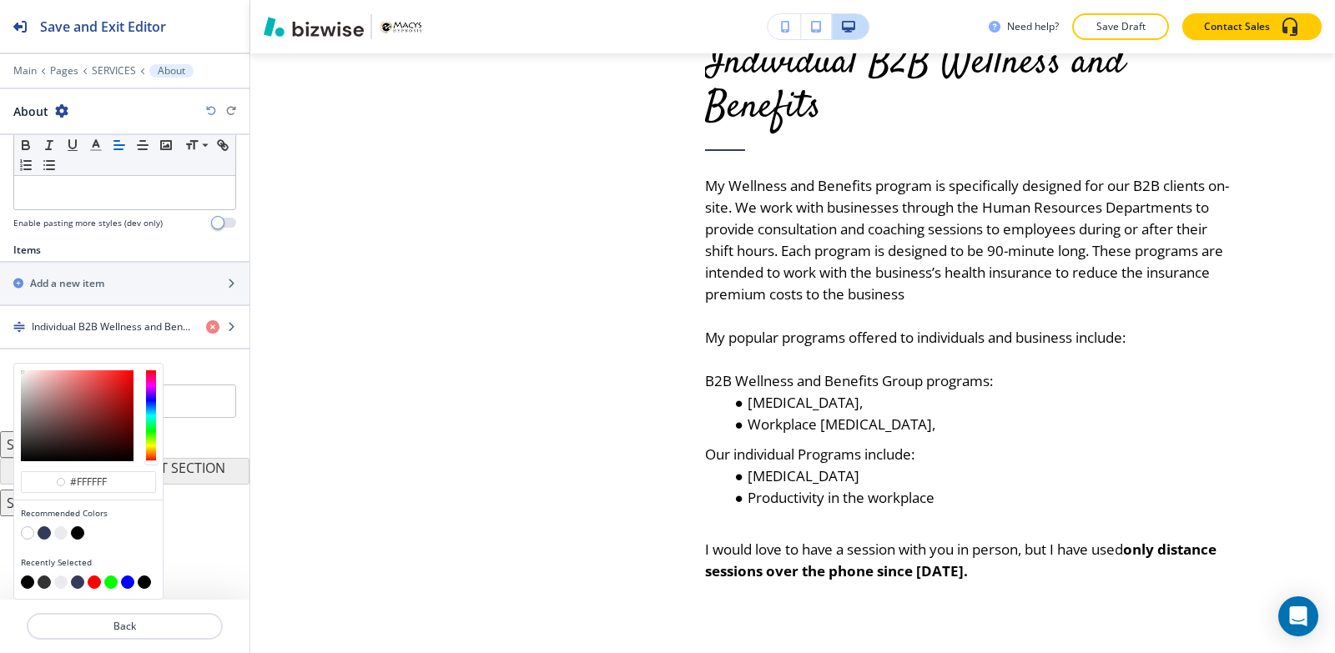
scroll to position [488, 0]
click at [45, 533] on button "button" at bounding box center [44, 532] width 13 height 13
type input "#343a5a"
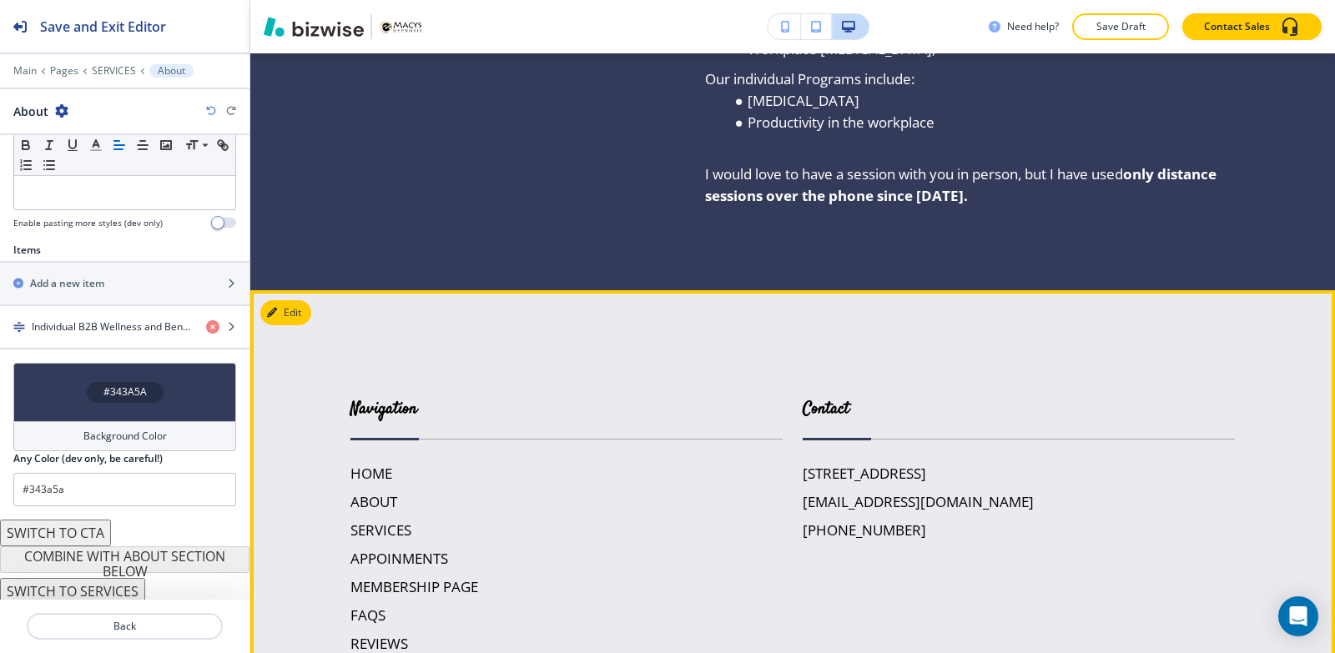
scroll to position [4147, 0]
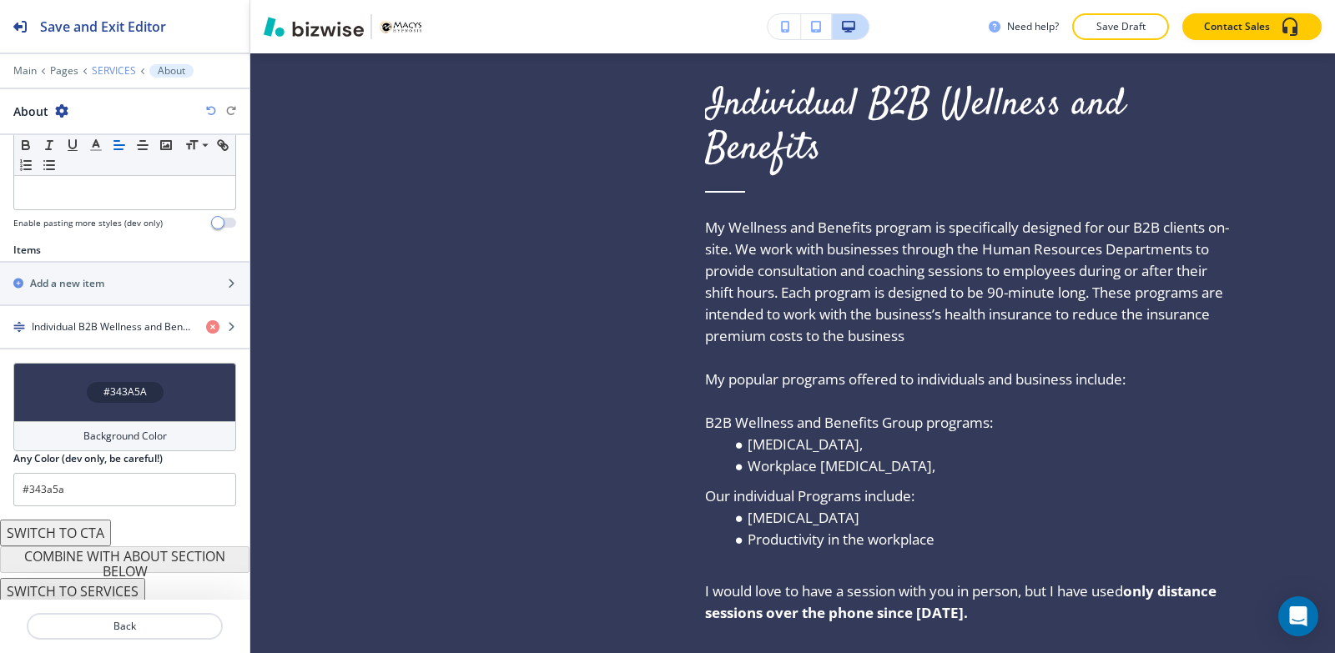
click at [98, 68] on p "SERVICES" at bounding box center [114, 71] width 44 height 12
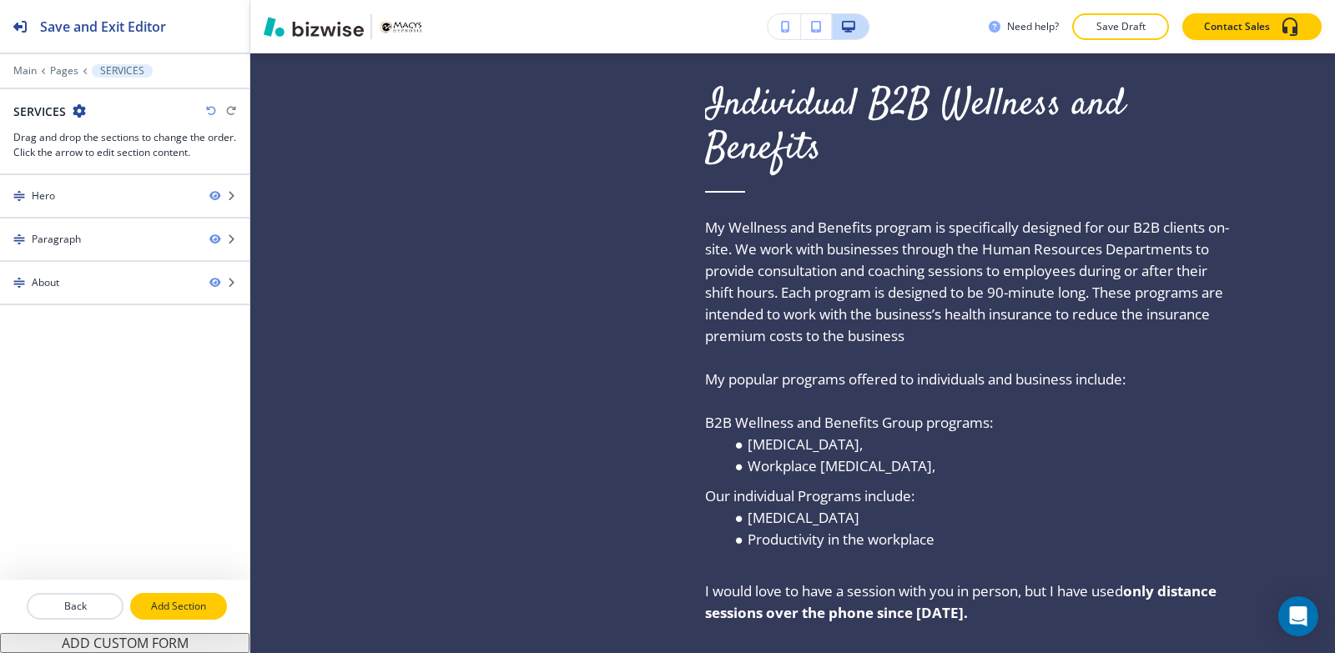
click at [190, 608] on p "Add Section" at bounding box center [178, 606] width 93 height 15
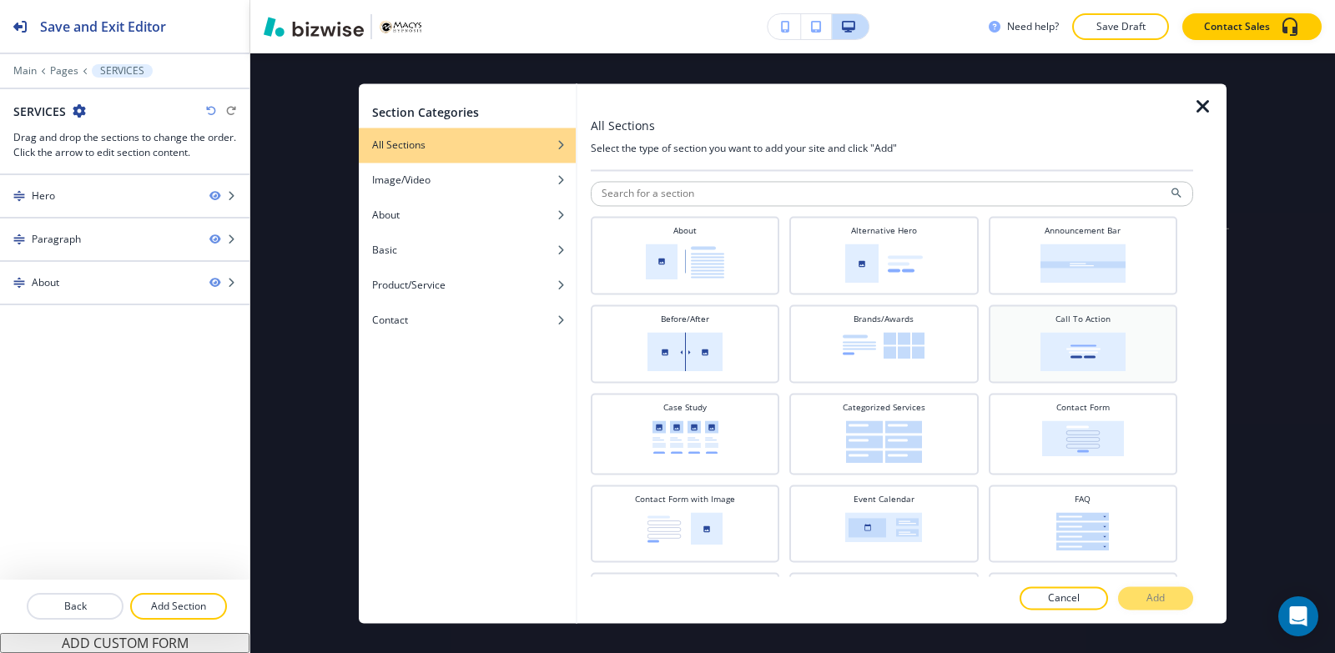
click at [1120, 345] on div "Call To Action" at bounding box center [1083, 342] width 172 height 58
click at [1165, 601] on button "Add" at bounding box center [1155, 597] width 75 height 23
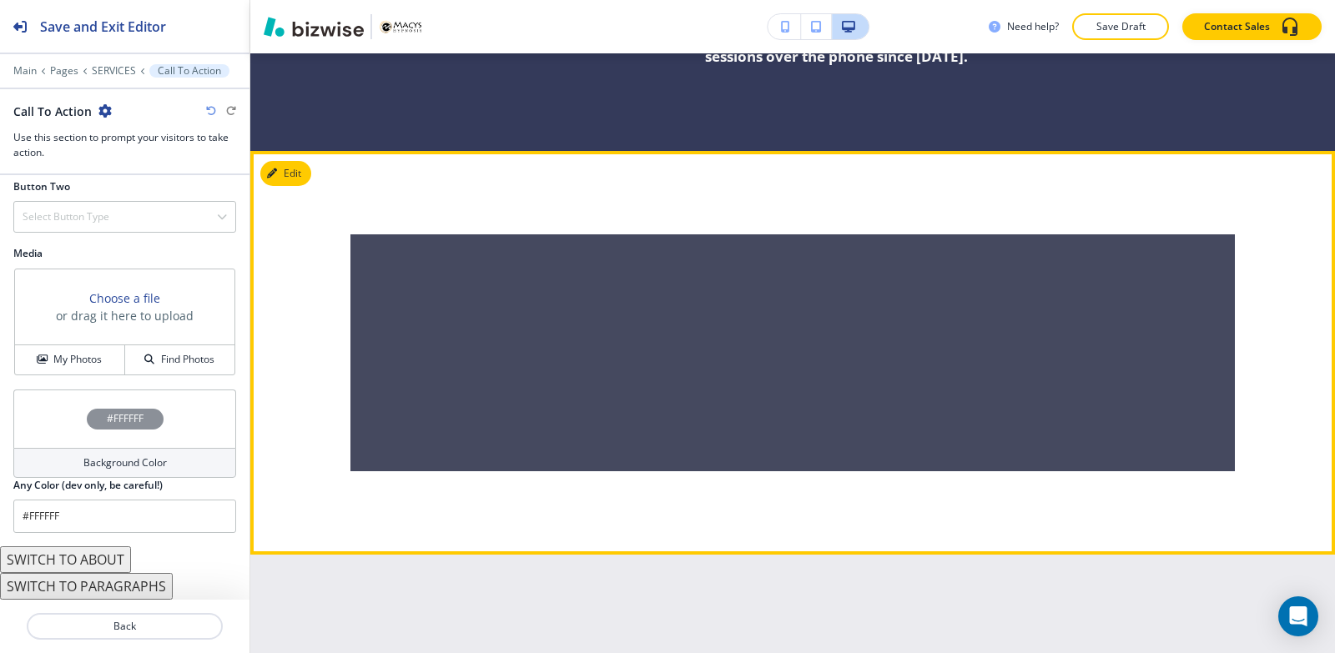
scroll to position [4811, 0]
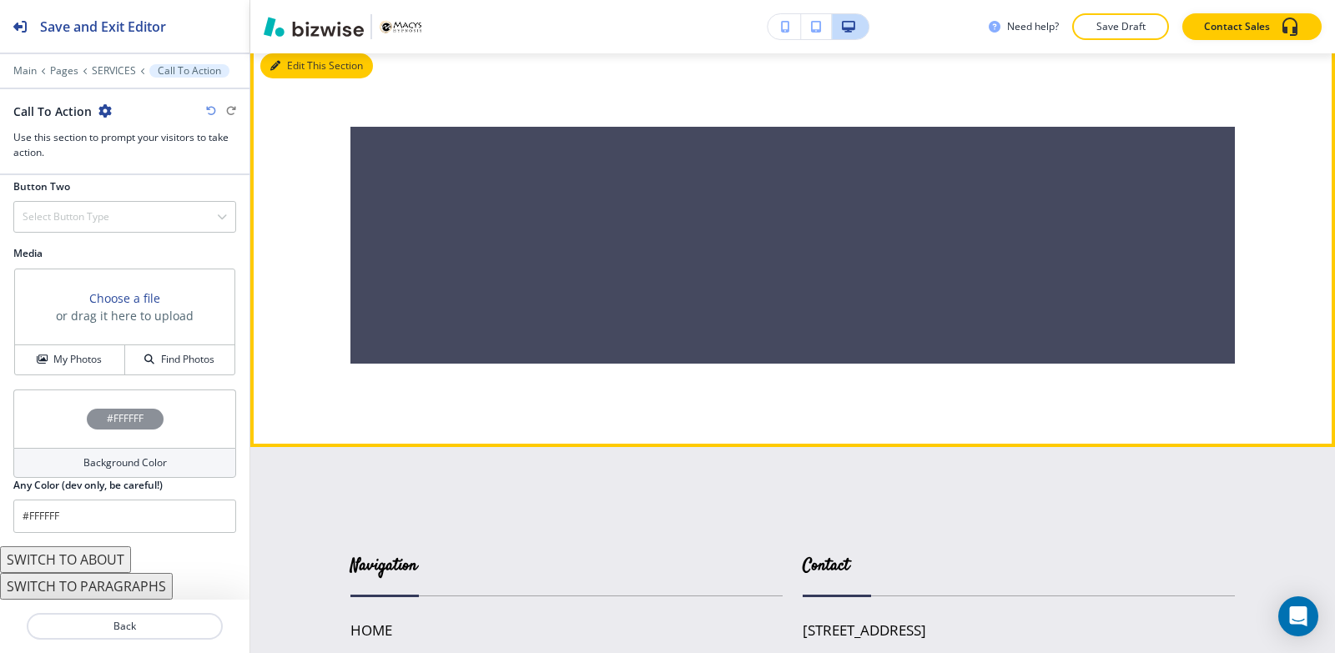
click at [290, 78] on button "Edit This Section" at bounding box center [316, 65] width 113 height 25
click at [286, 78] on button "Edit This Section" at bounding box center [316, 65] width 113 height 25
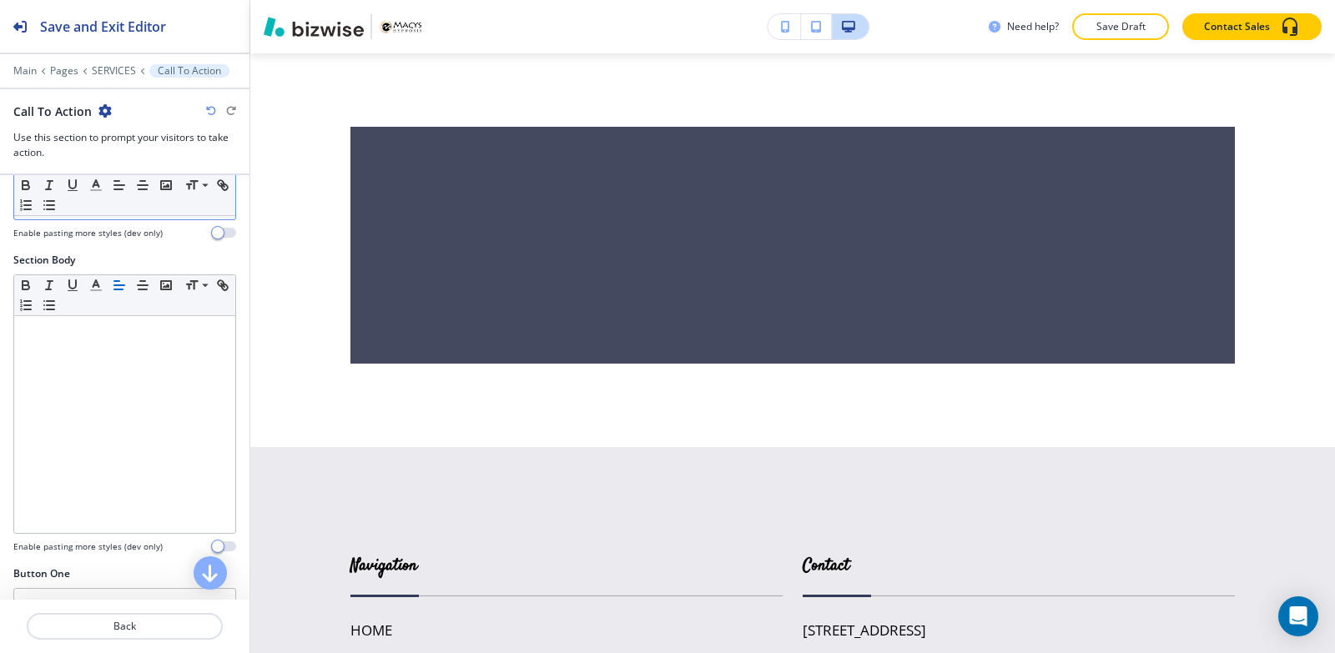
scroll to position [0, 0]
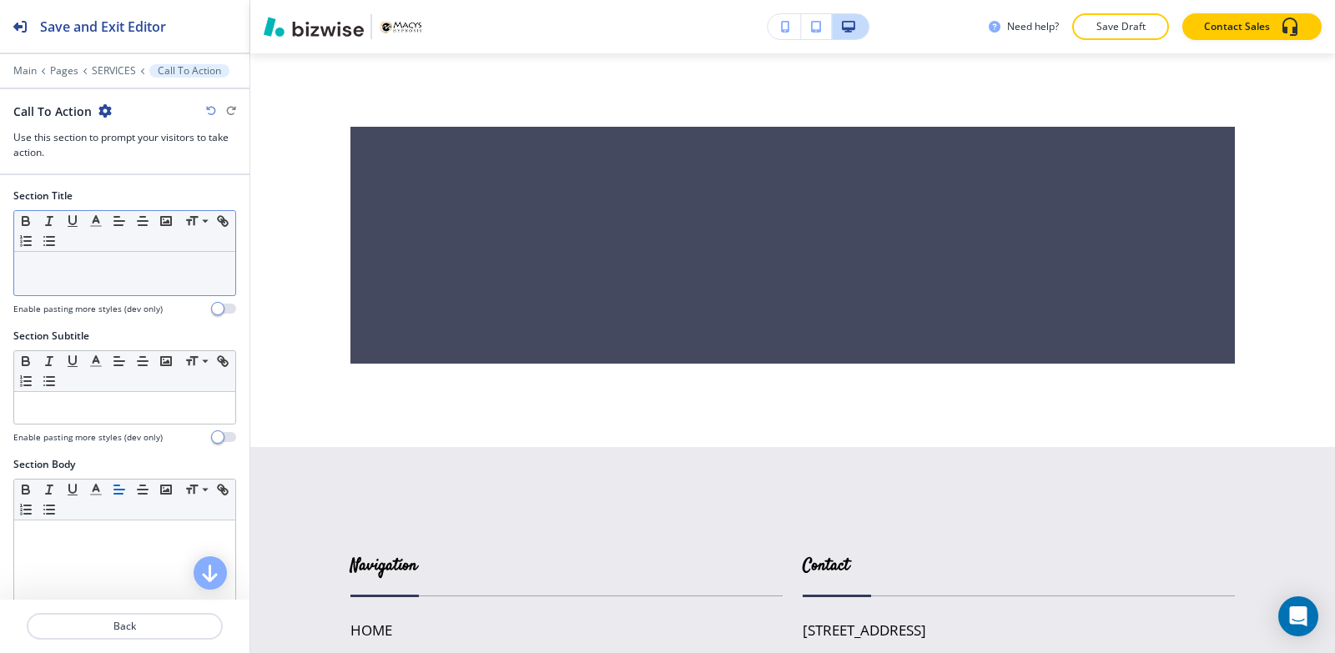
click at [147, 290] on div at bounding box center [124, 273] width 221 height 43
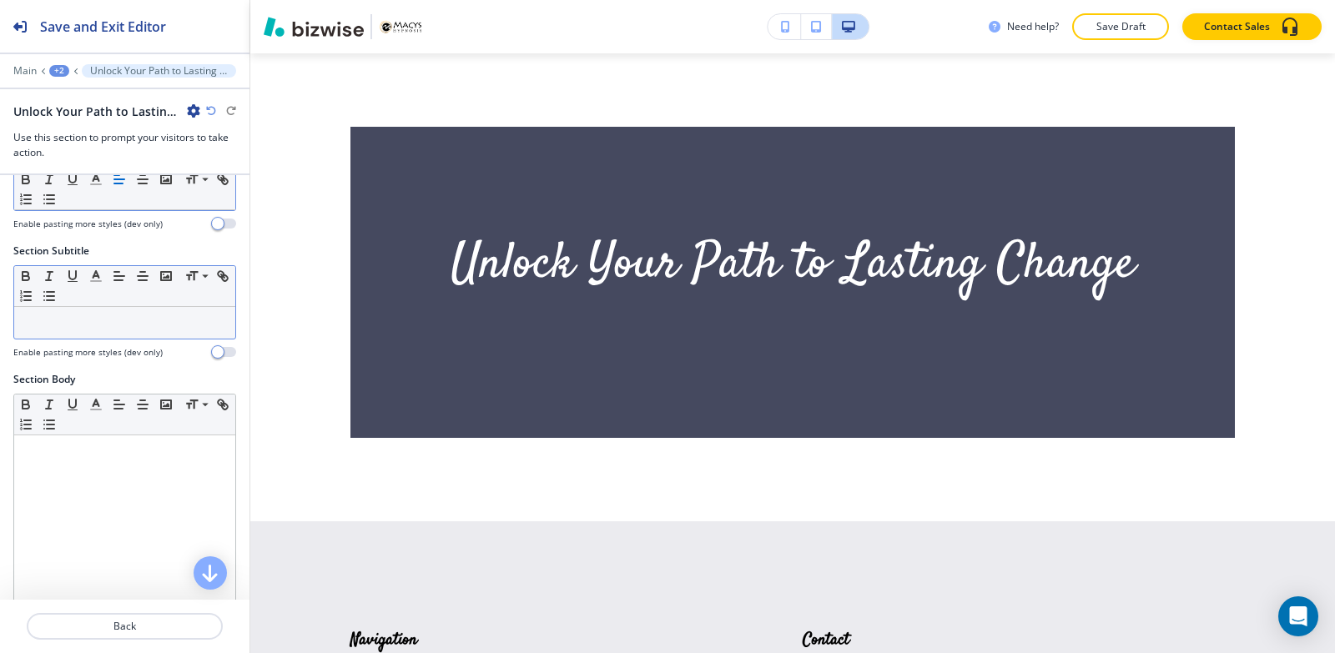
scroll to position [167, 0]
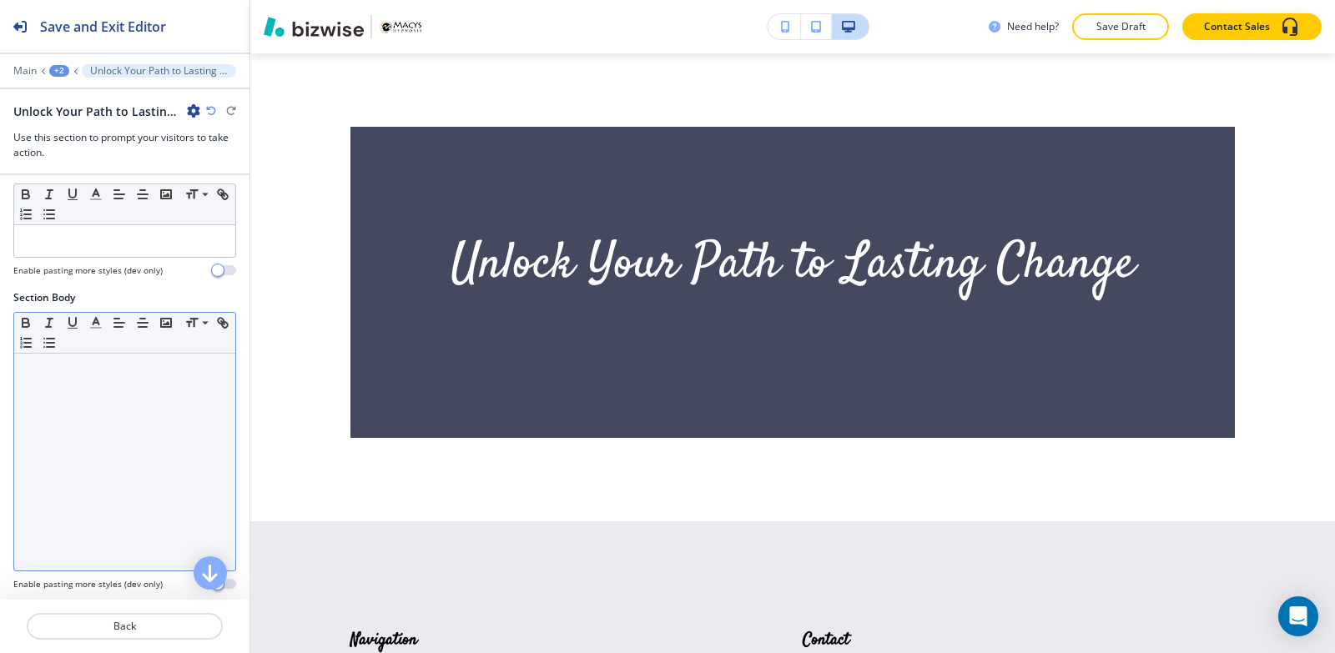
click at [129, 404] on div at bounding box center [124, 462] width 221 height 217
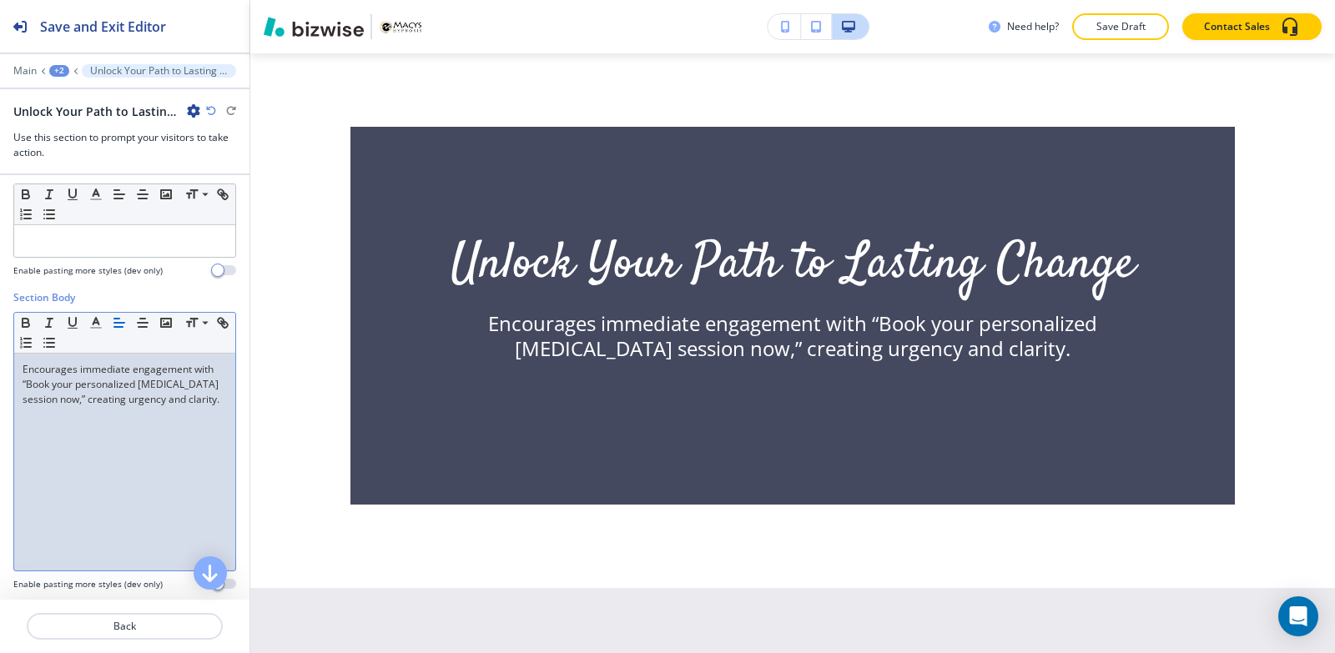
scroll to position [584, 0]
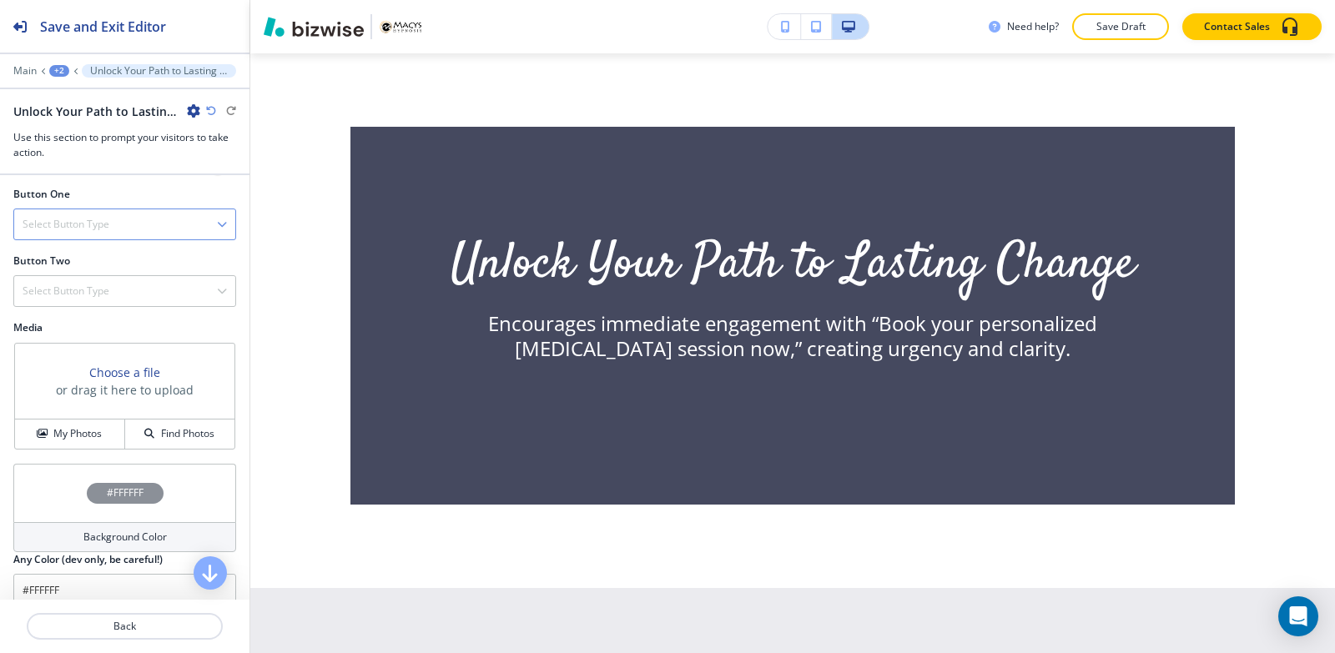
click at [58, 228] on h4 "Select Button Type" at bounding box center [66, 224] width 87 height 15
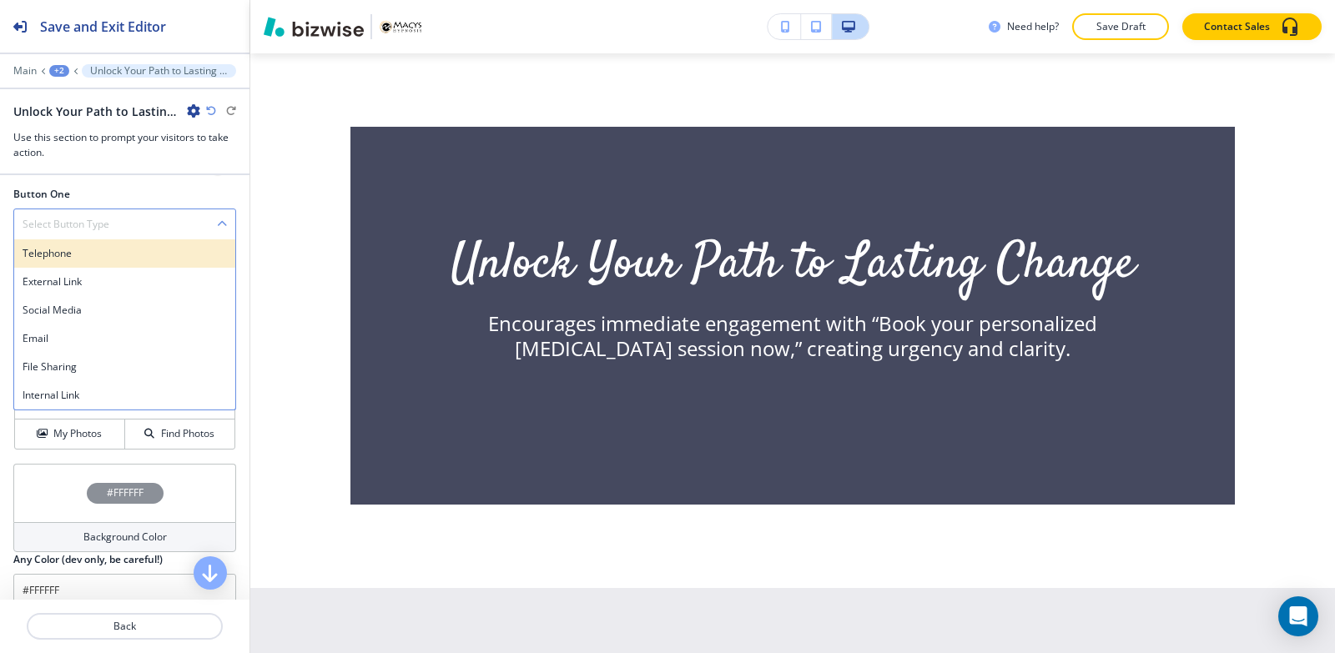
click at [68, 261] on div "Telephone" at bounding box center [124, 253] width 221 height 28
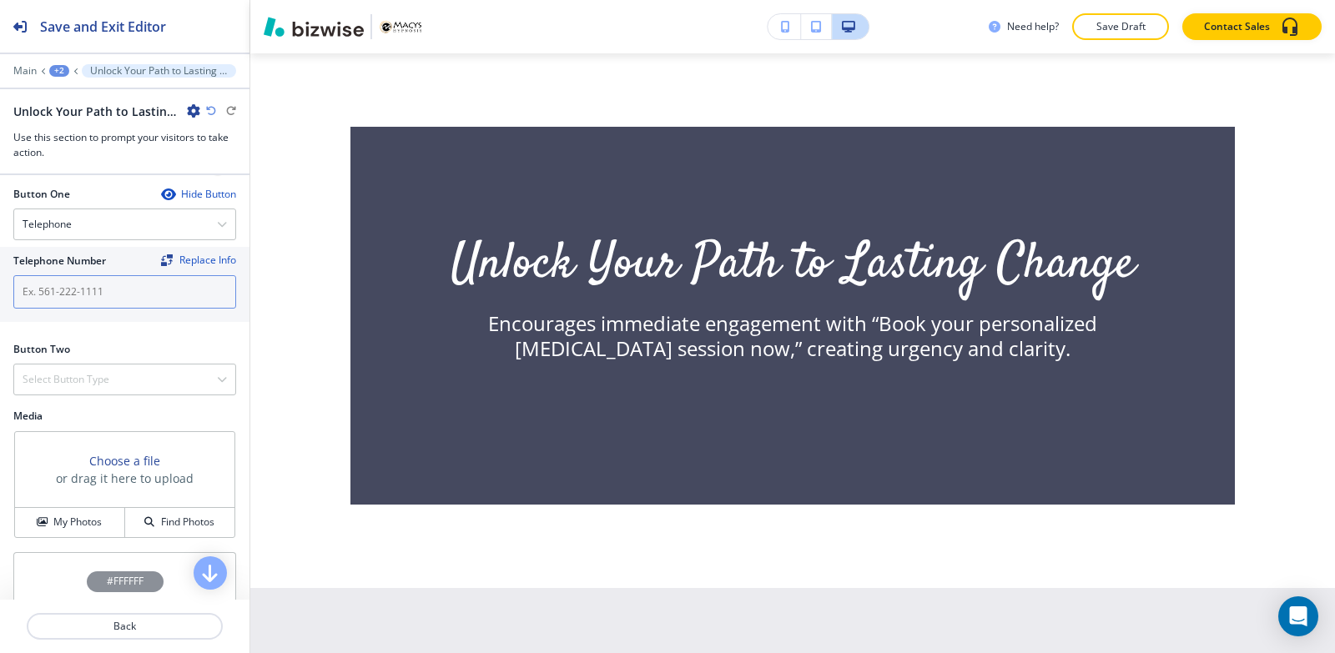
click at [67, 291] on input "text" at bounding box center [124, 291] width 223 height 33
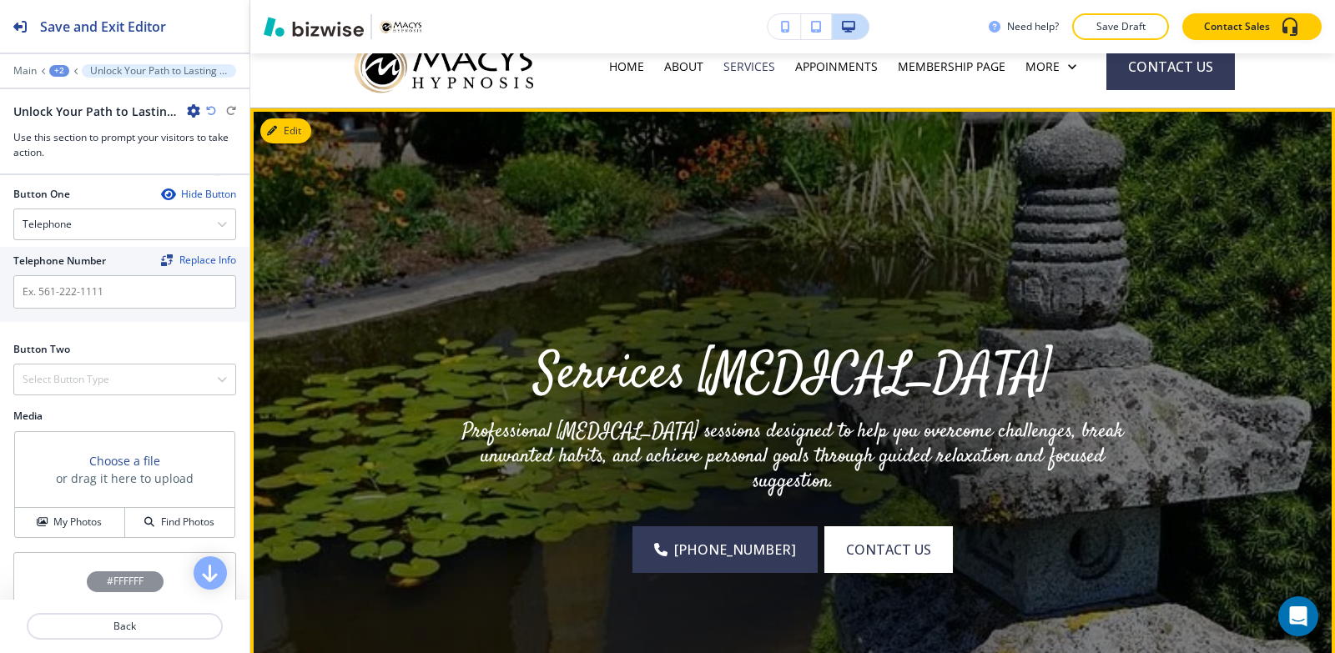
scroll to position [0, 0]
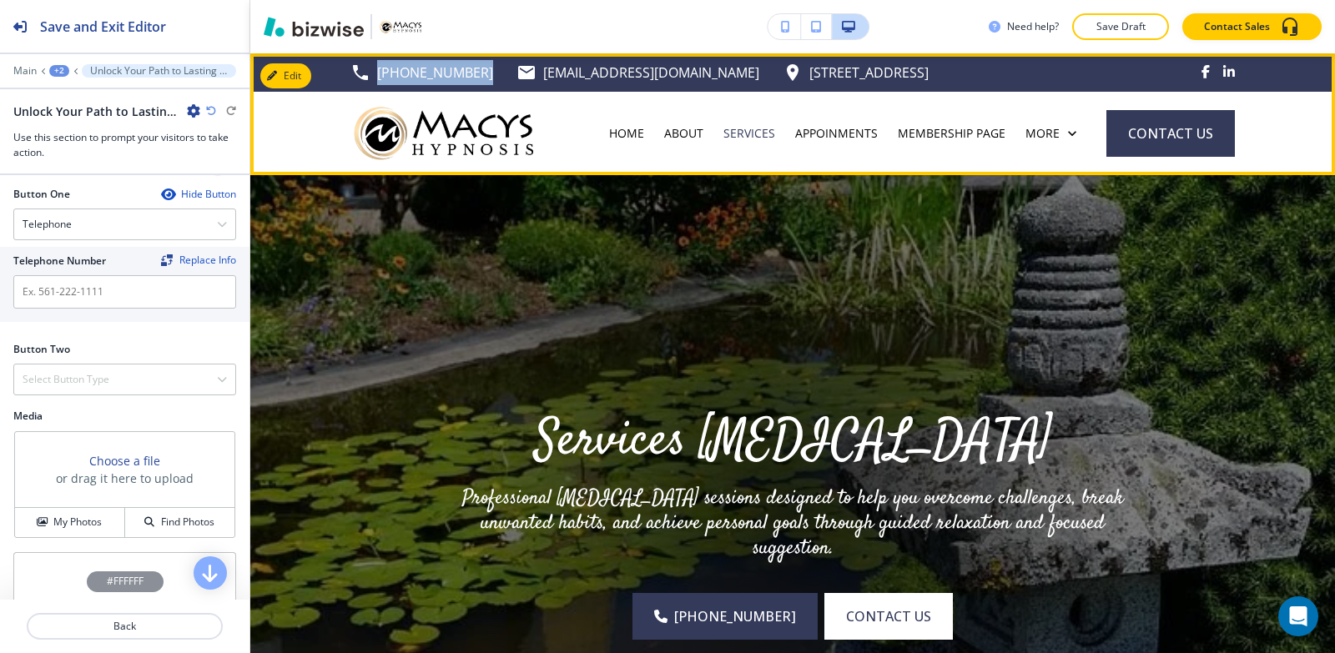
drag, startPoint x: 475, startPoint y: 73, endPoint x: 373, endPoint y: 78, distance: 101.9
click at [373, 78] on div "[PHONE_NUMBER] [EMAIL_ADDRESS][DOMAIN_NAME] [STREET_ADDRESS]" at bounding box center [639, 72] width 578 height 25
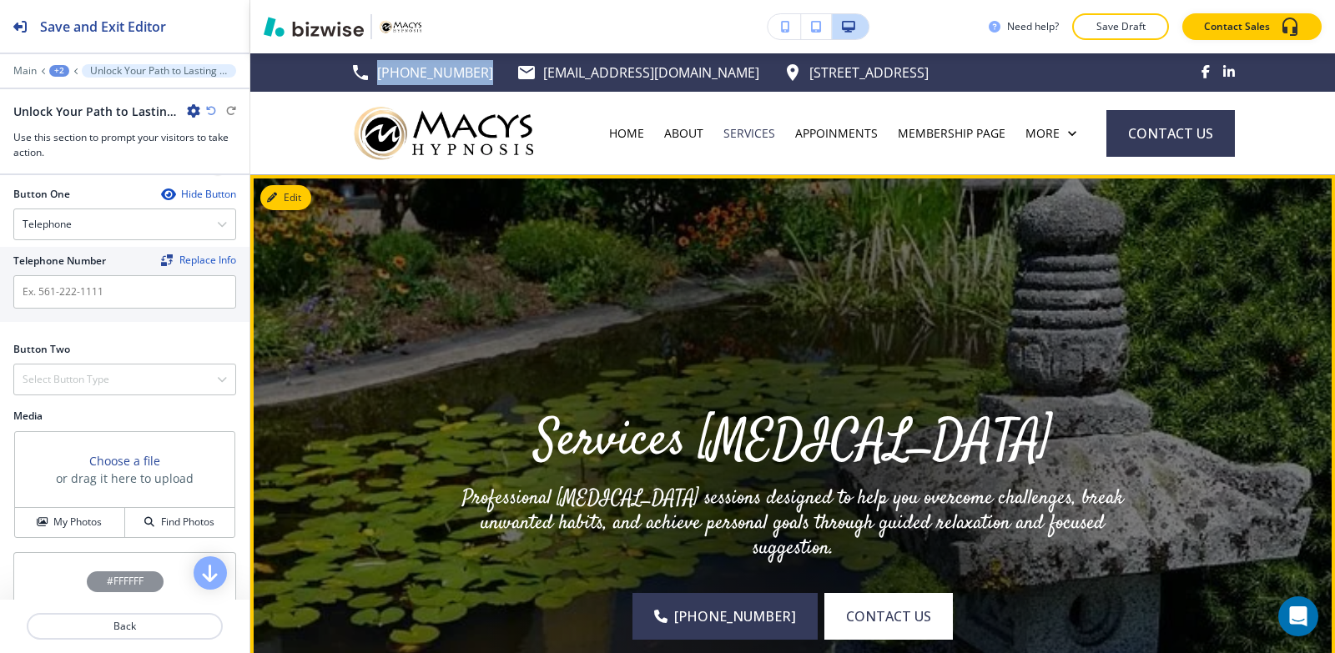
copy p "[PHONE_NUMBER]"
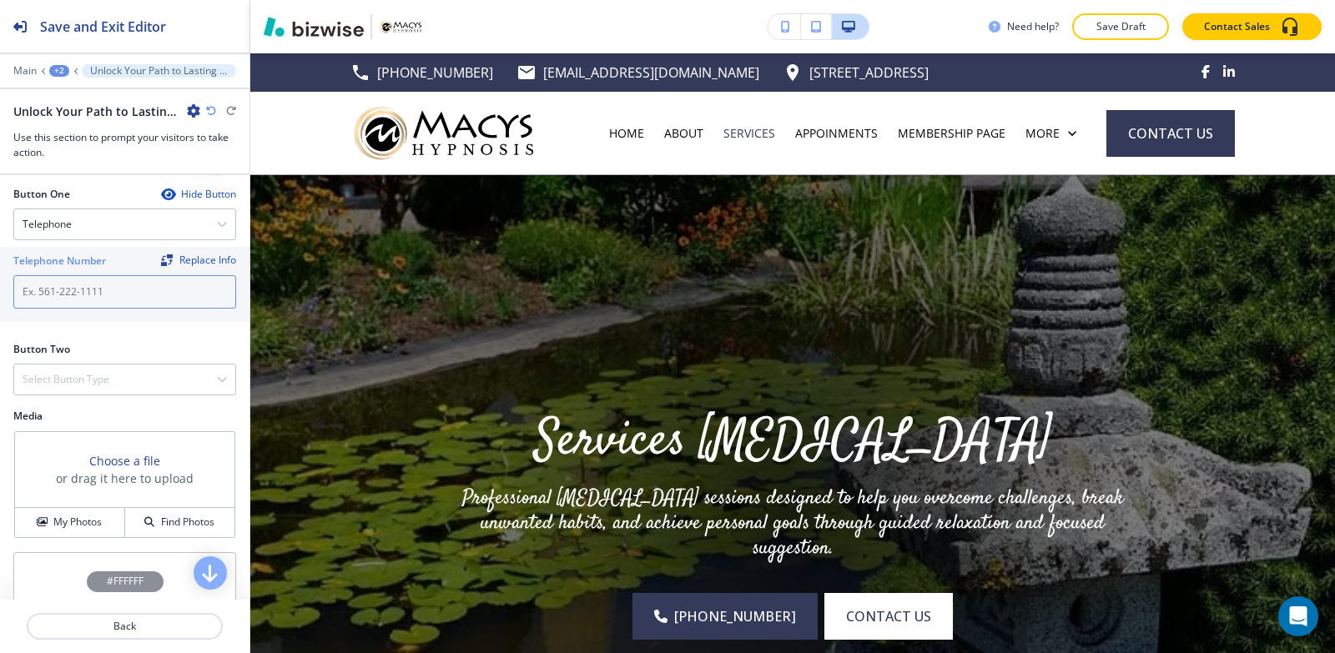
click at [111, 279] on input "text" at bounding box center [124, 291] width 223 height 33
paste input "[PHONE_NUMBER]"
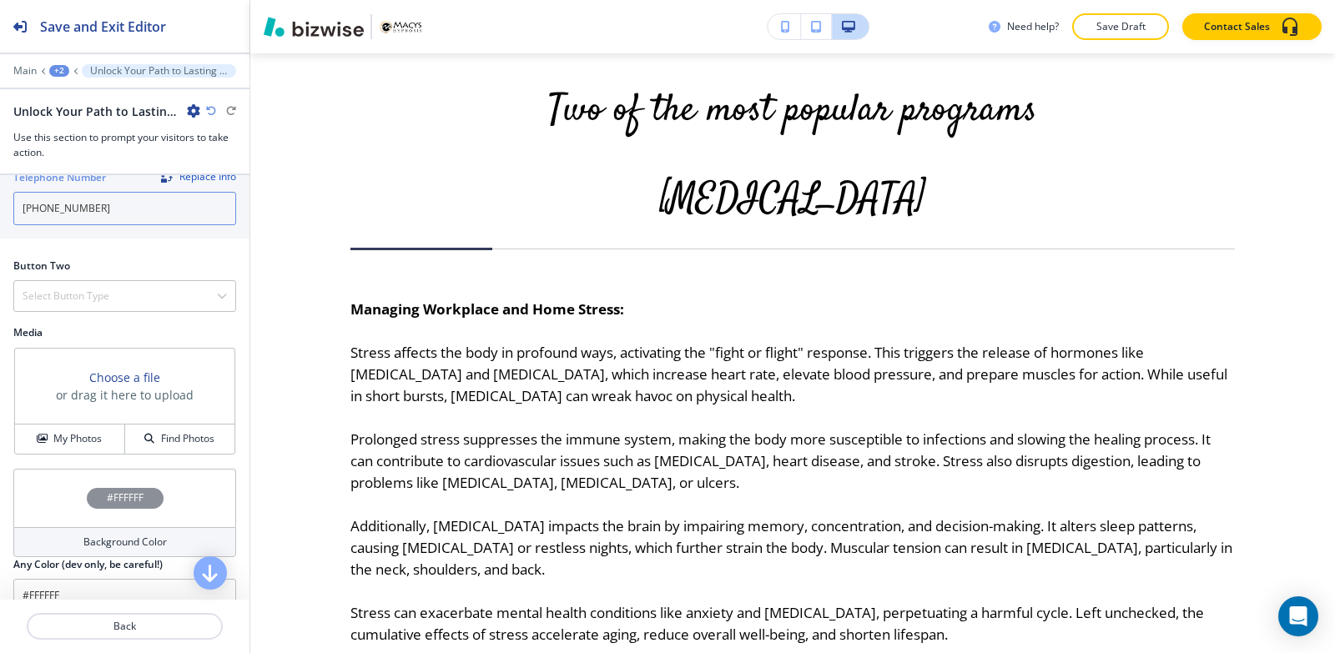
scroll to position [747, 0]
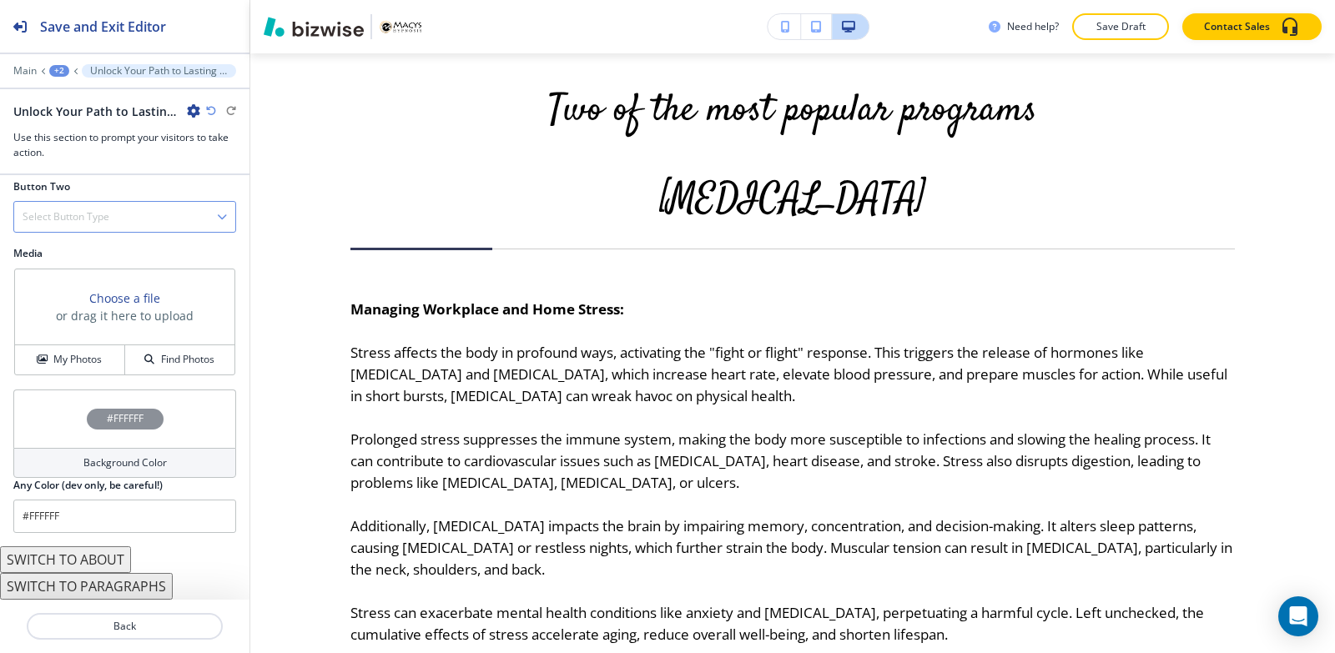
type input "[PHONE_NUMBER]"
click at [69, 220] on h4 "Select Button Type" at bounding box center [66, 216] width 87 height 15
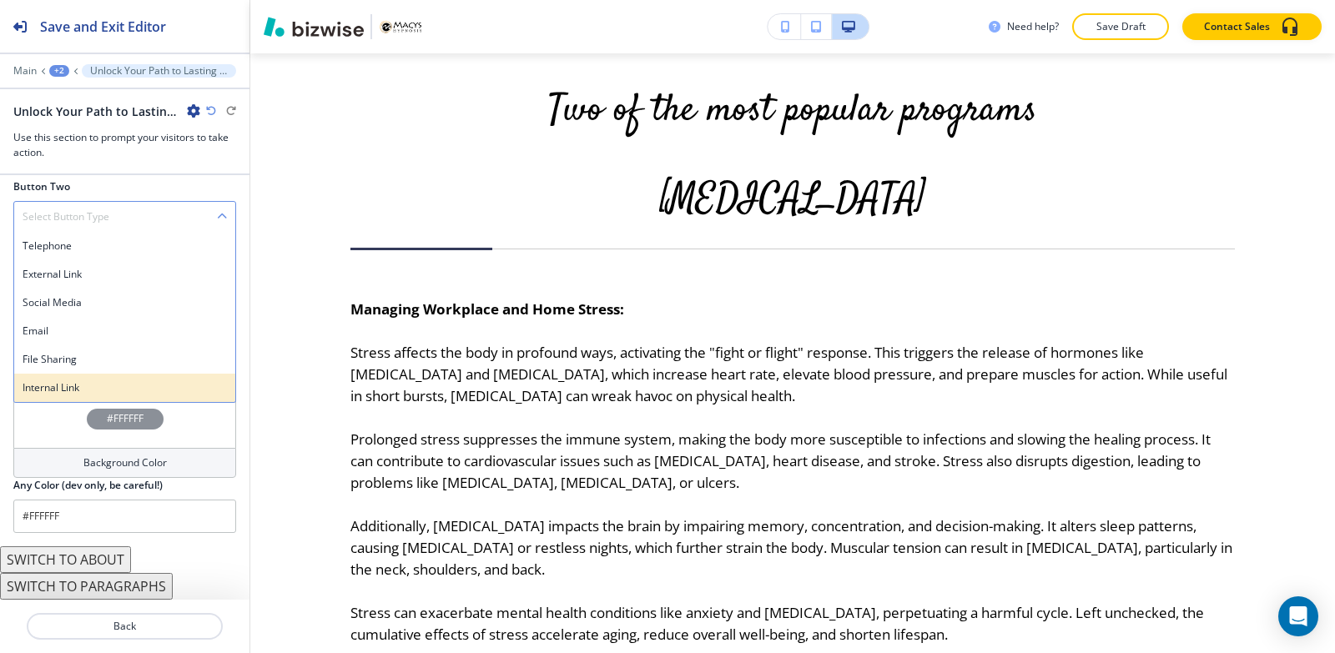
click at [71, 395] on div "Internal Link" at bounding box center [124, 388] width 221 height 28
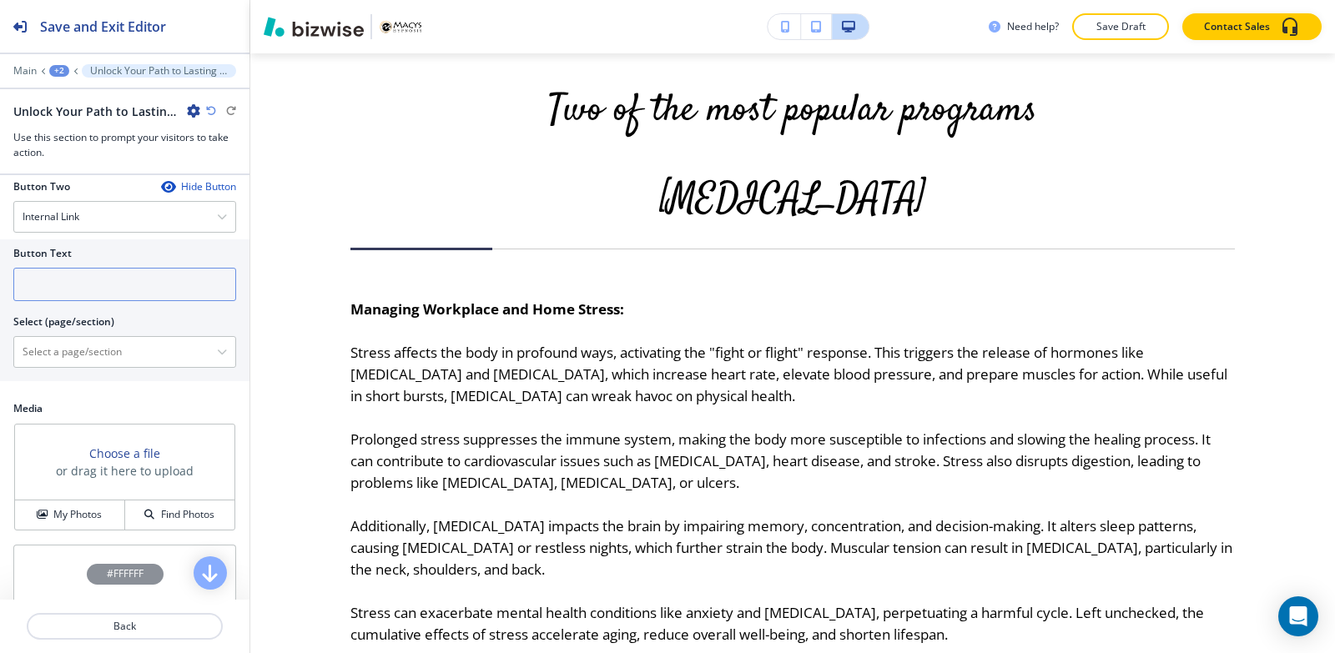
click at [65, 282] on input "text" at bounding box center [124, 284] width 223 height 33
type input "contact us"
click at [86, 350] on \(page\/section\) "Manual Input" at bounding box center [115, 352] width 203 height 28
type \(page\/section\) "CONTACT | Contact Form"
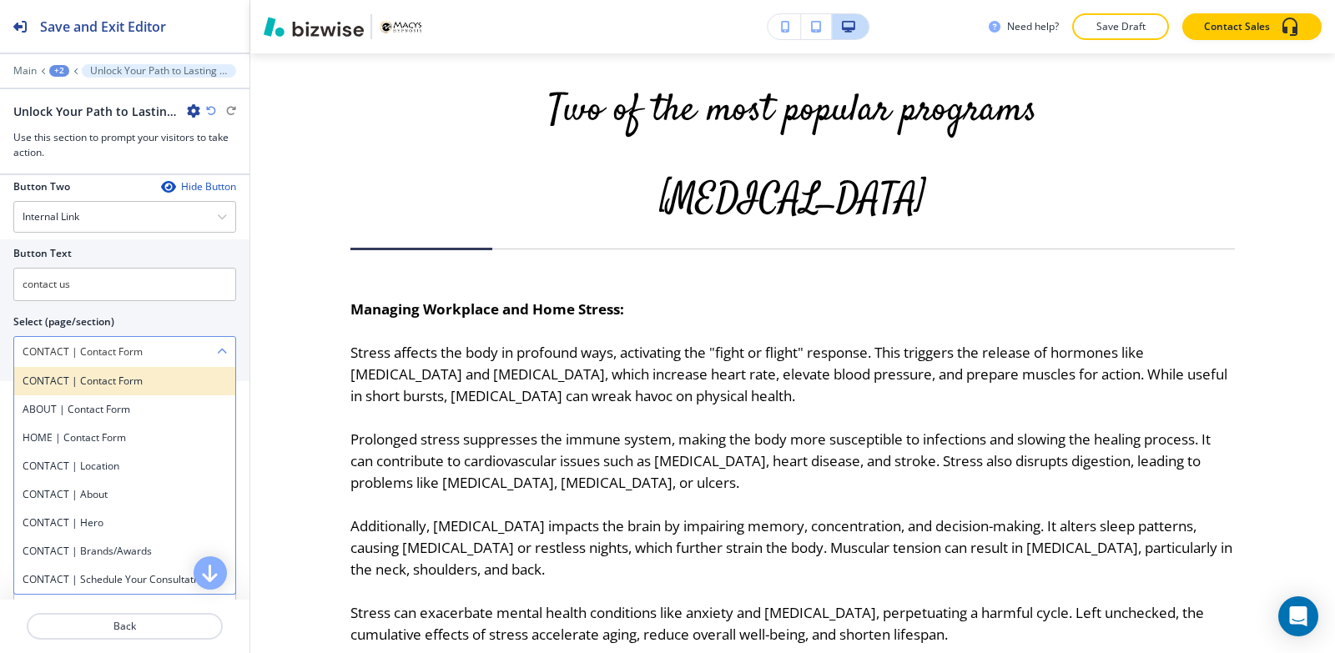
click at [92, 381] on h4 "CONTACT | Contact Form" at bounding box center [125, 381] width 204 height 15
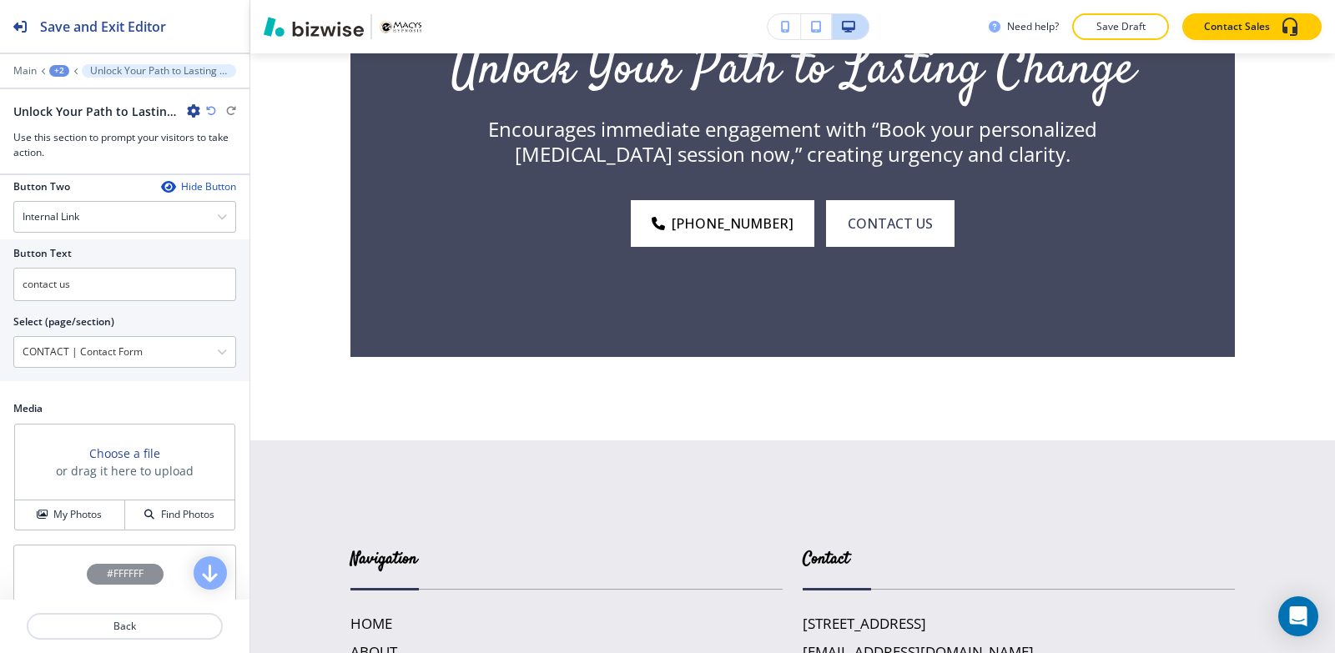
scroll to position [902, 0]
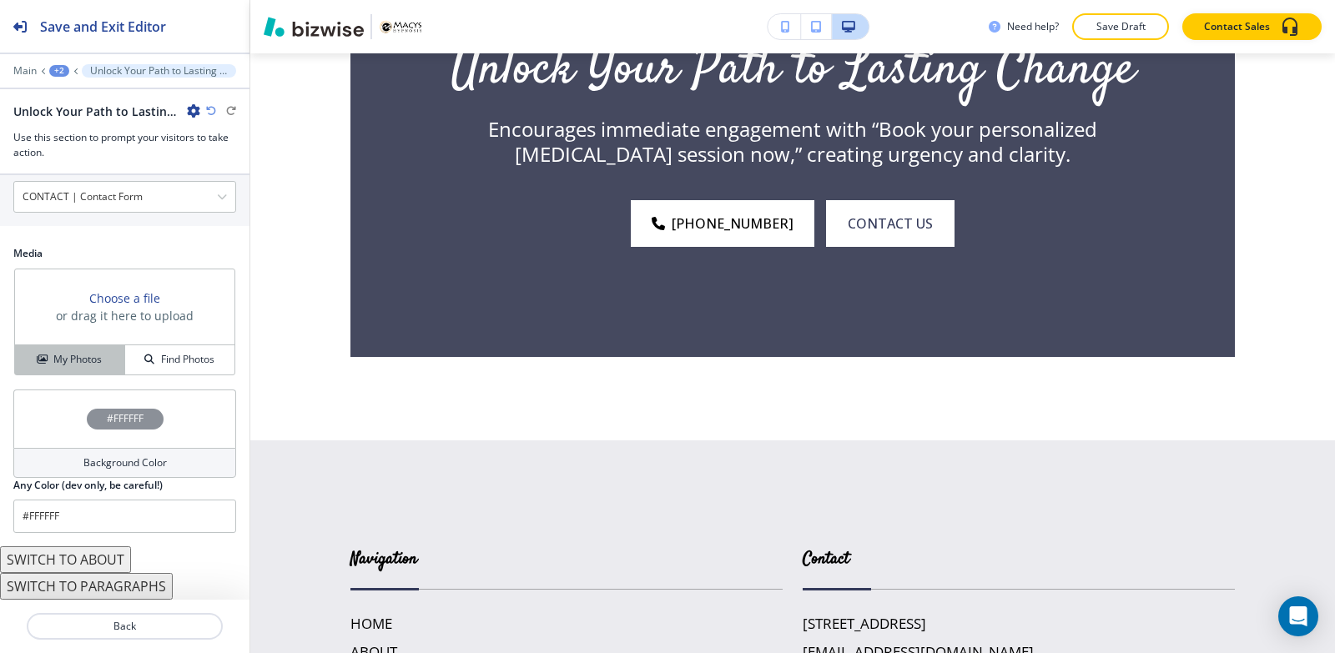
click at [55, 354] on h4 "My Photos" at bounding box center [77, 359] width 48 height 15
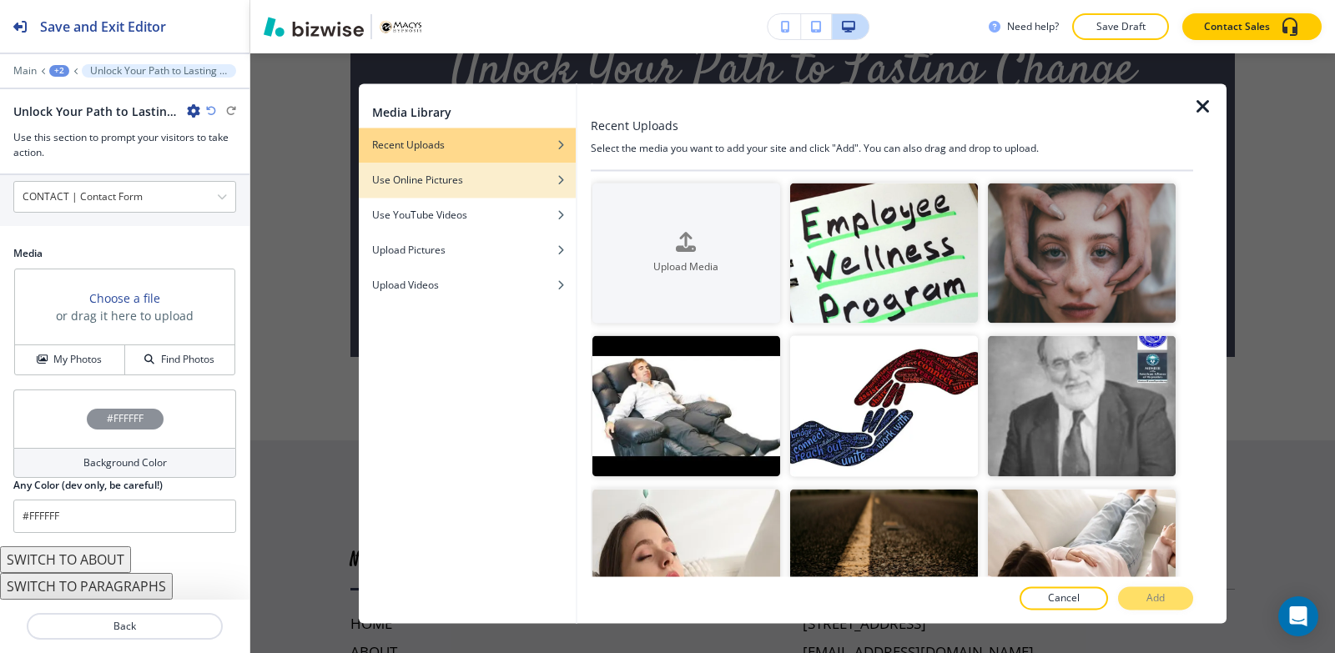
click at [491, 180] on div "Use Online Pictures" at bounding box center [467, 180] width 217 height 15
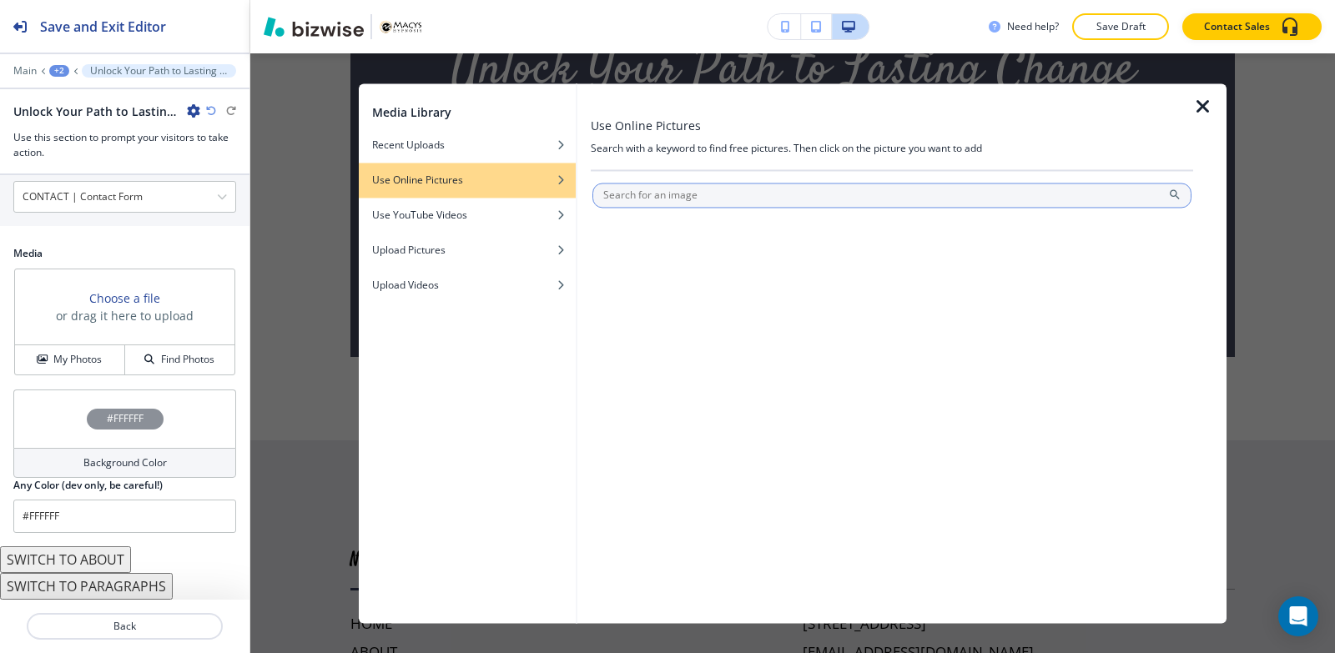
click at [840, 193] on input "text" at bounding box center [891, 195] width 599 height 25
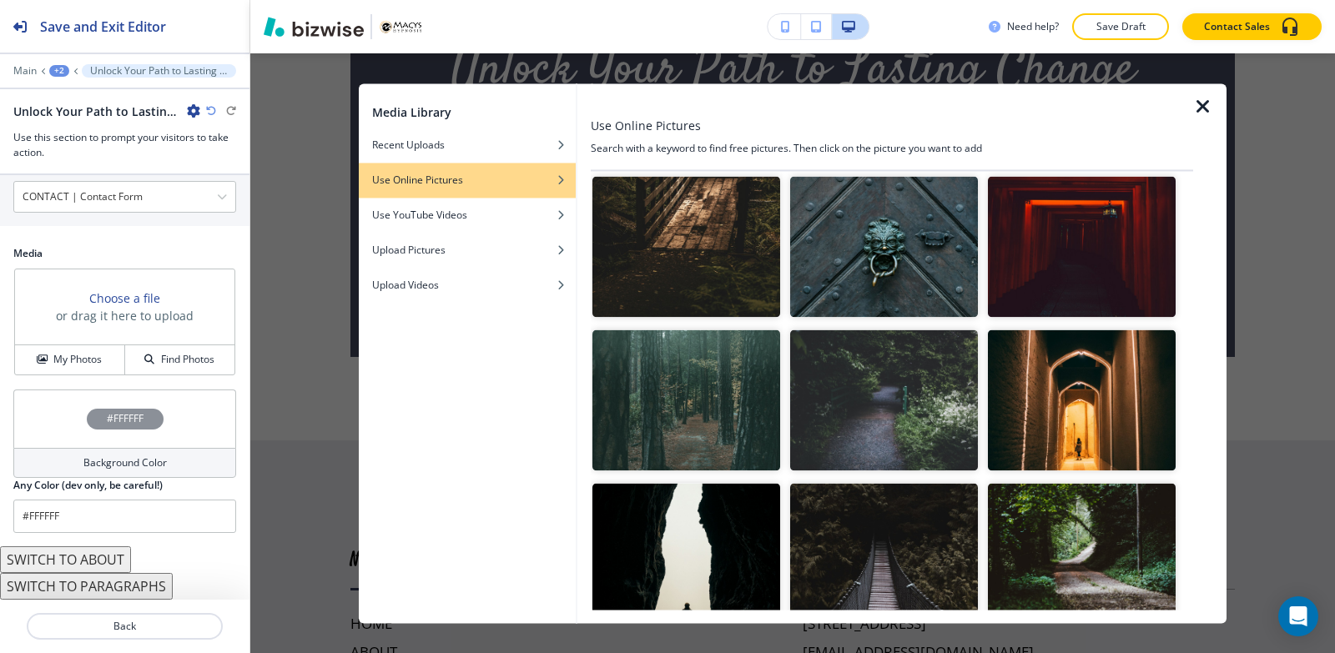
scroll to position [0, 0]
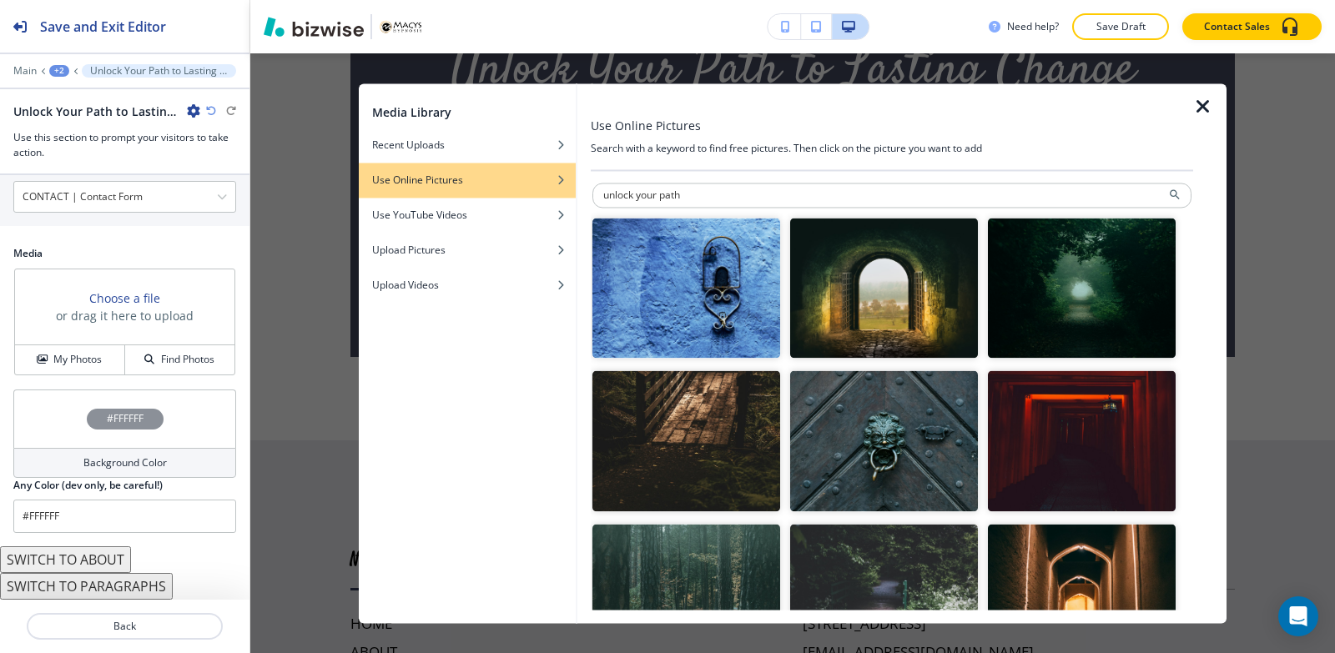
type input "unlock your path"
click at [1213, 105] on div at bounding box center [1209, 353] width 33 height 540
click at [1208, 105] on icon "button" at bounding box center [1203, 107] width 20 height 20
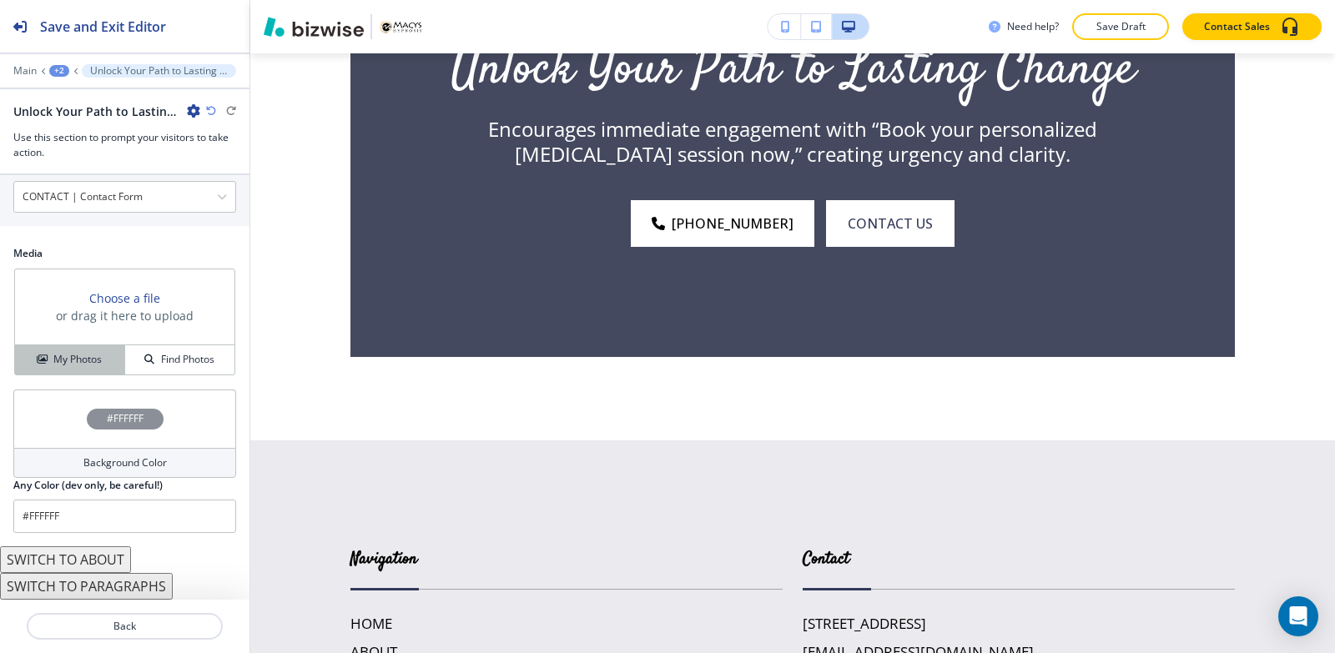
click at [73, 359] on h4 "My Photos" at bounding box center [77, 359] width 48 height 15
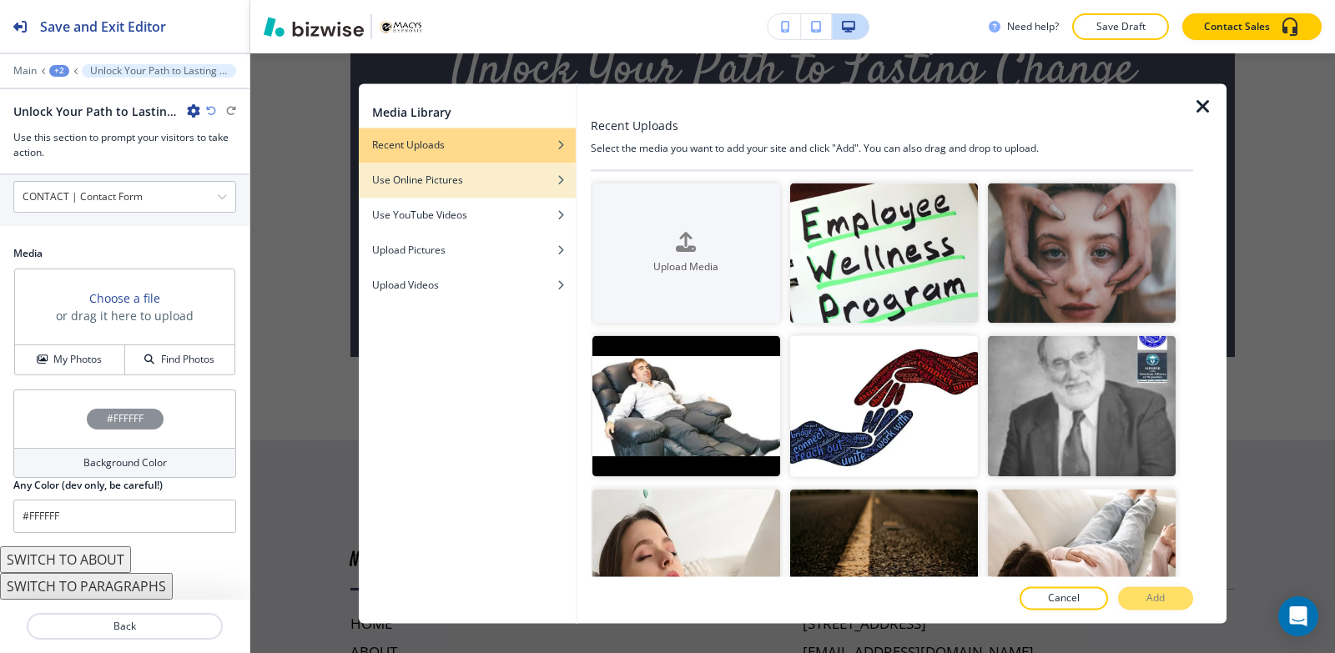
click at [482, 188] on div "button" at bounding box center [467, 193] width 217 height 10
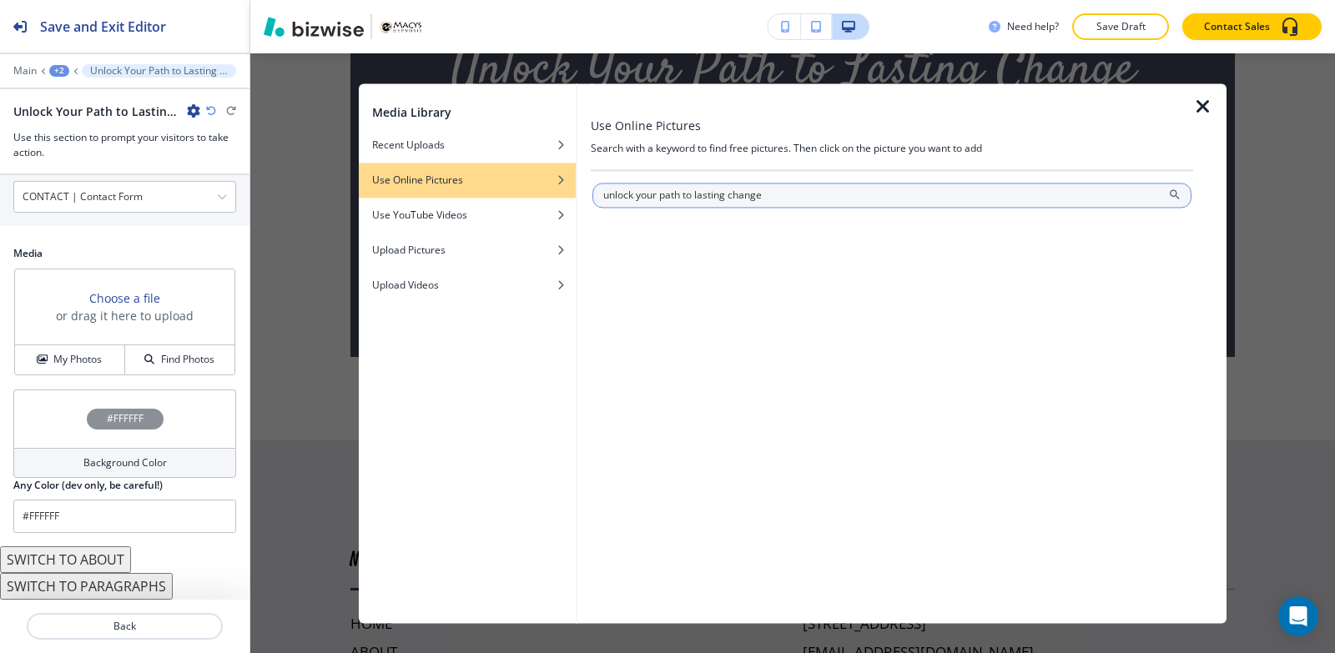
type input "unlock your path to lasting change"
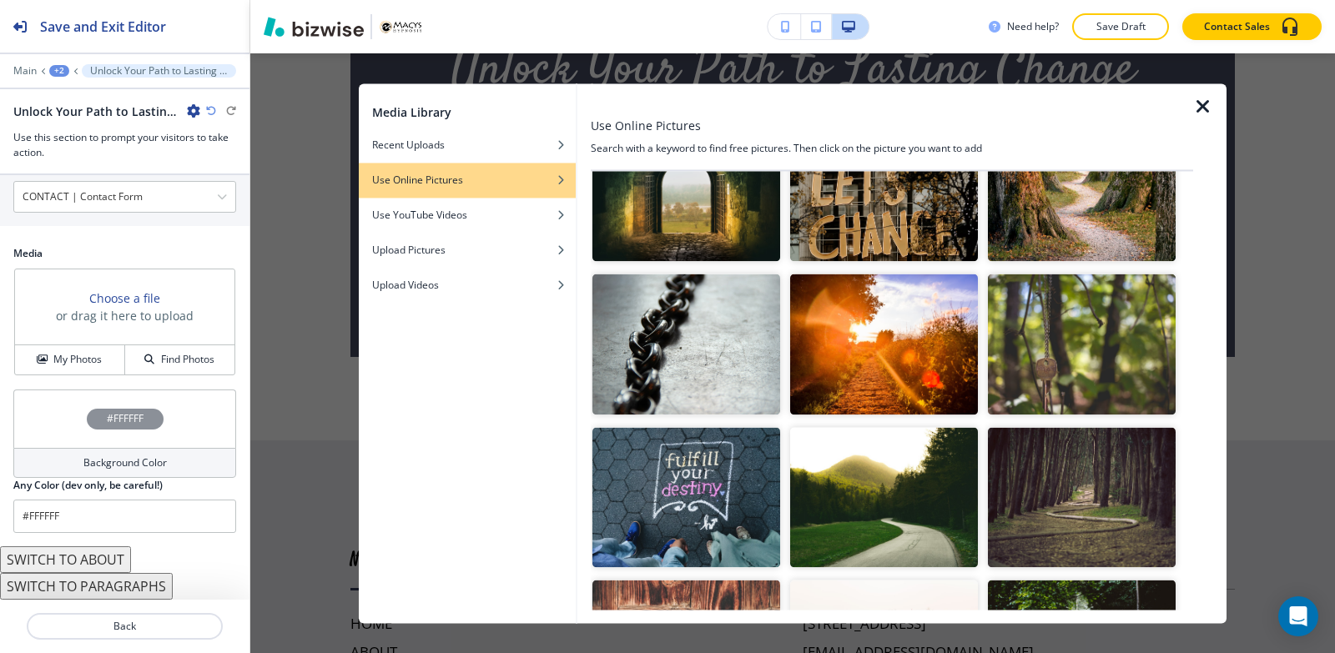
scroll to position [417, 0]
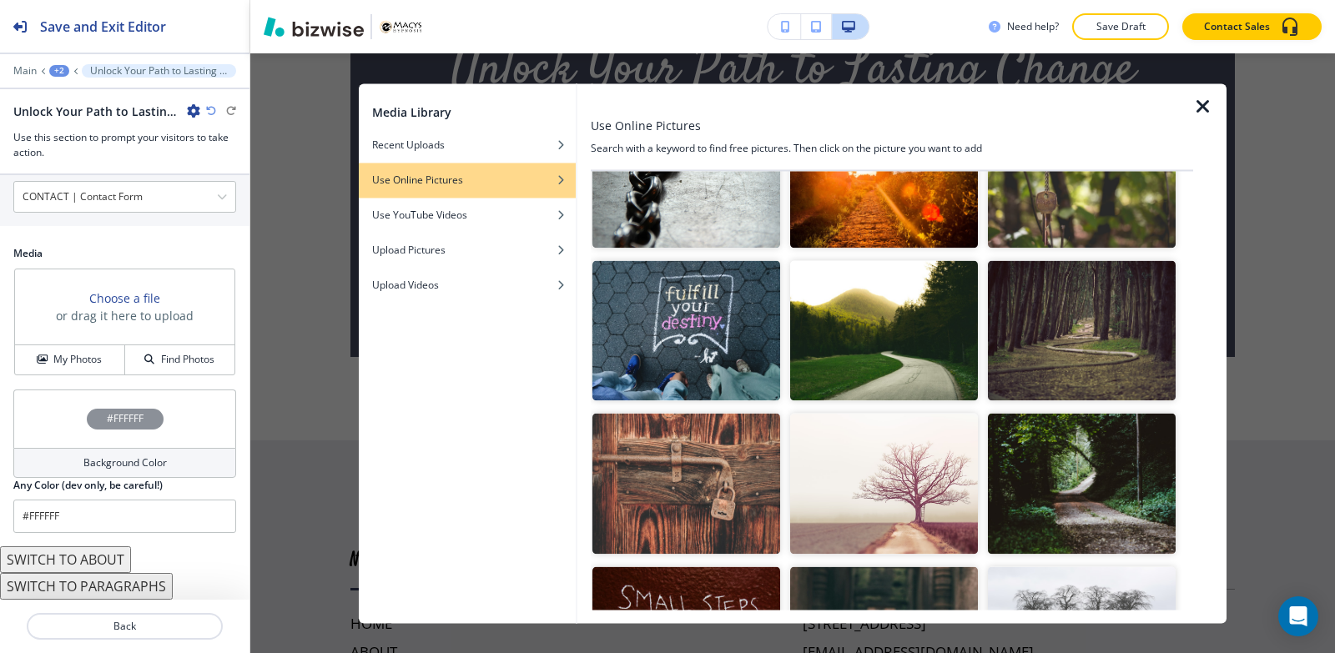
click at [856, 310] on img "button" at bounding box center [884, 330] width 188 height 141
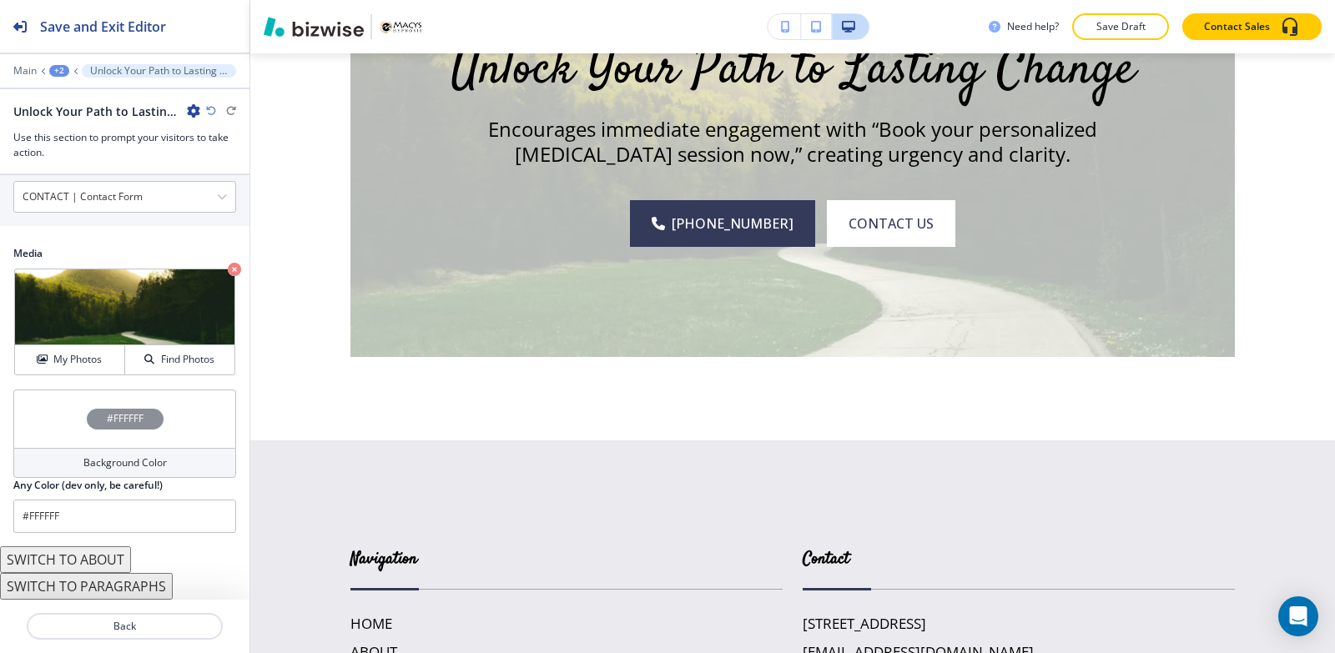
click at [93, 460] on h4 "Background Color" at bounding box center [124, 462] width 83 height 15
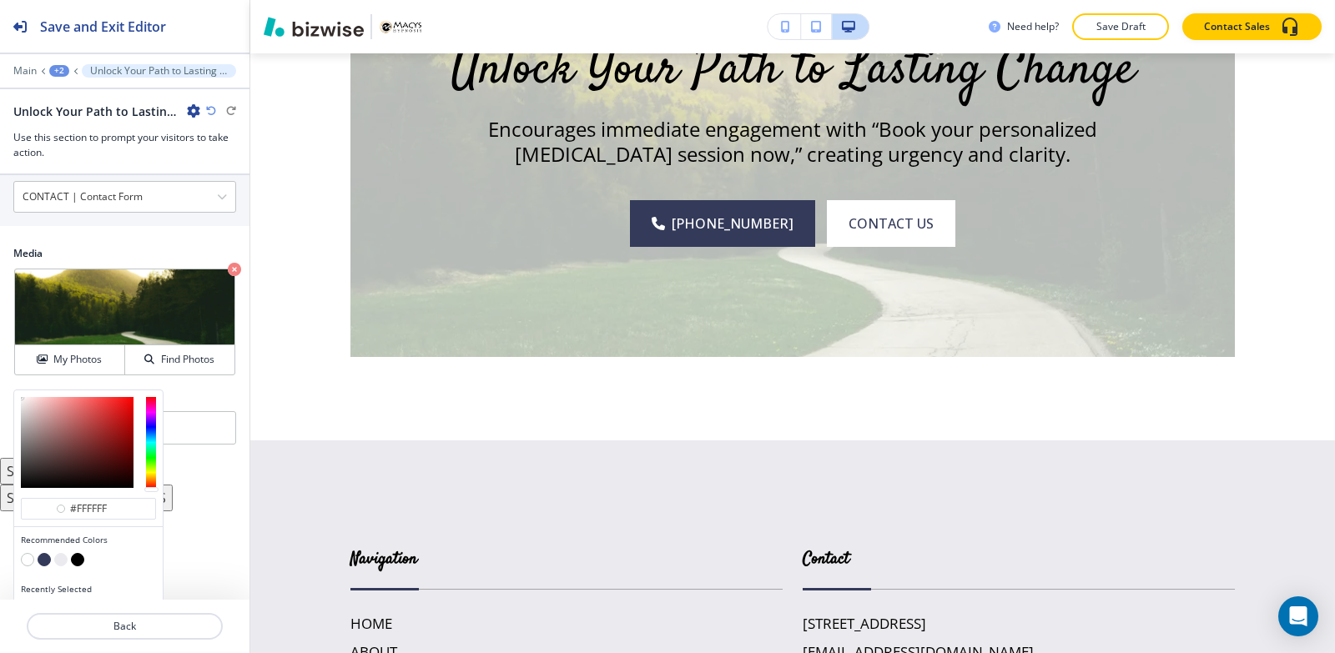
click at [73, 560] on button "button" at bounding box center [77, 559] width 13 height 13
type input "#000000"
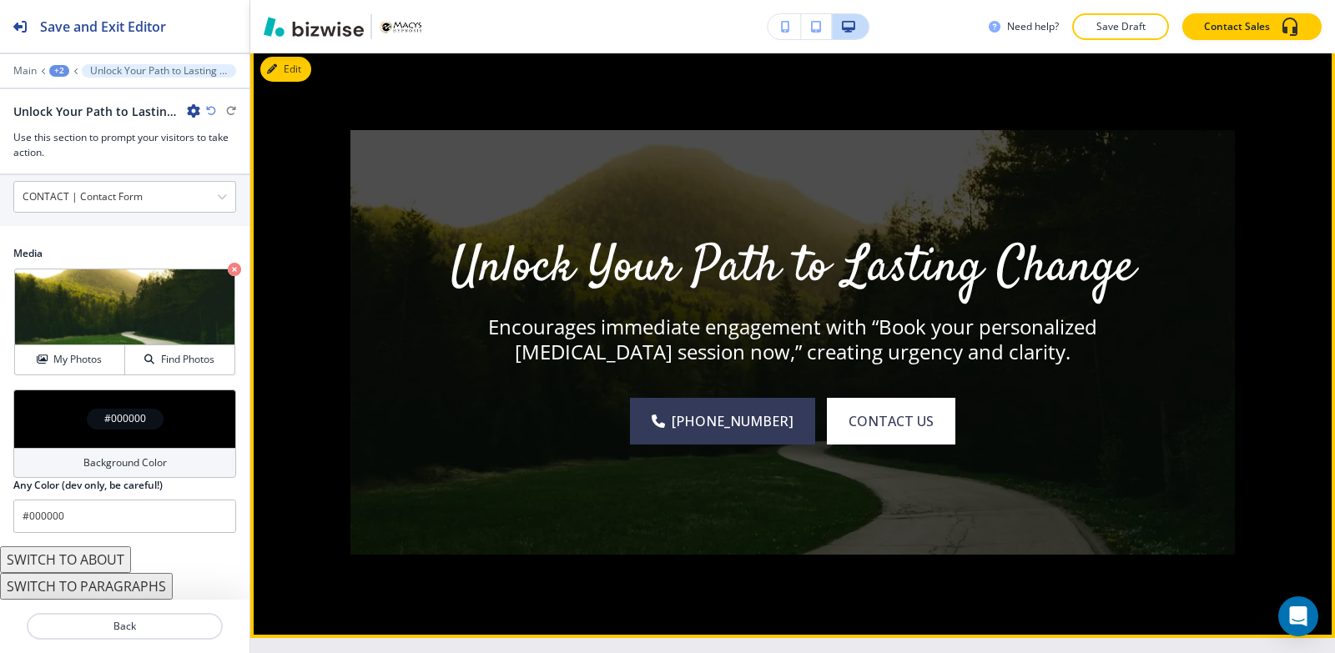
scroll to position [4922, 0]
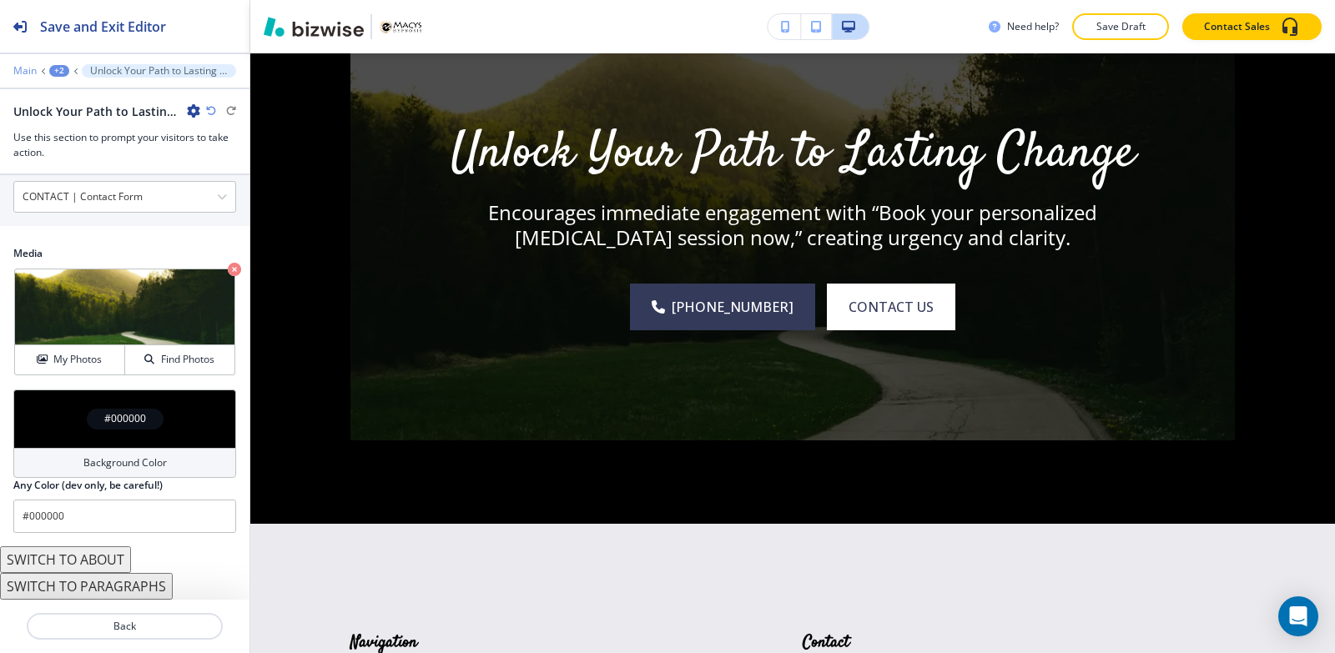
click at [28, 71] on p "Main" at bounding box center [24, 71] width 23 height 12
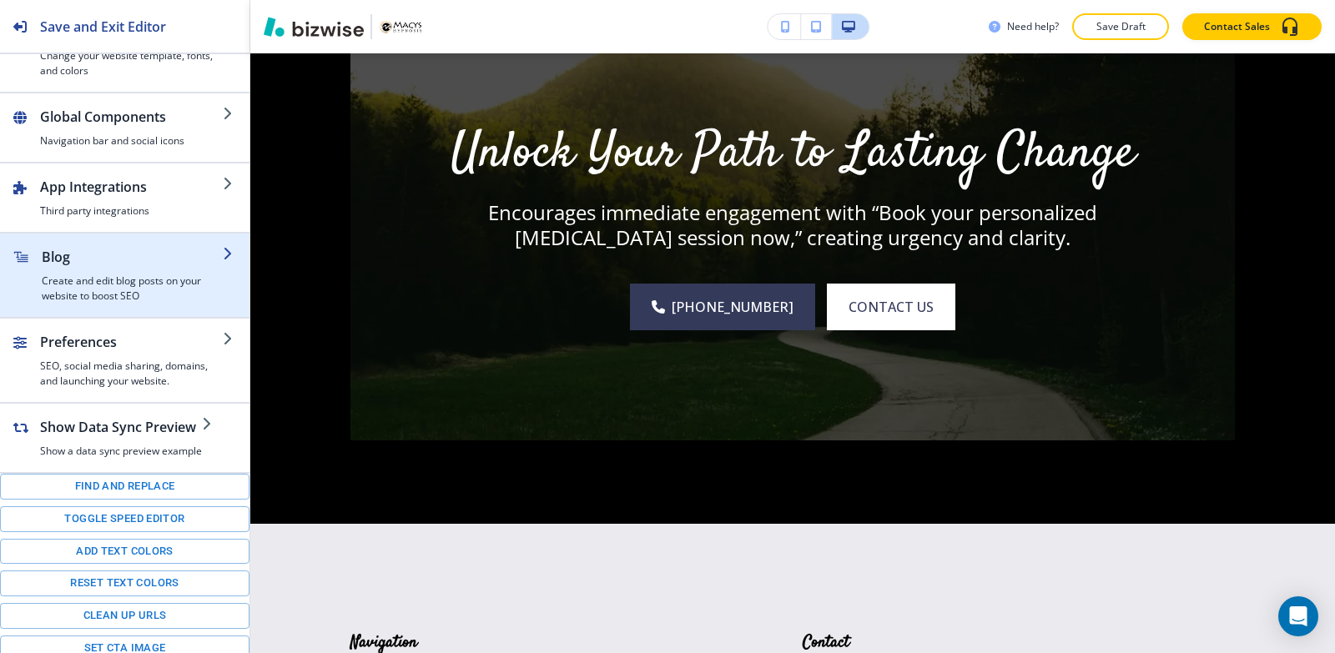
scroll to position [236, 0]
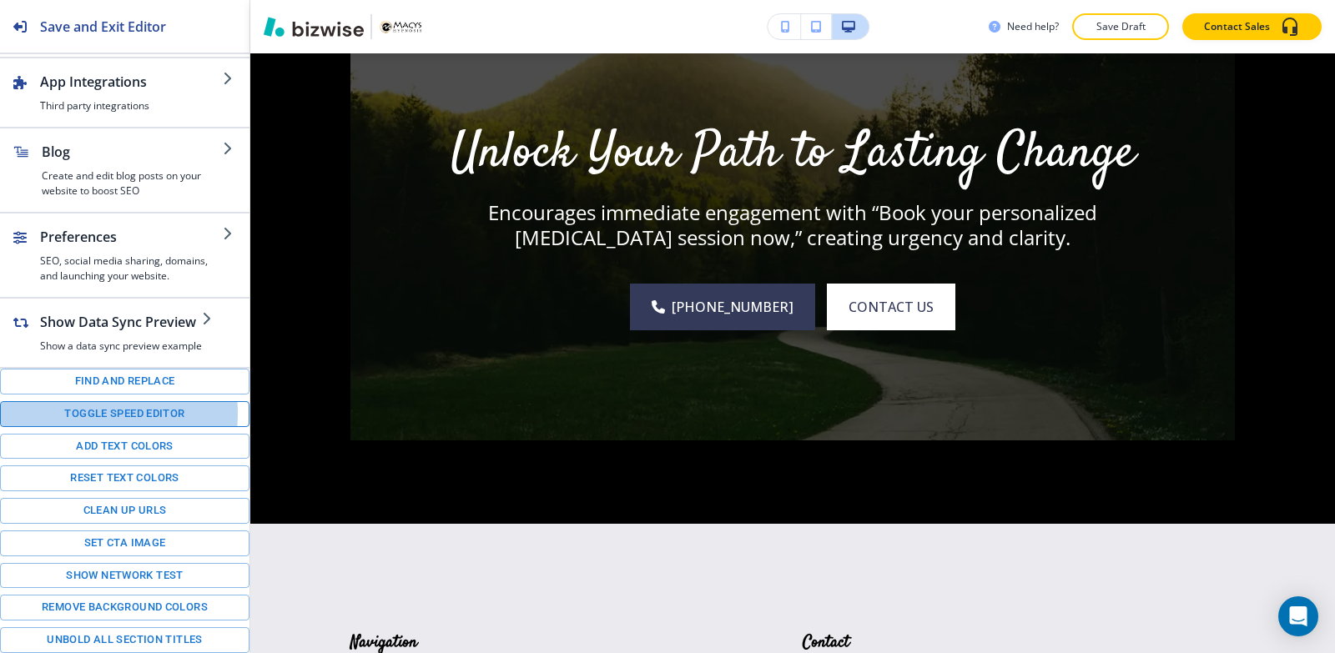
click at [79, 414] on button "Toggle speed editor" at bounding box center [124, 414] width 249 height 26
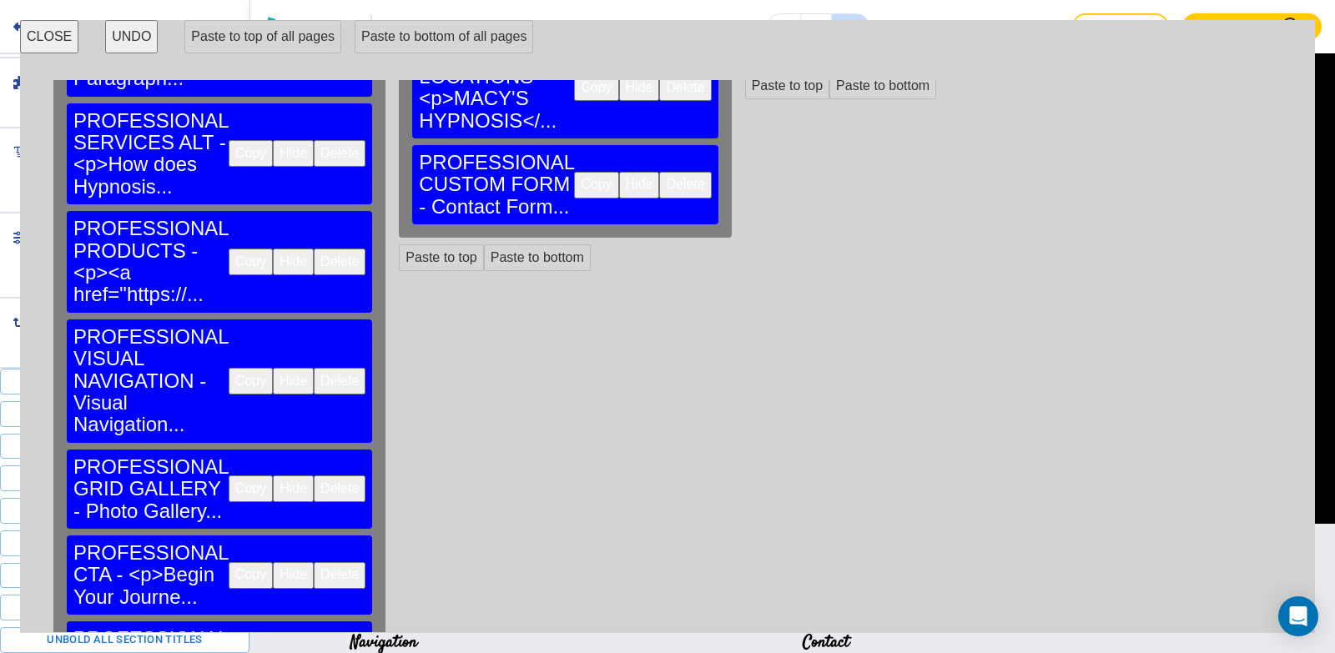
scroll to position [364, 0]
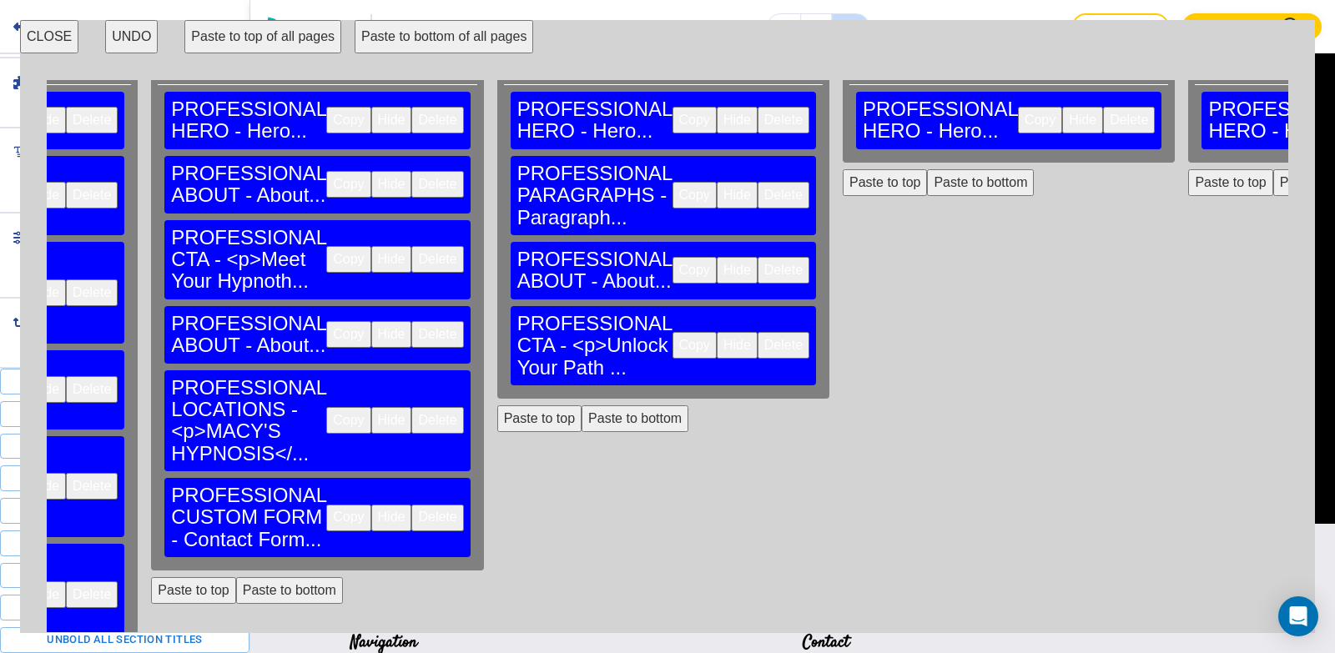
scroll to position [0, 248]
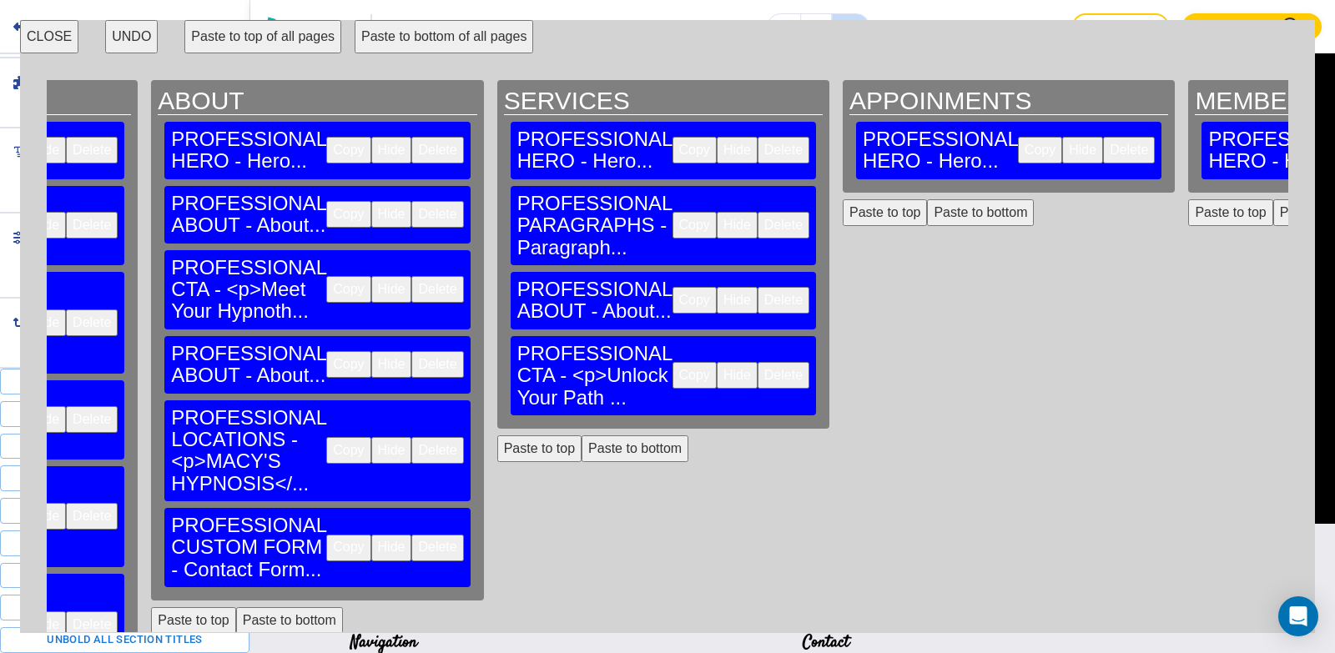
click at [581, 435] on button "Paste to bottom" at bounding box center [634, 448] width 107 height 27
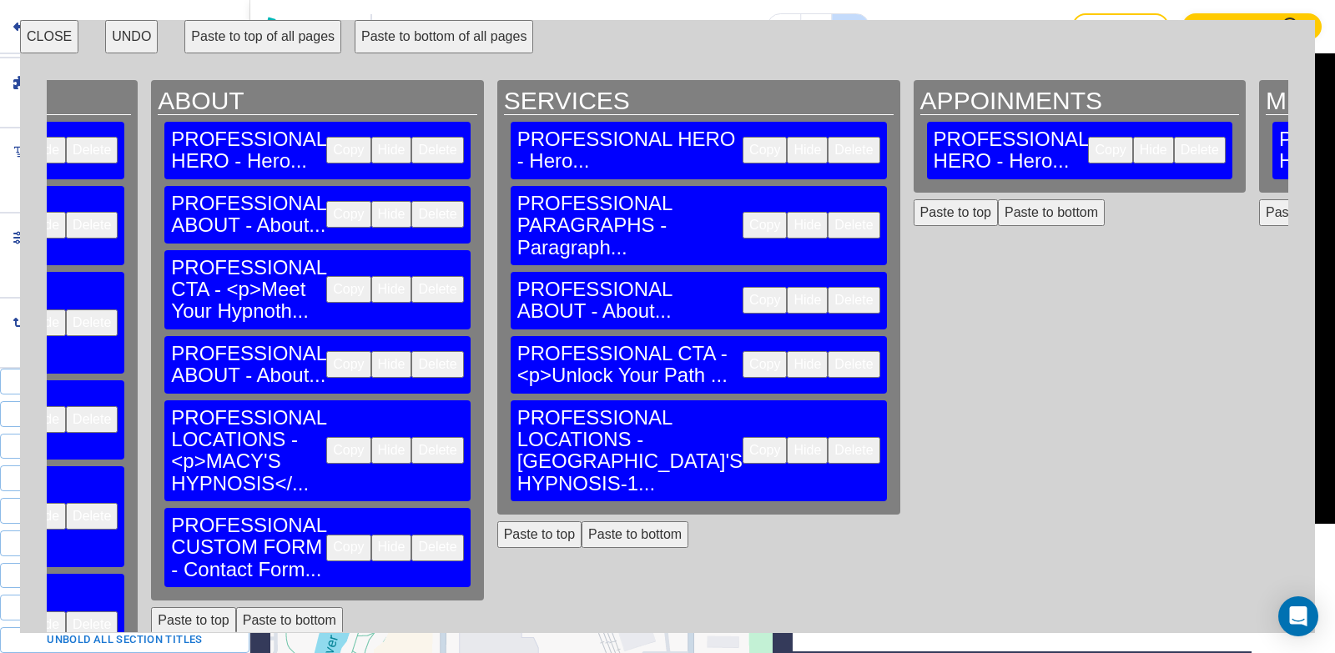
scroll to position [0, 0]
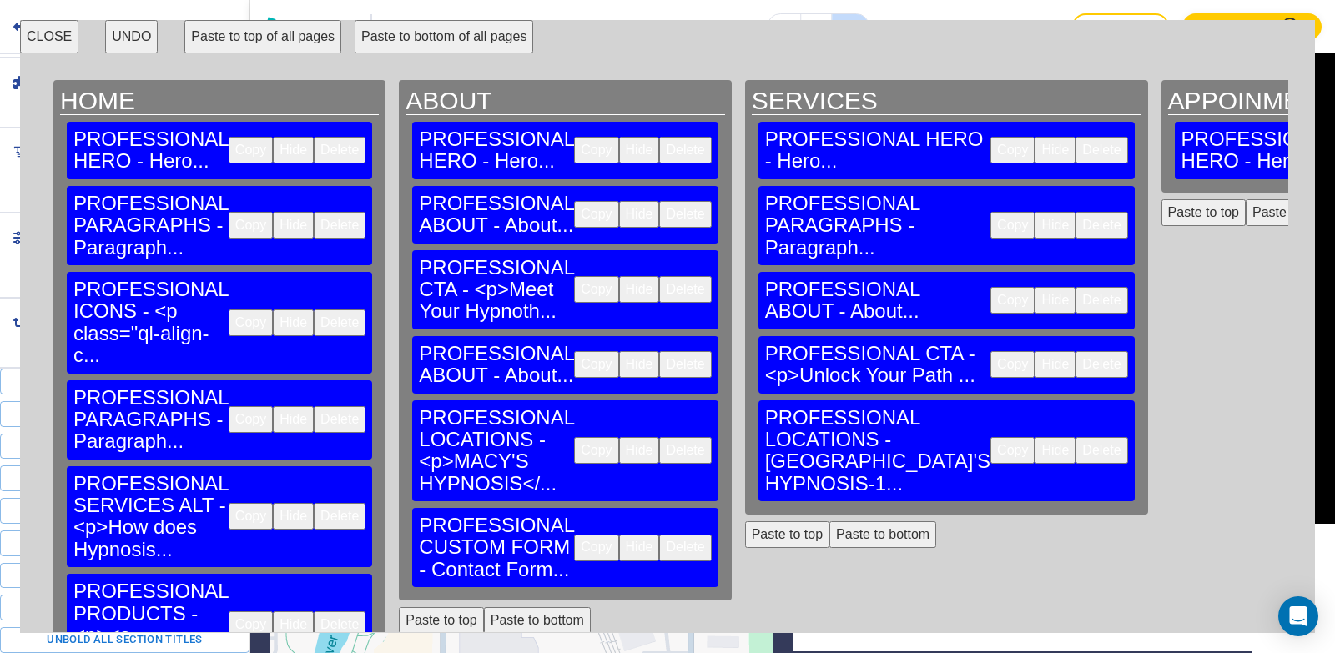
click at [574, 535] on button "Copy" at bounding box center [596, 548] width 44 height 27
click at [829, 521] on button "Paste to bottom" at bounding box center [882, 534] width 107 height 27
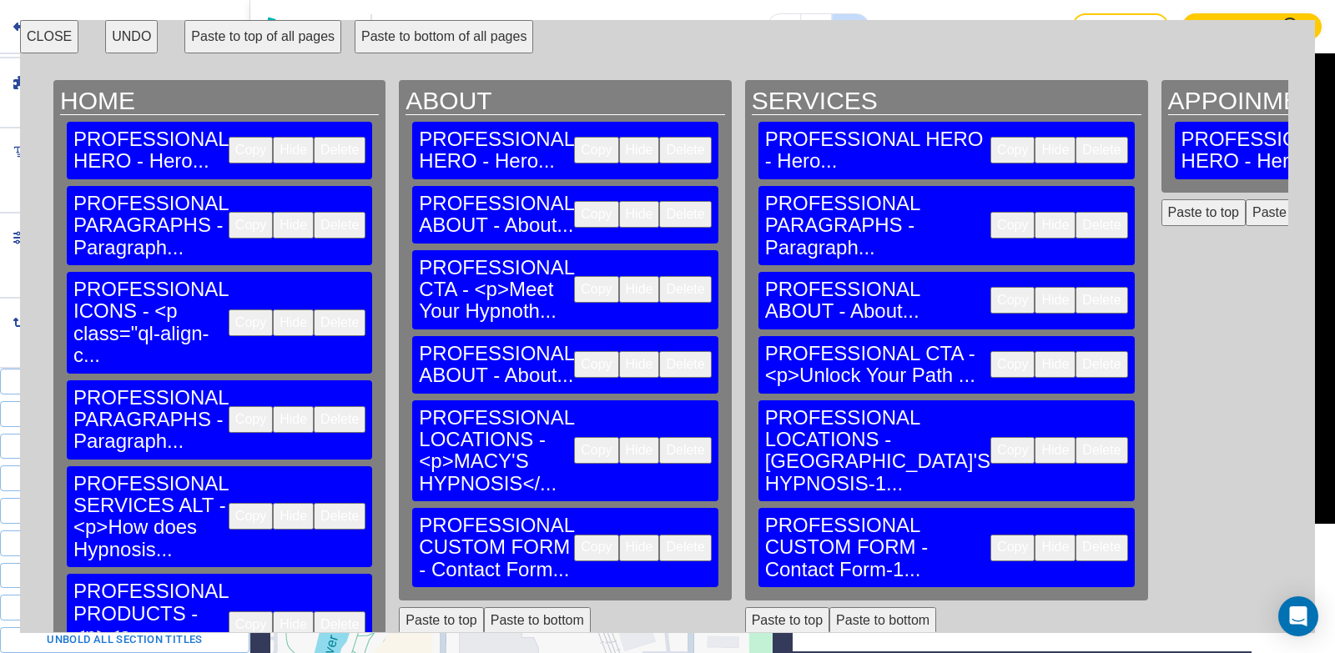
click at [47, 33] on button "CLOSE" at bounding box center [49, 36] width 58 height 33
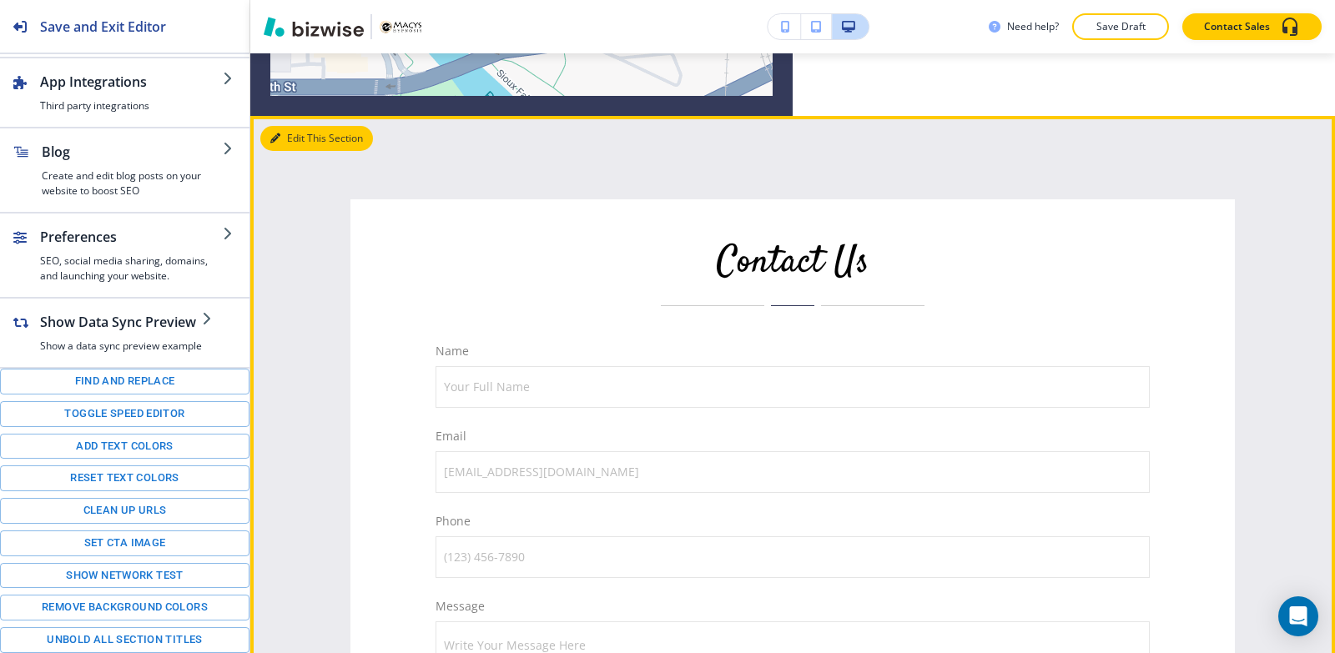
click at [314, 151] on button "Edit This Section" at bounding box center [316, 138] width 113 height 25
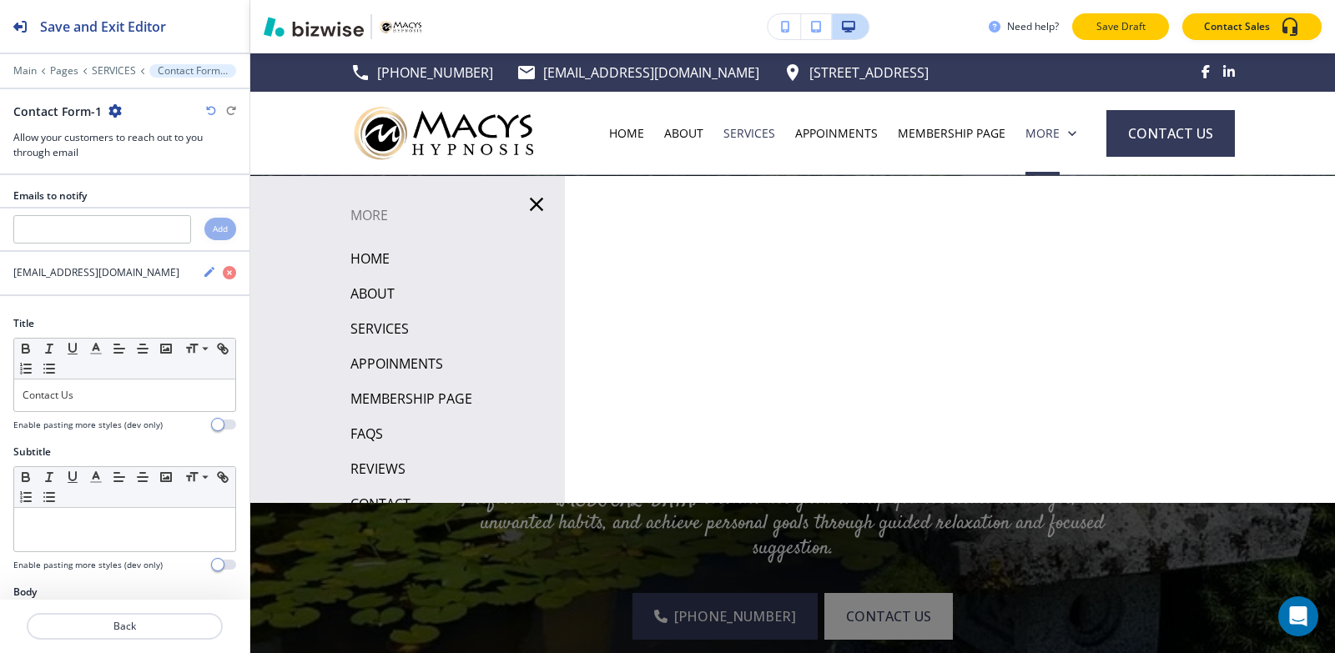
click at [1142, 25] on p "Save Draft" at bounding box center [1120, 26] width 53 height 15
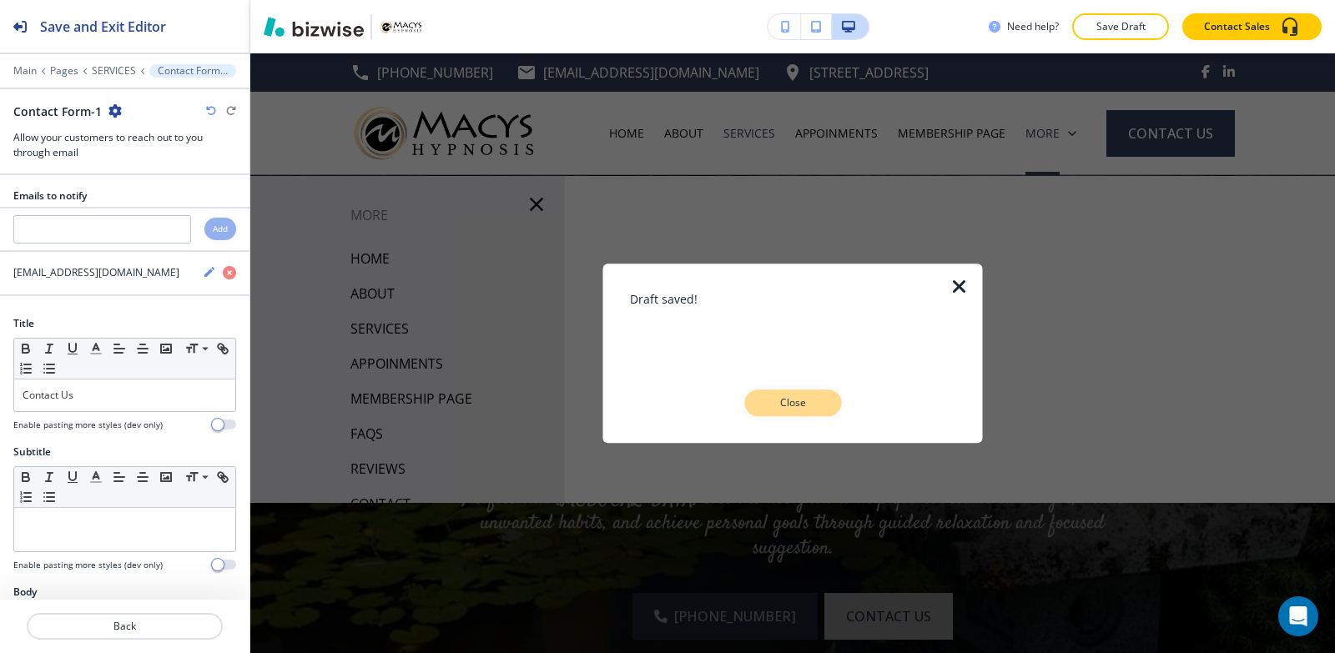
click at [819, 395] on button "Close" at bounding box center [792, 403] width 97 height 27
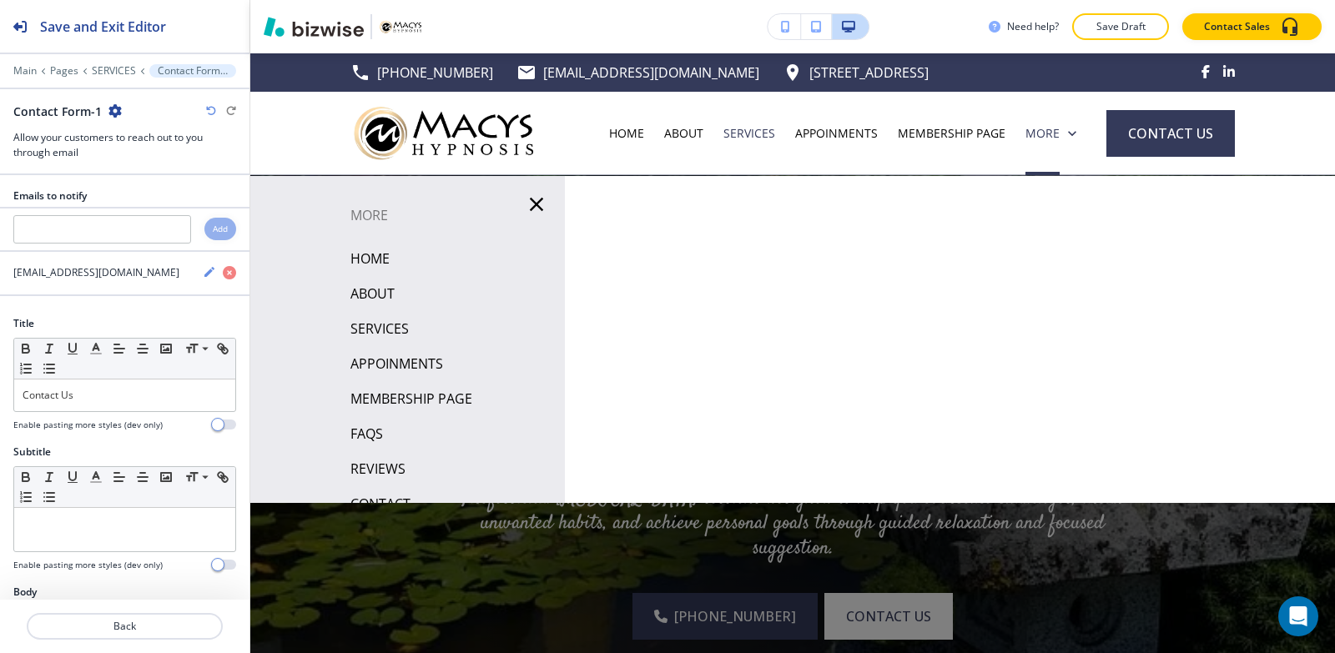
click at [530, 207] on icon "button" at bounding box center [536, 204] width 13 height 13
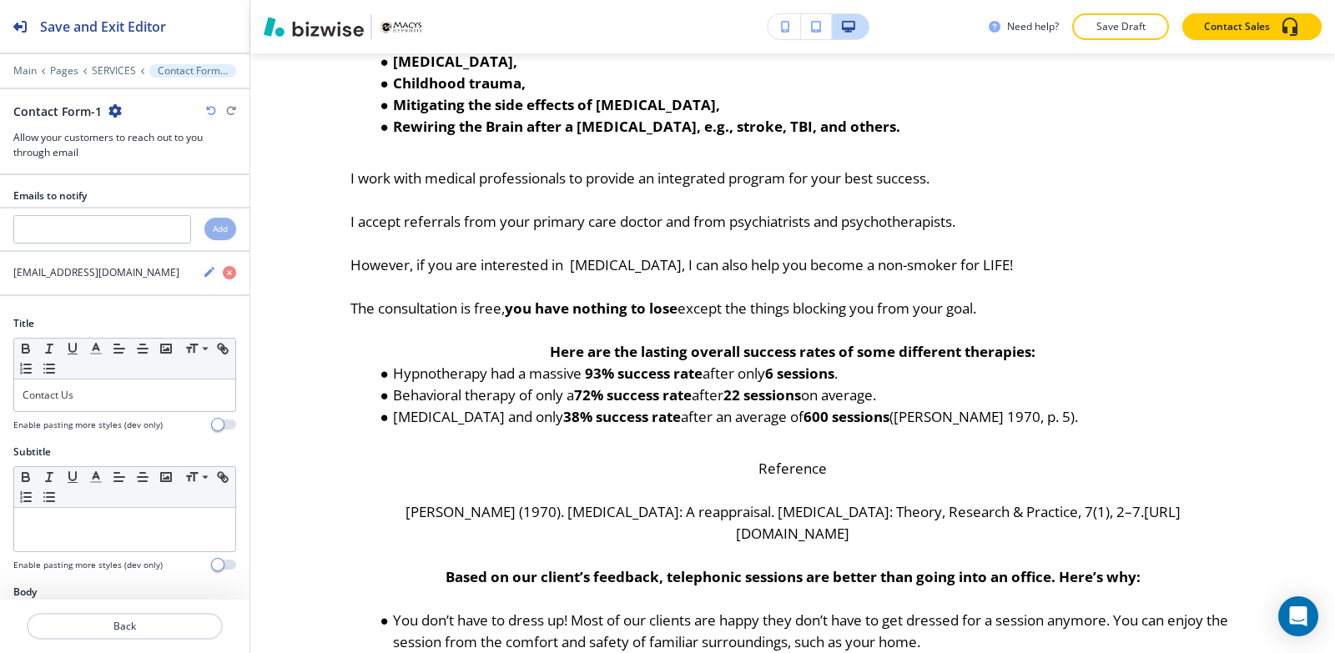
scroll to position [1752, 0]
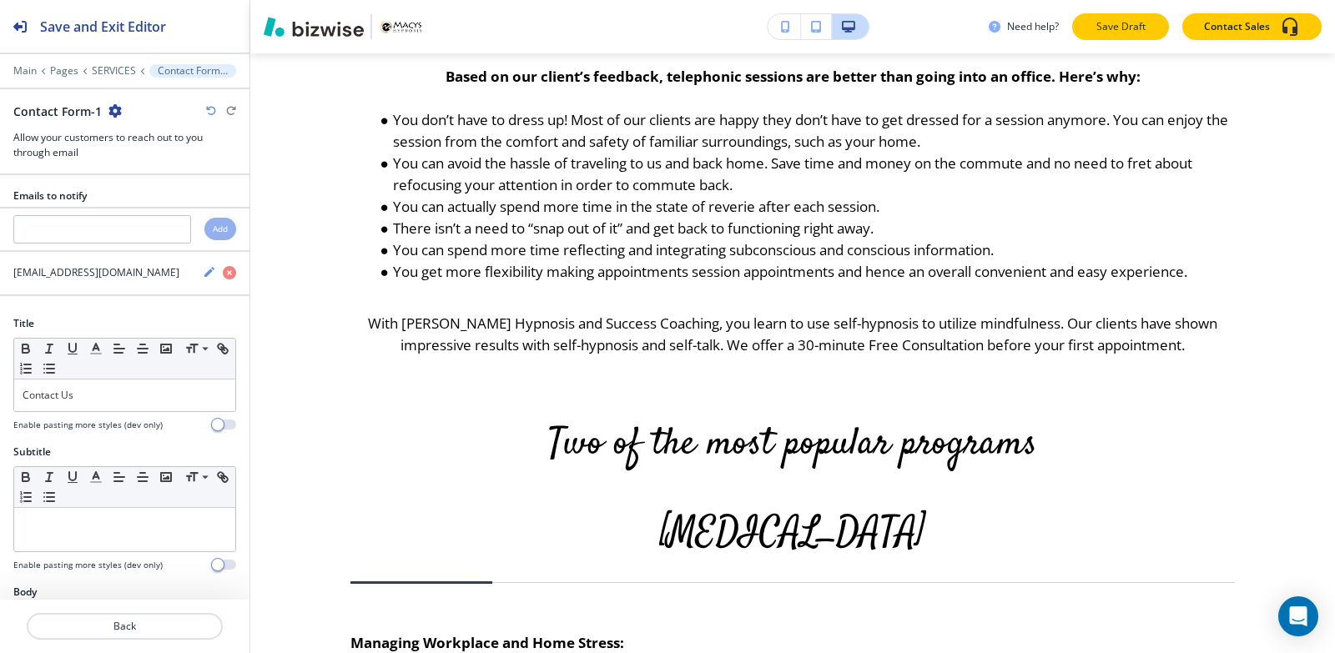
click at [1106, 30] on p "Save Draft" at bounding box center [1120, 26] width 53 height 15
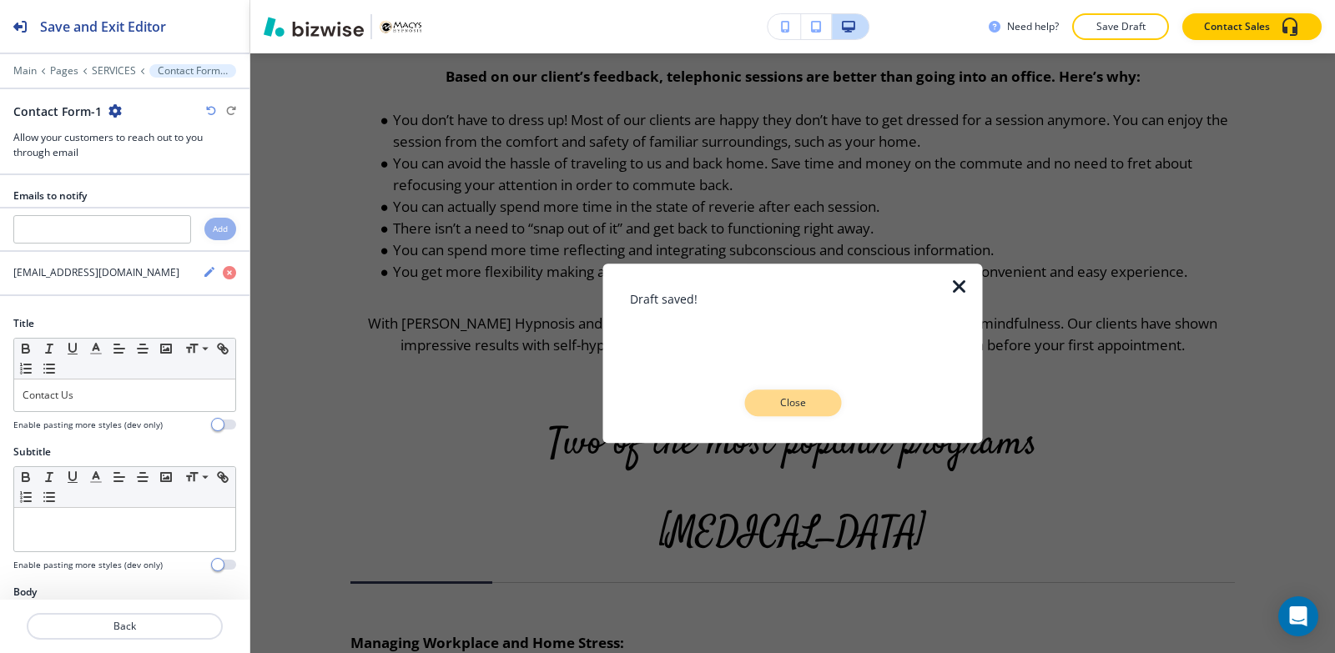
click at [786, 407] on p "Close" at bounding box center [792, 402] width 53 height 15
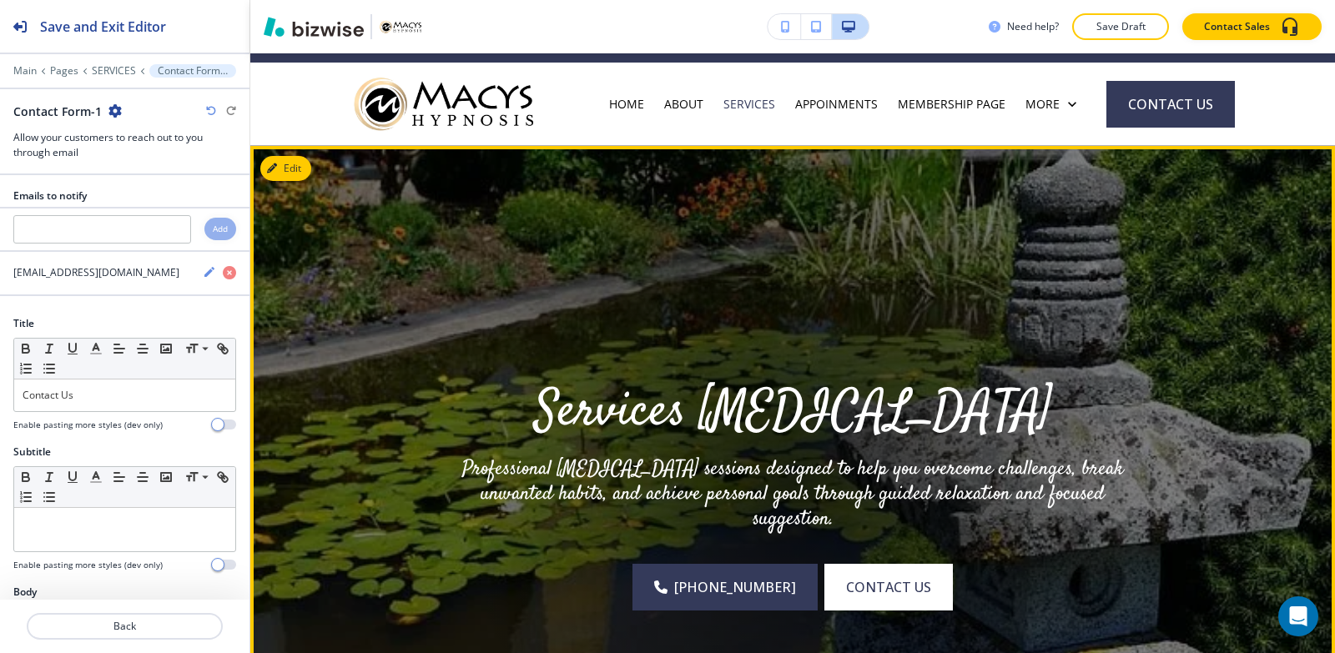
scroll to position [0, 0]
